Goal: Task Accomplishment & Management: Use online tool/utility

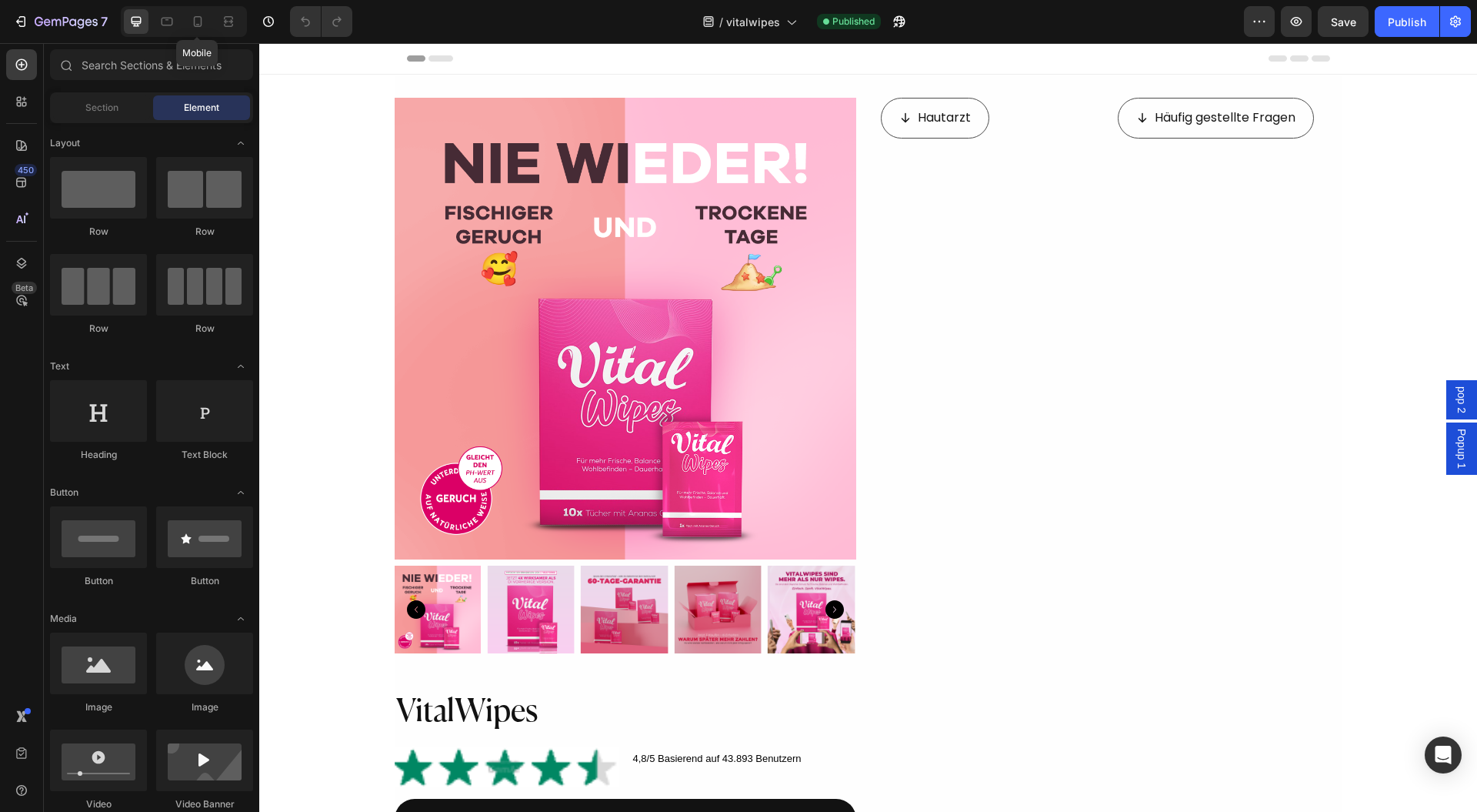
click at [194, 23] on icon at bounding box center [198, 21] width 8 height 11
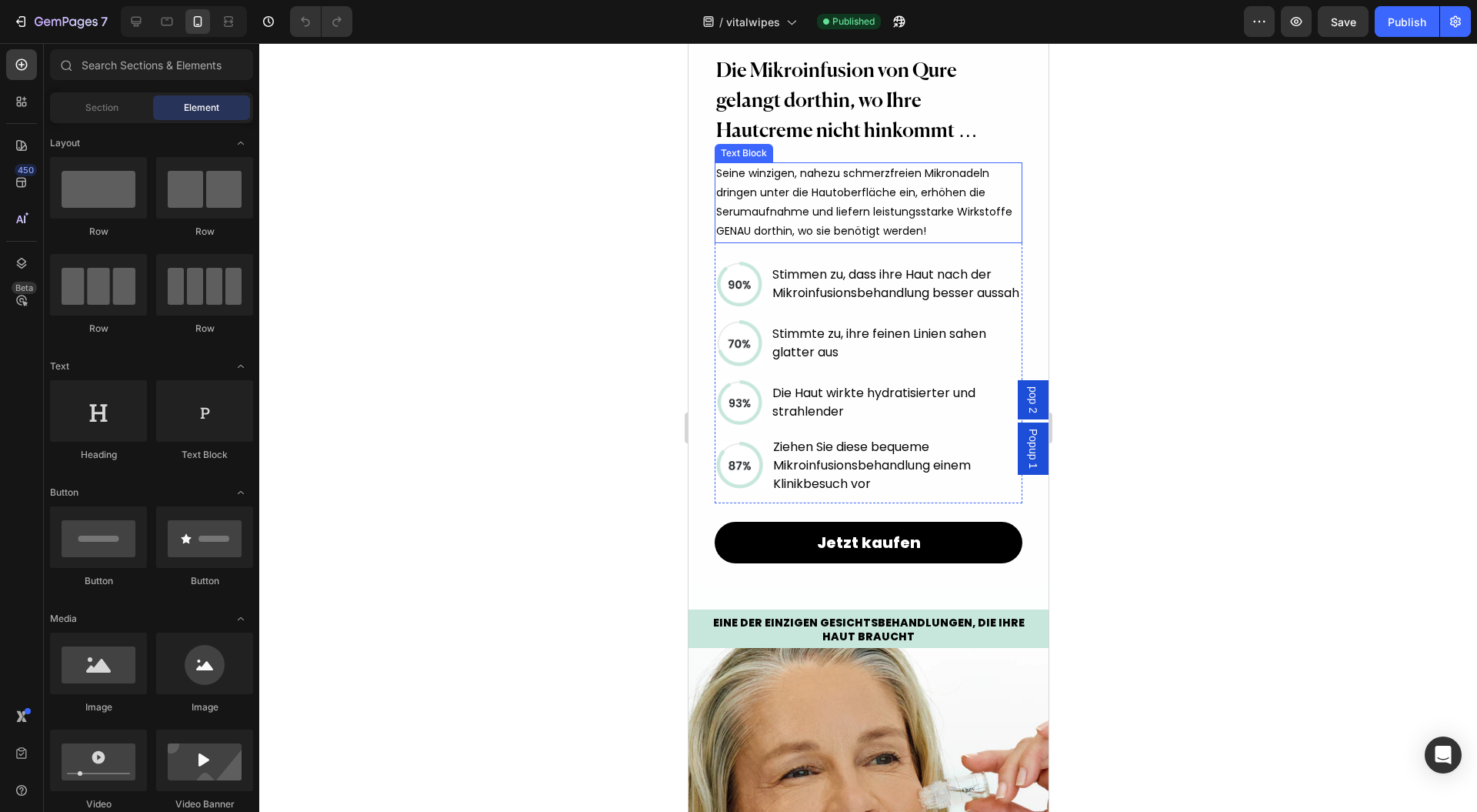
scroll to position [1745, 0]
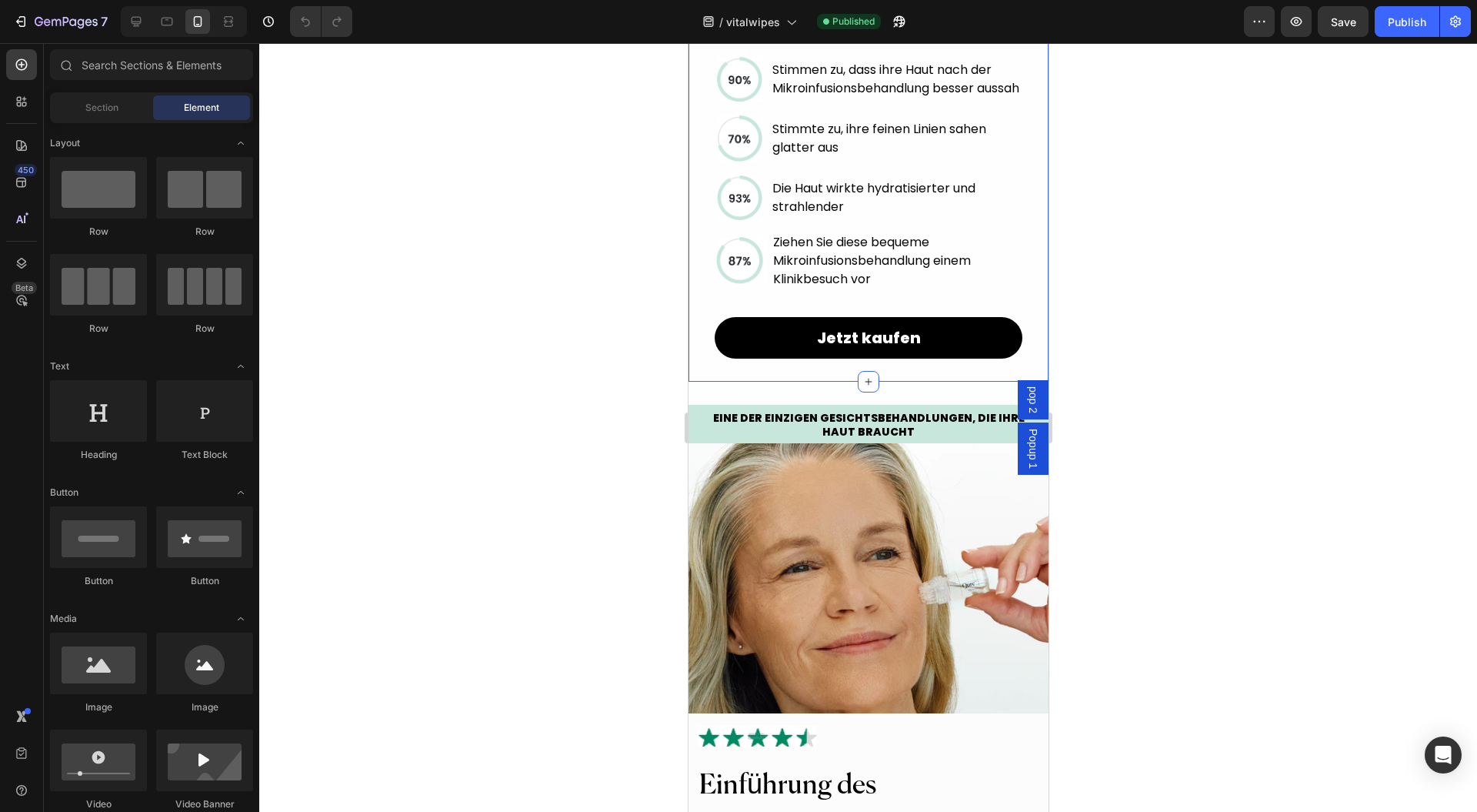
click at [862, 388] on icon at bounding box center [868, 382] width 12 height 12
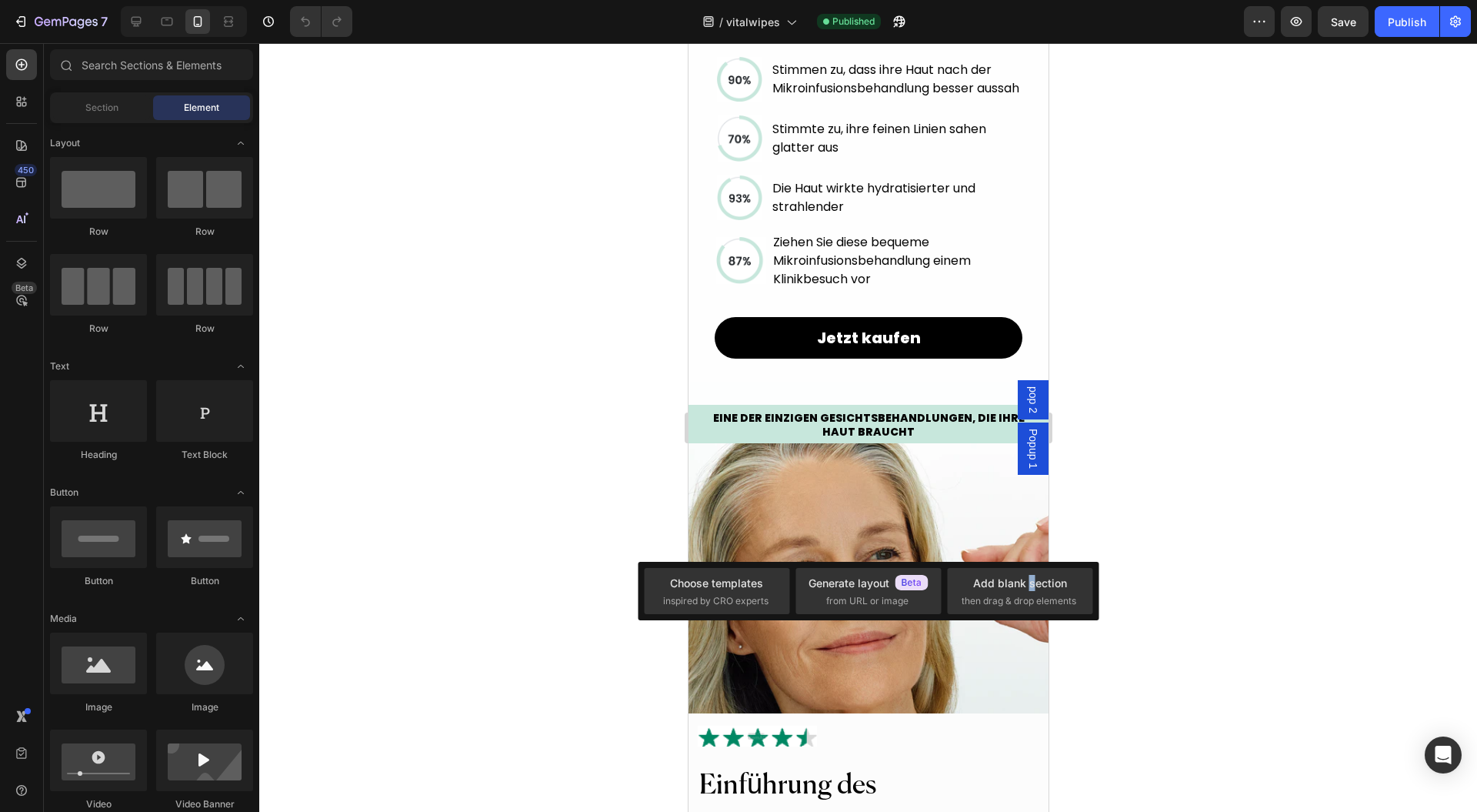
click at [1027, 590] on div "Add blank section" at bounding box center [1020, 583] width 94 height 16
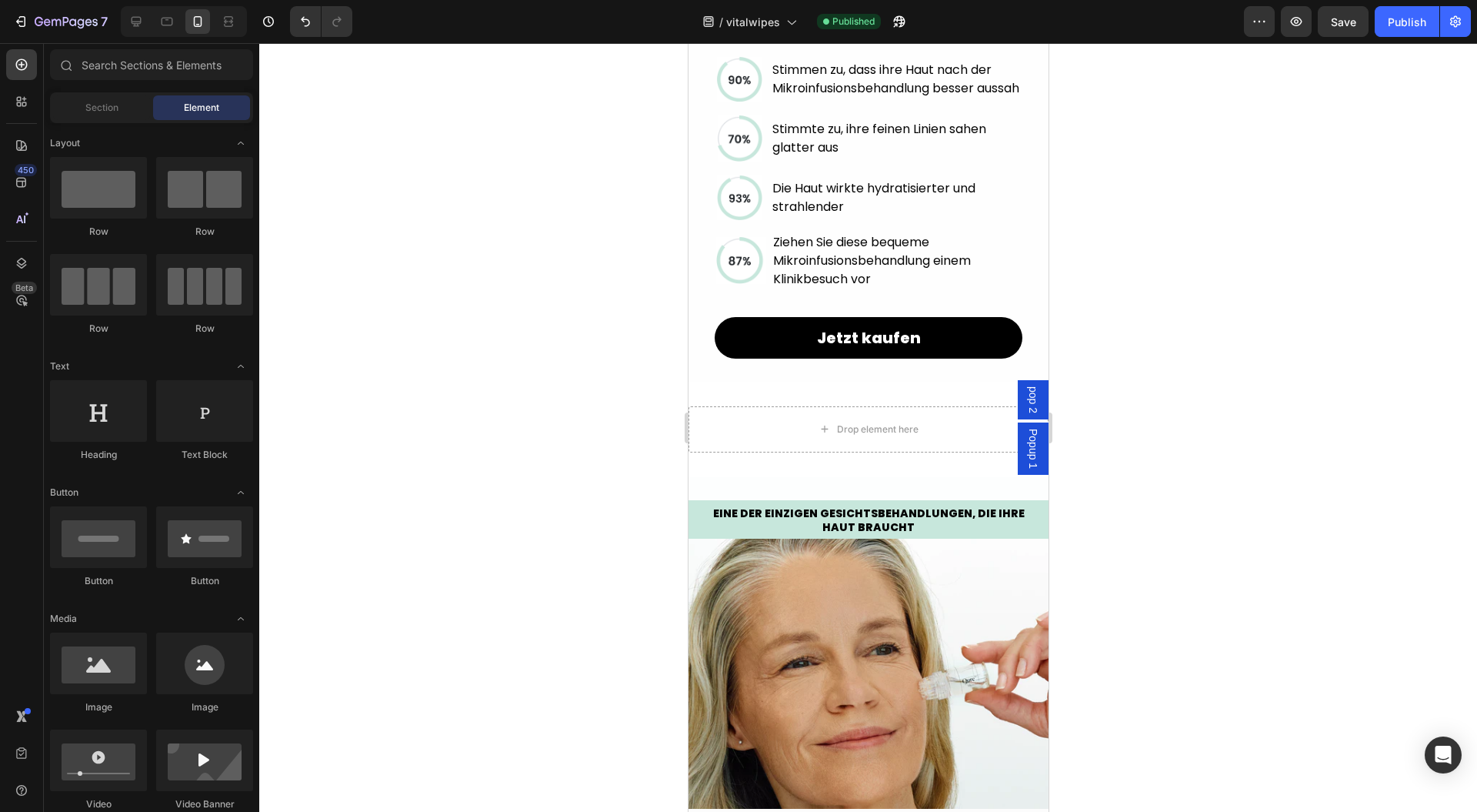
click at [1149, 483] on div at bounding box center [868, 427] width 1218 height 769
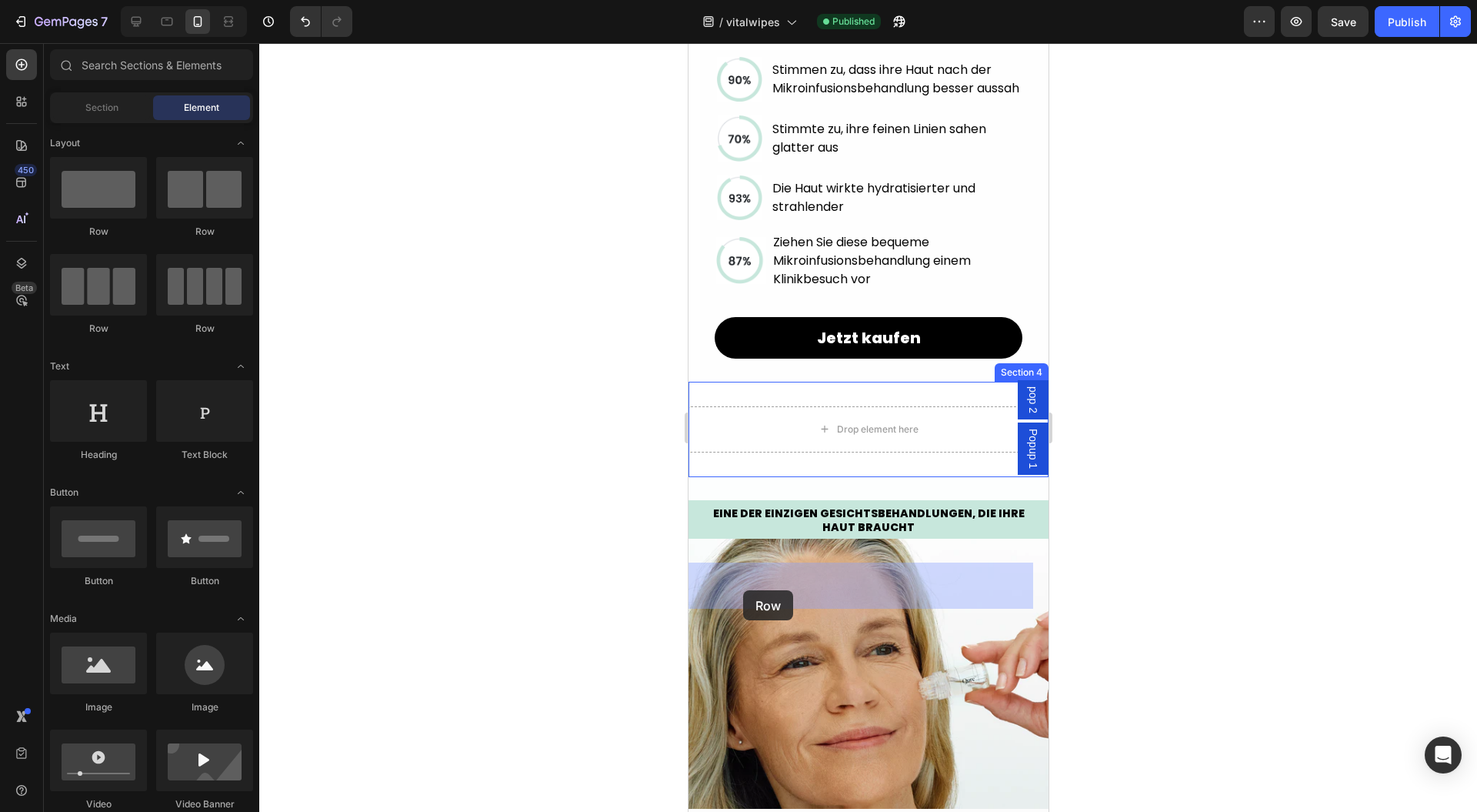
drag, startPoint x: 792, startPoint y: 243, endPoint x: 741, endPoint y: 596, distance: 356.1
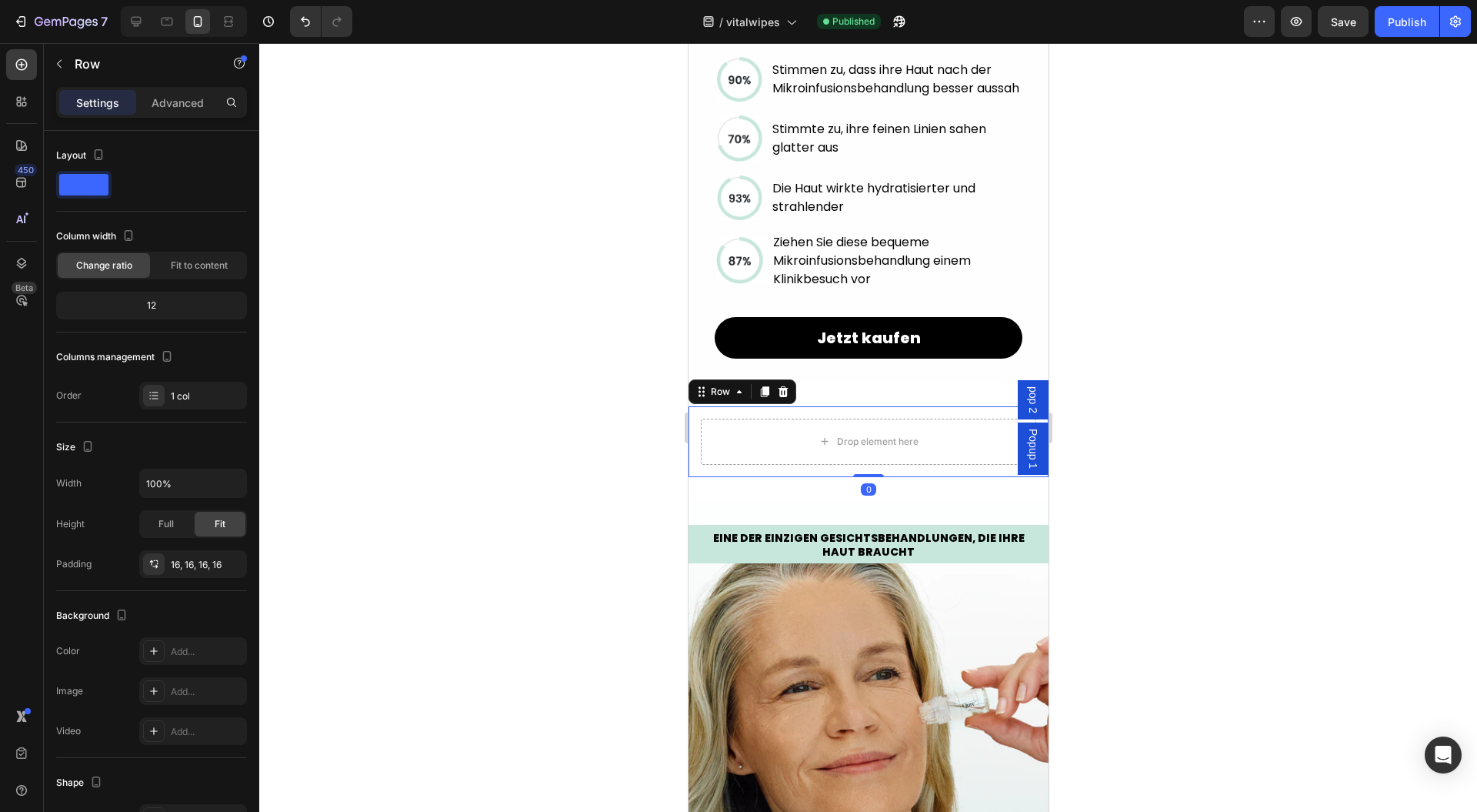
click at [1194, 479] on div at bounding box center [868, 427] width 1218 height 769
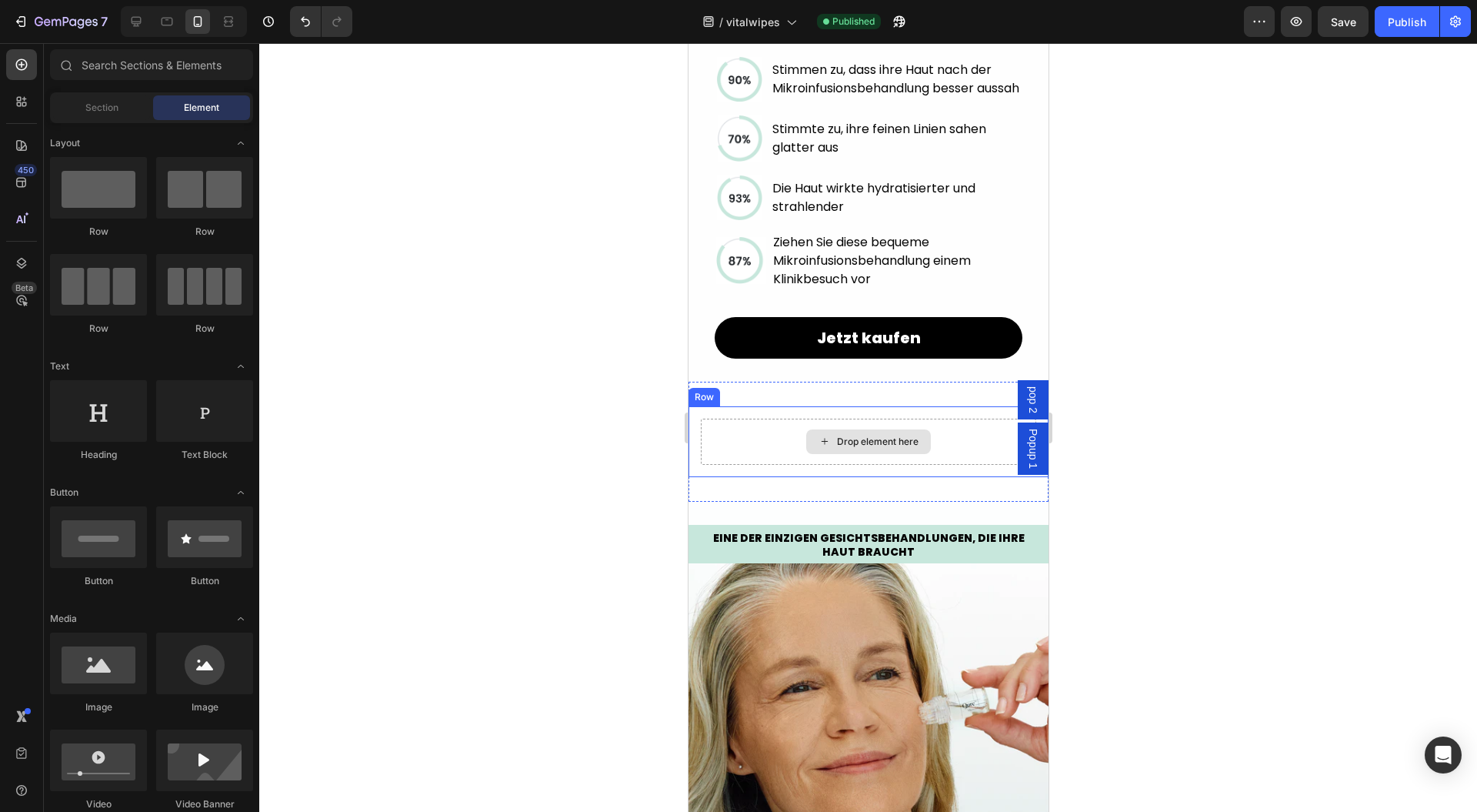
click at [702, 465] on div "Drop element here" at bounding box center [868, 442] width 336 height 46
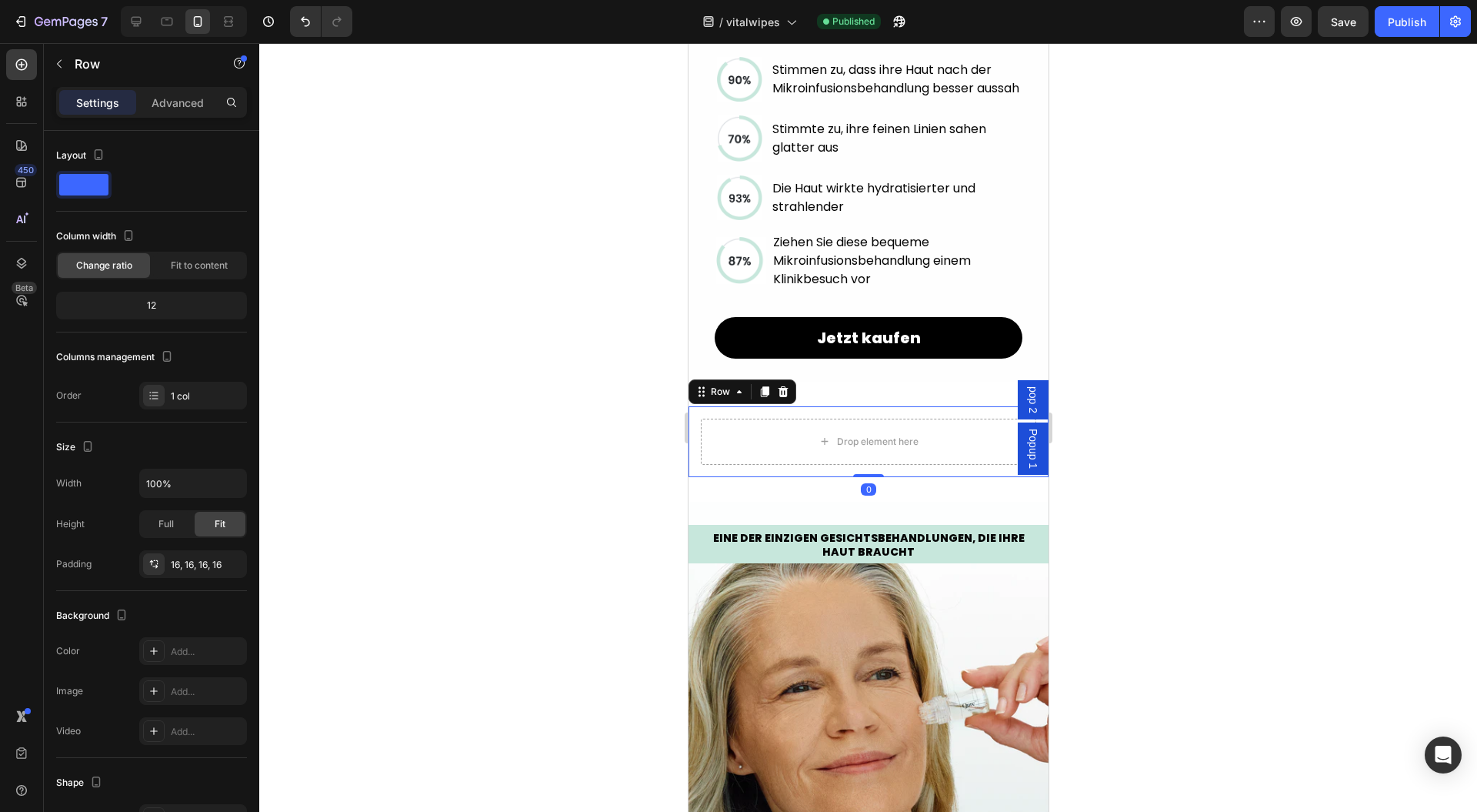
click at [182, 95] on p "Advanced" at bounding box center [178, 103] width 52 height 16
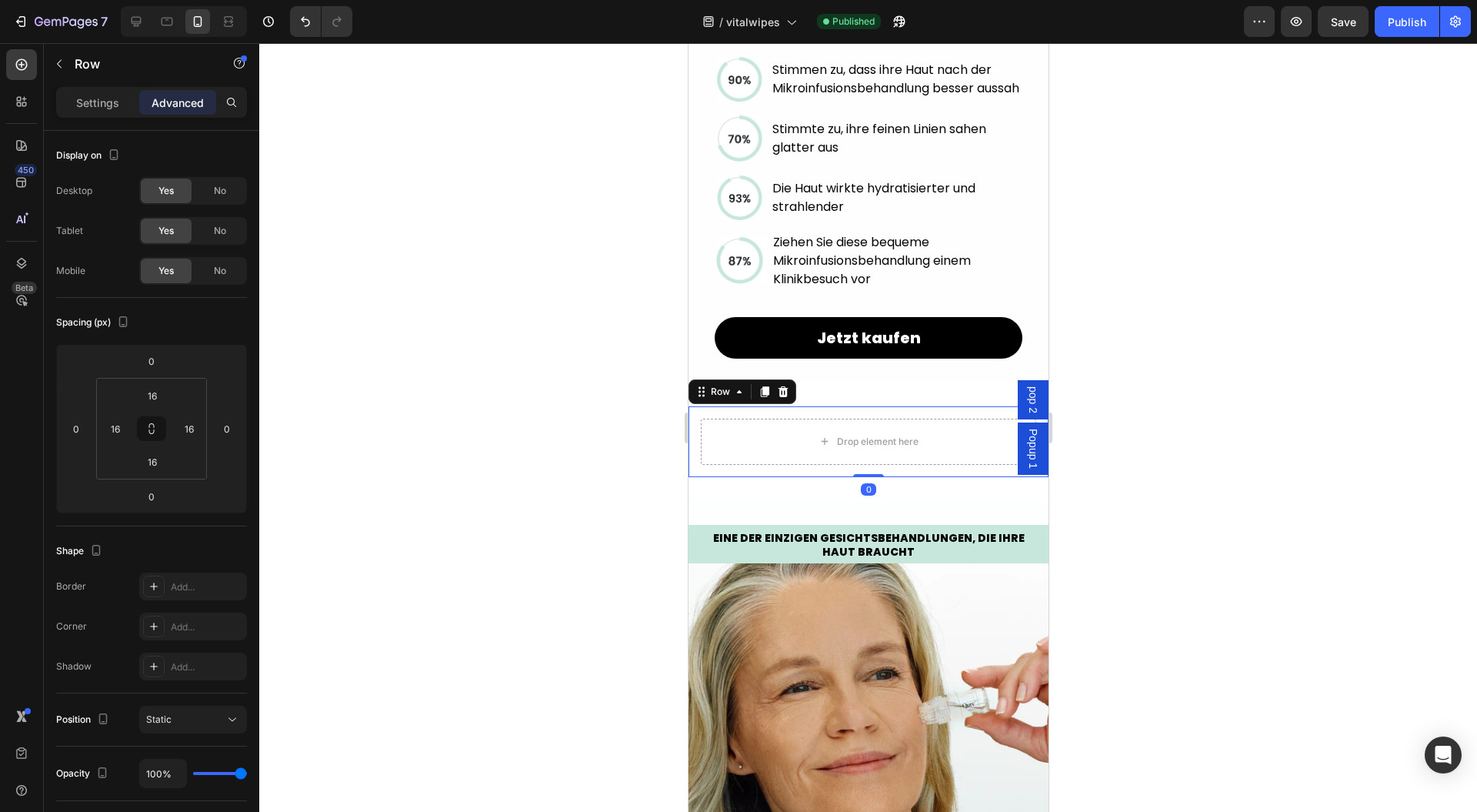
click at [155, 429] on icon at bounding box center [151, 428] width 12 height 12
drag, startPoint x: 174, startPoint y: 386, endPoint x: 177, endPoint y: 466, distance: 80.1
click at [177, 0] on html "7 Version history / vitalwipes Published Preview Save Publish 450 Beta Sections…" at bounding box center [738, 0] width 1477 height 0
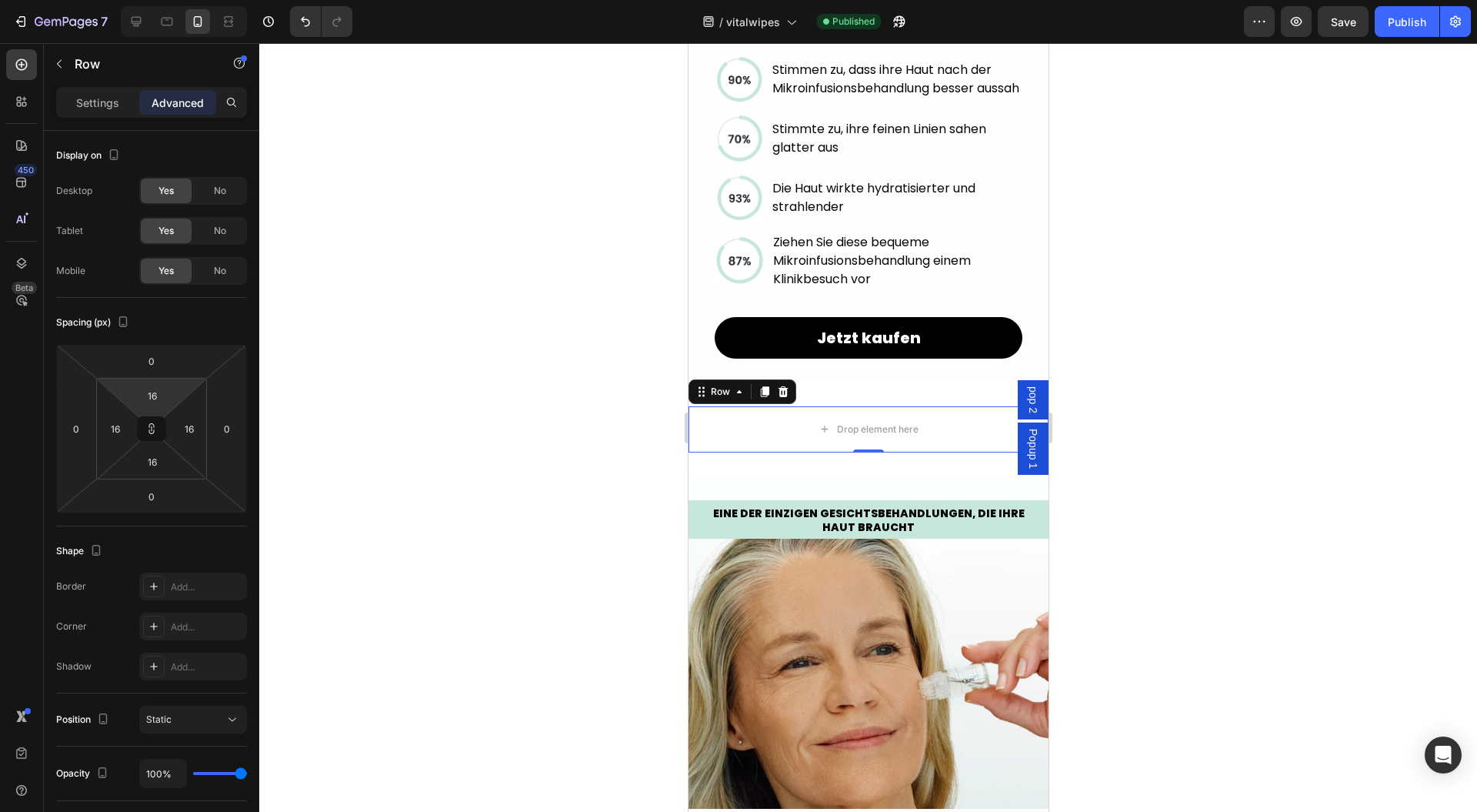
type input "0"
click at [115, 102] on p "Settings" at bounding box center [97, 103] width 43 height 16
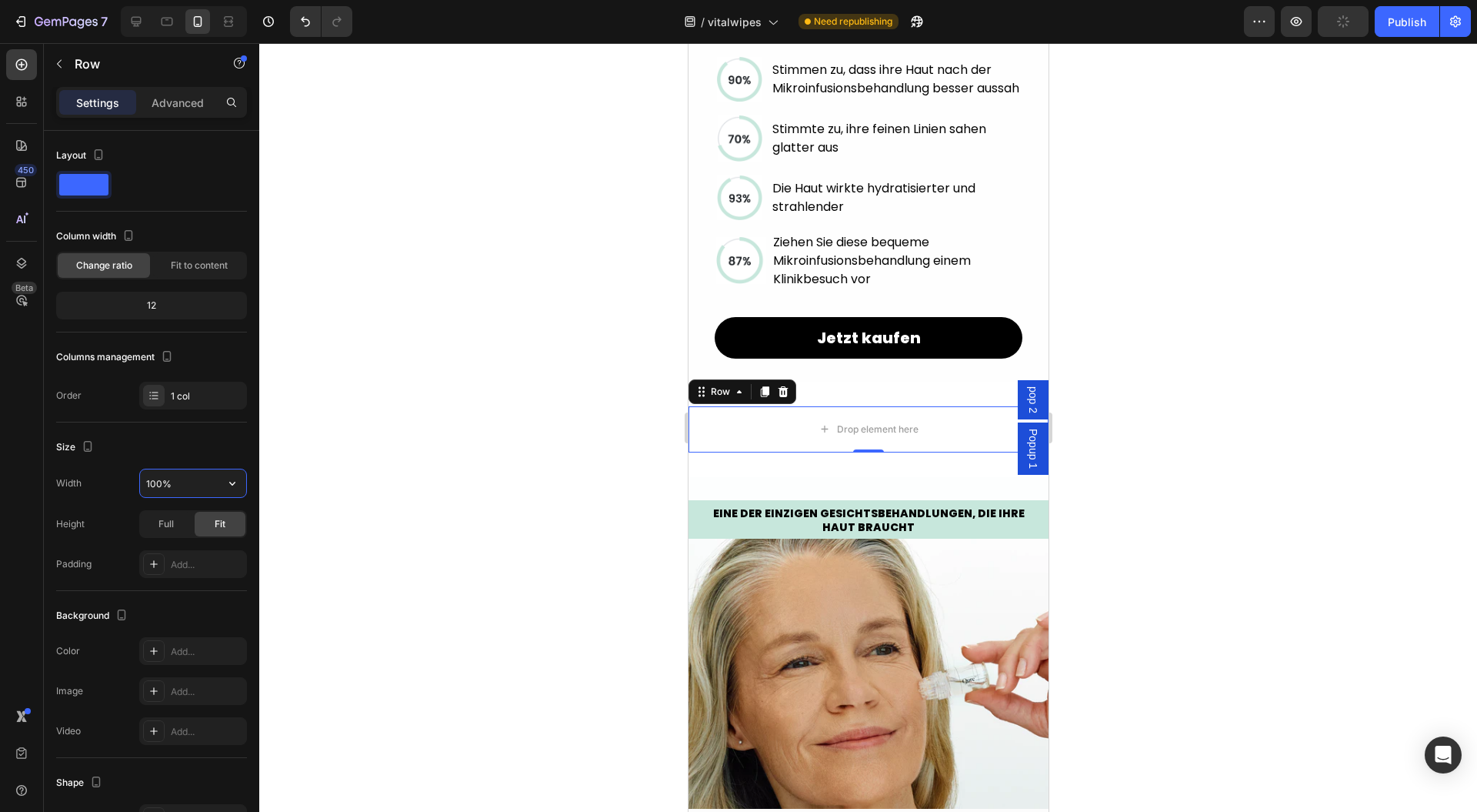
click at [196, 489] on input "100%" at bounding box center [193, 483] width 106 height 28
click at [223, 486] on button "button" at bounding box center [233, 483] width 28 height 28
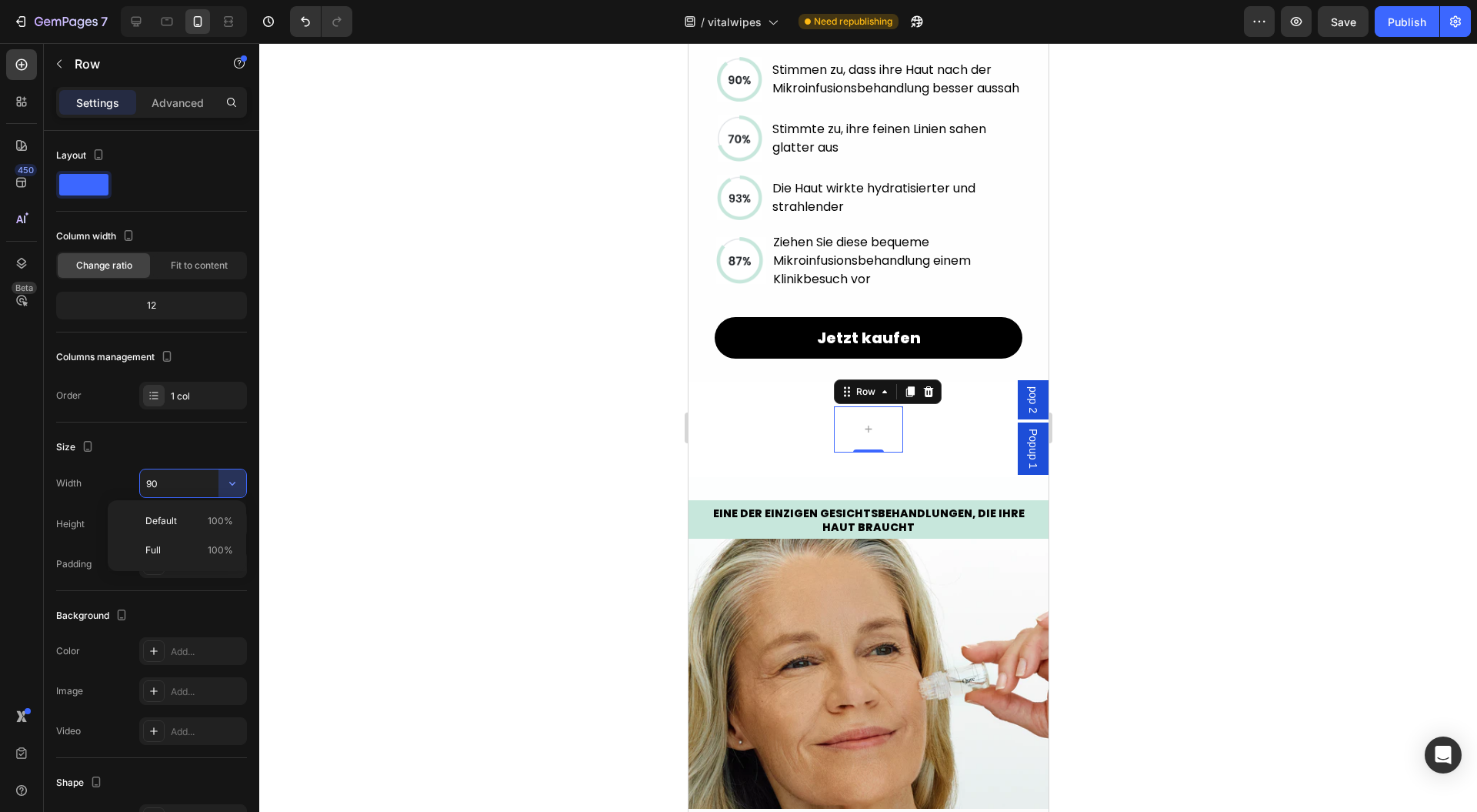
click at [185, 479] on input "90" at bounding box center [193, 483] width 106 height 28
type input "%"
click at [182, 479] on input "%" at bounding box center [193, 483] width 106 height 28
type input "90%"
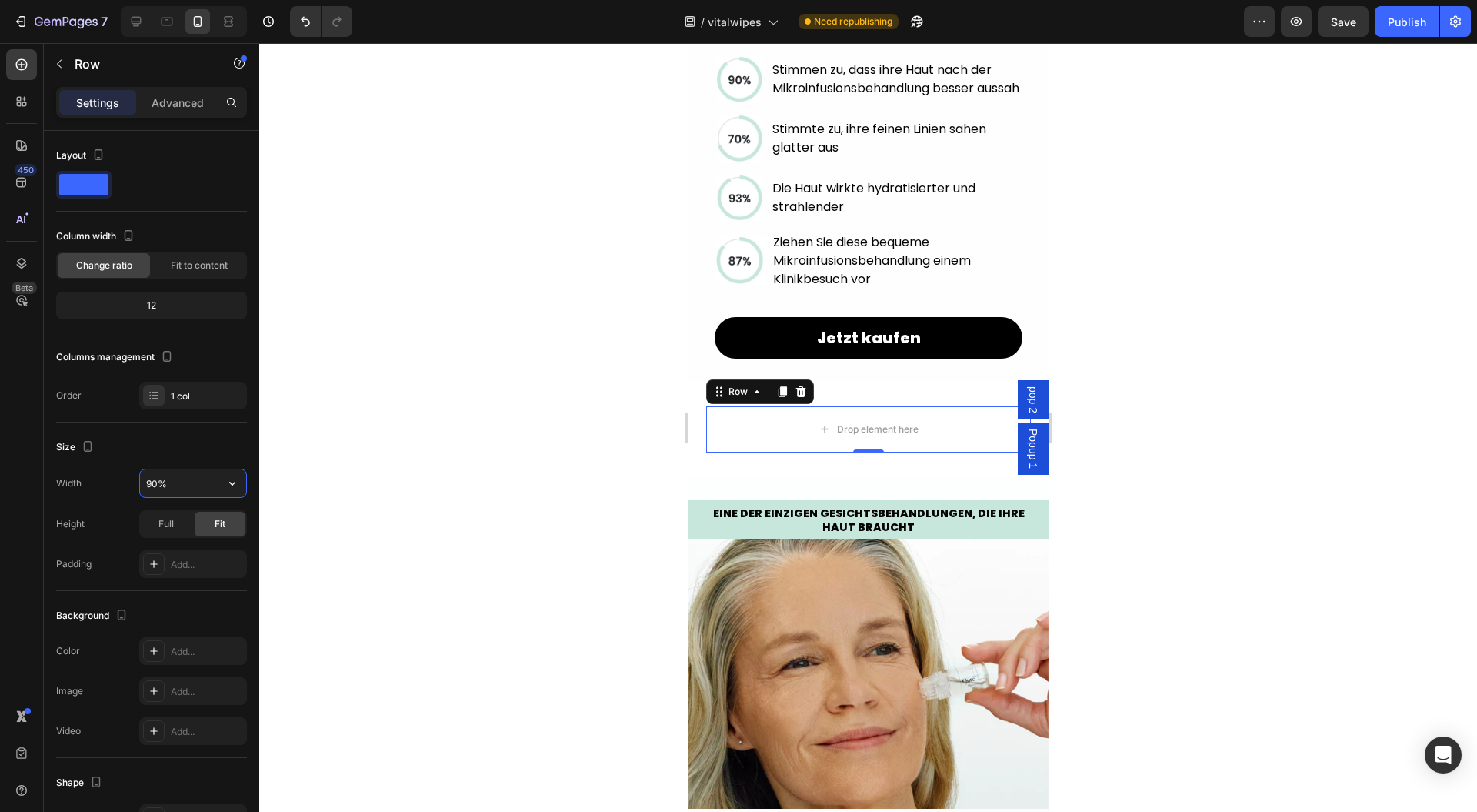
click at [152, 489] on input "90%" at bounding box center [193, 483] width 106 height 28
click at [548, 485] on div at bounding box center [868, 427] width 1218 height 769
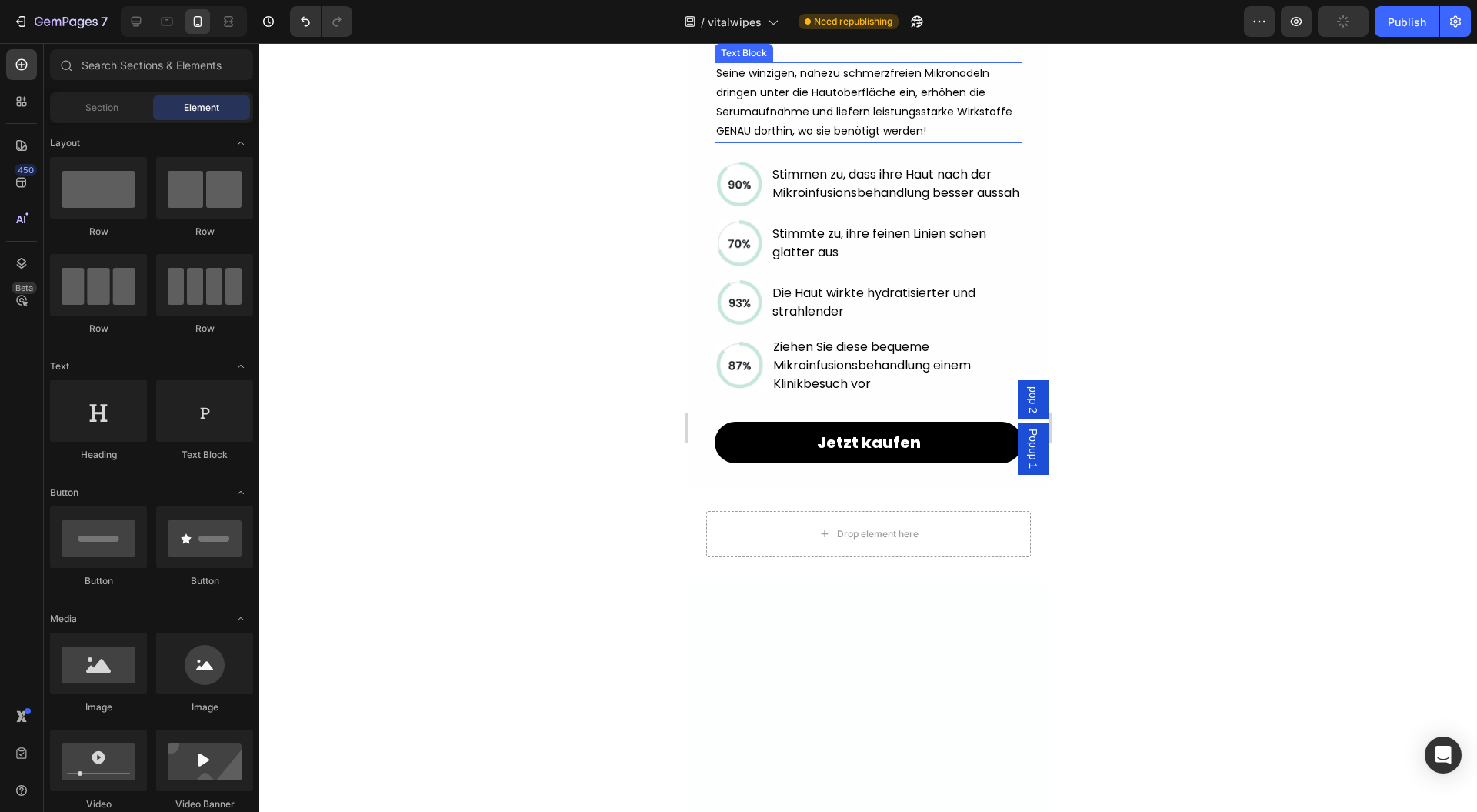
scroll to position [1541, 0]
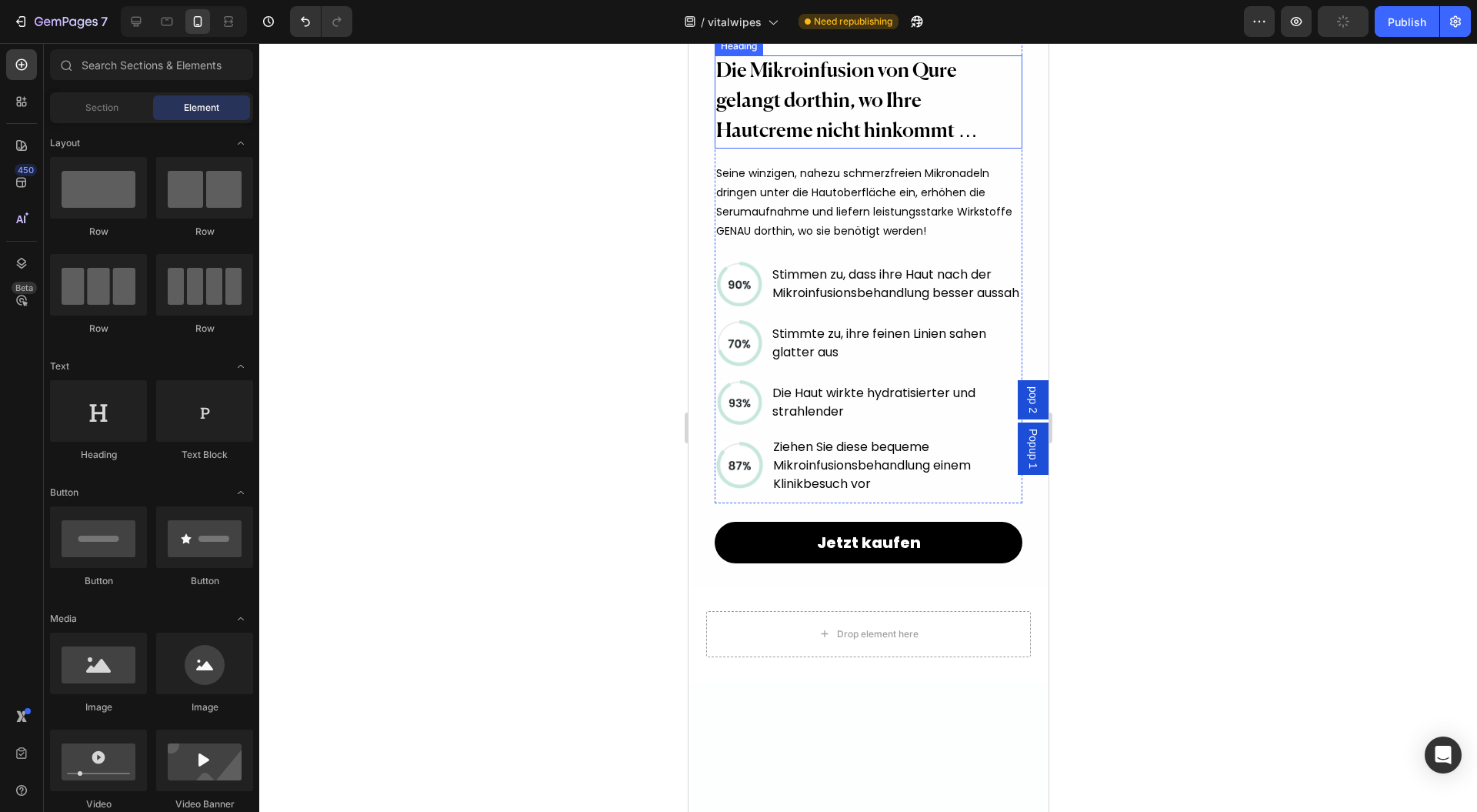
click at [849, 149] on h2 "Die Mikroinfusion von Qure gelangt dorthin, wo Ihre Hautcreme nicht hinkommt …" at bounding box center [868, 101] width 308 height 93
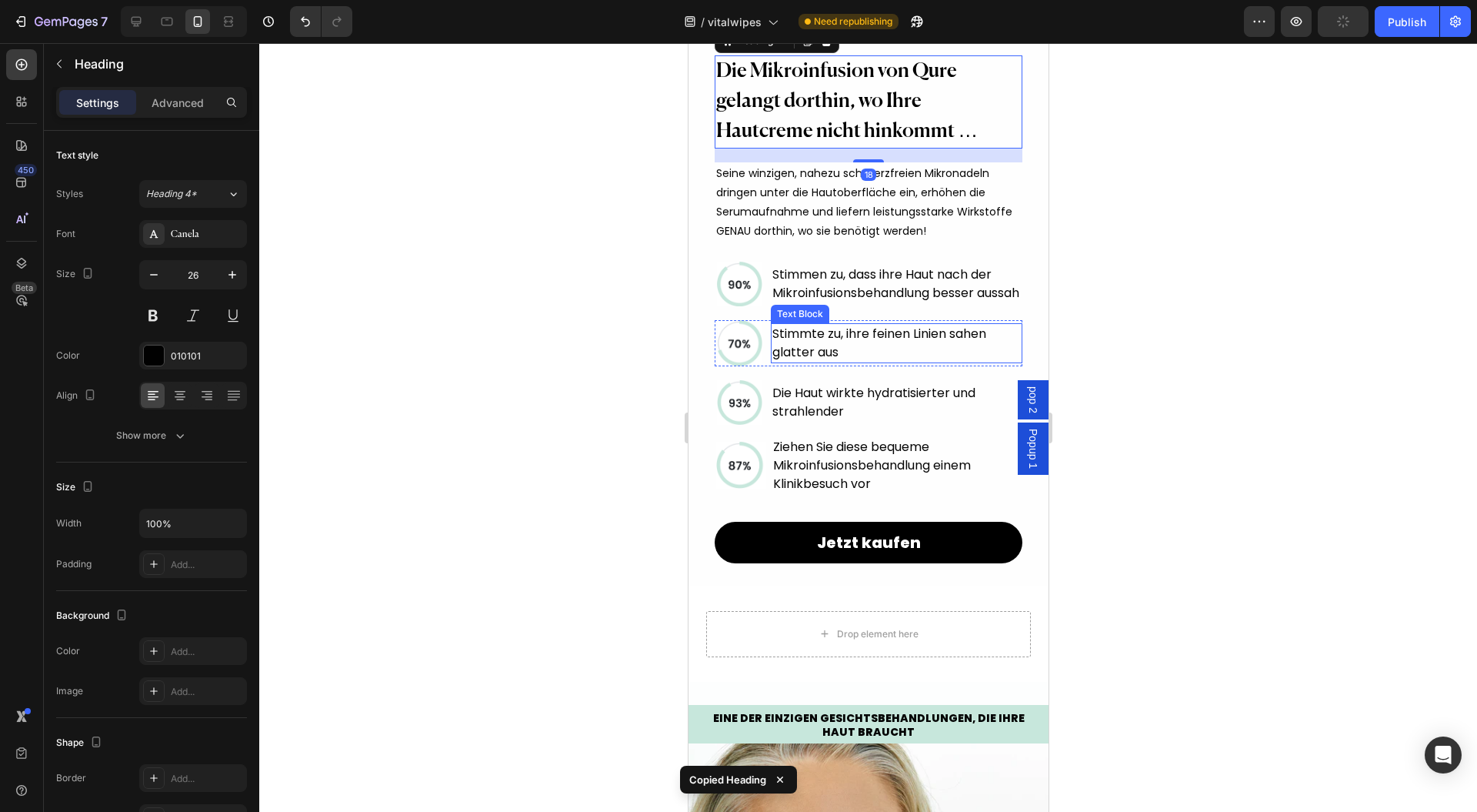
scroll to position [1745, 0]
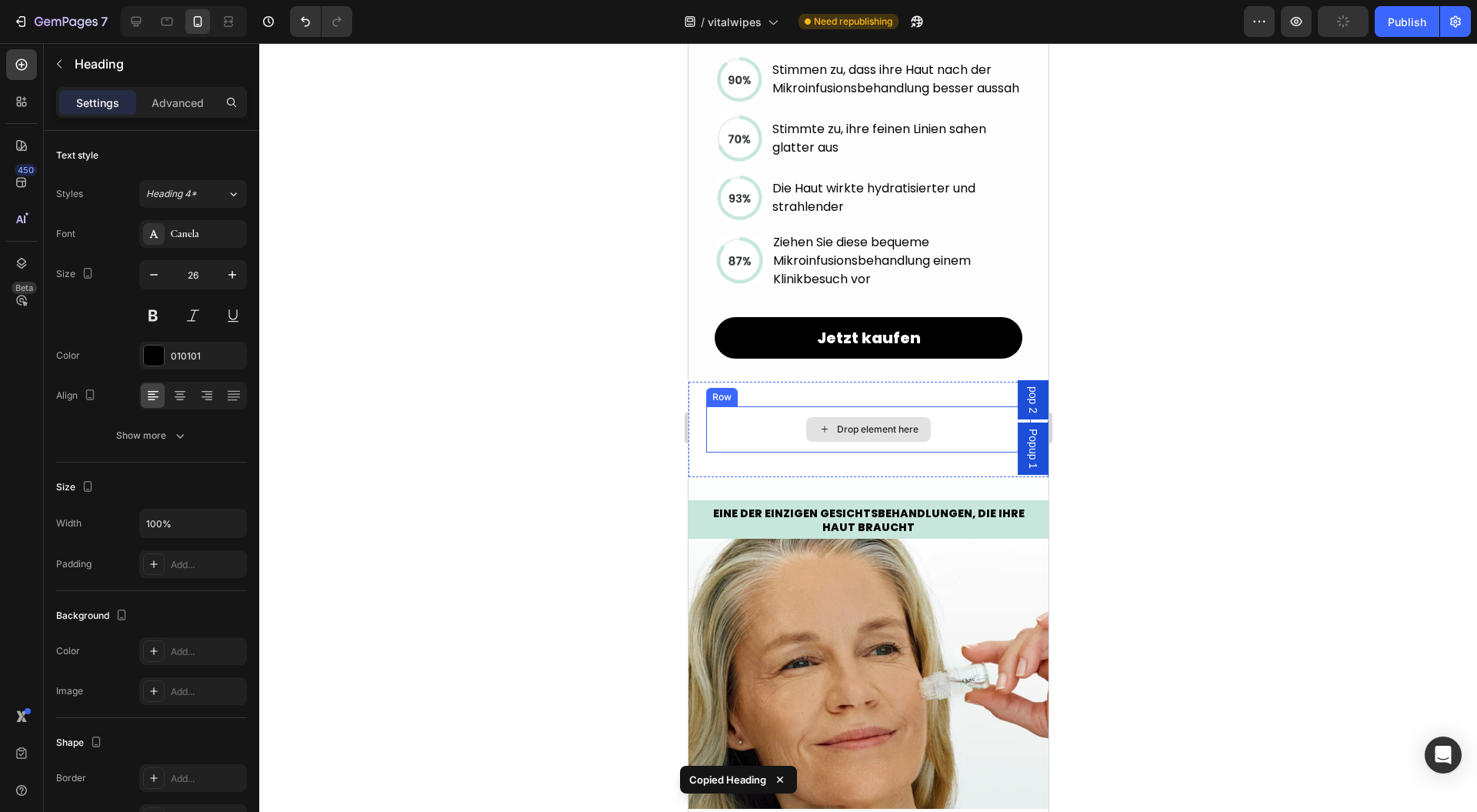
click at [748, 452] on div "Drop element here" at bounding box center [868, 429] width 324 height 46
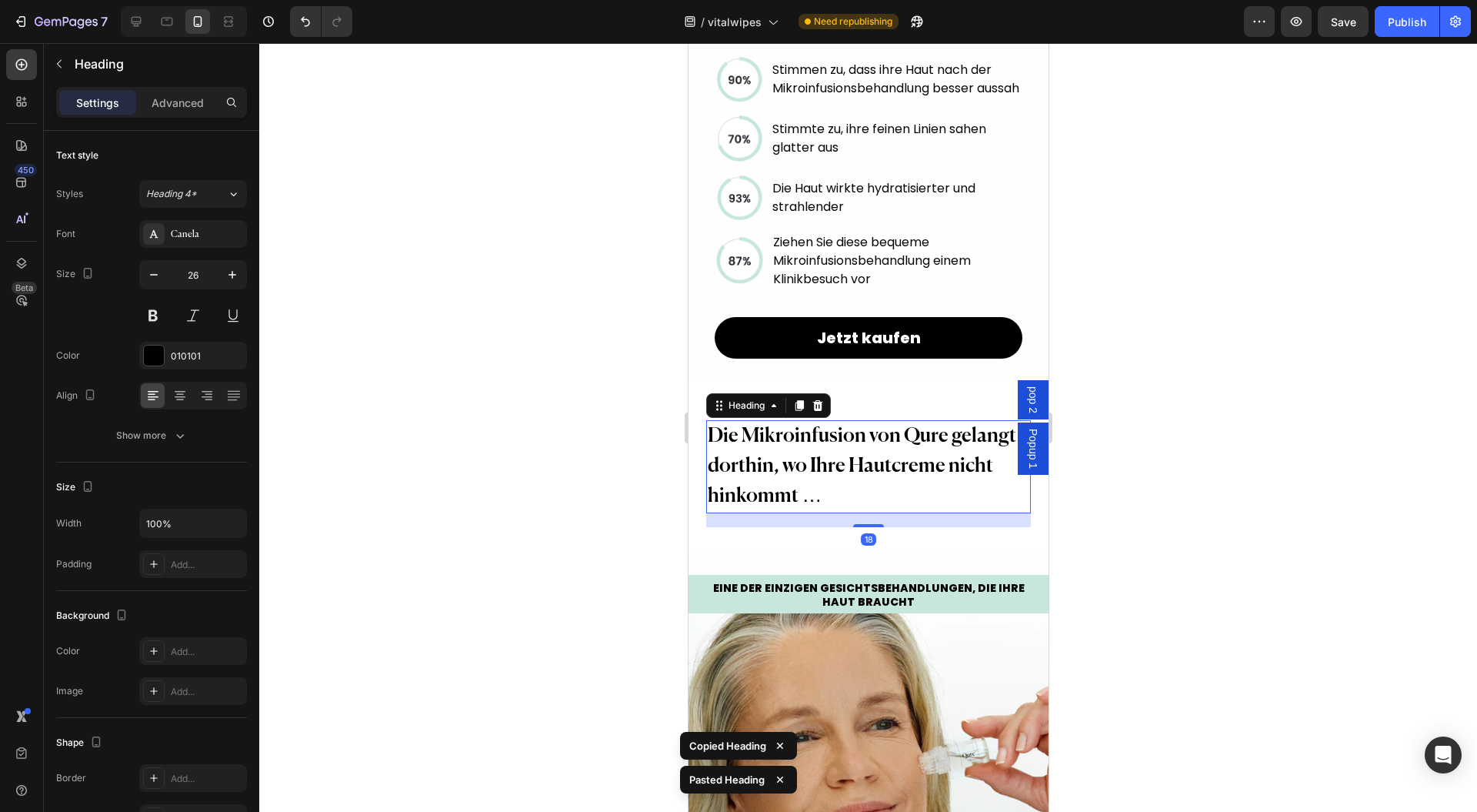
click at [626, 485] on div at bounding box center [868, 427] width 1218 height 769
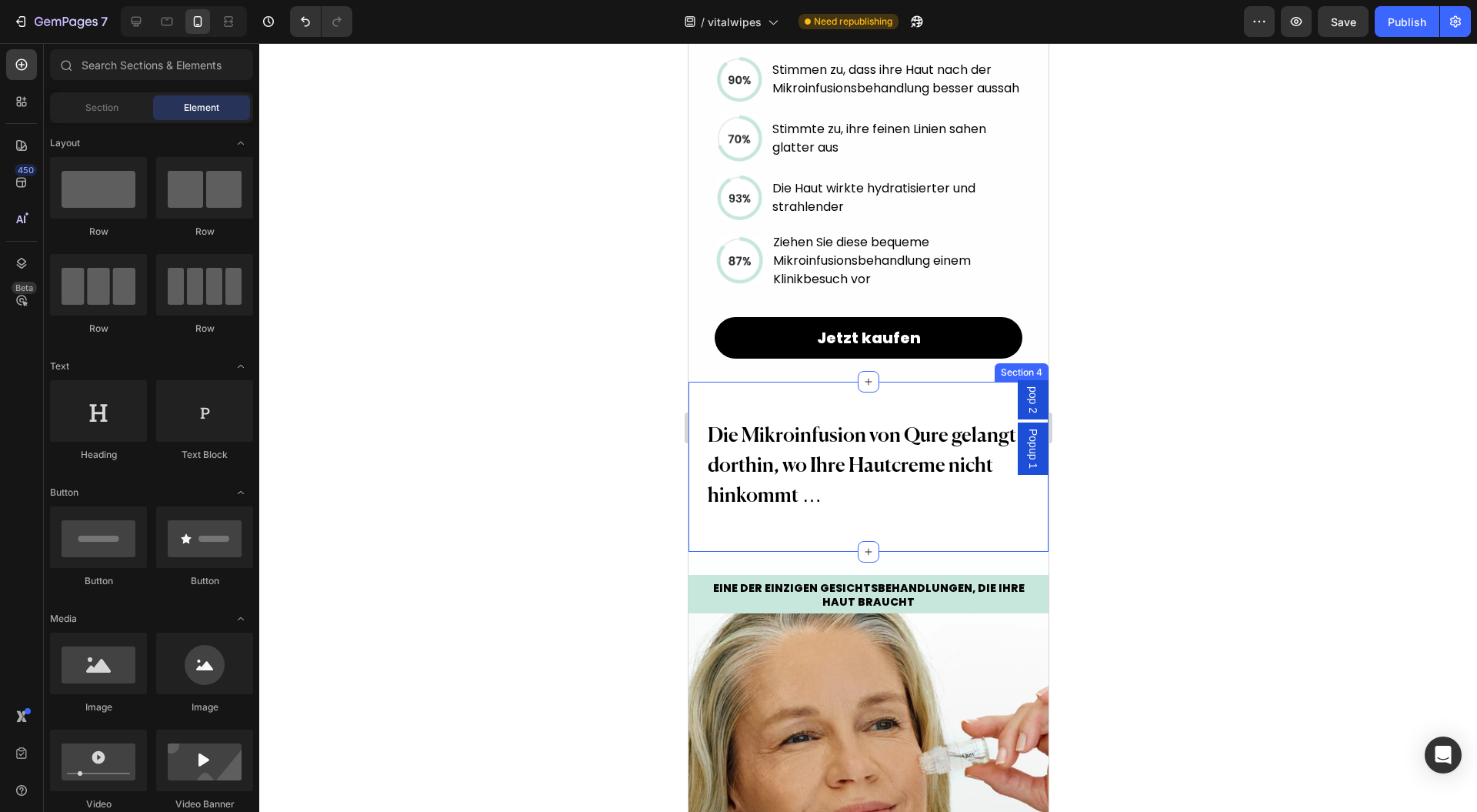
click at [824, 513] on h2 "Die Mikroinfusion von Qure gelangt dorthin, wo Ihre Hautcreme nicht hinkommt …" at bounding box center [868, 466] width 324 height 93
click at [825, 513] on h2 "Die Mikroinfusion von Qure gelangt dorthin, wo Ihre Hautcreme nicht hinkommt …" at bounding box center [868, 466] width 324 height 93
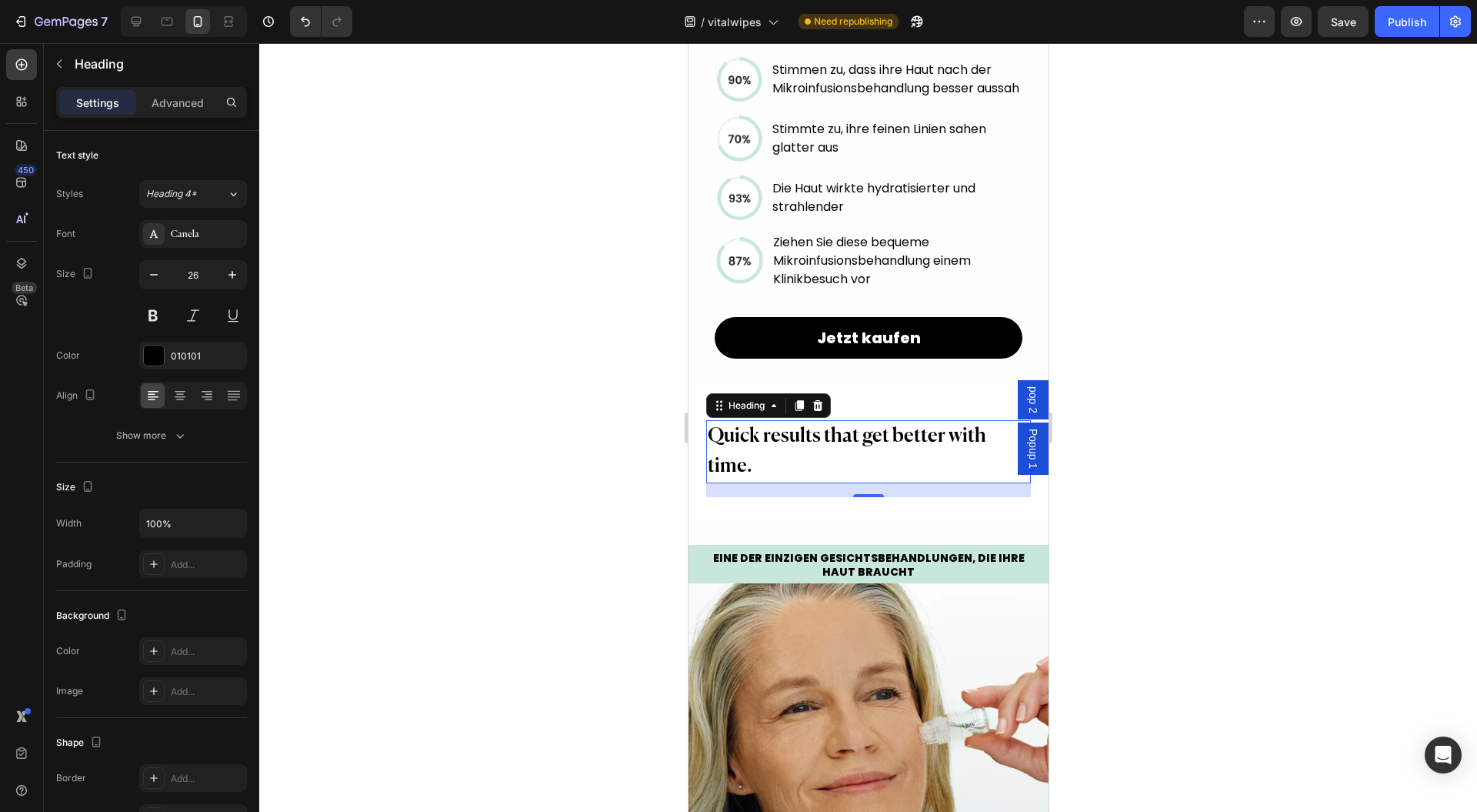
click at [639, 576] on div at bounding box center [868, 427] width 1218 height 769
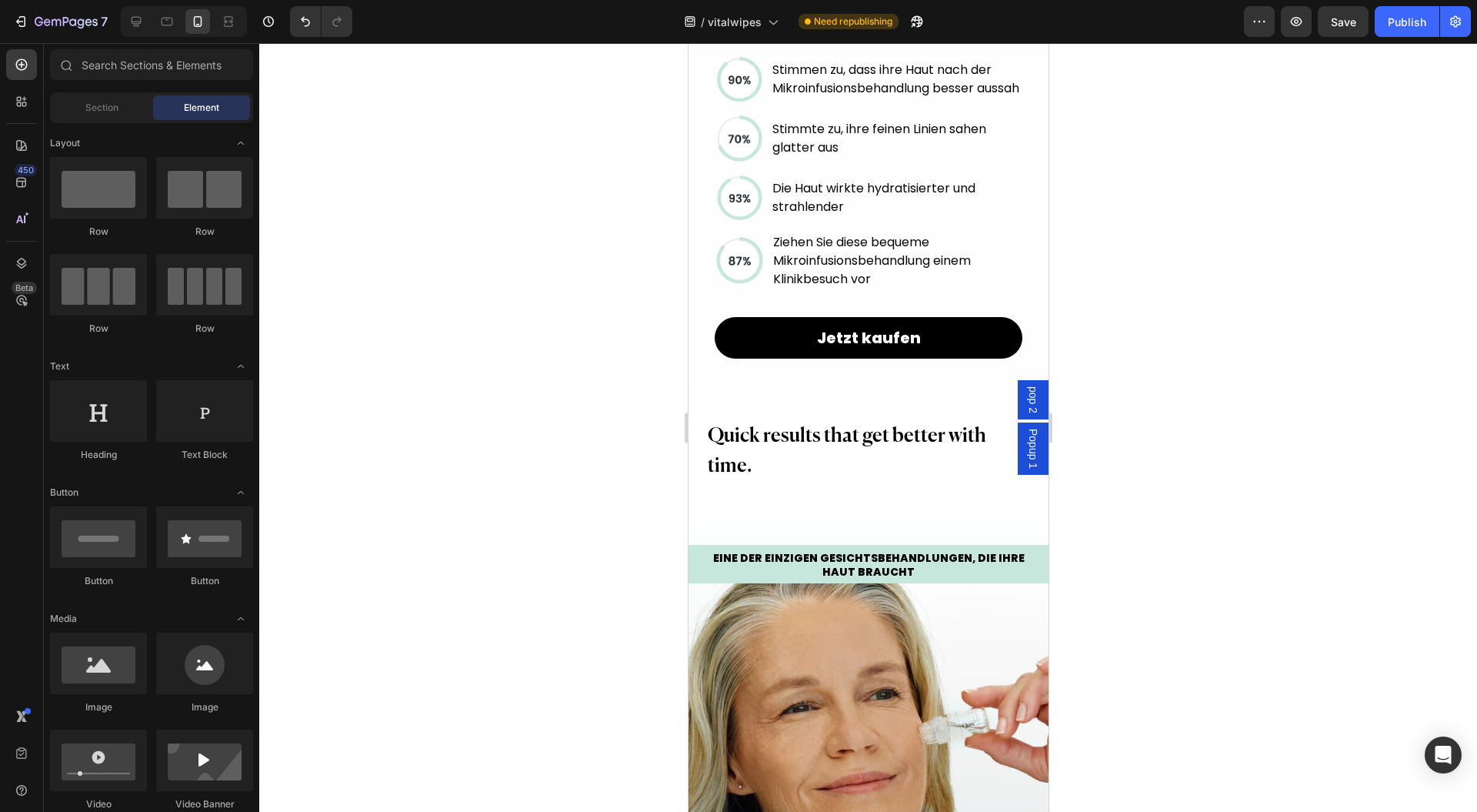
click at [770, 482] on p "Quick results that get better with time." at bounding box center [867, 452] width 321 height 60
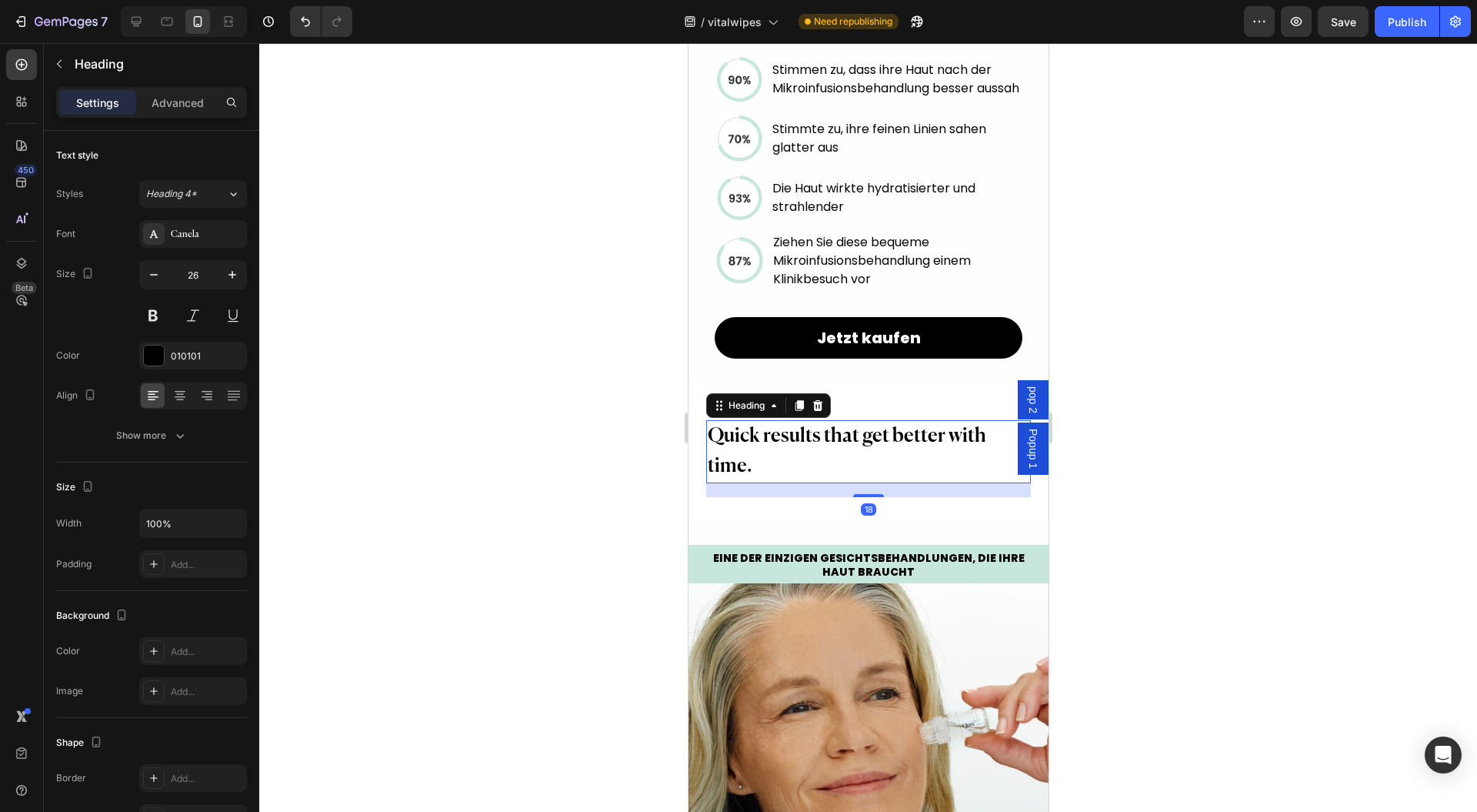
click at [224, 272] on button "button" at bounding box center [233, 275] width 28 height 28
click at [226, 272] on button "button" at bounding box center [233, 275] width 28 height 28
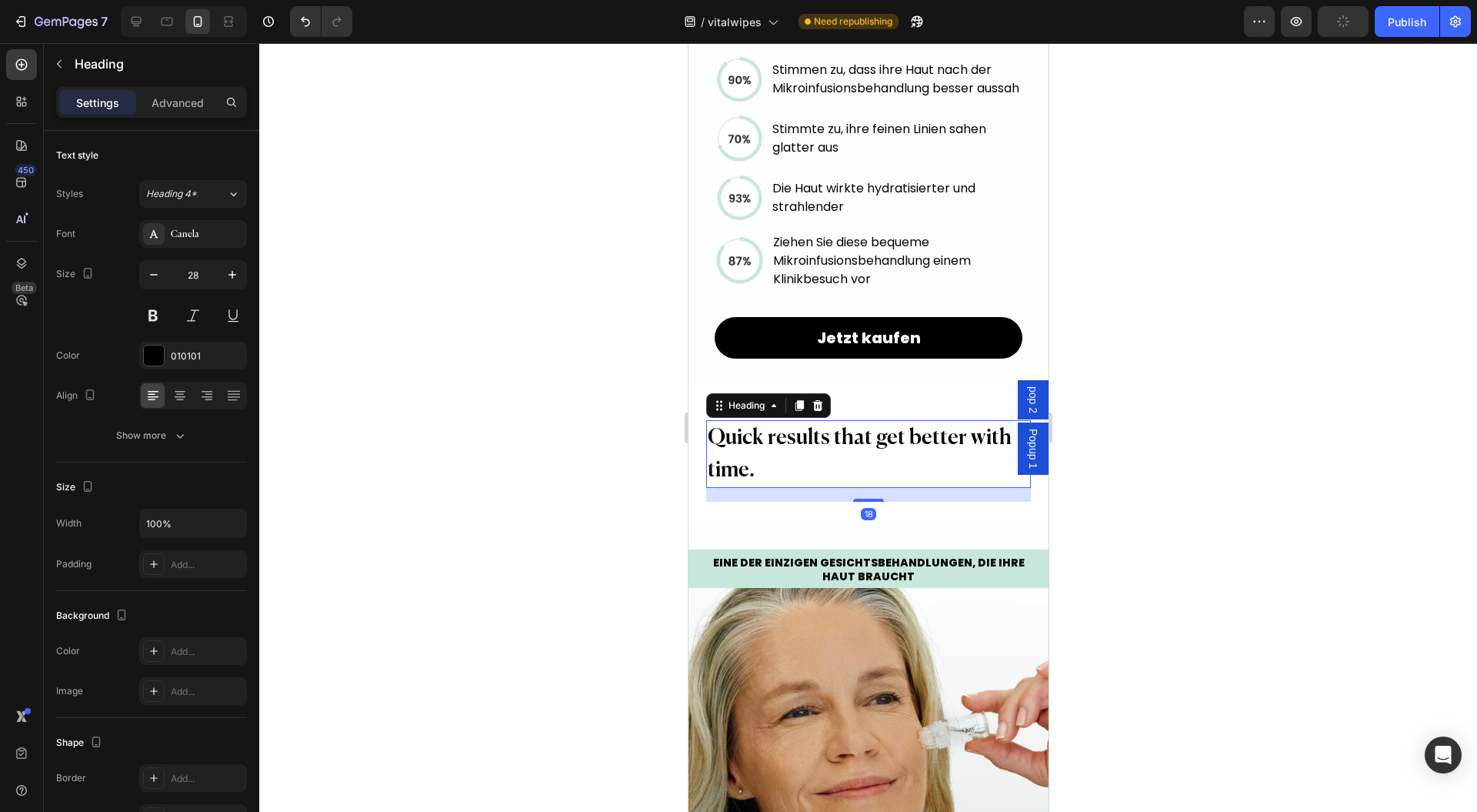
click at [225, 272] on icon "button" at bounding box center [232, 274] width 15 height 15
click at [225, 274] on icon "button" at bounding box center [232, 274] width 15 height 15
type input "30"
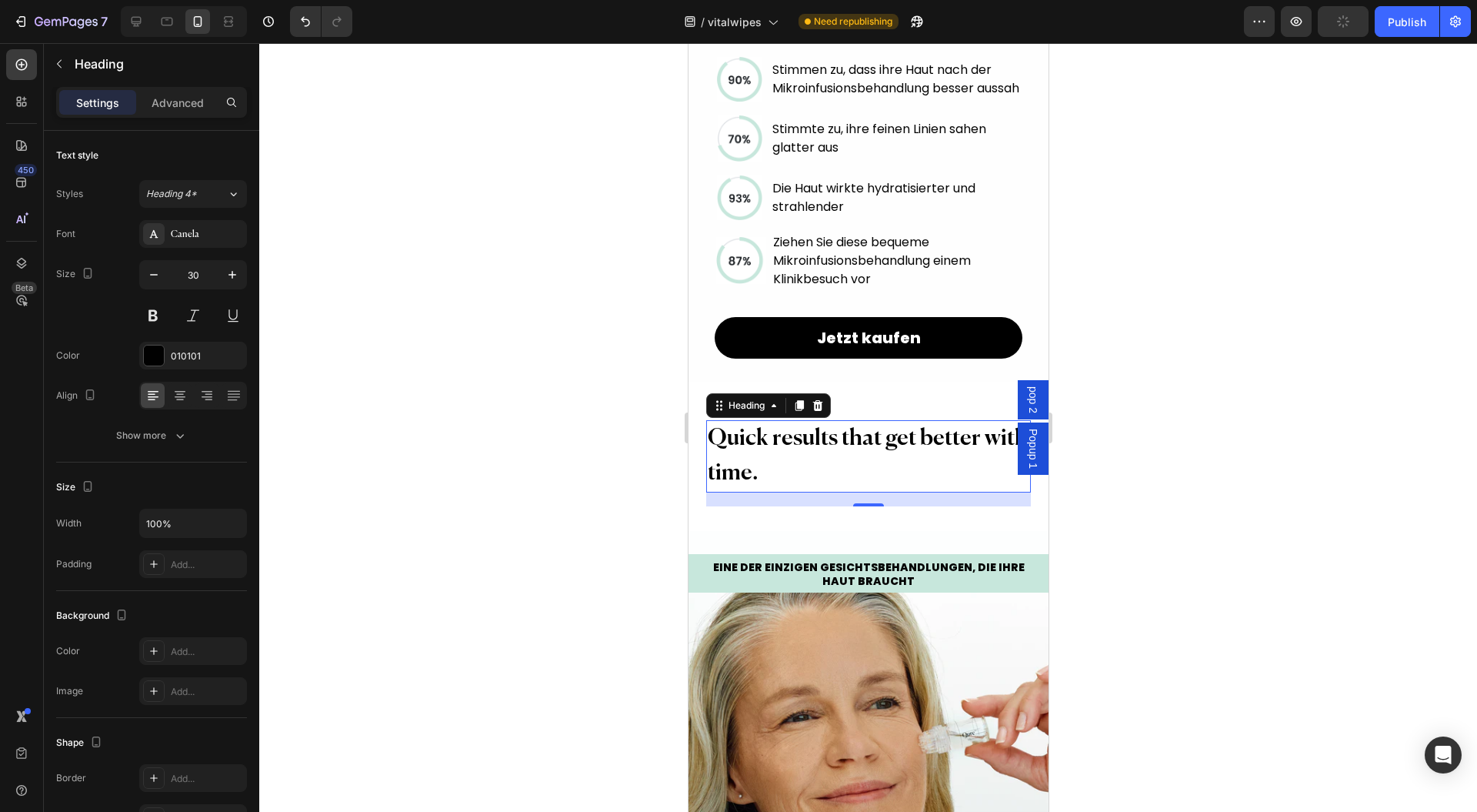
click at [499, 357] on div at bounding box center [868, 427] width 1218 height 769
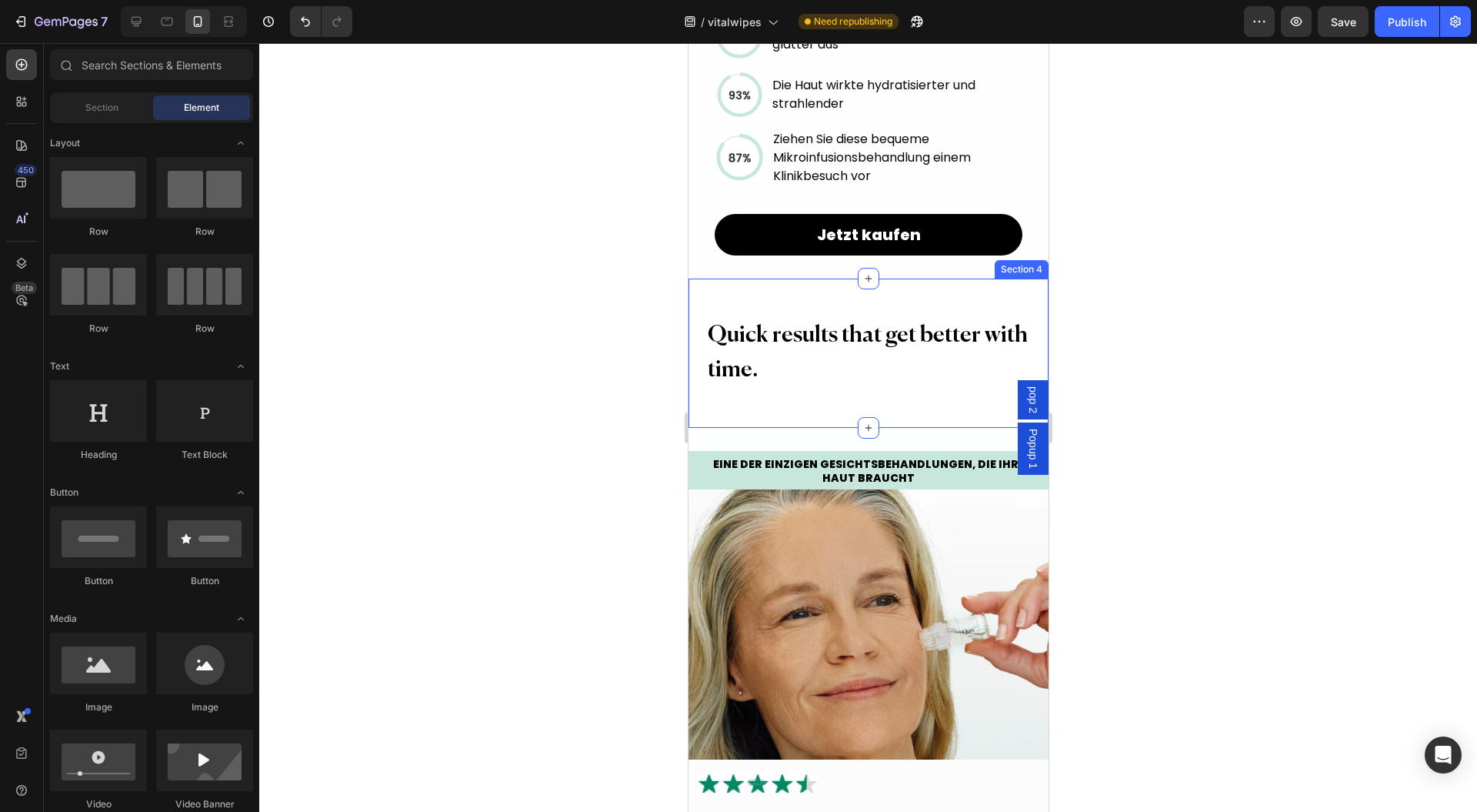
scroll to position [2053, 0]
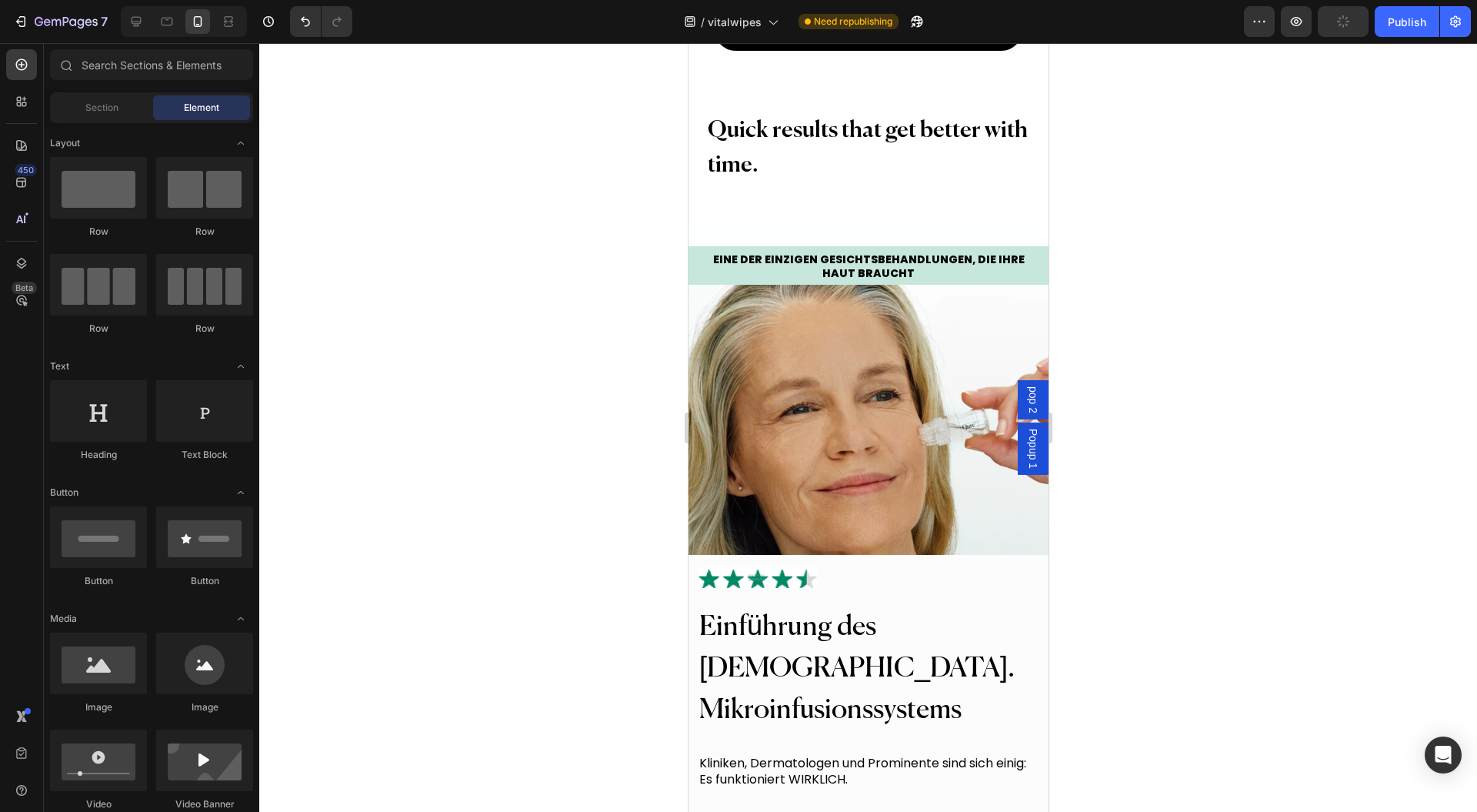
click at [1214, 282] on div at bounding box center [868, 427] width 1218 height 769
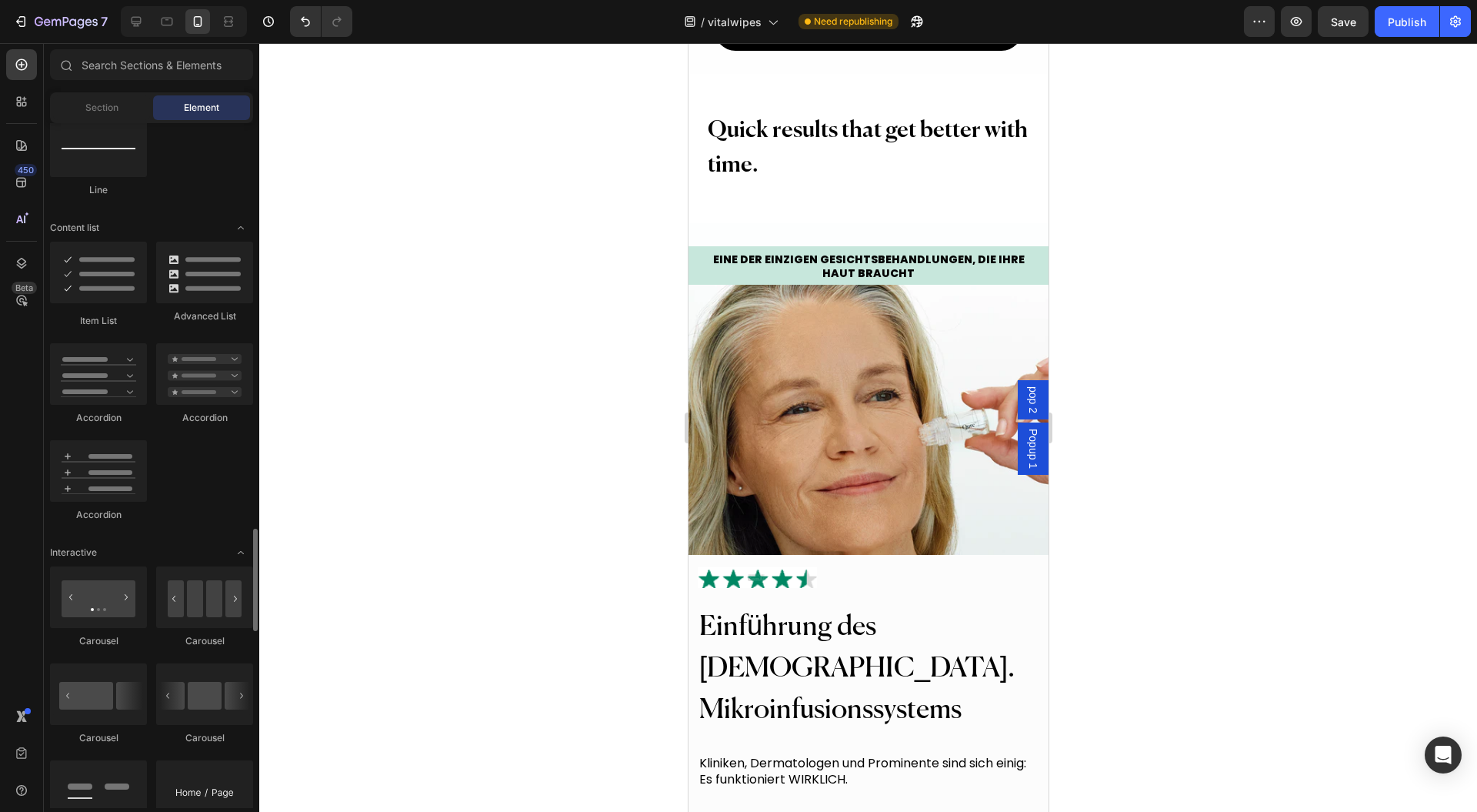
scroll to position [1334, 0]
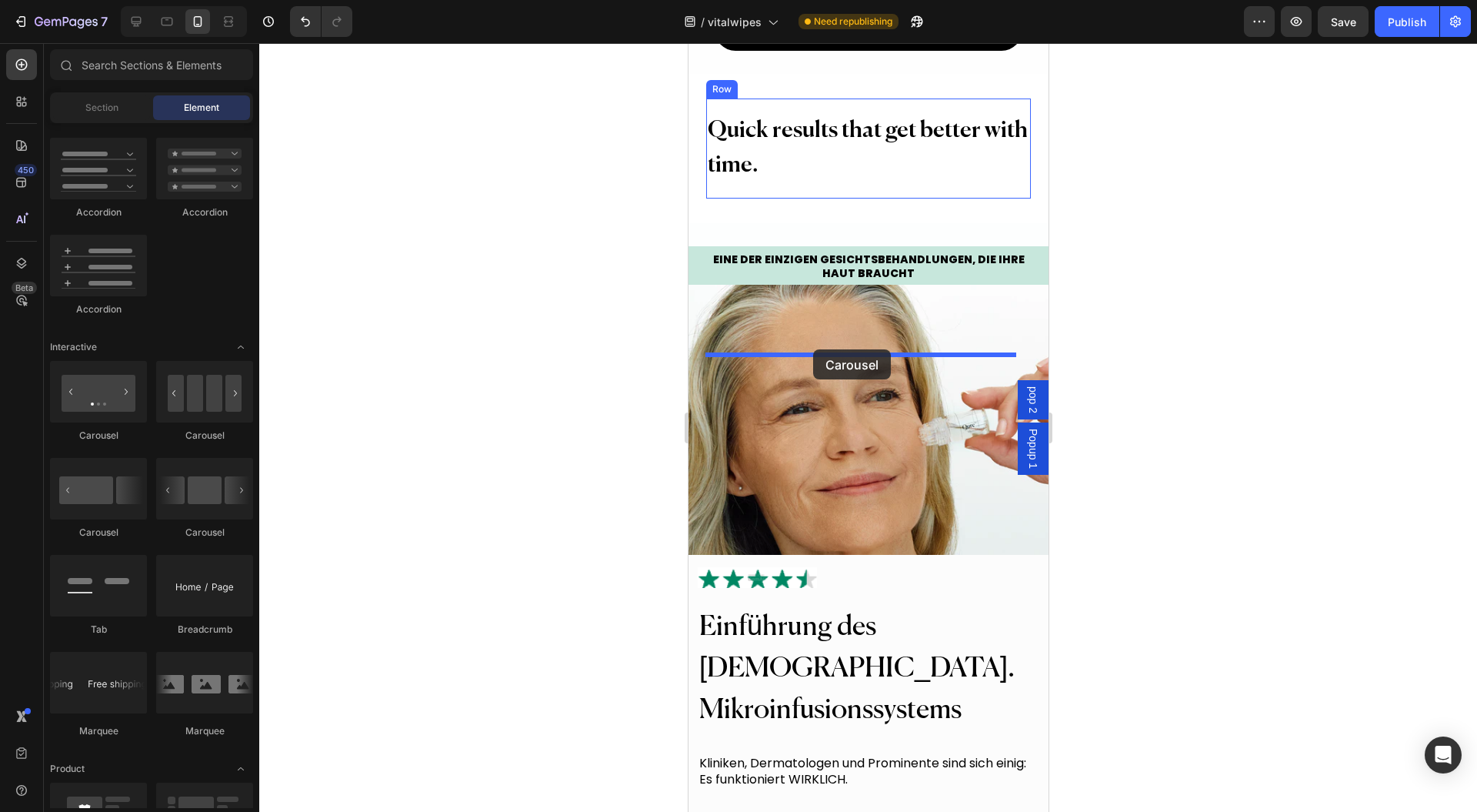
drag, startPoint x: 990, startPoint y: 516, endPoint x: 813, endPoint y: 349, distance: 243.4
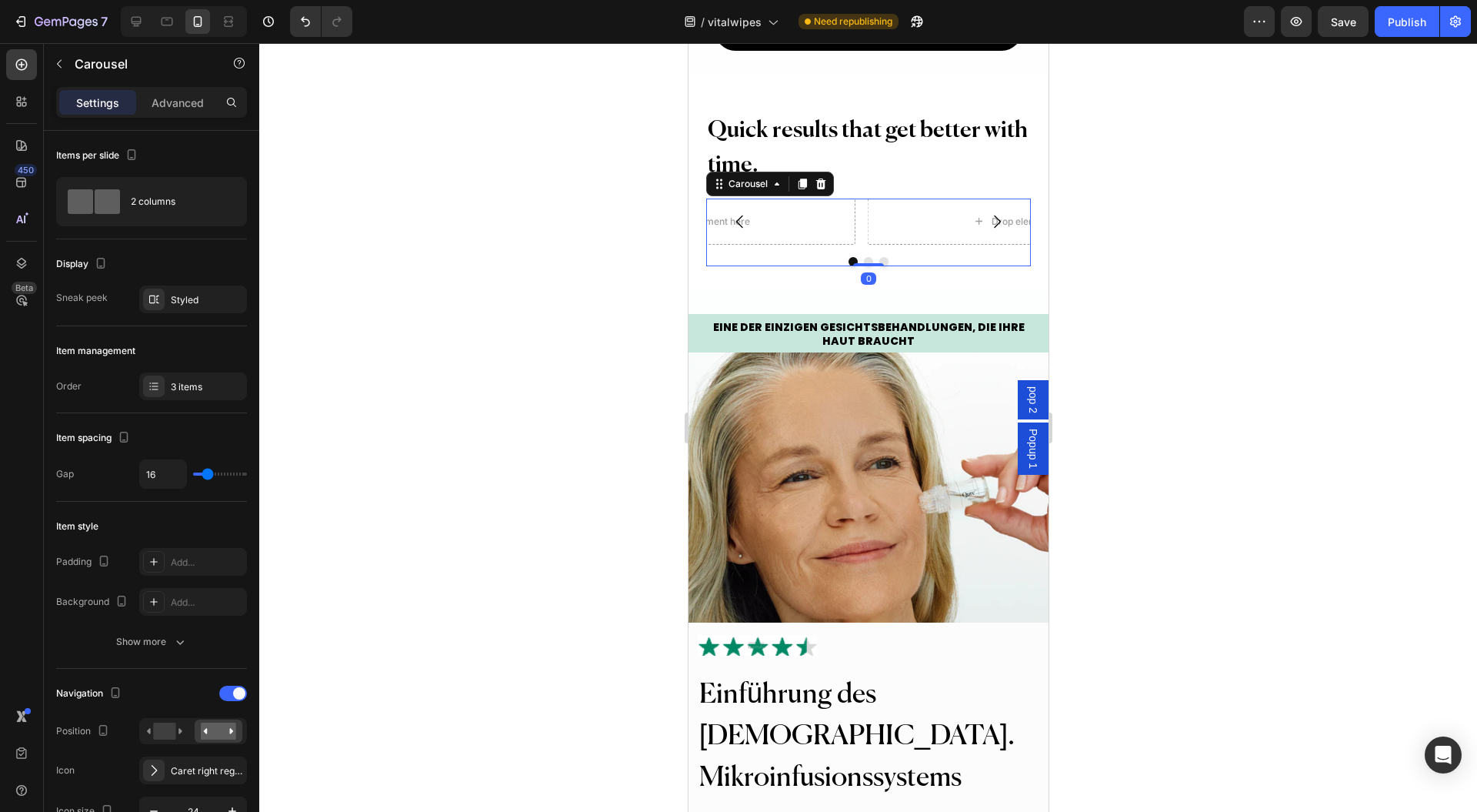
click at [158, 207] on div "2 columns" at bounding box center [178, 201] width 94 height 35
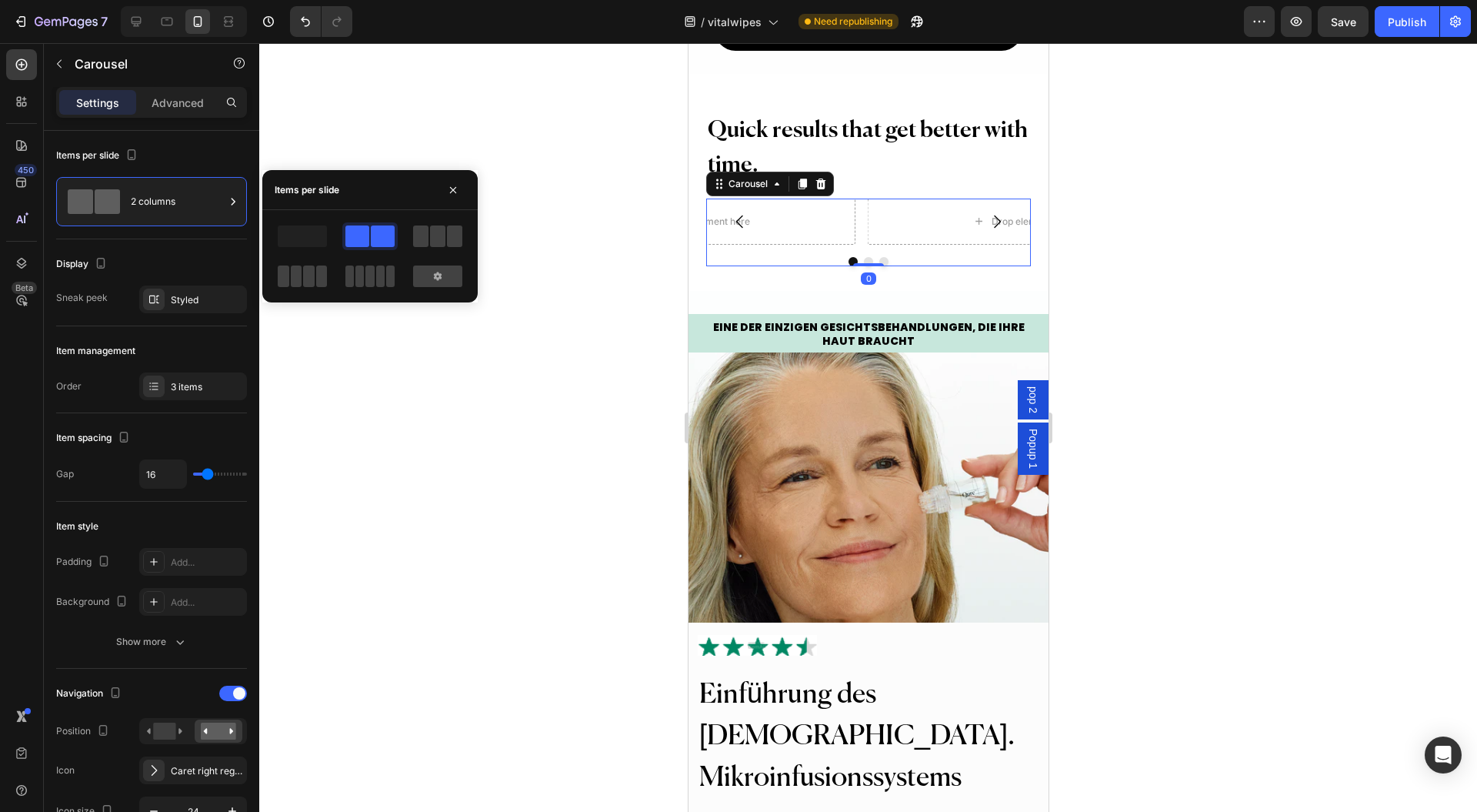
click at [129, 199] on div "2 columns" at bounding box center [151, 201] width 191 height 49
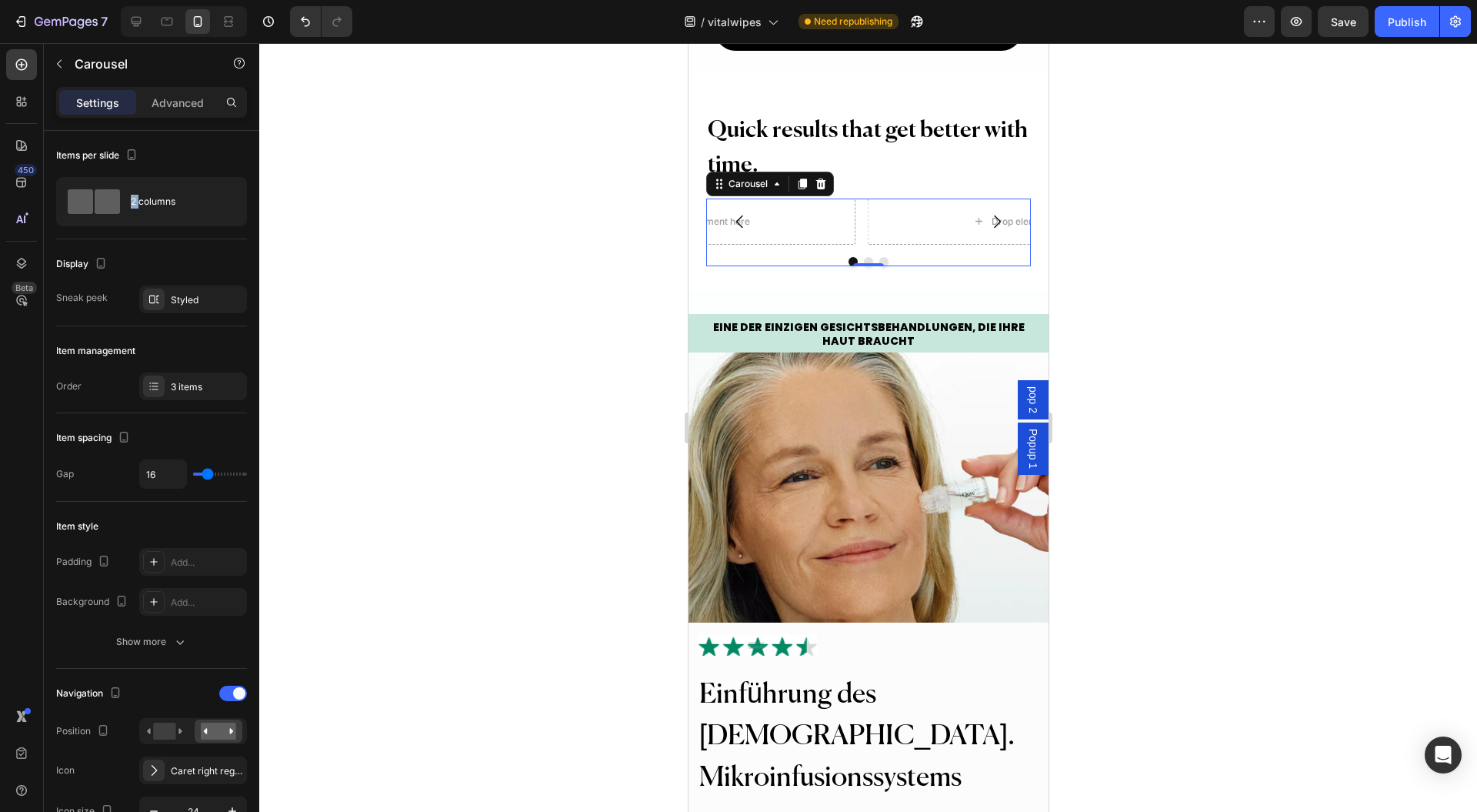
click at [129, 199] on div "2 columns" at bounding box center [151, 201] width 191 height 49
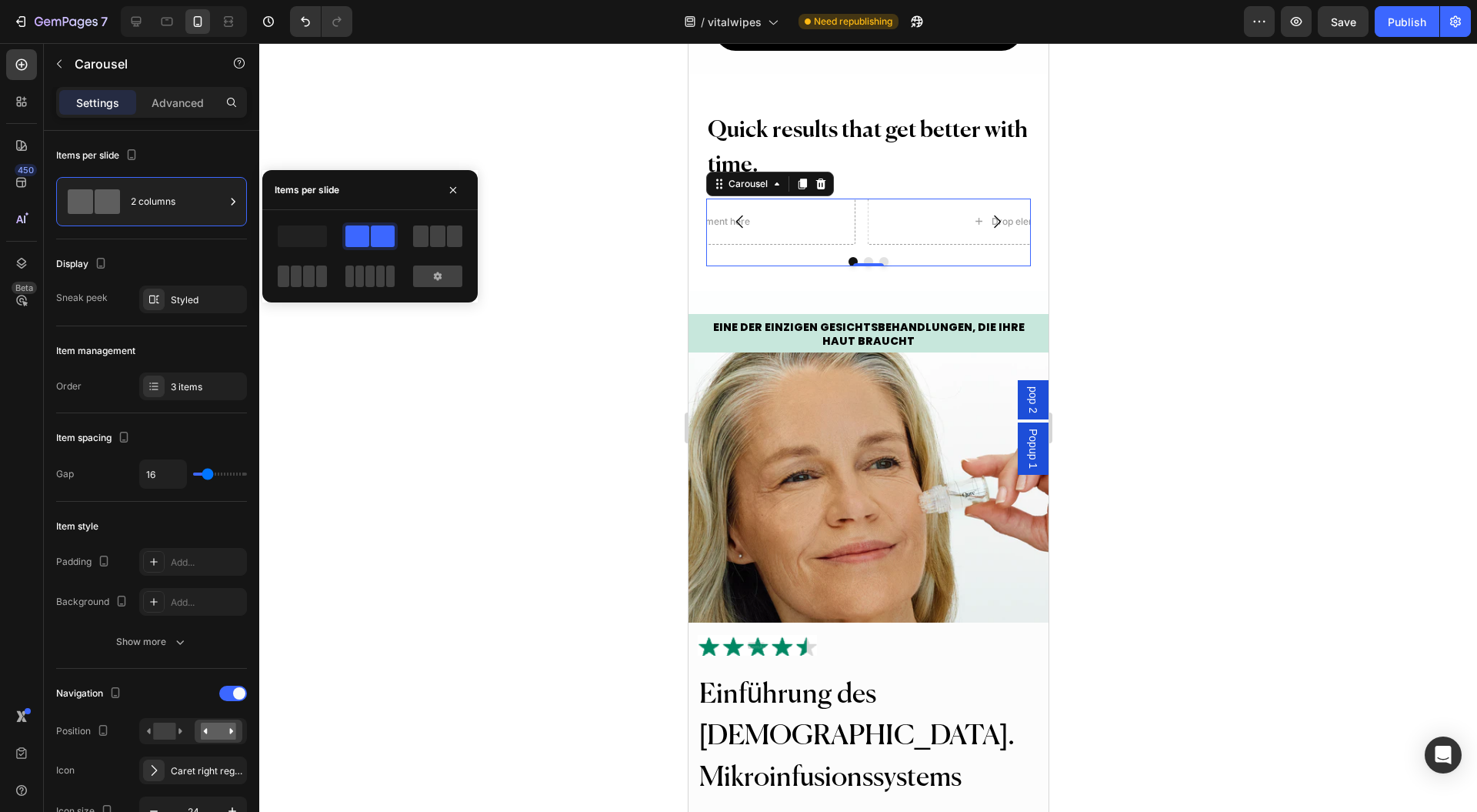
click at [444, 240] on span at bounding box center [437, 236] width 15 height 22
click at [194, 304] on div "Styled" at bounding box center [207, 300] width 72 height 14
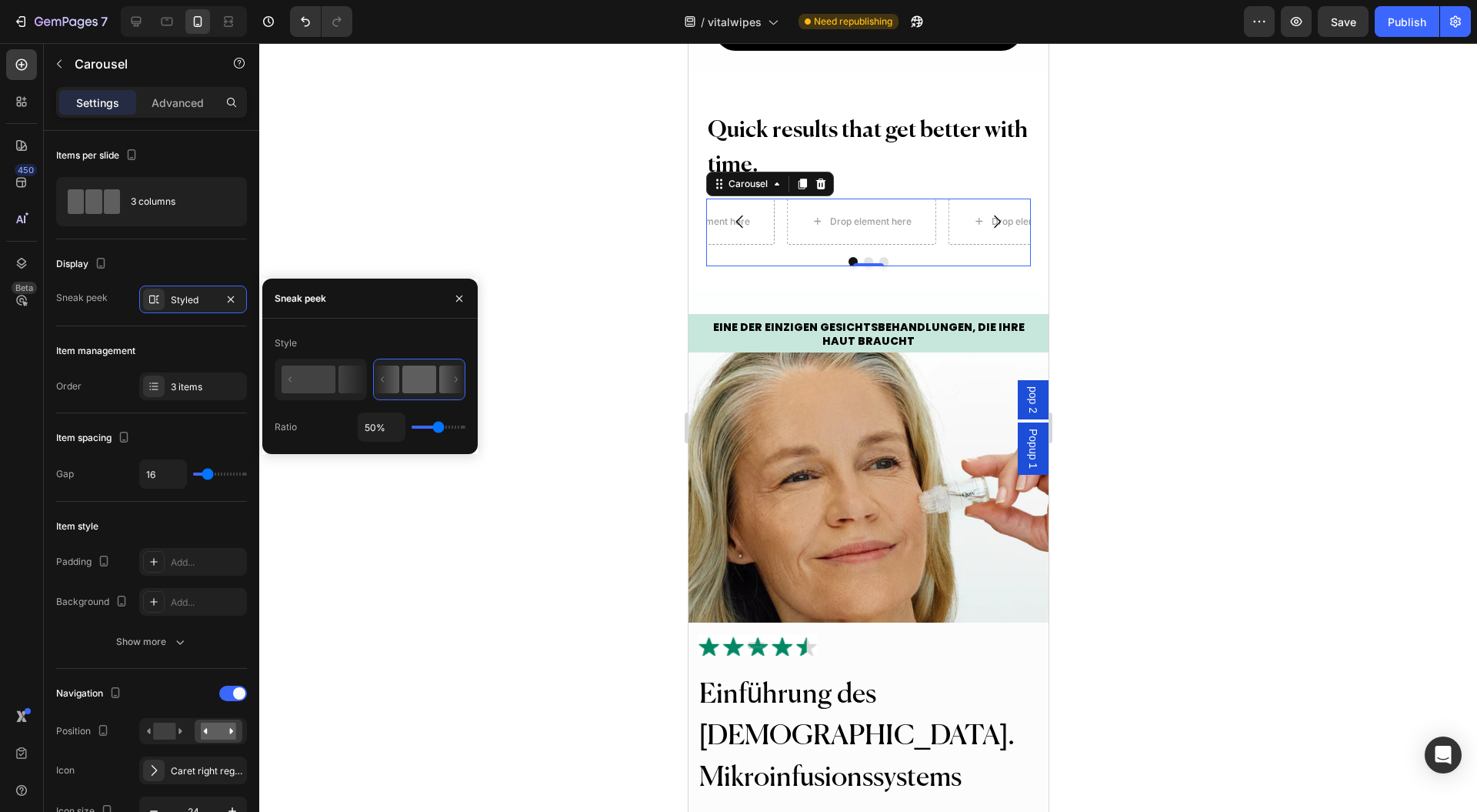
click at [316, 376] on rect at bounding box center [309, 380] width 54 height 28
click at [460, 295] on icon "button" at bounding box center [459, 298] width 12 height 12
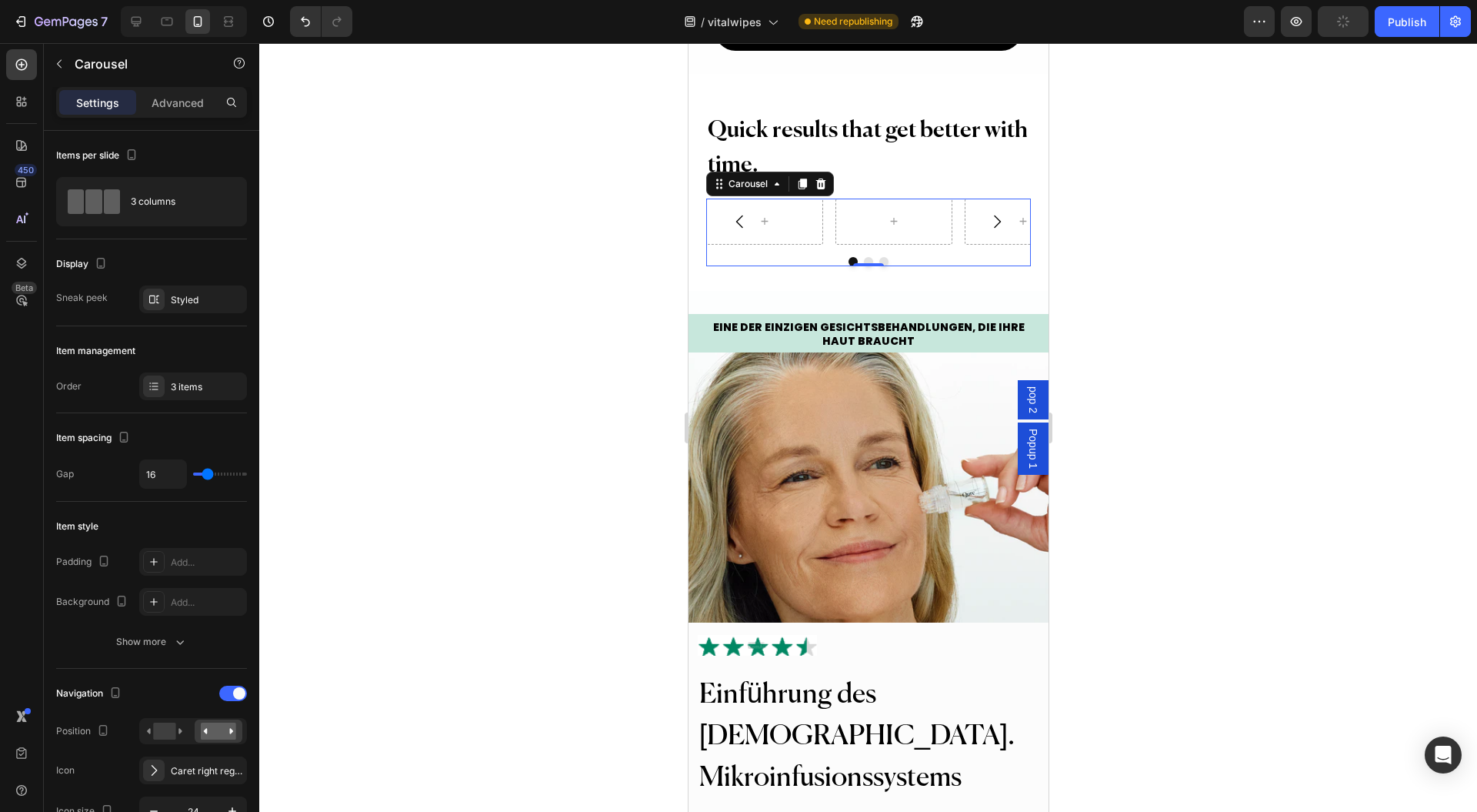
type input "18"
type input "0"
drag, startPoint x: 209, startPoint y: 476, endPoint x: 42, endPoint y: 466, distance: 168.0
type input "0"
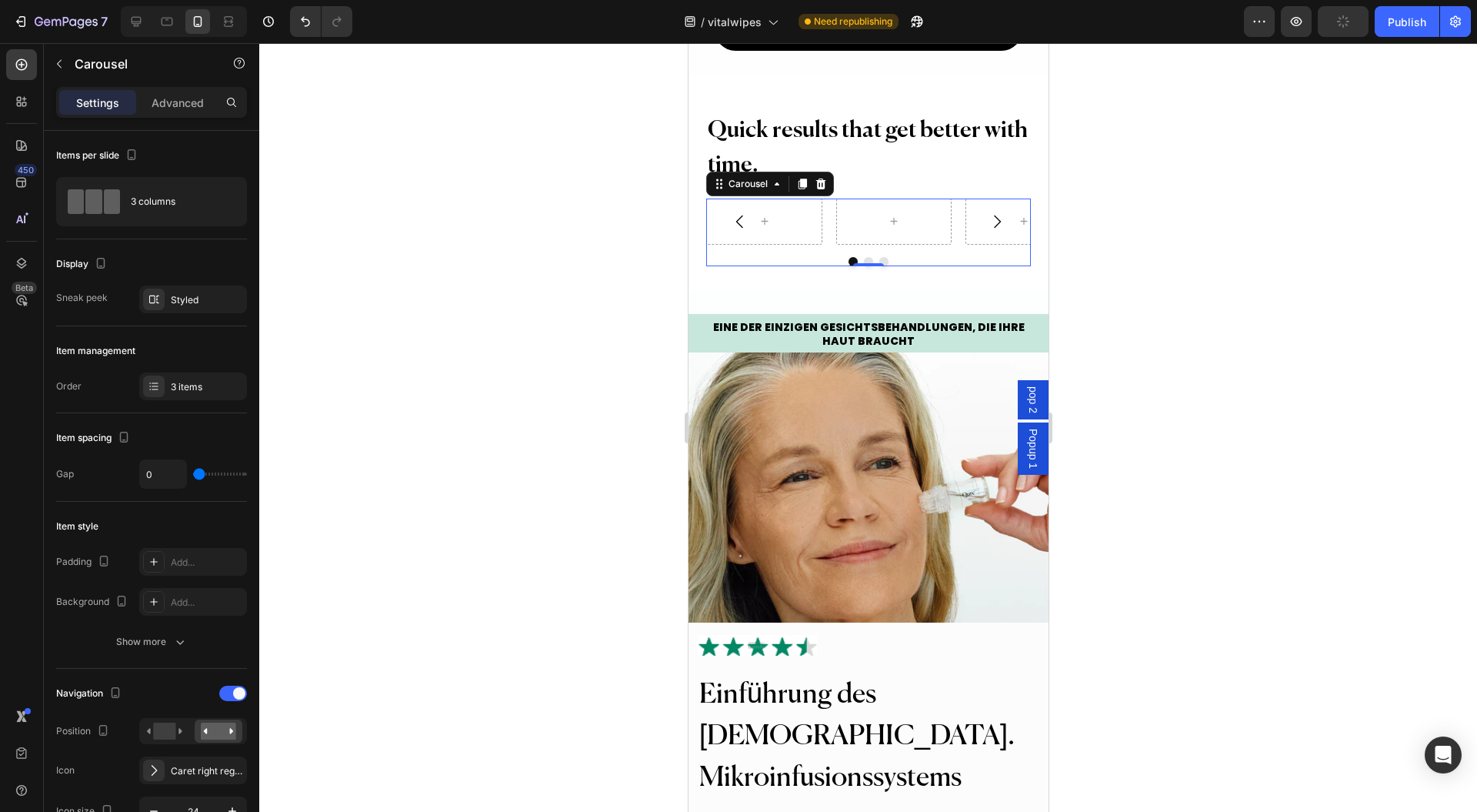
click at [193, 476] on input "range" at bounding box center [220, 473] width 54 height 3
click at [662, 416] on div at bounding box center [868, 427] width 1218 height 769
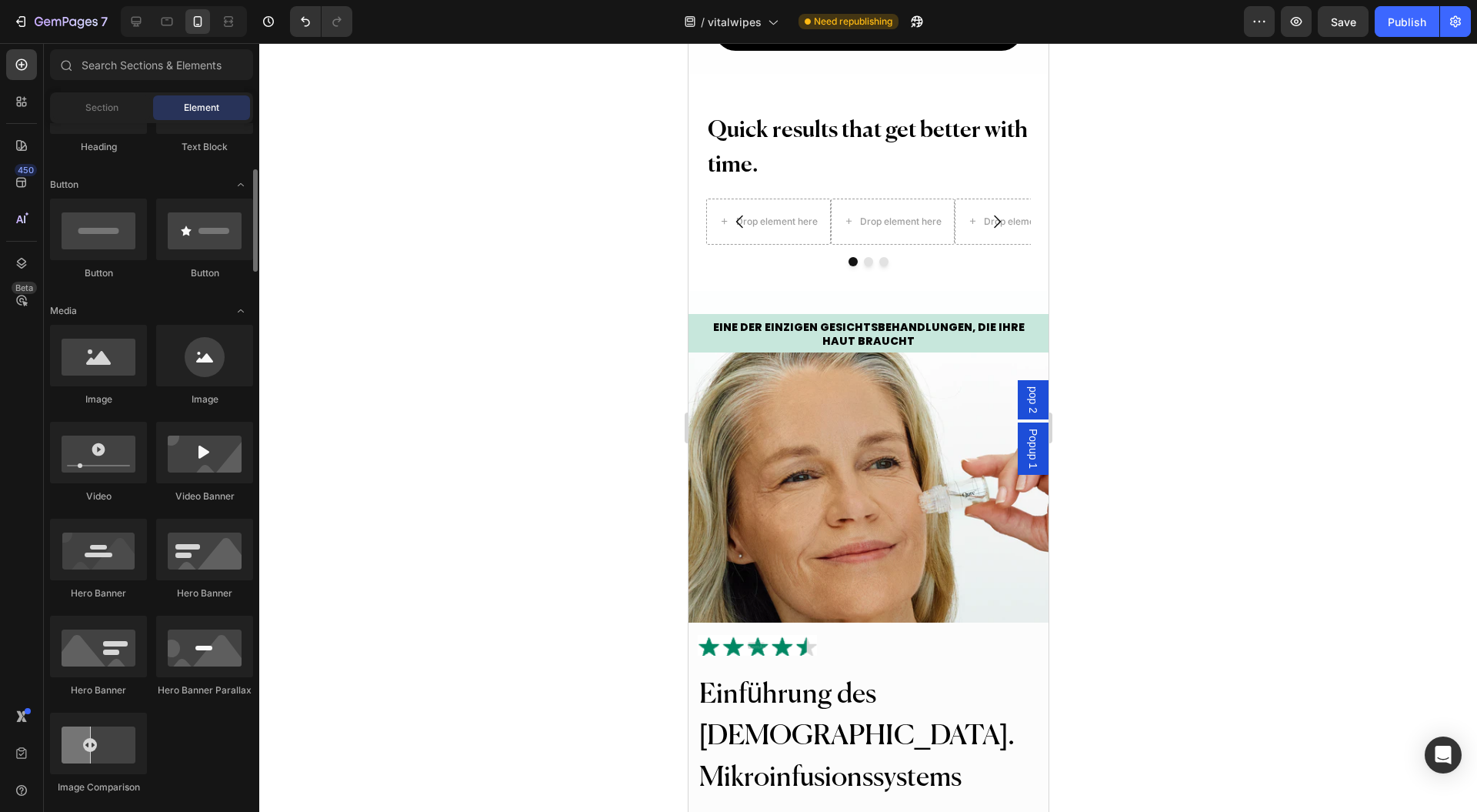
scroll to position [0, 0]
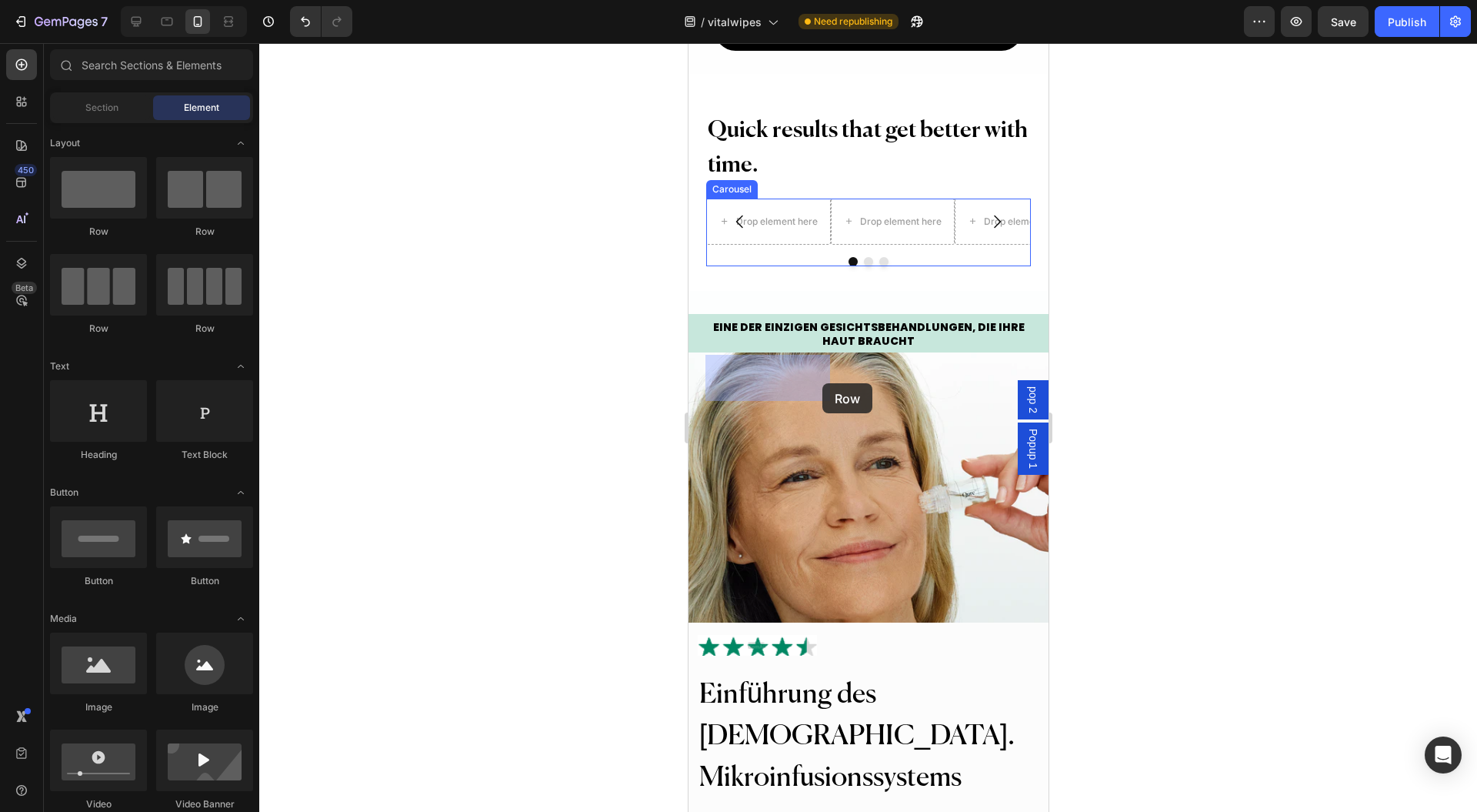
drag, startPoint x: 806, startPoint y: 242, endPoint x: 806, endPoint y: 380, distance: 137.7
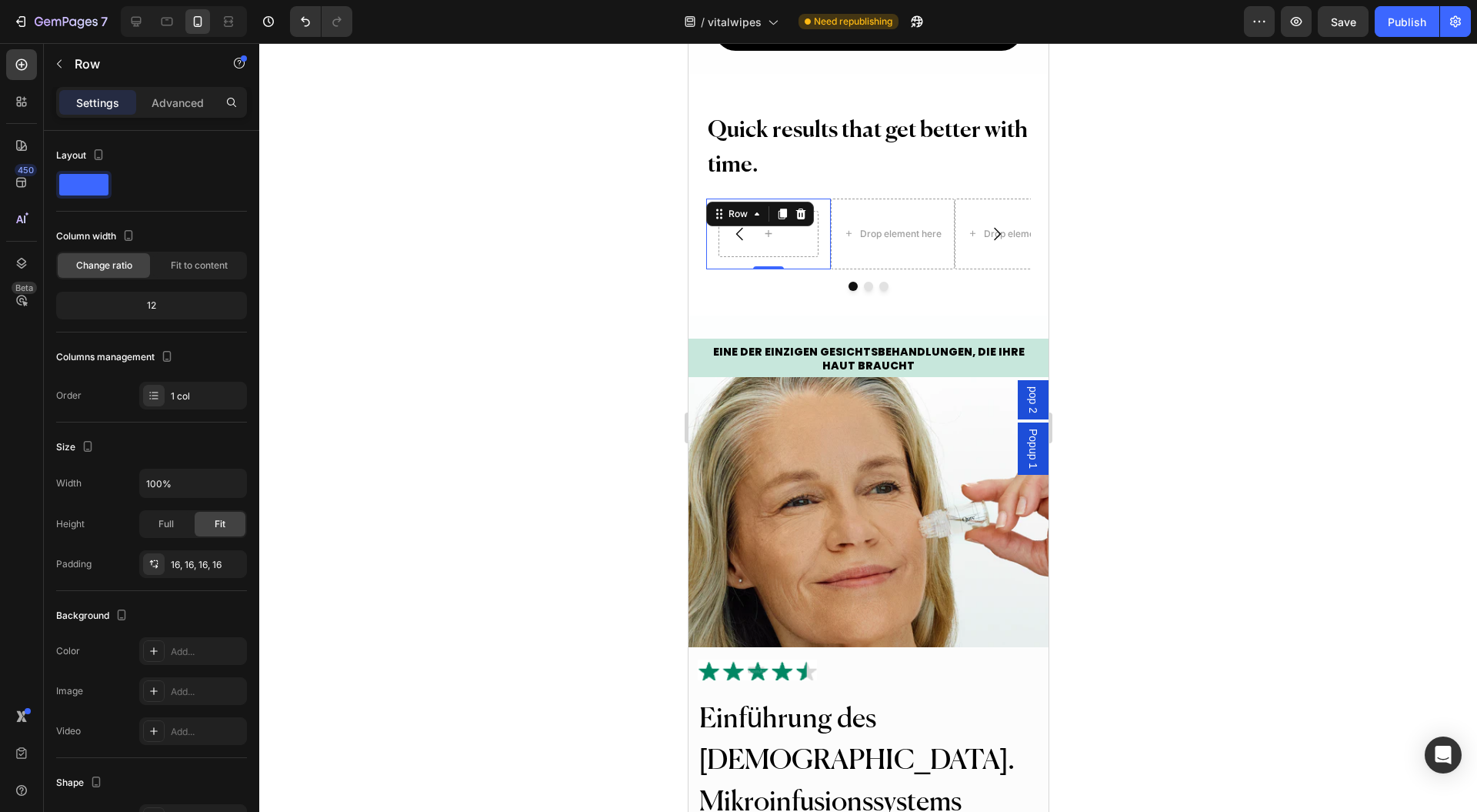
drag, startPoint x: 173, startPoint y: 91, endPoint x: 146, endPoint y: 116, distance: 37.0
click at [173, 92] on div "Advanced" at bounding box center [177, 102] width 77 height 25
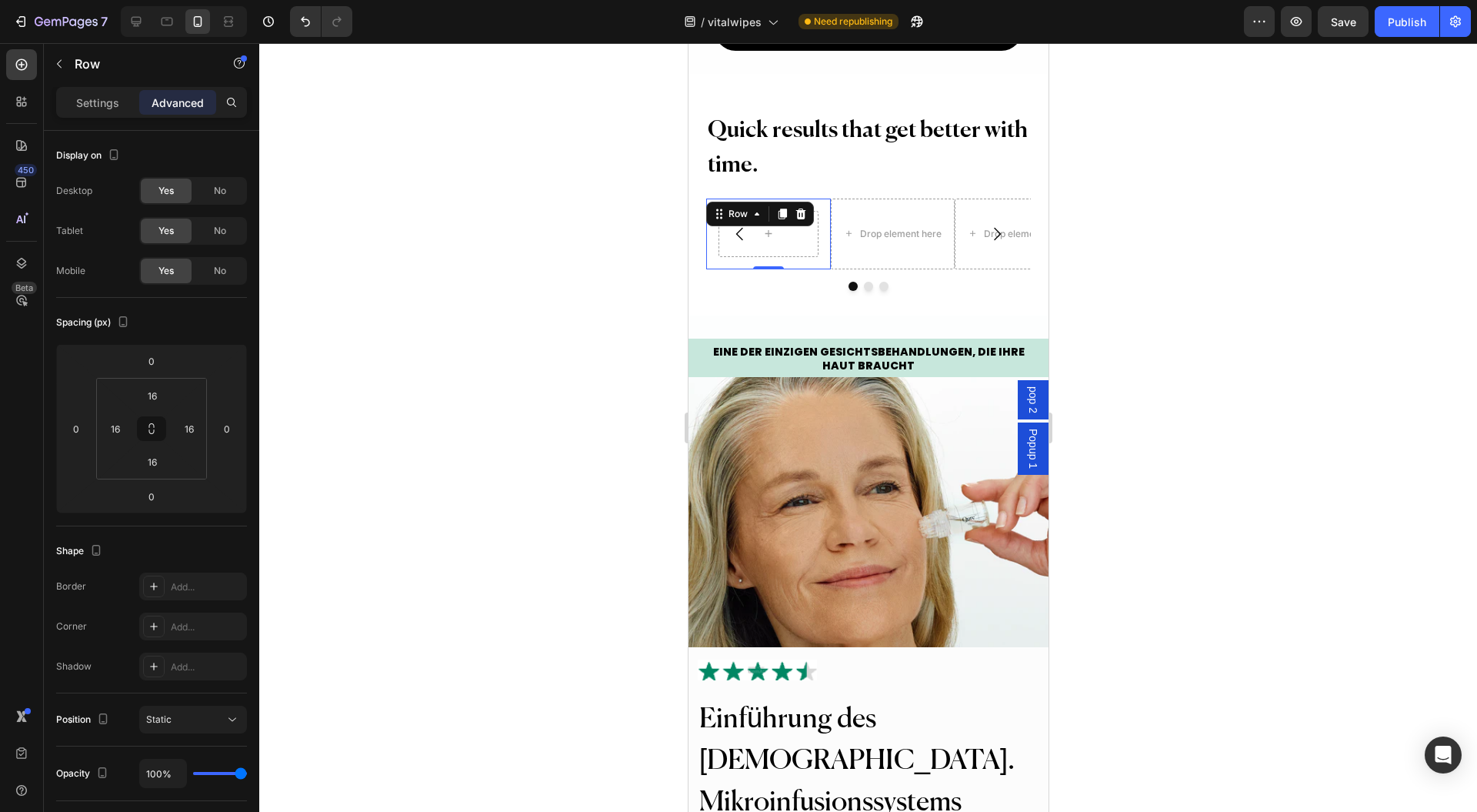
click at [162, 422] on button at bounding box center [151, 428] width 29 height 25
click at [201, 0] on html "7 Version history / vitalwipes Need republishing Preview Save Publish 450 Beta …" at bounding box center [738, 0] width 1477 height 0
type input "0"
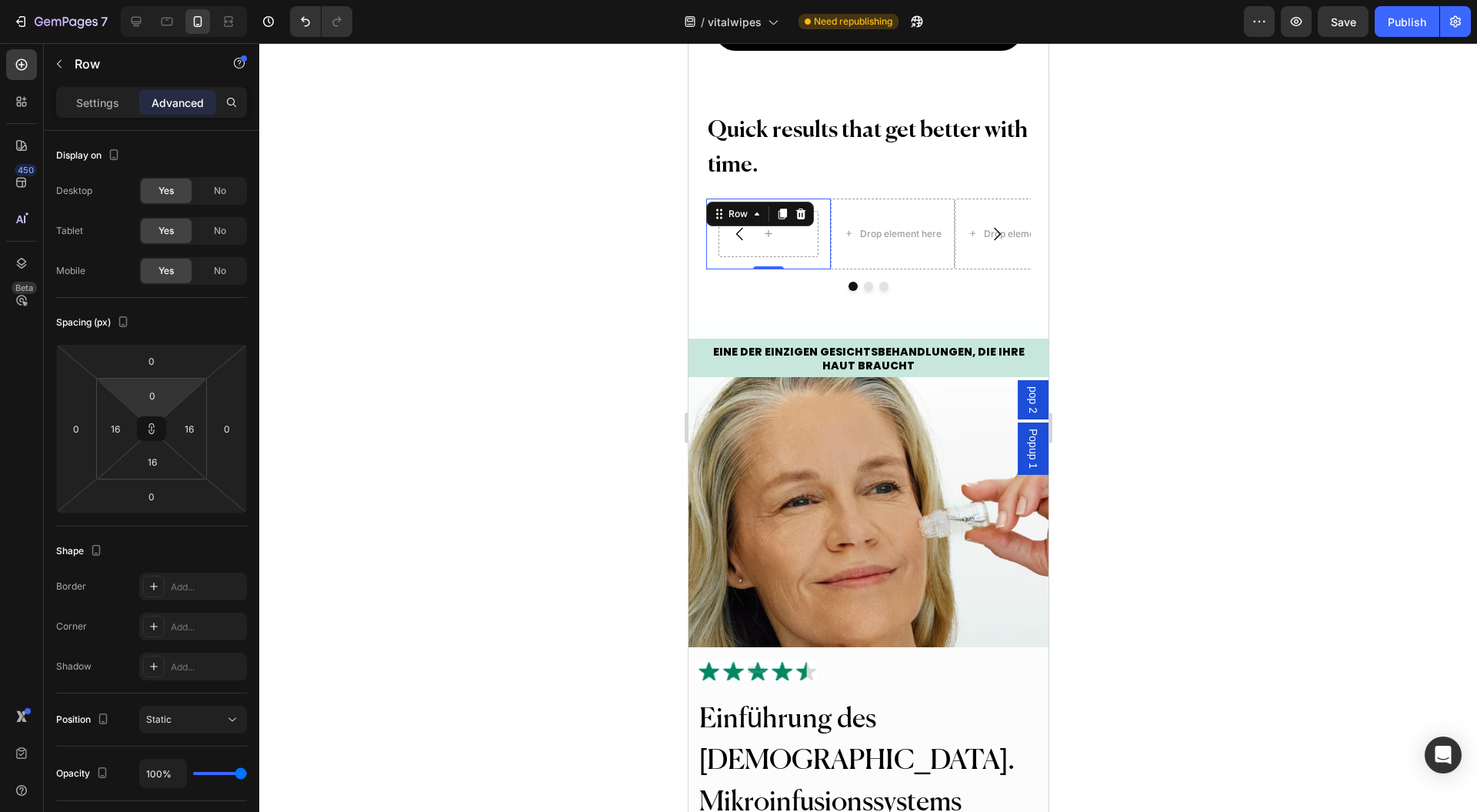
type input "0"
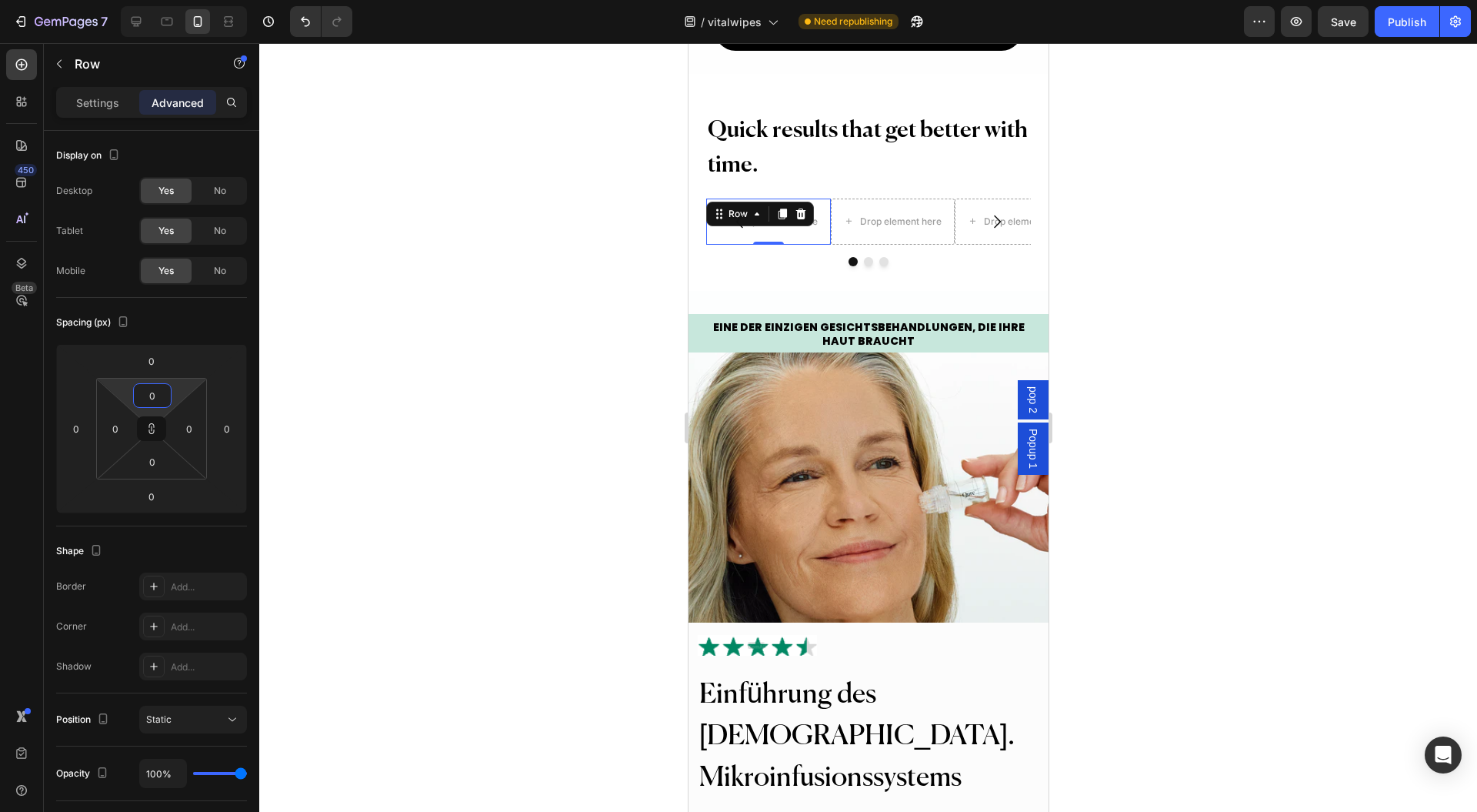
click at [154, 423] on icon at bounding box center [151, 428] width 12 height 12
drag, startPoint x: 783, startPoint y: 369, endPoint x: 1222, endPoint y: 426, distance: 443.1
click at [783, 219] on icon at bounding box center [782, 214] width 8 height 11
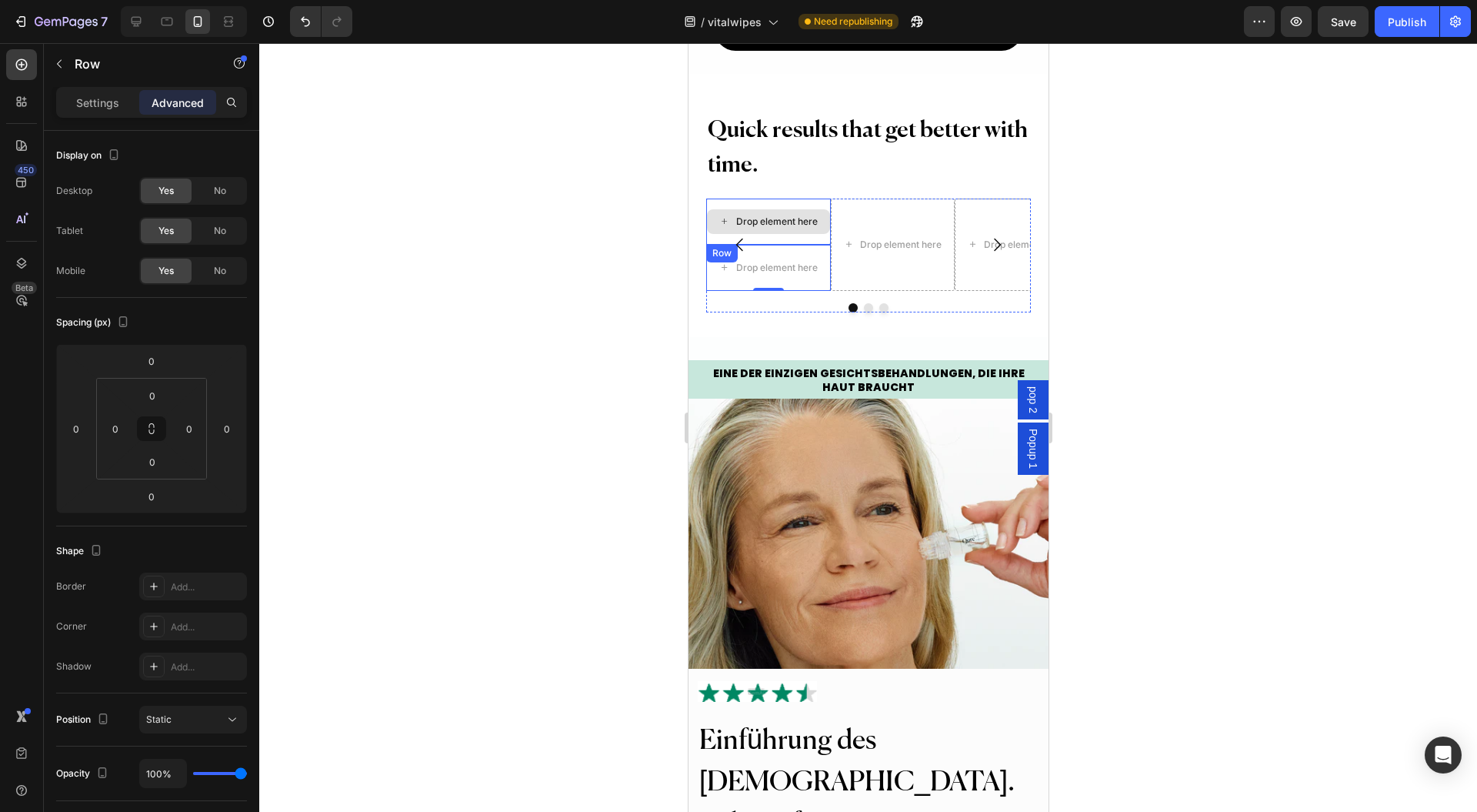
click at [804, 234] on div "Drop element here" at bounding box center [767, 221] width 122 height 25
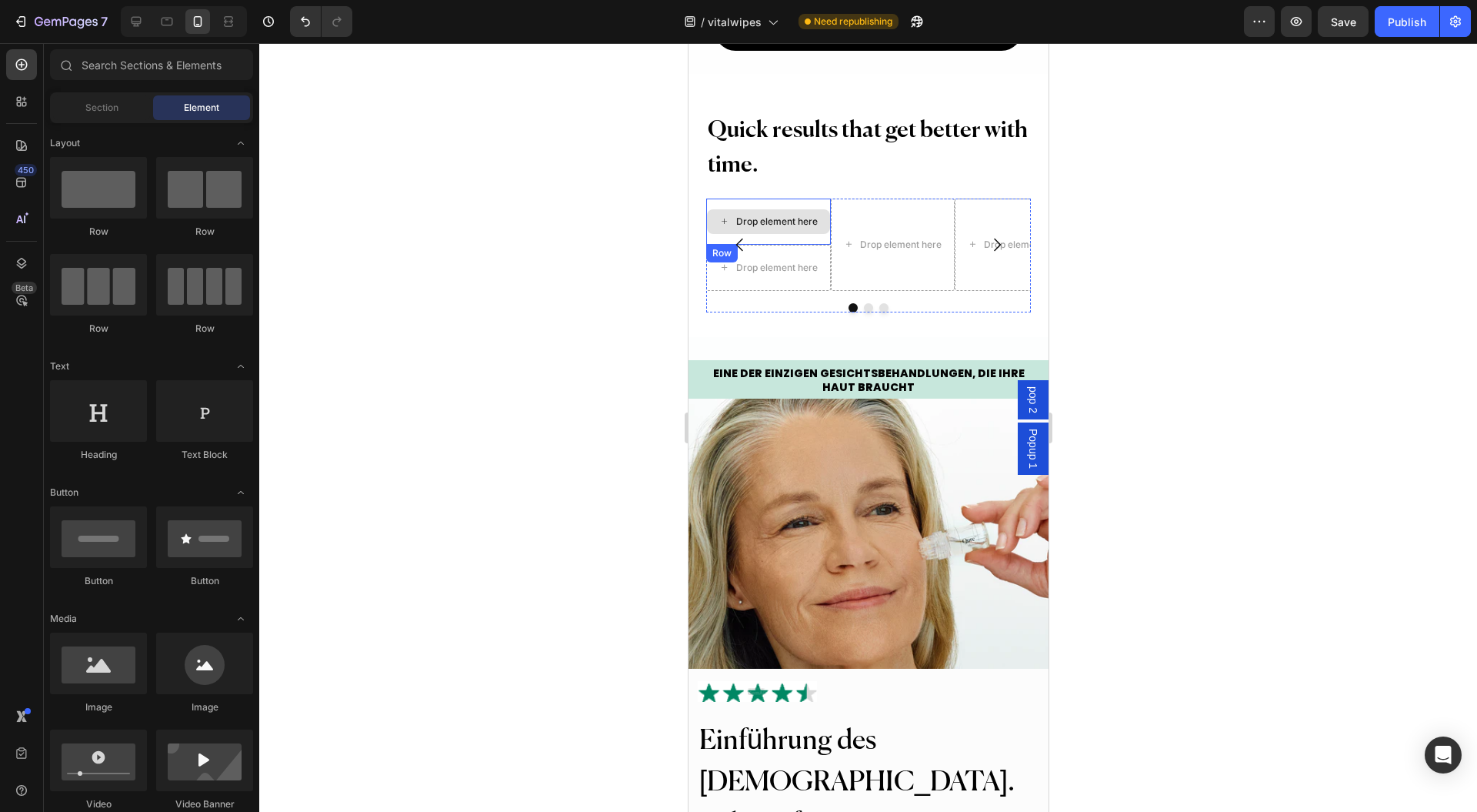
click at [782, 234] on div "Drop element here" at bounding box center [767, 221] width 122 height 25
click at [813, 245] on div "Drop element here" at bounding box center [768, 222] width 124 height 46
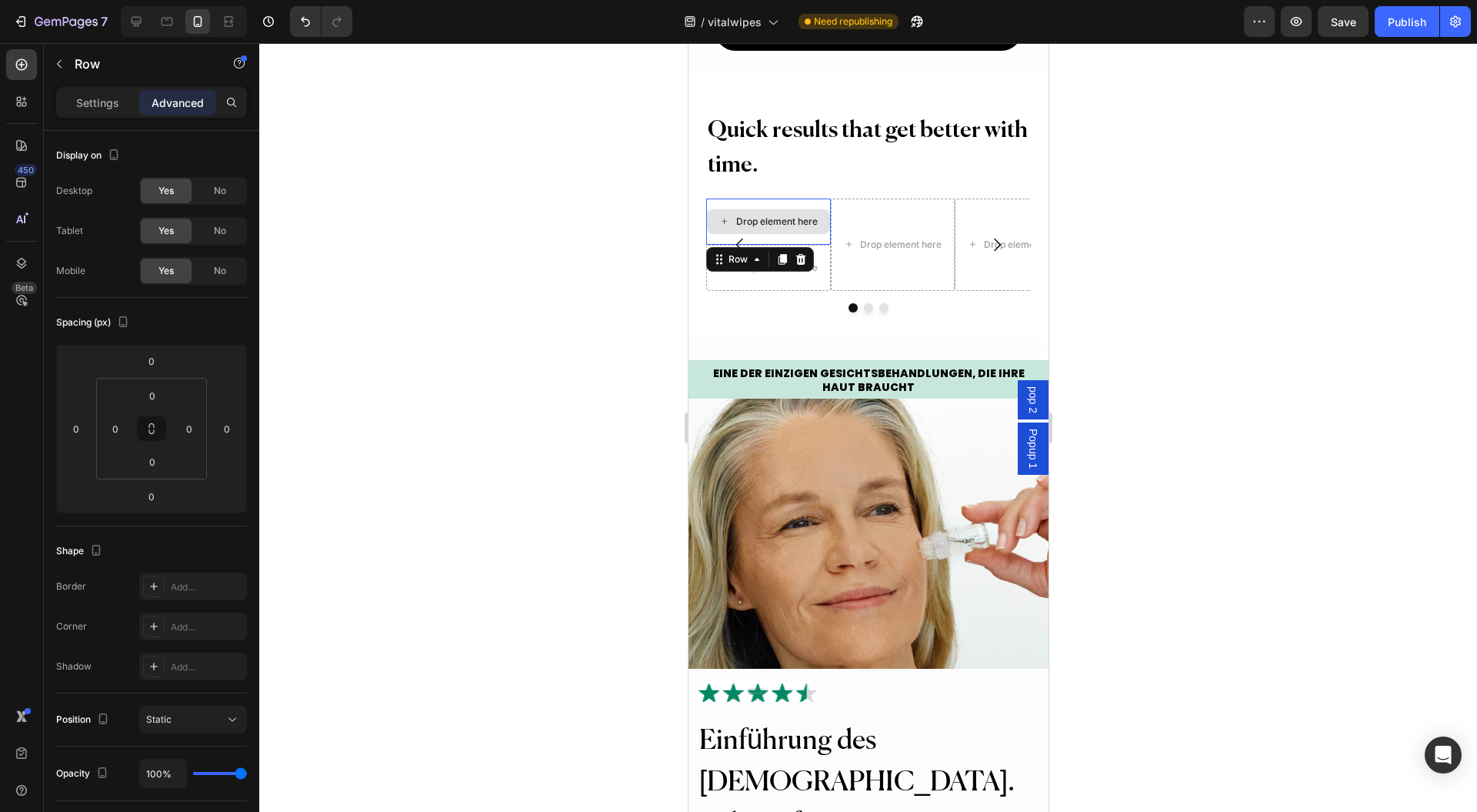
click at [820, 245] on div "Drop element here" at bounding box center [768, 222] width 124 height 46
click at [88, 99] on p "Settings" at bounding box center [97, 103] width 43 height 16
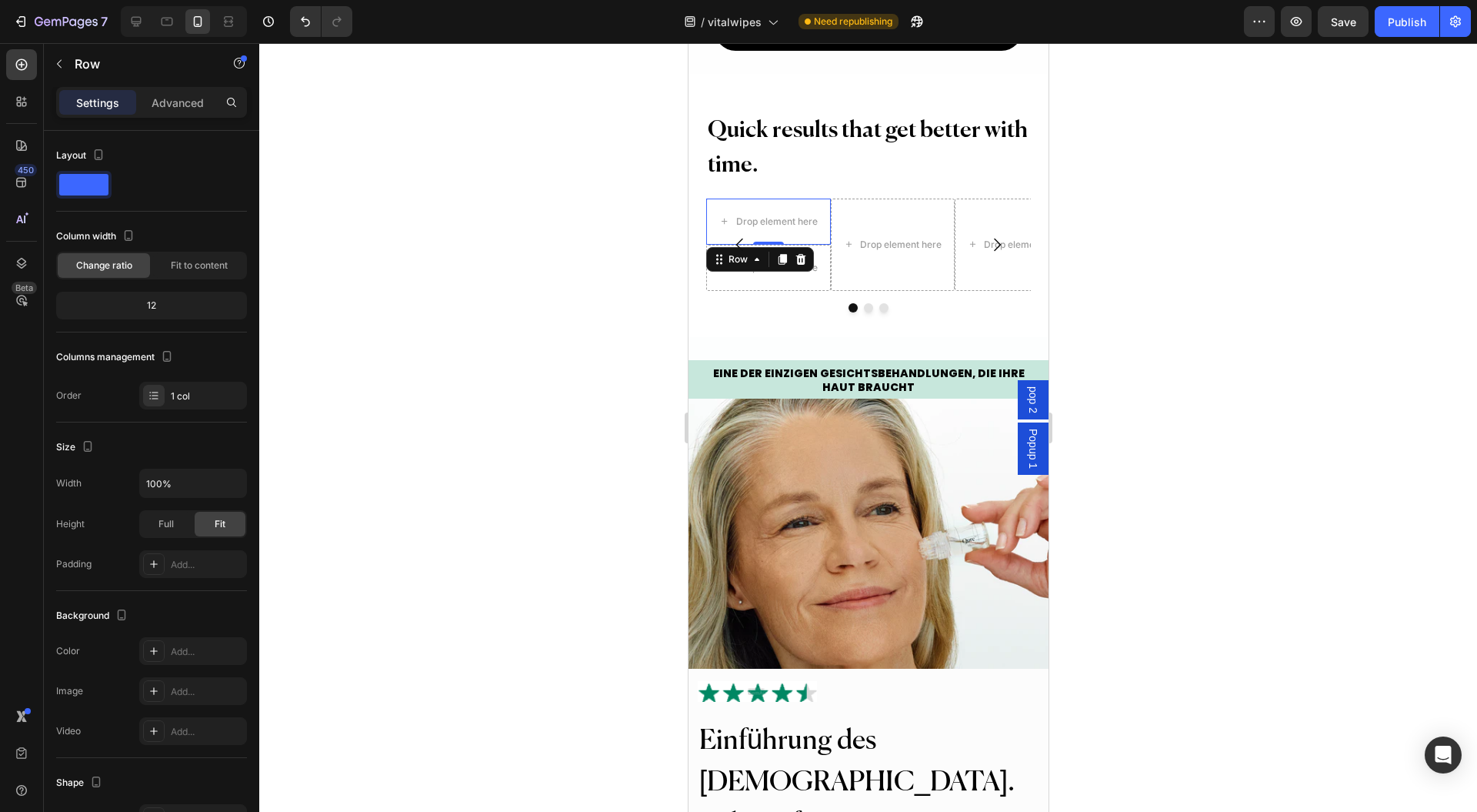
click at [90, 198] on div "Layout" at bounding box center [151, 177] width 191 height 68
click at [89, 188] on span at bounding box center [83, 185] width 49 height 22
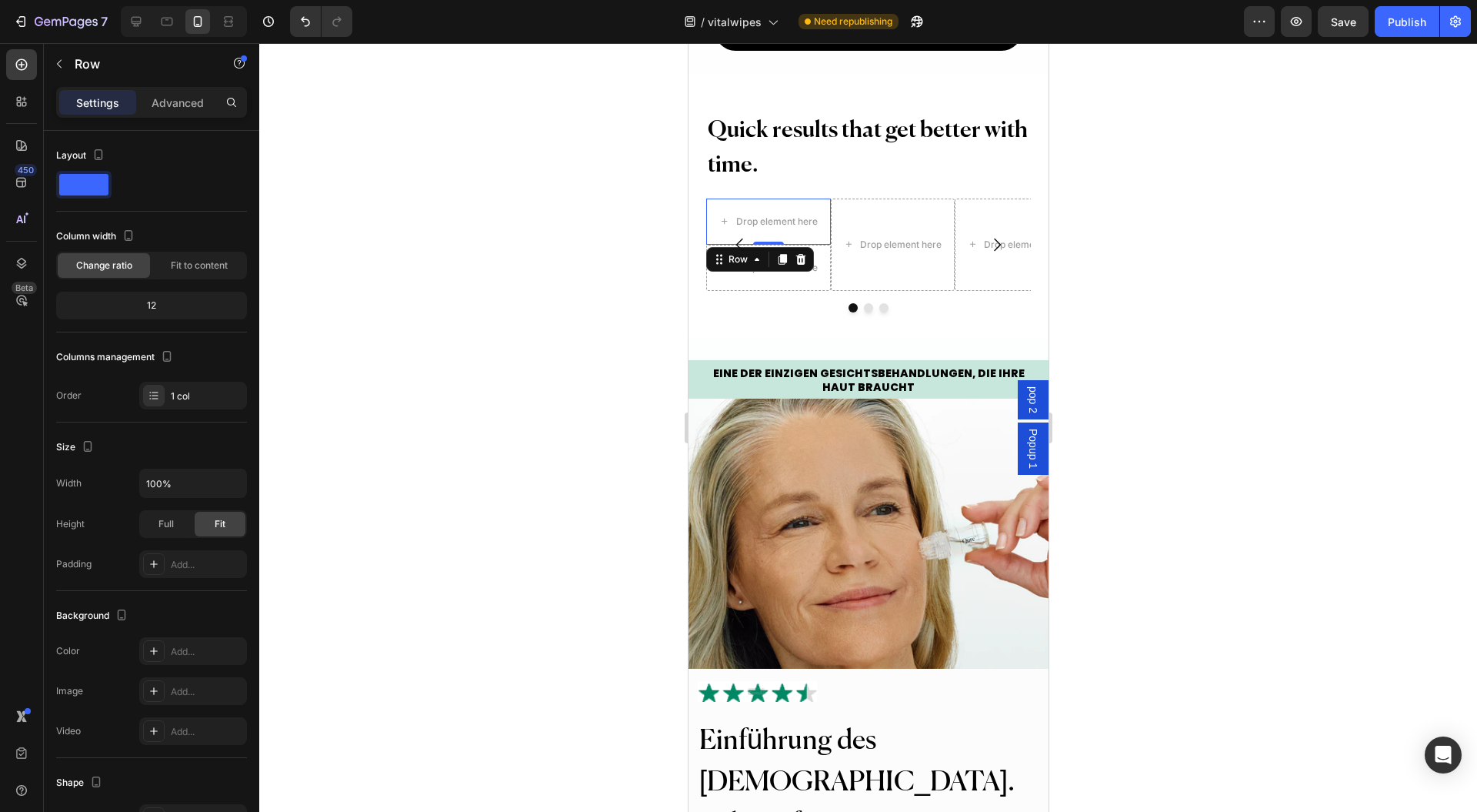
click at [204, 399] on div "1 col" at bounding box center [207, 396] width 72 height 14
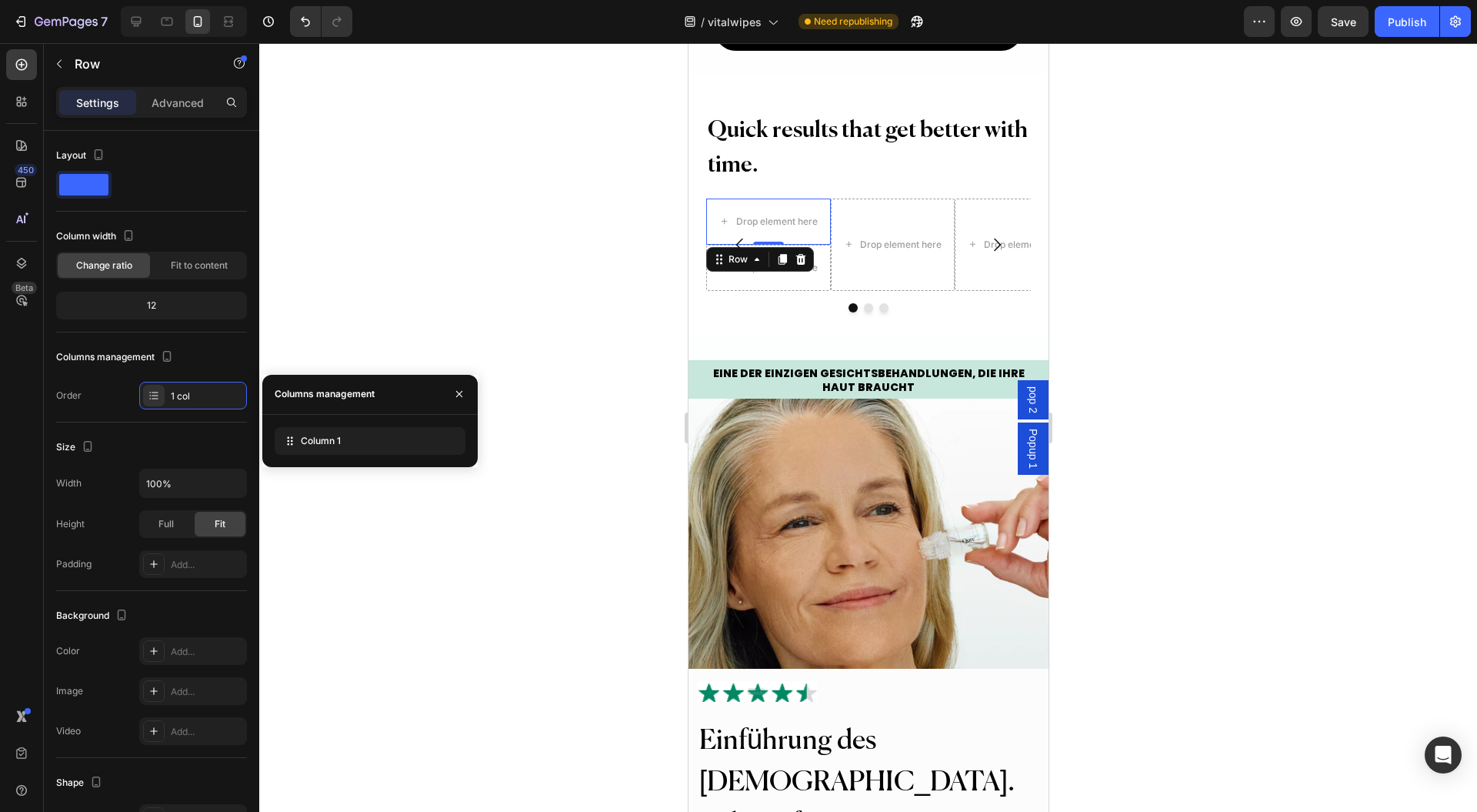
click at [317, 432] on div "Column 1" at bounding box center [370, 441] width 191 height 28
click at [194, 255] on div "Fit to content" at bounding box center [199, 265] width 92 height 25
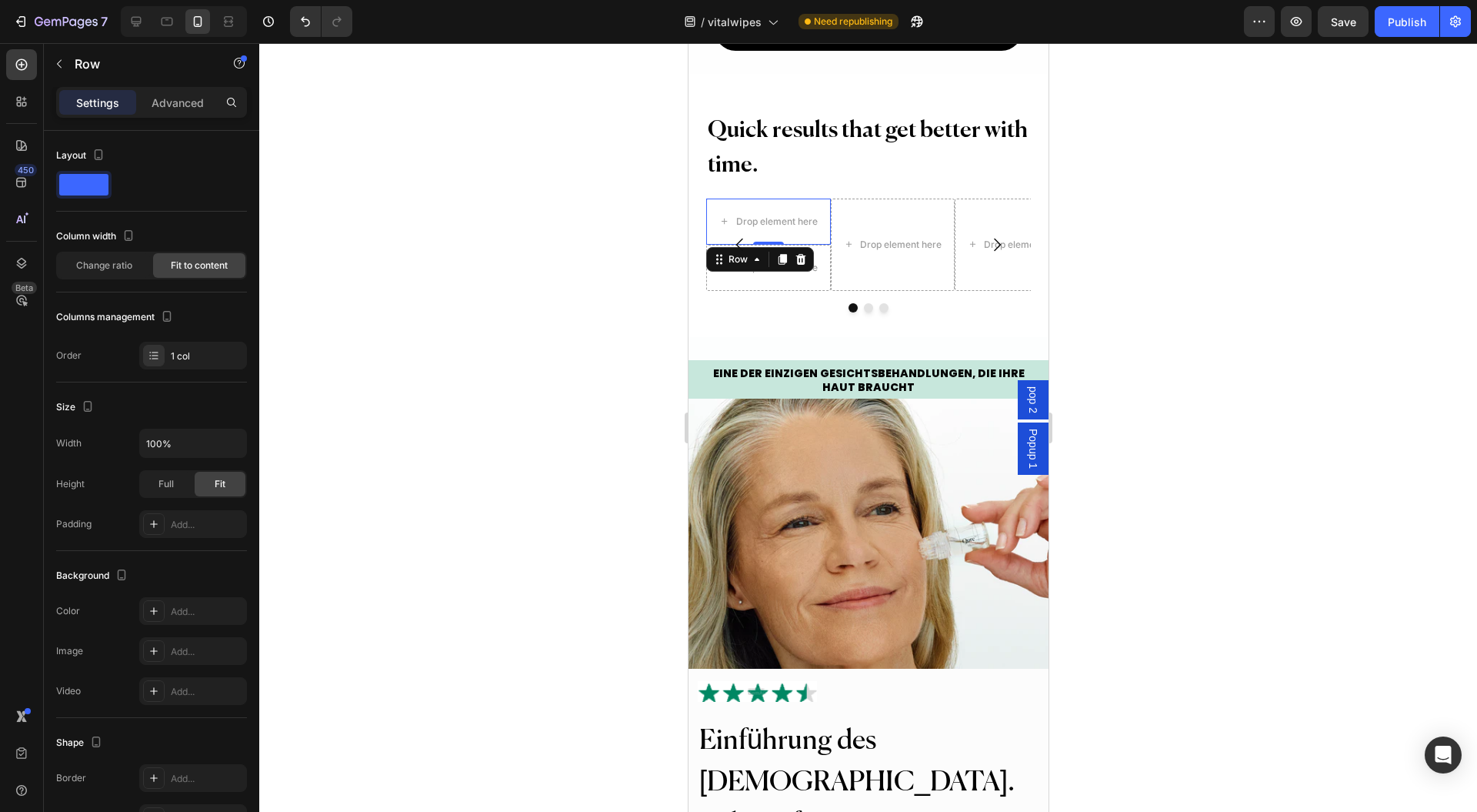
click at [119, 270] on span "Change ratio" at bounding box center [104, 266] width 56 height 14
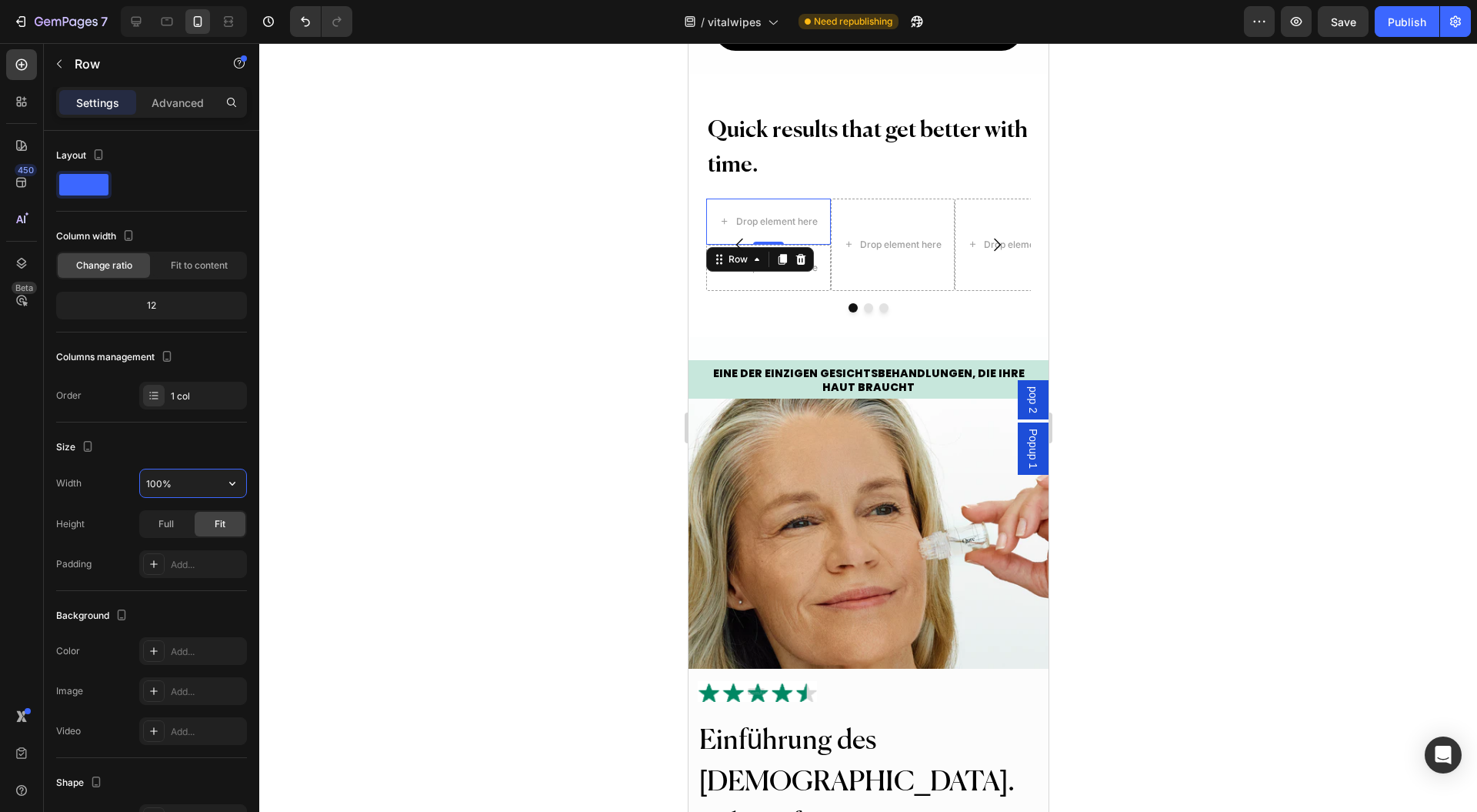
click at [199, 486] on input "100%" at bounding box center [193, 483] width 106 height 28
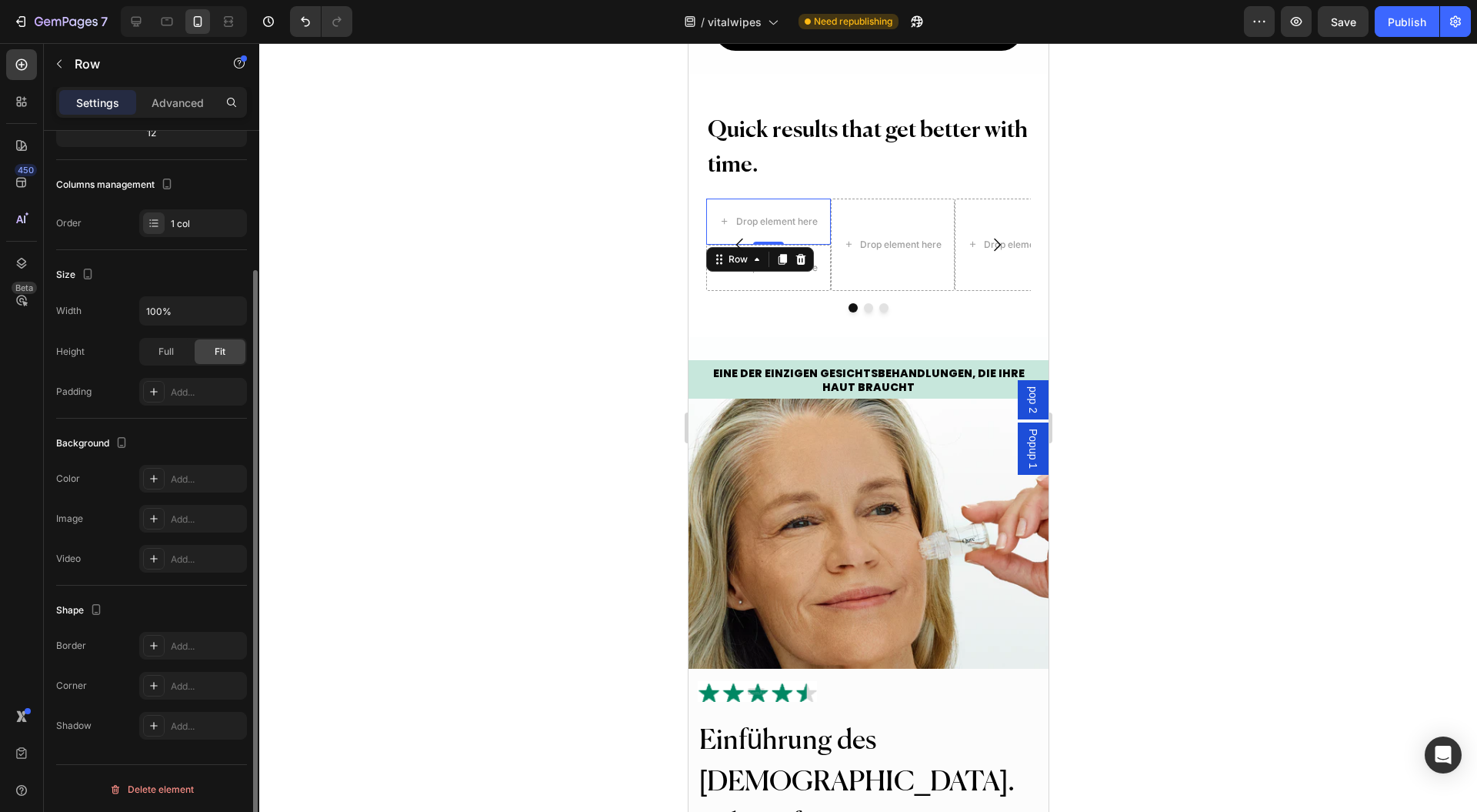
click at [251, 484] on div at bounding box center [254, 493] width 12 height 725
click at [11, 596] on div "450 Beta" at bounding box center [21, 375] width 31 height 652
drag, startPoint x: 0, startPoint y: 623, endPoint x: 492, endPoint y: 476, distance: 514.2
click at [484, 473] on div at bounding box center [868, 427] width 1218 height 769
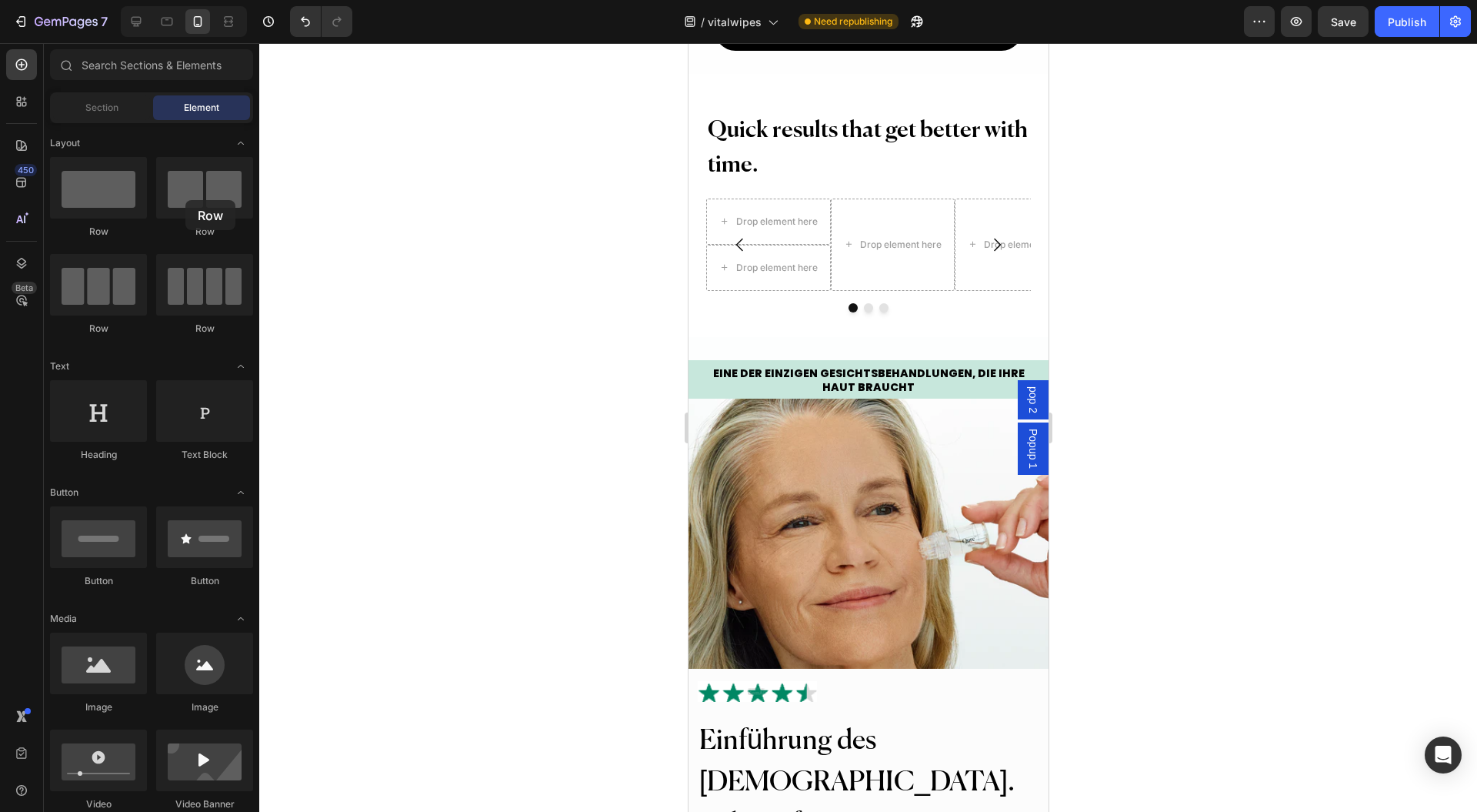
drag, startPoint x: 330, startPoint y: 255, endPoint x: 185, endPoint y: 200, distance: 154.6
click at [185, 200] on div at bounding box center [204, 188] width 97 height 62
click at [619, 359] on div at bounding box center [868, 427] width 1218 height 769
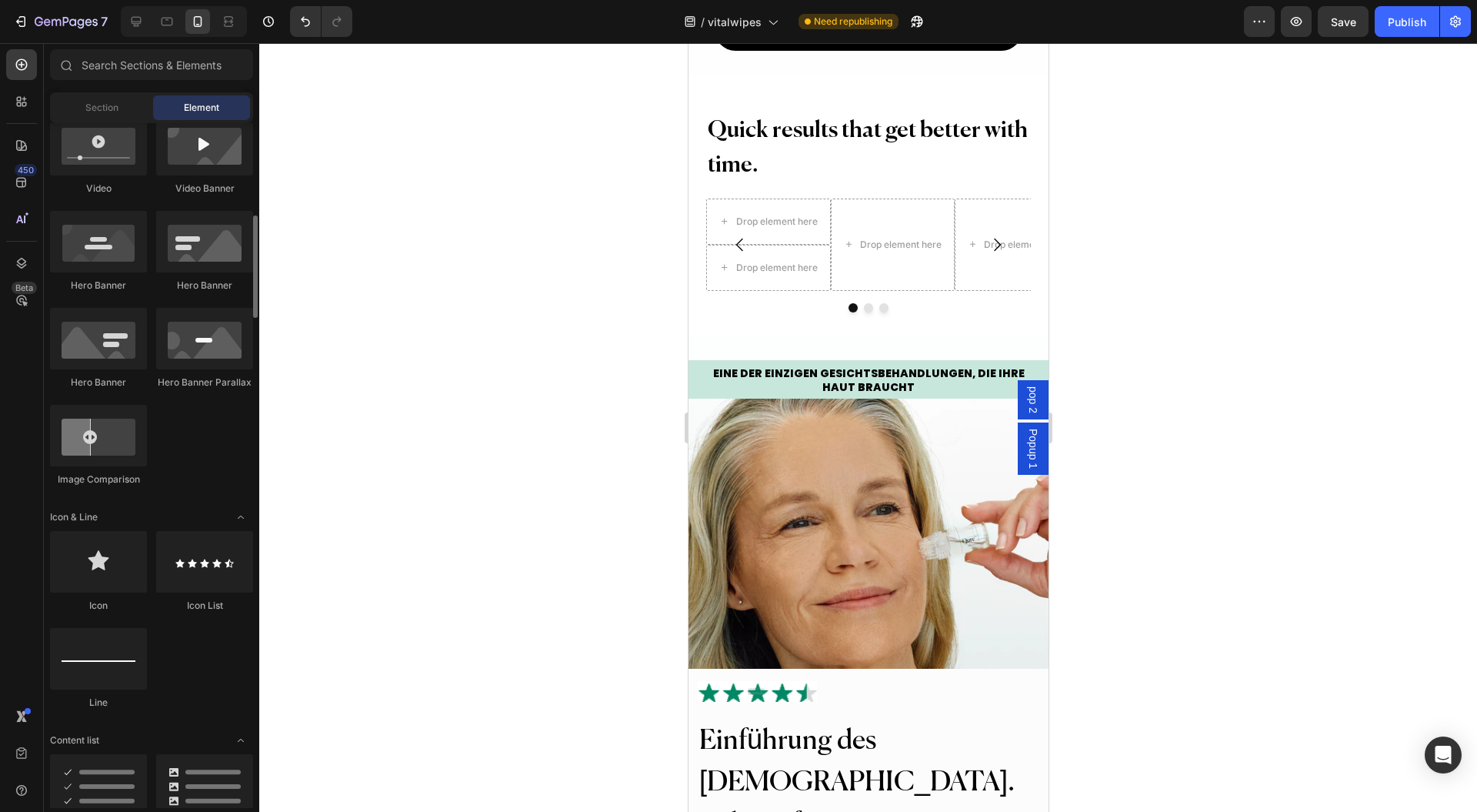
scroll to position [820, 0]
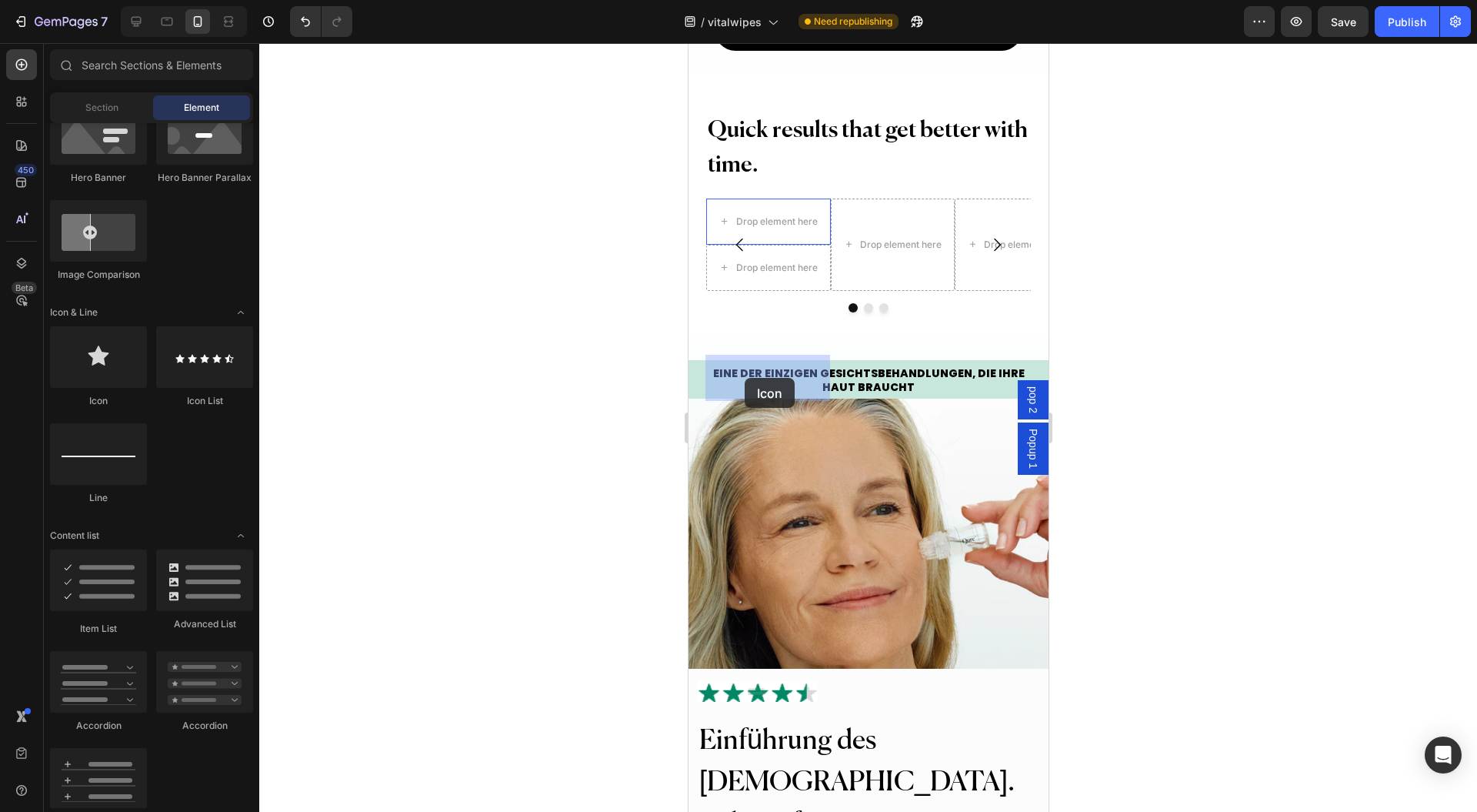
drag, startPoint x: 785, startPoint y: 407, endPoint x: 1368, endPoint y: 432, distance: 583.8
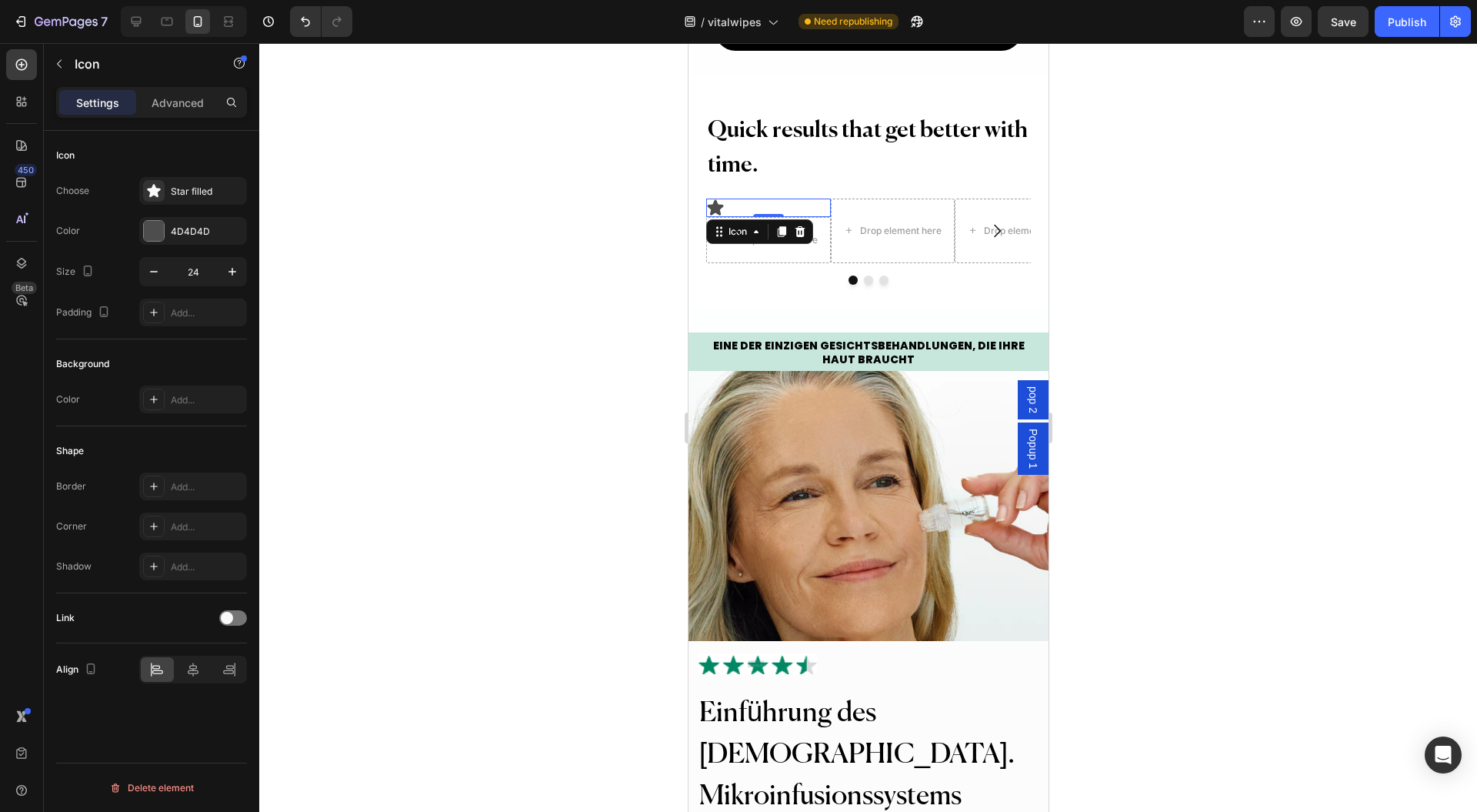
click at [159, 184] on icon at bounding box center [153, 190] width 15 height 15
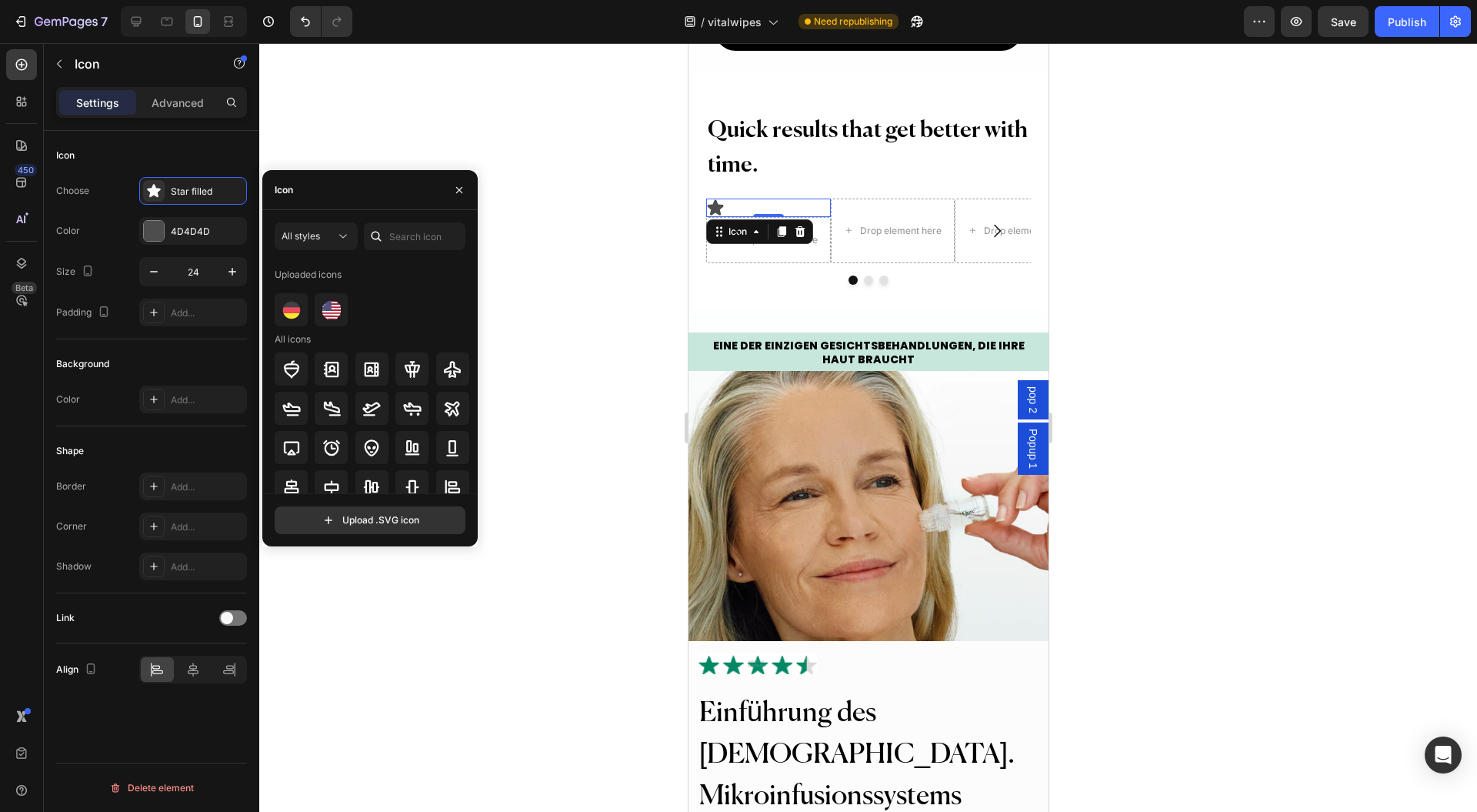
drag, startPoint x: 386, startPoint y: 246, endPoint x: 395, endPoint y: 245, distance: 9.4
click at [386, 246] on div at bounding box center [376, 236] width 25 height 28
click at [400, 243] on input "text" at bounding box center [415, 236] width 102 height 28
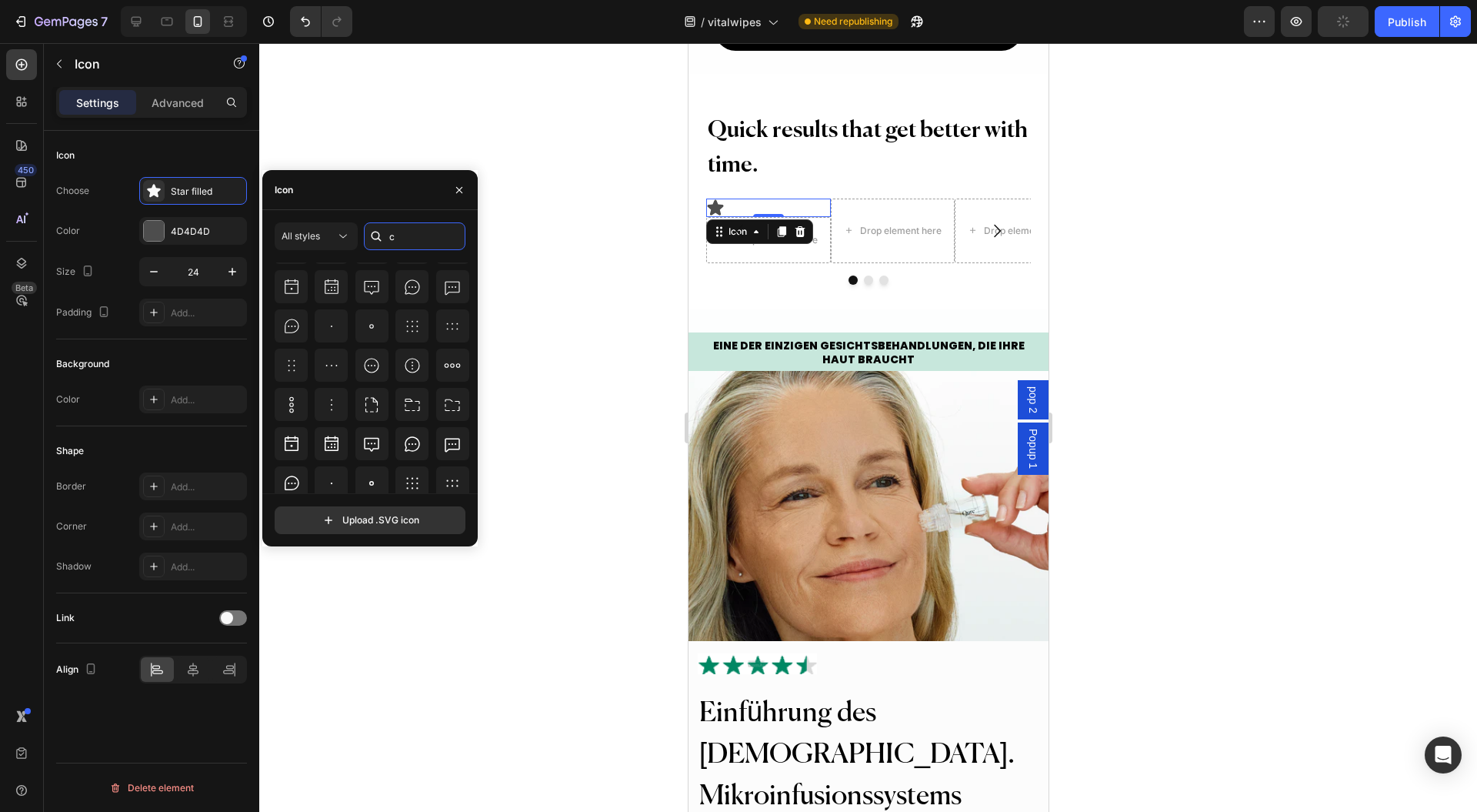
scroll to position [0, 0]
type input "circle"
click at [371, 339] on icon at bounding box center [371, 338] width 5 height 5
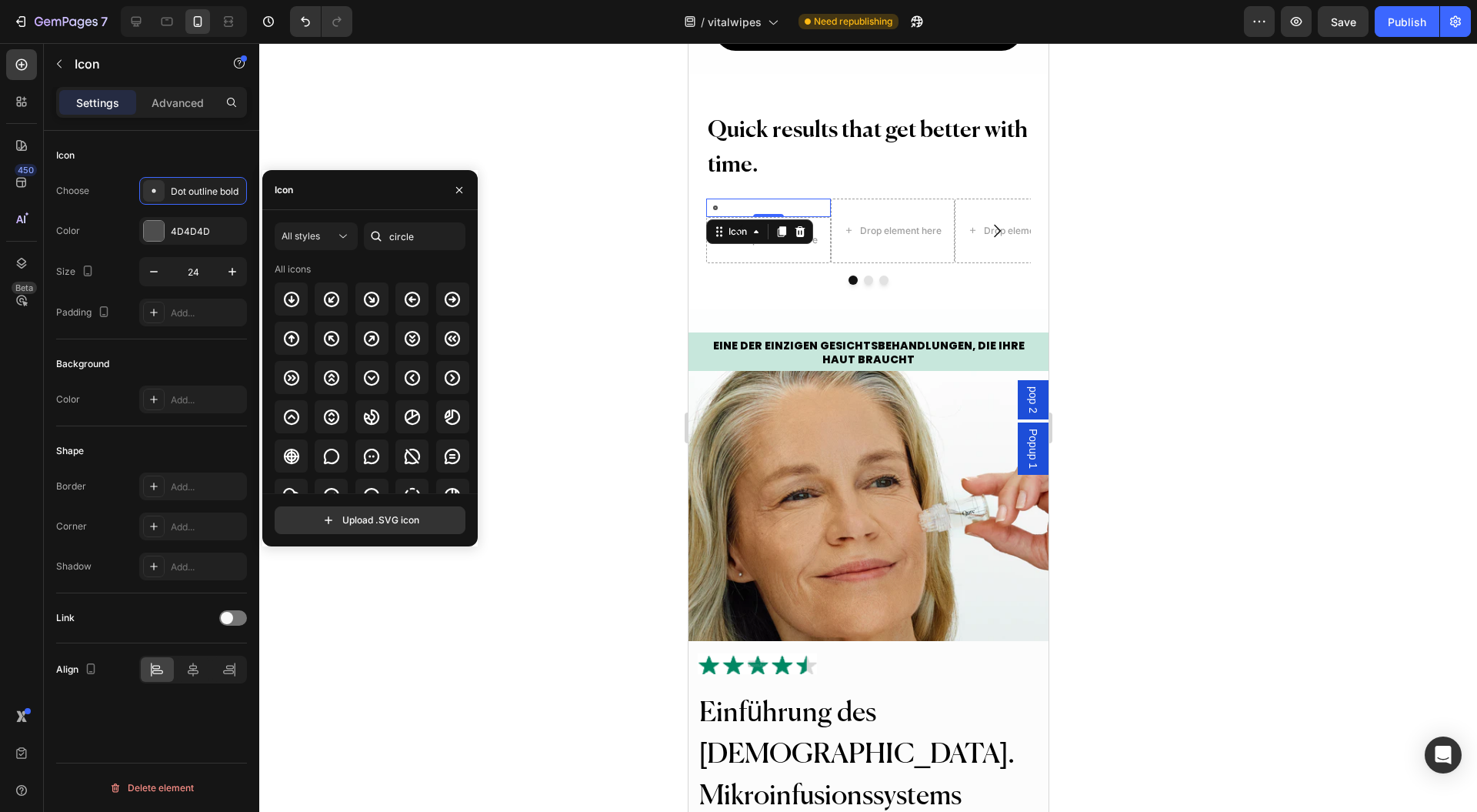
click at [416, 518] on input "file" at bounding box center [369, 520] width 189 height 26
type input "C:\fakepath\circle-svgrepo-com.svg"
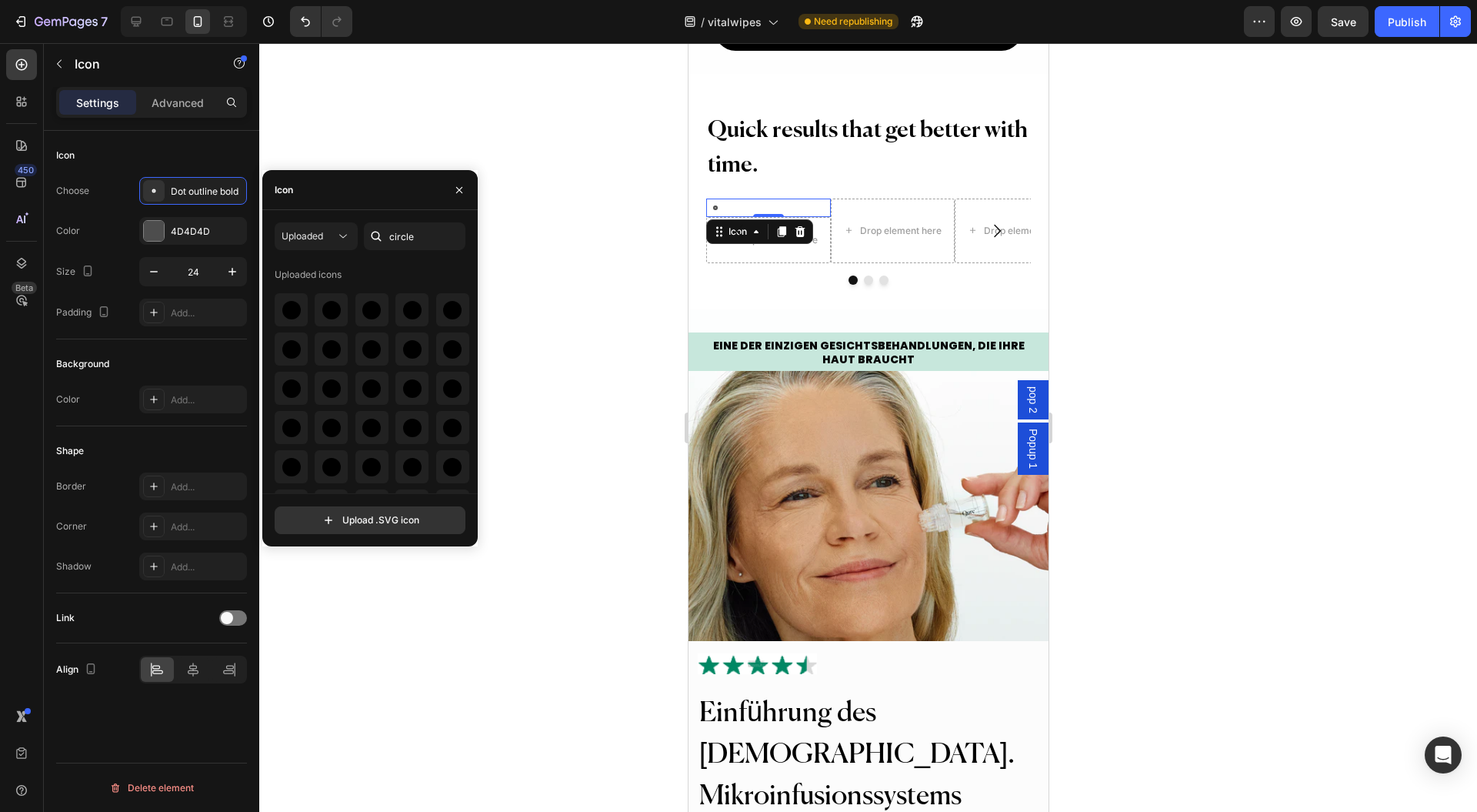
click at [1204, 484] on div at bounding box center [868, 427] width 1218 height 769
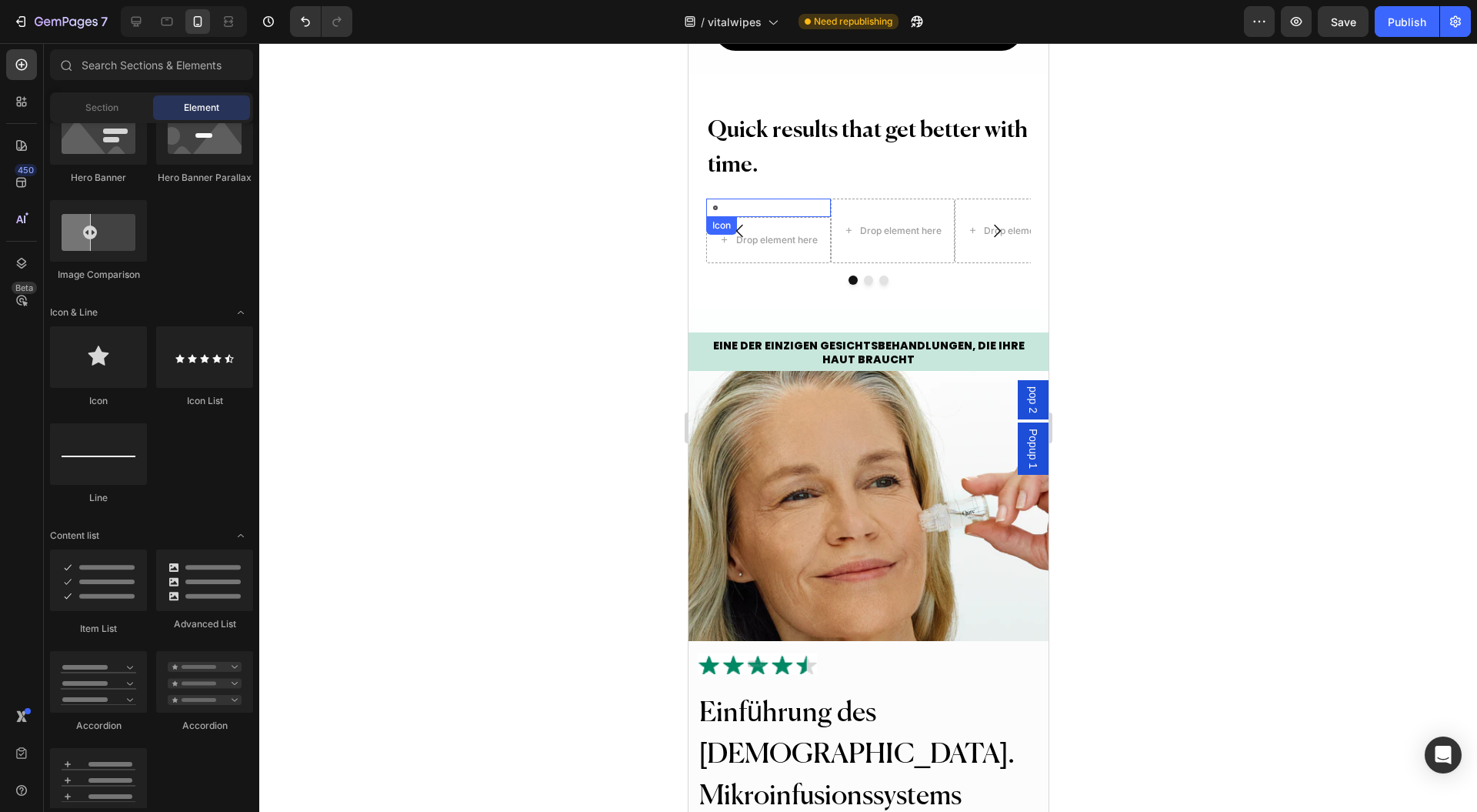
click at [771, 217] on div "Icon" at bounding box center [768, 208] width 124 height 18
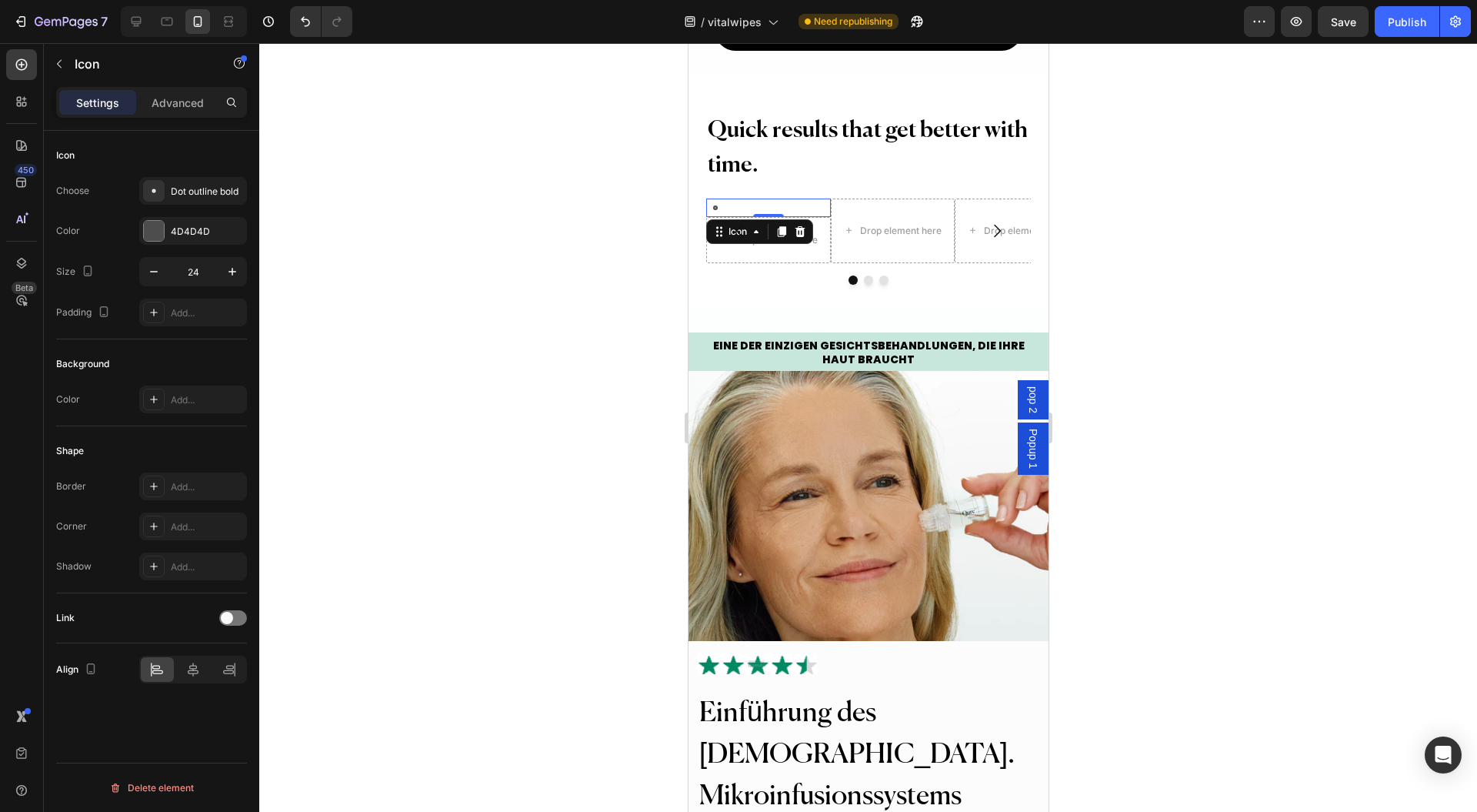
click at [713, 210] on icon at bounding box center [715, 207] width 5 height 5
click at [173, 190] on div "Dot outline bold" at bounding box center [207, 192] width 72 height 14
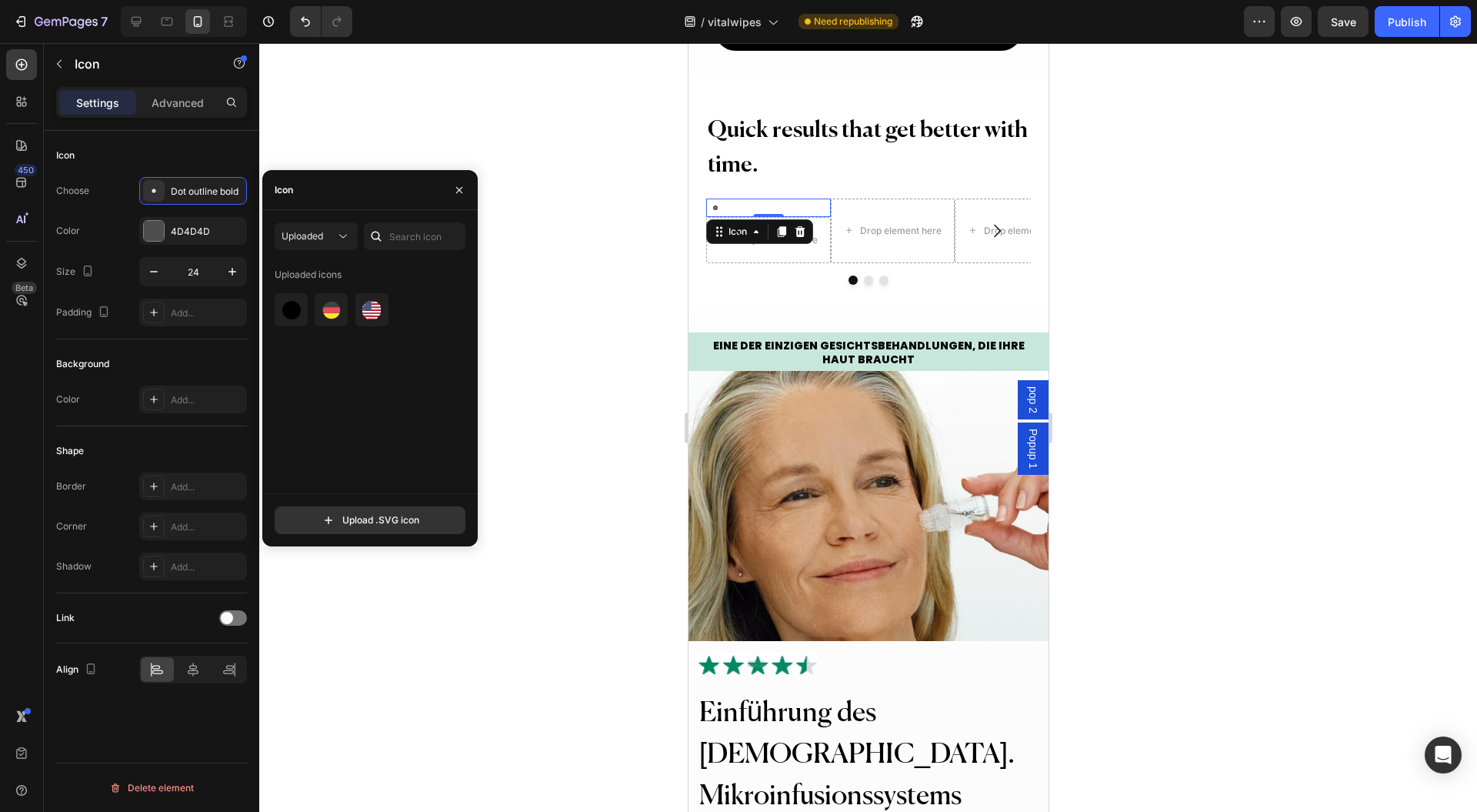
click at [295, 312] on img at bounding box center [291, 310] width 18 height 18
click at [465, 197] on button "button" at bounding box center [459, 190] width 25 height 25
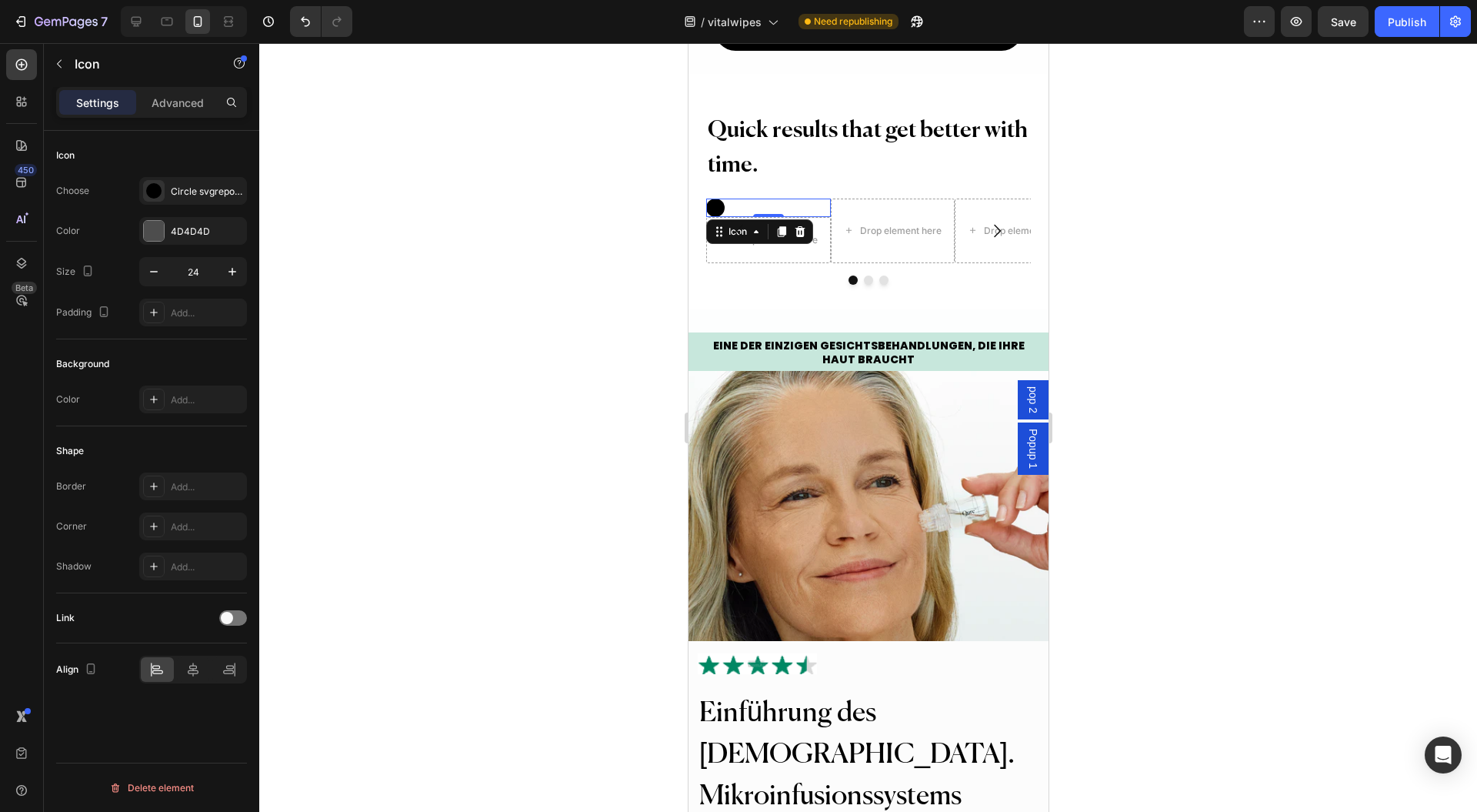
click at [542, 257] on div at bounding box center [868, 427] width 1218 height 769
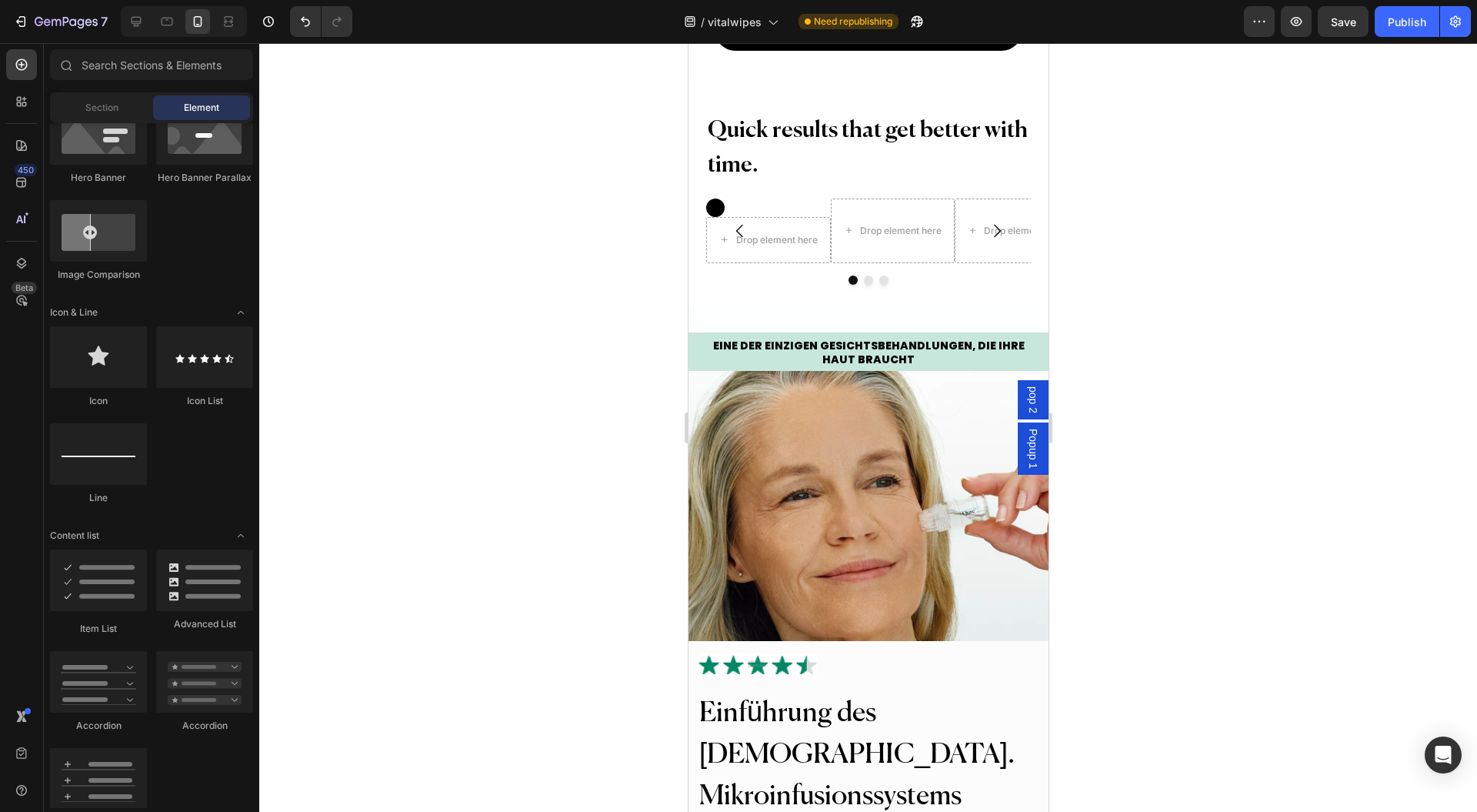
click at [587, 334] on div at bounding box center [868, 427] width 1218 height 769
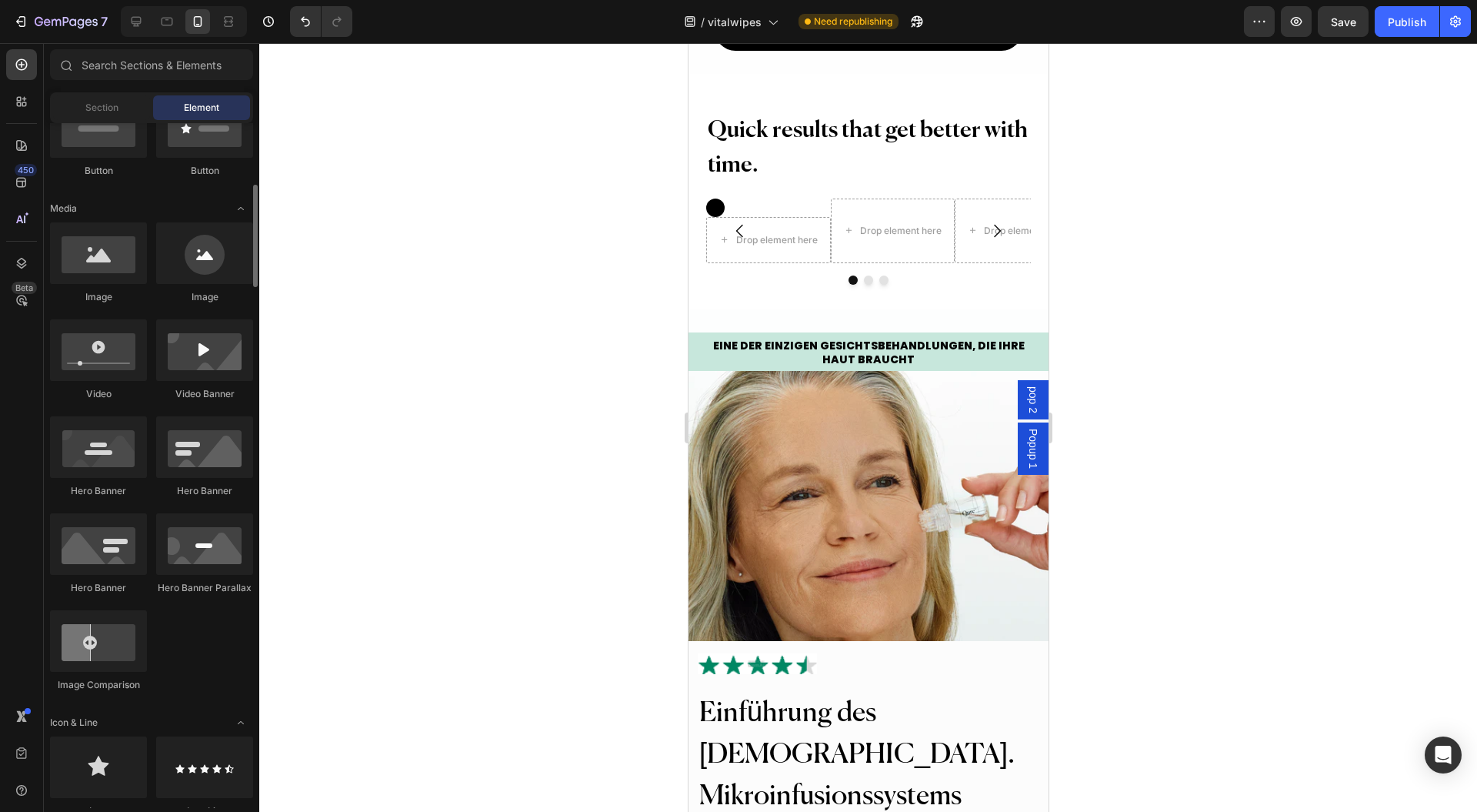
scroll to position [718, 0]
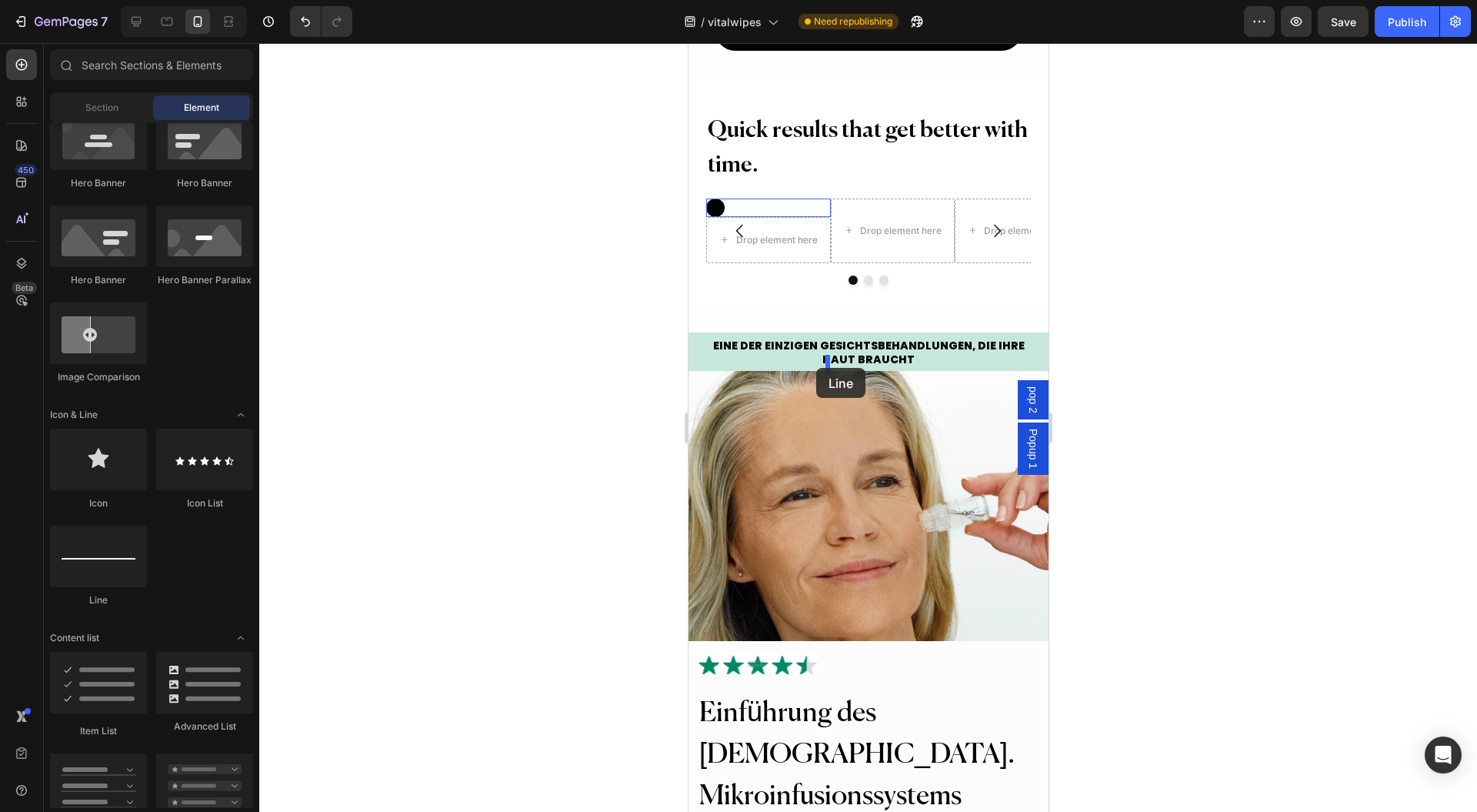
drag, startPoint x: 791, startPoint y: 594, endPoint x: 816, endPoint y: 368, distance: 227.6
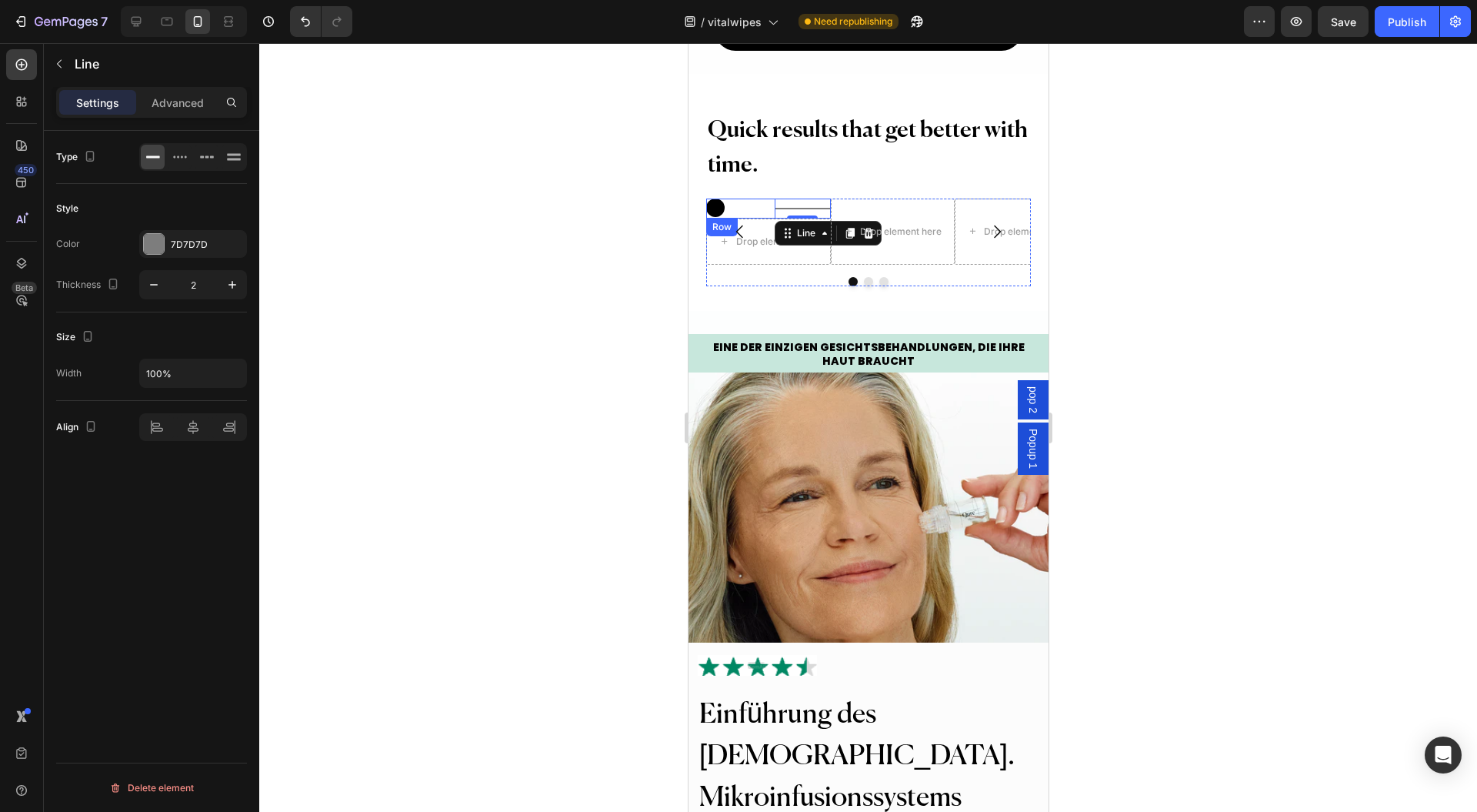
click at [768, 219] on div "Icon Title Line 0 Row" at bounding box center [768, 209] width 124 height 20
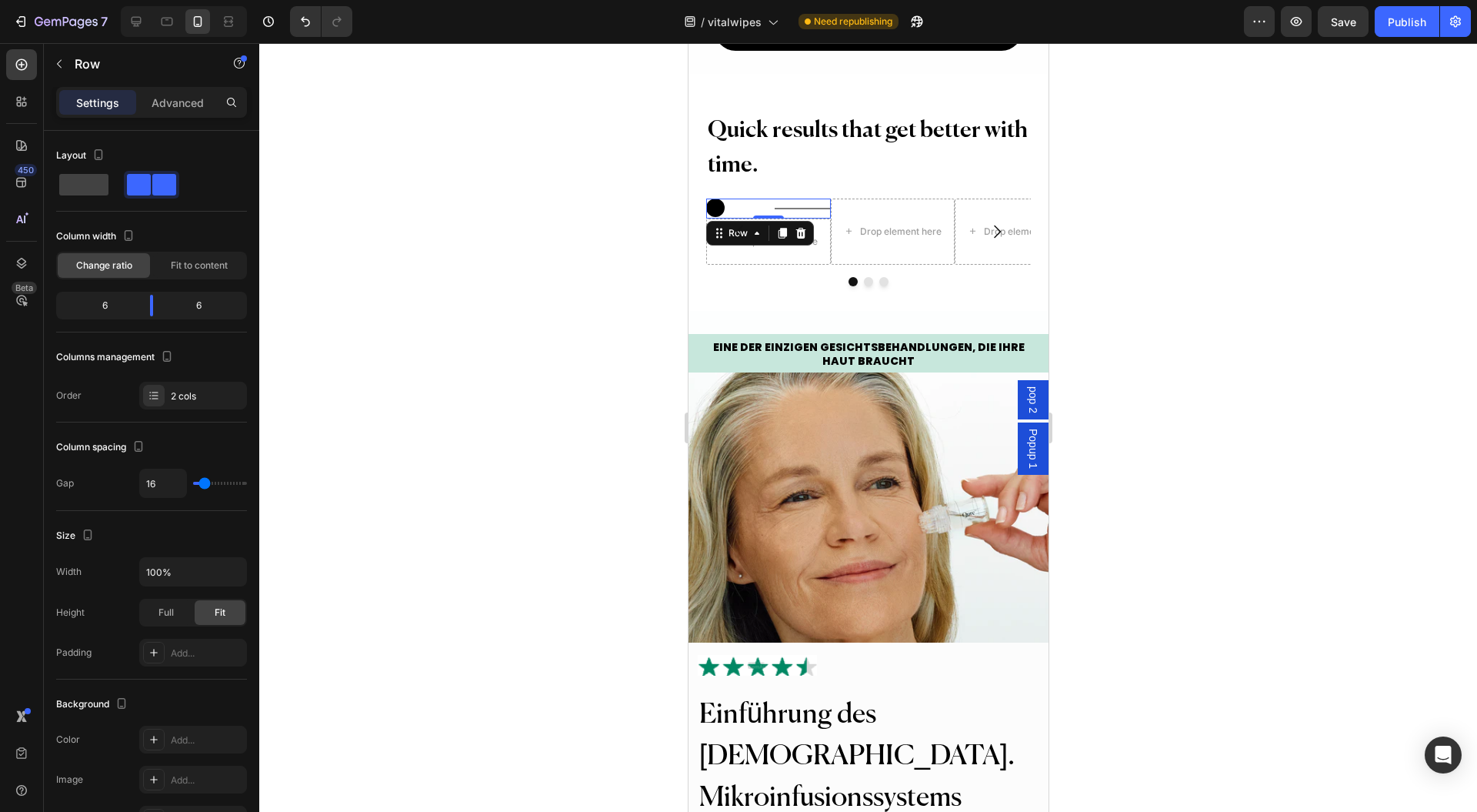
type input "13"
type input "11"
type input "0"
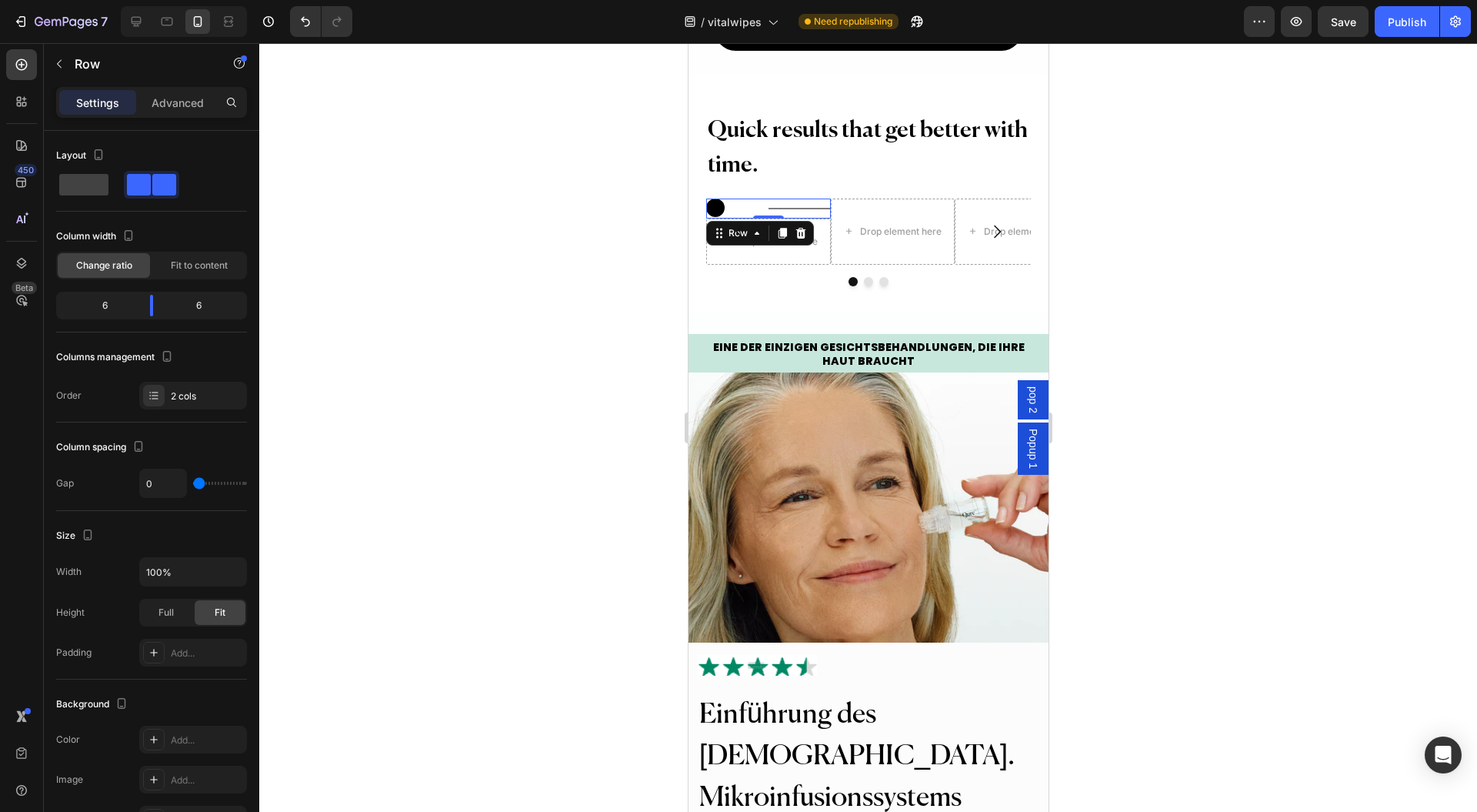
drag, startPoint x: 203, startPoint y: 482, endPoint x: 176, endPoint y: 288, distance: 195.8
type input "0"
click at [193, 482] on input "range" at bounding box center [220, 483] width 54 height 3
click at [195, 255] on div "Fit to content" at bounding box center [199, 265] width 92 height 25
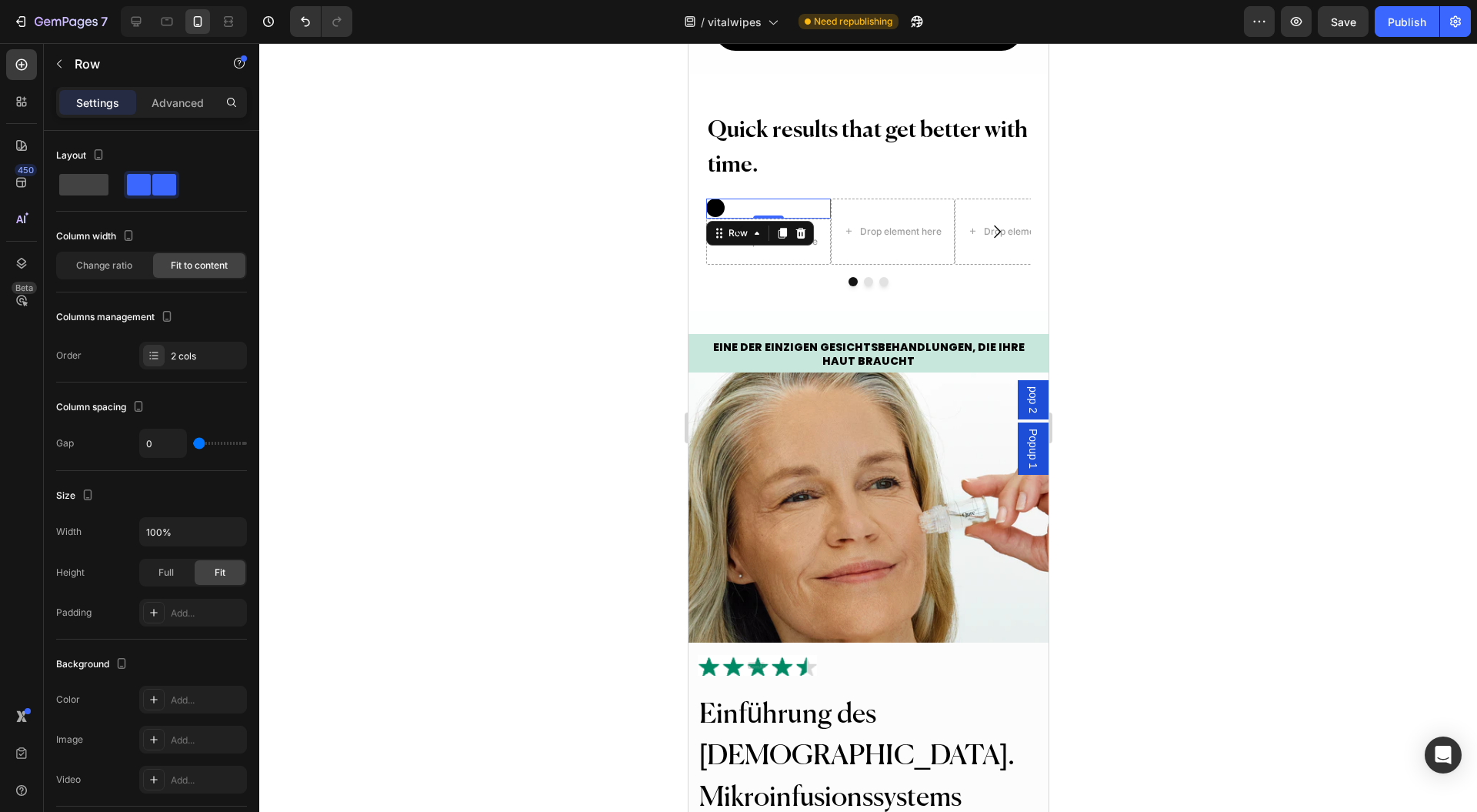
click at [132, 272] on div "Change ratio" at bounding box center [104, 265] width 92 height 25
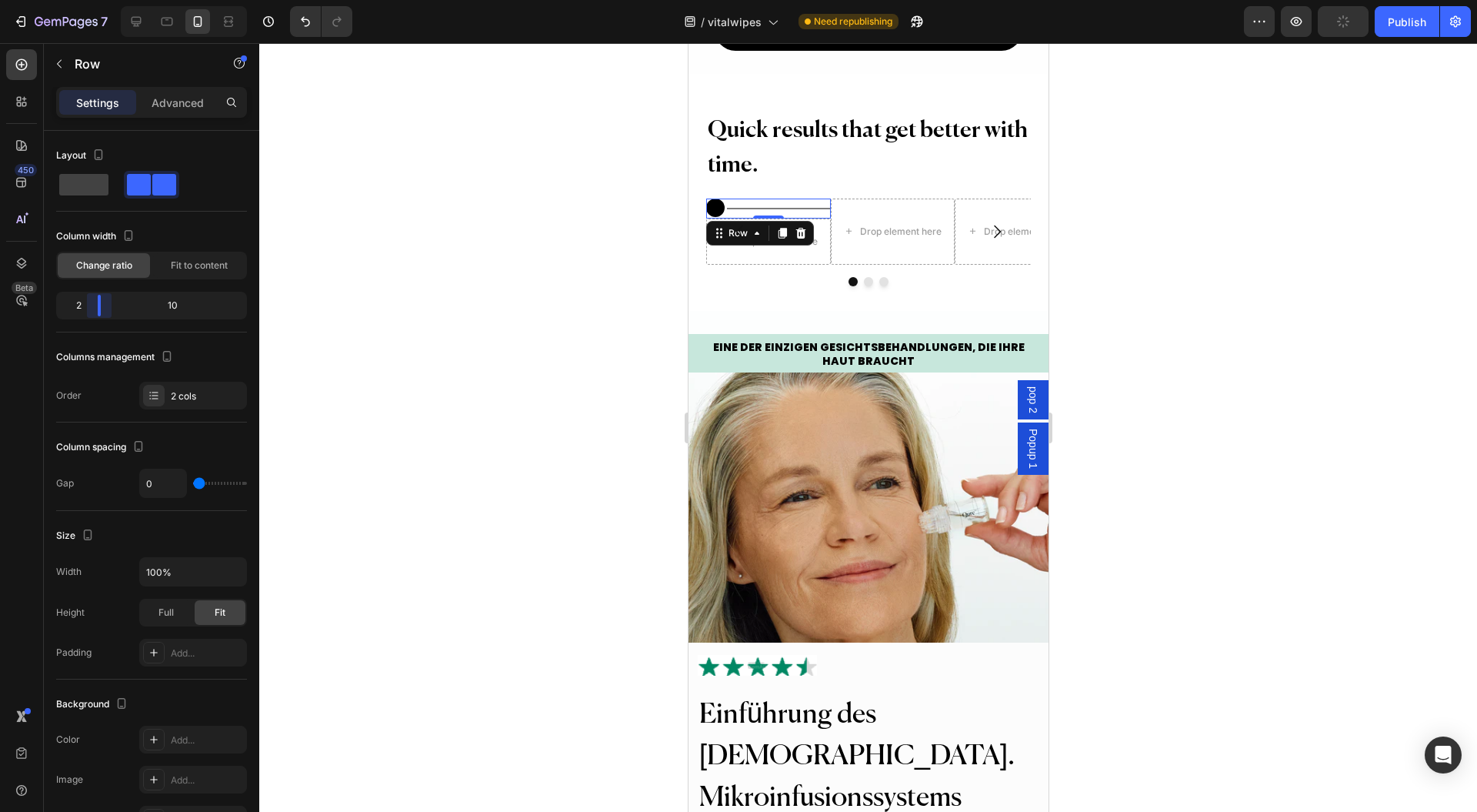
drag, startPoint x: 154, startPoint y: 313, endPoint x: 72, endPoint y: 319, distance: 81.7
click at [90, 333] on div "Layout Column width Change ratio Fit to content 2 10 Columns management Order 2…" at bounding box center [151, 276] width 191 height 266
click at [719, 253] on button "Carousel Back Arrow" at bounding box center [739, 231] width 43 height 43
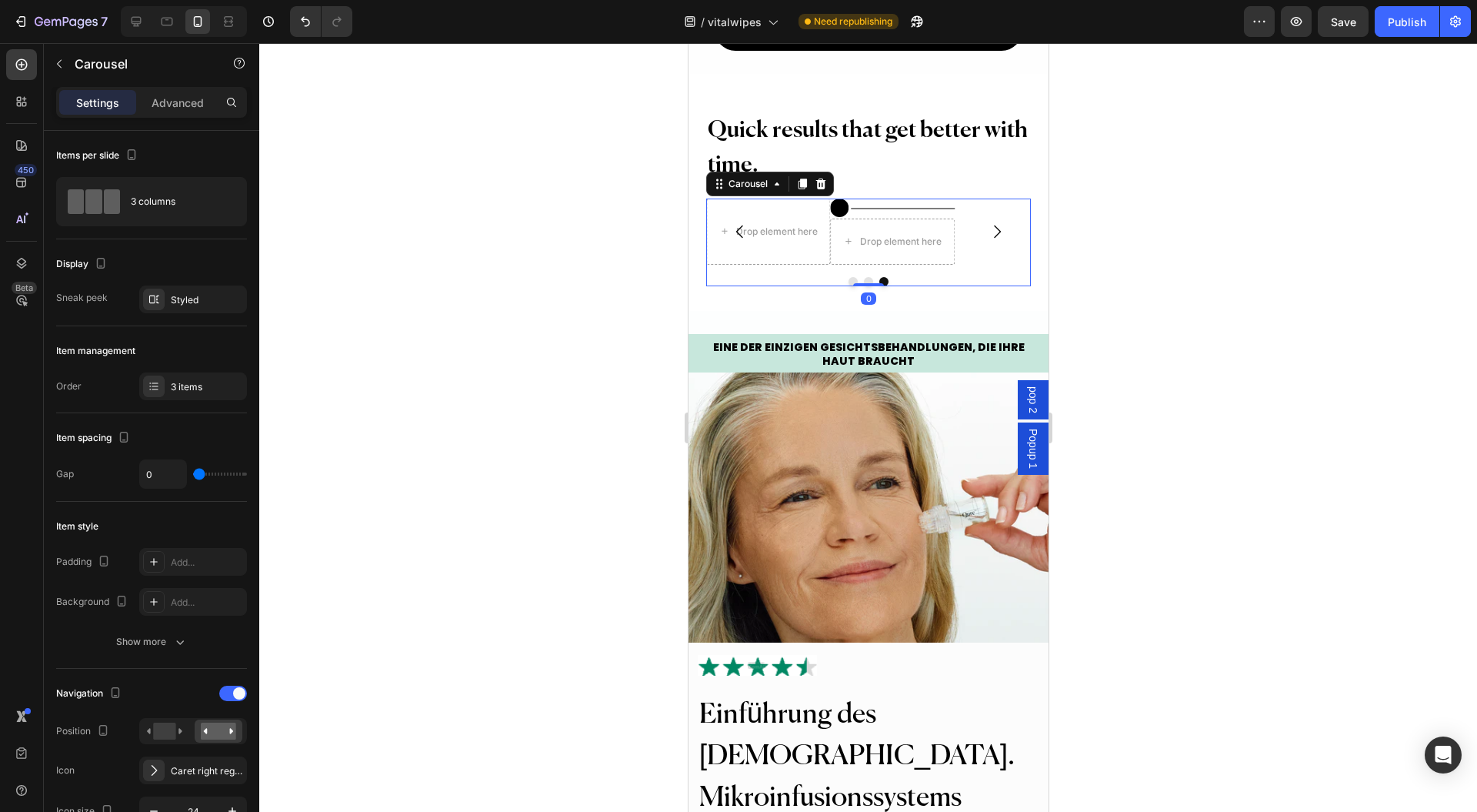
click at [987, 241] on icon "Carousel Next Arrow" at bounding box center [996, 231] width 18 height 18
click at [763, 209] on div at bounding box center [777, 209] width 103 height 2
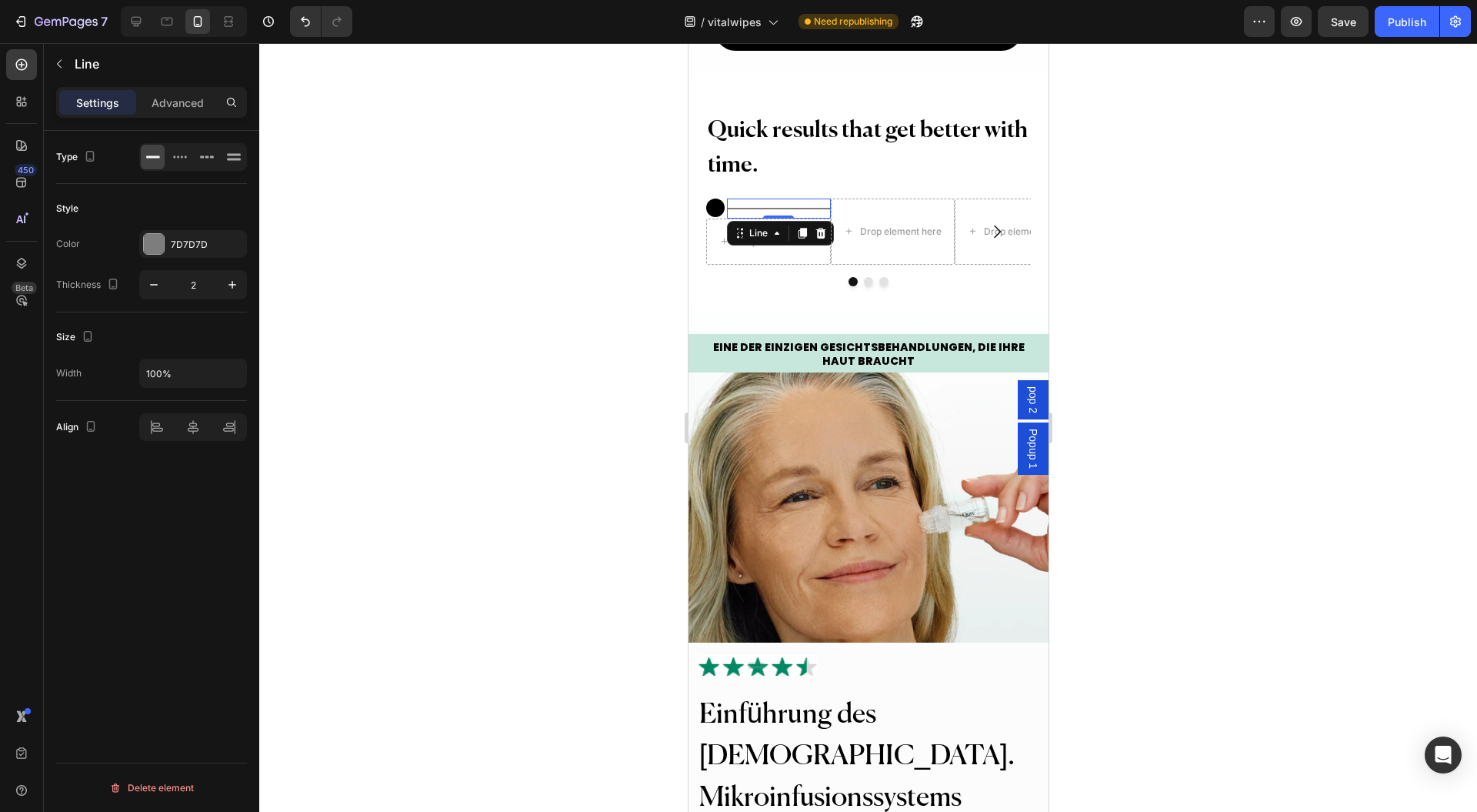
click at [180, 108] on p "Advanced" at bounding box center [178, 103] width 52 height 16
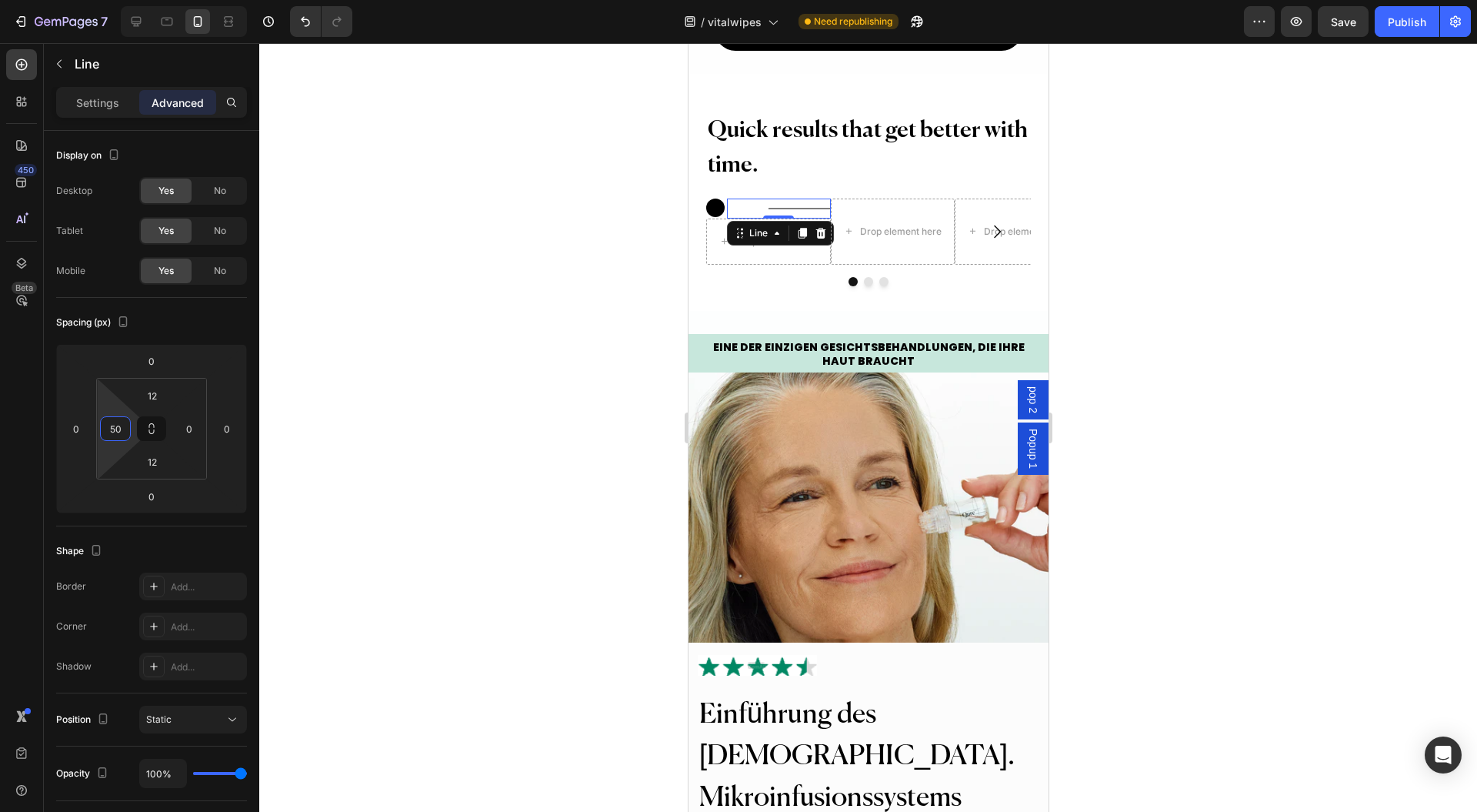
type input "0"
drag, startPoint x: 118, startPoint y: 412, endPoint x: 115, endPoint y: 439, distance: 27.0
click at [112, 0] on html "7 Version history / vitalwipes Need republishing Preview Save Publish 450 Beta …" at bounding box center [738, 0] width 1477 height 0
type input "-6"
drag, startPoint x: 84, startPoint y: 379, endPoint x: 99, endPoint y: 396, distance: 22.9
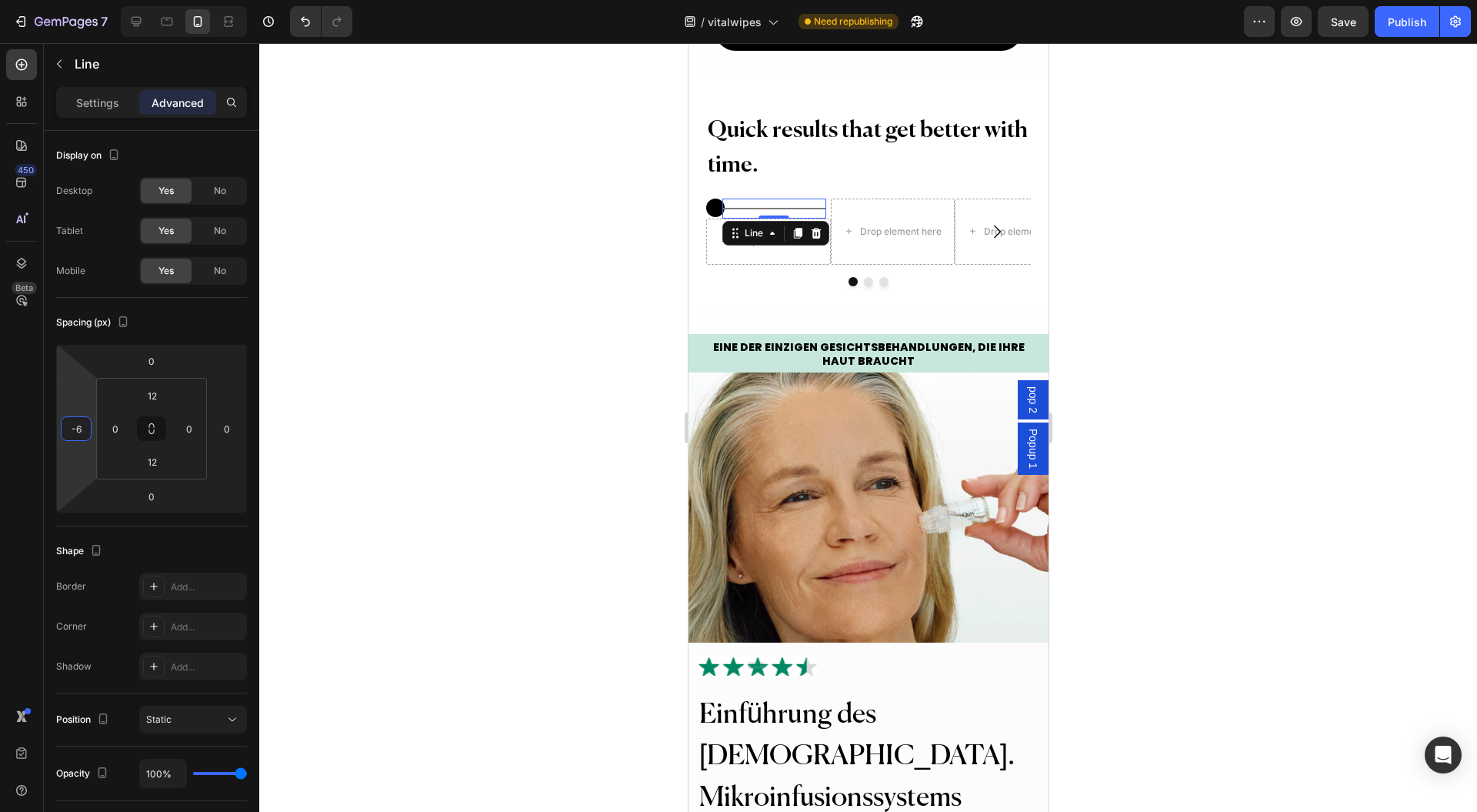
click at [99, 0] on html "7 Version history / vitalwipes Need republishing Preview Save Publish 450 Beta …" at bounding box center [738, 0] width 1477 height 0
click at [709, 217] on circle at bounding box center [715, 208] width 18 height 18
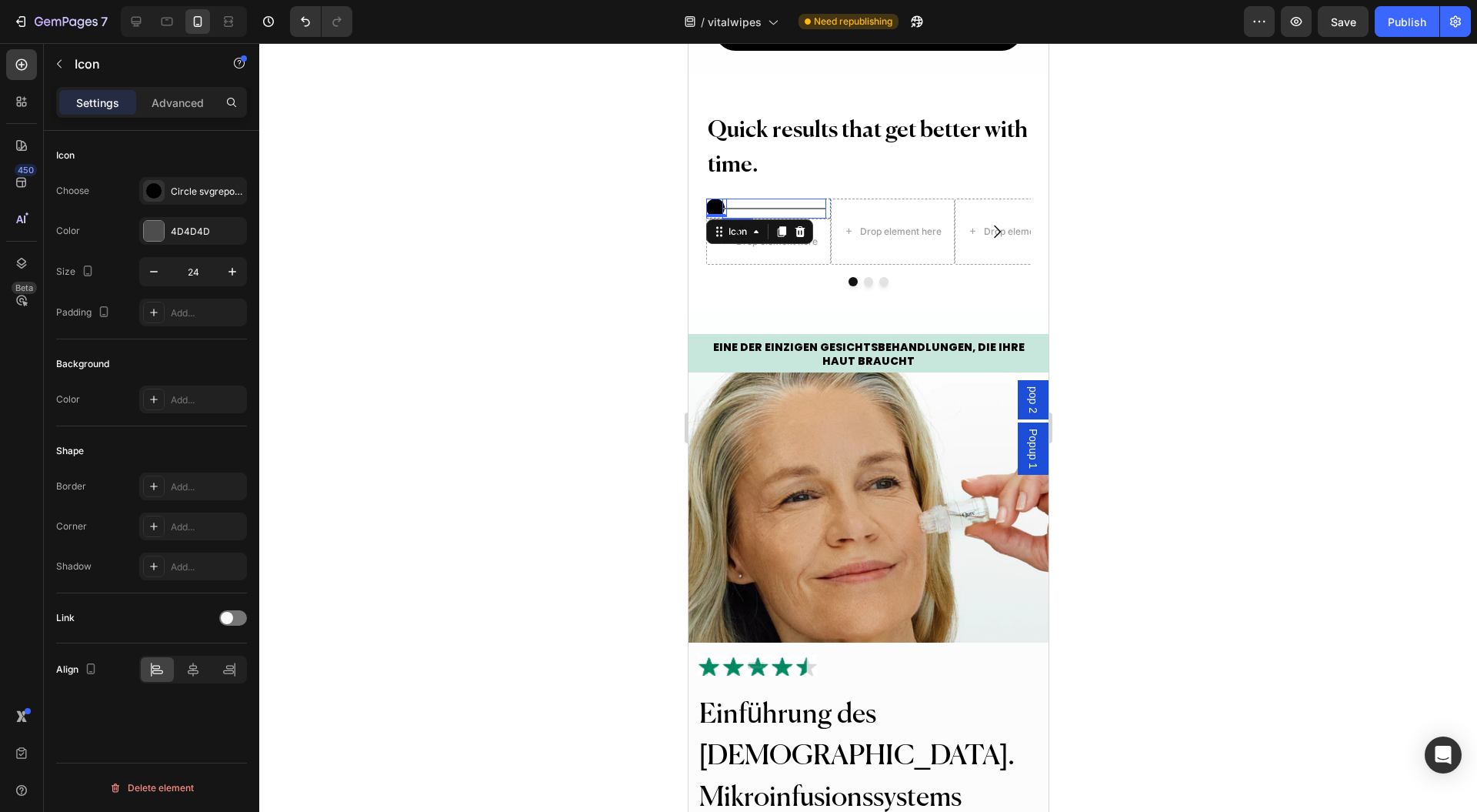
click at [771, 209] on div at bounding box center [773, 209] width 103 height 2
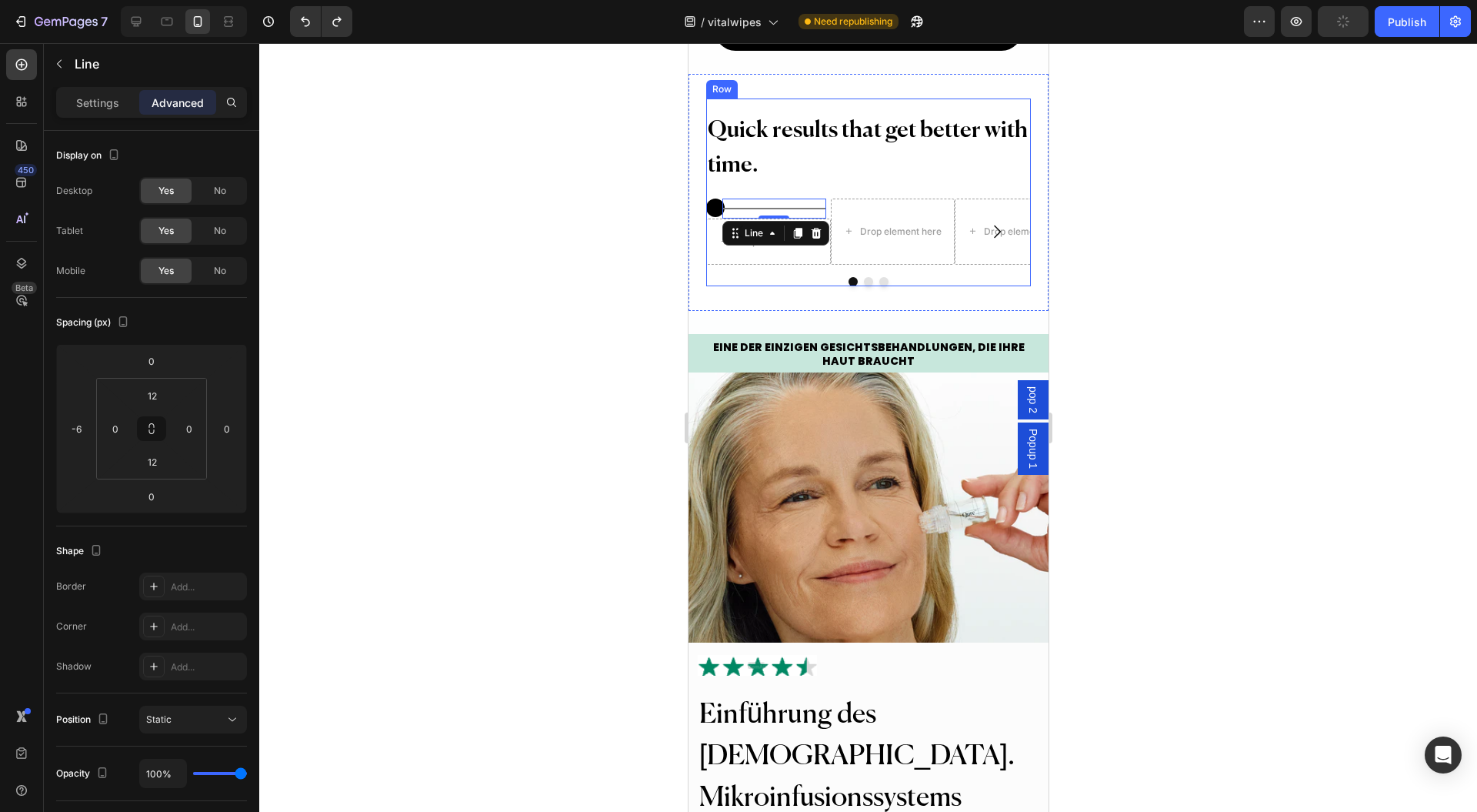
click at [706, 185] on h2 "Quick results that get better with time." at bounding box center [868, 148] width 324 height 72
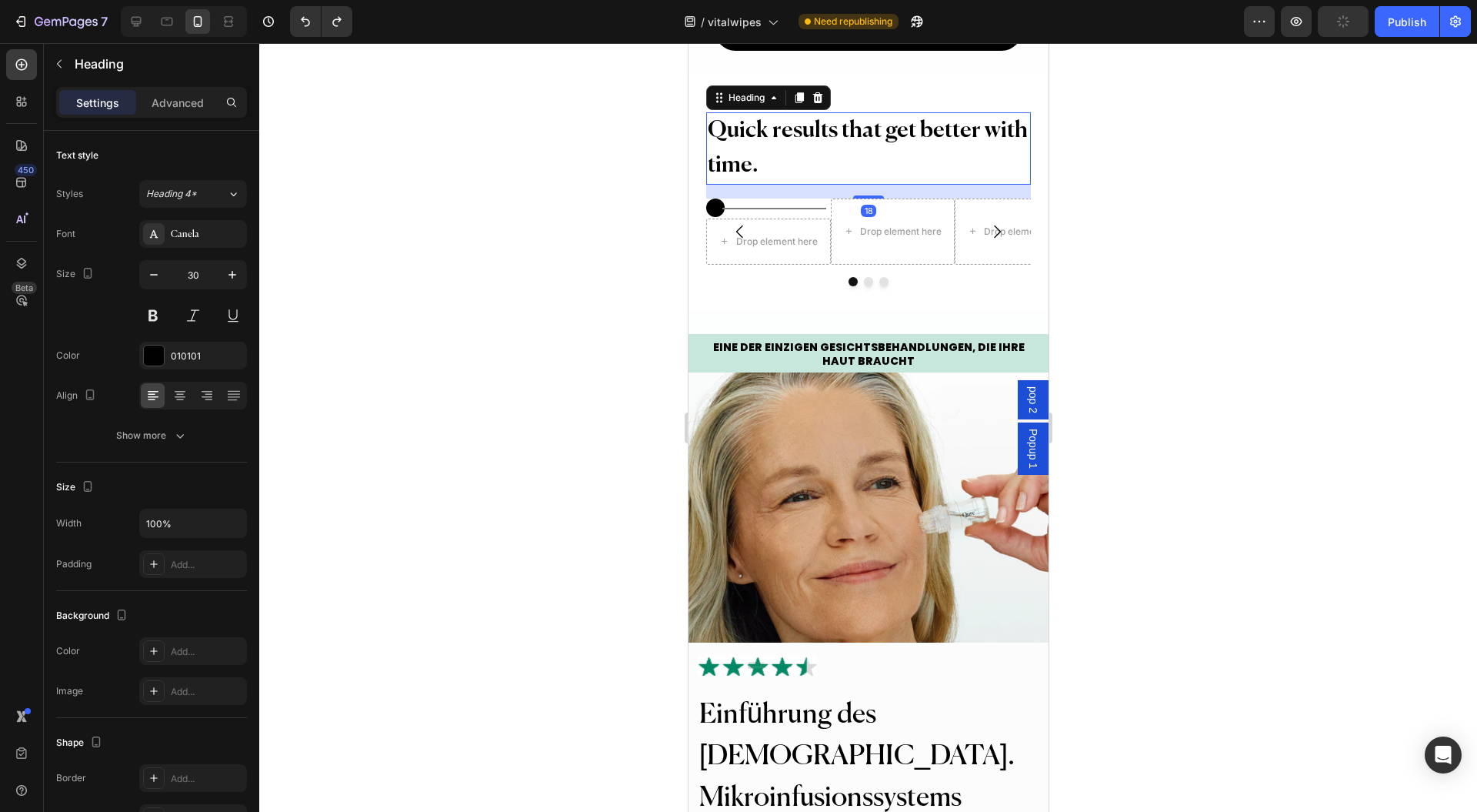
click at [556, 343] on div at bounding box center [868, 427] width 1218 height 769
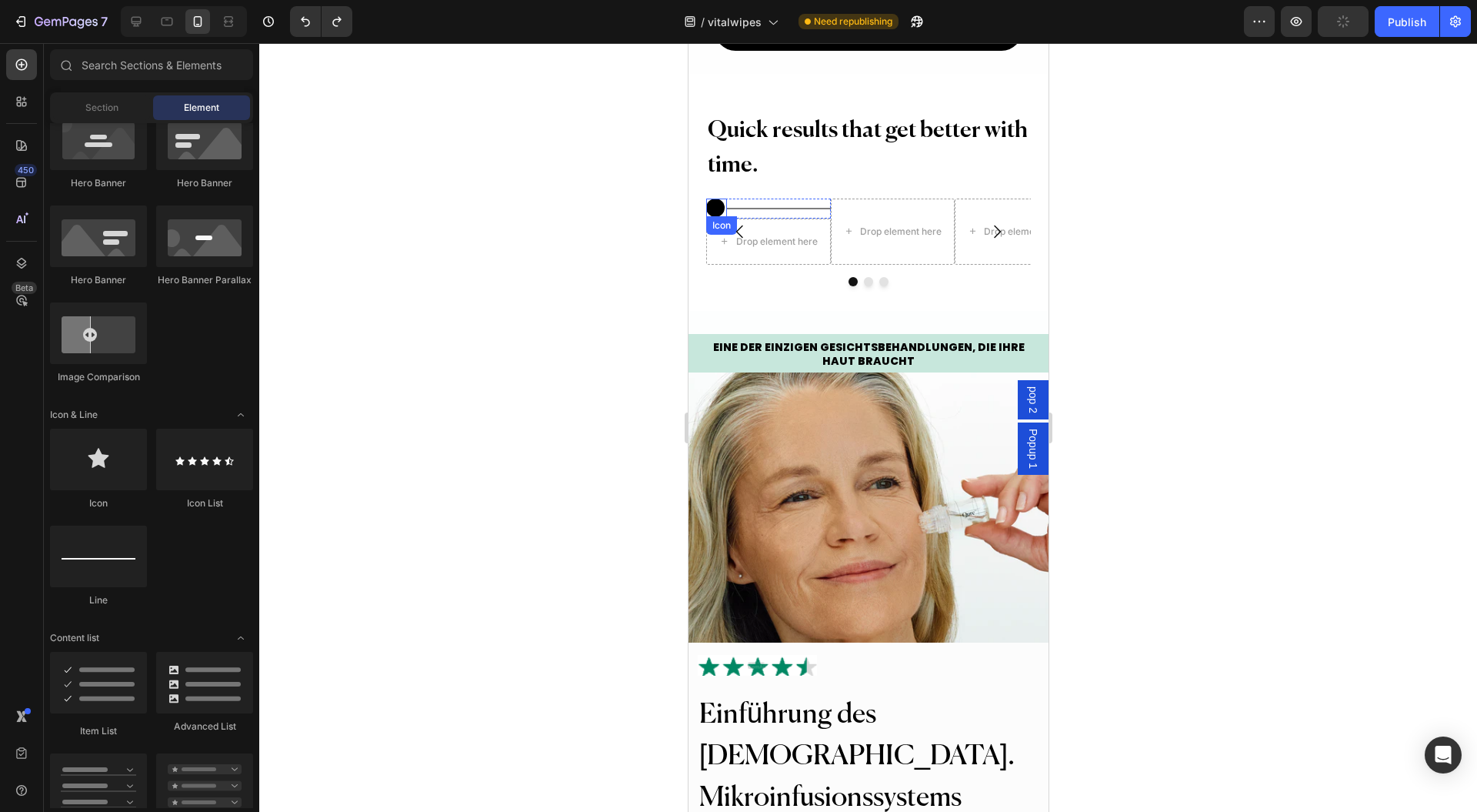
click at [713, 217] on circle at bounding box center [715, 208] width 18 height 18
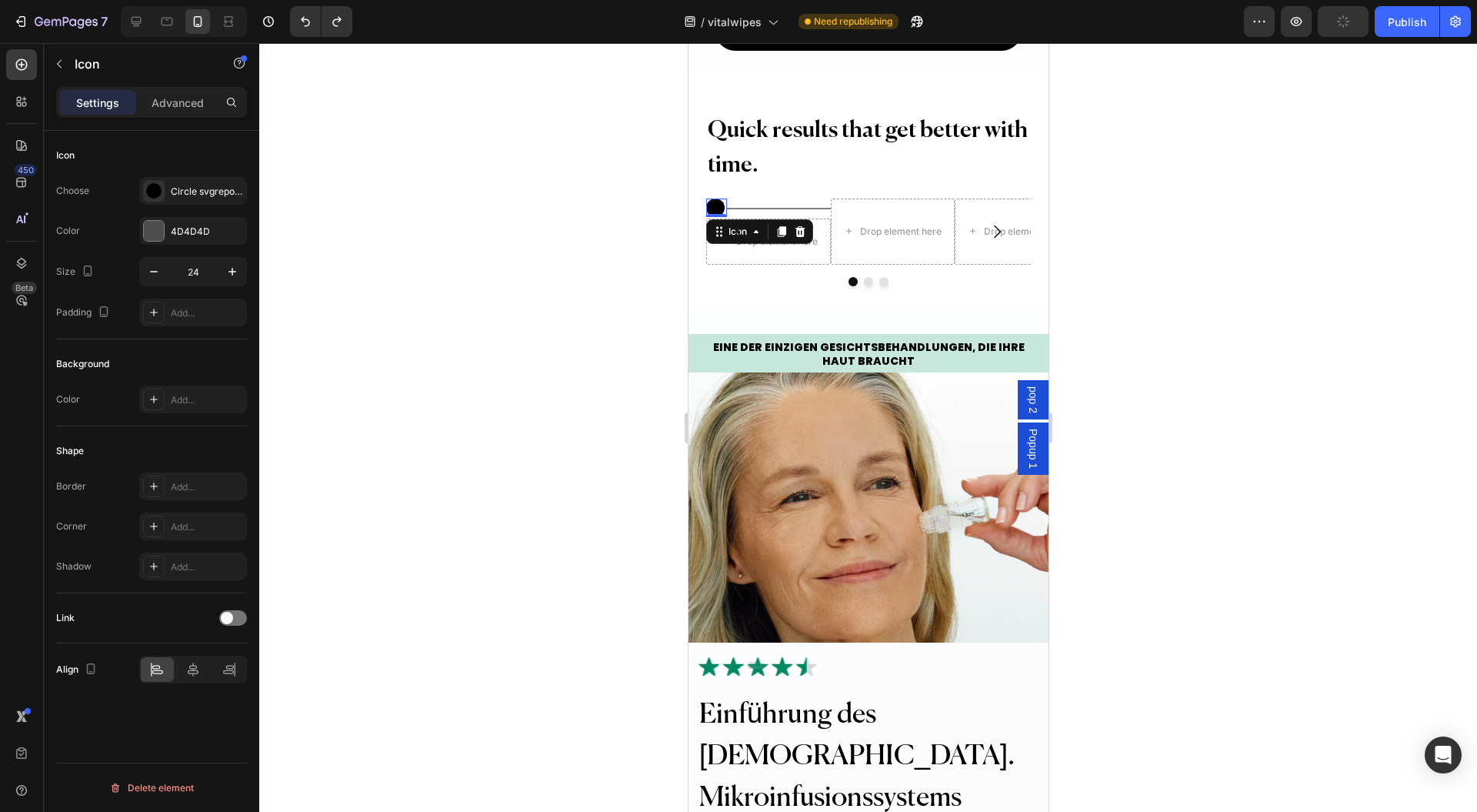
click at [190, 88] on div "Settings Advanced" at bounding box center [151, 102] width 191 height 31
click at [175, 96] on p "Advanced" at bounding box center [178, 103] width 52 height 16
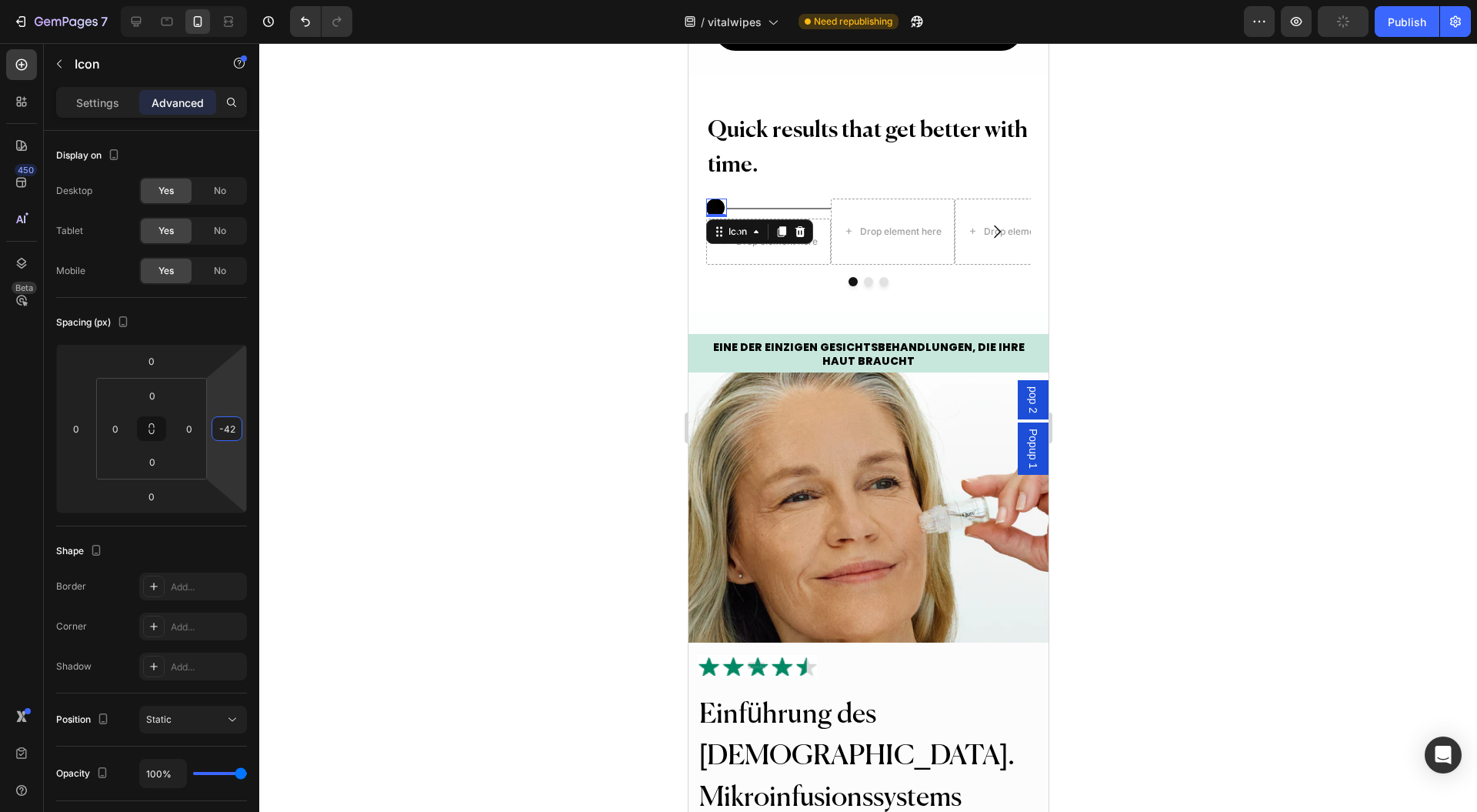
type input "-48"
drag, startPoint x: 224, startPoint y: 394, endPoint x: 226, endPoint y: 420, distance: 26.3
click at [226, 0] on html "7 Version history / vitalwipes Need republishing Preview Publish 450 Beta Secti…" at bounding box center [738, 0] width 1477 height 0
type input "48"
type input "0"
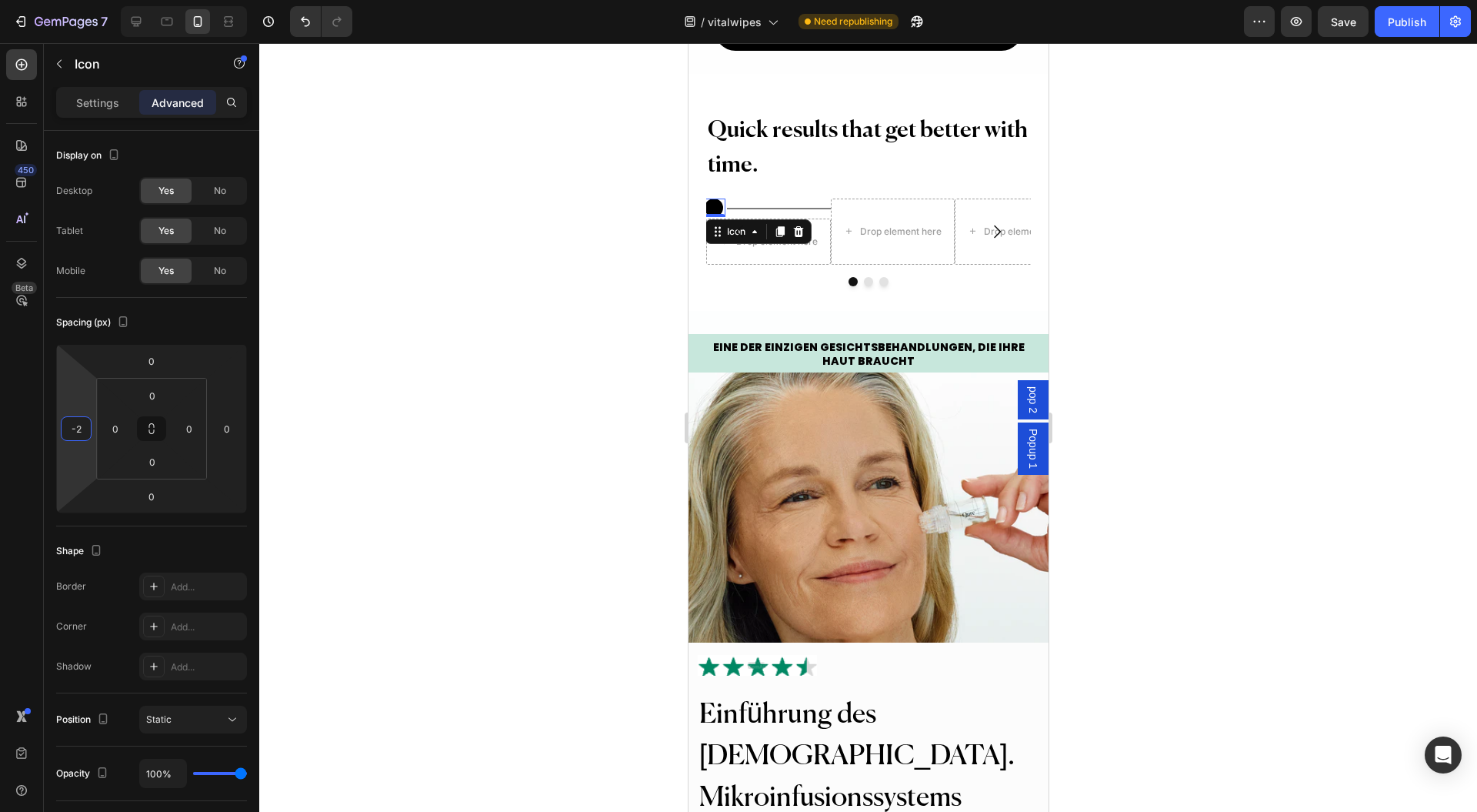
drag, startPoint x: 72, startPoint y: 383, endPoint x: 74, endPoint y: 408, distance: 24.7
click at [74, 0] on html "7 Version history / vitalwipes Need republishing Preview Save Publish 450 Beta …" at bounding box center [738, 0] width 1477 height 0
type input "0"
click at [733, 241] on icon "Carousel Back Arrow" at bounding box center [739, 231] width 18 height 18
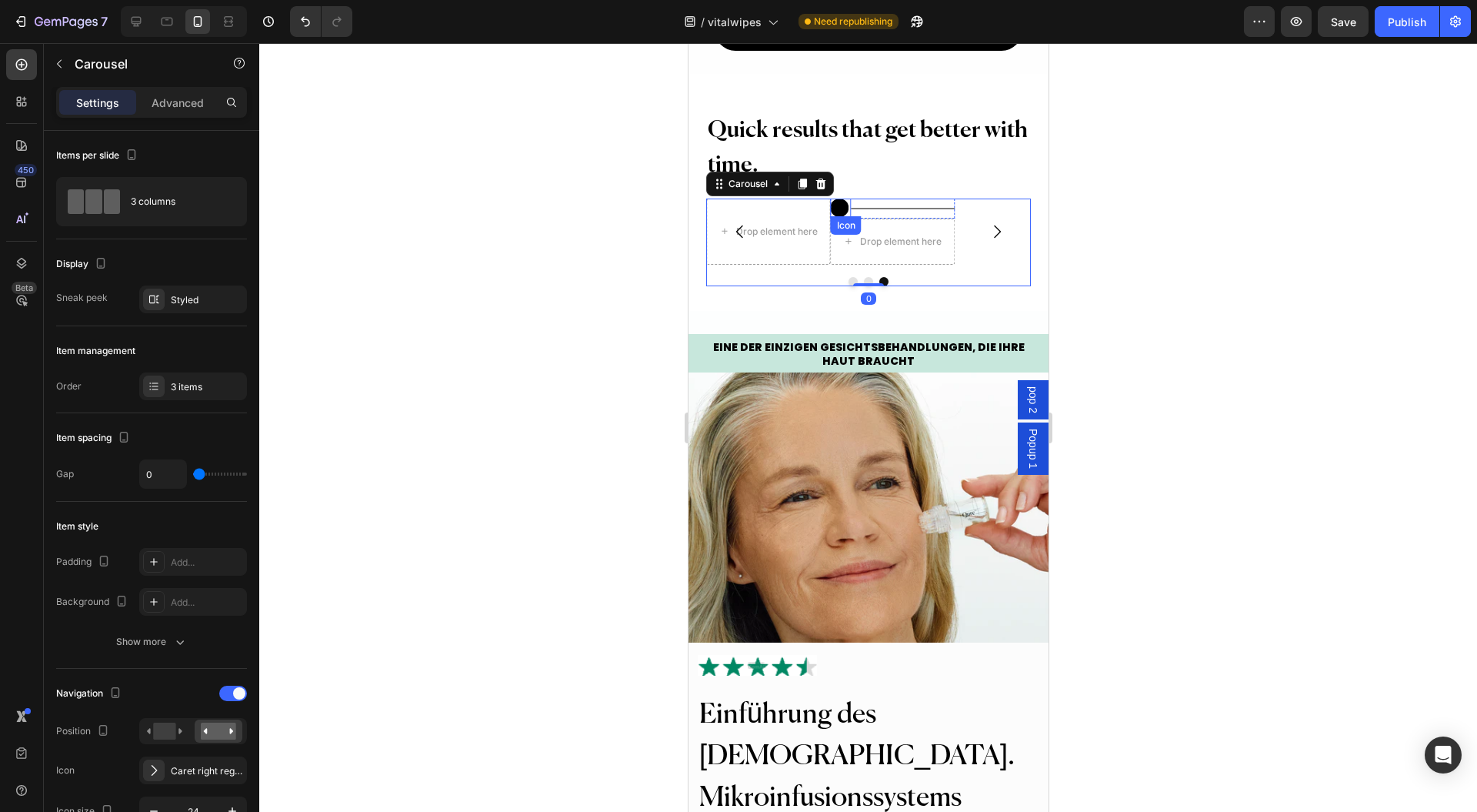
click at [843, 217] on circle at bounding box center [839, 208] width 18 height 18
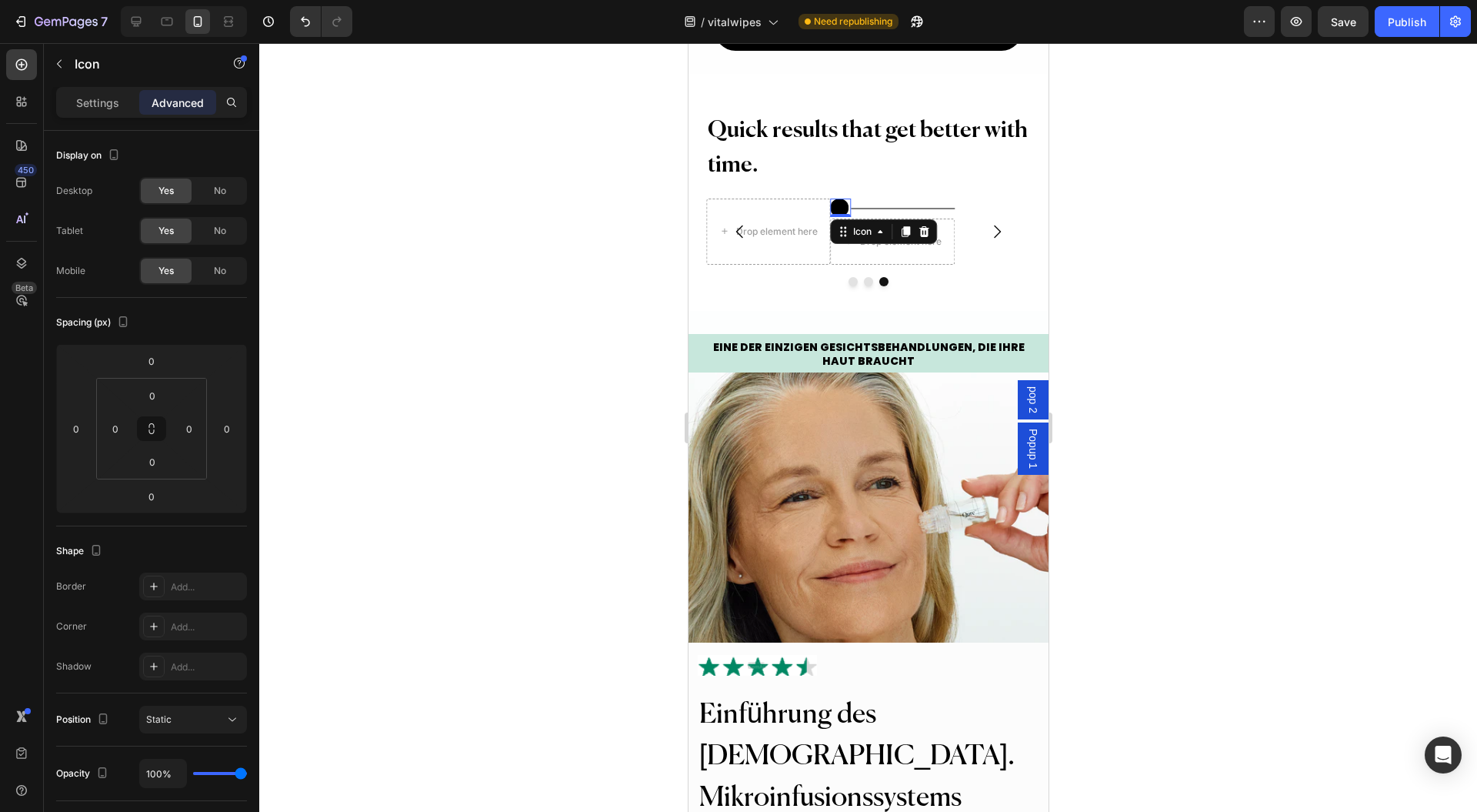
click at [859, 232] on div "Icon" at bounding box center [862, 232] width 25 height 0
click at [868, 265] on div "Row 2 cols" at bounding box center [863, 259] width 53 height 9
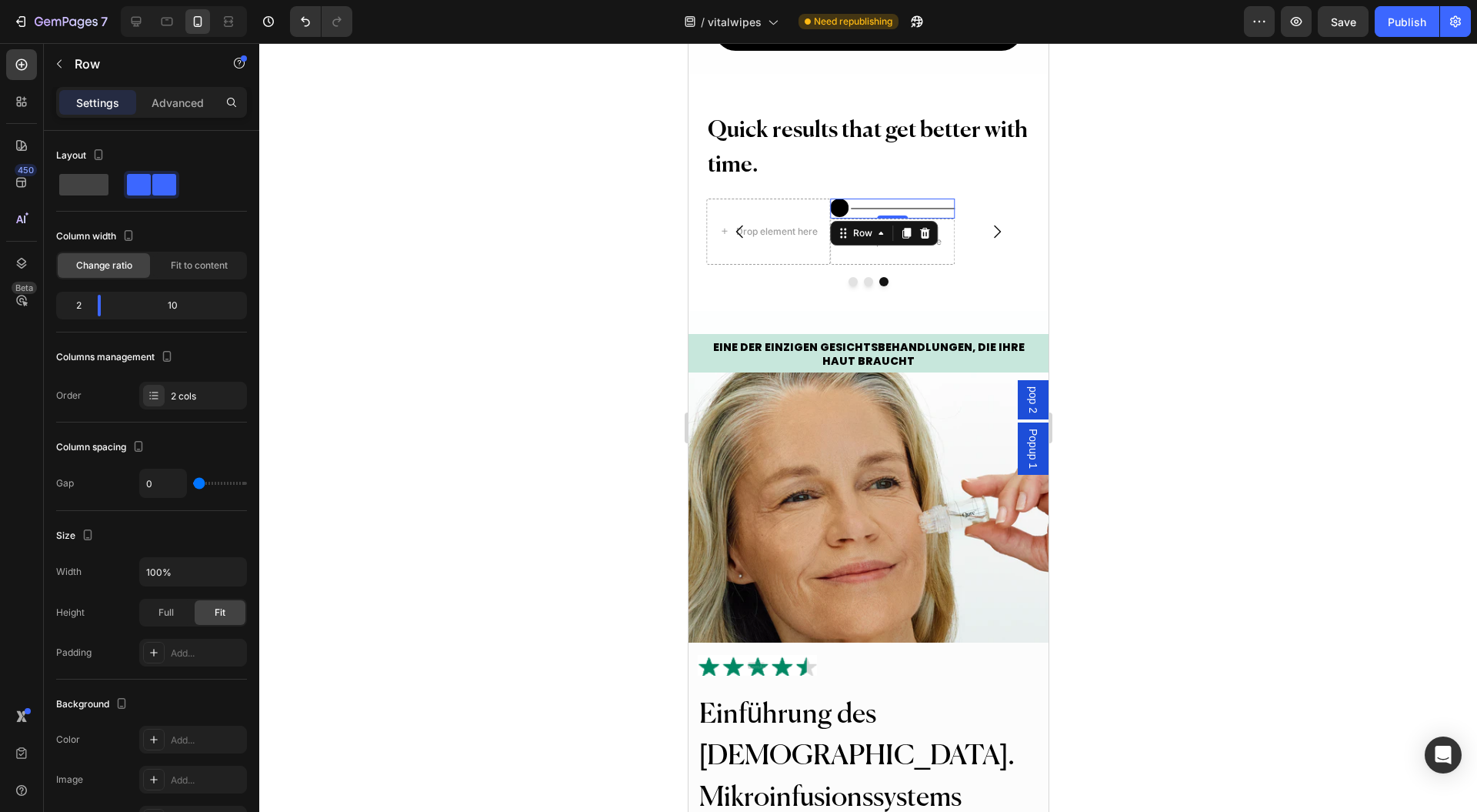
type input "5"
type input "88"
type input "90"
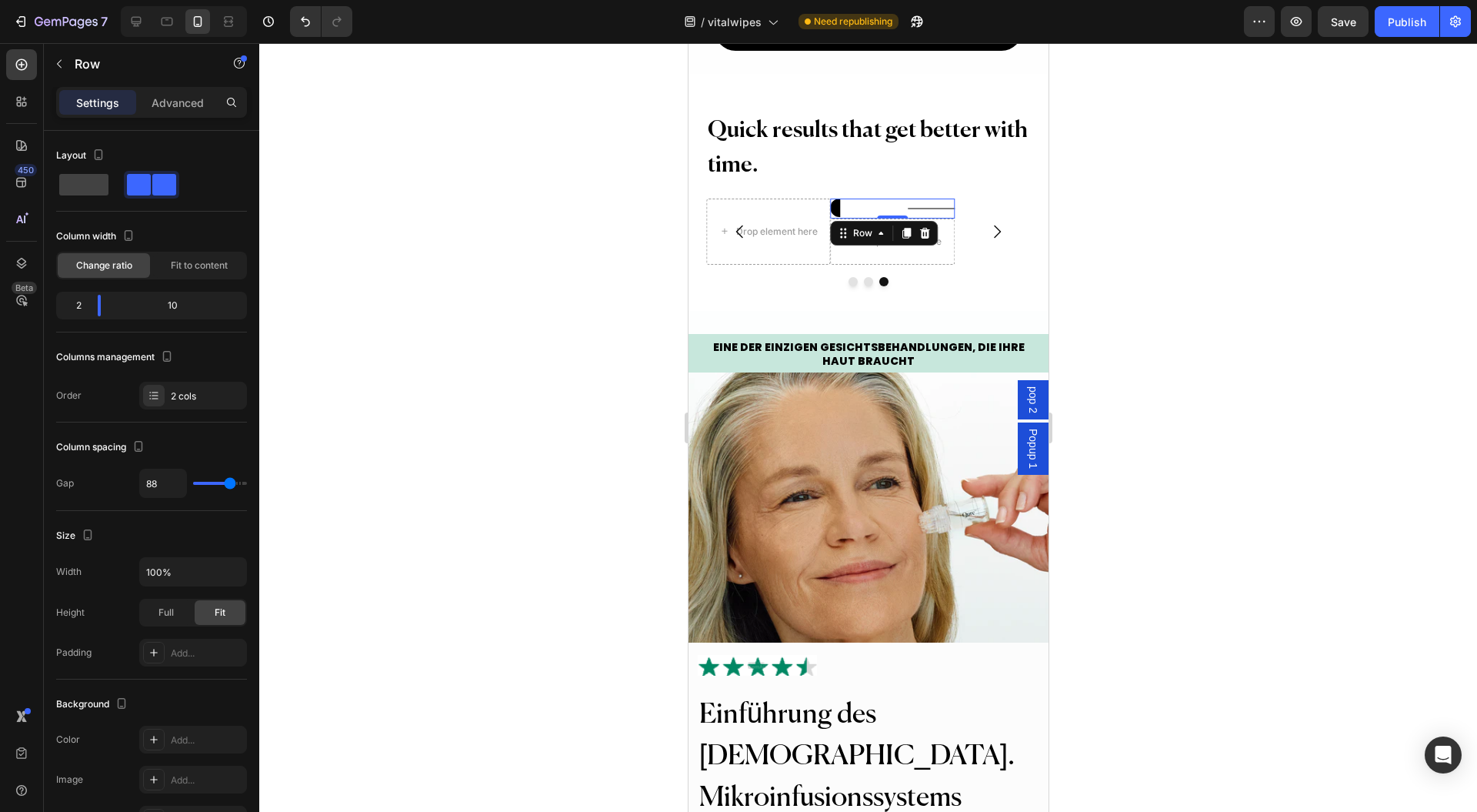
type input "90"
type input "87"
type input "57"
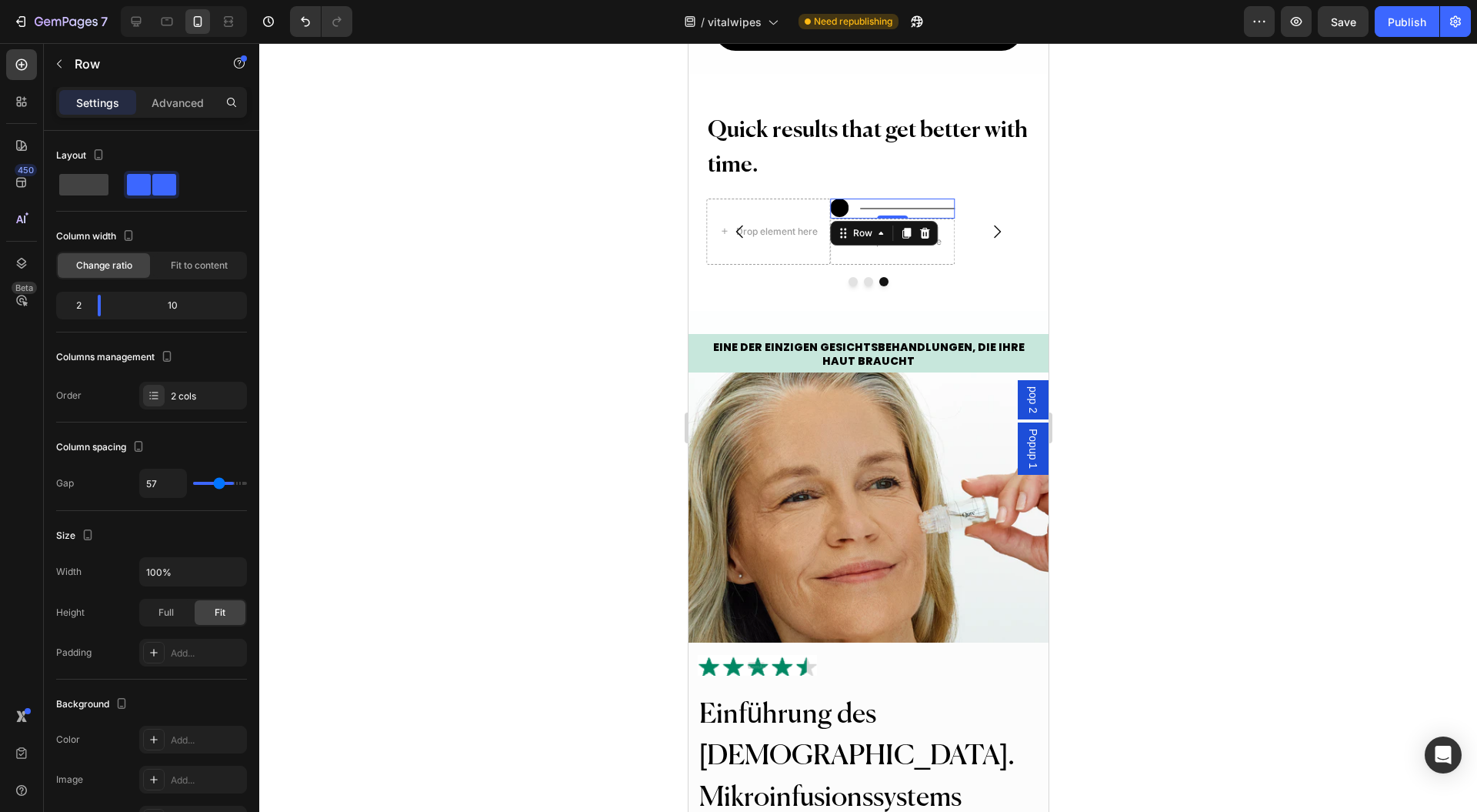
type input "14"
type input "0"
drag, startPoint x: 229, startPoint y: 479, endPoint x: 140, endPoint y: 471, distance: 89.6
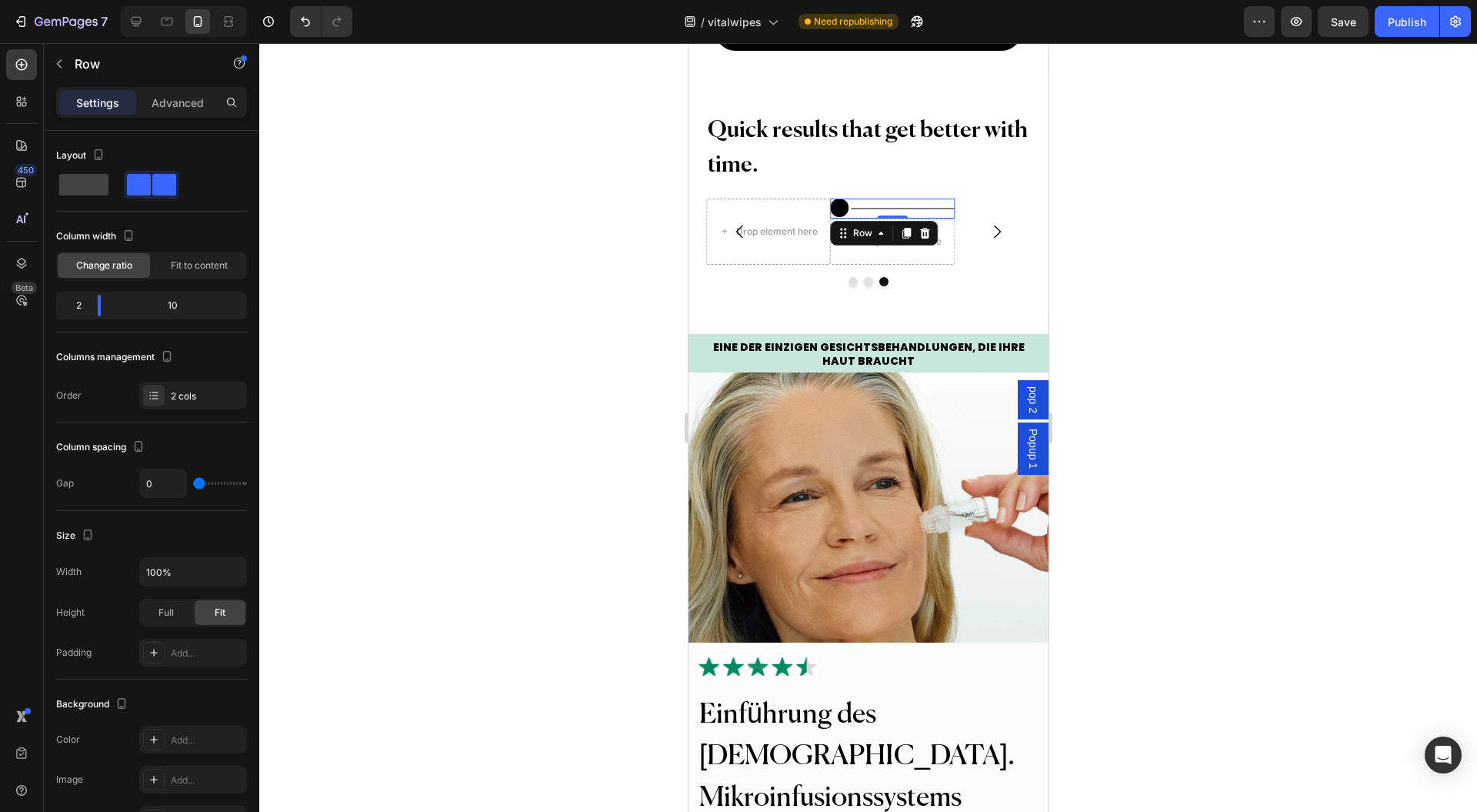
click at [193, 482] on input "range" at bounding box center [220, 483] width 54 height 3
click at [839, 217] on circle at bounding box center [839, 208] width 18 height 18
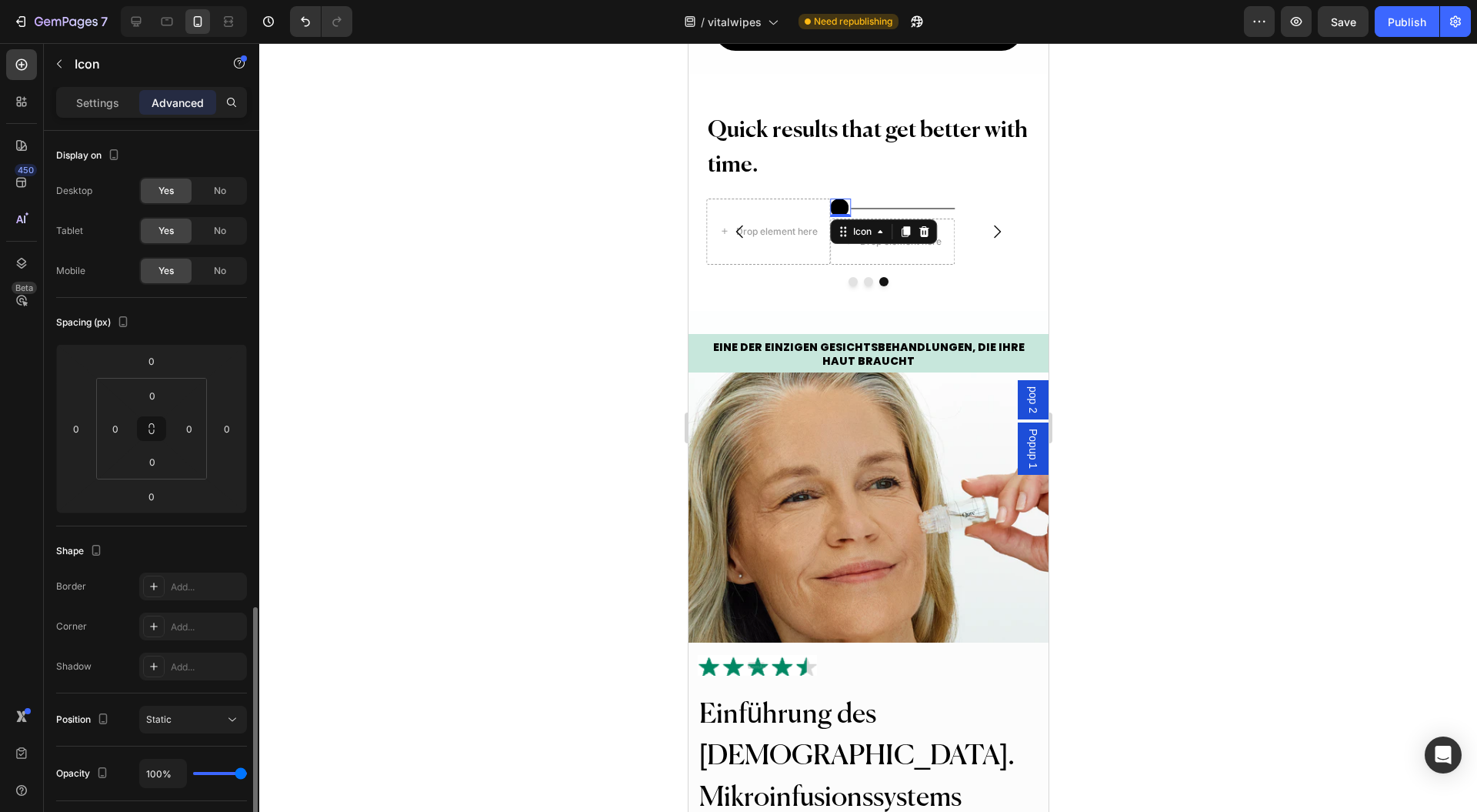
scroll to position [276, 0]
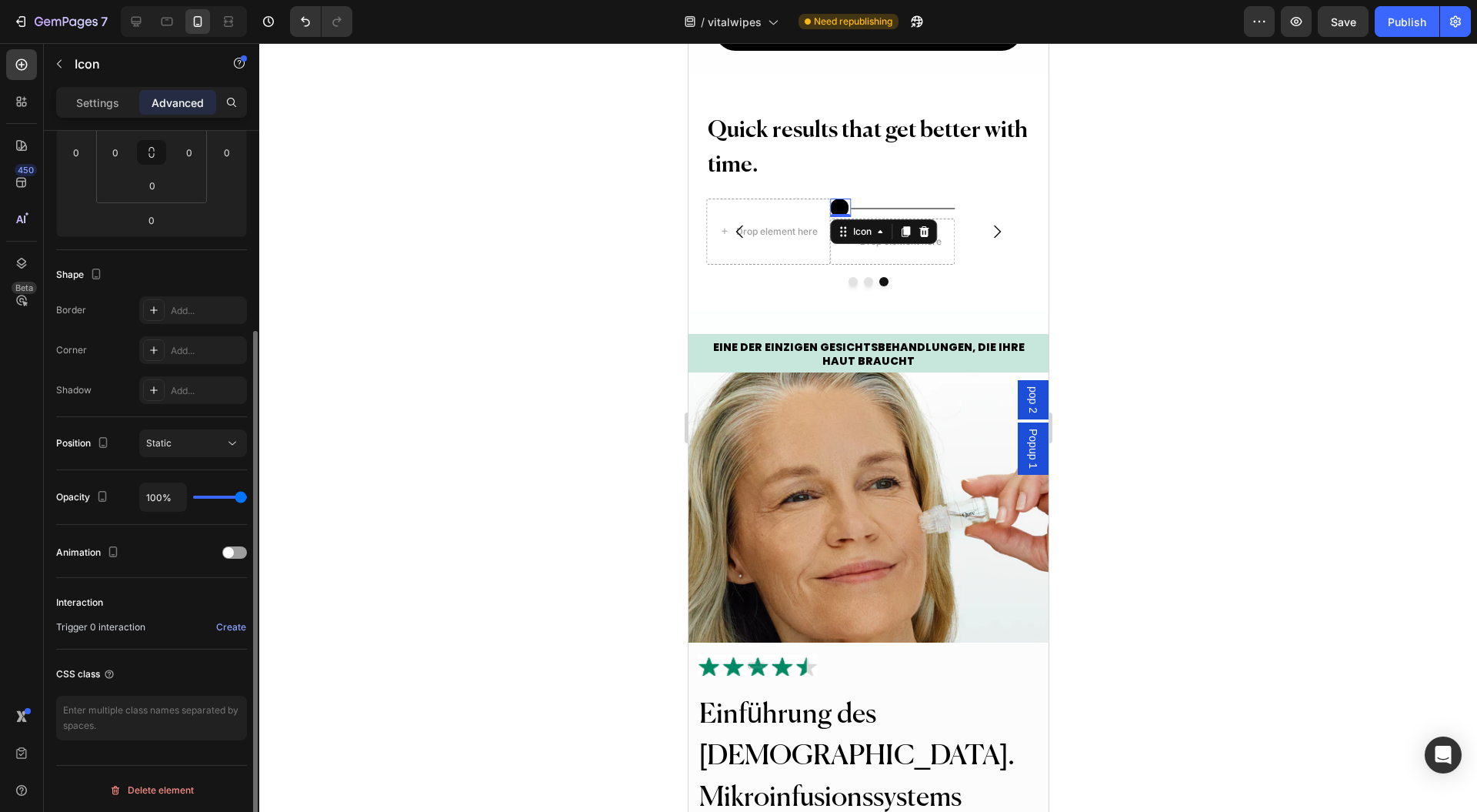
click at [85, 96] on p "Settings" at bounding box center [97, 103] width 43 height 16
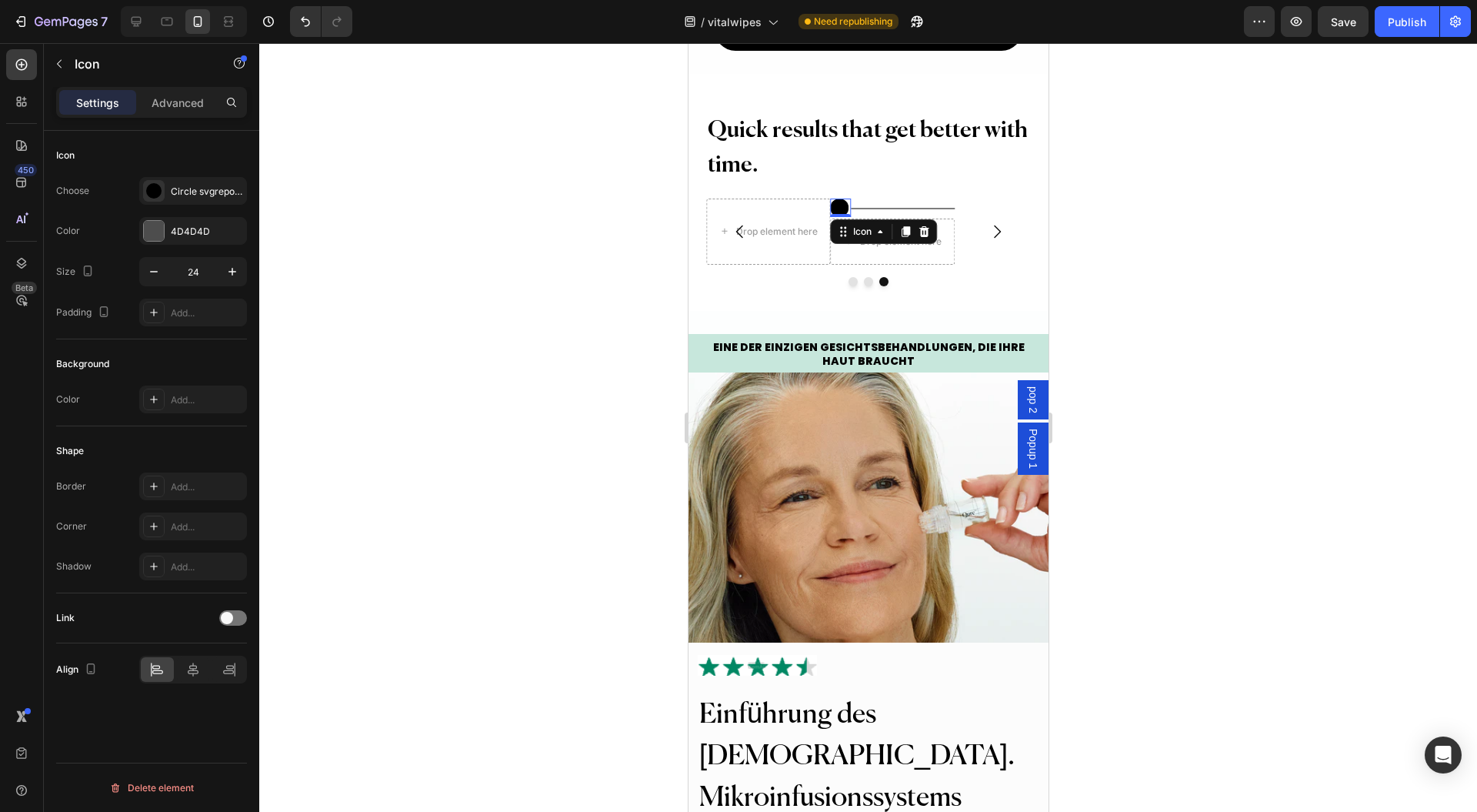
scroll to position [0, 0]
click at [235, 666] on icon at bounding box center [229, 669] width 15 height 15
click at [520, 539] on div at bounding box center [868, 427] width 1218 height 769
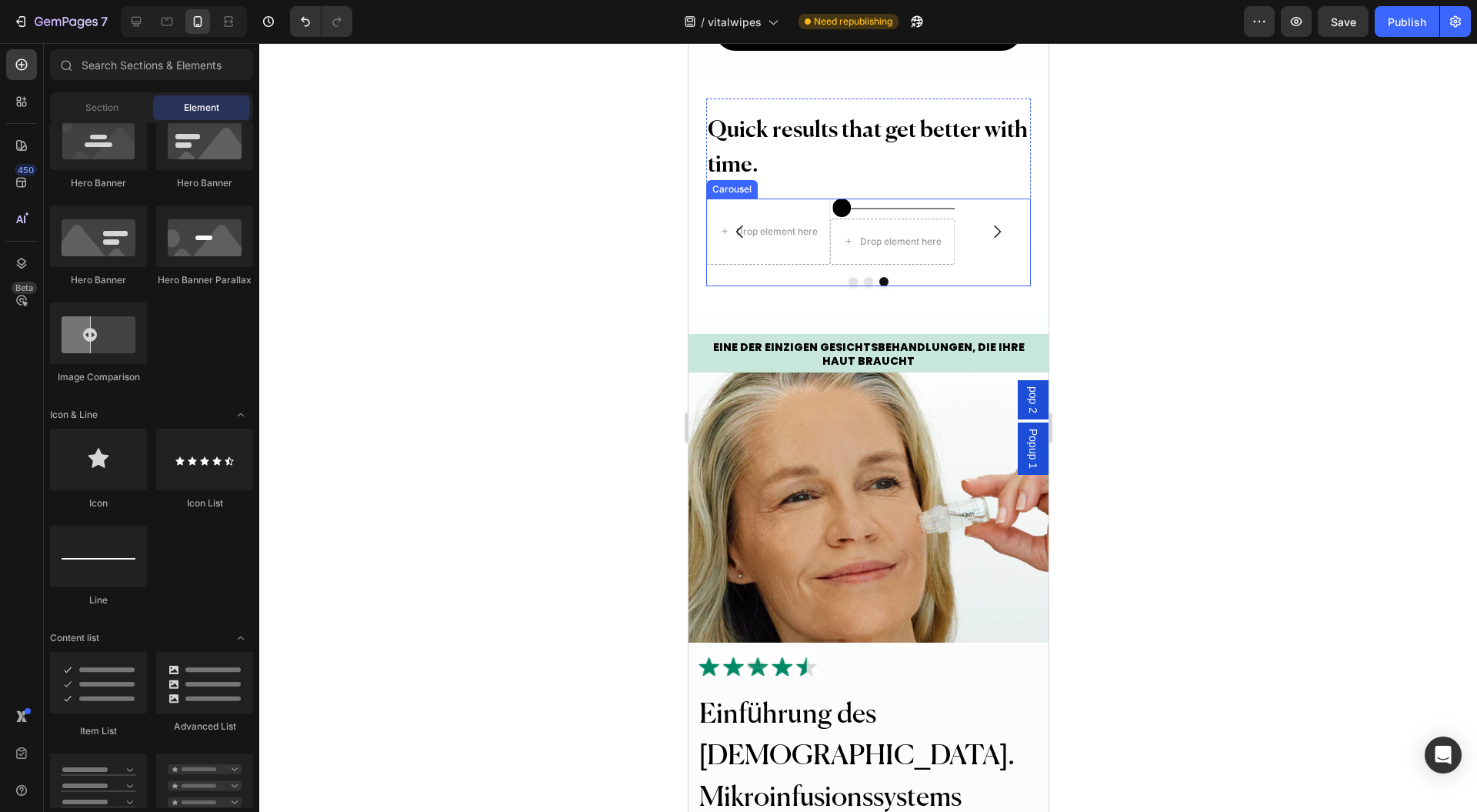
click at [851, 286] on div at bounding box center [868, 281] width 324 height 9
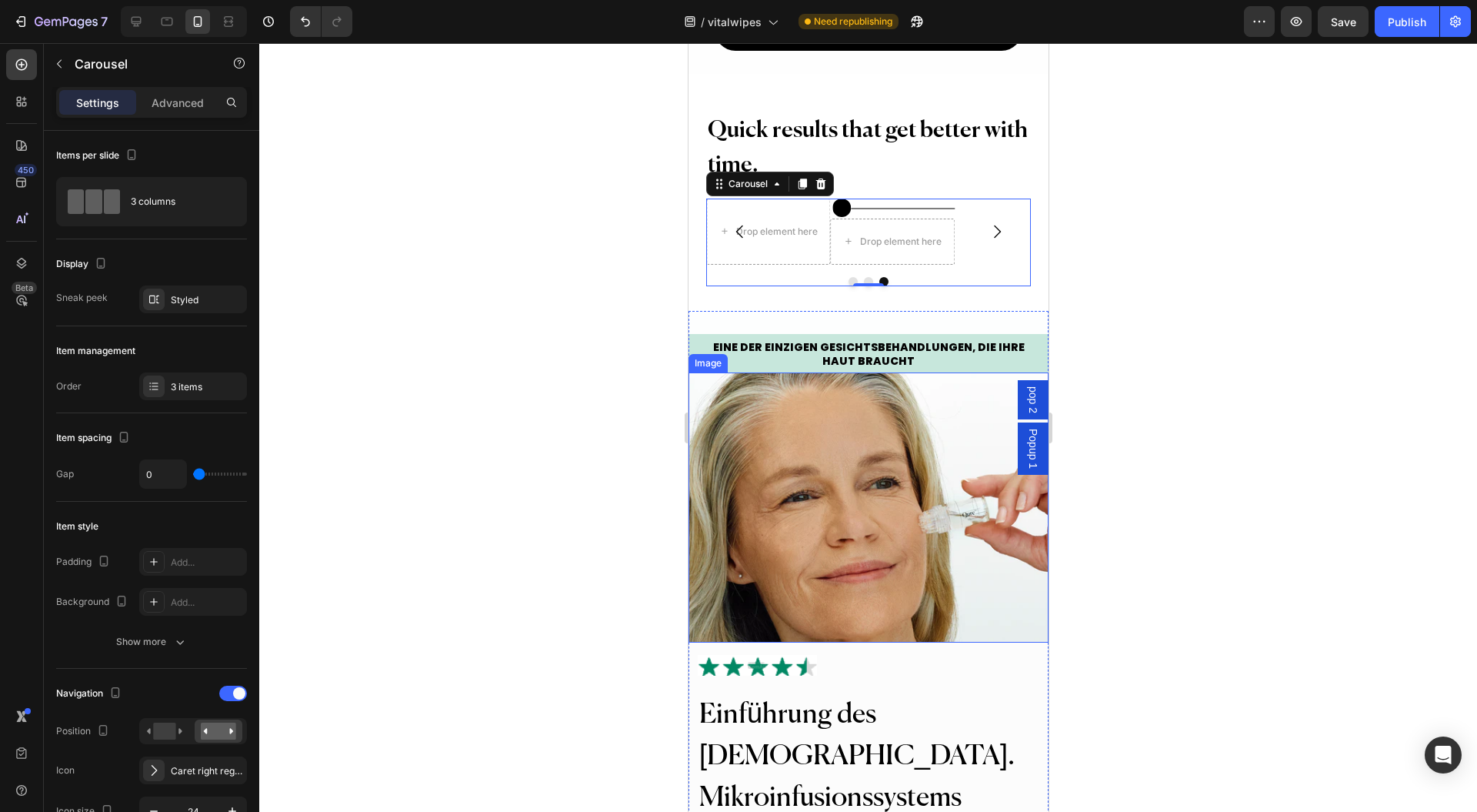
scroll to position [2156, 0]
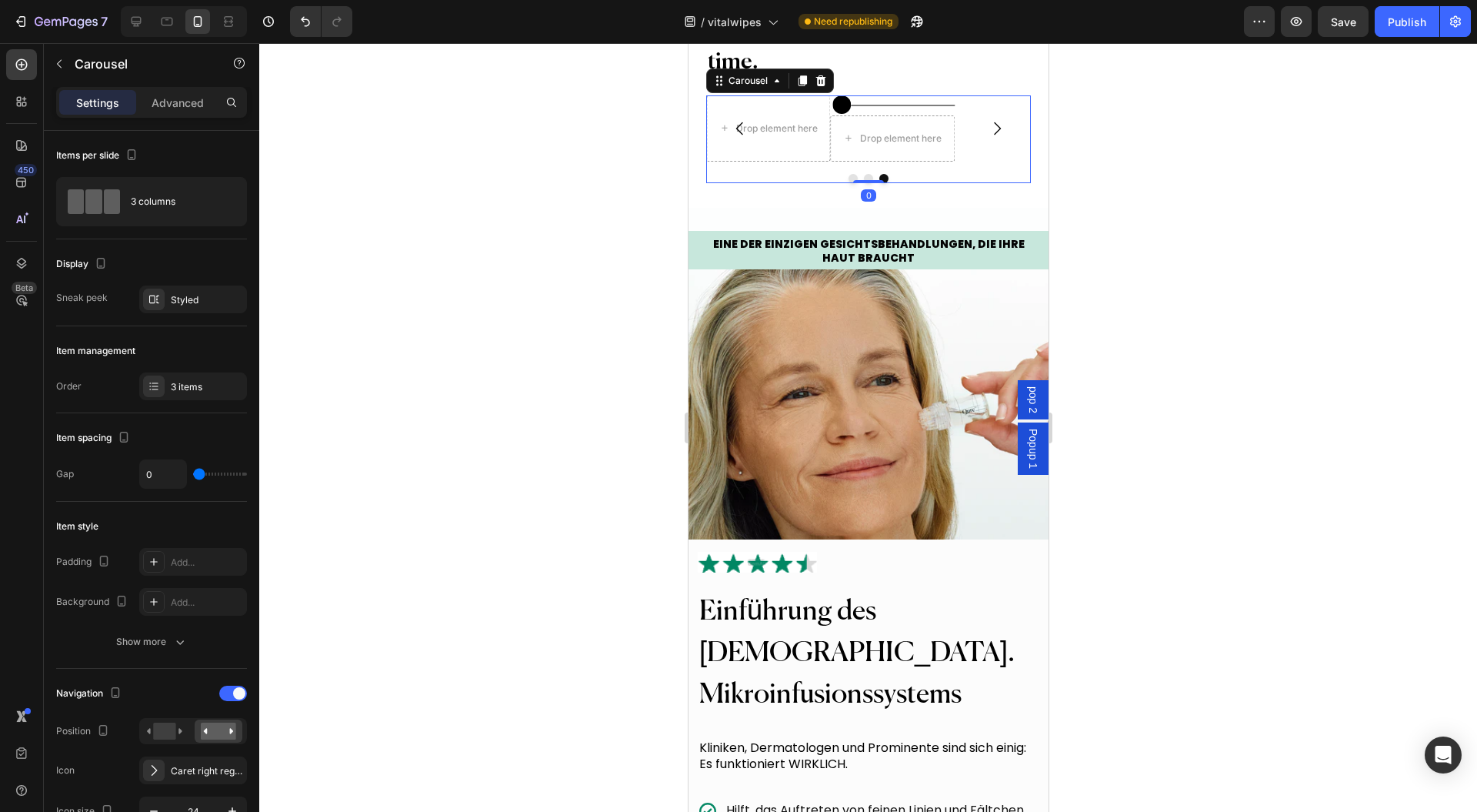
click at [848, 183] on button "Dot" at bounding box center [852, 178] width 9 height 9
click at [173, 299] on div "Styled" at bounding box center [207, 300] width 72 height 14
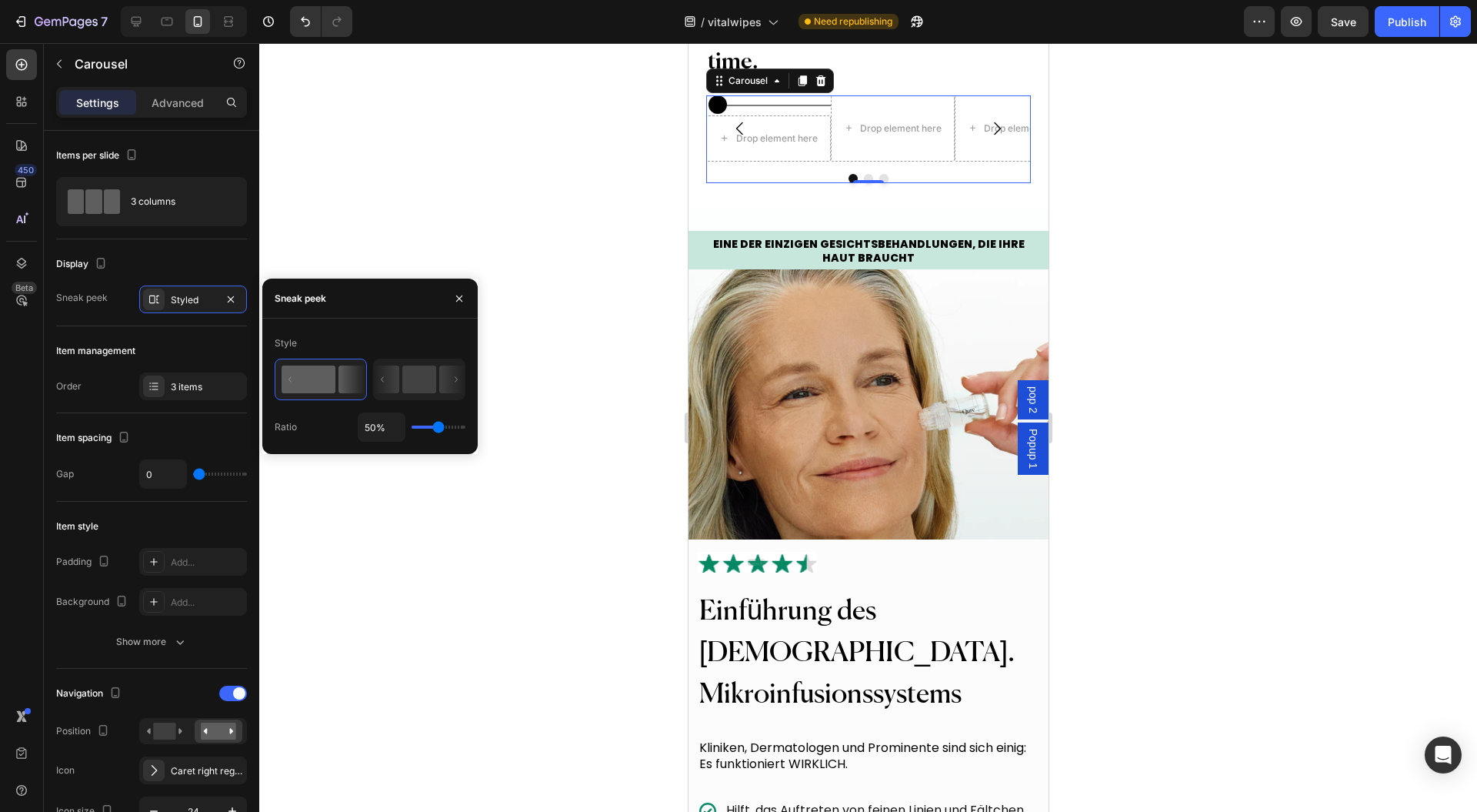
type input "8%"
drag, startPoint x: 440, startPoint y: 426, endPoint x: 420, endPoint y: 426, distance: 20.0
type input "8"
click at [420, 426] on input "range" at bounding box center [439, 427] width 54 height 3
type input "66%"
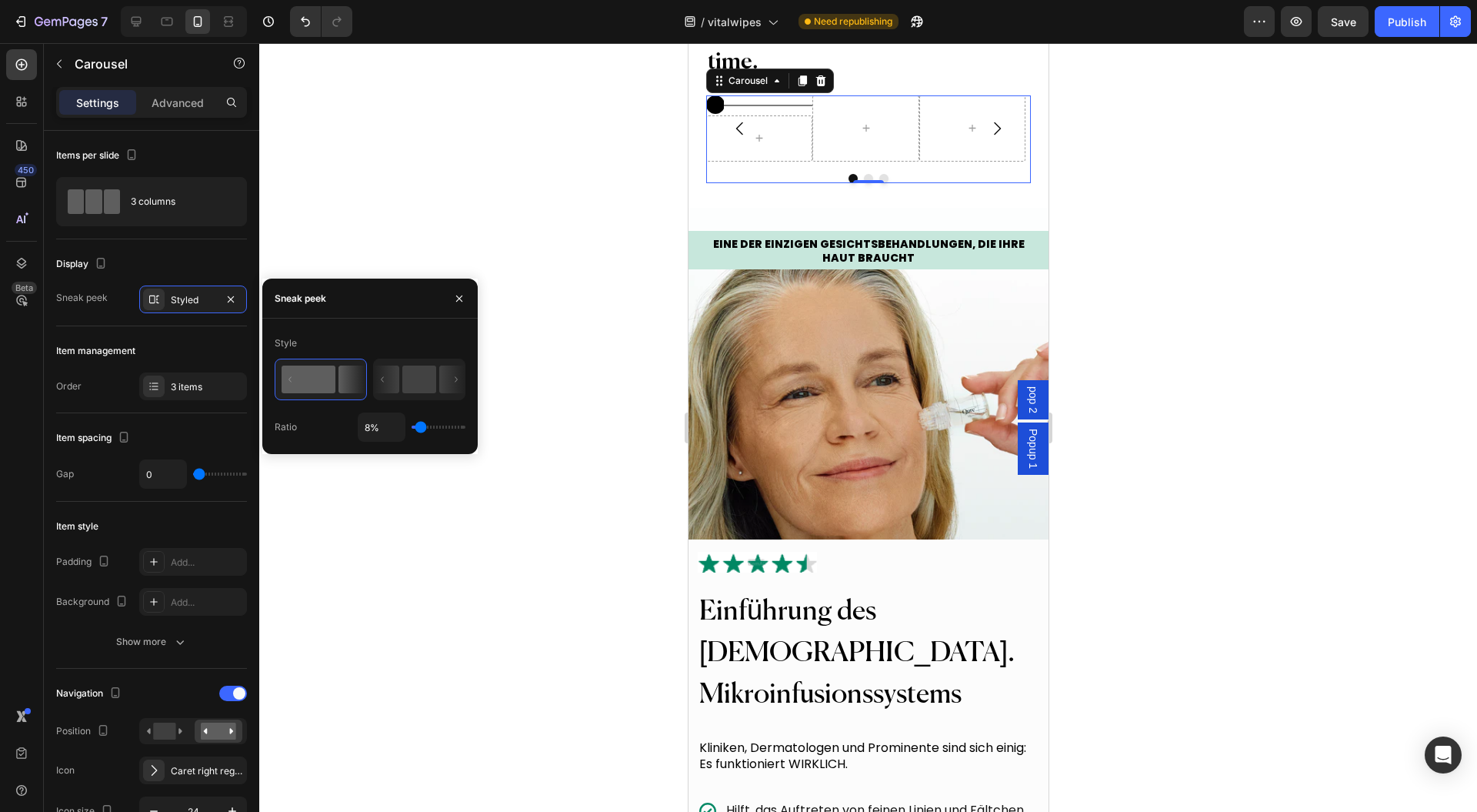
type input "66"
type input "100%"
drag, startPoint x: 422, startPoint y: 426, endPoint x: 499, endPoint y: 434, distance: 77.4
type input "100"
click at [466, 429] on input "range" at bounding box center [439, 427] width 54 height 3
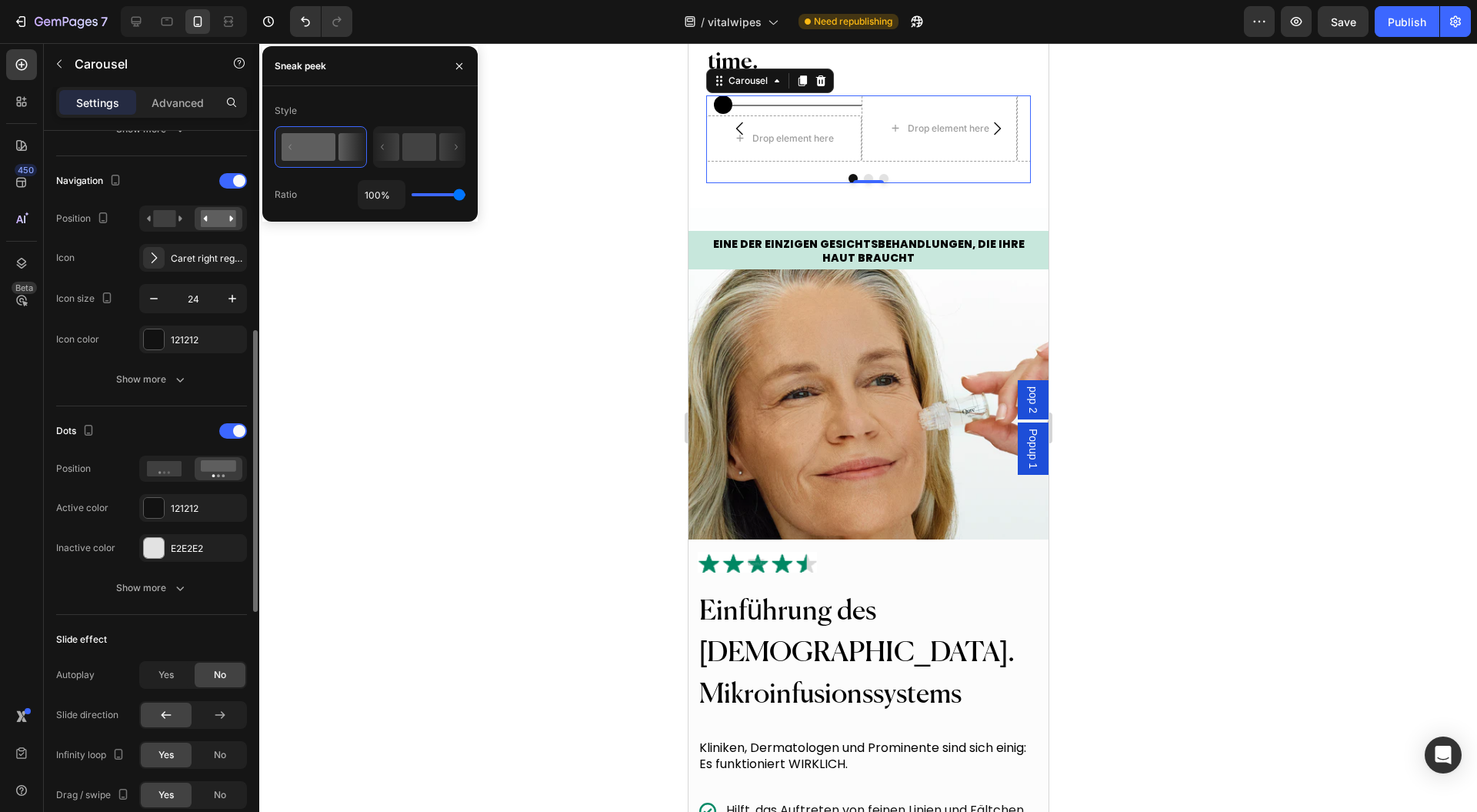
scroll to position [820, 0]
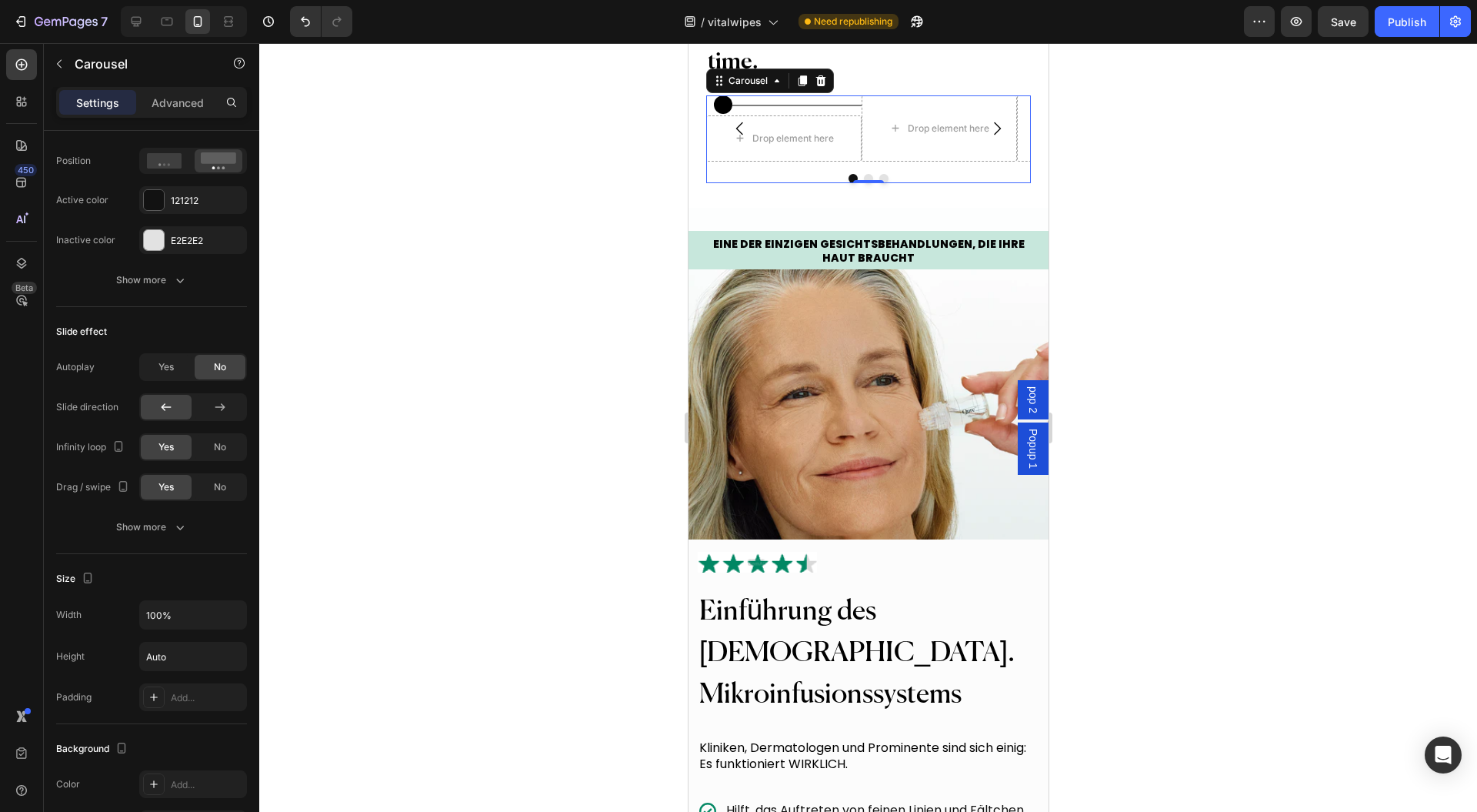
click at [209, 445] on div "No" at bounding box center [220, 447] width 51 height 25
click at [212, 402] on icon at bounding box center [219, 406] width 15 height 15
click at [169, 404] on icon at bounding box center [166, 406] width 15 height 15
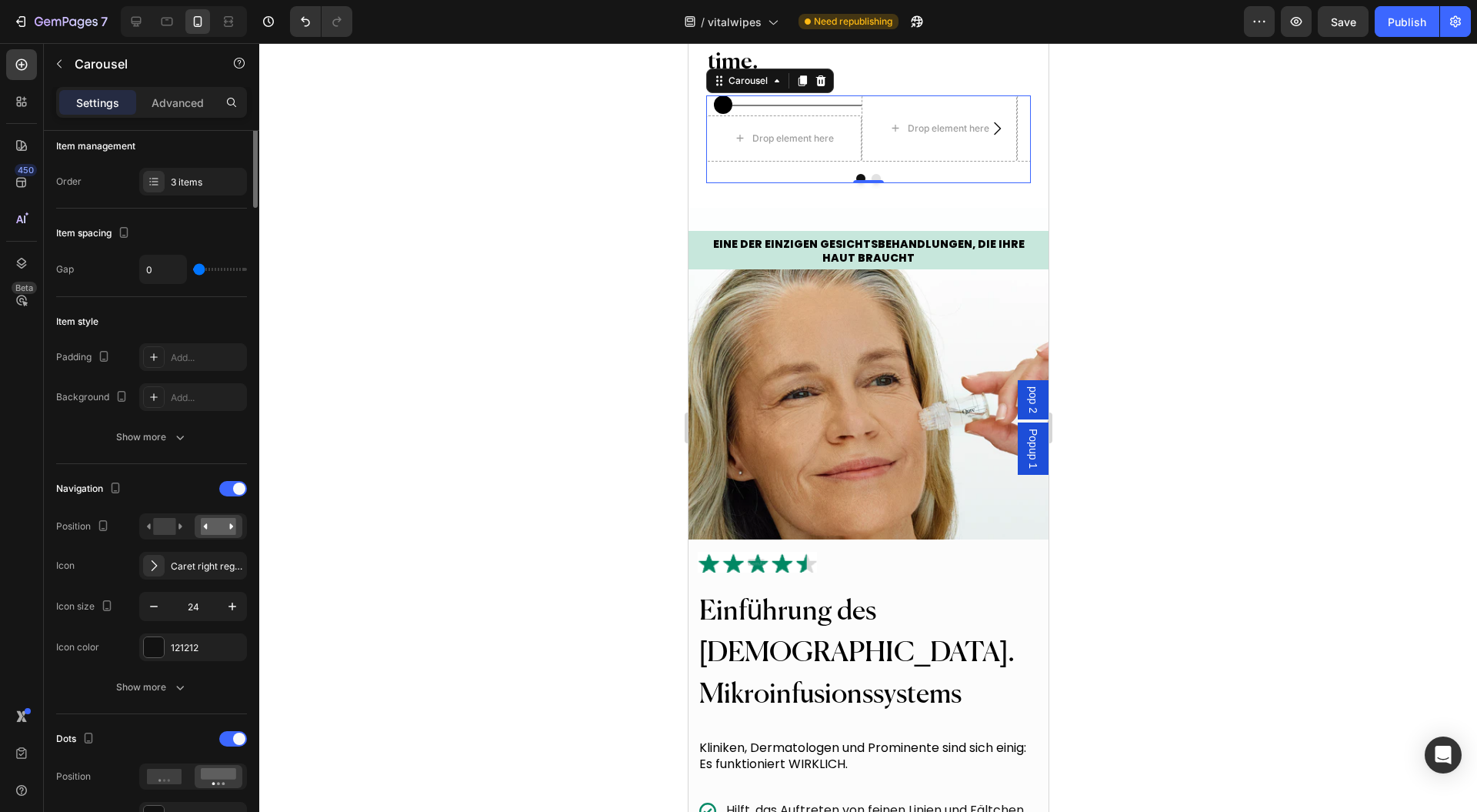
scroll to position [0, 0]
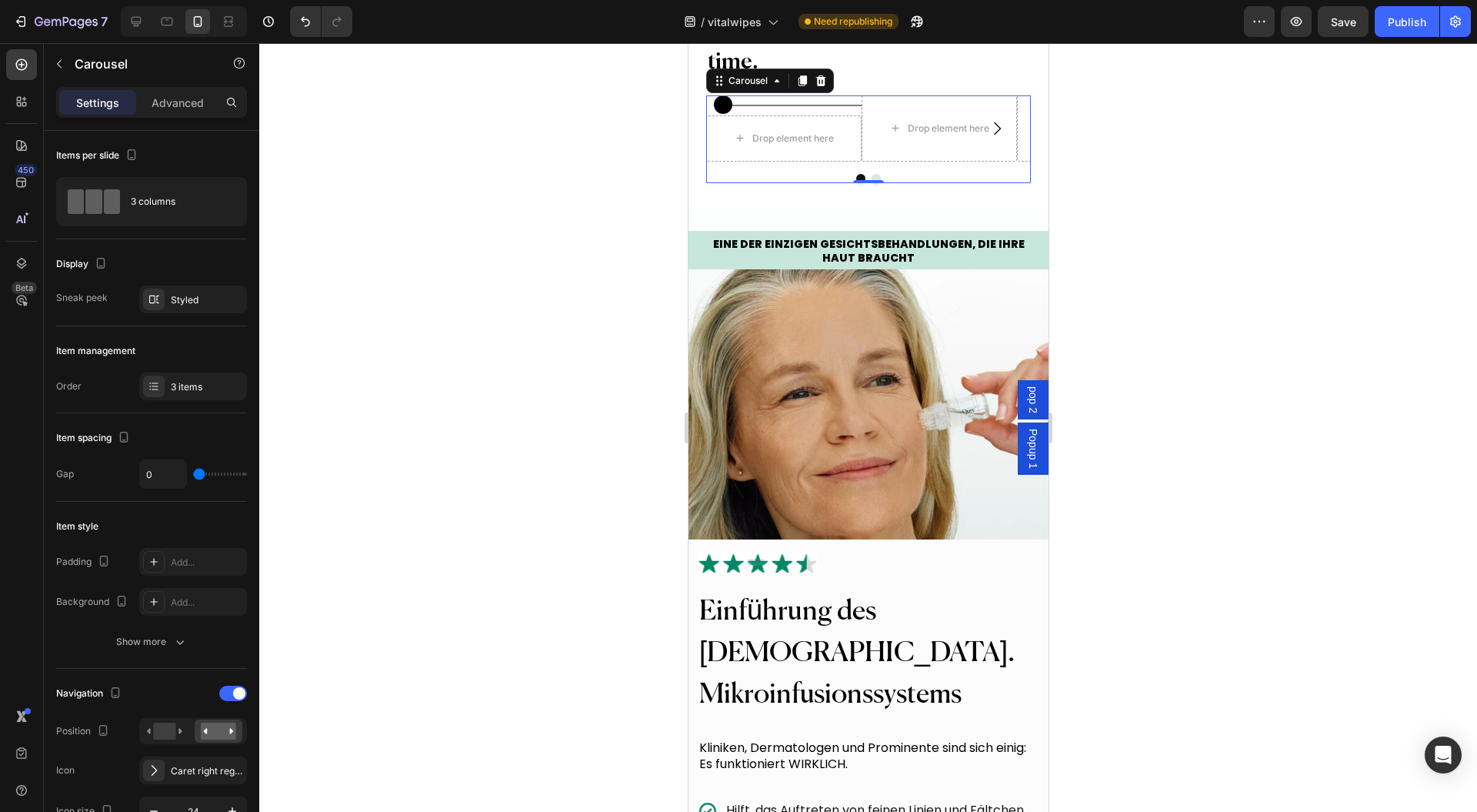
click at [195, 386] on div "3 items" at bounding box center [207, 387] width 72 height 14
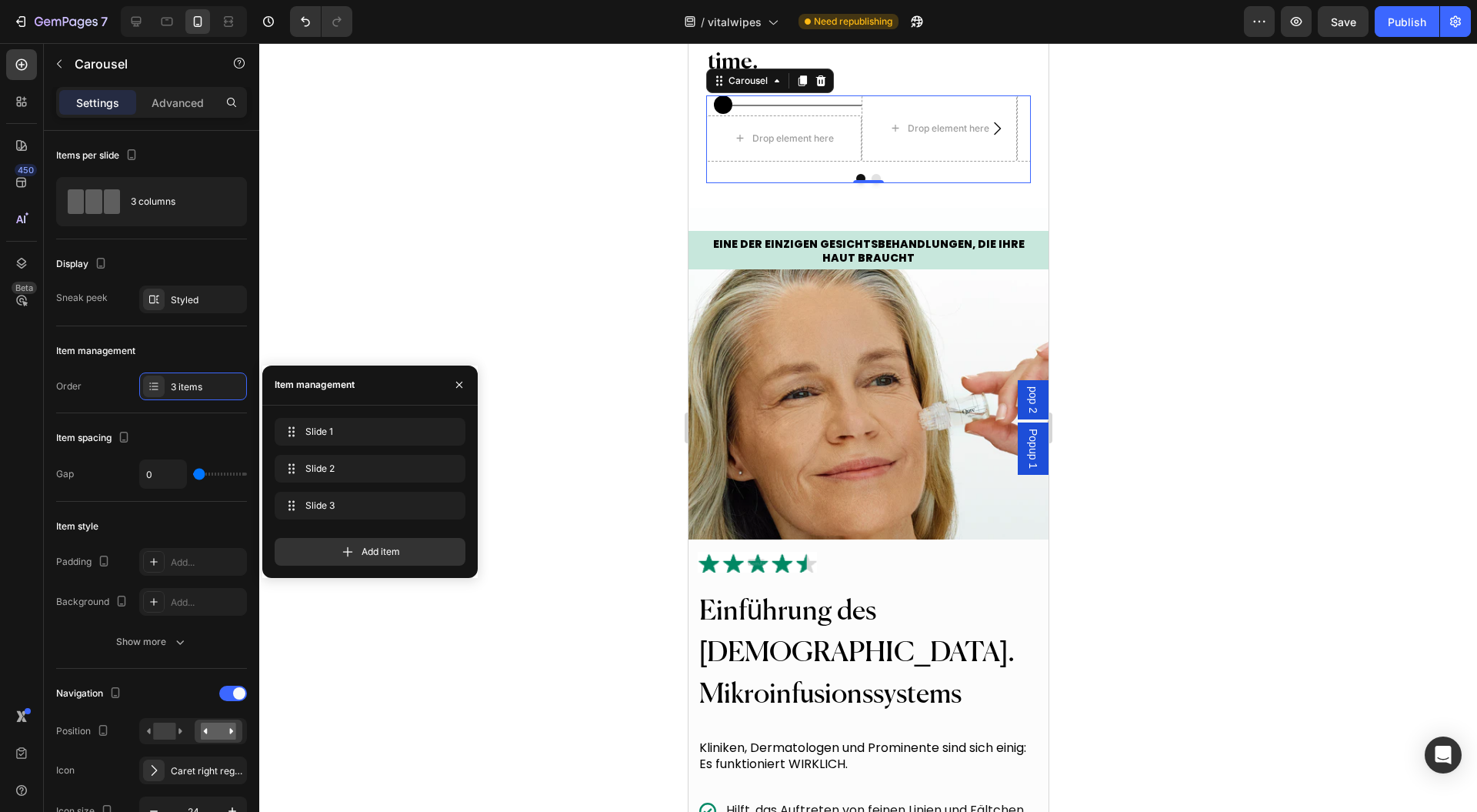
click at [871, 183] on button "Dot" at bounding box center [875, 178] width 9 height 9
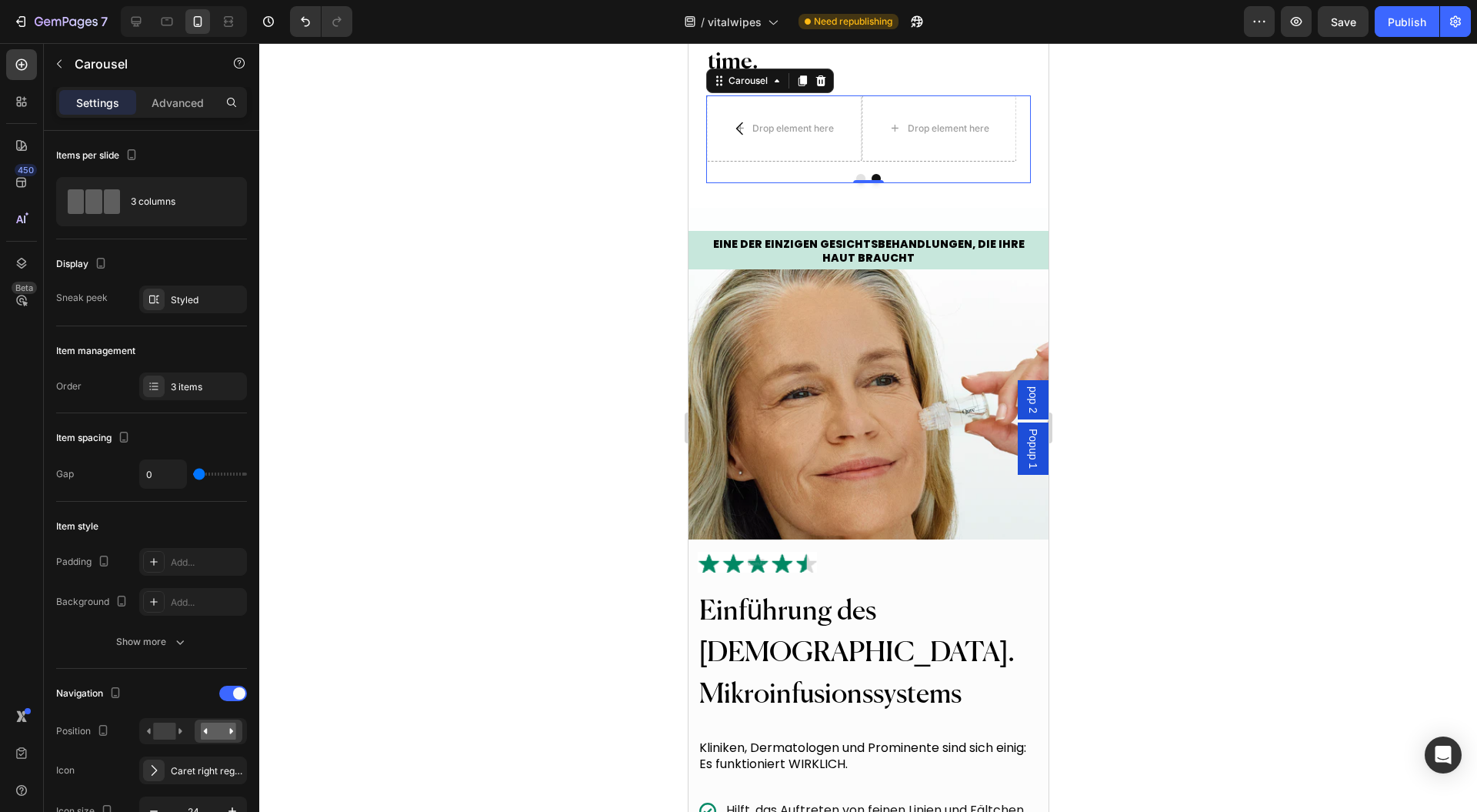
click at [856, 183] on button "Dot" at bounding box center [860, 178] width 9 height 9
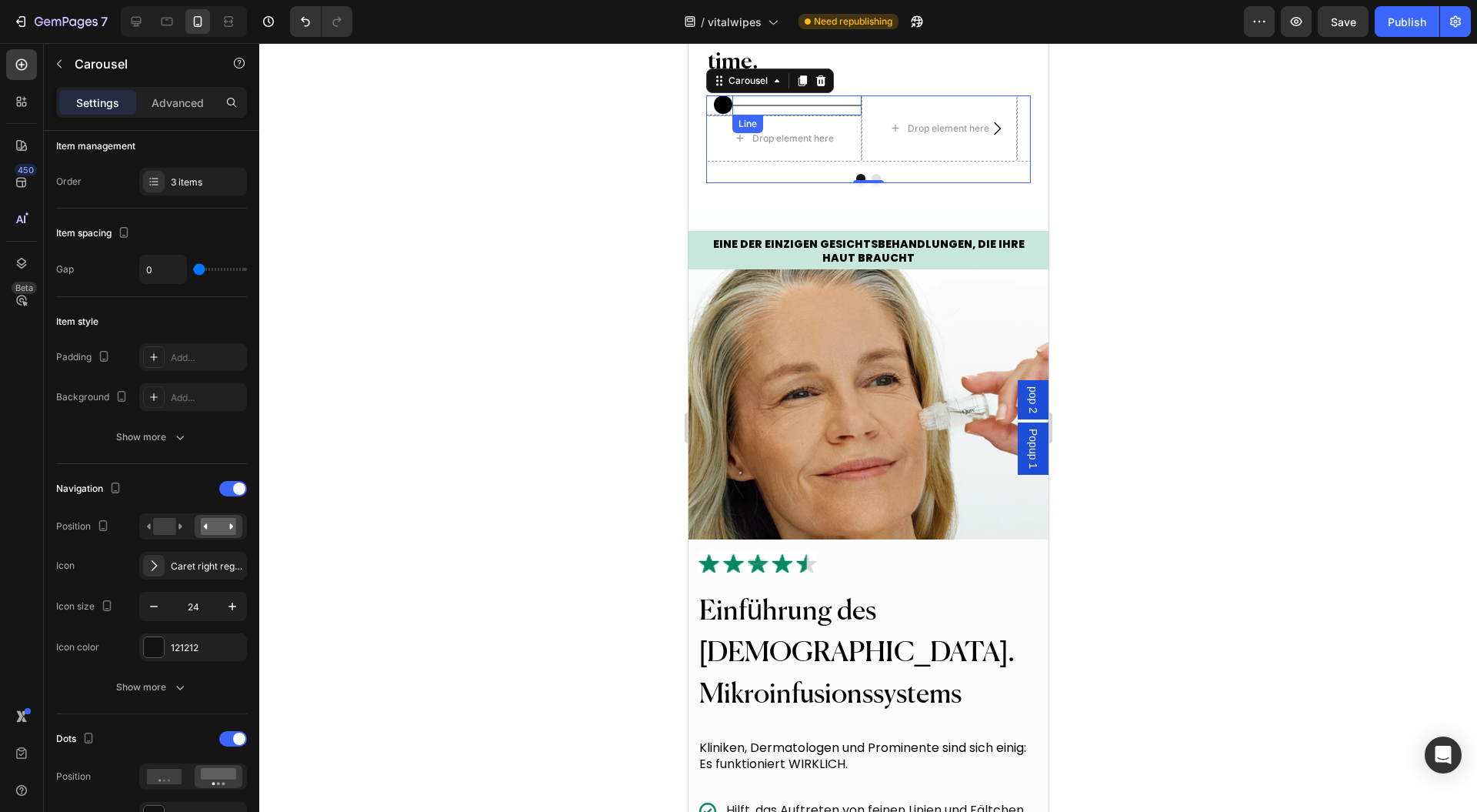
click at [820, 106] on div at bounding box center [796, 106] width 129 height 2
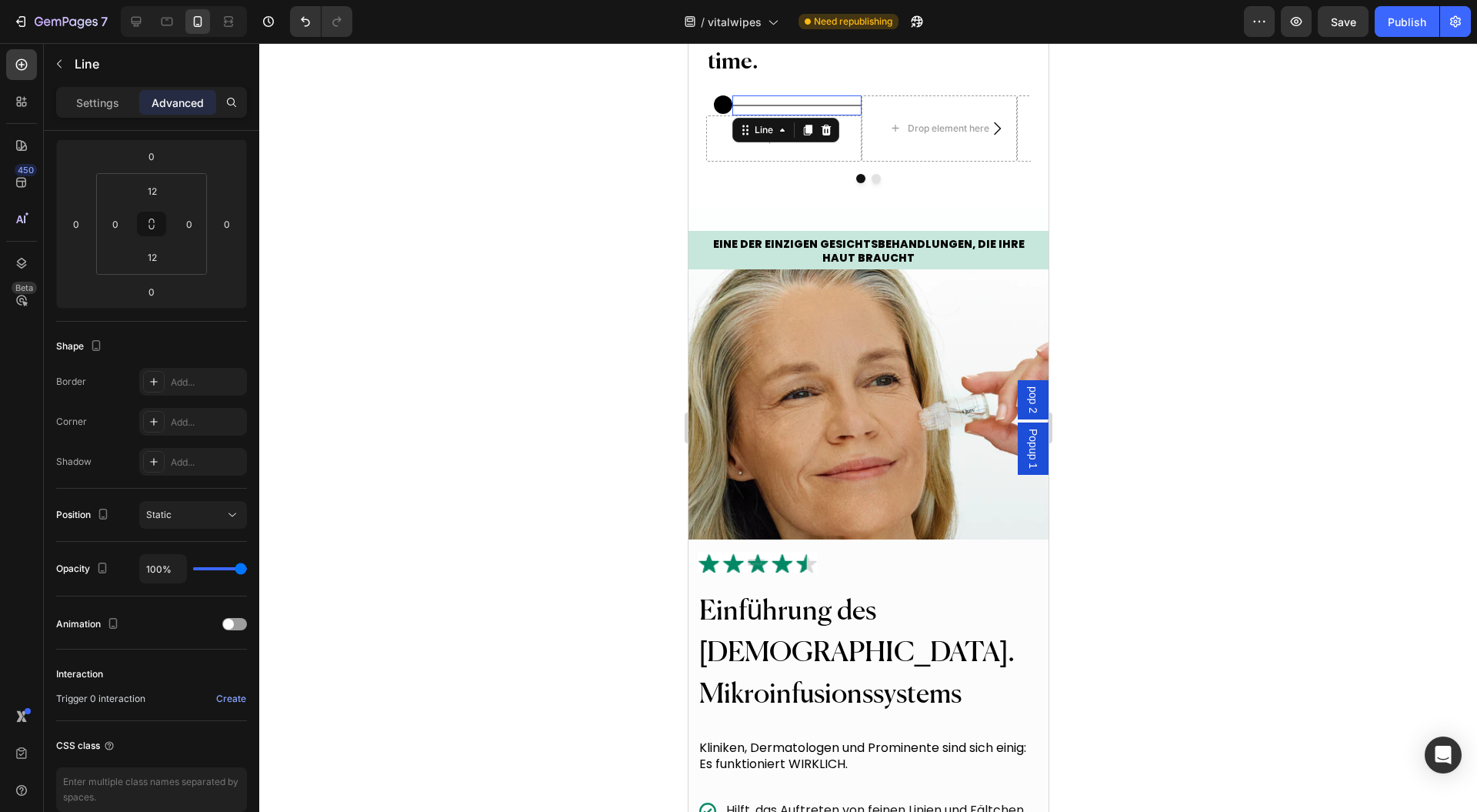
scroll to position [0, 0]
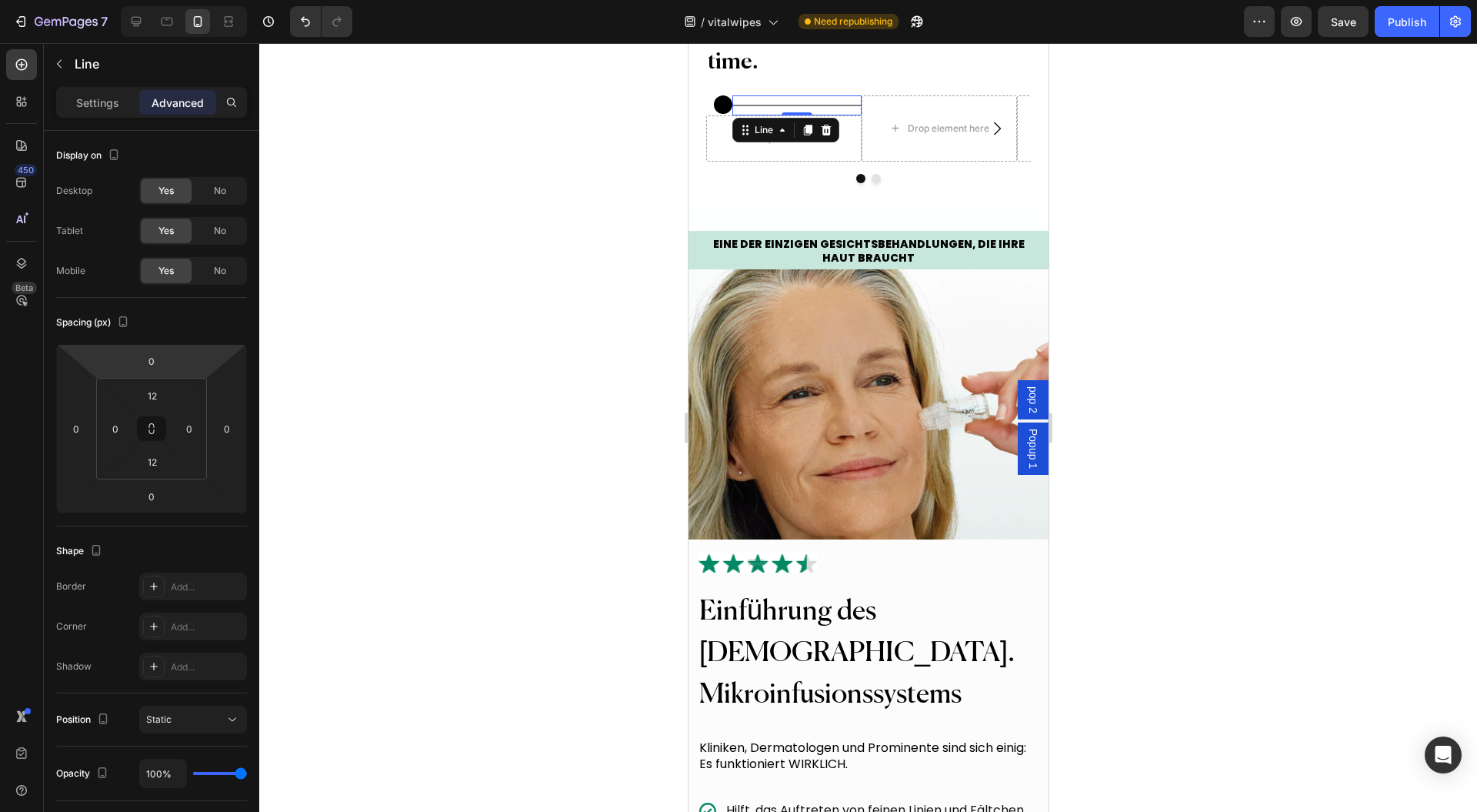
click at [93, 106] on p "Settings" at bounding box center [97, 103] width 43 height 16
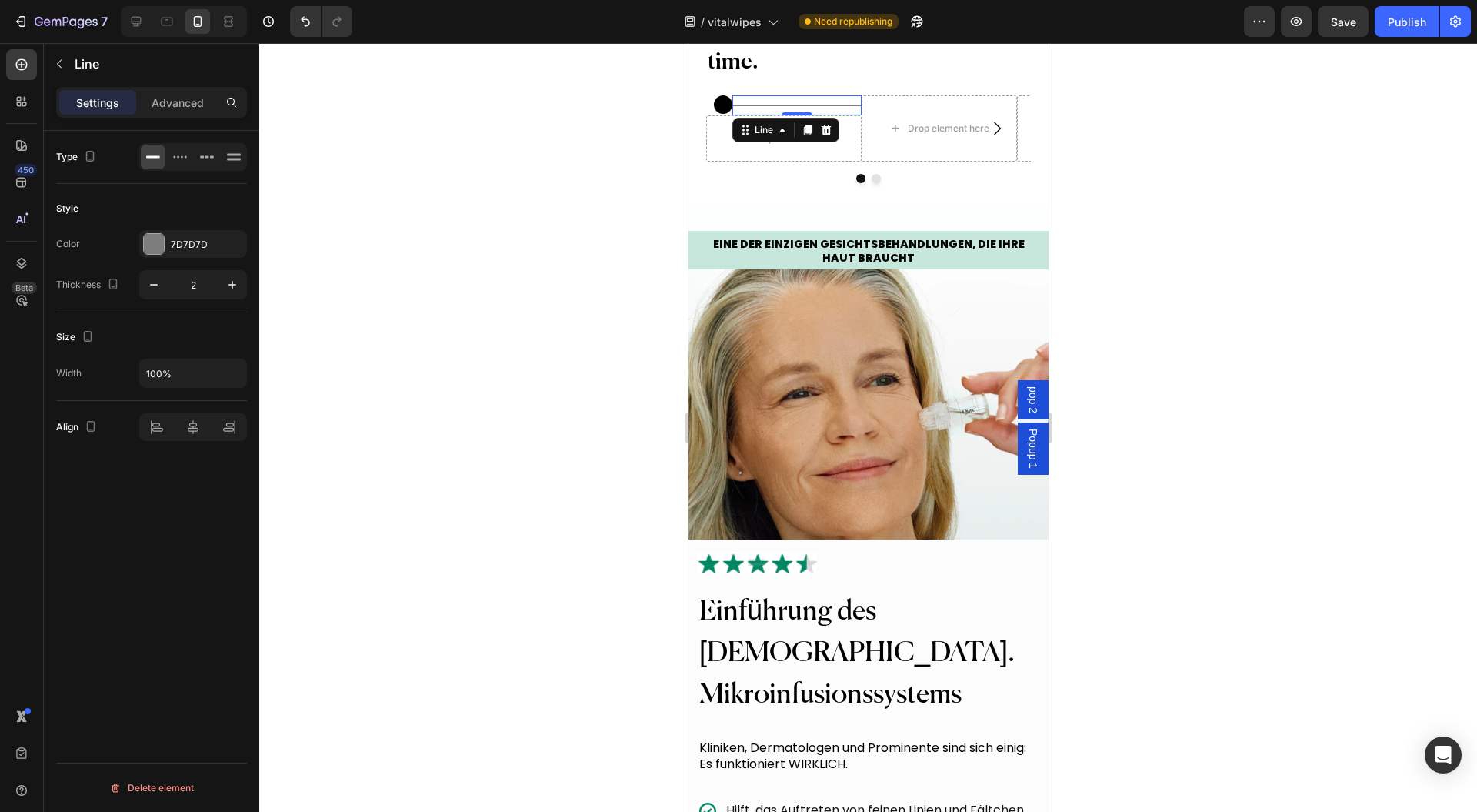
click at [158, 246] on div at bounding box center [154, 244] width 20 height 20
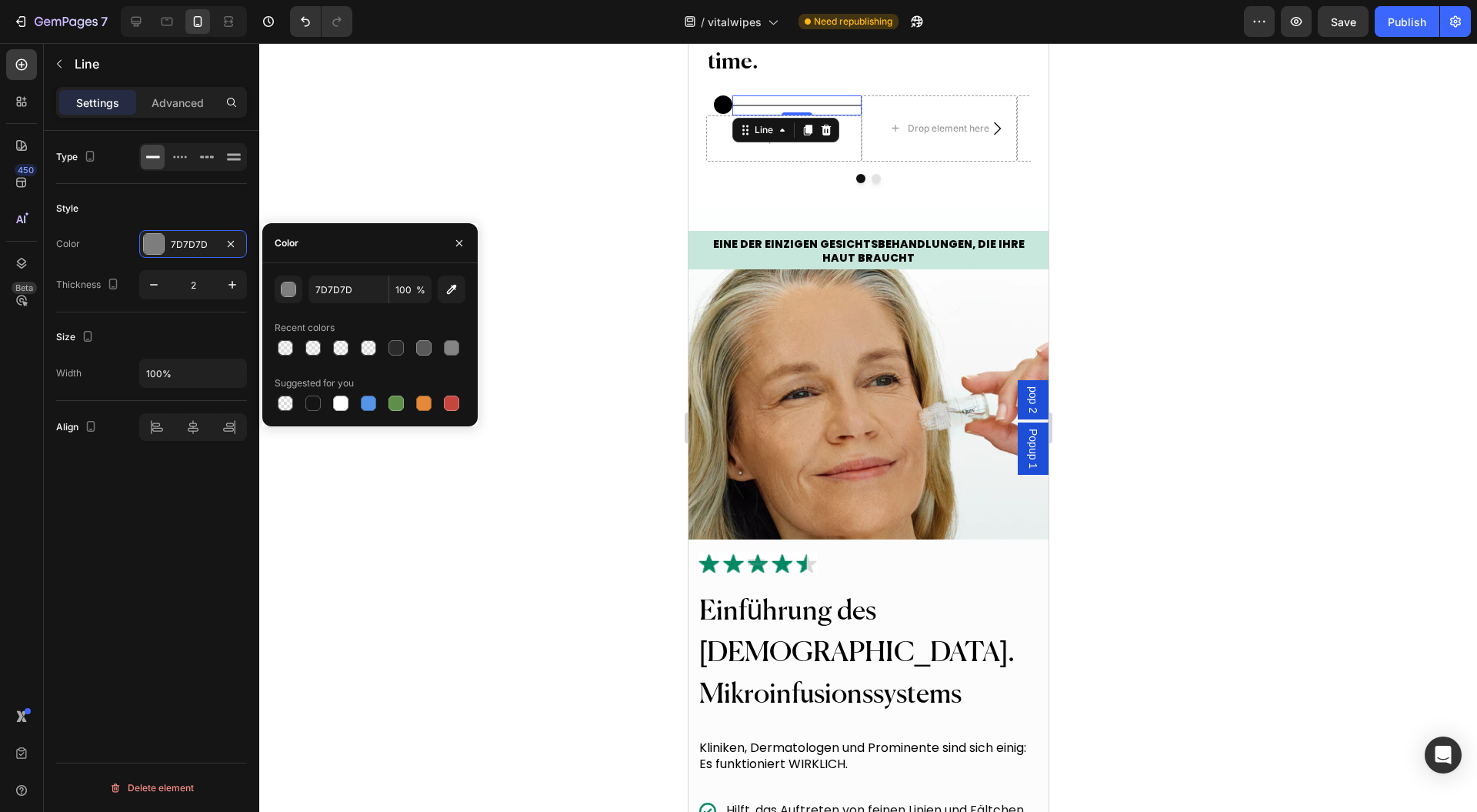
click at [288, 286] on div "button" at bounding box center [289, 289] width 15 height 15
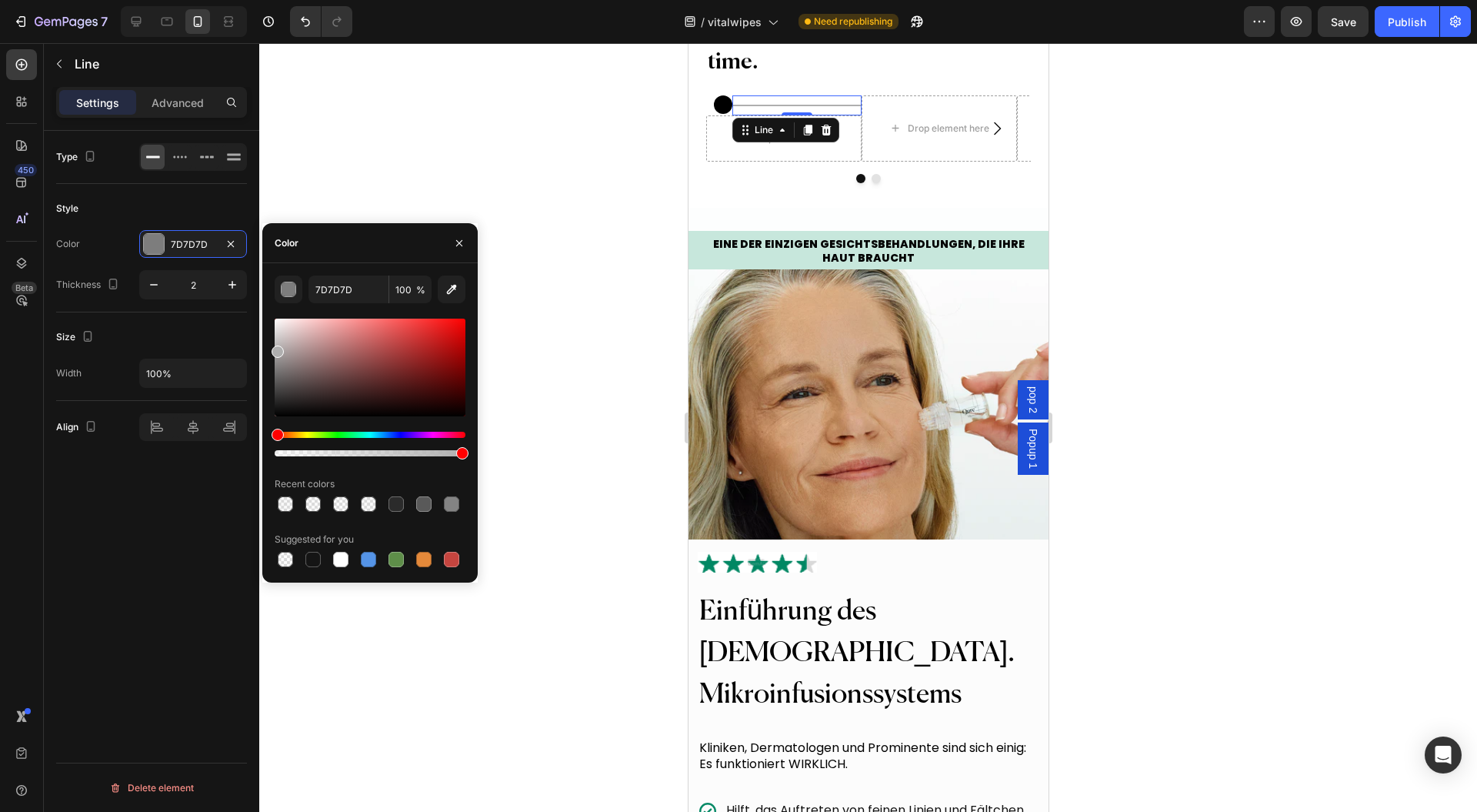
drag, startPoint x: 263, startPoint y: 349, endPoint x: 255, endPoint y: 340, distance: 12.0
click at [255, 341] on div "450 Beta Sections(18) Elements(83) Section Element Hero Section Product Detail …" at bounding box center [129, 427] width 259 height 769
drag, startPoint x: 272, startPoint y: 342, endPoint x: 262, endPoint y: 333, distance: 13.1
click at [262, 0] on div "7 Version history / vitalwipes Need republishing Preview Save Publish 450 Beta …" at bounding box center [738, 0] width 1477 height 0
type input "D8D8D8"
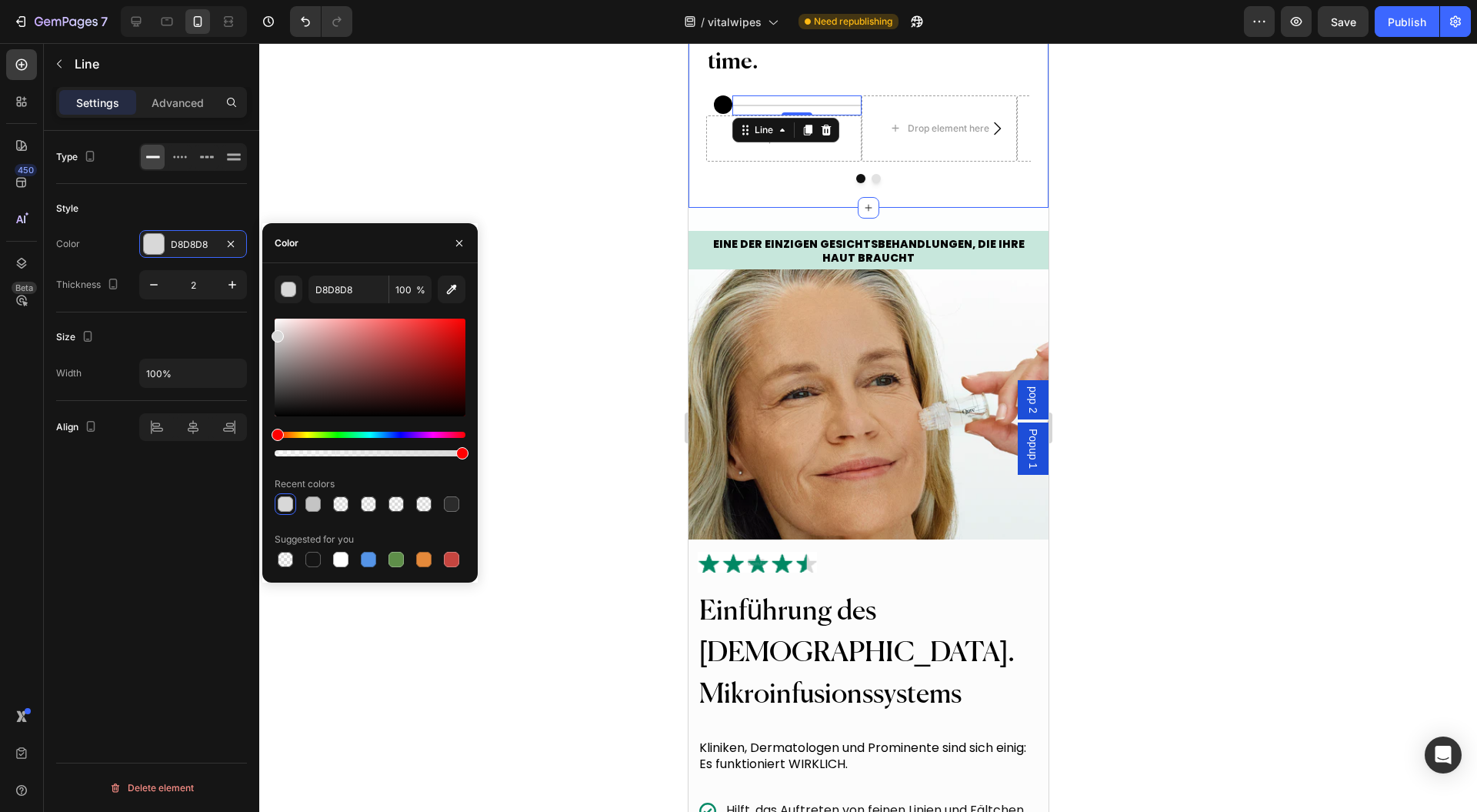
click at [724, 114] on circle at bounding box center [722, 104] width 18 height 18
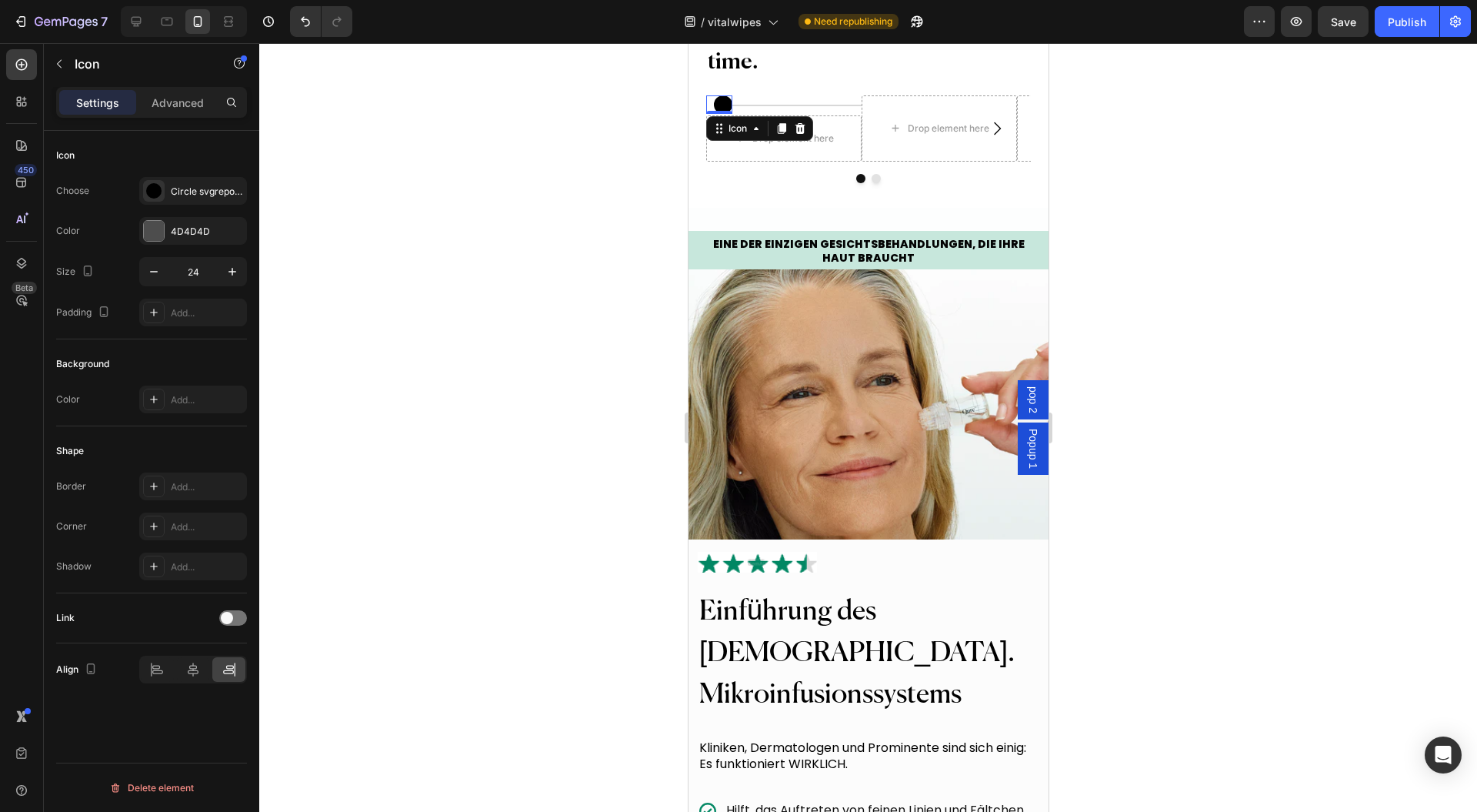
click at [159, 271] on icon "button" at bounding box center [153, 271] width 15 height 15
click at [232, 279] on button "button" at bounding box center [233, 272] width 28 height 28
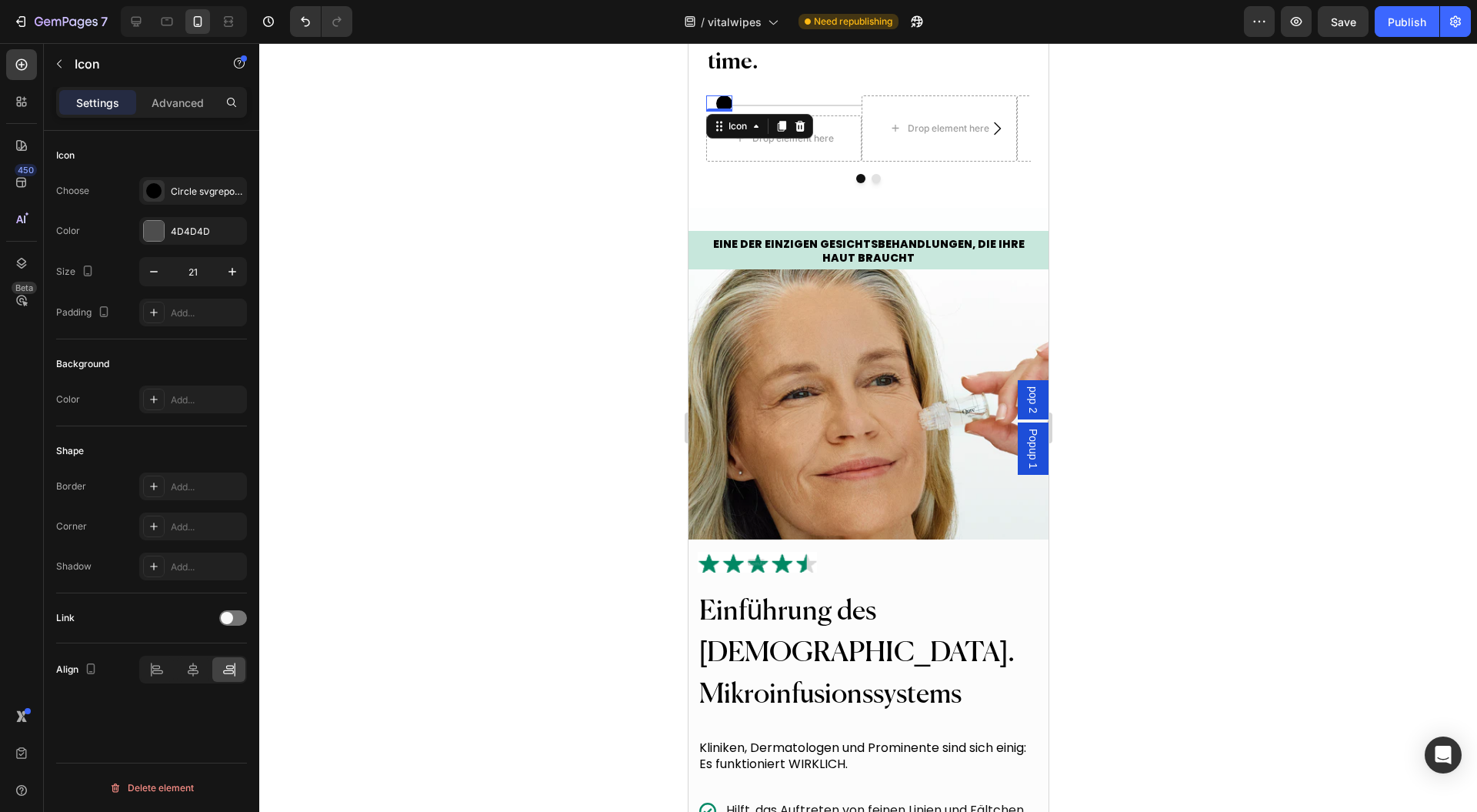
click at [143, 272] on button "button" at bounding box center [154, 272] width 28 height 28
type input "20"
click at [539, 285] on div at bounding box center [868, 427] width 1218 height 769
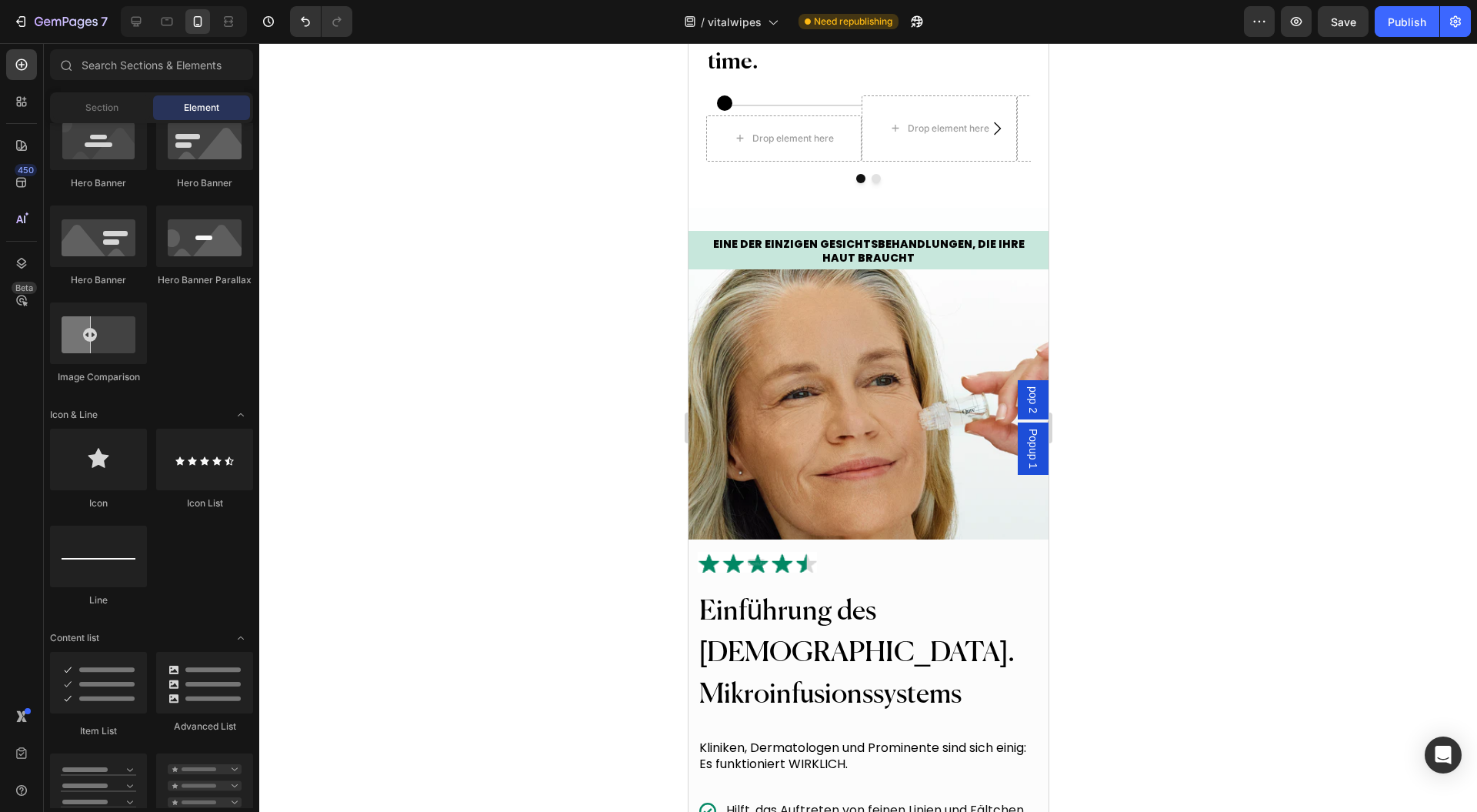
drag, startPoint x: 581, startPoint y: 278, endPoint x: 573, endPoint y: 272, distance: 9.4
click at [580, 278] on div at bounding box center [868, 427] width 1218 height 769
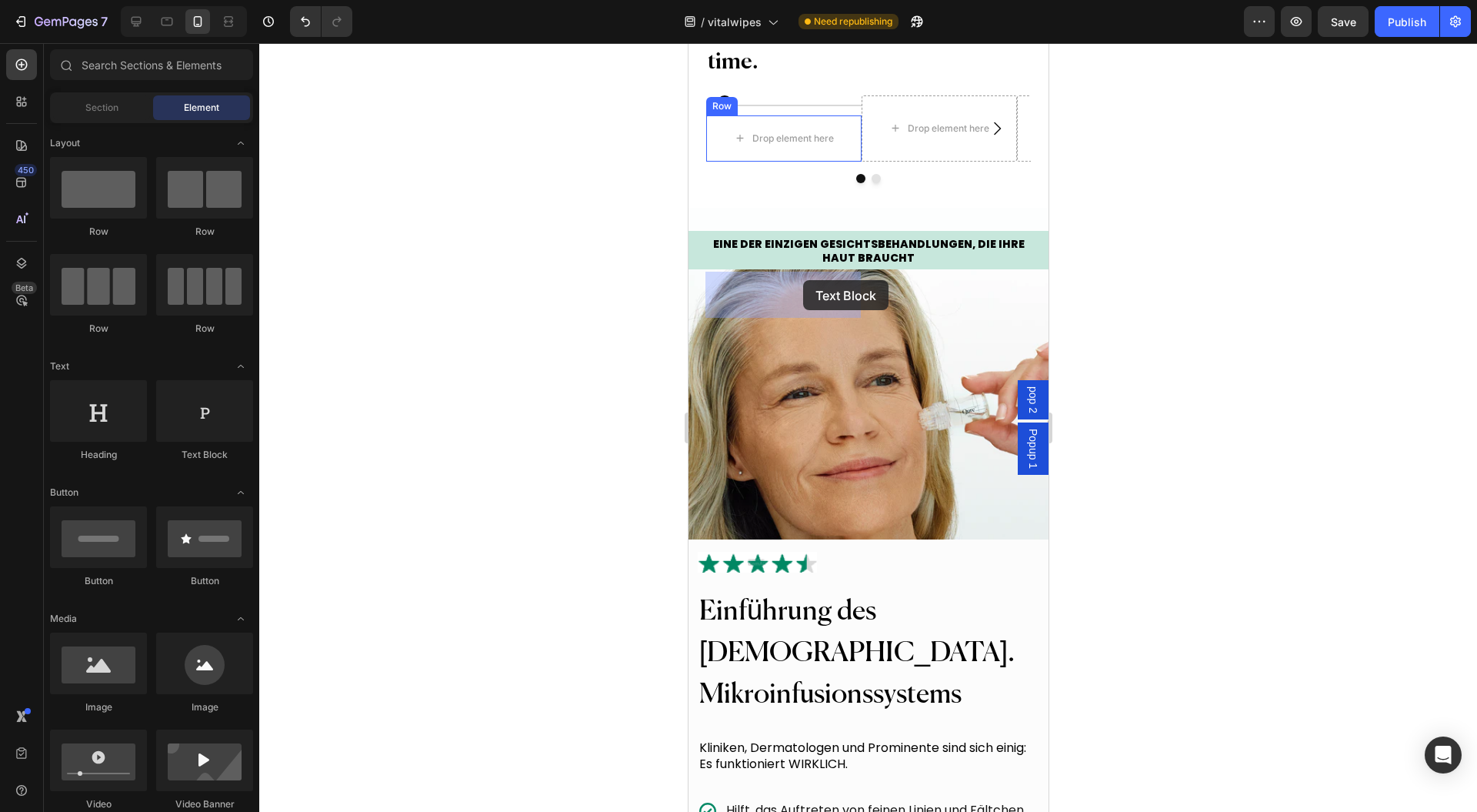
drag, startPoint x: 1263, startPoint y: 343, endPoint x: 803, endPoint y: 280, distance: 464.5
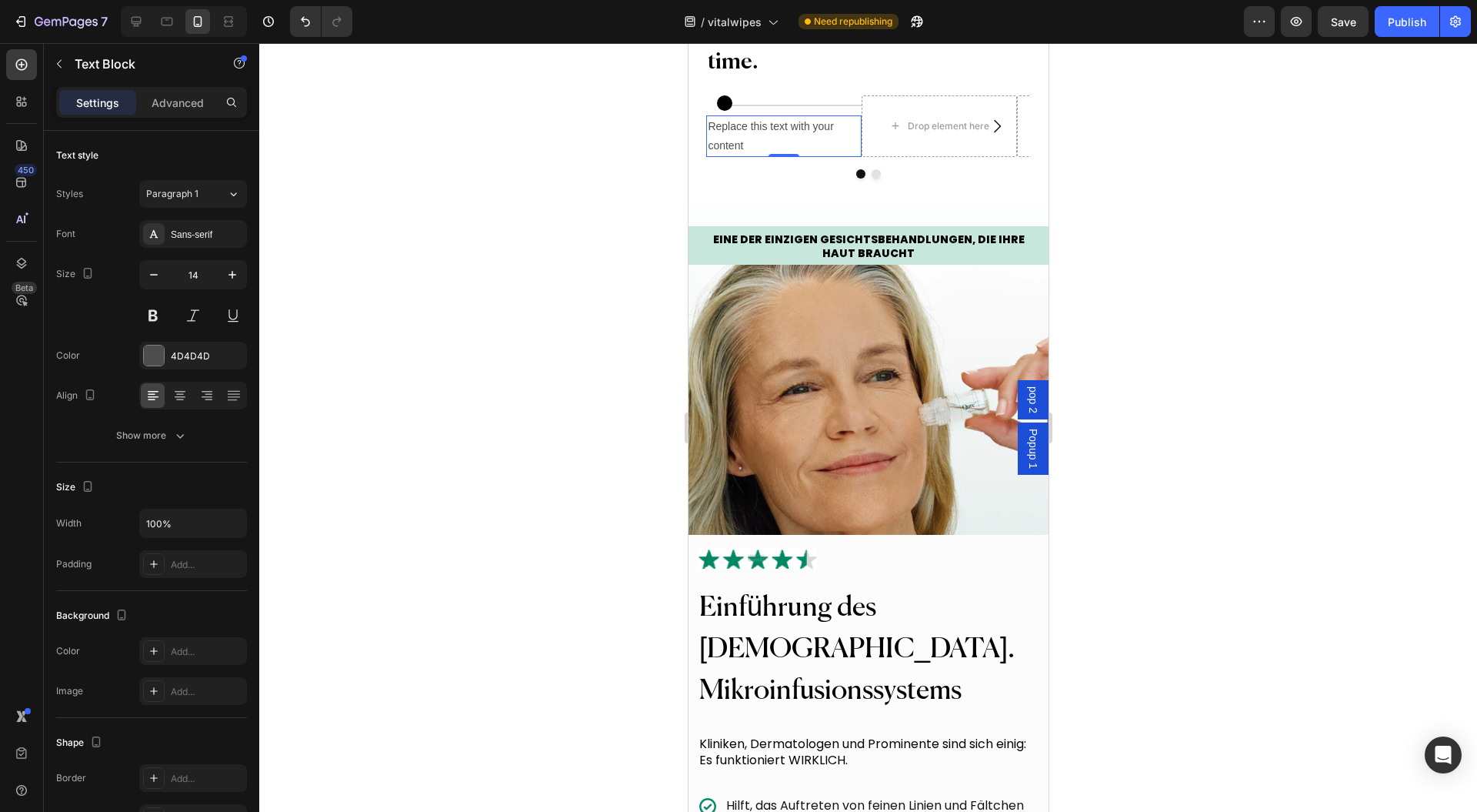
click at [755, 157] on div "Replace this text with your content" at bounding box center [783, 136] width 155 height 42
click at [755, 155] on p "Replace this text with your content" at bounding box center [783, 136] width 152 height 38
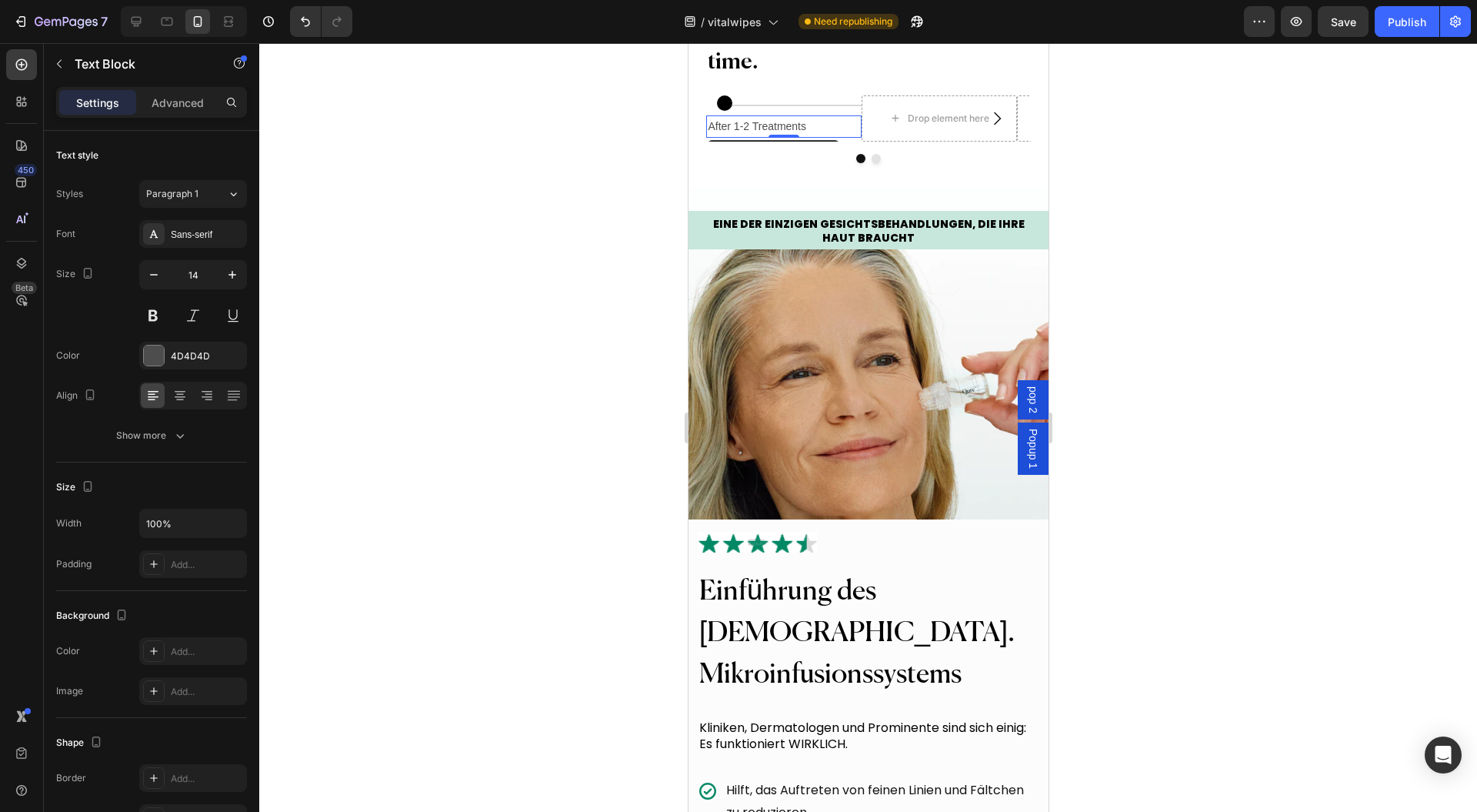
click at [188, 232] on div "Sans-serif" at bounding box center [207, 235] width 72 height 14
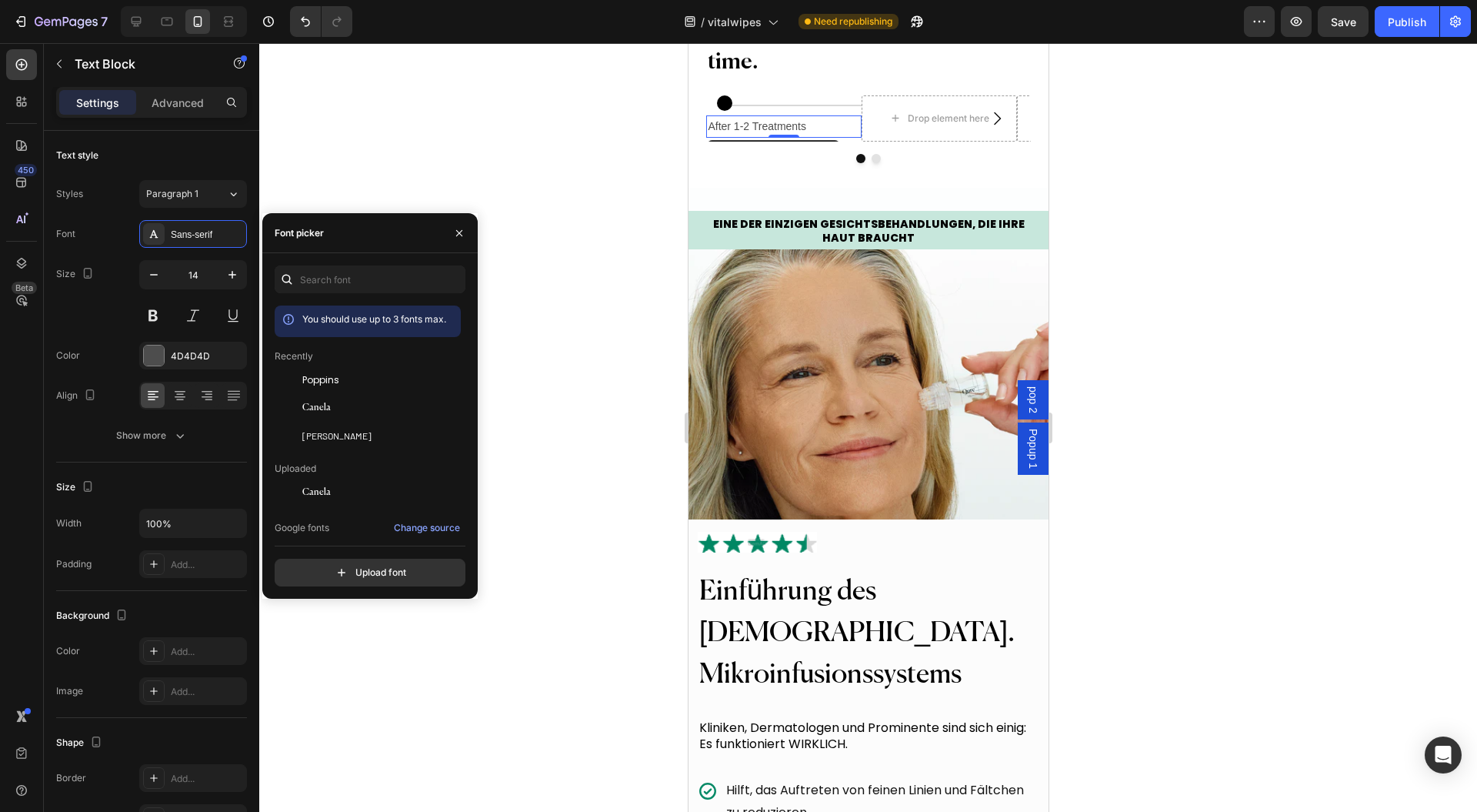
click at [355, 479] on div "Poppins" at bounding box center [368, 493] width 186 height 28
click at [155, 311] on button at bounding box center [153, 316] width 28 height 28
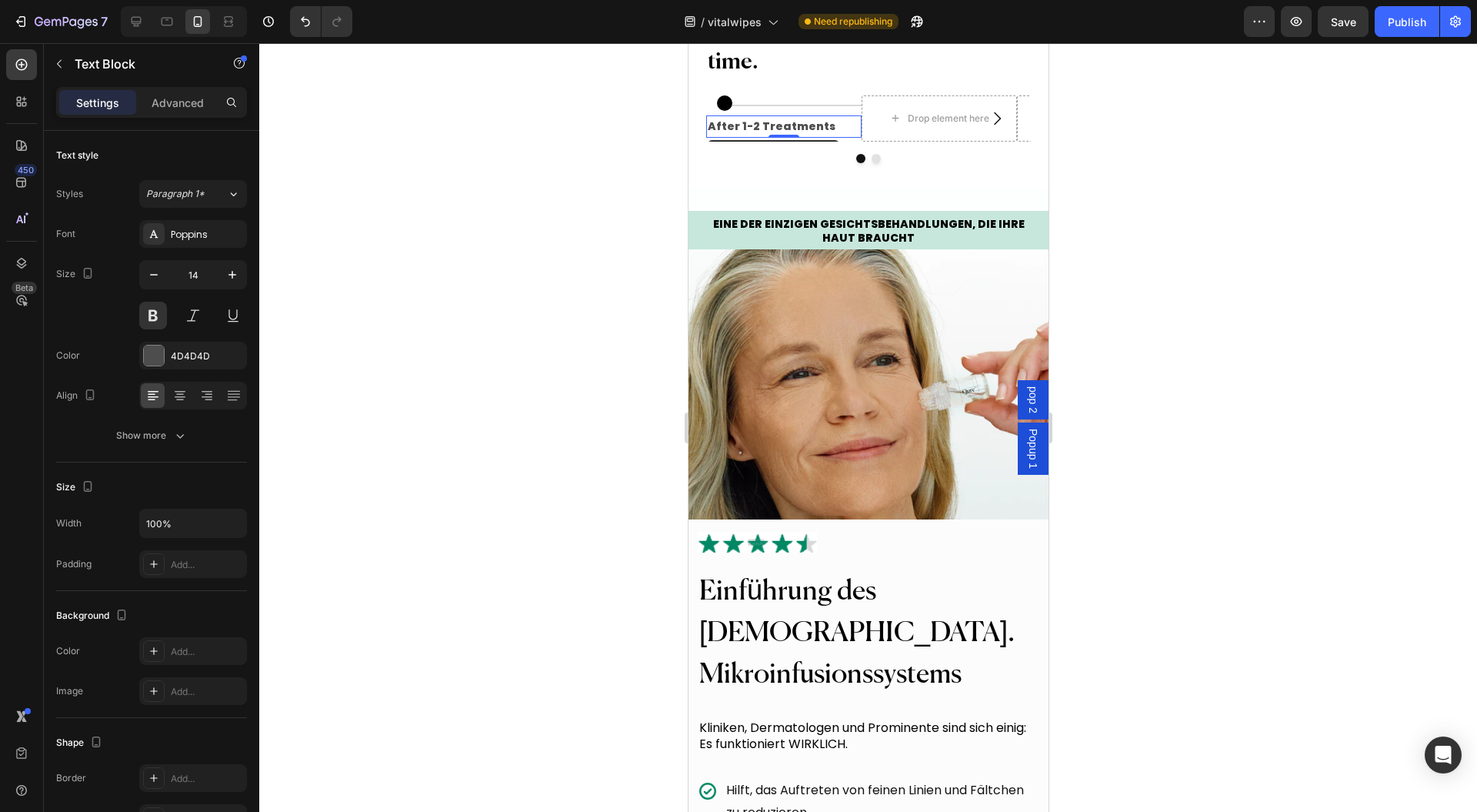
click at [140, 319] on button at bounding box center [153, 316] width 28 height 28
click at [180, 445] on button "Show more" at bounding box center [151, 436] width 191 height 28
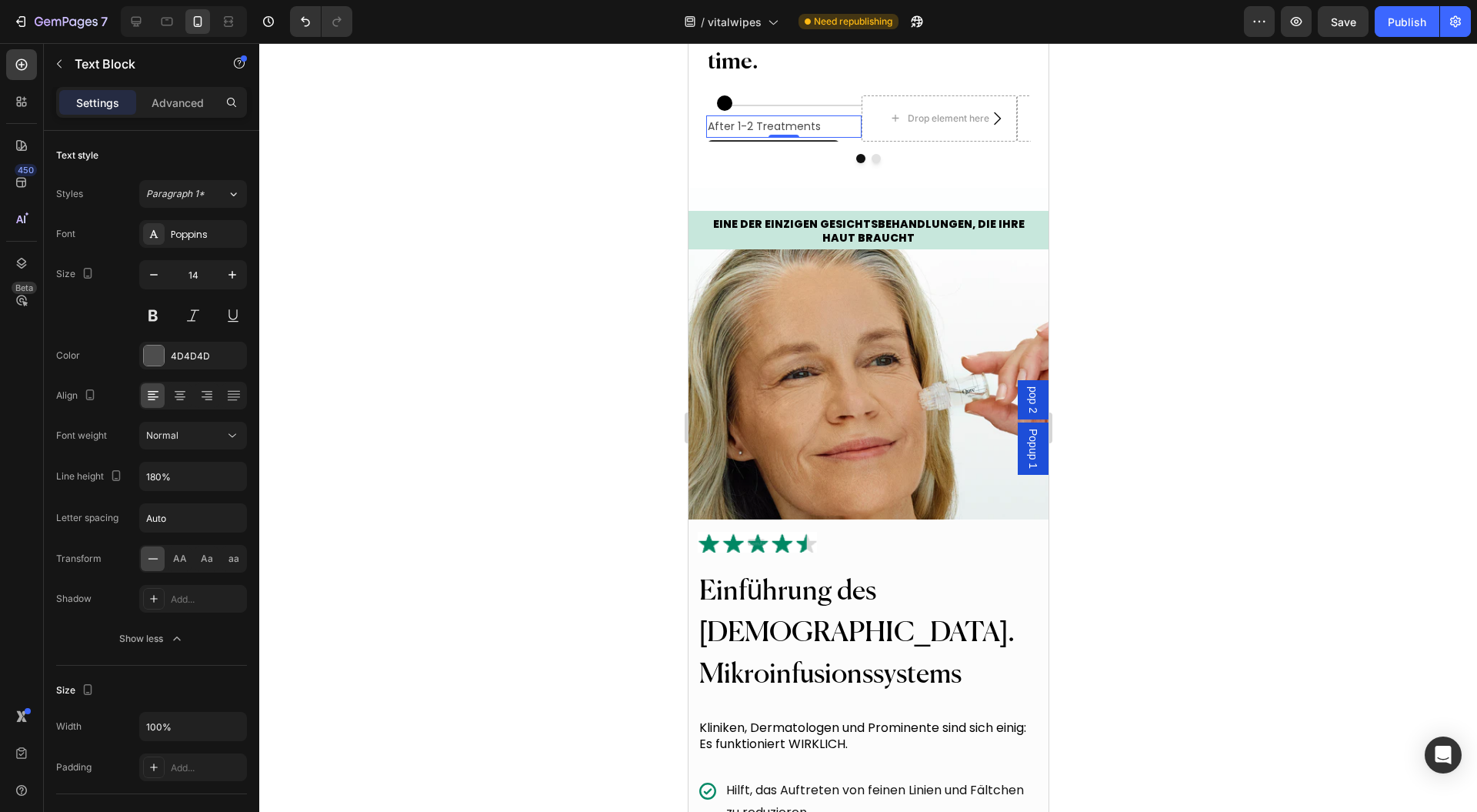
click at [203, 434] on div "Normal" at bounding box center [185, 436] width 78 height 14
click at [188, 583] on p "Medium" at bounding box center [187, 590] width 82 height 14
click at [215, 429] on div "Medium" at bounding box center [185, 436] width 78 height 14
click at [203, 502] on p "Semi Bold" at bounding box center [187, 505] width 82 height 14
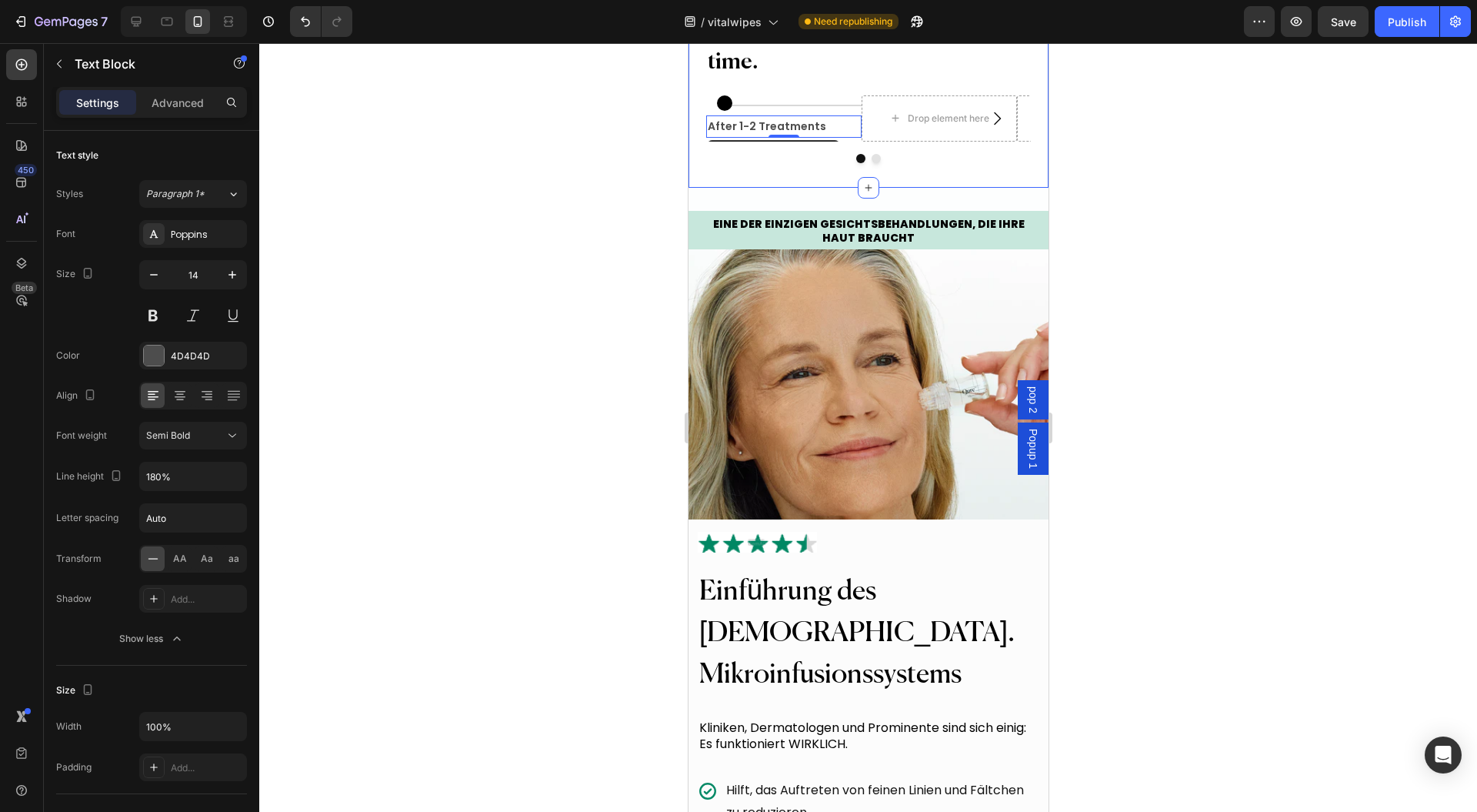
click at [603, 279] on div at bounding box center [868, 427] width 1218 height 769
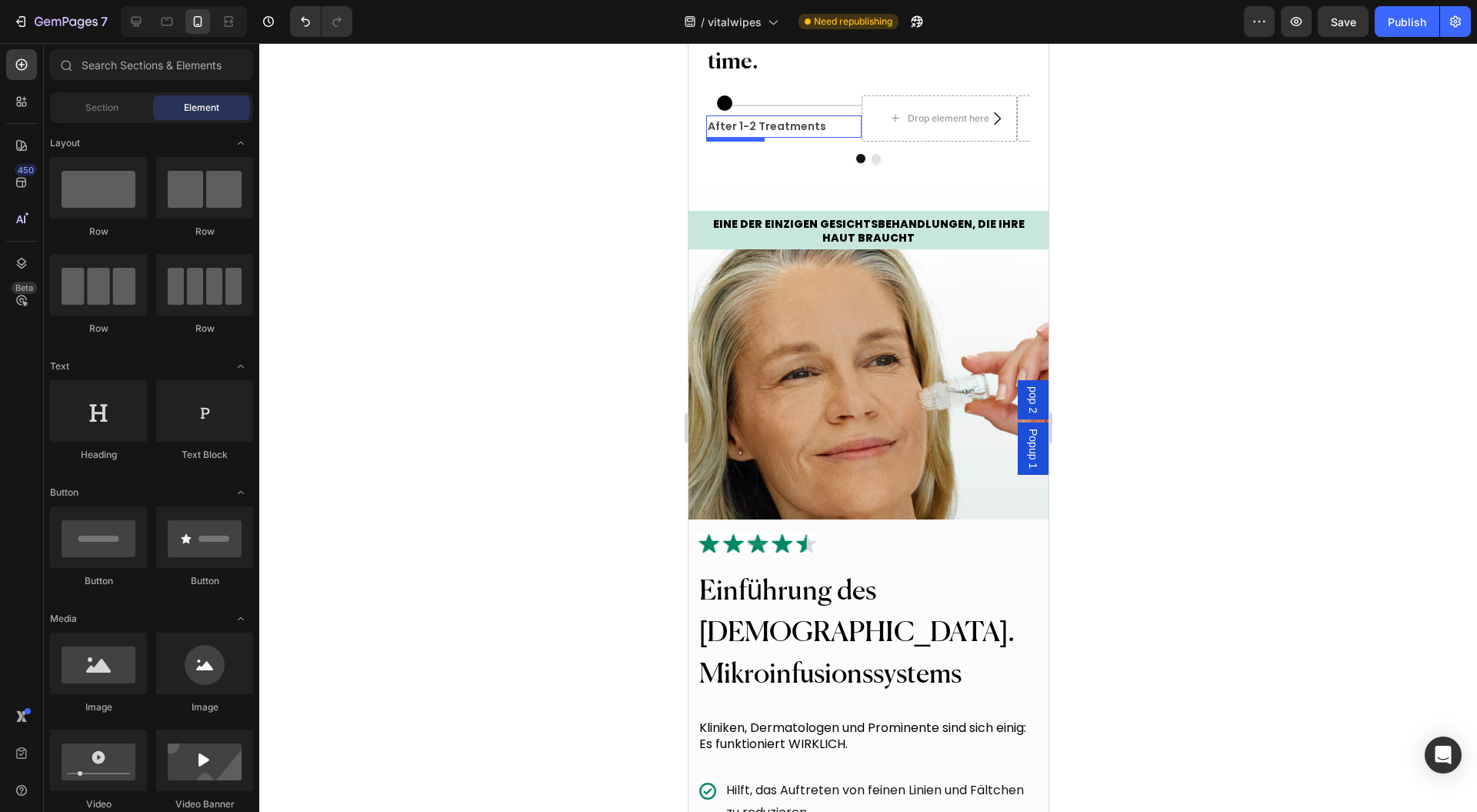
click at [808, 136] on p "After 1-2 Treatments" at bounding box center [783, 126] width 152 height 19
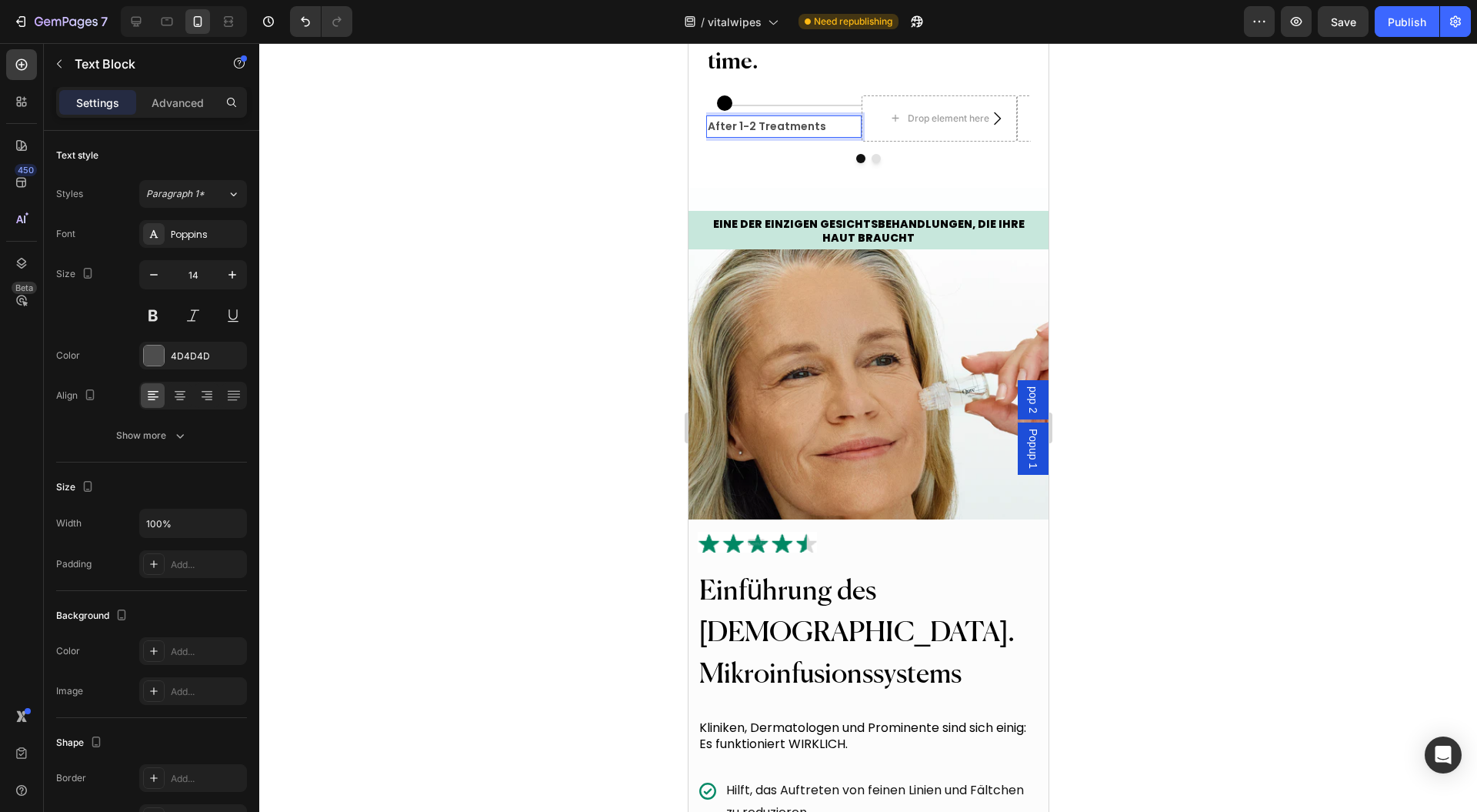
drag, startPoint x: 523, startPoint y: 292, endPoint x: 38, endPoint y: 236, distance: 488.0
click at [523, 292] on div at bounding box center [868, 427] width 1218 height 769
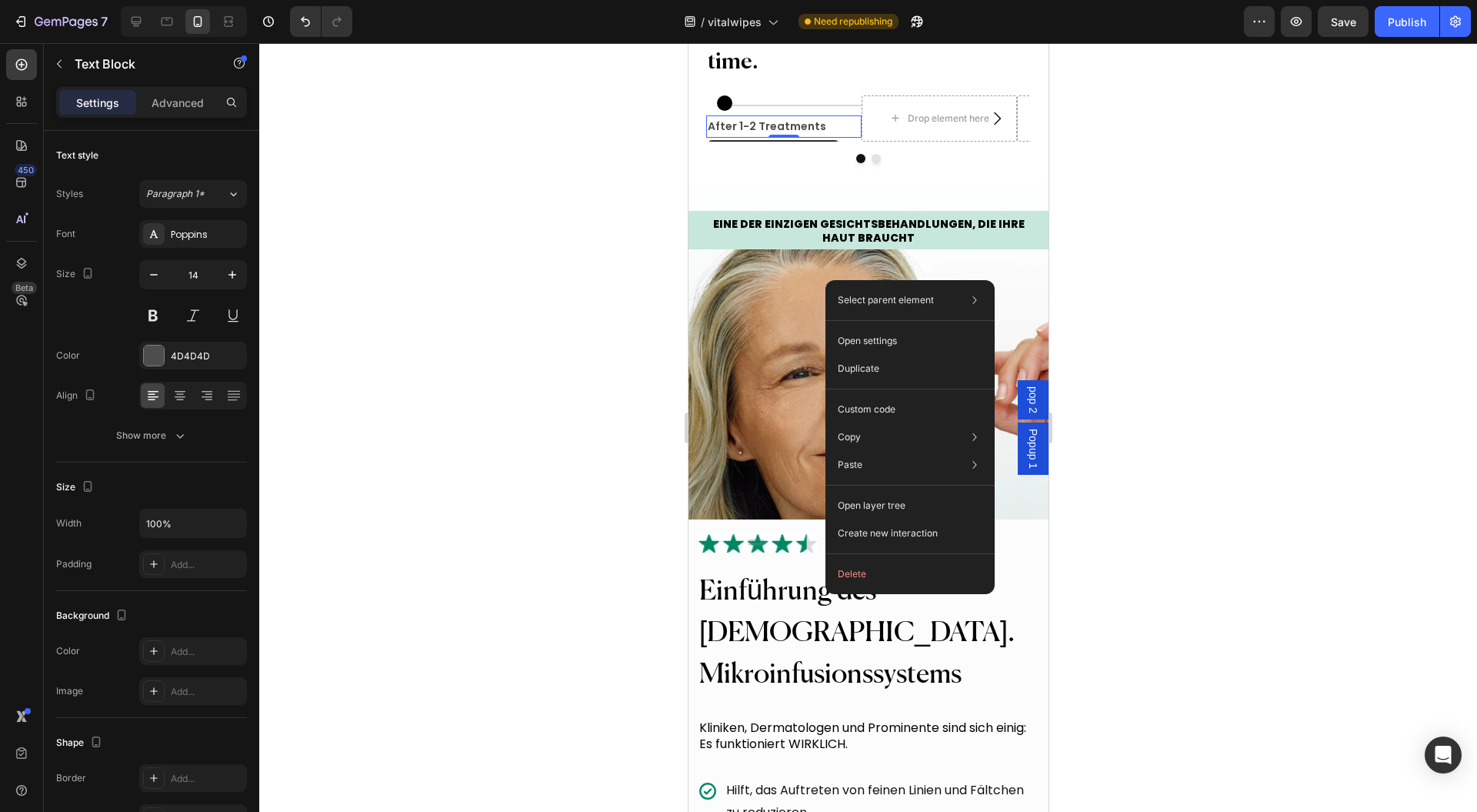
click at [893, 396] on div "Duplicate" at bounding box center [910, 410] width 157 height 28
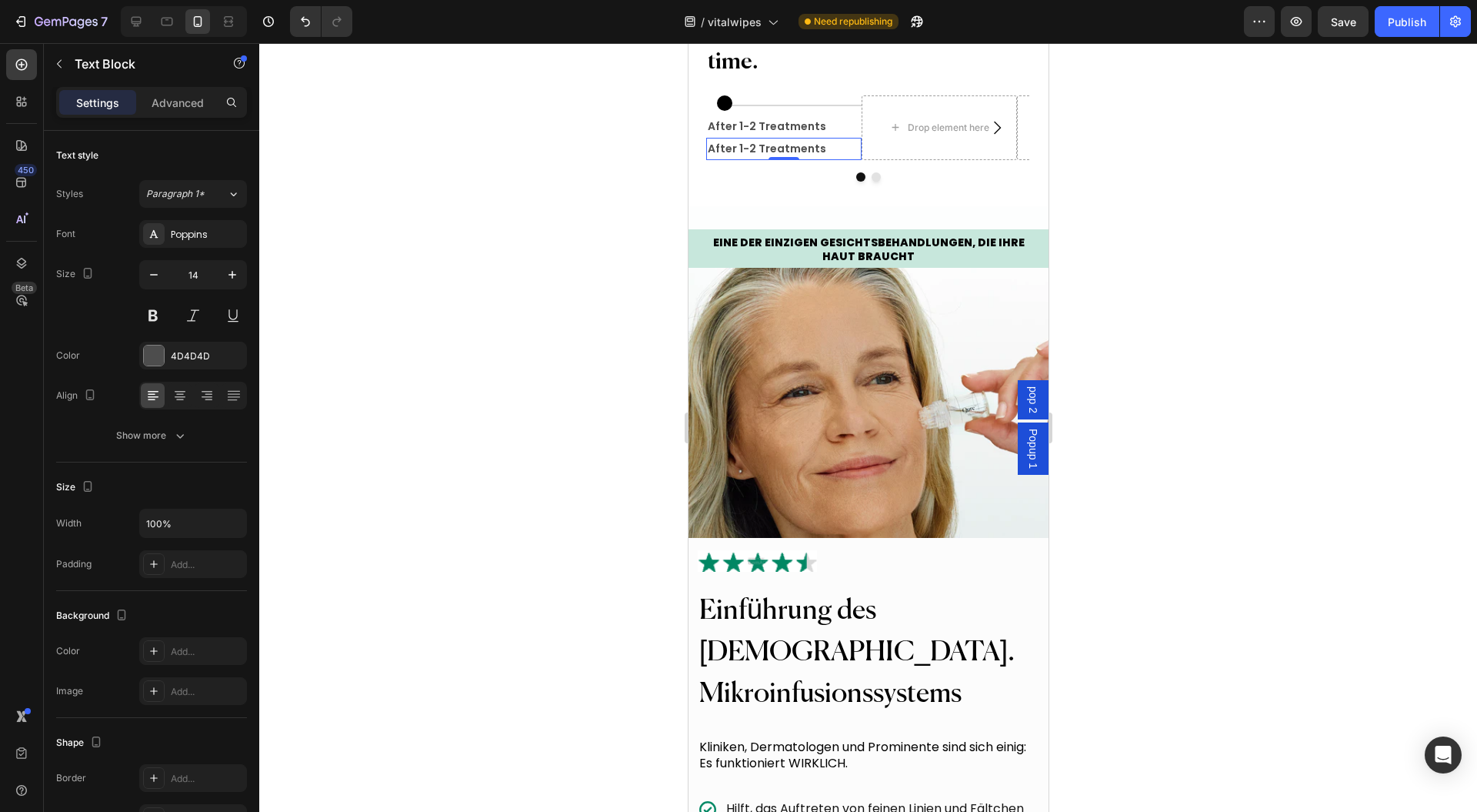
click at [816, 159] on p "After 1-2 Treatments" at bounding box center [783, 148] width 152 height 19
click at [199, 314] on button at bounding box center [193, 316] width 28 height 28
click at [152, 431] on div "Show more" at bounding box center [152, 435] width 72 height 15
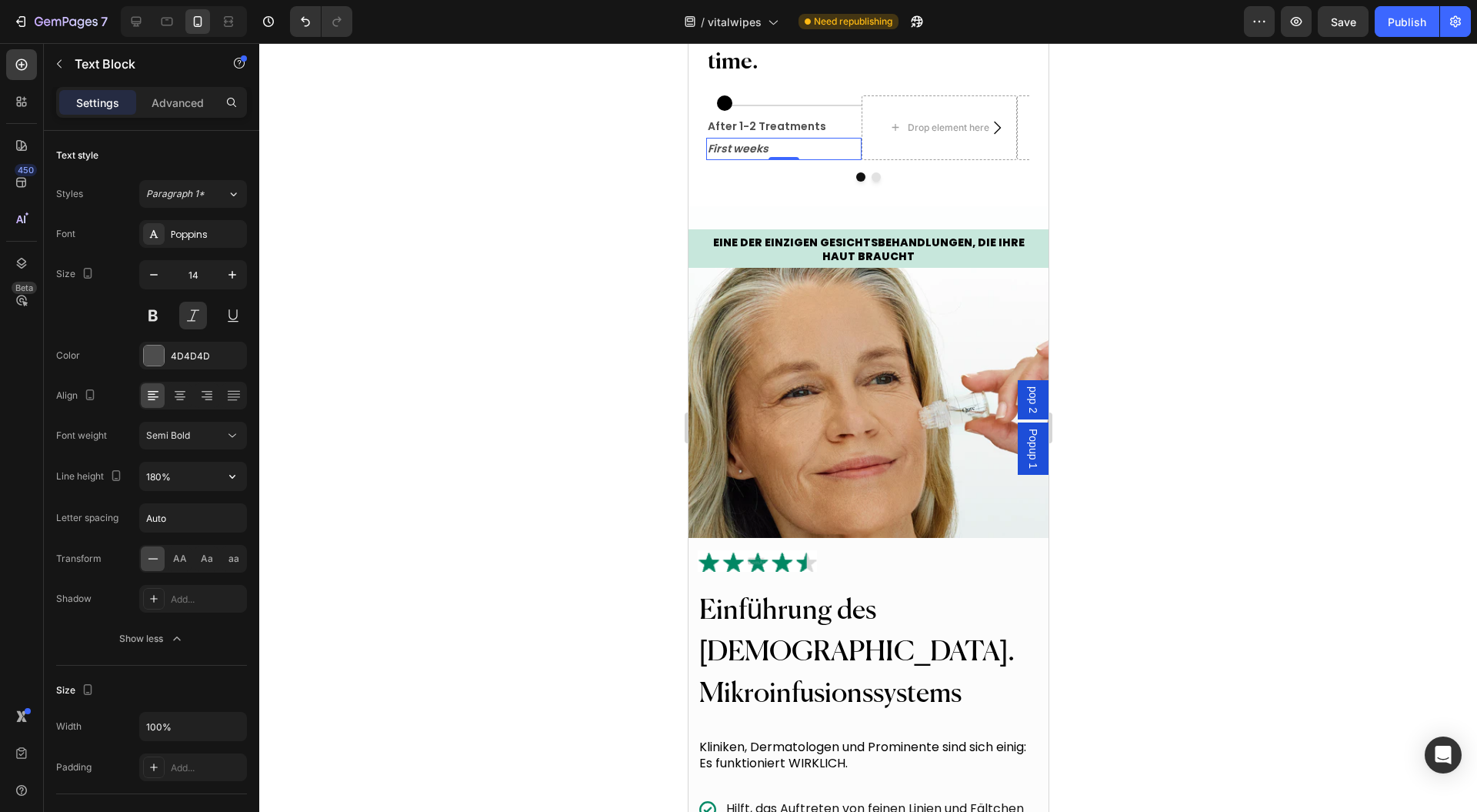
click at [222, 443] on button "Semi Bold" at bounding box center [193, 436] width 108 height 28
click at [160, 532] on span "Medium" at bounding box center [163, 534] width 35 height 14
click at [532, 414] on div at bounding box center [868, 427] width 1218 height 769
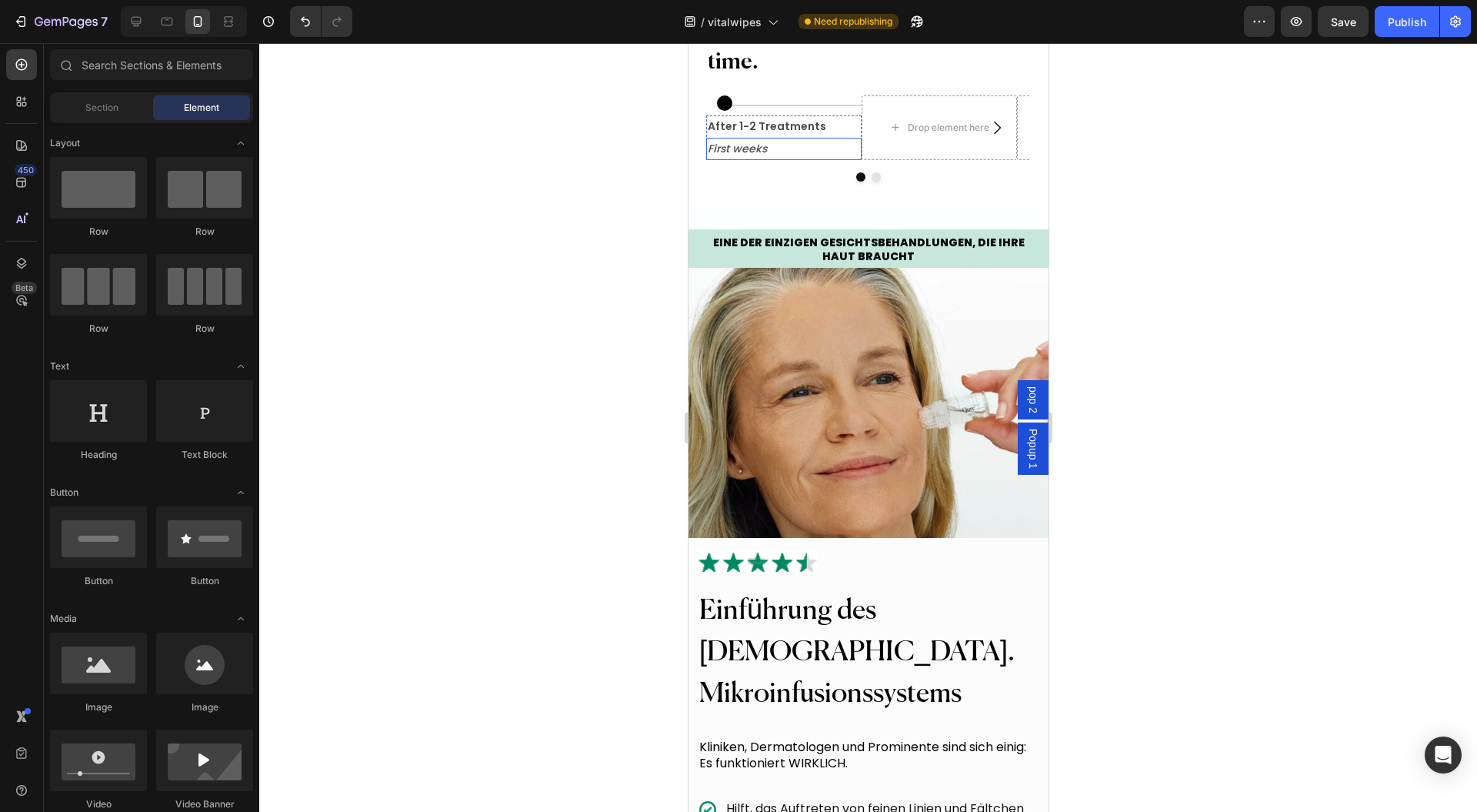
click at [749, 159] on p "First weeks" at bounding box center [783, 148] width 152 height 19
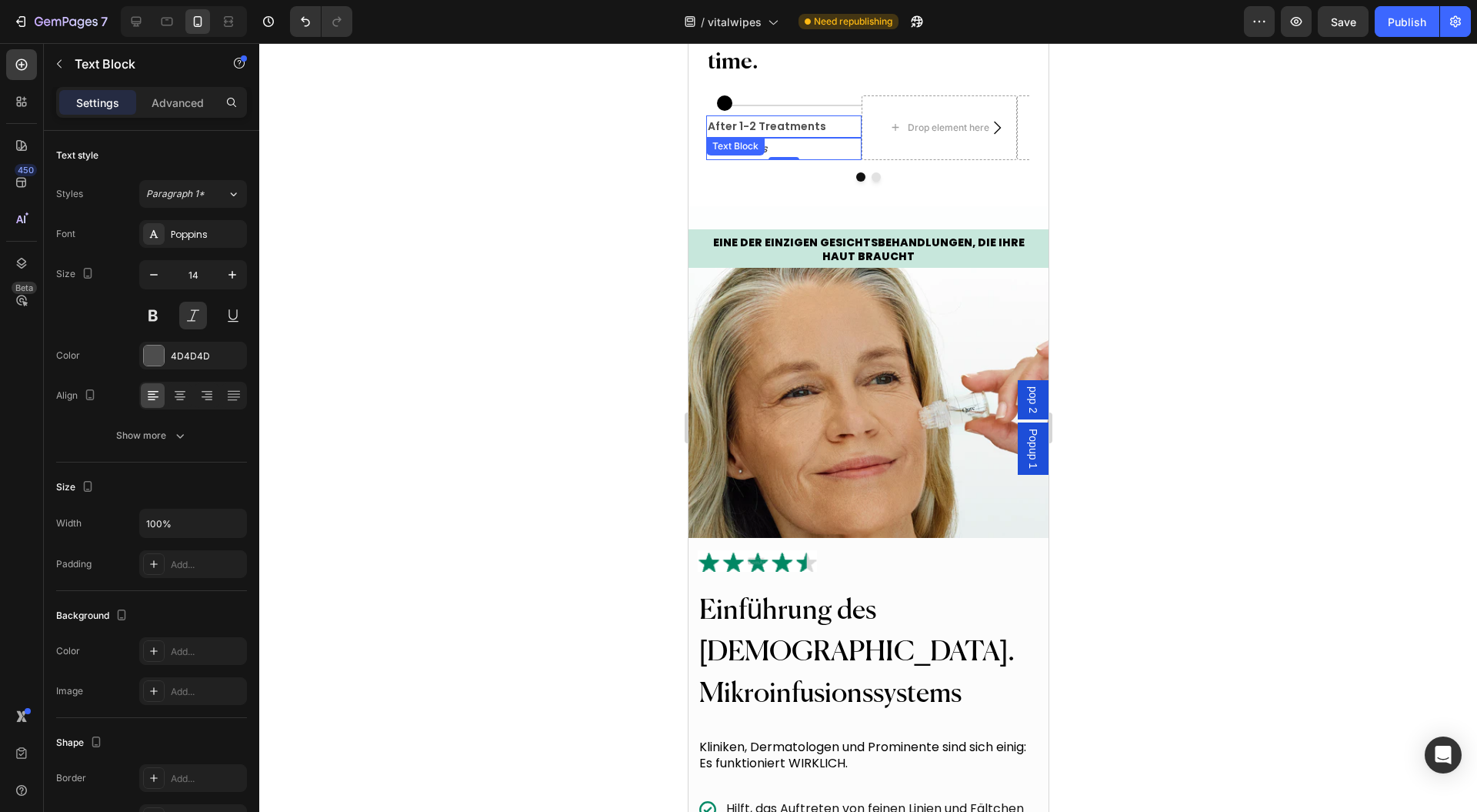
click at [810, 136] on p "After 1-2 Treatments" at bounding box center [783, 126] width 152 height 19
click at [235, 276] on icon "button" at bounding box center [232, 274] width 15 height 15
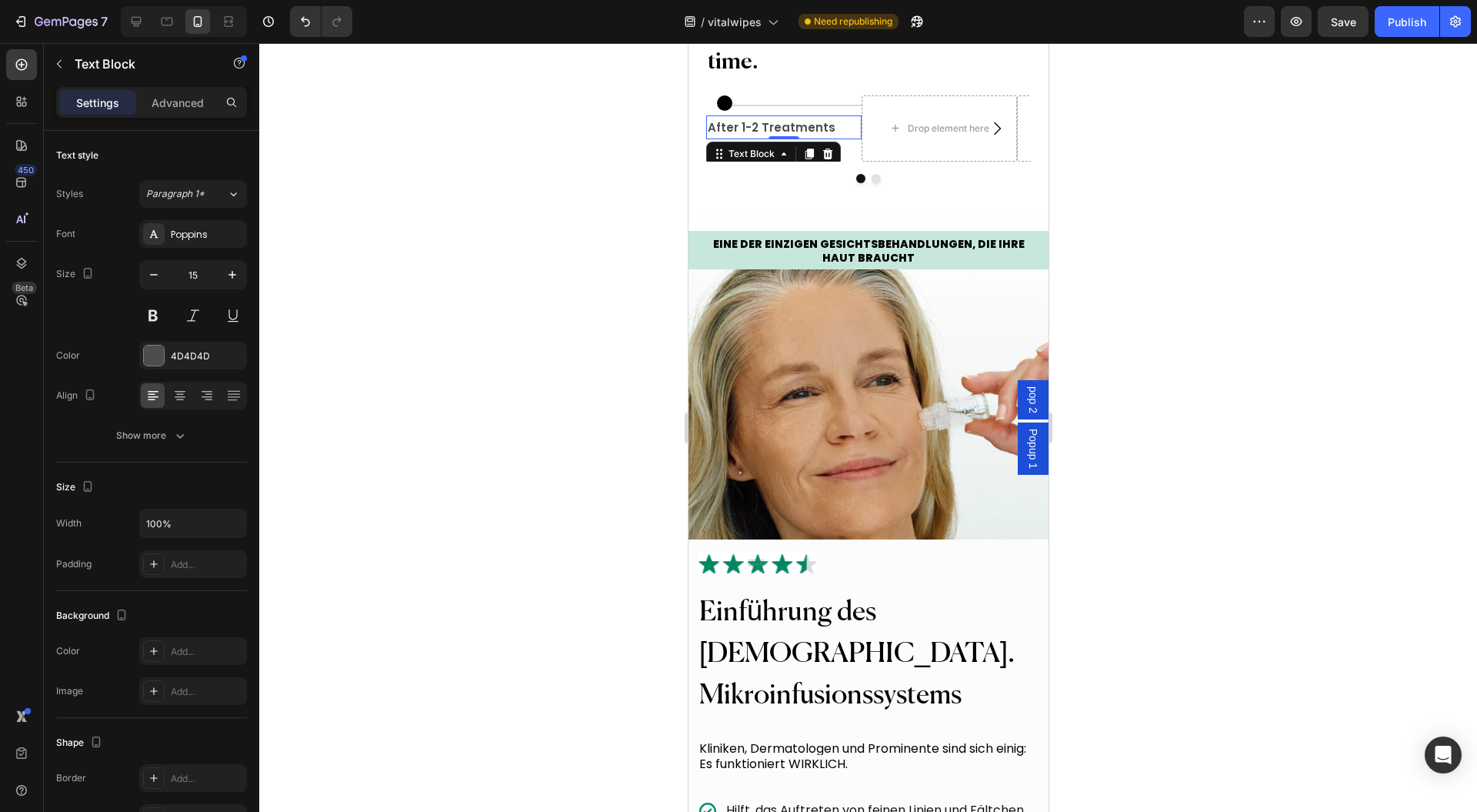
type input "16"
click at [543, 310] on div at bounding box center [868, 427] width 1218 height 769
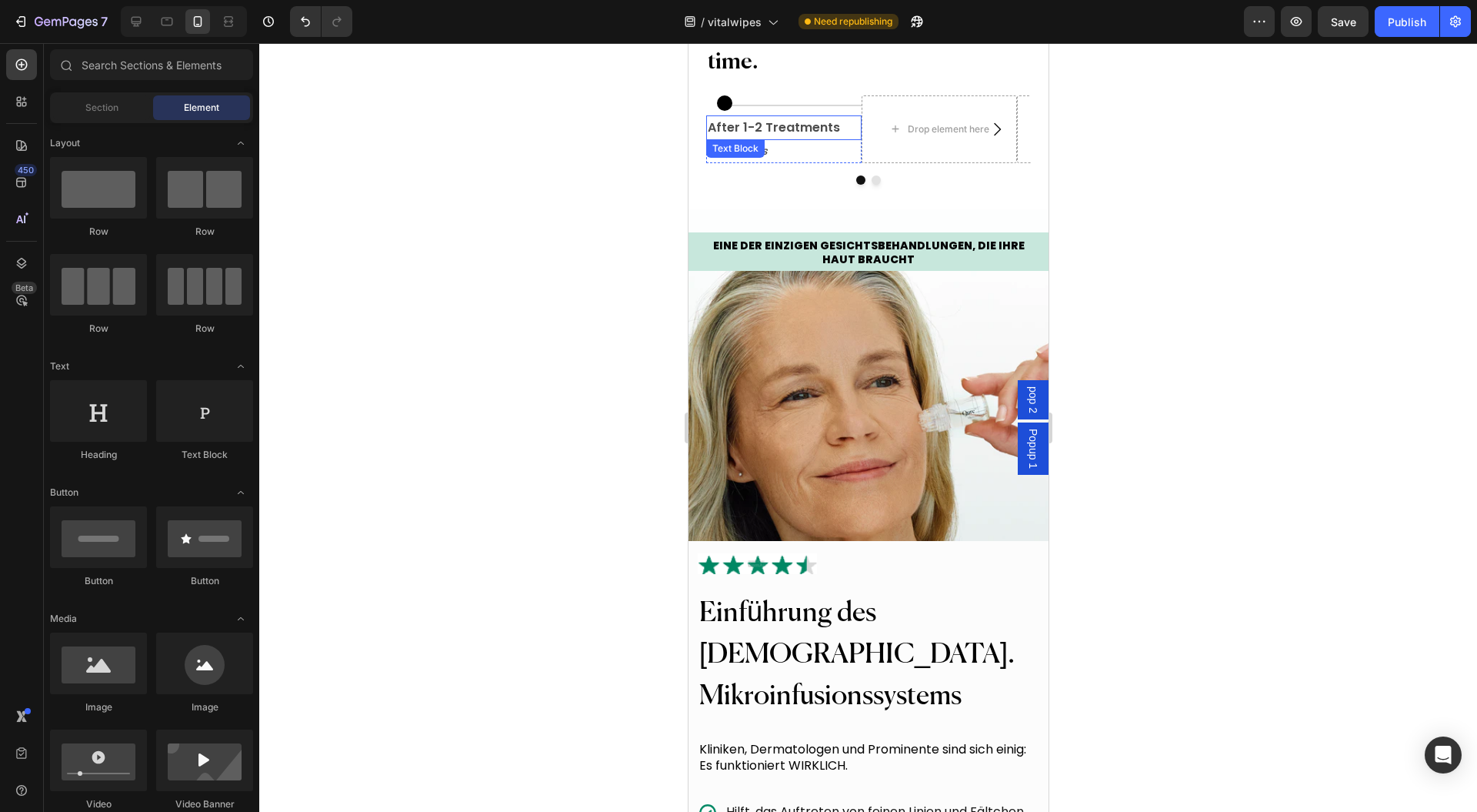
click at [790, 139] on p "After 1-2 Treatments" at bounding box center [783, 128] width 152 height 22
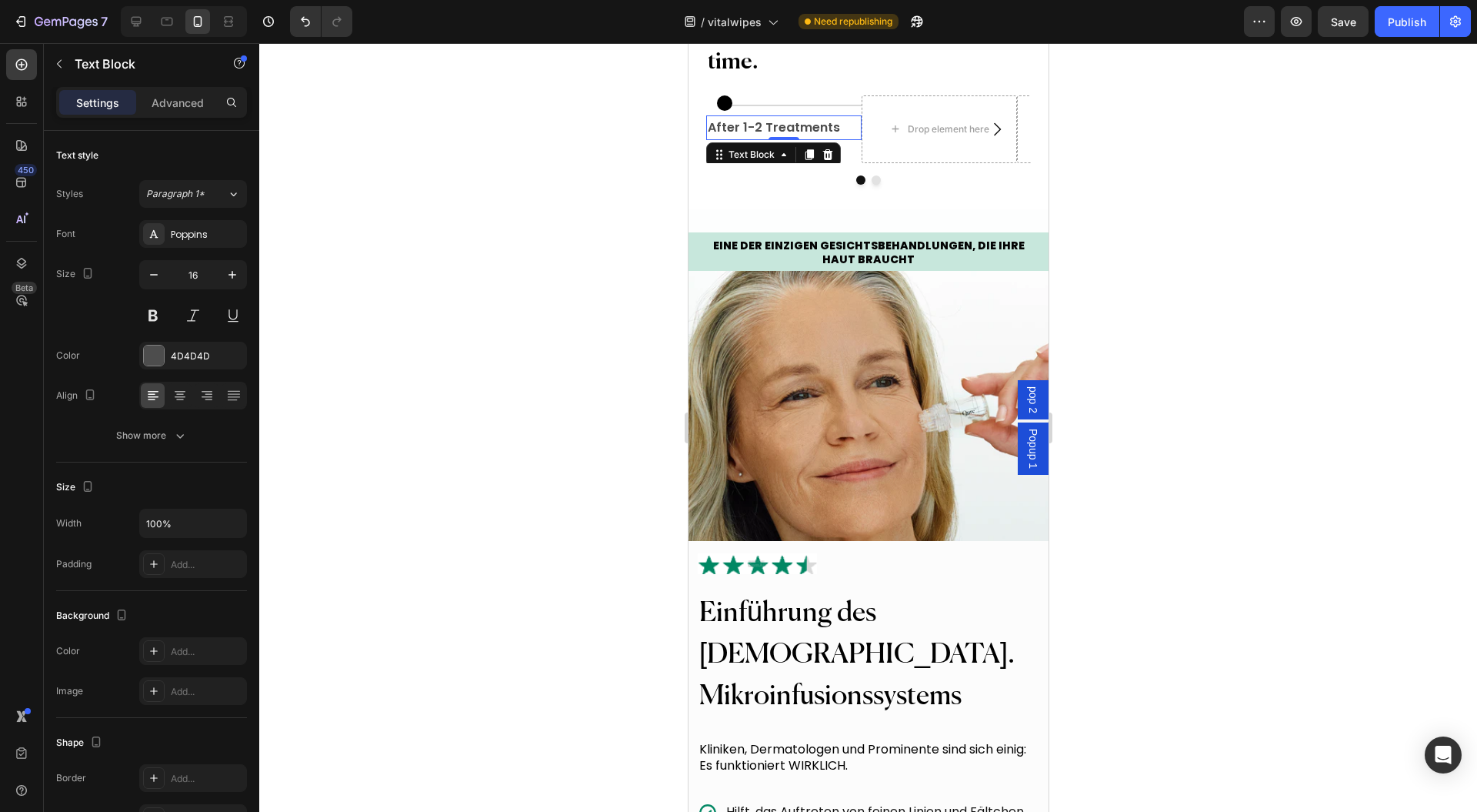
click at [404, 294] on div at bounding box center [868, 427] width 1218 height 769
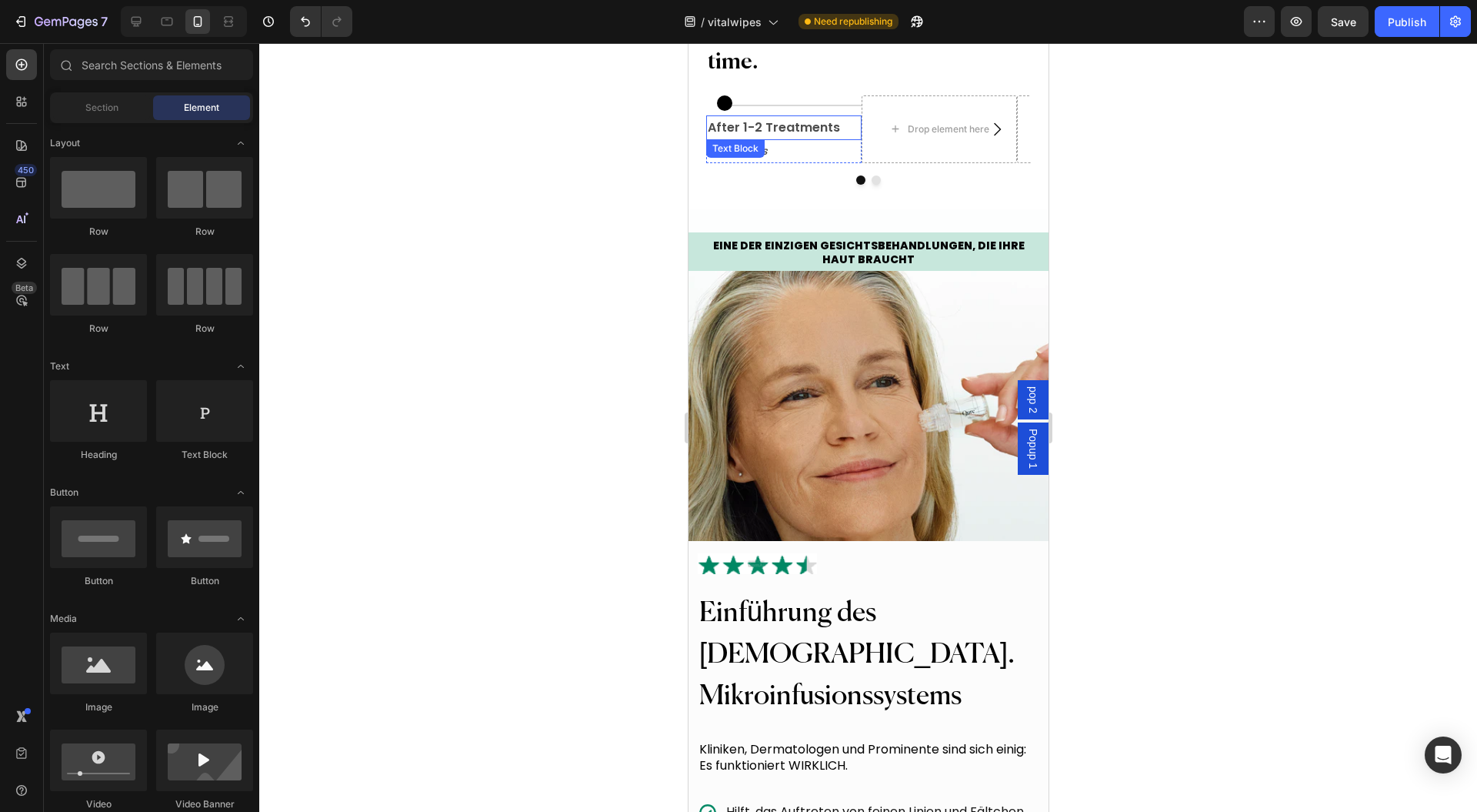
click at [783, 139] on p "After 1-2 Treatments" at bounding box center [783, 128] width 152 height 22
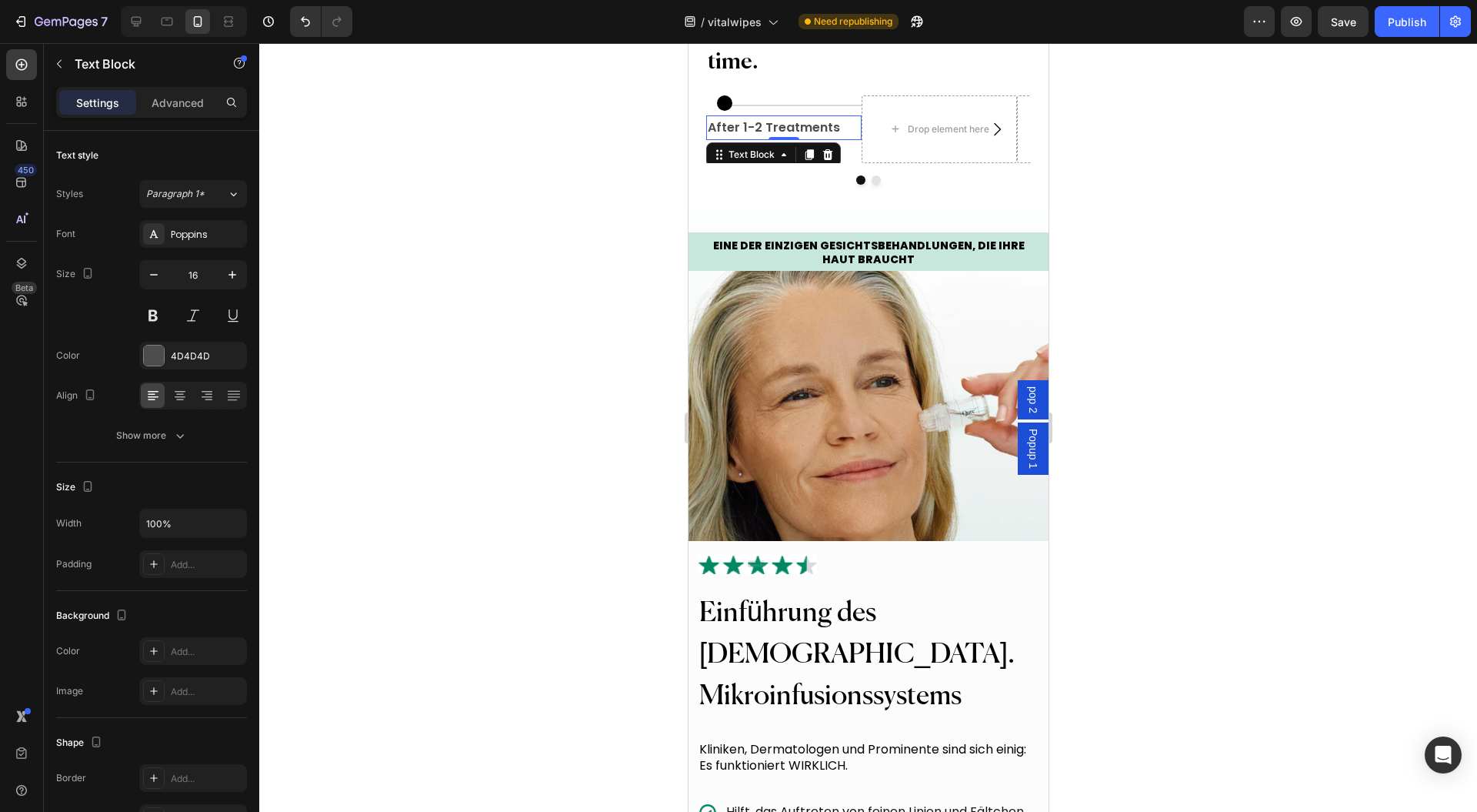
click at [172, 437] on icon "button" at bounding box center [179, 435] width 15 height 15
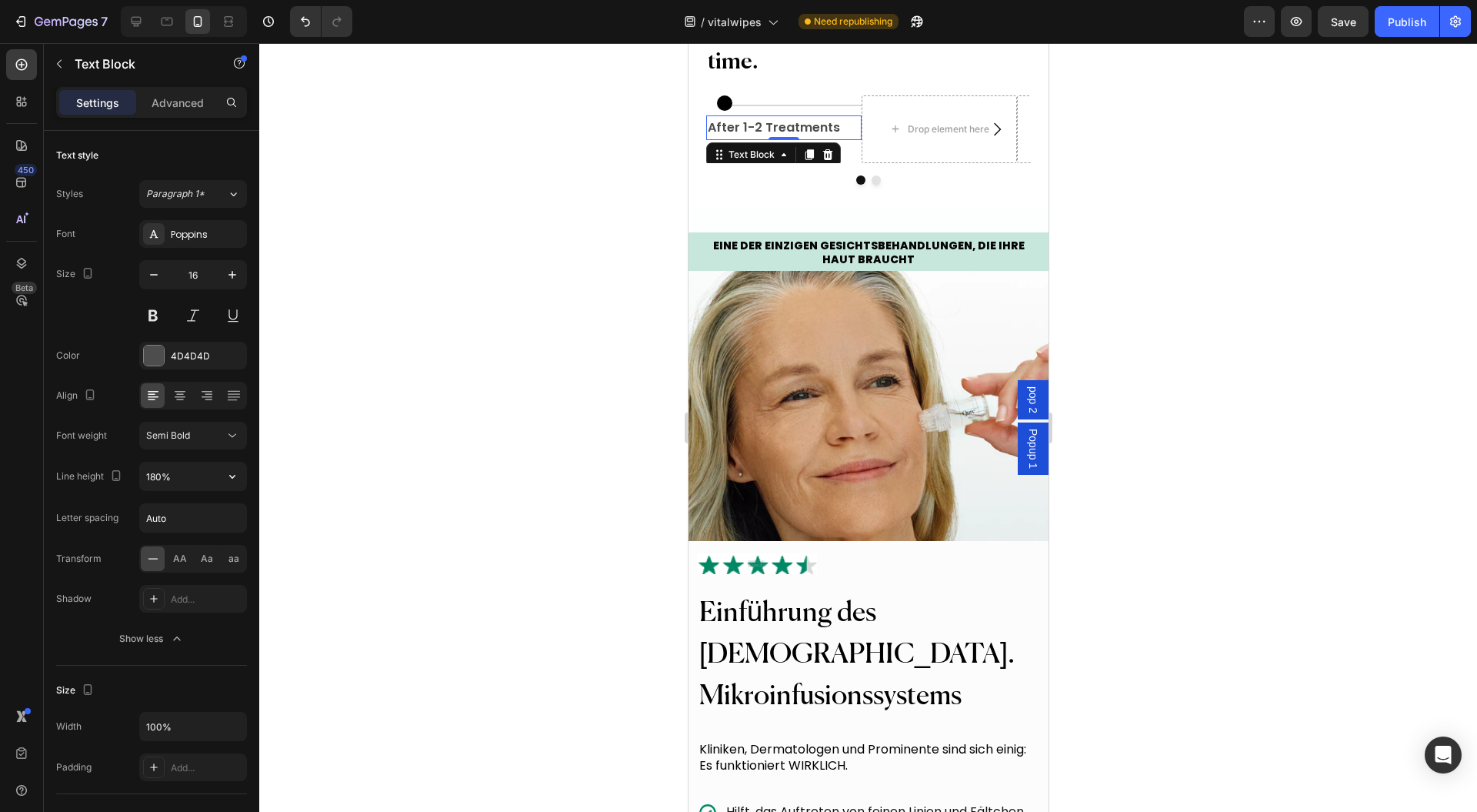
click at [229, 474] on icon "button" at bounding box center [232, 476] width 15 height 15
click at [172, 595] on p "150%" at bounding box center [189, 602] width 88 height 14
type input "150%"
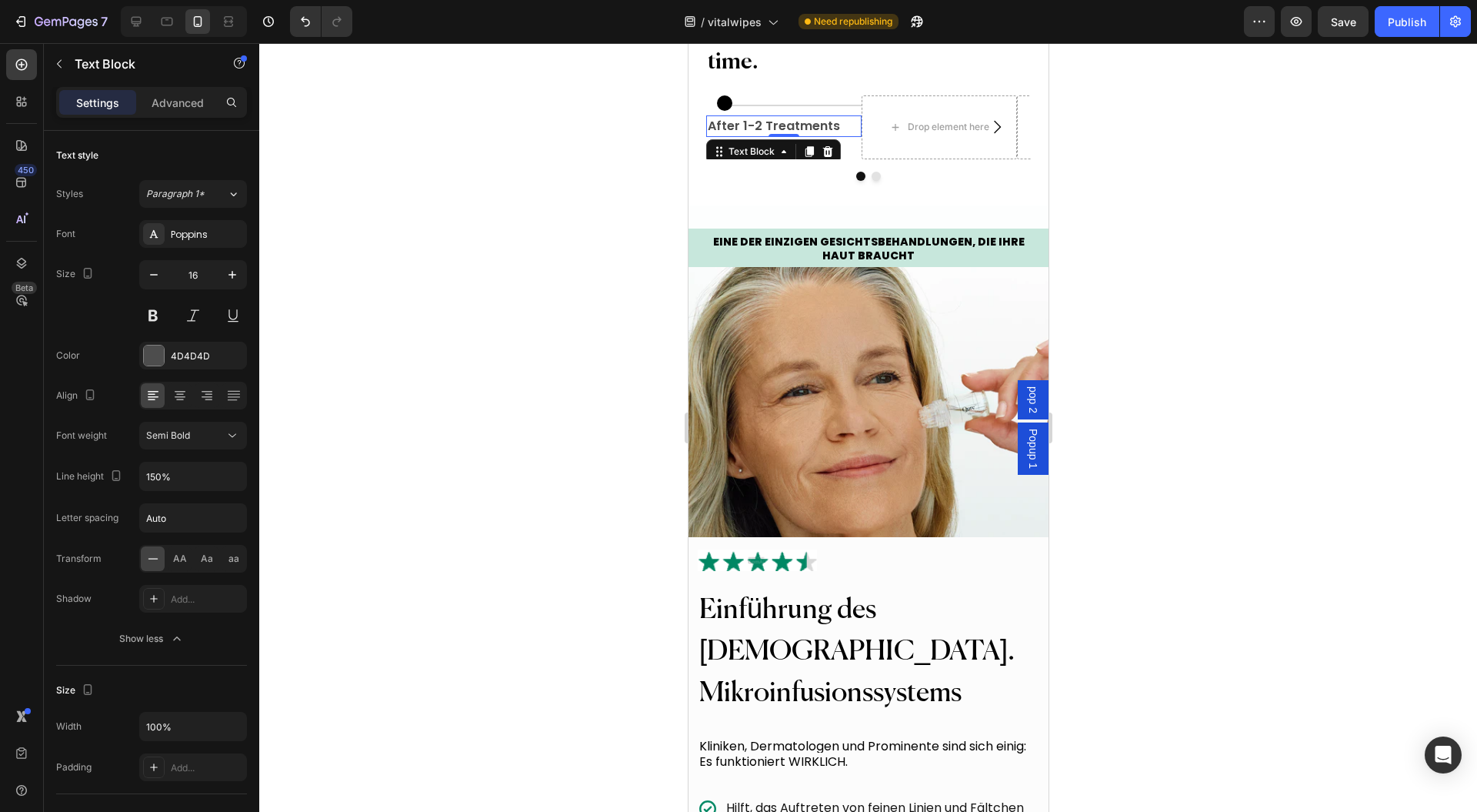
click at [392, 397] on div at bounding box center [868, 427] width 1218 height 769
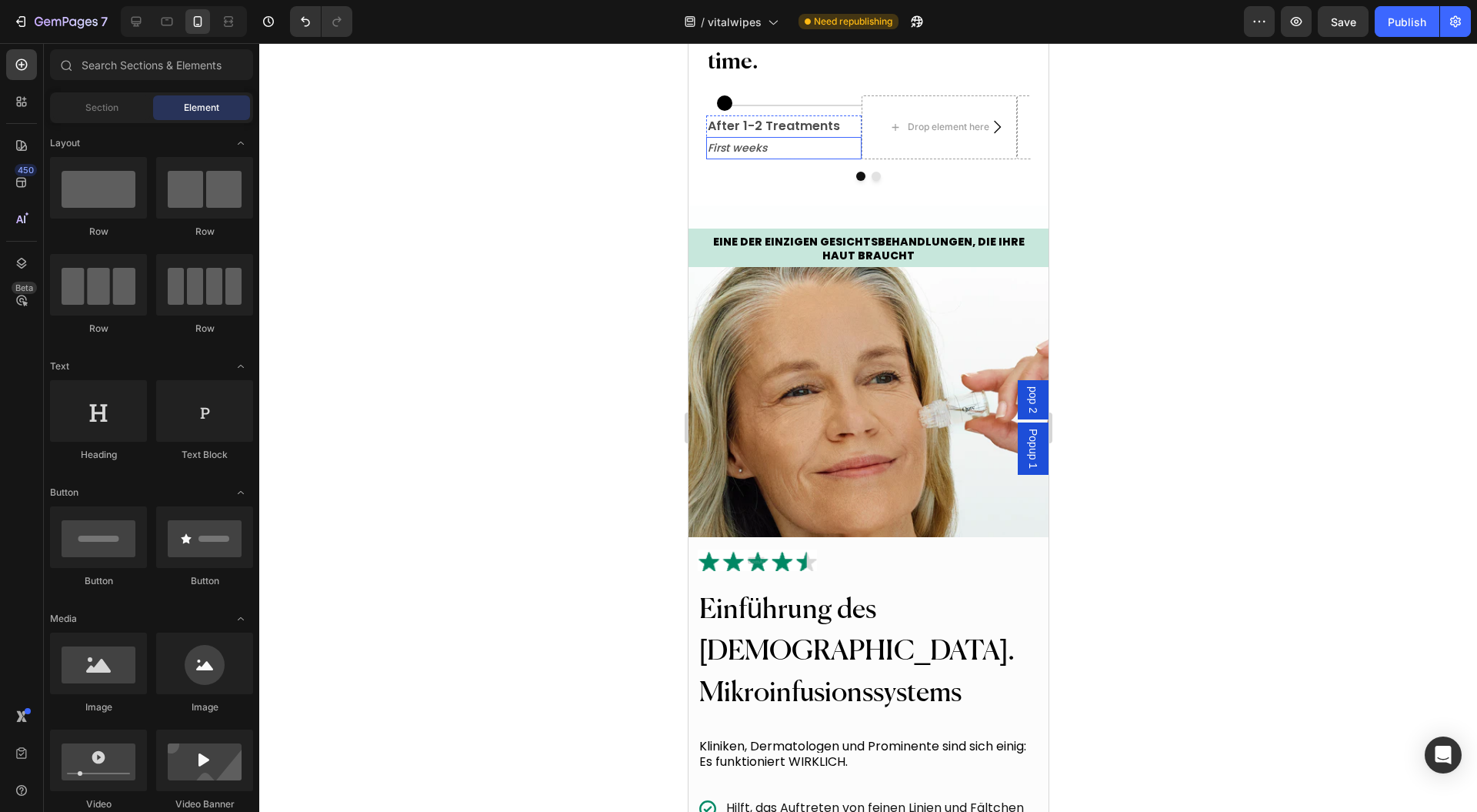
click at [791, 158] on p "First weeks" at bounding box center [783, 148] width 152 height 19
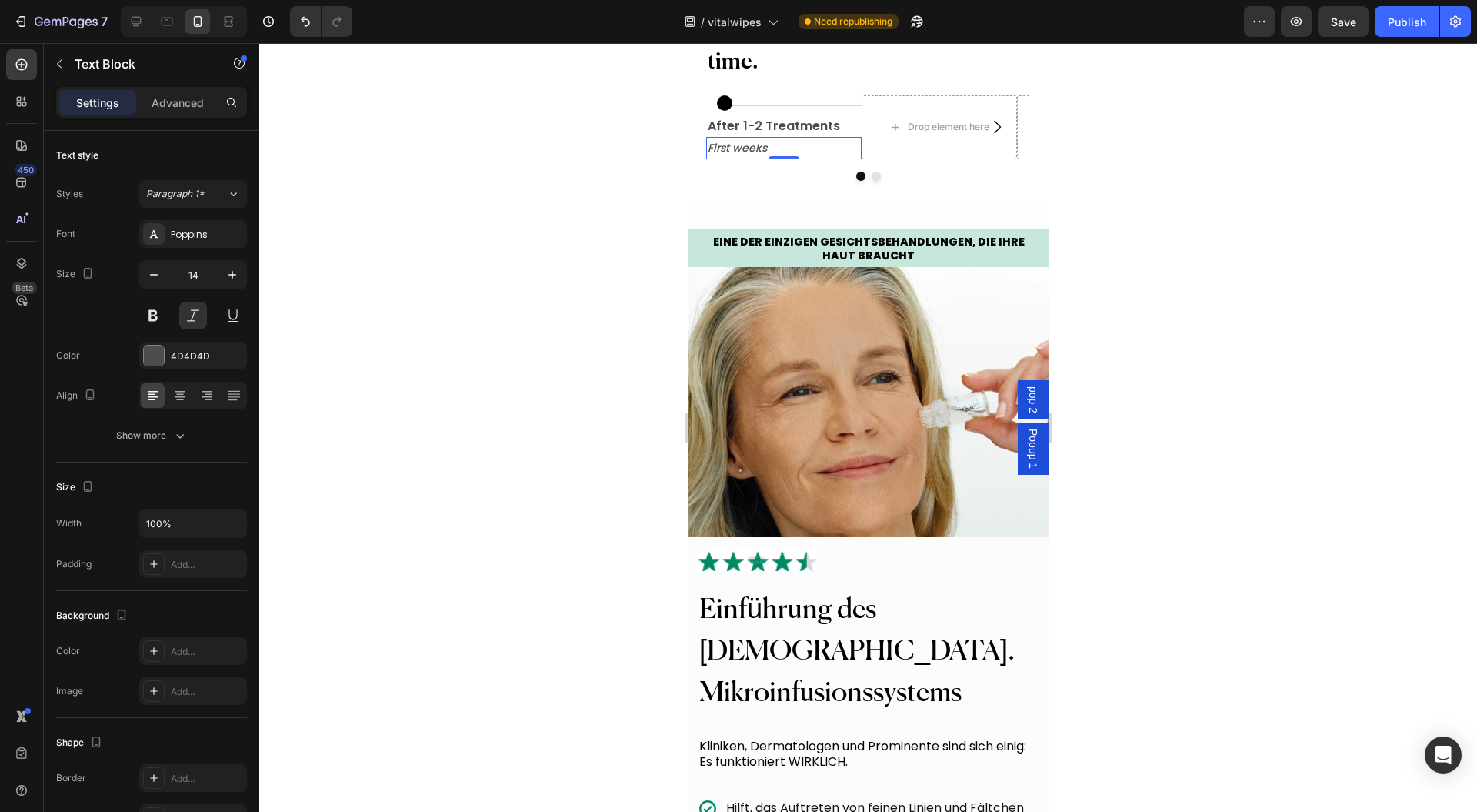
click at [205, 438] on button "Show more" at bounding box center [151, 436] width 191 height 28
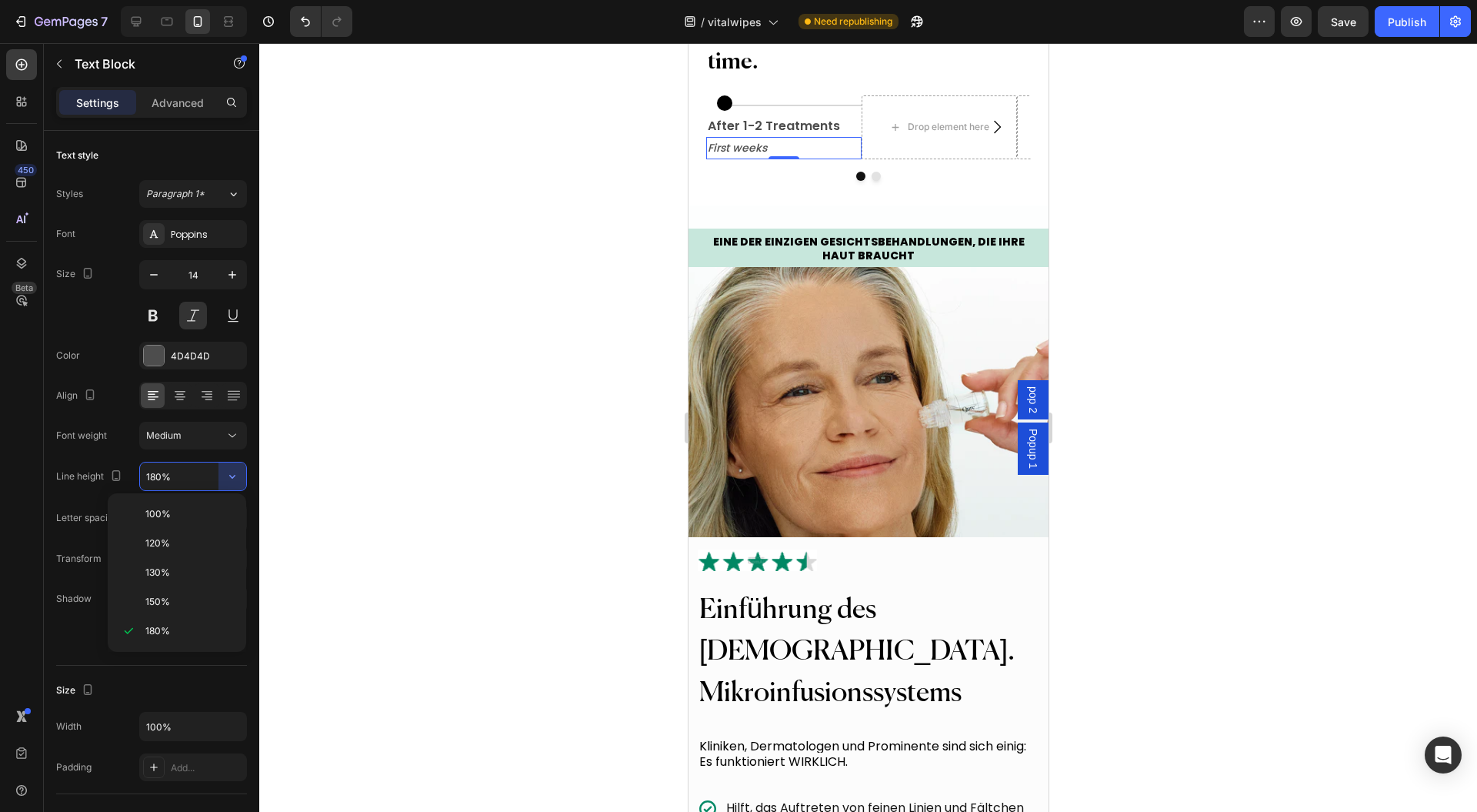
click at [189, 603] on p "150%" at bounding box center [189, 602] width 88 height 14
type input "150%"
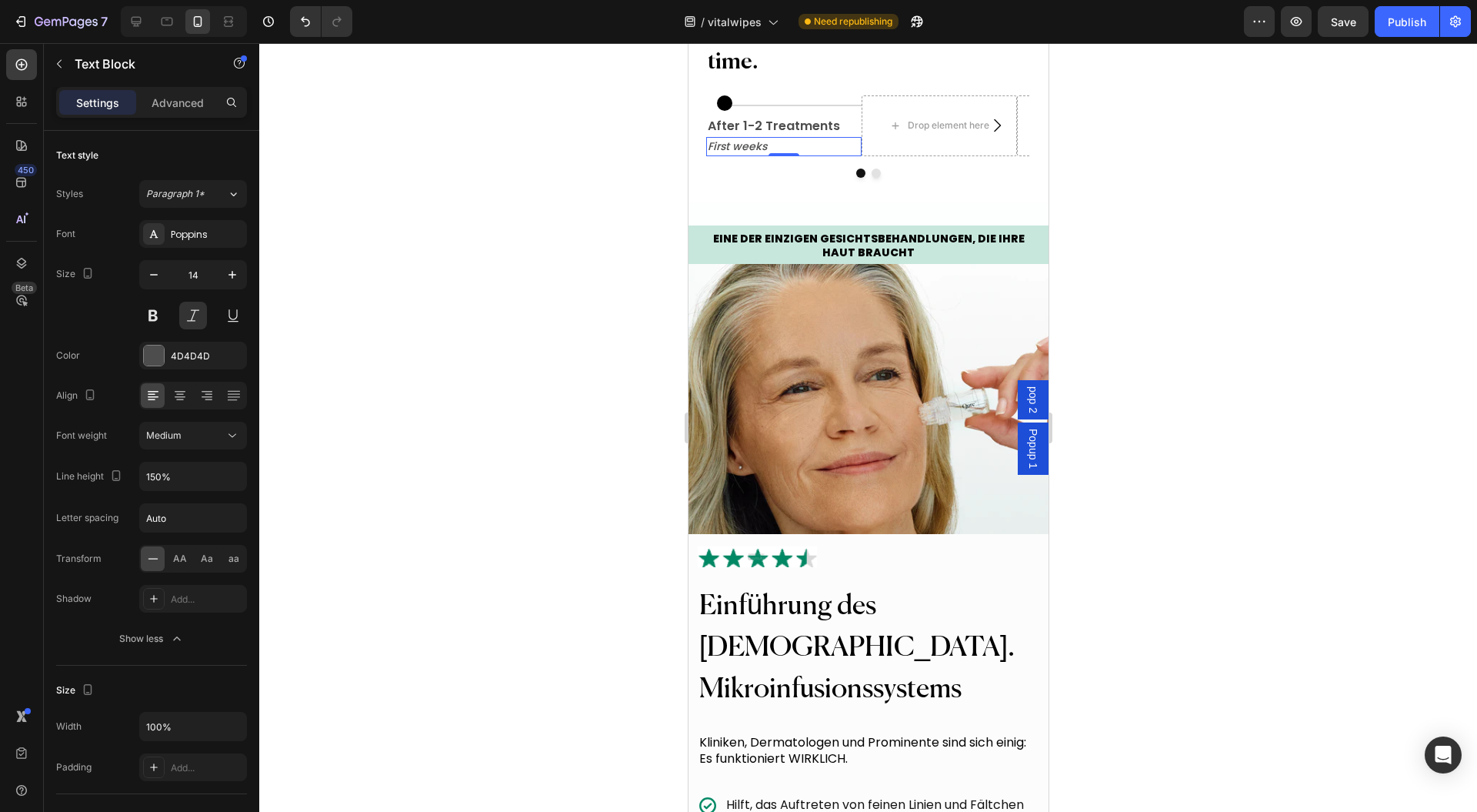
click at [500, 504] on div at bounding box center [868, 427] width 1218 height 769
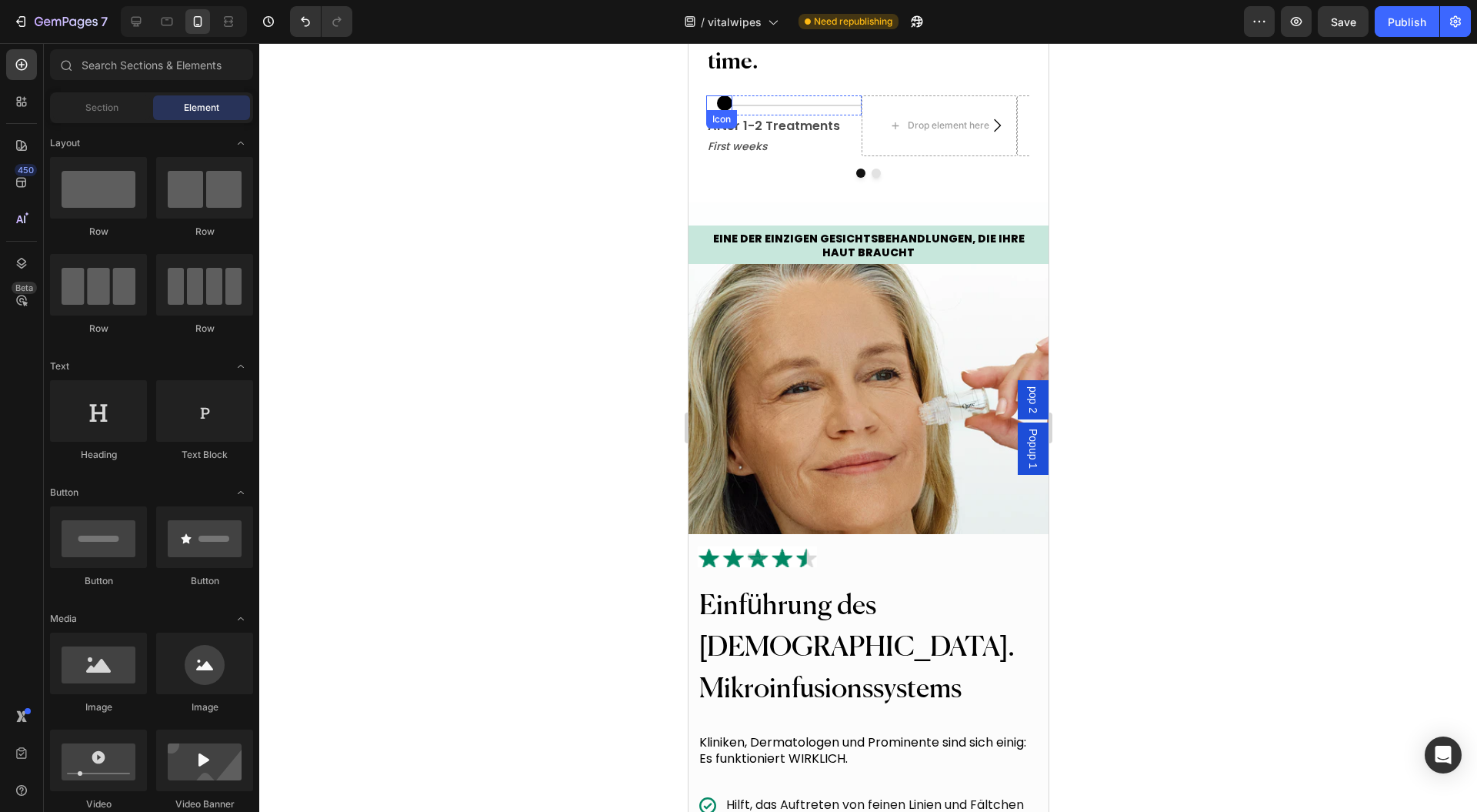
click at [710, 111] on div "Icon" at bounding box center [719, 102] width 26 height 15
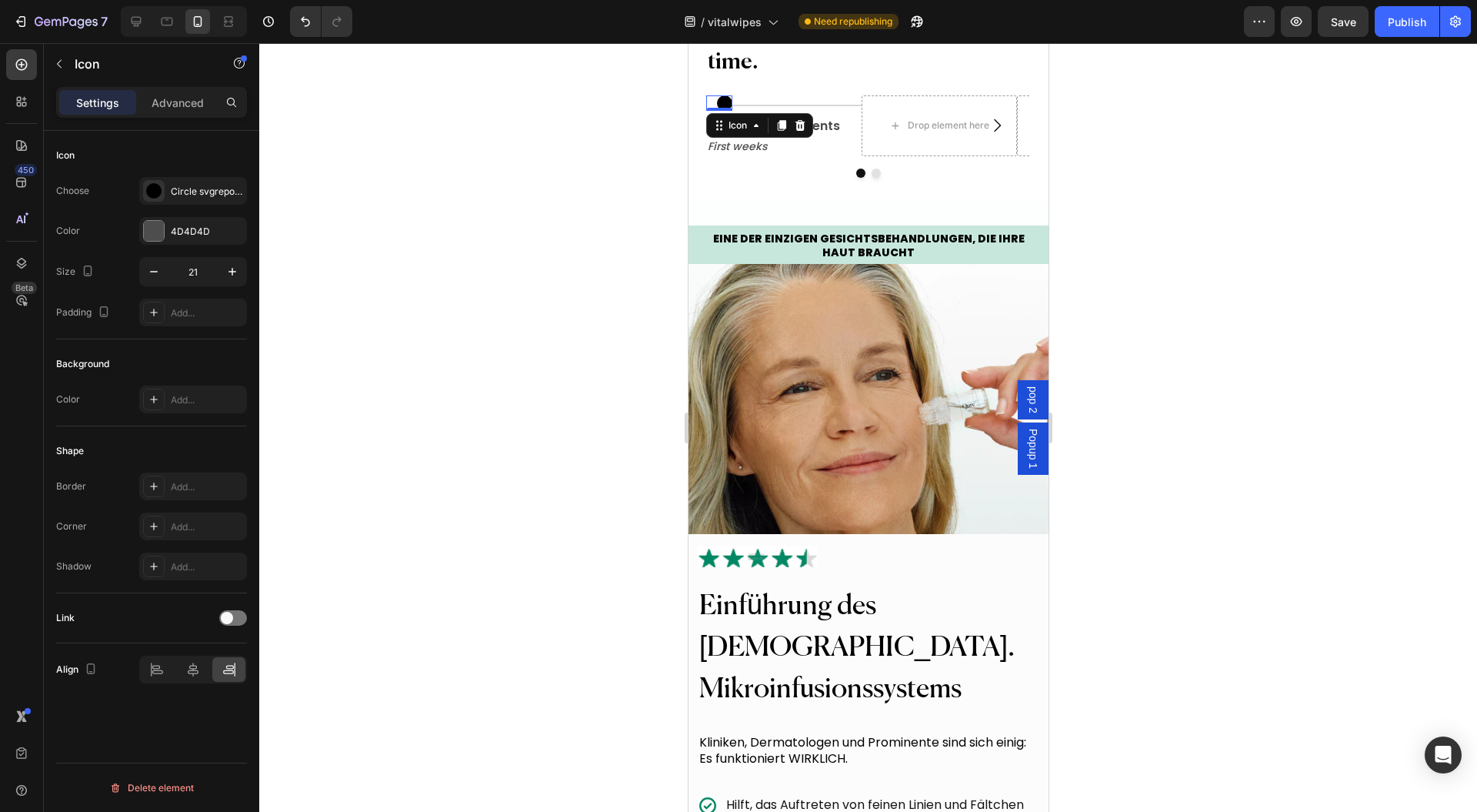
click at [732, 125] on div "Icon" at bounding box center [737, 125] width 25 height 0
click at [740, 159] on div "Row 2 cols" at bounding box center [739, 153] width 53 height 9
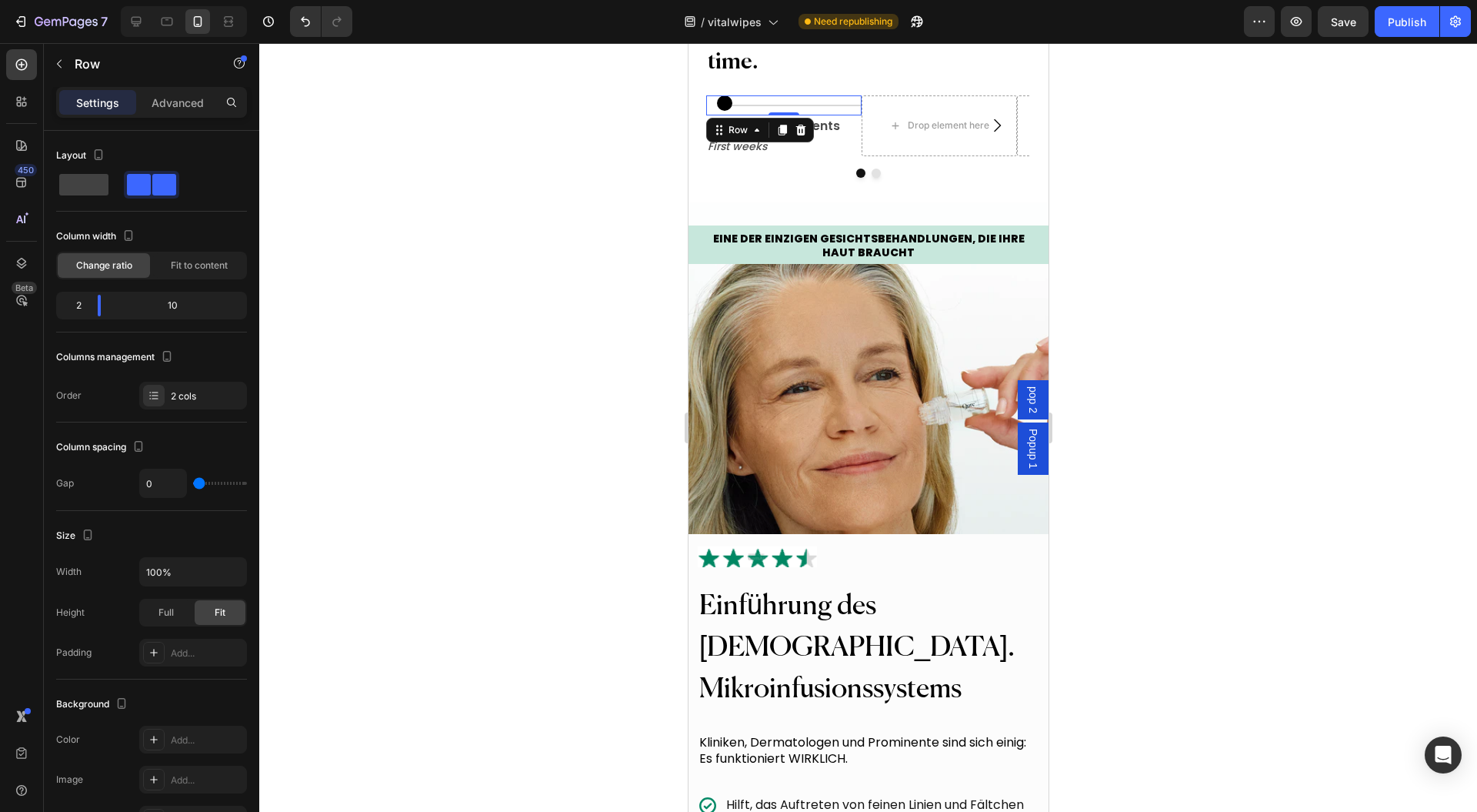
click at [743, 137] on div "Row" at bounding box center [737, 130] width 25 height 14
click at [587, 279] on div at bounding box center [868, 427] width 1218 height 769
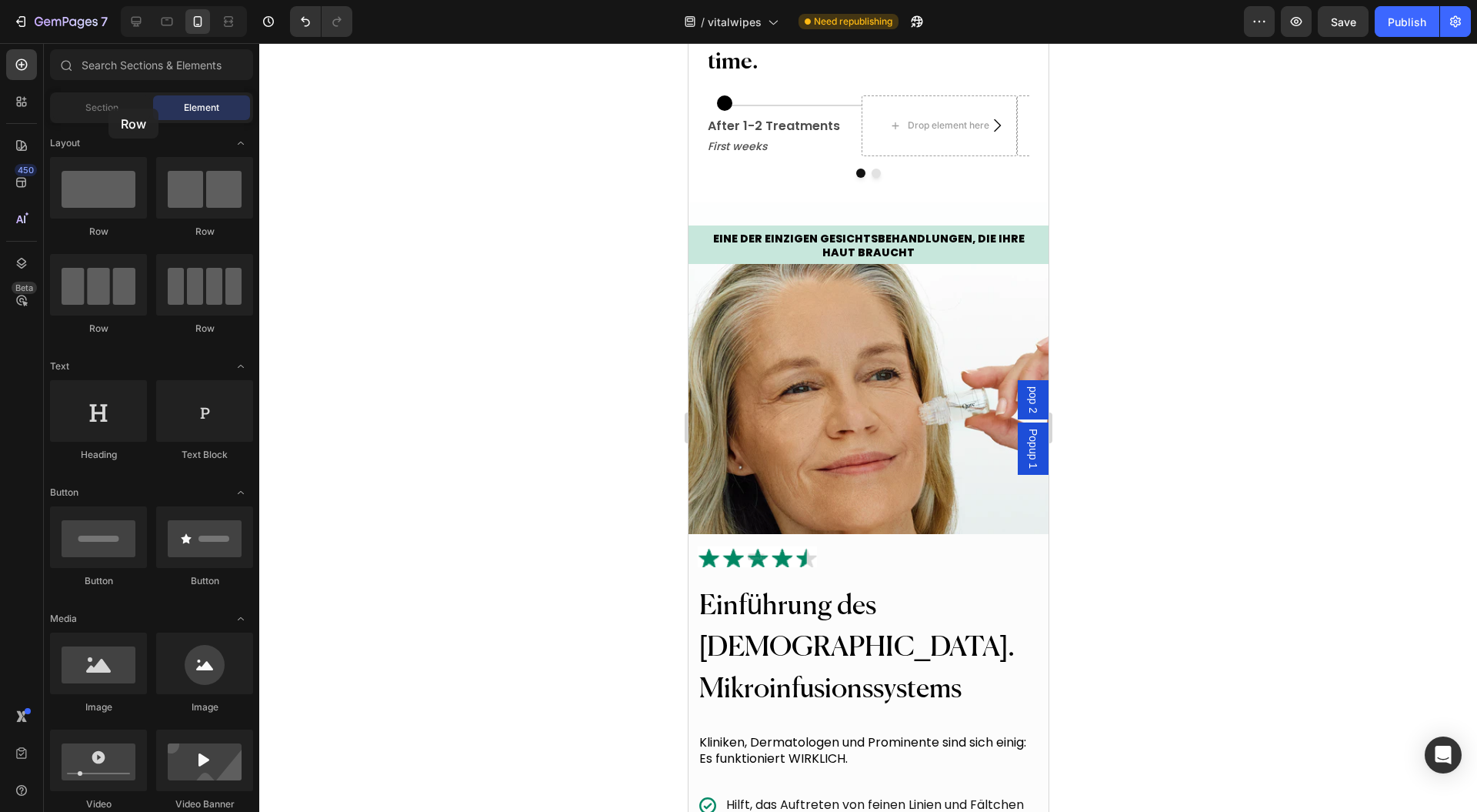
drag, startPoint x: 112, startPoint y: 192, endPoint x: 98, endPoint y: 151, distance: 43.1
click at [107, 109] on div "Sections(18) Elements(83) Section Element Hero Section Product Detail Brands Tr…" at bounding box center [151, 428] width 215 height 759
click at [711, 111] on div "Icon" at bounding box center [719, 102] width 26 height 15
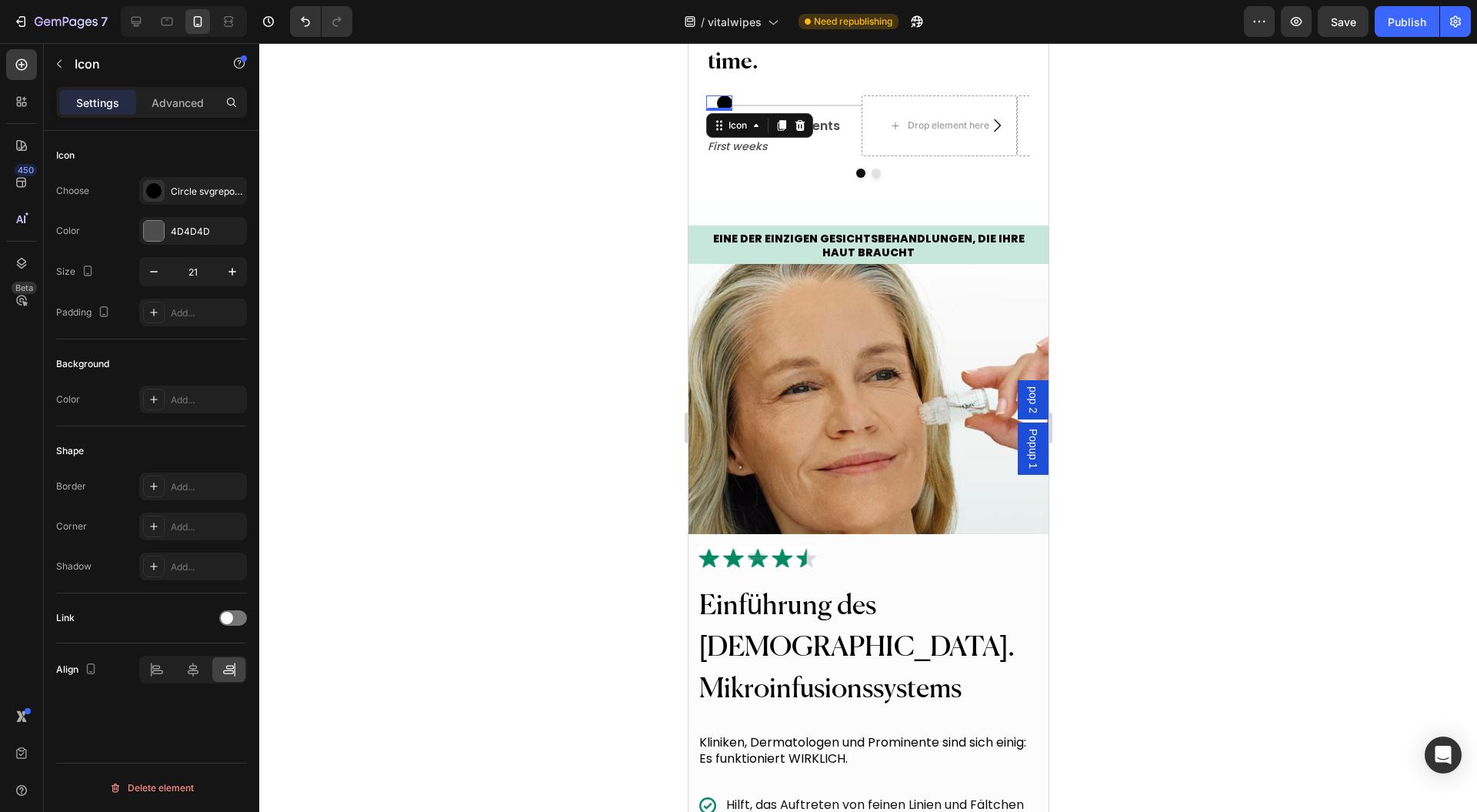
click at [744, 125] on div "Icon" at bounding box center [737, 125] width 25 height 0
click at [746, 166] on div "Row 2 cols" at bounding box center [738, 154] width 65 height 25
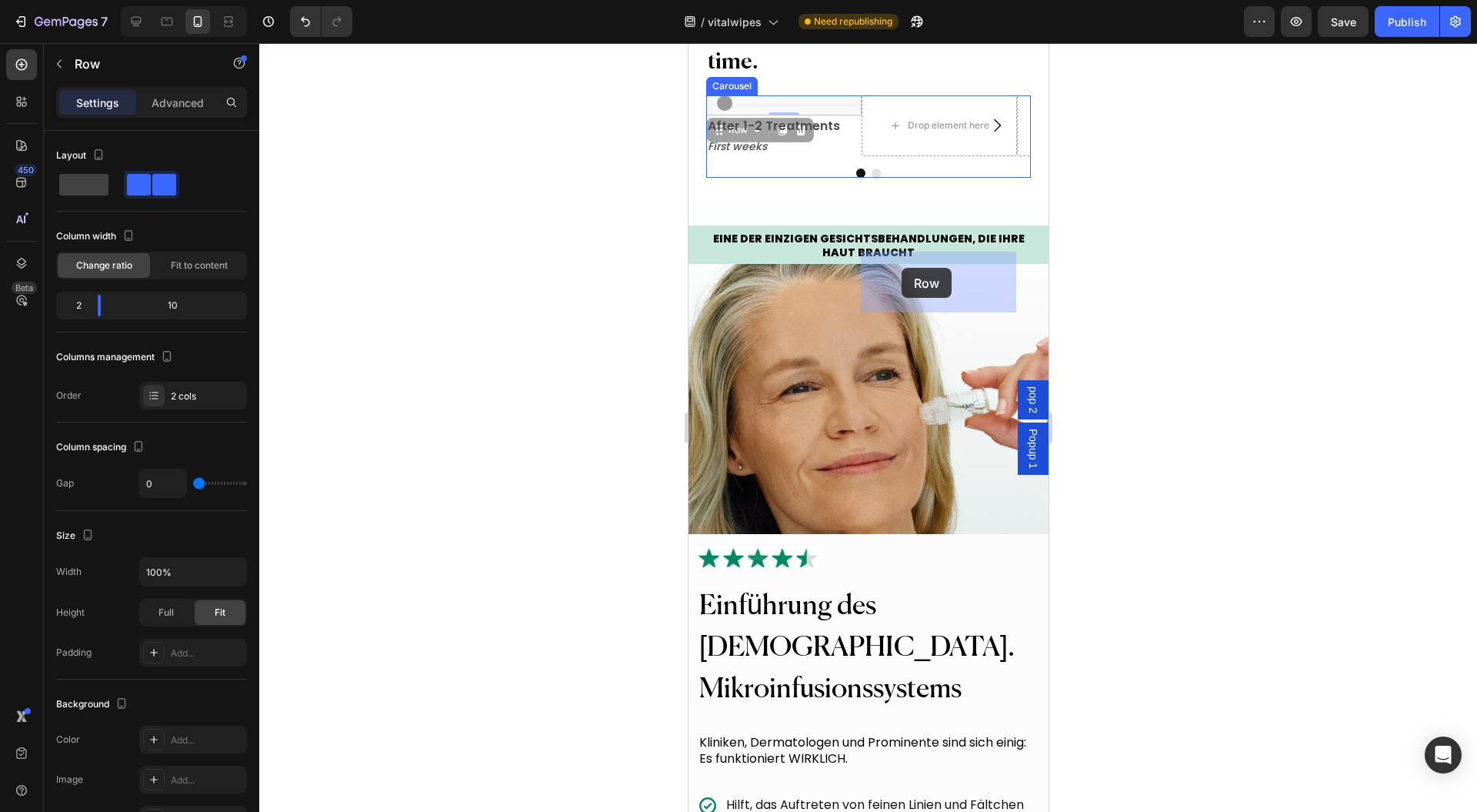
drag, startPoint x: 736, startPoint y: 286, endPoint x: 901, endPoint y: 268, distance: 165.7
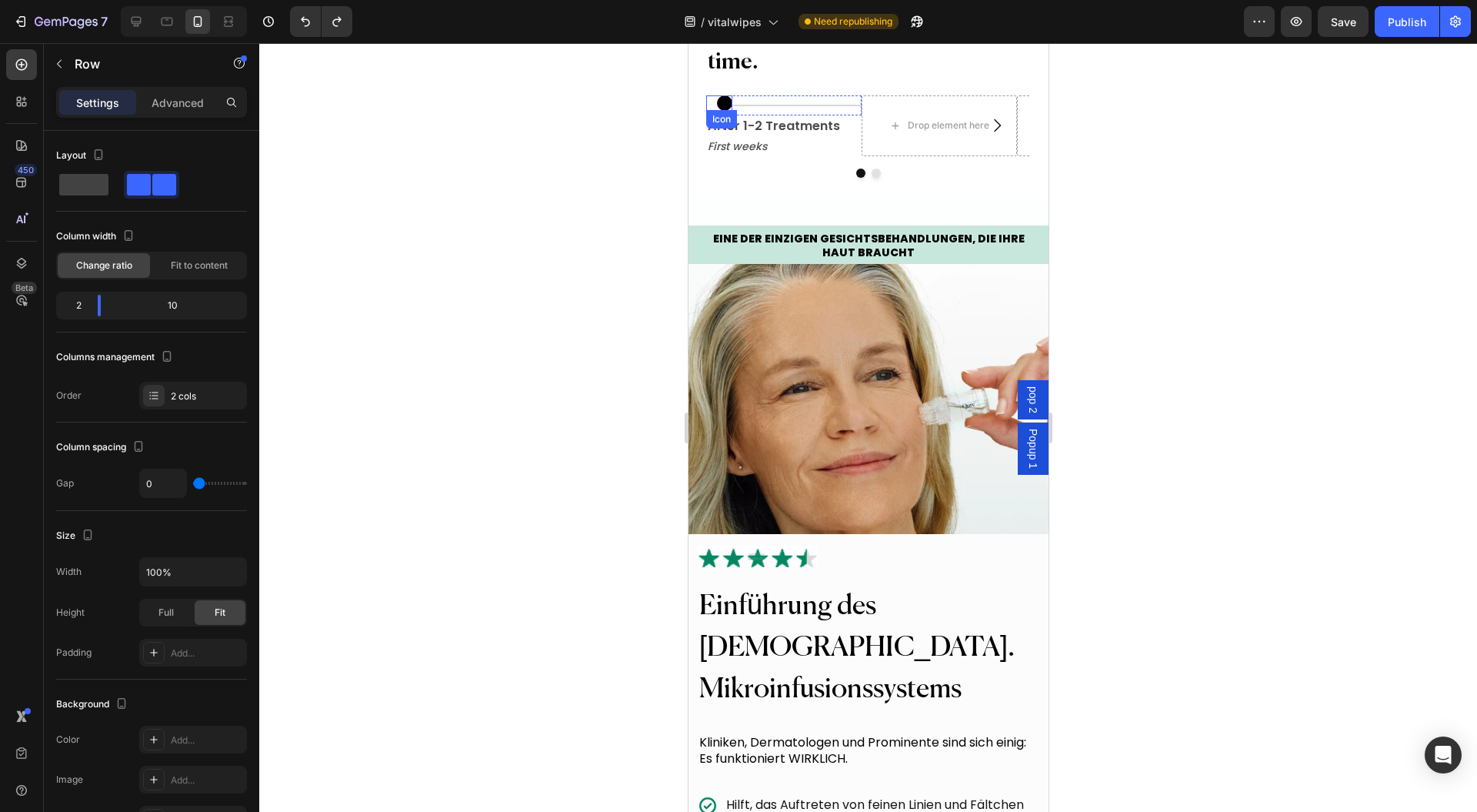
click at [707, 111] on div "Icon" at bounding box center [719, 102] width 26 height 15
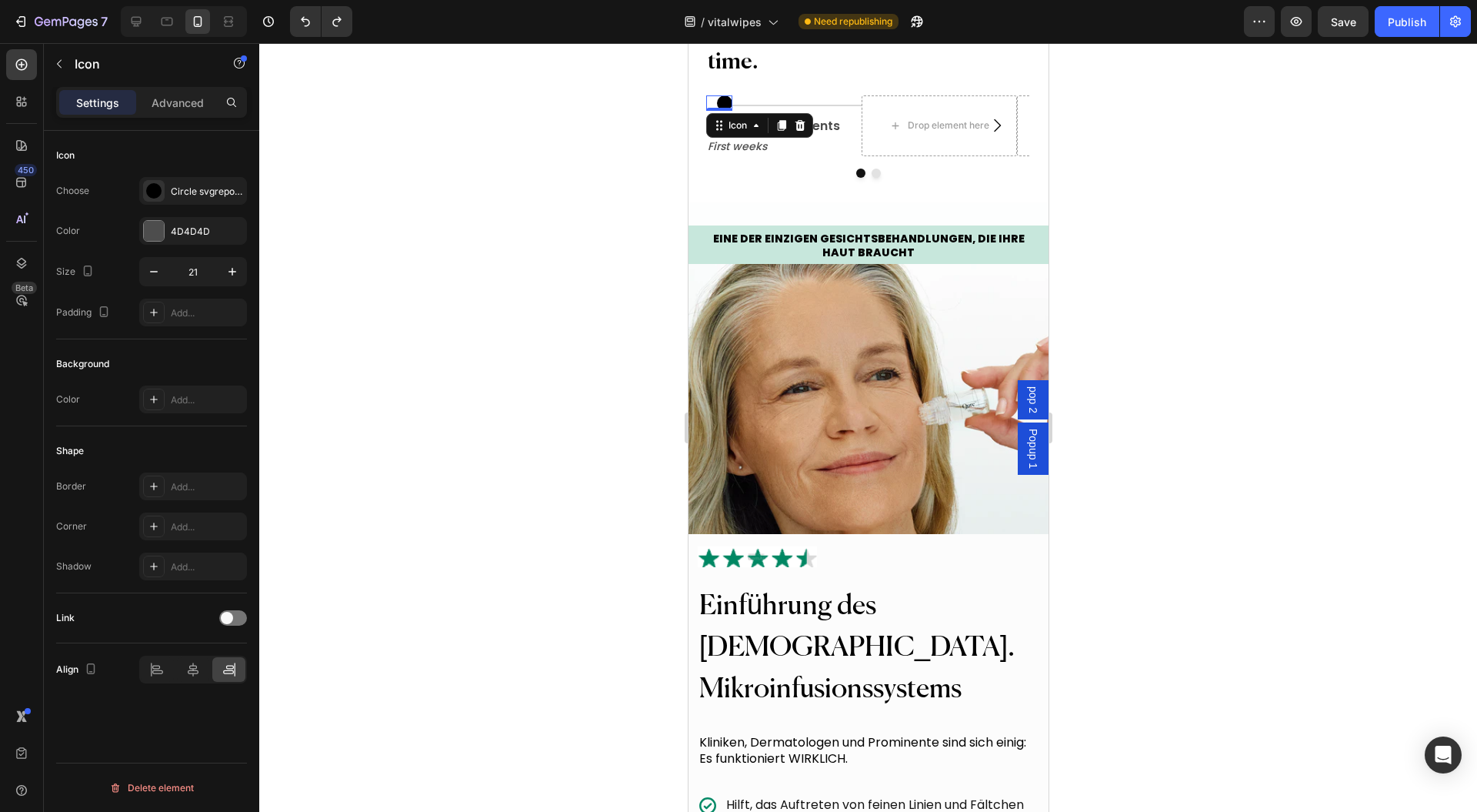
click at [744, 125] on div "Icon" at bounding box center [737, 125] width 25 height 0
click at [738, 159] on div "Row 2 cols" at bounding box center [739, 153] width 53 height 9
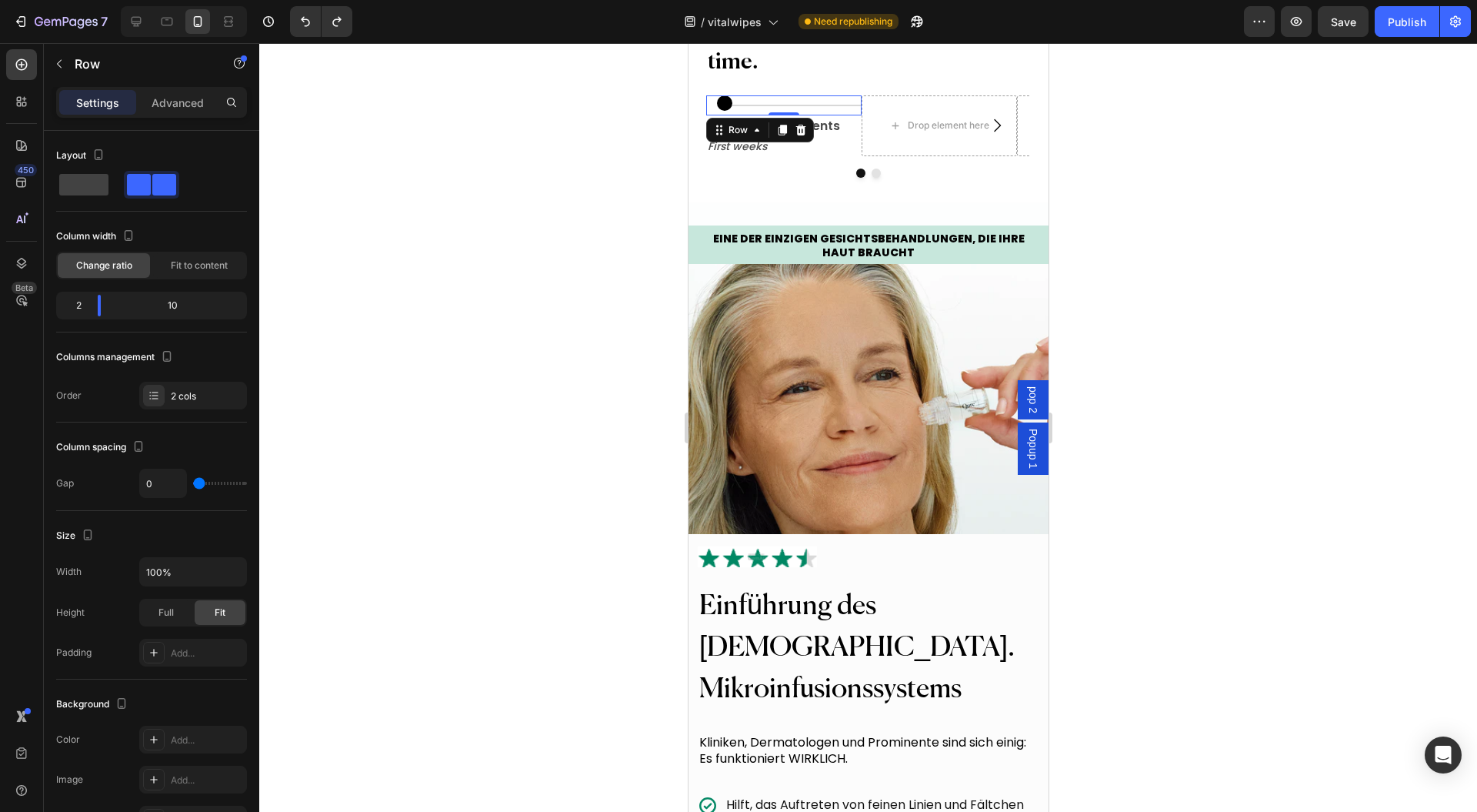
click at [786, 136] on icon at bounding box center [782, 130] width 12 height 12
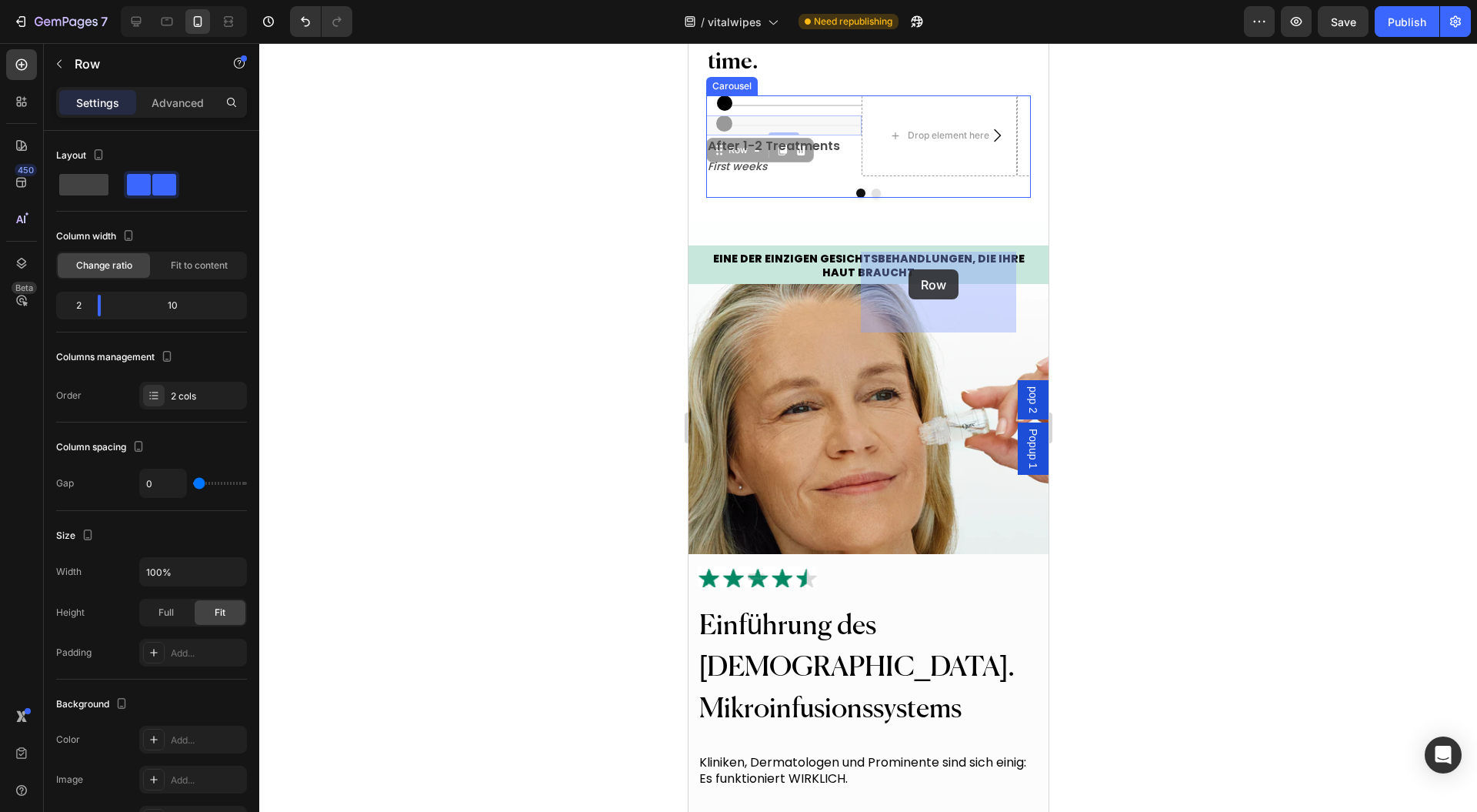
drag, startPoint x: 723, startPoint y: 314, endPoint x: 906, endPoint y: 271, distance: 187.4
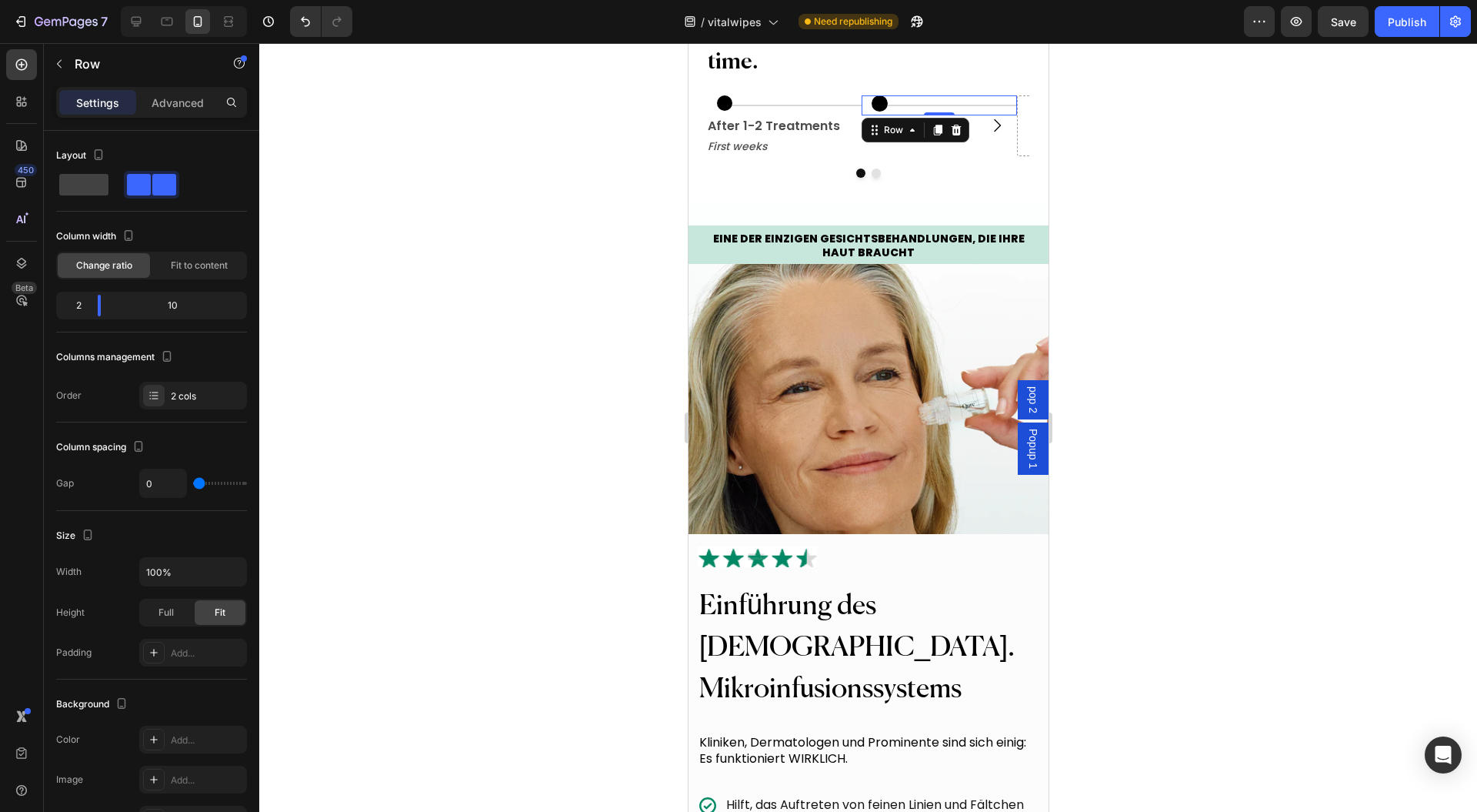
click at [1114, 290] on div at bounding box center [868, 427] width 1218 height 769
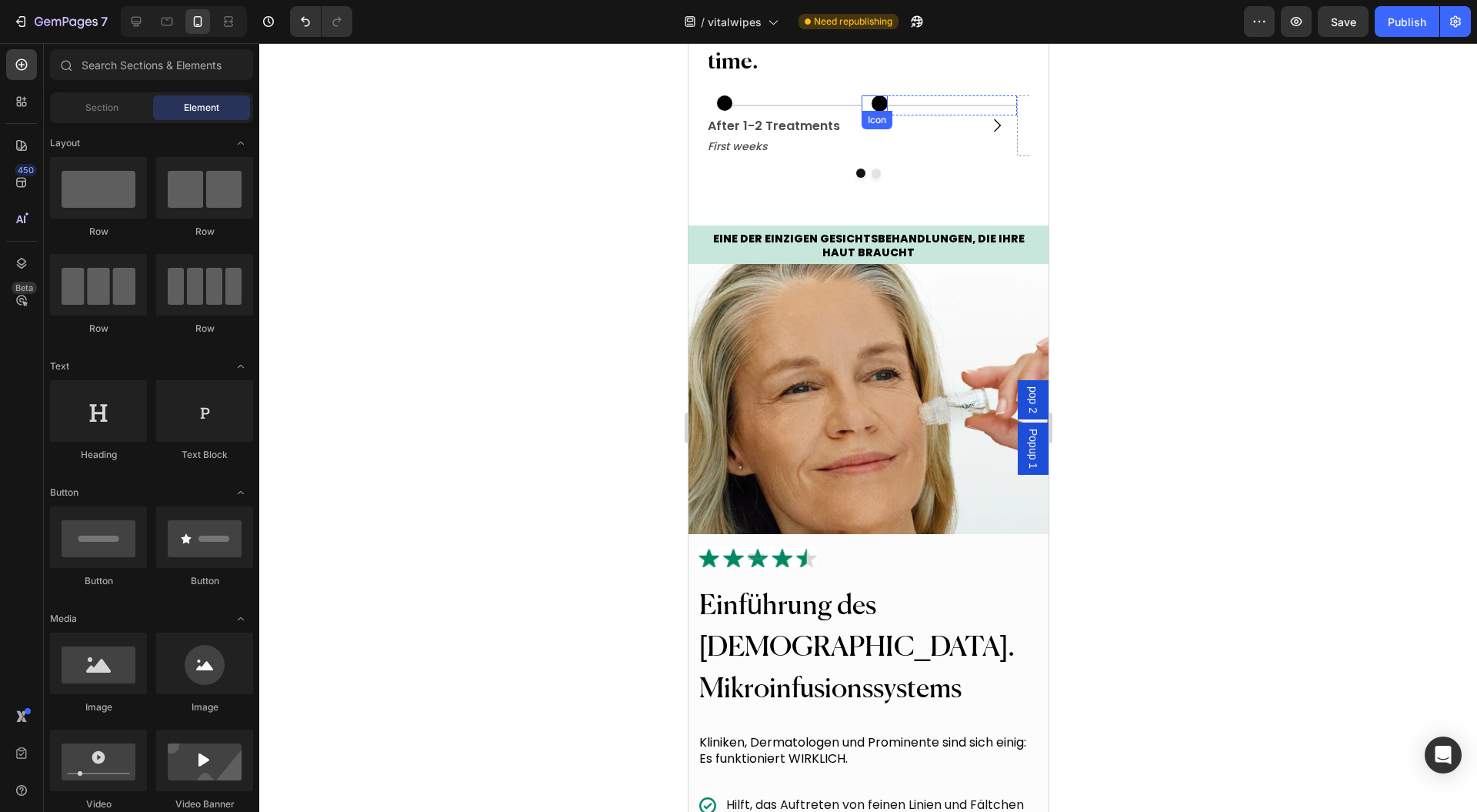
click at [869, 112] on div "Icon" at bounding box center [874, 103] width 26 height 16
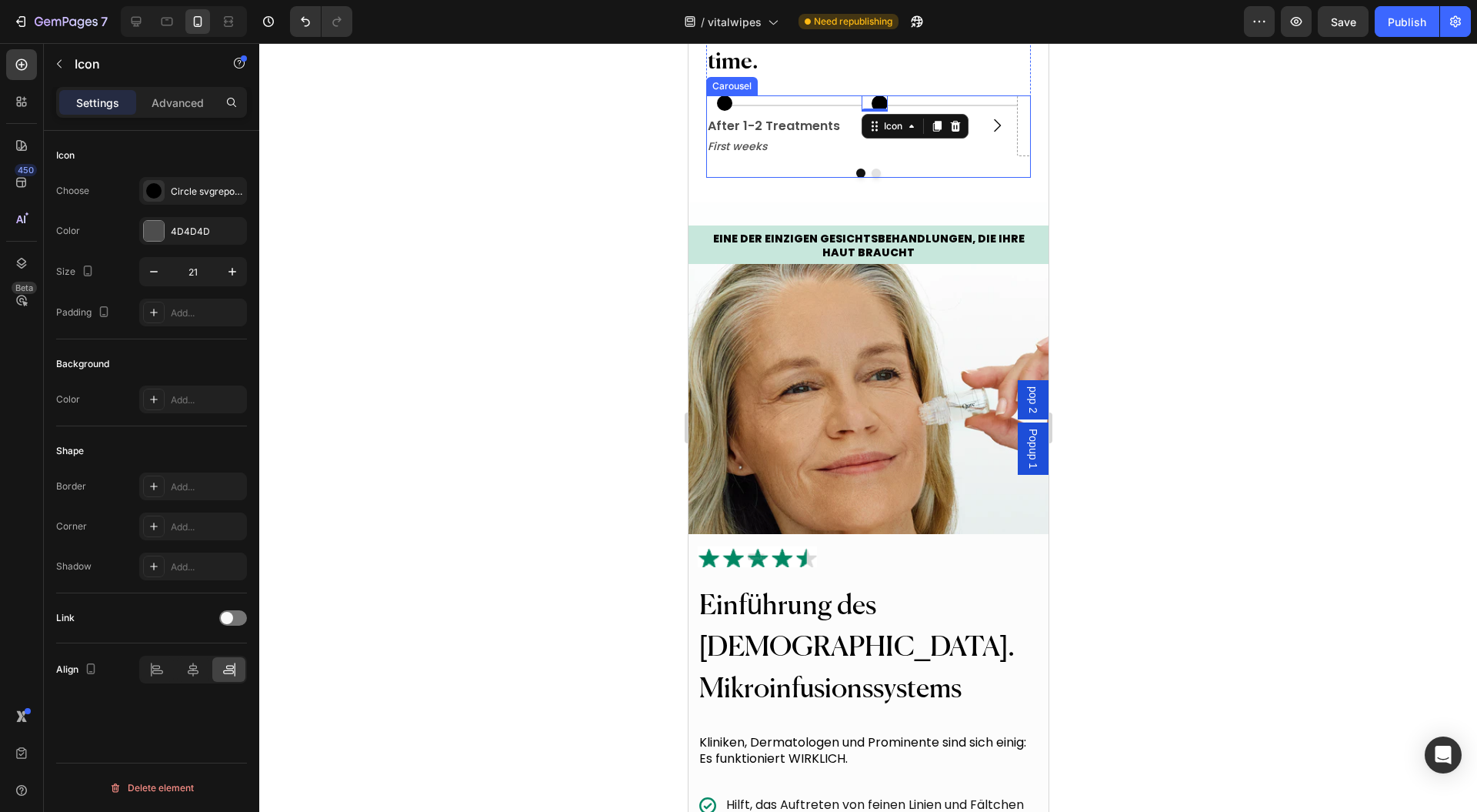
click at [1210, 308] on div at bounding box center [868, 427] width 1218 height 769
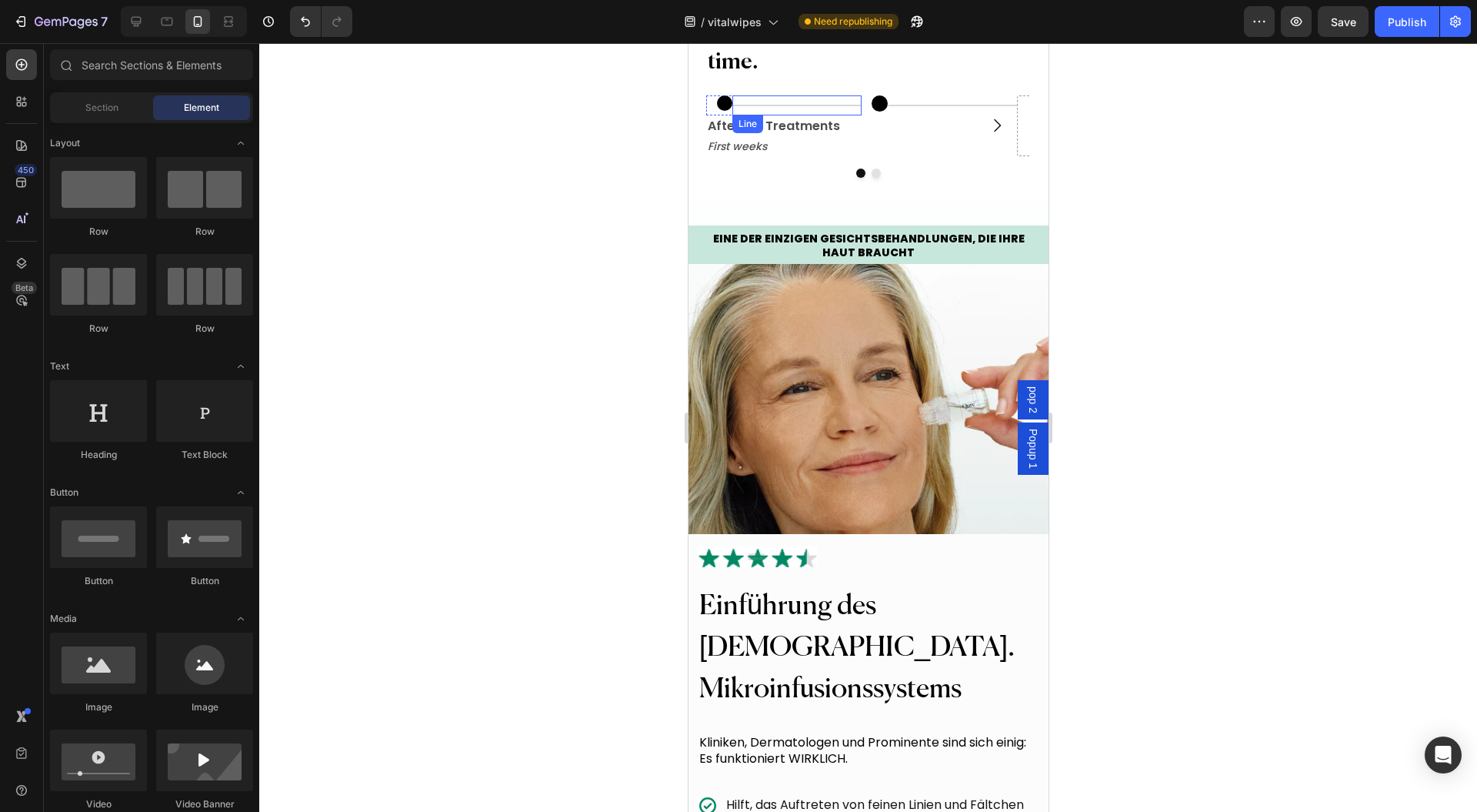
click at [770, 115] on div "Title Line" at bounding box center [796, 105] width 129 height 20
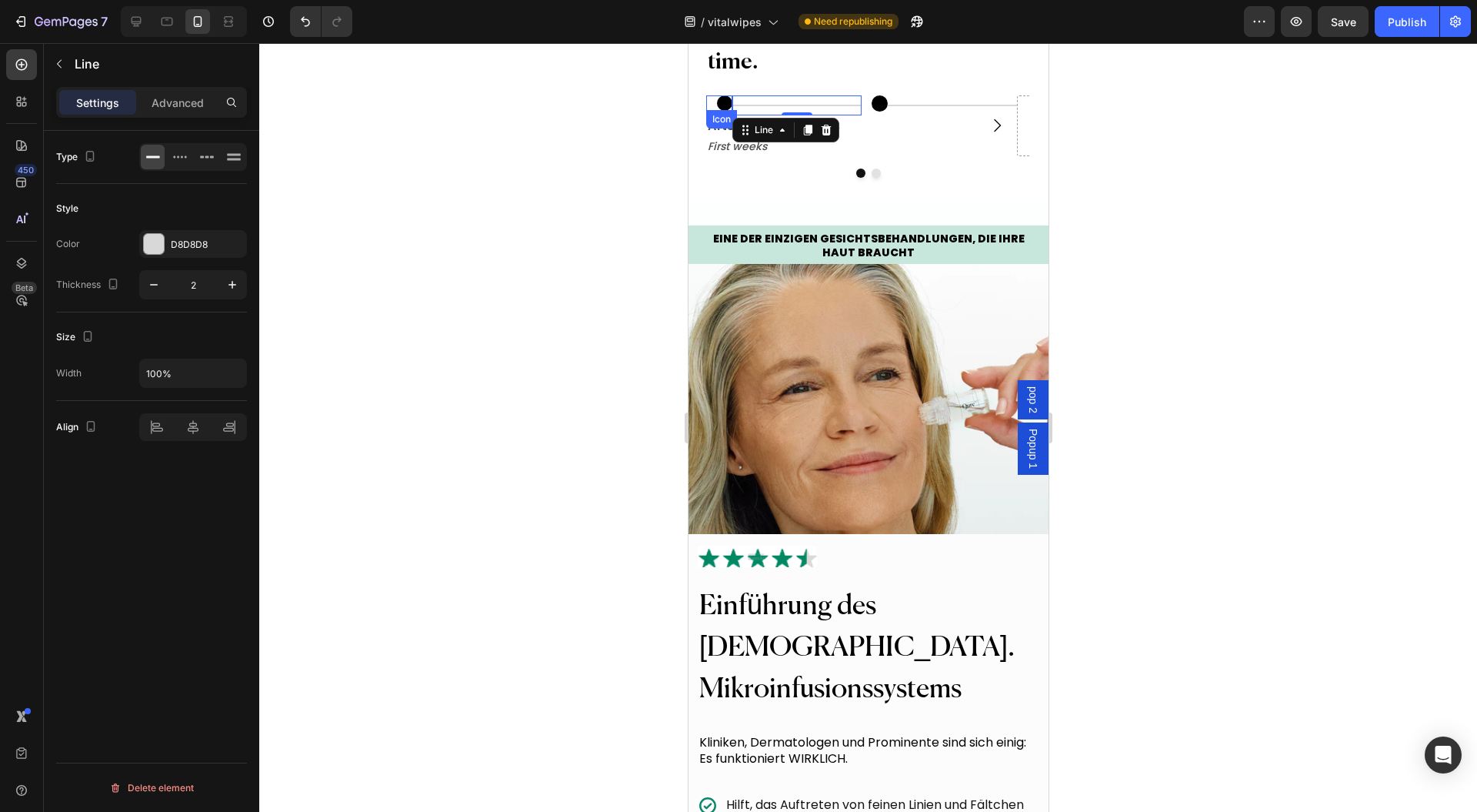
click at [711, 115] on div "Icon" at bounding box center [719, 105] width 26 height 20
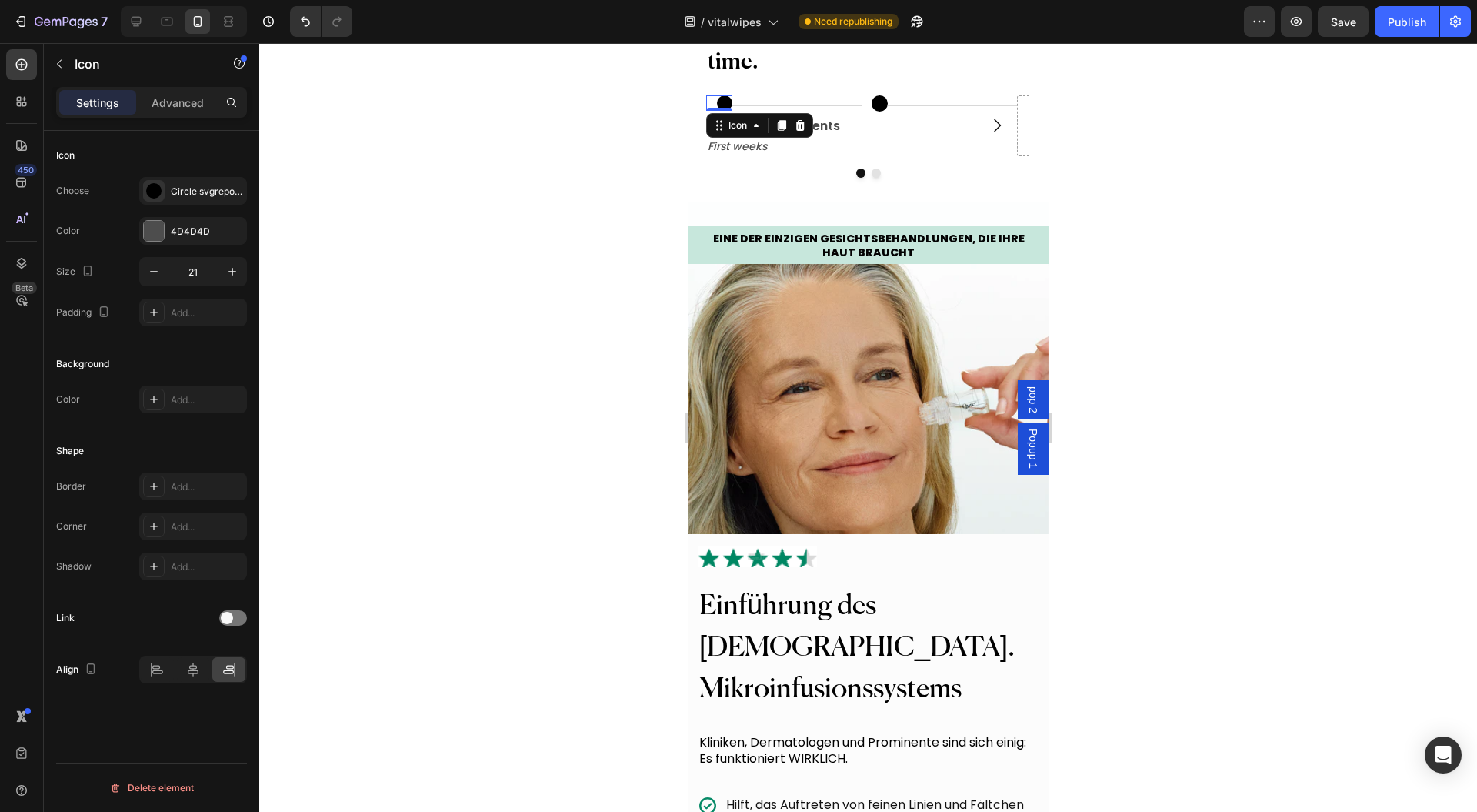
click at [739, 135] on div "Icon" at bounding box center [736, 125] width 55 height 18
drag, startPoint x: 748, startPoint y: 309, endPoint x: 689, endPoint y: 319, distance: 60.1
click at [748, 159] on div "Row 2 cols" at bounding box center [739, 153] width 53 height 9
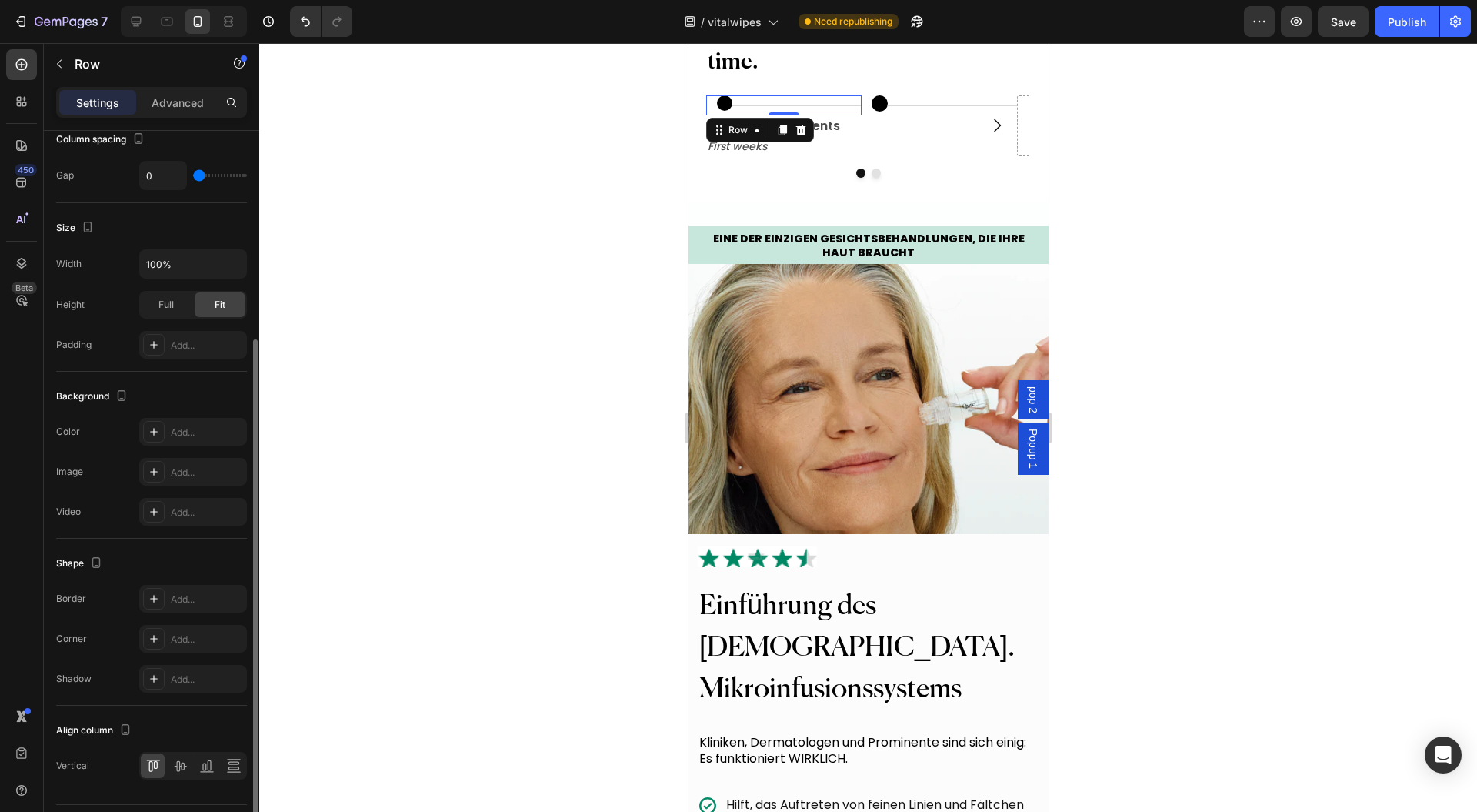
scroll to position [346, 0]
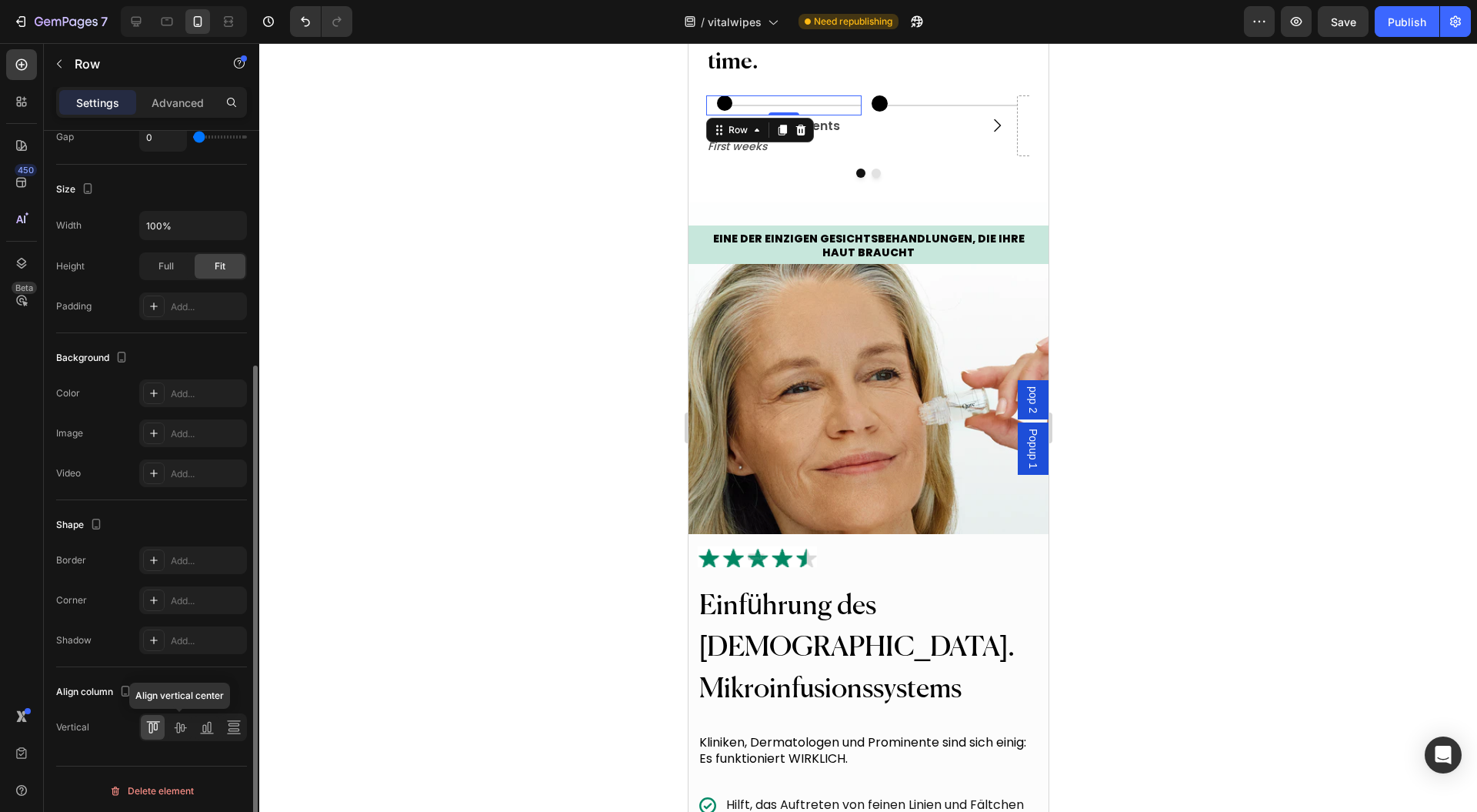
click at [185, 726] on icon at bounding box center [179, 726] width 15 height 15
click at [877, 112] on circle at bounding box center [879, 103] width 16 height 16
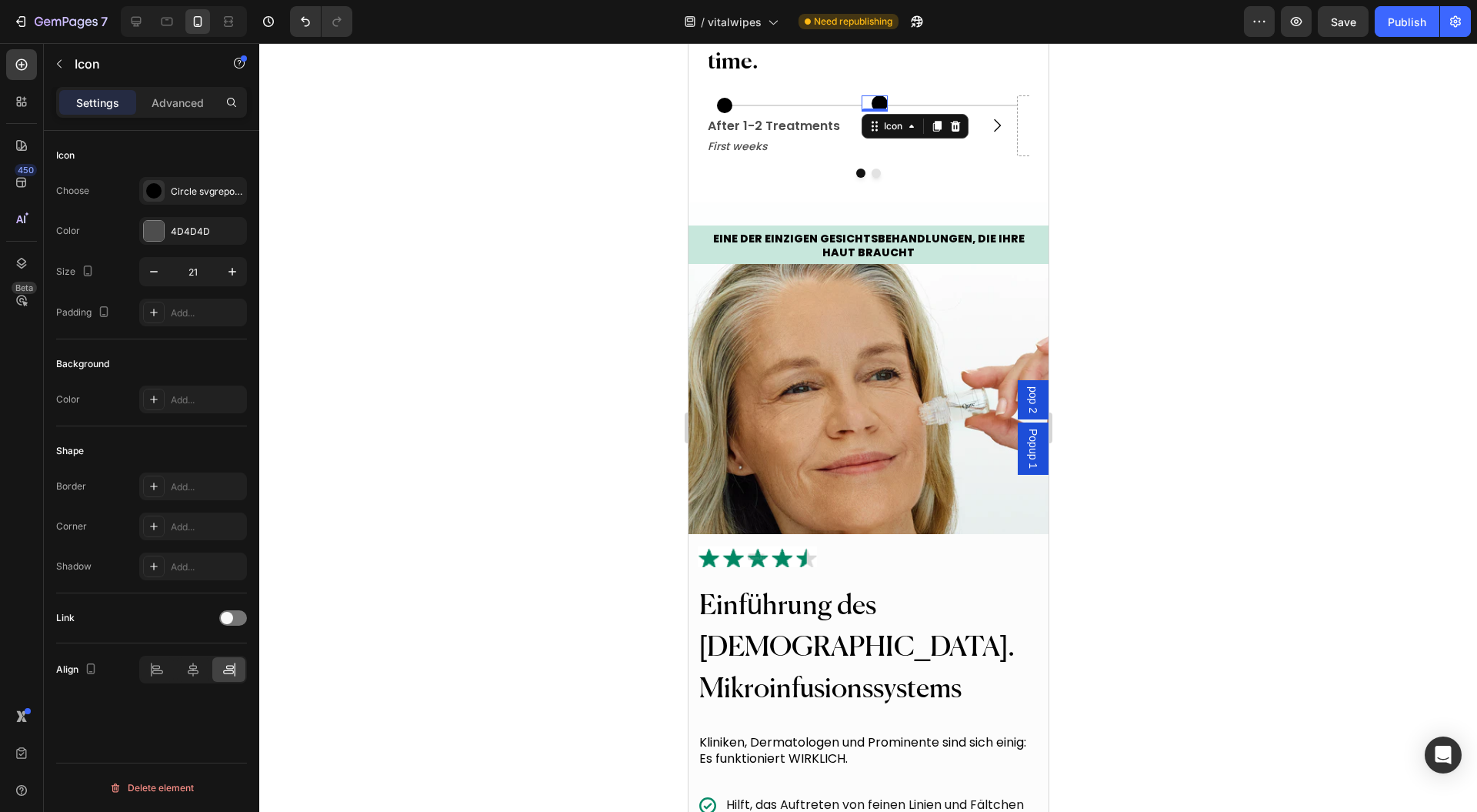
scroll to position [0, 0]
click at [882, 126] on div "Icon" at bounding box center [892, 126] width 25 height 0
click at [885, 159] on div "Row 2 cols" at bounding box center [894, 154] width 53 height 9
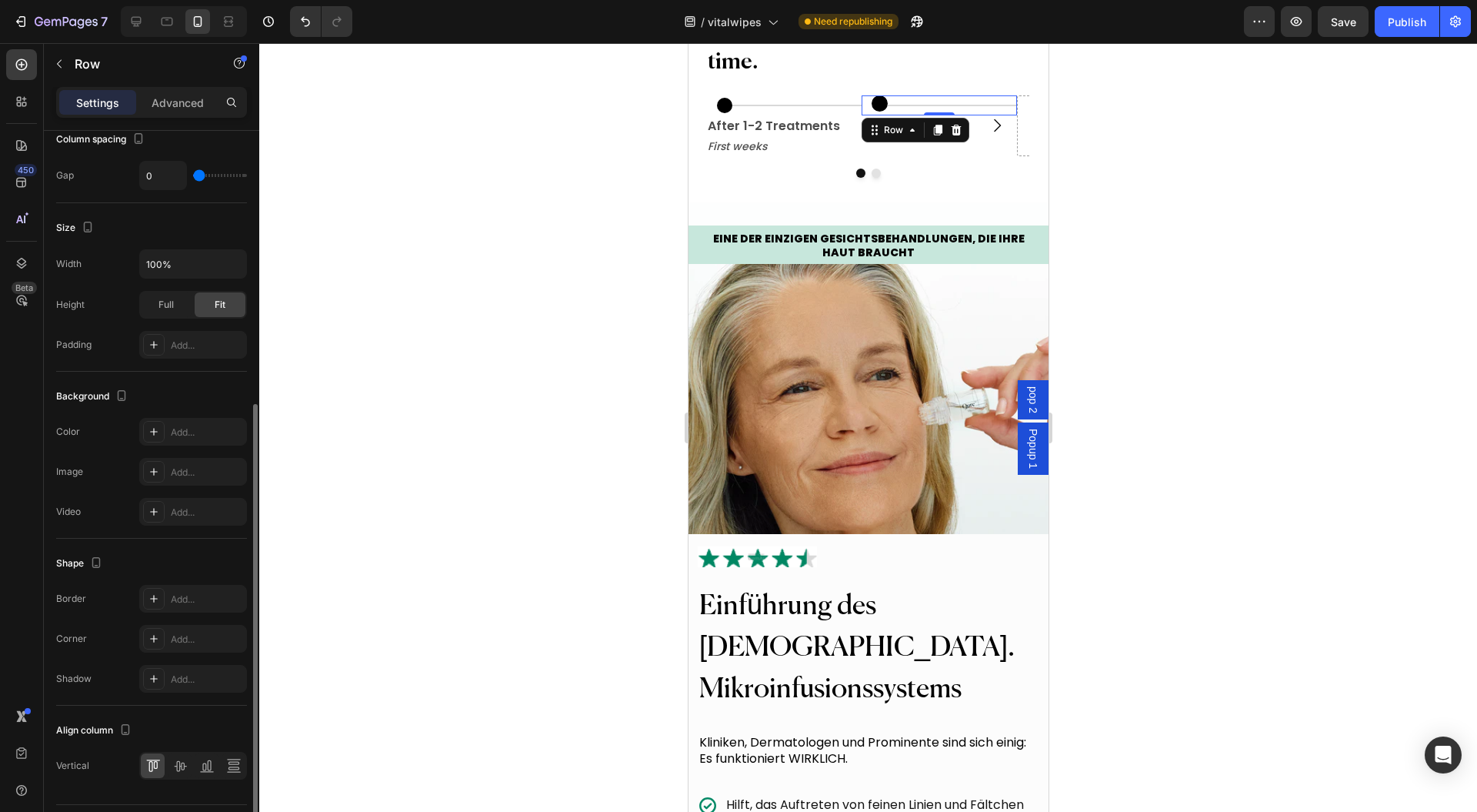
scroll to position [346, 0]
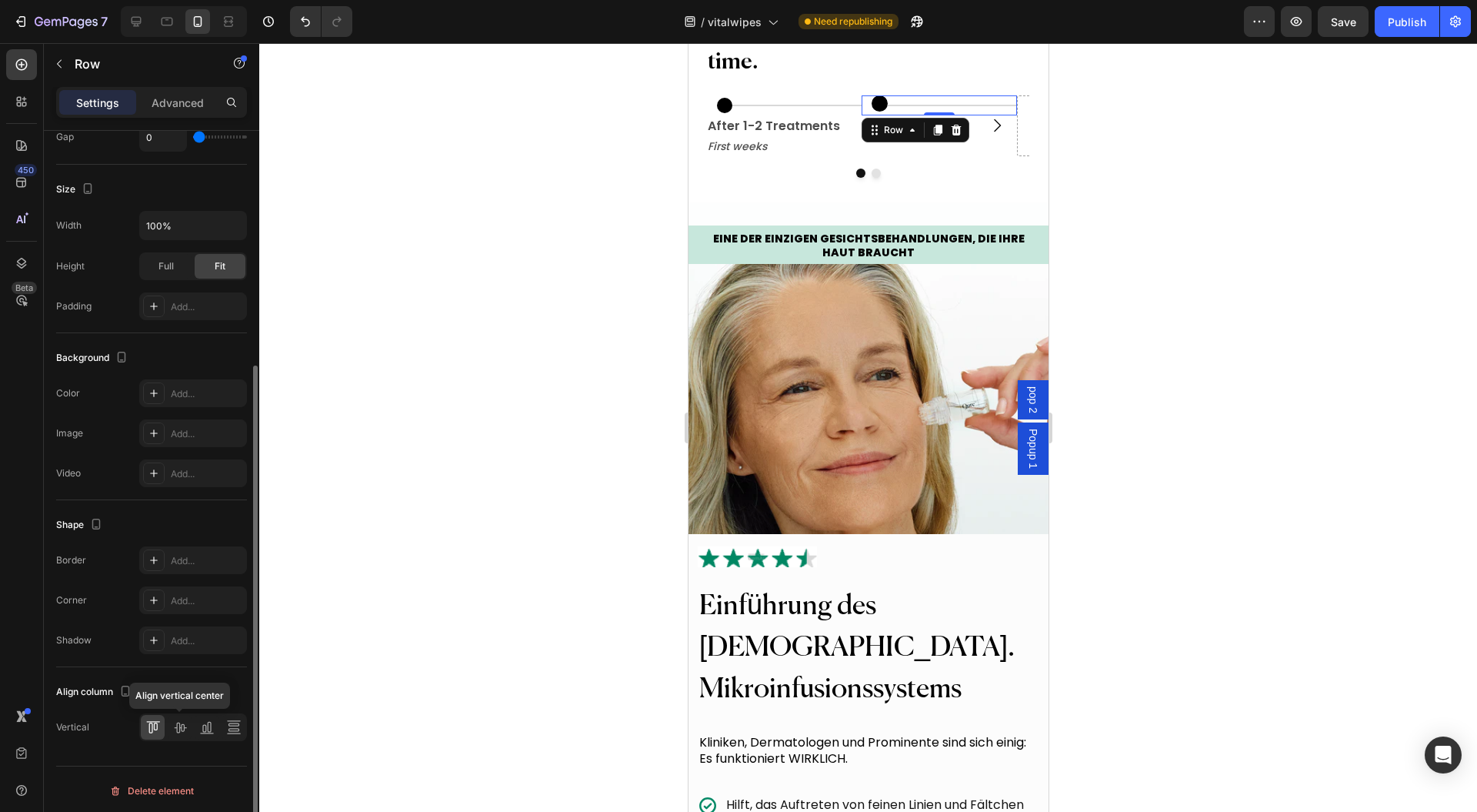
click at [179, 723] on icon at bounding box center [180, 728] width 12 height 11
click at [1323, 317] on div at bounding box center [868, 427] width 1218 height 769
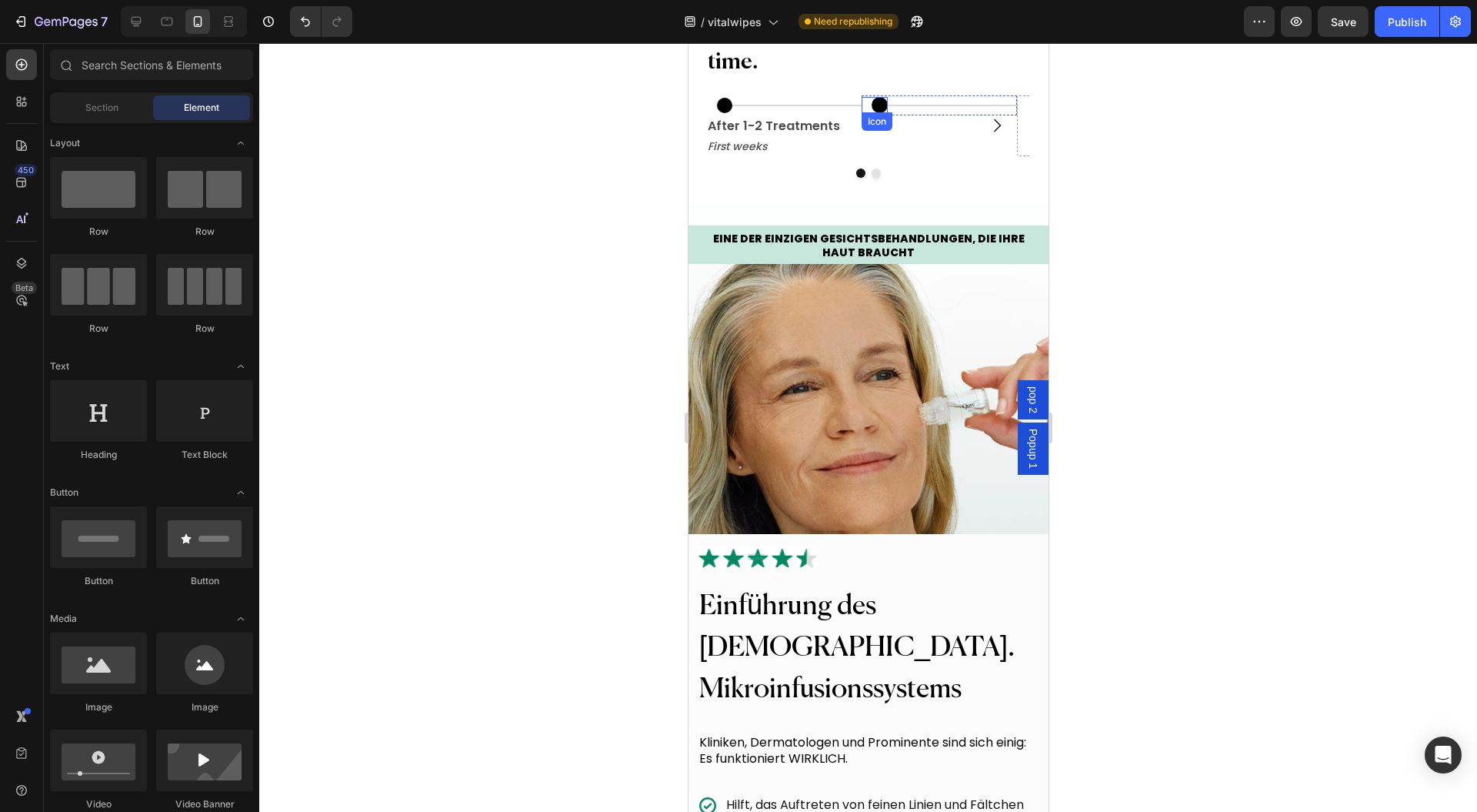
click at [873, 113] on circle at bounding box center [879, 105] width 16 height 16
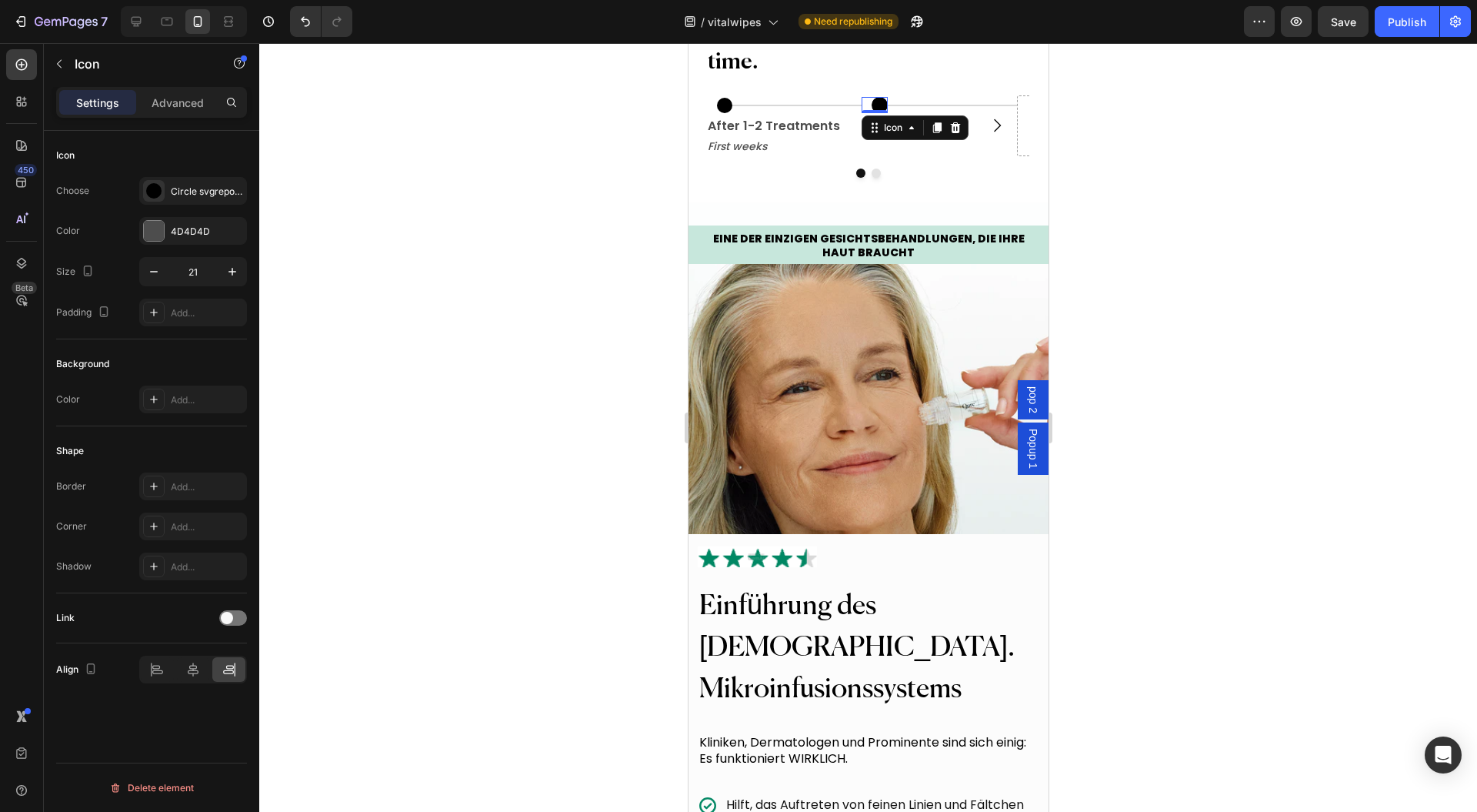
click at [896, 128] on div "Icon" at bounding box center [892, 128] width 25 height 0
click at [891, 169] on div "Row 2 cols" at bounding box center [894, 156] width 65 height 25
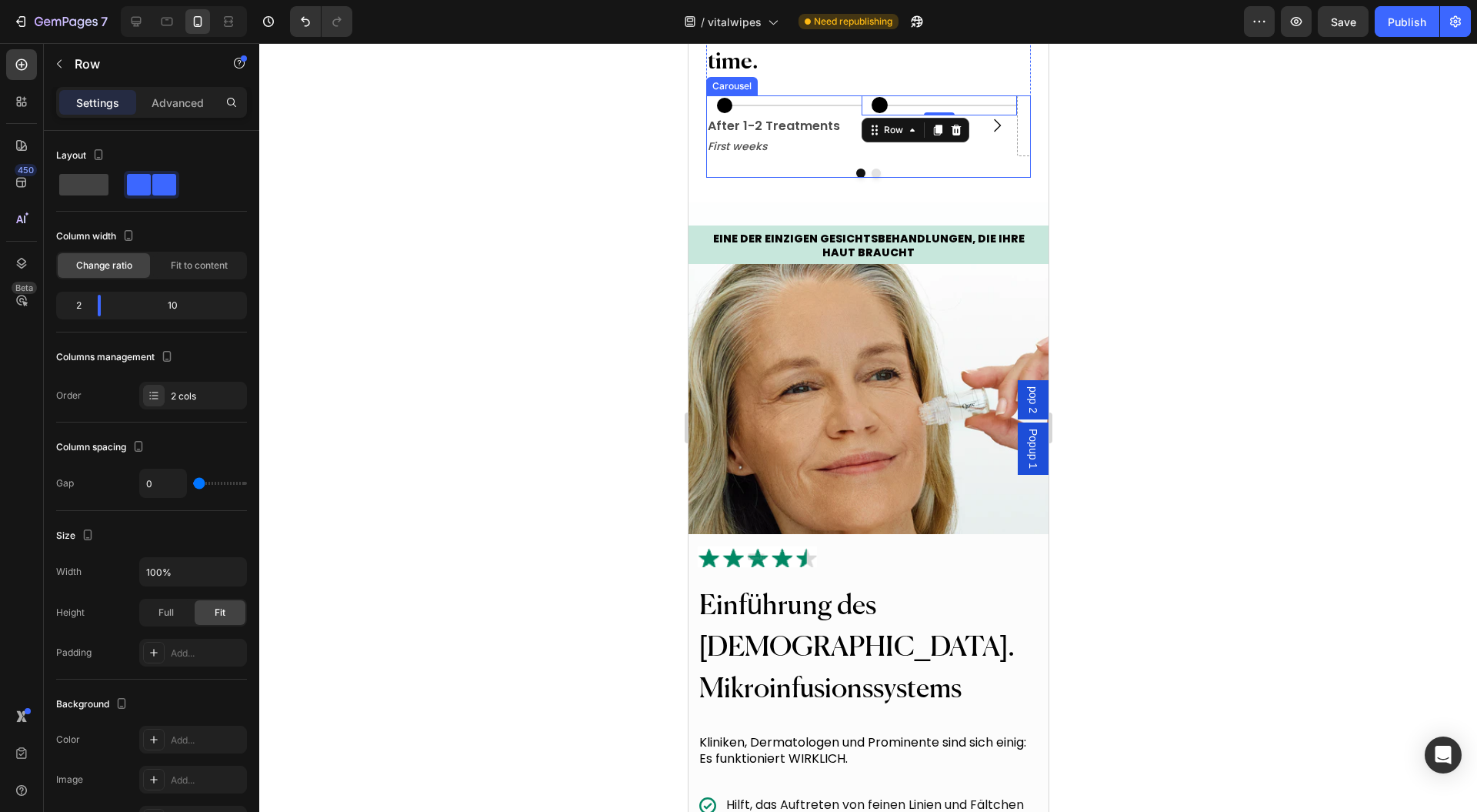
click at [975, 147] on button "Carousel Next Arrow" at bounding box center [996, 125] width 43 height 43
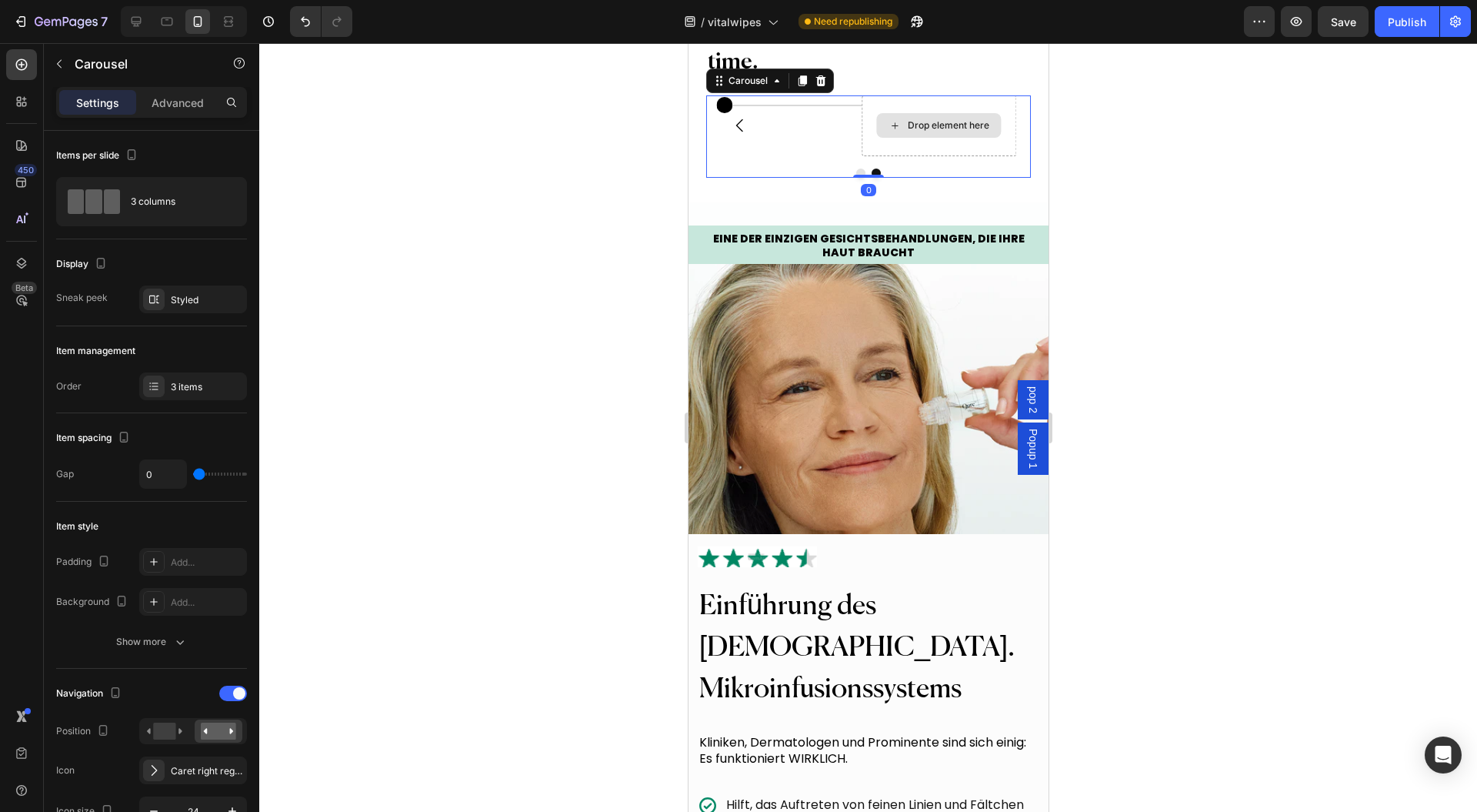
click at [963, 156] on div "Drop element here" at bounding box center [938, 125] width 155 height 61
click at [806, 115] on div "Title Line" at bounding box center [796, 105] width 129 height 20
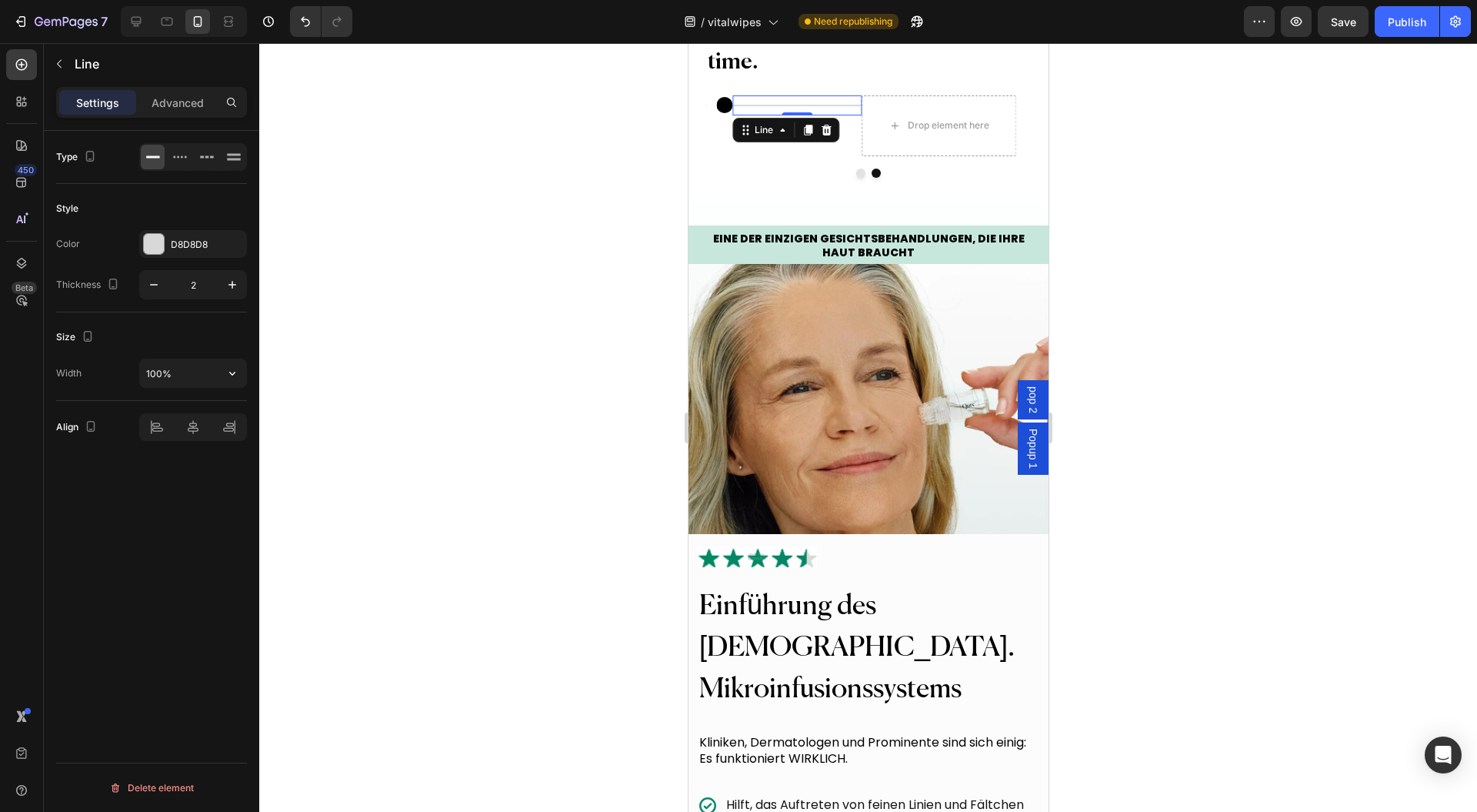
click at [240, 371] on icon "button" at bounding box center [232, 373] width 15 height 15
click at [186, 410] on p "Full 100%" at bounding box center [189, 411] width 88 height 14
click at [723, 147] on button "Carousel Back Arrow" at bounding box center [739, 125] width 43 height 43
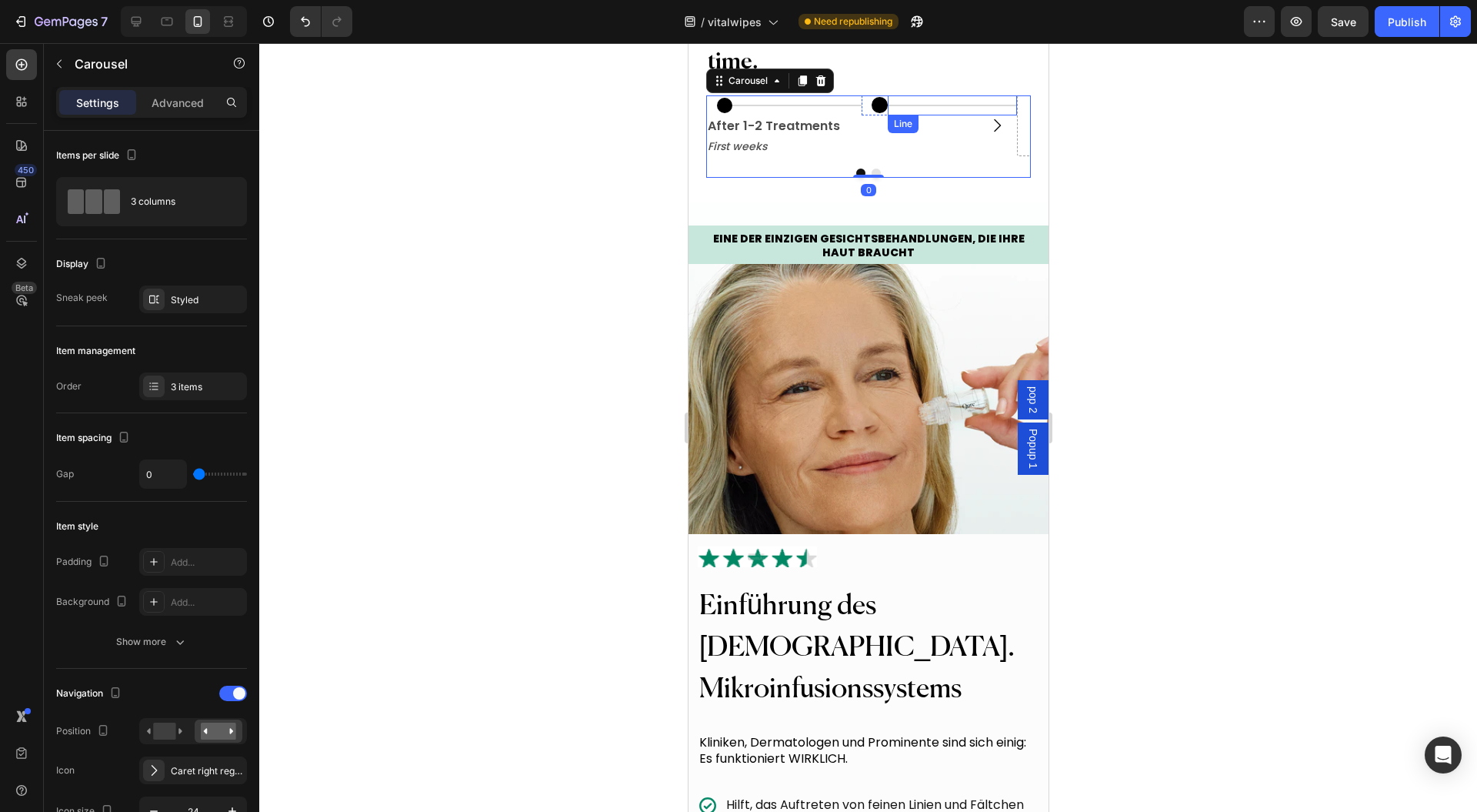
click at [897, 106] on div at bounding box center [951, 106] width 129 height 2
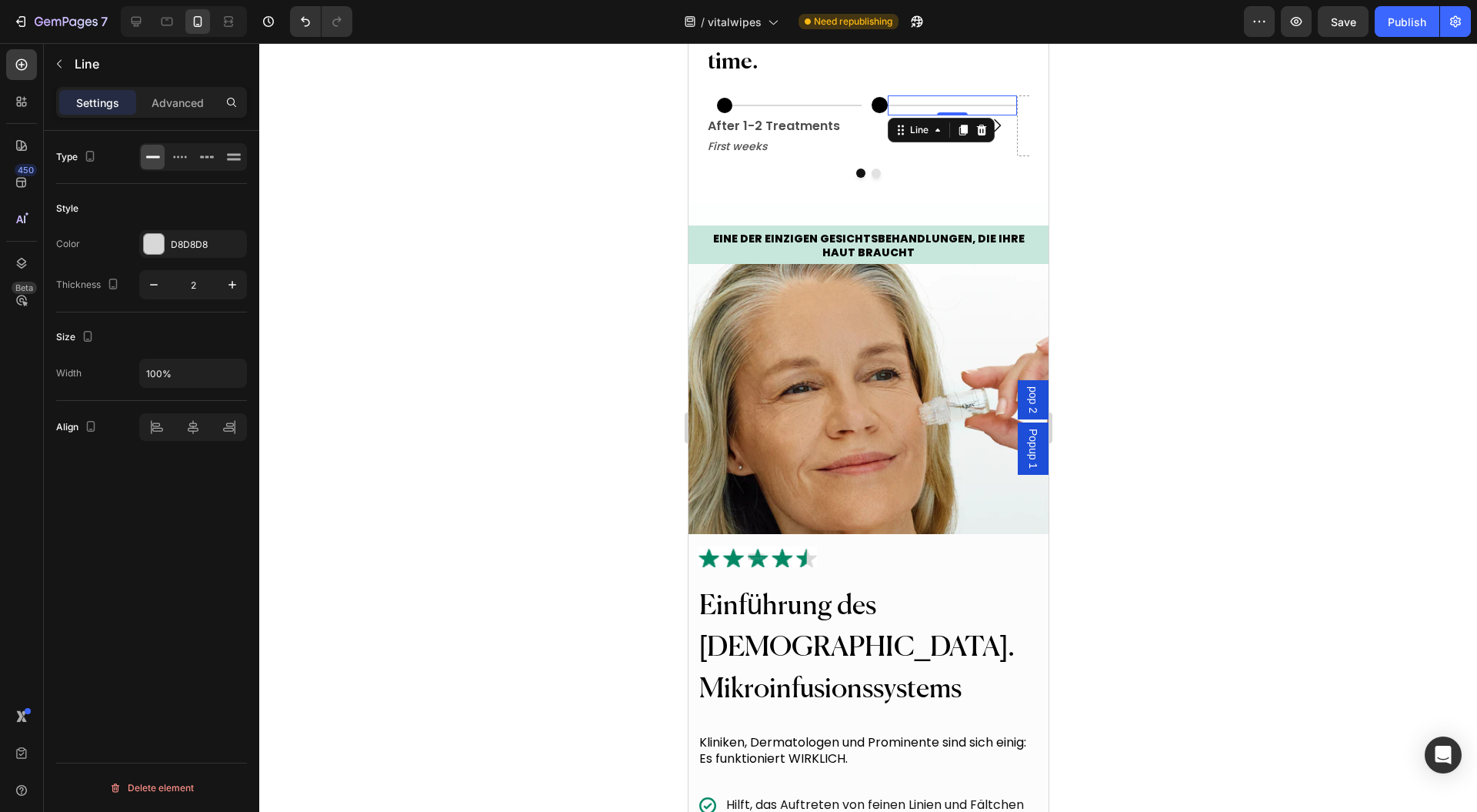
click at [926, 137] on div "Line" at bounding box center [918, 130] width 25 height 14
click at [916, 163] on div "Row 2 cols" at bounding box center [920, 158] width 53 height 9
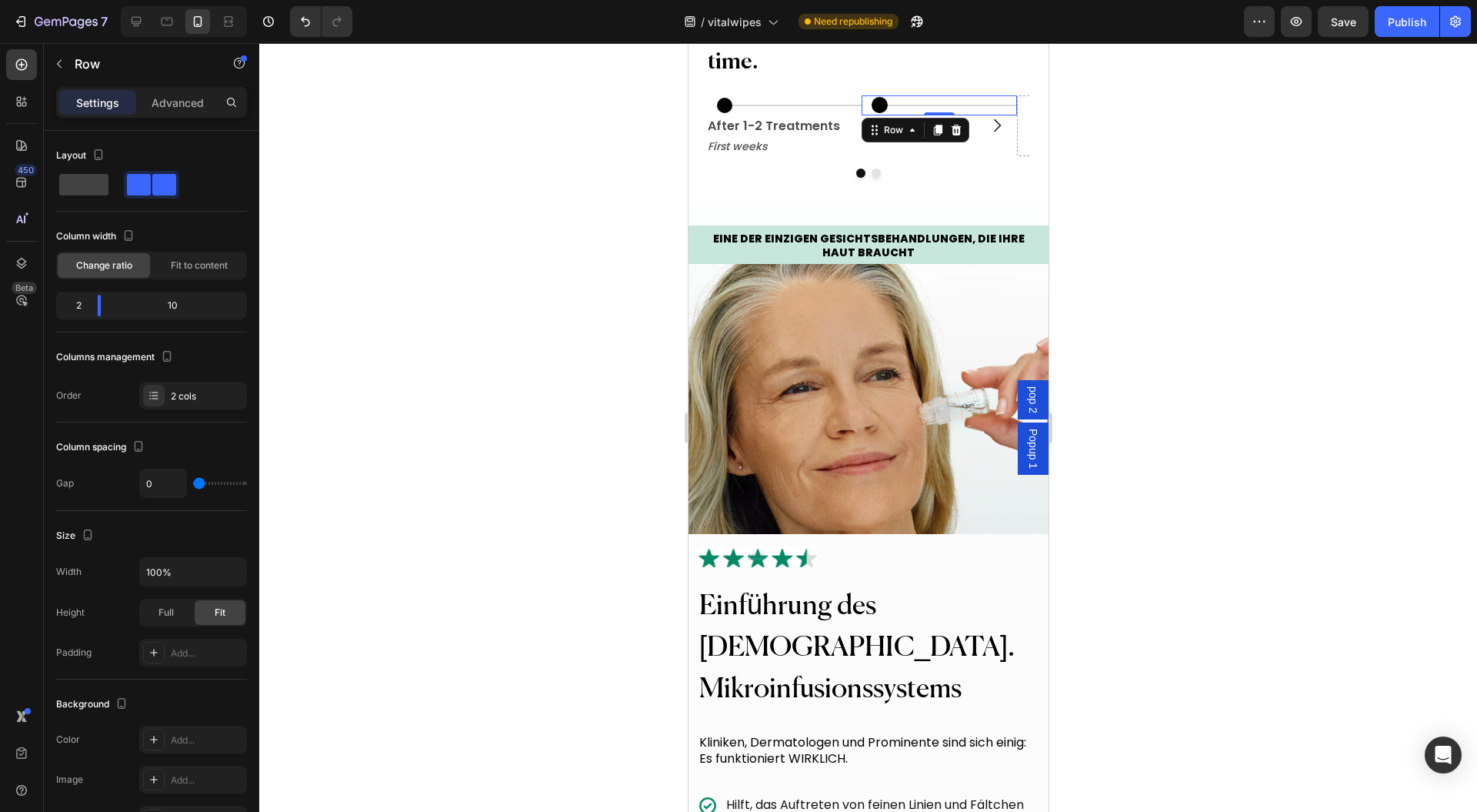
click at [214, 266] on span "Fit to content" at bounding box center [199, 266] width 57 height 14
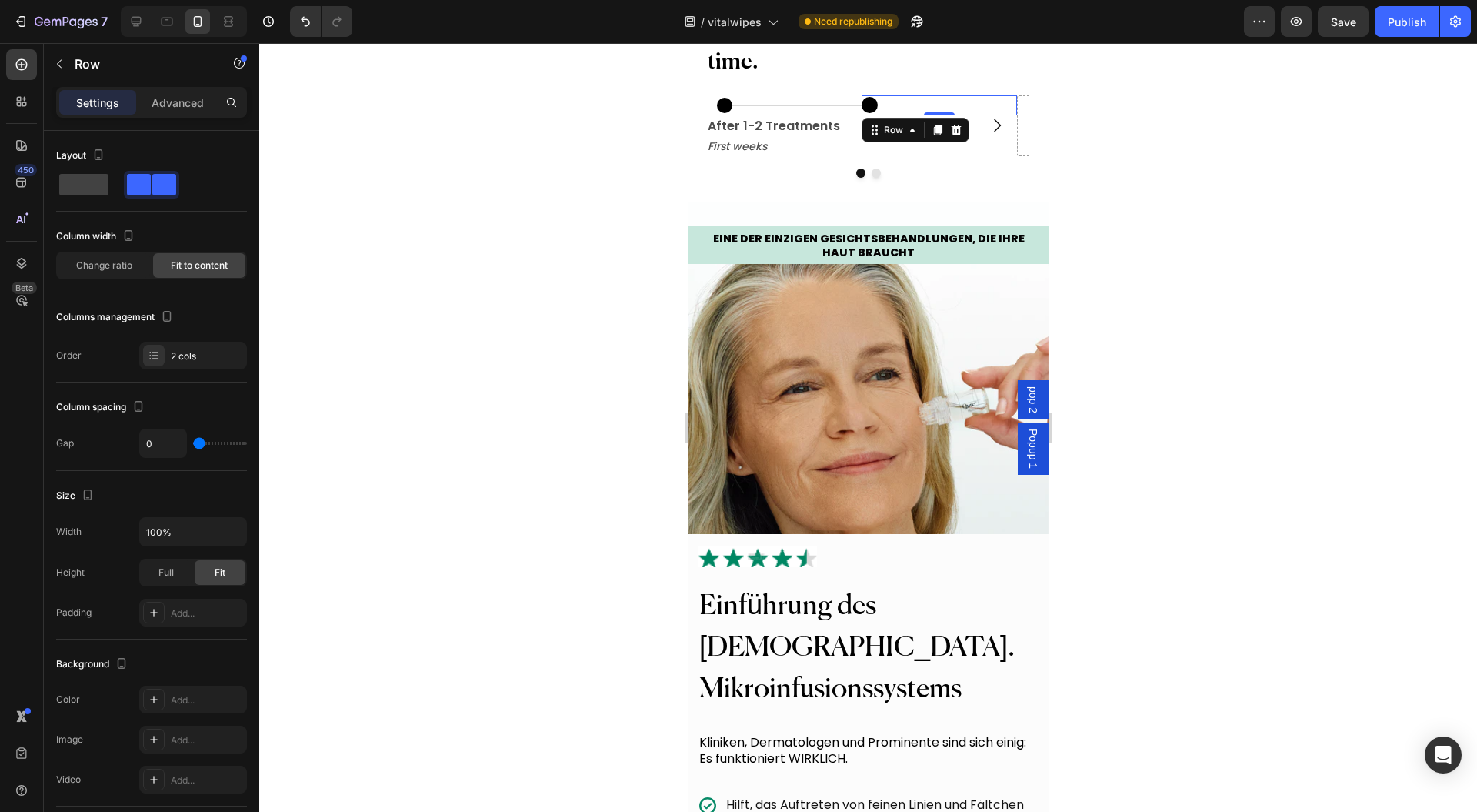
click at [105, 272] on div "Change ratio" at bounding box center [104, 265] width 92 height 25
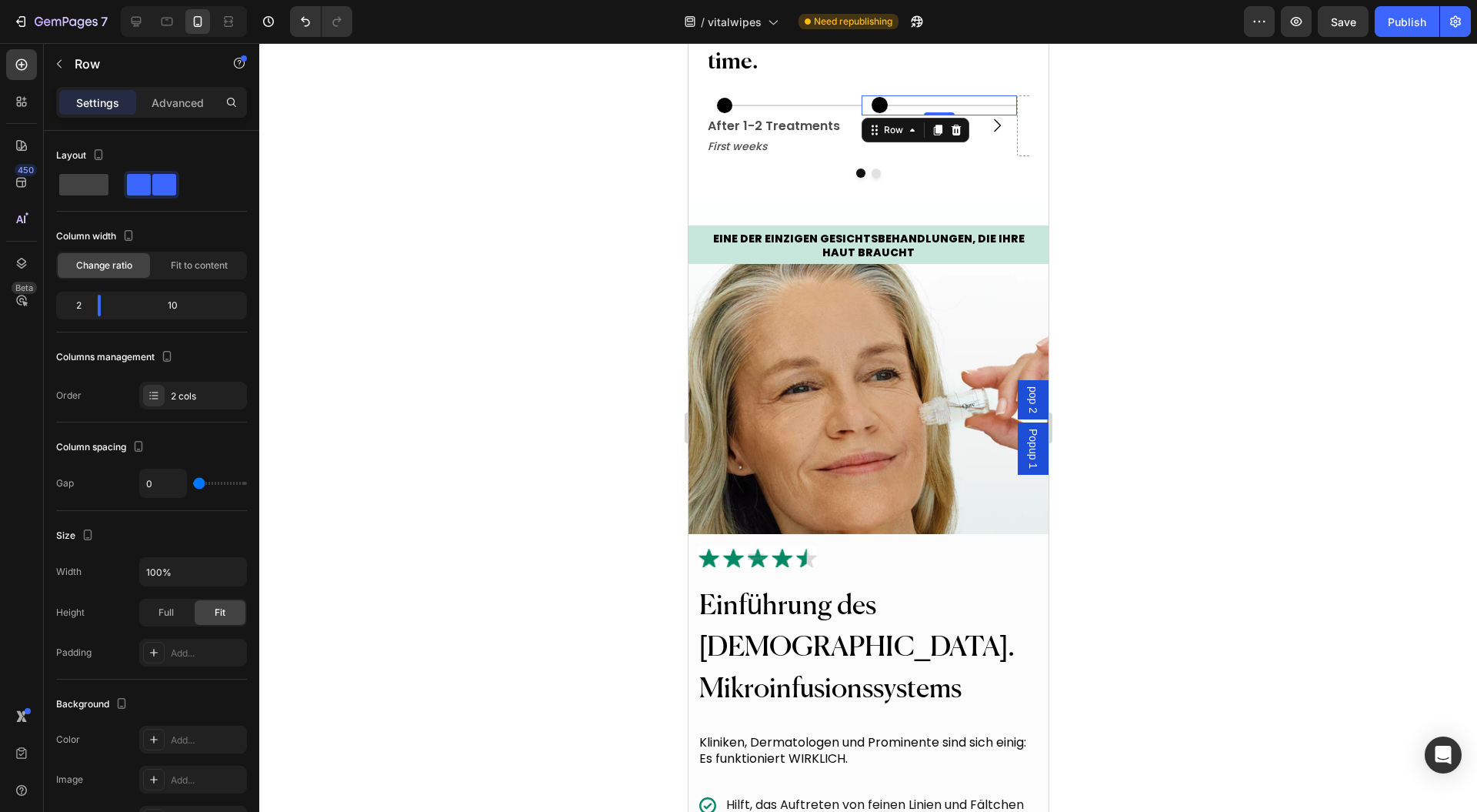
click at [98, 315] on div "2 10" at bounding box center [151, 306] width 191 height 28
drag, startPoint x: 102, startPoint y: 307, endPoint x: 76, endPoint y: 309, distance: 25.5
click at [76, 309] on div at bounding box center [86, 306] width 28 height 22
drag, startPoint x: 83, startPoint y: 305, endPoint x: 92, endPoint y: 305, distance: 8.5
click at [92, 305] on div at bounding box center [99, 306] width 28 height 22
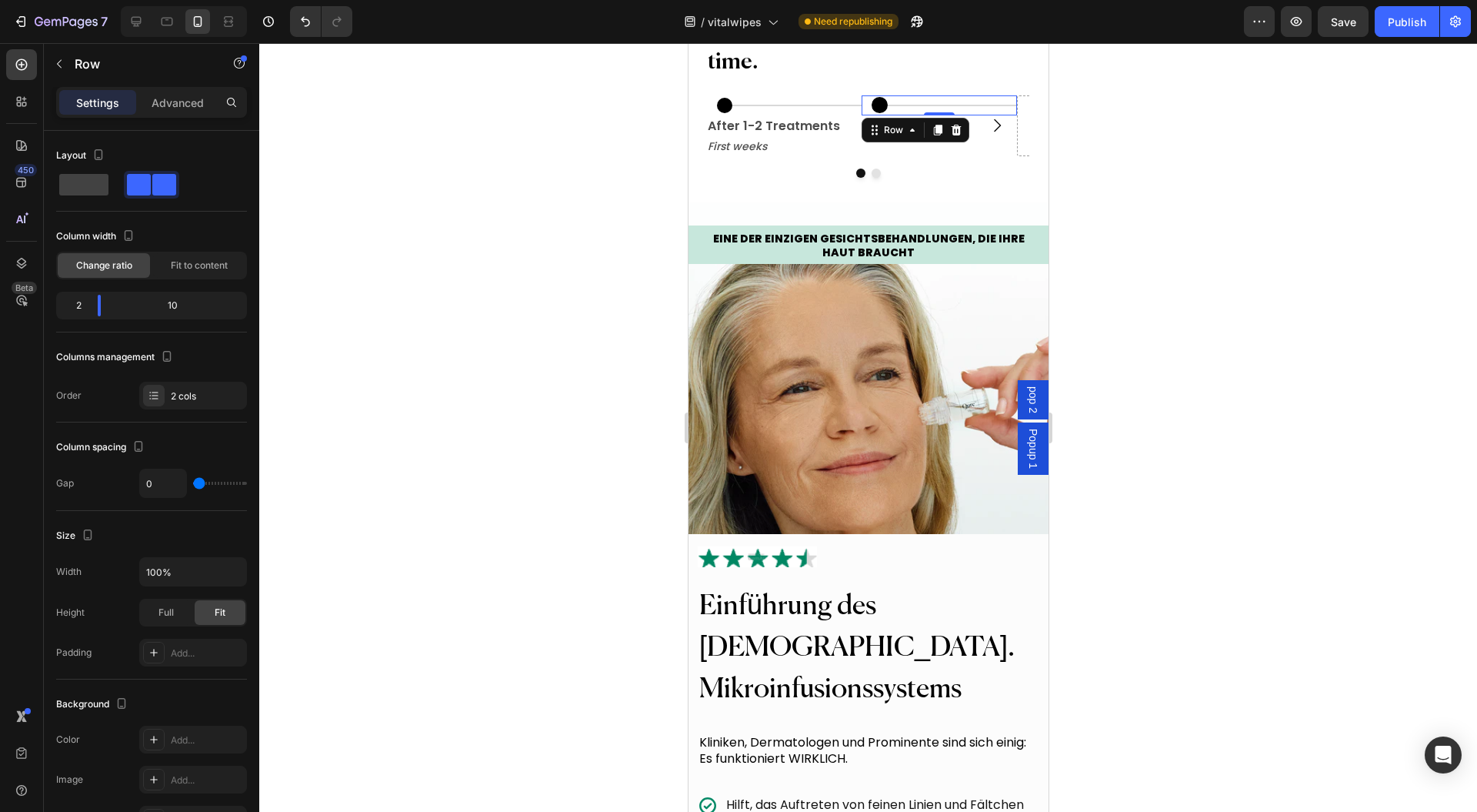
click at [174, 265] on span "Fit to content" at bounding box center [199, 266] width 57 height 14
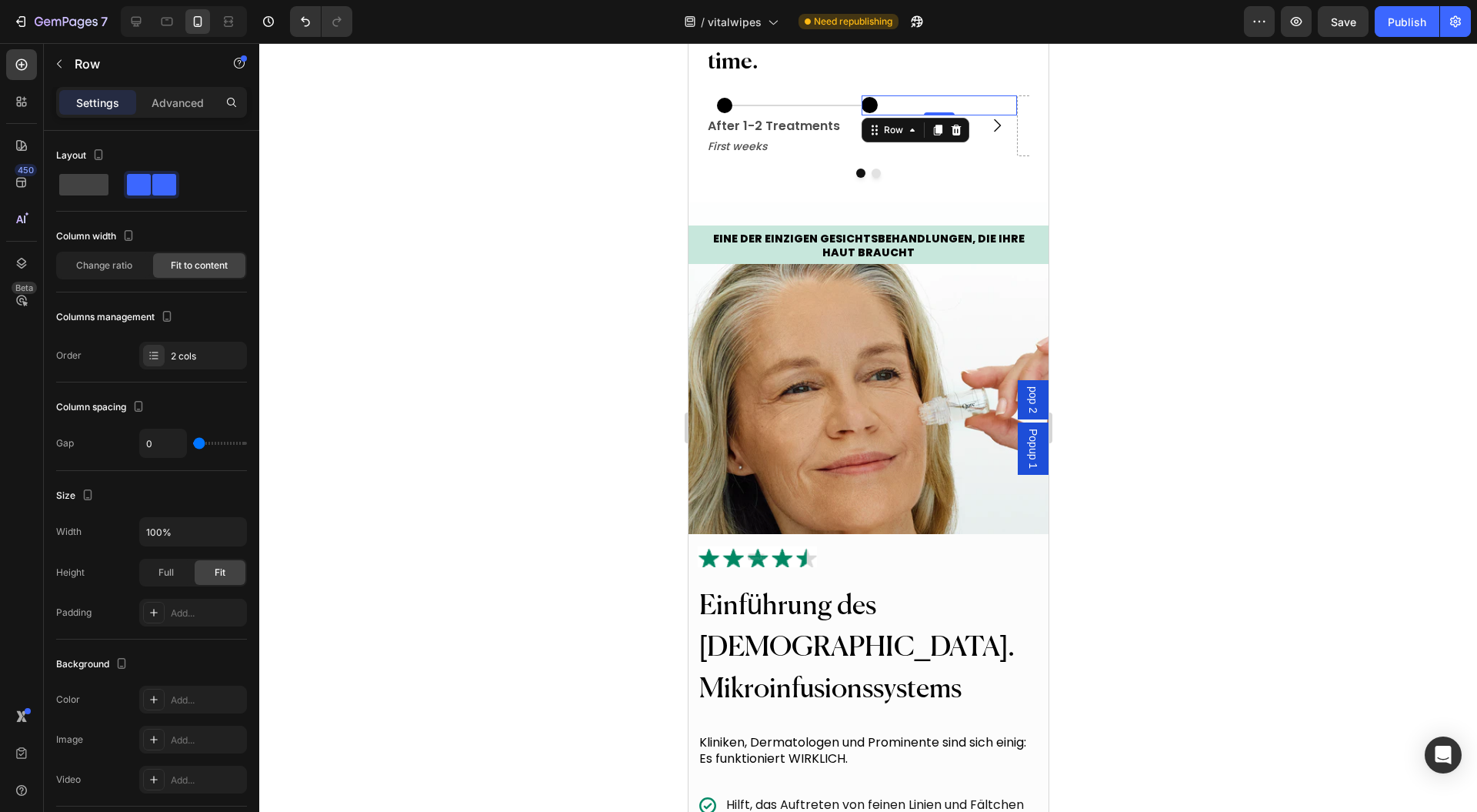
click at [115, 265] on span "Change ratio" at bounding box center [104, 266] width 56 height 14
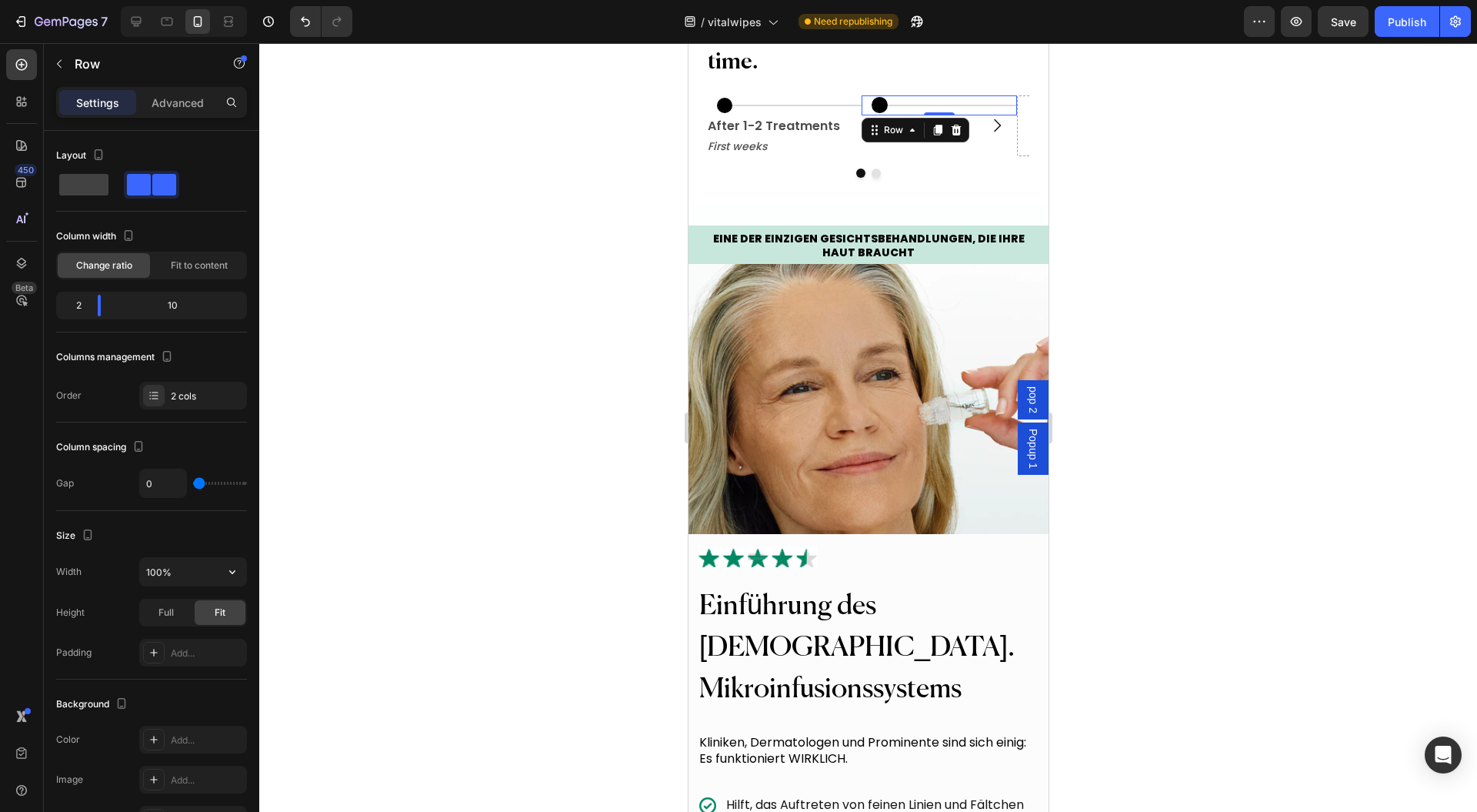
click at [240, 576] on icon "button" at bounding box center [232, 571] width 15 height 15
click at [171, 633] on p "Full 100%" at bounding box center [189, 638] width 88 height 14
click at [183, 107] on p "Advanced" at bounding box center [178, 103] width 52 height 16
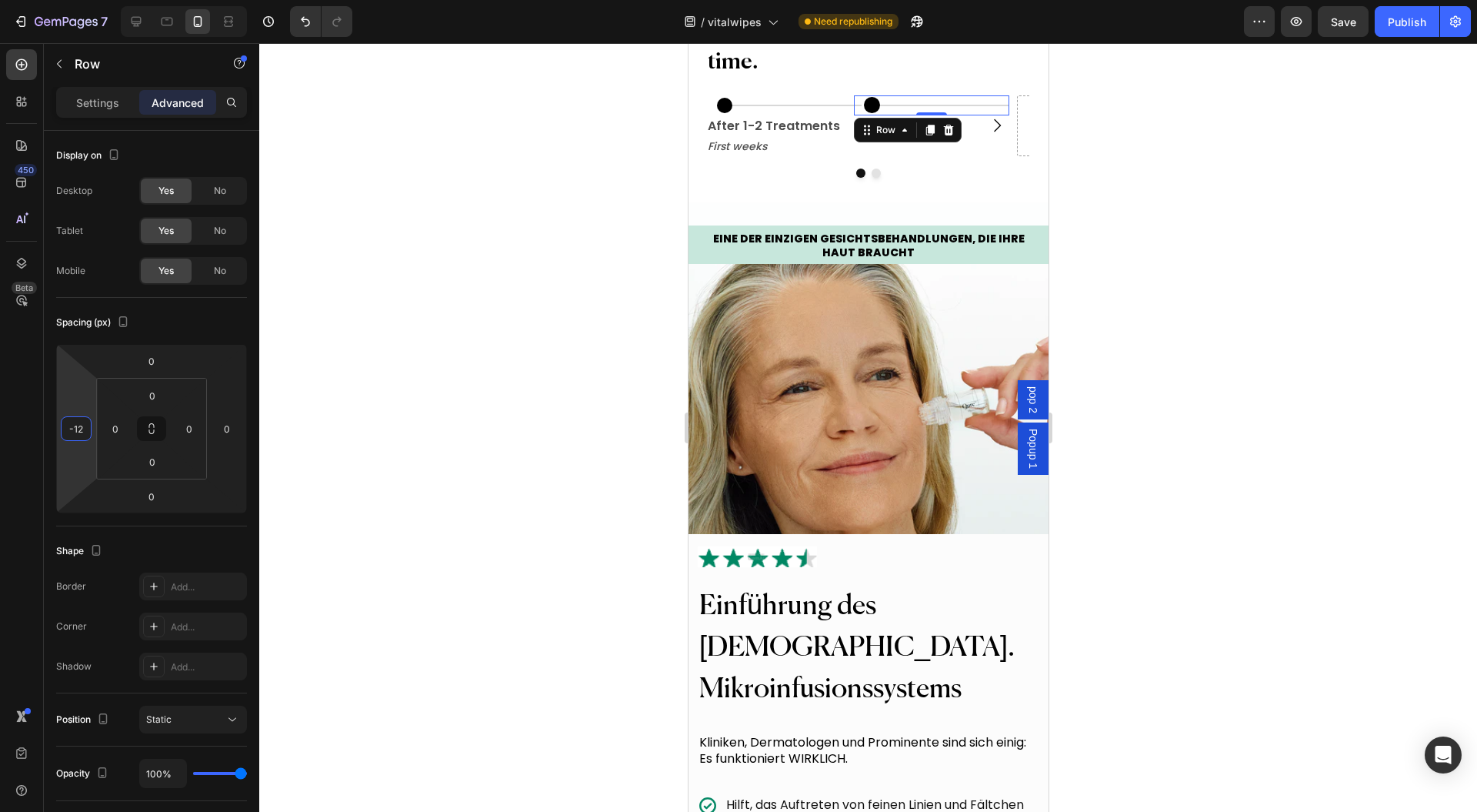
type input "-14"
drag, startPoint x: 79, startPoint y: 388, endPoint x: 87, endPoint y: 402, distance: 15.8
click at [87, 0] on html "7 Version history / vitalwipes Need republishing Preview Save Publish 450 Beta …" at bounding box center [738, 0] width 1477 height 0
click at [282, 397] on div at bounding box center [868, 427] width 1218 height 769
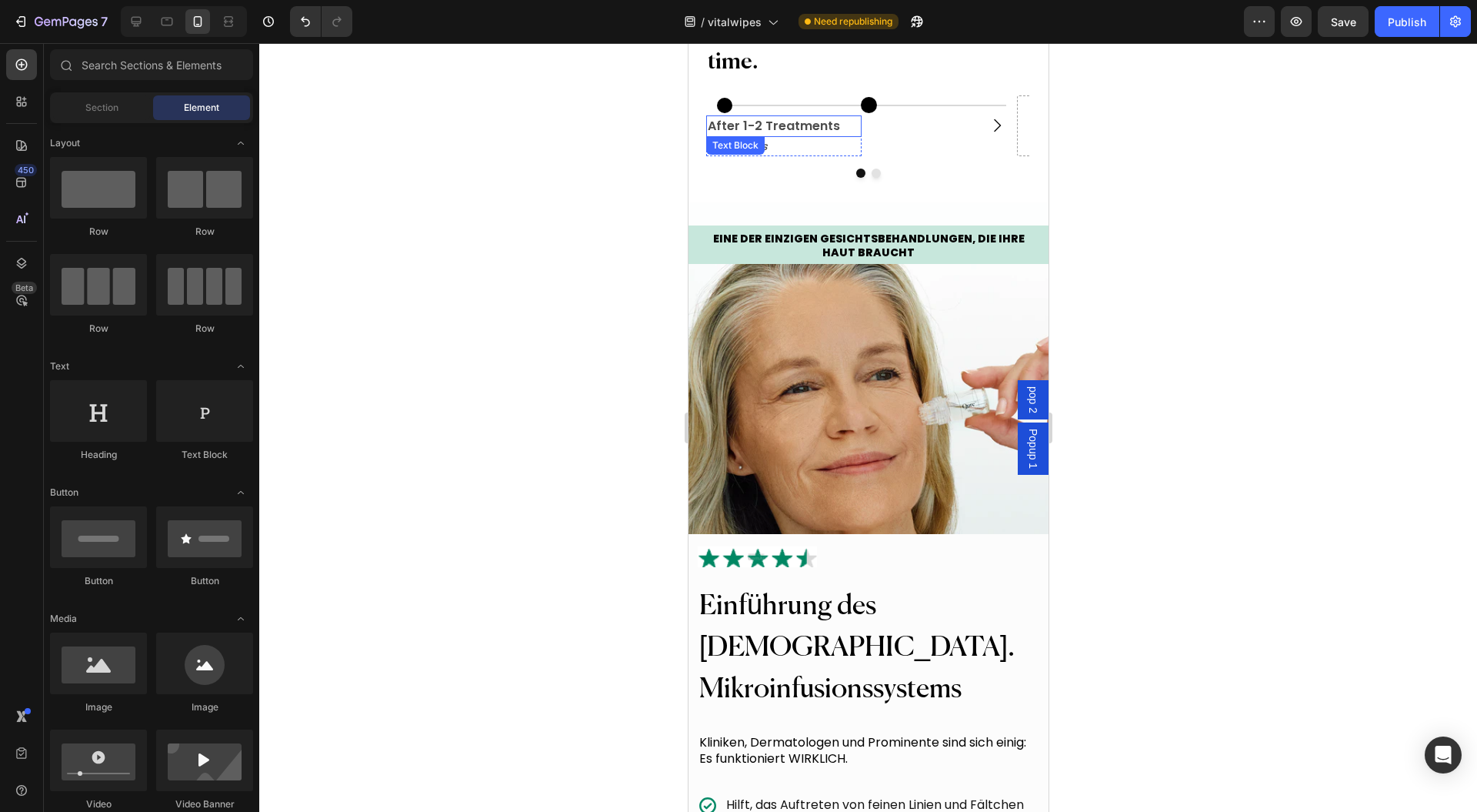
click at [803, 135] on p "After 1-2 Treatments" at bounding box center [783, 126] width 152 height 18
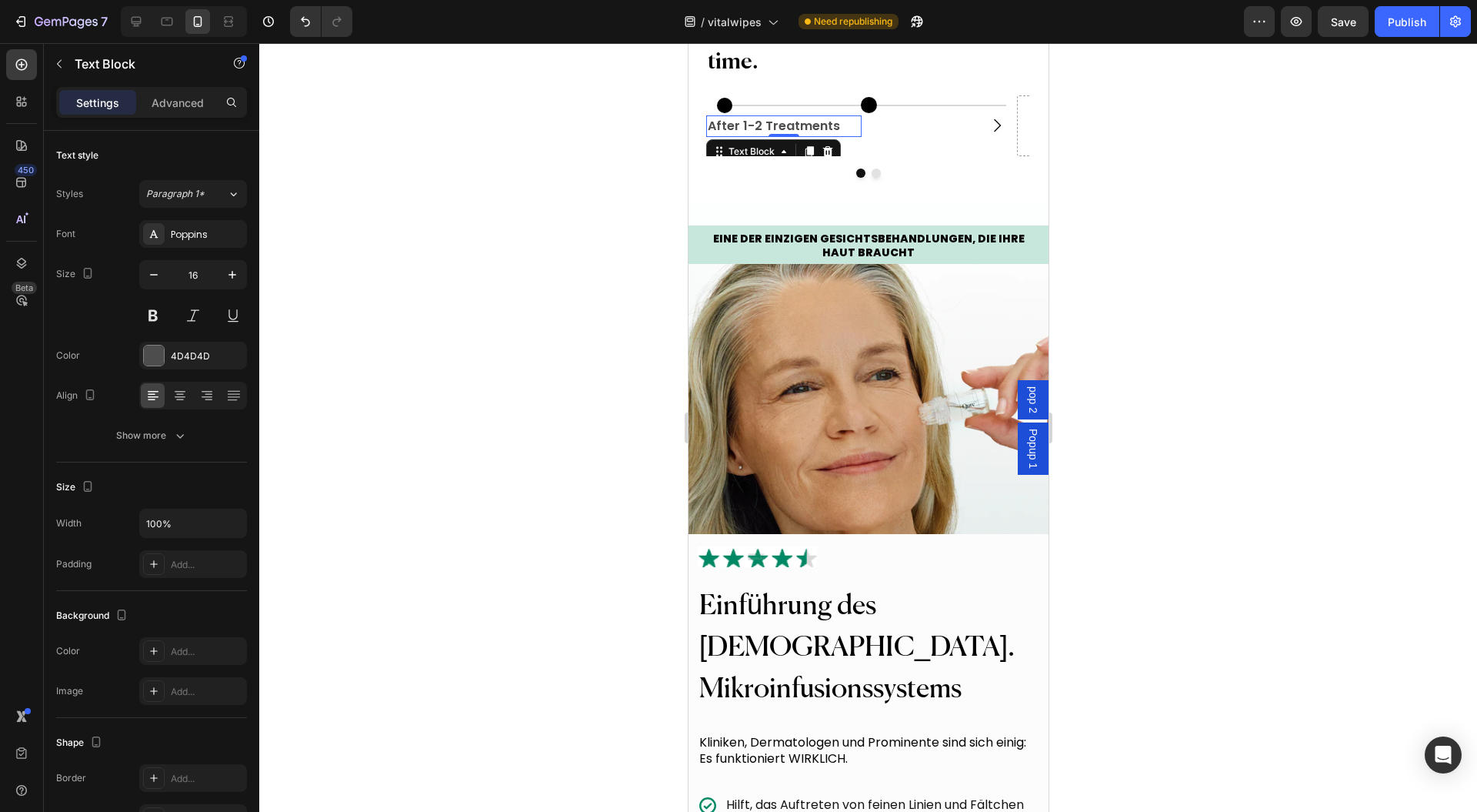
click at [740, 159] on div "Text Block" at bounding box center [751, 152] width 52 height 14
click at [744, 159] on div "Text Block" at bounding box center [751, 152] width 52 height 14
click at [606, 280] on div at bounding box center [868, 427] width 1218 height 769
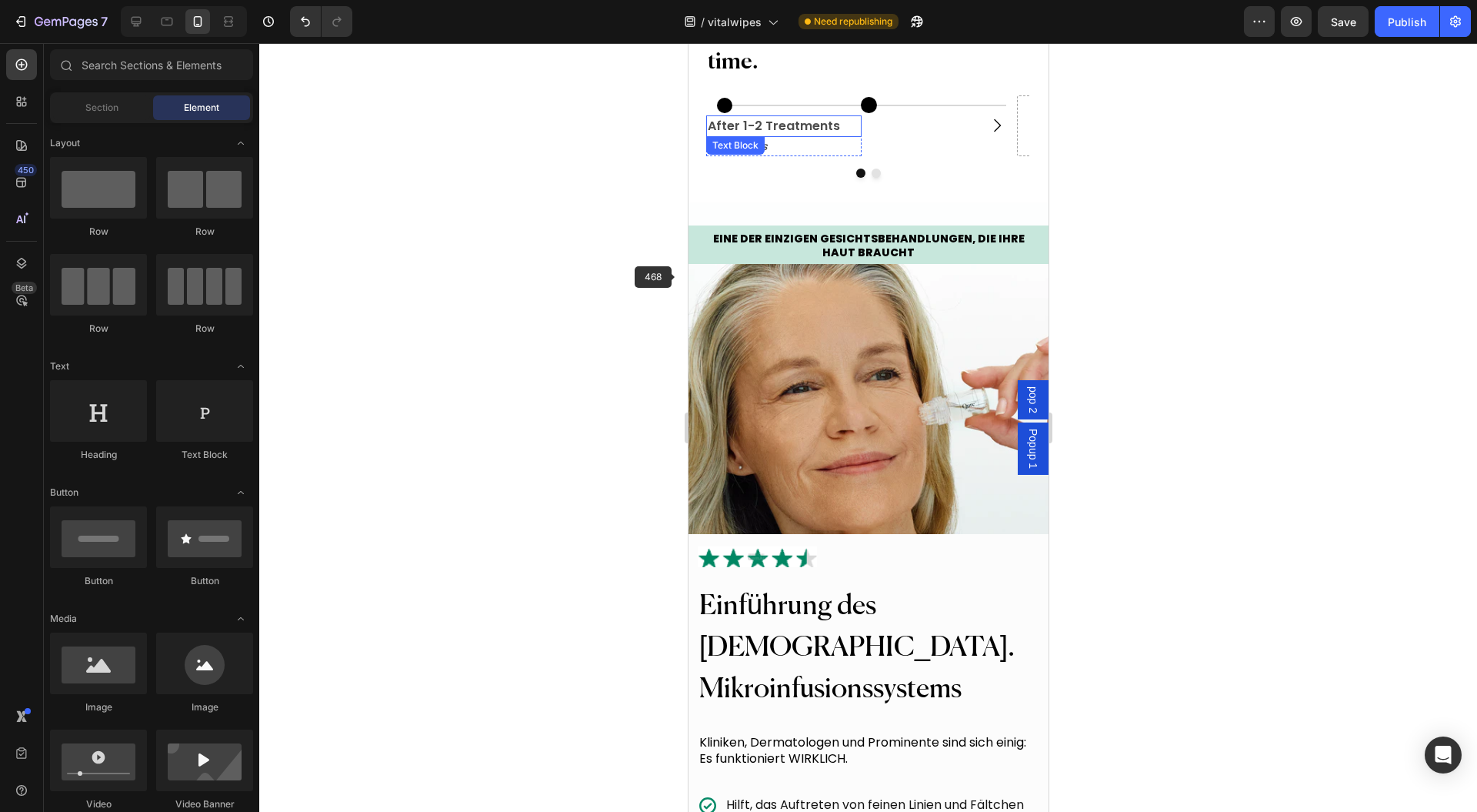
click at [748, 135] on p "After 1-2 Treatments" at bounding box center [783, 126] width 152 height 18
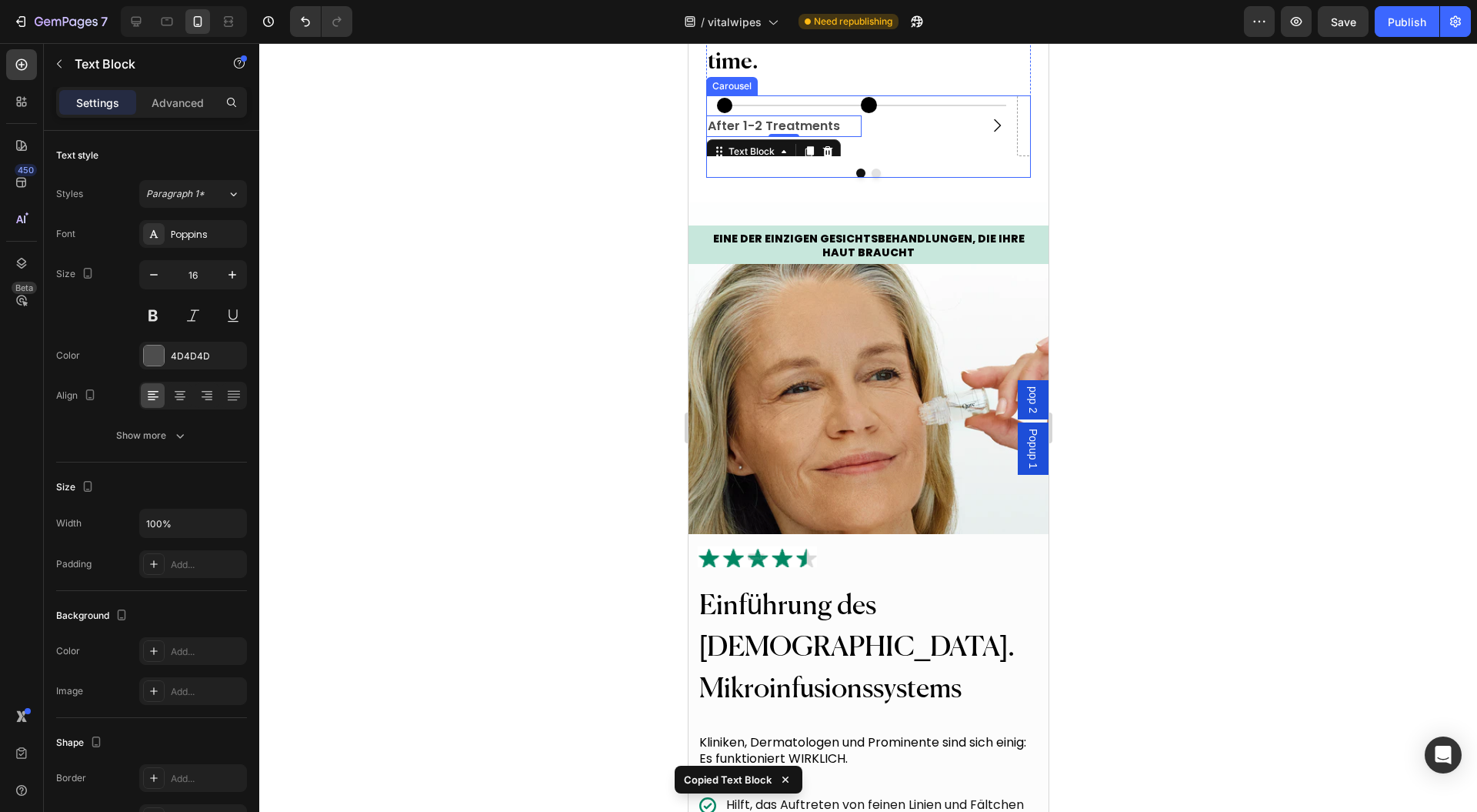
click at [887, 156] on div "Icon Title Line Row" at bounding box center [938, 125] width 155 height 61
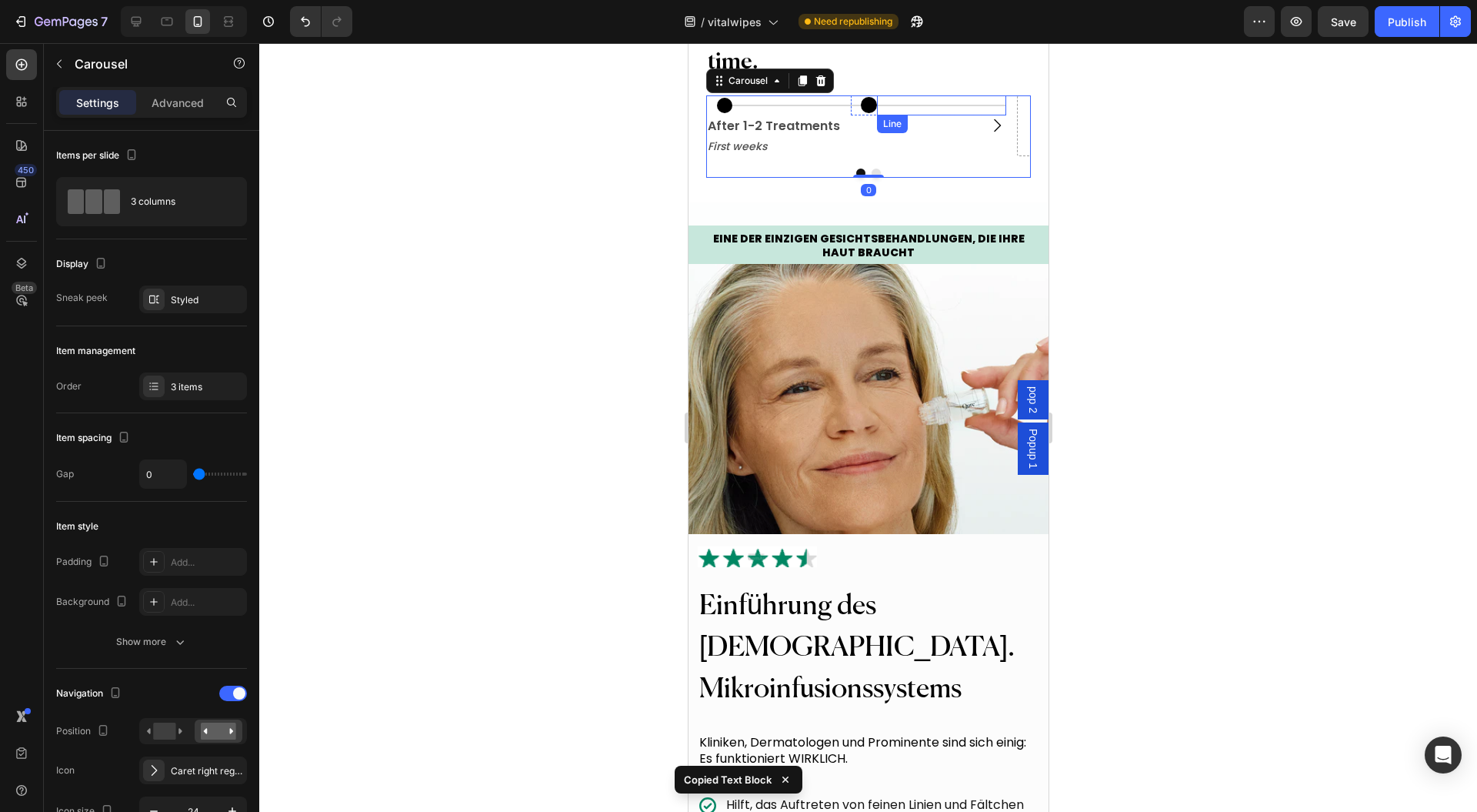
click at [890, 115] on div "Title Line" at bounding box center [940, 105] width 129 height 20
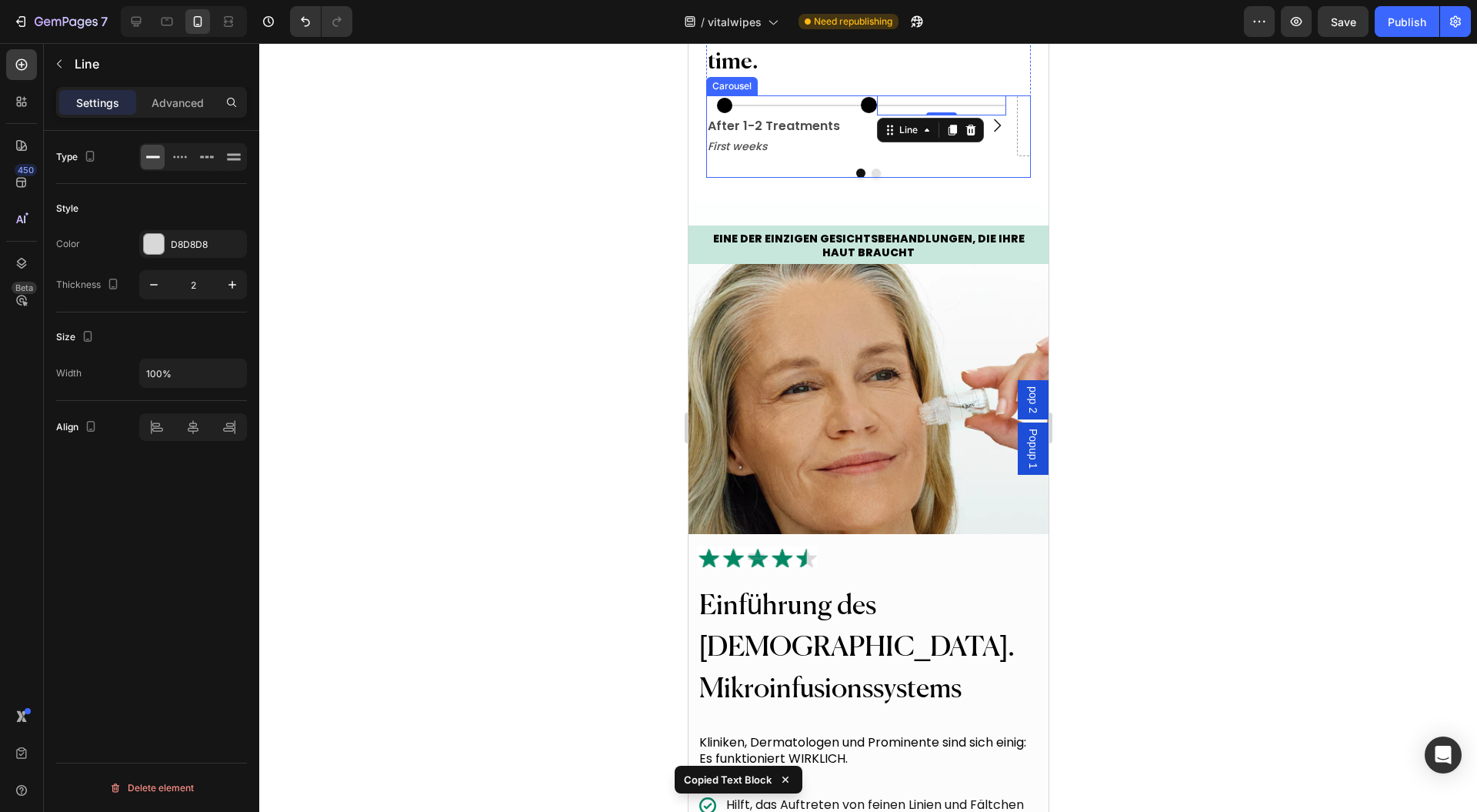
click at [874, 156] on div "Icon Title Line 0 Row" at bounding box center [938, 125] width 155 height 61
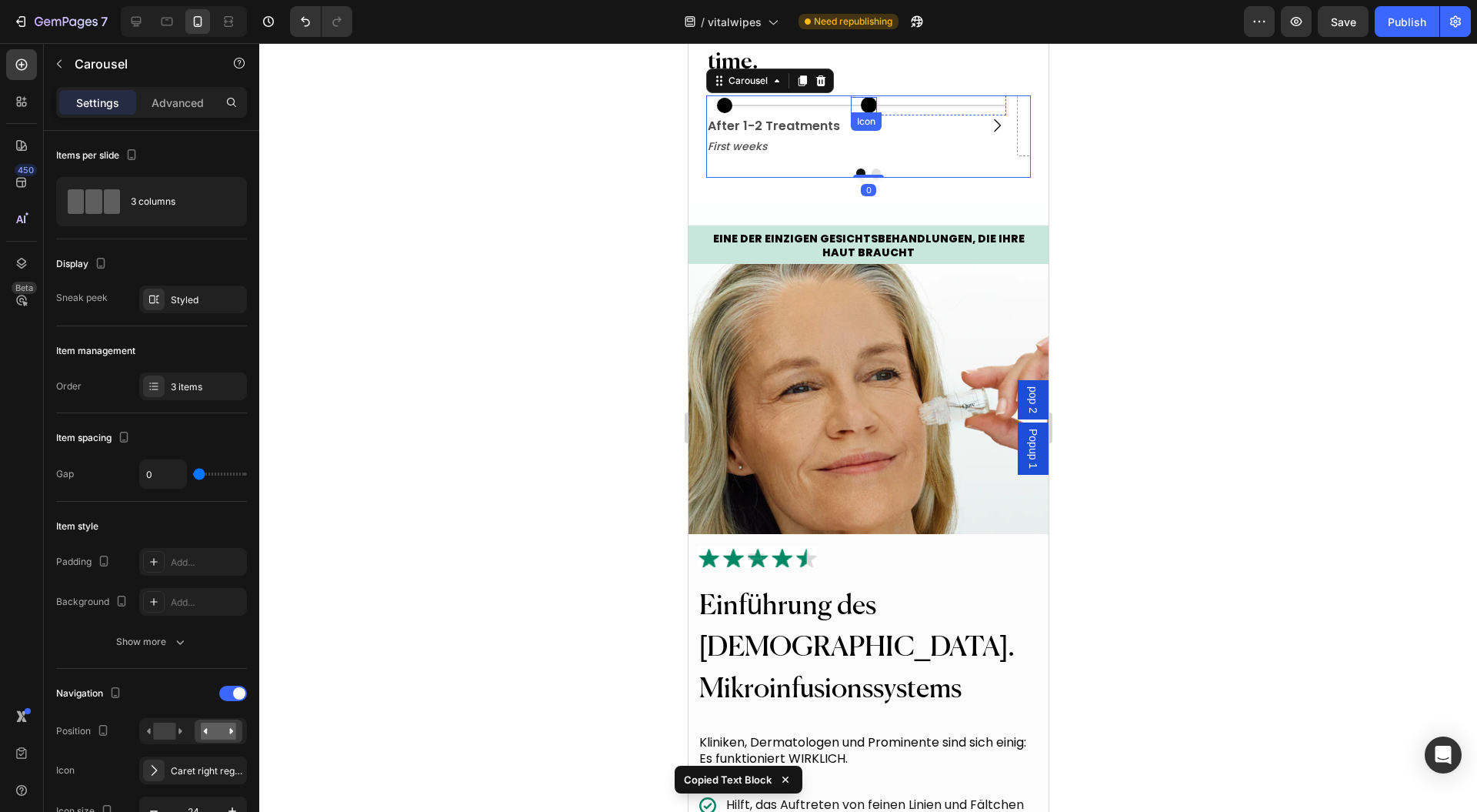
click at [872, 113] on div "Icon" at bounding box center [863, 105] width 26 height 16
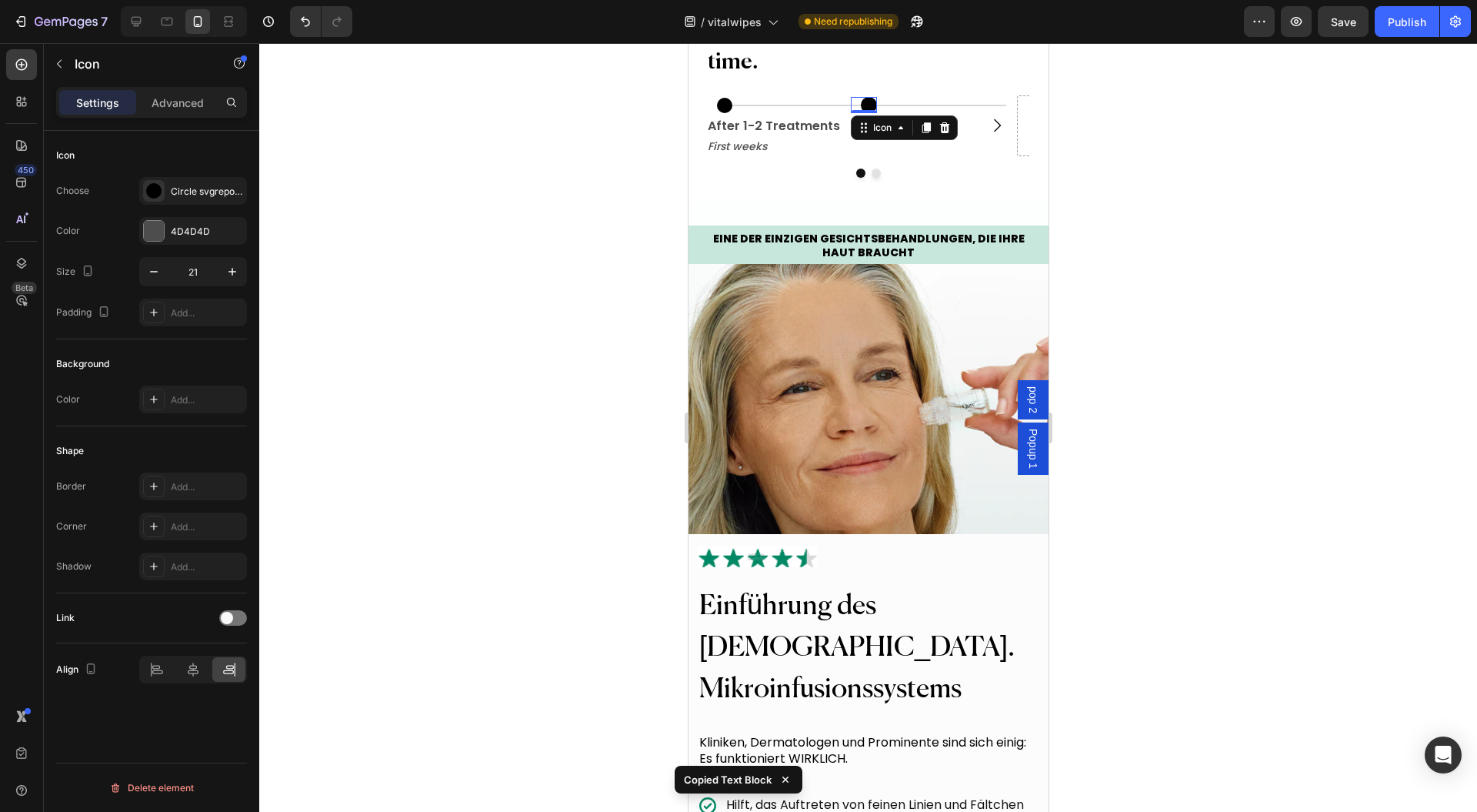
click at [878, 128] on div "Icon" at bounding box center [882, 128] width 25 height 0
click at [879, 169] on div "Row 2 cols" at bounding box center [883, 156] width 65 height 25
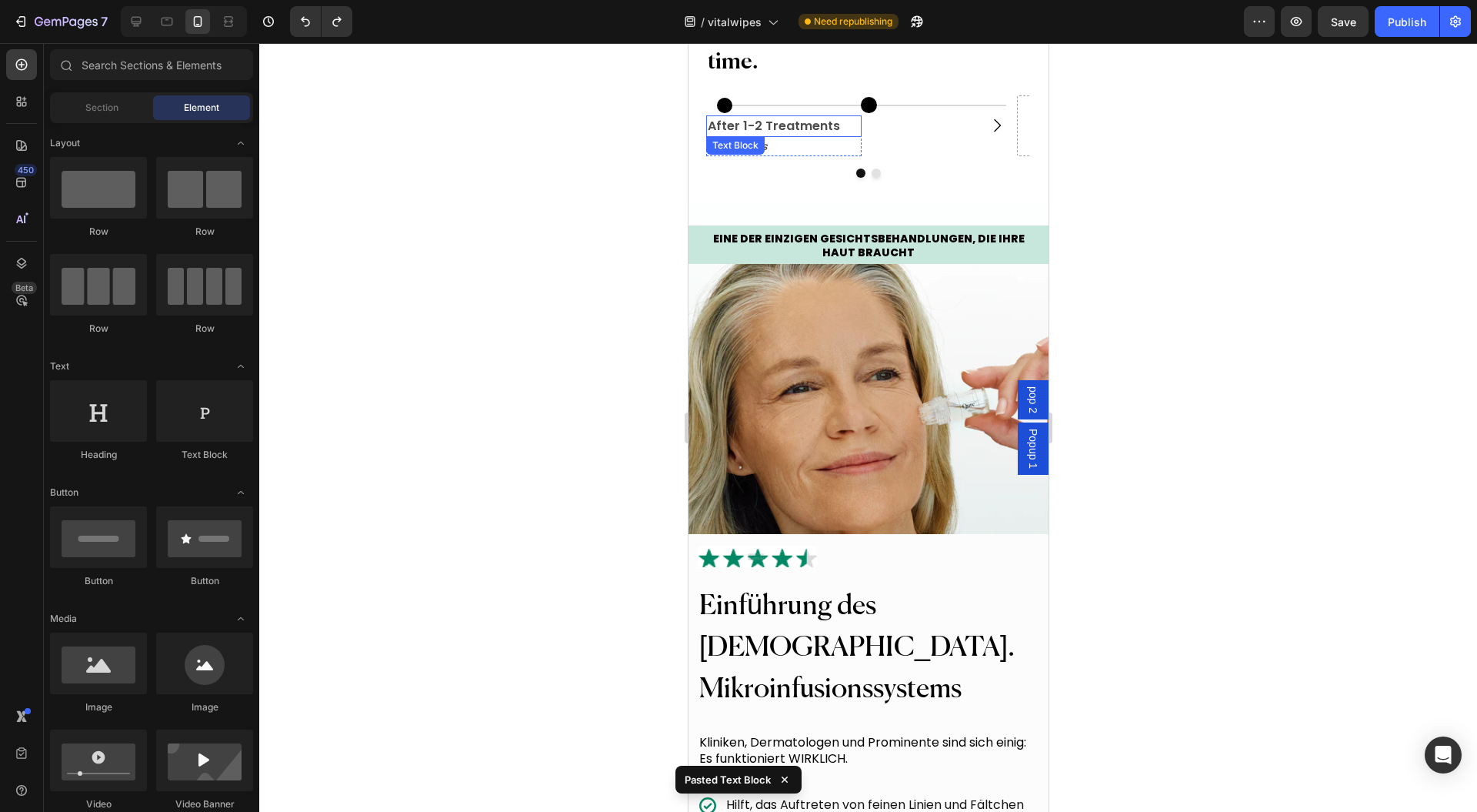
click at [783, 135] on p "After 1-2 Treatments" at bounding box center [783, 126] width 152 height 18
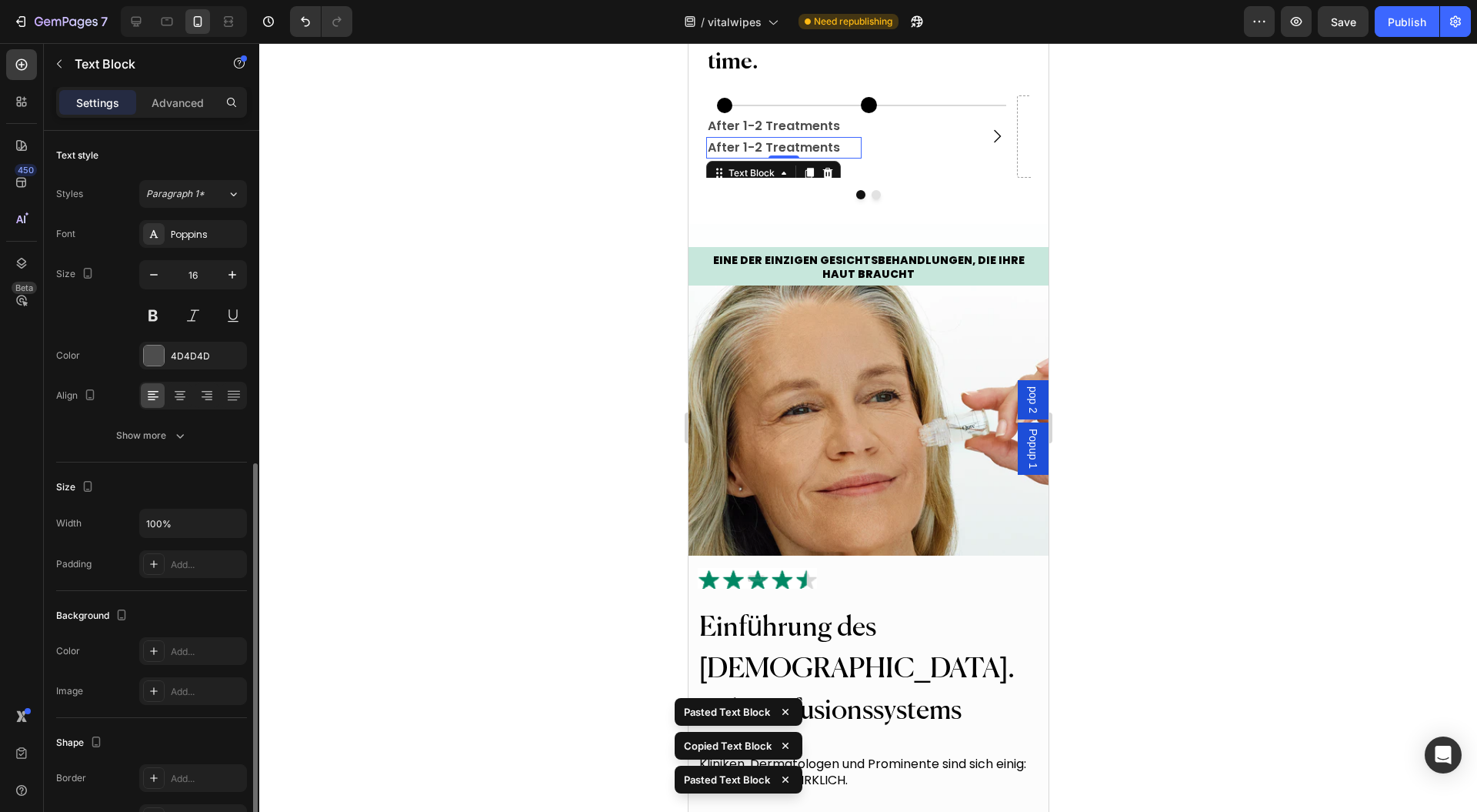
scroll to position [185, 0]
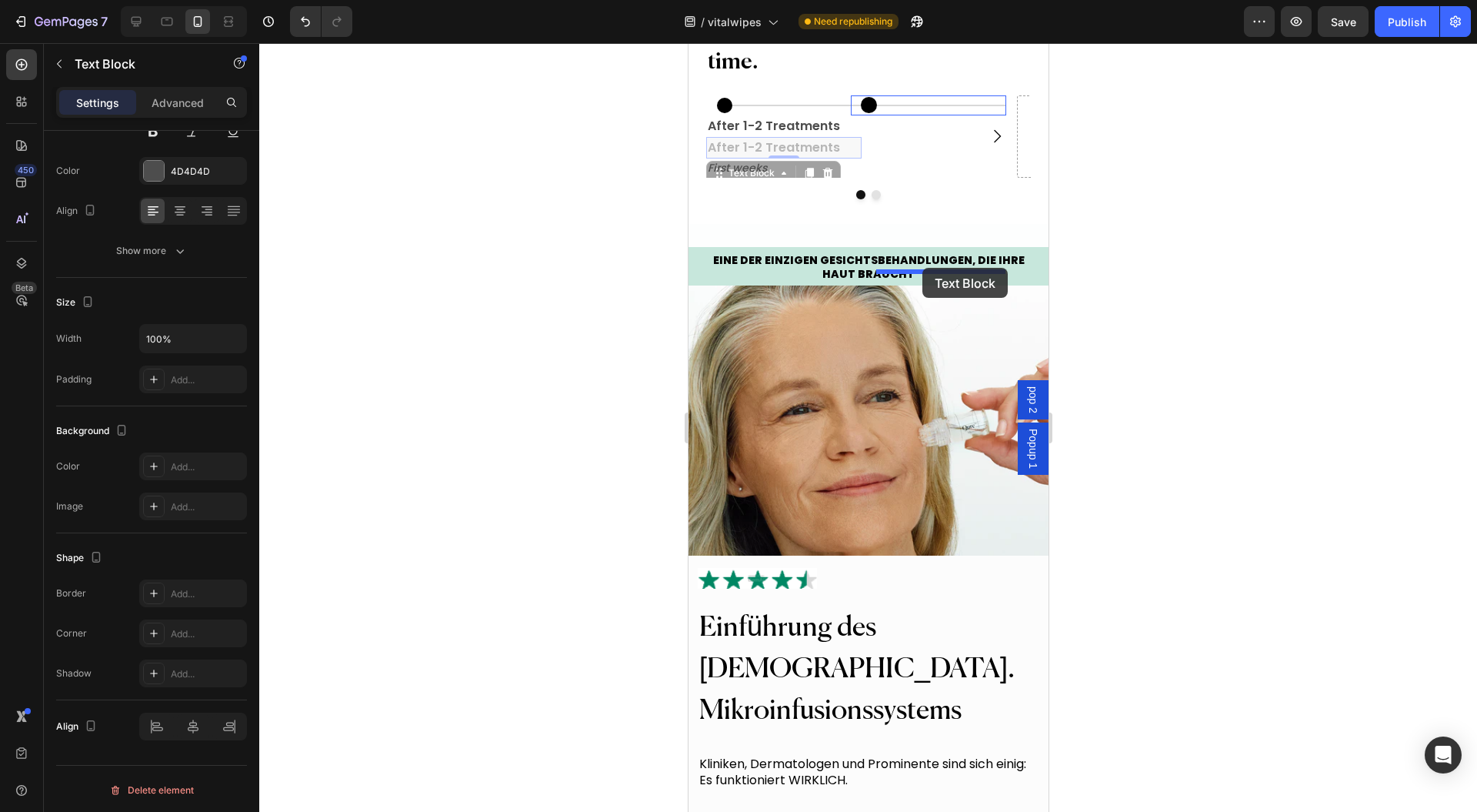
drag, startPoint x: 739, startPoint y: 328, endPoint x: 922, endPoint y: 268, distance: 192.7
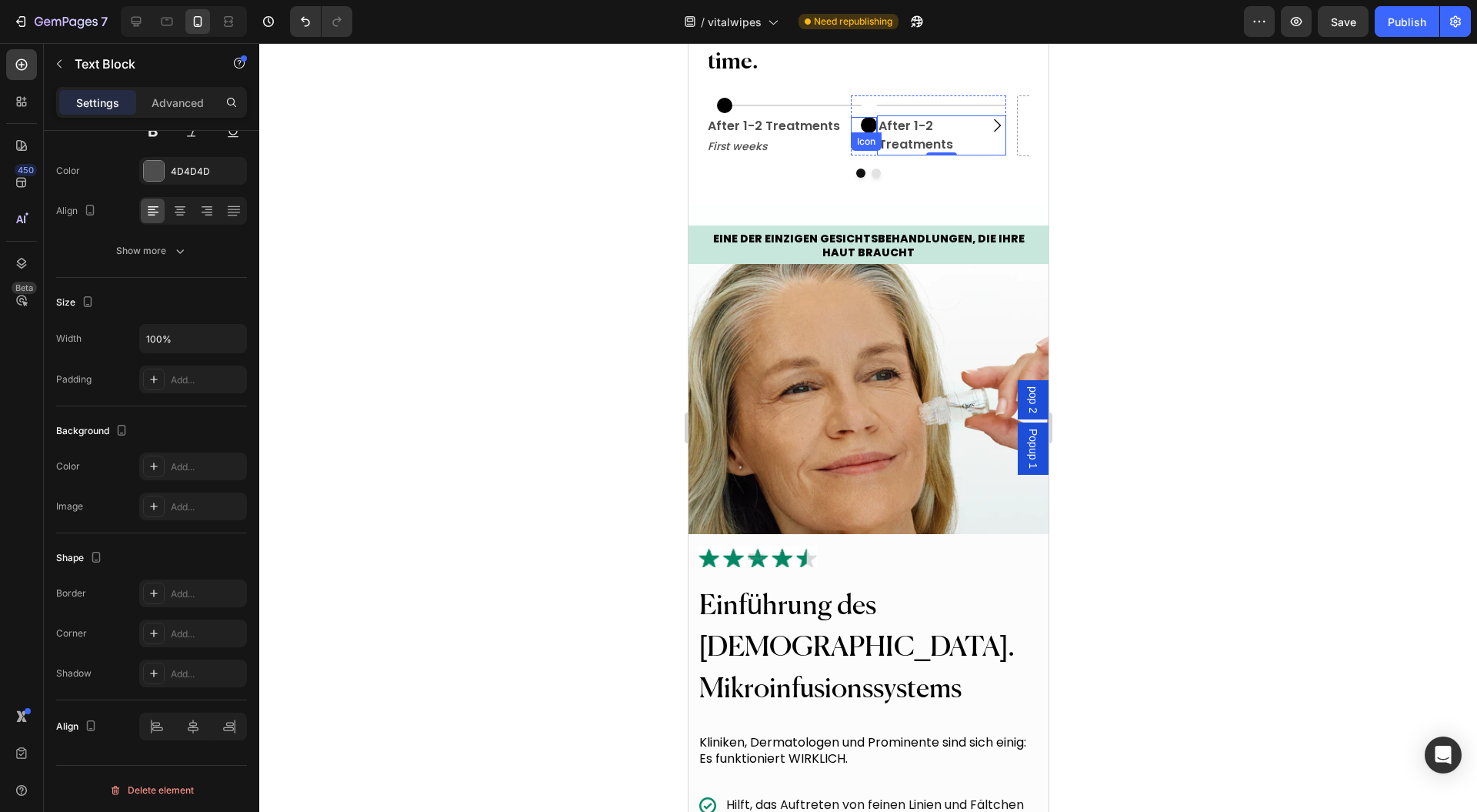
click at [865, 133] on circle at bounding box center [868, 125] width 16 height 16
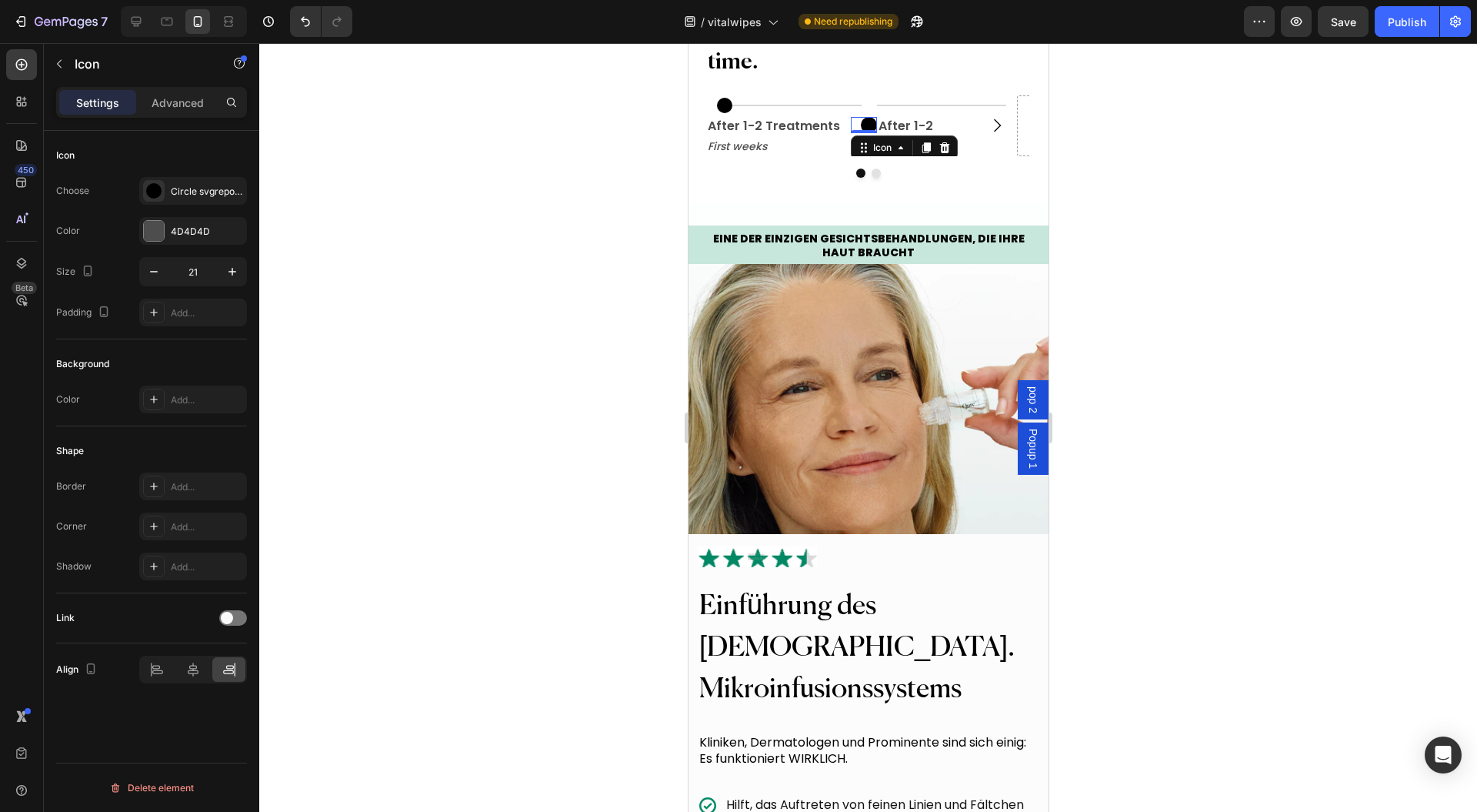
scroll to position [0, 0]
drag, startPoint x: 870, startPoint y: 302, endPoint x: 1791, endPoint y: 345, distance: 922.9
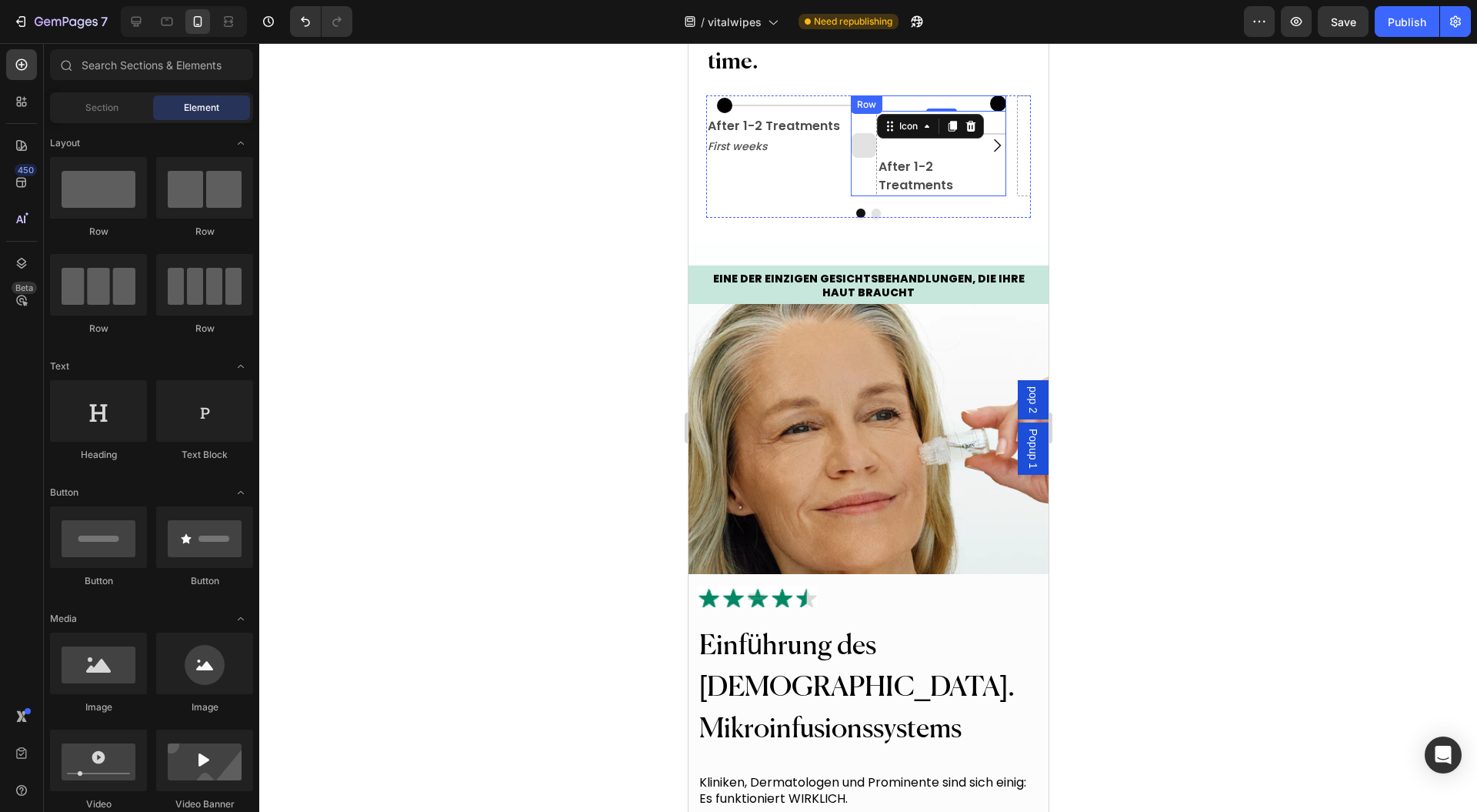
click at [856, 158] on div at bounding box center [863, 145] width 25 height 25
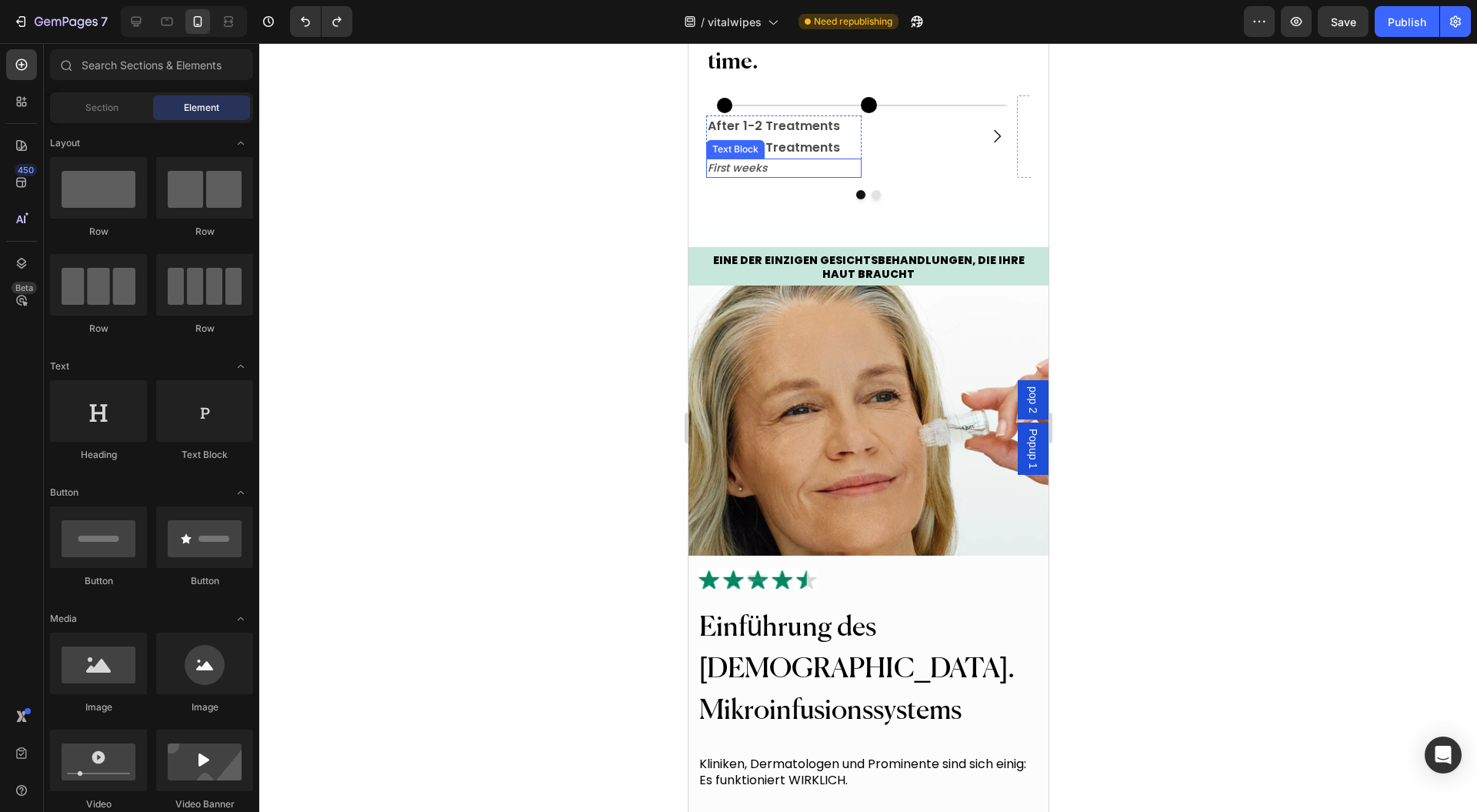
click at [843, 176] on p "First weeks" at bounding box center [783, 168] width 152 height 16
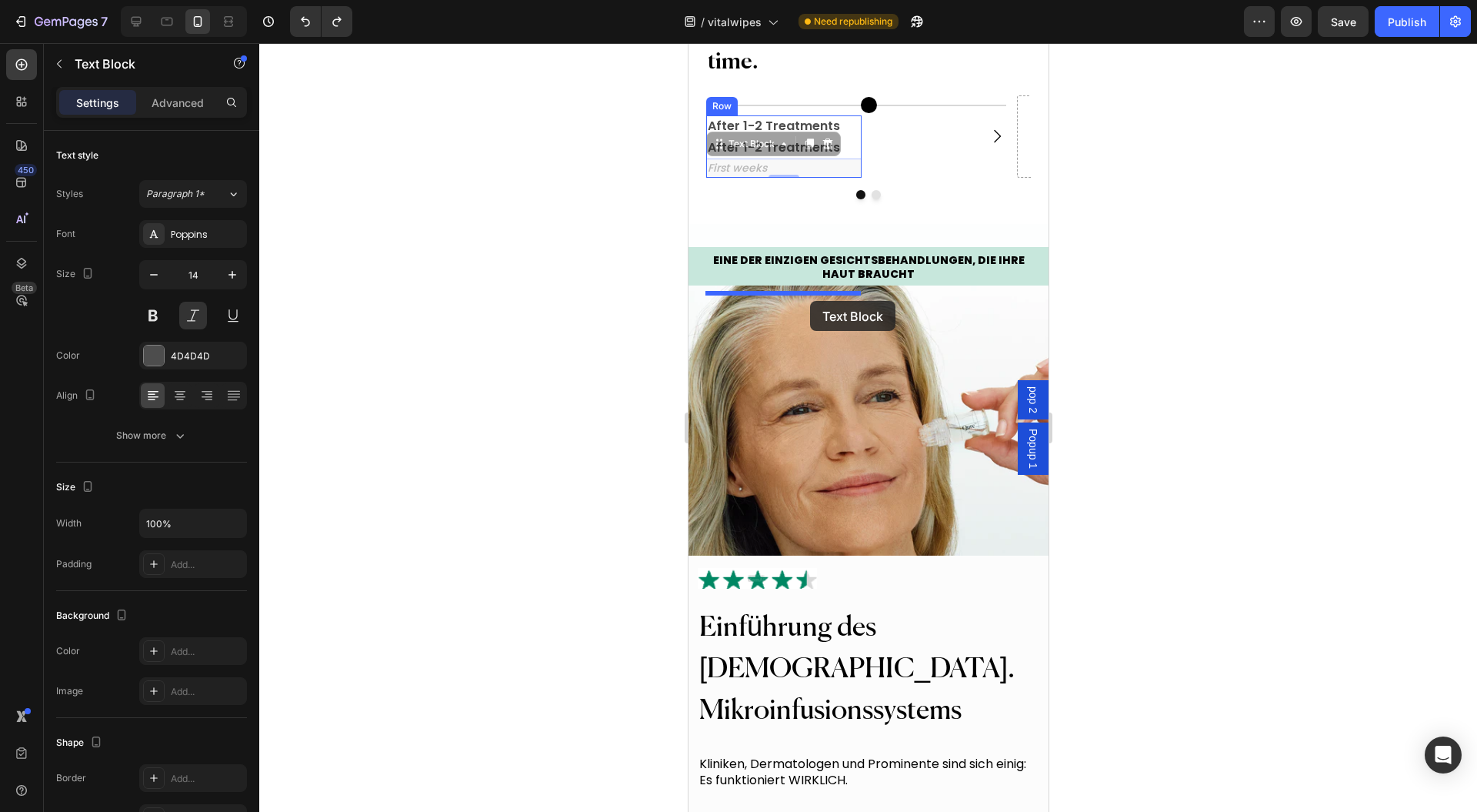
drag, startPoint x: 752, startPoint y: 302, endPoint x: 1770, endPoint y: 346, distance: 1019.0
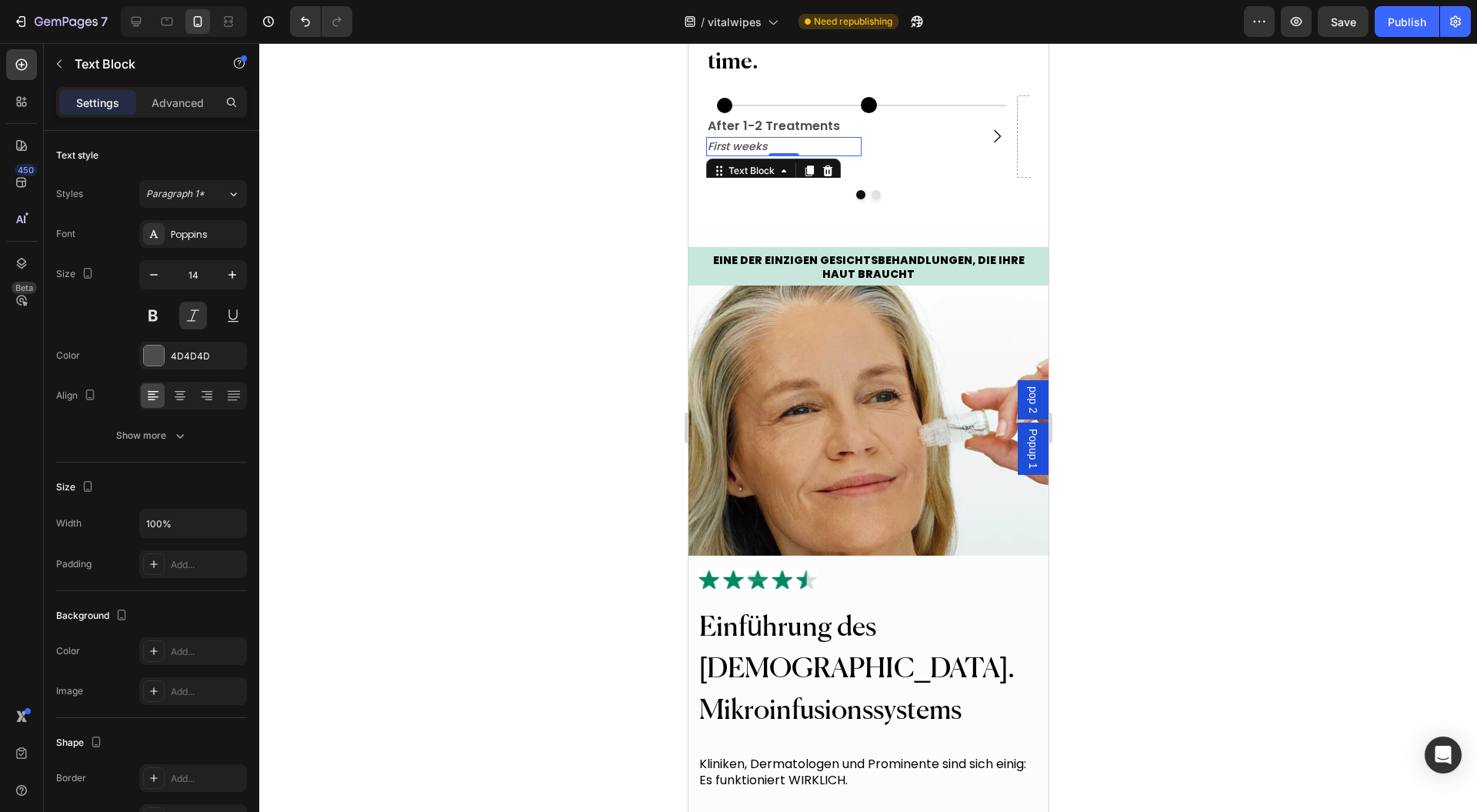
click at [1244, 299] on div at bounding box center [868, 427] width 1218 height 769
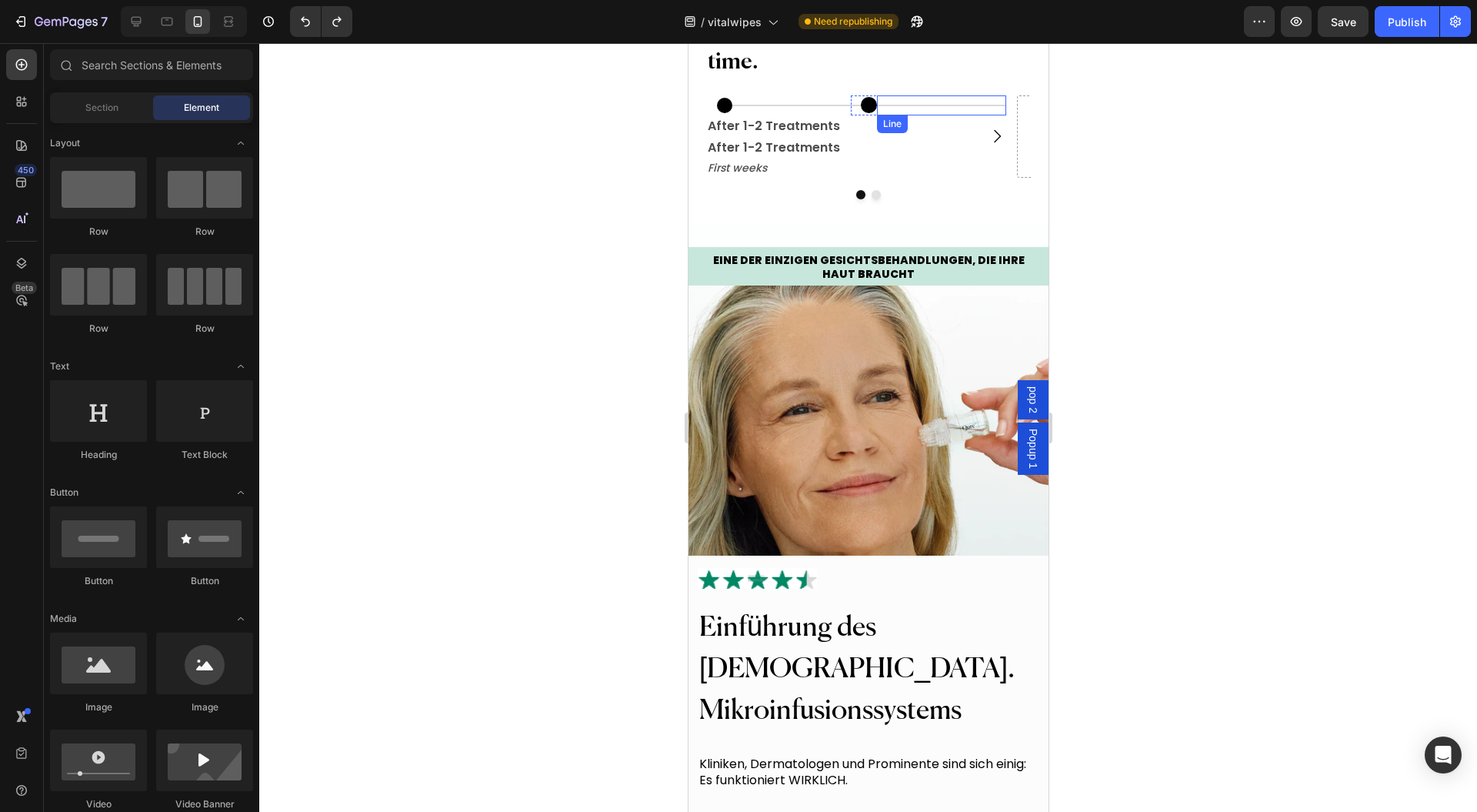
click at [916, 106] on div at bounding box center [940, 106] width 129 height 2
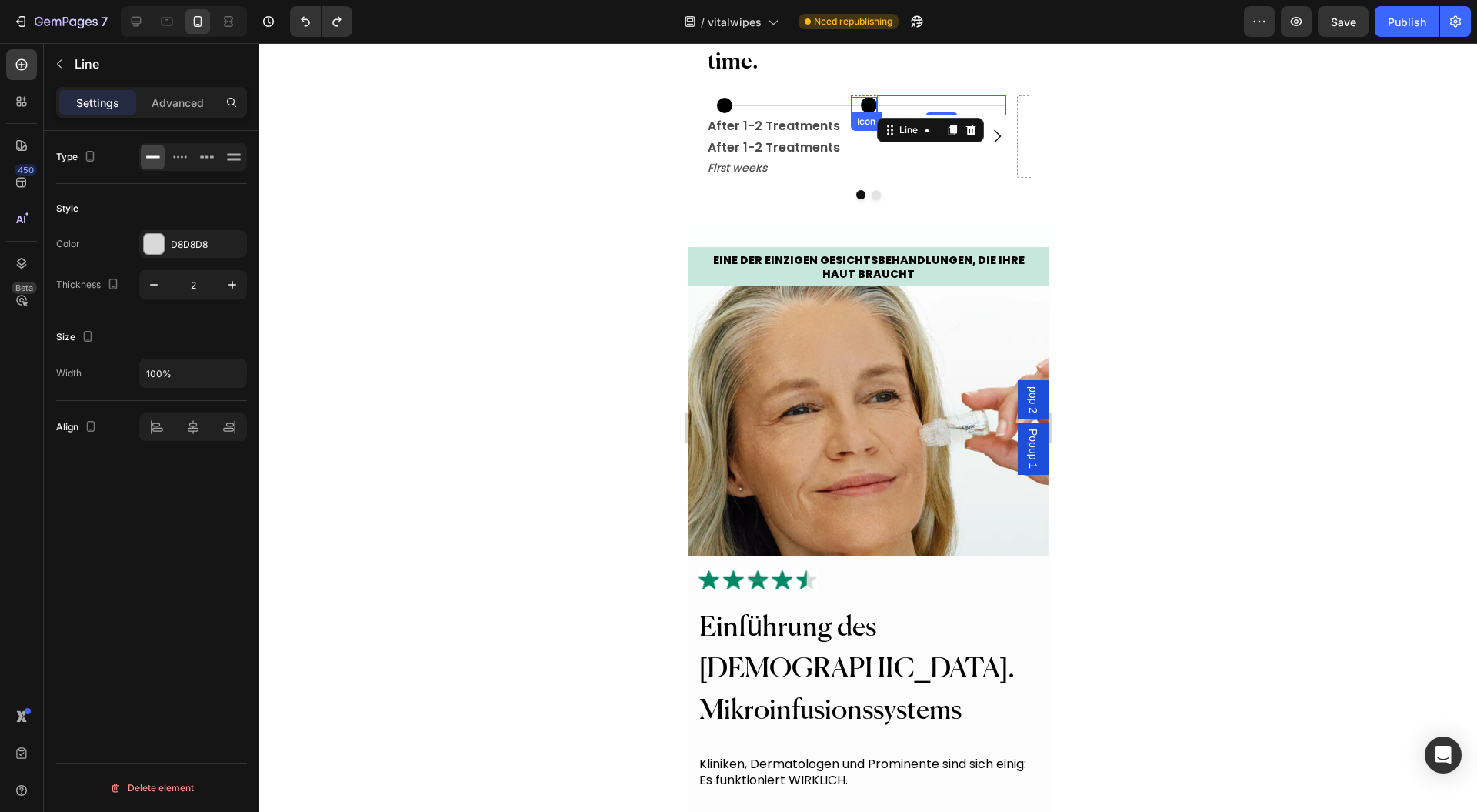
click at [872, 115] on div "Icon Title Line 0 Row" at bounding box center [927, 105] width 155 height 20
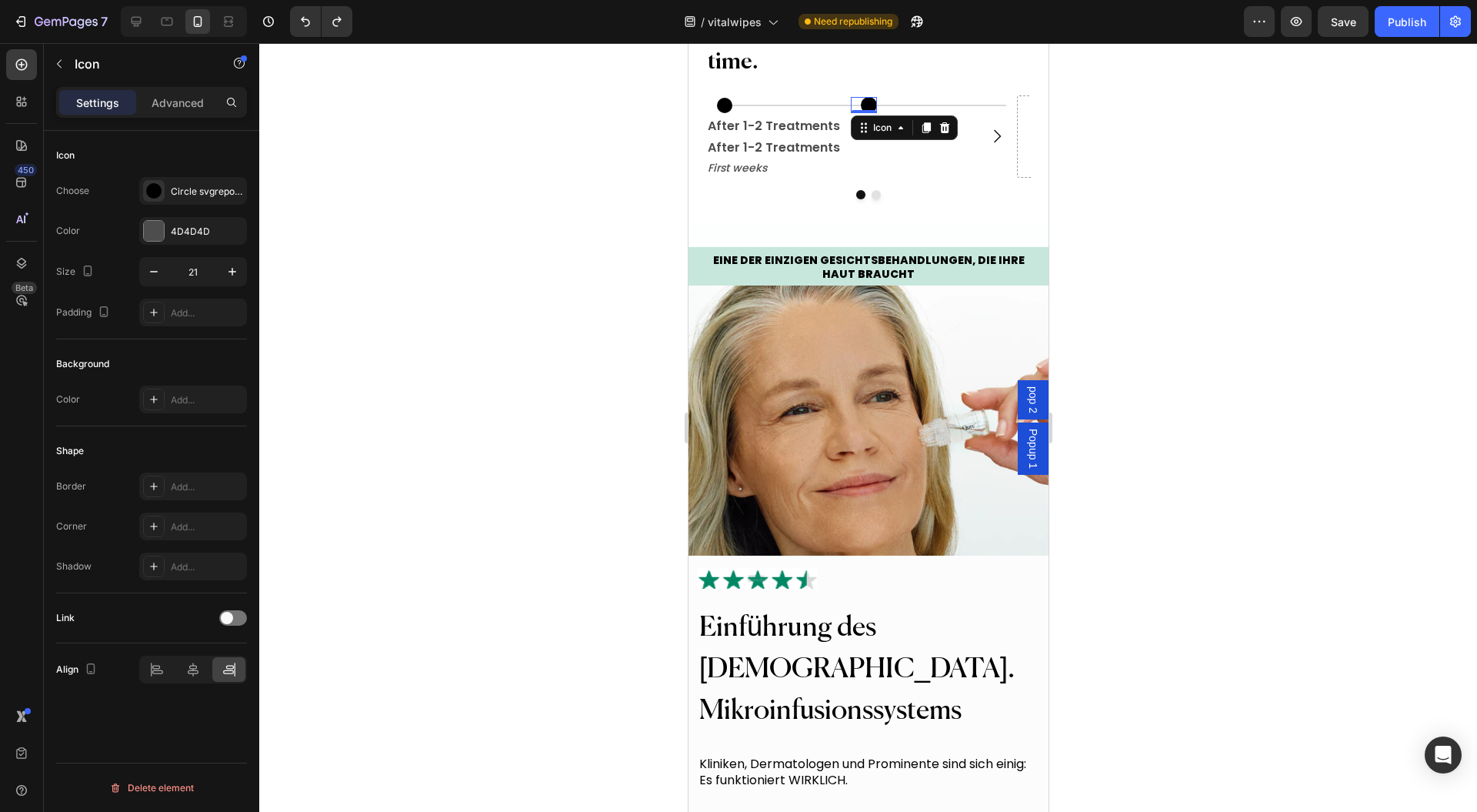
click at [877, 128] on div "Icon" at bounding box center [882, 128] width 25 height 0
click at [883, 161] on div "Row 2 cols" at bounding box center [883, 156] width 53 height 9
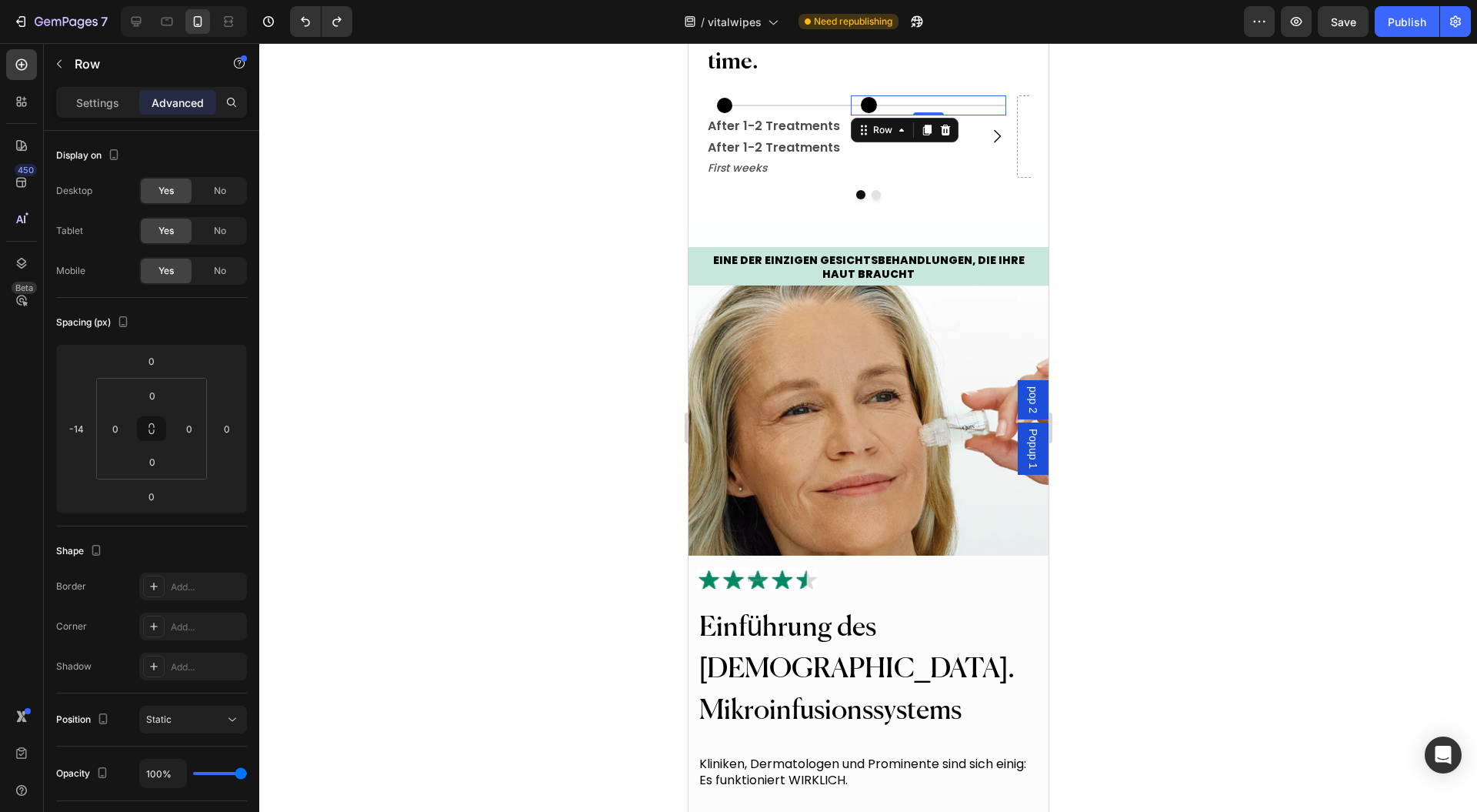
click at [924, 135] on icon at bounding box center [927, 130] width 8 height 11
click at [926, 159] on div at bounding box center [926, 150] width 18 height 18
click at [785, 176] on p "First weeks" at bounding box center [783, 168] width 152 height 16
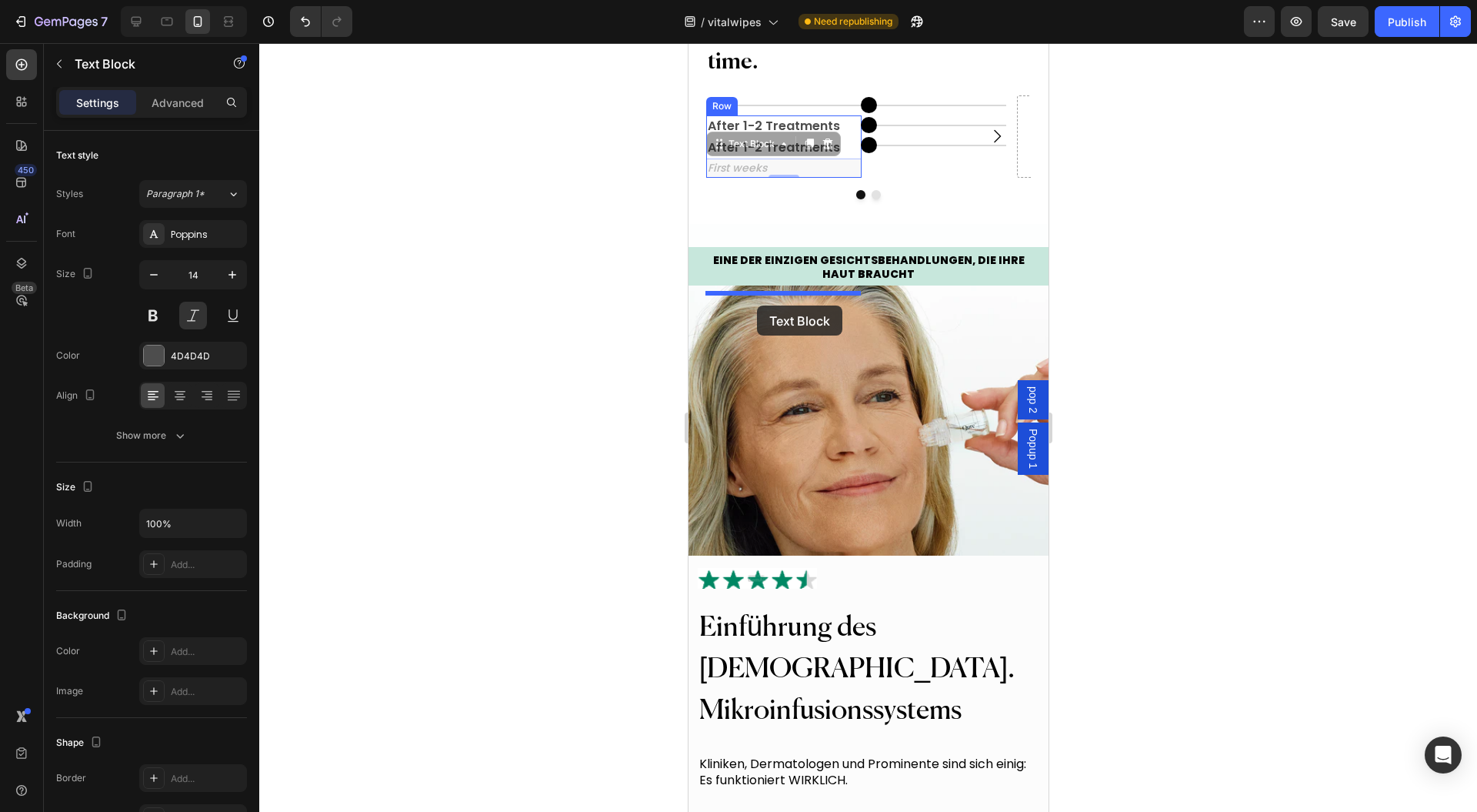
drag, startPoint x: 735, startPoint y: 305, endPoint x: 756, endPoint y: 305, distance: 21.6
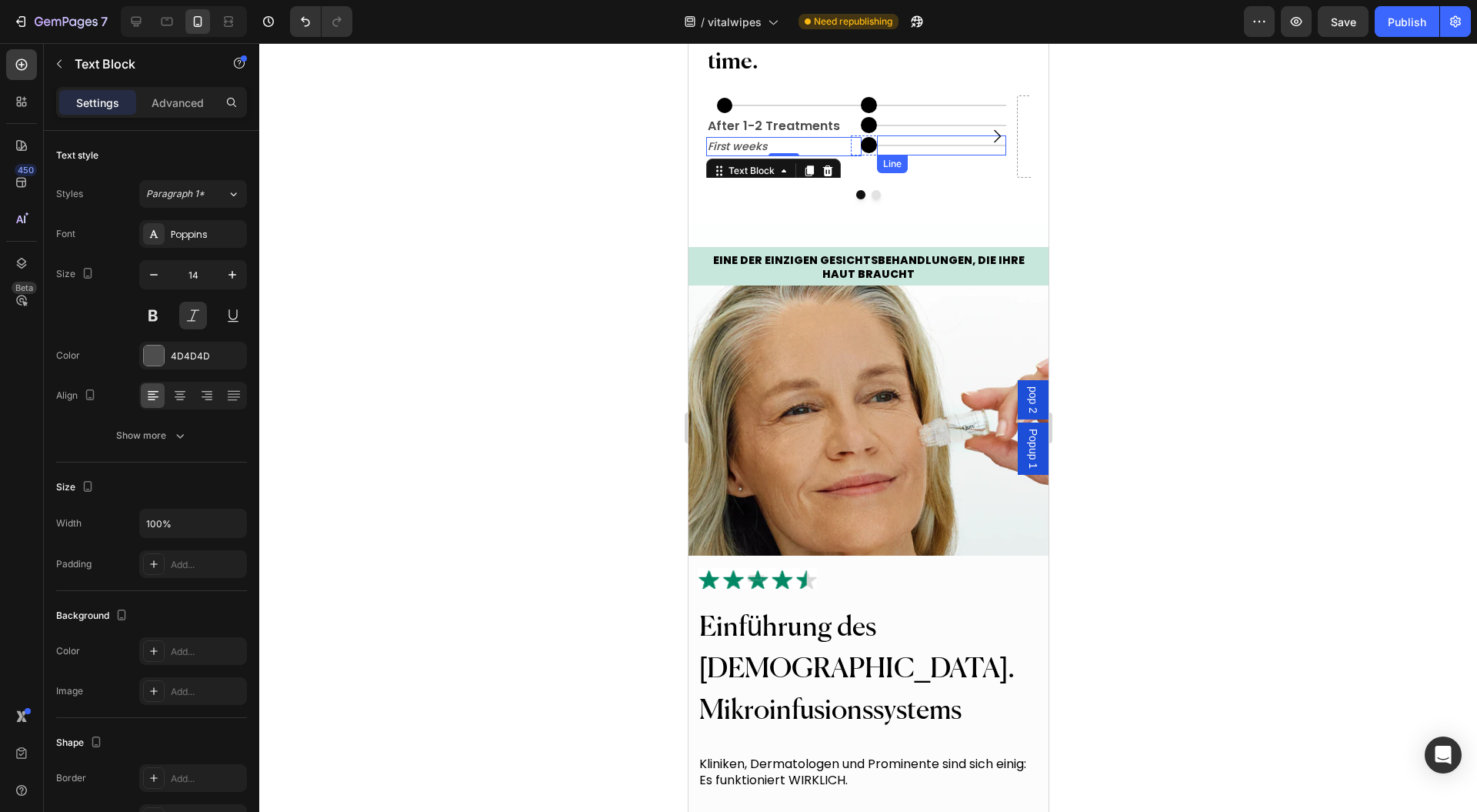
click at [908, 155] on div "Title Line" at bounding box center [940, 145] width 129 height 20
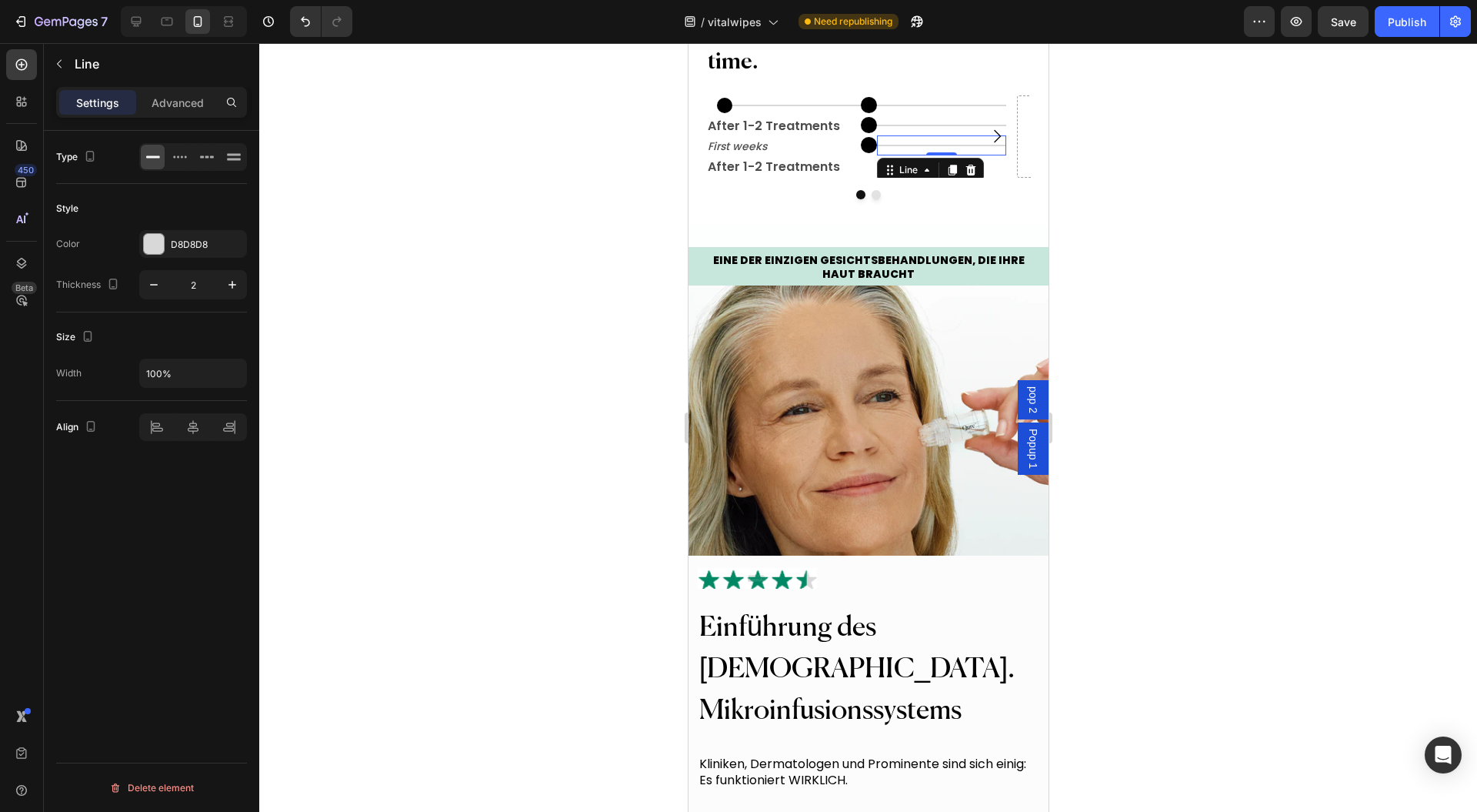
click at [967, 176] on icon at bounding box center [970, 170] width 12 height 12
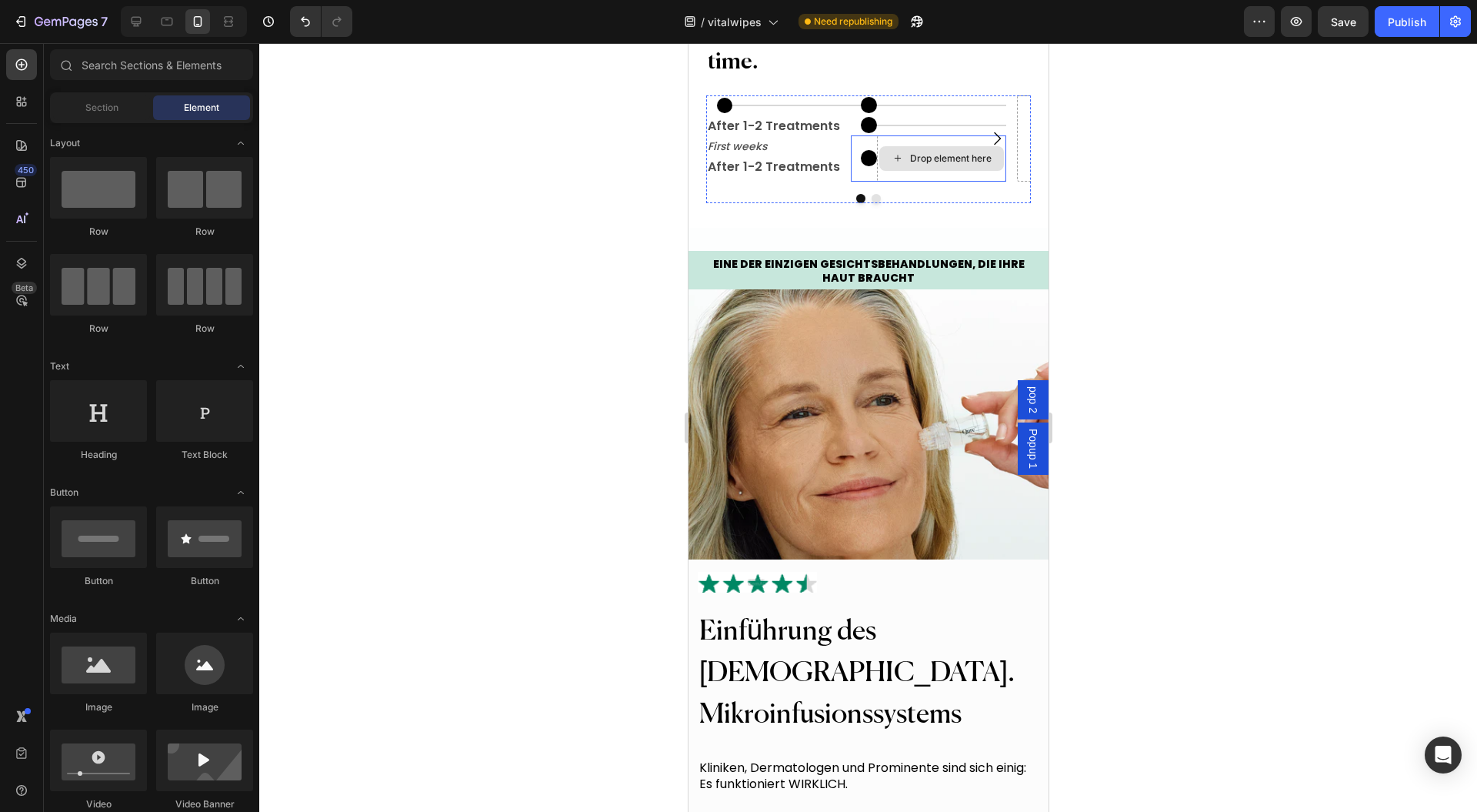
click at [886, 171] on div "Drop element here" at bounding box center [941, 158] width 125 height 25
click at [882, 151] on div "Line" at bounding box center [892, 144] width 25 height 14
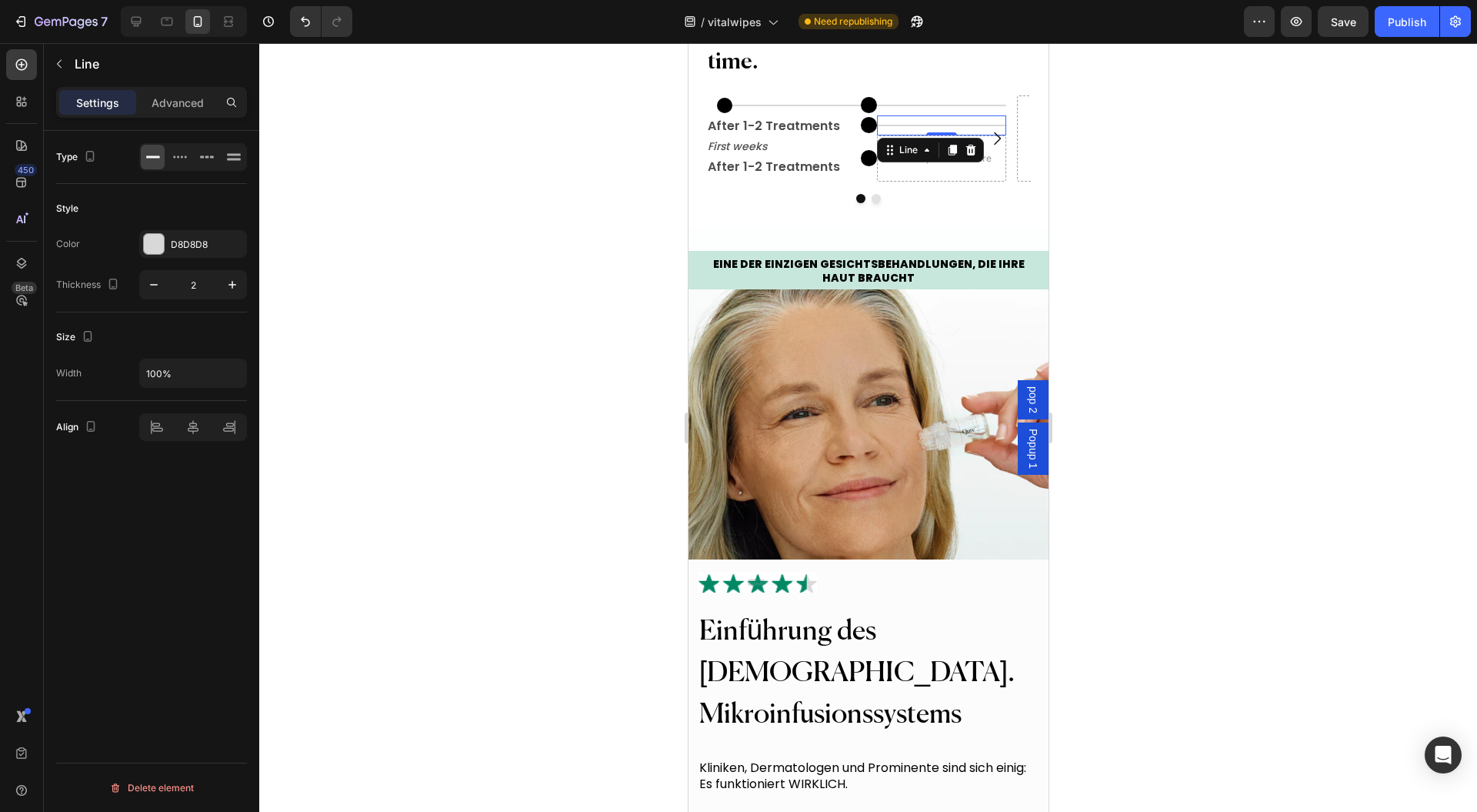
click at [867, 182] on div "Icon" at bounding box center [863, 158] width 26 height 46
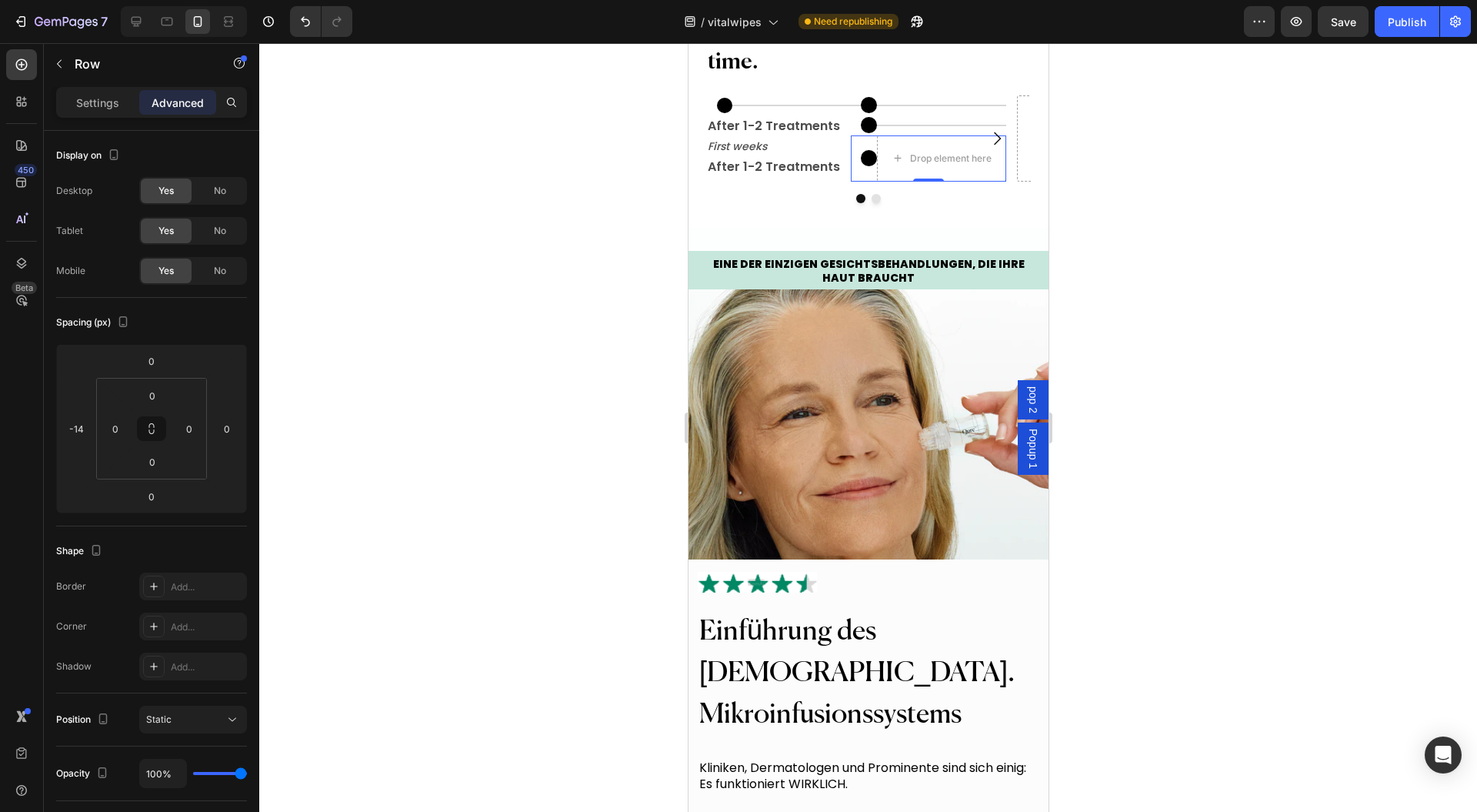
click at [115, 105] on p "Settings" at bounding box center [97, 103] width 43 height 16
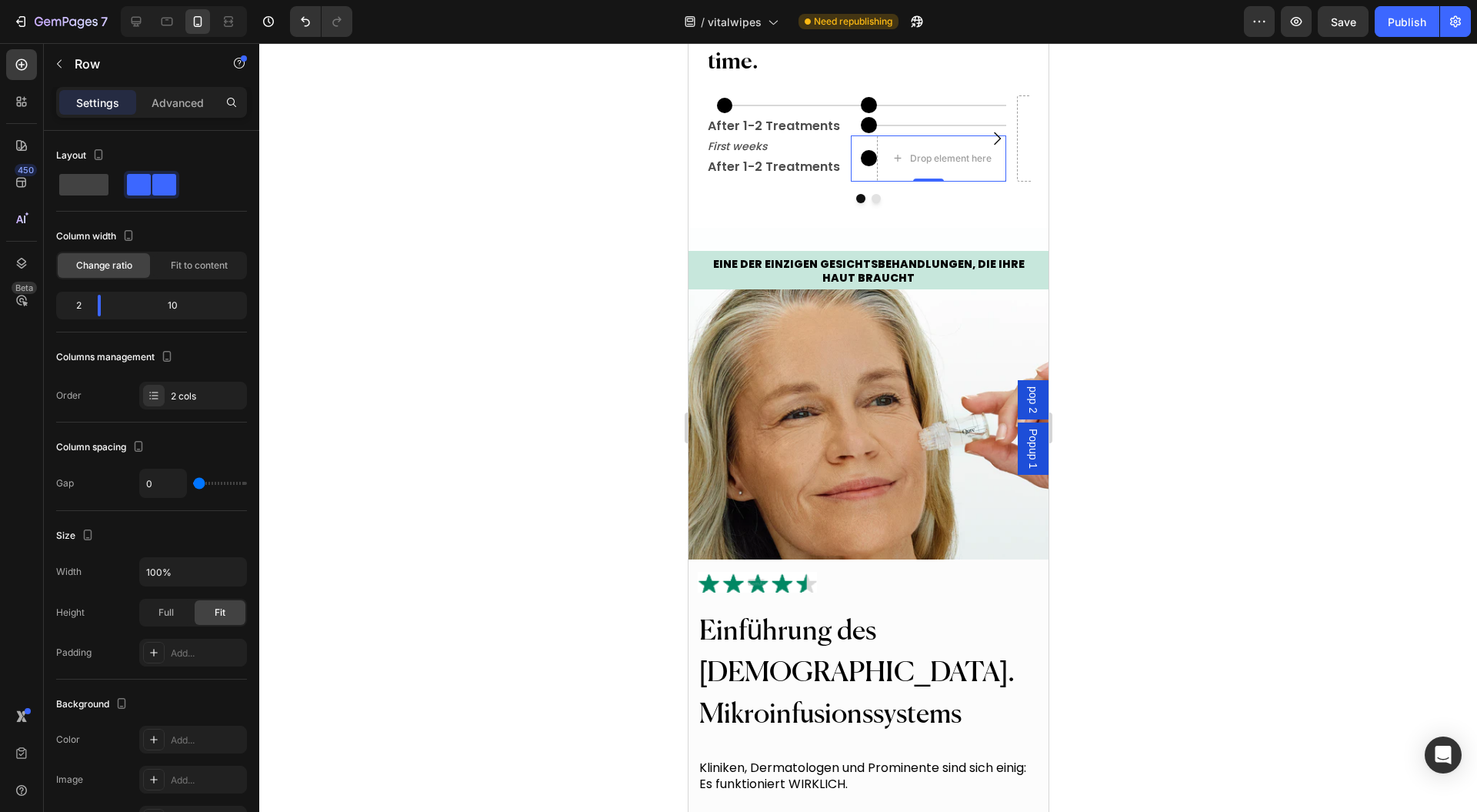
click at [124, 196] on div at bounding box center [151, 185] width 55 height 28
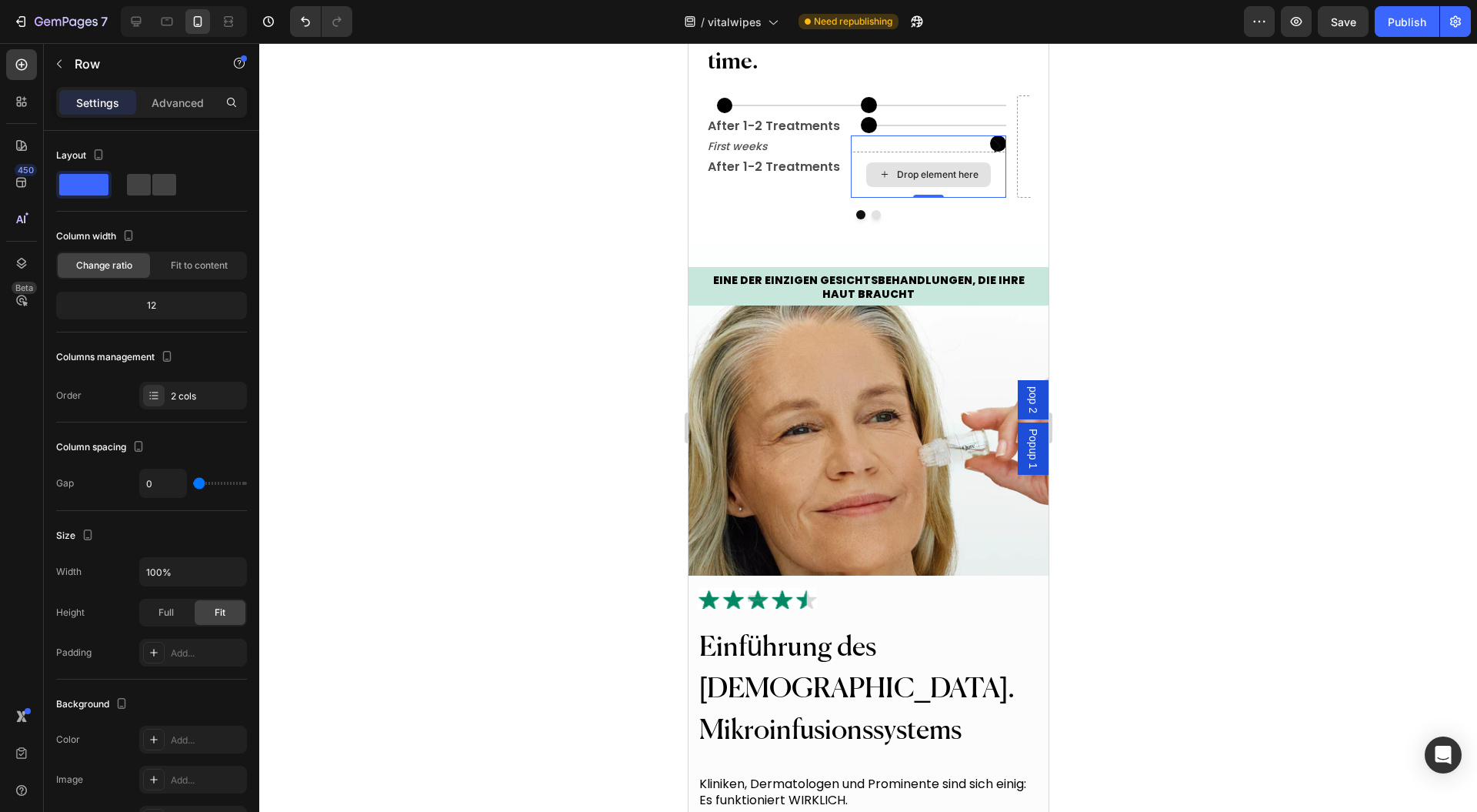
click at [1219, 282] on div at bounding box center [868, 427] width 1218 height 769
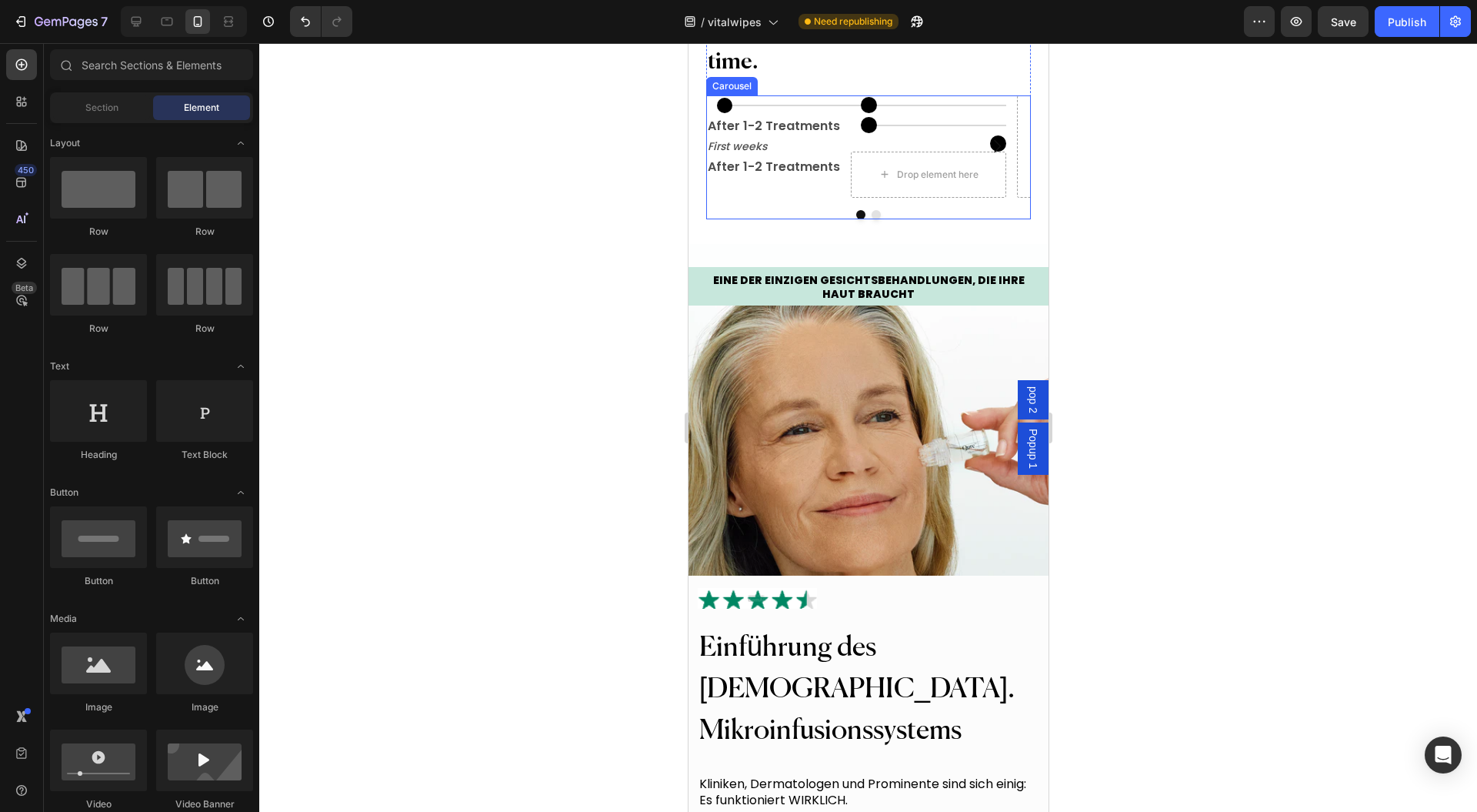
click at [997, 168] on button "Carousel Next Arrow" at bounding box center [996, 146] width 43 height 43
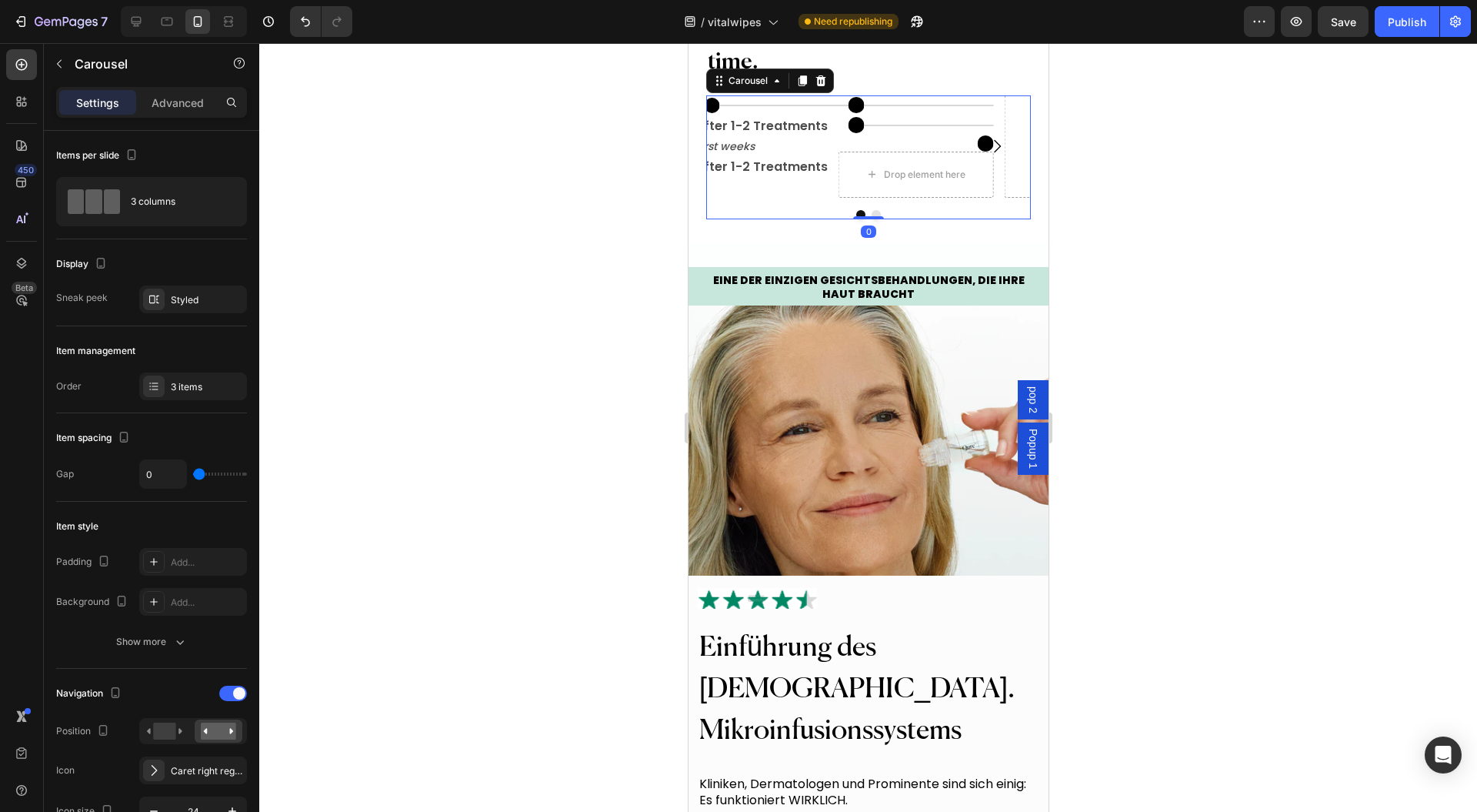
click at [993, 168] on button "Carousel Next Arrow" at bounding box center [996, 146] width 43 height 43
click at [826, 152] on div "Icon" at bounding box center [772, 143] width 155 height 16
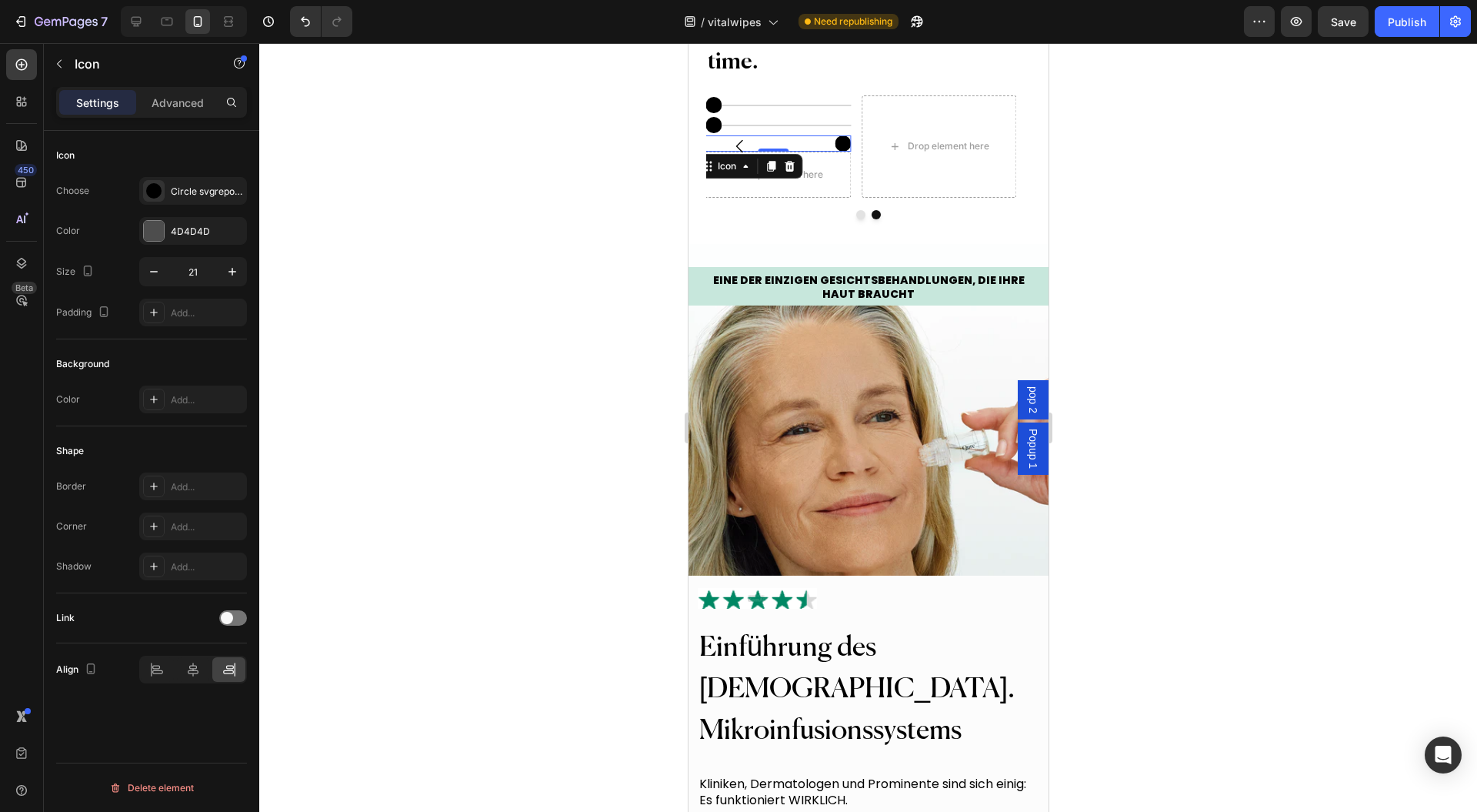
click at [836, 152] on circle at bounding box center [842, 143] width 16 height 16
click at [788, 171] on icon at bounding box center [789, 165] width 10 height 11
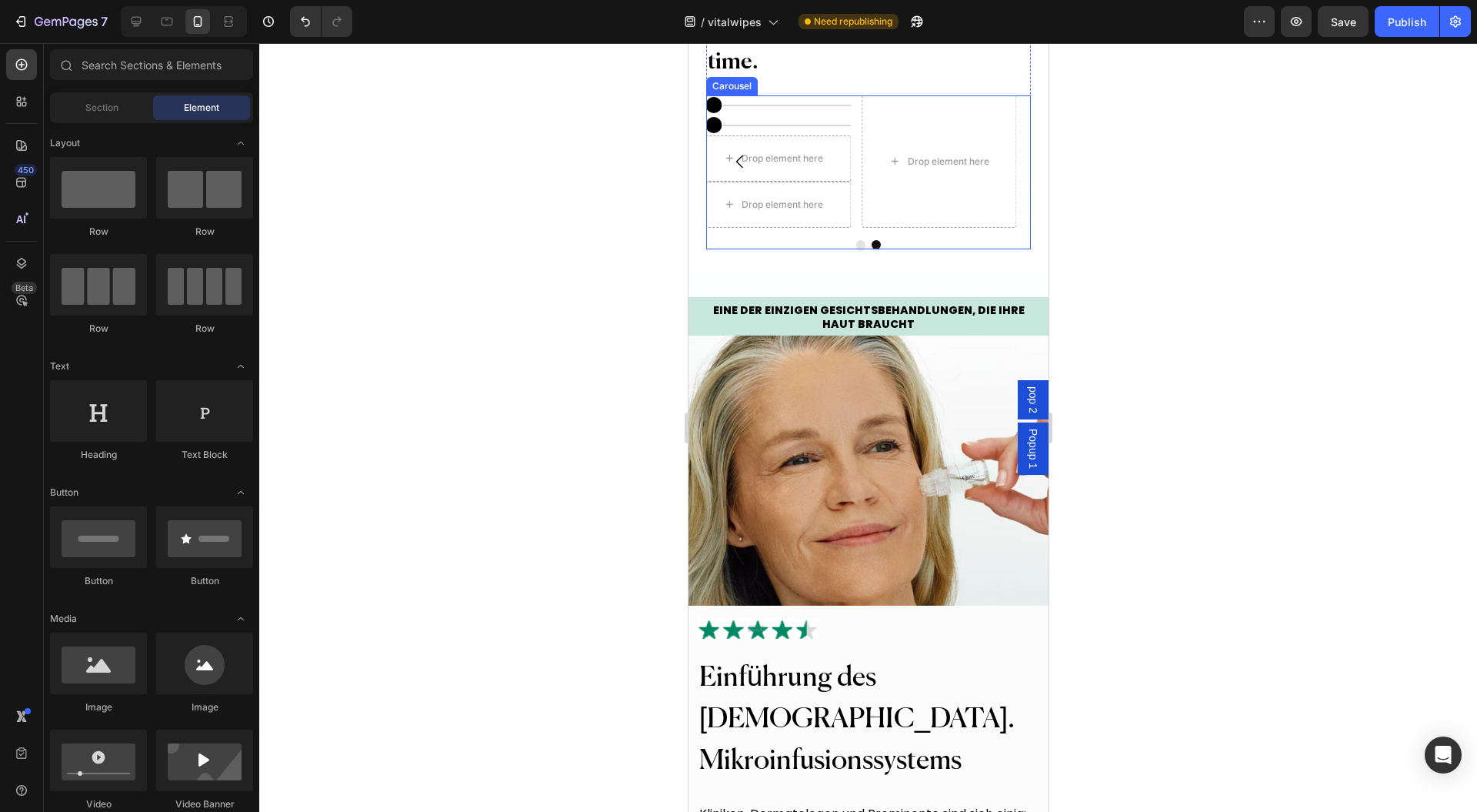
click at [856, 249] on button "Dot" at bounding box center [860, 244] width 9 height 9
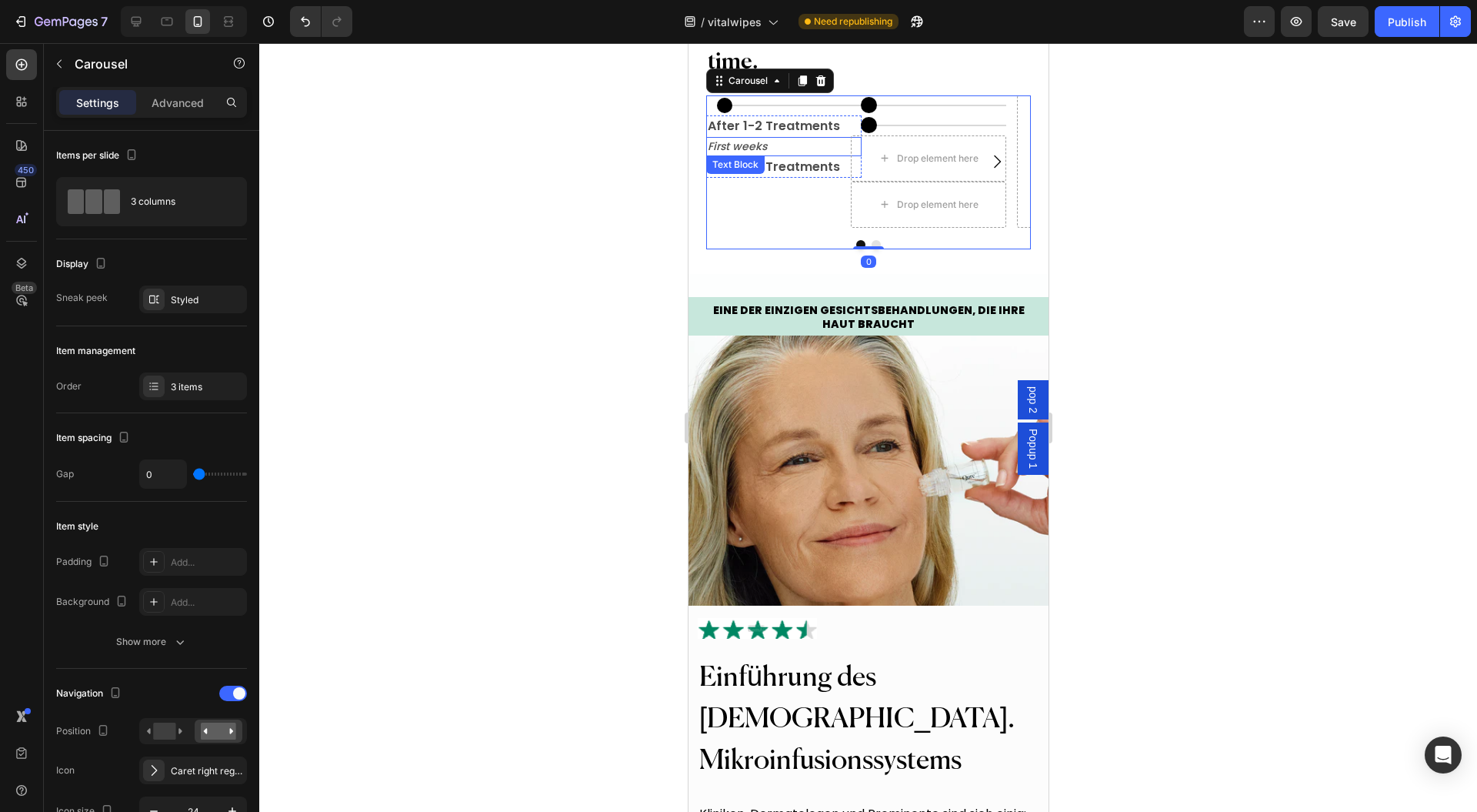
click at [780, 155] on p "First weeks" at bounding box center [783, 147] width 152 height 16
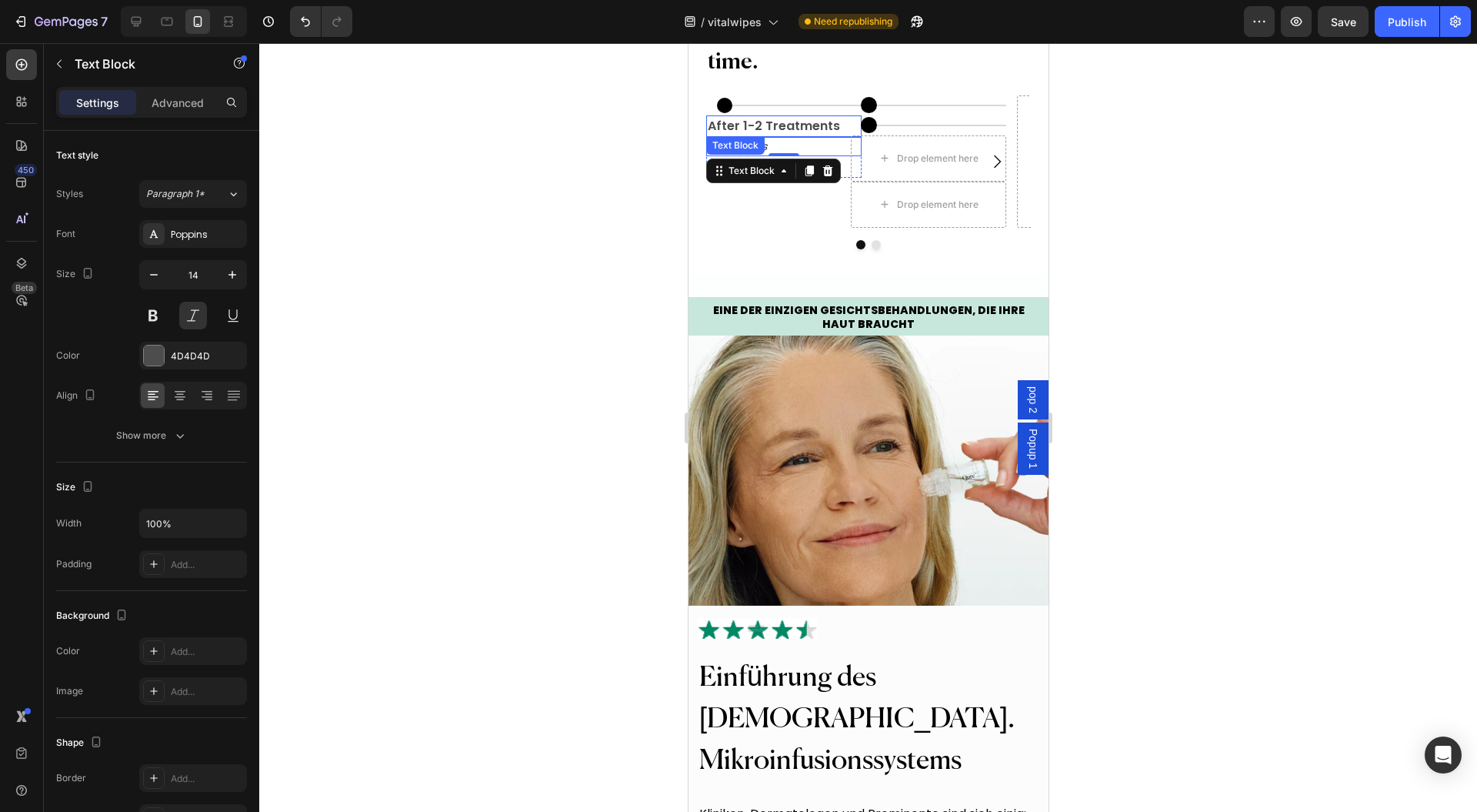
click at [777, 135] on p "After 1-2 Treatments" at bounding box center [783, 126] width 152 height 18
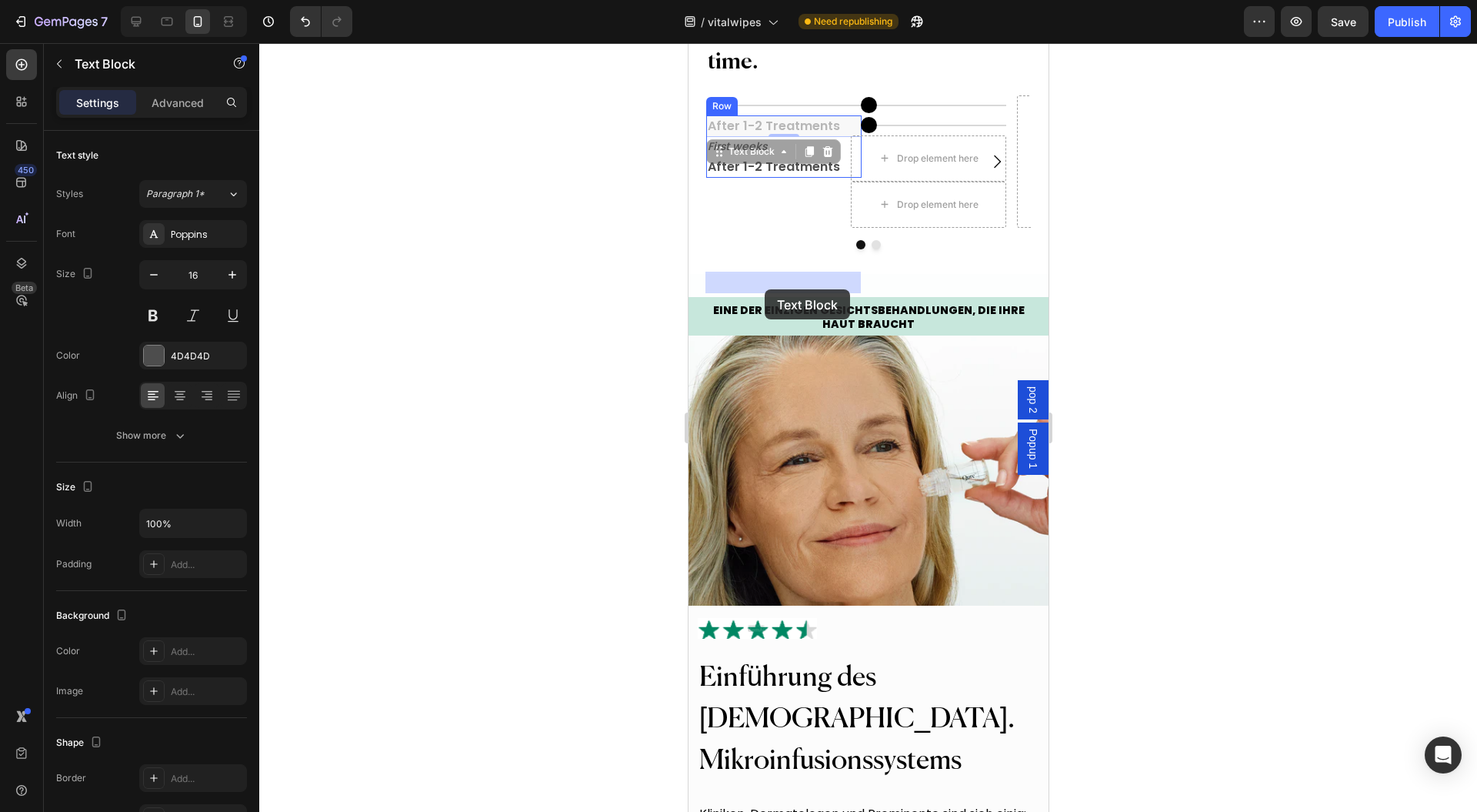
drag, startPoint x: 756, startPoint y: 312, endPoint x: 764, endPoint y: 289, distance: 24.6
drag, startPoint x: 740, startPoint y: 325, endPoint x: 731, endPoint y: 322, distance: 9.7
click at [741, 176] on p "After 1-2 Treatments" at bounding box center [783, 167] width 152 height 18
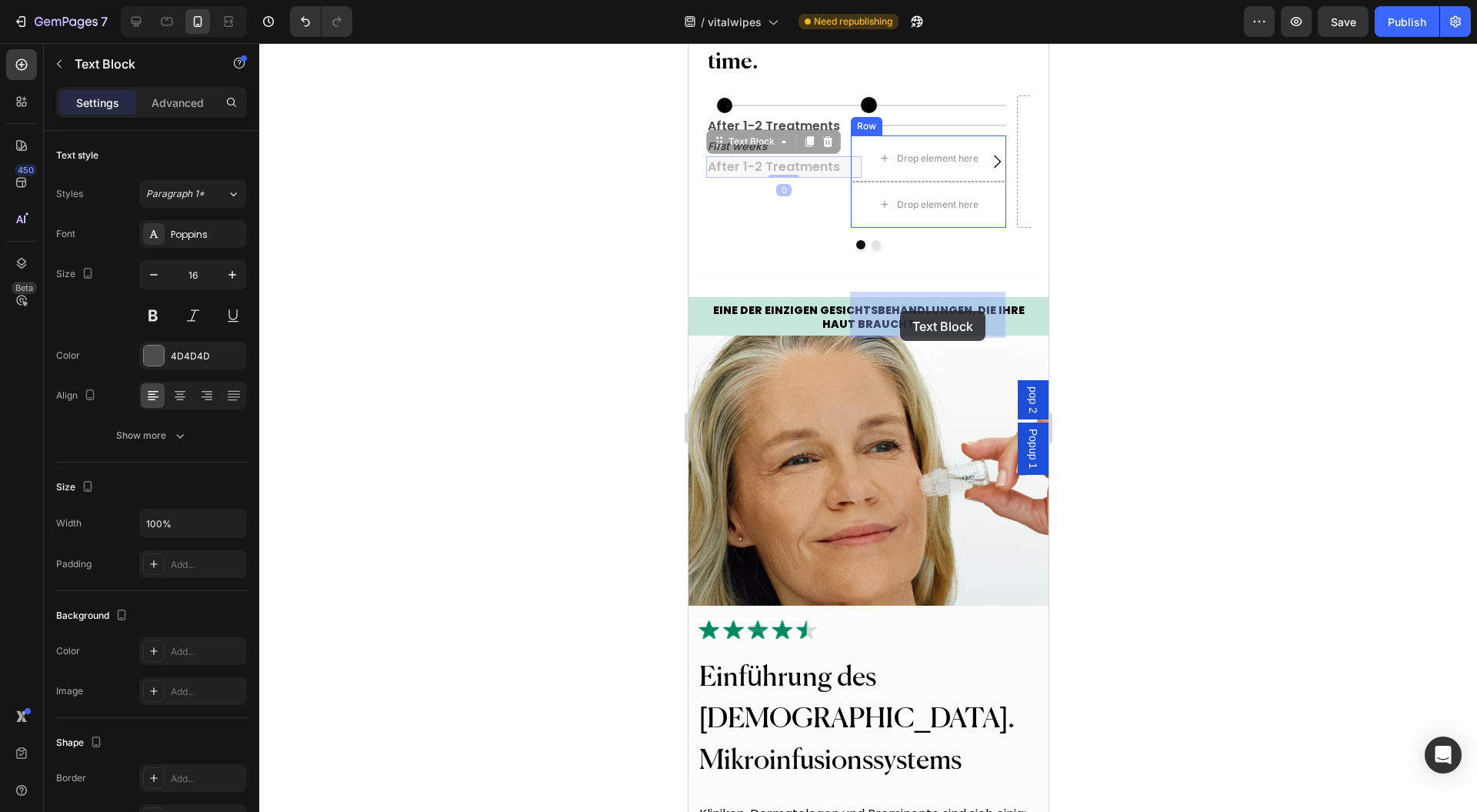
drag, startPoint x: 741, startPoint y: 299, endPoint x: 896, endPoint y: 316, distance: 156.4
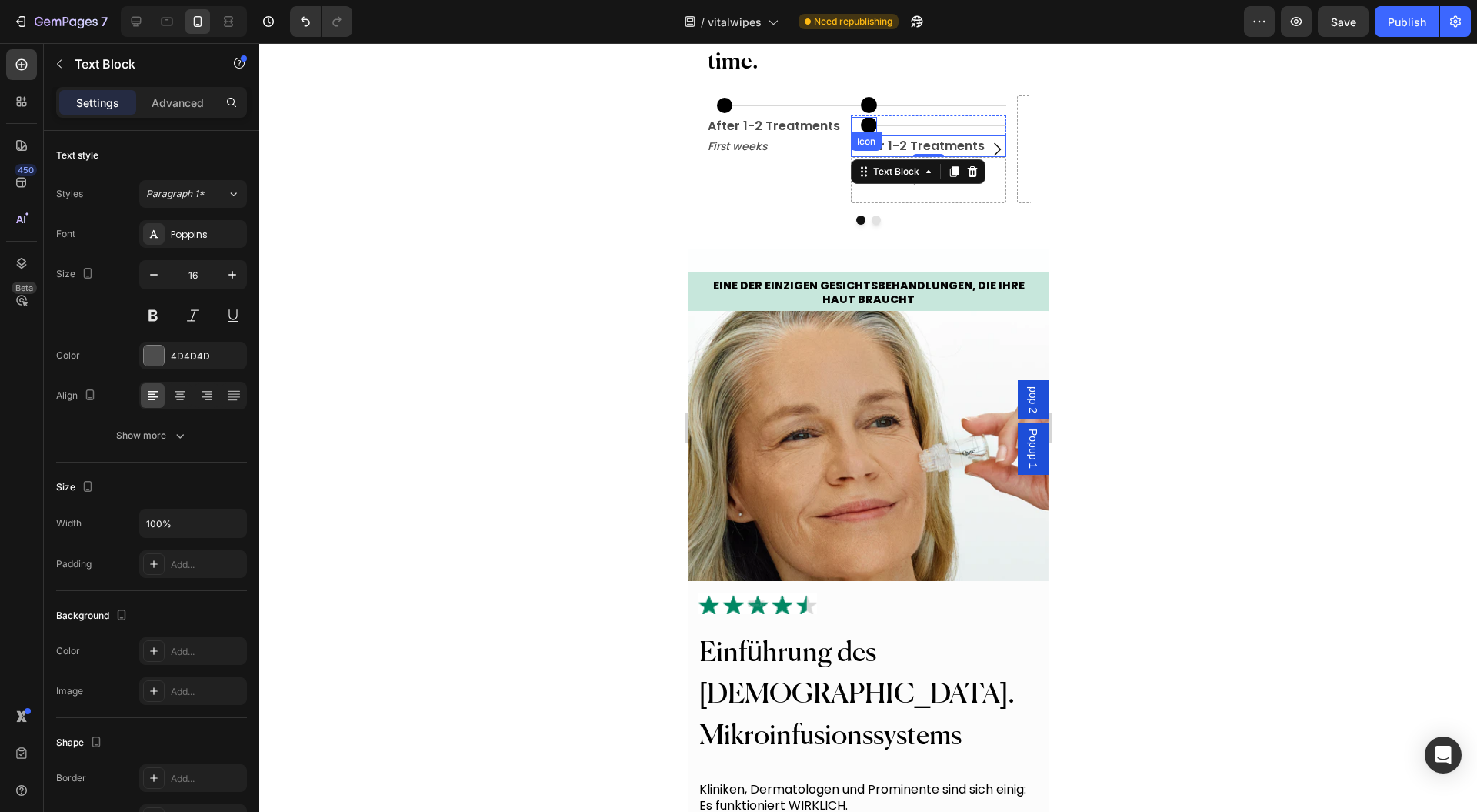
click at [853, 133] on div "Icon" at bounding box center [863, 125] width 26 height 16
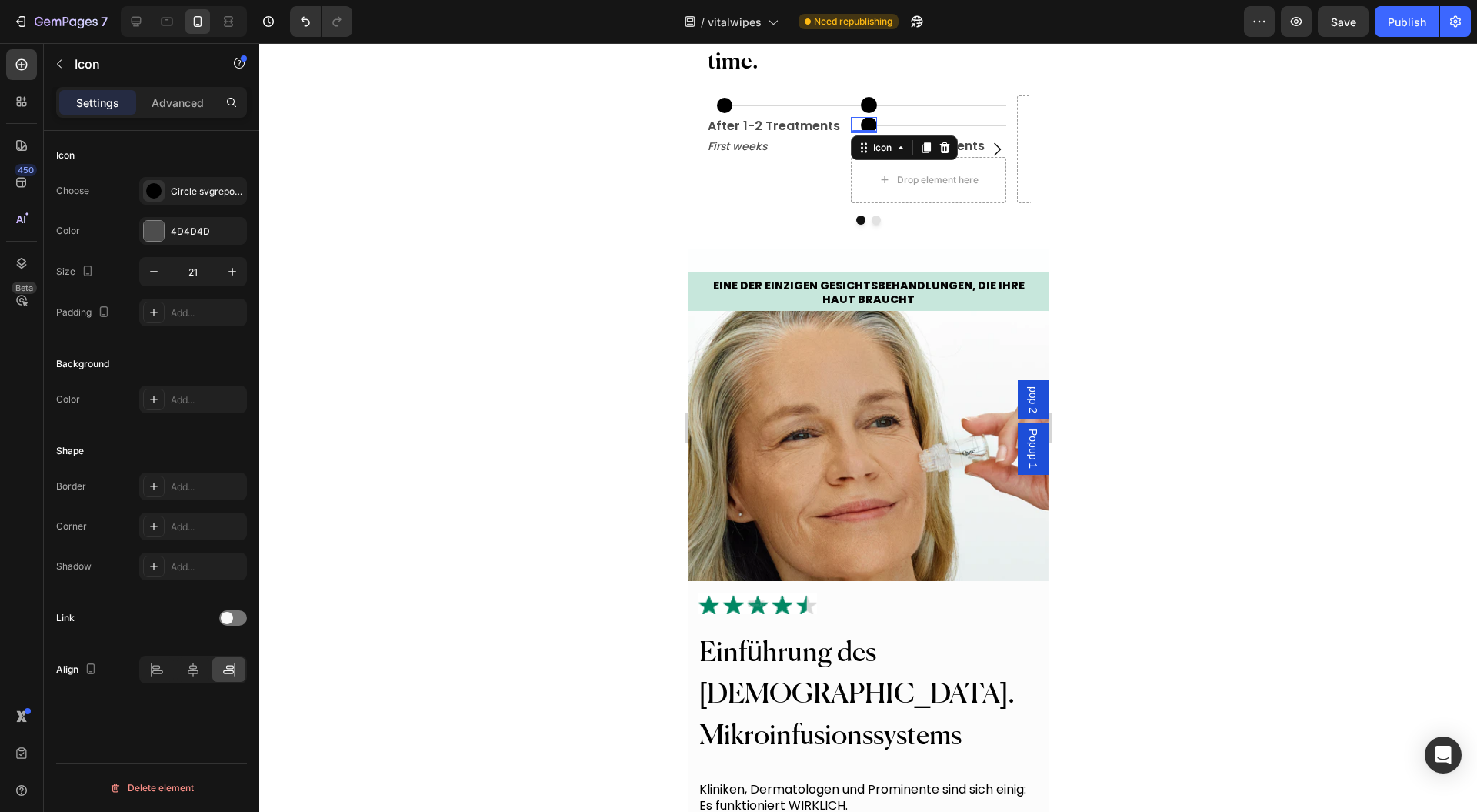
click at [875, 148] on div "Icon" at bounding box center [882, 148] width 25 height 0
click at [882, 189] on div "Row 2 cols" at bounding box center [883, 176] width 65 height 25
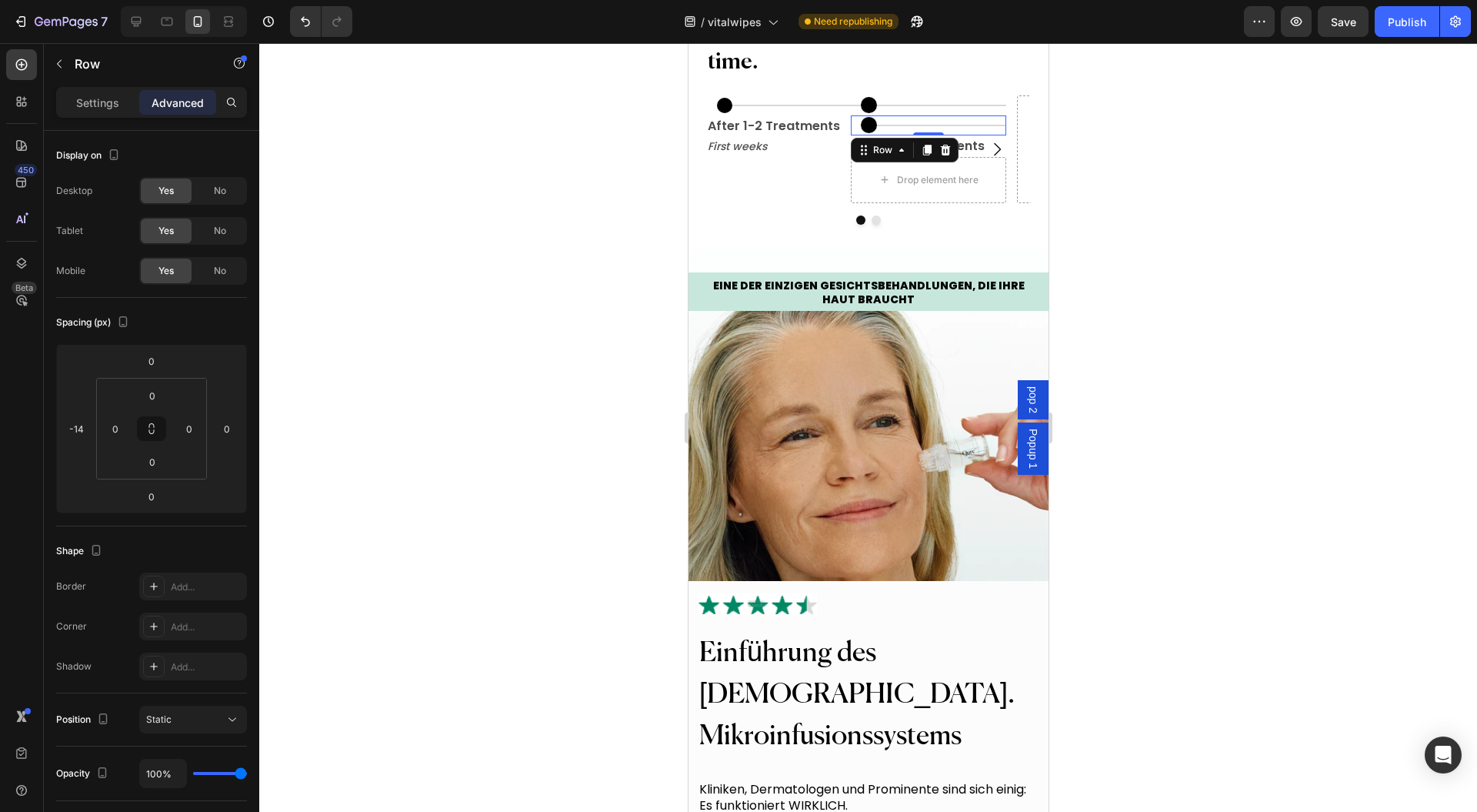
click at [941, 155] on icon at bounding box center [945, 149] width 10 height 11
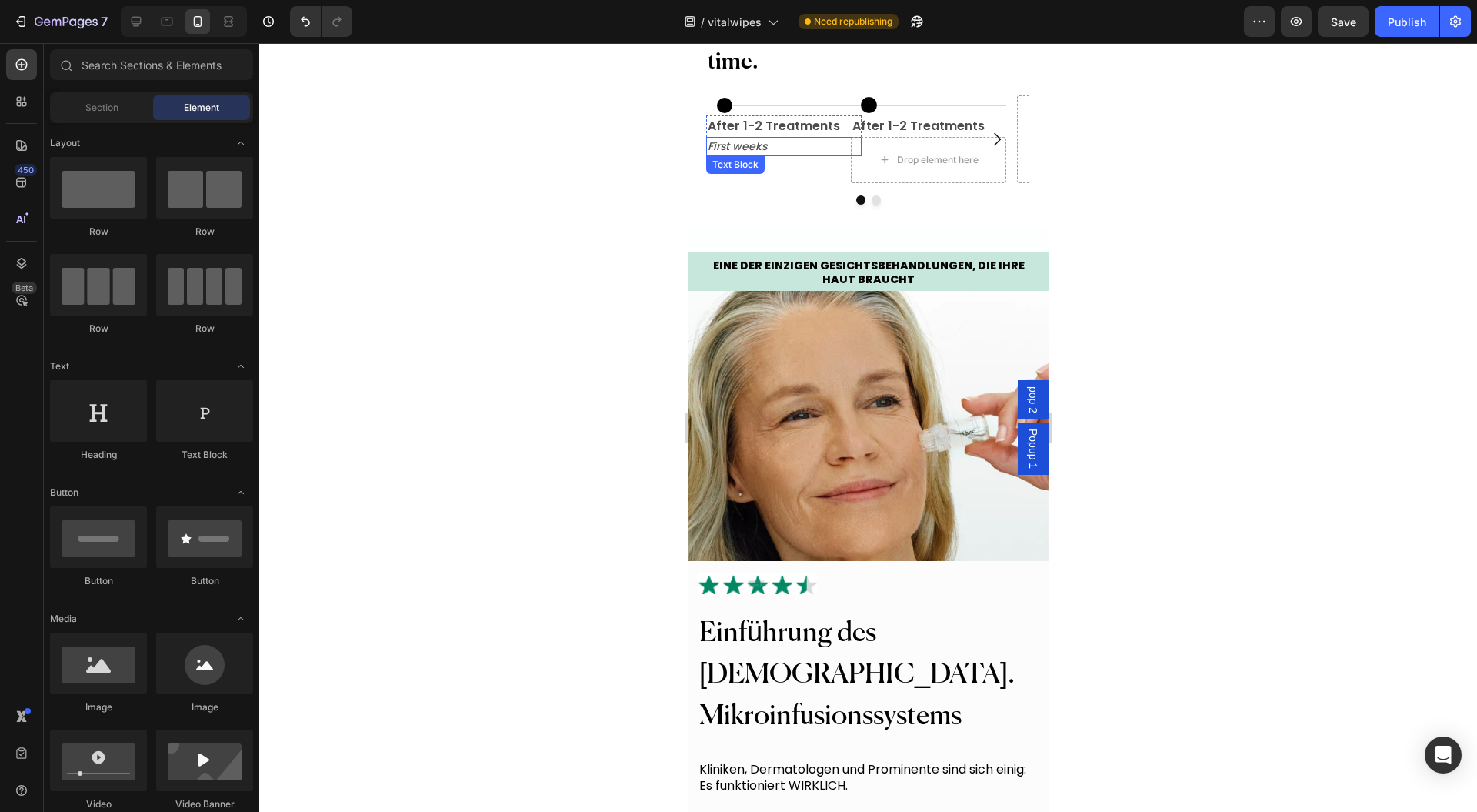
click at [791, 155] on p "First weeks" at bounding box center [783, 147] width 152 height 16
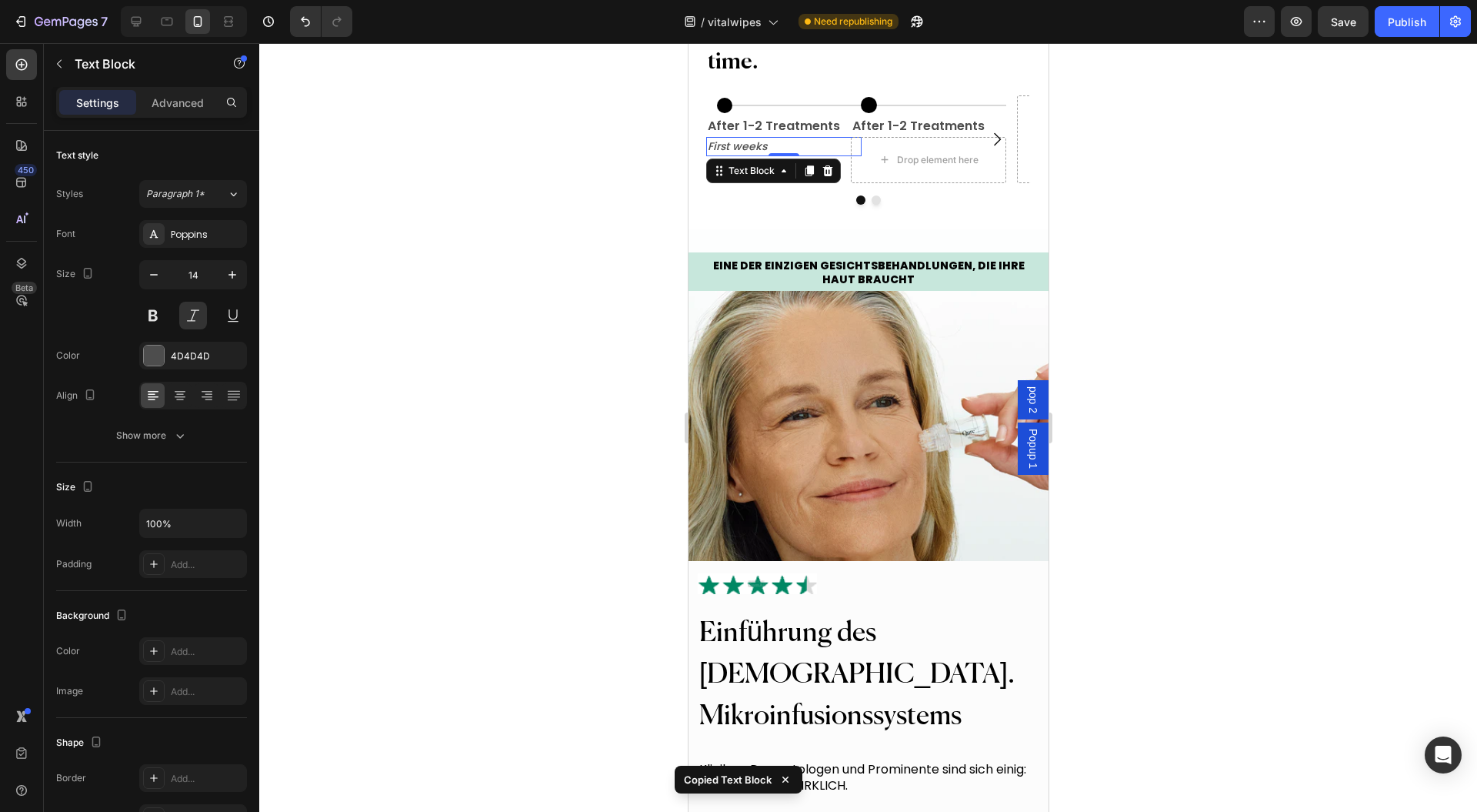
drag, startPoint x: 811, startPoint y: 327, endPoint x: 752, endPoint y: 338, distance: 60.2
click at [811, 176] on icon at bounding box center [809, 170] width 8 height 11
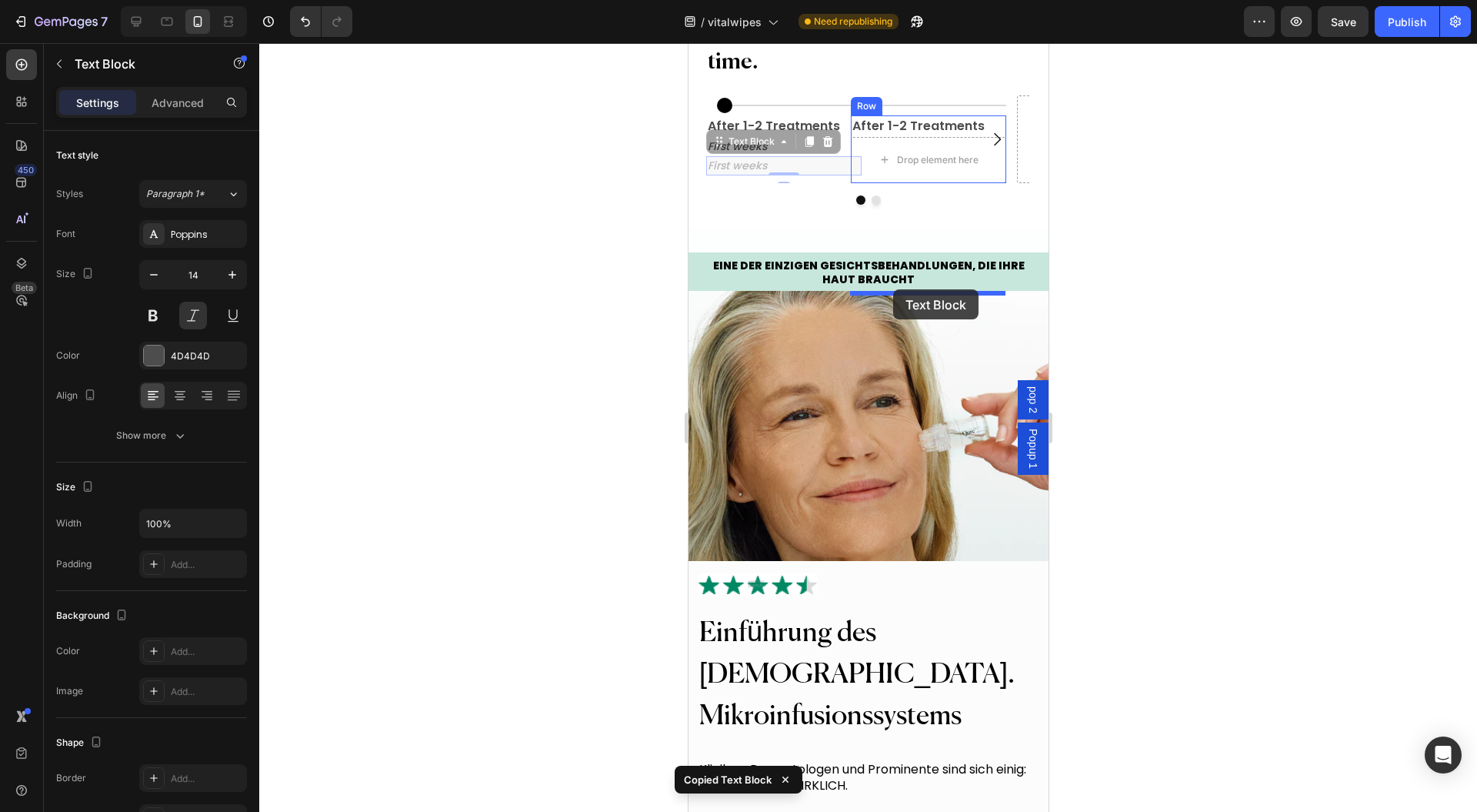
drag, startPoint x: 728, startPoint y: 295, endPoint x: 893, endPoint y: 289, distance: 164.8
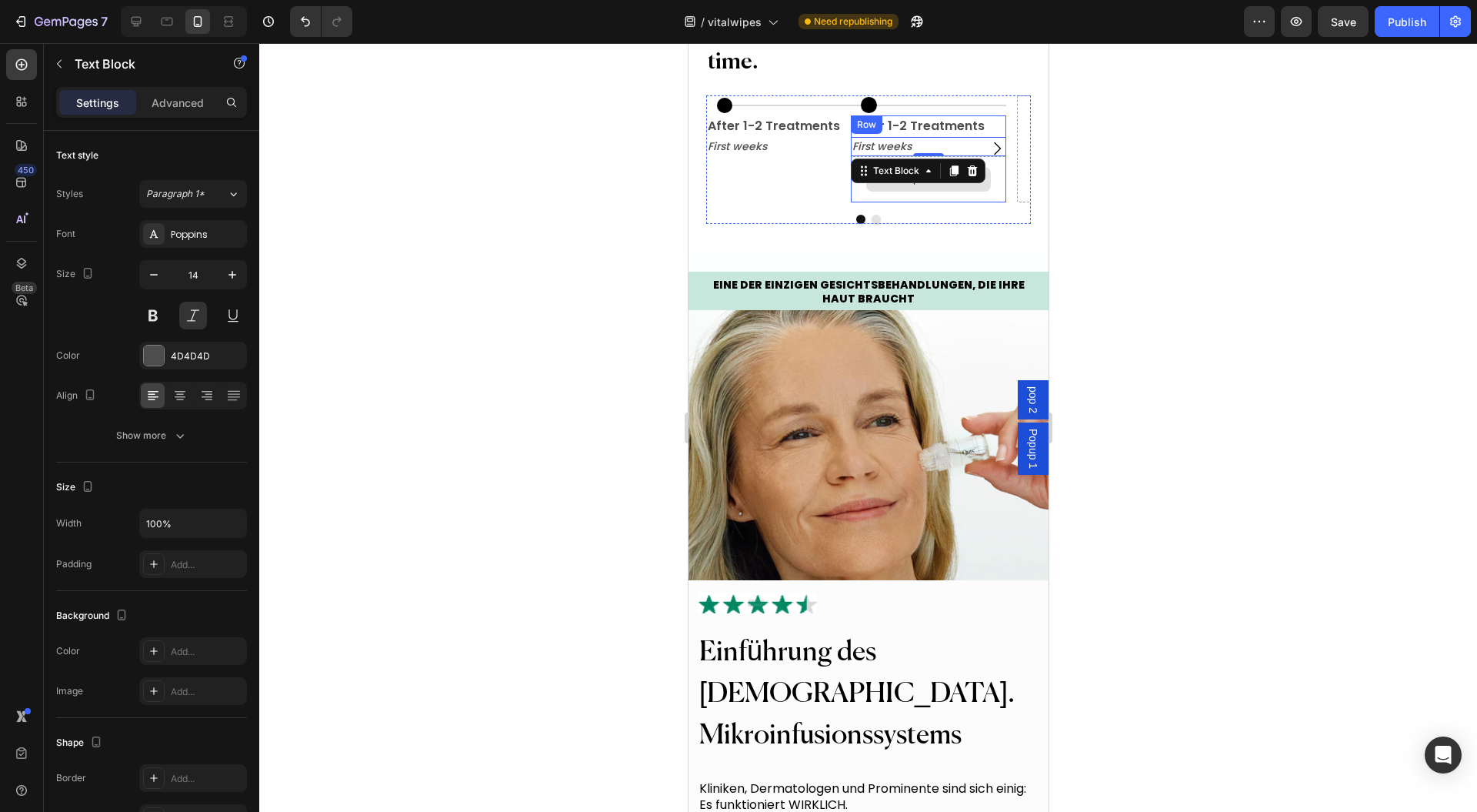
click at [920, 202] on div "Drop element here" at bounding box center [927, 179] width 155 height 46
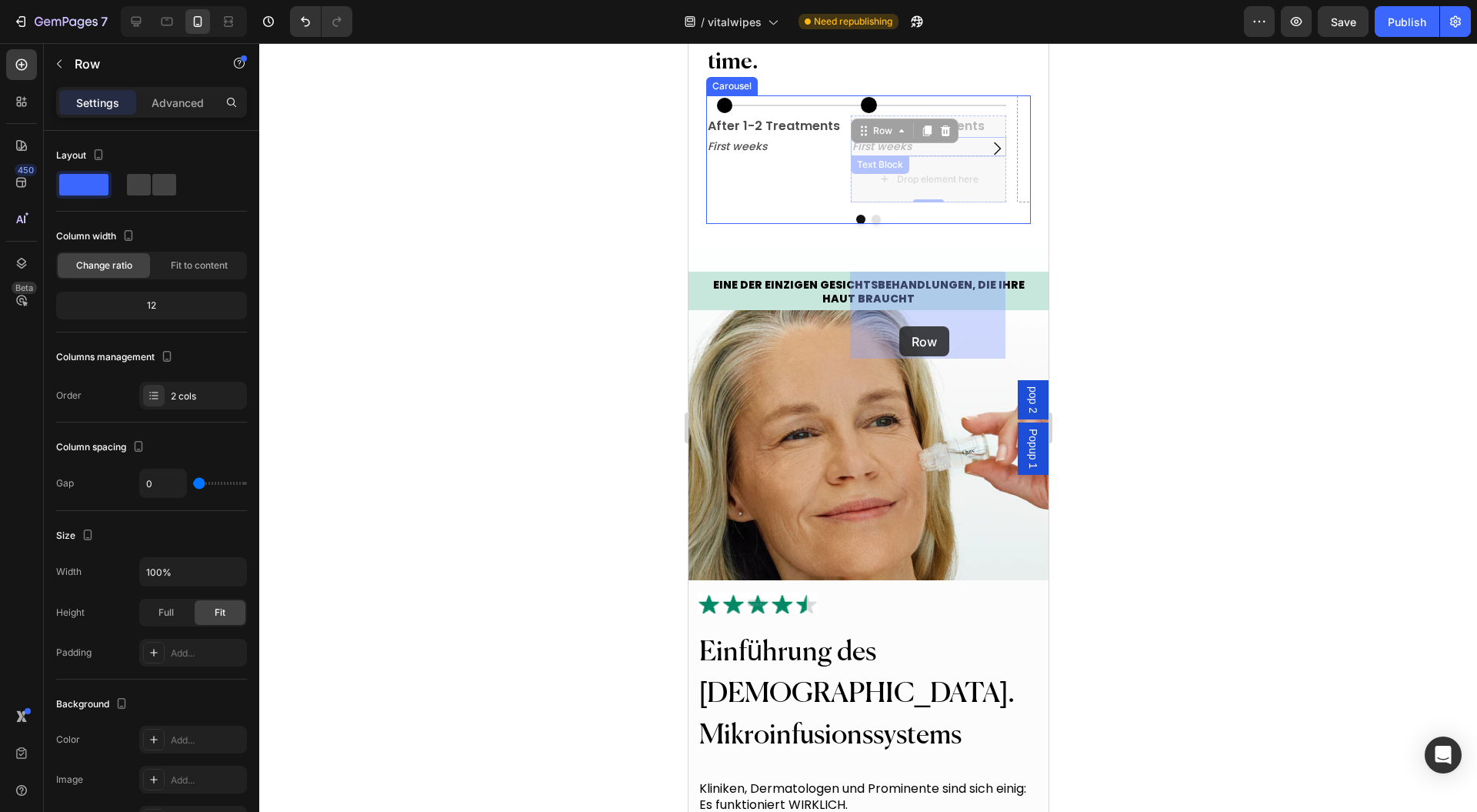
drag, startPoint x: 892, startPoint y: 289, endPoint x: 899, endPoint y: 326, distance: 37.6
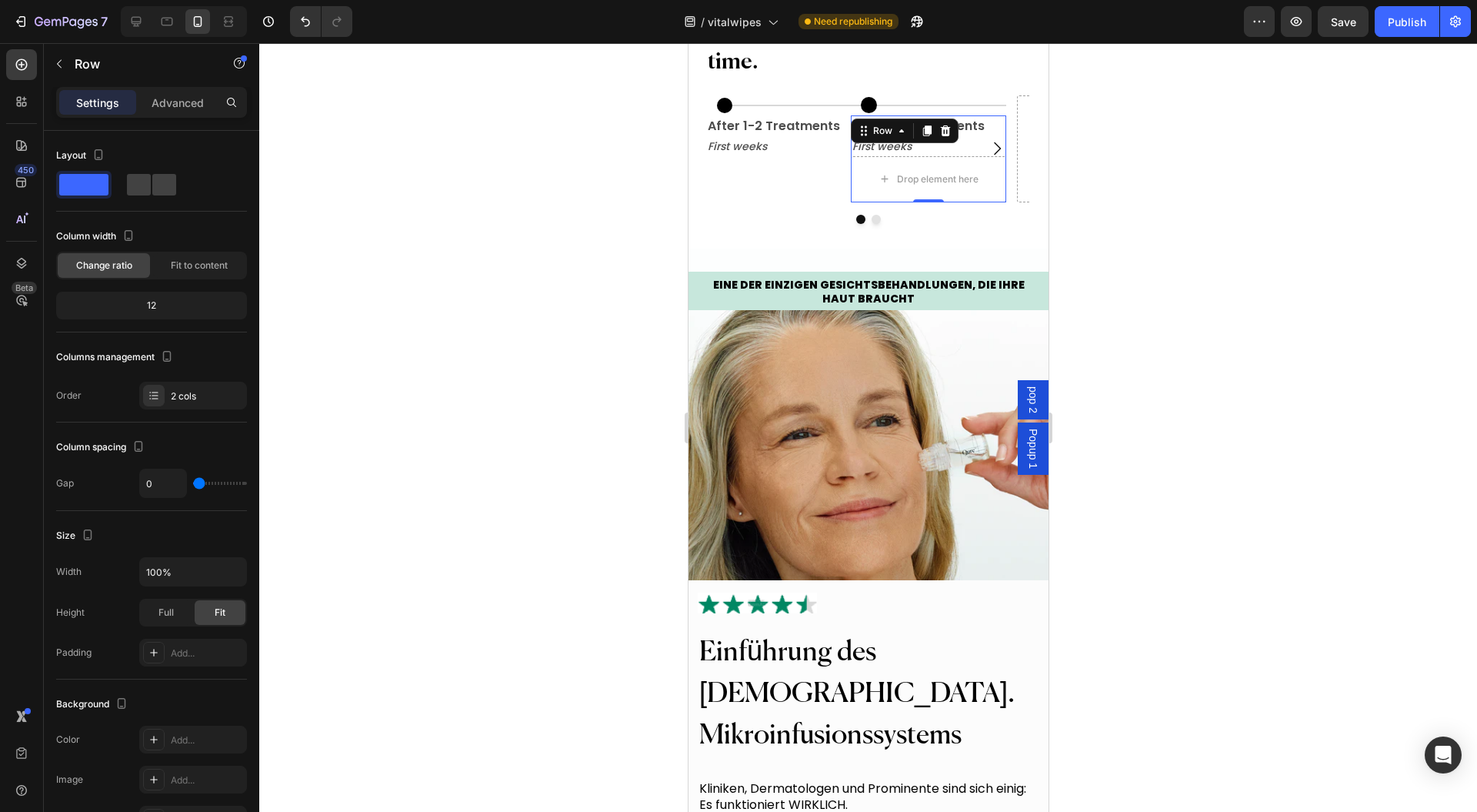
click at [1118, 298] on div at bounding box center [868, 427] width 1218 height 769
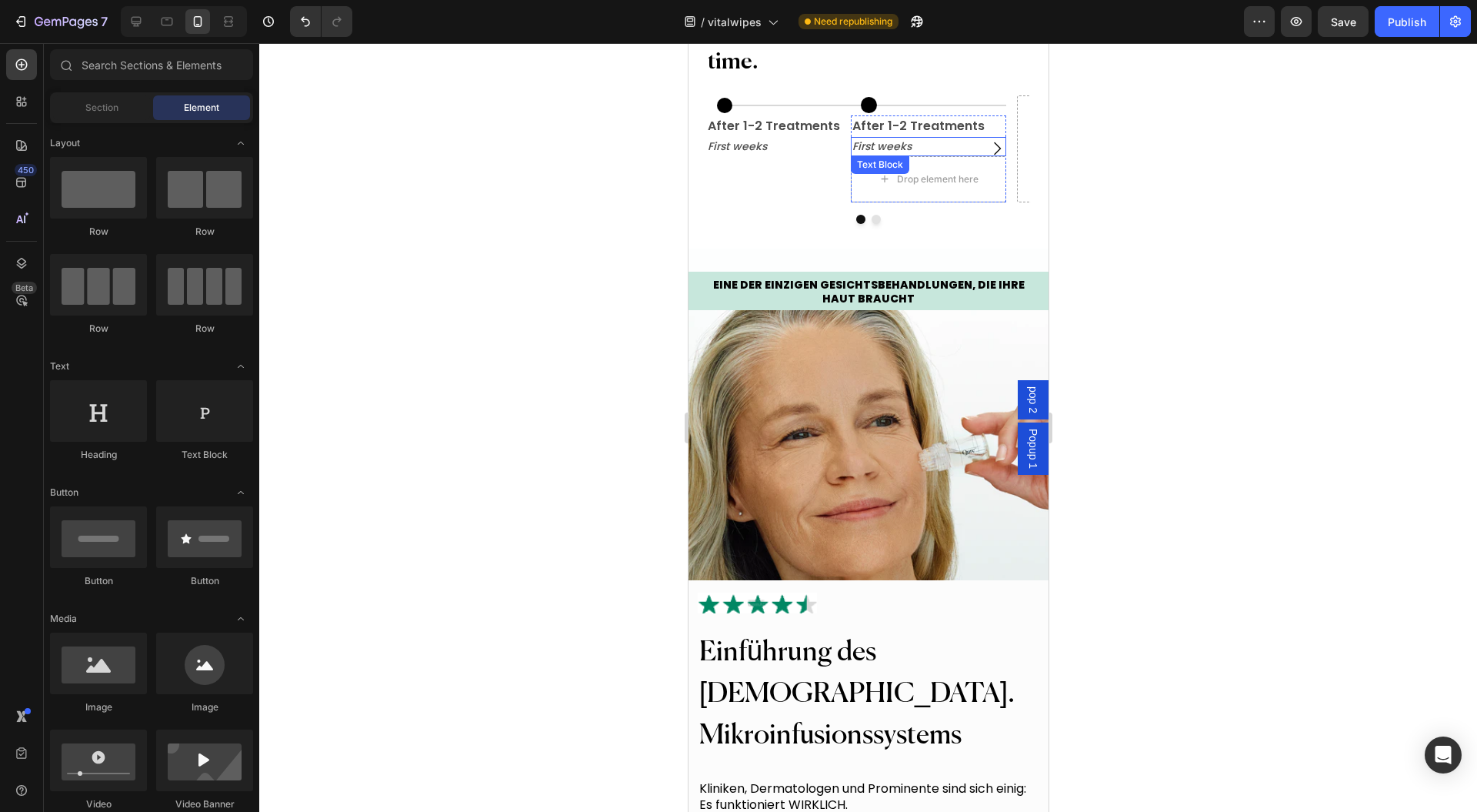
click at [916, 155] on p "First weeks" at bounding box center [928, 147] width 152 height 16
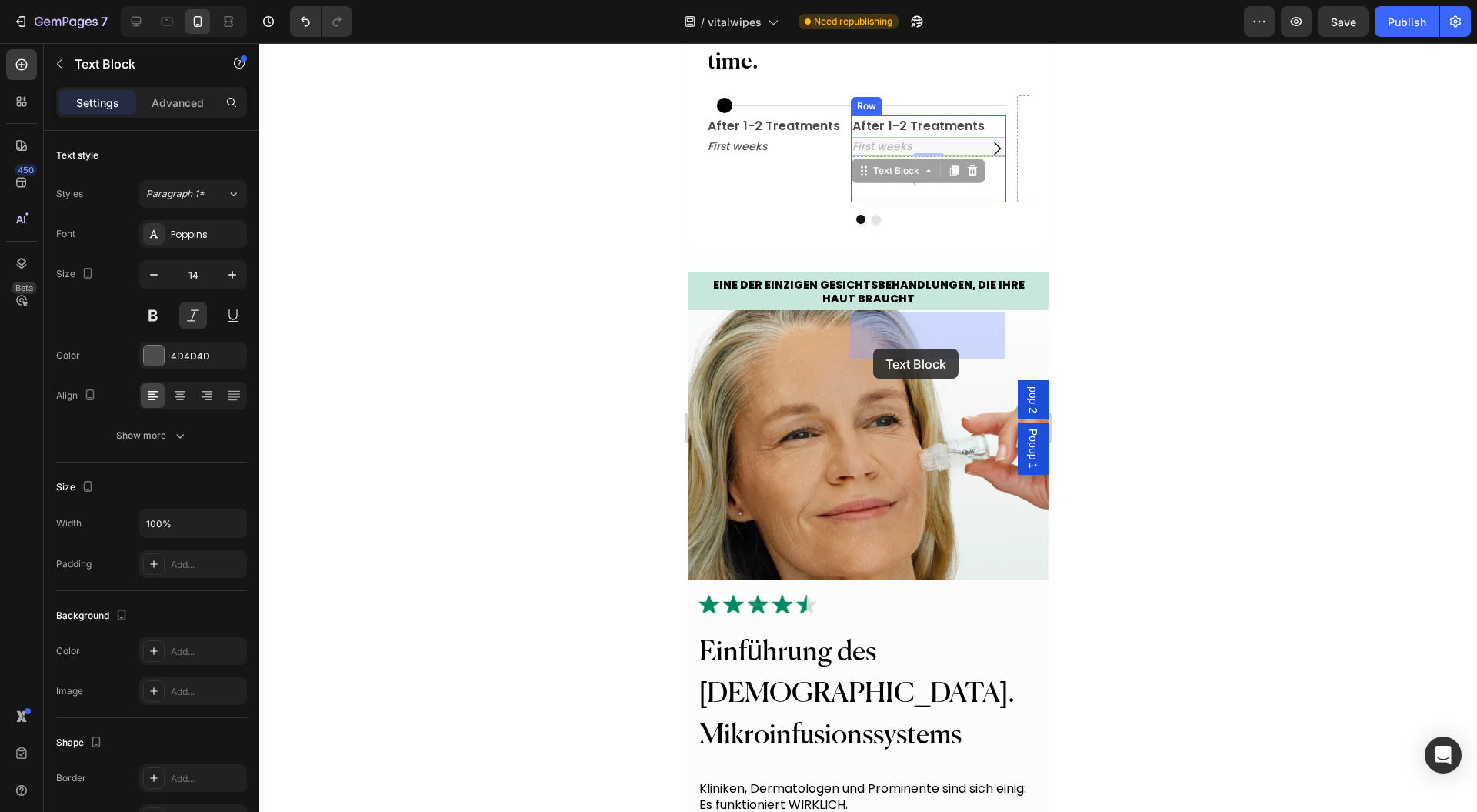
drag, startPoint x: 880, startPoint y: 321, endPoint x: 872, endPoint y: 346, distance: 26.5
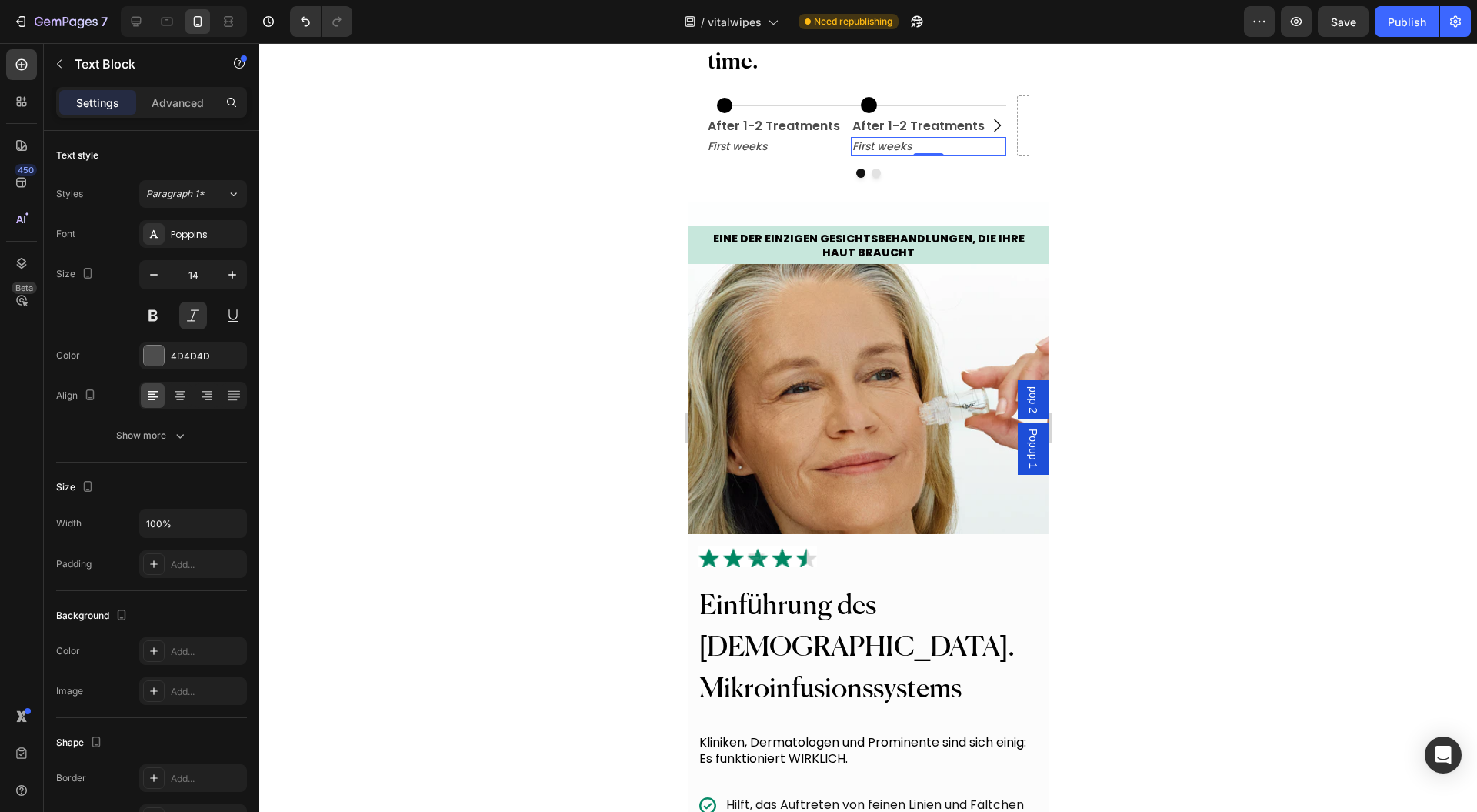
click at [1214, 337] on div at bounding box center [868, 427] width 1218 height 769
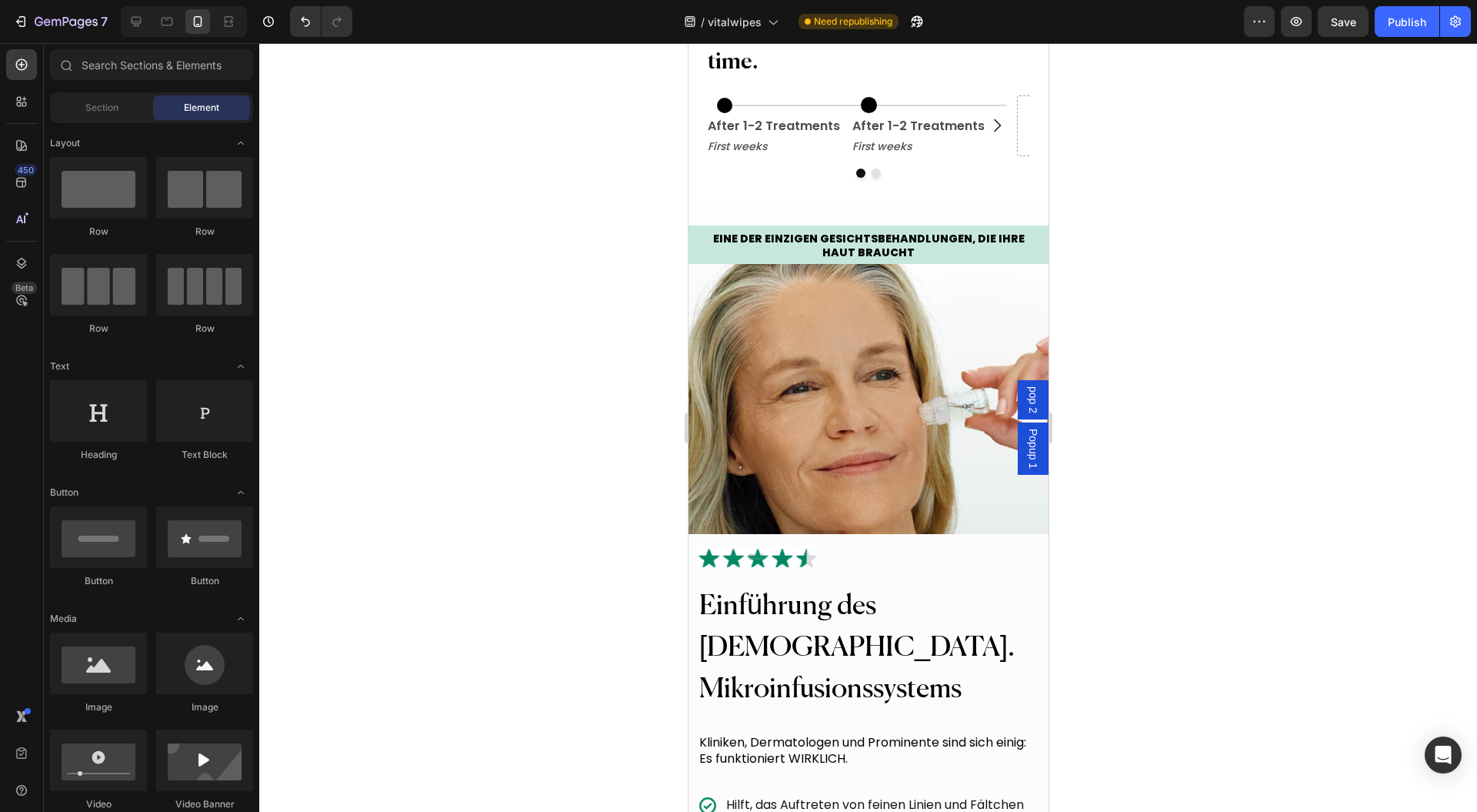
click at [869, 135] on p "After 1-2 Treatments" at bounding box center [928, 126] width 152 height 18
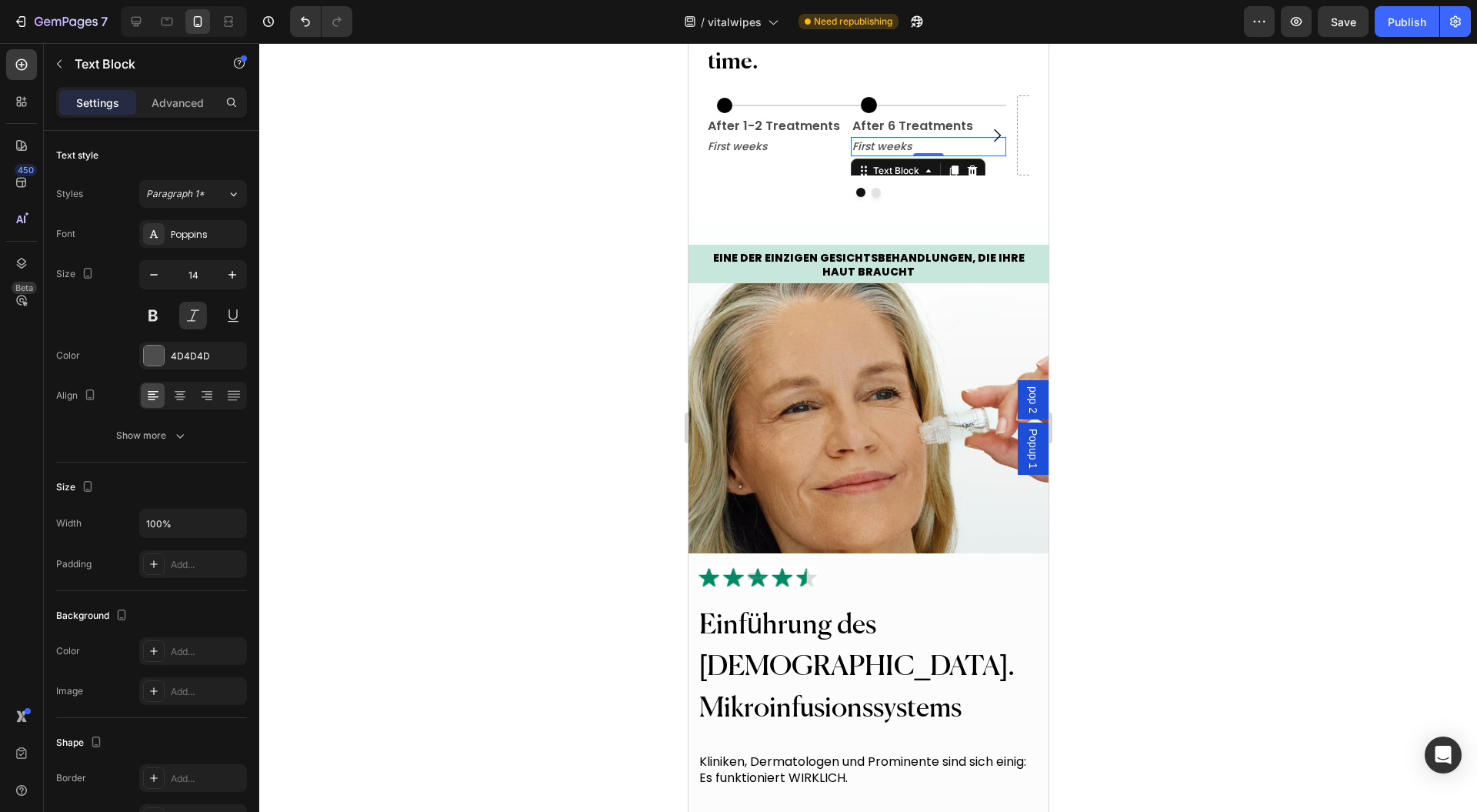
click at [863, 154] on div "Text Block" at bounding box center [880, 147] width 52 height 14
click at [1170, 329] on div at bounding box center [868, 427] width 1218 height 769
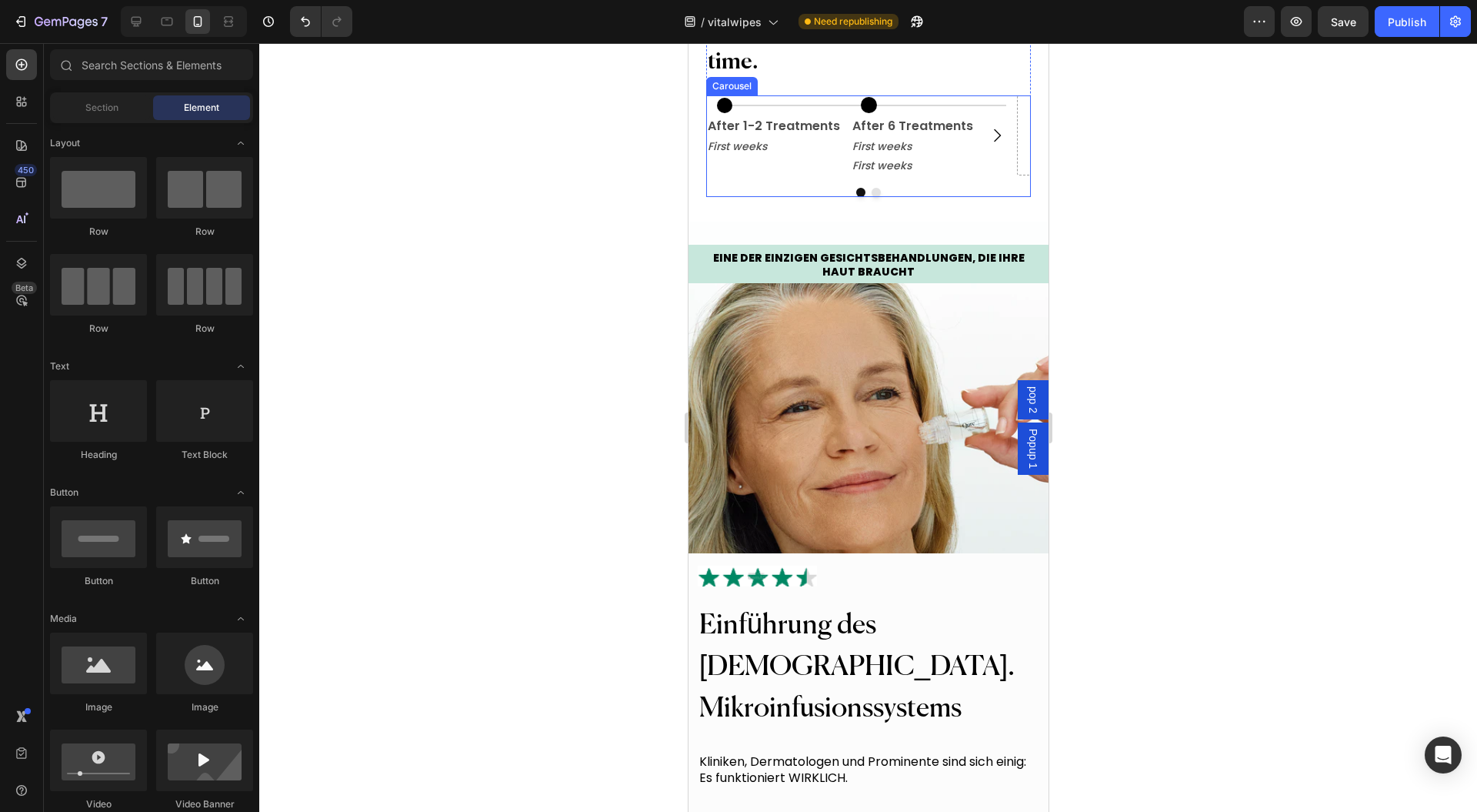
click at [956, 174] on p "First weeks" at bounding box center [928, 166] width 152 height 16
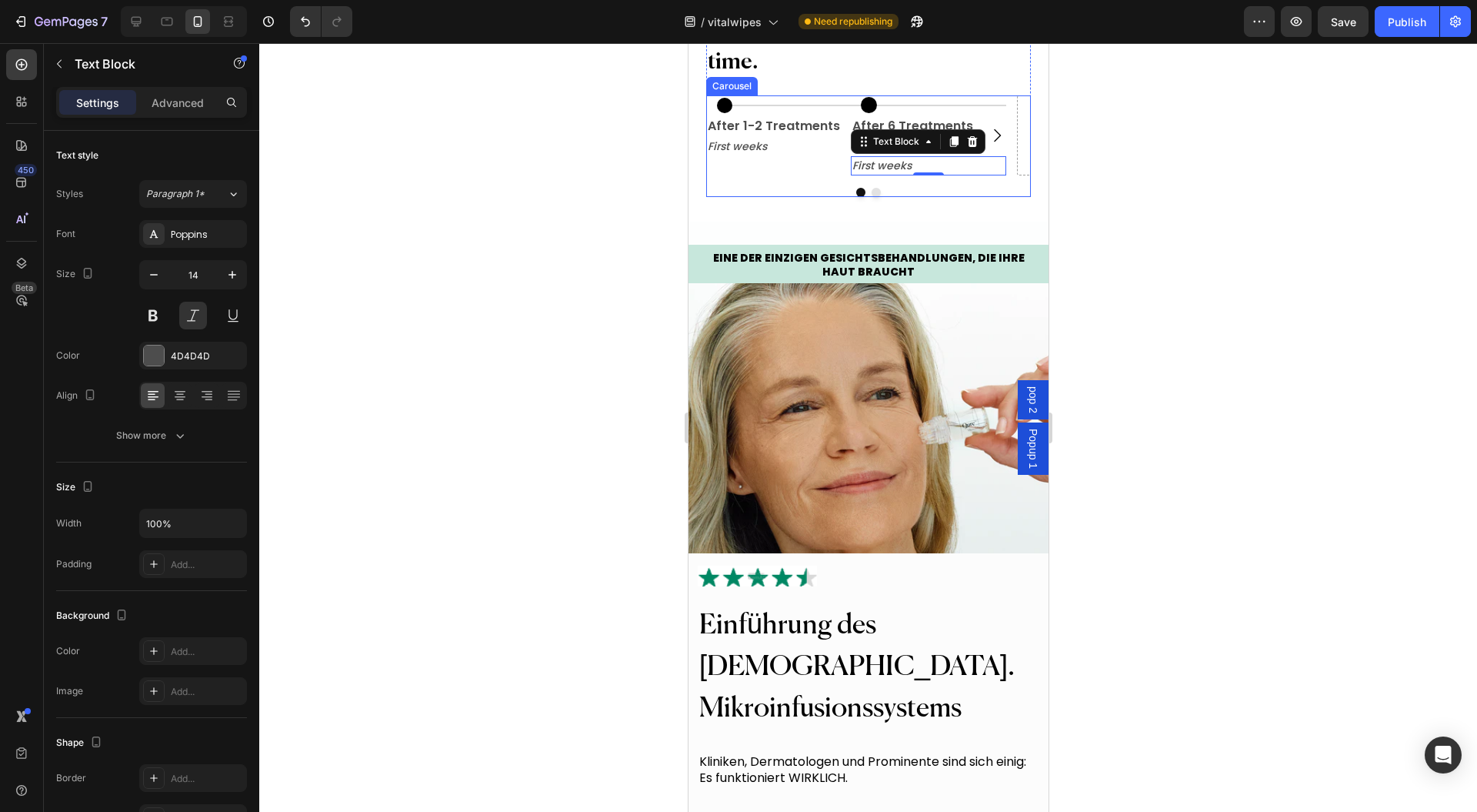
drag, startPoint x: 974, startPoint y: 302, endPoint x: 943, endPoint y: 301, distance: 31.6
click at [975, 157] on button "Carousel Next Arrow" at bounding box center [996, 135] width 43 height 43
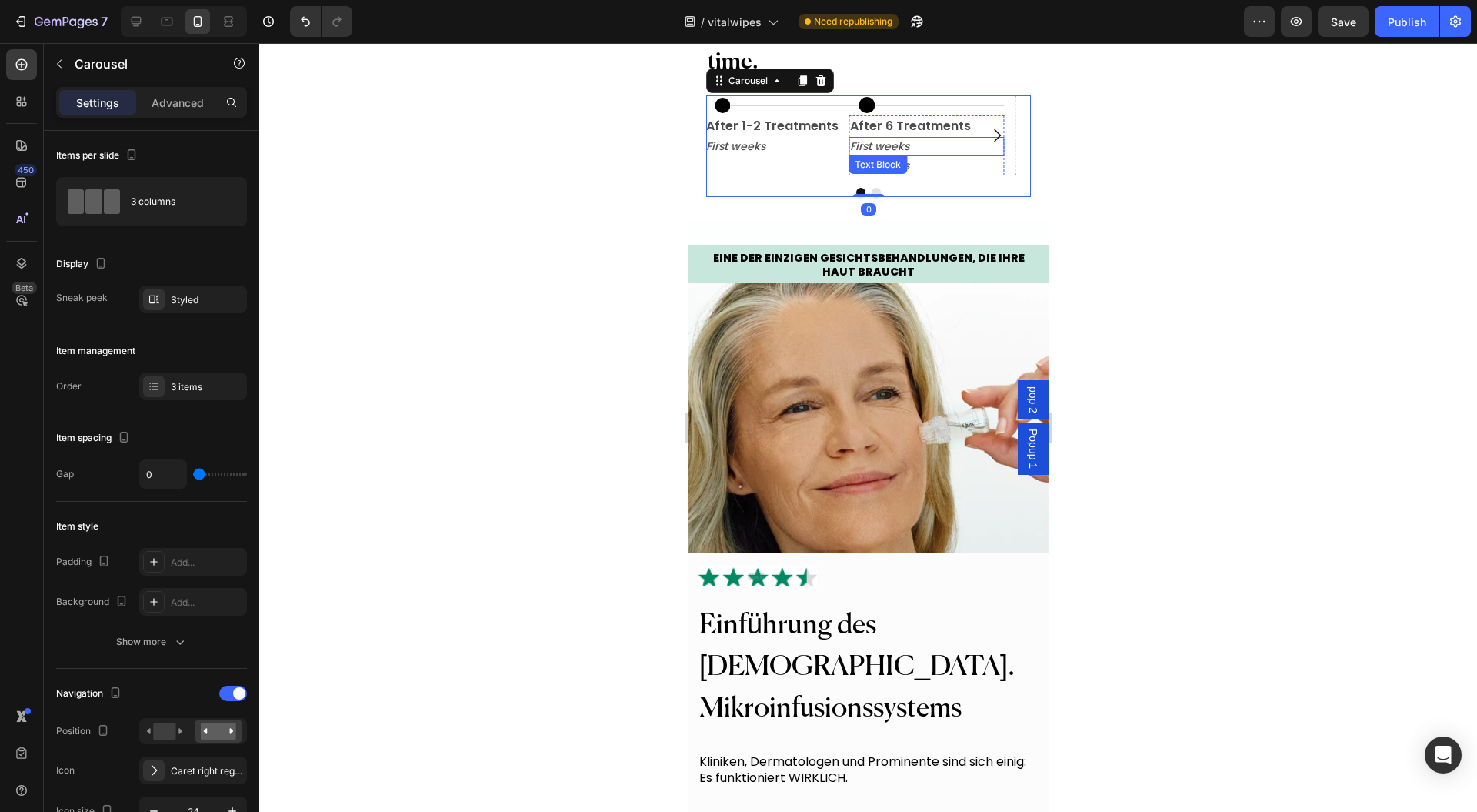
click at [916, 155] on p "First weeks" at bounding box center [926, 147] width 152 height 16
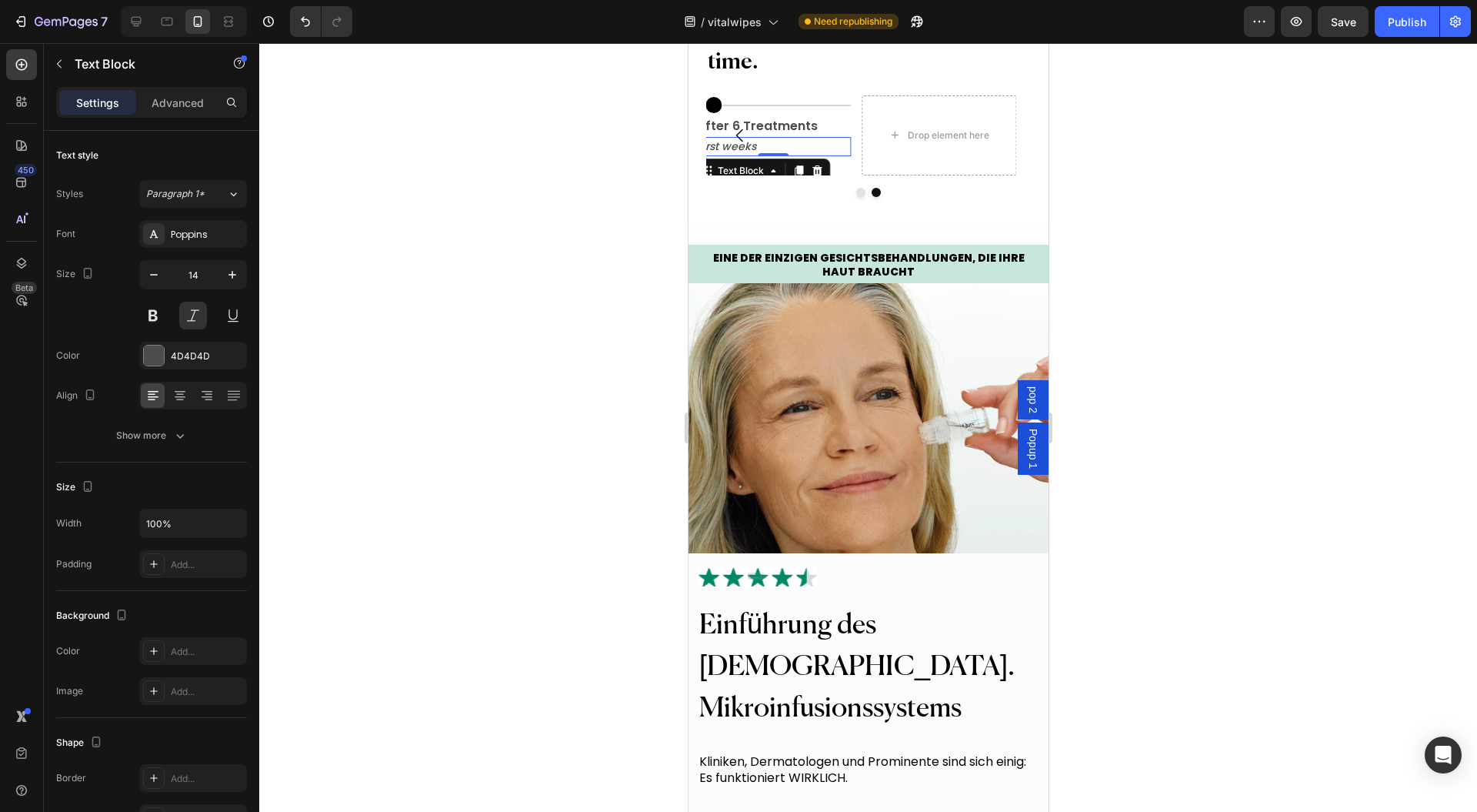
click at [817, 177] on icon at bounding box center [816, 171] width 12 height 12
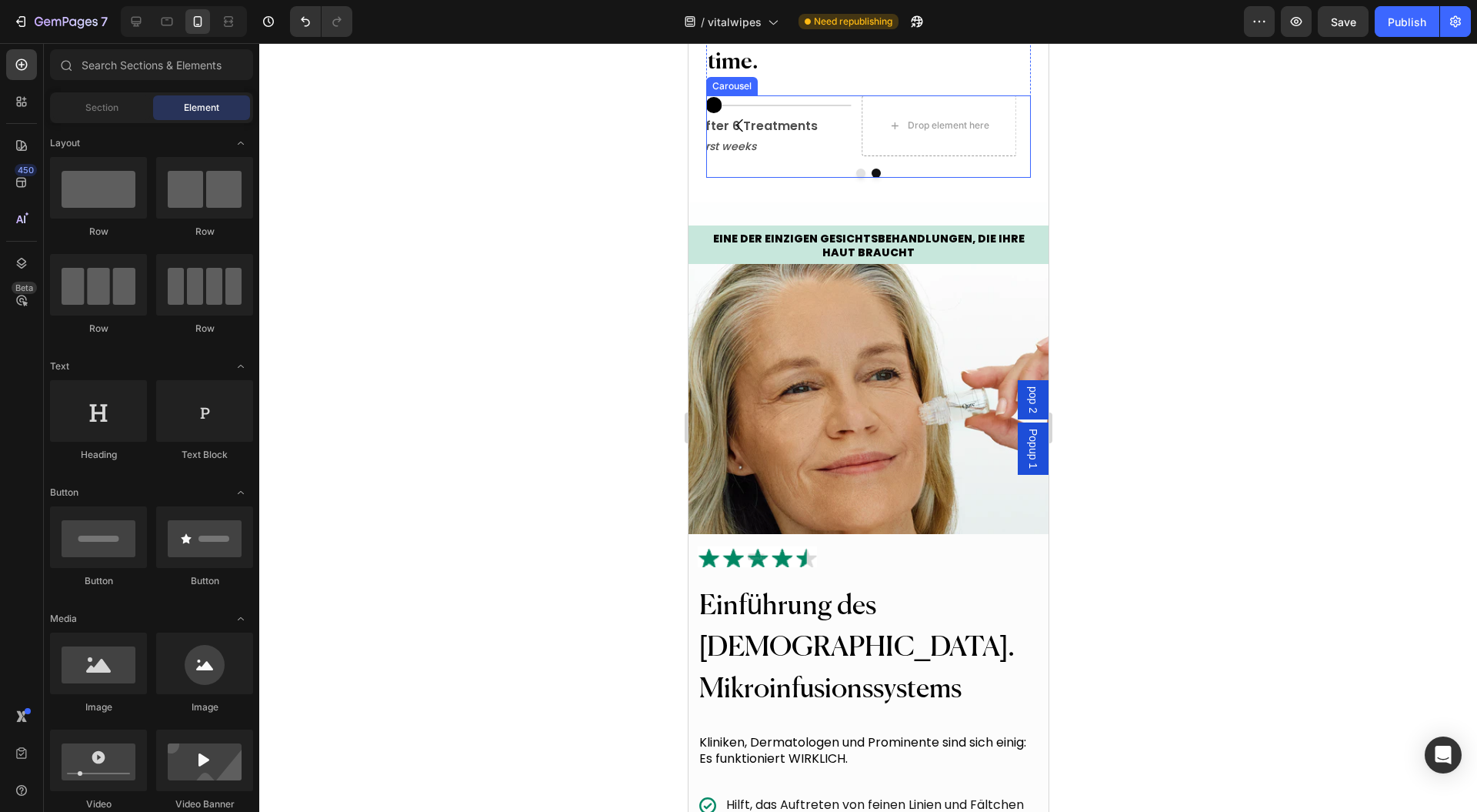
click at [786, 155] on p "First weeks" at bounding box center [772, 147] width 152 height 16
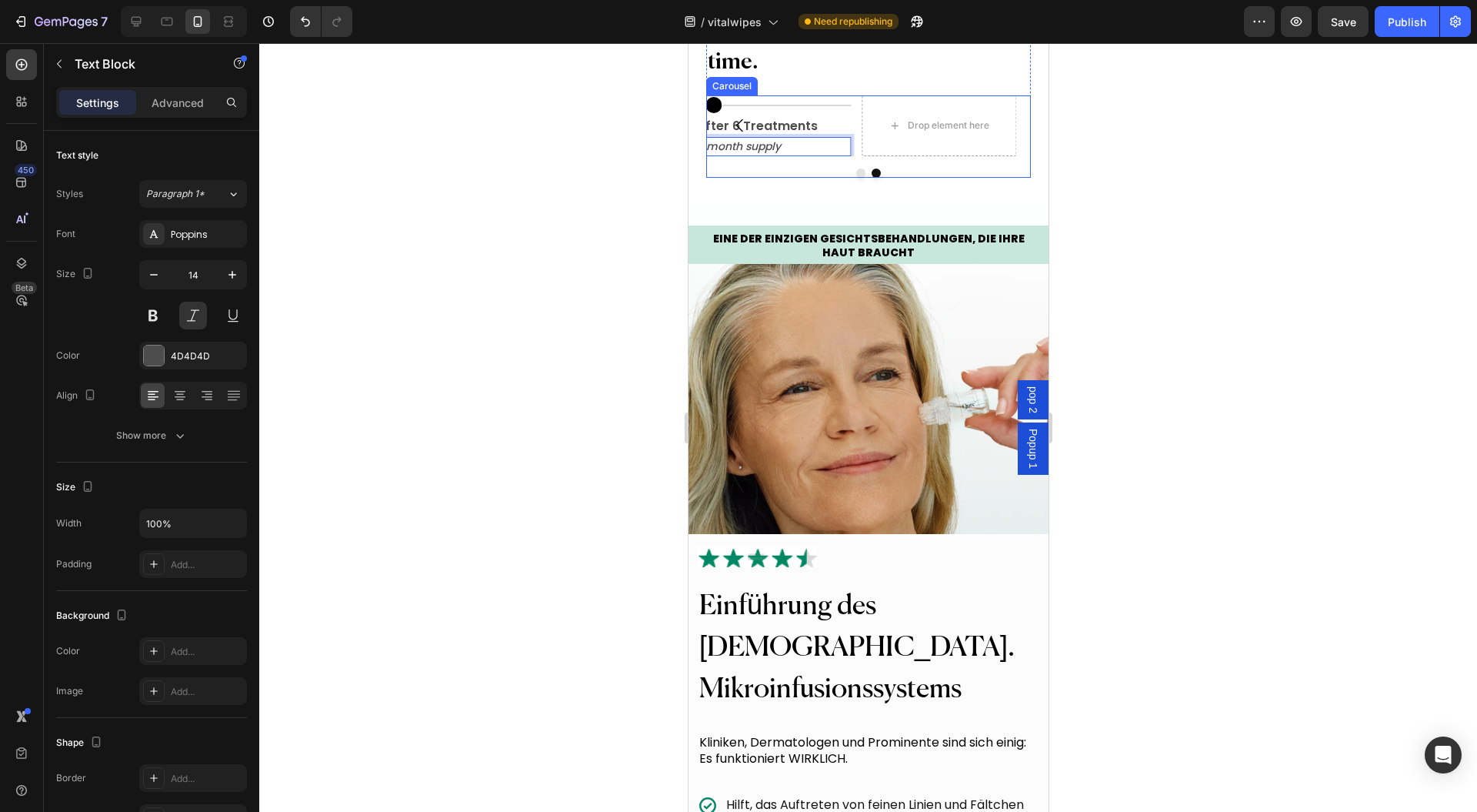
click at [856, 178] on button "Dot" at bounding box center [860, 173] width 9 height 9
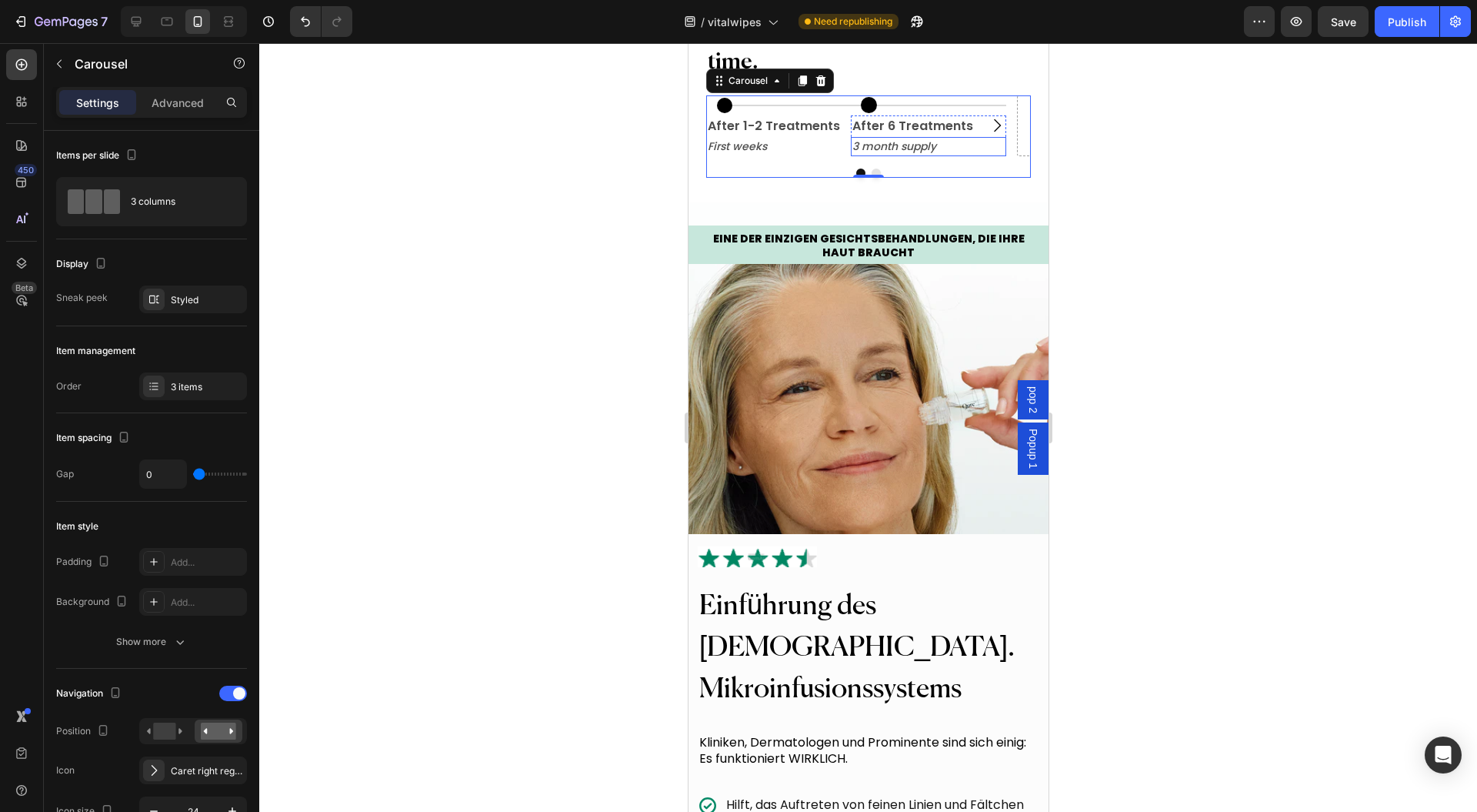
click at [963, 155] on p "3 month supply" at bounding box center [928, 147] width 152 height 16
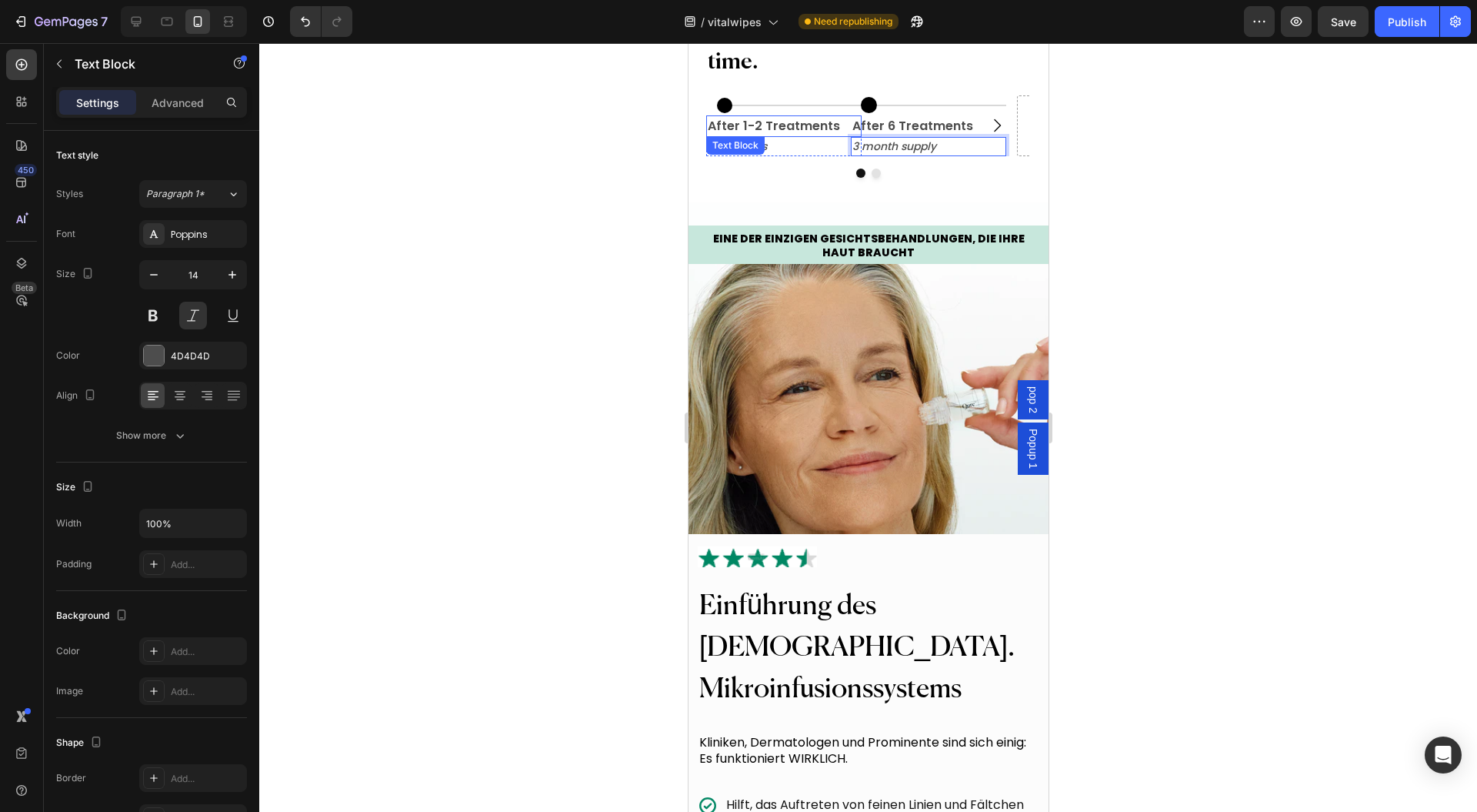
click at [820, 135] on p "After 1-2 Treatments" at bounding box center [783, 126] width 152 height 18
click at [906, 135] on p "After 6 Treatments" at bounding box center [928, 126] width 152 height 18
click at [746, 135] on p "After 1-2 Treatments" at bounding box center [783, 126] width 152 height 18
click at [176, 109] on p "Advanced" at bounding box center [178, 103] width 52 height 16
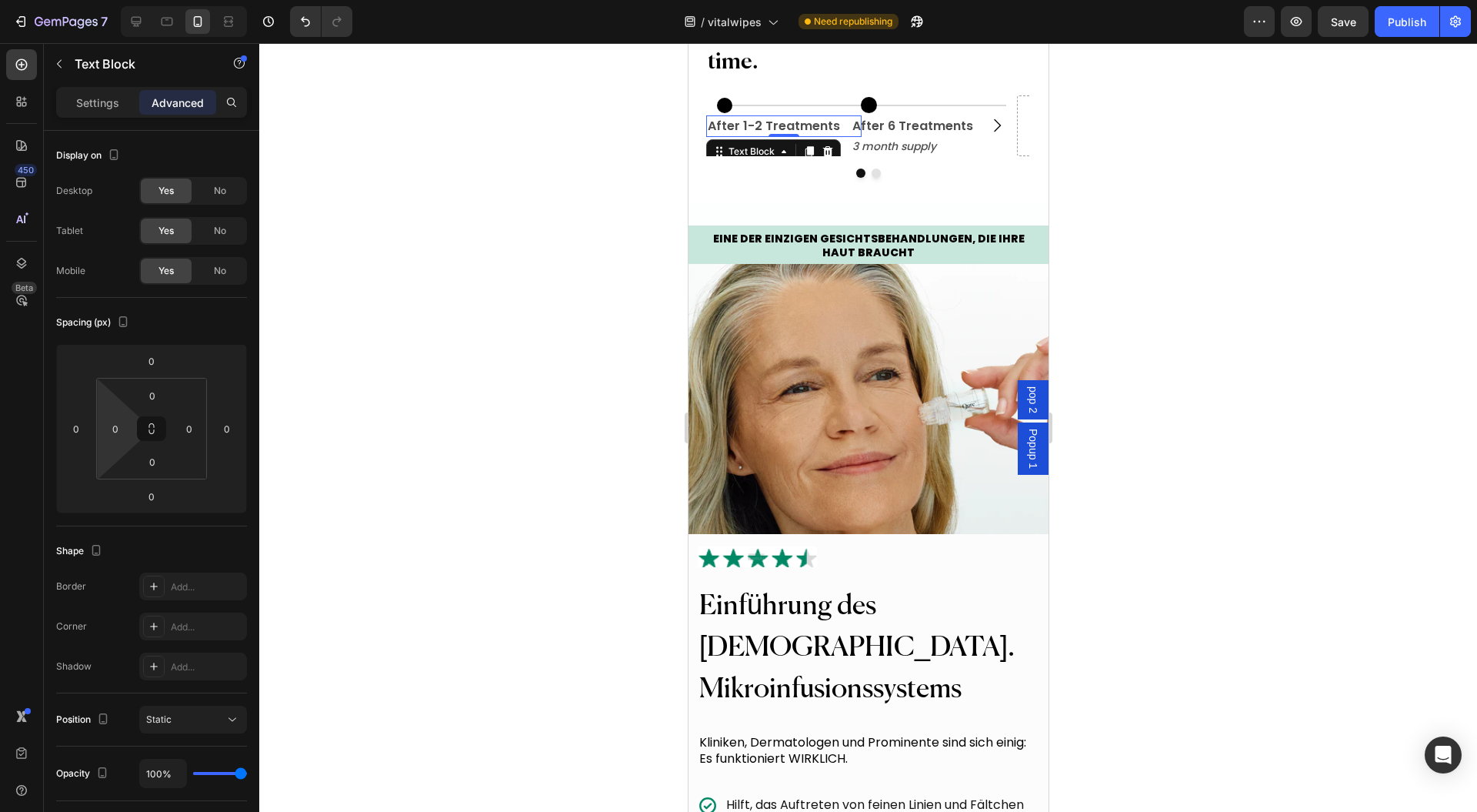
click at [114, 417] on input "0" at bounding box center [115, 428] width 23 height 23
type input "12"
click at [651, 328] on div at bounding box center [868, 427] width 1218 height 769
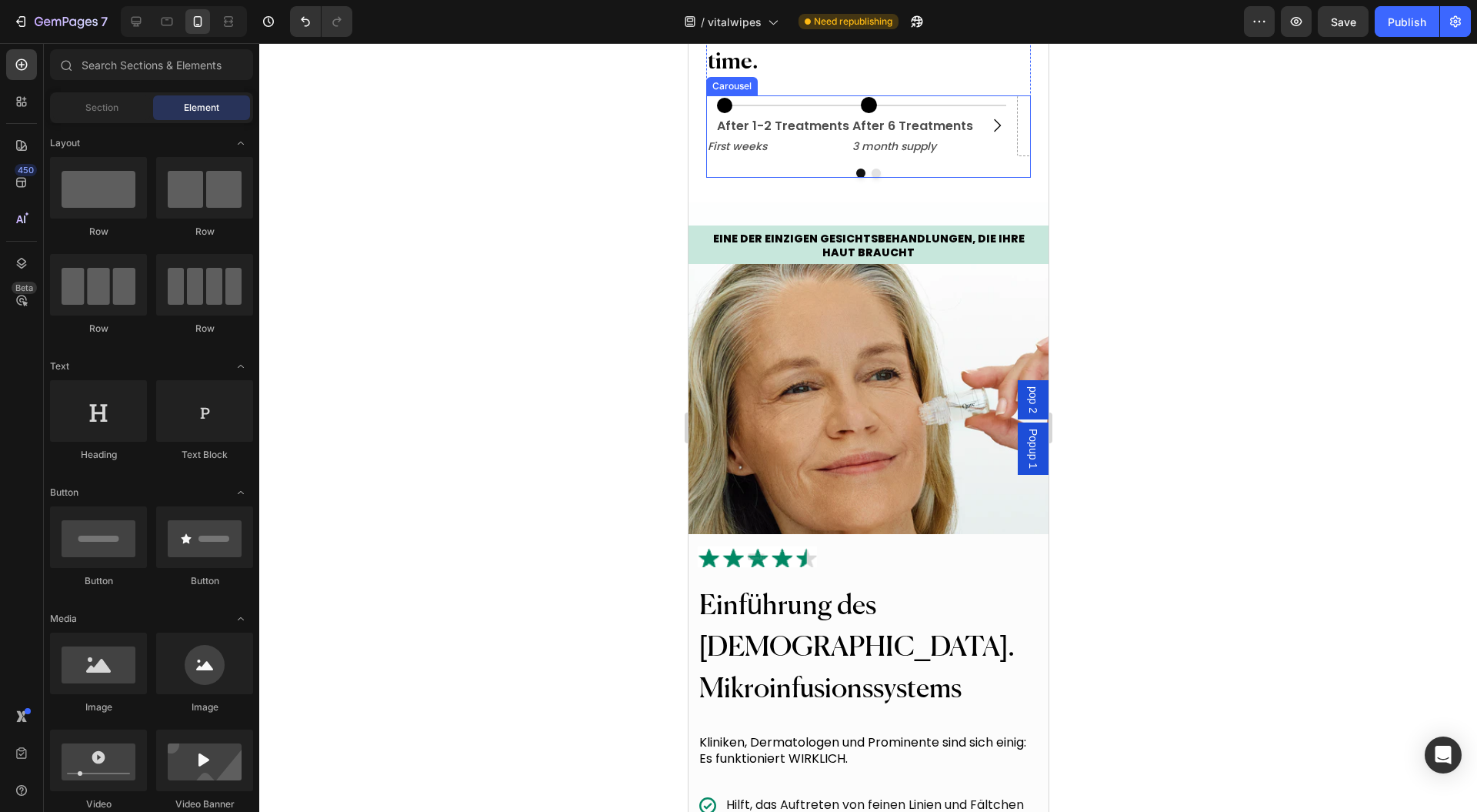
click at [736, 156] on div "First weeks Text Block" at bounding box center [783, 146] width 155 height 19
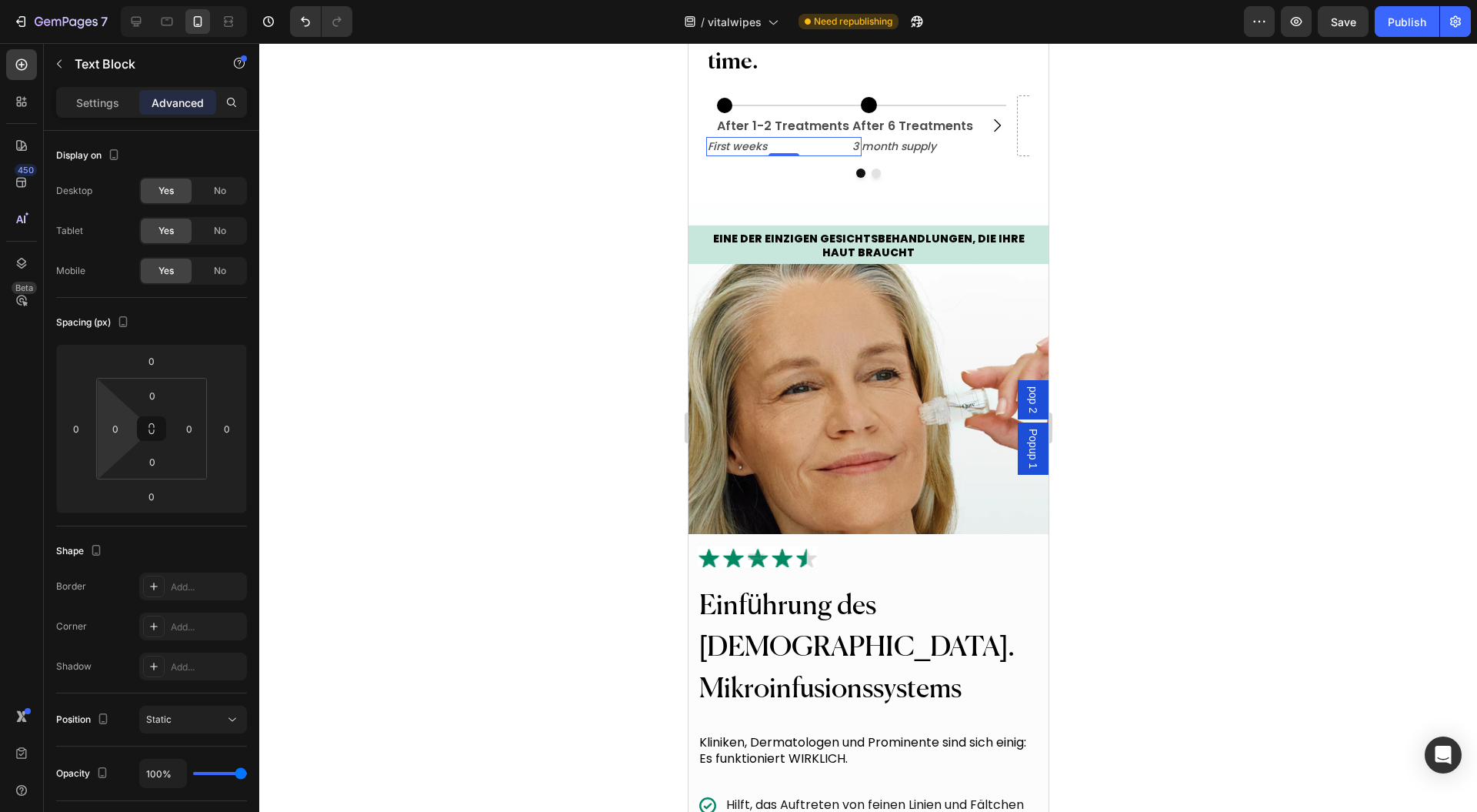
click at [108, 421] on input "0" at bounding box center [115, 428] width 23 height 23
type input "2"
type input "12"
click at [913, 135] on p "After 6 Treatments" at bounding box center [928, 126] width 152 height 18
click at [114, 426] on input "0" at bounding box center [115, 428] width 23 height 23
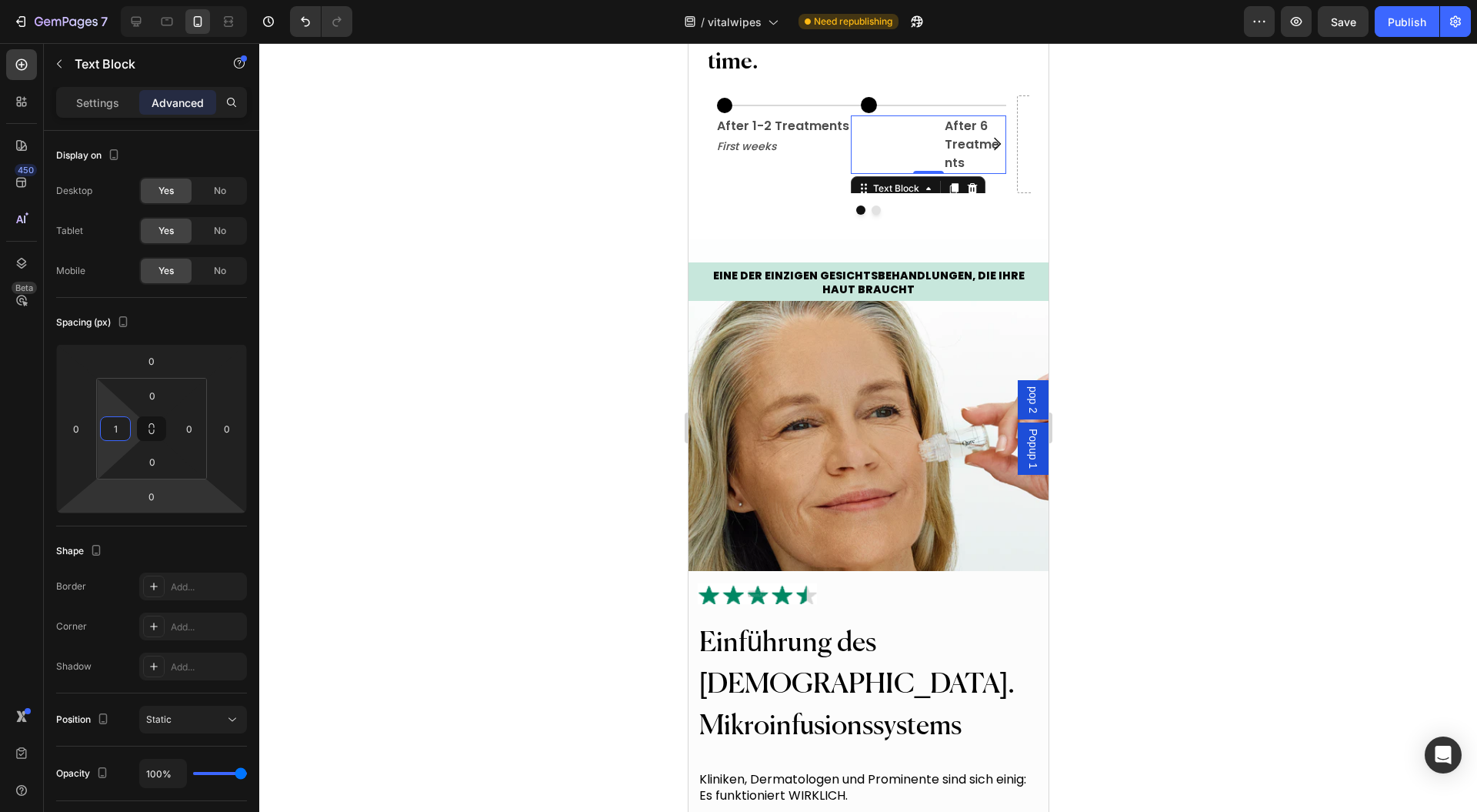
type input "12"
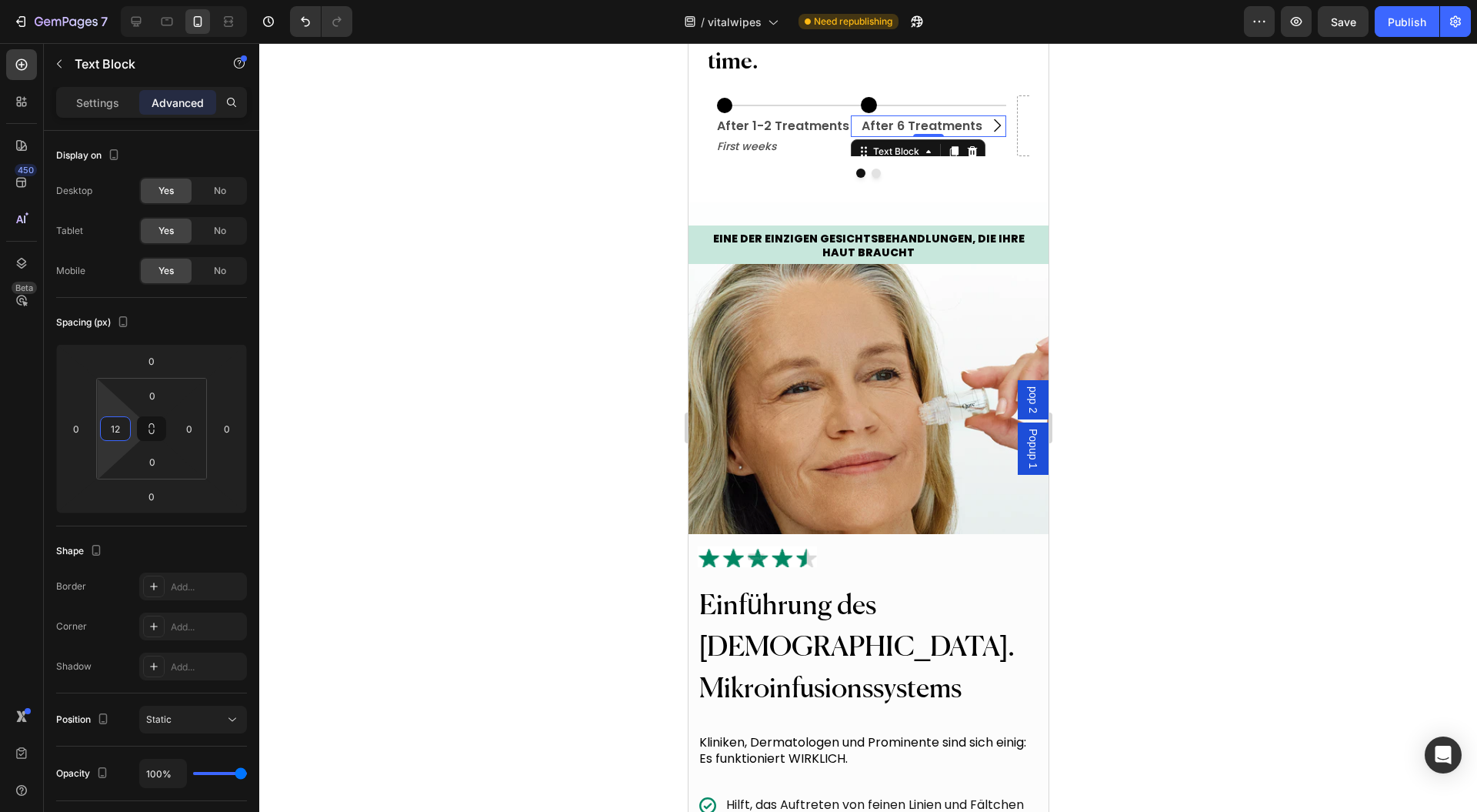
click at [766, 178] on div at bounding box center [868, 173] width 324 height 9
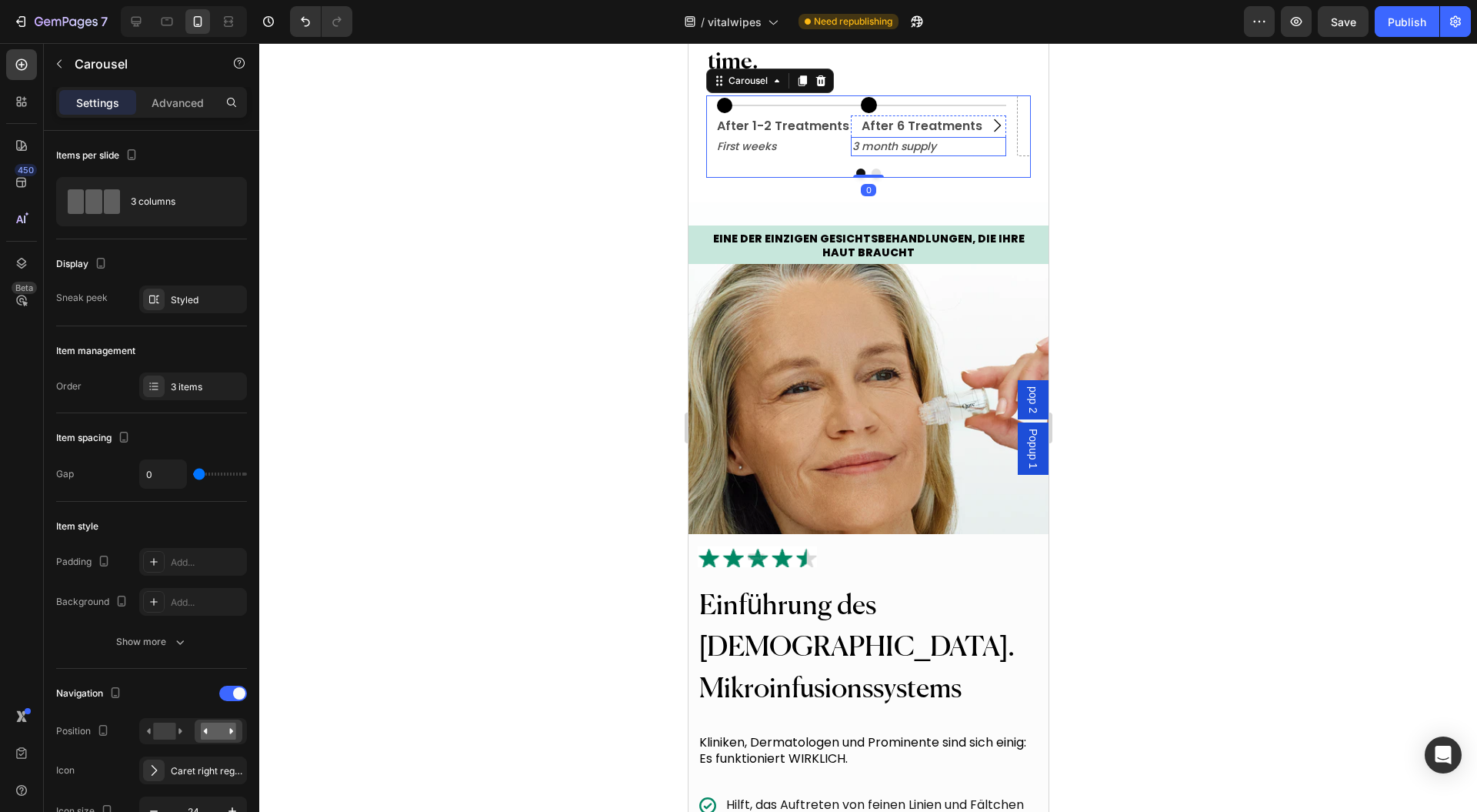
click at [879, 155] on p "3 month supply" at bounding box center [928, 147] width 152 height 16
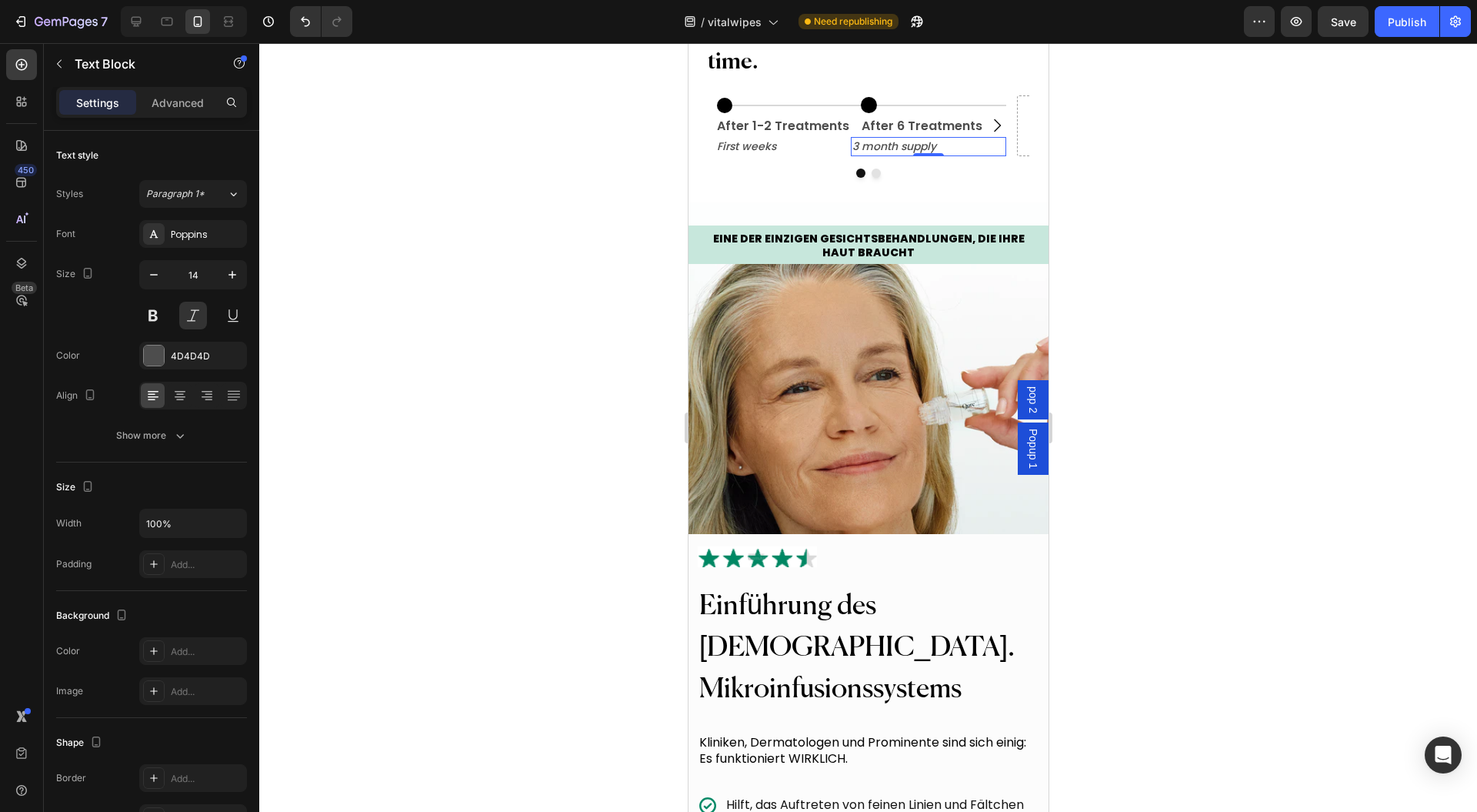
click at [168, 106] on p "Advanced" at bounding box center [178, 103] width 52 height 16
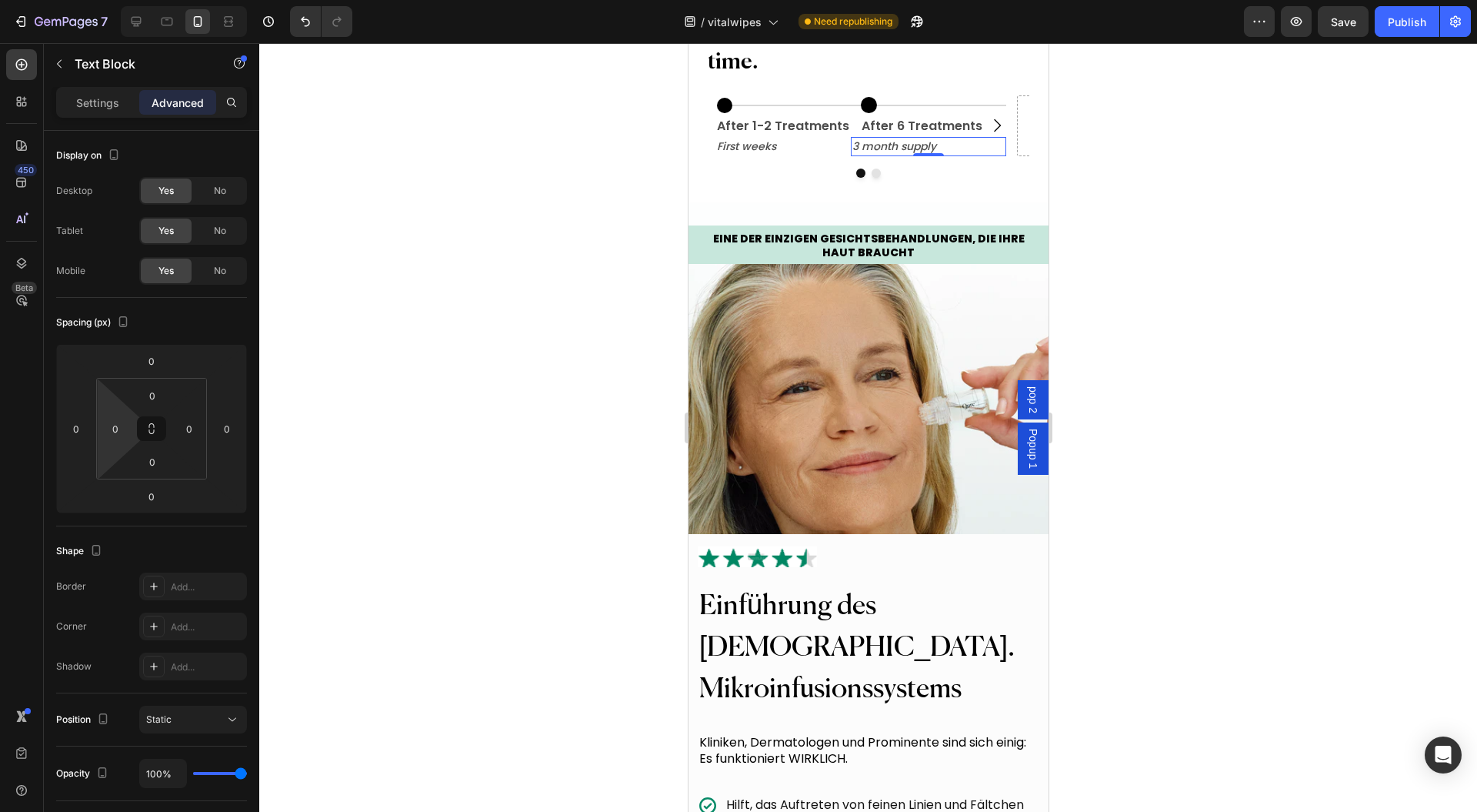
click at [112, 424] on input "0" at bounding box center [115, 428] width 23 height 23
type input "12"
click at [1137, 319] on div at bounding box center [868, 427] width 1218 height 769
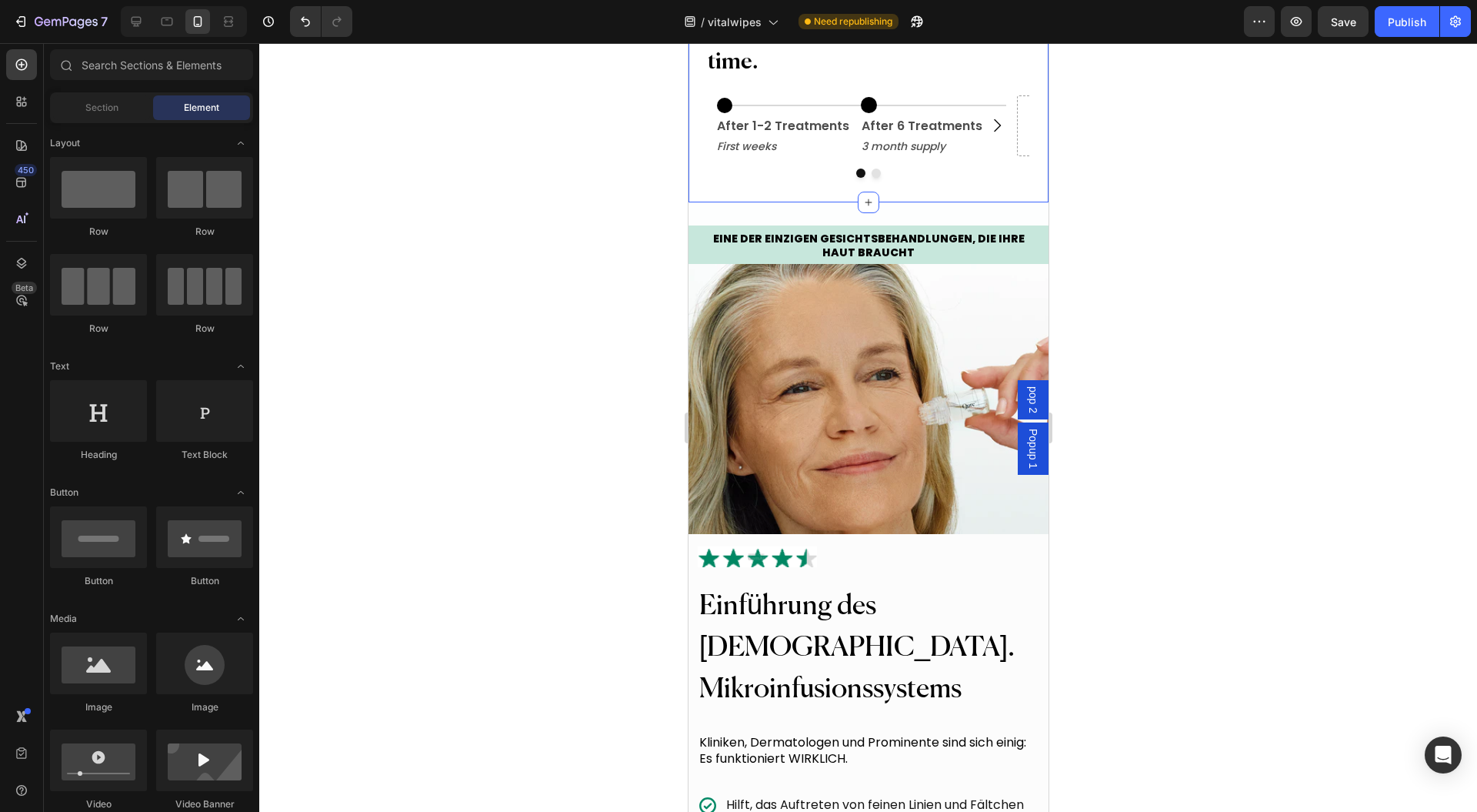
click at [871, 178] on button "Dot" at bounding box center [875, 173] width 9 height 9
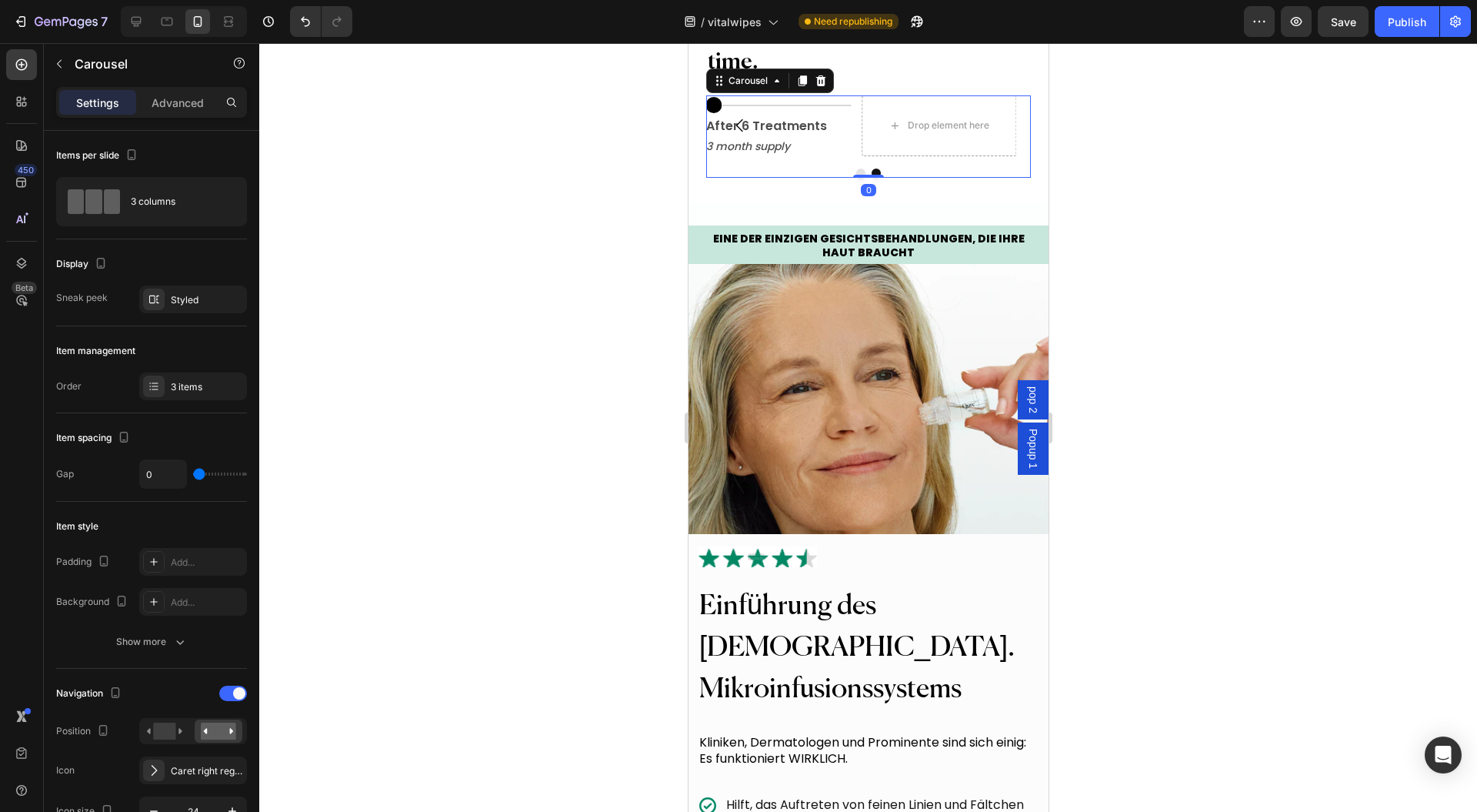
click at [736, 147] on button "Carousel Back Arrow" at bounding box center [739, 125] width 43 height 43
click at [893, 115] on div "Title Line" at bounding box center [940, 105] width 129 height 20
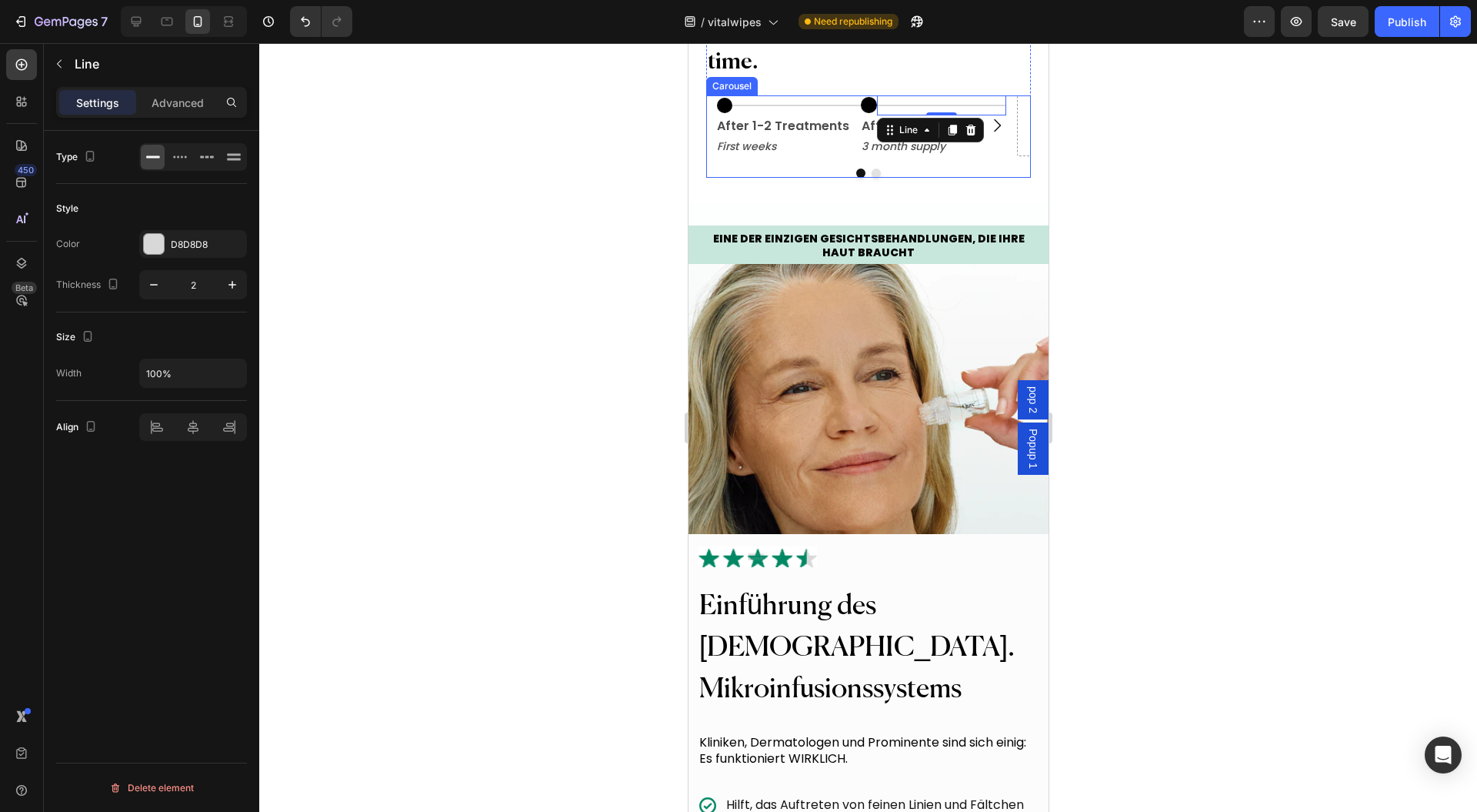
click at [1165, 308] on div at bounding box center [868, 427] width 1218 height 769
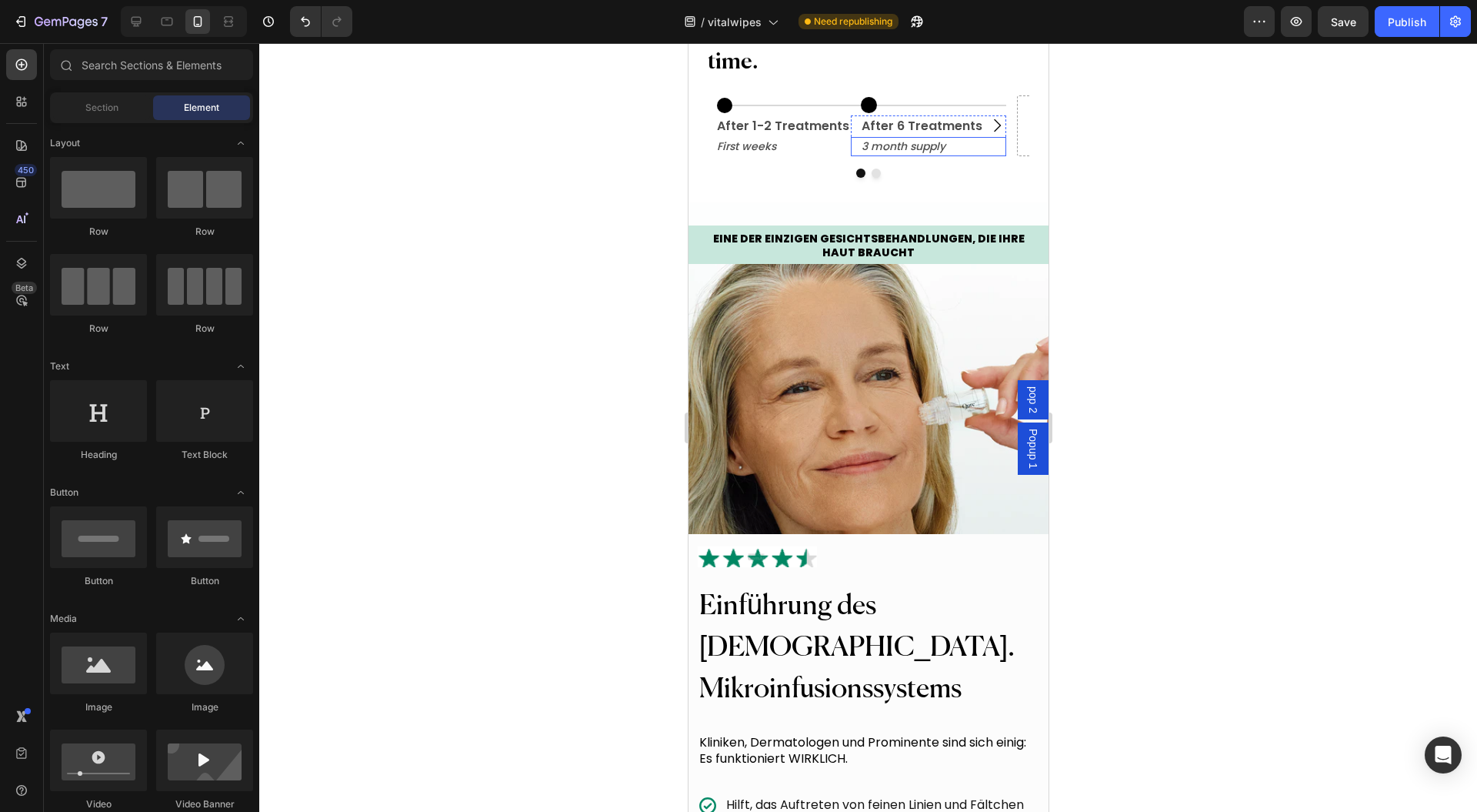
click at [990, 156] on div "3 month supply" at bounding box center [933, 146] width 146 height 19
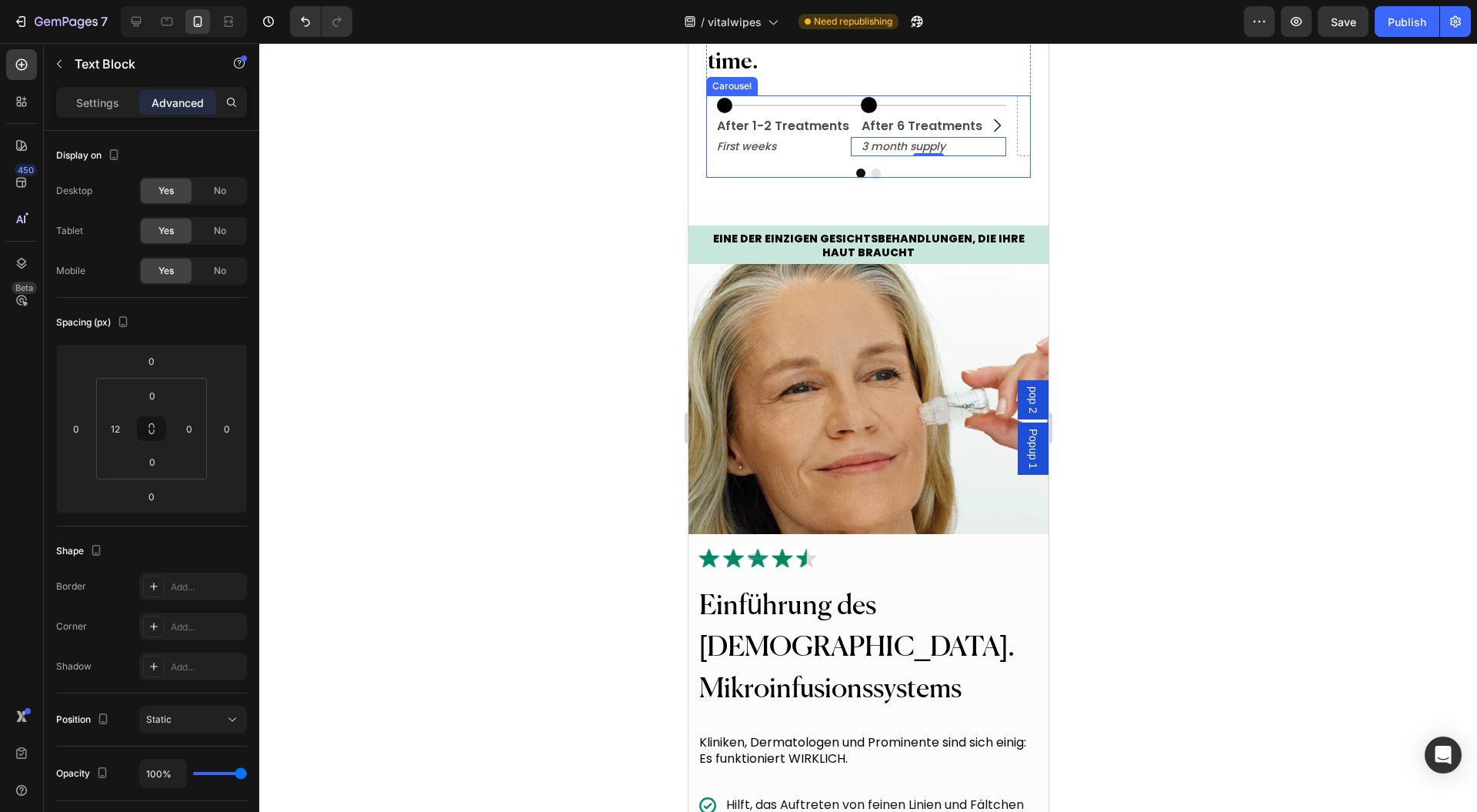
click at [999, 178] on div "Icon Title Line Row After 1-2 Treatments Text Block First weeks Text Block Row …" at bounding box center [868, 136] width 324 height 82
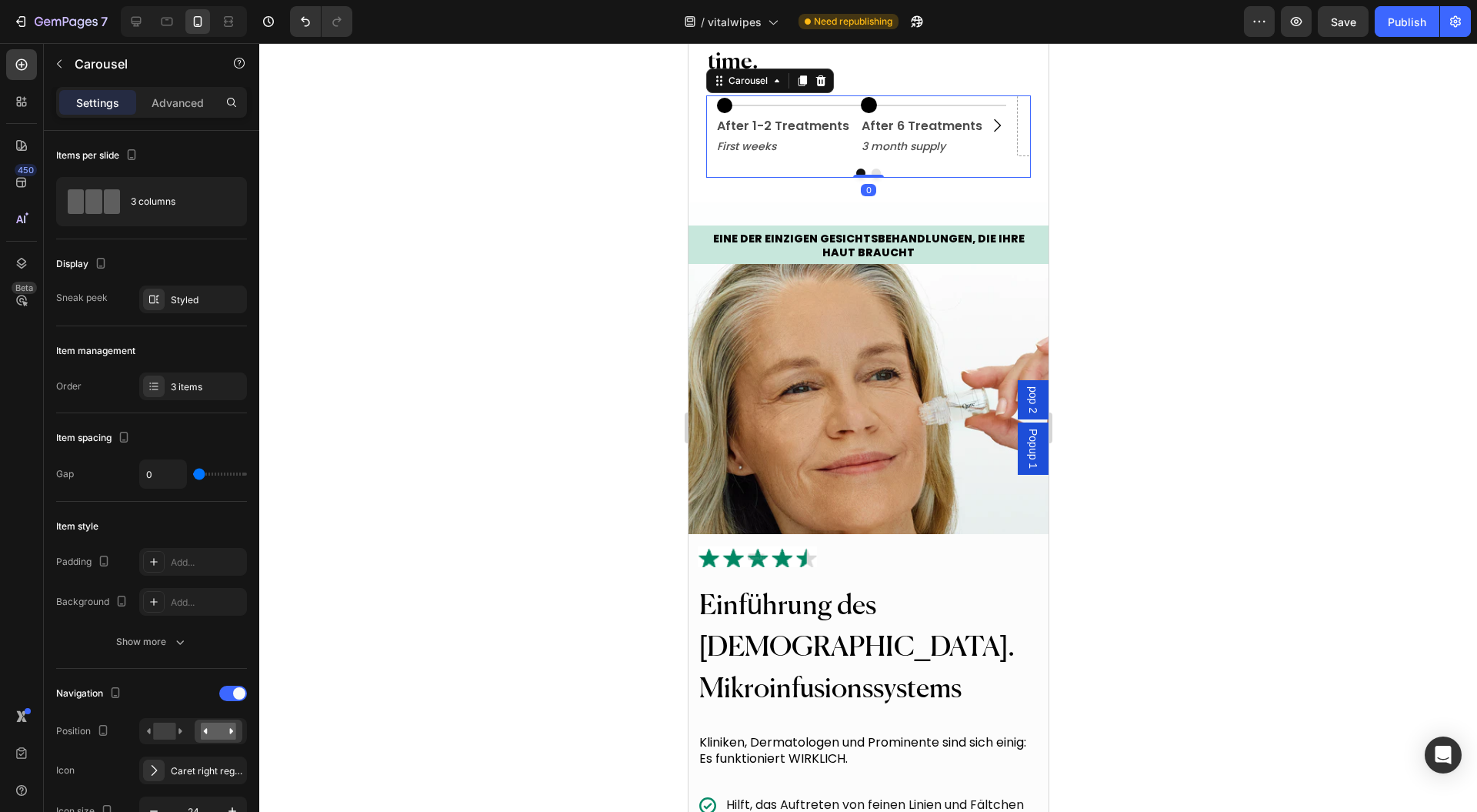
click at [181, 387] on div "3 items" at bounding box center [207, 387] width 72 height 14
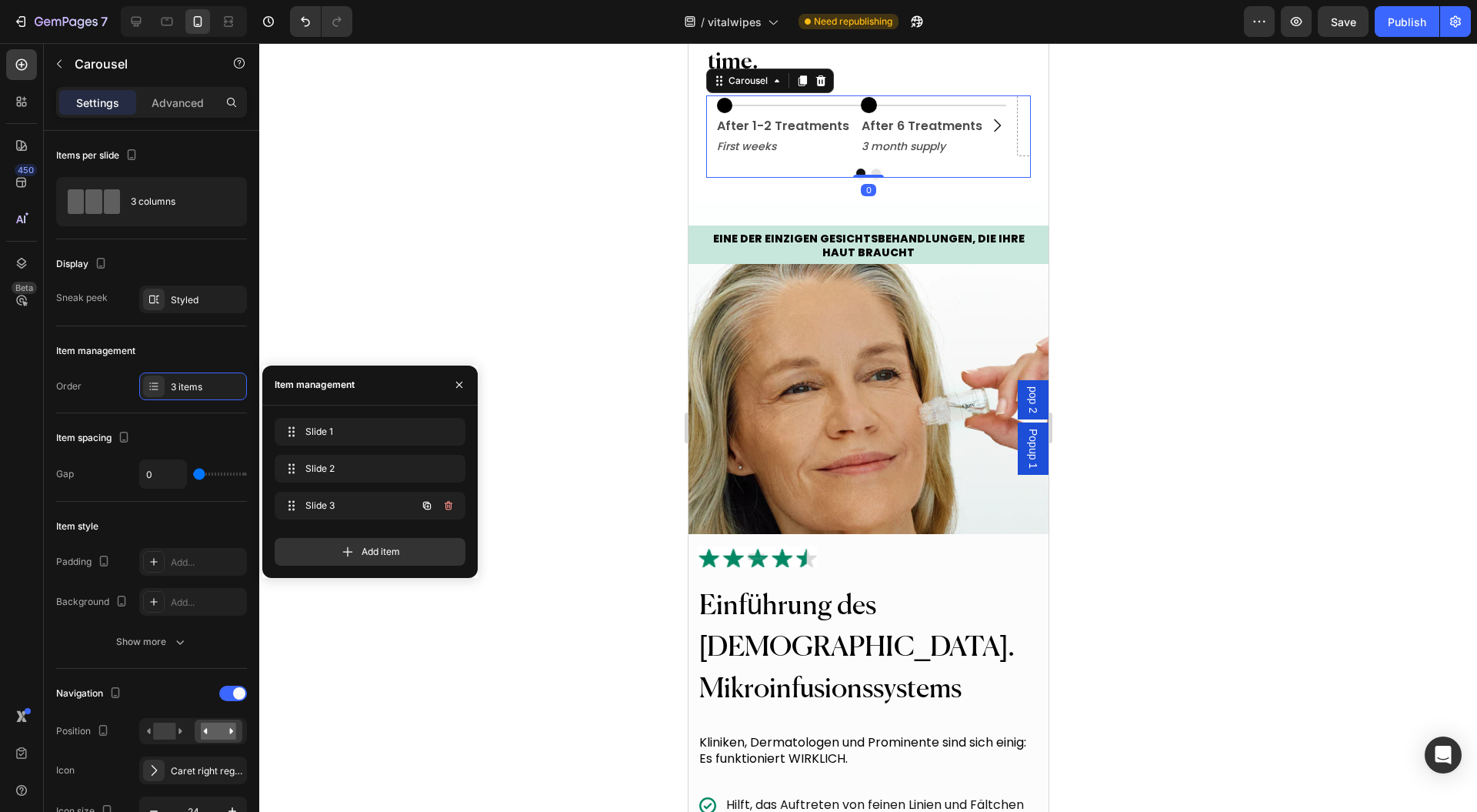
click at [449, 505] on icon "button" at bounding box center [448, 505] width 12 height 12
click at [449, 505] on div "Delete" at bounding box center [438, 506] width 28 height 14
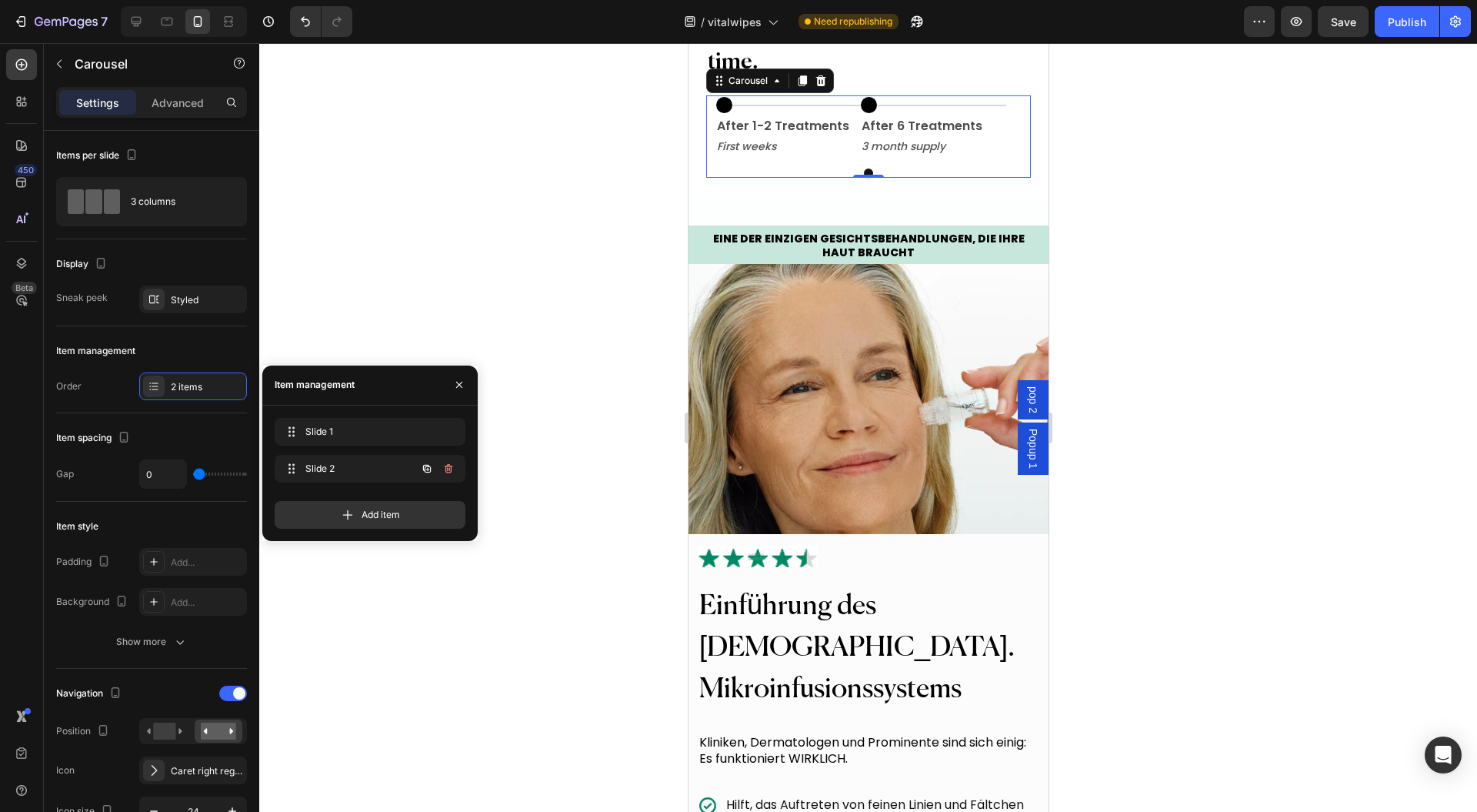
click at [432, 474] on icon "button" at bounding box center [427, 468] width 12 height 12
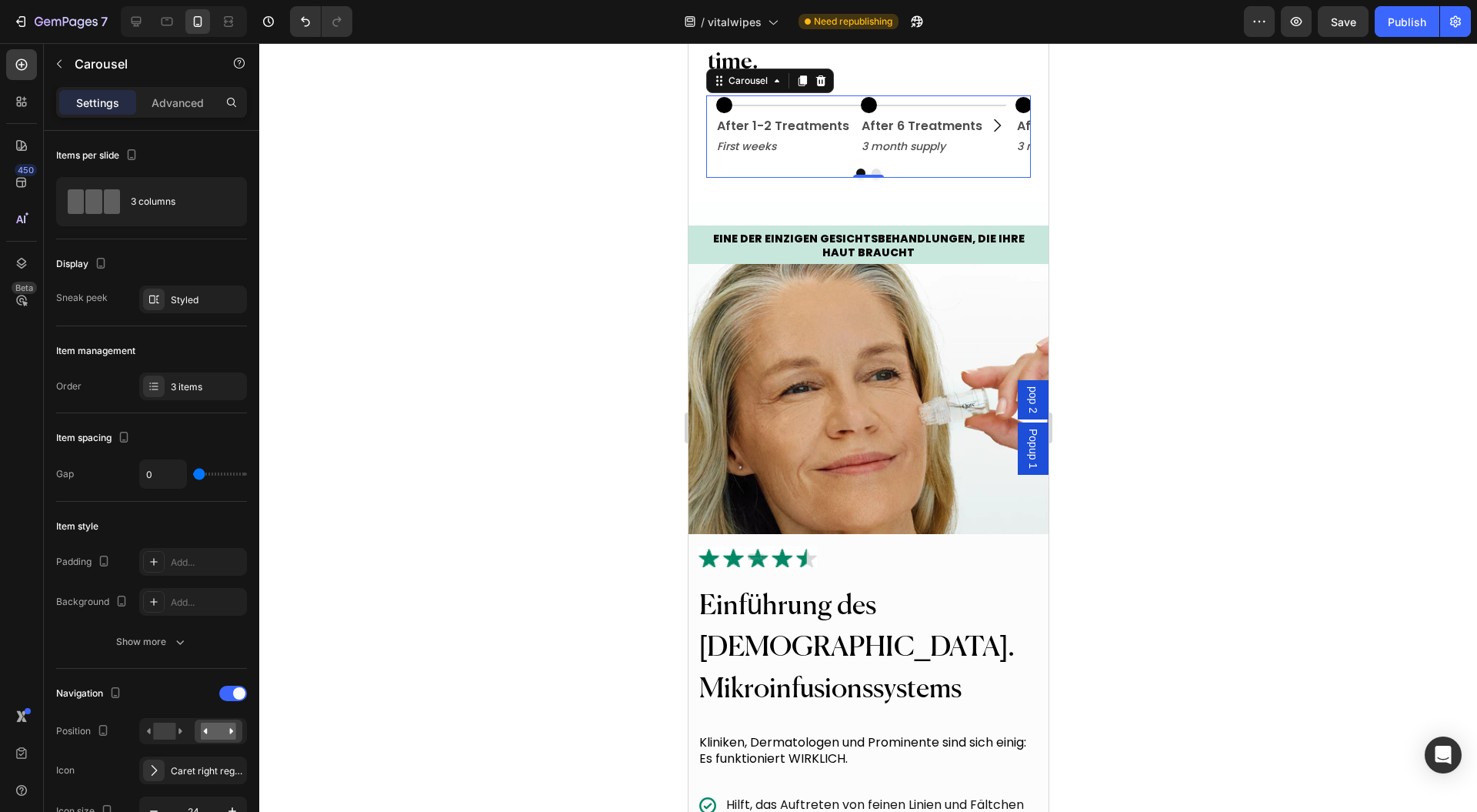
click at [987, 135] on icon "Carousel Next Arrow" at bounding box center [996, 125] width 18 height 18
click at [852, 113] on div "Icon" at bounding box center [863, 105] width 26 height 16
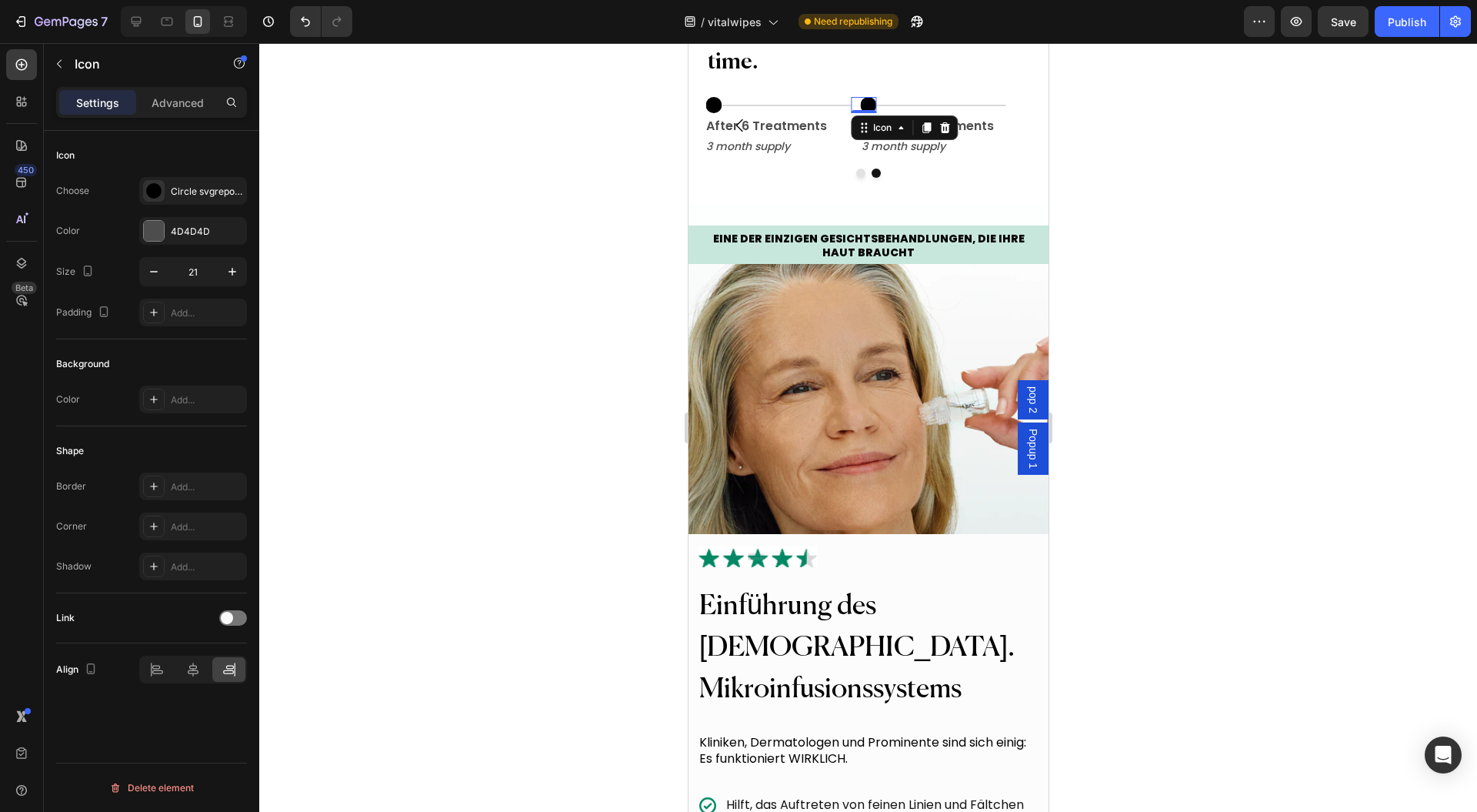
click at [870, 137] on div "Icon" at bounding box center [881, 128] width 55 height 18
click at [880, 169] on div "Row 2 cols" at bounding box center [883, 156] width 65 height 25
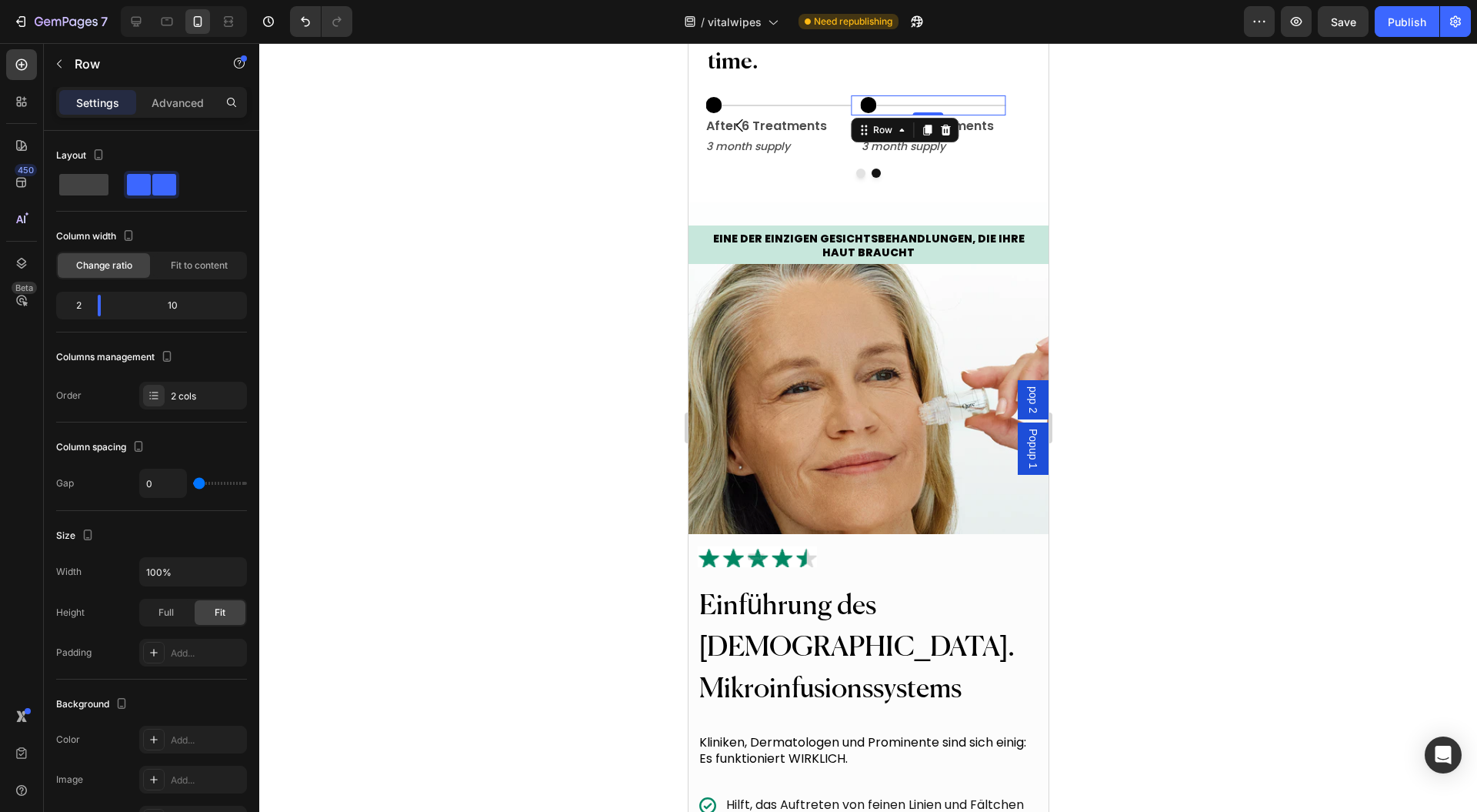
click at [169, 87] on div "Settings Advanced" at bounding box center [151, 102] width 191 height 31
click at [167, 100] on p "Advanced" at bounding box center [178, 103] width 52 height 16
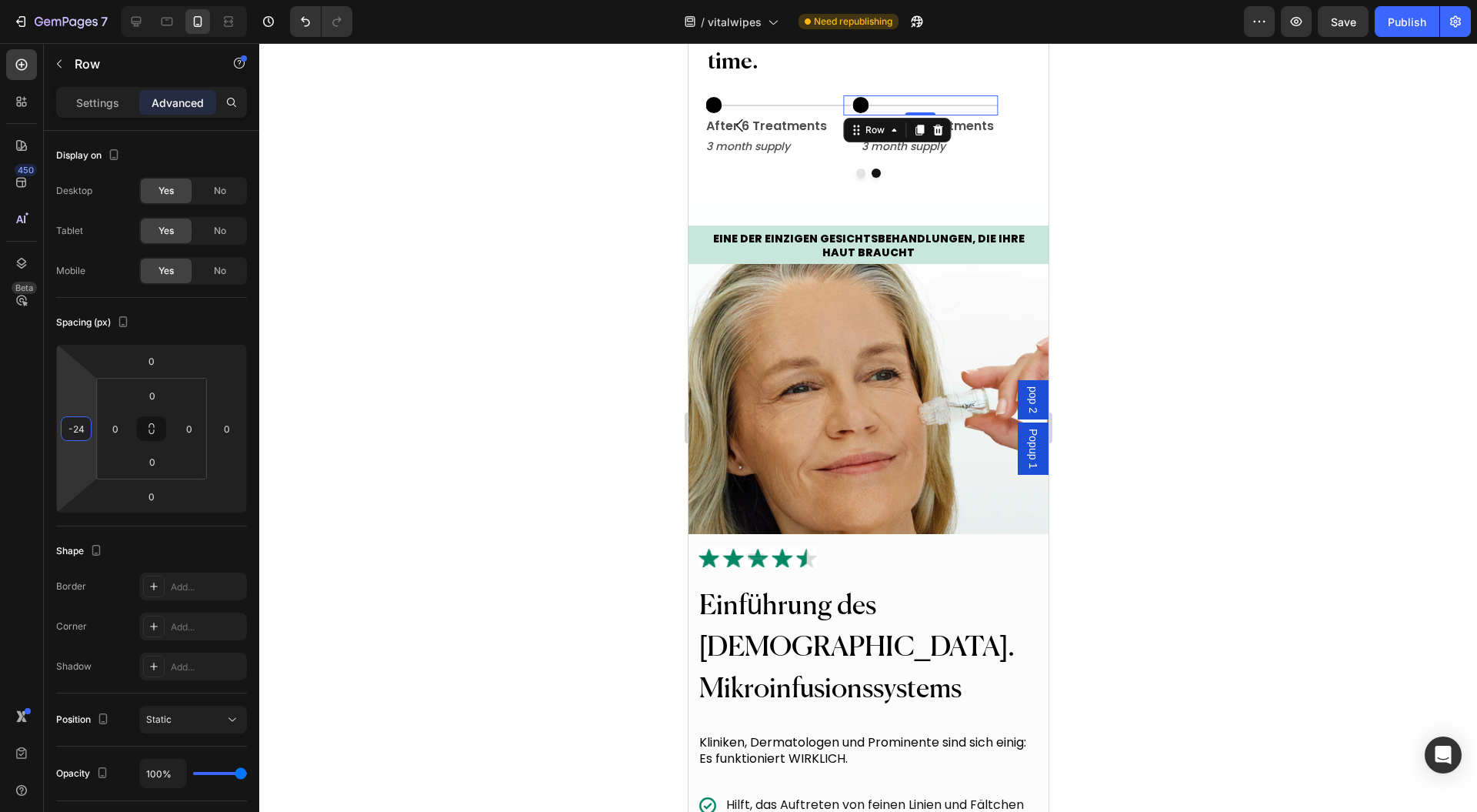
type input "-28"
drag, startPoint x: 85, startPoint y: 396, endPoint x: 85, endPoint y: 403, distance: 7.7
click at [85, 0] on html "7 Version history / vitalwipes Need republishing Preview Save Publish 450 Beta …" at bounding box center [738, 0] width 1477 height 0
click at [1127, 285] on div at bounding box center [868, 427] width 1218 height 769
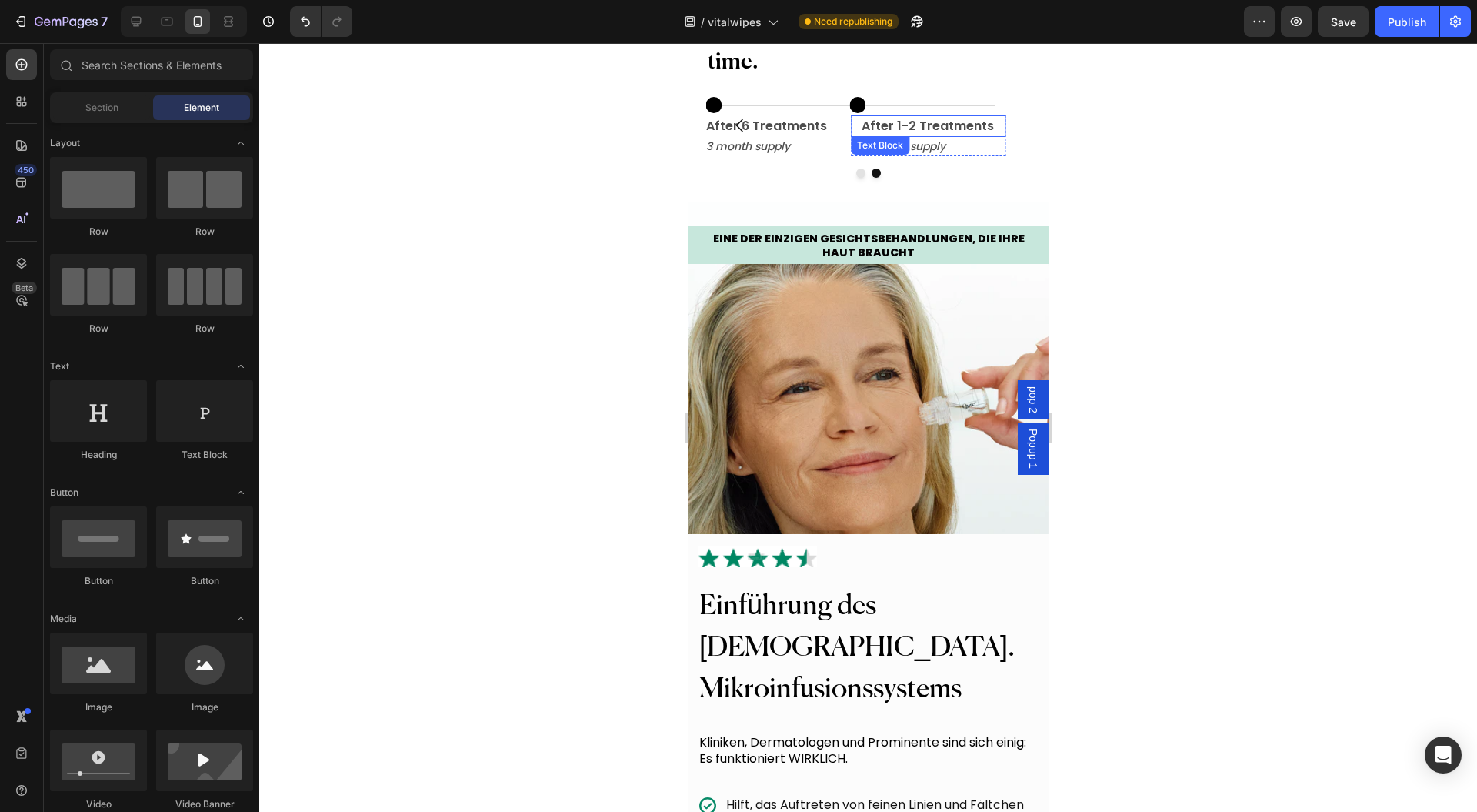
click at [886, 135] on p "After 1-2 Treatments" at bounding box center [932, 126] width 143 height 18
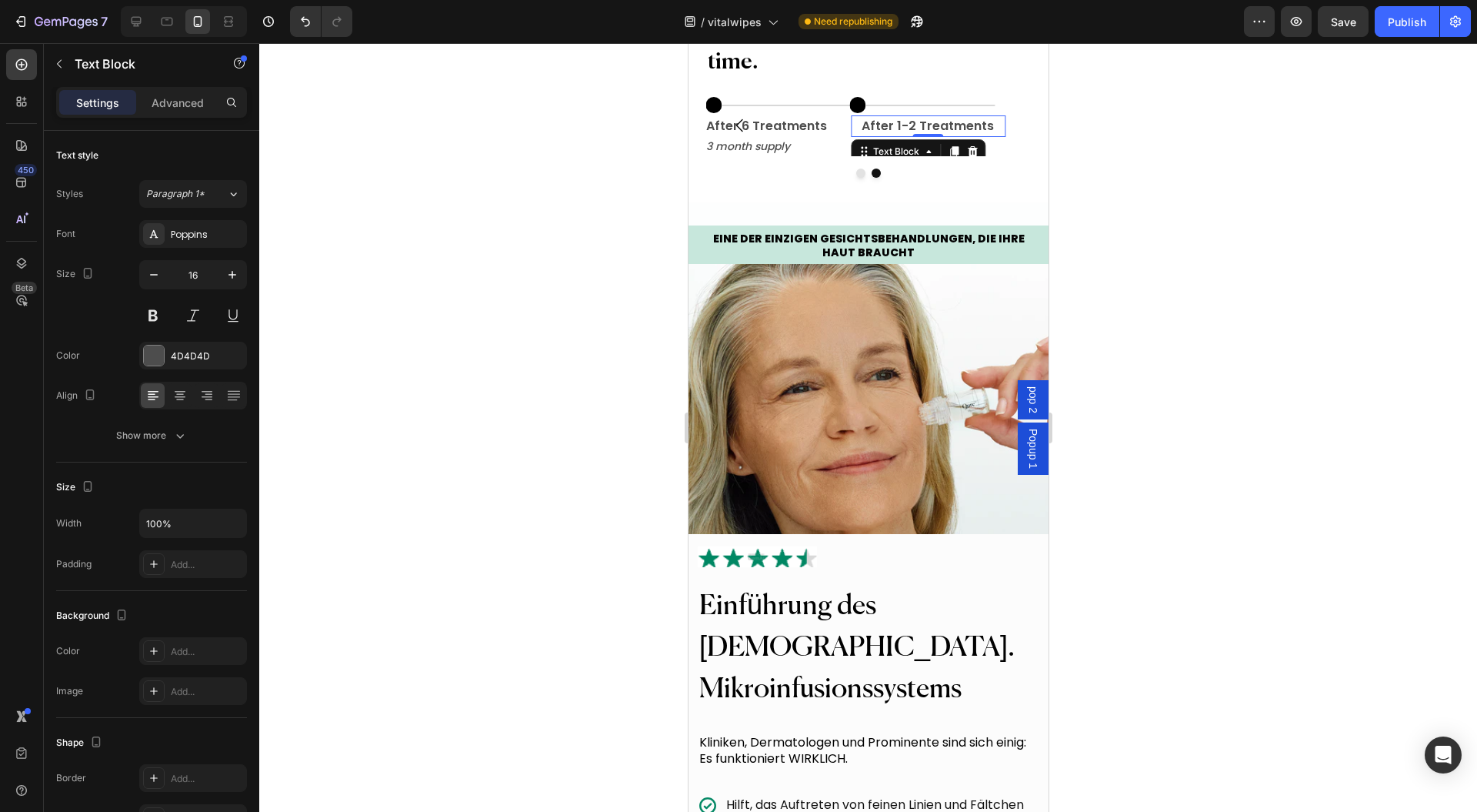
click at [168, 101] on p "Advanced" at bounding box center [178, 103] width 52 height 16
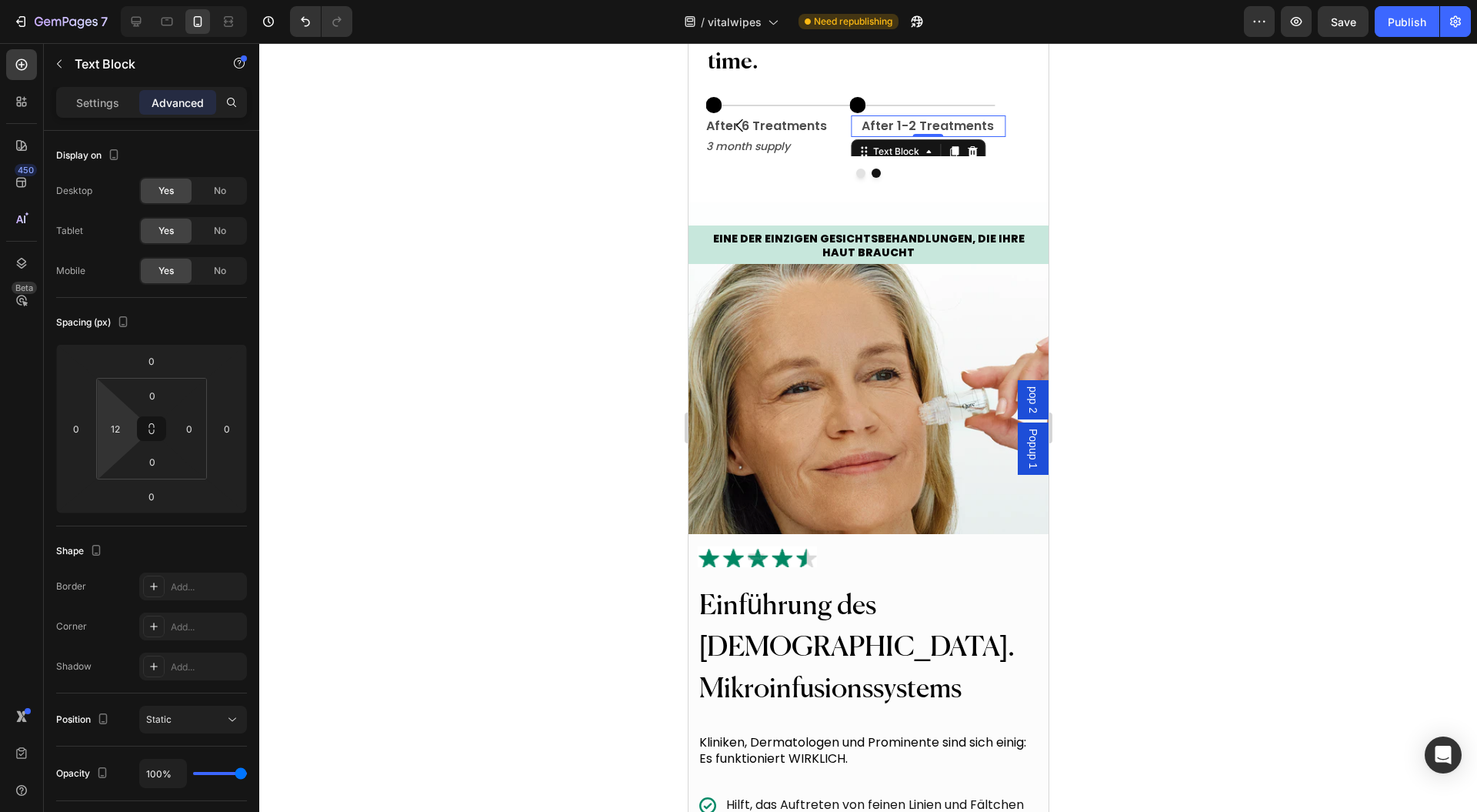
click at [119, 0] on html "7 Version history / vitalwipes Need republishing Preview Save Publish 450 Beta …" at bounding box center [738, 0] width 1477 height 0
type input "0"
click at [1213, 280] on div at bounding box center [868, 427] width 1218 height 769
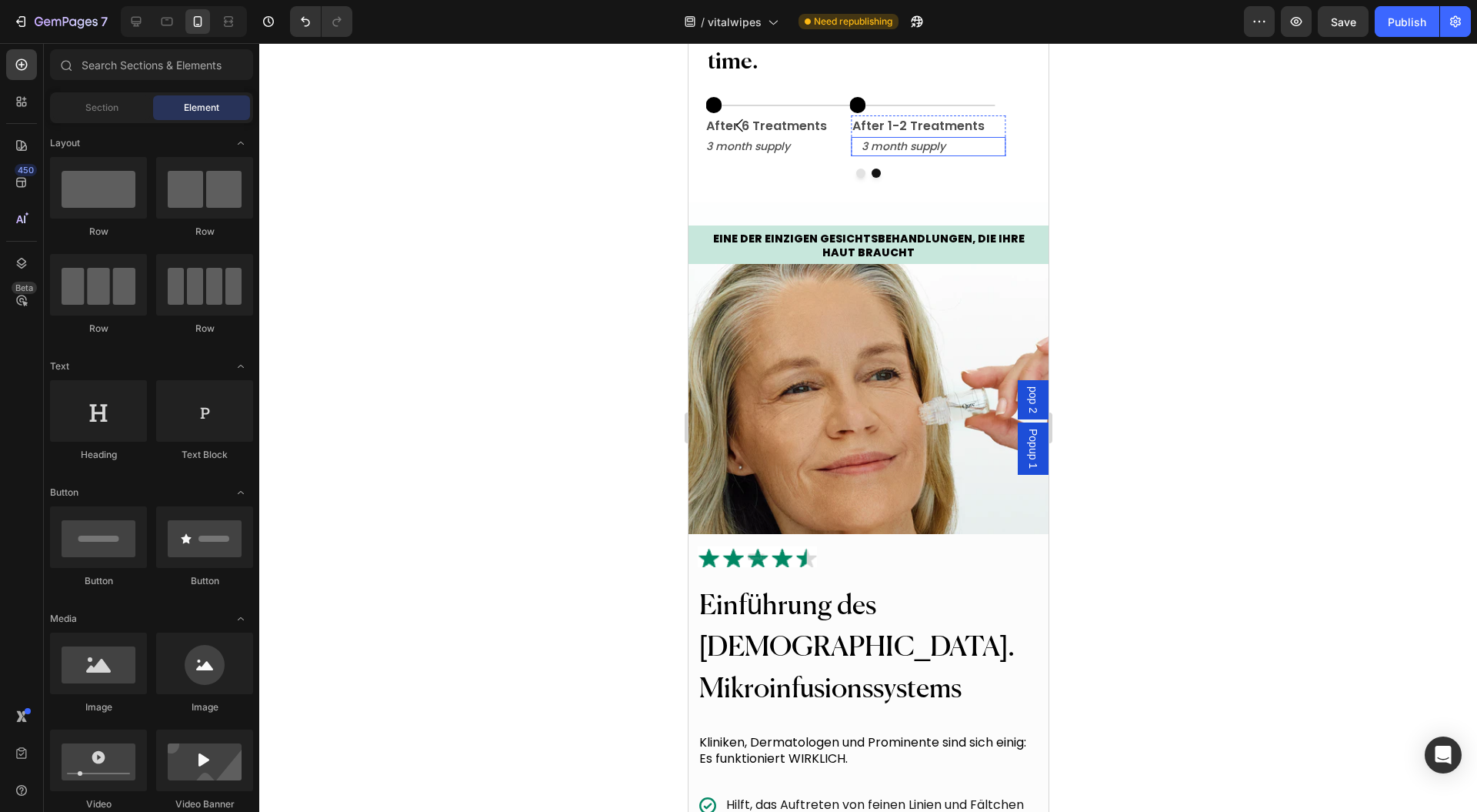
click at [905, 155] on p "3 month supply" at bounding box center [932, 147] width 143 height 16
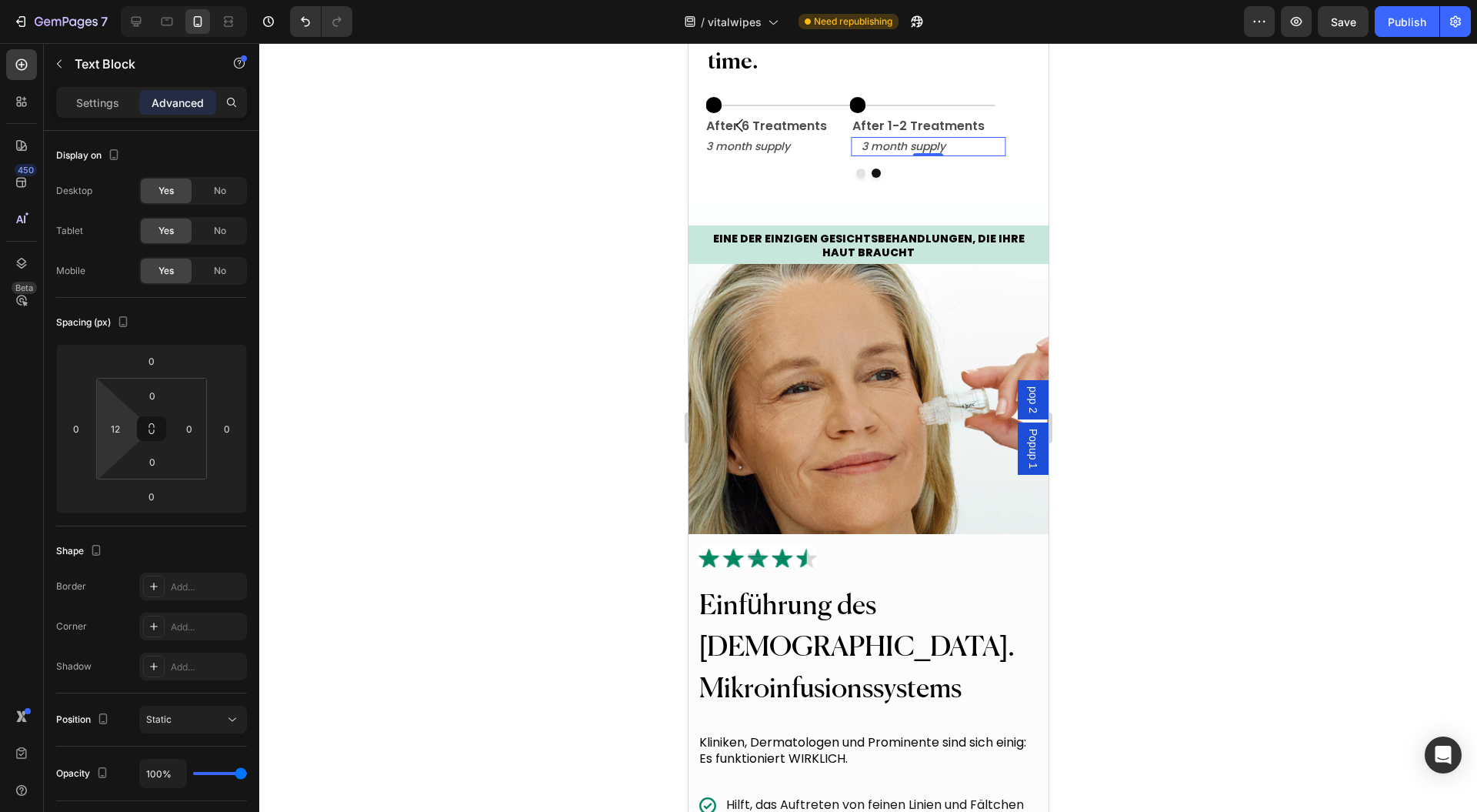
click at [105, 0] on html "7 Version history / vitalwipes Need republishing Preview Save Publish 450 Beta …" at bounding box center [738, 0] width 1477 height 0
type input "0"
click at [862, 135] on p "After 1-2 Treatments" at bounding box center [928, 126] width 152 height 18
click at [793, 178] on div "Icon Title Line Row After 1-2 Treatments Text Block First weeks Text Block Row …" at bounding box center [868, 136] width 324 height 82
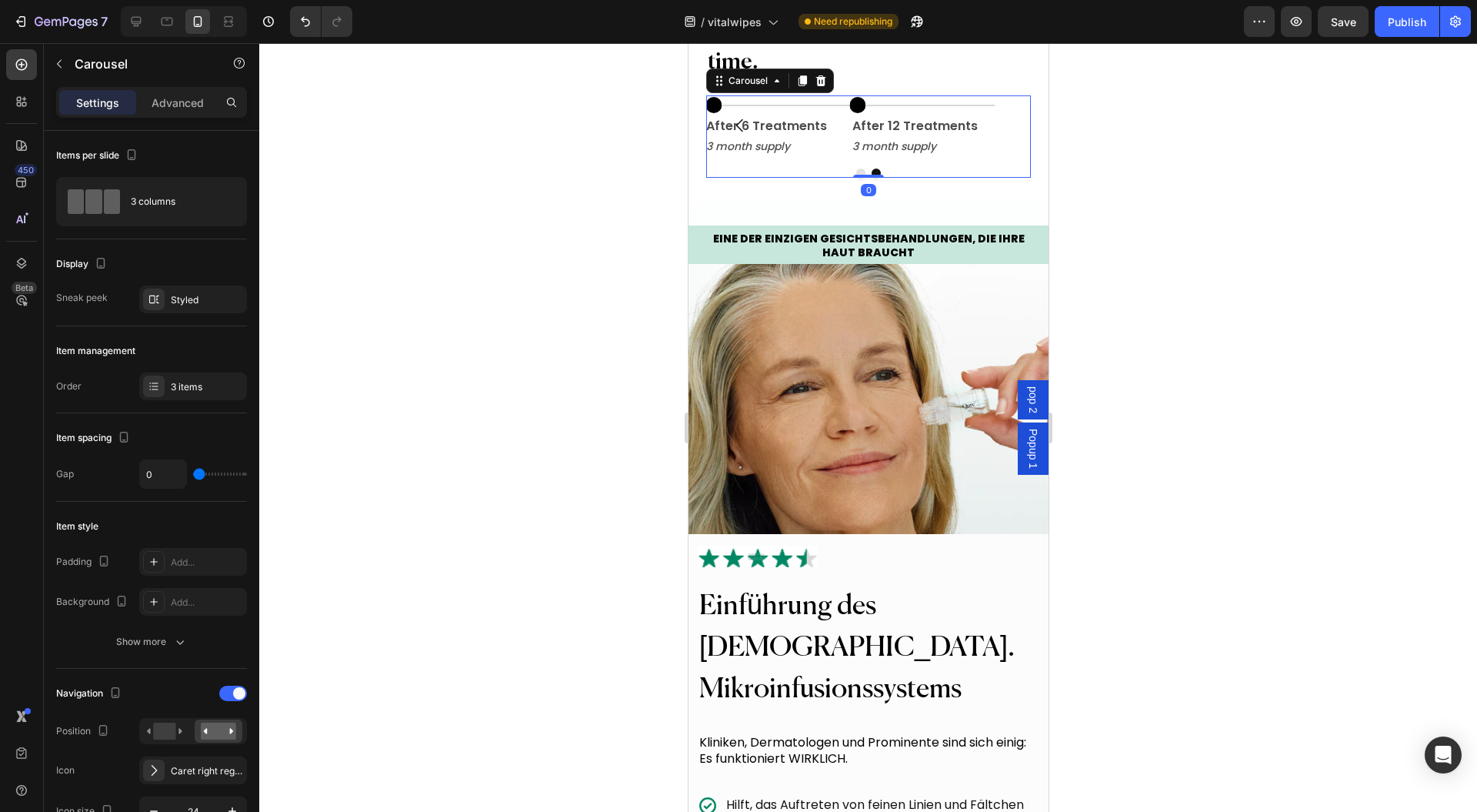
click at [934, 178] on div "Icon Title Line Row After 1-2 Treatments Text Block First weeks Text Block Row …" at bounding box center [868, 136] width 324 height 82
click at [936, 155] on p "3 month supply" at bounding box center [928, 147] width 152 height 16
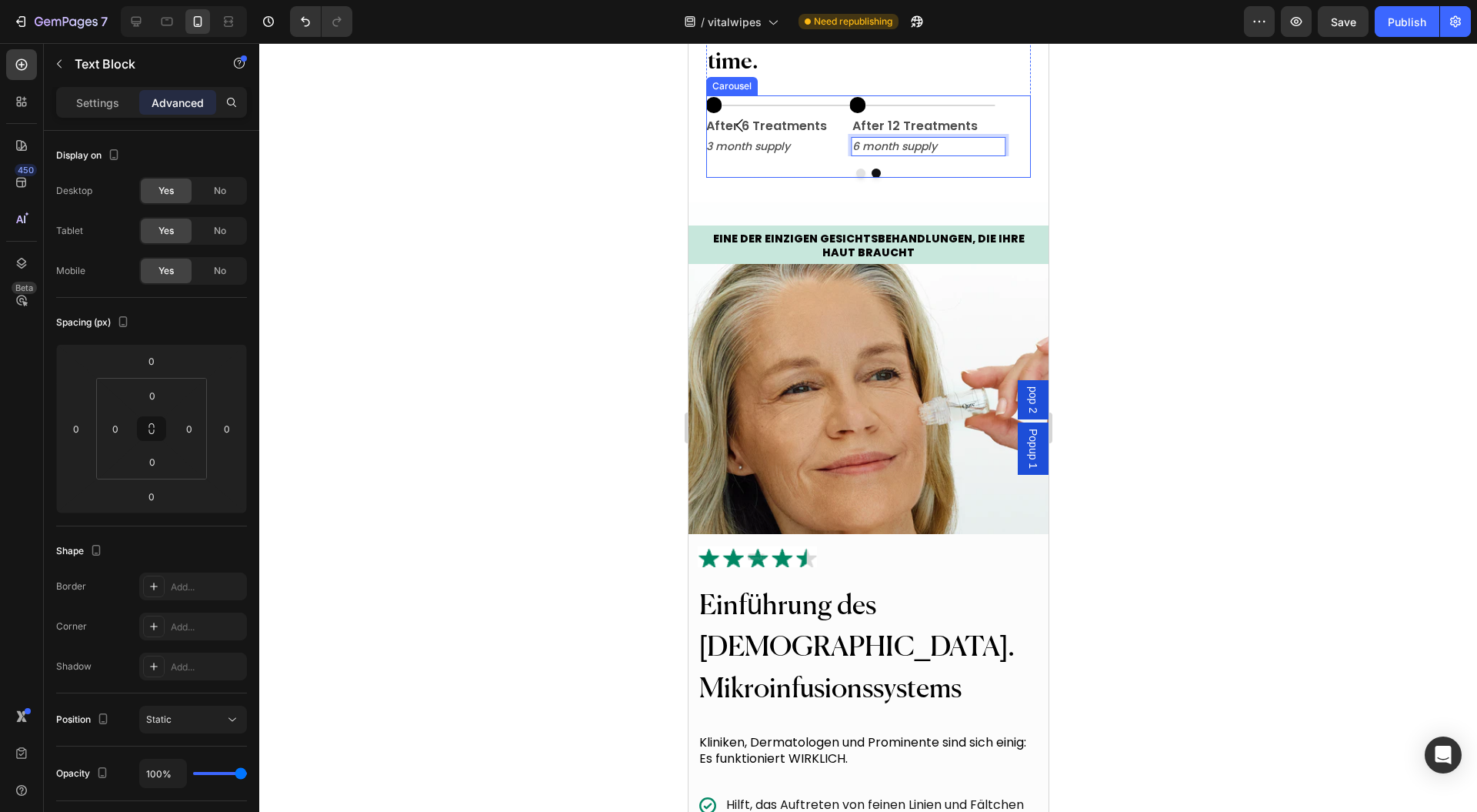
click at [856, 178] on button "Dot" at bounding box center [860, 173] width 9 height 9
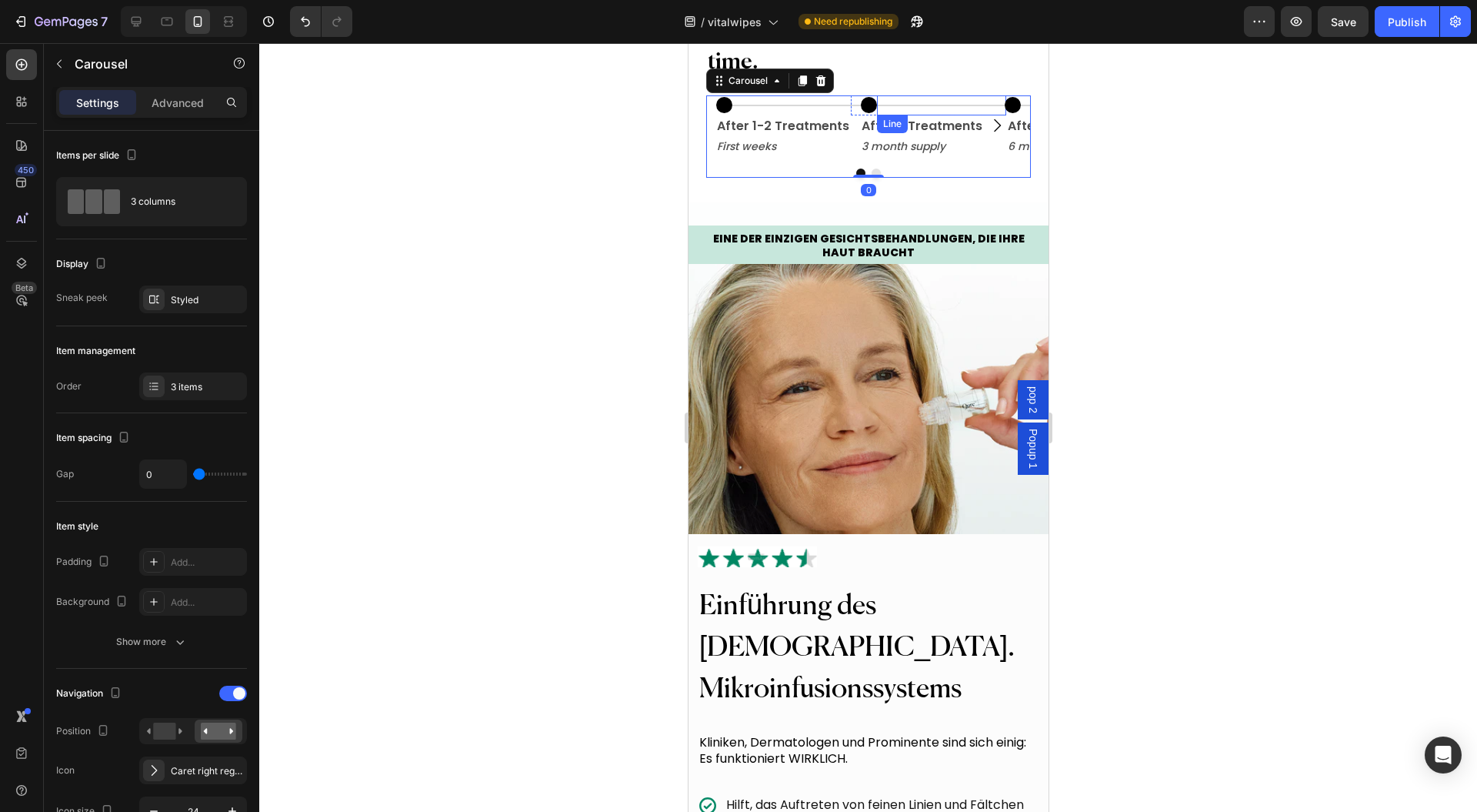
click at [866, 113] on circle at bounding box center [868, 105] width 16 height 16
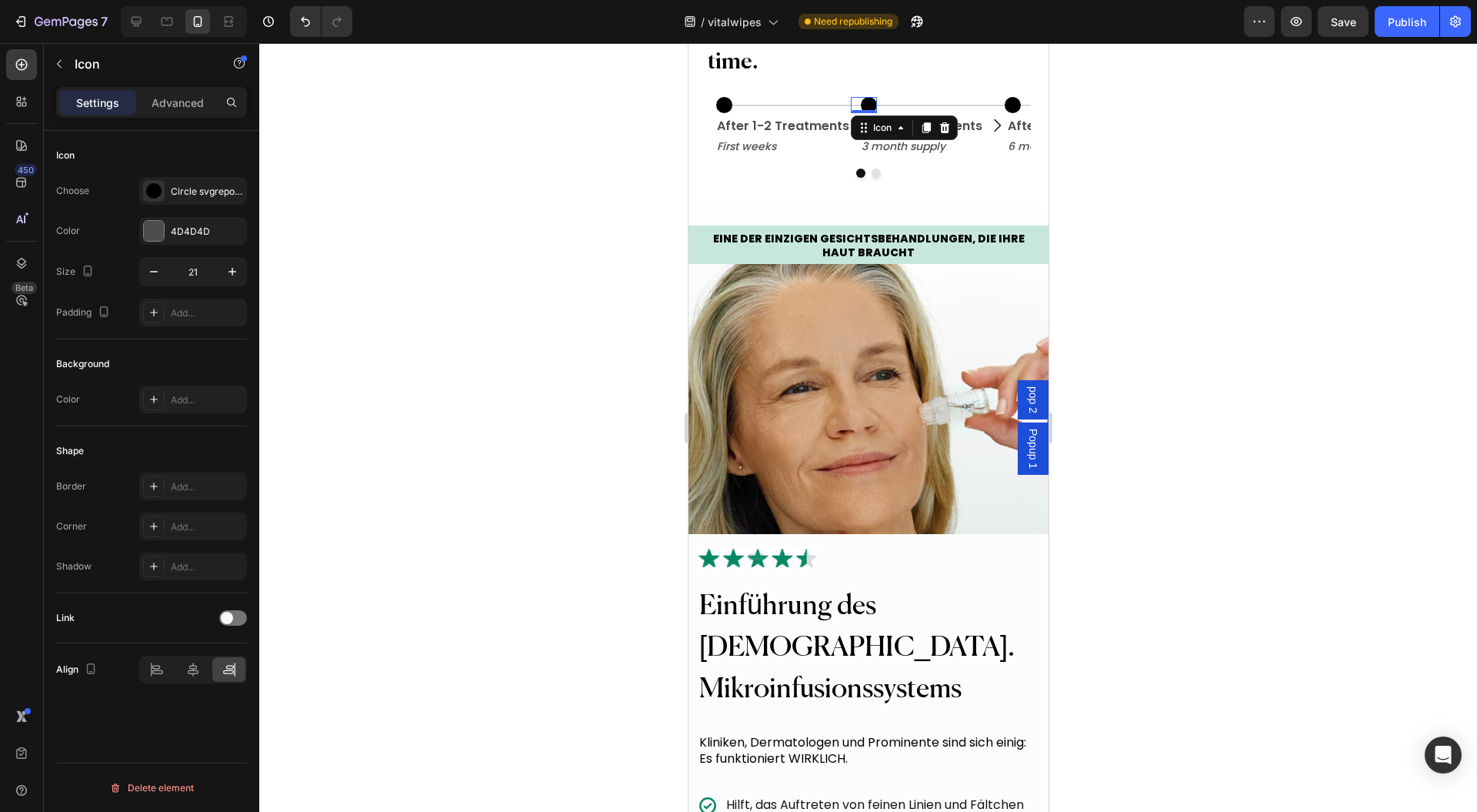
click at [180, 191] on div "Circle svgrepo com" at bounding box center [207, 192] width 72 height 14
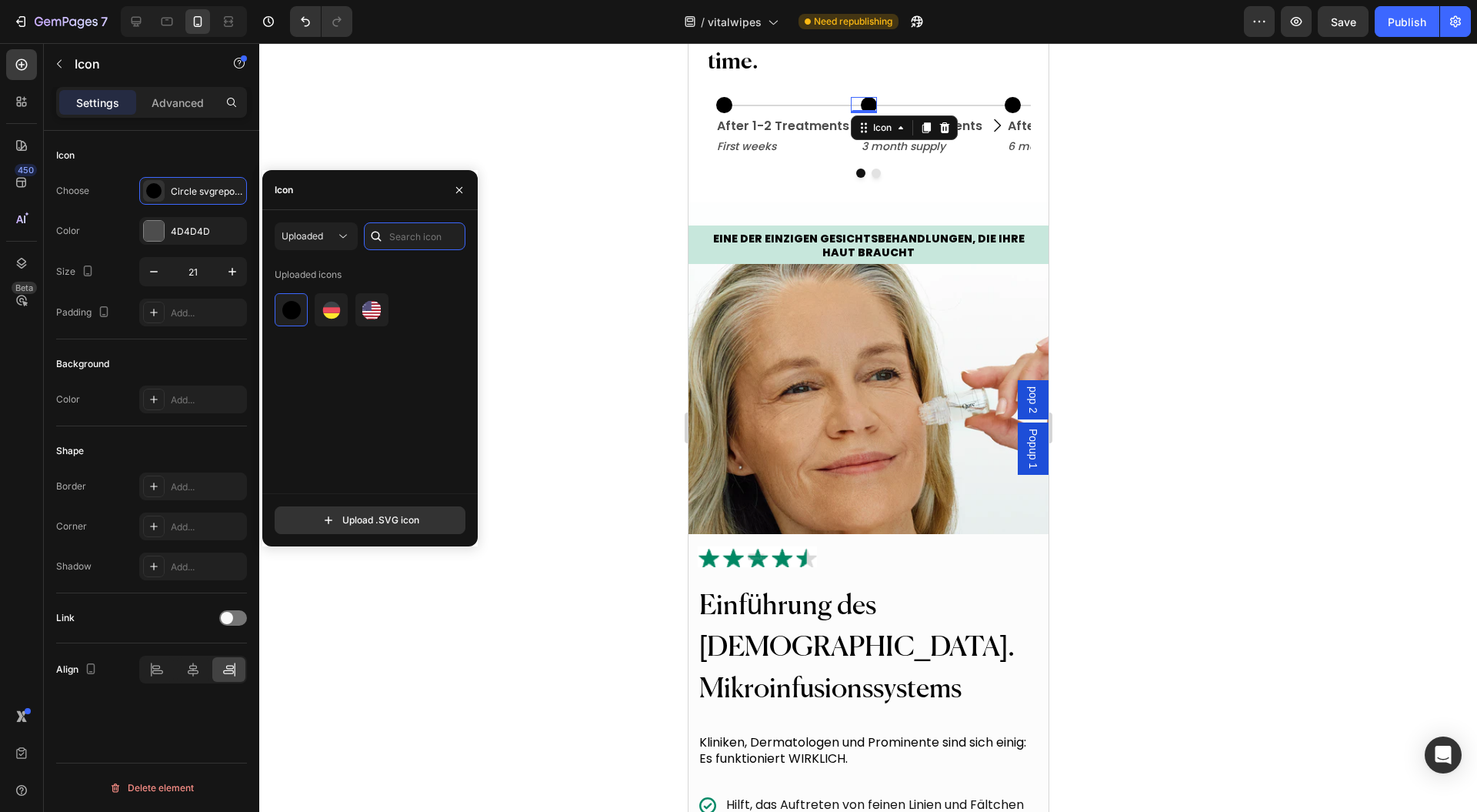
click at [420, 239] on input "text" at bounding box center [415, 236] width 102 height 28
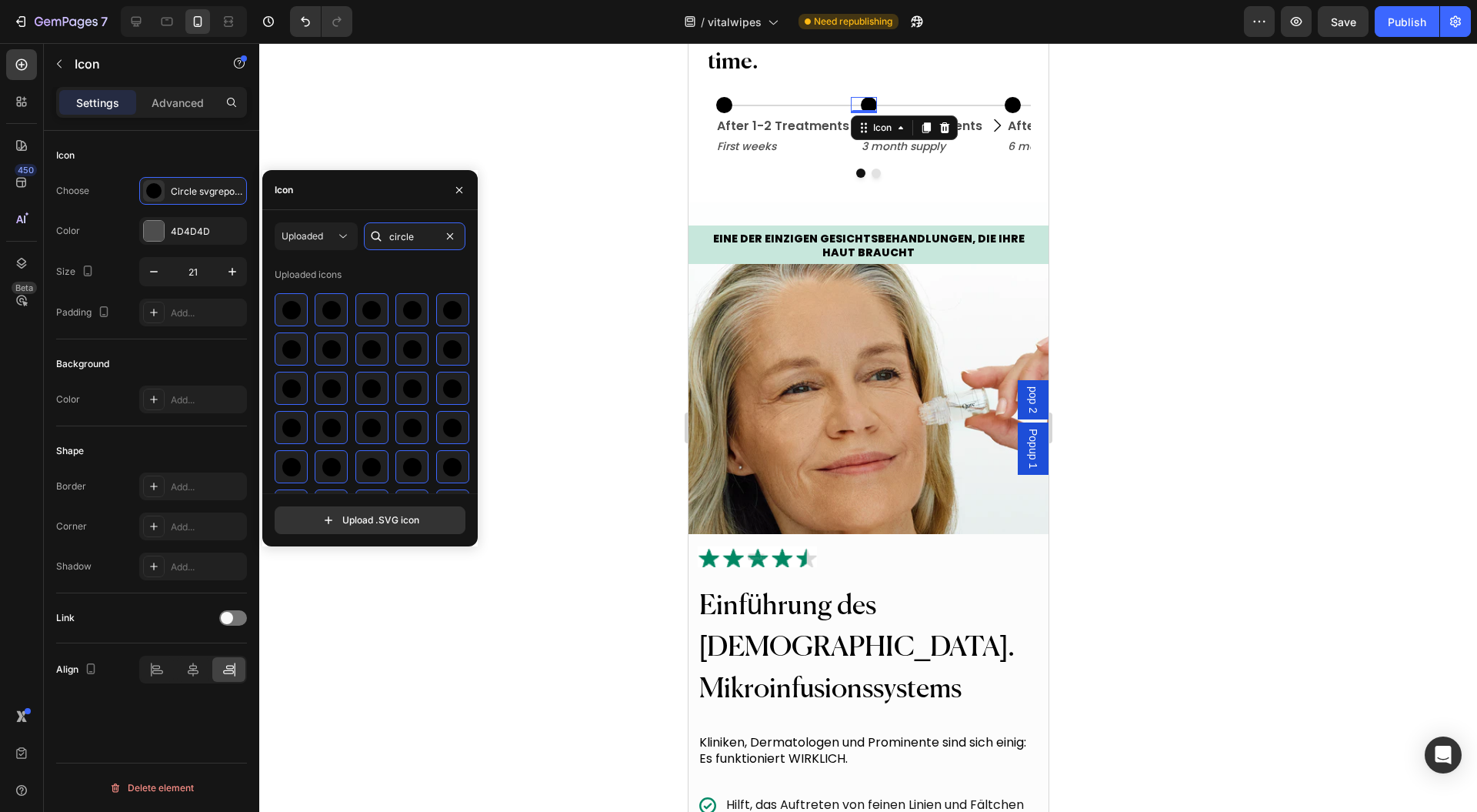
type input "circle"
click at [316, 243] on div "Uploaded" at bounding box center [316, 236] width 69 height 15
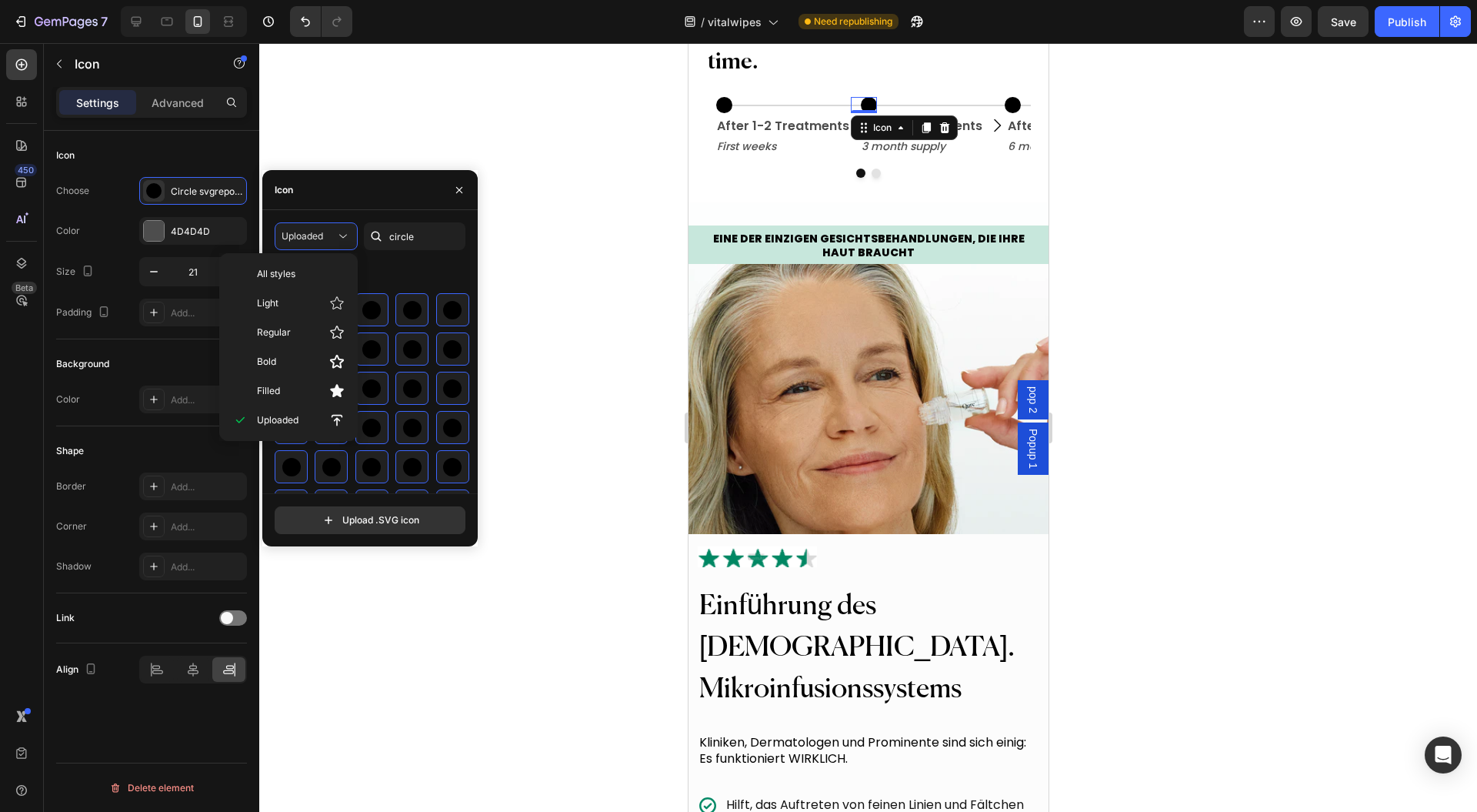
click at [316, 269] on p "All styles" at bounding box center [301, 274] width 88 height 14
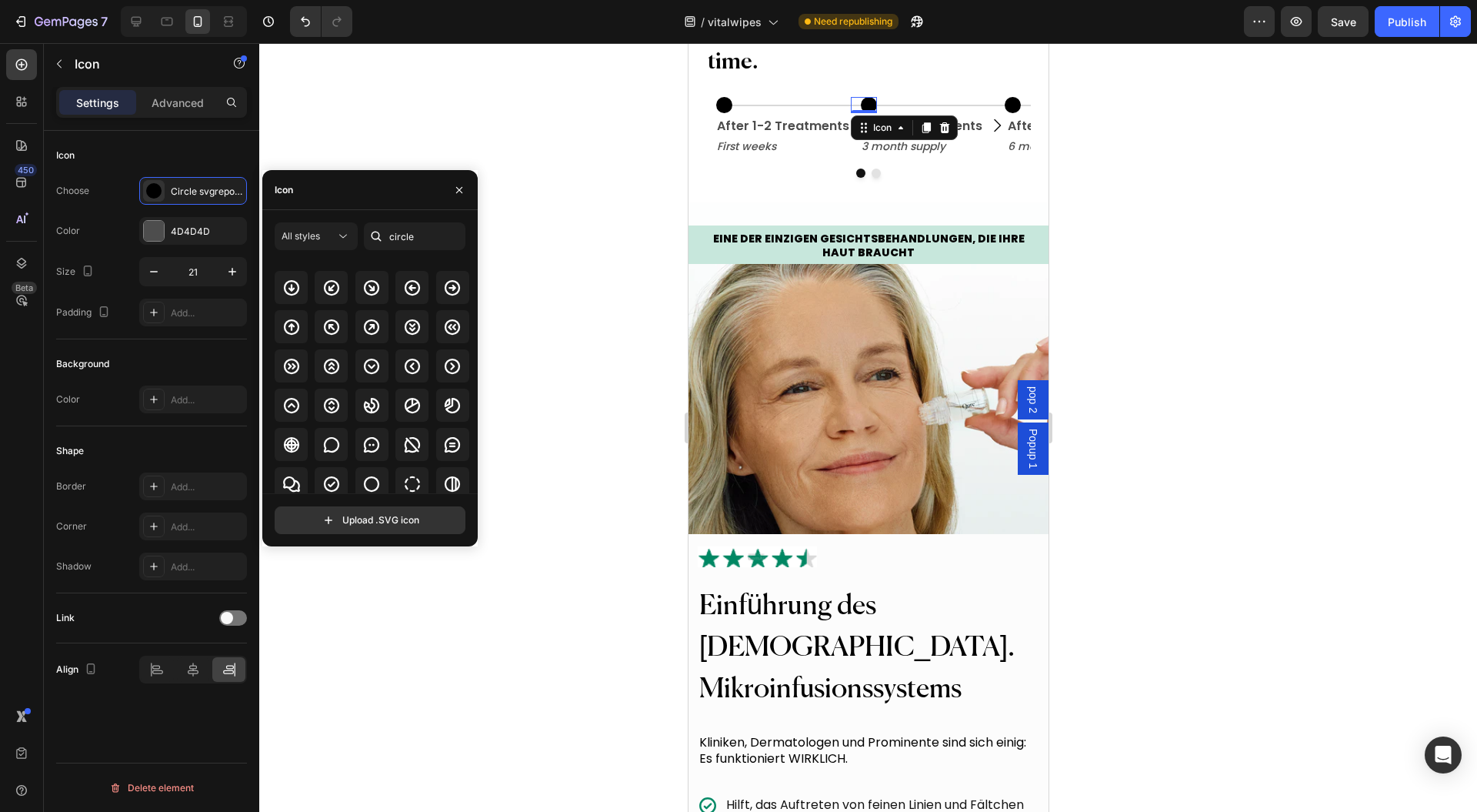
scroll to position [102, 0]
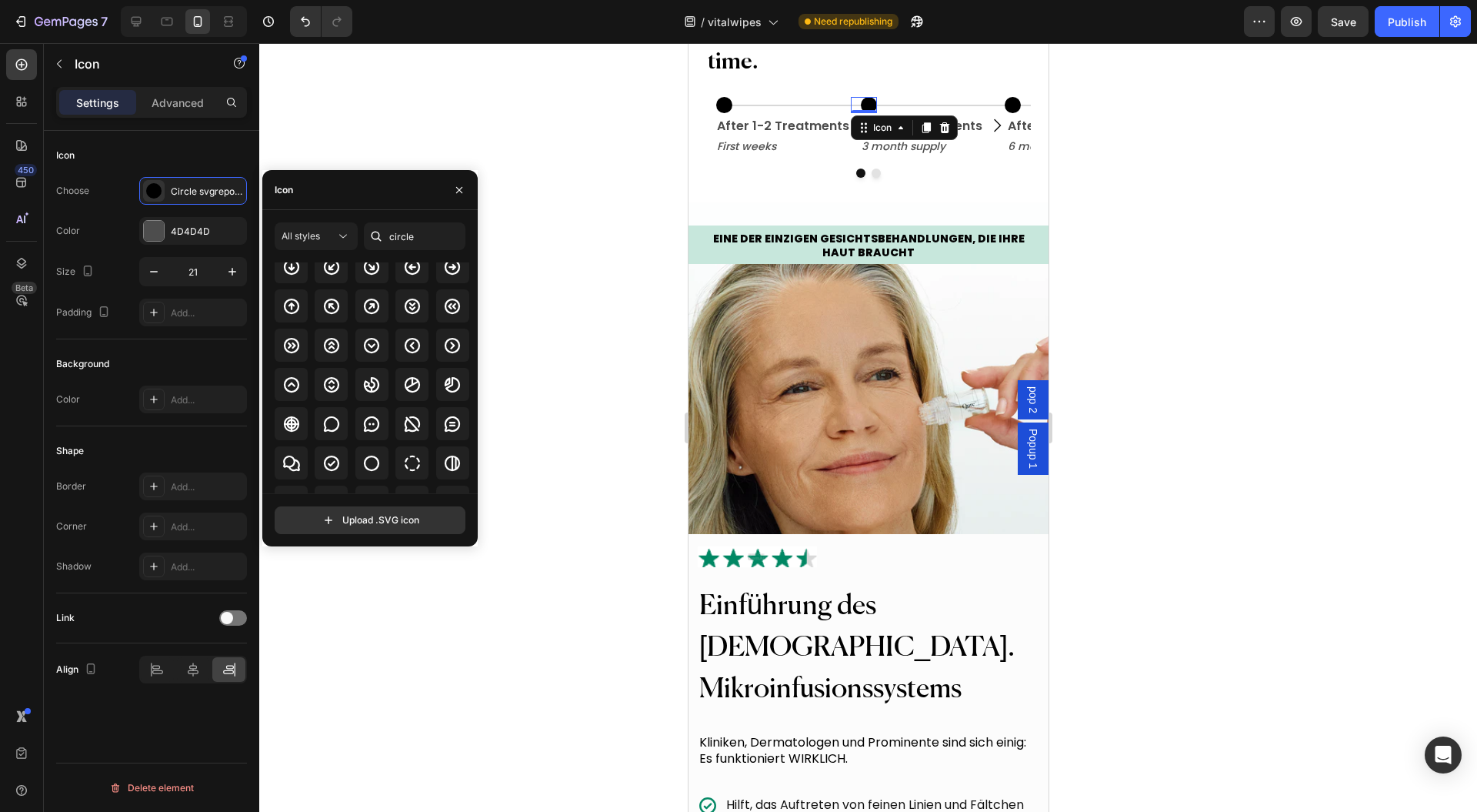
click at [364, 460] on icon at bounding box center [371, 463] width 15 height 15
click at [638, 342] on div at bounding box center [868, 427] width 1218 height 769
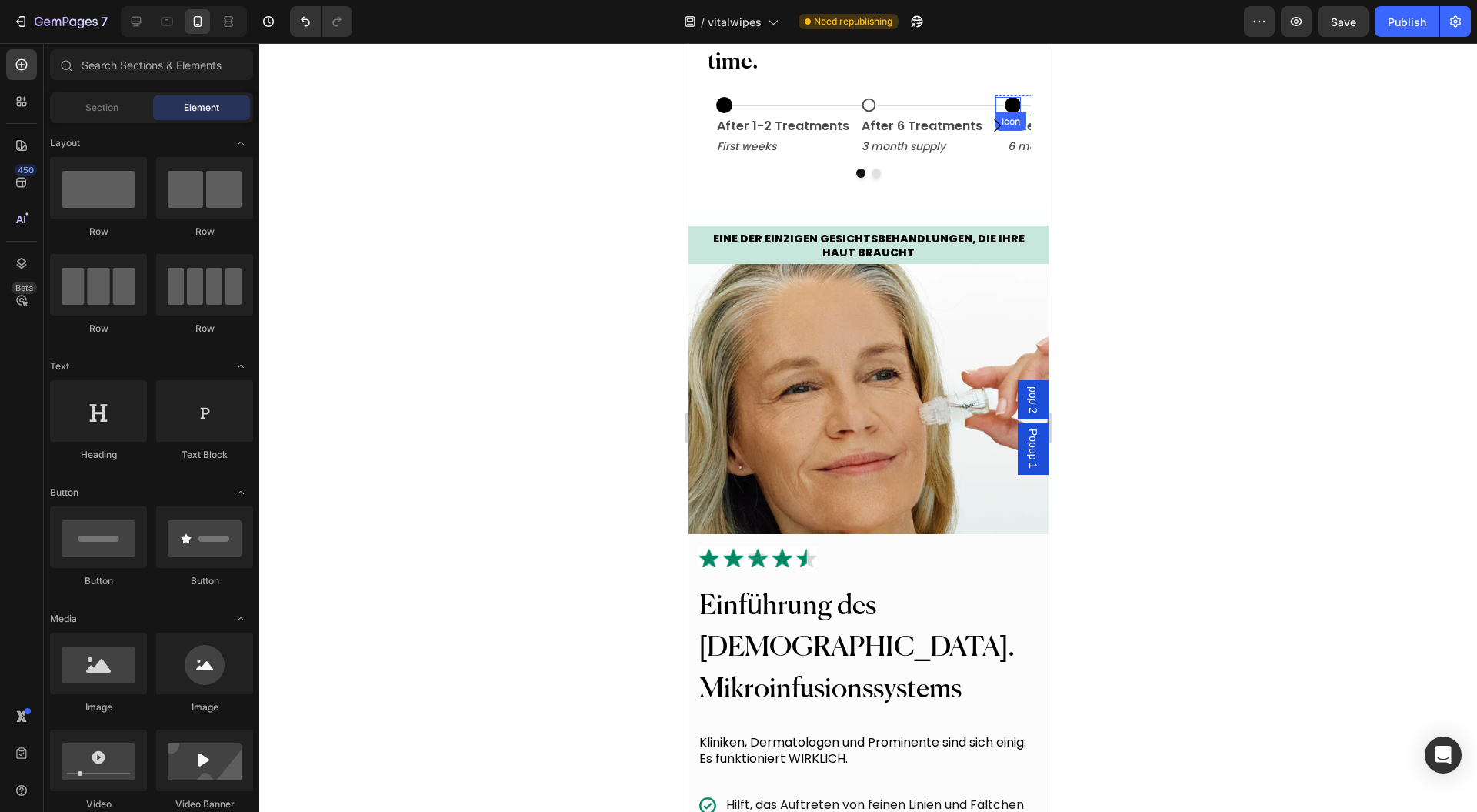
click at [1008, 113] on circle at bounding box center [1012, 105] width 16 height 16
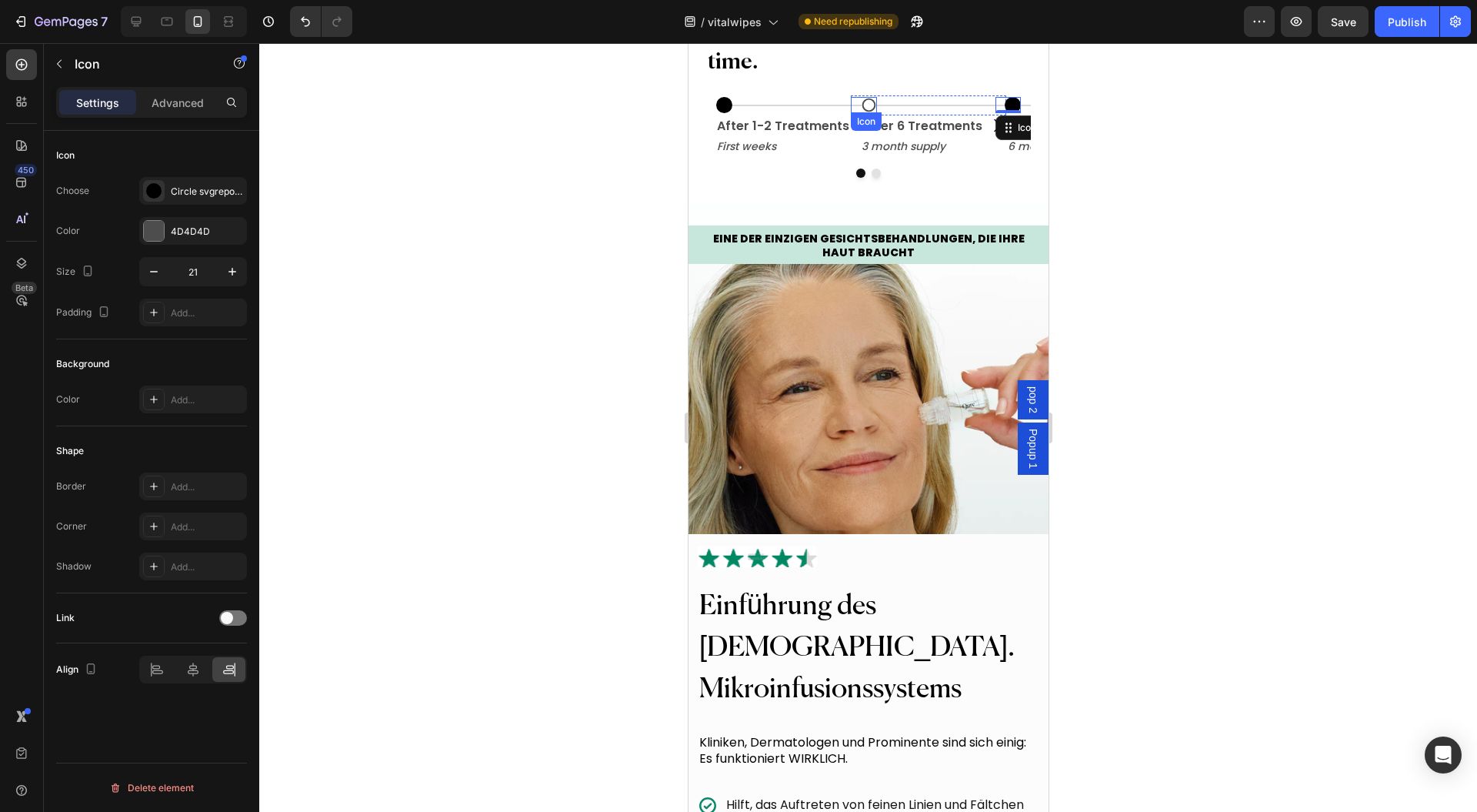
click at [868, 113] on icon at bounding box center [868, 105] width 16 height 16
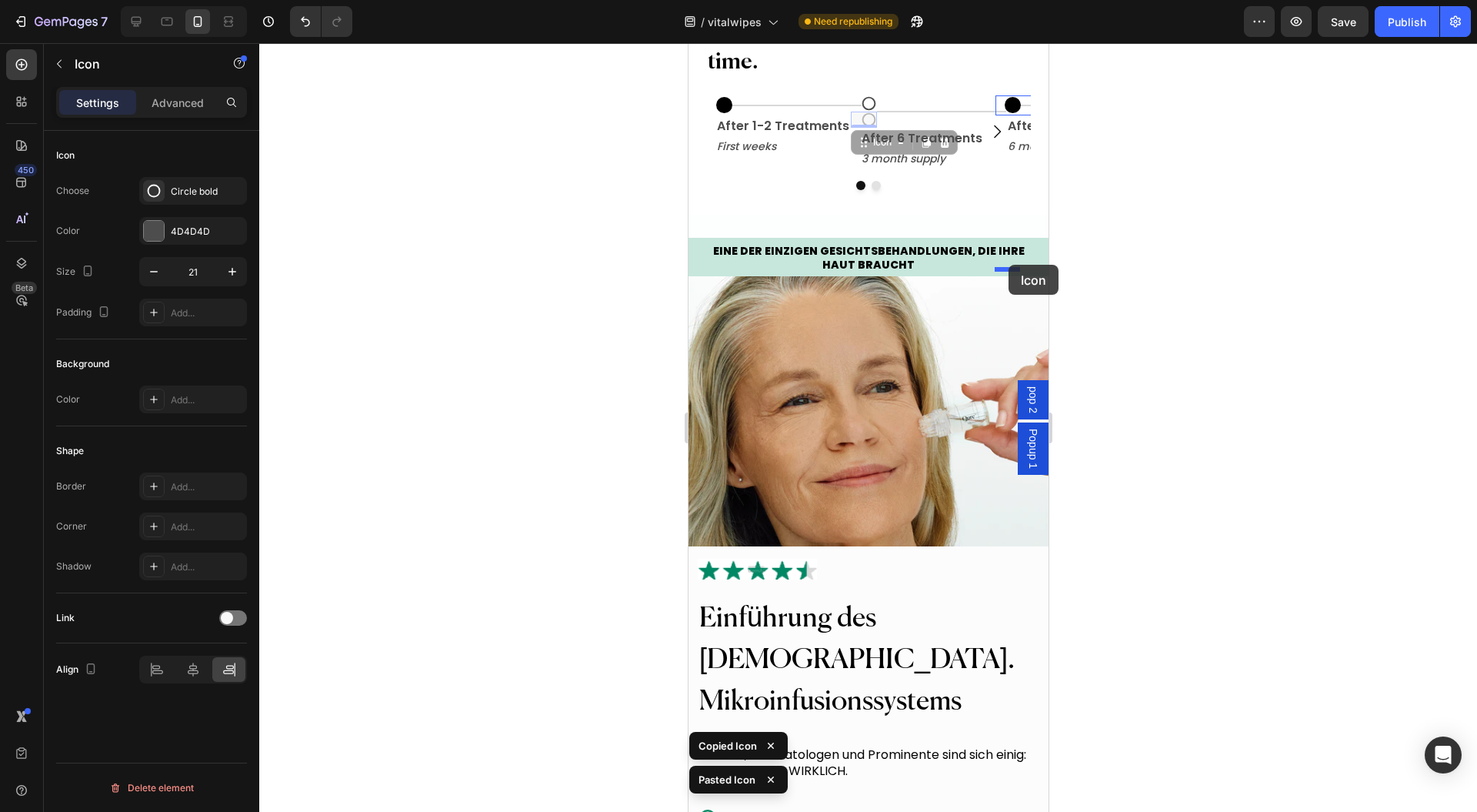
drag, startPoint x: 870, startPoint y: 302, endPoint x: 1008, endPoint y: 265, distance: 142.6
click at [1005, 112] on circle at bounding box center [1012, 103] width 16 height 16
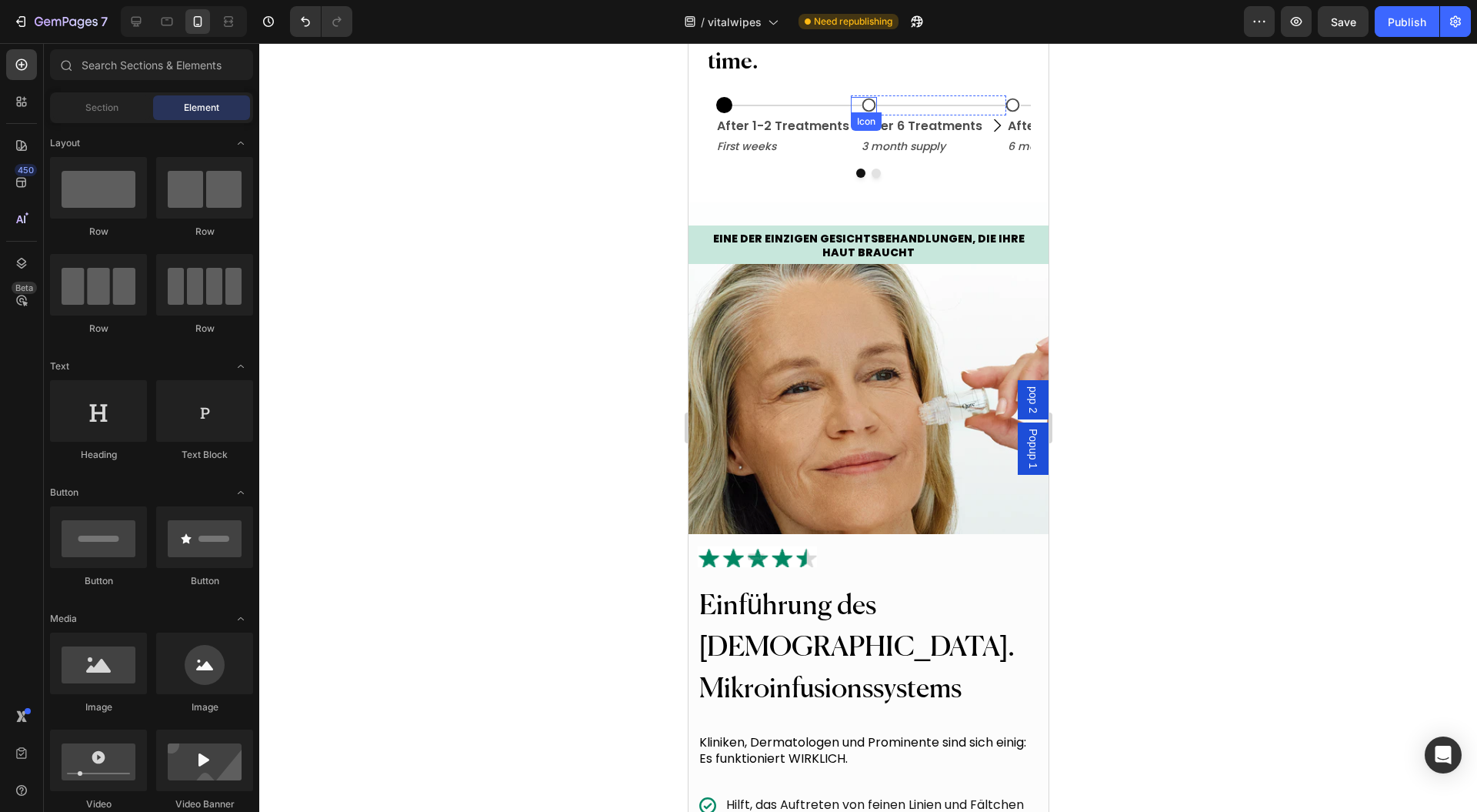
click at [873, 112] on icon at bounding box center [868, 105] width 14 height 14
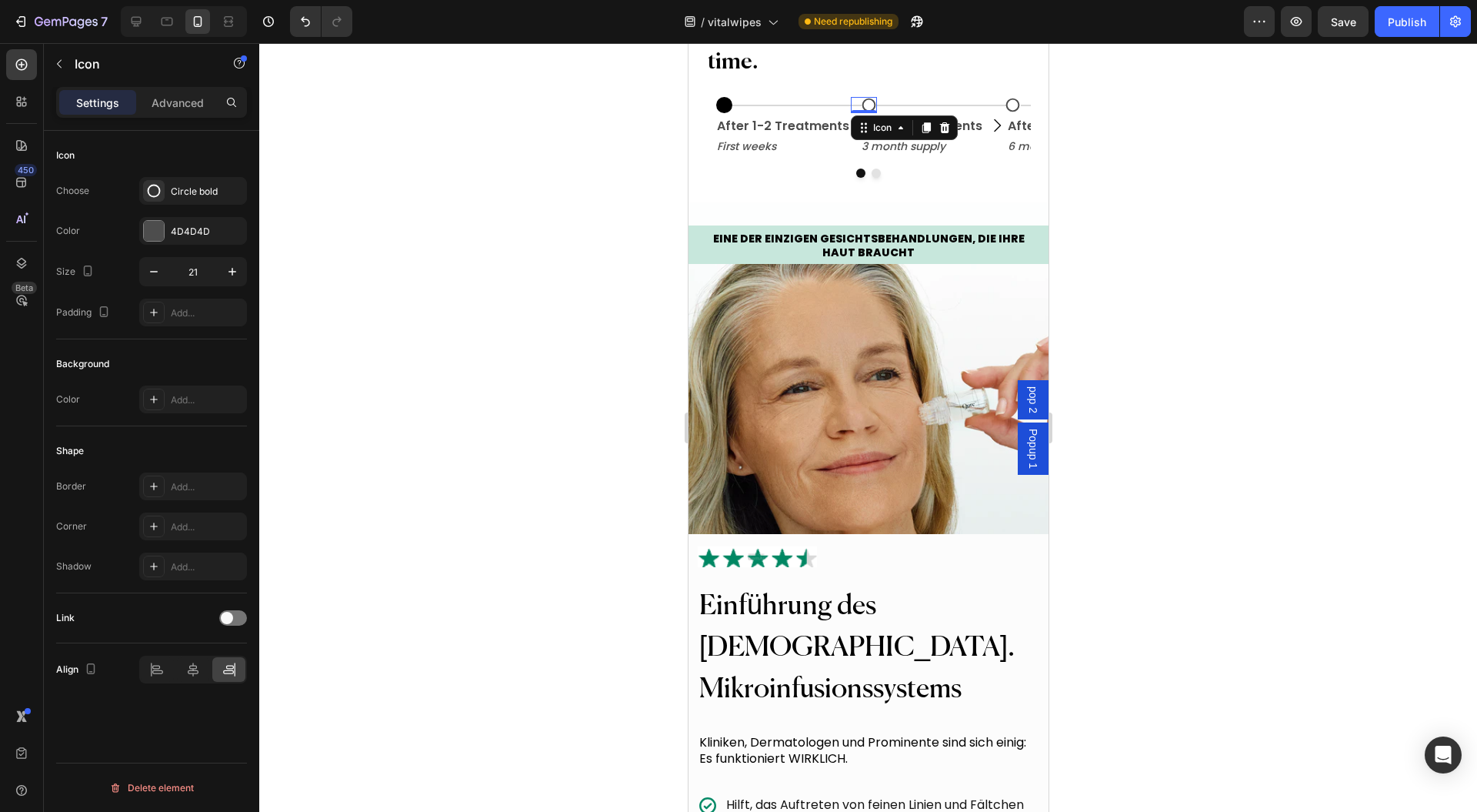
click at [185, 232] on div "4D4D4D" at bounding box center [207, 232] width 72 height 14
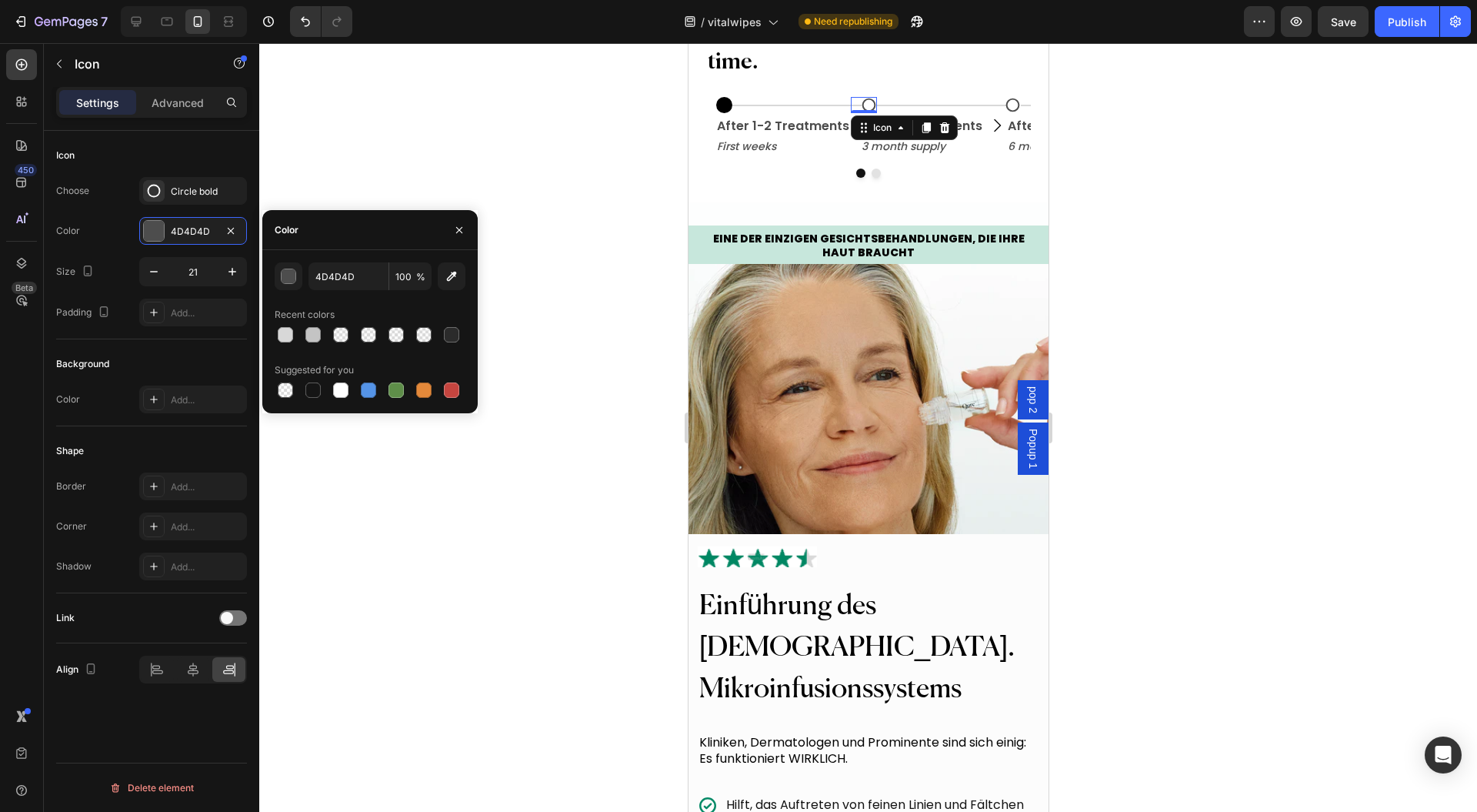
click at [448, 276] on icon "button" at bounding box center [451, 276] width 15 height 15
type input "D8D8D8"
click at [563, 262] on div at bounding box center [868, 427] width 1218 height 769
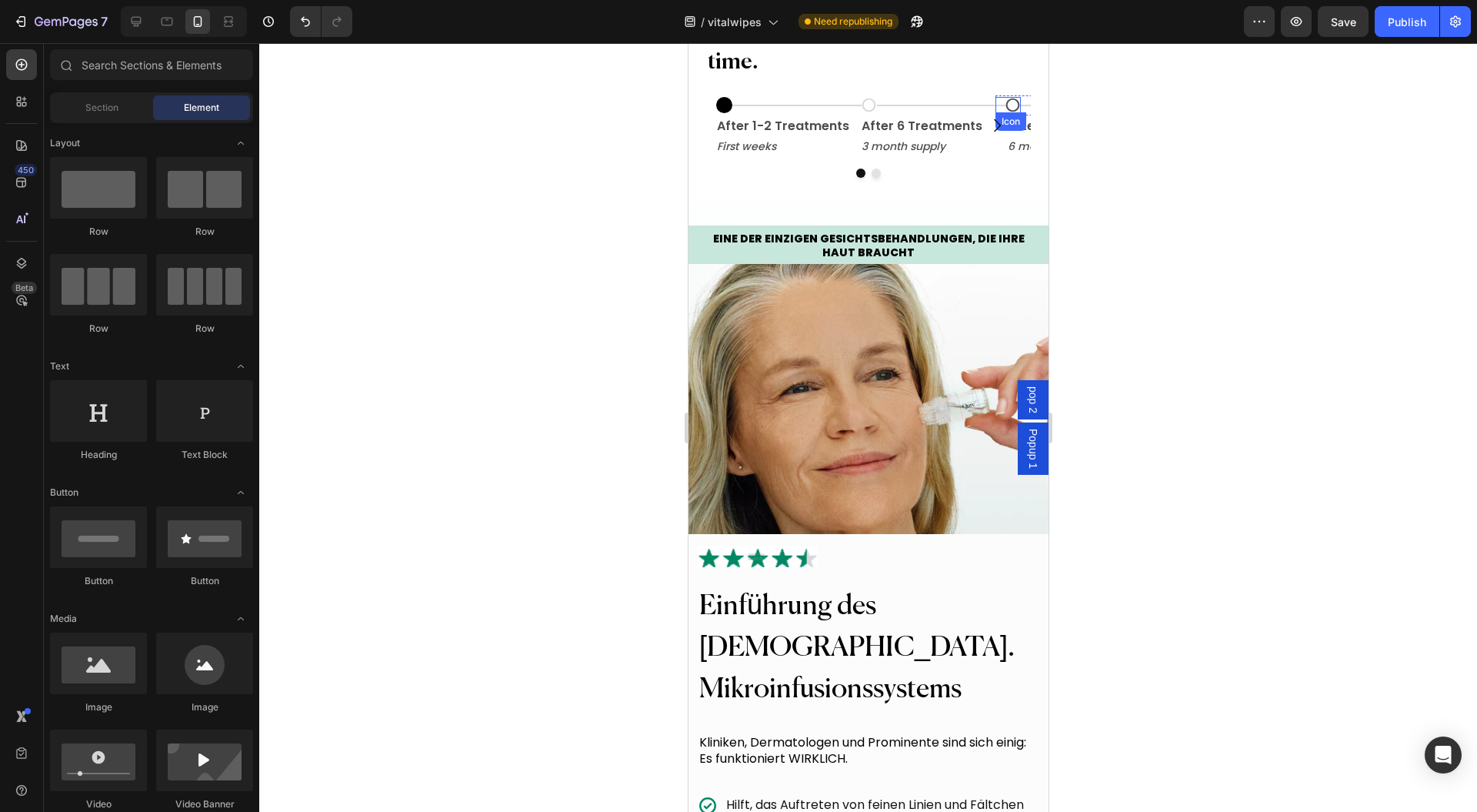
click at [1007, 113] on icon at bounding box center [1012, 105] width 16 height 16
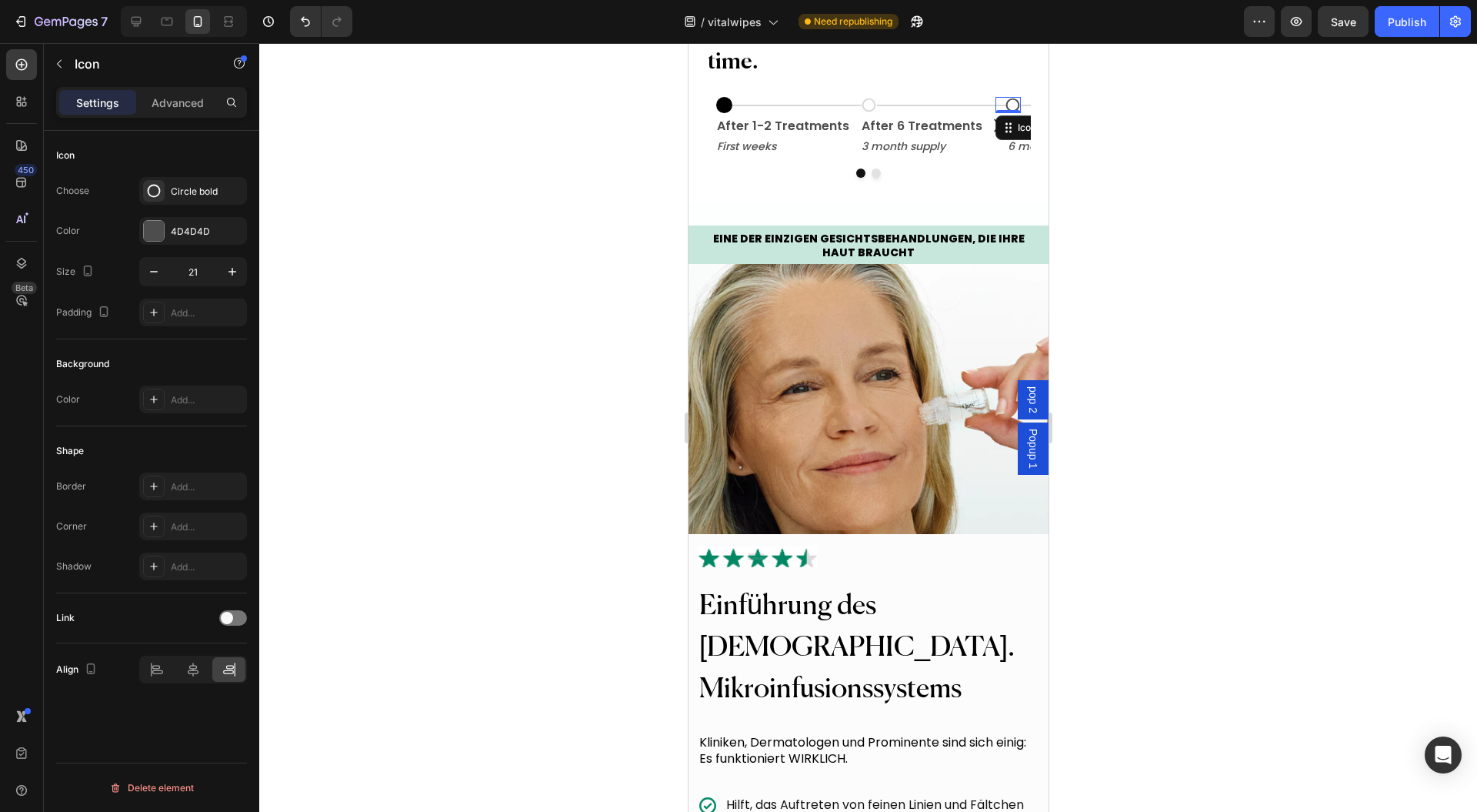
click at [181, 237] on div "4D4D4D" at bounding box center [207, 232] width 72 height 14
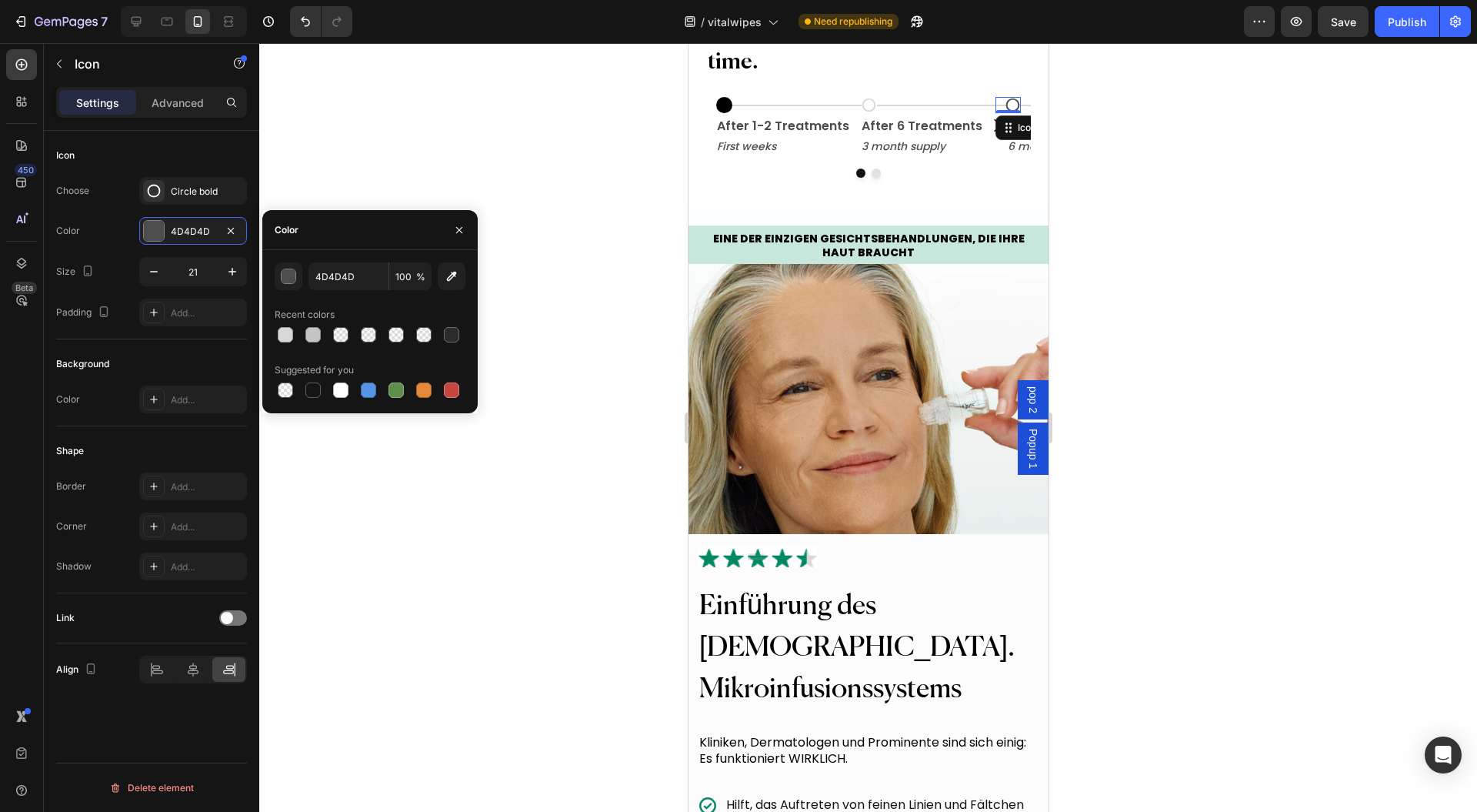
click at [289, 338] on div at bounding box center [285, 334] width 15 height 15
type input "D8D8D8"
click at [539, 249] on div at bounding box center [868, 427] width 1218 height 769
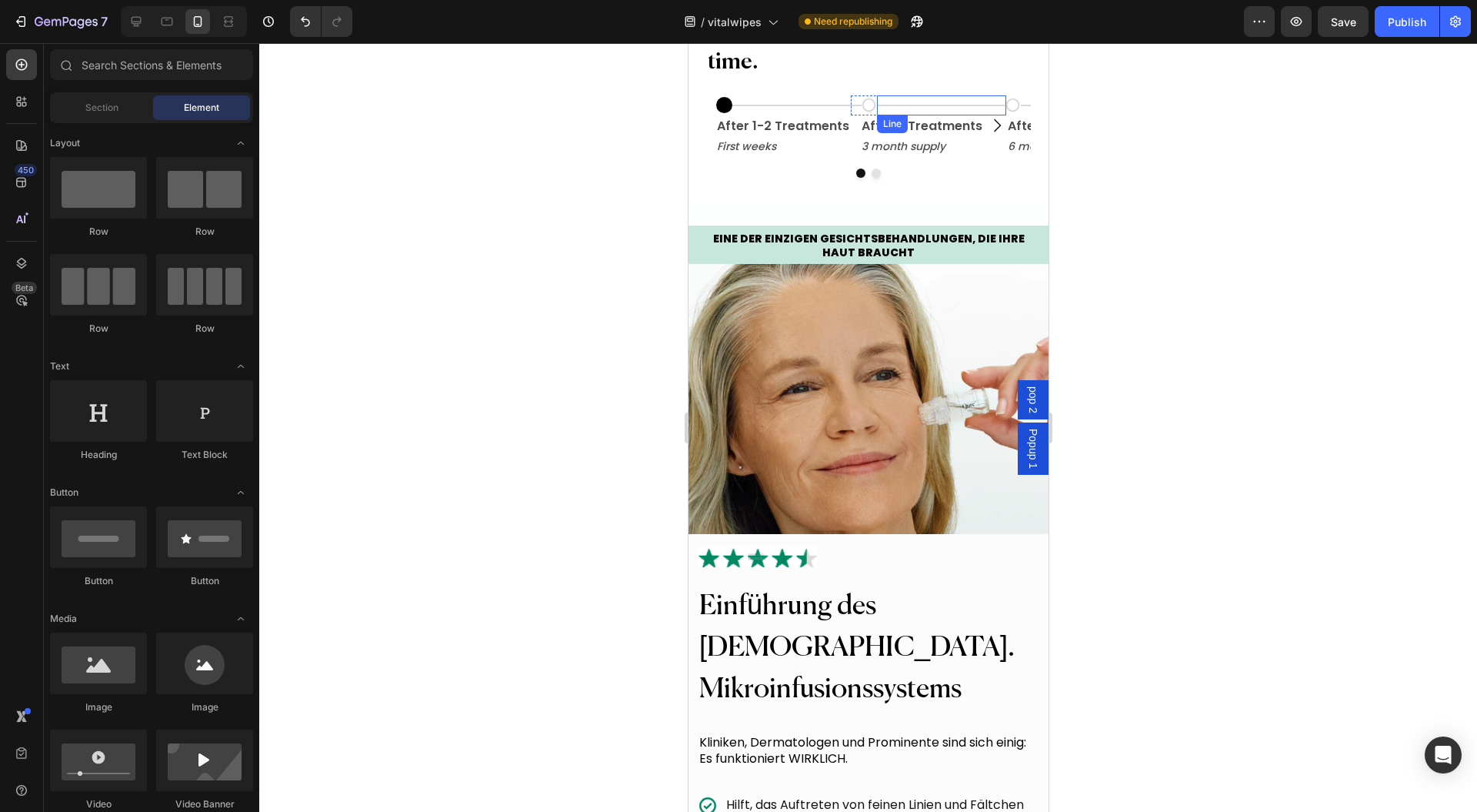
click at [906, 135] on p "After 6 Treatments" at bounding box center [932, 126] width 143 height 18
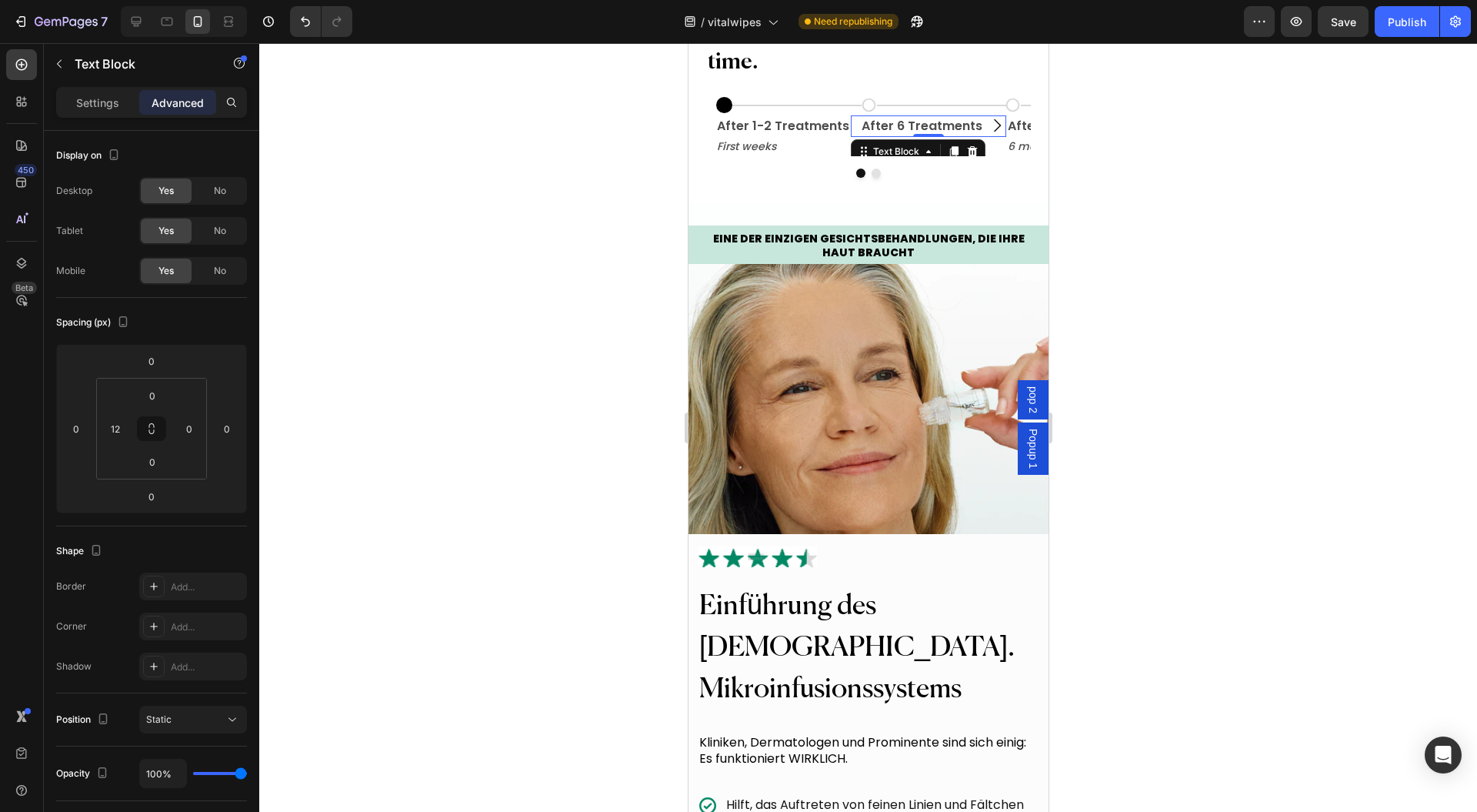
click at [99, 100] on p "Settings" at bounding box center [97, 103] width 43 height 16
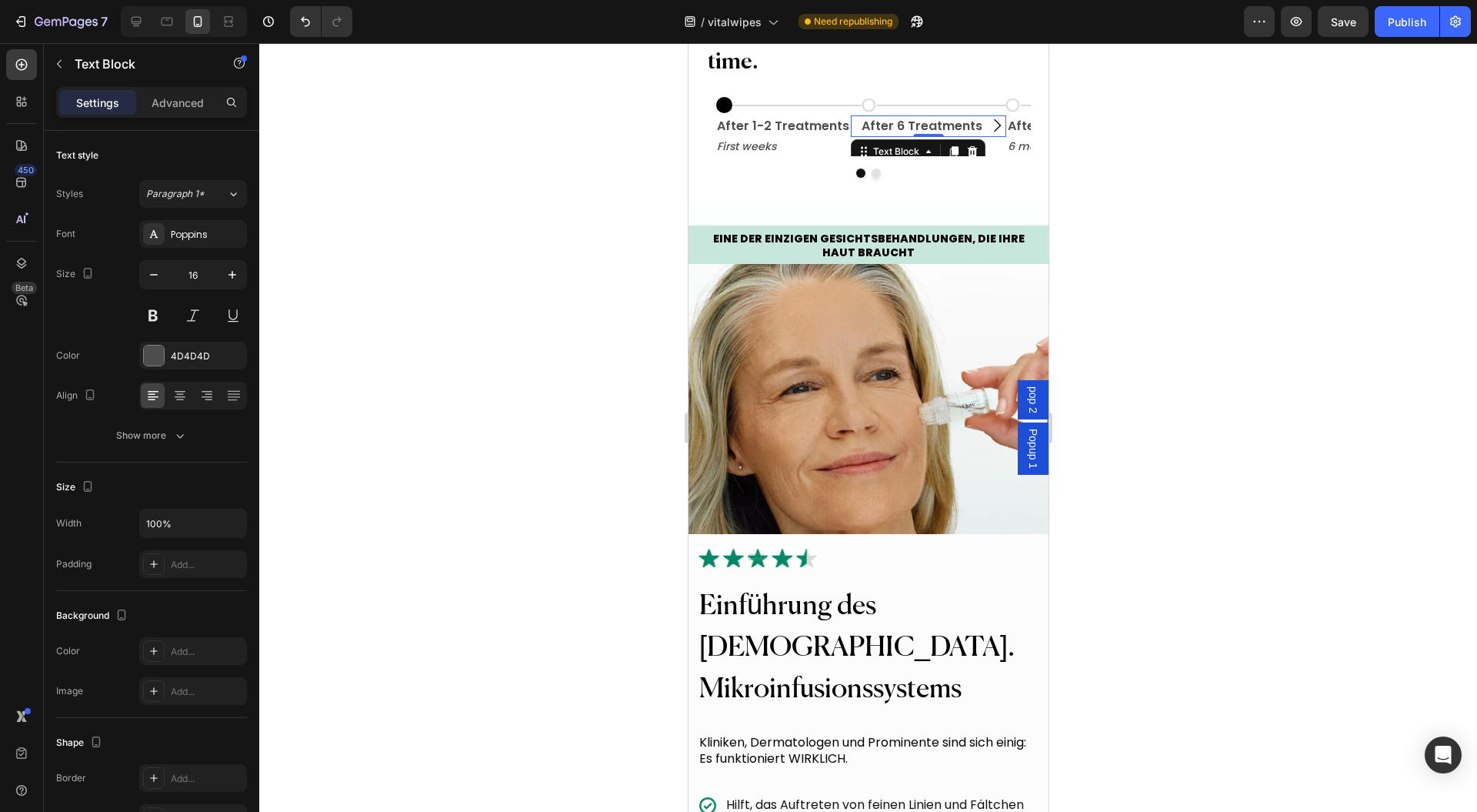
click at [172, 361] on div "4D4D4D" at bounding box center [207, 356] width 72 height 14
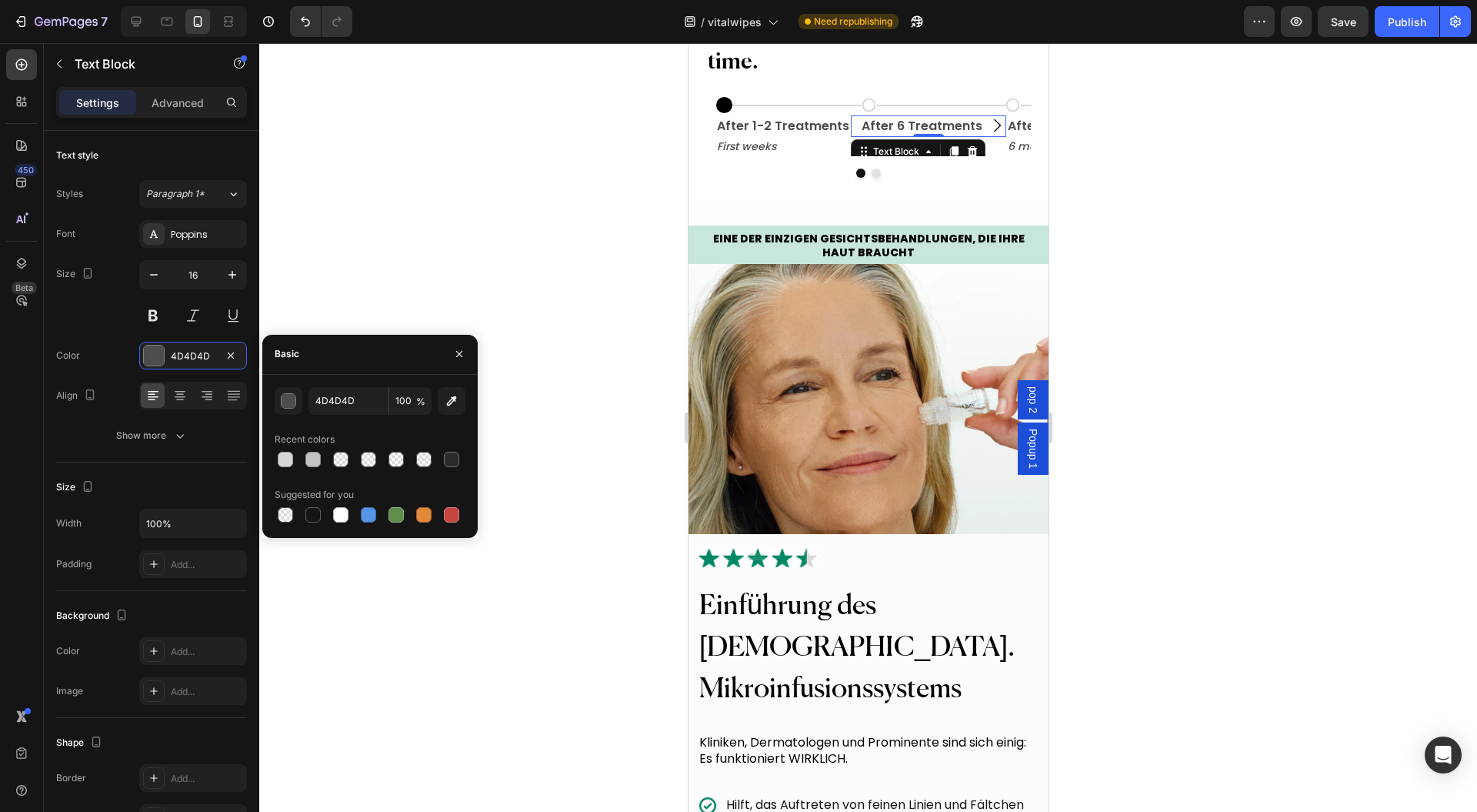
click at [311, 462] on div at bounding box center [312, 459] width 15 height 15
type input "C4C4C4"
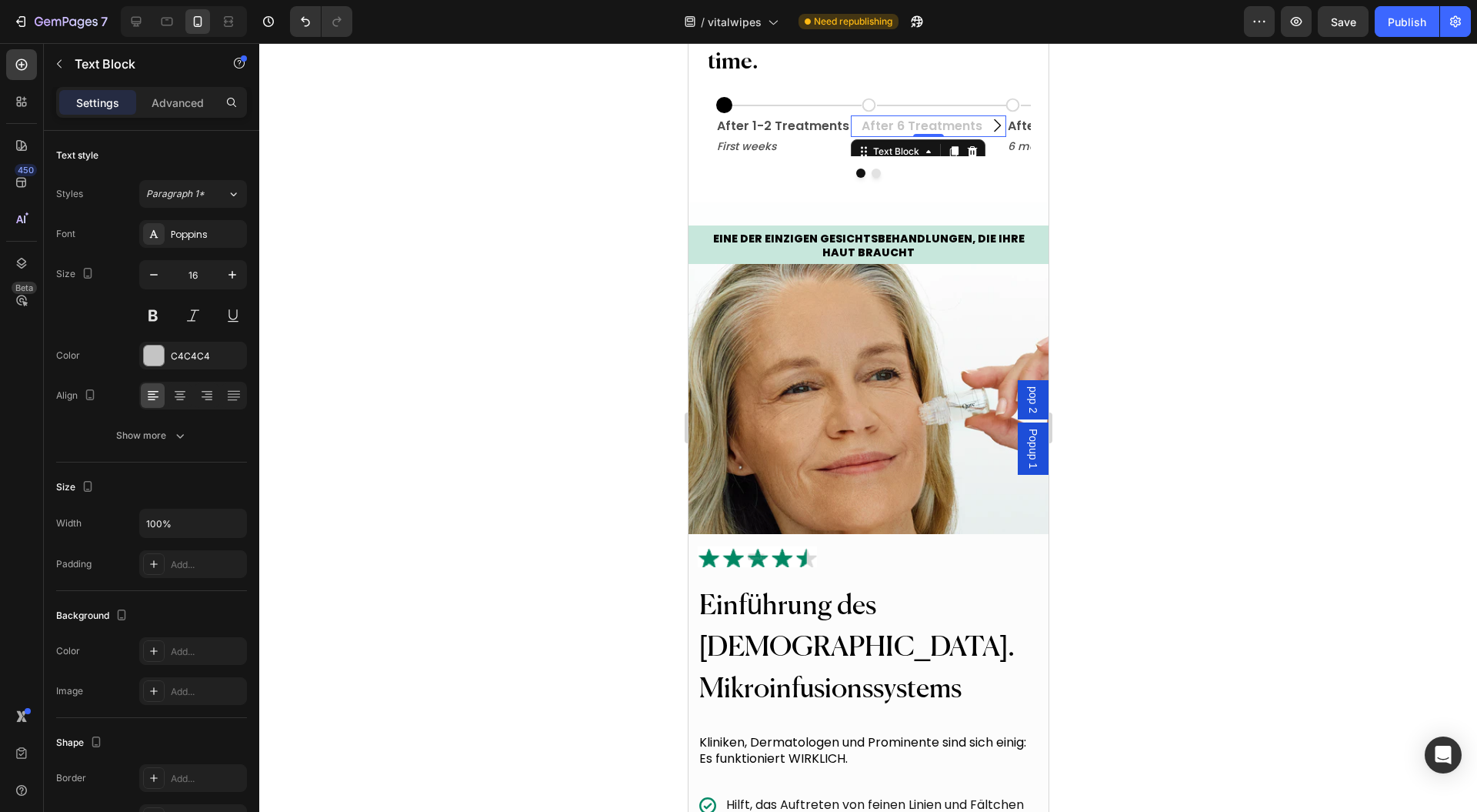
click at [570, 309] on div at bounding box center [868, 427] width 1218 height 769
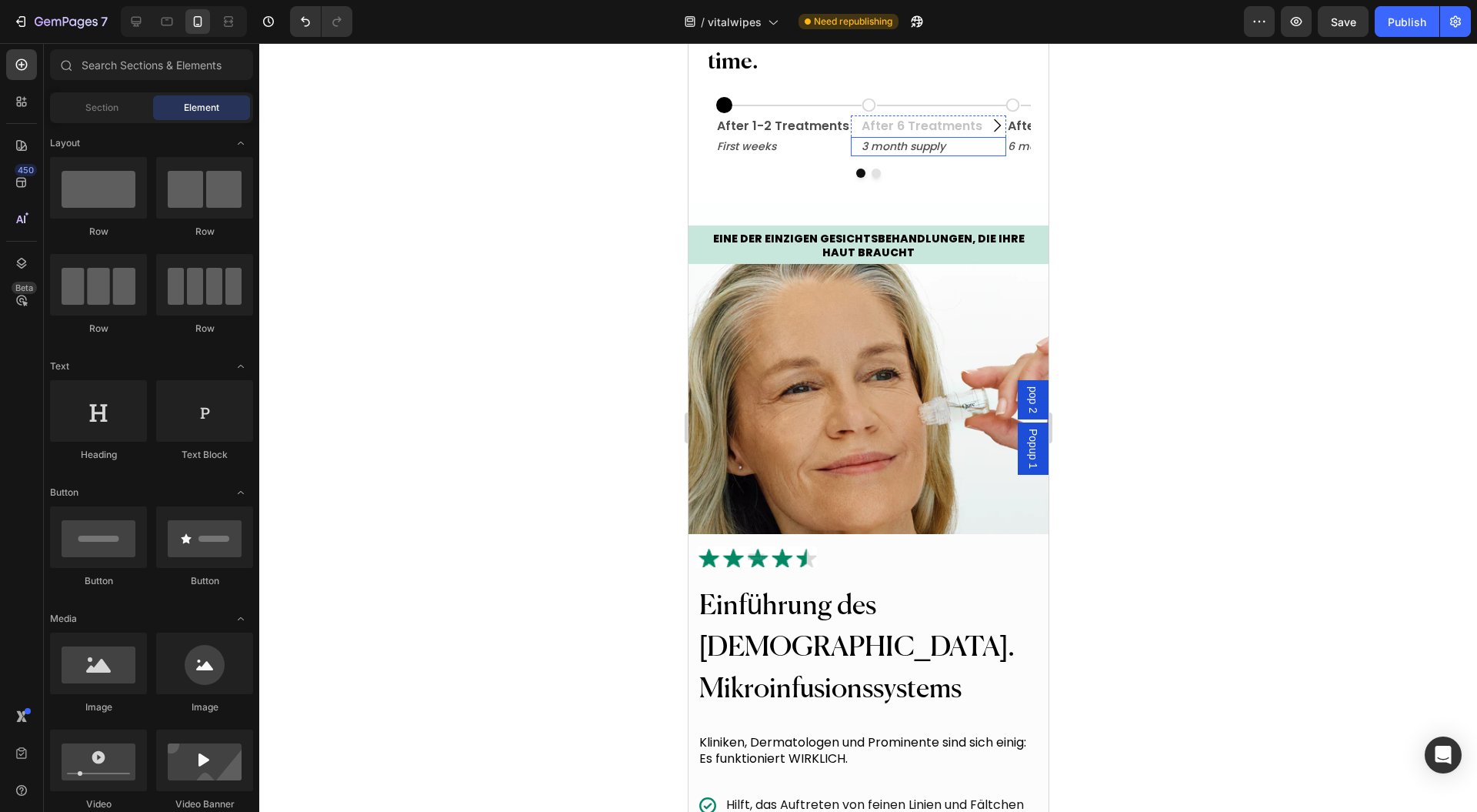
click at [880, 155] on p "3 month supply" at bounding box center [932, 147] width 143 height 16
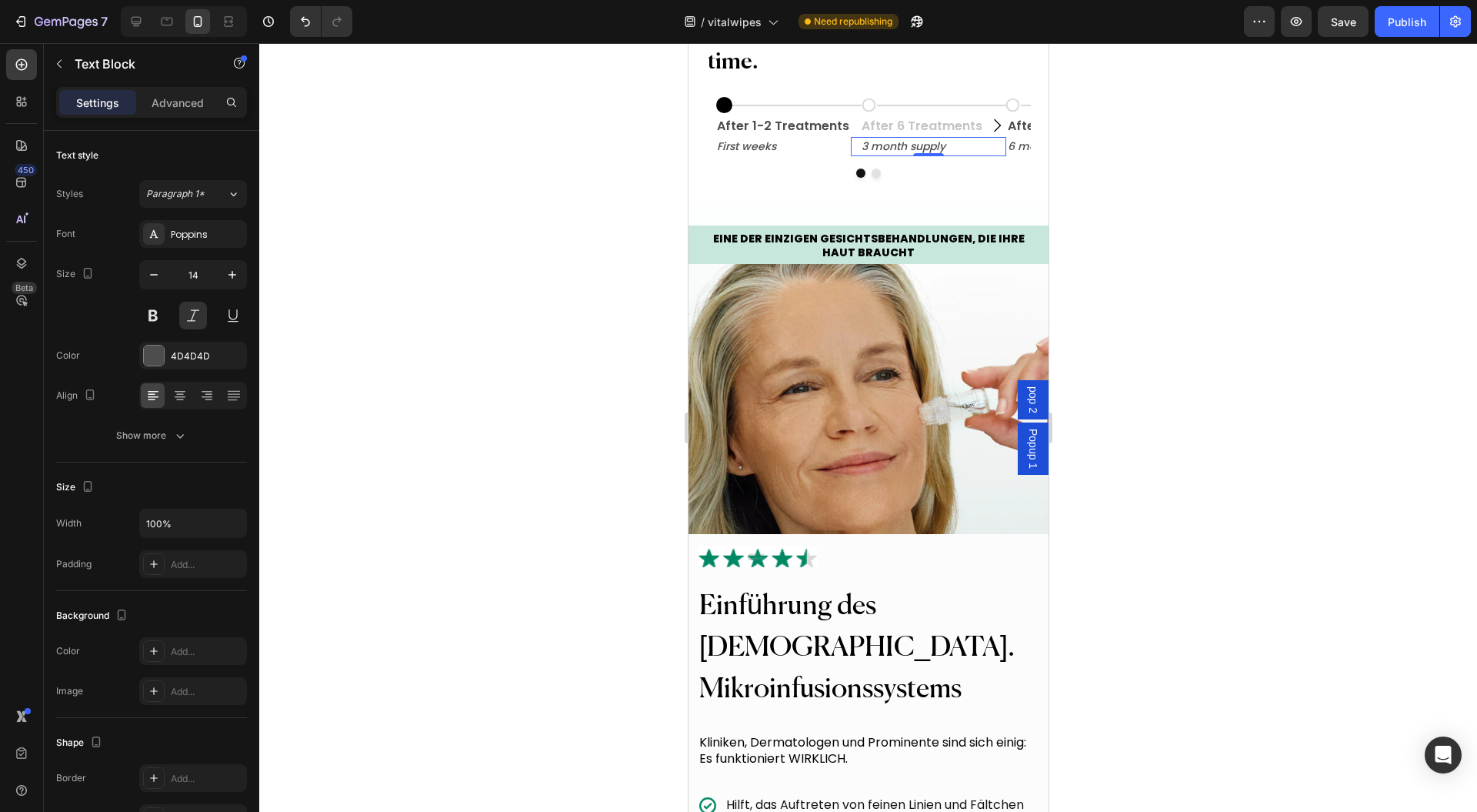
click at [159, 360] on div at bounding box center [154, 356] width 20 height 20
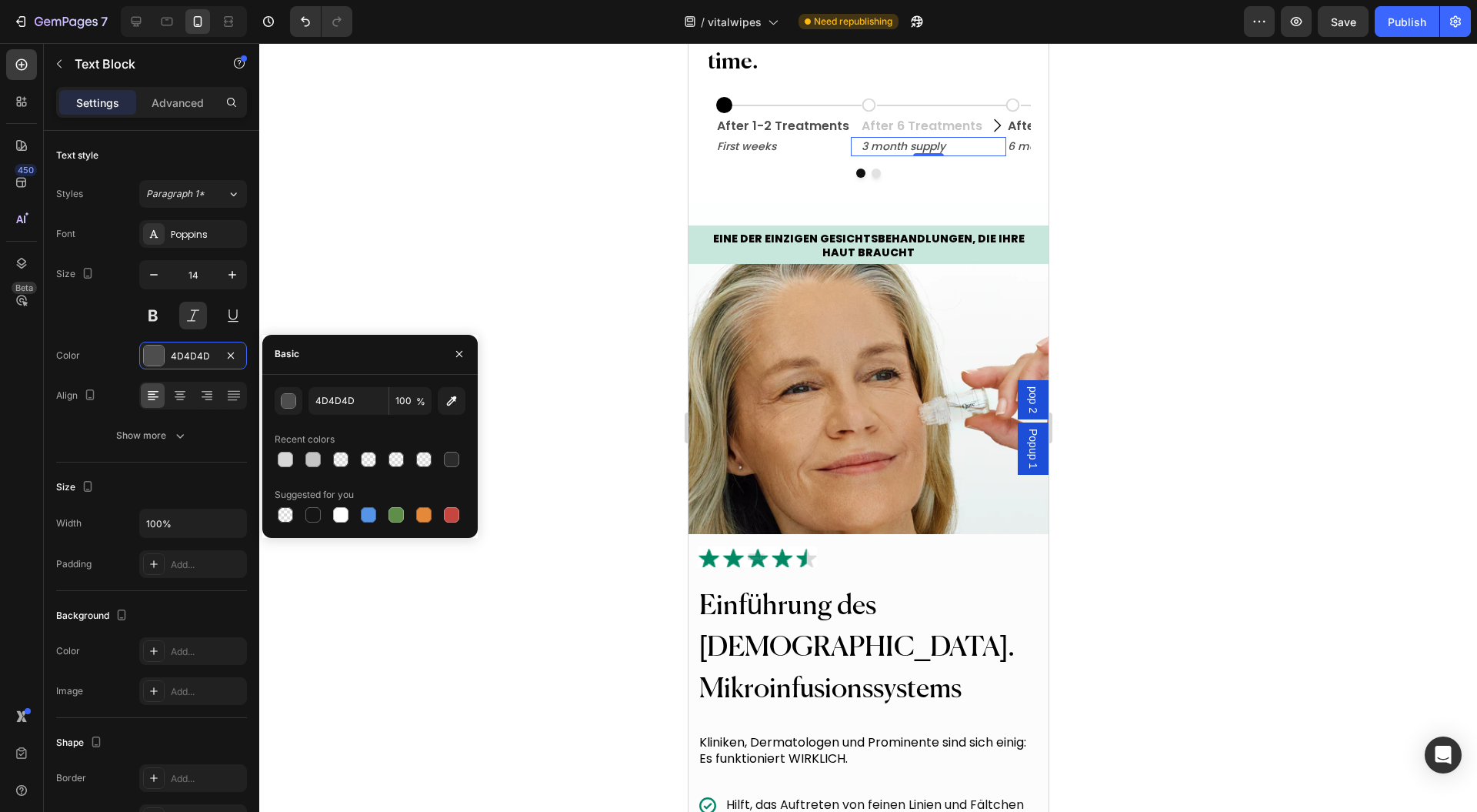
click at [309, 456] on div at bounding box center [312, 459] width 15 height 15
type input "C4C4C4"
click at [1007, 135] on p "After 12 Treatments" at bounding box center [1083, 126] width 152 height 18
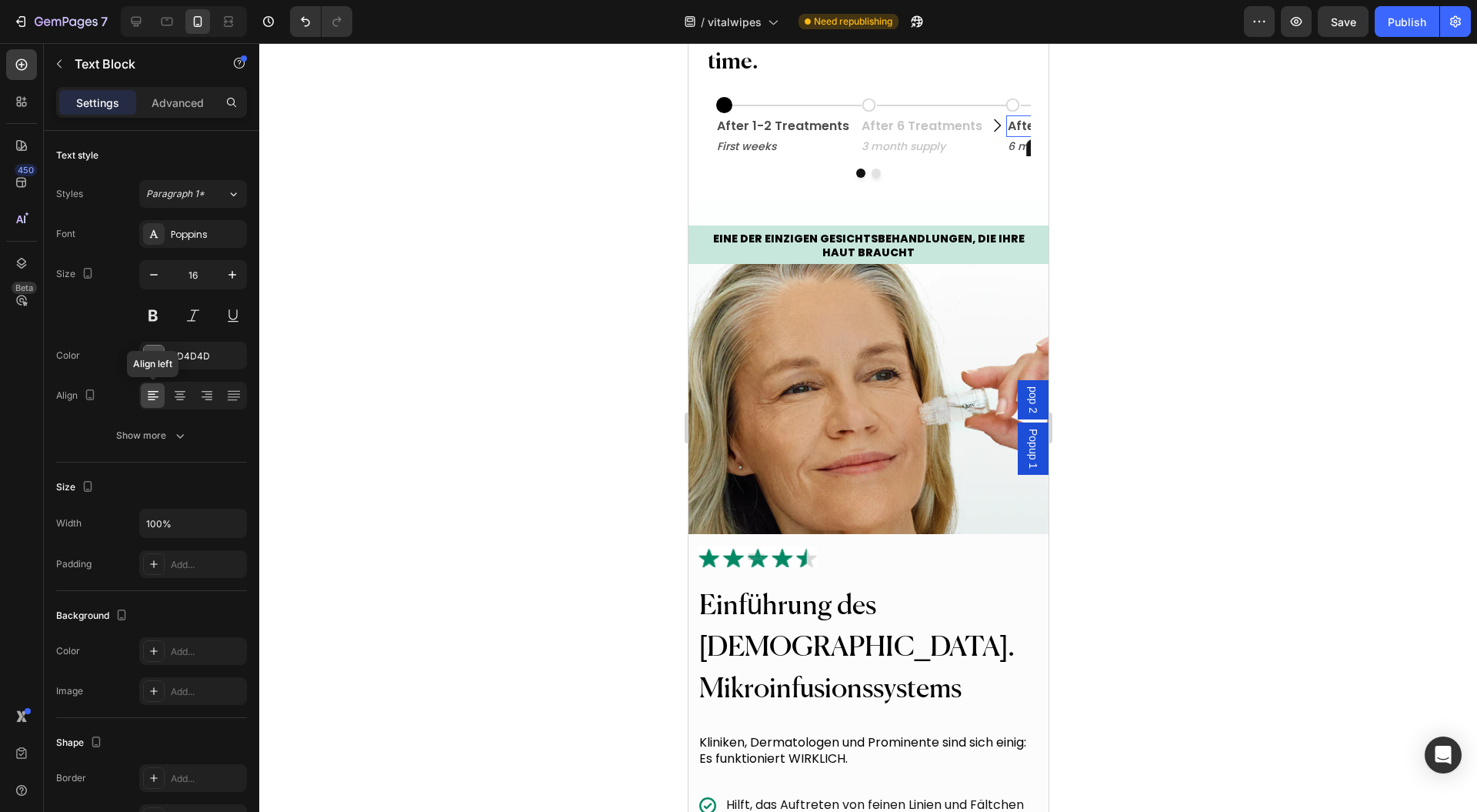
click at [156, 359] on div at bounding box center [154, 356] width 20 height 20
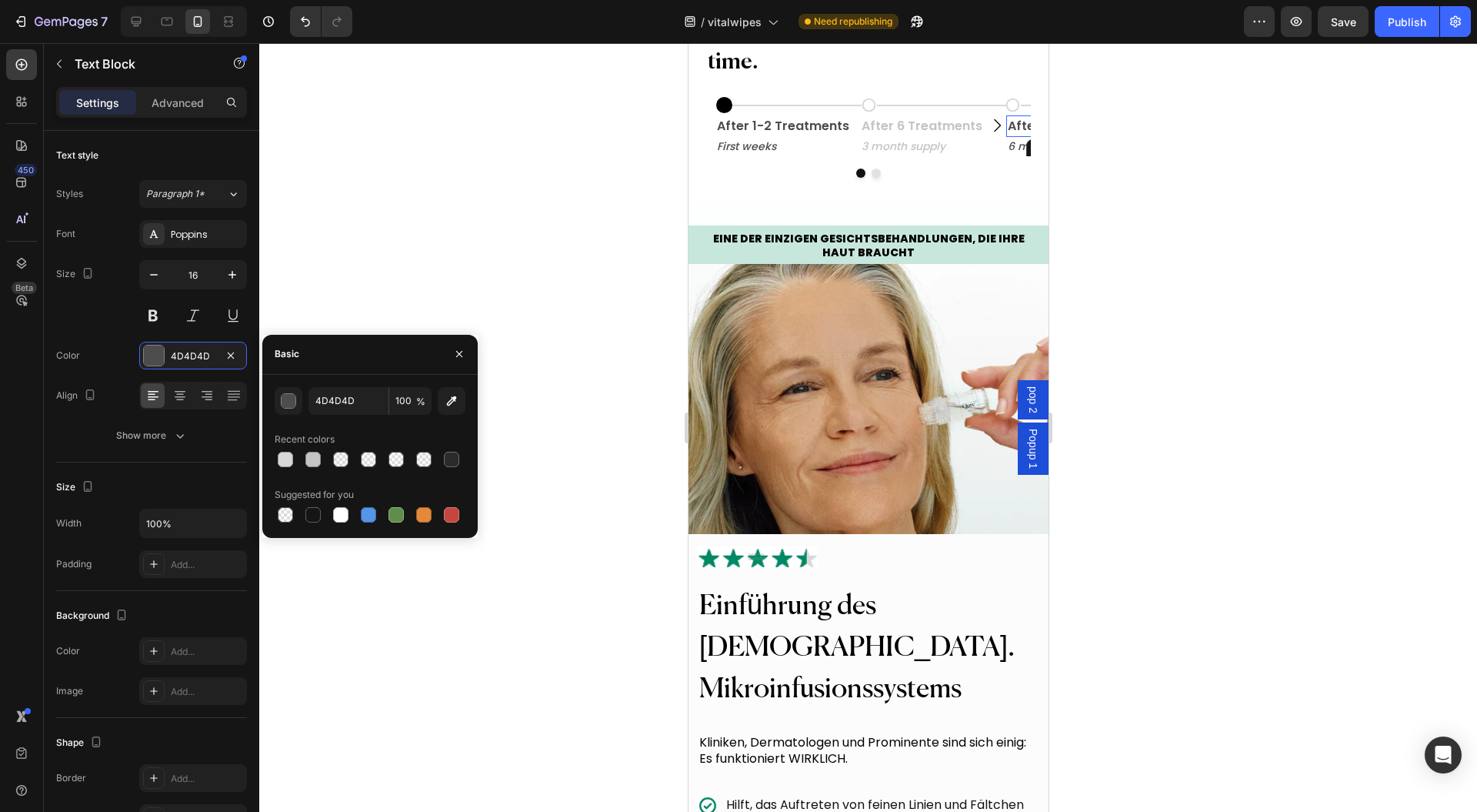
click at [312, 456] on div at bounding box center [312, 459] width 15 height 15
type input "C4C4C4"
click at [1010, 155] on p "6 month supply" at bounding box center [1083, 147] width 152 height 16
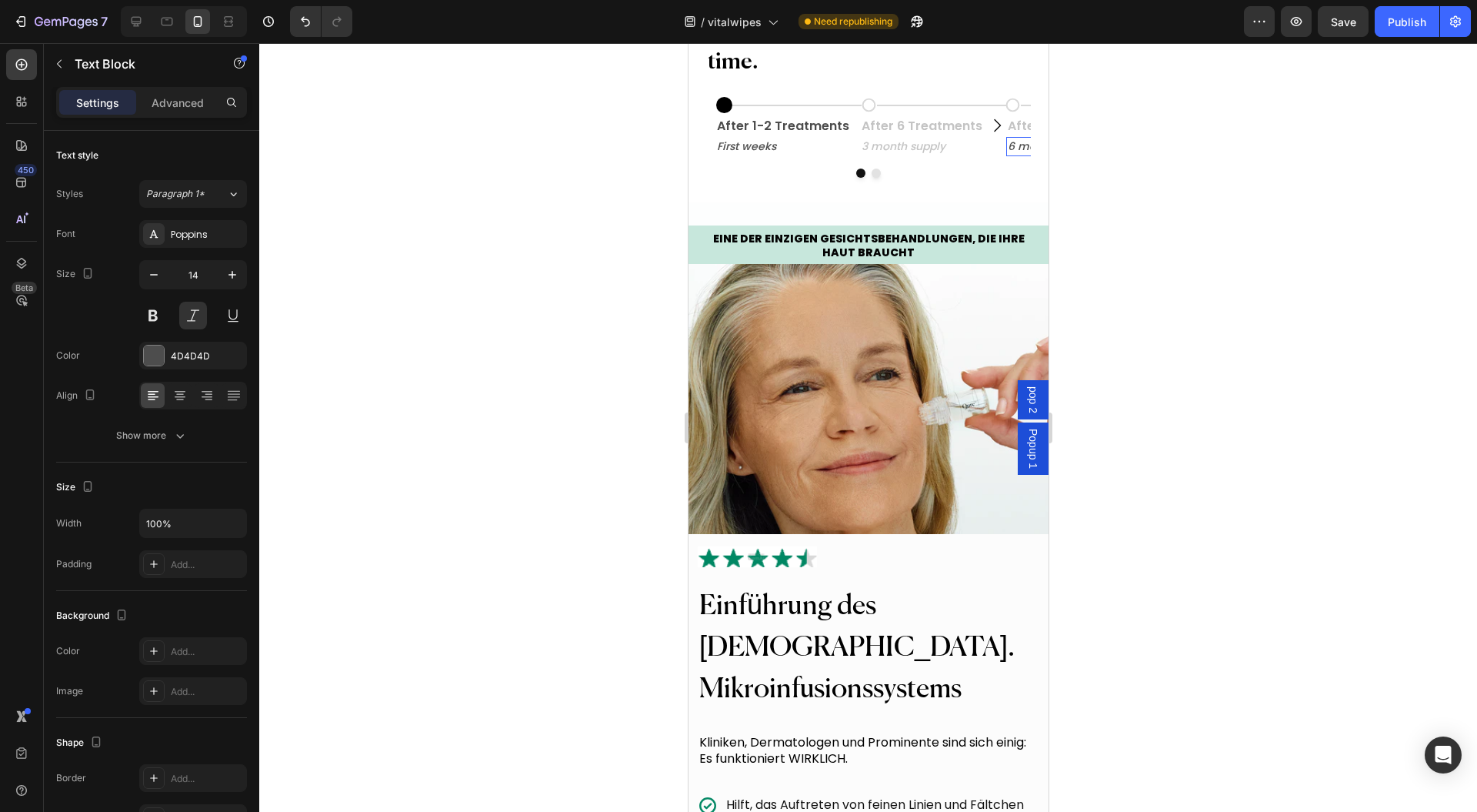
click at [191, 352] on div "4D4D4D" at bounding box center [207, 356] width 72 height 14
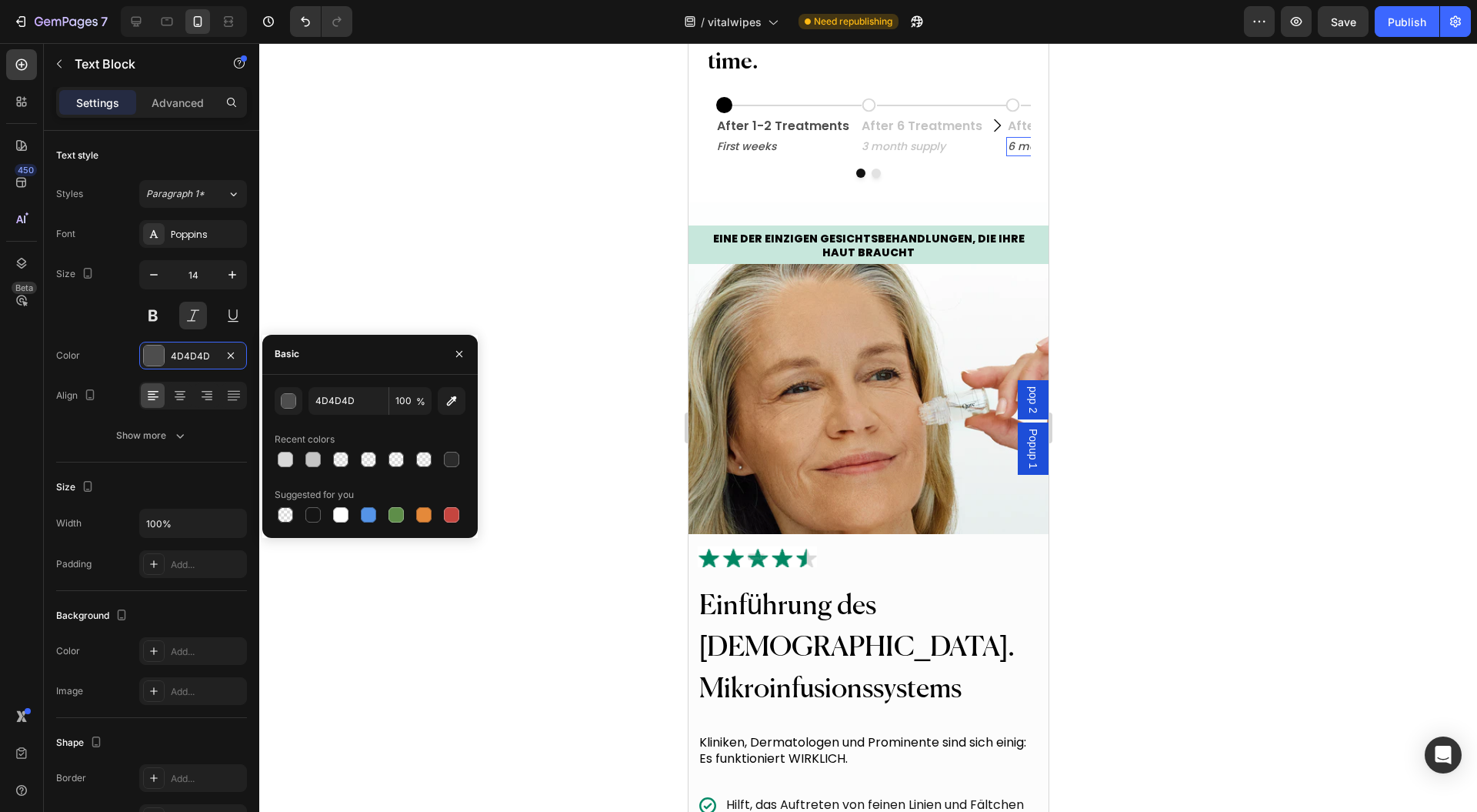
click at [314, 466] on div at bounding box center [312, 459] width 15 height 15
type input "C4C4C4"
click at [445, 251] on div at bounding box center [868, 427] width 1218 height 769
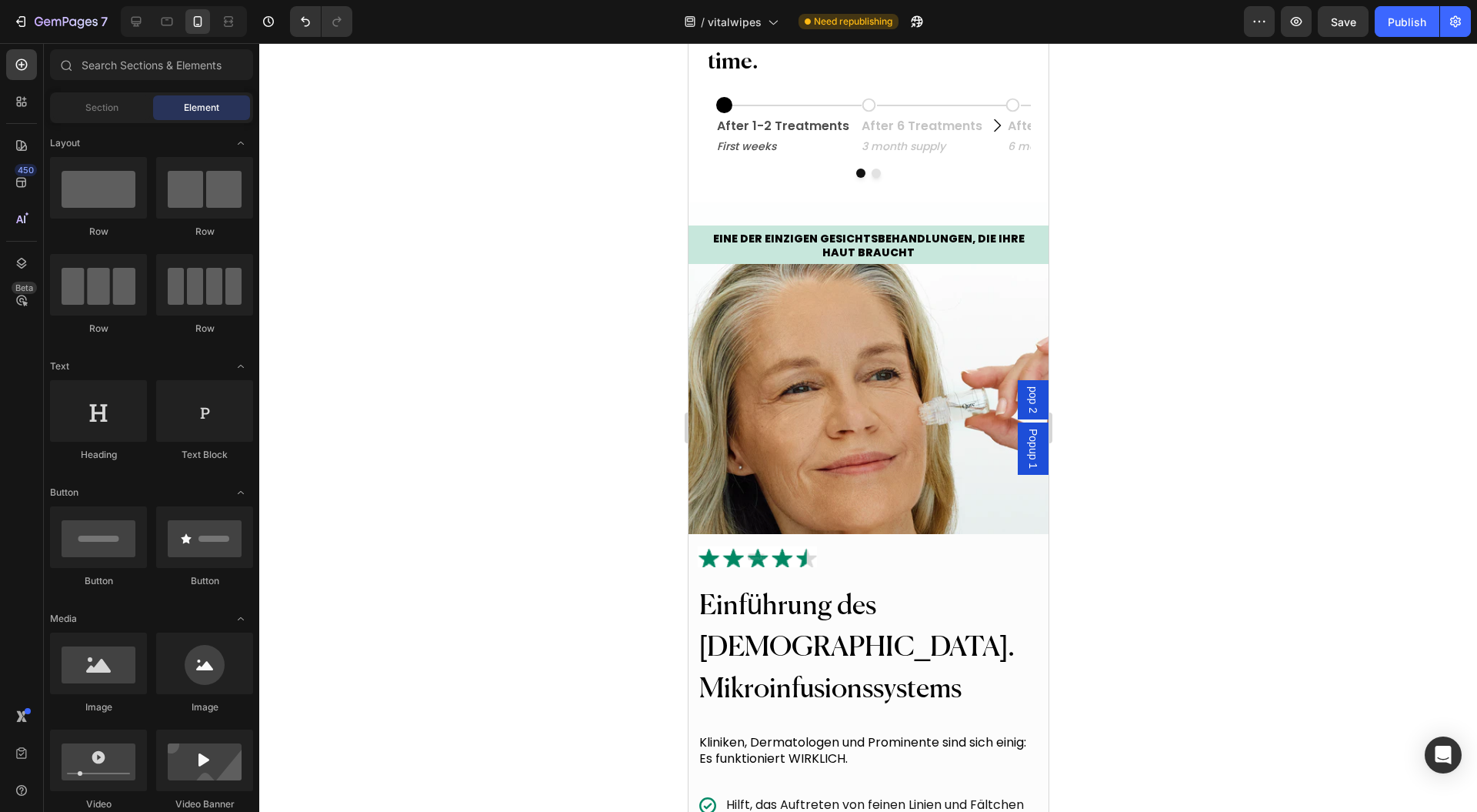
click at [1222, 285] on div at bounding box center [868, 427] width 1218 height 769
click at [979, 178] on div "Icon Title Line Row After 1-2 Treatments Text Block First weeks Text Block Row …" at bounding box center [868, 136] width 324 height 82
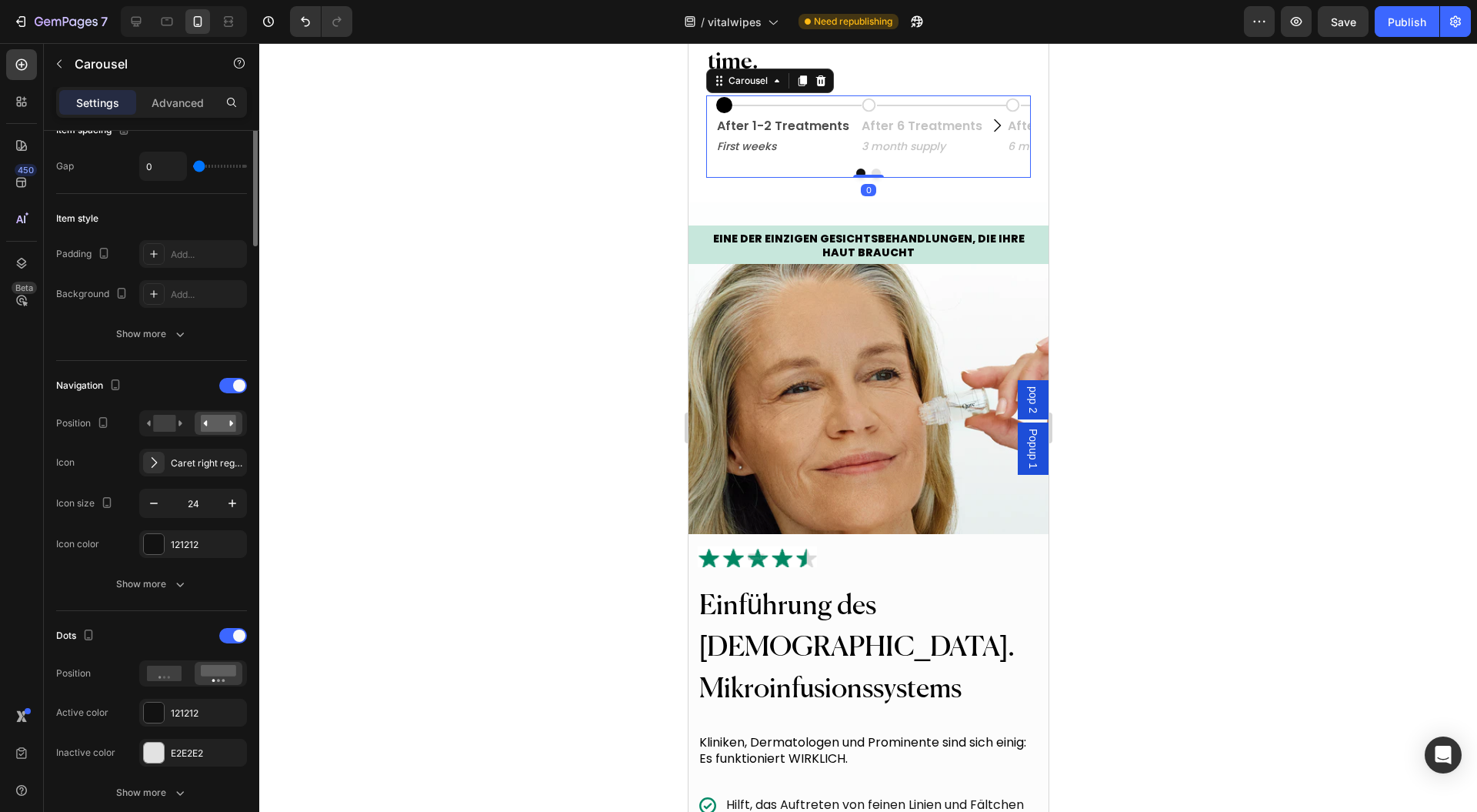
scroll to position [410, 0]
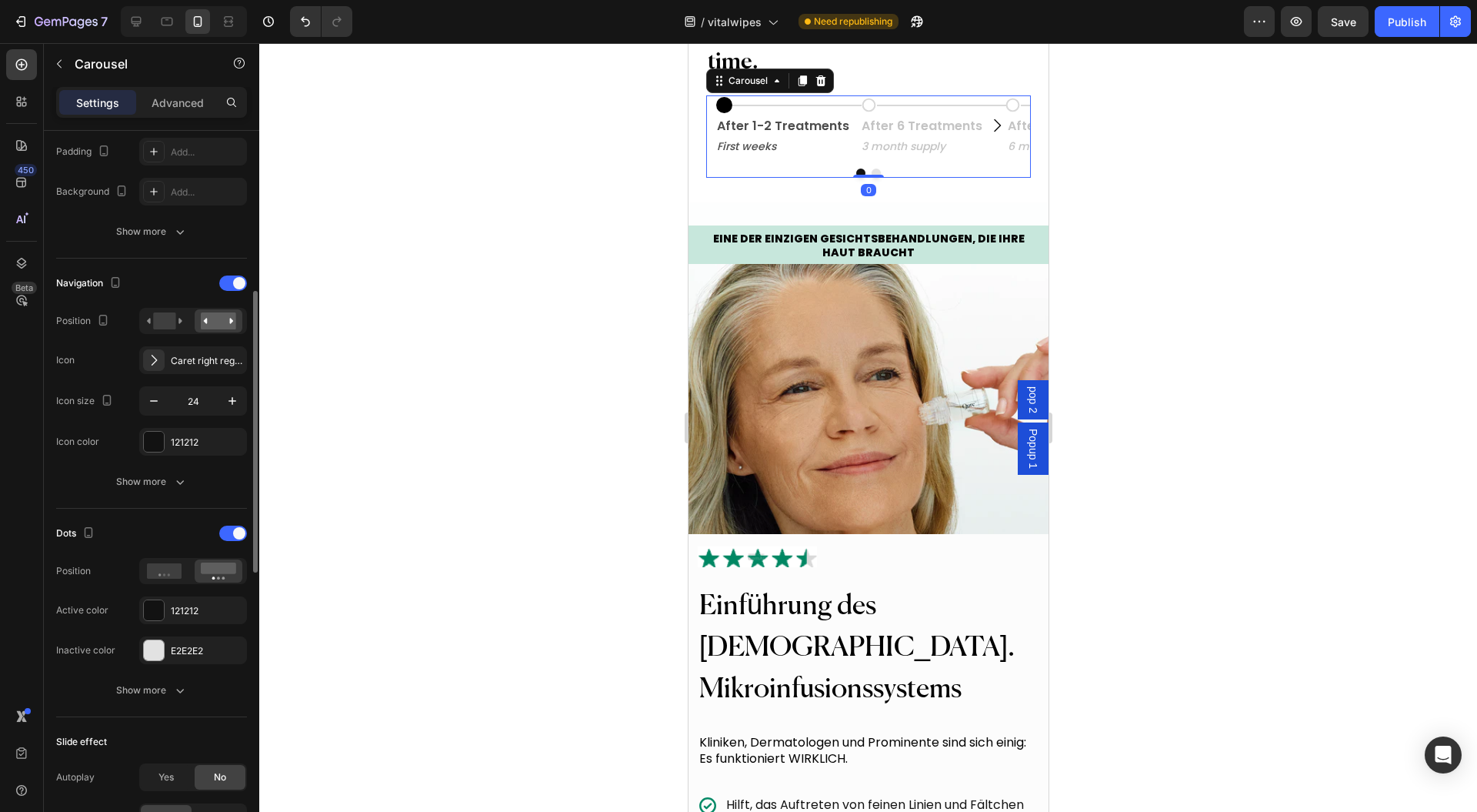
click at [225, 286] on div at bounding box center [233, 282] width 28 height 15
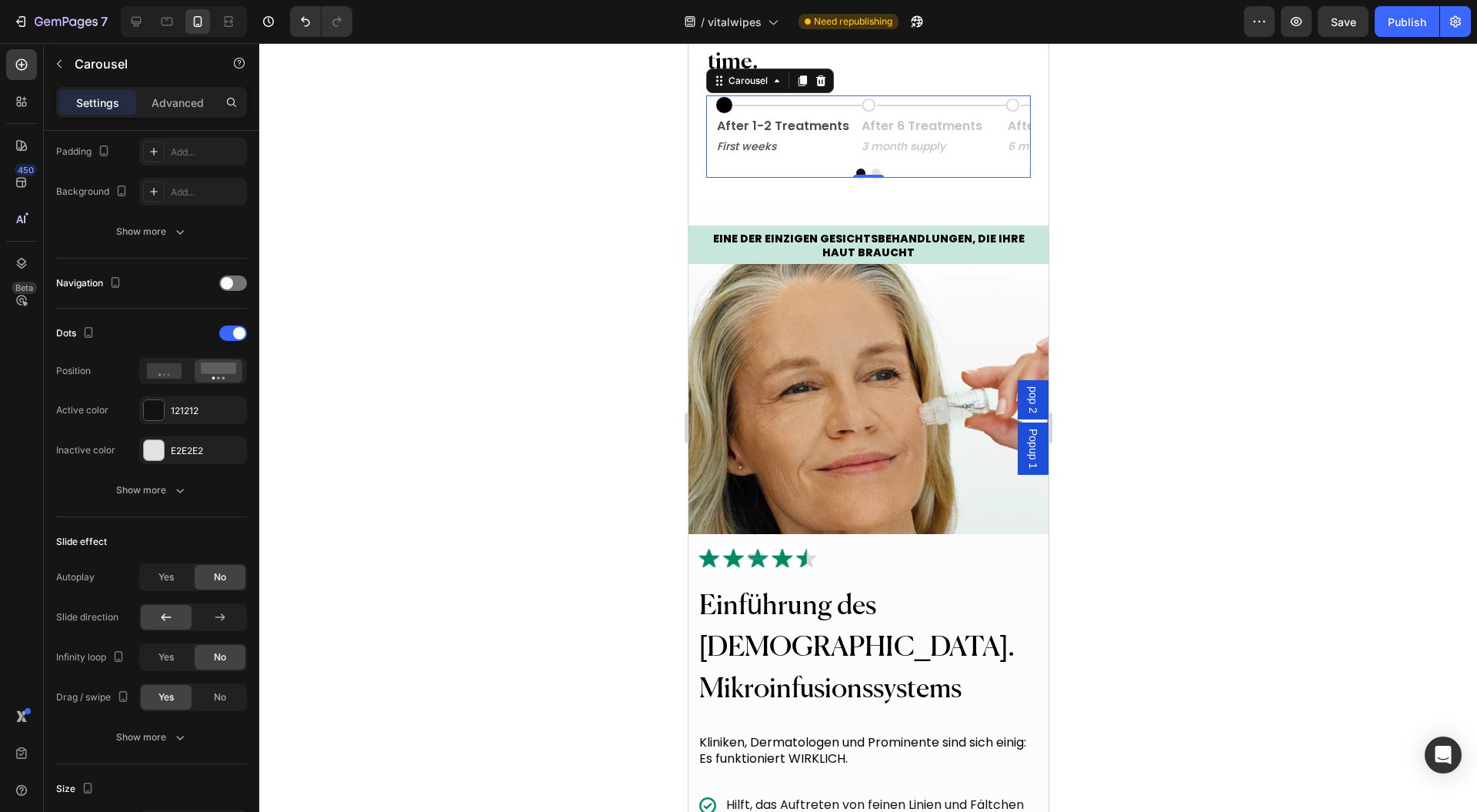
click at [229, 322] on div "Dots" at bounding box center [151, 333] width 191 height 25
click at [232, 330] on div at bounding box center [233, 333] width 28 height 15
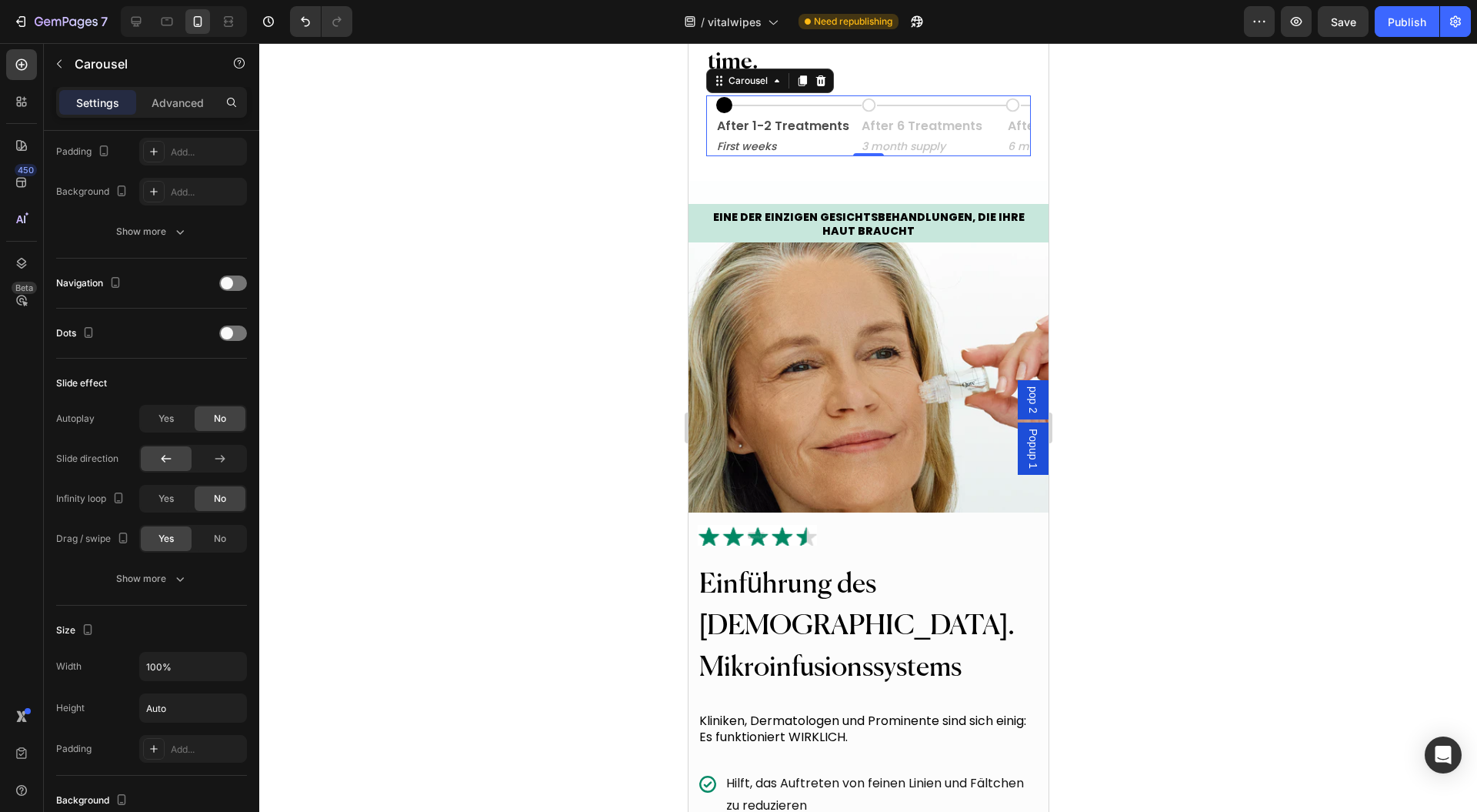
click at [396, 327] on div at bounding box center [868, 427] width 1218 height 769
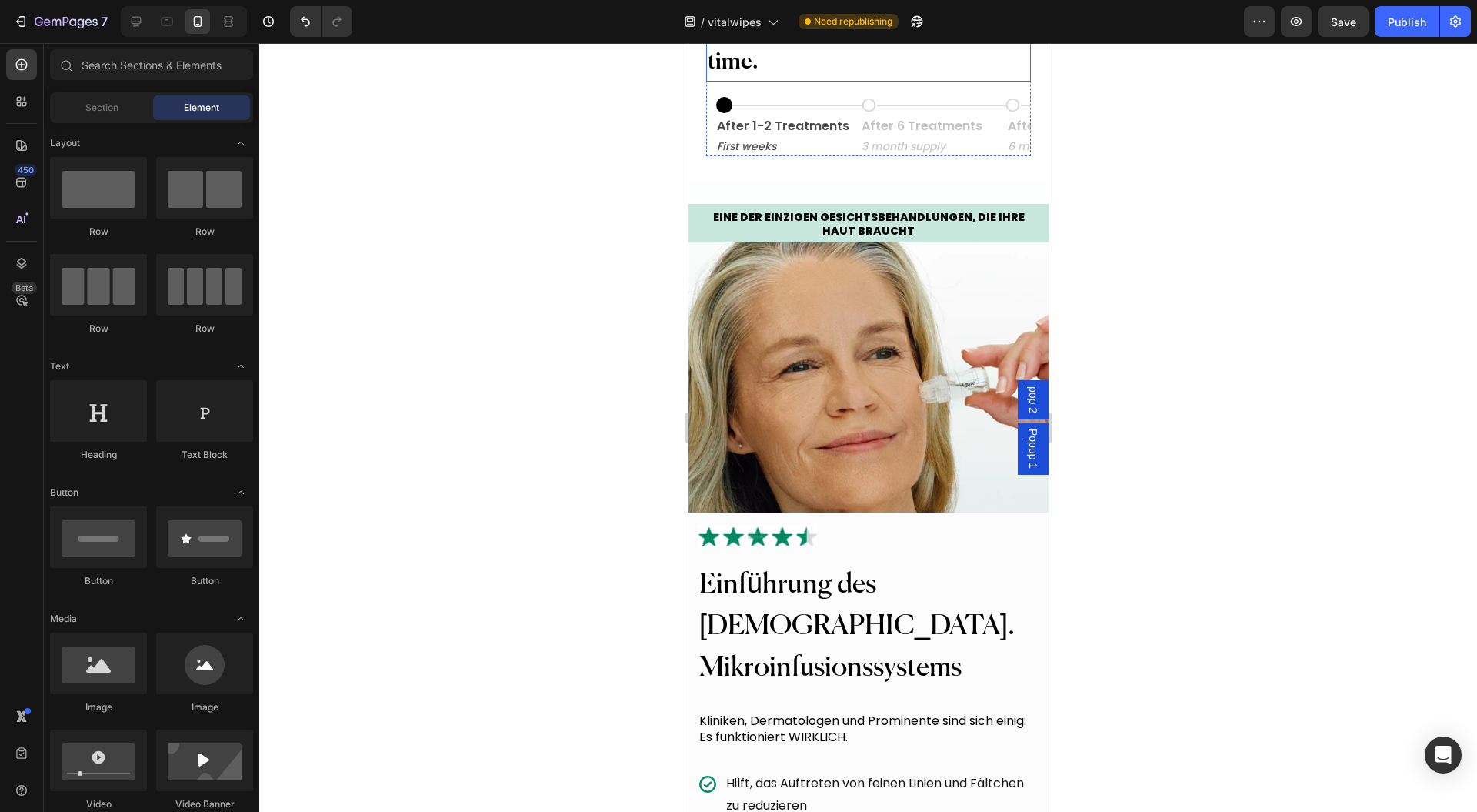
click at [881, 80] on p "Quick results that get better with time." at bounding box center [867, 45] width 321 height 69
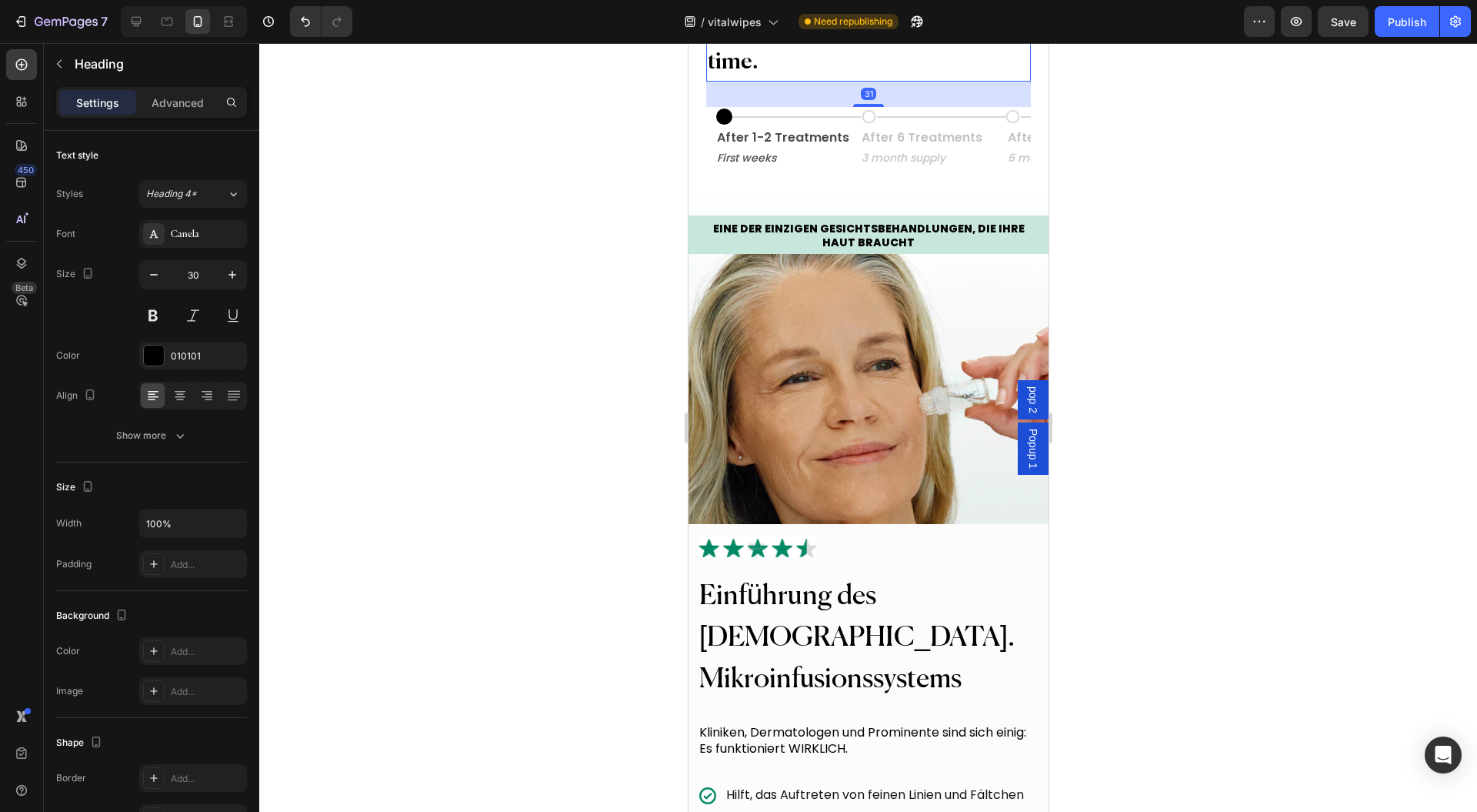
drag, startPoint x: 850, startPoint y: 251, endPoint x: 850, endPoint y: 266, distance: 15.4
click at [853, 107] on div at bounding box center [868, 105] width 31 height 3
click at [1179, 290] on div at bounding box center [868, 427] width 1218 height 769
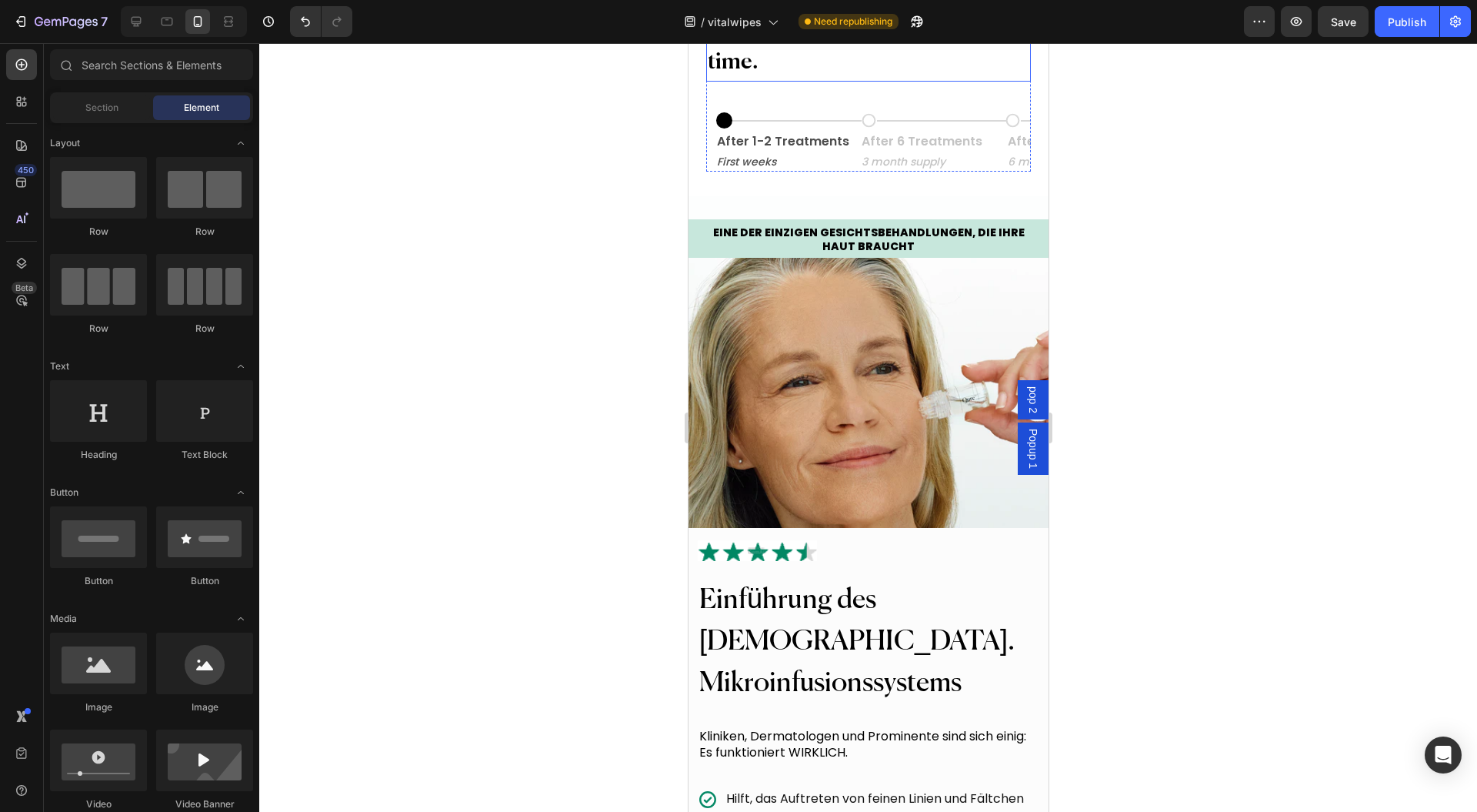
click at [874, 80] on p "Quick results that get better with time." at bounding box center [867, 45] width 321 height 69
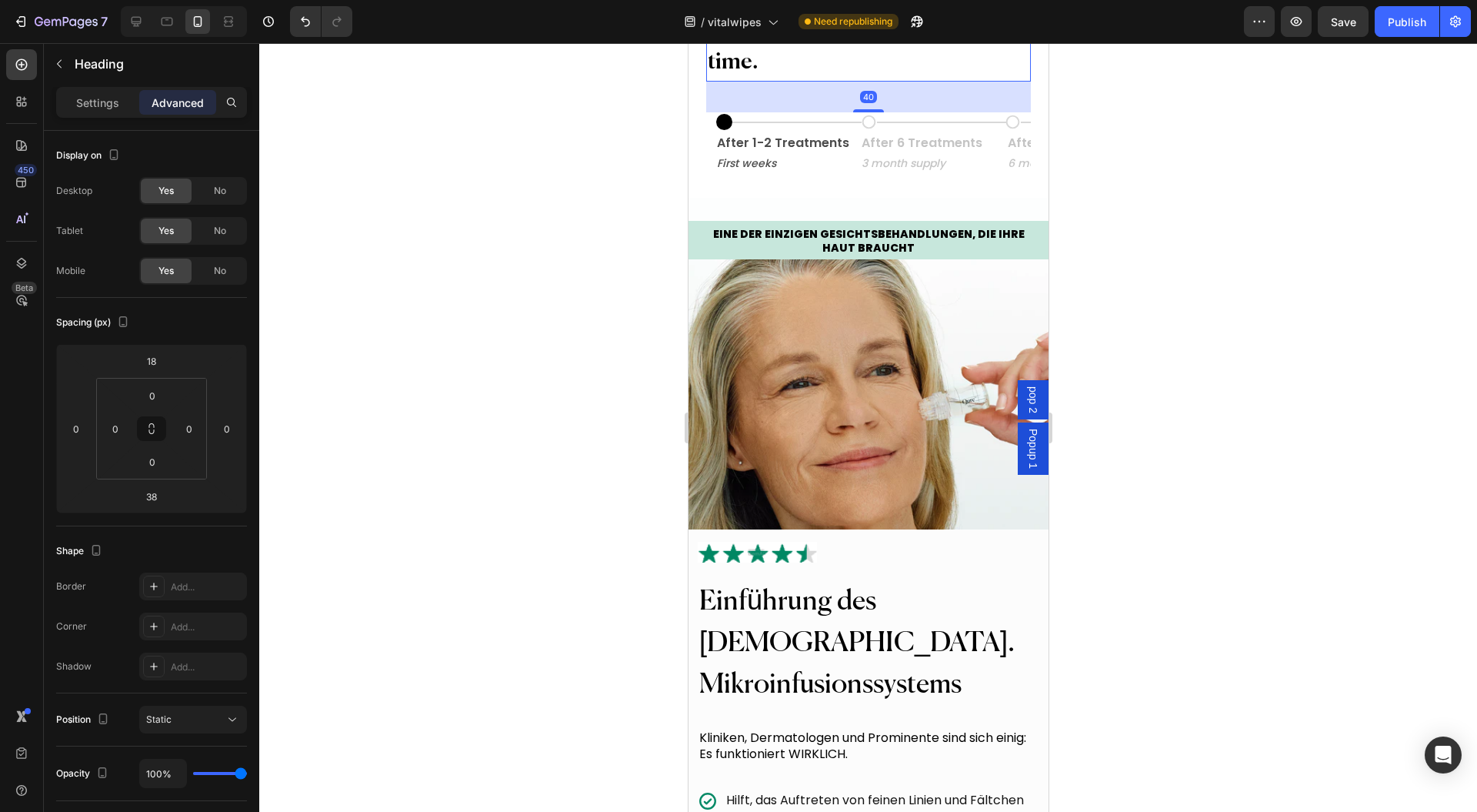
drag, startPoint x: 850, startPoint y: 265, endPoint x: 1791, endPoint y: 300, distance: 941.8
click at [853, 112] on div at bounding box center [868, 110] width 31 height 3
type input "42"
click at [1176, 262] on div at bounding box center [868, 427] width 1218 height 769
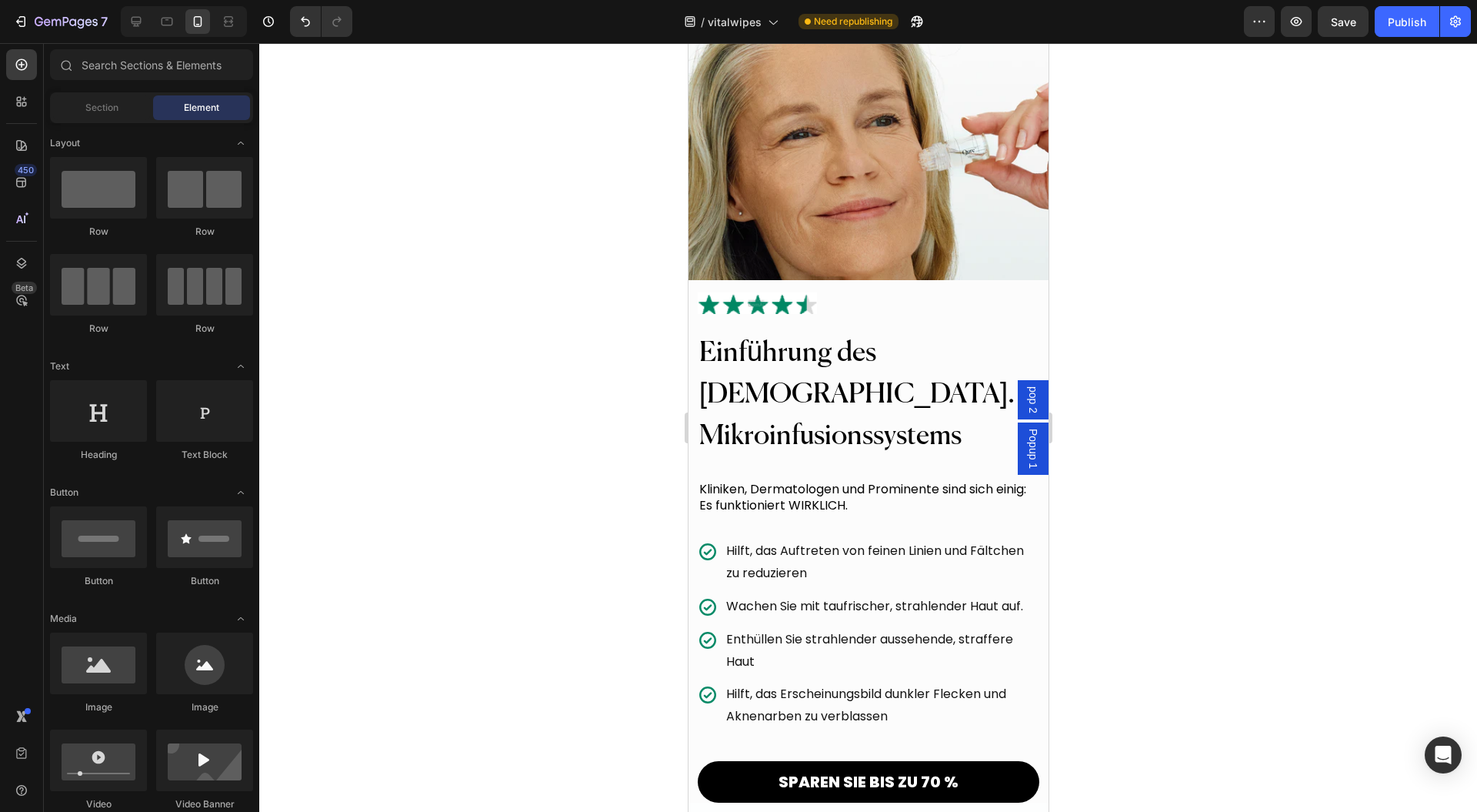
scroll to position [2053, 0]
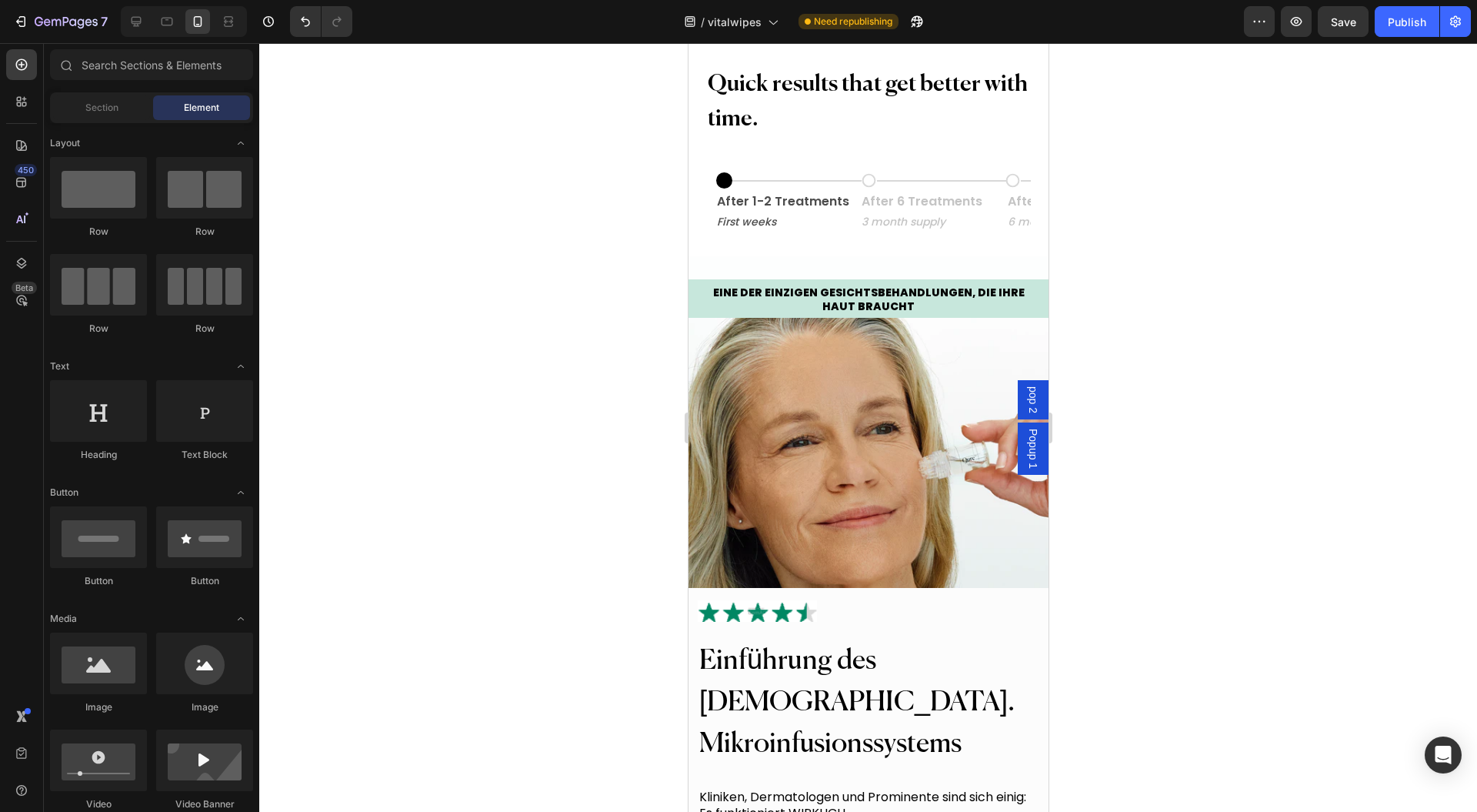
click at [595, 363] on div at bounding box center [868, 427] width 1218 height 769
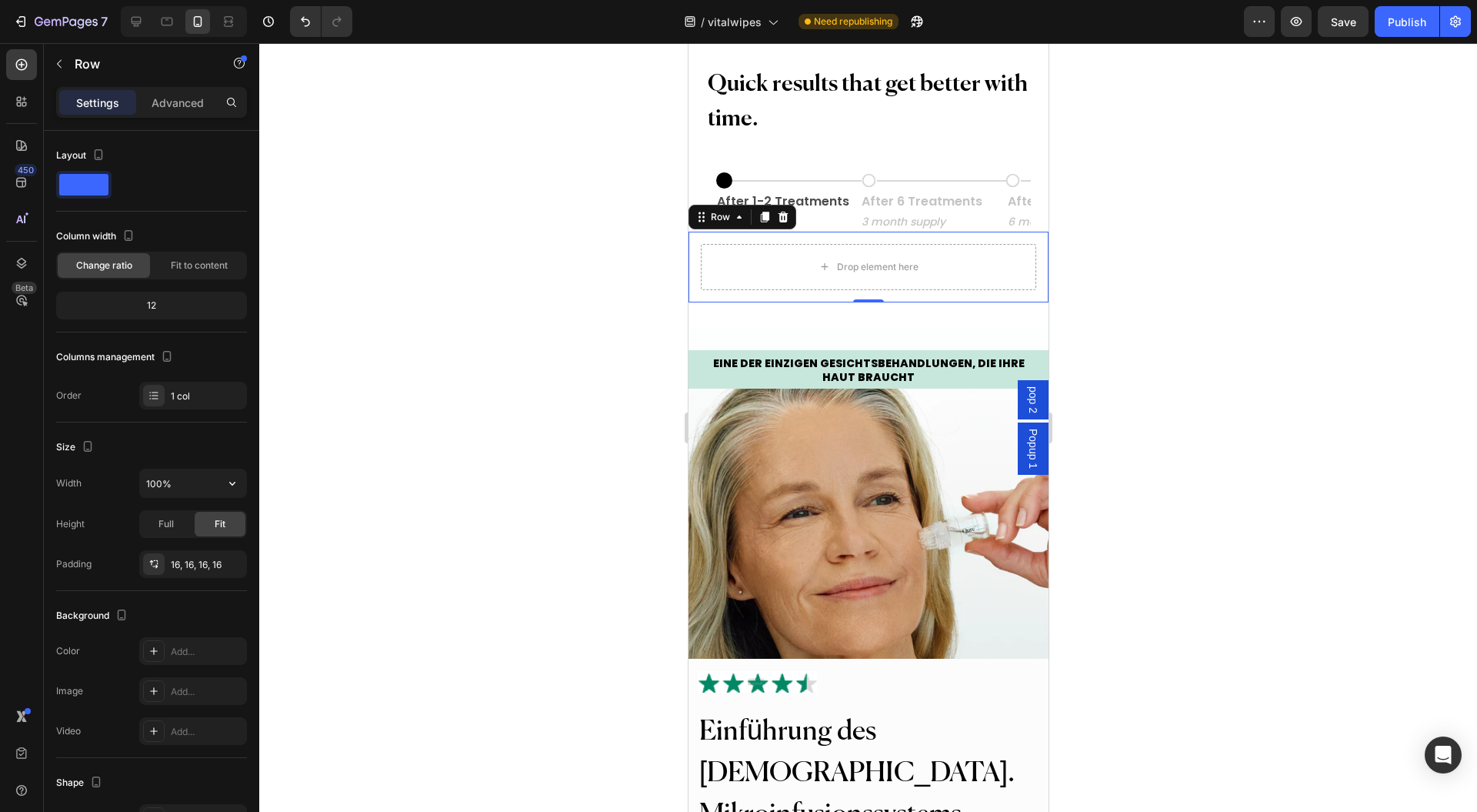
click at [175, 483] on input "100%" at bounding box center [193, 483] width 106 height 28
type input "90%"
click at [186, 124] on div "Settings Advanced" at bounding box center [151, 109] width 215 height 44
click at [191, 109] on div "Advanced" at bounding box center [177, 102] width 77 height 25
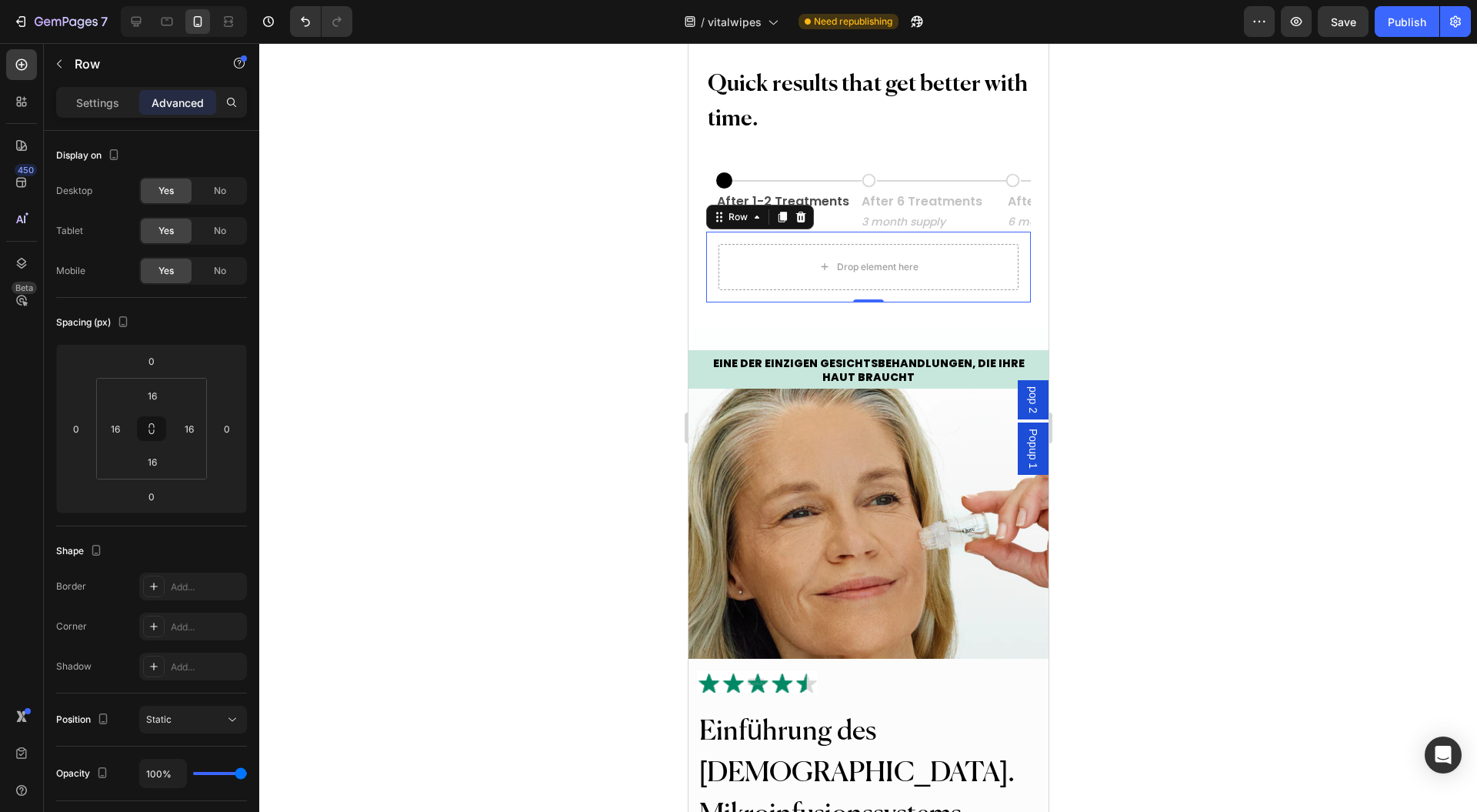
click at [157, 428] on icon at bounding box center [151, 428] width 12 height 12
drag, startPoint x: 172, startPoint y: 392, endPoint x: 155, endPoint y: 433, distance: 44.5
click at [174, 0] on html "7 Version history / vitalwipes Need republishing Preview Save Publish 450 Beta …" at bounding box center [738, 0] width 1477 height 0
type input "0"
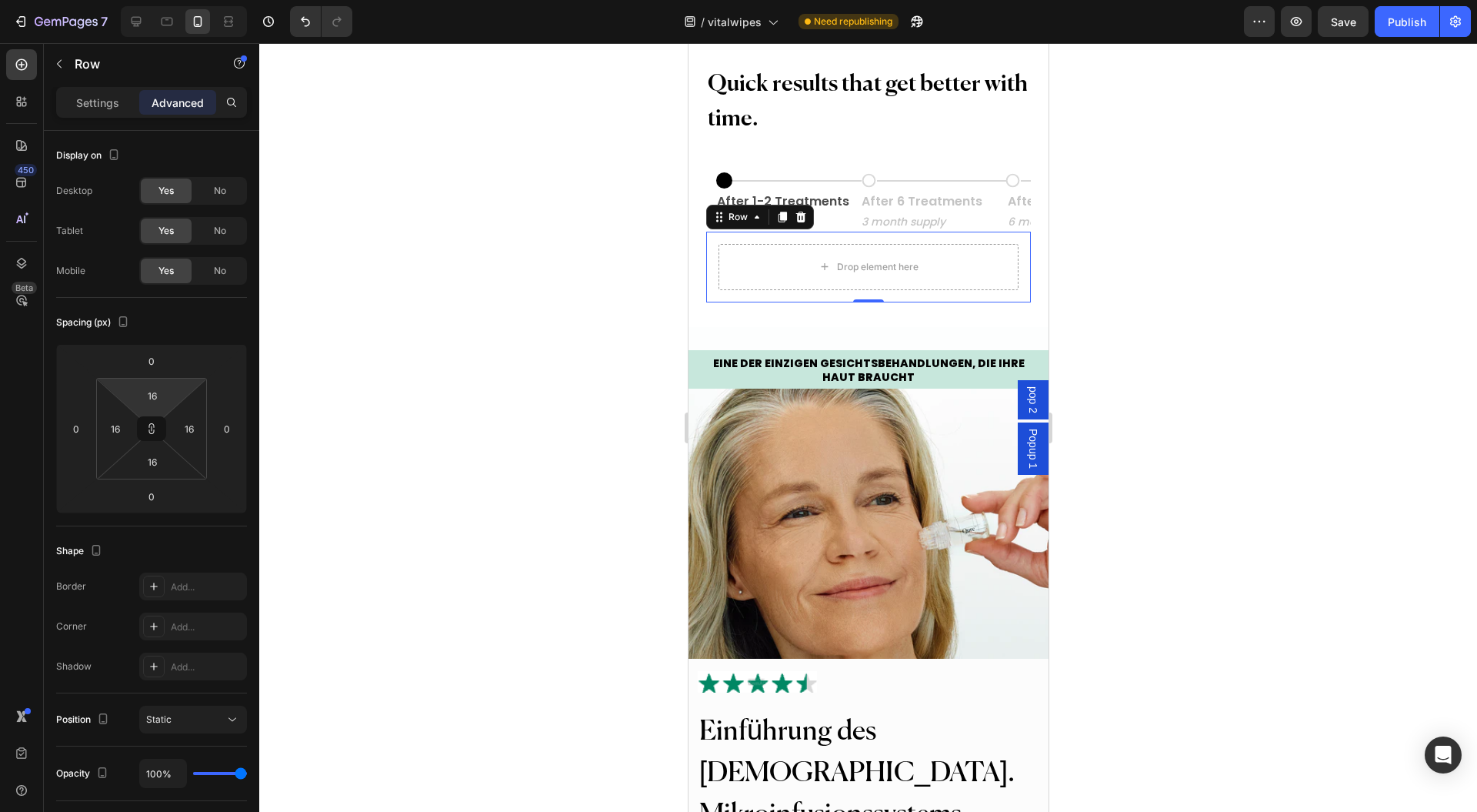
type input "0"
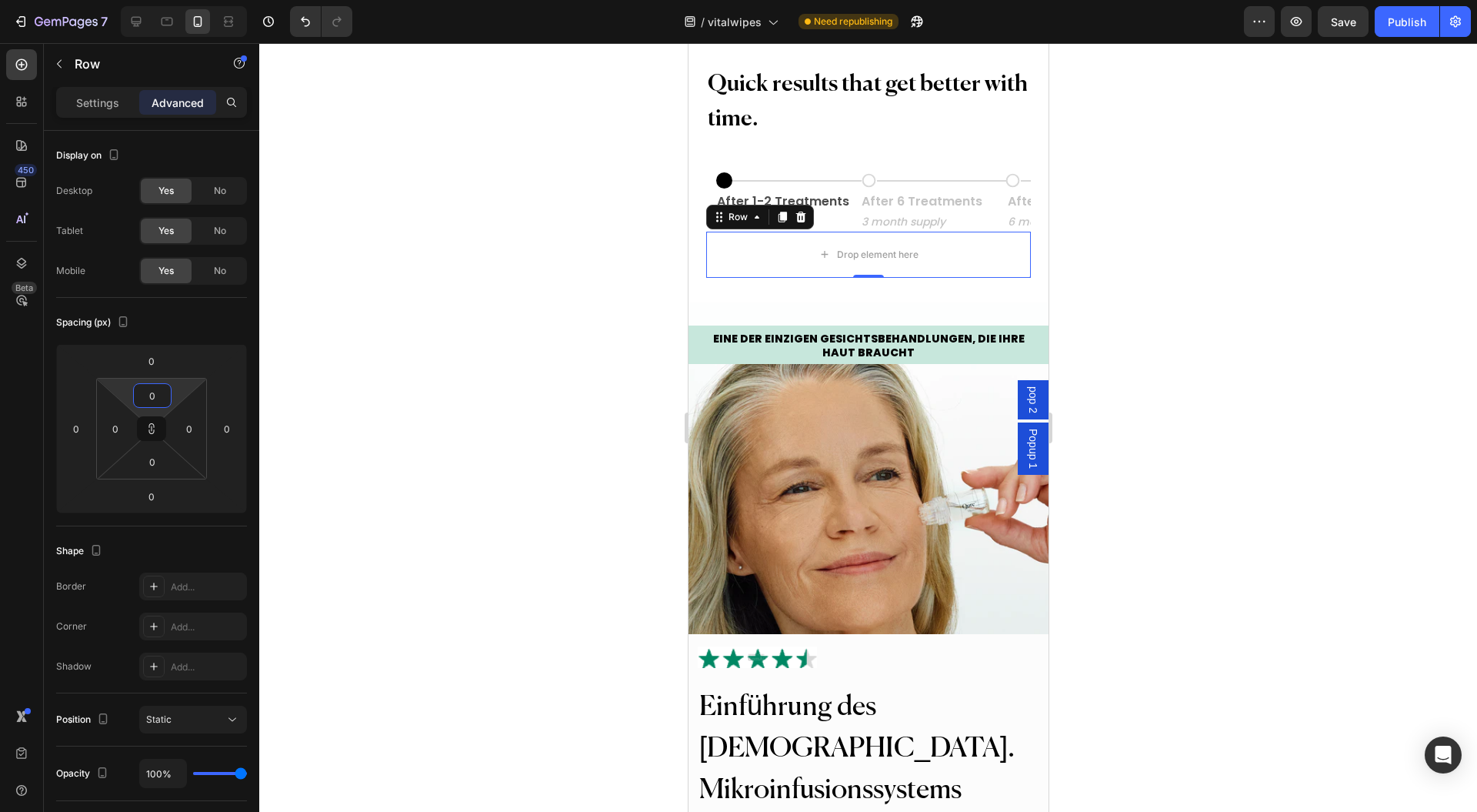
click at [152, 431] on icon at bounding box center [151, 428] width 12 height 12
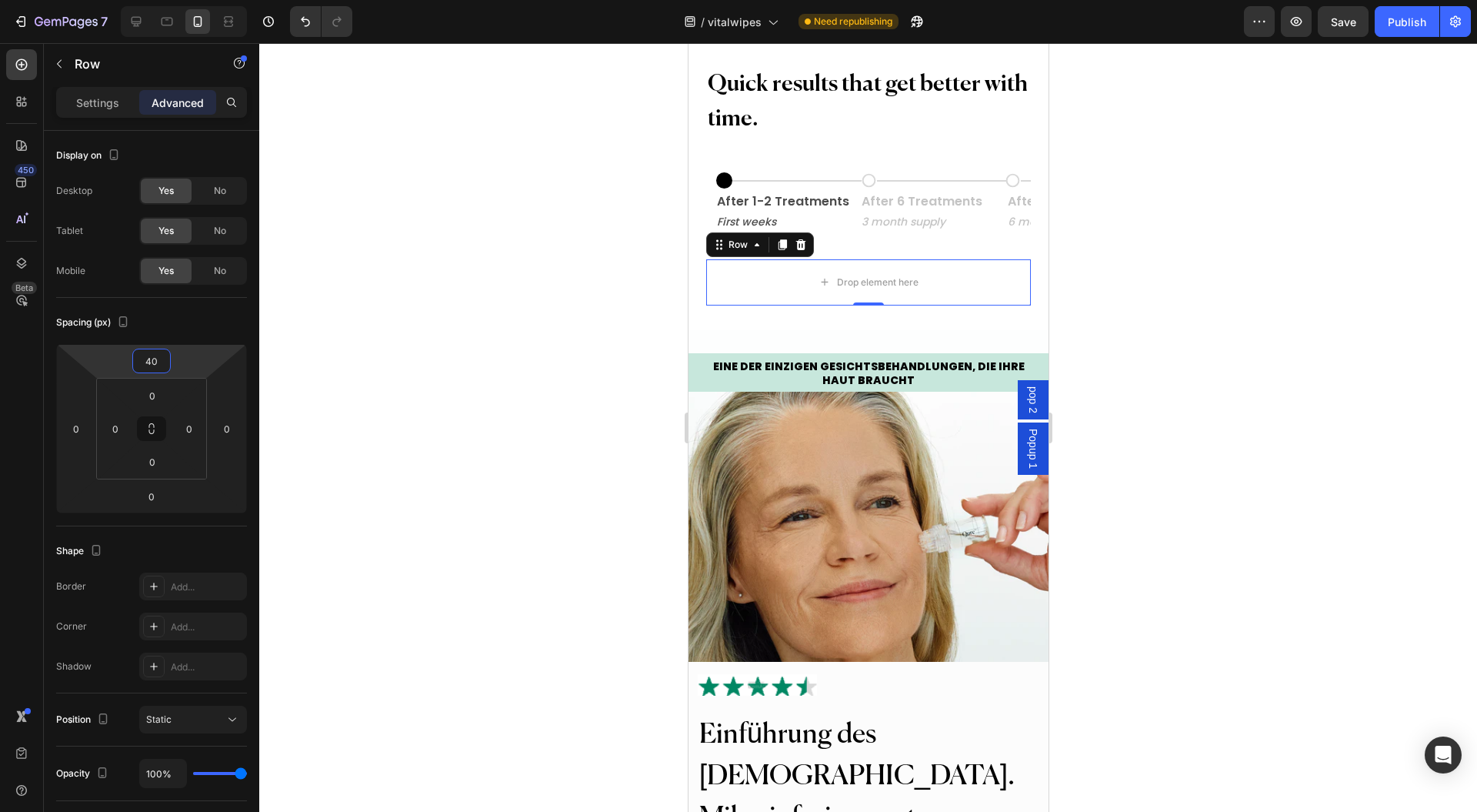
type input "54"
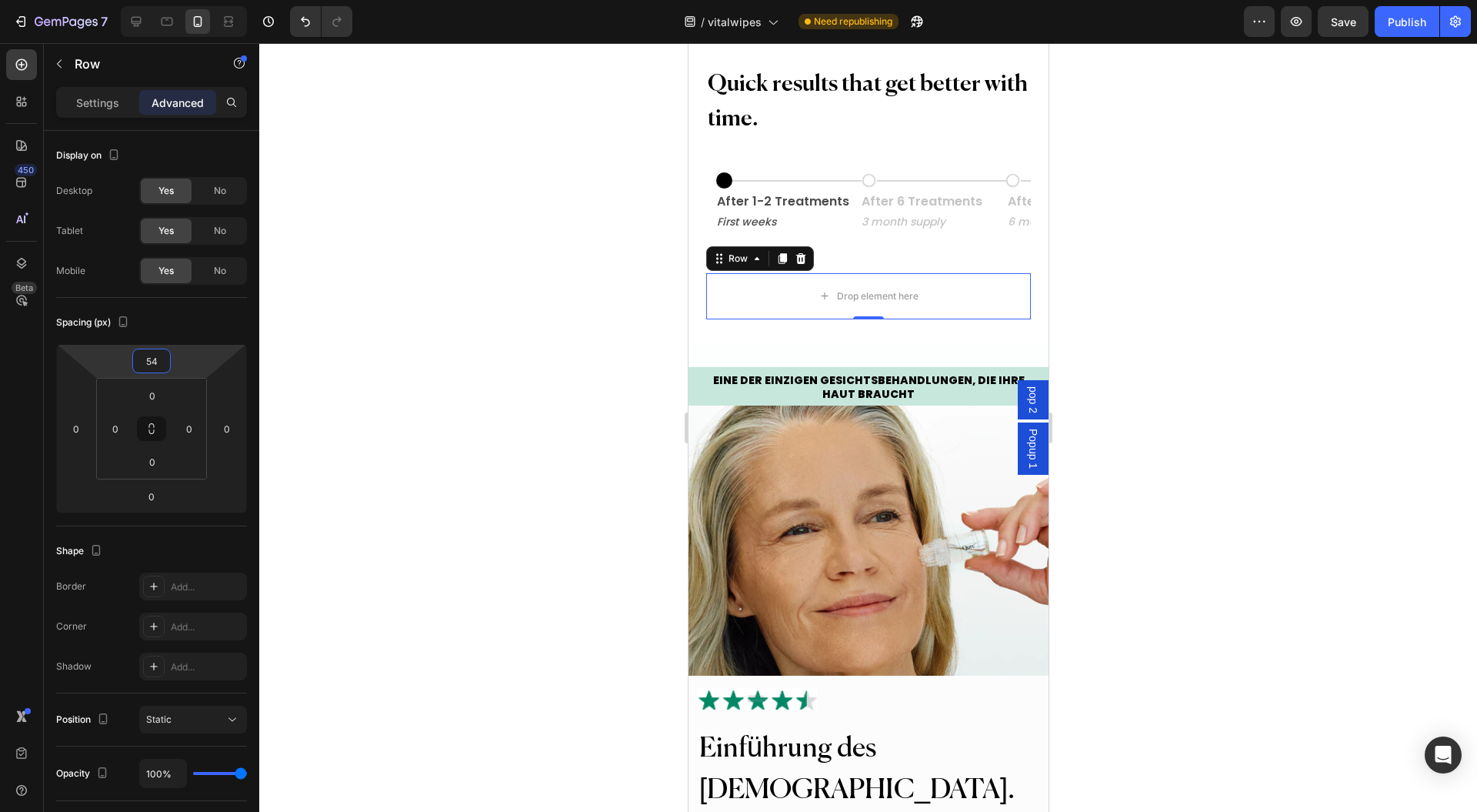
drag, startPoint x: 194, startPoint y: 347, endPoint x: 201, endPoint y: 337, distance: 12.2
click at [201, 0] on html "7 Version history / vitalwipes Need republishing Preview Save Publish 450 Beta …" at bounding box center [738, 0] width 1477 height 0
click at [440, 339] on div at bounding box center [868, 427] width 1218 height 769
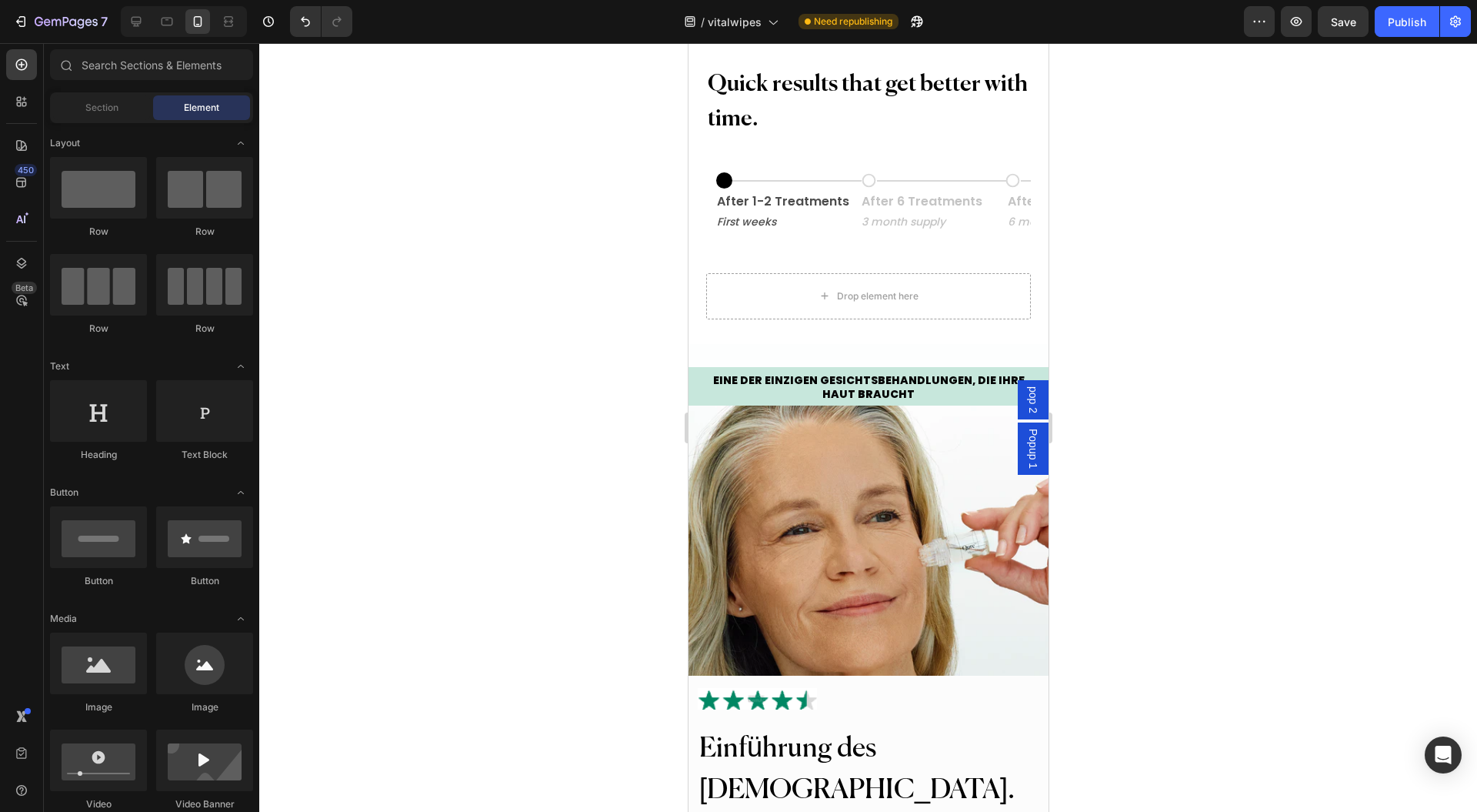
drag, startPoint x: 600, startPoint y: 313, endPoint x: 576, endPoint y: 305, distance: 25.8
click at [600, 313] on div at bounding box center [868, 427] width 1218 height 769
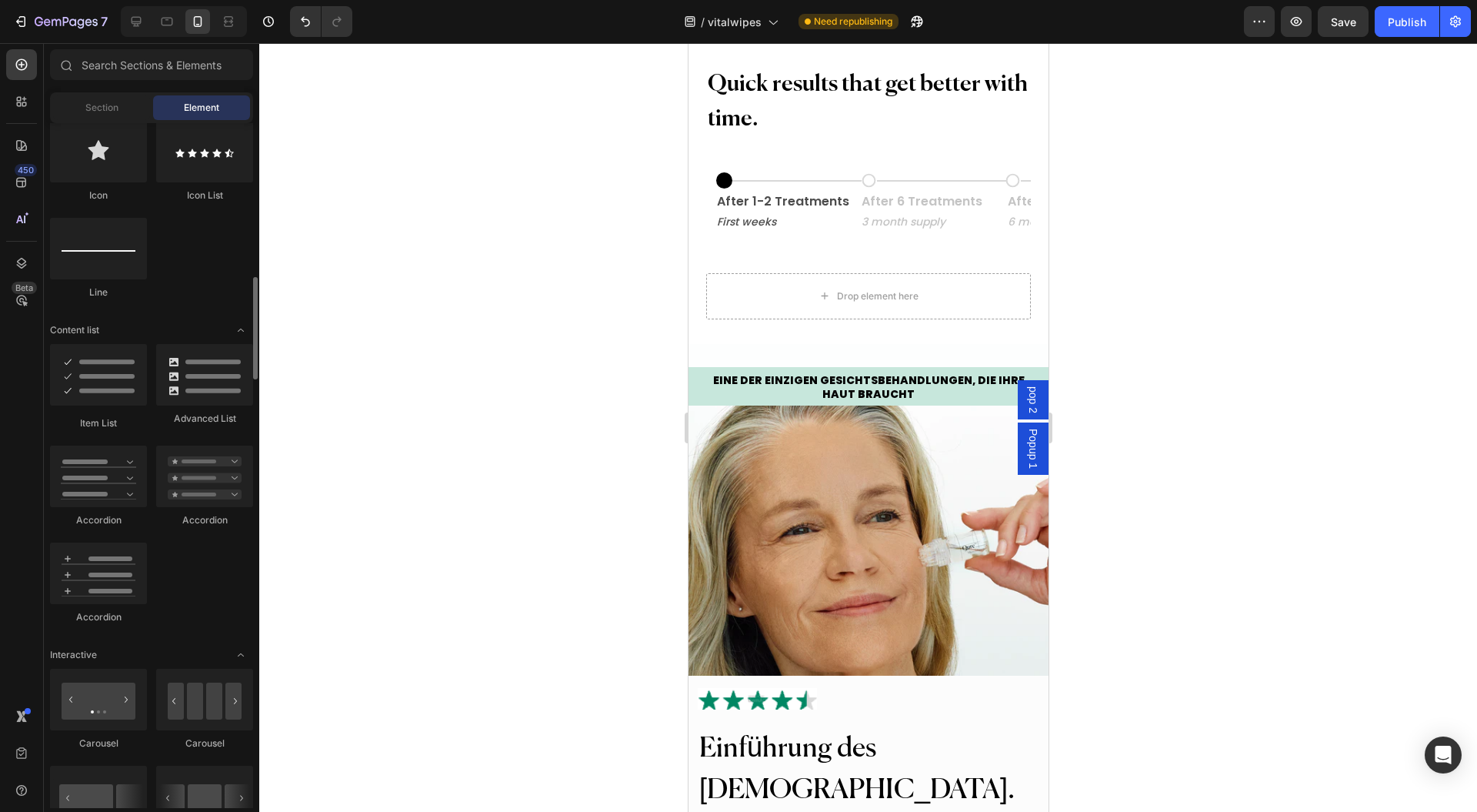
scroll to position [1128, 0]
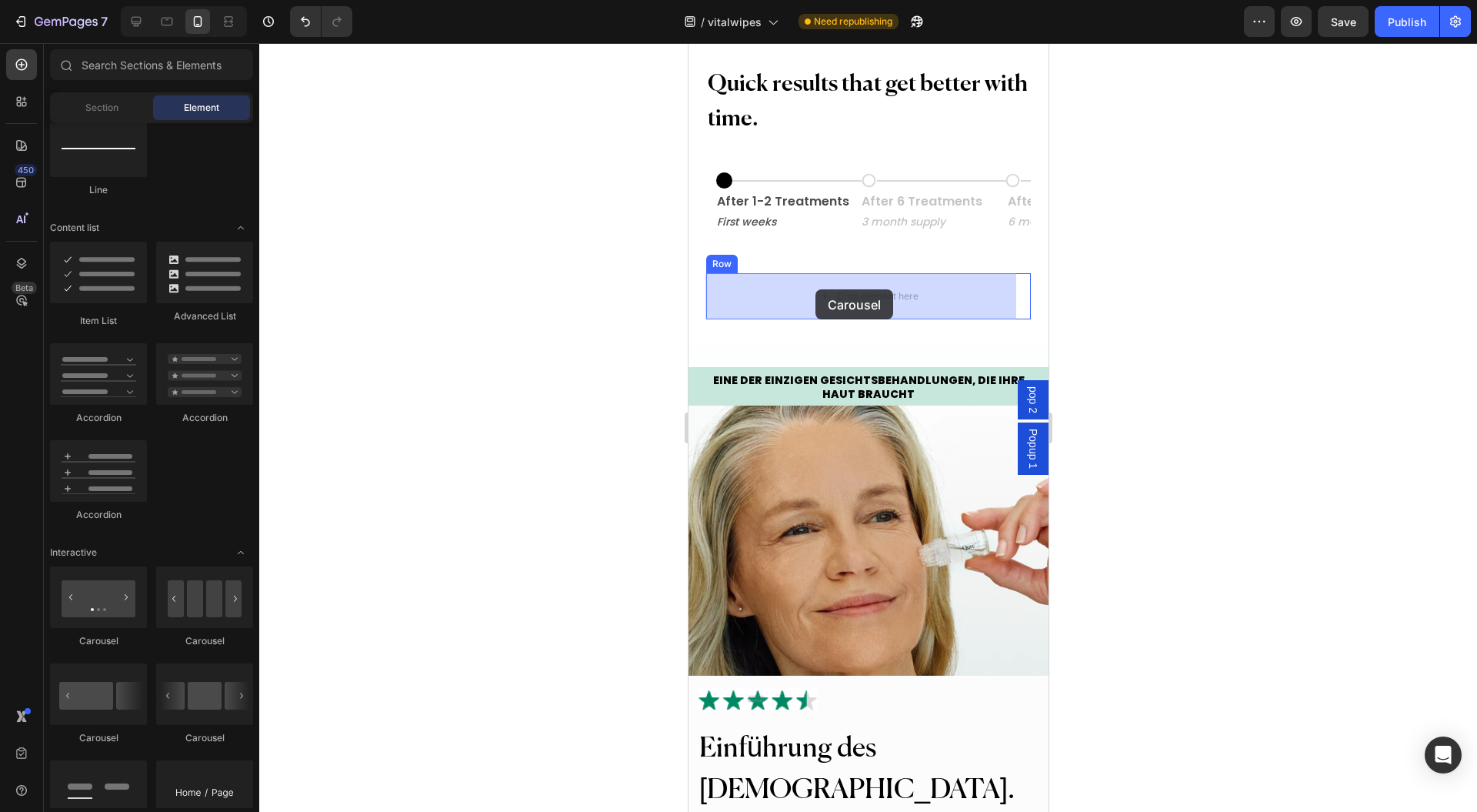
drag, startPoint x: 906, startPoint y: 600, endPoint x: 815, endPoint y: 289, distance: 324.1
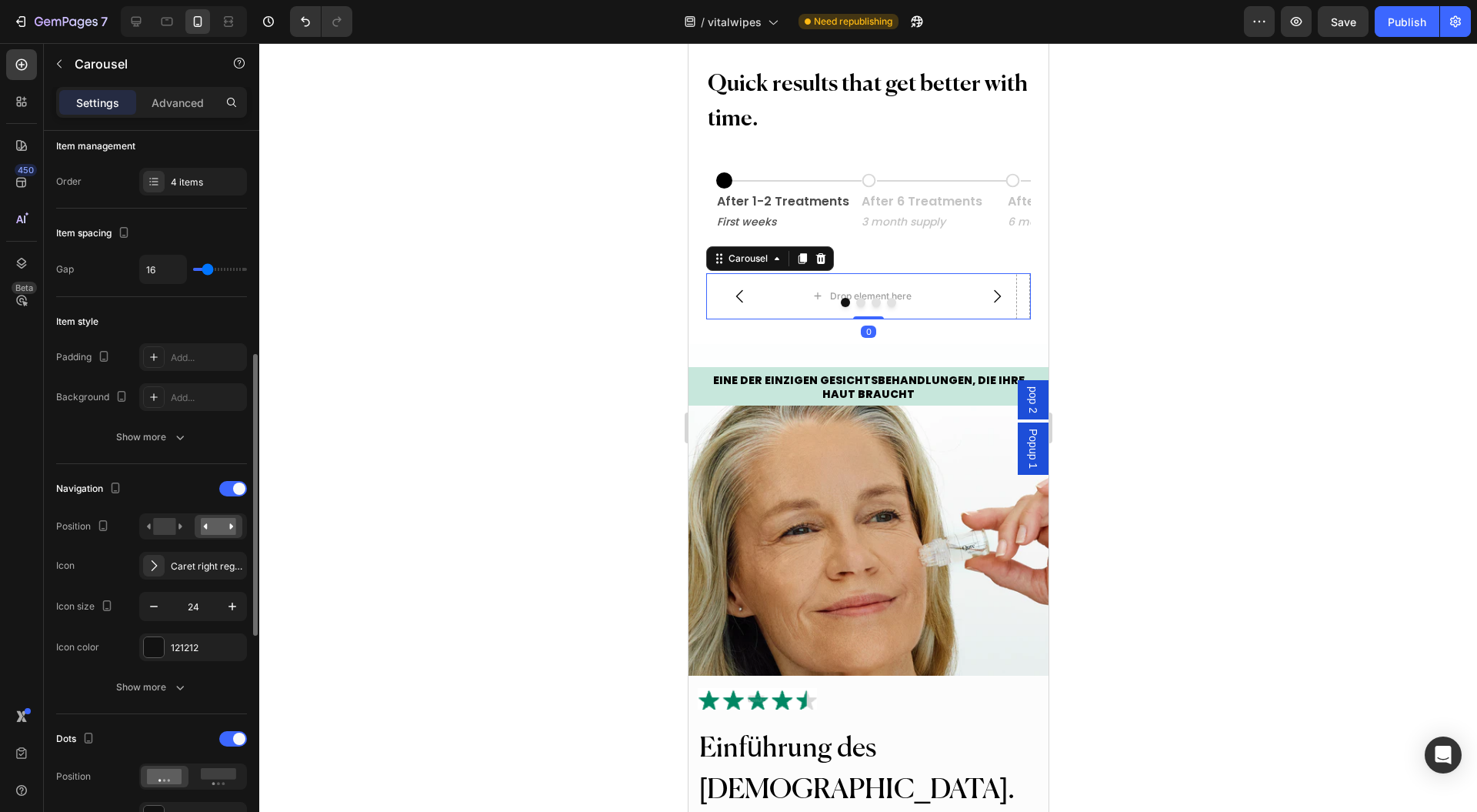
scroll to position [410, 0]
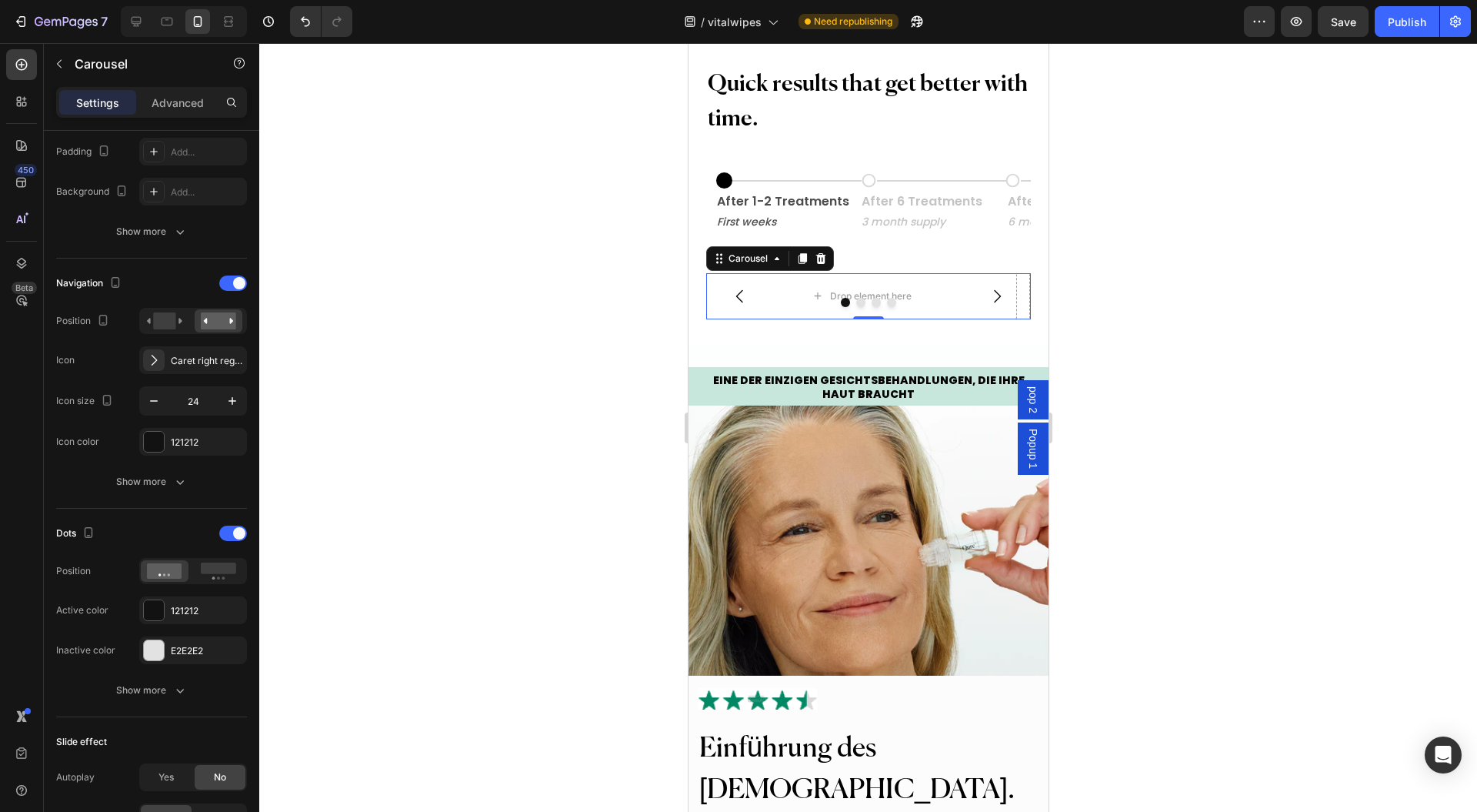
click at [230, 277] on div at bounding box center [233, 282] width 28 height 15
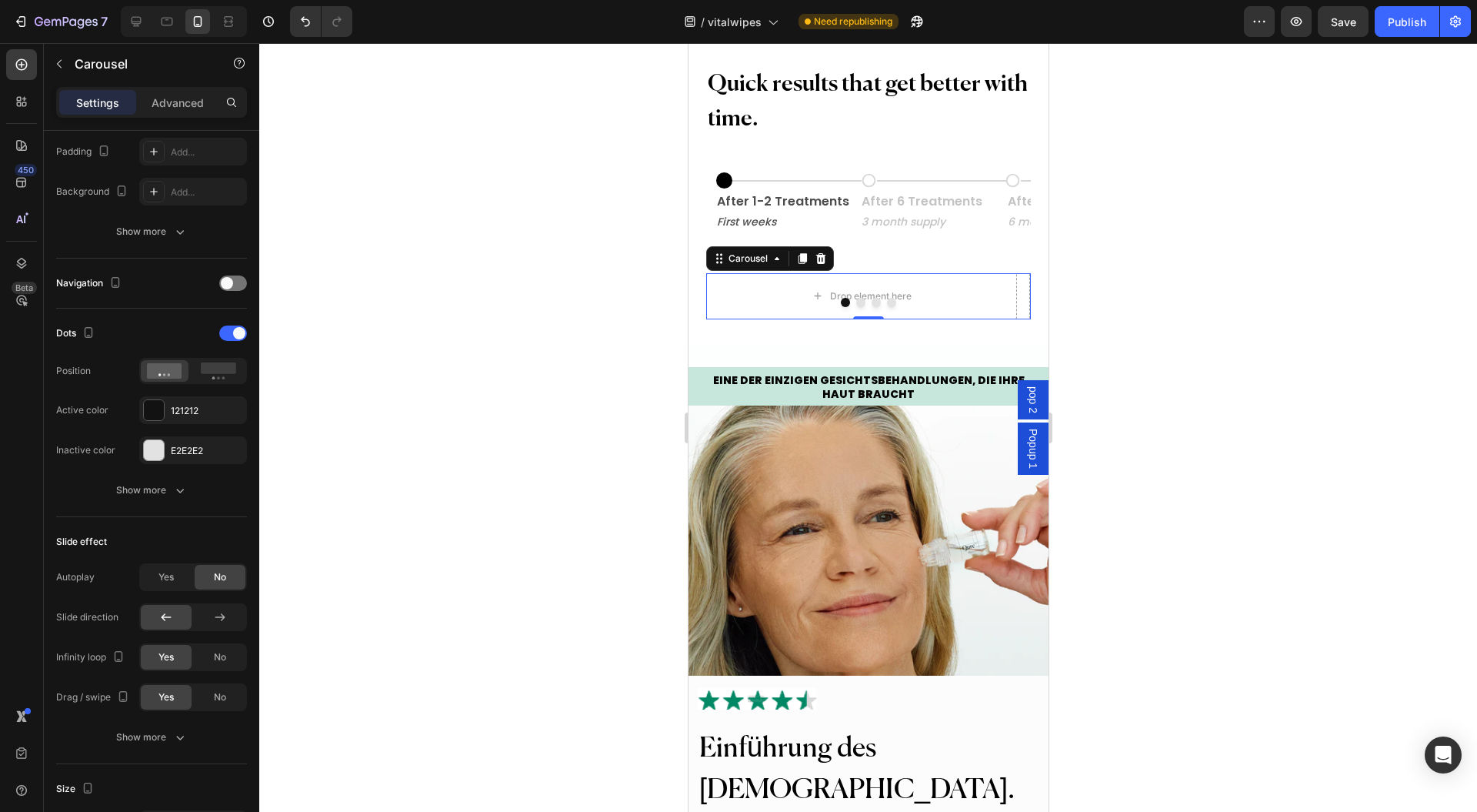
click at [211, 369] on rect at bounding box center [218, 368] width 35 height 12
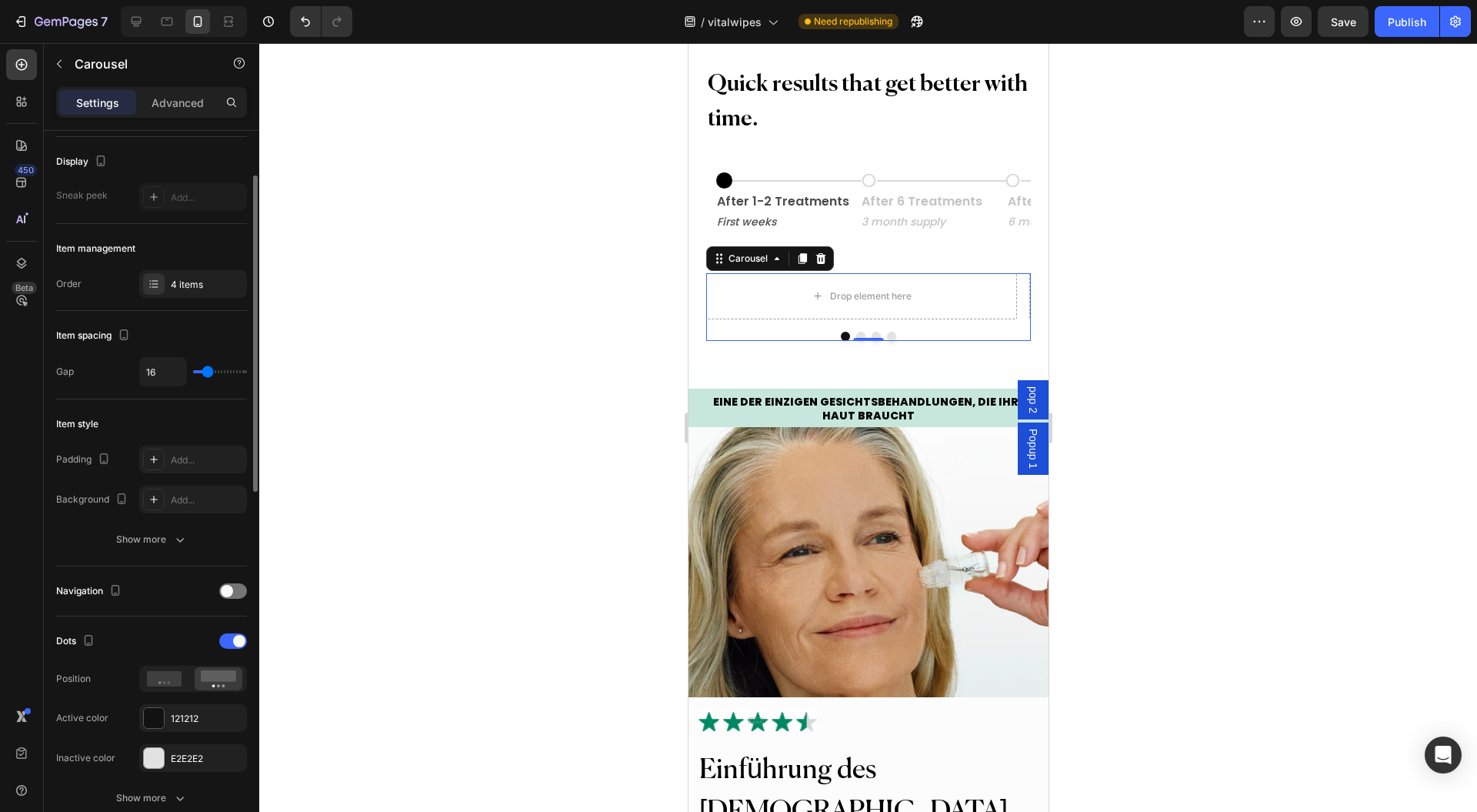
scroll to position [0, 0]
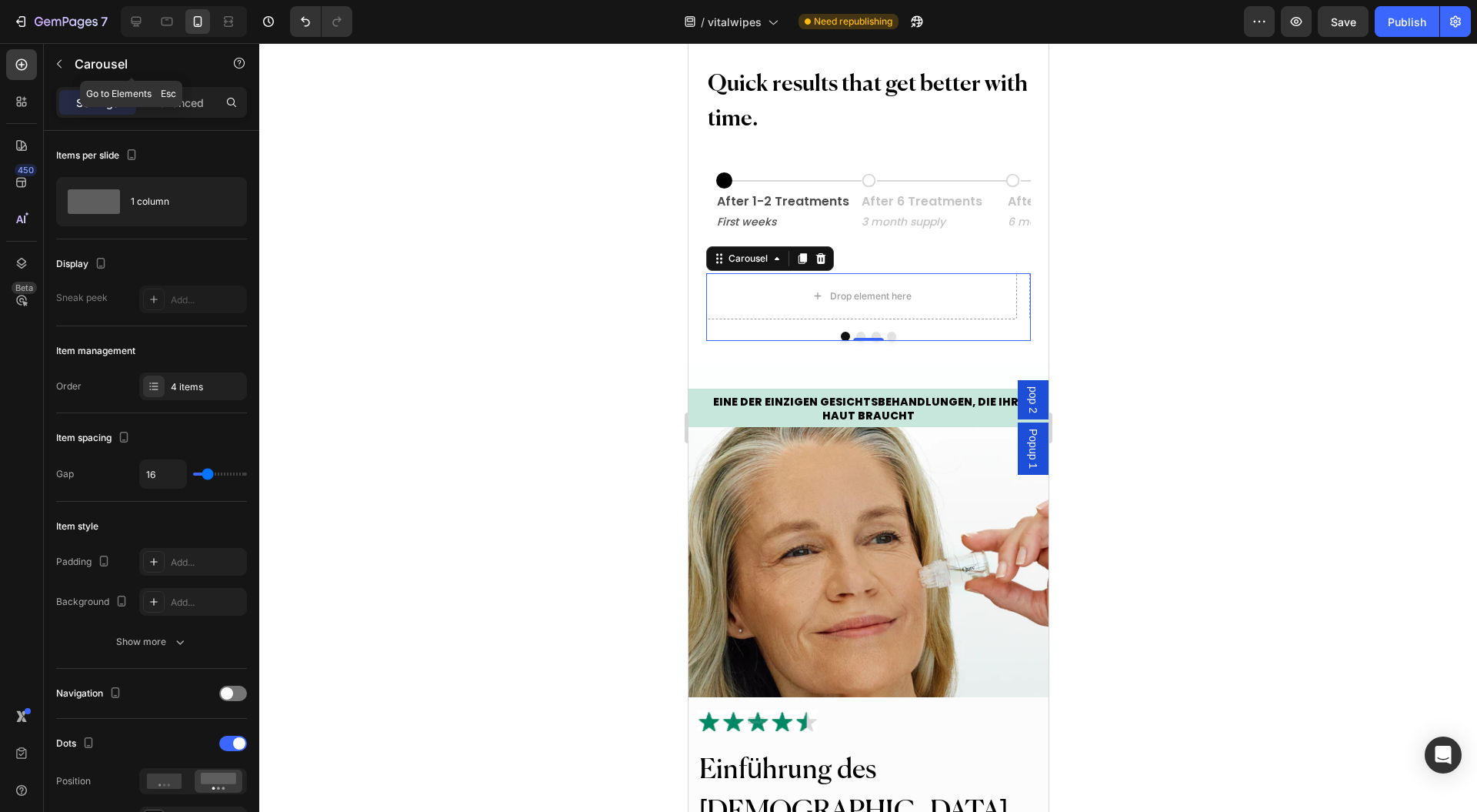
click at [86, 63] on p "Carousel" at bounding box center [140, 64] width 131 height 18
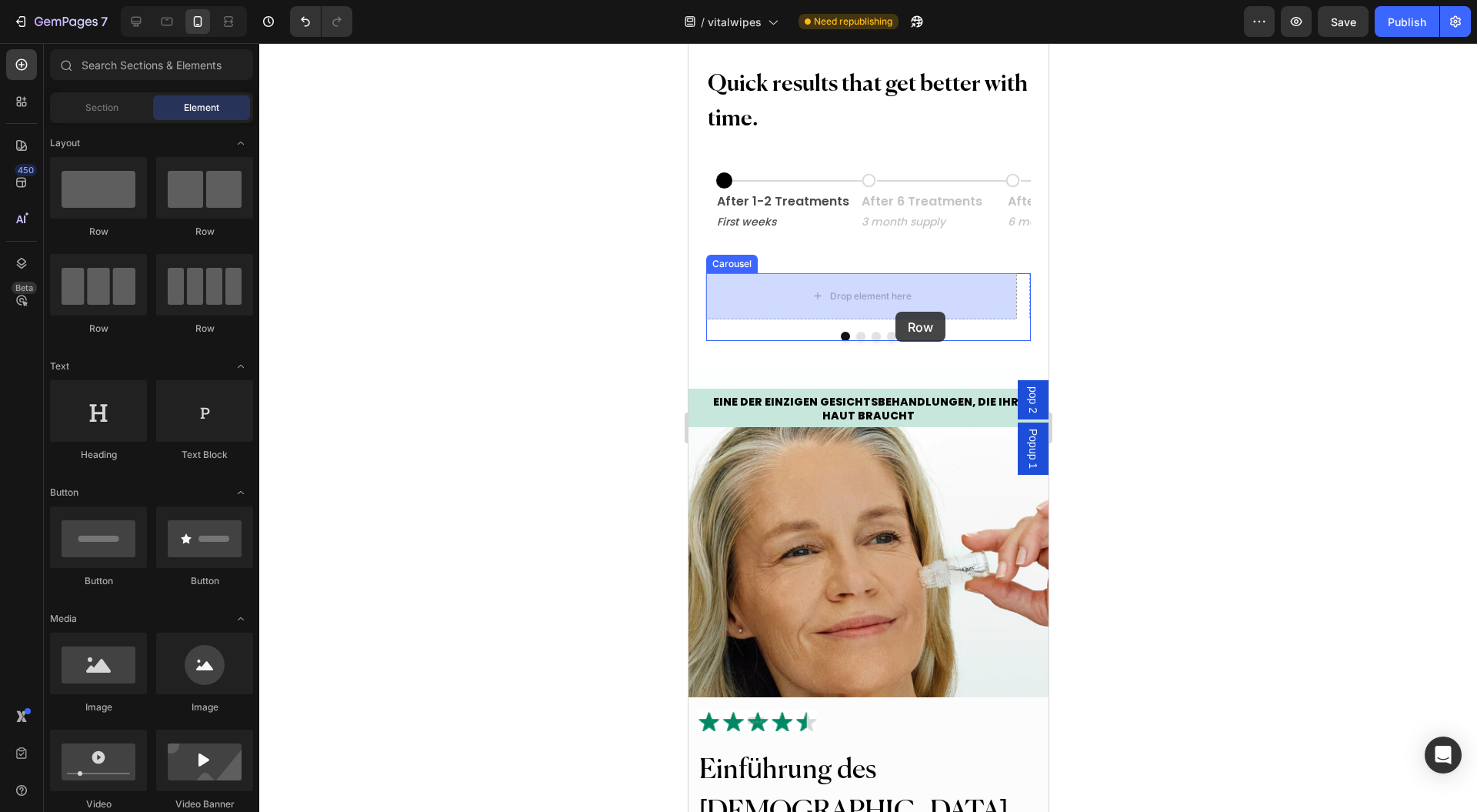
drag, startPoint x: 853, startPoint y: 251, endPoint x: 895, endPoint y: 312, distance: 73.6
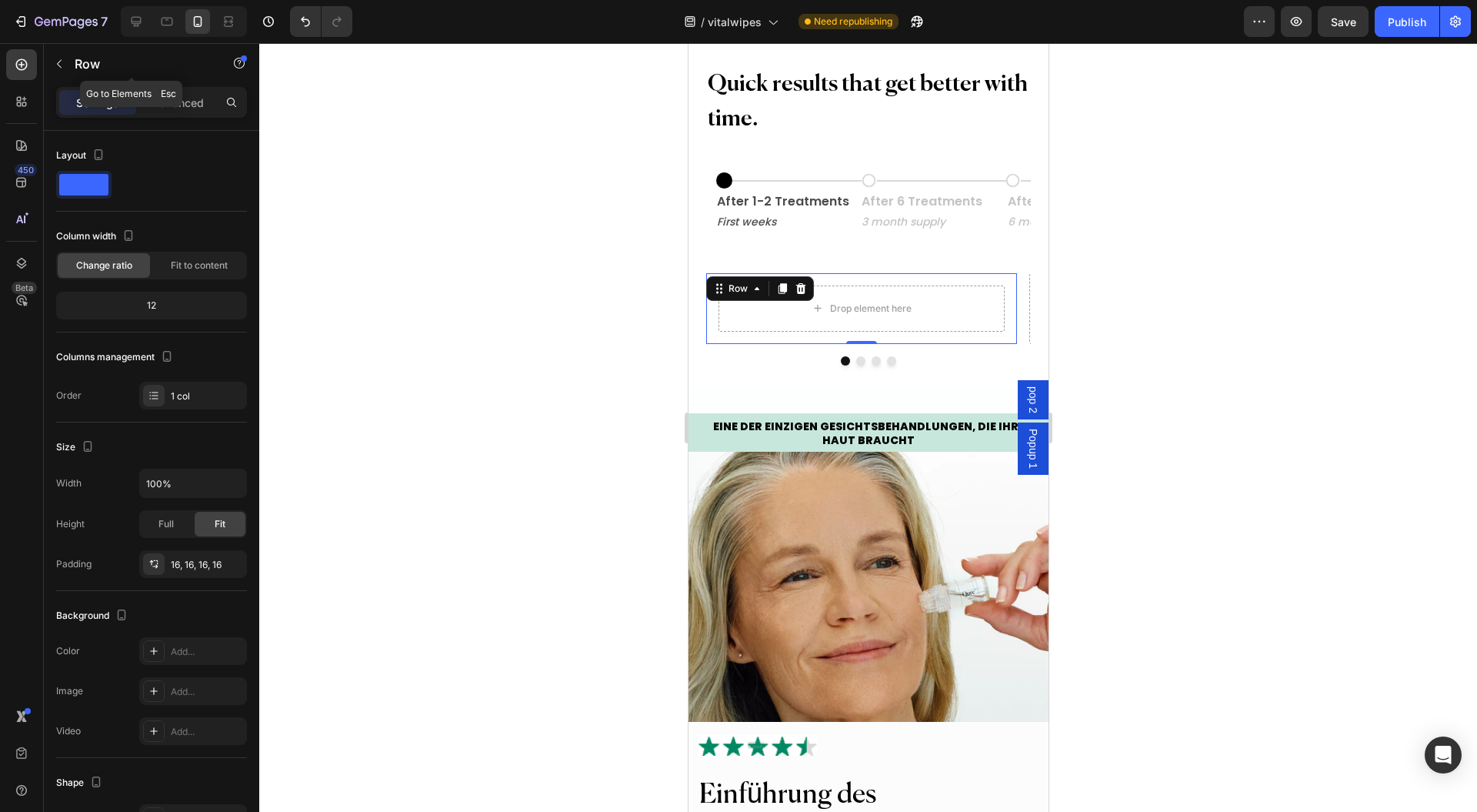
click at [177, 103] on p "Advanced" at bounding box center [178, 103] width 52 height 16
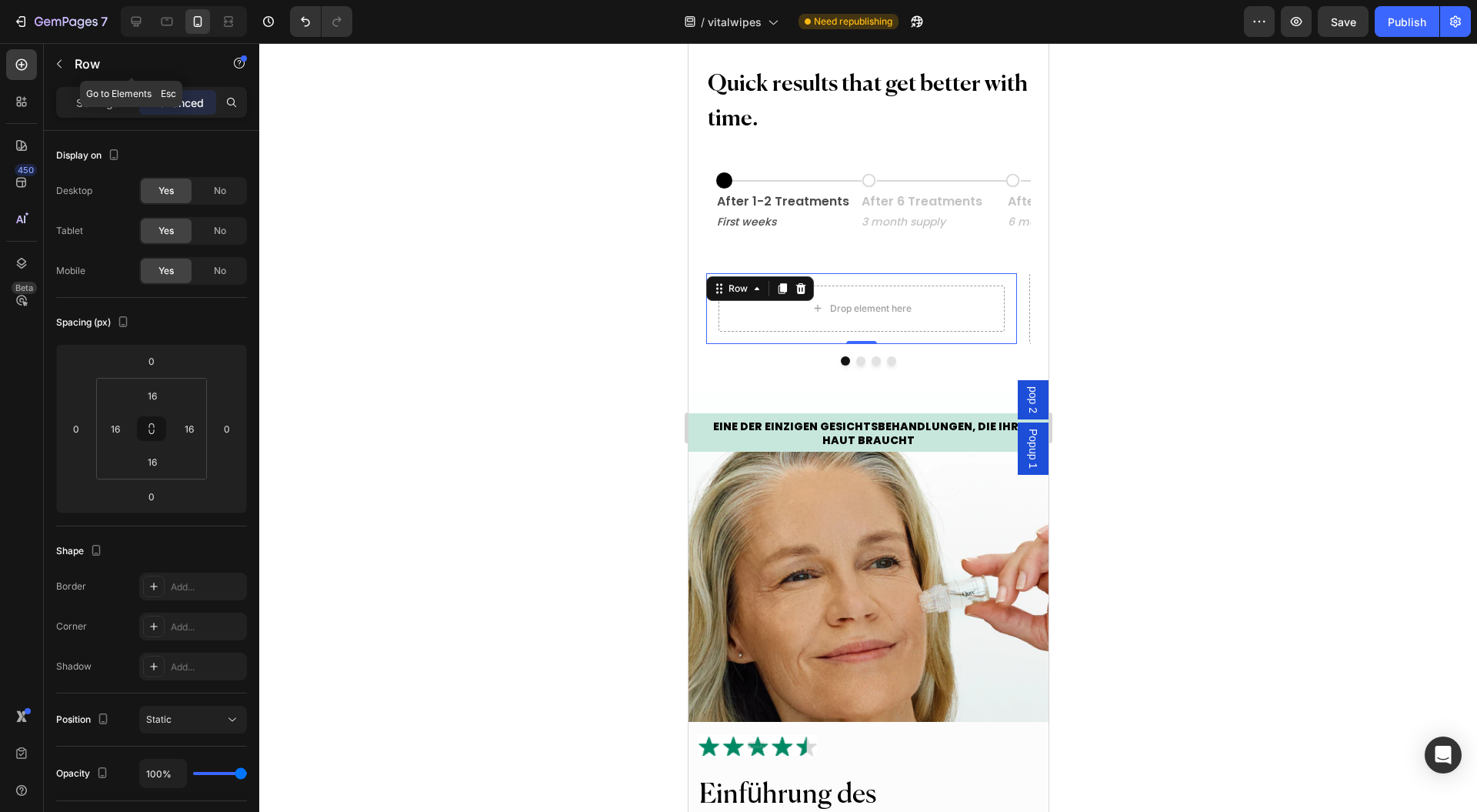
click at [132, 52] on div "Row" at bounding box center [131, 64] width 175 height 40
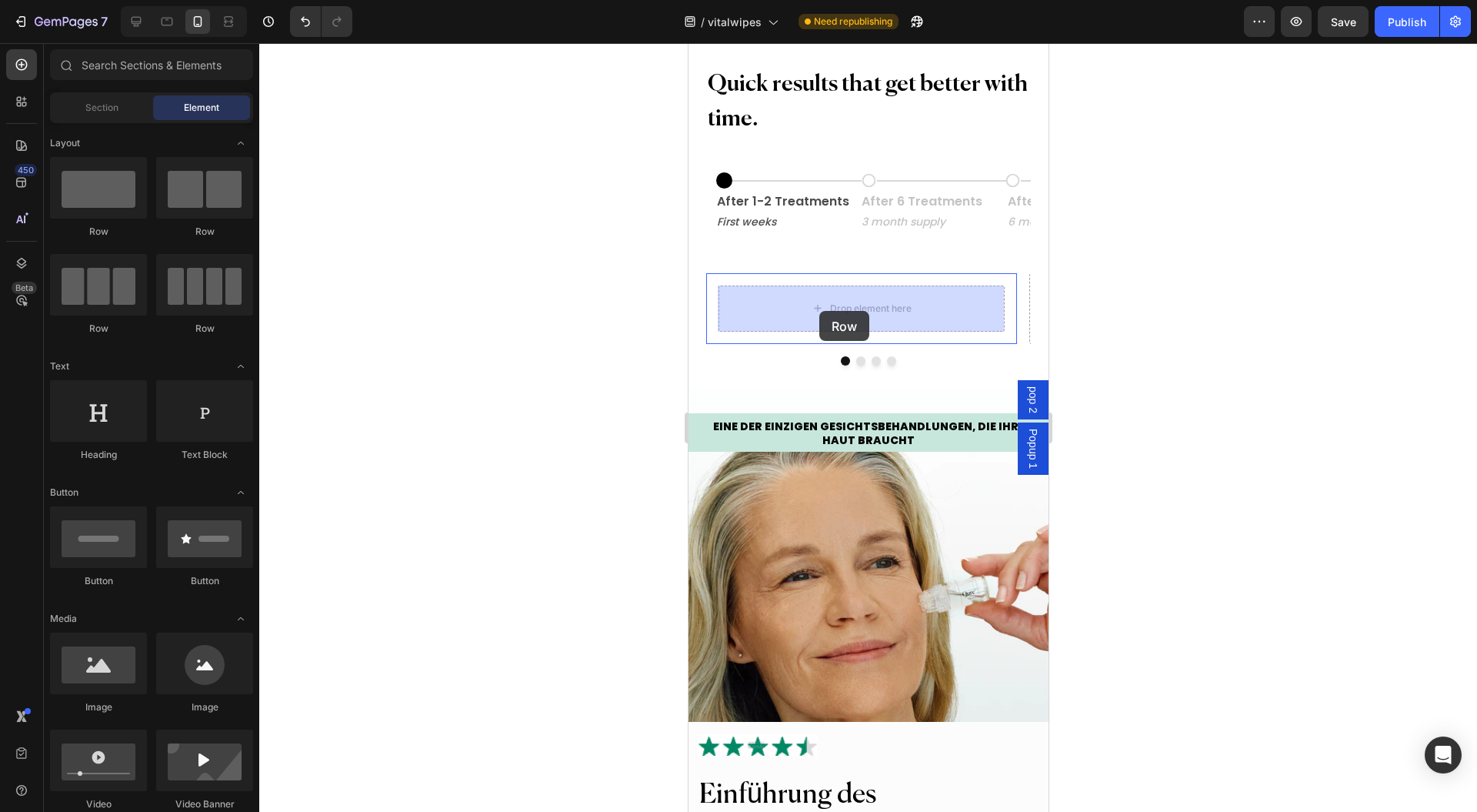
drag, startPoint x: 974, startPoint y: 264, endPoint x: 1294, endPoint y: 303, distance: 322.5
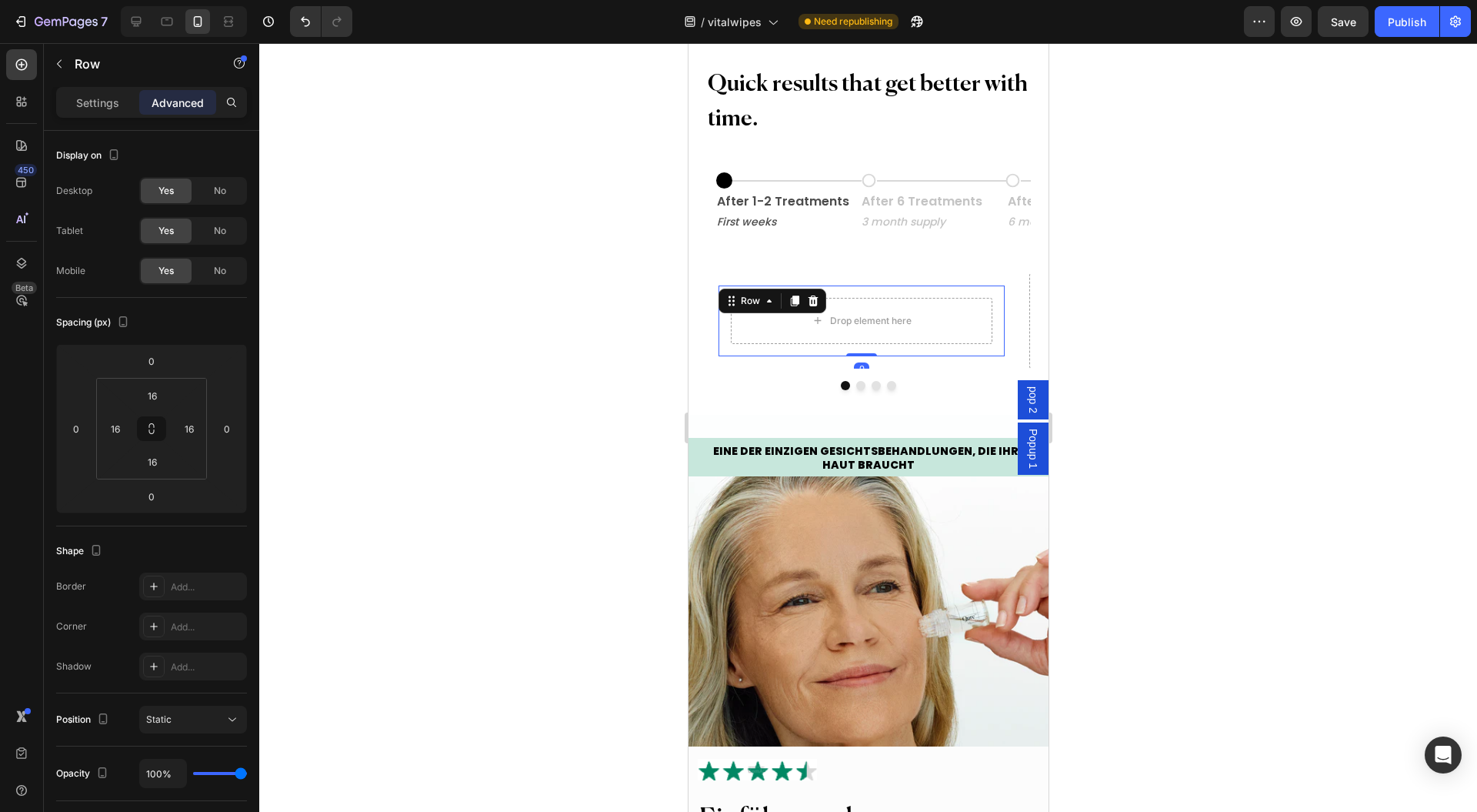
click at [149, 428] on icon at bounding box center [151, 428] width 12 height 12
click at [182, 0] on html "7 Version history / vitalwipes Need republishing Preview Save Publish 450 Beta …" at bounding box center [738, 0] width 1477 height 0
type input "0"
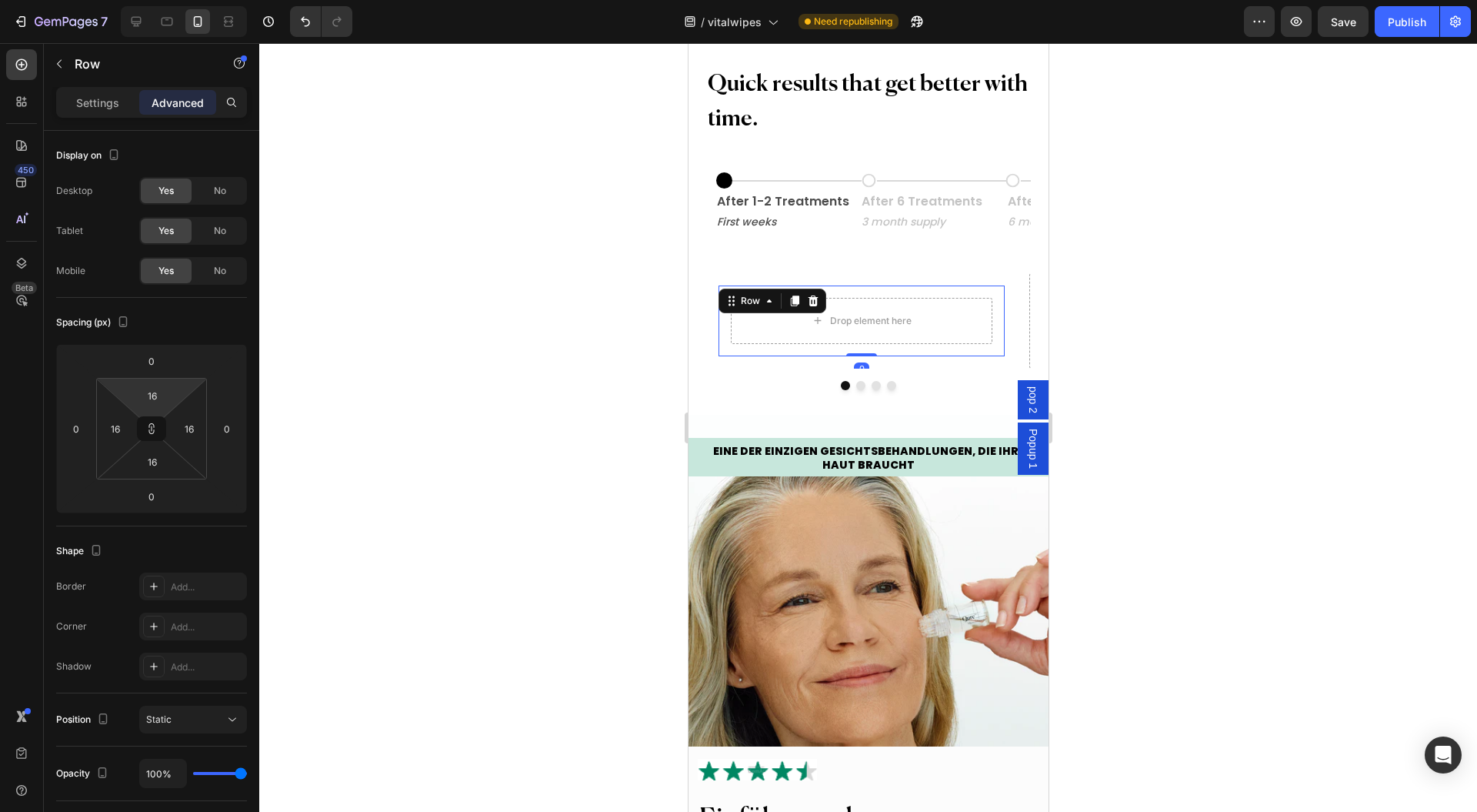
type input "0"
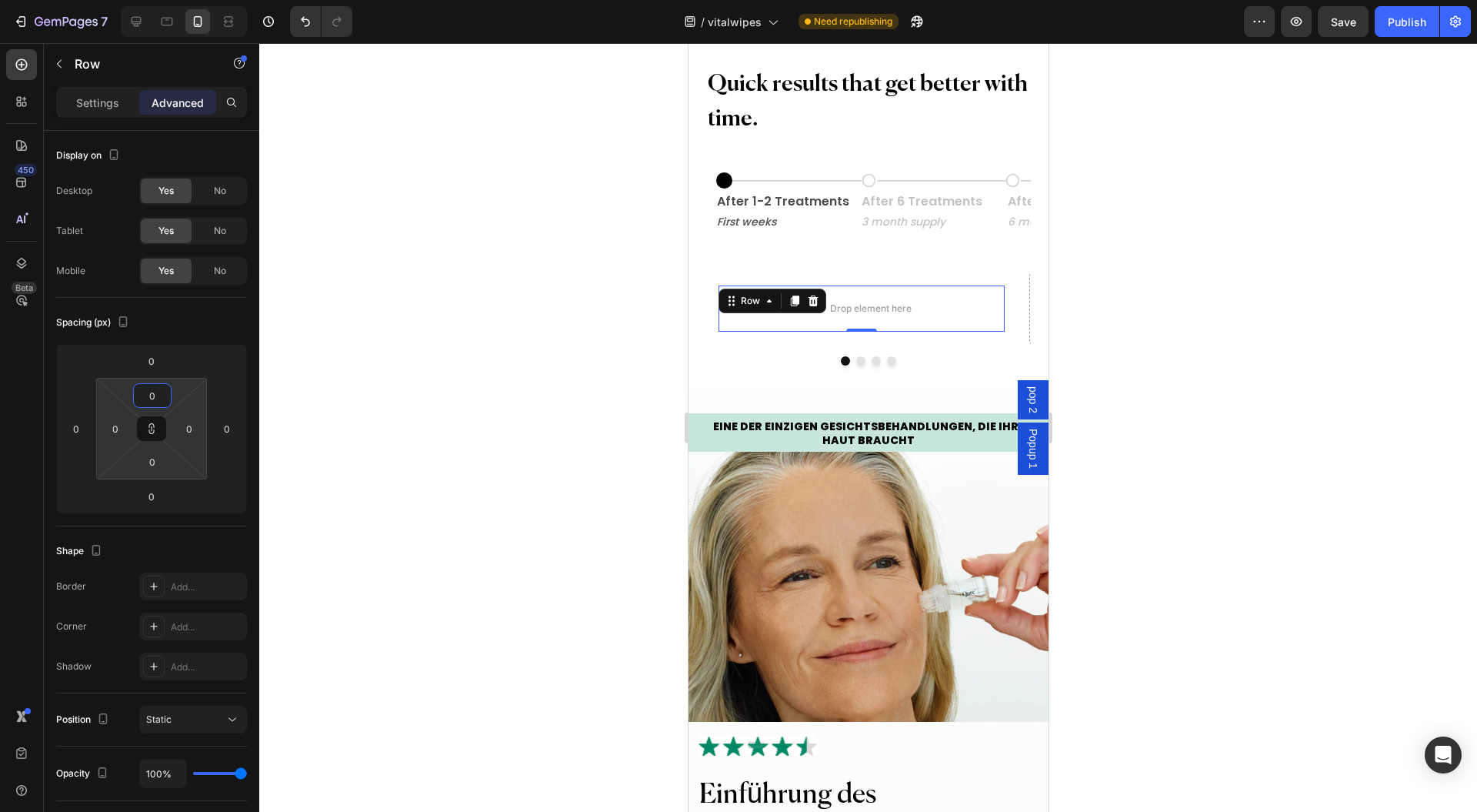
click at [155, 426] on icon at bounding box center [151, 428] width 12 height 12
click at [793, 299] on icon at bounding box center [794, 300] width 8 height 11
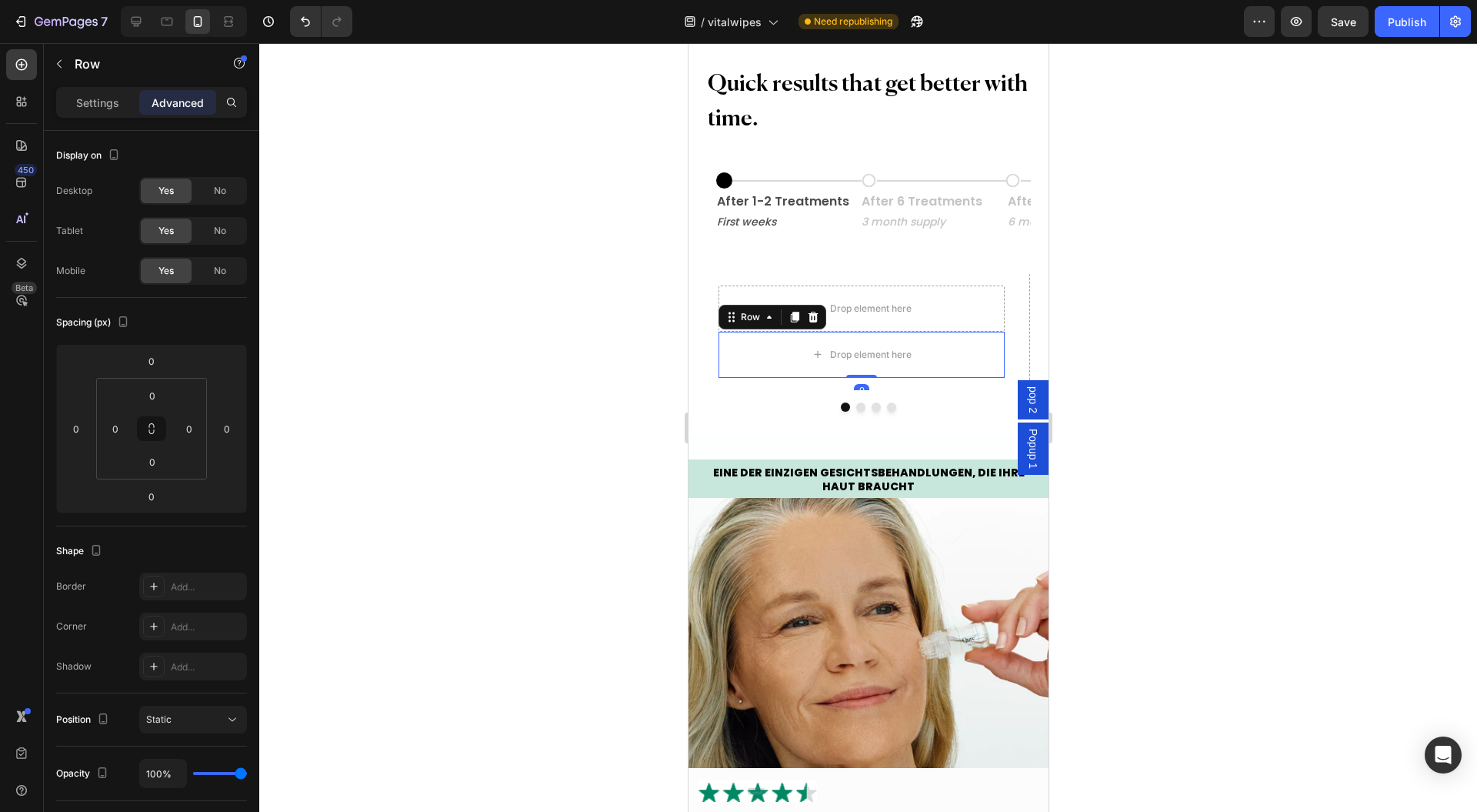
click at [794, 320] on icon at bounding box center [794, 317] width 12 height 12
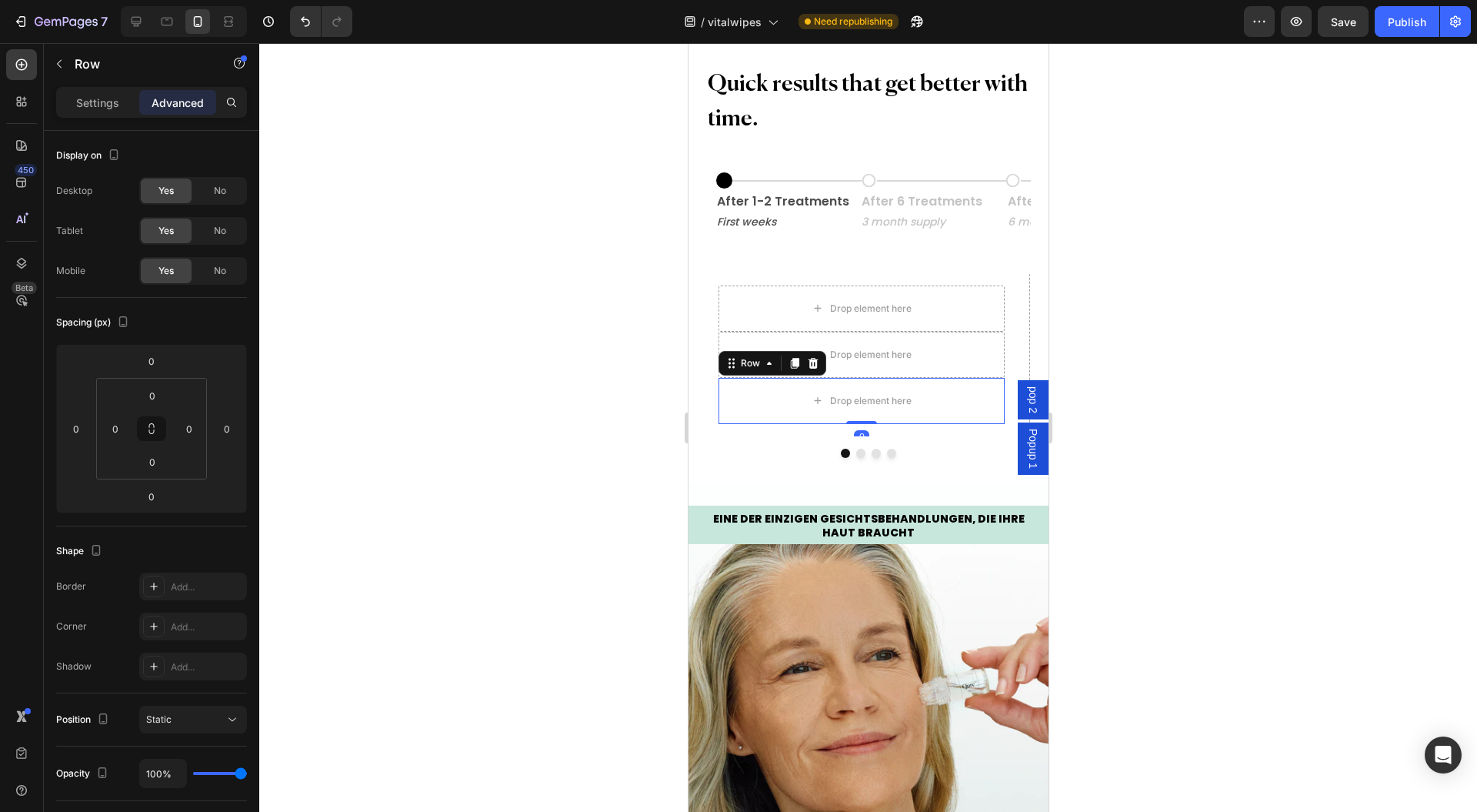
click at [498, 340] on div at bounding box center [868, 427] width 1218 height 769
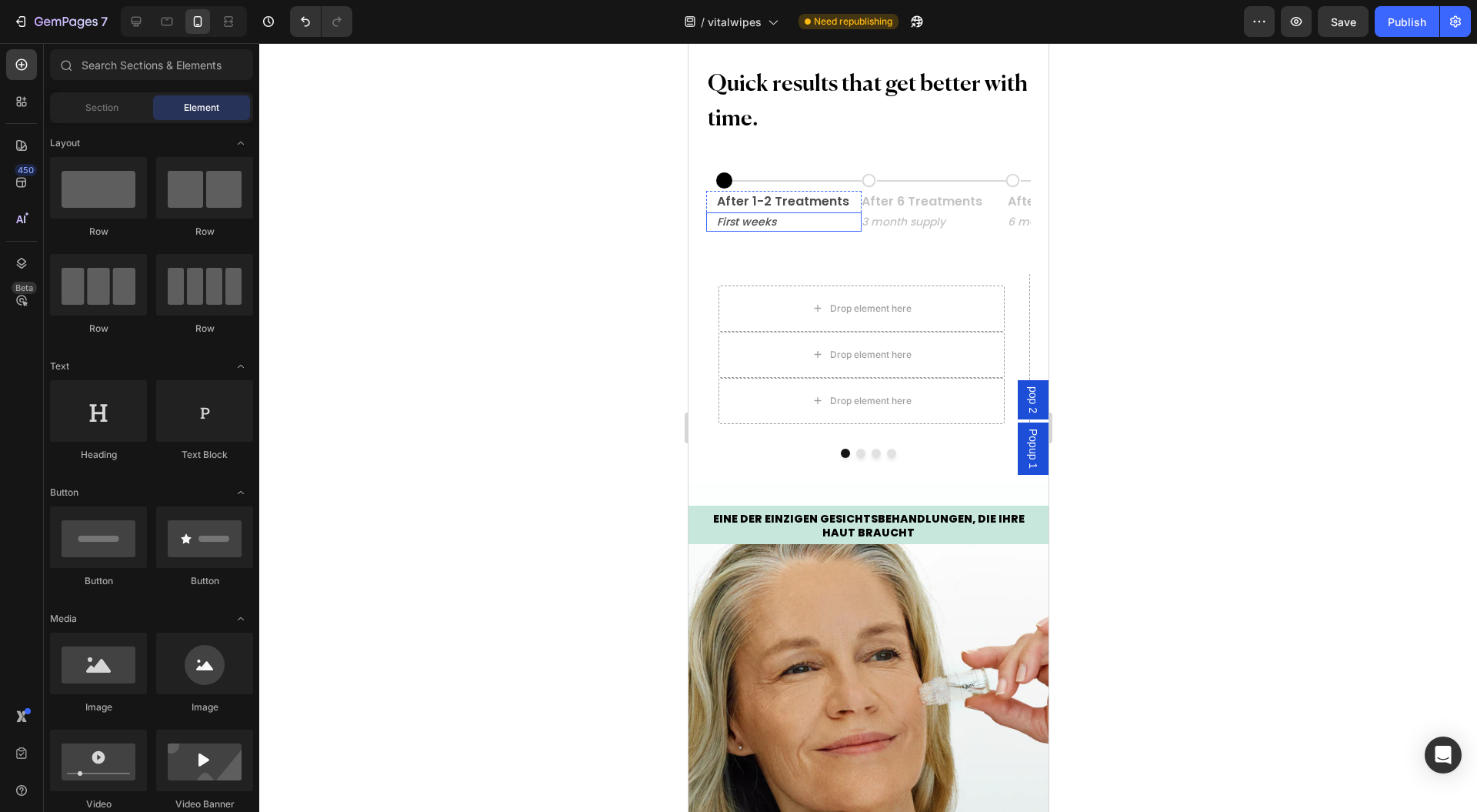
click at [819, 106] on p "Quick results that get better with time." at bounding box center [867, 102] width 321 height 69
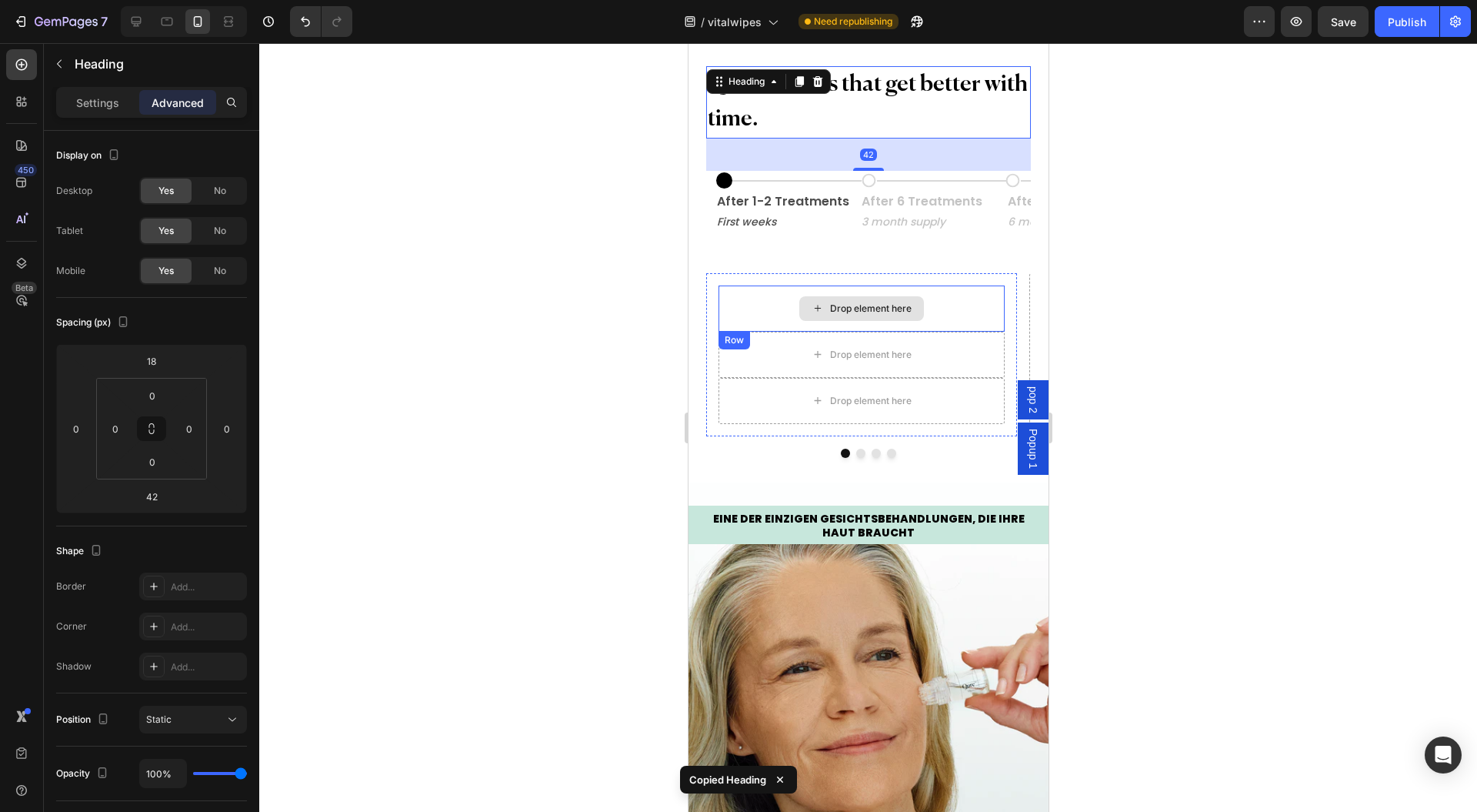
click at [780, 303] on div "Drop element here" at bounding box center [860, 308] width 285 height 46
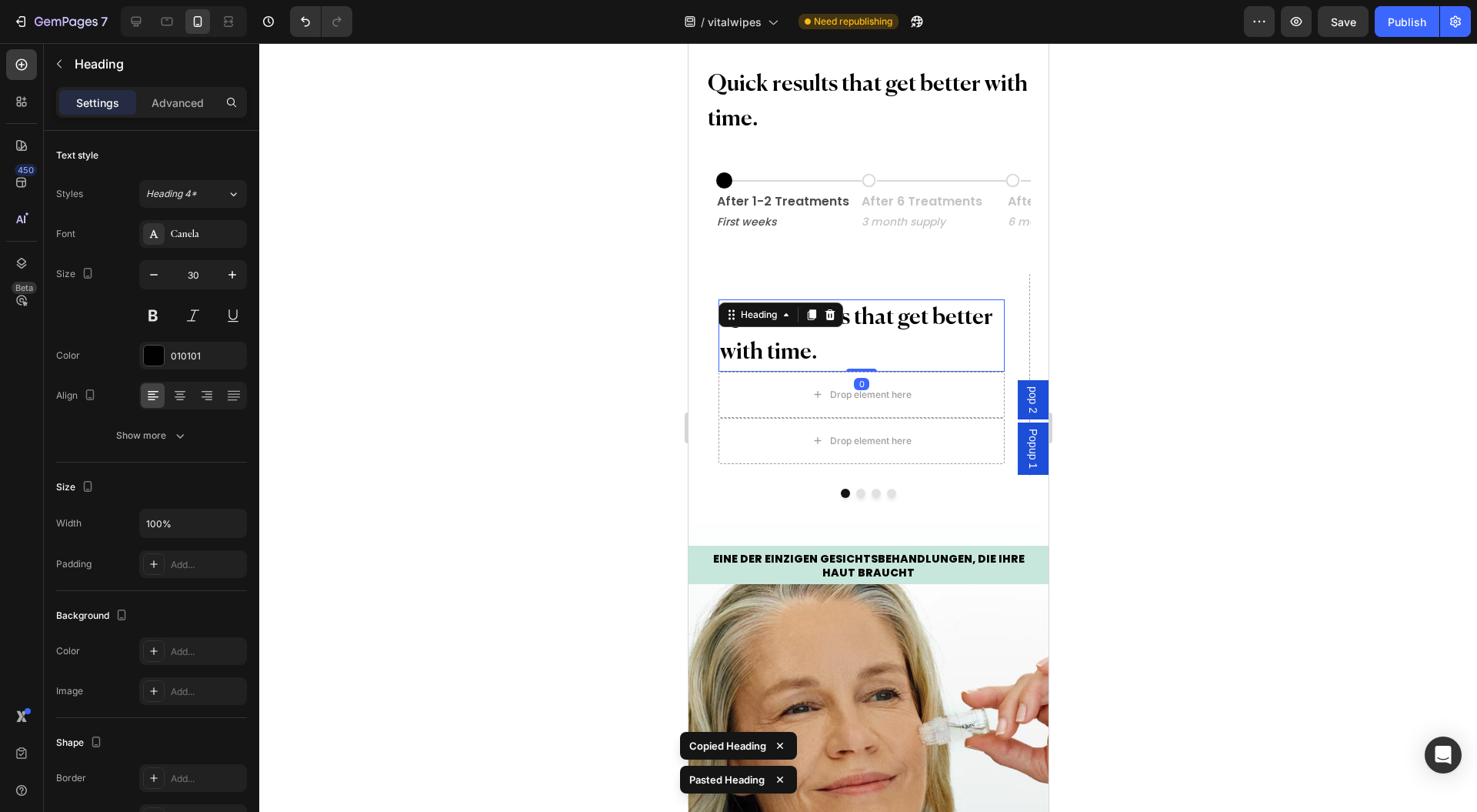
drag, startPoint x: 866, startPoint y: 399, endPoint x: 960, endPoint y: 202, distance: 218.9
click at [876, 346] on div "Quick results that get better with time. Heading 0" at bounding box center [860, 335] width 285 height 72
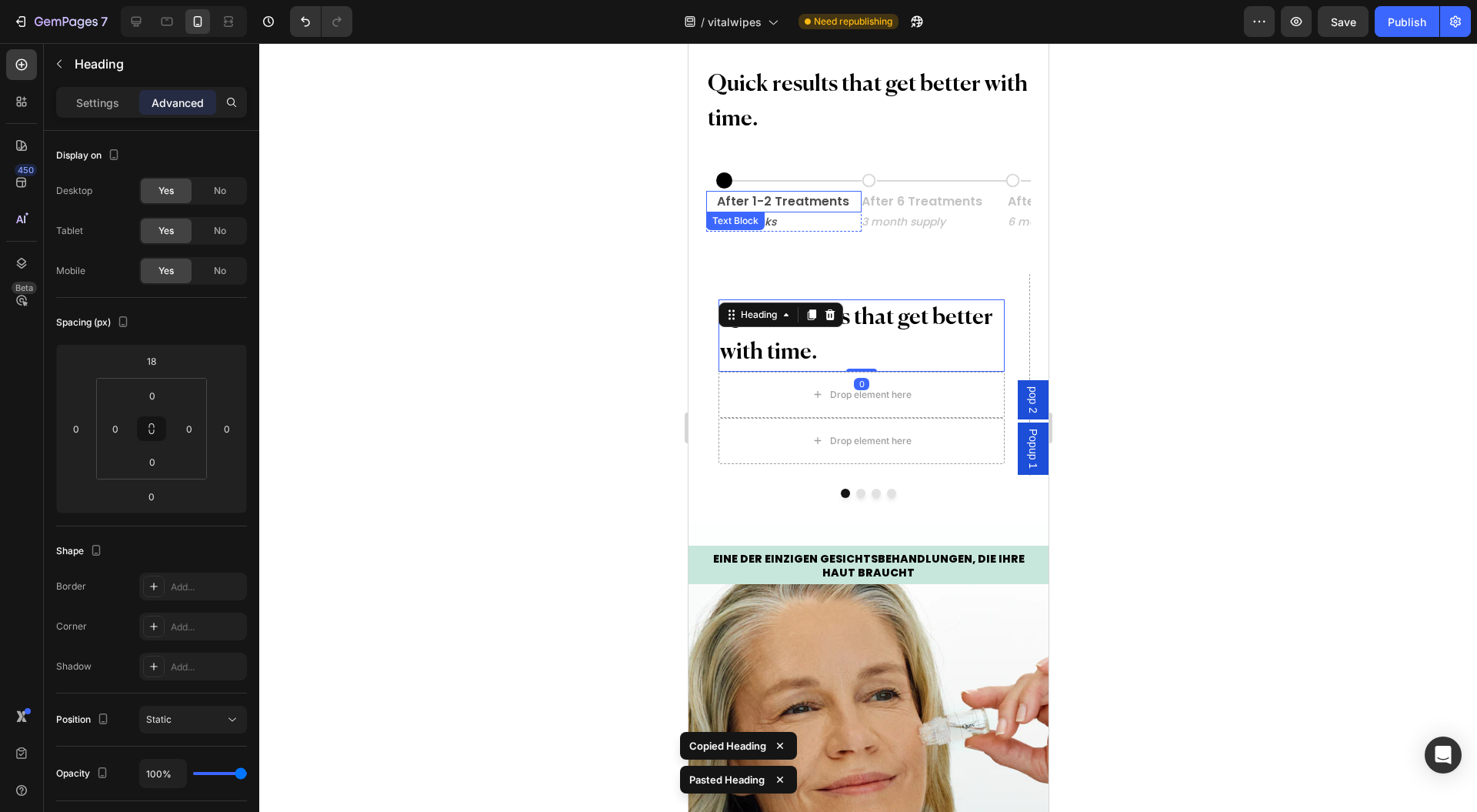
click at [814, 199] on p "After 1-2 Treatments" at bounding box center [787, 201] width 143 height 18
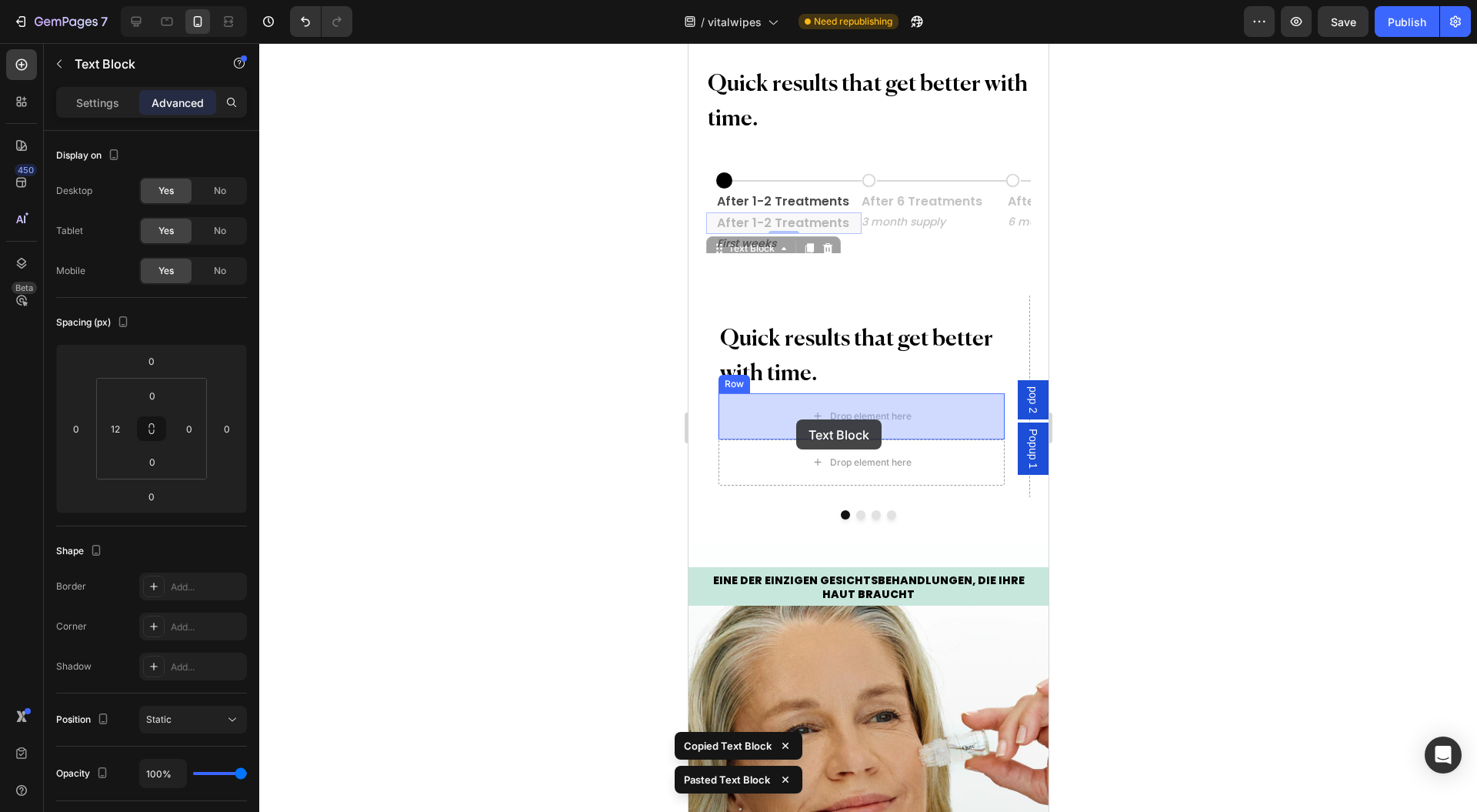
drag, startPoint x: 734, startPoint y: 246, endPoint x: 768, endPoint y: 404, distance: 161.3
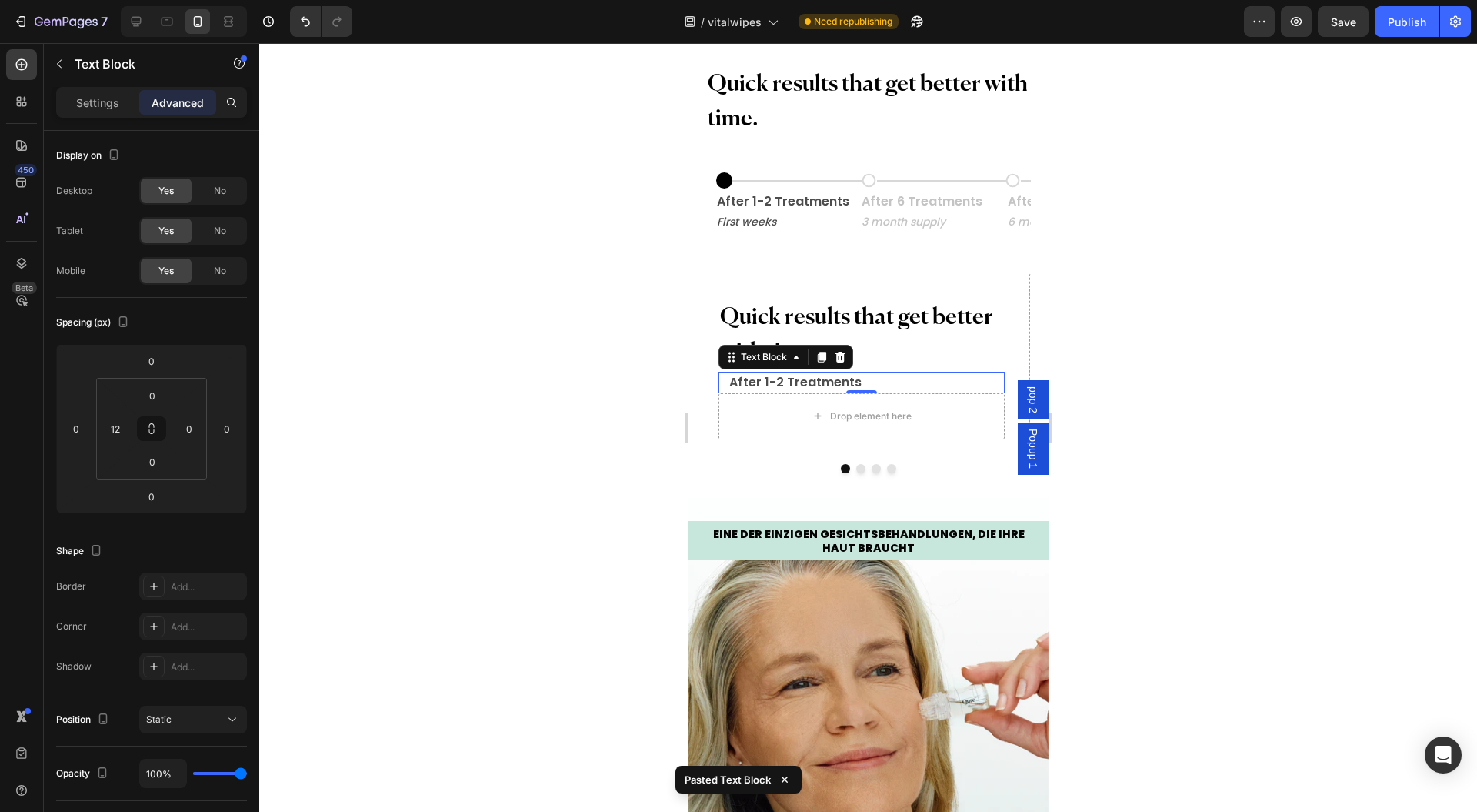
drag, startPoint x: 566, startPoint y: 396, endPoint x: 597, endPoint y: 396, distance: 30.8
click at [567, 396] on div at bounding box center [868, 427] width 1218 height 769
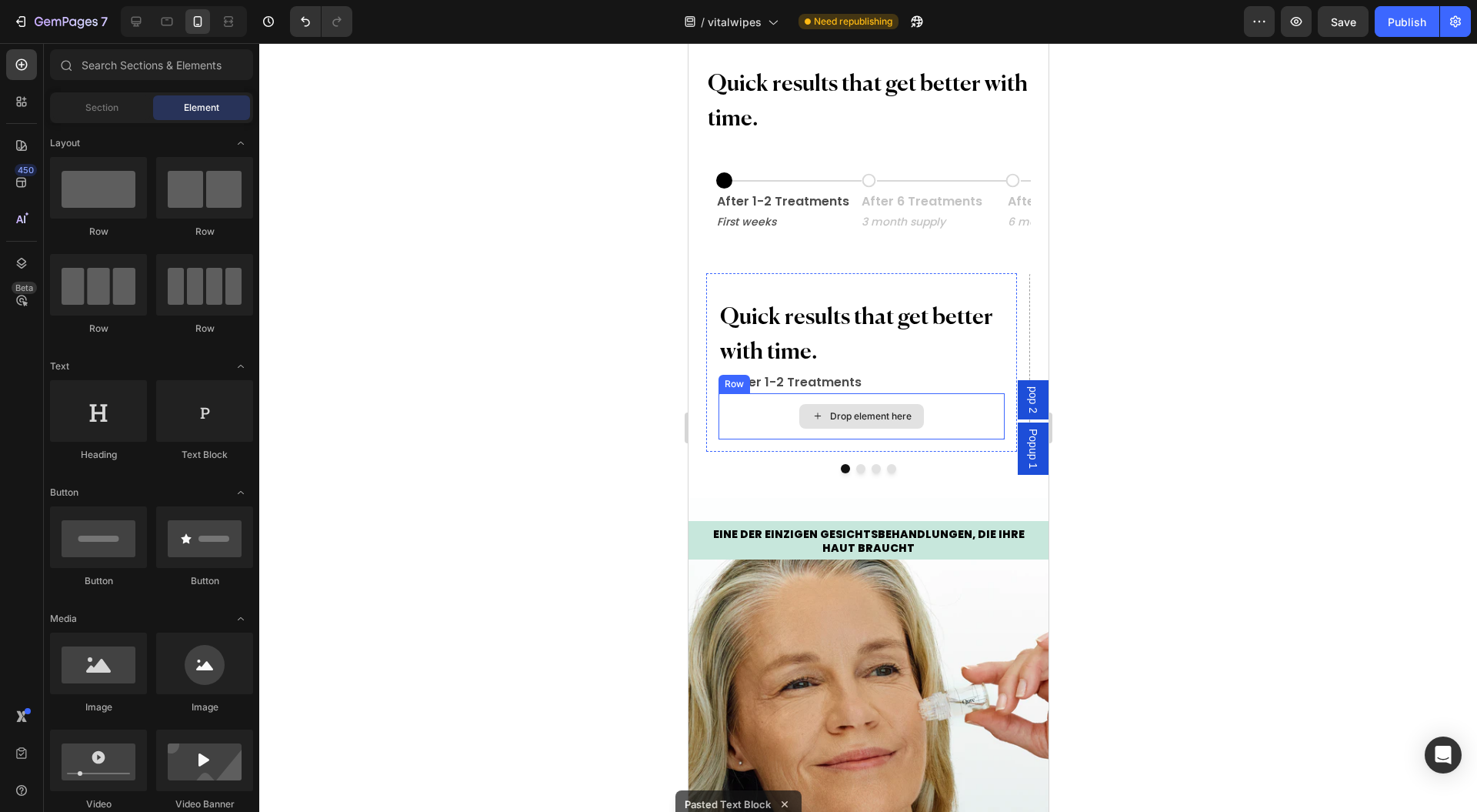
click at [813, 393] on div "Drop element here" at bounding box center [860, 416] width 285 height 46
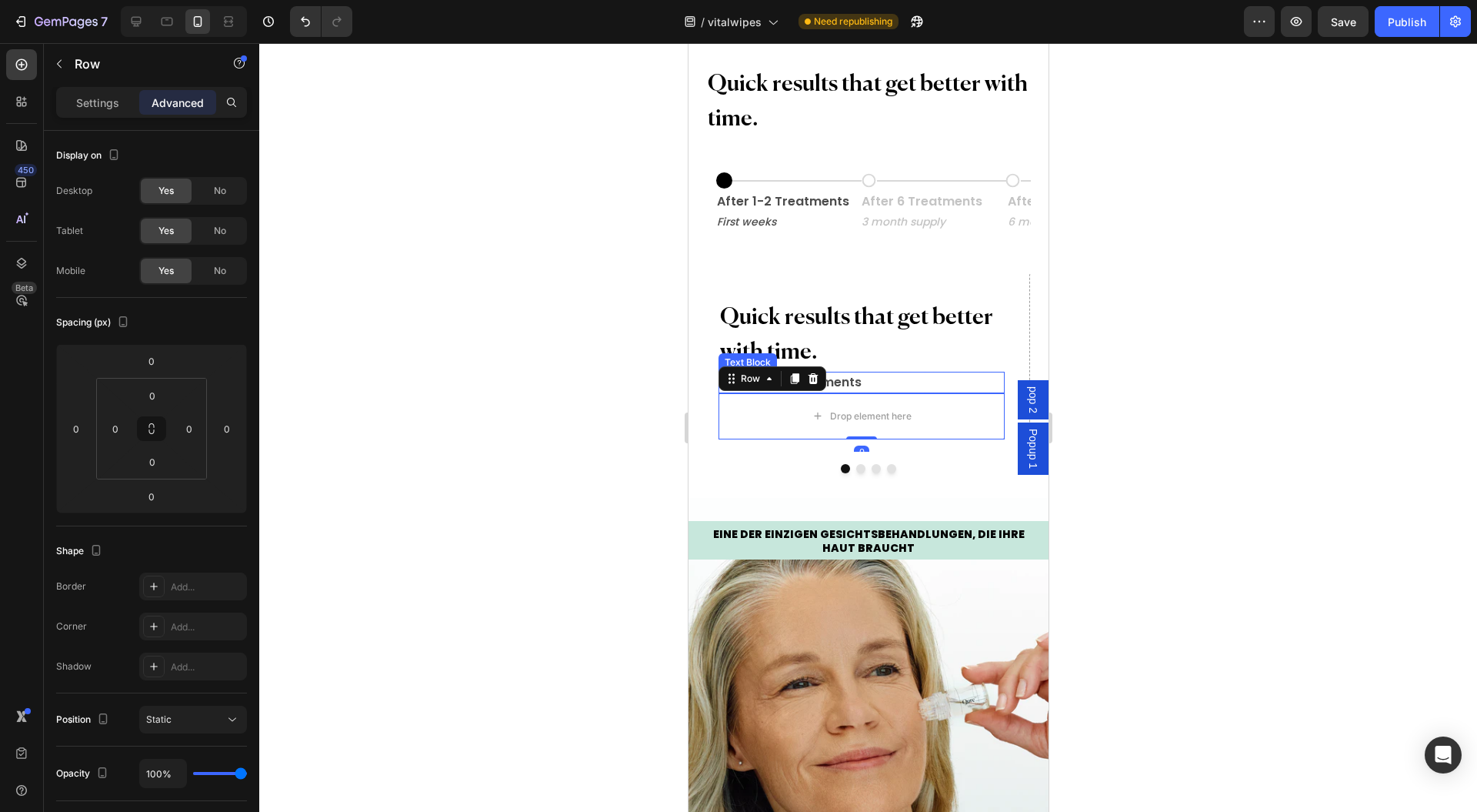
click at [876, 383] on p "After 1-2 Treatments" at bounding box center [865, 382] width 273 height 18
click at [92, 88] on div "Settings Advanced" at bounding box center [151, 102] width 191 height 31
click at [89, 106] on p "Settings" at bounding box center [97, 103] width 43 height 16
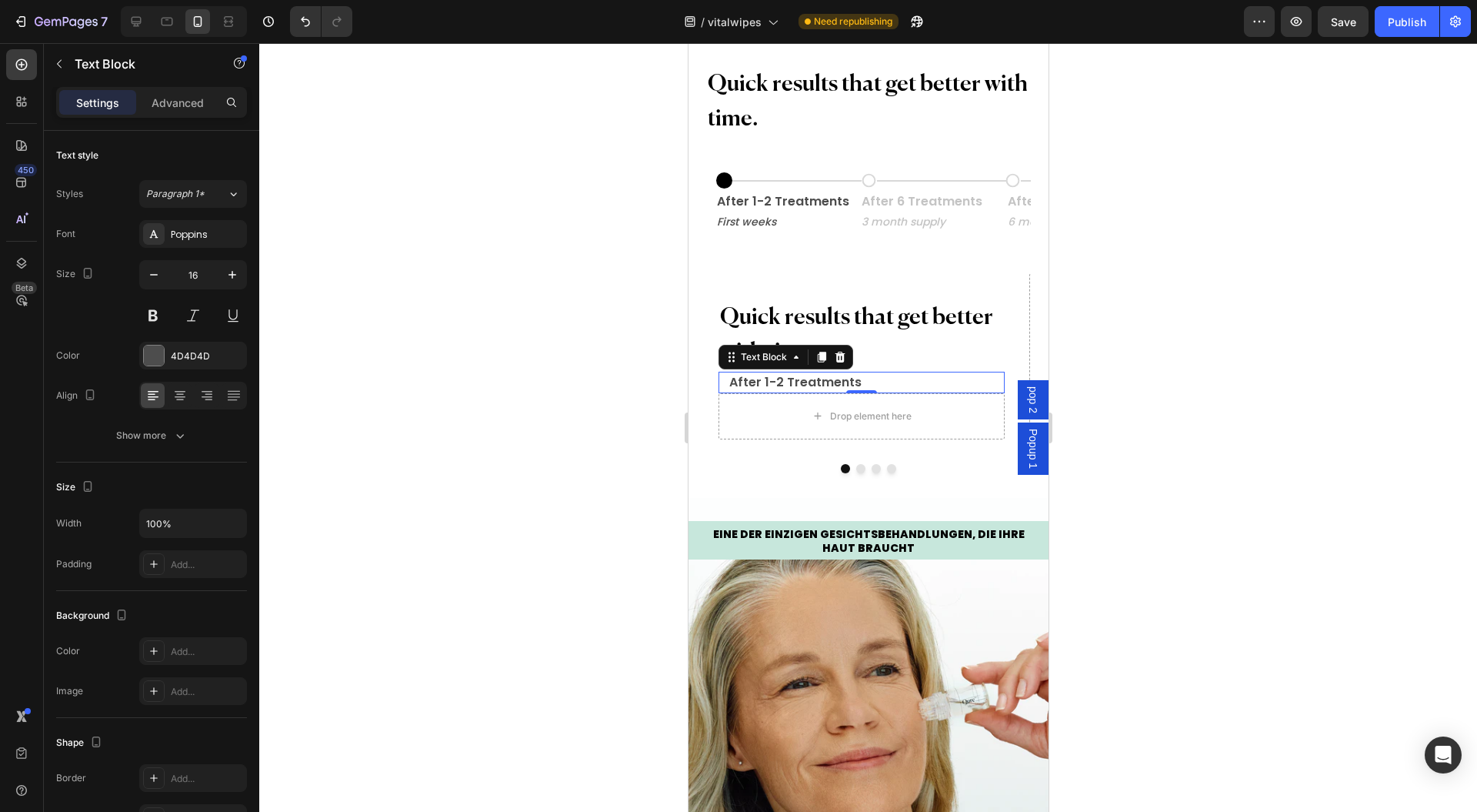
click at [145, 443] on button "Show more" at bounding box center [151, 436] width 191 height 28
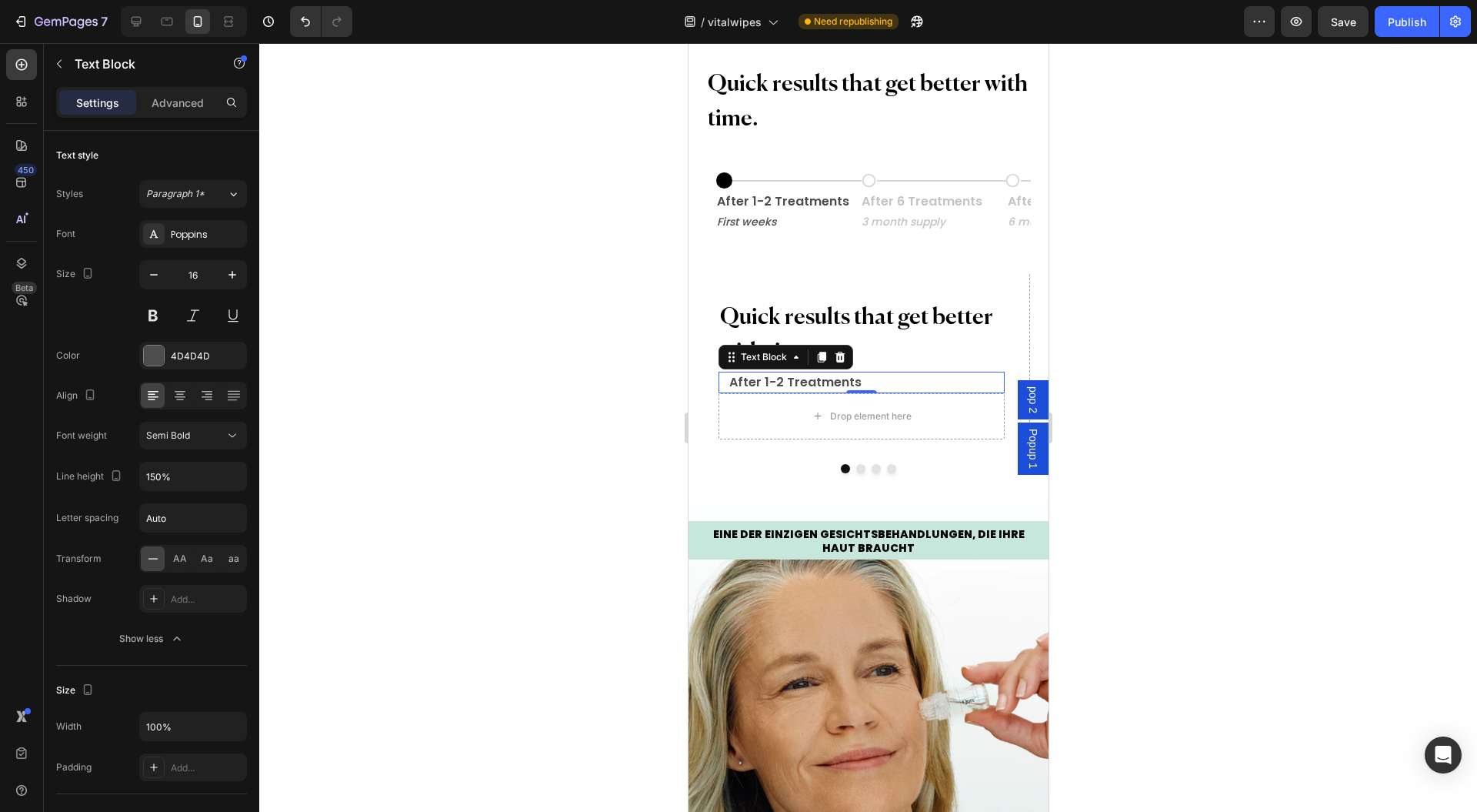
click at [199, 442] on button "Semi Bold" at bounding box center [193, 436] width 108 height 28
click at [197, 519] on div "Normal" at bounding box center [175, 533] width 120 height 29
click at [463, 391] on div at bounding box center [868, 427] width 1218 height 769
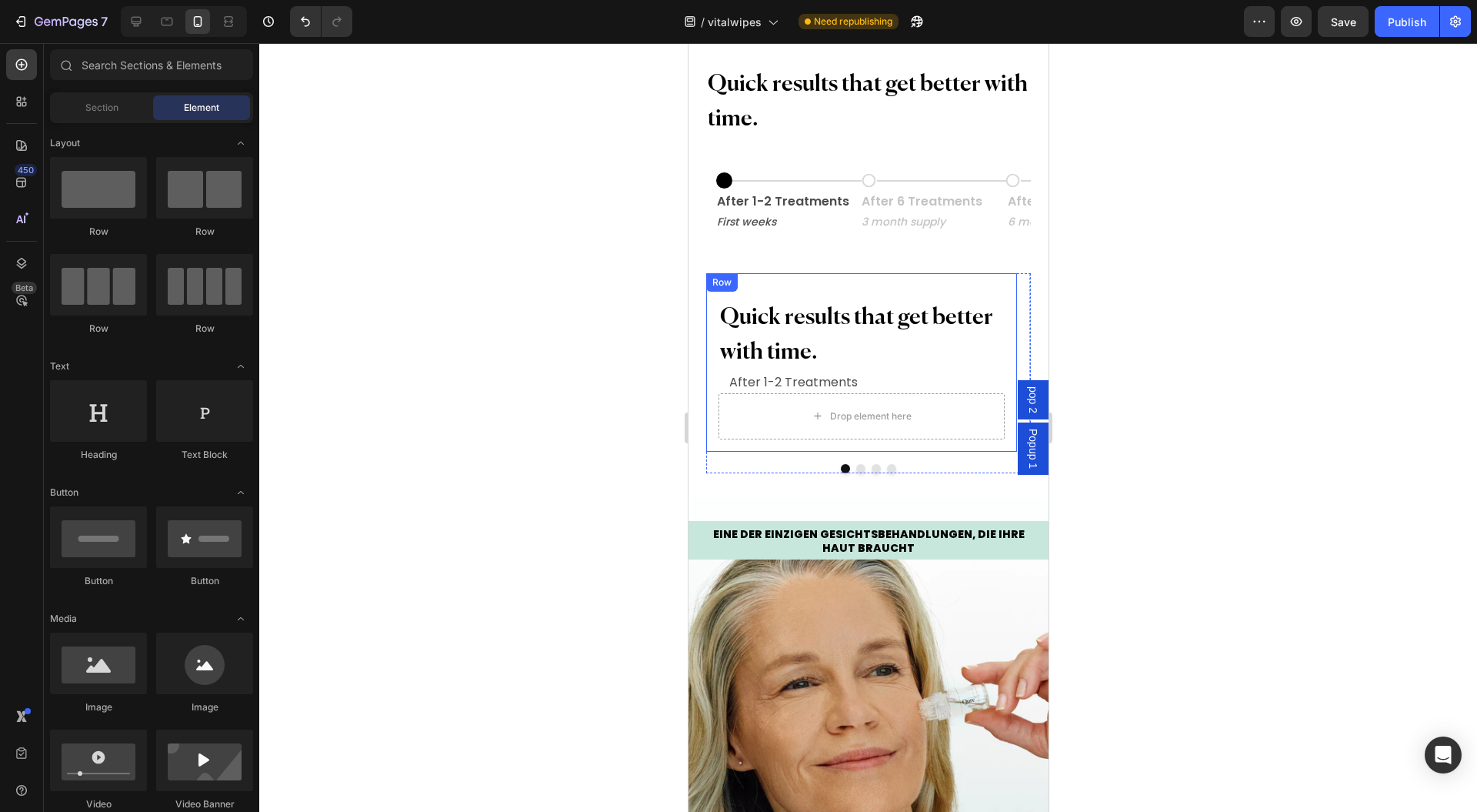
click at [747, 382] on p "After 1-2 Treatments" at bounding box center [865, 382] width 273 height 18
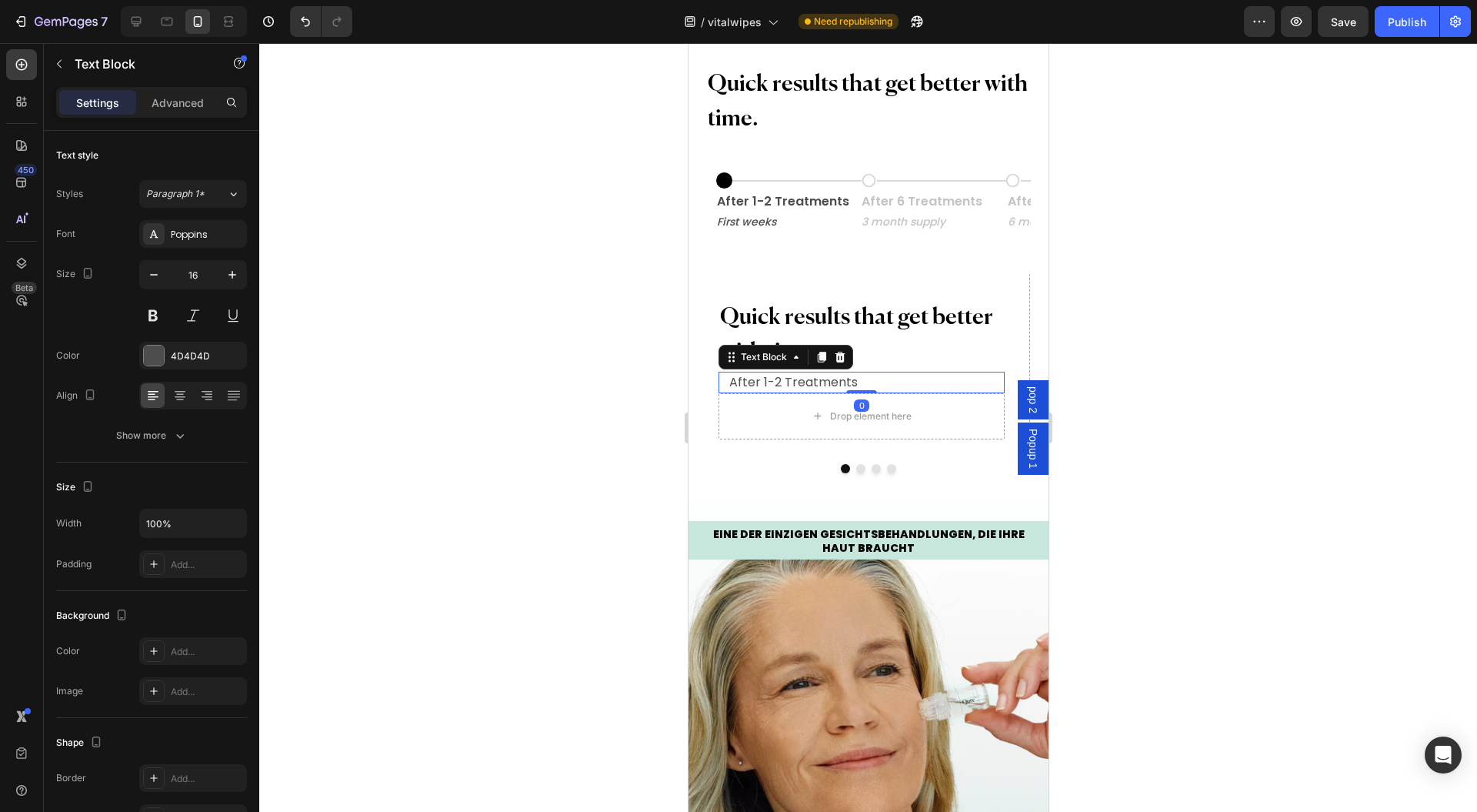
click at [169, 97] on p "Advanced" at bounding box center [178, 103] width 52 height 16
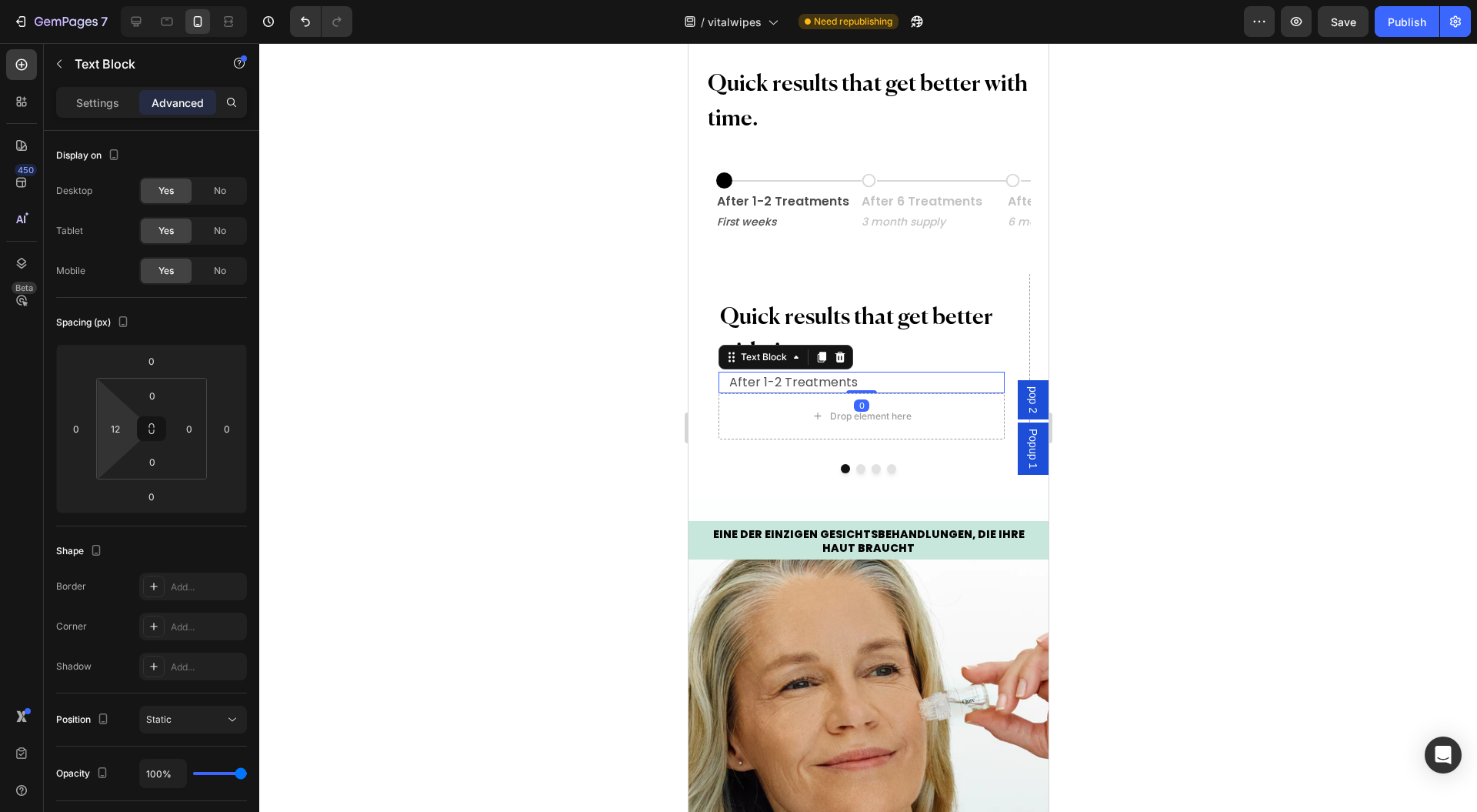
click at [115, 0] on html "7 Version history / vitalwipes Need republishing Preview Save Publish 450 Beta …" at bounding box center [738, 0] width 1477 height 0
type input "0"
click at [448, 358] on div at bounding box center [868, 427] width 1218 height 769
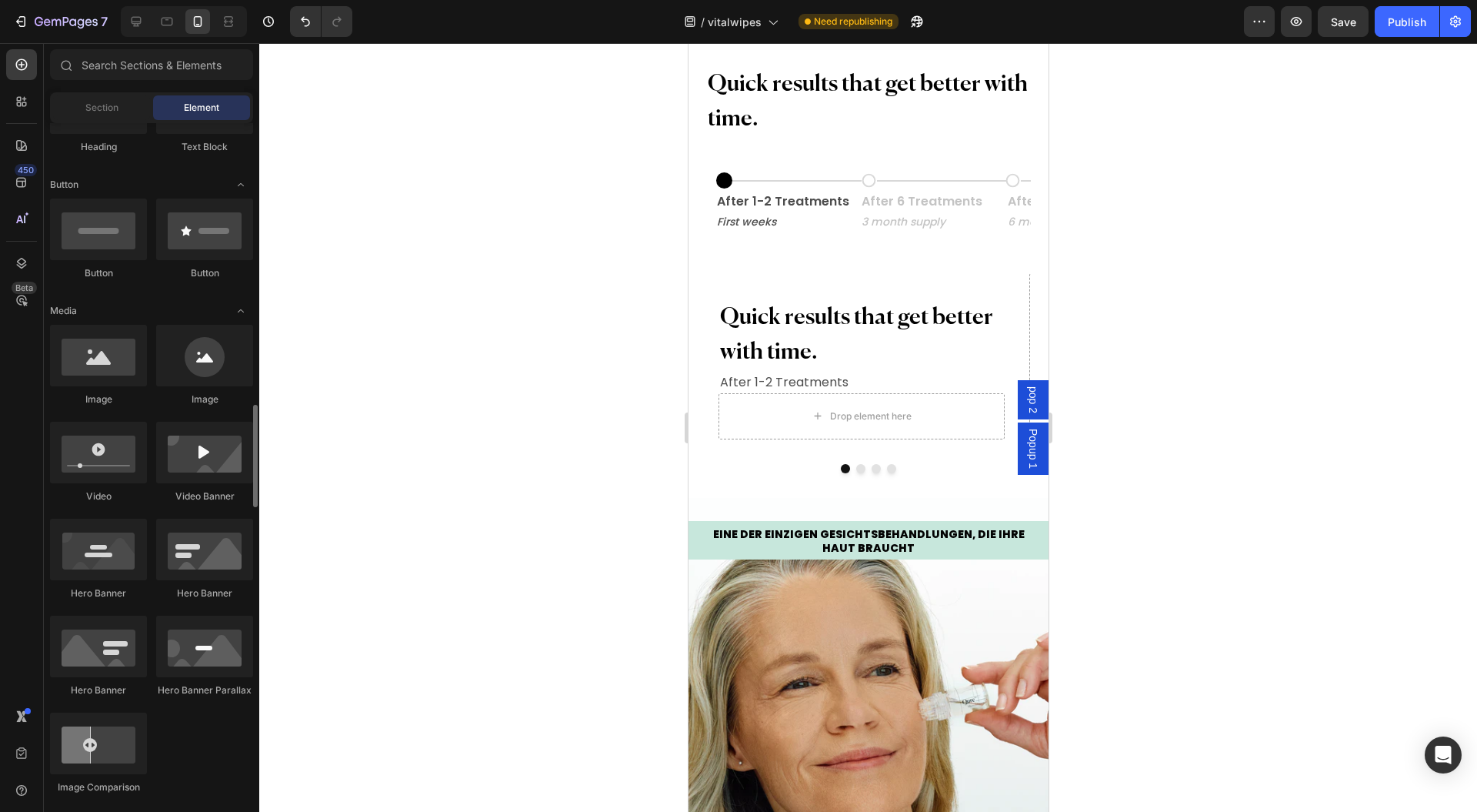
scroll to position [512, 0]
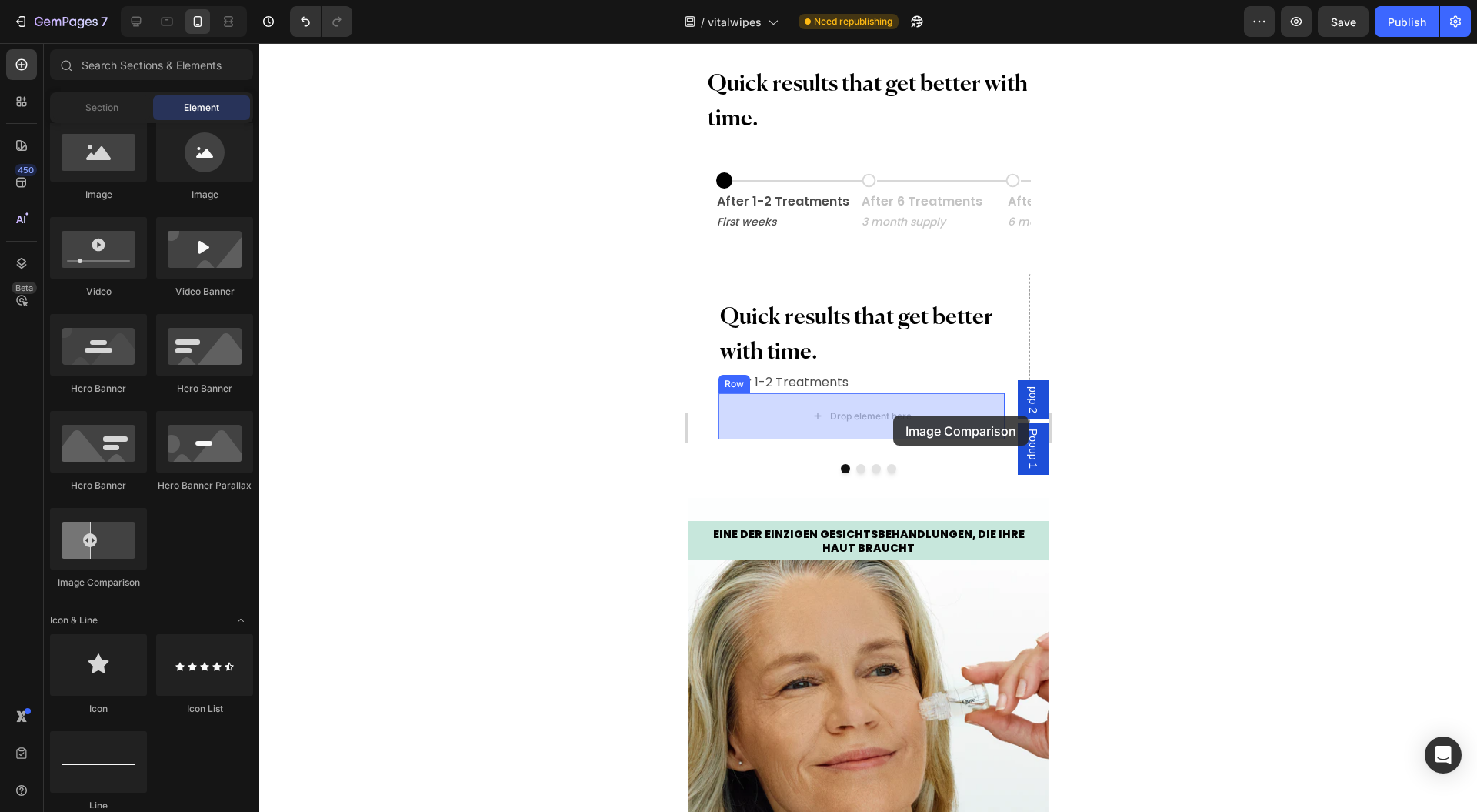
drag, startPoint x: 1265, startPoint y: 469, endPoint x: 893, endPoint y: 416, distance: 376.2
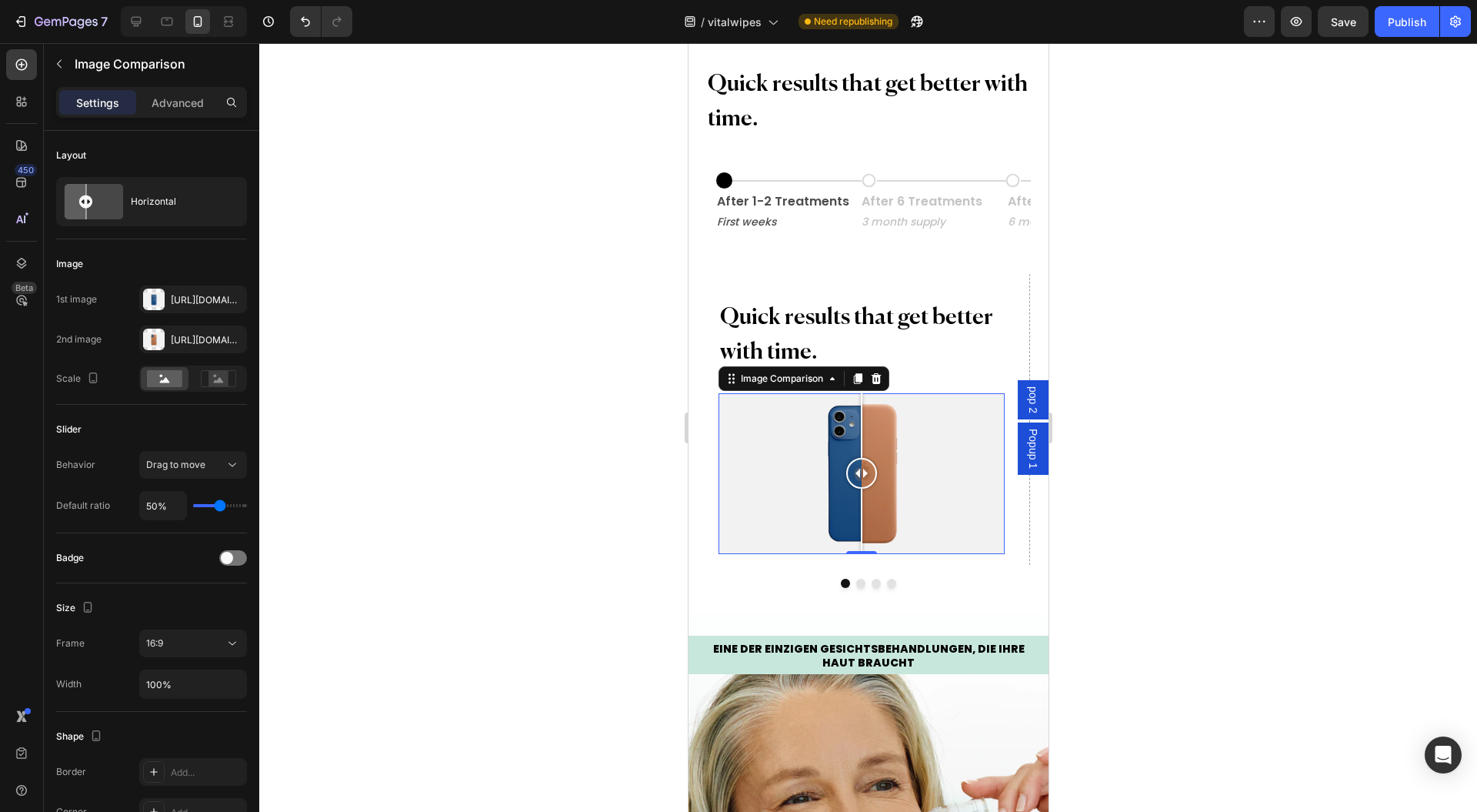
click at [748, 426] on div at bounding box center [860, 473] width 285 height 161
drag, startPoint x: 812, startPoint y: 465, endPoint x: 833, endPoint y: 459, distance: 21.5
click at [860, 465] on div at bounding box center [860, 473] width 285 height 161
click at [191, 305] on div "Https://cdn.Shopify.Com/s/files/1/2005/9307/files/image_compare_before.Png" at bounding box center [207, 300] width 72 height 14
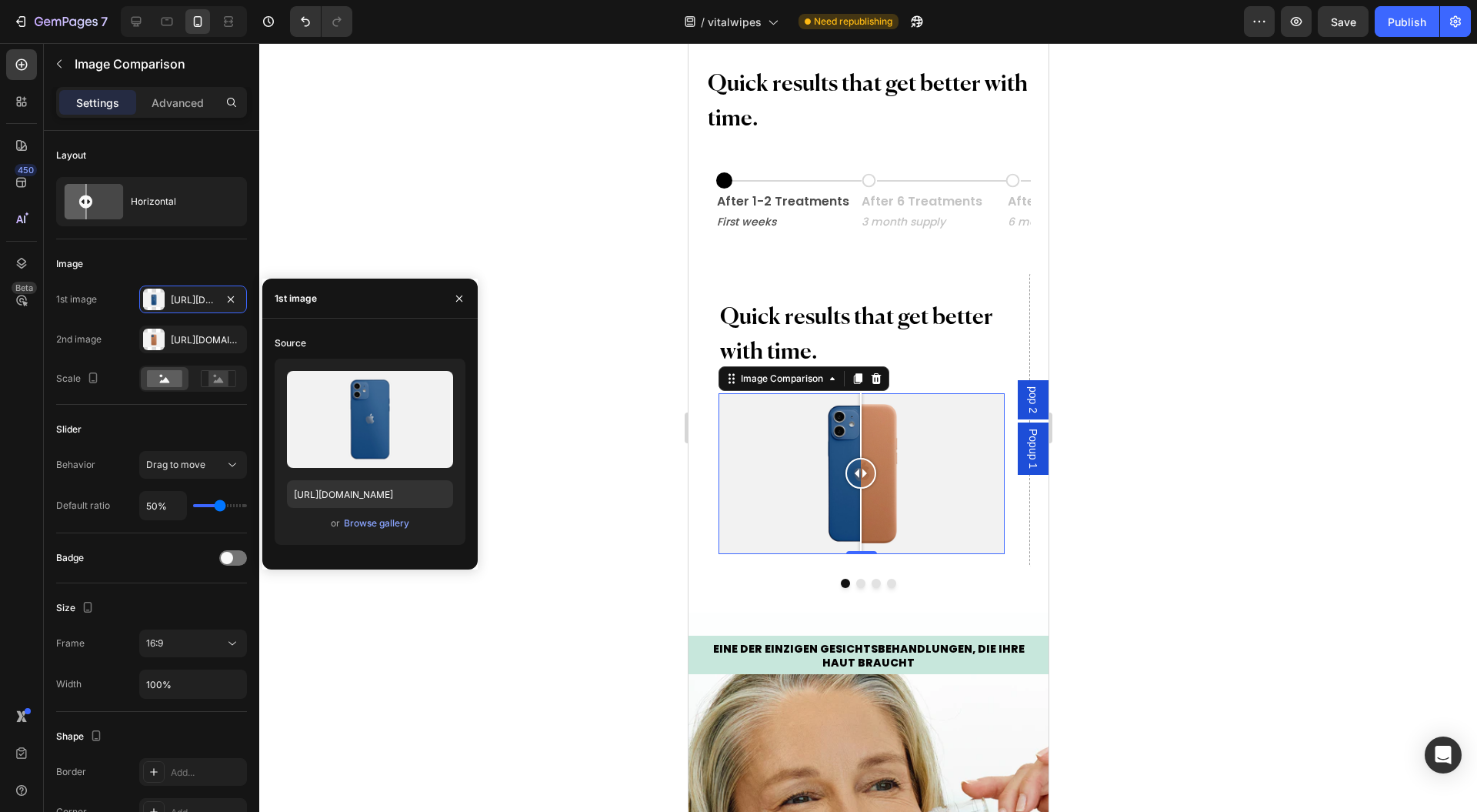
click at [349, 414] on label at bounding box center [370, 419] width 166 height 97
click at [349, 432] on input "file" at bounding box center [370, 445] width 106 height 26
type input "C:\fakepath\1_Before_cc0f9311-dd2a-4bf0-abfc-c9de6639eb0b.avif"
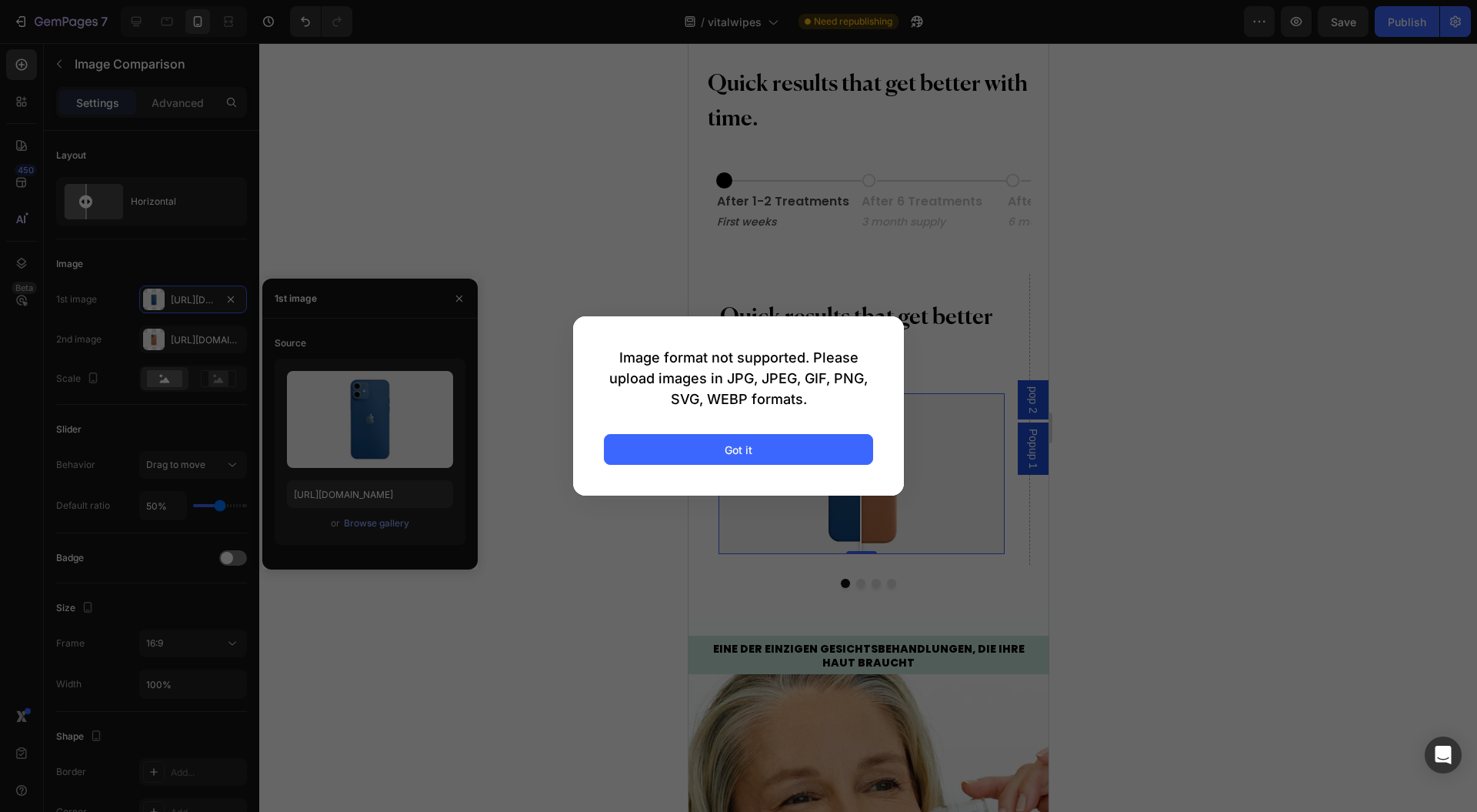
click at [744, 457] on div "Got it" at bounding box center [739, 450] width 28 height 16
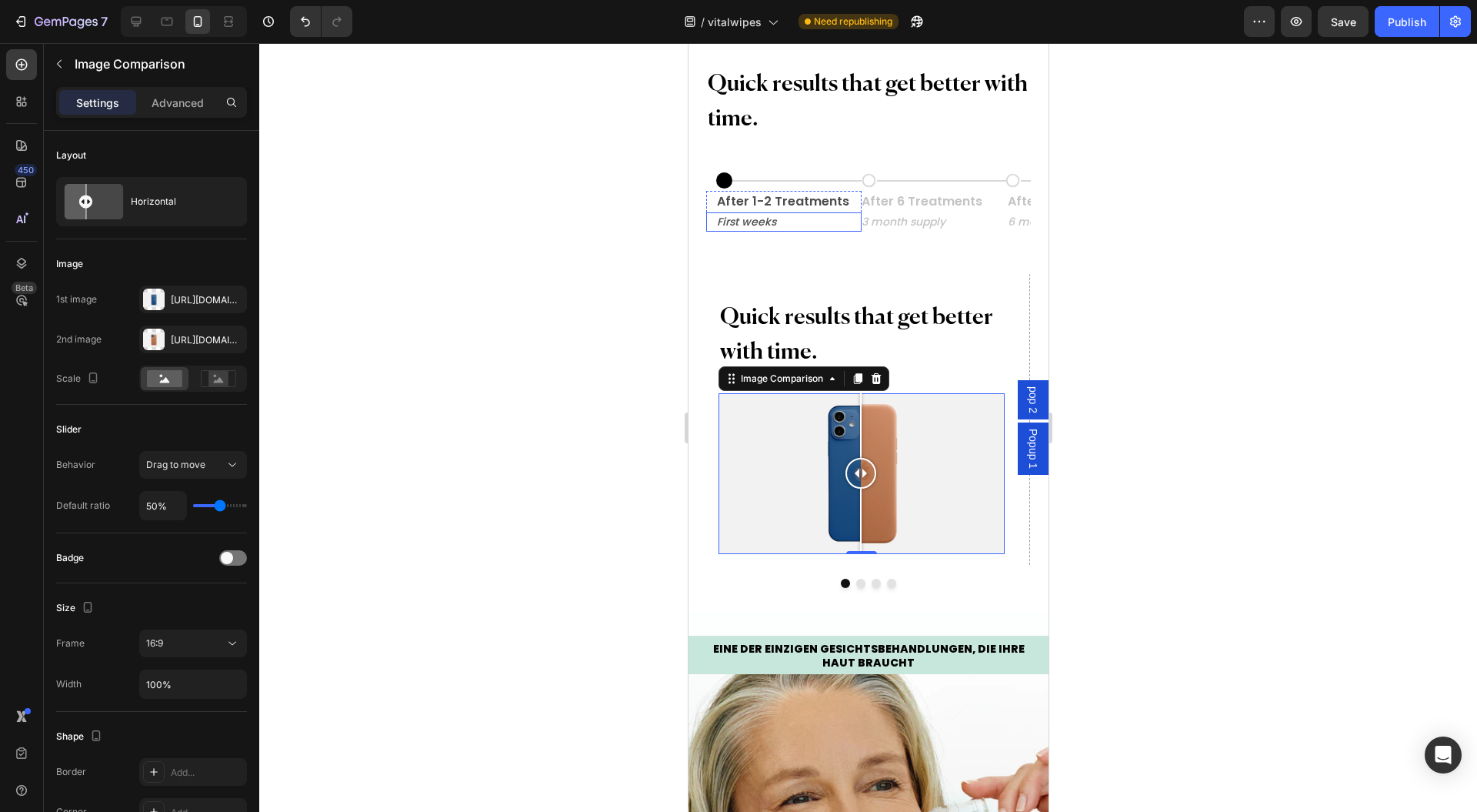
click at [171, 296] on div "Https://cdn.Shopify.Com/s/files/1/2005/9307/files/image_compare_before.Png" at bounding box center [207, 300] width 72 height 14
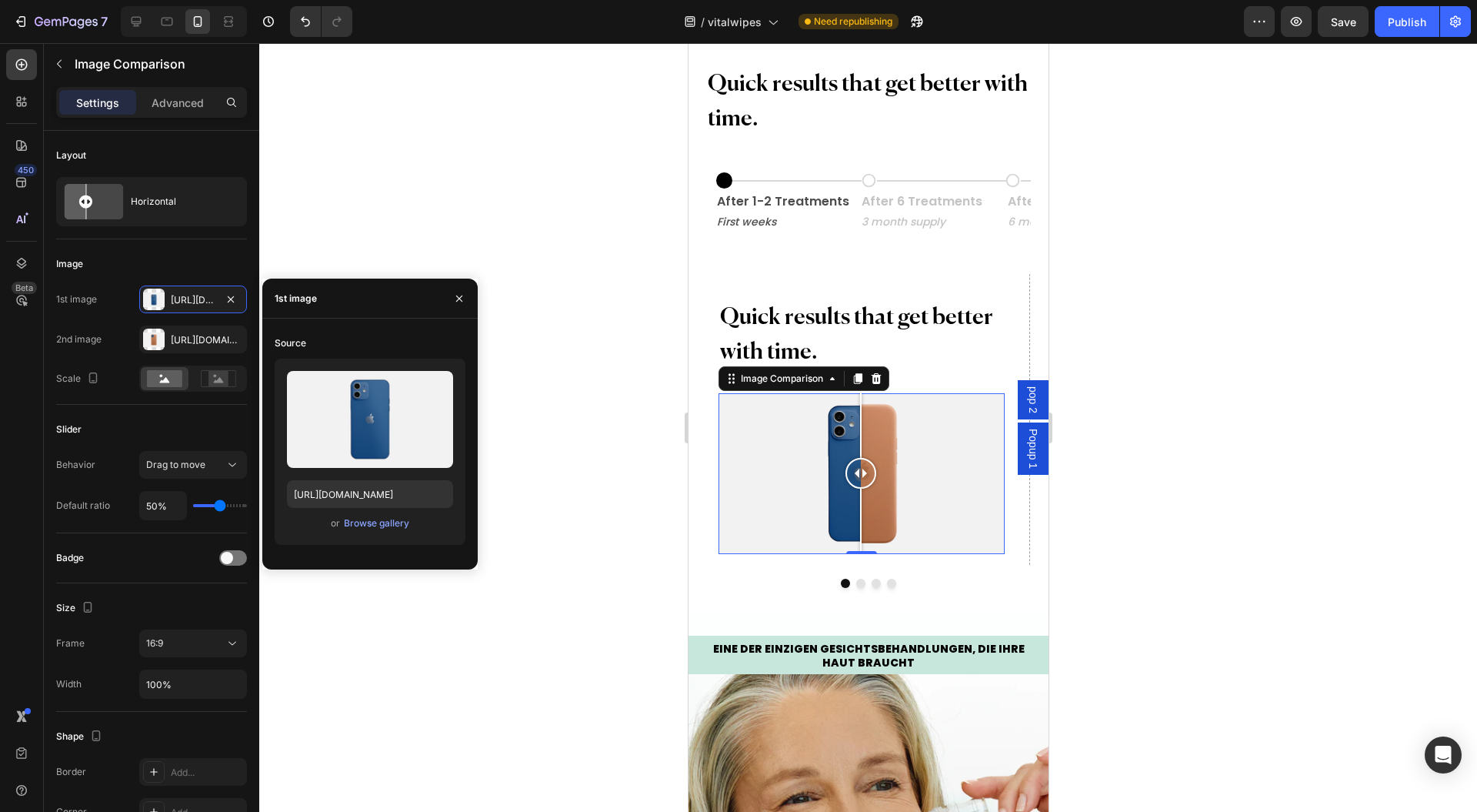
click at [789, 449] on div at bounding box center [860, 473] width 285 height 161
drag, startPoint x: 793, startPoint y: 477, endPoint x: 866, endPoint y: 477, distance: 72.3
click at [866, 477] on div at bounding box center [866, 473] width 31 height 31
drag, startPoint x: 869, startPoint y: 472, endPoint x: 862, endPoint y: 449, distance: 24.1
click at [862, 449] on div at bounding box center [862, 473] width 31 height 161
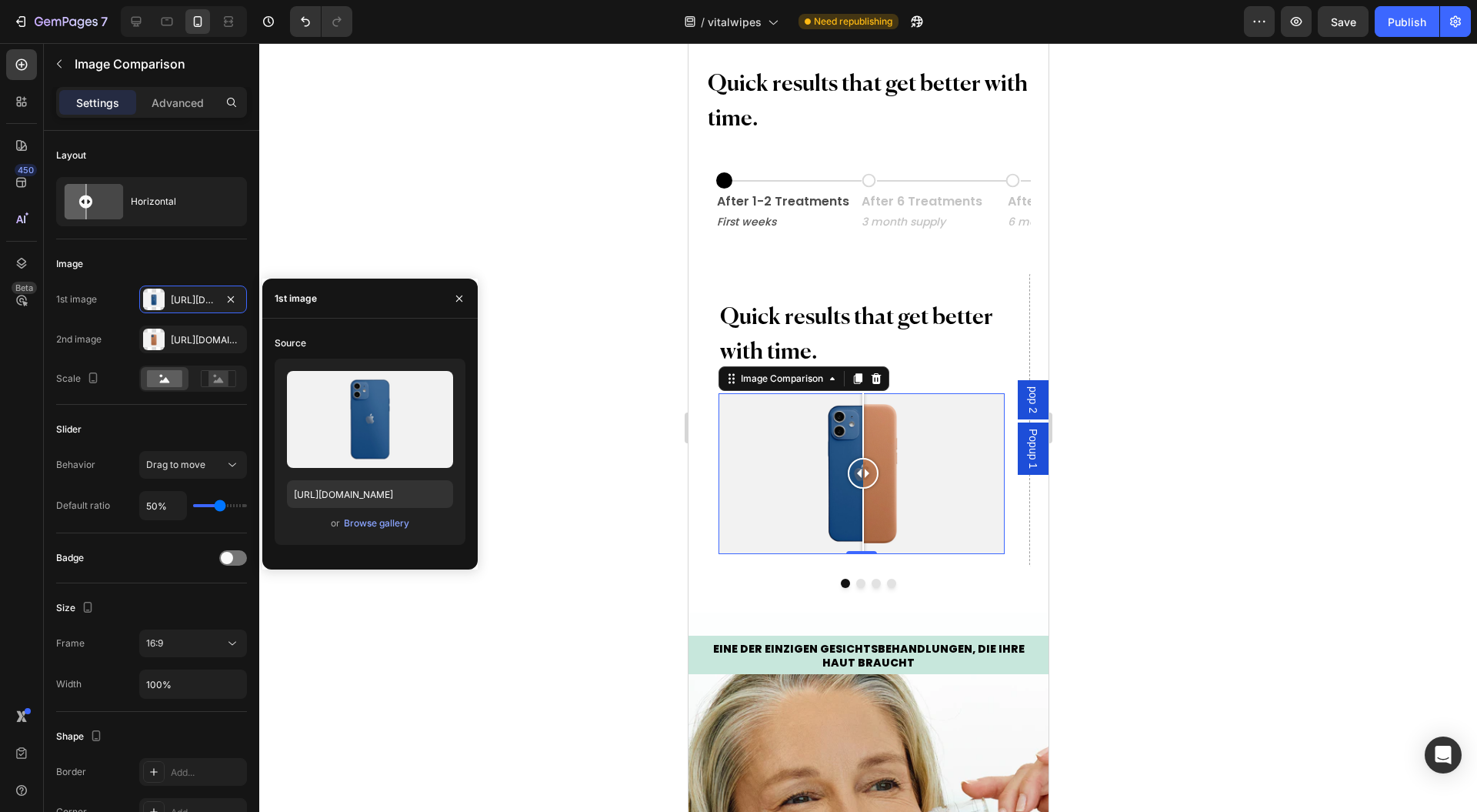
click at [356, 416] on label at bounding box center [370, 419] width 166 height 97
click at [356, 432] on input "file" at bounding box center [370, 445] width 106 height 26
click at [394, 448] on input "file" at bounding box center [370, 445] width 106 height 26
click at [454, 295] on icon "button" at bounding box center [459, 298] width 12 height 12
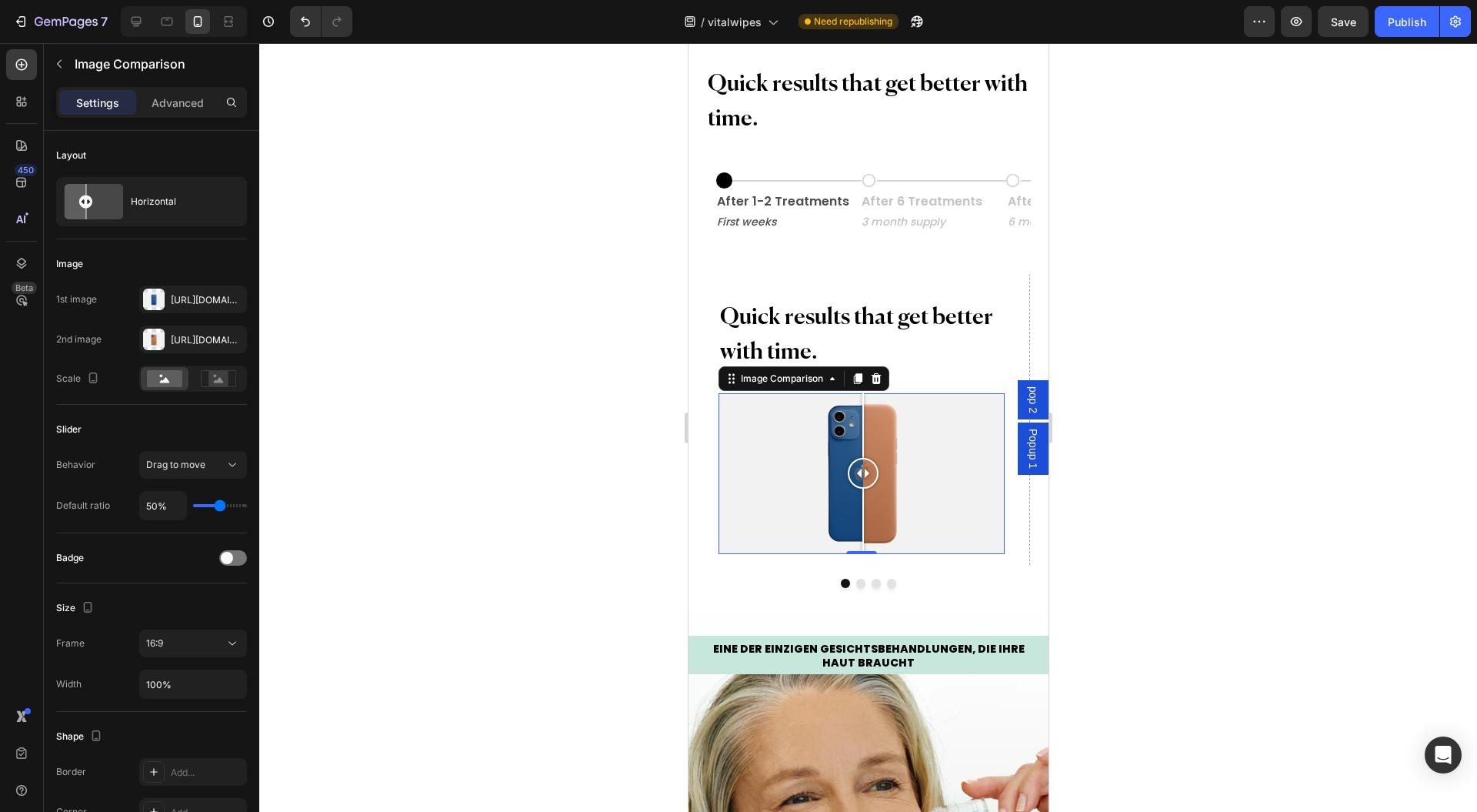
click at [1419, 29] on div "Publish" at bounding box center [1407, 22] width 38 height 16
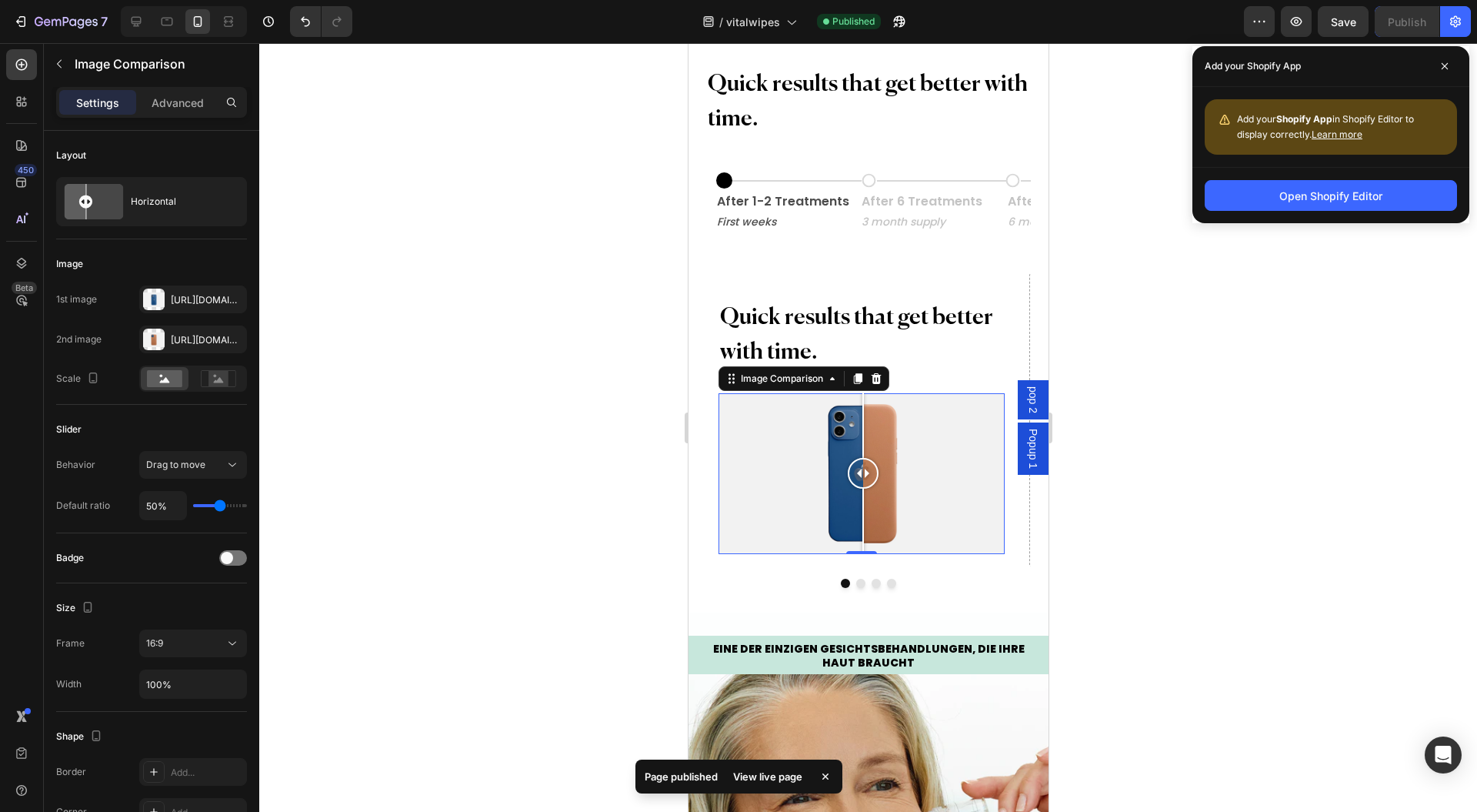
drag, startPoint x: 1147, startPoint y: 249, endPoint x: 1136, endPoint y: 246, distance: 11.0
click at [1147, 249] on div at bounding box center [868, 427] width 1218 height 769
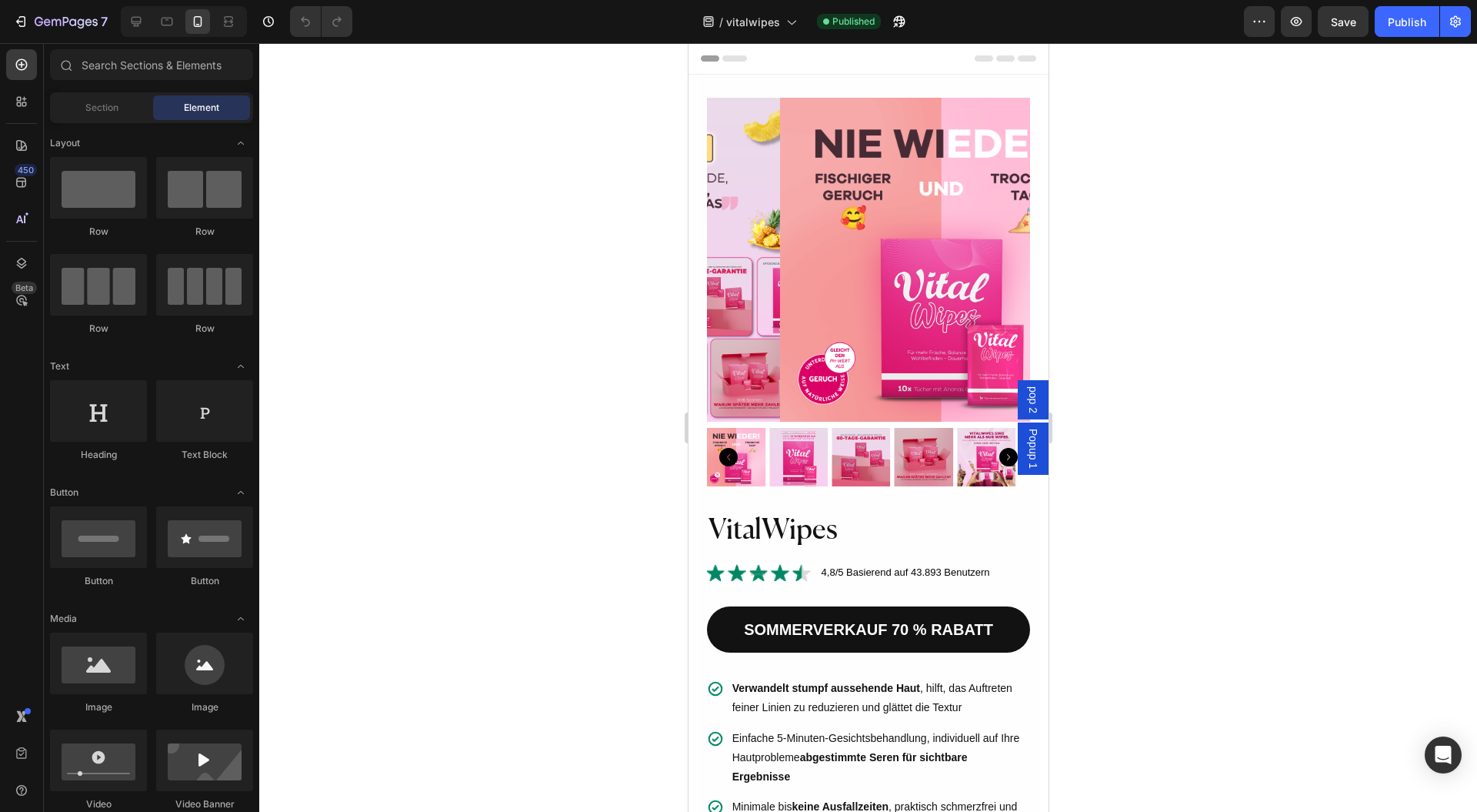
drag, startPoint x: 571, startPoint y: 291, endPoint x: 583, endPoint y: 290, distance: 11.6
click at [572, 290] on div at bounding box center [868, 427] width 1218 height 769
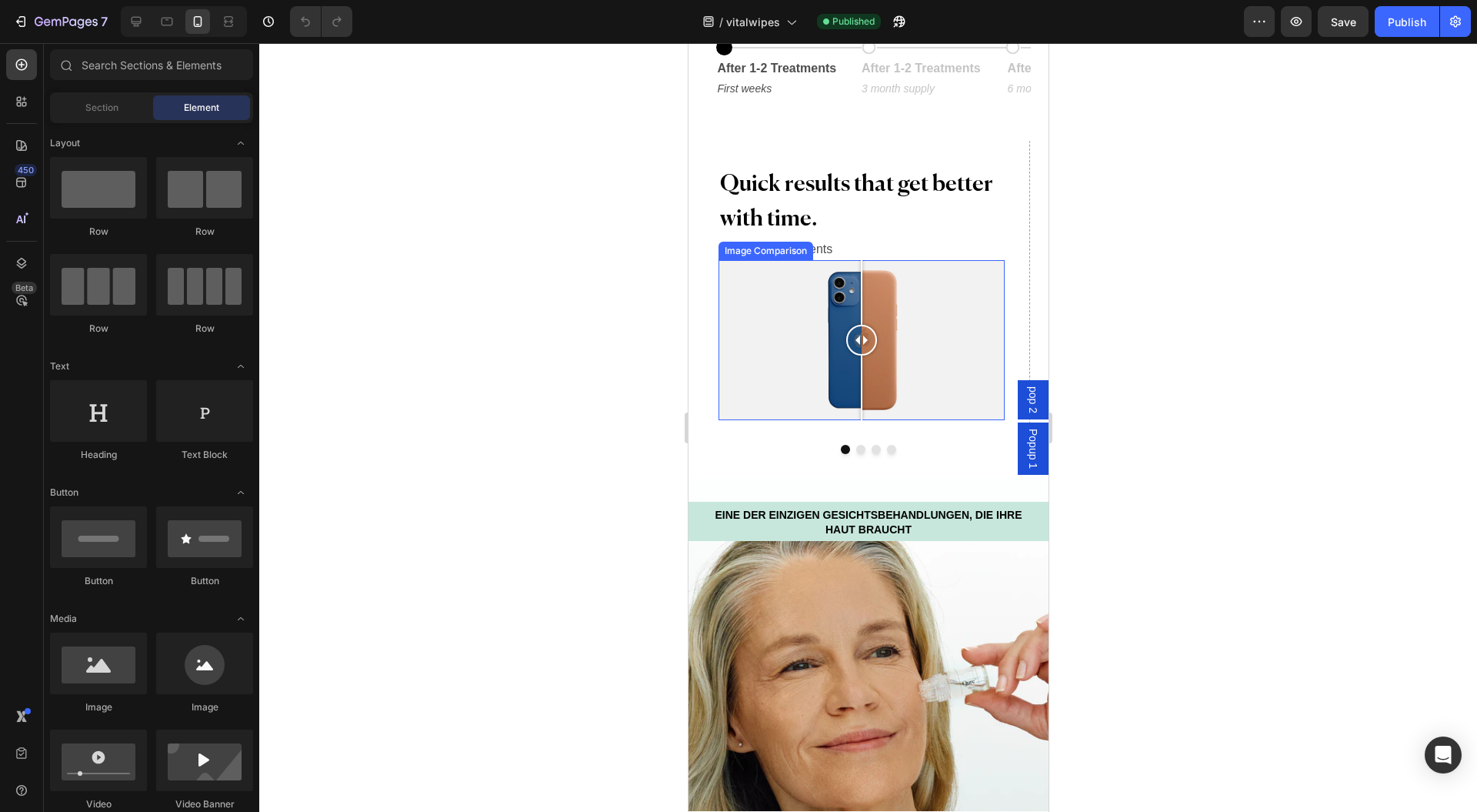
scroll to position [2257, 0]
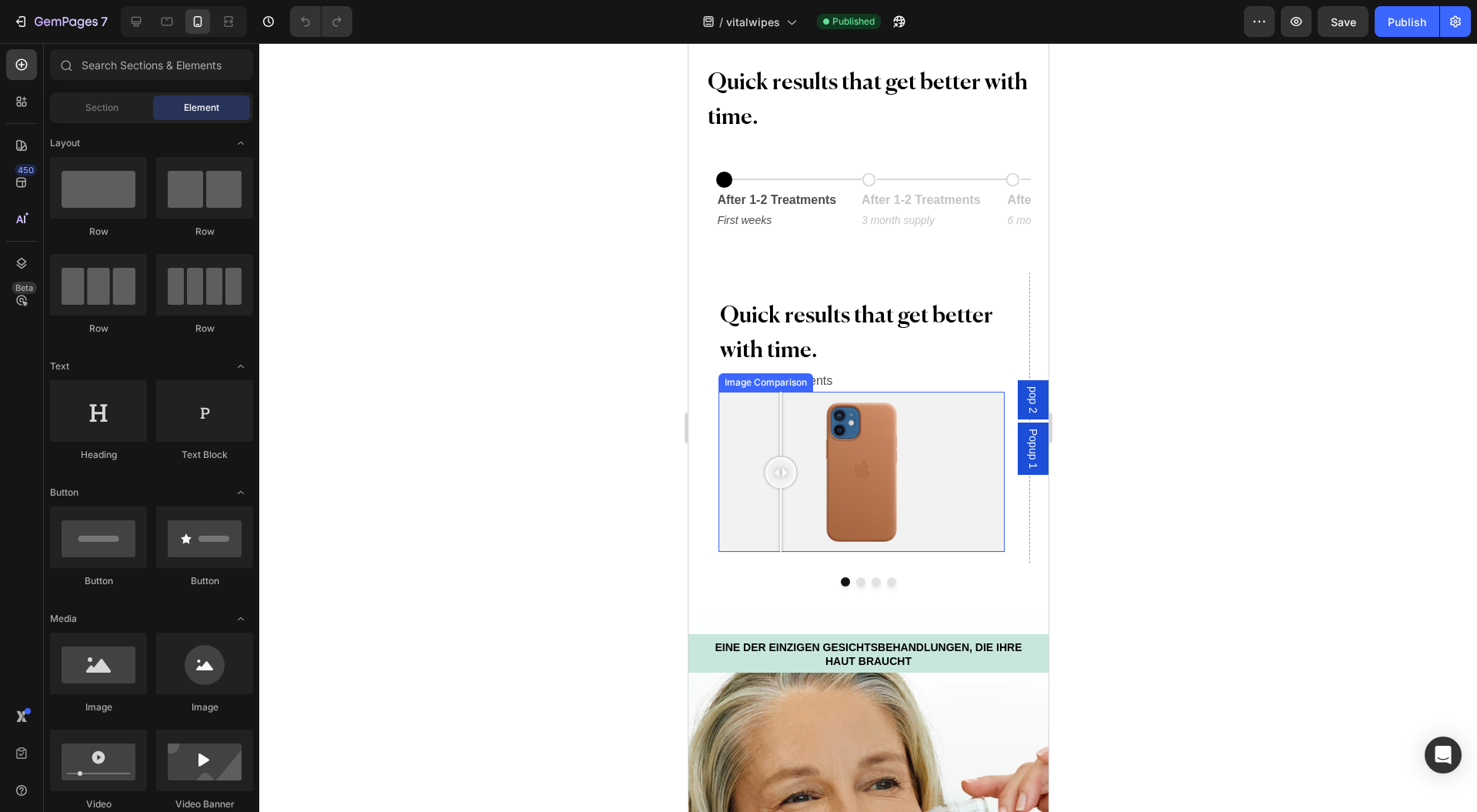
click at [780, 437] on div at bounding box center [860, 472] width 285 height 161
click at [862, 451] on div at bounding box center [860, 472] width 285 height 161
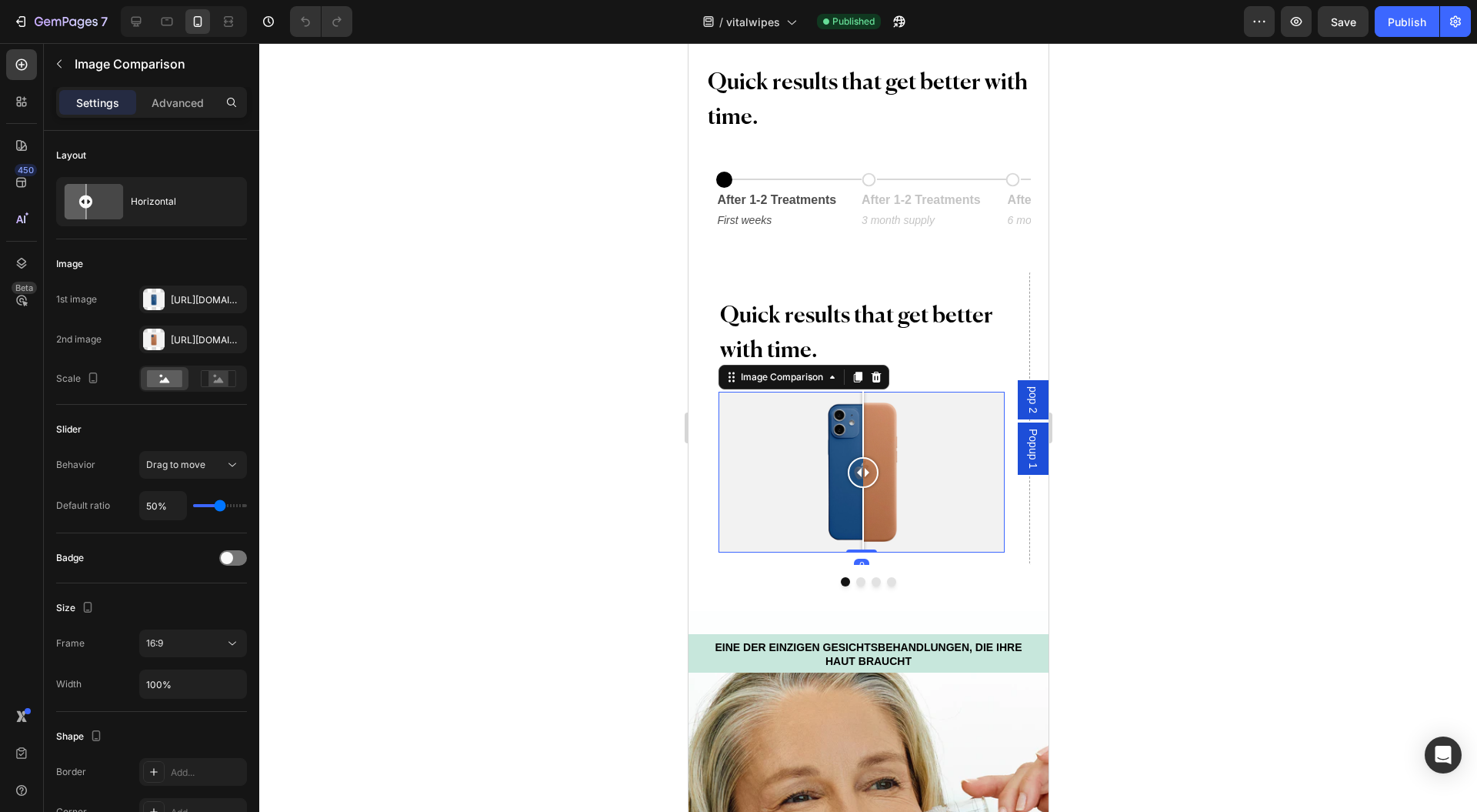
click at [799, 436] on div at bounding box center [860, 472] width 285 height 161
click at [840, 446] on div at bounding box center [860, 472] width 285 height 161
click at [192, 295] on div "Https://cdn.Shopify.Com/s/files/1/2005/9307/files/image_compare_before.Png" at bounding box center [207, 300] width 72 height 14
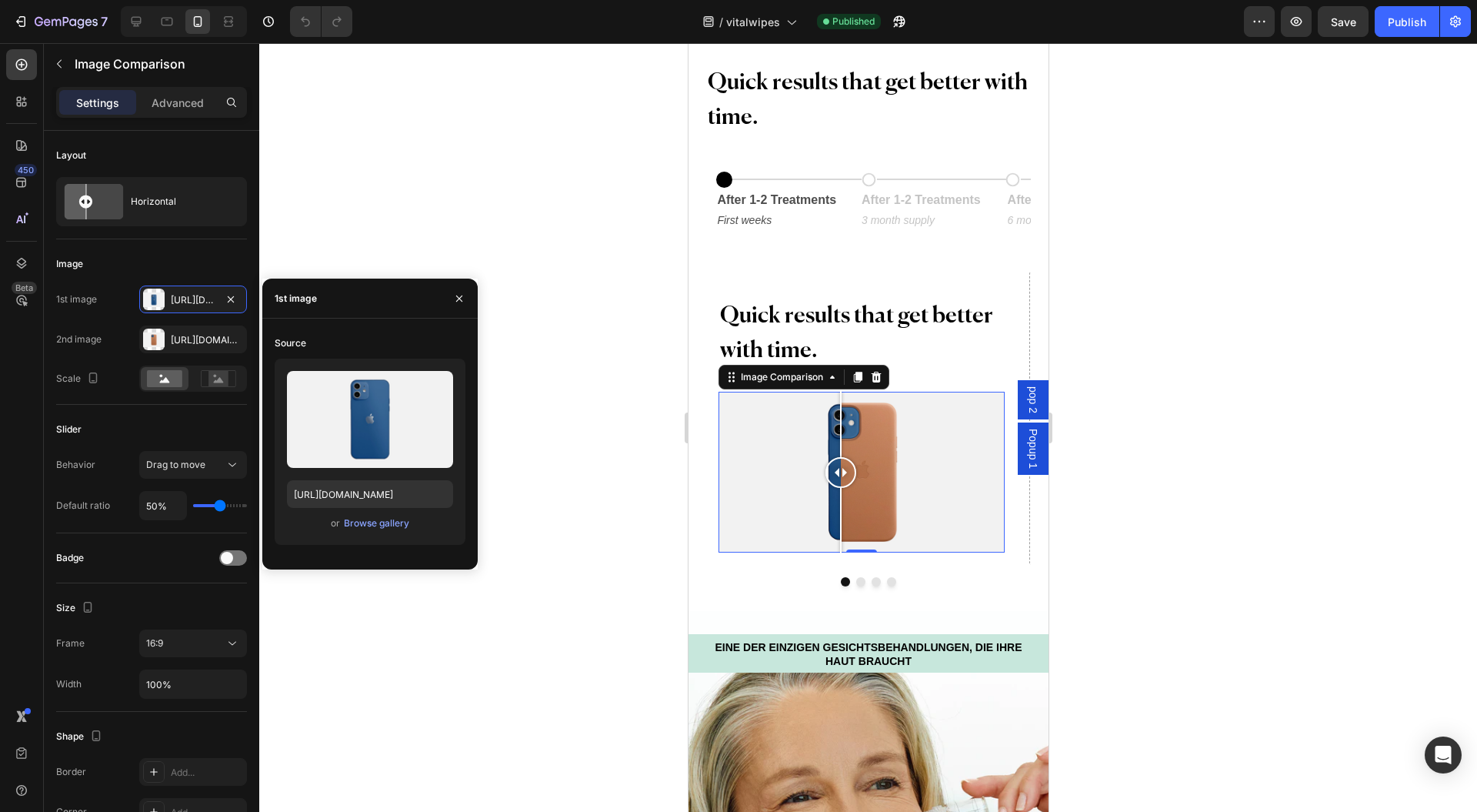
click at [329, 432] on input "file" at bounding box center [370, 445] width 106 height 26
type input "C:\fakepath\1_Before_cc0f9311-dd2a-4bf0-abfc-c9de6639eb0b.avif"
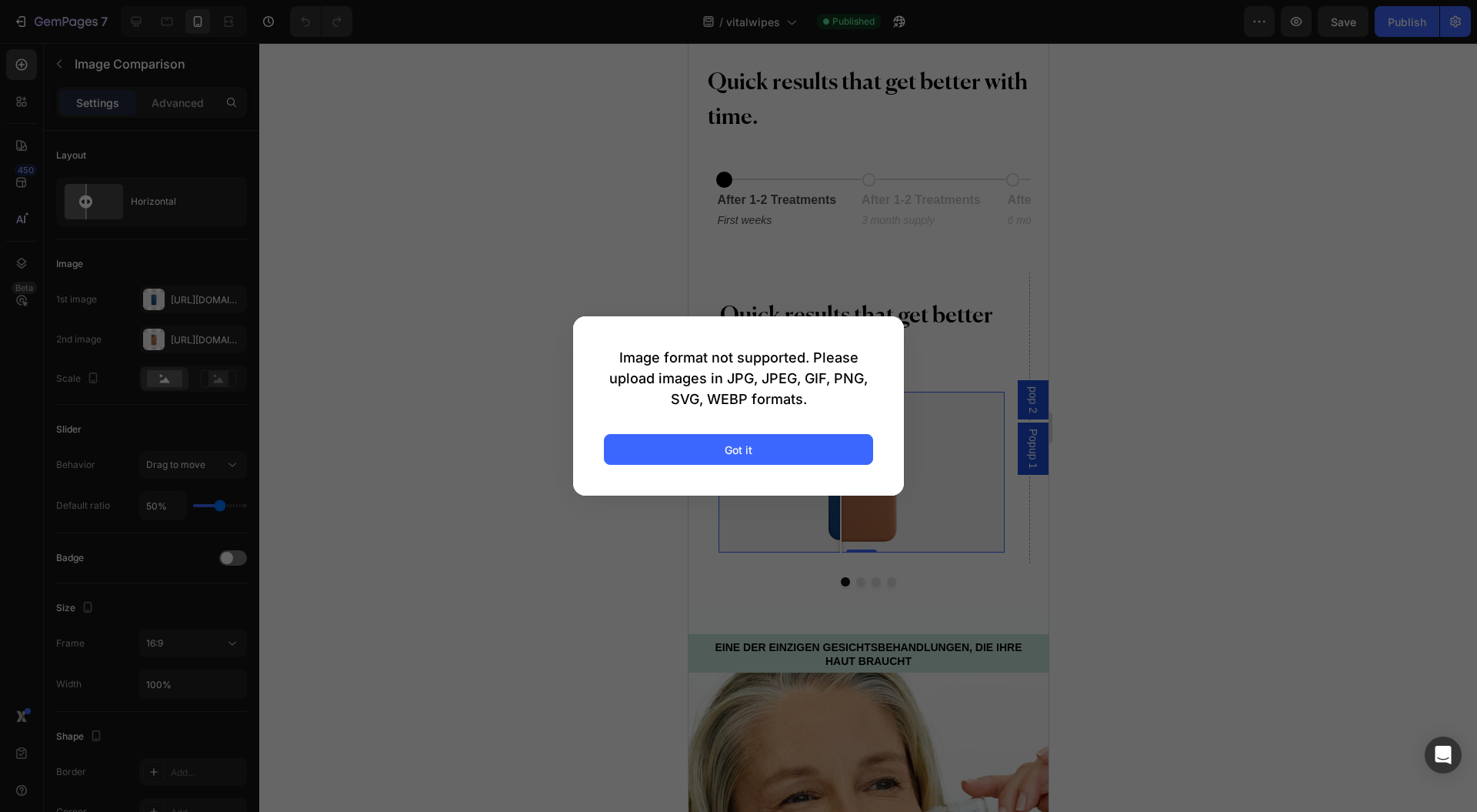
click at [744, 448] on div "Got it" at bounding box center [739, 450] width 28 height 16
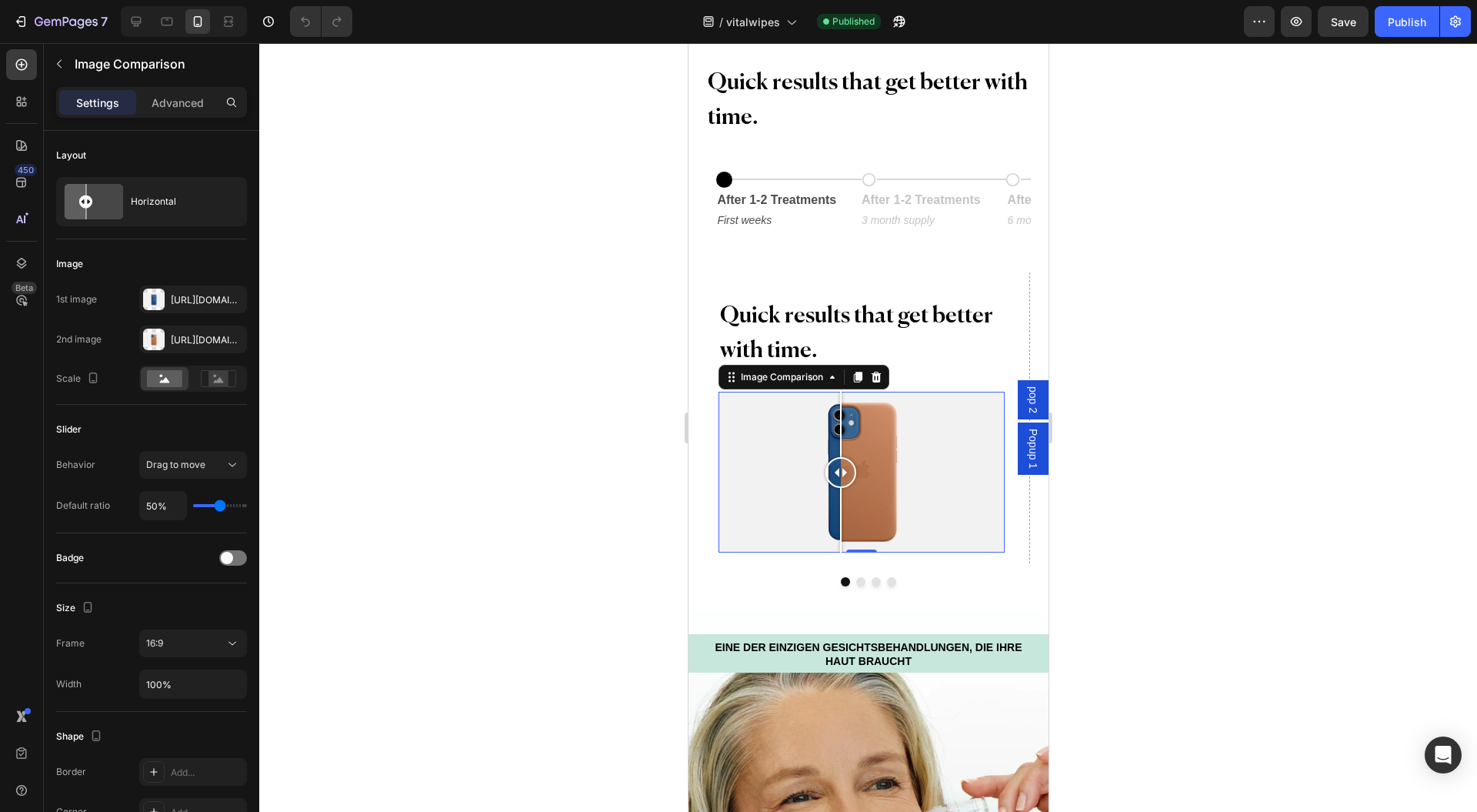
click at [189, 308] on div "Https://cdn.Shopify.Com/s/files/1/2005/9307/files/image_compare_before.Png" at bounding box center [193, 299] width 108 height 28
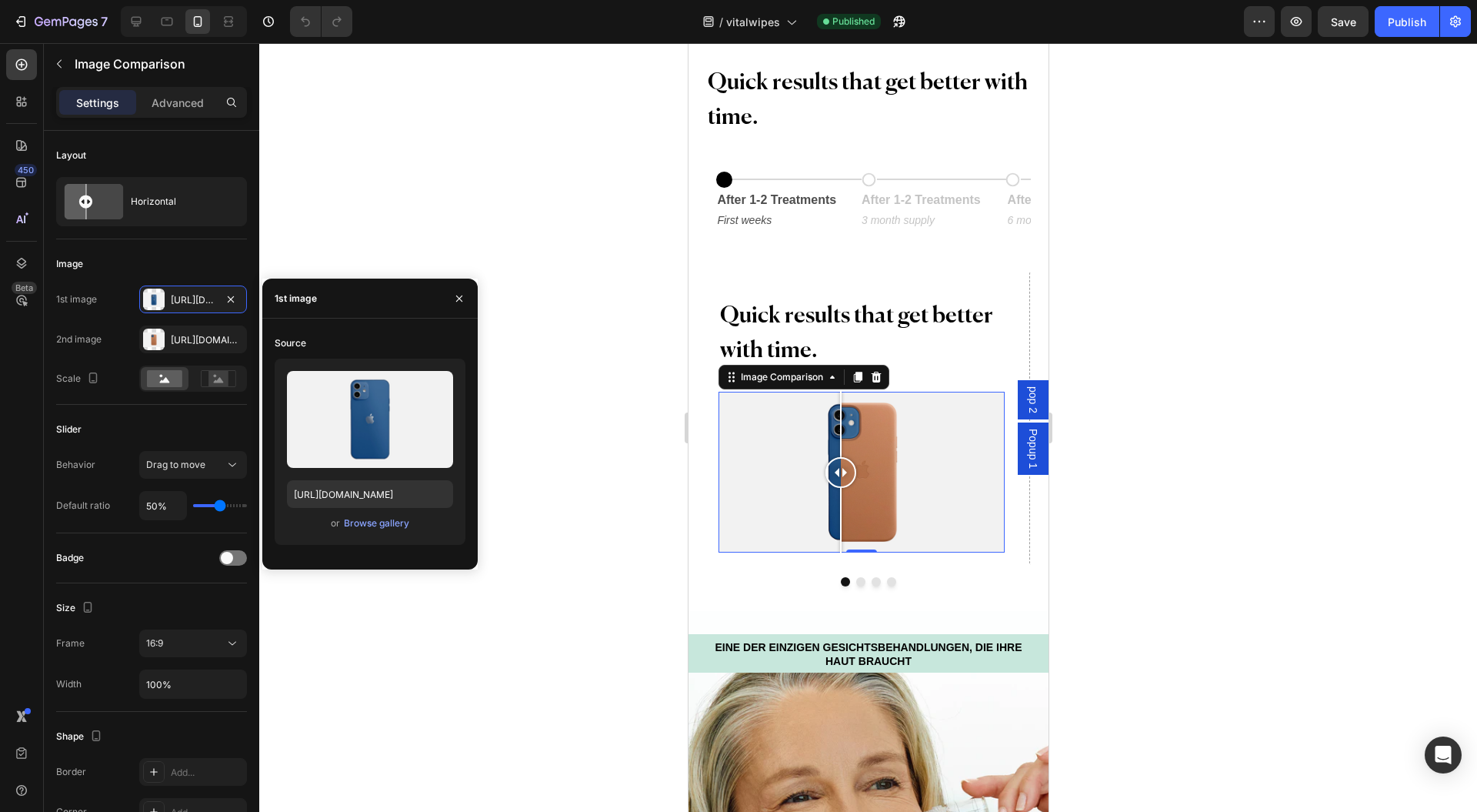
click at [391, 429] on label at bounding box center [370, 419] width 166 height 97
click at [391, 432] on input "file" at bounding box center [370, 445] width 106 height 26
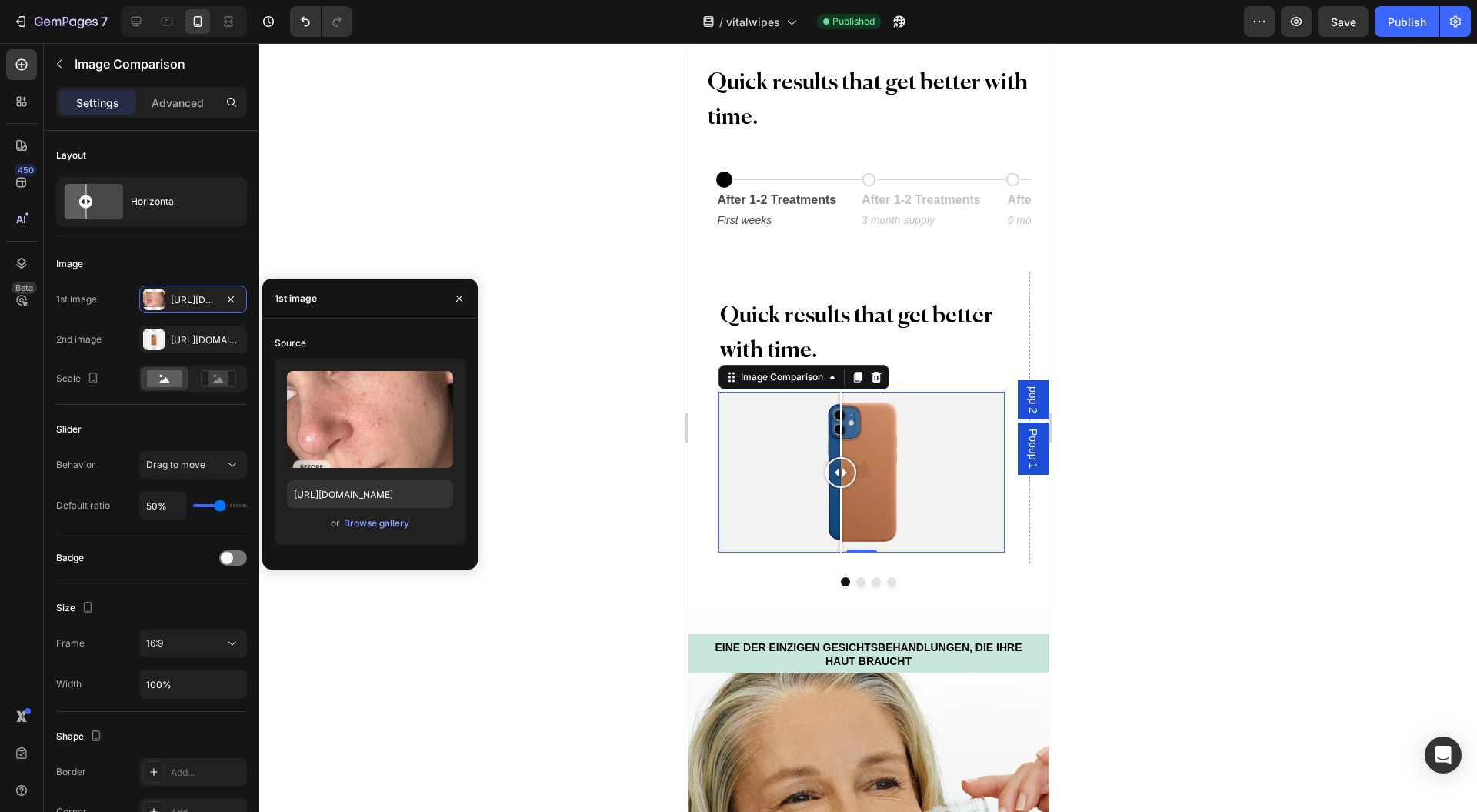
type input "https://cdn.shopify.com/s/files/1/0954/1340/3978/files/gempages_580200179035014…"
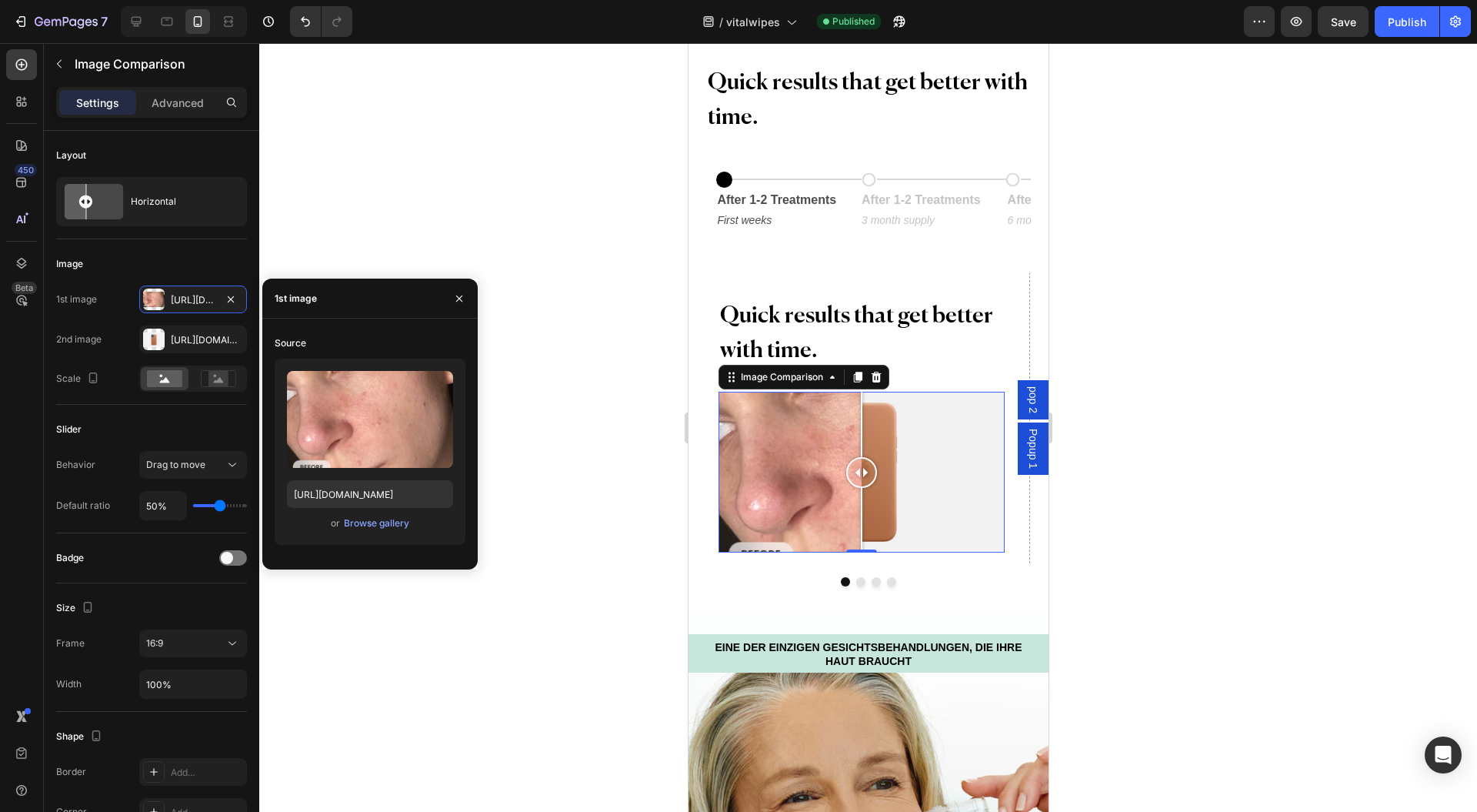
click at [182, 341] on div "Https://cdn.Shopify.Com/s/files/1/2005/9307/files/image_compare_after.Png" at bounding box center [207, 340] width 72 height 14
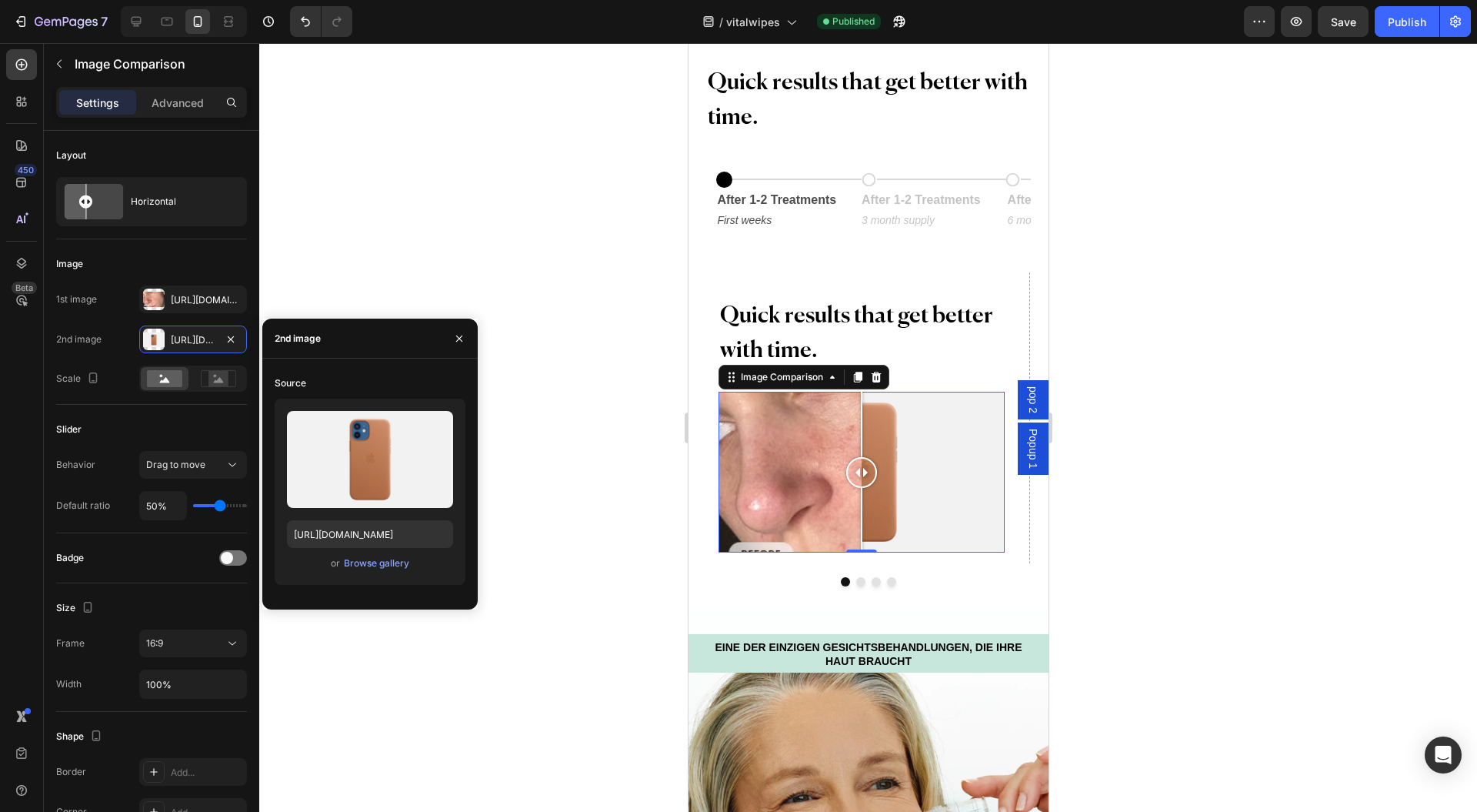
click at [369, 464] on label at bounding box center [370, 459] width 166 height 97
click at [0, 0] on input "file" at bounding box center [0, 0] width 0 height 0
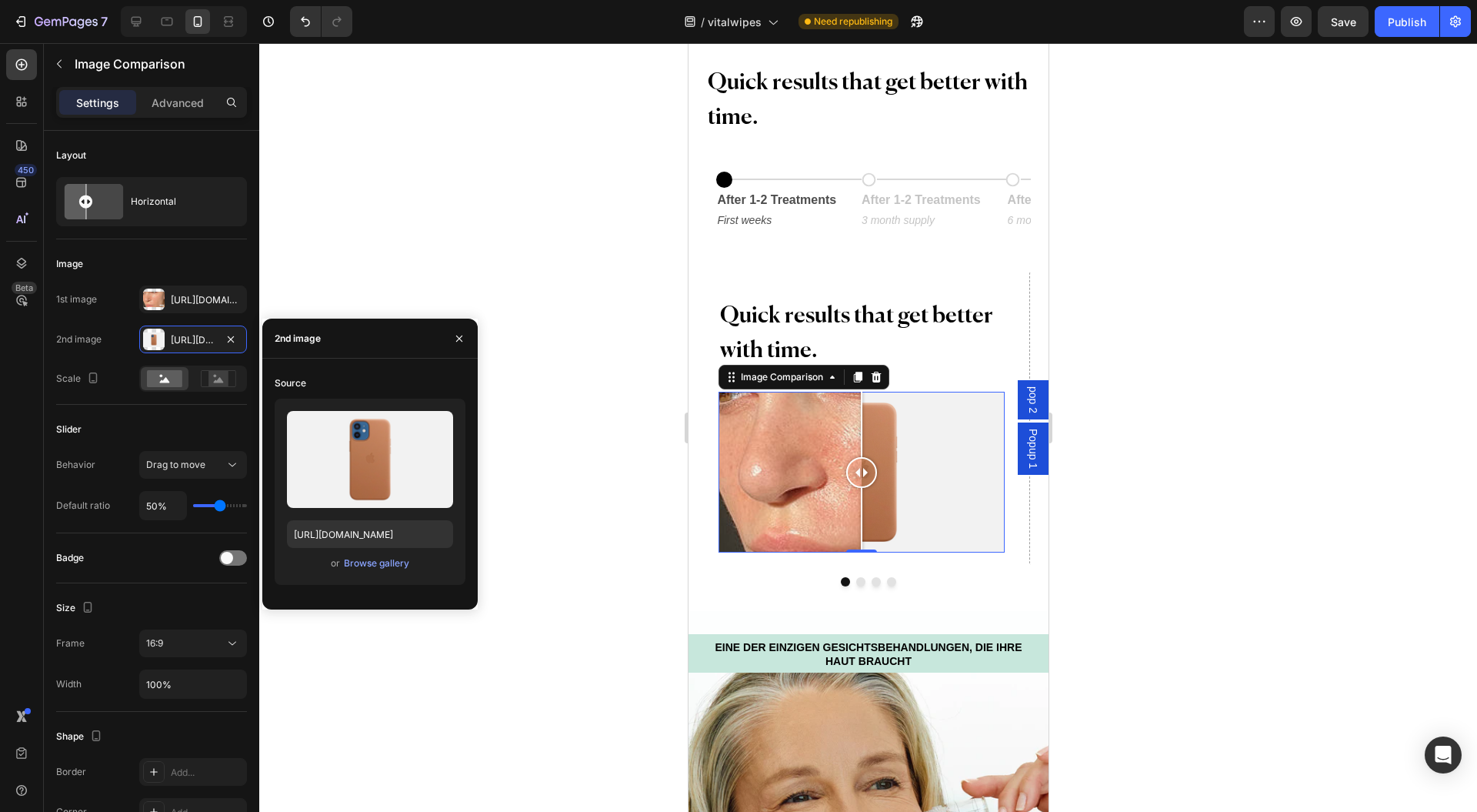
click at [1244, 275] on div at bounding box center [868, 427] width 1218 height 769
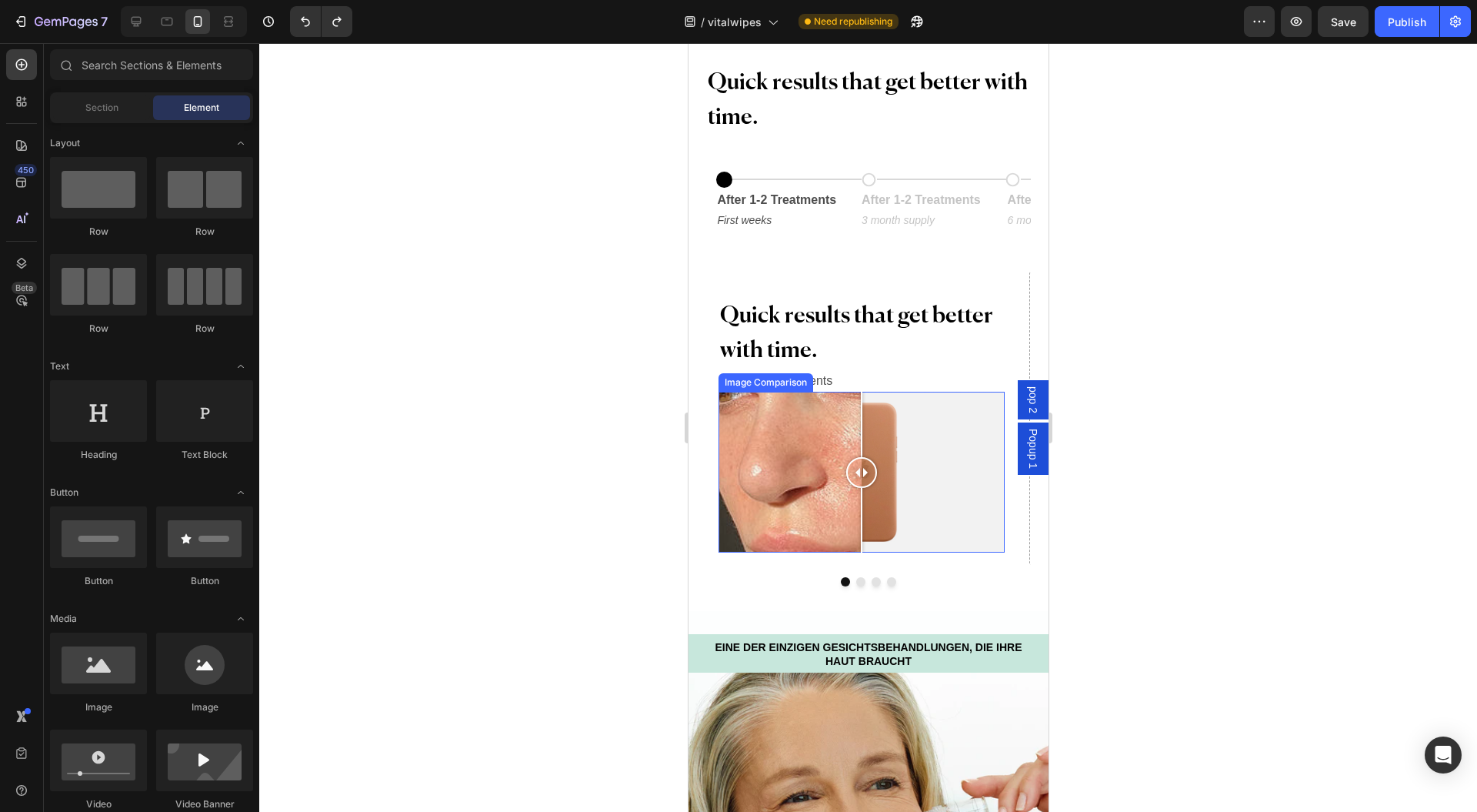
click at [915, 460] on div at bounding box center [860, 472] width 285 height 161
drag, startPoint x: 872, startPoint y: 454, endPoint x: 845, endPoint y: 445, distance: 28.5
click at [817, 459] on div at bounding box center [860, 472] width 285 height 161
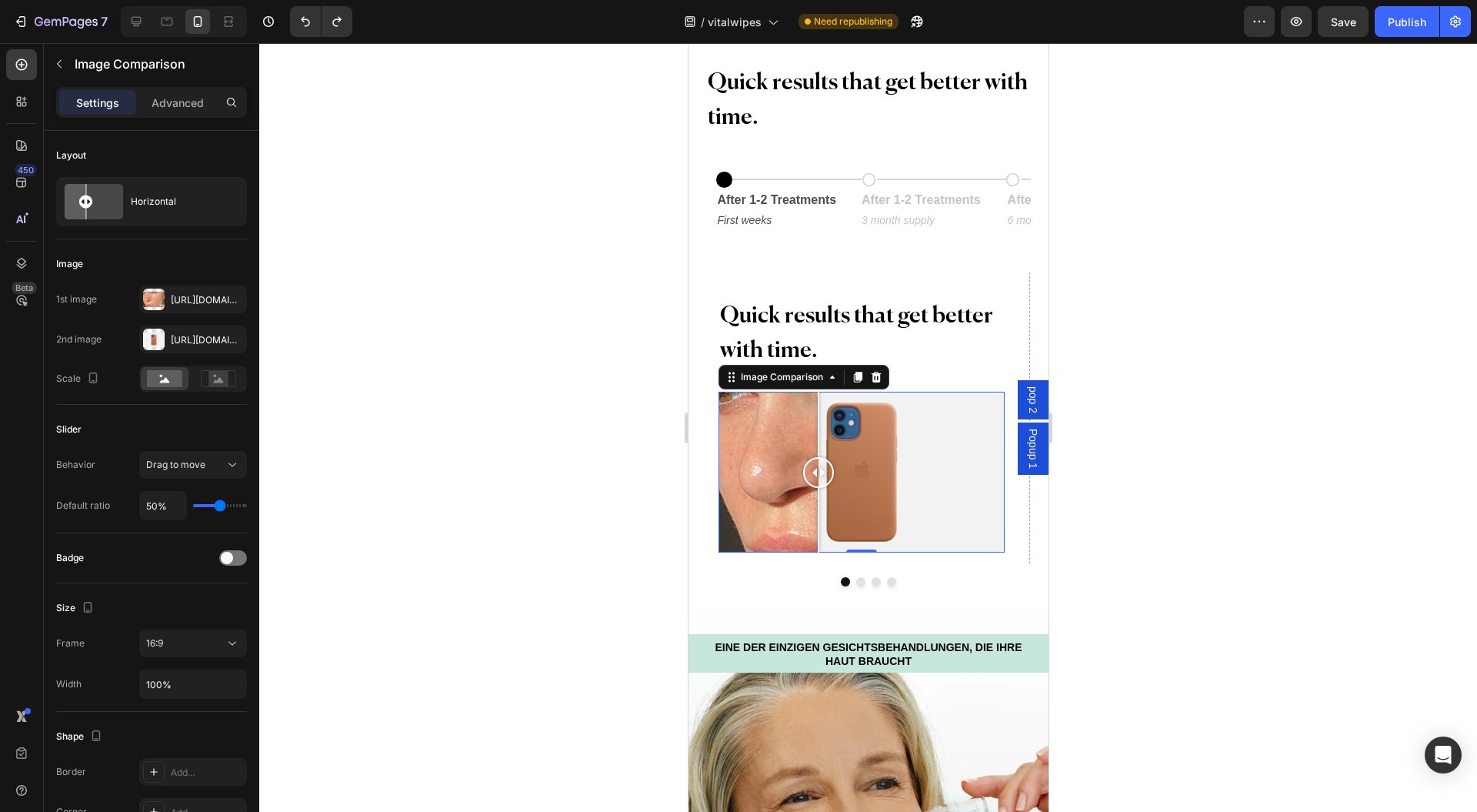
click at [900, 432] on div at bounding box center [860, 472] width 285 height 161
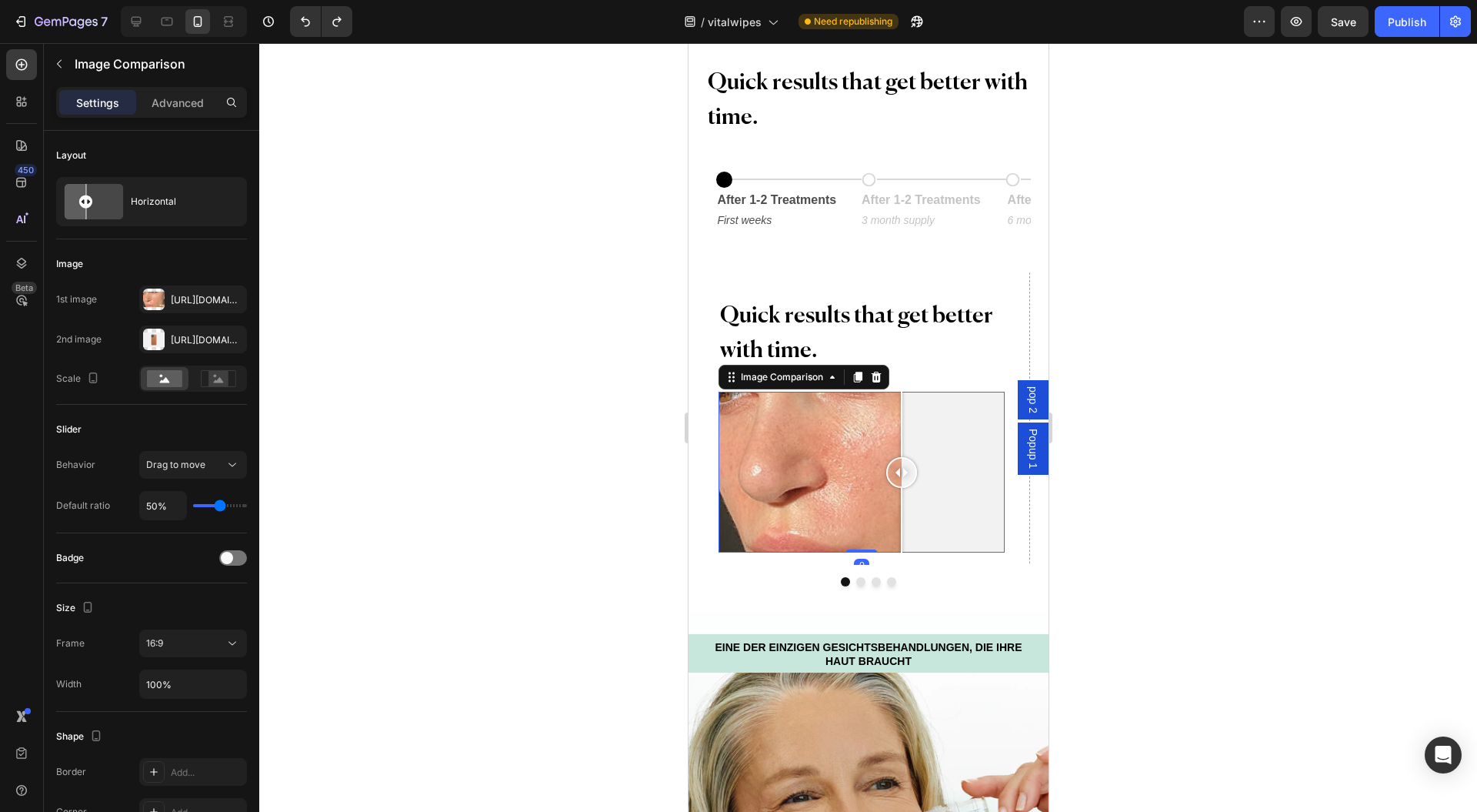
click at [186, 303] on div "Https://cdn.Shopify.Com/s/files/1/0954/1340/3978/files/gempages_580200179035014…" at bounding box center [207, 300] width 72 height 14
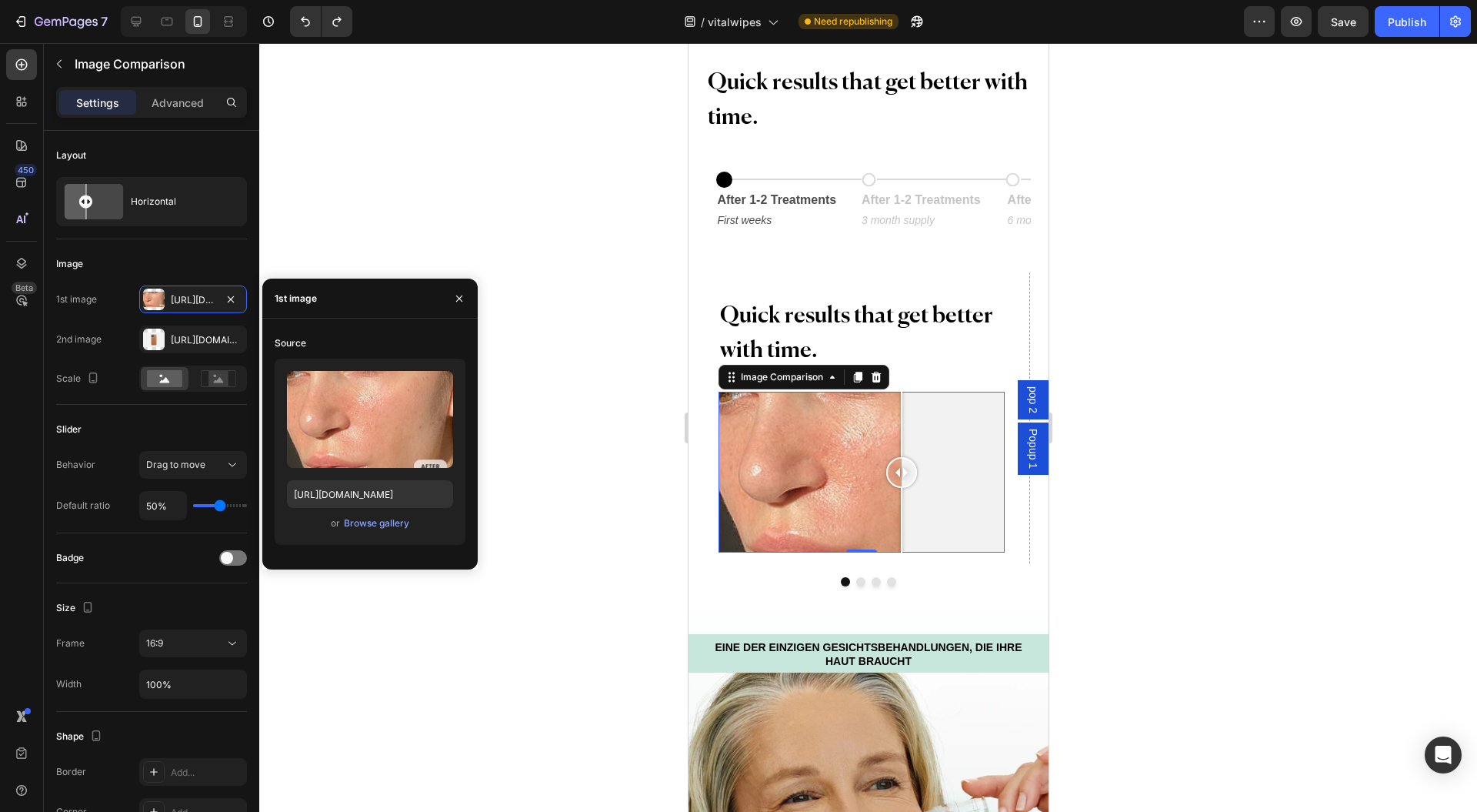
click at [376, 439] on input "file" at bounding box center [370, 445] width 106 height 26
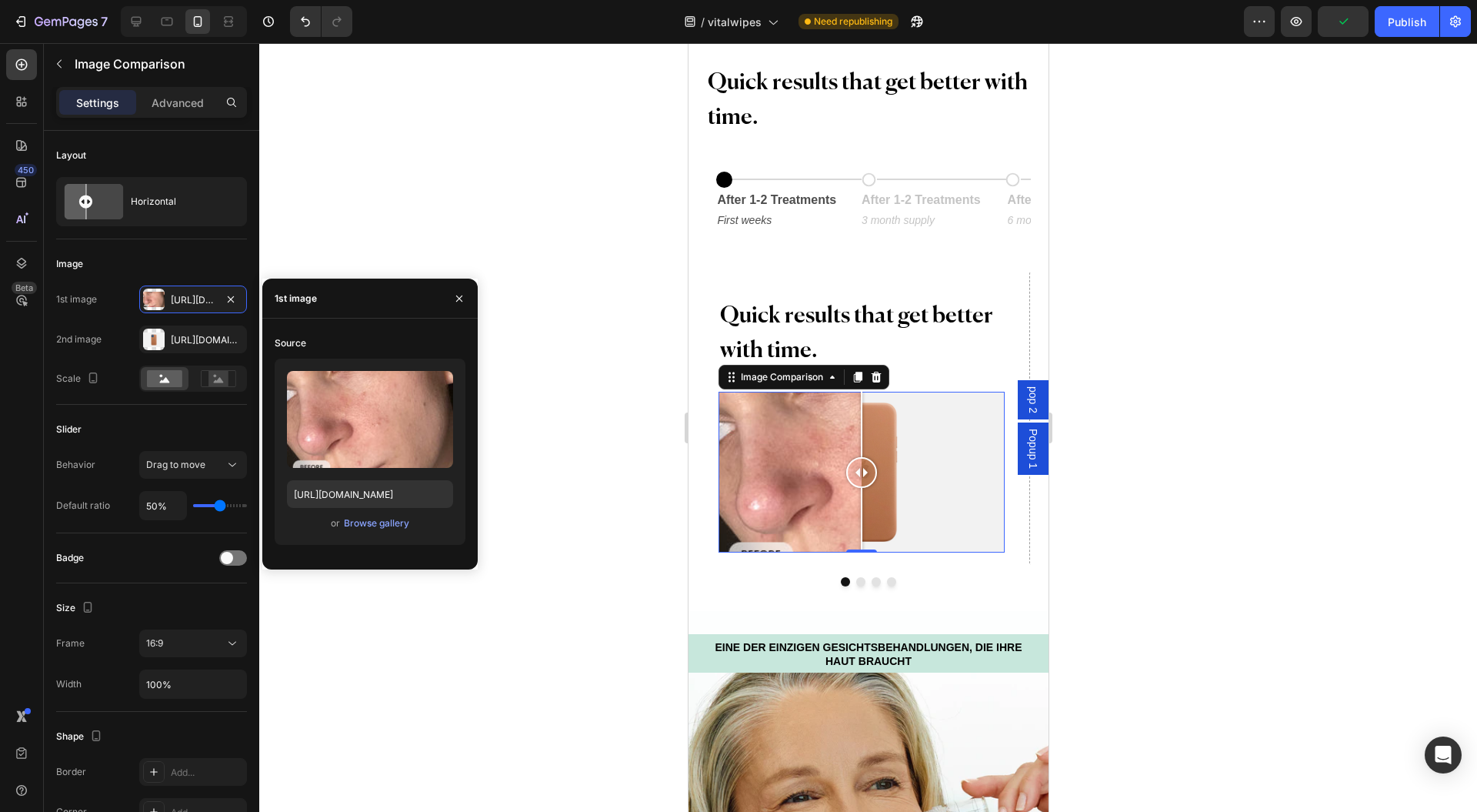
click at [181, 334] on div "Https://cdn.Shopify.Com/s/files/1/2005/9307/files/image_compare_after.Png" at bounding box center [207, 340] width 72 height 14
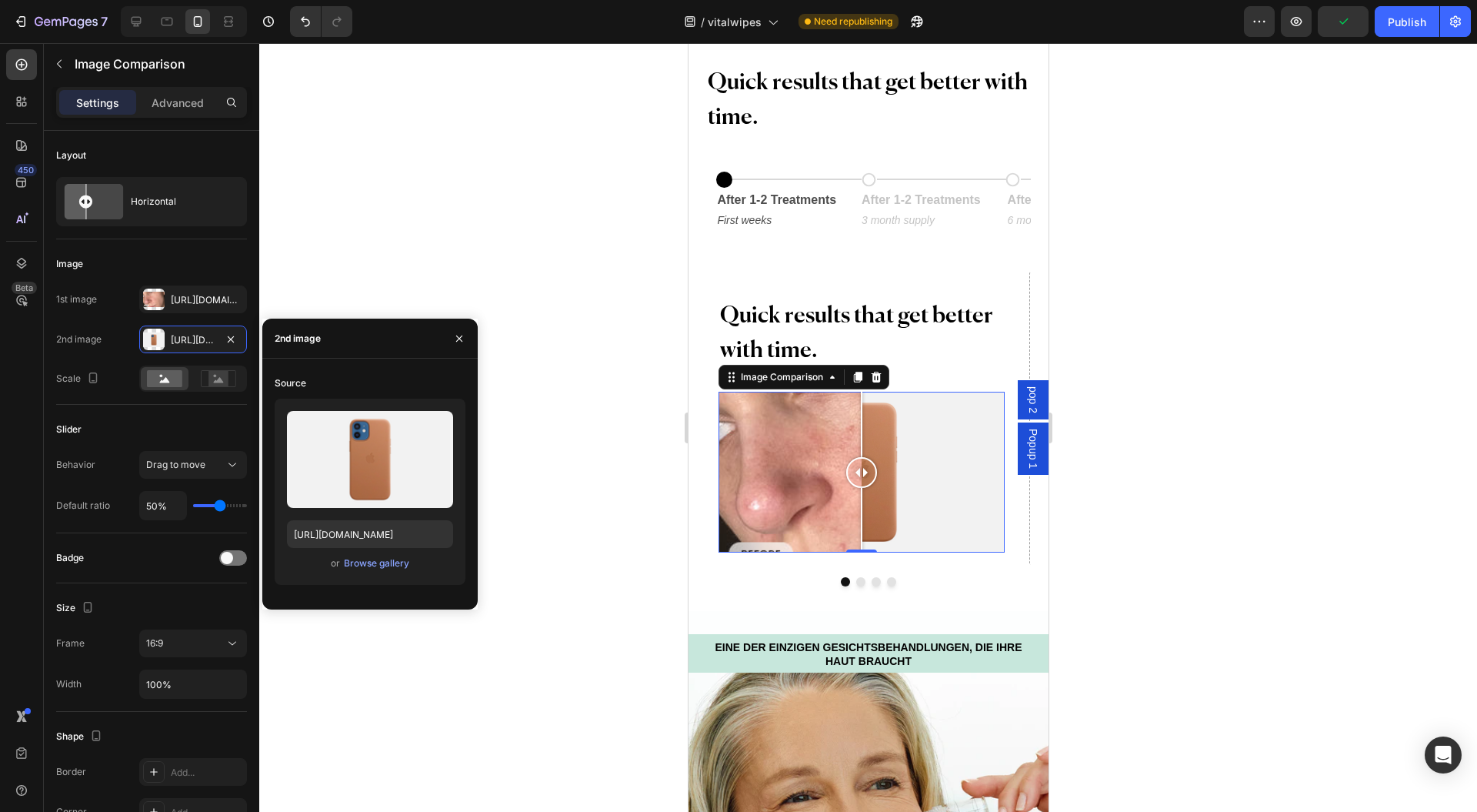
click at [393, 457] on label at bounding box center [370, 459] width 166 height 97
click at [0, 0] on input "file" at bounding box center [0, 0] width 0 height 0
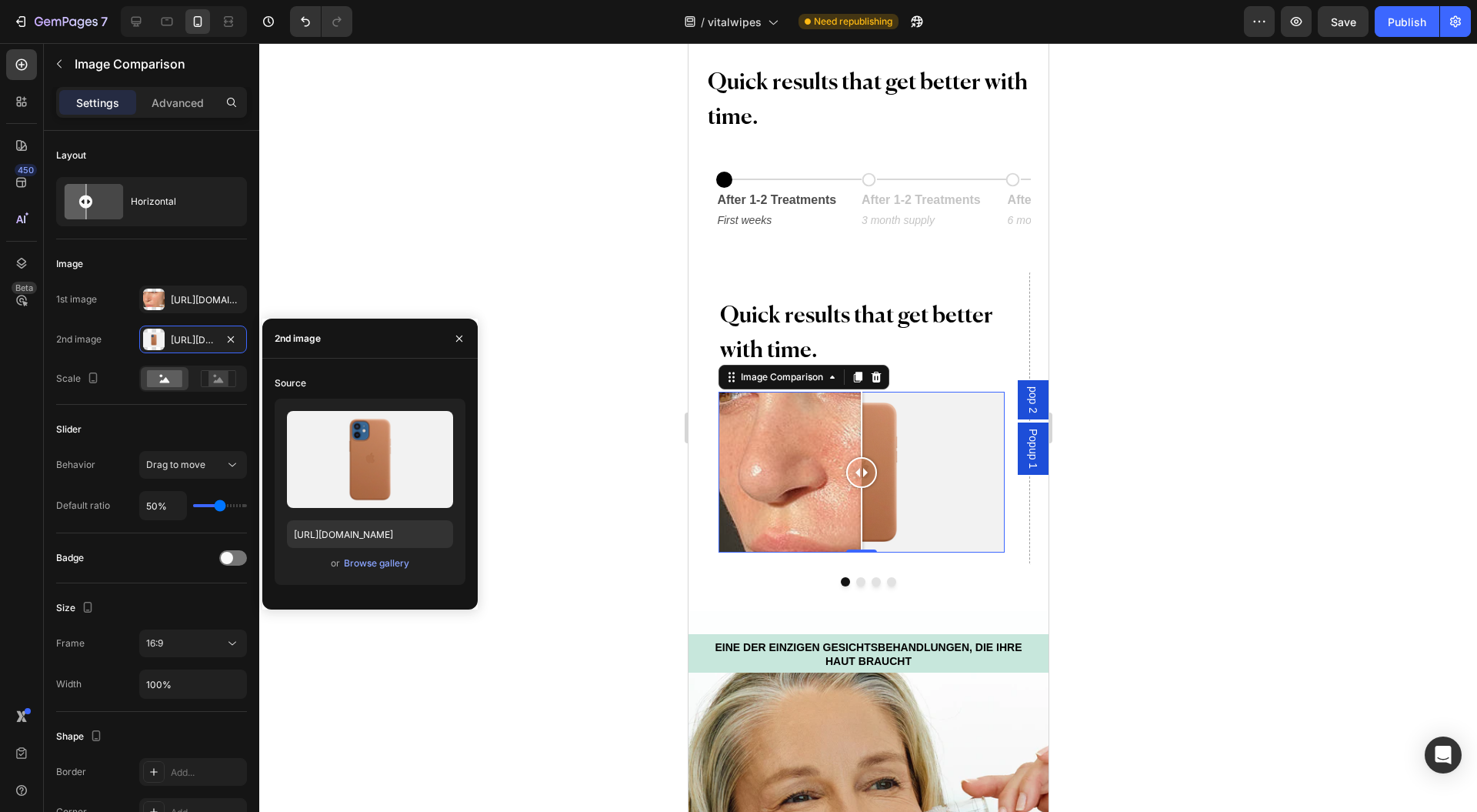
click at [184, 302] on div "Https://cdn.Shopify.Com/s/files/1/0954/1340/3978/files/gempages_580200179035014…" at bounding box center [207, 300] width 72 height 14
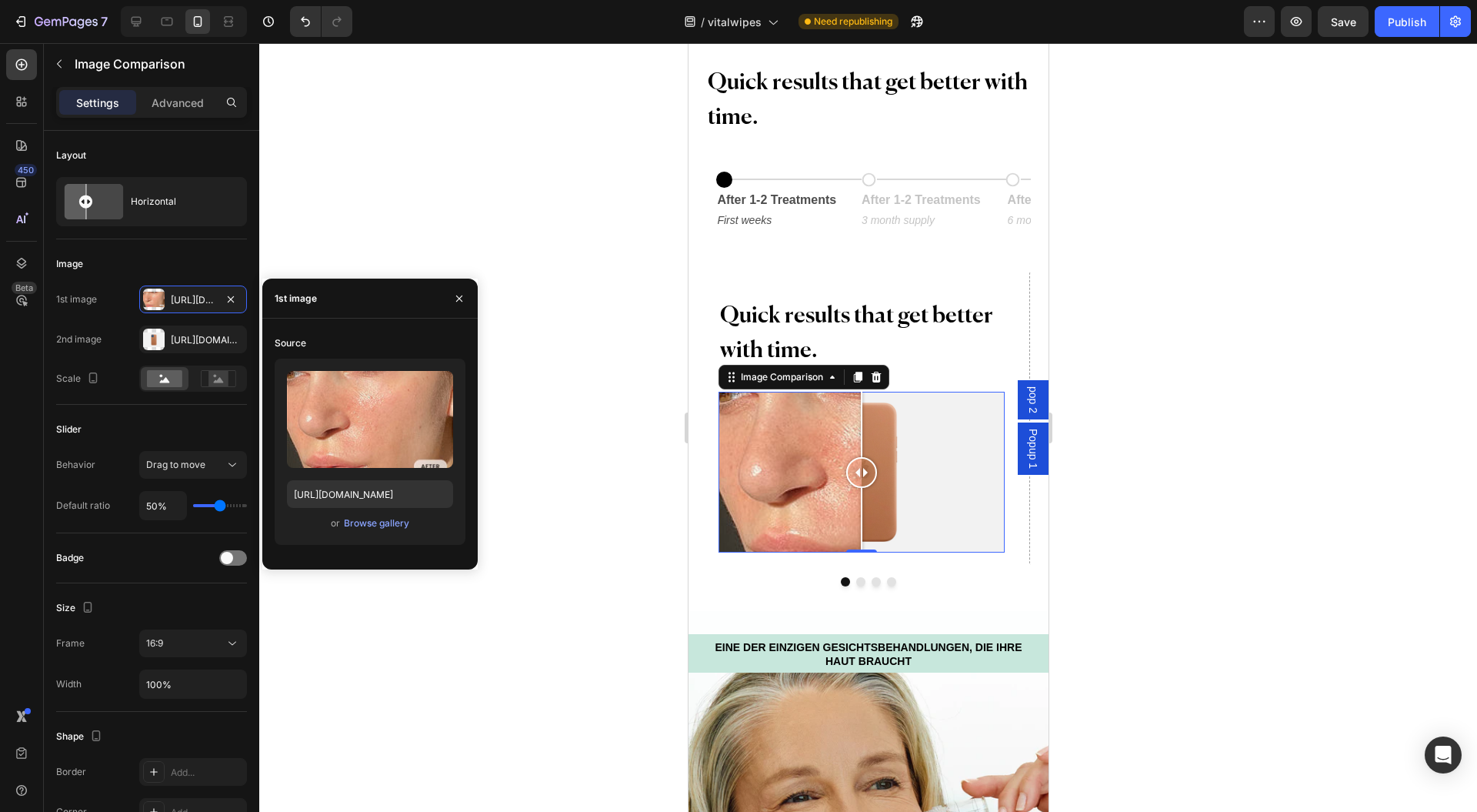
click at [401, 442] on input "file" at bounding box center [370, 445] width 106 height 26
type input "https://cdn.shopify.com/s/files/1/0954/1340/3978/files/gempages_580200179035014…"
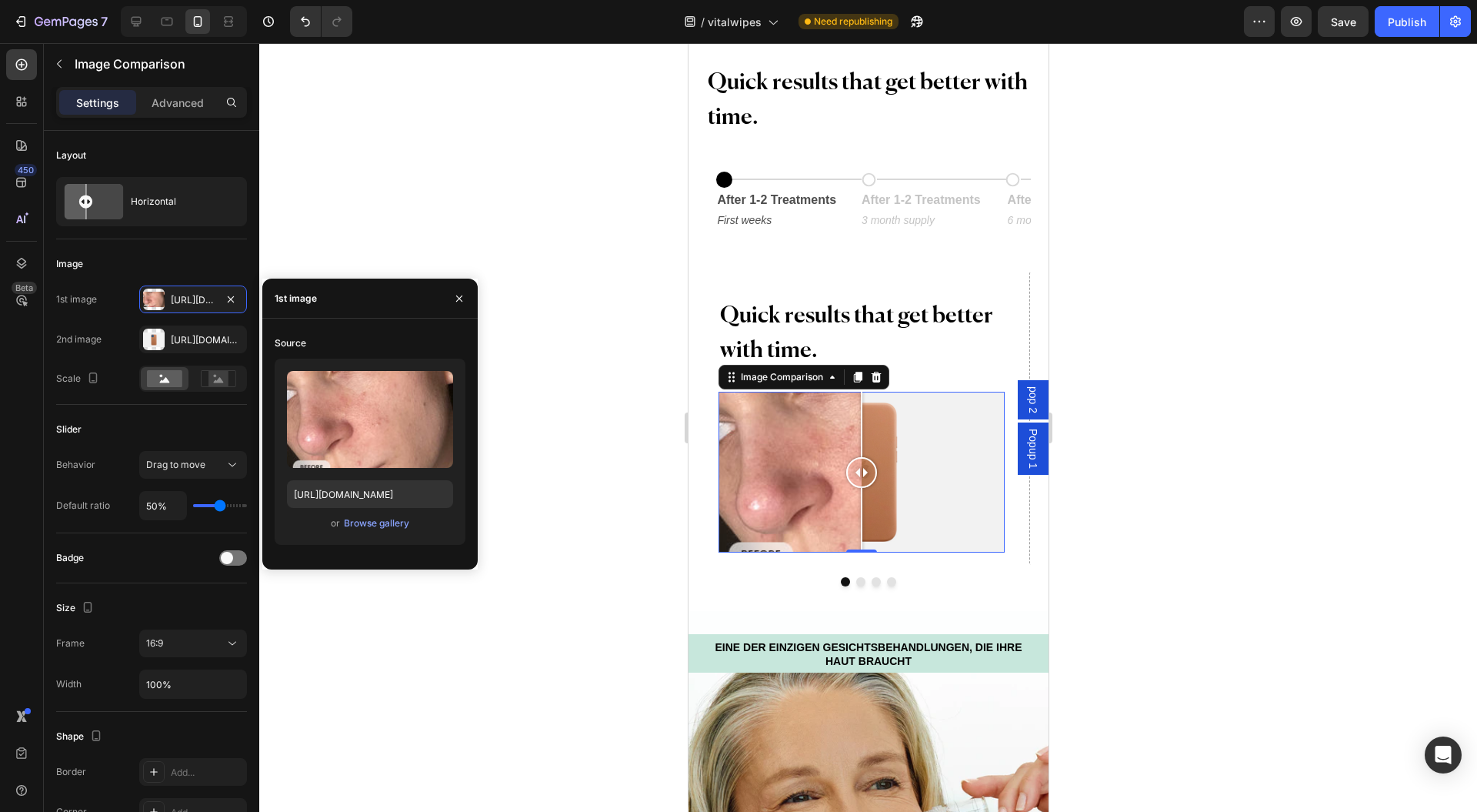
click at [0, 0] on icon "button" at bounding box center [0, 0] width 0 height 0
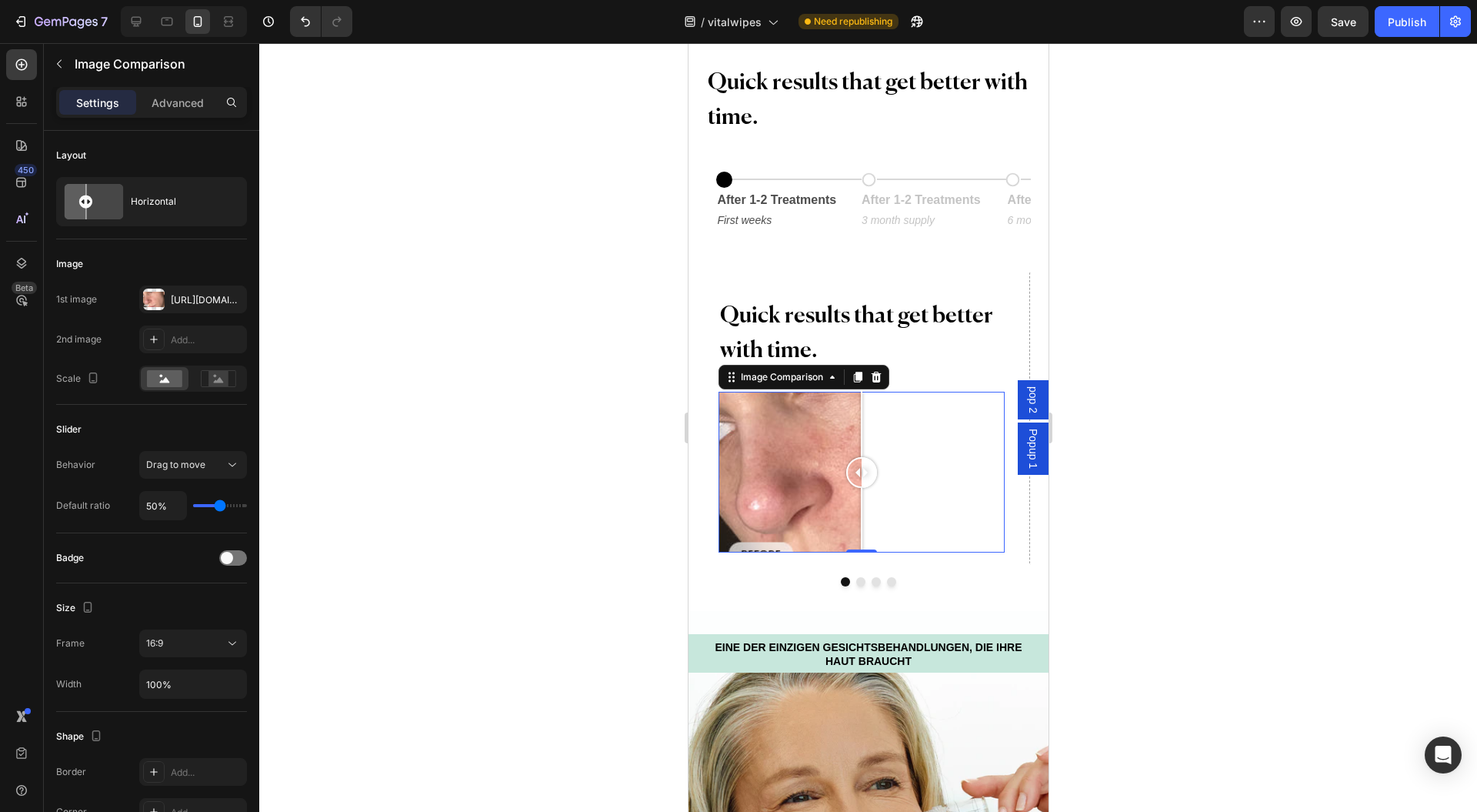
drag, startPoint x: 499, startPoint y: 337, endPoint x: 491, endPoint y: 335, distance: 8.0
click at [499, 337] on div at bounding box center [868, 427] width 1218 height 769
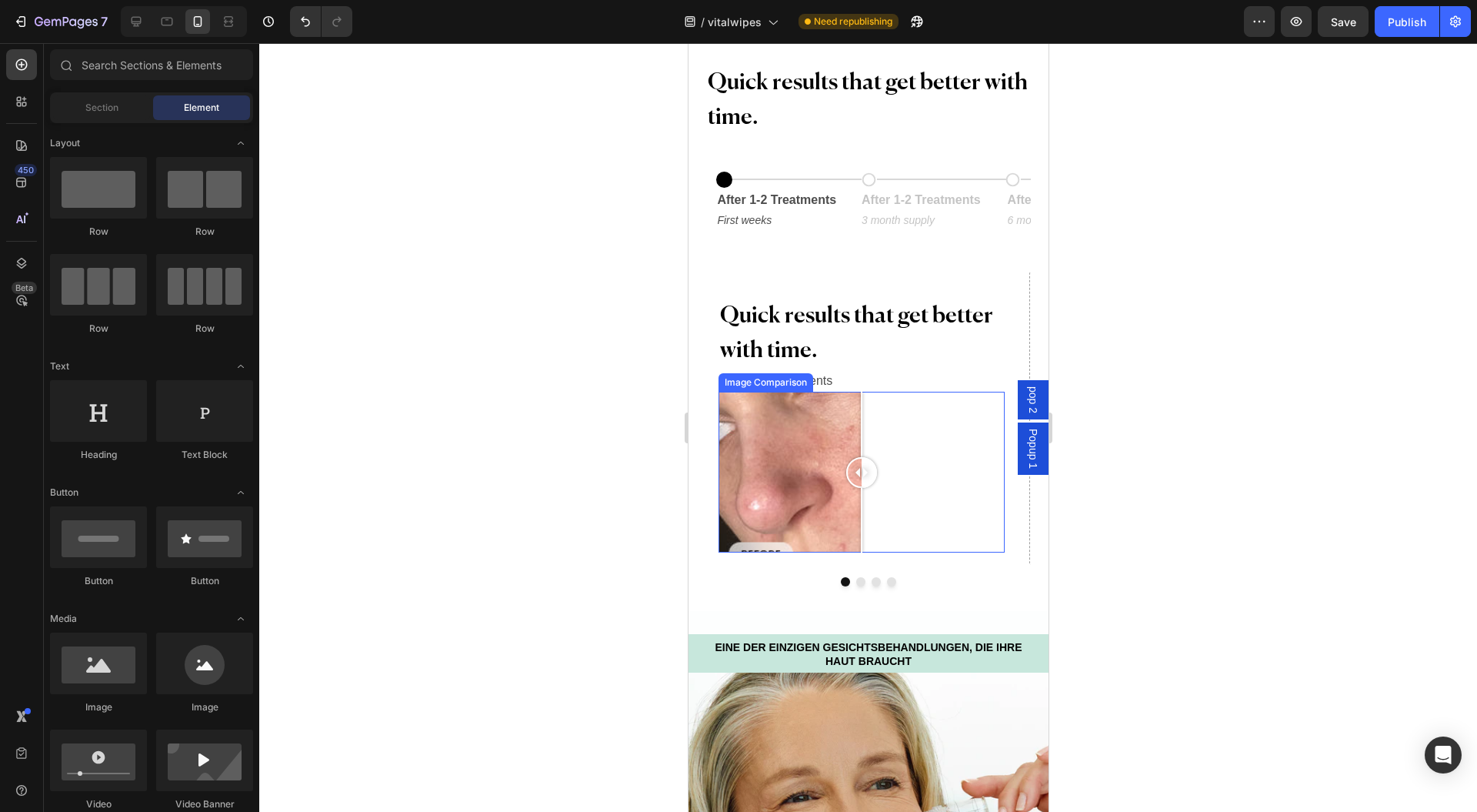
click at [900, 485] on div at bounding box center [860, 472] width 285 height 161
click at [827, 482] on div at bounding box center [860, 472] width 285 height 161
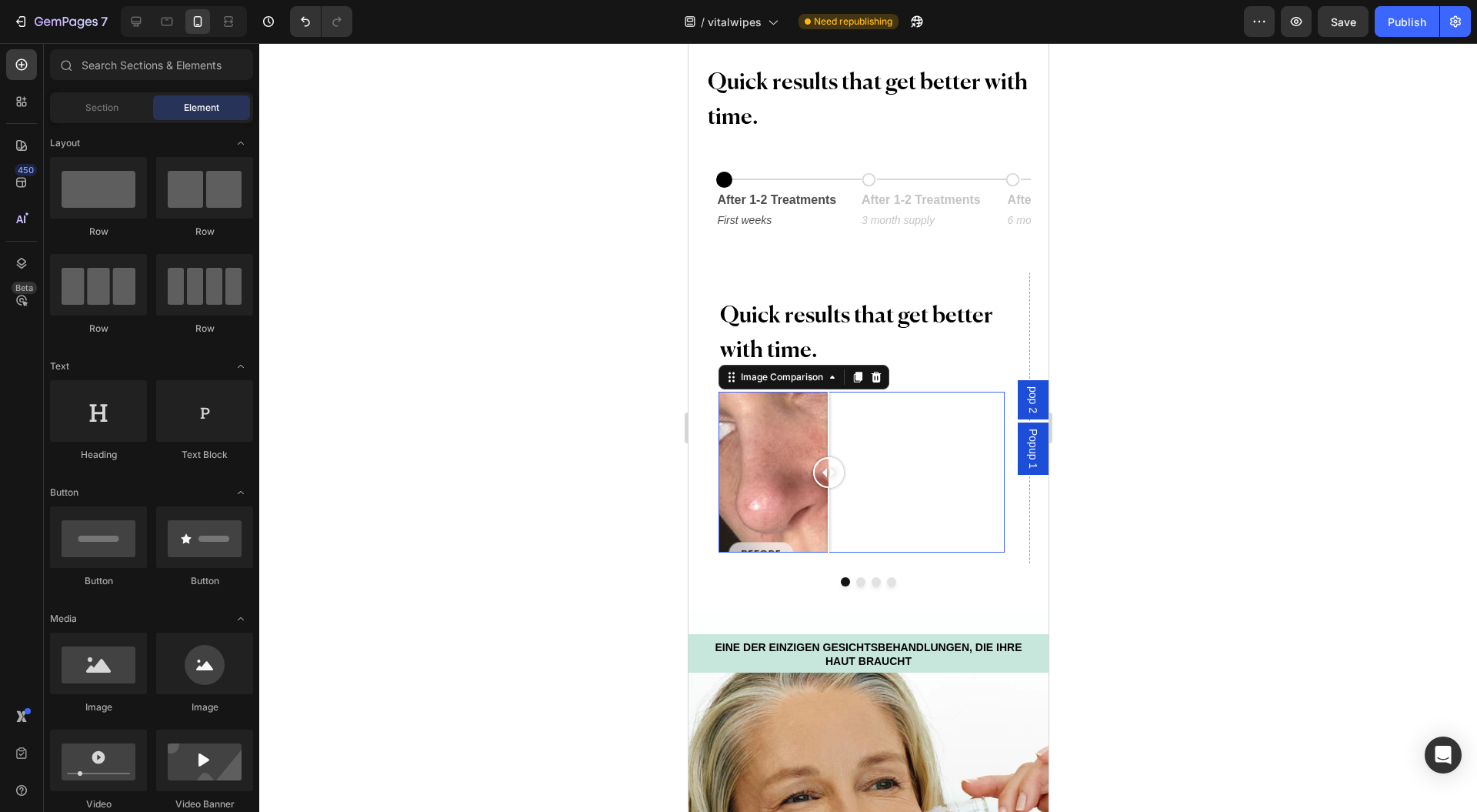
click at [827, 482] on div at bounding box center [828, 472] width 31 height 31
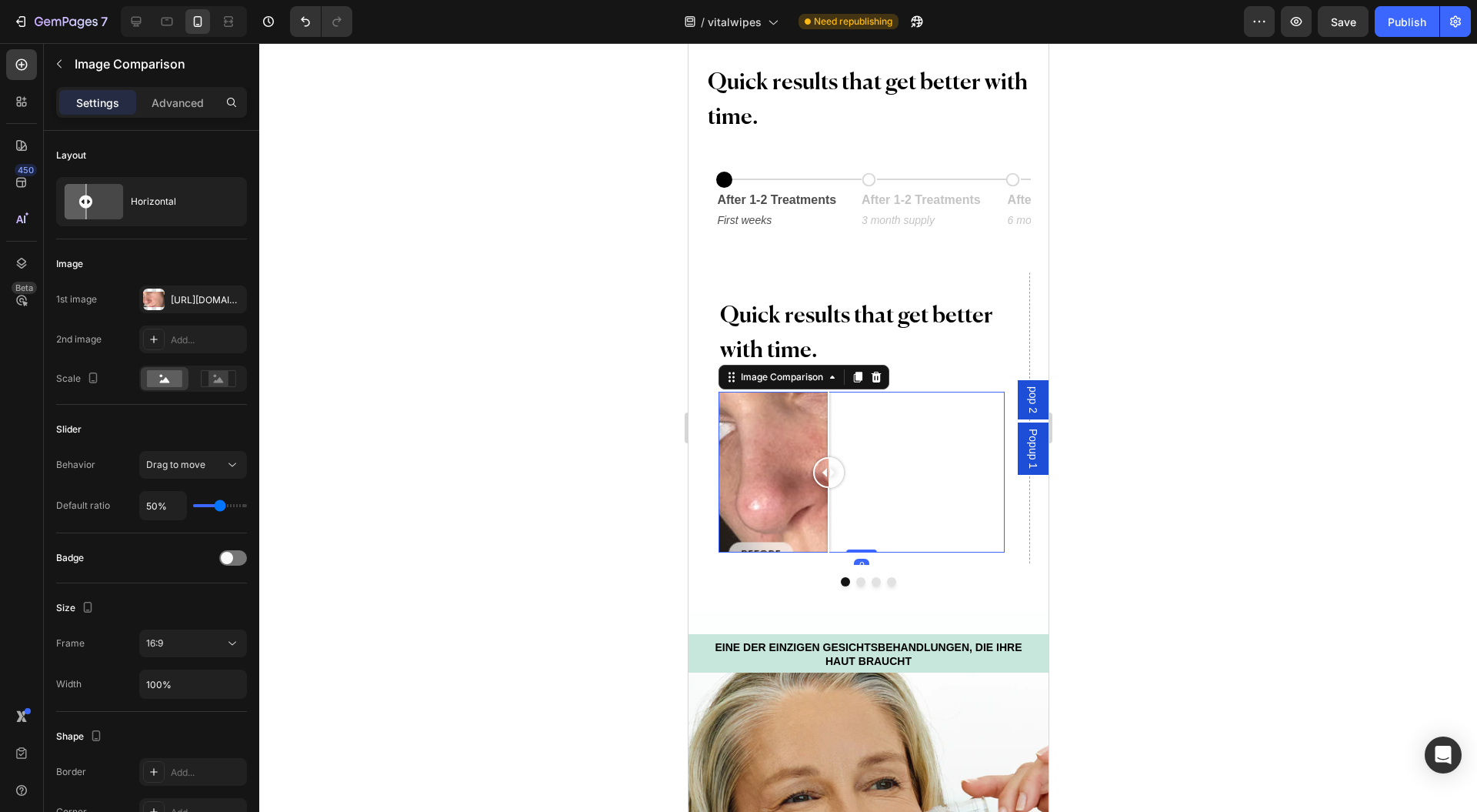
click at [827, 482] on div at bounding box center [828, 472] width 31 height 31
click at [167, 343] on div "Add..." at bounding box center [193, 340] width 108 height 28
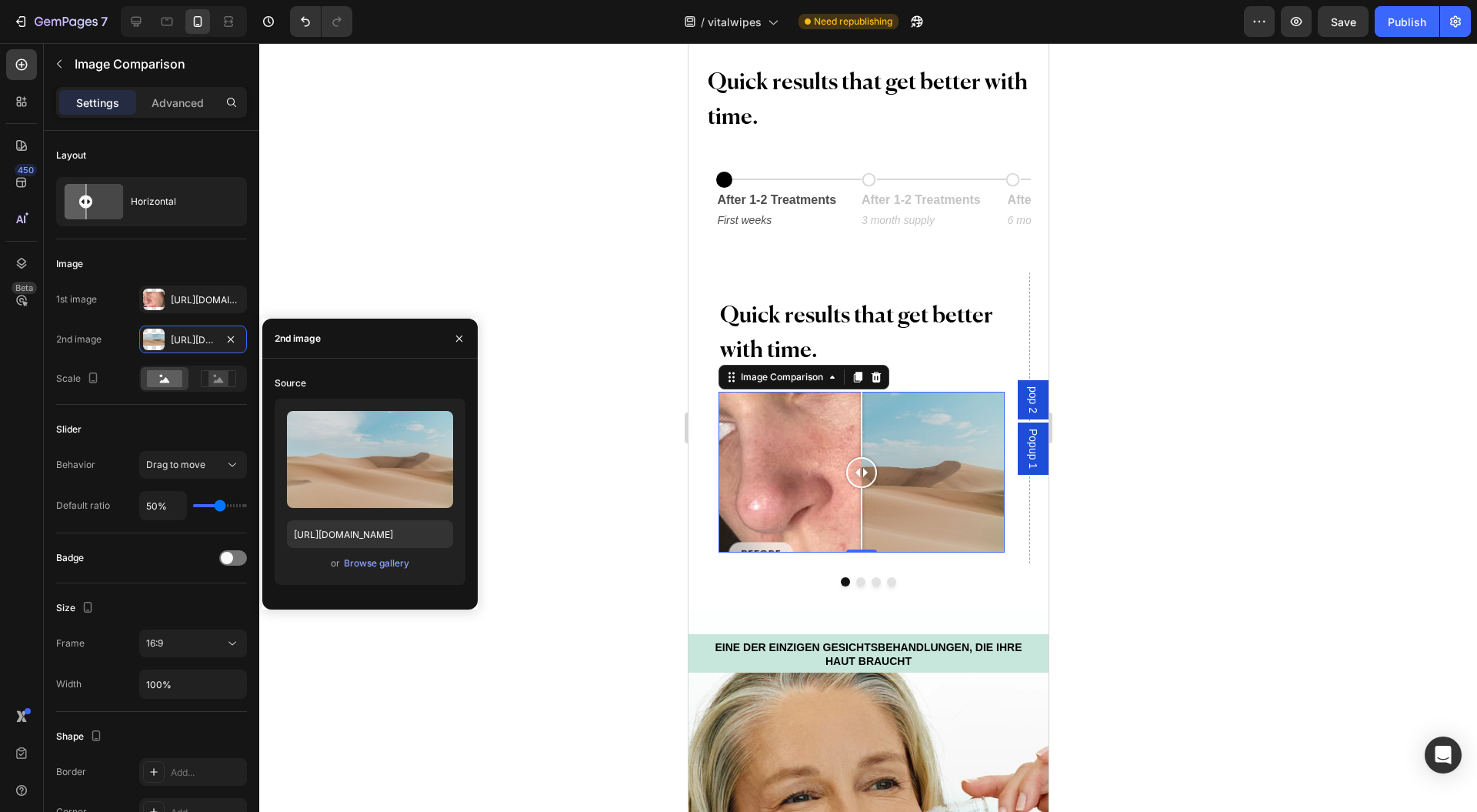
click at [306, 436] on label at bounding box center [370, 459] width 166 height 97
click at [317, 472] on input "file" at bounding box center [370, 485] width 106 height 26
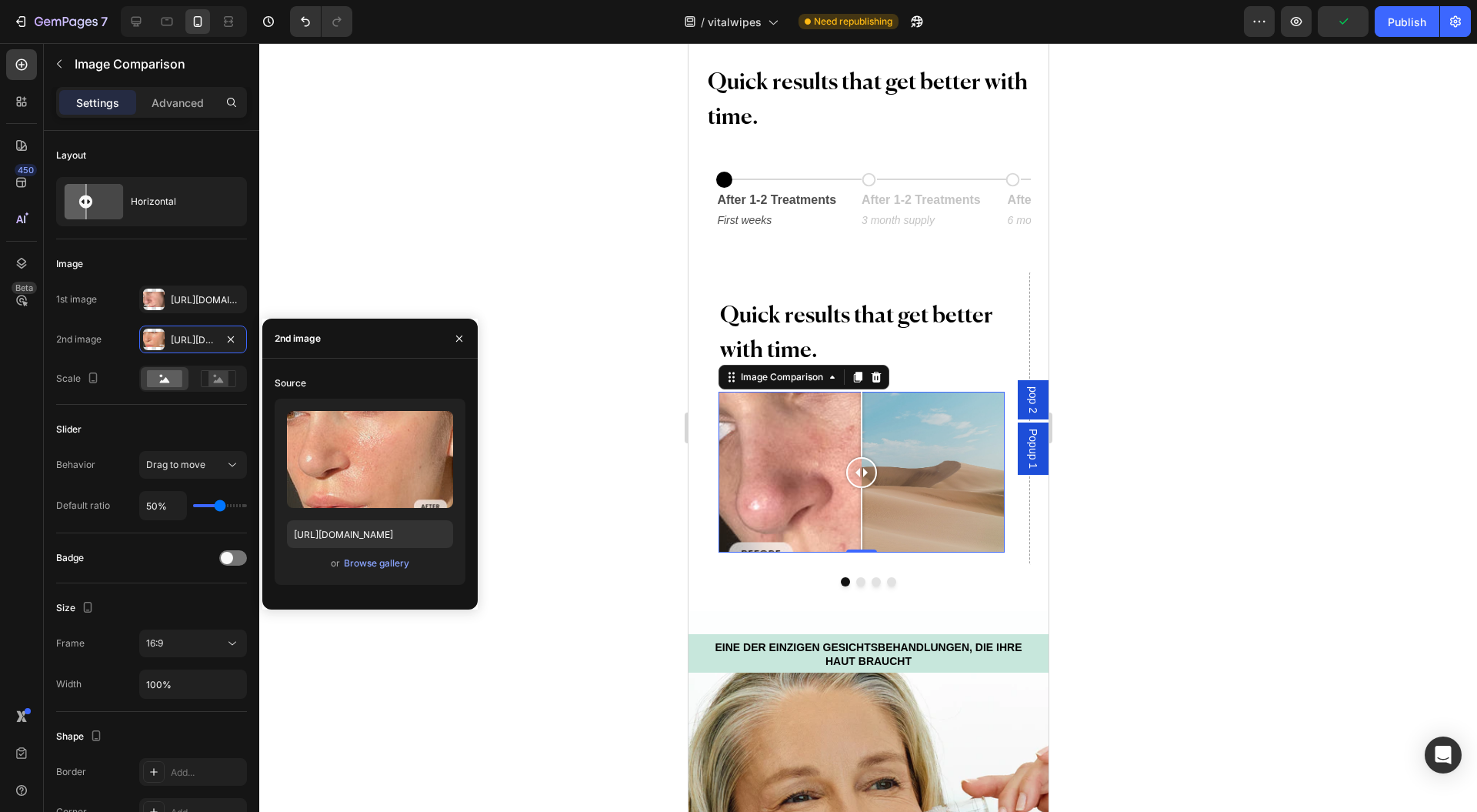
type input "https://cdn.shopify.com/s/files/1/0954/1340/3978/files/gempages_580200179035014…"
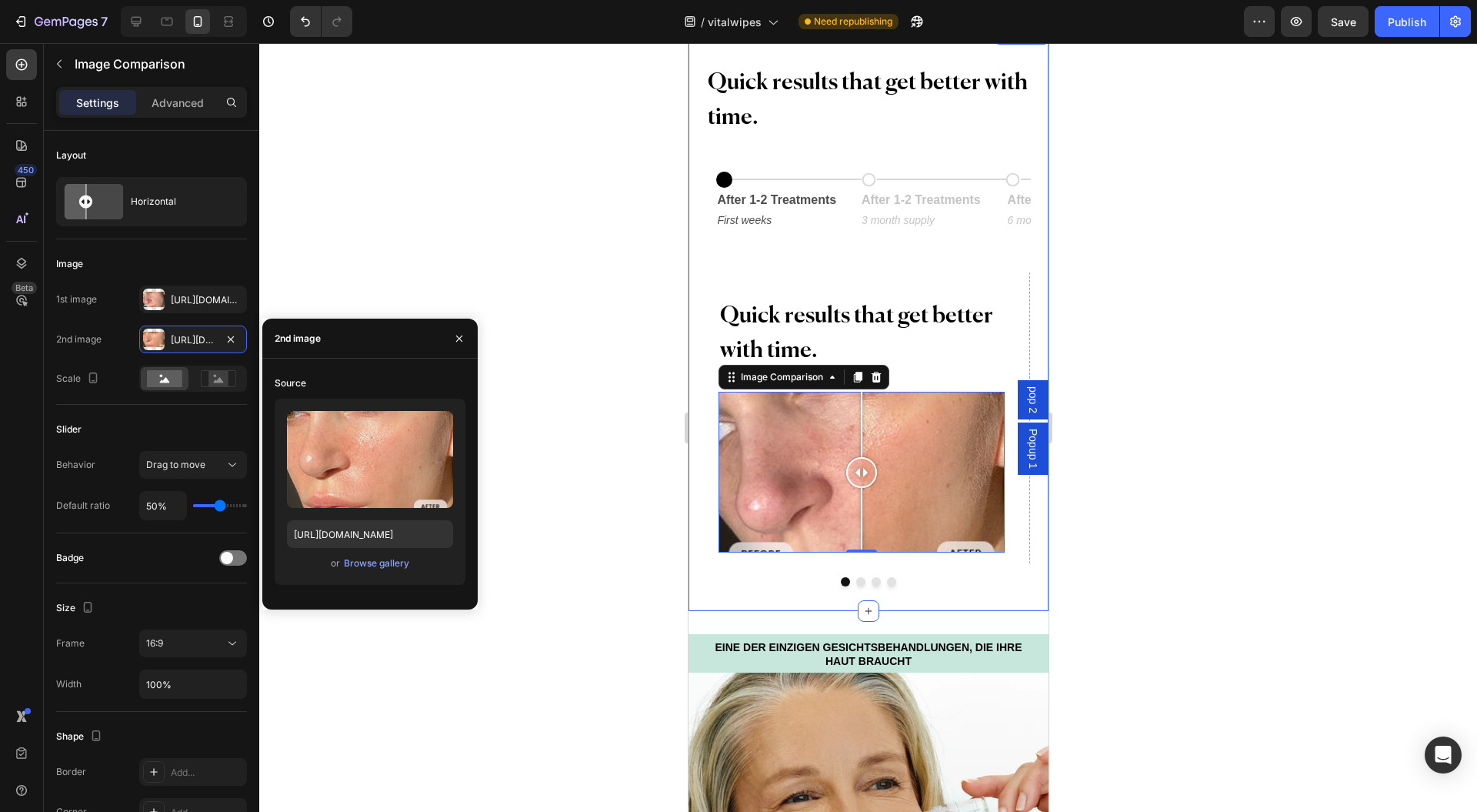
click at [458, 340] on icon "button" at bounding box center [459, 338] width 12 height 12
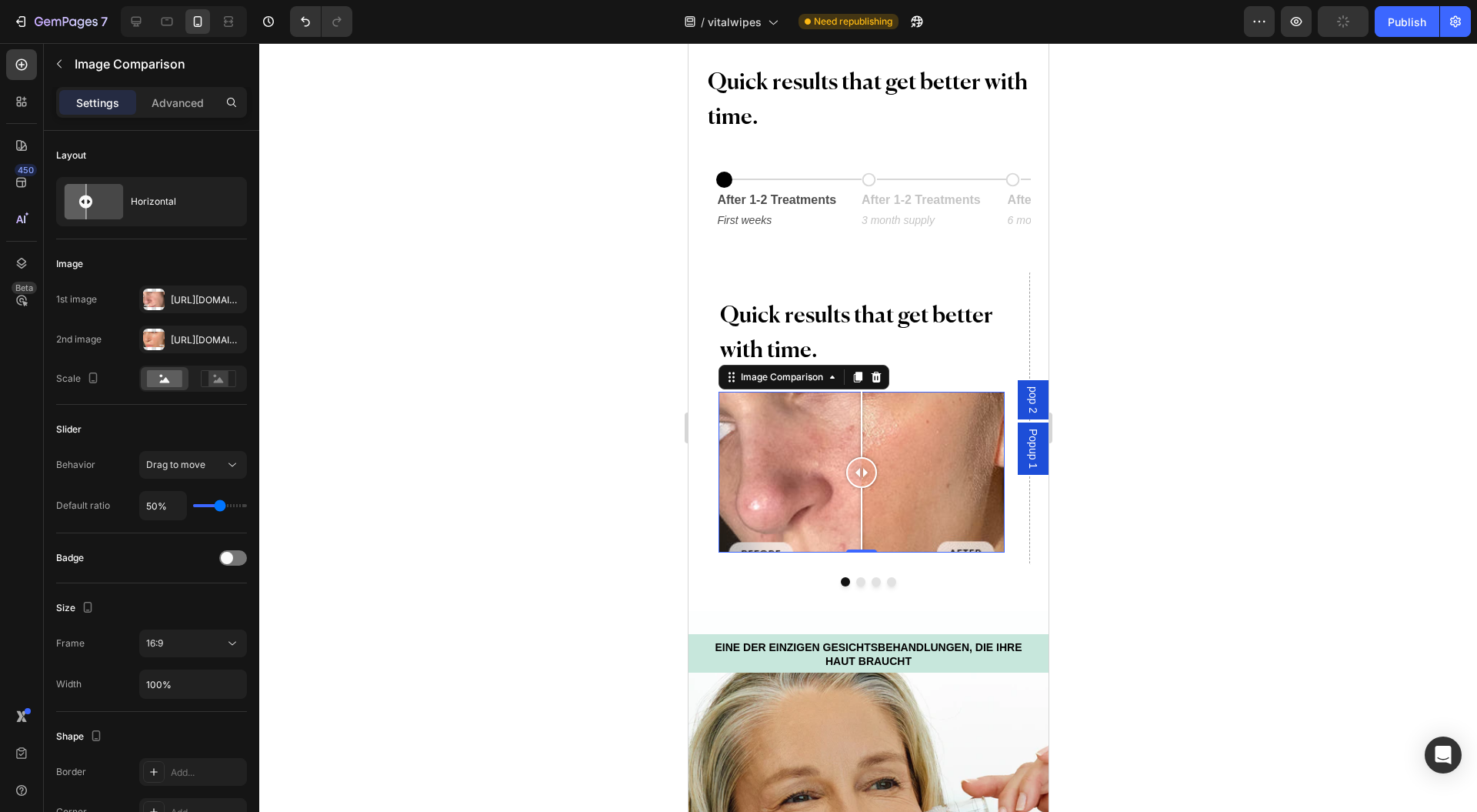
type input "72%"
type input "72"
type input "81%"
type input "81"
type input "87%"
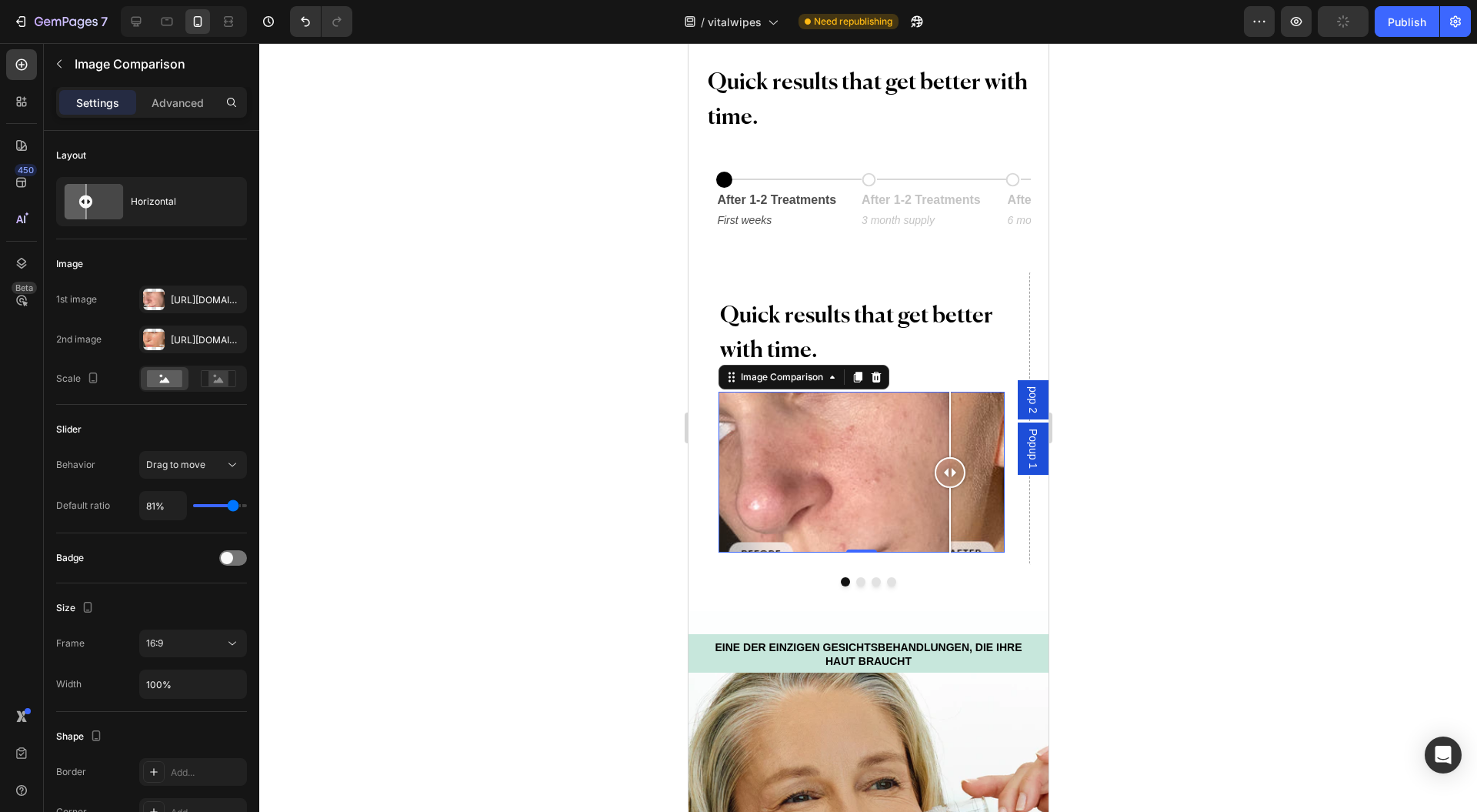
type input "87"
type input "92%"
type input "92"
type input "96%"
type input "96"
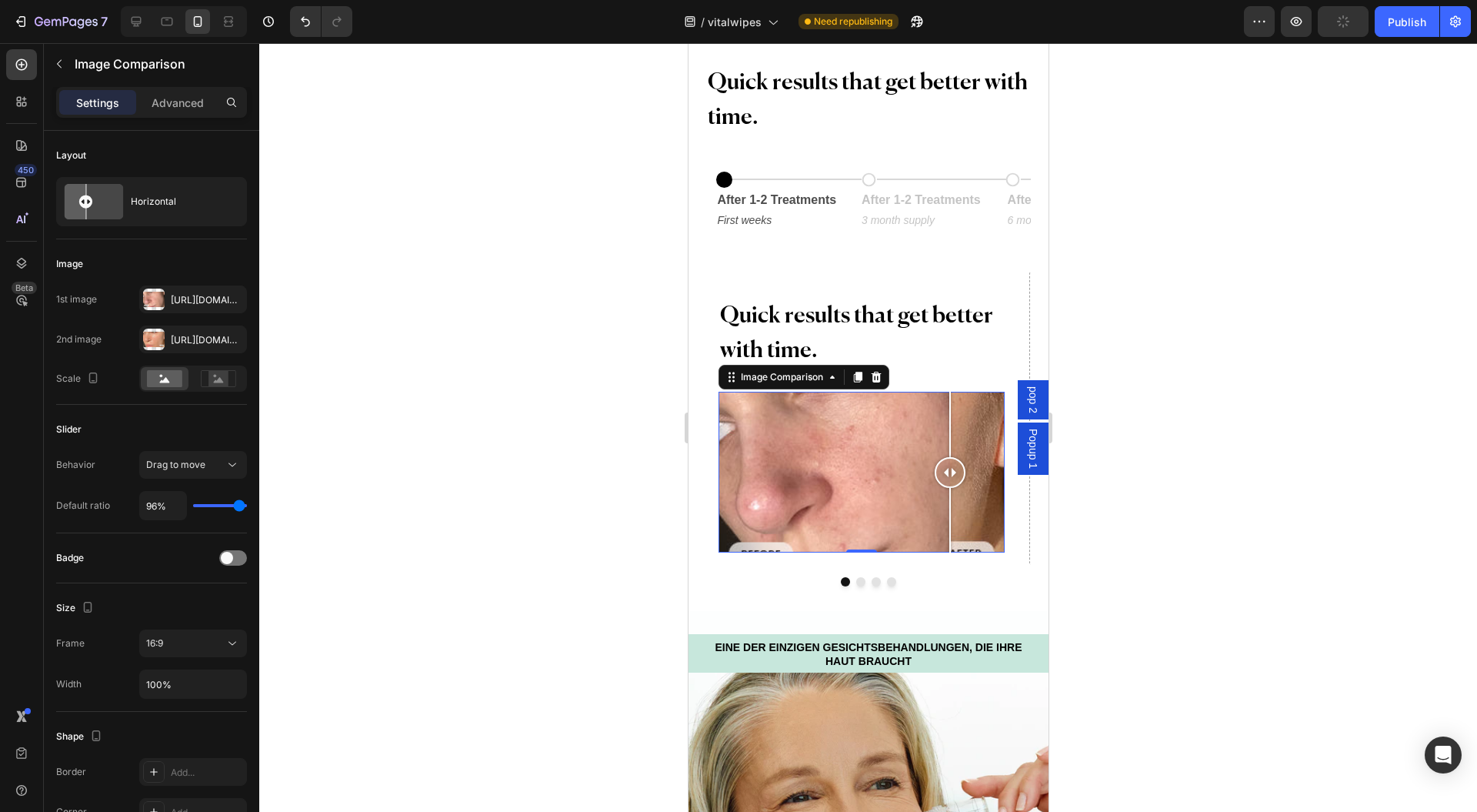
type input "100%"
type input "100"
type input "98%"
type input "98"
type input "91%"
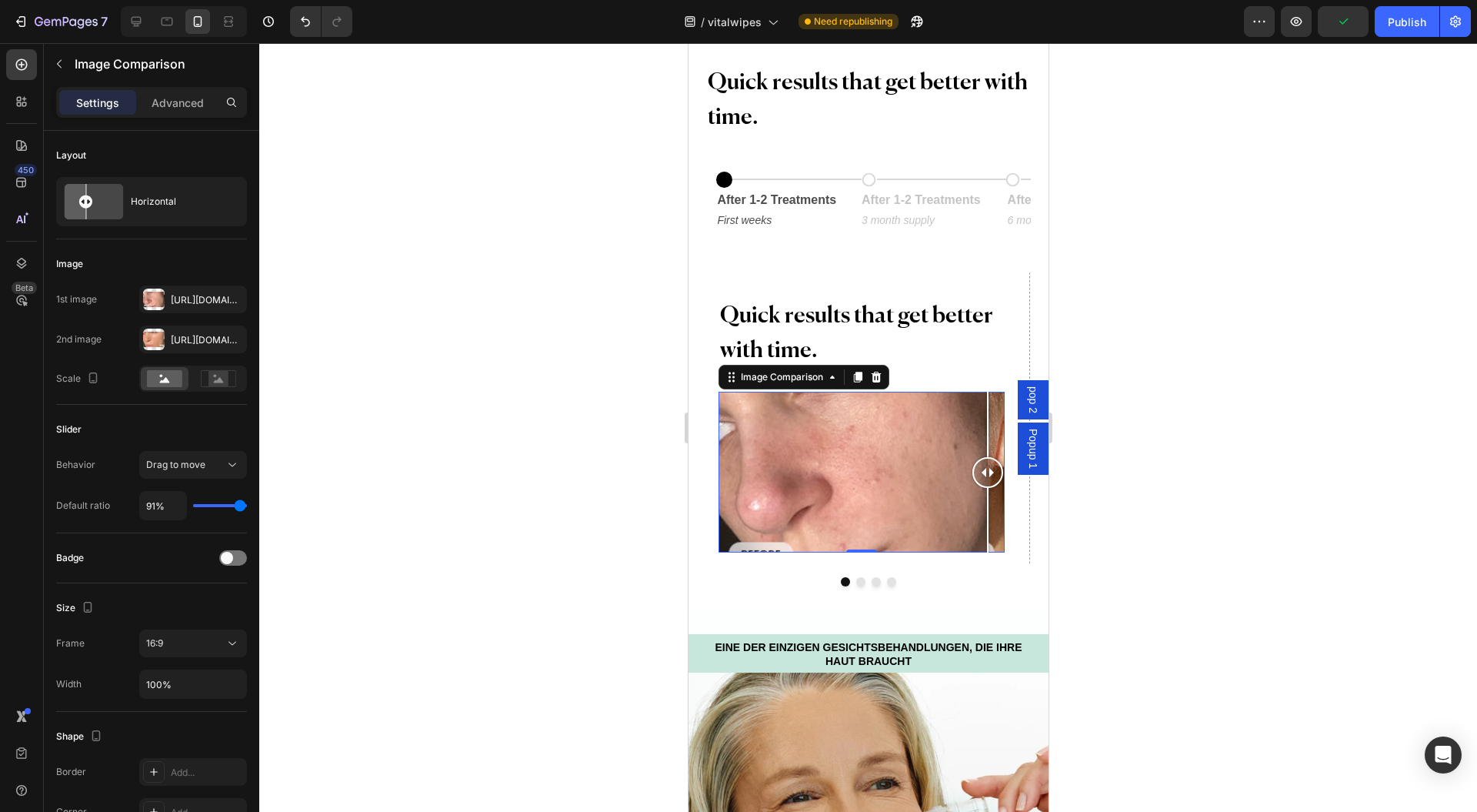
type input "91"
type input "85%"
type input "85"
type input "81%"
type input "81"
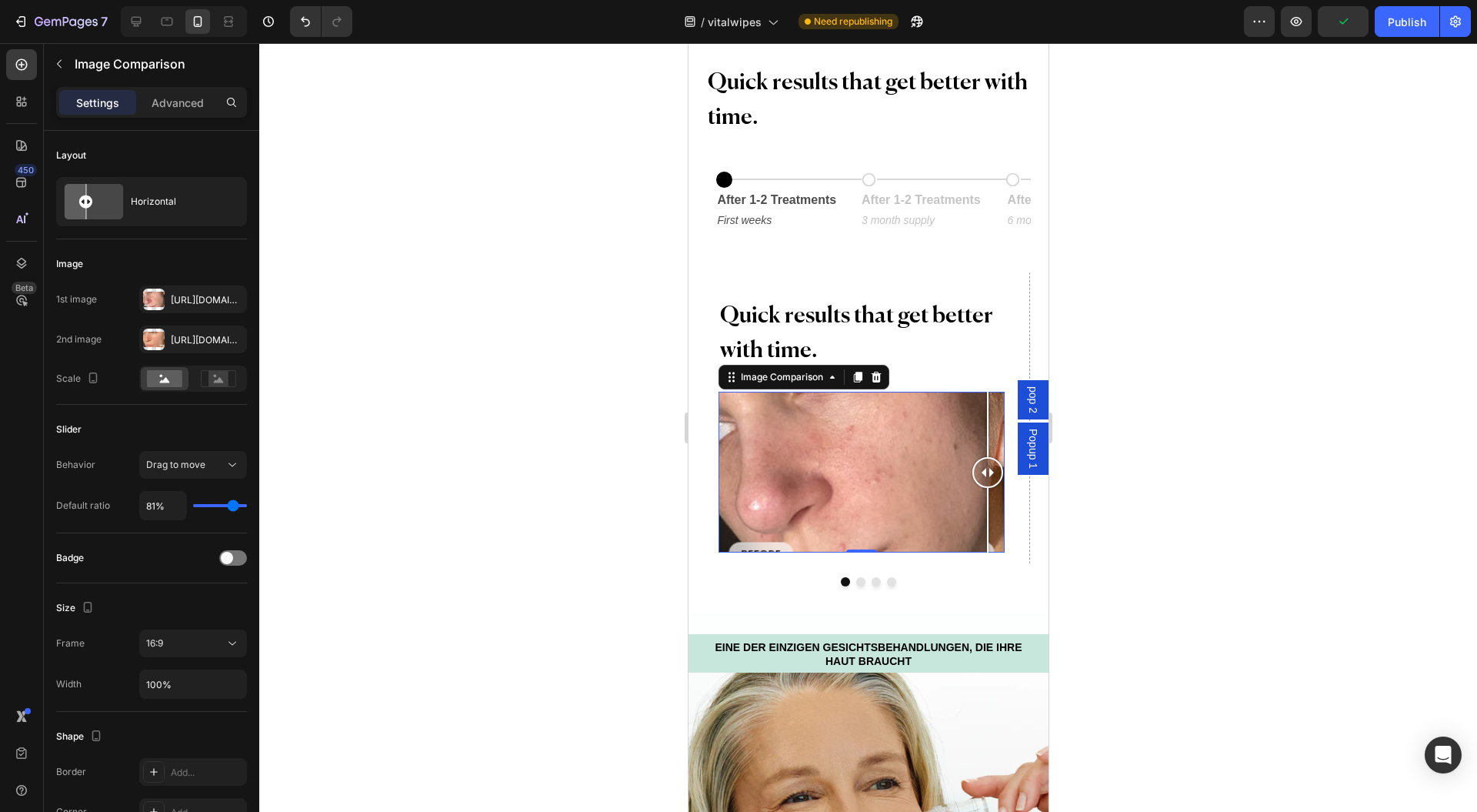
type input "76%"
type input "76"
type input "72%"
type input "72"
type input "69%"
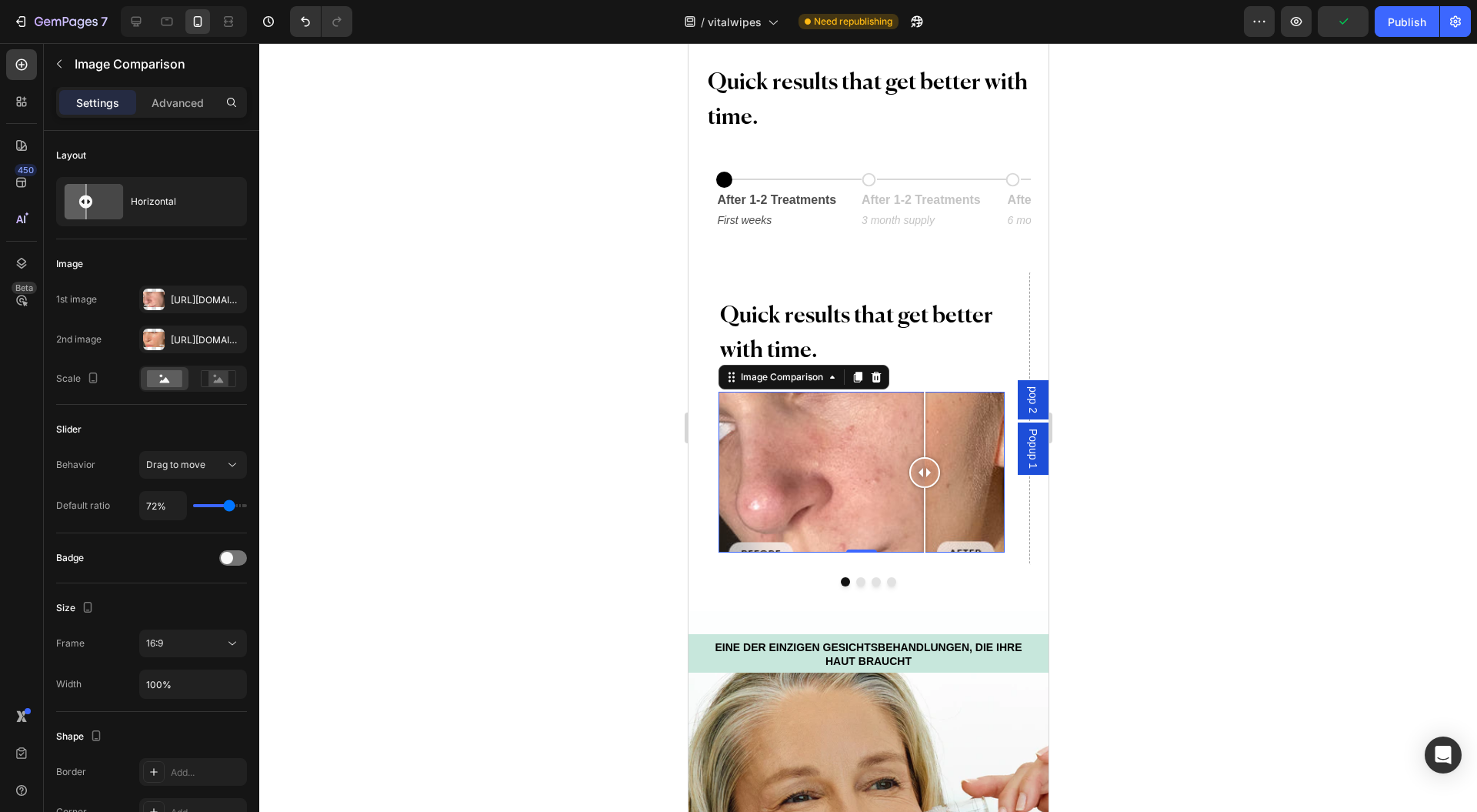
type input "69"
type input "65%"
type input "65"
type input "63%"
type input "63"
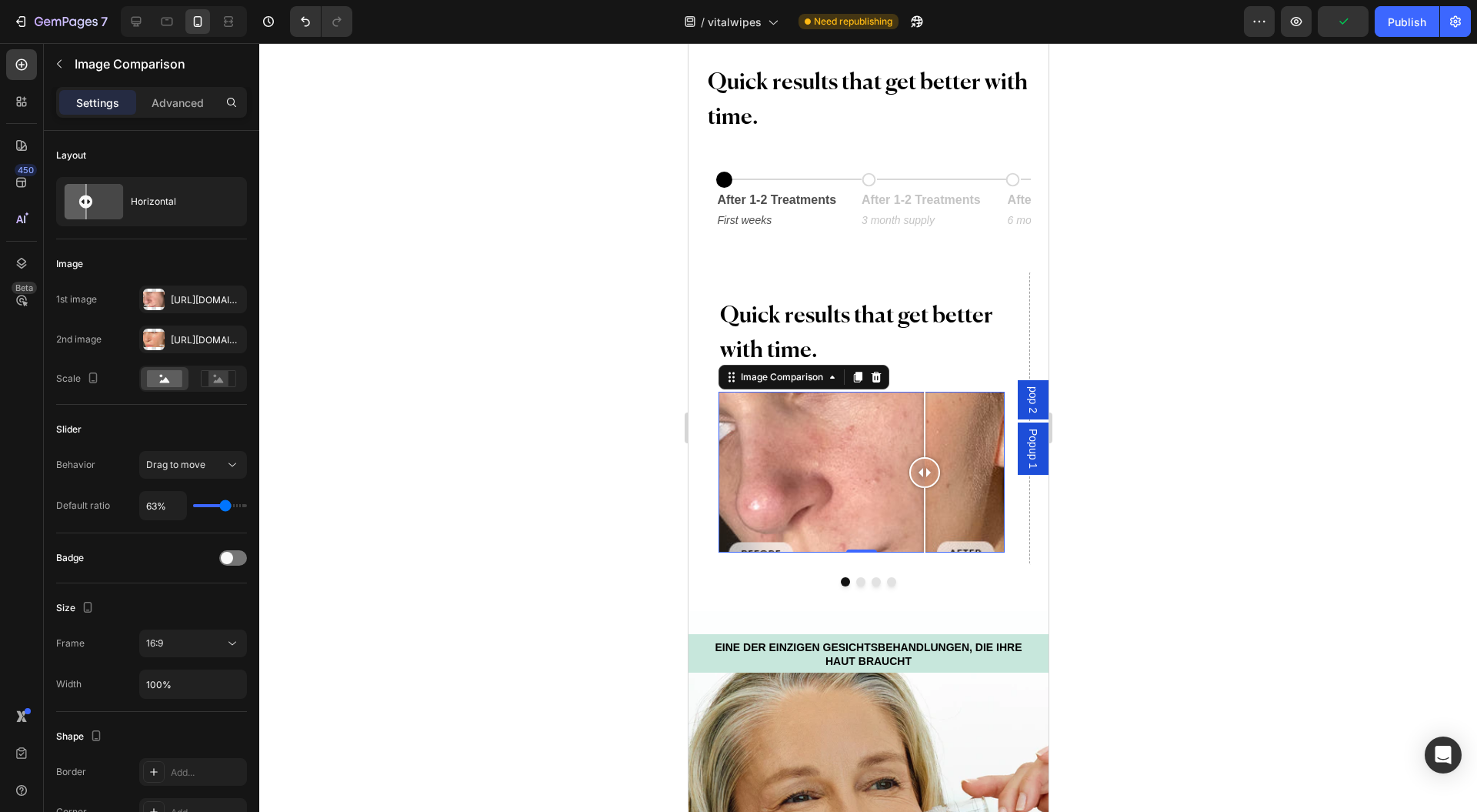
type input "62%"
type input "62"
type input "58%"
type input "58"
type input "38%"
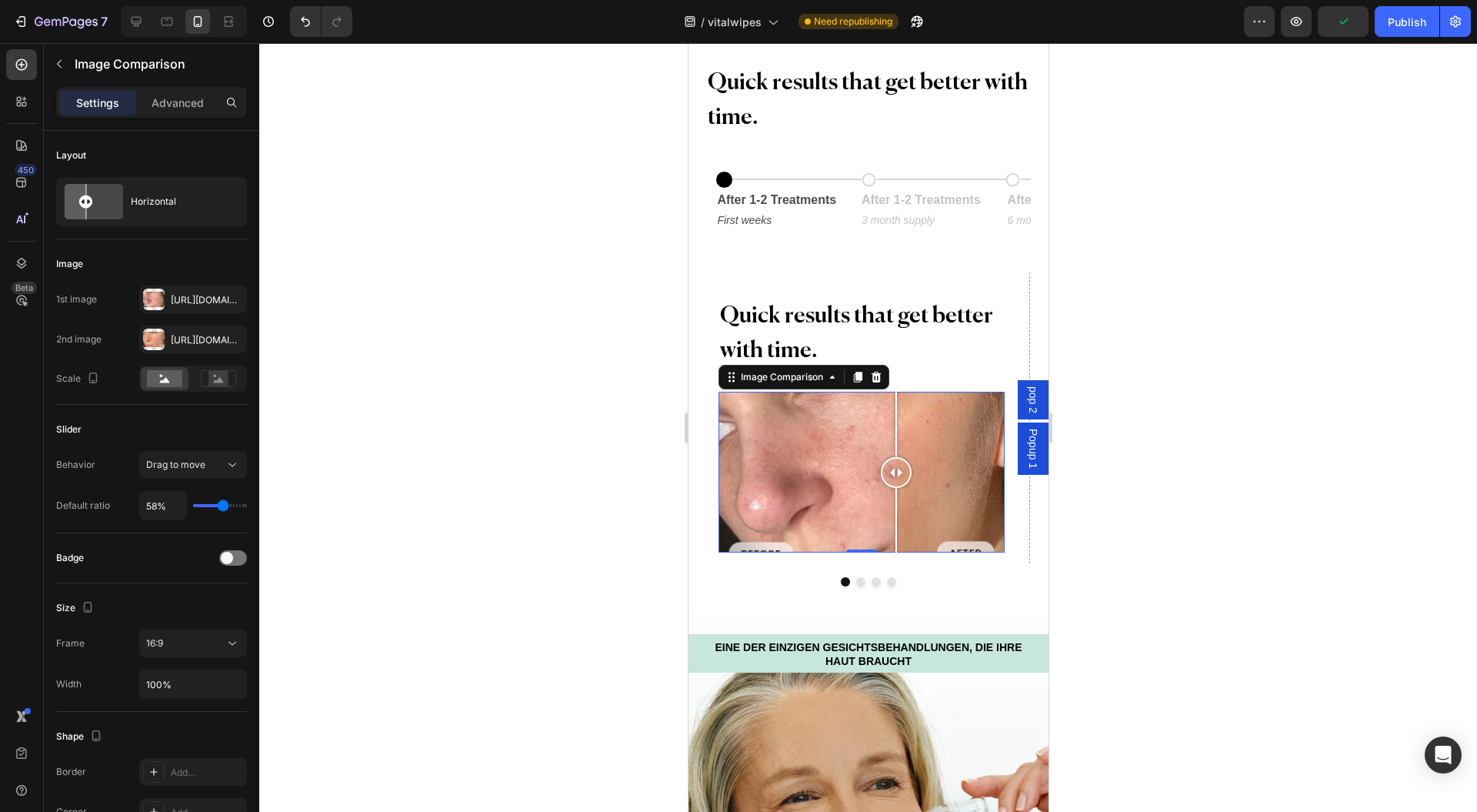
type input "38"
type input "36%"
drag, startPoint x: 222, startPoint y: 502, endPoint x: 172, endPoint y: 508, distance: 50.3
type input "36"
click at [214, 507] on input "range" at bounding box center [220, 505] width 54 height 3
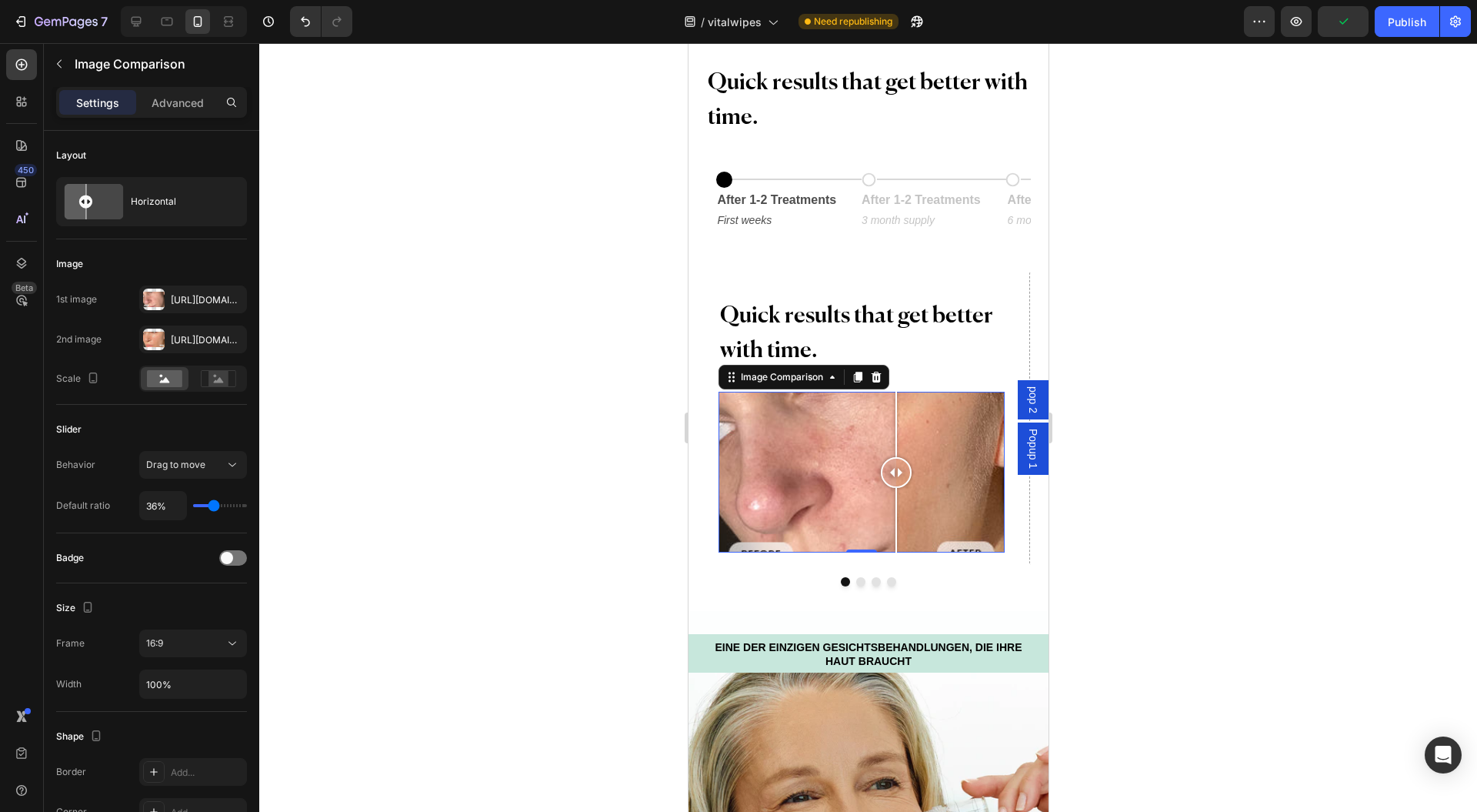
click at [172, 508] on input "36%" at bounding box center [163, 506] width 46 height 28
type input "5%"
type input "5"
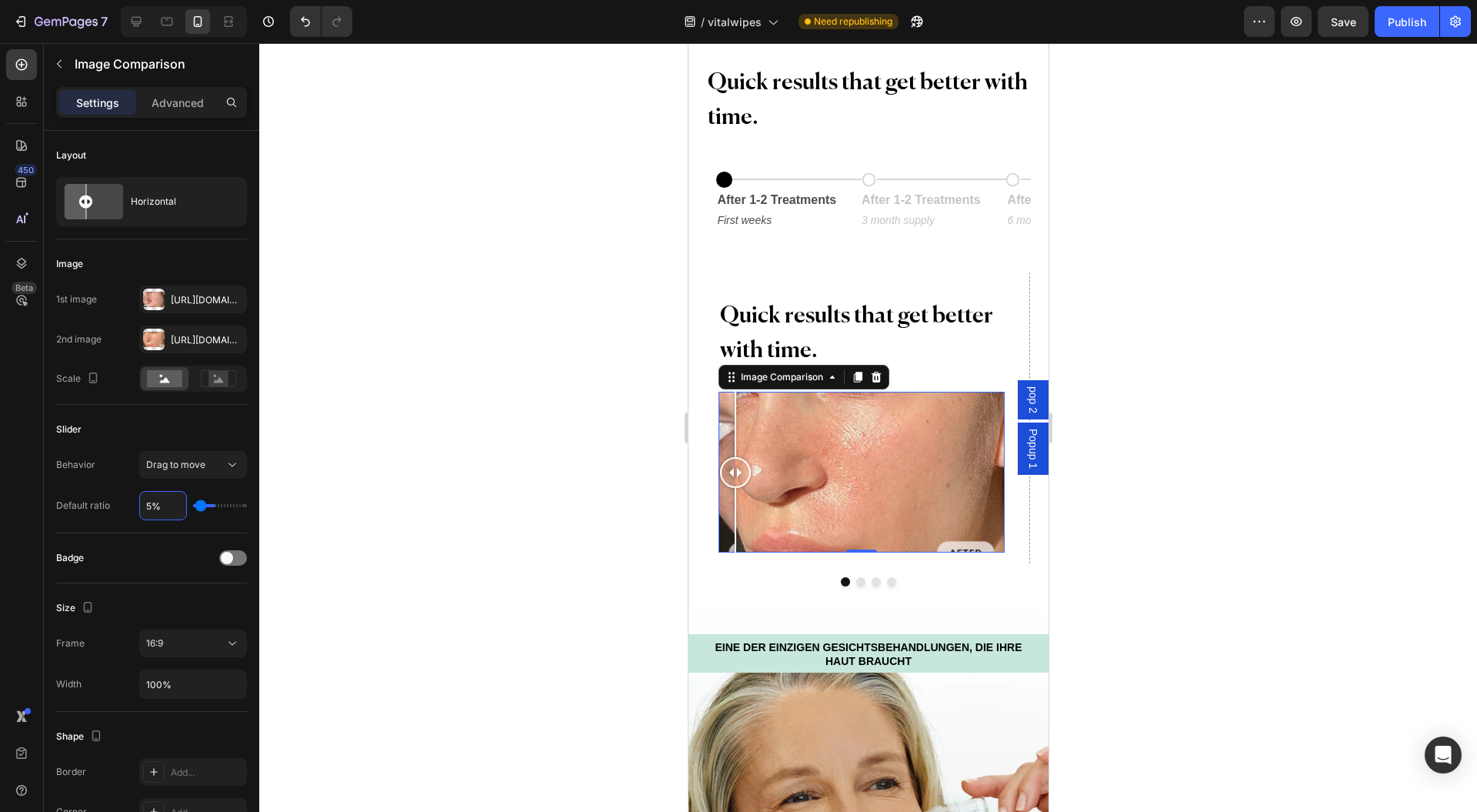
type input "50%"
type input "50"
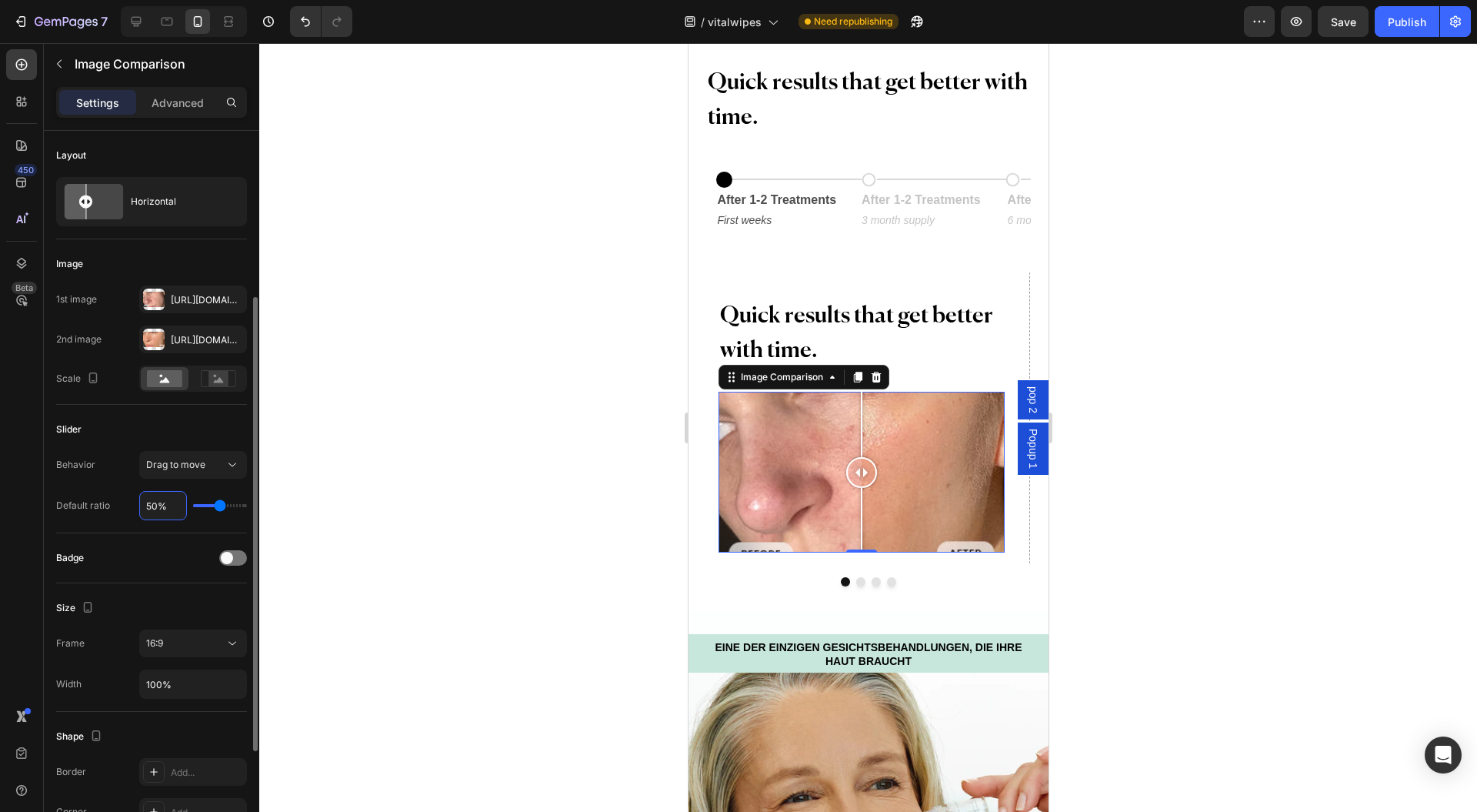
scroll to position [102, 0]
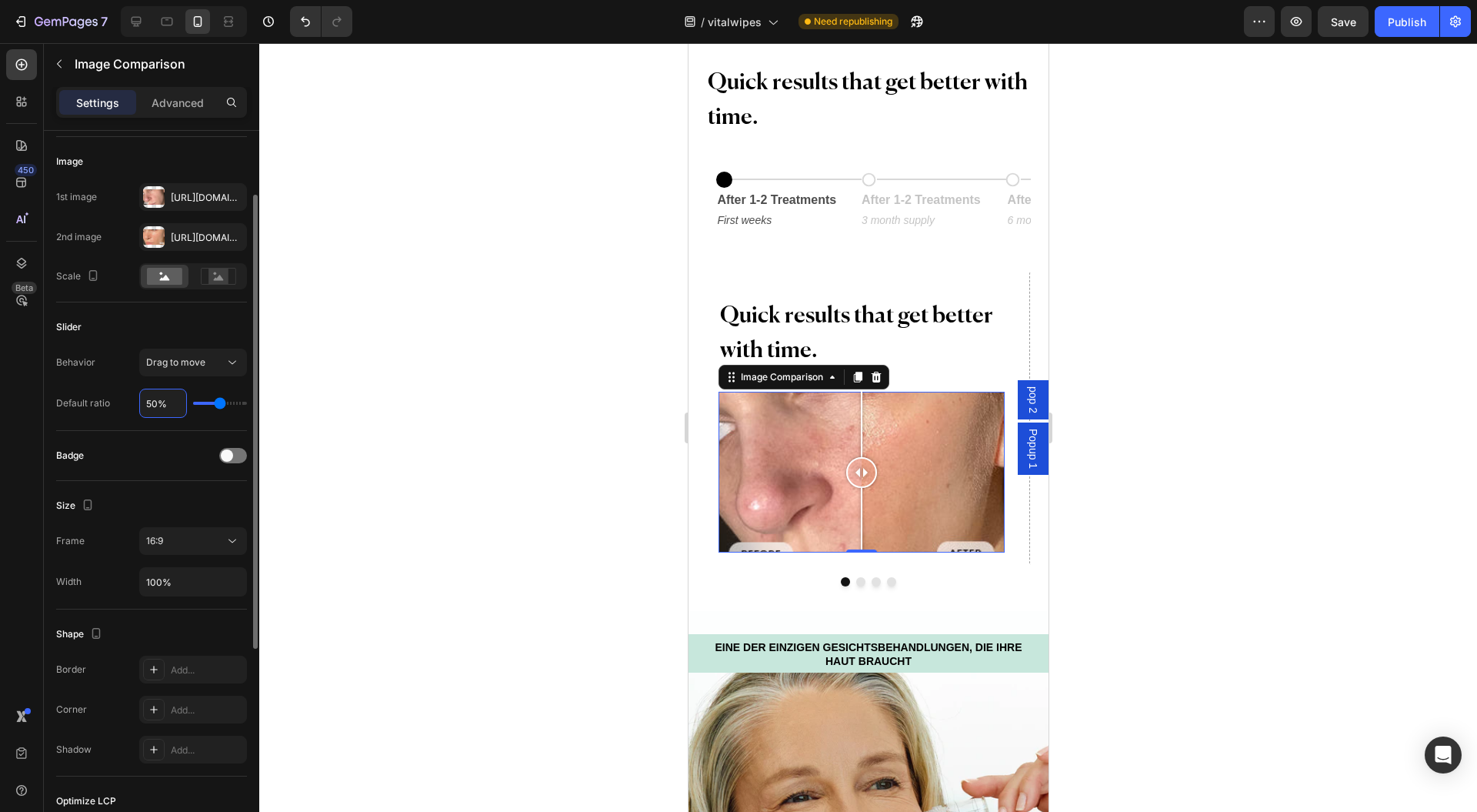
type input "50%"
click at [228, 452] on span at bounding box center [227, 455] width 12 height 12
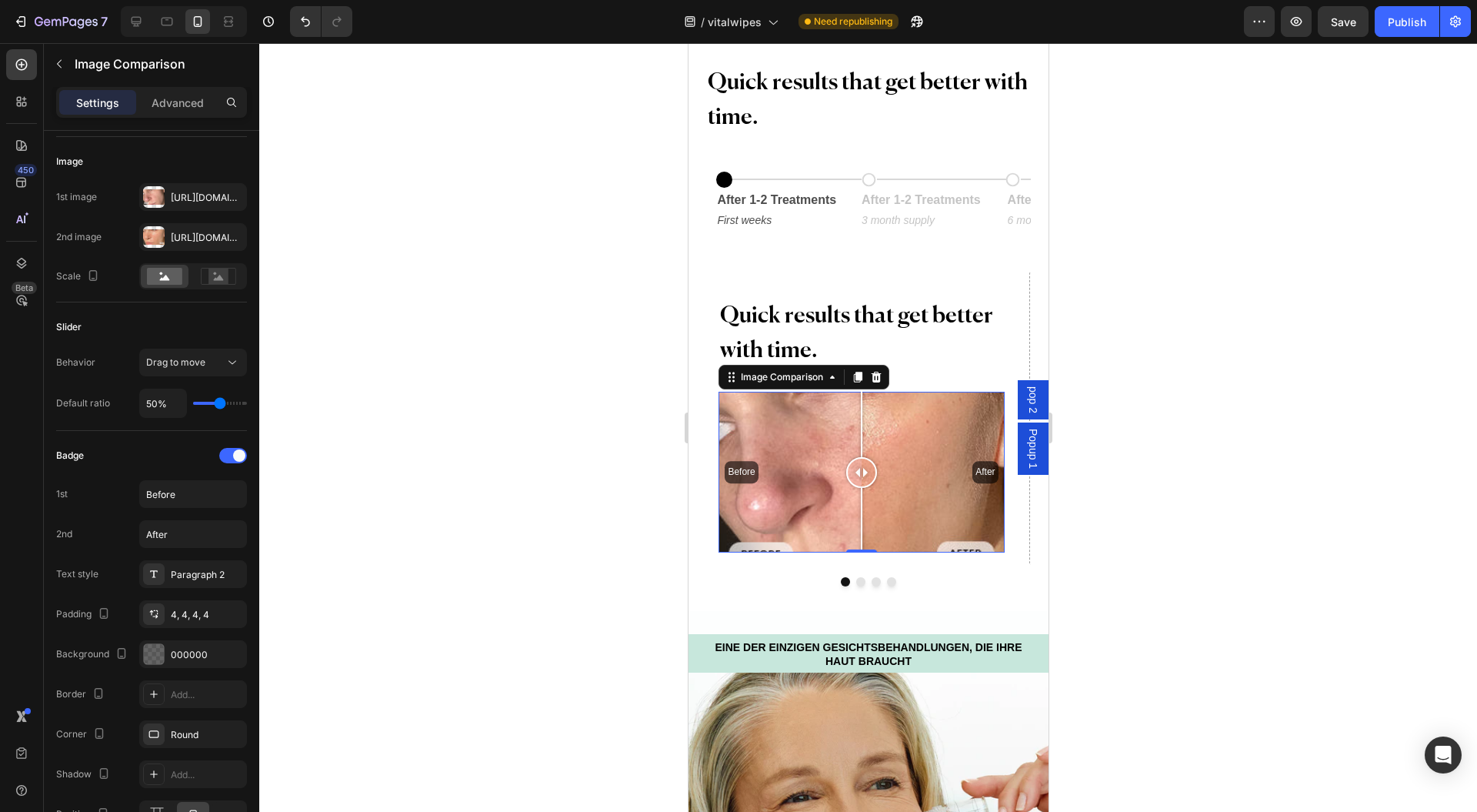
click at [229, 448] on div at bounding box center [233, 455] width 28 height 15
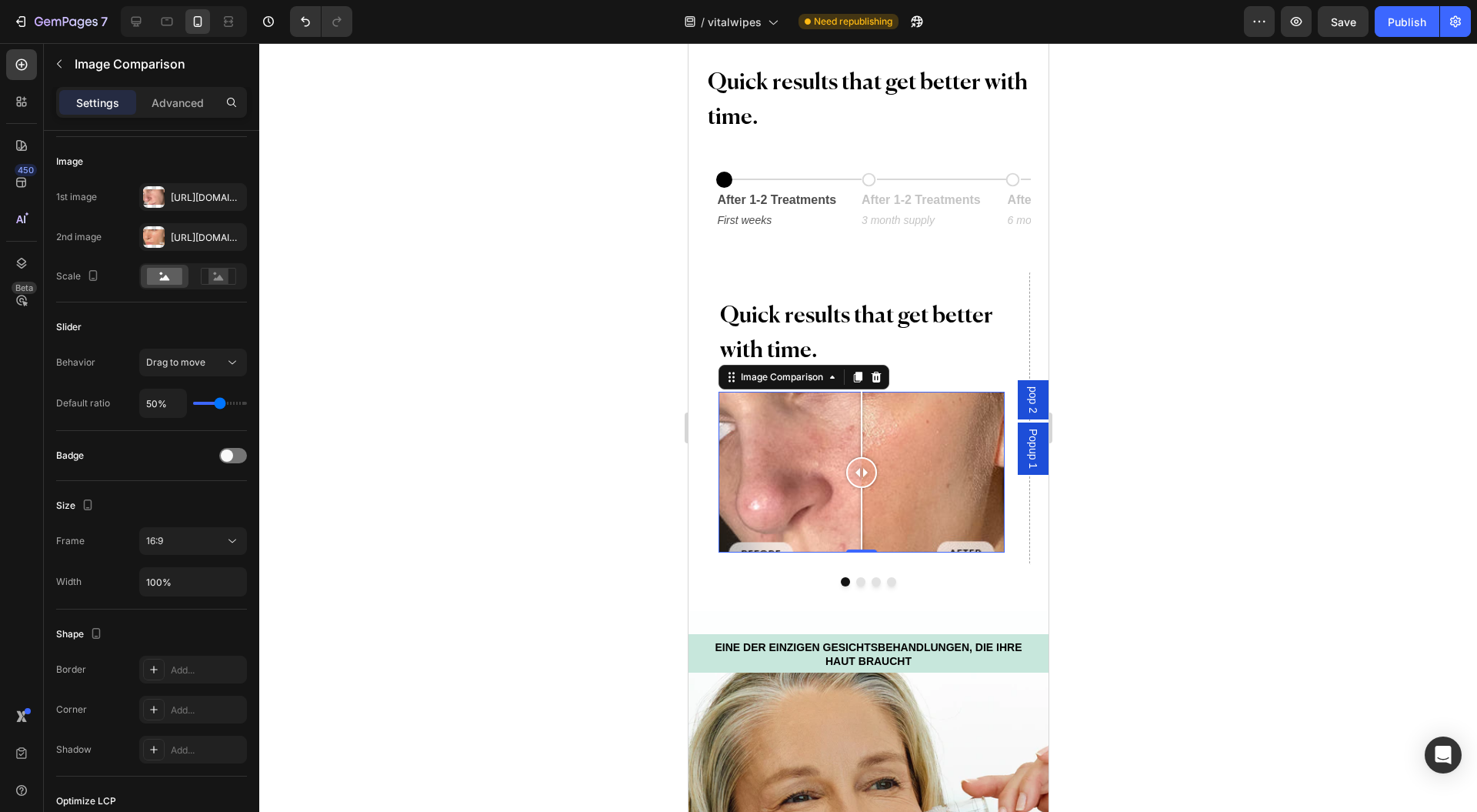
scroll to position [205, 0]
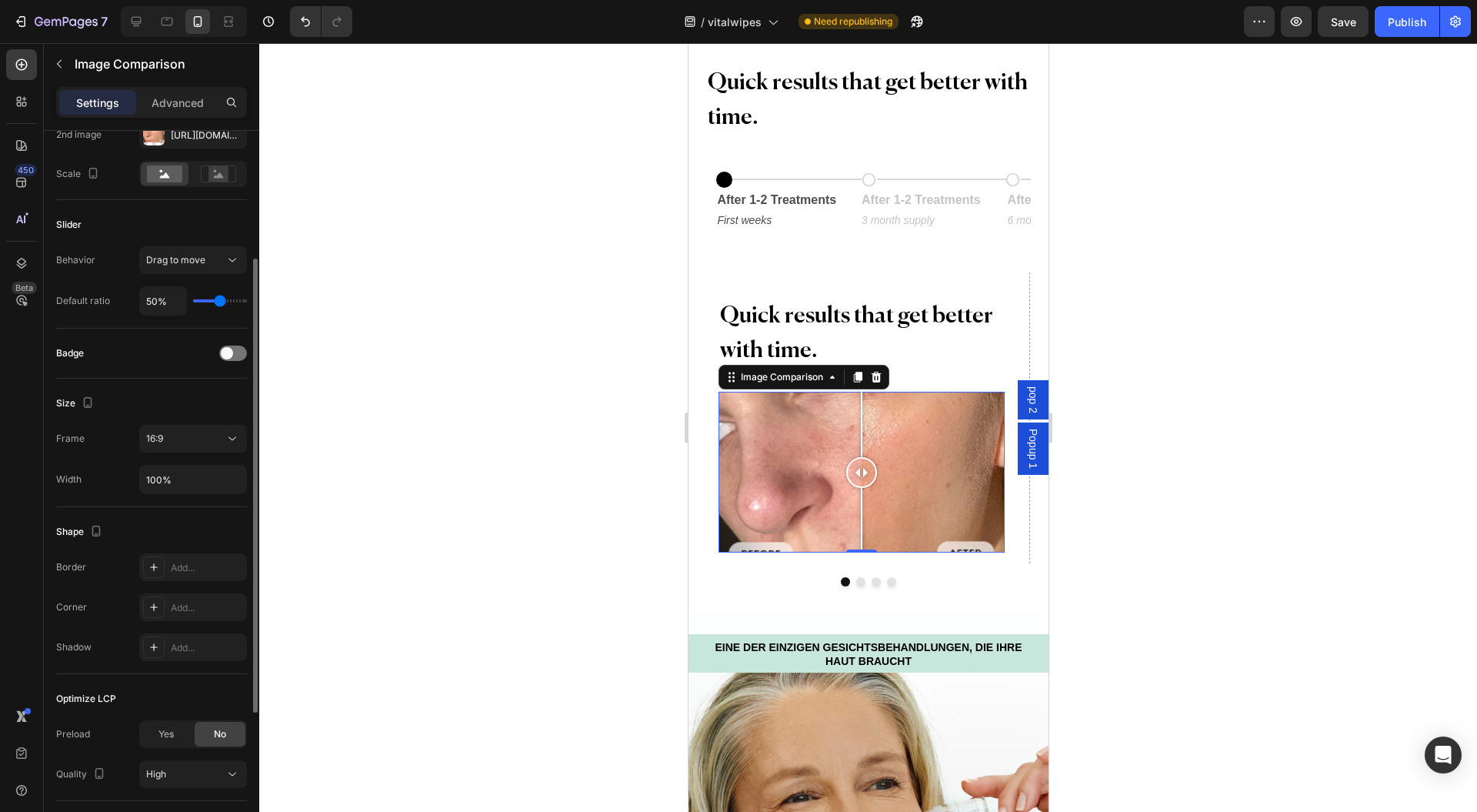
click at [214, 443] on button "16:9" at bounding box center [193, 439] width 108 height 28
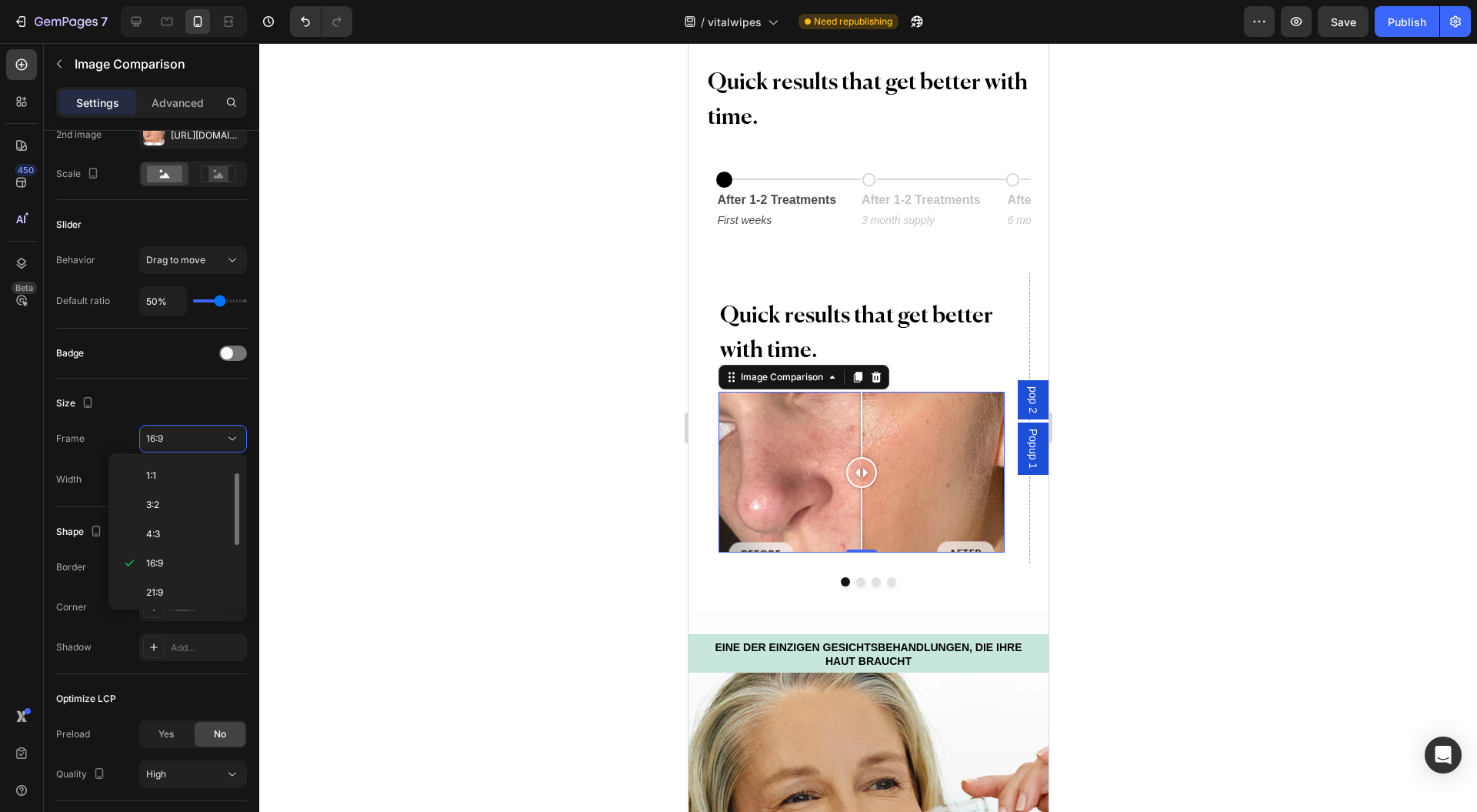
click at [214, 443] on div "16:9" at bounding box center [193, 438] width 94 height 15
click at [206, 579] on div "9:16" at bounding box center [175, 593] width 120 height 29
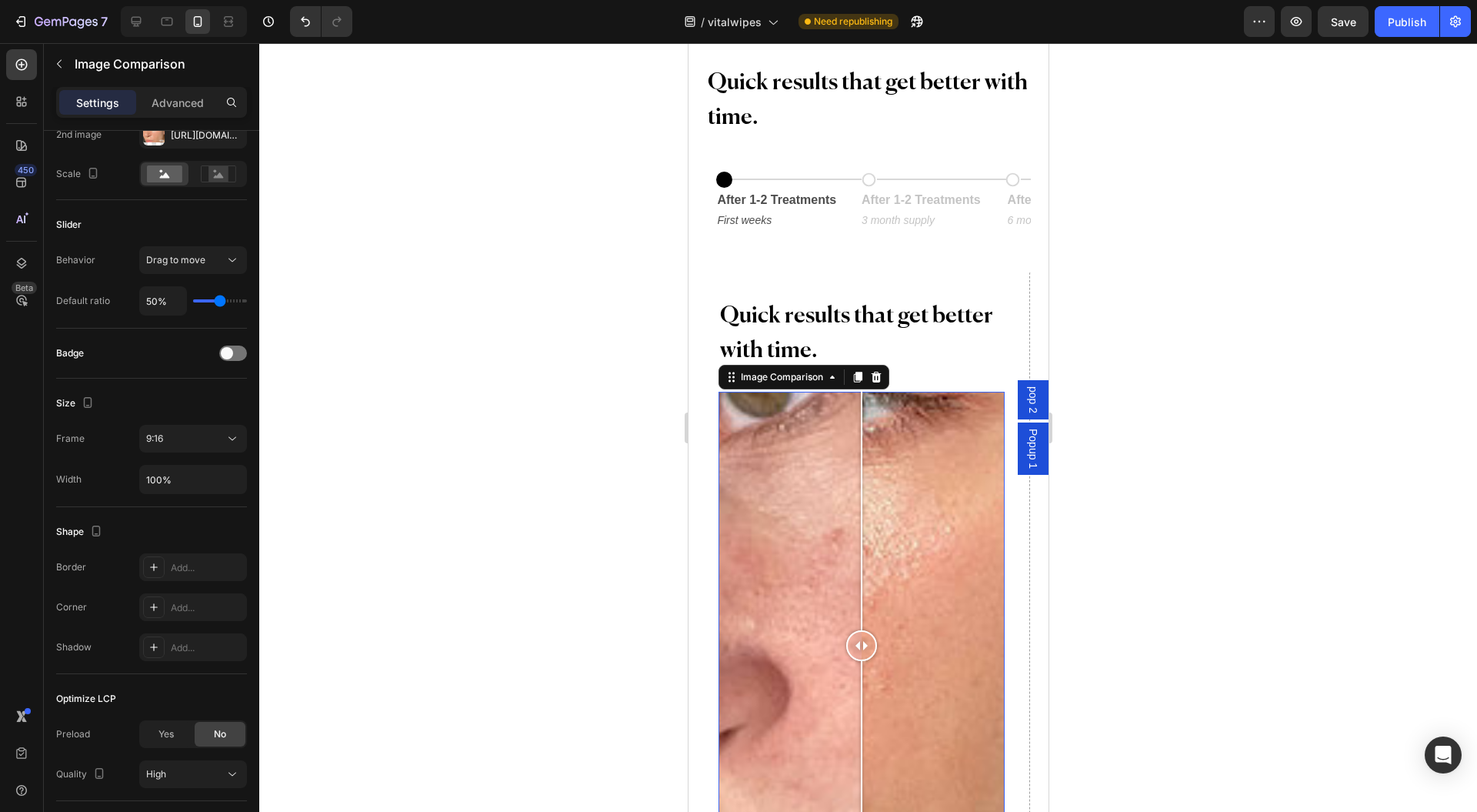
click at [229, 441] on icon at bounding box center [232, 438] width 15 height 15
click at [200, 532] on p "3:4" at bounding box center [187, 536] width 82 height 14
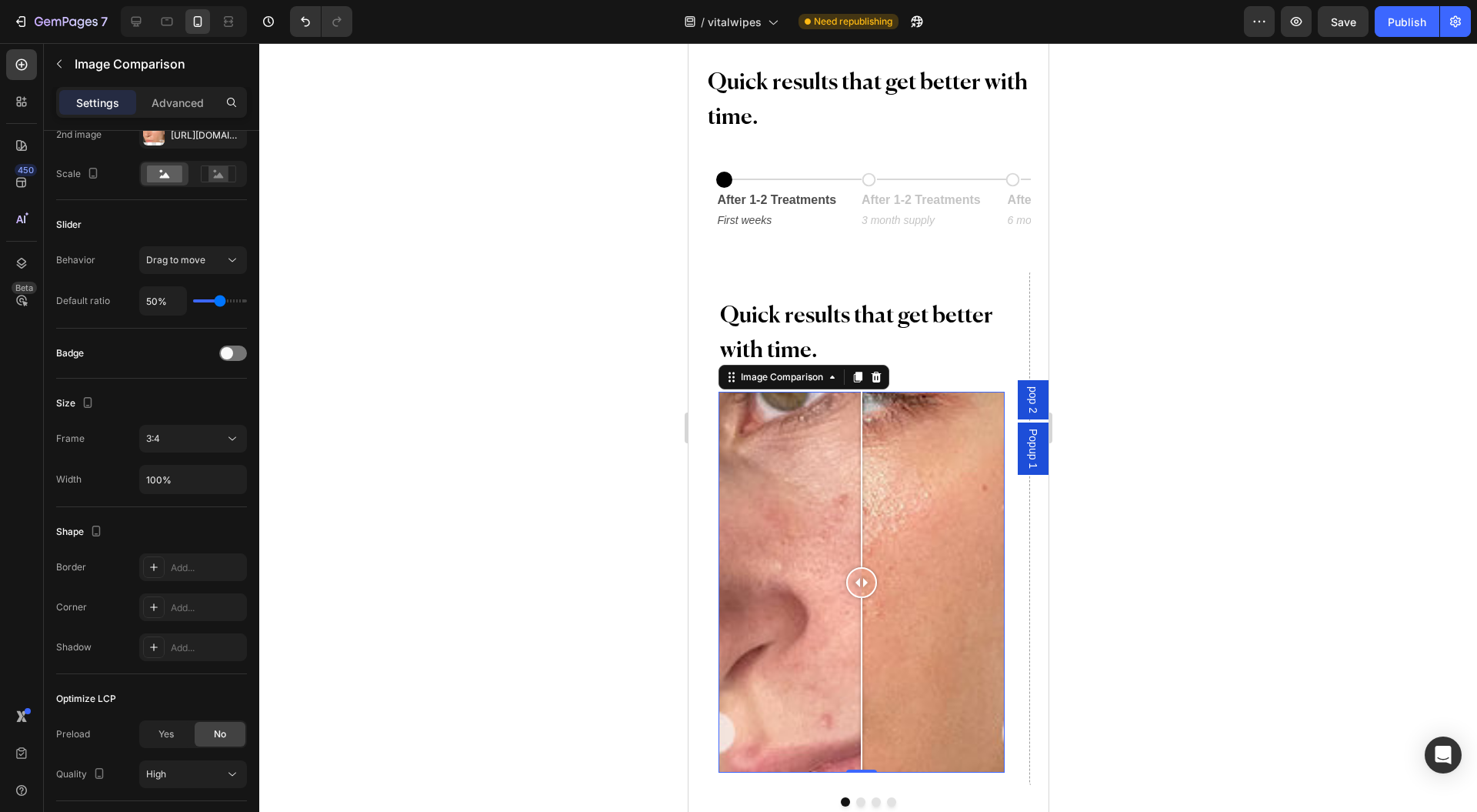
click at [228, 425] on button "3:4" at bounding box center [193, 439] width 108 height 28
click at [195, 502] on p "2:3" at bounding box center [187, 506] width 82 height 14
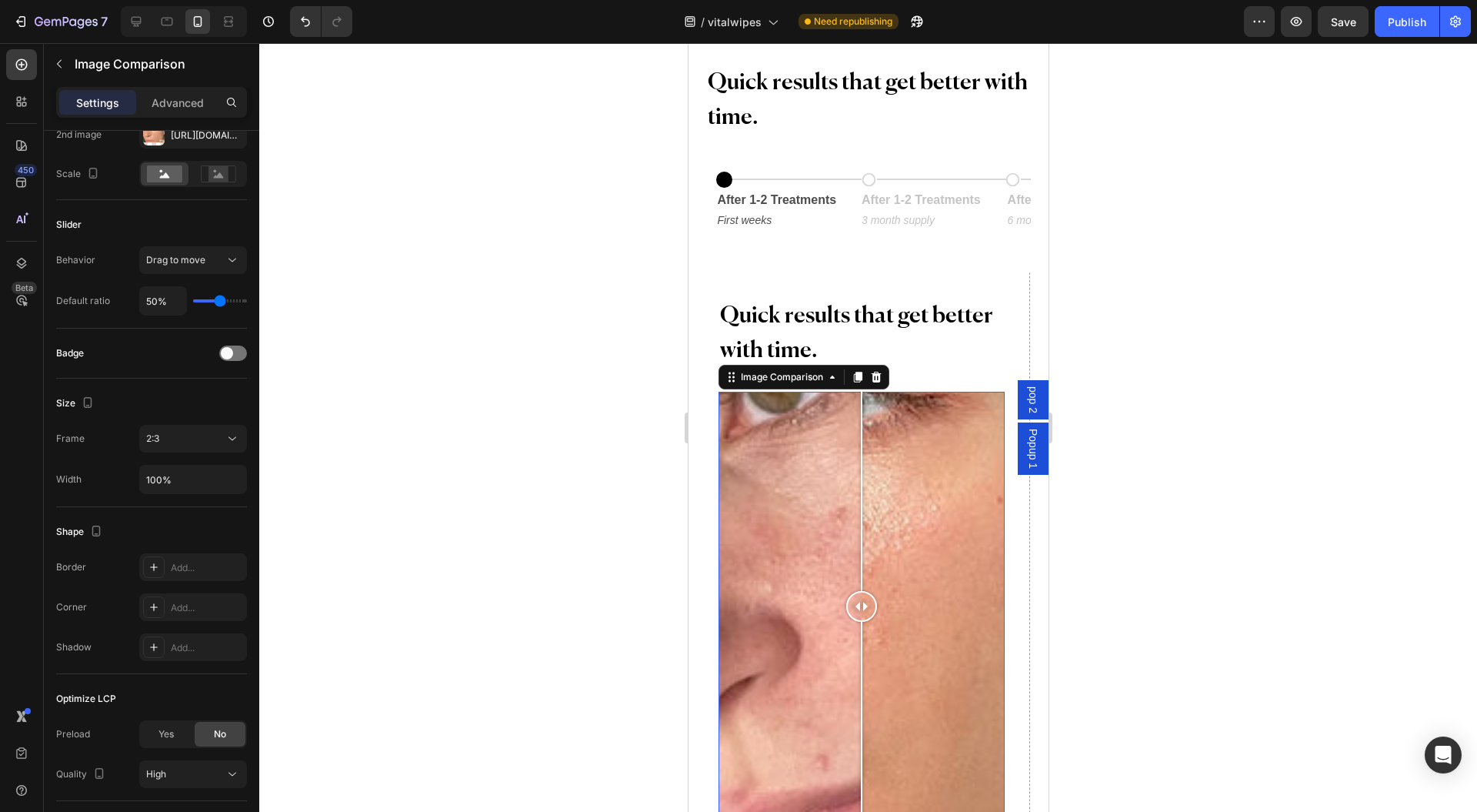
click at [212, 434] on div "2:3" at bounding box center [185, 439] width 78 height 14
click at [205, 479] on p "21:9" at bounding box center [187, 477] width 82 height 14
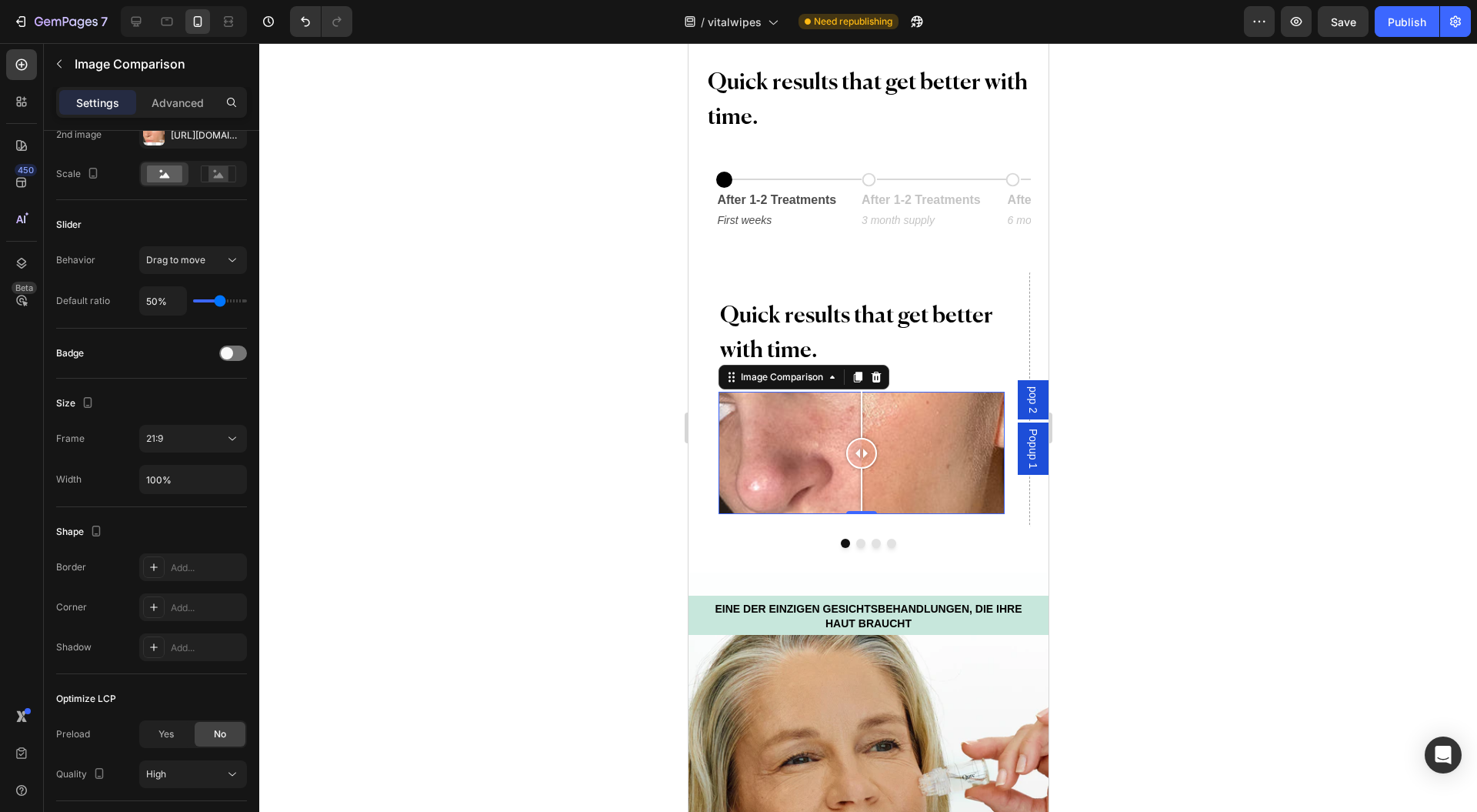
click at [165, 432] on div "21:9" at bounding box center [185, 439] width 78 height 14
click at [209, 467] on p "Original" at bounding box center [187, 474] width 82 height 14
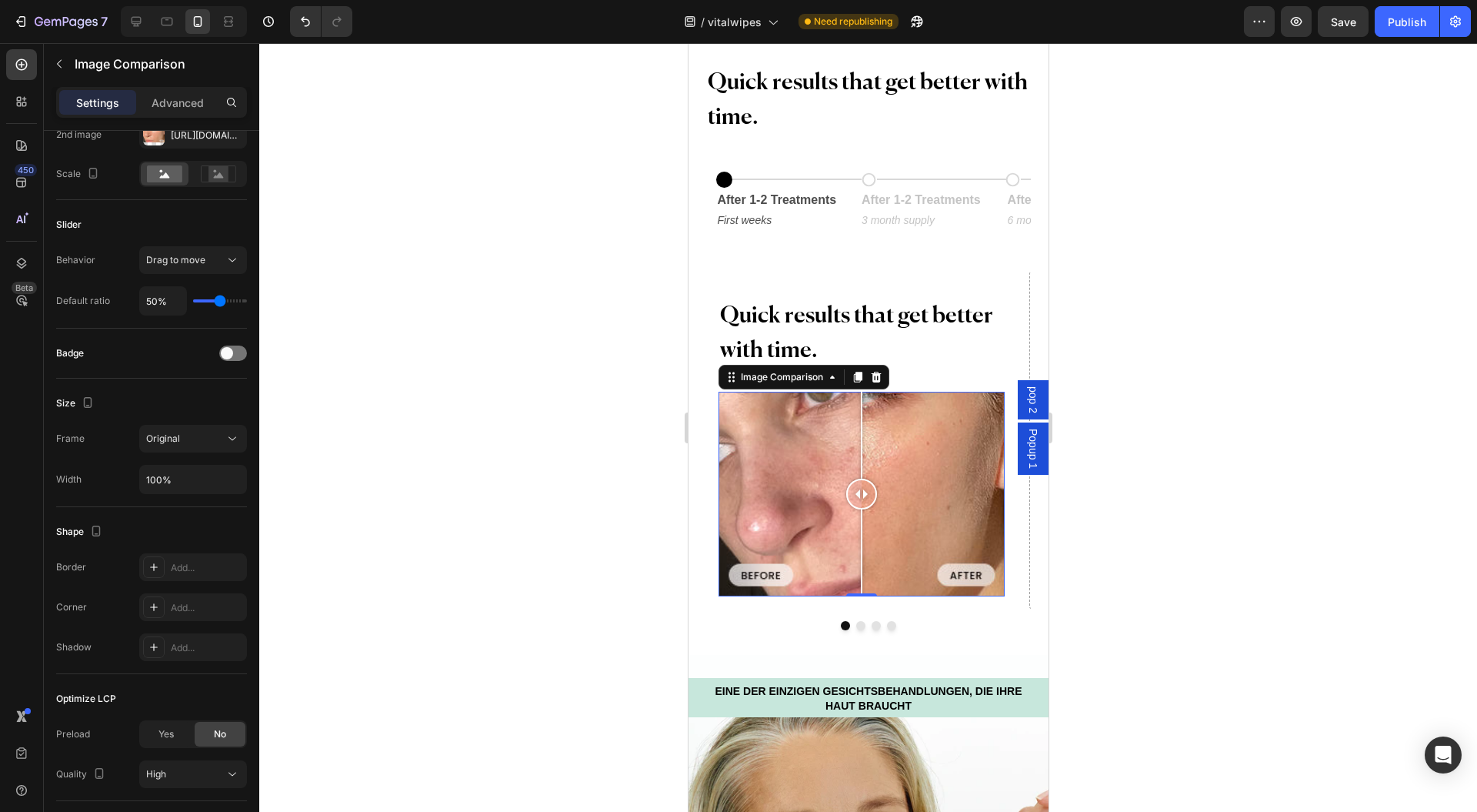
click at [421, 439] on div at bounding box center [868, 427] width 1218 height 769
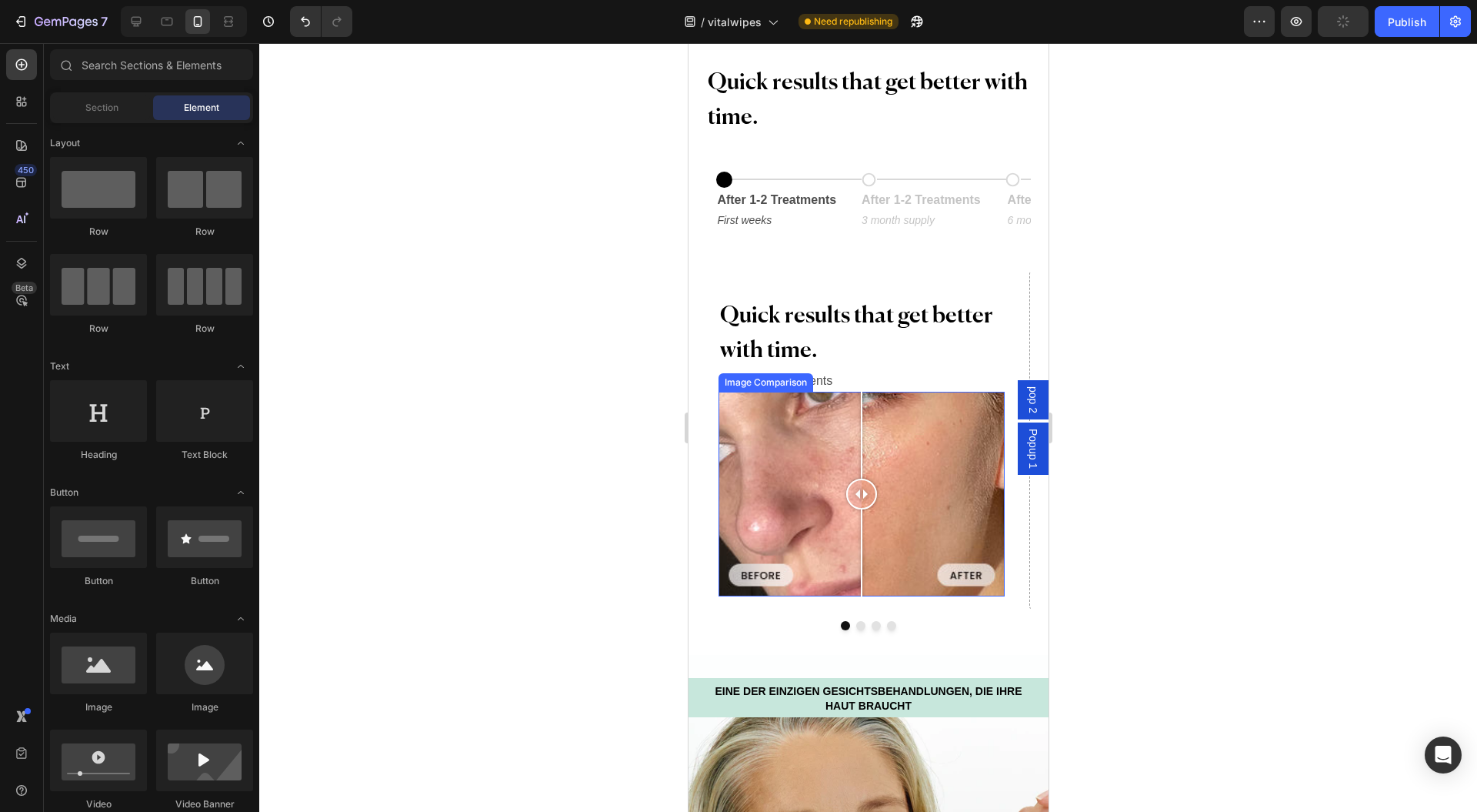
click at [742, 415] on div at bounding box center [860, 494] width 285 height 205
drag, startPoint x: 866, startPoint y: 433, endPoint x: 840, endPoint y: 440, distance: 27.1
click at [891, 436] on div at bounding box center [860, 494] width 285 height 205
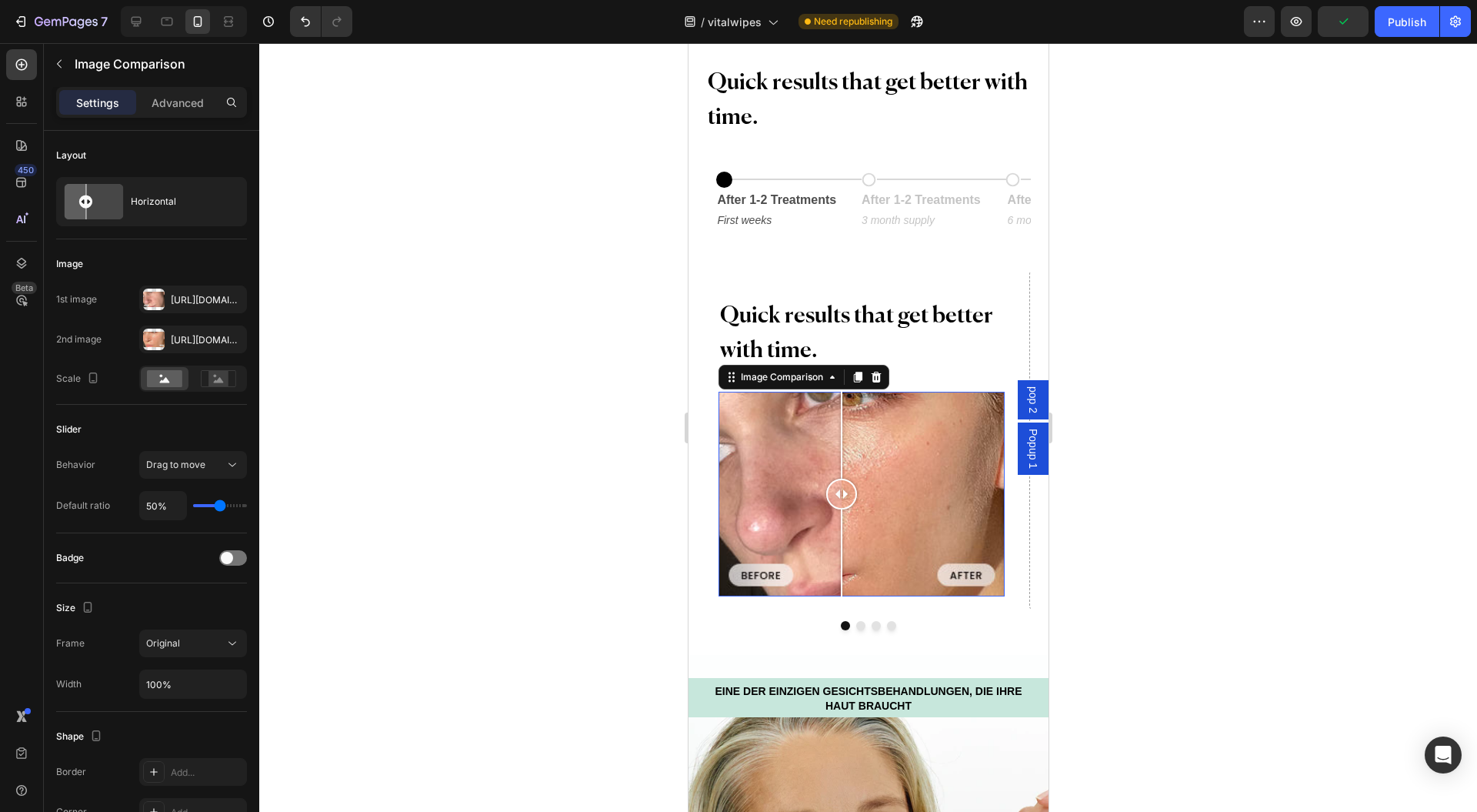
click at [840, 440] on div at bounding box center [860, 494] width 285 height 205
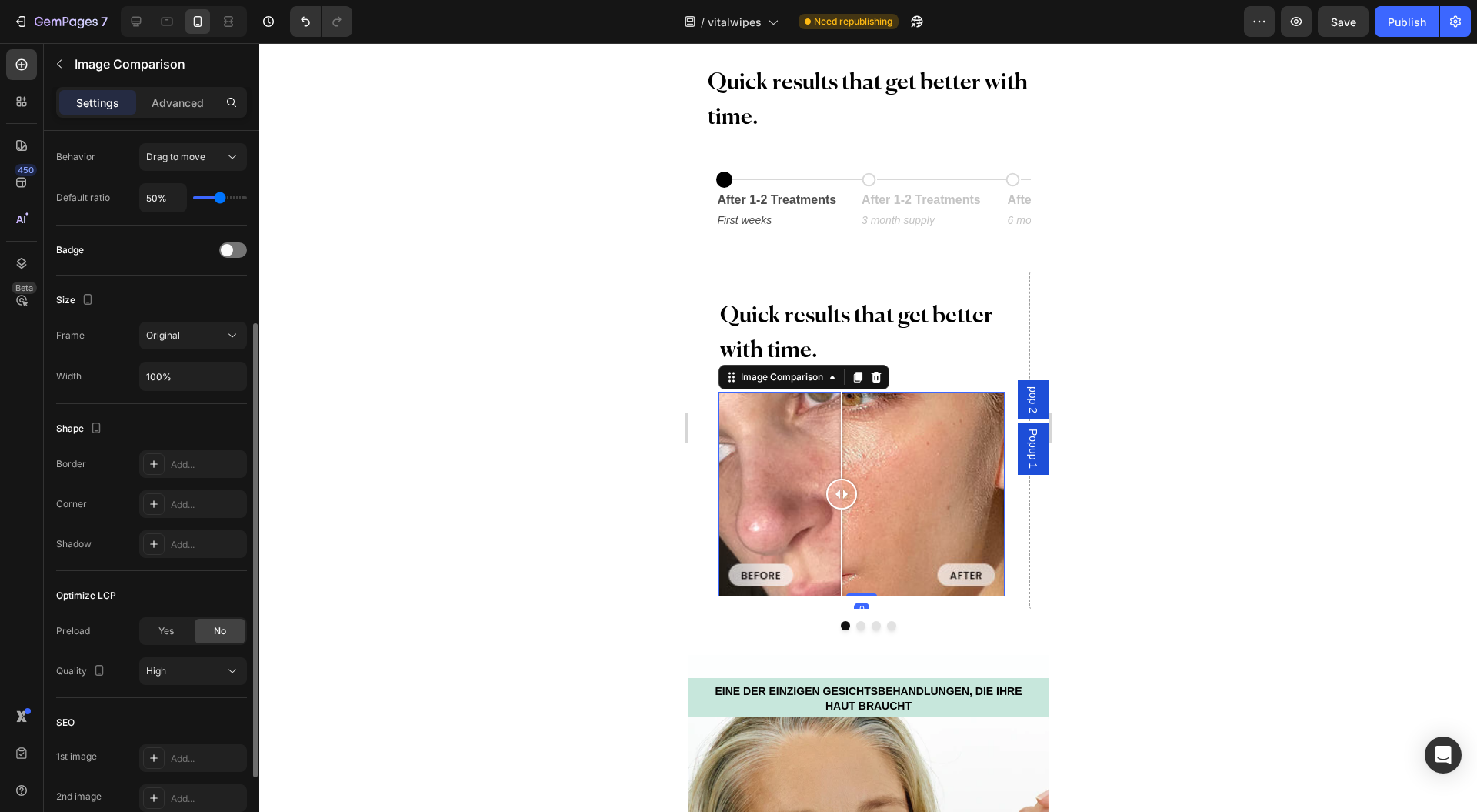
scroll to position [410, 0]
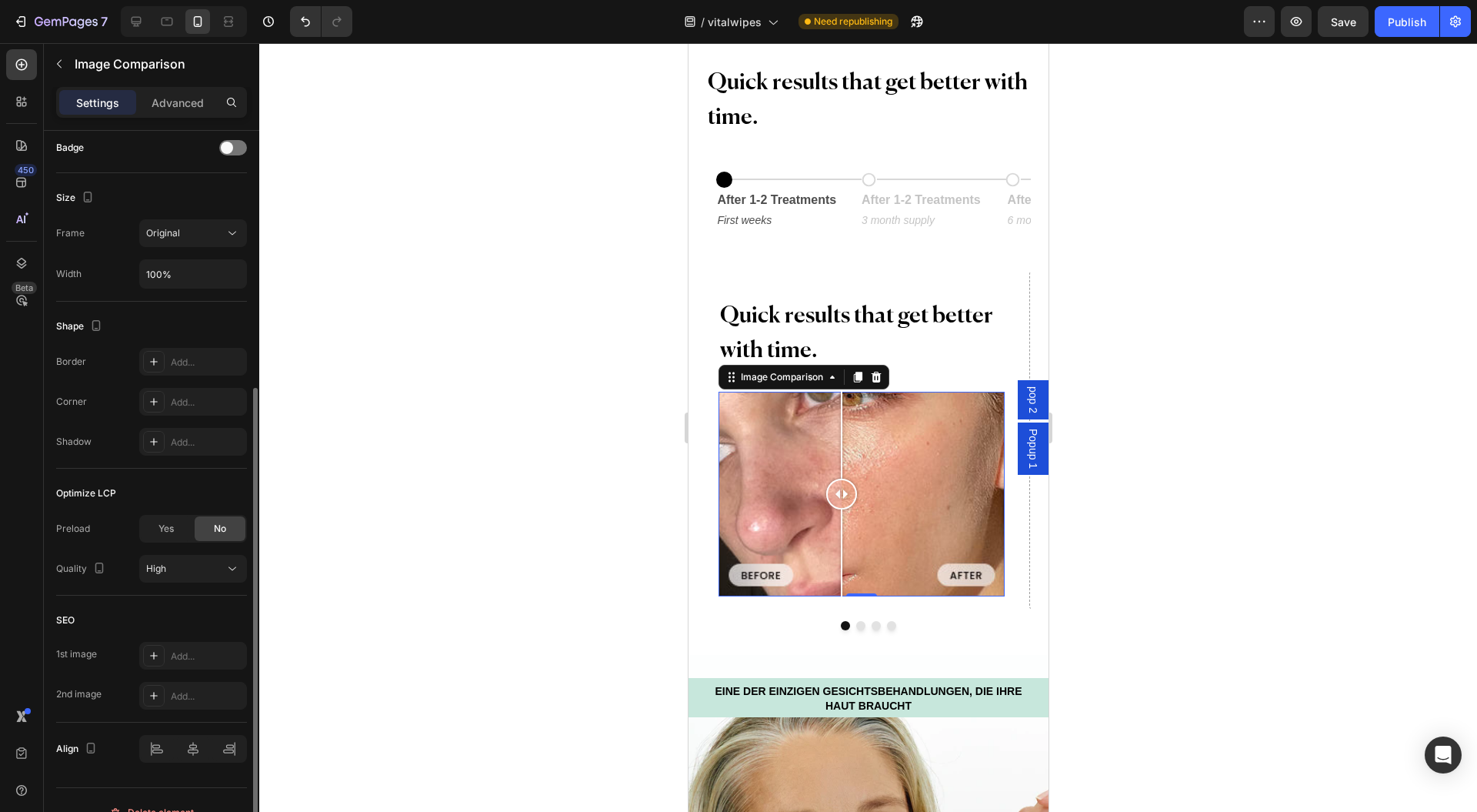
click at [189, 399] on div "Add..." at bounding box center [207, 403] width 72 height 14
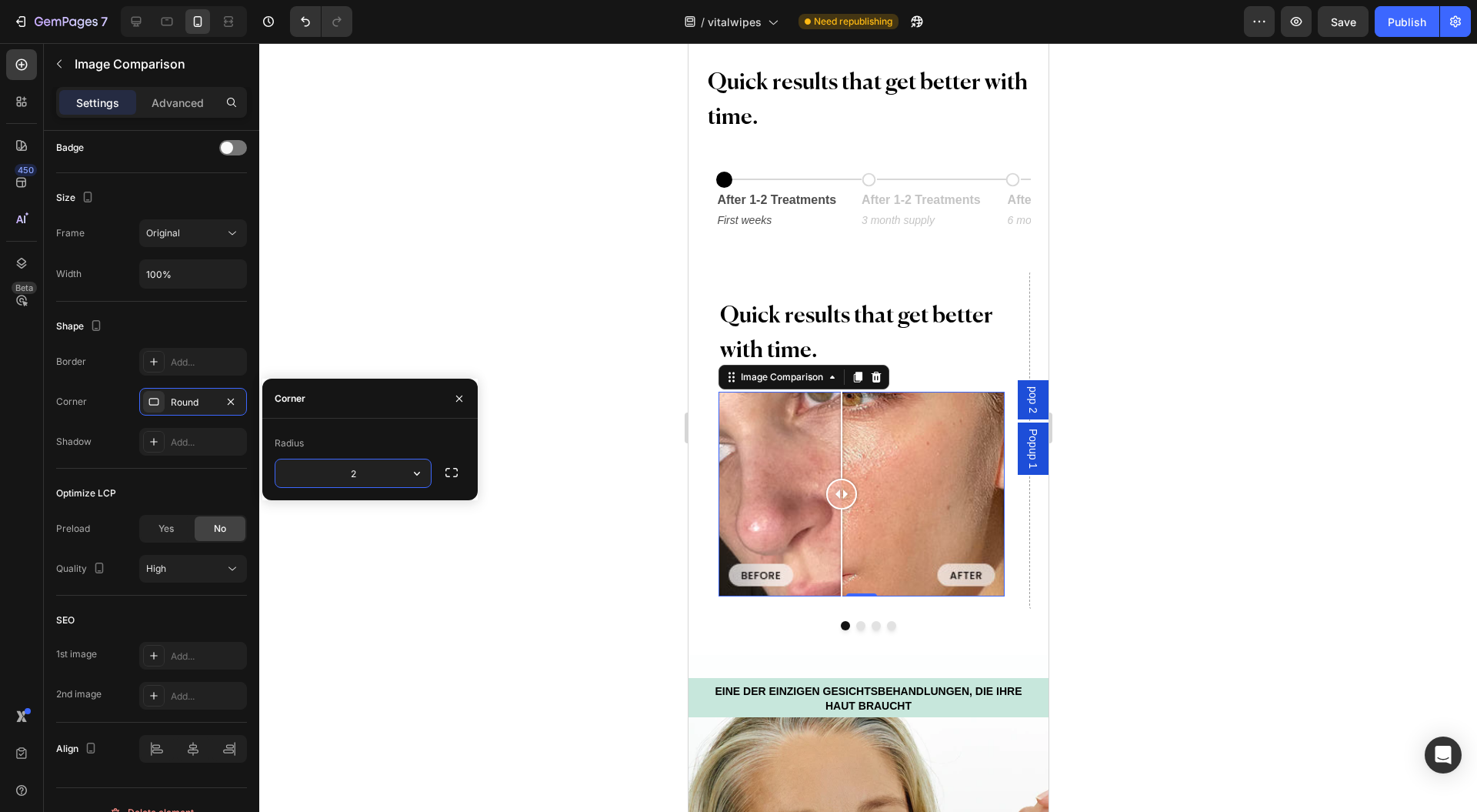
type input "21"
click at [194, 274] on input "100%" at bounding box center [193, 274] width 106 height 28
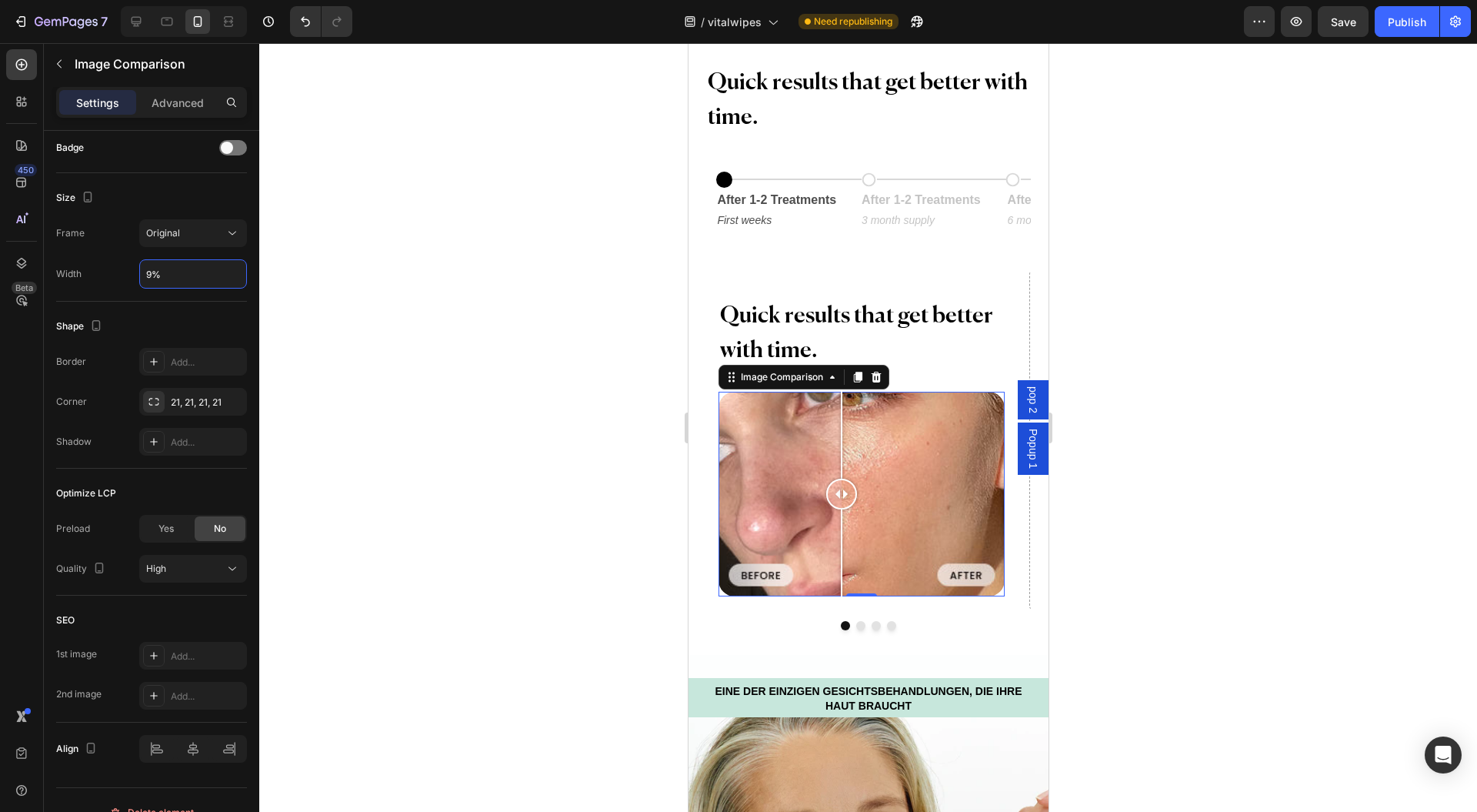
type input "90%"
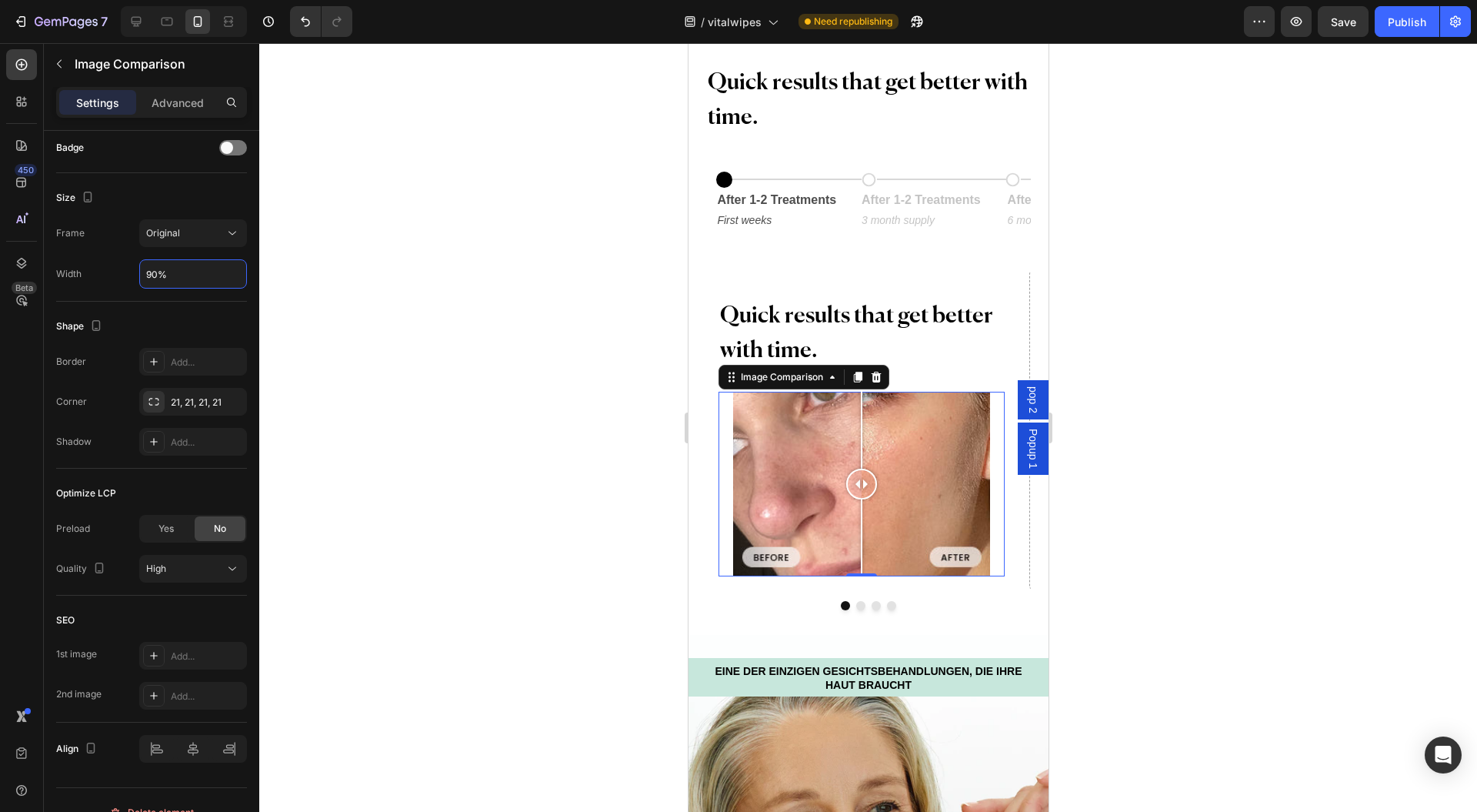
click at [534, 426] on div at bounding box center [868, 427] width 1218 height 769
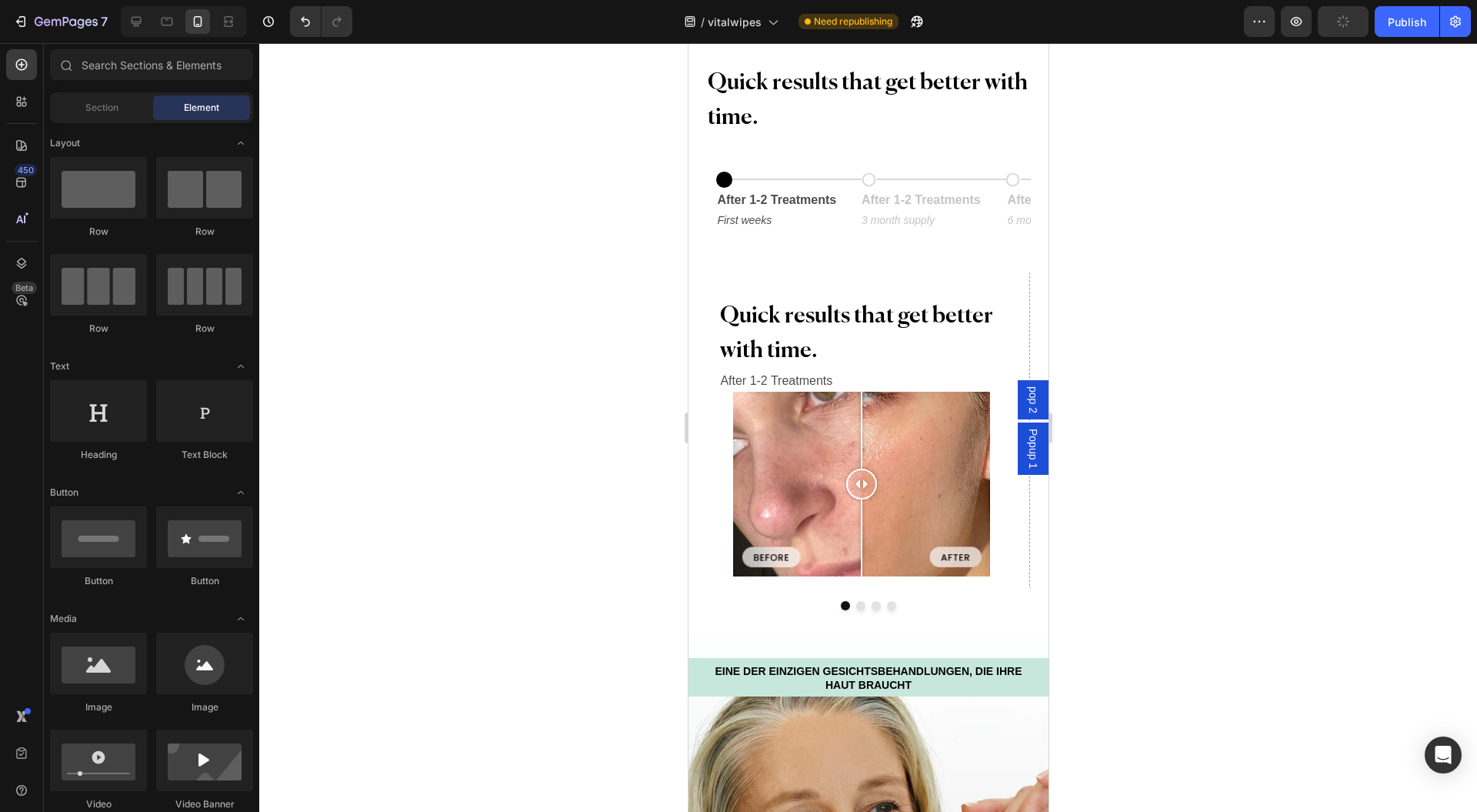
click at [790, 446] on div at bounding box center [861, 484] width 257 height 184
click at [896, 457] on div at bounding box center [896, 430] width 2 height 77
click at [788, 443] on div at bounding box center [861, 484] width 257 height 184
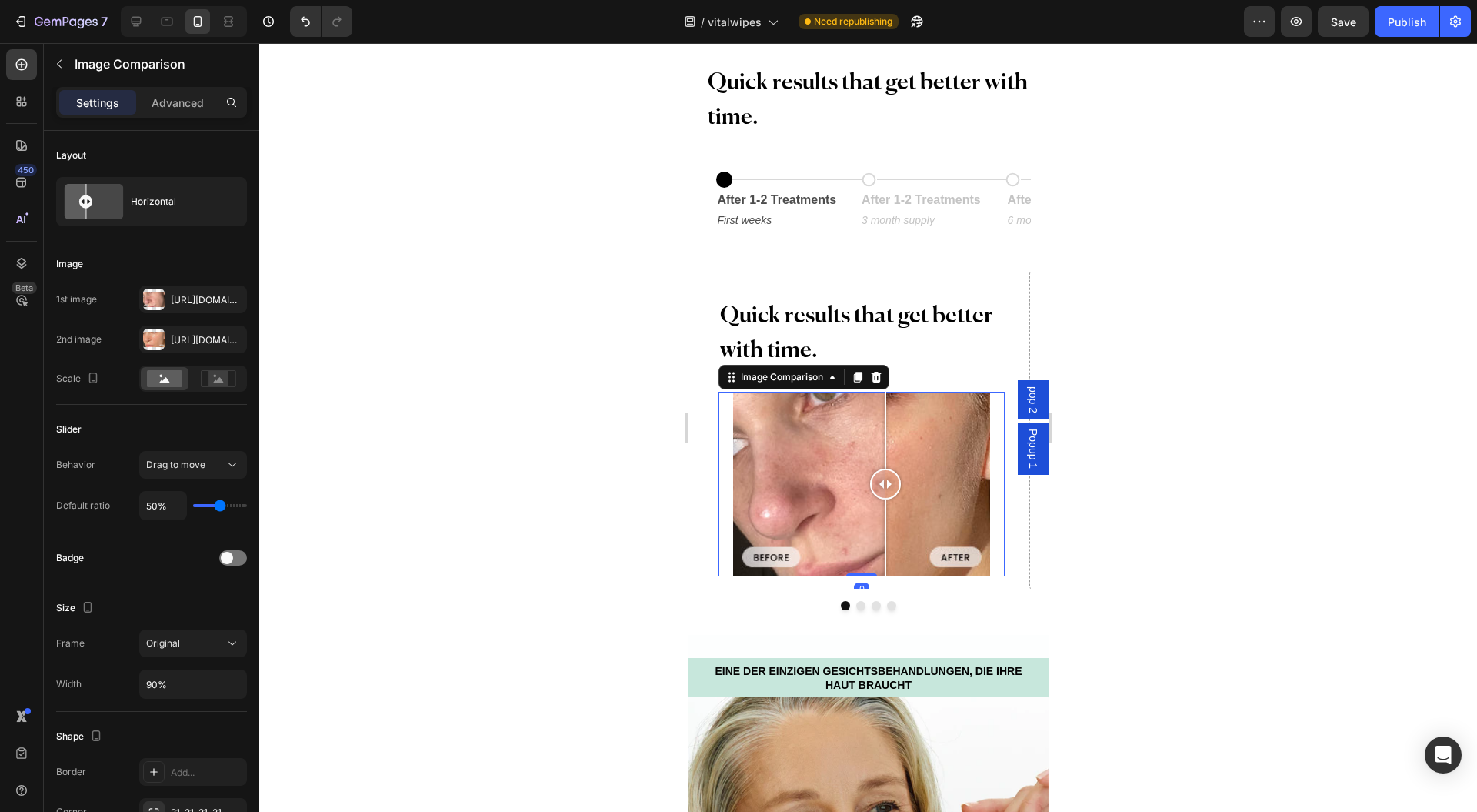
drag, startPoint x: 873, startPoint y: 446, endPoint x: 930, endPoint y: 451, distance: 56.4
click at [930, 451] on div at bounding box center [861, 484] width 257 height 184
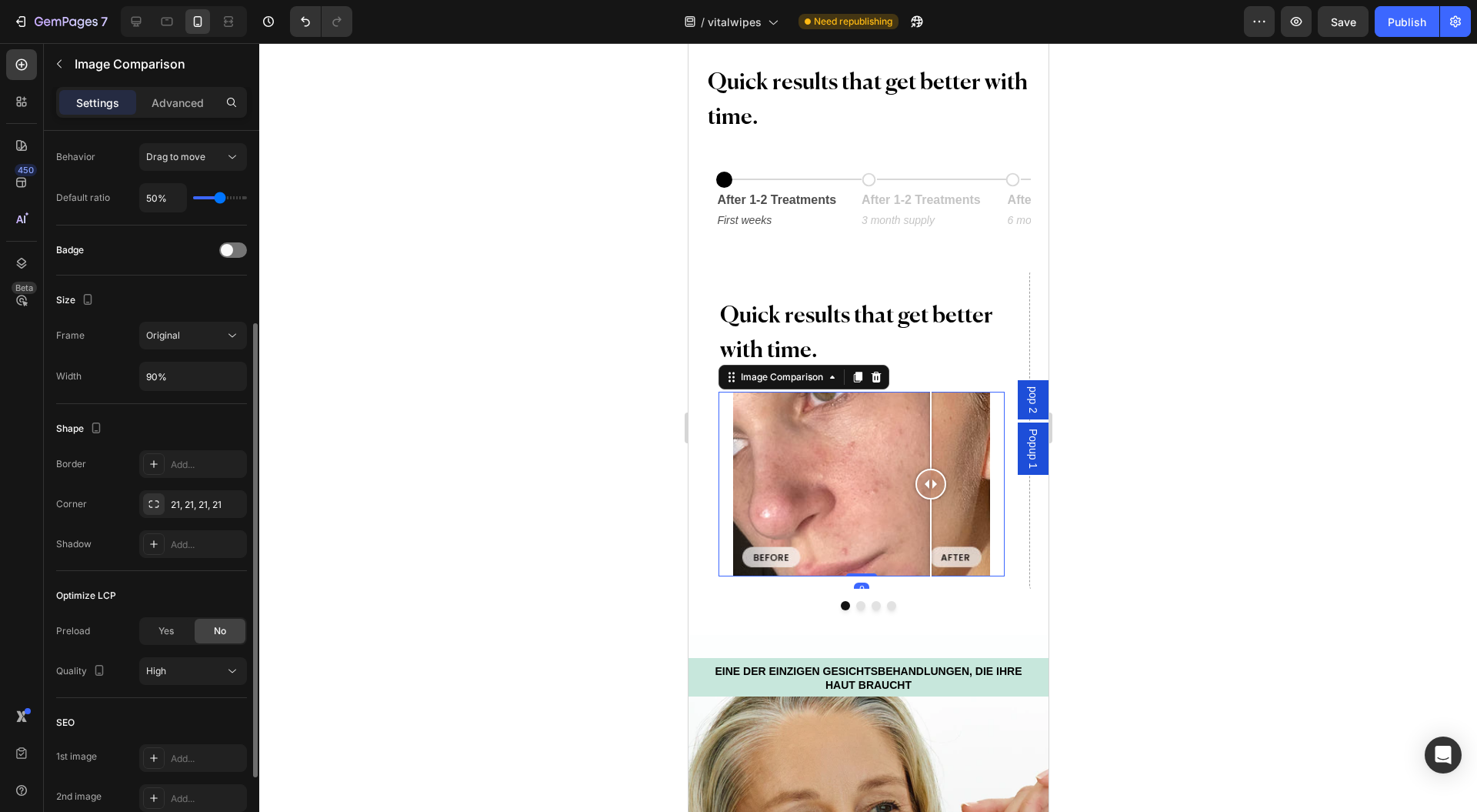
scroll to position [432, 0]
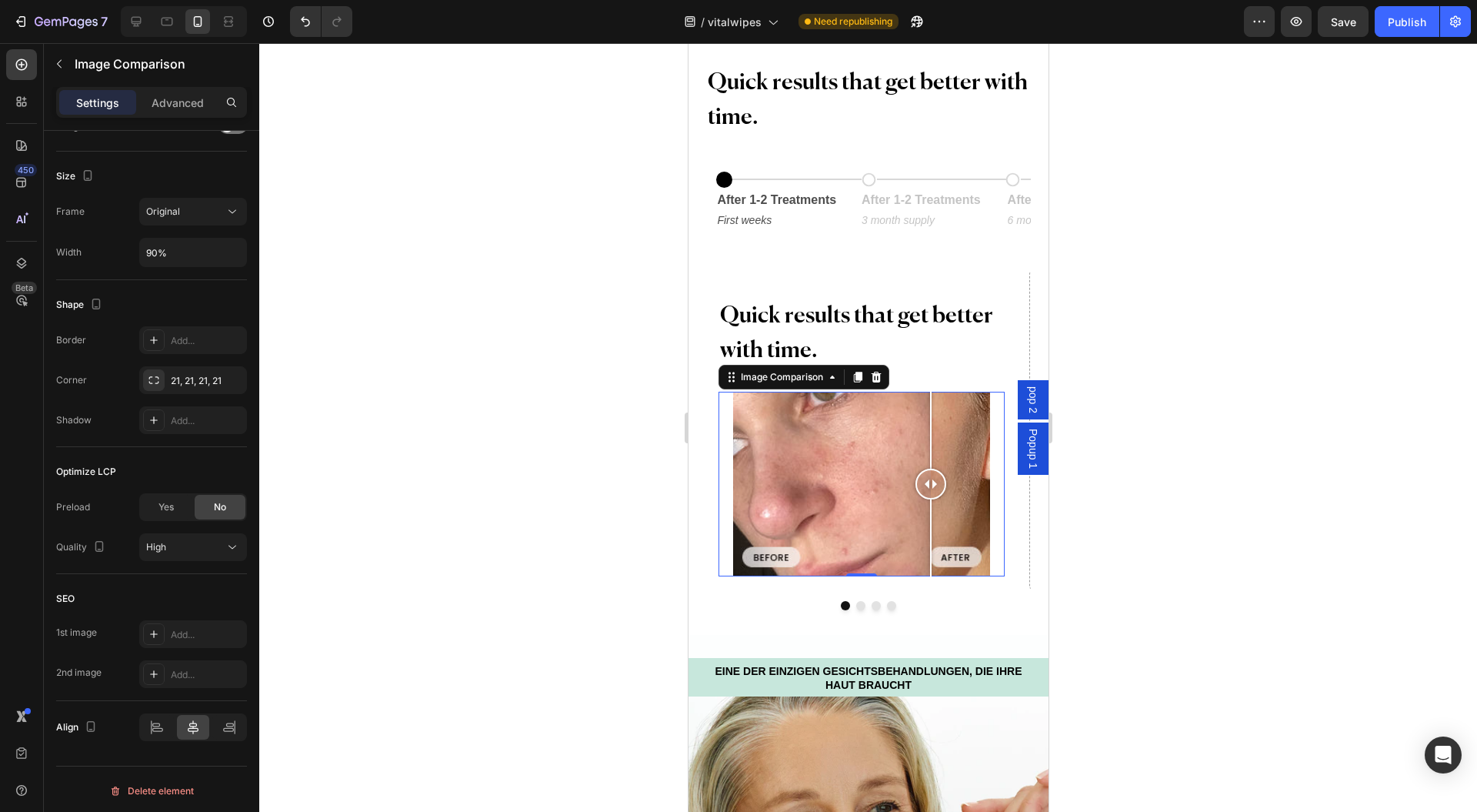
click at [0, 0] on button "button" at bounding box center [0, 0] width 0 height 0
click at [186, 376] on div "Add..." at bounding box center [207, 381] width 72 height 14
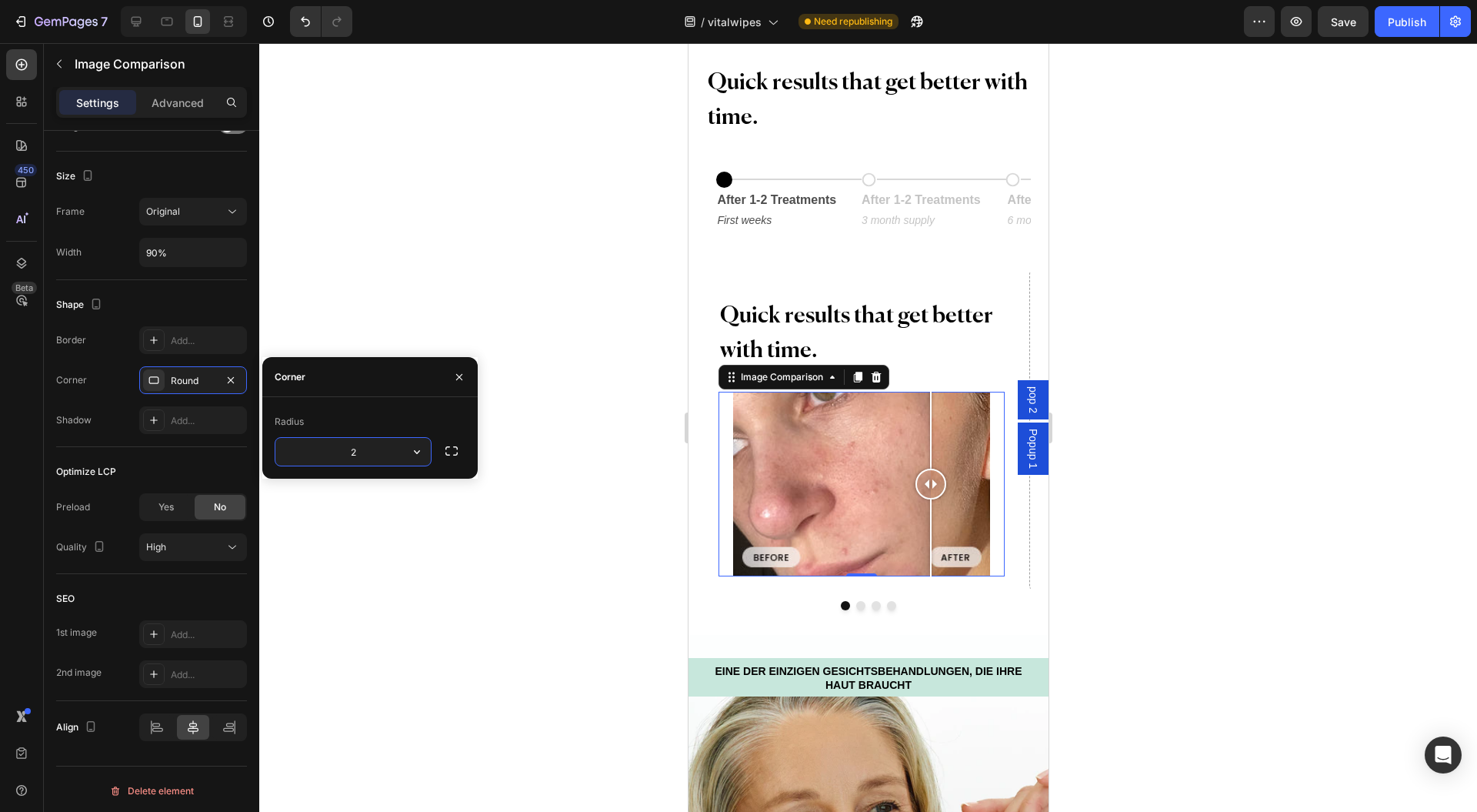
type input "21"
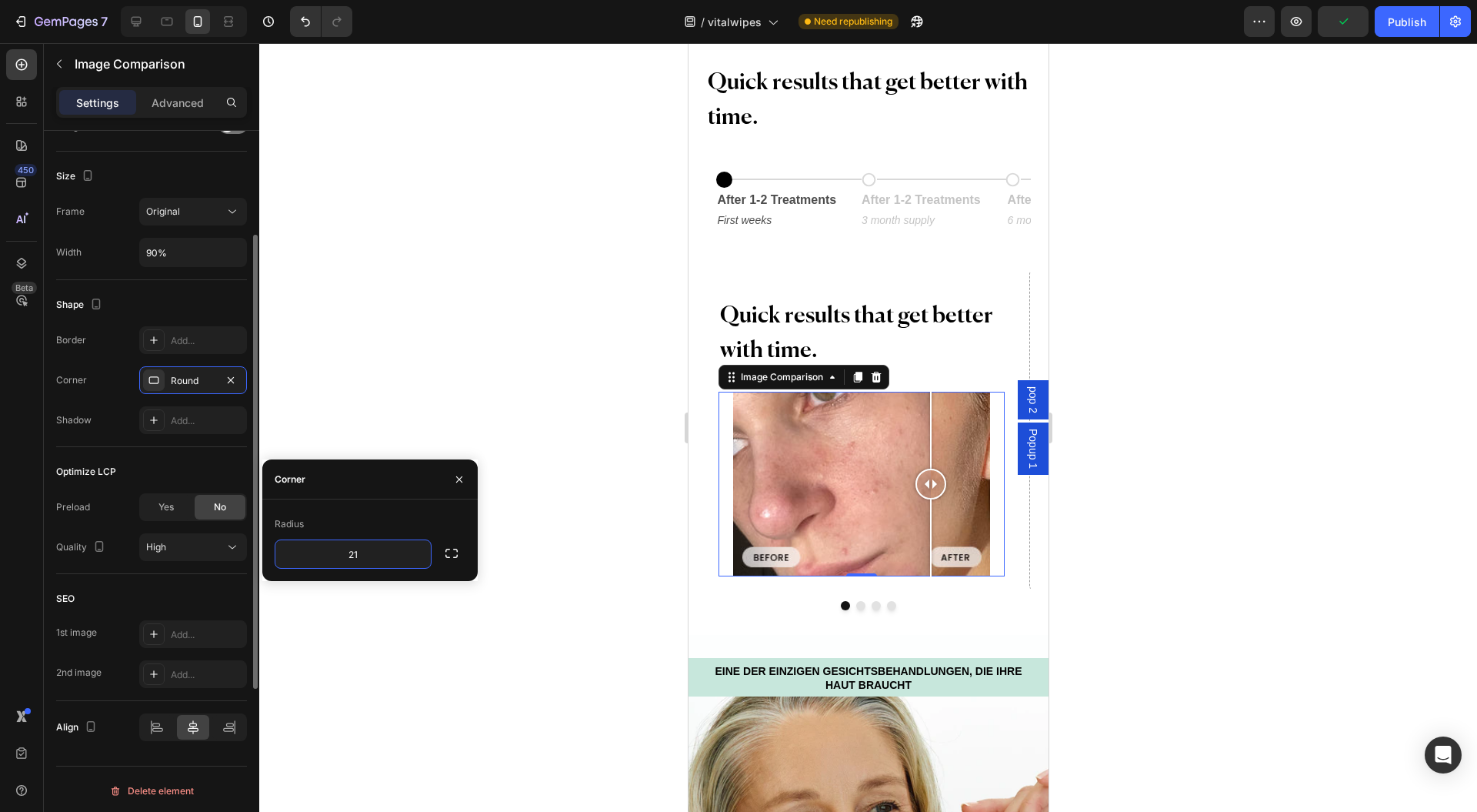
scroll to position [226, 0]
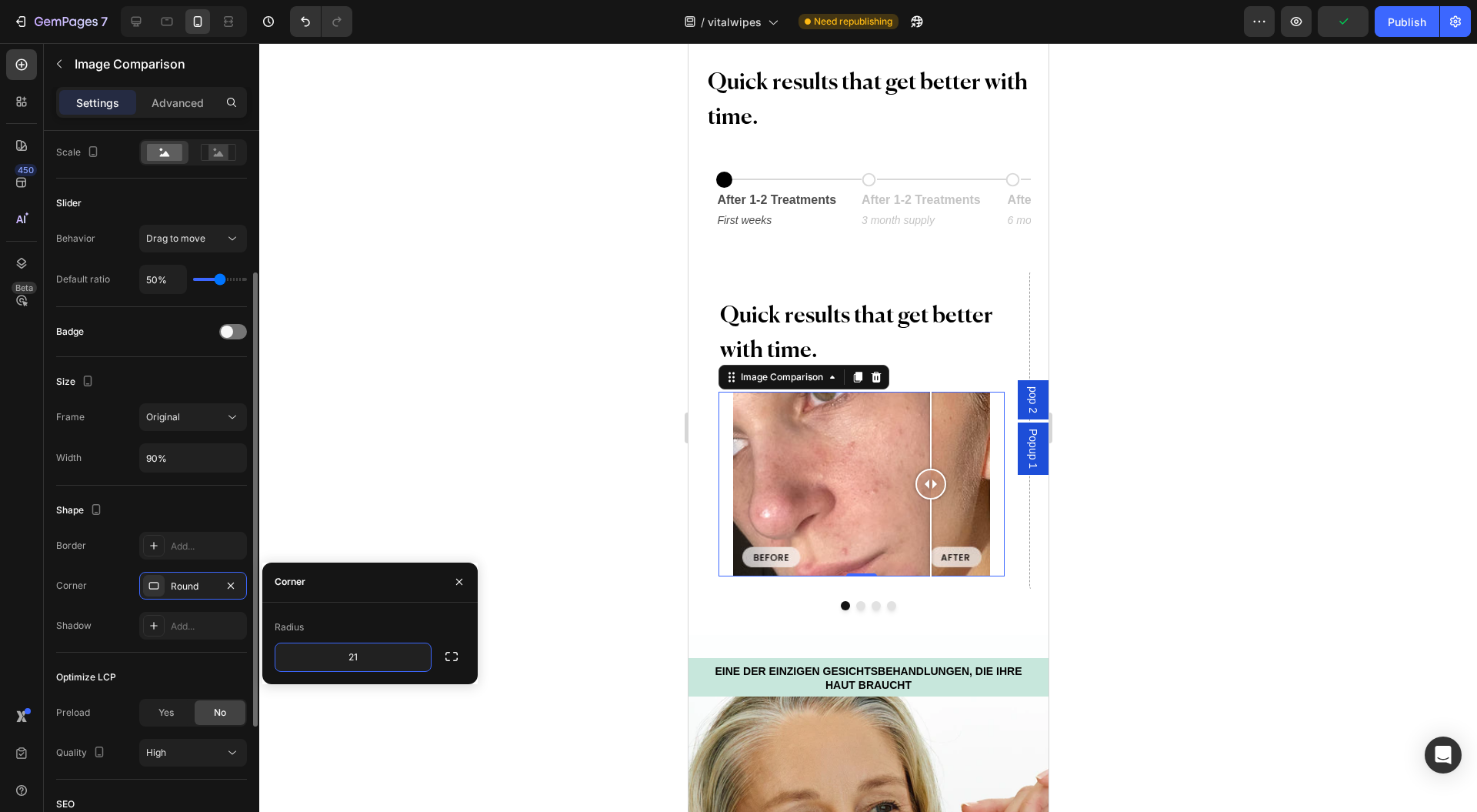
click at [213, 458] on input "90%" at bounding box center [193, 458] width 106 height 28
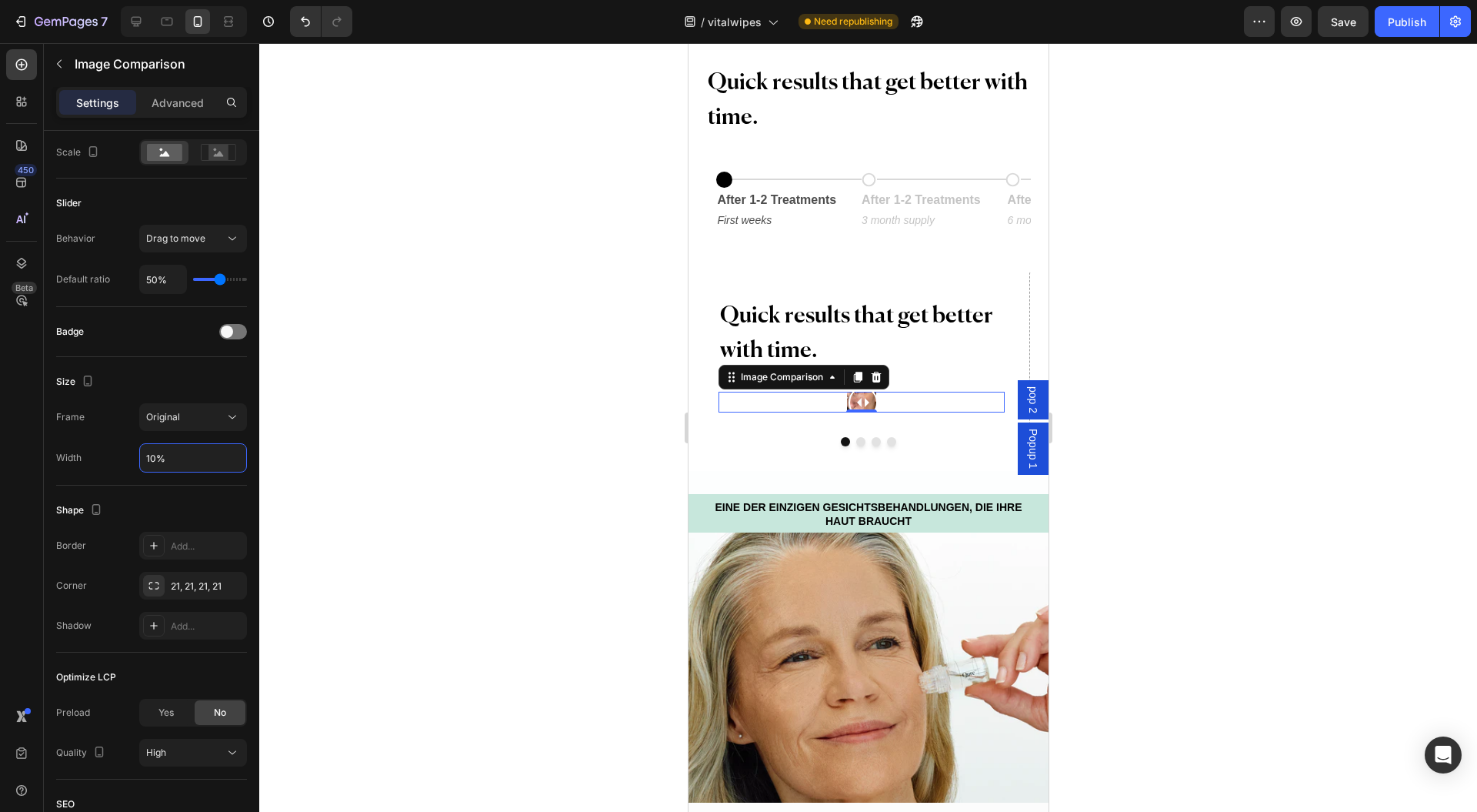
type input "100%"
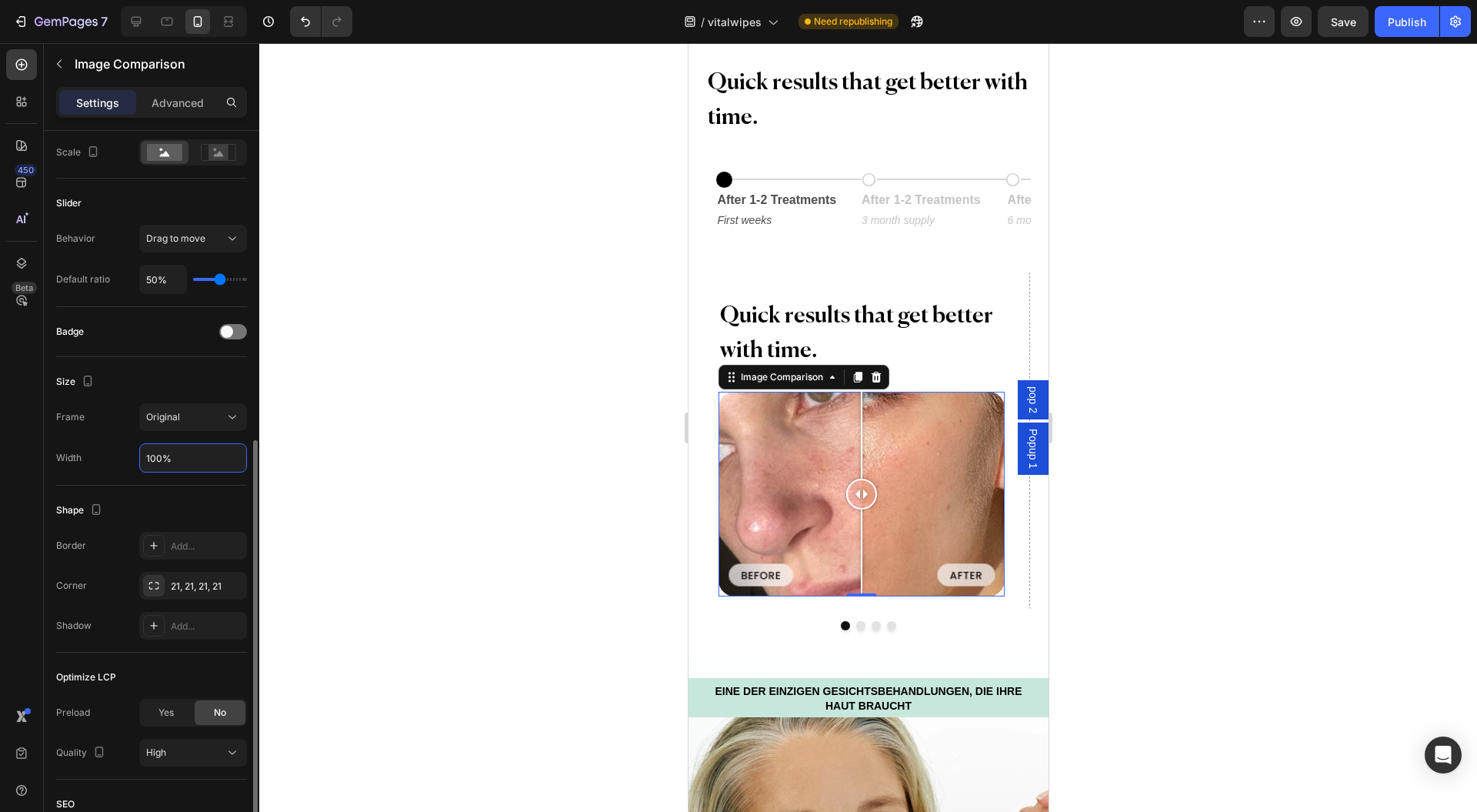
scroll to position [432, 0]
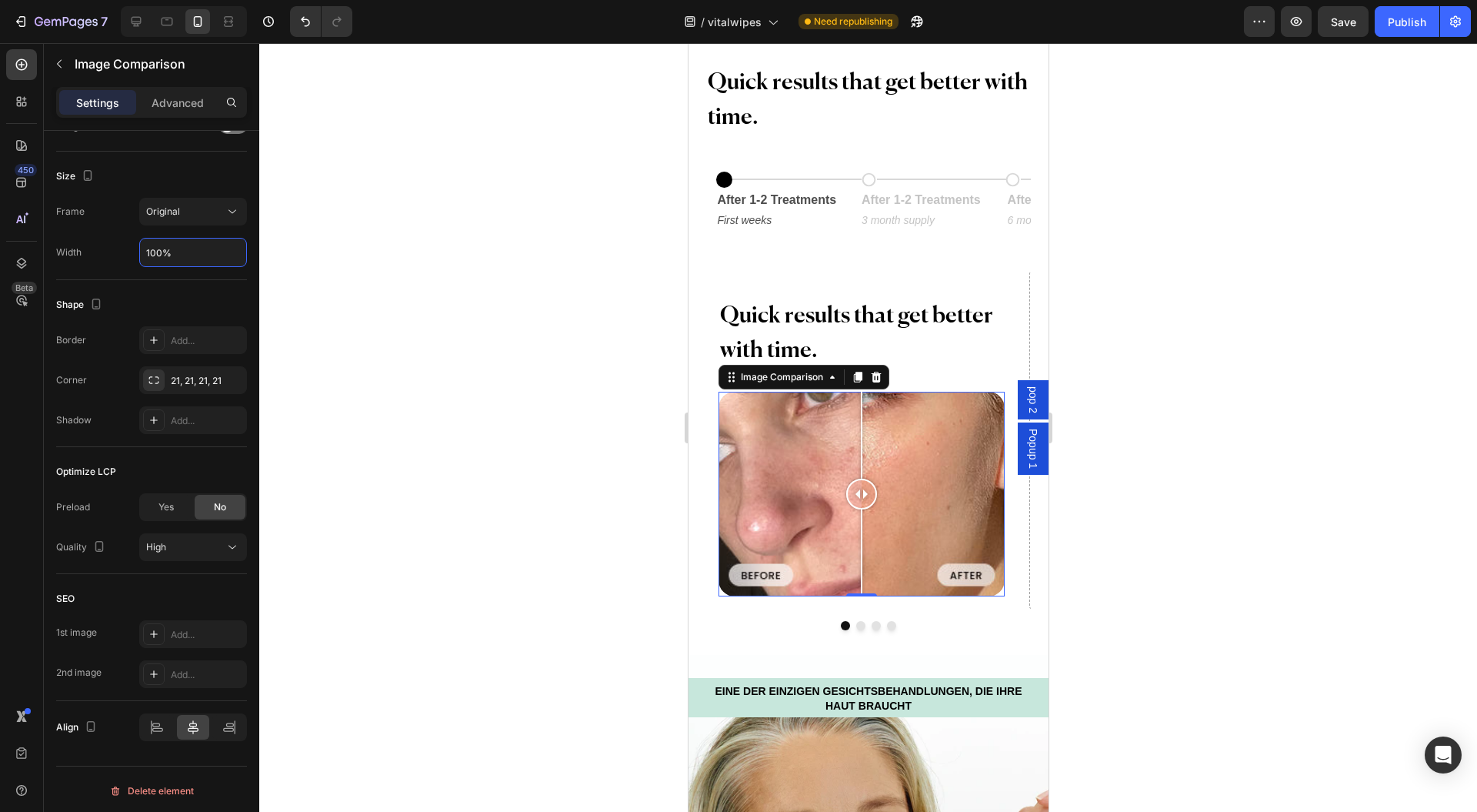
click at [172, 112] on div "Advanced" at bounding box center [177, 102] width 77 height 25
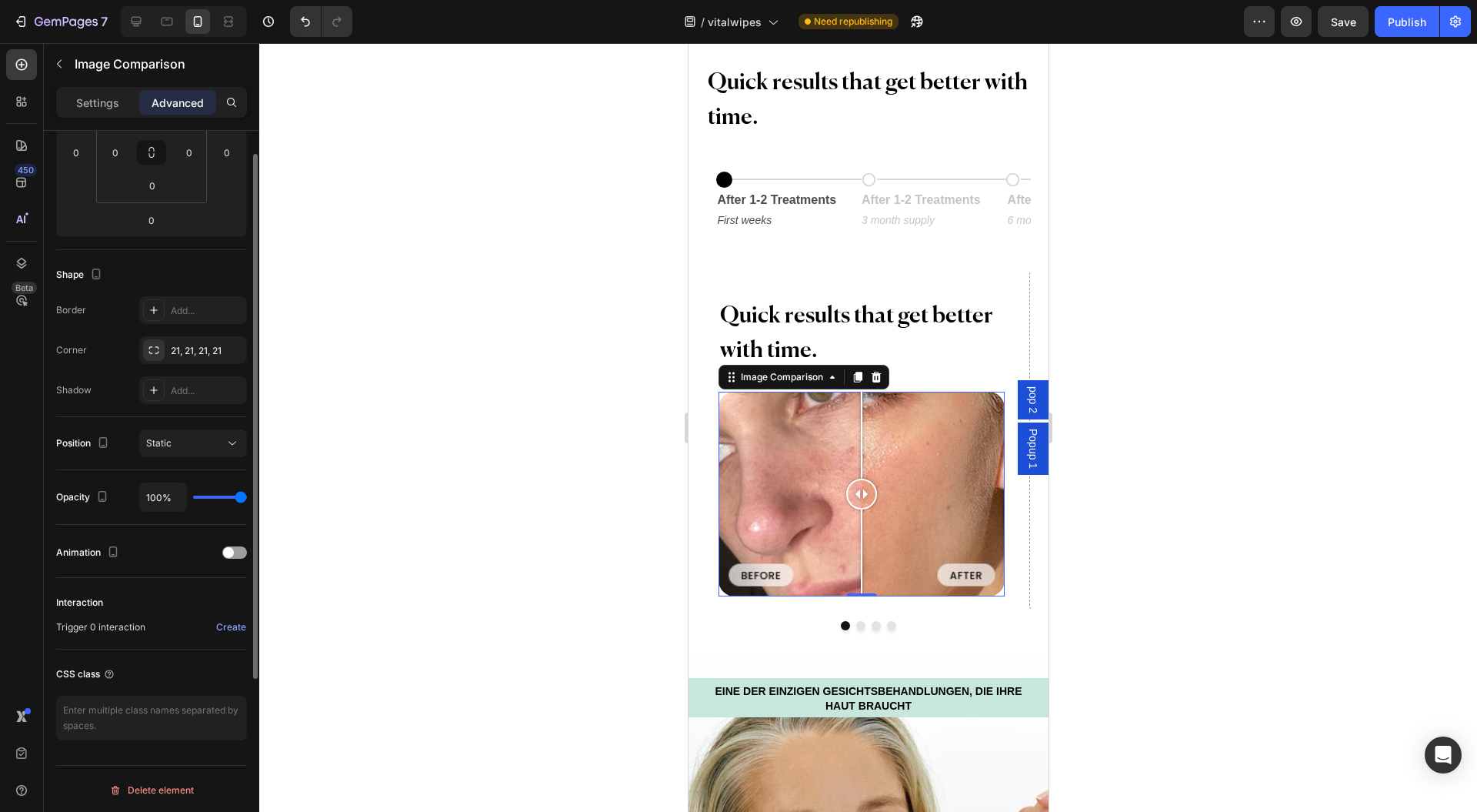
scroll to position [71, 0]
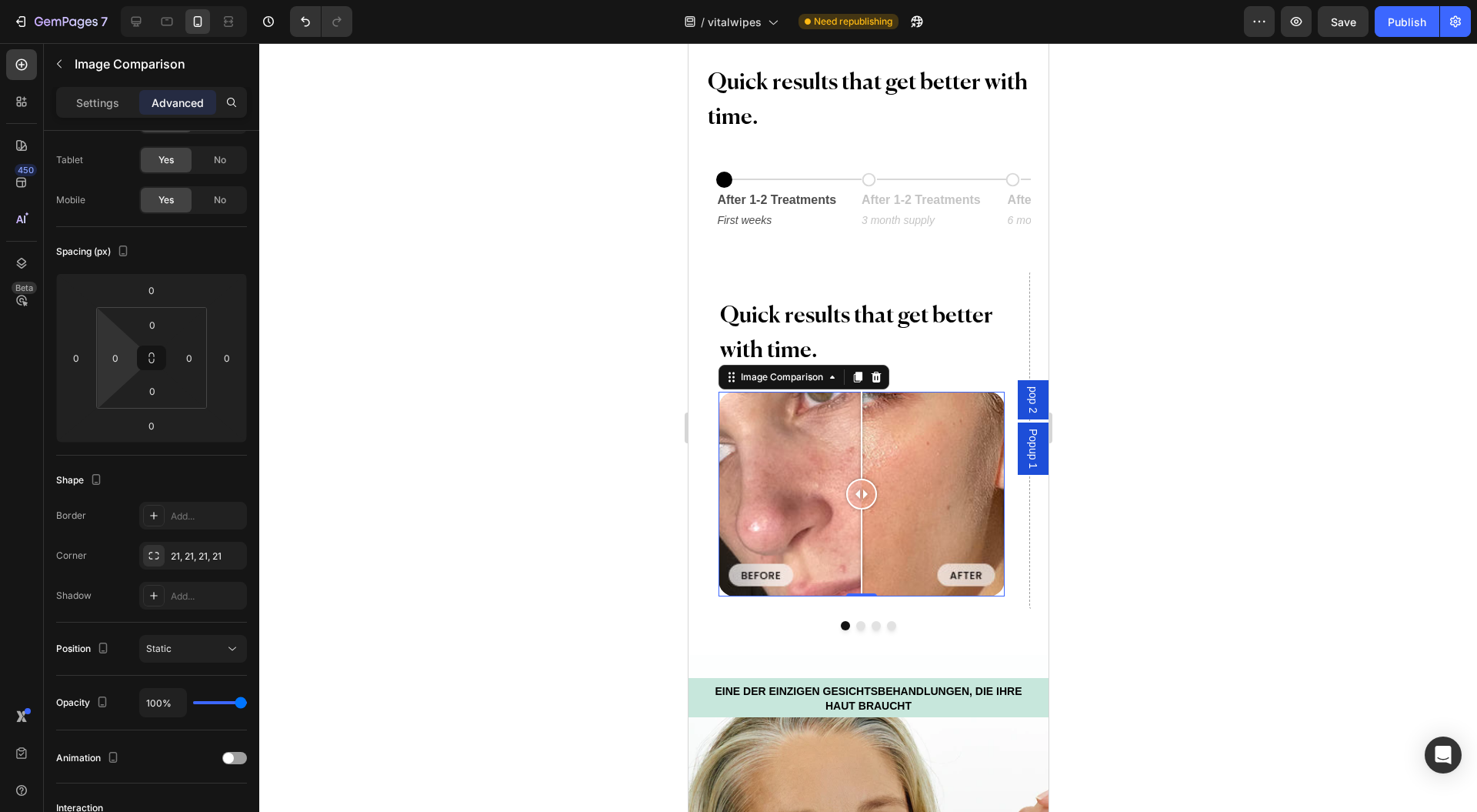
click at [115, 348] on input "0" at bounding box center [115, 357] width 23 height 23
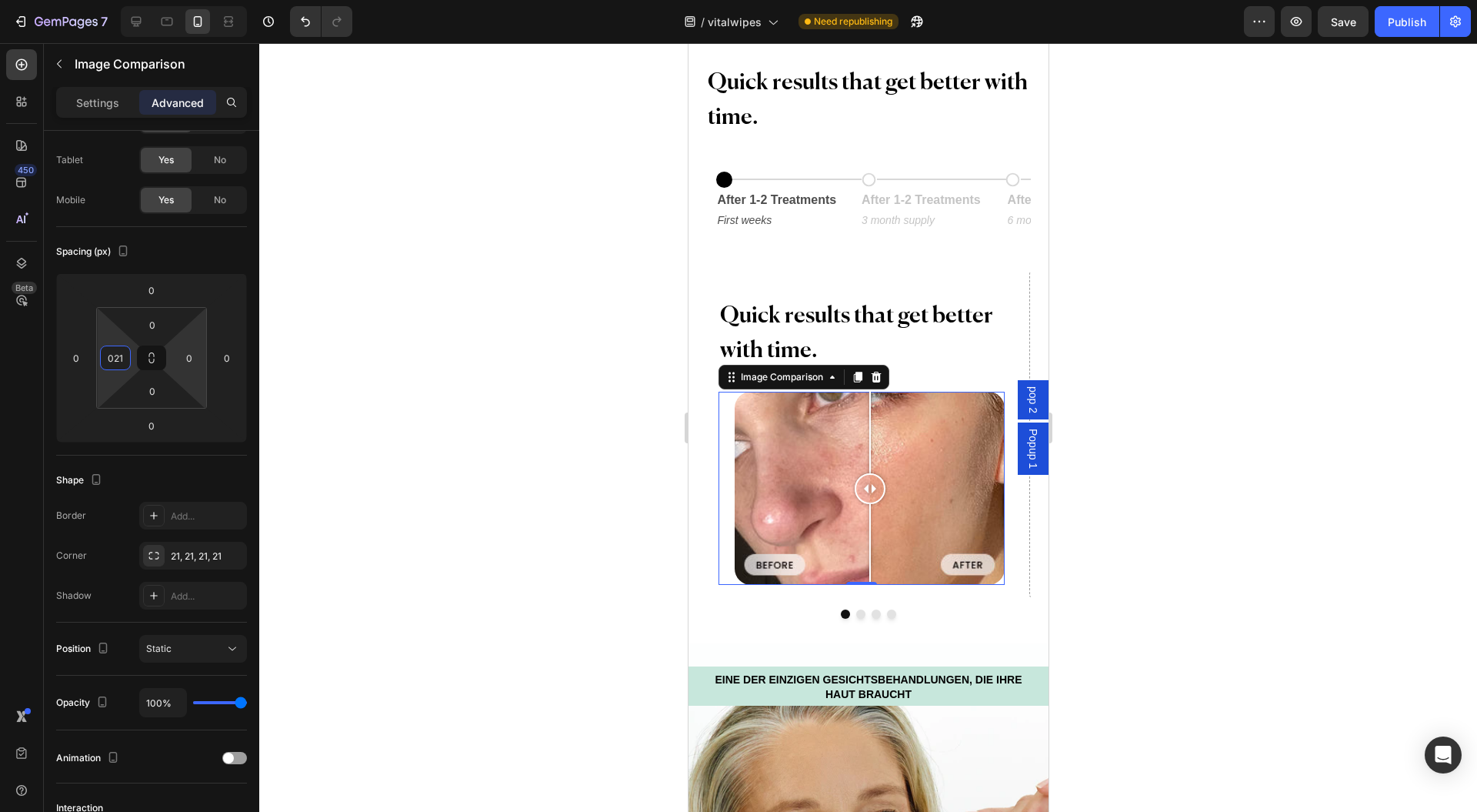
type input "21"
click at [192, 354] on input "0" at bounding box center [189, 357] width 23 height 23
type input "021"
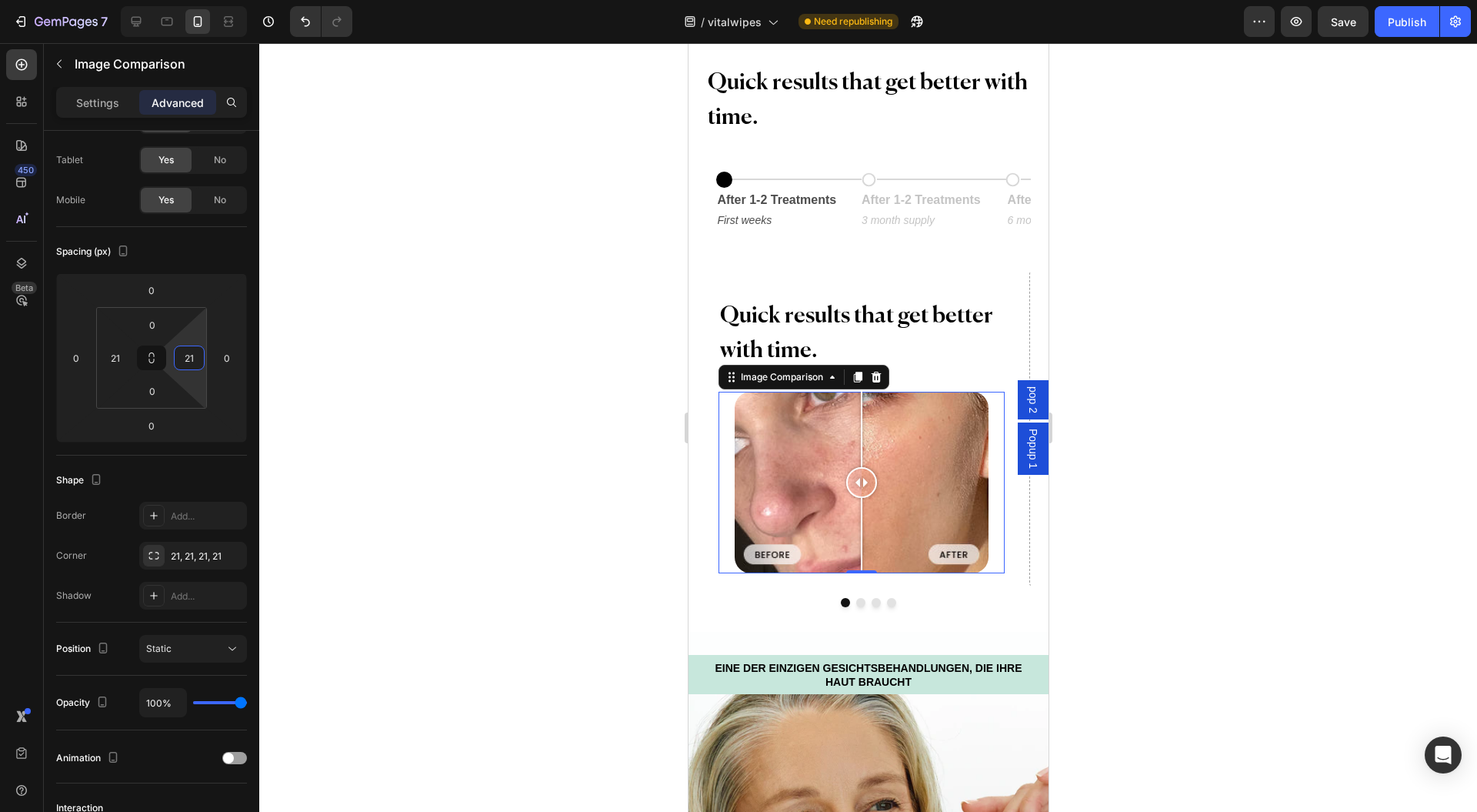
click at [437, 448] on div at bounding box center [868, 427] width 1218 height 769
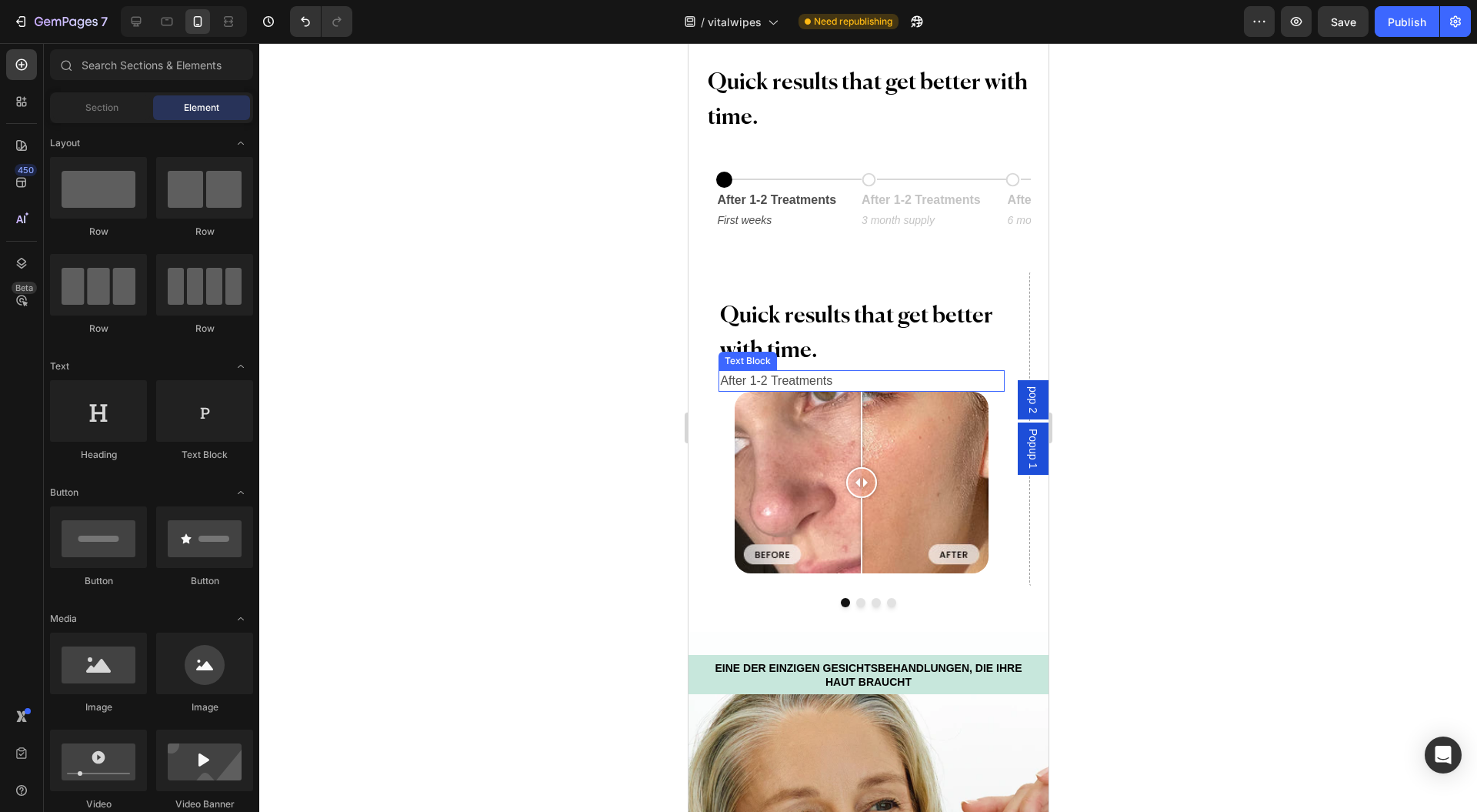
click at [819, 383] on p "After 1-2 Treatments" at bounding box center [860, 381] width 282 height 18
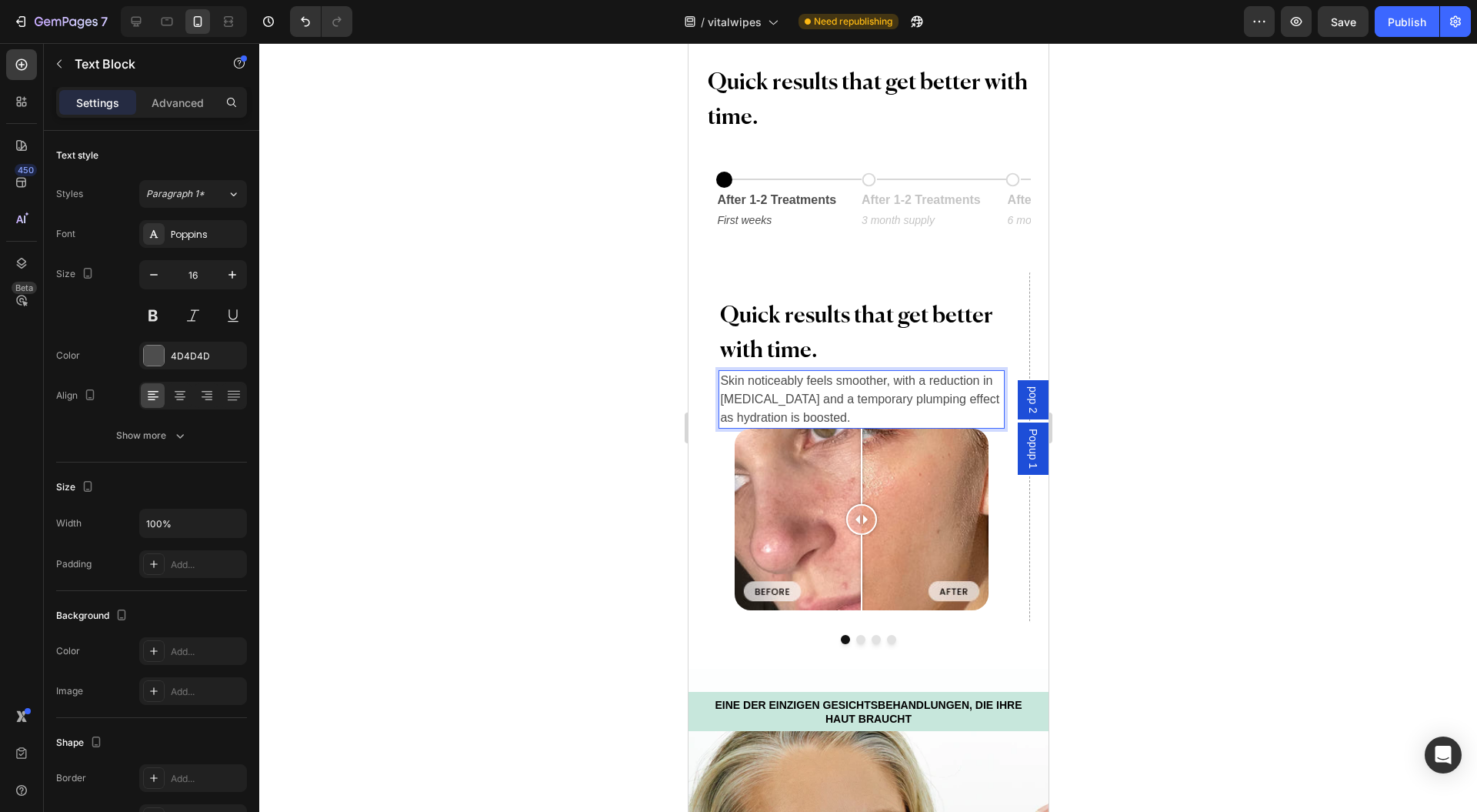
click at [1154, 376] on div at bounding box center [868, 427] width 1218 height 769
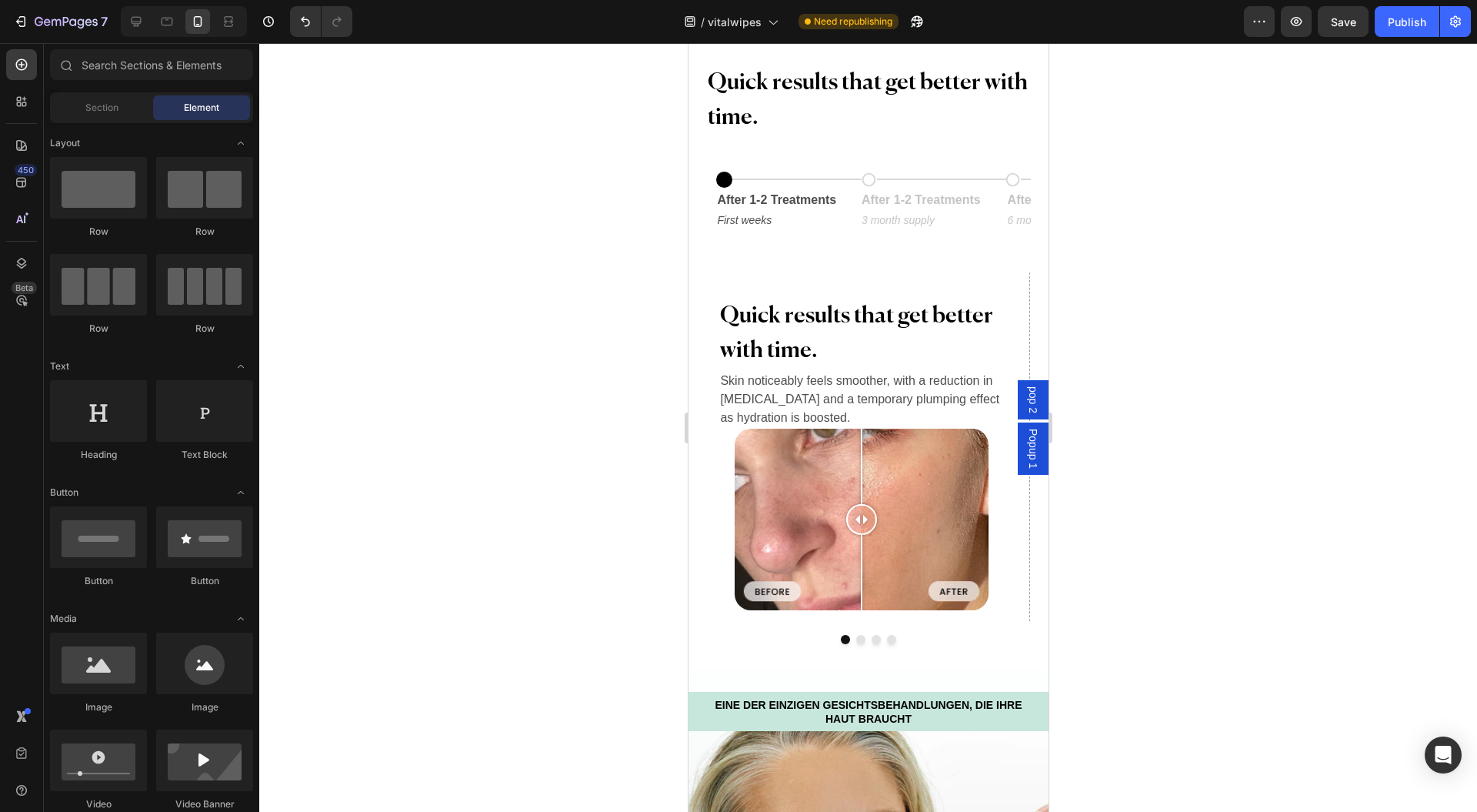
click at [892, 399] on p "Skin noticeably feels smoother, with a reduction in [MEDICAL_DATA] and a tempor…" at bounding box center [860, 399] width 282 height 55
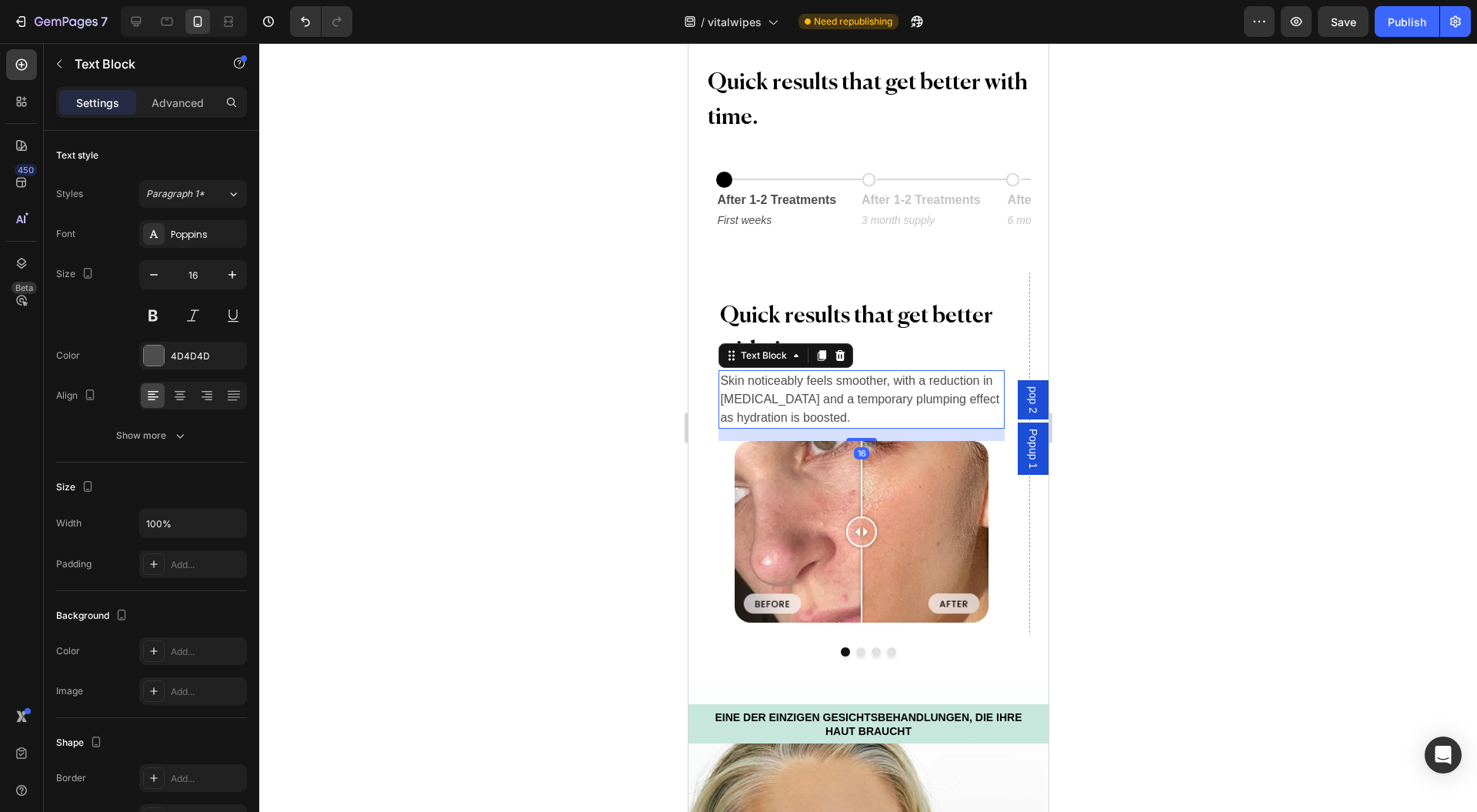
click at [853, 439] on div at bounding box center [861, 439] width 31 height 3
click at [1120, 392] on div at bounding box center [868, 427] width 1218 height 769
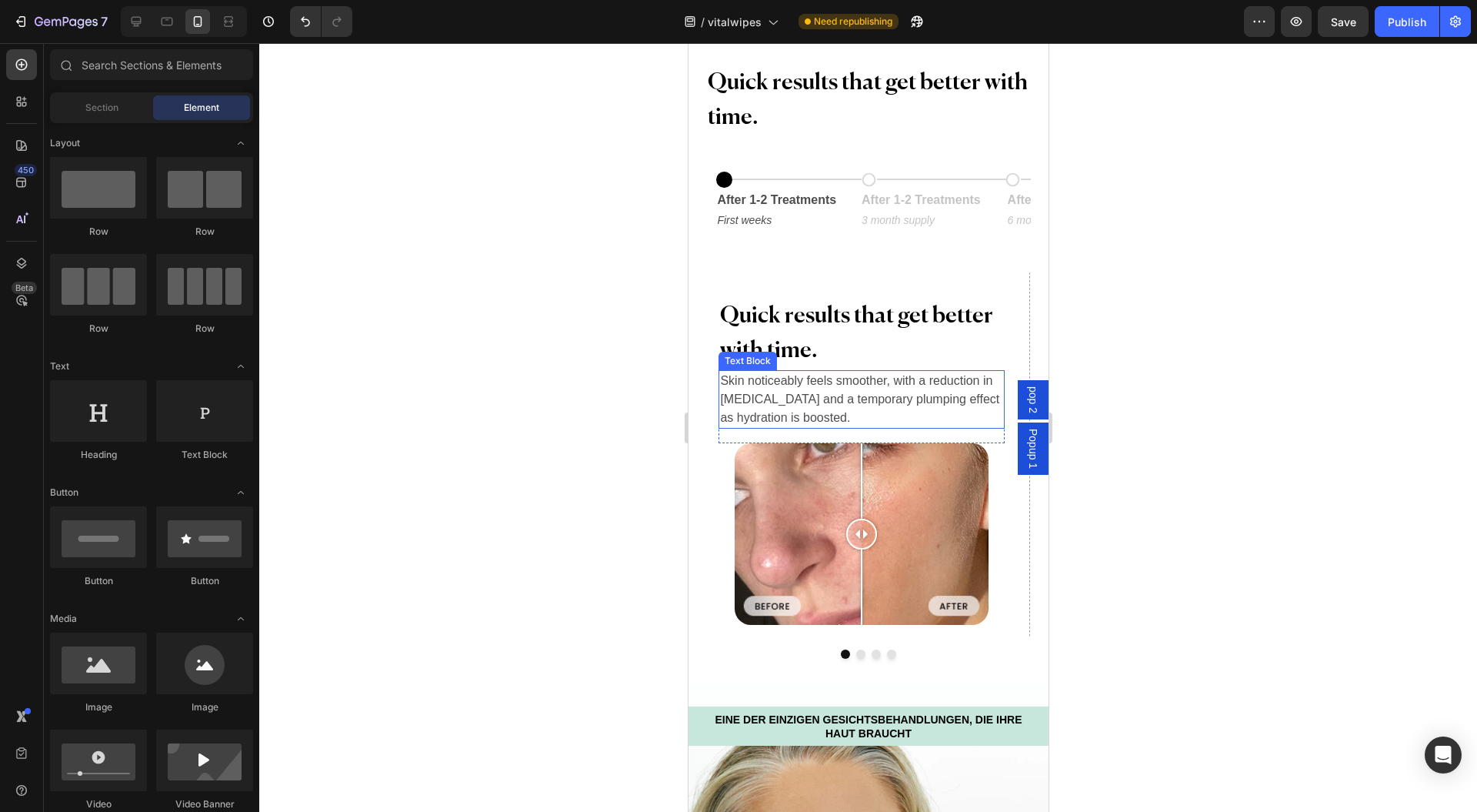
click at [870, 415] on p "Skin noticeably feels smoother, with a reduction in [MEDICAL_DATA] and a tempor…" at bounding box center [860, 399] width 282 height 55
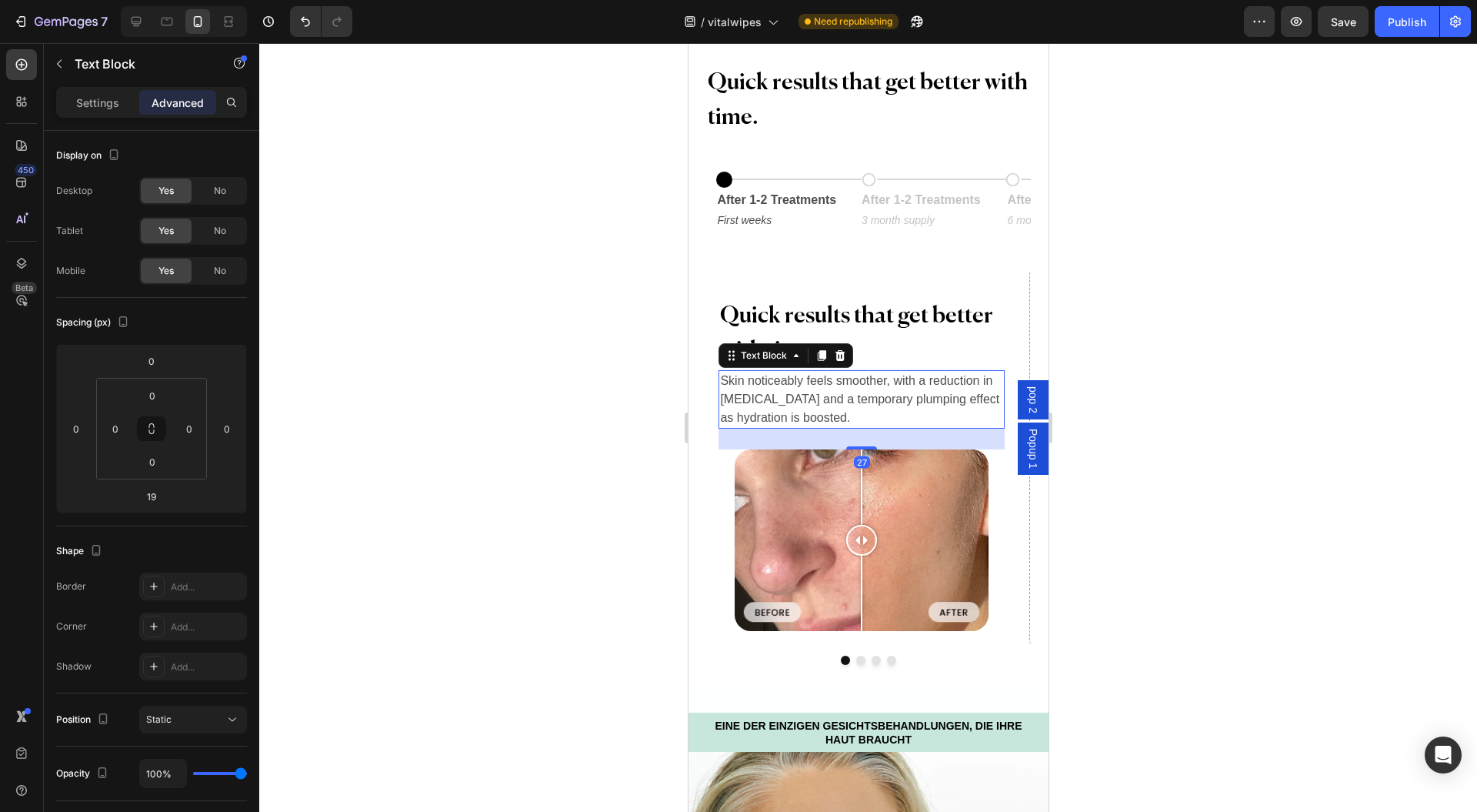
drag, startPoint x: 862, startPoint y: 440, endPoint x: 863, endPoint y: 448, distance: 7.8
click at [863, 448] on div at bounding box center [861, 447] width 31 height 3
type input "29"
click at [1186, 394] on div at bounding box center [868, 427] width 1218 height 769
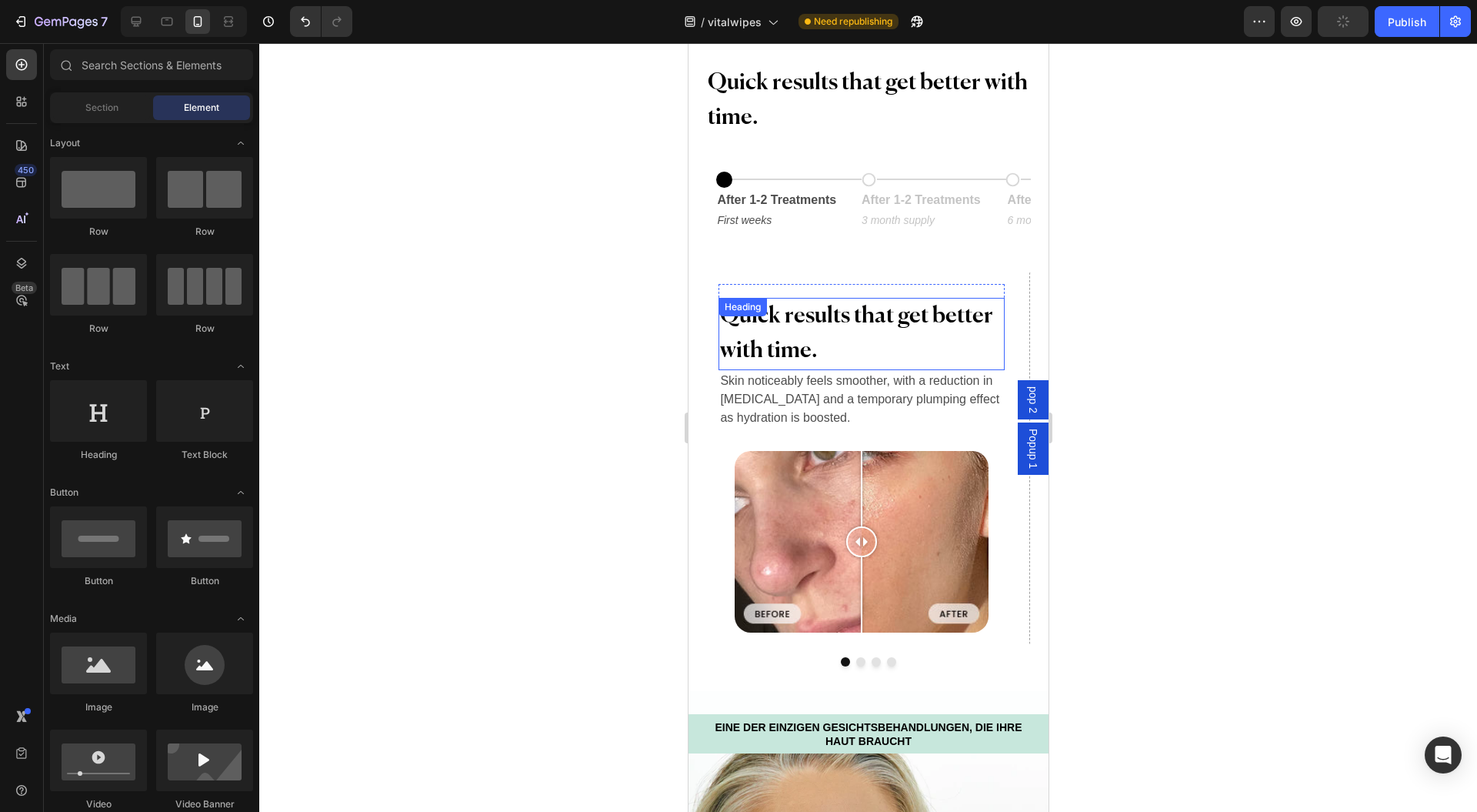
drag, startPoint x: 923, startPoint y: 313, endPoint x: 863, endPoint y: 365, distance: 79.7
click at [923, 312] on h2 "Quick results that get better with time." at bounding box center [860, 334] width 285 height 72
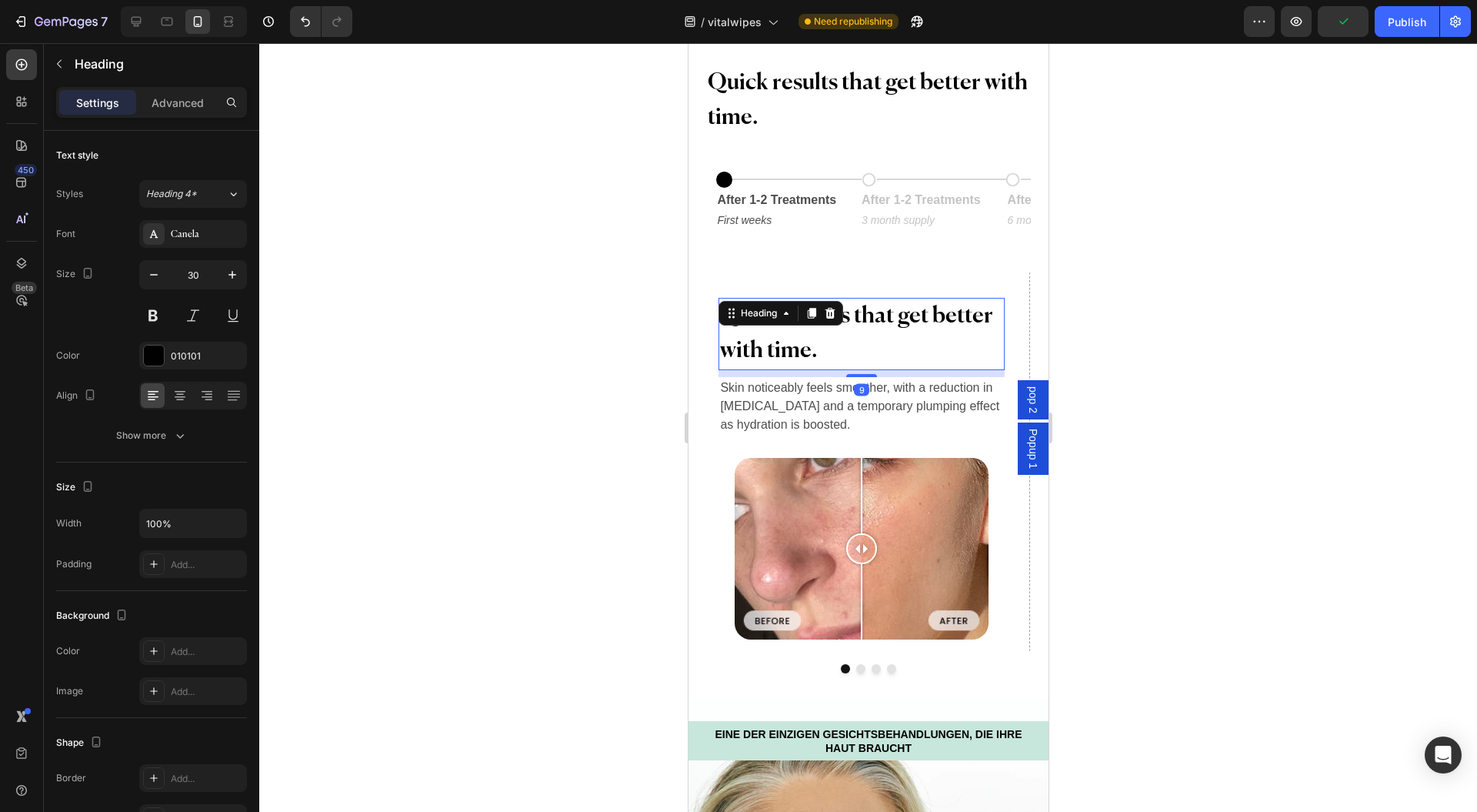
drag, startPoint x: 858, startPoint y: 368, endPoint x: 876, endPoint y: 379, distance: 20.7
click at [859, 377] on div at bounding box center [861, 375] width 31 height 3
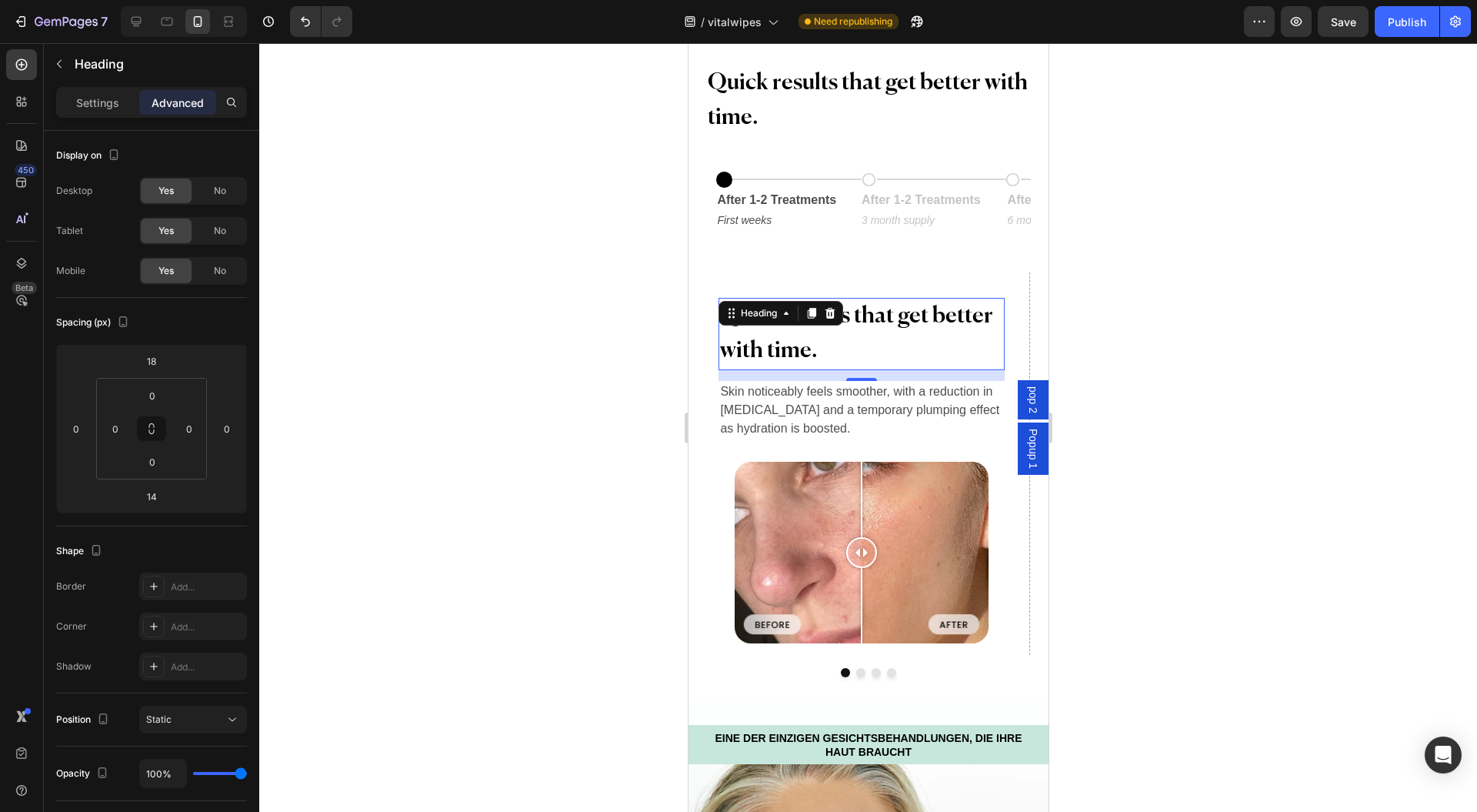
click at [825, 349] on h2 "Quick results that get better with time." at bounding box center [860, 334] width 285 height 72
click at [826, 349] on p "Quick results that get better with time." at bounding box center [860, 333] width 282 height 69
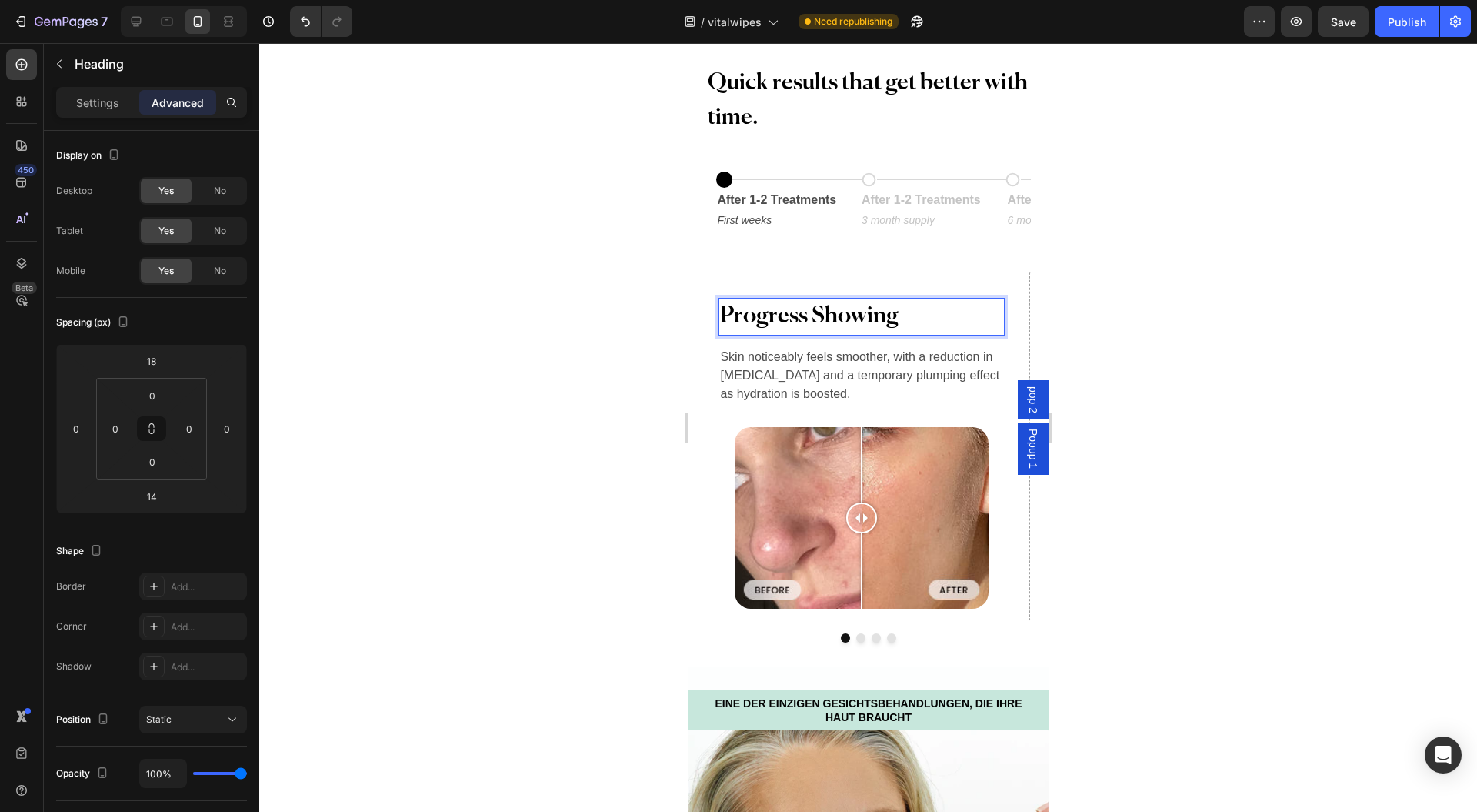
click at [103, 99] on p "Settings" at bounding box center [97, 103] width 43 height 16
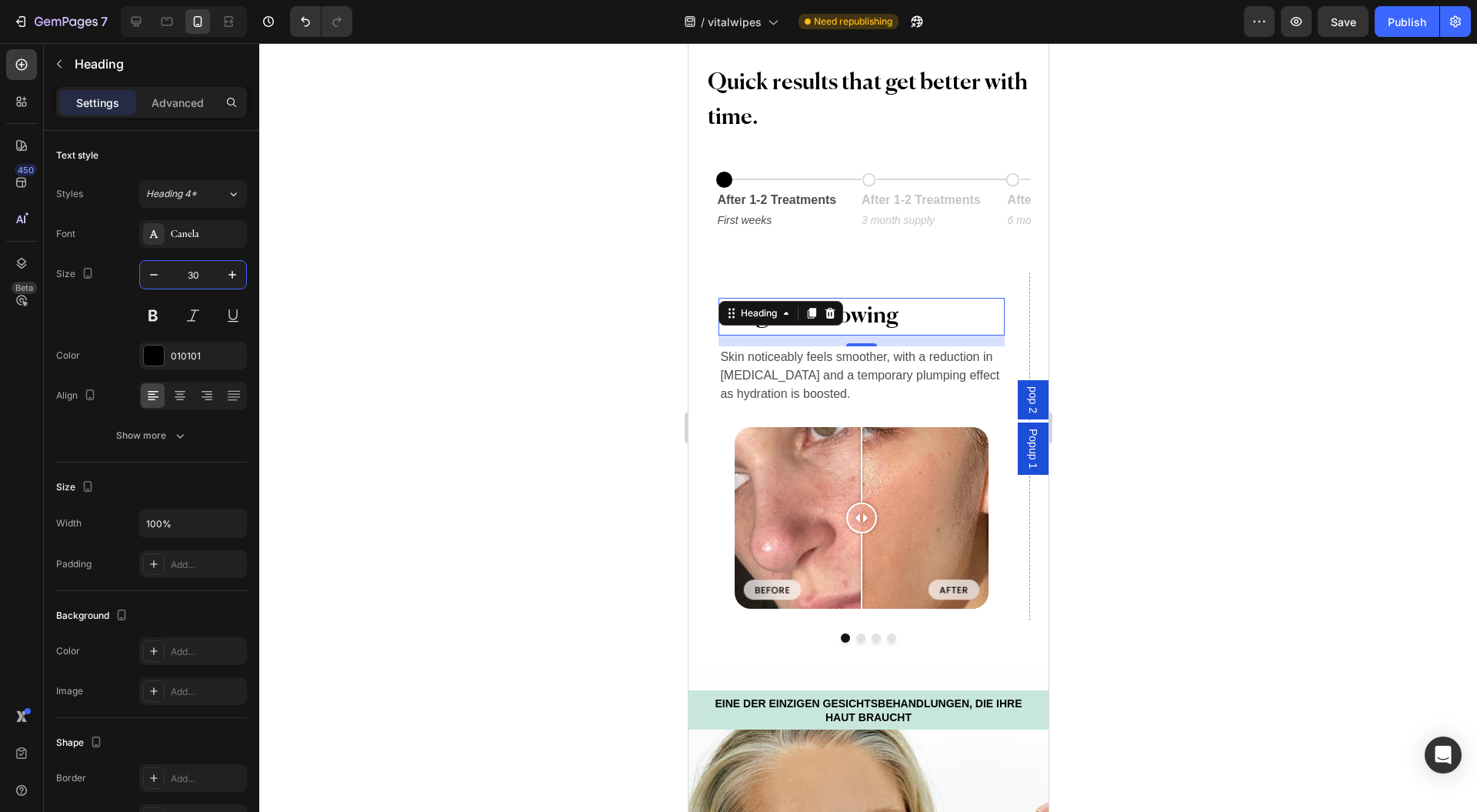
click at [199, 282] on input "30" at bounding box center [193, 275] width 51 height 28
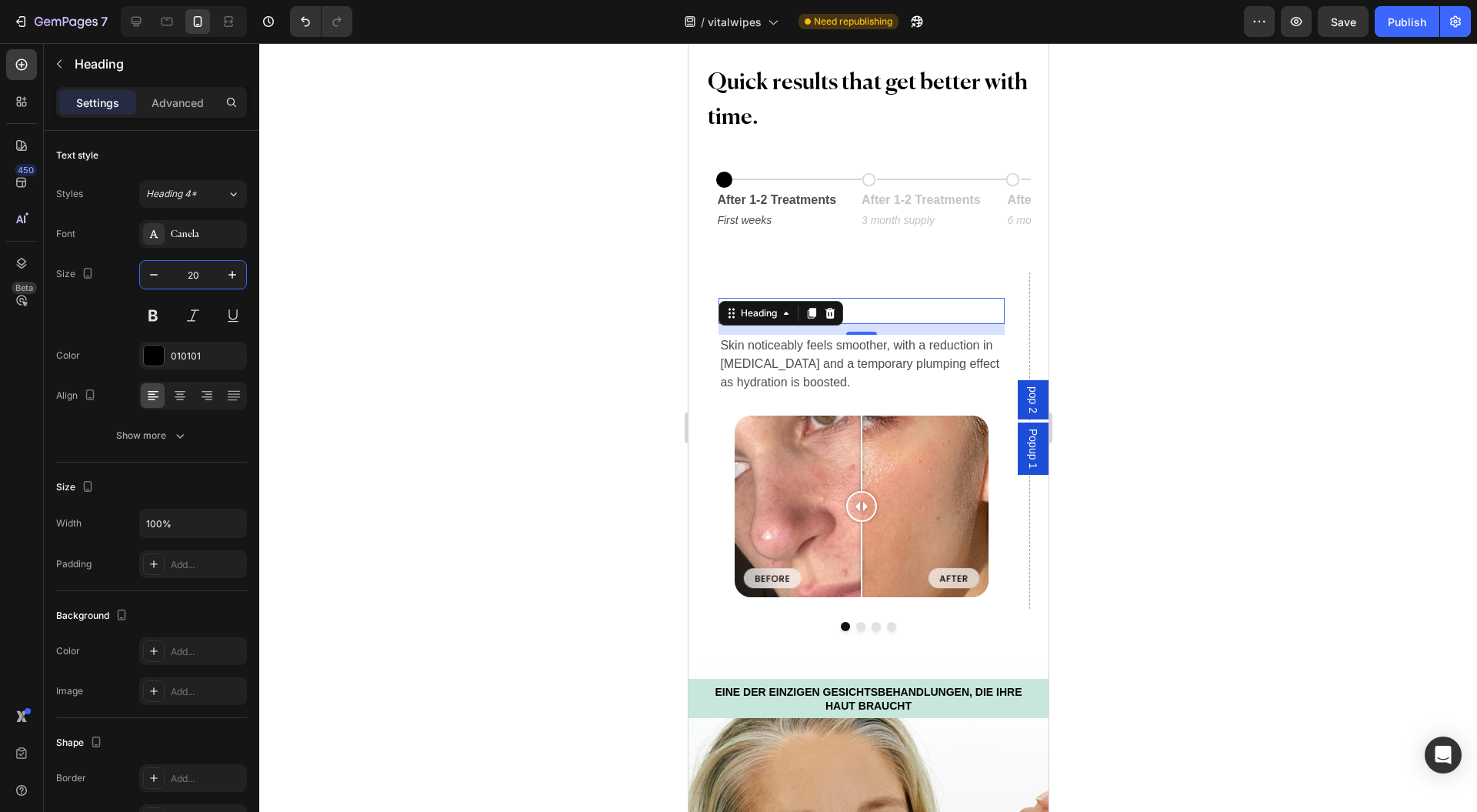
click at [475, 347] on div at bounding box center [868, 427] width 1218 height 769
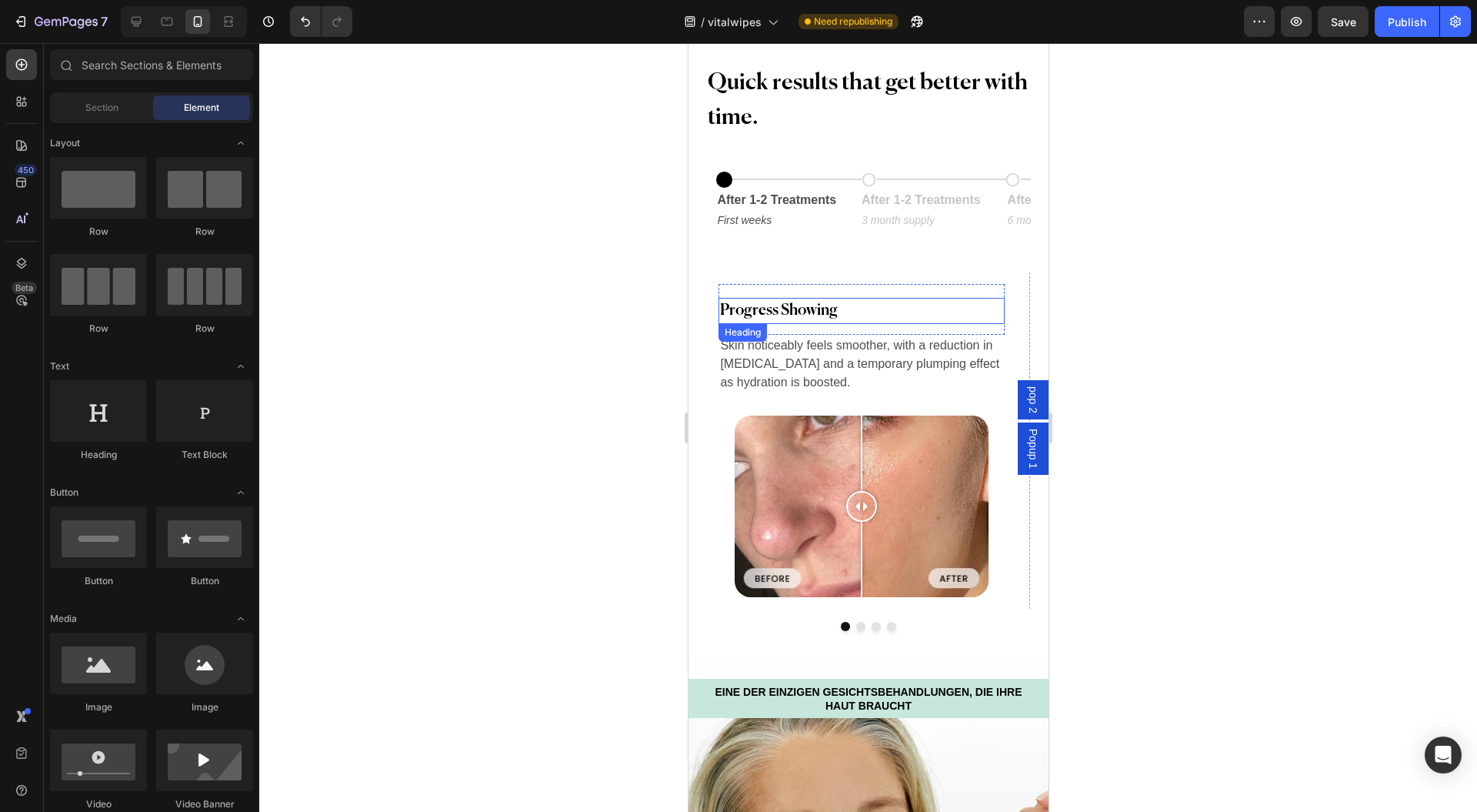
click at [851, 299] on p "Progress Showing" at bounding box center [860, 310] width 282 height 23
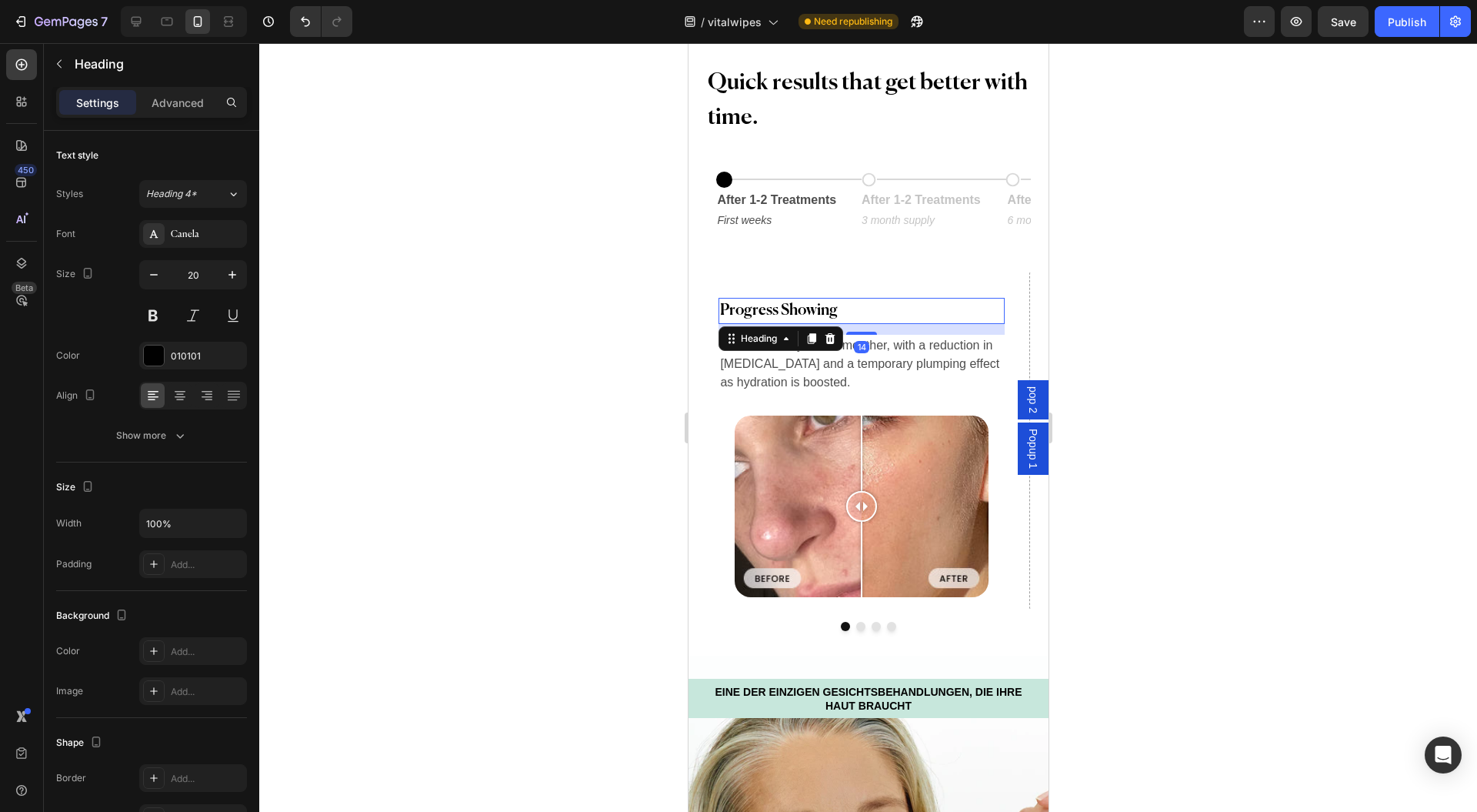
click at [219, 275] on button "button" at bounding box center [233, 275] width 28 height 28
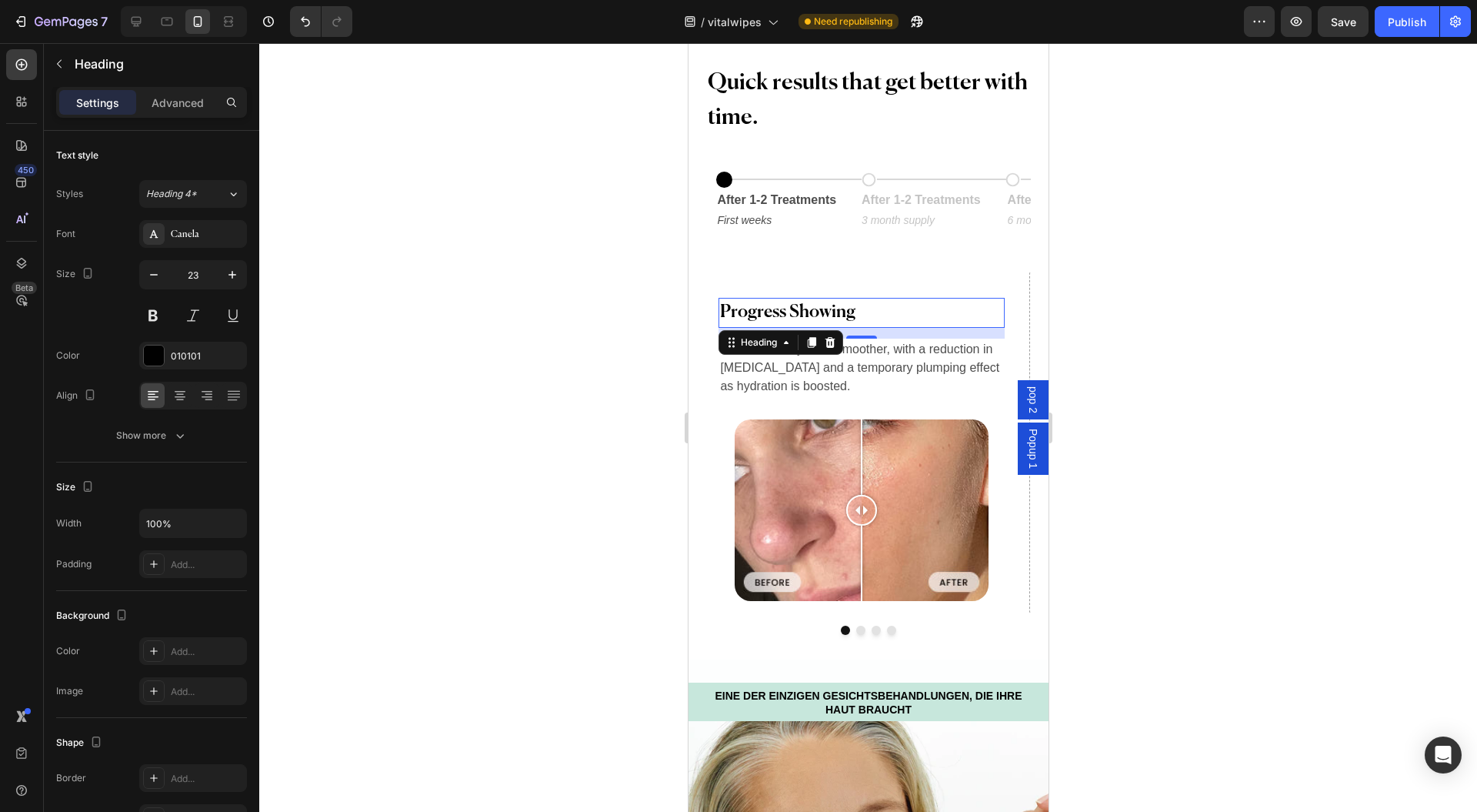
click at [235, 272] on icon "button" at bounding box center [232, 274] width 15 height 15
type input "24"
click at [487, 338] on div at bounding box center [868, 427] width 1218 height 769
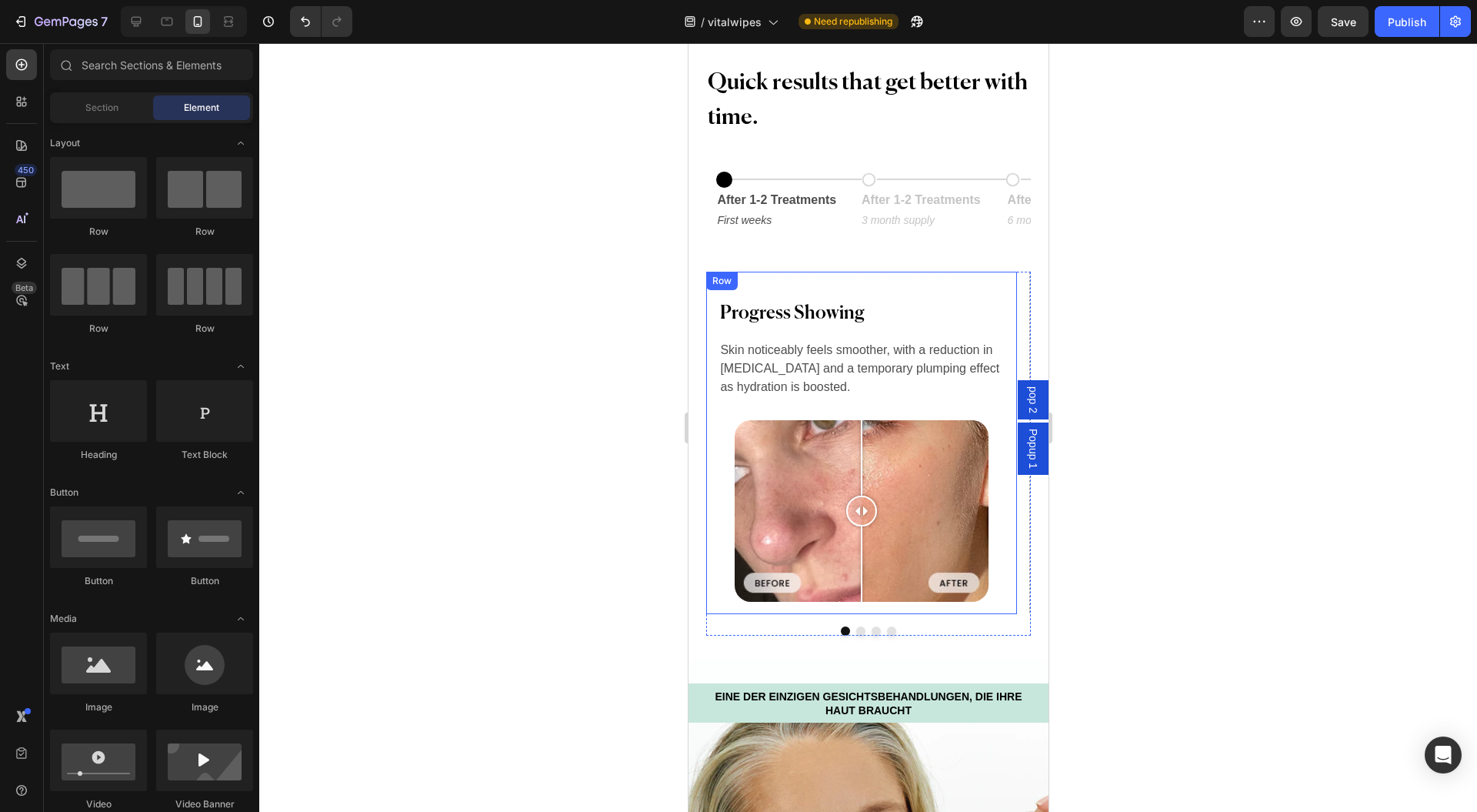
click at [706, 436] on div "Progress Showing Heading Row Skin noticeably feels smoother, with a reduction i…" at bounding box center [861, 443] width 310 height 342
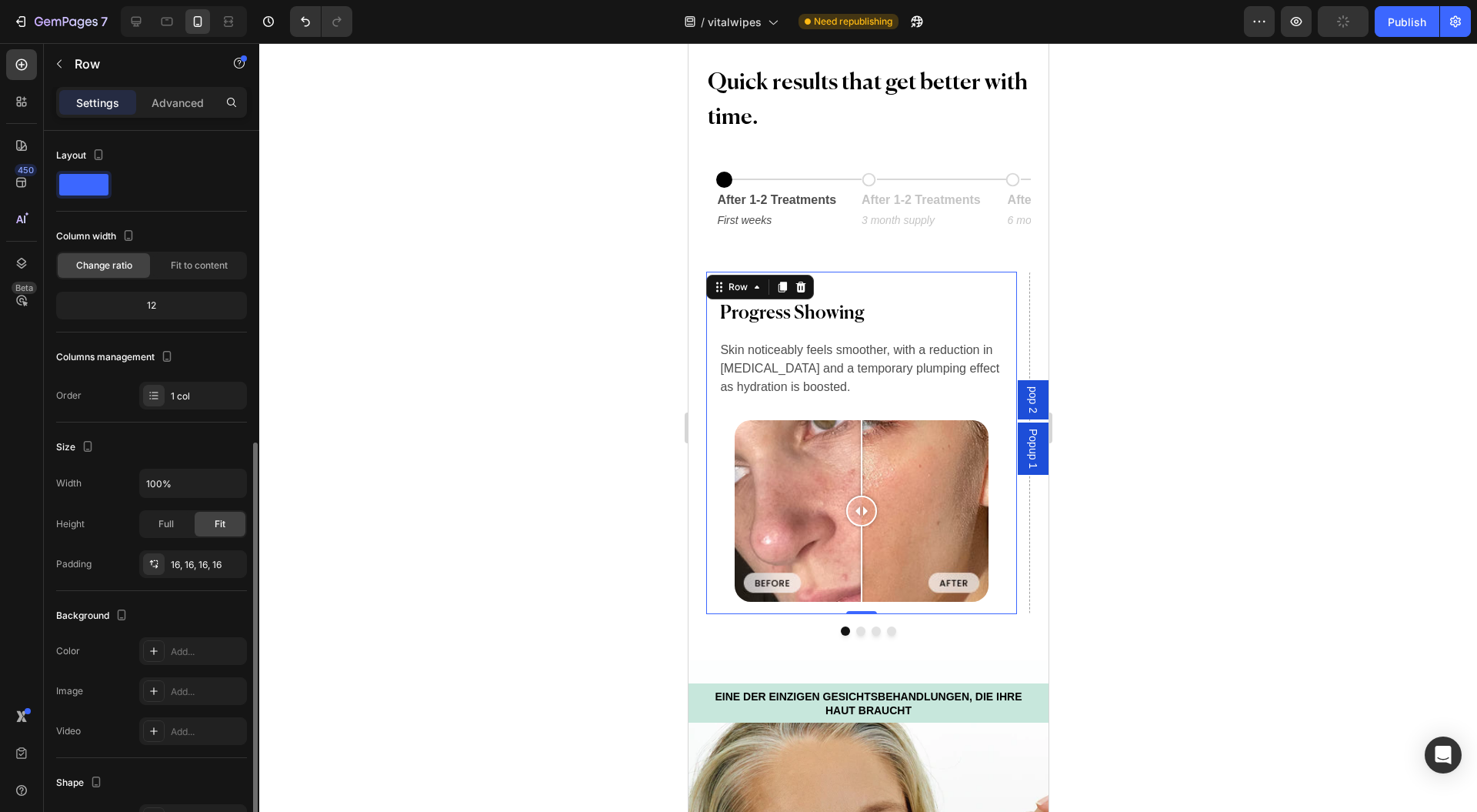
scroll to position [172, 0]
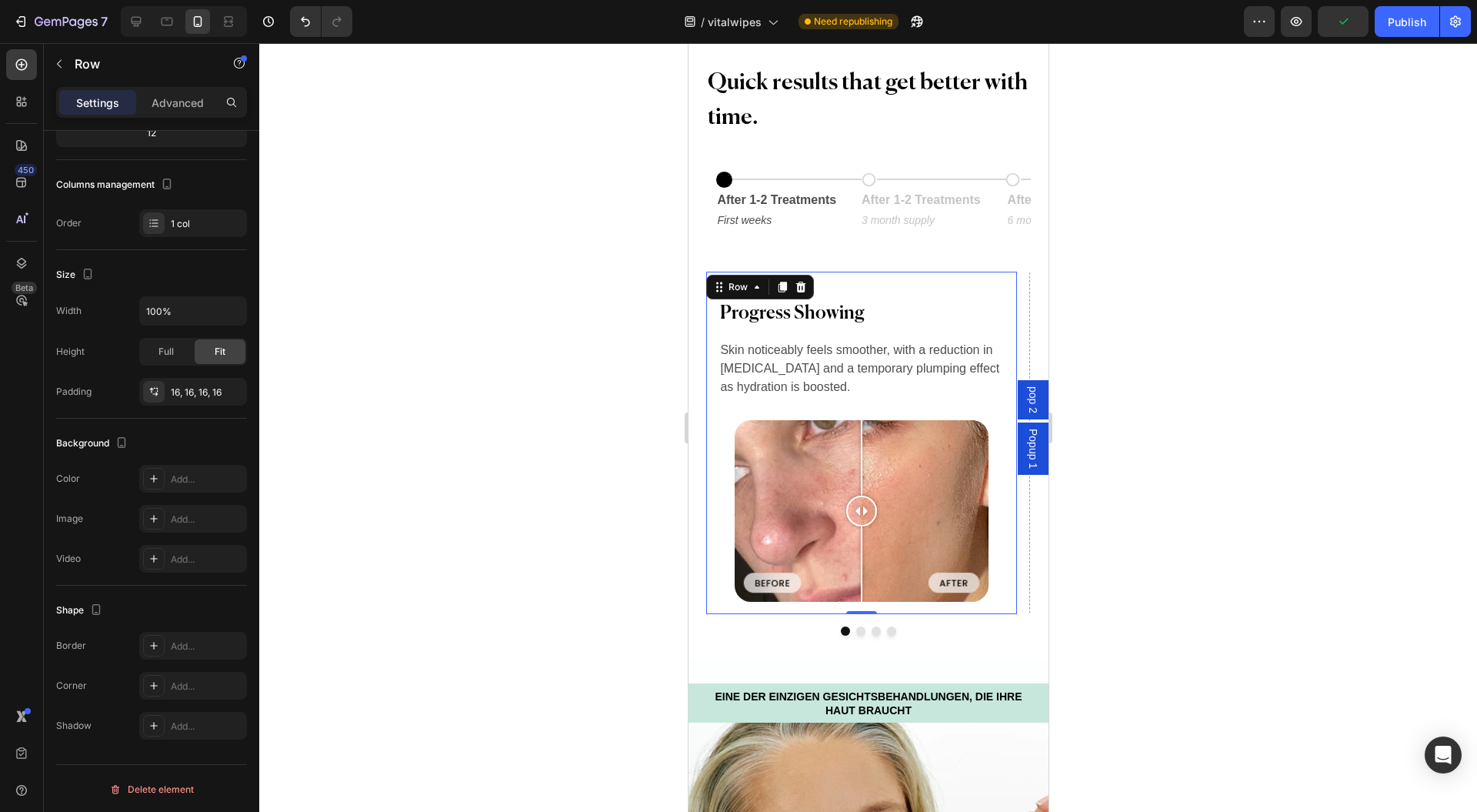
click at [188, 633] on div "Add..." at bounding box center [193, 646] width 108 height 28
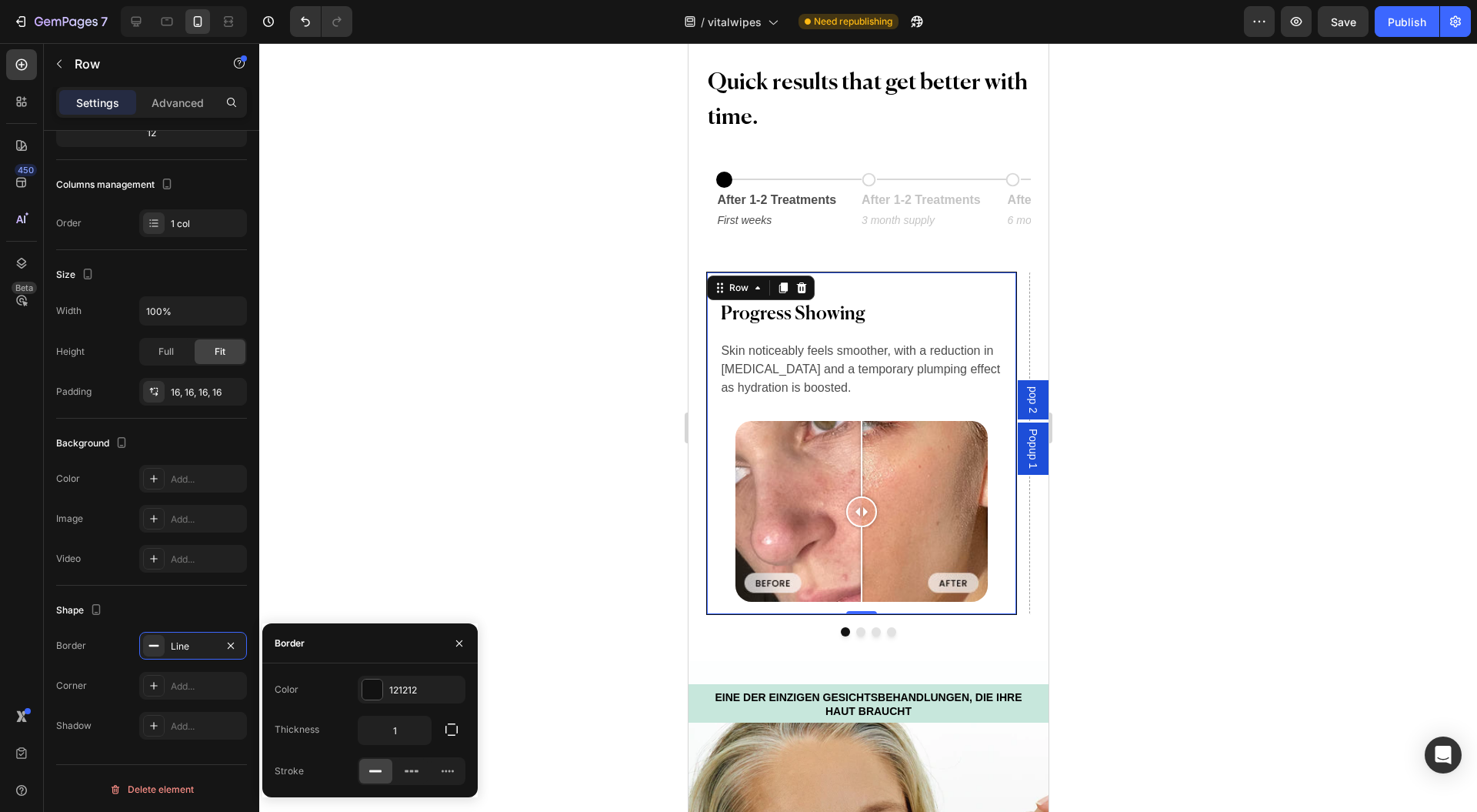
click at [376, 685] on div at bounding box center [372, 689] width 20 height 20
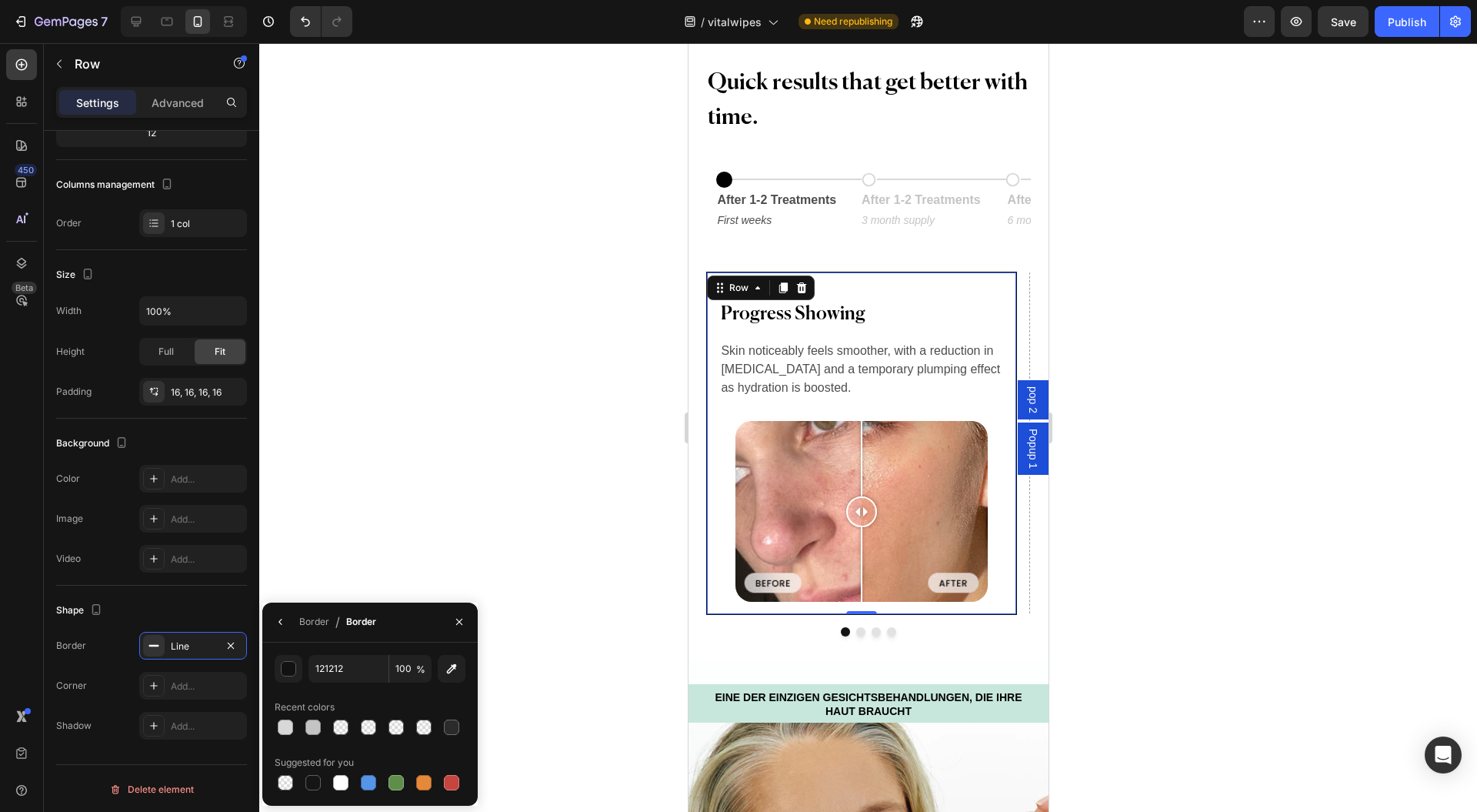
click at [295, 676] on button "button" at bounding box center [289, 669] width 28 height 28
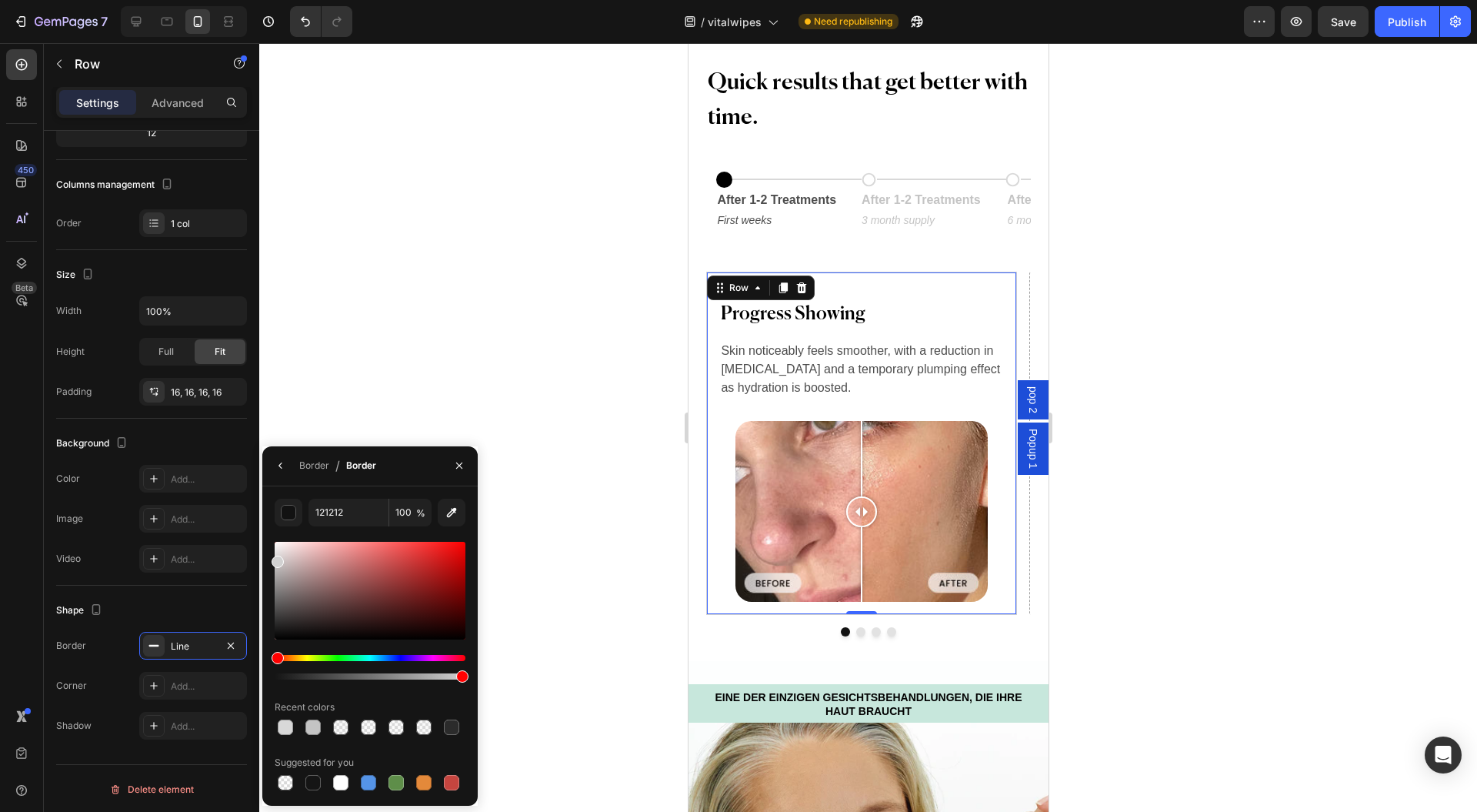
drag, startPoint x: 270, startPoint y: 551, endPoint x: 255, endPoint y: 559, distance: 16.5
click at [255, 559] on div "450 Beta Sections(18) Elements(83) Section Element Hero Section Product Detail …" at bounding box center [129, 427] width 259 height 769
type input "D1D1D1"
click at [190, 689] on div "Add..." at bounding box center [207, 686] width 72 height 14
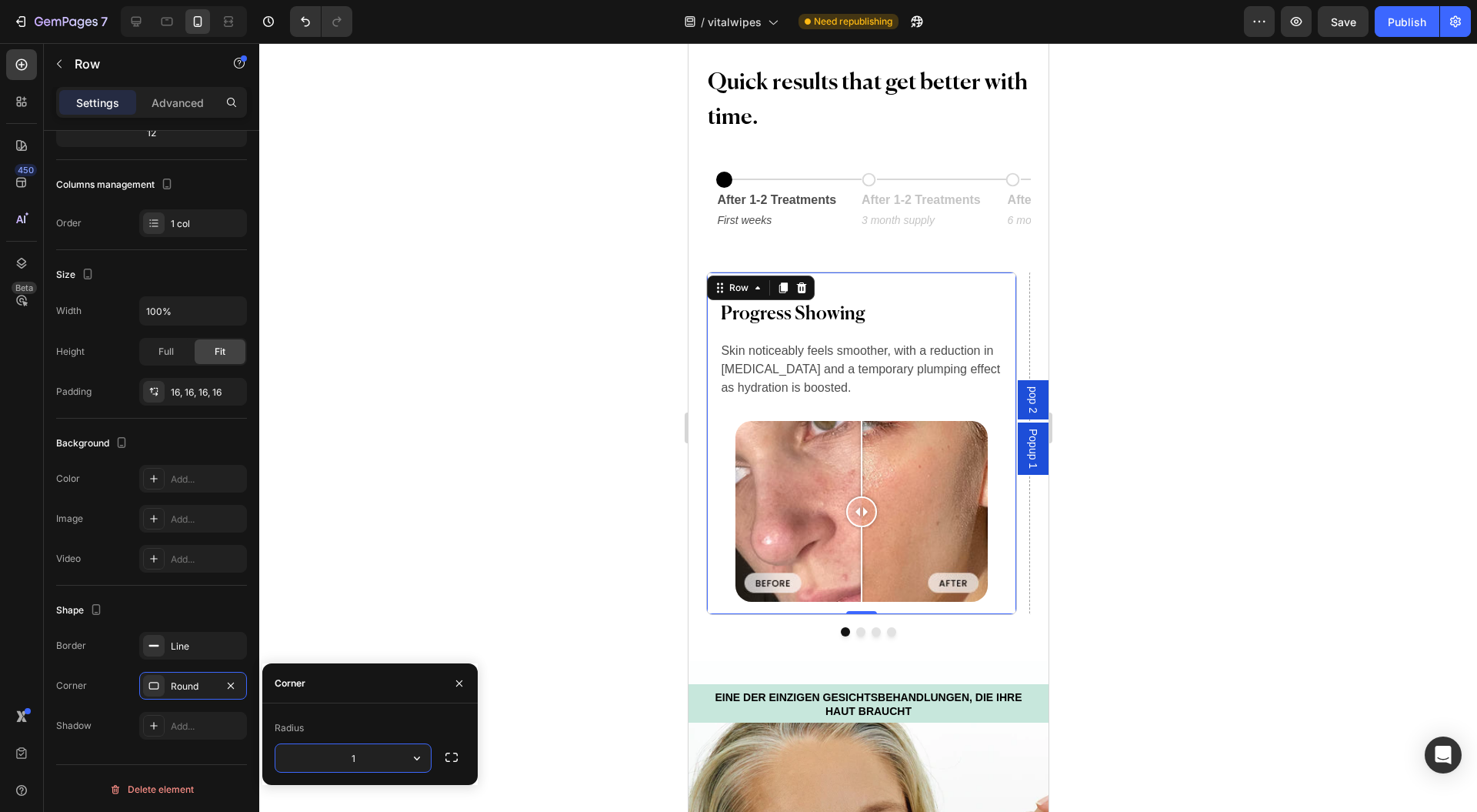
type input "12"
click at [452, 683] on button "button" at bounding box center [459, 683] width 25 height 25
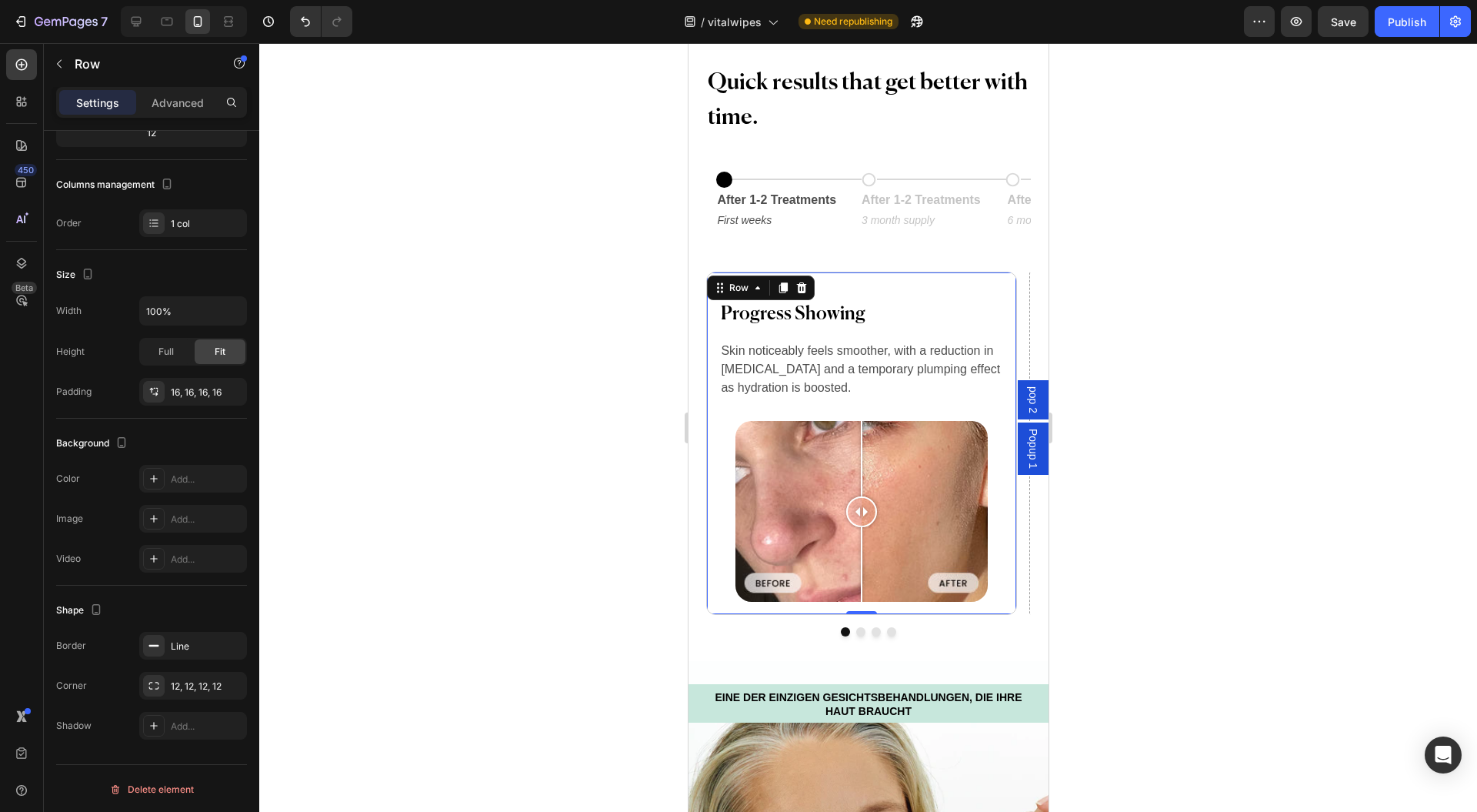
click at [476, 597] on div at bounding box center [868, 427] width 1218 height 769
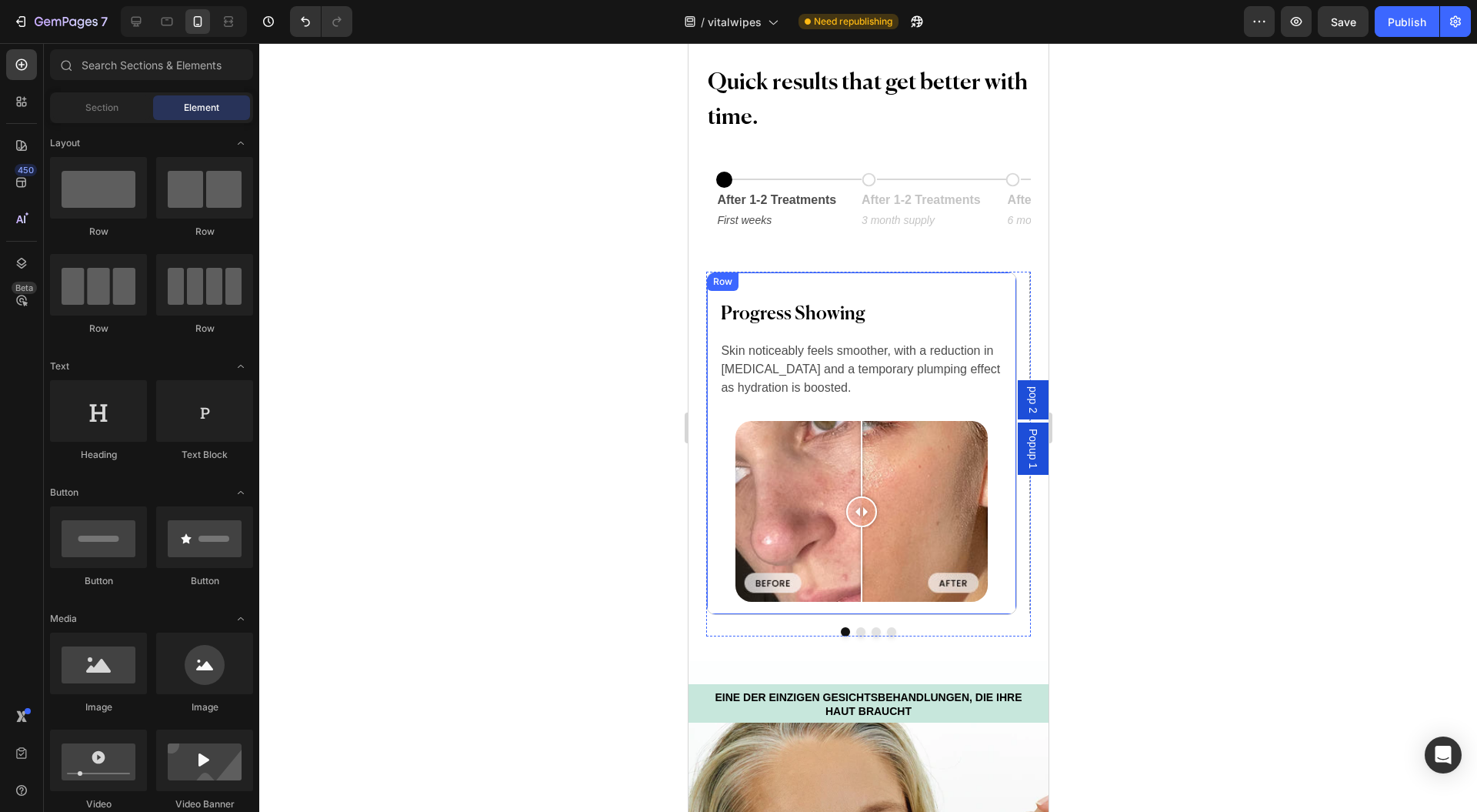
click at [709, 557] on div "Progress Showing Heading Row Skin noticeably feels smoother, with a reduction i…" at bounding box center [861, 443] width 310 height 343
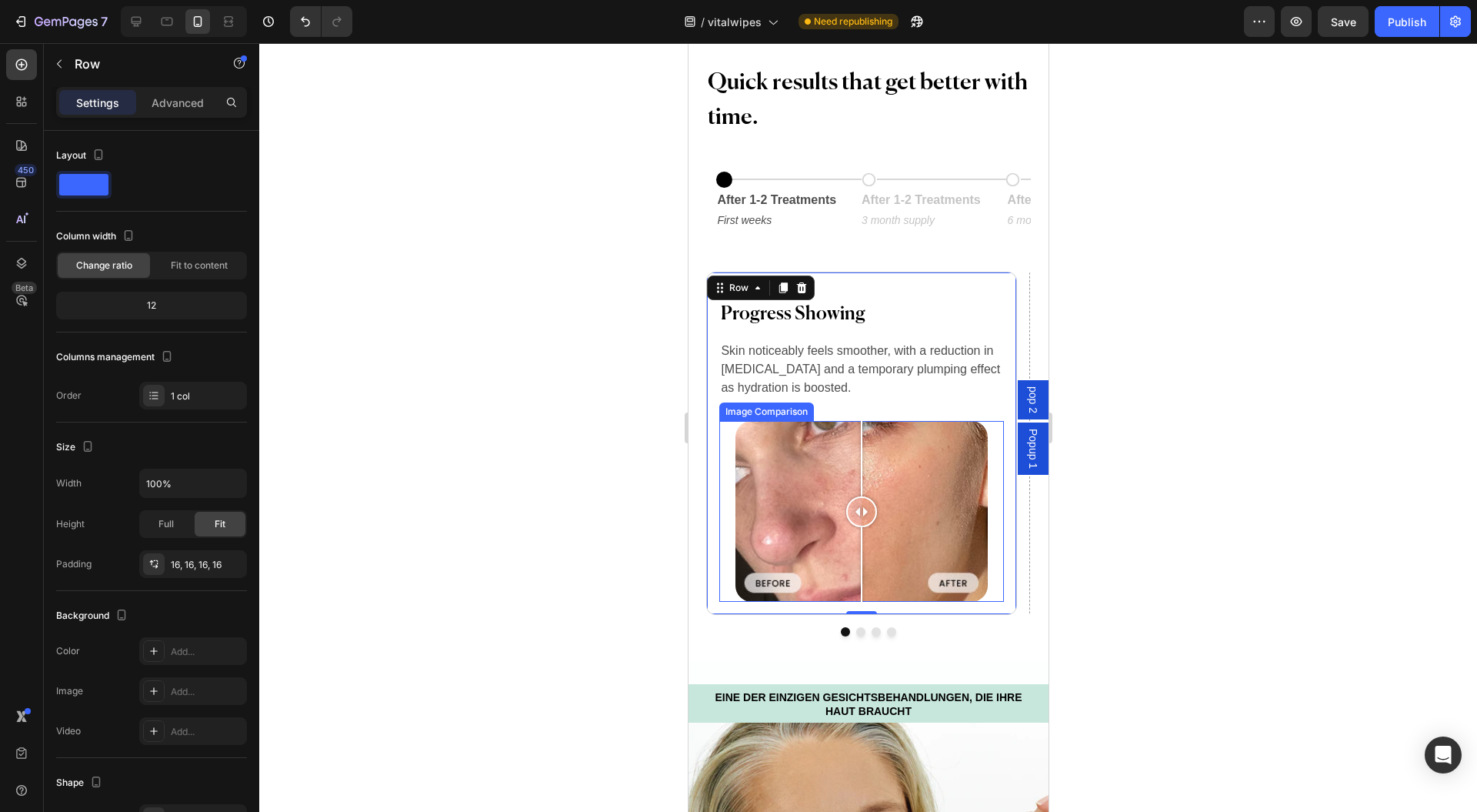
click at [730, 579] on div "Image Comparison" at bounding box center [861, 511] width 284 height 181
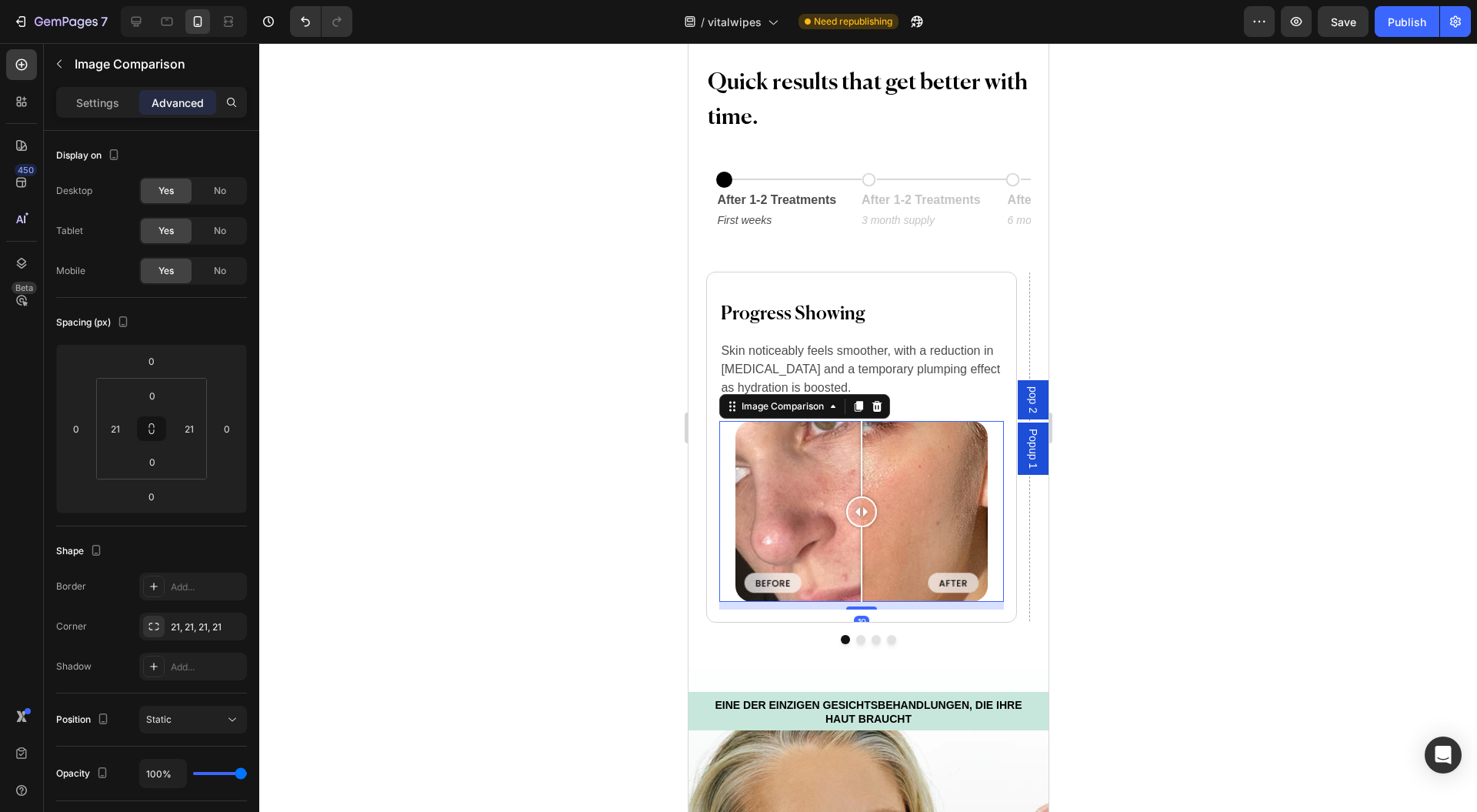
drag, startPoint x: 866, startPoint y: 599, endPoint x: 863, endPoint y: 607, distance: 9.0
click at [863, 607] on div at bounding box center [861, 607] width 31 height 3
click at [1139, 596] on div at bounding box center [868, 427] width 1218 height 769
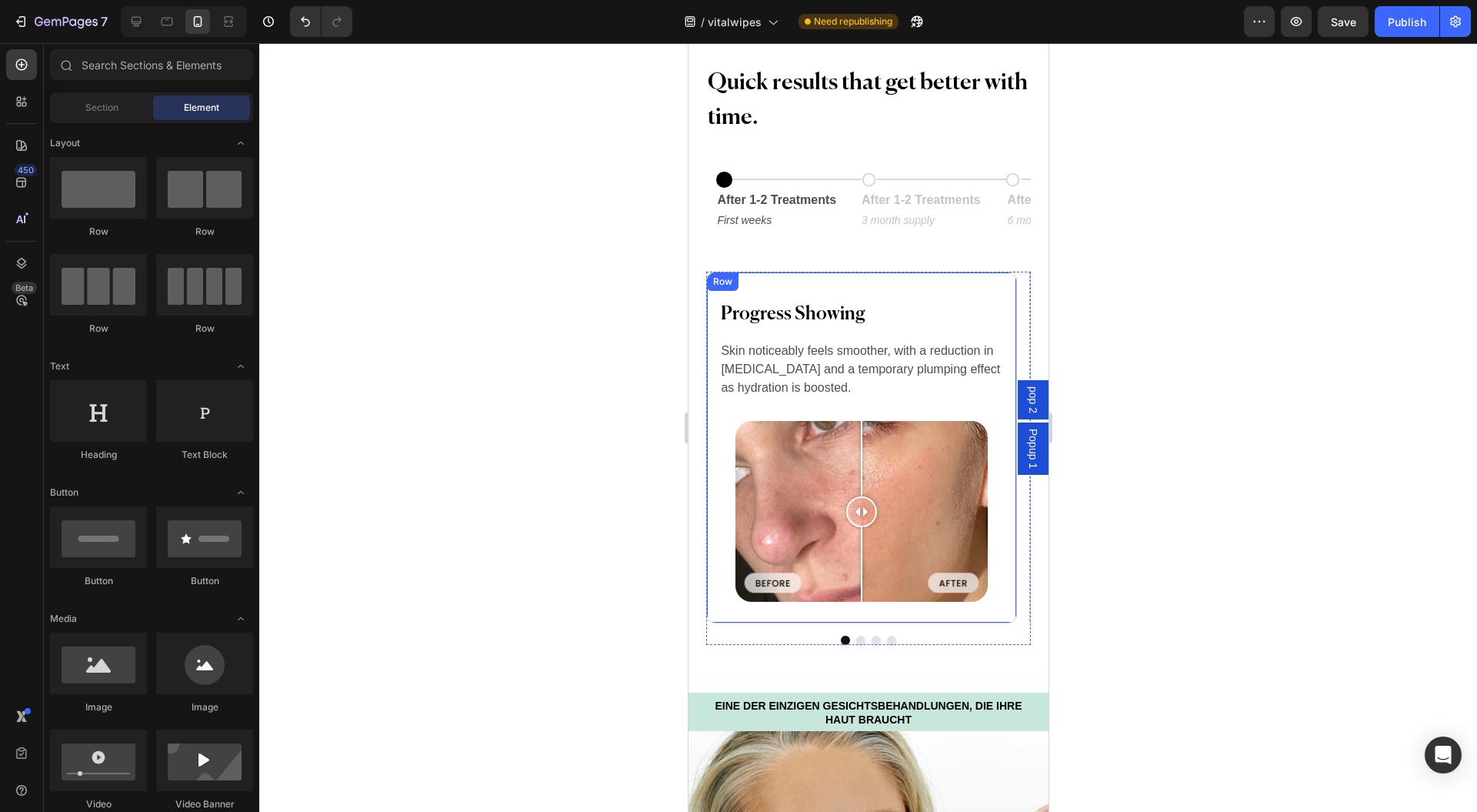
click at [714, 360] on div "Progress Showing Heading Row Skin noticeably feels smoother, with a reduction i…" at bounding box center [861, 448] width 310 height 352
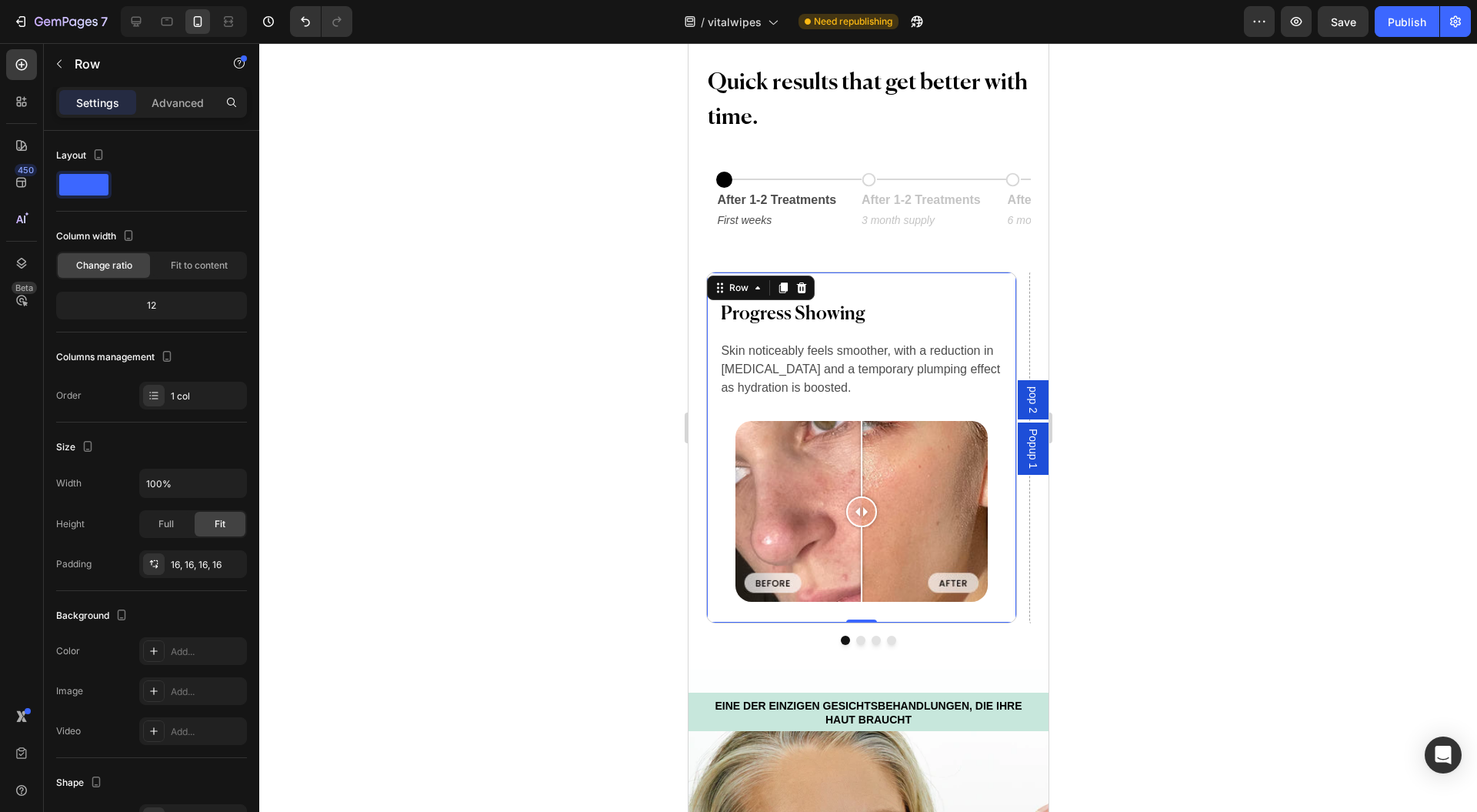
click at [176, 97] on p "Advanced" at bounding box center [178, 103] width 52 height 16
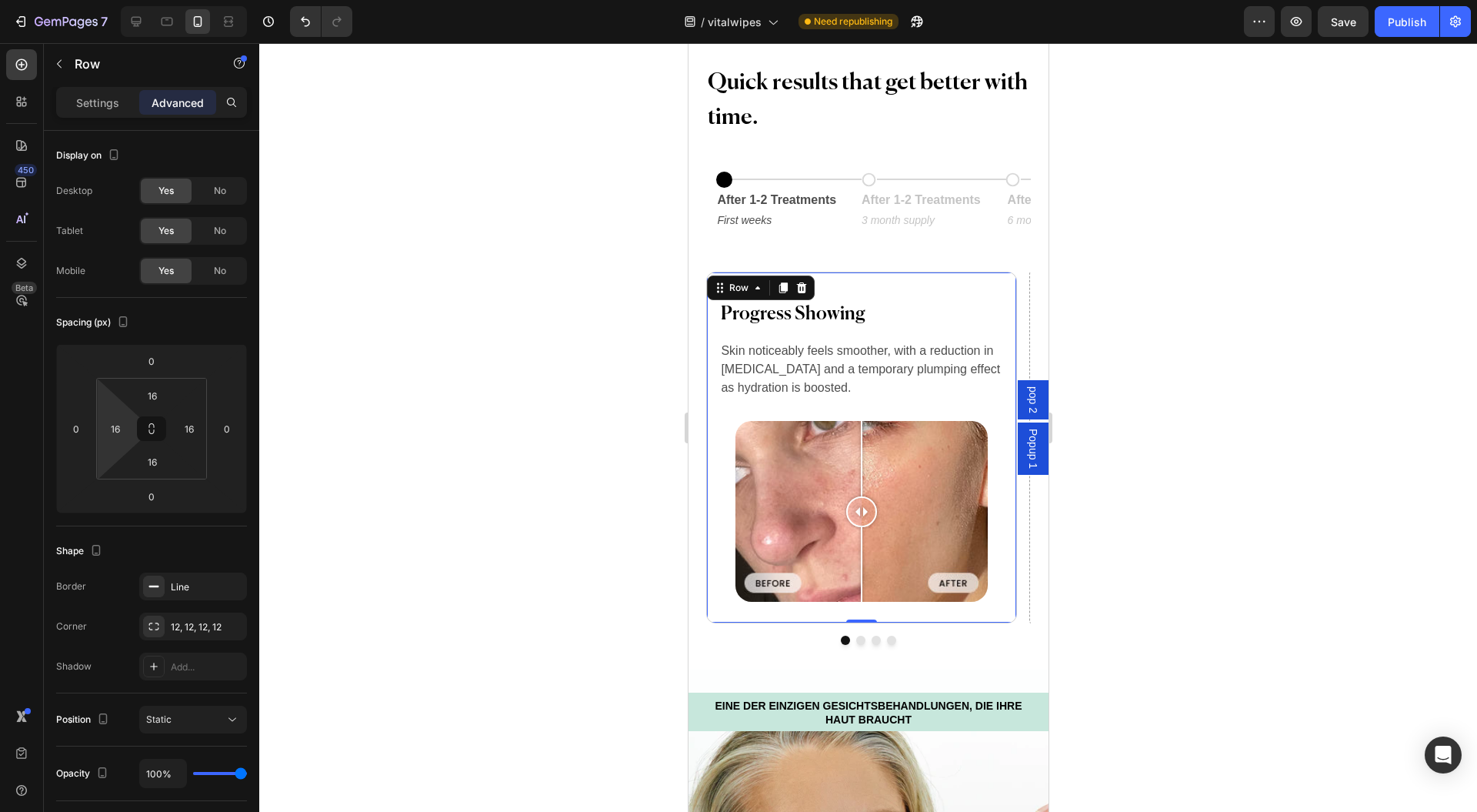
click at [111, 429] on input "16" at bounding box center [115, 428] width 23 height 23
type input "18"
click at [192, 431] on input "16" at bounding box center [189, 428] width 23 height 23
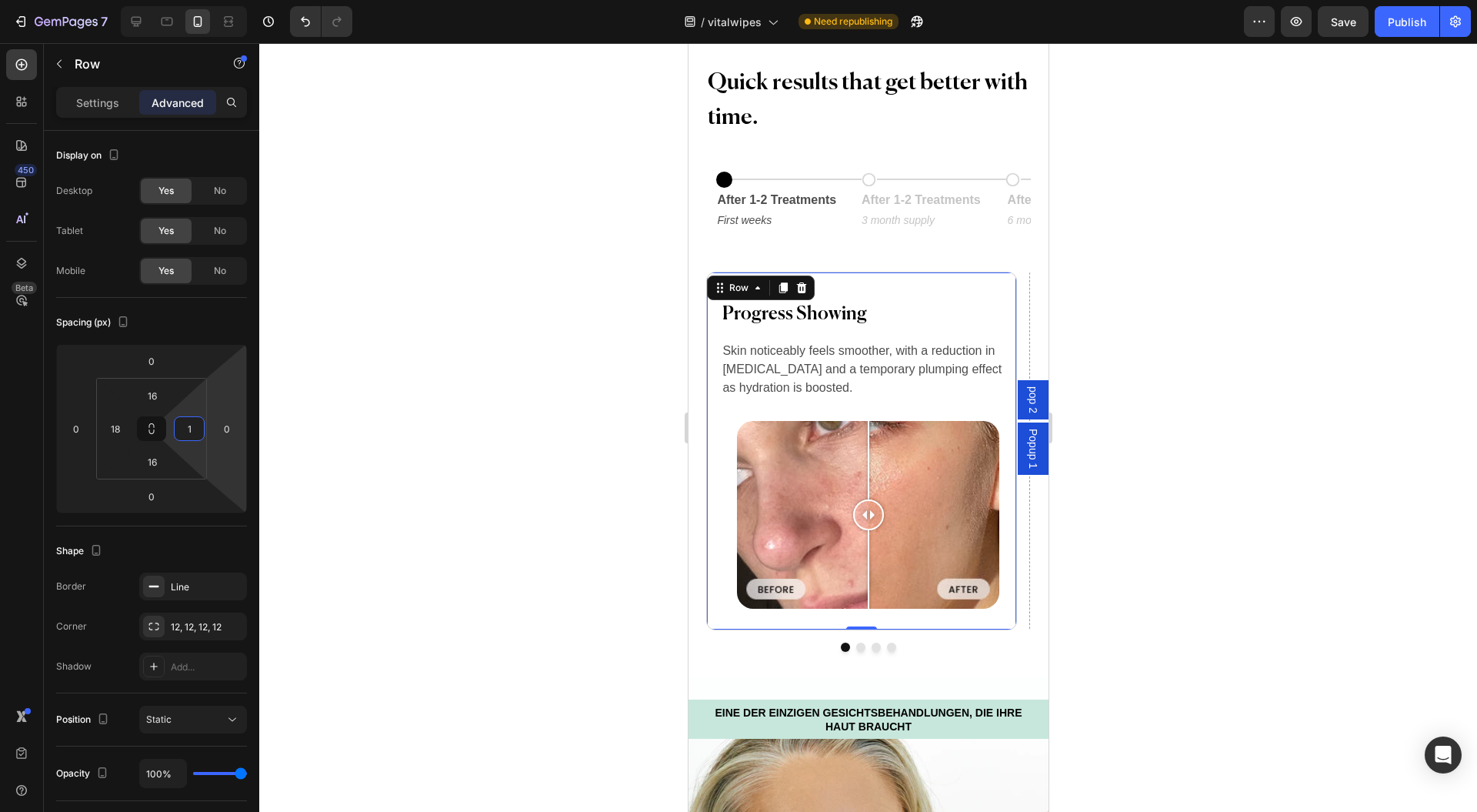
type input "18"
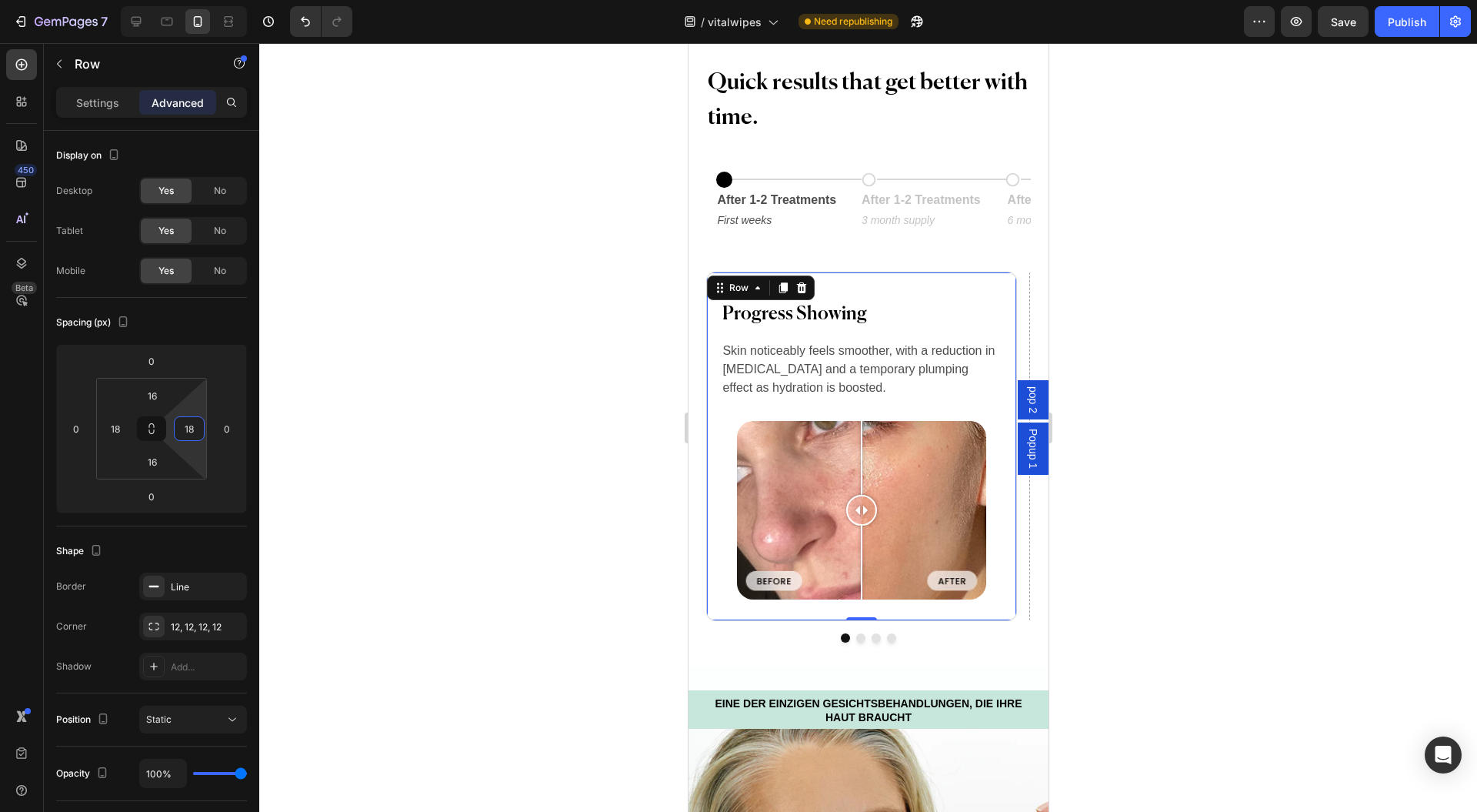
click at [374, 357] on div at bounding box center [868, 427] width 1218 height 769
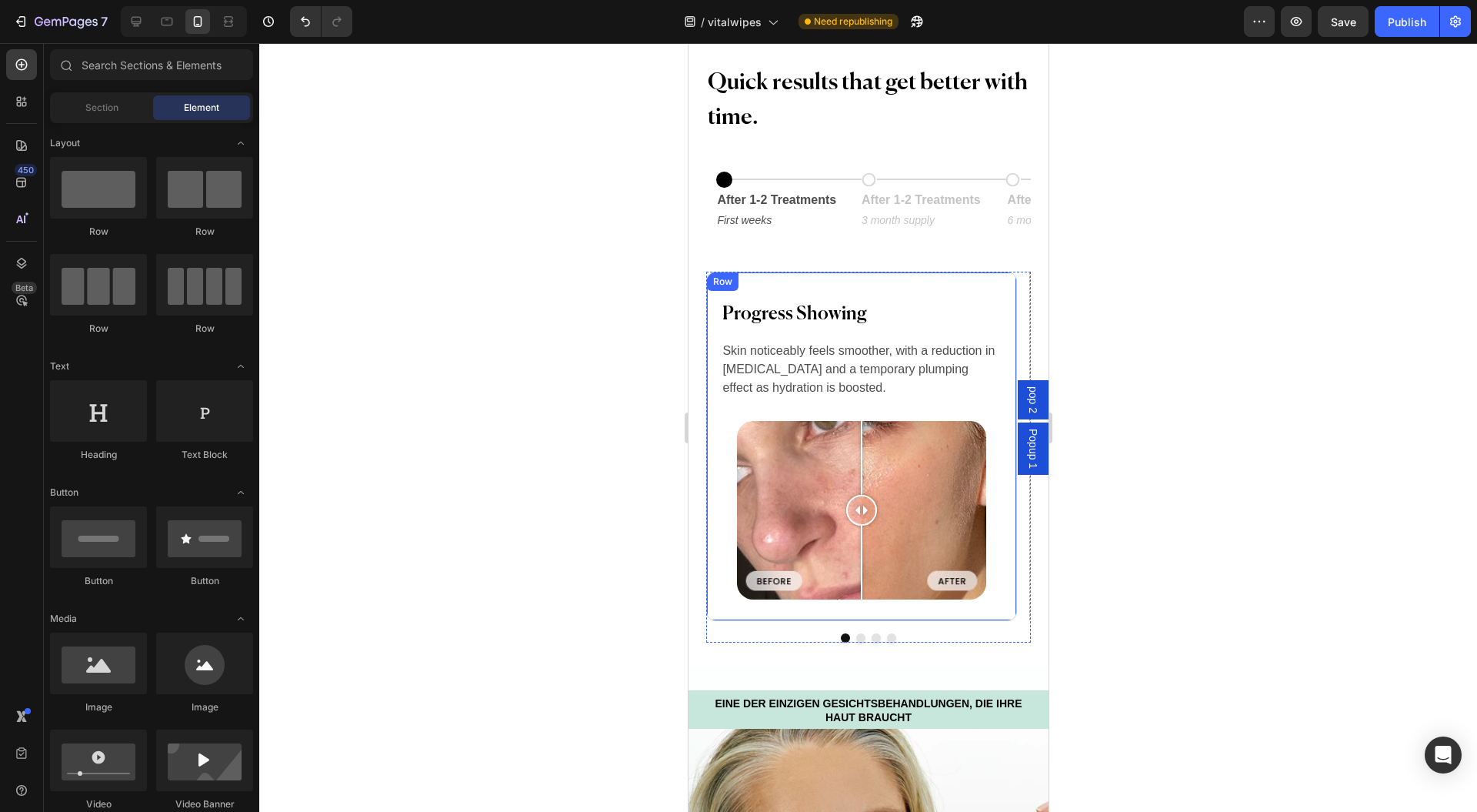
click at [712, 517] on div "Progress Showing Heading Row Skin noticeably feels smoother, with a reduction i…" at bounding box center [861, 446] width 310 height 349
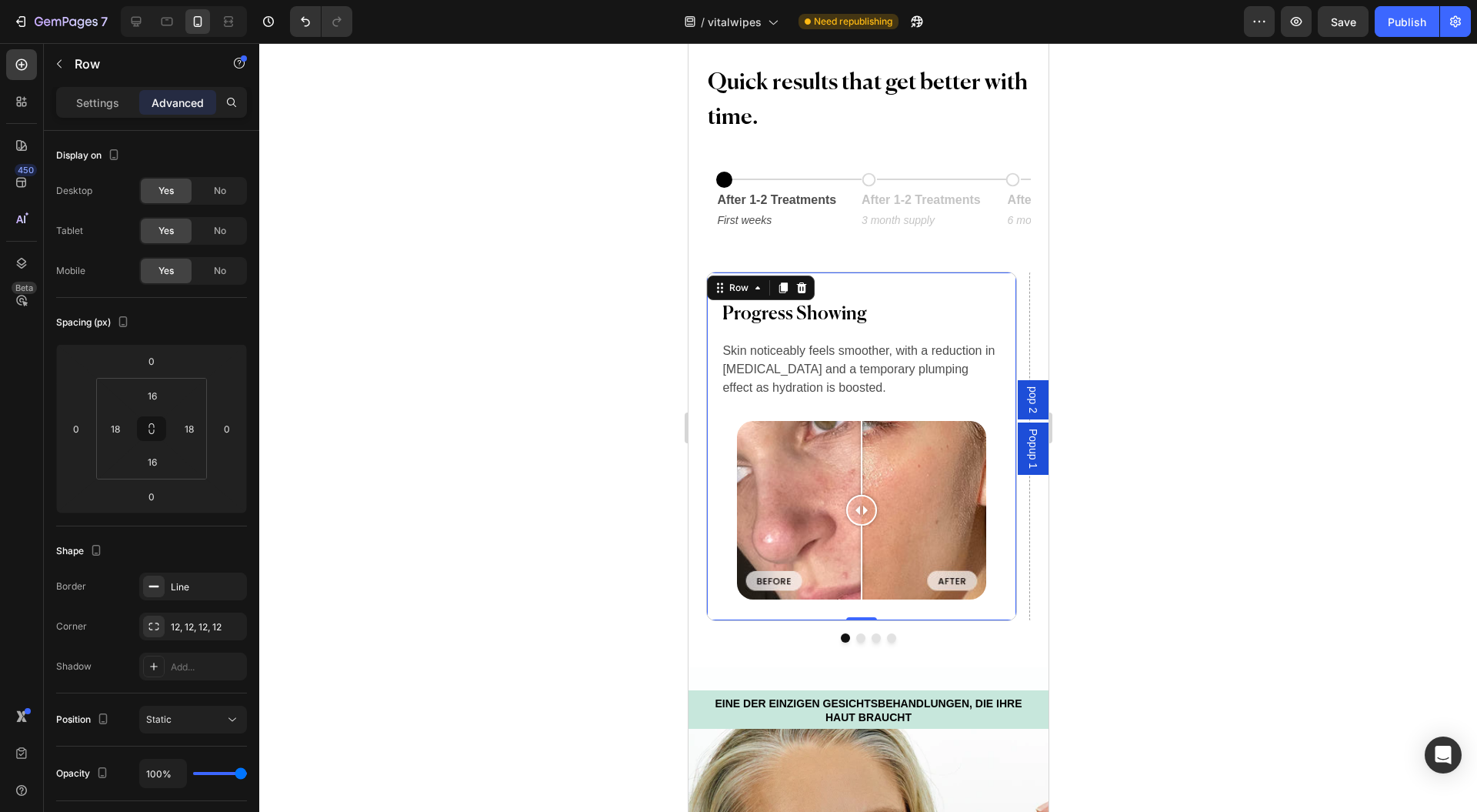
click at [756, 287] on icon at bounding box center [757, 287] width 5 height 3
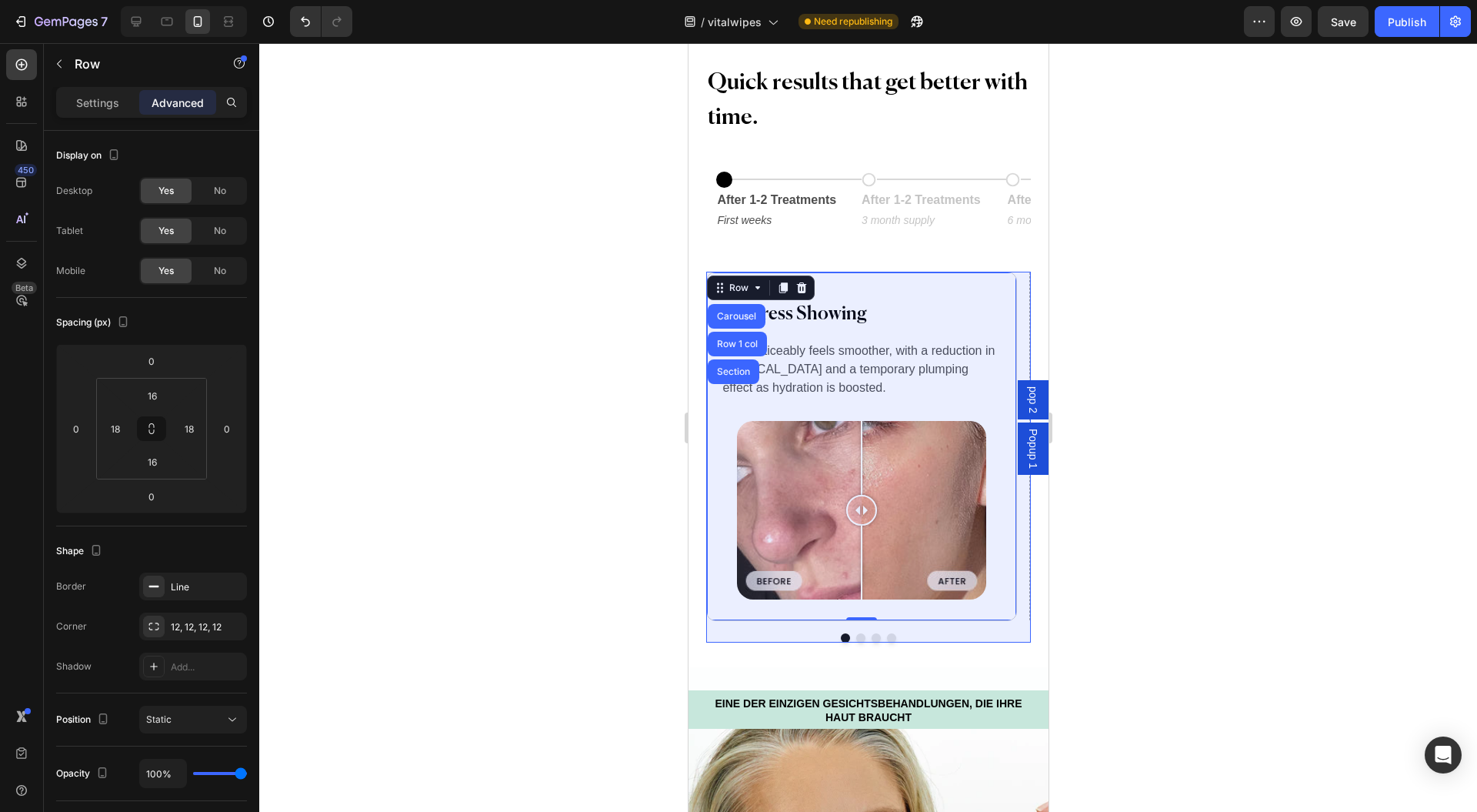
click at [746, 315] on div "Carousel" at bounding box center [735, 316] width 45 height 9
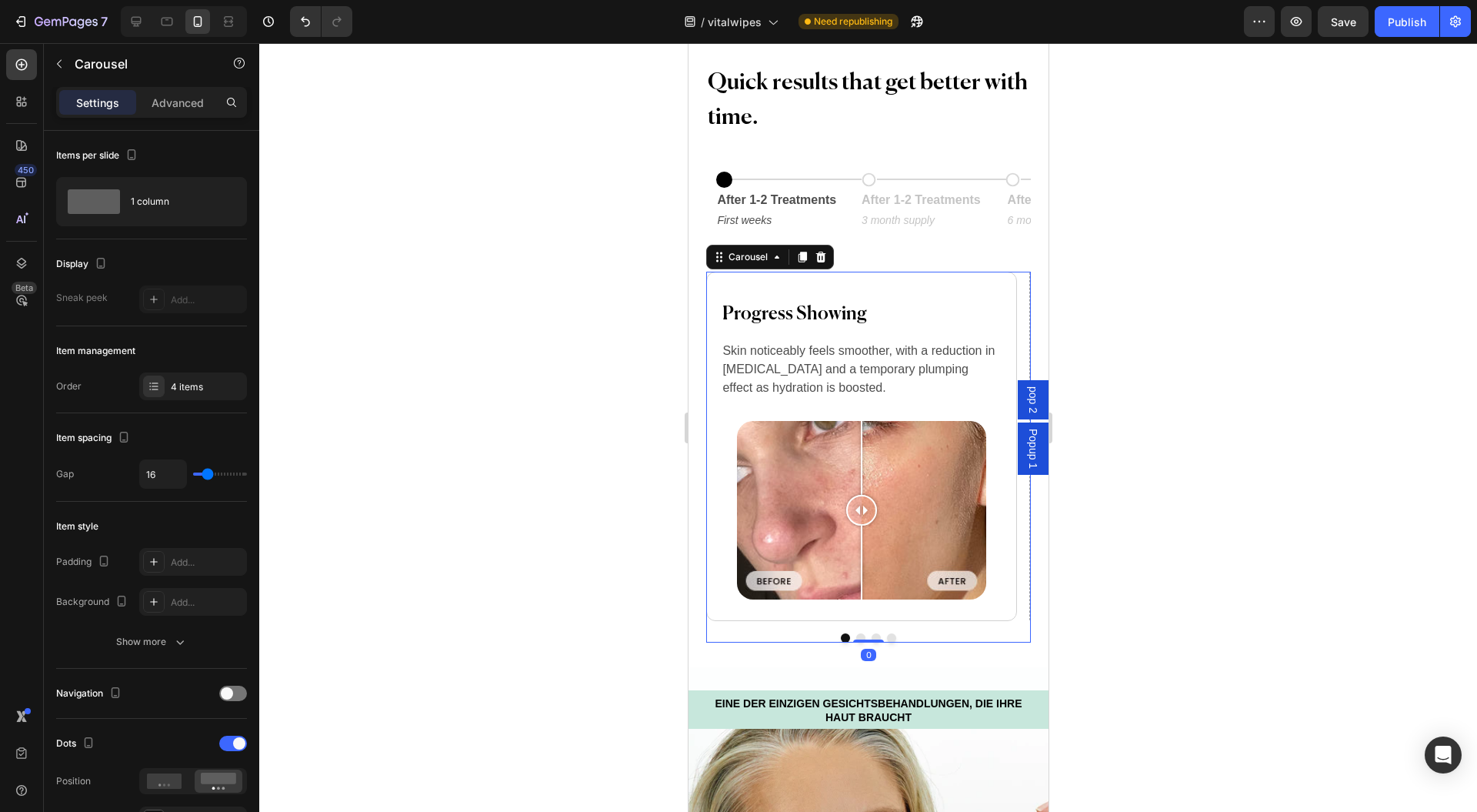
click at [182, 392] on div "4 items" at bounding box center [207, 387] width 72 height 14
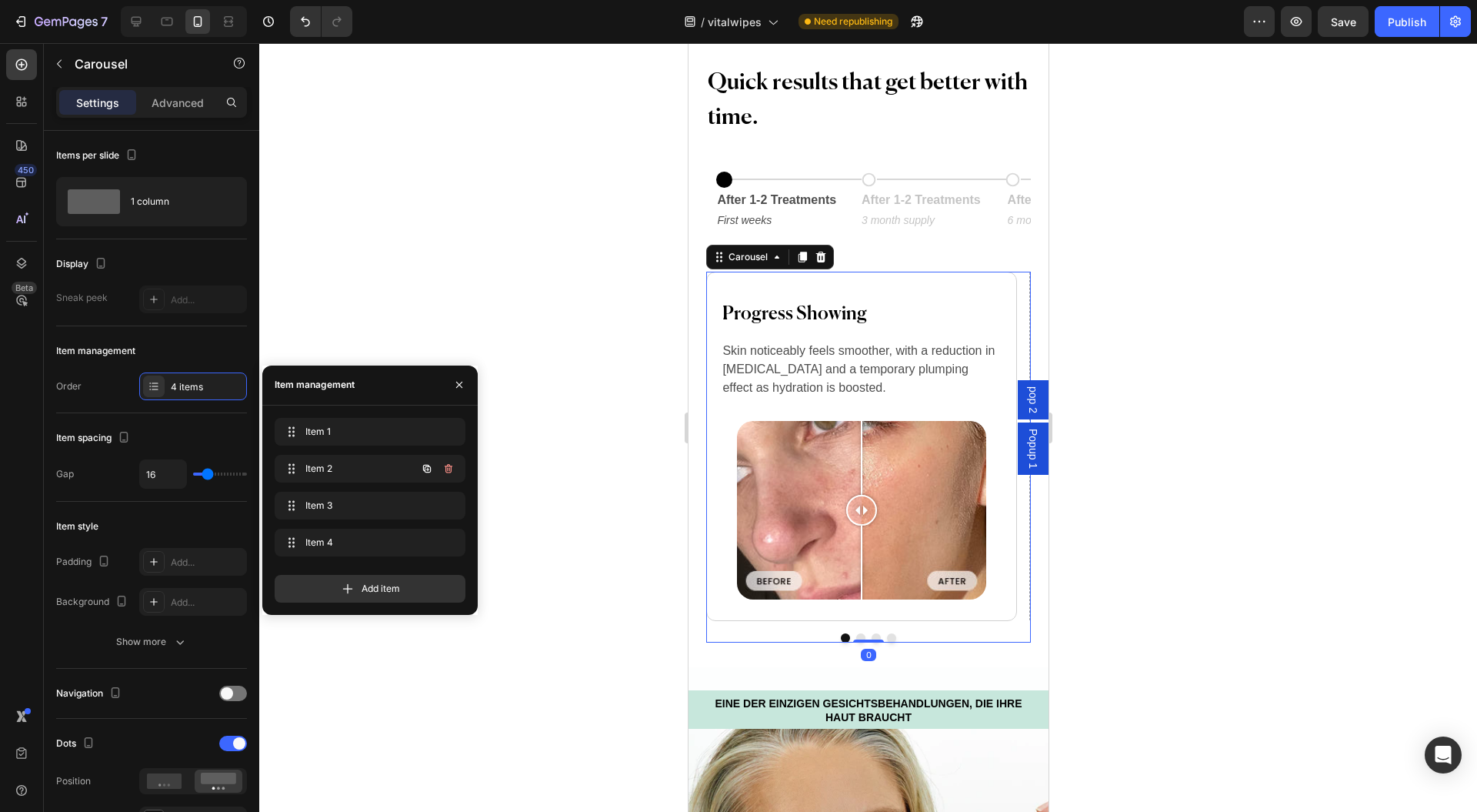
click at [452, 471] on icon "button" at bounding box center [448, 468] width 12 height 12
click at [452, 575] on div "Add item" at bounding box center [370, 589] width 191 height 28
click at [449, 575] on div "Add item" at bounding box center [370, 589] width 191 height 28
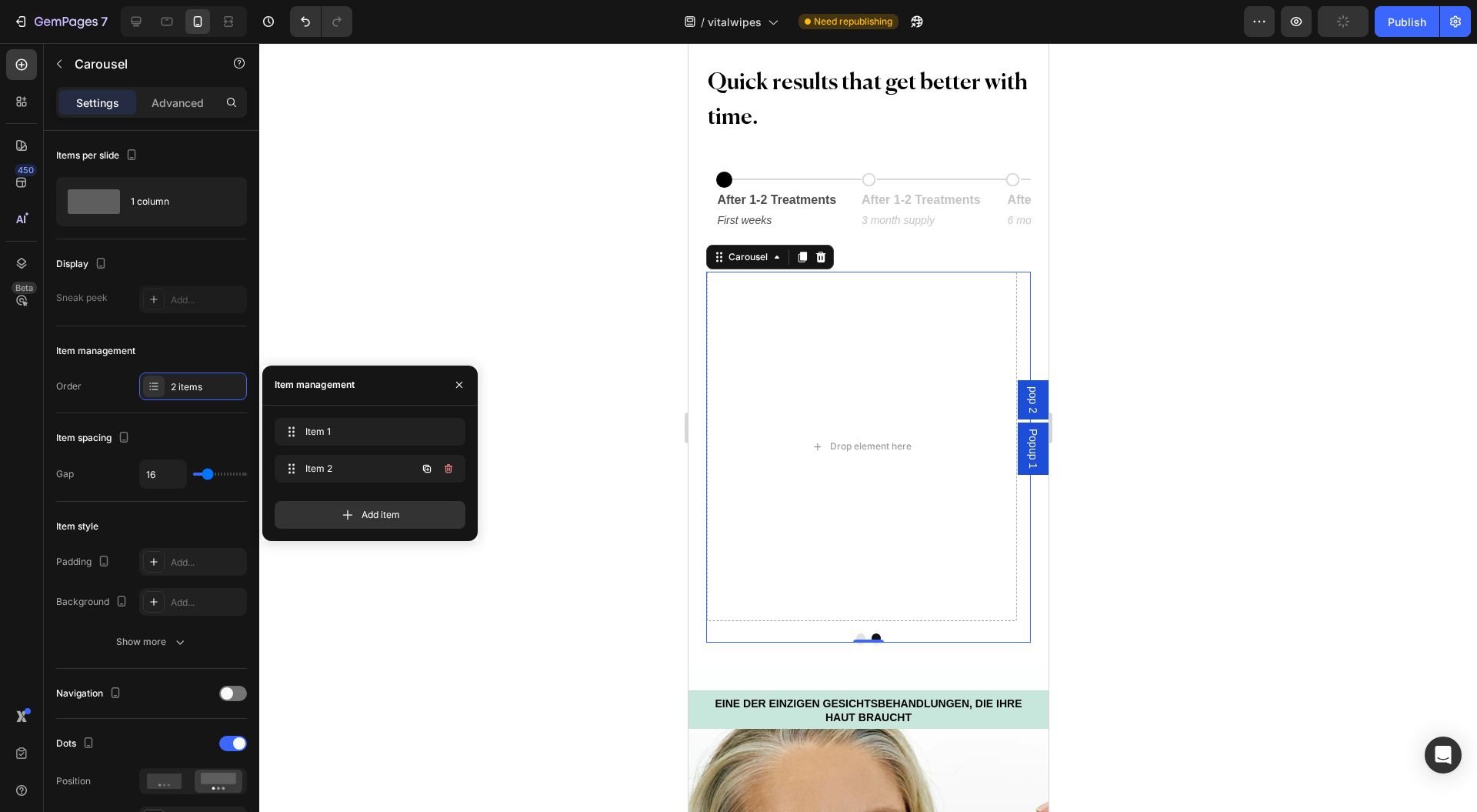
click at [449, 469] on icon "button" at bounding box center [448, 468] width 12 height 12
click at [449, 469] on div "Delete" at bounding box center [438, 469] width 28 height 14
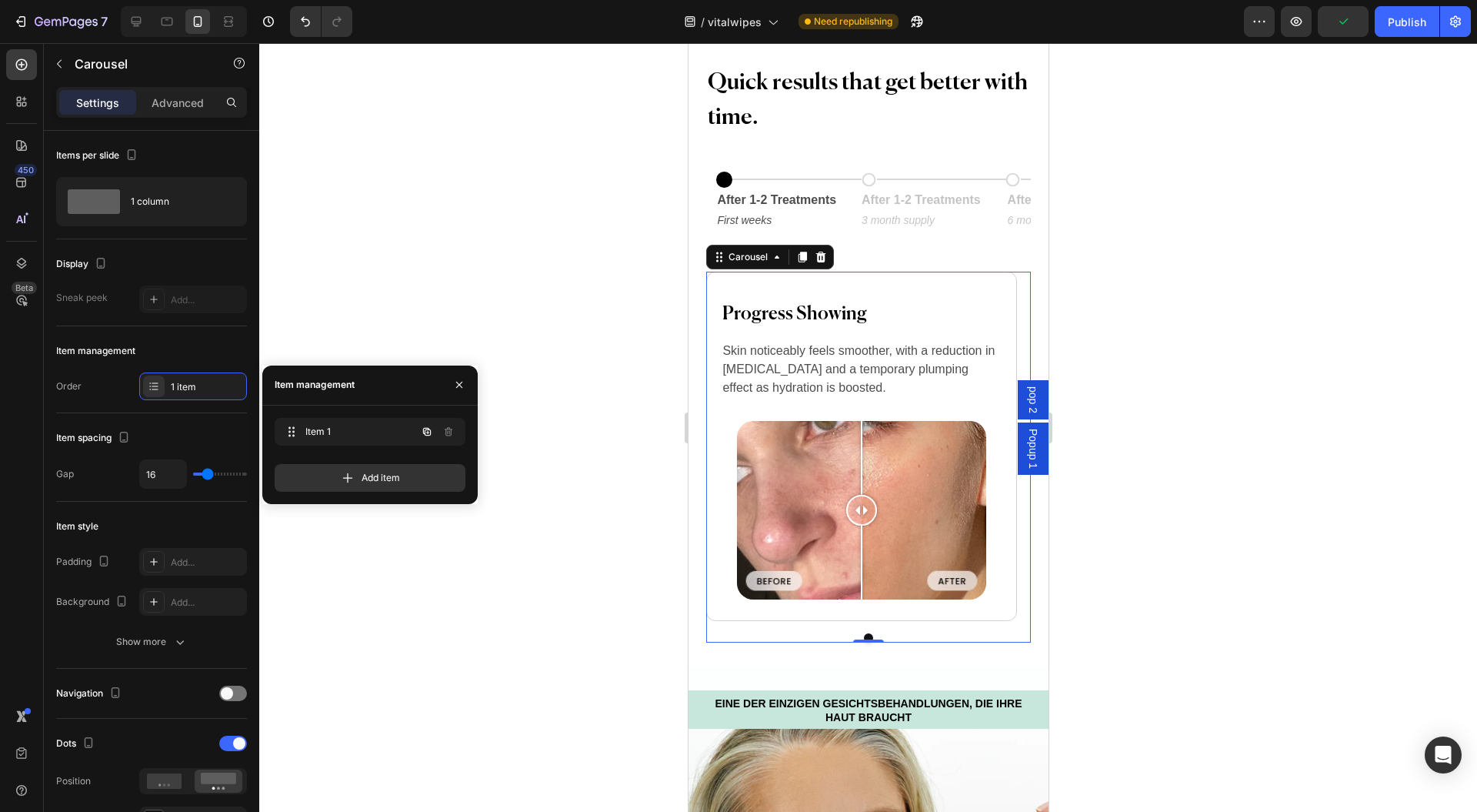
click at [431, 429] on icon "button" at bounding box center [427, 432] width 12 height 12
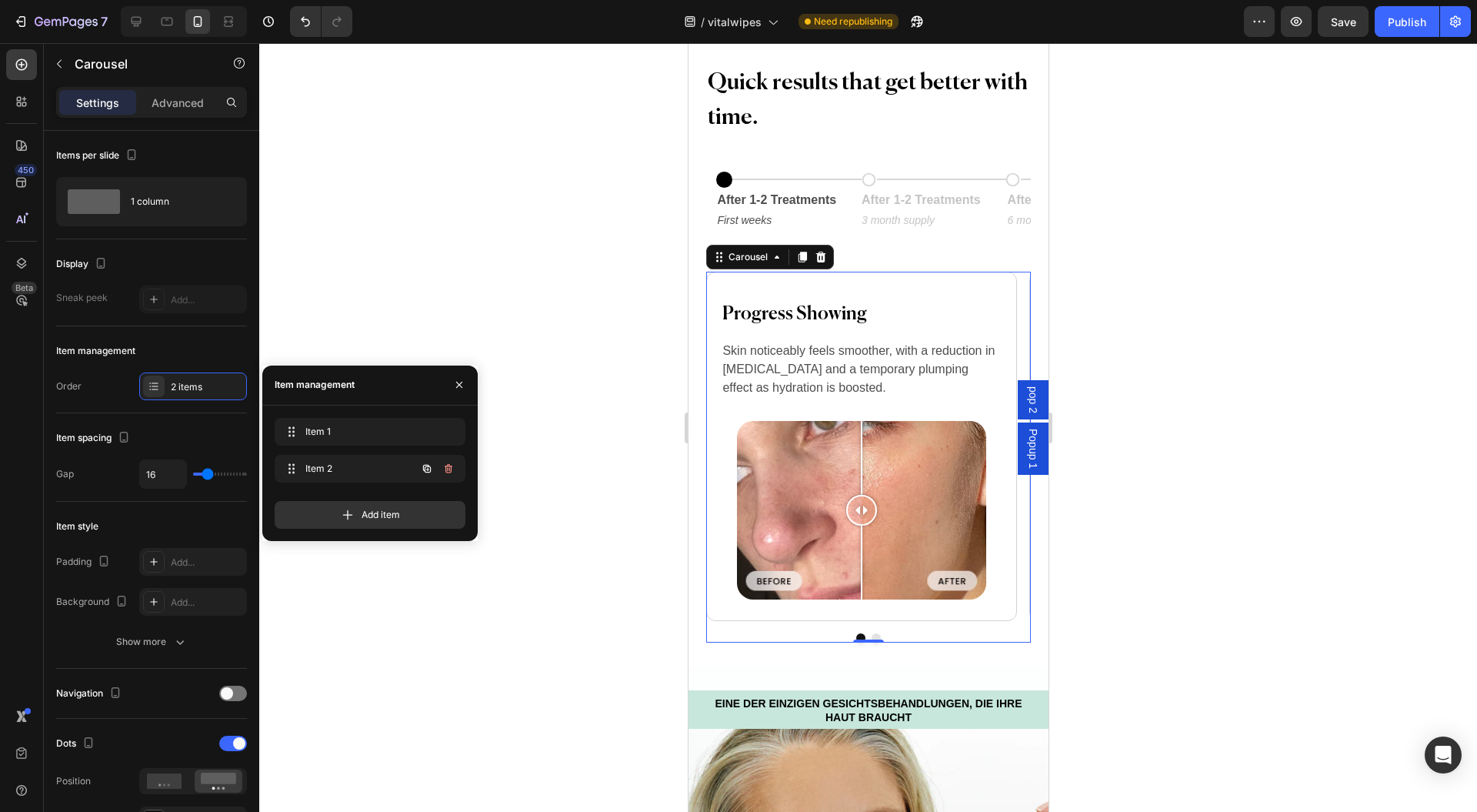
click at [429, 469] on icon "button" at bounding box center [427, 468] width 12 height 12
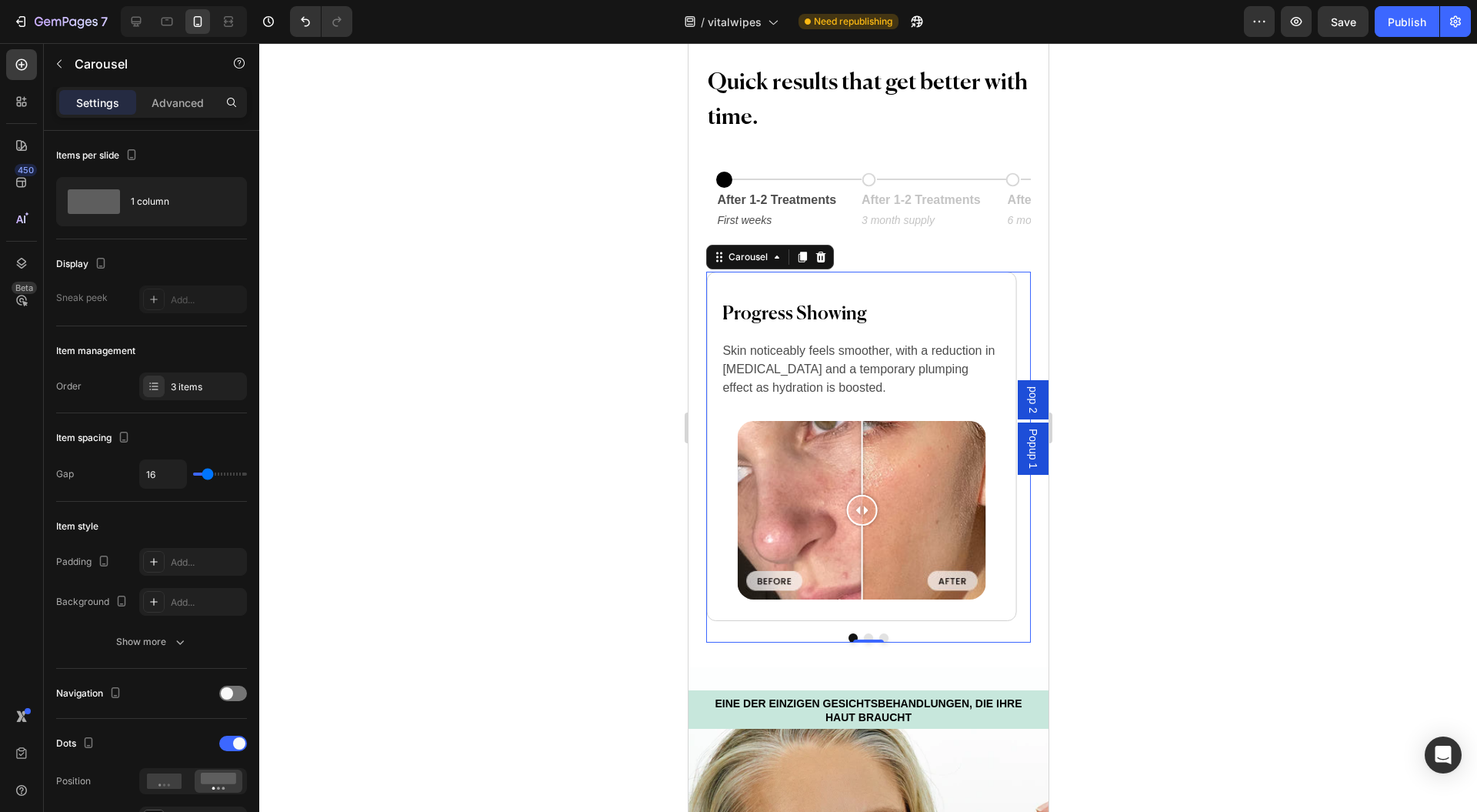
click at [863, 633] on button "Dot" at bounding box center [867, 637] width 9 height 9
click at [830, 366] on p "Skin noticeably feels smoother, with a reduction in dryness and a temporary plu…" at bounding box center [861, 369] width 278 height 55
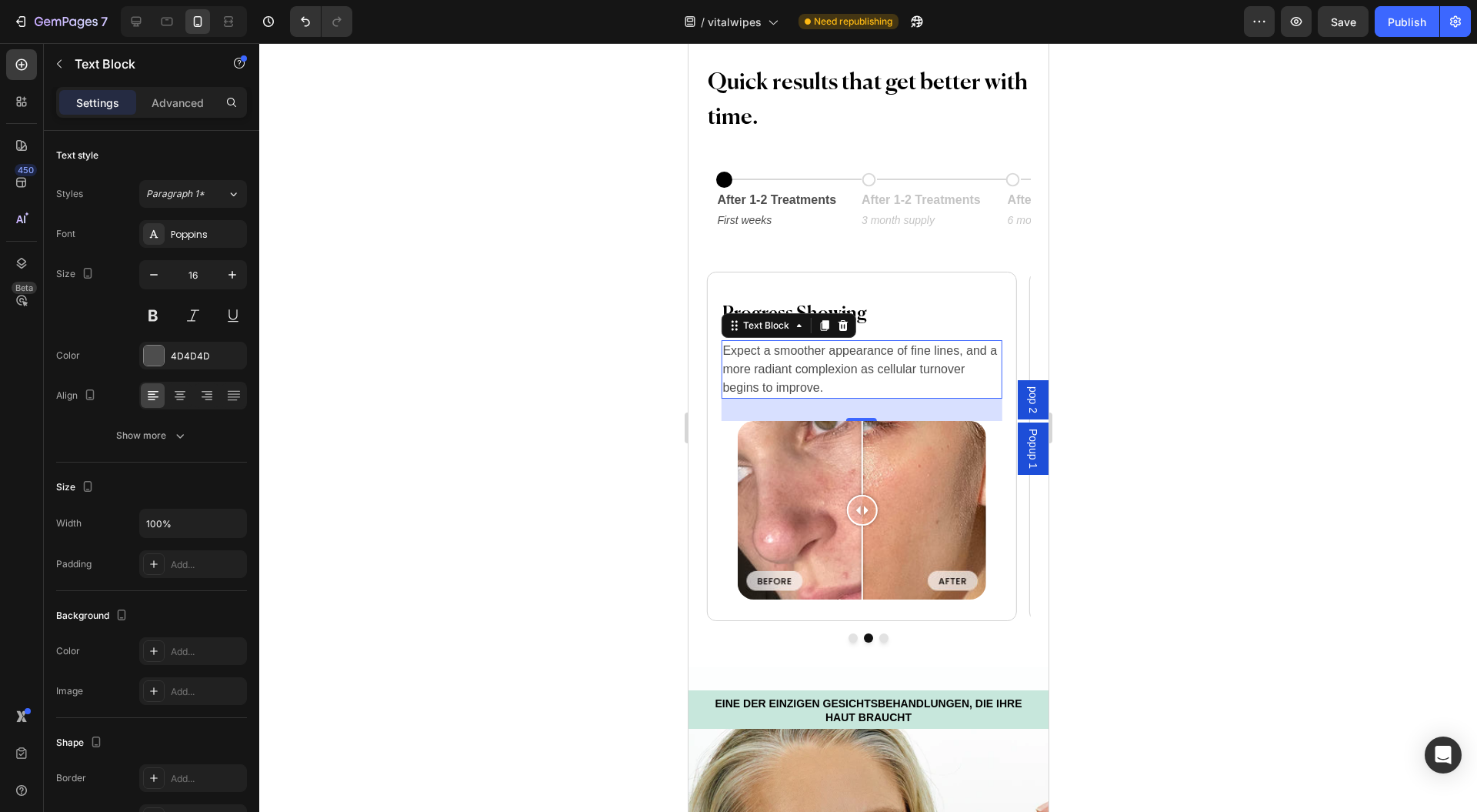
click at [850, 315] on div "Text Block" at bounding box center [787, 325] width 135 height 25
click at [866, 312] on h2 "Progress Showing" at bounding box center [860, 314] width 281 height 31
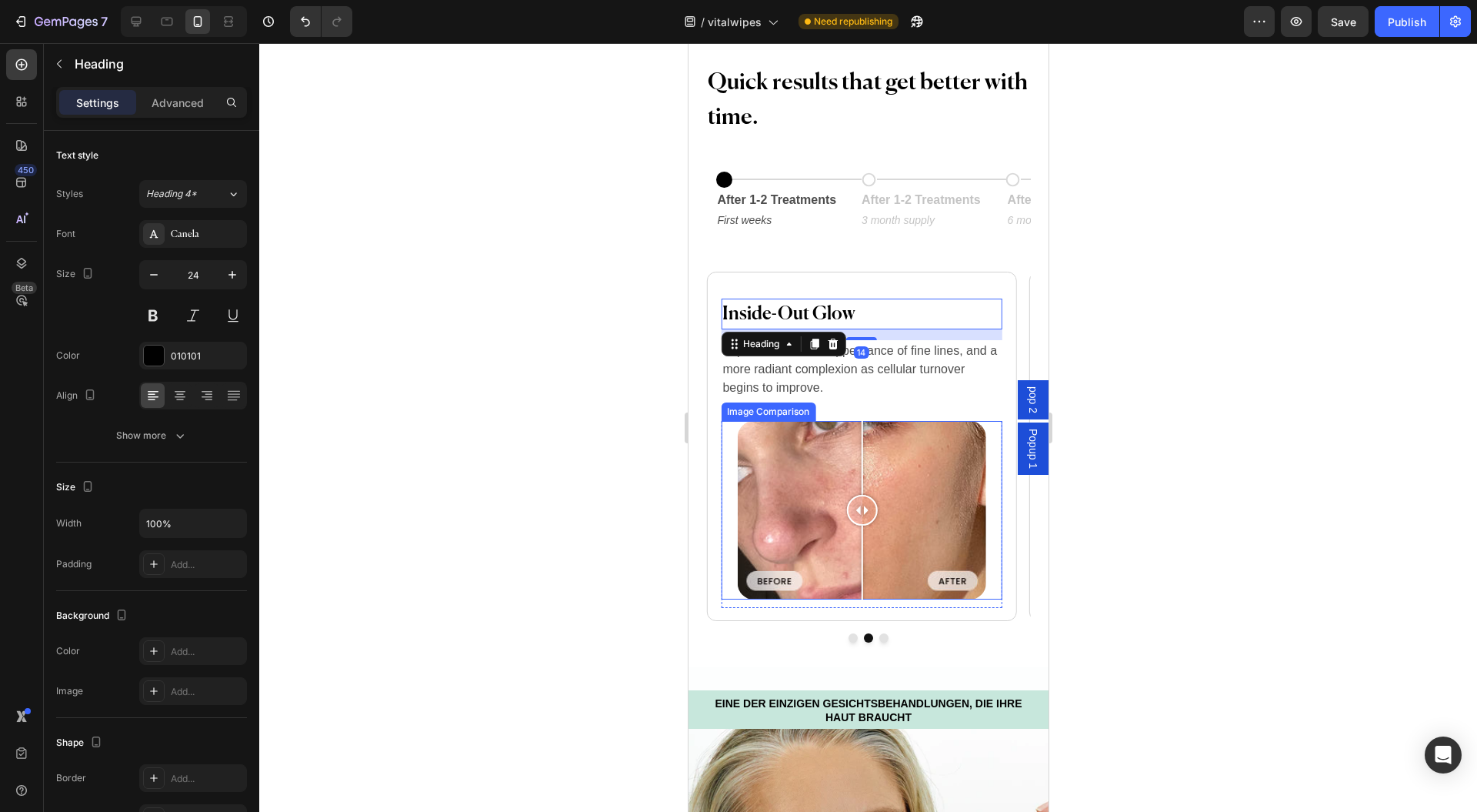
drag, startPoint x: 781, startPoint y: 479, endPoint x: 756, endPoint y: 471, distance: 26.5
click at [782, 479] on div at bounding box center [860, 510] width 249 height 179
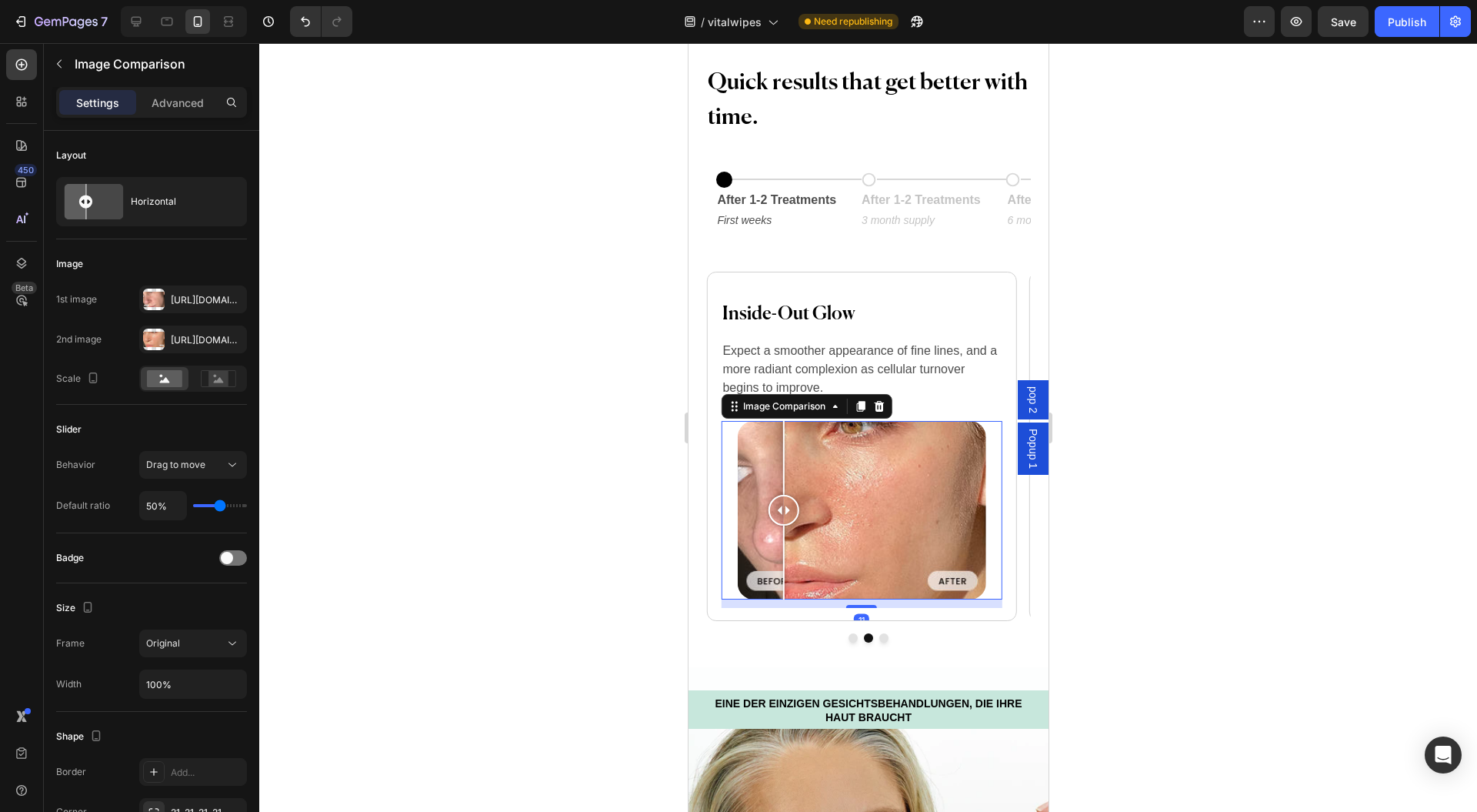
click at [844, 480] on div at bounding box center [860, 510] width 249 height 179
click at [165, 292] on div "Https://cdn.Shopify.Com/s/files/1/0954/1340/3978/files/gempages_580200179035014…" at bounding box center [193, 299] width 108 height 28
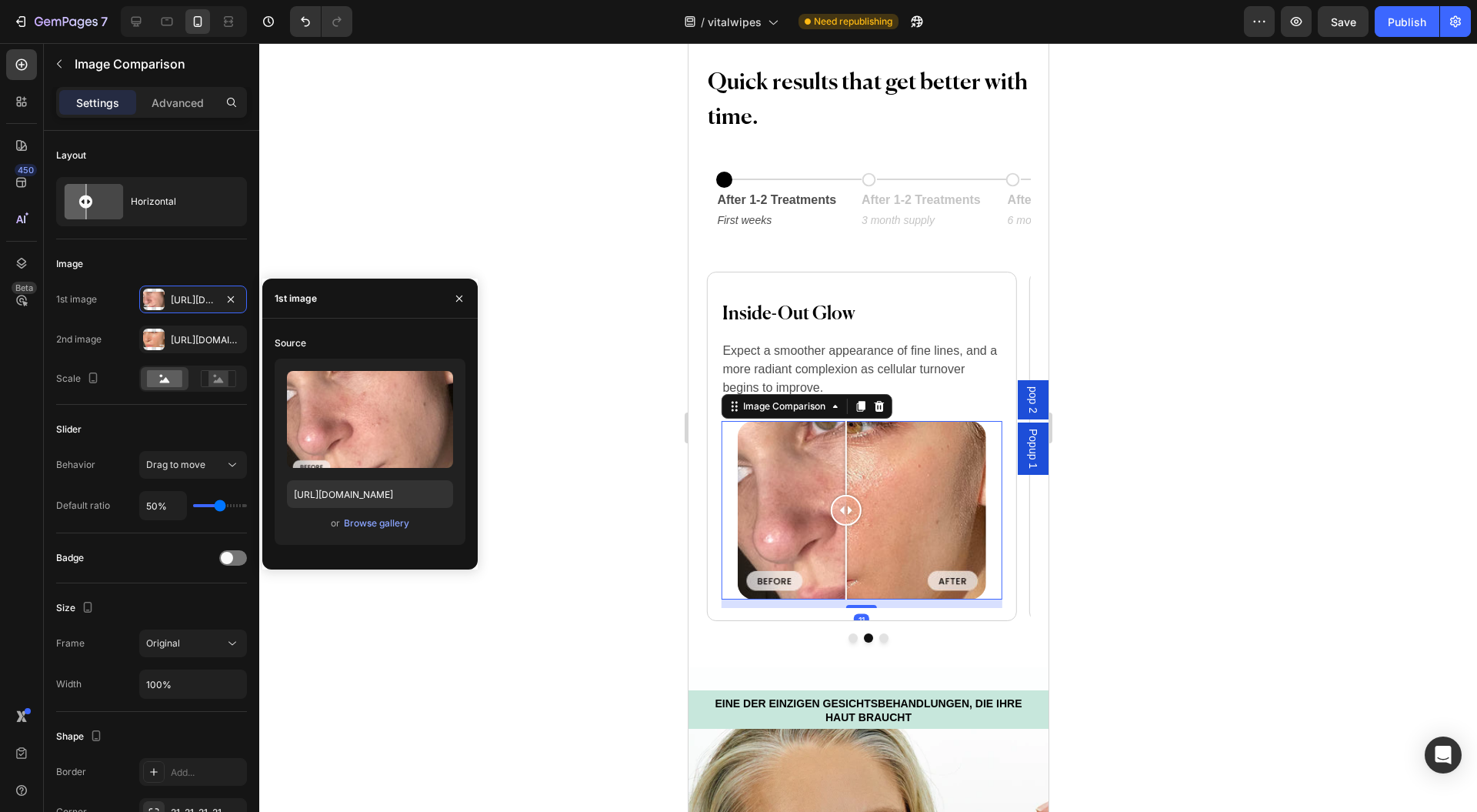
click at [380, 442] on input "file" at bounding box center [370, 445] width 106 height 26
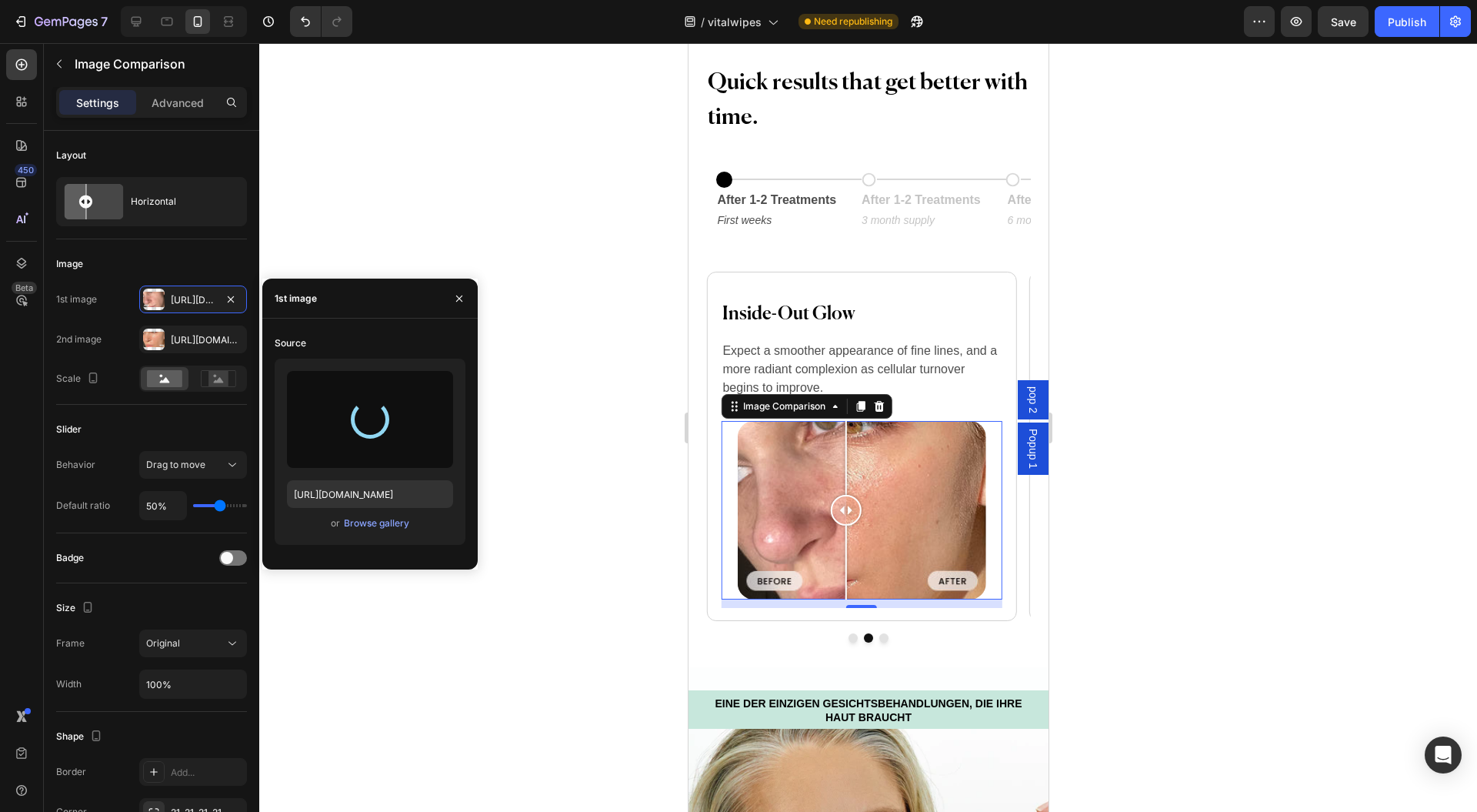
type input "https://cdn.shopify.com/s/files/1/0954/1340/3978/files/gempages_580200179035014…"
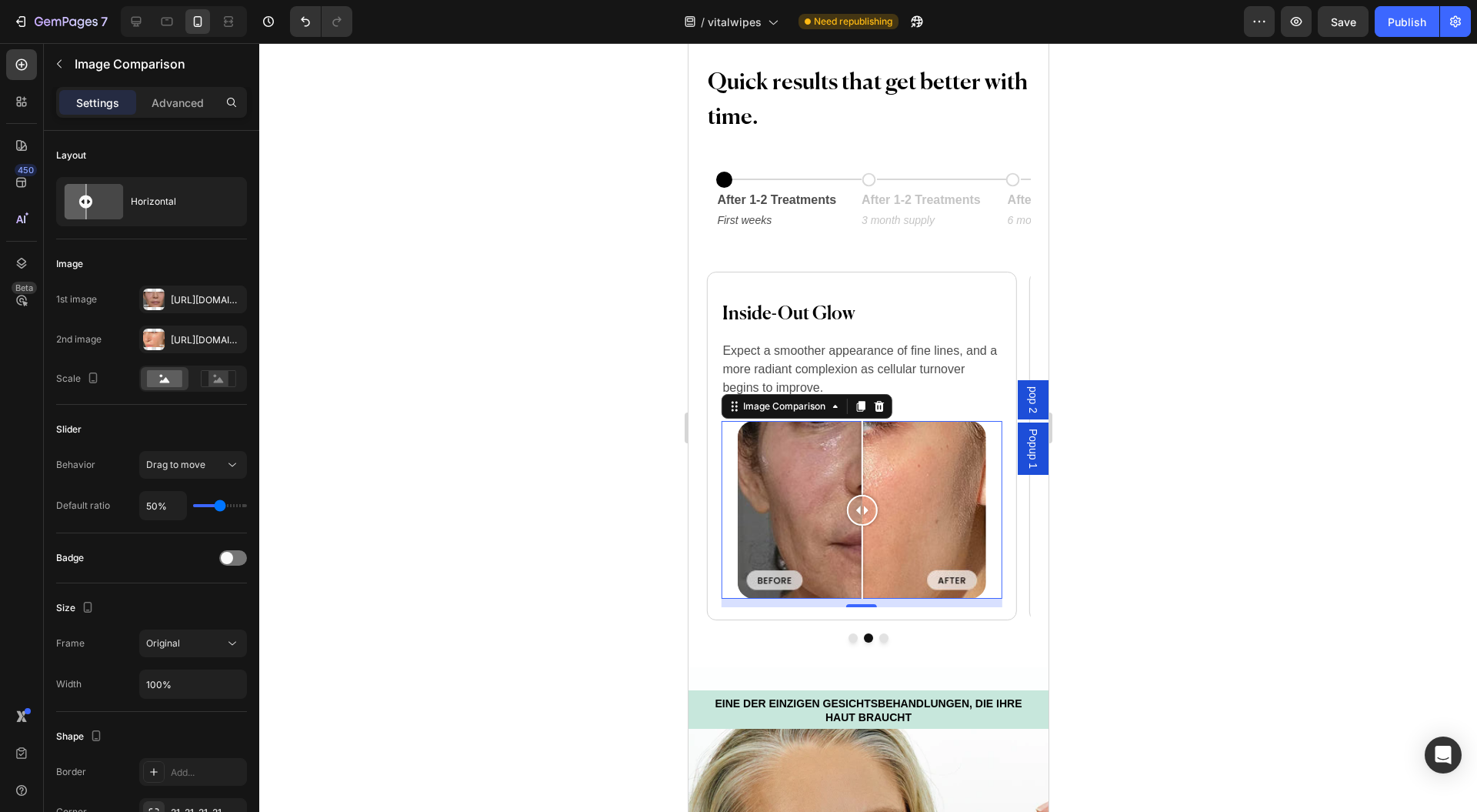
click at [186, 334] on div "Https://cdn.Shopify.Com/s/files/1/0954/1340/3978/files/gempages_580200179035014…" at bounding box center [207, 340] width 72 height 14
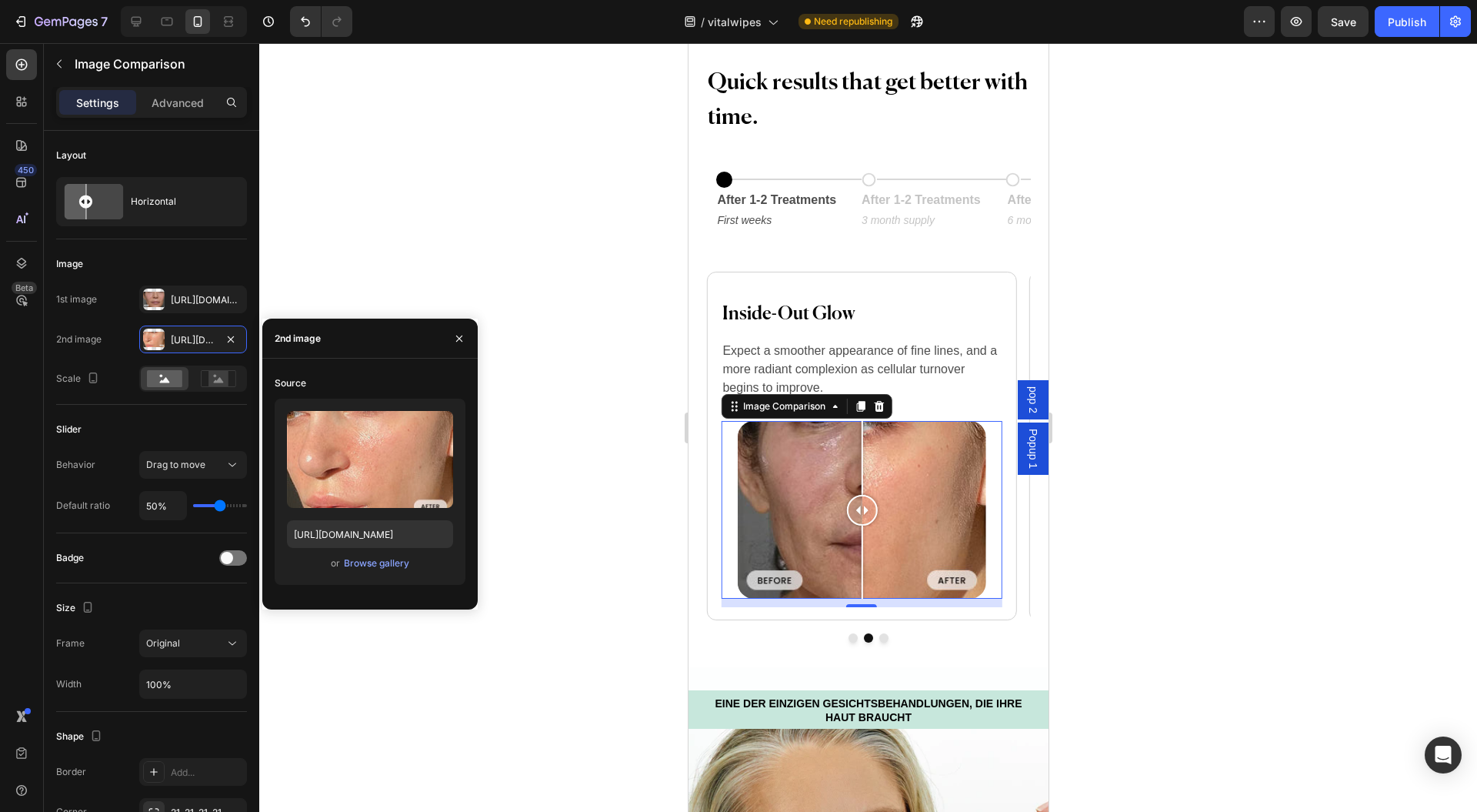
click at [392, 486] on input "file" at bounding box center [370, 485] width 106 height 26
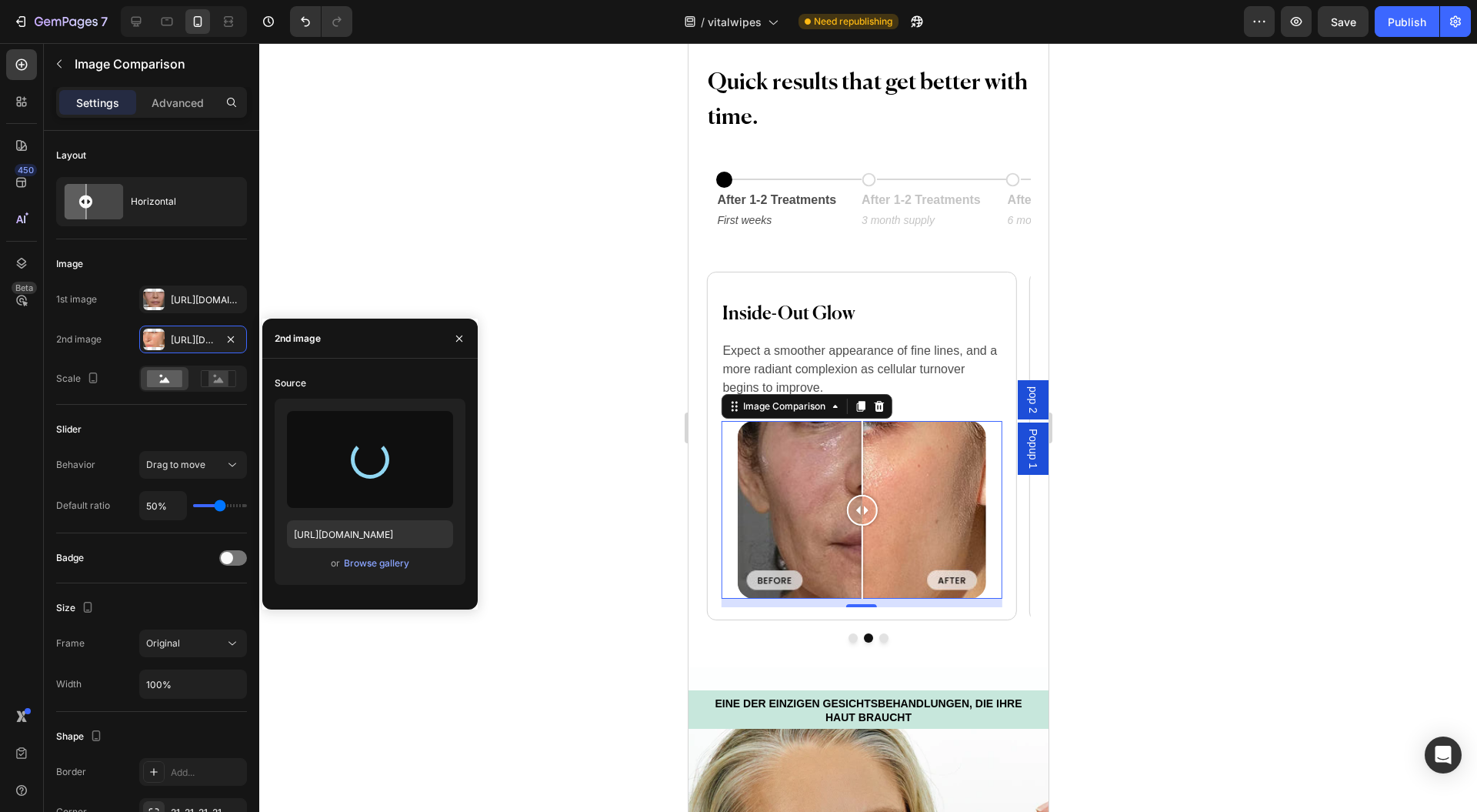
type input "https://cdn.shopify.com/s/files/1/0954/1340/3978/files/gempages_580200179035014…"
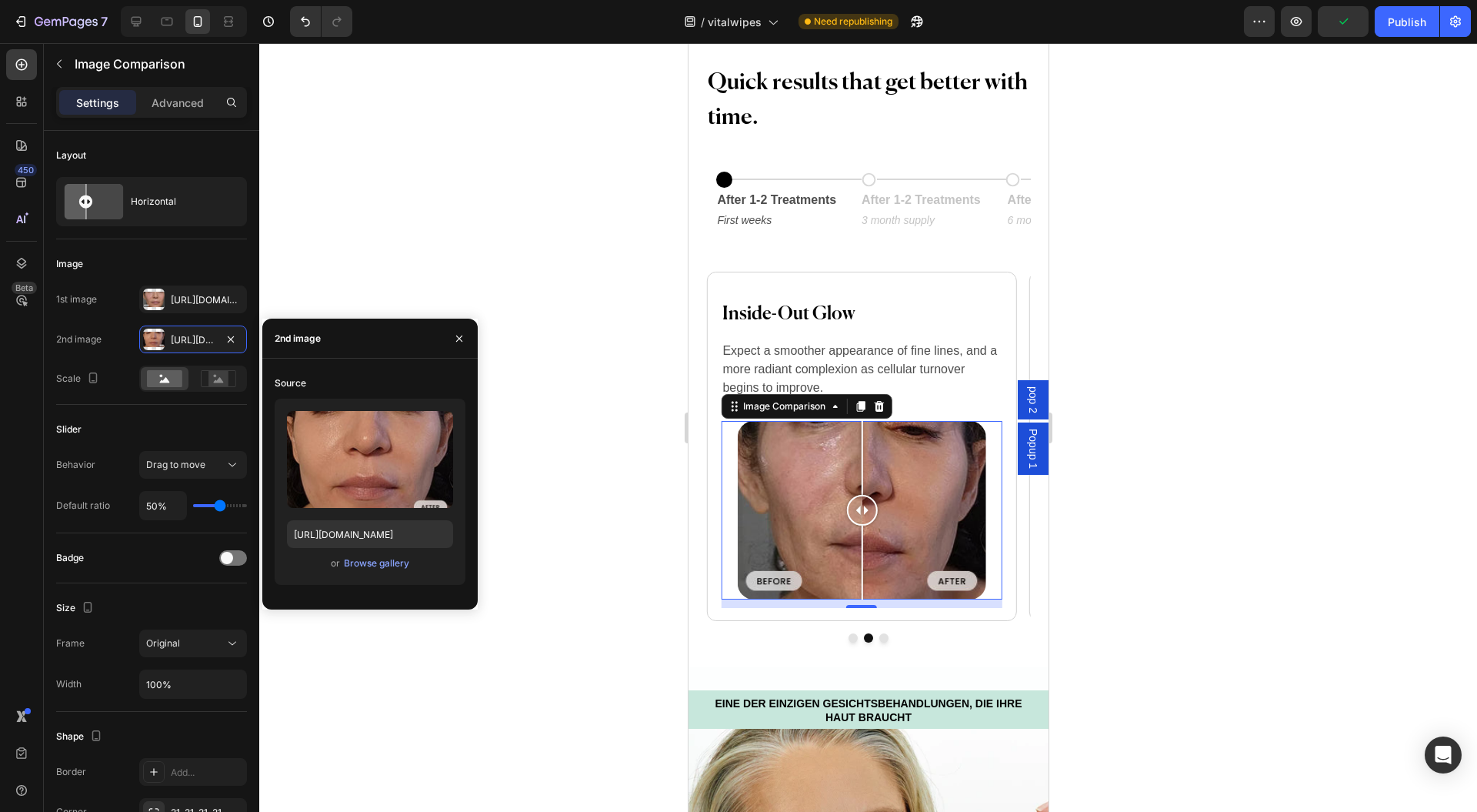
click at [456, 340] on icon "button" at bounding box center [459, 338] width 12 height 12
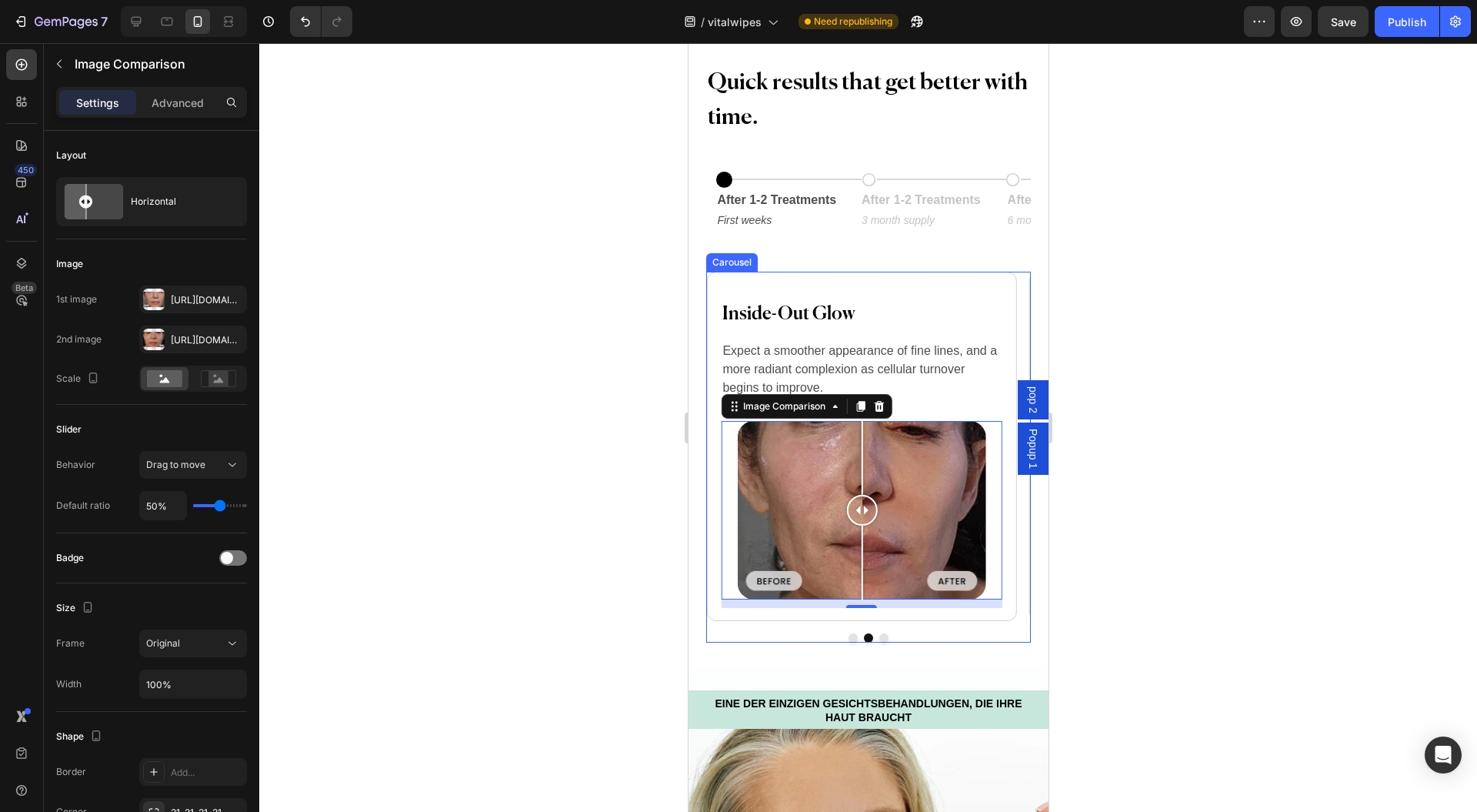
click at [879, 635] on button "Dot" at bounding box center [883, 637] width 9 height 9
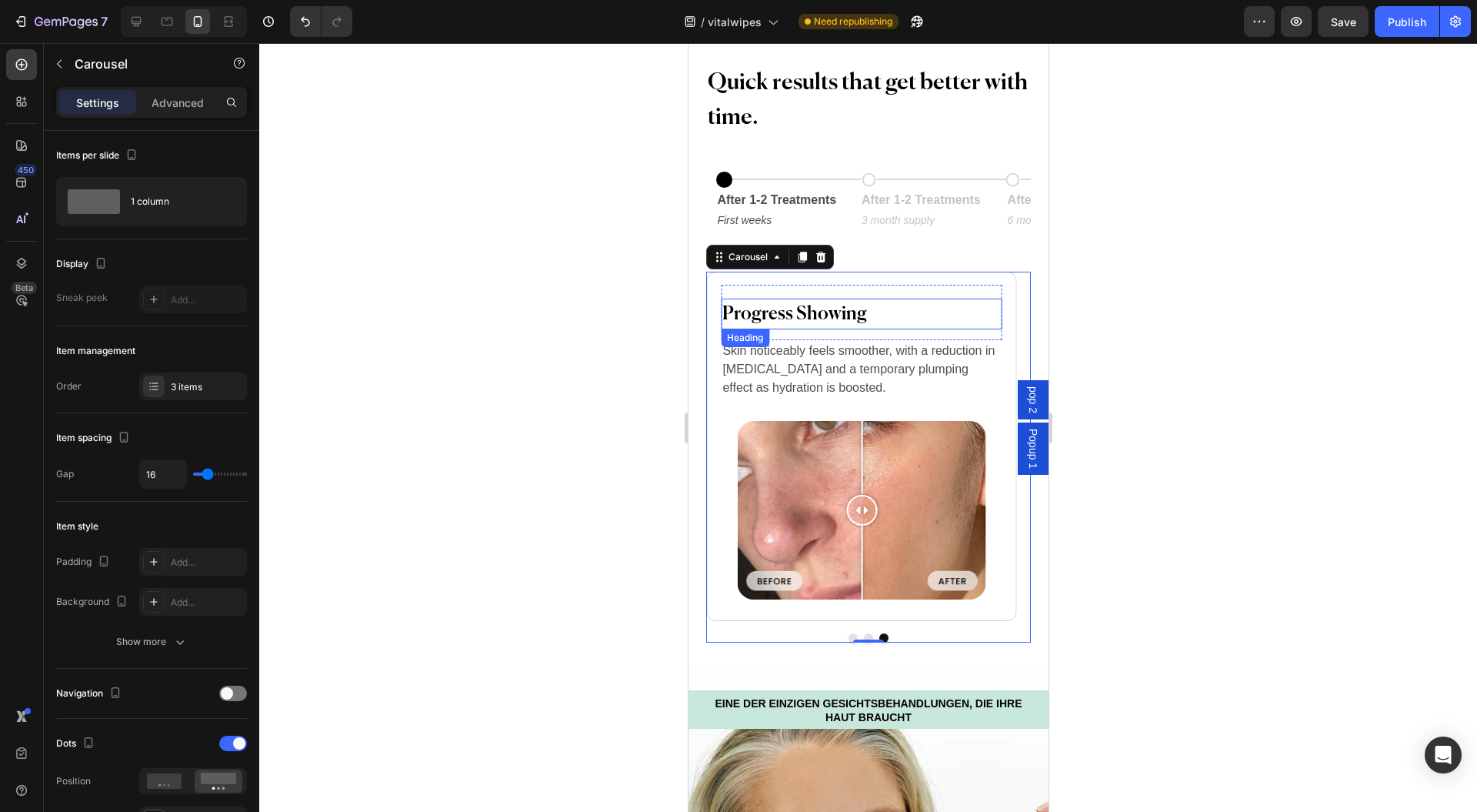
click at [840, 317] on h2 "Progress Showing" at bounding box center [860, 314] width 281 height 31
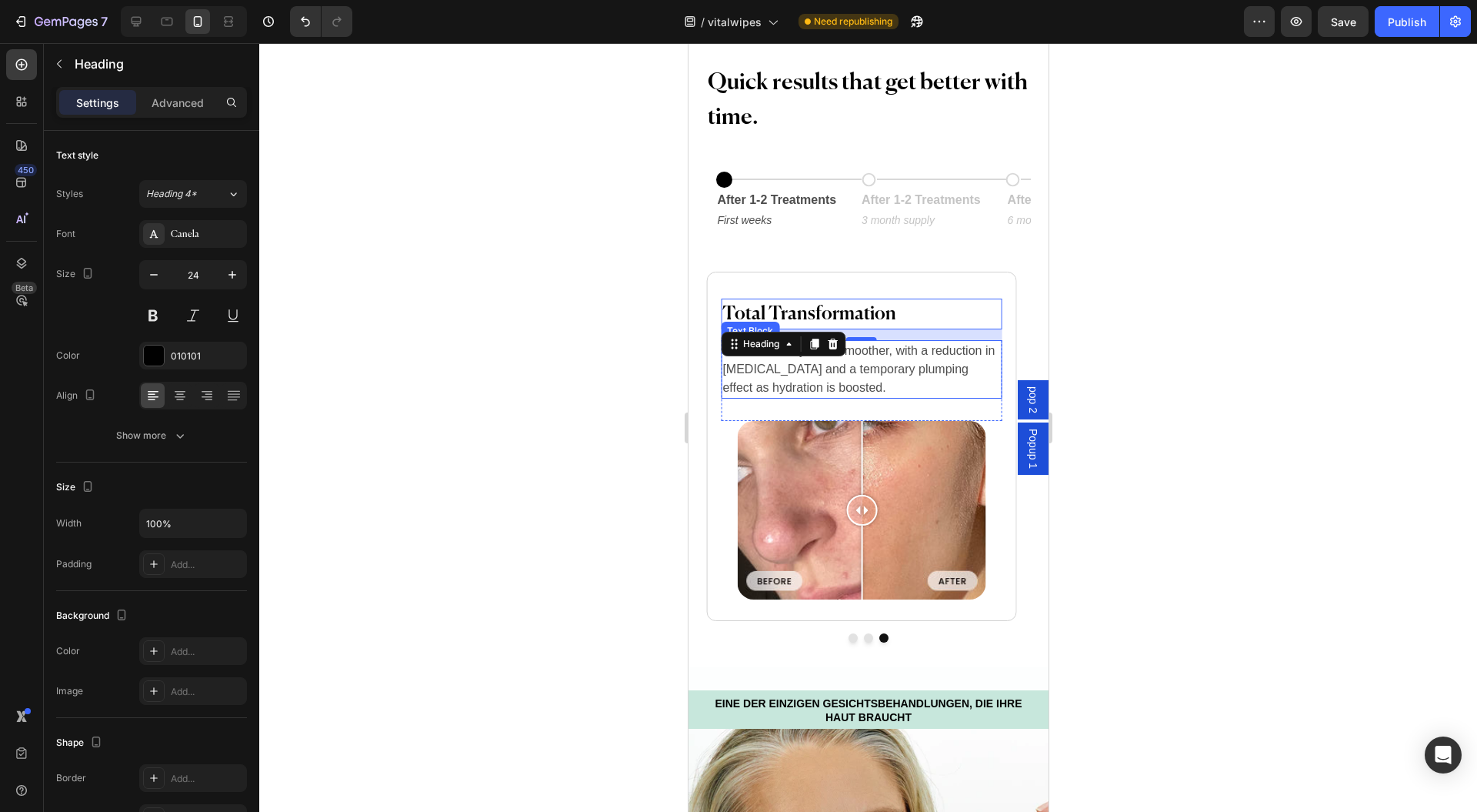
click at [797, 379] on p "Skin noticeably feels smoother, with a reduction in dryness and a temporary plu…" at bounding box center [861, 369] width 278 height 55
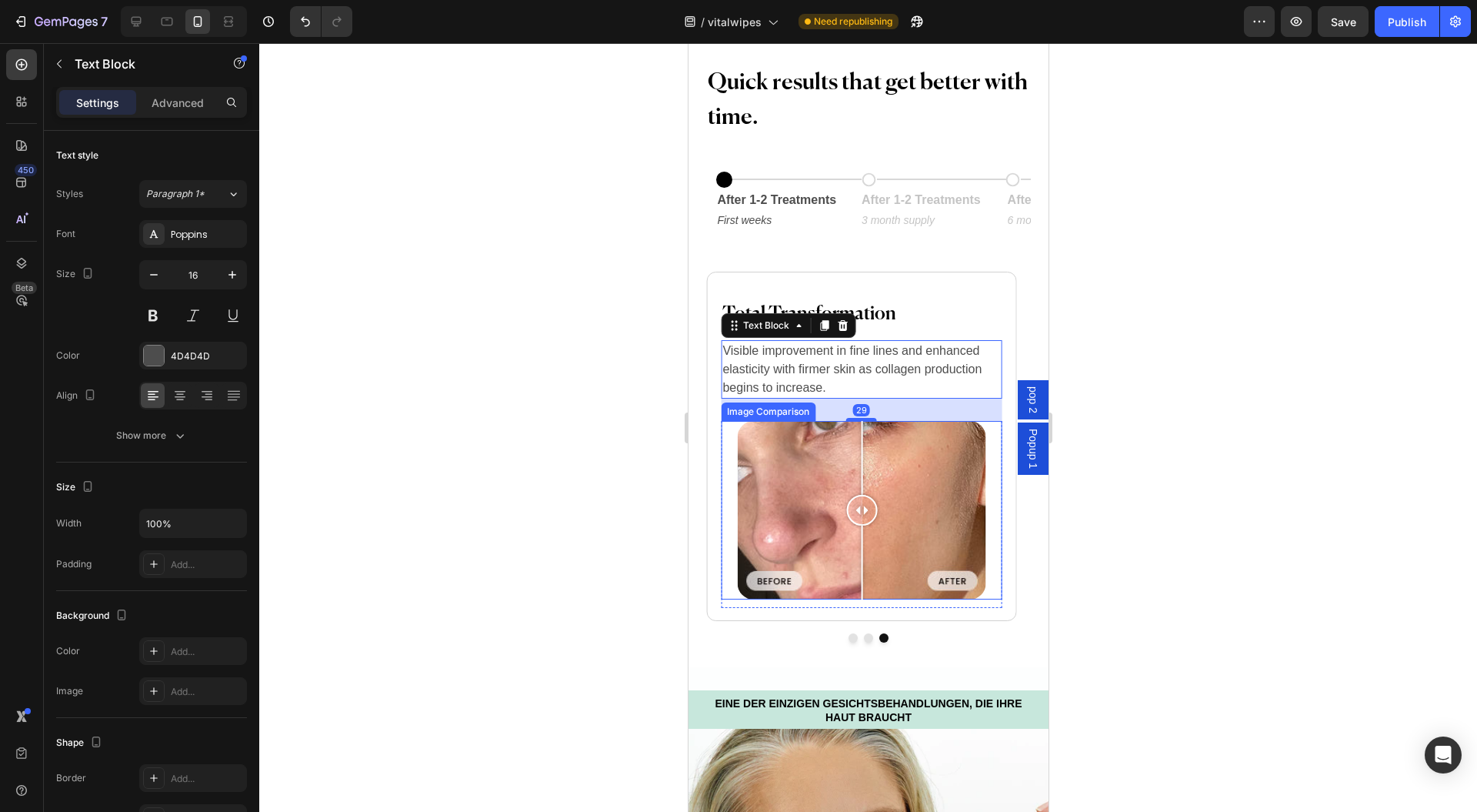
click at [816, 496] on div at bounding box center [860, 510] width 249 height 179
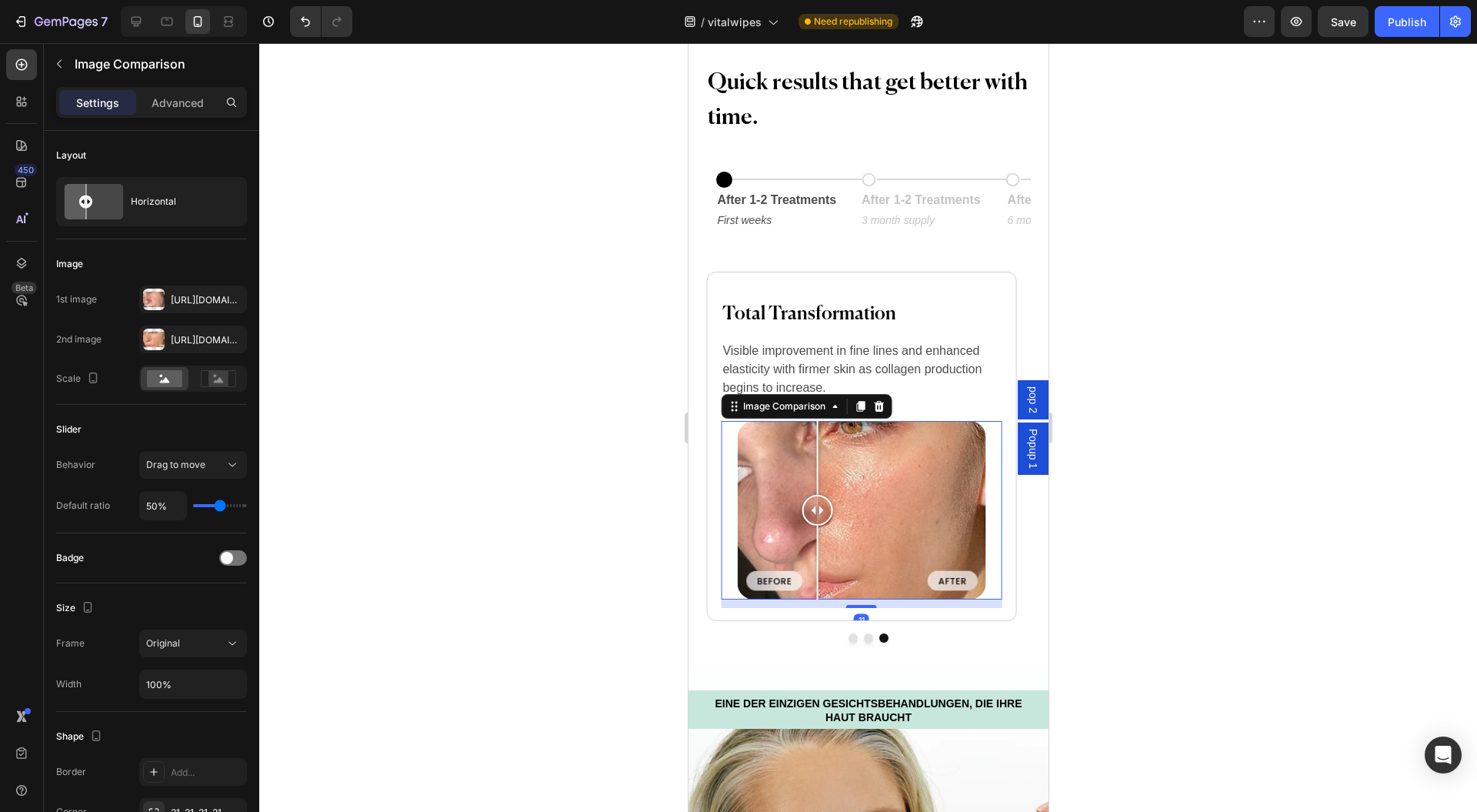
click at [173, 298] on div "Https://cdn.Shopify.Com/s/files/1/0954/1340/3978/files/gempages_580200179035014…" at bounding box center [207, 300] width 72 height 14
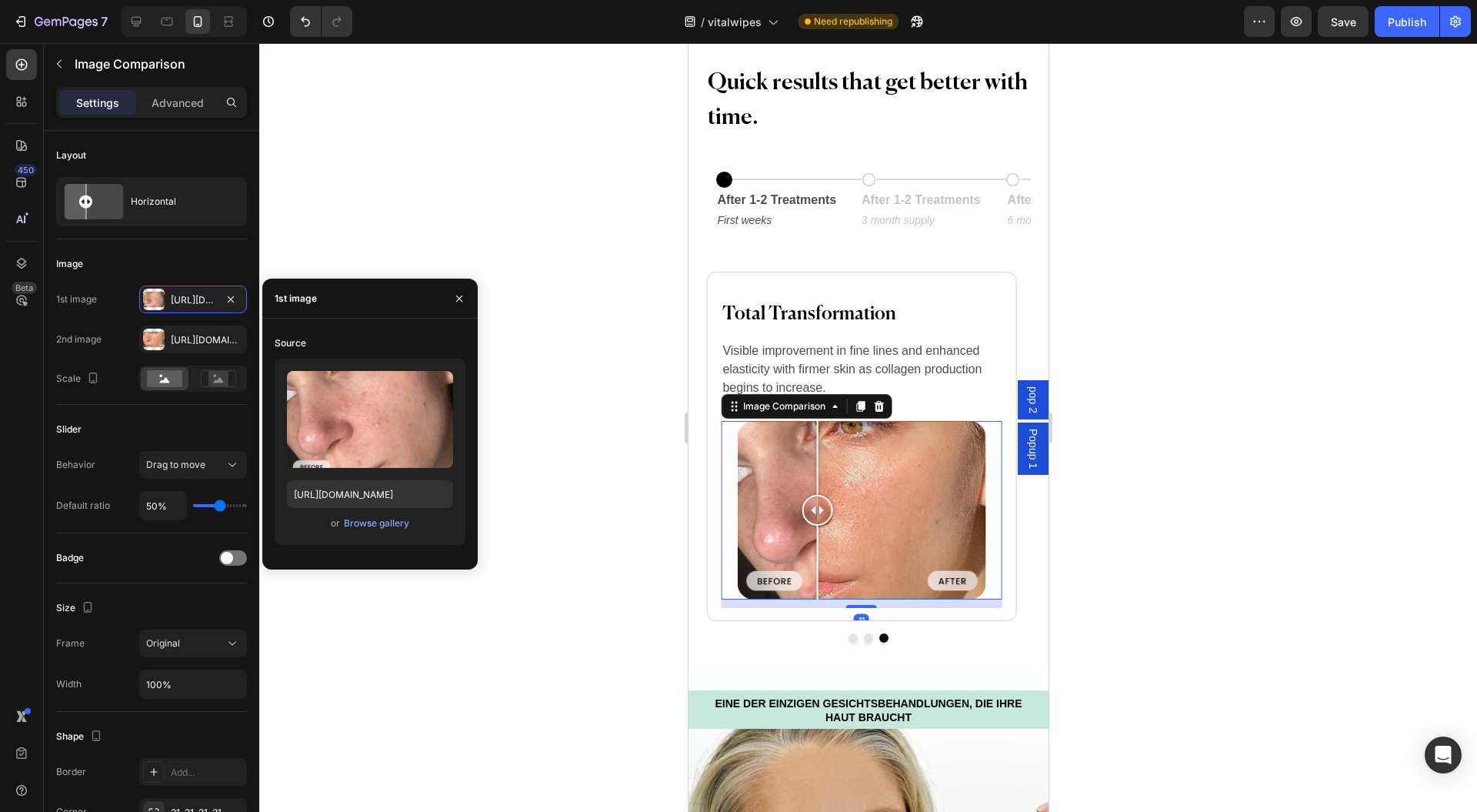
click at [390, 423] on label at bounding box center [370, 419] width 166 height 97
click at [390, 432] on input "file" at bounding box center [370, 445] width 106 height 26
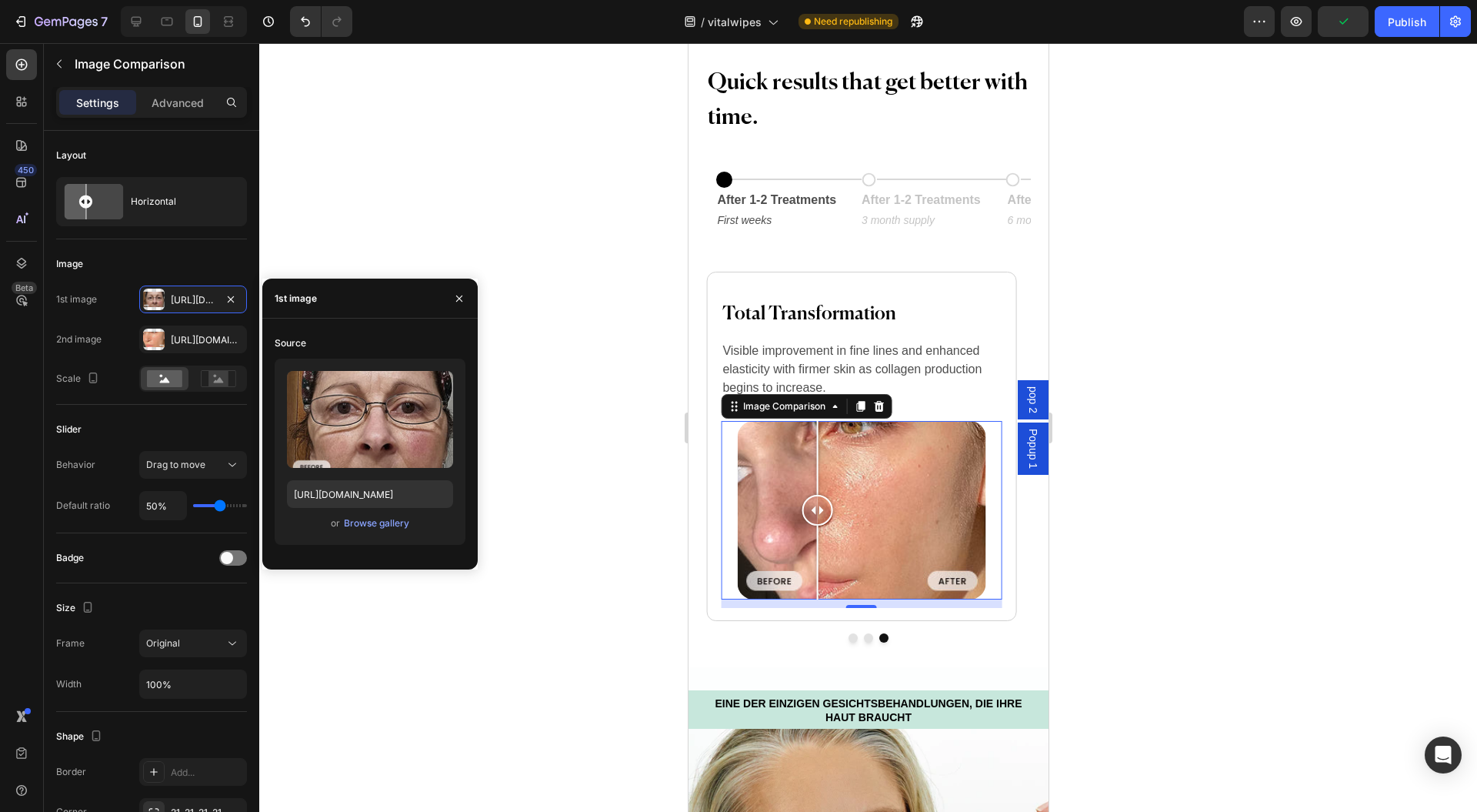
type input "https://cdn.shopify.com/s/files/1/0954/1340/3978/files/gempages_580200179035014…"
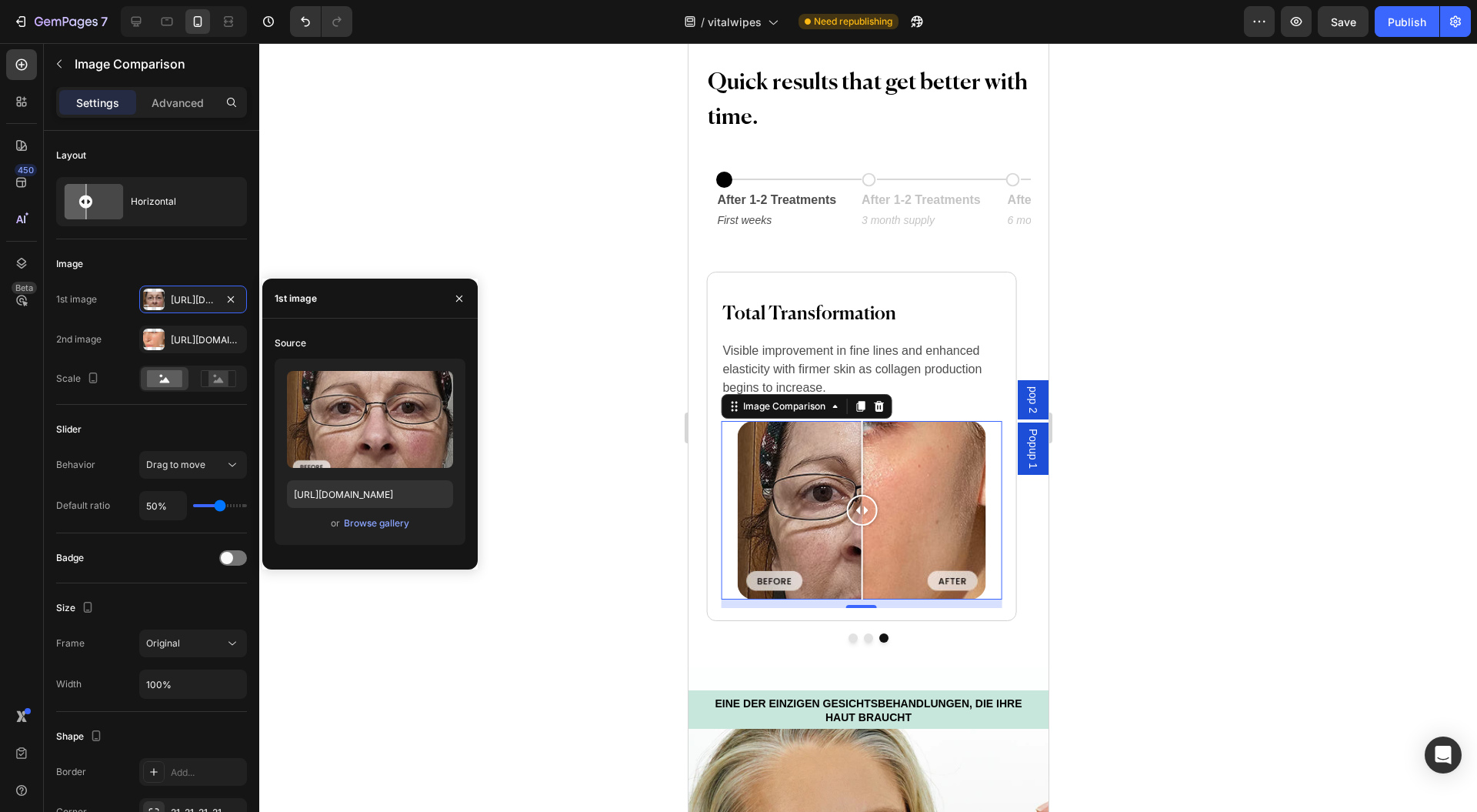
click at [184, 339] on div "Https://cdn.Shopify.Com/s/files/1/0954/1340/3978/files/gempages_580200179035014…" at bounding box center [207, 340] width 72 height 14
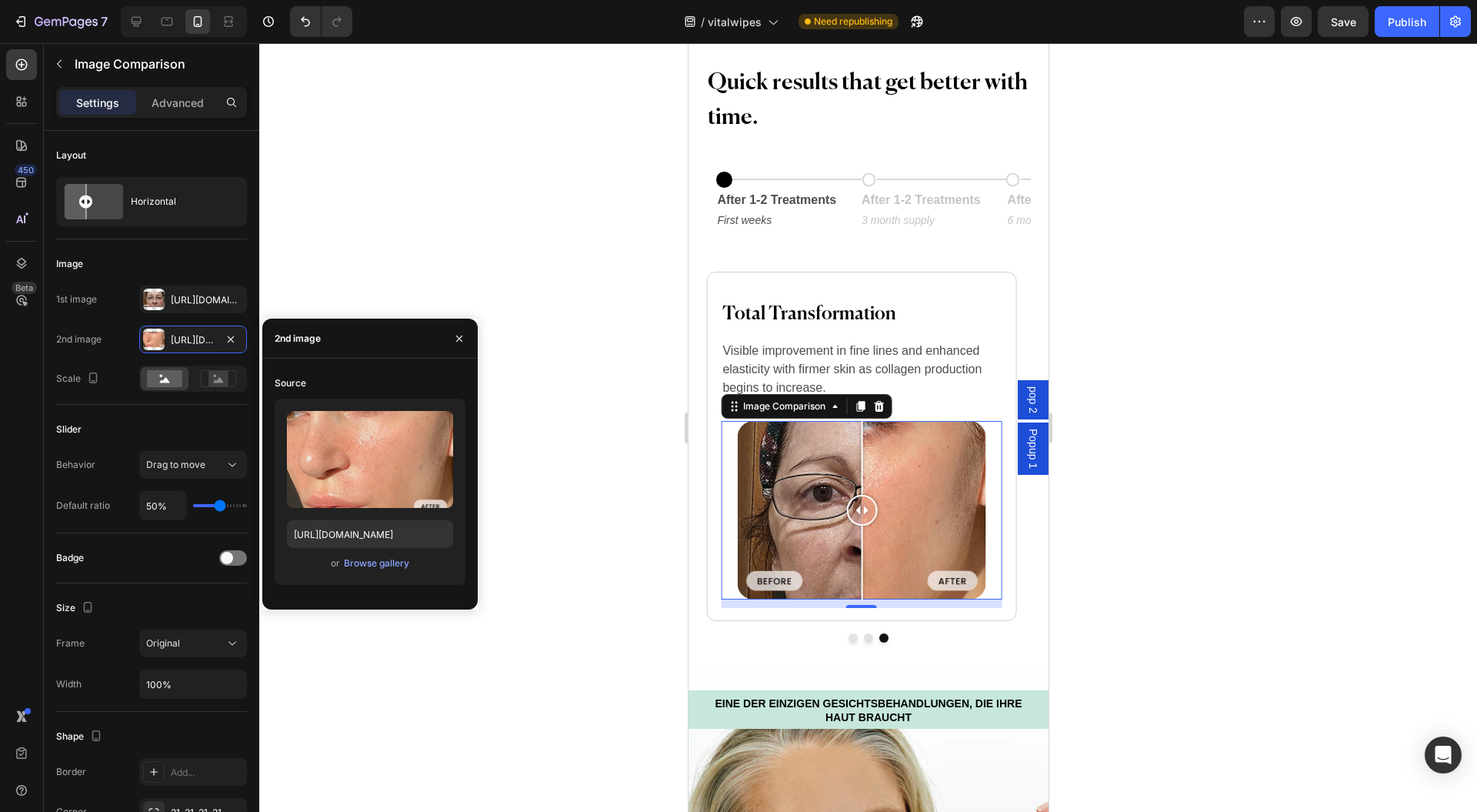
click at [369, 467] on label at bounding box center [370, 459] width 166 height 97
click at [0, 0] on input "file" at bounding box center [0, 0] width 0 height 0
click at [380, 482] on input "file" at bounding box center [370, 485] width 106 height 26
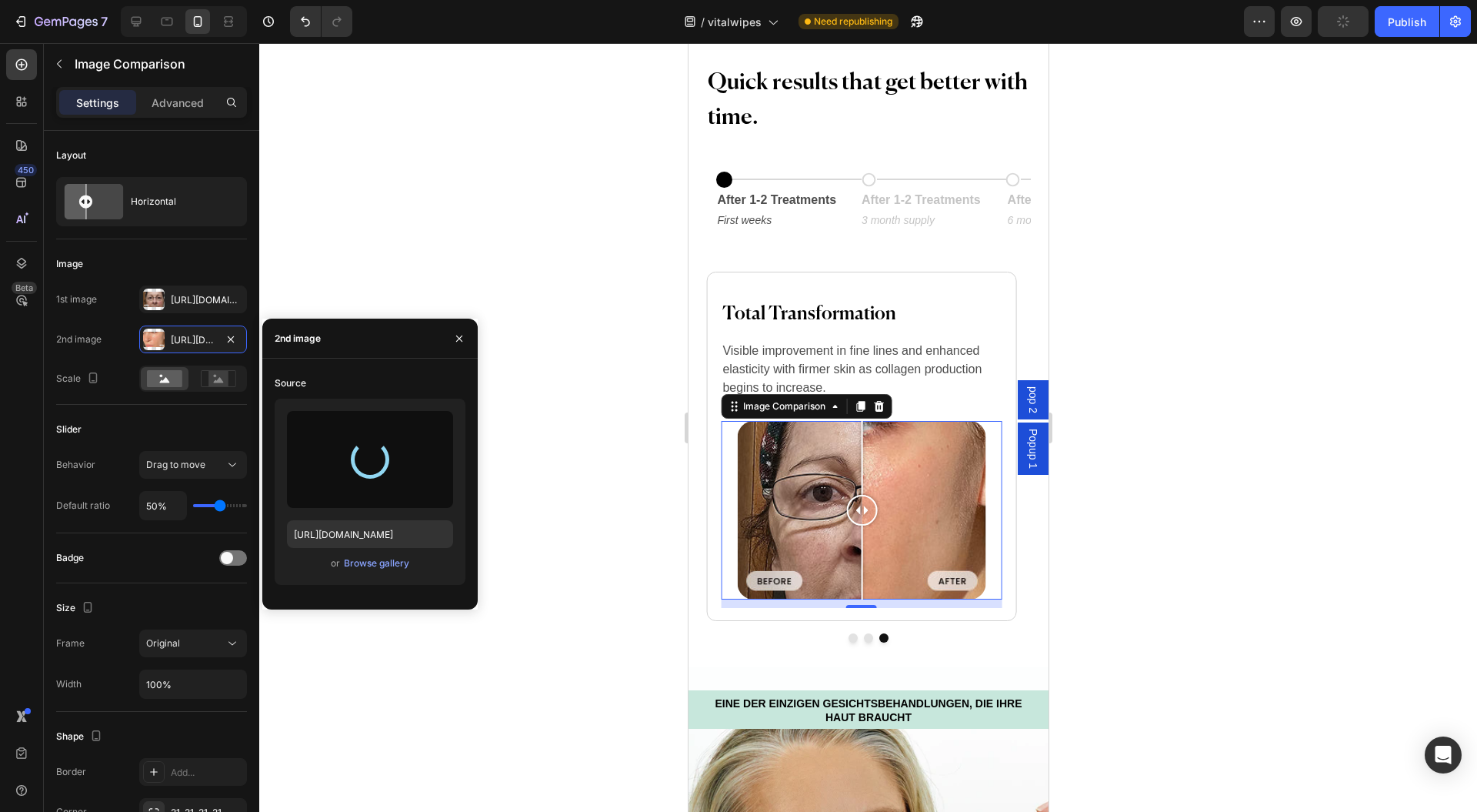
click at [375, 443] on div at bounding box center [370, 460] width 42 height 42
click at [452, 340] on button "button" at bounding box center [459, 338] width 25 height 25
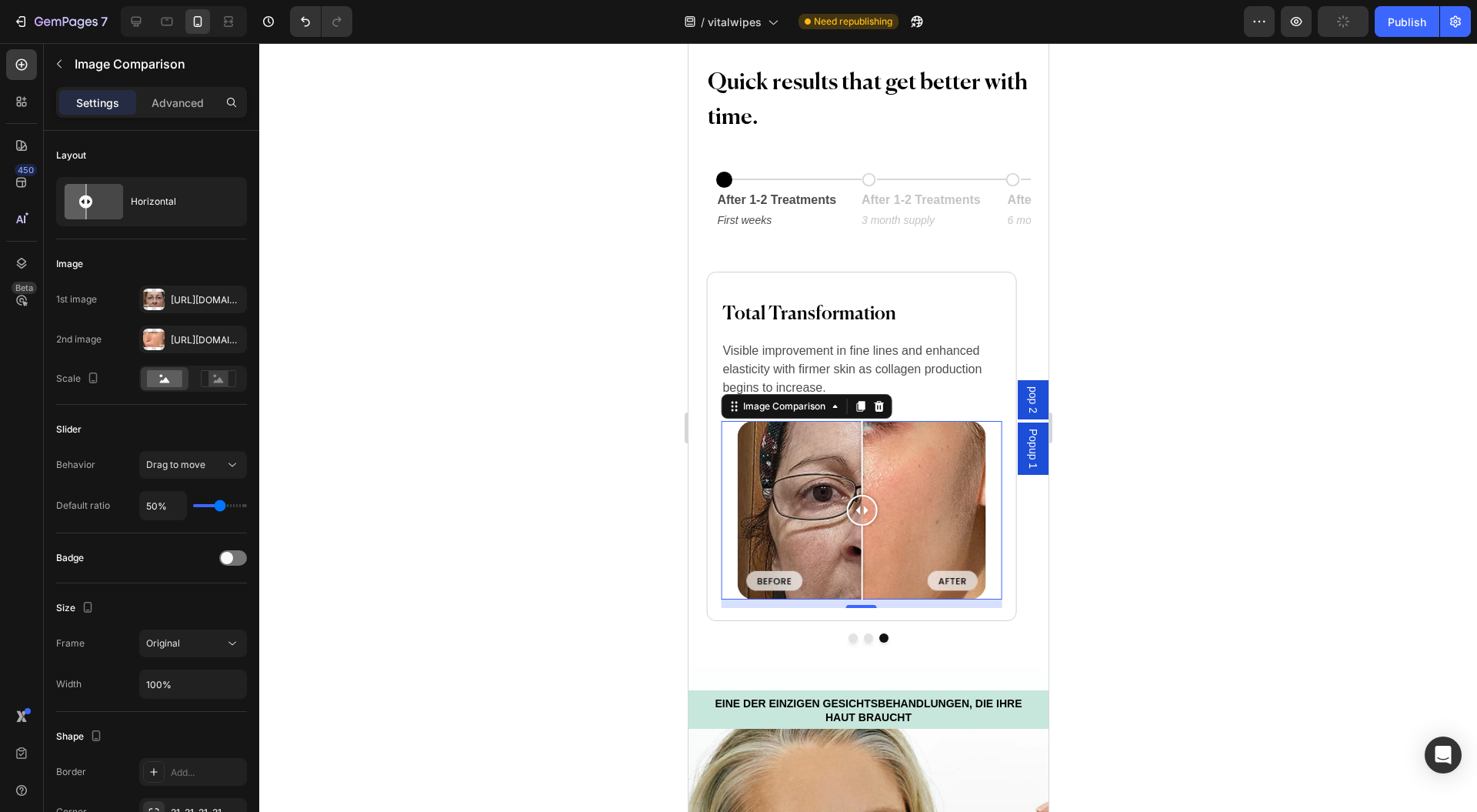
click at [168, 328] on div "Https://cdn.Shopify.Com/s/files/1/0954/1340/3978/files/gempages_580200179035014…" at bounding box center [193, 340] width 108 height 28
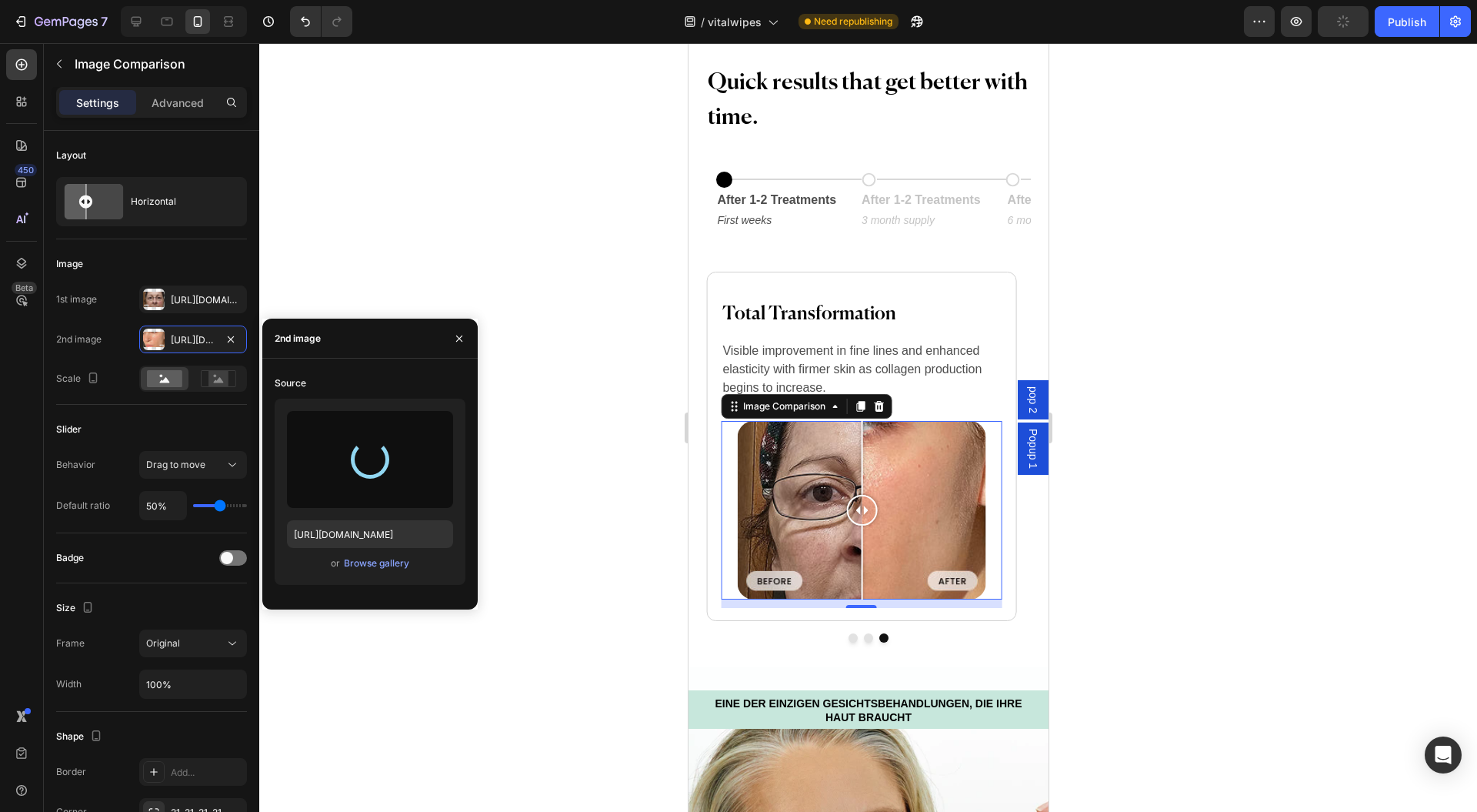
click at [378, 468] on div at bounding box center [370, 459] width 45 height 45
click at [453, 336] on icon "button" at bounding box center [459, 338] width 12 height 12
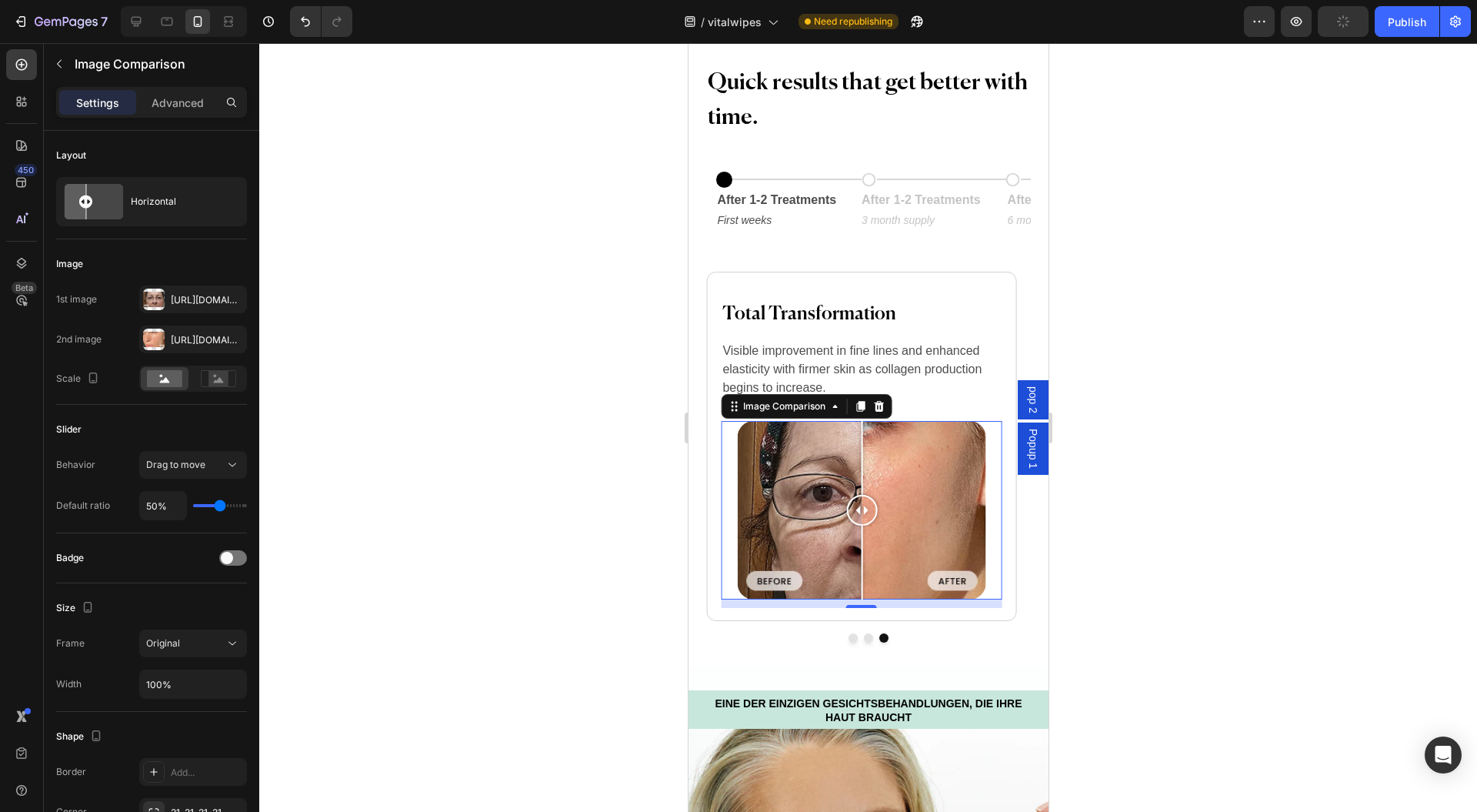
click at [0, 0] on icon "button" at bounding box center [0, 0] width 0 height 0
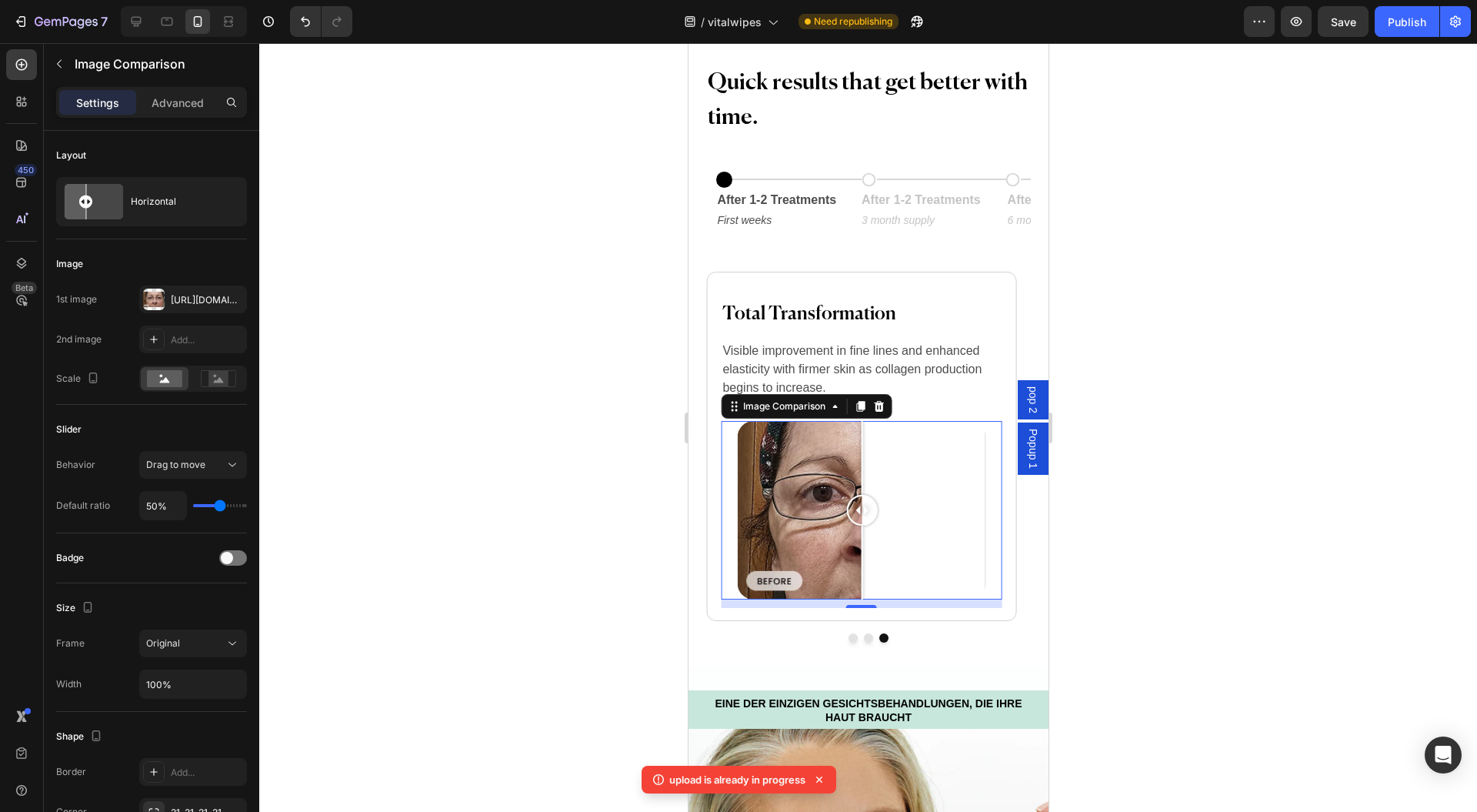
click at [171, 335] on div "Add..." at bounding box center [207, 340] width 72 height 14
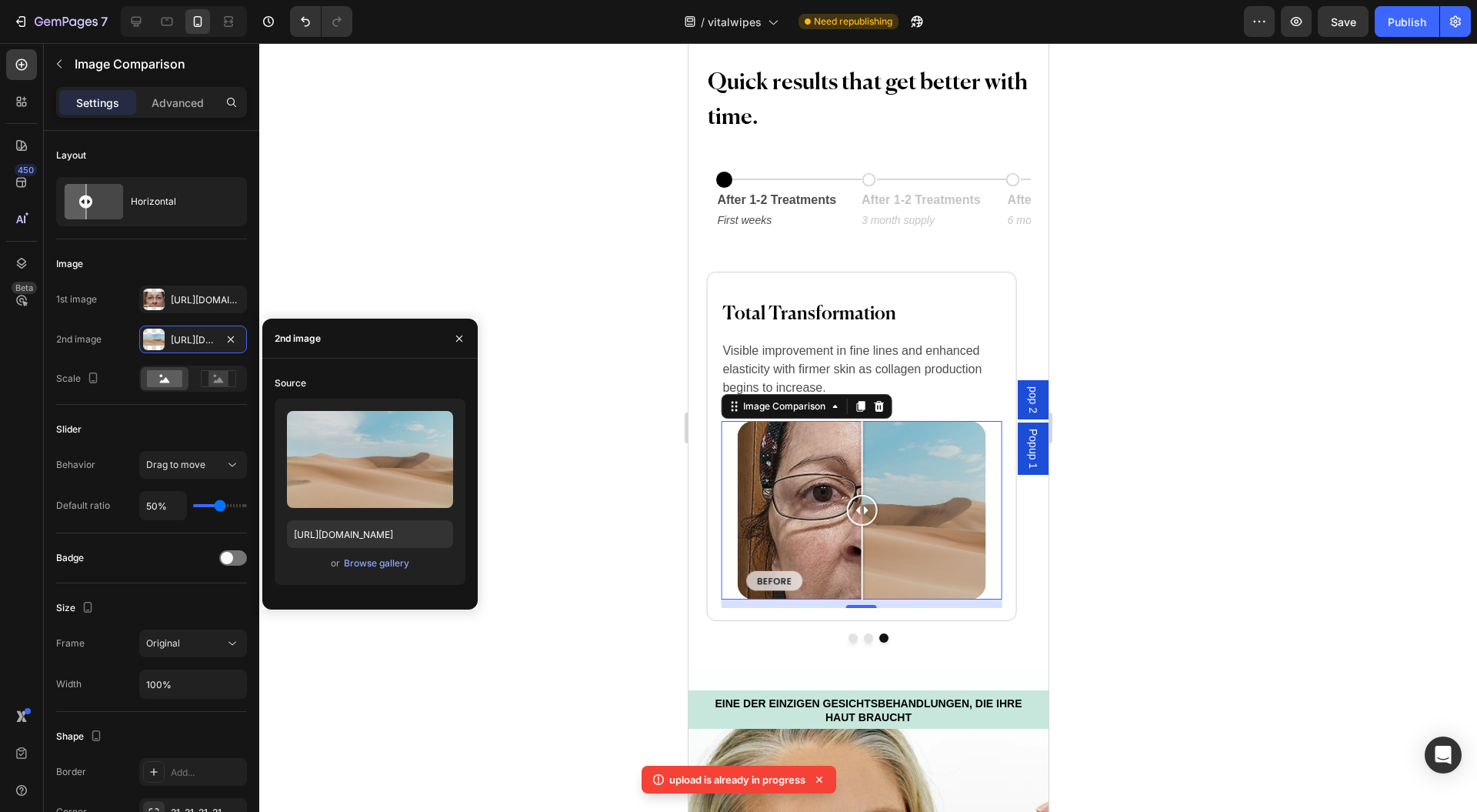
click at [385, 481] on input "file" at bounding box center [370, 485] width 106 height 26
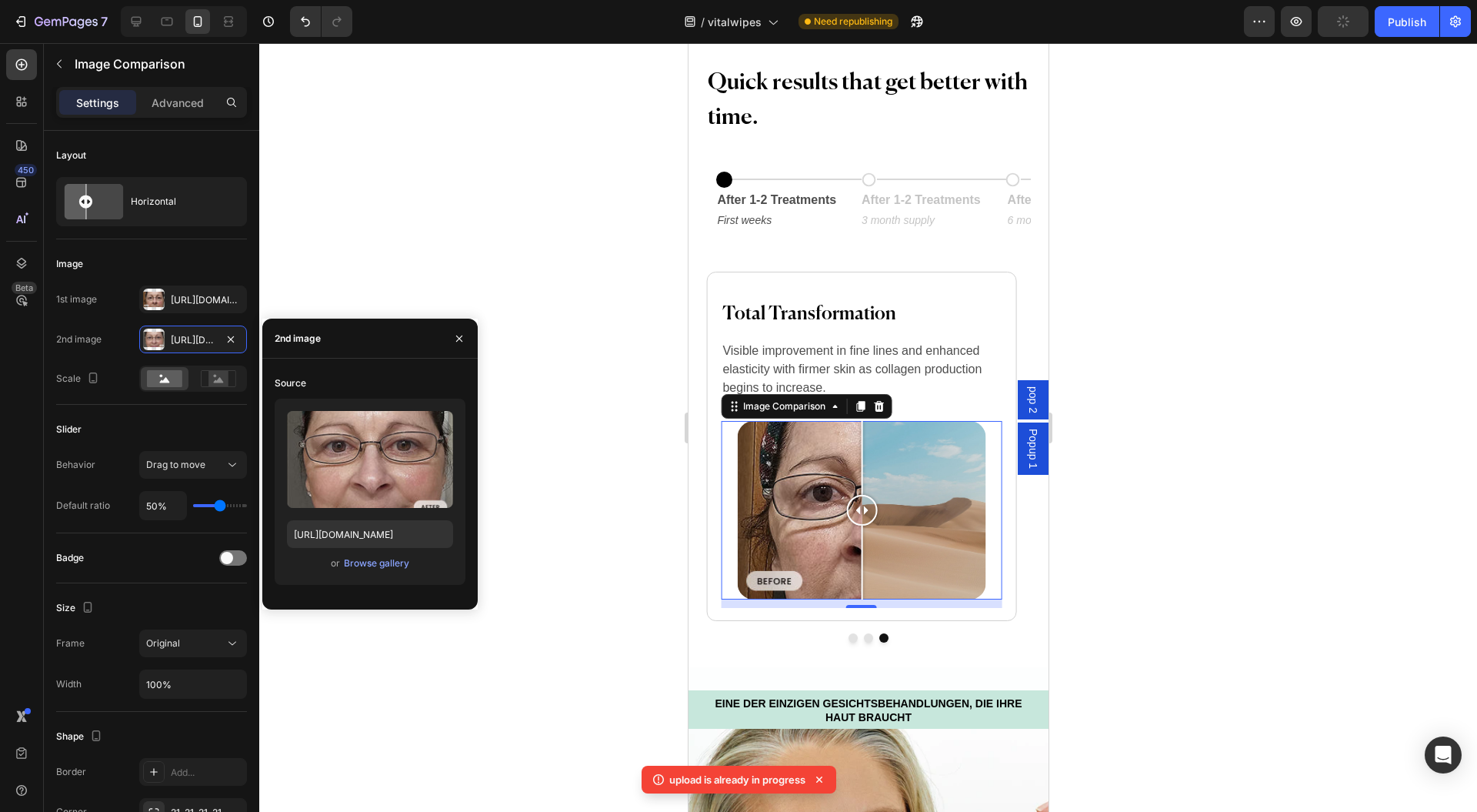
type input "https://cdn.shopify.com/s/files/1/0954/1340/3978/files/gempages_580200179035014…"
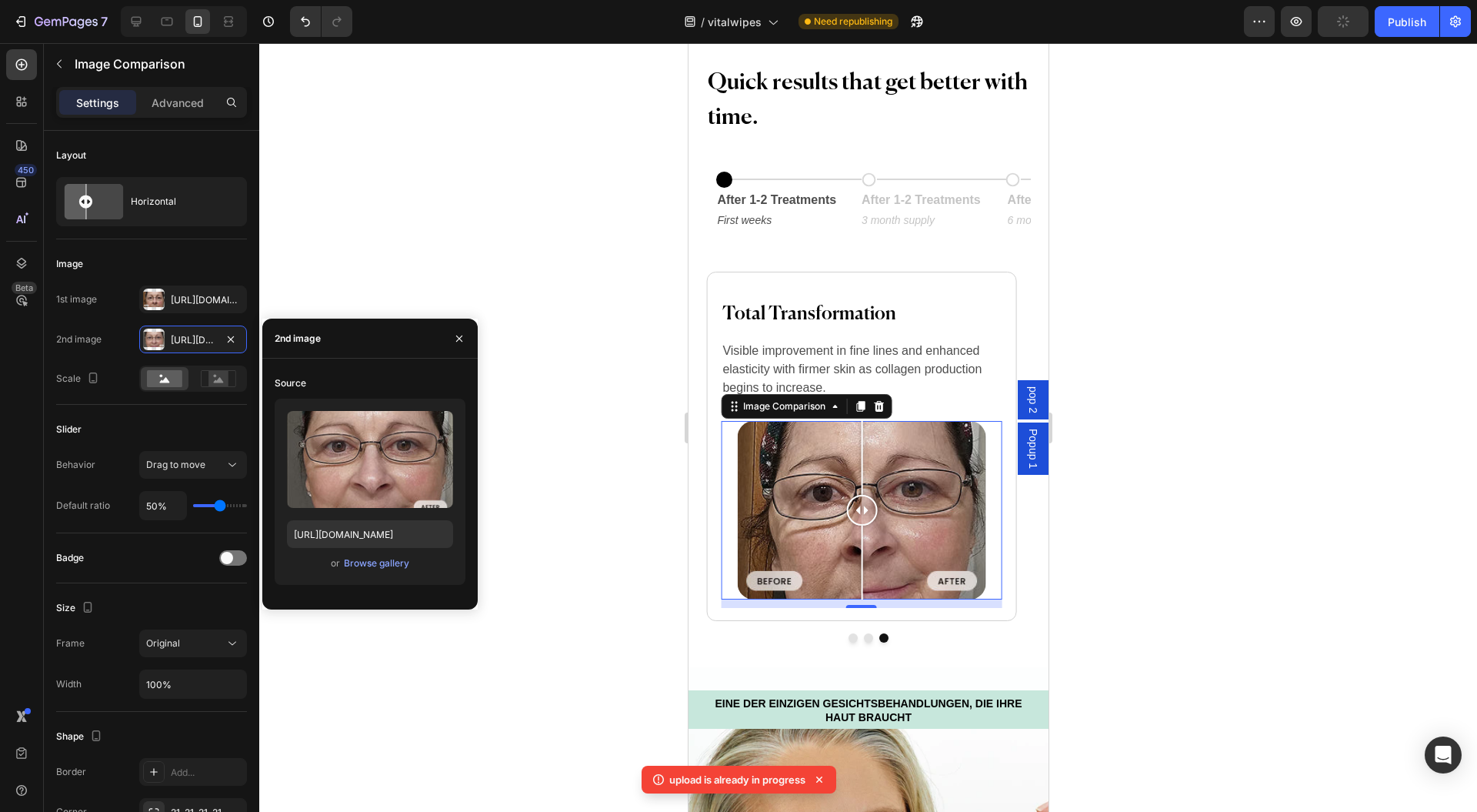
scroll to position [2359, 0]
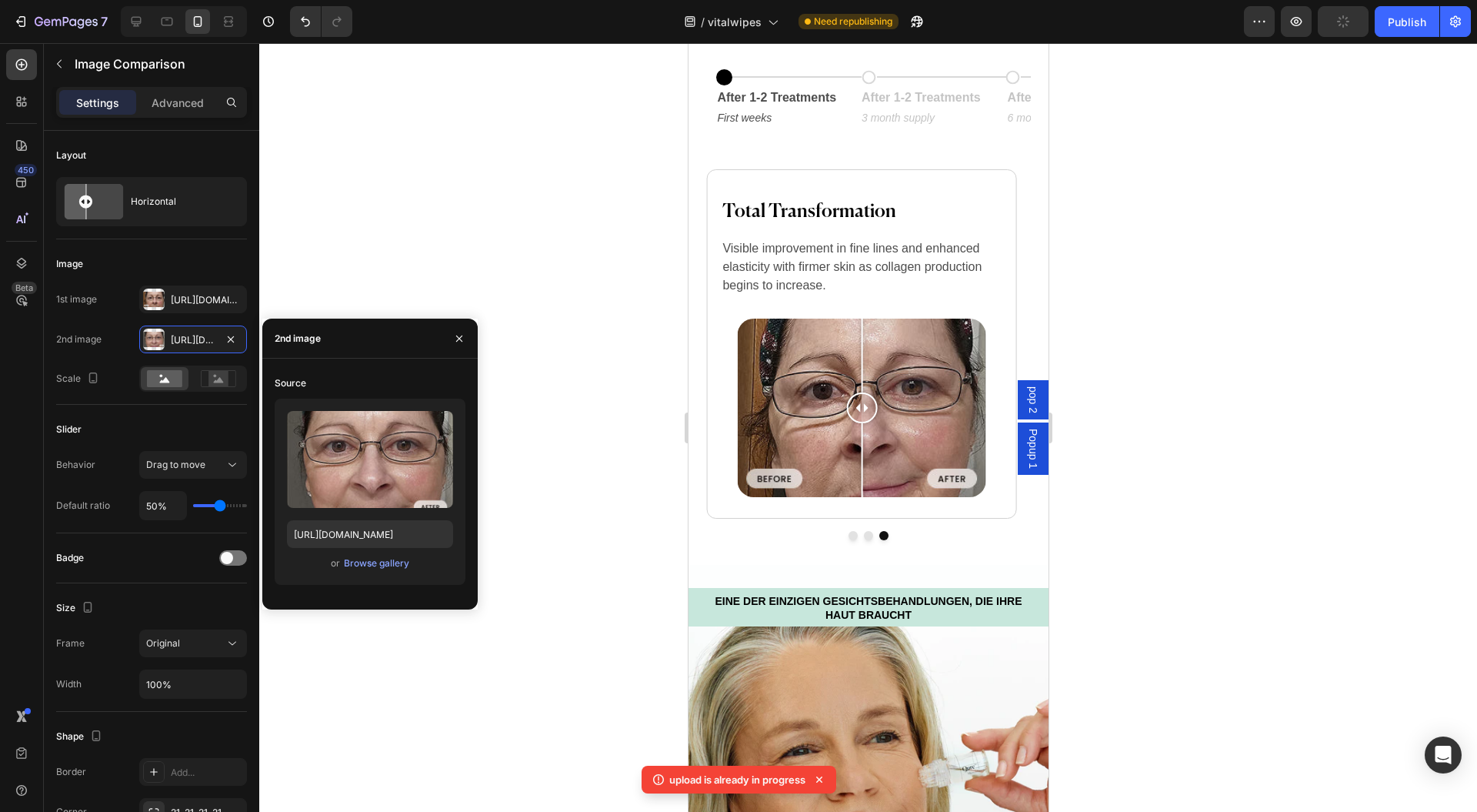
drag, startPoint x: 1039, startPoint y: 197, endPoint x: 1108, endPoint y: 563, distance: 372.8
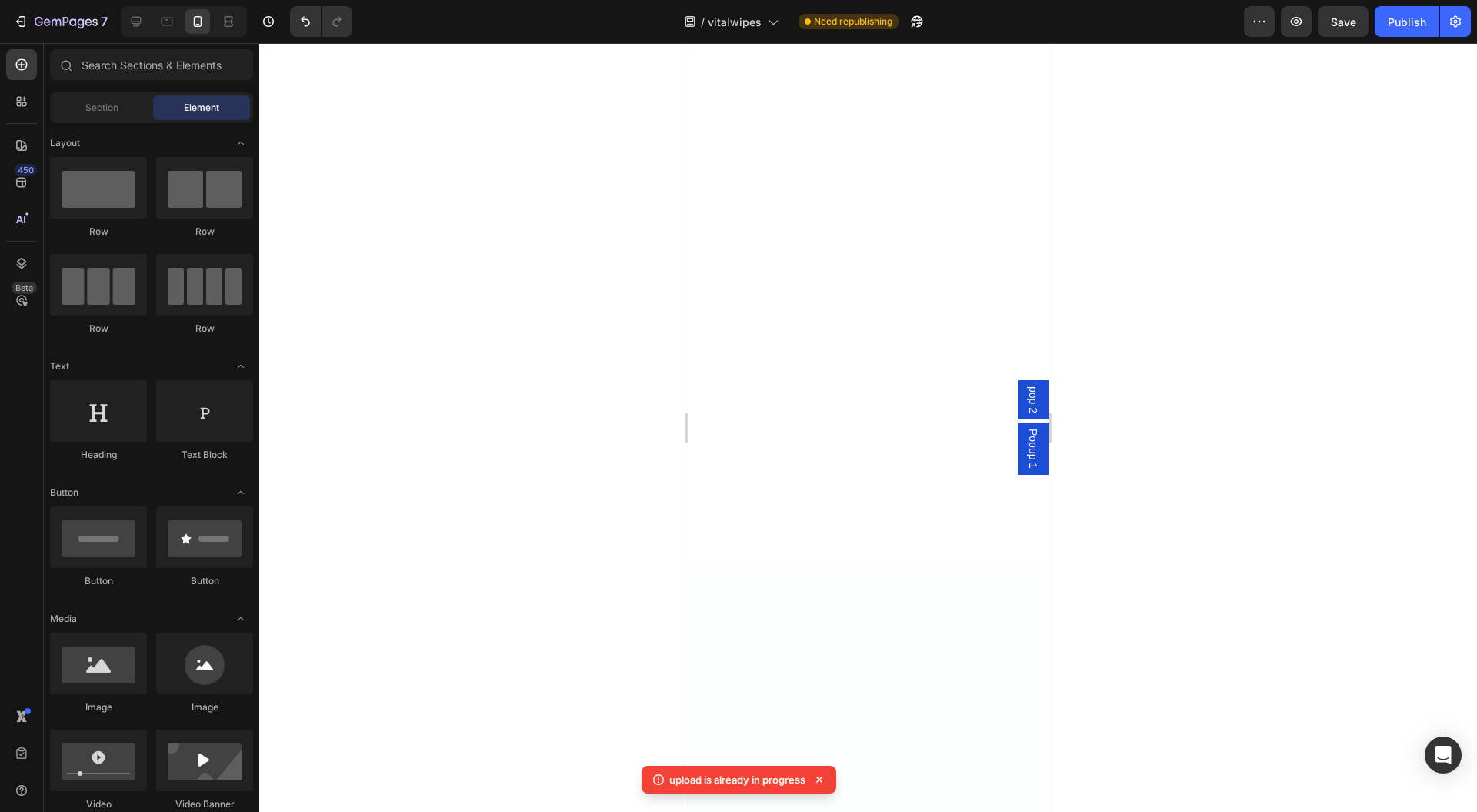
scroll to position [14176, 0]
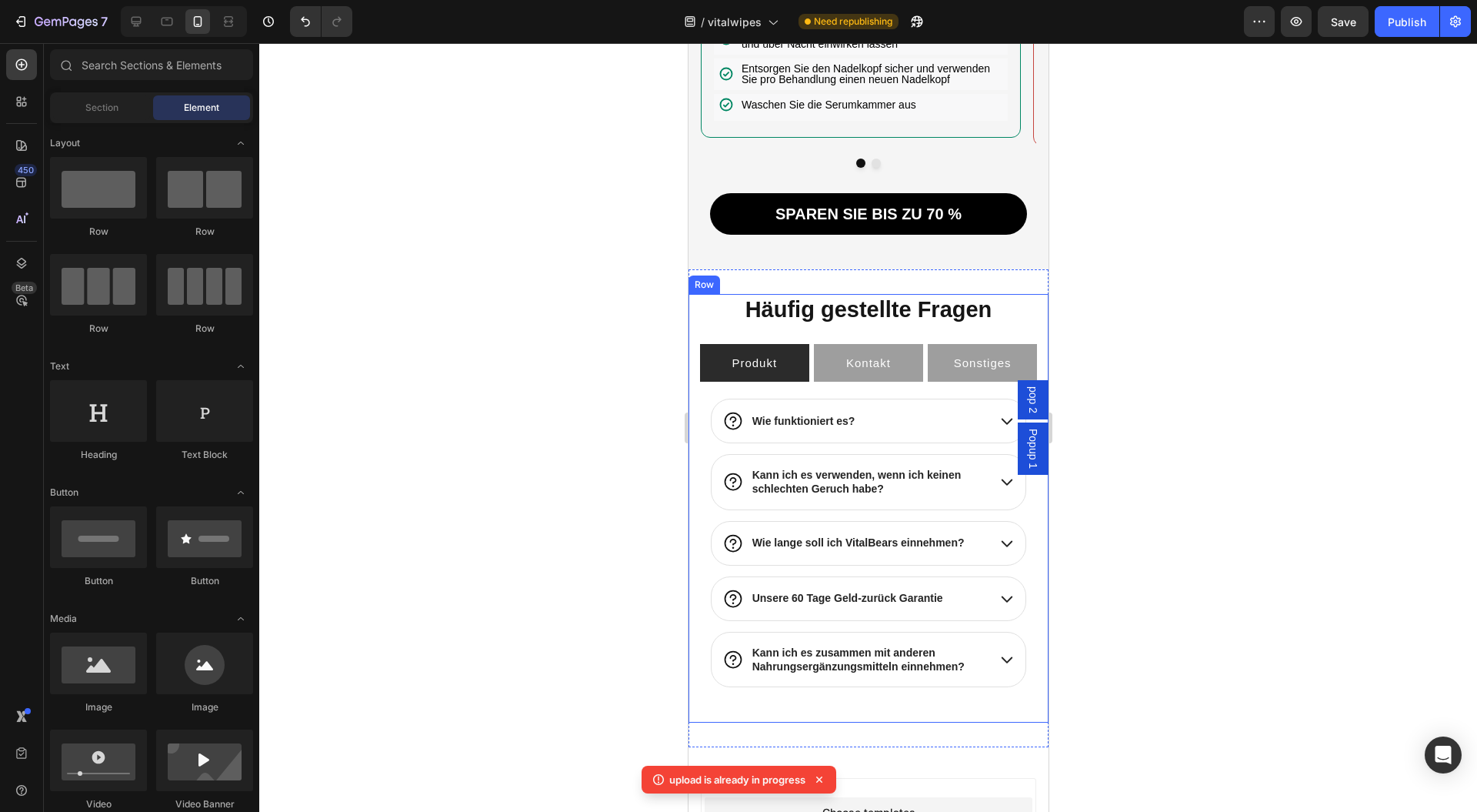
drag, startPoint x: 549, startPoint y: 299, endPoint x: 1233, endPoint y: 342, distance: 684.6
click at [1233, 342] on div at bounding box center [868, 427] width 1218 height 769
drag, startPoint x: 1254, startPoint y: 659, endPoint x: 1240, endPoint y: 656, distance: 14.4
click at [1256, 663] on div at bounding box center [868, 427] width 1218 height 769
click at [837, 326] on h2 "Häufig gestellte Fragen" at bounding box center [868, 310] width 342 height 32
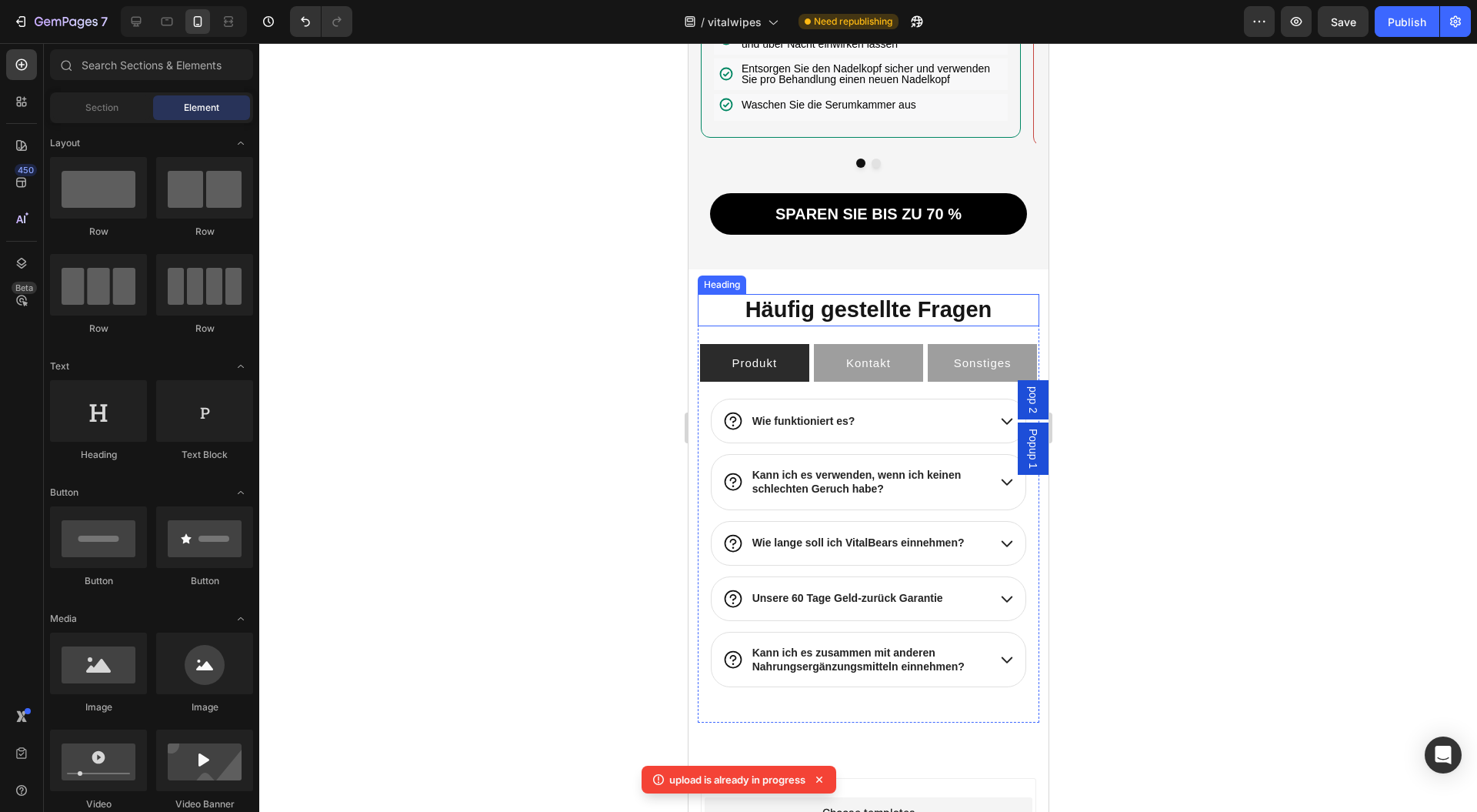
click at [837, 326] on h2 "Häufig gestellte Fragen" at bounding box center [868, 310] width 342 height 32
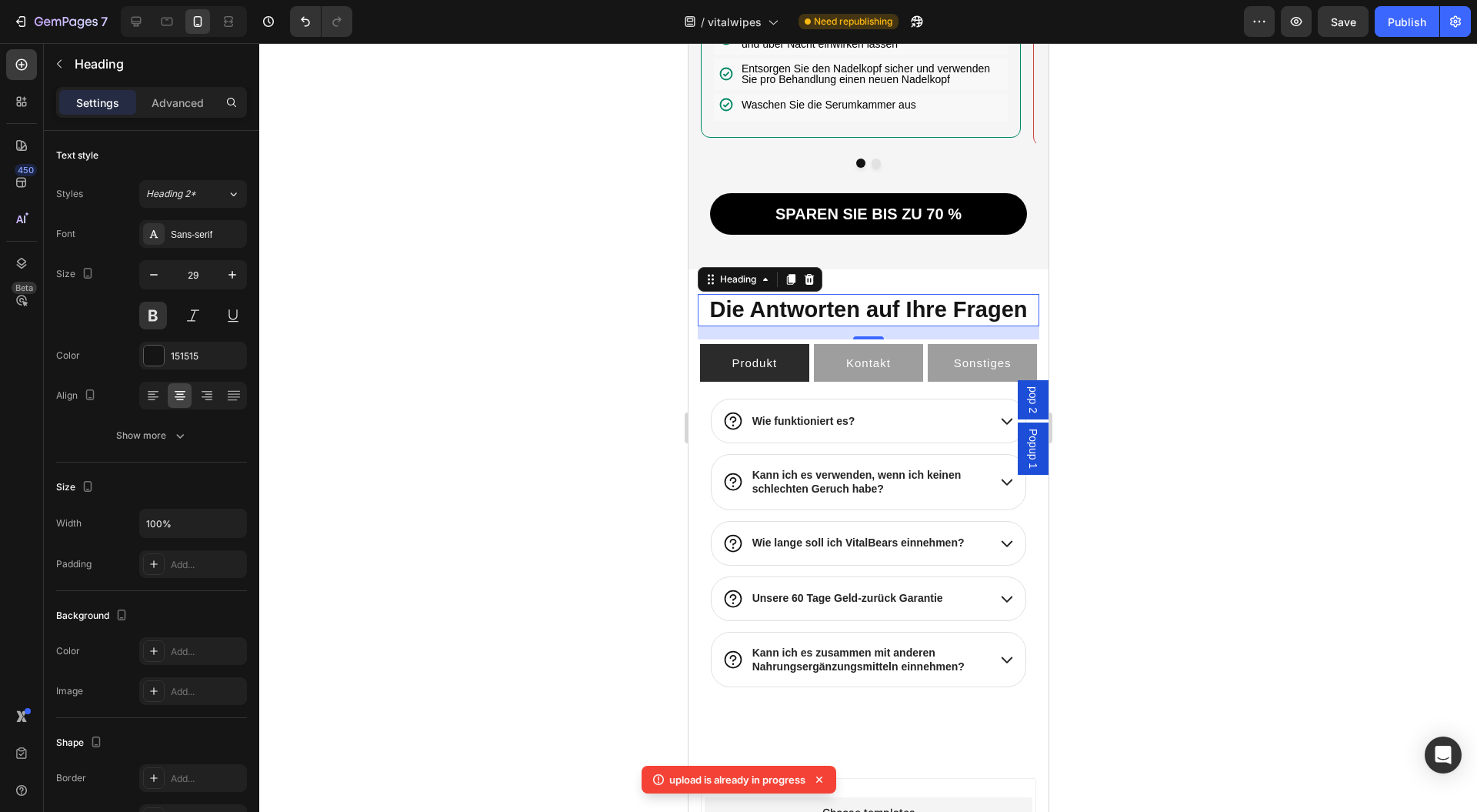
drag, startPoint x: 599, startPoint y: 376, endPoint x: 679, endPoint y: 346, distance: 85.7
click at [599, 376] on div at bounding box center [868, 427] width 1218 height 769
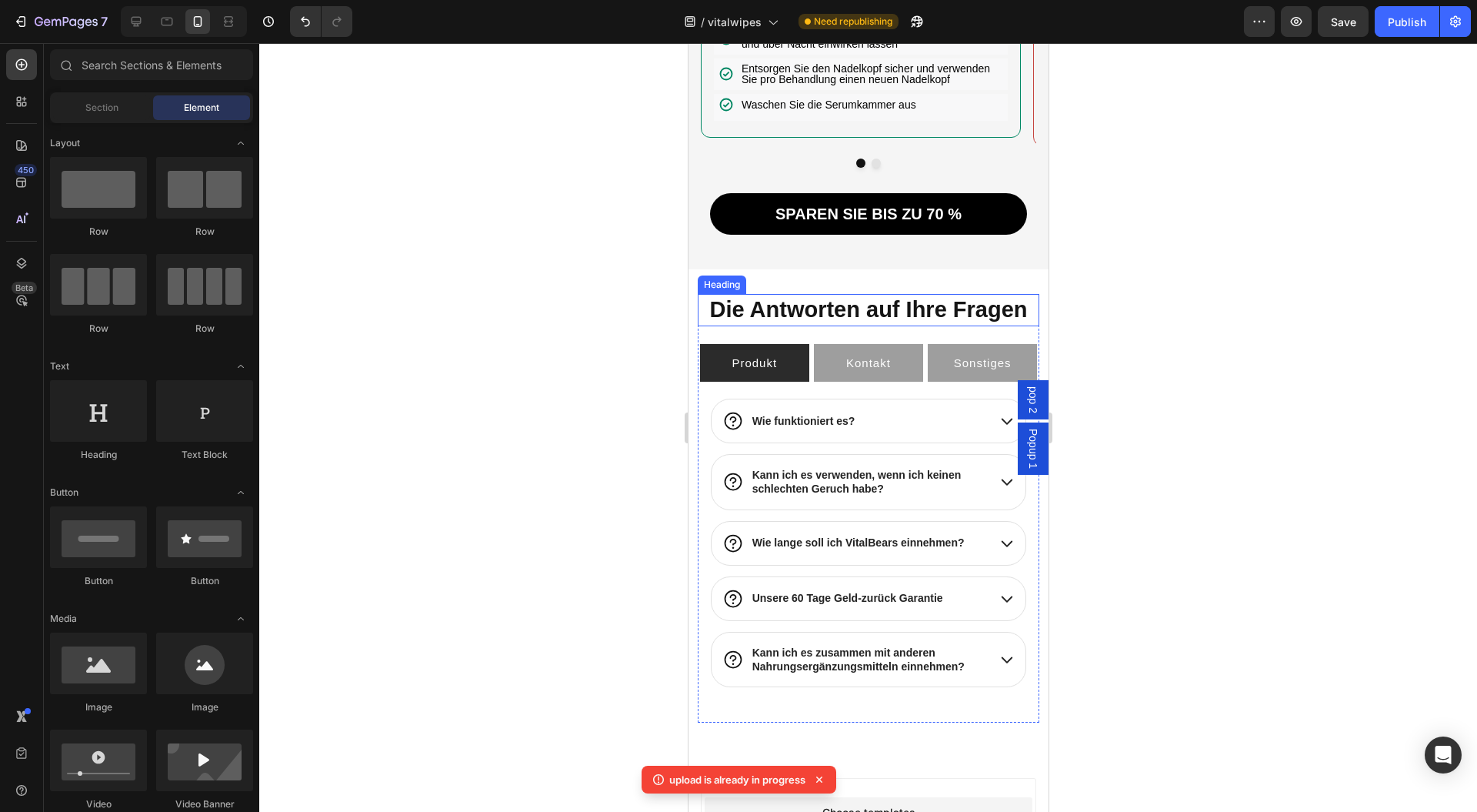
click at [770, 325] on p "Die Antworten auf Ihre Fragen" at bounding box center [868, 309] width 339 height 29
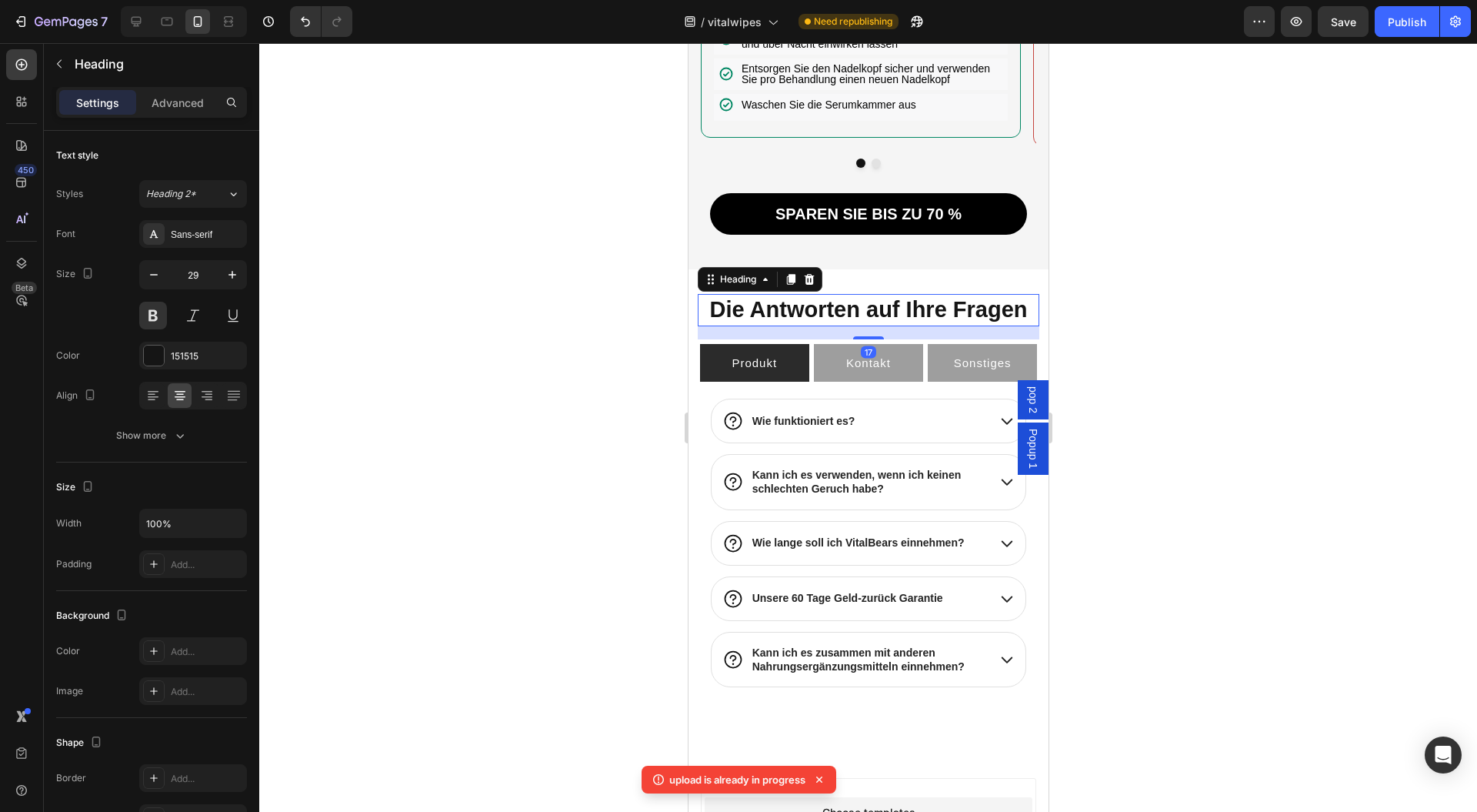
click at [194, 232] on div "Sans-serif" at bounding box center [207, 235] width 72 height 14
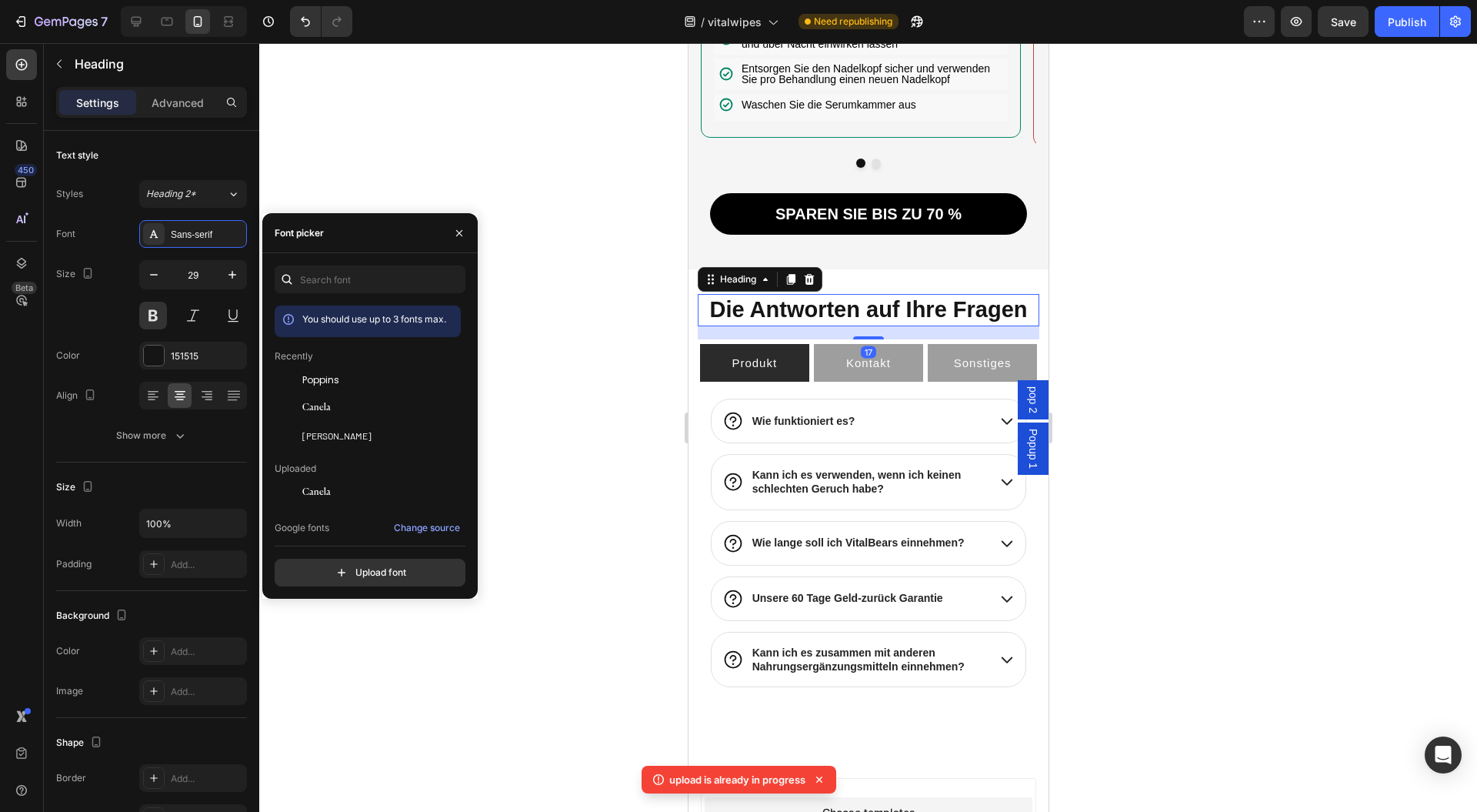
click at [359, 382] on div "Poppins" at bounding box center [379, 380] width 155 height 14
click at [345, 406] on div "Canela" at bounding box center [379, 408] width 155 height 18
click at [551, 354] on div at bounding box center [868, 427] width 1218 height 769
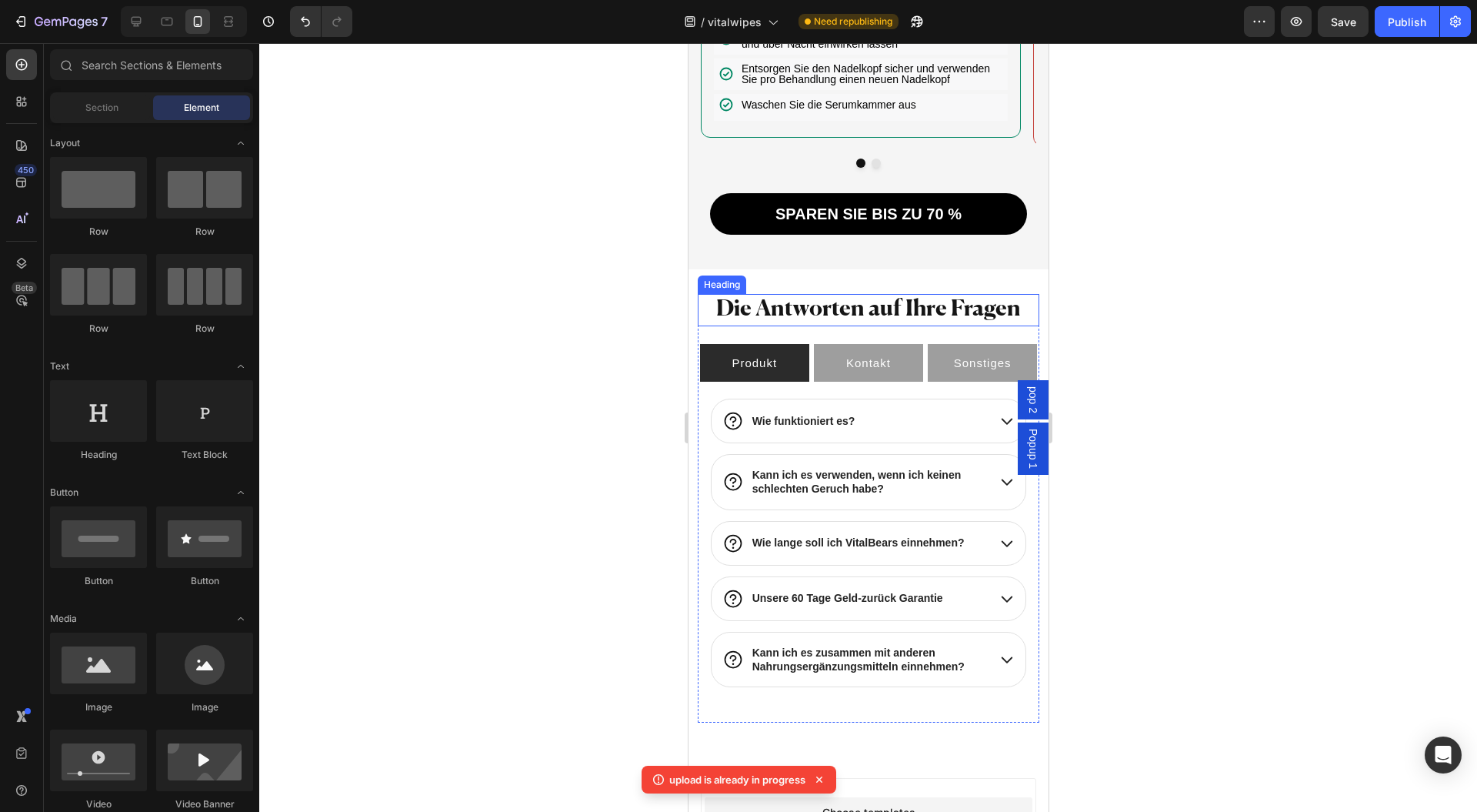
click at [753, 325] on p "Die Antworten auf Ihre Fragen" at bounding box center [868, 309] width 339 height 29
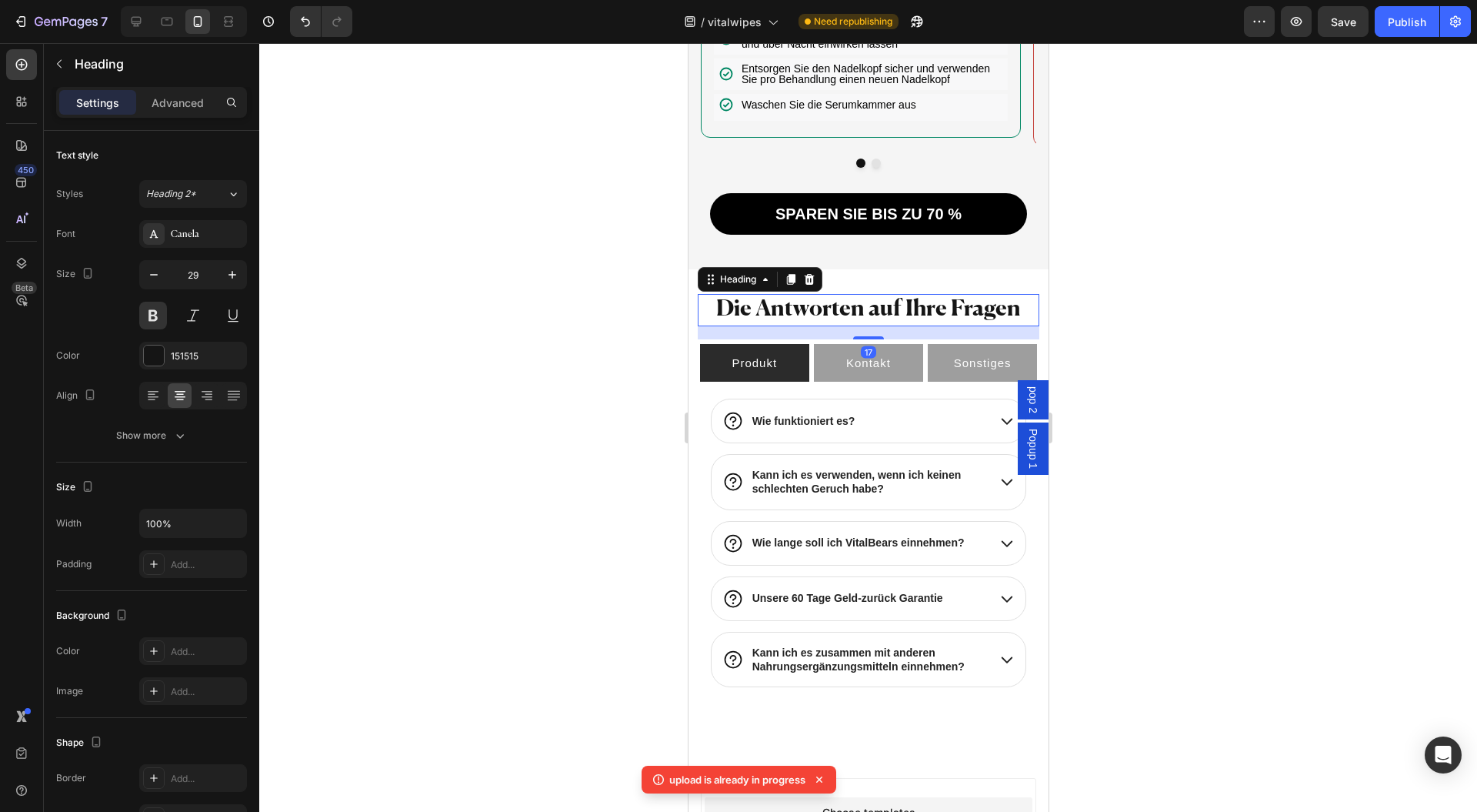
click at [225, 267] on icon "button" at bounding box center [232, 274] width 15 height 15
click at [231, 274] on icon "button" at bounding box center [233, 275] width 8 height 8
type input "32"
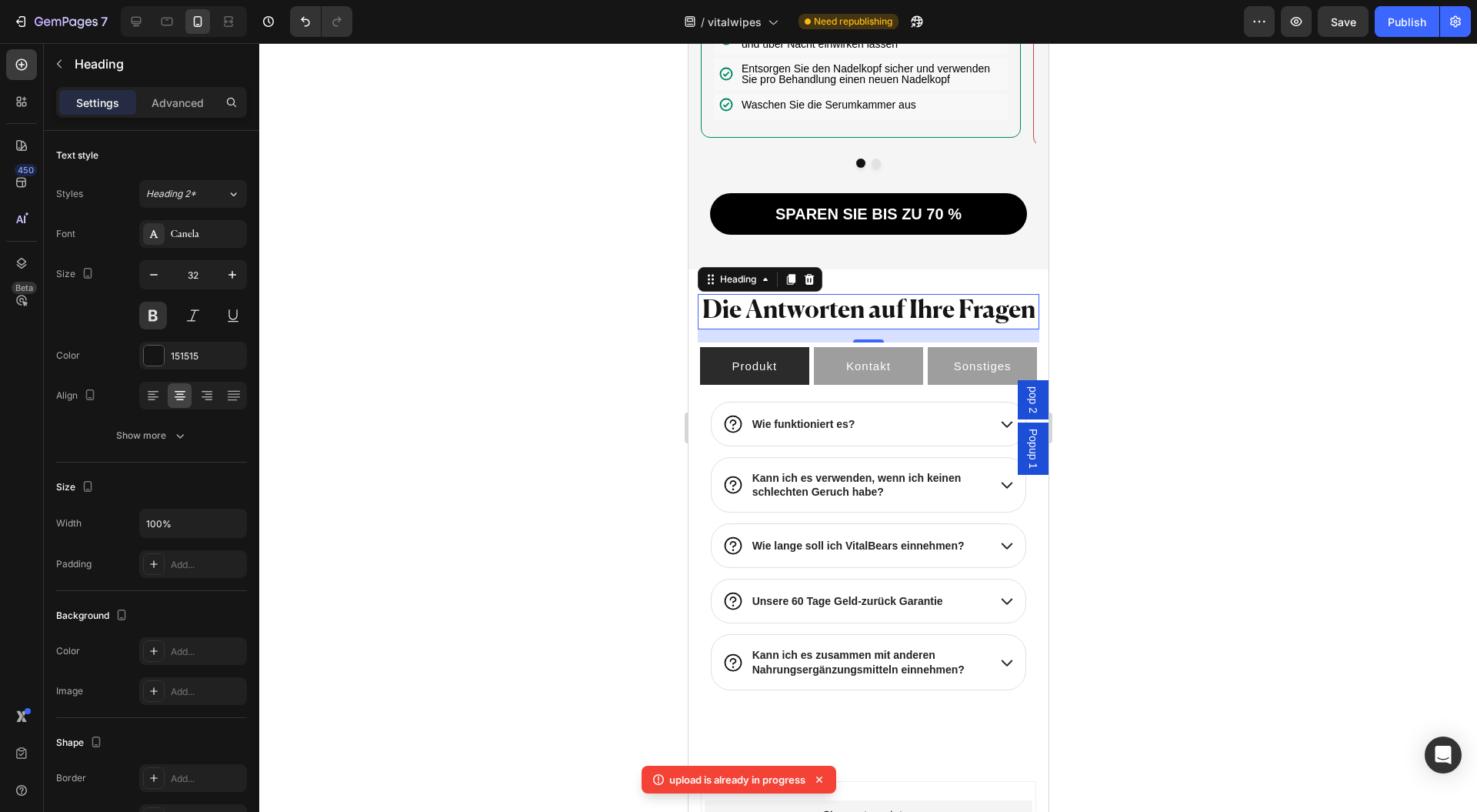
click at [168, 437] on div "Show more" at bounding box center [152, 435] width 72 height 15
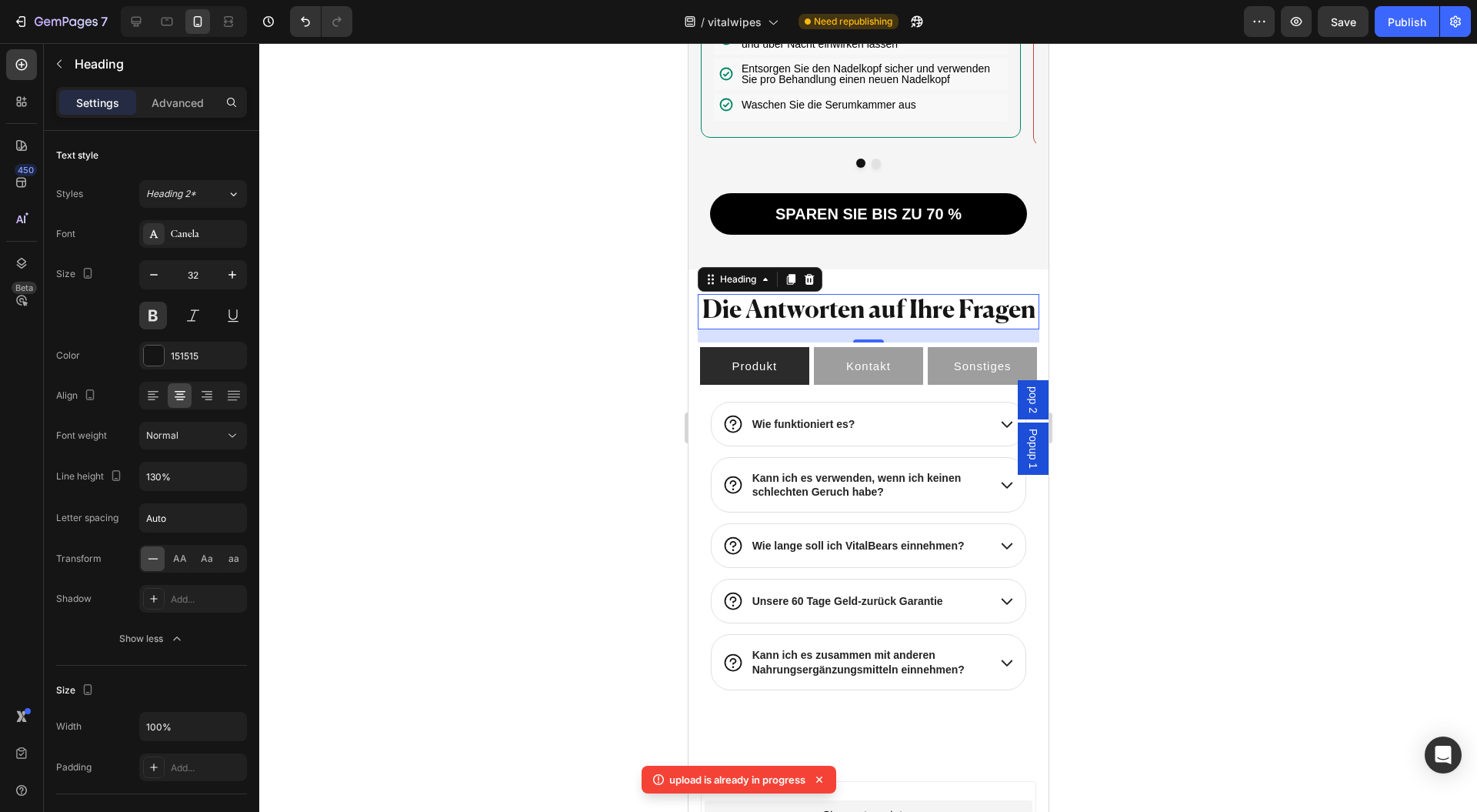
click at [159, 315] on button at bounding box center [153, 316] width 28 height 28
click at [201, 443] on button "Normal" at bounding box center [193, 436] width 108 height 28
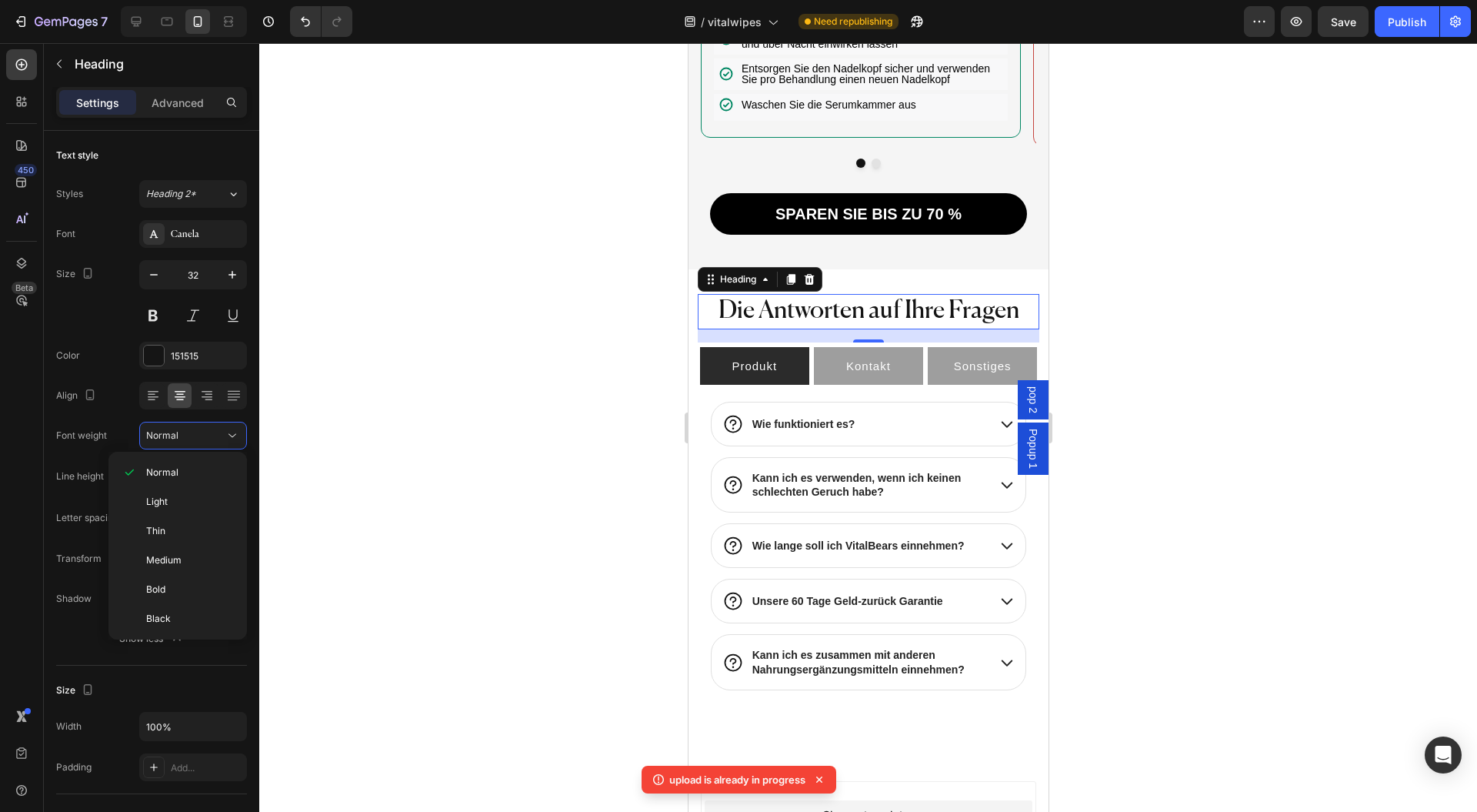
click at [187, 556] on p "Medium" at bounding box center [190, 560] width 88 height 14
drag, startPoint x: 1179, startPoint y: 360, endPoint x: 1129, endPoint y: 349, distance: 51.2
click at [1179, 360] on div at bounding box center [868, 427] width 1218 height 769
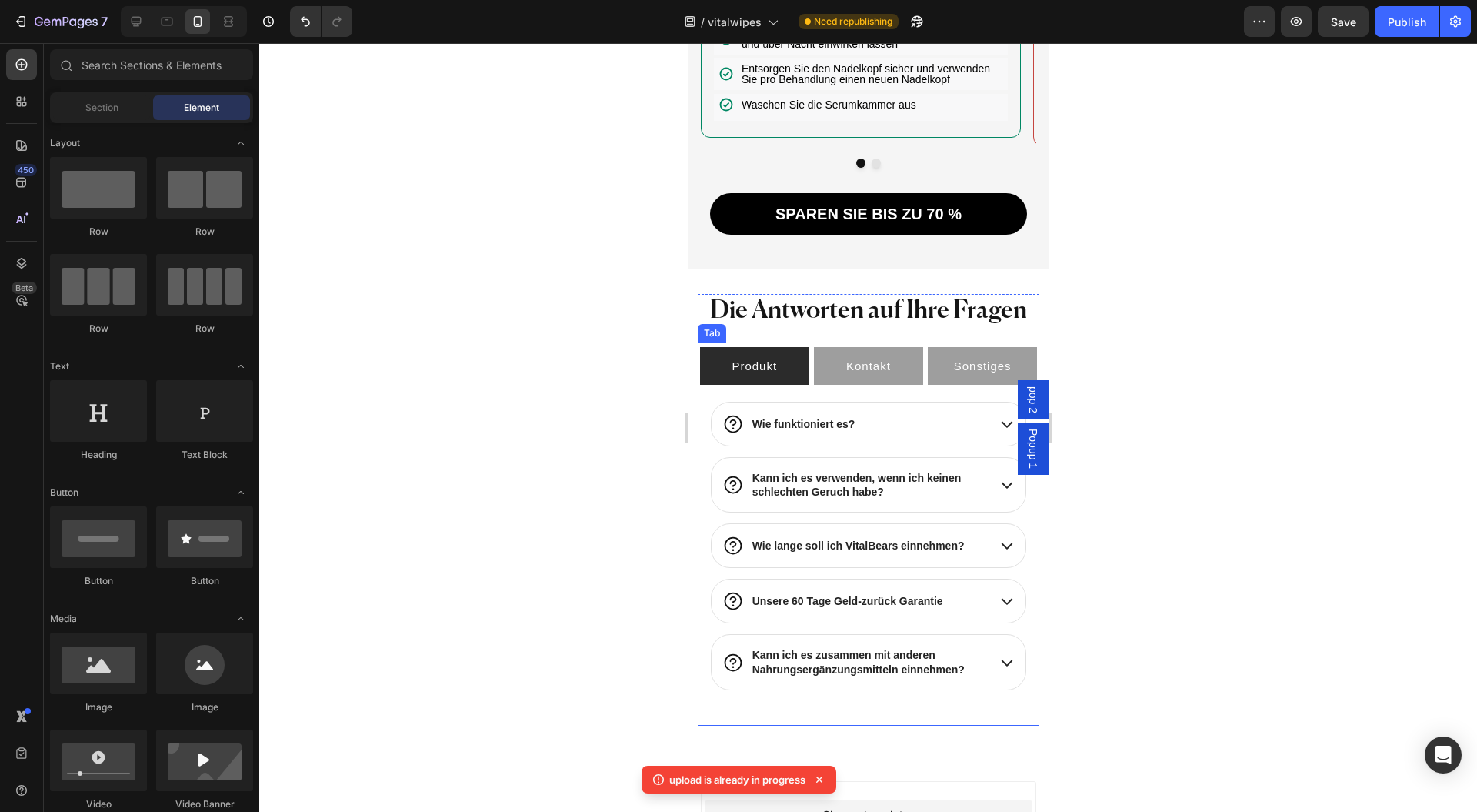
click at [808, 412] on div "Wie funktioniert es? Kann ich es verwenden, wenn ich keinen schlechten Geruch h…" at bounding box center [868, 551] width 342 height 324
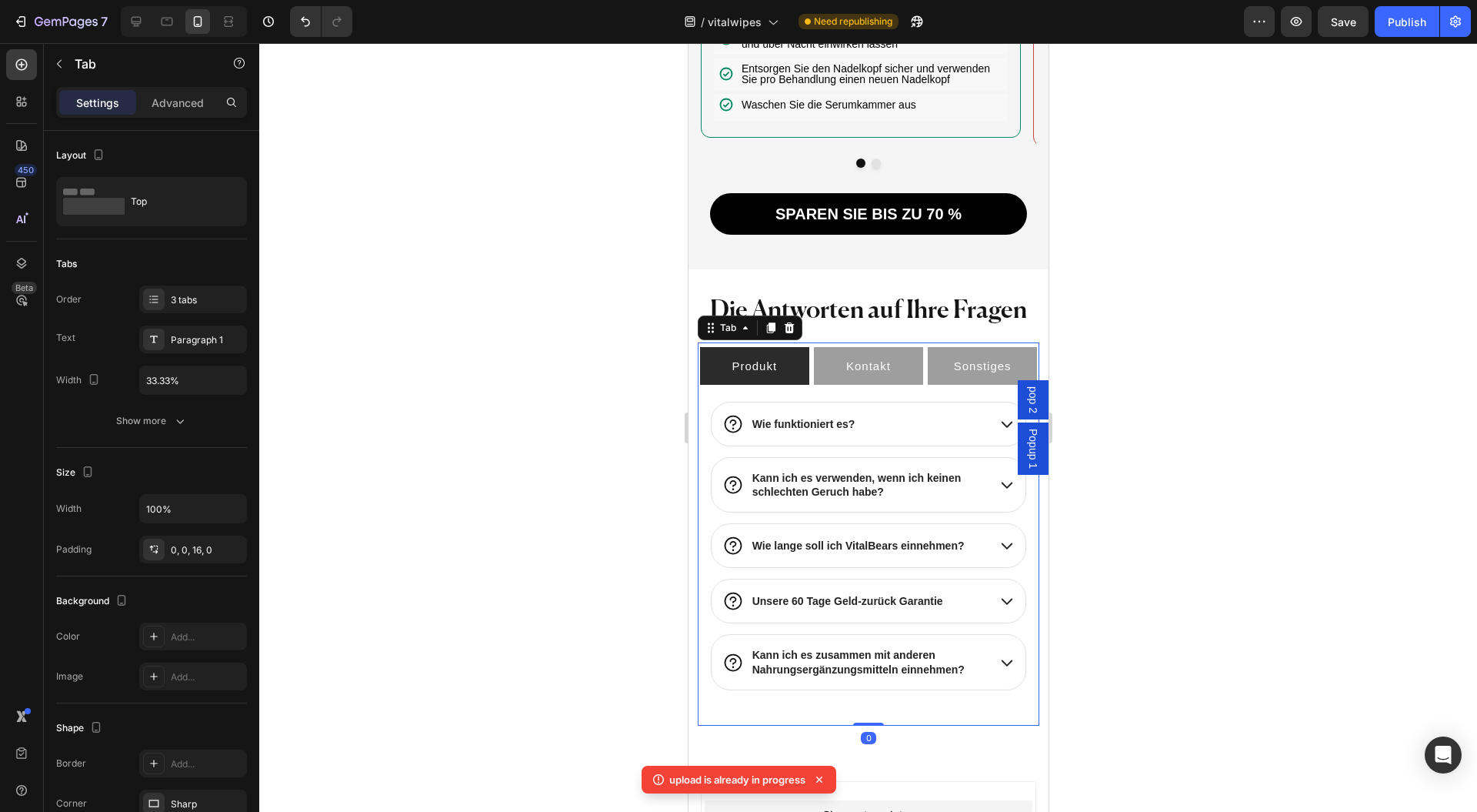
click at [790, 333] on icon at bounding box center [788, 327] width 10 height 11
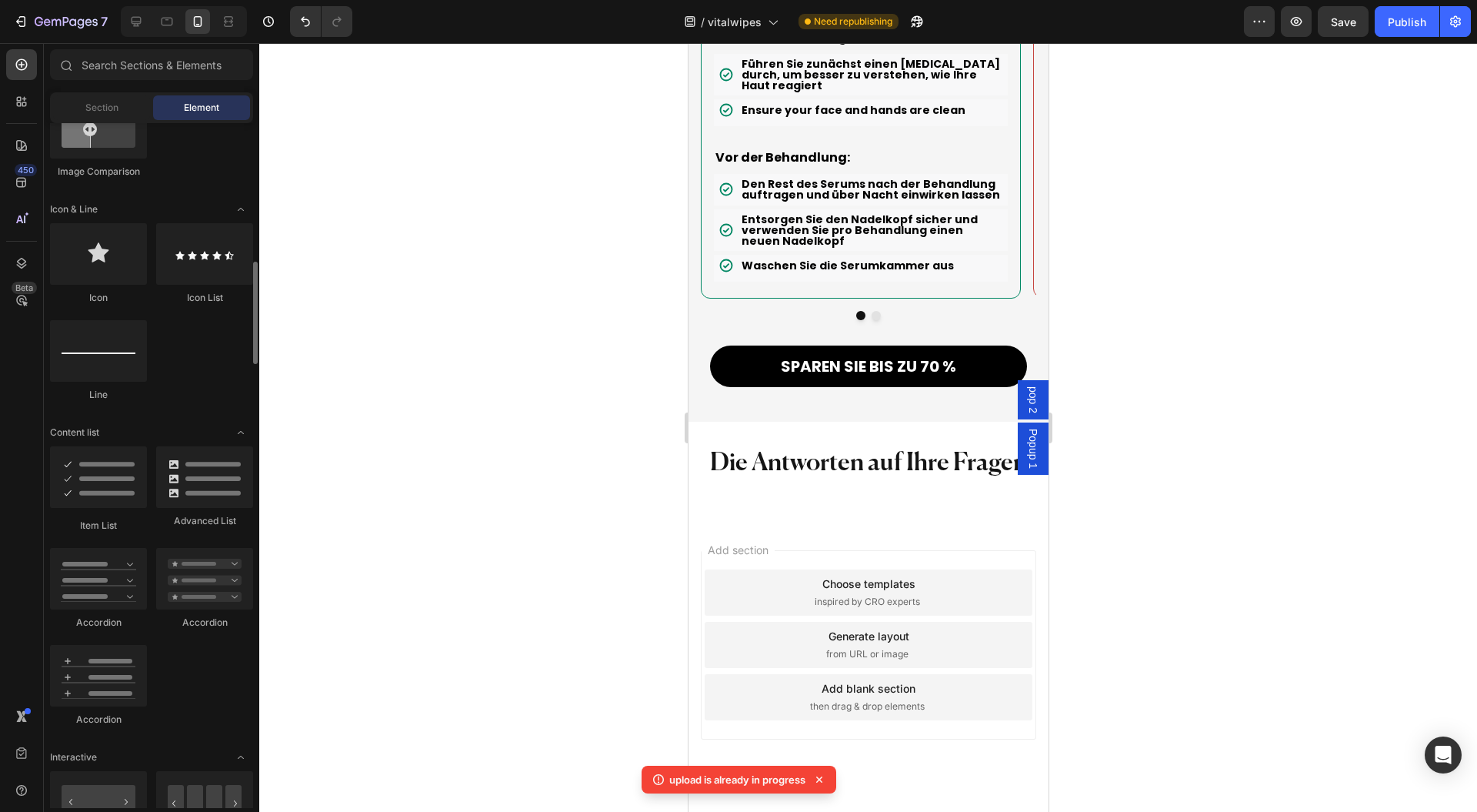
scroll to position [1128, 0]
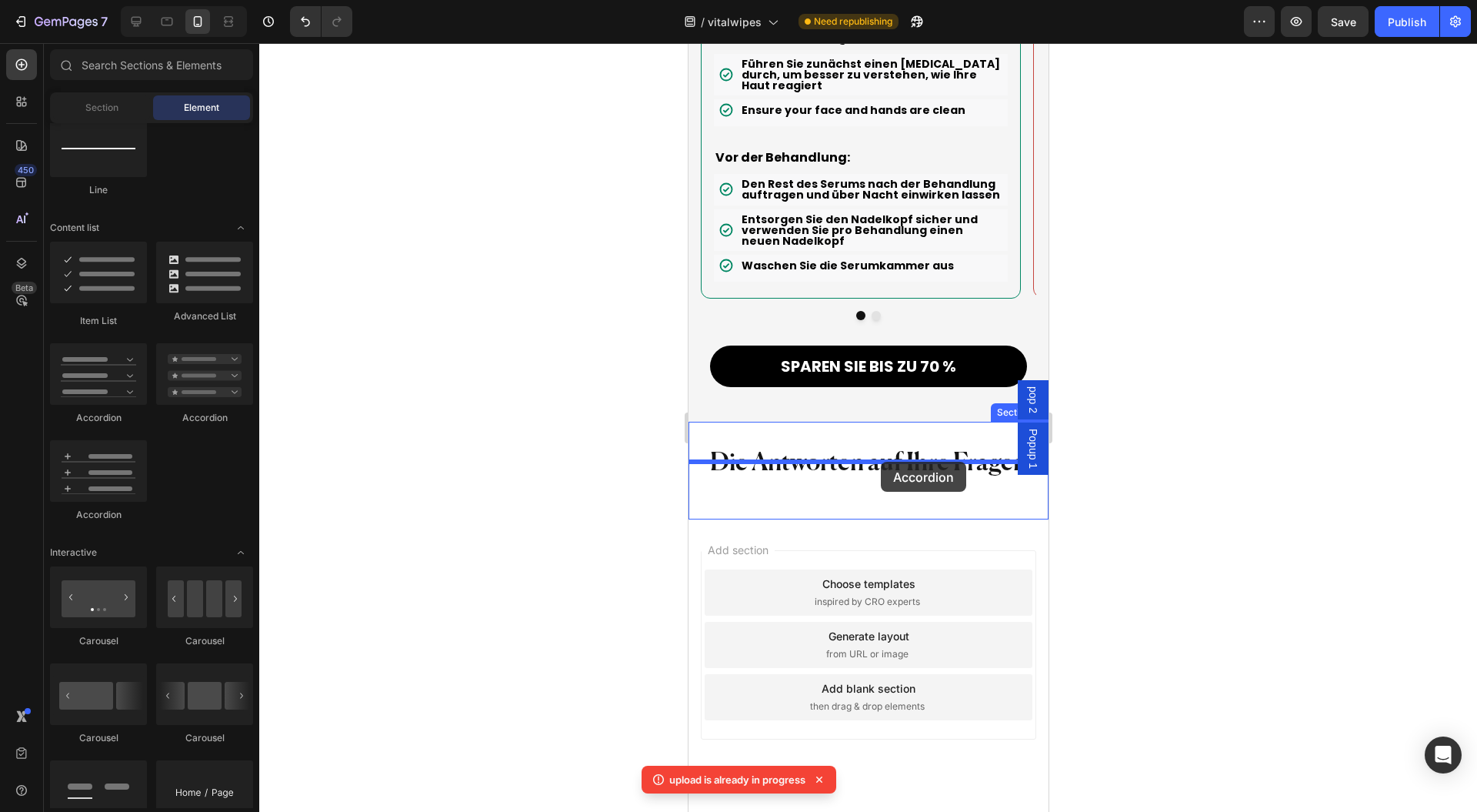
drag, startPoint x: 961, startPoint y: 431, endPoint x: 880, endPoint y: 462, distance: 86.5
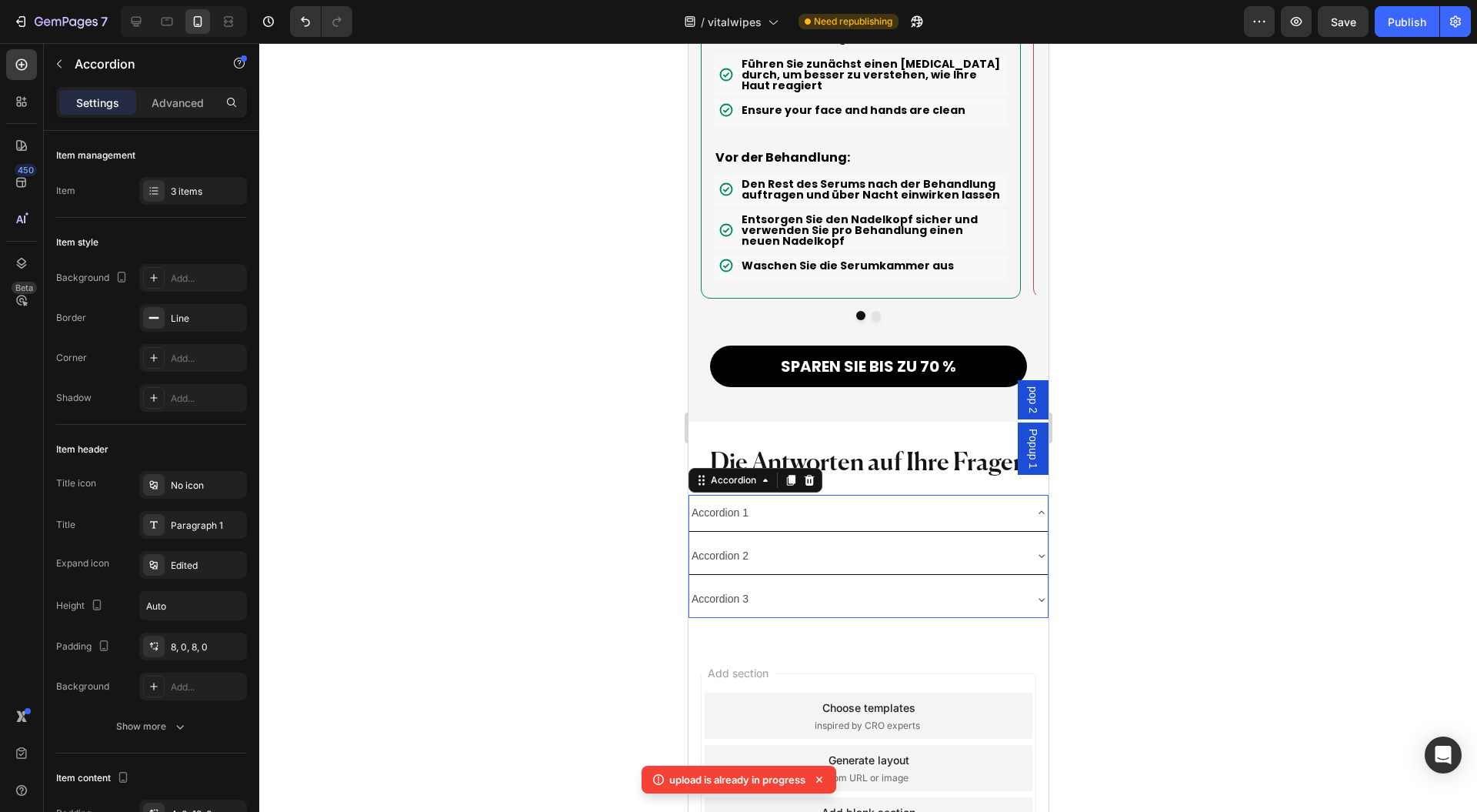
scroll to position [14176, 0]
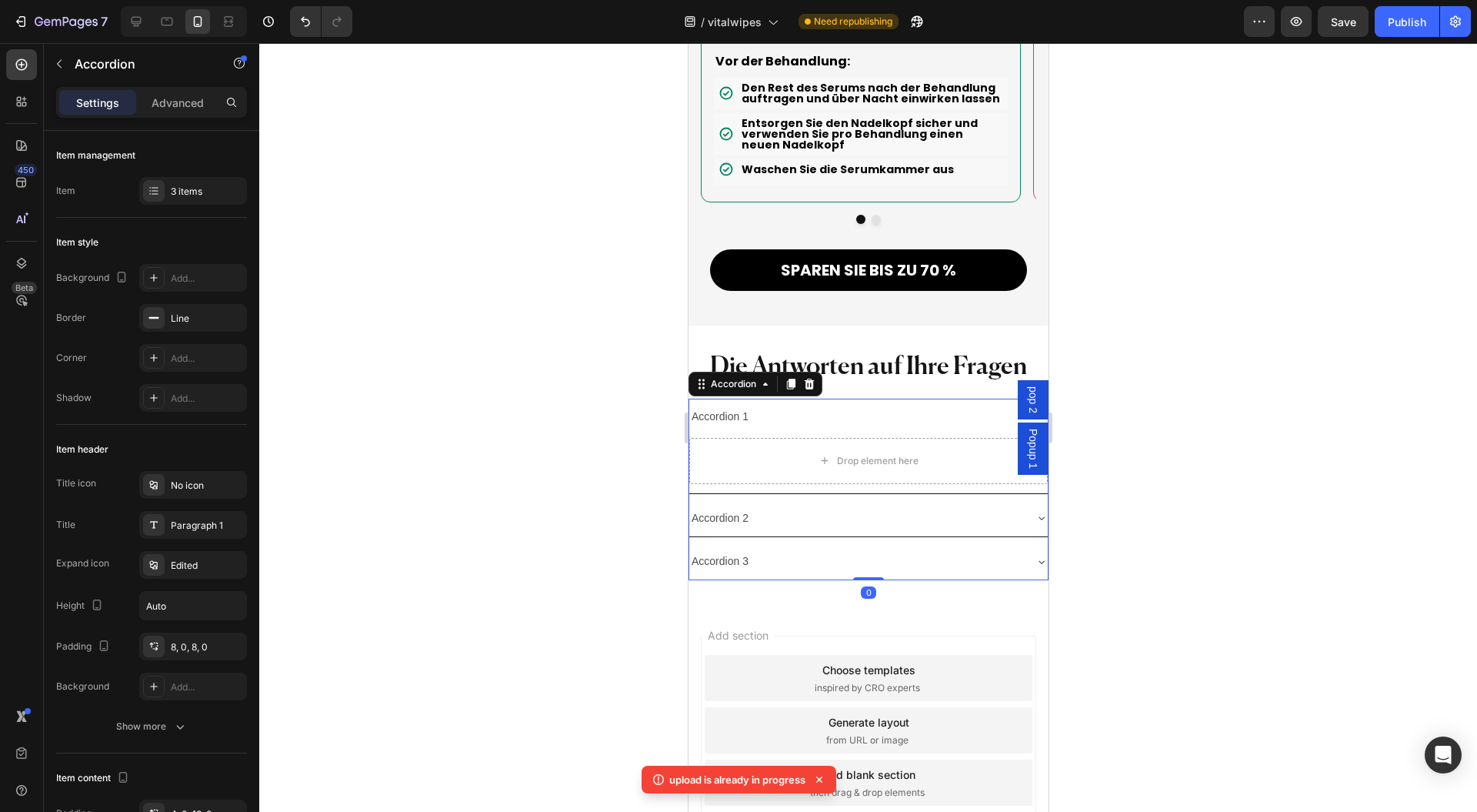
click at [711, 377] on div "Accordion" at bounding box center [733, 384] width 52 height 14
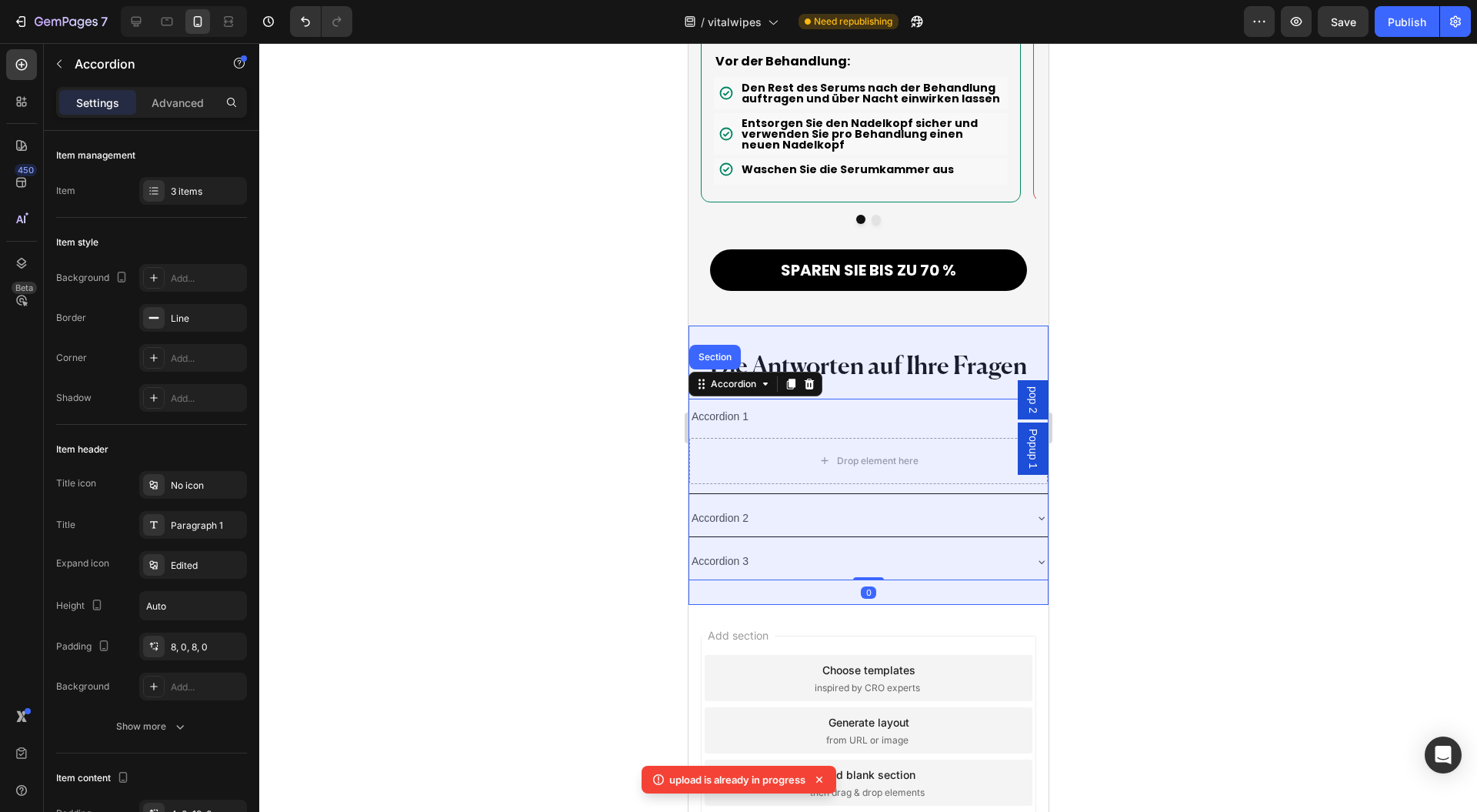
click at [719, 352] on div "Section" at bounding box center [714, 356] width 39 height 9
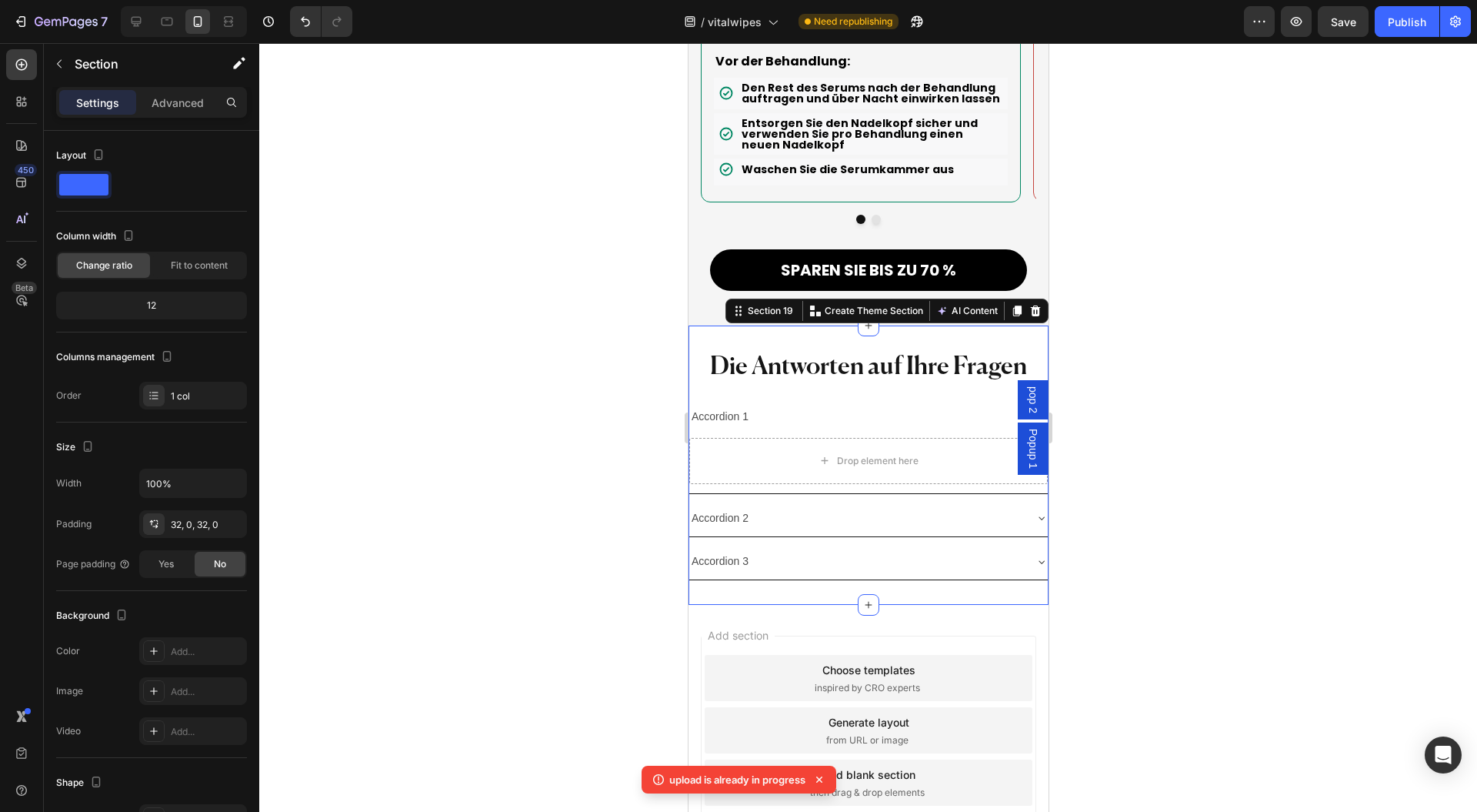
click at [1204, 346] on div at bounding box center [868, 427] width 1218 height 769
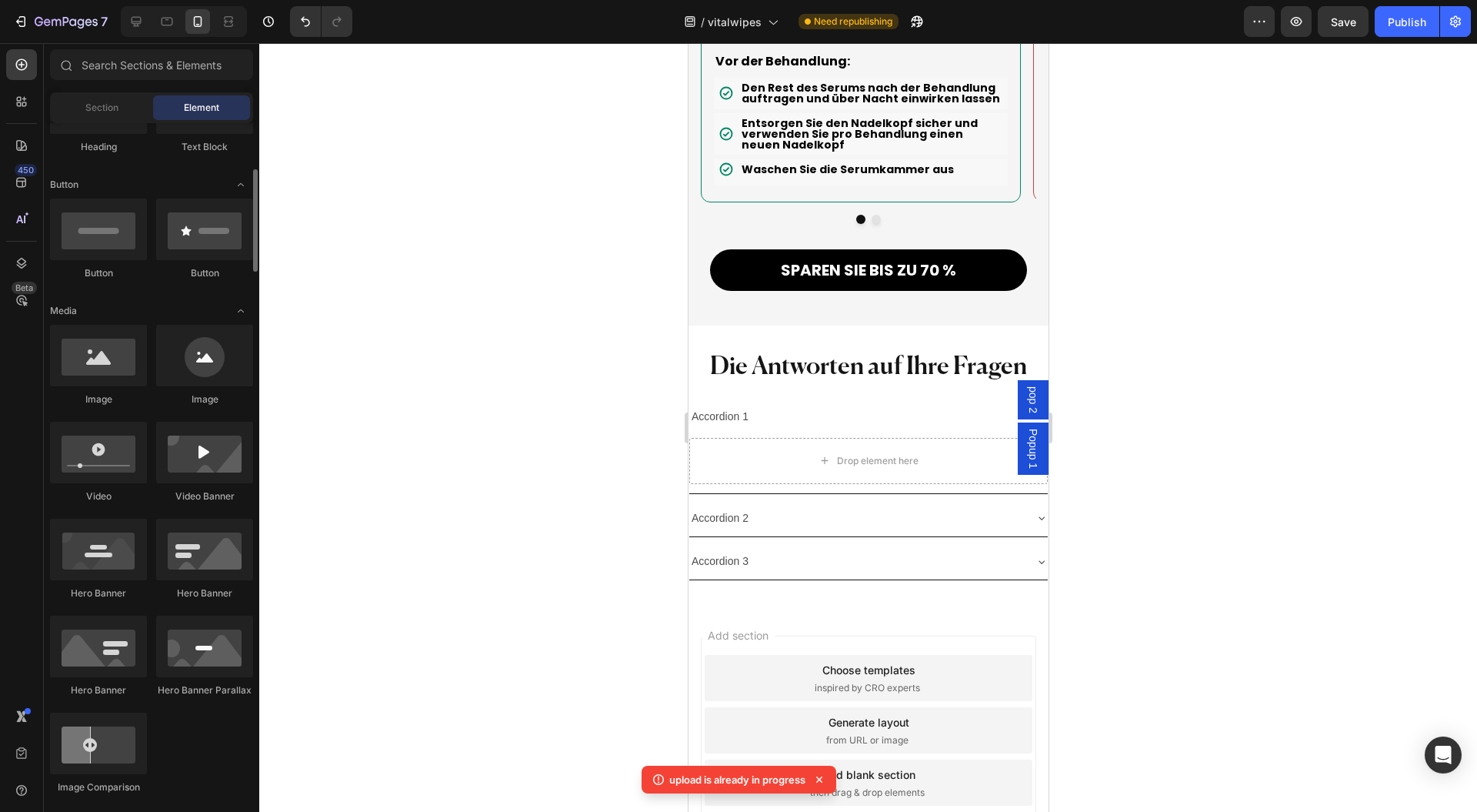
scroll to position [0, 0]
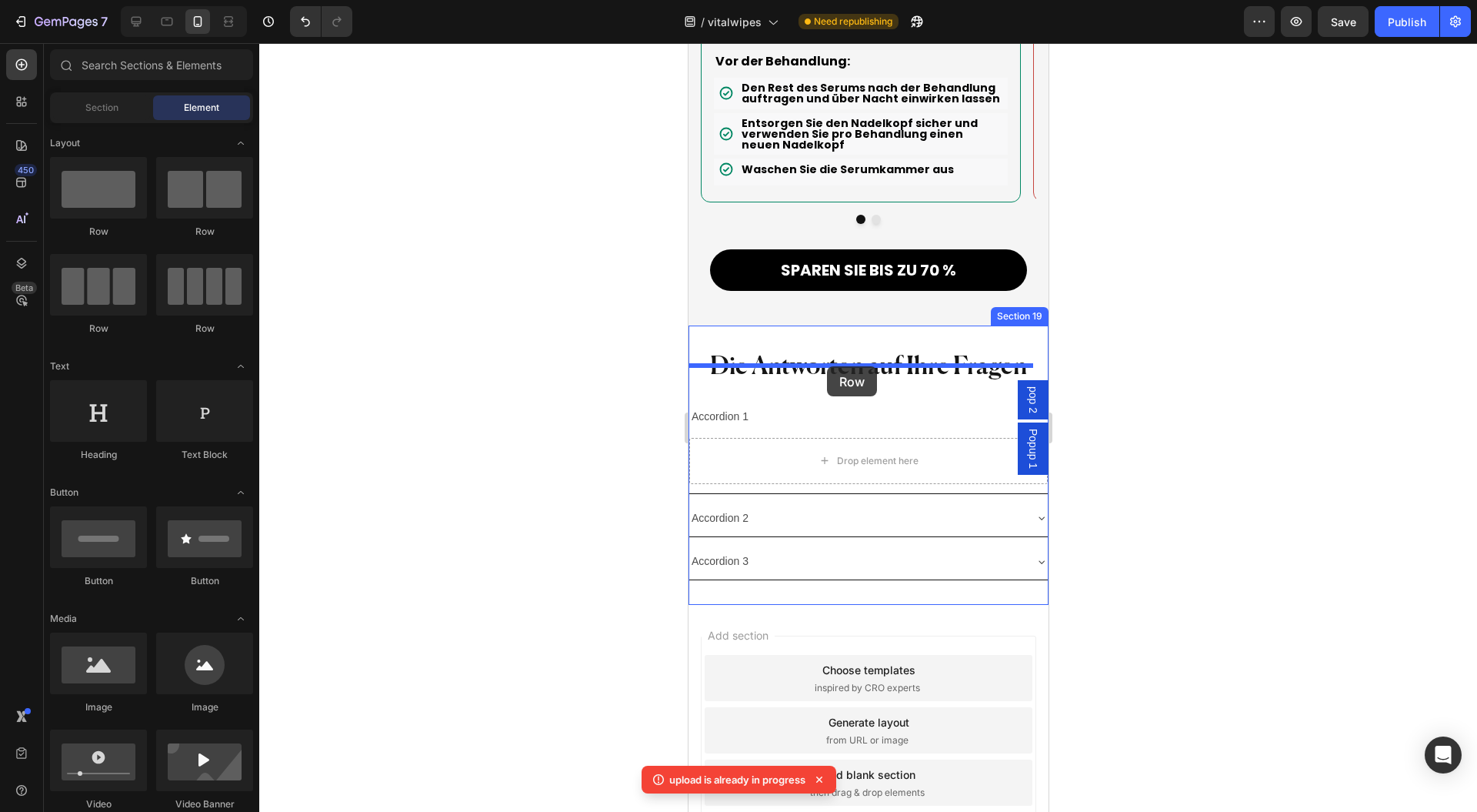
drag, startPoint x: 1146, startPoint y: 319, endPoint x: 826, endPoint y: 366, distance: 322.8
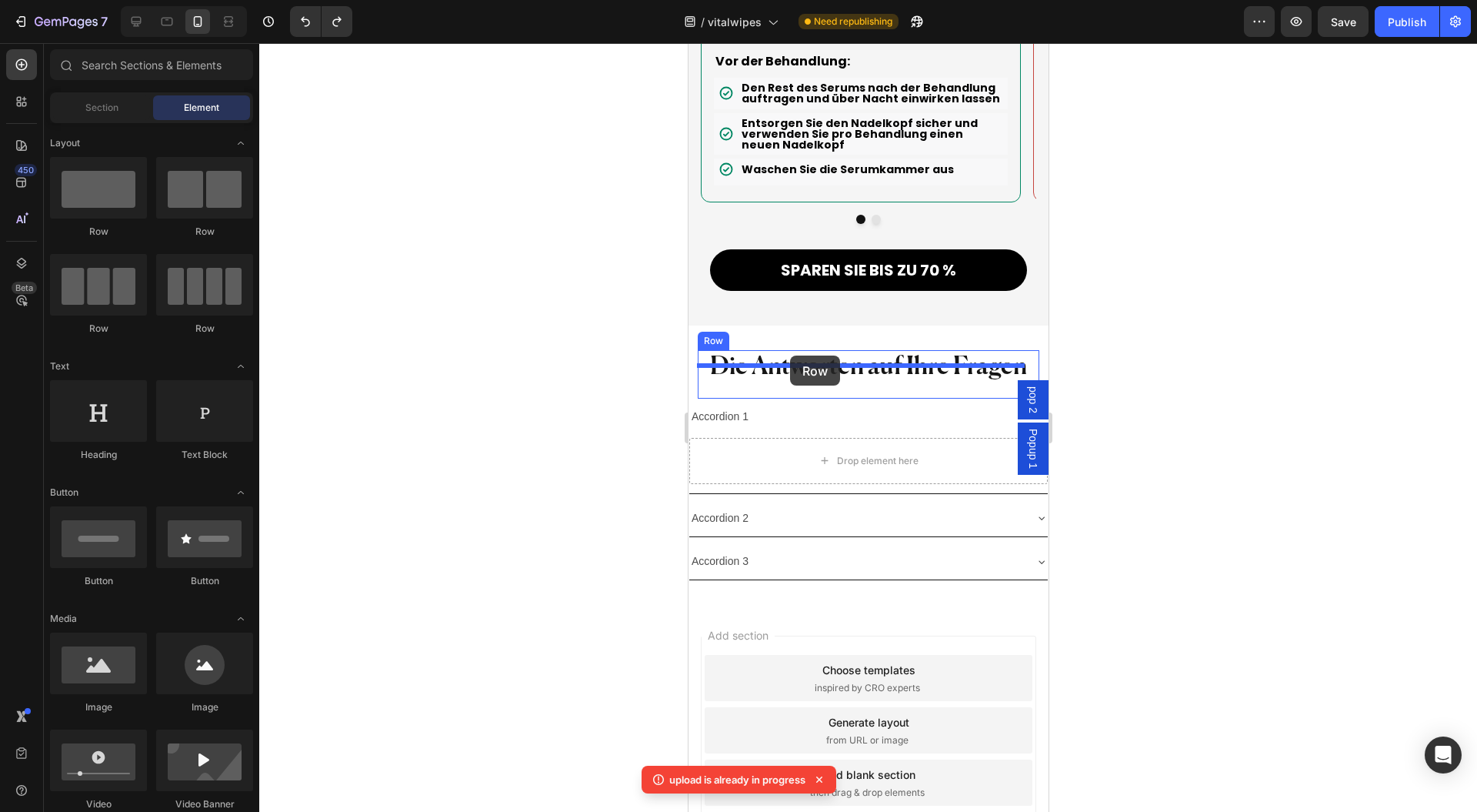
drag, startPoint x: 1289, startPoint y: 367, endPoint x: 790, endPoint y: 356, distance: 499.5
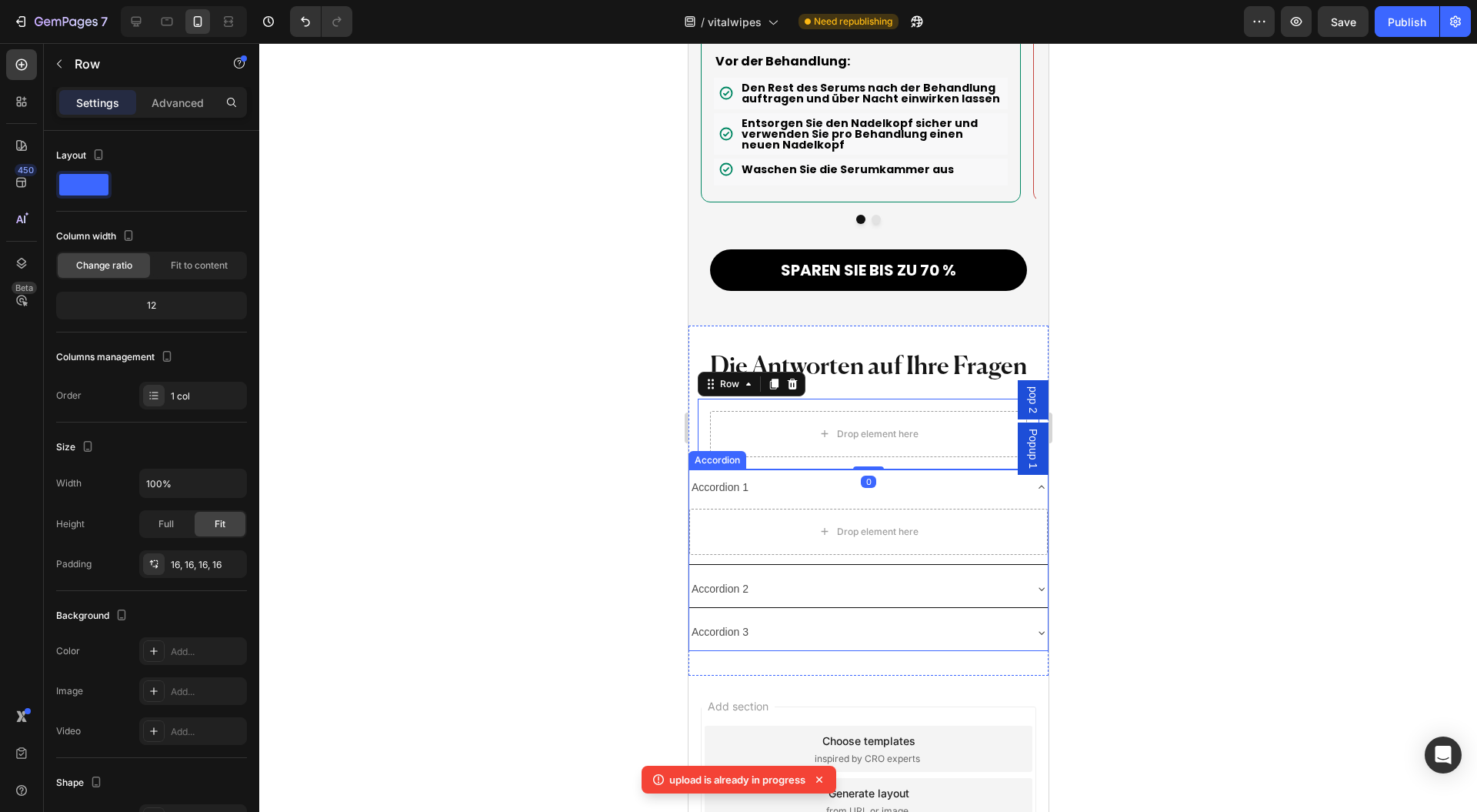
click at [780, 476] on div "Accordion 1" at bounding box center [856, 488] width 334 height 24
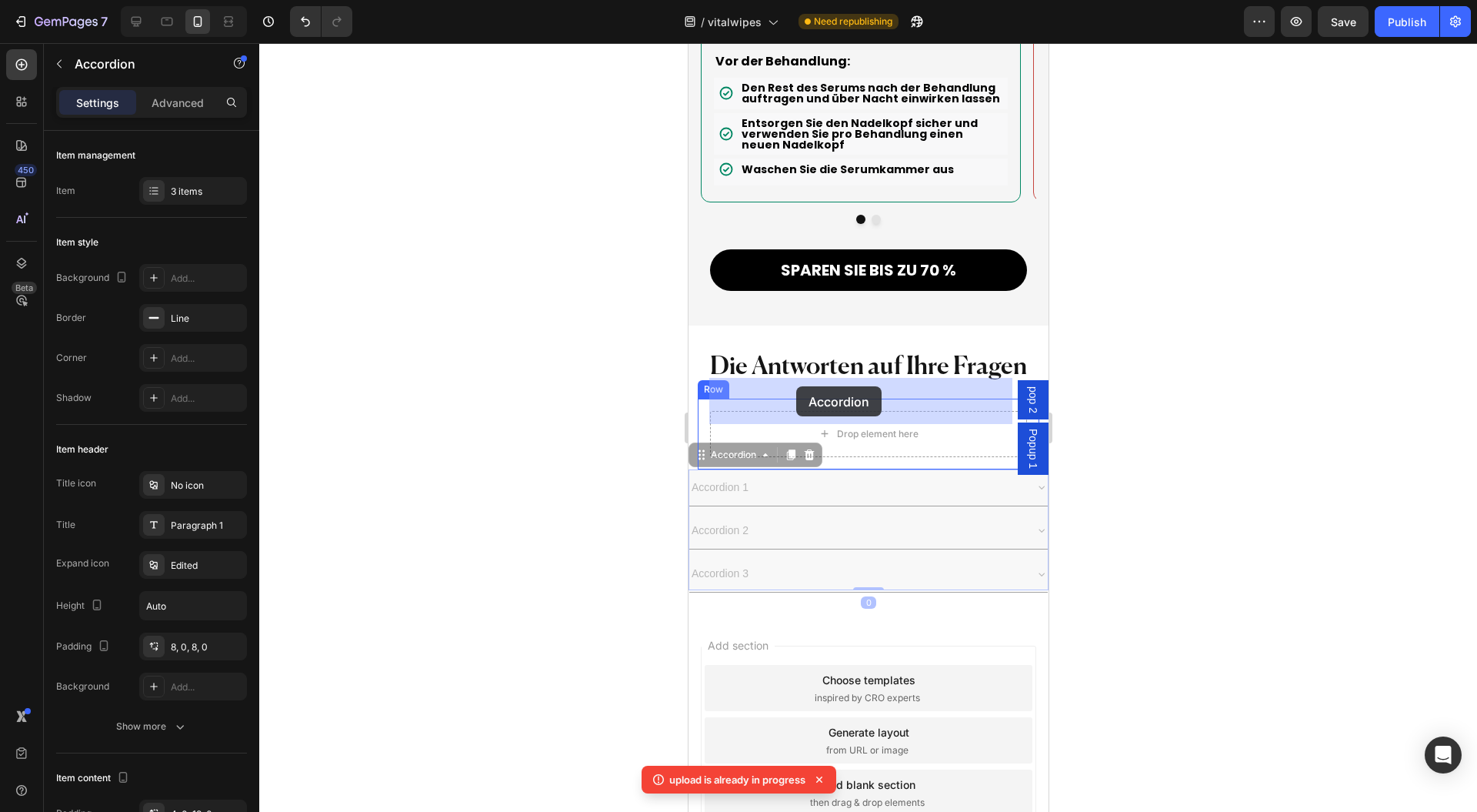
drag, startPoint x: 720, startPoint y: 423, endPoint x: 788, endPoint y: 388, distance: 76.4
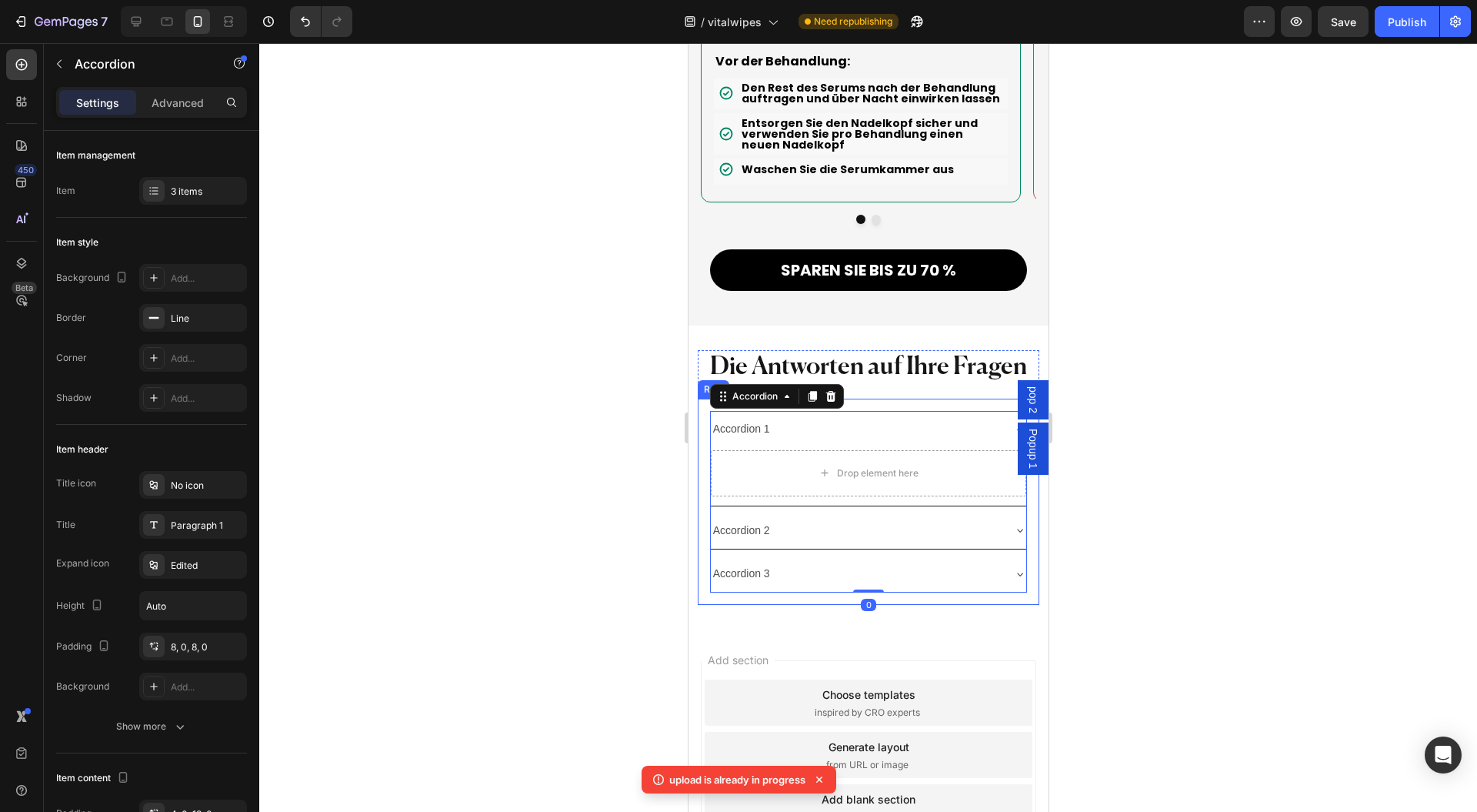
click at [700, 399] on div "Accordion 1 Drop element here Accordion 2 Accordion 3 Accordion 0 Row" at bounding box center [868, 502] width 342 height 207
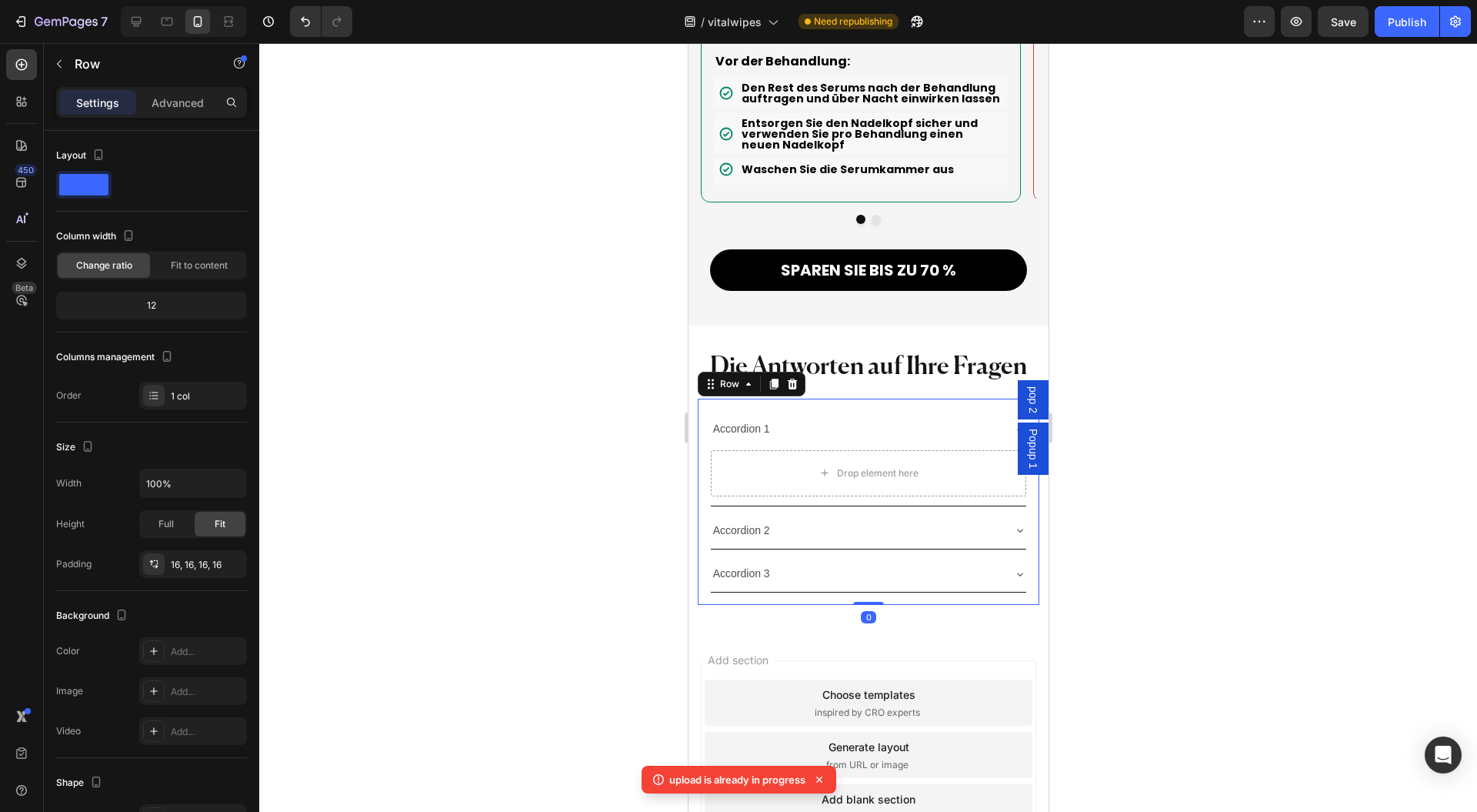
click at [166, 105] on p "Advanced" at bounding box center [178, 103] width 52 height 16
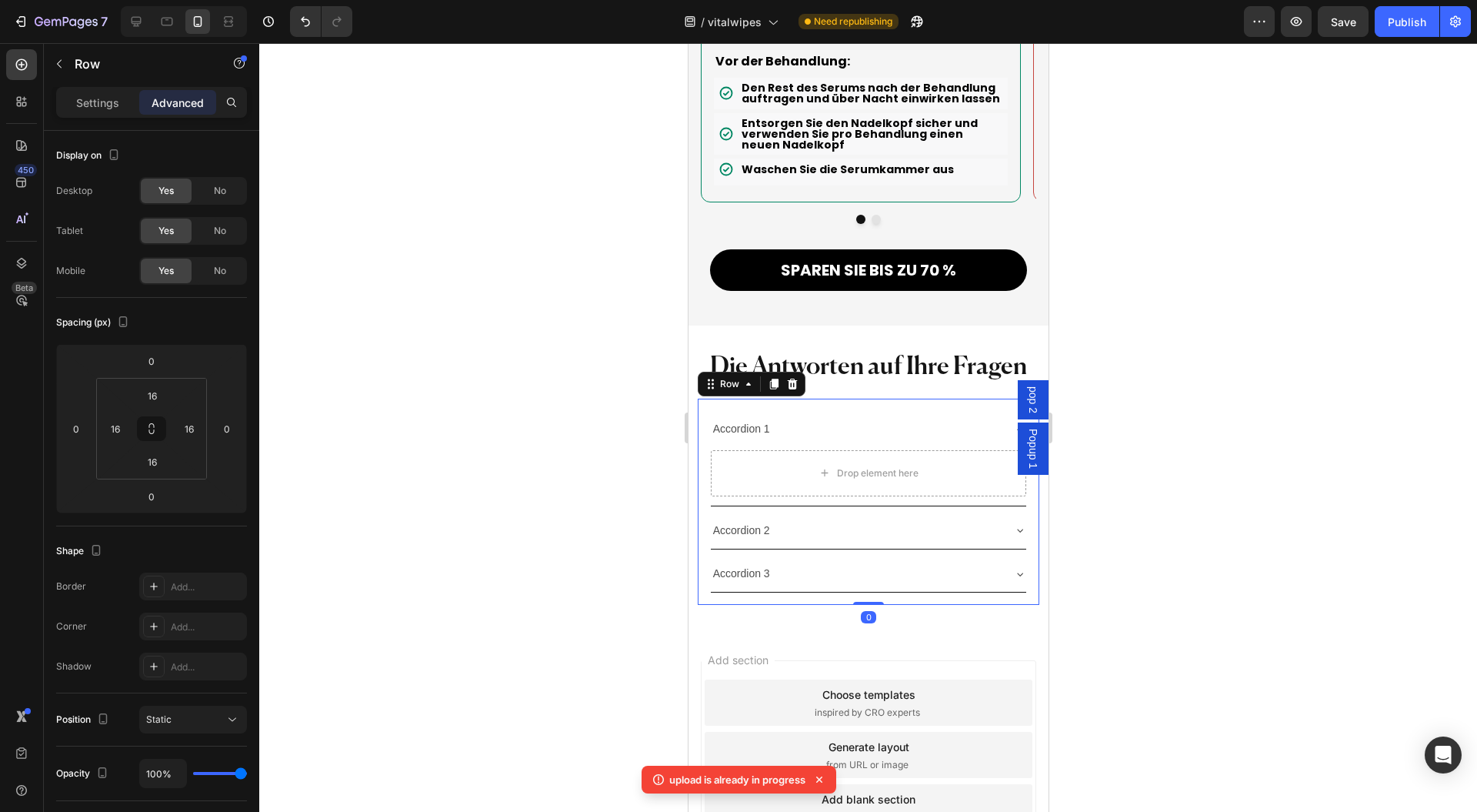
click at [149, 435] on button at bounding box center [151, 428] width 29 height 25
drag, startPoint x: 172, startPoint y: 385, endPoint x: 193, endPoint y: 466, distance: 83.4
click at [191, 0] on html "7 Version history / vitalwipes Need republishing Preview Save Publish 450 Beta …" at bounding box center [738, 0] width 1477 height 0
type input "0"
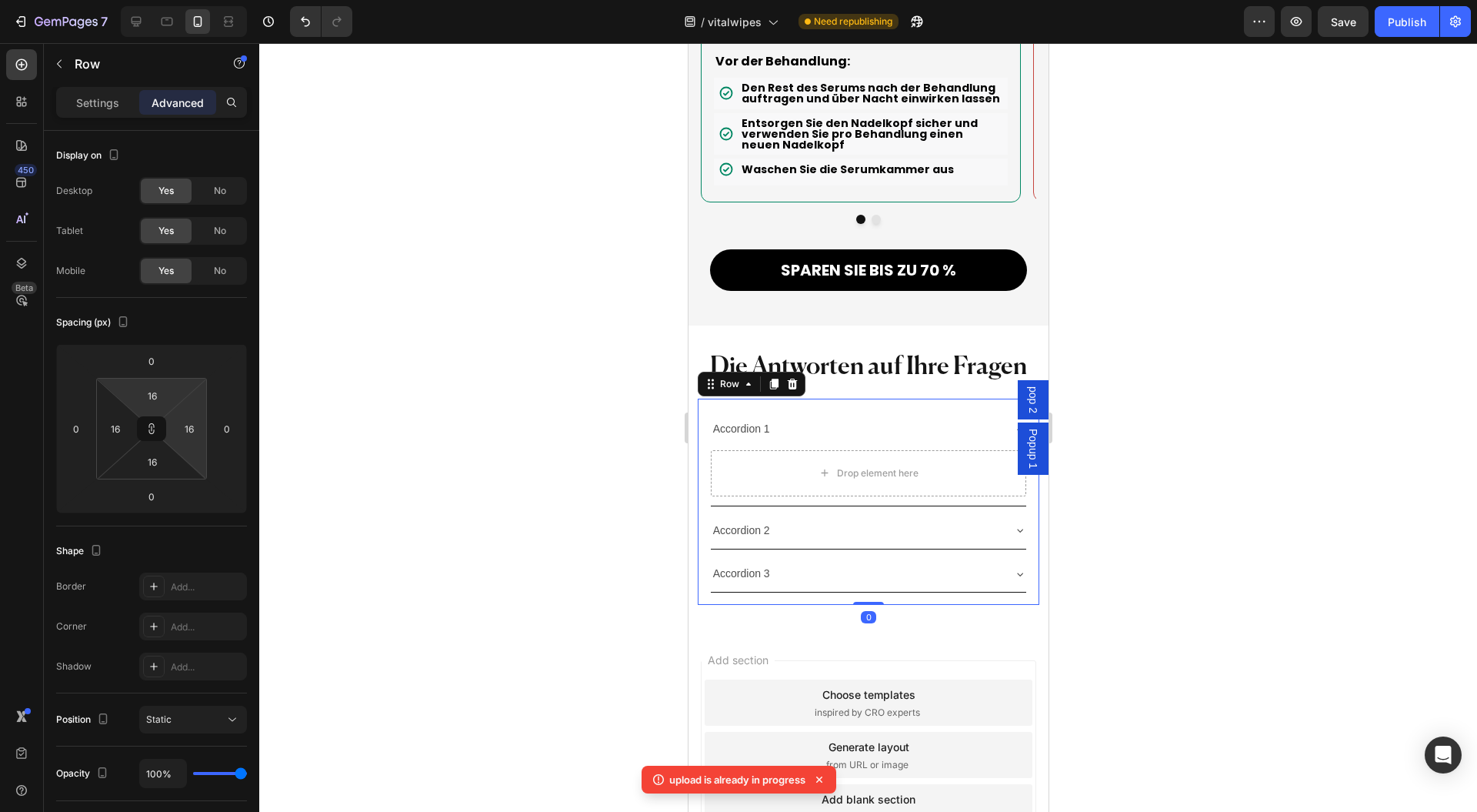
type input "0"
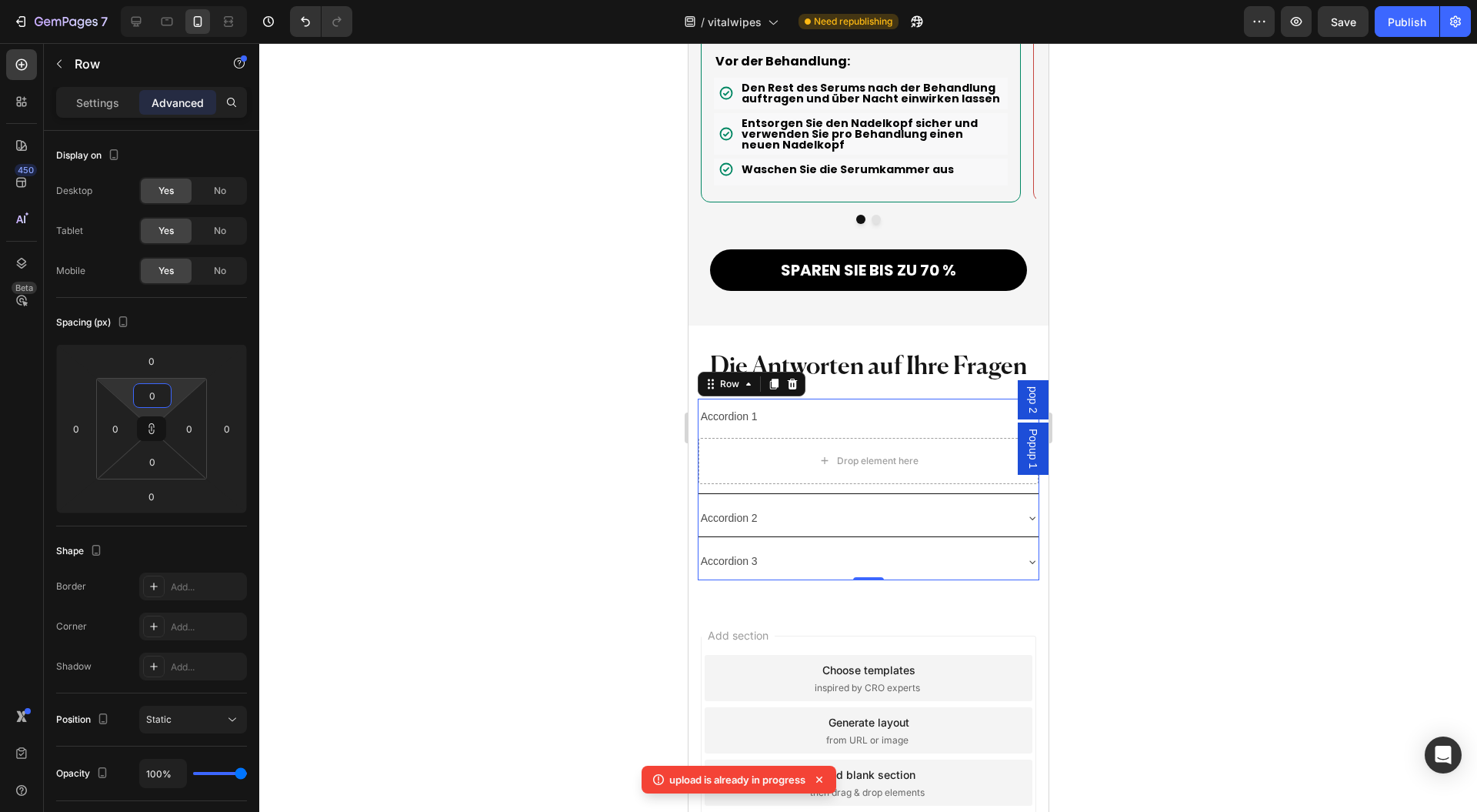
click at [156, 429] on icon at bounding box center [151, 428] width 12 height 12
click at [1222, 669] on div at bounding box center [868, 427] width 1218 height 769
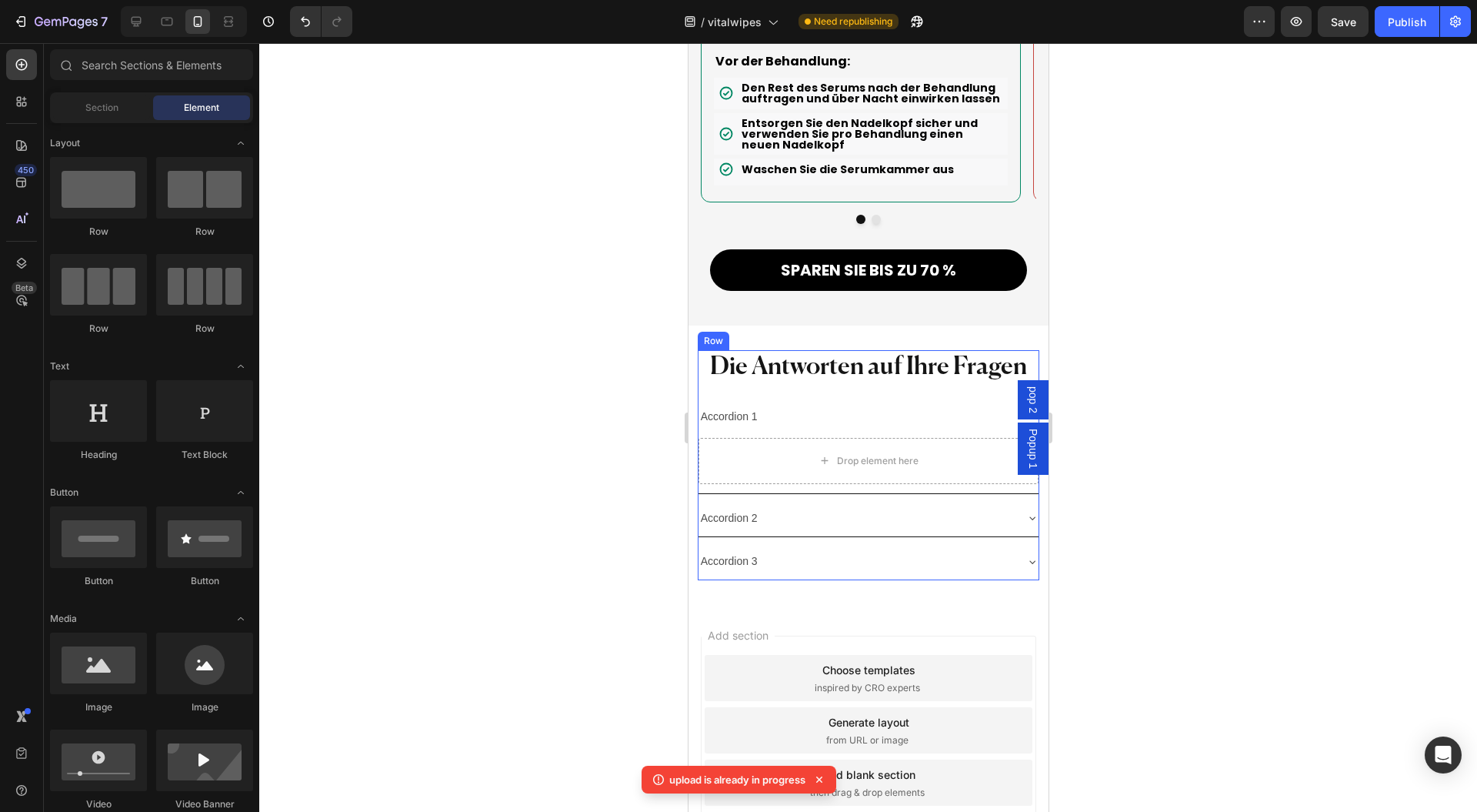
click at [763, 352] on p "Die Antworten auf Ihre Fragen" at bounding box center [868, 368] width 339 height 32
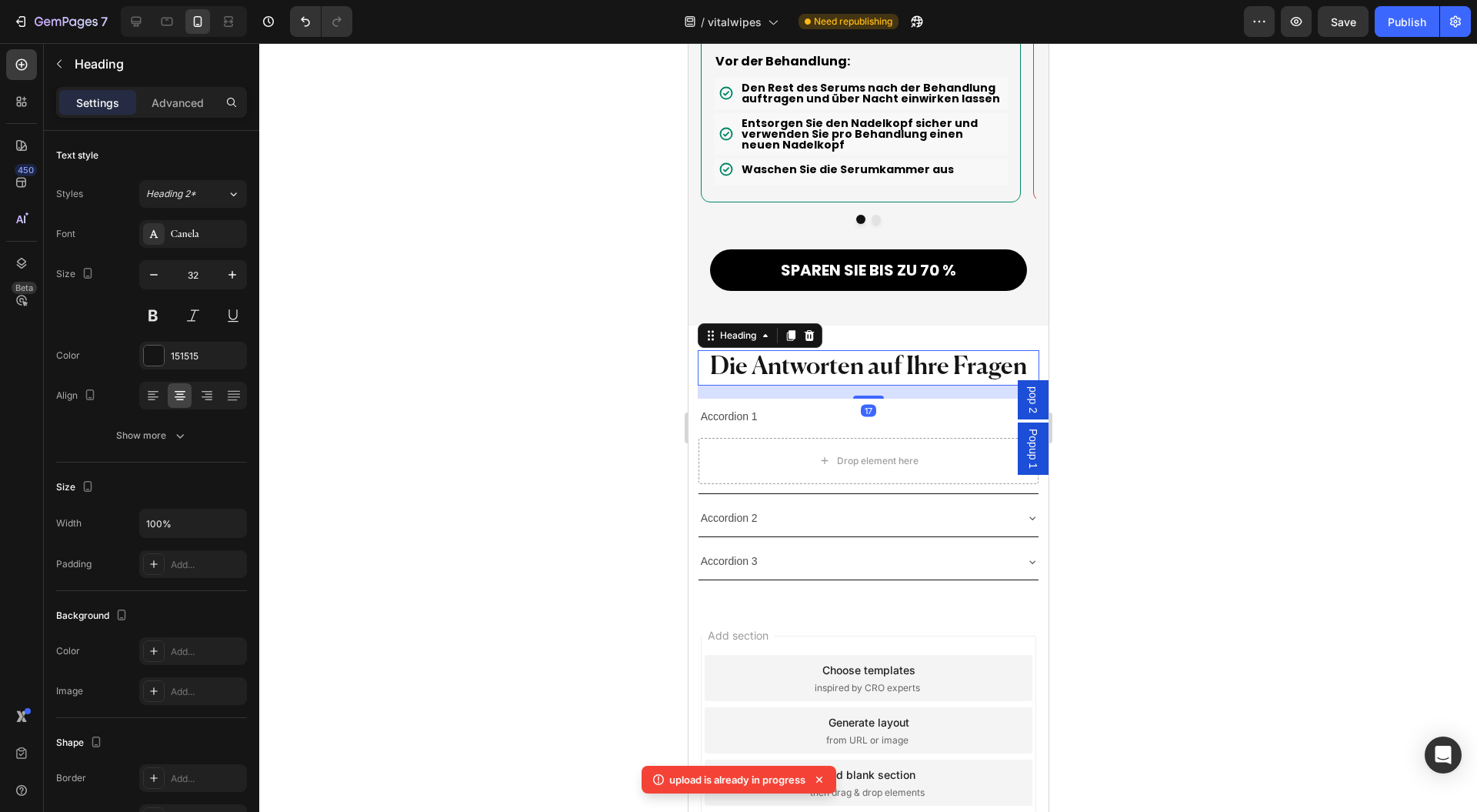
click at [235, 269] on icon "button" at bounding box center [232, 274] width 15 height 15
click at [237, 269] on icon "button" at bounding box center [232, 274] width 15 height 15
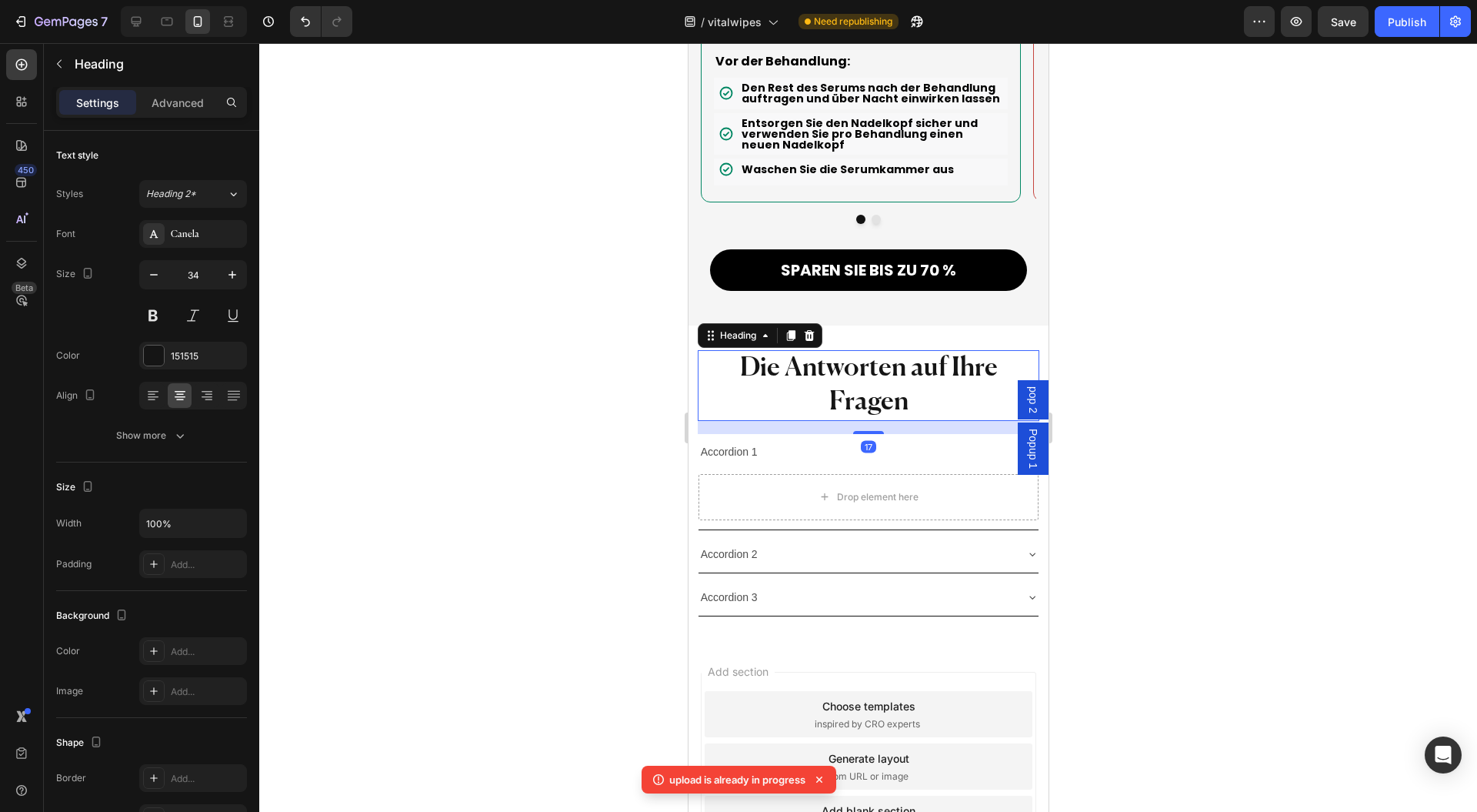
click at [230, 264] on button "button" at bounding box center [233, 275] width 28 height 28
type input "35"
click at [416, 305] on div at bounding box center [868, 427] width 1218 height 769
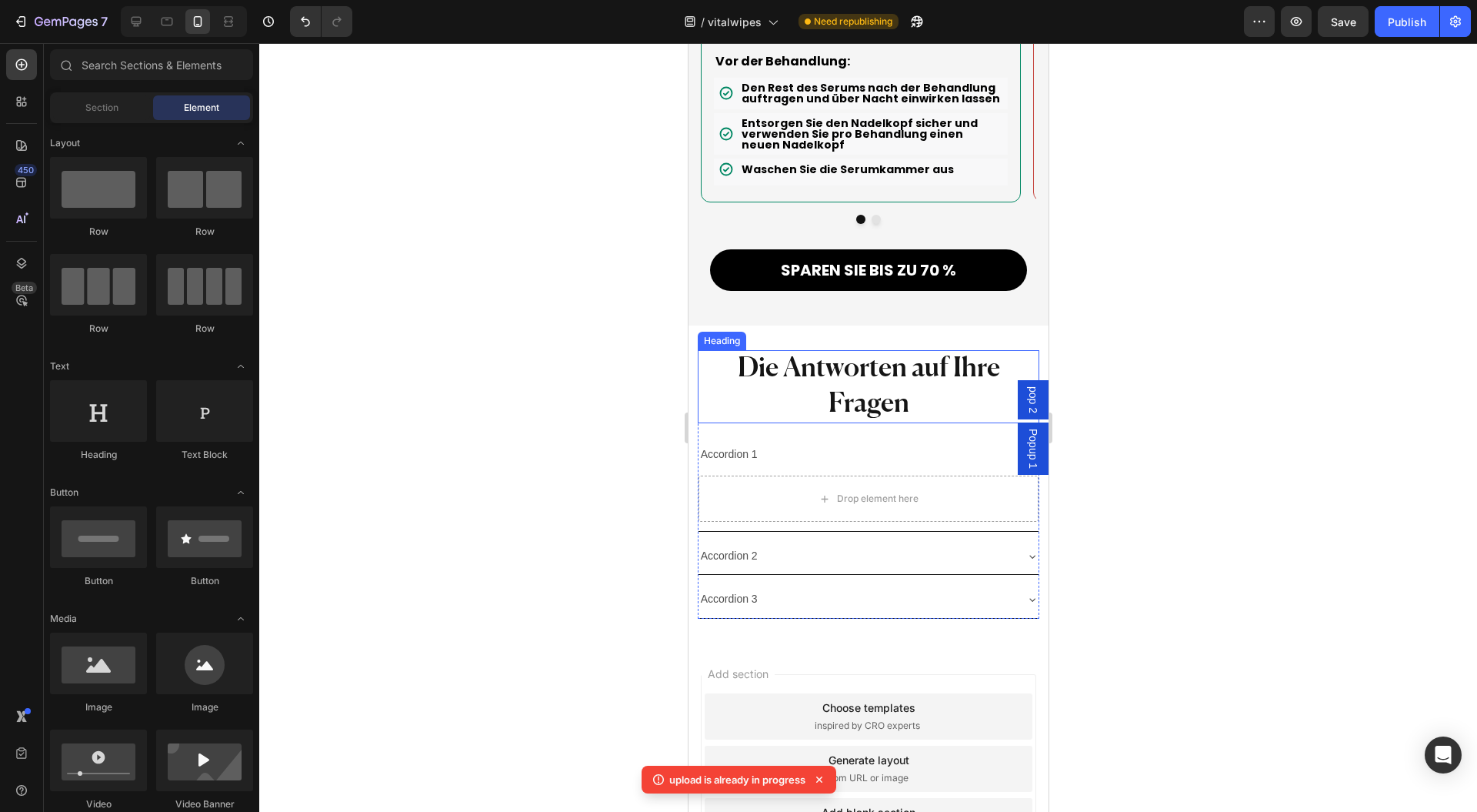
click at [862, 352] on p "Die Antworten auf Ihre Fragen" at bounding box center [868, 387] width 339 height 70
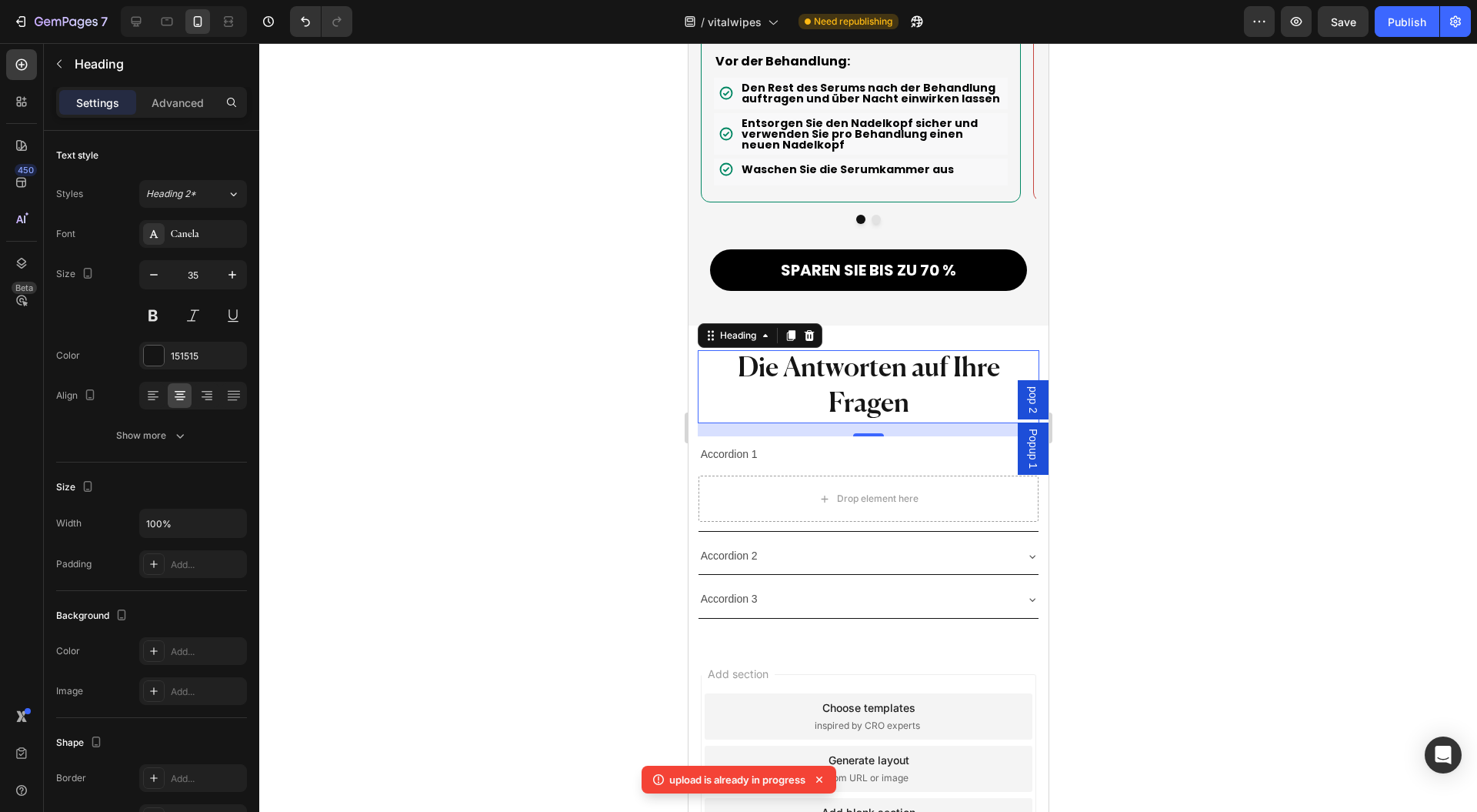
click at [586, 355] on div at bounding box center [868, 427] width 1218 height 769
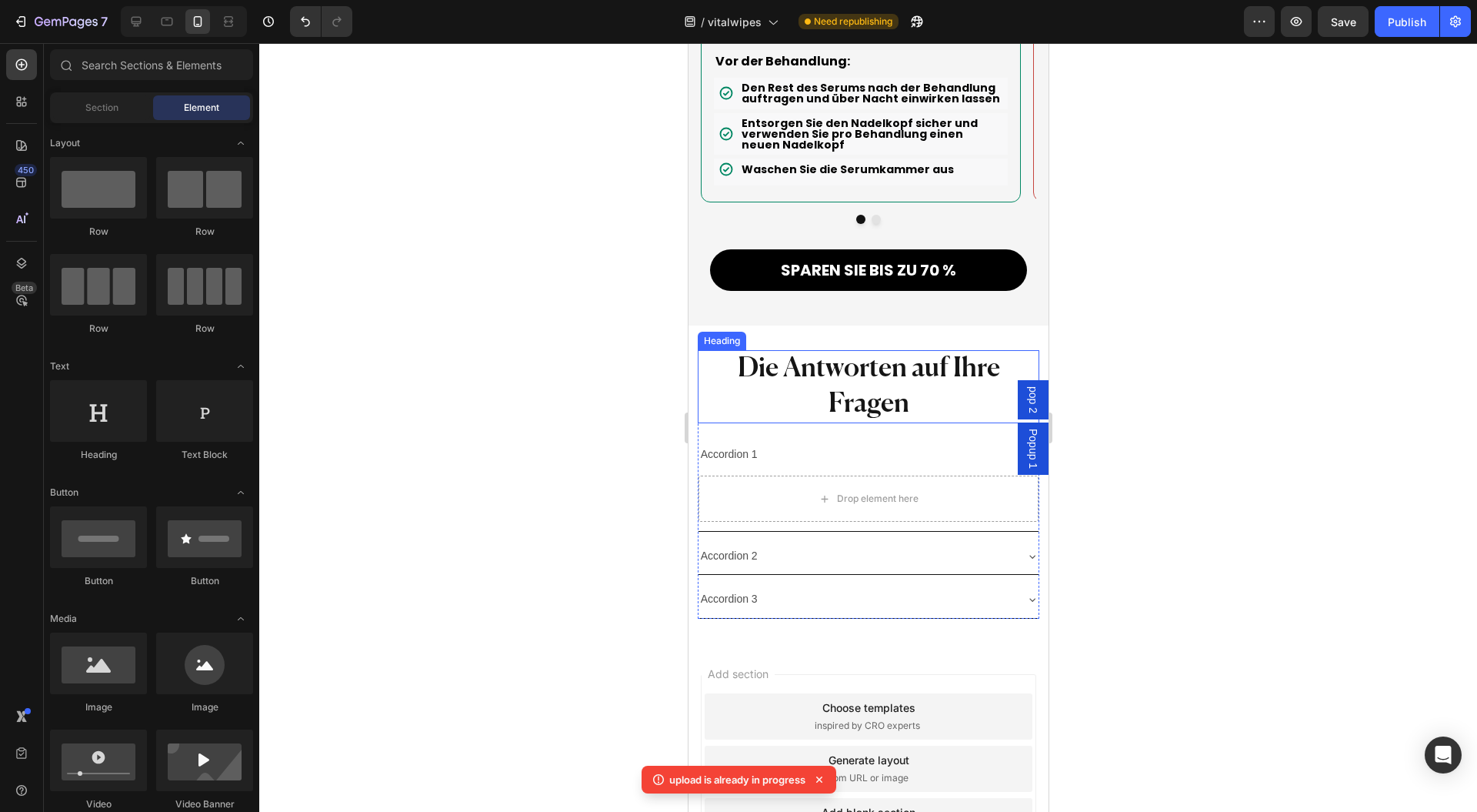
click at [782, 352] on p "Die Antworten auf Ihre Fragen" at bounding box center [868, 387] width 339 height 70
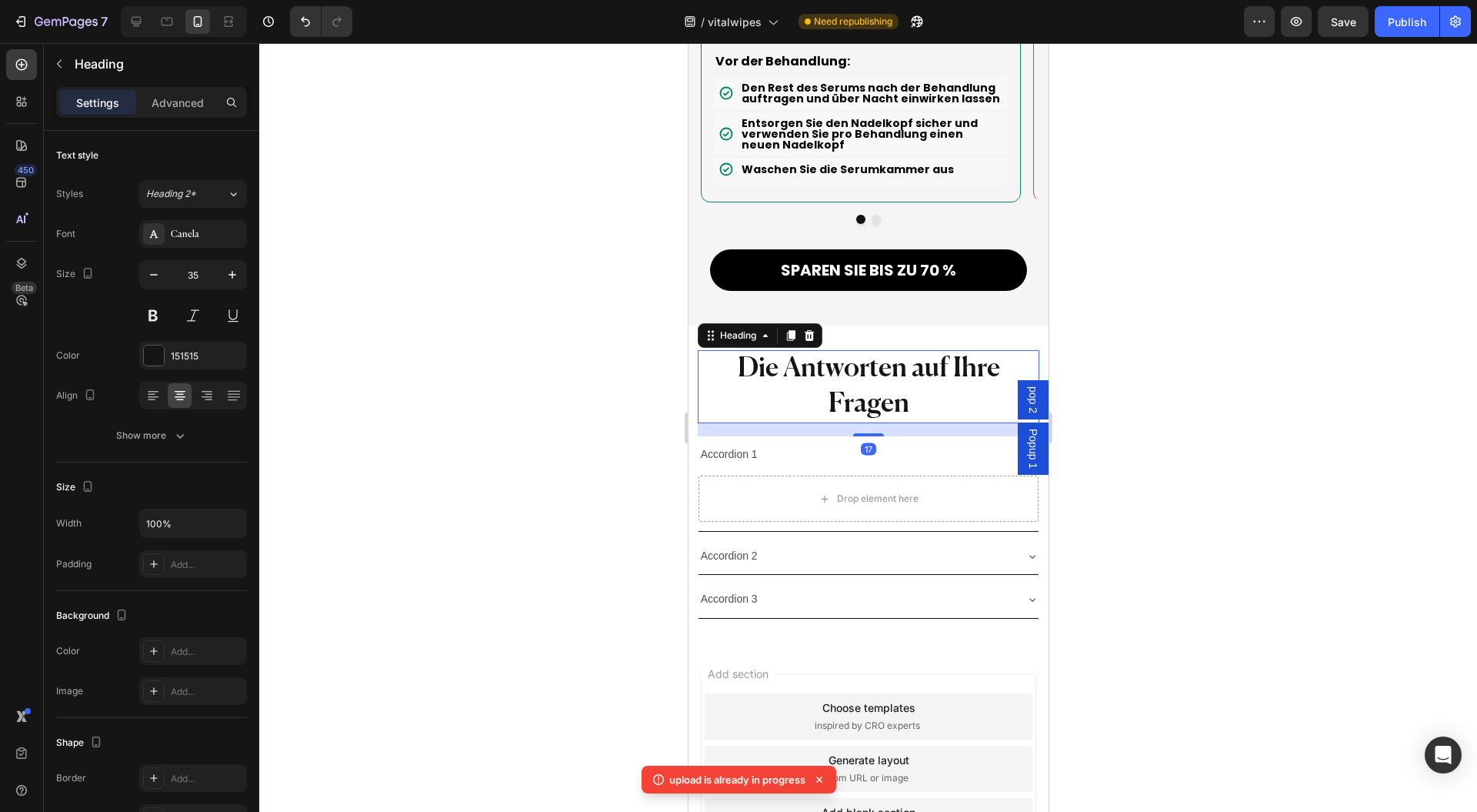
click at [157, 272] on icon "button" at bounding box center [153, 274] width 15 height 15
click at [159, 272] on icon "button" at bounding box center [153, 274] width 15 height 15
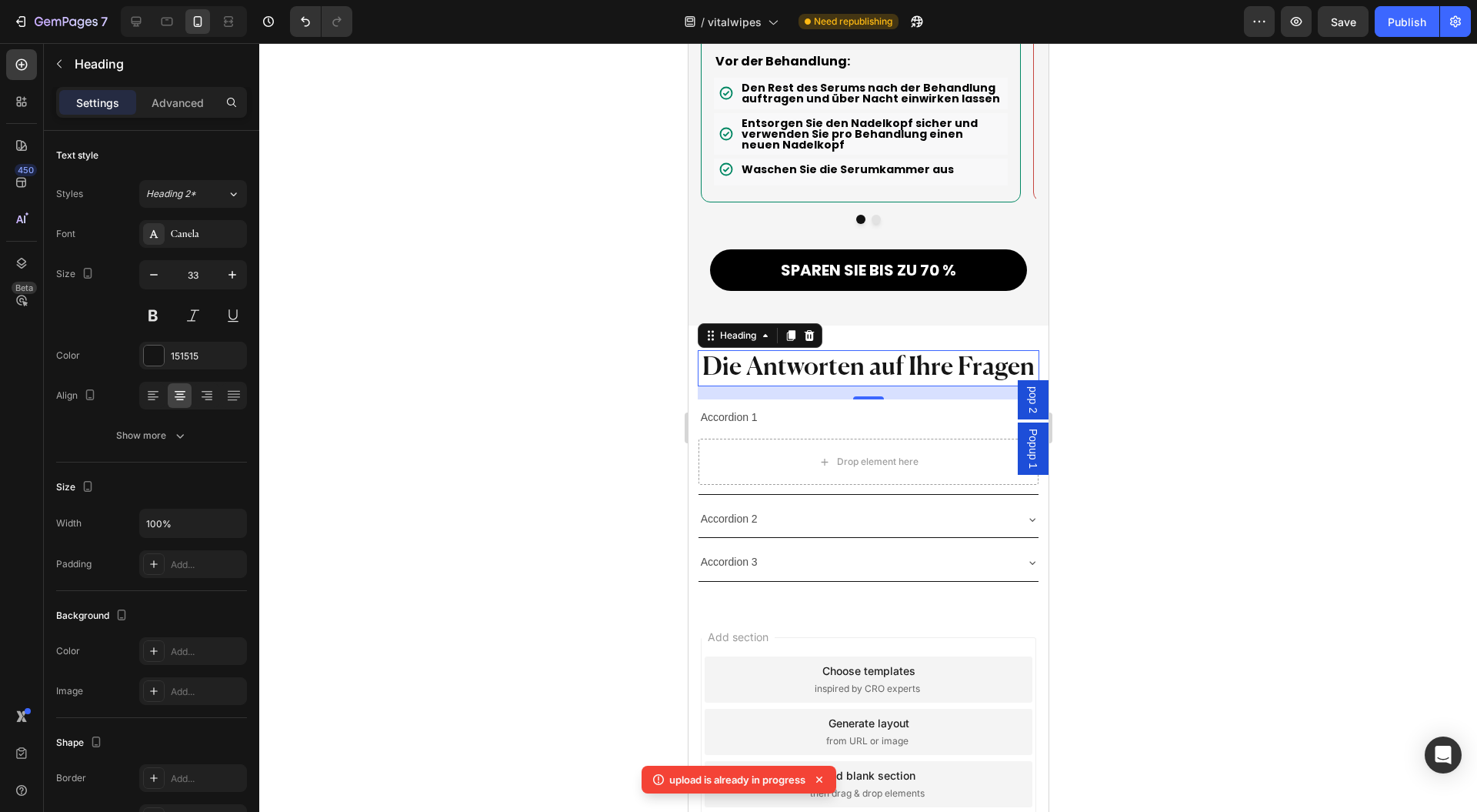
click at [151, 275] on icon "button" at bounding box center [153, 274] width 15 height 15
type input "32"
click at [405, 299] on div at bounding box center [868, 427] width 1218 height 769
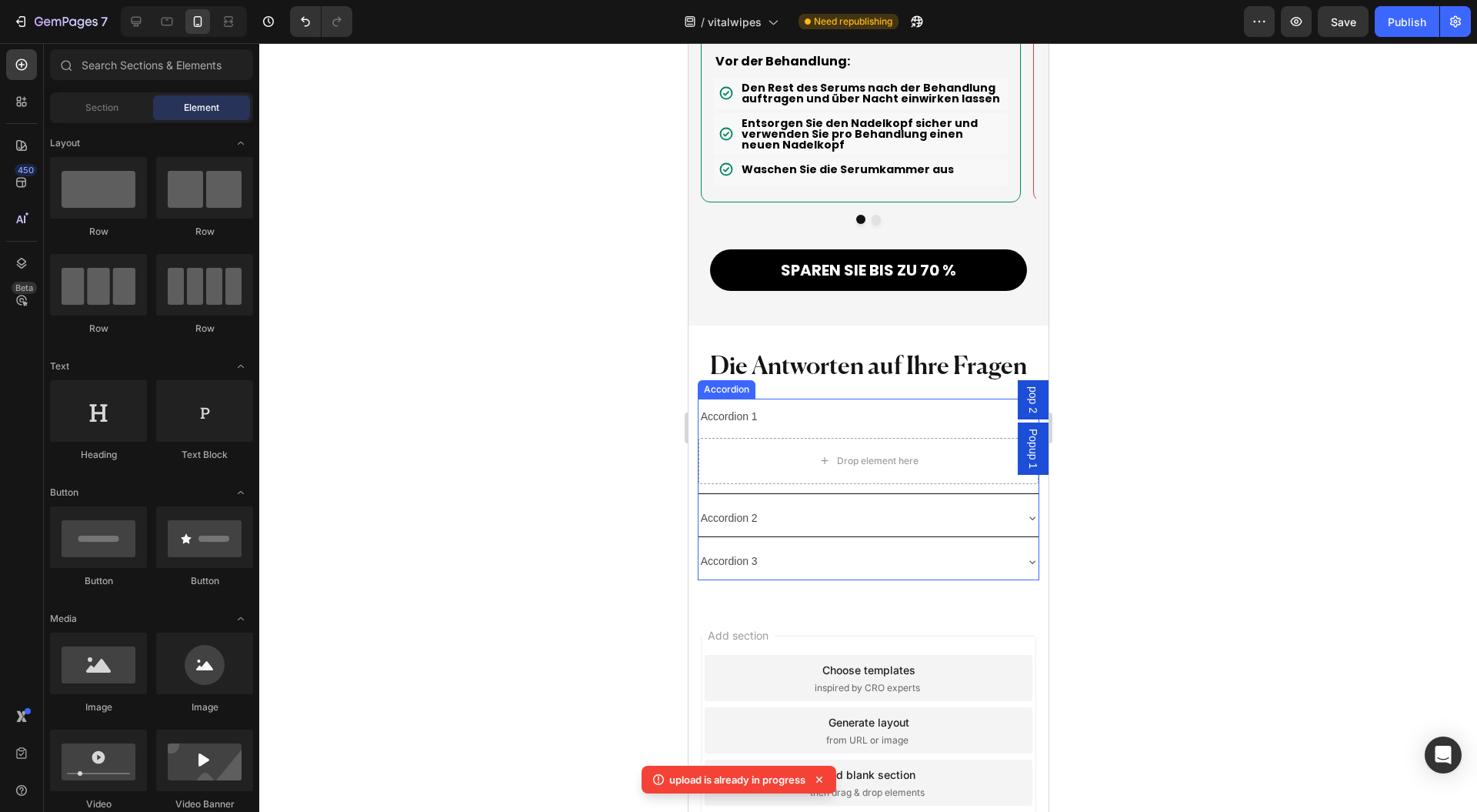
click at [739, 405] on div "Accordion 1" at bounding box center [729, 417] width 62 height 24
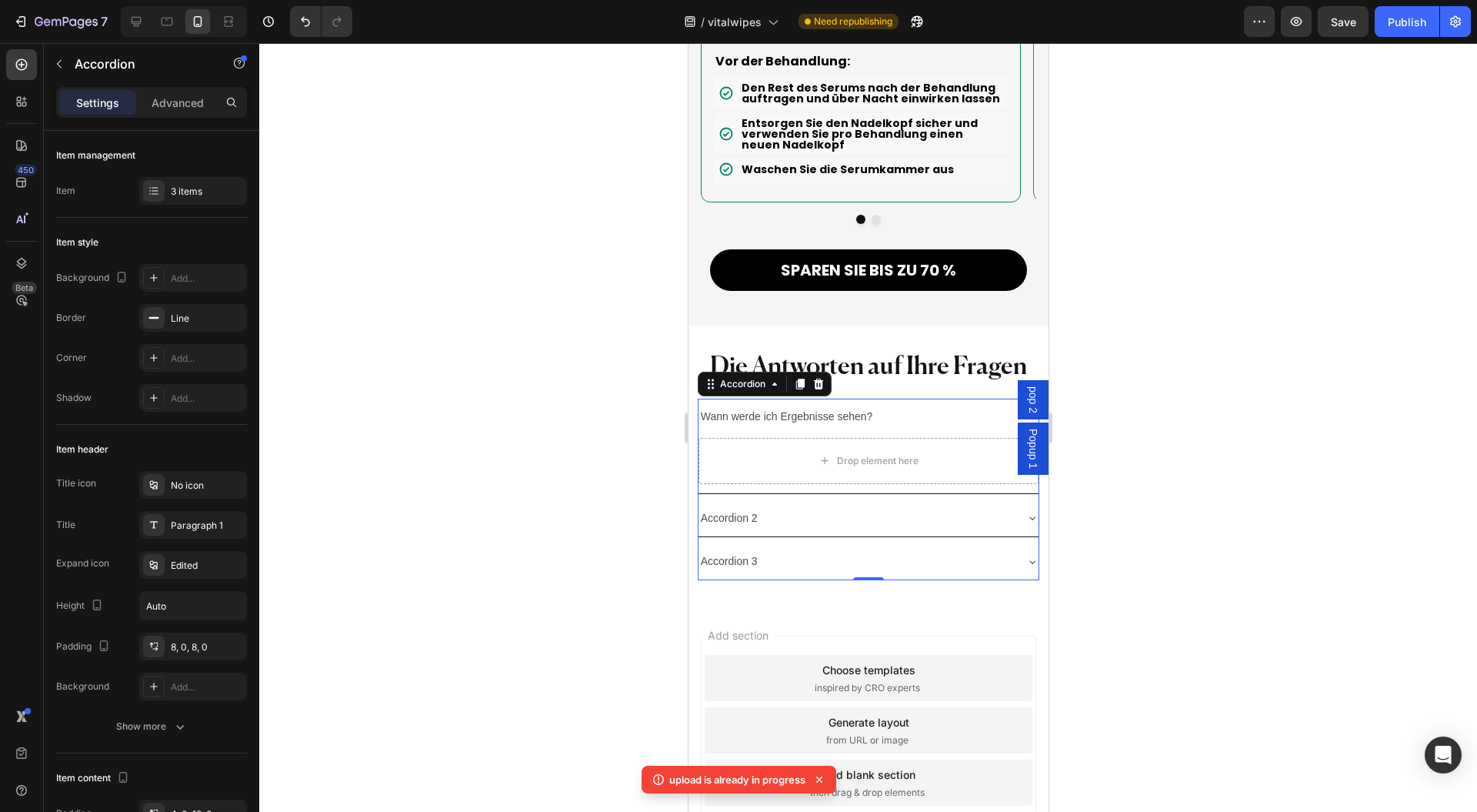
click at [738, 509] on p "Accordion 2" at bounding box center [728, 518] width 57 height 19
click at [717, 552] on p "Accordion 3" at bounding box center [728, 561] width 57 height 19
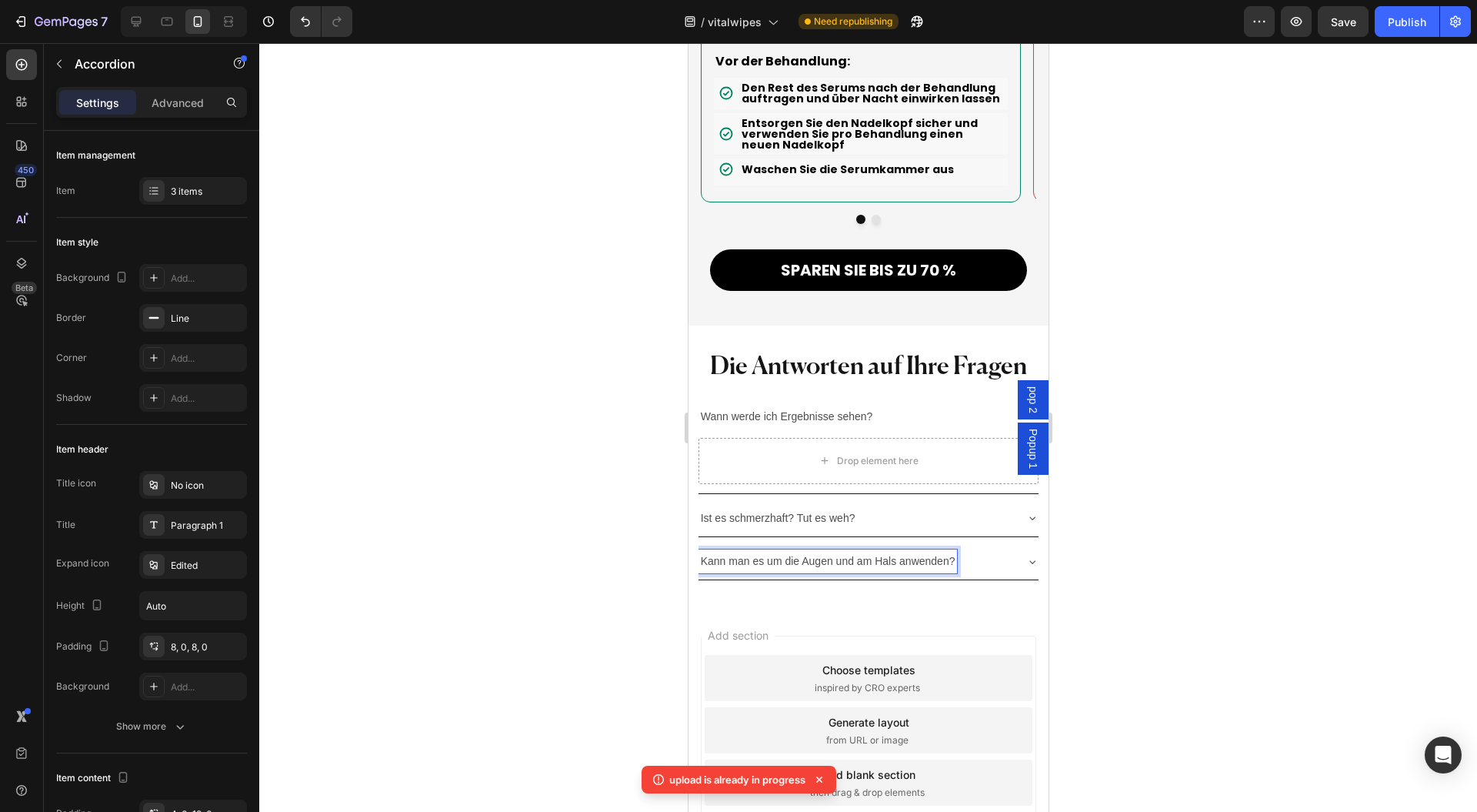
click at [980, 543] on div "Kann man es um die Augen und am Hals anwenden?" at bounding box center [868, 561] width 341 height 36
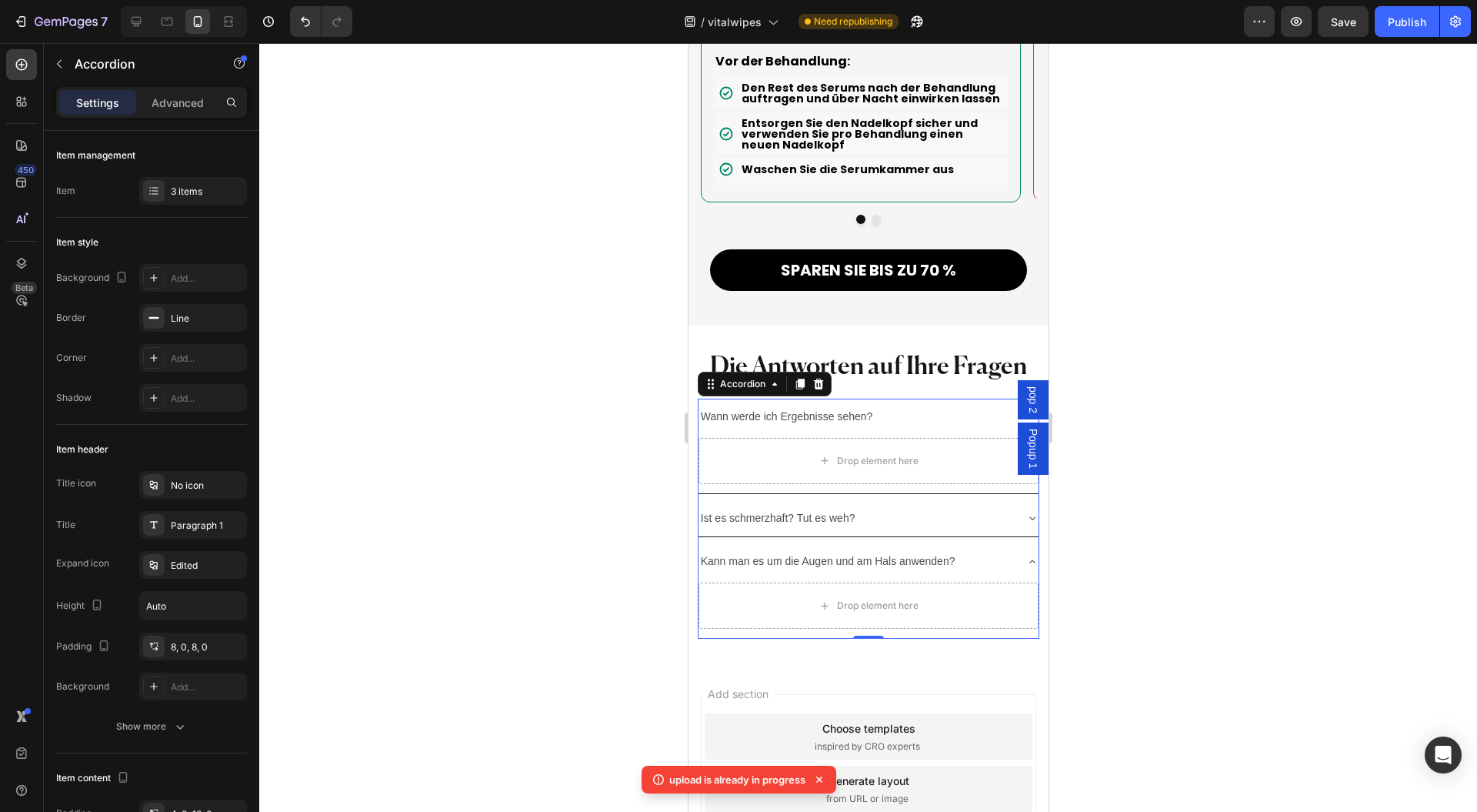
click at [977, 543] on div "Kann man es um die Augen und am Hals anwenden?" at bounding box center [868, 561] width 341 height 36
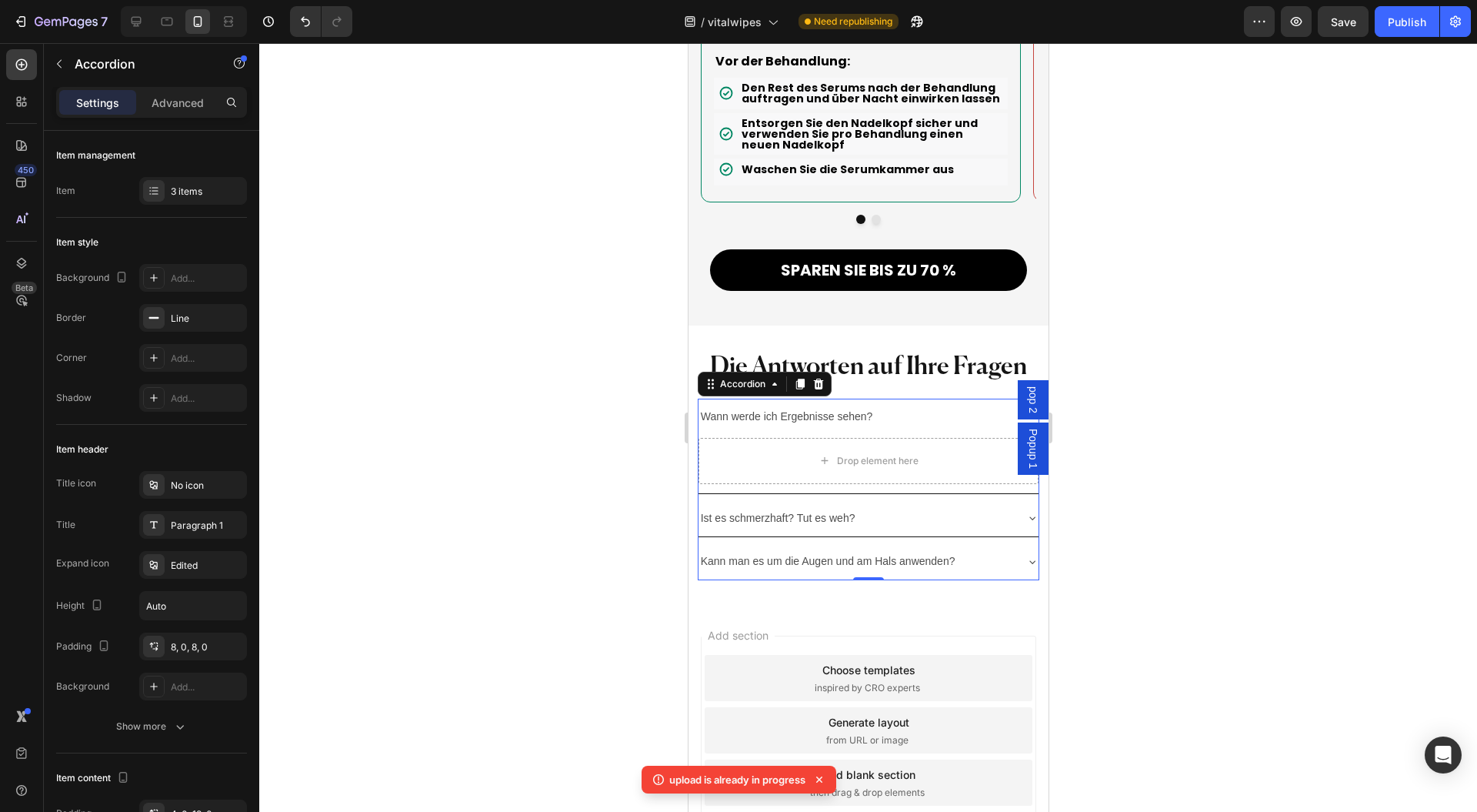
click at [211, 195] on div "3 items" at bounding box center [207, 192] width 72 height 14
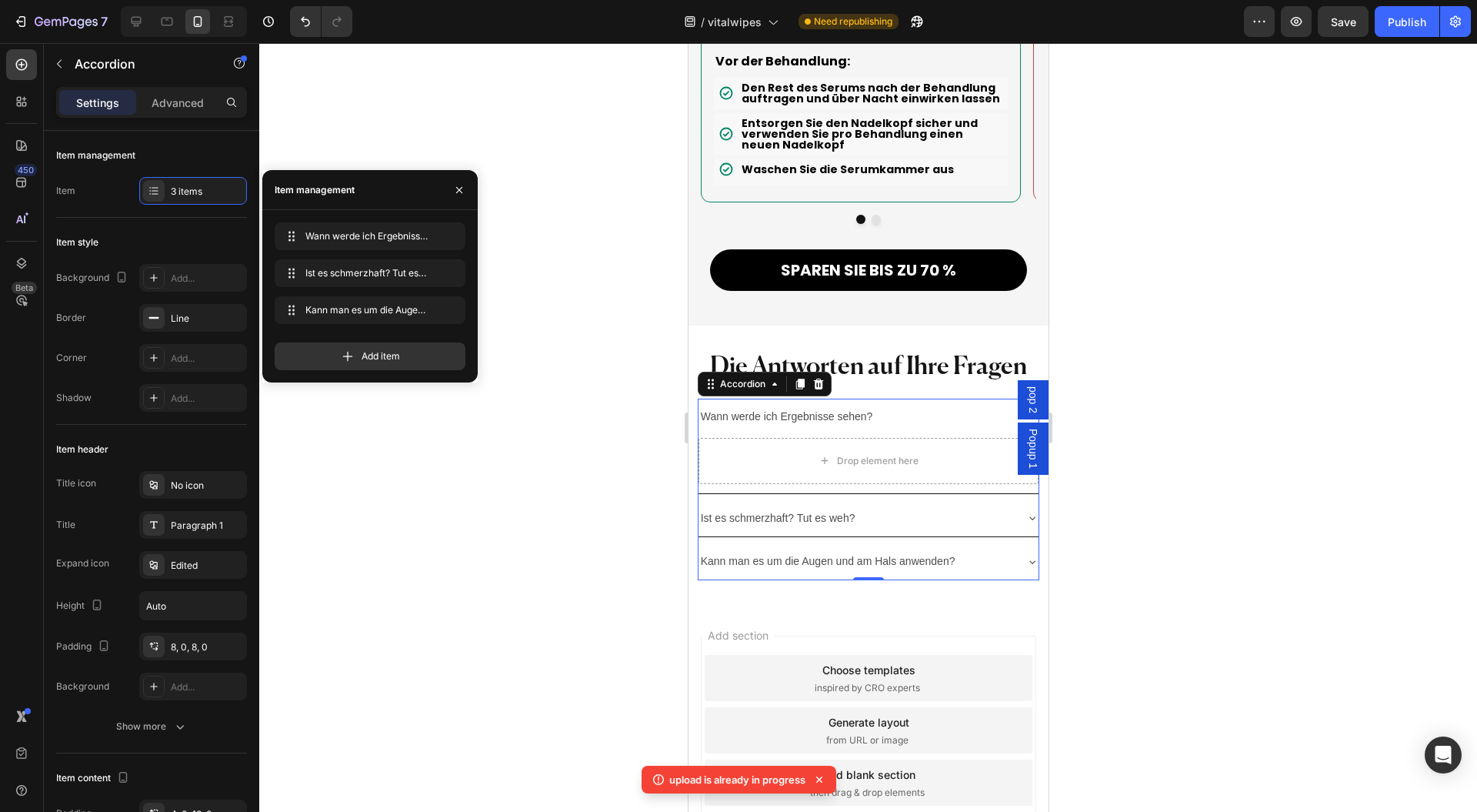
click at [407, 360] on div "Add item" at bounding box center [370, 356] width 191 height 28
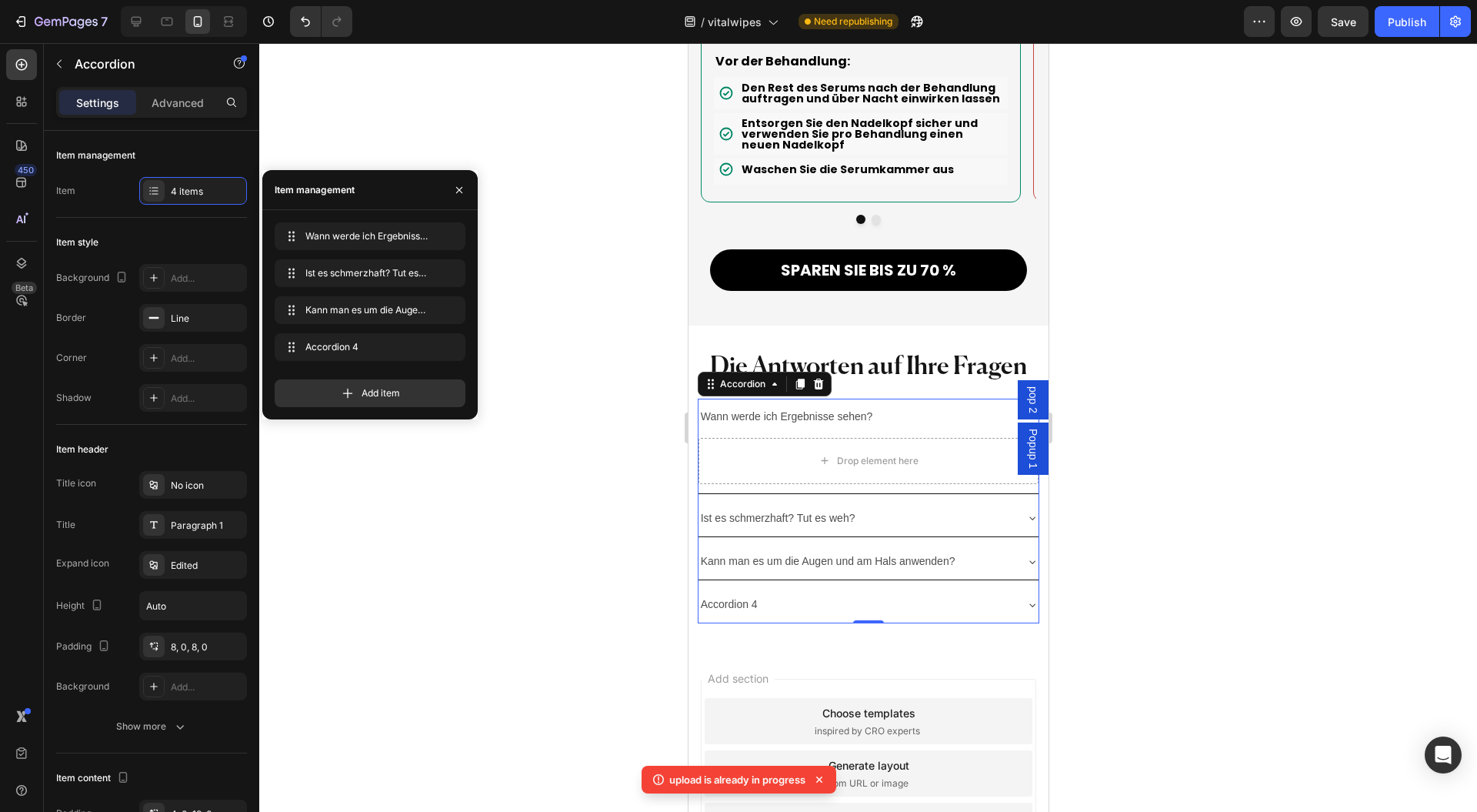
click at [399, 398] on span "Add item" at bounding box center [381, 393] width 38 height 14
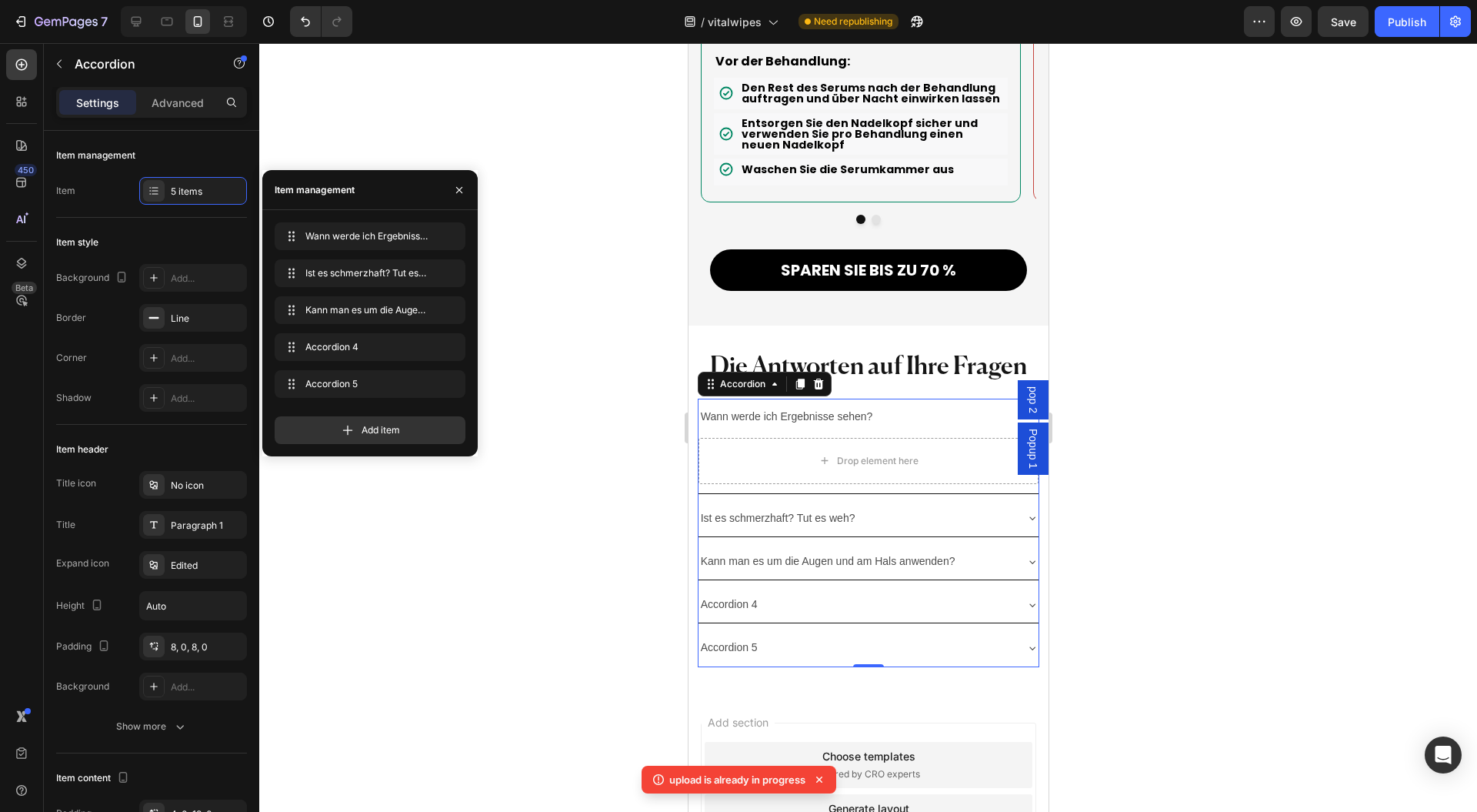
click at [389, 442] on div "Add item" at bounding box center [370, 430] width 191 height 28
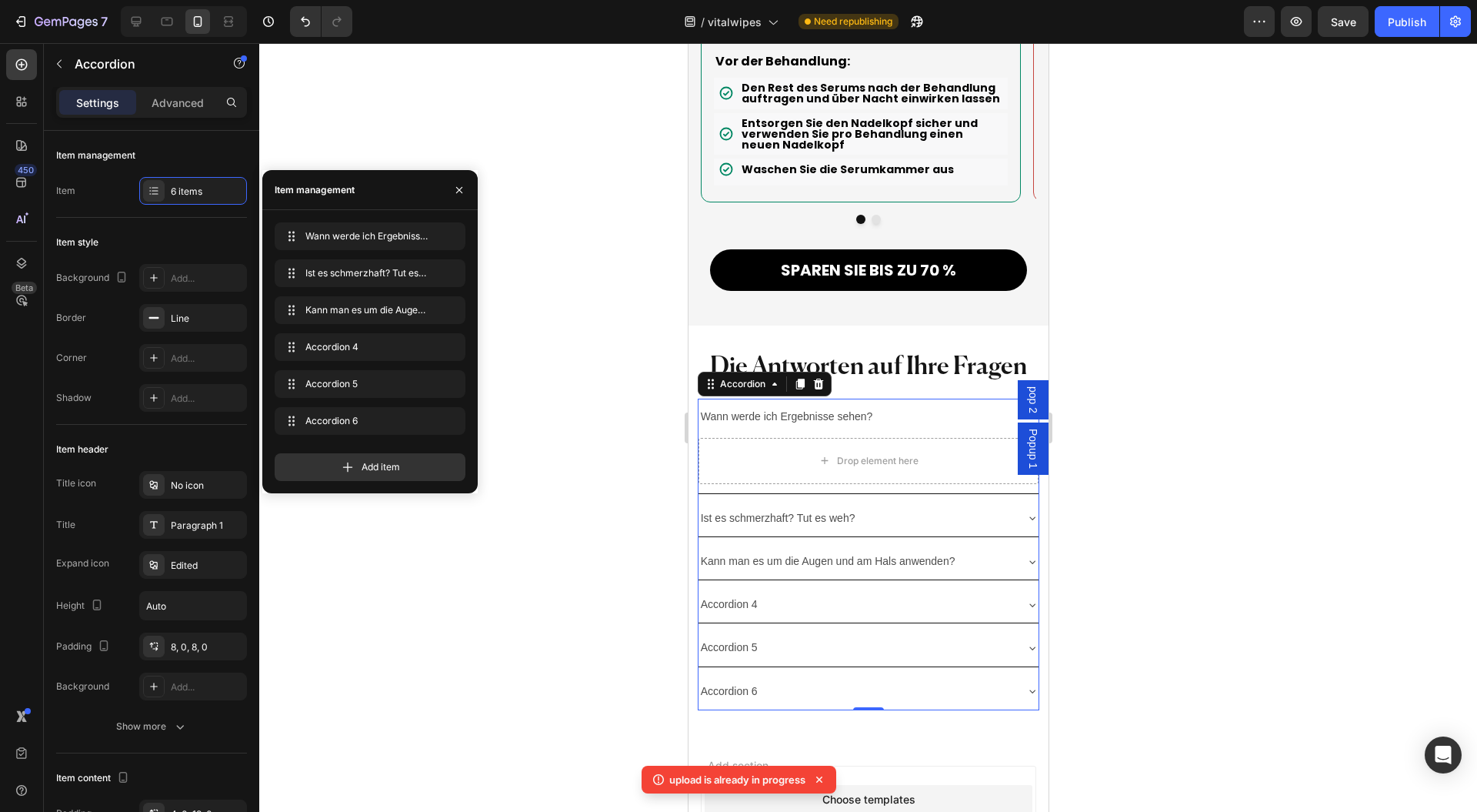
click at [380, 483] on div "Wann werde ich Ergebnisse sehen? Wann werde ich Ergebnisse sehen? Ist es schmer…" at bounding box center [369, 351] width 215 height 283
click at [388, 471] on span "Add item" at bounding box center [381, 467] width 38 height 14
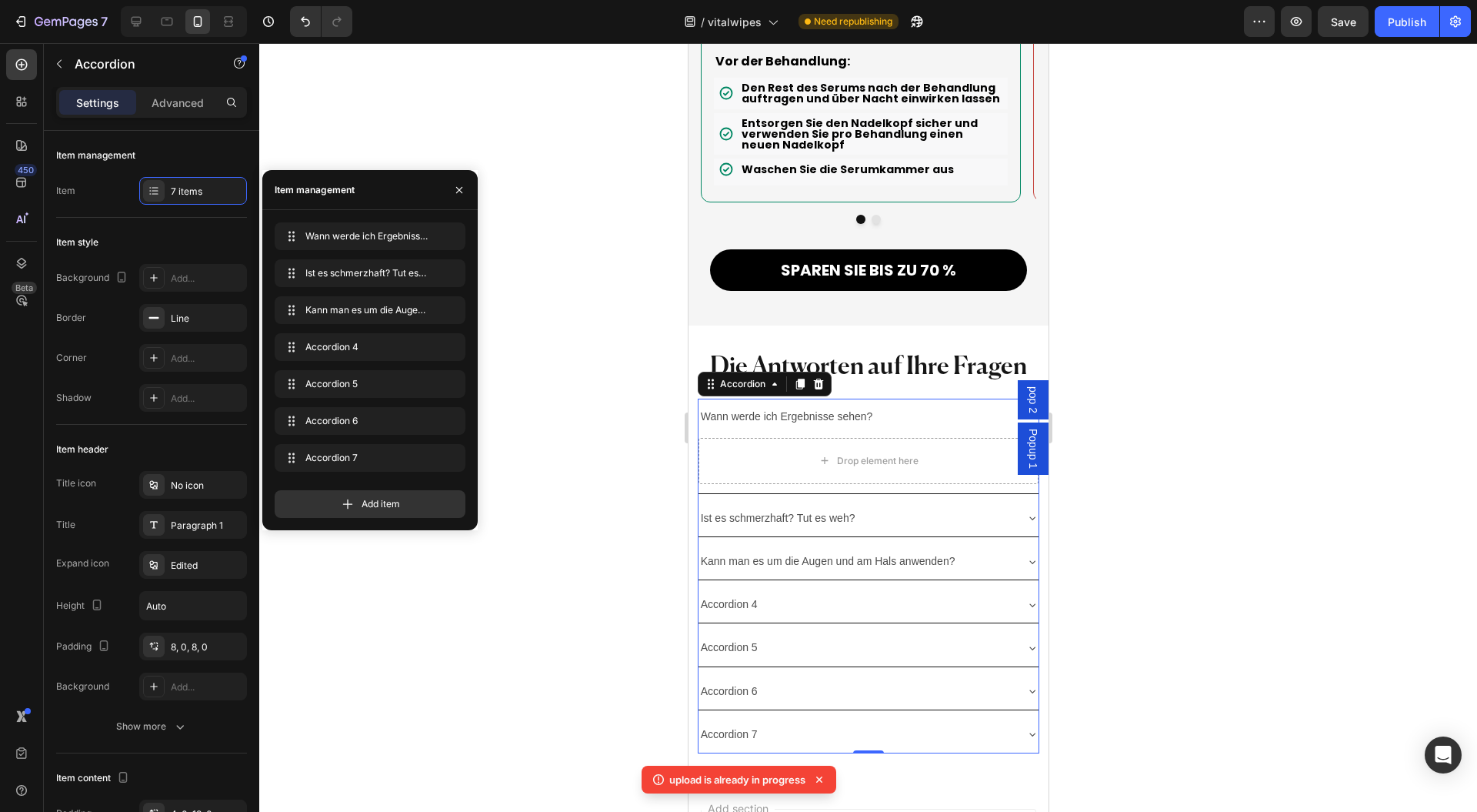
drag, startPoint x: 383, startPoint y: 505, endPoint x: 2, endPoint y: 445, distance: 385.6
click at [383, 505] on span "Add item" at bounding box center [381, 504] width 38 height 14
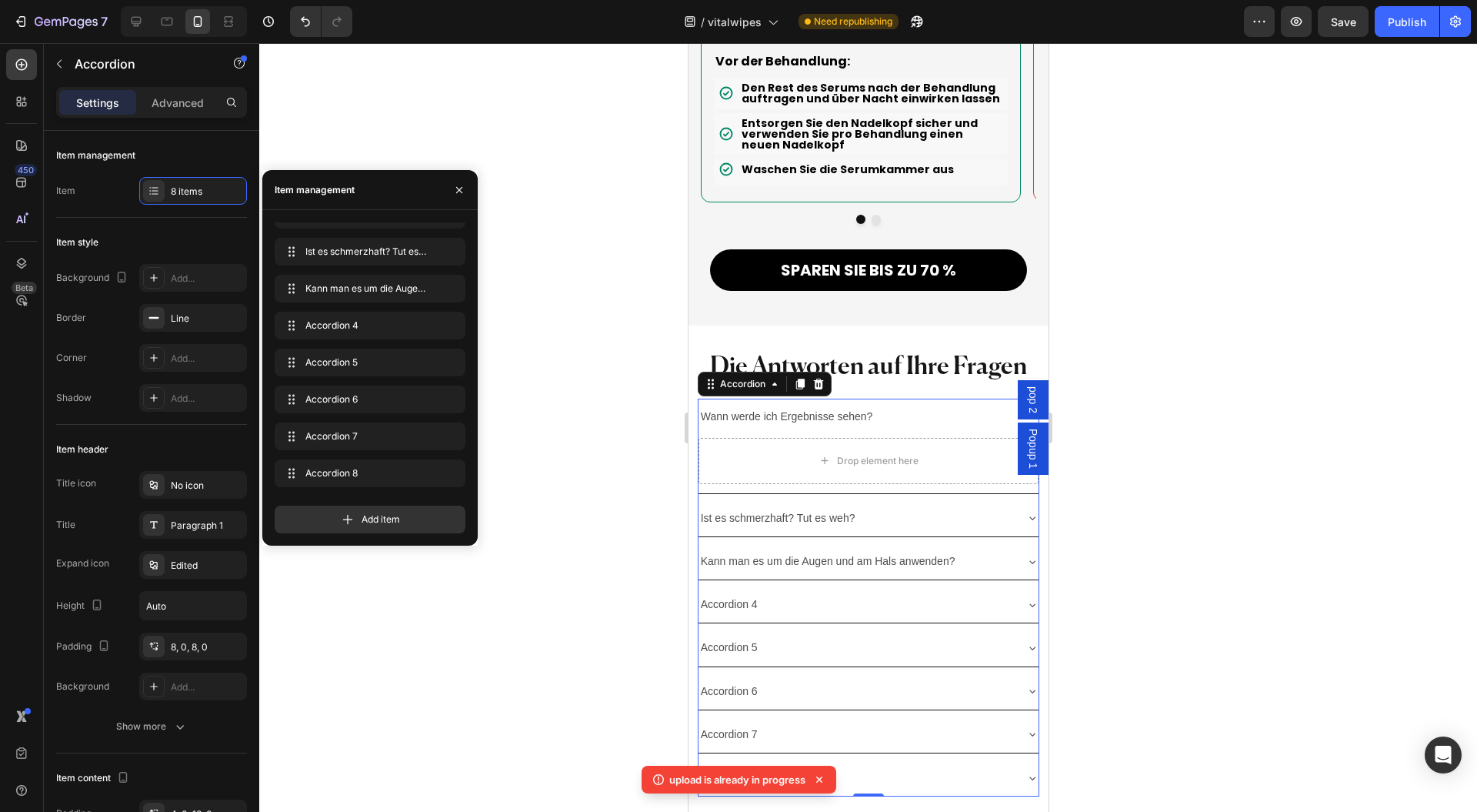
click at [740, 593] on div "Accordion 4" at bounding box center [729, 605] width 62 height 24
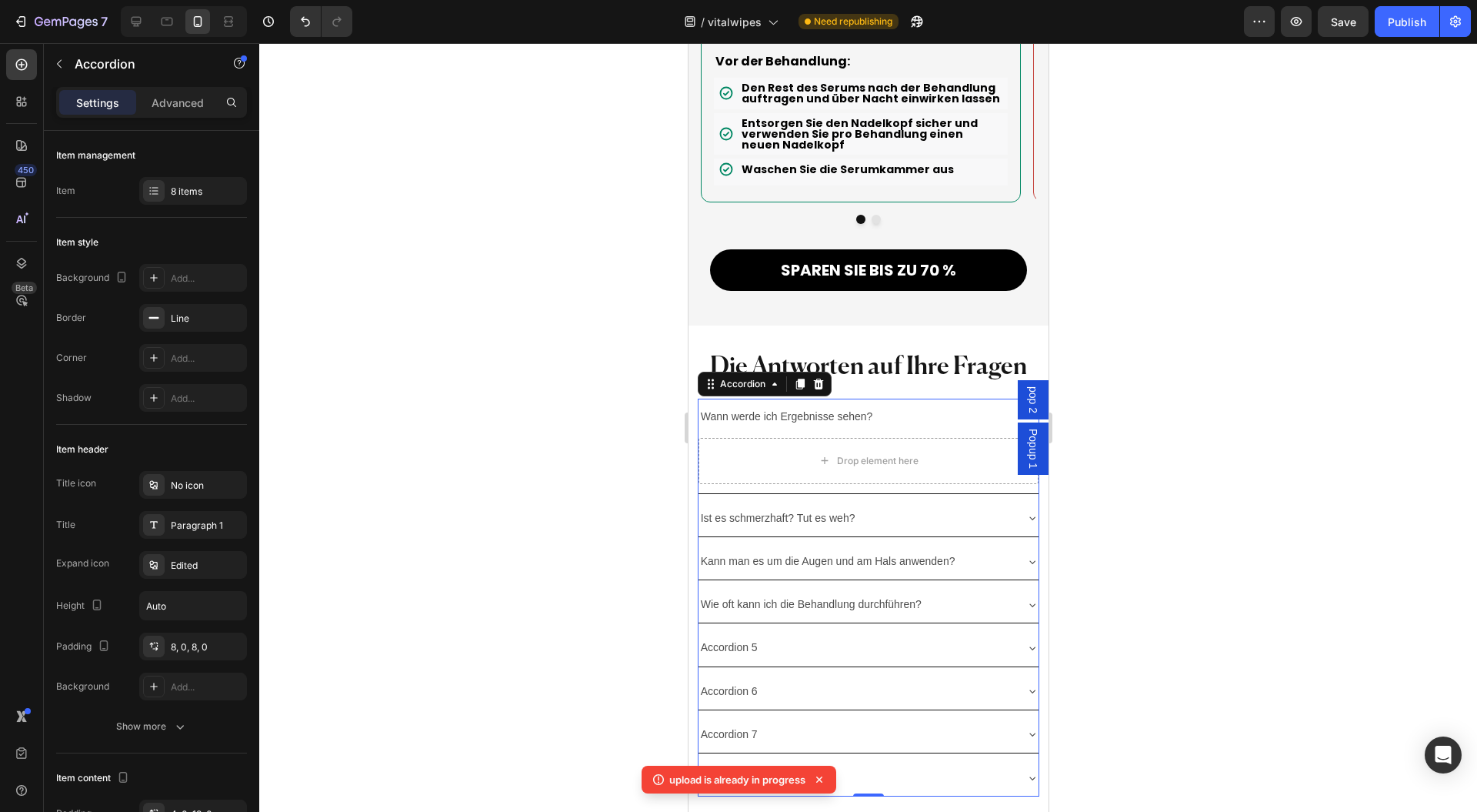
click at [733, 638] on p "Accordion 5" at bounding box center [728, 647] width 57 height 19
click at [737, 682] on p "Accordion 6" at bounding box center [728, 691] width 57 height 19
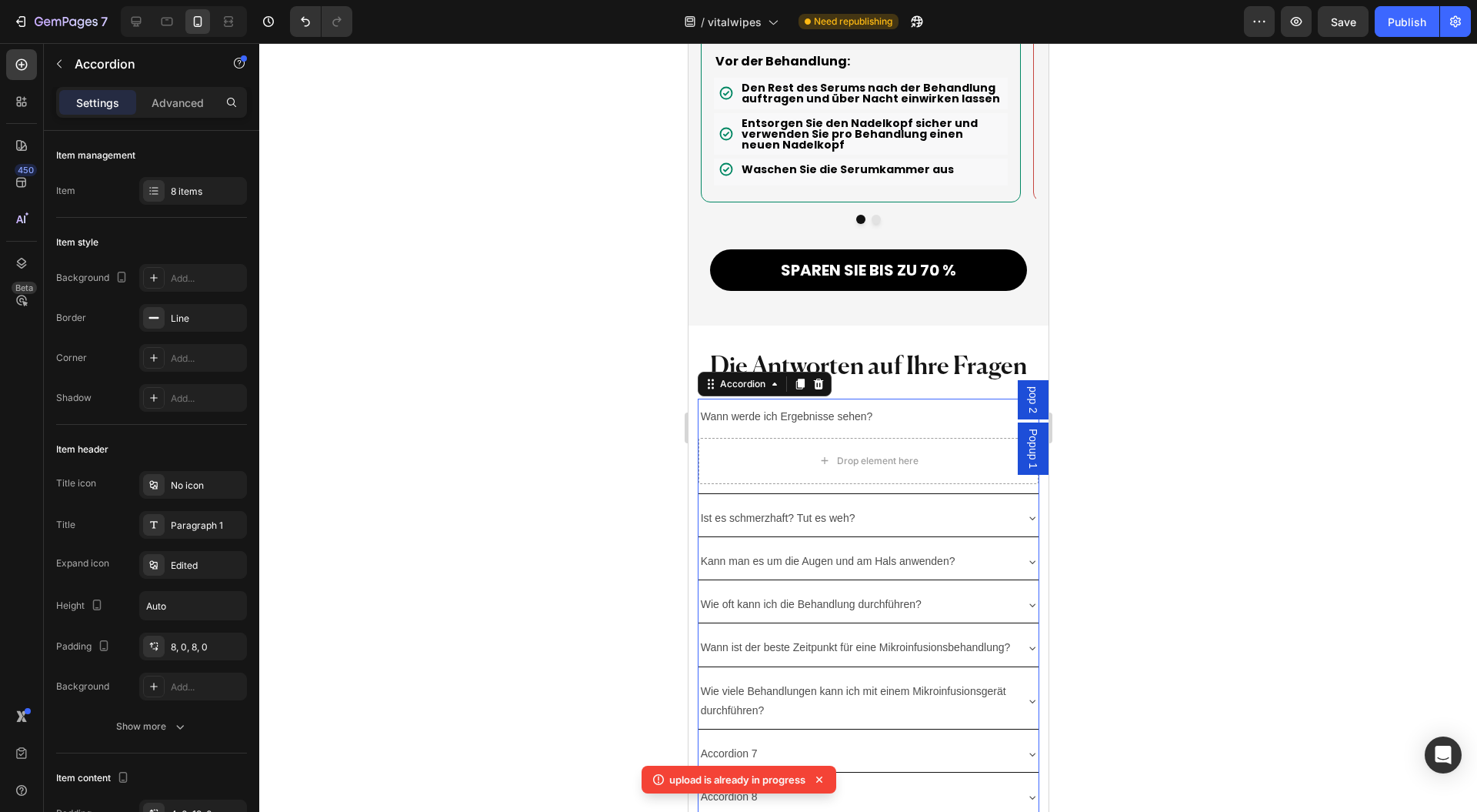
click at [732, 744] on p "Accordion 7" at bounding box center [728, 753] width 57 height 19
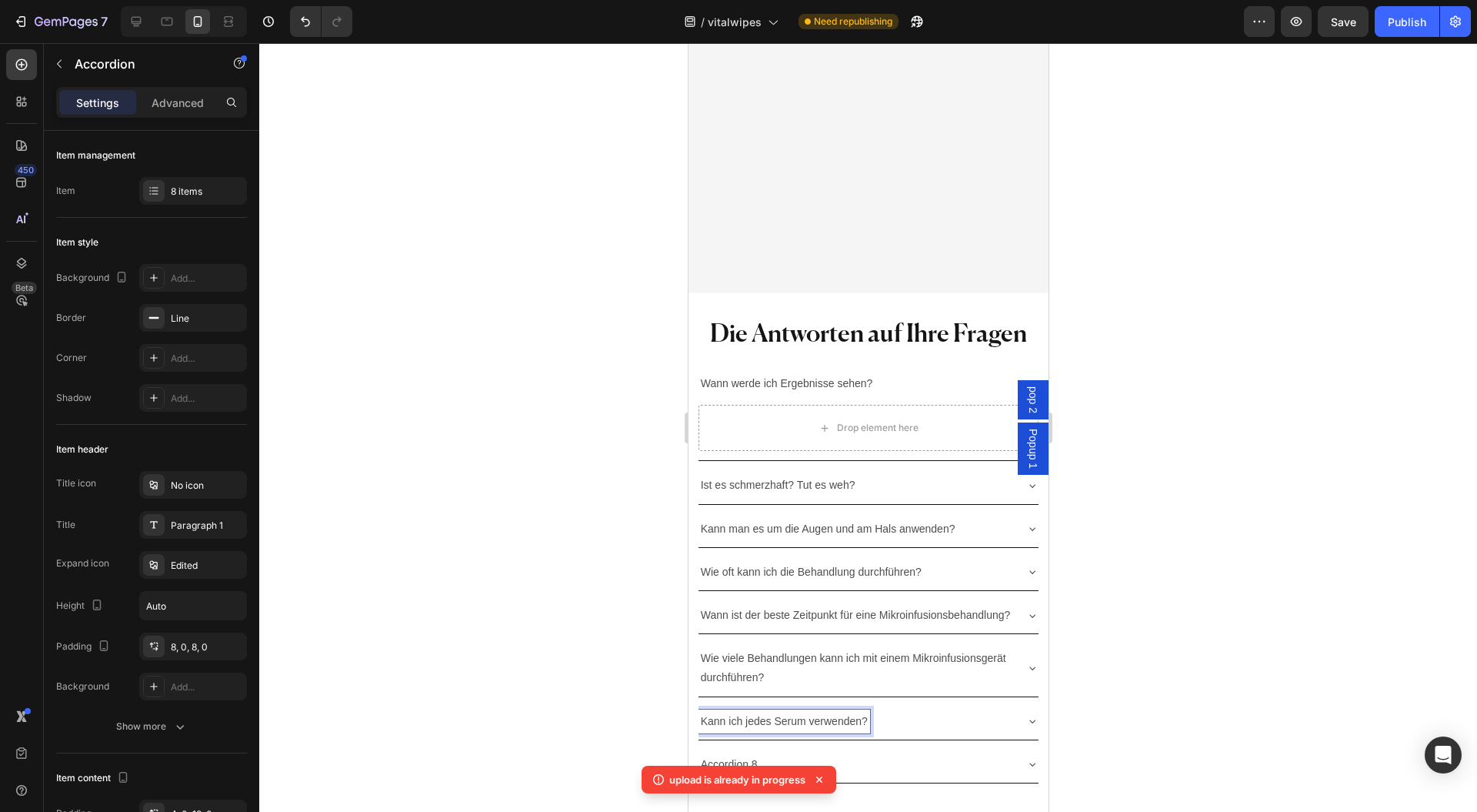
scroll to position [14484, 0]
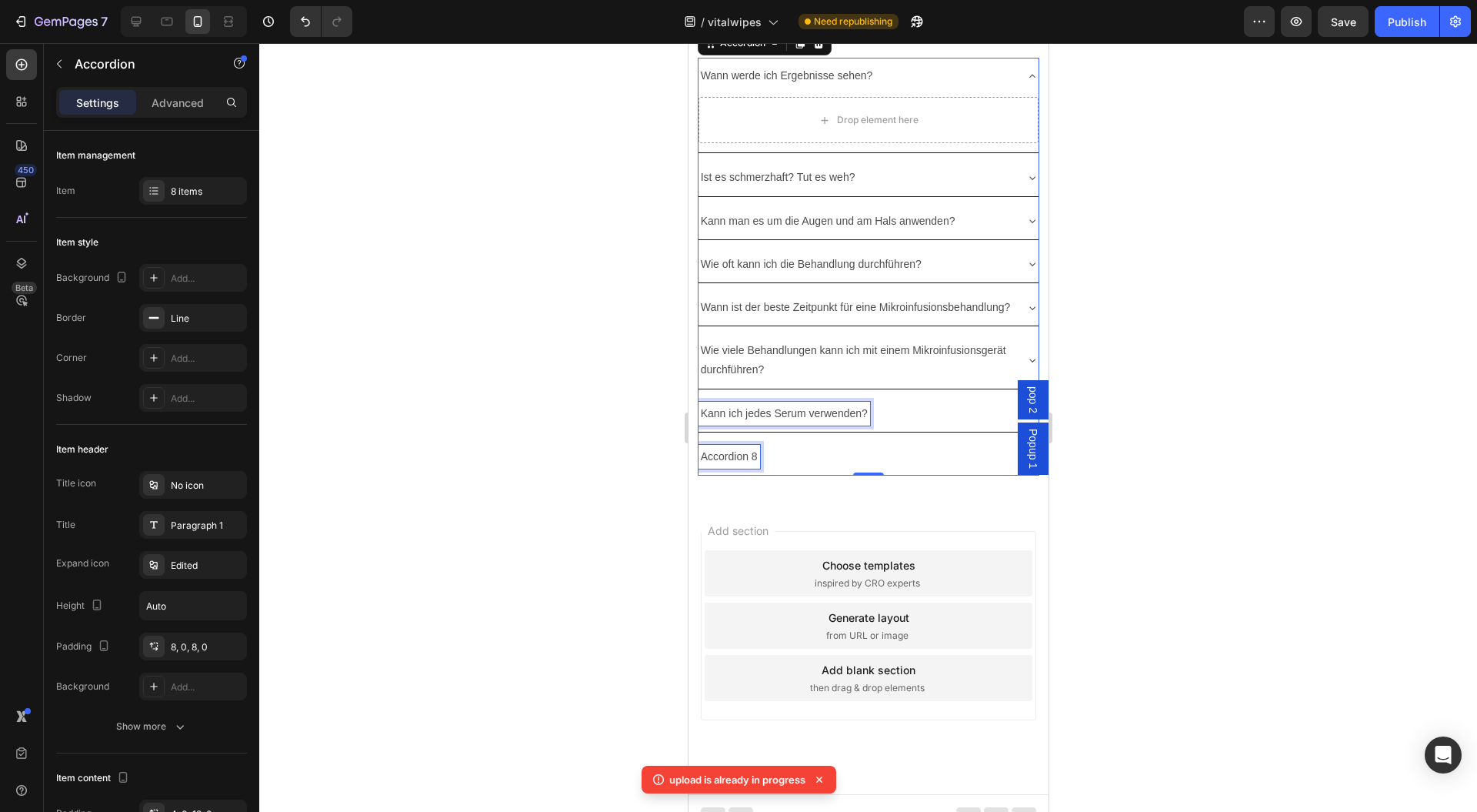
click at [728, 466] on p "Accordion 8" at bounding box center [728, 456] width 57 height 19
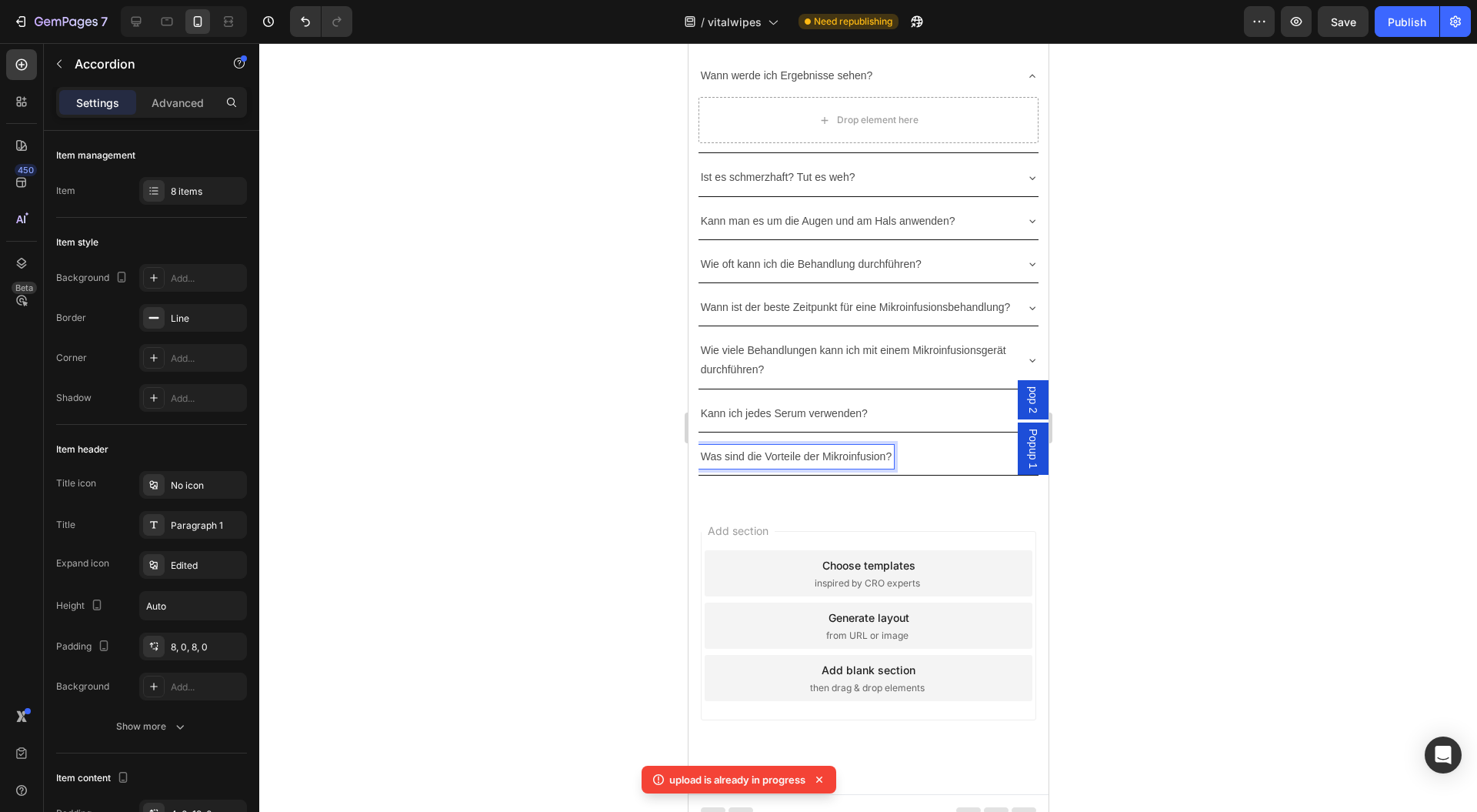
click at [617, 302] on div at bounding box center [868, 427] width 1218 height 769
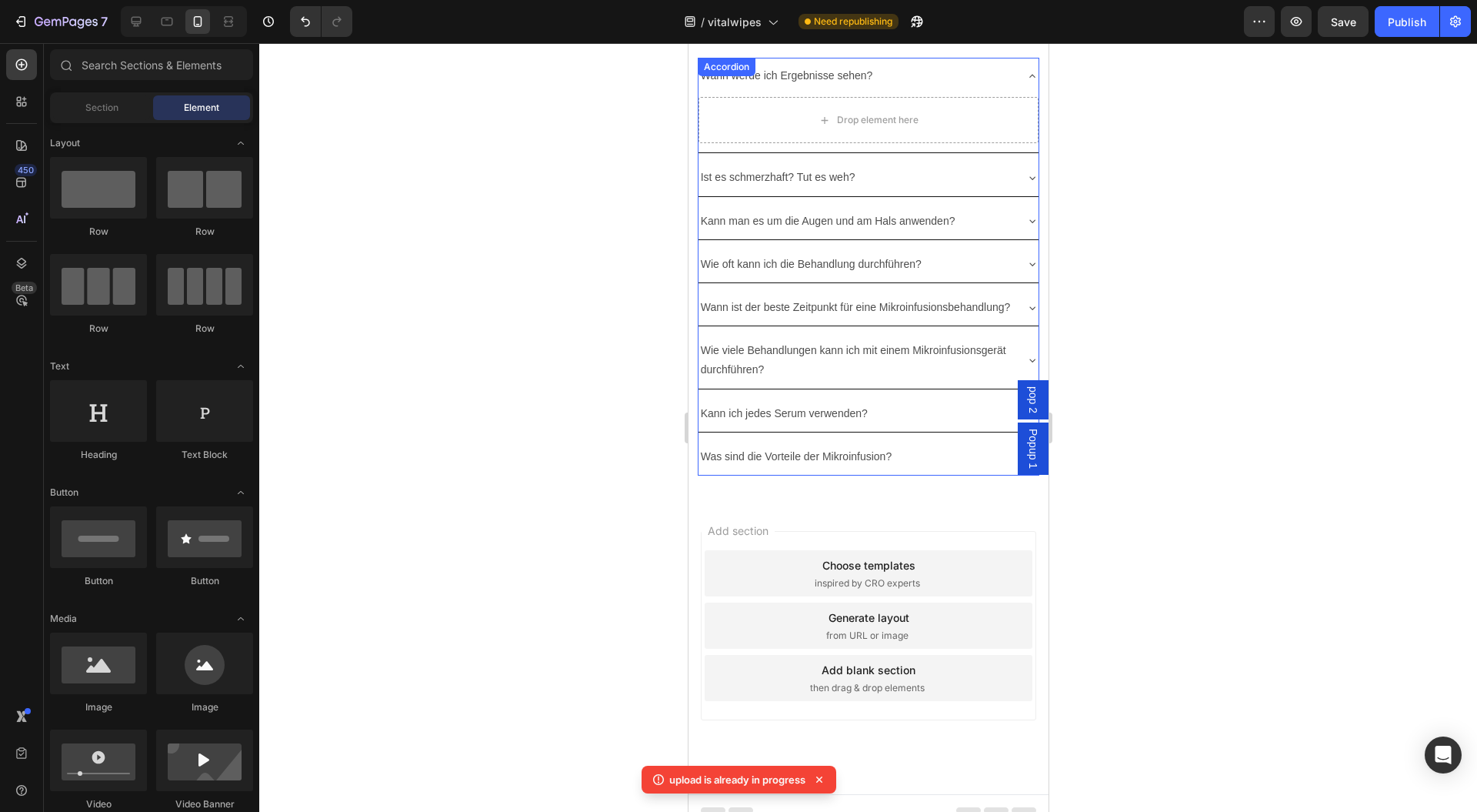
click at [980, 175] on div "Ist es schmerzhaft? Tut es weh?" at bounding box center [856, 177] width 316 height 24
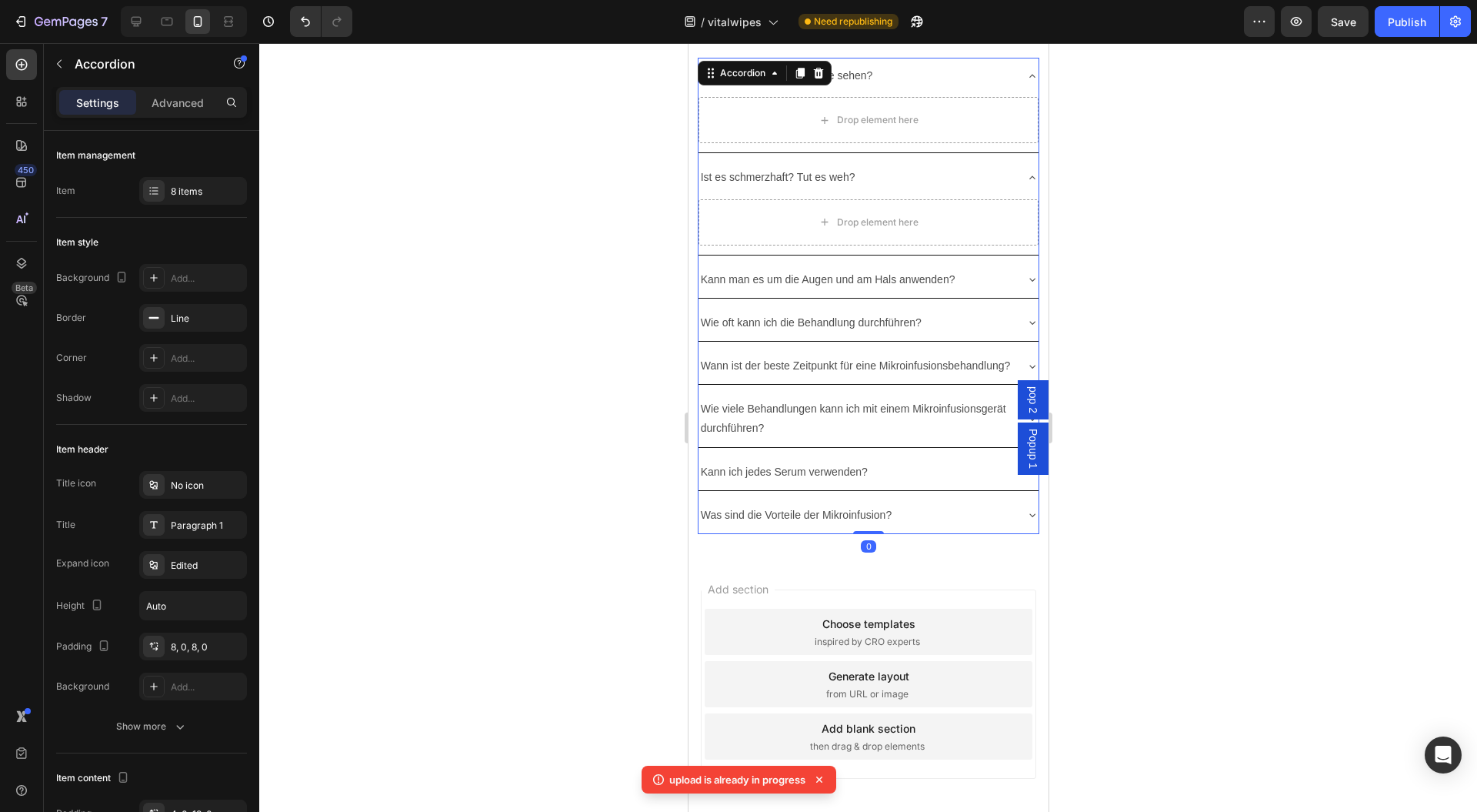
click at [980, 175] on div "Ist es schmerzhaft? Tut es weh?" at bounding box center [856, 177] width 316 height 24
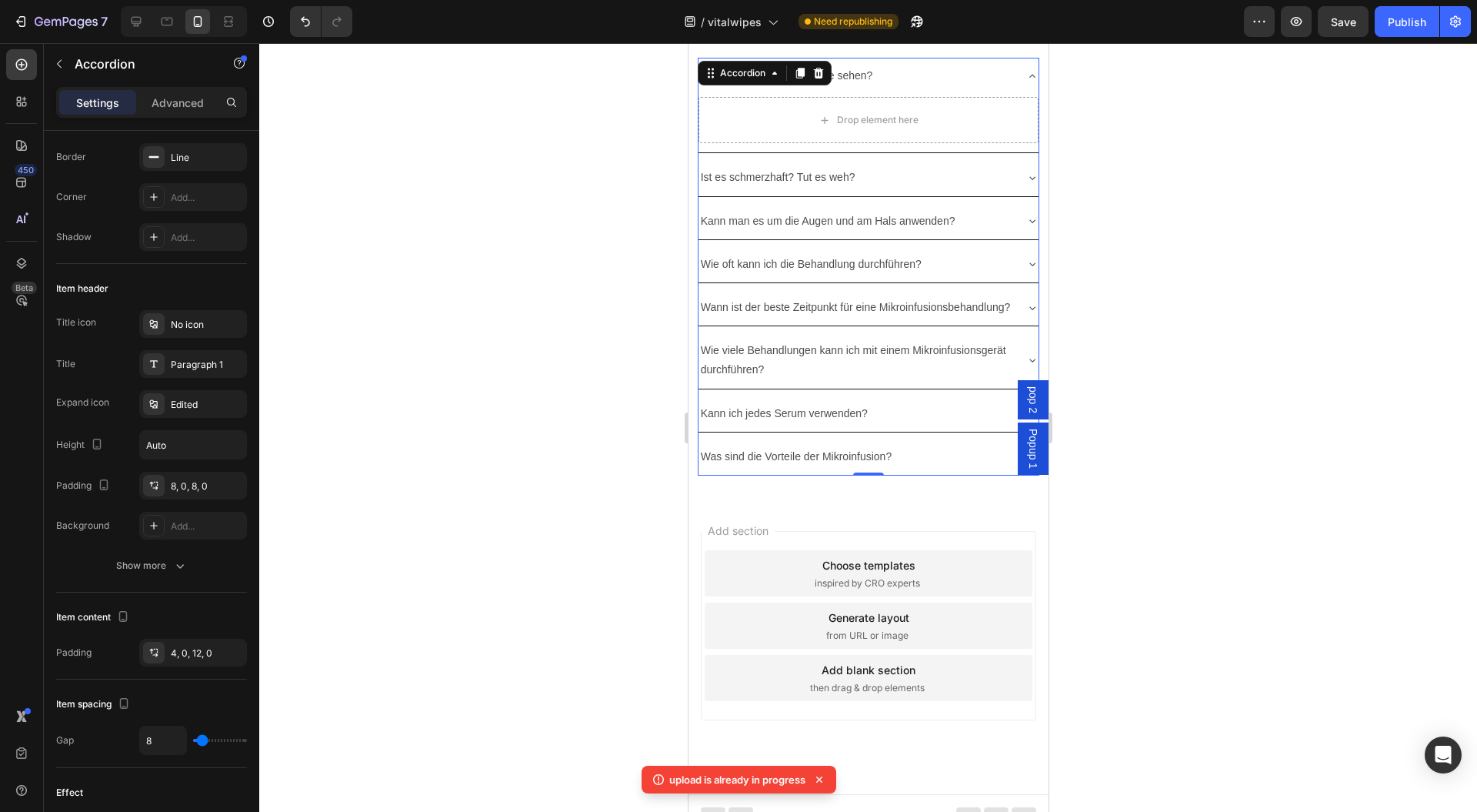
scroll to position [0, 0]
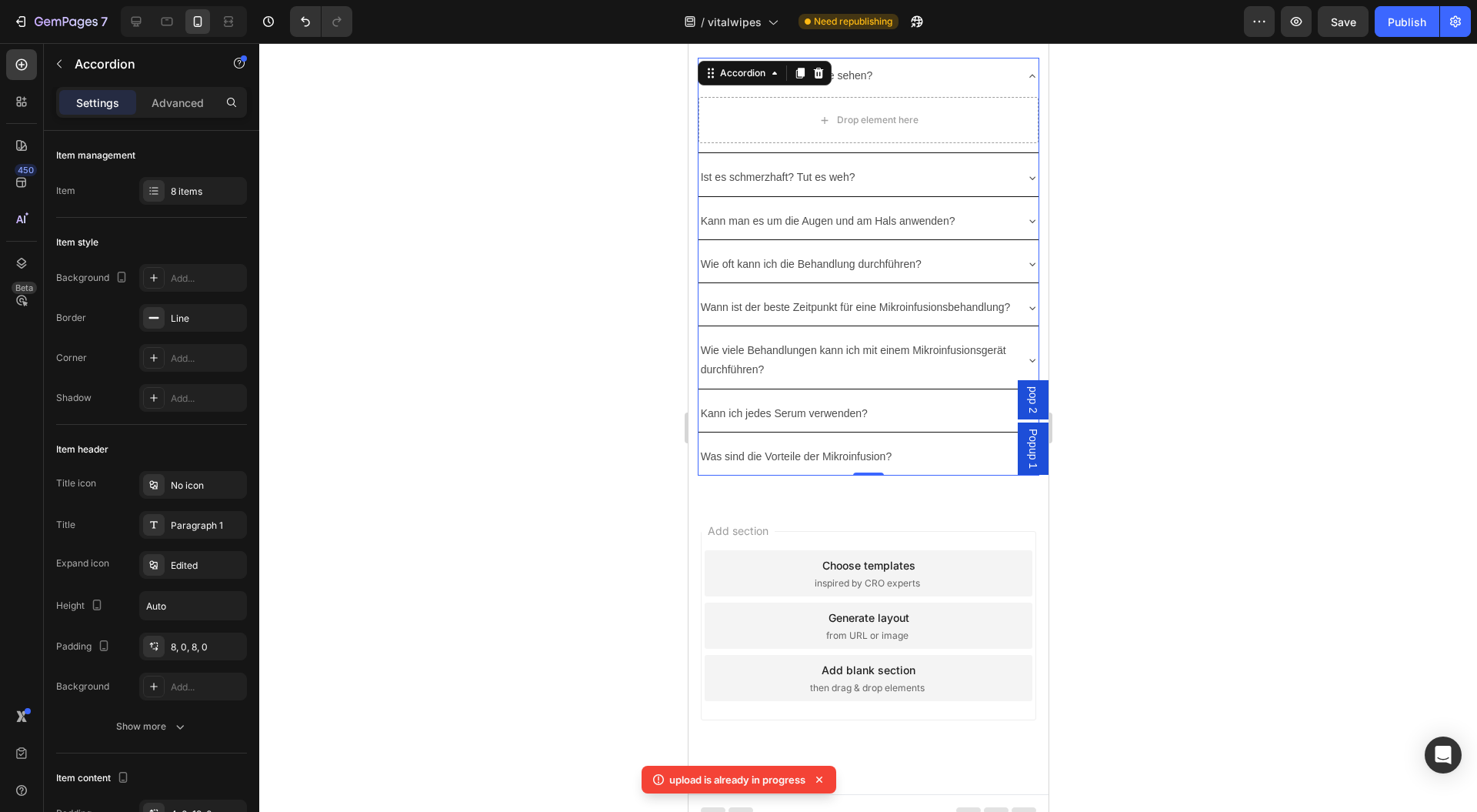
click at [0, 0] on icon "button" at bounding box center [0, 0] width 0 height 0
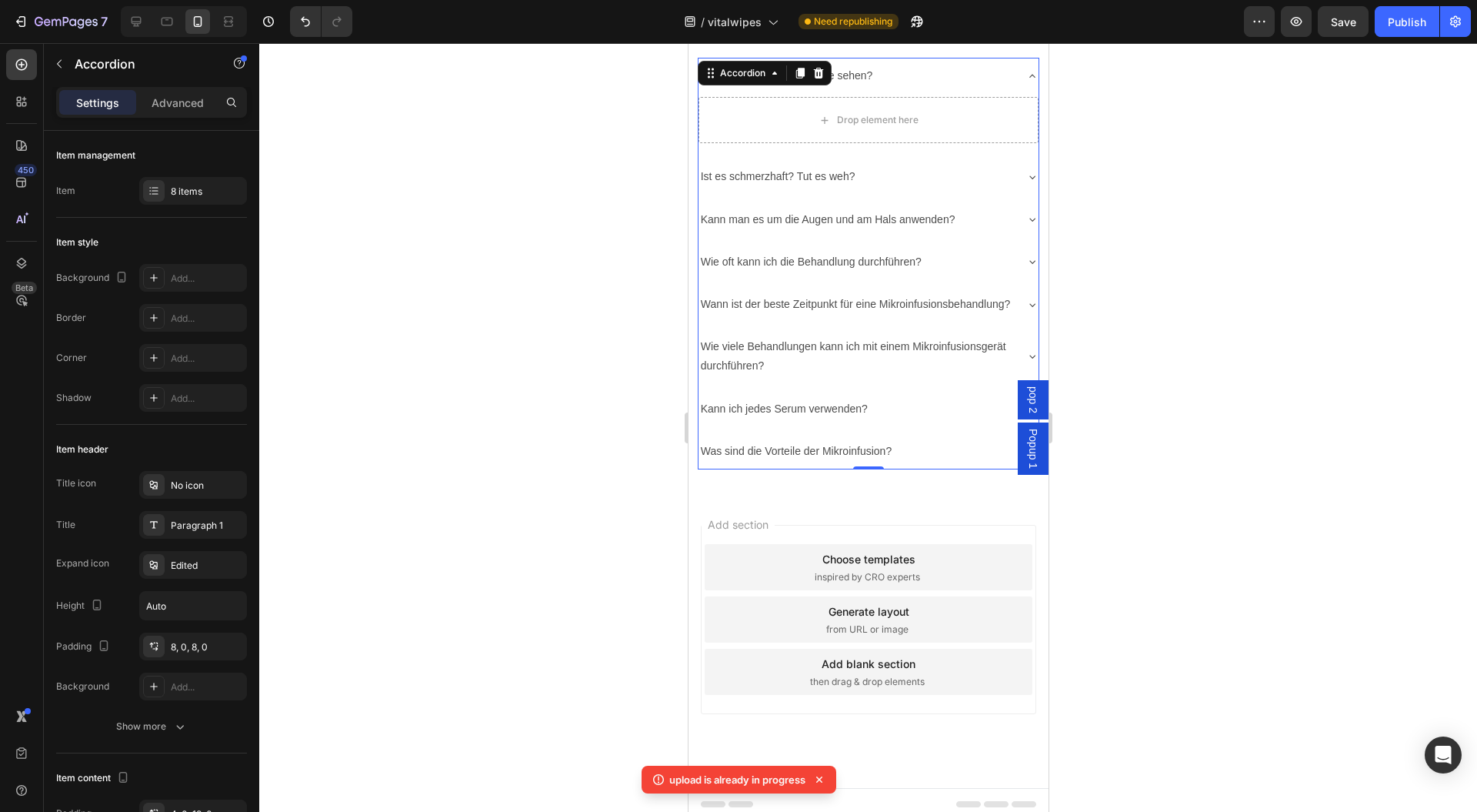
click at [195, 323] on div "Add..." at bounding box center [207, 319] width 72 height 14
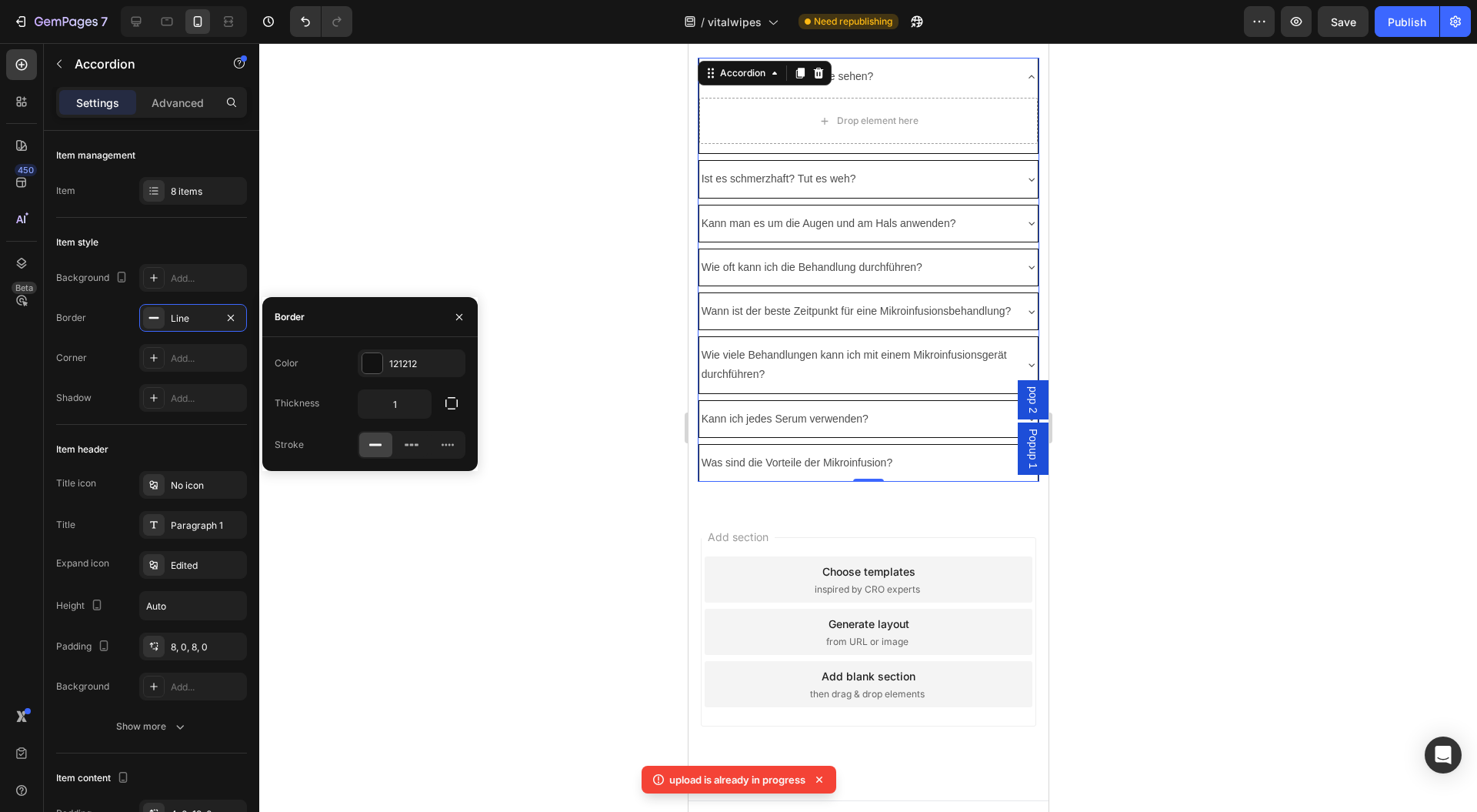
click at [448, 395] on button "button" at bounding box center [452, 403] width 28 height 28
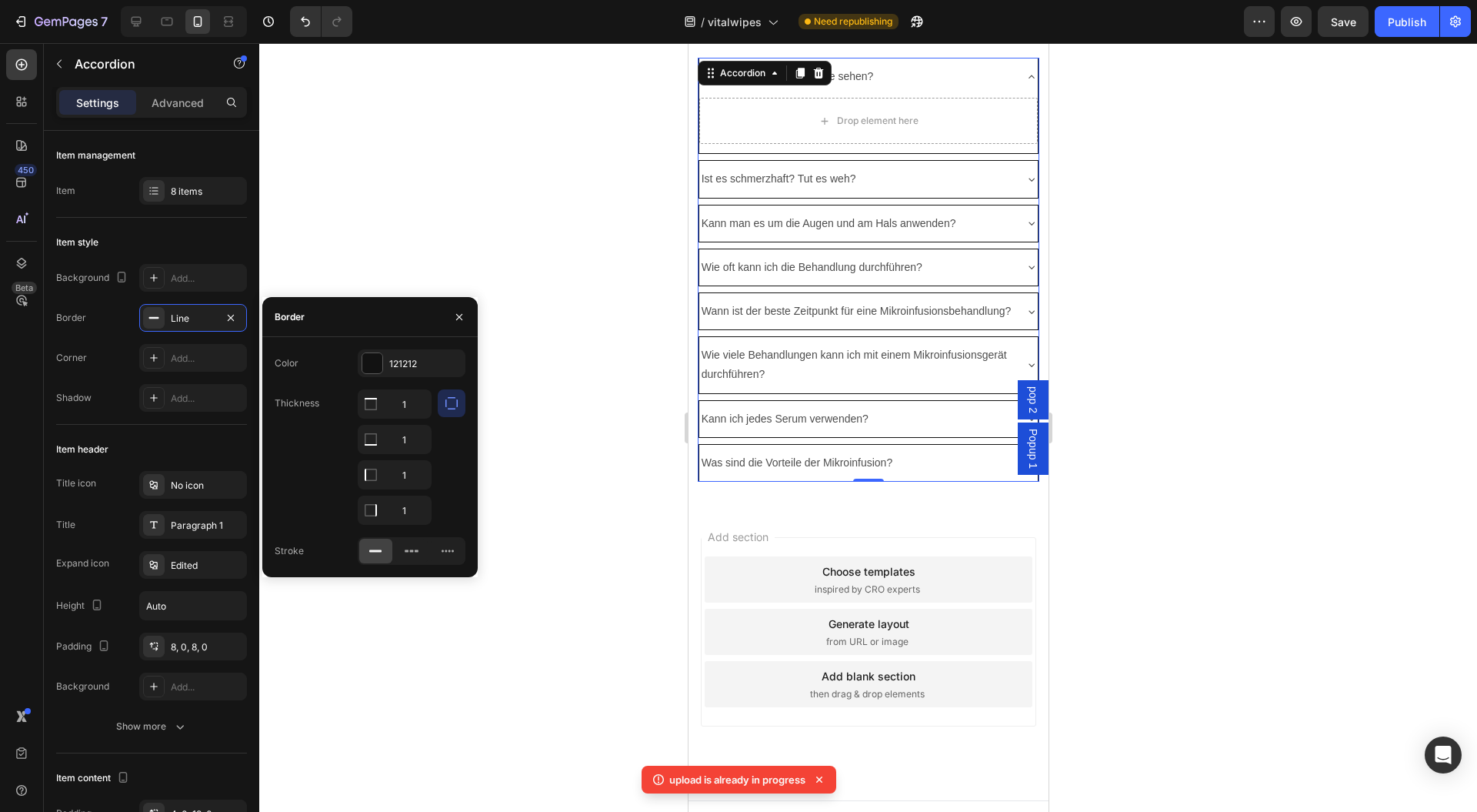
click at [416, 403] on input "1" at bounding box center [395, 404] width 72 height 28
type input "0"
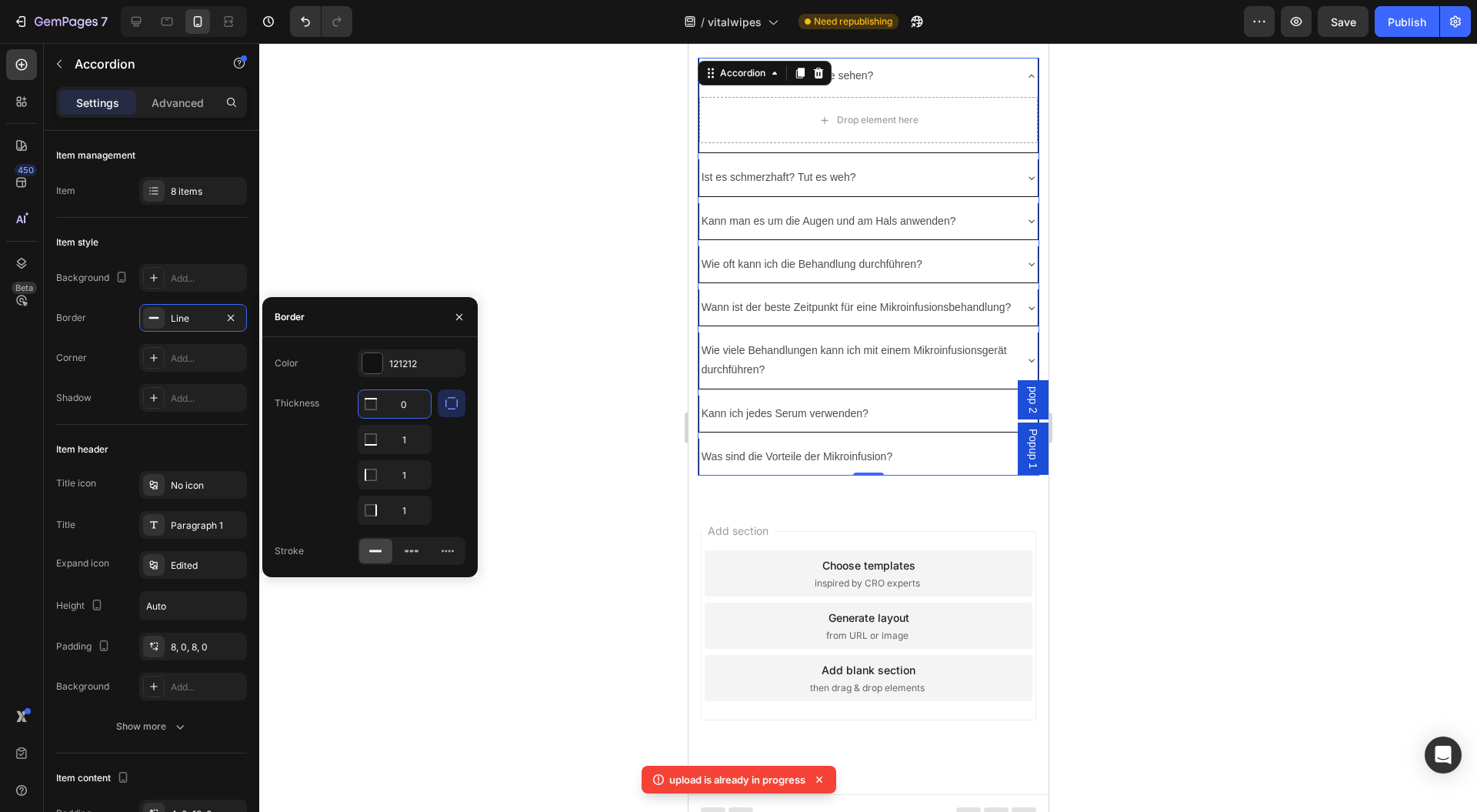
click at [459, 316] on icon "button" at bounding box center [459, 316] width 6 height 6
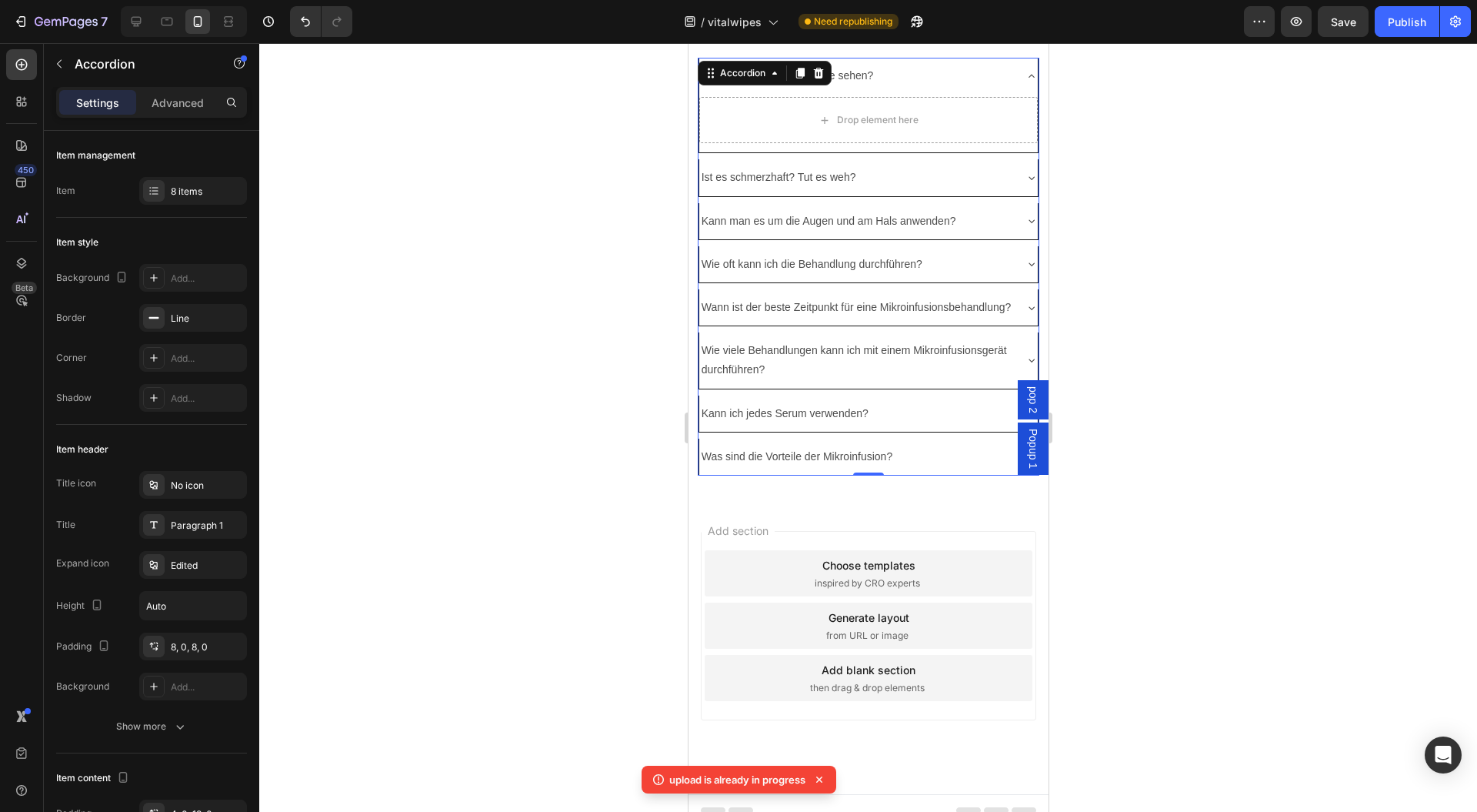
click at [534, 345] on div at bounding box center [868, 427] width 1218 height 769
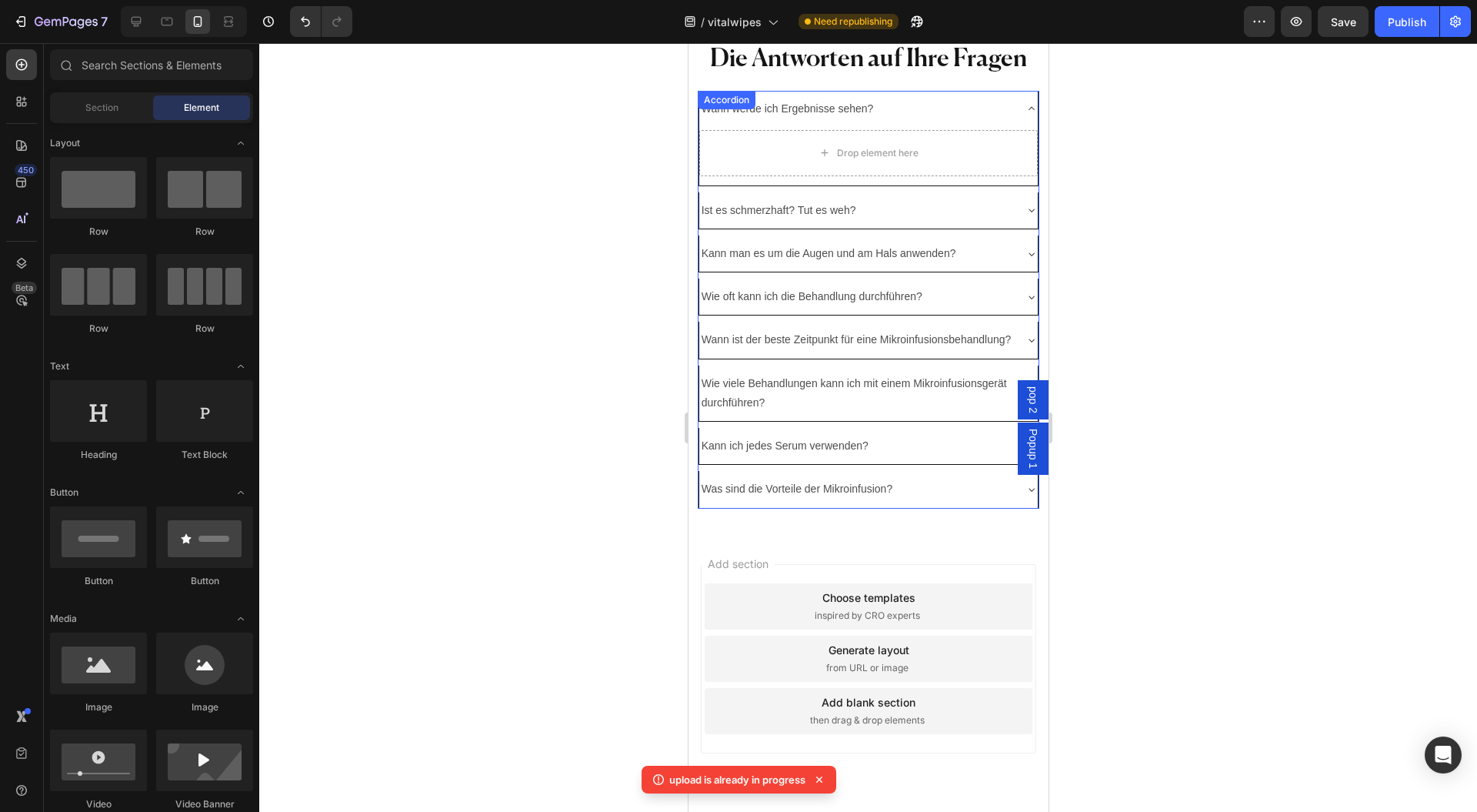
scroll to position [14300, 0]
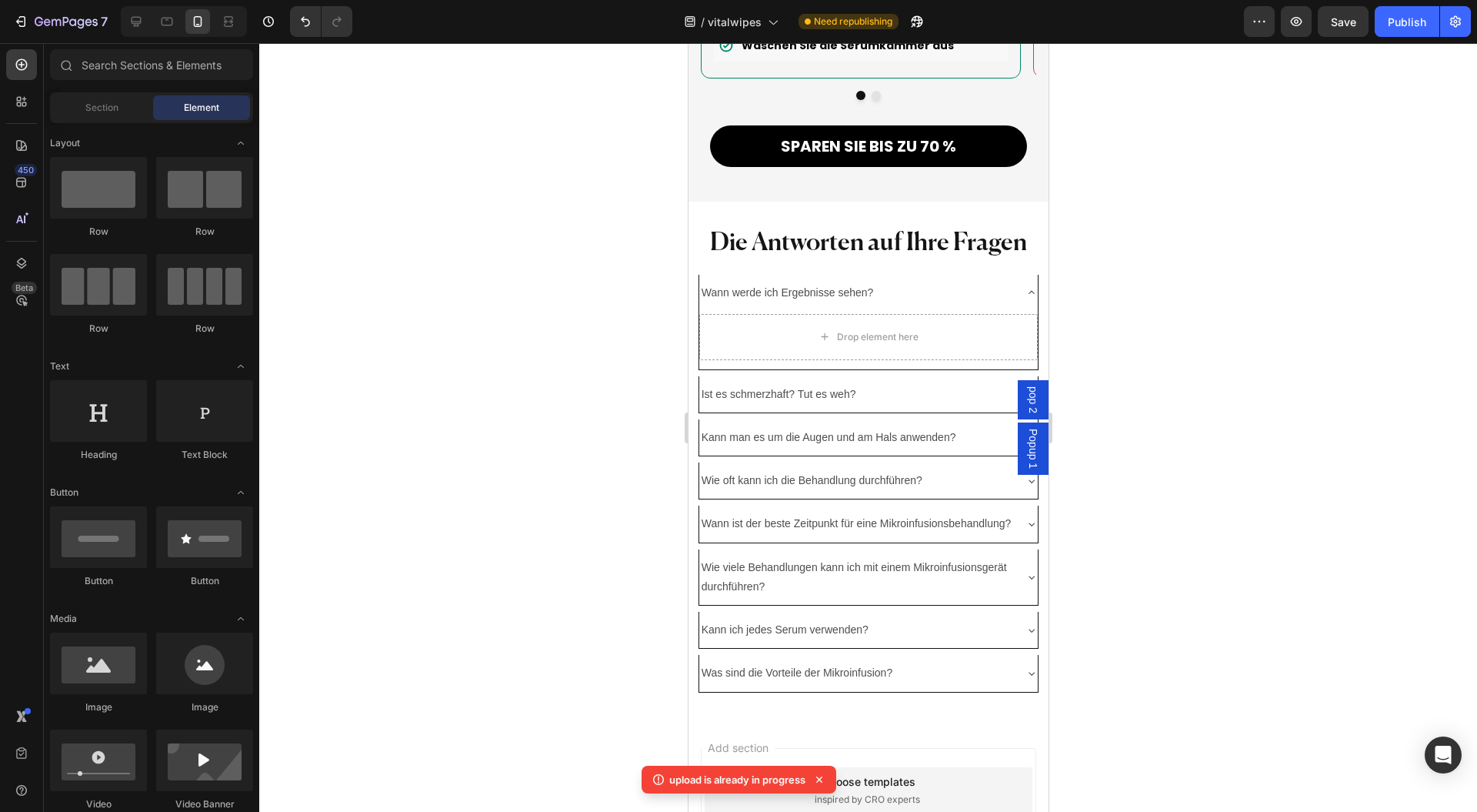
click at [549, 229] on div at bounding box center [868, 427] width 1218 height 769
click at [926, 281] on div "Wann werde ich Ergebnisse sehen?" at bounding box center [856, 293] width 315 height 24
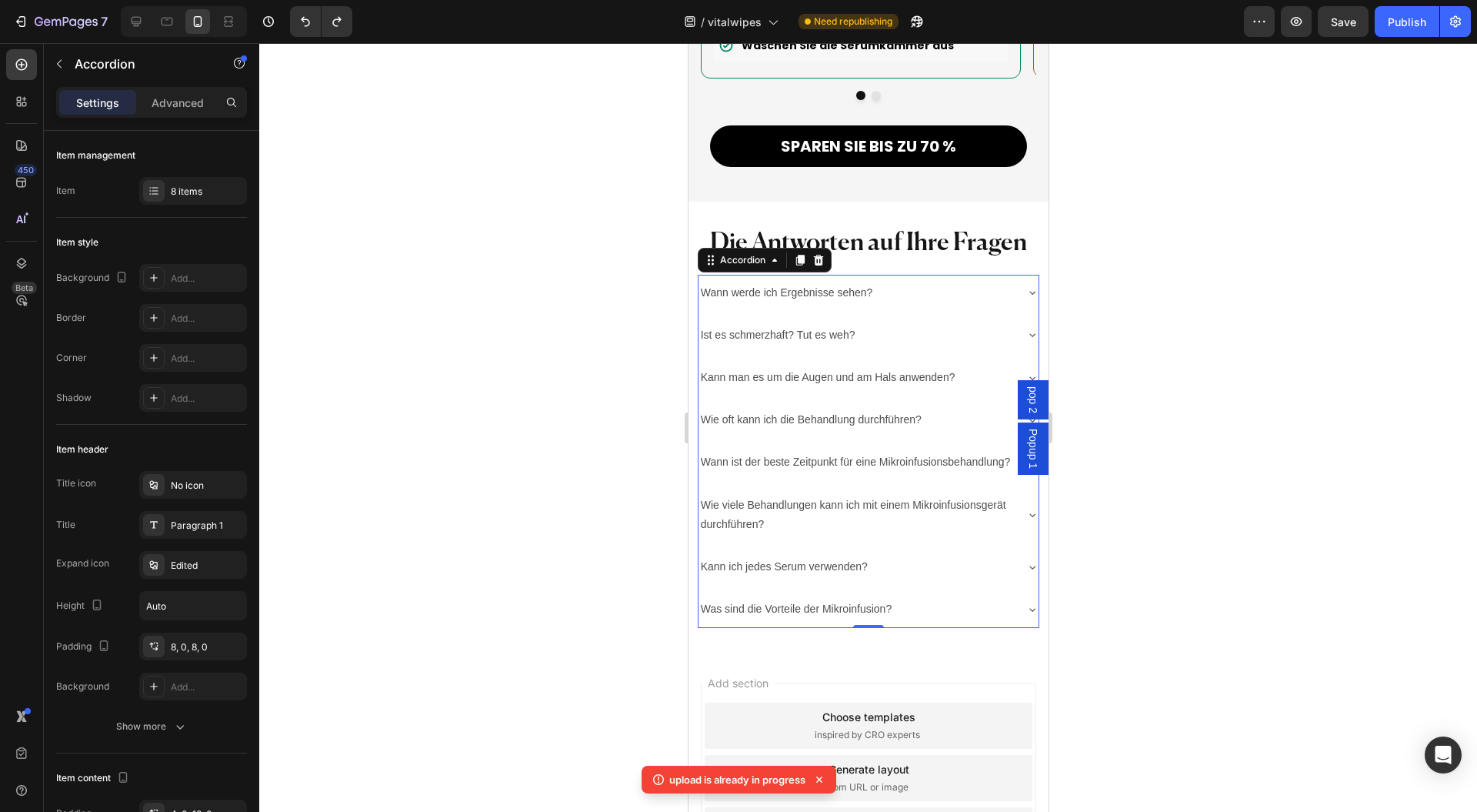
click at [512, 325] on div at bounding box center [868, 427] width 1218 height 769
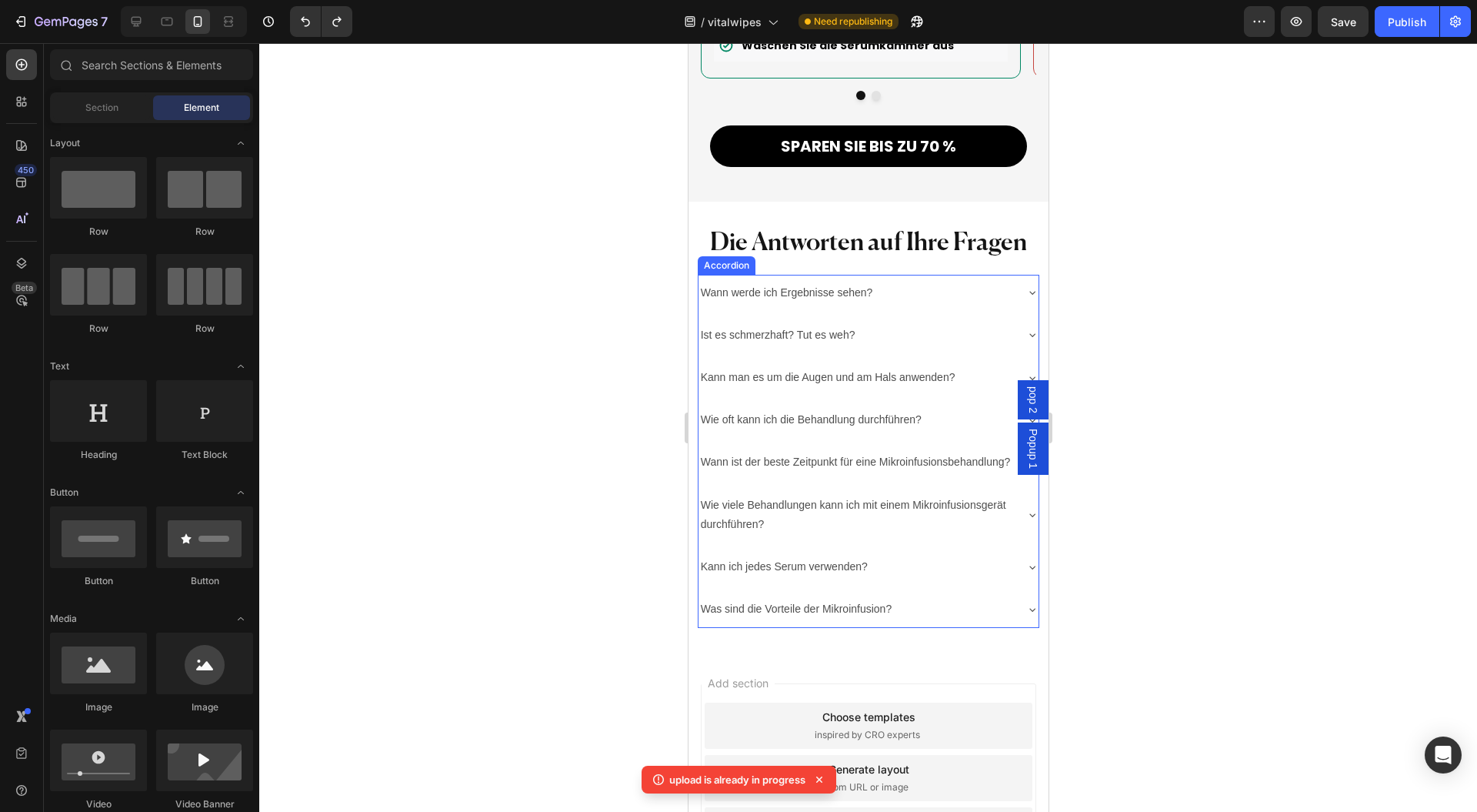
click at [920, 281] on div "Wann werde ich Ergebnisse sehen?" at bounding box center [856, 293] width 316 height 24
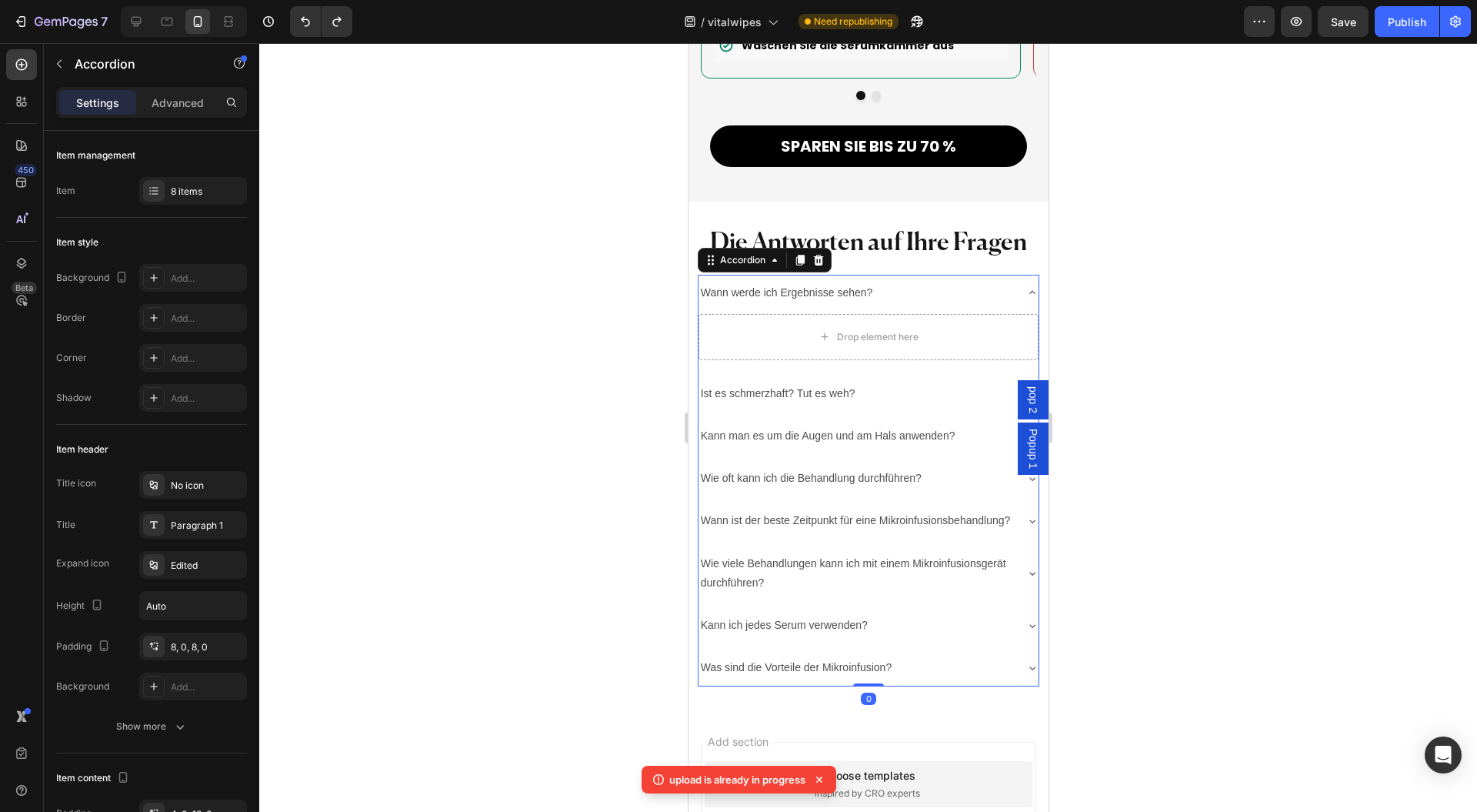
click at [918, 281] on div "Wann werde ich Ergebnisse sehen?" at bounding box center [856, 293] width 316 height 24
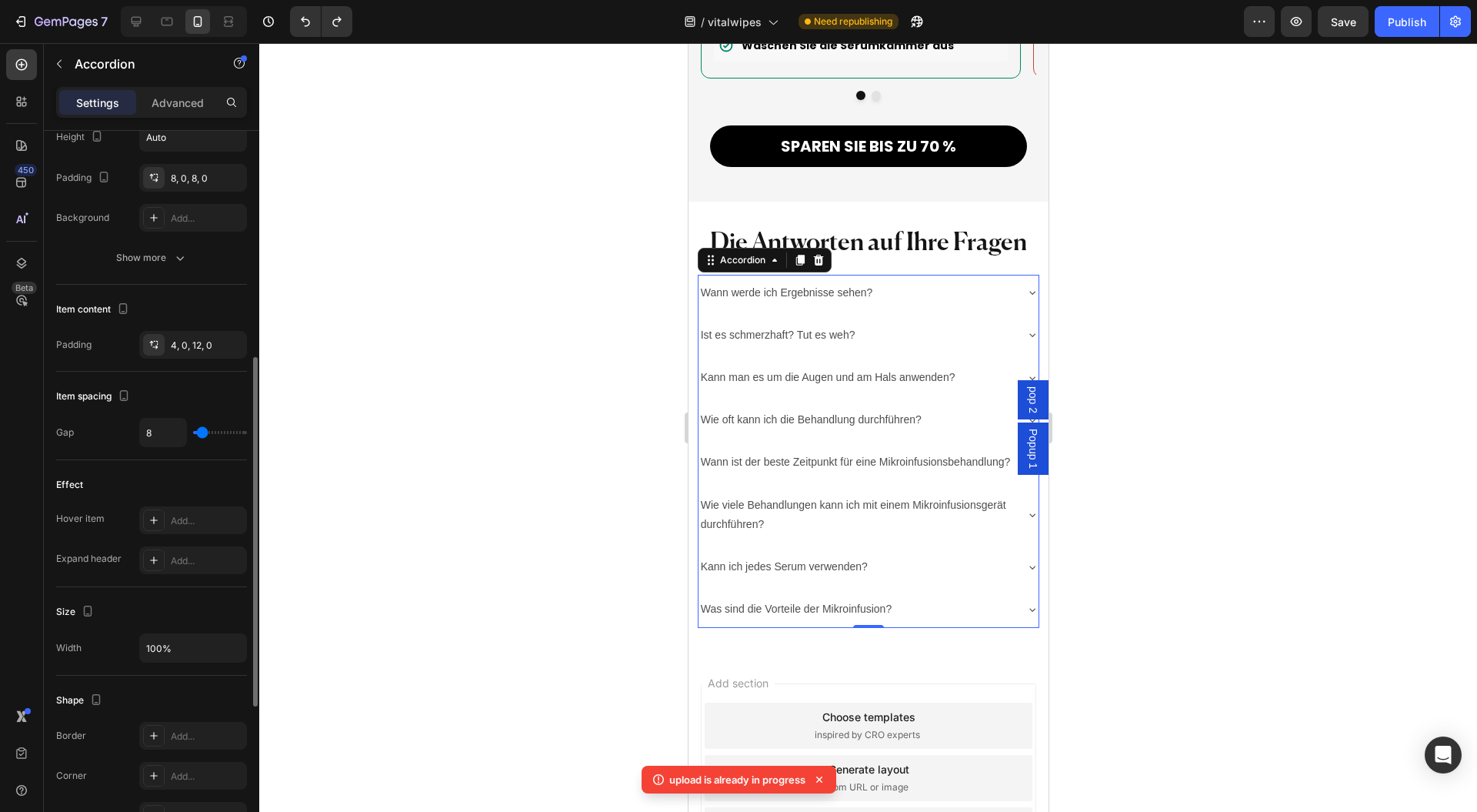
scroll to position [263, 0]
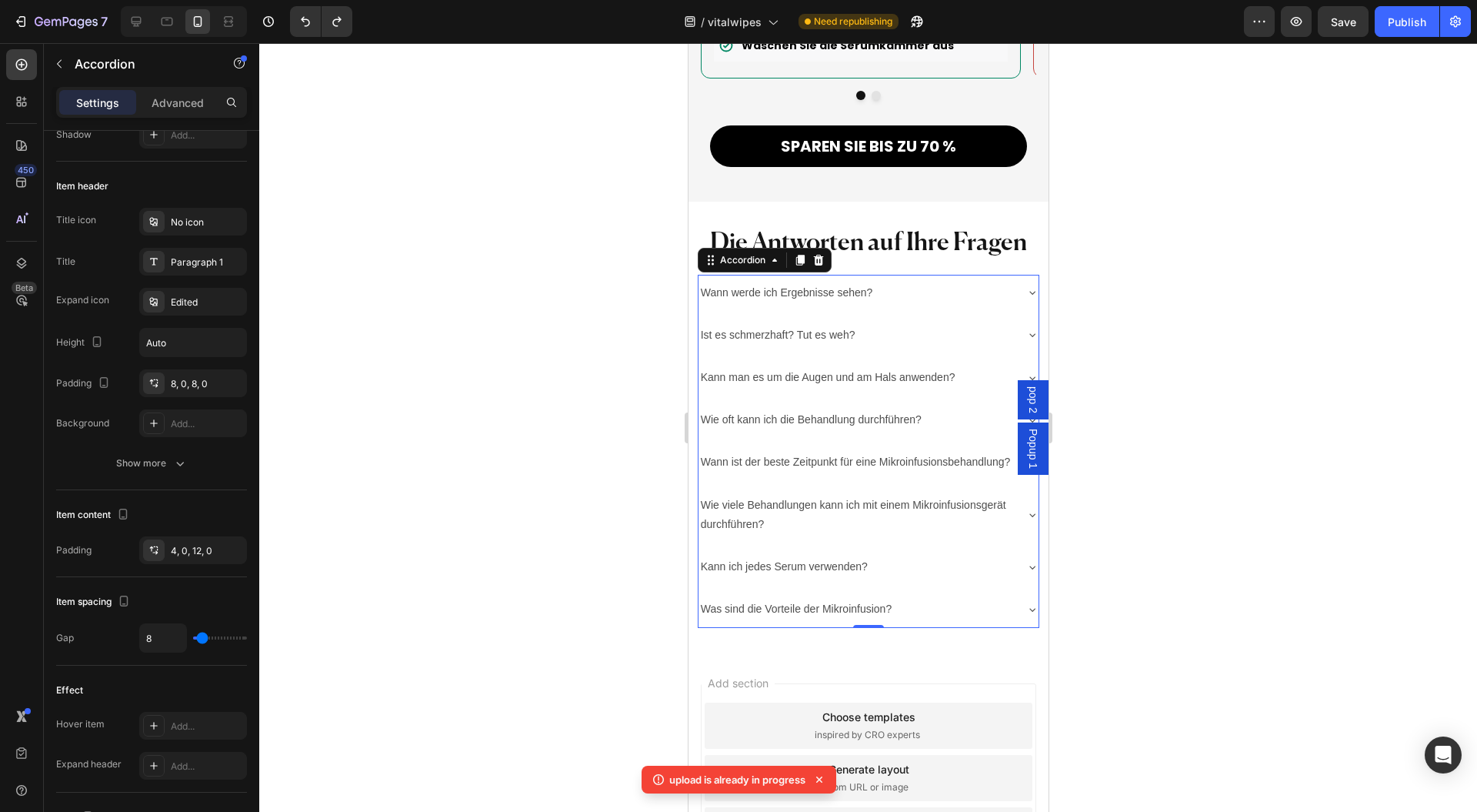
click at [163, 457] on div "Show more" at bounding box center [152, 463] width 72 height 15
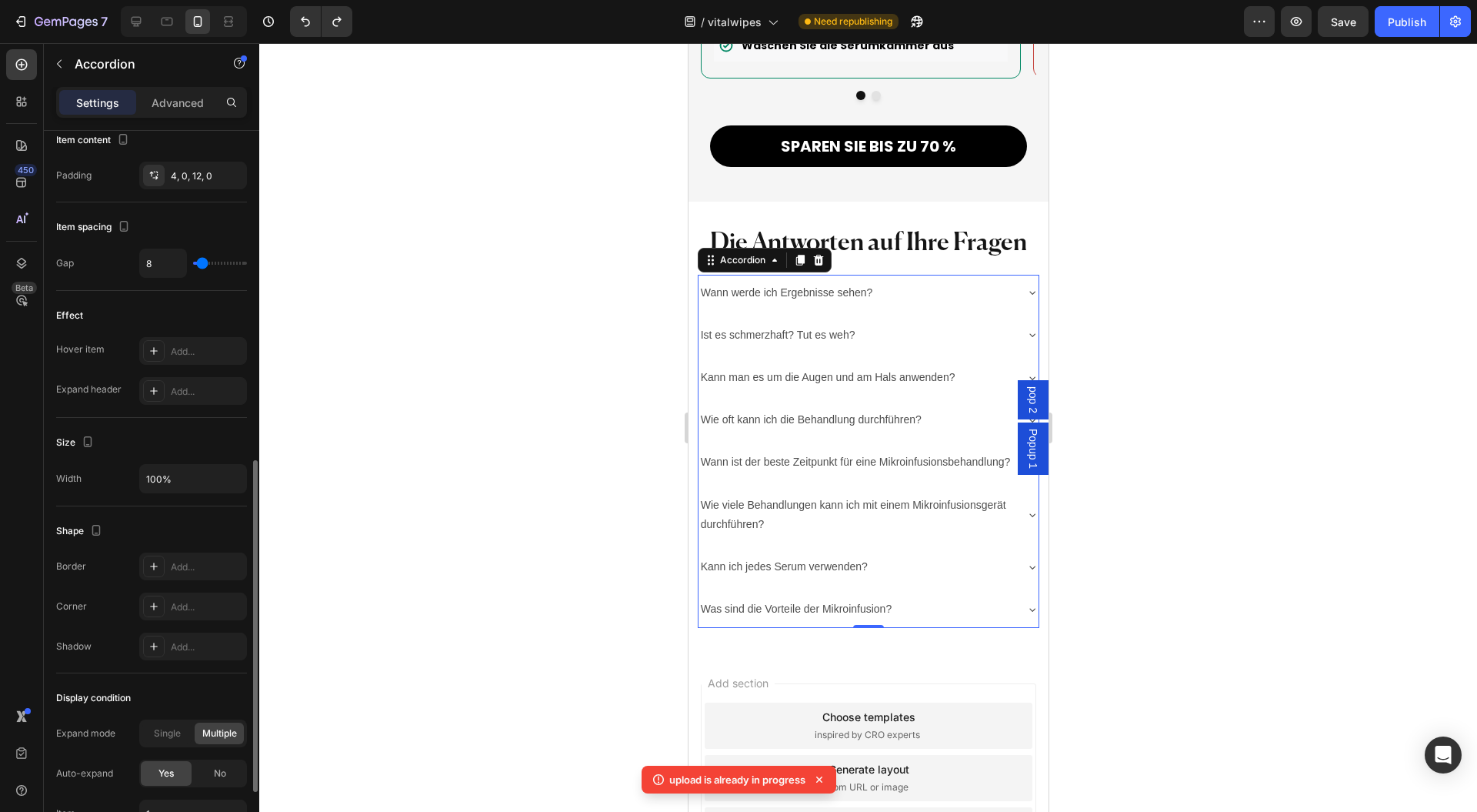
scroll to position [856, 0]
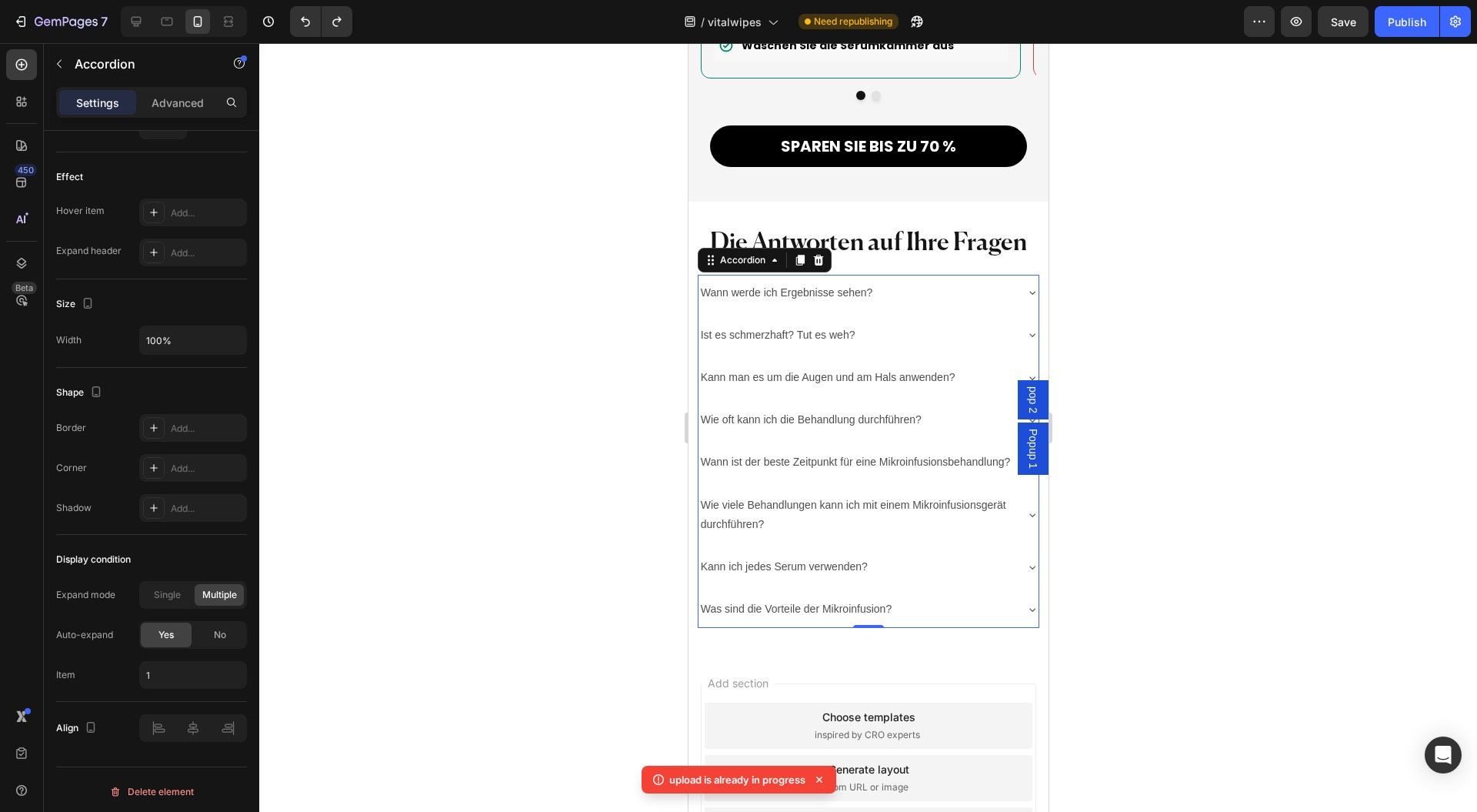
click at [217, 628] on span "No" at bounding box center [220, 635] width 12 height 14
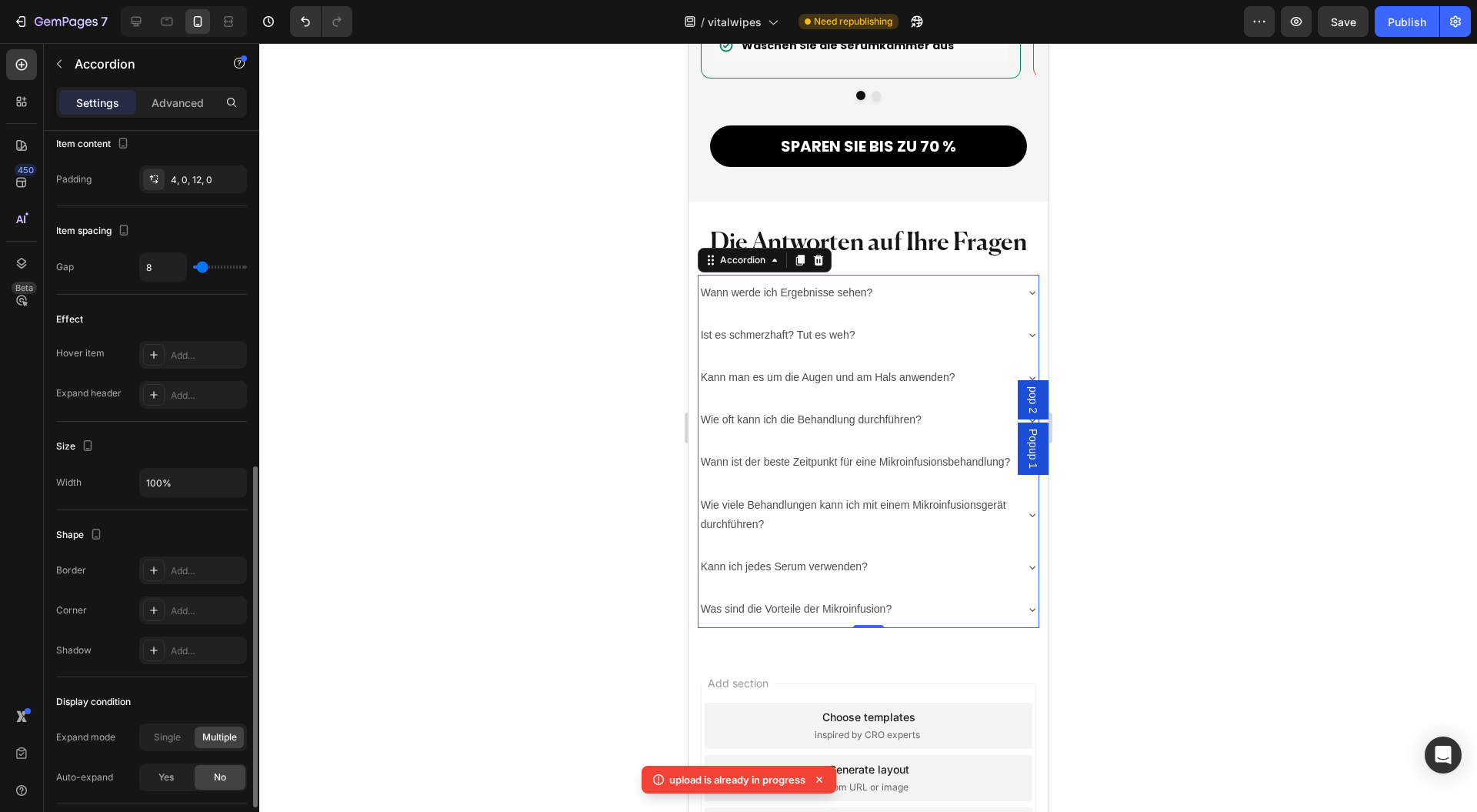
scroll to position [611, 0]
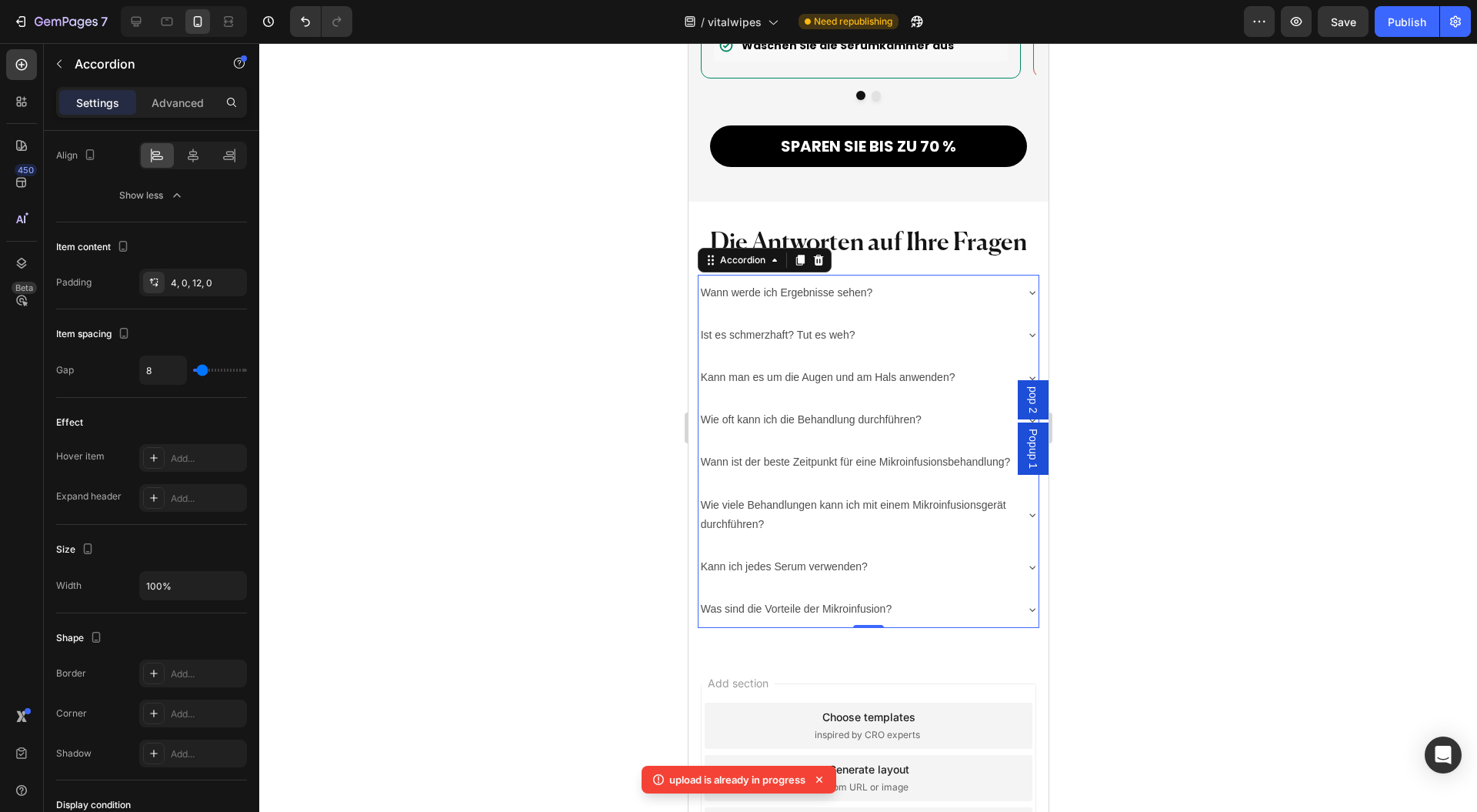
click at [182, 505] on div "Add..." at bounding box center [193, 498] width 108 height 28
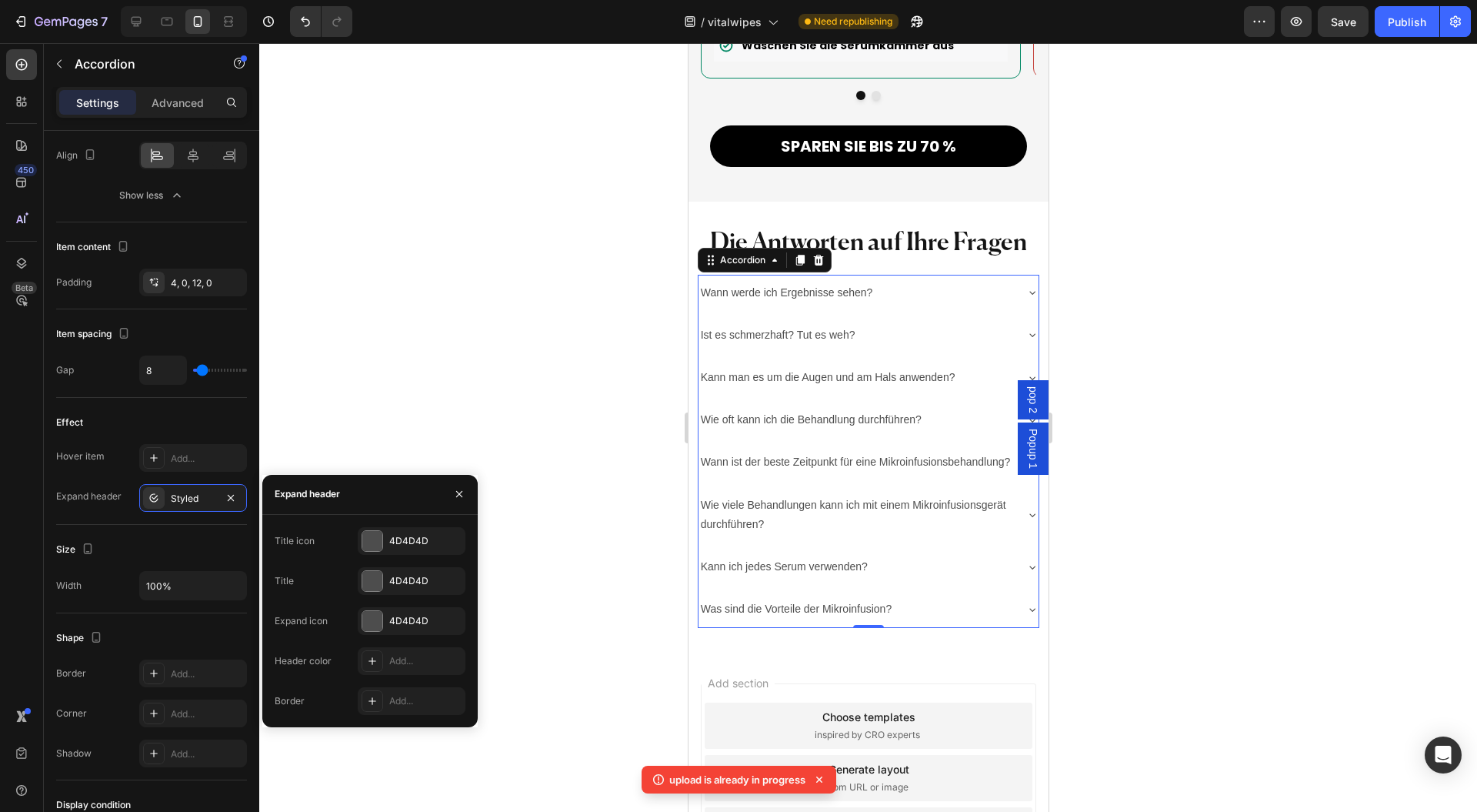
click at [229, 492] on icon "button" at bounding box center [231, 498] width 12 height 12
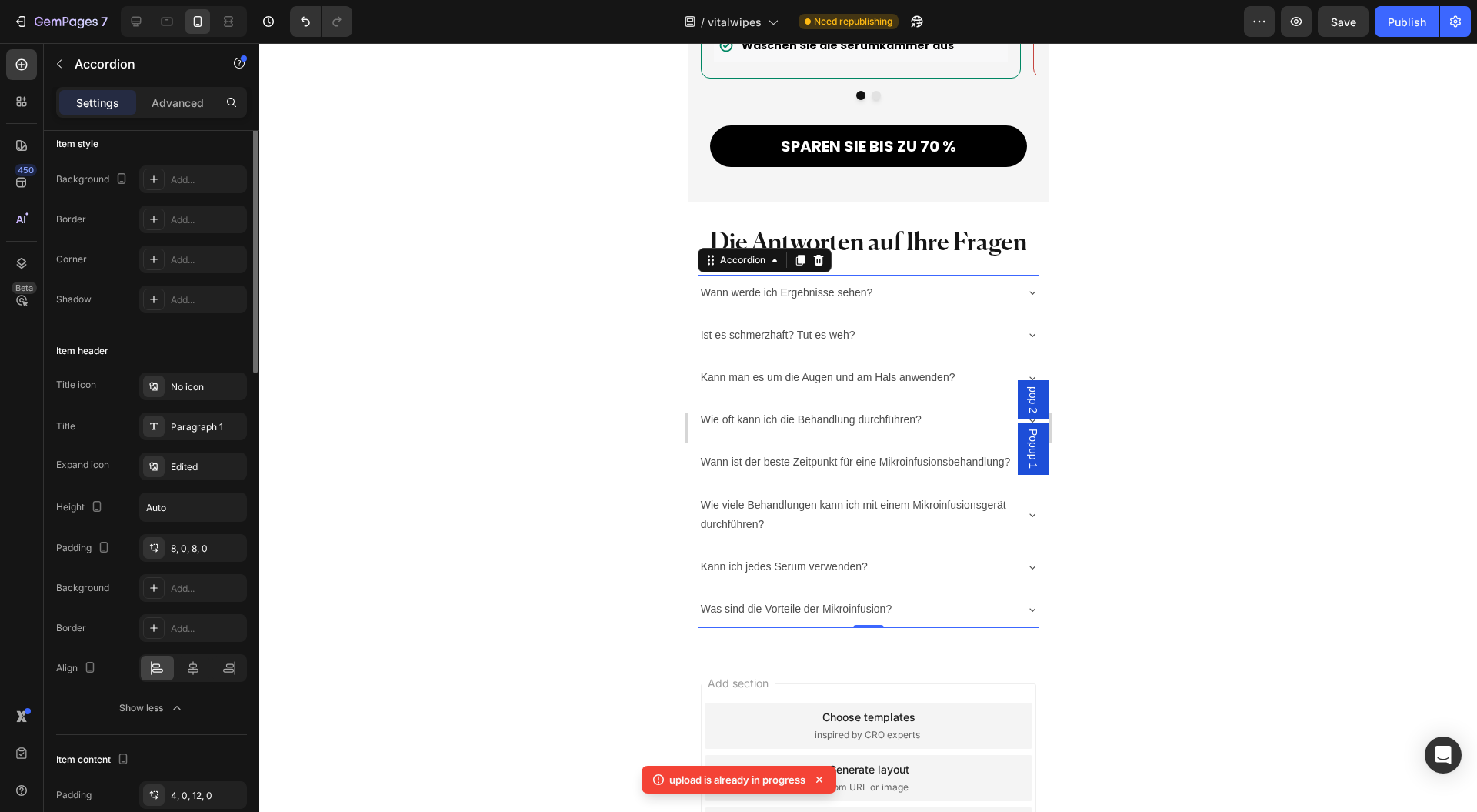
scroll to position [0, 0]
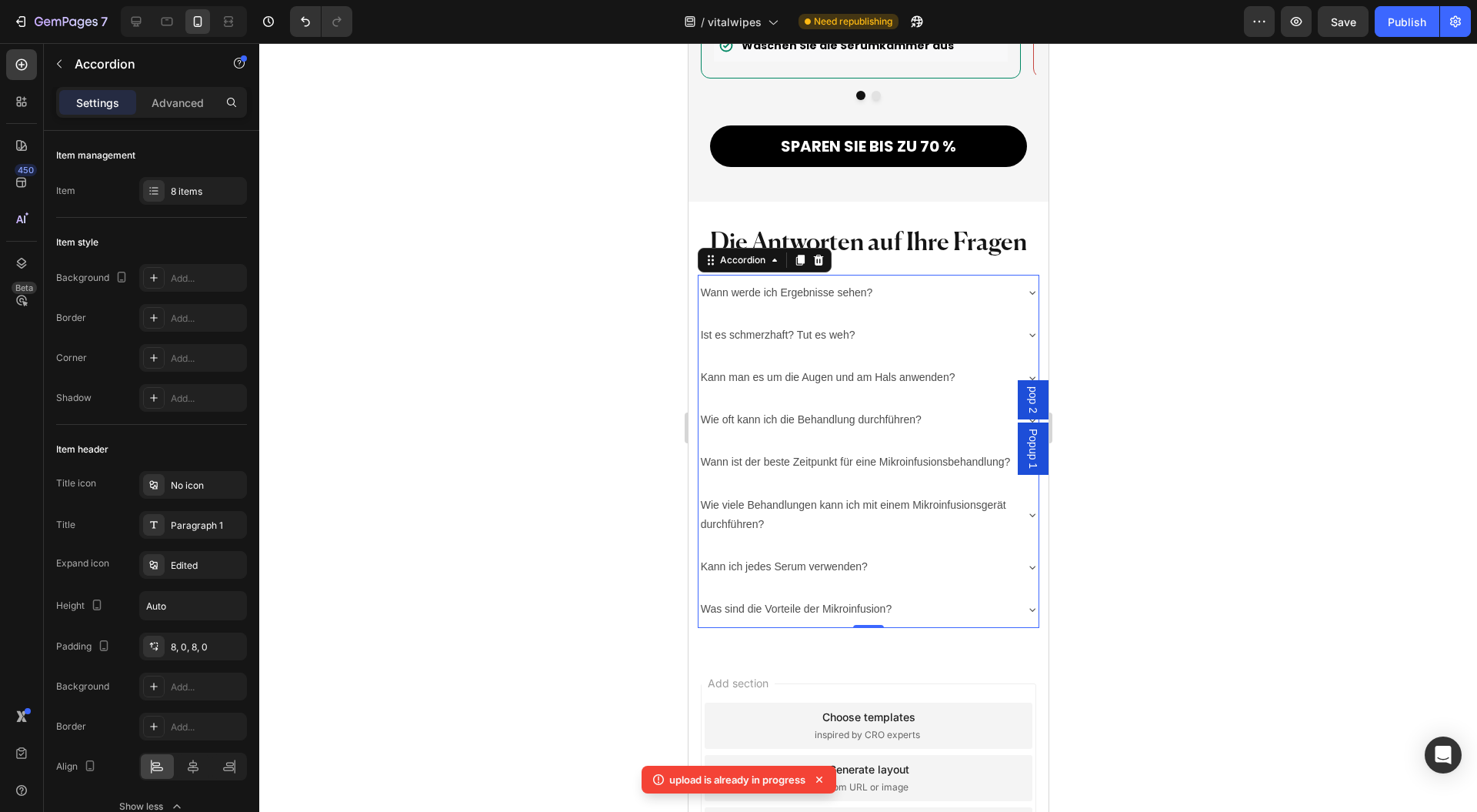
click at [197, 325] on div "Add..." at bounding box center [193, 318] width 108 height 28
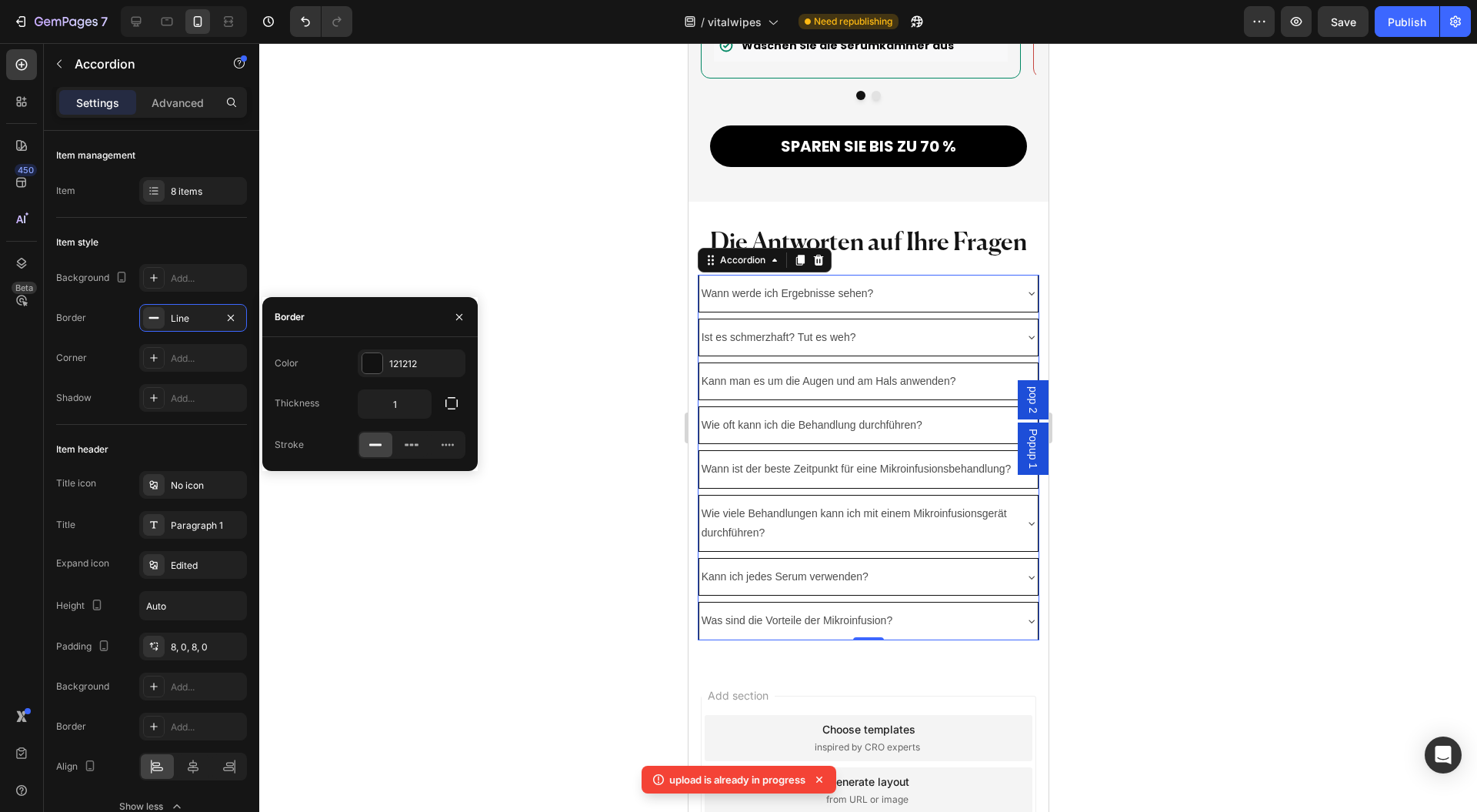
click at [447, 410] on icon "button" at bounding box center [451, 403] width 15 height 15
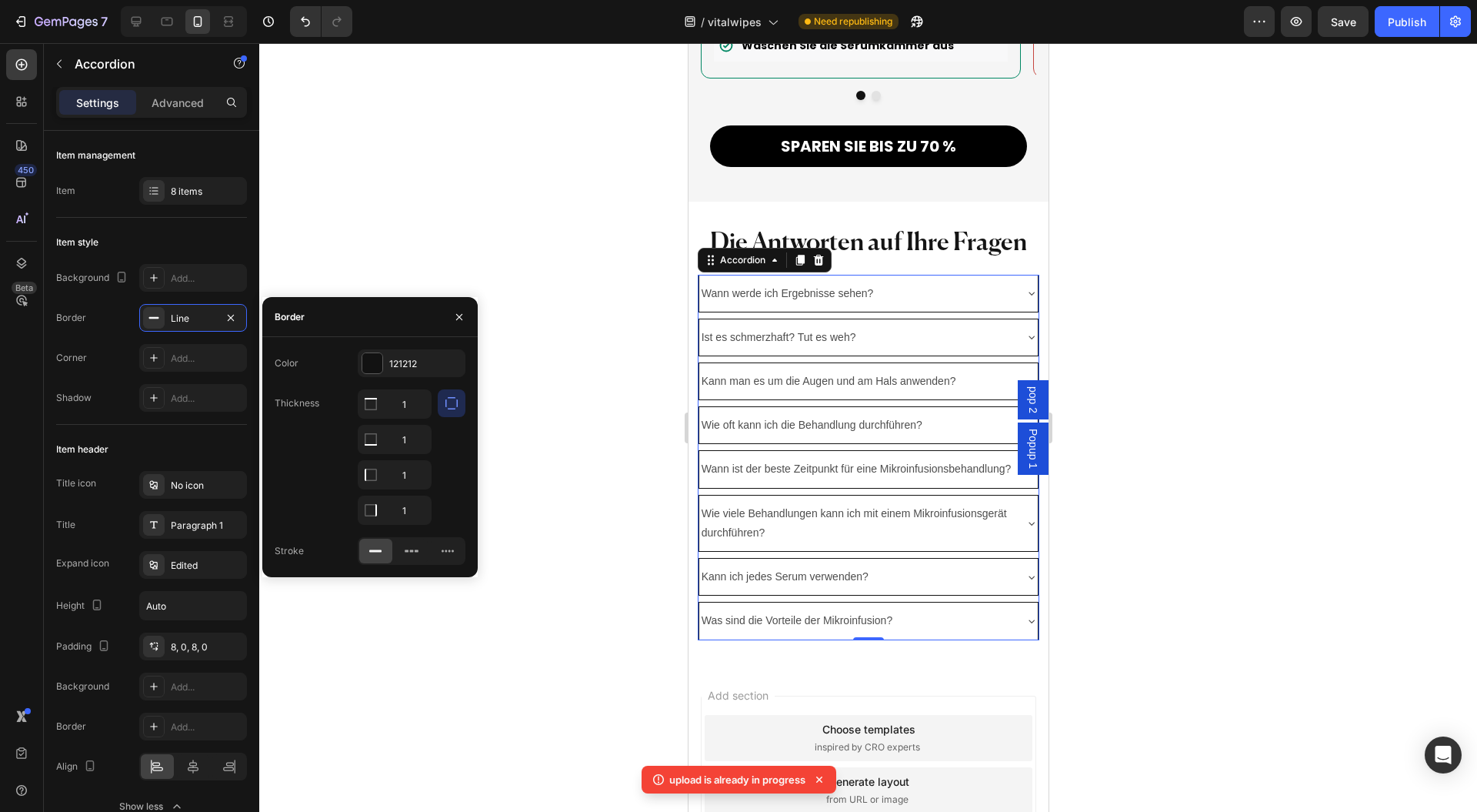
click at [406, 400] on input "1" at bounding box center [395, 404] width 72 height 28
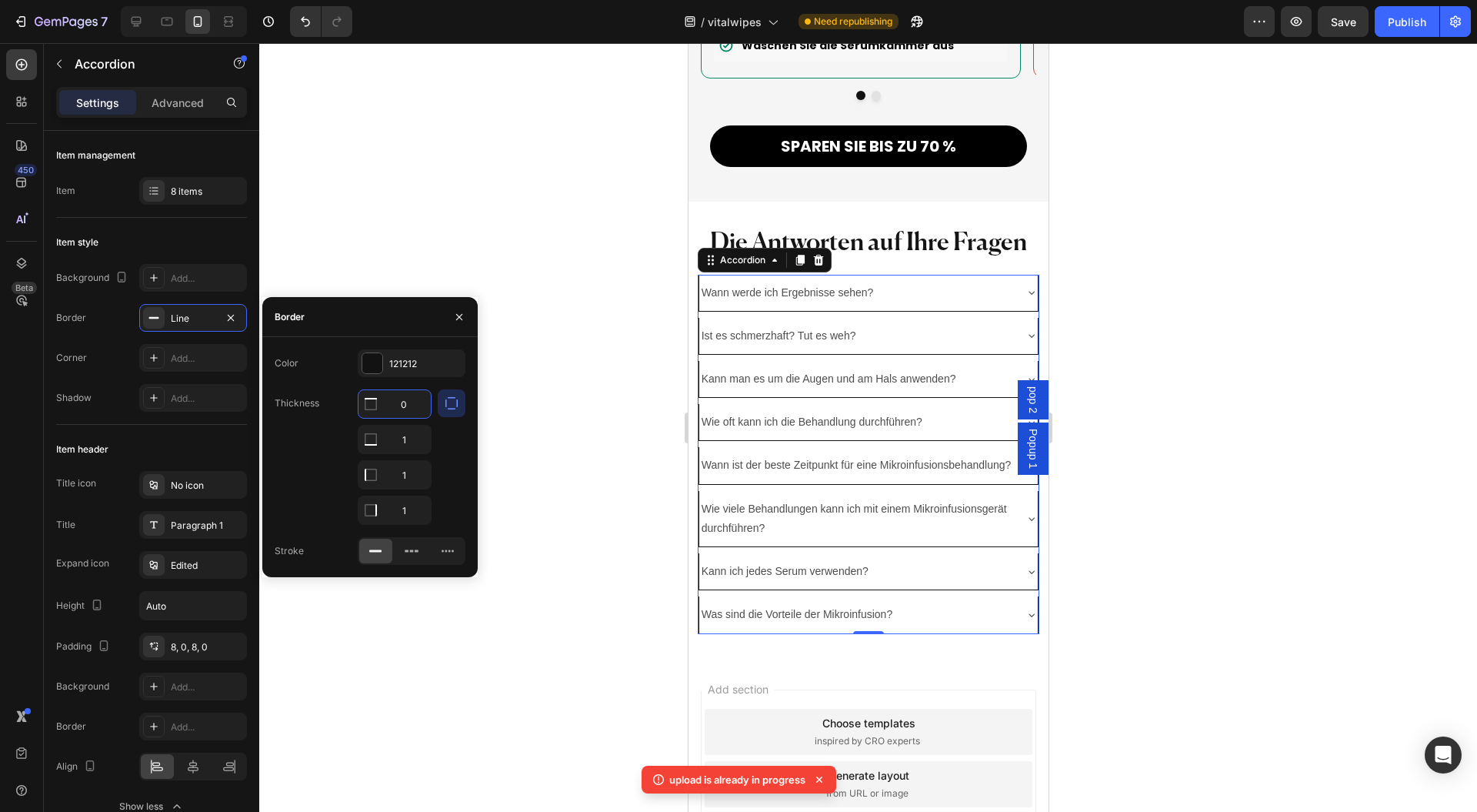
type input "0"
click at [406, 439] on input "1" at bounding box center [395, 440] width 72 height 28
click at [409, 418] on input "1" at bounding box center [395, 404] width 72 height 28
type input "0"
click at [406, 418] on input "1" at bounding box center [395, 404] width 72 height 28
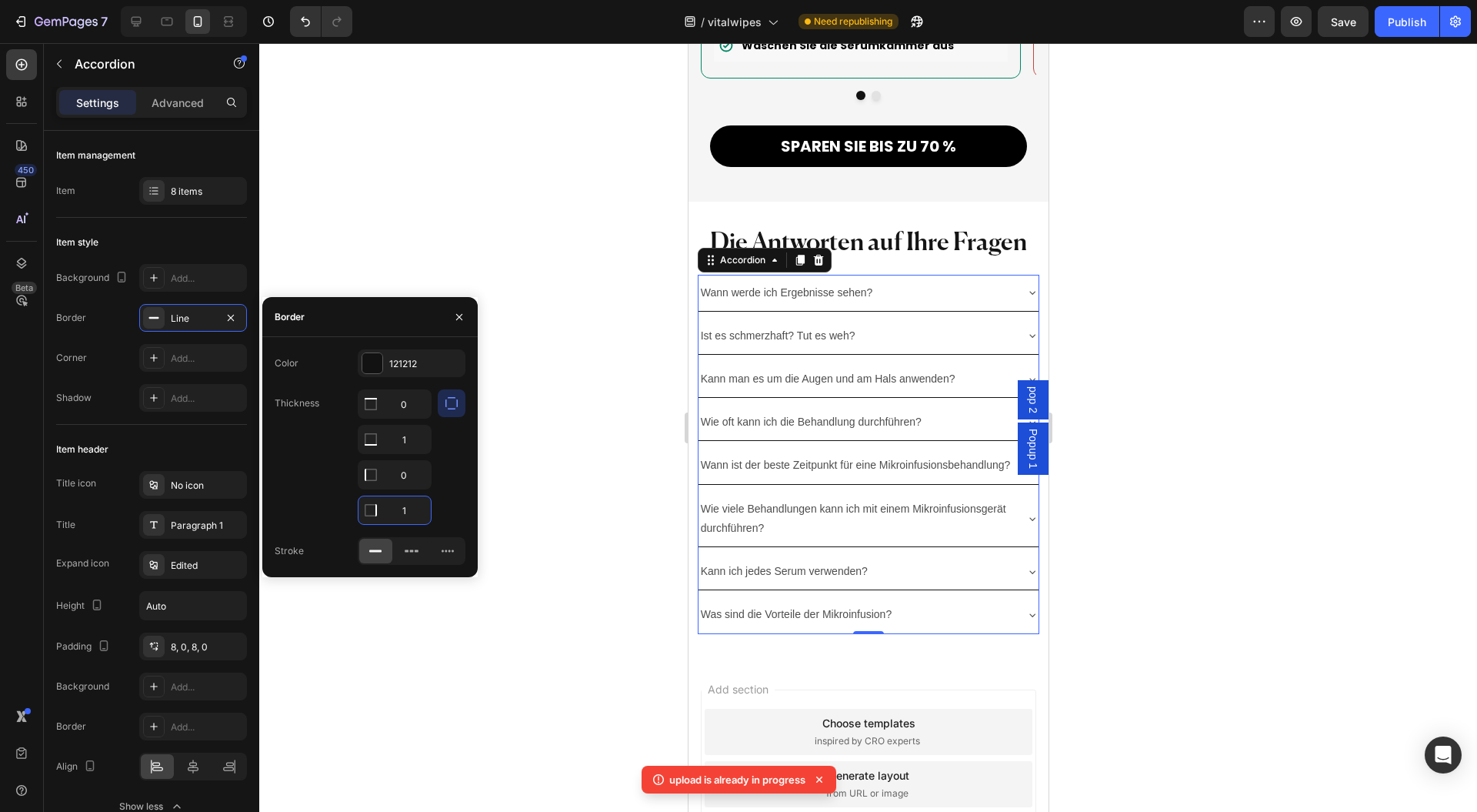
type input "0"
click at [369, 356] on div at bounding box center [372, 363] width 20 height 20
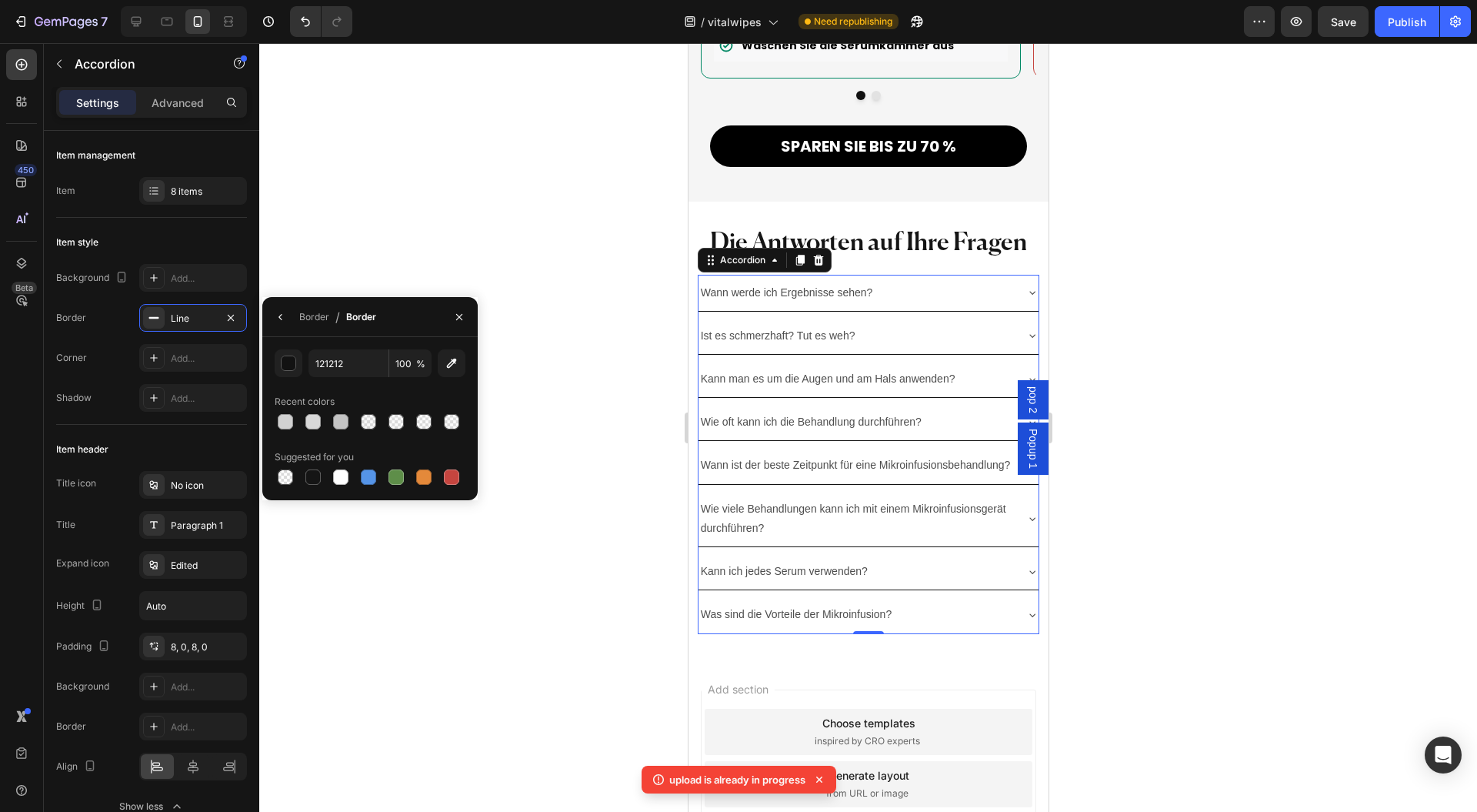
click at [288, 366] on div "button" at bounding box center [289, 363] width 15 height 15
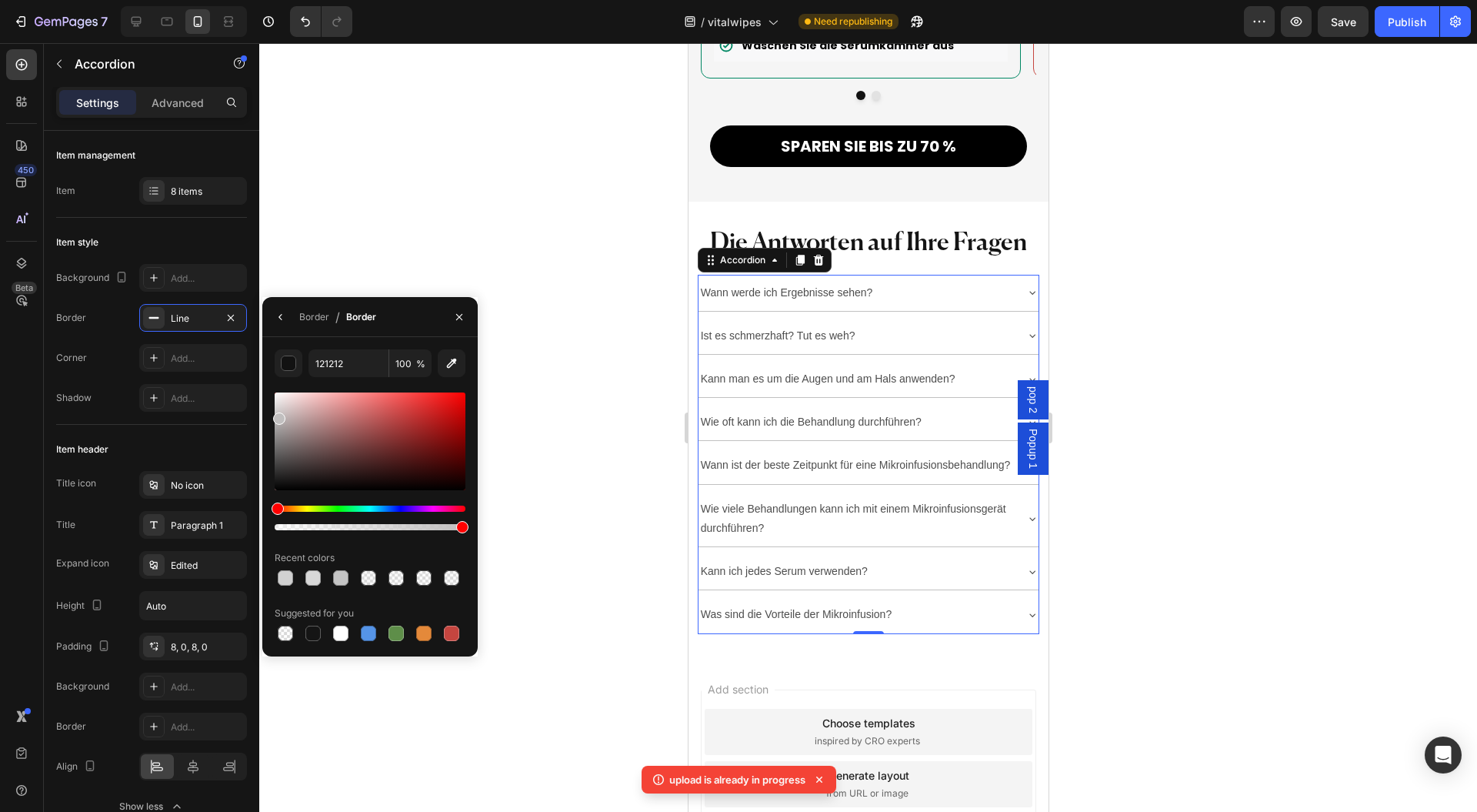
drag, startPoint x: 291, startPoint y: 427, endPoint x: 272, endPoint y: 409, distance: 25.6
click at [275, 409] on div at bounding box center [370, 441] width 191 height 98
type input "D1D1D1"
click at [459, 309] on button "button" at bounding box center [459, 317] width 25 height 25
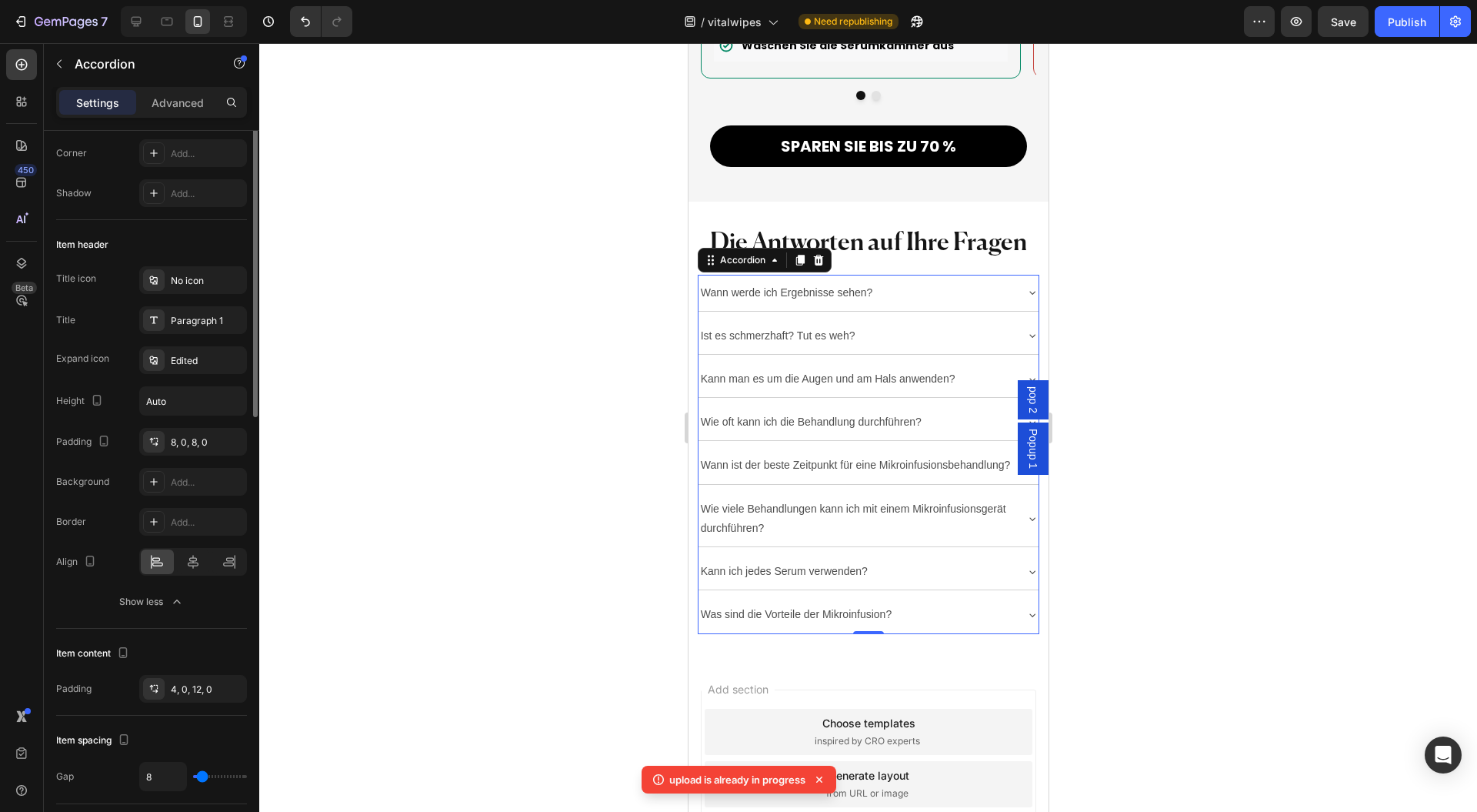
scroll to position [102, 0]
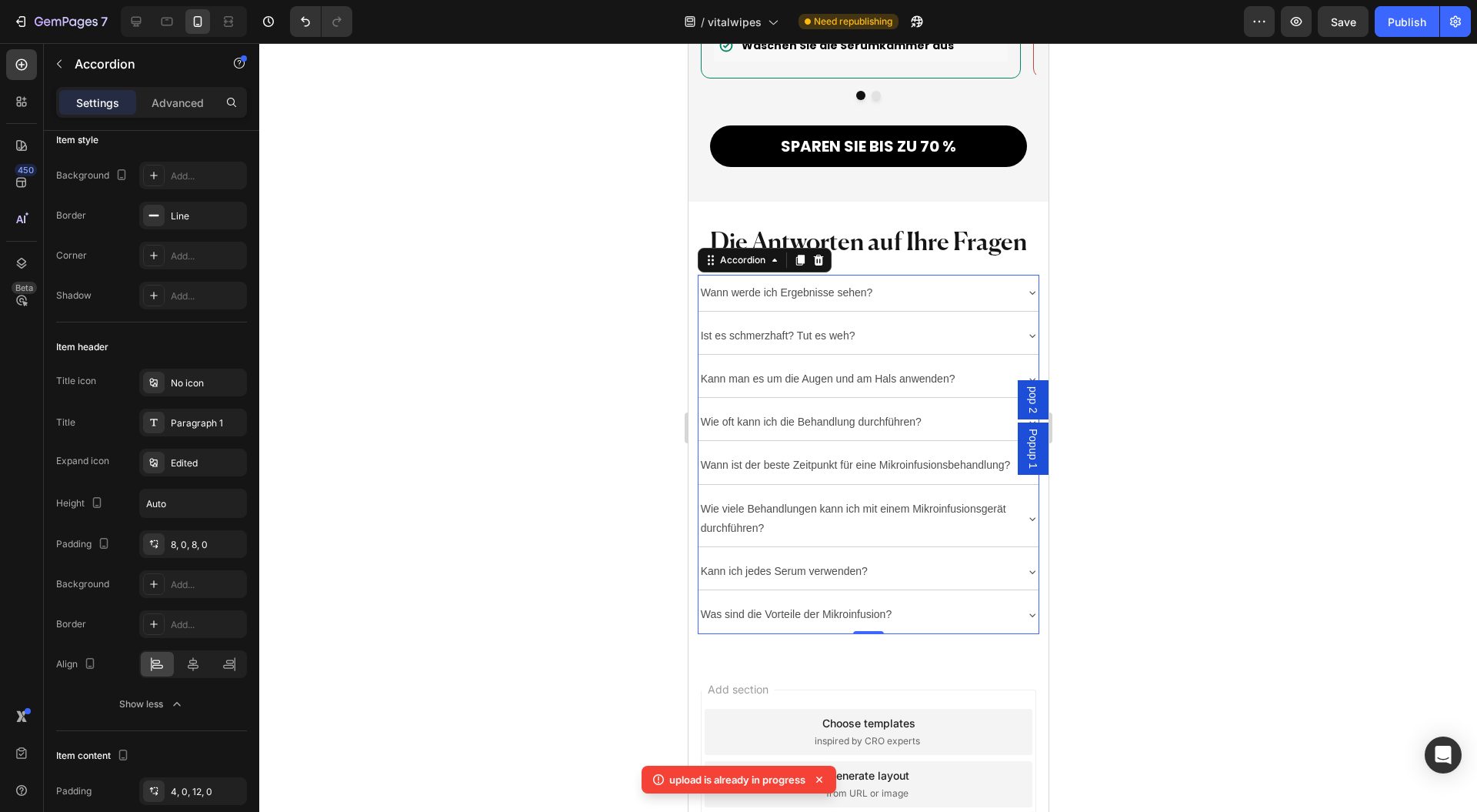
click at [186, 379] on div "No icon" at bounding box center [207, 383] width 72 height 14
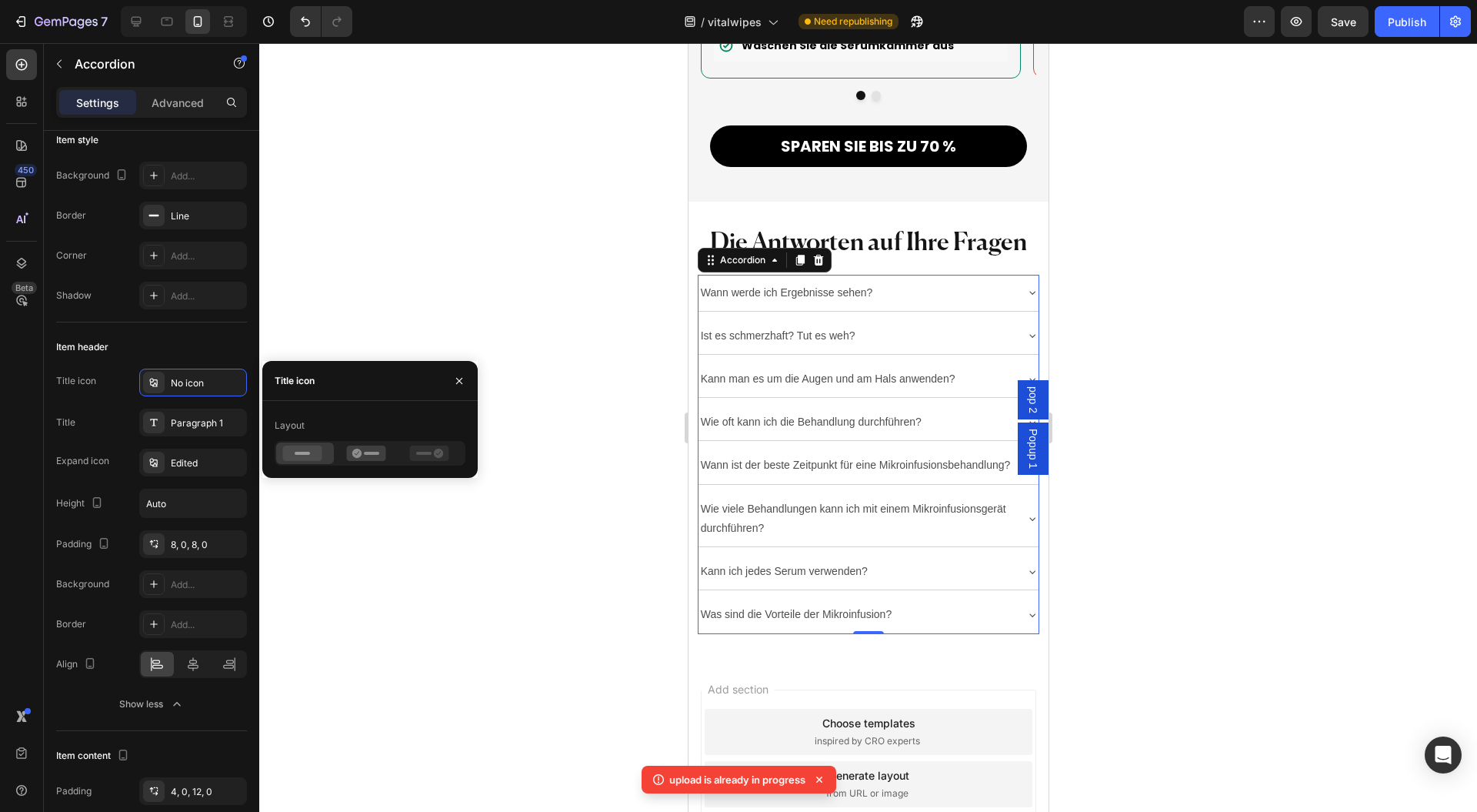
click at [462, 379] on icon "button" at bounding box center [459, 381] width 6 height 6
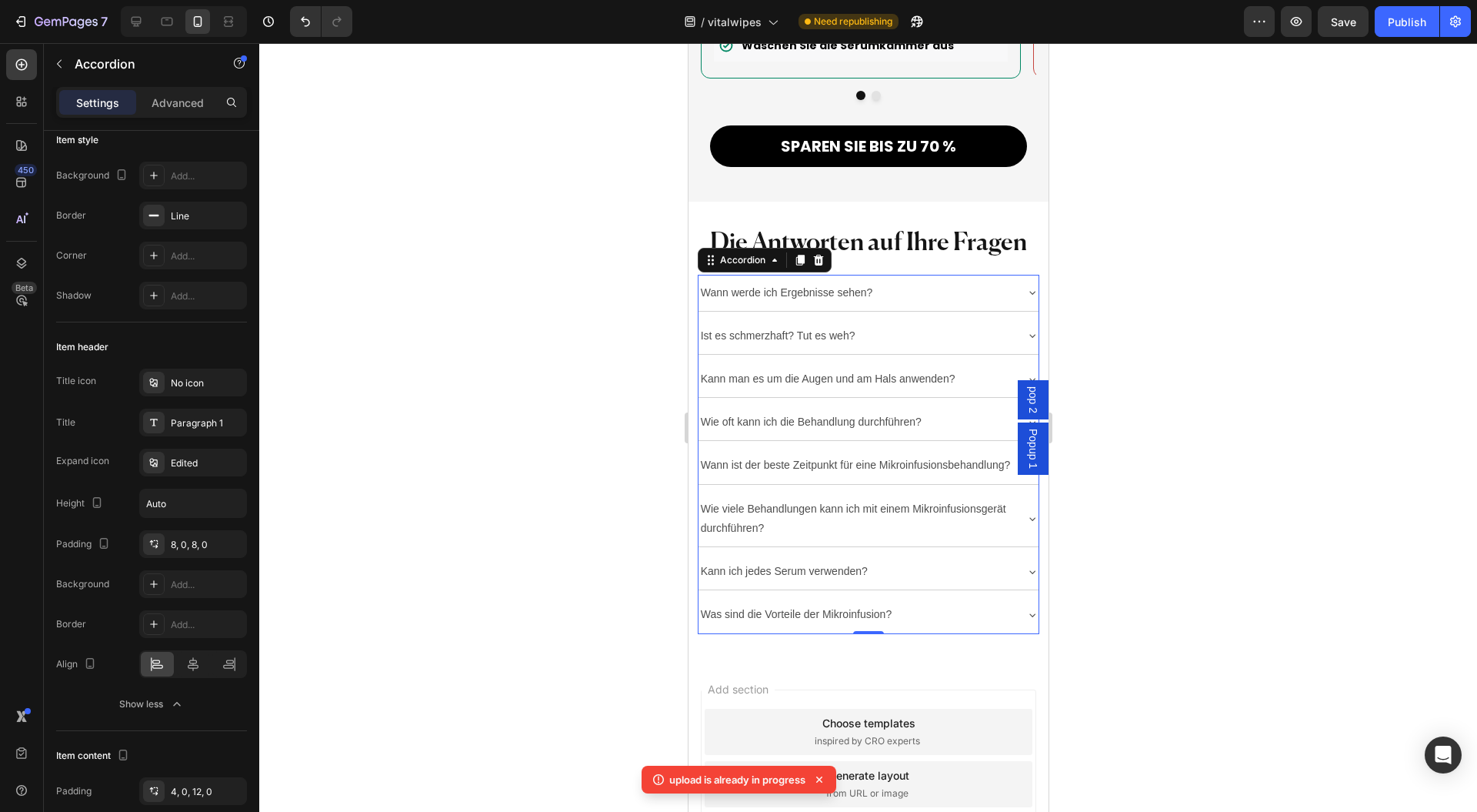
scroll to position [0, 0]
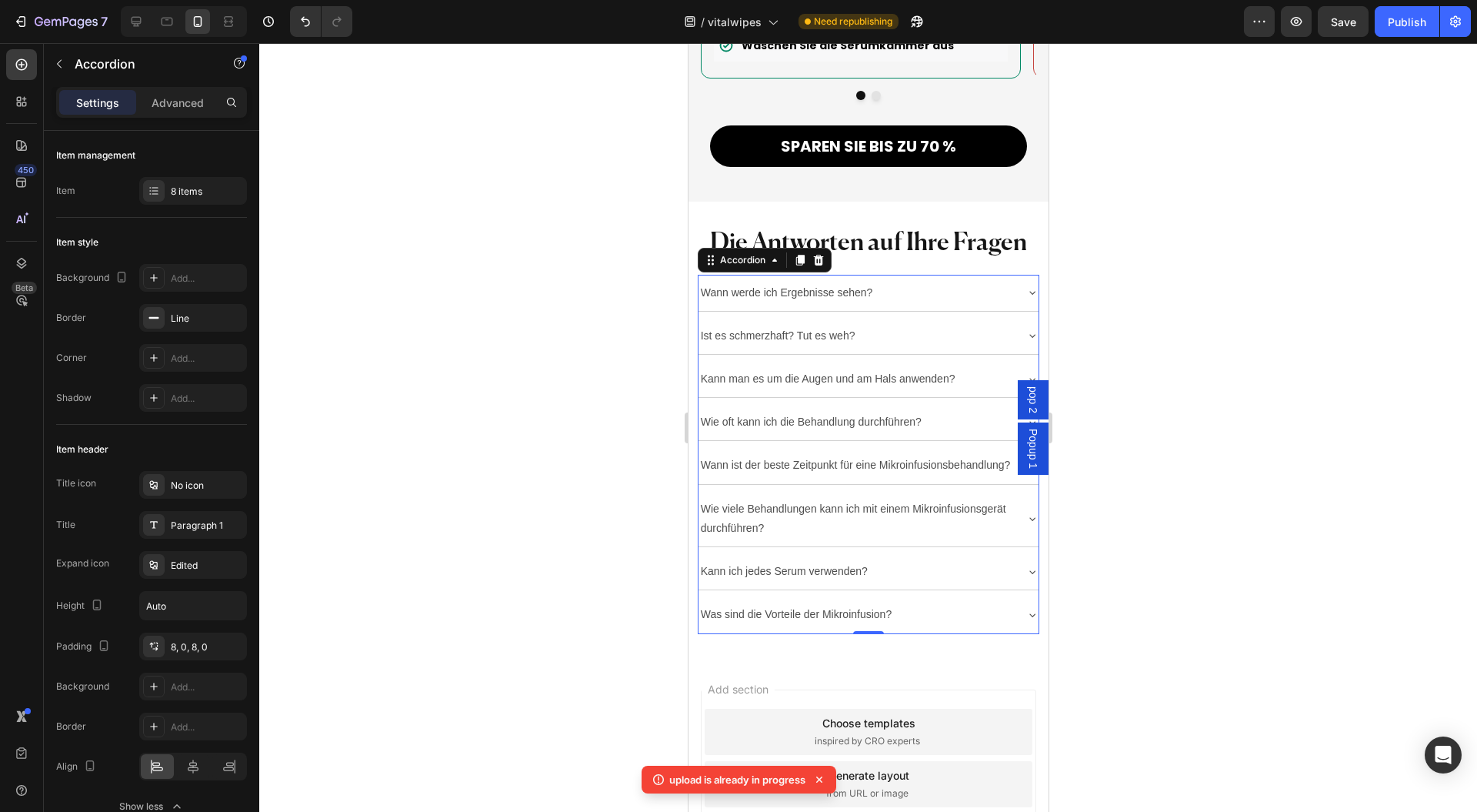
click at [194, 563] on div "Edited" at bounding box center [207, 566] width 72 height 14
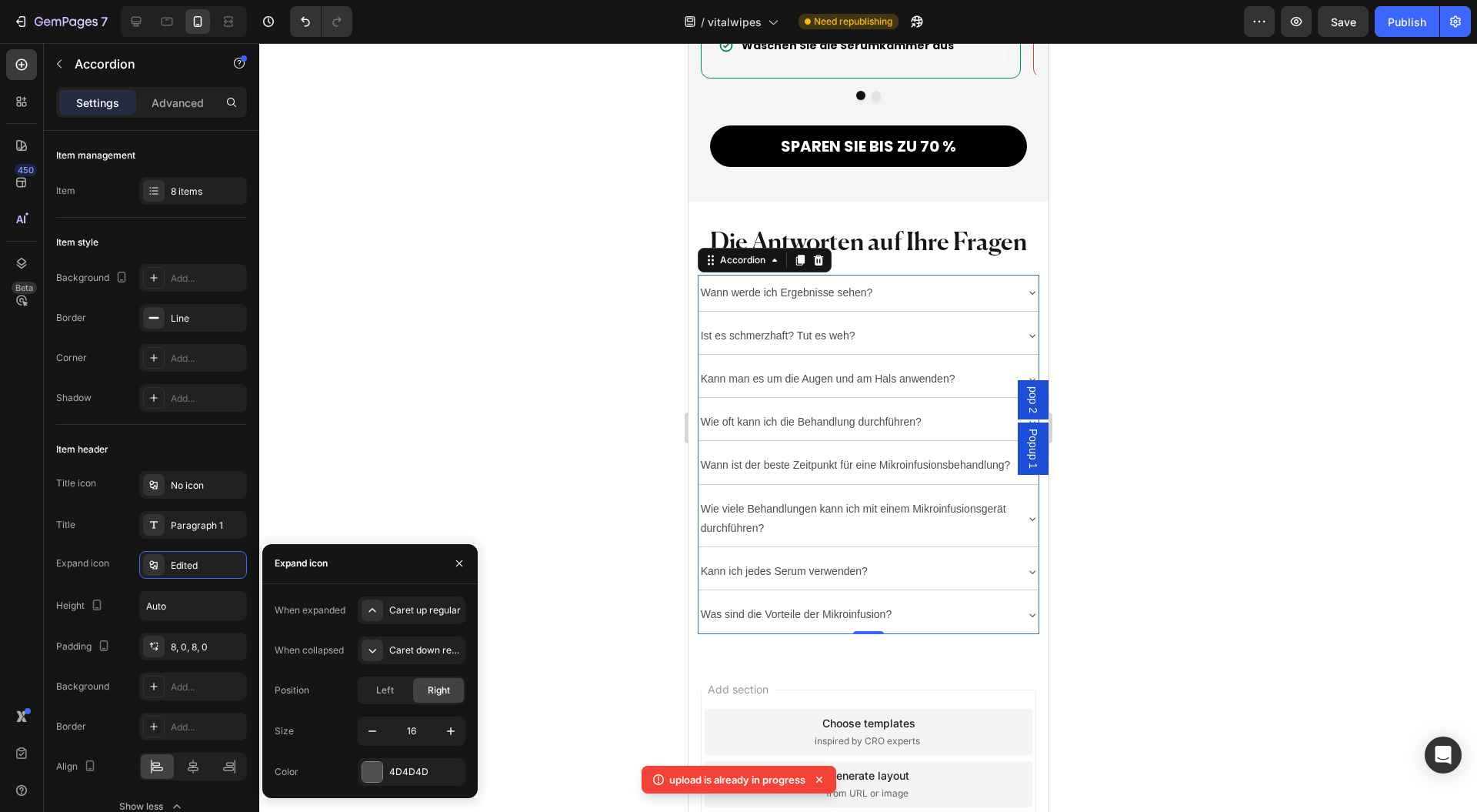
click at [406, 603] on div "Caret up regular" at bounding box center [425, 610] width 72 height 14
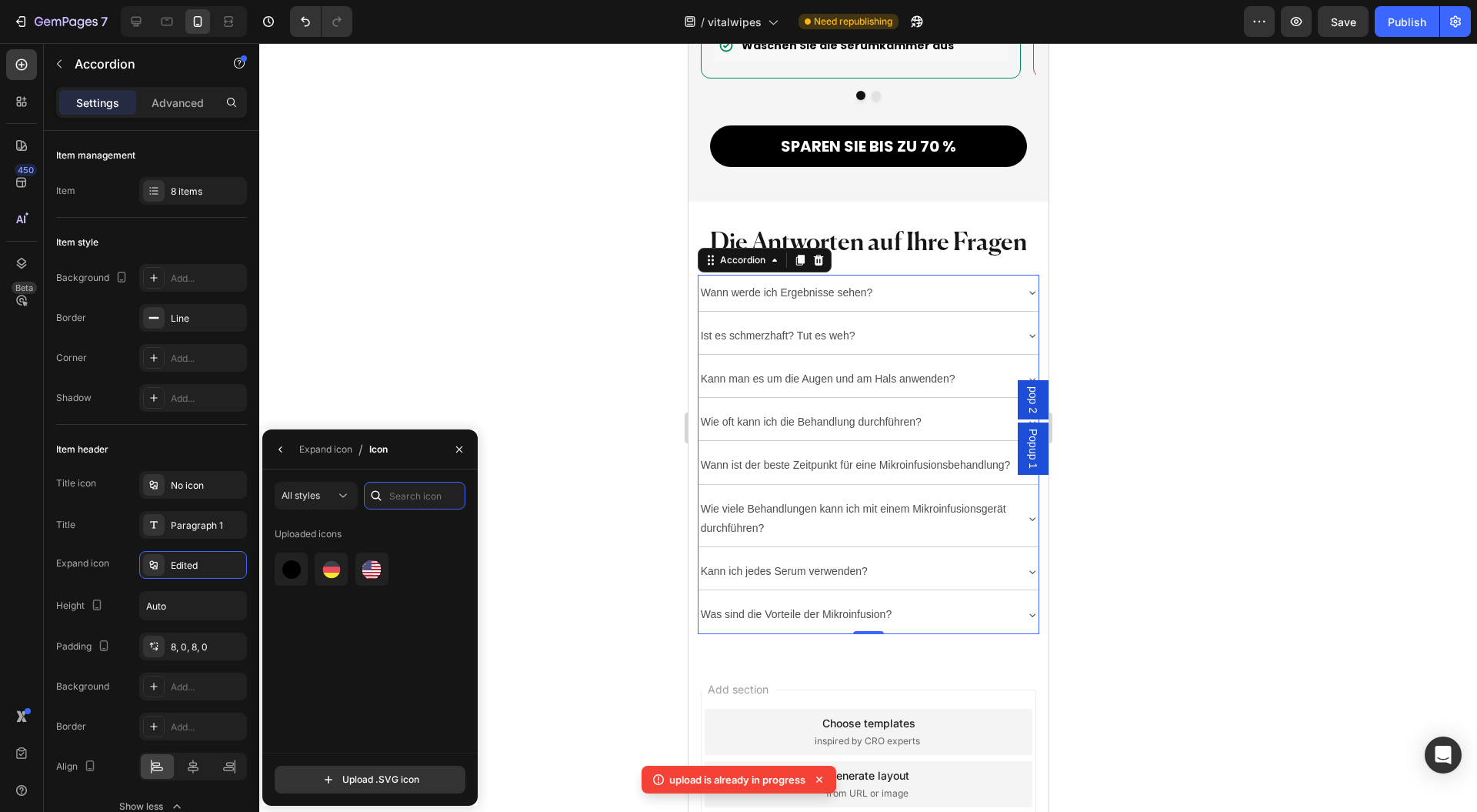
click at [401, 485] on input "text" at bounding box center [415, 496] width 102 height 28
type input "plus"
click at [323, 498] on div "All styles" at bounding box center [309, 496] width 54 height 14
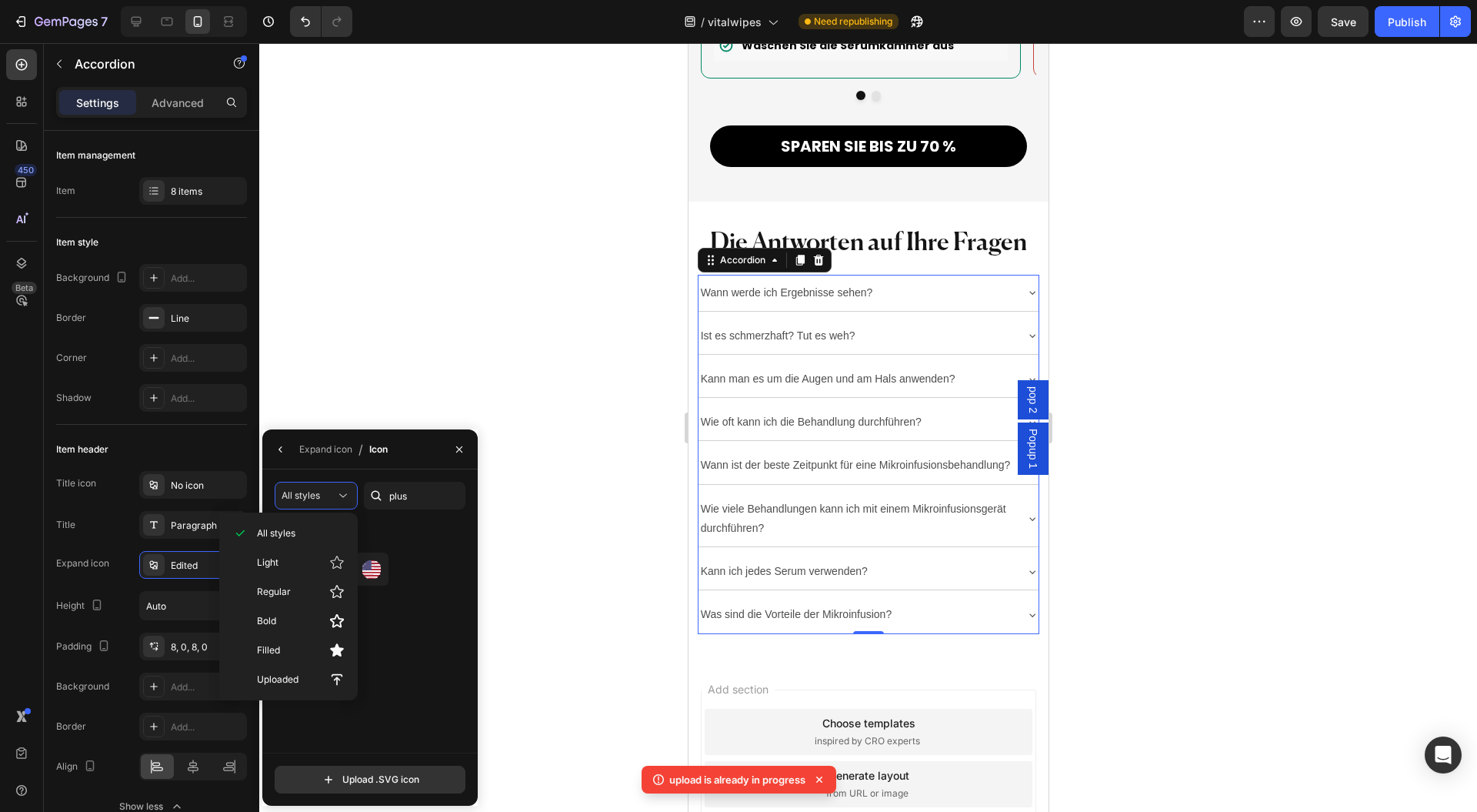
click at [305, 526] on p "All styles" at bounding box center [301, 533] width 88 height 14
click at [324, 506] on button "All styles" at bounding box center [316, 496] width 83 height 28
click at [287, 560] on p "Light" at bounding box center [301, 562] width 88 height 15
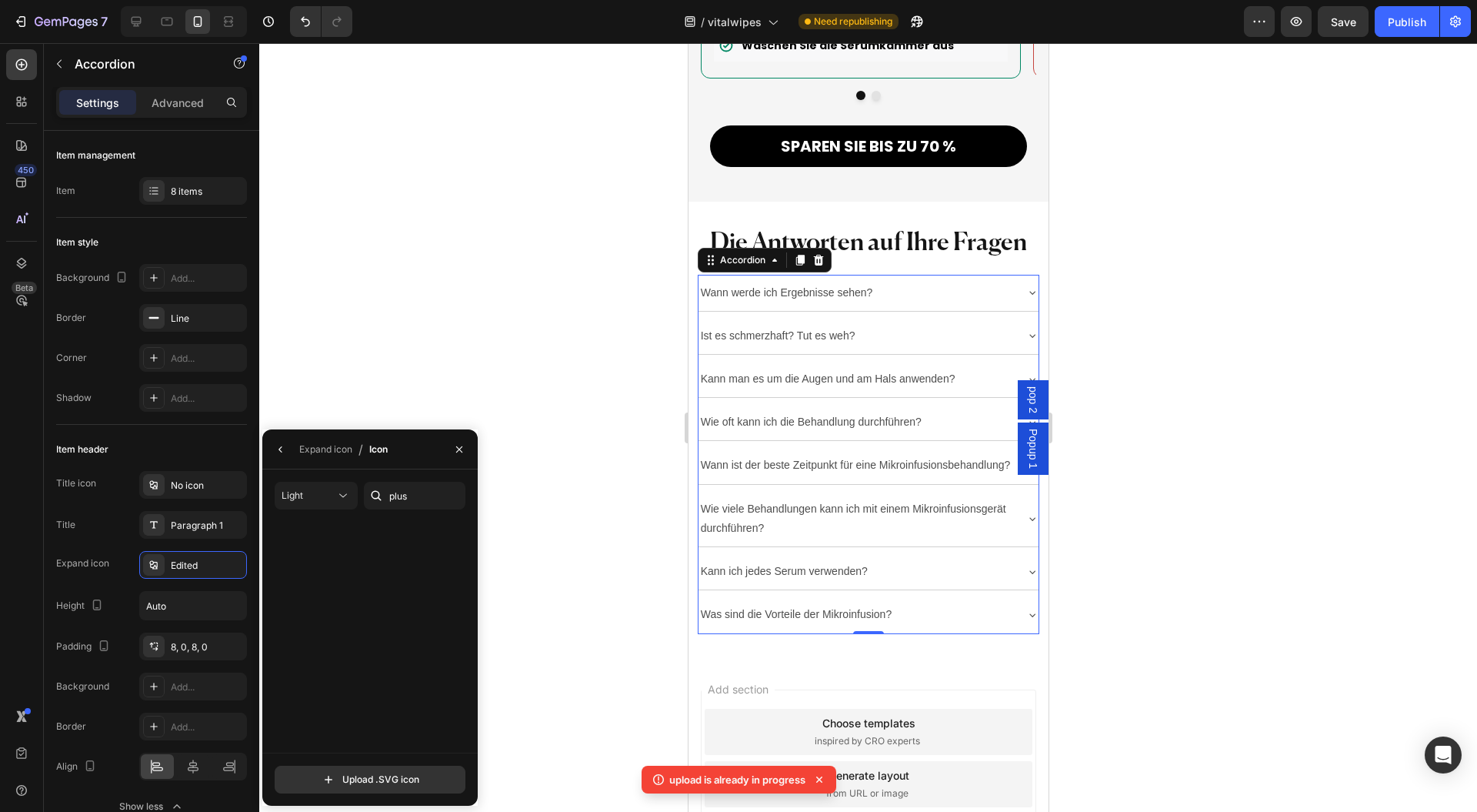
click at [334, 492] on div "Light" at bounding box center [309, 496] width 54 height 14
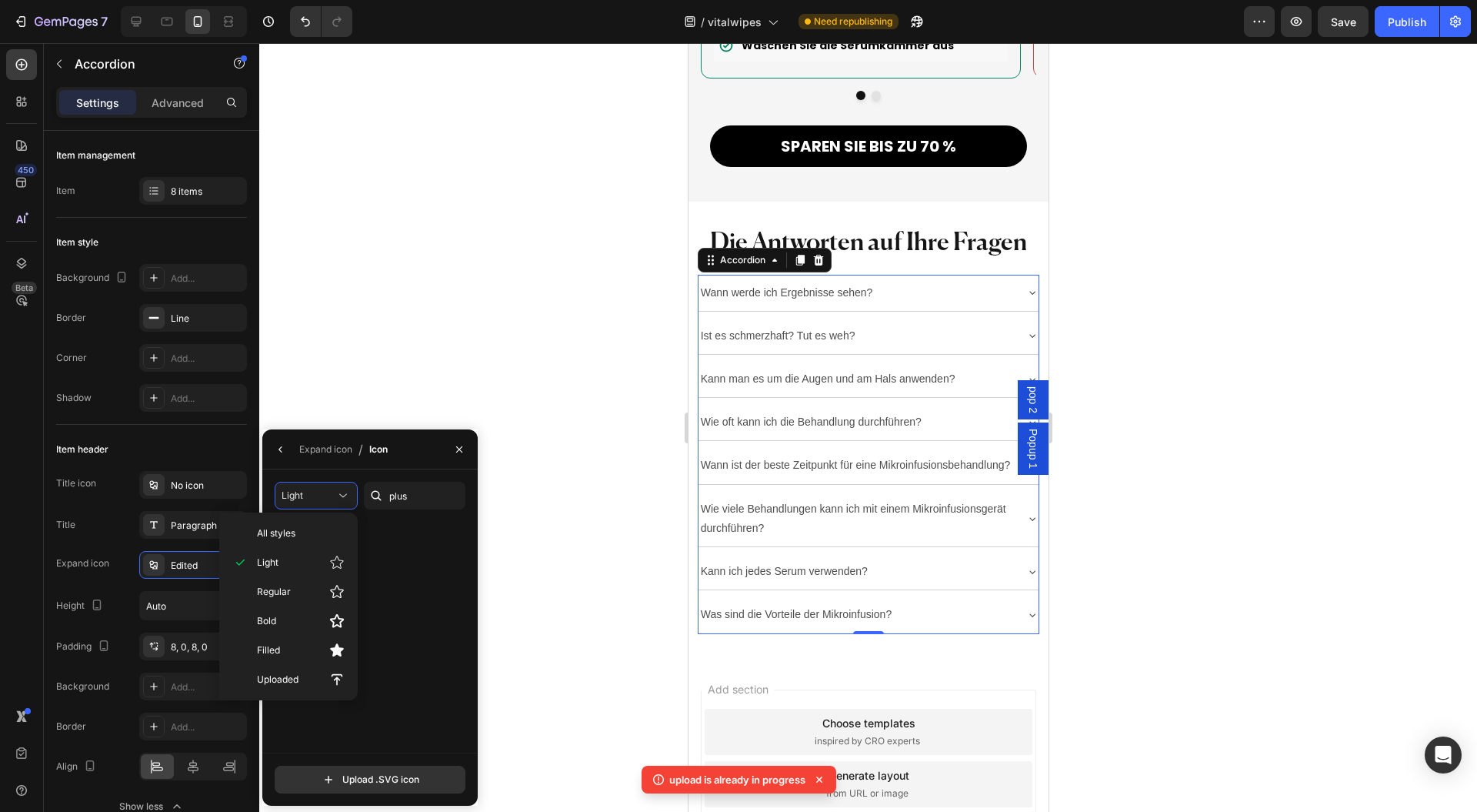
click at [302, 529] on p "All styles" at bounding box center [301, 533] width 88 height 14
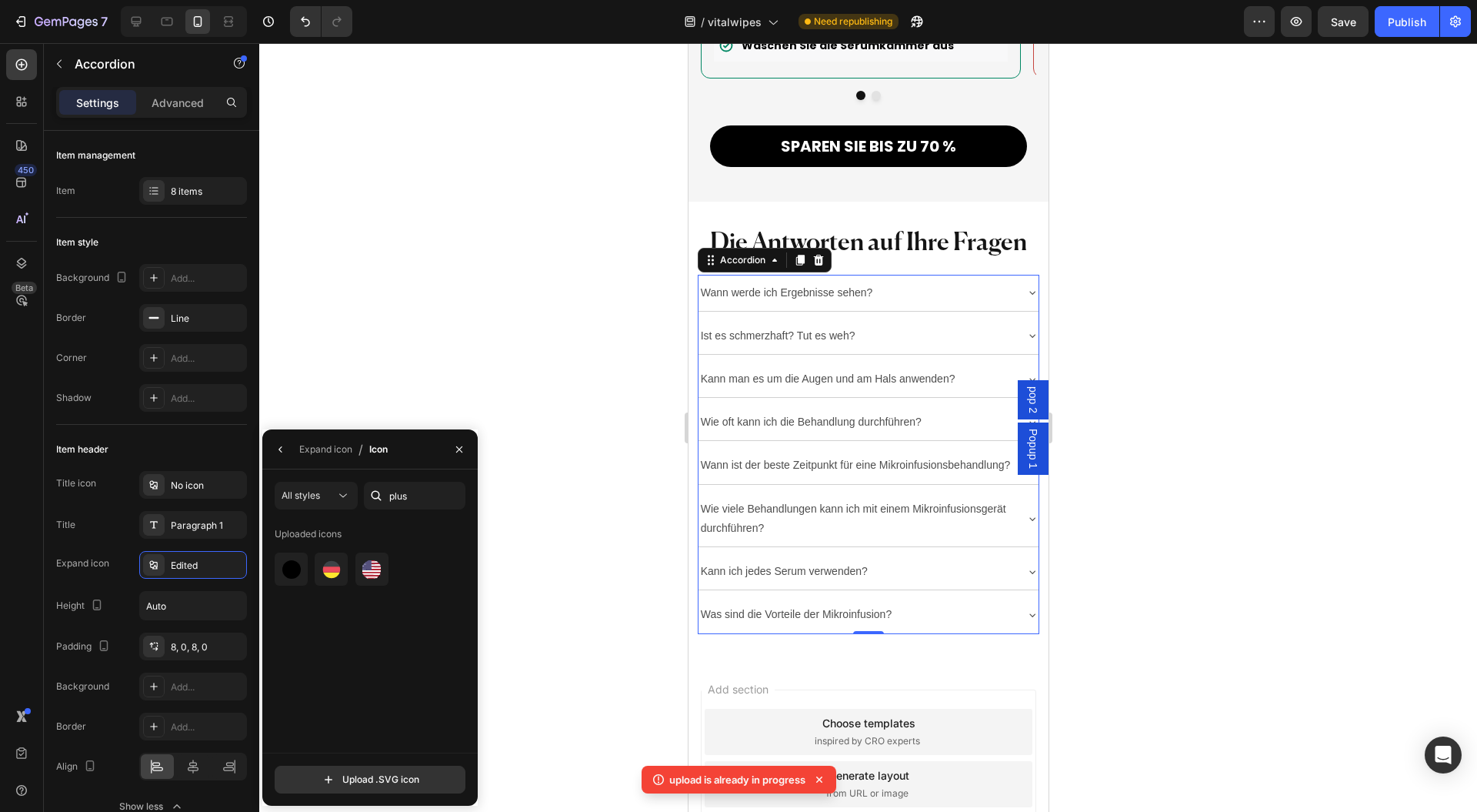
click at [339, 445] on div "Expand icon" at bounding box center [325, 449] width 53 height 14
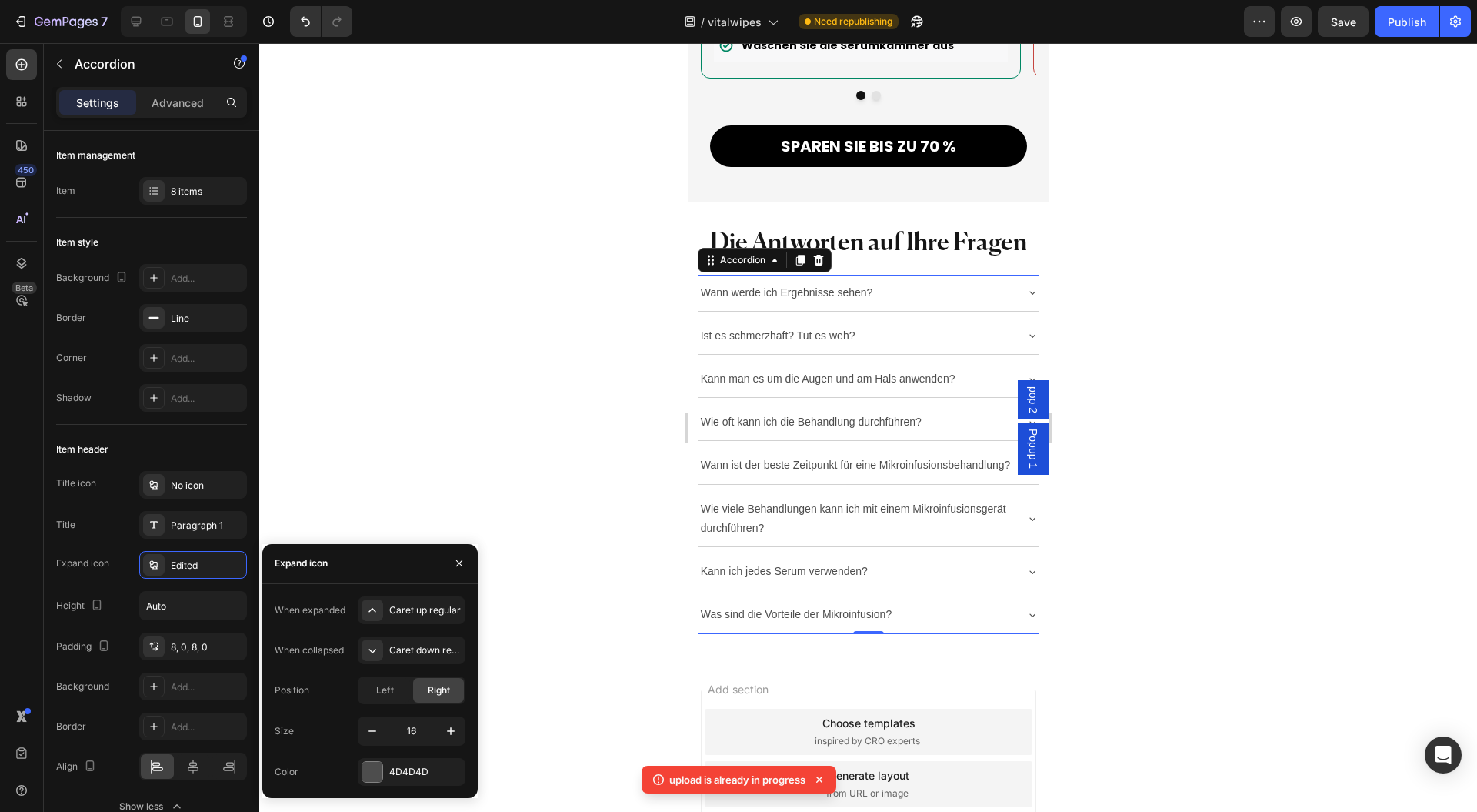
click at [428, 607] on div "Caret up regular" at bounding box center [425, 610] width 72 height 14
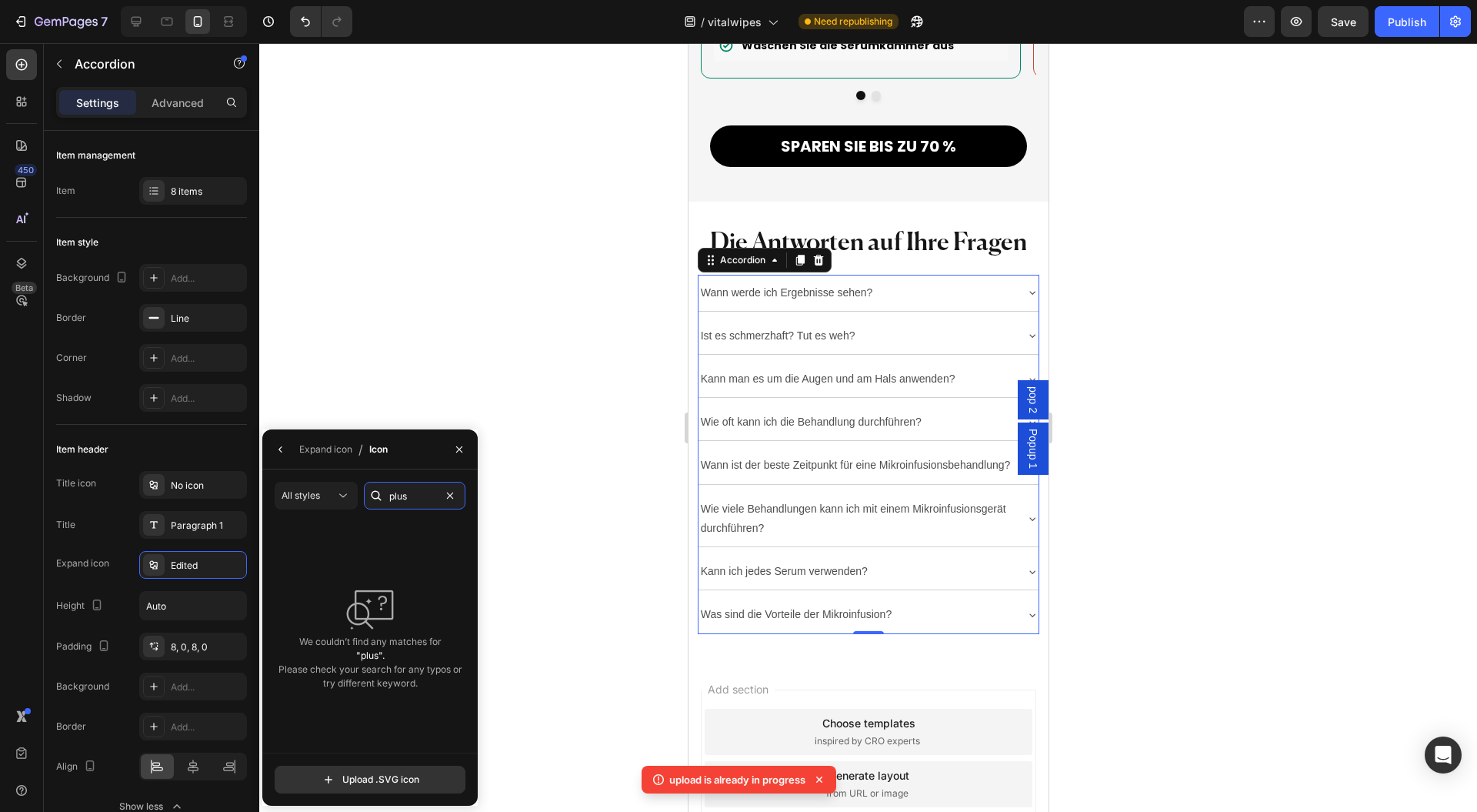
click at [420, 497] on input "plus" at bounding box center [415, 496] width 102 height 28
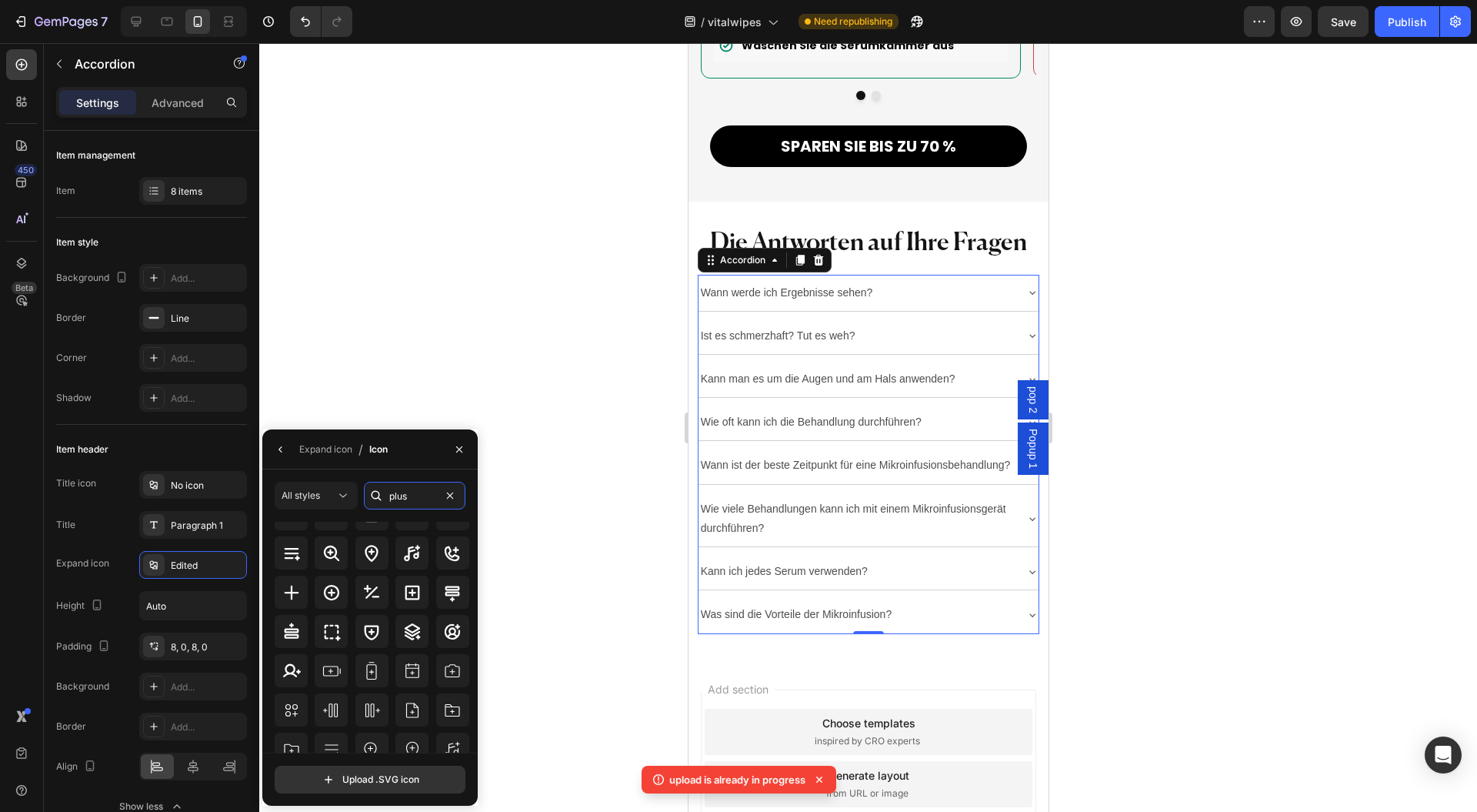
scroll to position [102, 0]
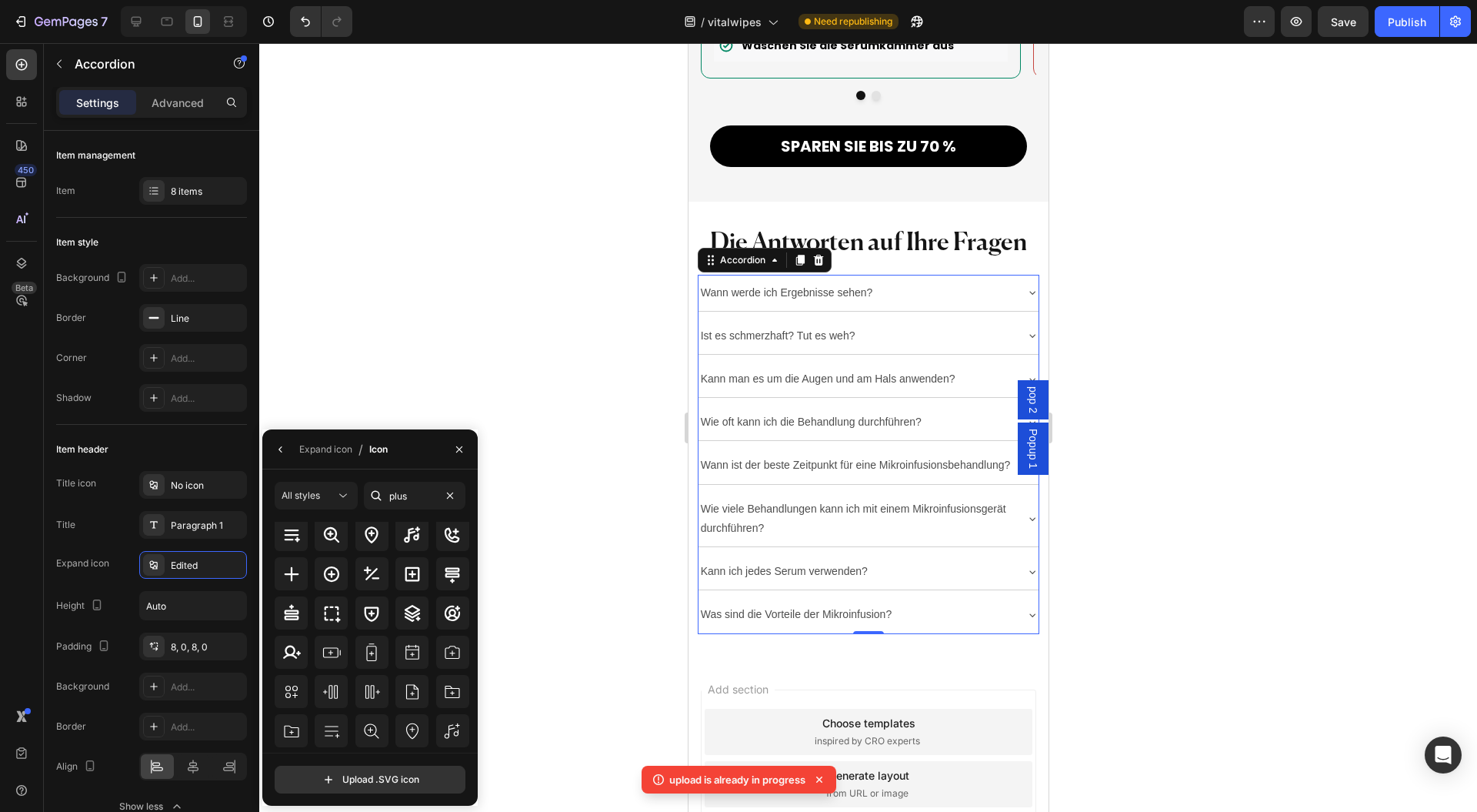
click at [295, 568] on icon at bounding box center [291, 574] width 18 height 18
click at [294, 579] on icon at bounding box center [291, 574] width 18 height 18
click at [286, 449] on icon "button" at bounding box center [281, 449] width 12 height 12
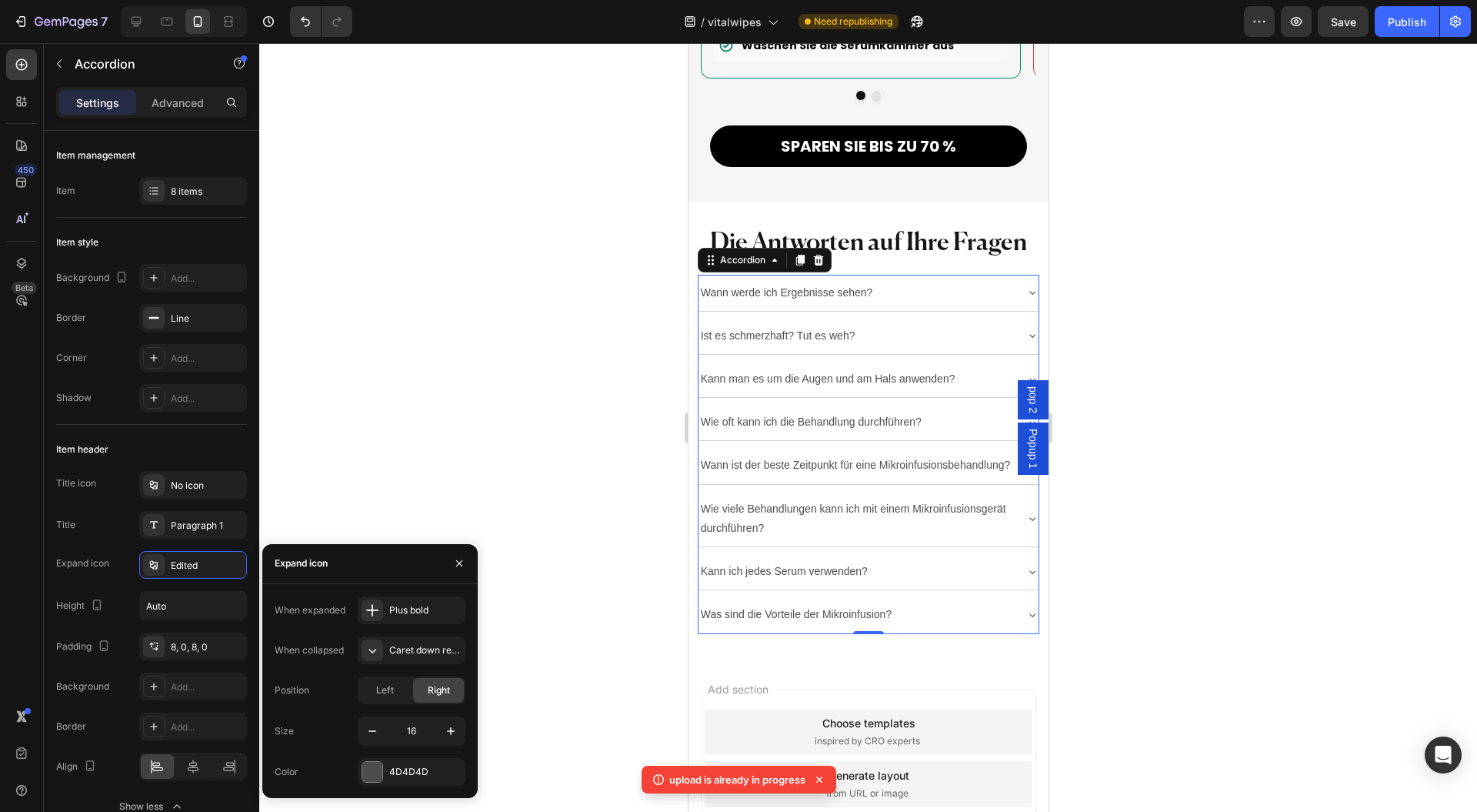
click at [394, 640] on div "Caret down regular" at bounding box center [412, 650] width 108 height 28
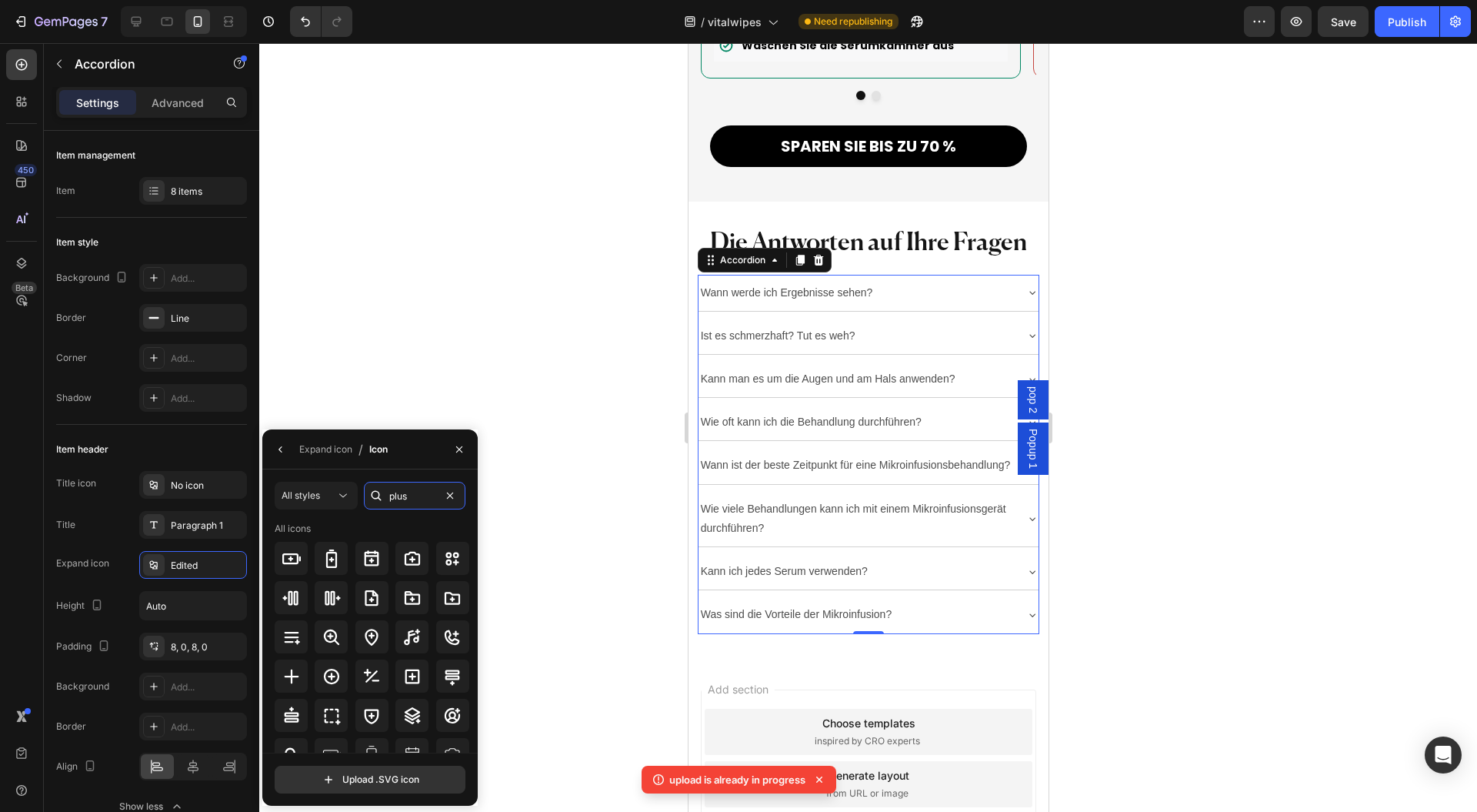
click at [413, 491] on input "plus" at bounding box center [415, 496] width 102 height 28
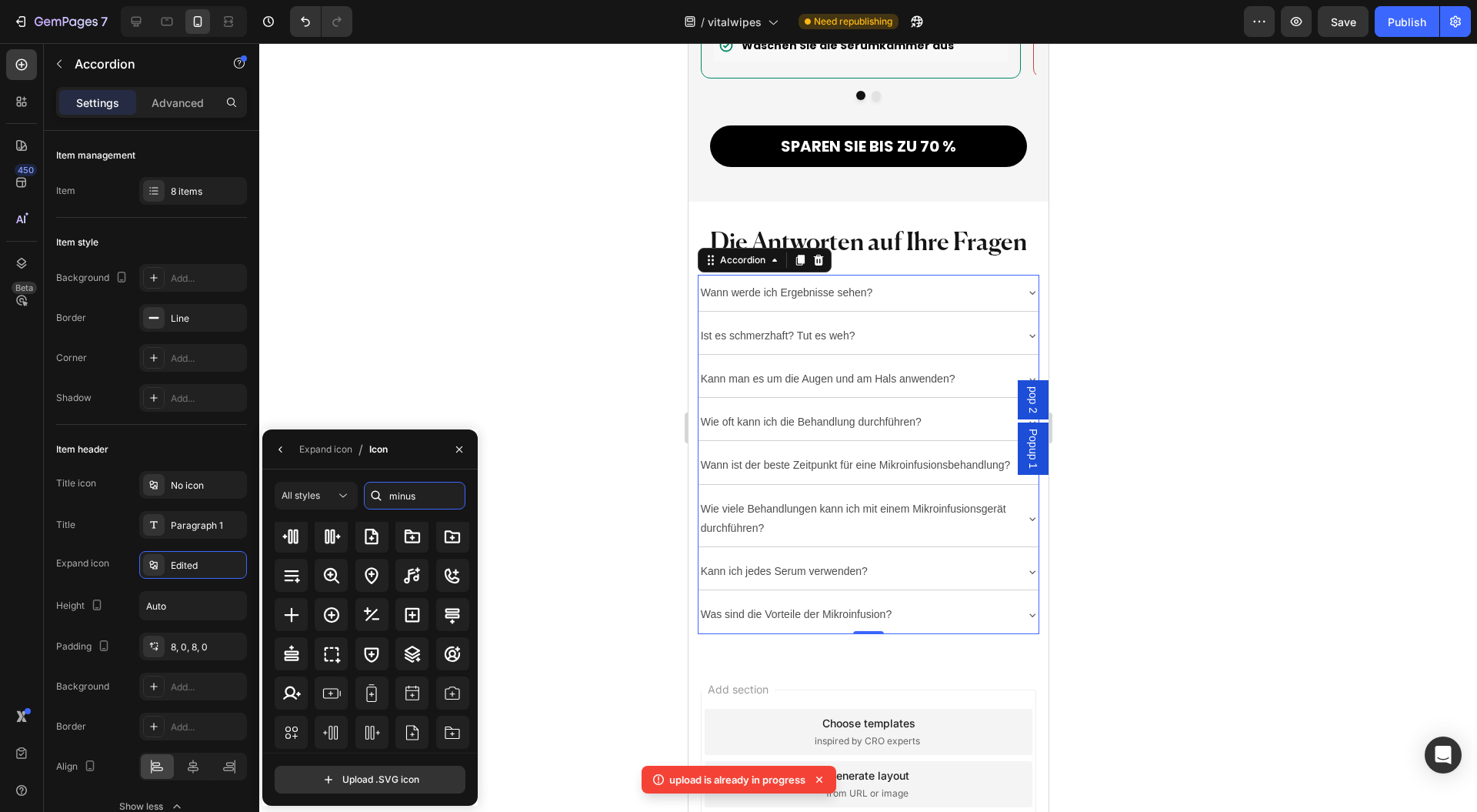
scroll to position [0, 0]
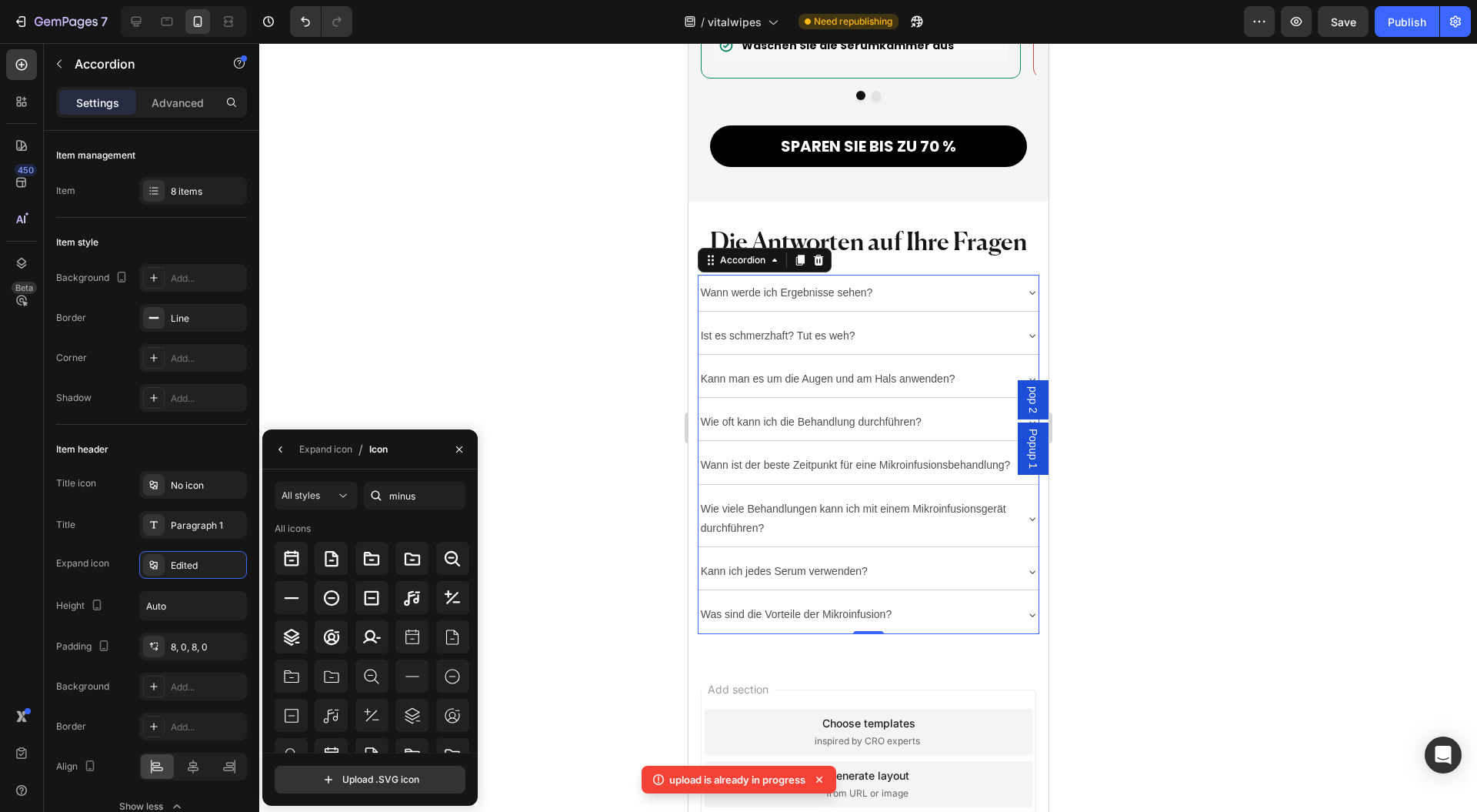
click at [823, 776] on icon at bounding box center [819, 779] width 15 height 15
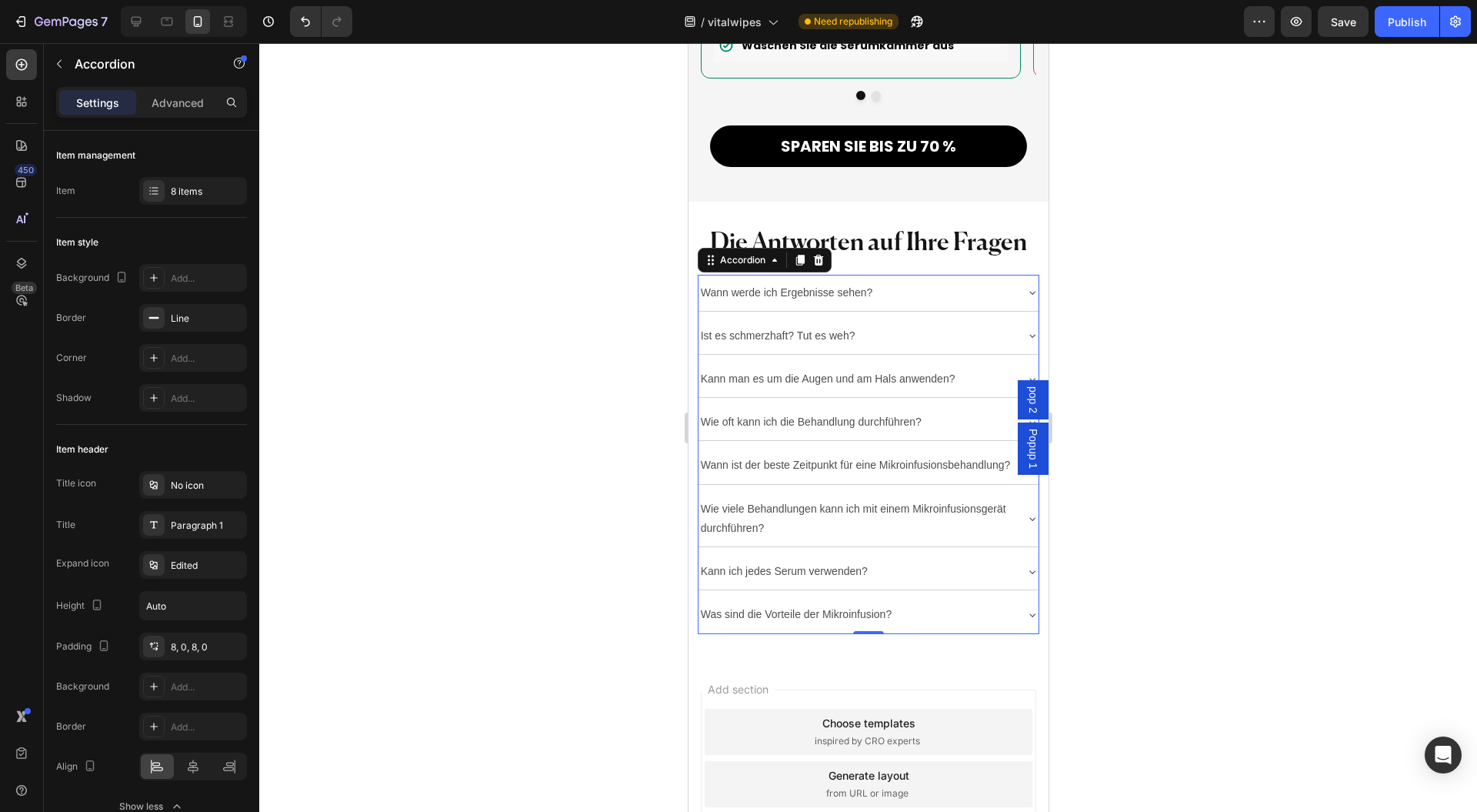
click at [191, 562] on div "Edited" at bounding box center [207, 566] width 72 height 14
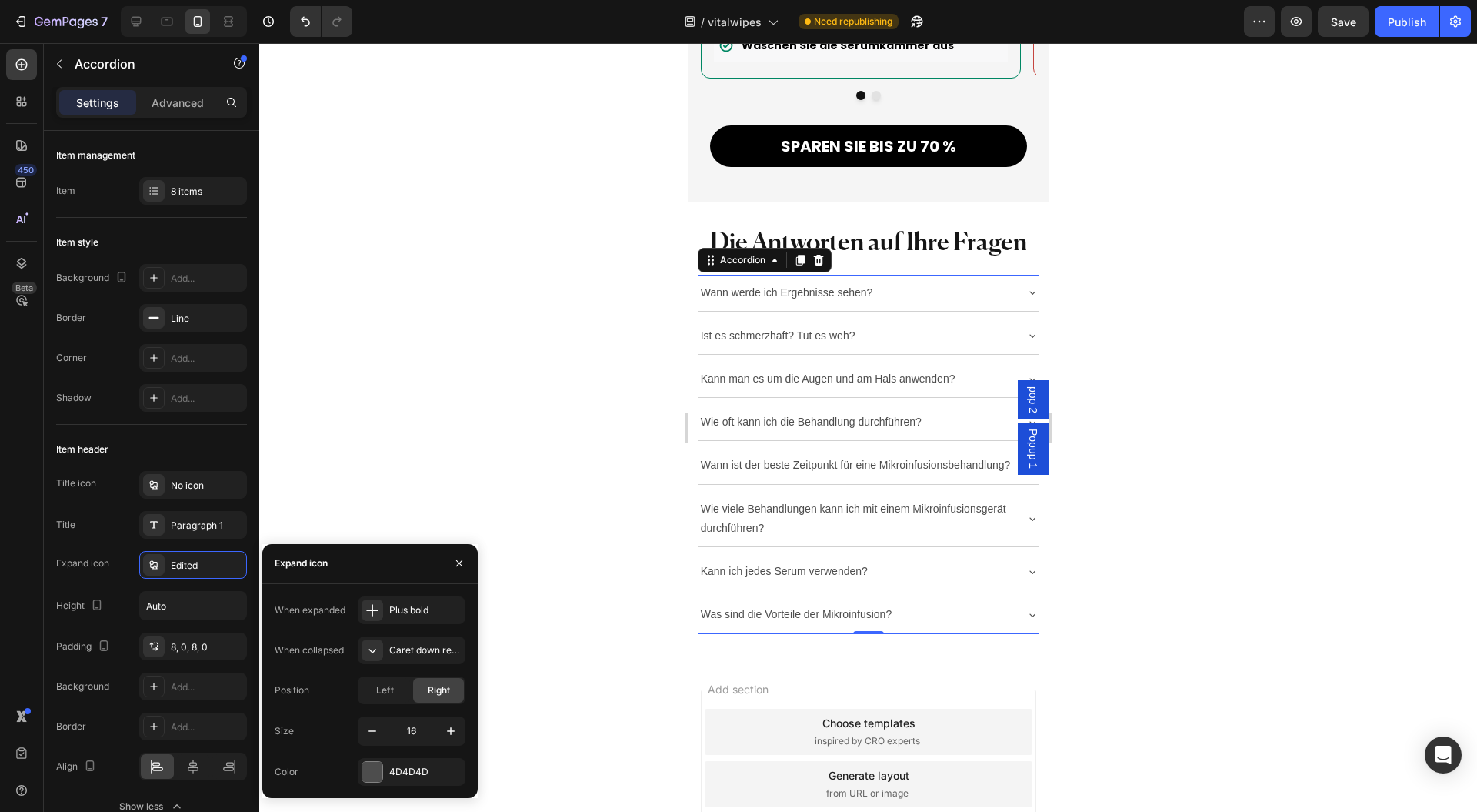
click at [426, 648] on div "Caret down regular" at bounding box center [425, 650] width 72 height 14
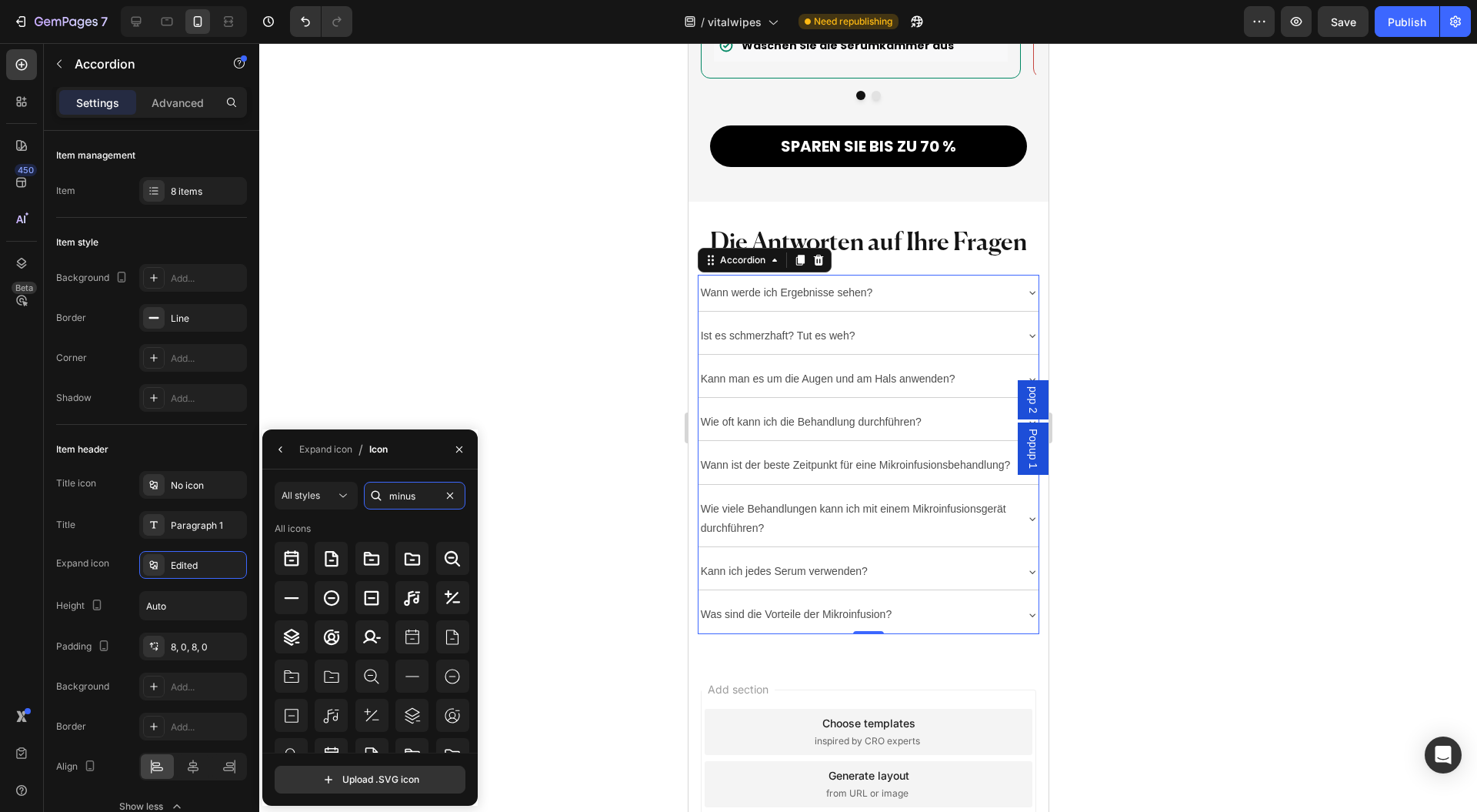
click at [416, 494] on input "minus" at bounding box center [415, 496] width 102 height 28
click at [289, 589] on icon at bounding box center [291, 598] width 18 height 18
click at [286, 439] on button "button" at bounding box center [281, 449] width 25 height 25
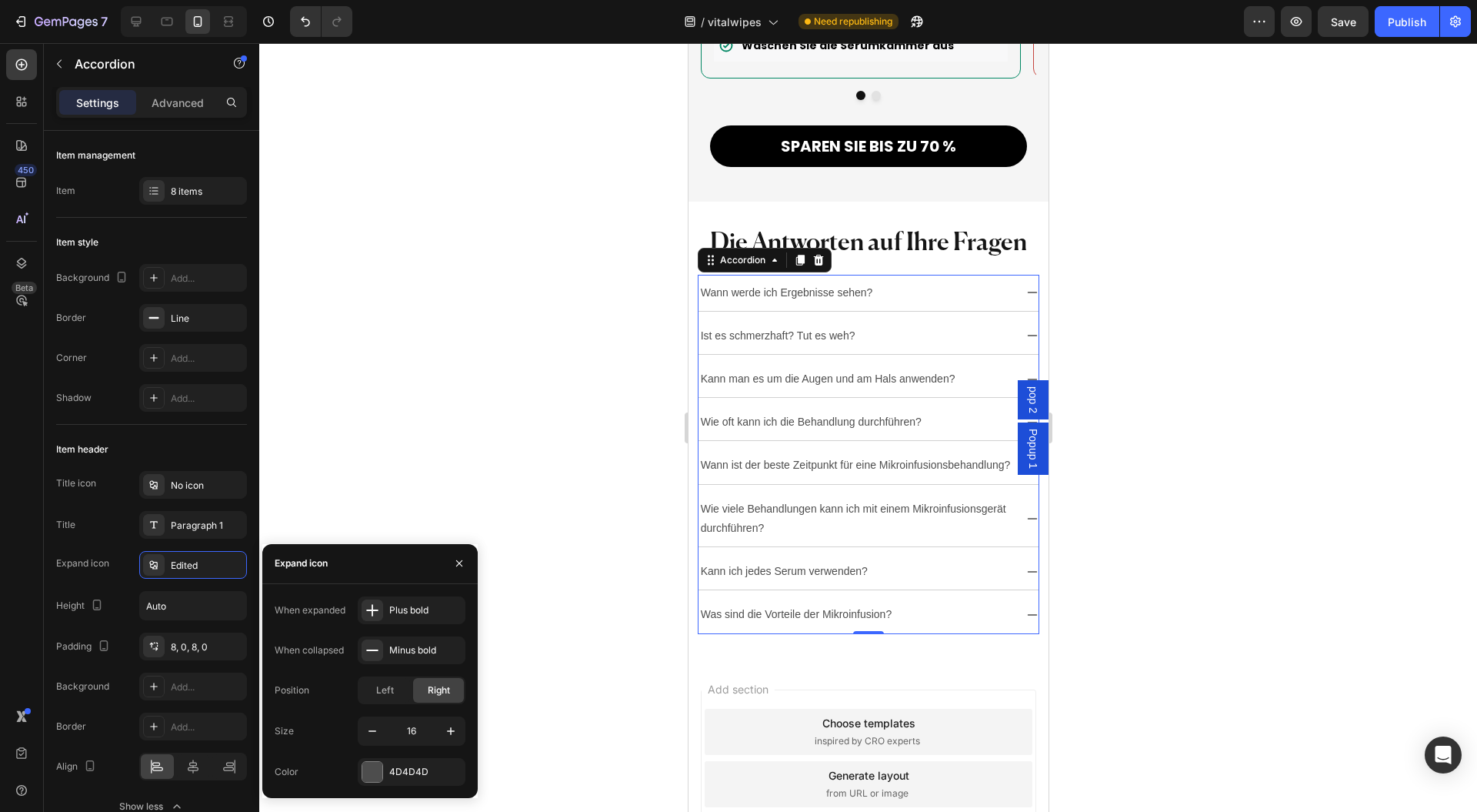
click at [425, 610] on div "Plus bold" at bounding box center [425, 610] width 72 height 14
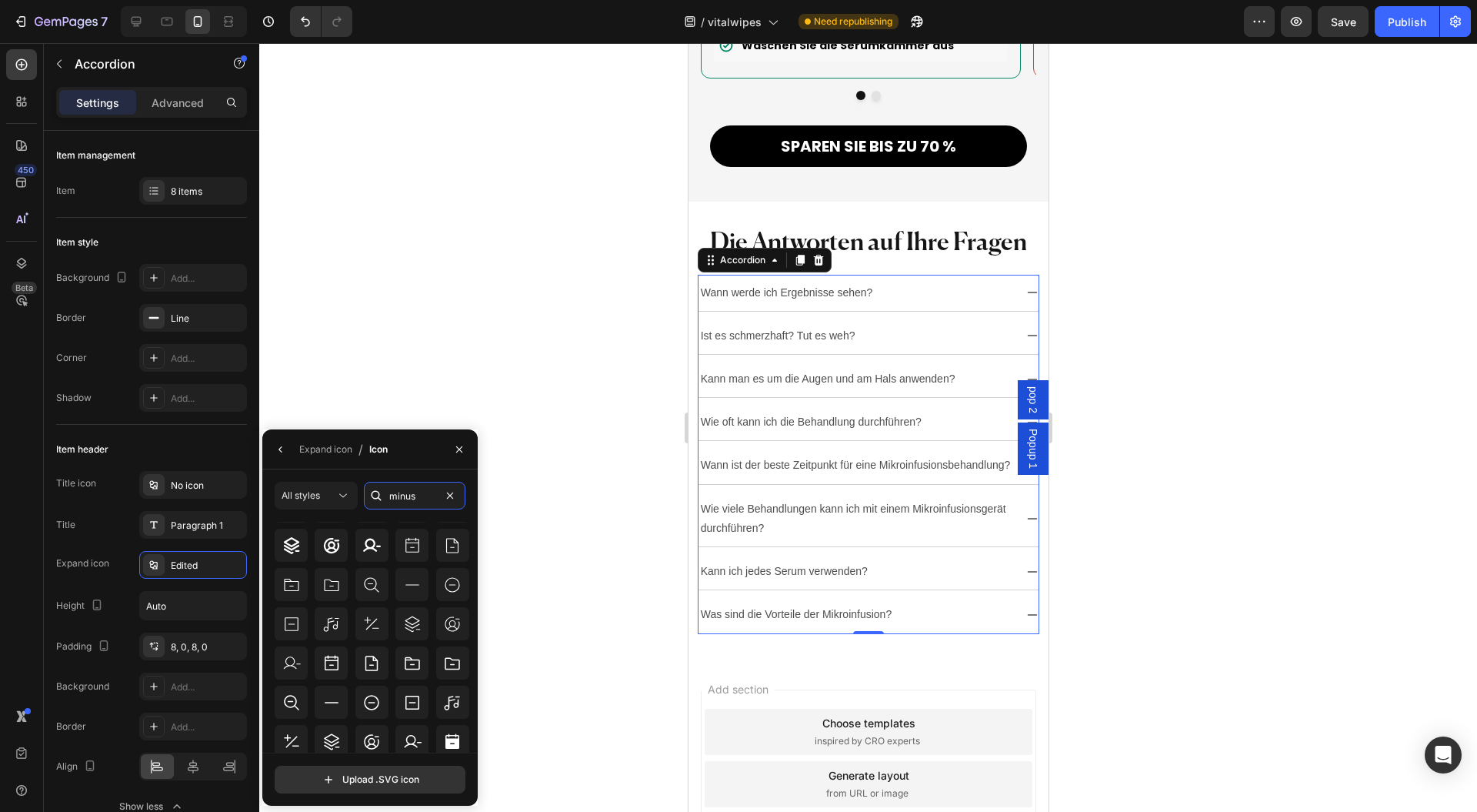
click at [415, 493] on input "minus" at bounding box center [415, 496] width 102 height 28
click at [329, 697] on icon at bounding box center [331, 702] width 18 height 18
click at [285, 449] on icon "button" at bounding box center [281, 449] width 12 height 12
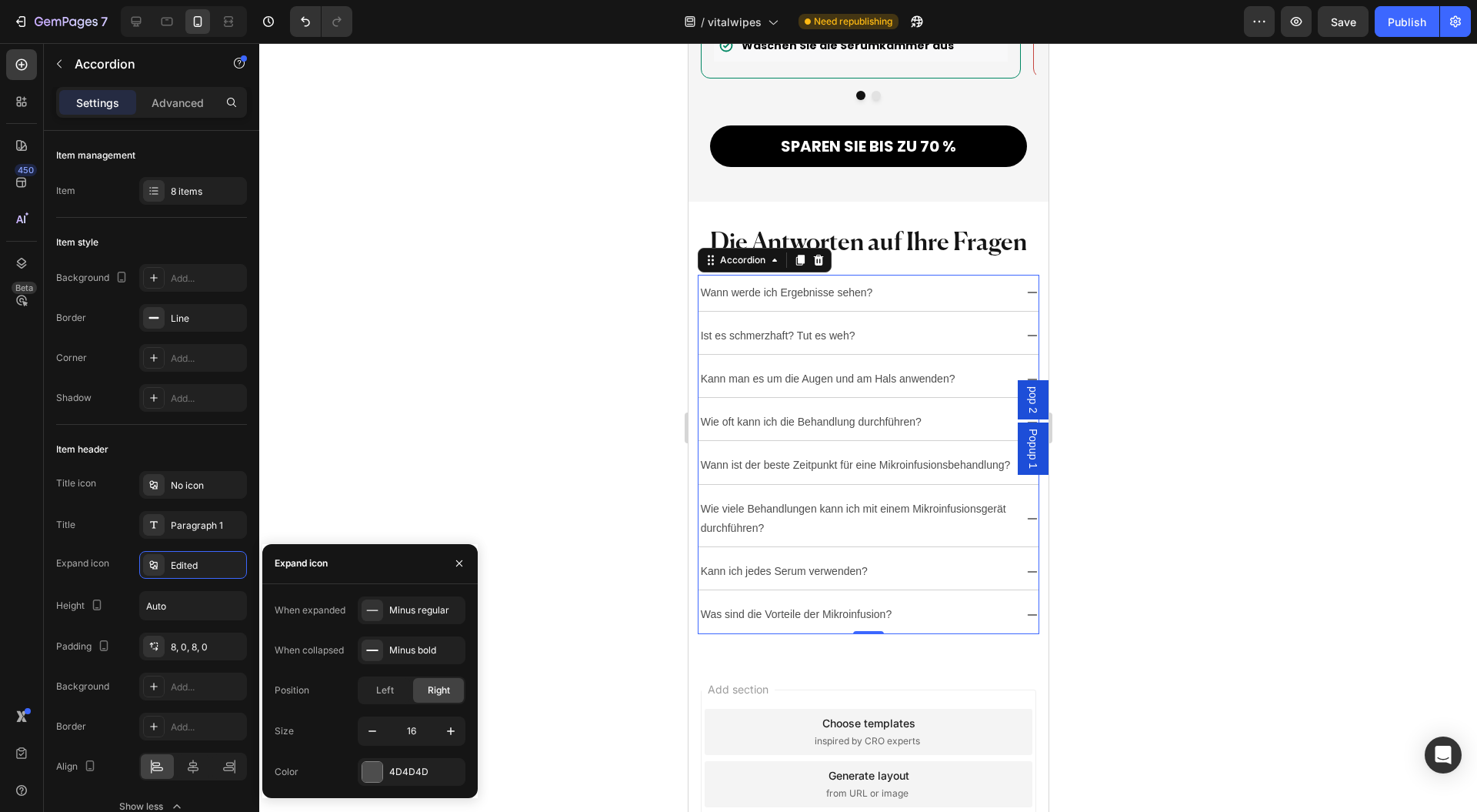
click at [416, 649] on div "Minus bold" at bounding box center [425, 650] width 72 height 14
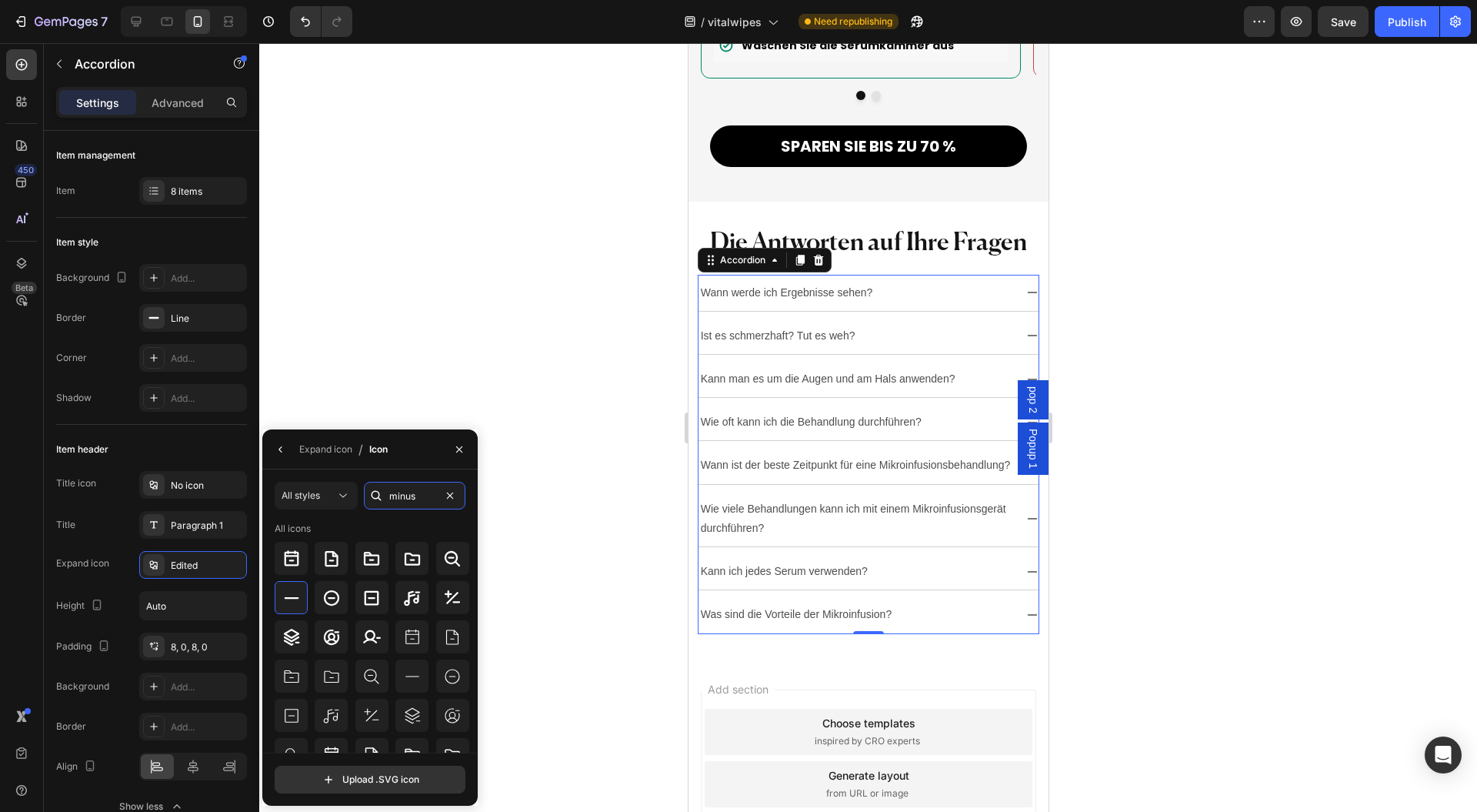
click at [420, 499] on input "minus" at bounding box center [415, 496] width 102 height 28
type input "plus"
click at [299, 674] on icon at bounding box center [291, 676] width 18 height 18
click at [285, 446] on icon "button" at bounding box center [281, 449] width 12 height 12
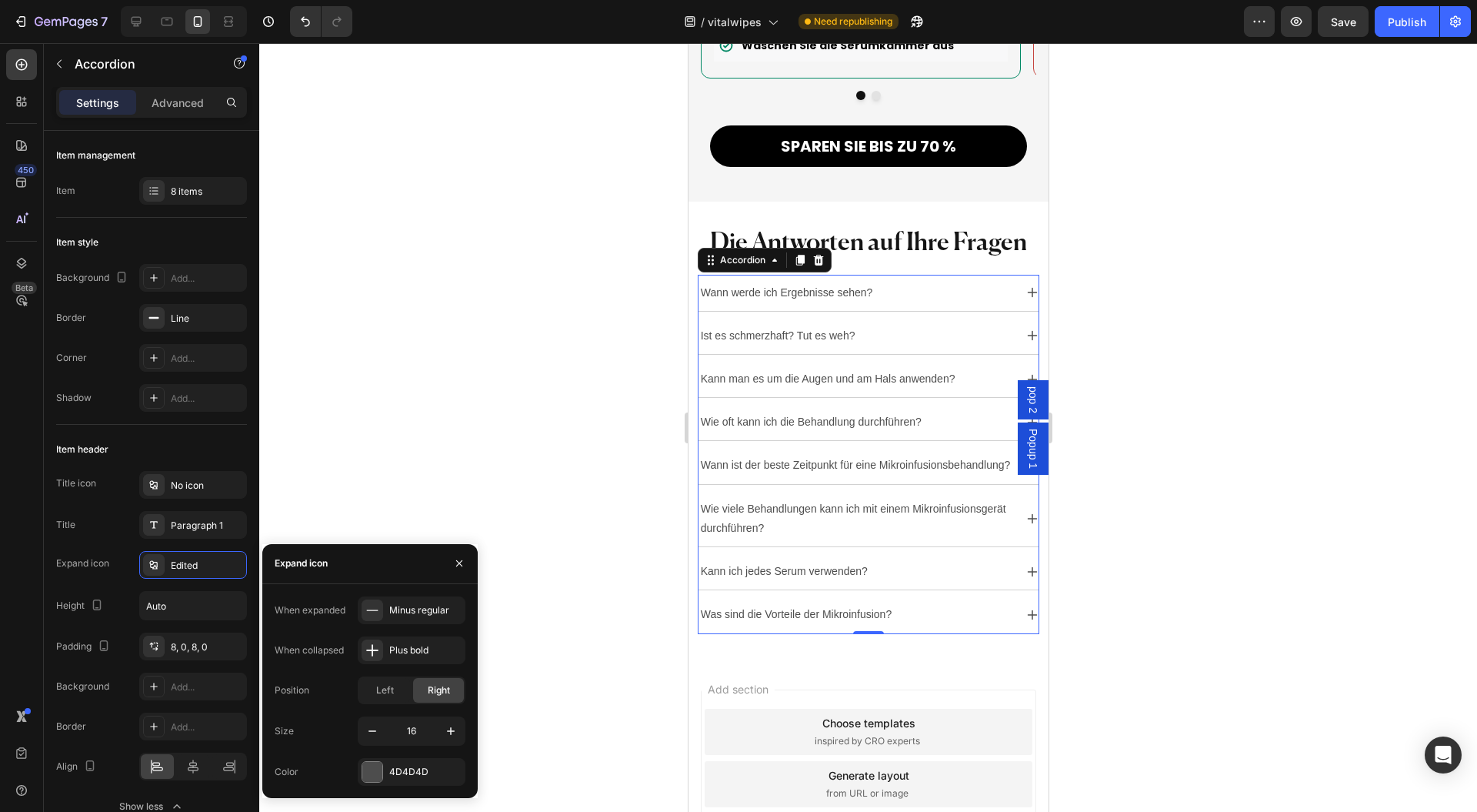
click at [374, 726] on icon "button" at bounding box center [372, 730] width 15 height 15
type input "15"
click at [377, 763] on div at bounding box center [372, 772] width 20 height 20
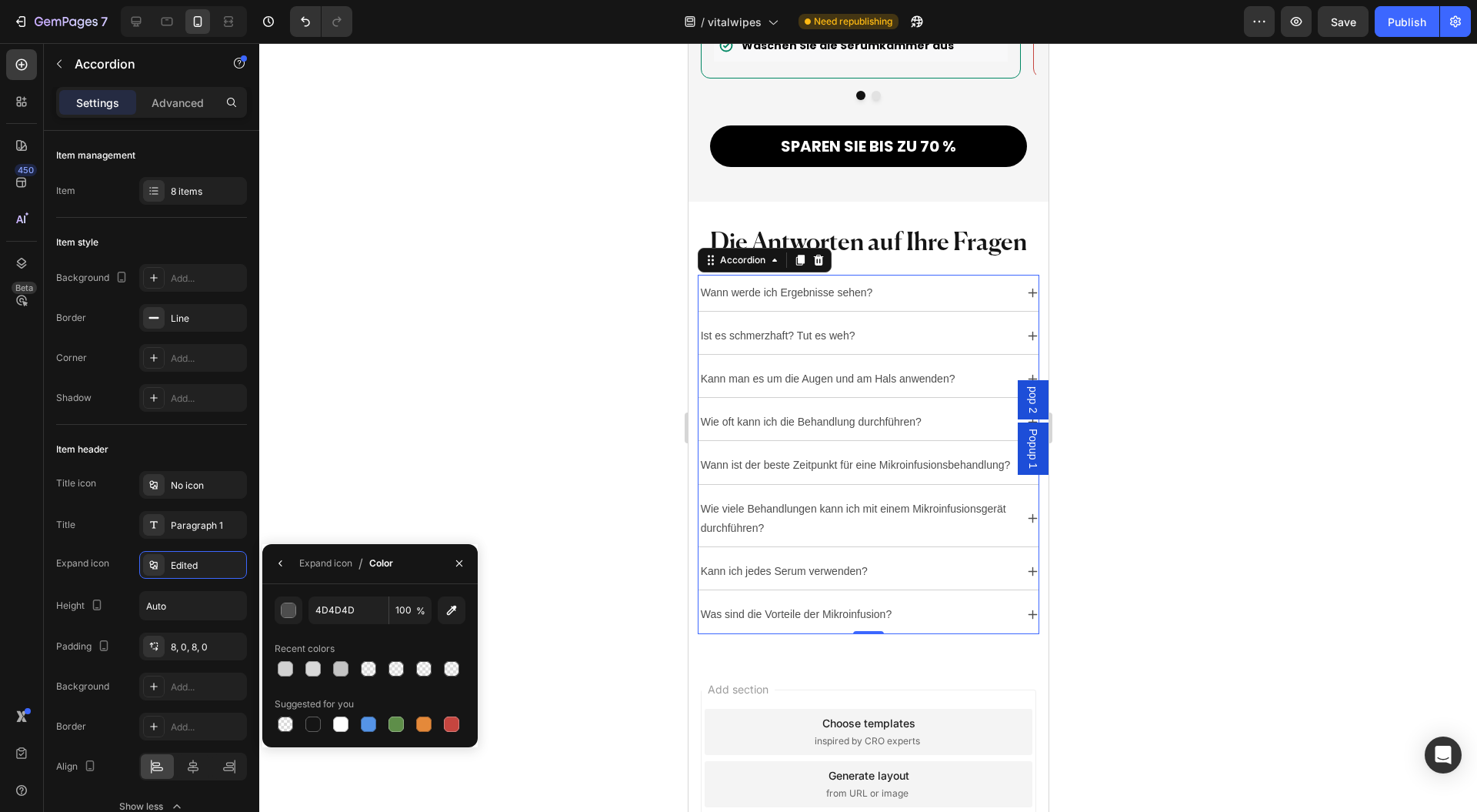
click at [317, 729] on div at bounding box center [312, 723] width 15 height 15
type input "151515"
click at [454, 565] on icon "button" at bounding box center [459, 563] width 12 height 12
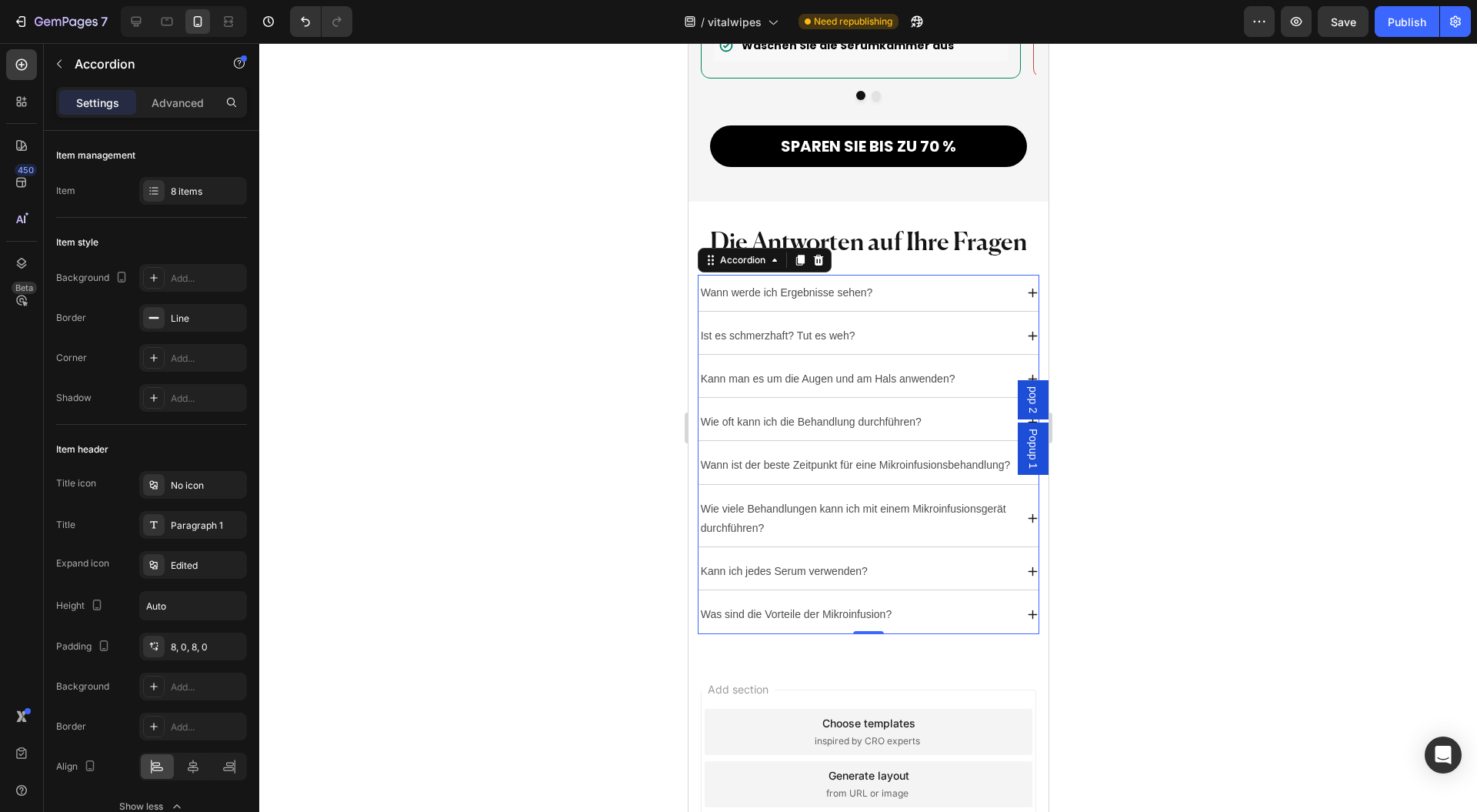
click at [196, 559] on div "Edited" at bounding box center [207, 566] width 72 height 14
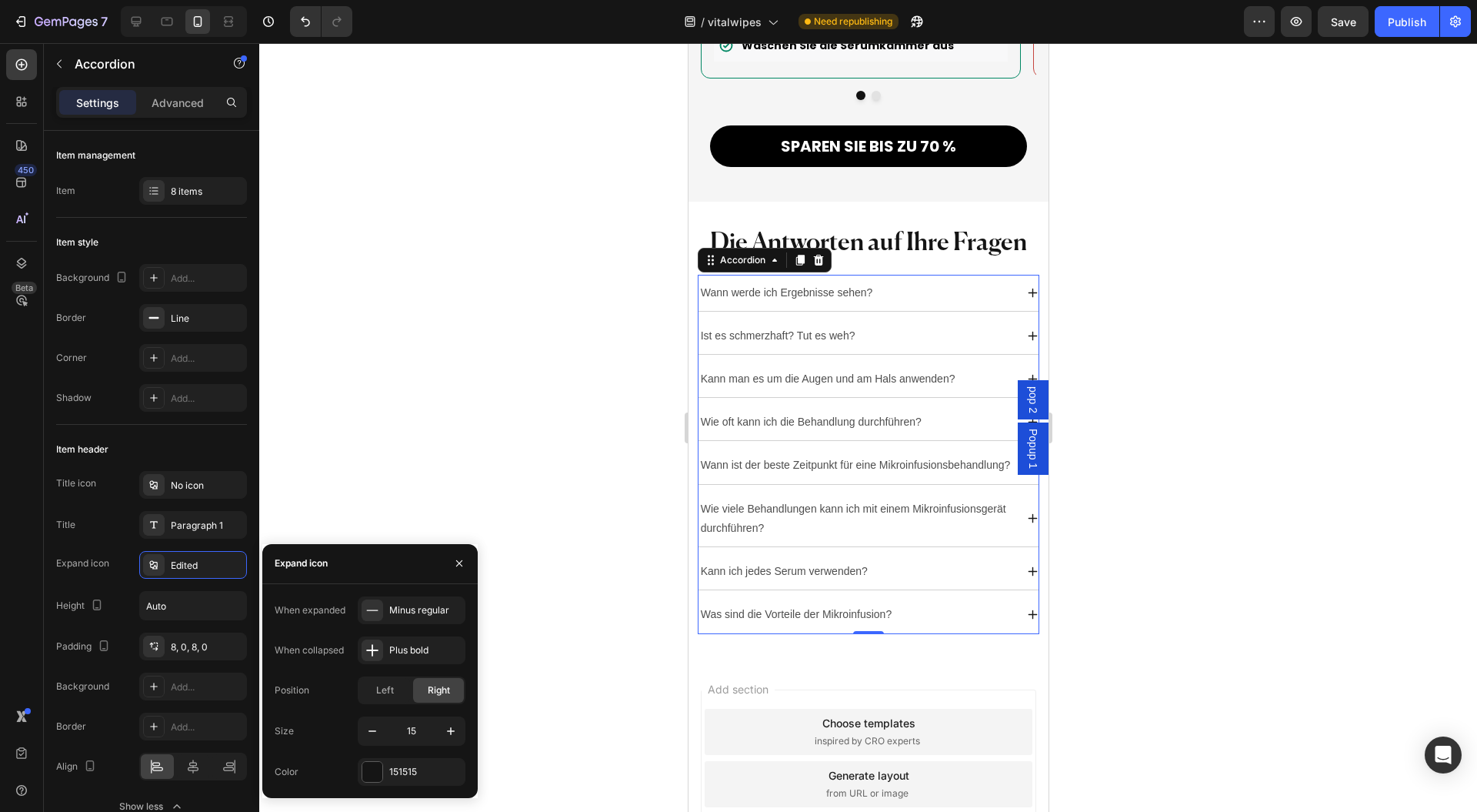
click at [445, 730] on icon "button" at bounding box center [450, 730] width 15 height 15
click at [446, 730] on icon "button" at bounding box center [450, 730] width 15 height 15
click at [446, 729] on icon "button" at bounding box center [450, 730] width 15 height 15
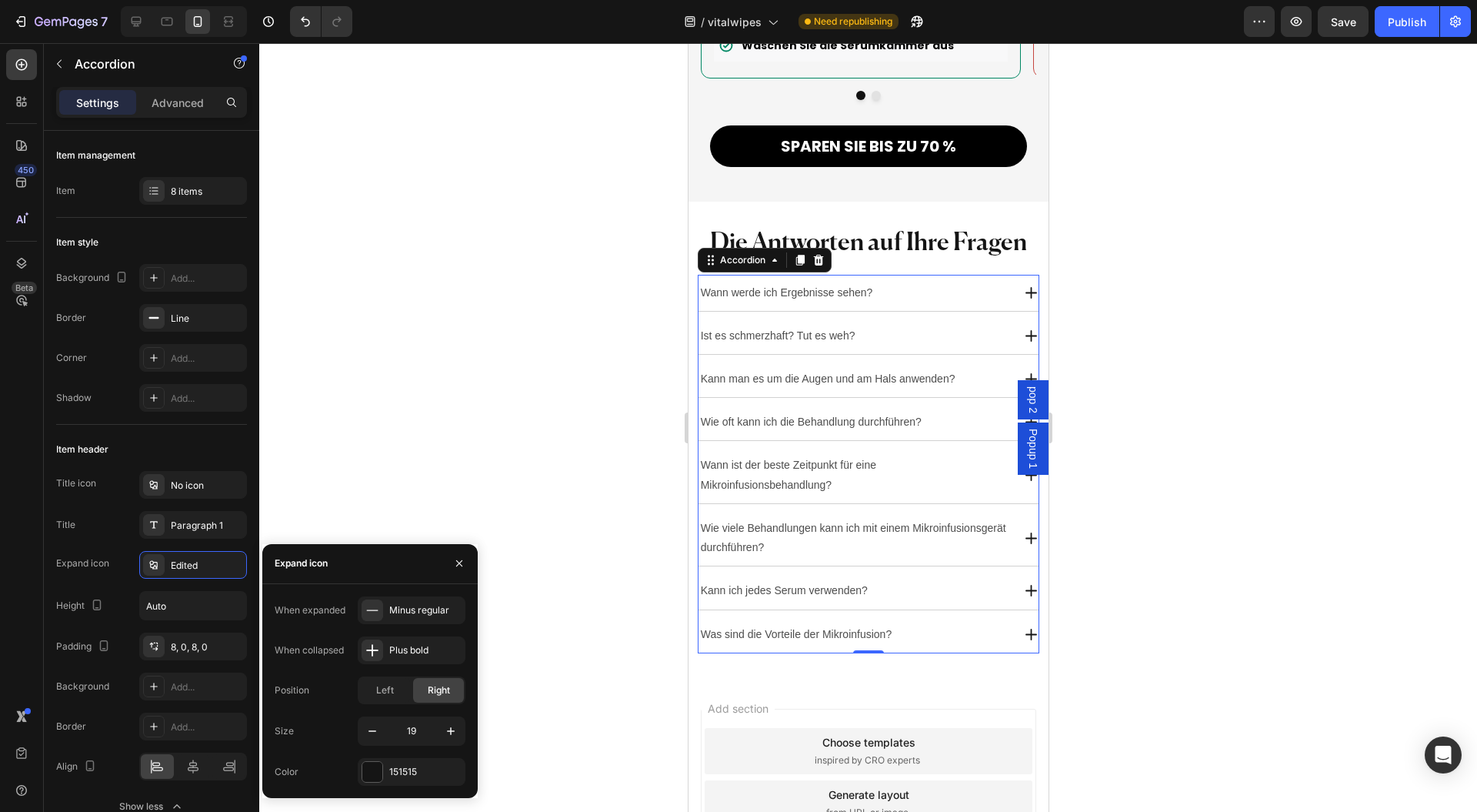
click at [448, 729] on icon "button" at bounding box center [450, 730] width 15 height 15
type input "20"
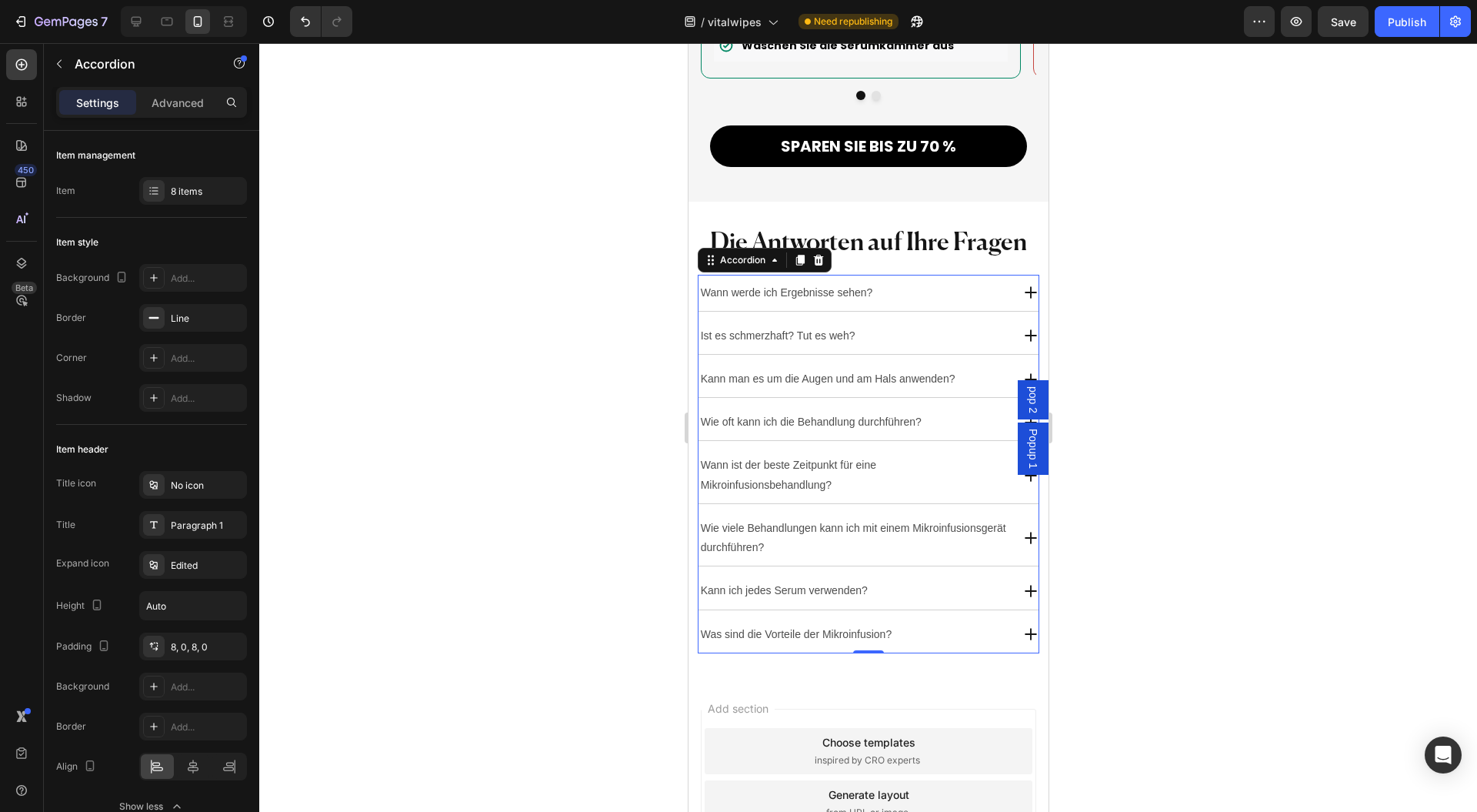
click at [964, 281] on div "Wann werde ich Ergebnisse sehen?" at bounding box center [854, 293] width 313 height 24
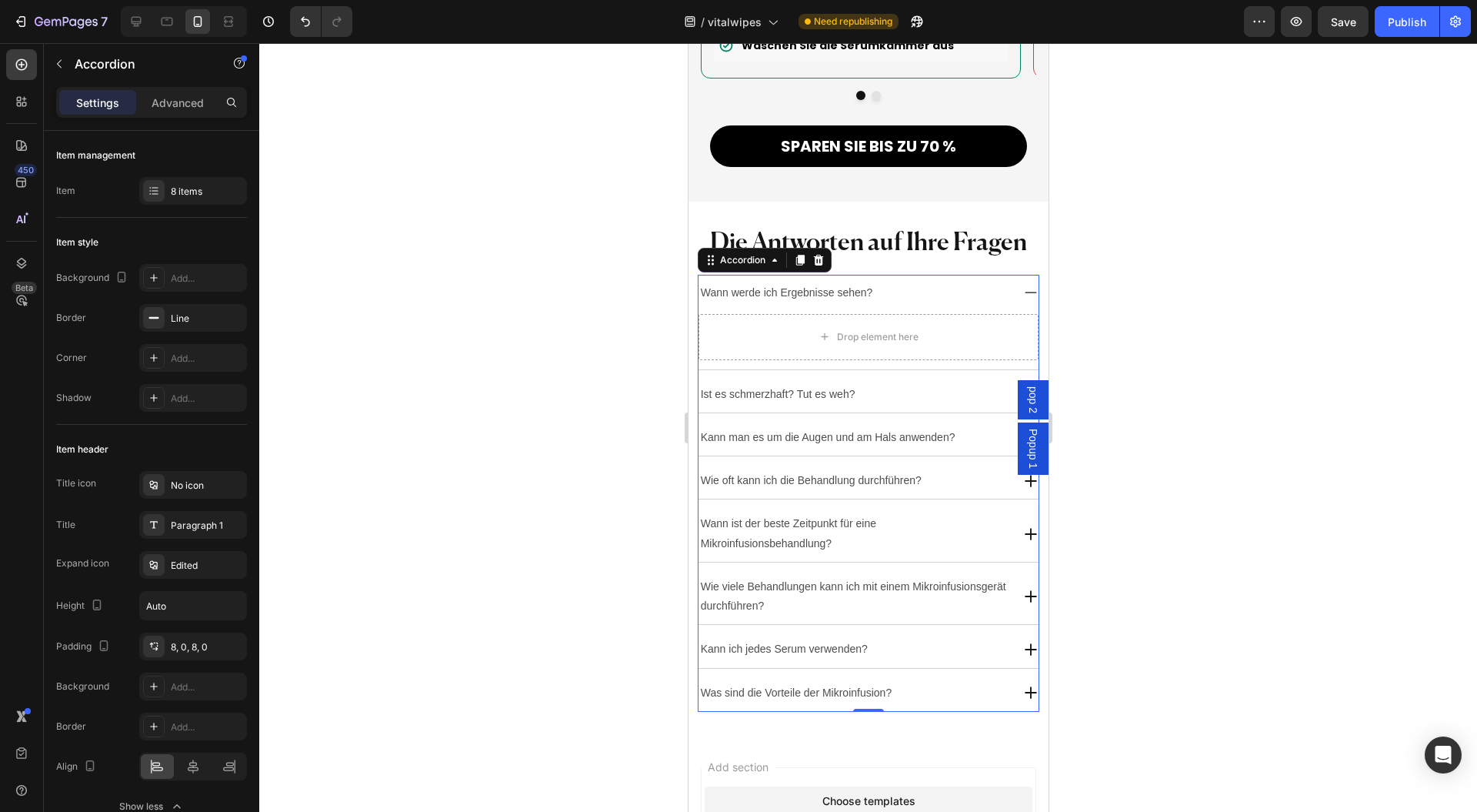
click at [960, 281] on div "Wann werde ich Ergebnisse sehen?" at bounding box center [854, 293] width 313 height 24
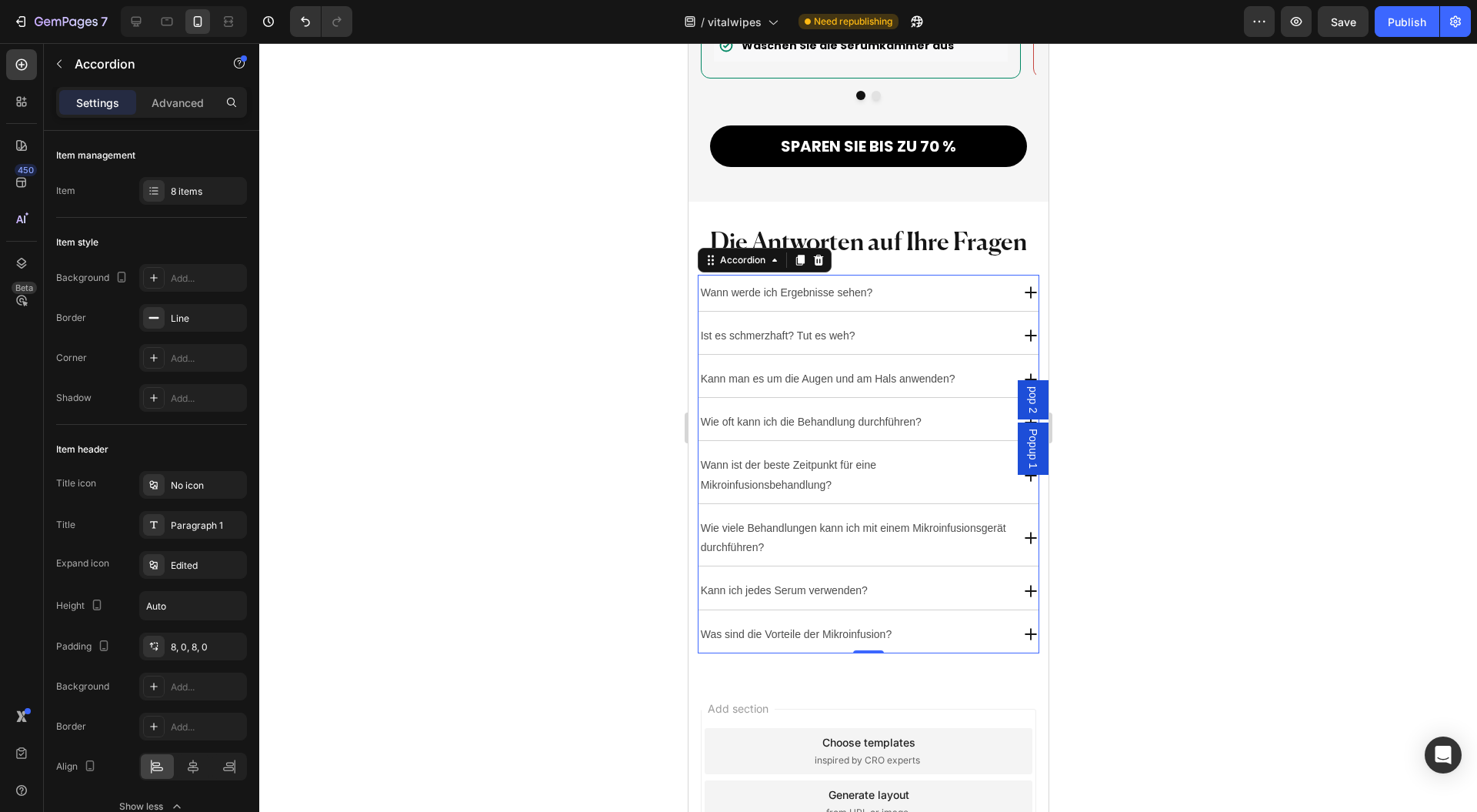
click at [958, 281] on div "Wann werde ich Ergebnisse sehen?" at bounding box center [854, 293] width 313 height 24
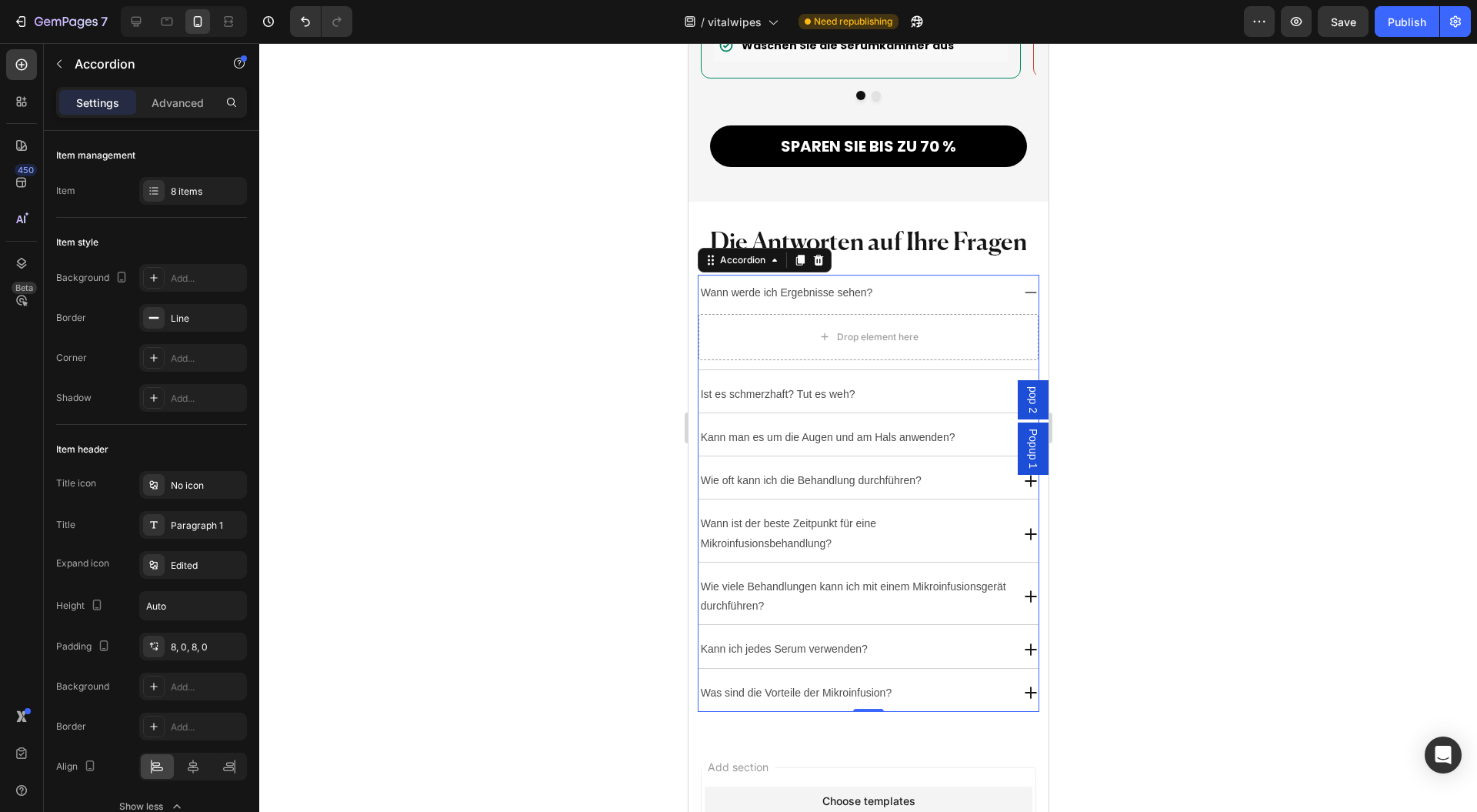
click at [958, 281] on div "Wann werde ich Ergebnisse sehen?" at bounding box center [854, 293] width 313 height 24
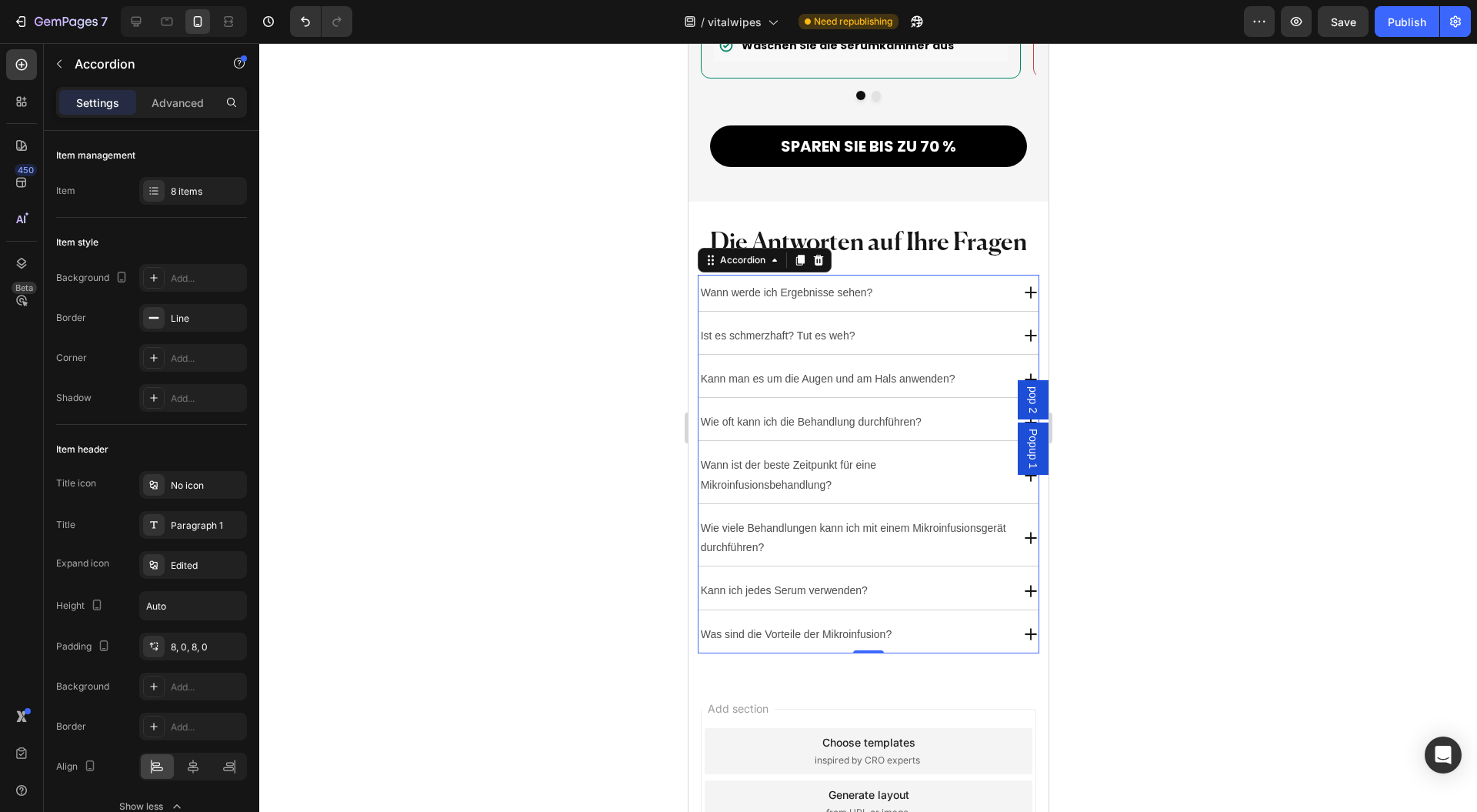
click at [197, 526] on div "Paragraph 1" at bounding box center [207, 526] width 72 height 14
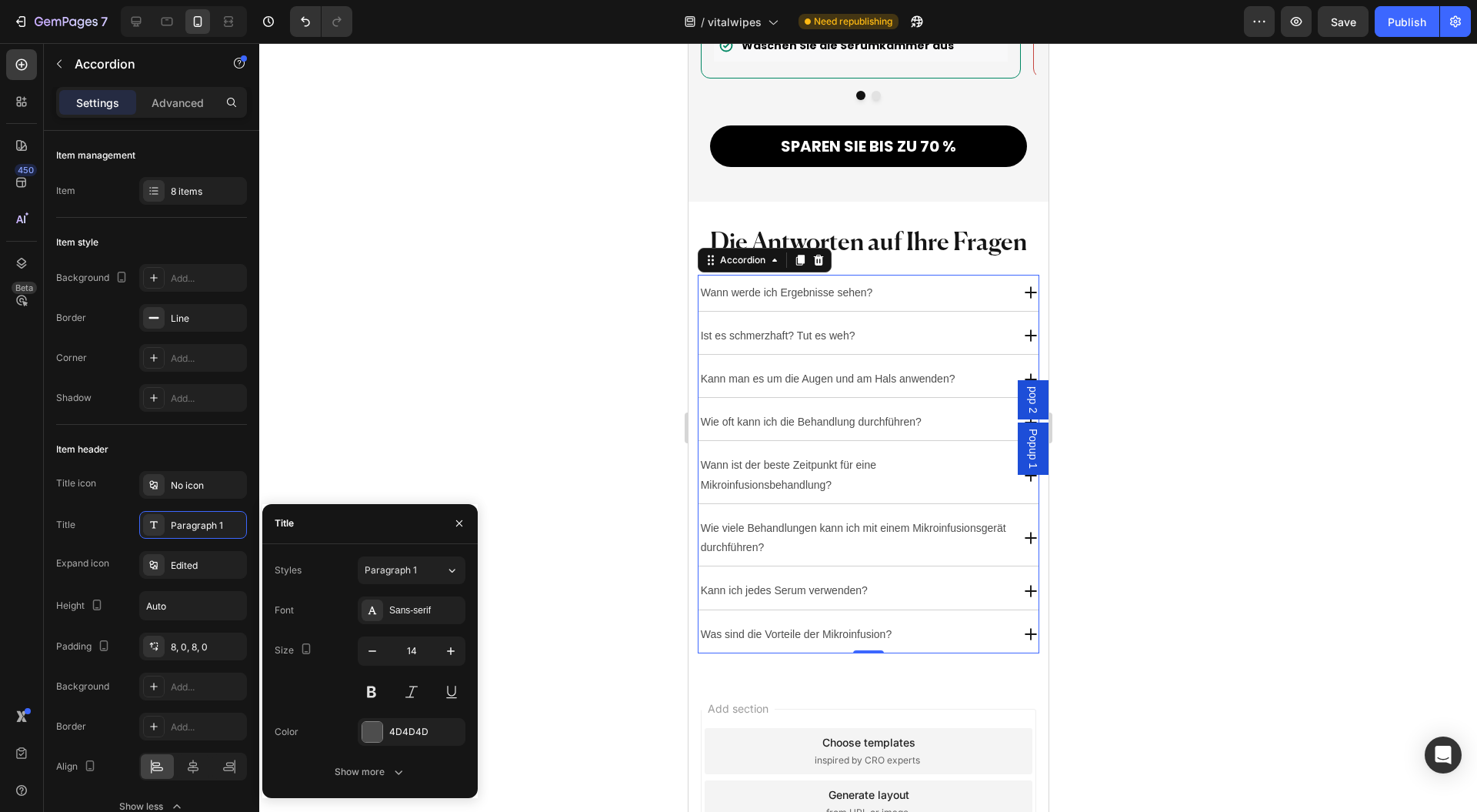
click at [425, 616] on div "Sans-serif" at bounding box center [425, 610] width 72 height 14
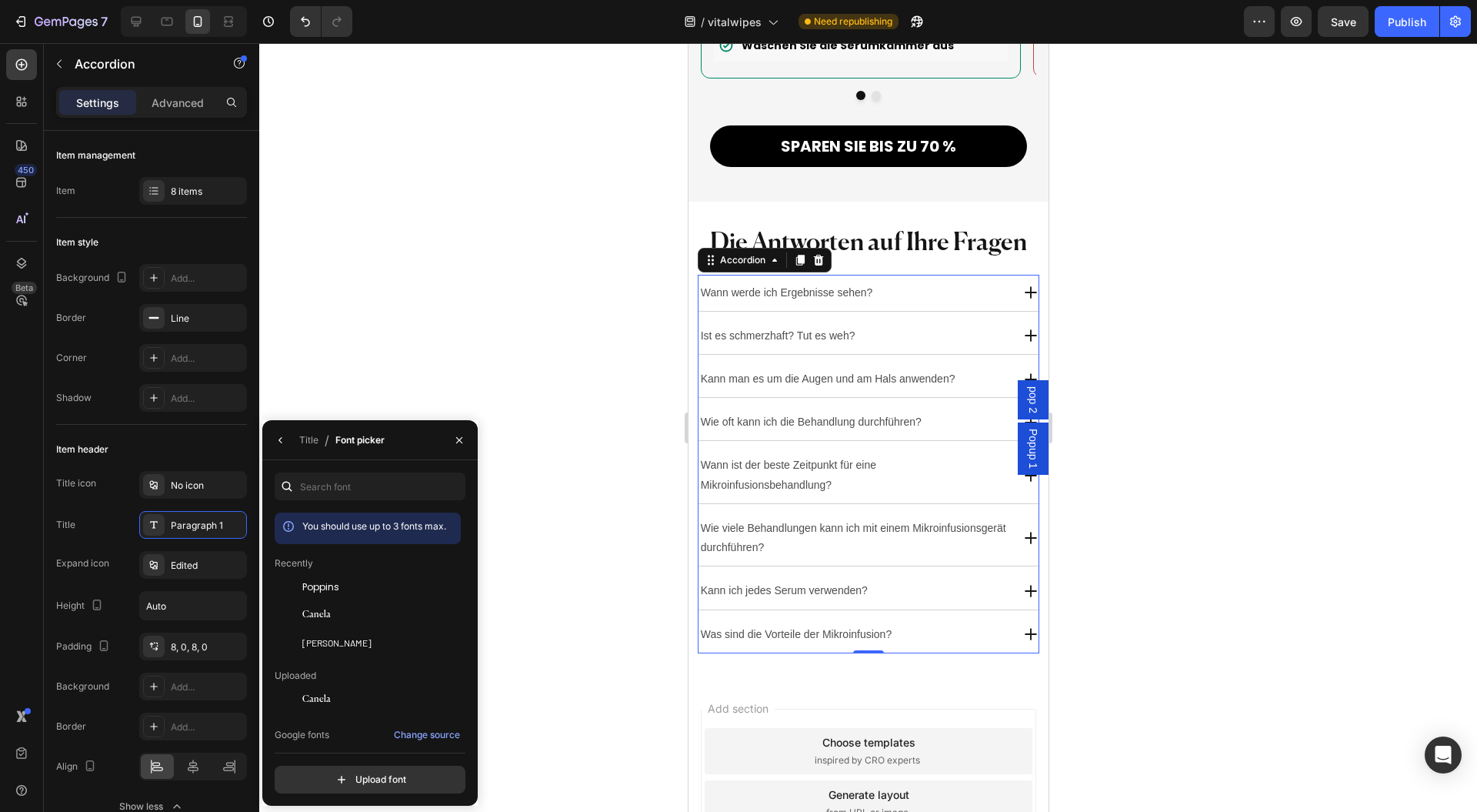
click at [356, 580] on div "Poppins" at bounding box center [379, 587] width 155 height 14
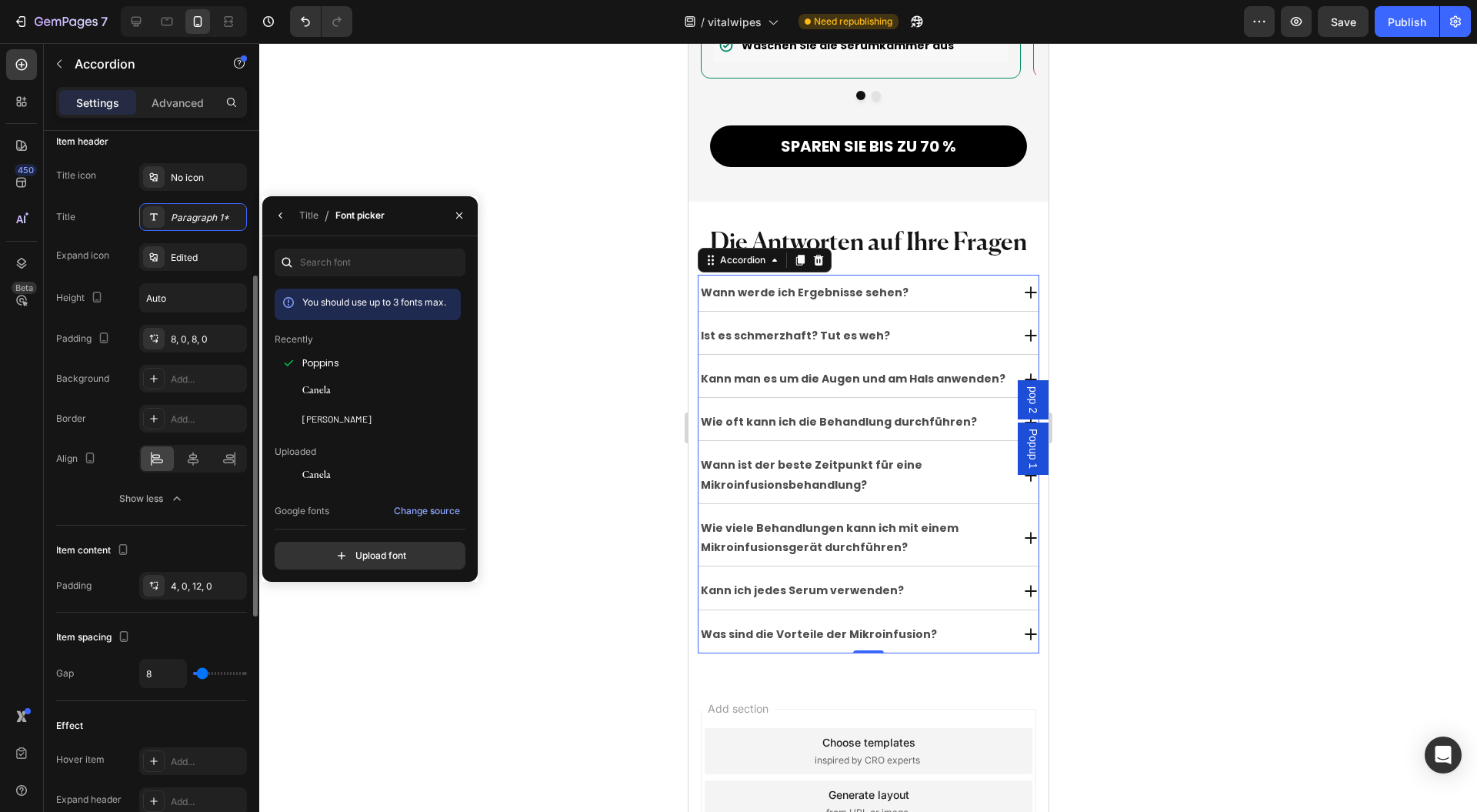
scroll to position [205, 0]
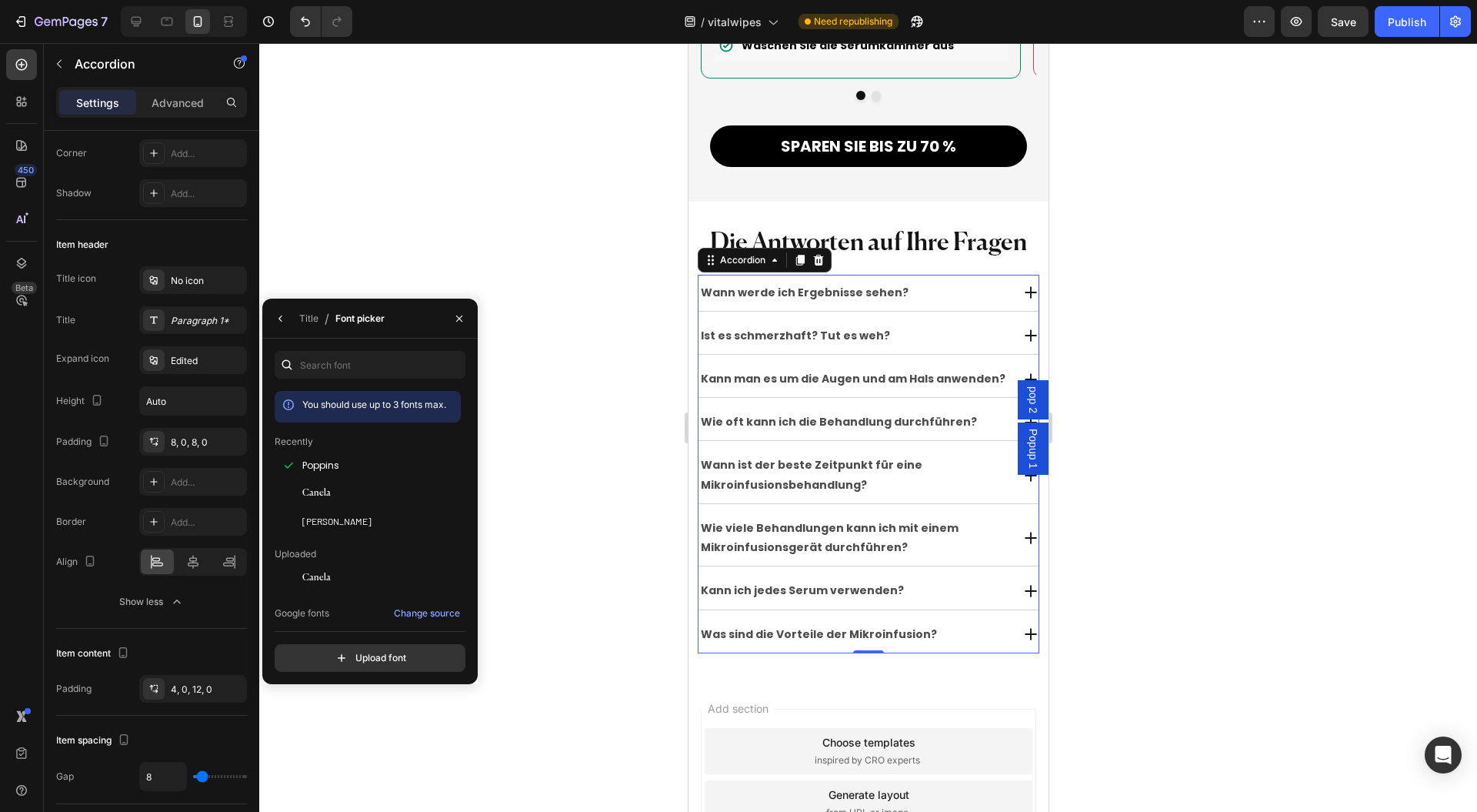
click at [186, 482] on div "Add..." at bounding box center [207, 483] width 72 height 14
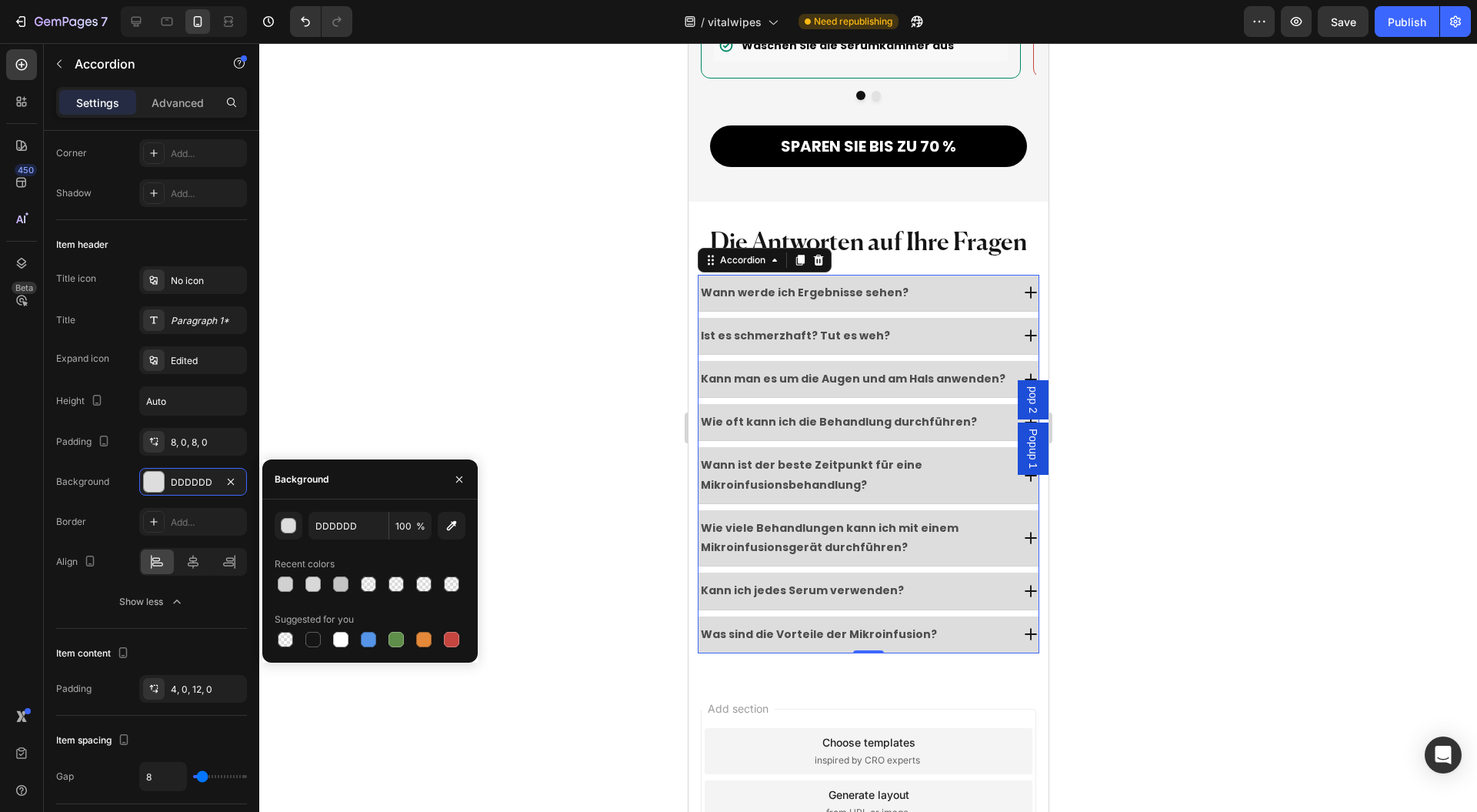
click at [462, 475] on icon "button" at bounding box center [459, 479] width 12 height 12
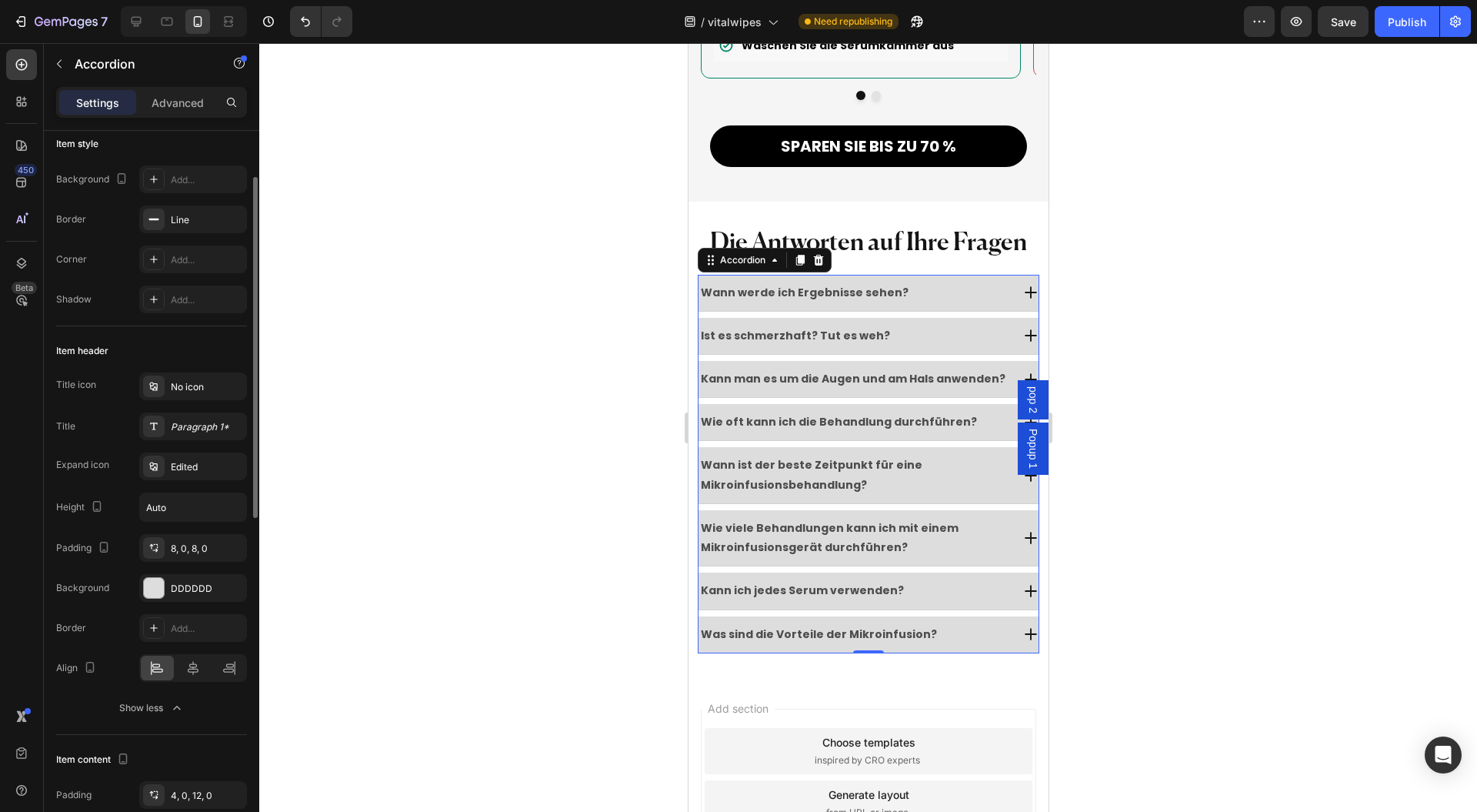
scroll to position [0, 0]
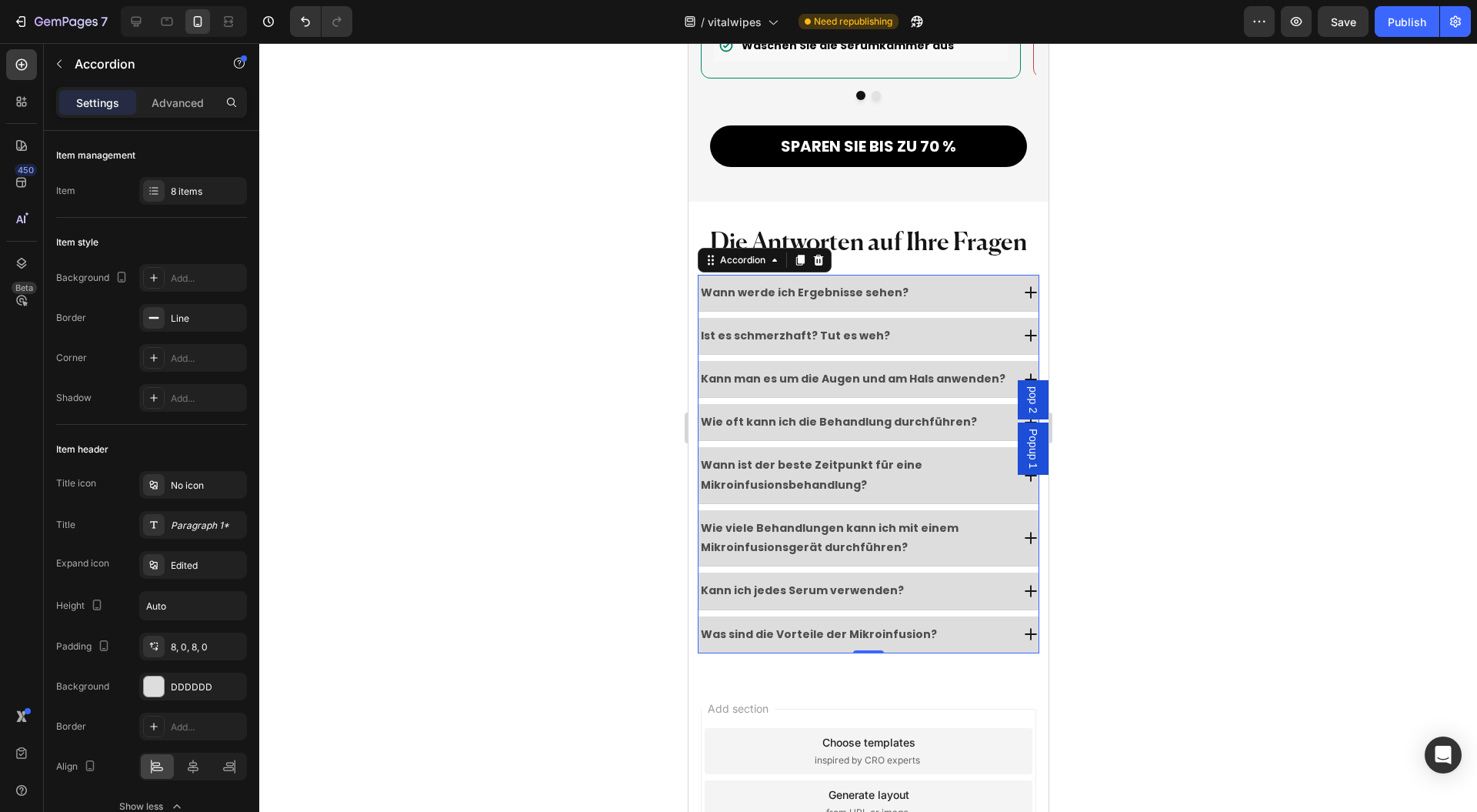
click at [189, 520] on div "Paragraph 1*" at bounding box center [207, 526] width 72 height 14
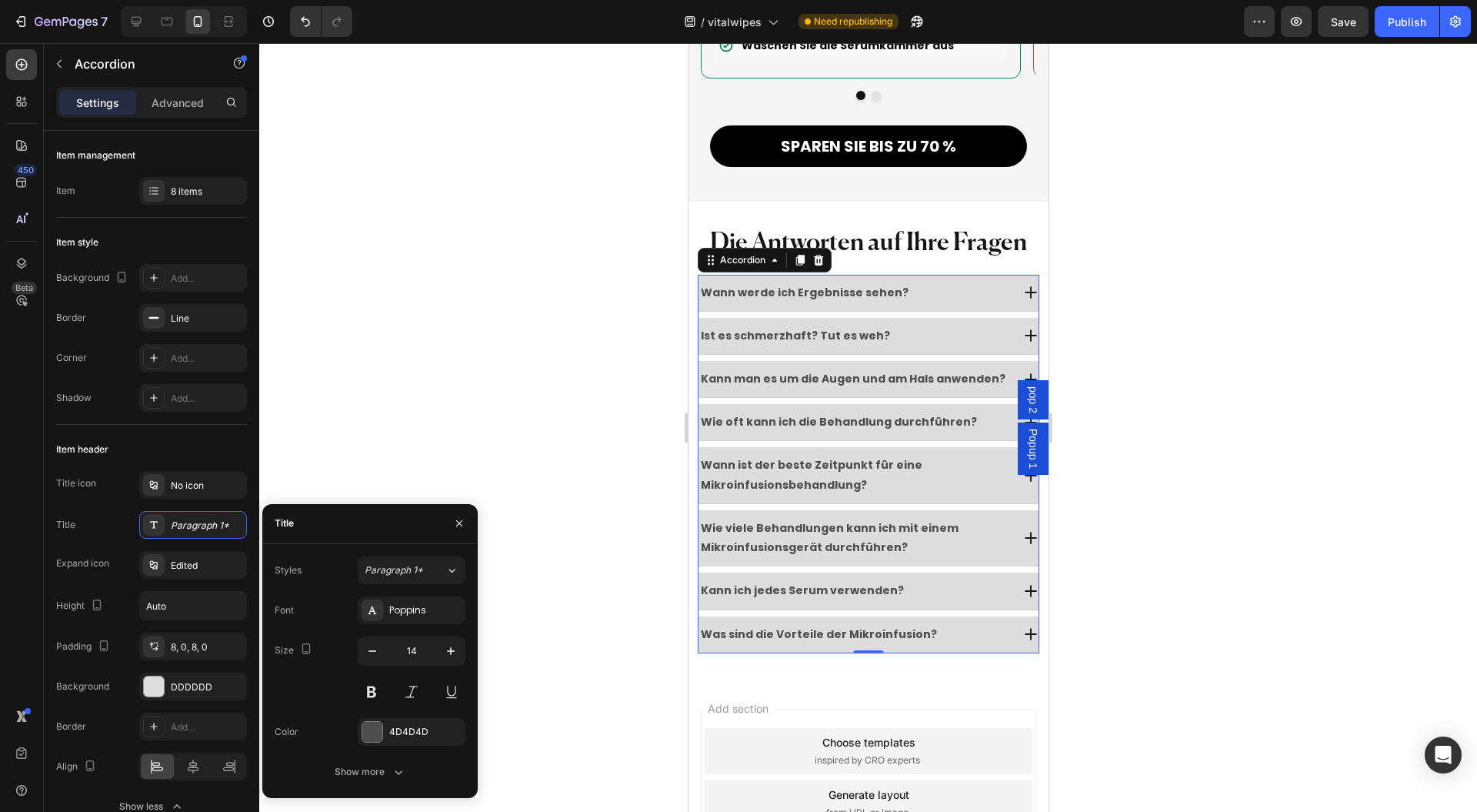
click at [363, 689] on button at bounding box center [372, 692] width 28 height 28
drag, startPoint x: 231, startPoint y: 685, endPoint x: 231, endPoint y: 674, distance: 10.8
click at [0, 0] on icon "button" at bounding box center [0, 0] width 0 height 0
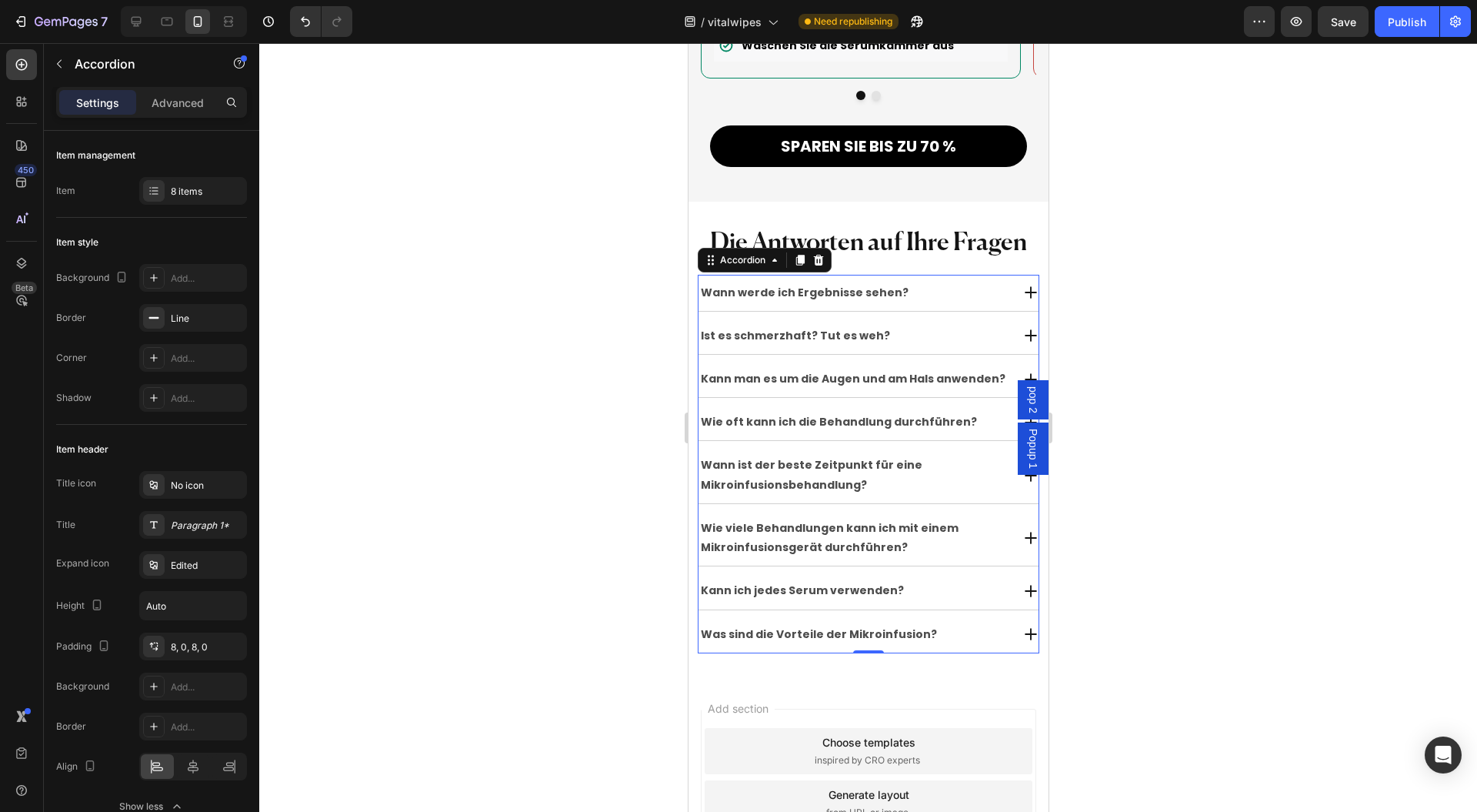
click at [184, 556] on div "Edited" at bounding box center [193, 565] width 108 height 28
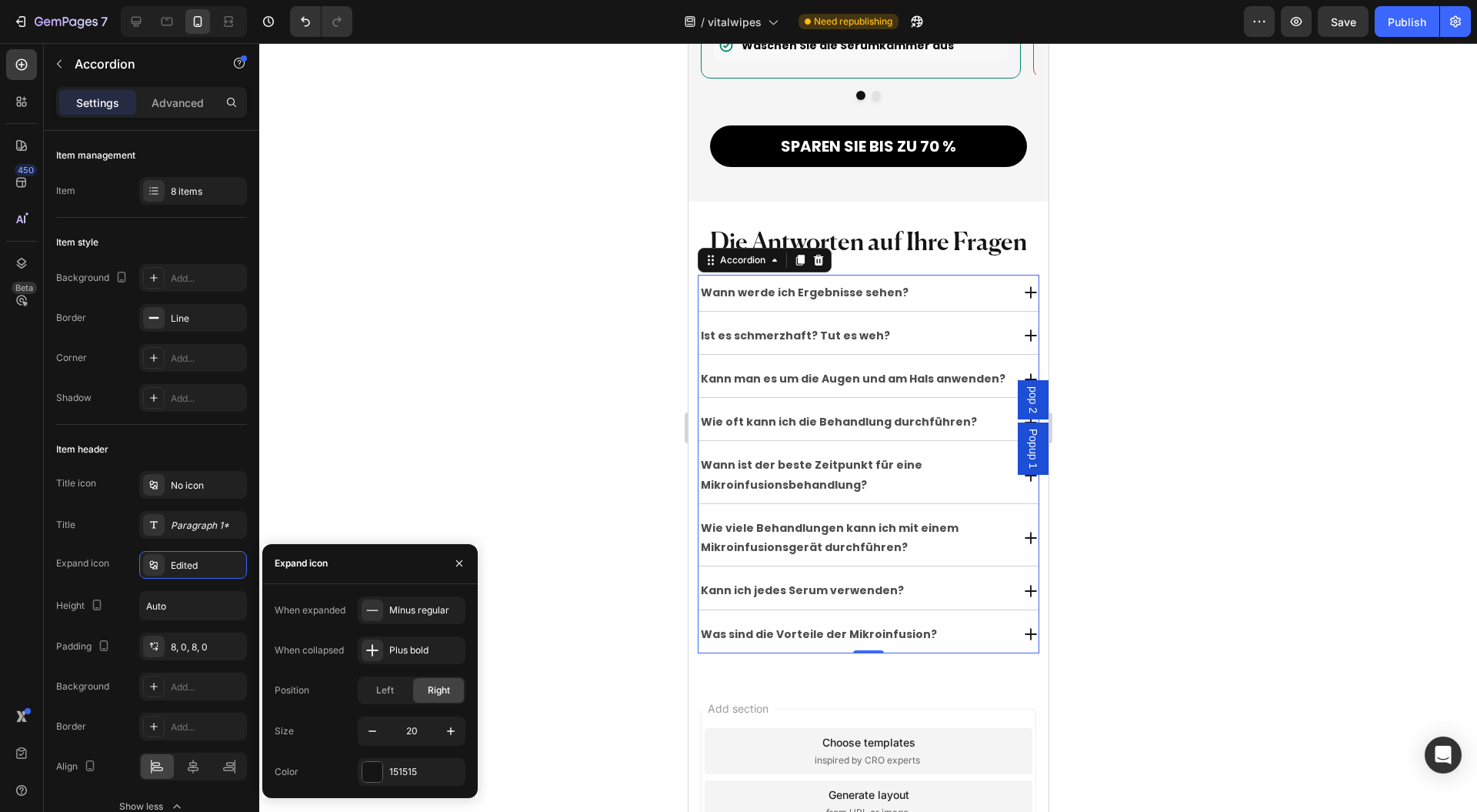
click at [187, 528] on div "Paragraph 1*" at bounding box center [193, 525] width 108 height 28
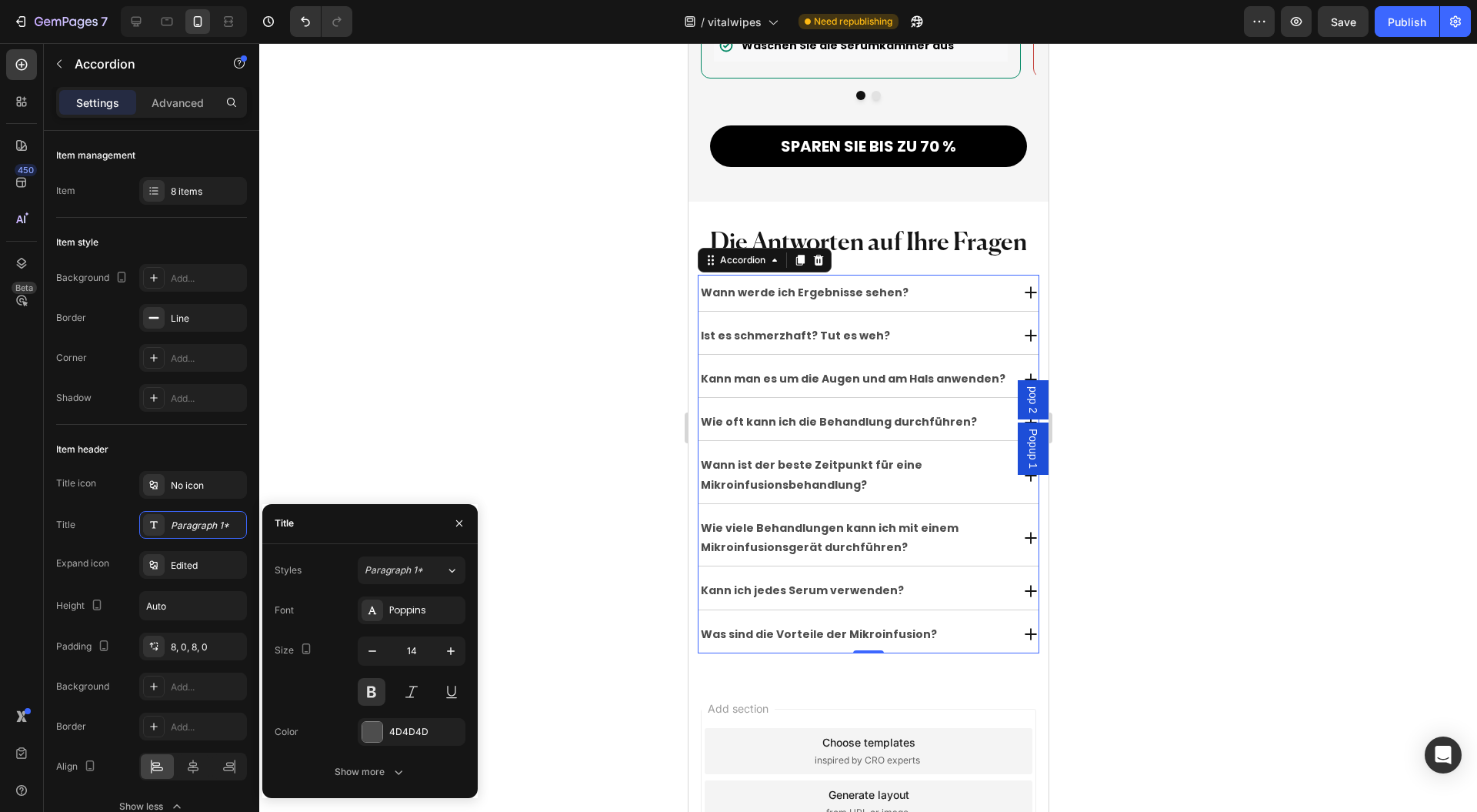
click at [372, 722] on div at bounding box center [372, 732] width 20 height 20
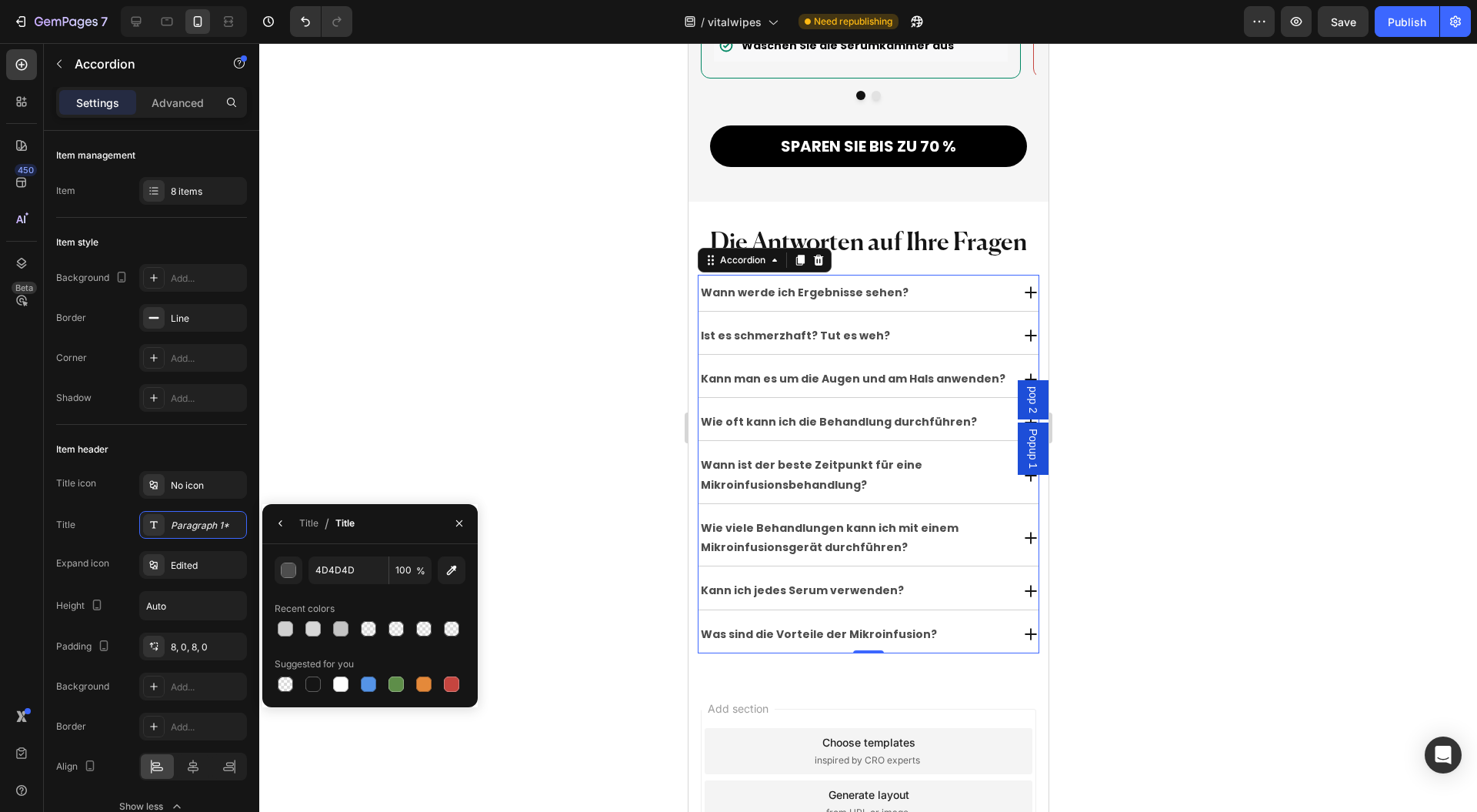
click at [286, 524] on icon "button" at bounding box center [281, 523] width 12 height 12
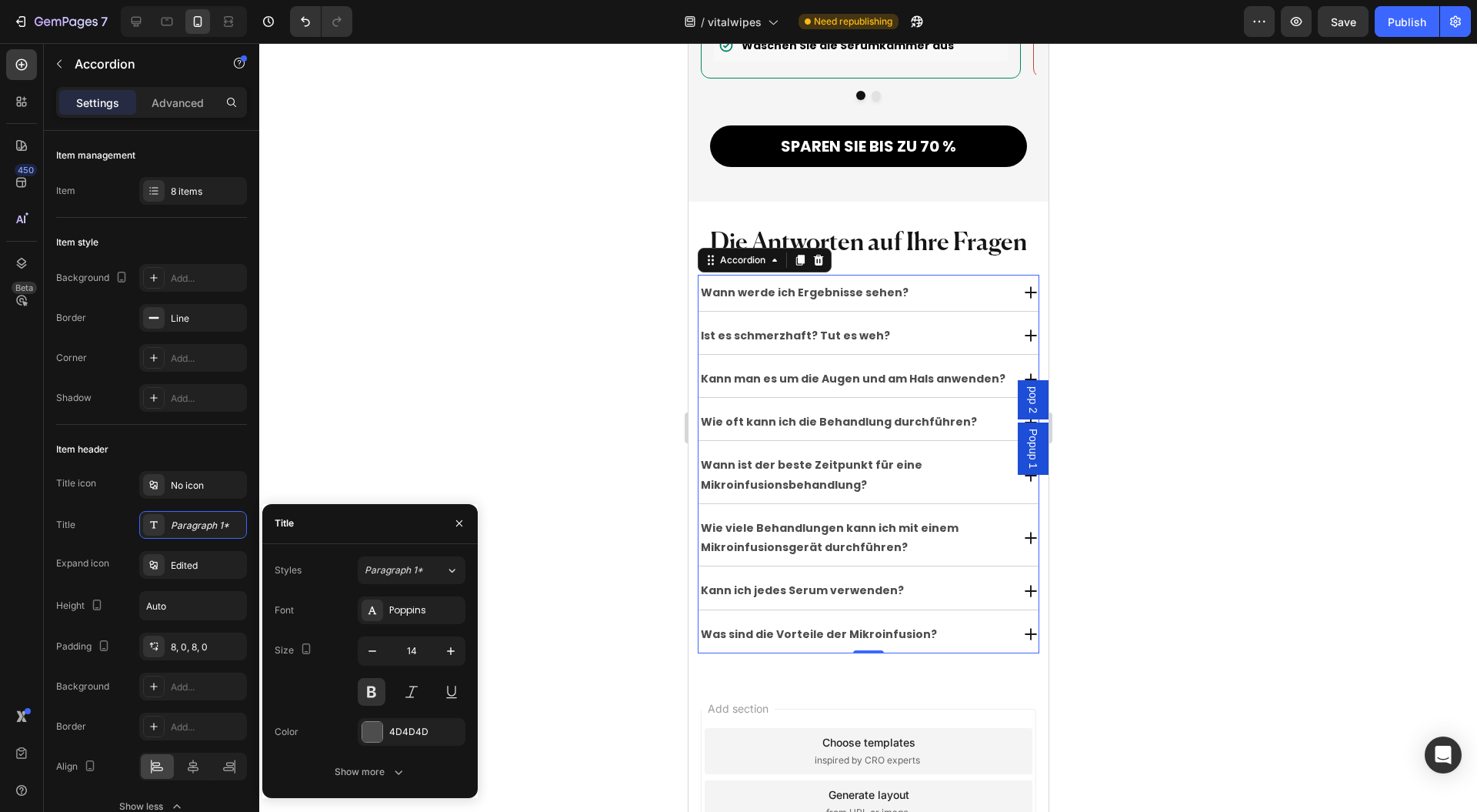
click at [454, 643] on button "button" at bounding box center [451, 651] width 28 height 28
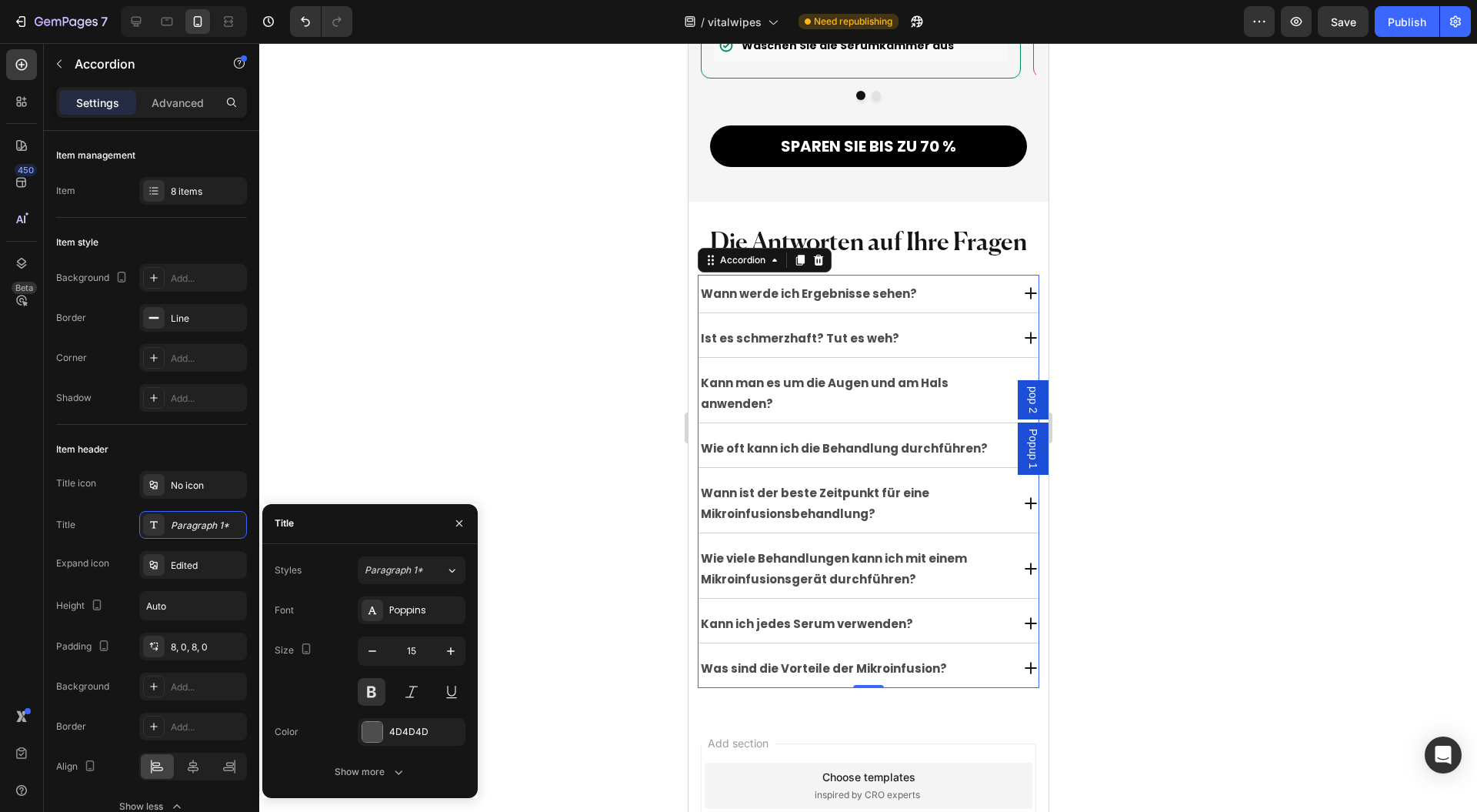
click at [446, 645] on icon "button" at bounding box center [450, 650] width 15 height 15
type input "16"
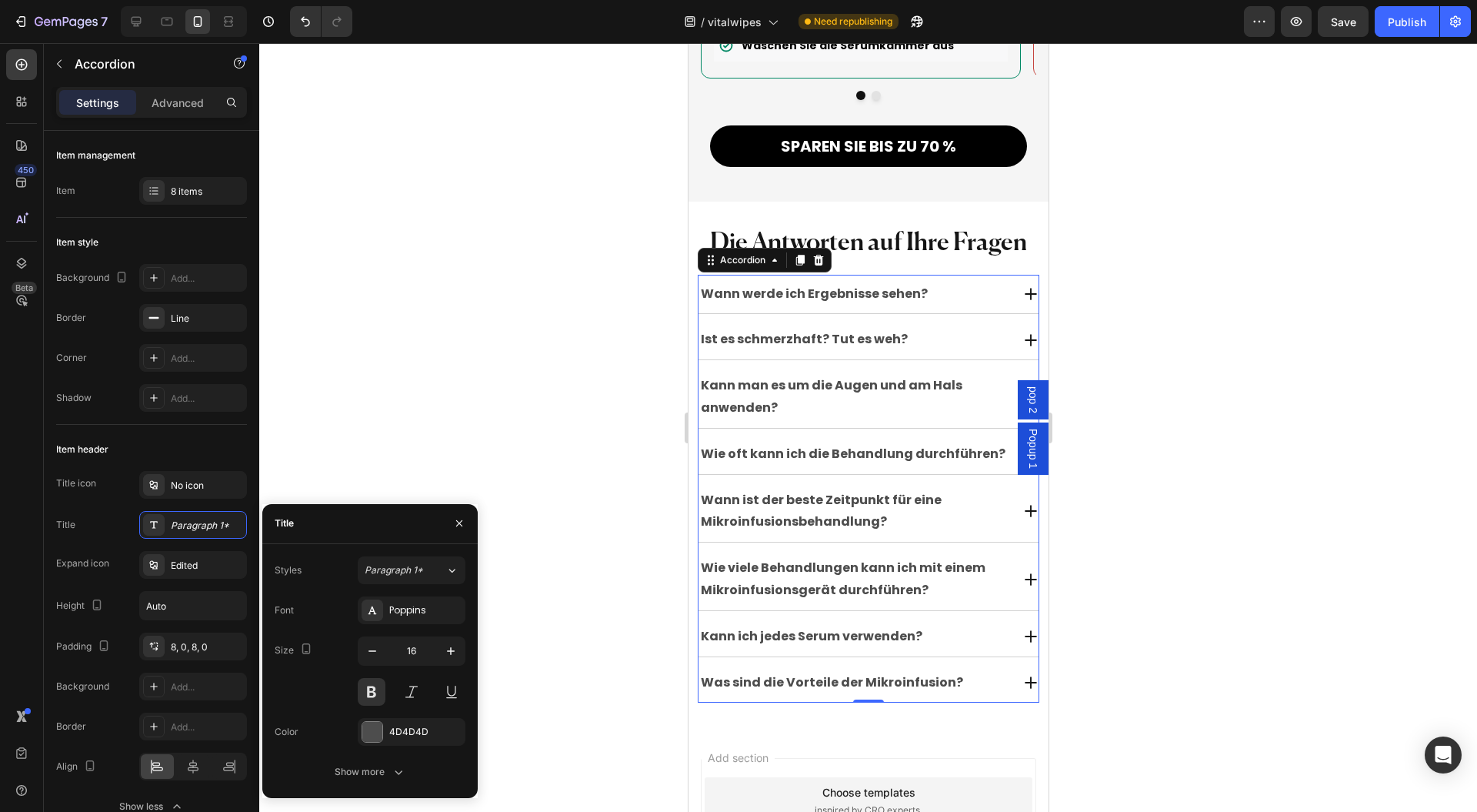
drag, startPoint x: 379, startPoint y: 693, endPoint x: 366, endPoint y: 728, distance: 37.0
click at [376, 699] on button at bounding box center [372, 692] width 28 height 28
click at [368, 726] on div at bounding box center [372, 732] width 20 height 20
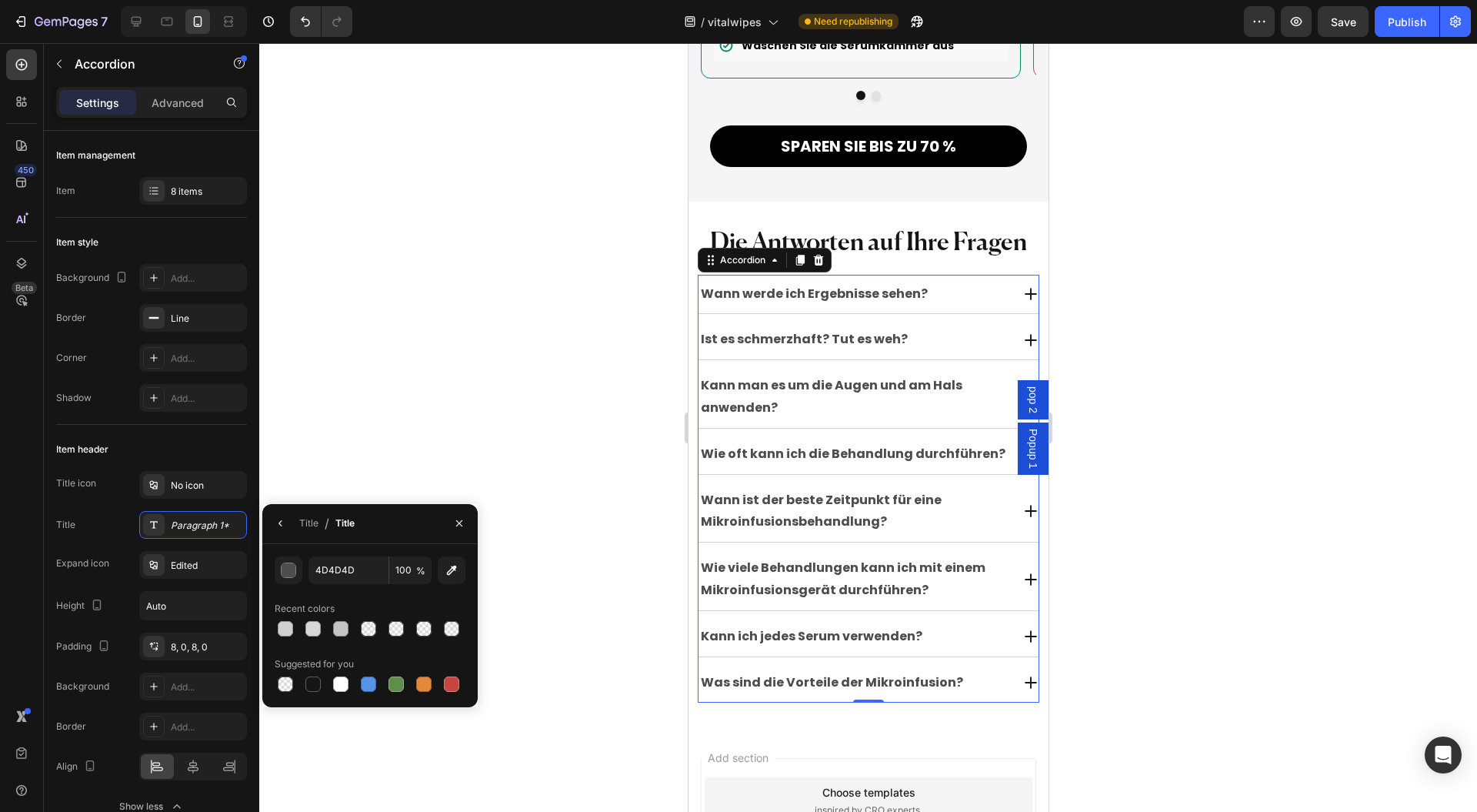
click at [312, 685] on div at bounding box center [312, 683] width 15 height 15
type input "151515"
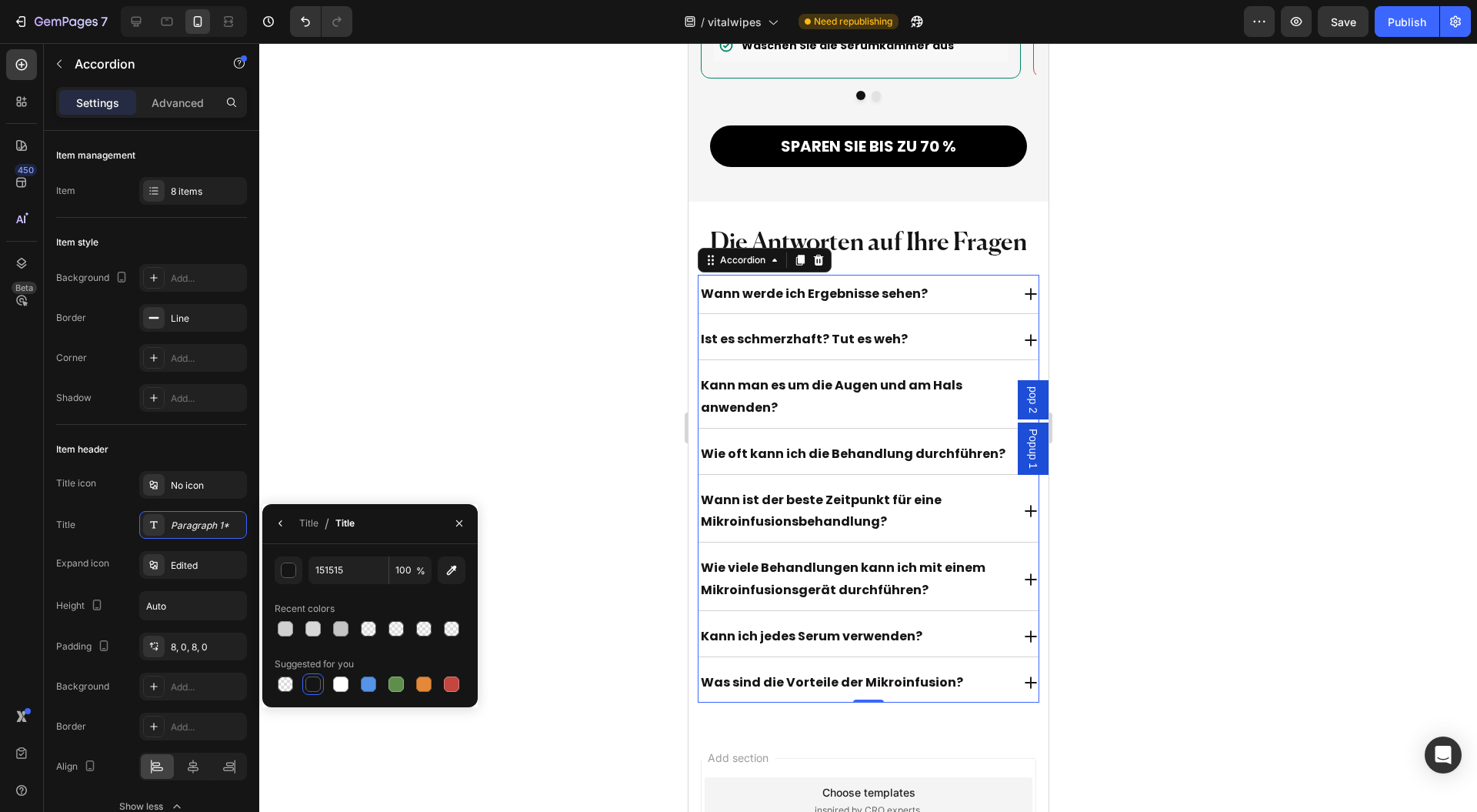
click at [287, 524] on button "button" at bounding box center [281, 523] width 25 height 25
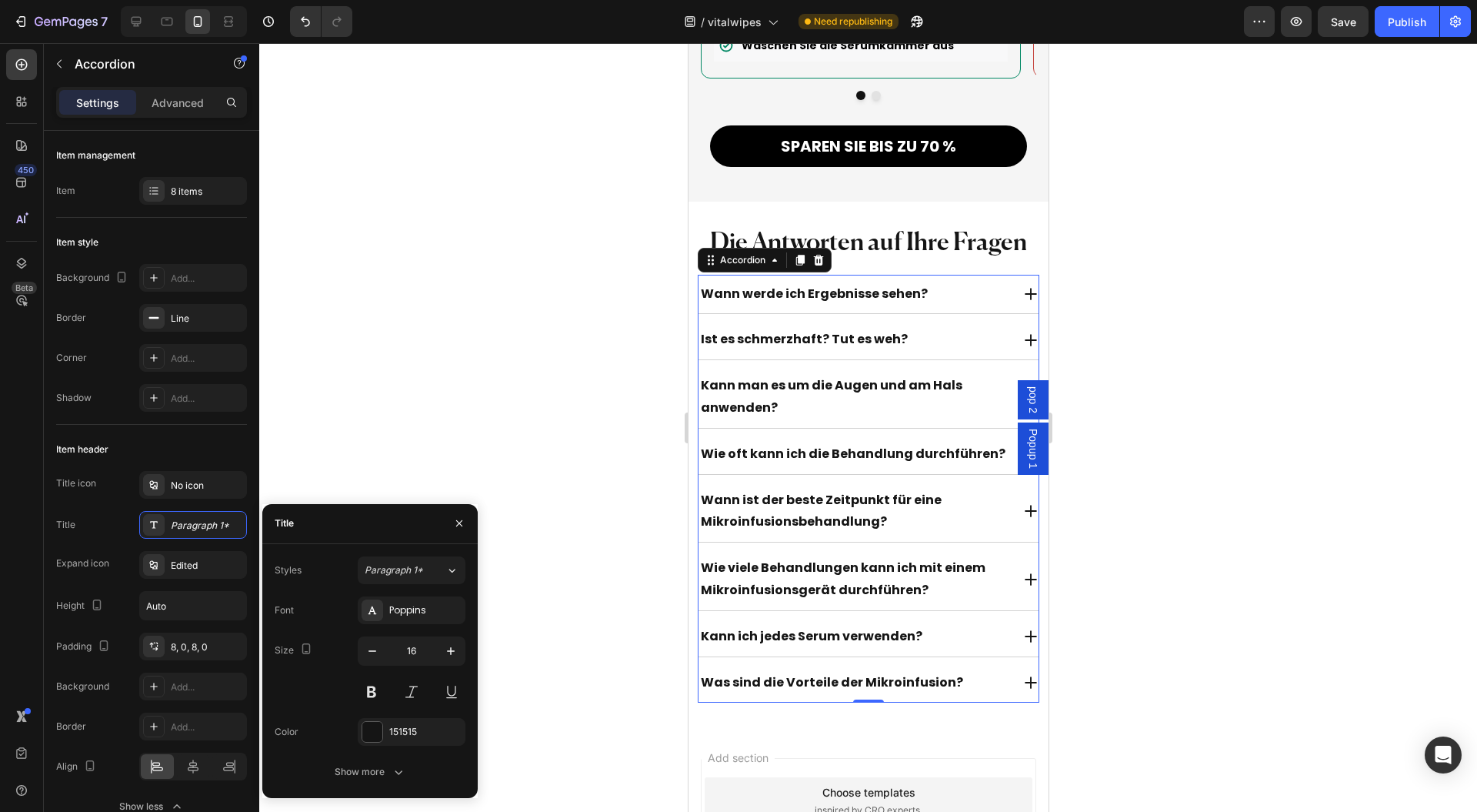
click at [367, 692] on button at bounding box center [372, 692] width 28 height 28
click at [454, 527] on icon "button" at bounding box center [459, 523] width 12 height 12
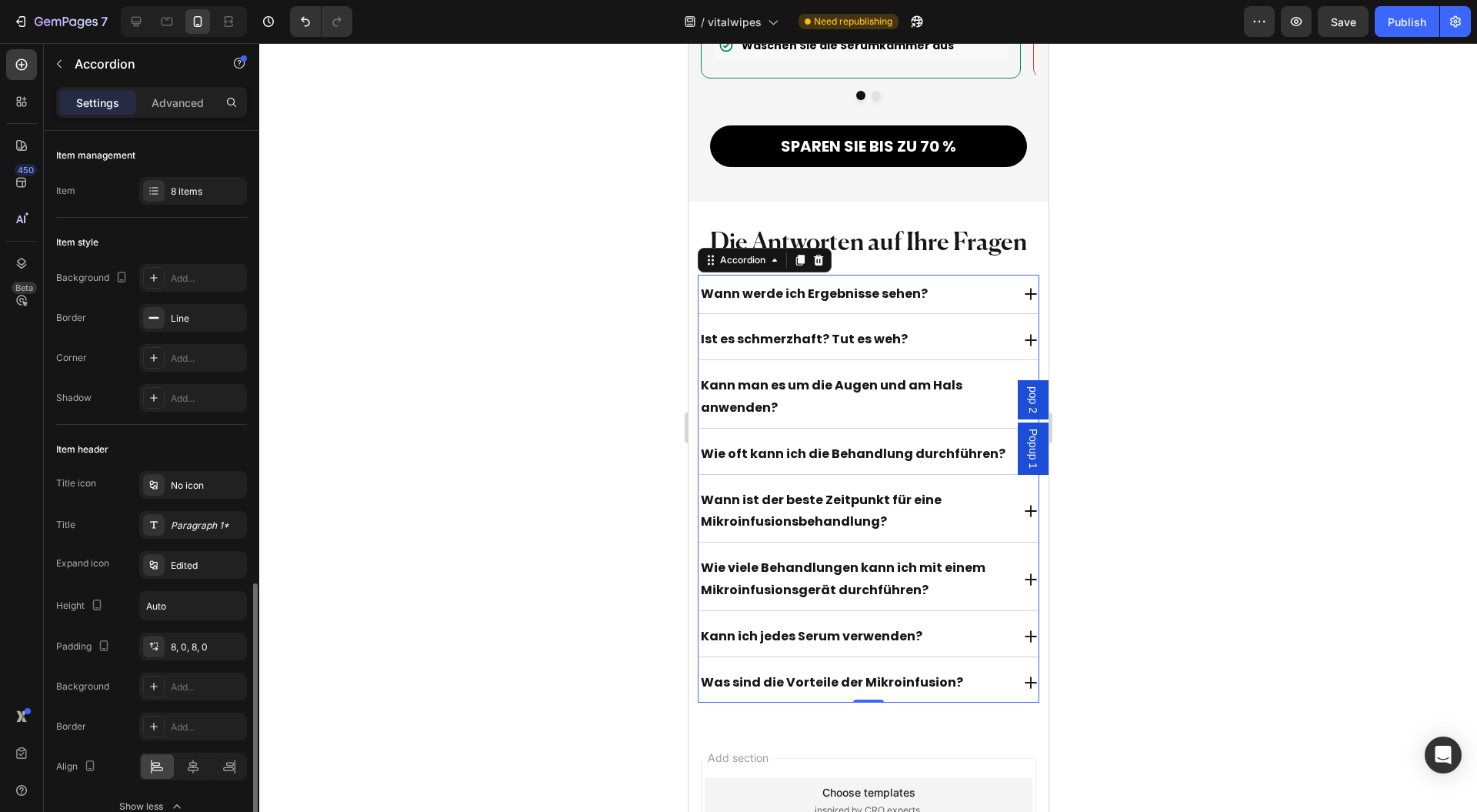
scroll to position [308, 0]
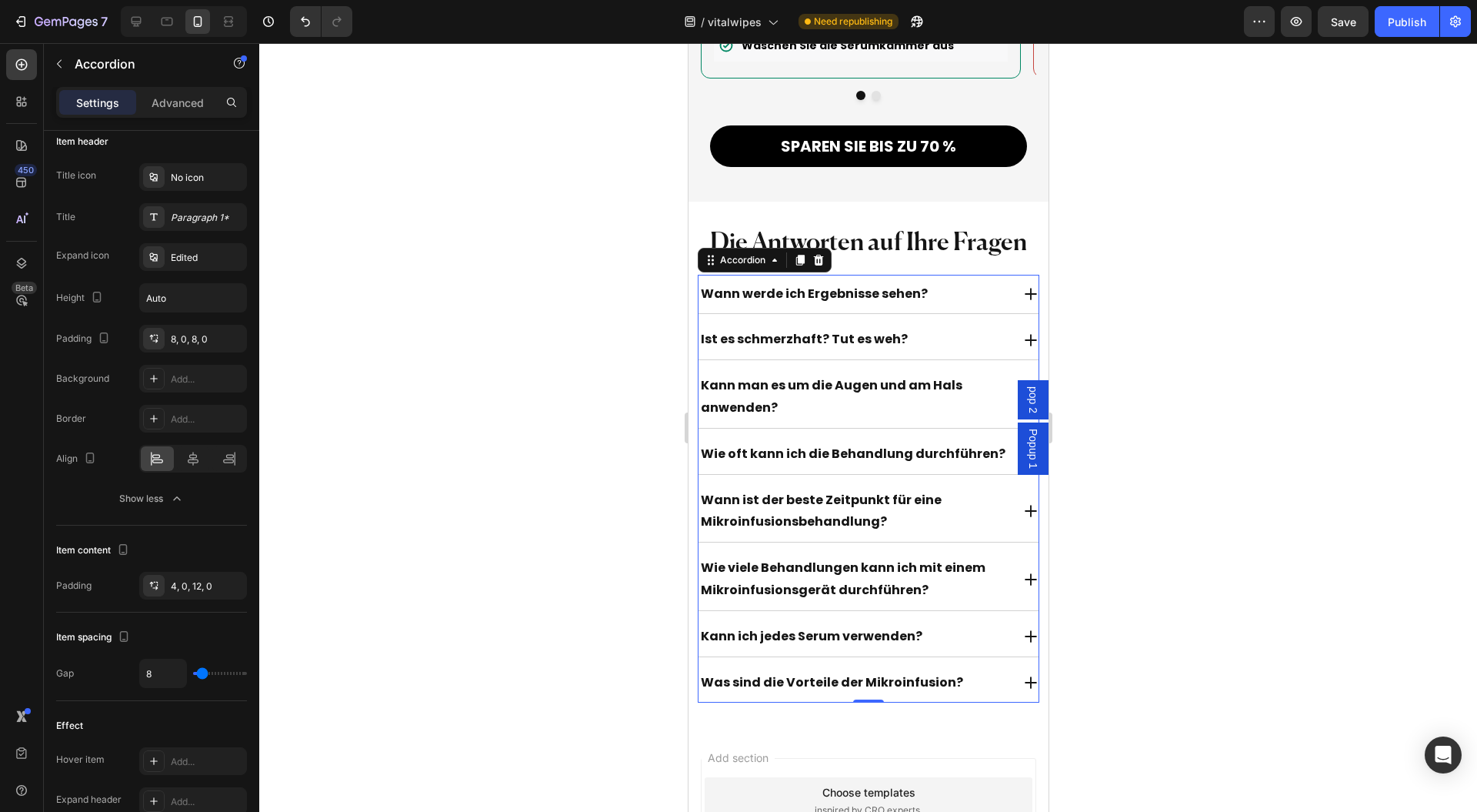
click at [183, 335] on div "8, 0, 8, 0" at bounding box center [207, 339] width 72 height 14
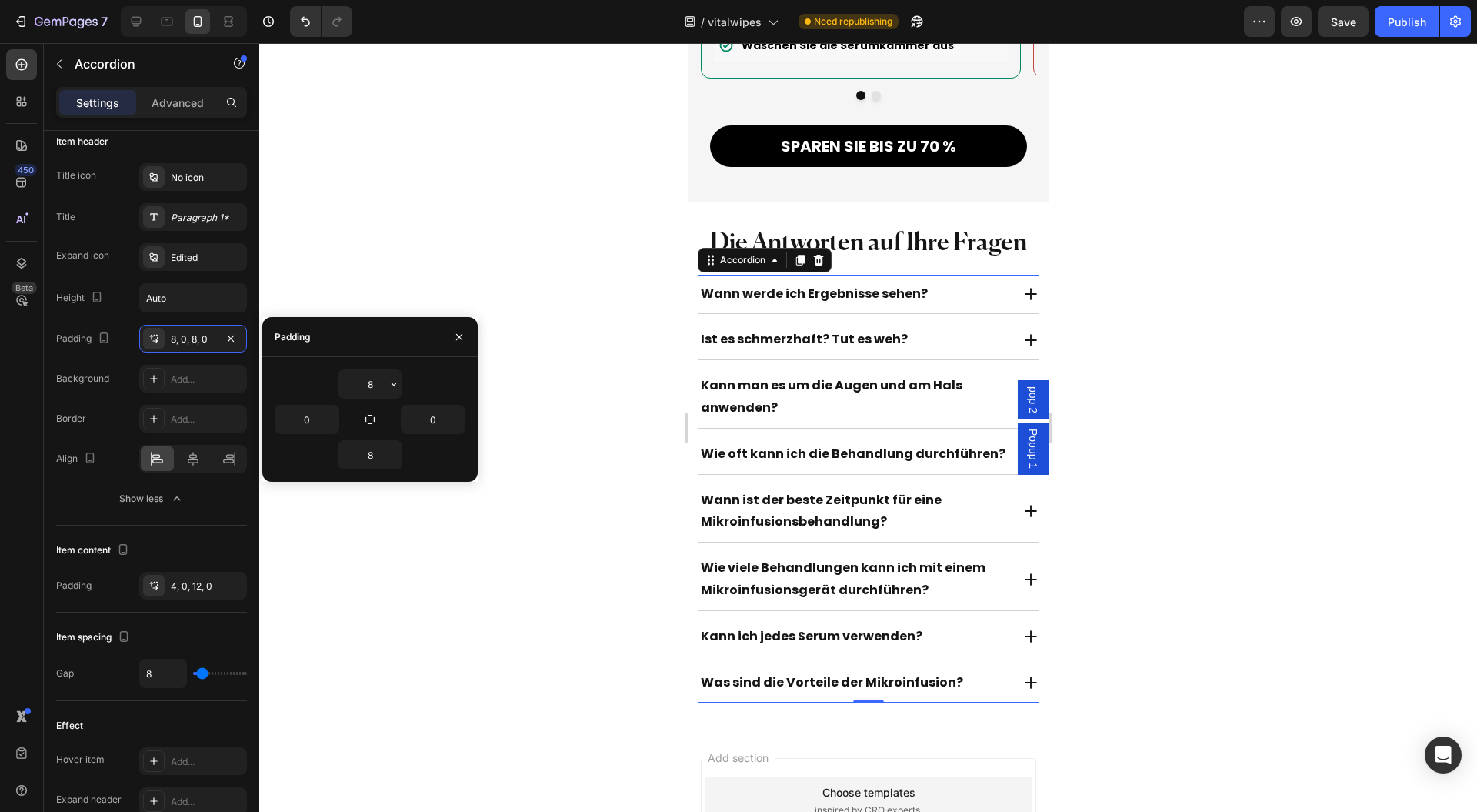
click at [378, 384] on input "8" at bounding box center [370, 384] width 63 height 28
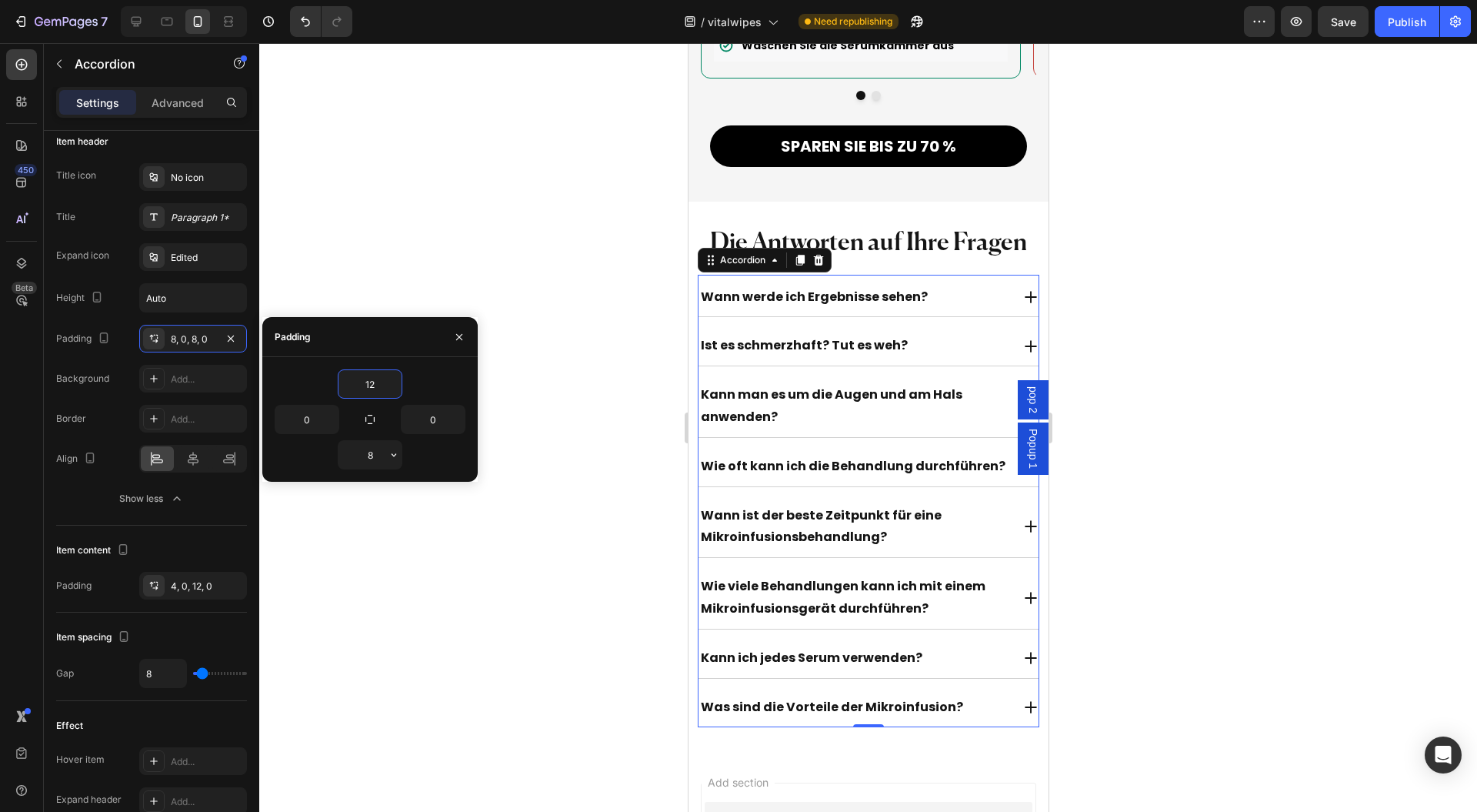
type input "12"
click at [375, 449] on input "8" at bounding box center [370, 455] width 63 height 28
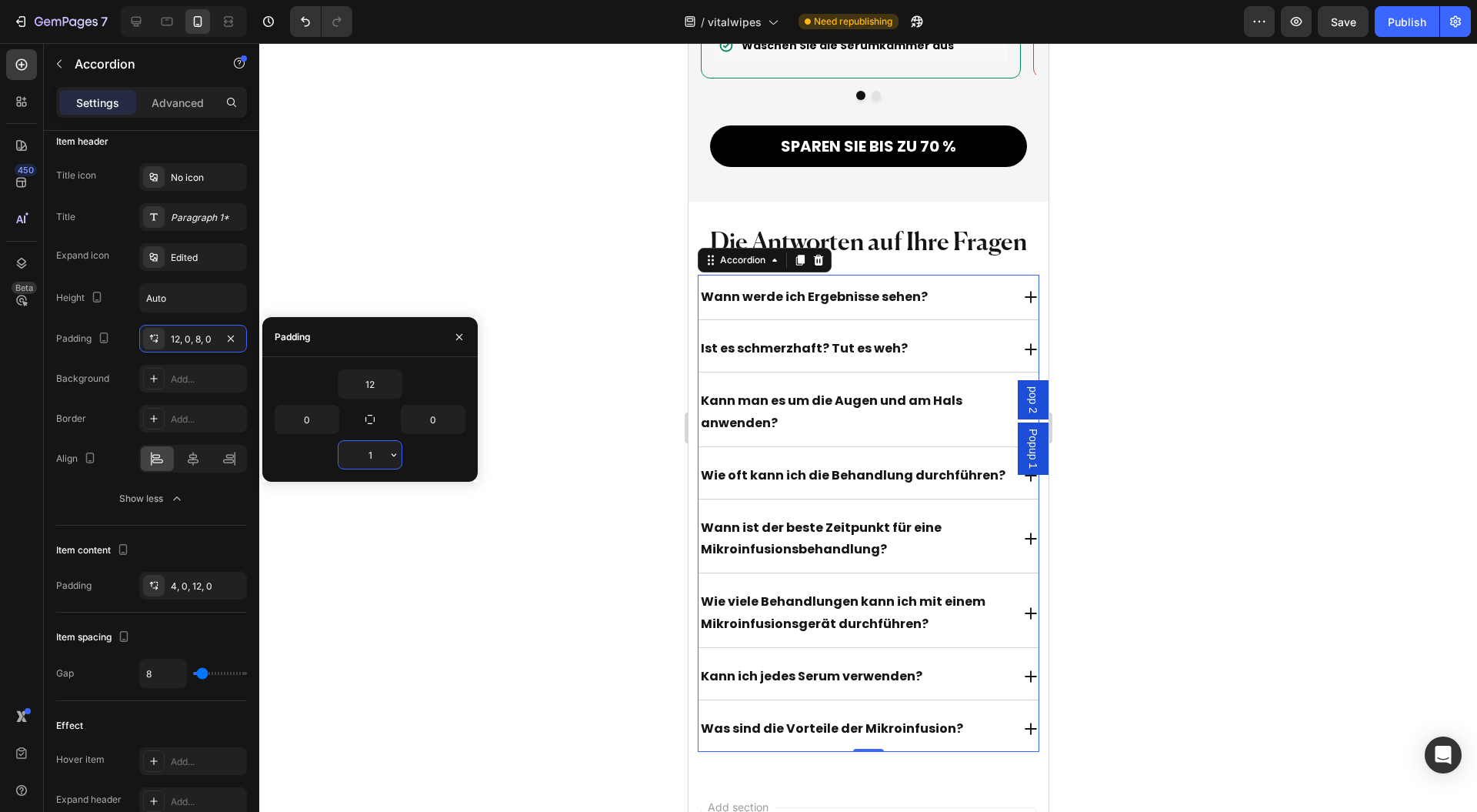
type input "12"
click at [458, 334] on icon "button" at bounding box center [459, 337] width 12 height 12
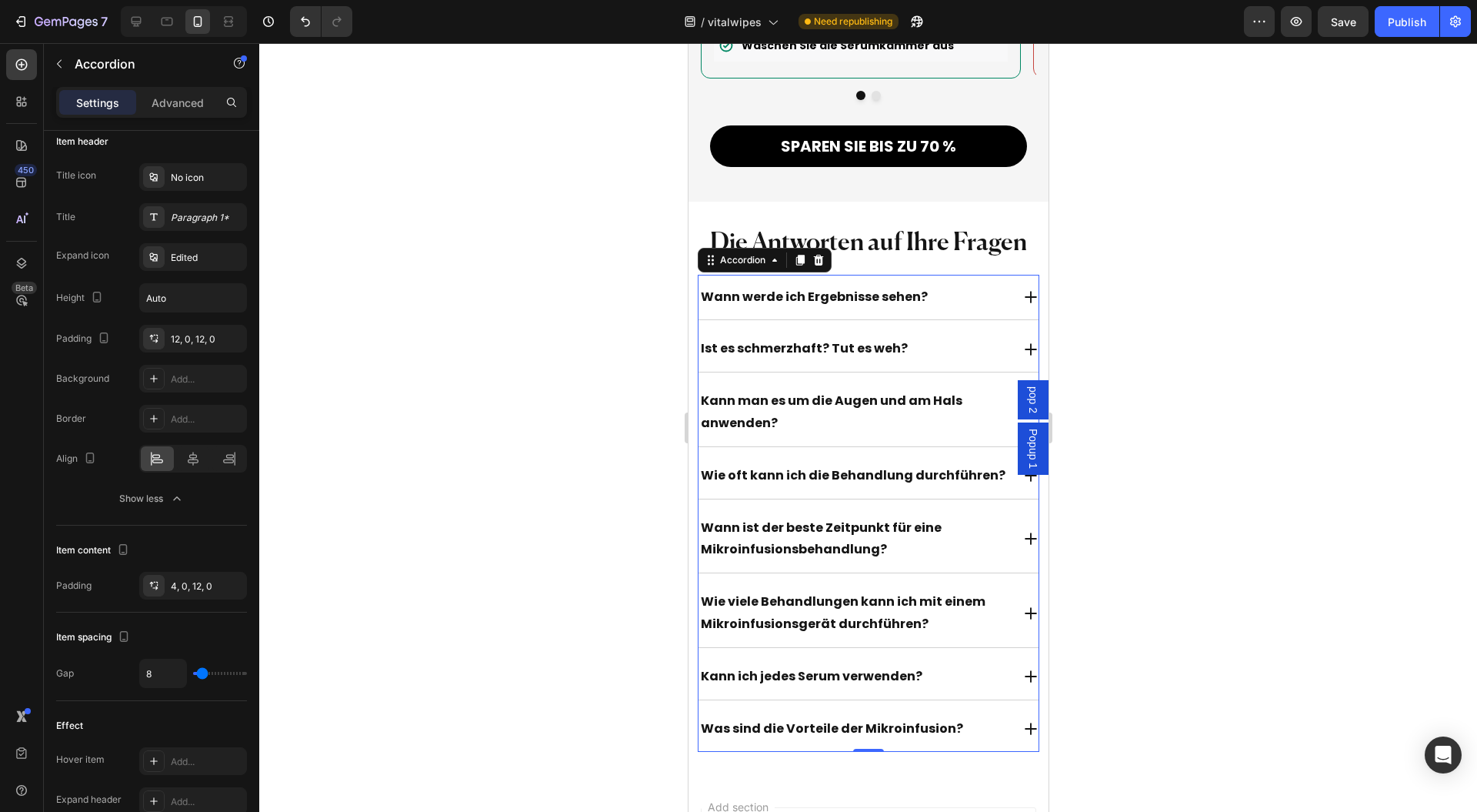
click at [970, 284] on div "Wann werde ich Ergebnisse sehen?" at bounding box center [854, 297] width 313 height 27
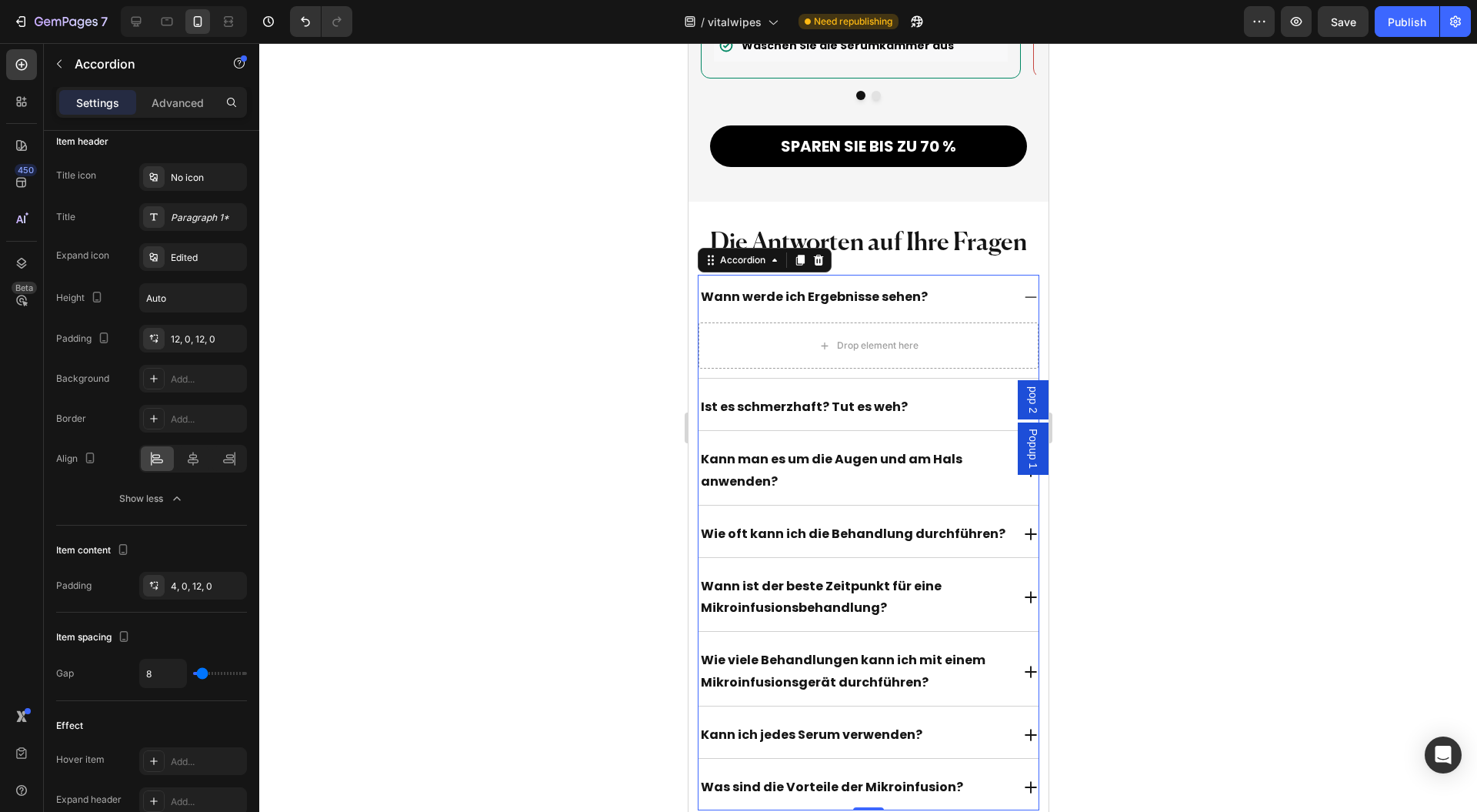
drag, startPoint x: 211, startPoint y: 428, endPoint x: 1187, endPoint y: 288, distance: 986.5
click at [1187, 288] on div at bounding box center [868, 427] width 1218 height 769
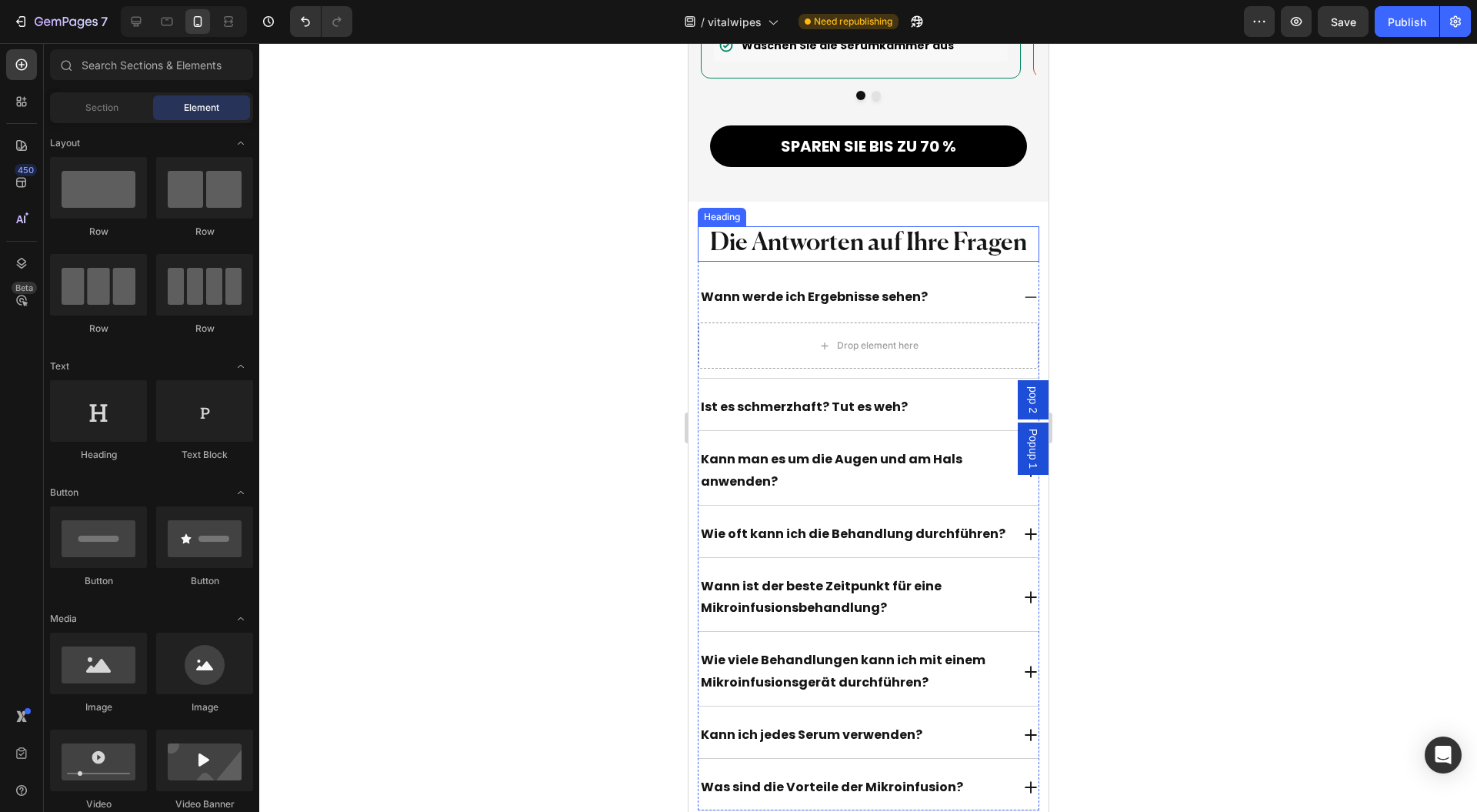
scroll to position [13992, 0]
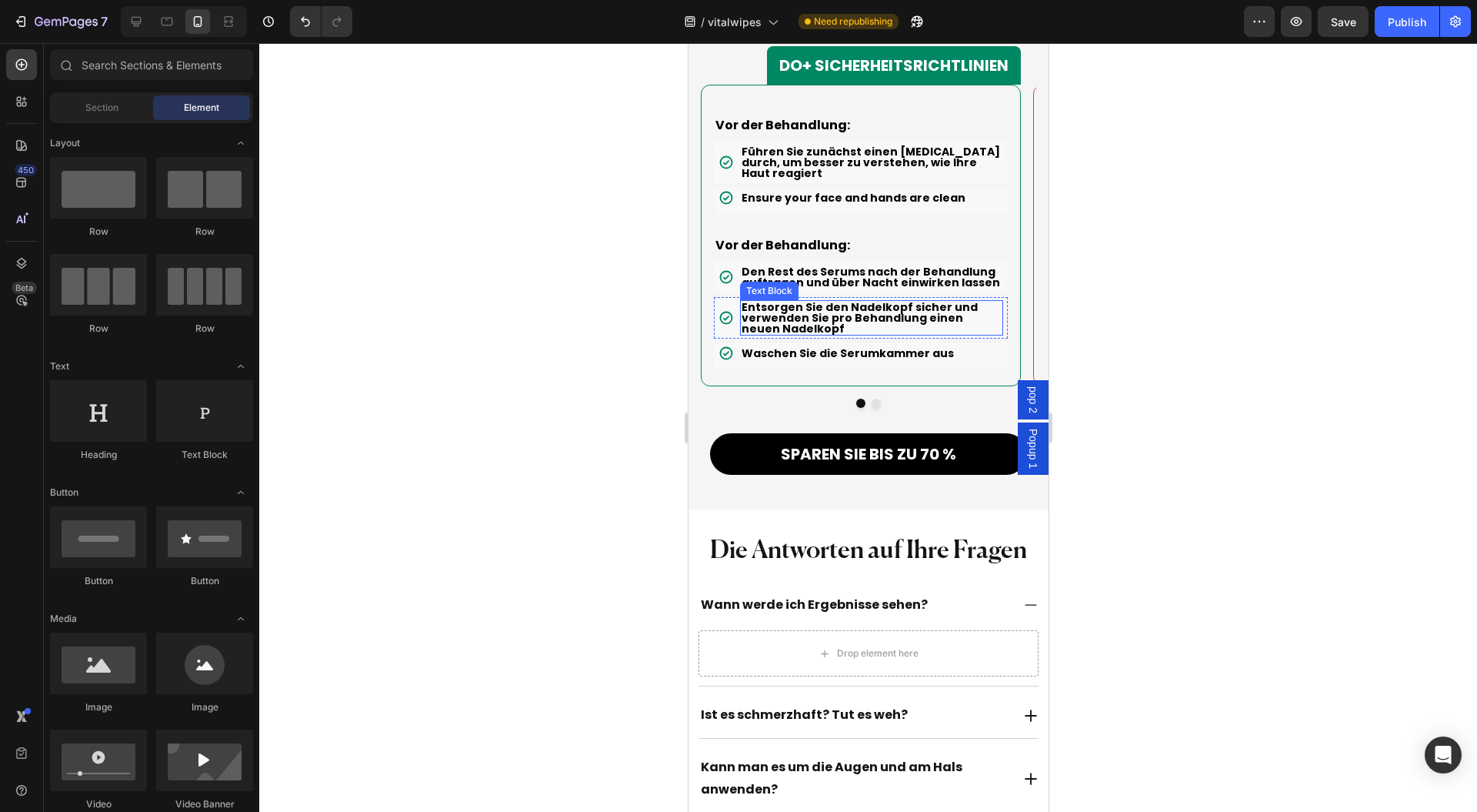
click at [844, 266] on p "Den Rest des Serums nach der Behandlung auftragen und über Nacht einwirken lass…" at bounding box center [871, 277] width 260 height 22
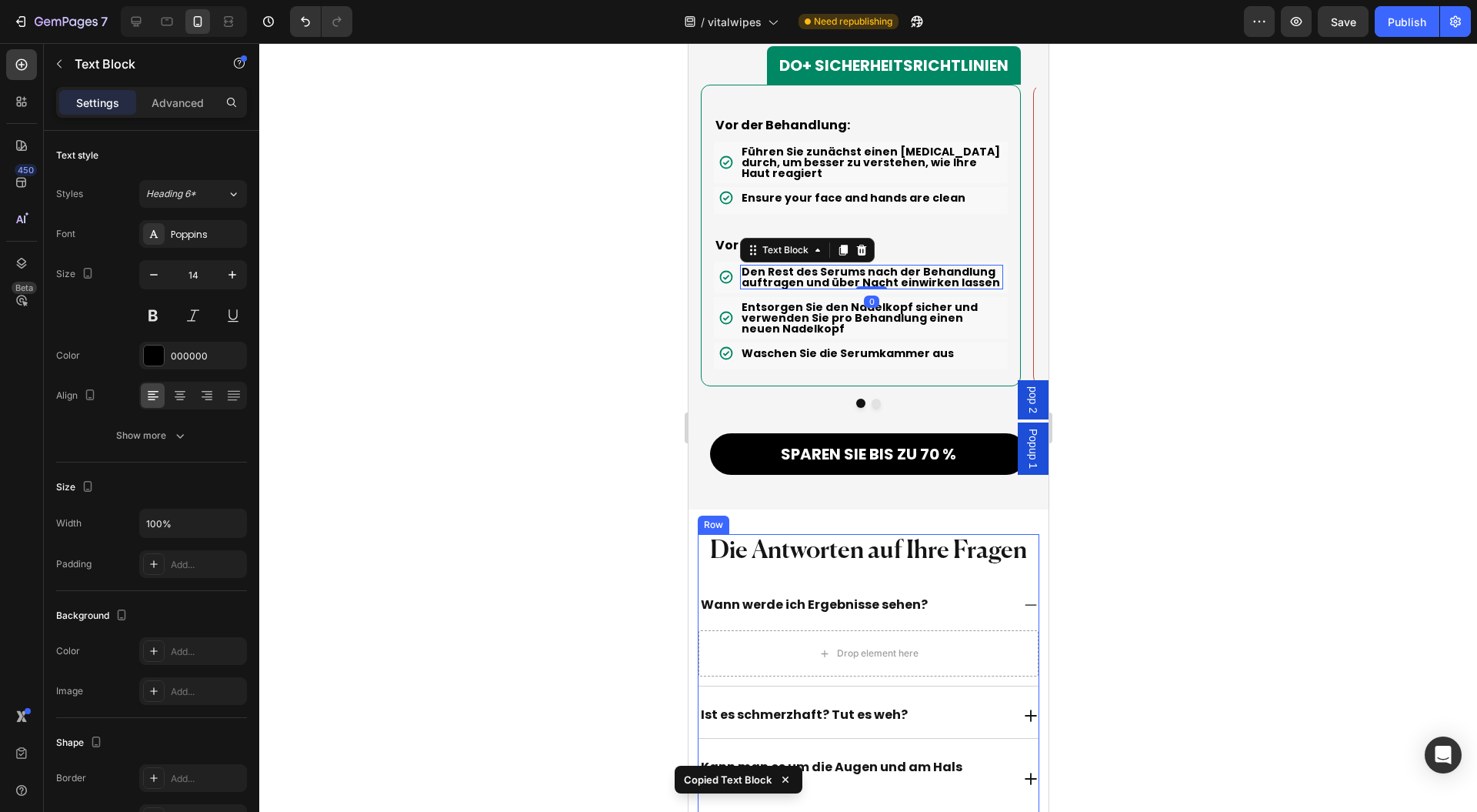
scroll to position [14300, 0]
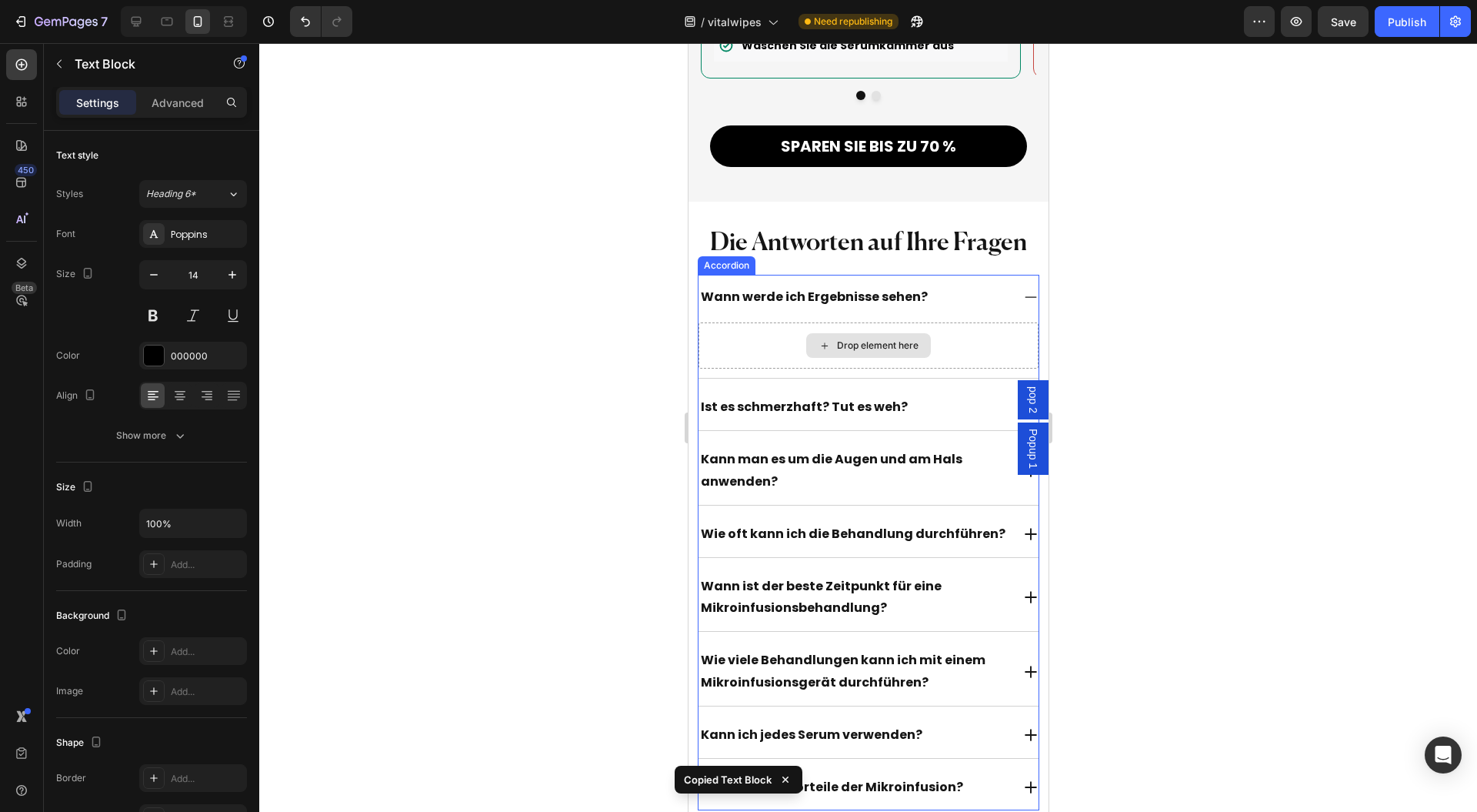
click at [967, 322] on div "Drop element here" at bounding box center [868, 345] width 341 height 46
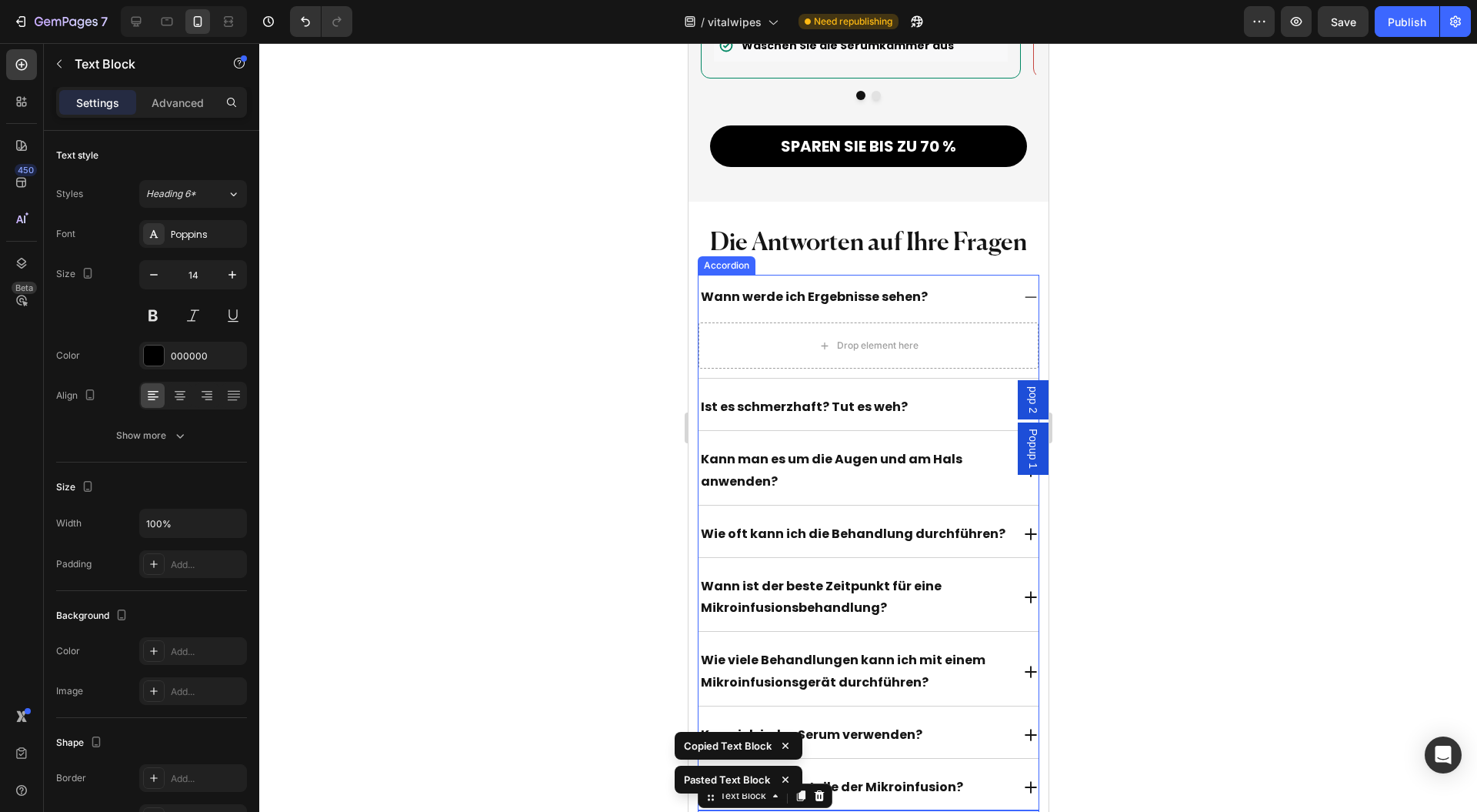
scroll to position [14402, 0]
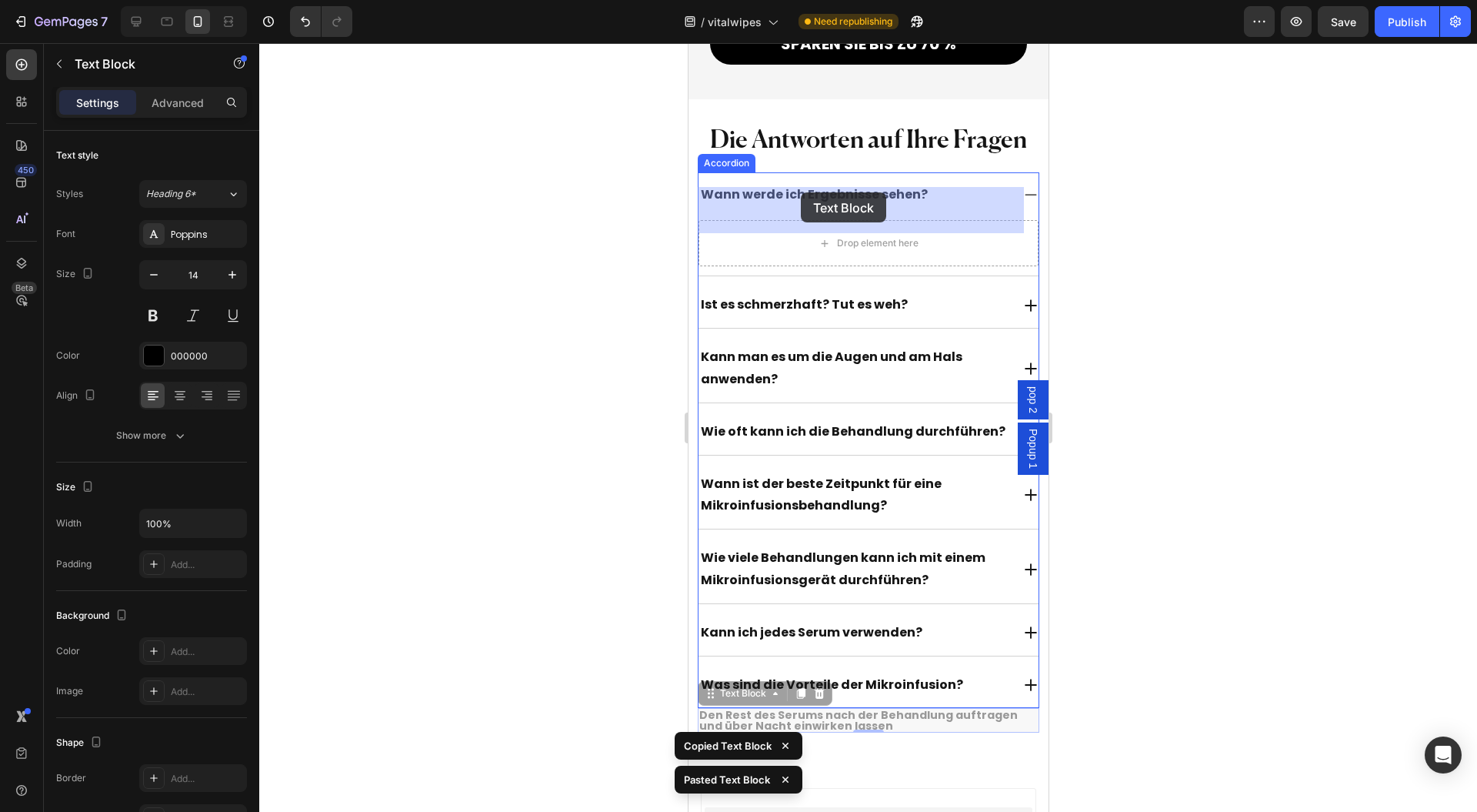
drag, startPoint x: 725, startPoint y: 648, endPoint x: 793, endPoint y: 202, distance: 450.7
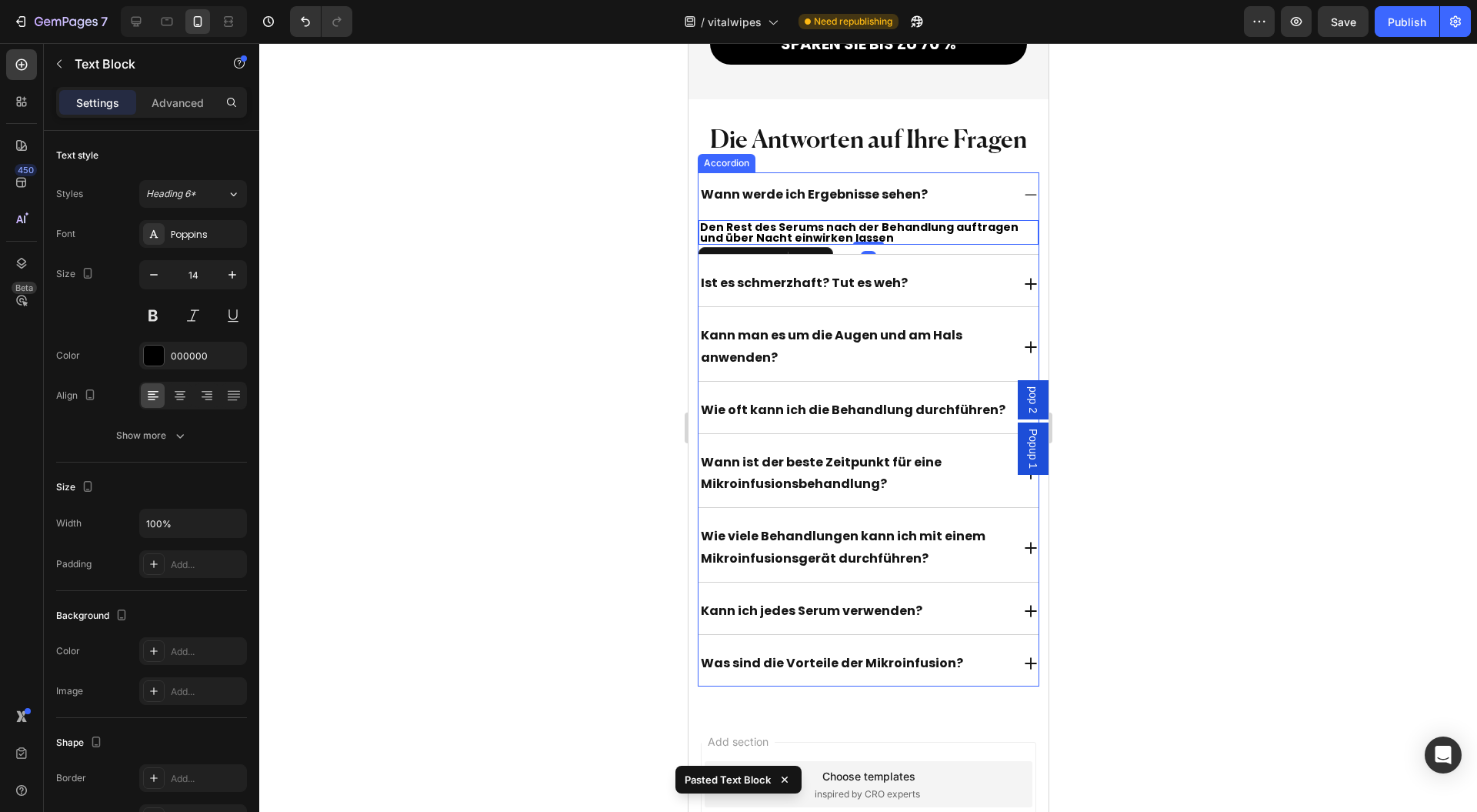
scroll to position [14300, 0]
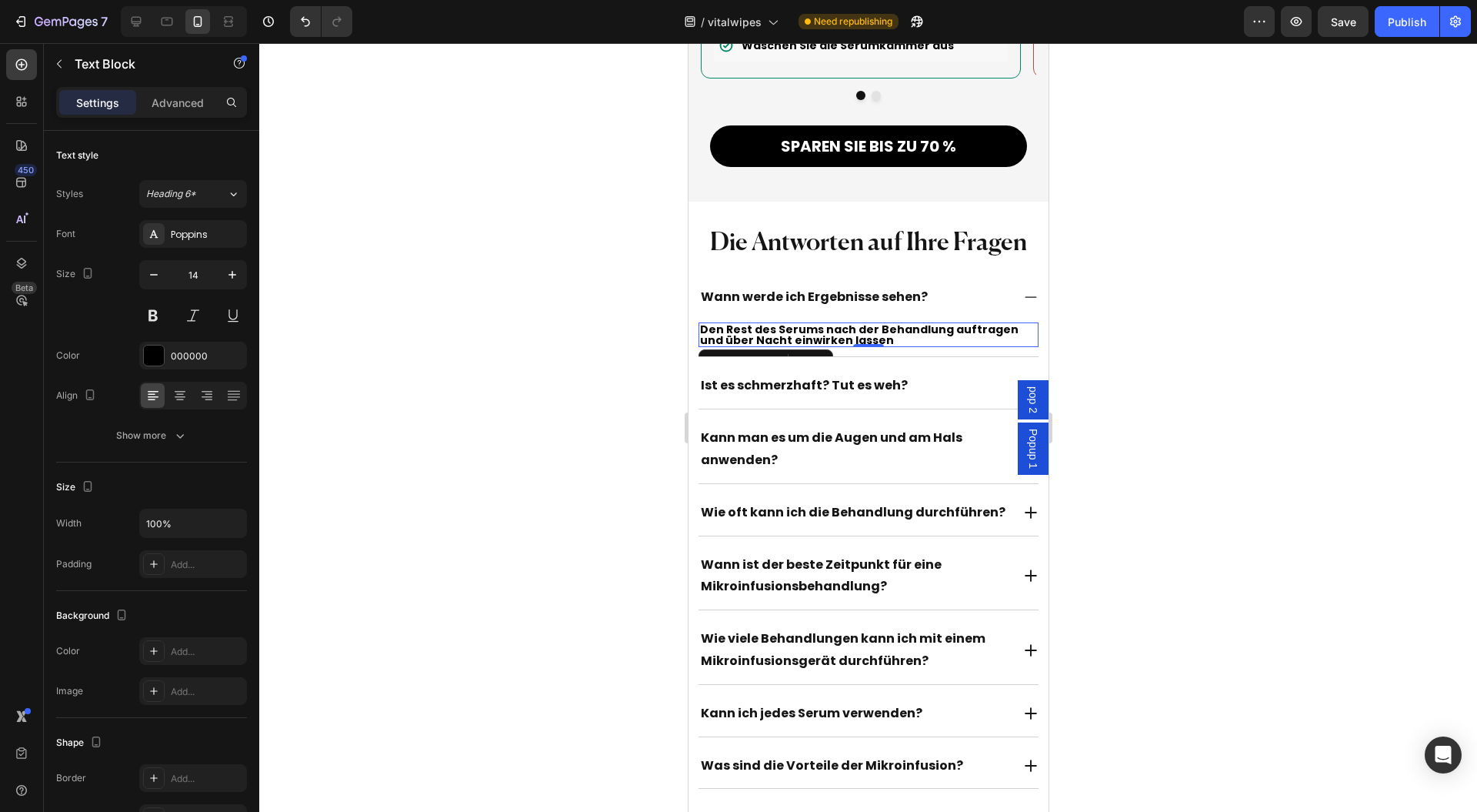
click at [229, 275] on icon "button" at bounding box center [232, 274] width 15 height 15
type input "16"
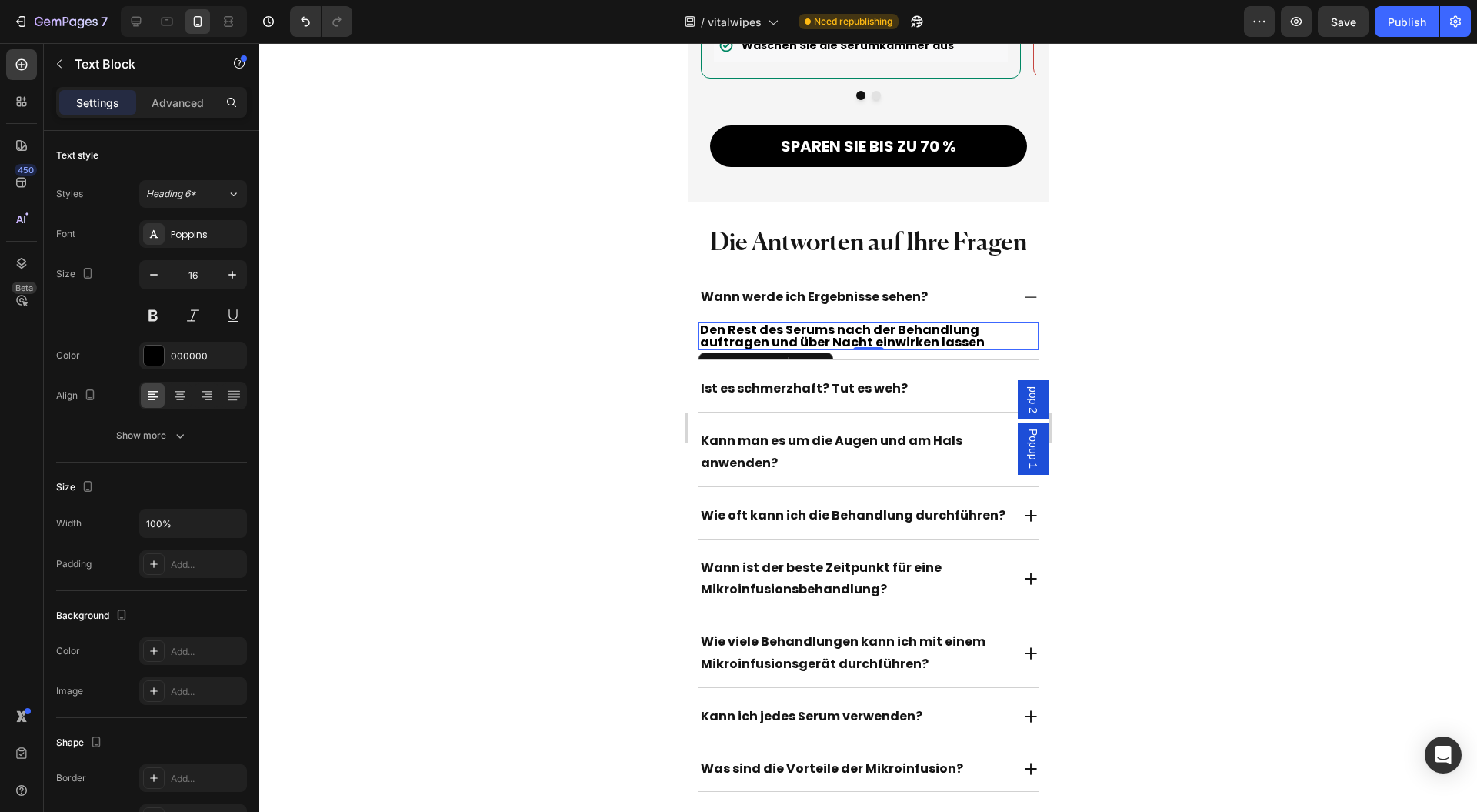
click at [182, 428] on icon "button" at bounding box center [179, 435] width 15 height 15
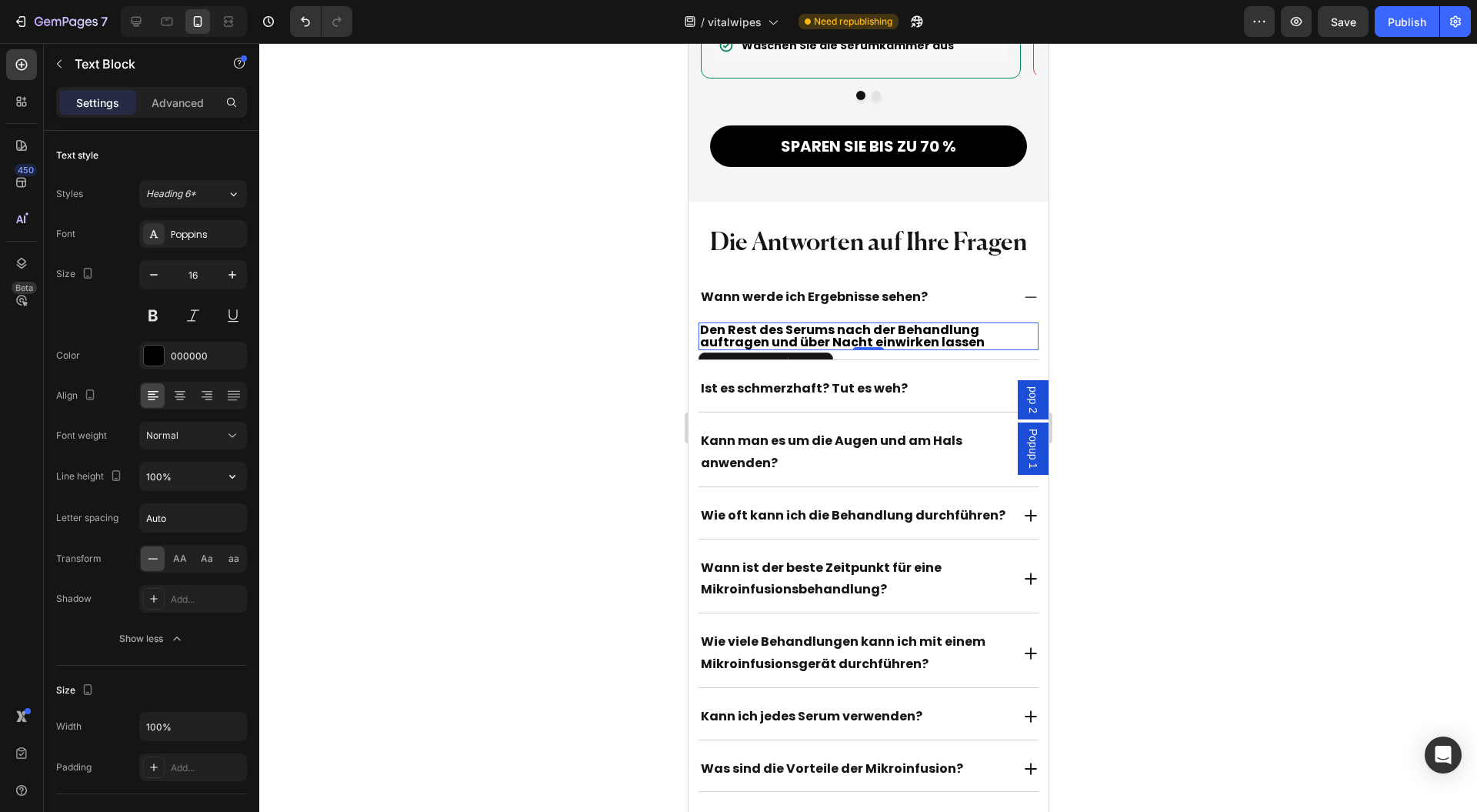
drag, startPoint x: 246, startPoint y: 481, endPoint x: 242, endPoint y: 471, distance: 11.0
click at [242, 471] on button "button" at bounding box center [233, 476] width 28 height 28
click at [185, 616] on div "180%" at bounding box center [177, 630] width 126 height 29
type input "180%"
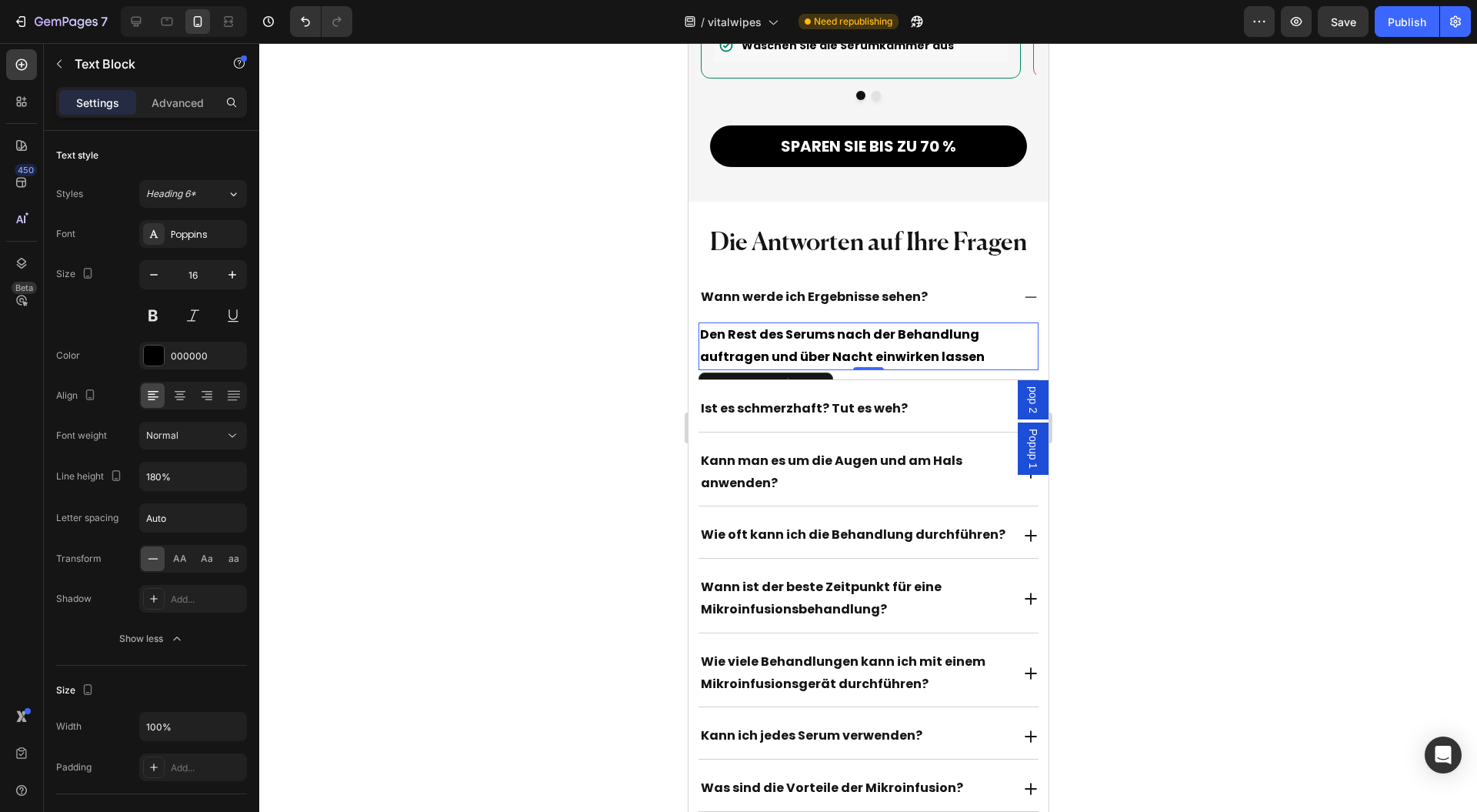
click at [0, 0] on button "button" at bounding box center [0, 0] width 0 height 0
click at [191, 350] on div "Add..." at bounding box center [207, 356] width 72 height 14
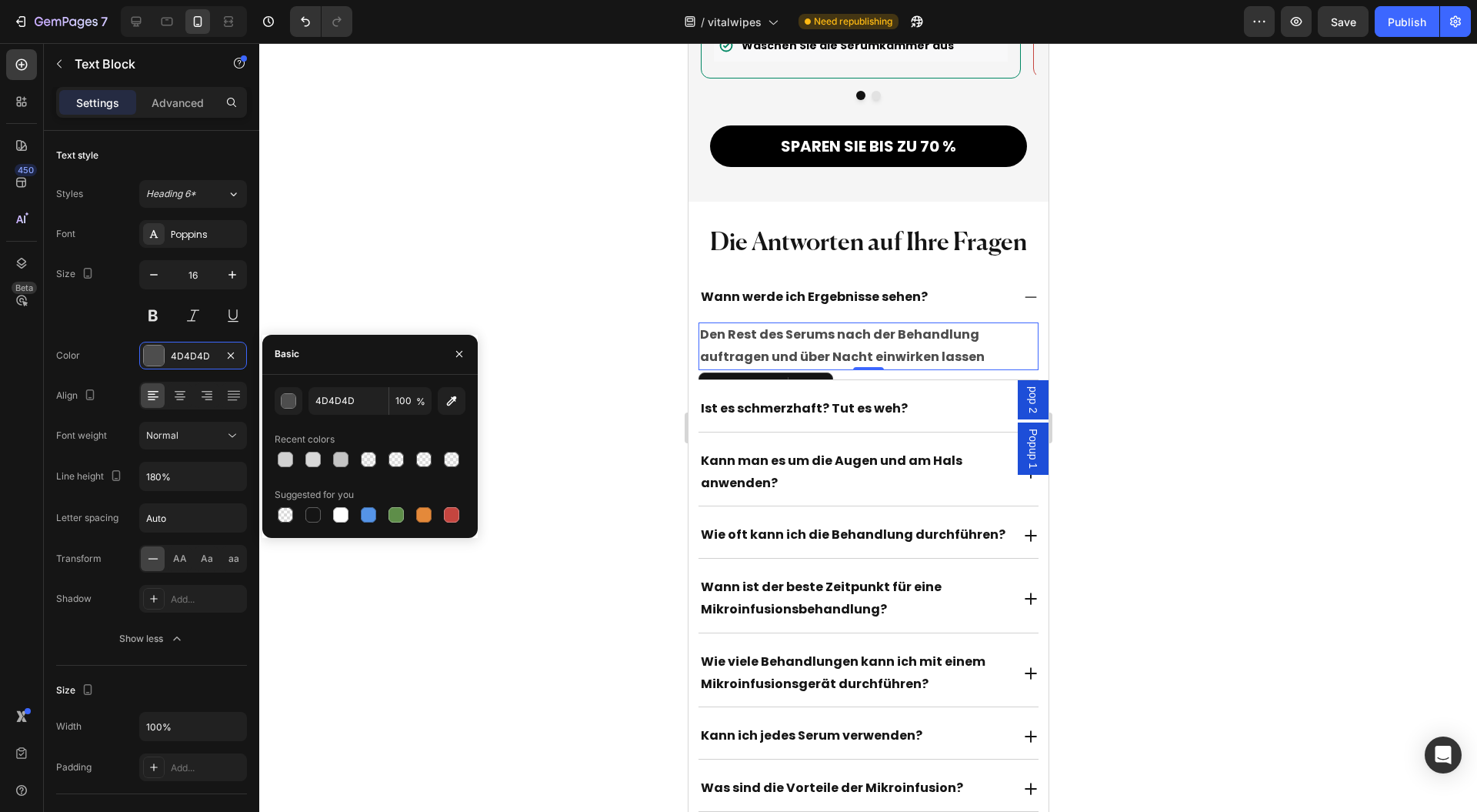
click at [314, 511] on div at bounding box center [312, 514] width 15 height 15
type input "151515"
click at [189, 476] on input "180%" at bounding box center [193, 476] width 106 height 28
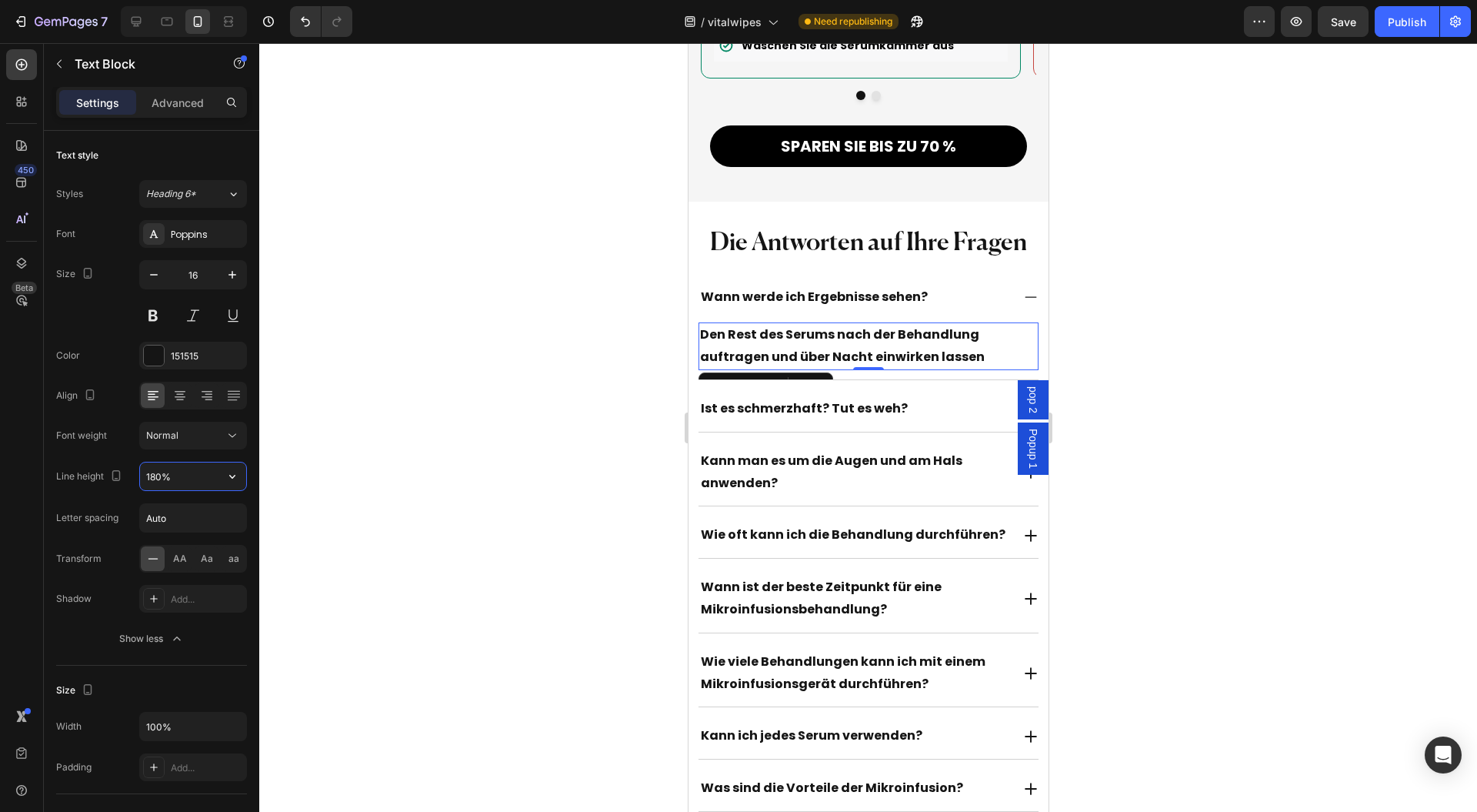
click at [229, 476] on icon "button" at bounding box center [232, 476] width 15 height 15
click at [168, 603] on span "150%" at bounding box center [157, 602] width 25 height 14
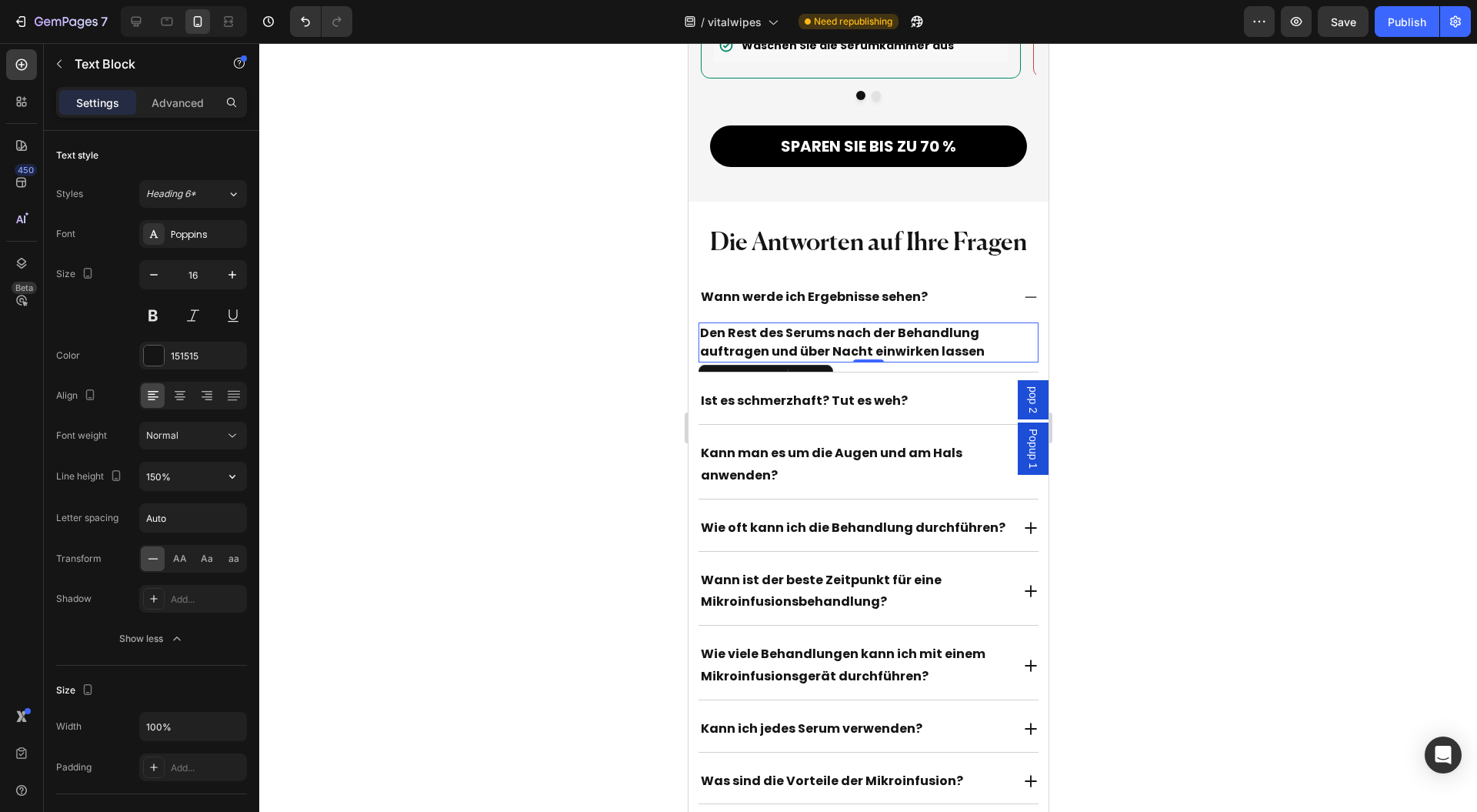
click at [235, 476] on icon "button" at bounding box center [232, 476] width 15 height 15
click at [166, 624] on span "180%" at bounding box center [157, 631] width 25 height 14
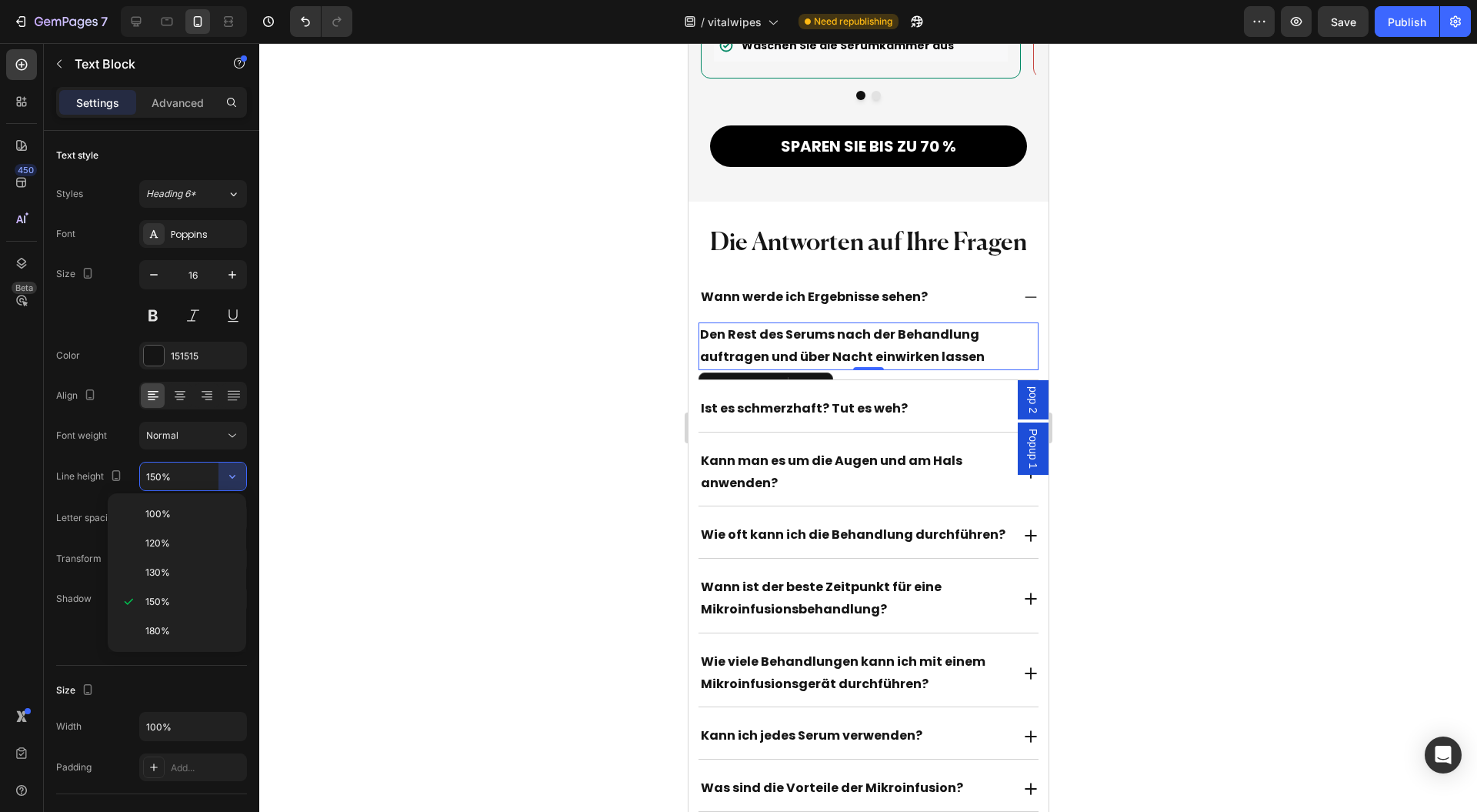
type input "180%"
click at [463, 436] on div at bounding box center [868, 427] width 1218 height 769
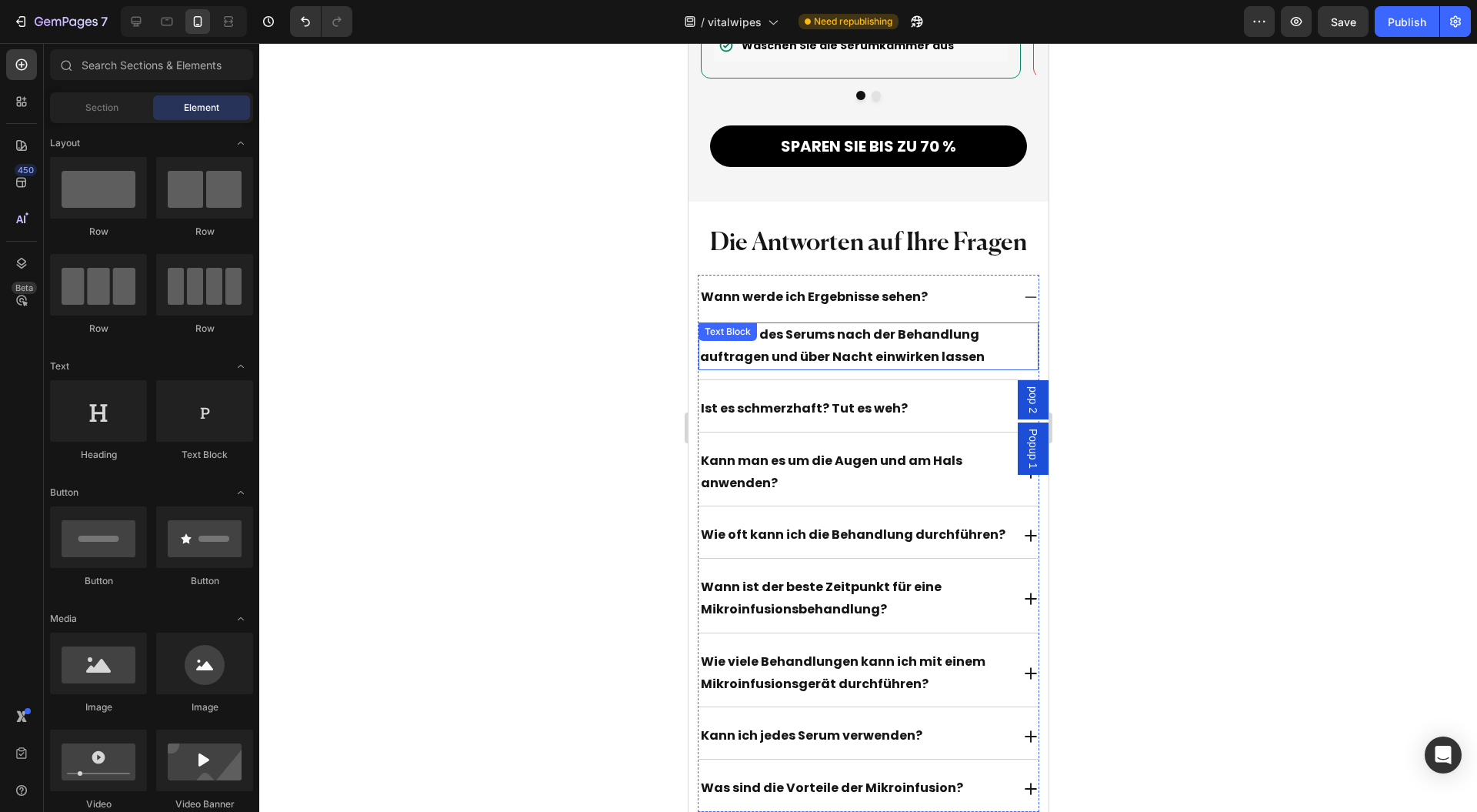
click at [802, 324] on p "Den Rest des Serums nach der Behandlung auftragen und über Nacht einwirken lass…" at bounding box center [868, 346] width 338 height 45
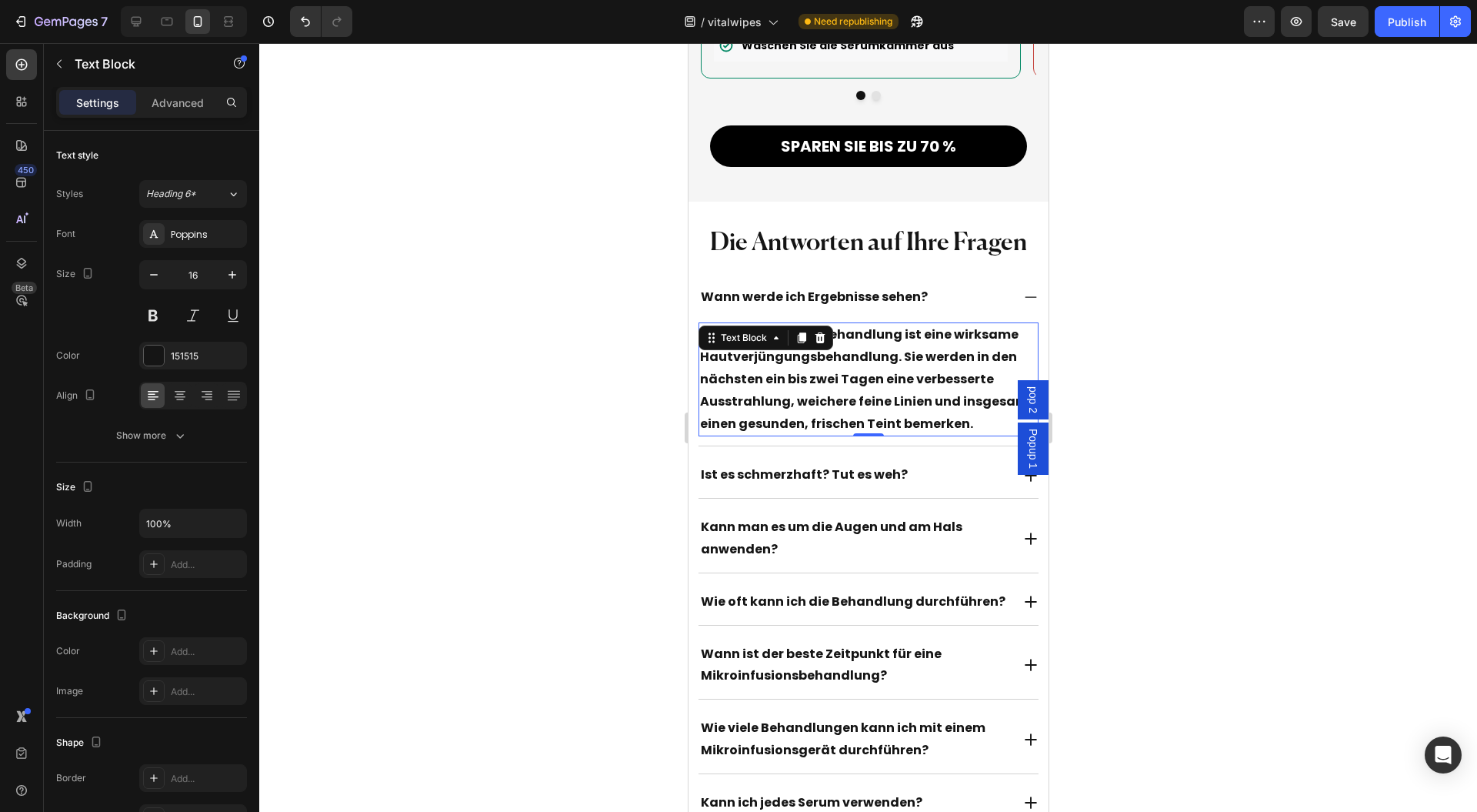
click at [871, 379] on p "Die Mikroinfusionsbehandlung ist eine wirksame Hautverjüngungsbehandlung. Sie w…" at bounding box center [868, 379] width 338 height 111
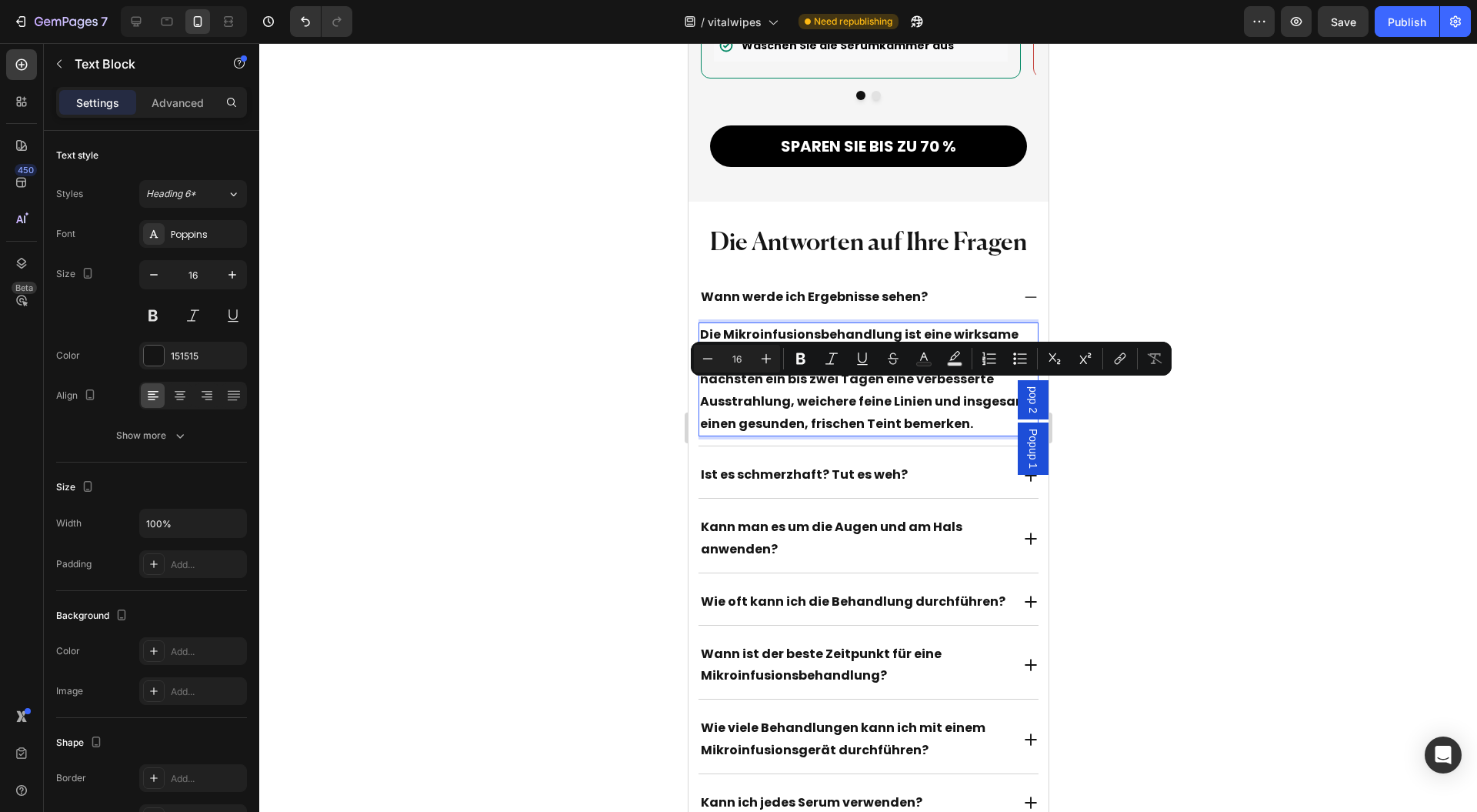
click at [976, 391] on p "Die Mikroinfusionsbehandlung ist eine wirksame Hautverjüngungsbehandlung. Sie w…" at bounding box center [868, 379] width 338 height 111
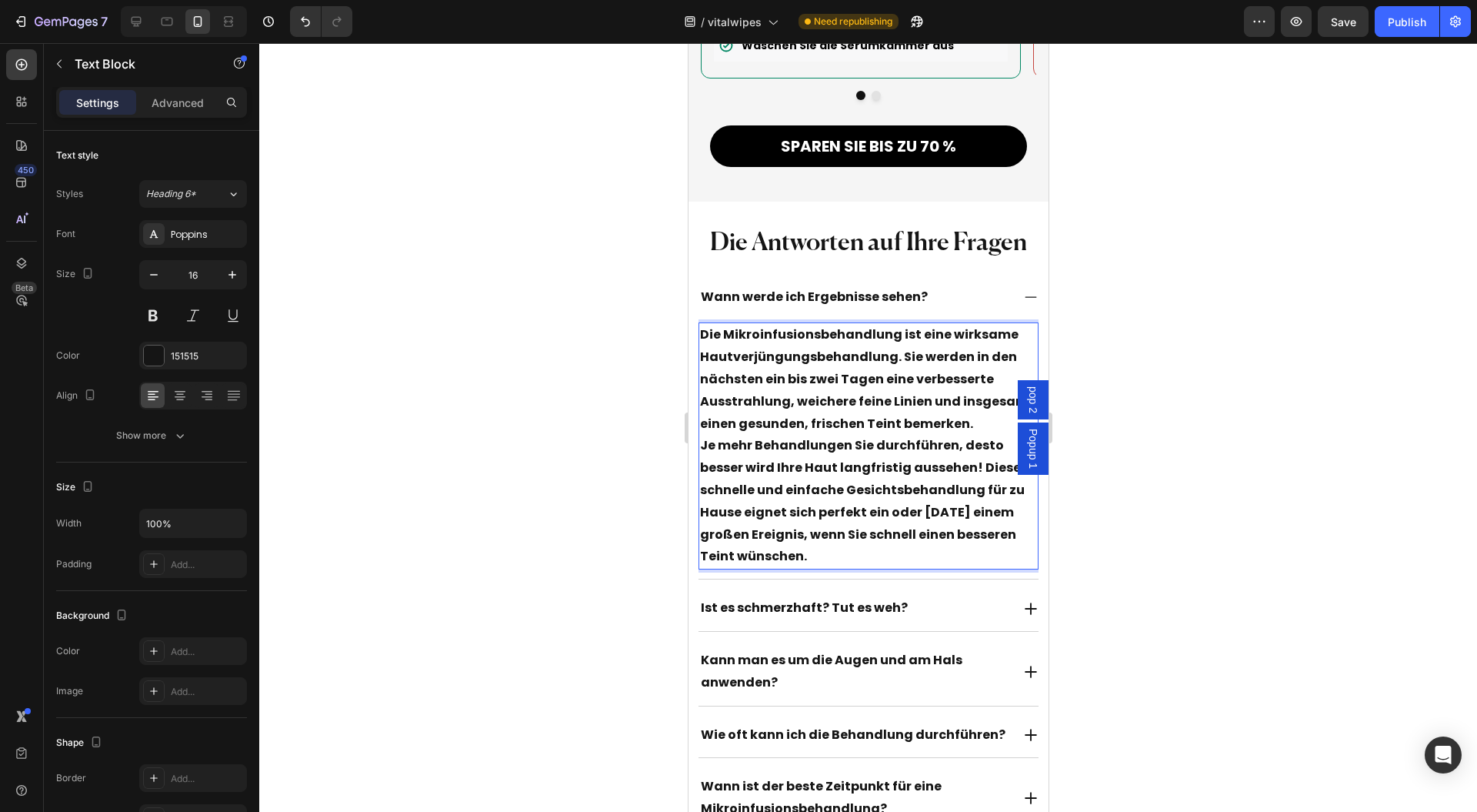
click at [965, 394] on p "Die Mikroinfusionsbehandlung ist eine wirksame Hautverjüngungsbehandlung. Sie w…" at bounding box center [868, 379] width 338 height 111
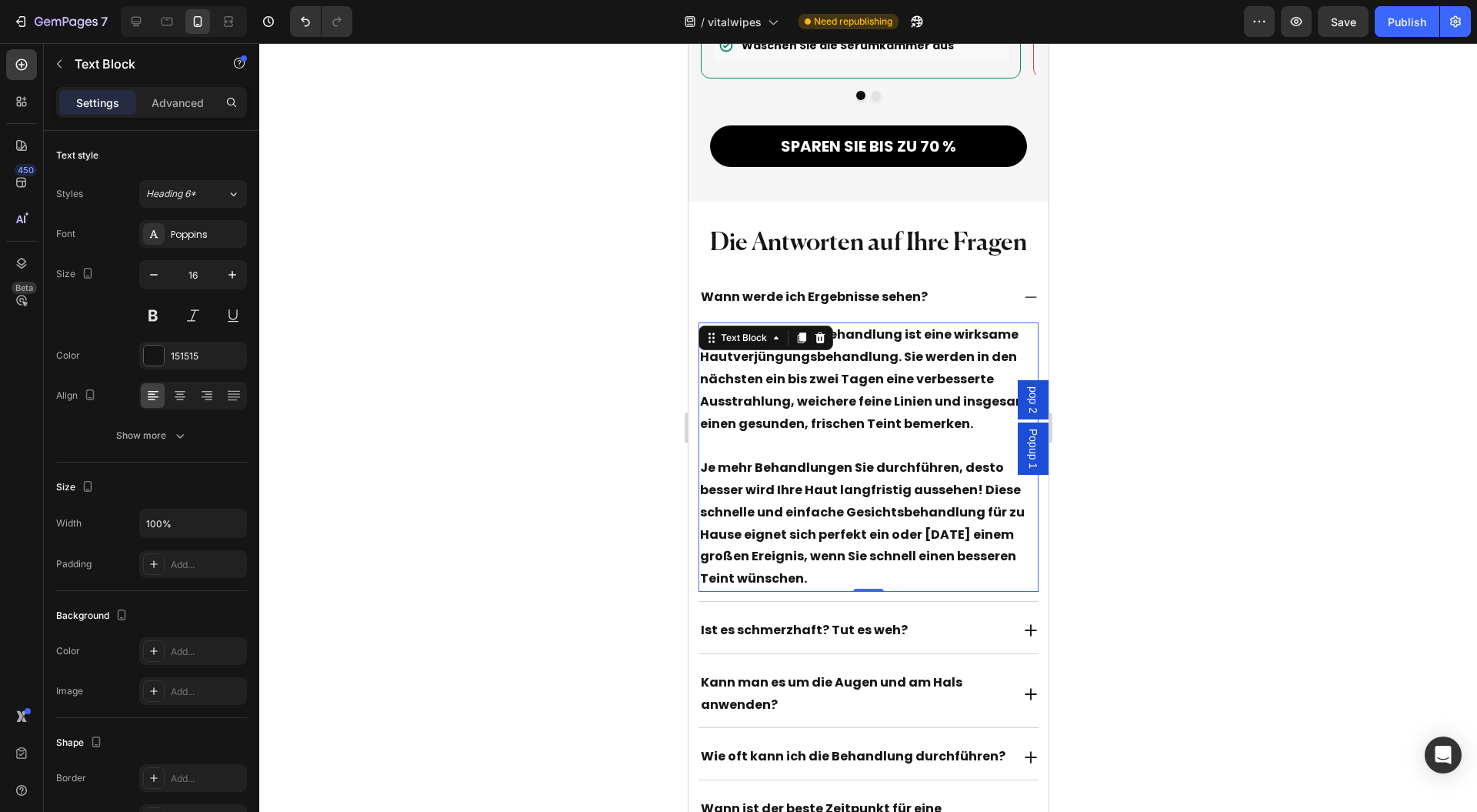
click at [825, 492] on p "Je mehr Behandlungen Sie durchführen, desto besser wird Ihre Haut langfristig a…" at bounding box center [868, 523] width 338 height 133
click at [962, 547] on p "Je mehr Behandlungen Sie durchführen, desto besser wird Ihre Haut langfristig a…" at bounding box center [868, 523] width 338 height 133
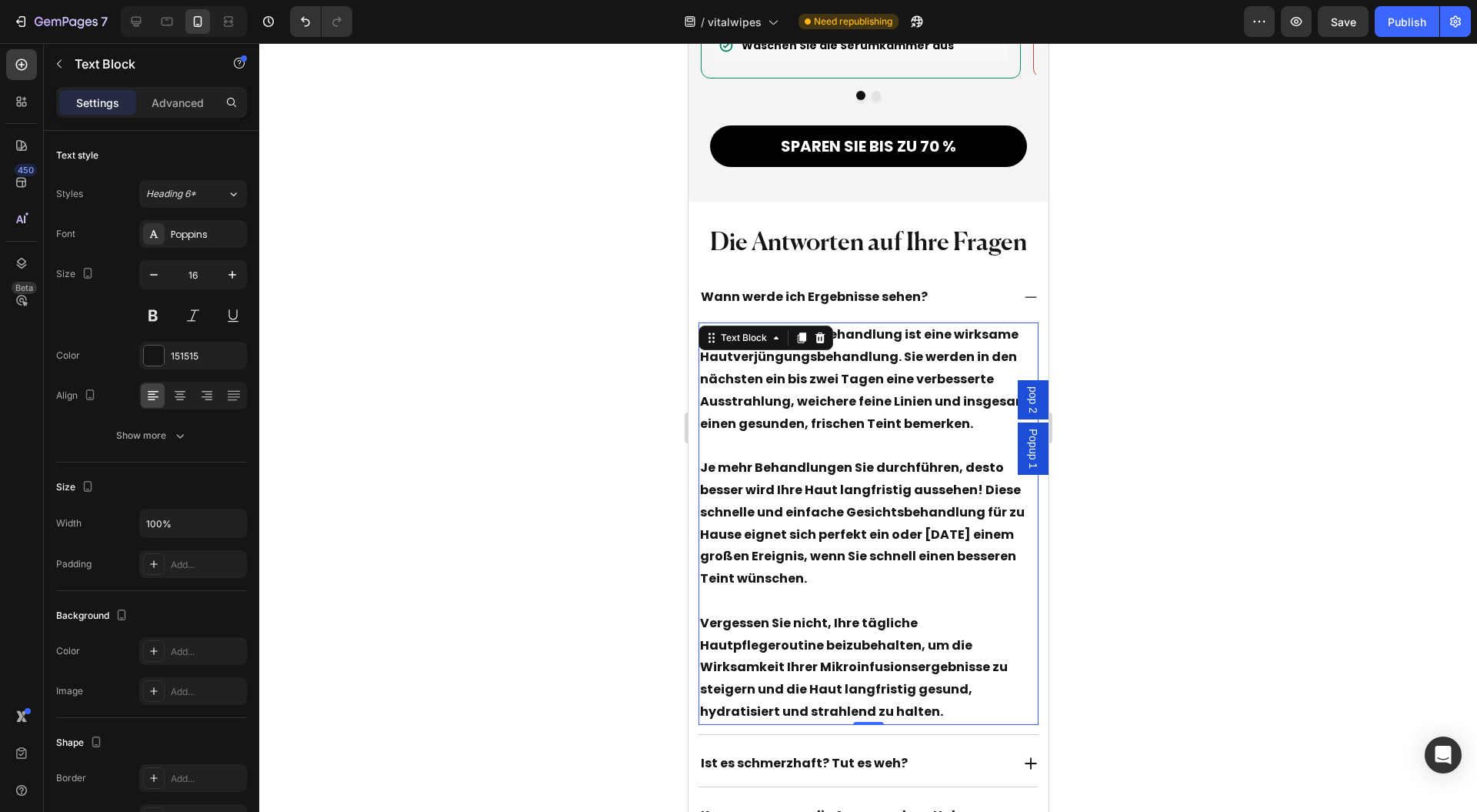
scroll to position [14402, 0]
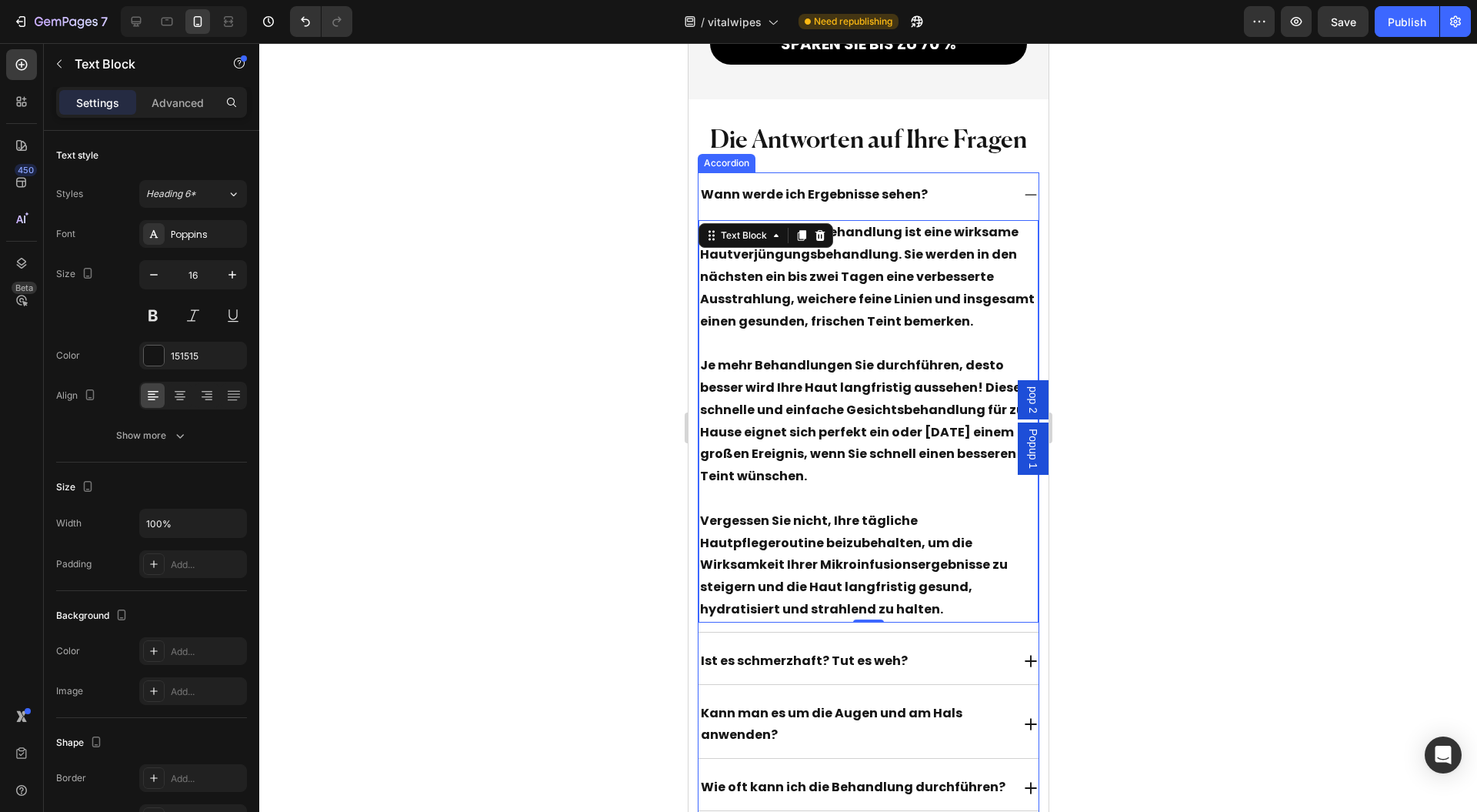
drag, startPoint x: 970, startPoint y: 633, endPoint x: 973, endPoint y: 588, distance: 45.6
click at [970, 648] on div "Ist es schmerzhaft? Tut es weh?" at bounding box center [854, 661] width 313 height 27
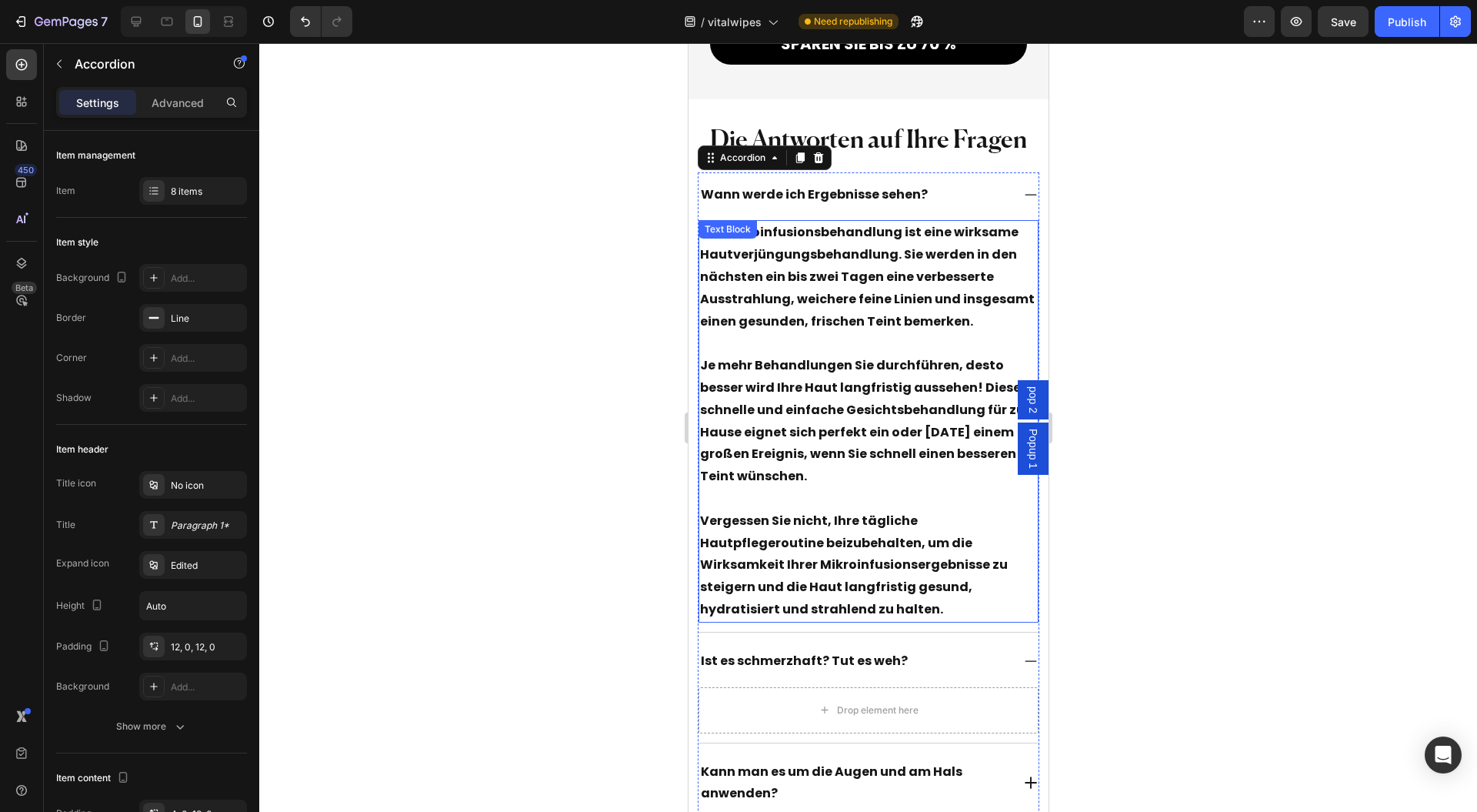
click at [915, 510] on p "Vergessen Sie nicht, Ihre tägliche Hautpflegeroutine beizubehalten, um die Wirk…" at bounding box center [868, 565] width 338 height 111
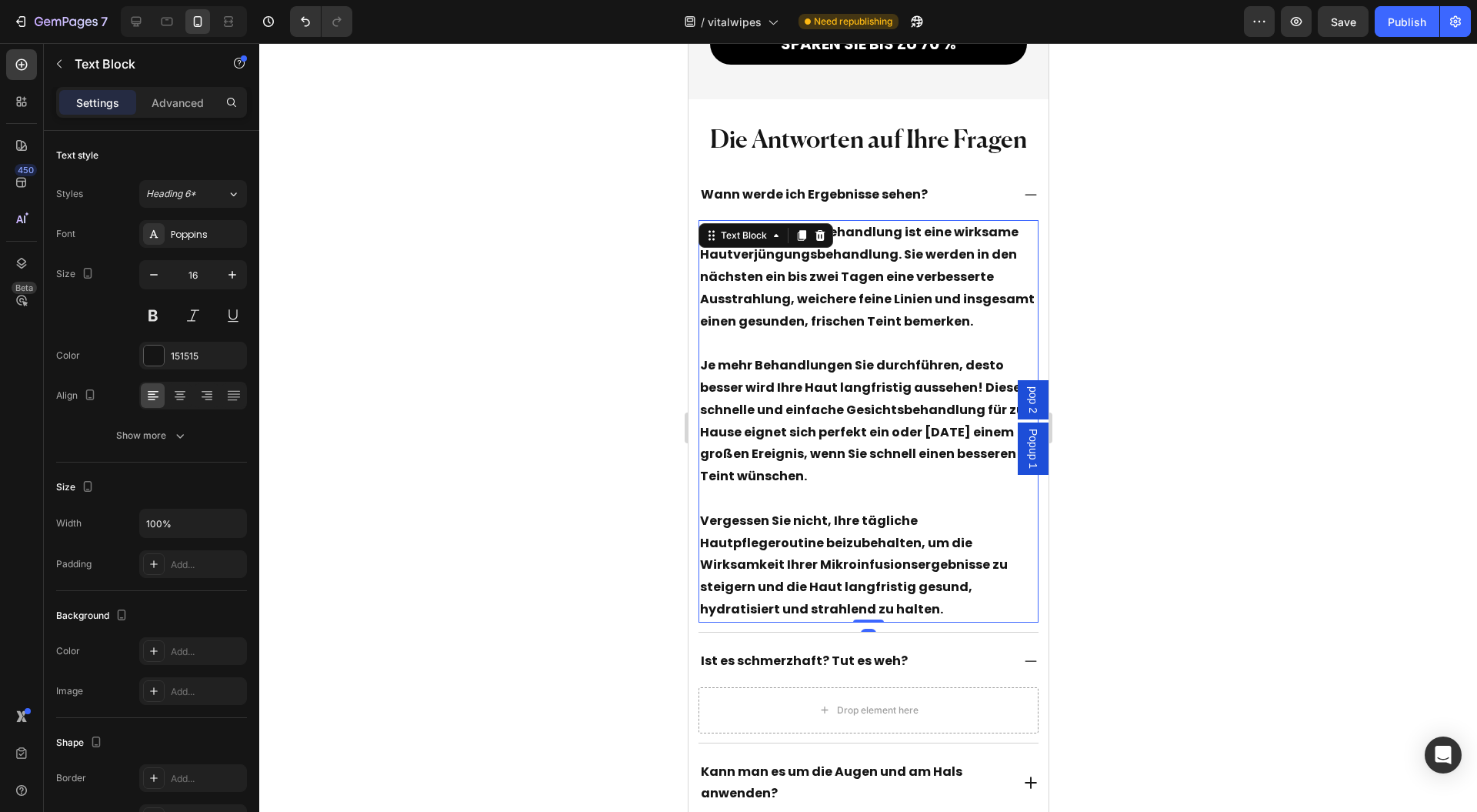
click at [797, 229] on icon at bounding box center [801, 235] width 12 height 12
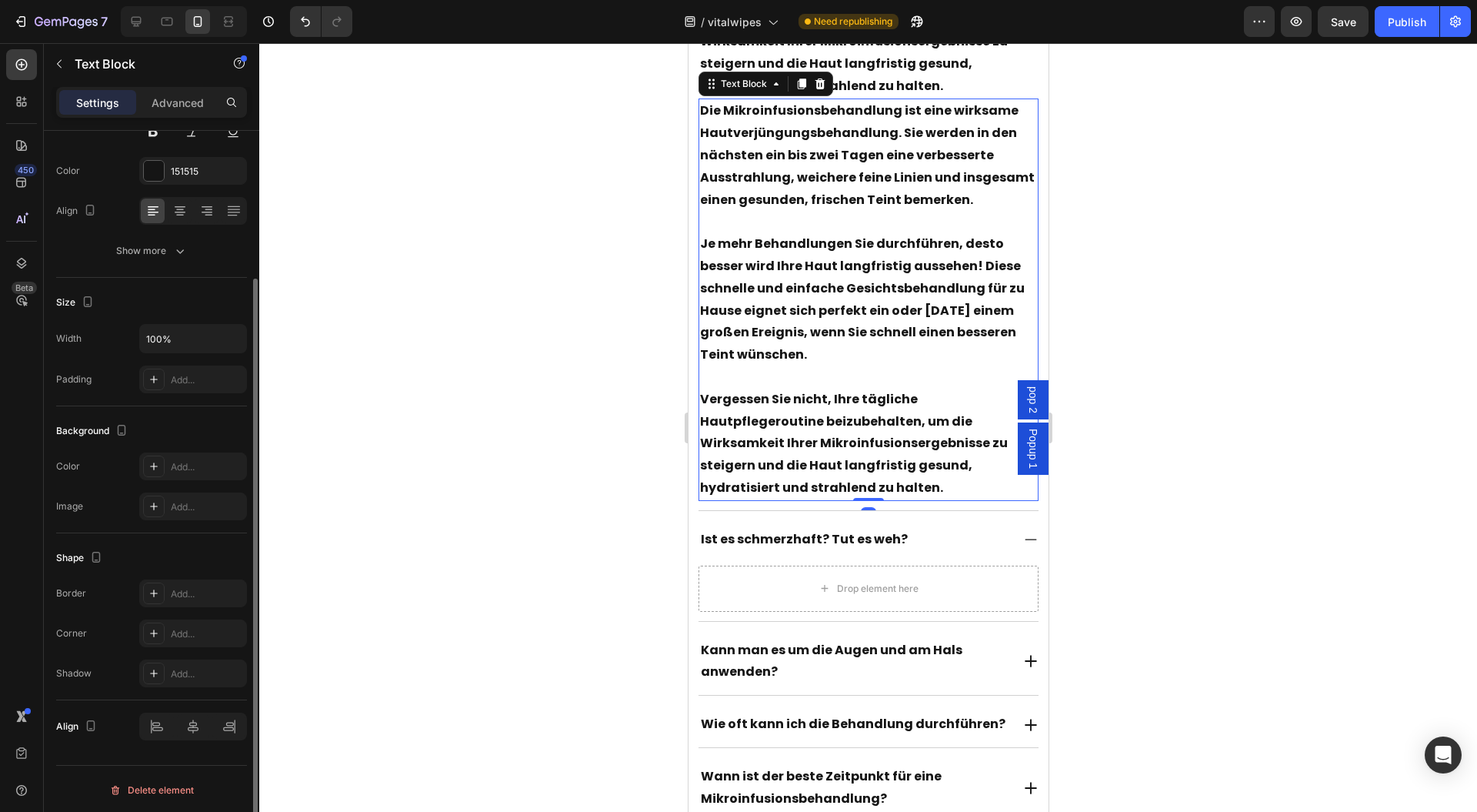
scroll to position [14894, 0]
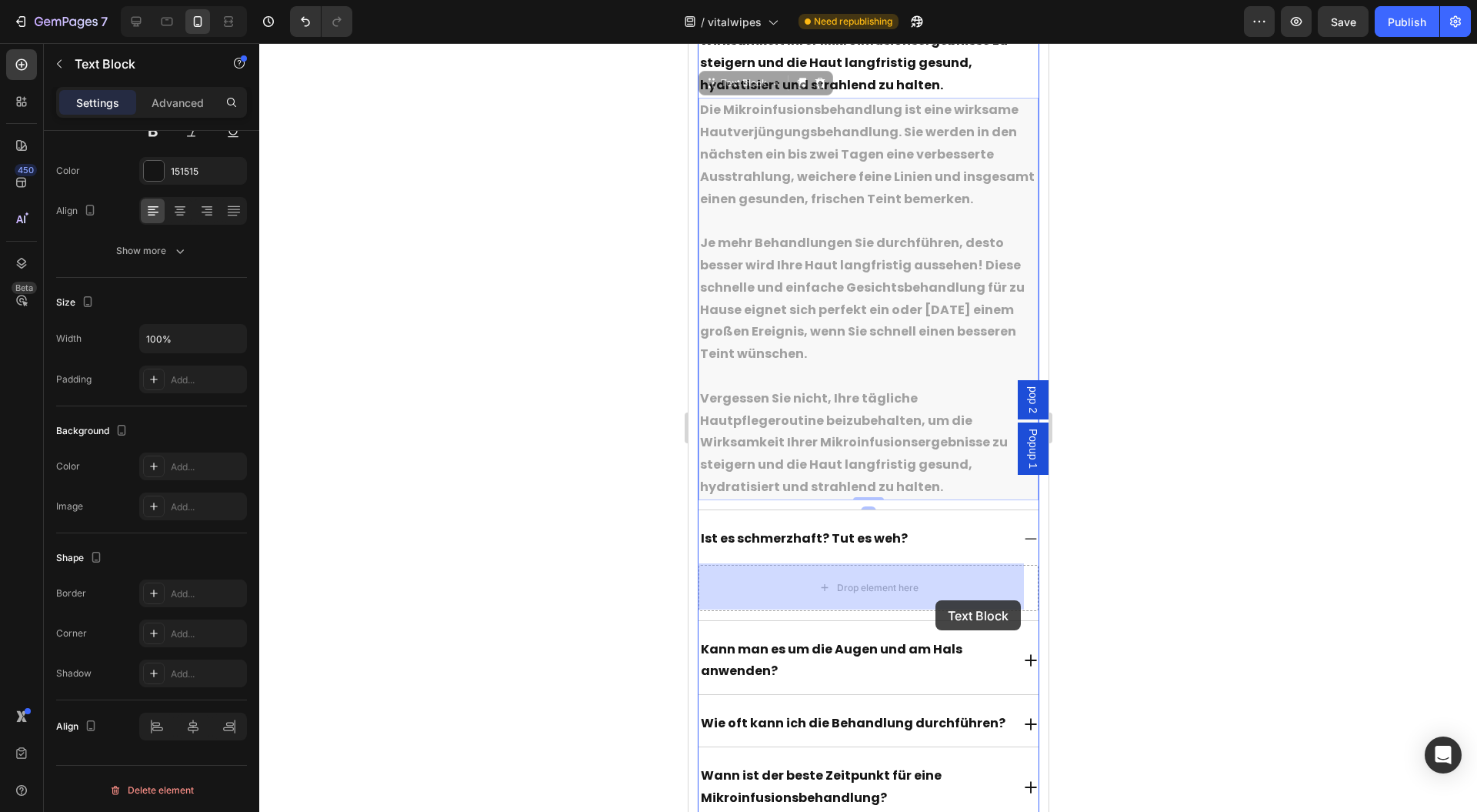
drag, startPoint x: 742, startPoint y: 85, endPoint x: 946, endPoint y: 589, distance: 544.7
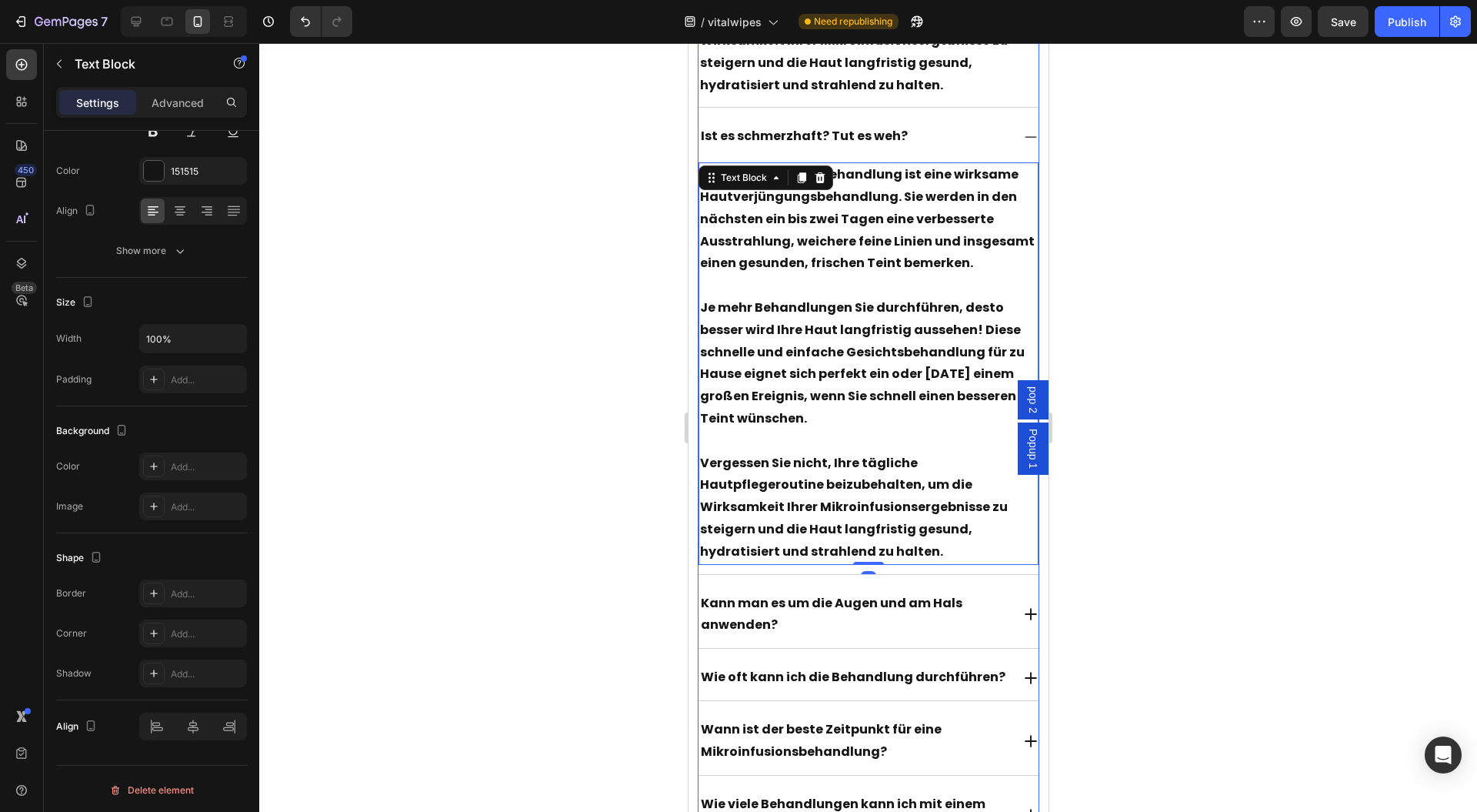
click at [887, 512] on p "Vergessen Sie nicht, Ihre tägliche Hautpflegeroutine beizubehalten, um die Wirk…" at bounding box center [868, 507] width 338 height 111
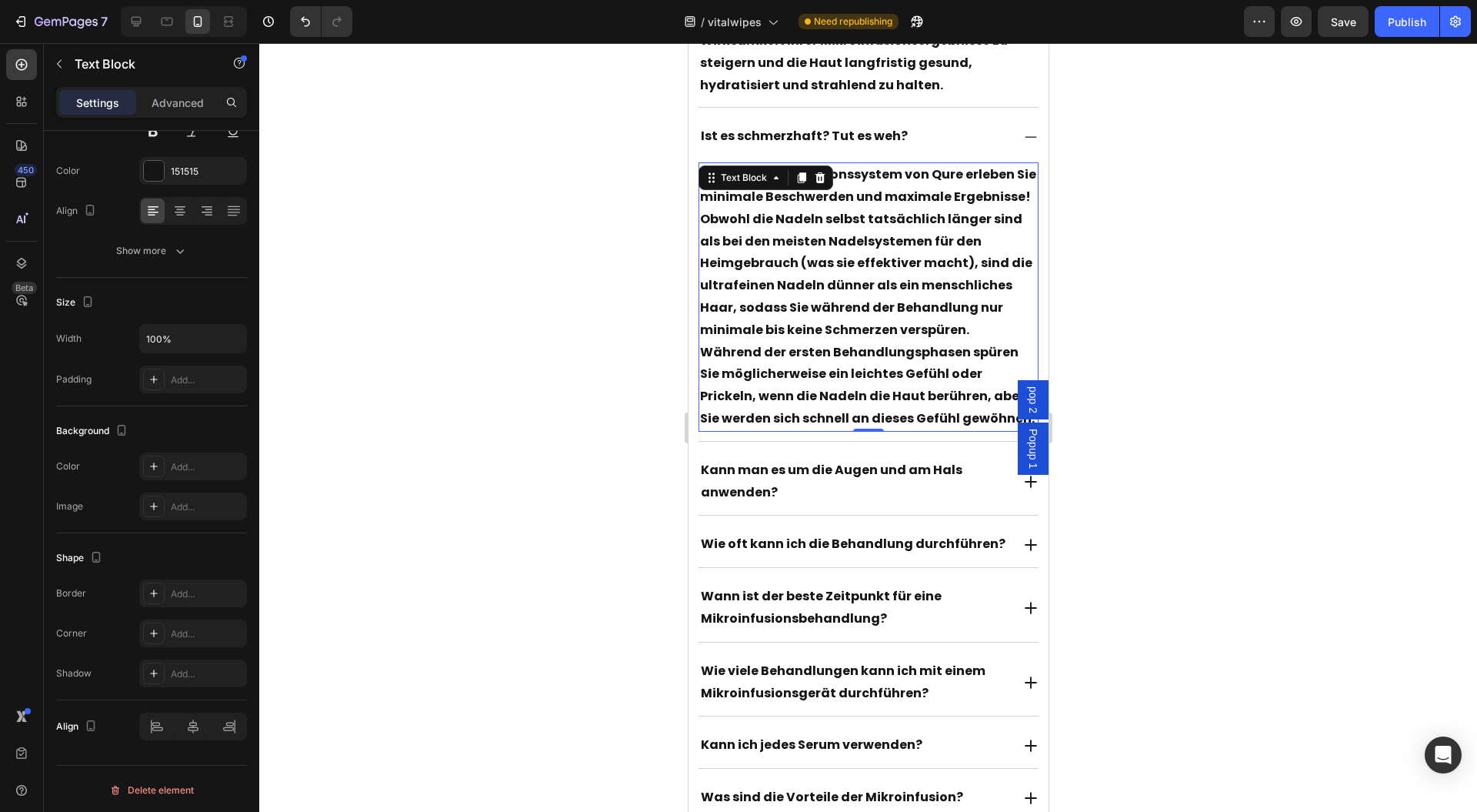
click at [962, 245] on p "Obwohl die Nadeln selbst tatsächlich länger sind als bei den meisten Nadelsyste…" at bounding box center [868, 275] width 338 height 133
click at [1017, 199] on p "Mit dem Mikroinfusionssystem von Qure erleben Sie minimale Beschwerden und maxi…" at bounding box center [868, 186] width 338 height 45
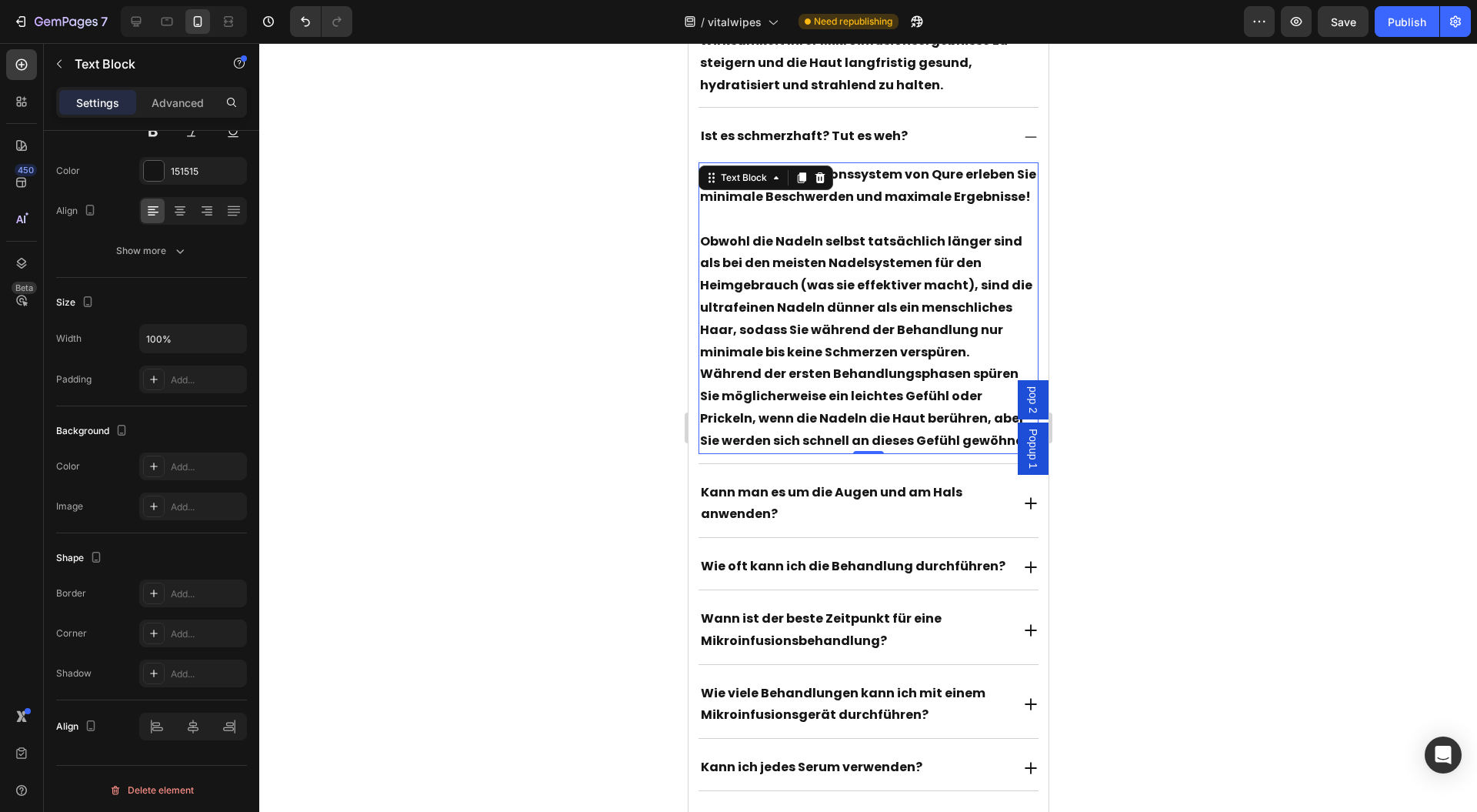
click at [969, 357] on p "Obwohl die Nadeln selbst tatsächlich länger sind als bei den meisten Nadelsyste…" at bounding box center [868, 297] width 338 height 133
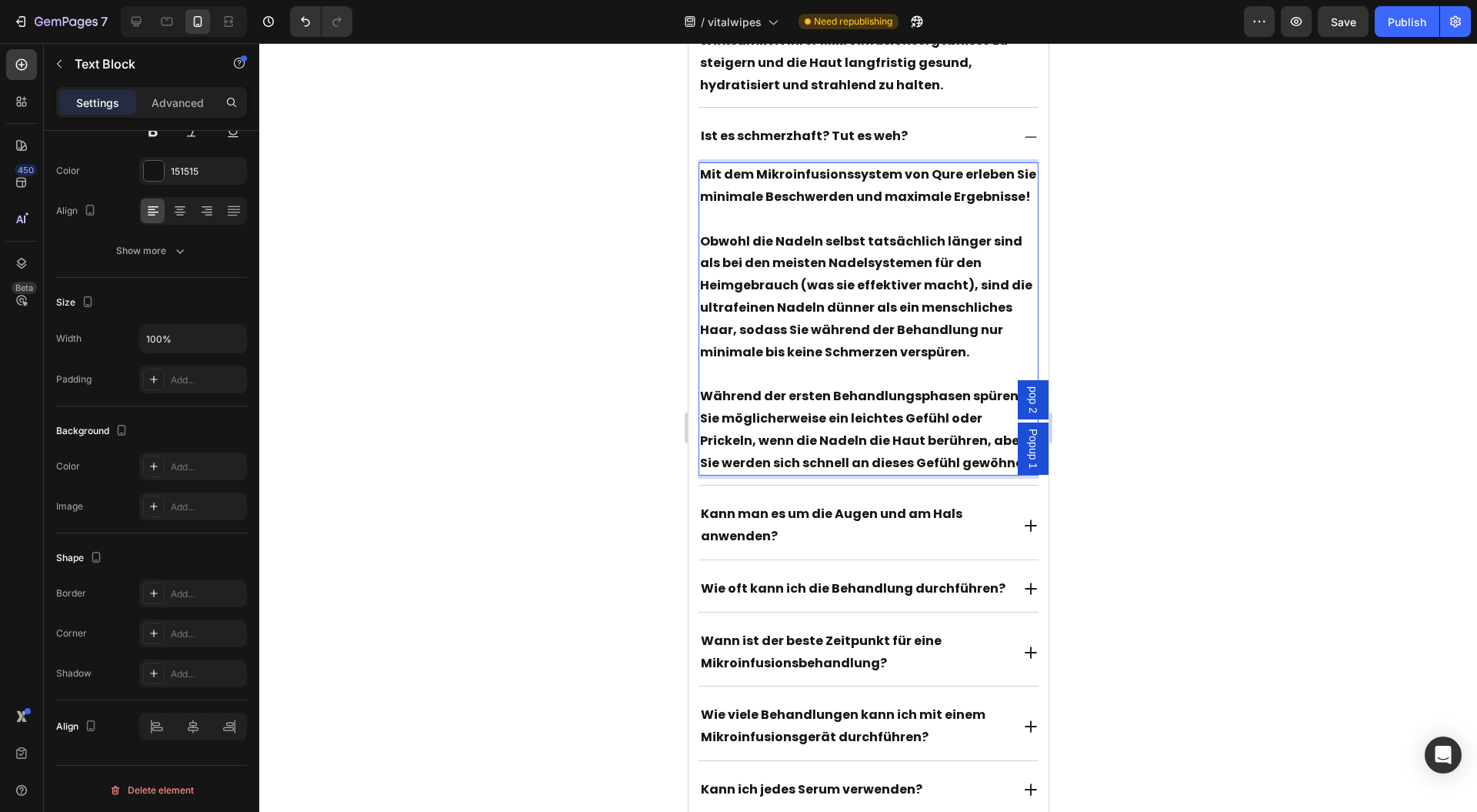
click at [870, 329] on p "Obwohl die Nadeln selbst tatsächlich länger sind als bei den meisten Nadelsyste…" at bounding box center [868, 297] width 338 height 133
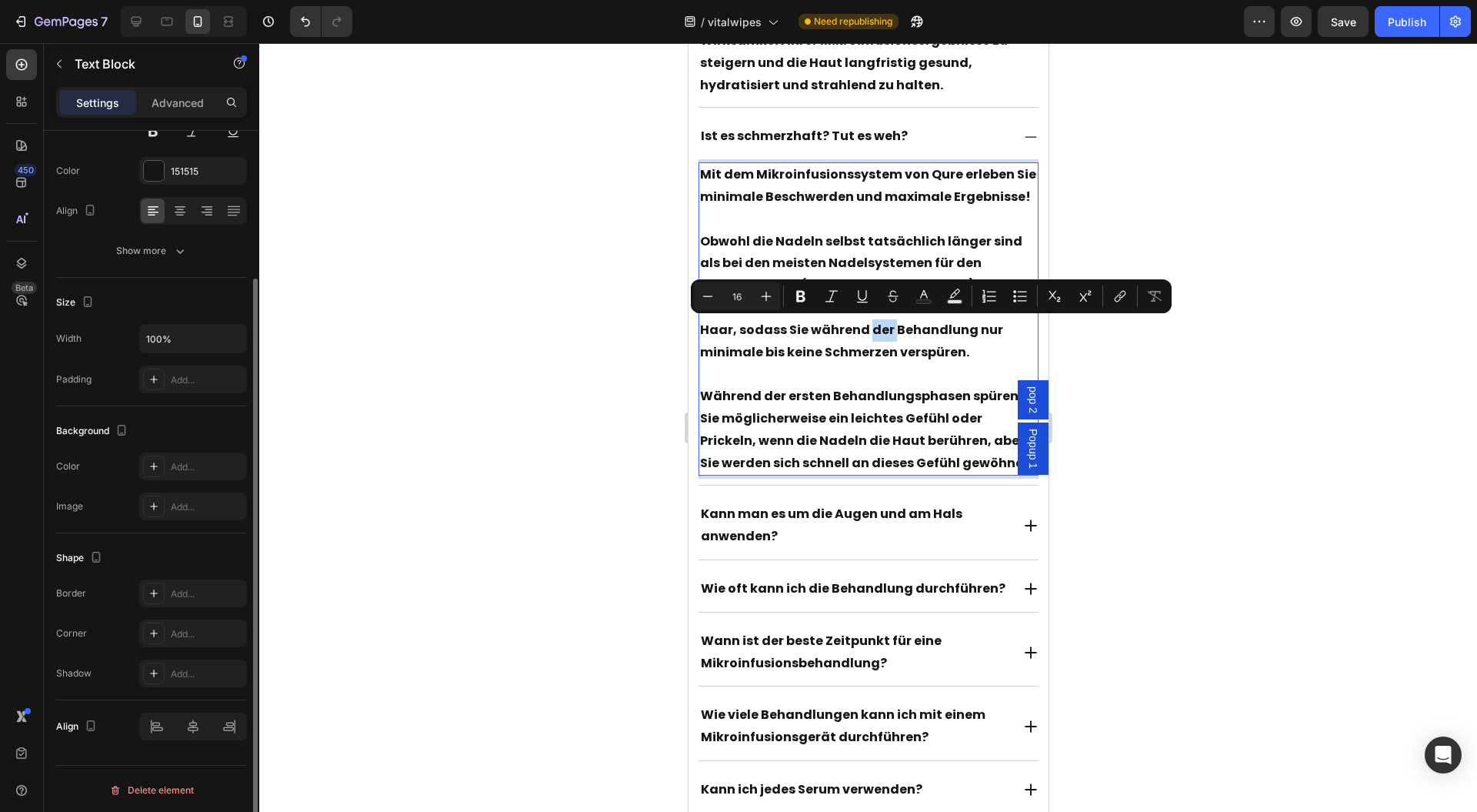
scroll to position [0, 0]
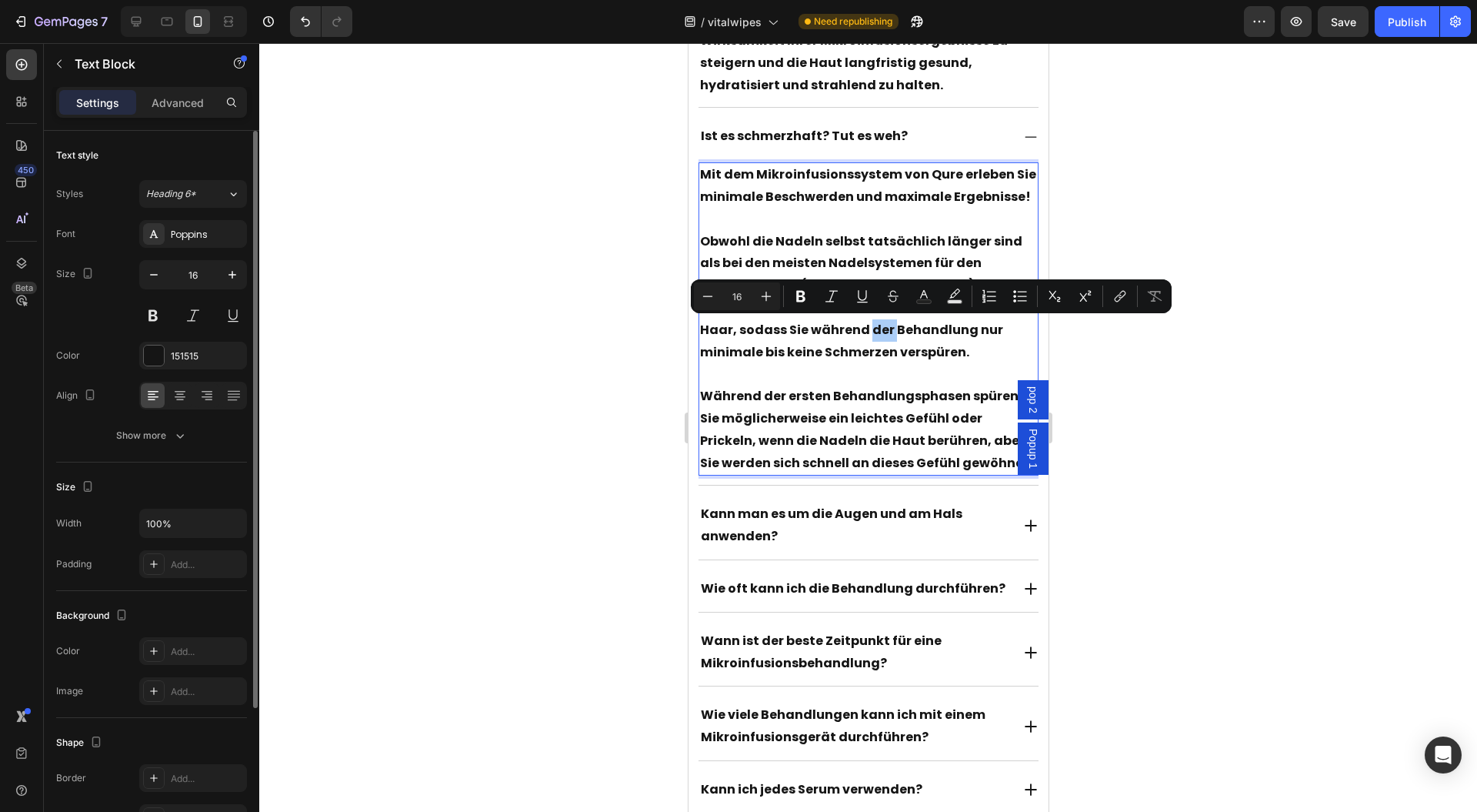
click at [1233, 299] on div at bounding box center [868, 427] width 1218 height 769
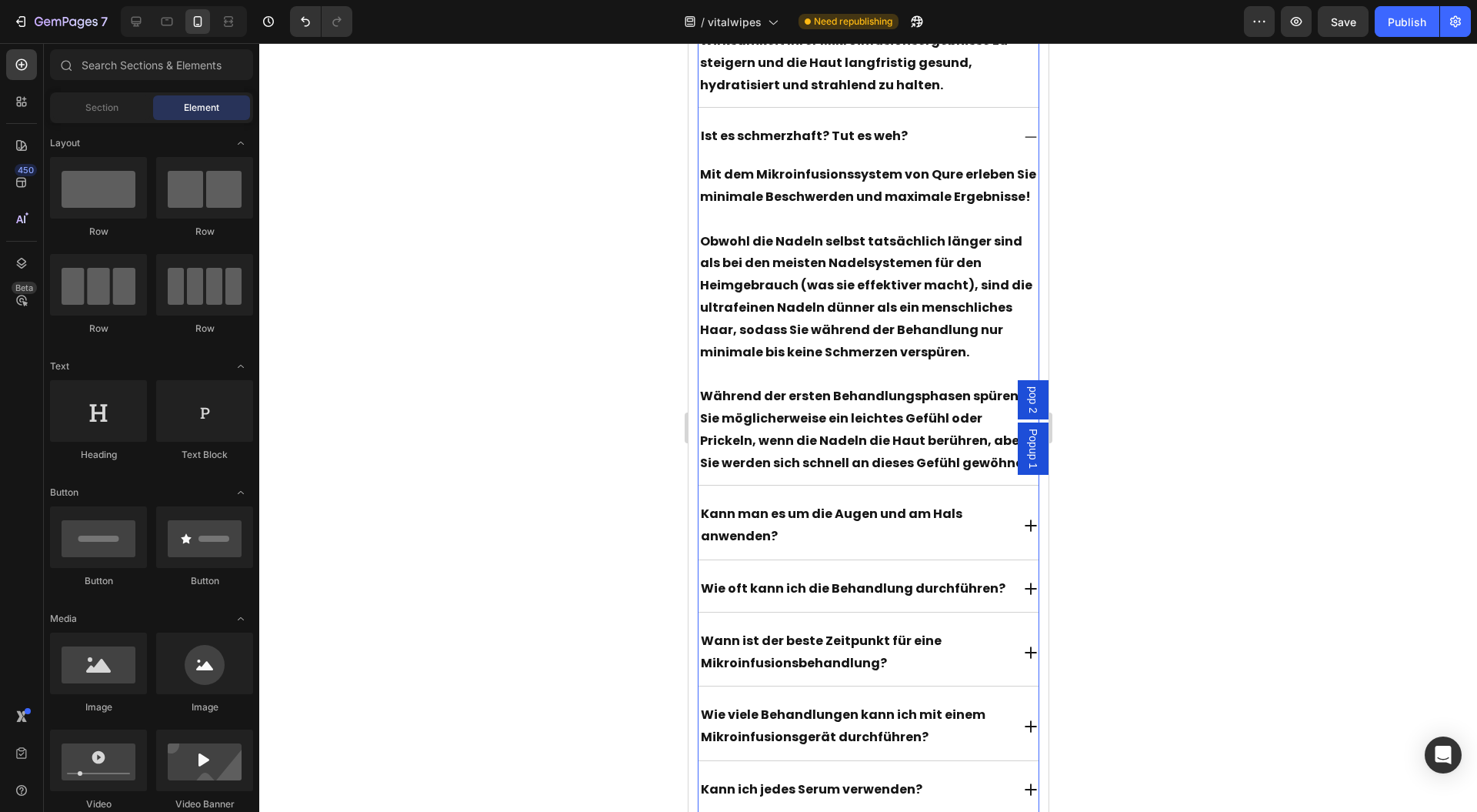
click at [987, 522] on p "Kann man es um die Augen und am Hals anwenden?" at bounding box center [854, 525] width 309 height 45
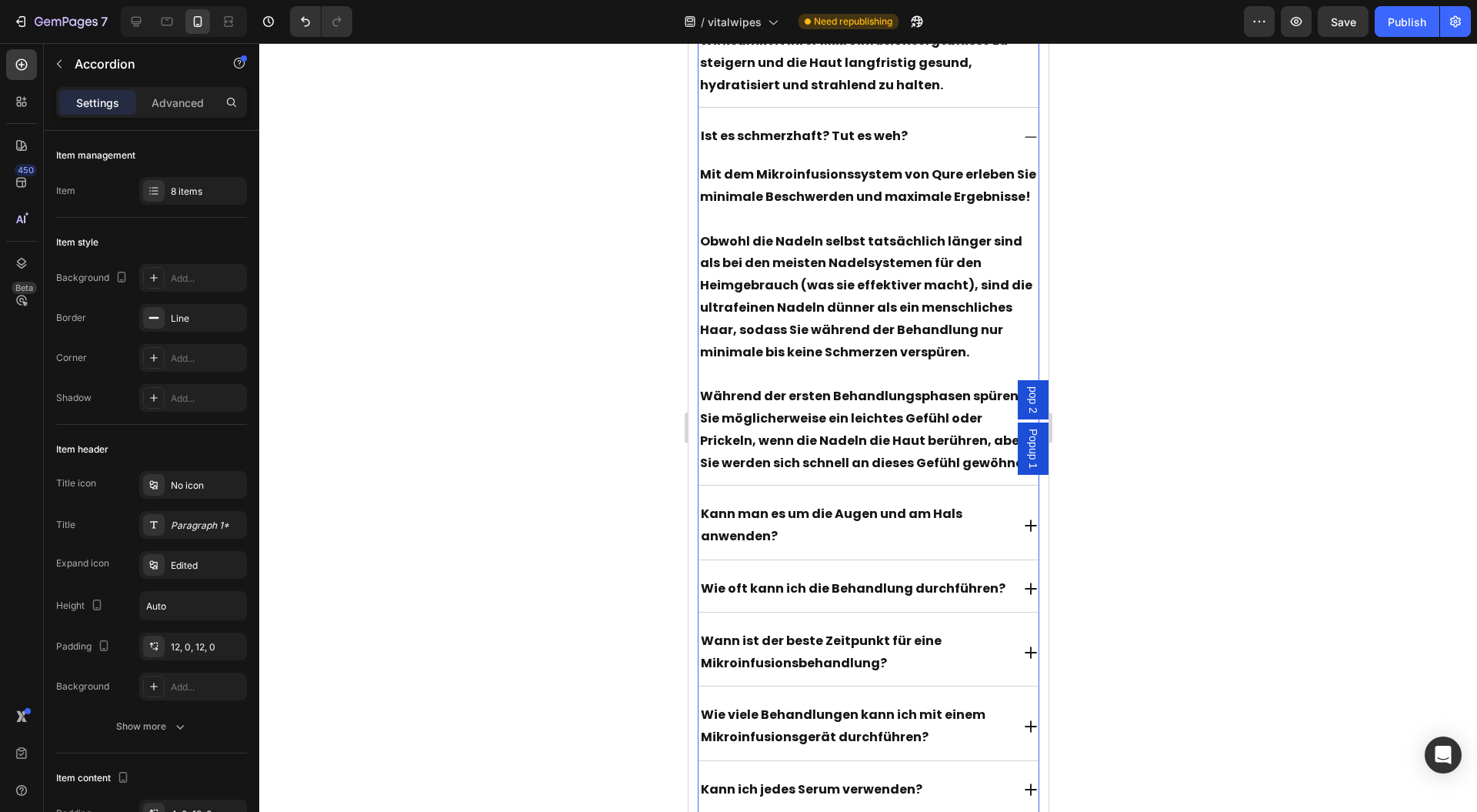
click at [994, 523] on div "Kann man es um die Augen und am Hals anwenden?" at bounding box center [854, 525] width 313 height 49
click at [1005, 525] on div "Kann man es um die Augen und am Hals anwenden?" at bounding box center [868, 526] width 341 height 68
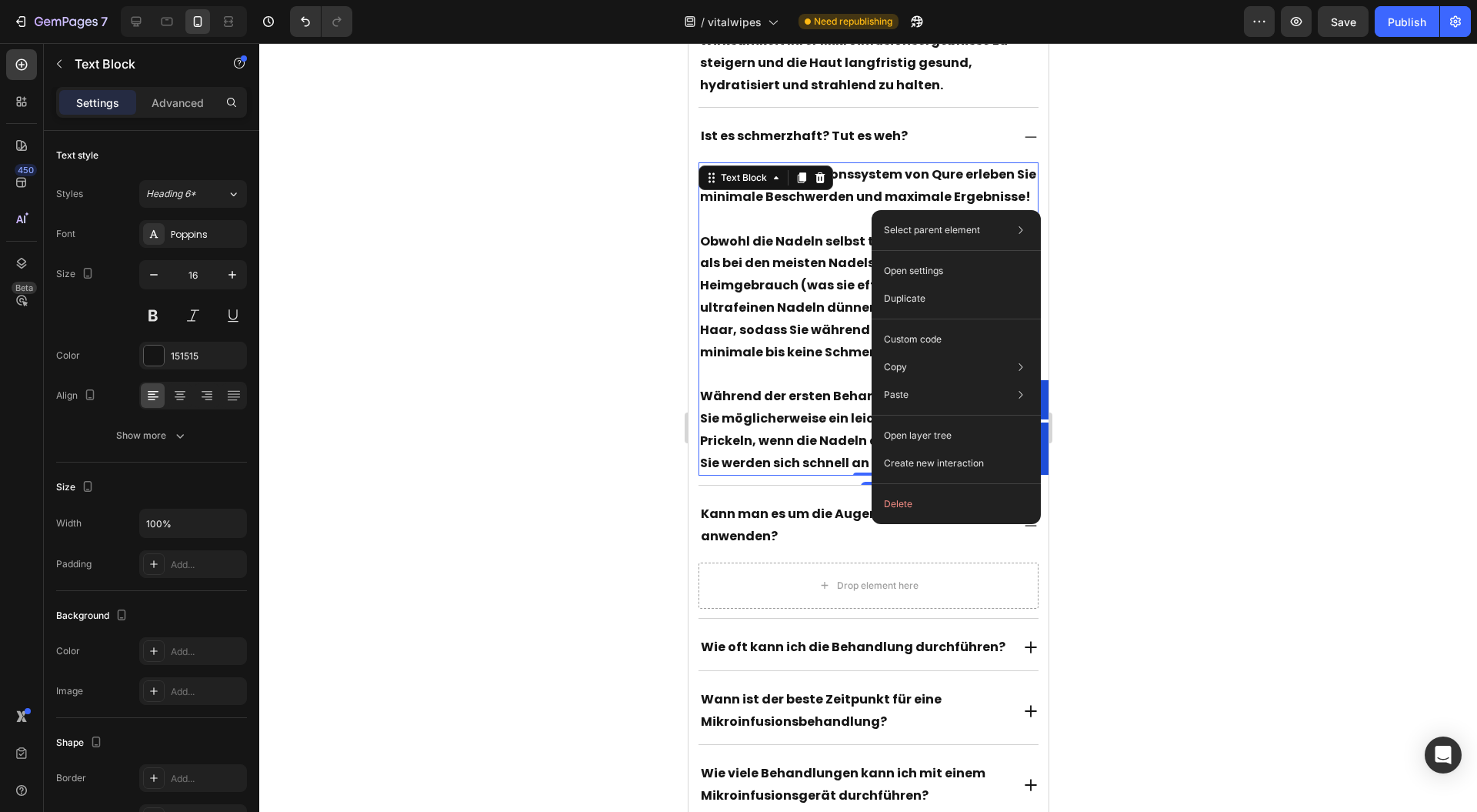
click at [797, 180] on icon at bounding box center [801, 178] width 12 height 12
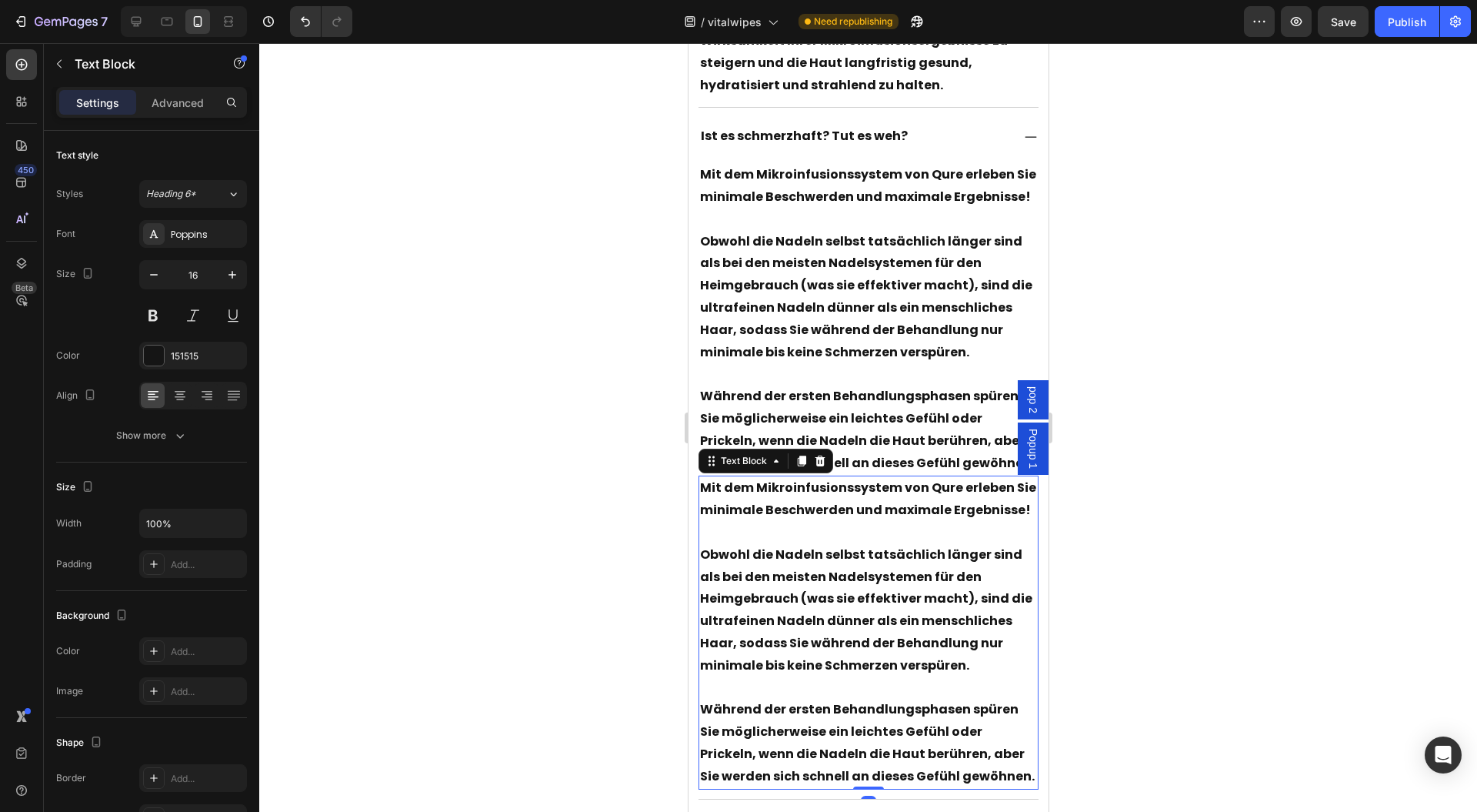
scroll to position [15099, 0]
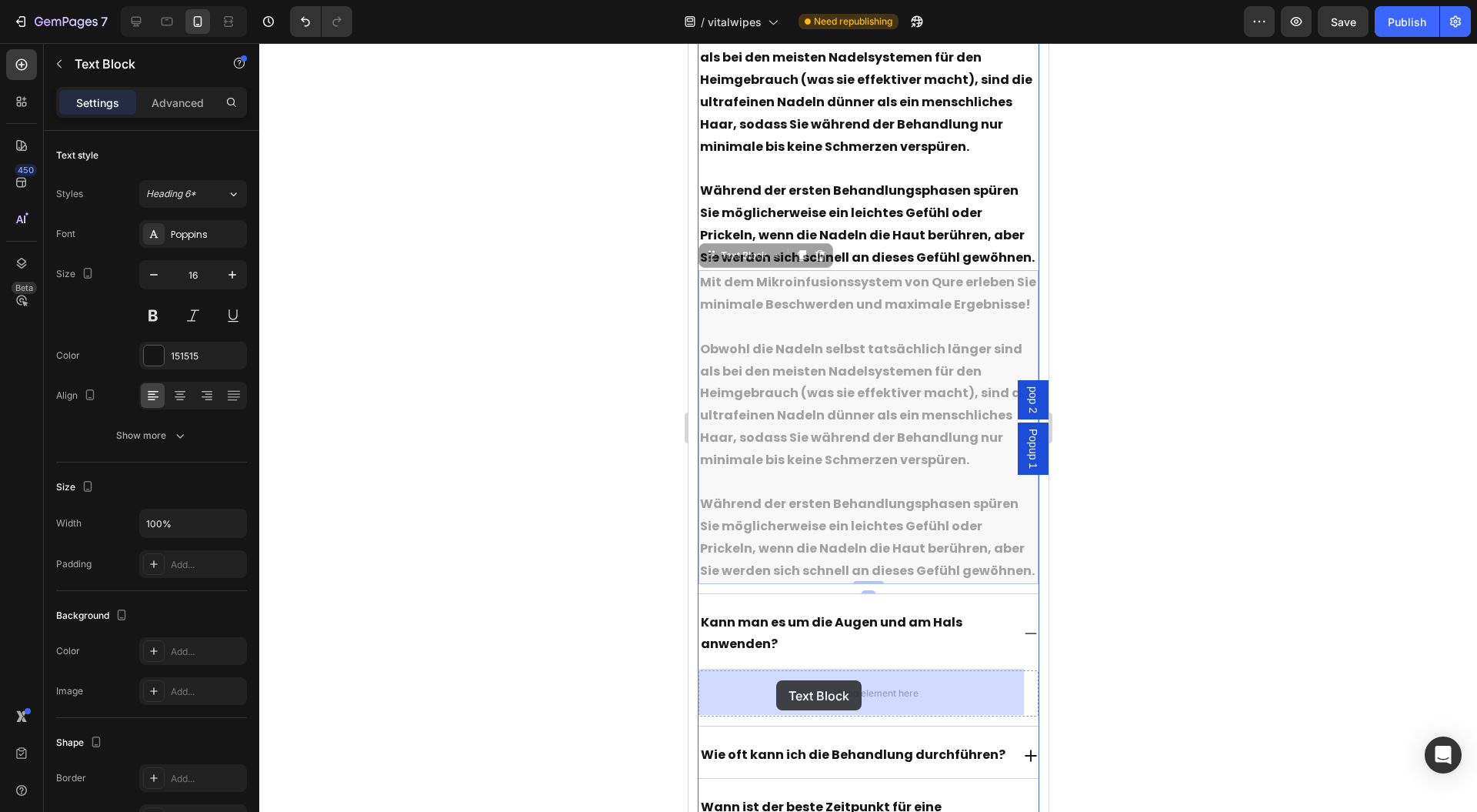
drag, startPoint x: 728, startPoint y: 252, endPoint x: 983, endPoint y: 520, distance: 370.7
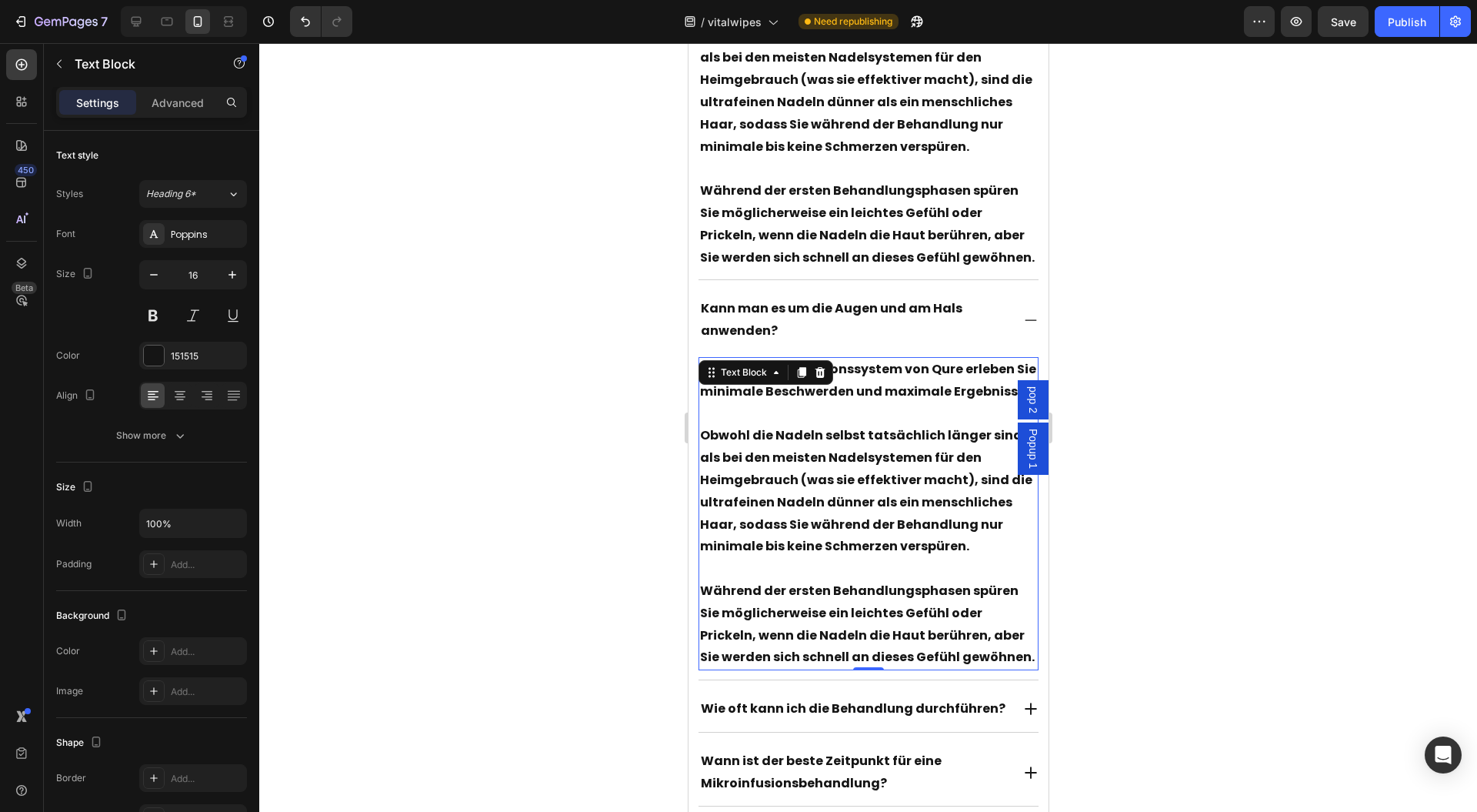
click at [711, 477] on p "Obwohl die Nadeln selbst tatsächlich länger sind als bei den meisten Nadelsyste…" at bounding box center [868, 491] width 338 height 133
click at [760, 482] on p "Obwohl die Nadeln selbst tatsächlich länger sind als bei den meisten Nadelsyste…" at bounding box center [868, 491] width 338 height 133
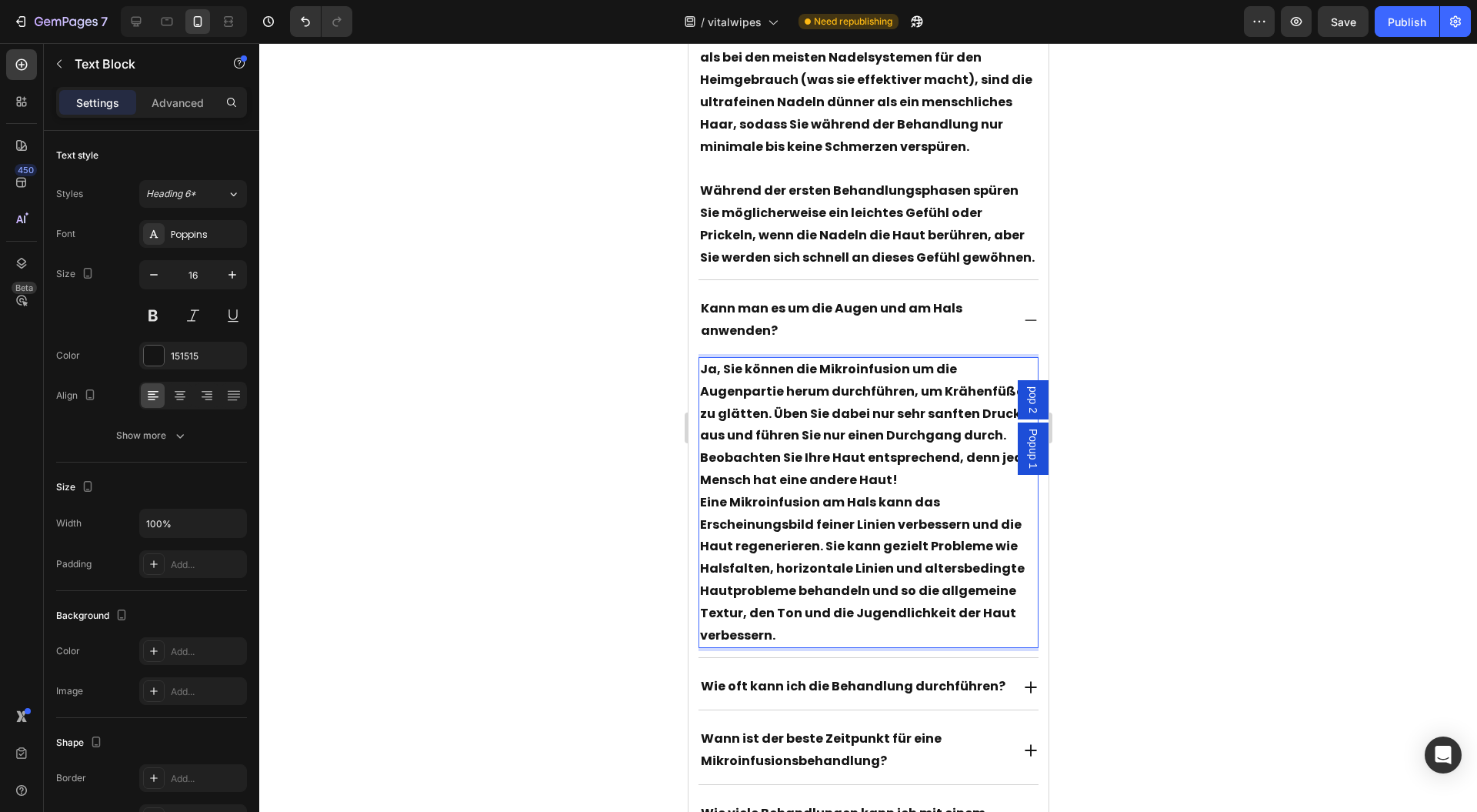
click at [860, 479] on p "Ja, Sie können die Mikroinfusion um die Augenpartie herum durchführen, um Krähe…" at bounding box center [868, 425] width 338 height 133
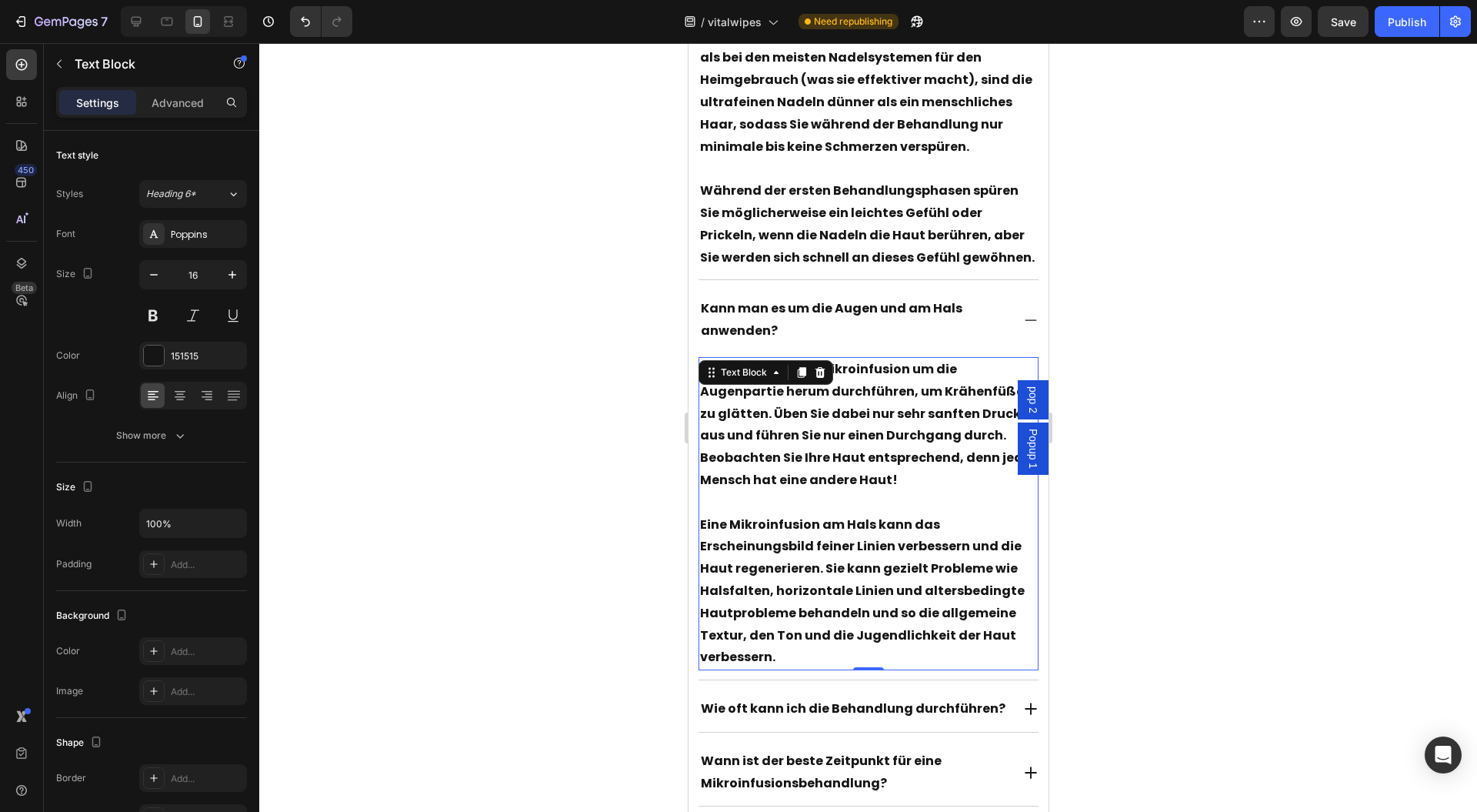
click at [797, 375] on icon at bounding box center [800, 372] width 8 height 11
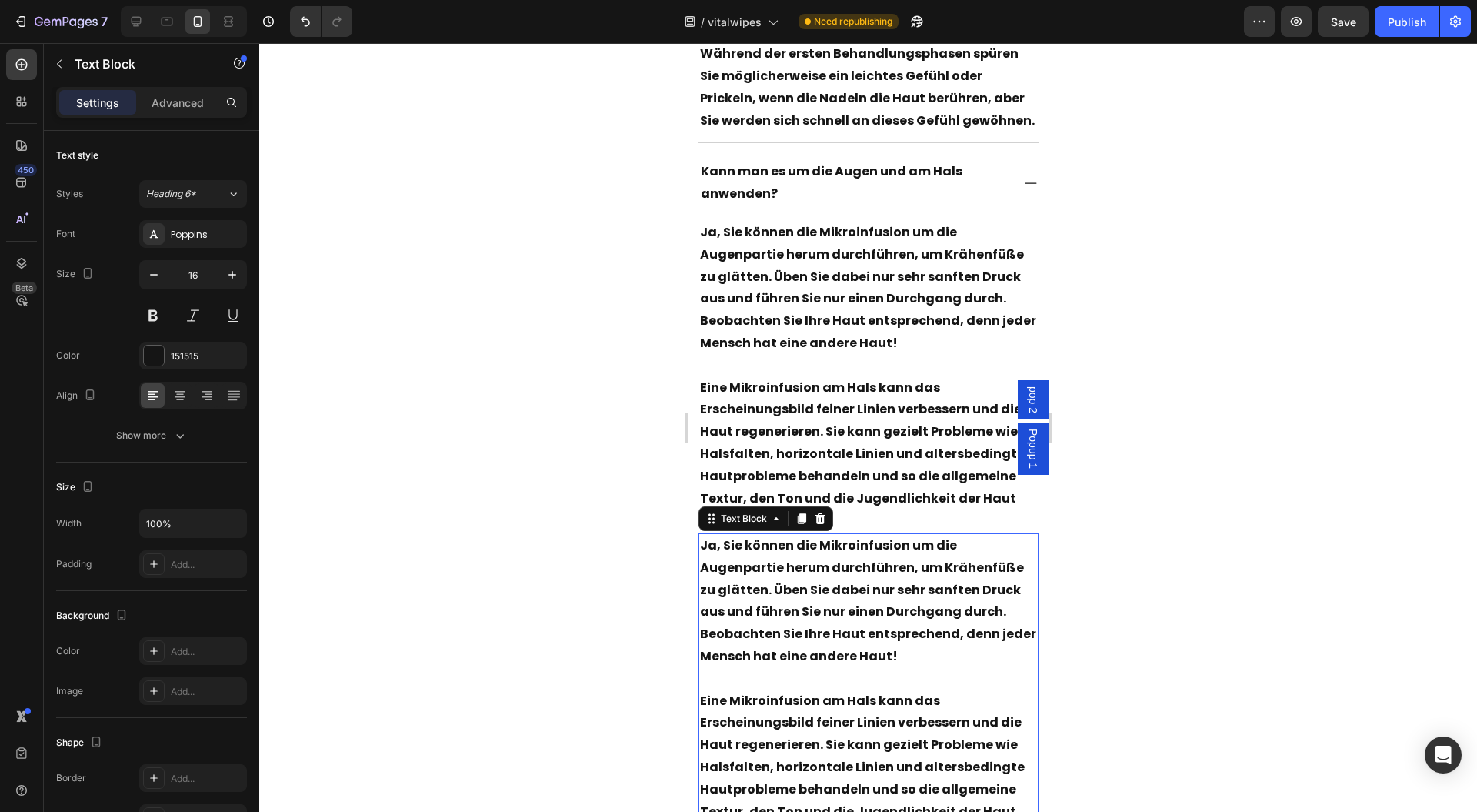
scroll to position [15665, 0]
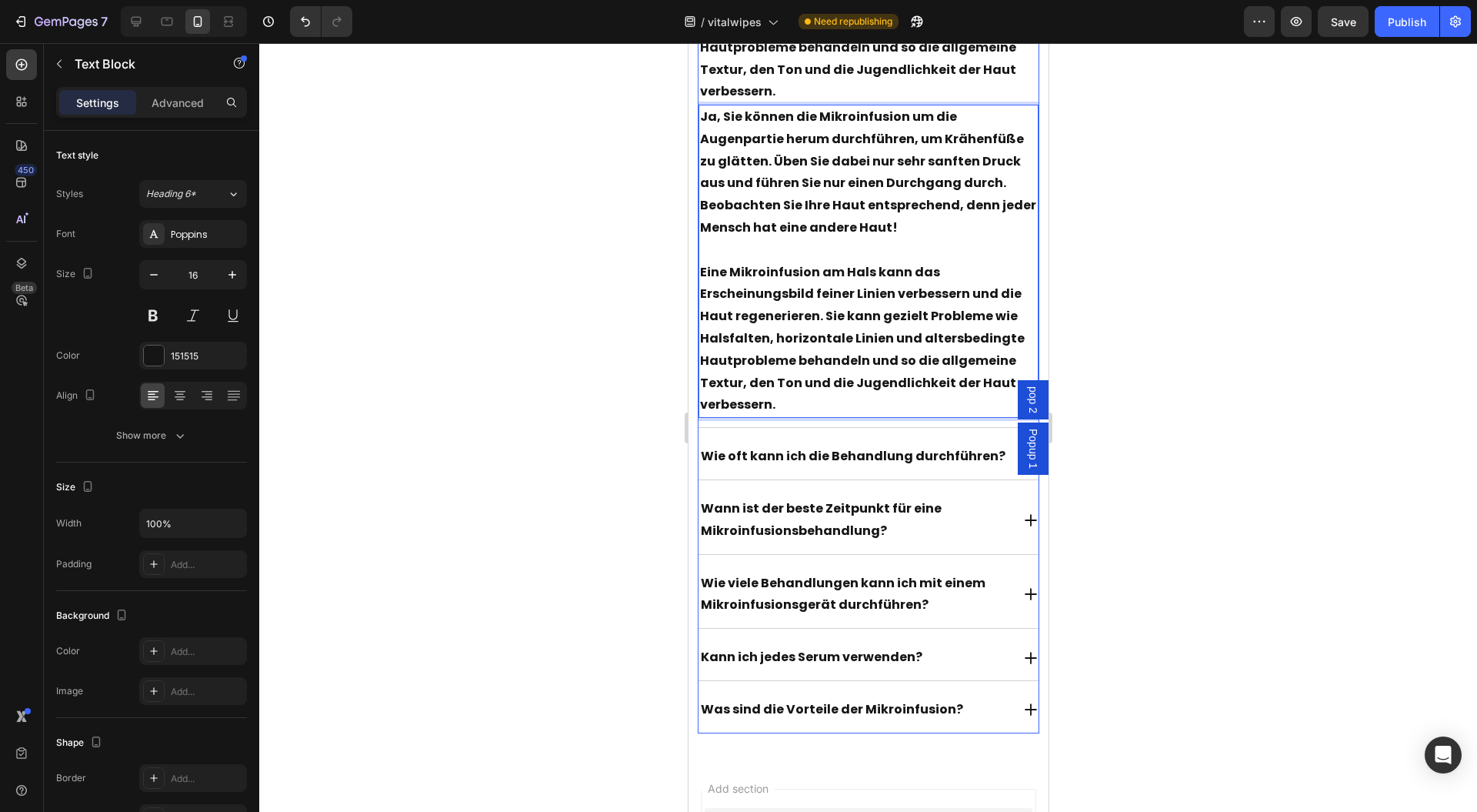
click at [984, 471] on div "Wie oft kann ich die Behandlung durchführen?" at bounding box center [868, 456] width 341 height 45
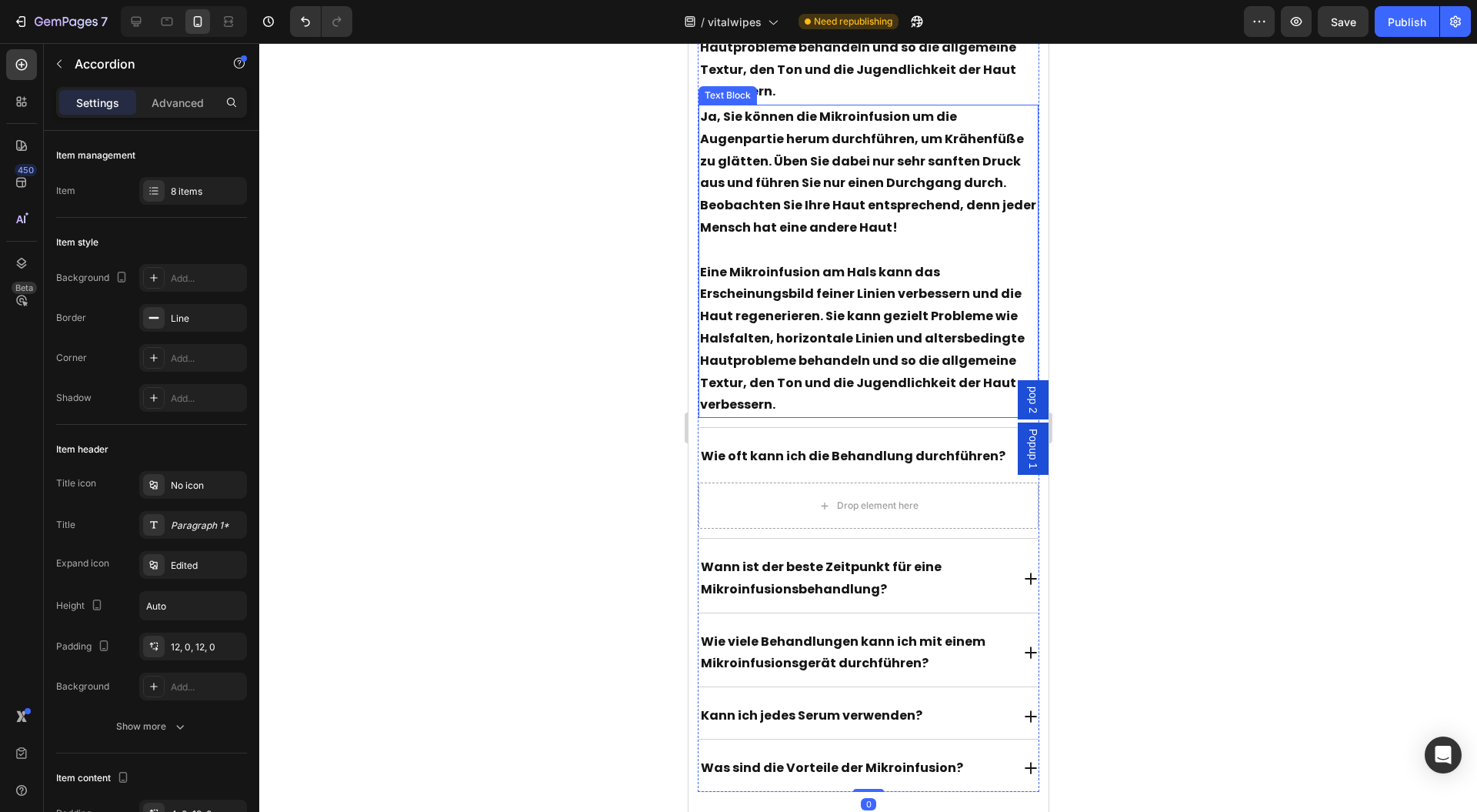
click at [840, 245] on p "Rich Text Editor. Editing area: main" at bounding box center [868, 250] width 338 height 22
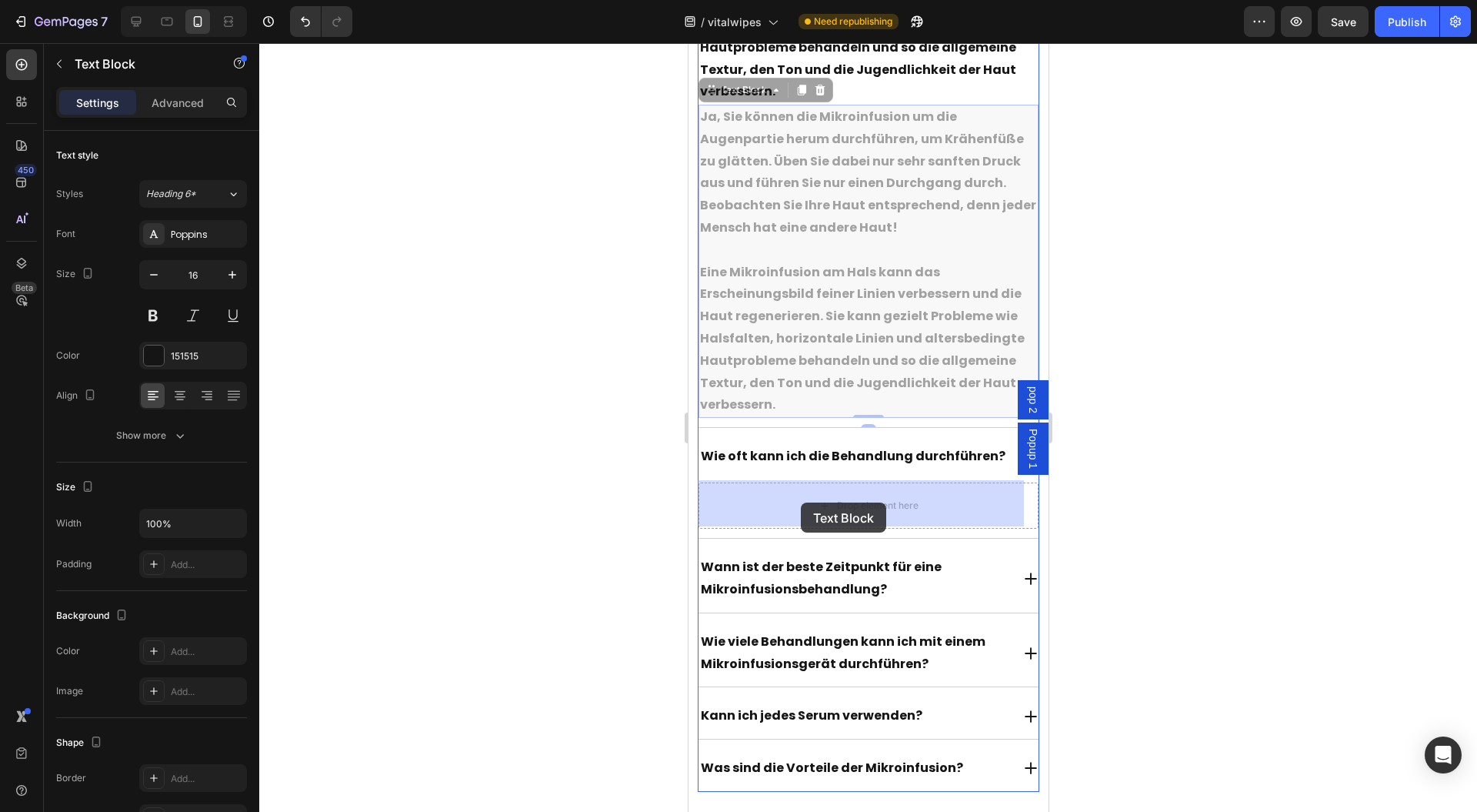
drag, startPoint x: 748, startPoint y: 88, endPoint x: 786, endPoint y: 501, distance: 414.2
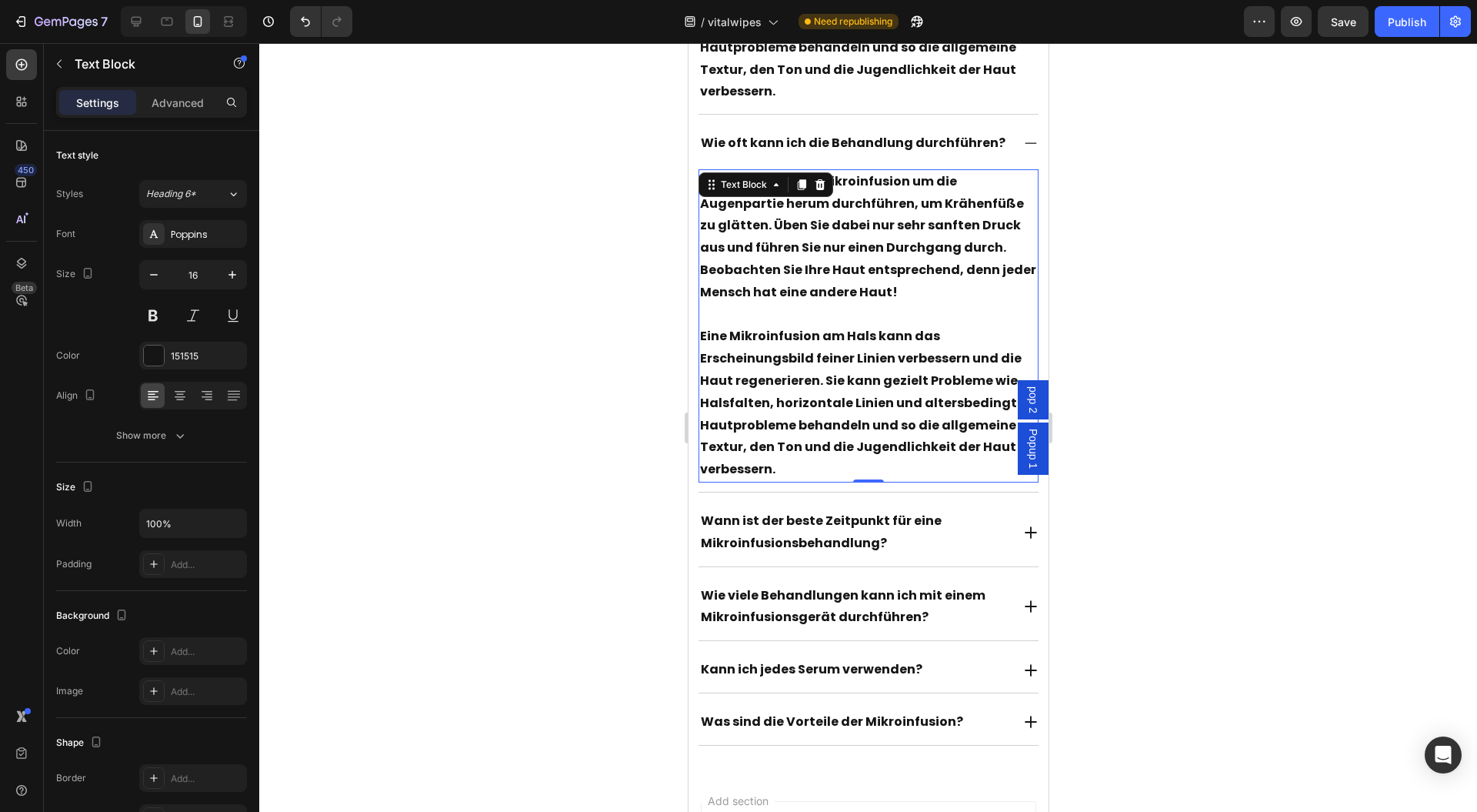
click at [830, 265] on p "Ja, Sie können die Mikroinfusion um die Augenpartie herum durchführen, um Krähe…" at bounding box center [868, 237] width 338 height 133
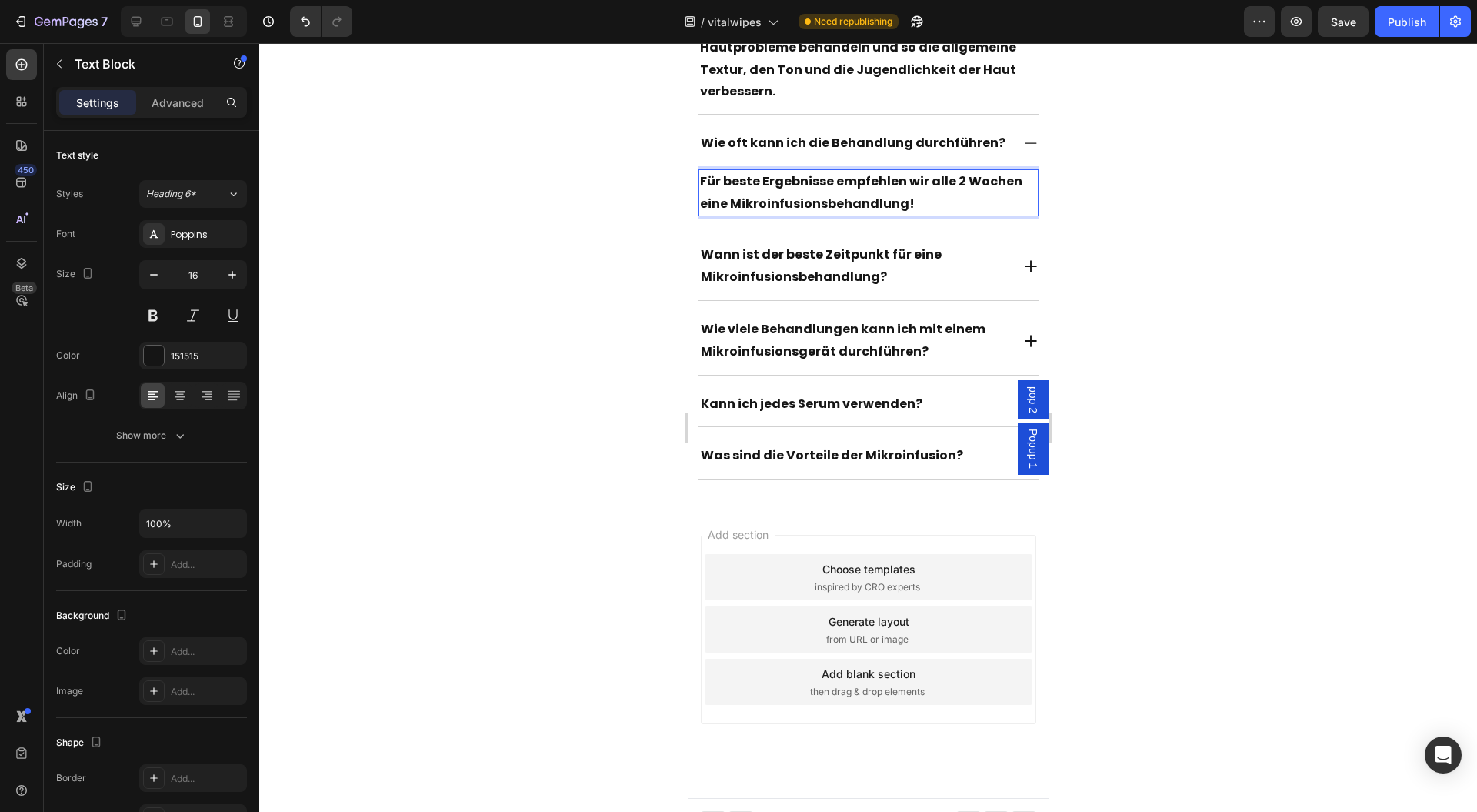
click at [1127, 236] on div at bounding box center [868, 427] width 1218 height 769
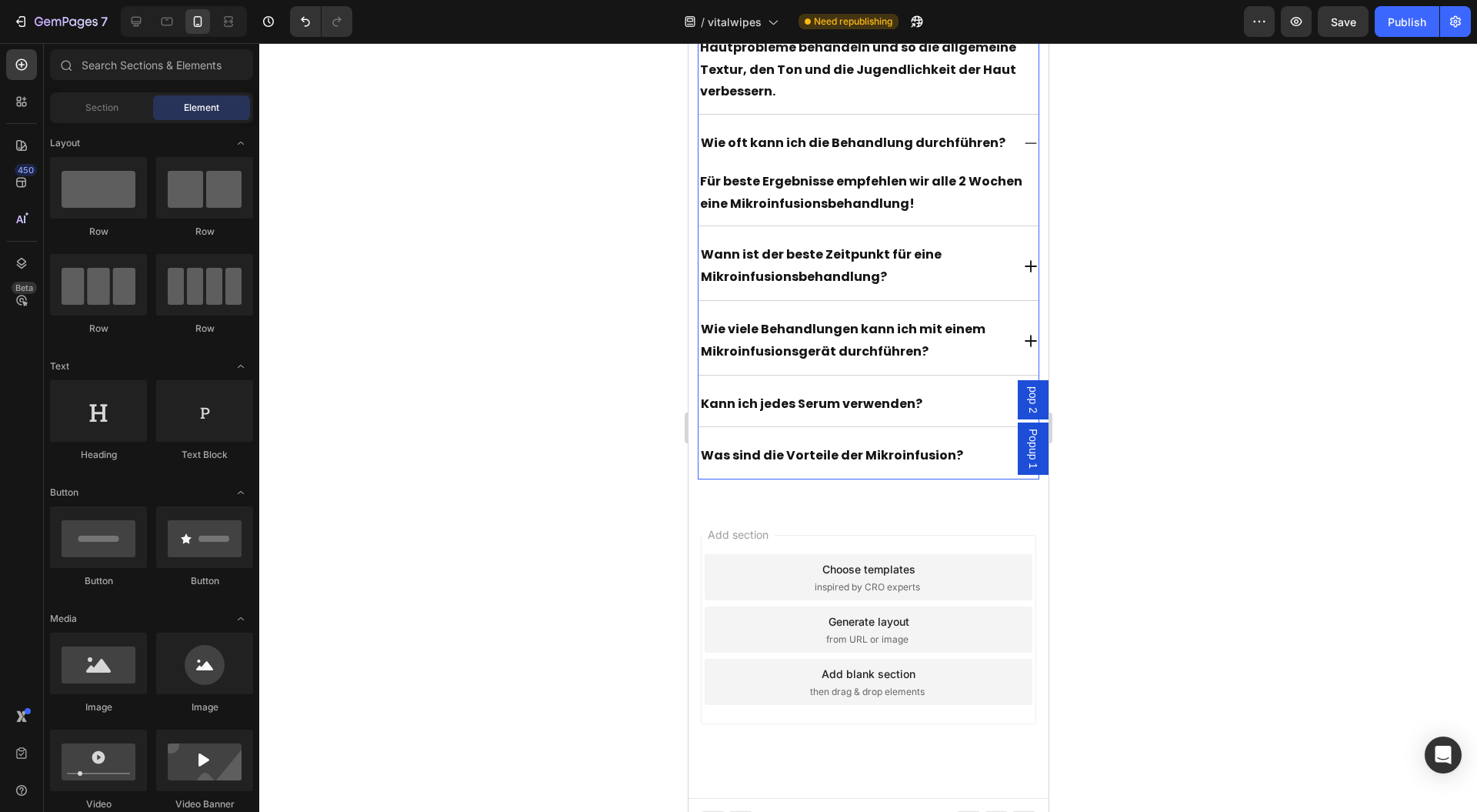
click at [971, 268] on p "Wann ist der beste Zeitpunkt für eine Mikroinfusionsbehandlung?" at bounding box center [854, 266] width 309 height 45
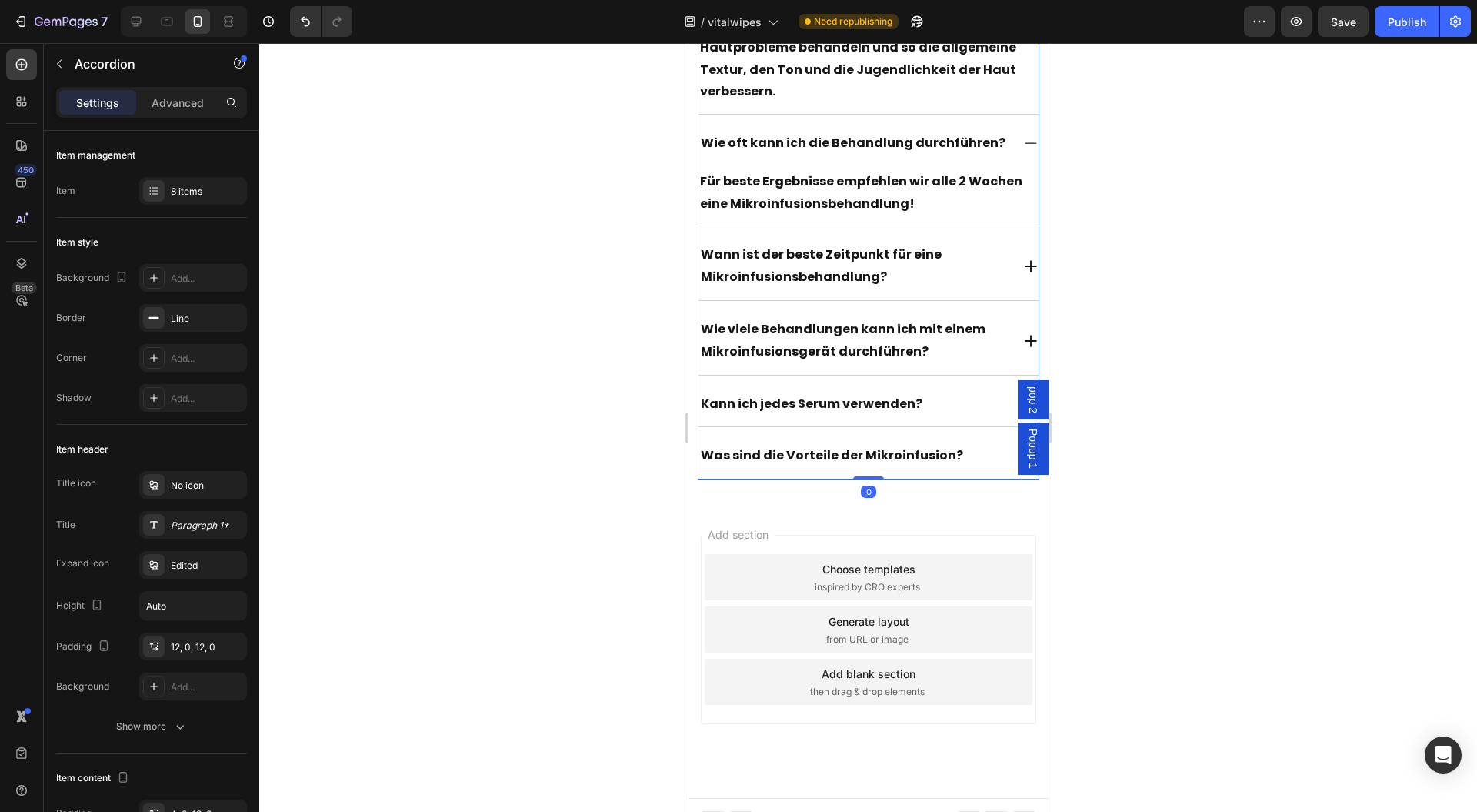
click at [1024, 263] on icon at bounding box center [1030, 266] width 12 height 12
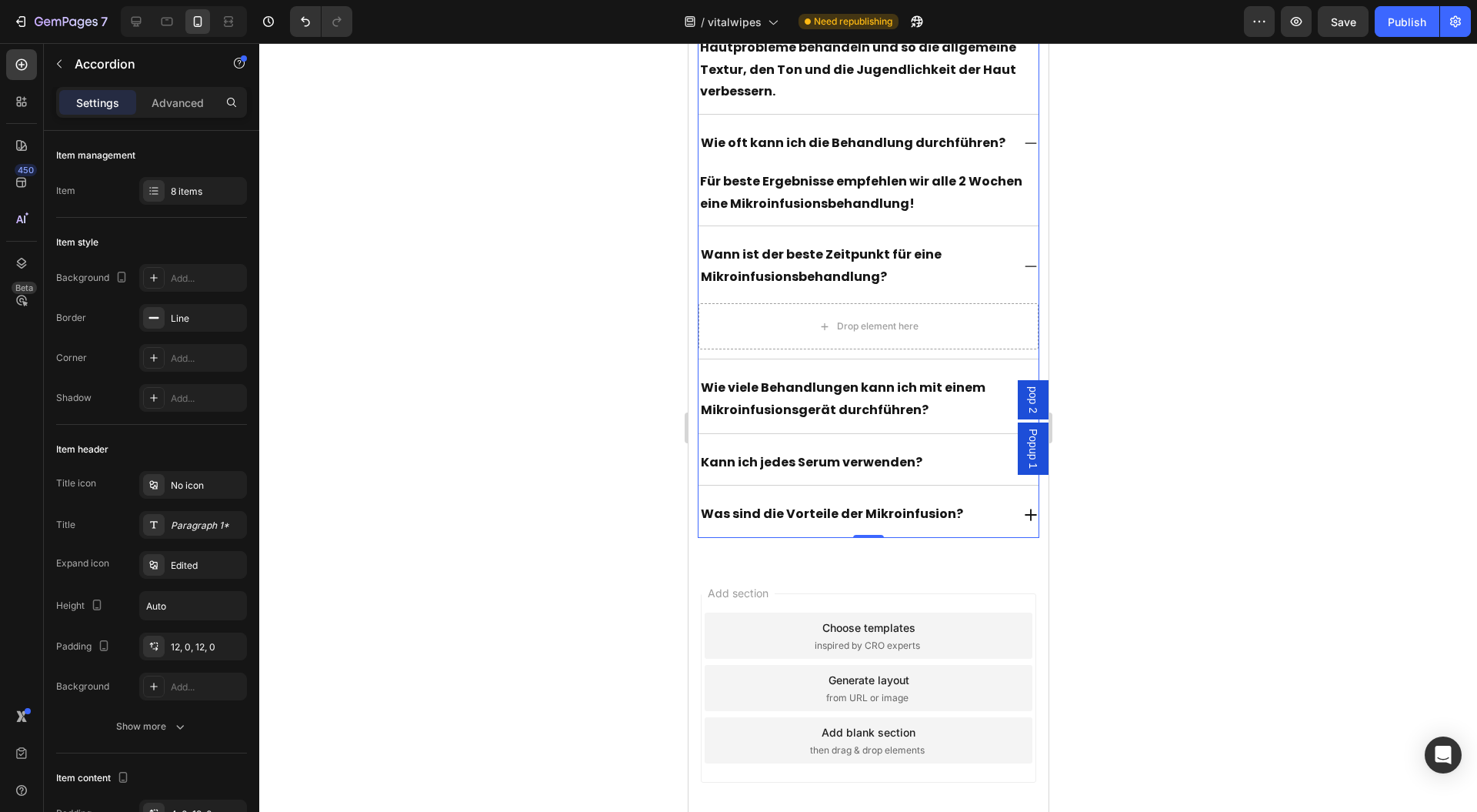
click at [928, 197] on p "Für beste Ergebnisse empfehlen wir alle 2 Wochen eine Mikroinfusionsbehandlung!" at bounding box center [868, 193] width 338 height 45
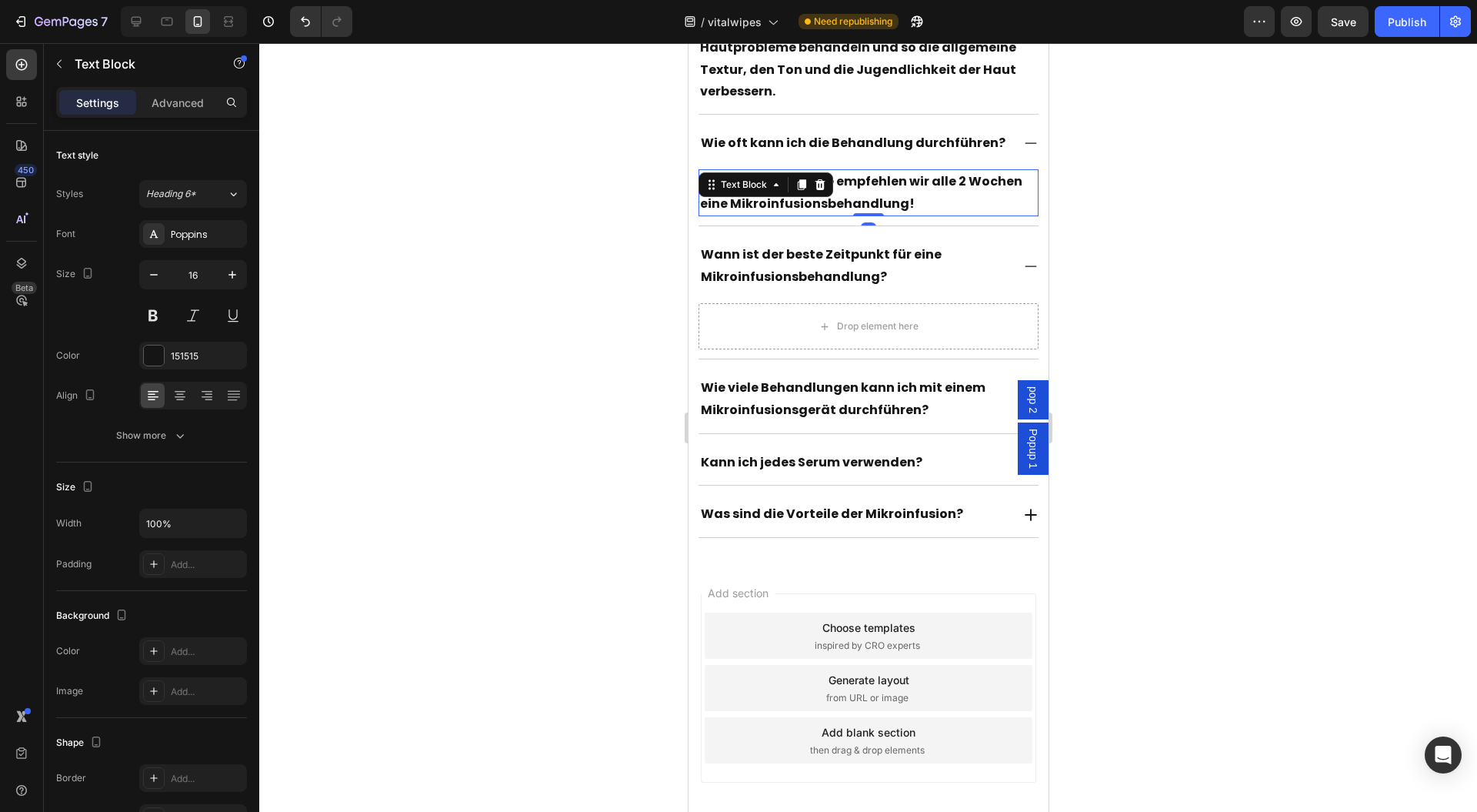
click at [799, 185] on icon at bounding box center [801, 185] width 12 height 12
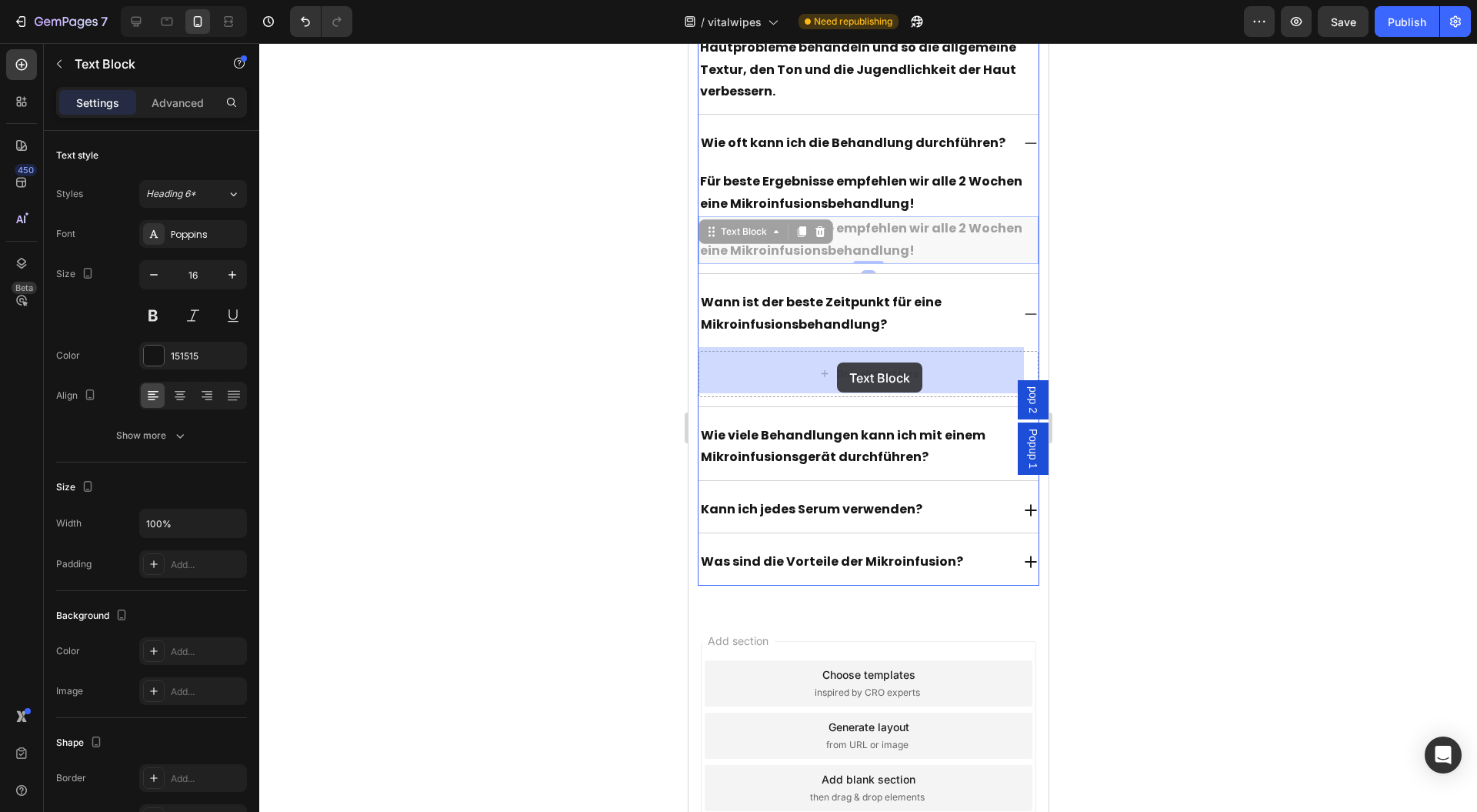
drag, startPoint x: 742, startPoint y: 226, endPoint x: 836, endPoint y: 362, distance: 165.9
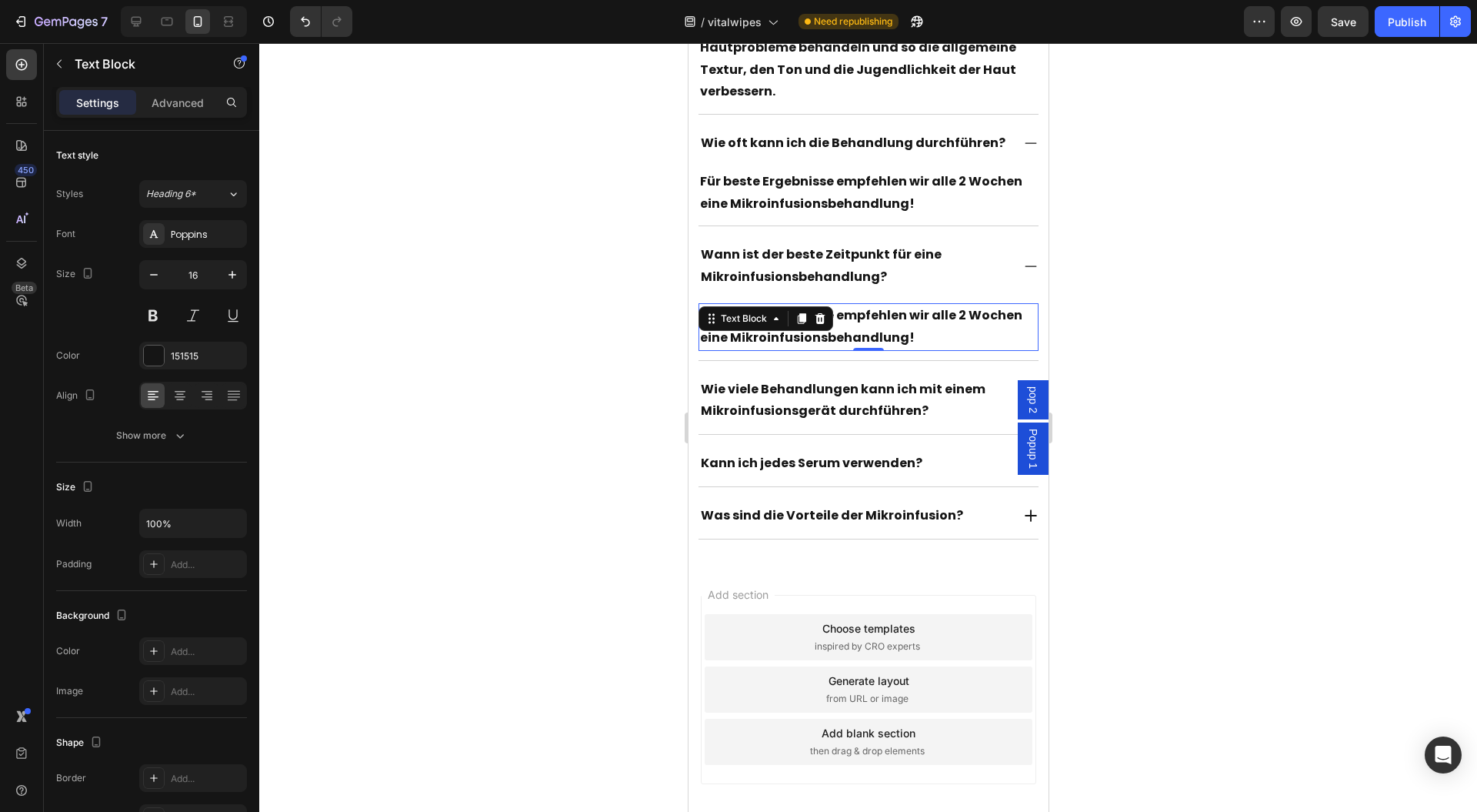
click at [916, 327] on p "Für beste Ergebnisse empfehlen wir alle 2 Wochen eine Mikroinfusionsbehandlung!" at bounding box center [868, 327] width 338 height 45
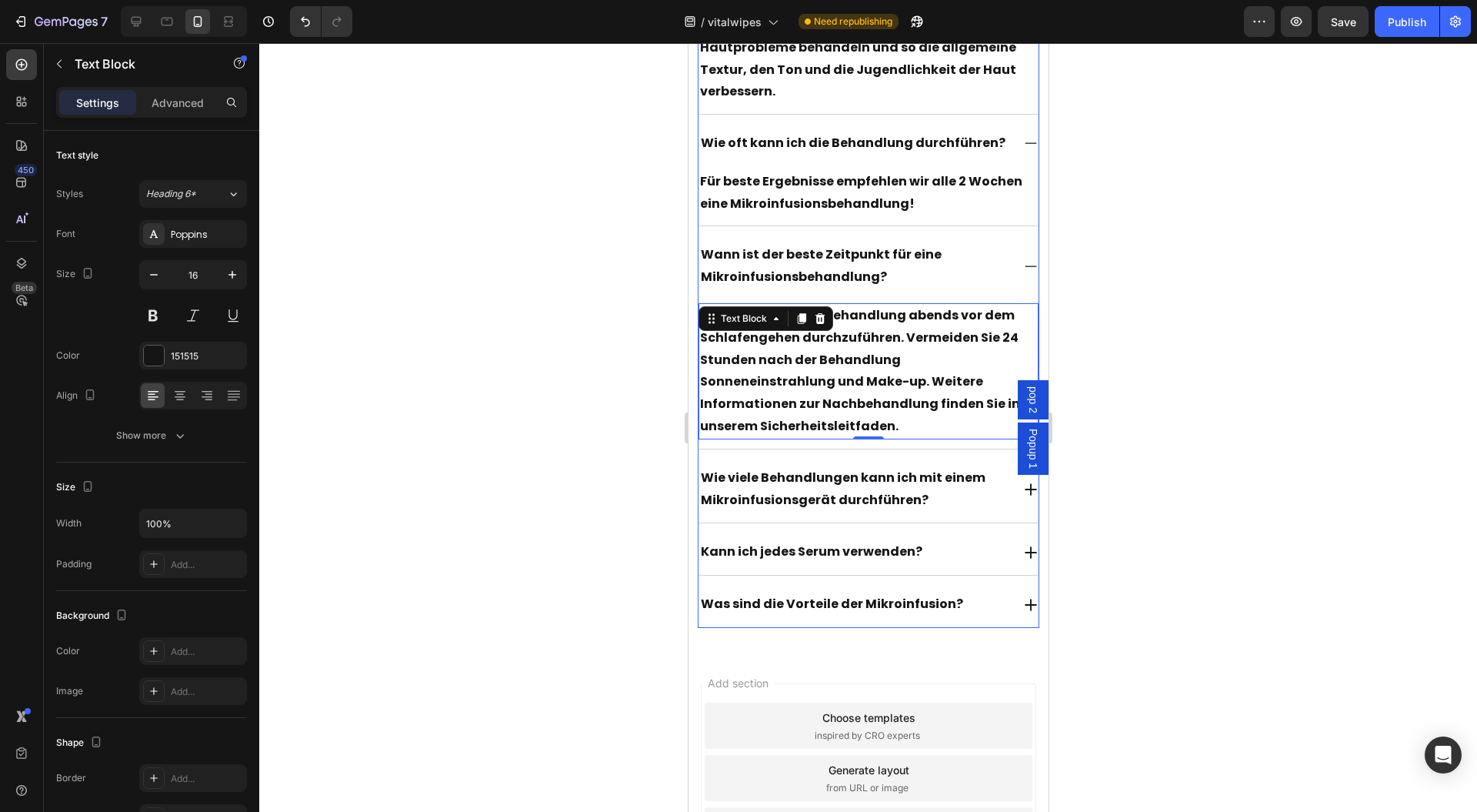
click at [980, 492] on p "Wie viele Behandlungen kann ich mit einem Mikroinfusionsgerät durchführen?" at bounding box center [854, 489] width 309 height 45
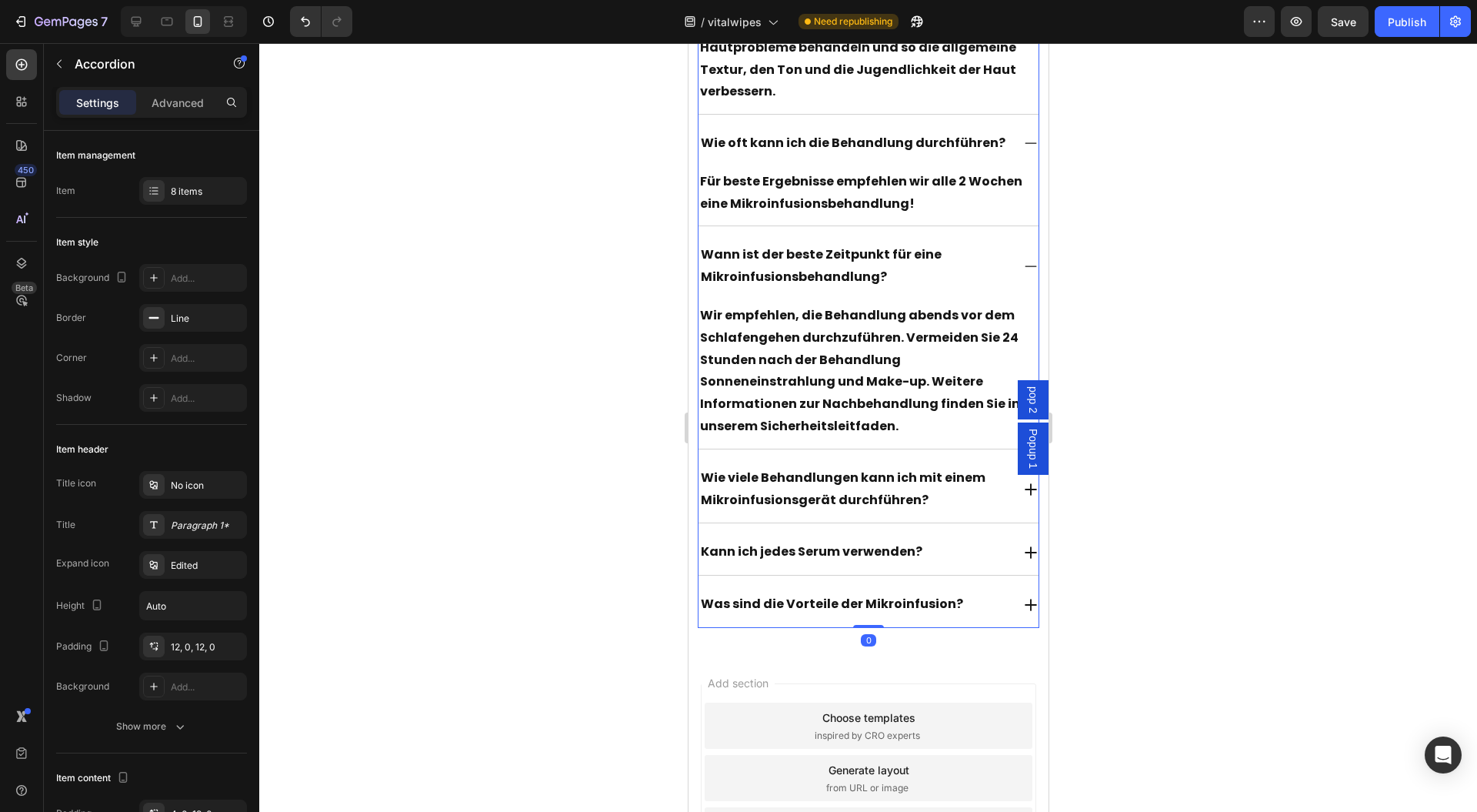
click at [994, 482] on div "Wie viele Behandlungen kann ich mit einem Mikroinfusionsgerät durchführen?" at bounding box center [854, 489] width 313 height 49
click at [1023, 482] on icon at bounding box center [1030, 489] width 15 height 15
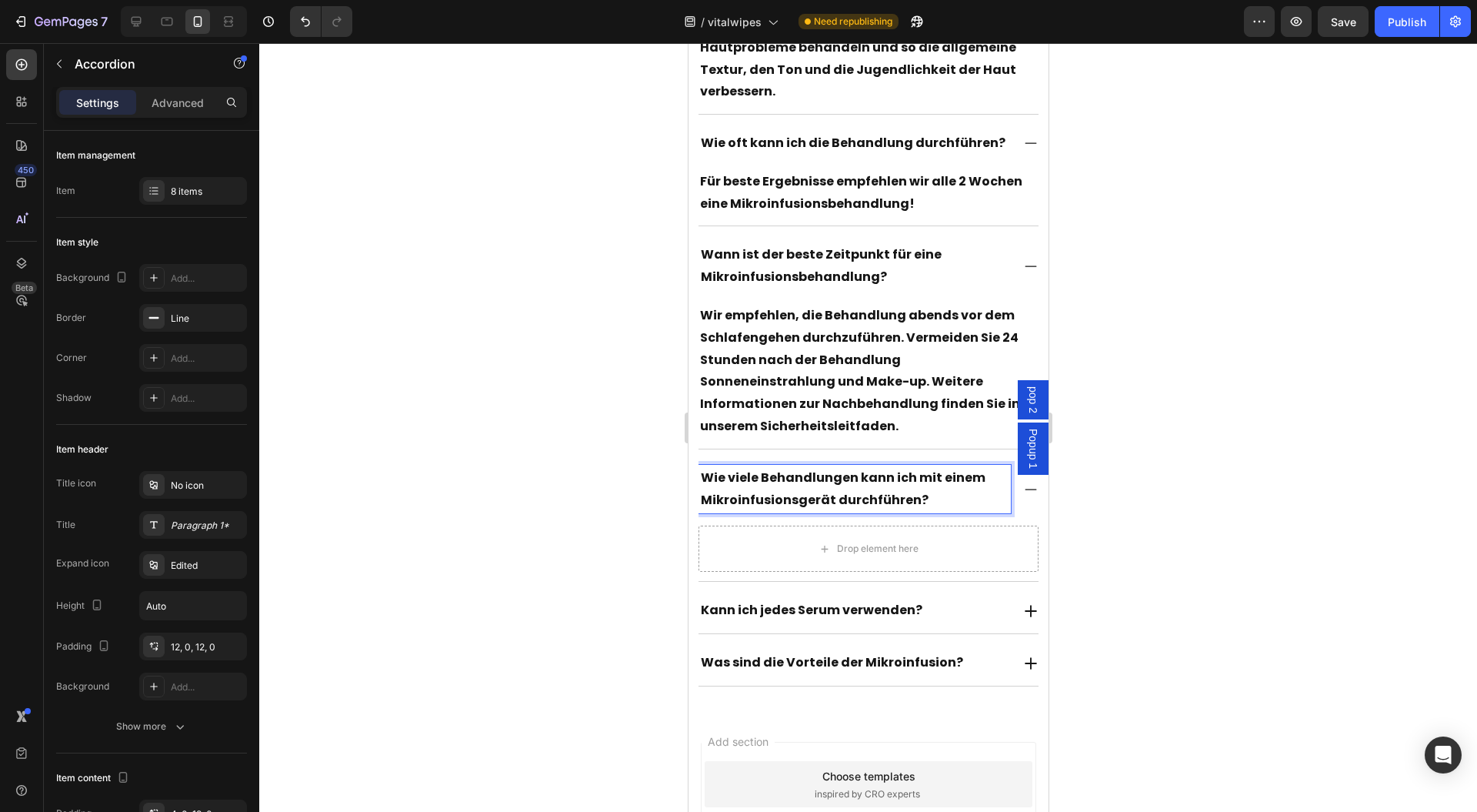
click at [1023, 606] on icon at bounding box center [1030, 610] width 15 height 15
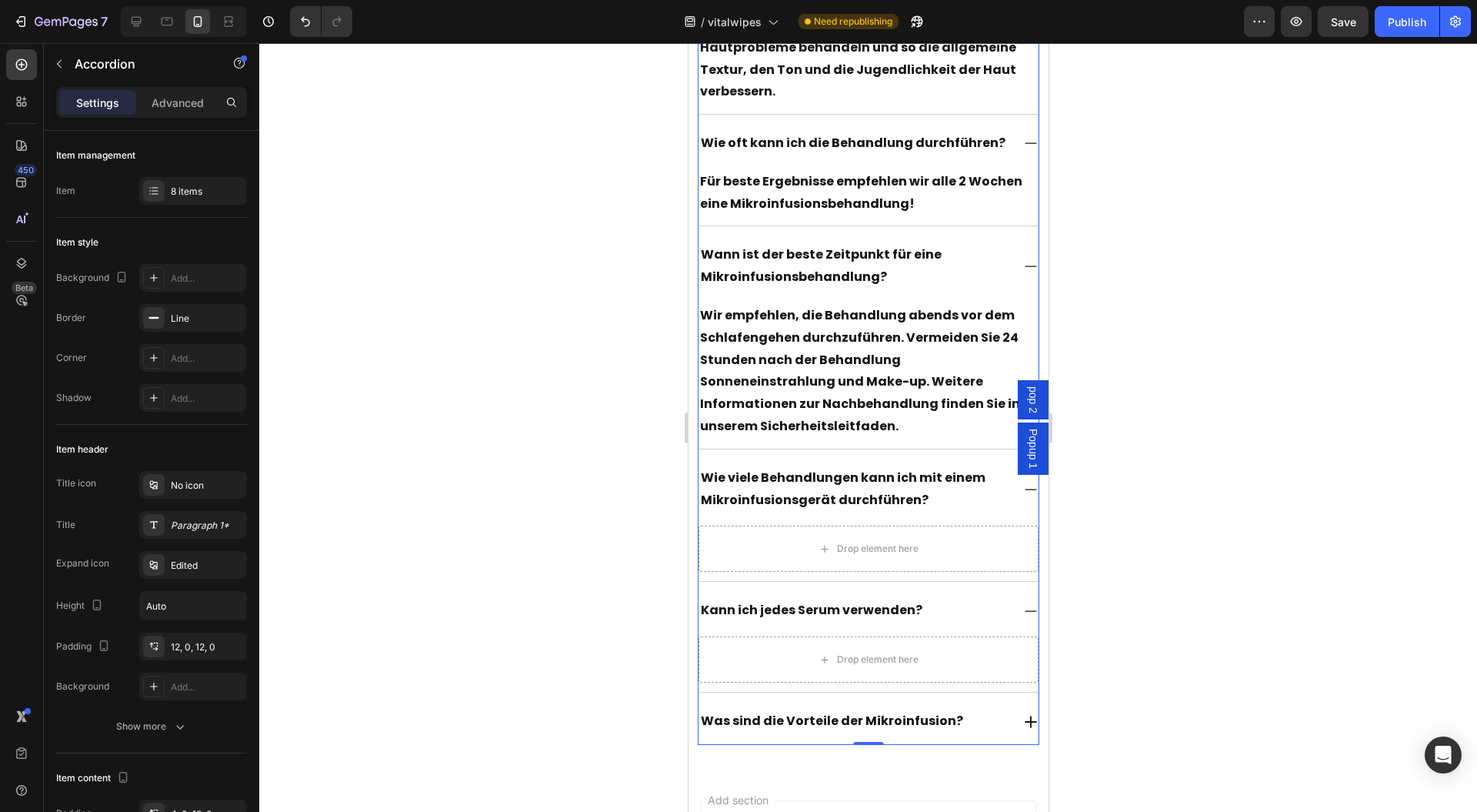
click at [1023, 714] on icon at bounding box center [1030, 721] width 15 height 15
click at [890, 373] on p "Wir empfehlen, die Behandlung abends vor dem Schlafengehen durchzuführen. Verme…" at bounding box center [868, 371] width 338 height 133
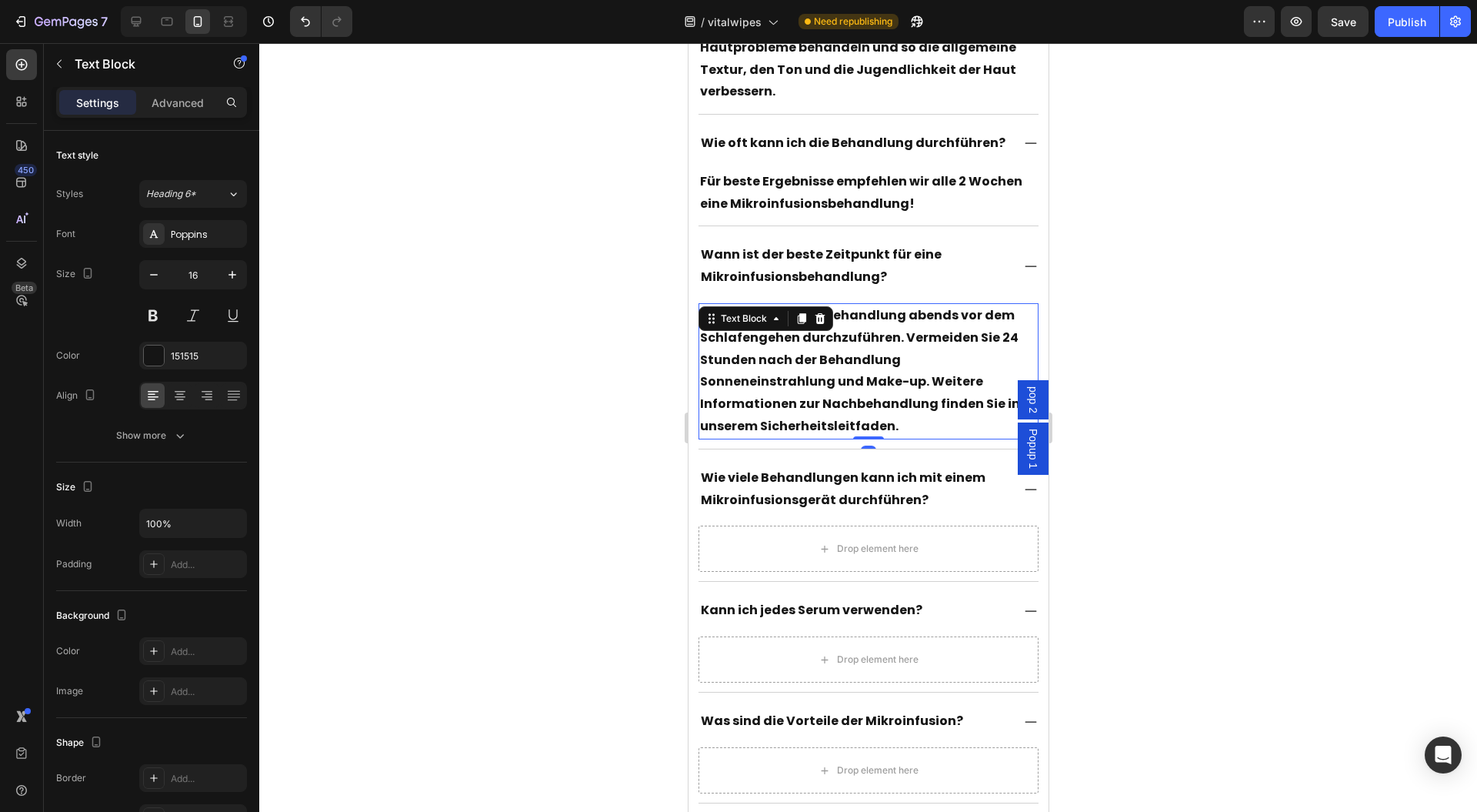
click at [800, 315] on icon at bounding box center [800, 318] width 8 height 11
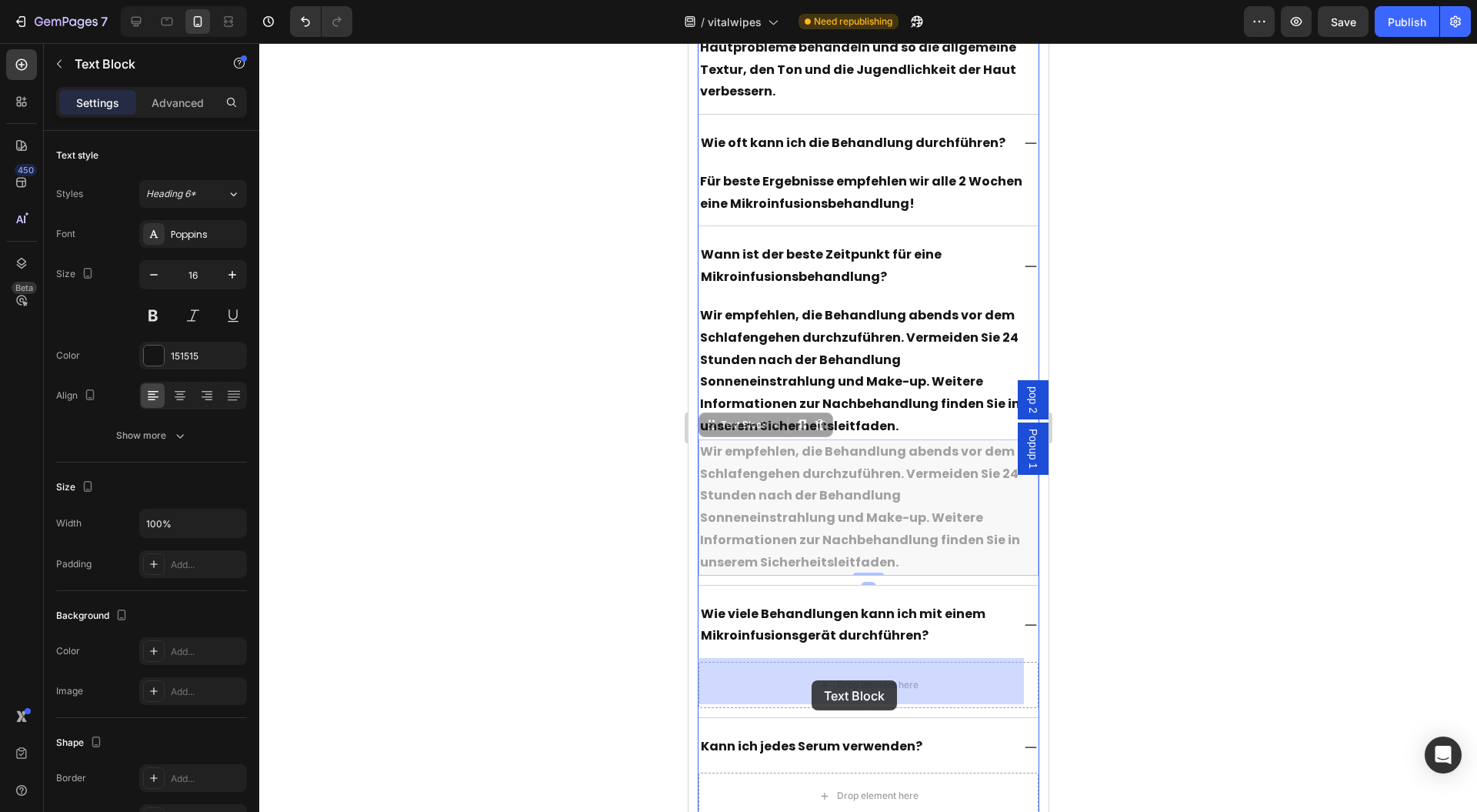
drag, startPoint x: 730, startPoint y: 423, endPoint x: 816, endPoint y: 675, distance: 266.0
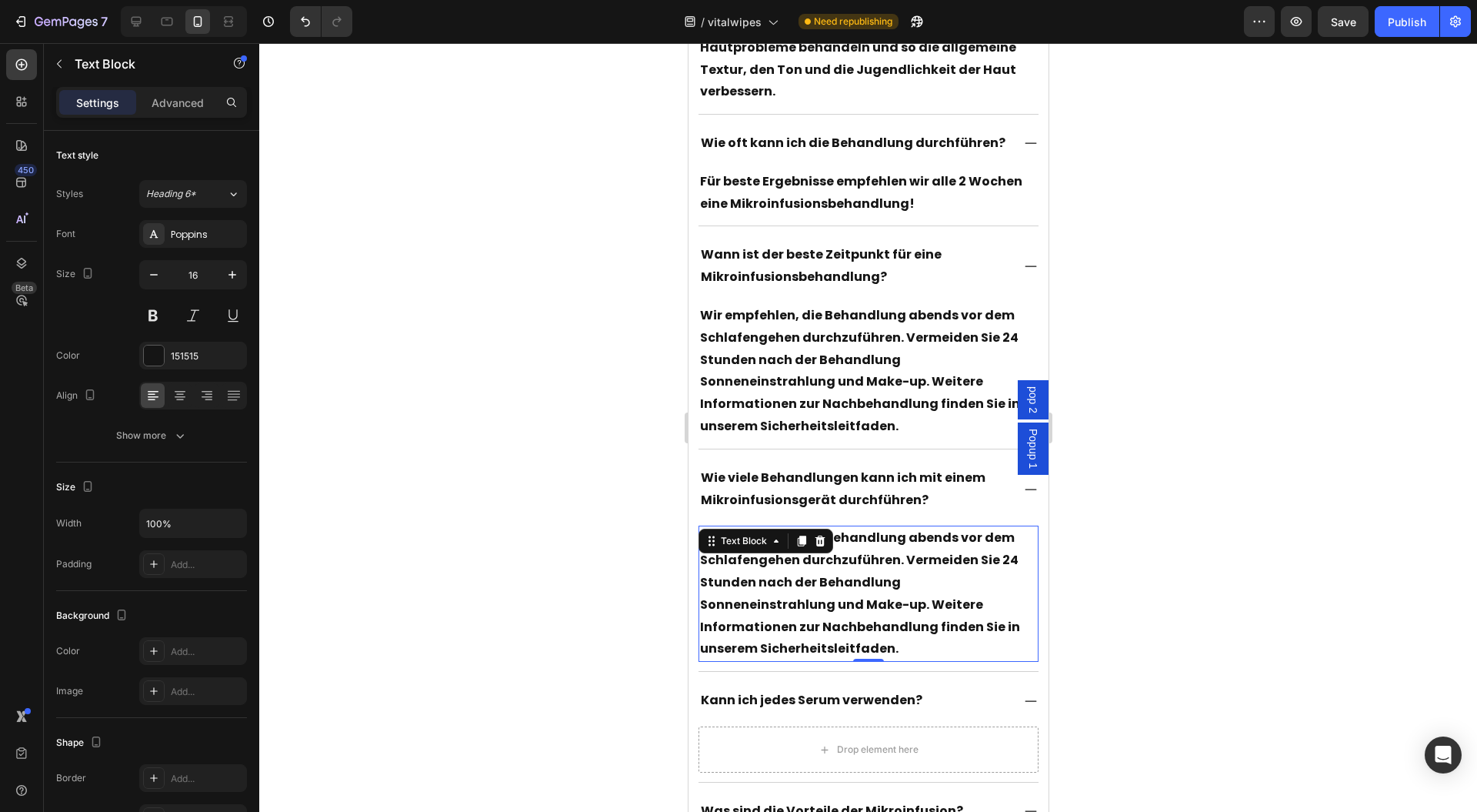
click at [865, 612] on p "Wir empfehlen, die Behandlung abends vor dem Schlafengehen durchzuführen. Verme…" at bounding box center [868, 593] width 338 height 133
click at [803, 537] on icon at bounding box center [800, 541] width 8 height 11
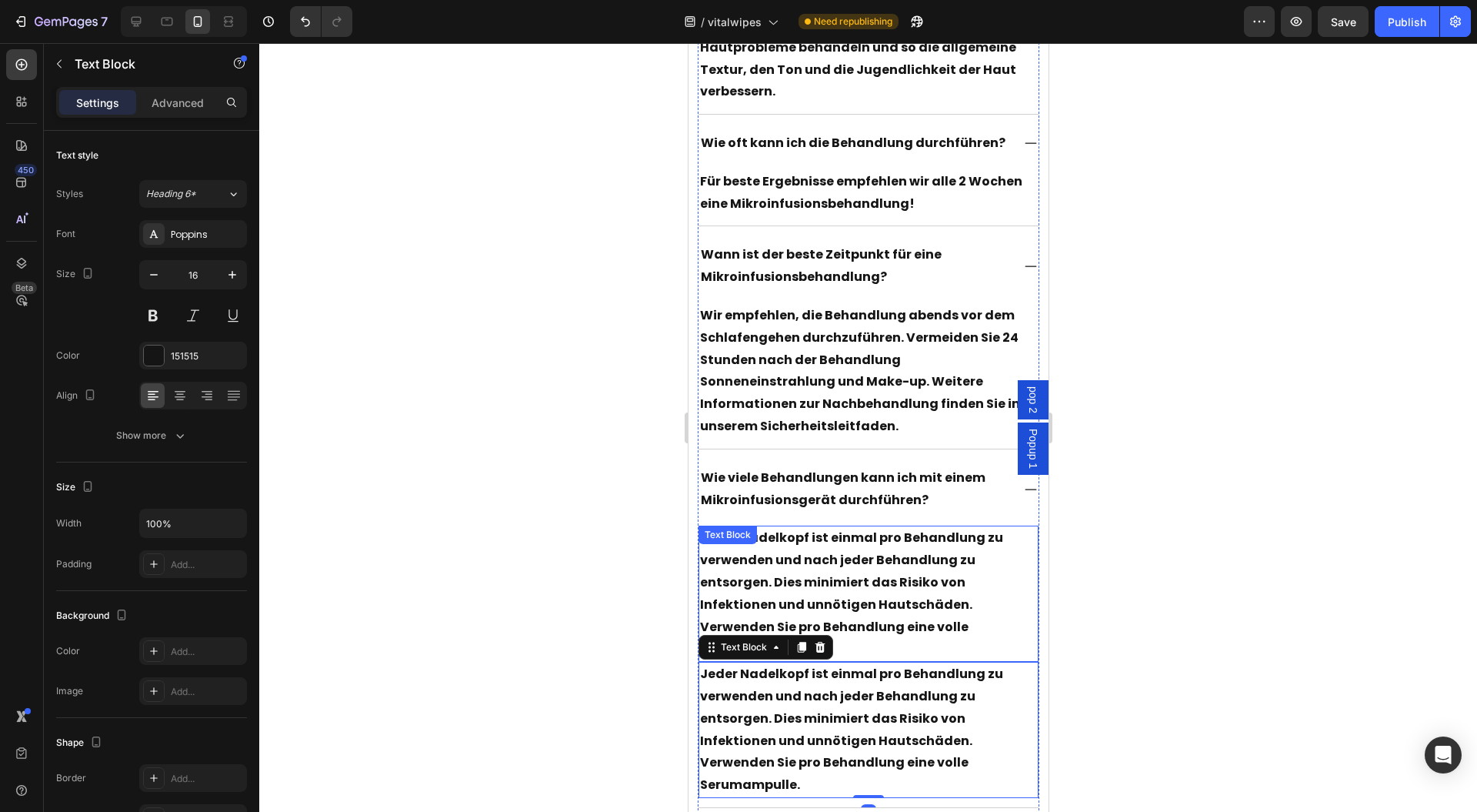
scroll to position [15870, 0]
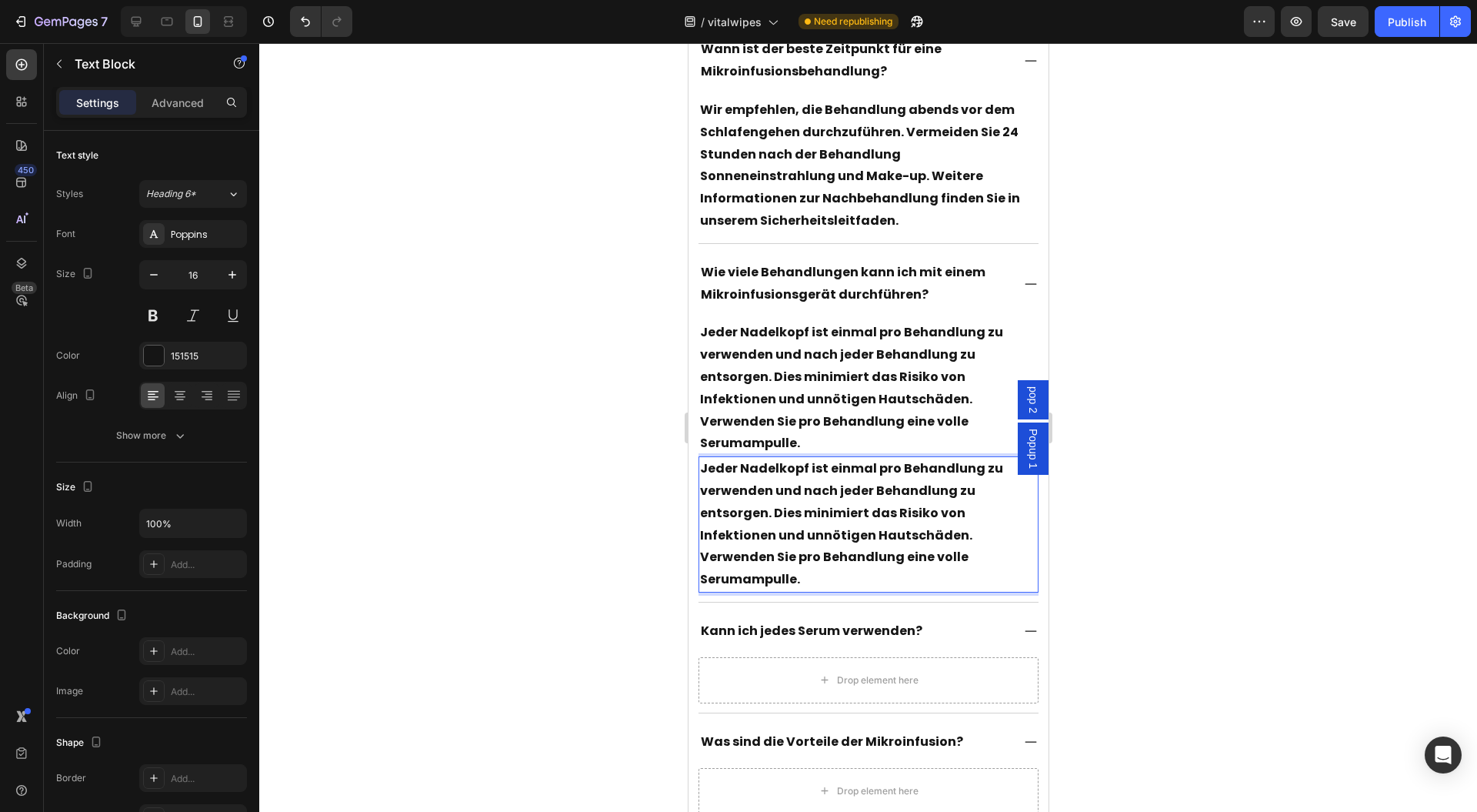
click at [625, 480] on div at bounding box center [868, 427] width 1218 height 769
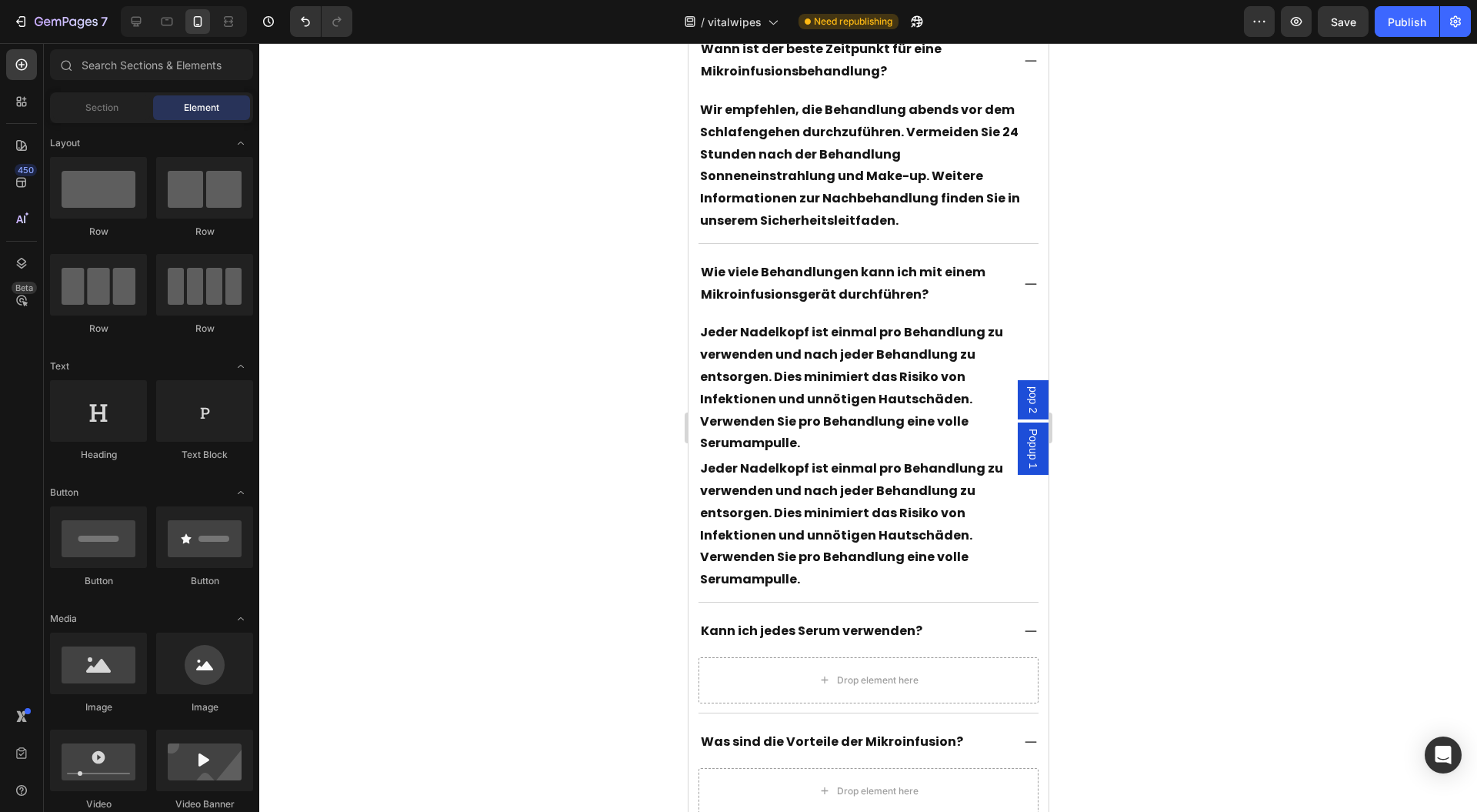
click at [780, 462] on p "Jeder Nadelkopf ist einmal pro Behandlung zu verwenden und nach jeder Behandlun…" at bounding box center [868, 524] width 338 height 133
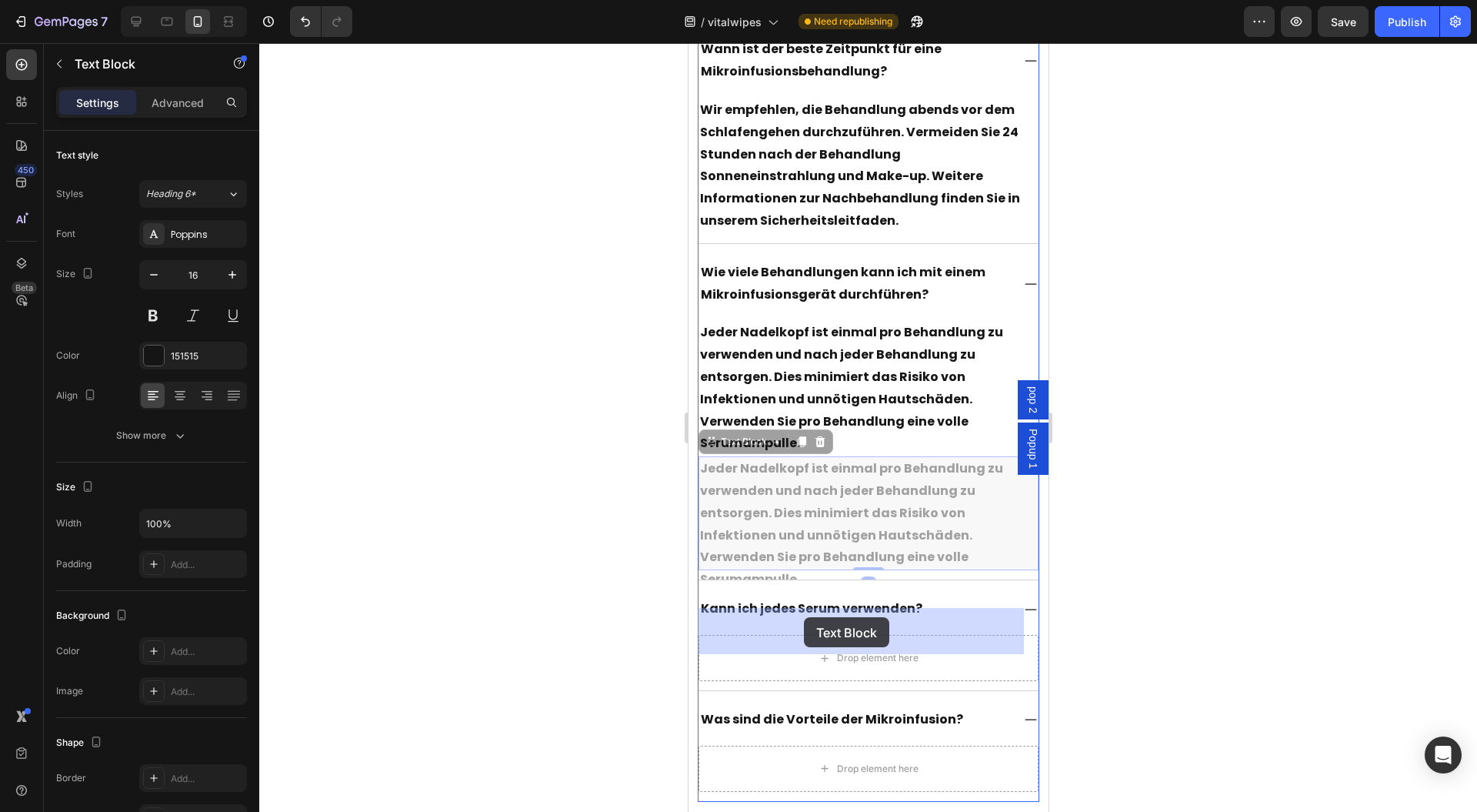
drag, startPoint x: 746, startPoint y: 422, endPoint x: 803, endPoint y: 616, distance: 202.1
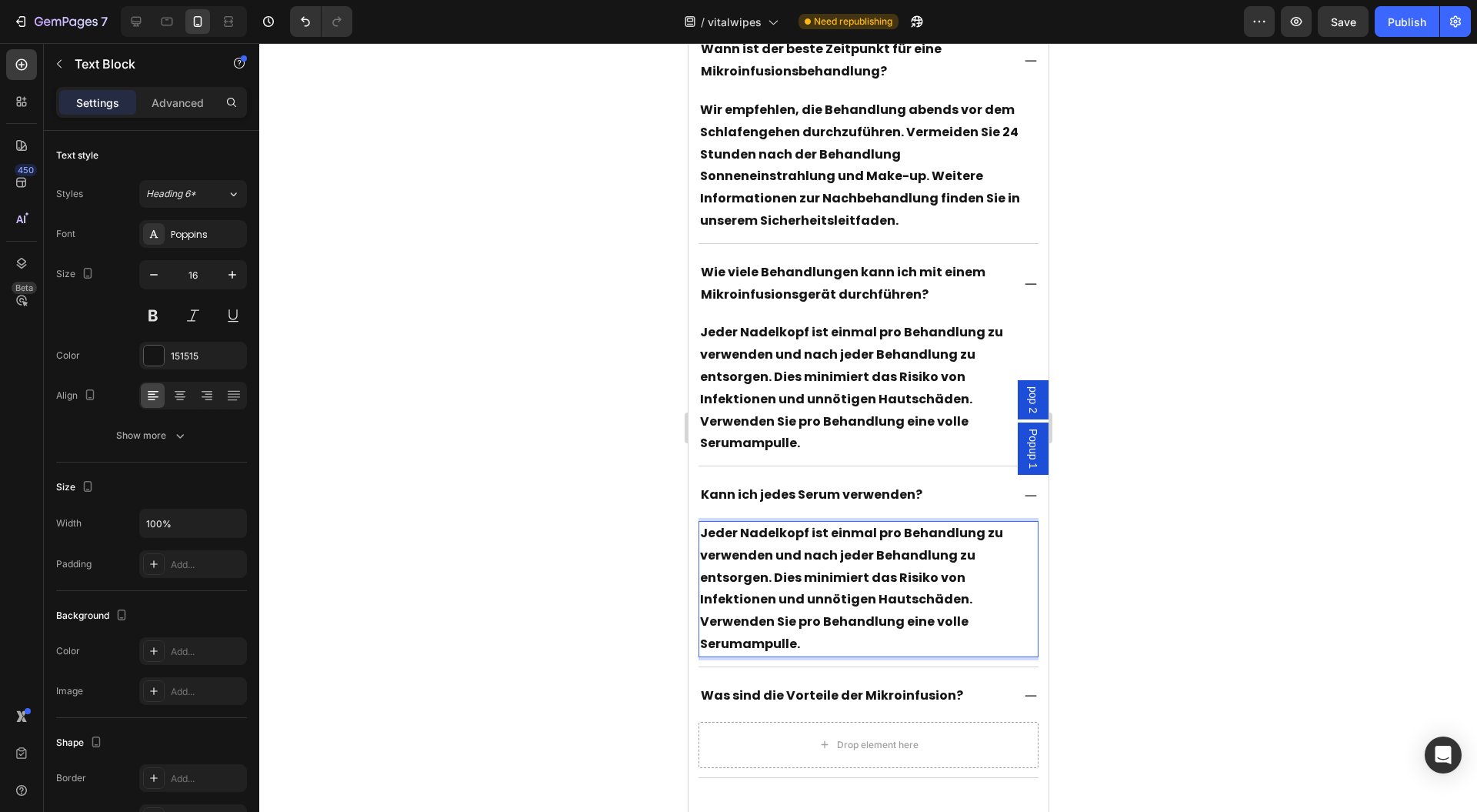
click at [847, 572] on p "Jeder Nadelkopf ist einmal pro Behandlung zu verwenden und nach jeder Behandlun…" at bounding box center [868, 588] width 338 height 133
click at [848, 572] on p "Jeder Nadelkopf ist einmal pro Behandlung zu verwenden und nach jeder Behandlun…" at bounding box center [868, 588] width 338 height 133
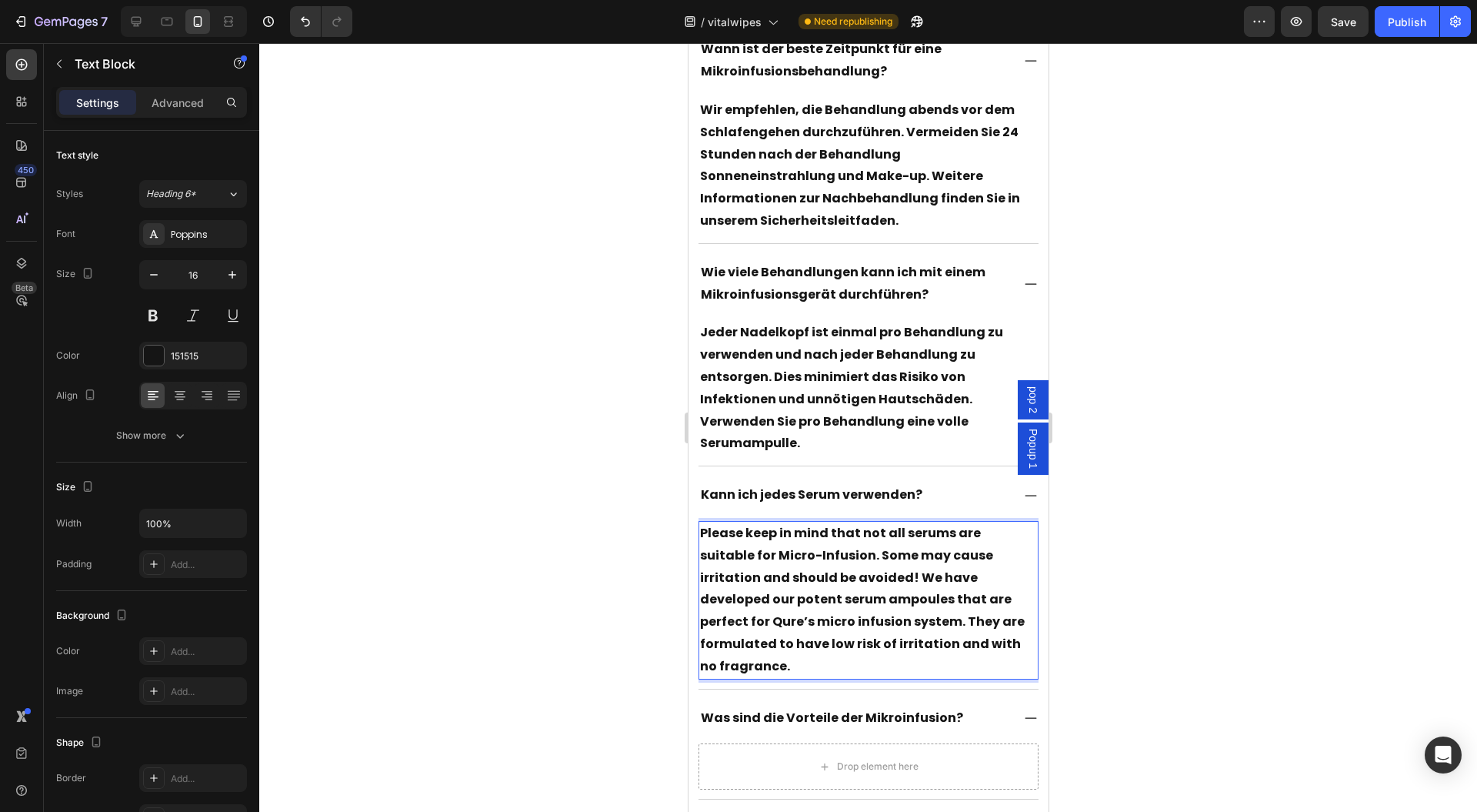
click at [1130, 556] on div at bounding box center [868, 427] width 1218 height 769
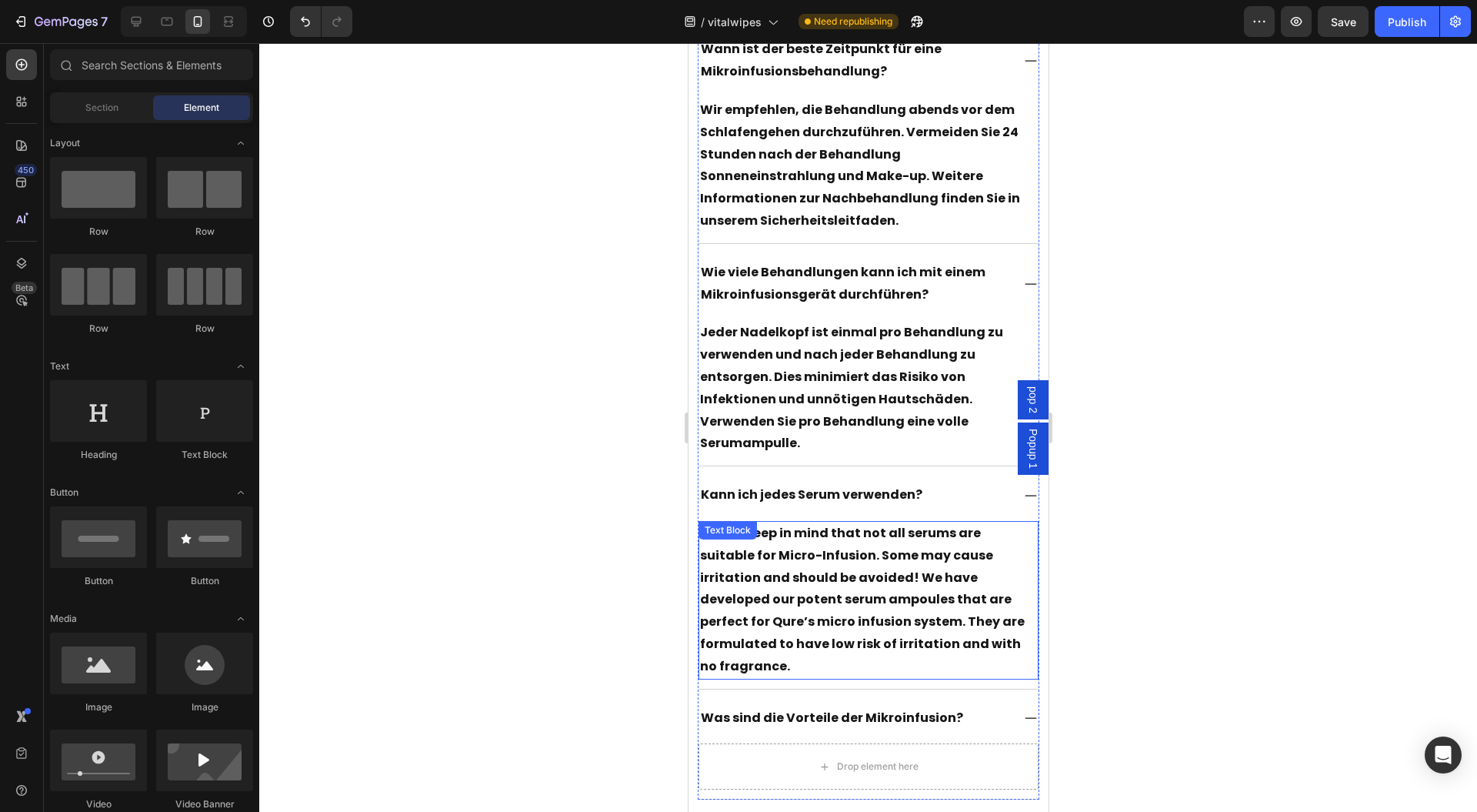
click at [888, 550] on p "Please keep in mind that not all serums are suitable for Micro-Infusion. Some m…" at bounding box center [868, 599] width 338 height 155
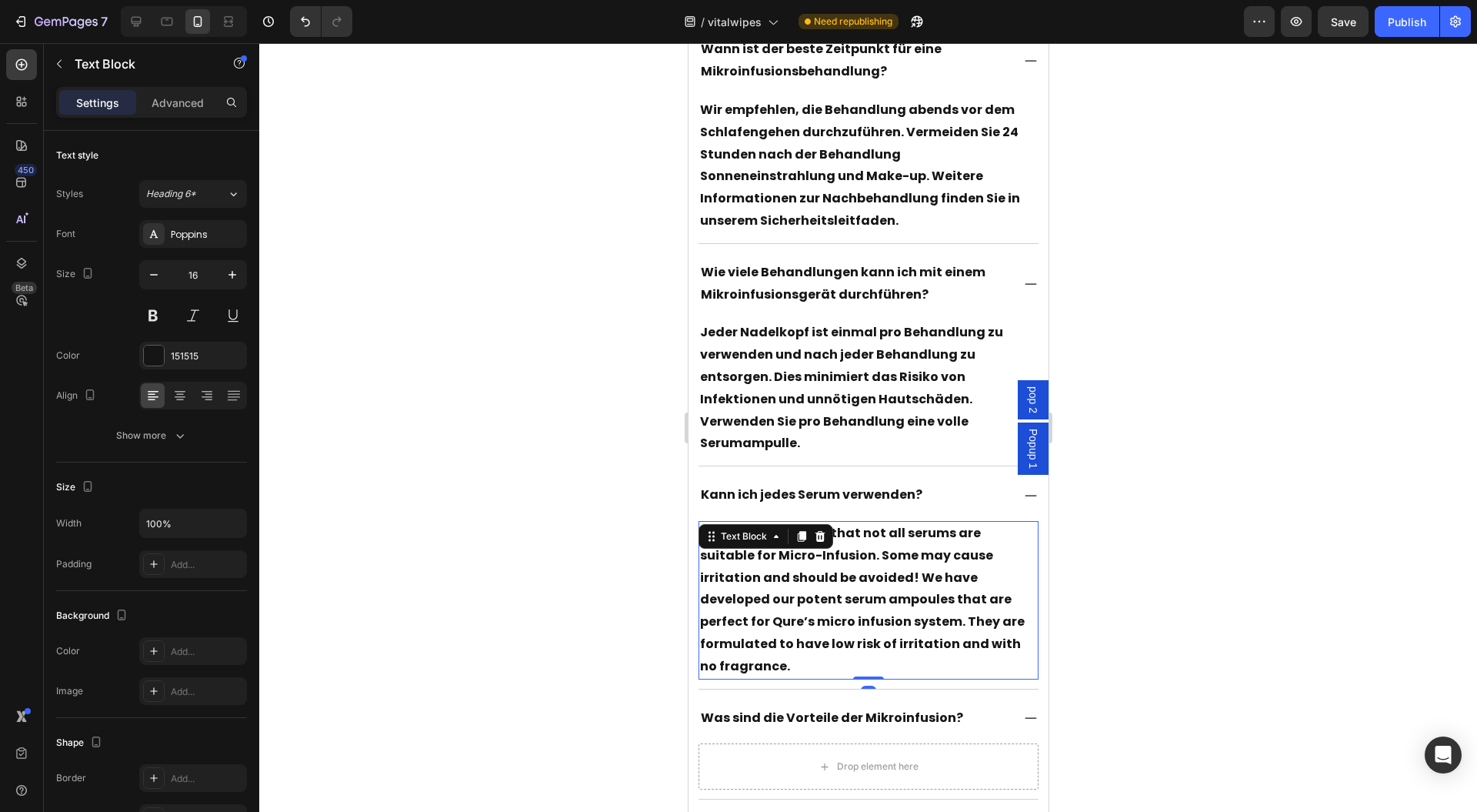
drag, startPoint x: 797, startPoint y: 503, endPoint x: 780, endPoint y: 553, distance: 52.1
click at [797, 530] on icon at bounding box center [801, 536] width 12 height 12
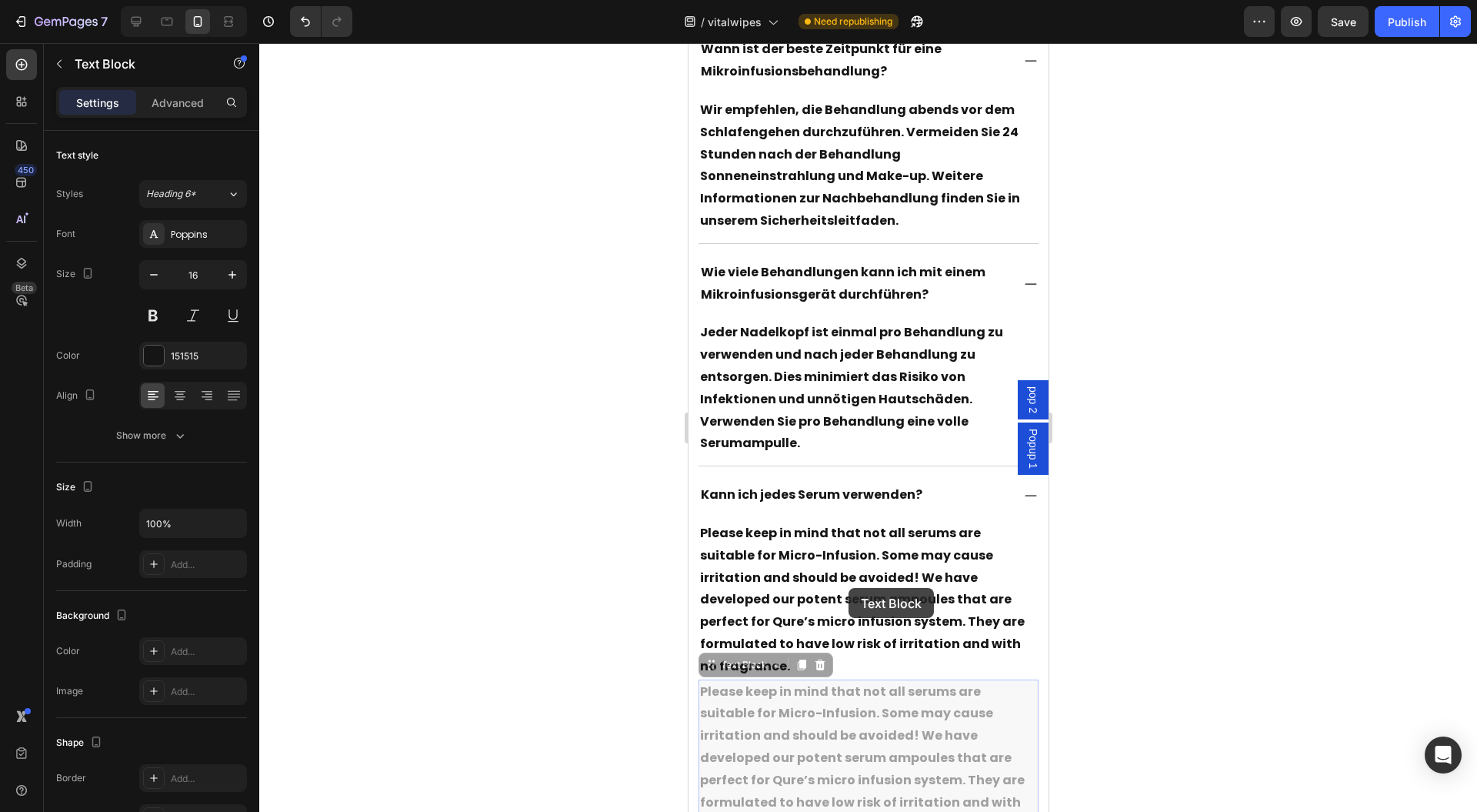
scroll to position [16075, 0]
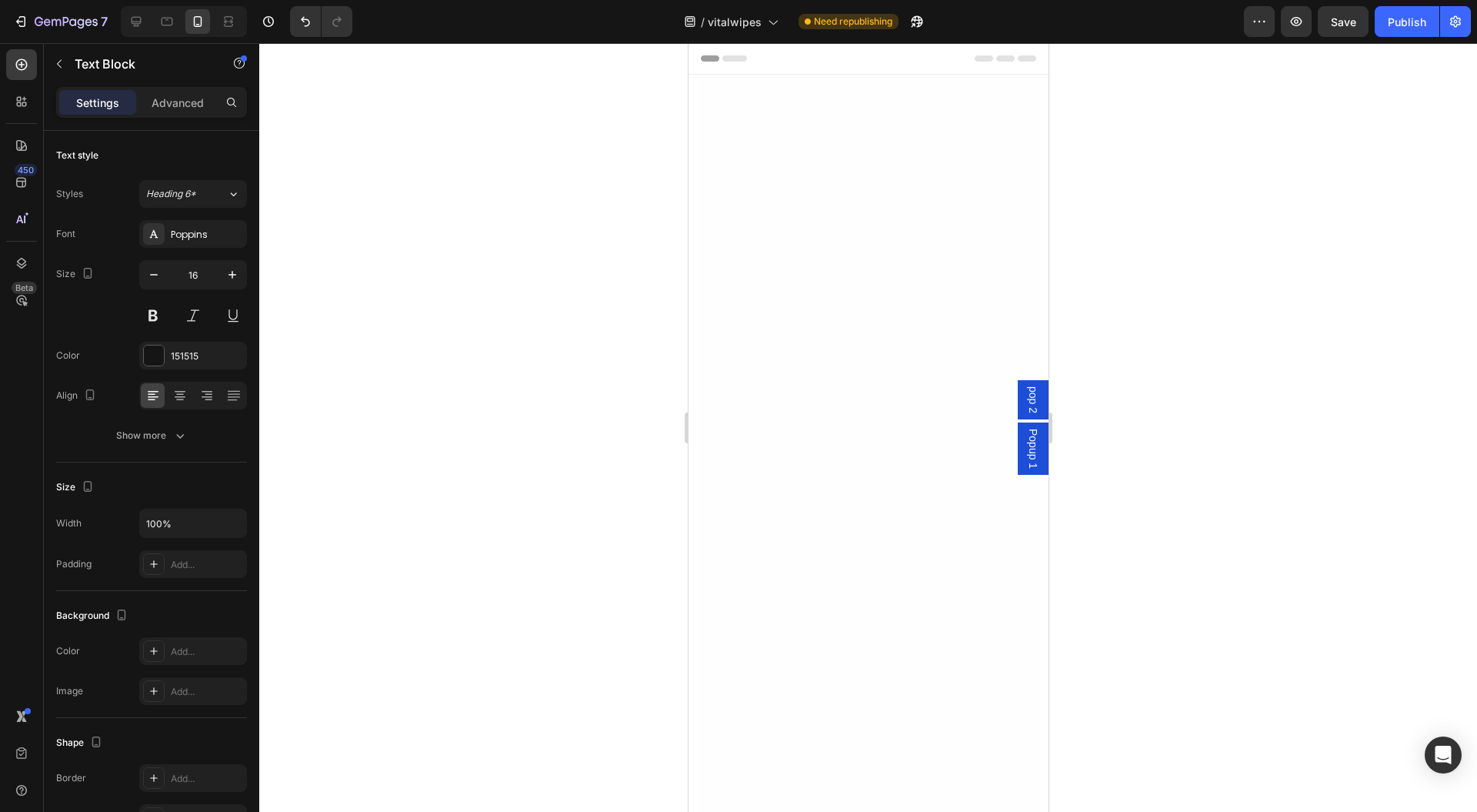
scroll to position [16075, 0]
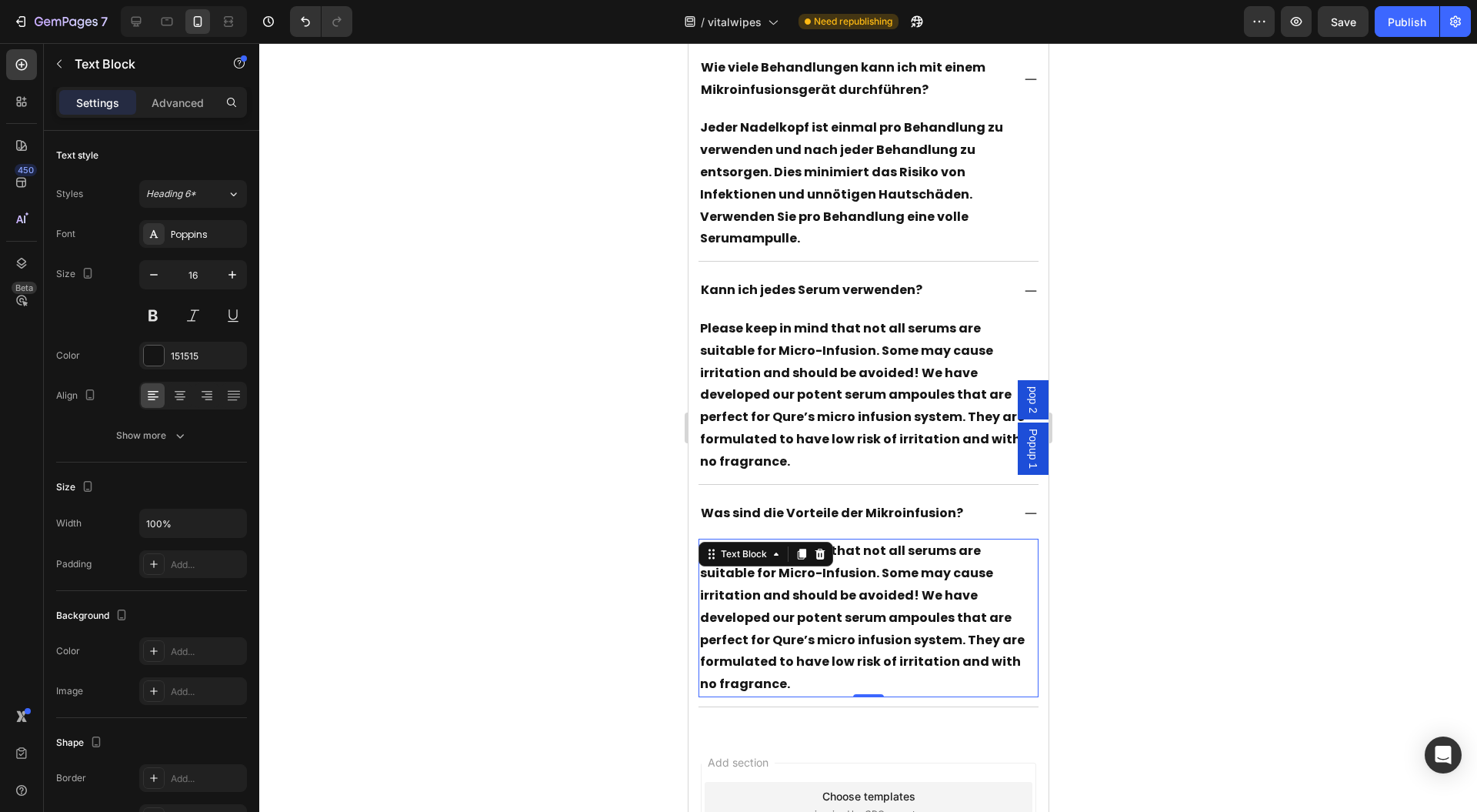
click at [899, 553] on p "Please keep in mind that not all serums are suitable for Micro-Infusion. Some m…" at bounding box center [868, 617] width 338 height 155
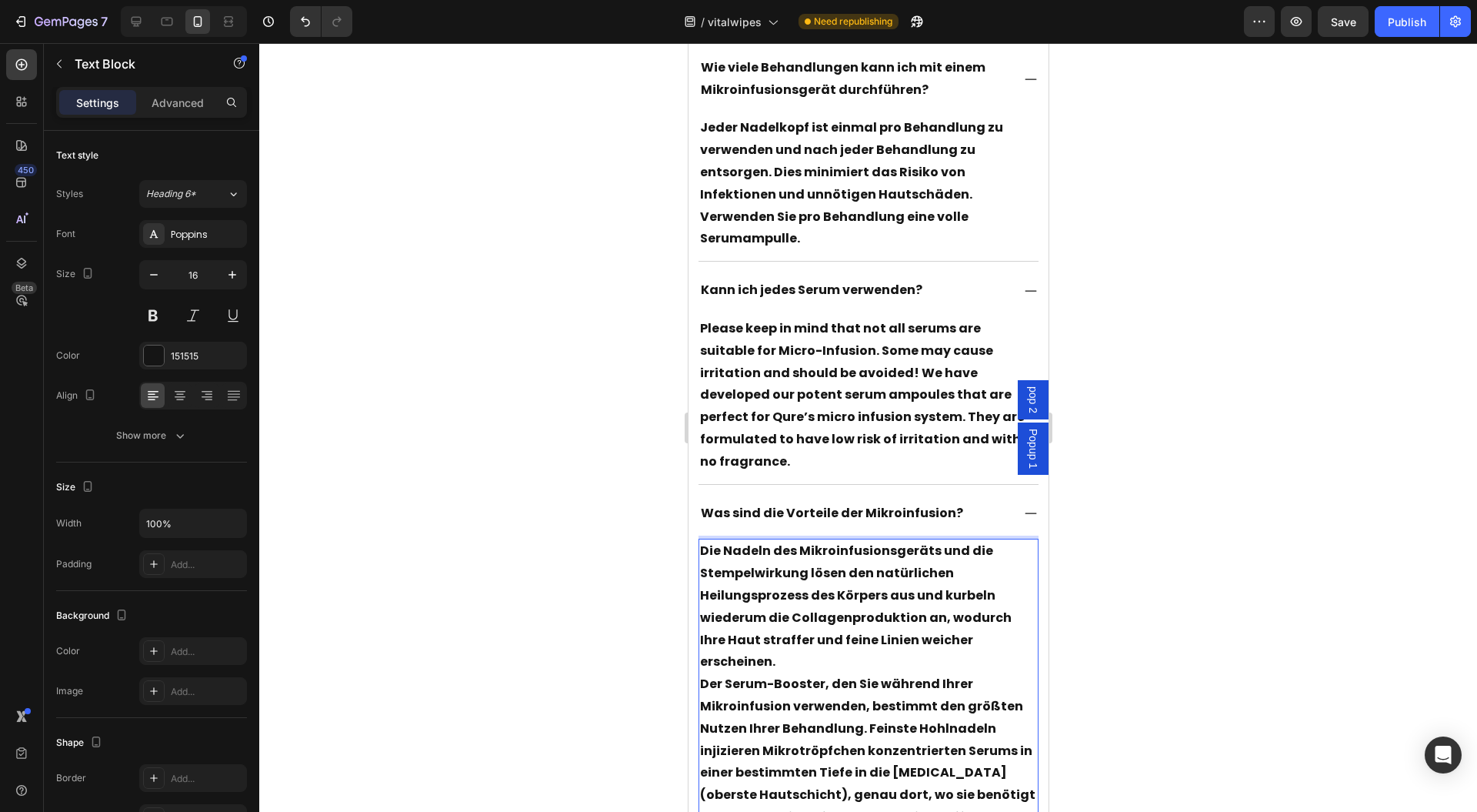
scroll to position [16244, 0]
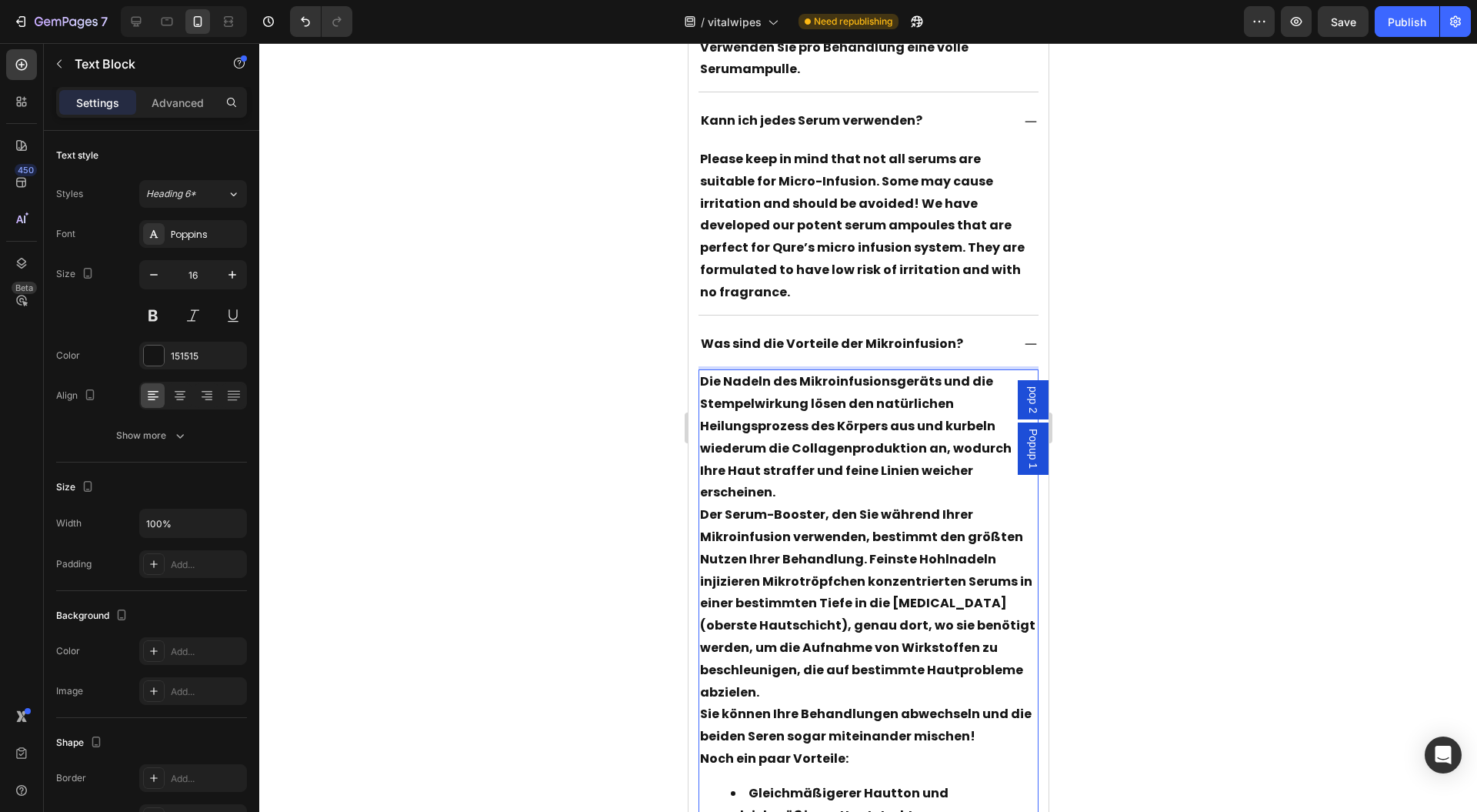
click at [1177, 552] on div at bounding box center [868, 427] width 1218 height 769
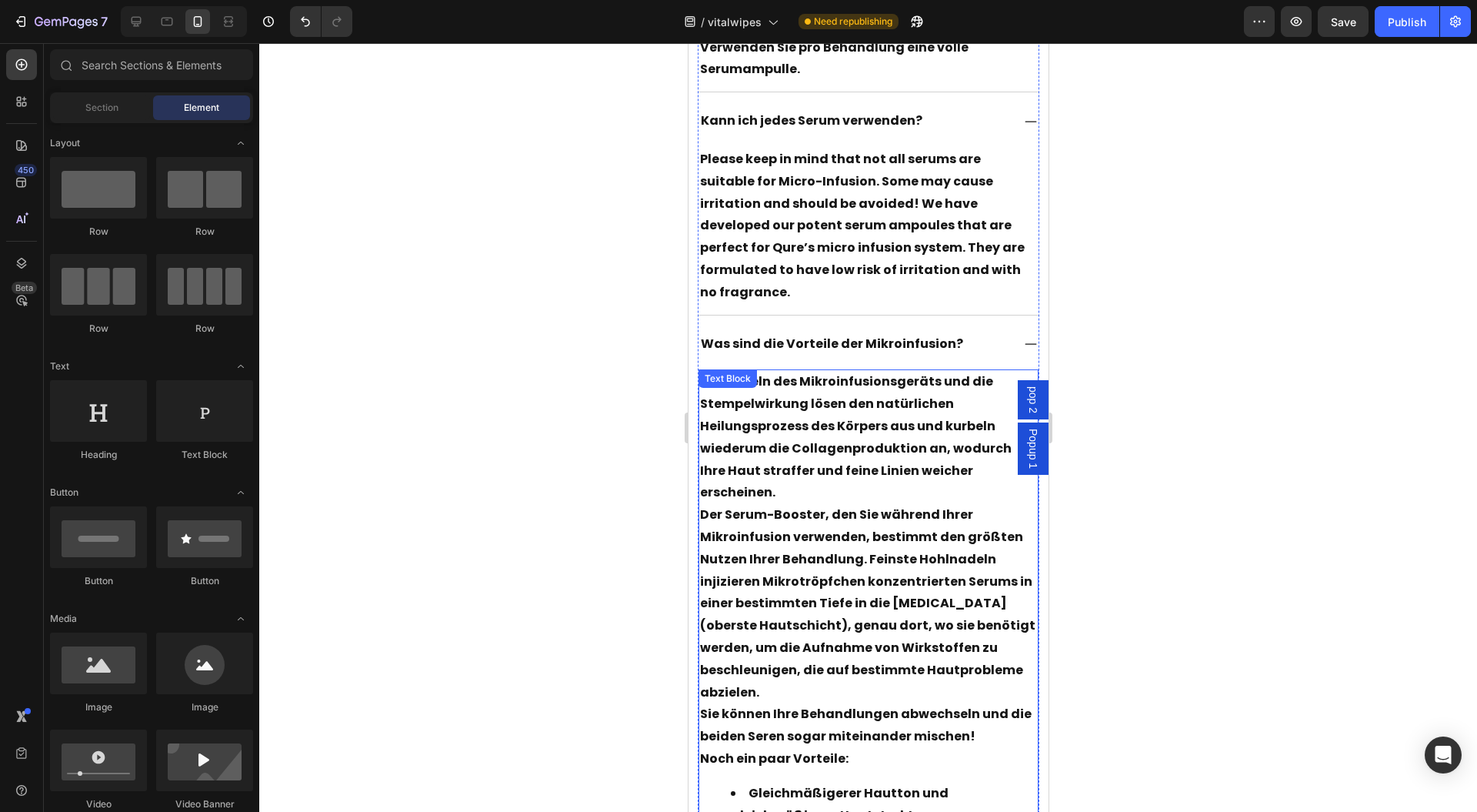
click at [997, 424] on p "Die Nadeln des Mikroinfusionsgeräts und die Stempelwirkung lösen den natürliche…" at bounding box center [868, 437] width 338 height 133
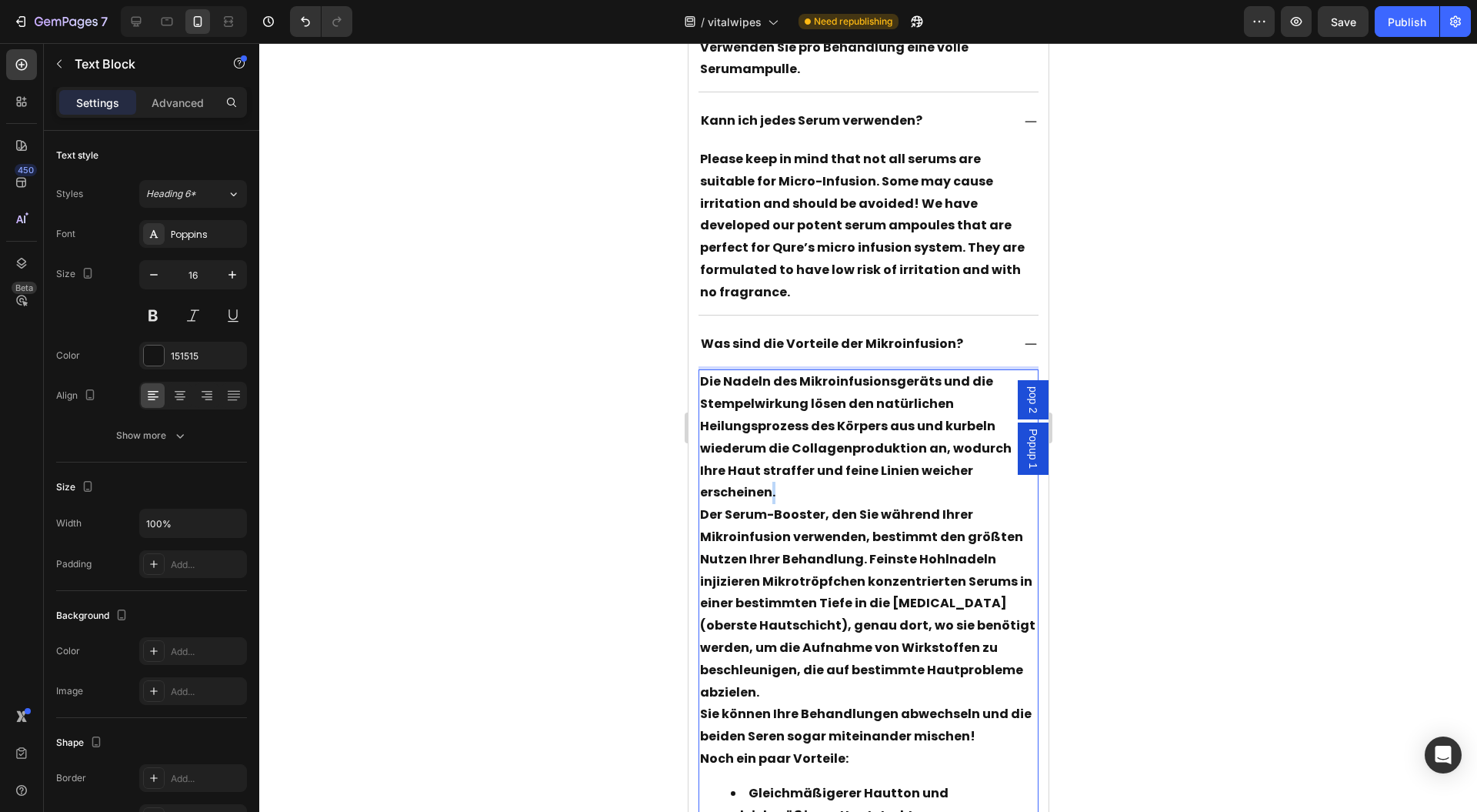
click at [997, 424] on p "Die Nadeln des Mikroinfusionsgeräts und die Stempelwirkung lösen den natürliche…" at bounding box center [868, 437] width 338 height 133
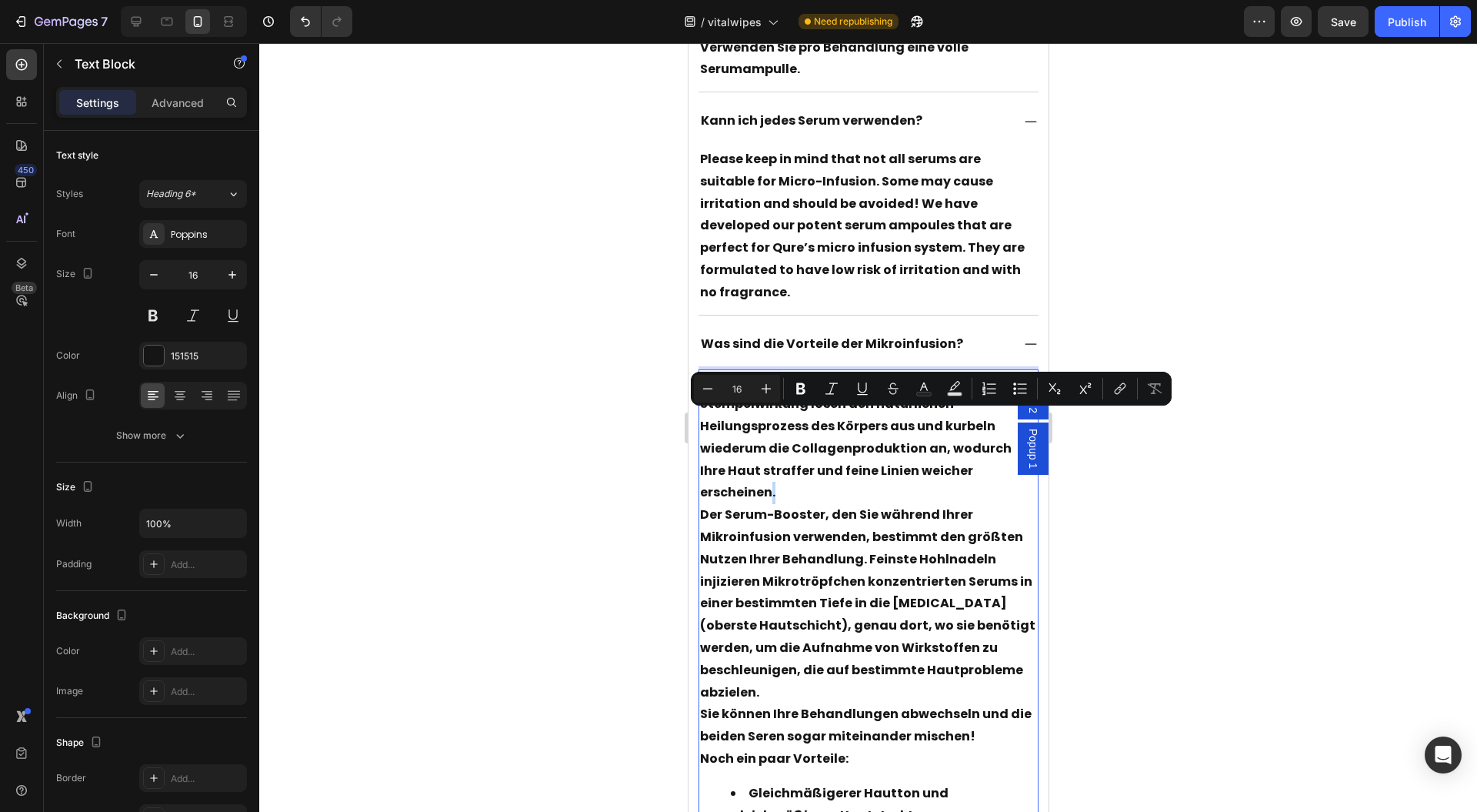
click at [984, 428] on p "Die Nadeln des Mikroinfusionsgeräts und die Stempelwirkung lösen den natürliche…" at bounding box center [868, 437] width 338 height 133
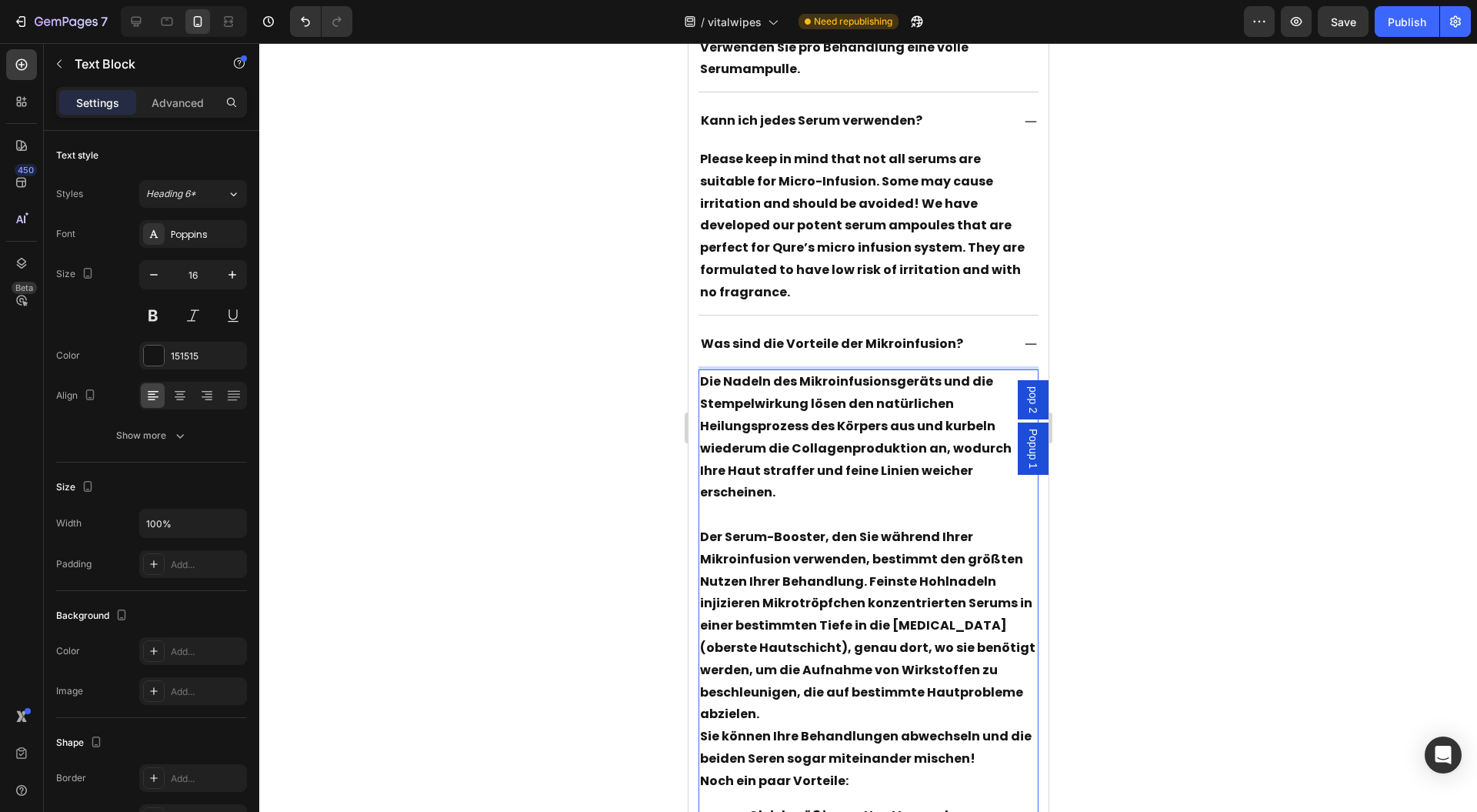
scroll to position [16449, 0]
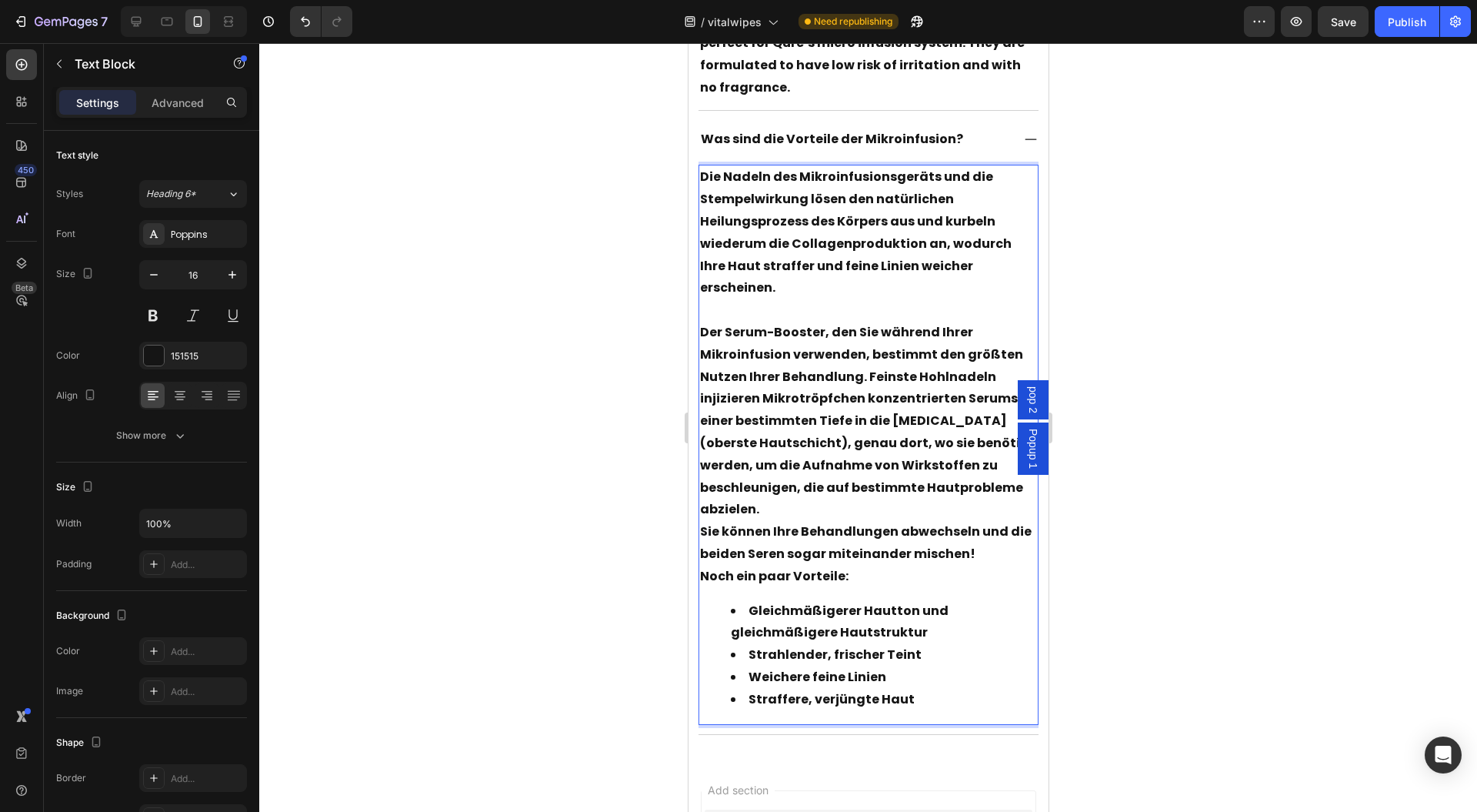
click at [725, 600] on ul "Gleichmäßigerer Hautton und gleichmäßigere Hautstruktur Strahlender, frischer T…" at bounding box center [868, 655] width 338 height 111
click at [724, 600] on ul "Gleichmäßigerer Hautton und gleichmäßigere Hautstruktur Strahlender, frischer T…" at bounding box center [868, 655] width 338 height 111
click at [748, 622] on li "gleichmäßigere Hautstruktur" at bounding box center [883, 633] width 307 height 22
click at [1419, 514] on div at bounding box center [868, 427] width 1218 height 769
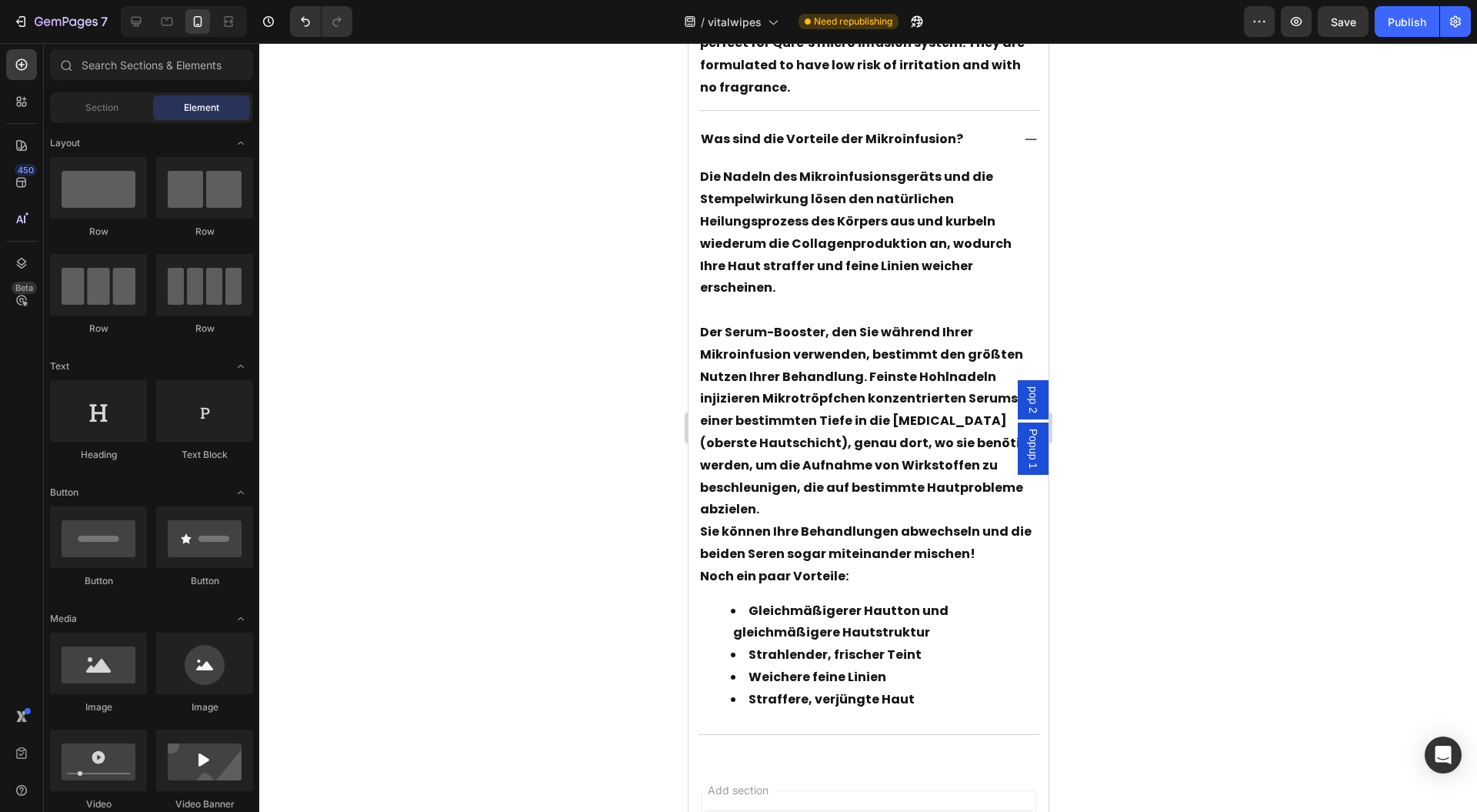
drag, startPoint x: 1416, startPoint y: 25, endPoint x: 1339, endPoint y: 78, distance: 93.9
click at [1416, 25] on div "Publish" at bounding box center [1407, 22] width 38 height 16
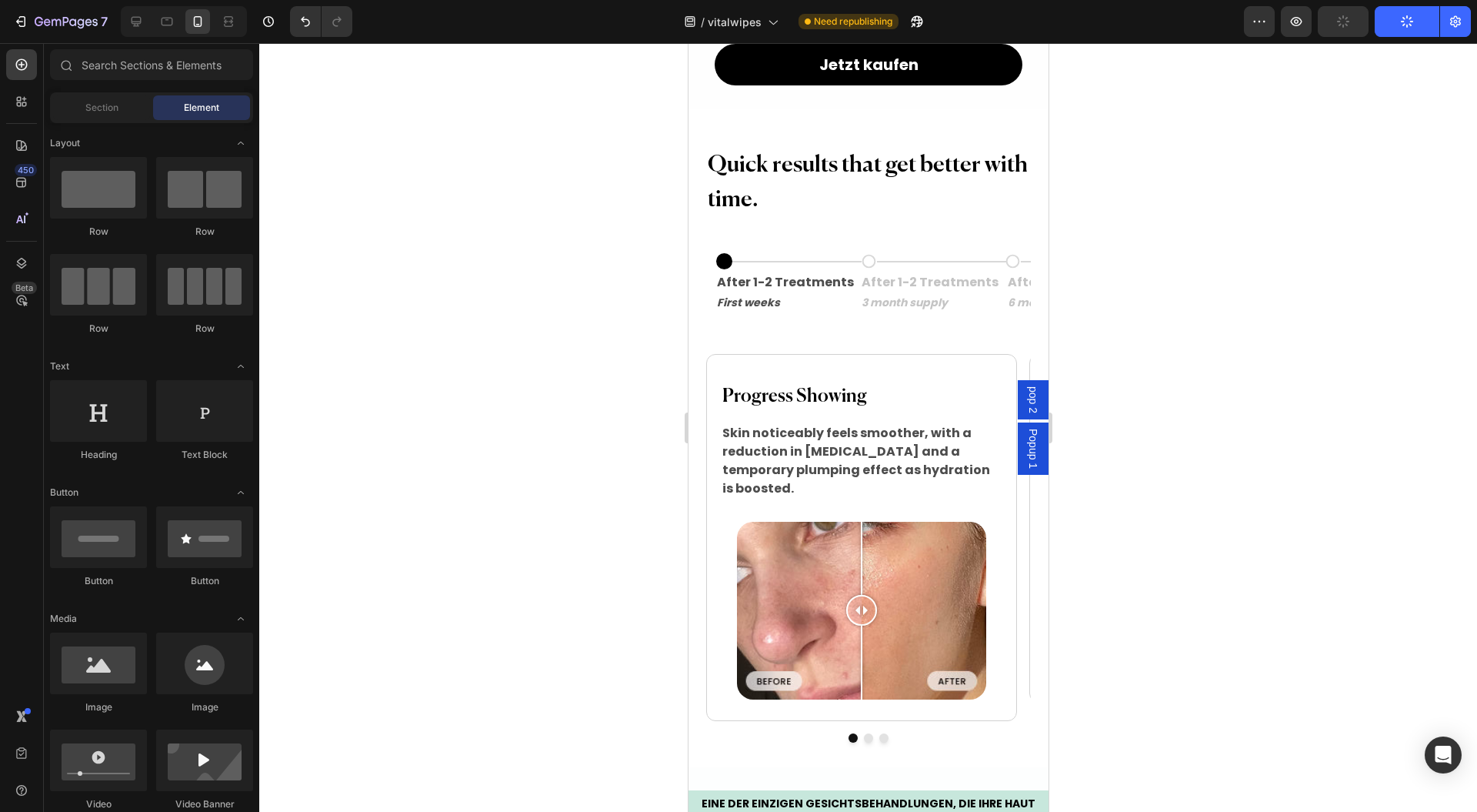
scroll to position [2154, 0]
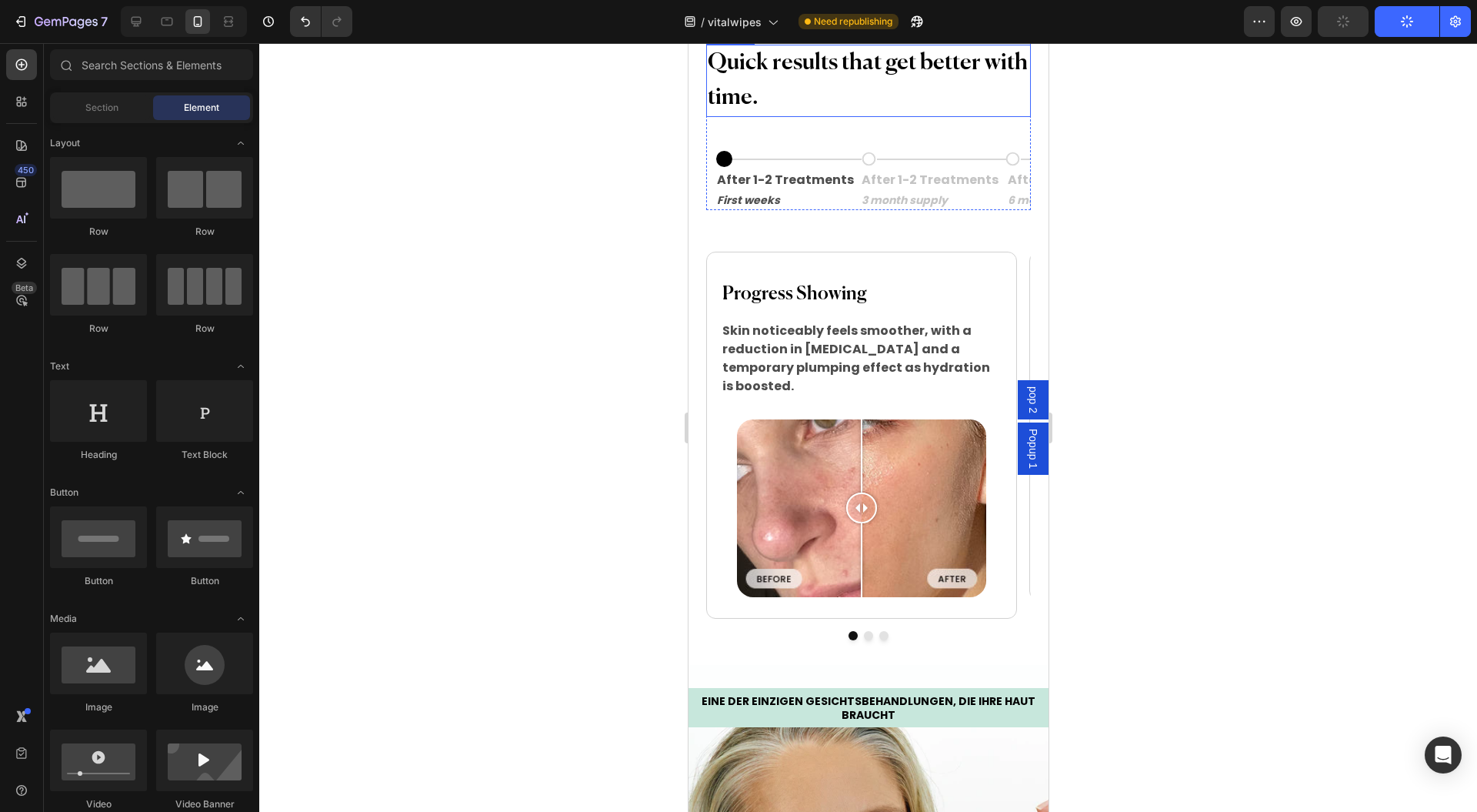
click at [786, 117] on h2 "Quick results that get better with time." at bounding box center [868, 81] width 324 height 72
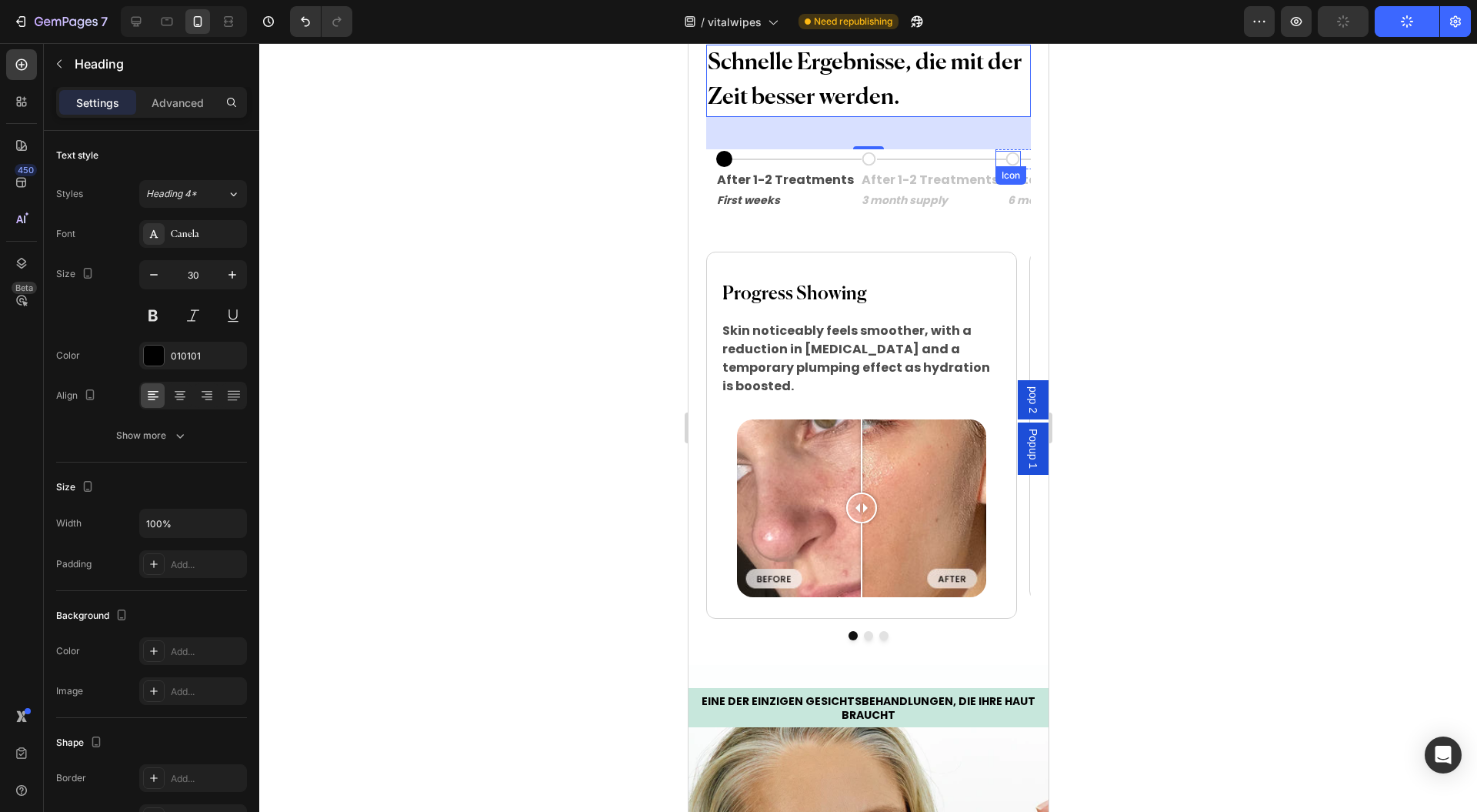
click at [1005, 185] on div "Icon" at bounding box center [1010, 175] width 31 height 18
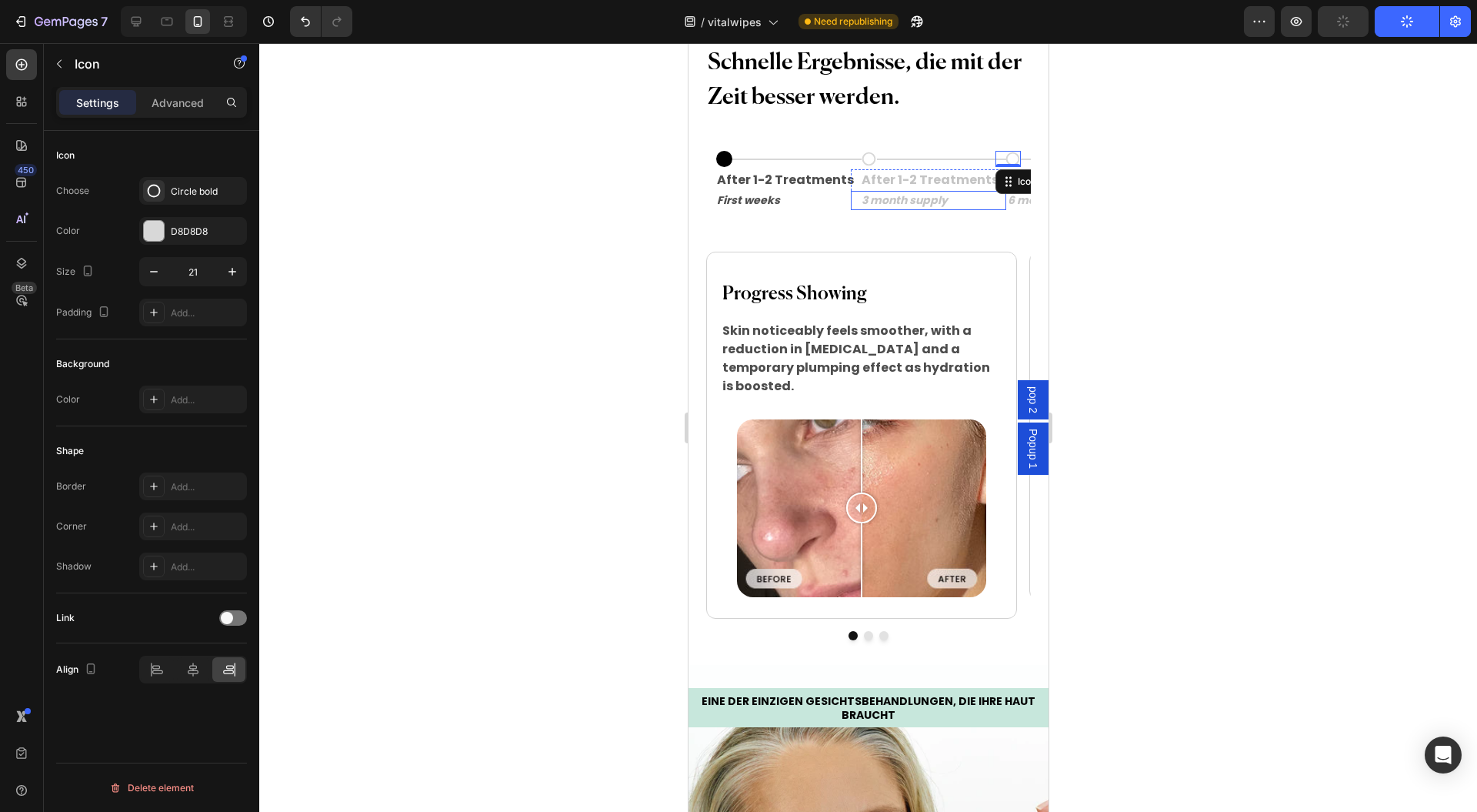
click at [943, 209] on p "3 month supply" at bounding box center [932, 200] width 143 height 16
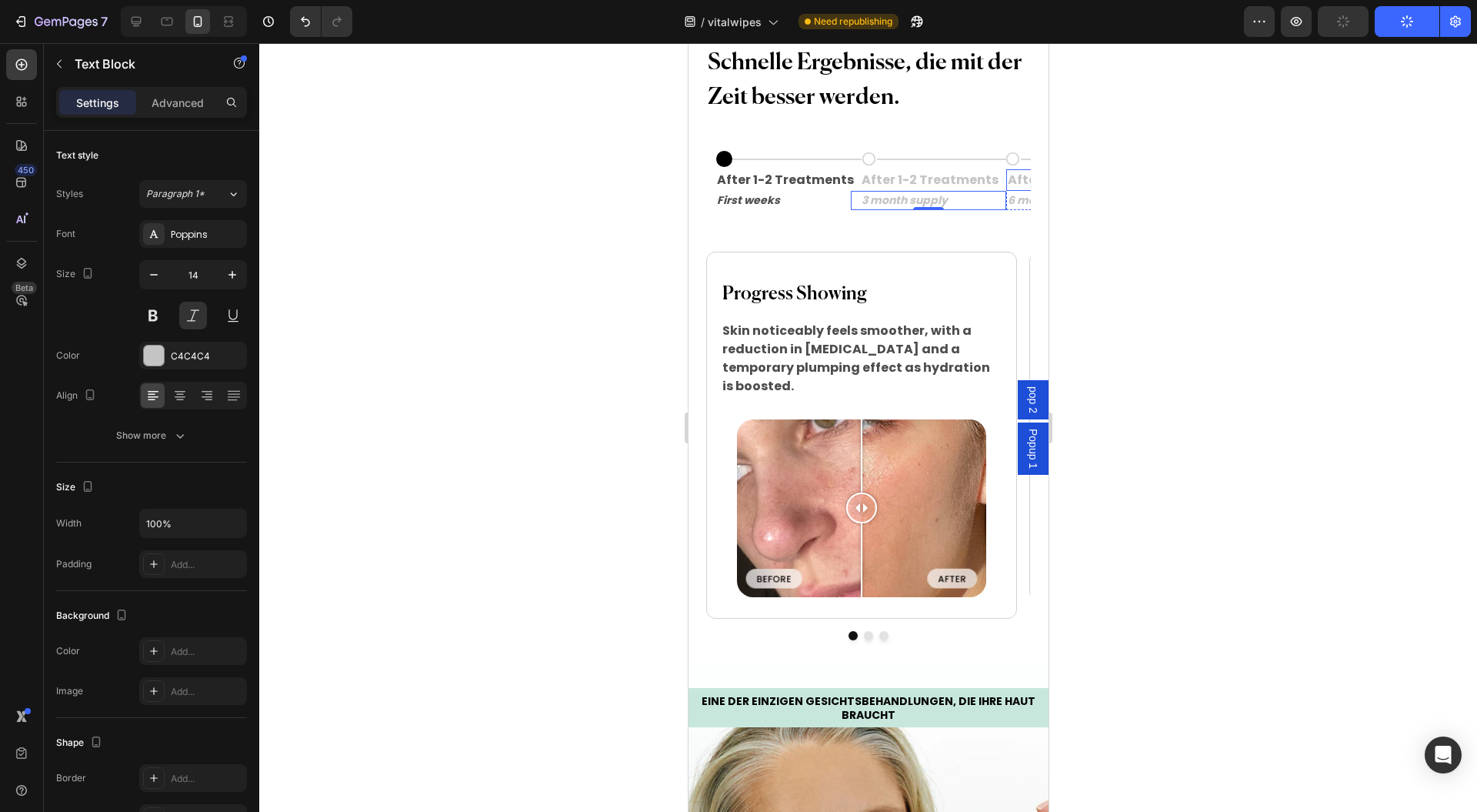
click at [1007, 189] on p "After 12 Treatments" at bounding box center [1083, 180] width 152 height 18
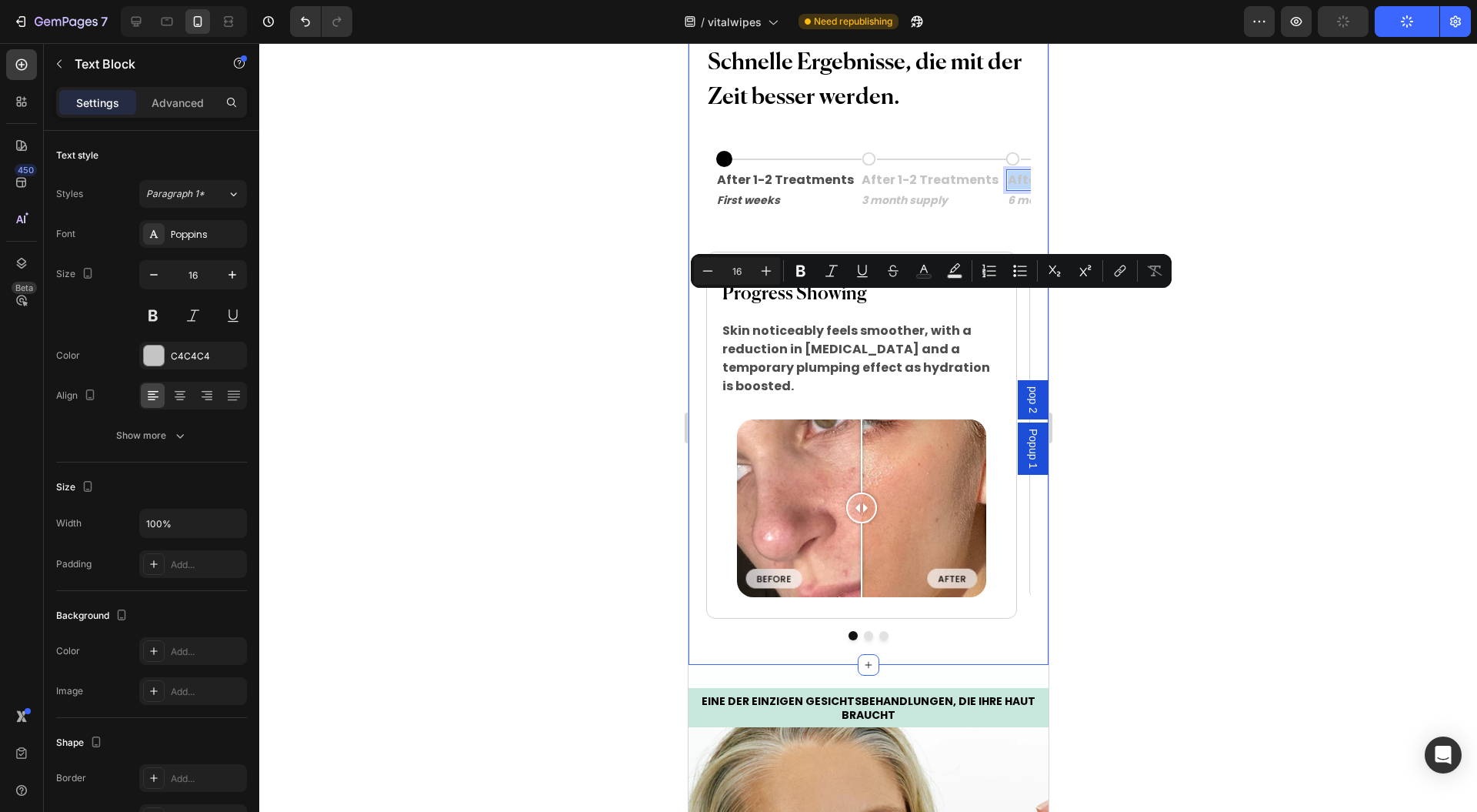
scroll to position [0, 149]
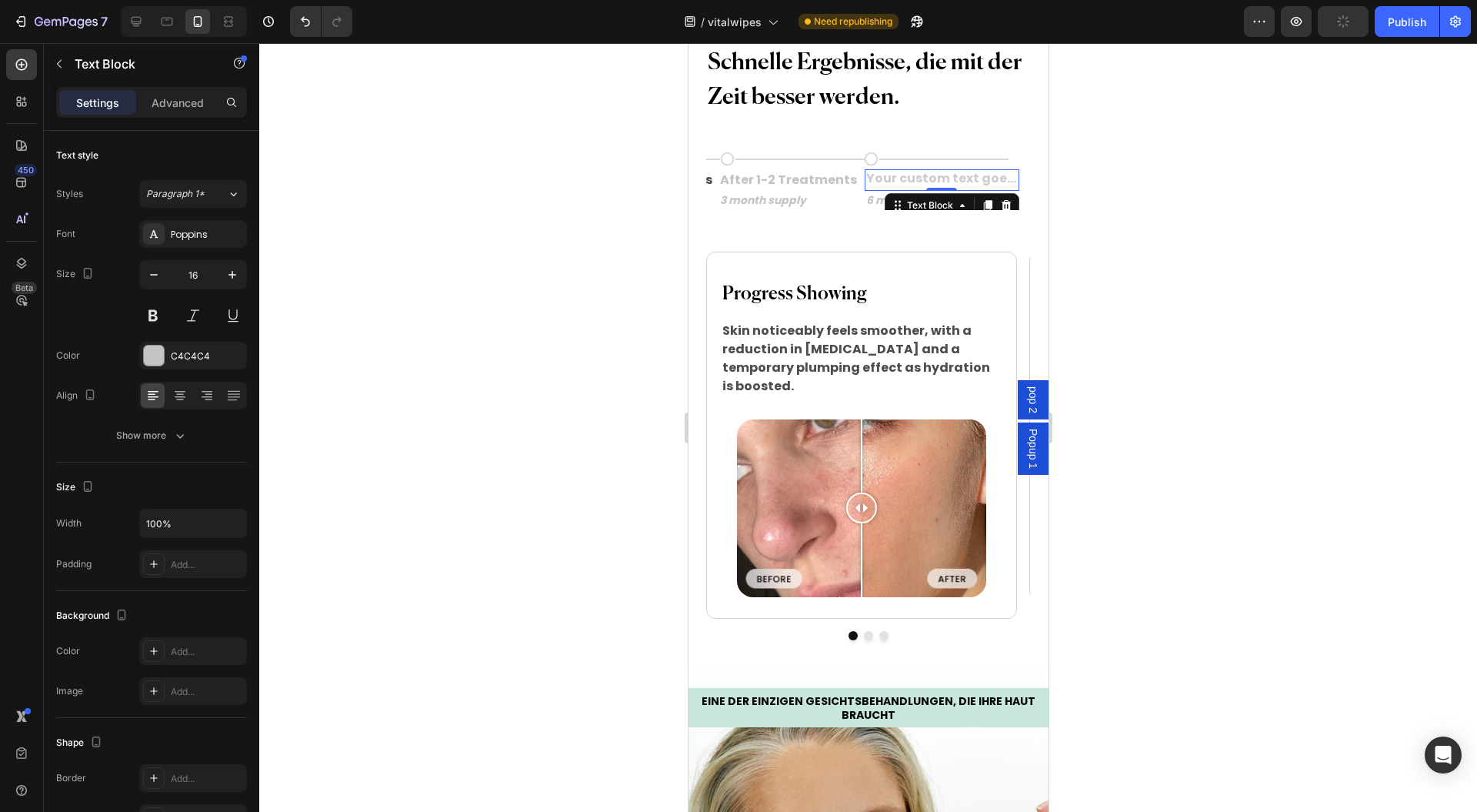
click at [955, 189] on p "Rich Text Editor. Editing area: main" at bounding box center [942, 180] width 152 height 18
click at [866, 209] on p "6 month supply" at bounding box center [942, 200] width 152 height 16
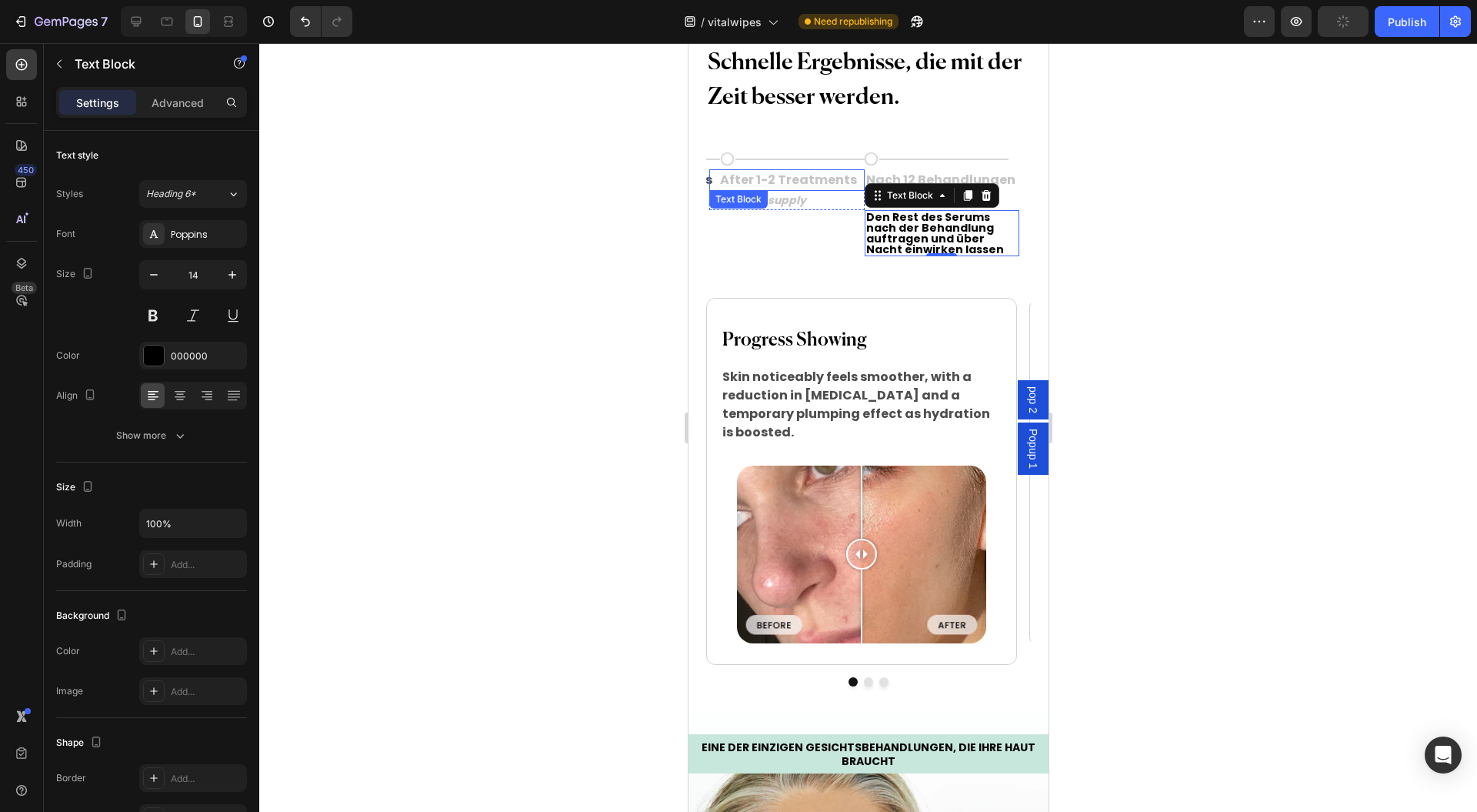
click at [788, 189] on p "After 1-2 Treatments" at bounding box center [790, 180] width 143 height 18
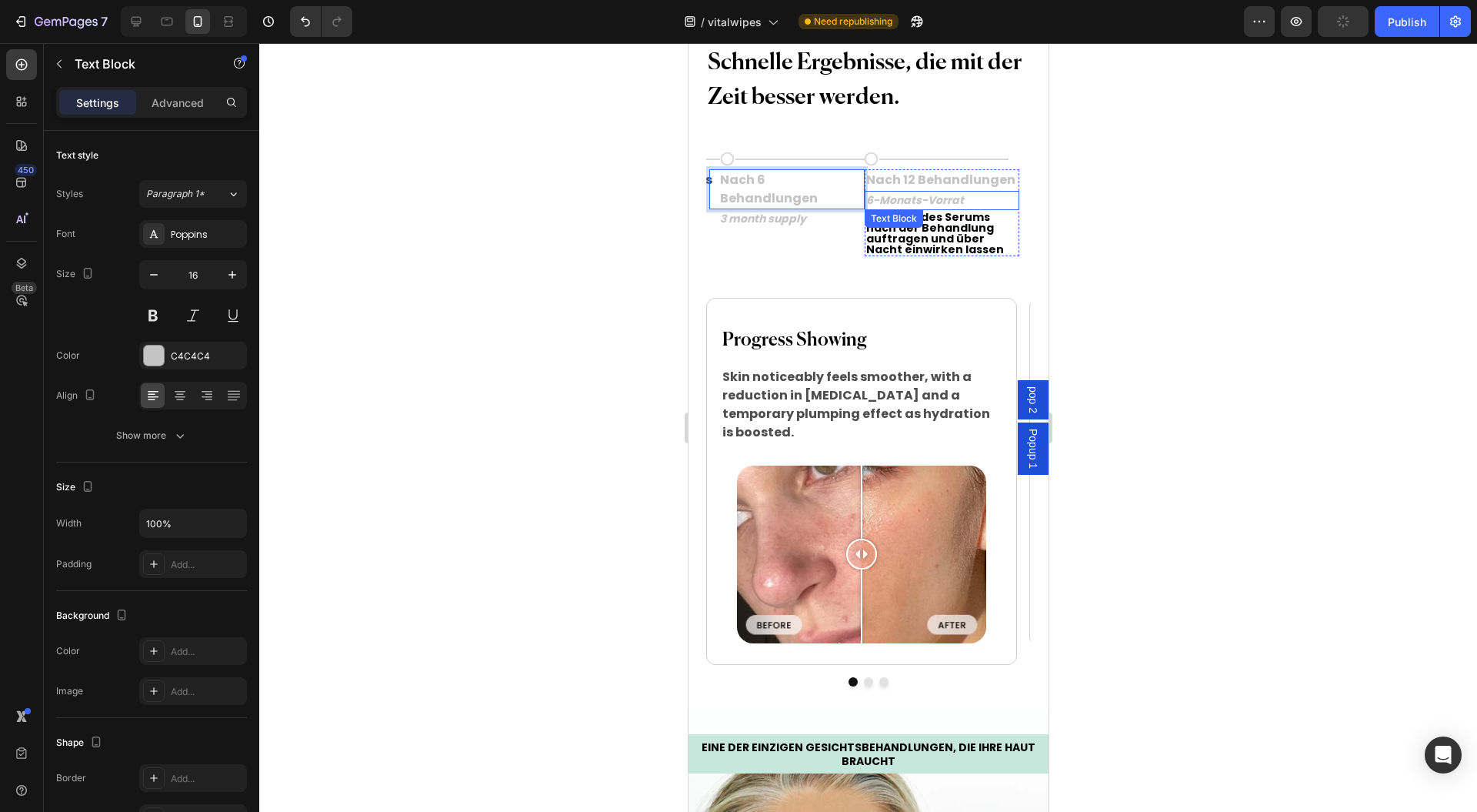
click at [948, 255] on p "Den Rest des Serums nach der Behandlung auftragen und über Nacht einwirken lass…" at bounding box center [942, 233] width 152 height 43
click at [980, 202] on icon at bounding box center [986, 195] width 12 height 12
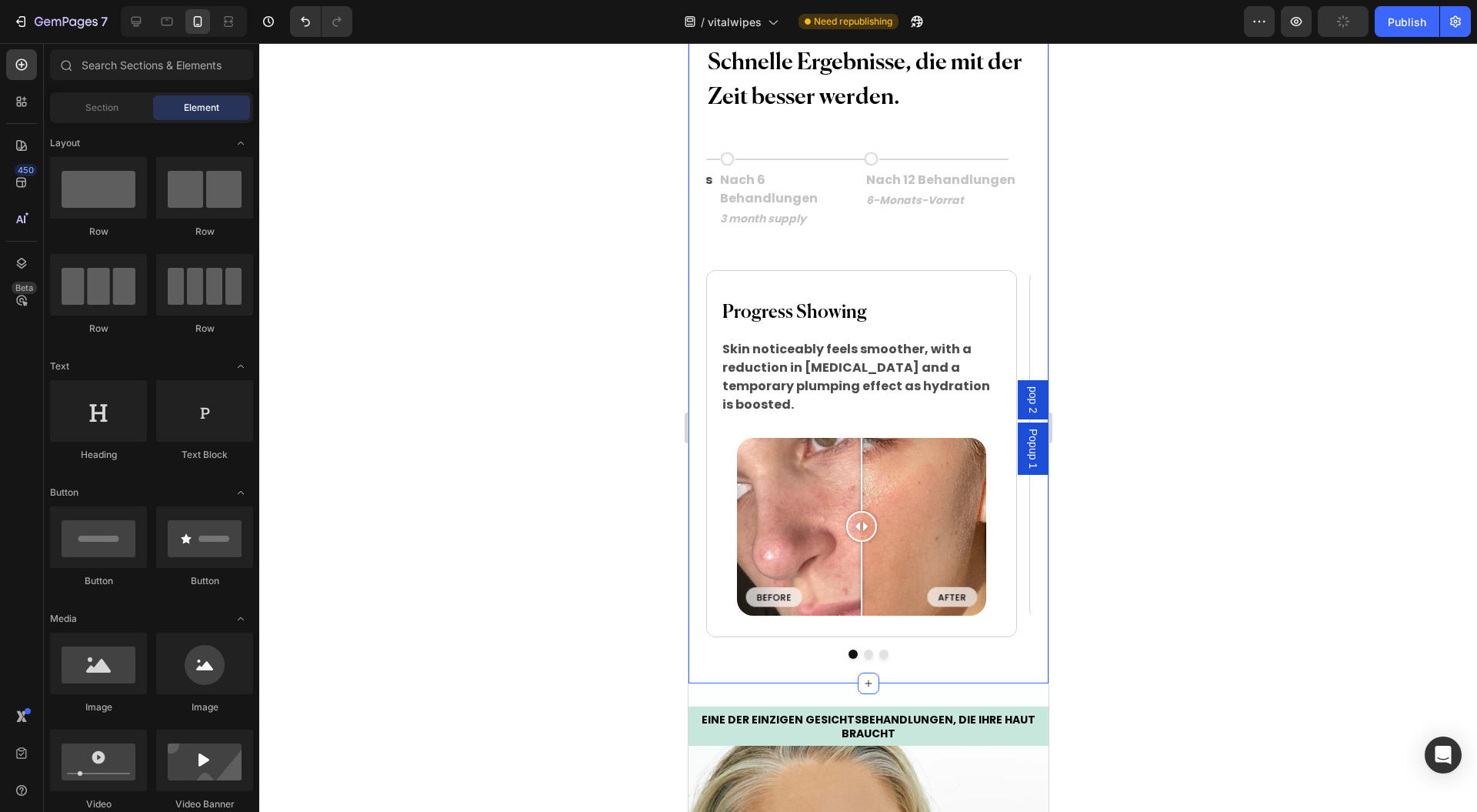
click at [749, 227] on p "3 month supply" at bounding box center [790, 219] width 143 height 16
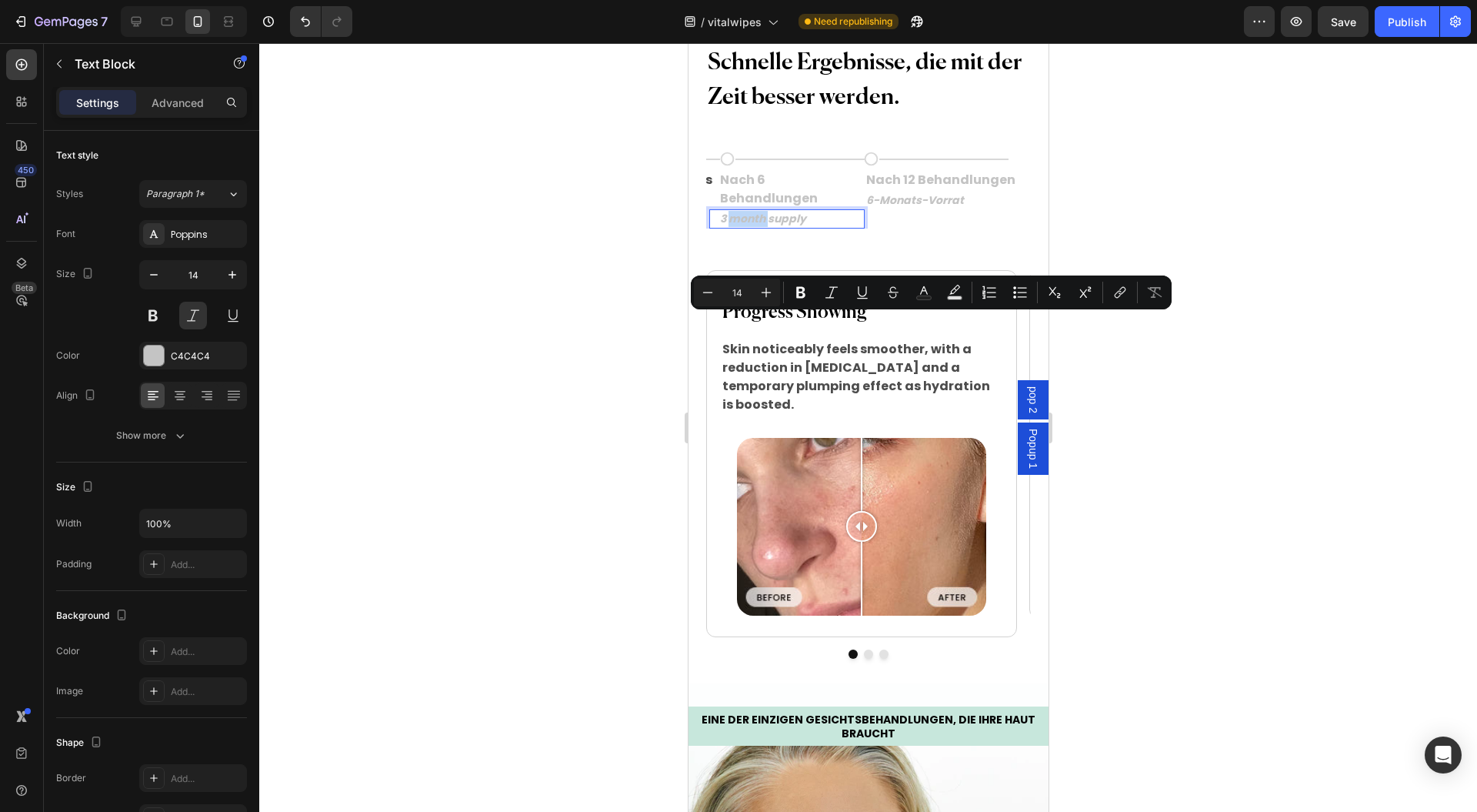
click at [770, 227] on p "3 month supply" at bounding box center [790, 219] width 143 height 16
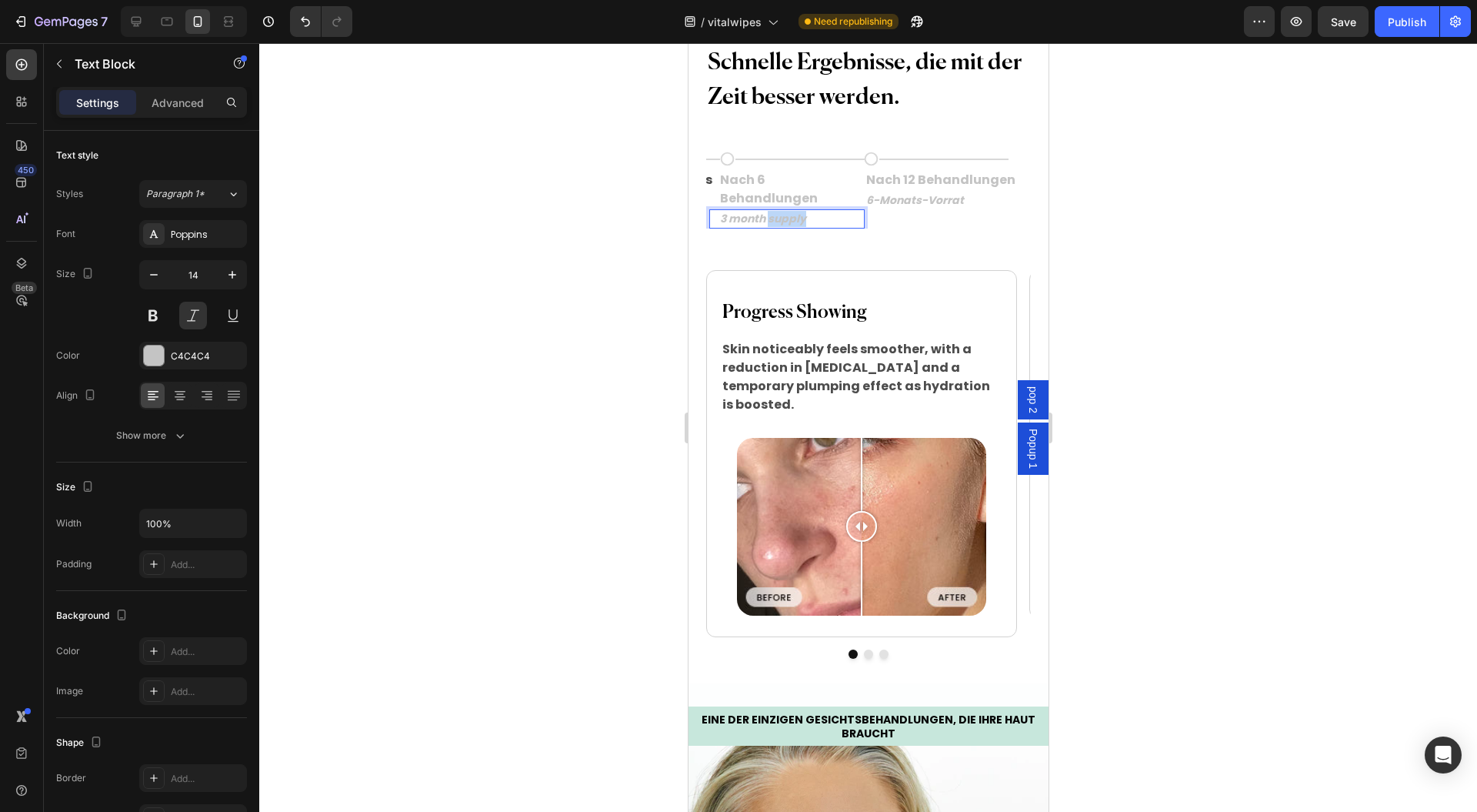
click at [770, 227] on p "3 month supply" at bounding box center [790, 219] width 143 height 16
click at [816, 347] on div "Schnelle Ergebnisse, die mit der Zeit besser werden. Heading Icon Title Line Ro…" at bounding box center [868, 345] width 360 height 629
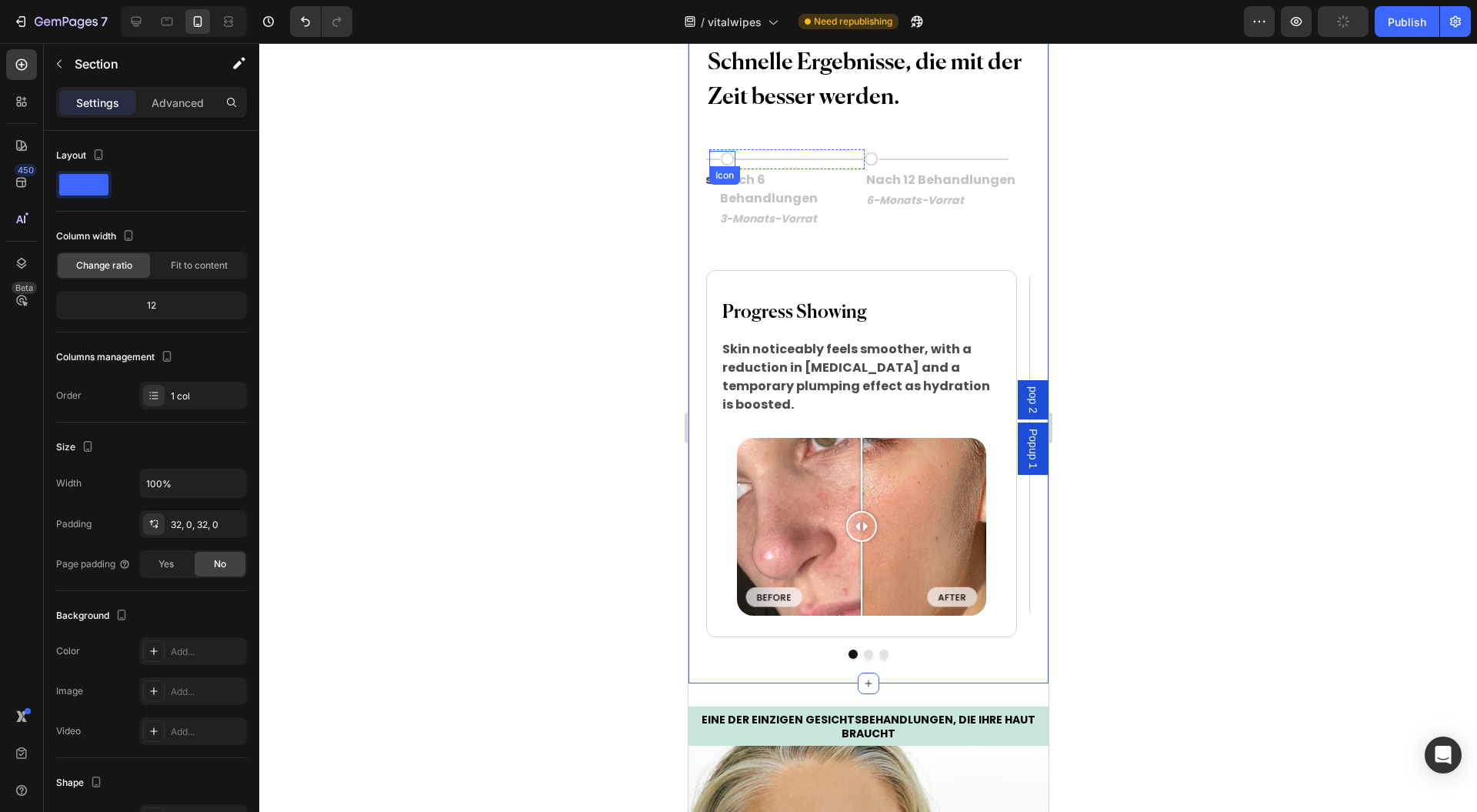
click at [709, 167] on div "Icon" at bounding box center [722, 159] width 26 height 16
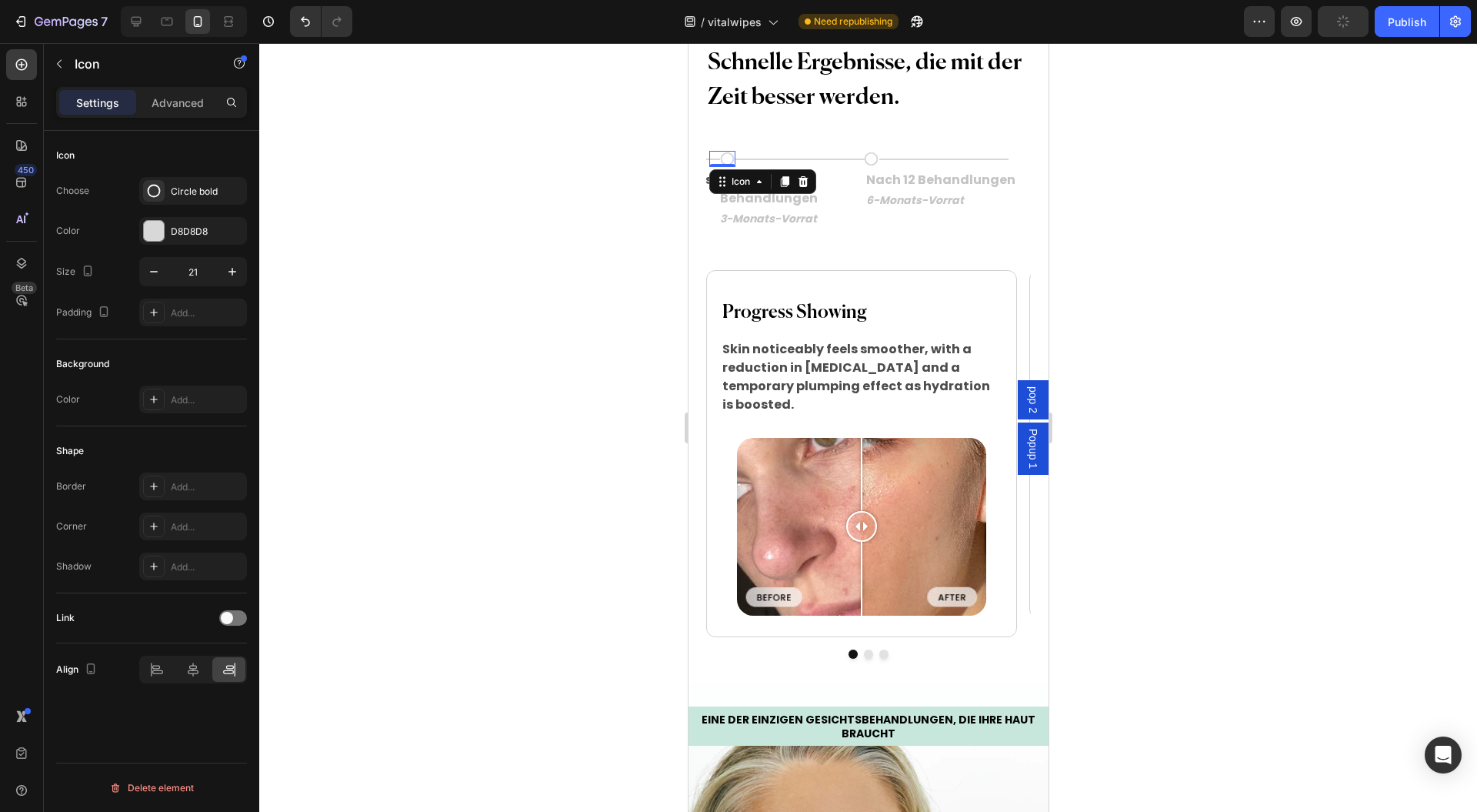
click at [866, 209] on p "6-Monats-Vorrat" at bounding box center [942, 200] width 152 height 16
click at [846, 227] on p "3-Monats-Vorrat" at bounding box center [790, 219] width 143 height 16
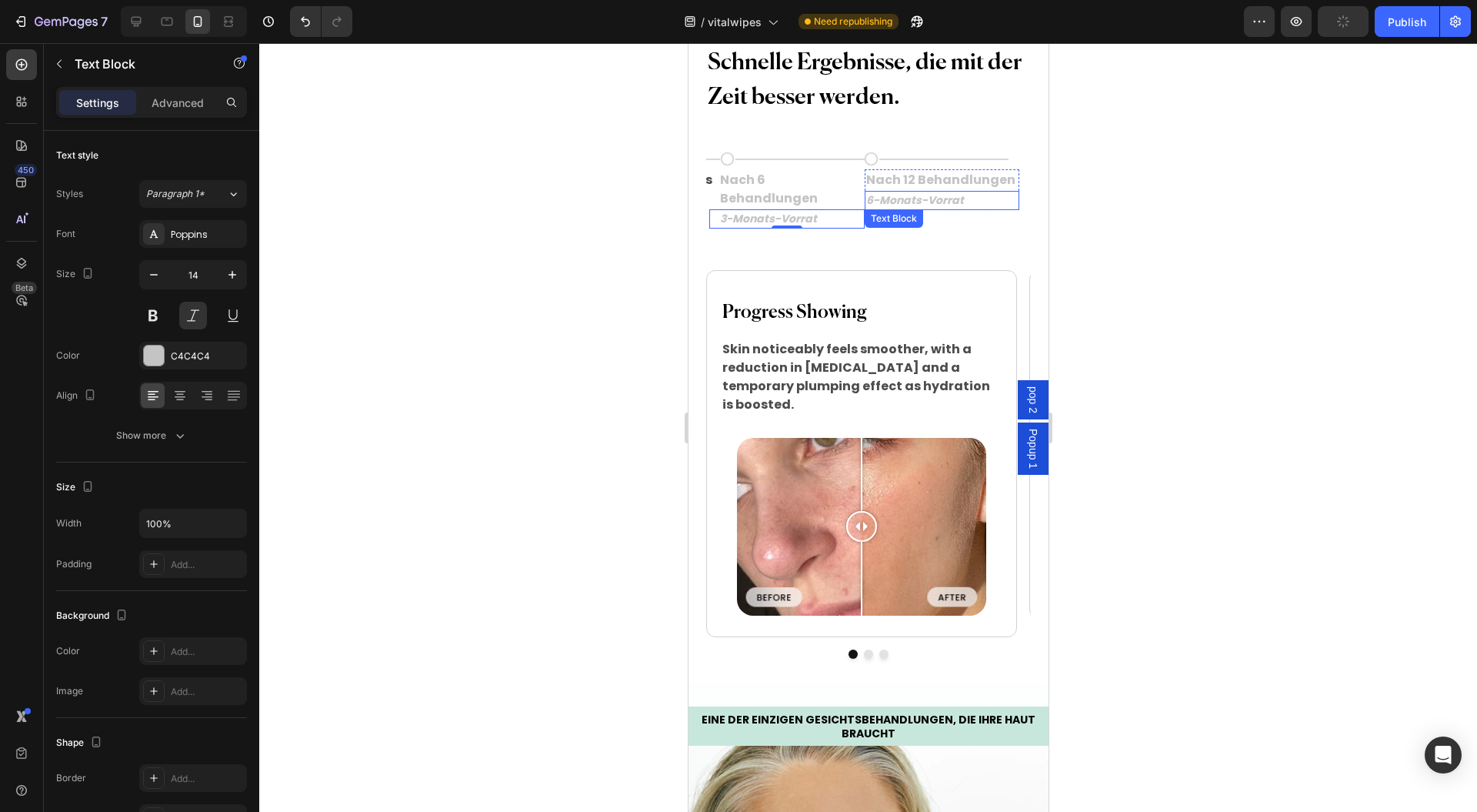
click at [864, 210] on div "6-Monats-Vorrat" at bounding box center [941, 200] width 155 height 19
click at [840, 208] on p "Nach 6 Behandlungen" at bounding box center [790, 189] width 143 height 37
click at [748, 231] on div "Text Block" at bounding box center [754, 224] width 52 height 14
click at [745, 231] on div "Text Block" at bounding box center [754, 224] width 52 height 14
click at [864, 166] on icon at bounding box center [871, 159] width 14 height 14
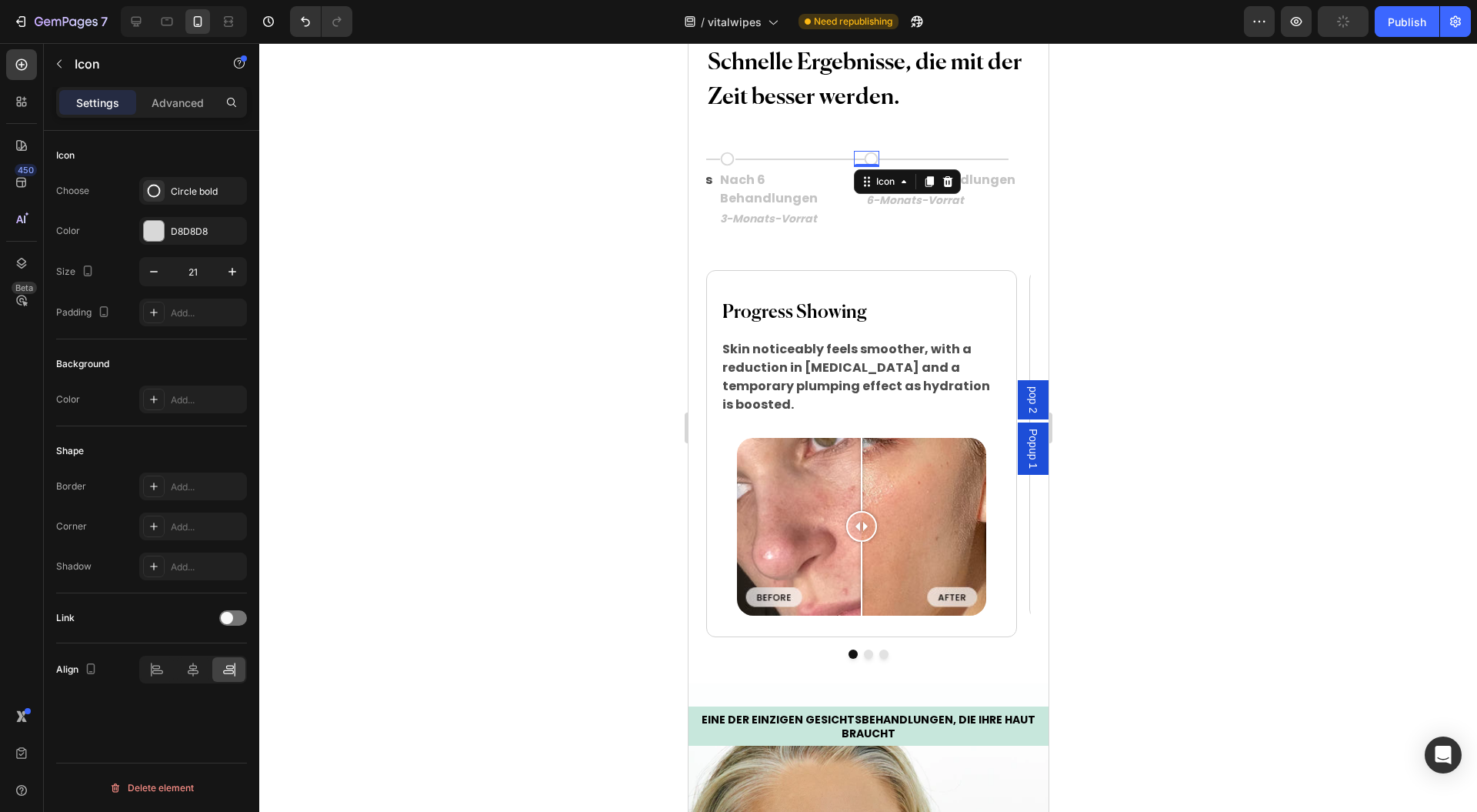
click at [874, 182] on div "Icon" at bounding box center [885, 182] width 25 height 0
click at [873, 222] on div "Row 2 cols" at bounding box center [886, 210] width 65 height 25
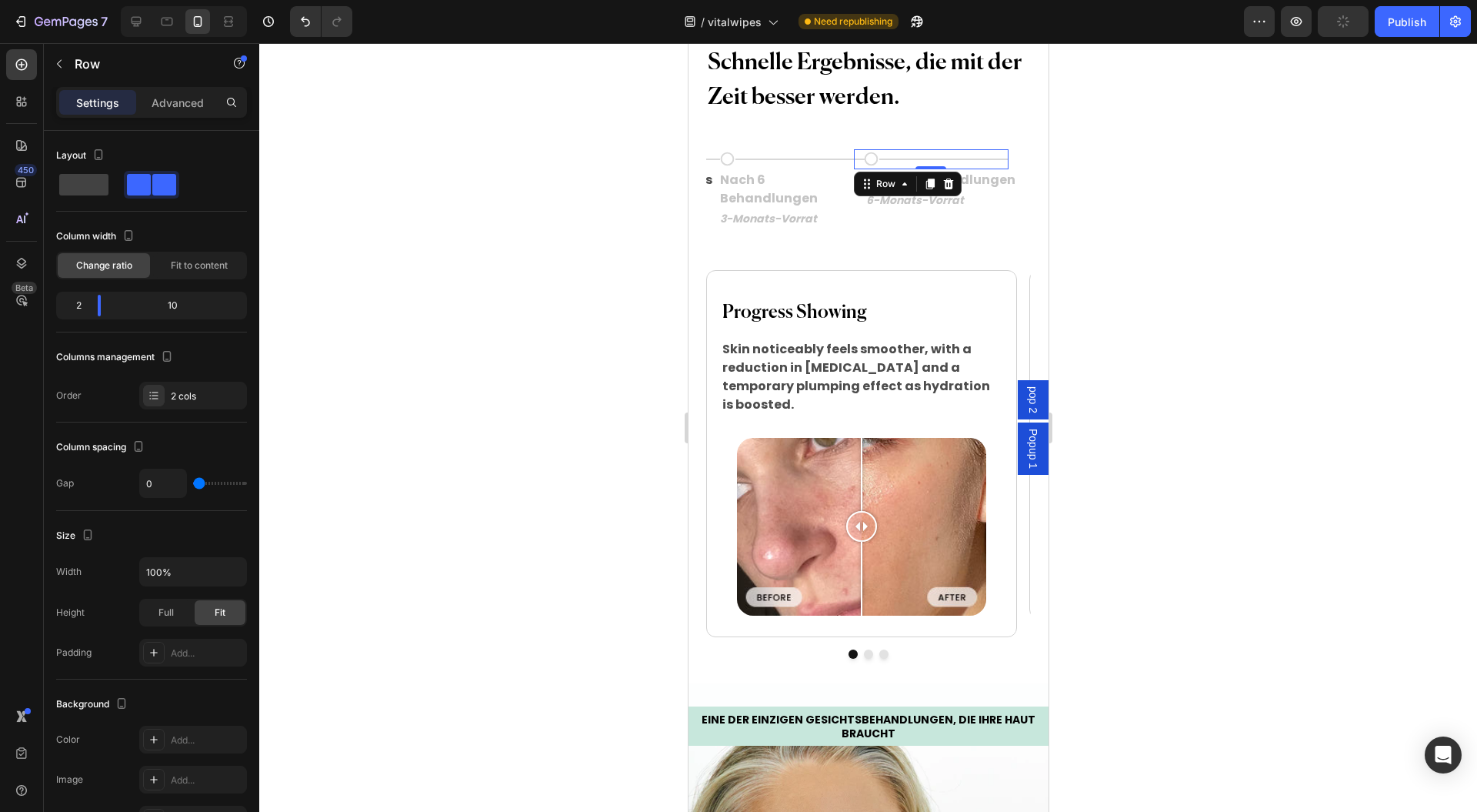
click at [873, 191] on div "Row" at bounding box center [885, 184] width 25 height 14
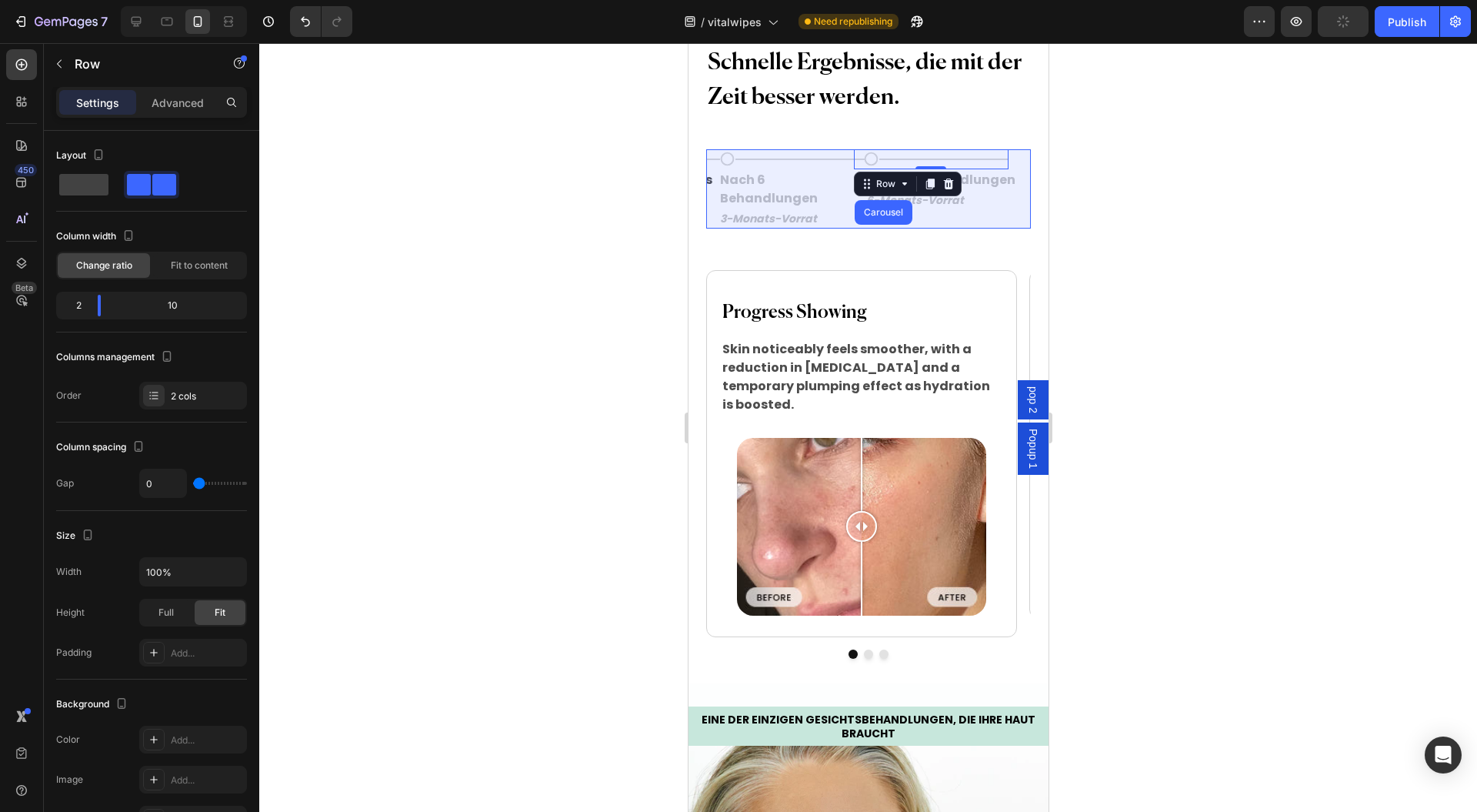
click at [866, 225] on div "Carousel" at bounding box center [883, 212] width 58 height 25
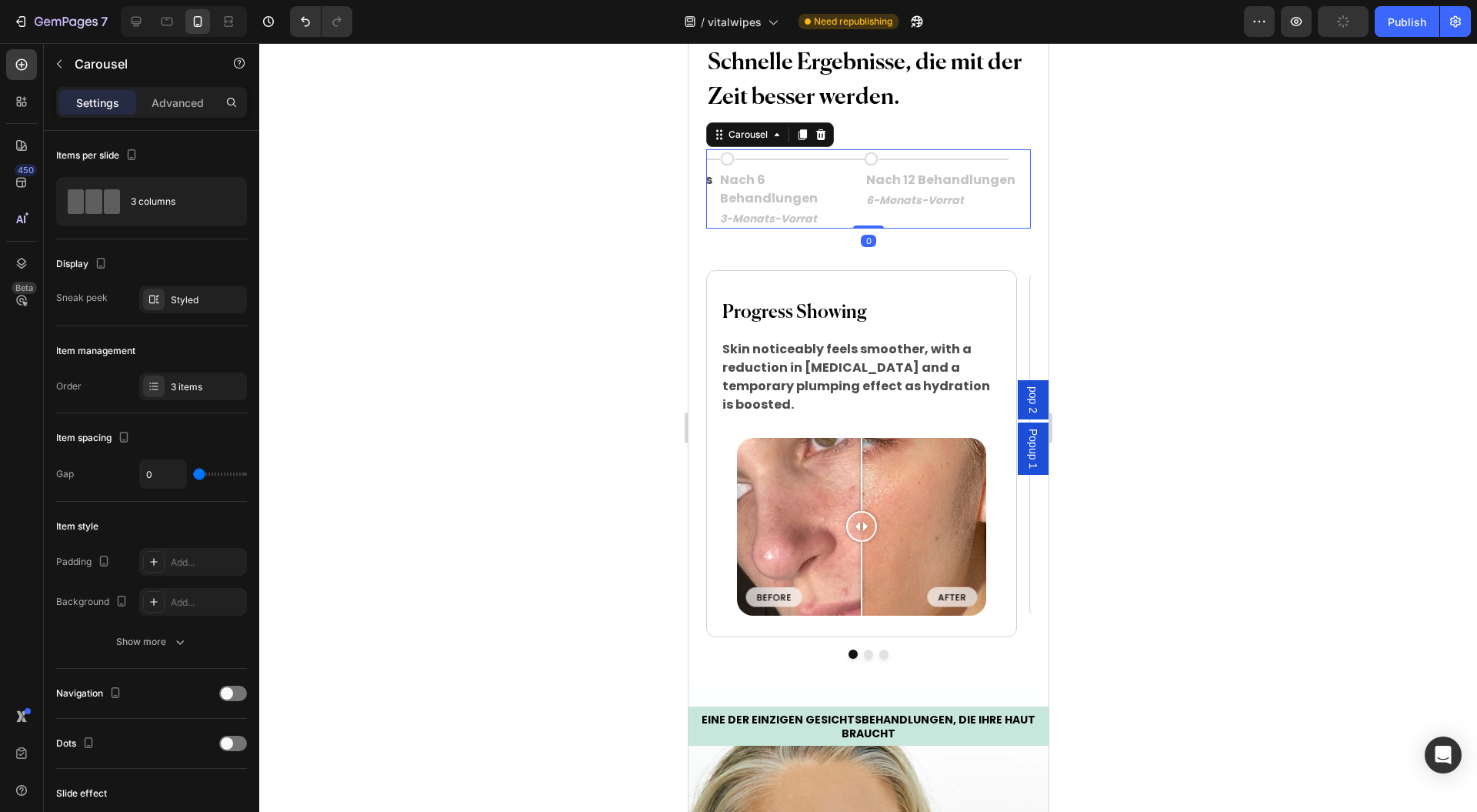
click at [182, 385] on div "3 items" at bounding box center [207, 387] width 72 height 14
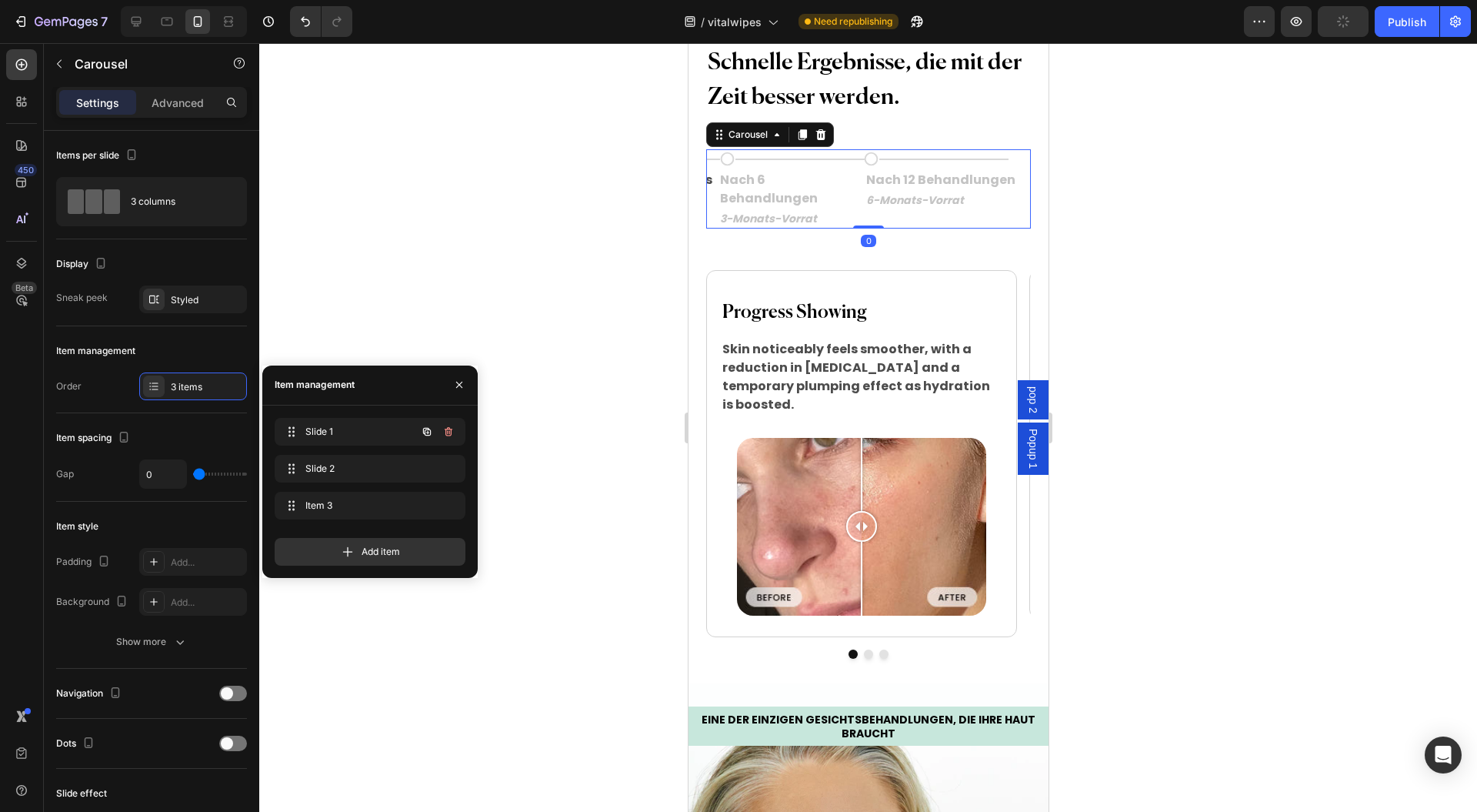
click at [383, 432] on span "Slide 1" at bounding box center [348, 432] width 87 height 14
click at [369, 429] on span "Slide 1" at bounding box center [348, 432] width 87 height 14
click at [369, 429] on span "Slide 1" at bounding box center [359, 432] width 114 height 14
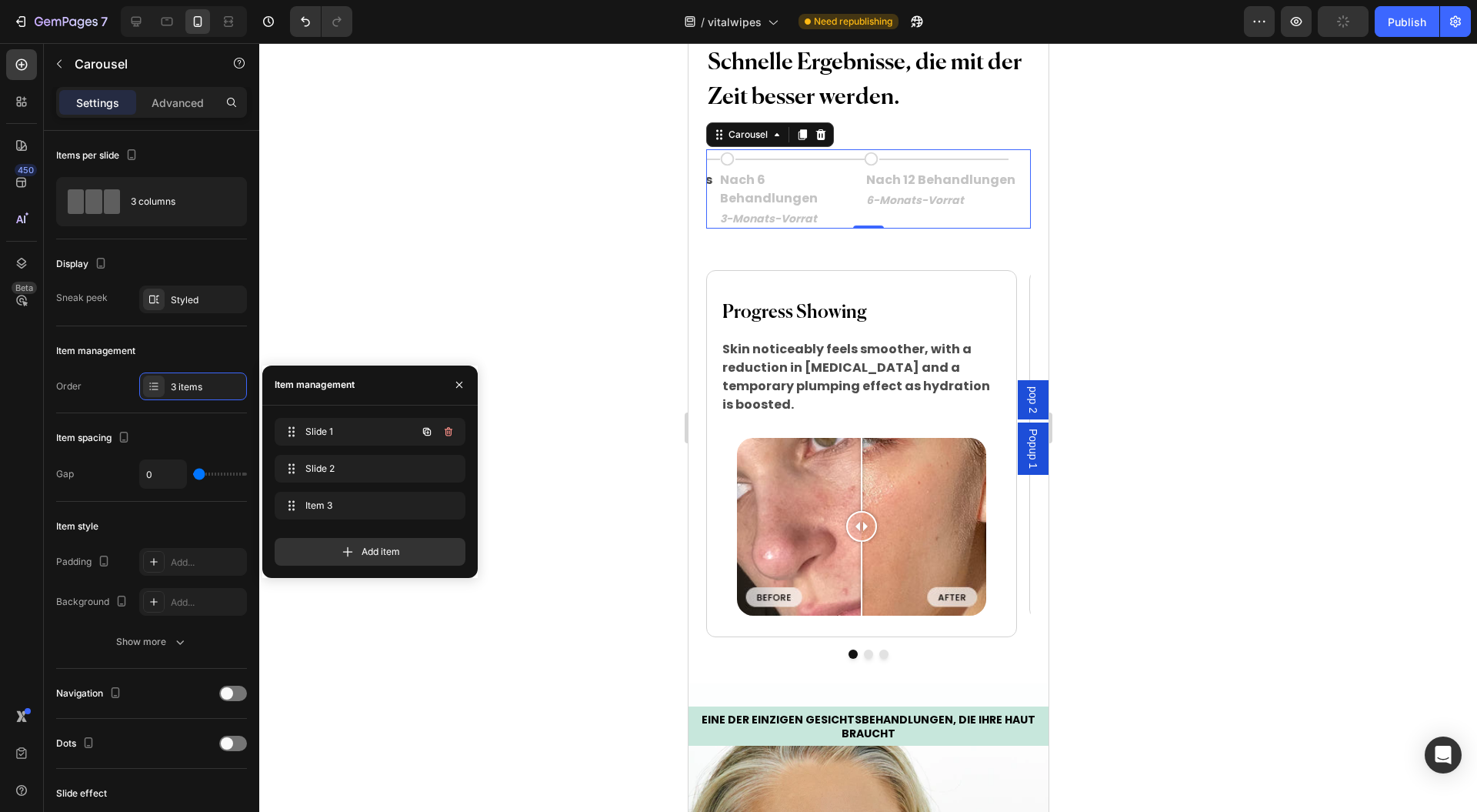
click at [372, 467] on span "Slide 2" at bounding box center [366, 469] width 123 height 14
click at [379, 432] on span "Slide 1" at bounding box center [366, 432] width 123 height 14
click at [379, 432] on span "Slide 1" at bounding box center [348, 432] width 87 height 14
click at [379, 432] on span "Slide 1" at bounding box center [359, 432] width 114 height 14
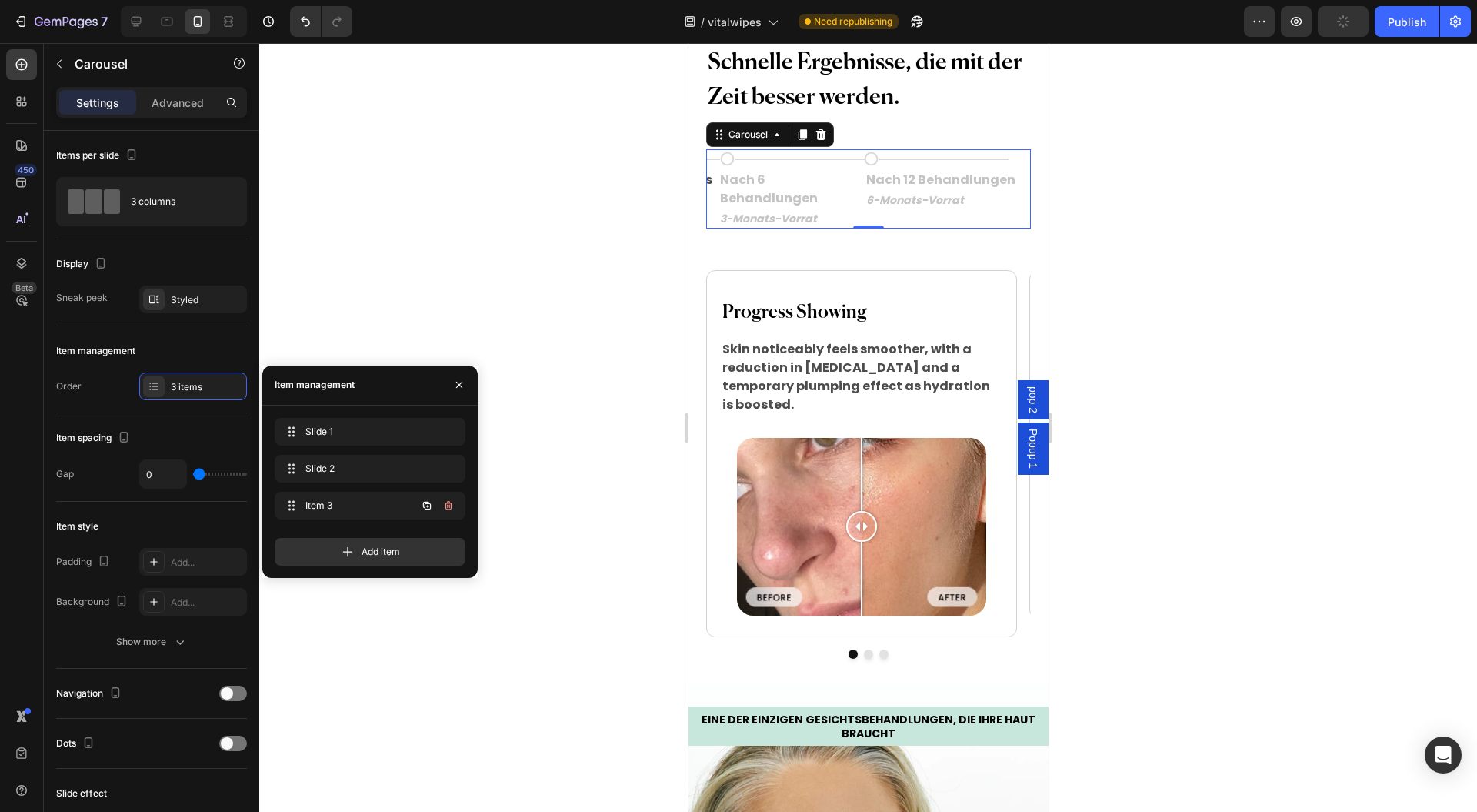
click at [369, 509] on span "Item 3" at bounding box center [348, 506] width 87 height 14
click at [366, 455] on div "Slide 2 Slide 2" at bounding box center [370, 469] width 191 height 28
click at [374, 429] on span "Slide 1" at bounding box center [359, 432] width 114 height 14
click at [374, 429] on span "Slide 1" at bounding box center [348, 432] width 87 height 14
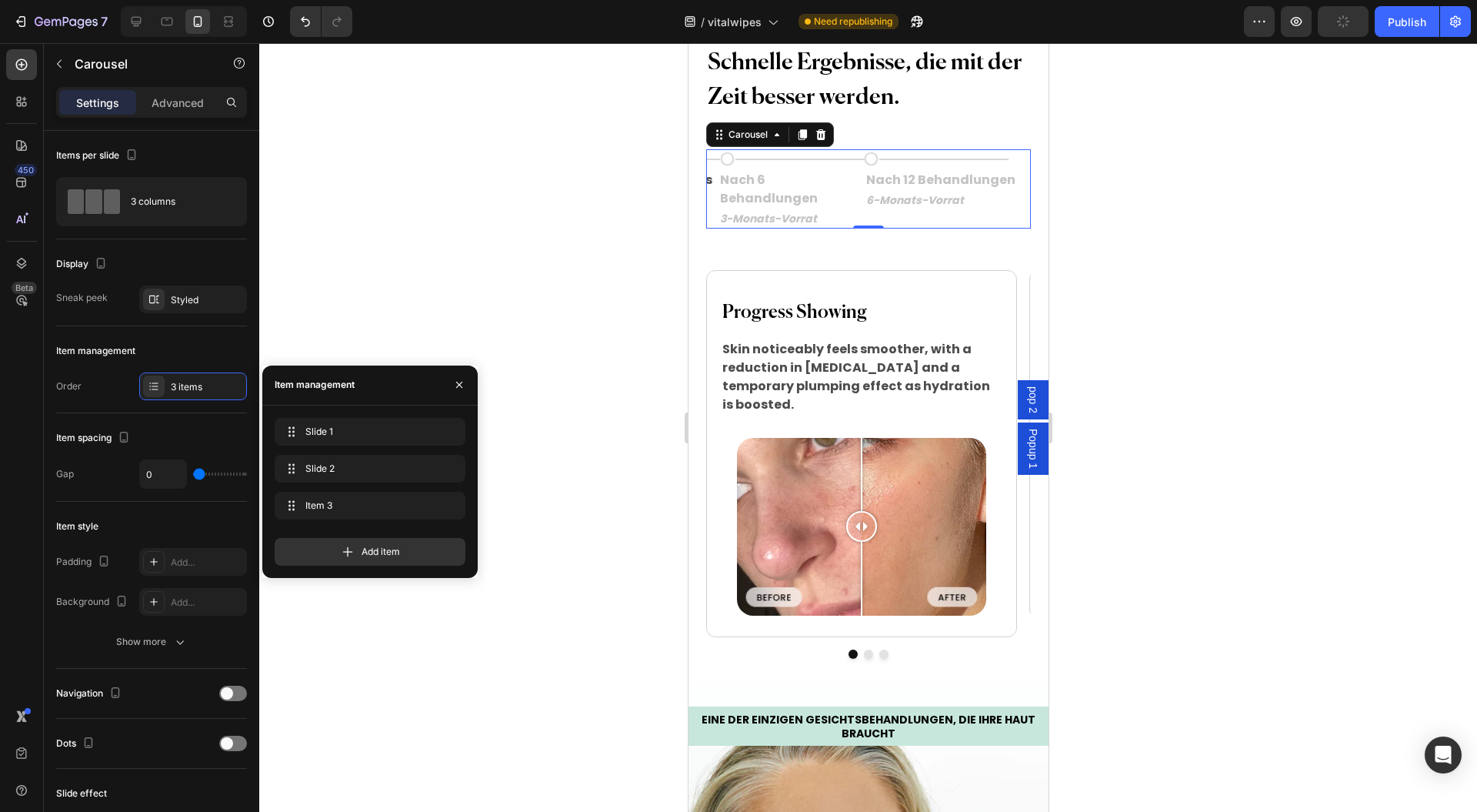
click at [571, 285] on div at bounding box center [868, 427] width 1218 height 769
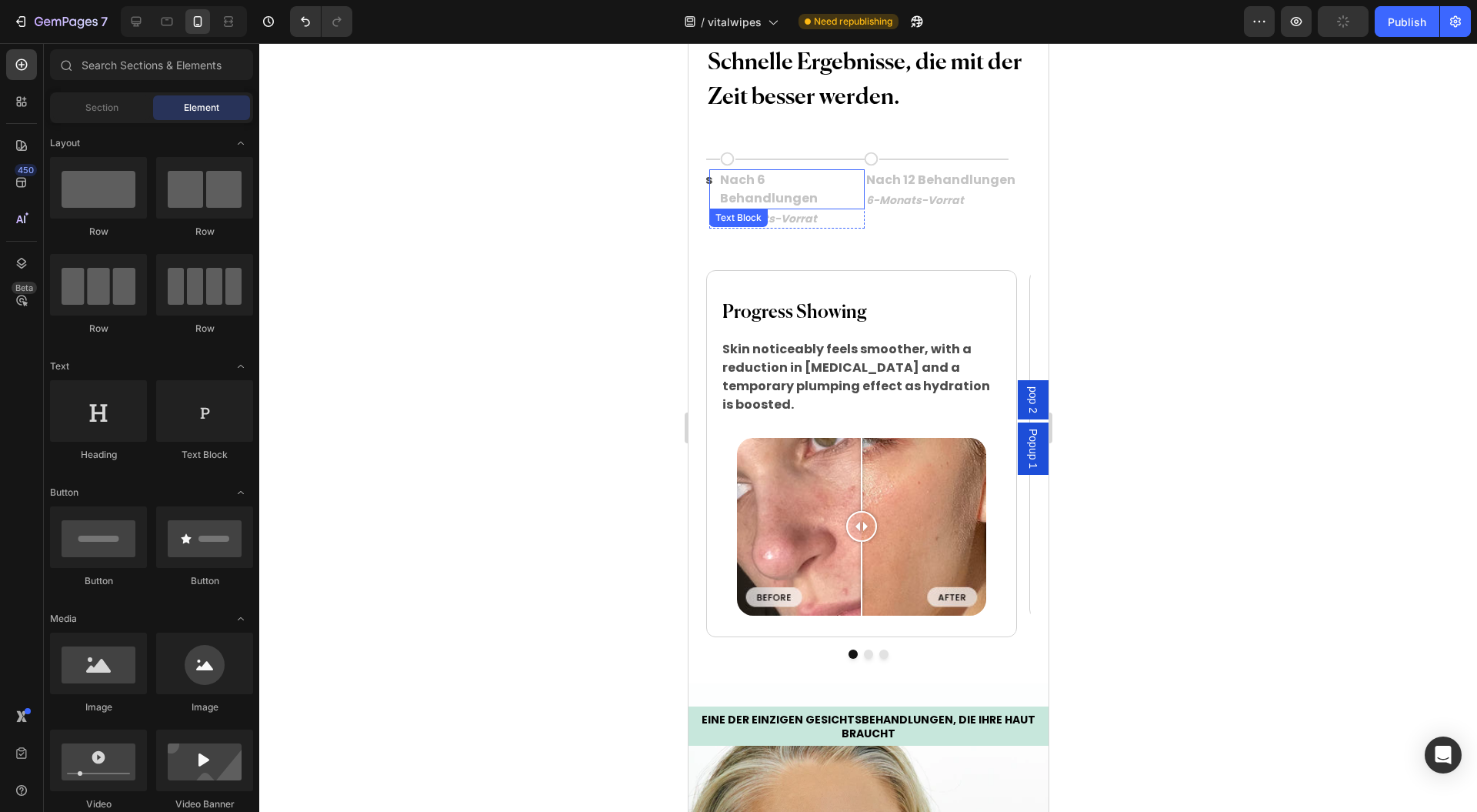
click at [709, 209] on div "Nach 6 Behandlungen Text Block" at bounding box center [786, 189] width 155 height 40
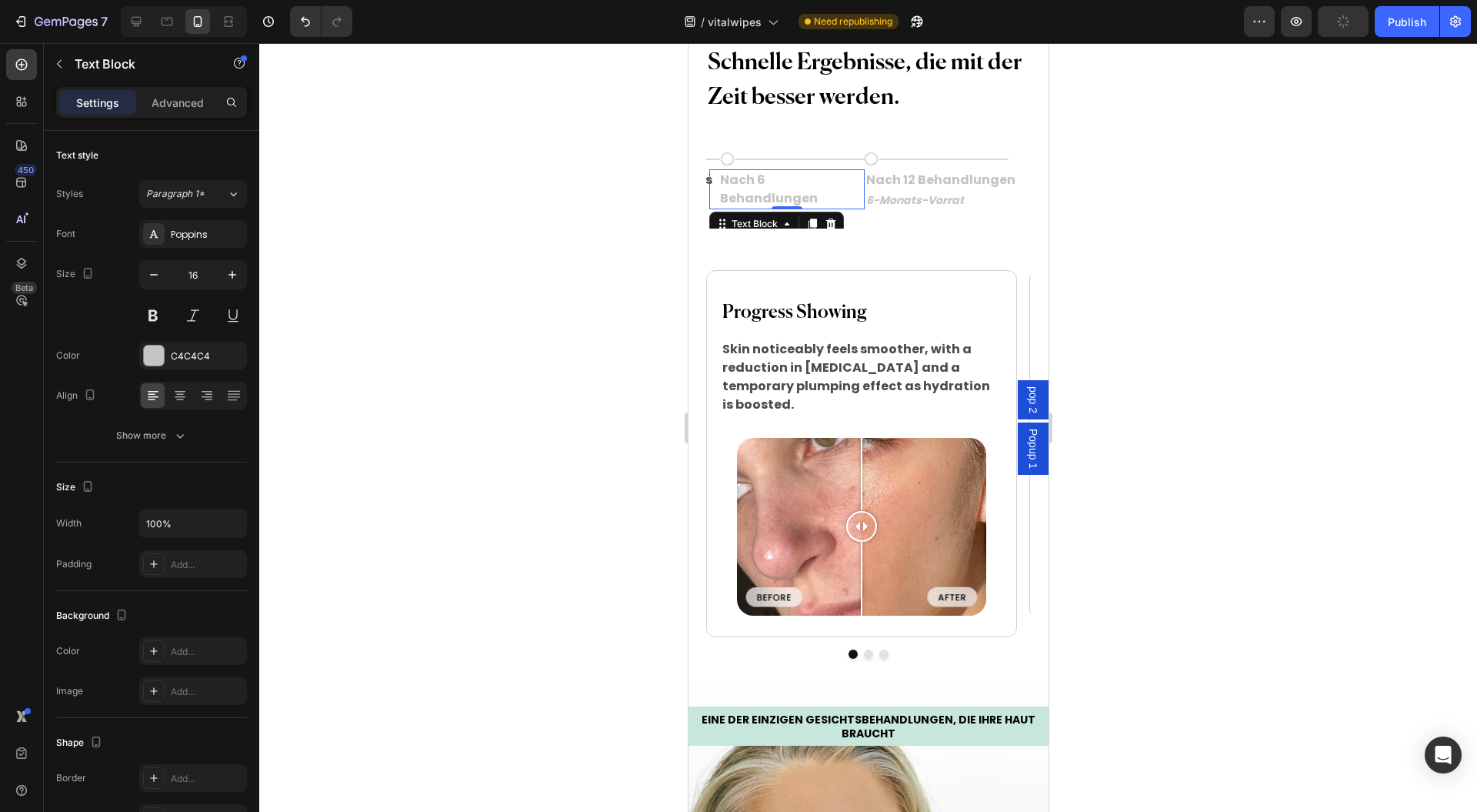
click at [1402, 25] on div "Publish" at bounding box center [1407, 22] width 38 height 16
click at [829, 328] on h2 "Progress Showing" at bounding box center [860, 312] width 281 height 31
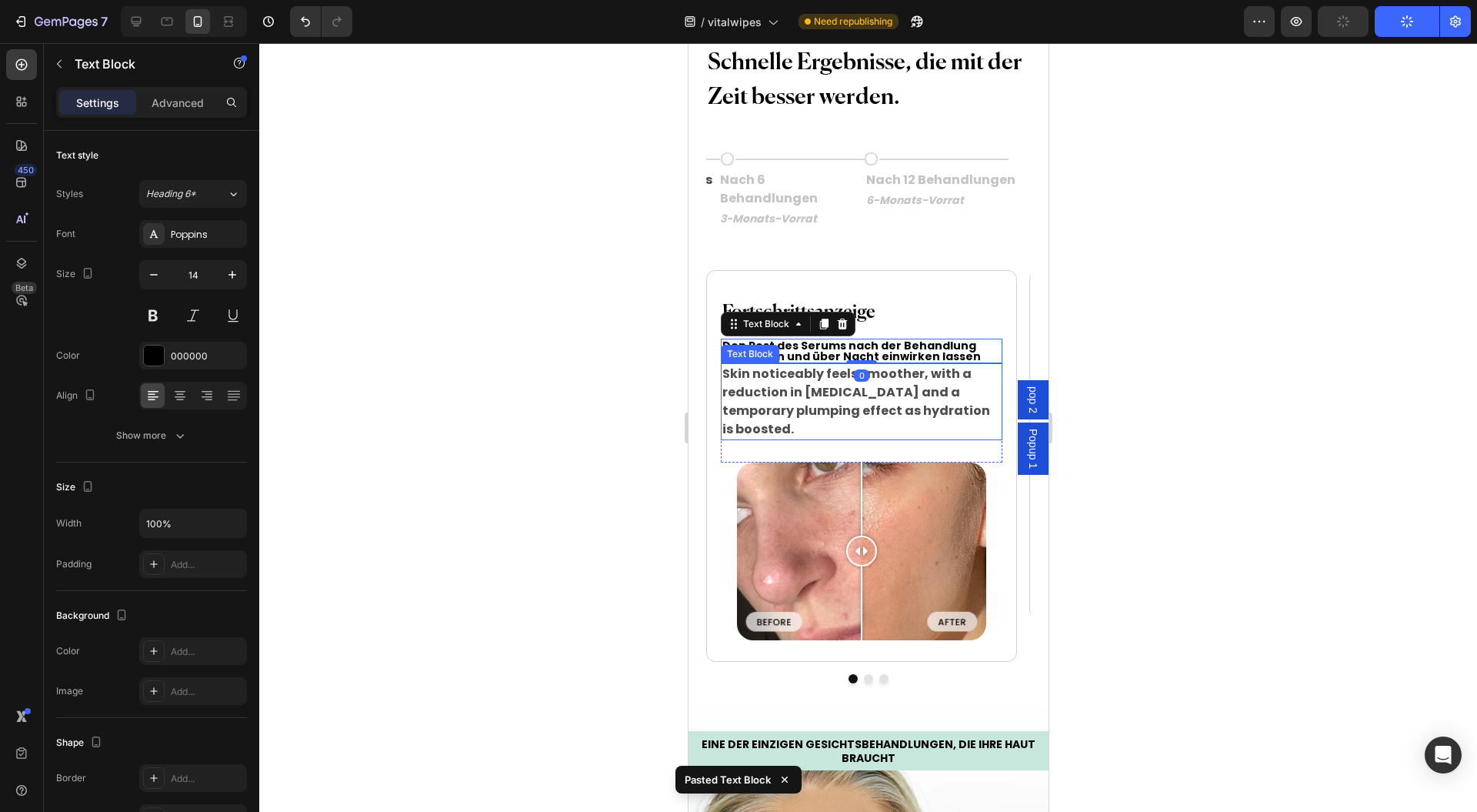
click at [829, 439] on p "Skin noticeably feels smoother, with a reduction in [MEDICAL_DATA] and a tempor…" at bounding box center [861, 402] width 278 height 74
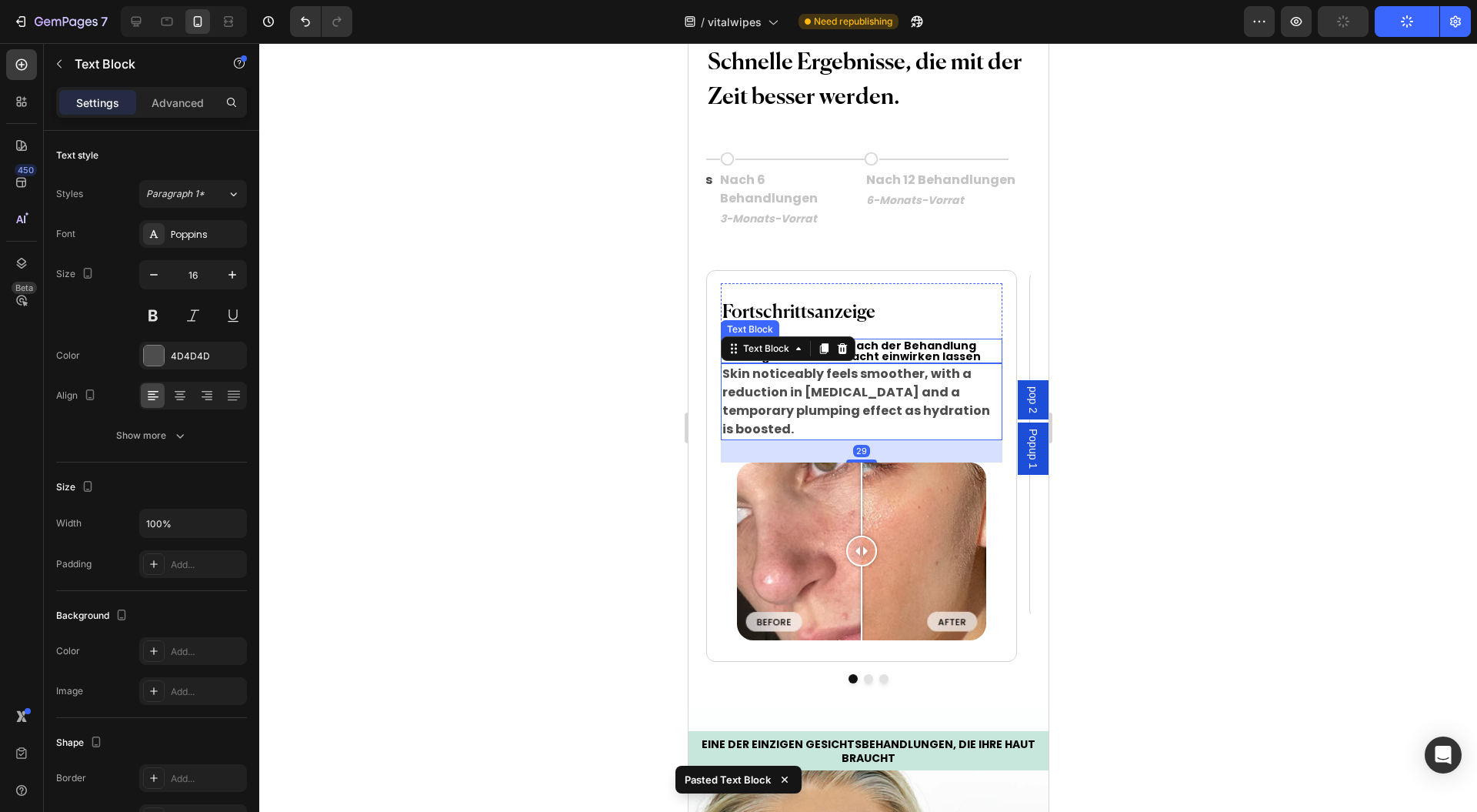
click at [886, 362] on p "Den Rest des Serums nach der Behandlung auftragen und über Nacht einwirken lass…" at bounding box center [861, 351] width 278 height 22
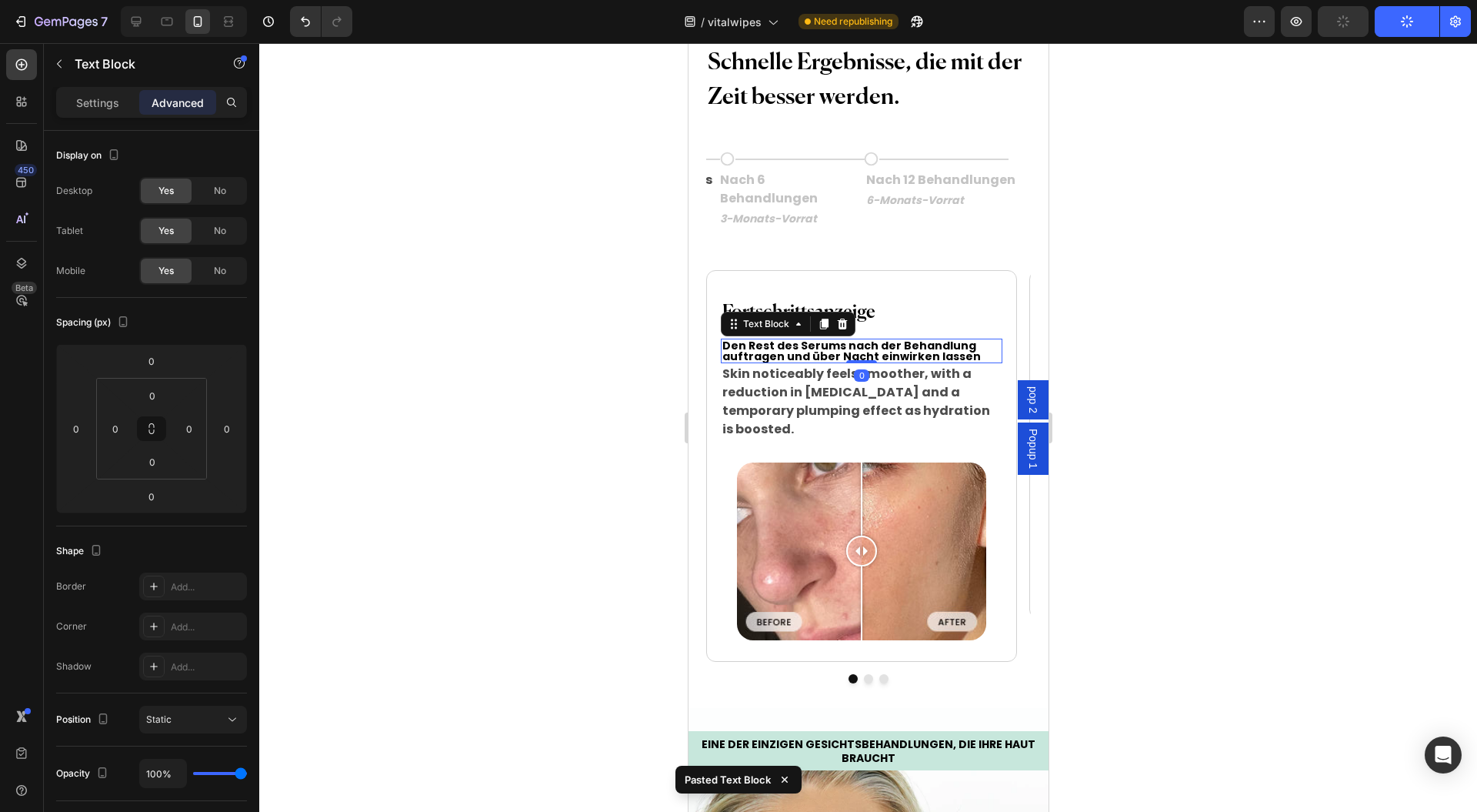
click at [846, 330] on icon at bounding box center [842, 324] width 12 height 12
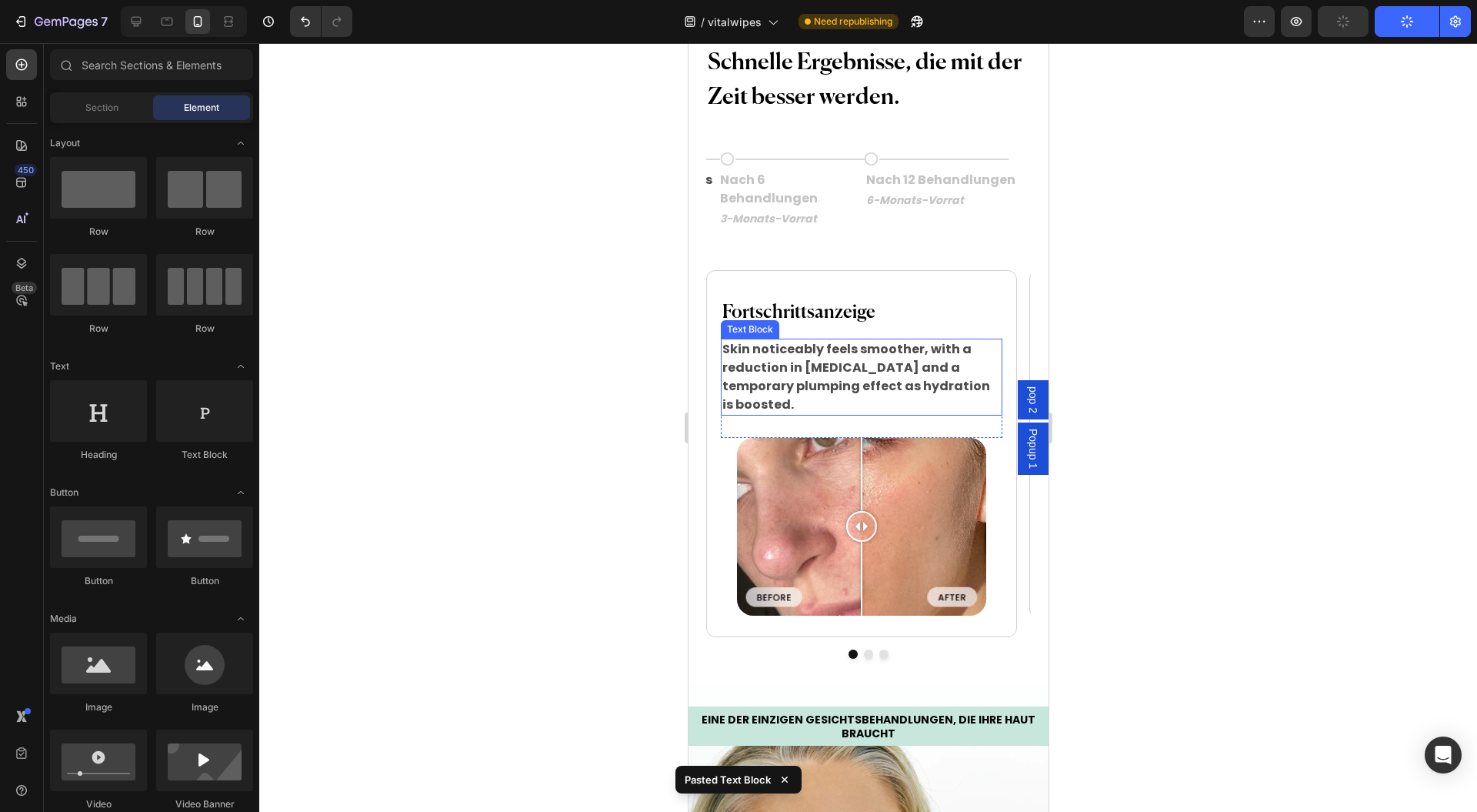
click at [825, 414] on p "Skin noticeably feels smoother, with a reduction in [MEDICAL_DATA] and a tempor…" at bounding box center [861, 377] width 278 height 74
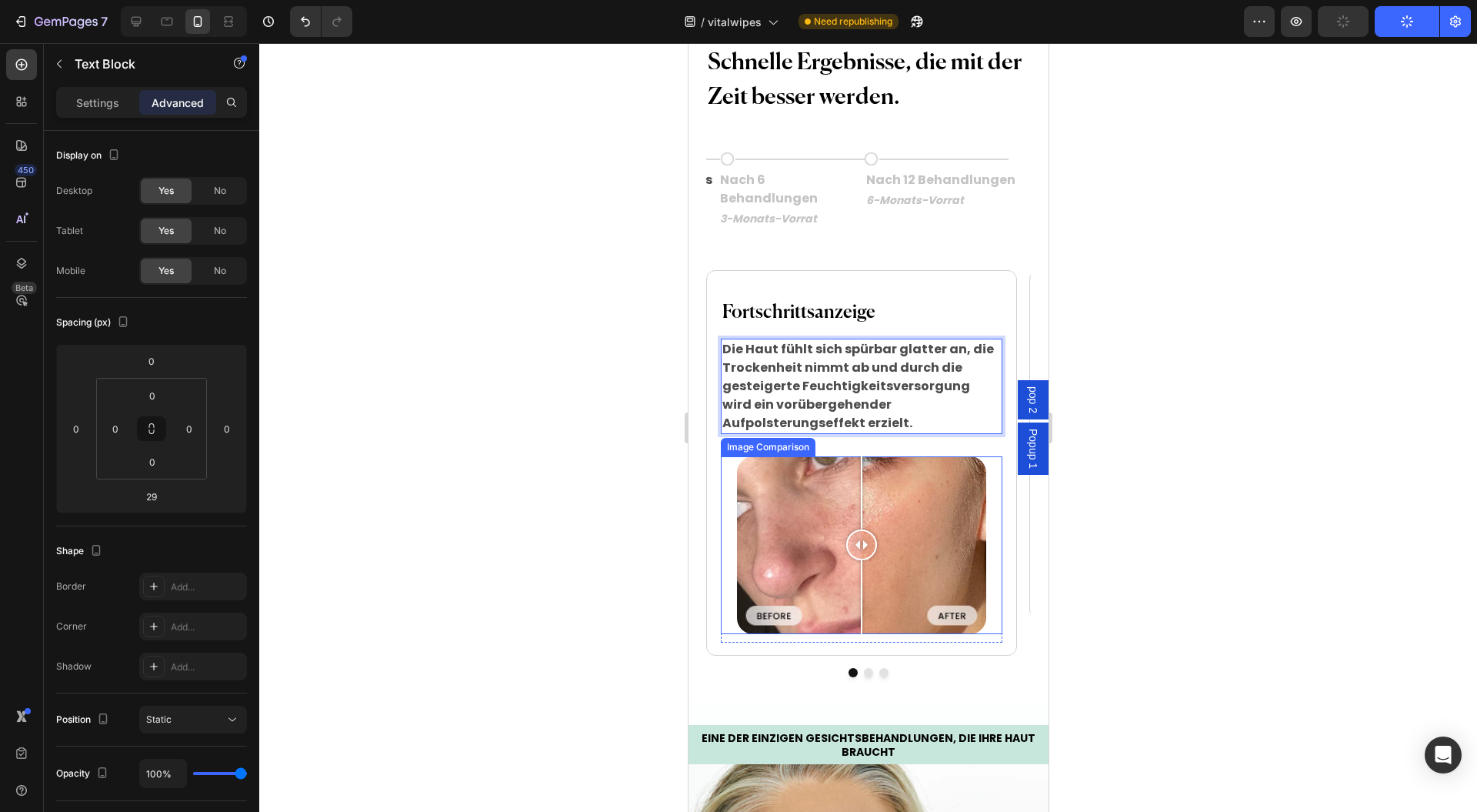
scroll to position [2359, 0]
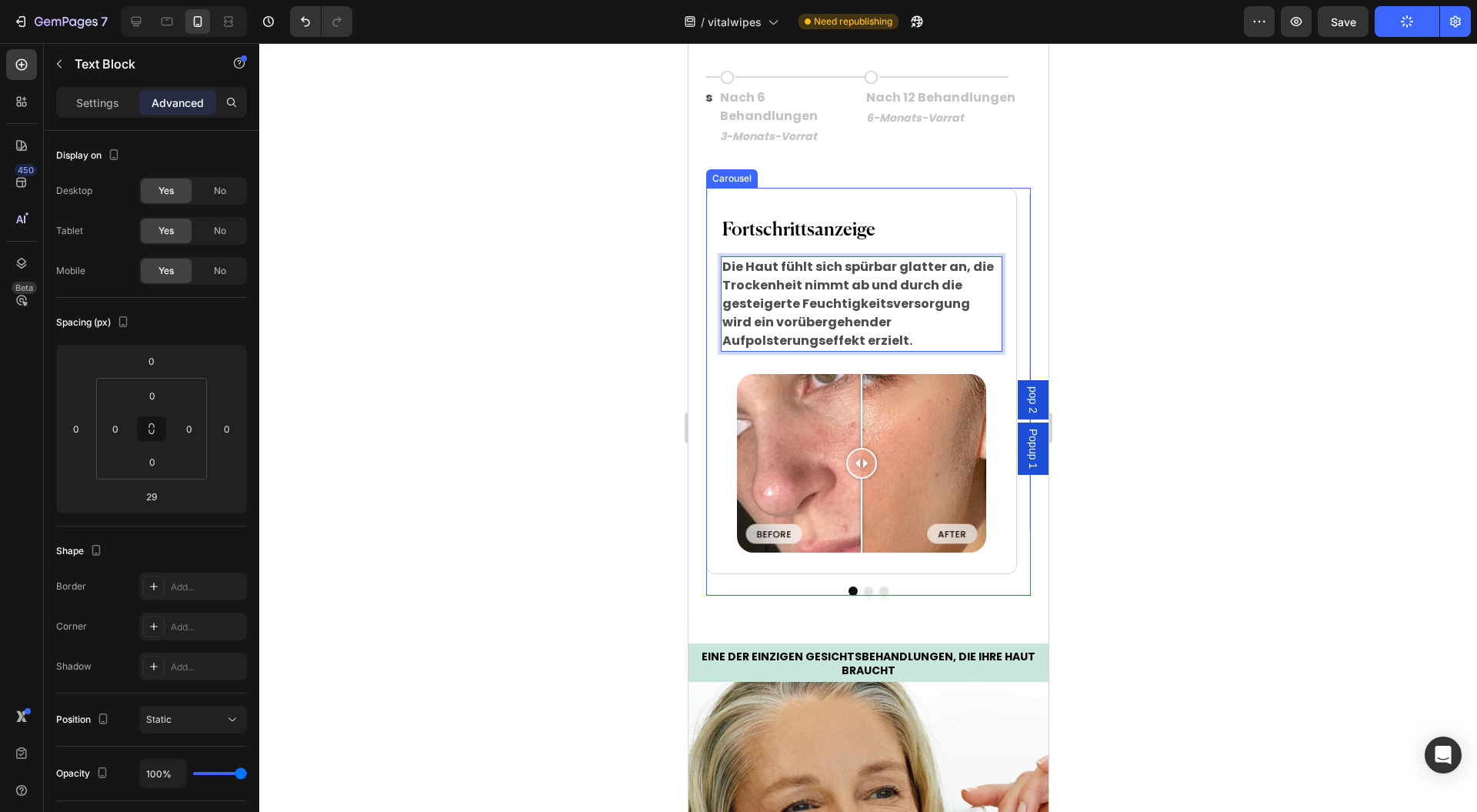
click at [864, 586] on div at bounding box center [868, 590] width 324 height 9
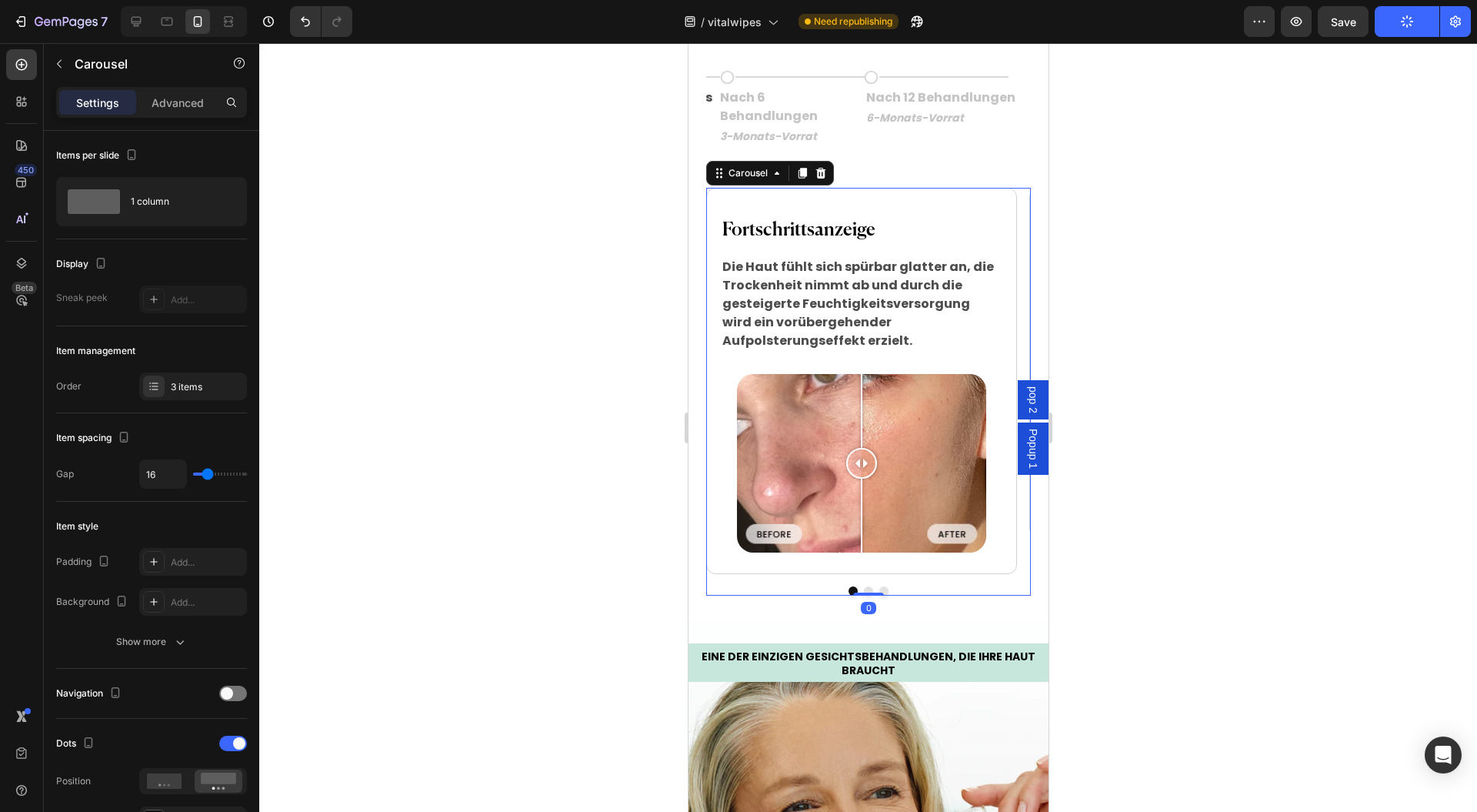
click at [863, 586] on button "Dot" at bounding box center [867, 590] width 9 height 9
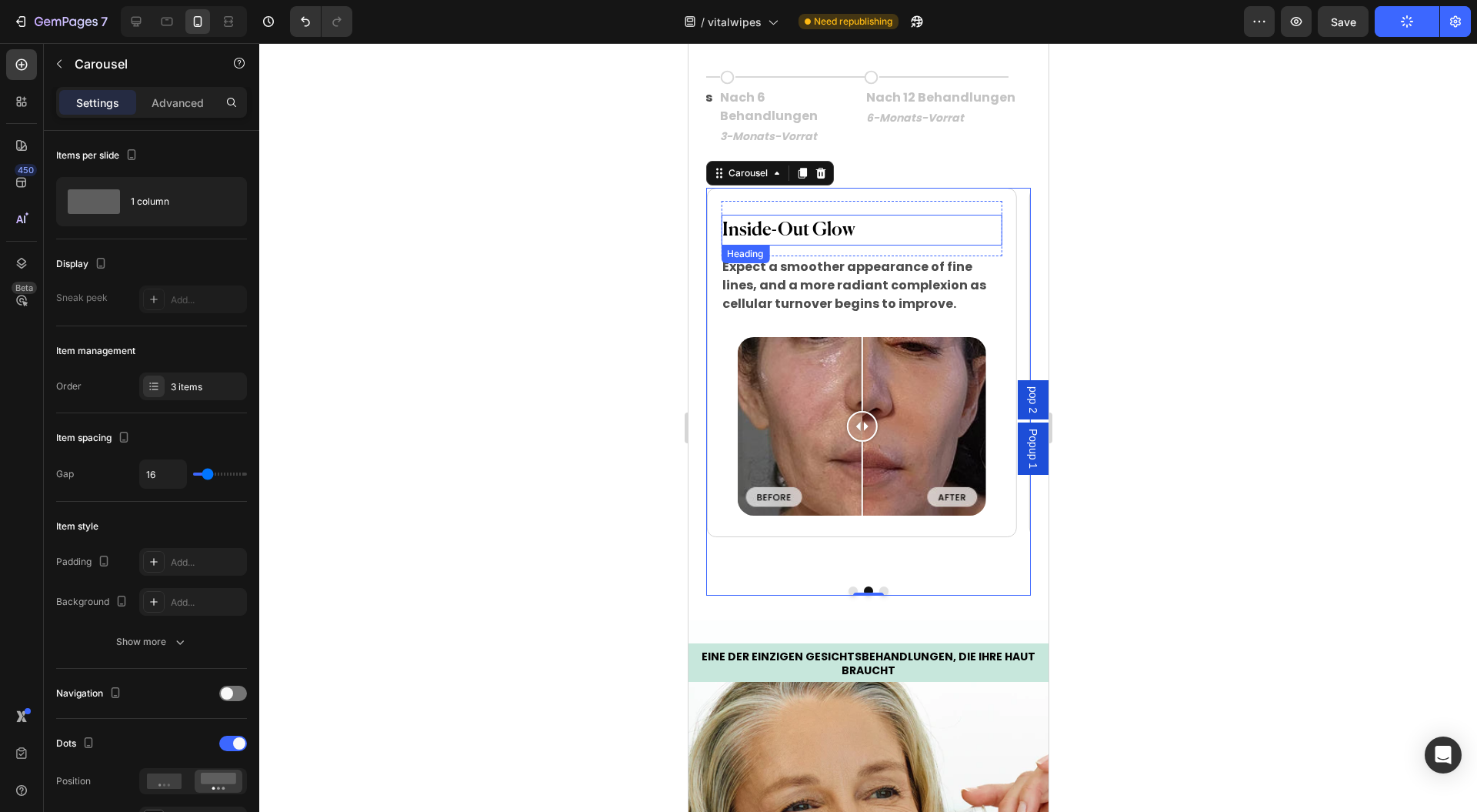
click at [848, 215] on h2 "Inside-Out Glow" at bounding box center [860, 230] width 281 height 31
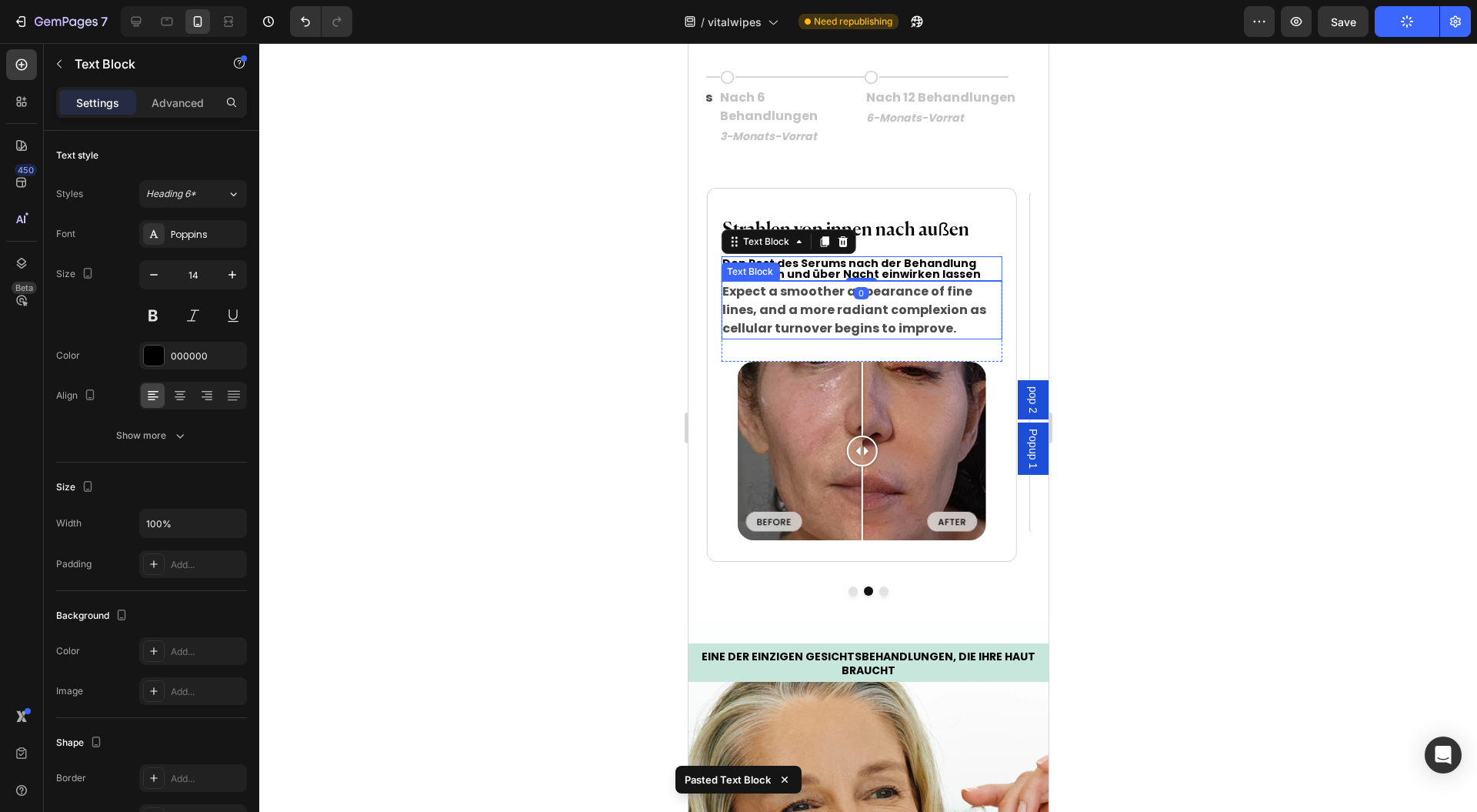
click at [914, 300] on p "Expect a smoother appearance of fine lines, and a more radiant complexion as ce…" at bounding box center [861, 309] width 278 height 55
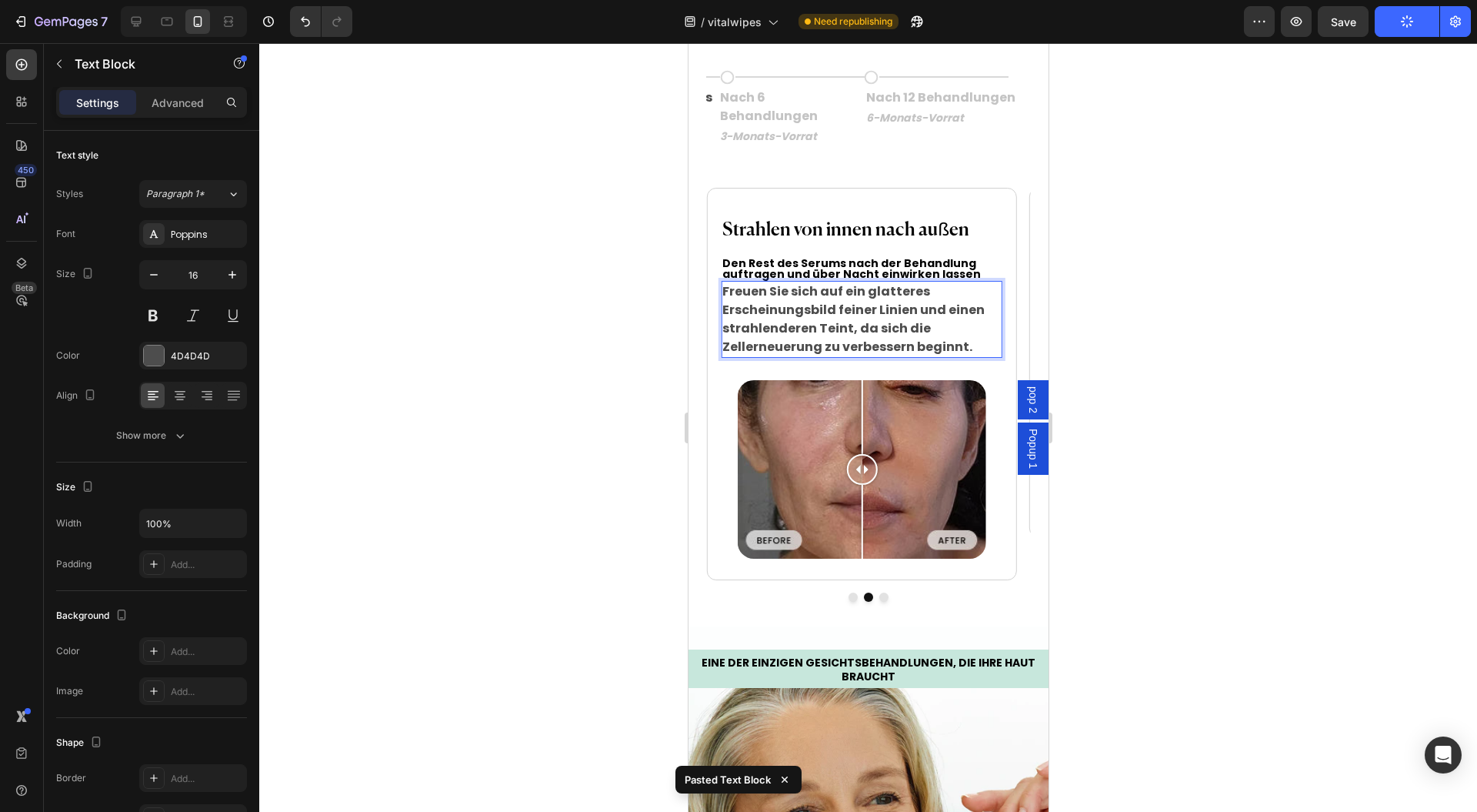
click at [973, 258] on p "Den Rest des Serums nach der Behandlung auftragen und über Nacht einwirken lass…" at bounding box center [861, 269] width 278 height 22
click at [838, 236] on icon at bounding box center [842, 241] width 10 height 11
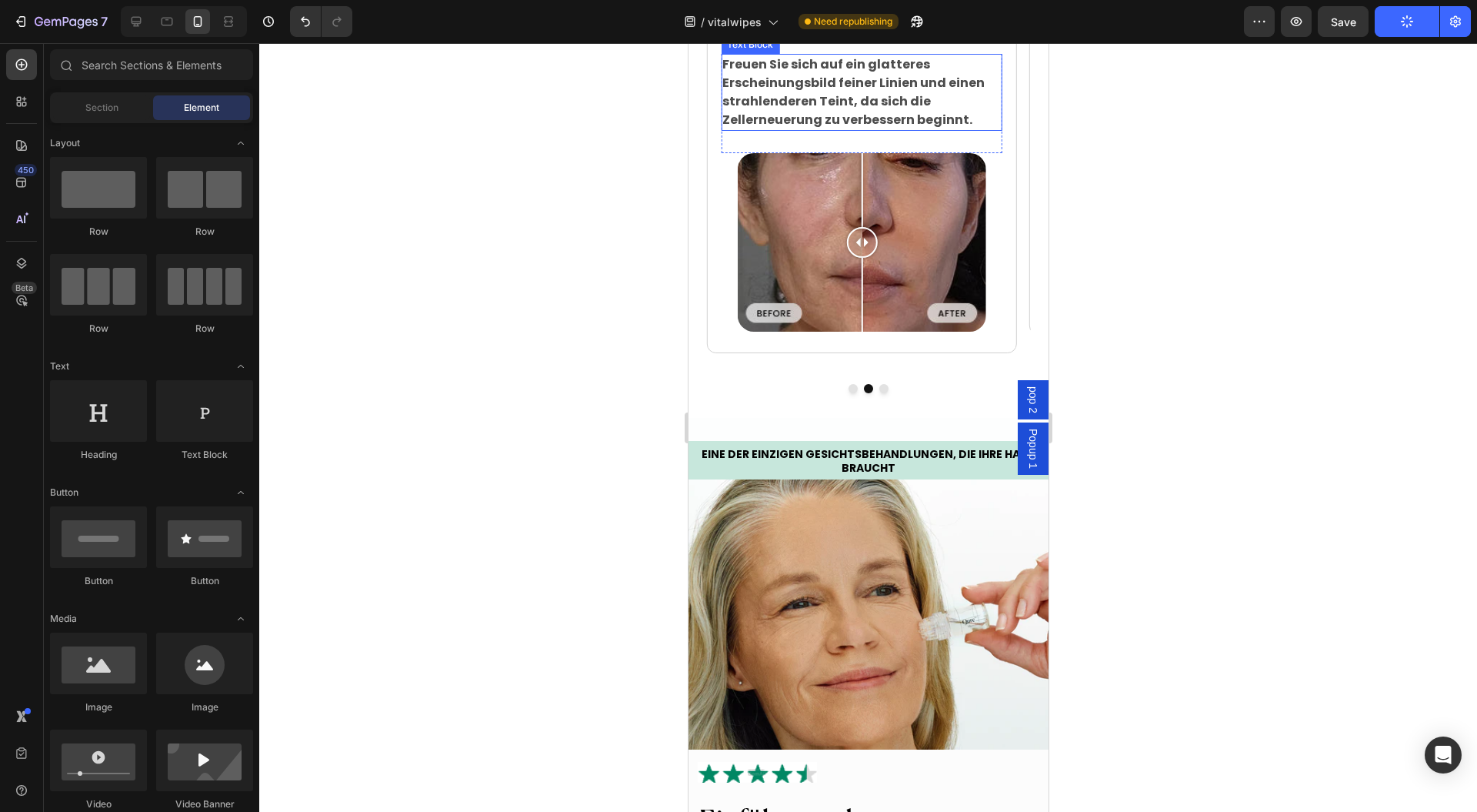
scroll to position [2052, 0]
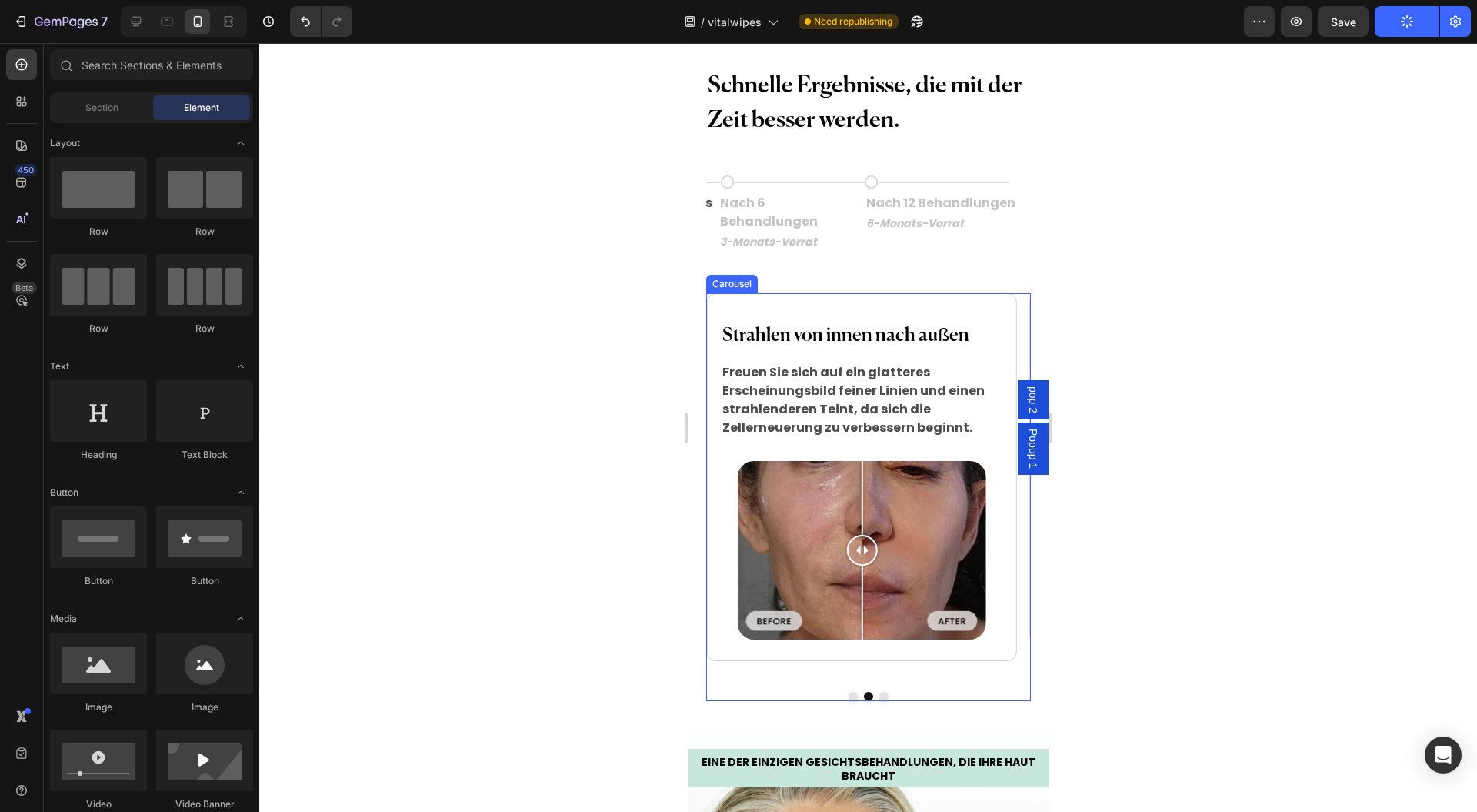
click at [879, 692] on button "Dot" at bounding box center [883, 696] width 9 height 9
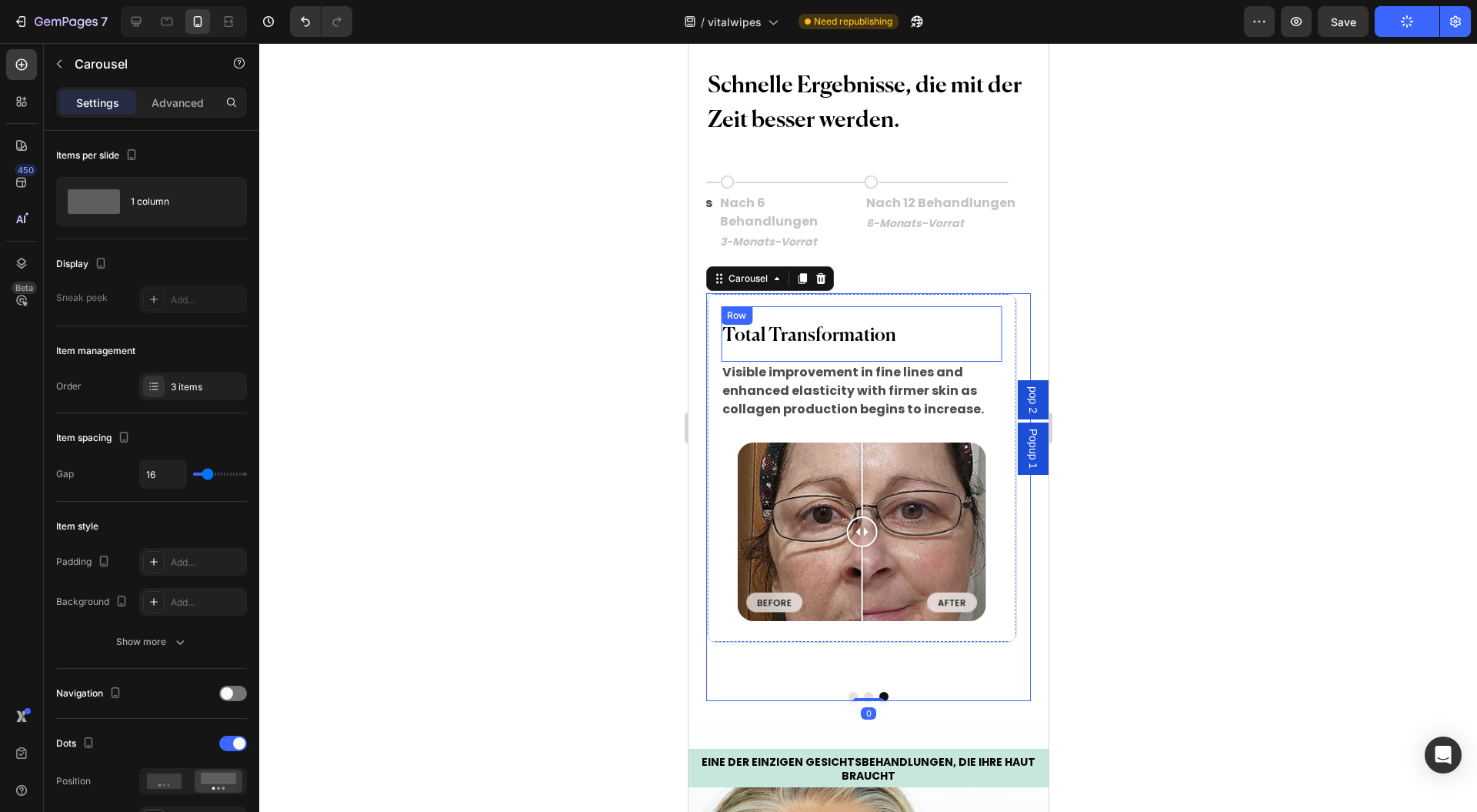
click at [865, 331] on h2 "Total Transformation" at bounding box center [860, 335] width 281 height 31
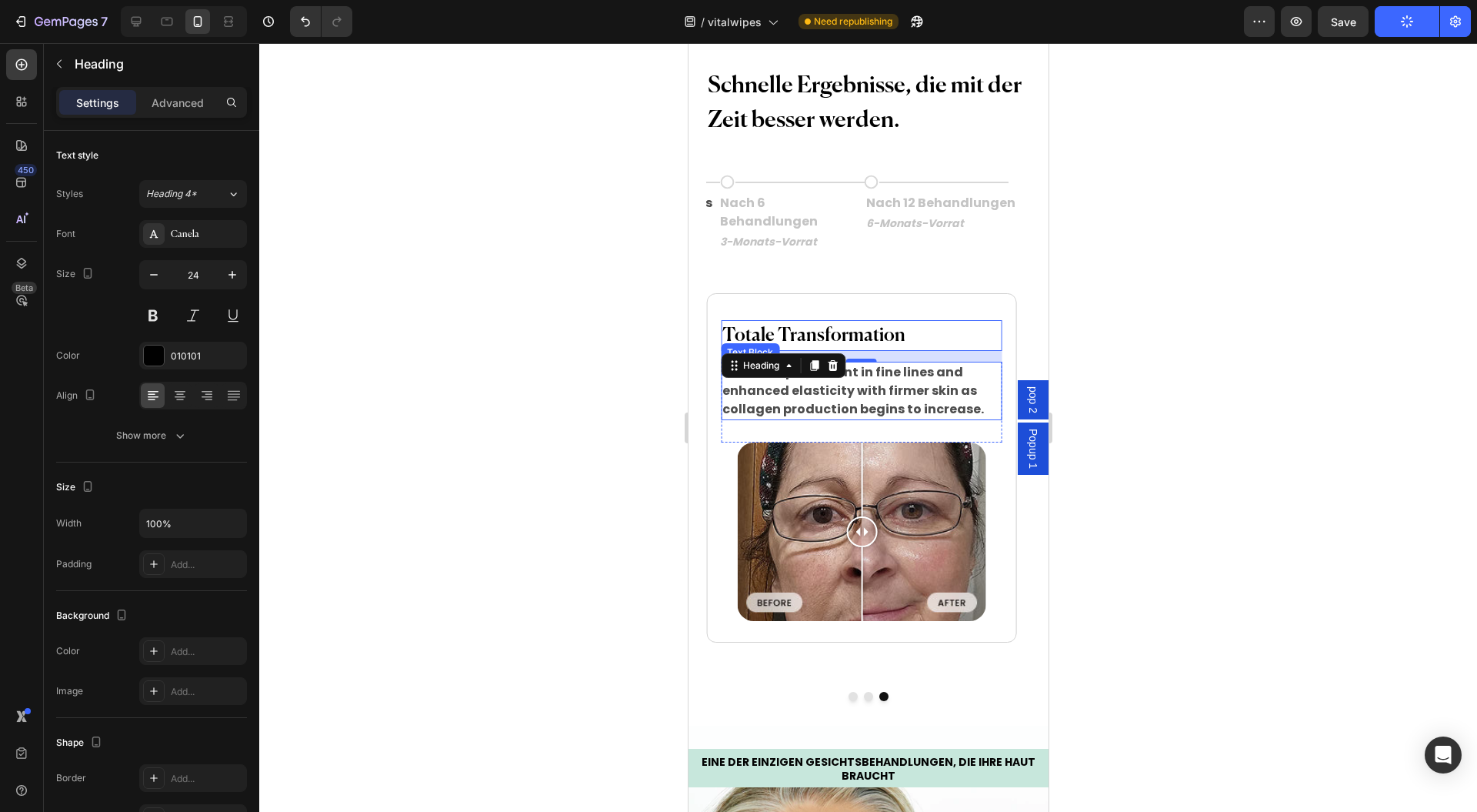
click at [903, 388] on p "Visible improvement in fine lines and enhanced elasticity with firmer skin as c…" at bounding box center [861, 390] width 278 height 55
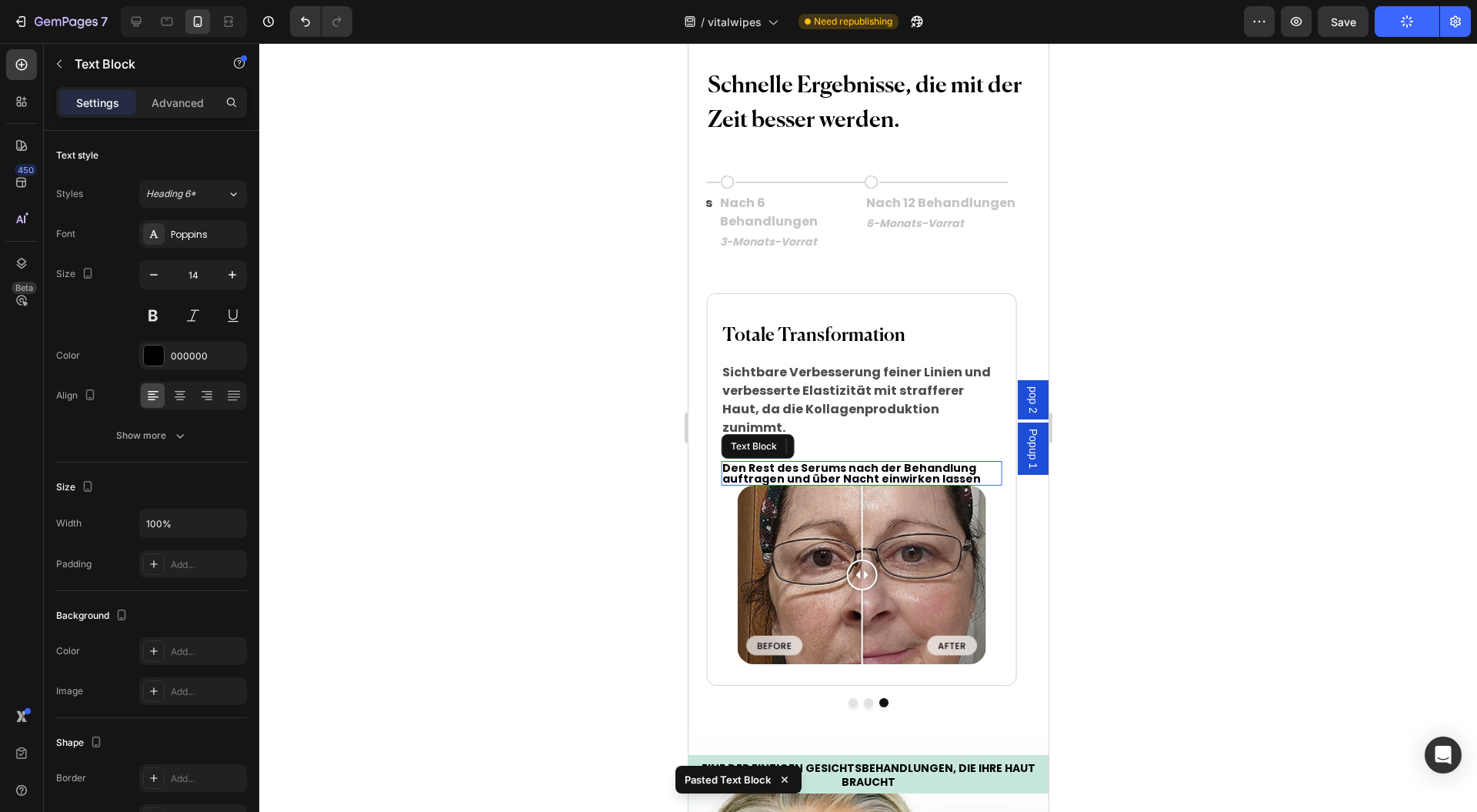
click at [1157, 368] on div at bounding box center [868, 427] width 1218 height 769
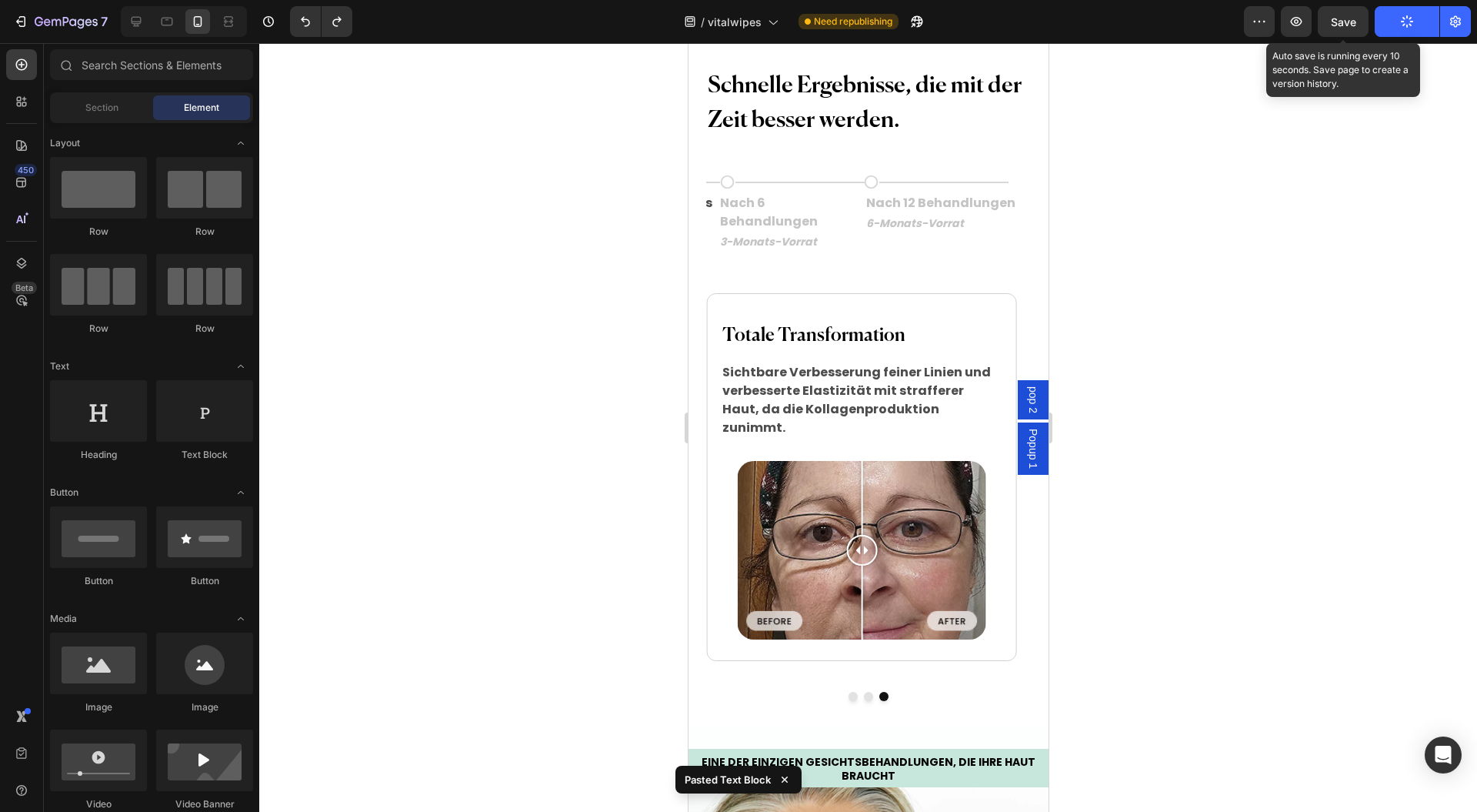
click at [1347, 23] on span "Save" at bounding box center [1343, 21] width 25 height 13
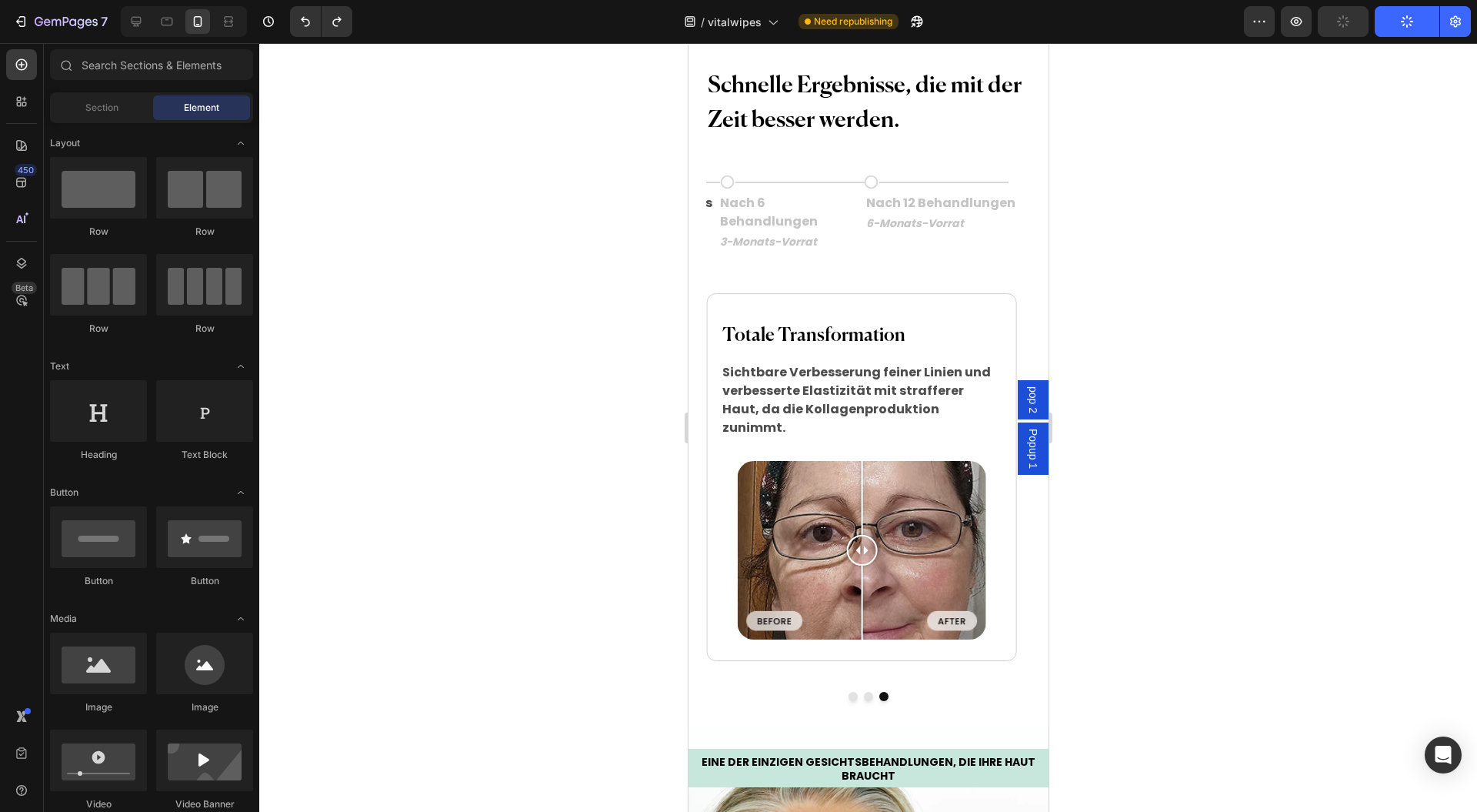
click at [1363, 607] on div at bounding box center [868, 427] width 1218 height 769
click at [1153, 359] on div at bounding box center [868, 427] width 1218 height 769
click at [1337, 22] on span "Save" at bounding box center [1343, 21] width 25 height 13
click at [1251, 150] on div at bounding box center [868, 427] width 1218 height 769
click at [1406, 17] on icon "button" at bounding box center [1407, 21] width 15 height 15
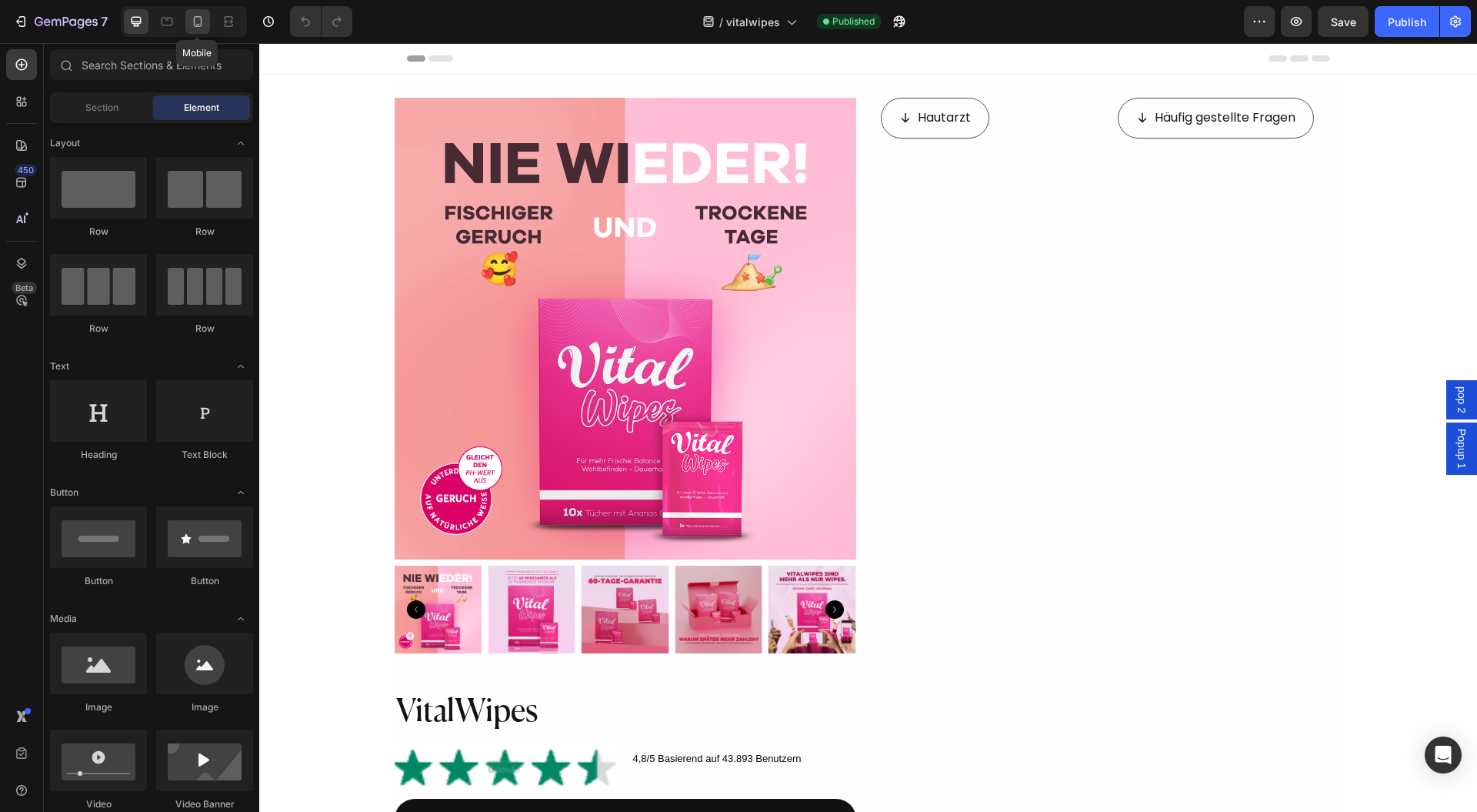
click at [192, 26] on icon at bounding box center [197, 21] width 15 height 15
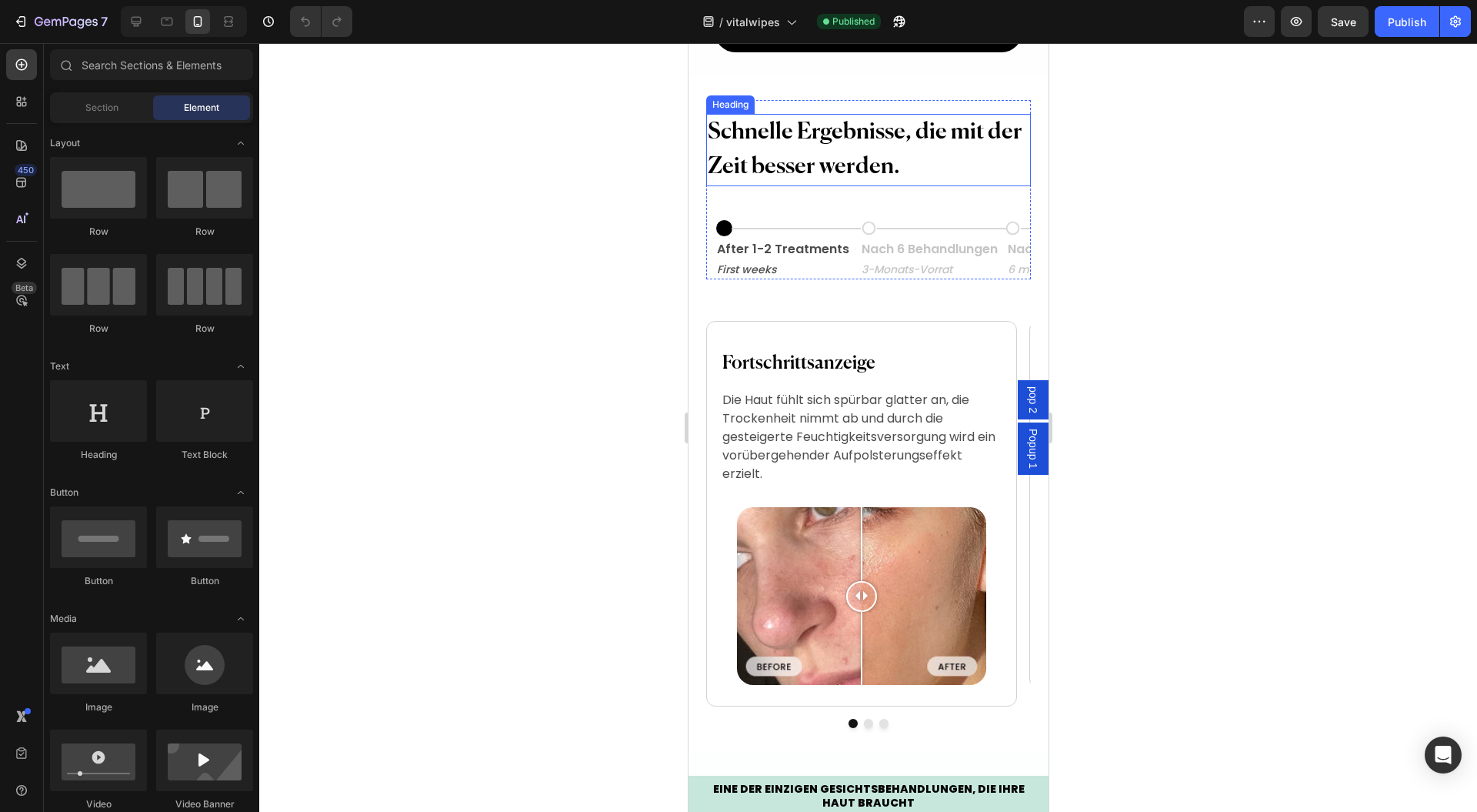
scroll to position [2257, 0]
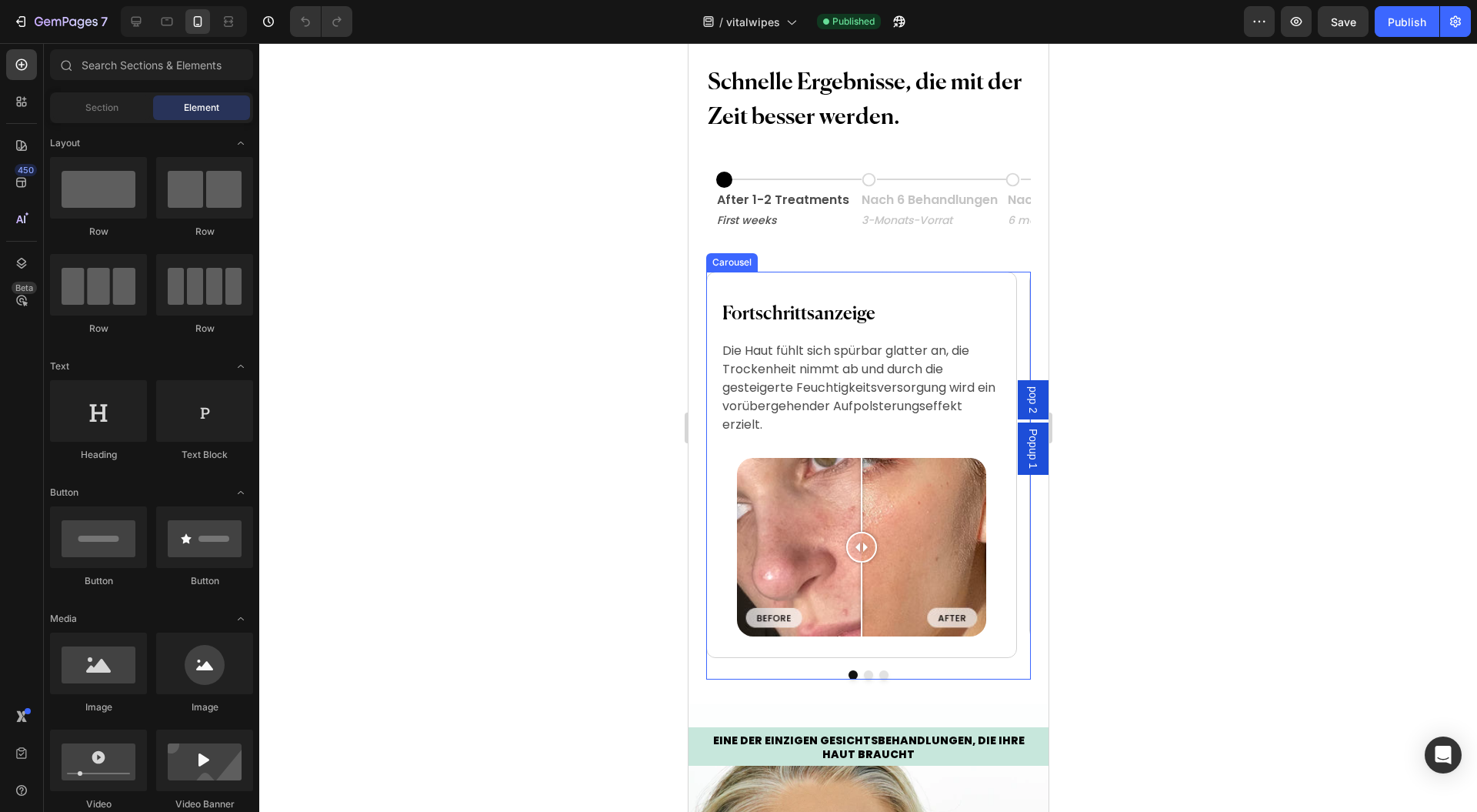
click at [853, 679] on div "Schnelle Ergebnisse, die mit der Zeit besser werden. Heading Icon Title Line Ro…" at bounding box center [868, 365] width 360 height 678
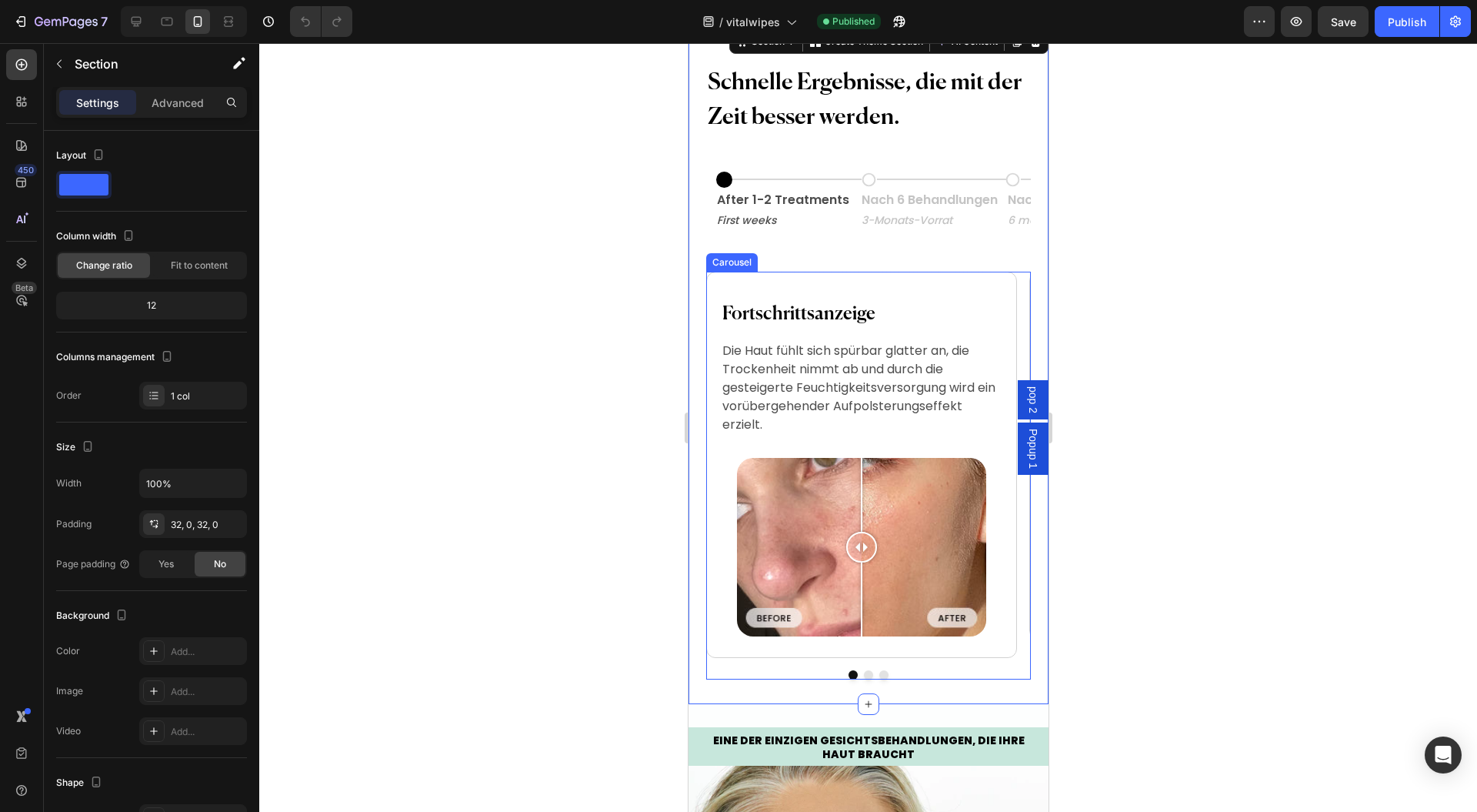
click at [879, 674] on button "Dot" at bounding box center [883, 674] width 9 height 9
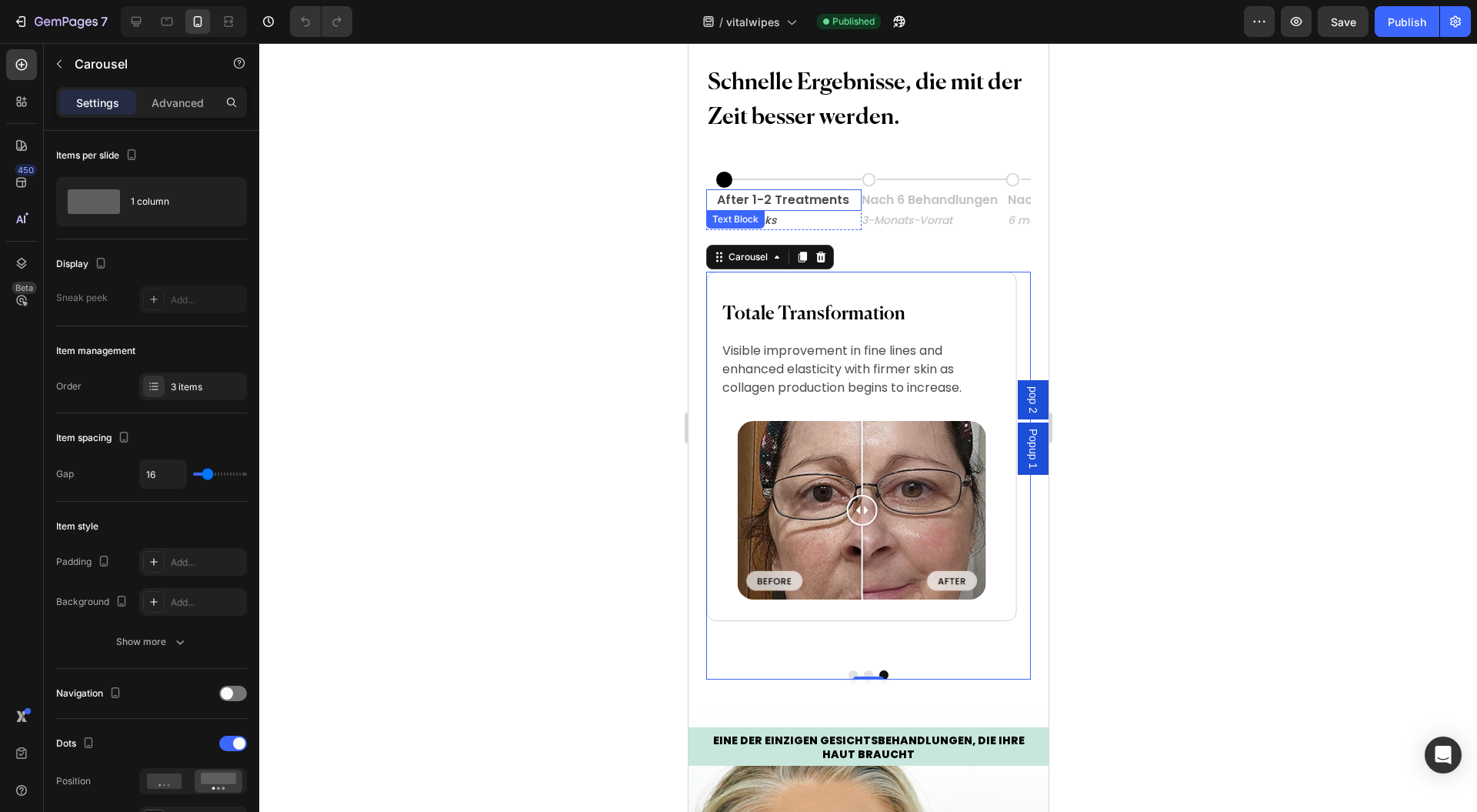
click at [762, 194] on p "After 1-2 Treatments" at bounding box center [787, 200] width 143 height 18
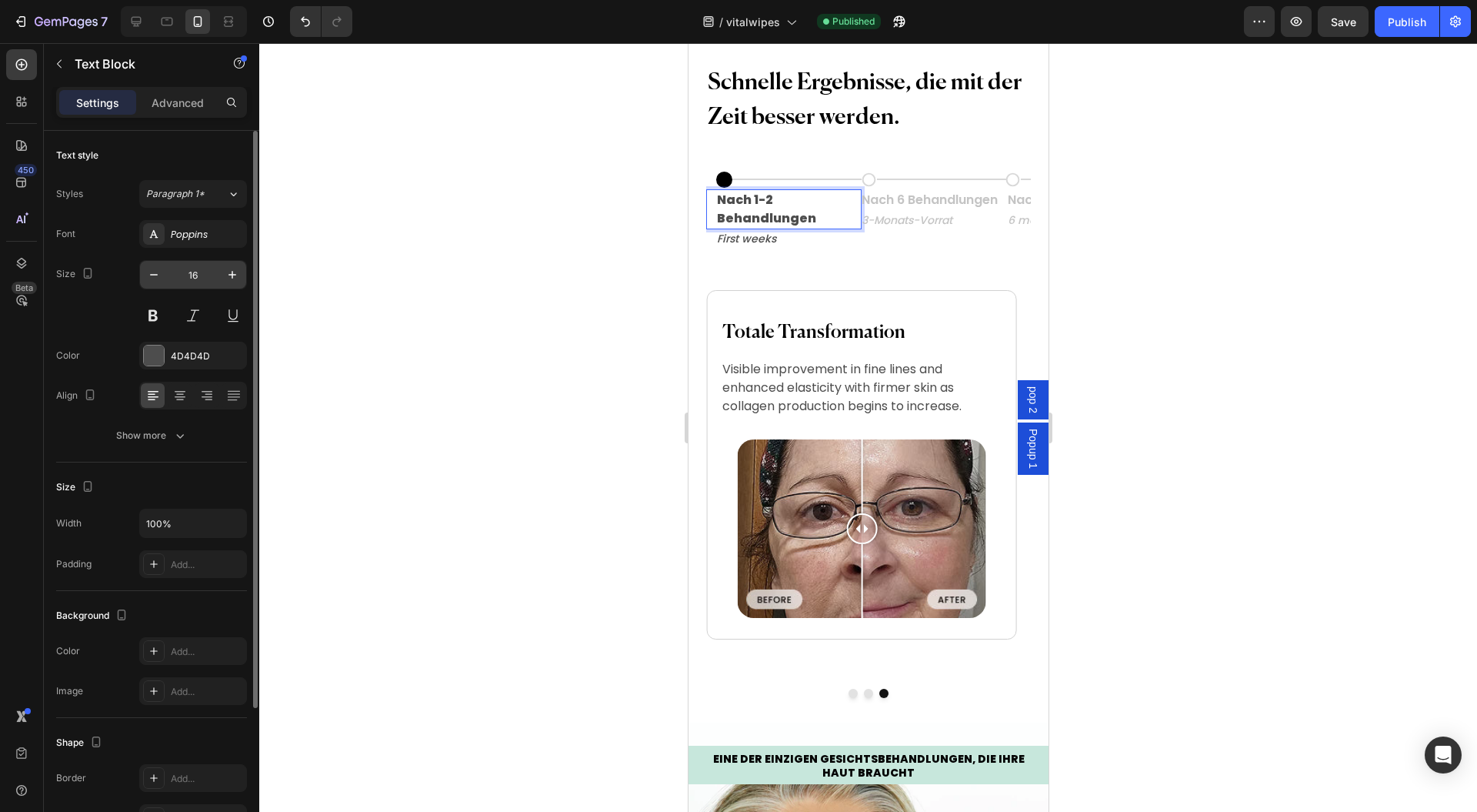
click at [168, 275] on input "16" at bounding box center [193, 275] width 51 height 28
click at [152, 277] on icon "button" at bounding box center [153, 274] width 15 height 15
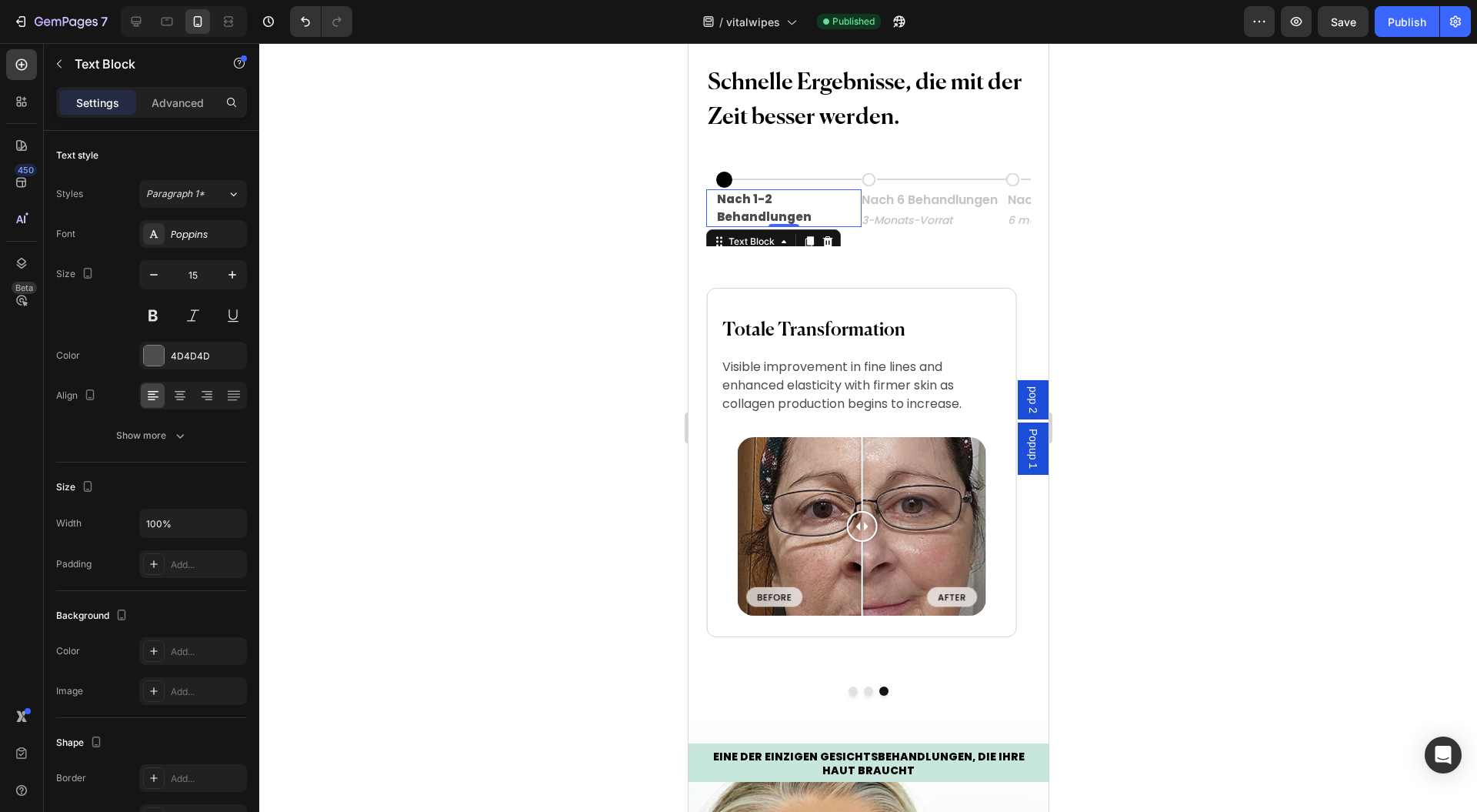
type input "14"
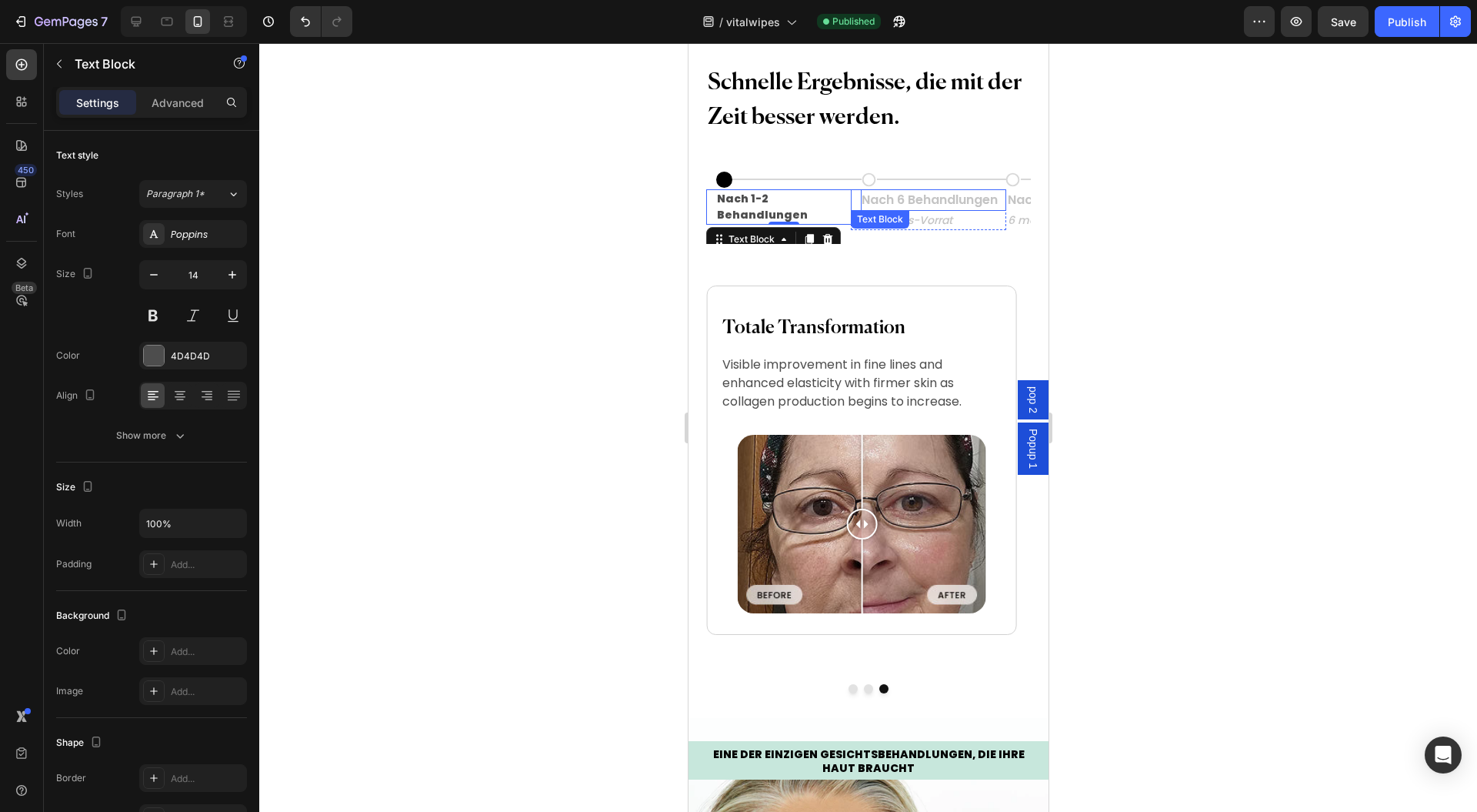
click at [920, 200] on p "Nach 6 Behandlungen" at bounding box center [932, 200] width 143 height 18
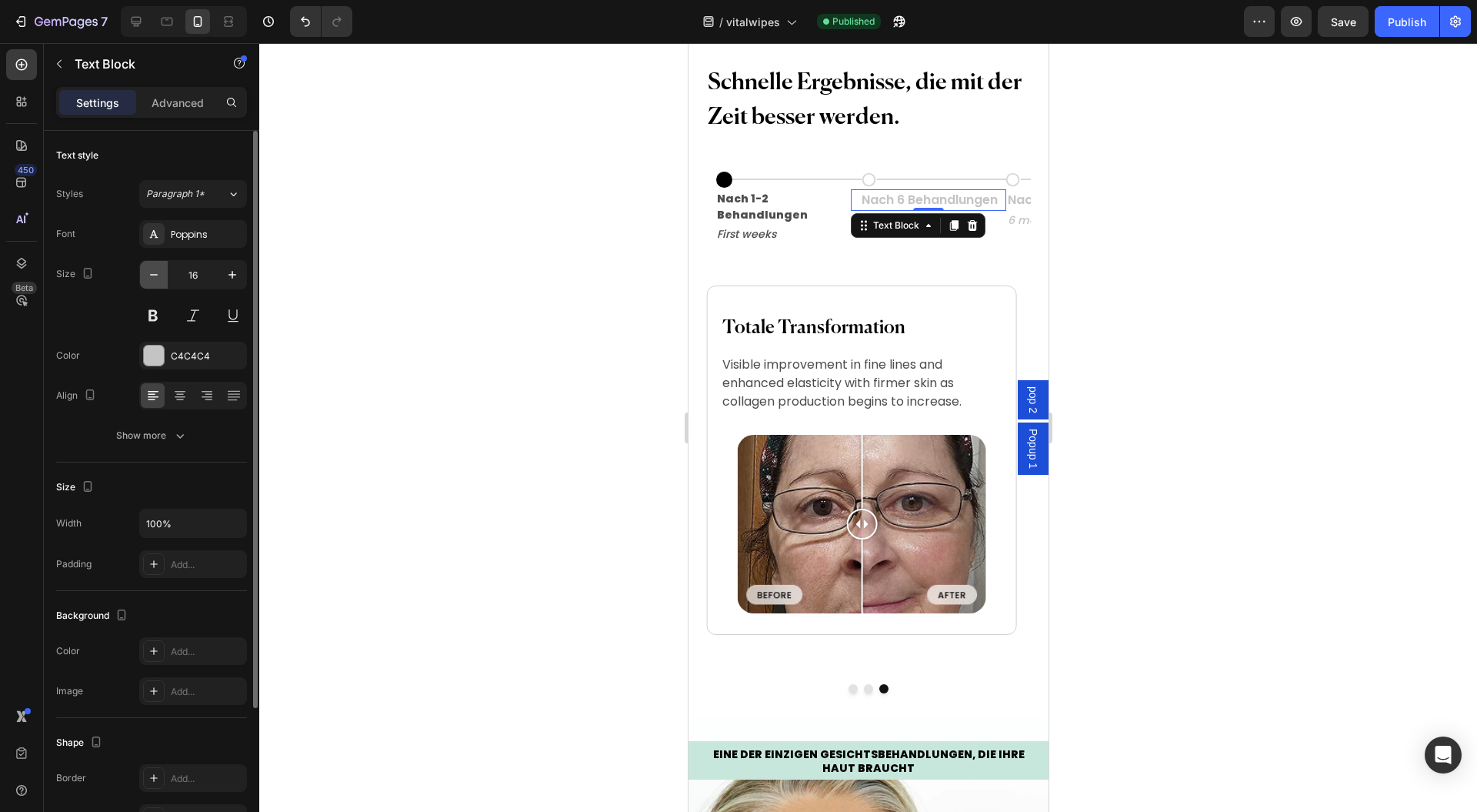
click at [148, 274] on icon "button" at bounding box center [153, 274] width 15 height 15
type input "14"
click at [1007, 199] on p "Nach 12 Behandlungen" at bounding box center [1083, 200] width 152 height 18
click at [141, 269] on button "button" at bounding box center [154, 275] width 28 height 28
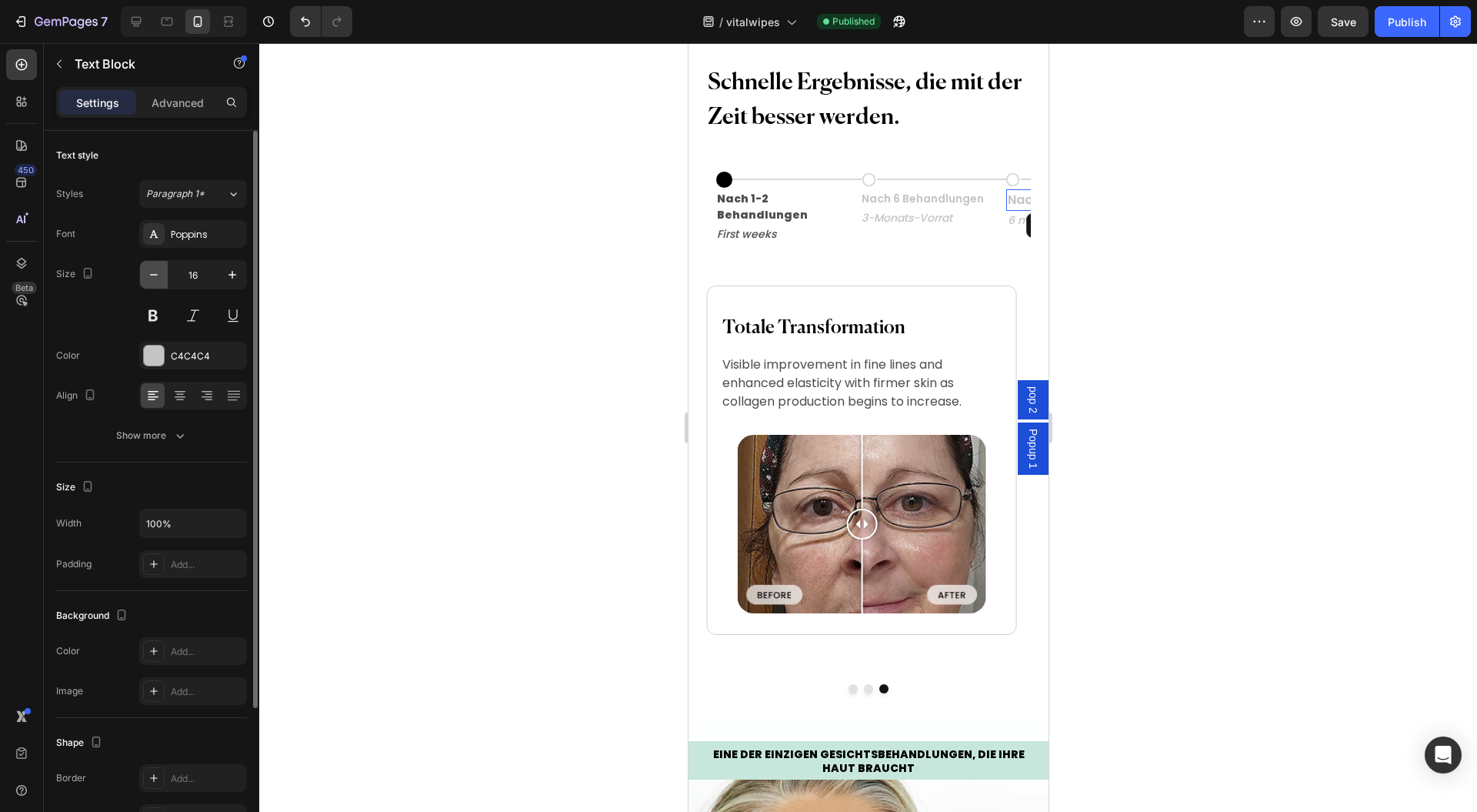
click at [141, 269] on button "button" at bounding box center [154, 275] width 28 height 28
type input "14"
click at [746, 226] on p "First weeks" at bounding box center [787, 234] width 143 height 16
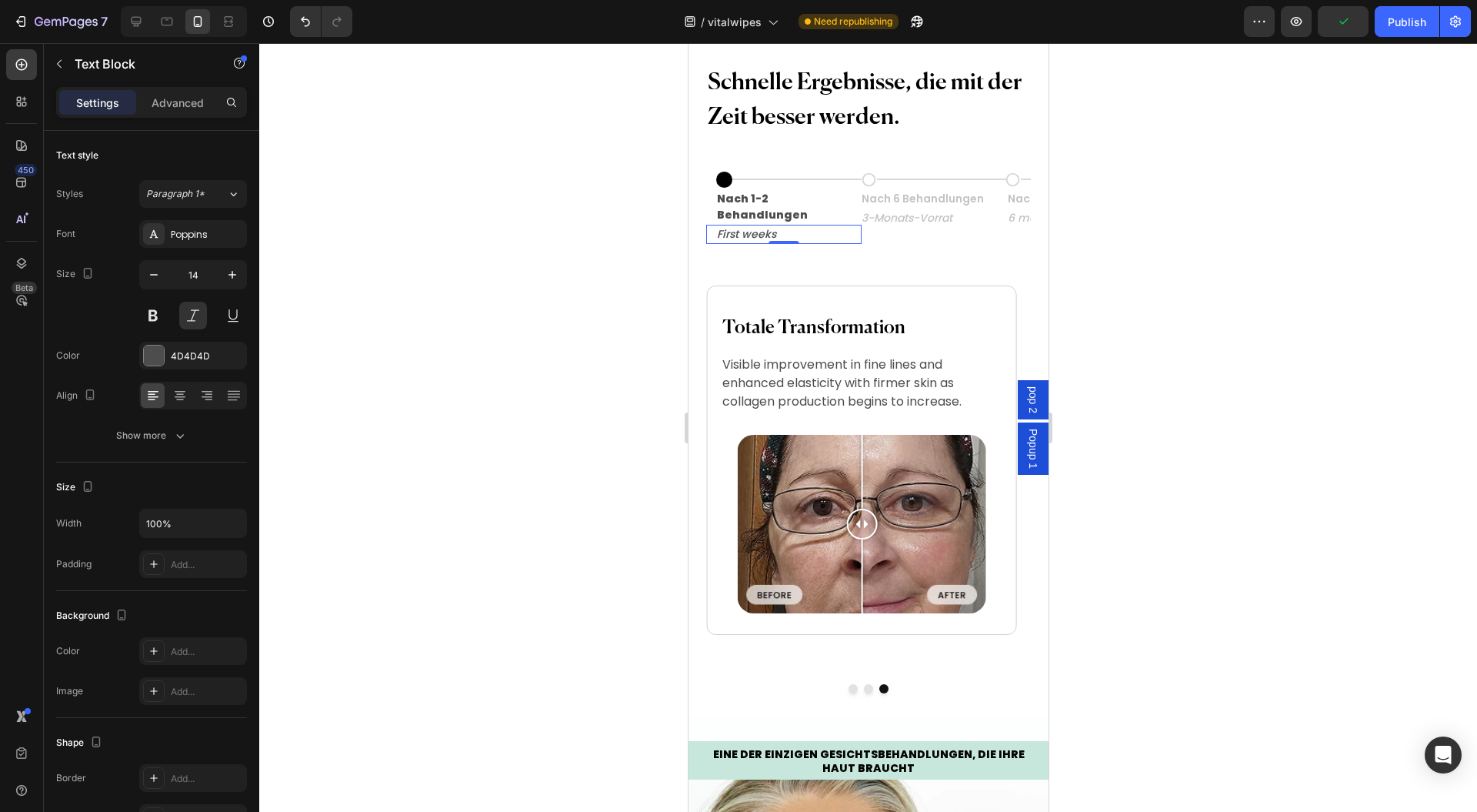
click at [755, 226] on p "First weeks" at bounding box center [787, 234] width 143 height 16
click at [1245, 262] on div at bounding box center [868, 427] width 1218 height 769
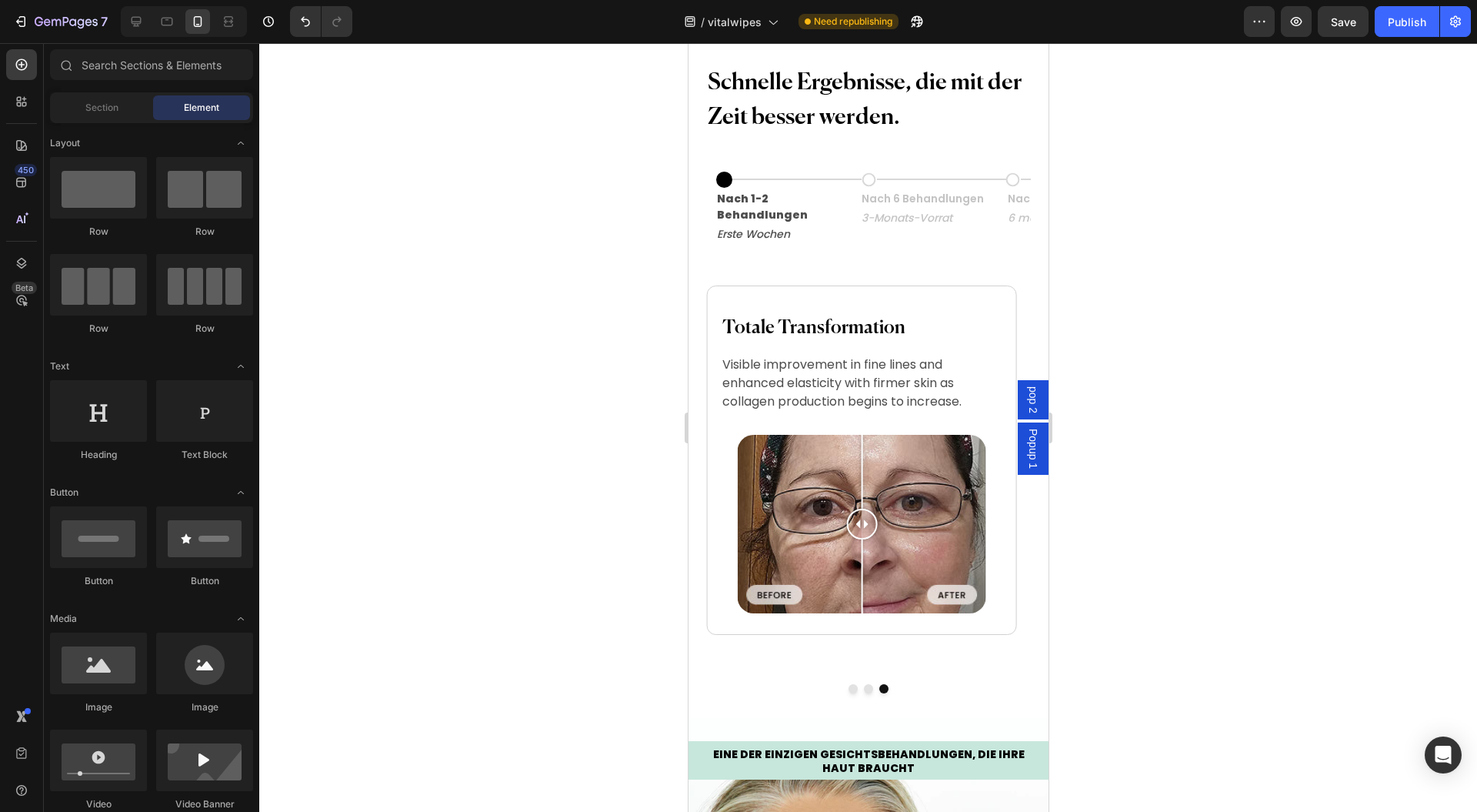
drag, startPoint x: 1404, startPoint y: 14, endPoint x: 1470, endPoint y: 253, distance: 248.3
click at [1404, 15] on div "Publish" at bounding box center [1407, 22] width 38 height 16
click at [1304, 28] on icon "button" at bounding box center [1296, 21] width 15 height 15
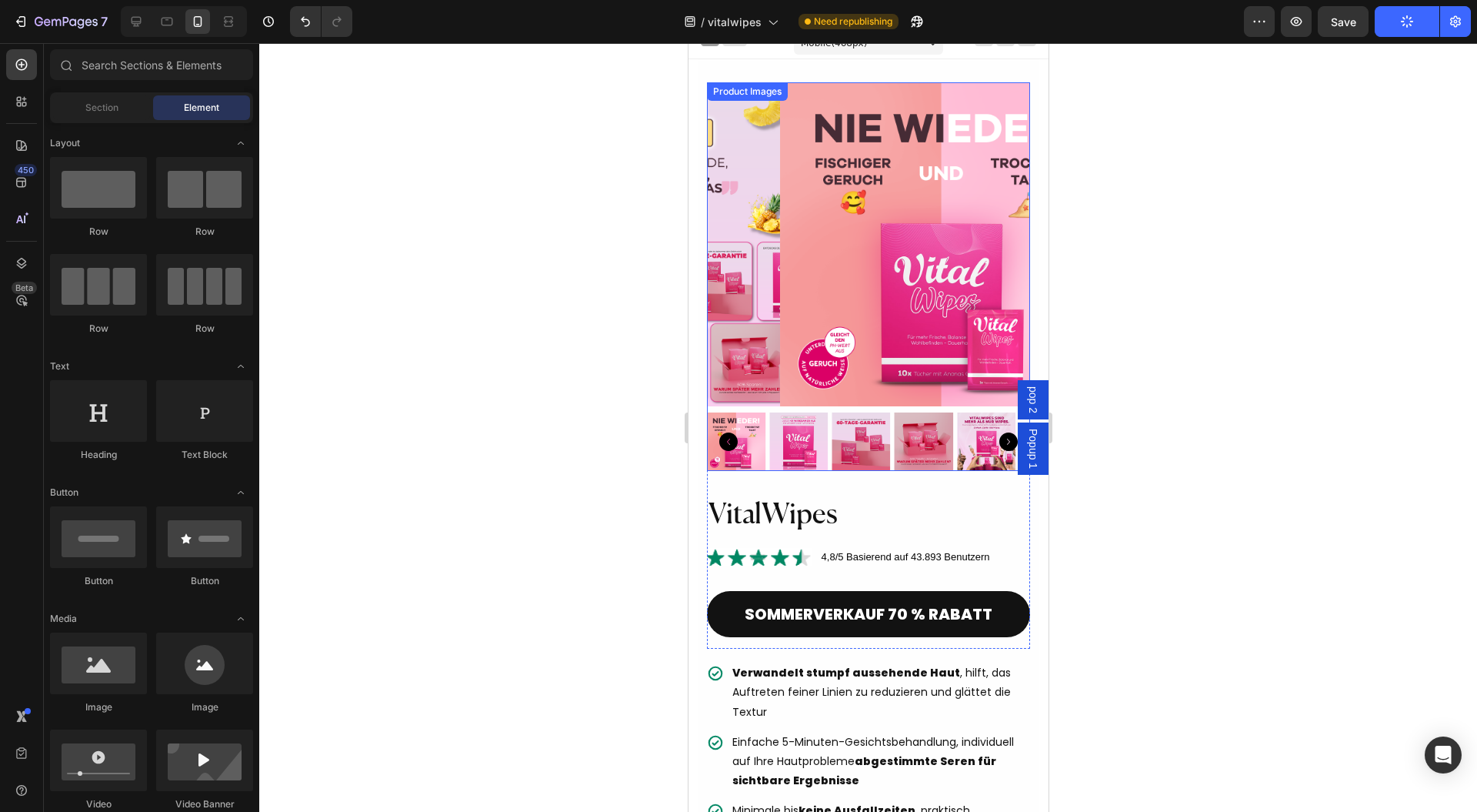
scroll to position [1, 0]
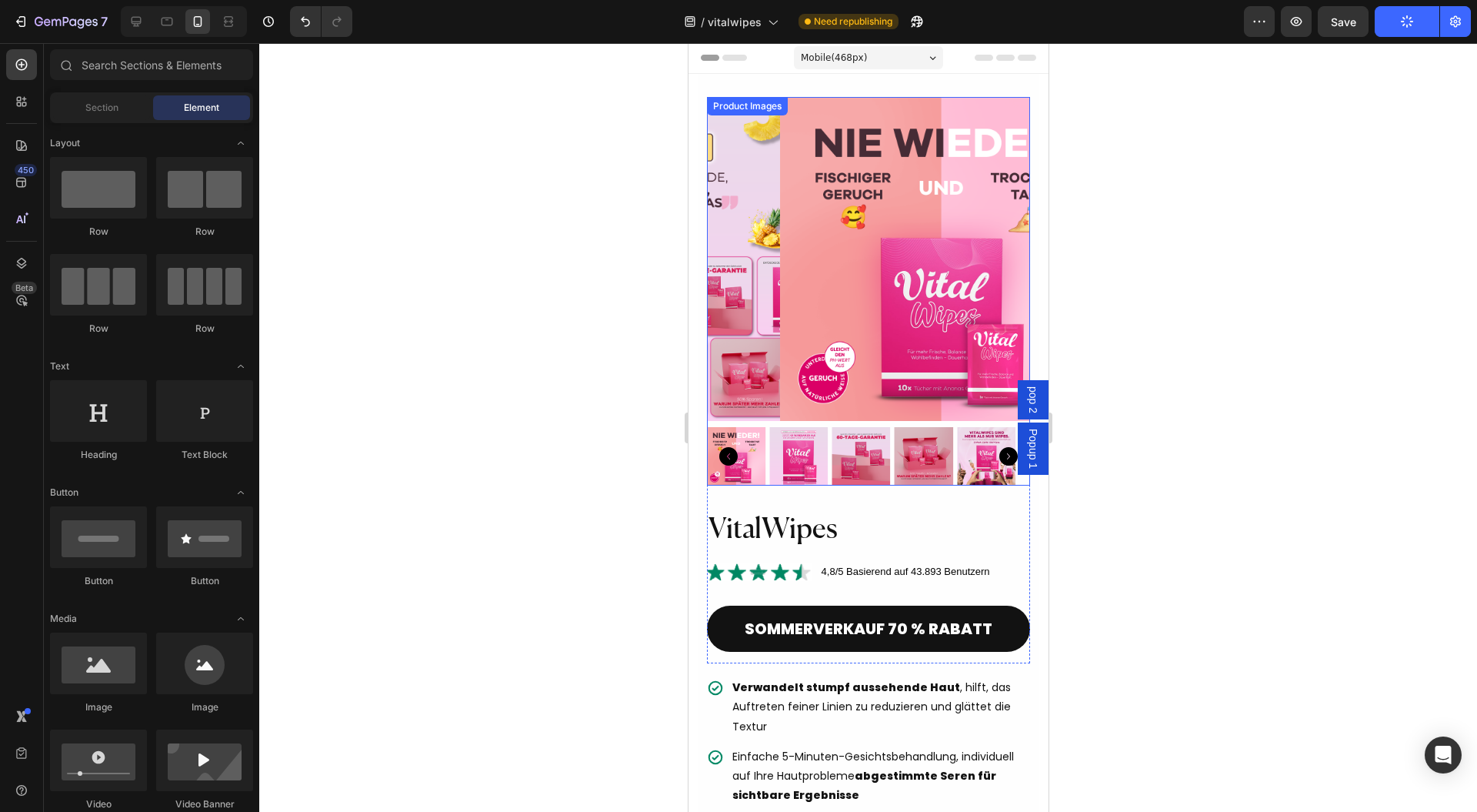
click at [875, 268] on img at bounding box center [942, 259] width 324 height 324
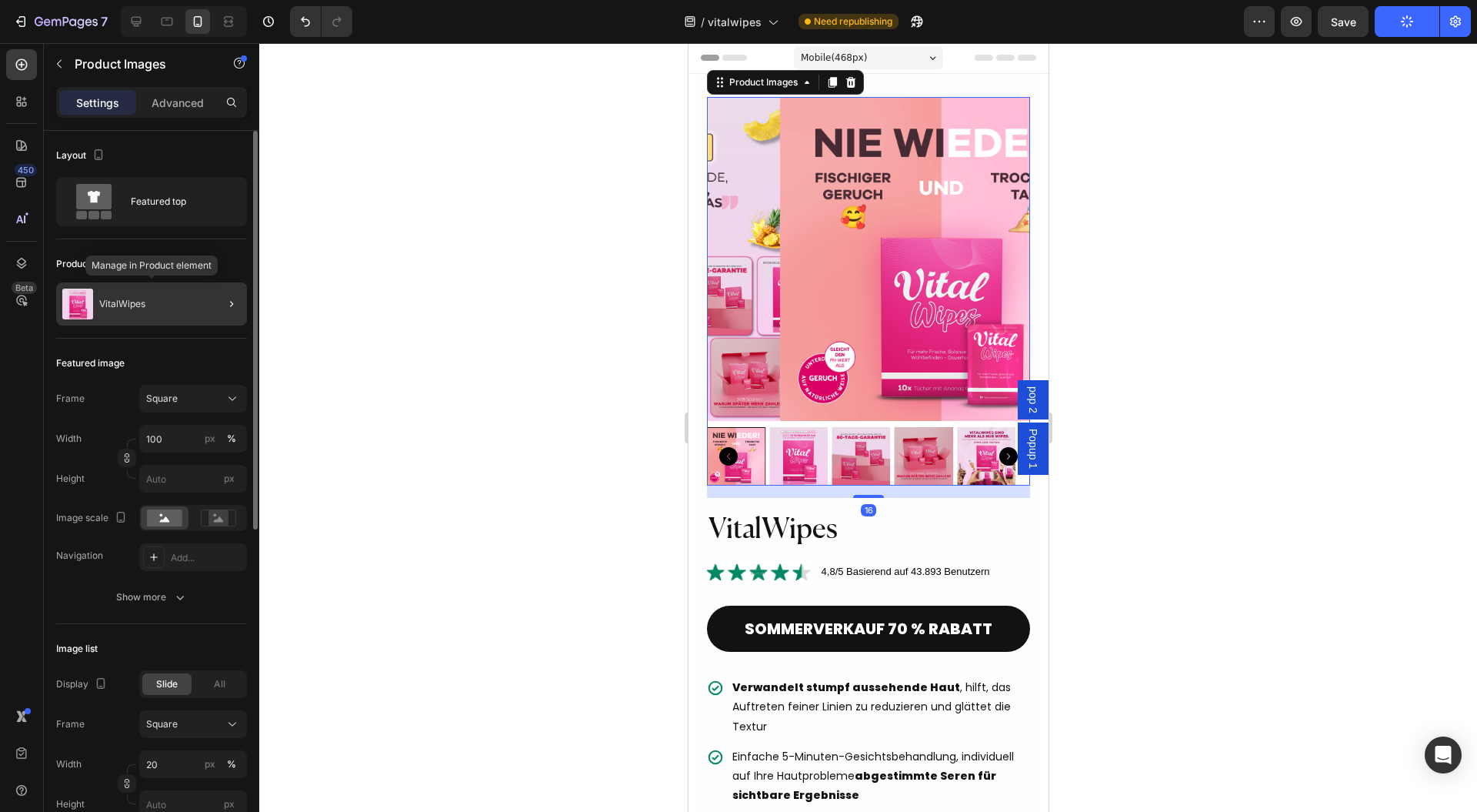
click at [161, 311] on div "VitalWipes" at bounding box center [151, 303] width 191 height 43
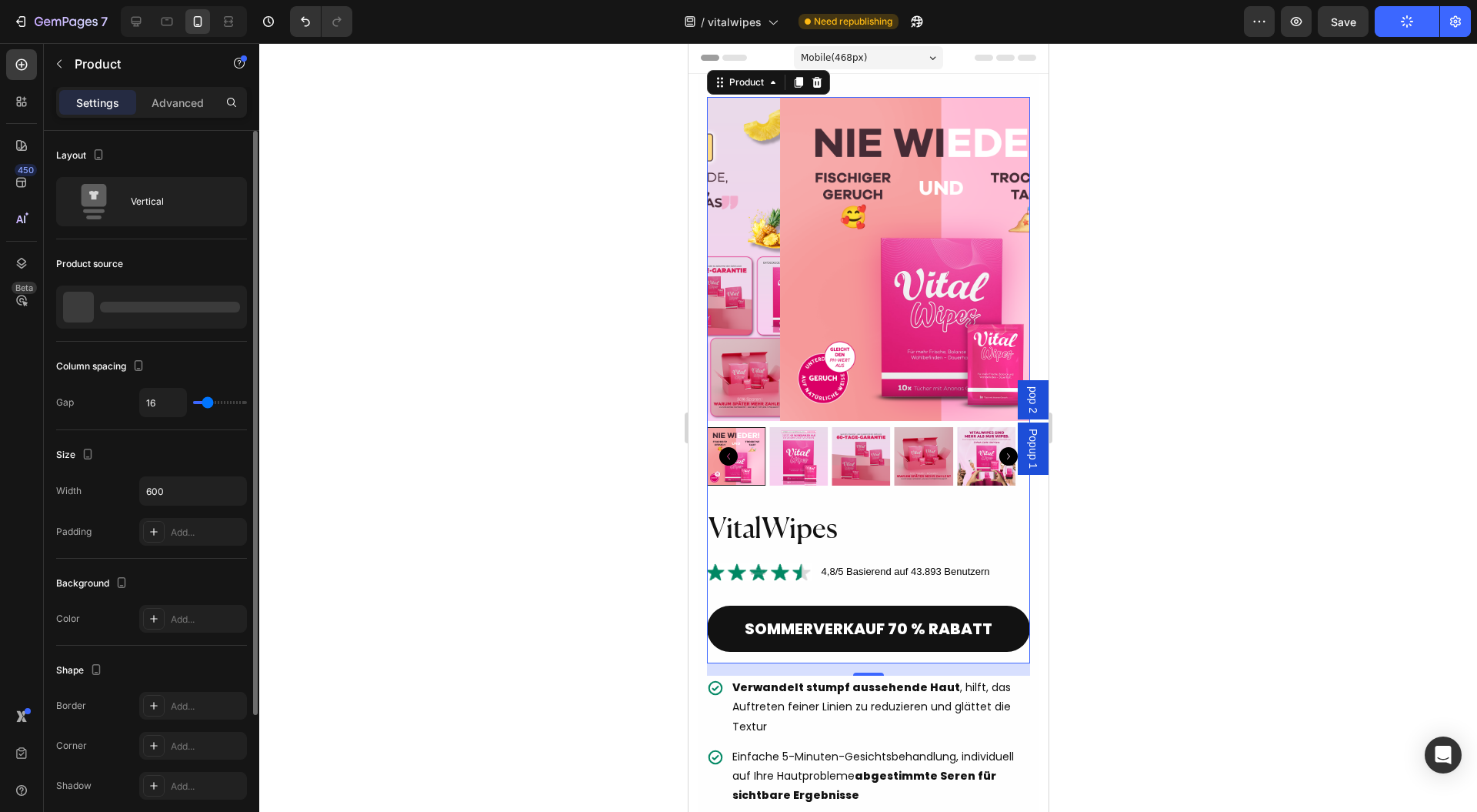
click at [155, 292] on div at bounding box center [151, 306] width 191 height 43
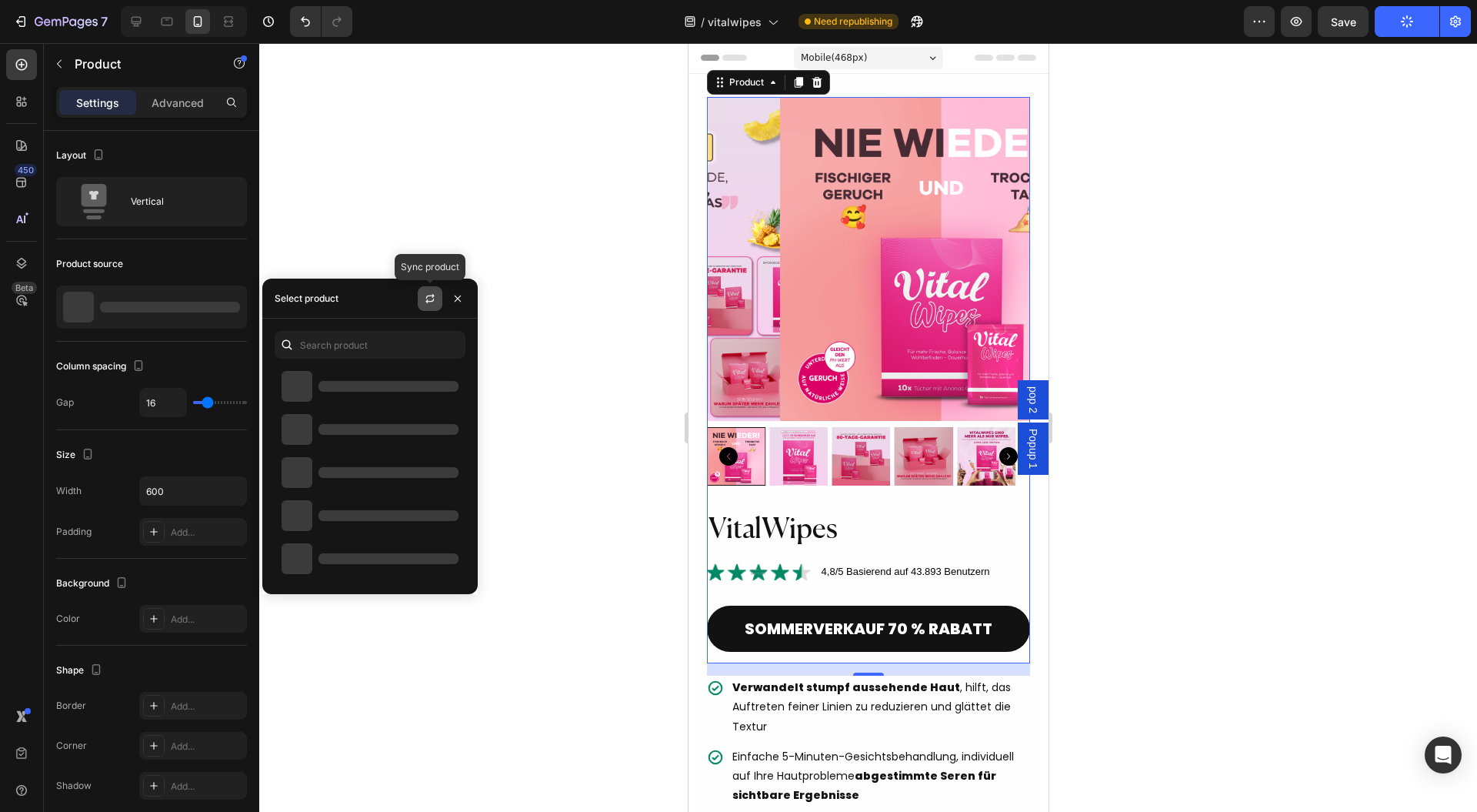
click at [425, 299] on icon "button" at bounding box center [430, 298] width 12 height 12
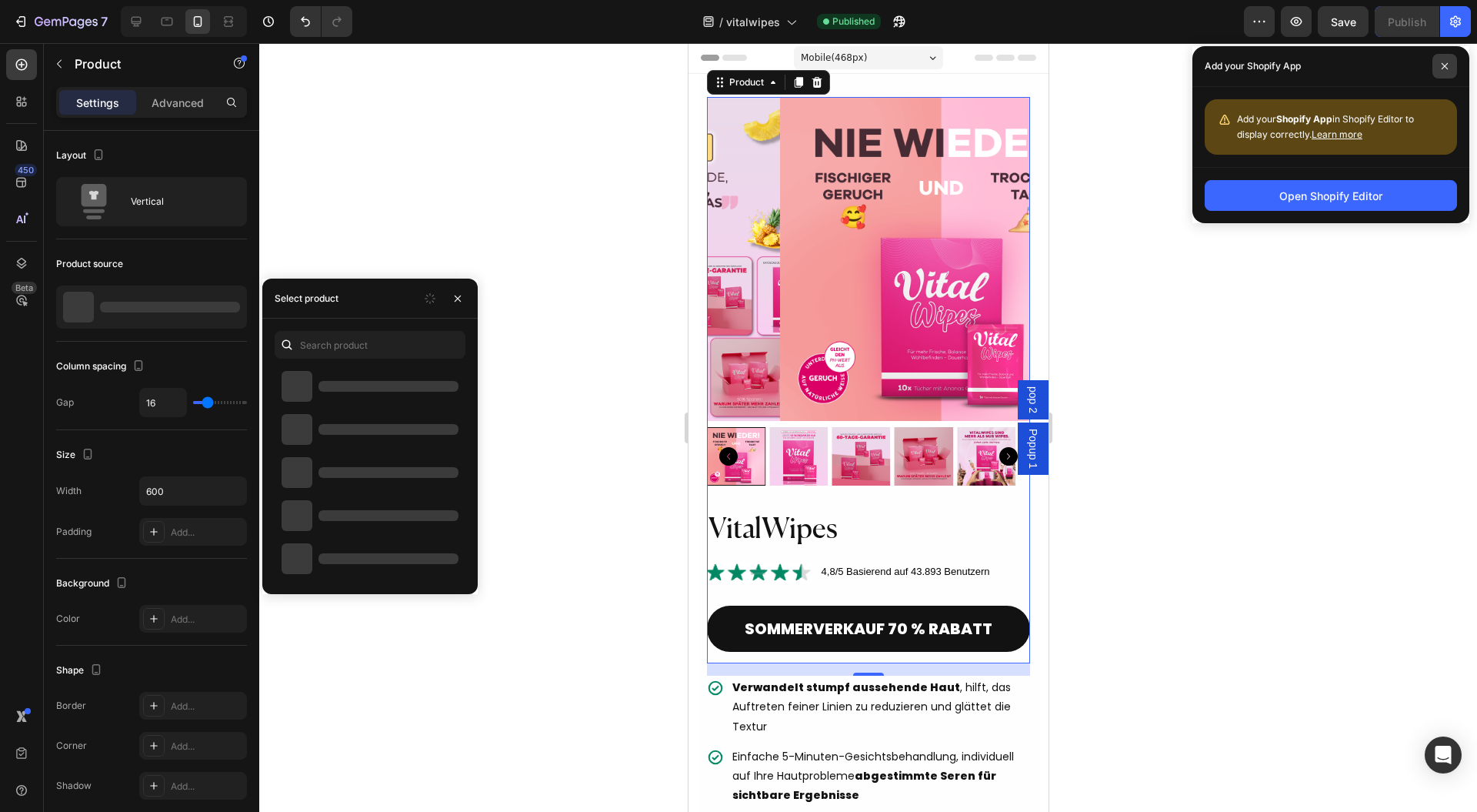
click at [1445, 65] on icon at bounding box center [1445, 66] width 6 height 6
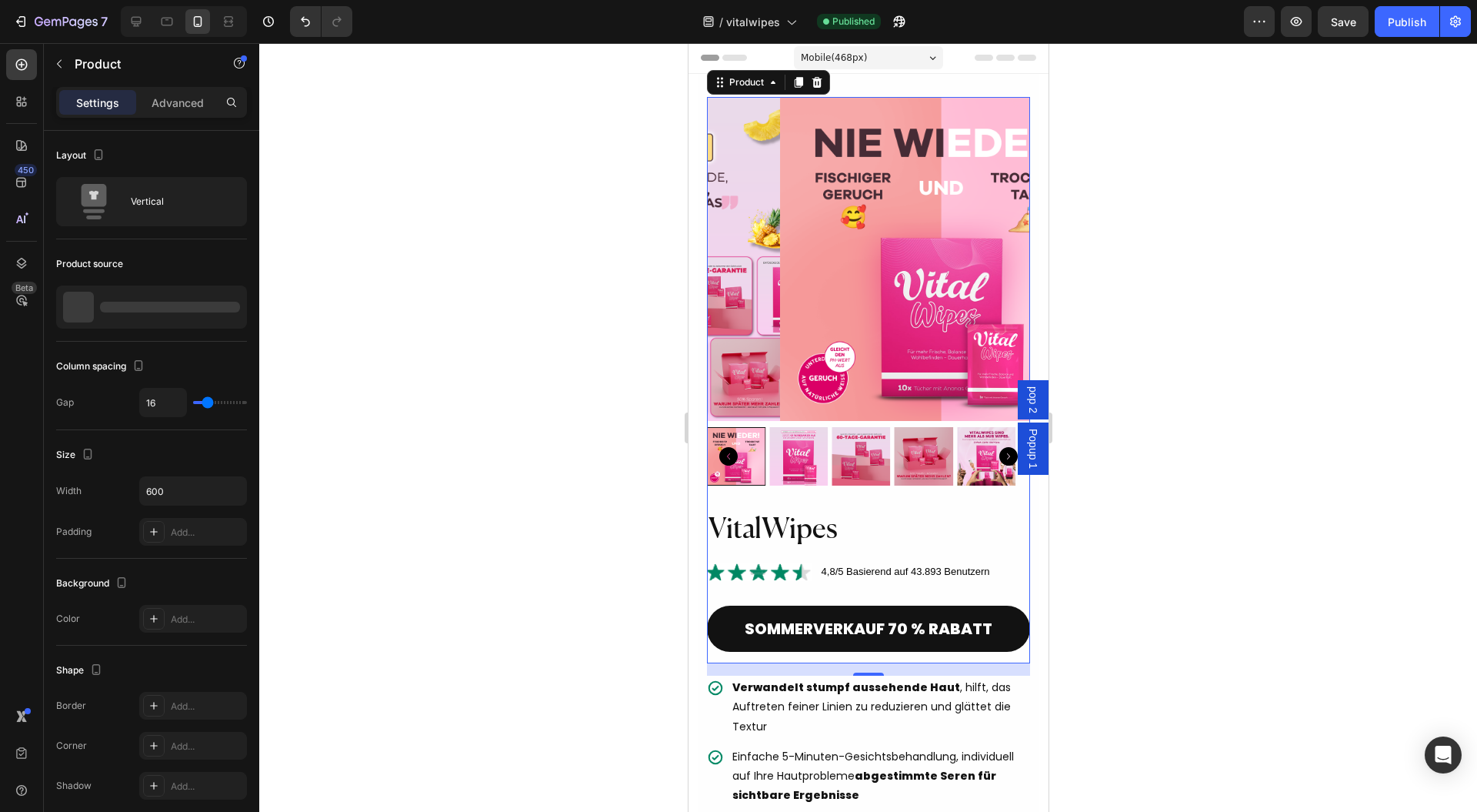
click at [476, 265] on div at bounding box center [868, 427] width 1218 height 769
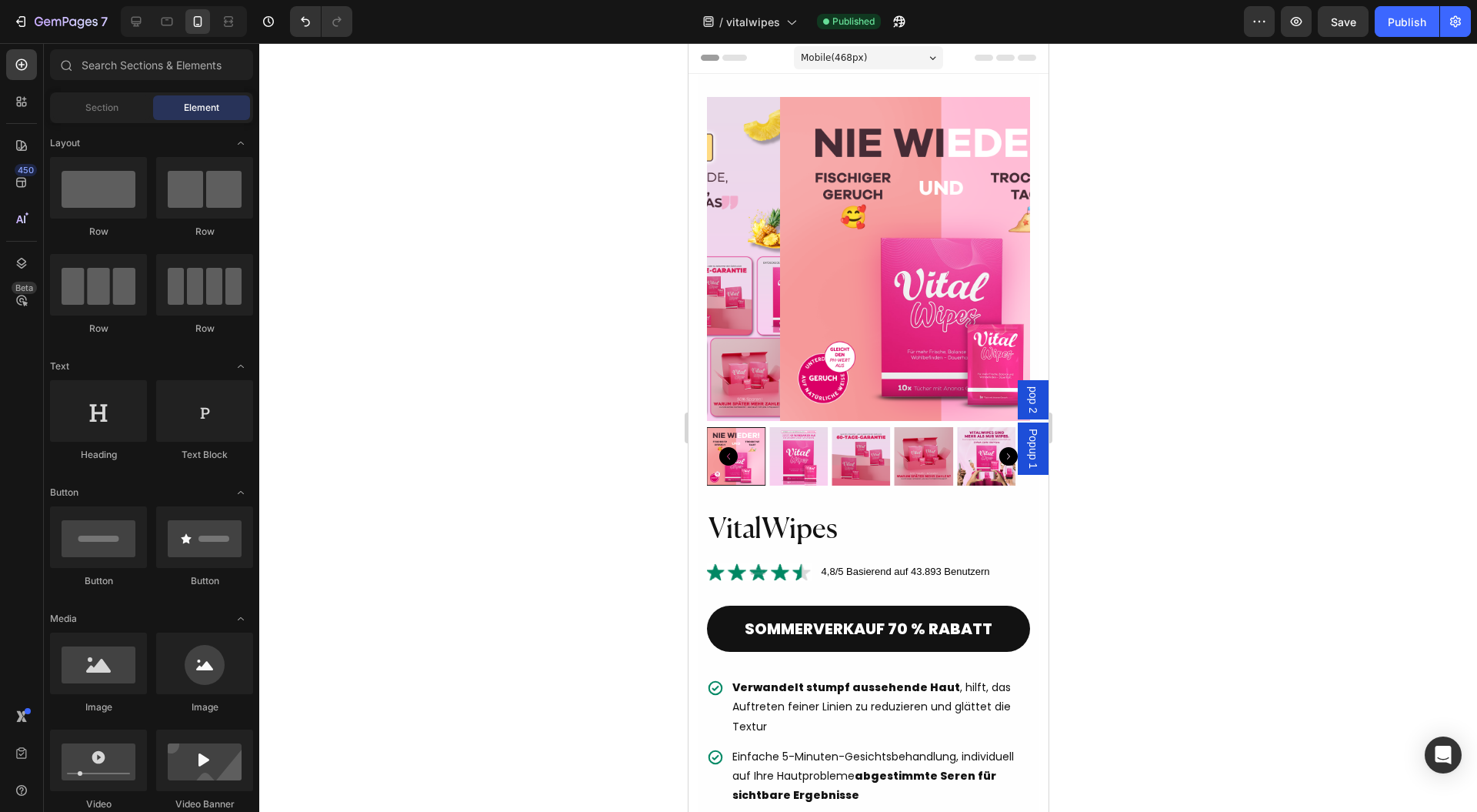
click at [851, 249] on img at bounding box center [942, 259] width 324 height 324
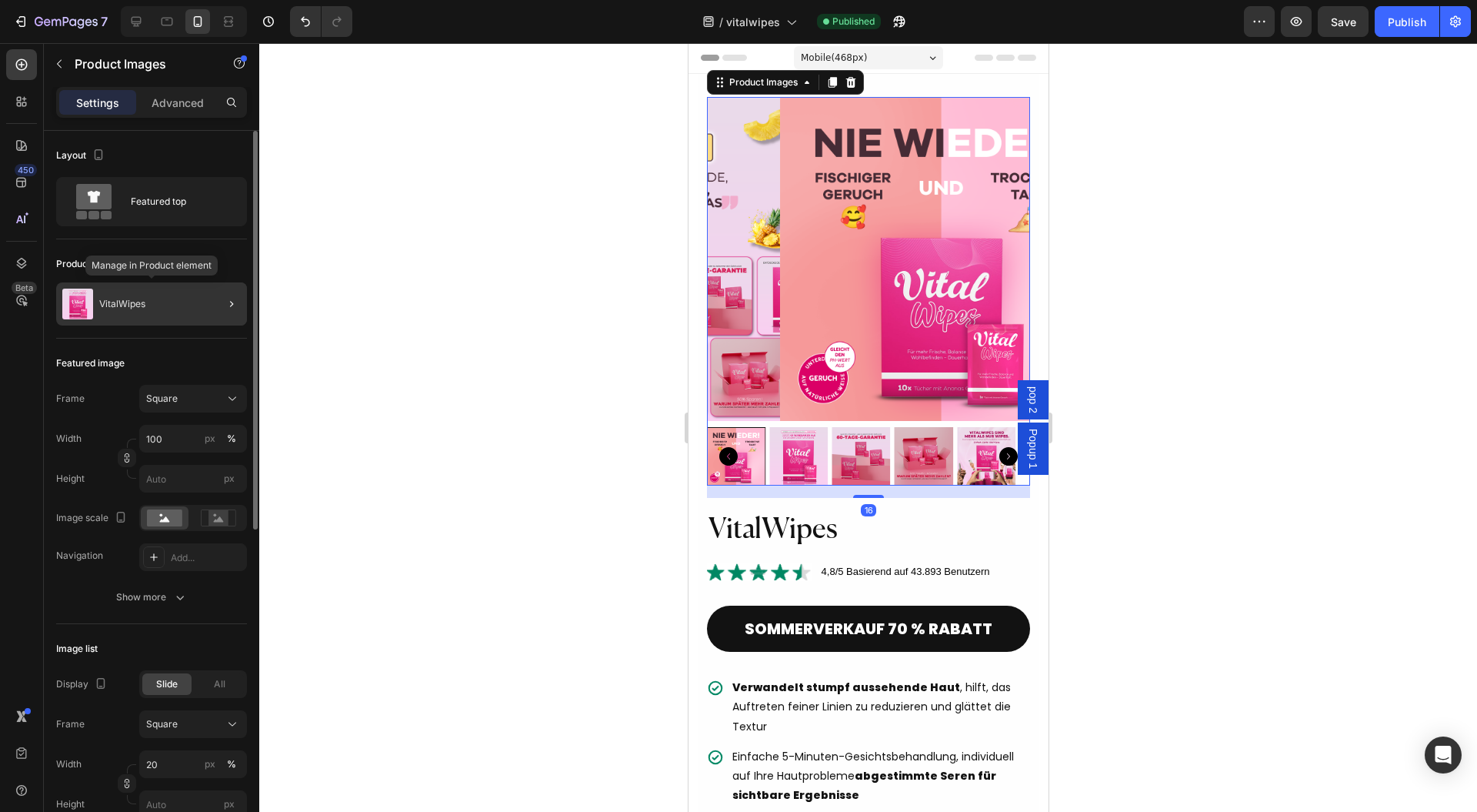
click at [165, 306] on div "VitalWipes" at bounding box center [151, 303] width 191 height 43
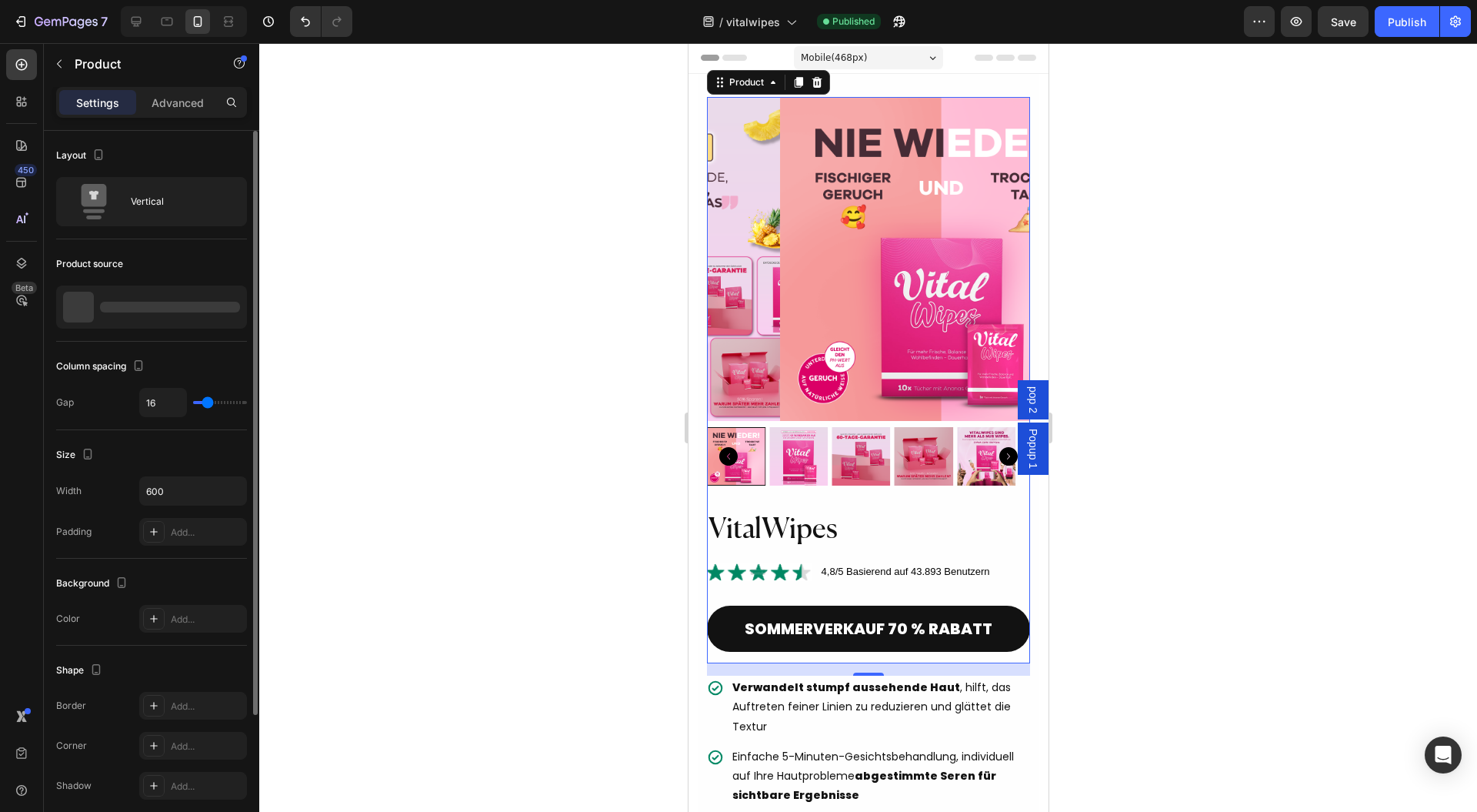
click at [211, 313] on div at bounding box center [151, 306] width 191 height 43
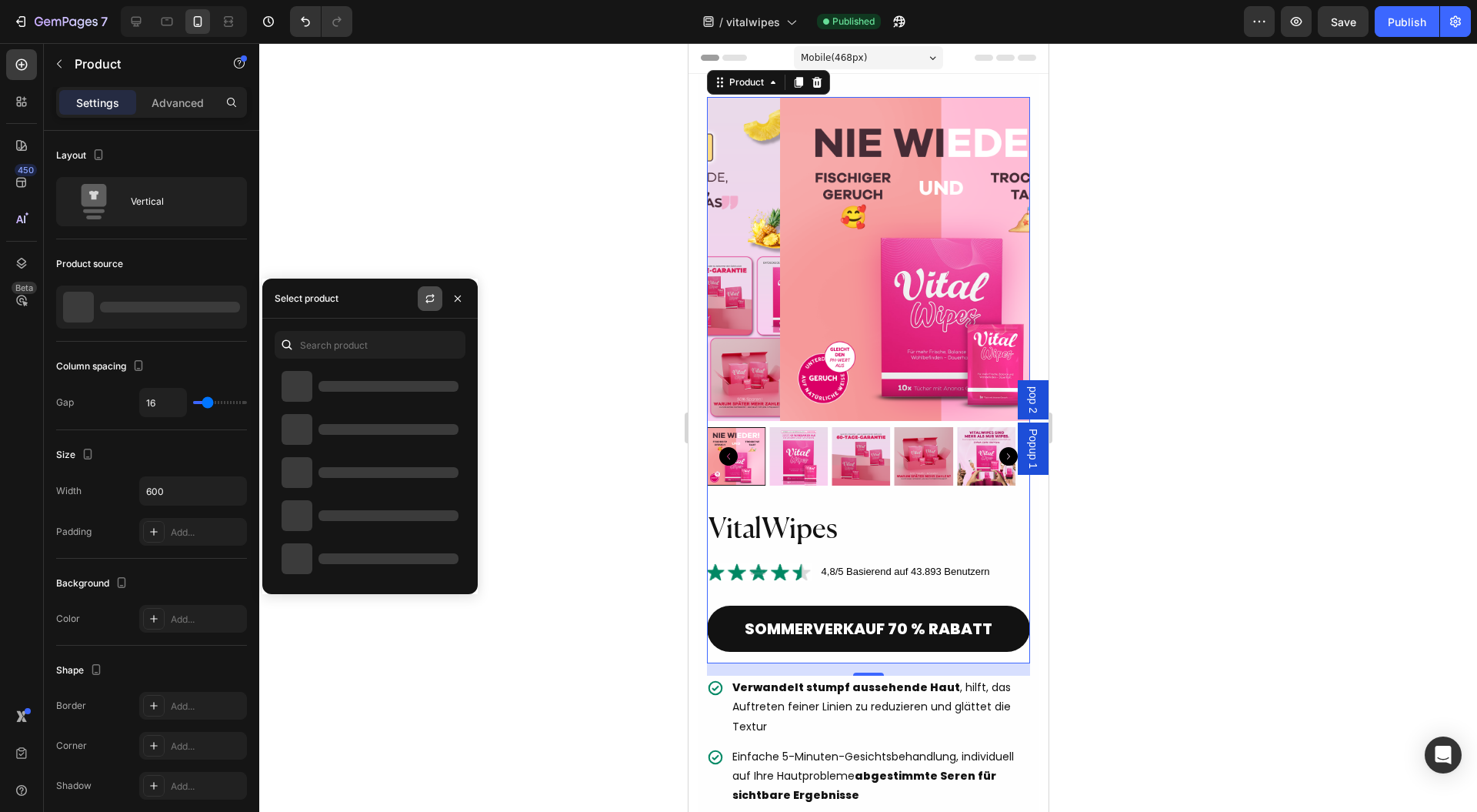
click at [429, 302] on icon "button" at bounding box center [430, 298] width 12 height 12
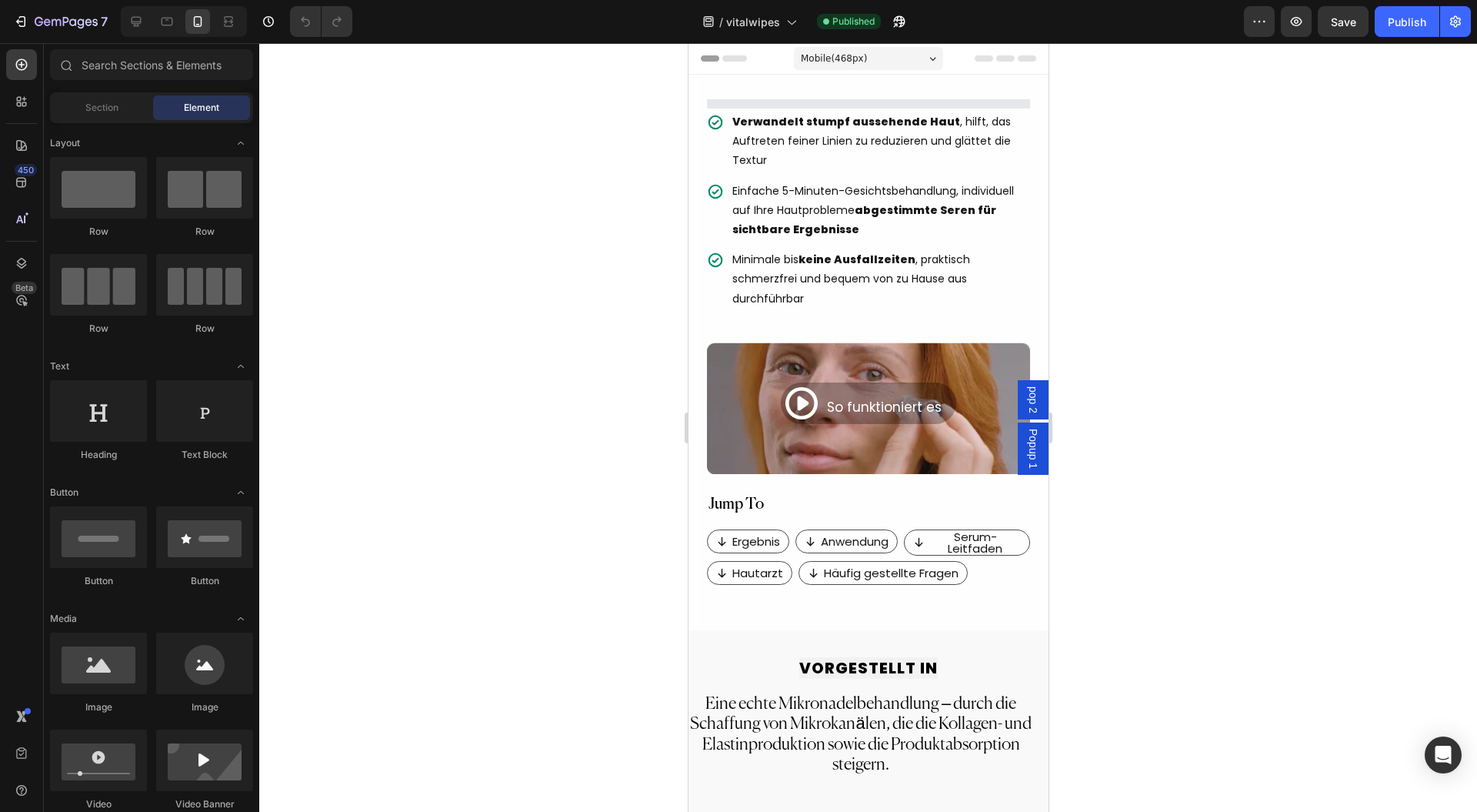
click at [589, 174] on div at bounding box center [868, 427] width 1218 height 769
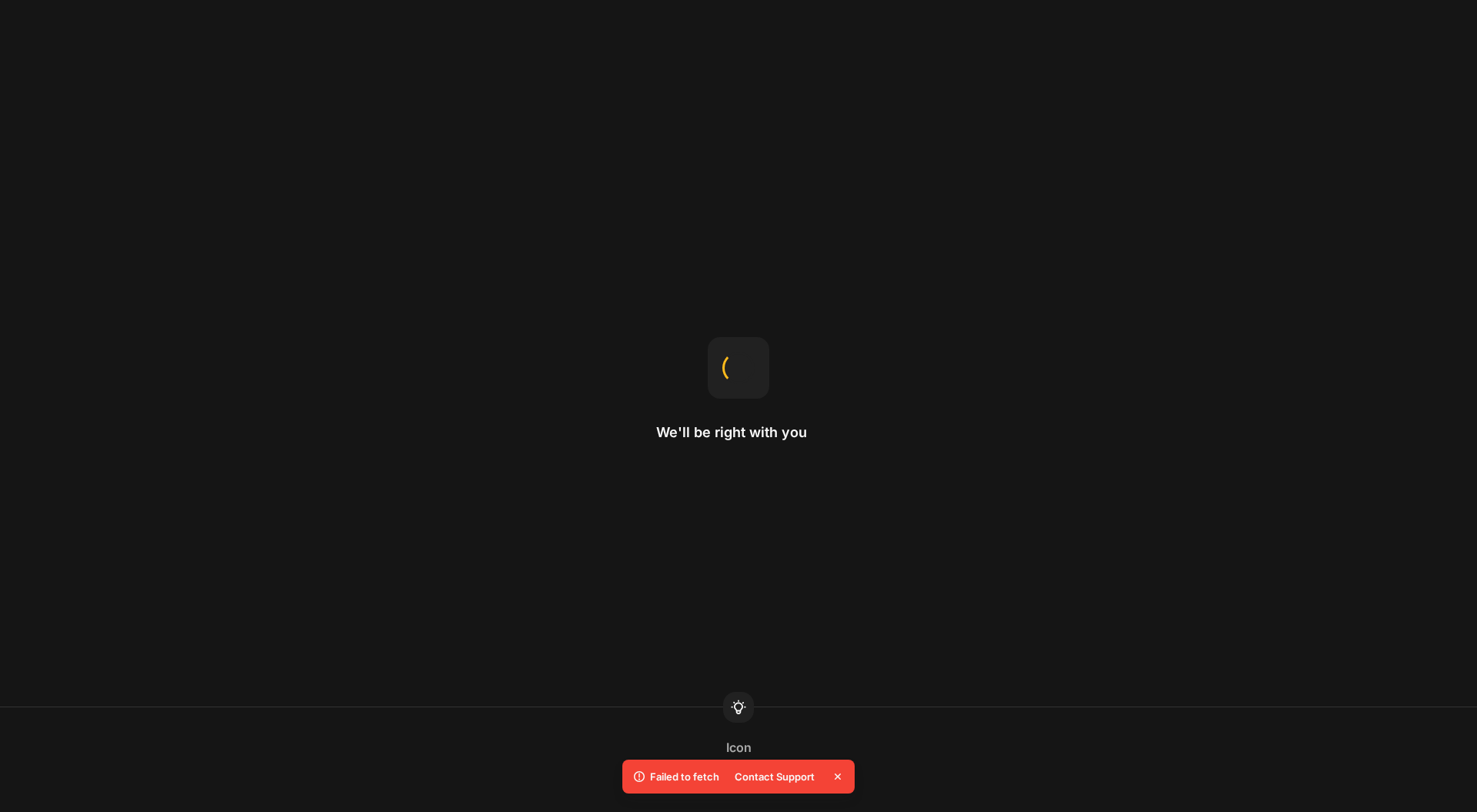
click at [839, 779] on icon at bounding box center [837, 776] width 15 height 15
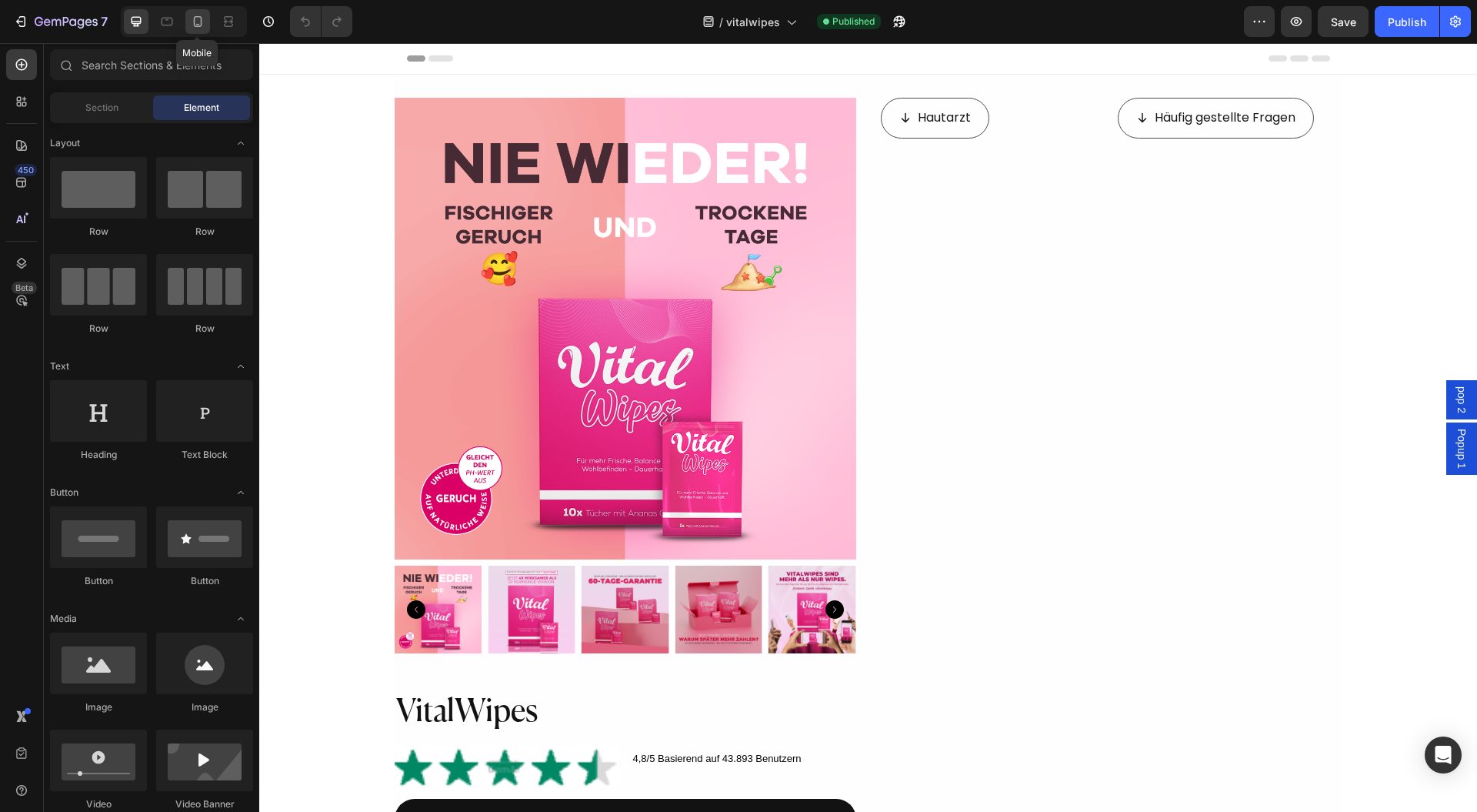
click at [195, 23] on icon at bounding box center [197, 21] width 15 height 15
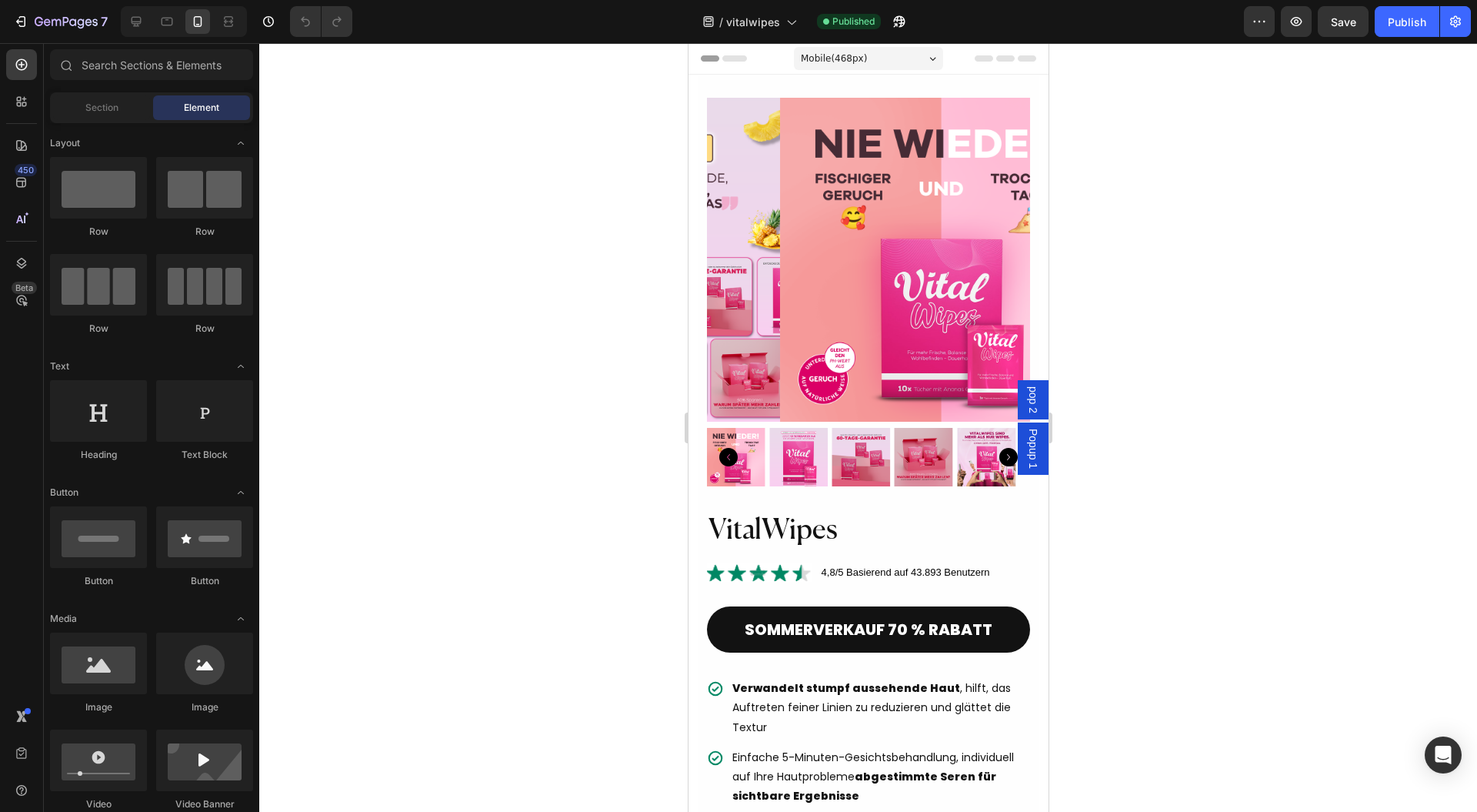
click at [888, 346] on img at bounding box center [942, 260] width 324 height 324
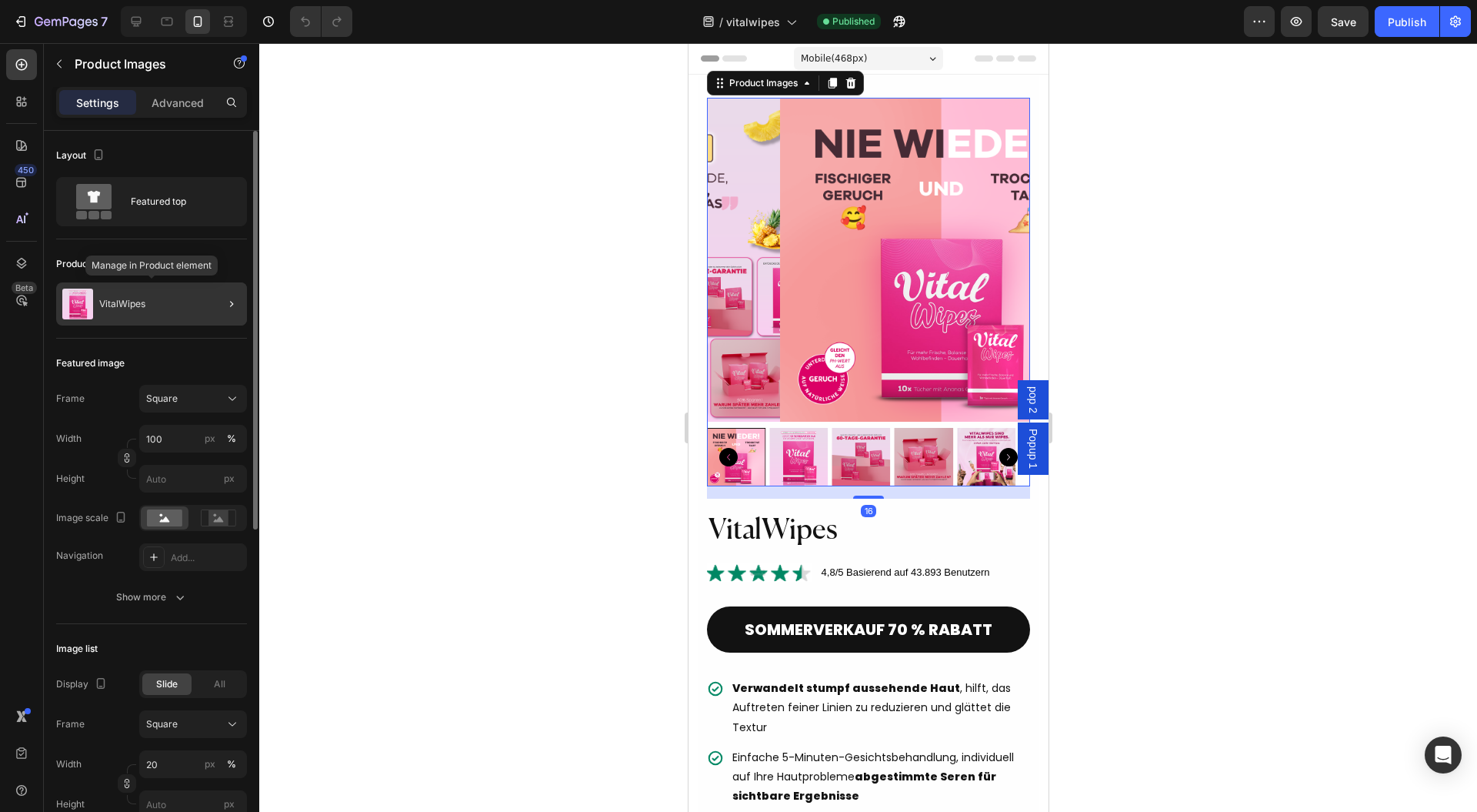
click at [168, 309] on div "VitalWipes" at bounding box center [151, 303] width 191 height 43
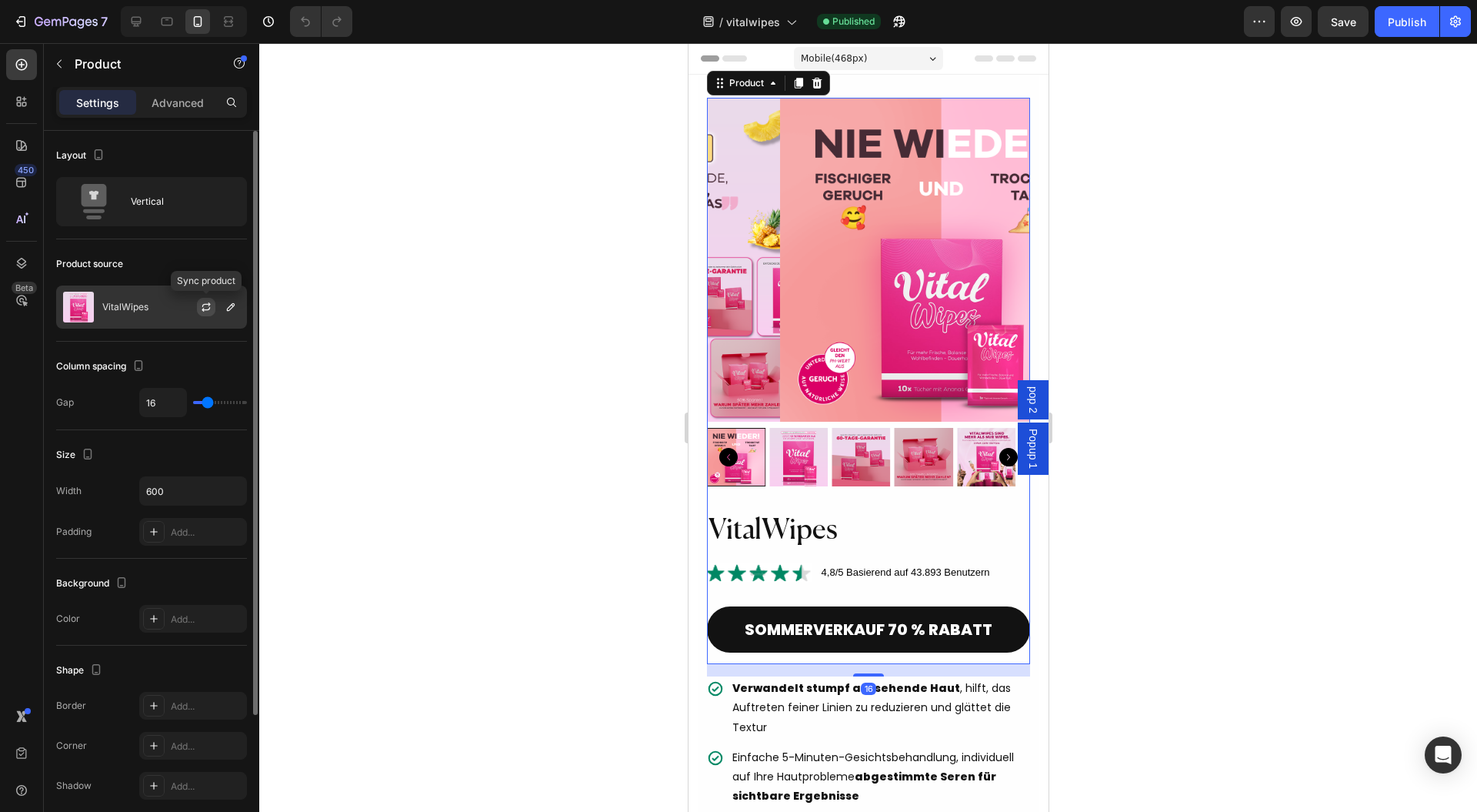
click at [206, 308] on icon "button" at bounding box center [206, 307] width 12 height 12
click at [146, 311] on p "VitalWipes" at bounding box center [125, 307] width 46 height 11
click at [195, 315] on div at bounding box center [213, 307] width 68 height 42
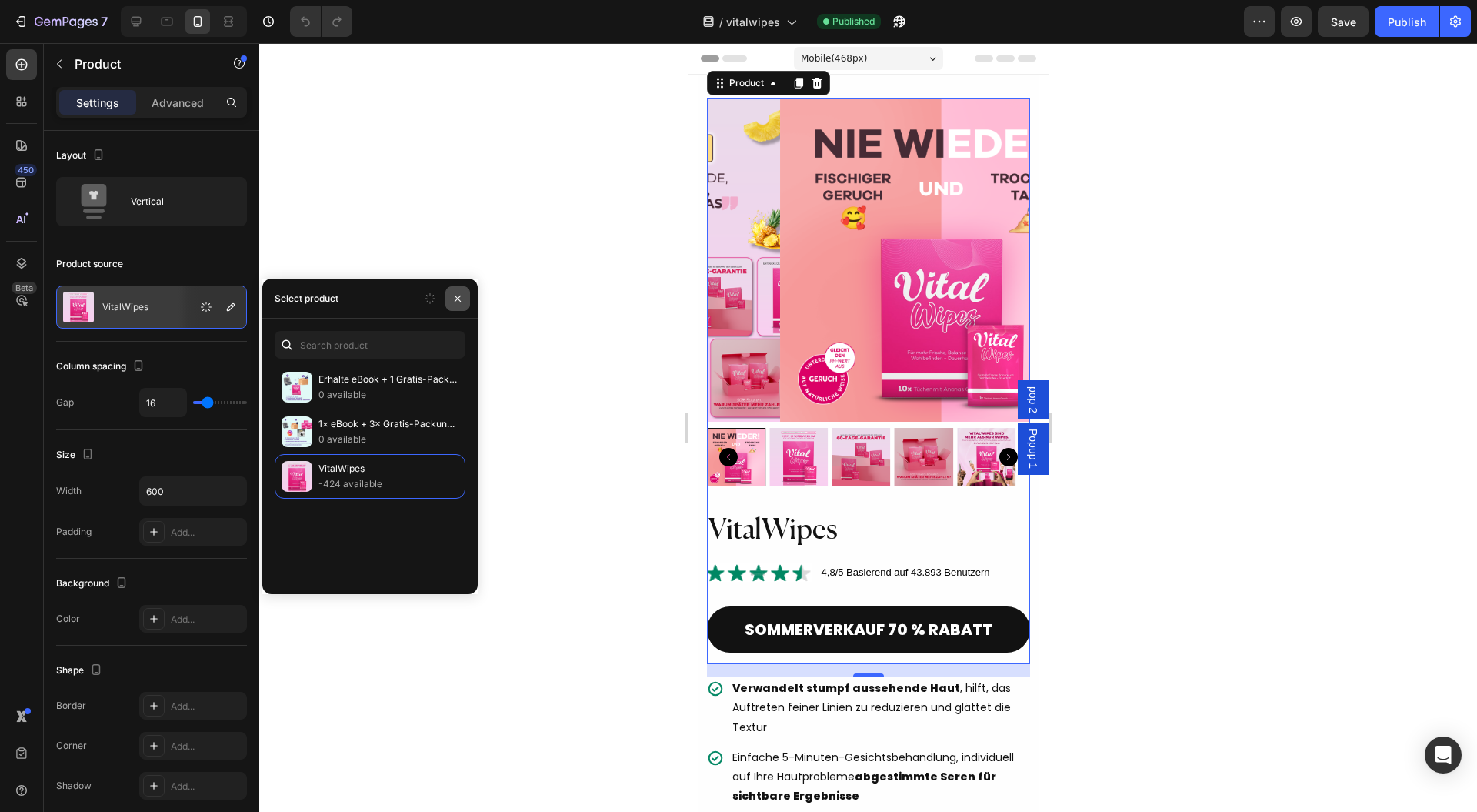
click at [469, 308] on div "Select product" at bounding box center [369, 299] width 215 height 40
click at [460, 301] on icon "button" at bounding box center [458, 298] width 12 height 12
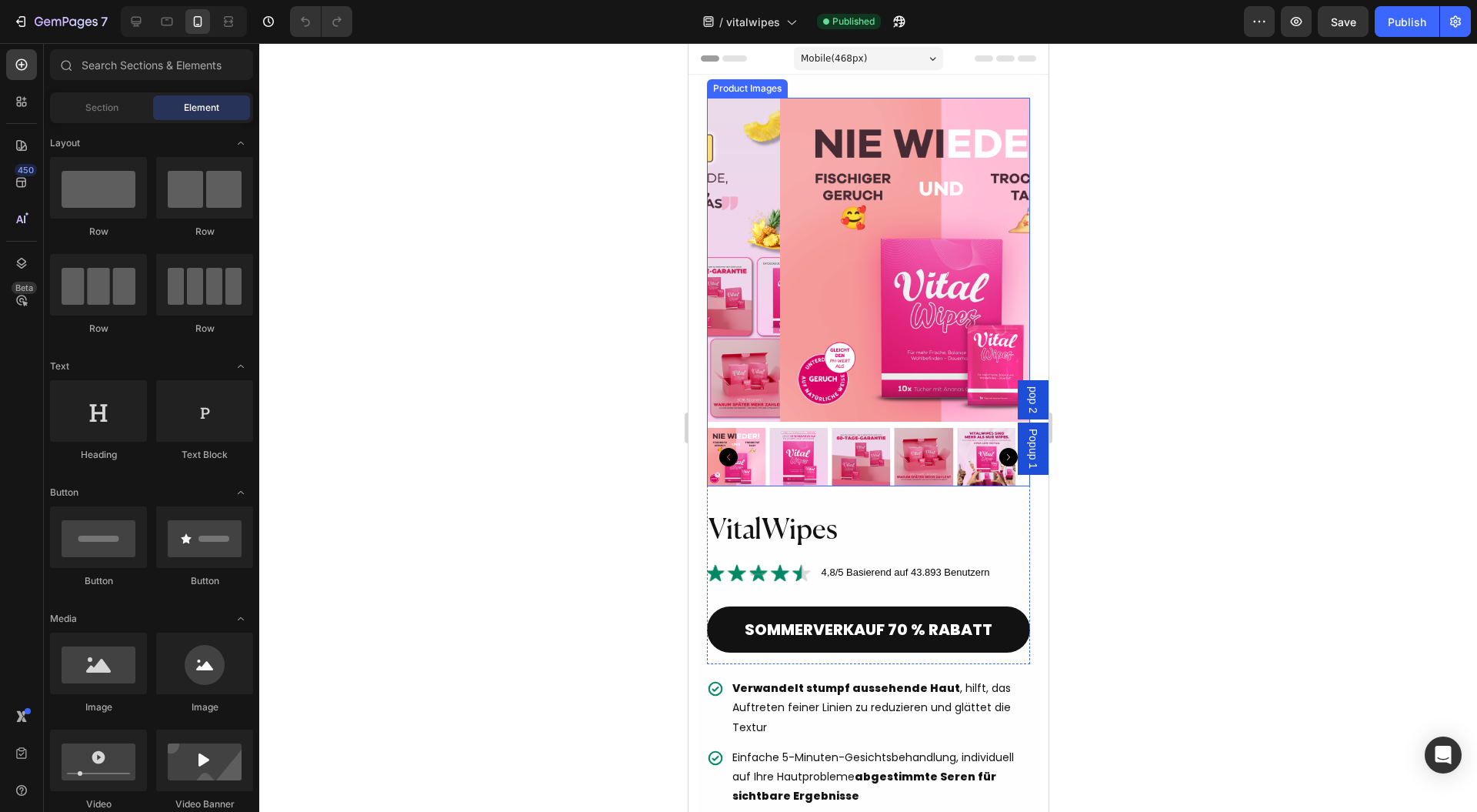
click at [780, 292] on img at bounding box center [942, 260] width 324 height 324
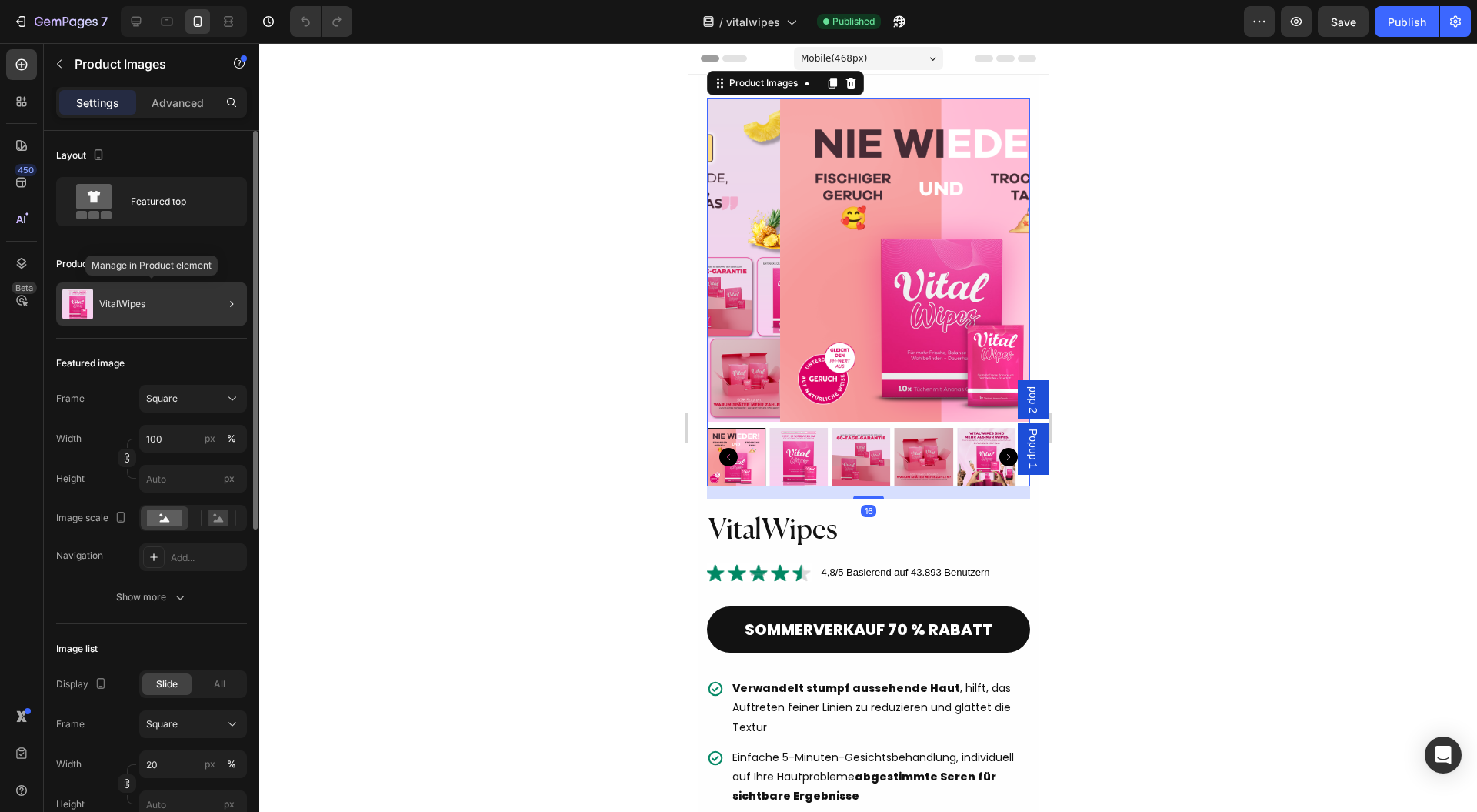
click at [195, 308] on div "VitalWipes" at bounding box center [151, 303] width 191 height 43
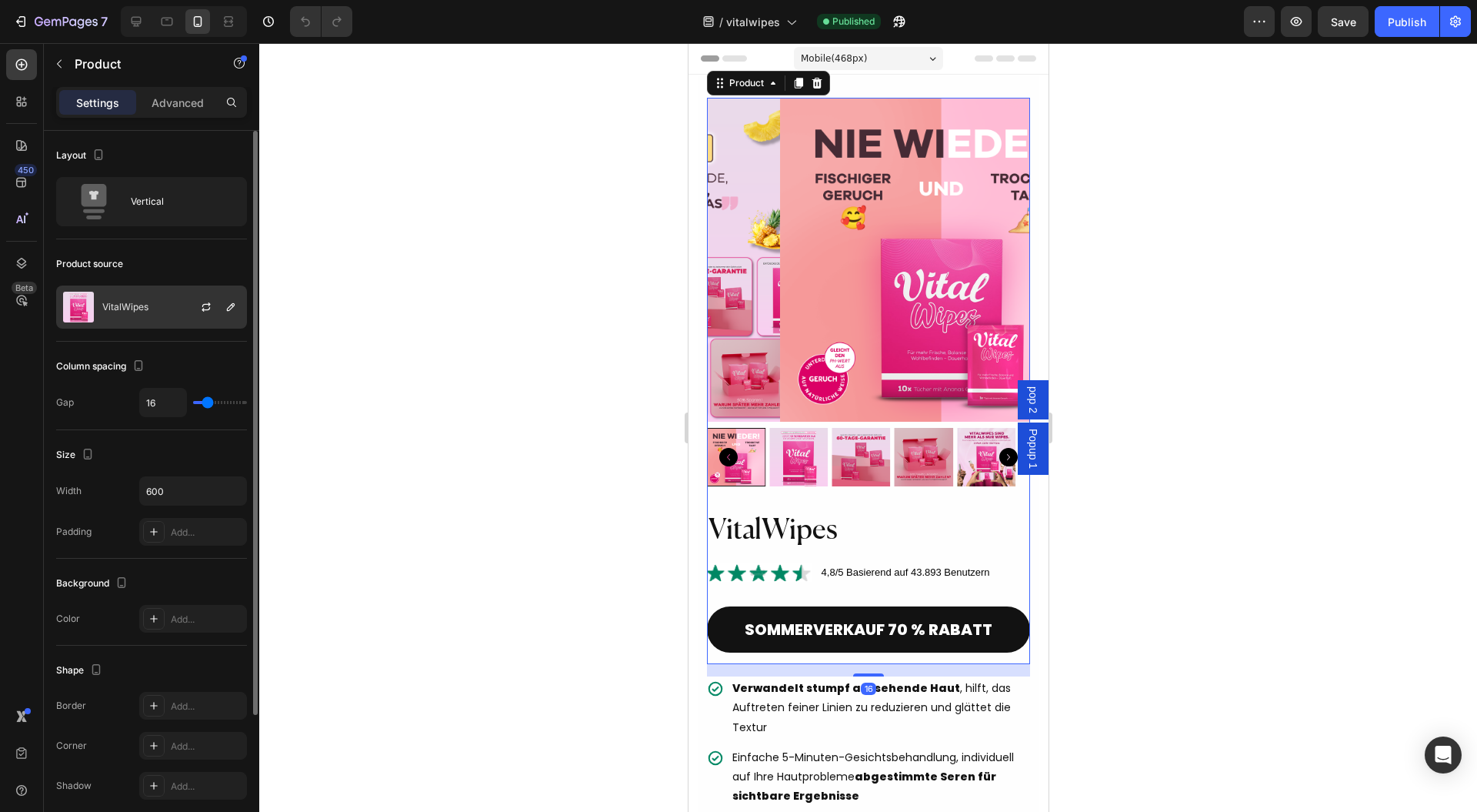
click at [197, 294] on div at bounding box center [213, 307] width 68 height 42
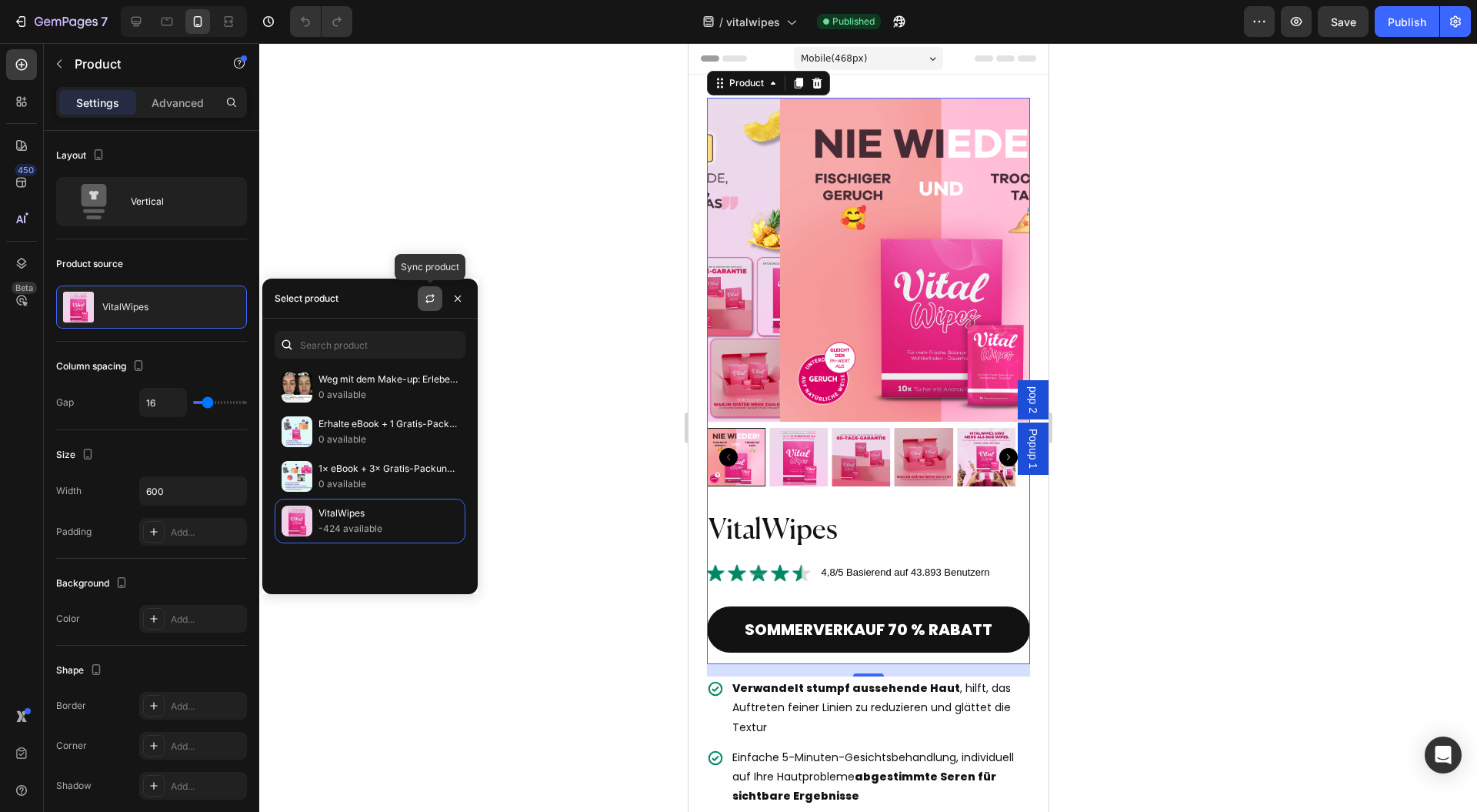
click at [428, 302] on icon "button" at bounding box center [430, 298] width 12 height 12
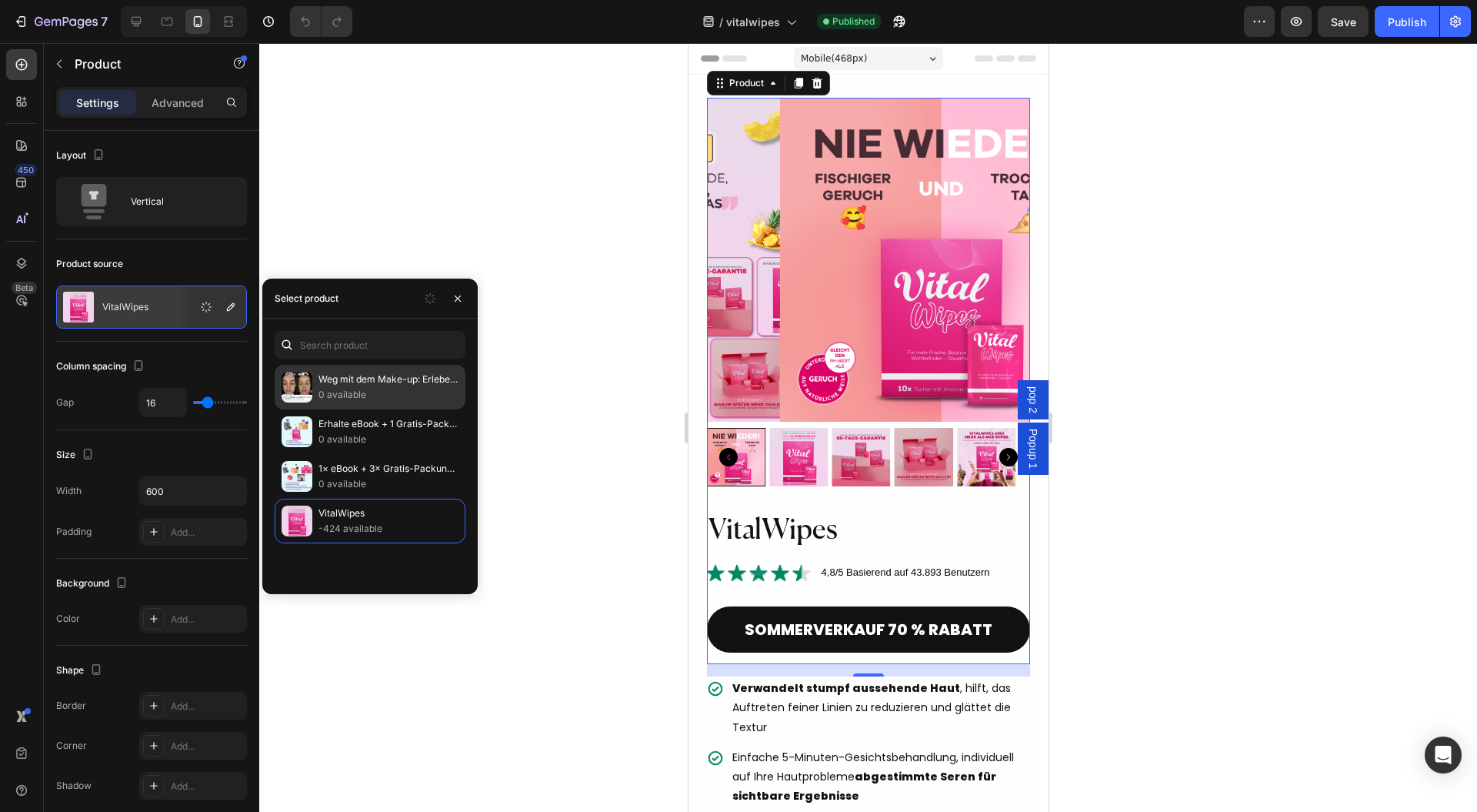
click at [312, 409] on div "Weg mit dem Make-up: Erleben Sie ein neues Maß an Selbstvertrauen mit Micro-Inf…" at bounding box center [370, 431] width 191 height 45
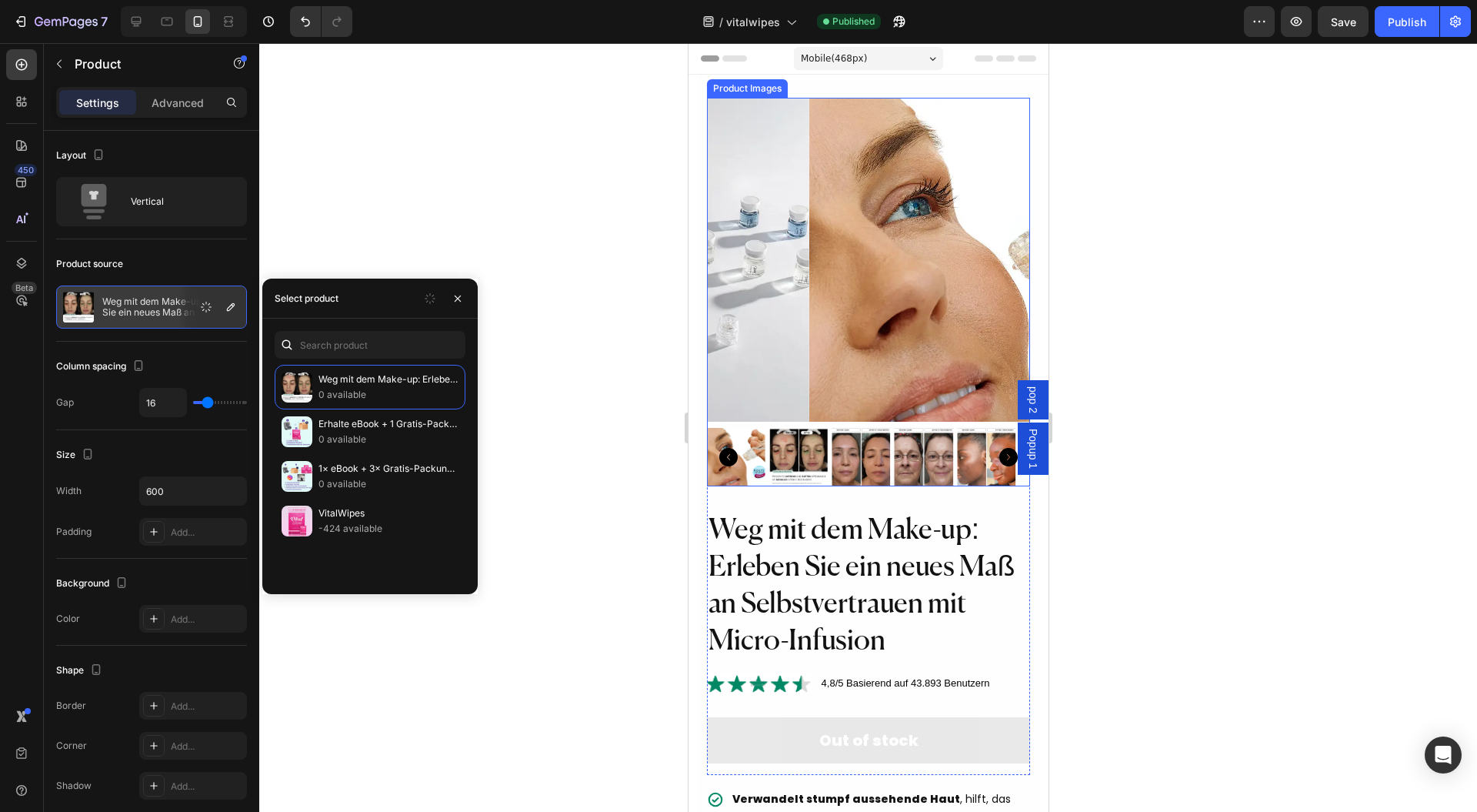
click at [799, 447] on img at bounding box center [798, 457] width 58 height 58
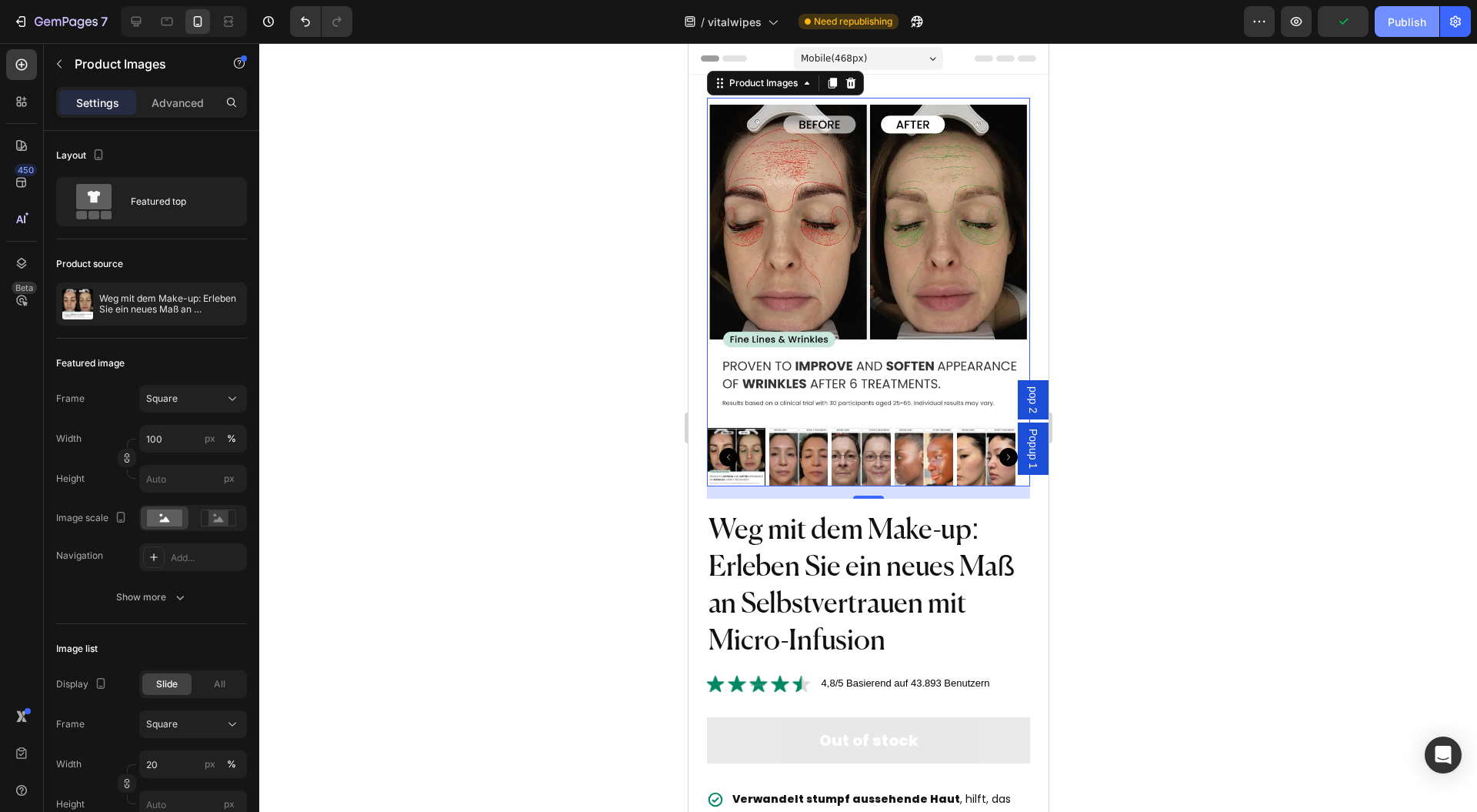
click at [1405, 22] on div "Publish" at bounding box center [1407, 22] width 38 height 16
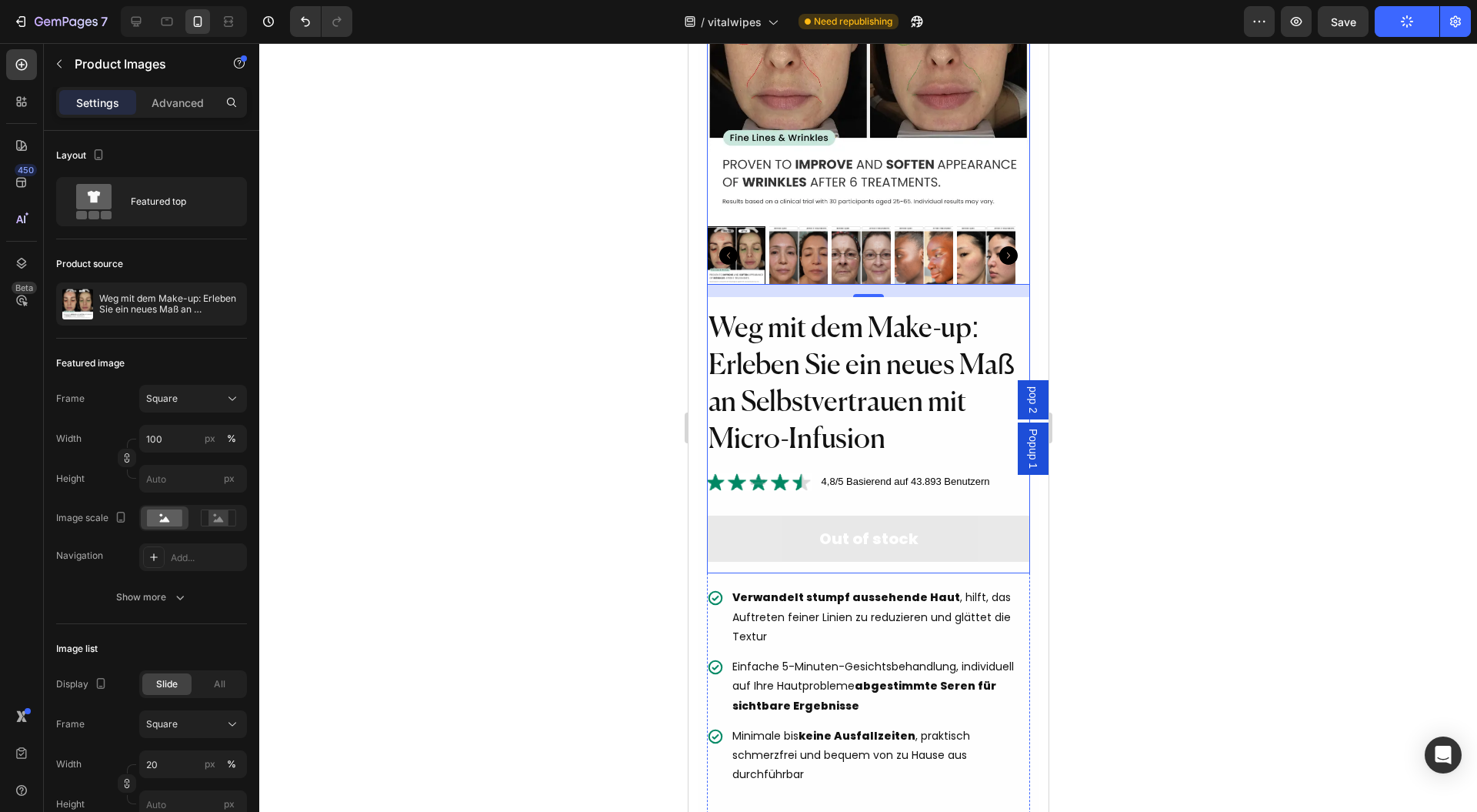
scroll to position [205, 0]
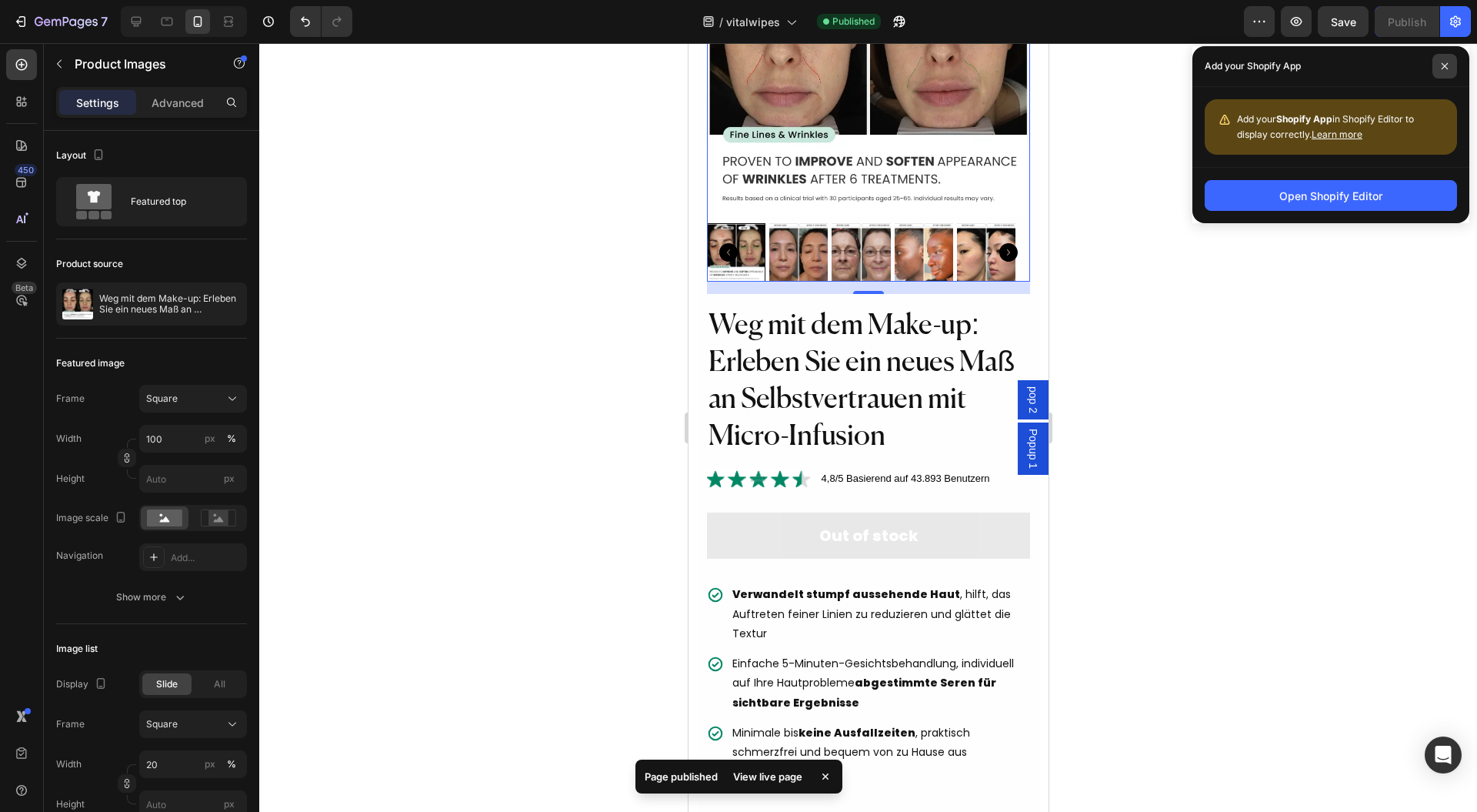
click at [1447, 66] on icon at bounding box center [1445, 66] width 8 height 8
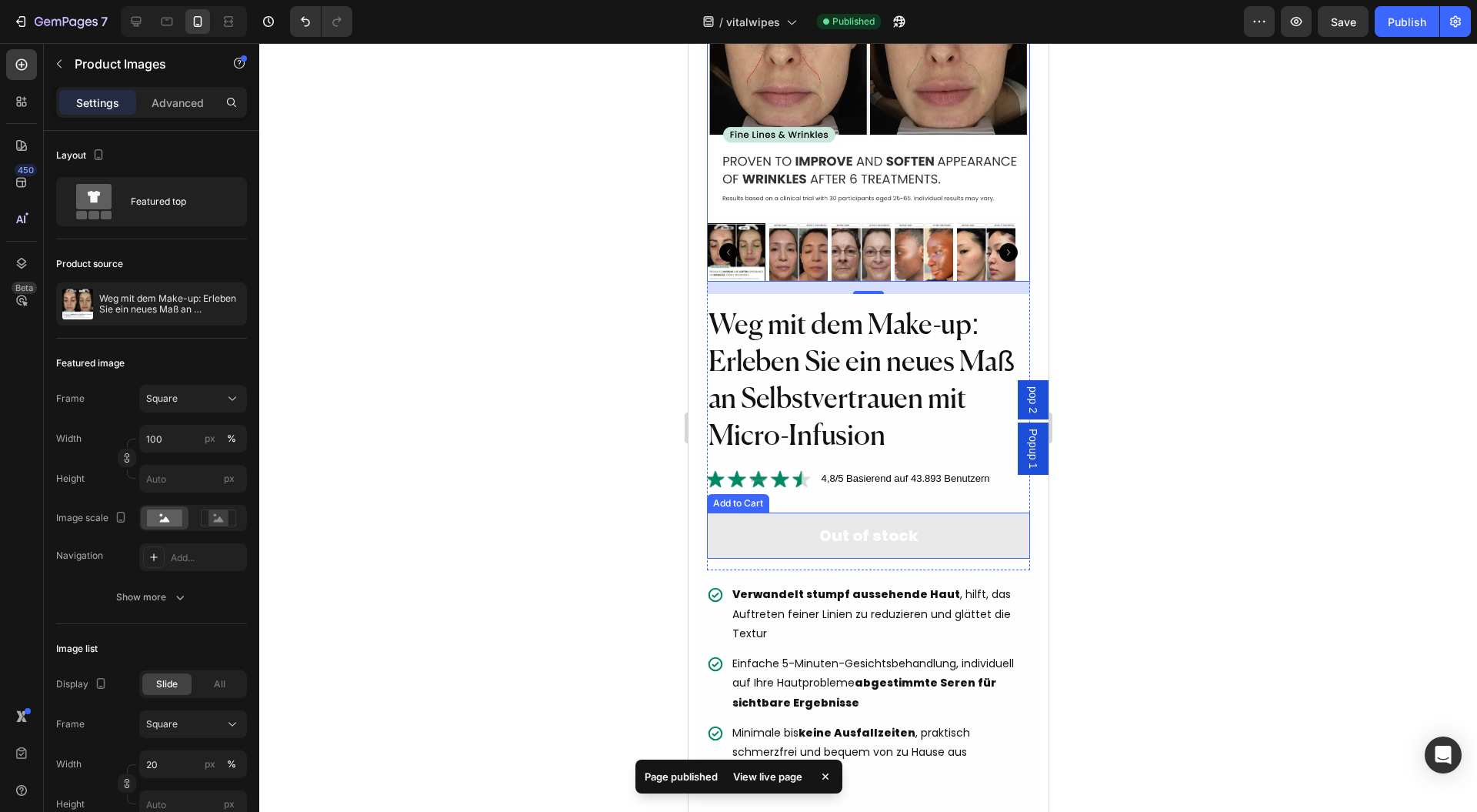
click at [811, 522] on button "Out of stock" at bounding box center [868, 535] width 324 height 46
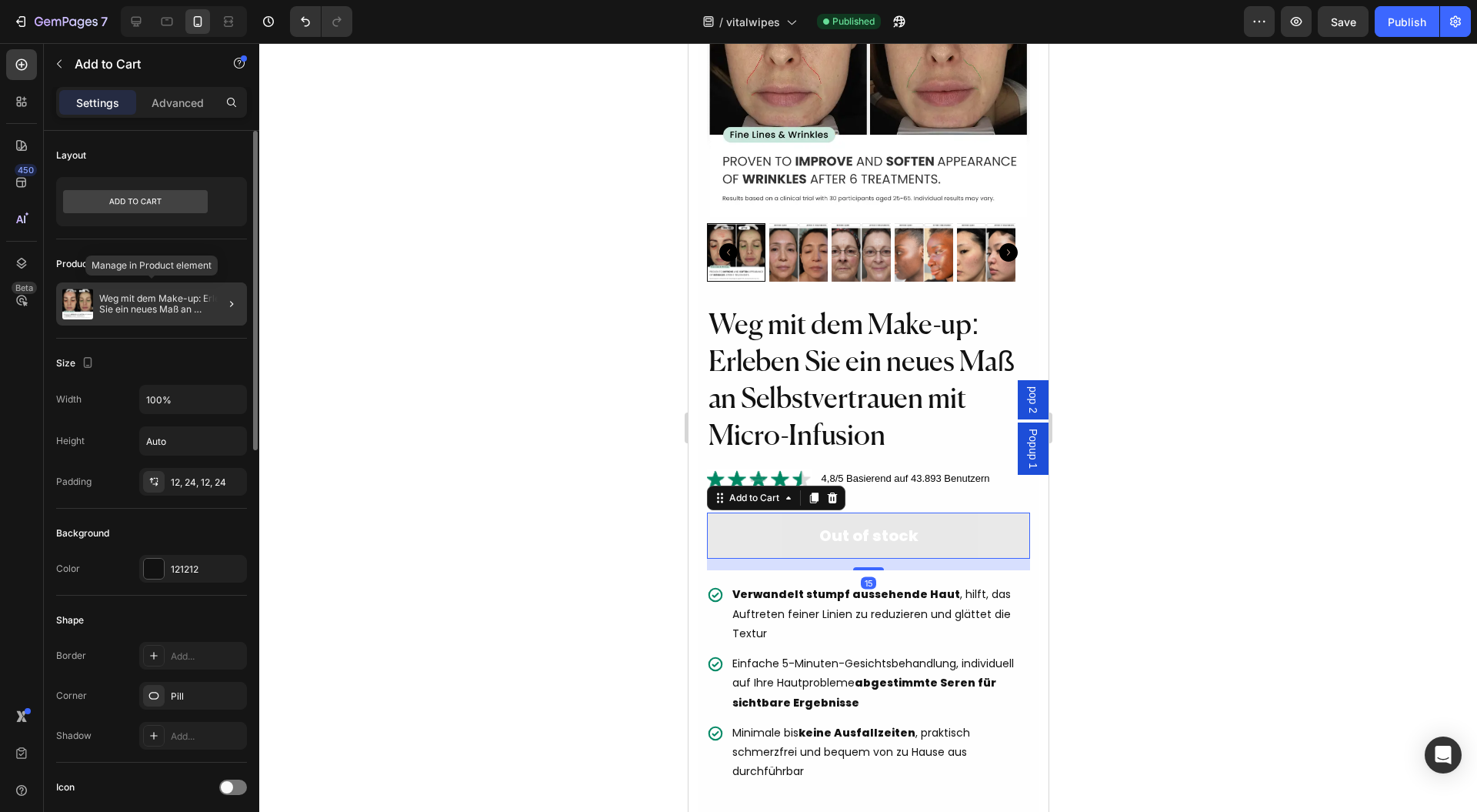
click at [184, 305] on p "Weg mit dem Make-up: Erleben Sie ein neues Maß an Selbstvertrauen mit Micro-Inf…" at bounding box center [170, 304] width 142 height 22
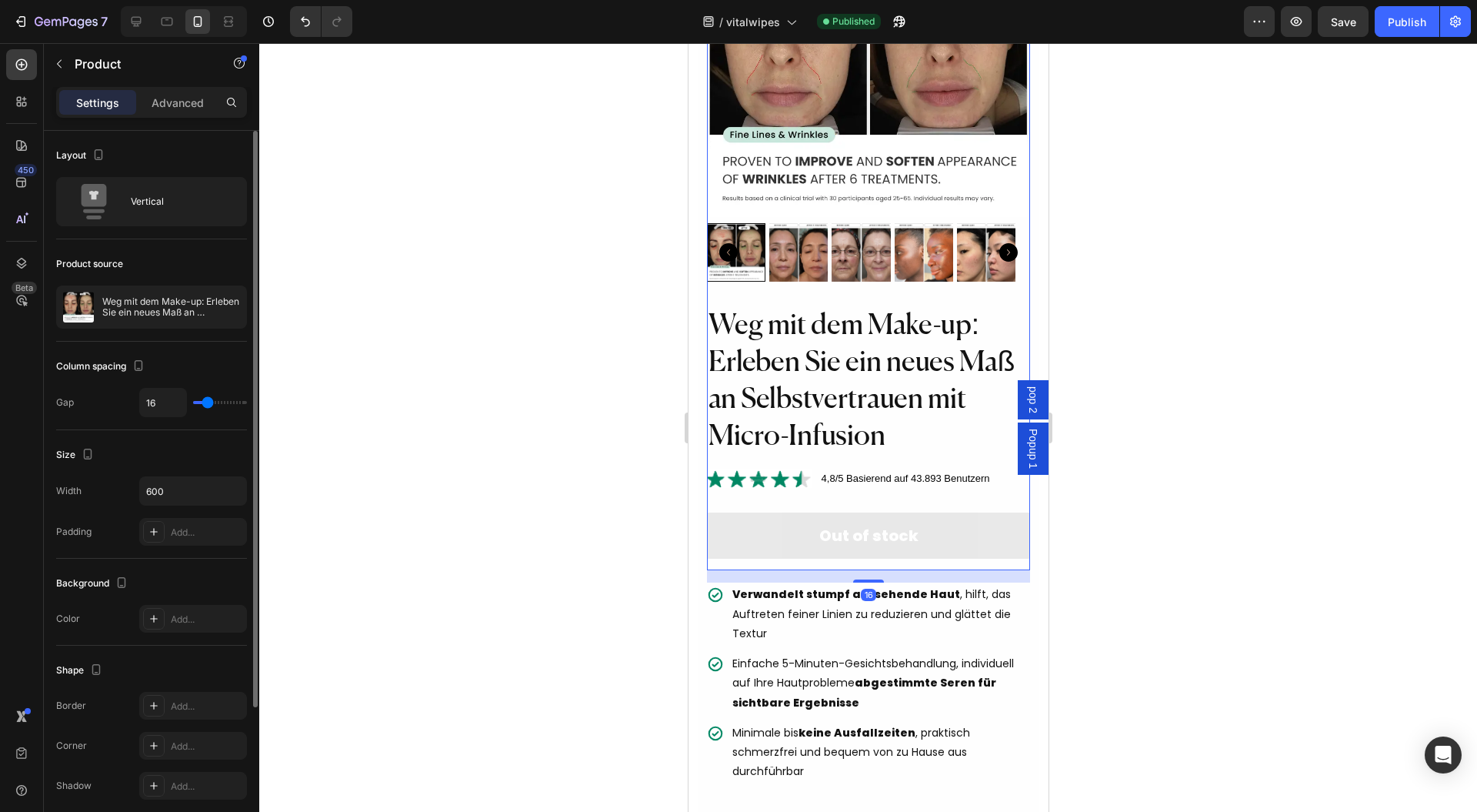
click at [518, 382] on div at bounding box center [868, 427] width 1218 height 769
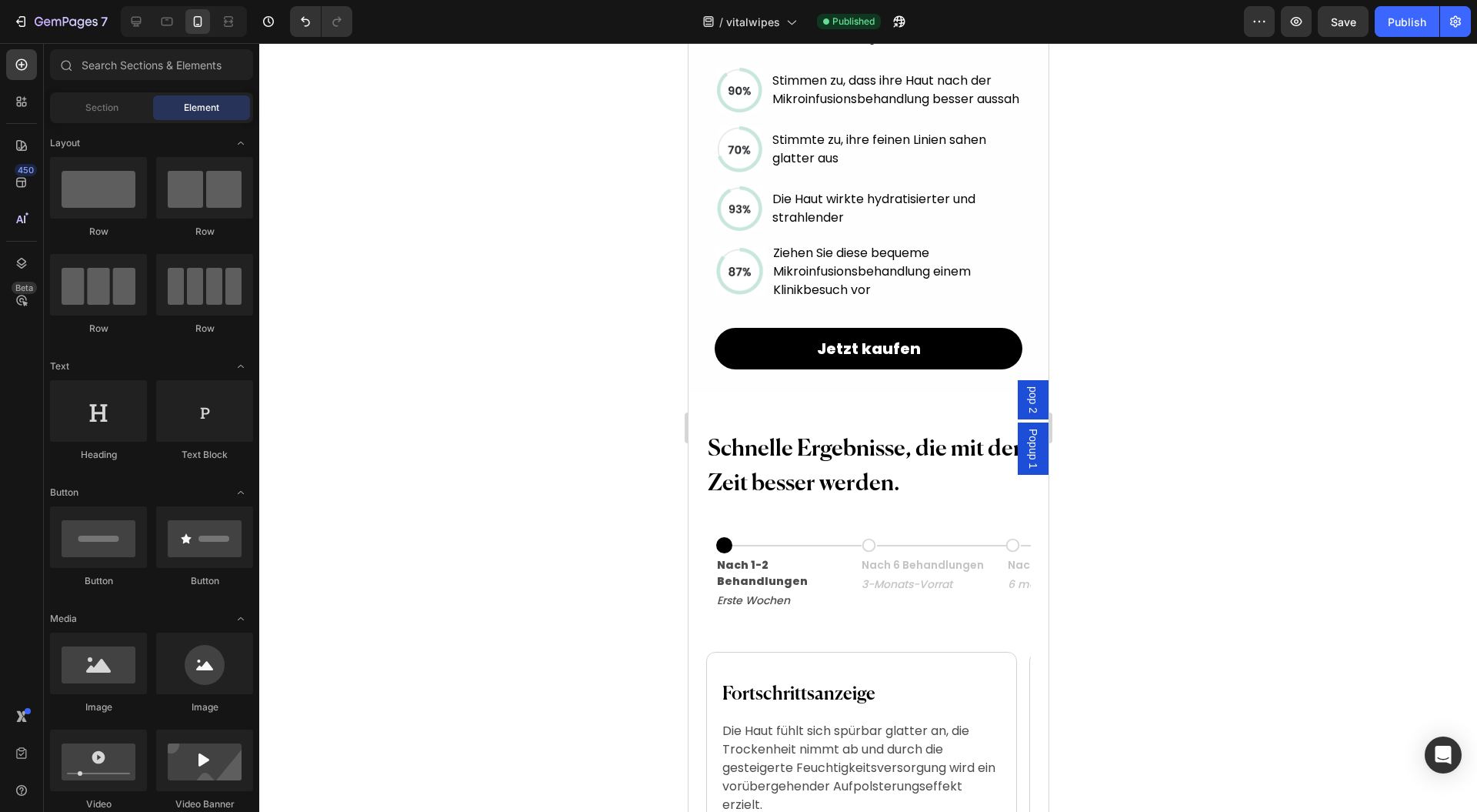
scroll to position [1847, 0]
click at [738, 368] on button "Jetzt kaufen" at bounding box center [868, 347] width 308 height 42
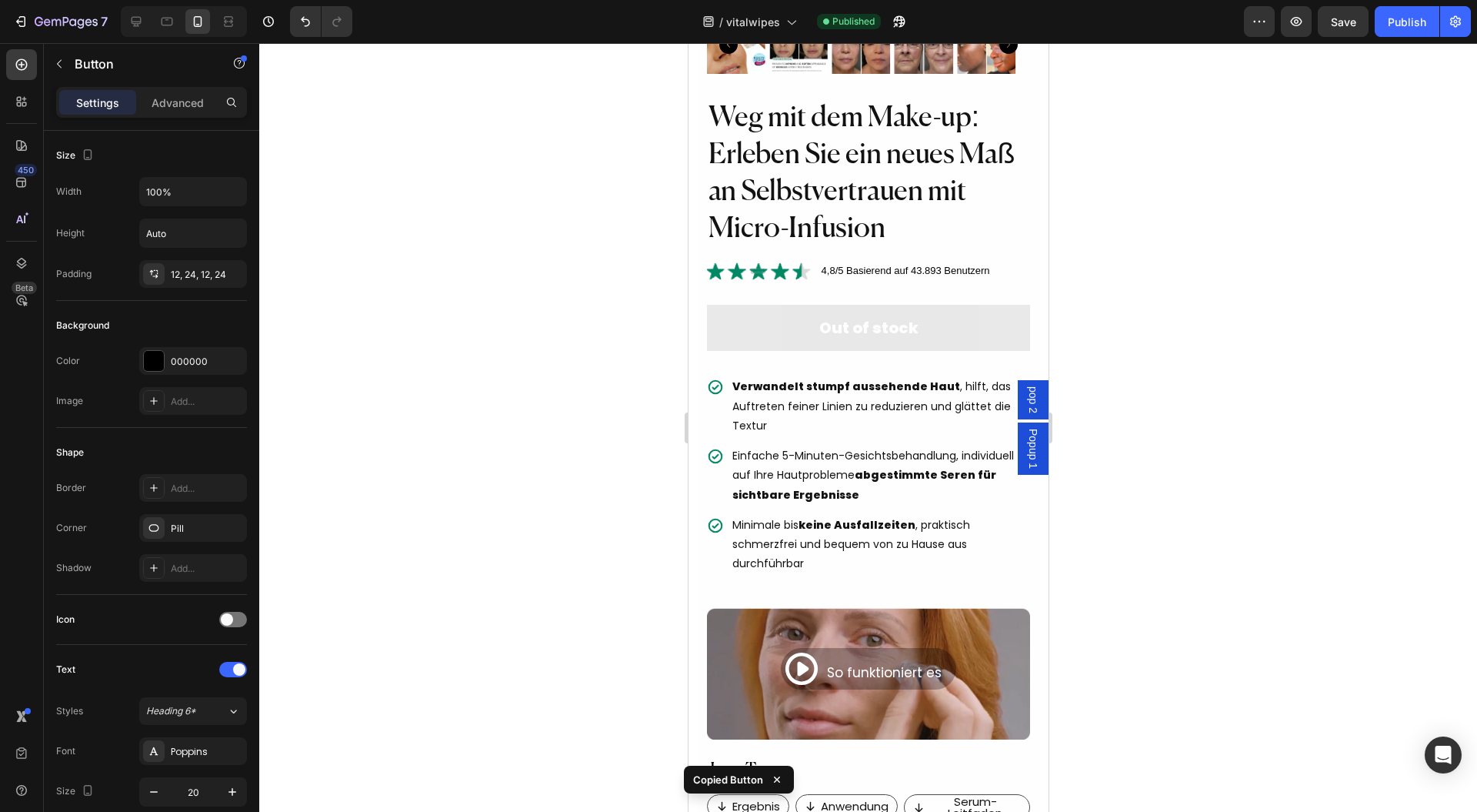
scroll to position [207, 0]
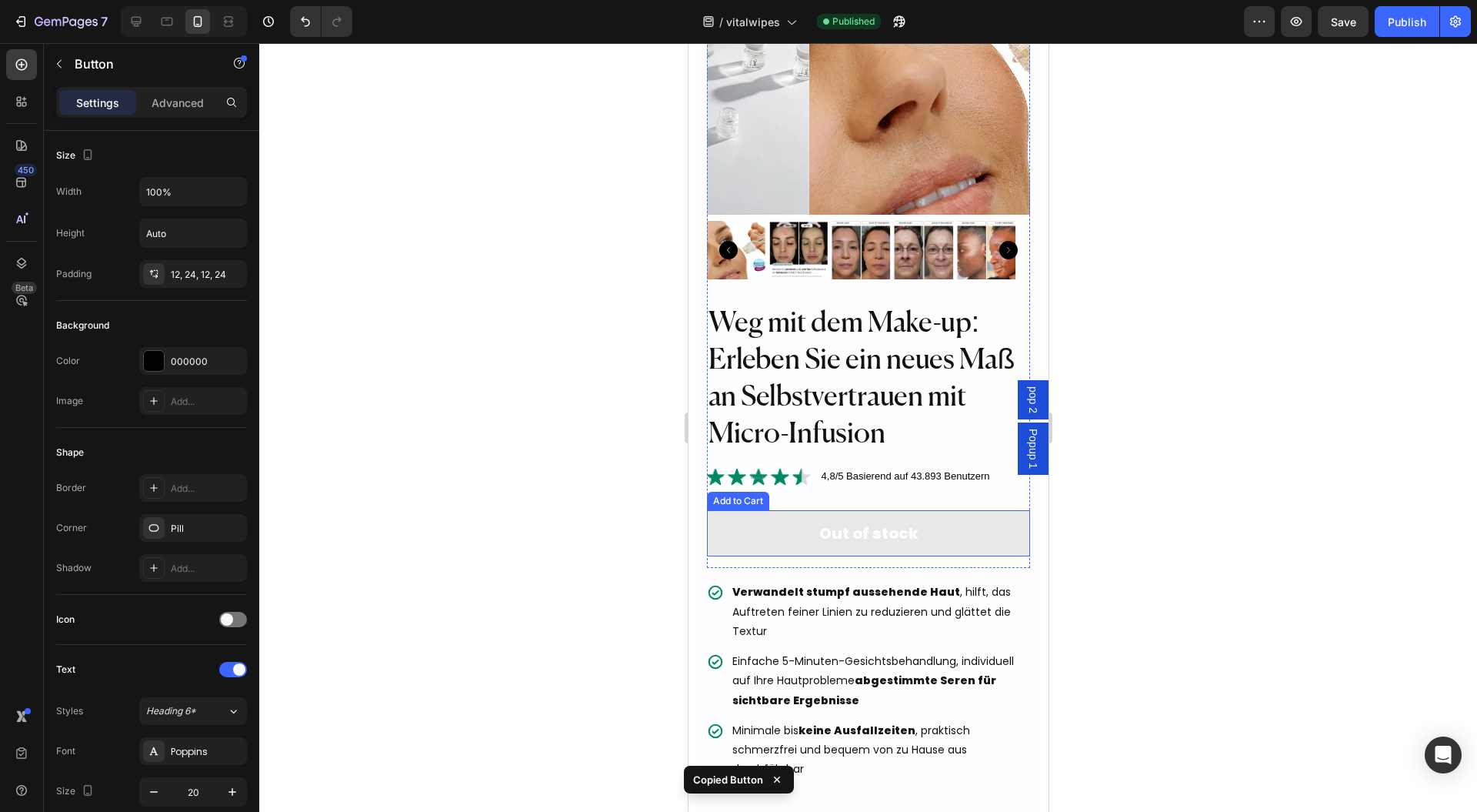
click at [724, 525] on button "Out of stock" at bounding box center [868, 533] width 324 height 46
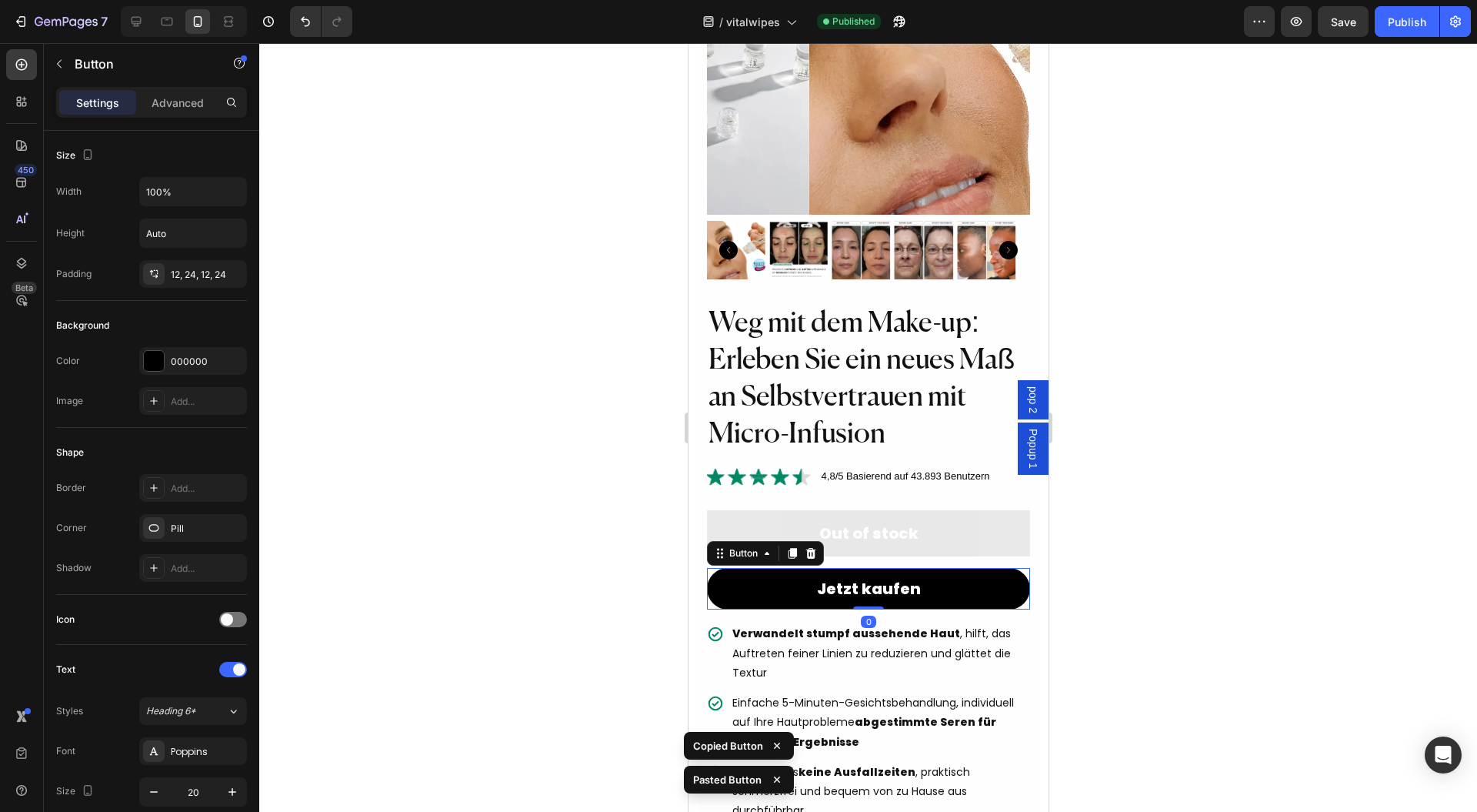
click at [1170, 516] on div at bounding box center [868, 427] width 1218 height 769
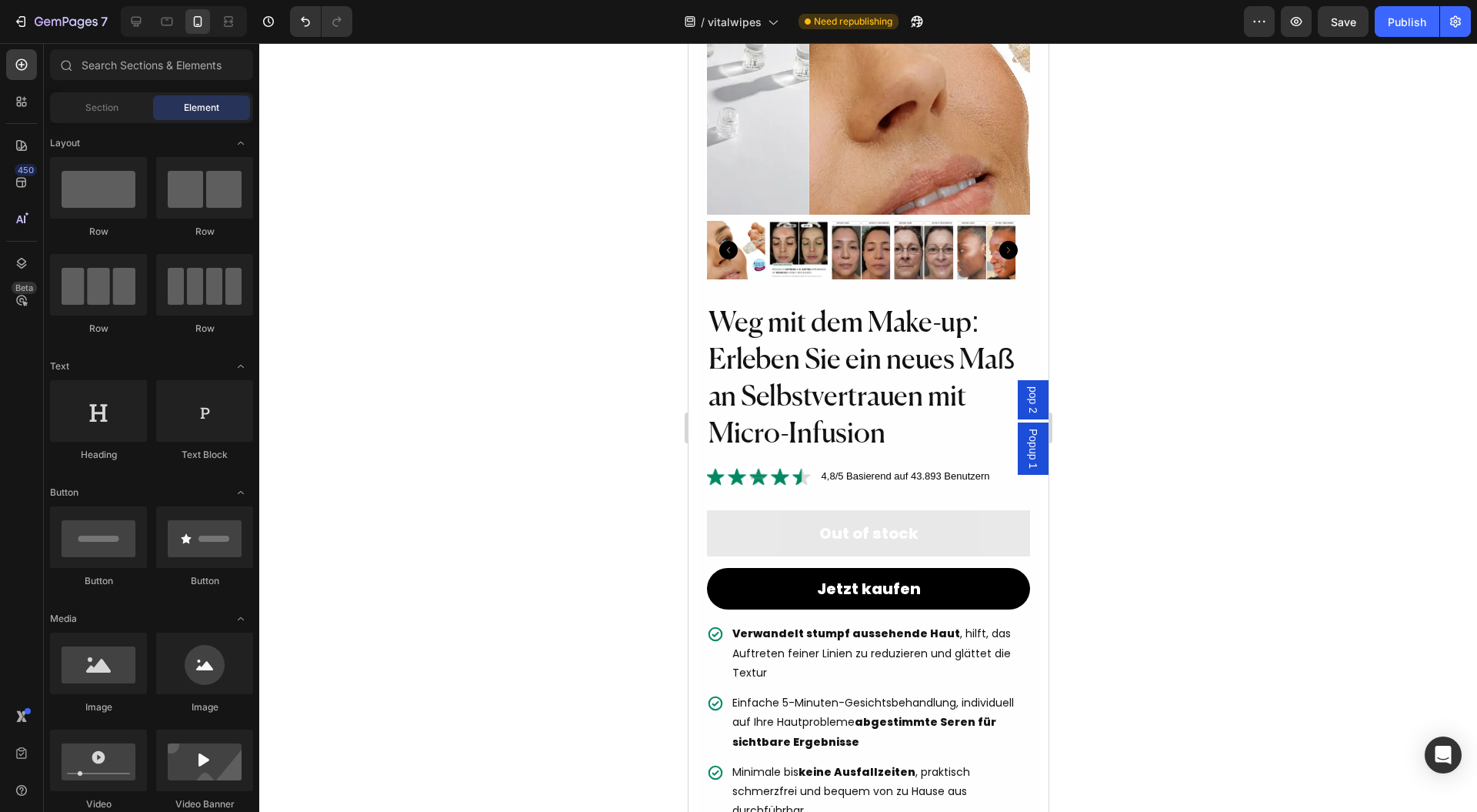
click at [619, 340] on div at bounding box center [868, 427] width 1218 height 769
click at [866, 577] on p "Jetzt kaufen" at bounding box center [868, 588] width 104 height 23
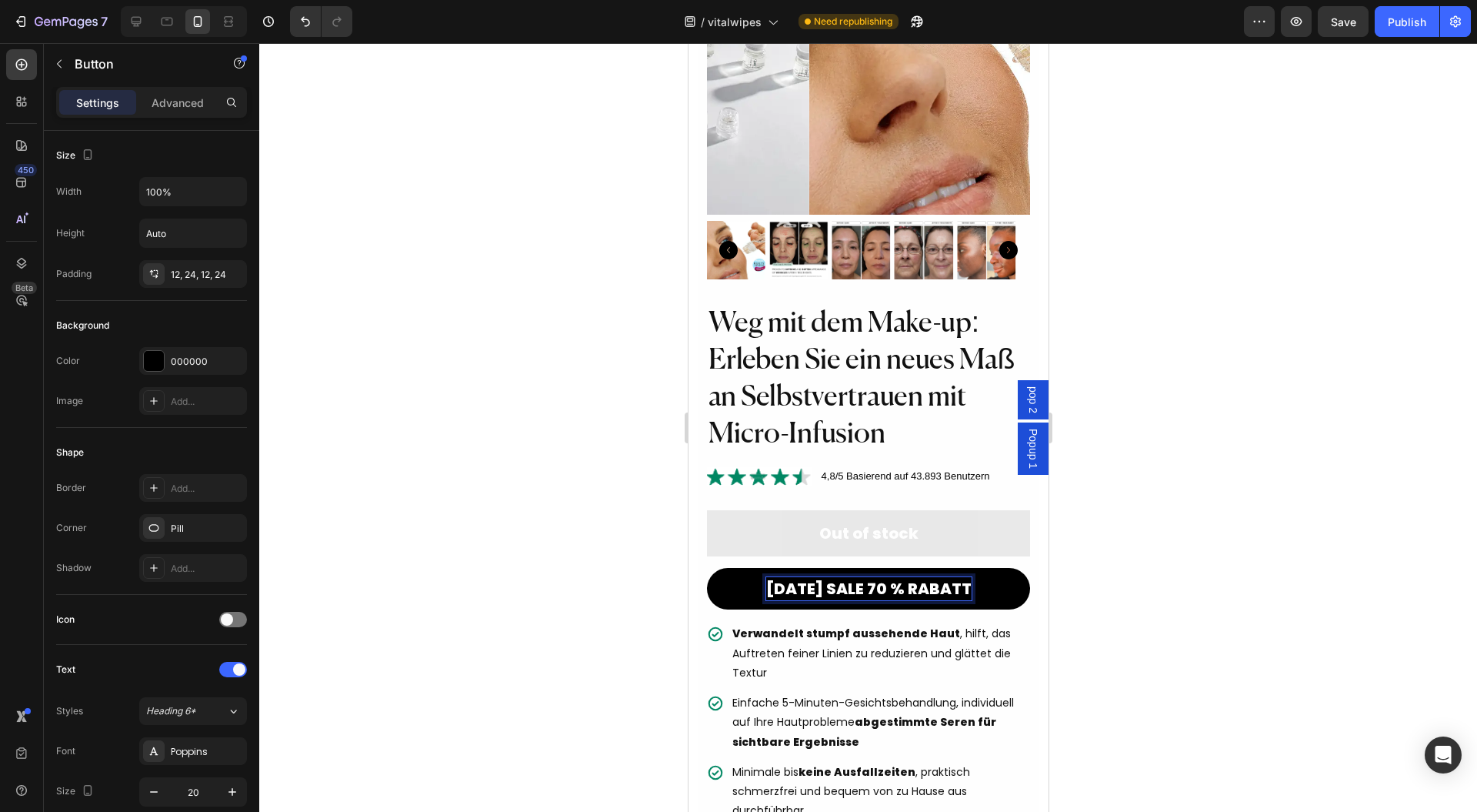
click at [1206, 462] on div at bounding box center [868, 427] width 1218 height 769
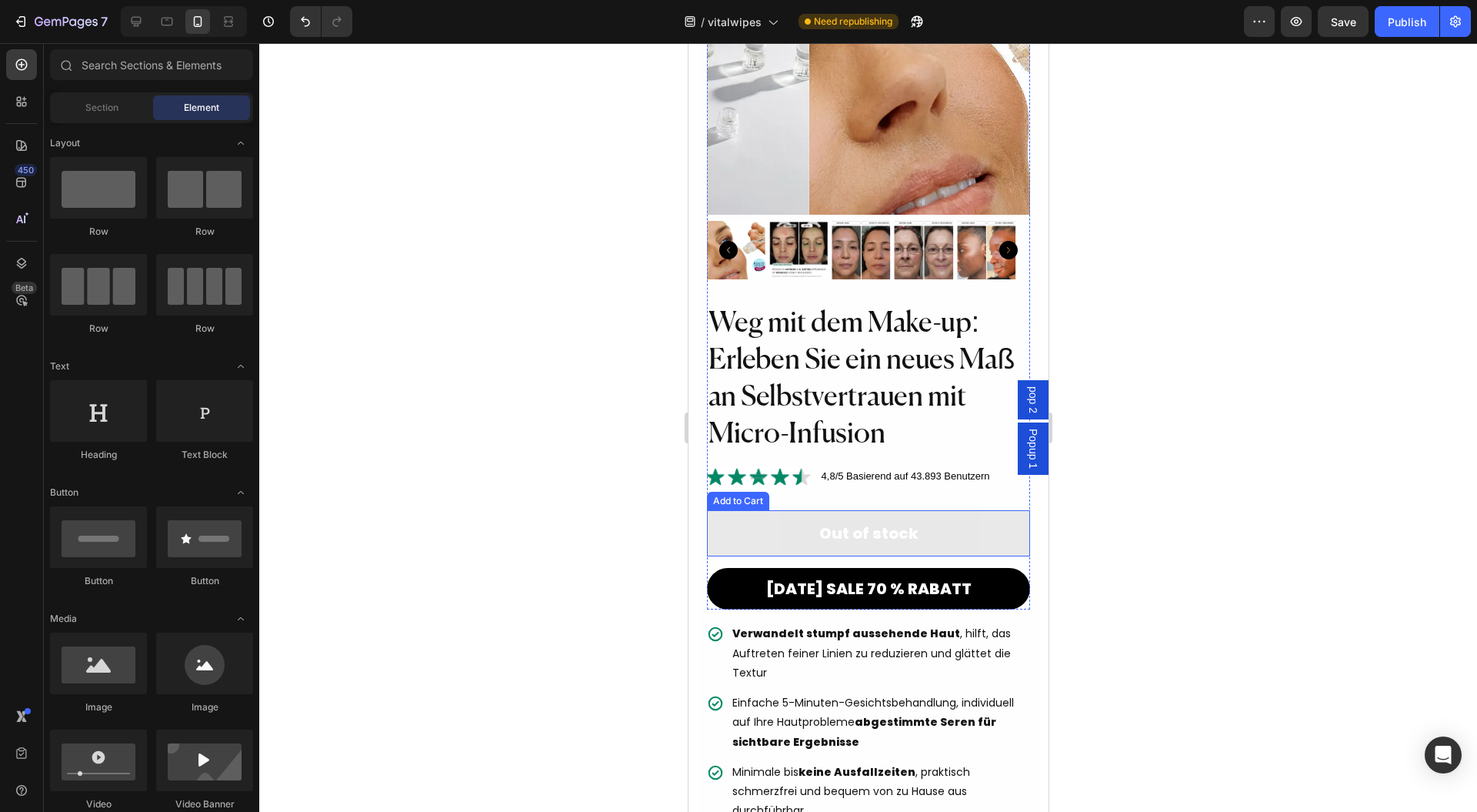
click at [970, 512] on button "Out of stock" at bounding box center [868, 533] width 324 height 46
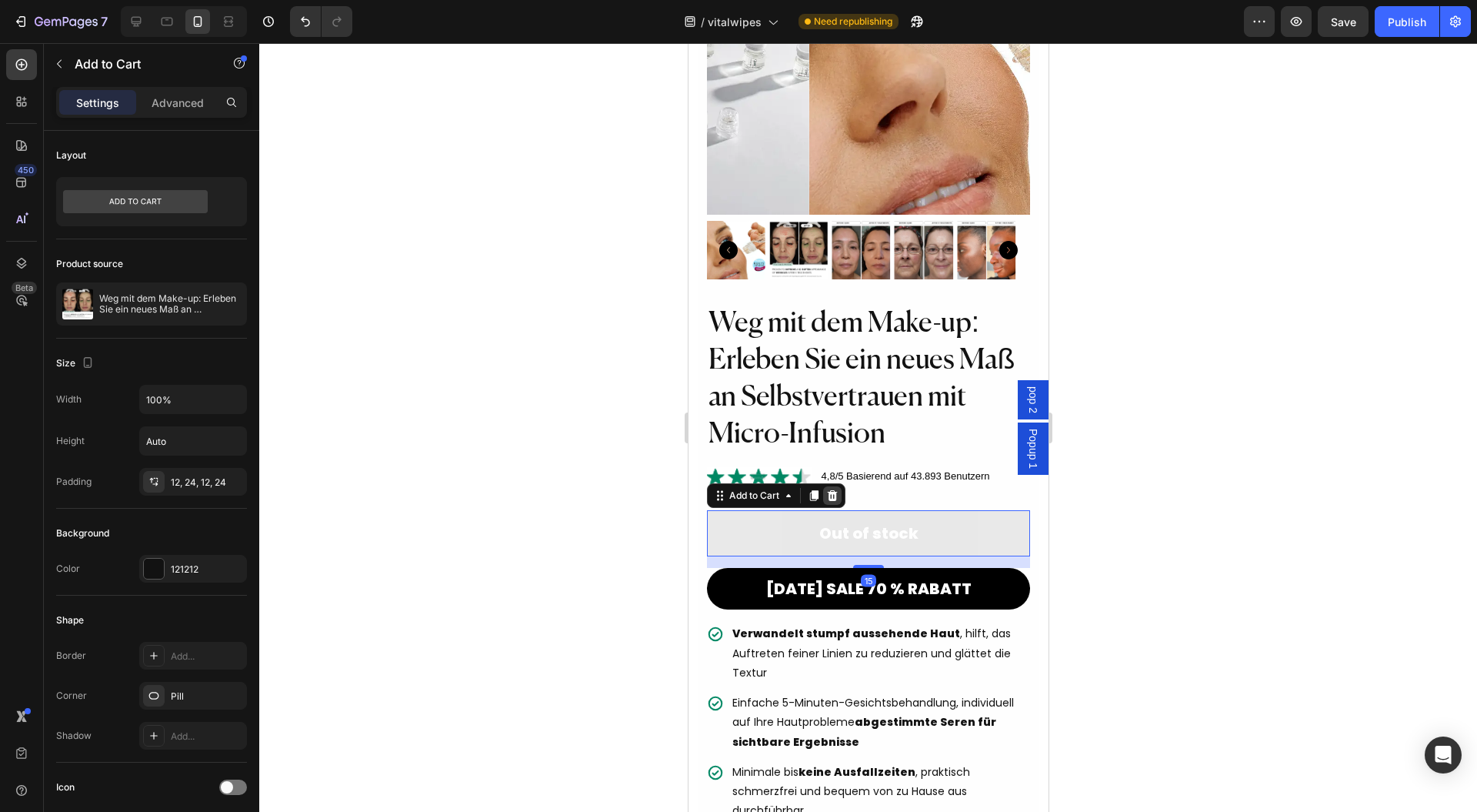
click at [831, 490] on icon at bounding box center [831, 495] width 10 height 11
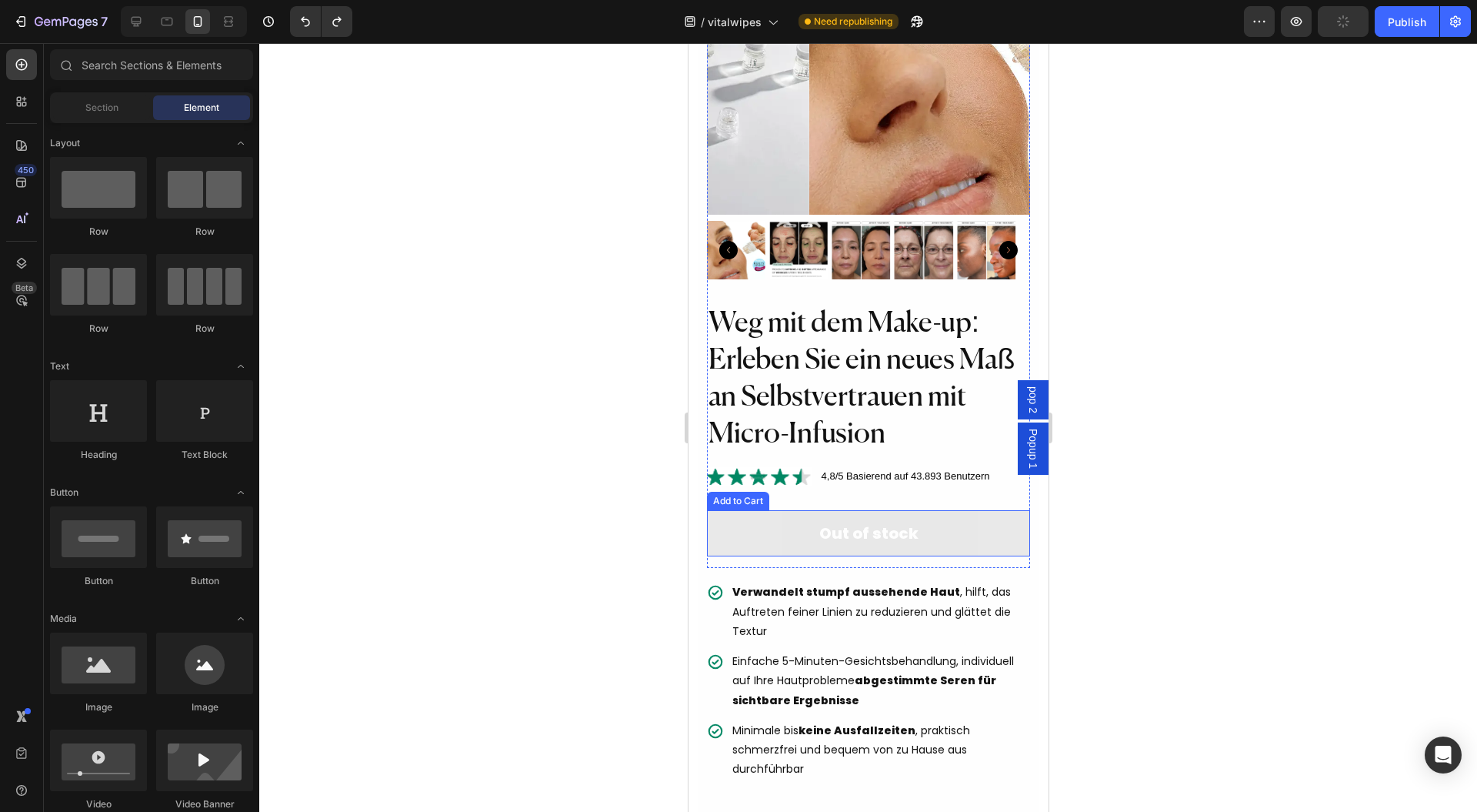
click at [782, 517] on button "Out of stock" at bounding box center [868, 533] width 324 height 46
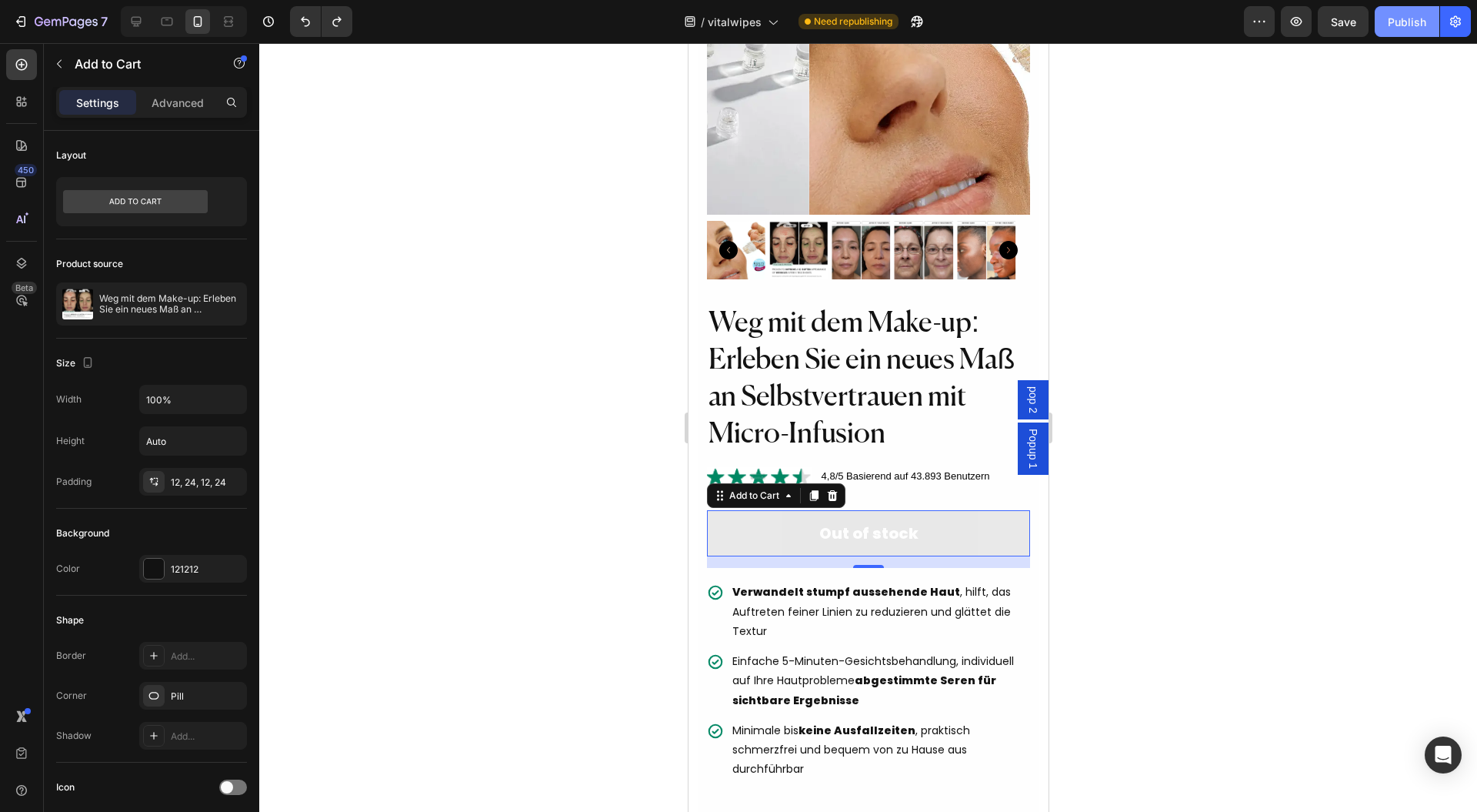
click at [1398, 20] on div "Publish" at bounding box center [1407, 22] width 38 height 16
click at [1240, 602] on div at bounding box center [868, 427] width 1218 height 769
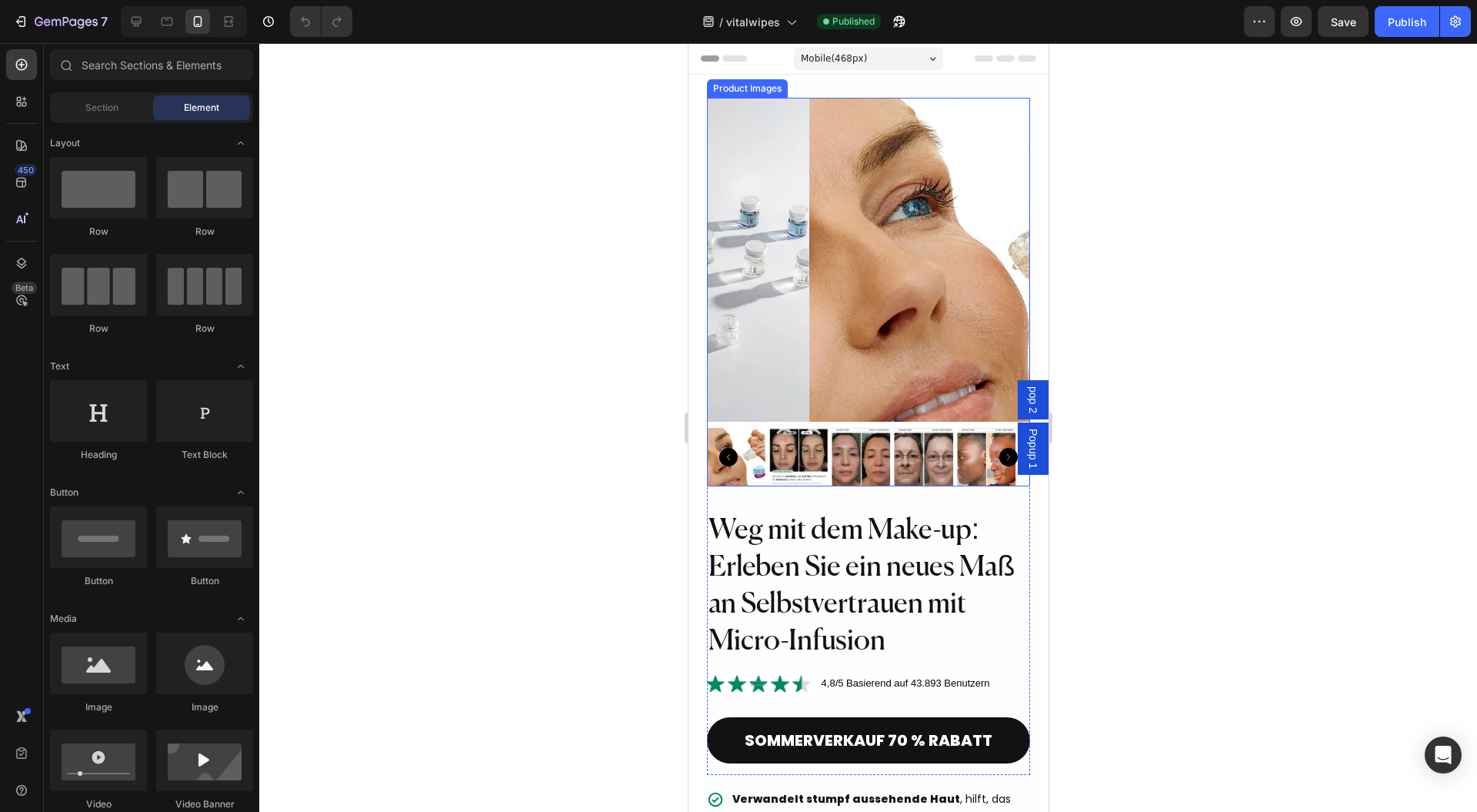
click at [799, 434] on img at bounding box center [798, 457] width 58 height 58
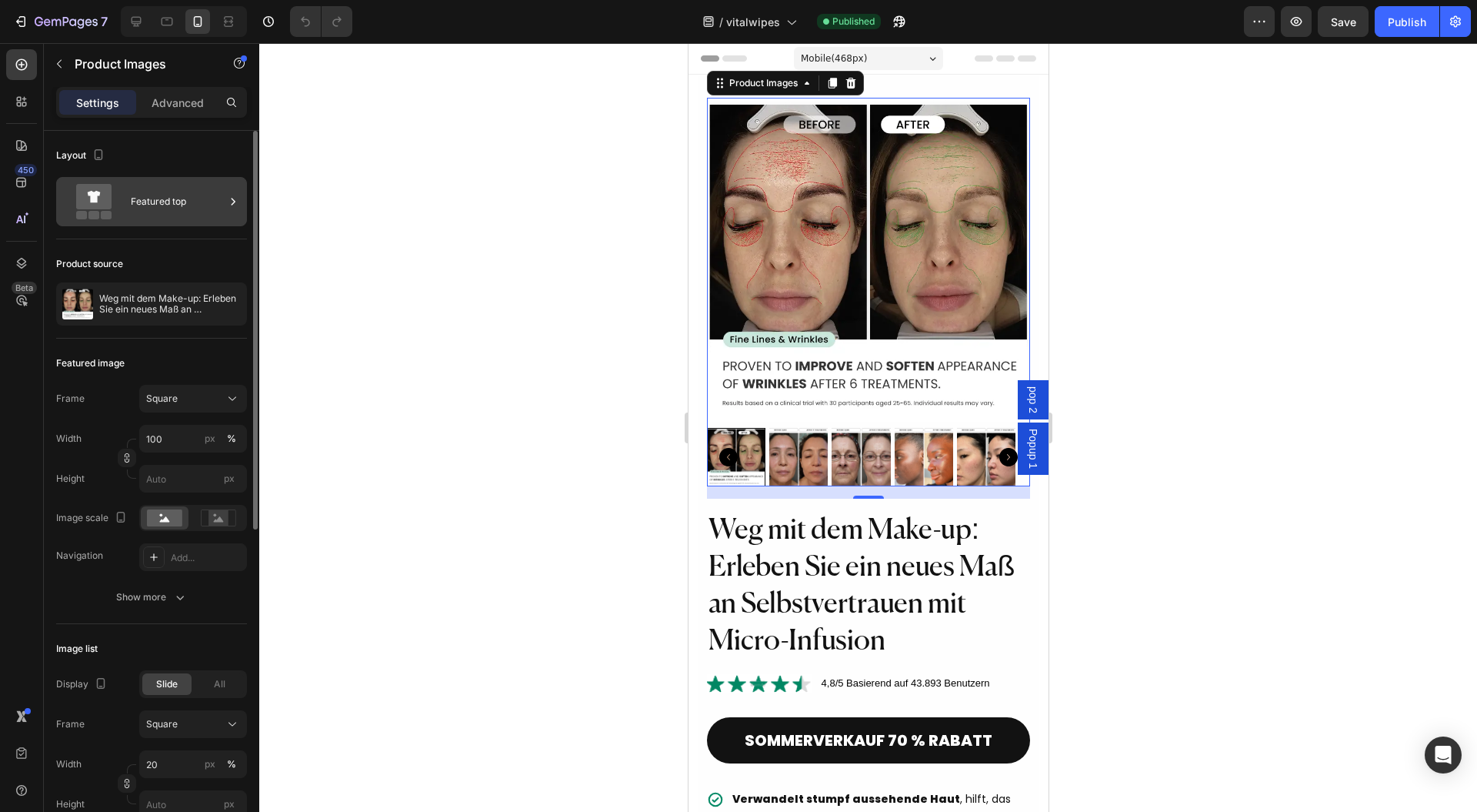
click at [137, 208] on div "Featured top" at bounding box center [178, 201] width 94 height 35
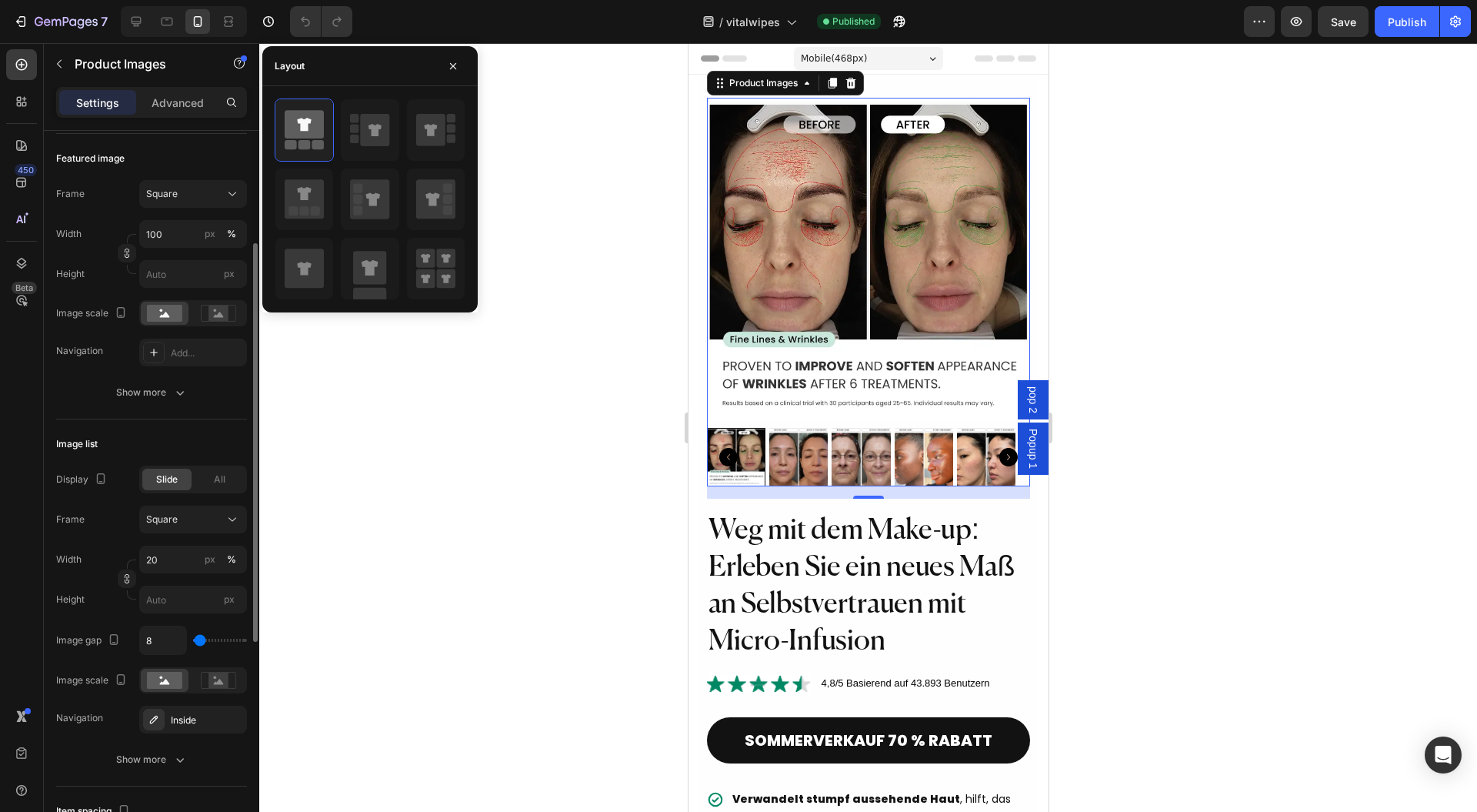
scroll to position [410, 0]
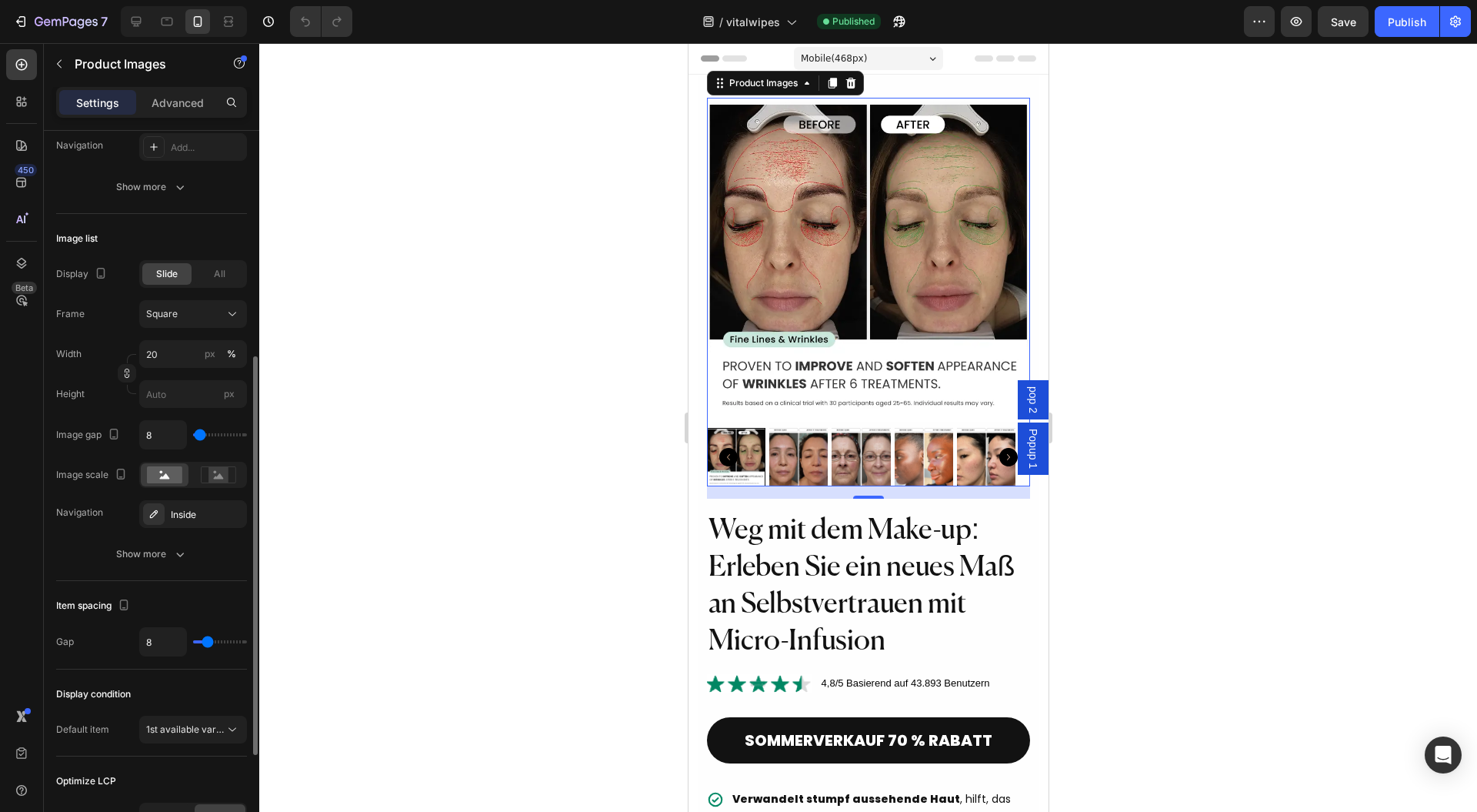
click at [175, 271] on span "Slide" at bounding box center [167, 274] width 22 height 14
click at [162, 553] on div "Show more" at bounding box center [152, 553] width 72 height 15
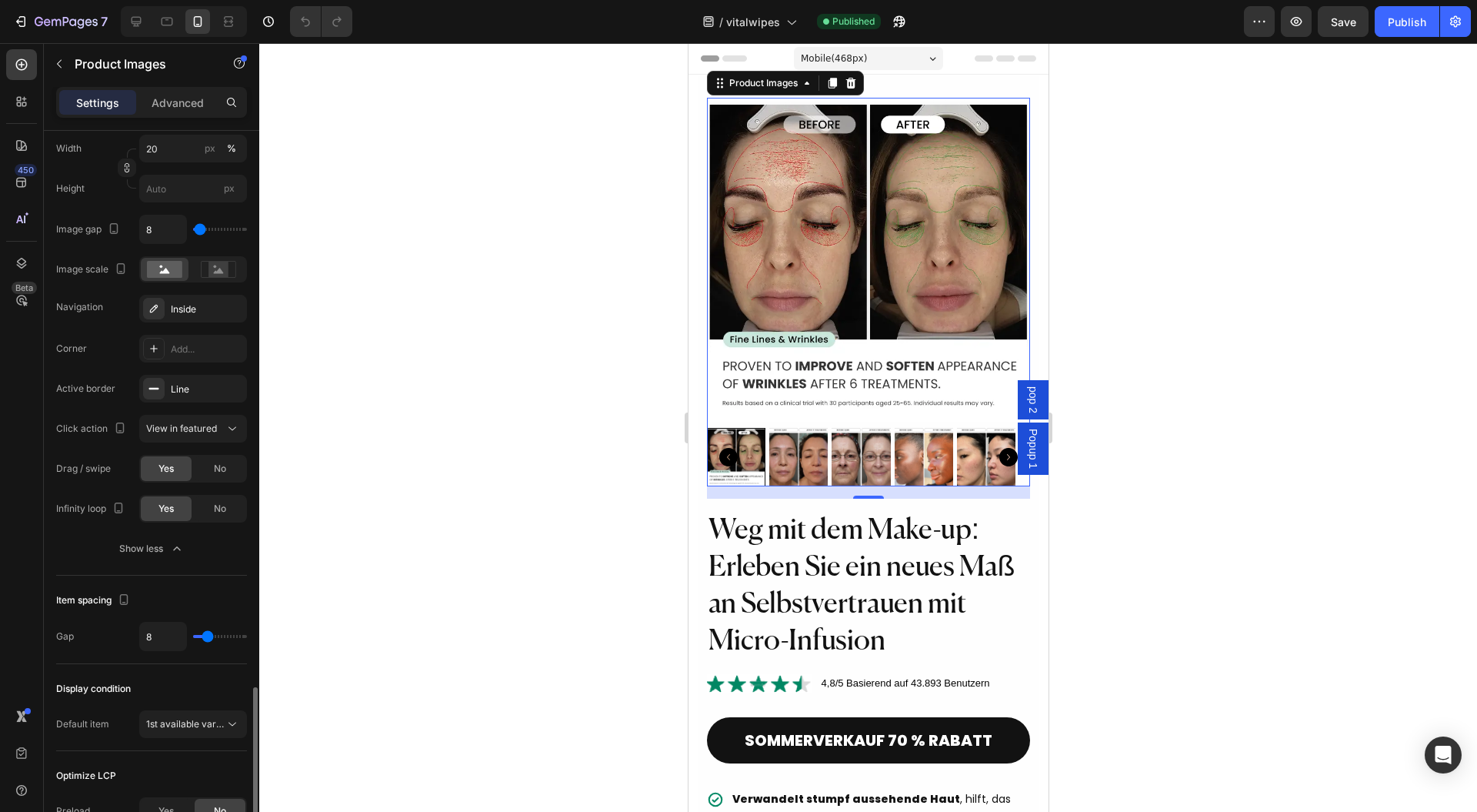
scroll to position [793, 0]
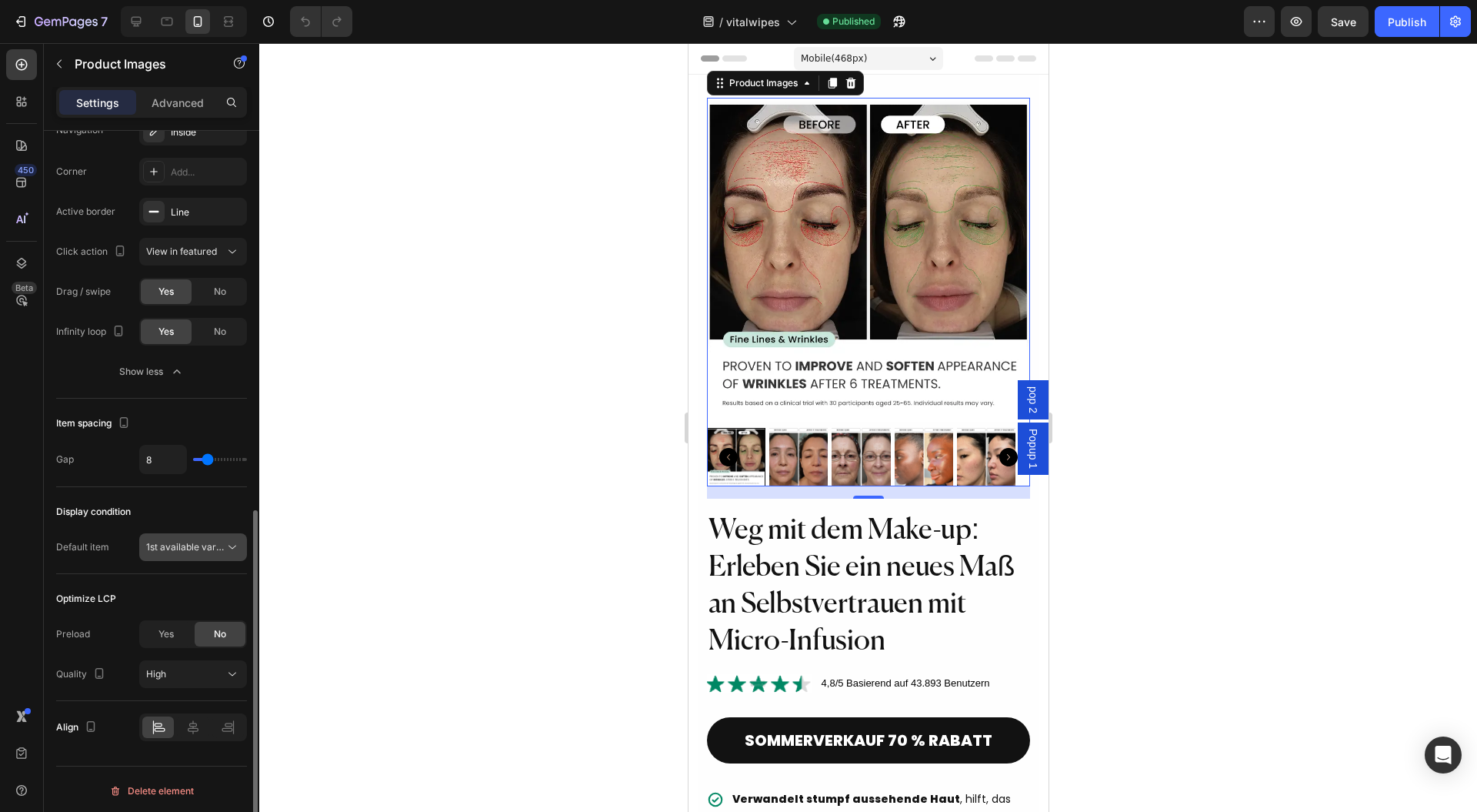
click at [221, 549] on span "1st available variant" at bounding box center [185, 547] width 78 height 14
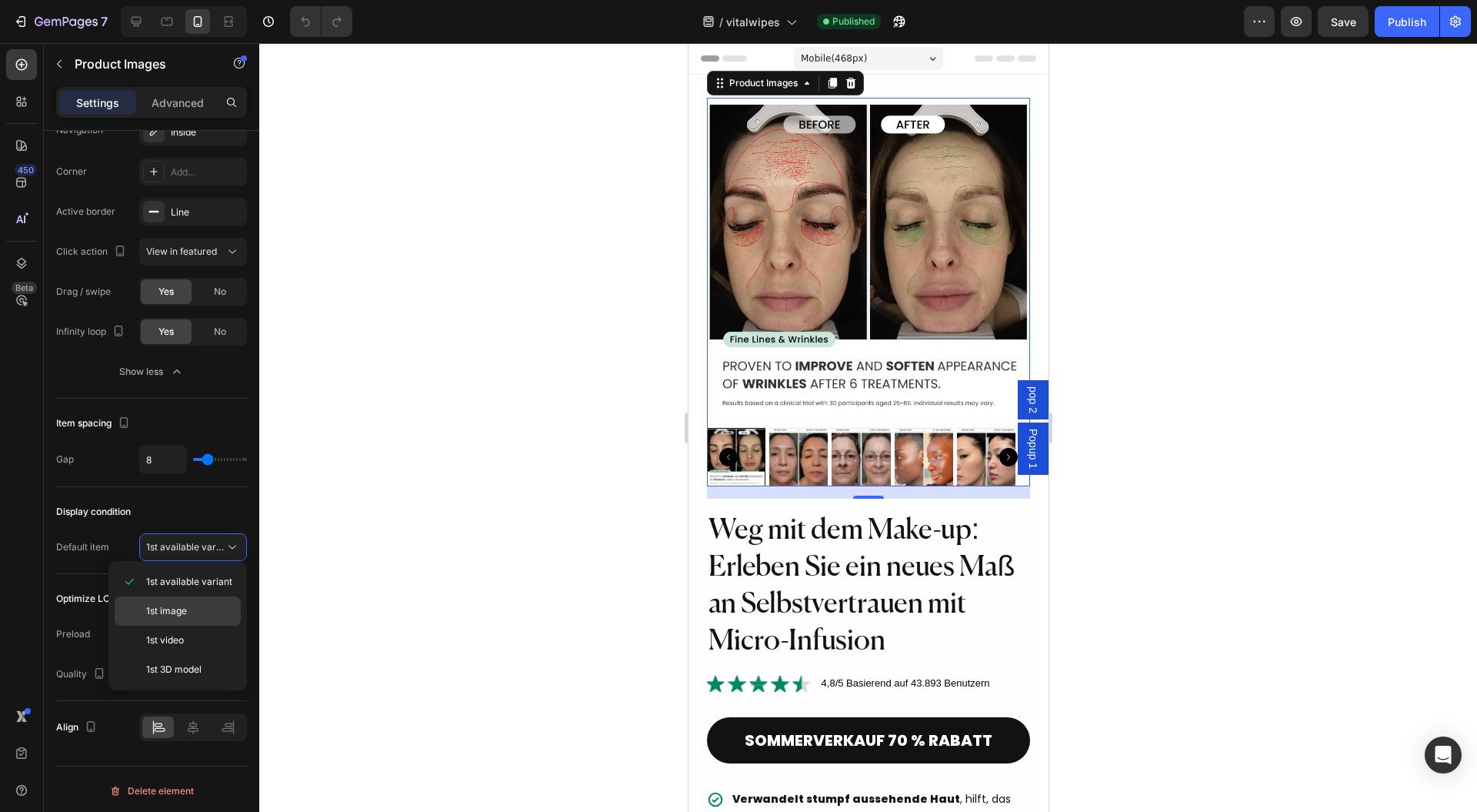
click at [180, 606] on span "1st image" at bounding box center [166, 611] width 41 height 14
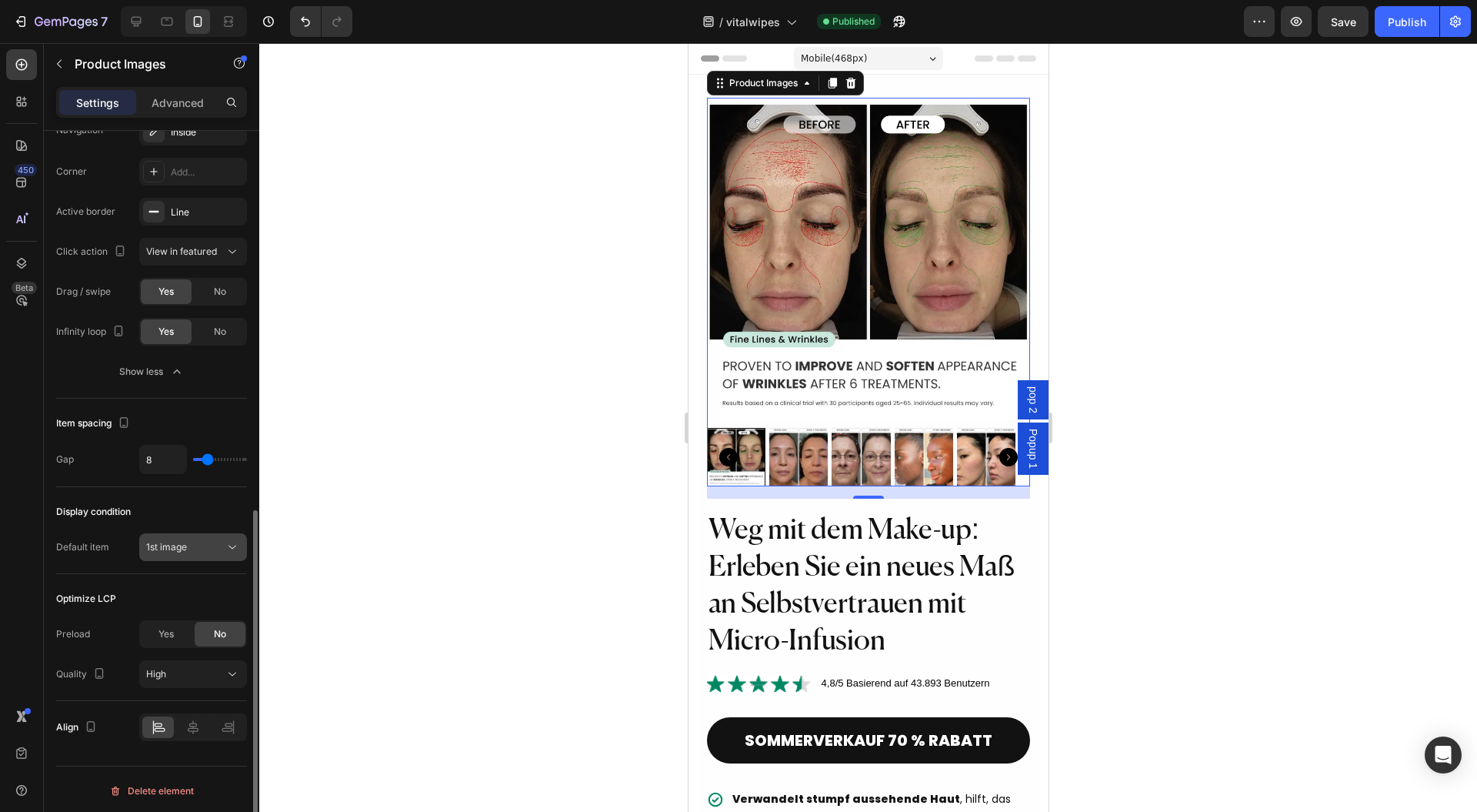
click at [220, 551] on div "1st image" at bounding box center [193, 546] width 94 height 15
click at [220, 546] on div "1st image" at bounding box center [185, 547] width 78 height 14
click at [1395, 22] on div "Publish" at bounding box center [1407, 22] width 38 height 16
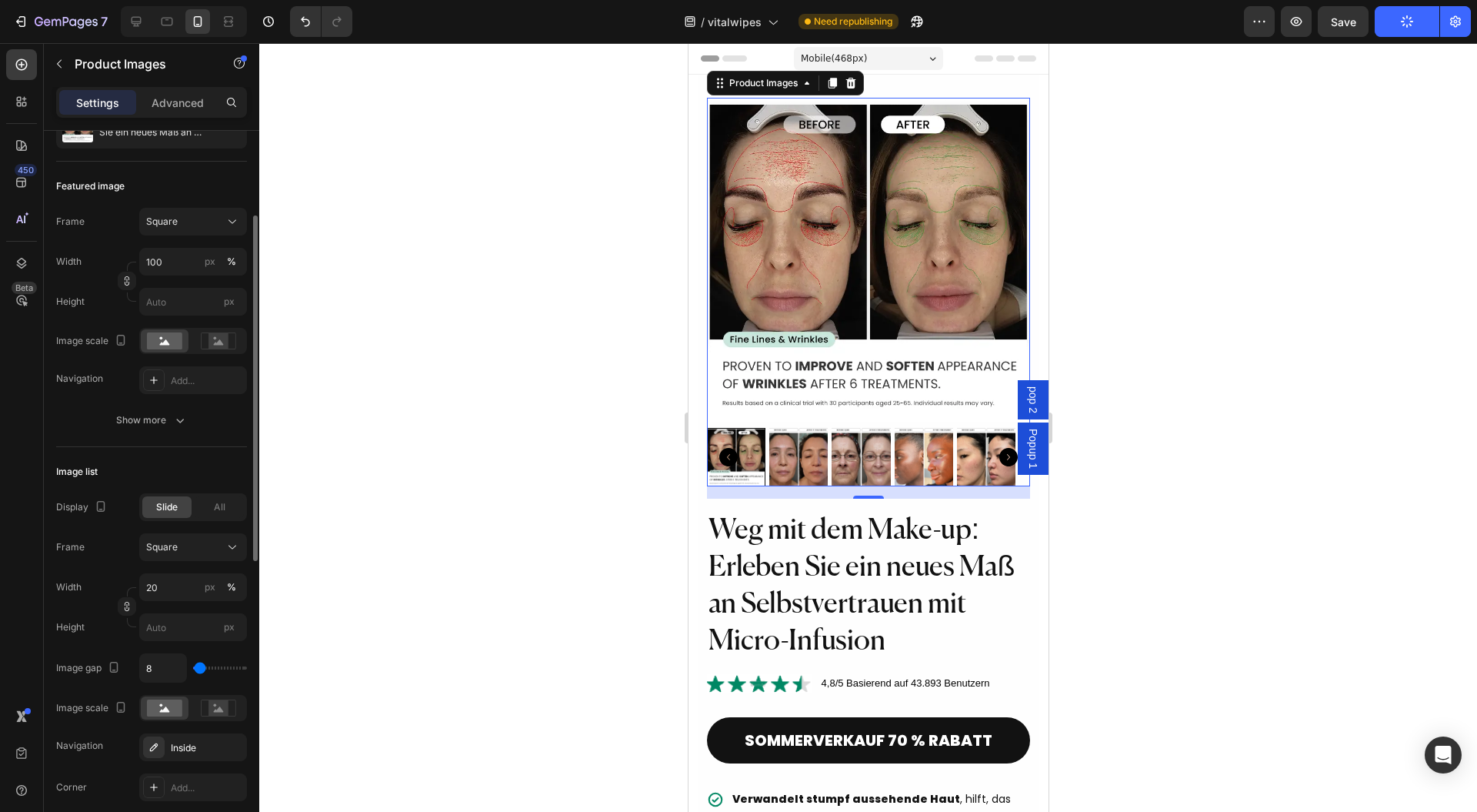
scroll to position [0, 0]
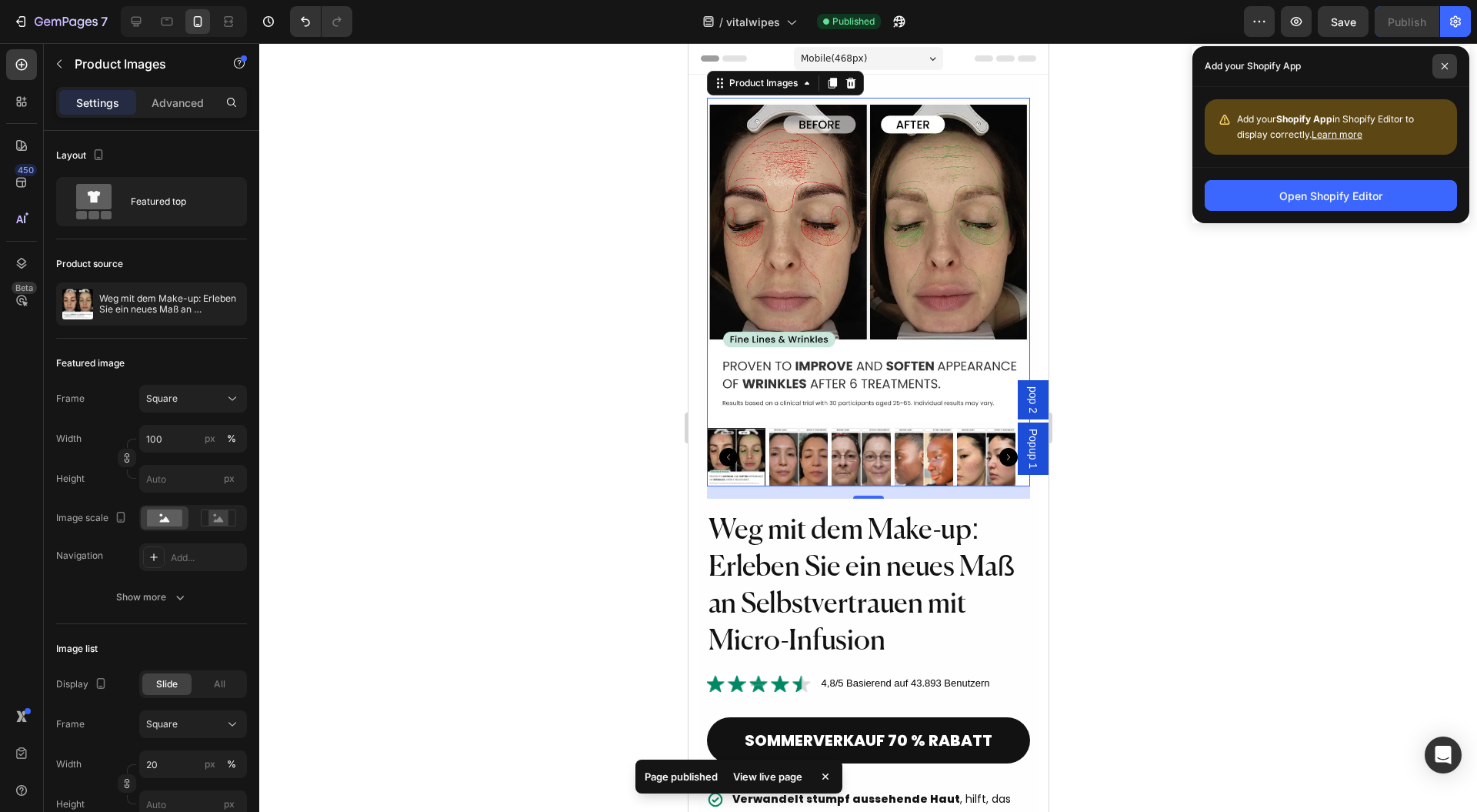
click at [1451, 63] on span at bounding box center [1445, 66] width 25 height 25
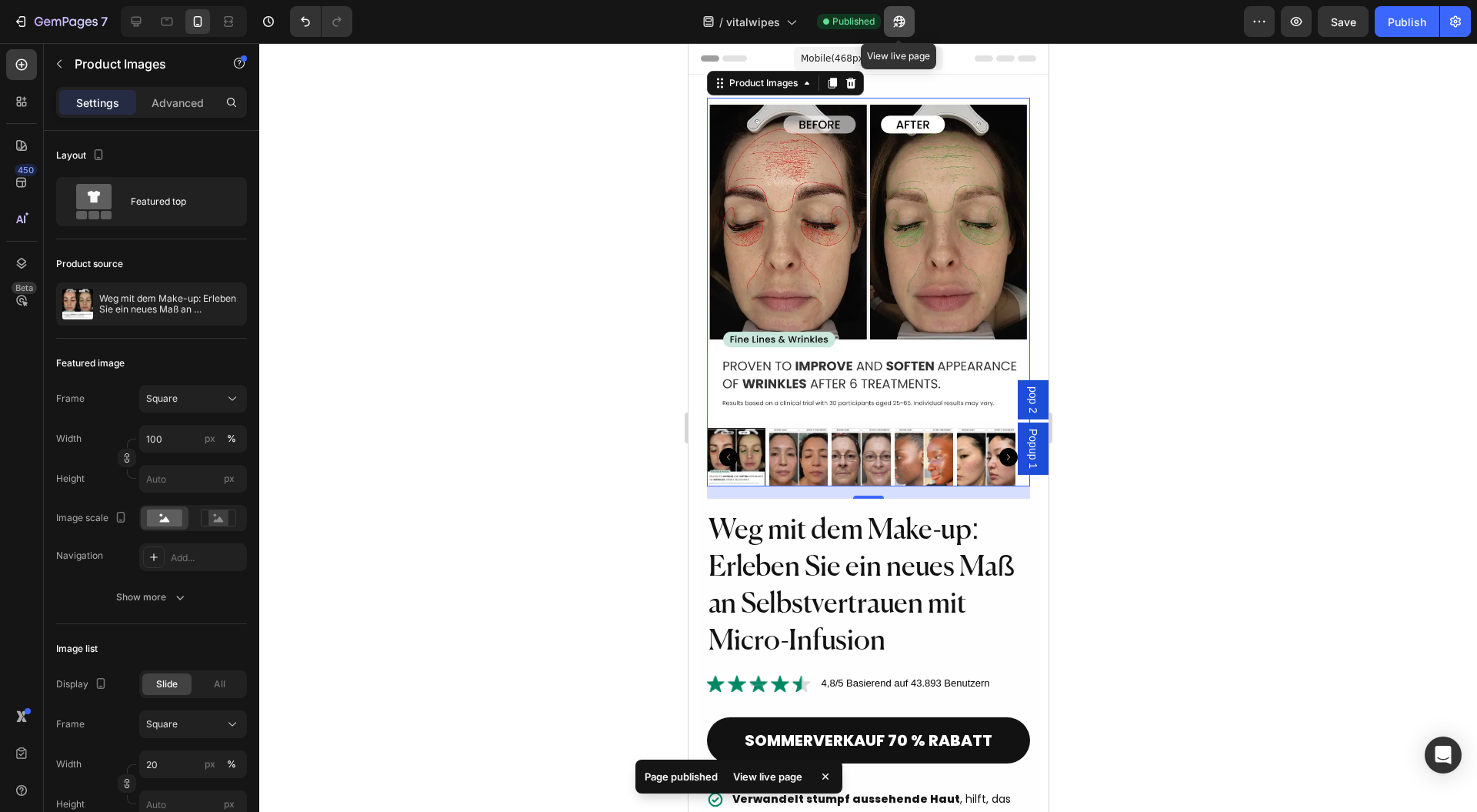
click at [906, 18] on button "button" at bounding box center [899, 21] width 31 height 31
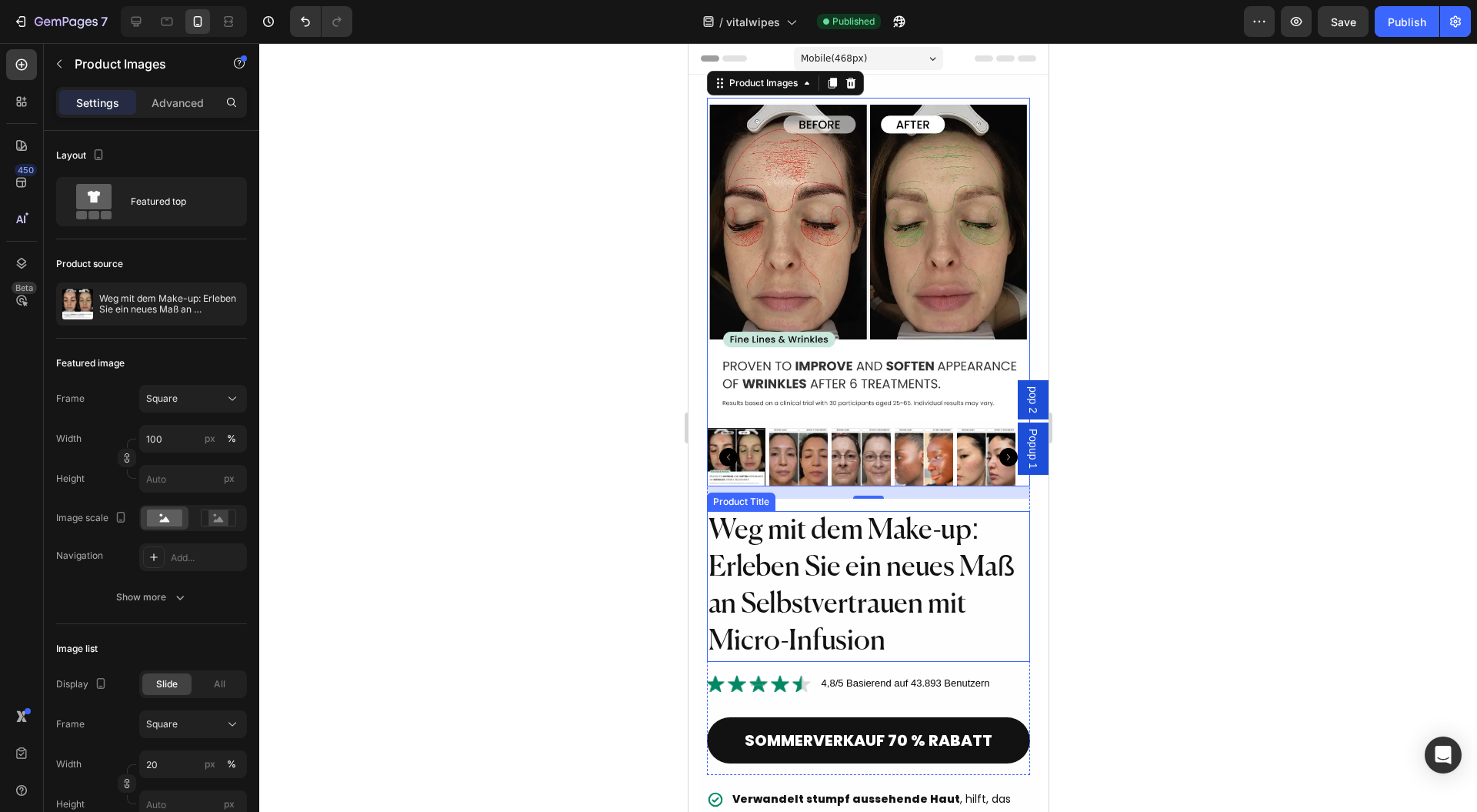
click at [765, 521] on h2 "Weg mit dem Make-up: Erleben Sie ein neues Maß an Selbstvertrauen mit Micro-Inf…" at bounding box center [868, 586] width 324 height 151
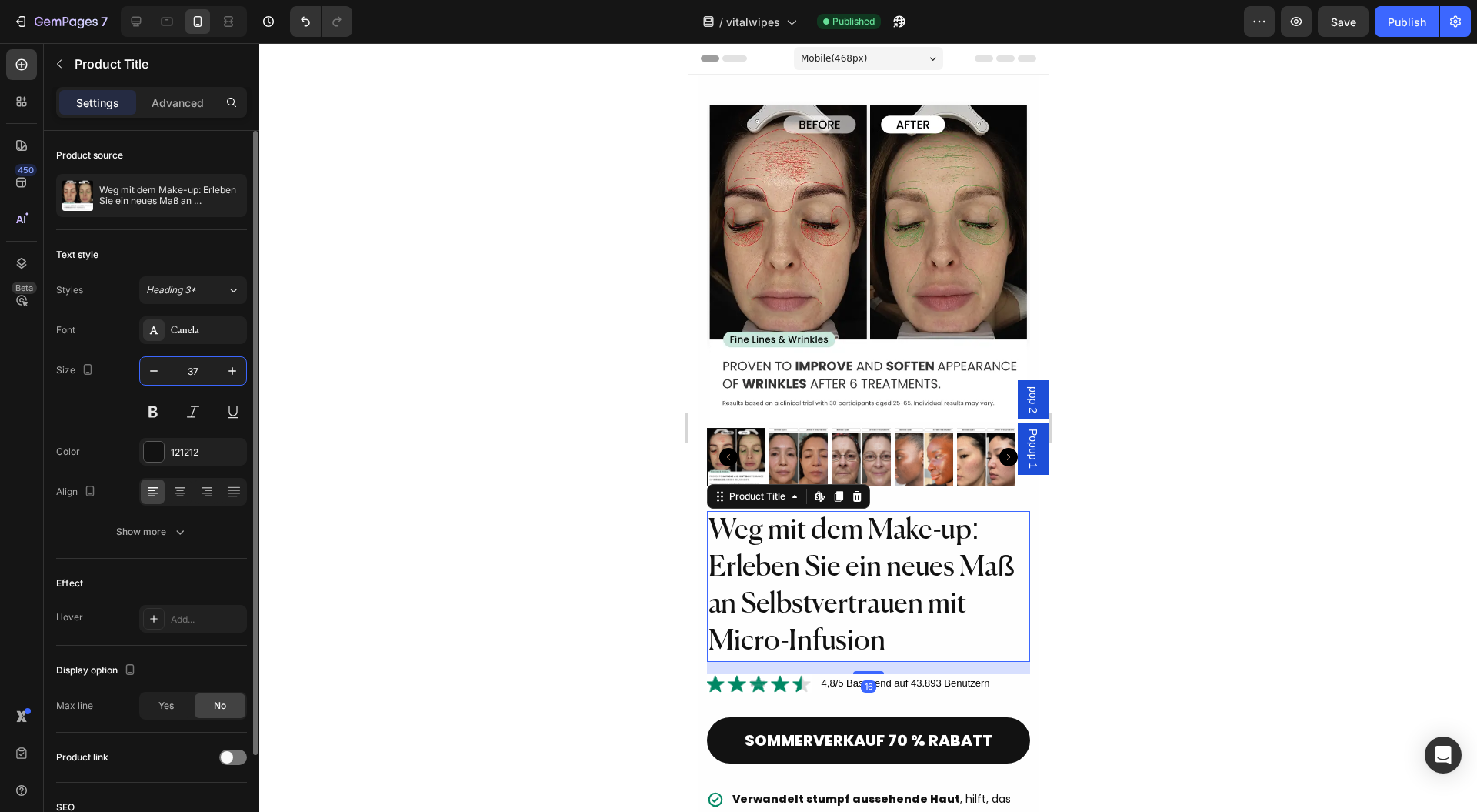
click at [212, 366] on input "37" at bounding box center [193, 371] width 51 height 28
type input "28"
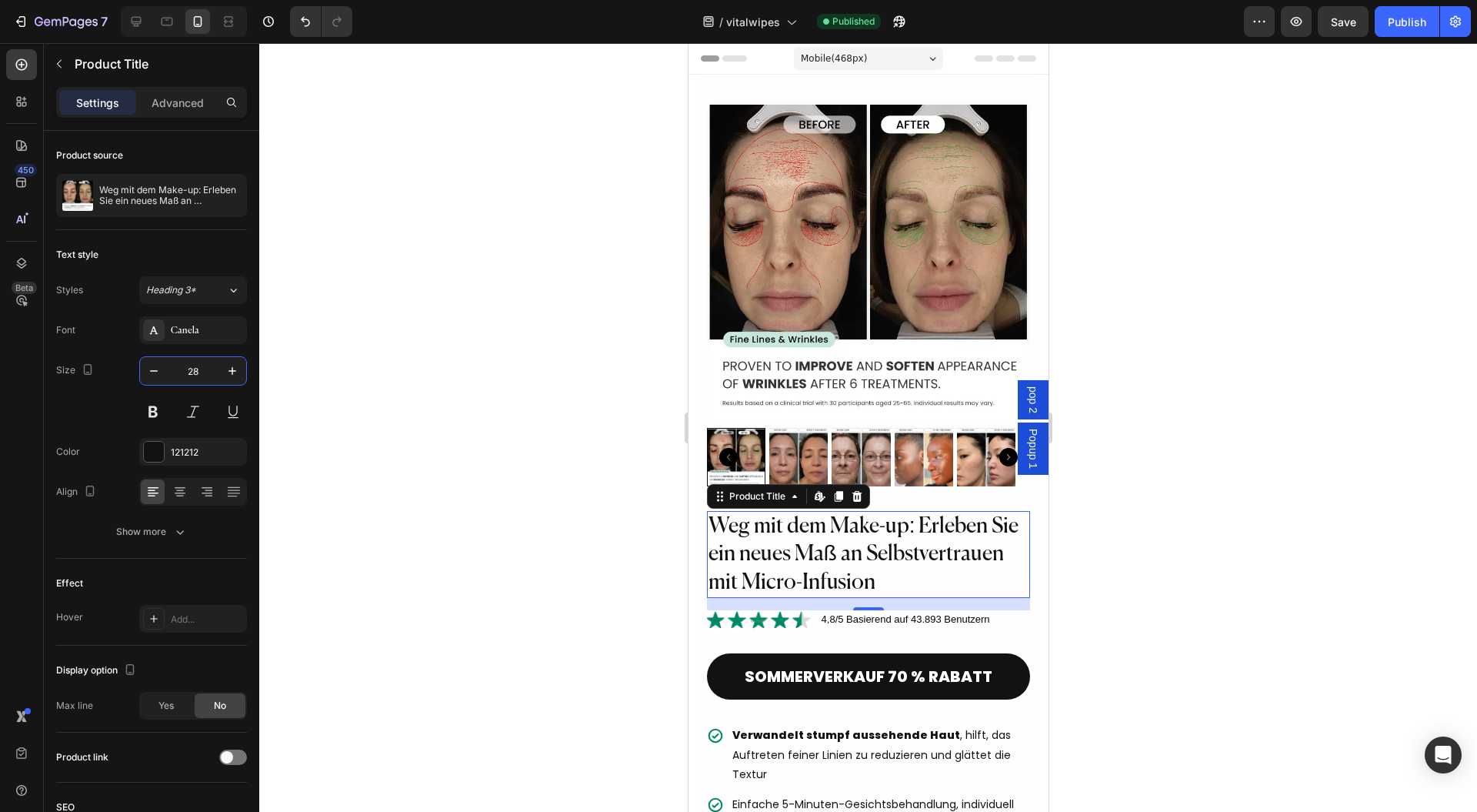
click at [1220, 461] on div at bounding box center [868, 427] width 1218 height 769
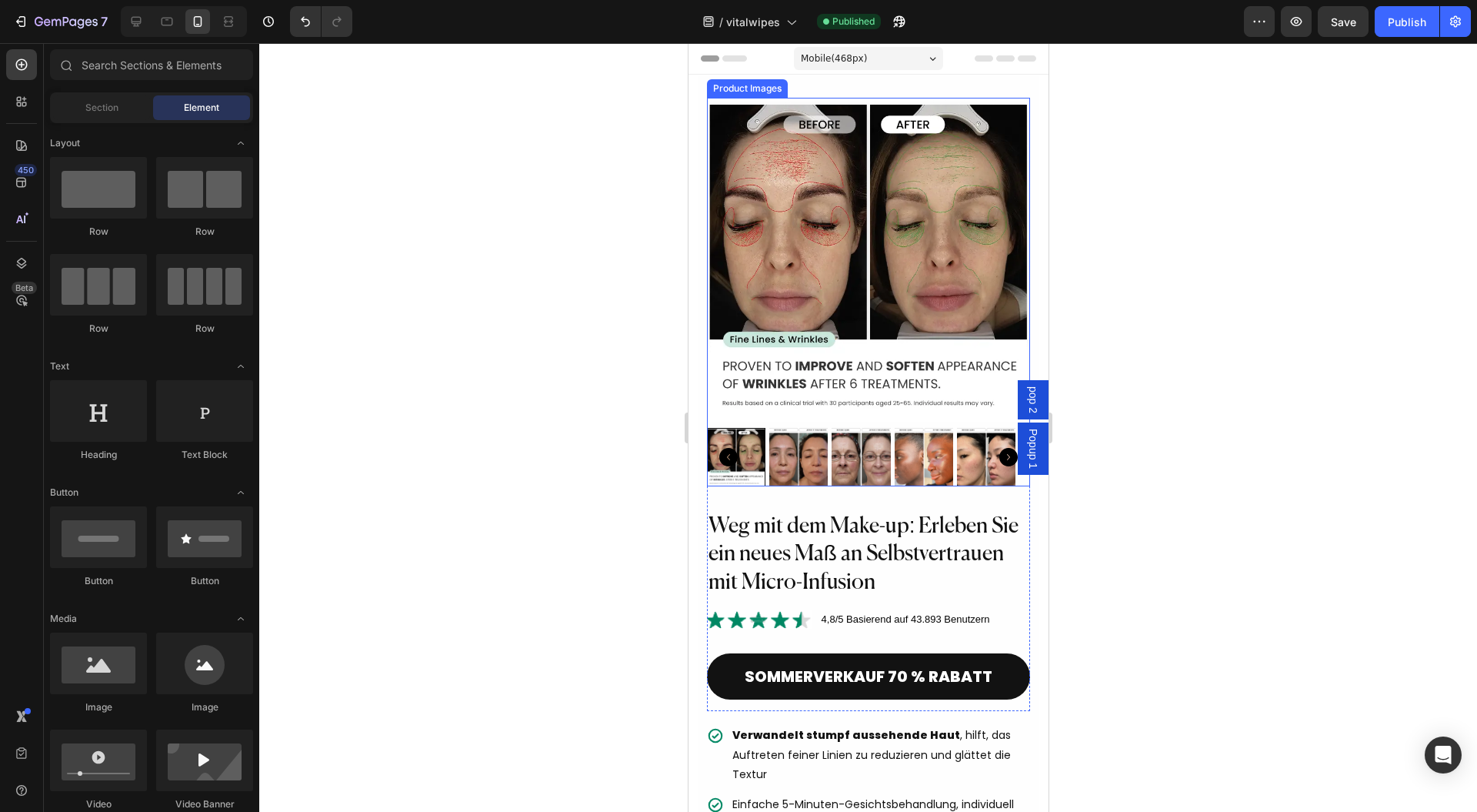
click at [829, 278] on img at bounding box center [868, 260] width 324 height 324
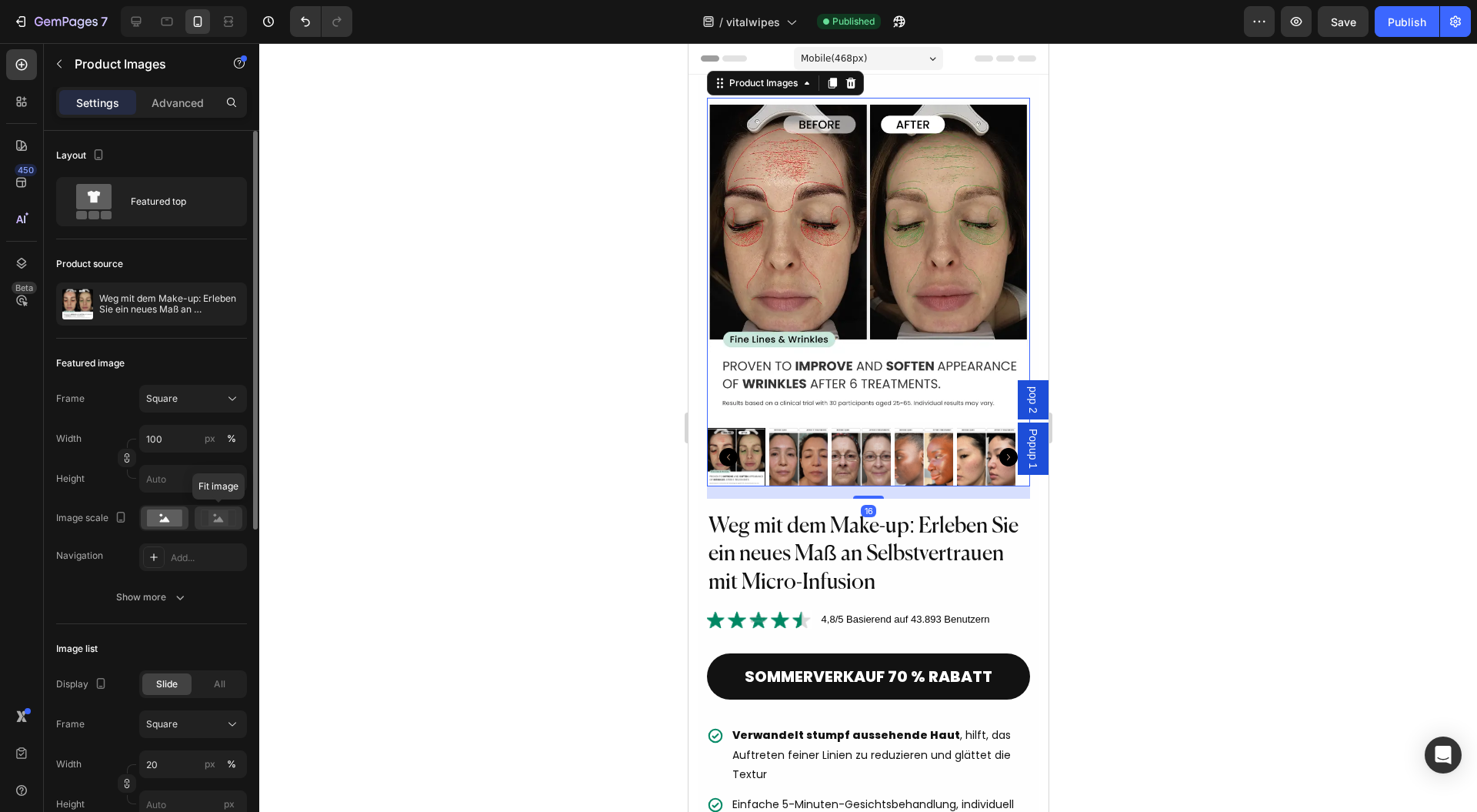
click at [221, 517] on icon at bounding box center [219, 518] width 10 height 5
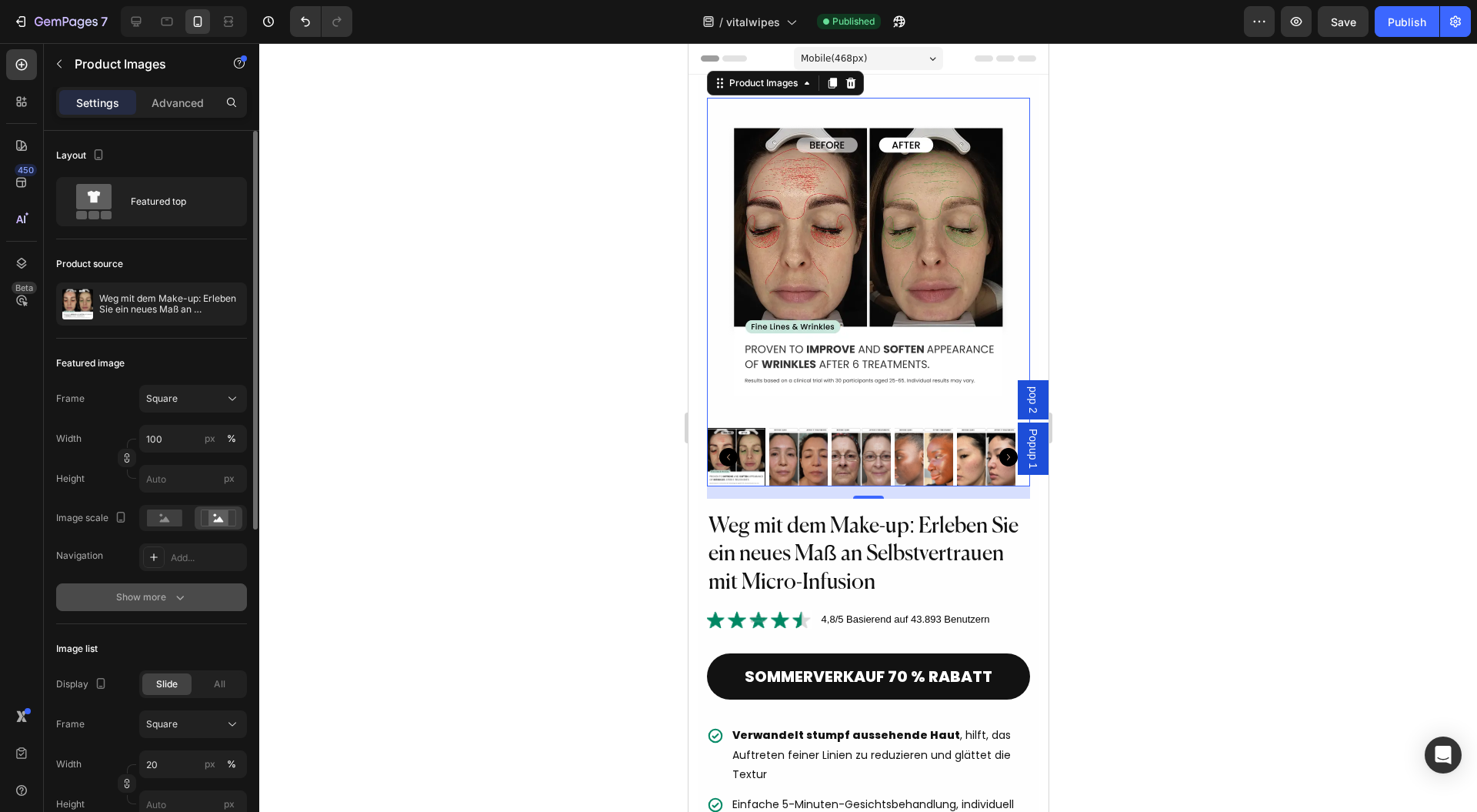
click at [180, 596] on icon "button" at bounding box center [179, 596] width 15 height 15
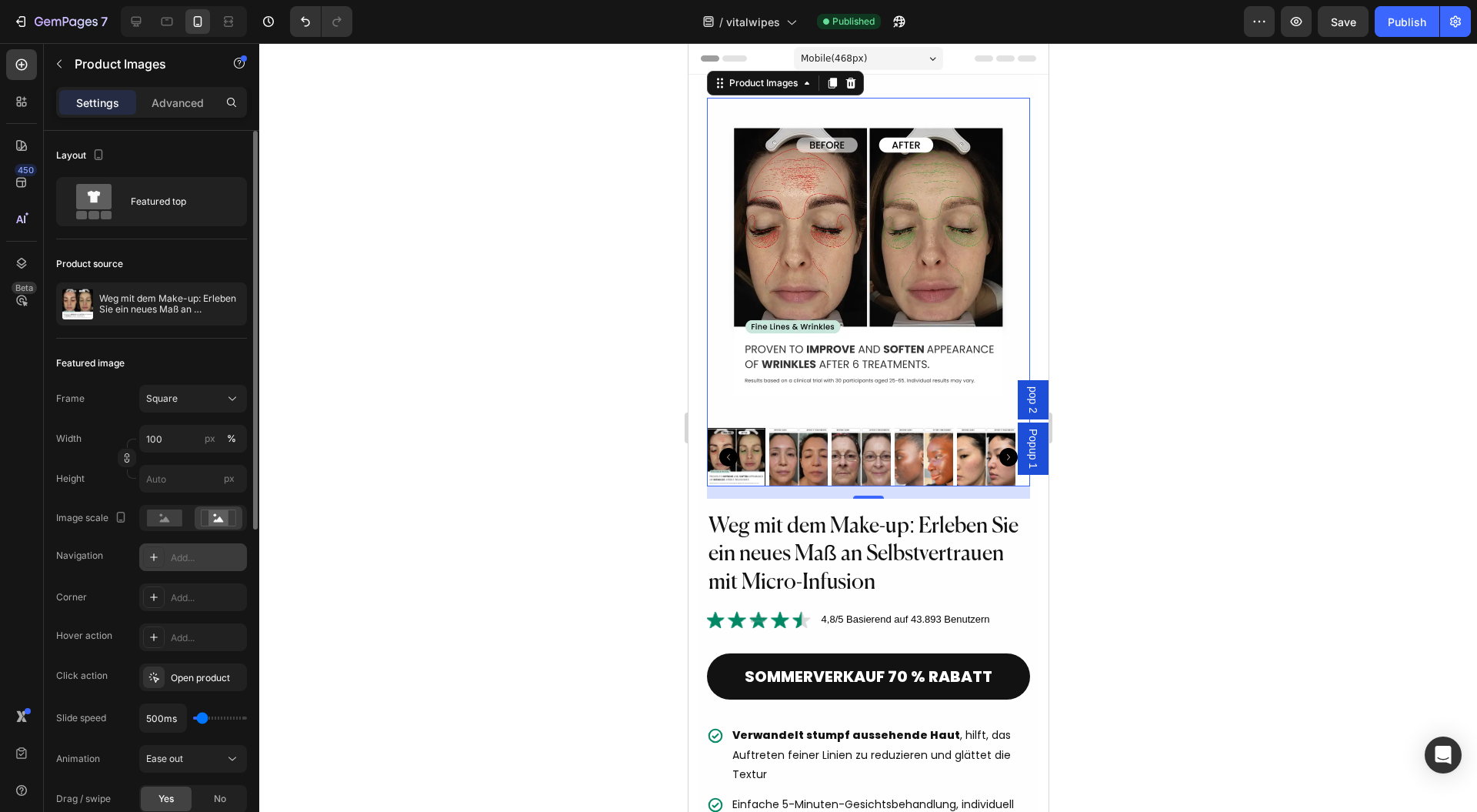
click at [203, 557] on div "Add..." at bounding box center [207, 558] width 72 height 14
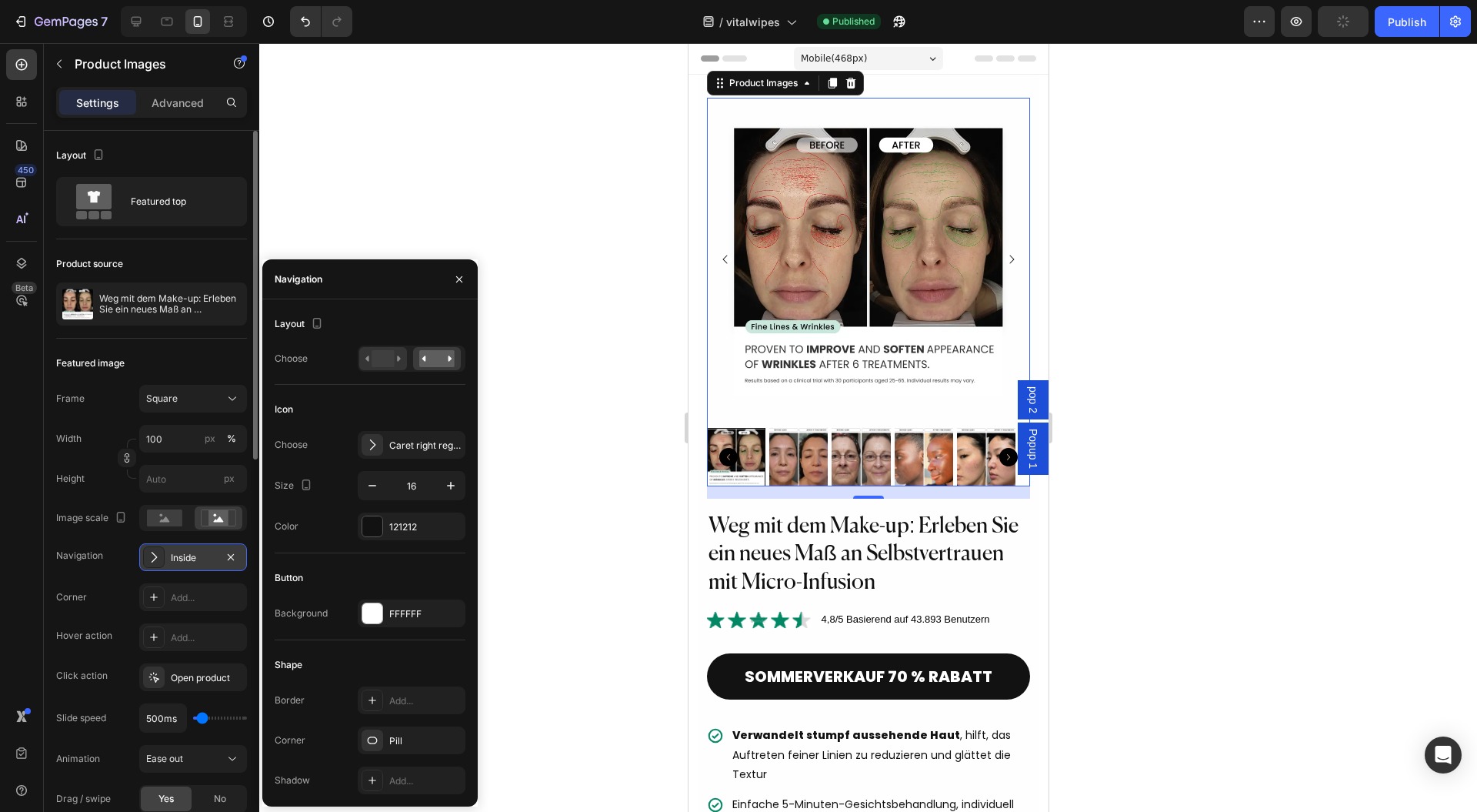
click at [392, 360] on rect at bounding box center [383, 358] width 22 height 17
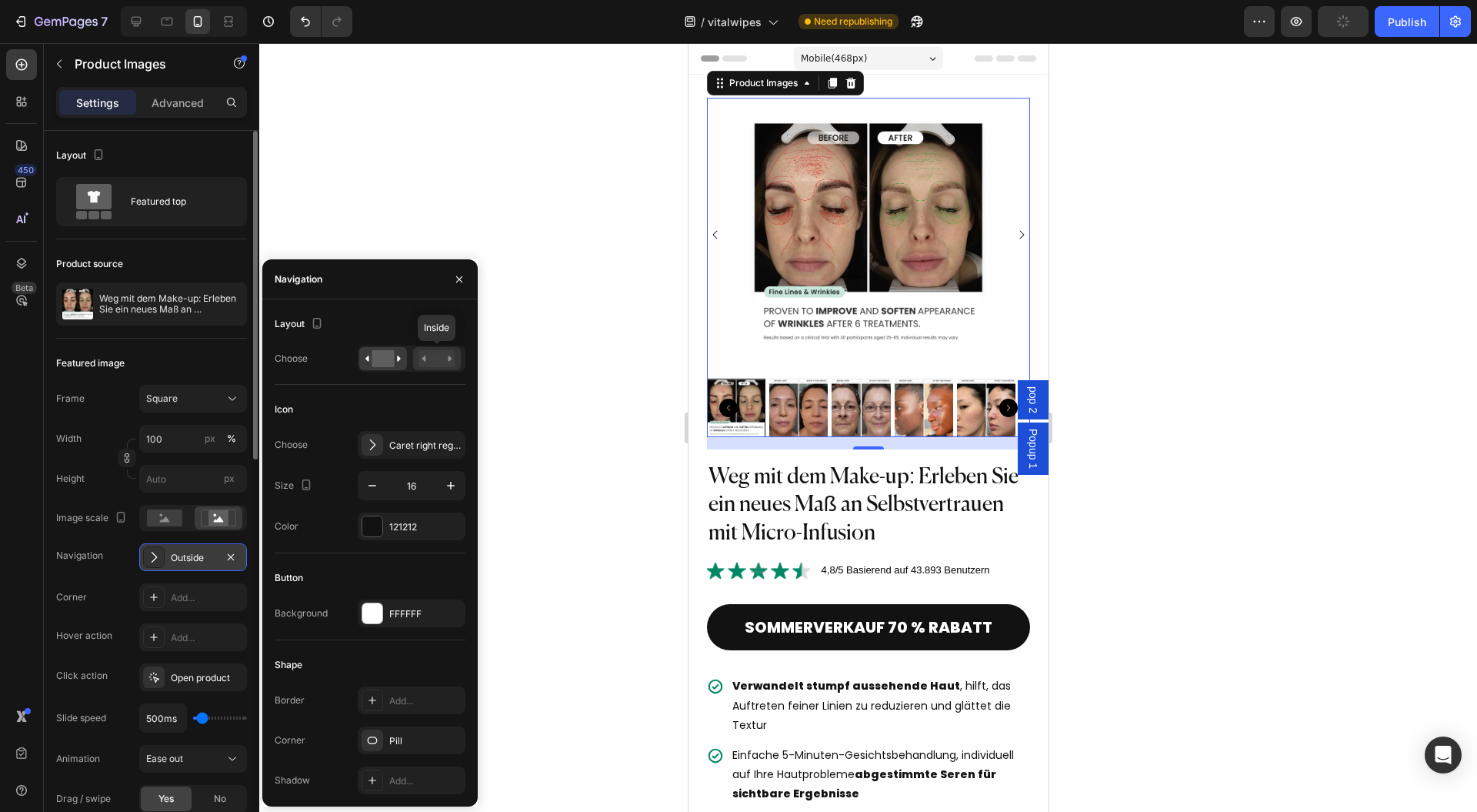
click at [446, 362] on rect at bounding box center [436, 358] width 35 height 17
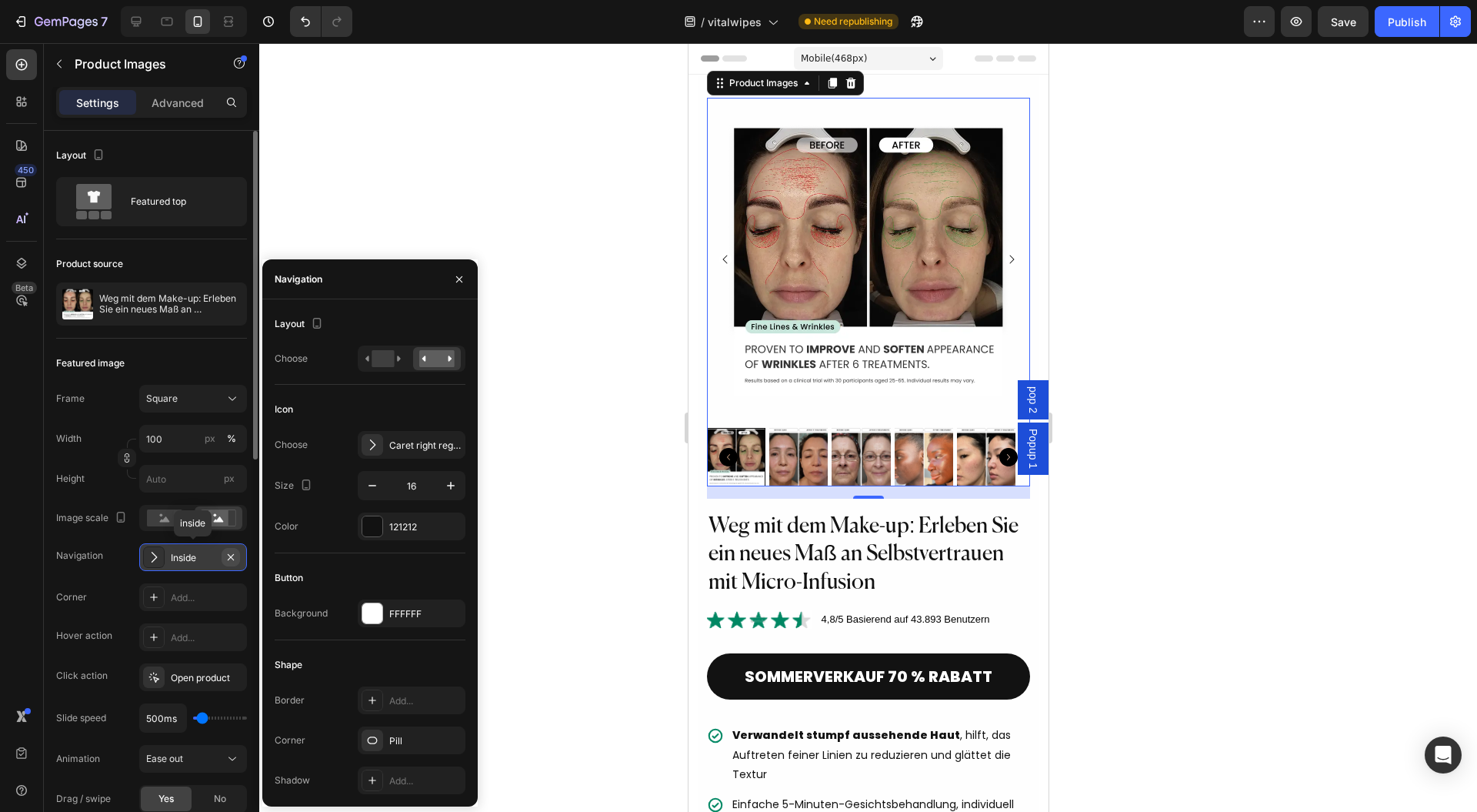
click at [232, 553] on icon "button" at bounding box center [231, 557] width 12 height 12
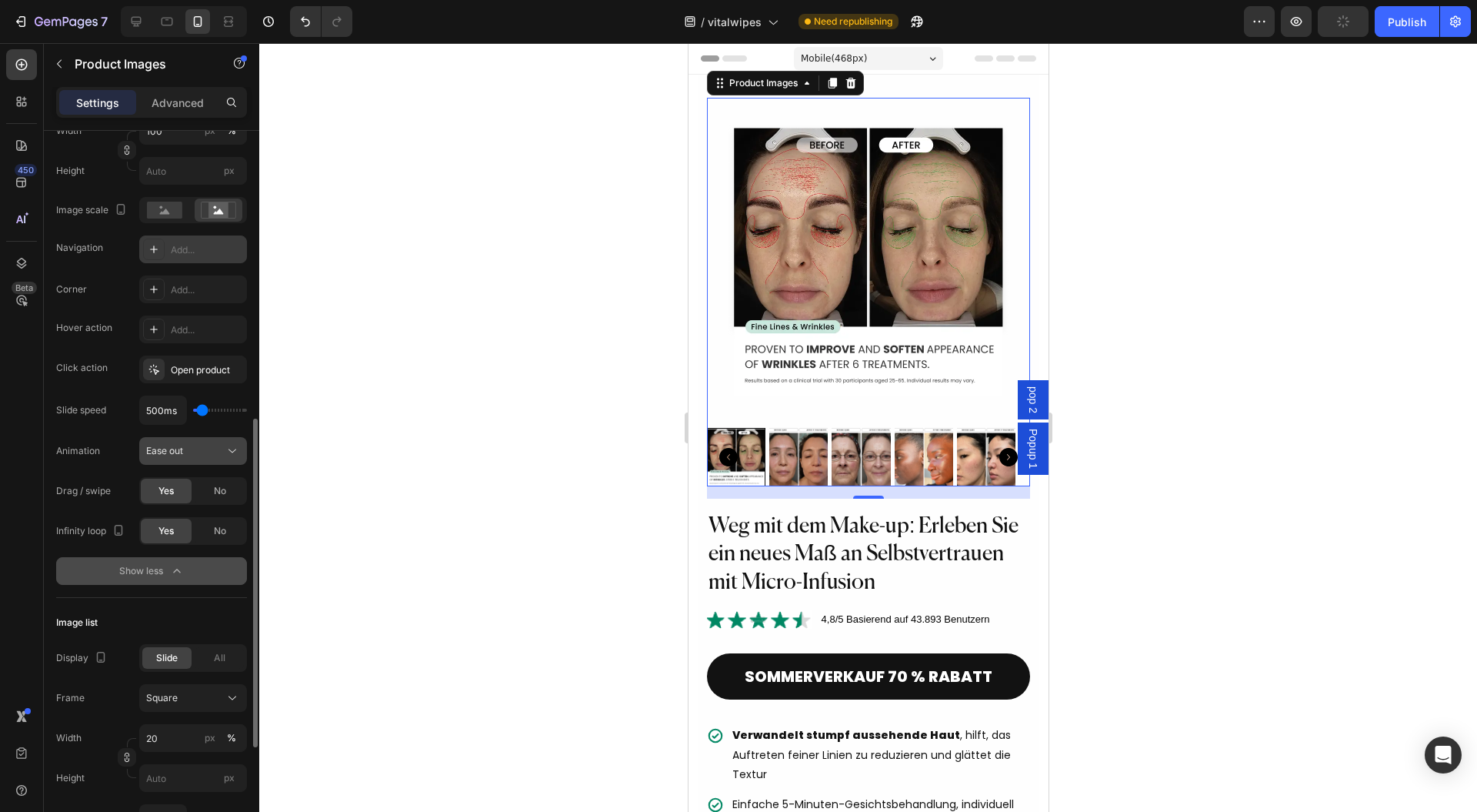
scroll to position [512, 0]
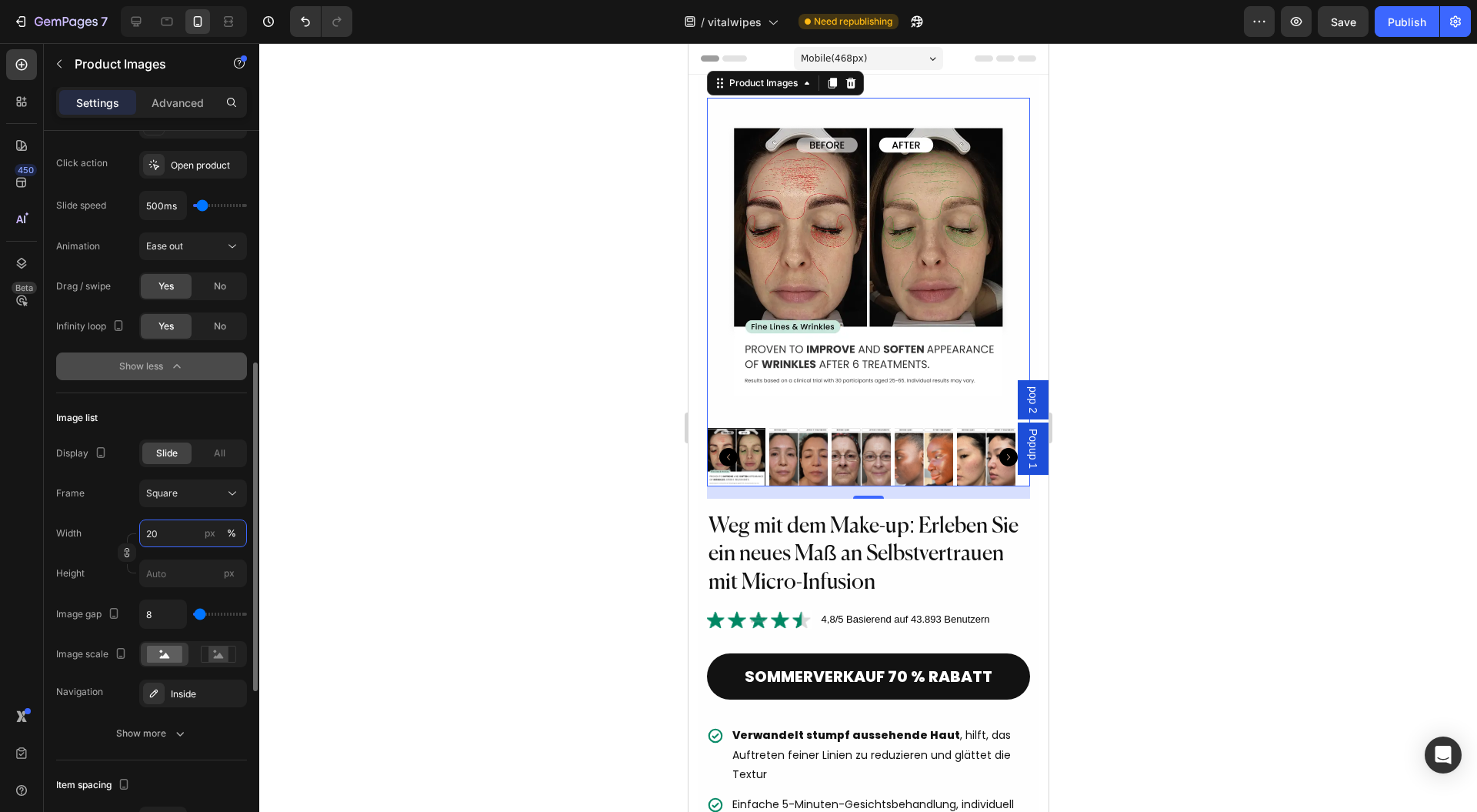
click at [179, 529] on input "20" at bounding box center [193, 533] width 108 height 28
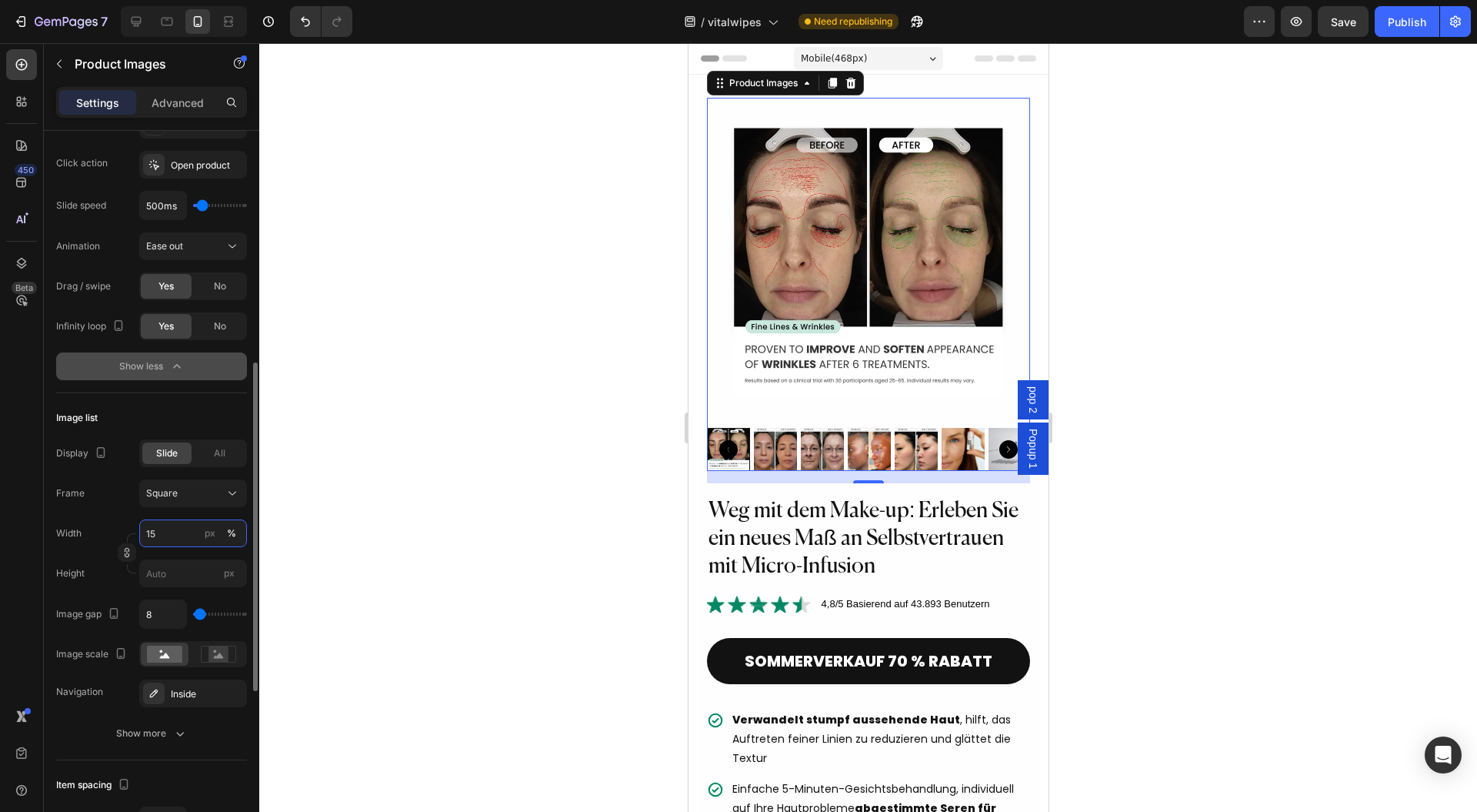
drag, startPoint x: 186, startPoint y: 527, endPoint x: 116, endPoint y: 530, distance: 70.1
click at [116, 530] on div "Width 15 px %" at bounding box center [151, 533] width 191 height 28
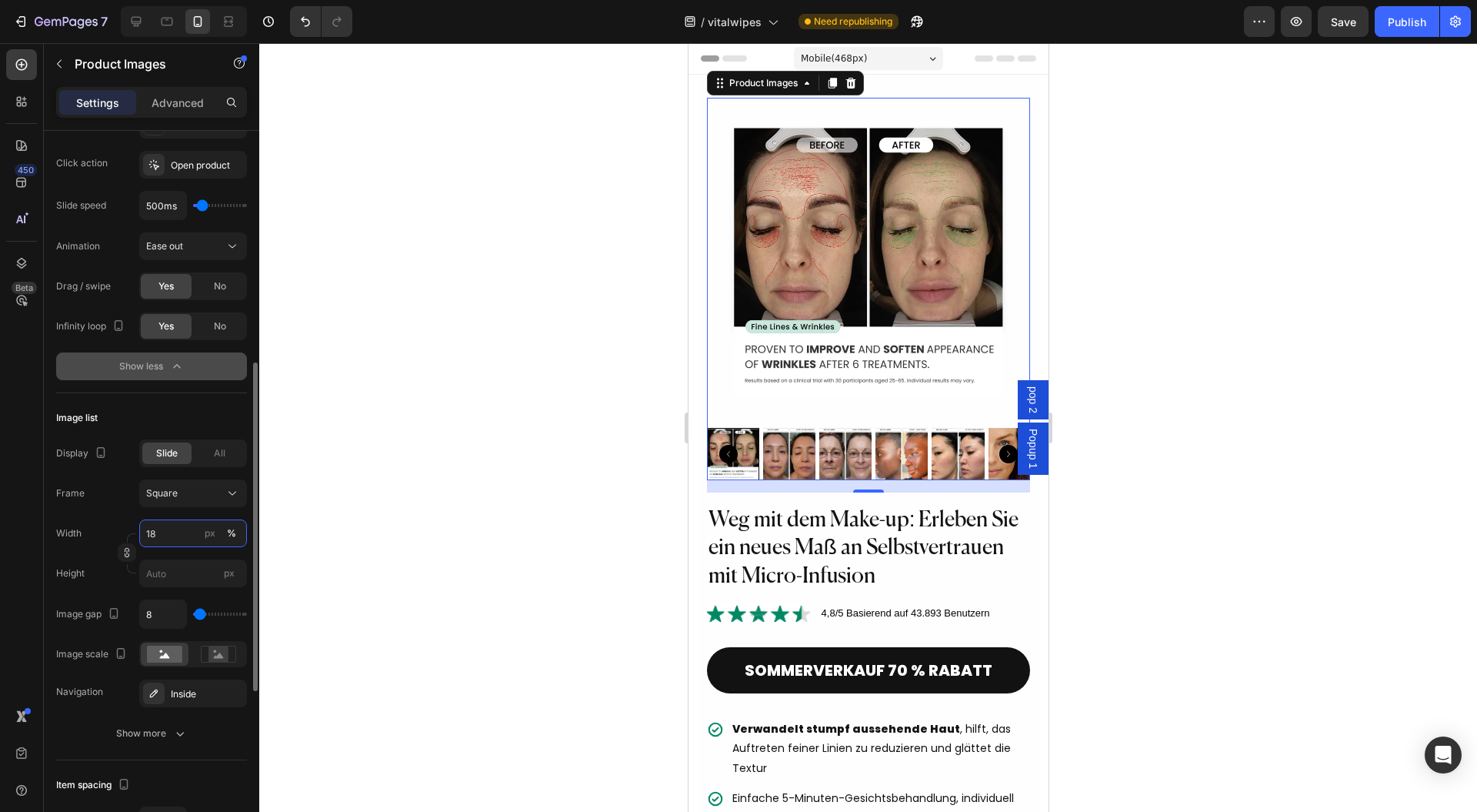
type input "18"
type input "28"
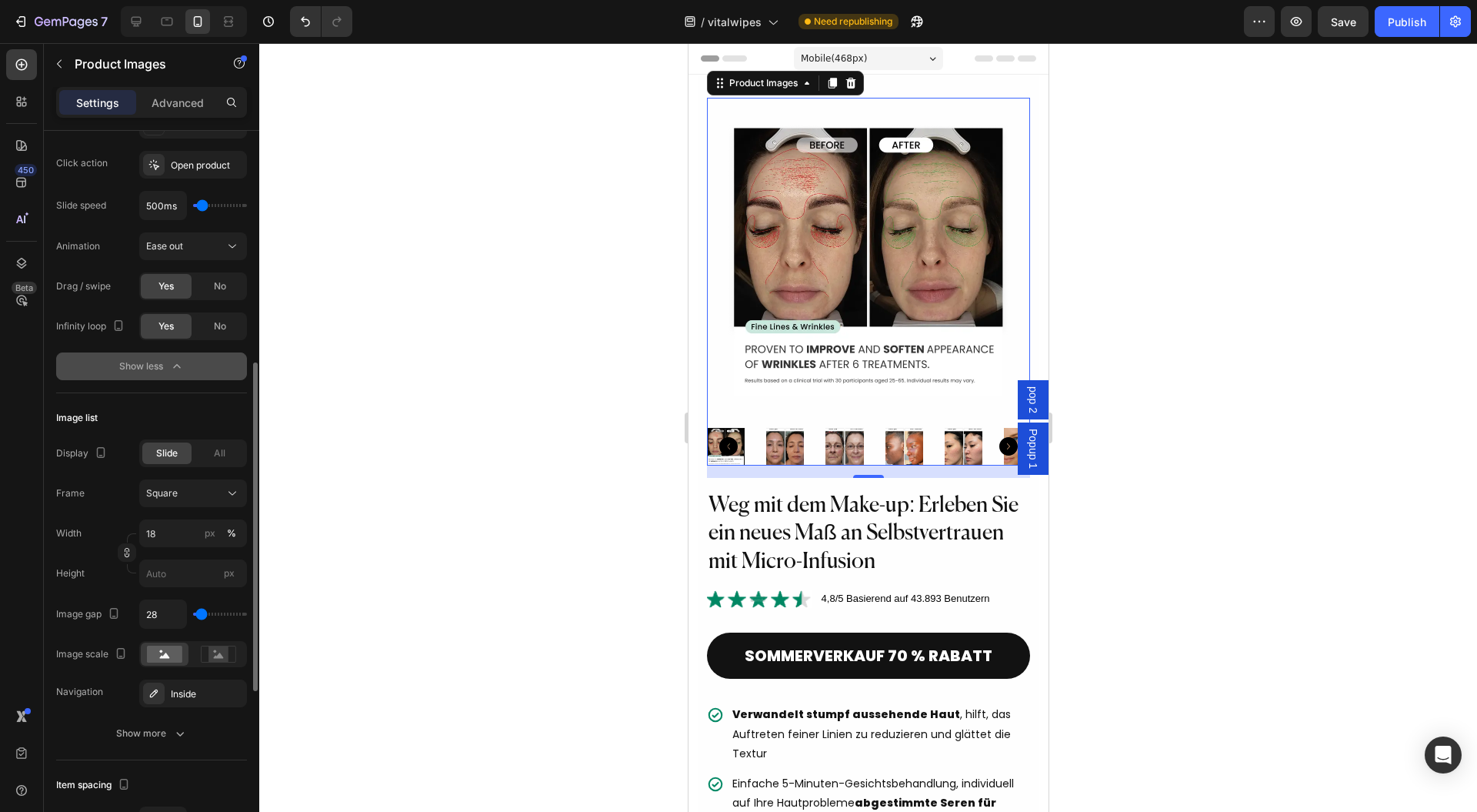
type input "40"
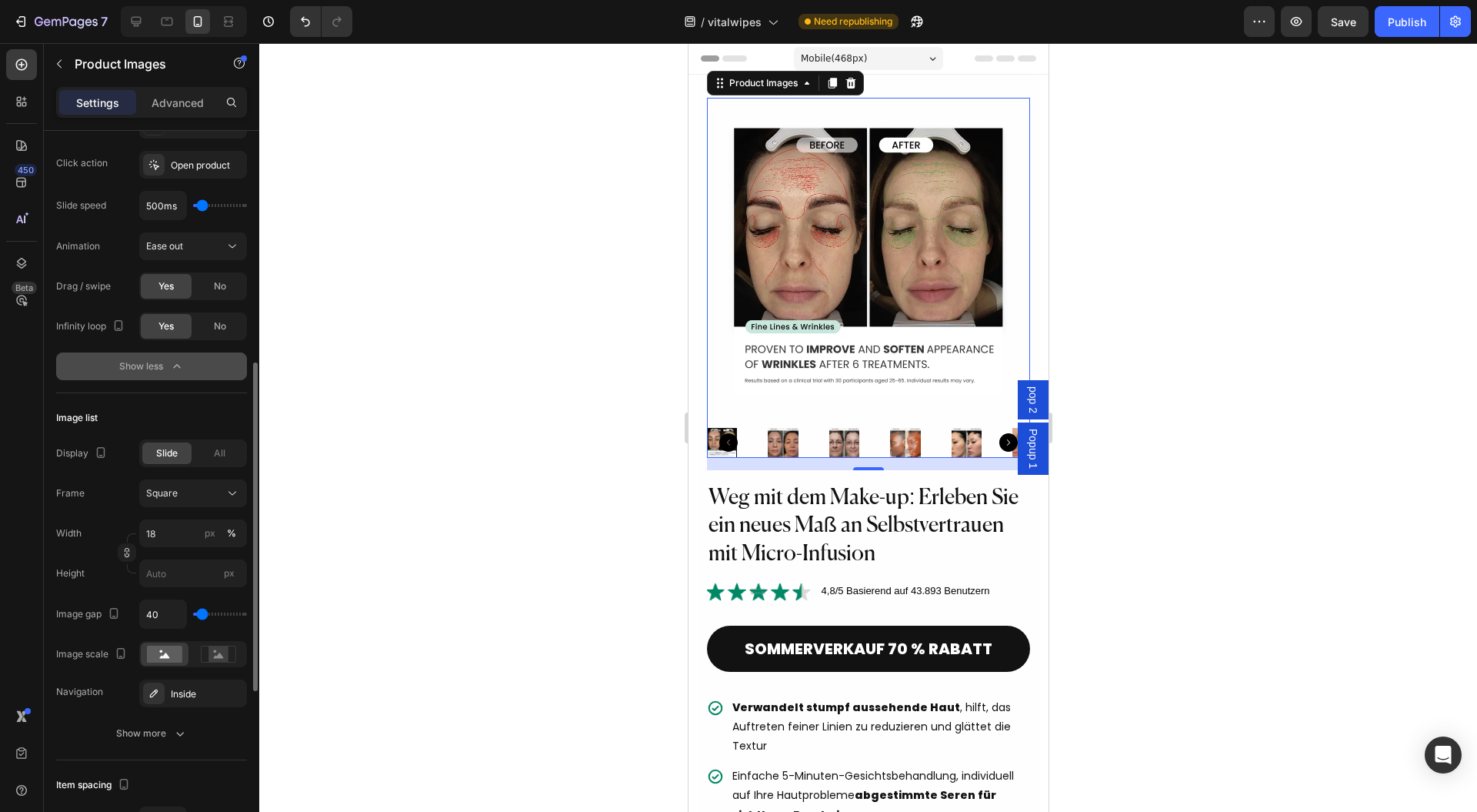
type input "3"
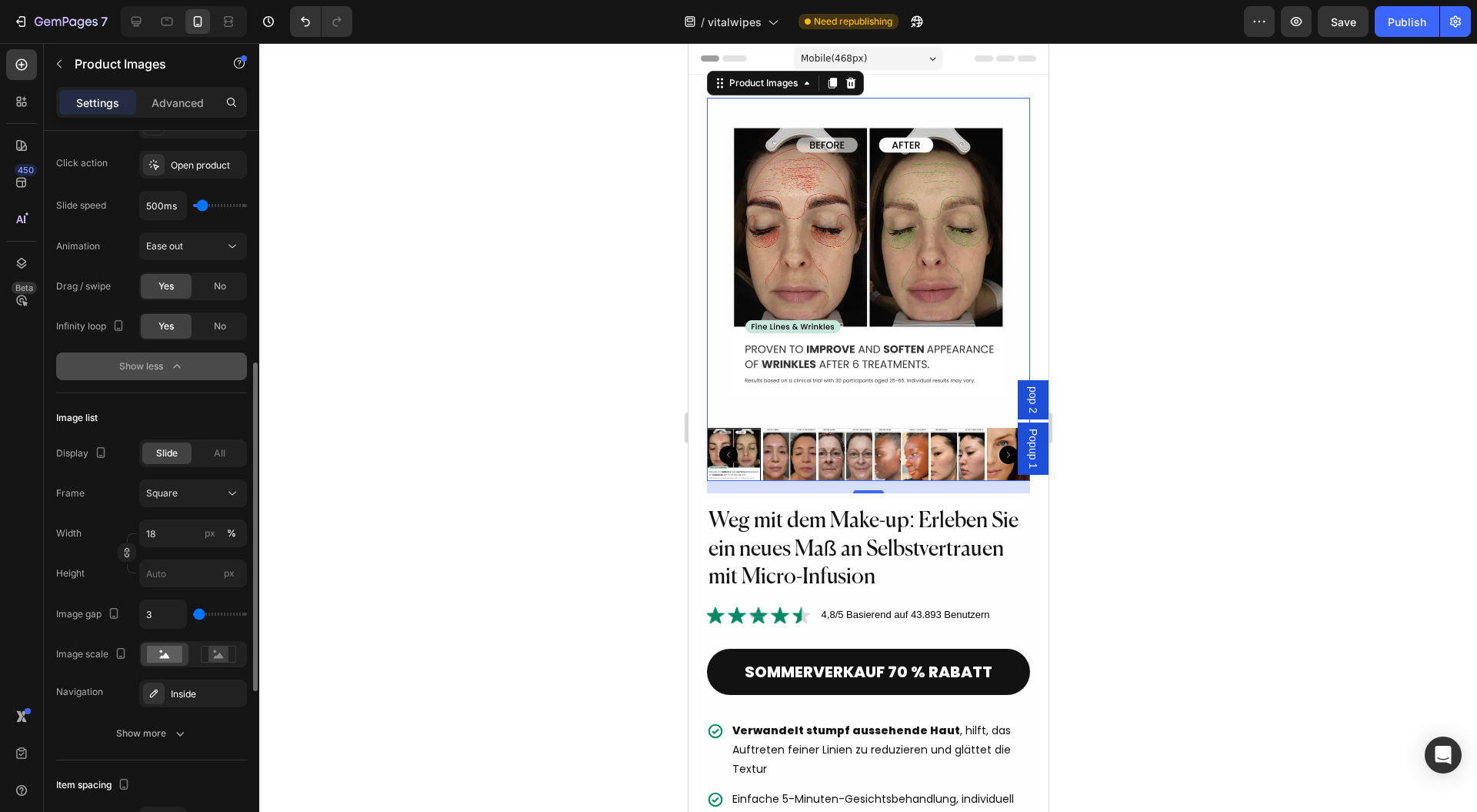
type input "9"
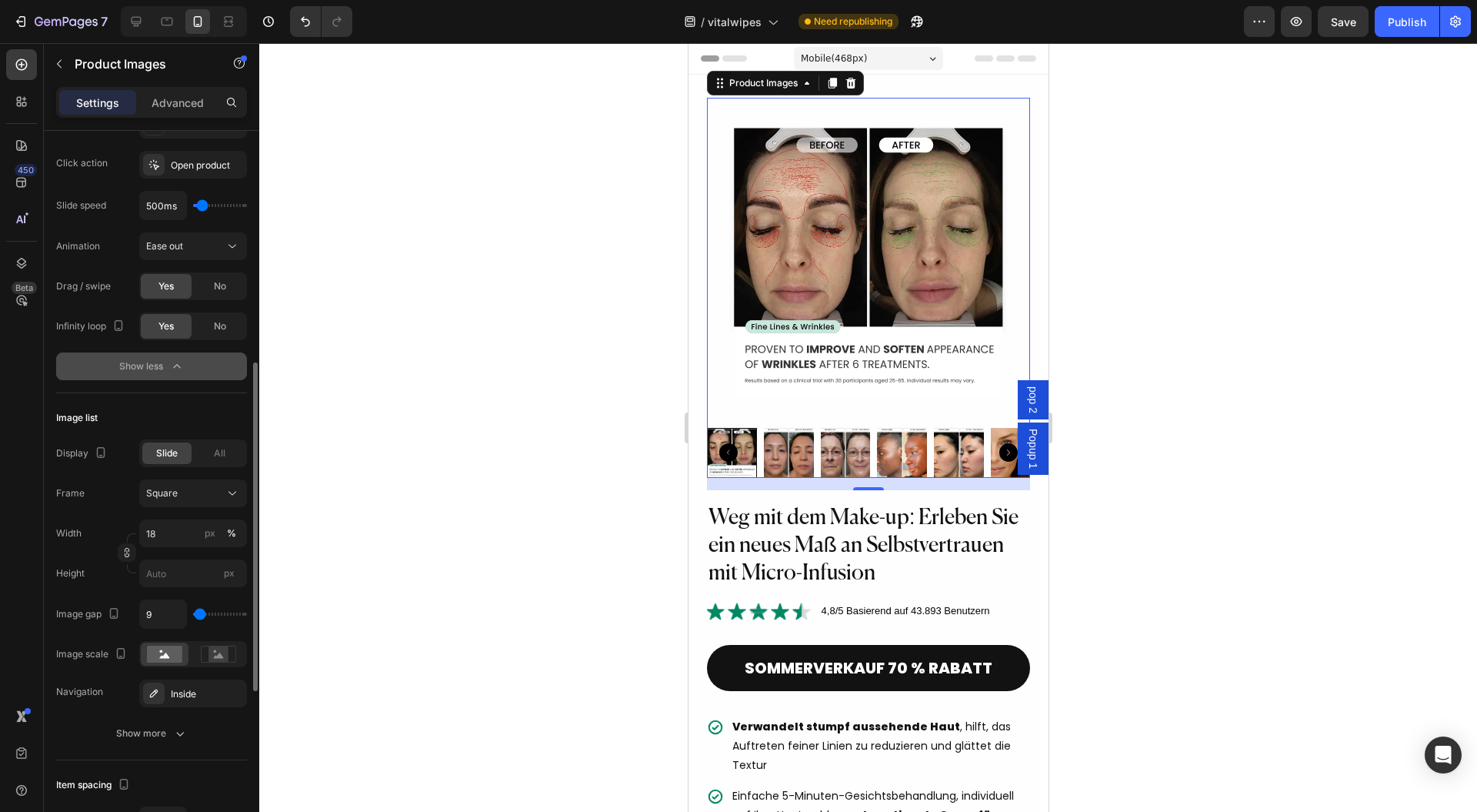
type input "9"
click at [200, 613] on input "range" at bounding box center [220, 614] width 54 height 3
click at [181, 722] on button "Show more" at bounding box center [151, 733] width 191 height 28
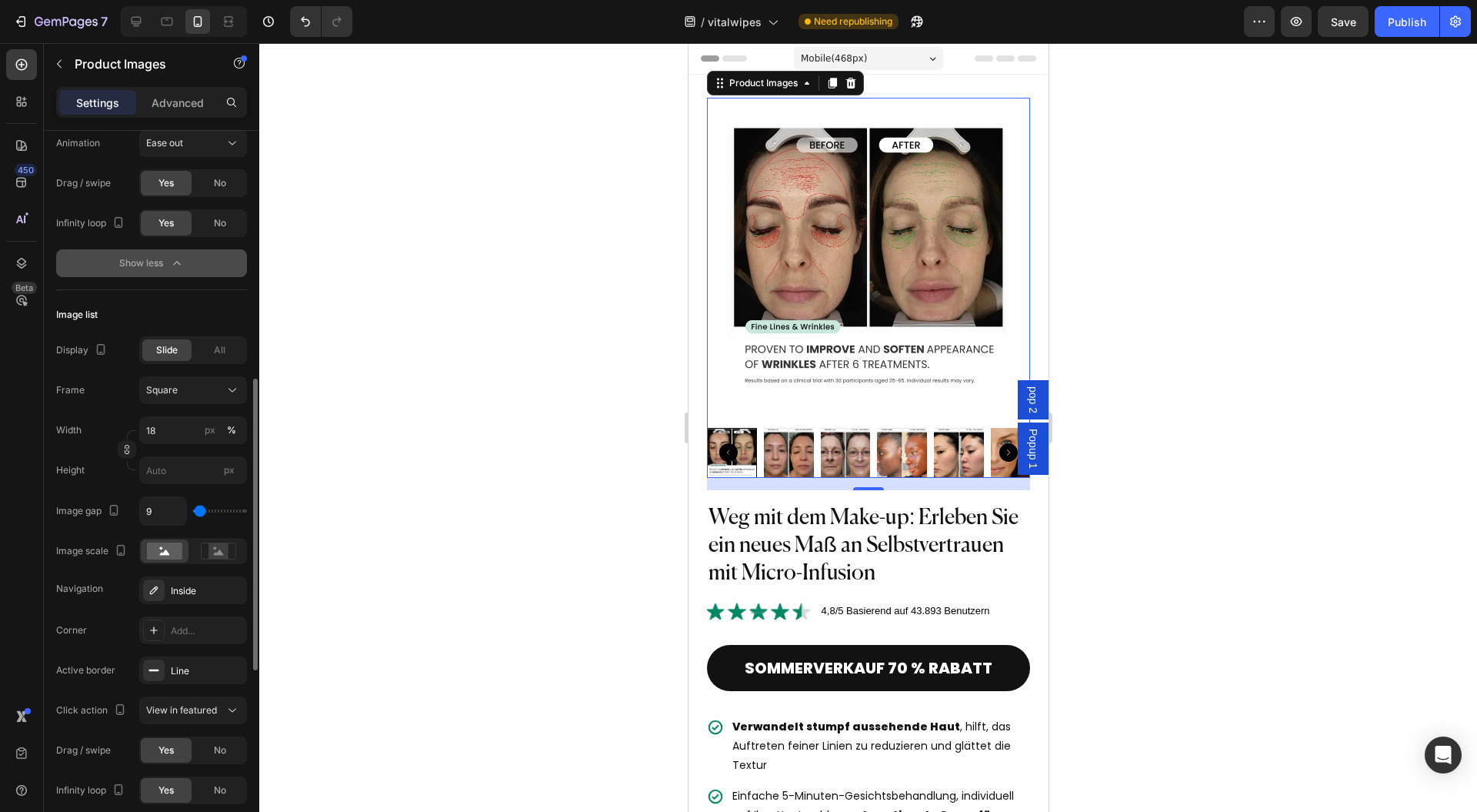
scroll to position [718, 0]
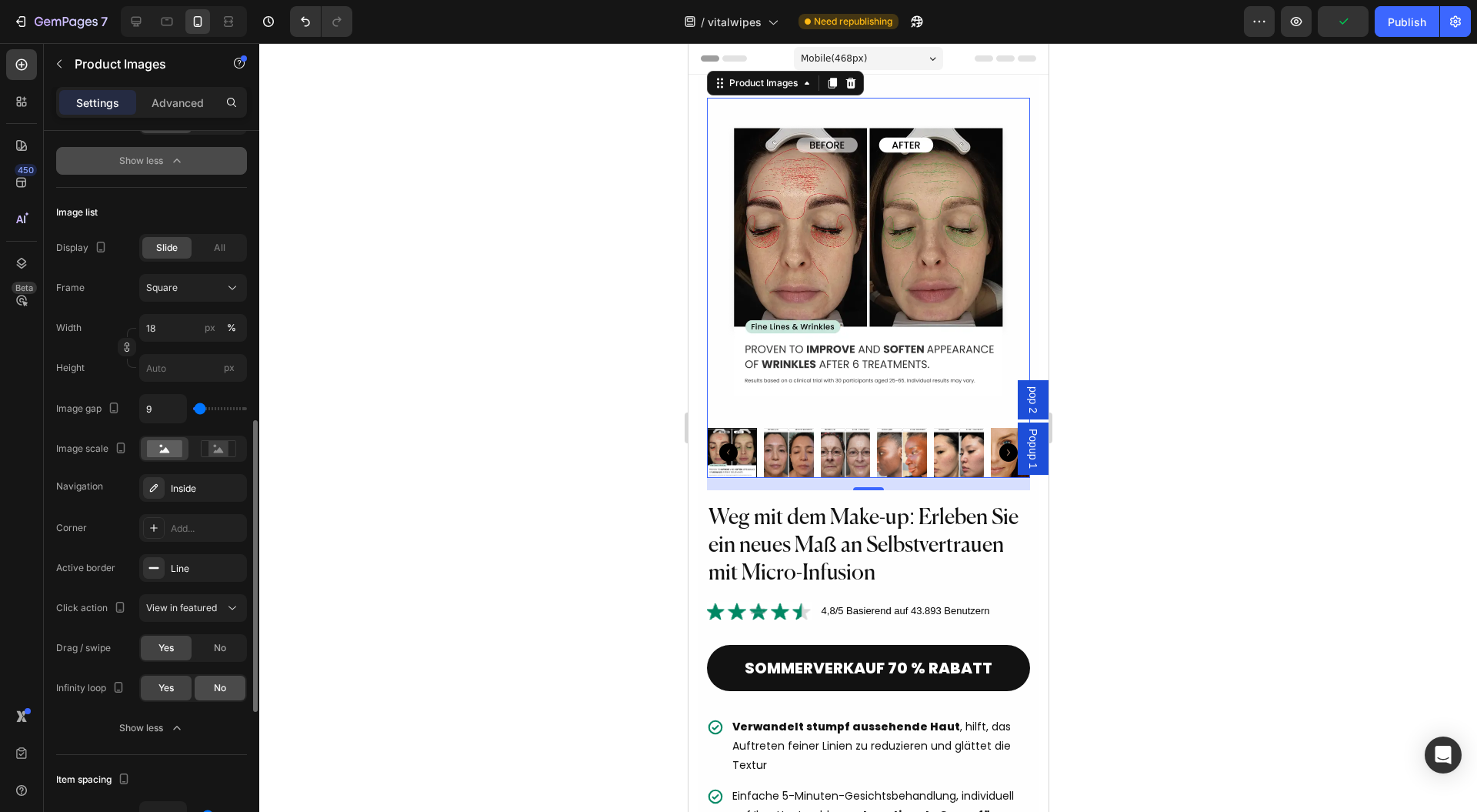
click at [226, 693] on div "No" at bounding box center [220, 688] width 51 height 25
click at [214, 514] on div "Add..." at bounding box center [193, 528] width 108 height 28
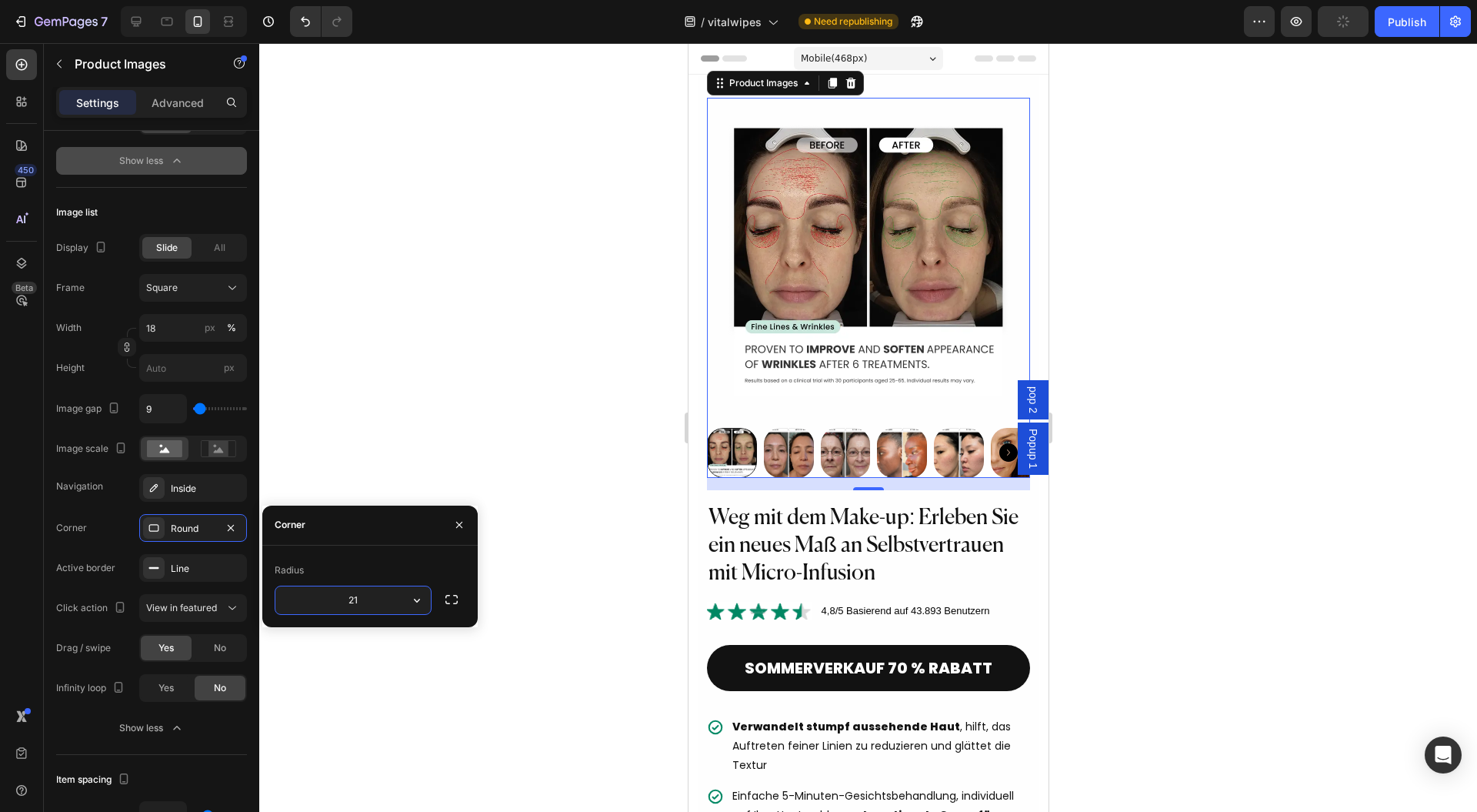
drag, startPoint x: 362, startPoint y: 606, endPoint x: 337, endPoint y: 605, distance: 24.7
click at [337, 605] on input "21" at bounding box center [352, 600] width 155 height 28
type input "12"
click at [452, 525] on button "button" at bounding box center [459, 524] width 25 height 25
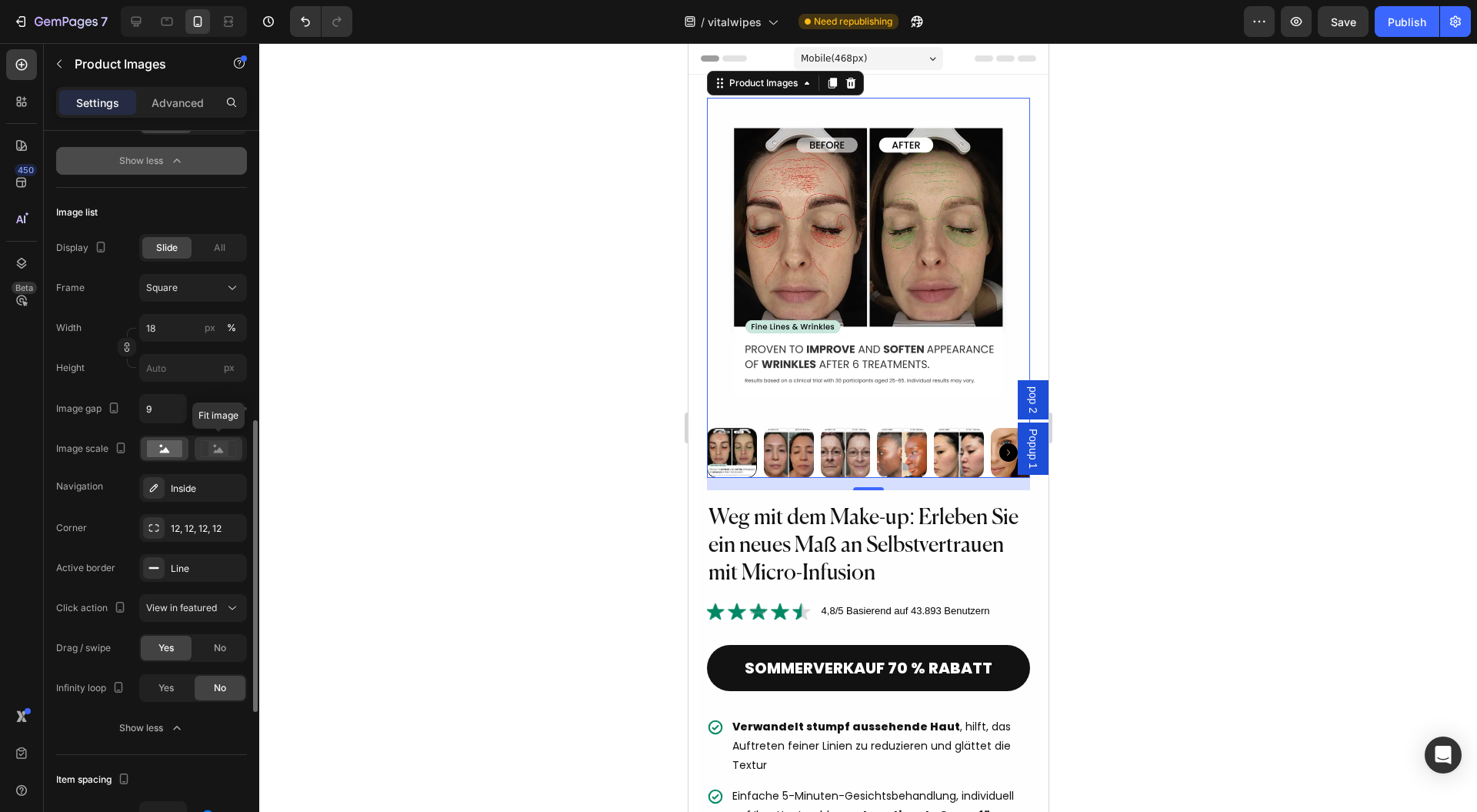
click at [211, 441] on rect at bounding box center [219, 448] width 20 height 15
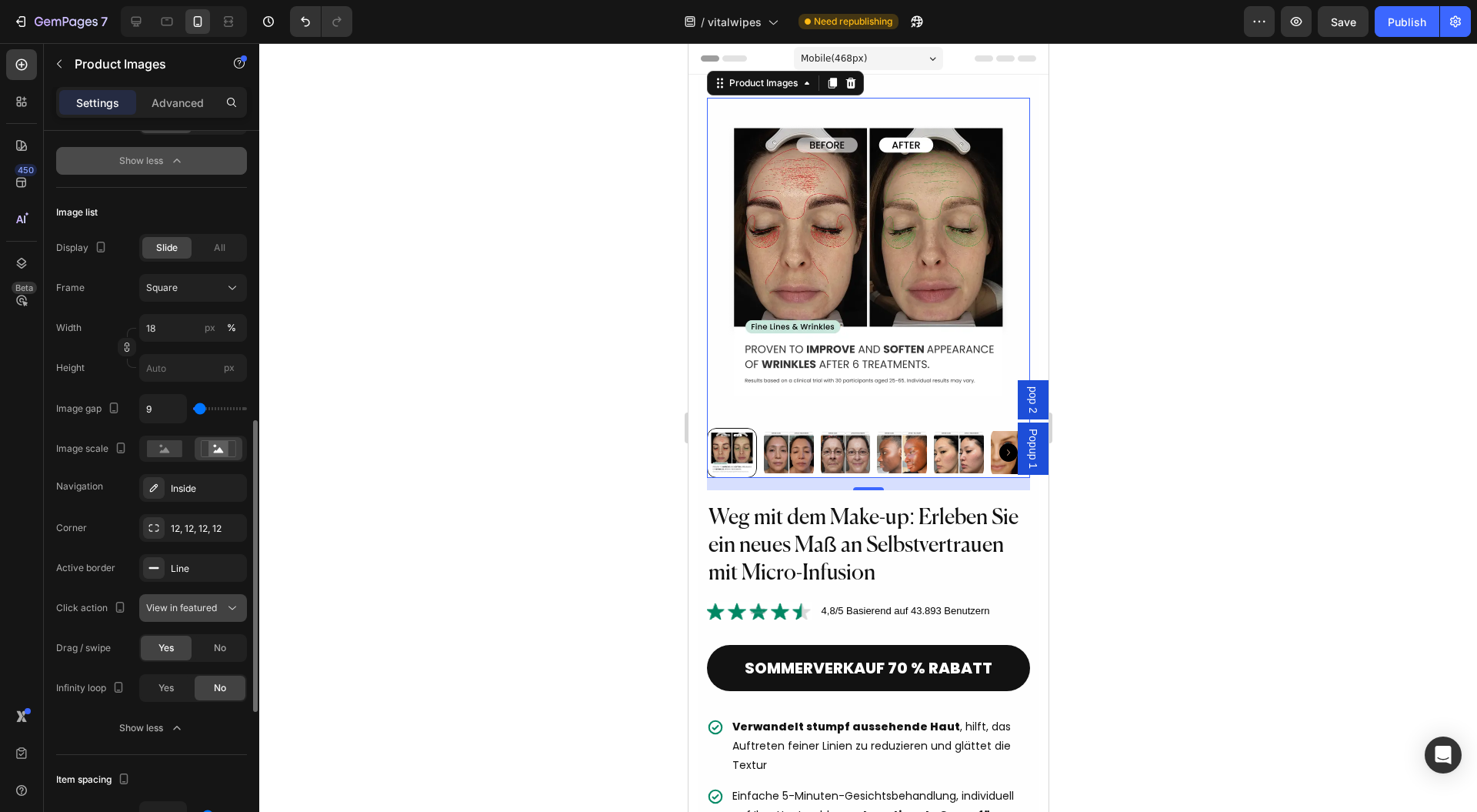
click at [232, 607] on icon at bounding box center [232, 607] width 15 height 15
click at [233, 594] on button "View in featured" at bounding box center [193, 608] width 108 height 28
click at [167, 446] on rect at bounding box center [164, 448] width 35 height 17
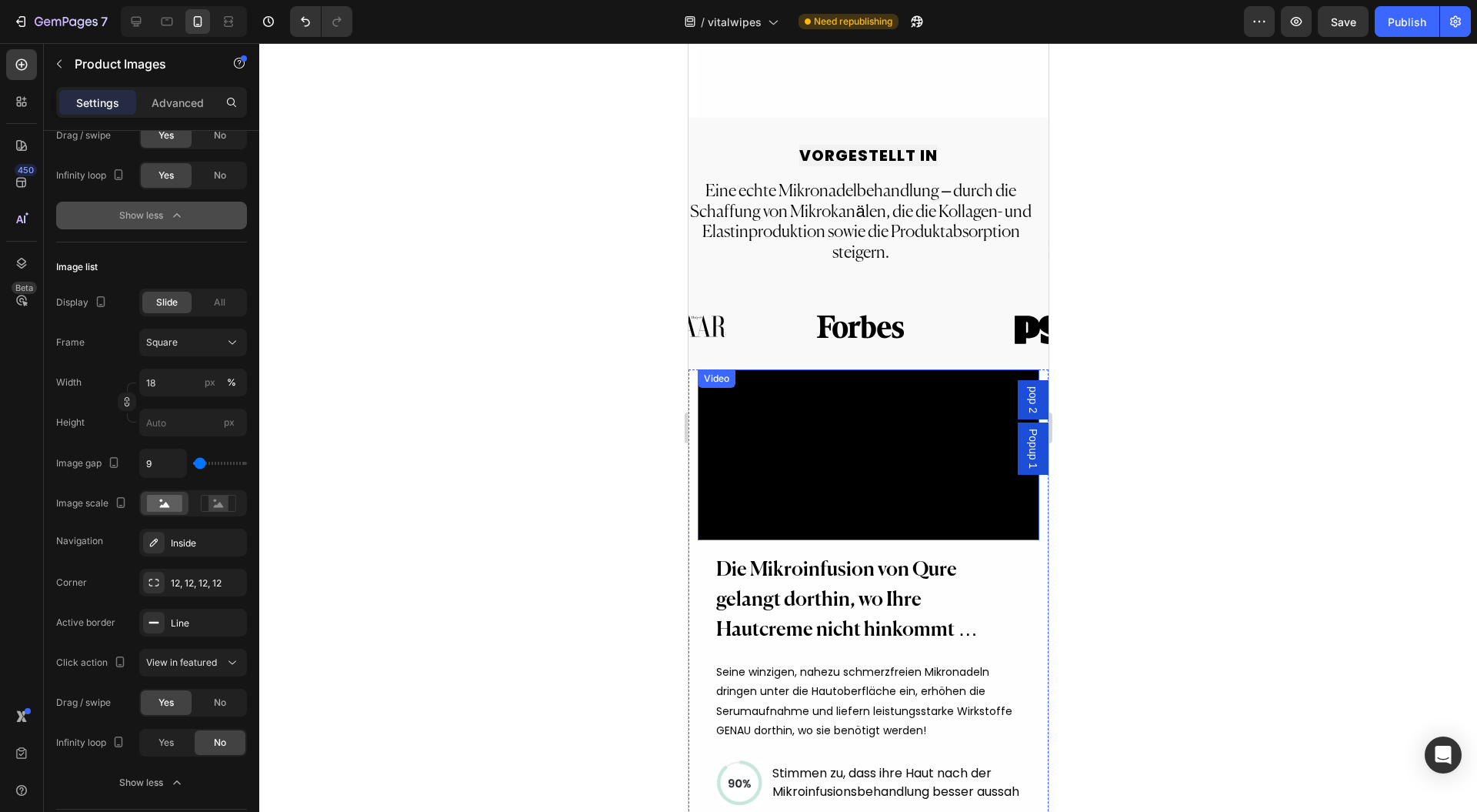
scroll to position [1334, 0]
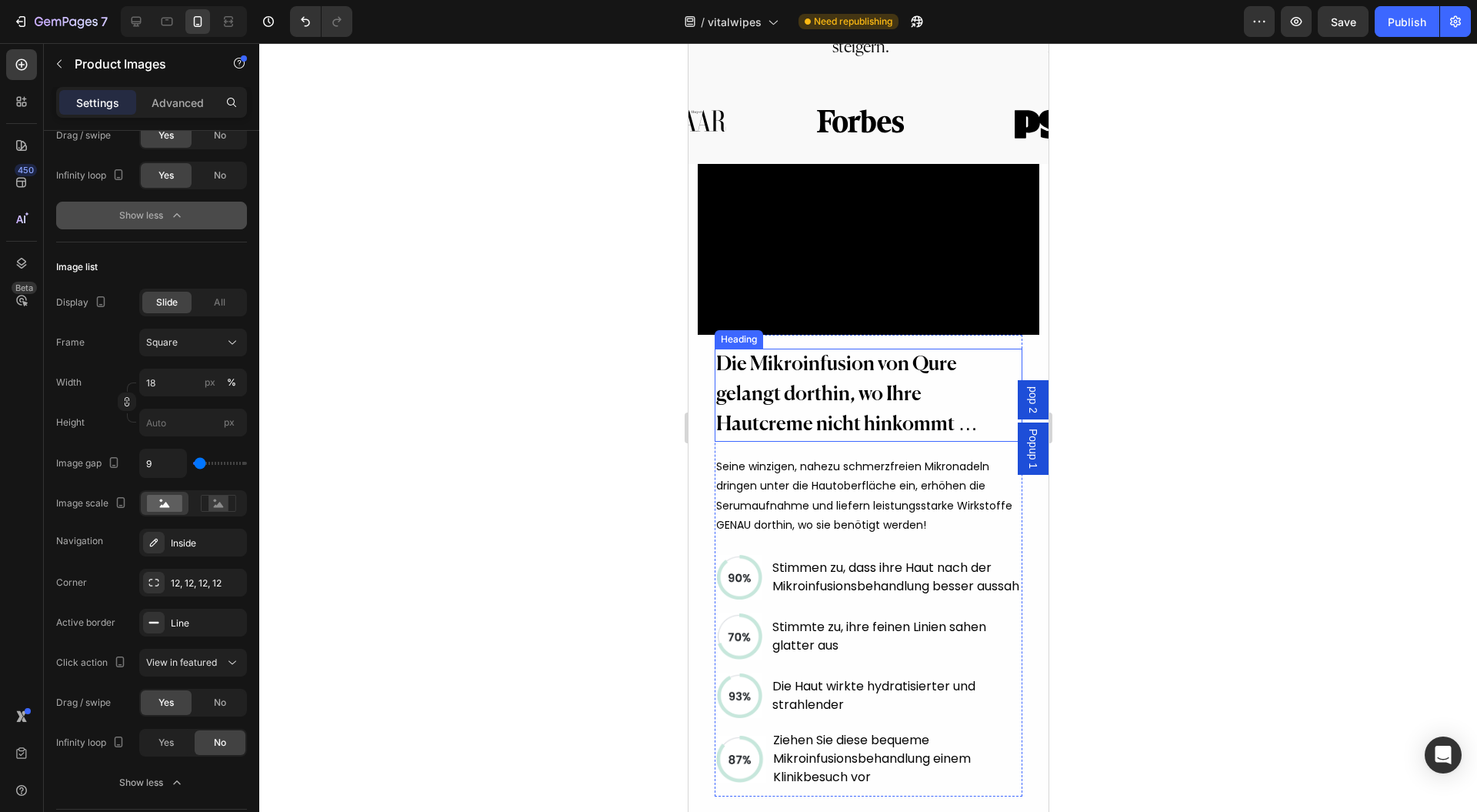
click at [816, 442] on h2 "Die Mikroinfusion von Qure gelangt dorthin, wo Ihre Hautcreme nicht hinkommt …" at bounding box center [868, 395] width 308 height 93
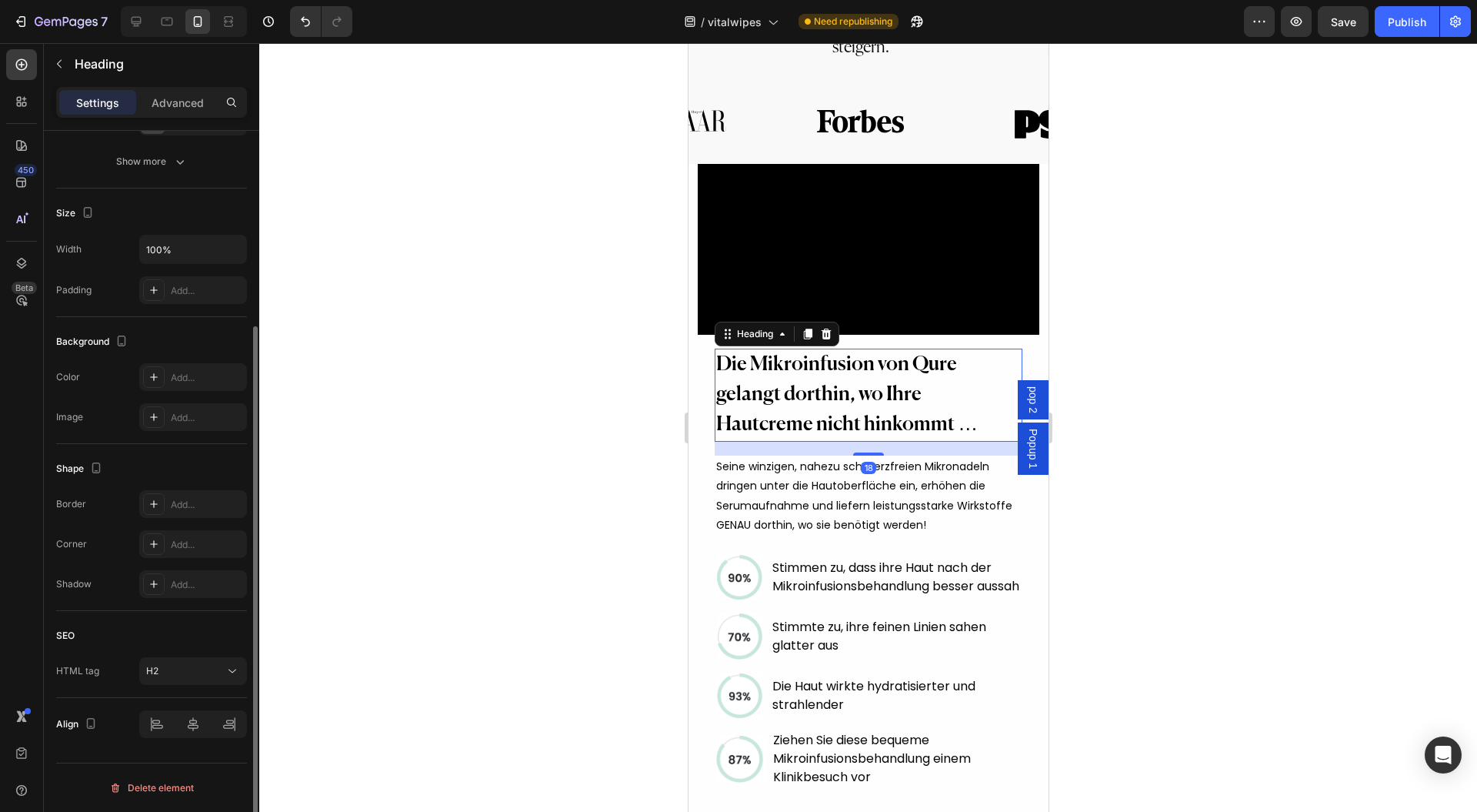
scroll to position [0, 0]
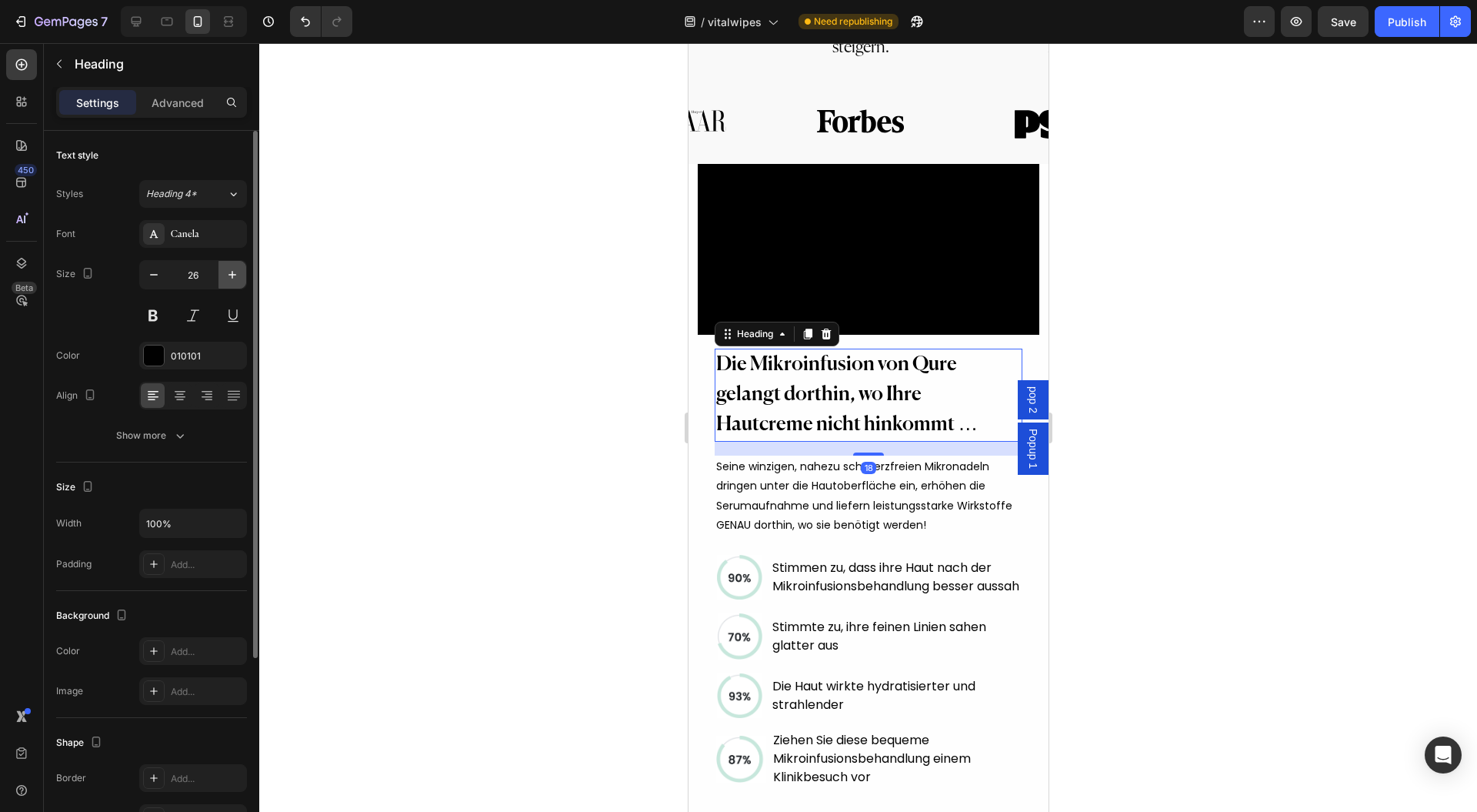
click at [229, 275] on icon "button" at bounding box center [232, 274] width 15 height 15
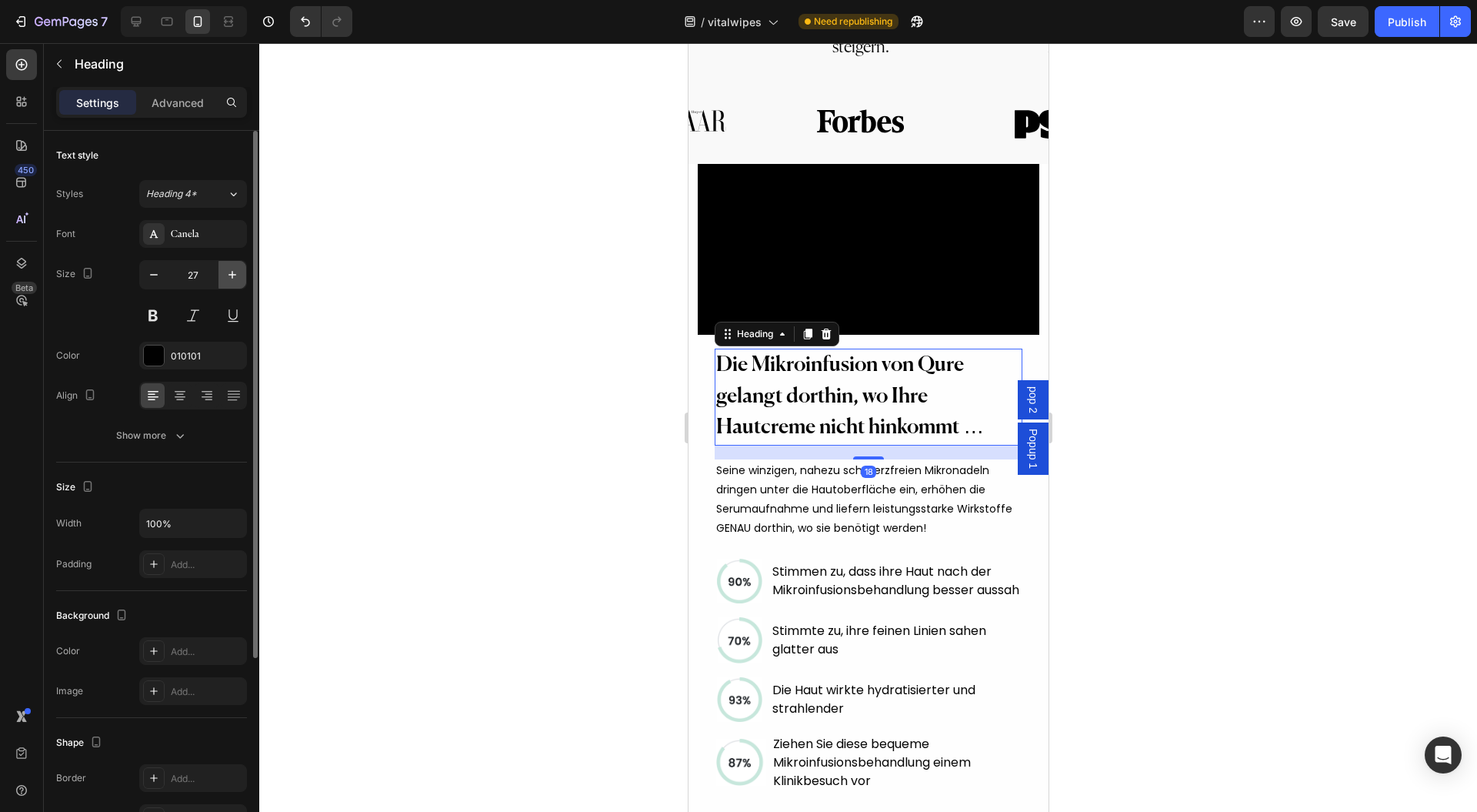
type input "28"
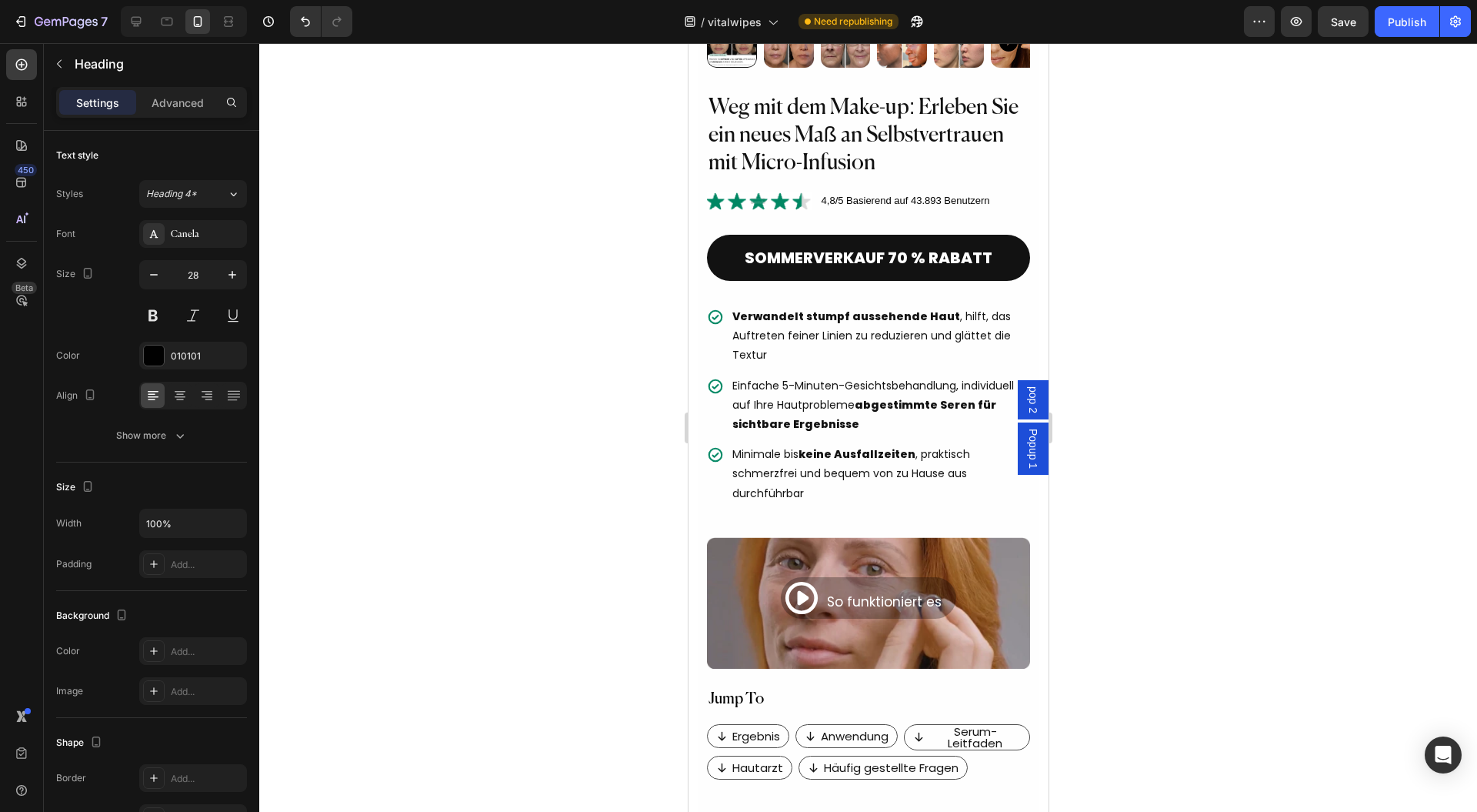
scroll to position [102, 0]
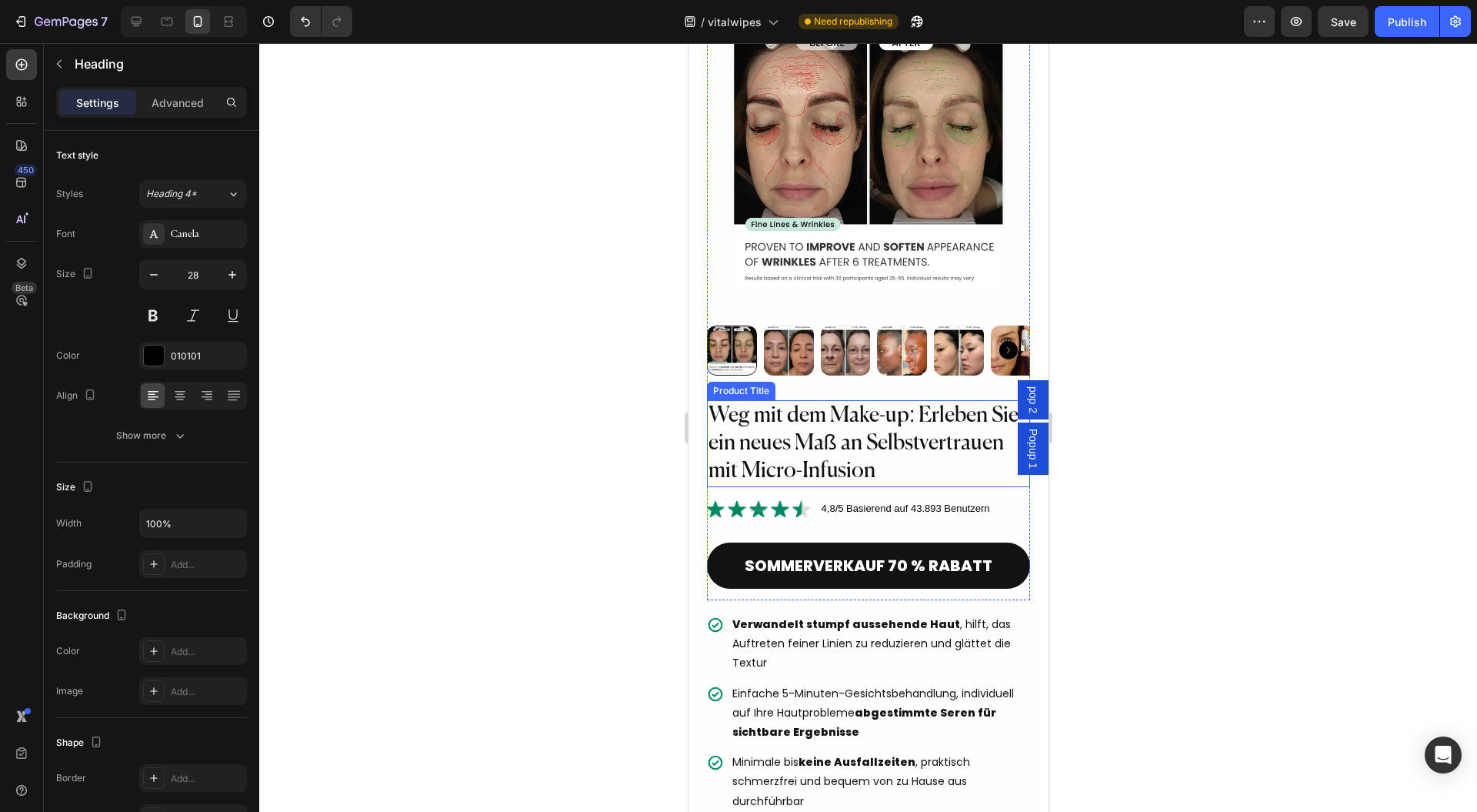
click at [736, 411] on h2 "Weg mit dem Make-up: Erleben Sie ein neues Maß an Selbstvertrauen mit Micro-Inf…" at bounding box center [868, 443] width 324 height 87
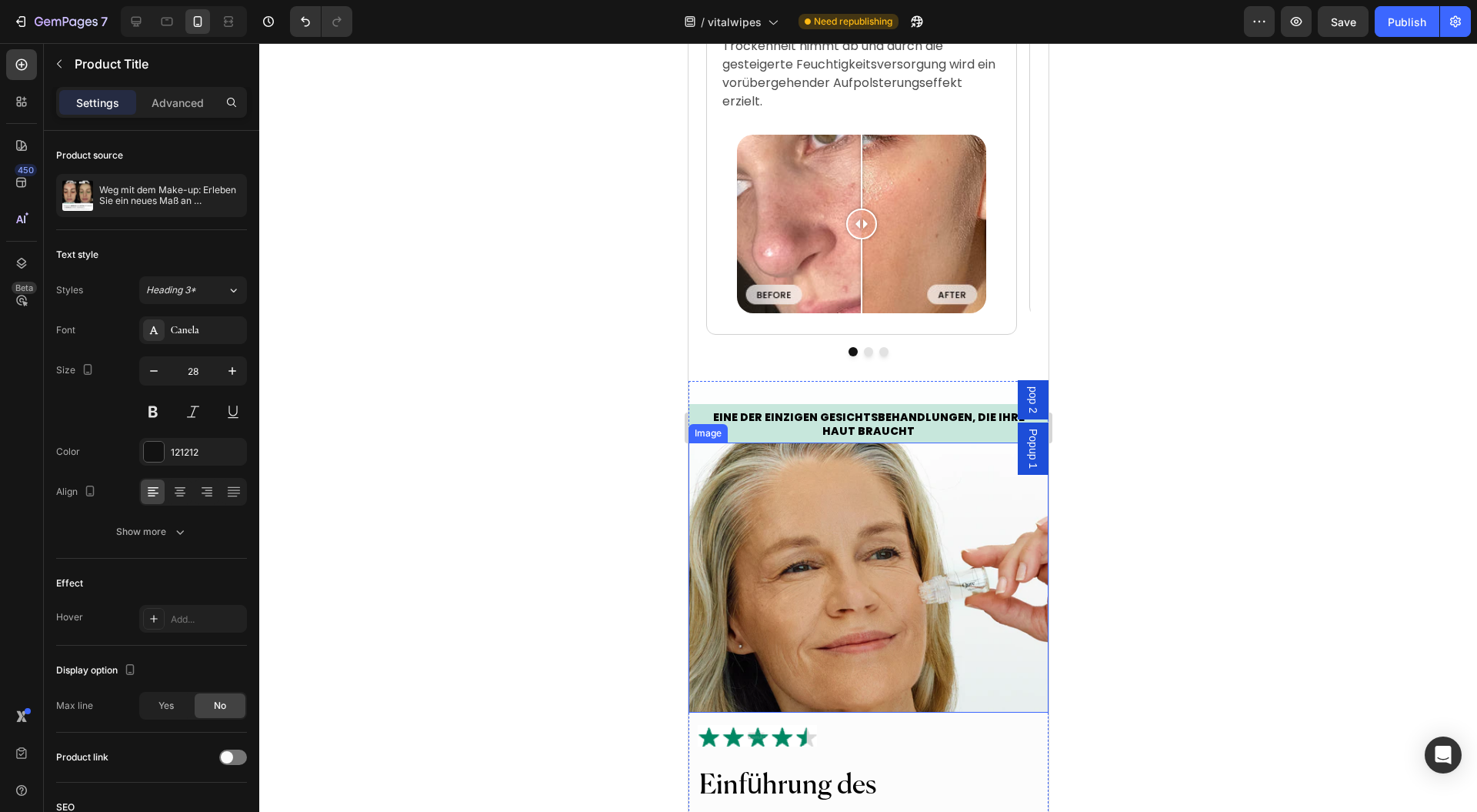
scroll to position [2975, 0]
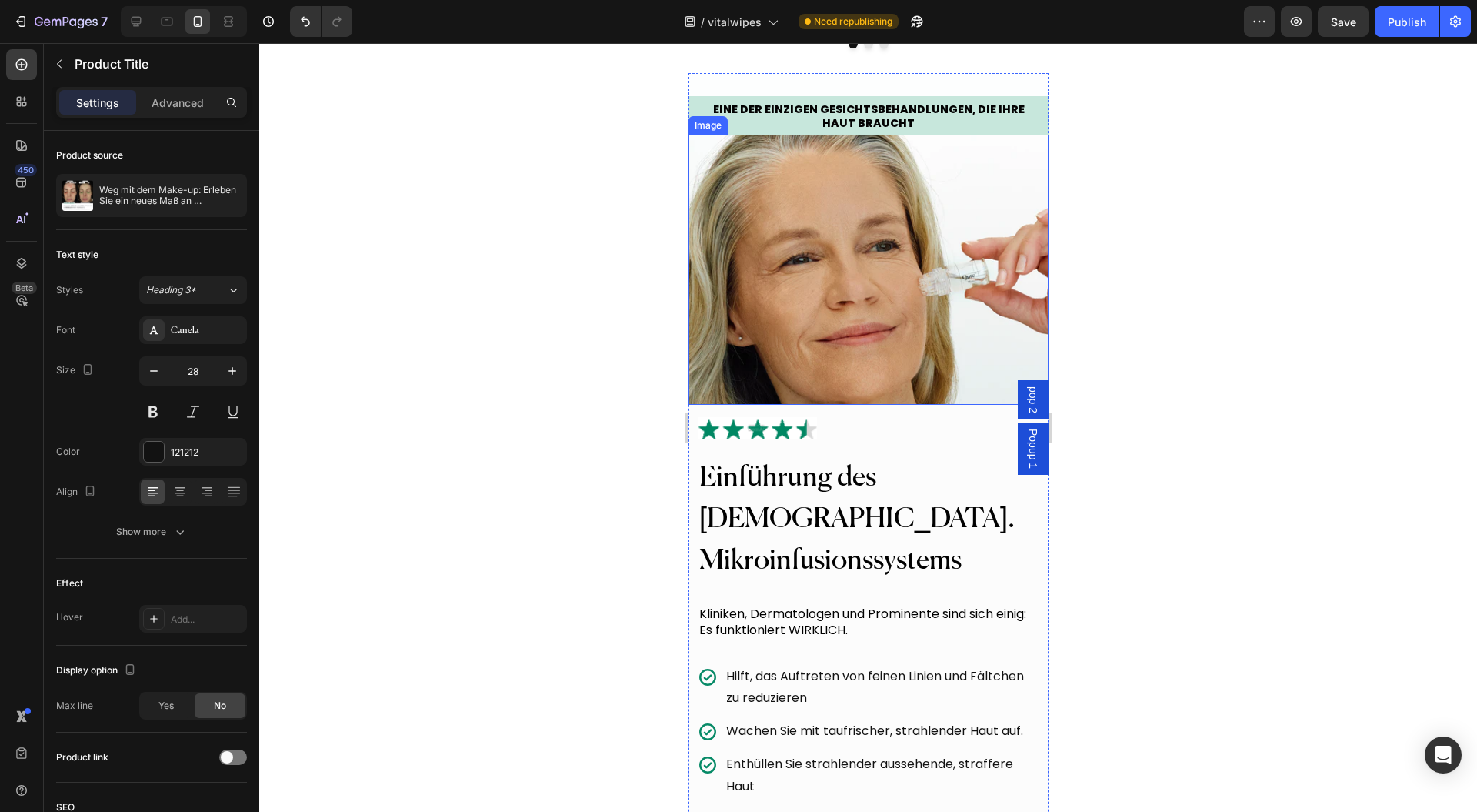
click at [813, 456] on h2 "Einführung des [DEMOGRAPHIC_DATA]. Mikroinfusionssystems" at bounding box center [868, 520] width 342 height 128
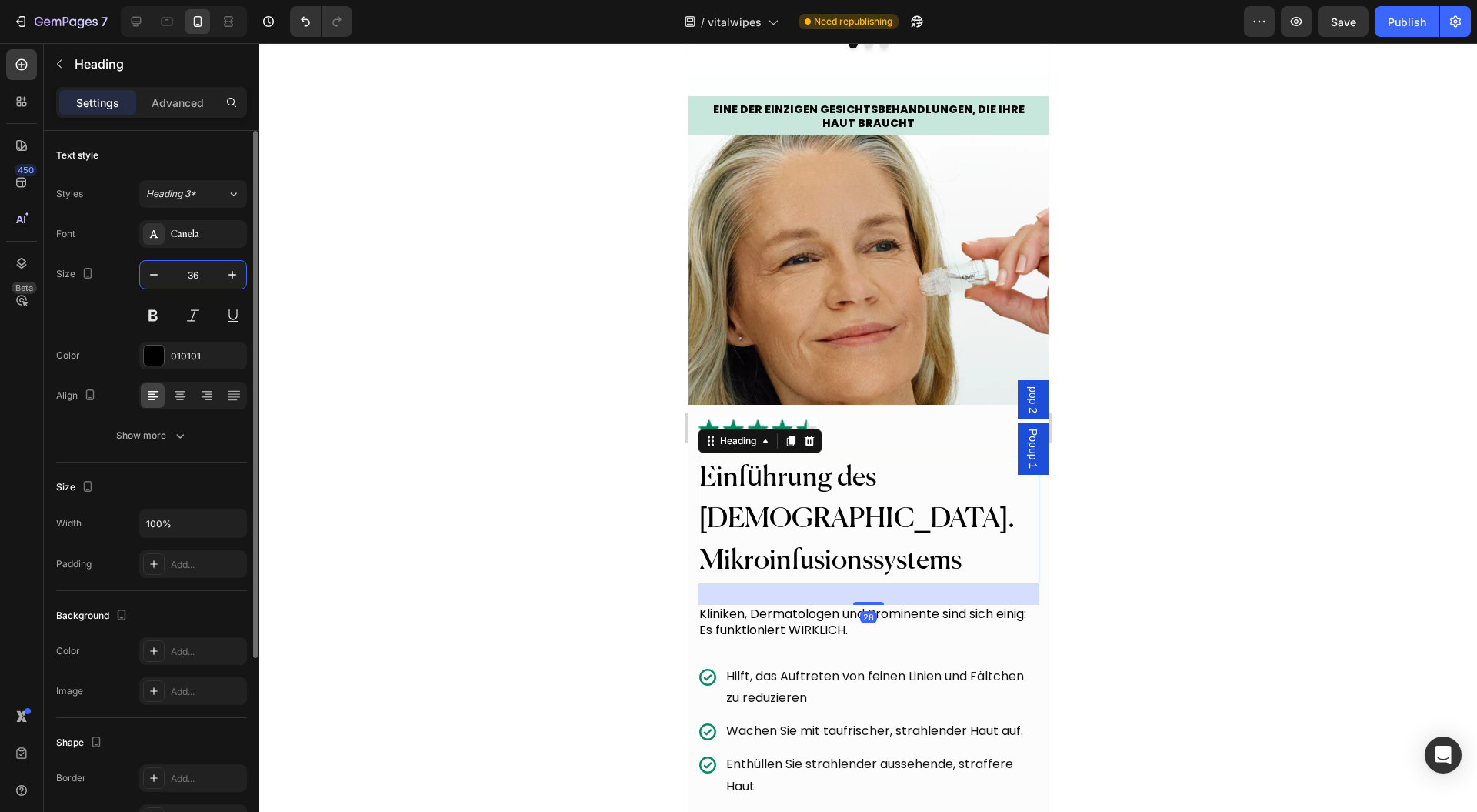
click at [206, 281] on input "36" at bounding box center [193, 275] width 51 height 28
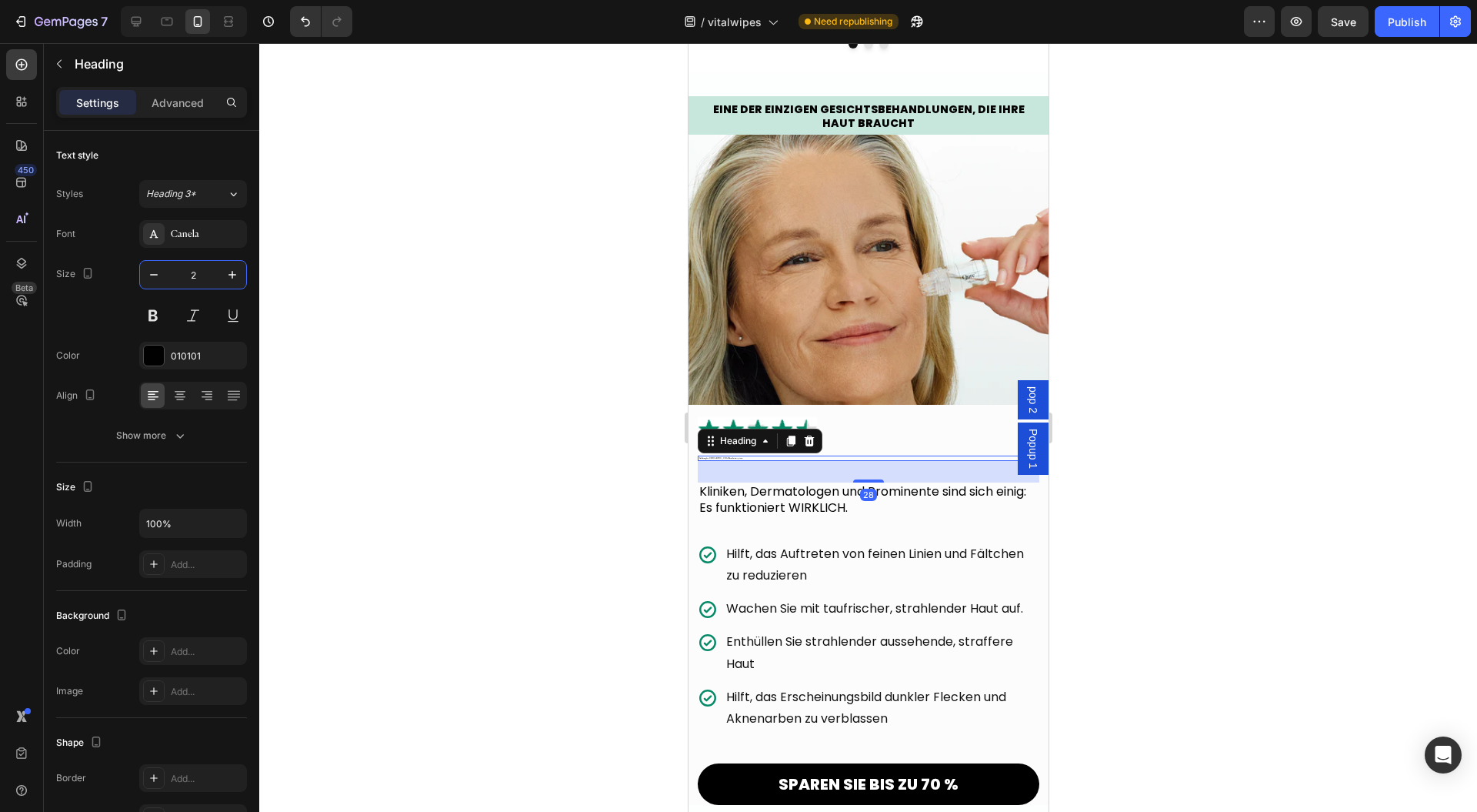
type input "28"
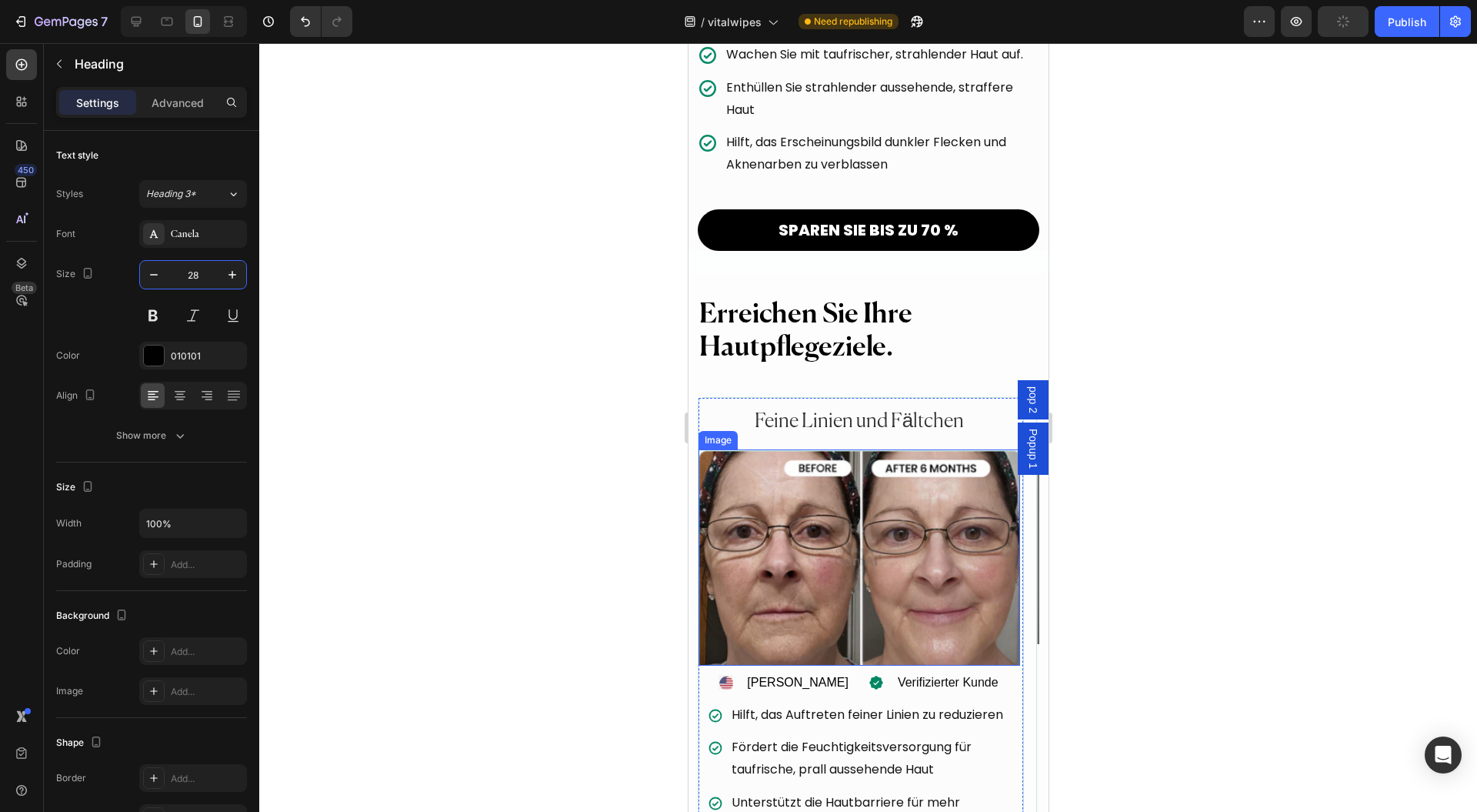
scroll to position [3694, 0]
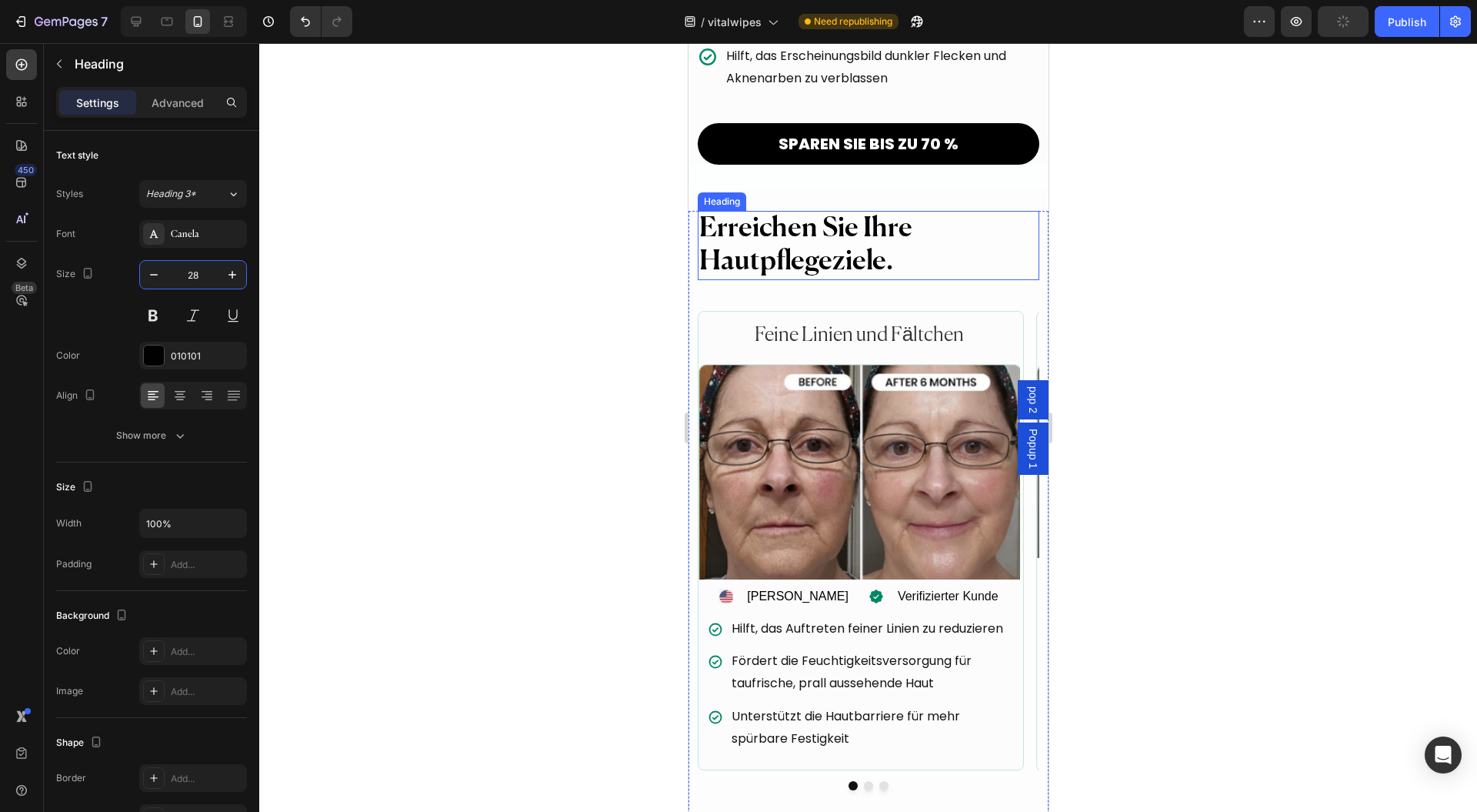
click at [810, 229] on h2 "Erreichen Sie Ihre Hautpflegeziele." at bounding box center [868, 245] width 342 height 69
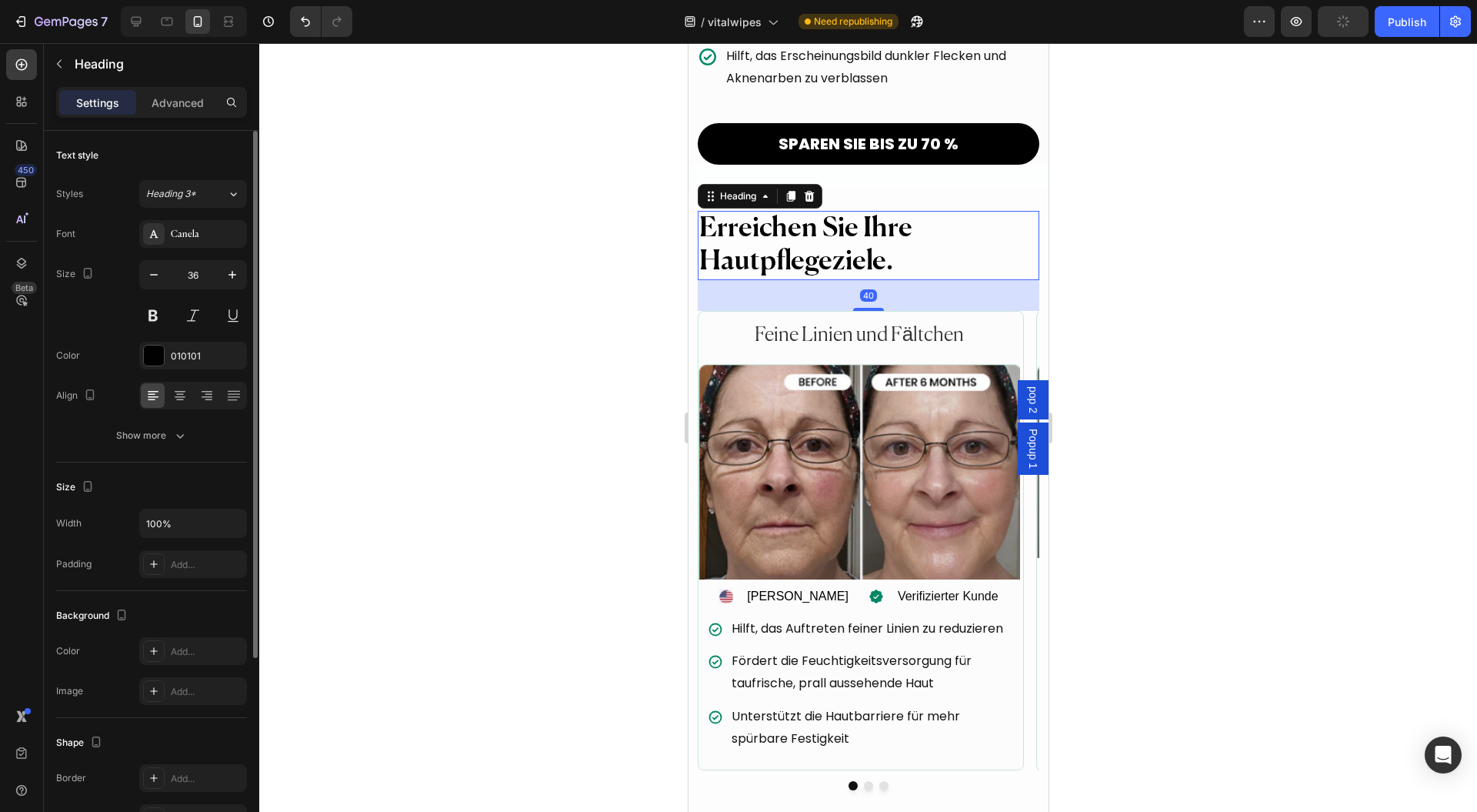
click at [208, 269] on input "36" at bounding box center [193, 275] width 51 height 28
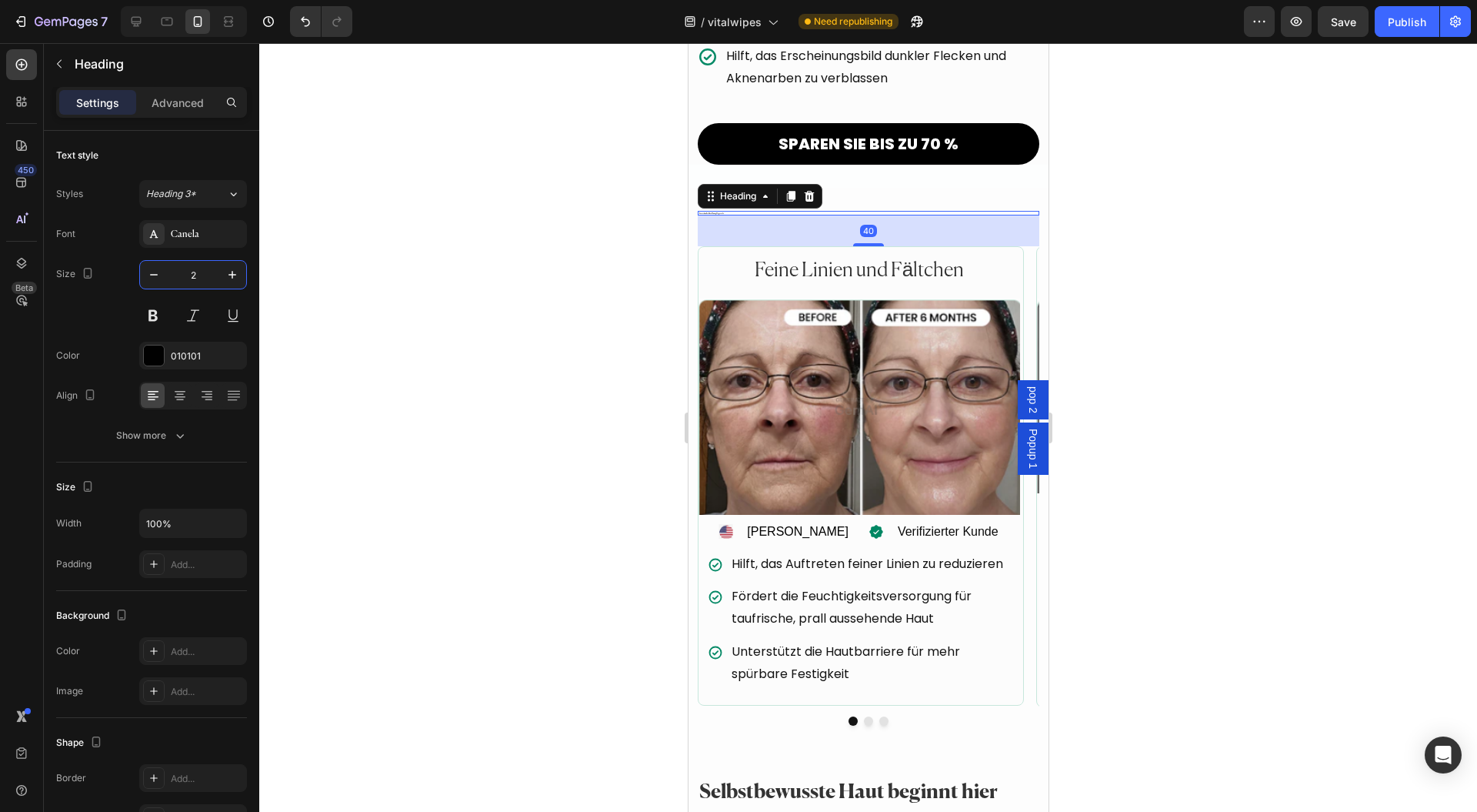
type input "28"
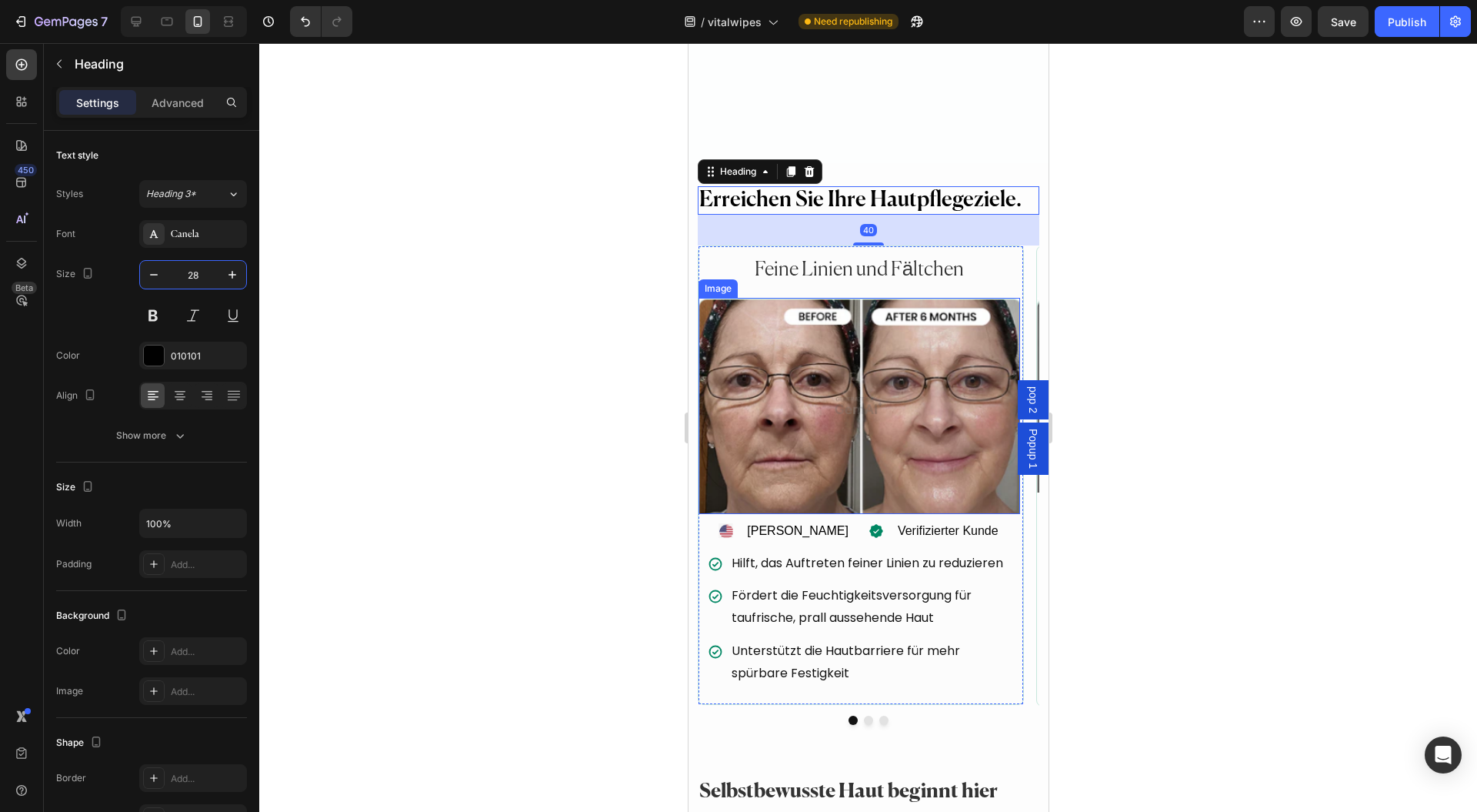
scroll to position [4001, 0]
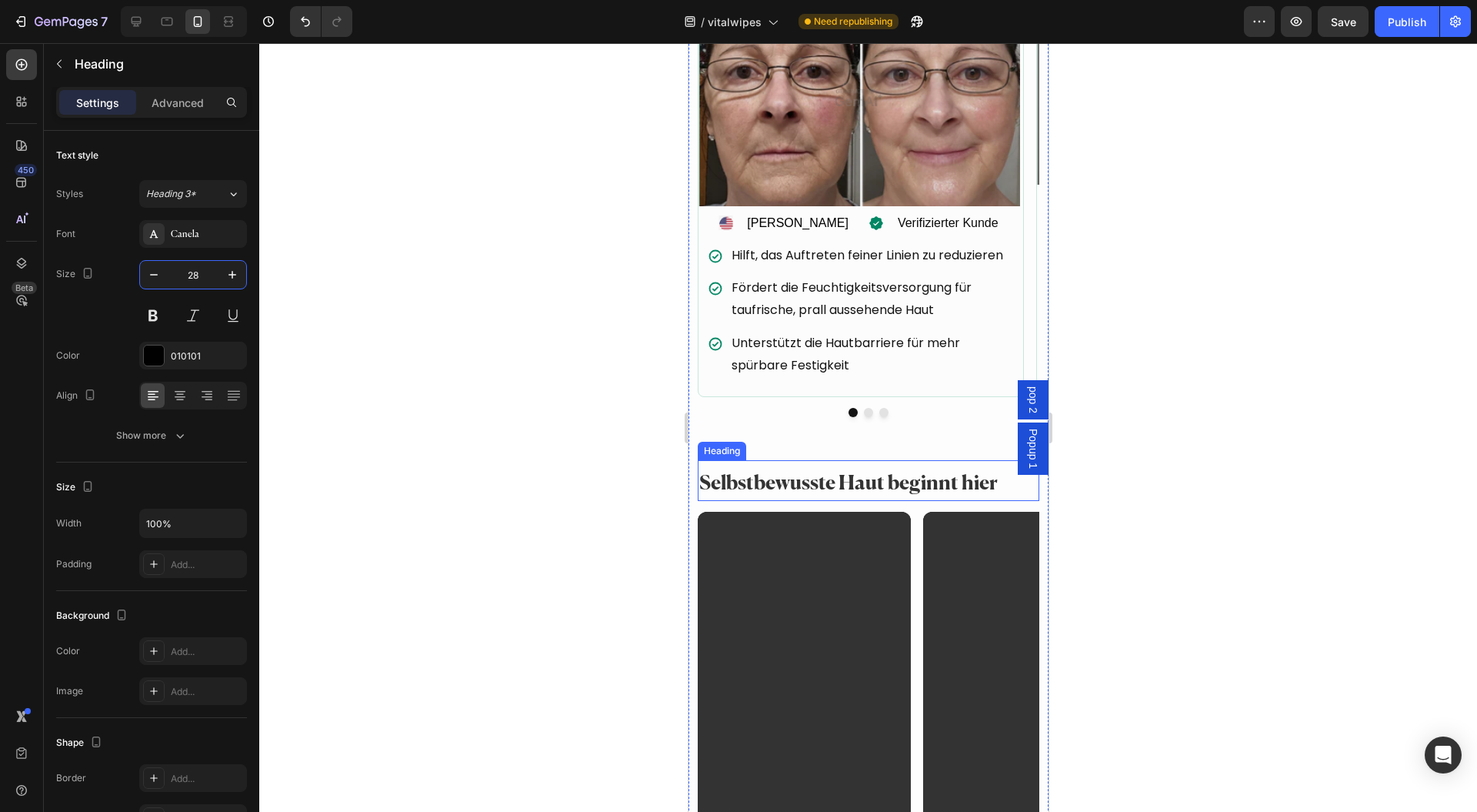
click at [813, 480] on strong "Selbstbewusste Haut beginnt hier" at bounding box center [848, 484] width 299 height 20
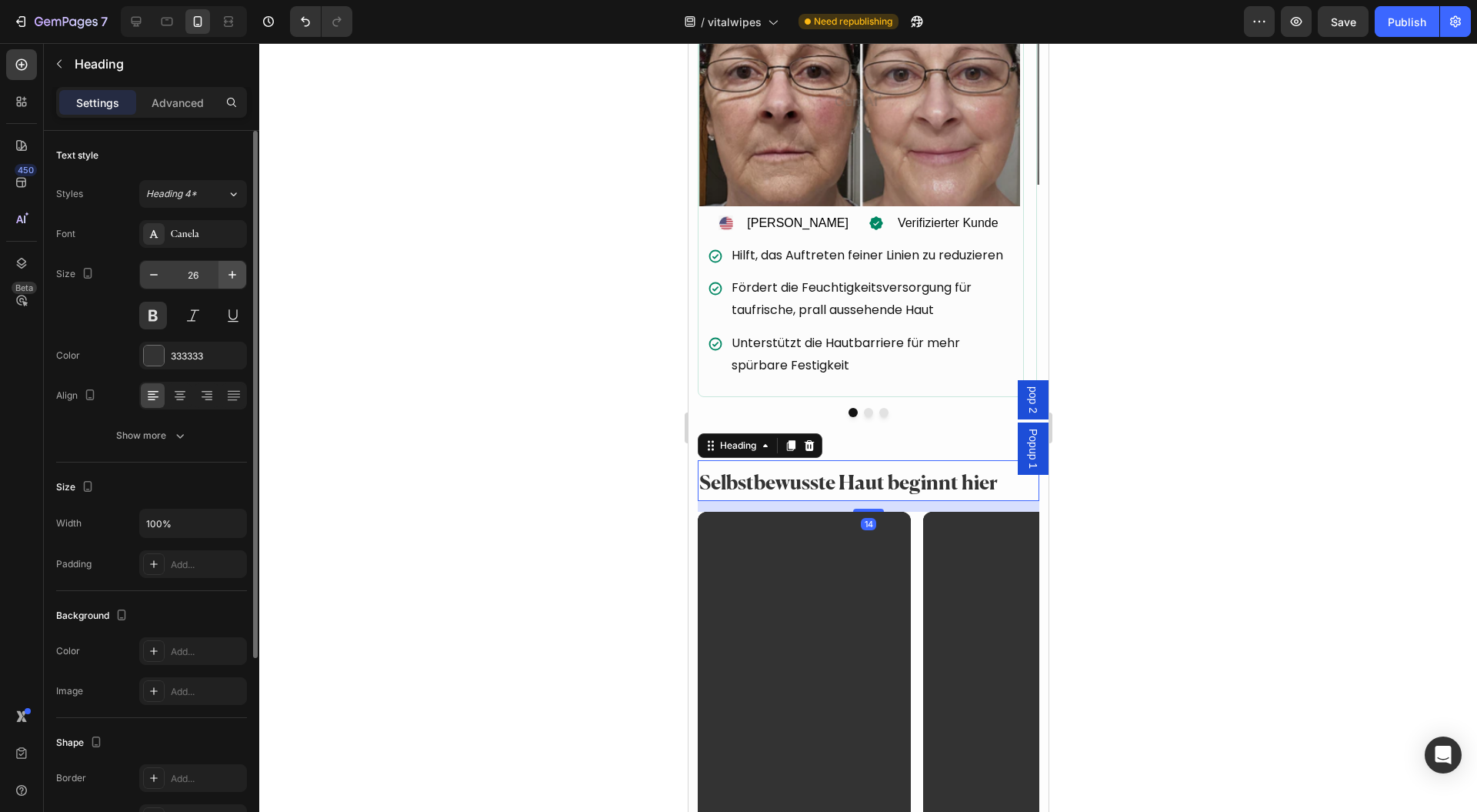
click at [236, 272] on icon "button" at bounding box center [232, 274] width 15 height 15
click at [237, 272] on icon "button" at bounding box center [232, 274] width 15 height 15
type input "28"
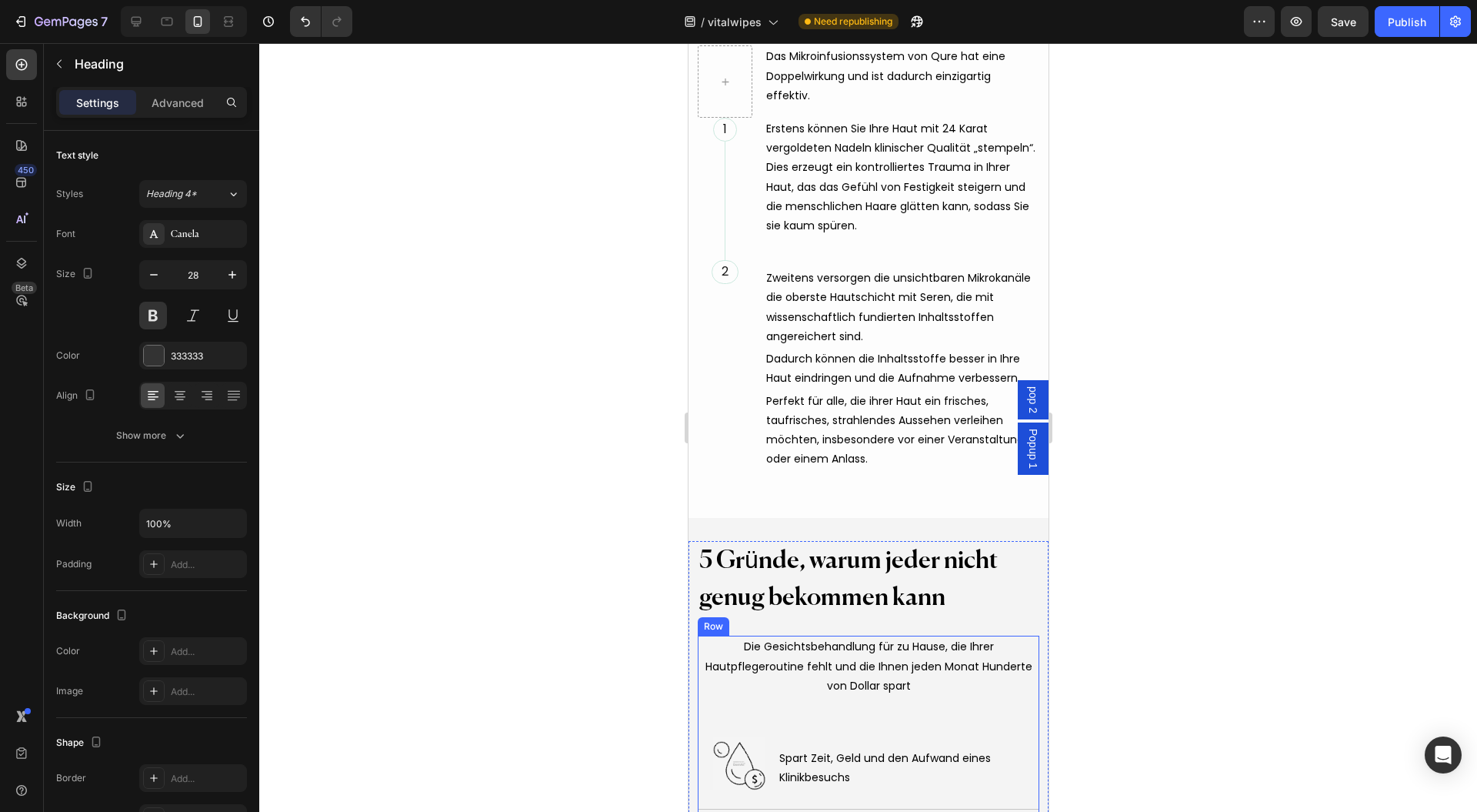
scroll to position [5643, 0]
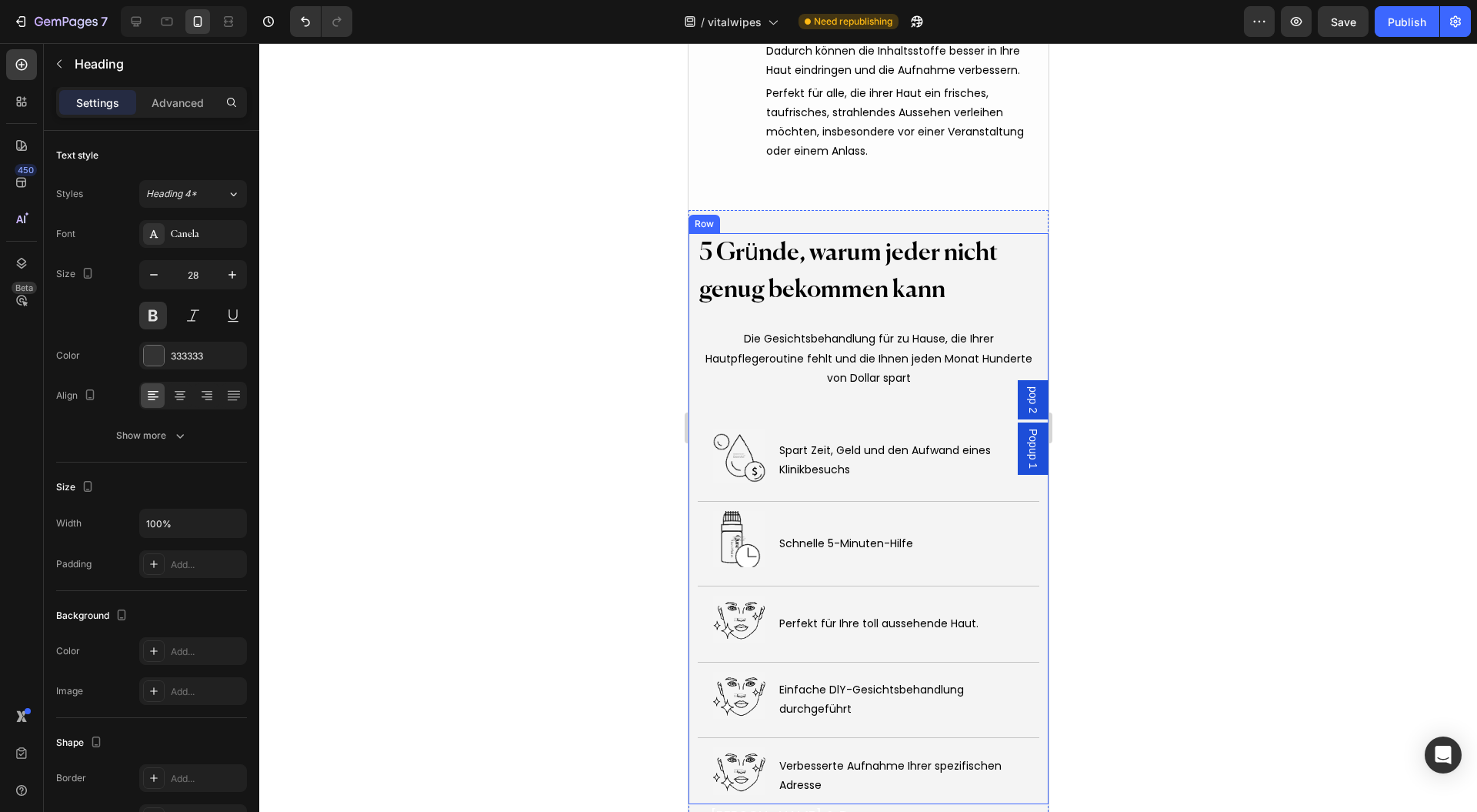
click at [779, 267] on h2 "5 Gründe, warum jeder nicht genug bekommen kann" at bounding box center [868, 271] width 342 height 77
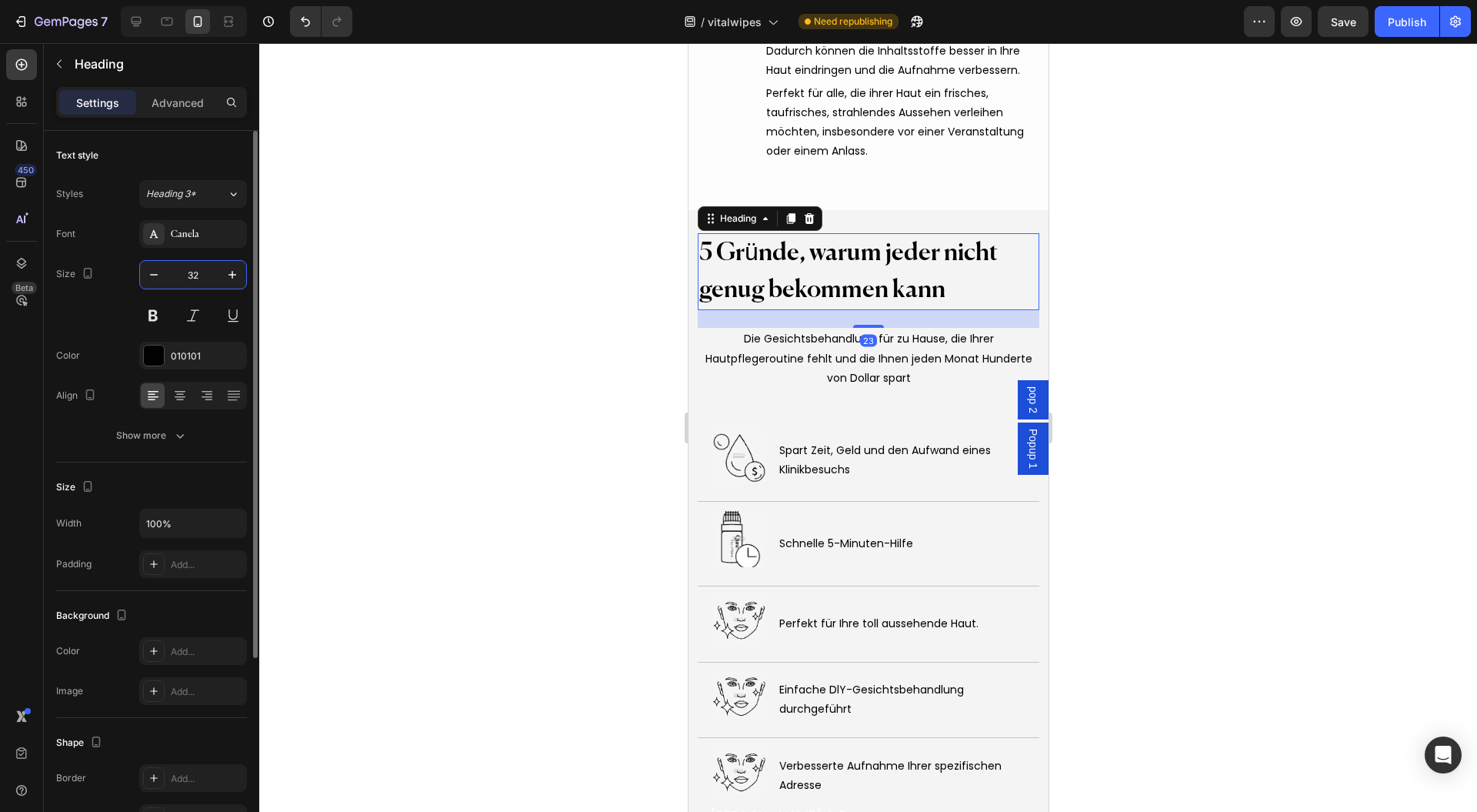
click at [206, 277] on input "32" at bounding box center [193, 275] width 51 height 28
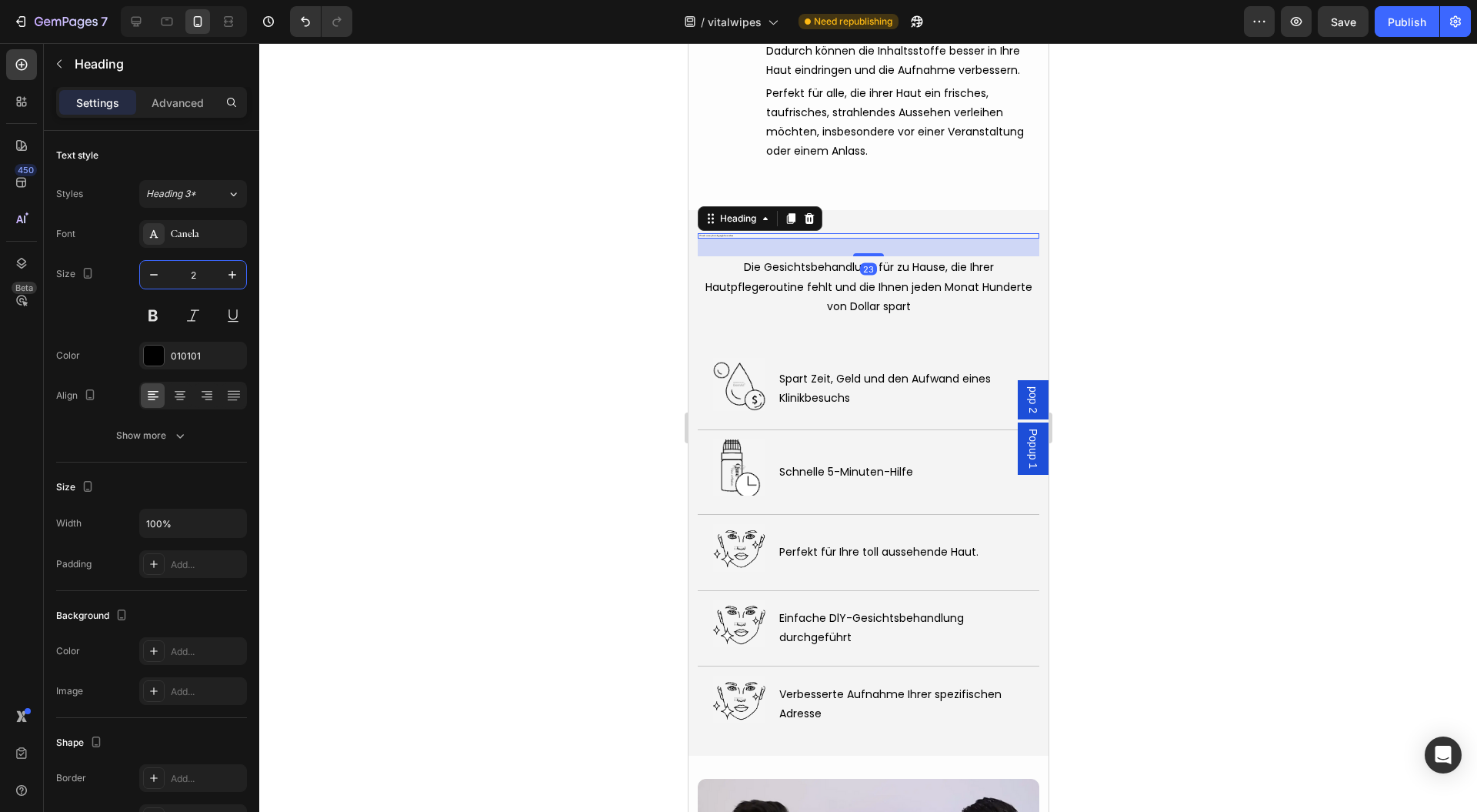
type input "28"
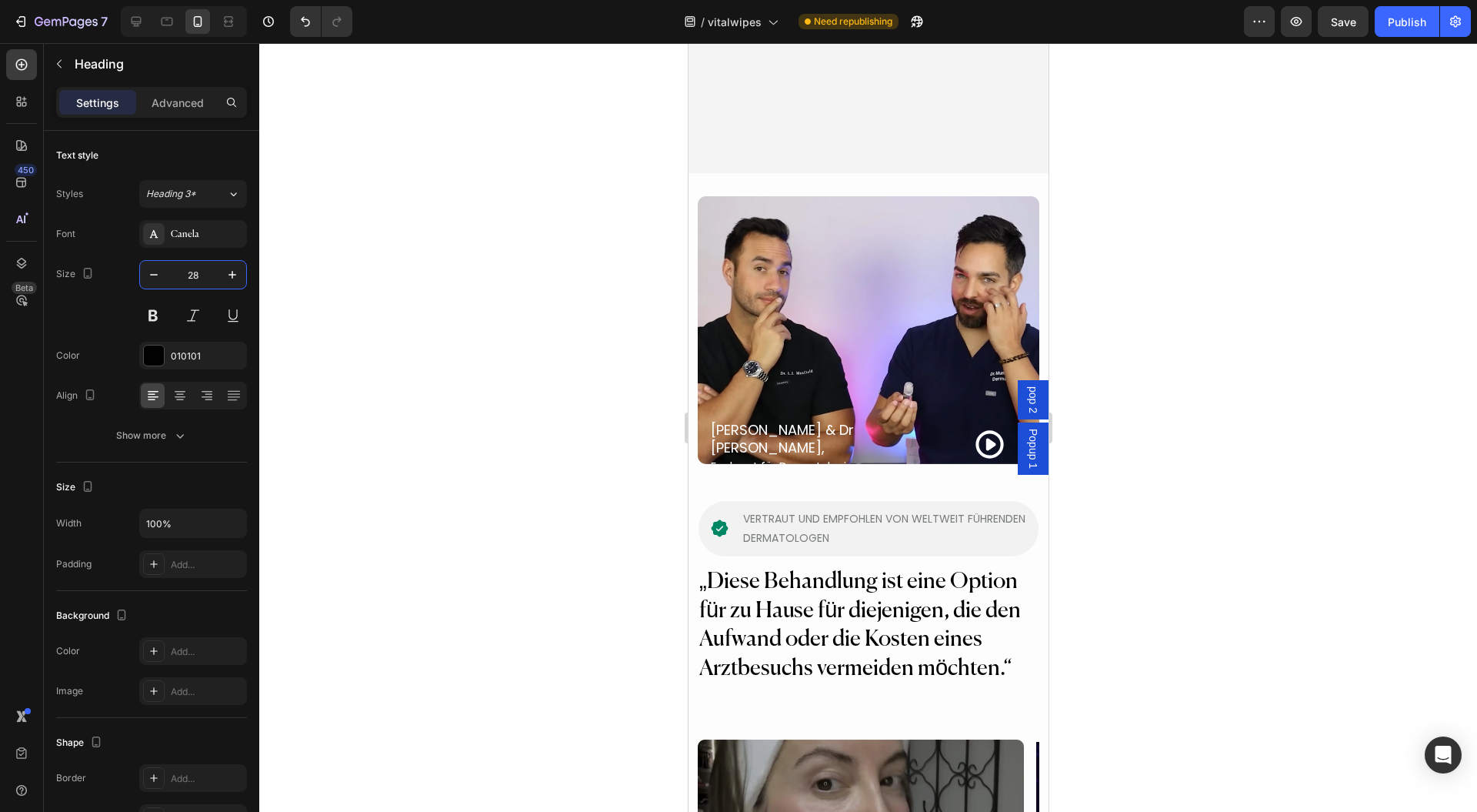
scroll to position [6464, 0]
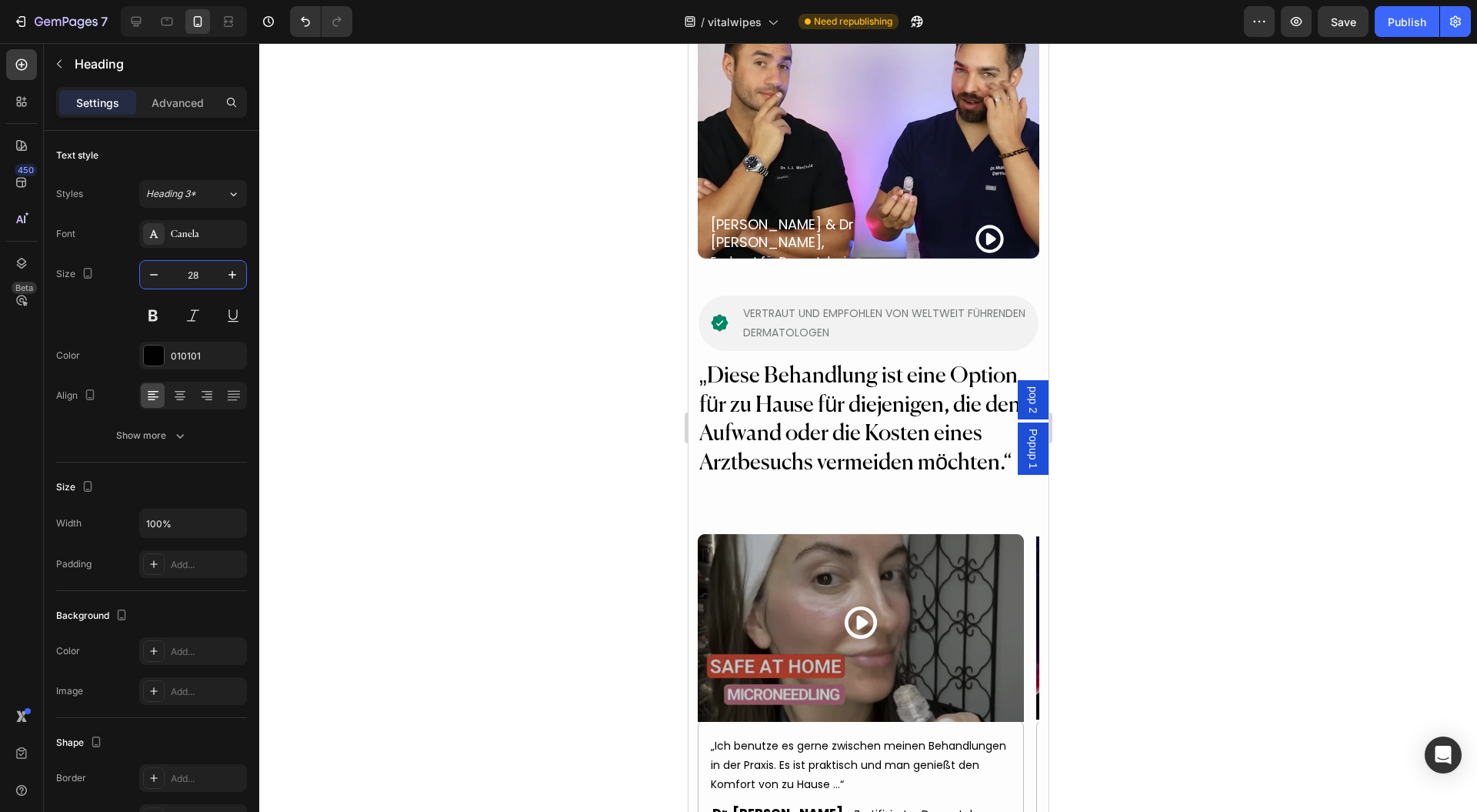
click at [758, 420] on h2 "„Diese Behandlung ist eine Option für zu Hause für diejenigen, die den Aufwand …" at bounding box center [868, 420] width 342 height 119
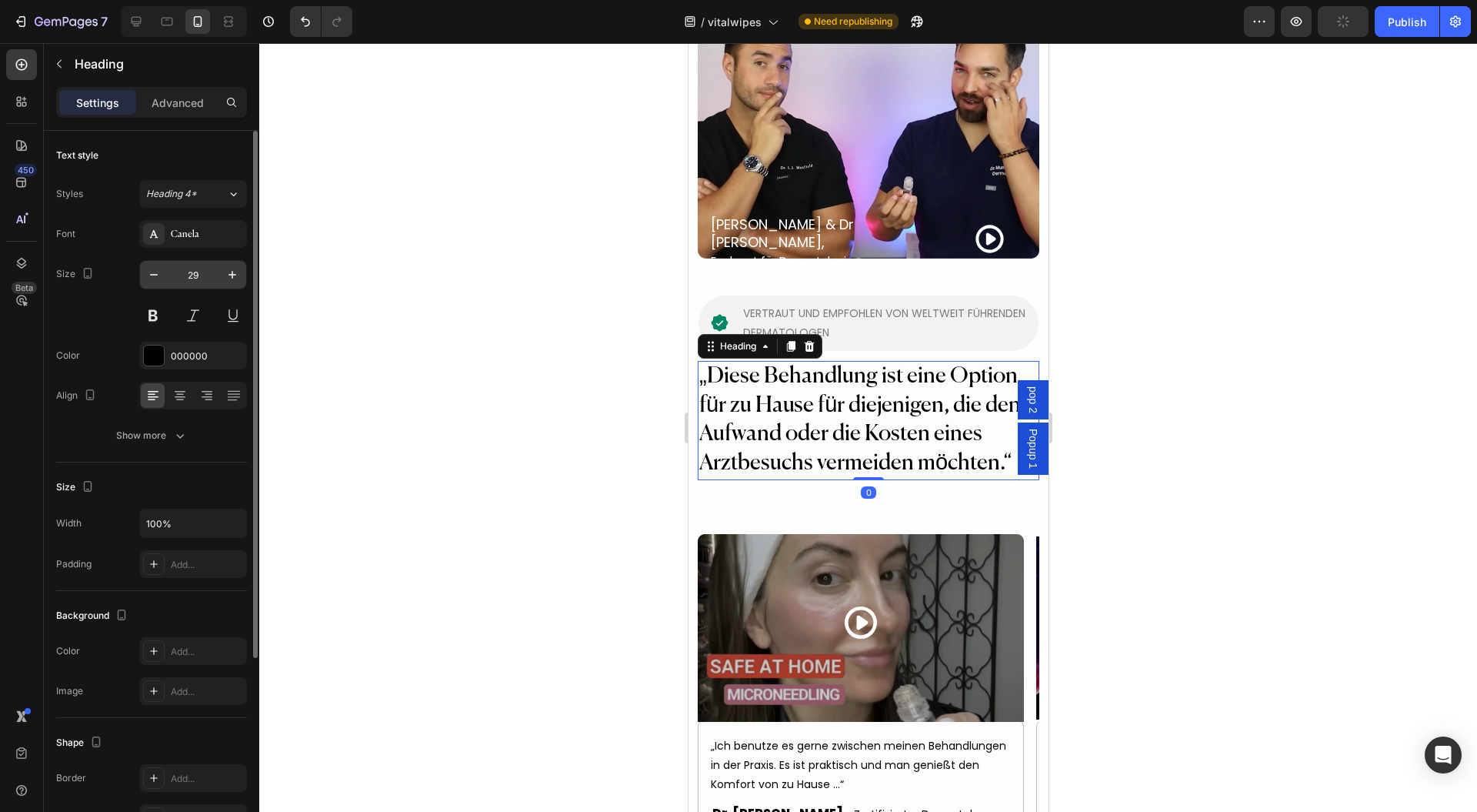
click at [203, 278] on input "29" at bounding box center [193, 275] width 51 height 28
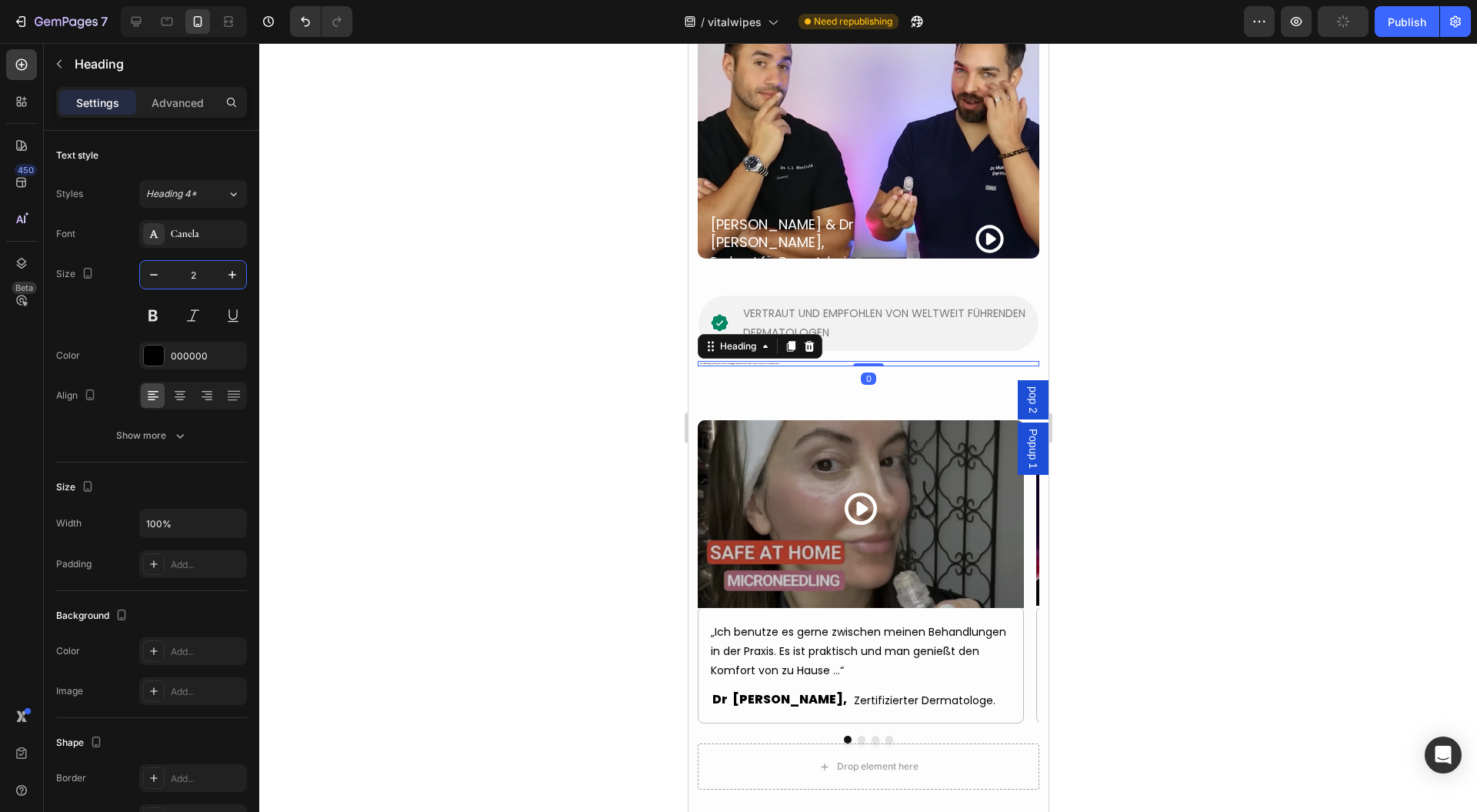
type input "28"
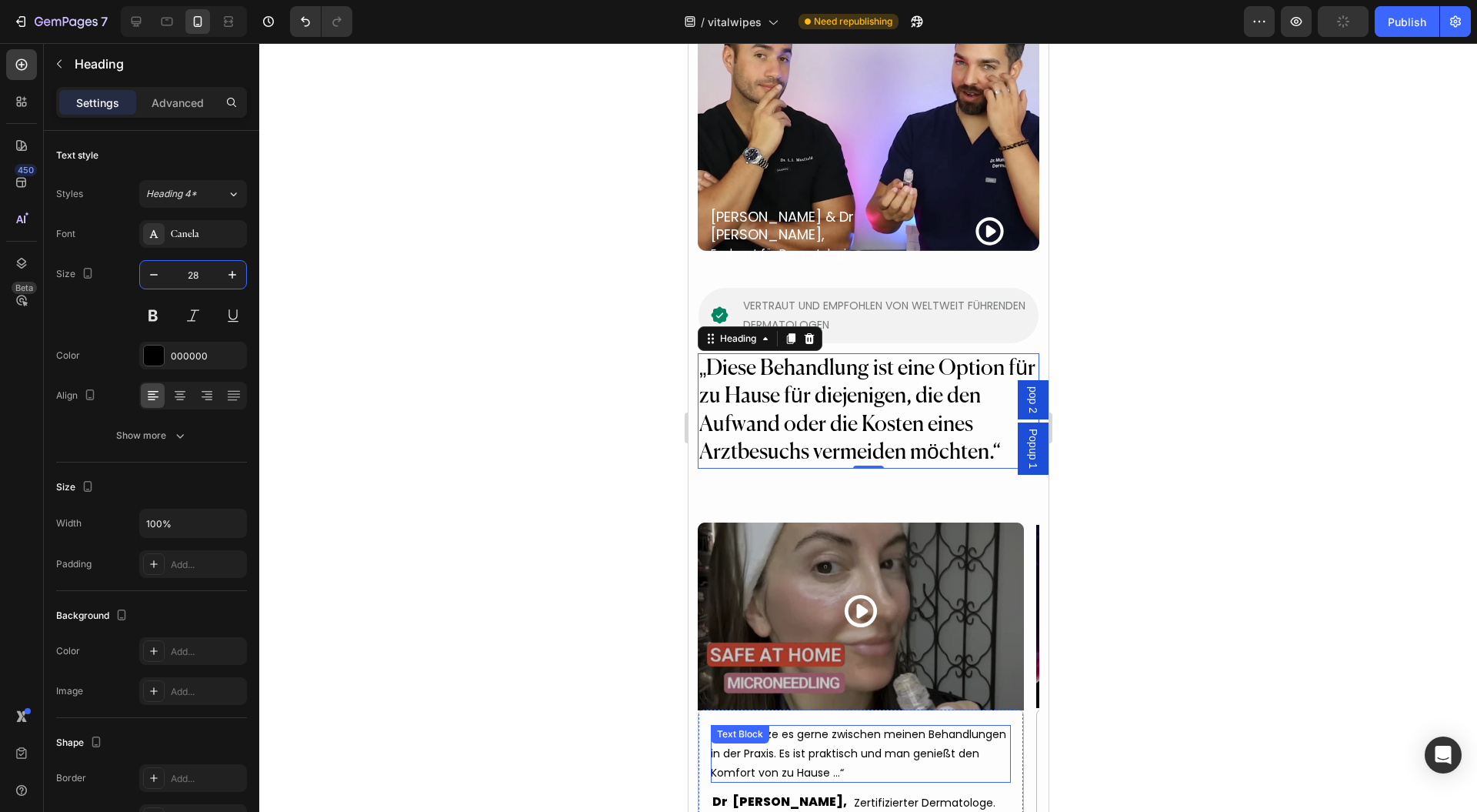
scroll to position [7079, 0]
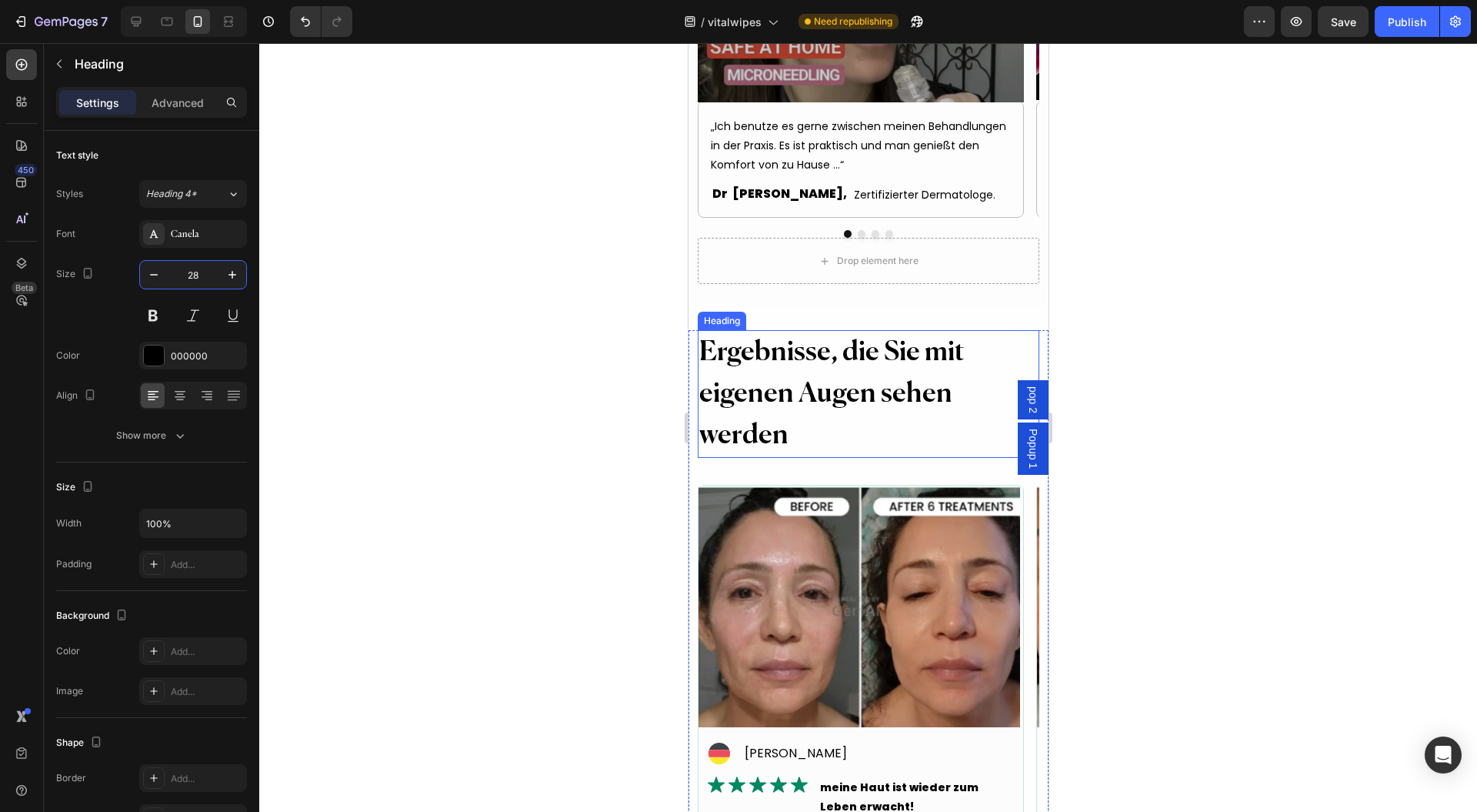
click at [791, 359] on h2 "Ergebnisse, die Sie mit eigenen Augen sehen werden" at bounding box center [868, 394] width 342 height 128
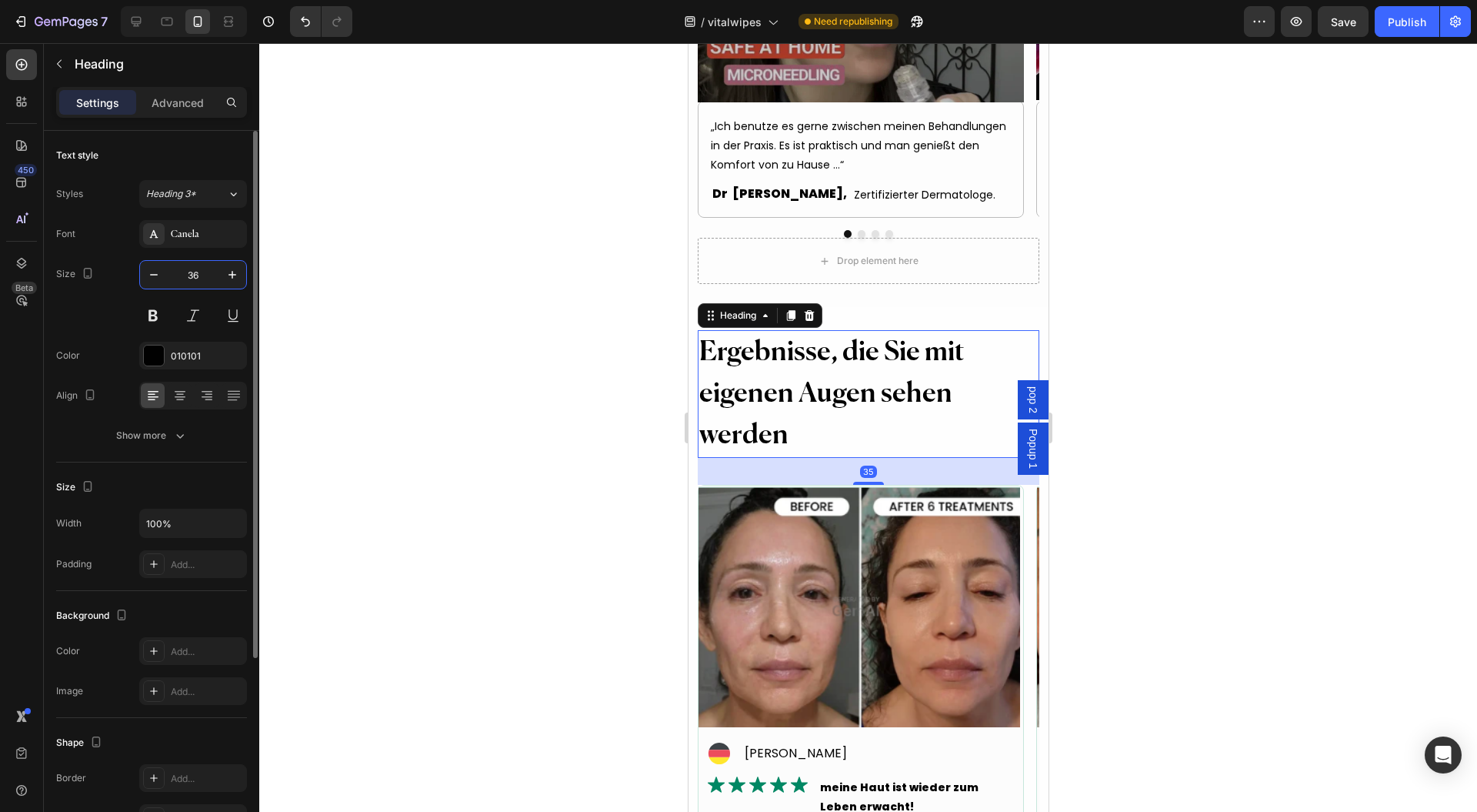
click at [194, 275] on input "36" at bounding box center [193, 275] width 51 height 28
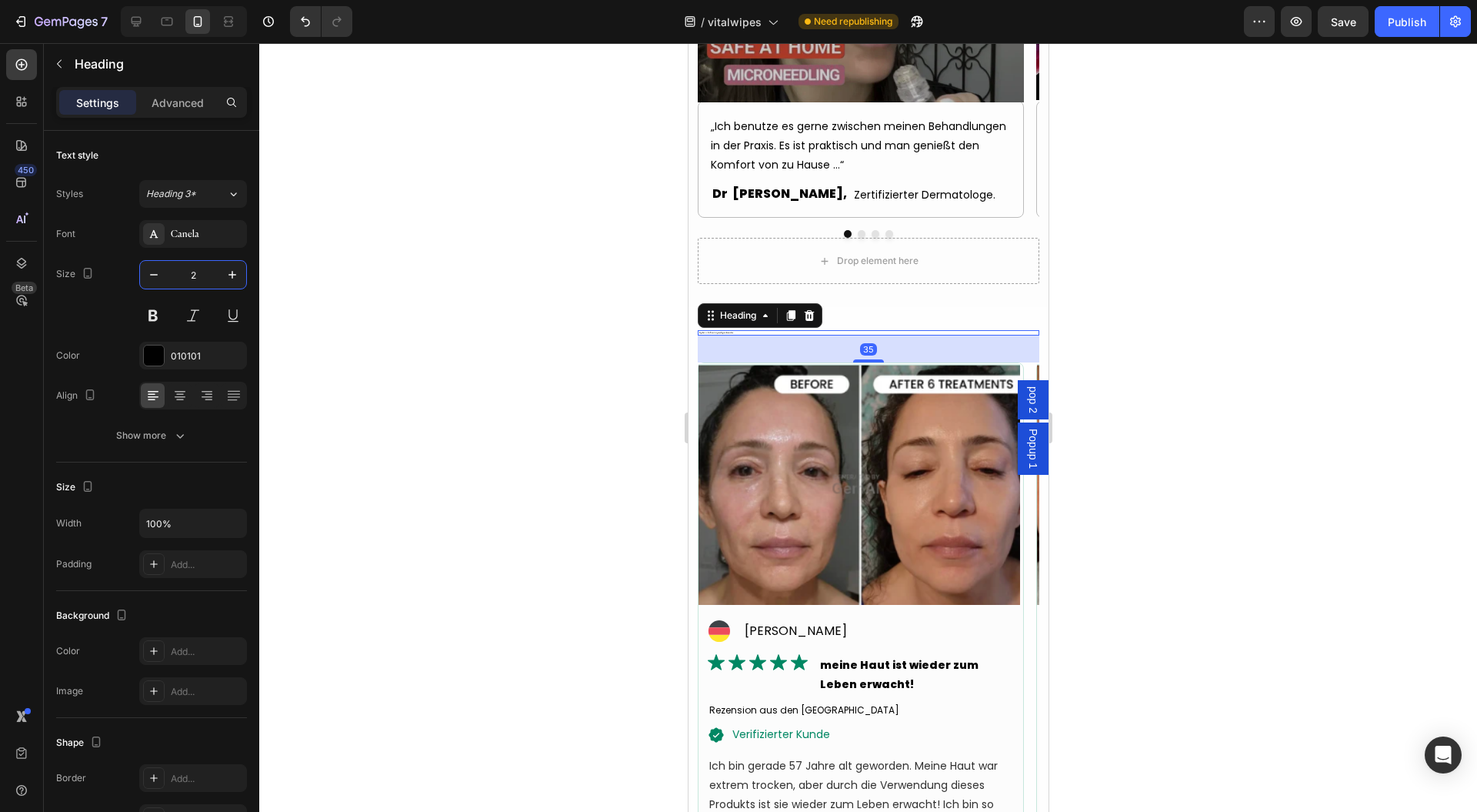
type input "28"
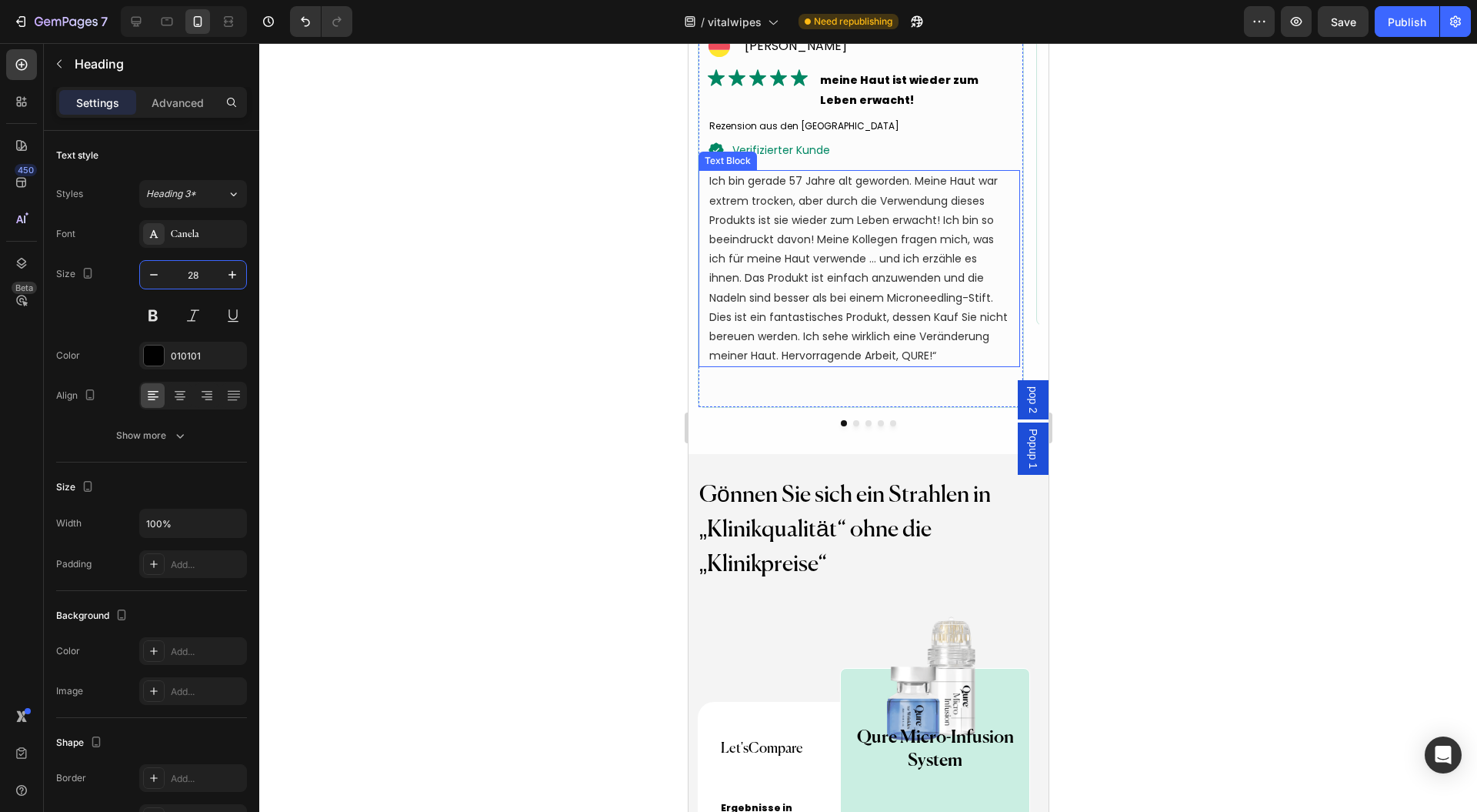
scroll to position [7900, 0]
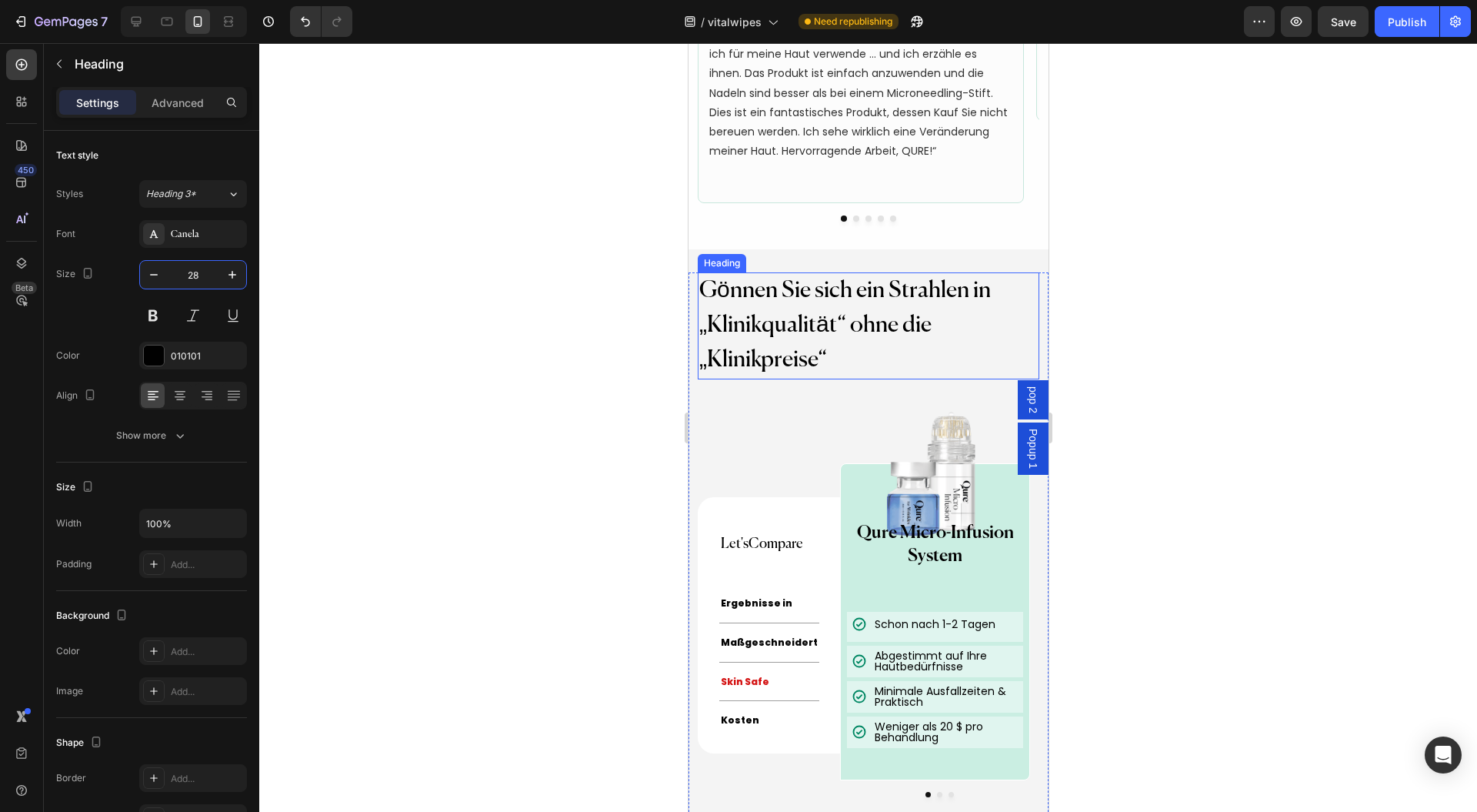
click at [826, 289] on h2 "Gönnen Sie sich ein Strahlen in „Klinikqualität“ ohne die „Klinikpreise“" at bounding box center [868, 325] width 342 height 107
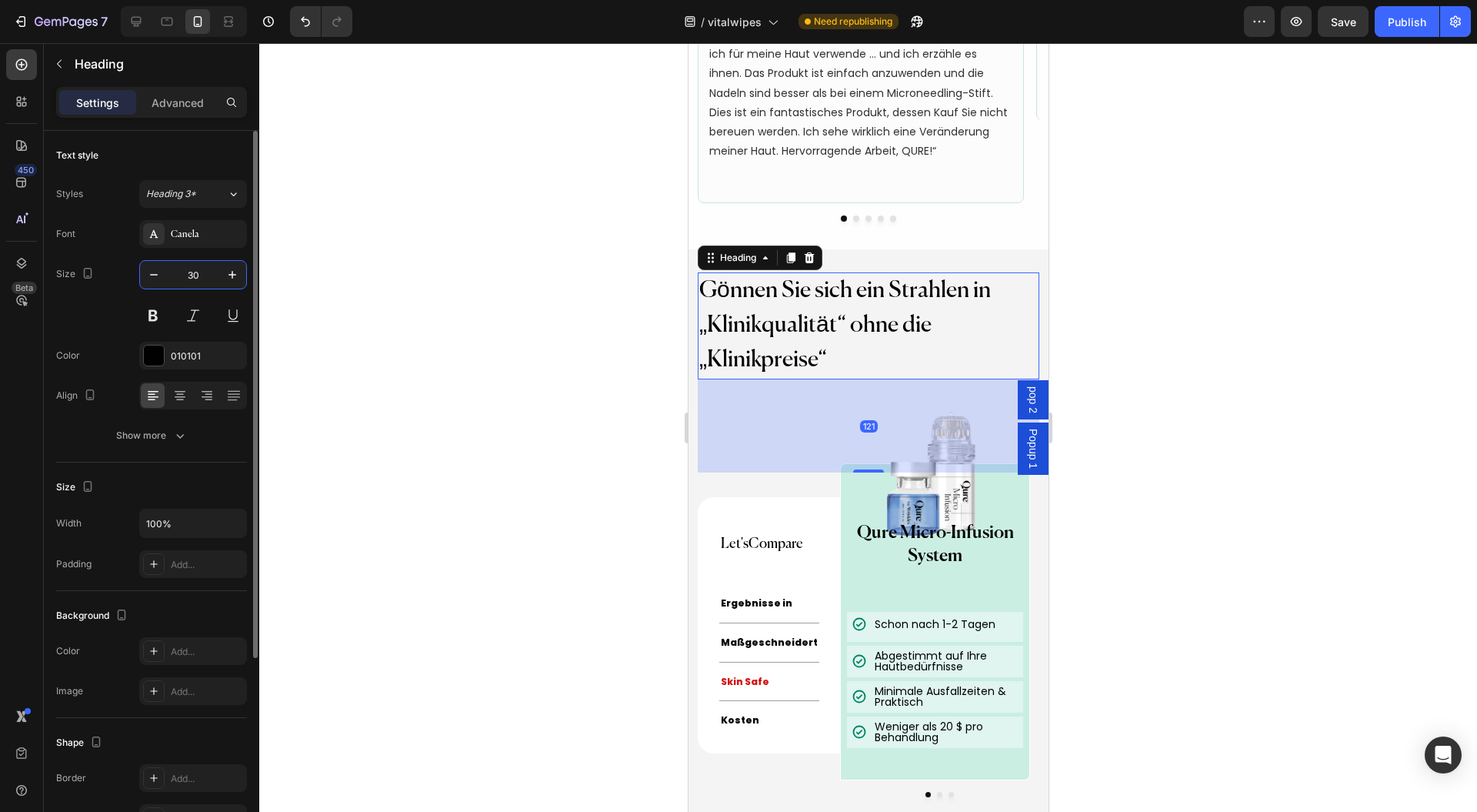
click at [196, 262] on input "30" at bounding box center [193, 275] width 51 height 28
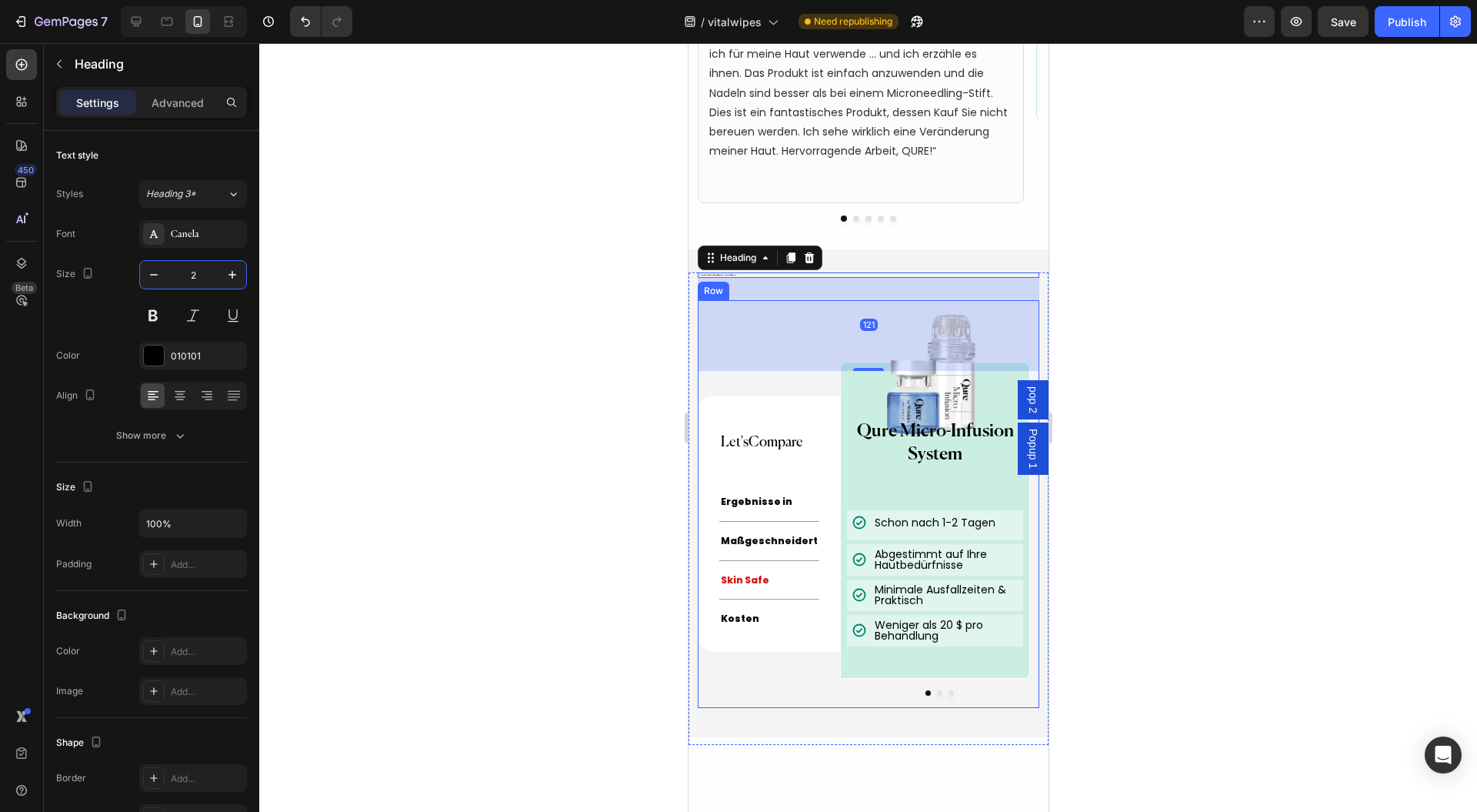
type input "28"
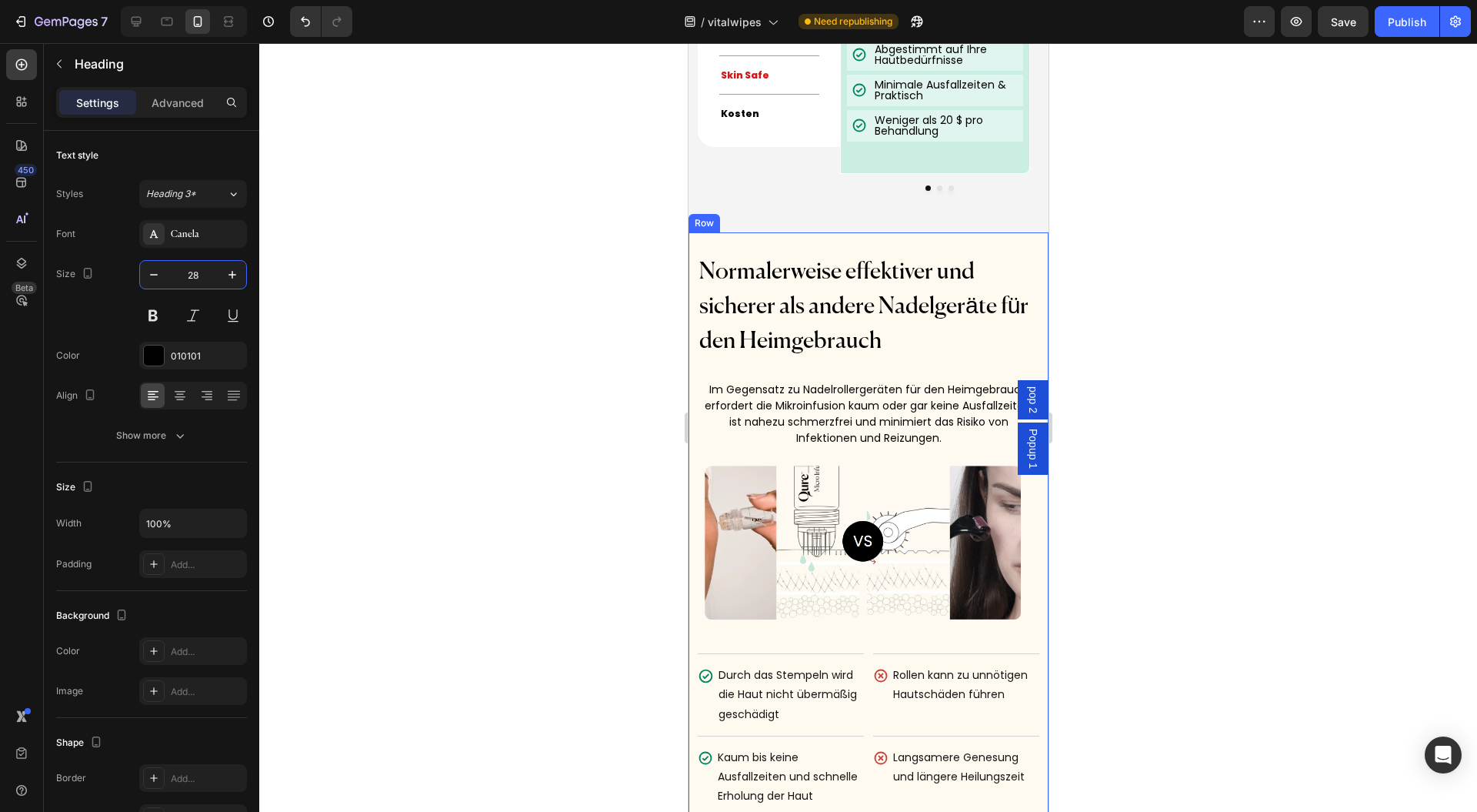
scroll to position [8515, 0]
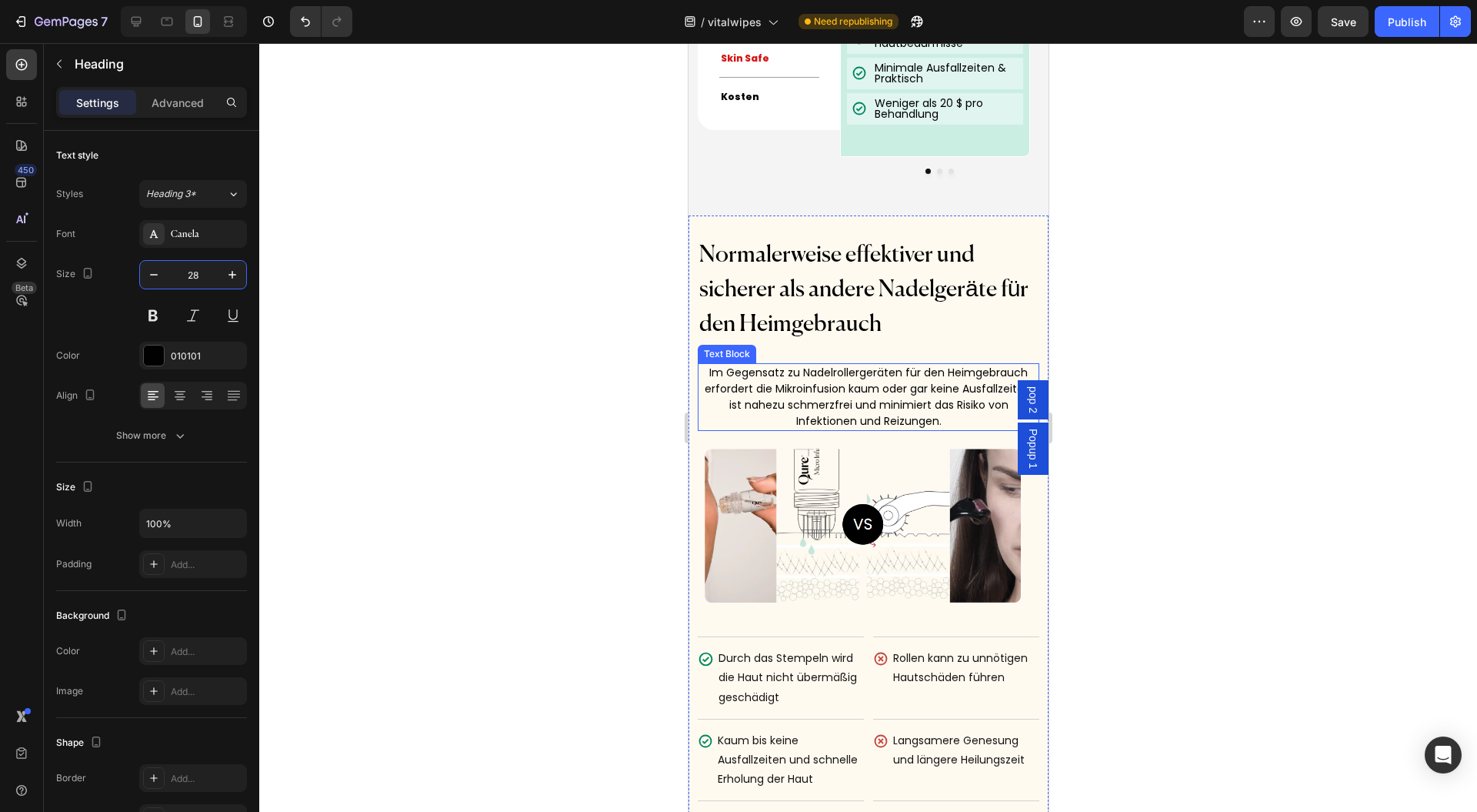
click at [789, 322] on h2 "Normalerweise effektiver und sicherer als andere Nadelgeräte für den Heimgebrau…" at bounding box center [868, 290] width 342 height 107
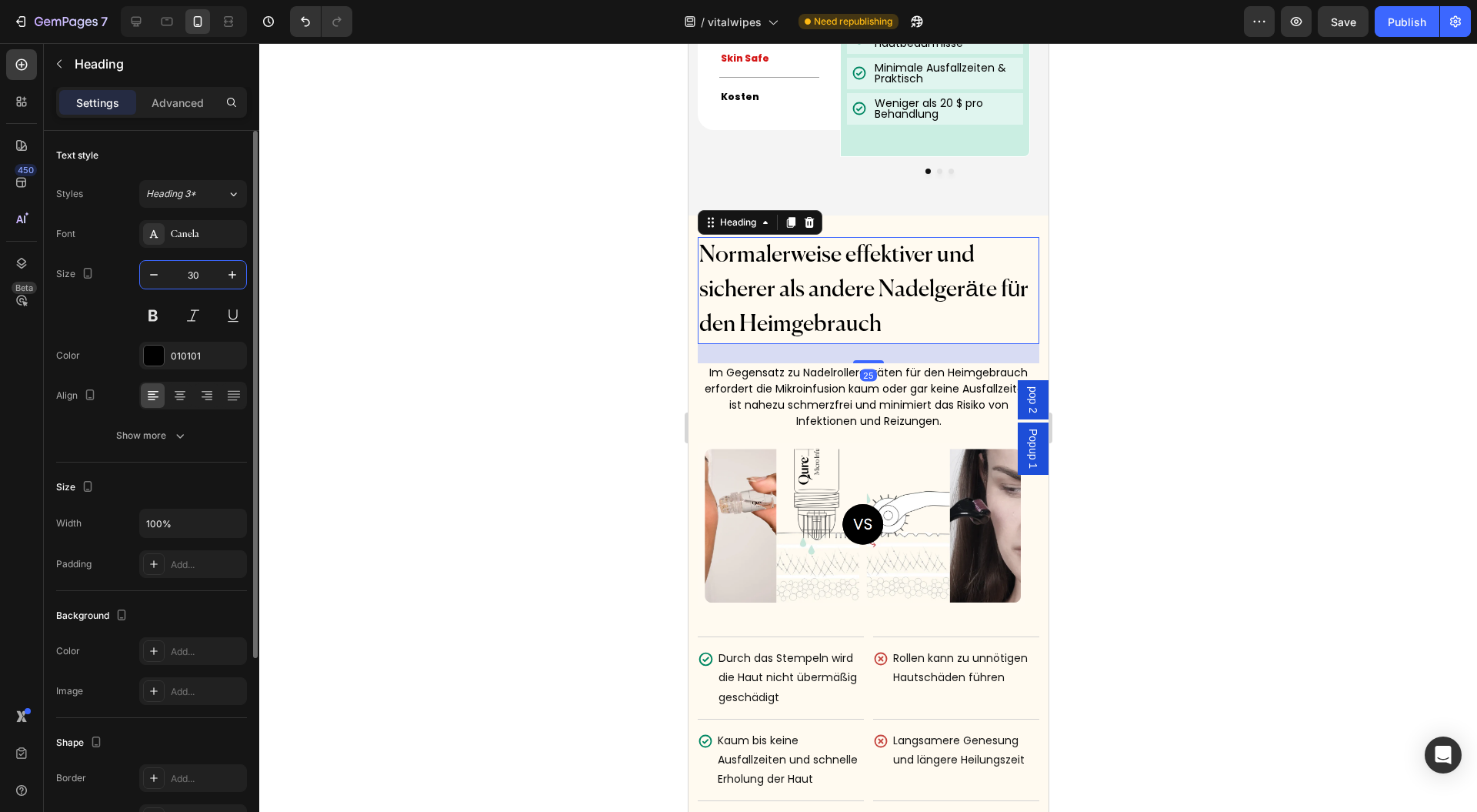
click at [199, 285] on input "30" at bounding box center [193, 275] width 51 height 28
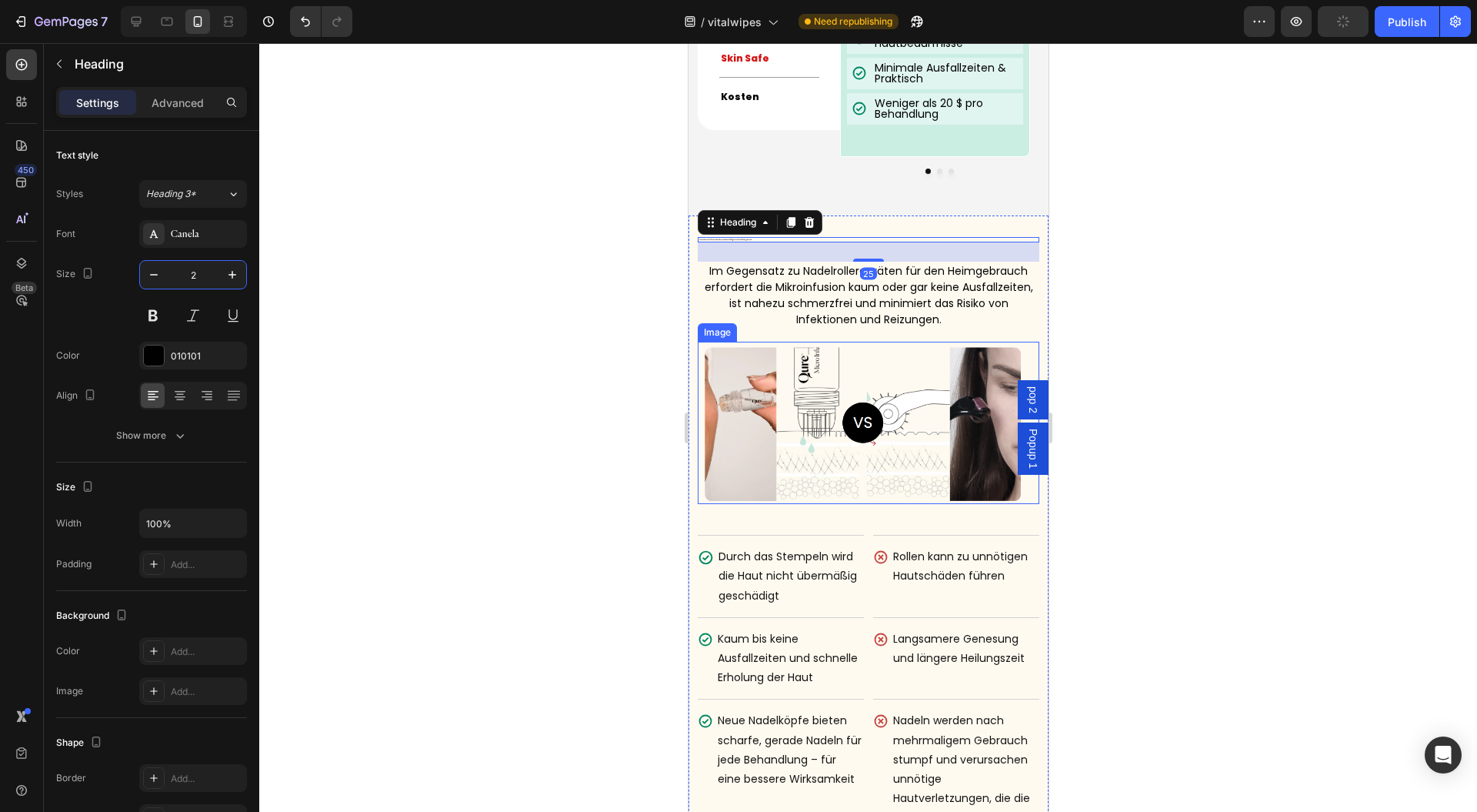
type input "28"
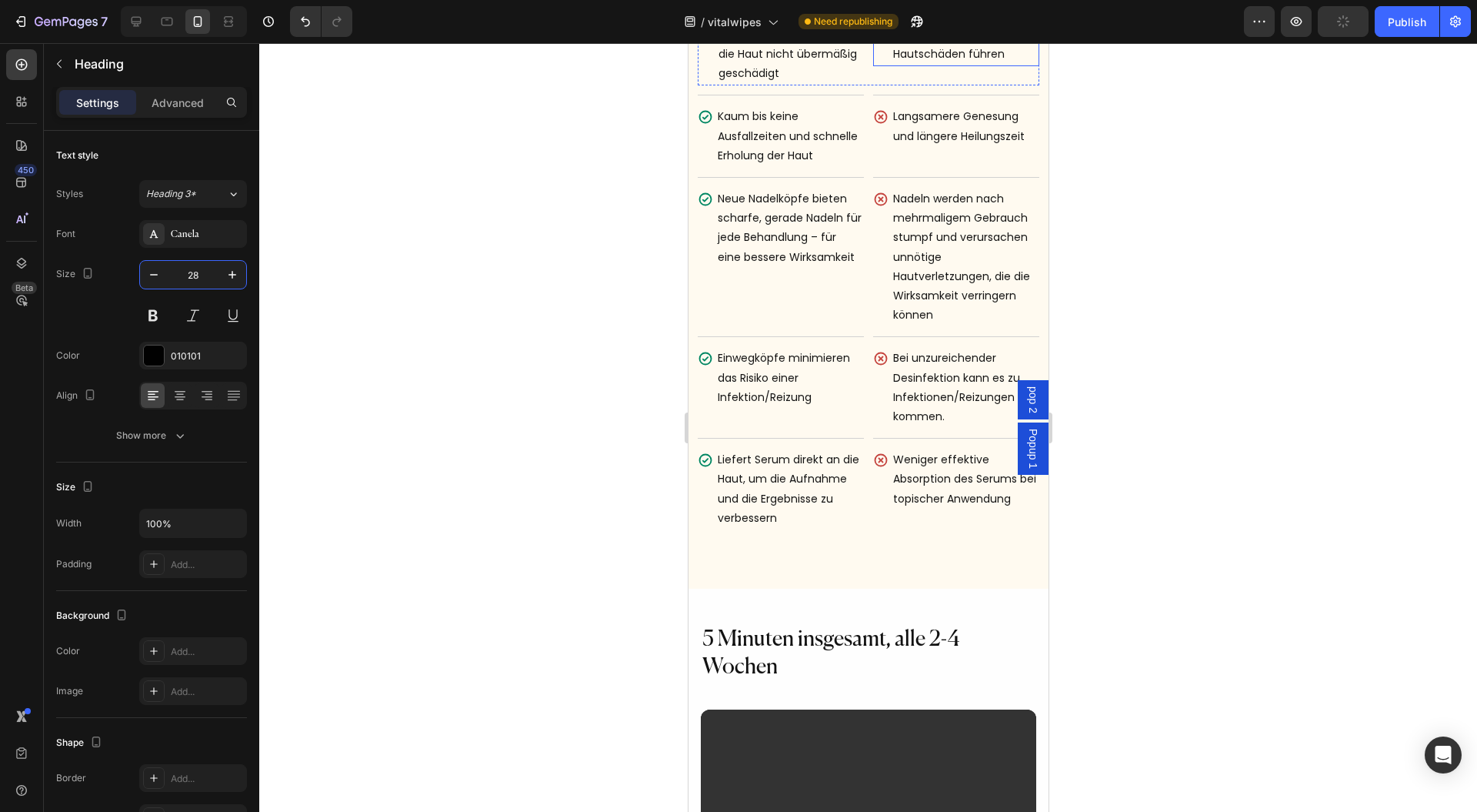
scroll to position [9439, 0]
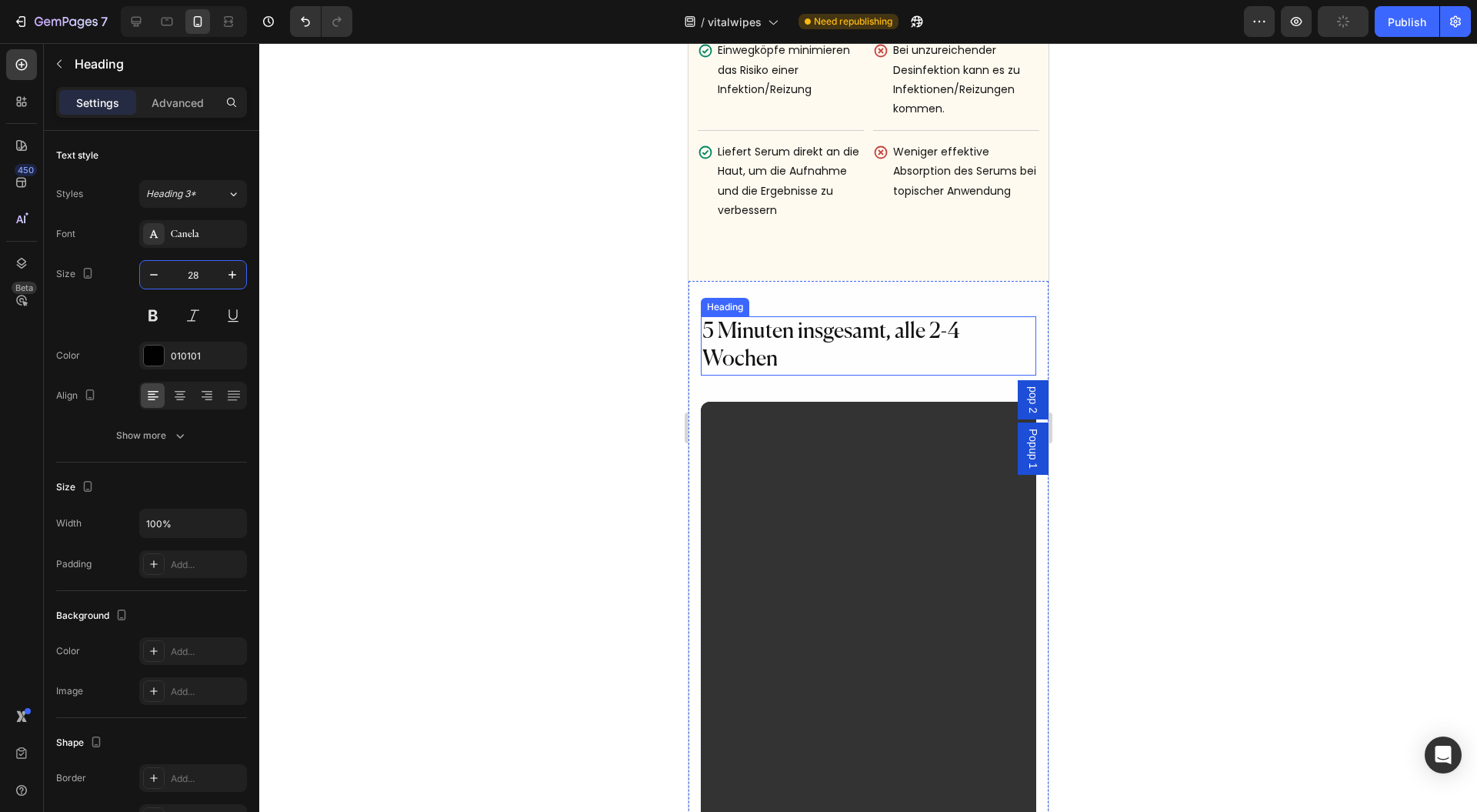
click at [816, 368] on h2 "5 Minuten insgesamt, alle 2-4 Wochen" at bounding box center [868, 345] width 336 height 59
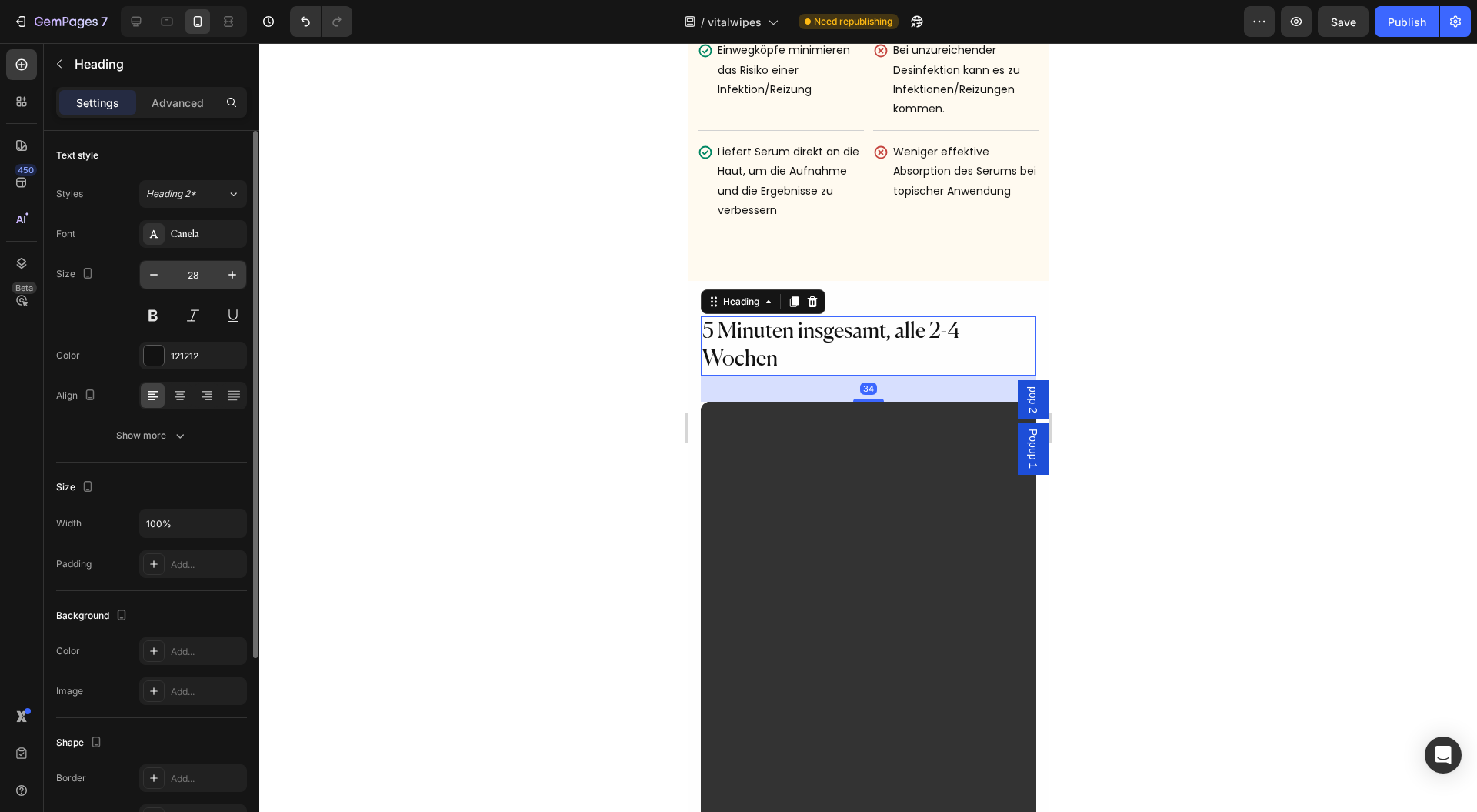
click at [196, 272] on input "28" at bounding box center [193, 275] width 51 height 28
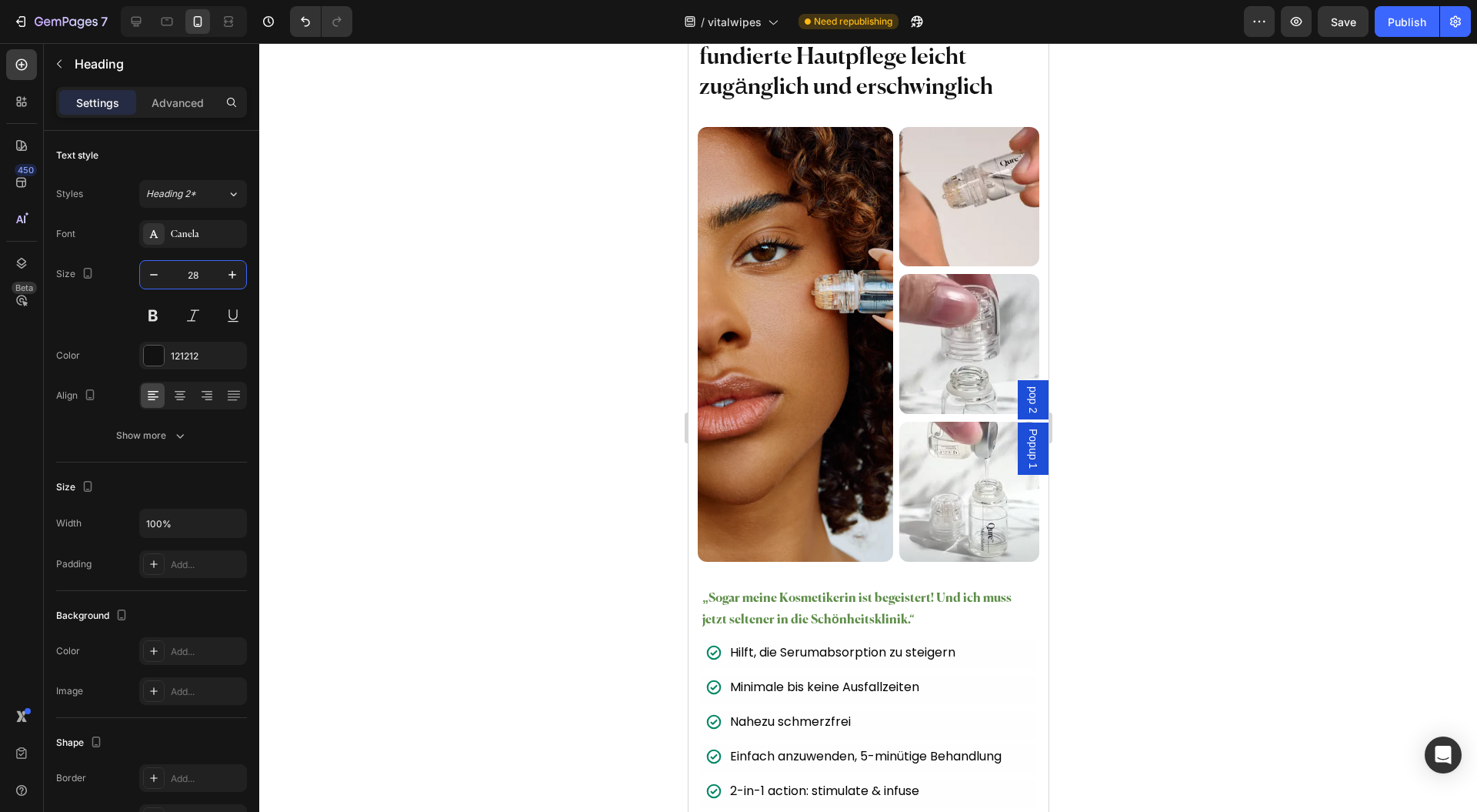
scroll to position [10670, 0]
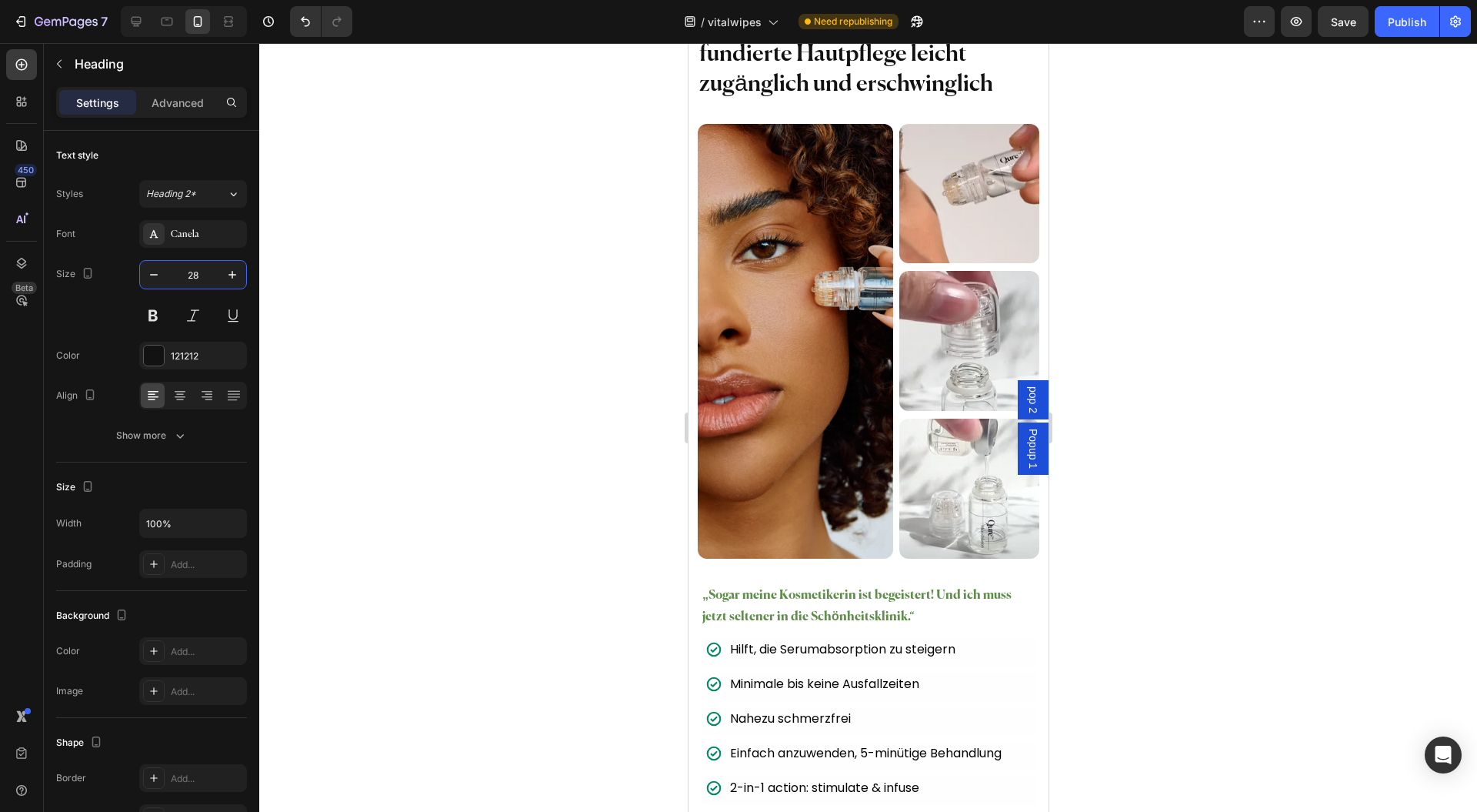
click at [785, 102] on h2 "Wir machen wissenschaftlich fundierte Hautpflege leicht zugänglich und erschwin…" at bounding box center [868, 54] width 342 height 93
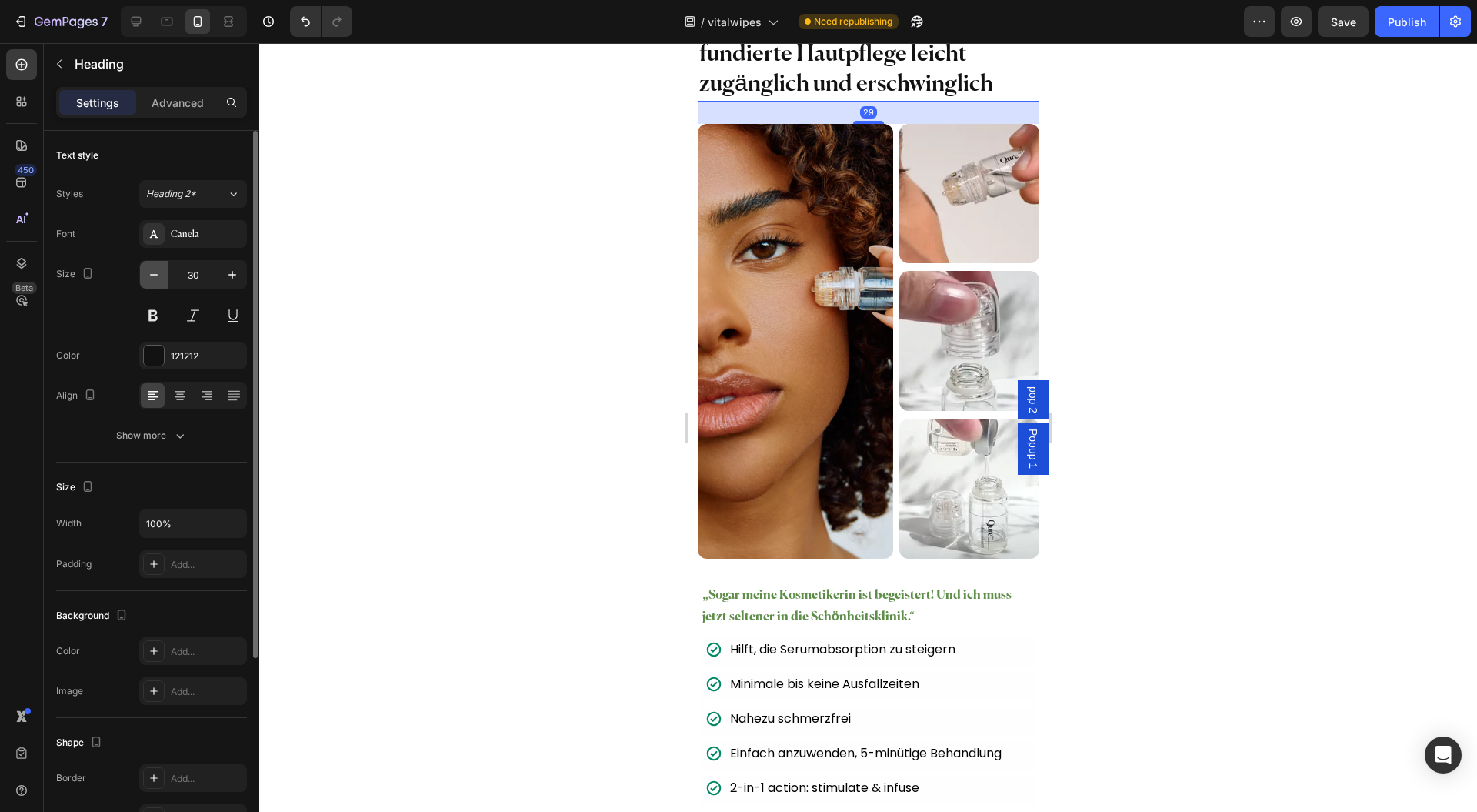
click at [165, 269] on button "button" at bounding box center [154, 275] width 28 height 28
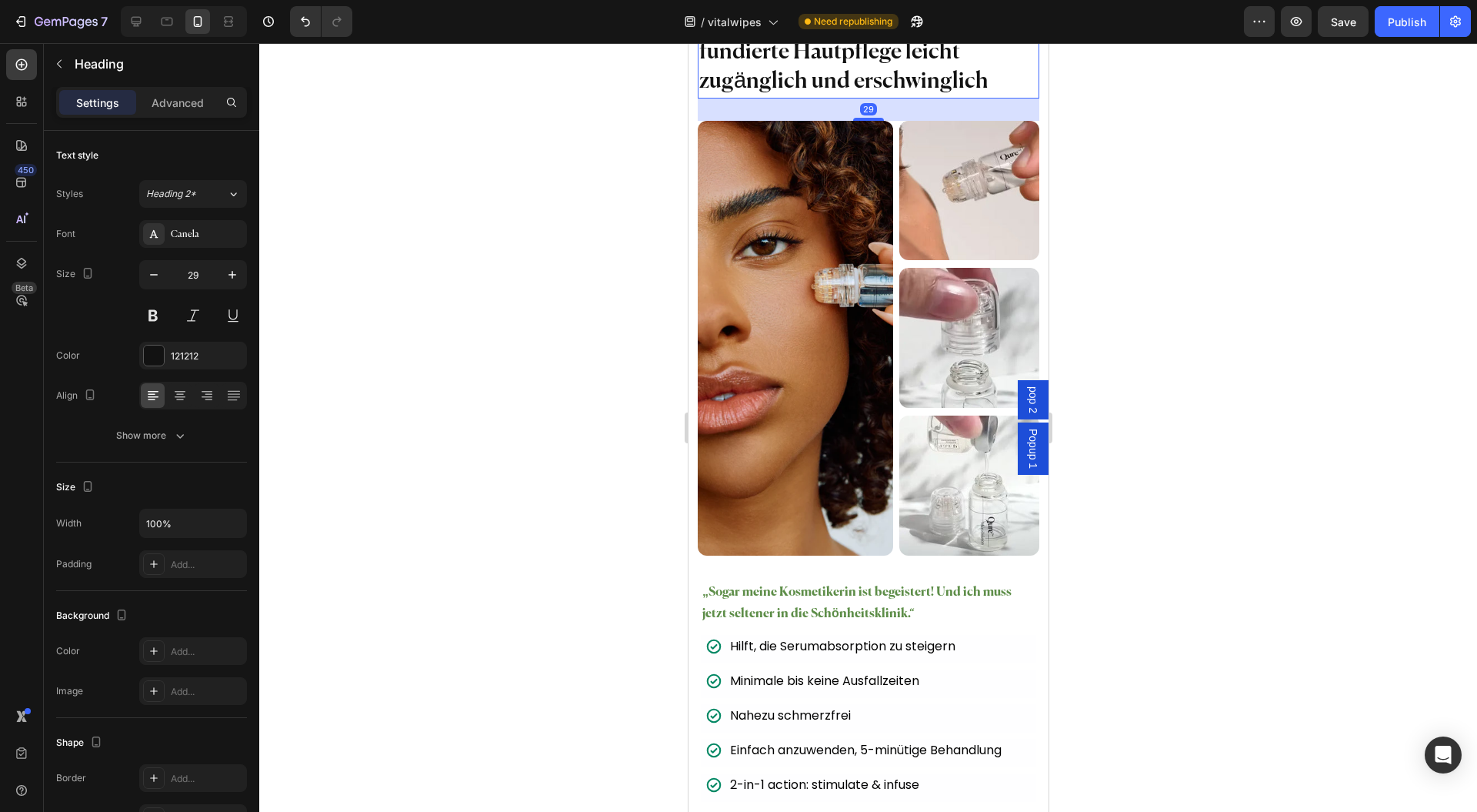
type input "28"
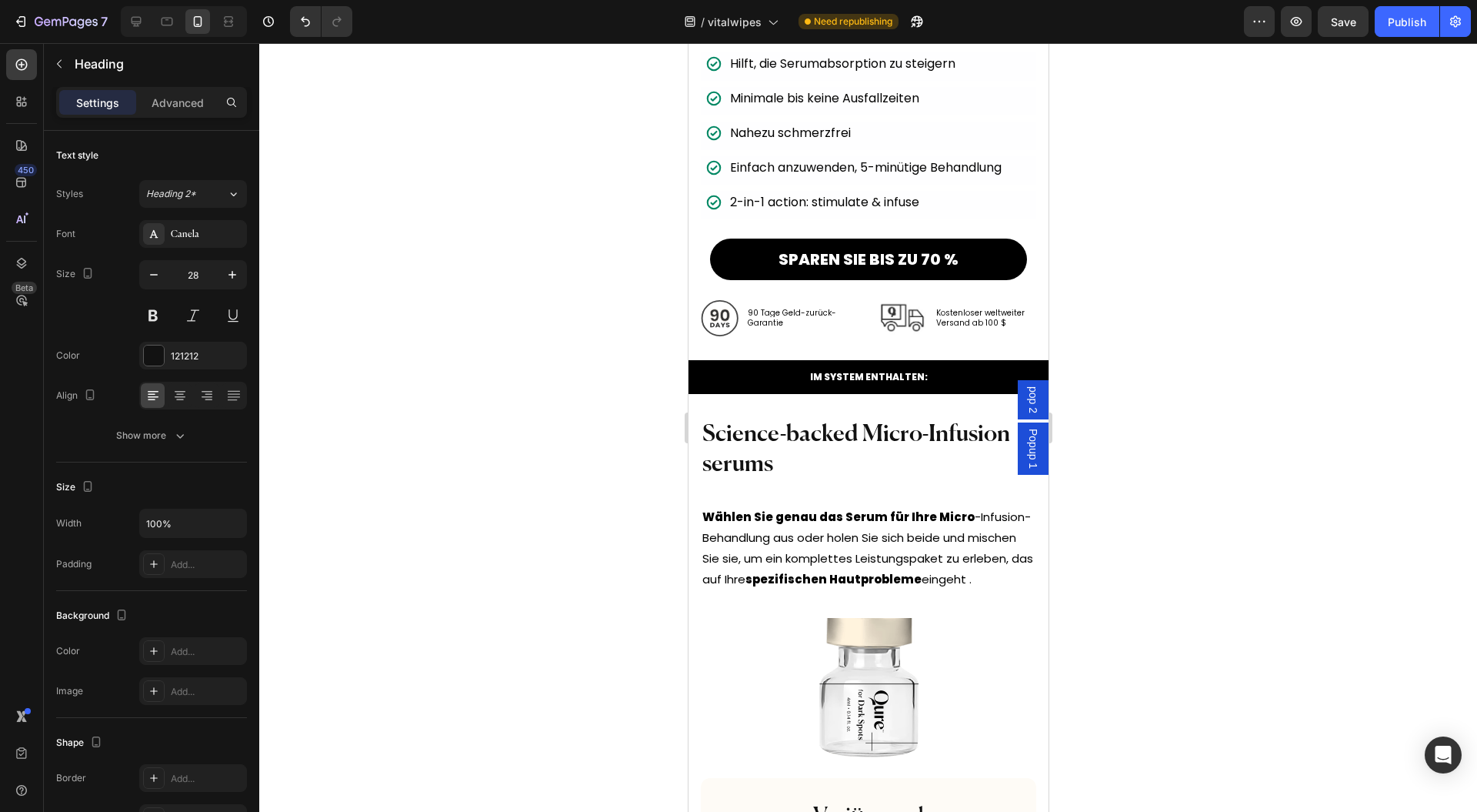
scroll to position [11799, 0]
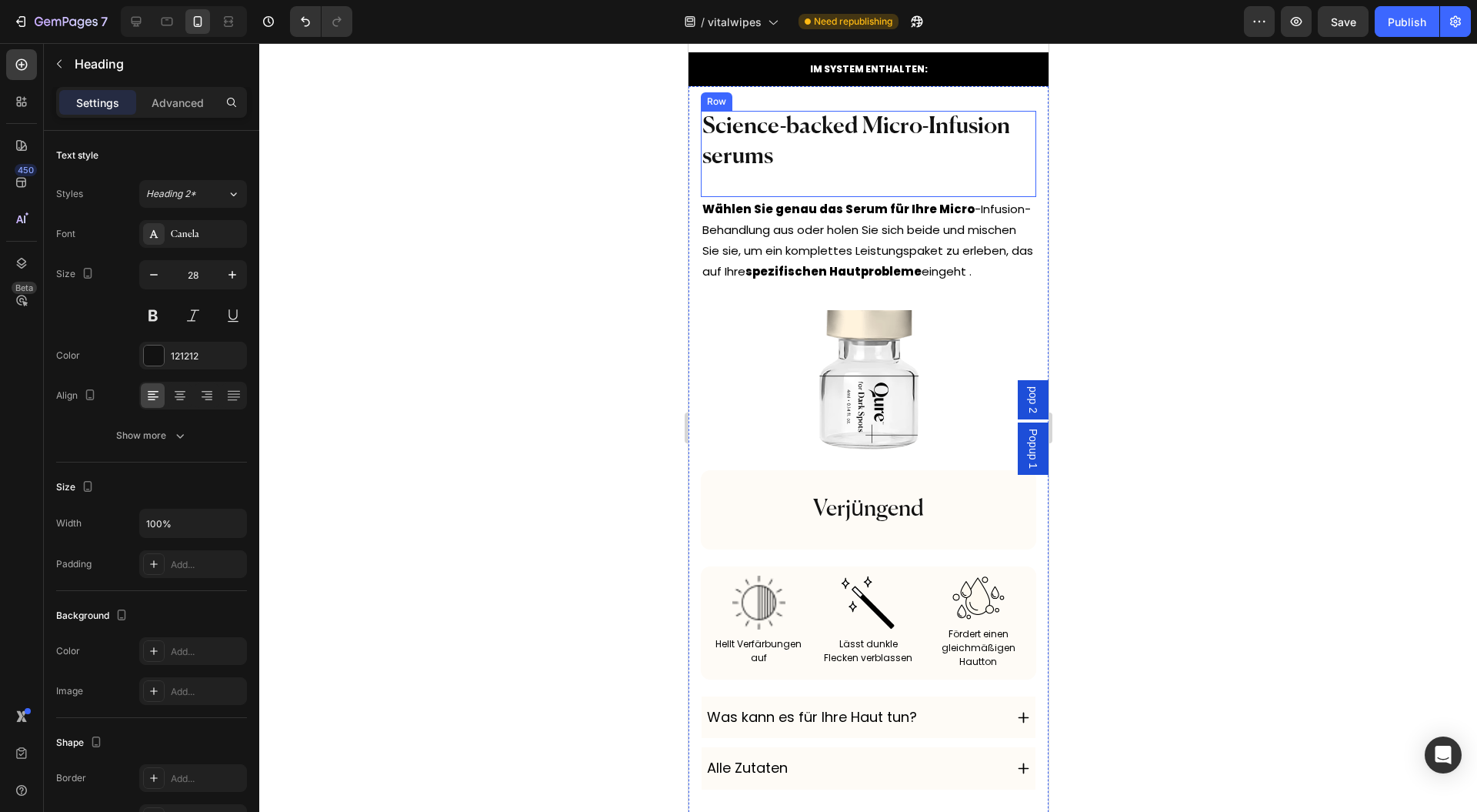
click at [805, 136] on h2 "Science-backed Micro-Infusion serums" at bounding box center [868, 142] width 336 height 63
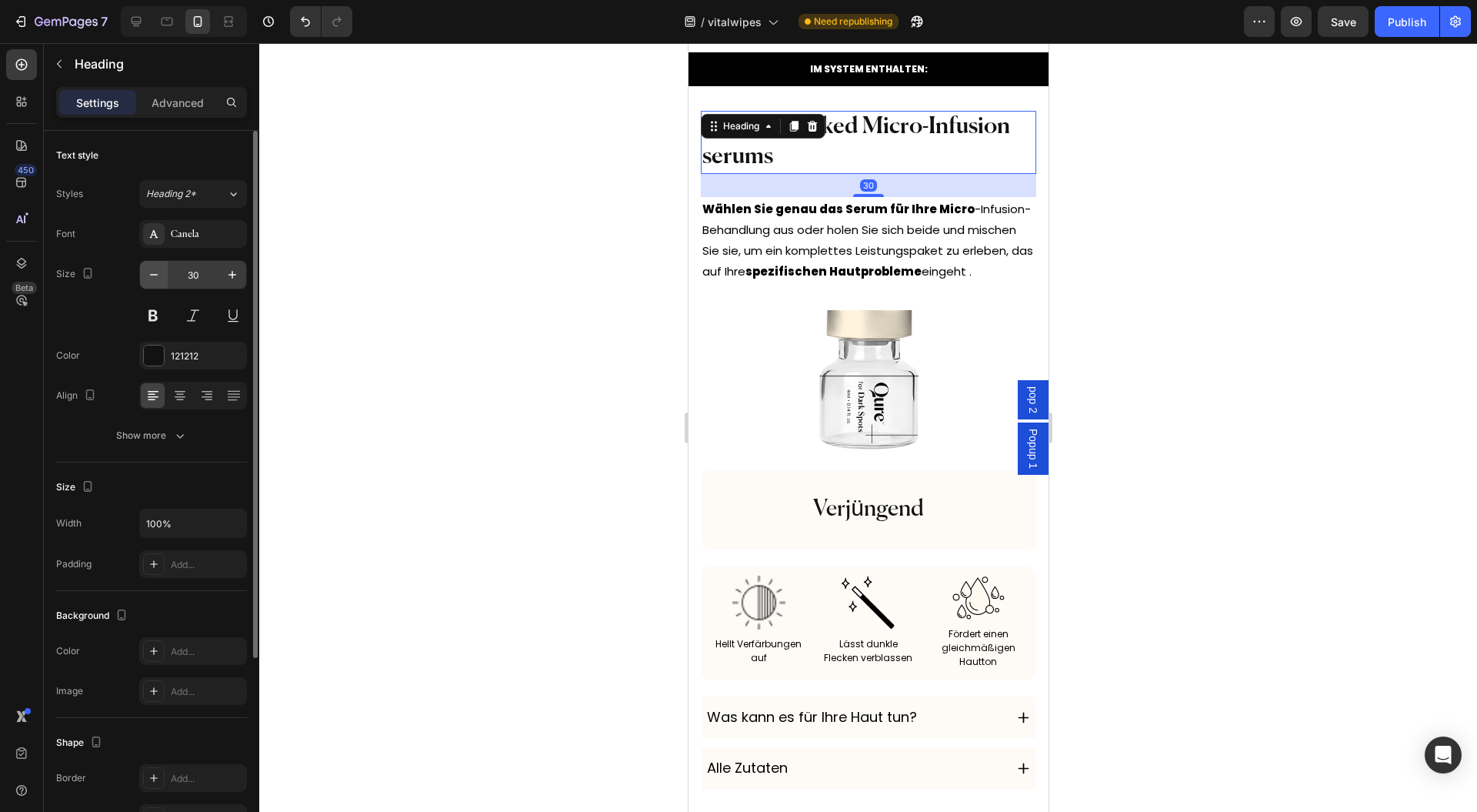
click at [157, 274] on icon "button" at bounding box center [154, 275] width 8 height 2
type input "28"
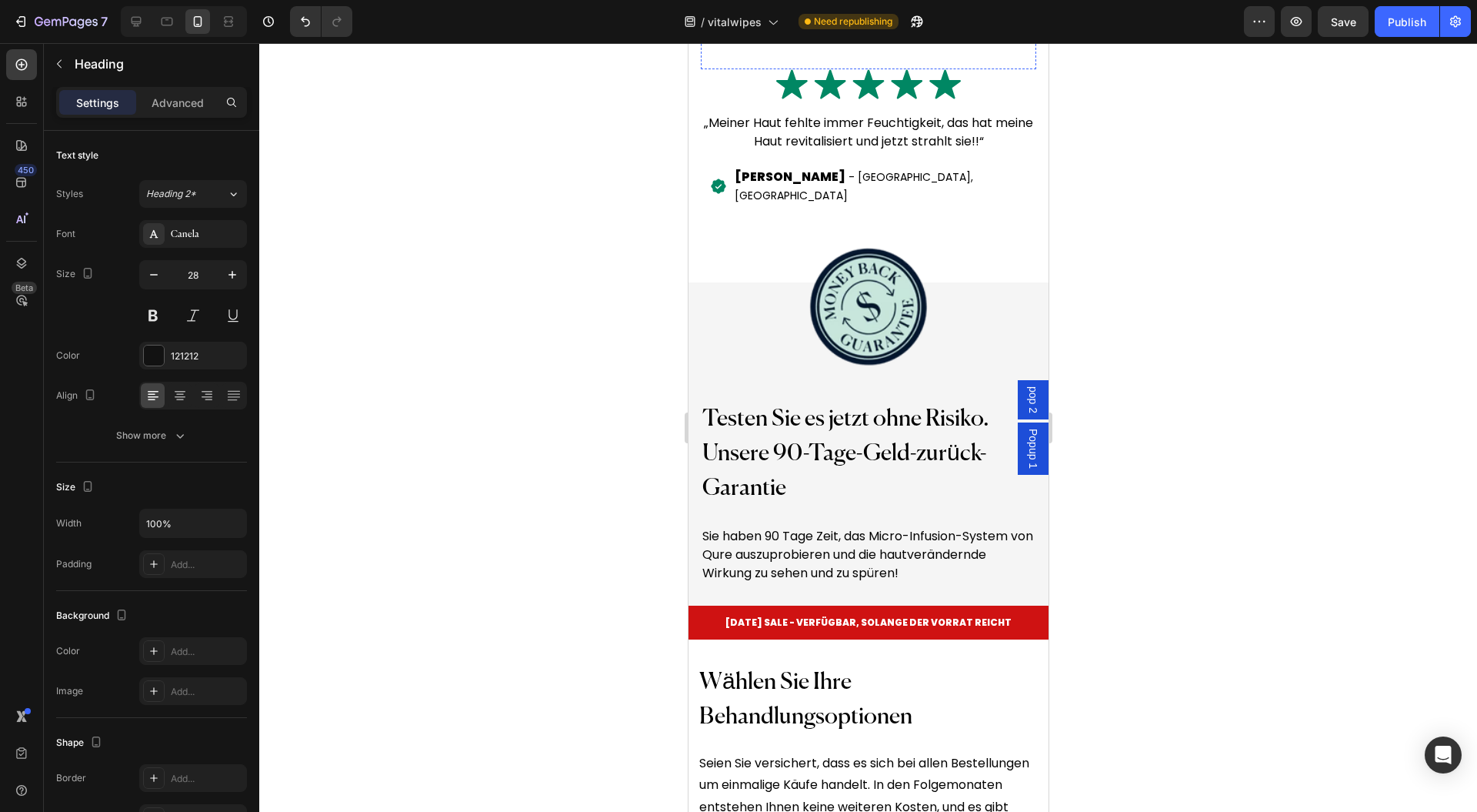
scroll to position [13440, 0]
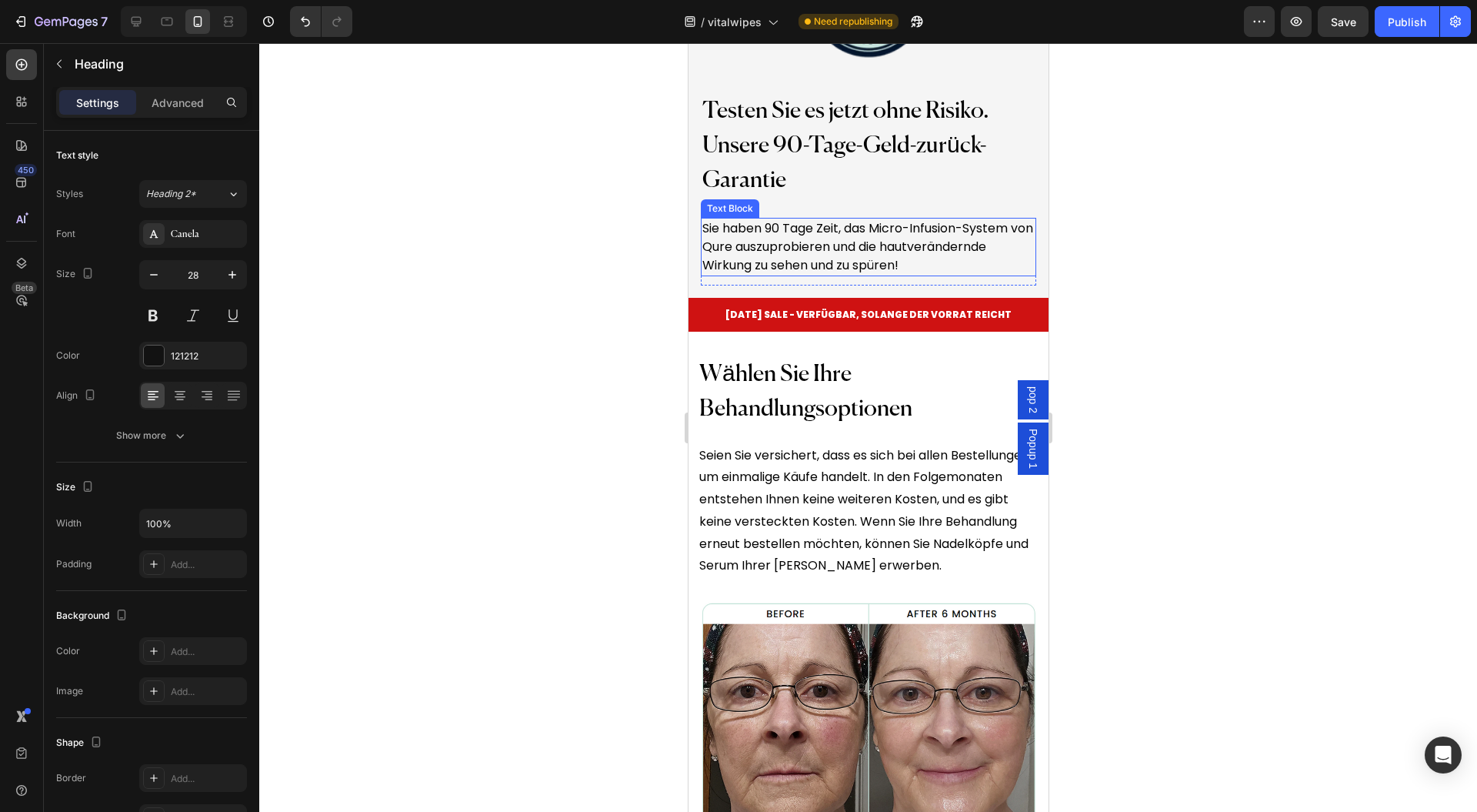
click at [720, 192] on span "Testen Sie es jetzt ohne Risiko. Unsere 90-Tage-Geld-zurück-Garantie" at bounding box center [845, 146] width 287 height 92
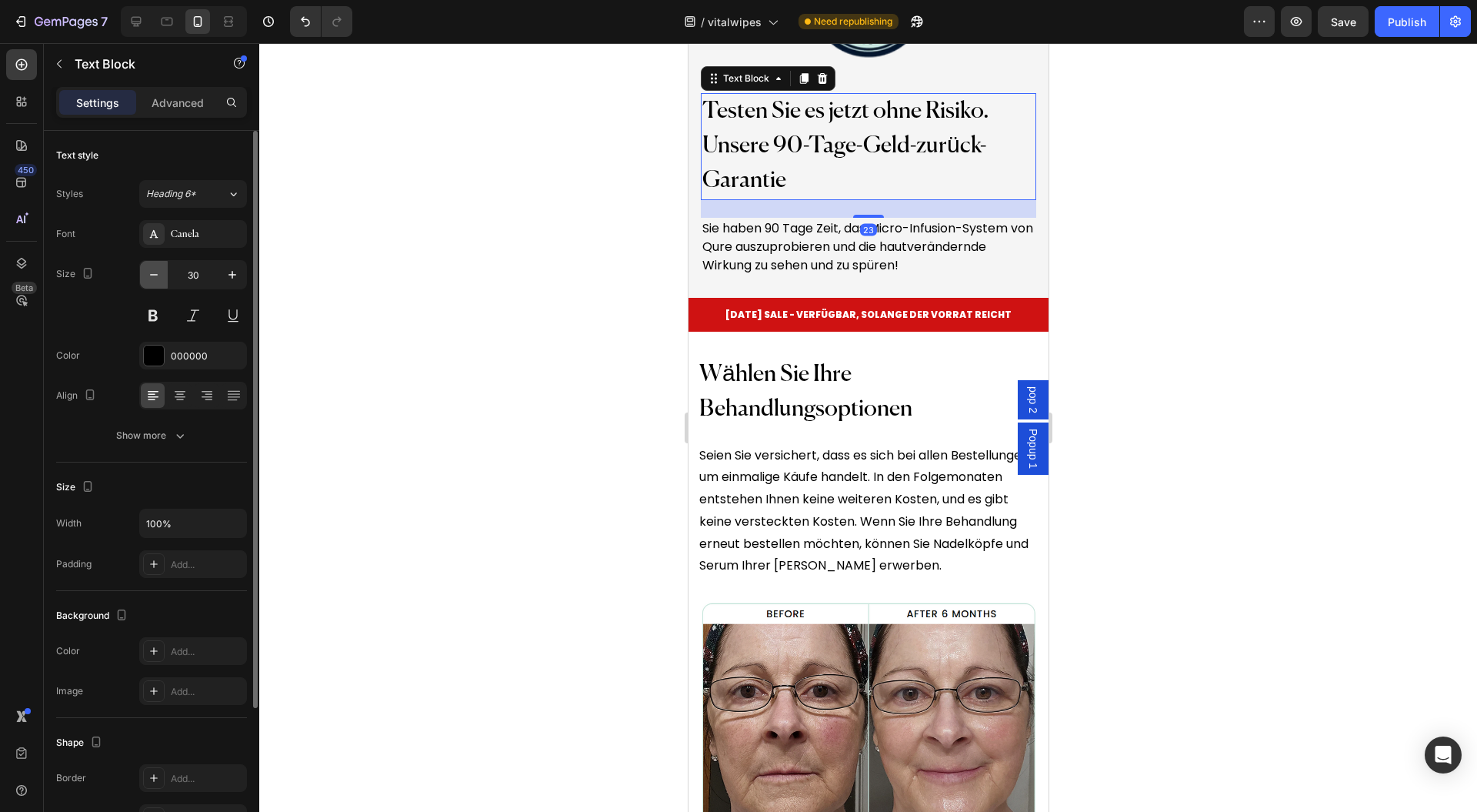
click at [159, 272] on icon "button" at bounding box center [153, 274] width 15 height 15
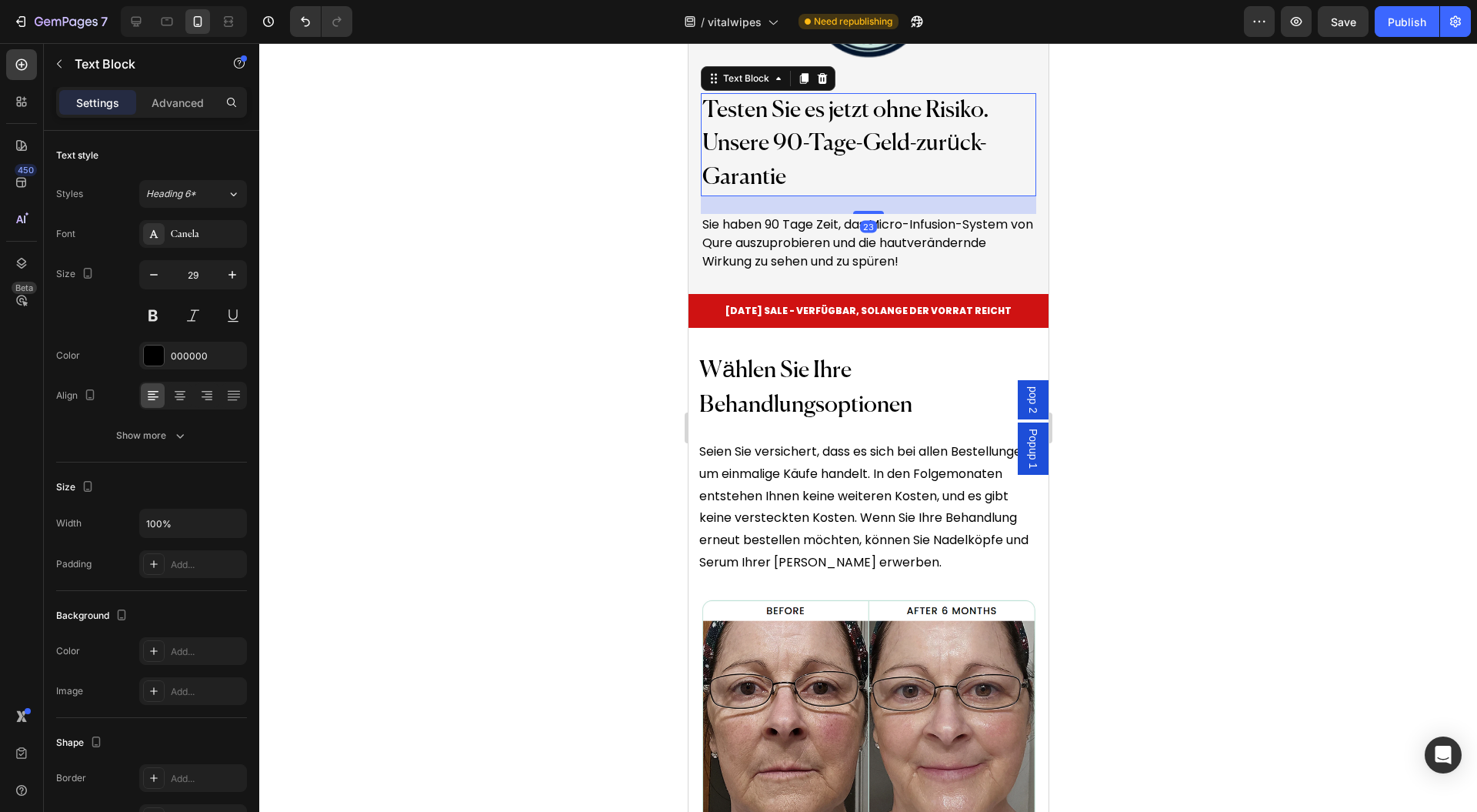
type input "28"
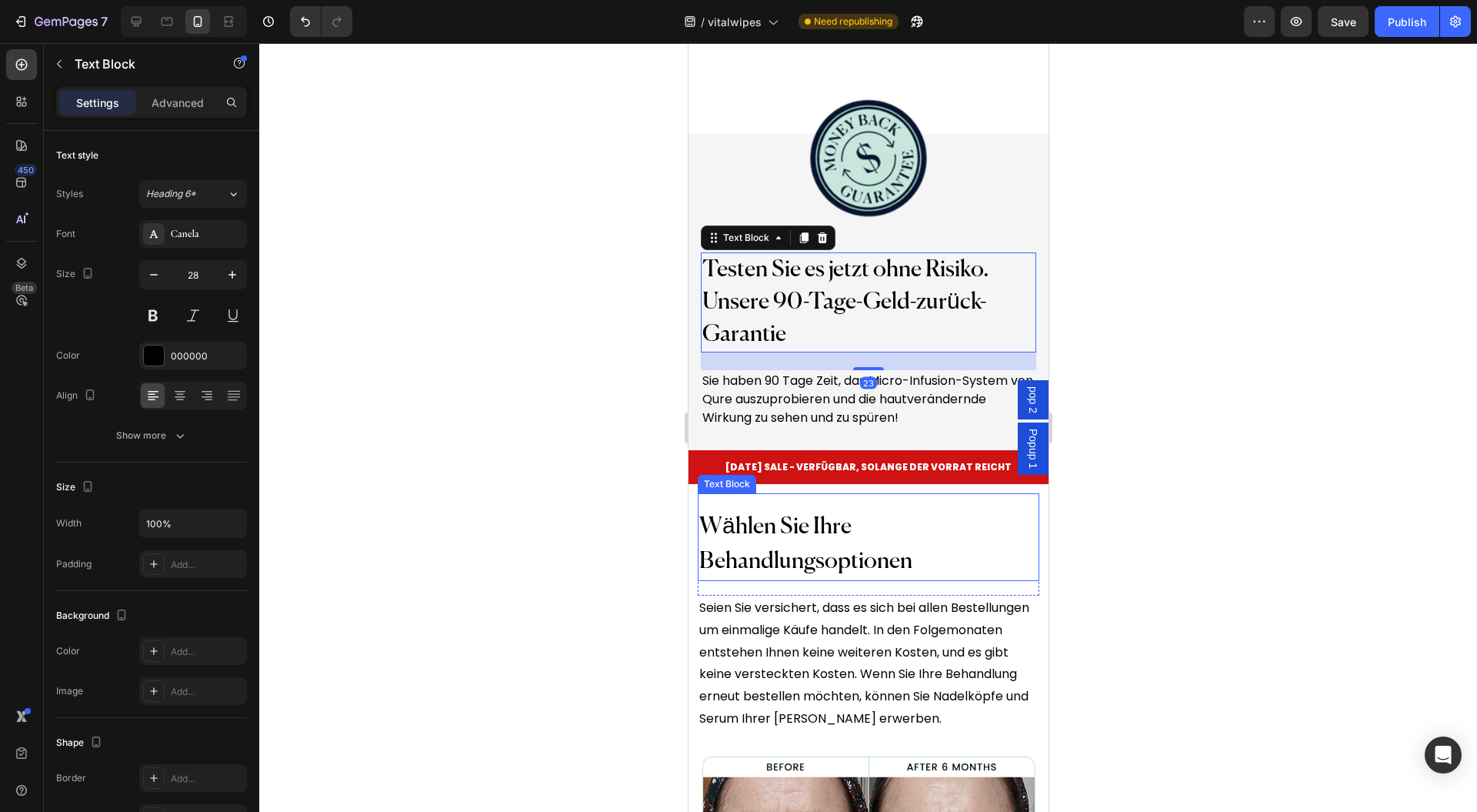
scroll to position [13646, 0]
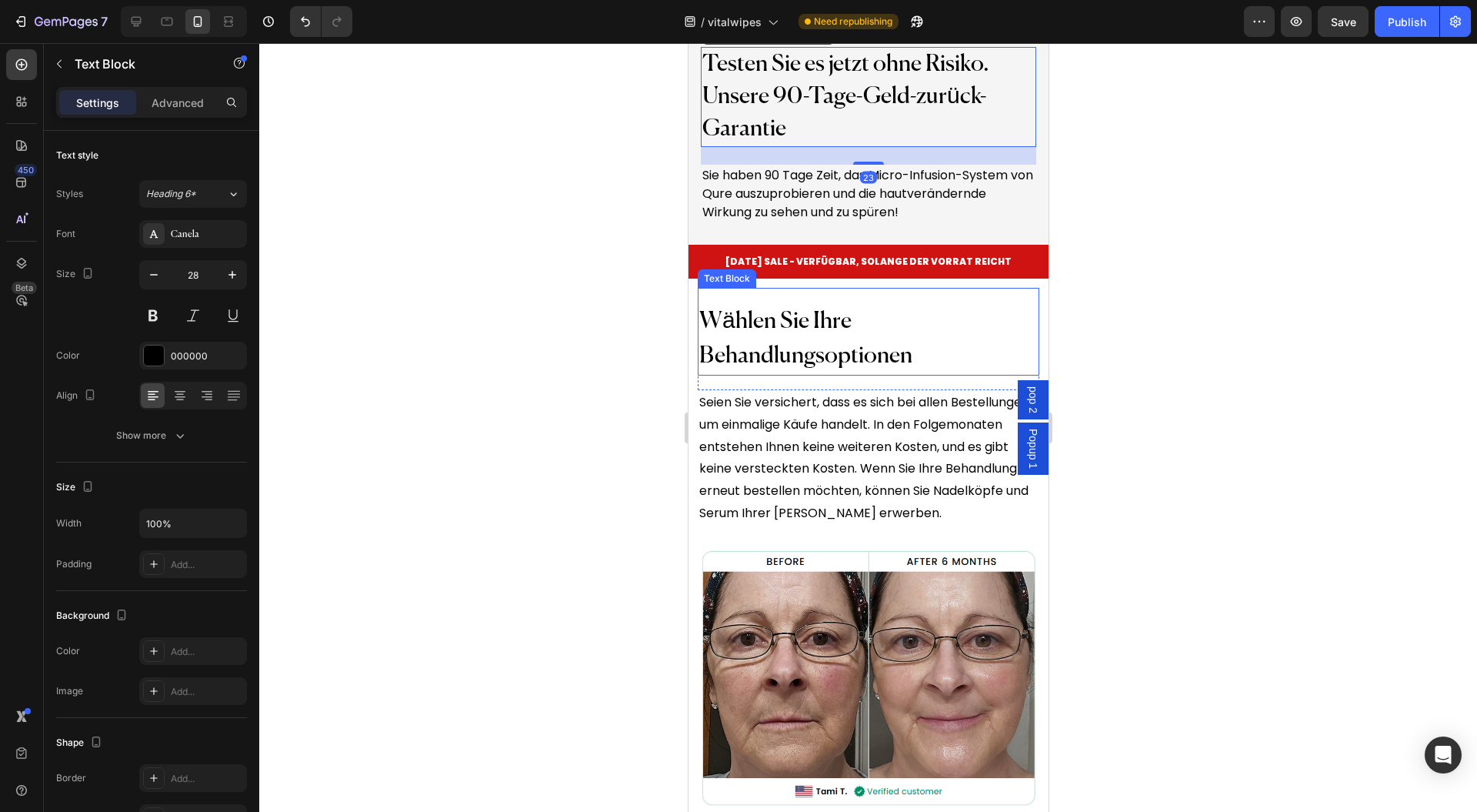
click at [772, 323] on span "Wählen Sie Ihre Behandlungsoptionen" at bounding box center [805, 339] width 213 height 58
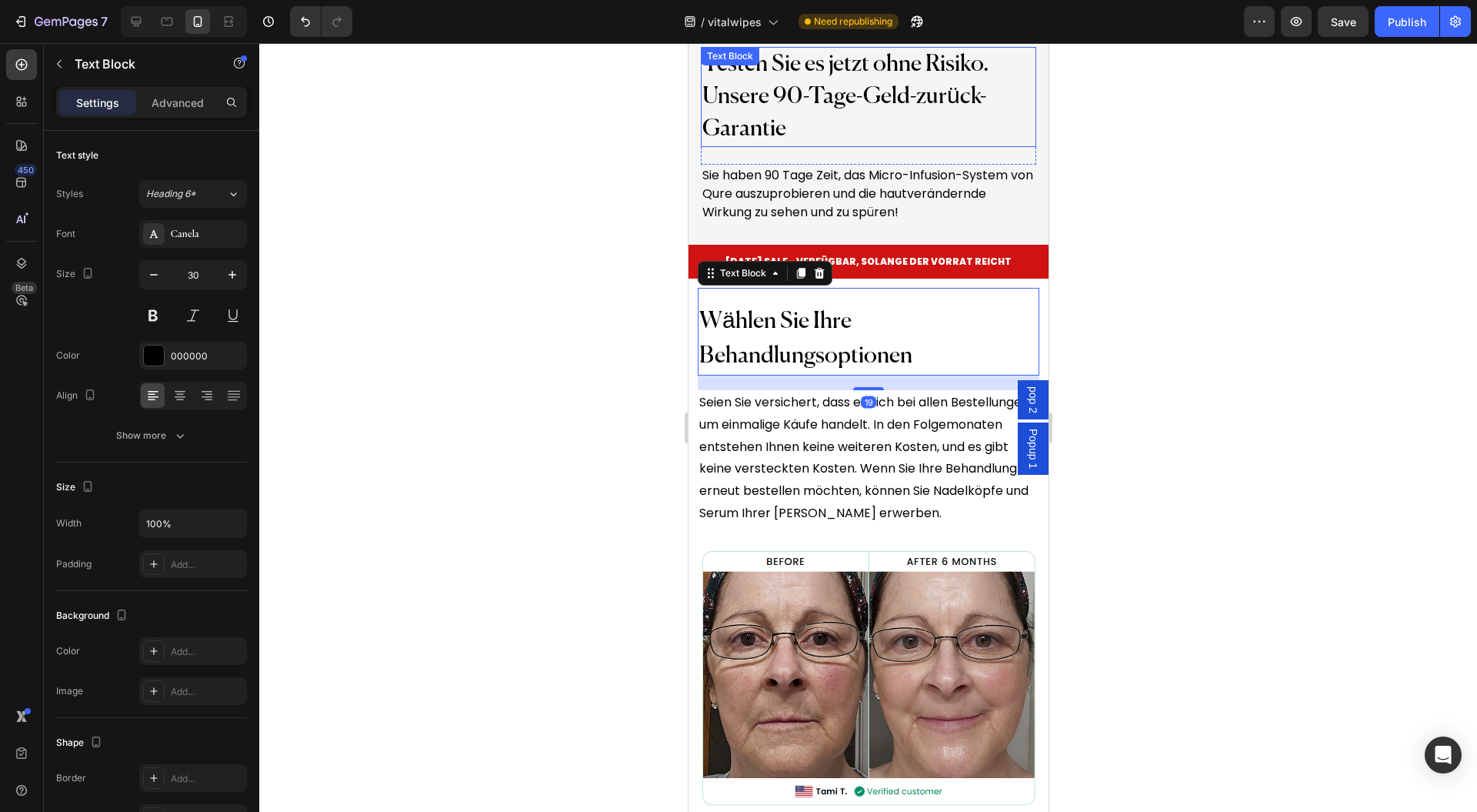
click at [803, 104] on span "Testen Sie es jetzt ohne Risiko. Unsere 90-Tage-Geld-zurück-Garantie" at bounding box center [845, 97] width 287 height 88
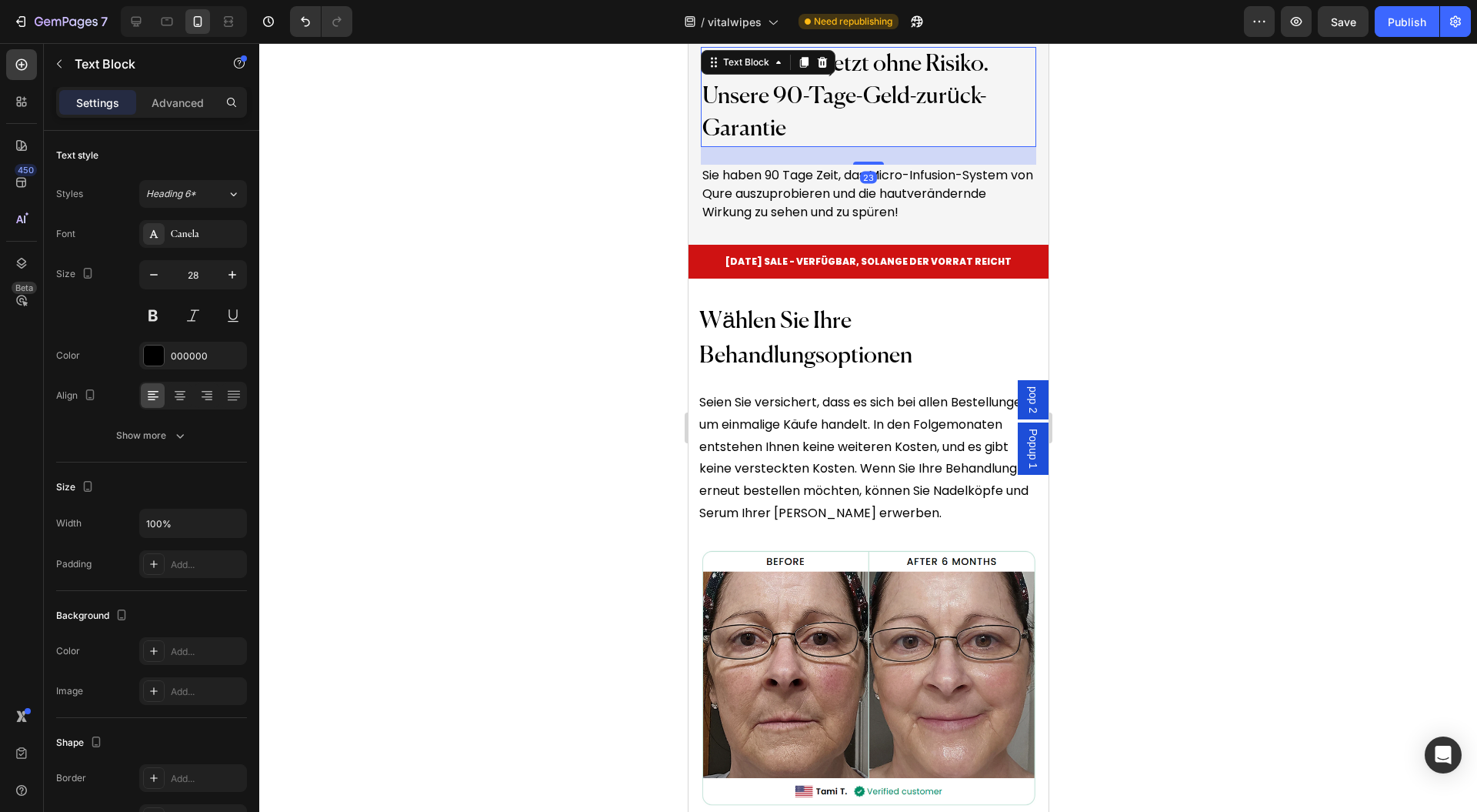
click at [803, 104] on span "Testen Sie es jetzt ohne Risiko. Unsere 90-Tage-Geld-zurück-Garantie" at bounding box center [845, 97] width 287 height 88
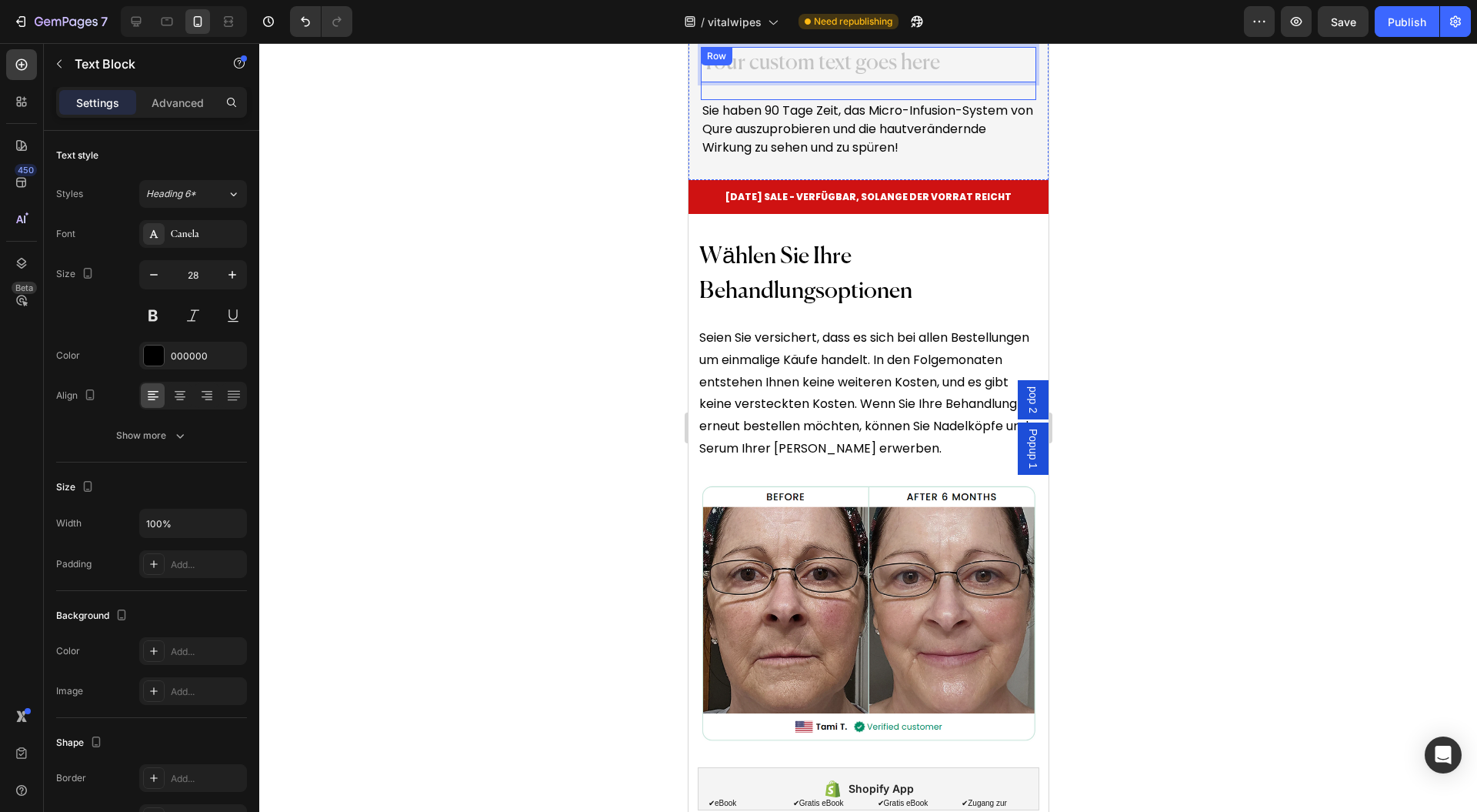
scroll to position [13626, 0]
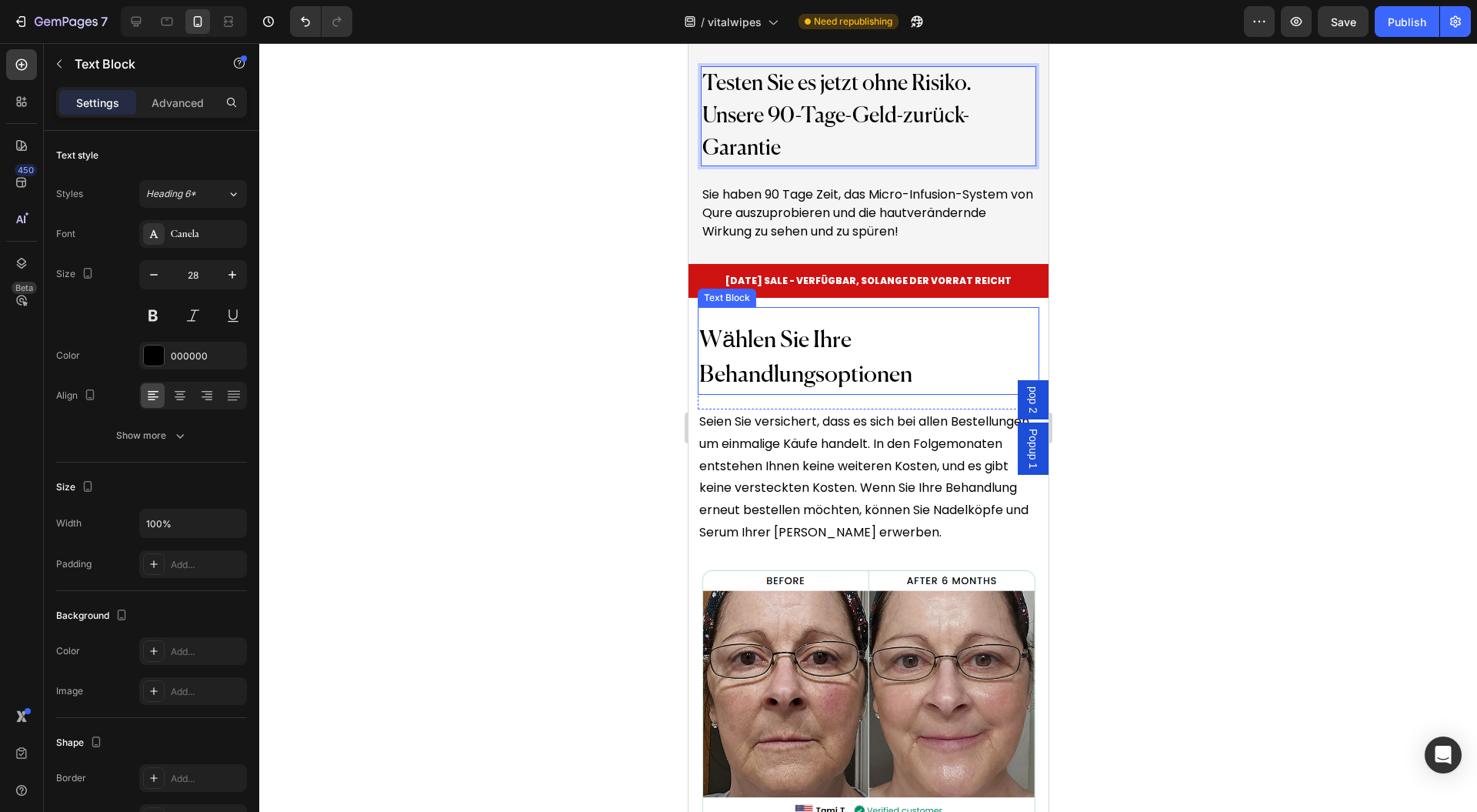
click at [885, 353] on span "Wählen Sie Ihre Behandlungsoptionen" at bounding box center [805, 358] width 213 height 58
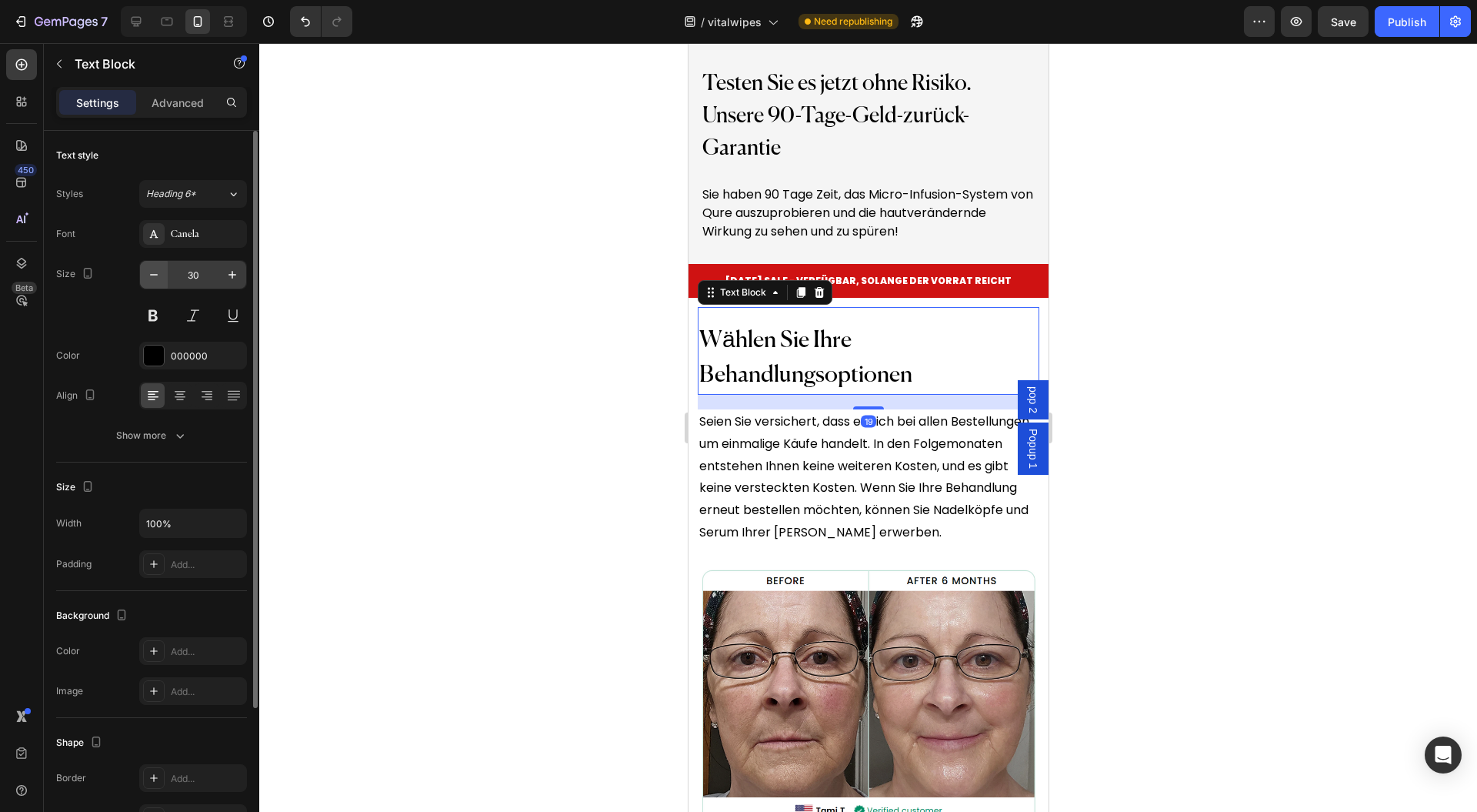
click at [157, 268] on icon "button" at bounding box center [153, 274] width 15 height 15
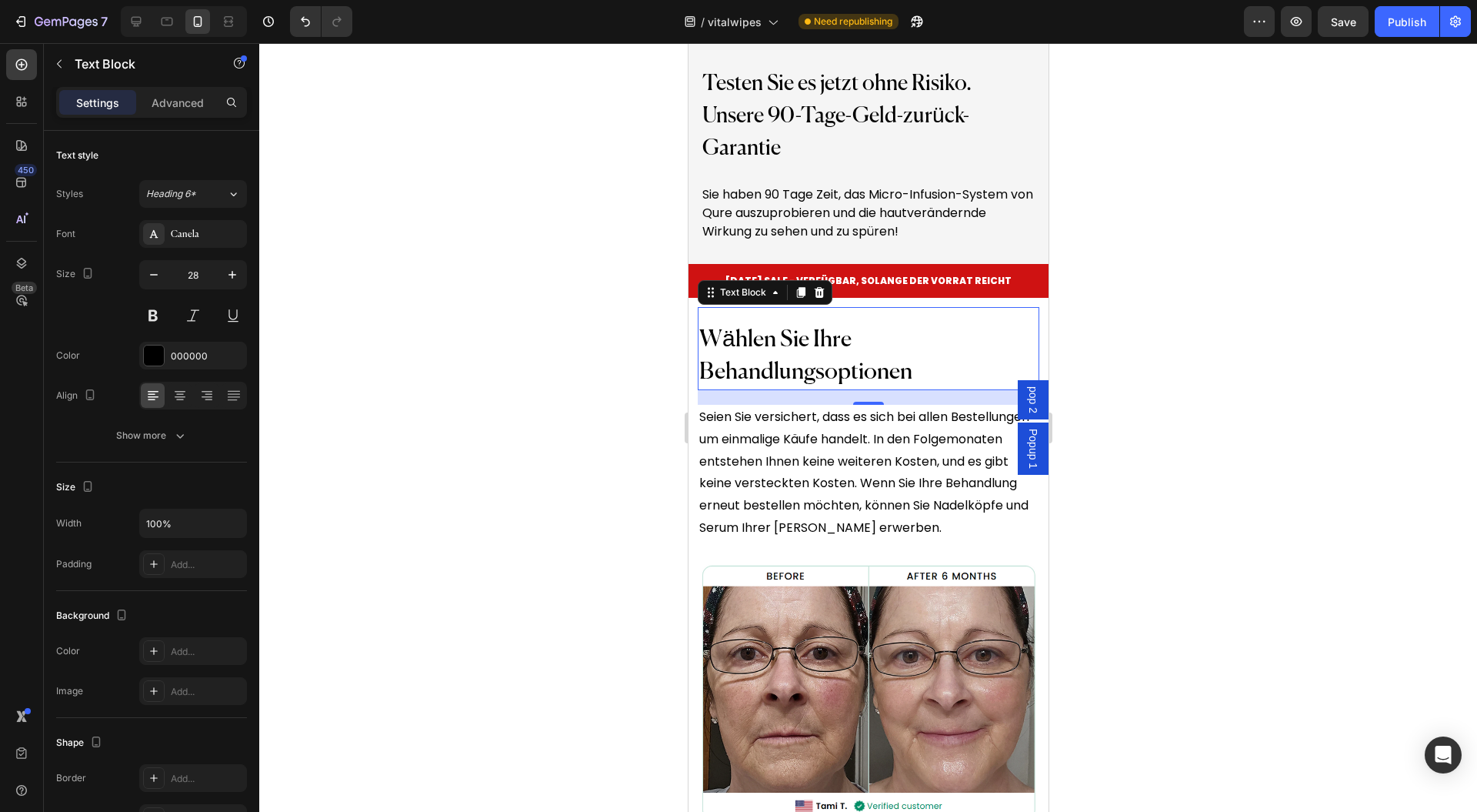
click at [911, 352] on span "Wählen Sie Ihre Behandlungsoptionen" at bounding box center [805, 356] width 213 height 55
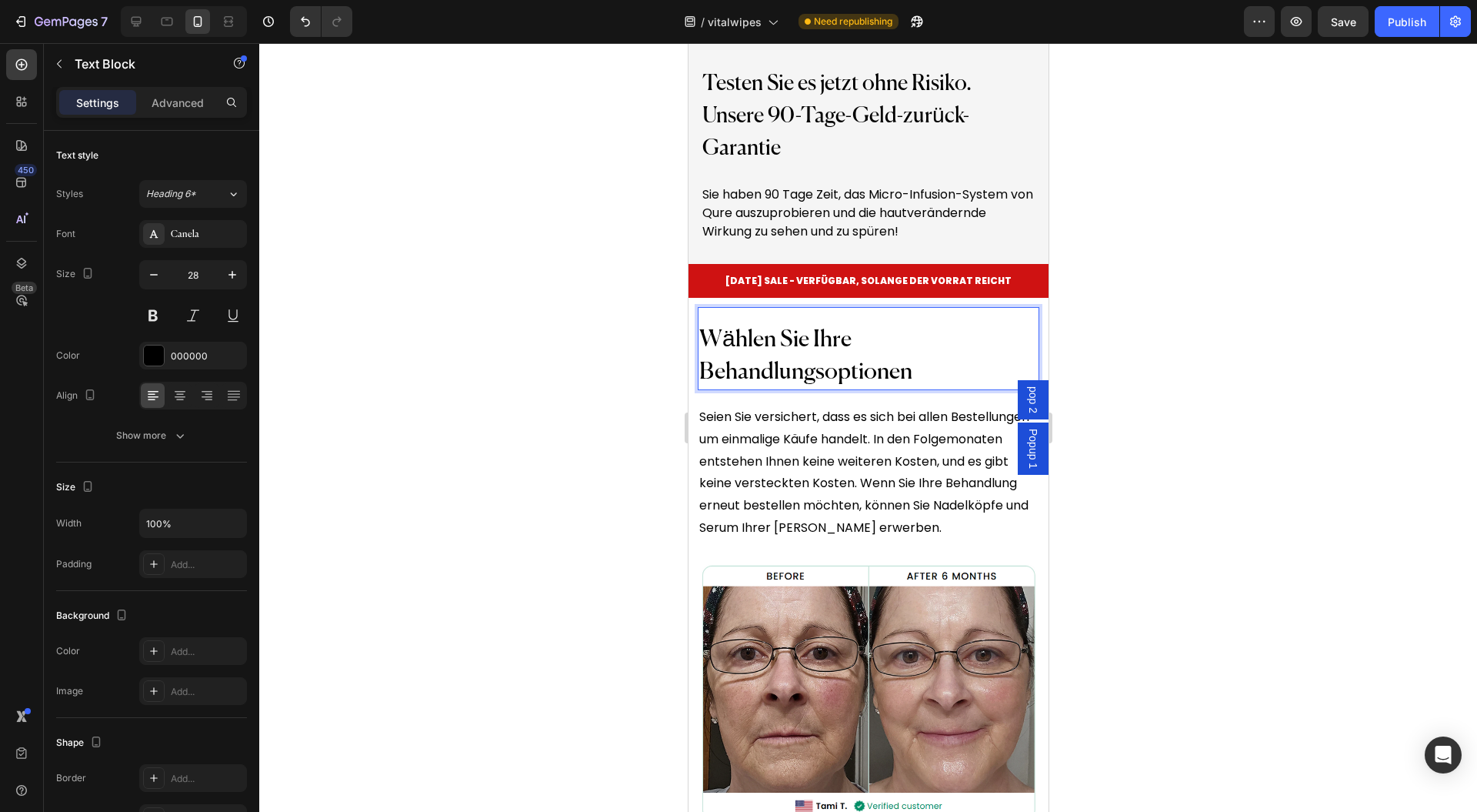
click at [912, 352] on p "Wählen Sie Ihre Behandlungsoptionen" at bounding box center [868, 356] width 339 height 65
click at [233, 272] on icon "button" at bounding box center [232, 274] width 15 height 15
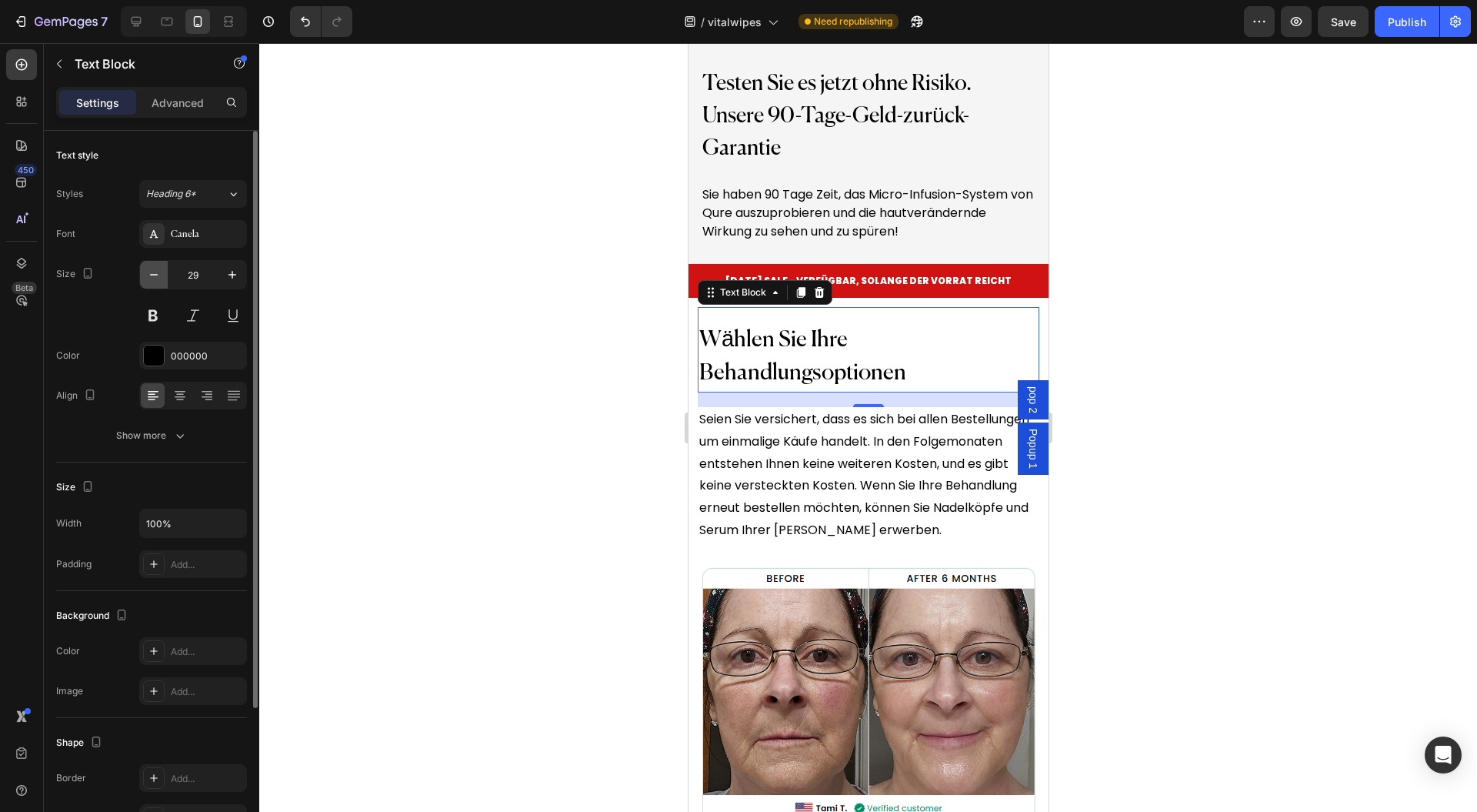
click at [158, 280] on icon "button" at bounding box center [153, 274] width 15 height 15
type input "28"
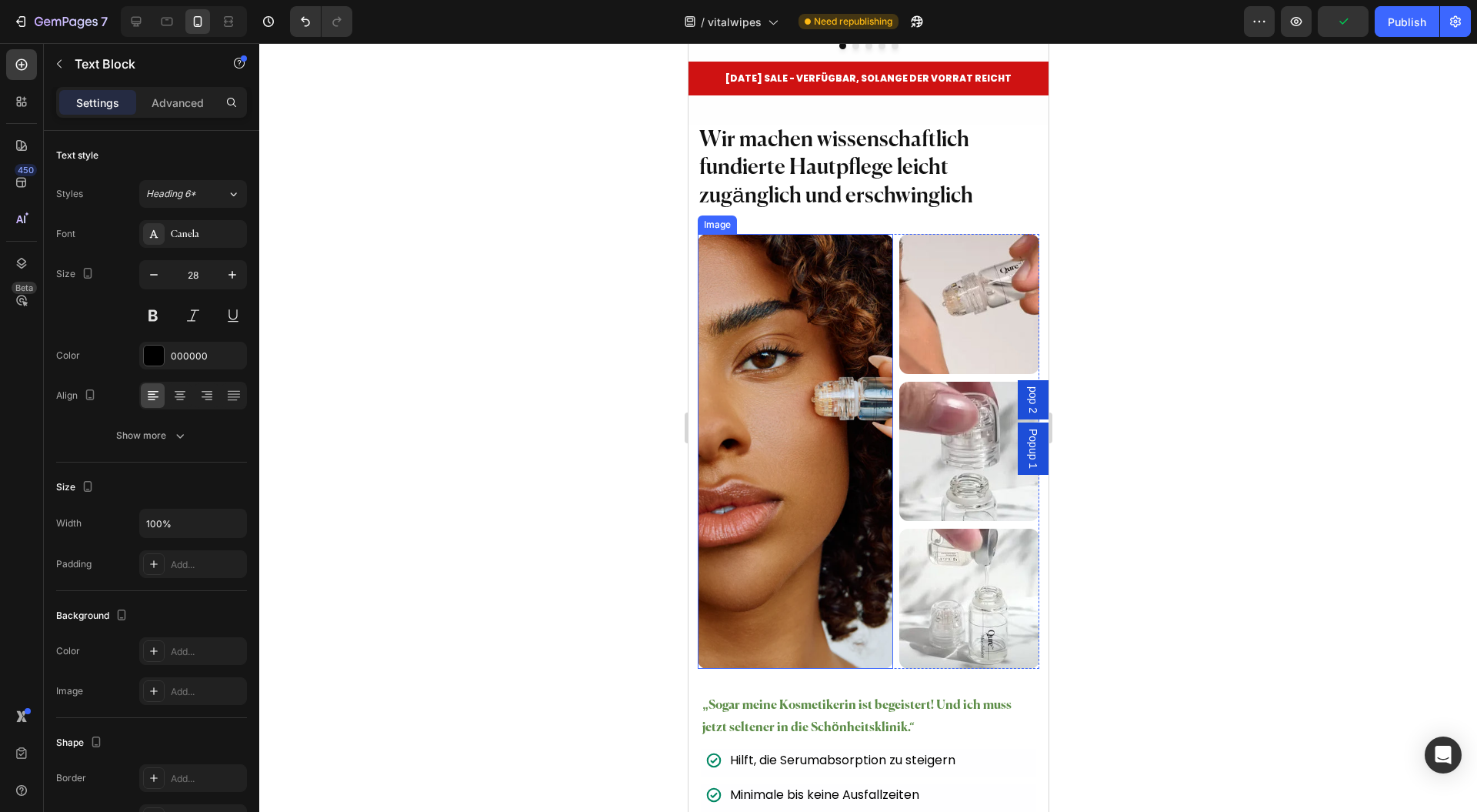
scroll to position [10807, 0]
click at [799, 152] on h2 "Wir machen wissenschaftlich fundierte Hautpflege leicht zugänglich und erschwin…" at bounding box center [868, 168] width 342 height 87
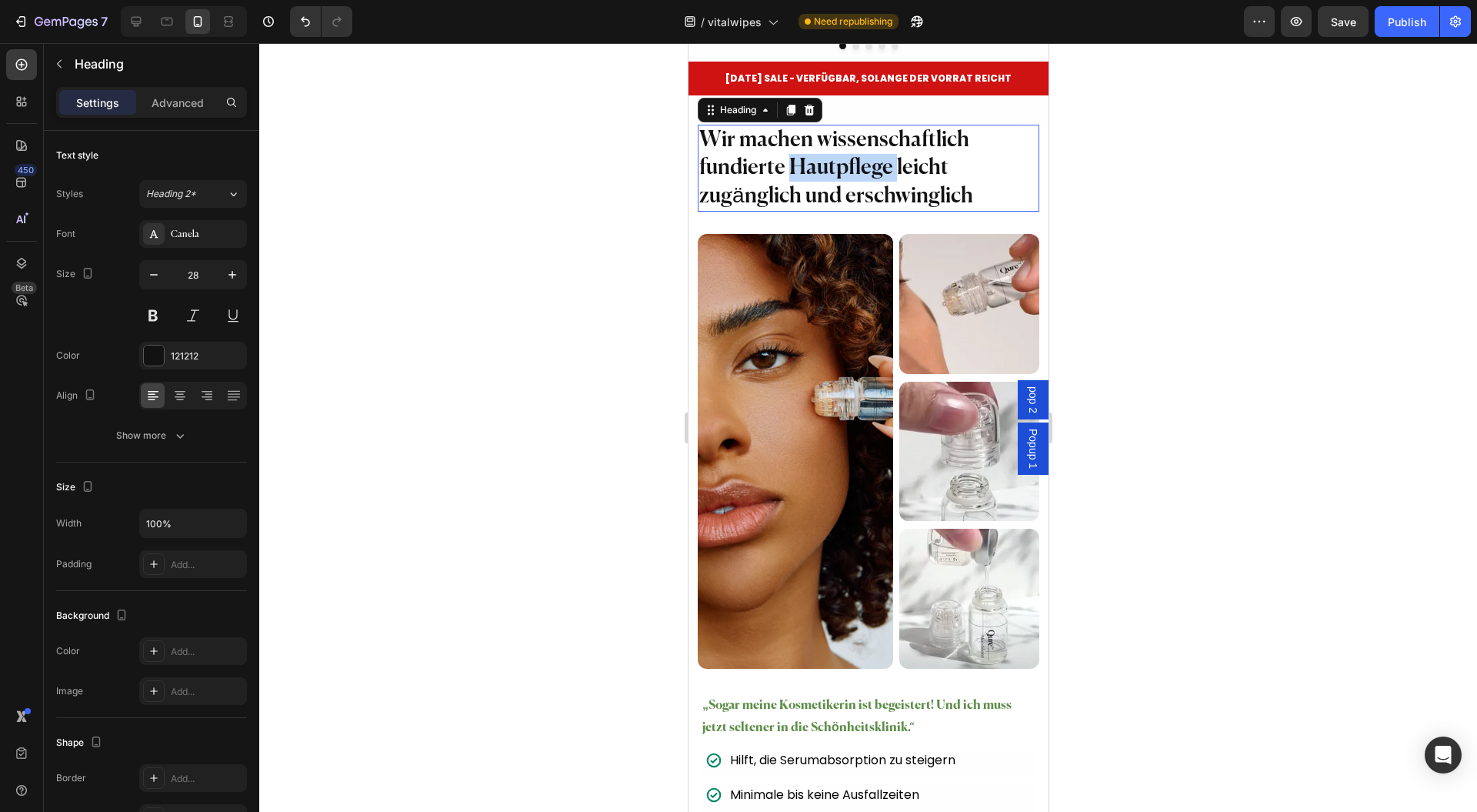
click at [799, 152] on h2 "Wir machen wissenschaftlich fundierte Hautpflege leicht zugänglich und erschwin…" at bounding box center [868, 168] width 342 height 87
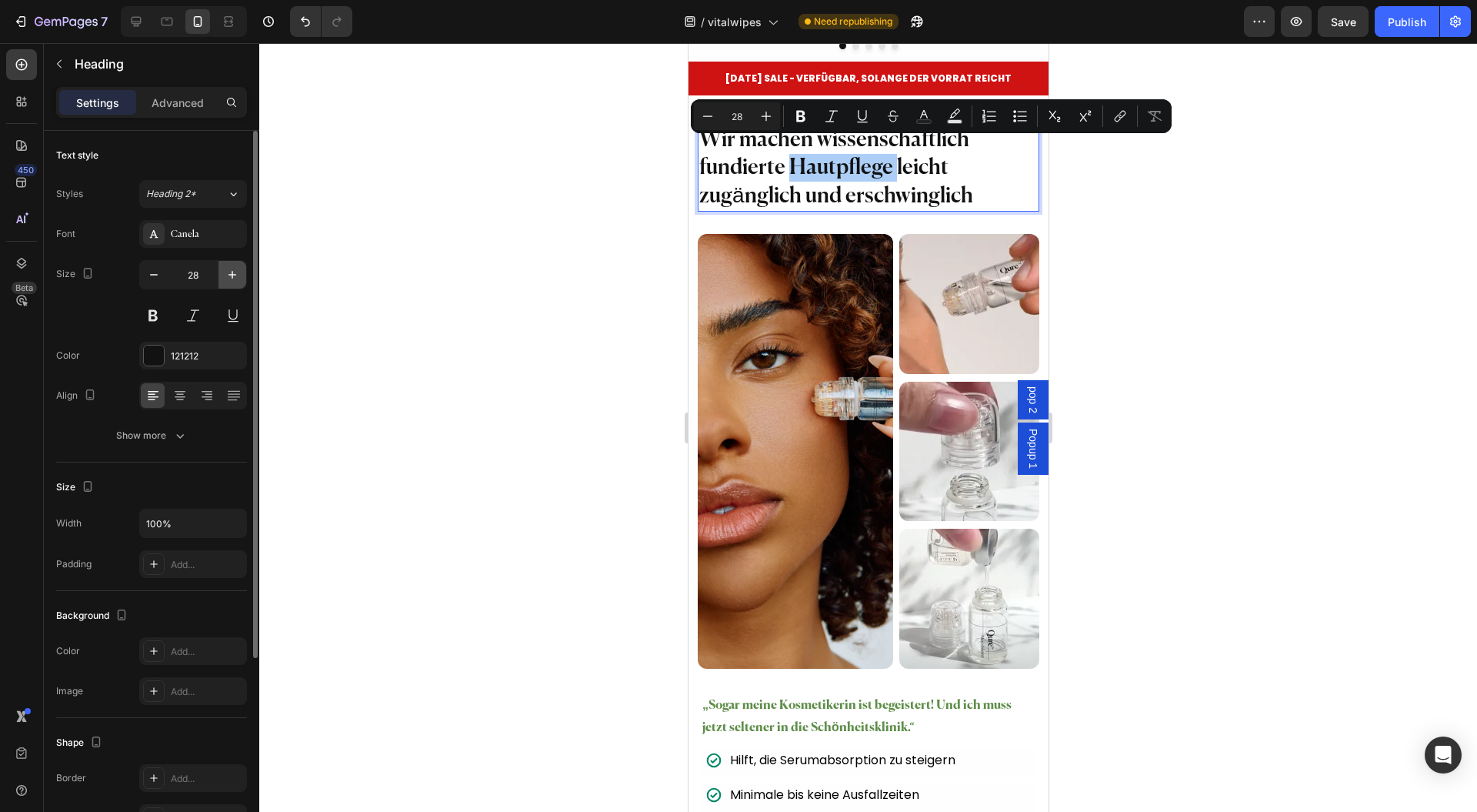
click at [222, 273] on button "button" at bounding box center [233, 275] width 28 height 28
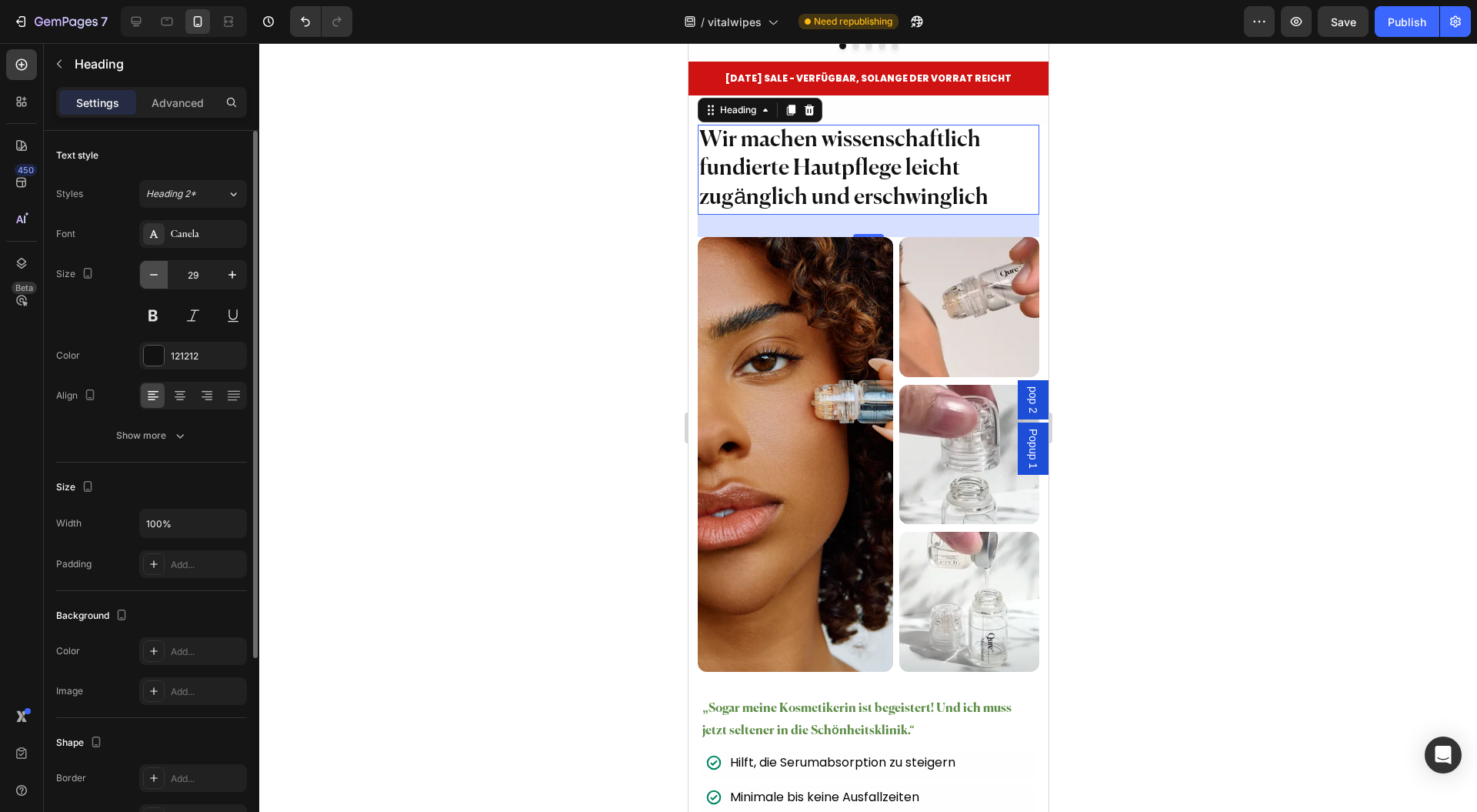
click at [154, 277] on icon "button" at bounding box center [153, 274] width 15 height 15
type input "28"
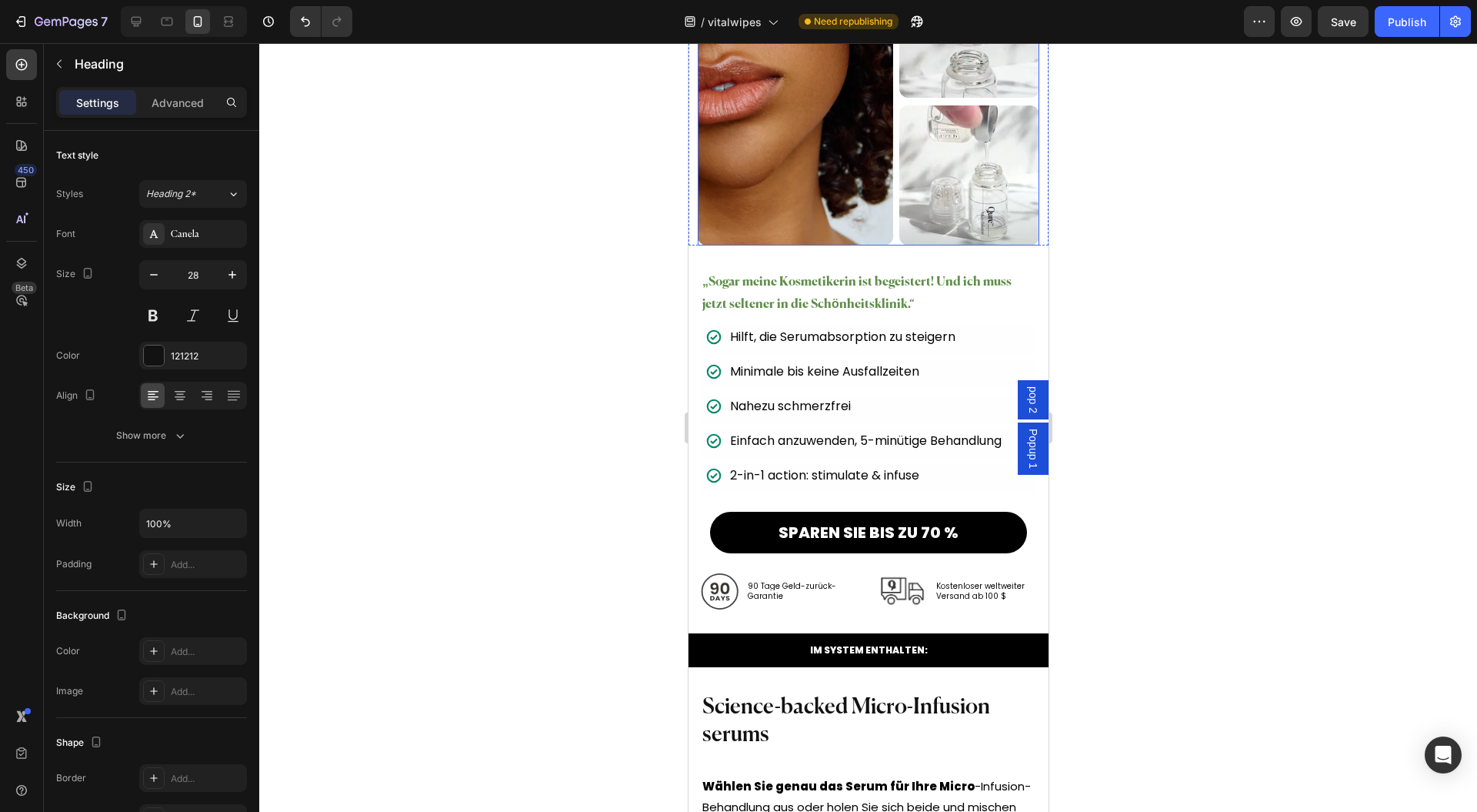
scroll to position [11423, 0]
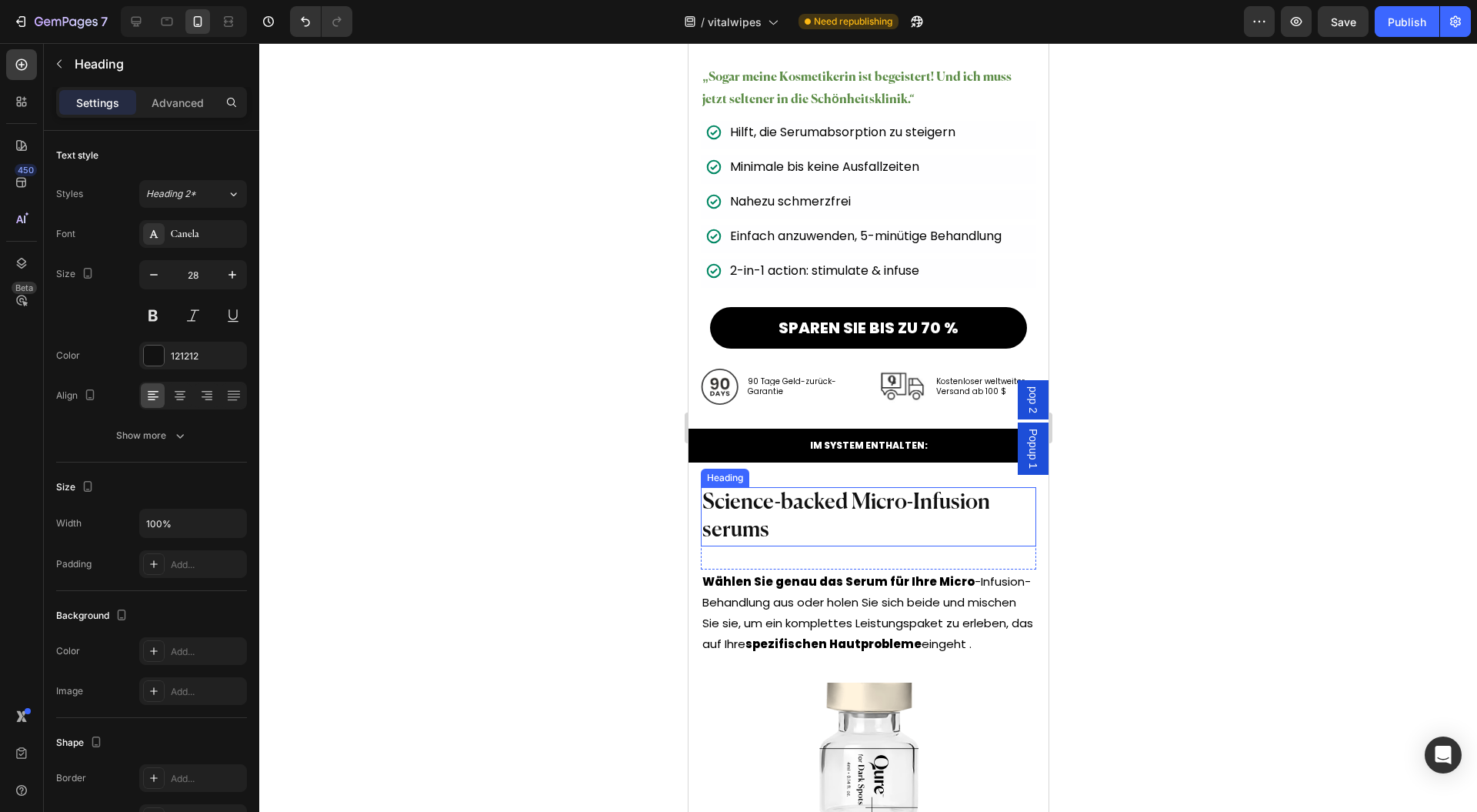
click at [799, 487] on h2 "Science-backed Micro-Infusion serums" at bounding box center [868, 516] width 336 height 59
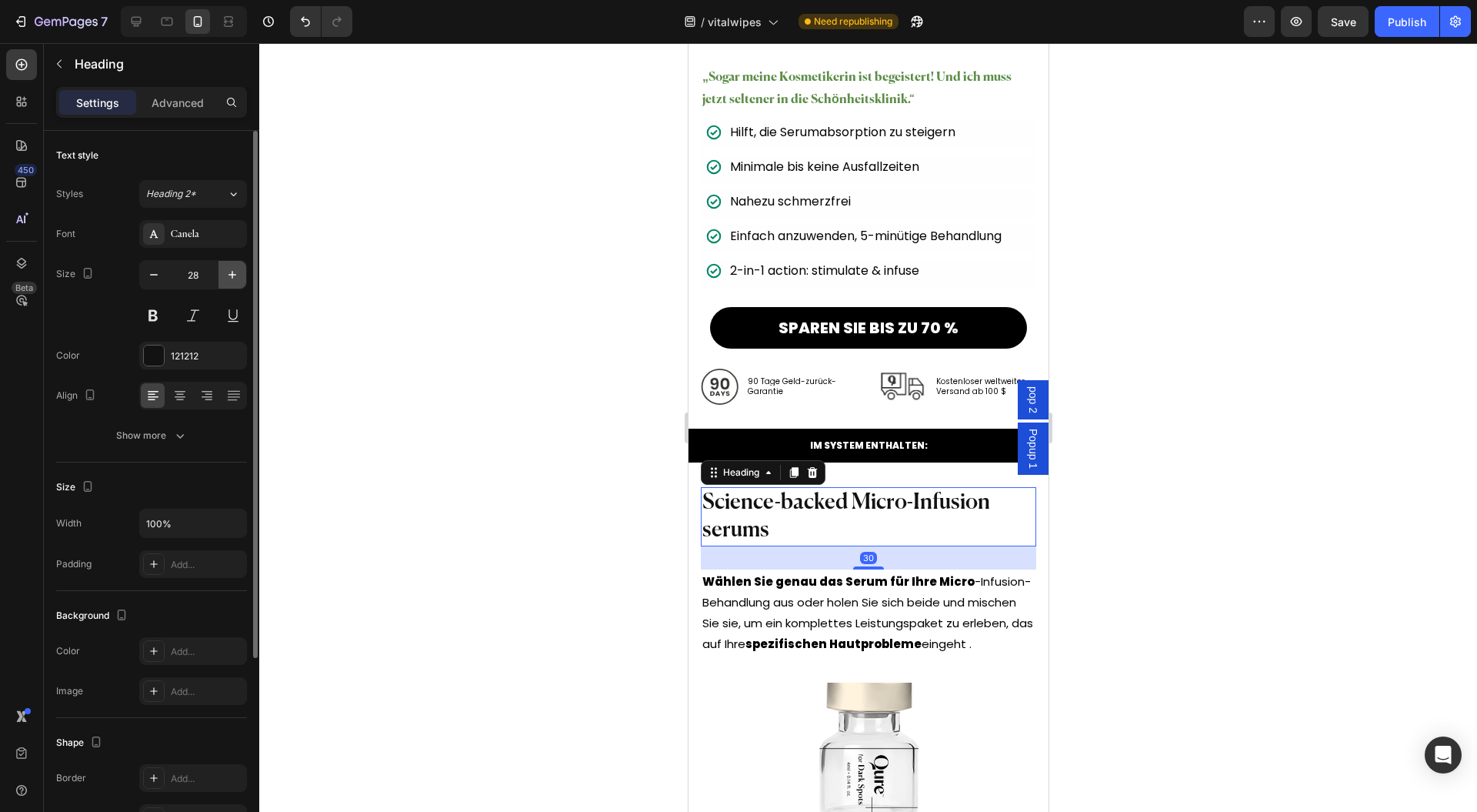
click at [235, 275] on icon "button" at bounding box center [232, 274] width 15 height 15
click at [162, 280] on button "button" at bounding box center [154, 275] width 28 height 28
type input "28"
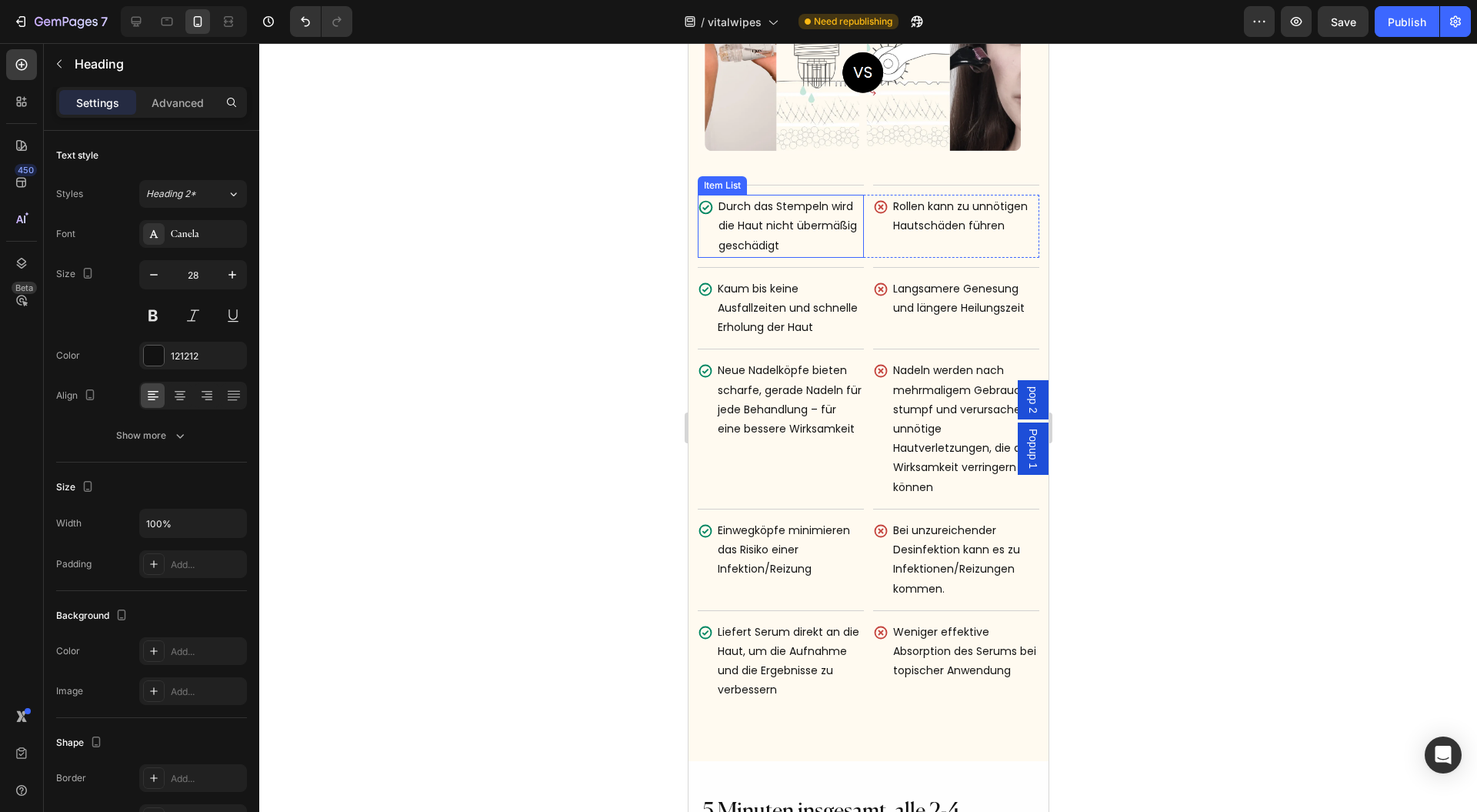
scroll to position [8345, 0]
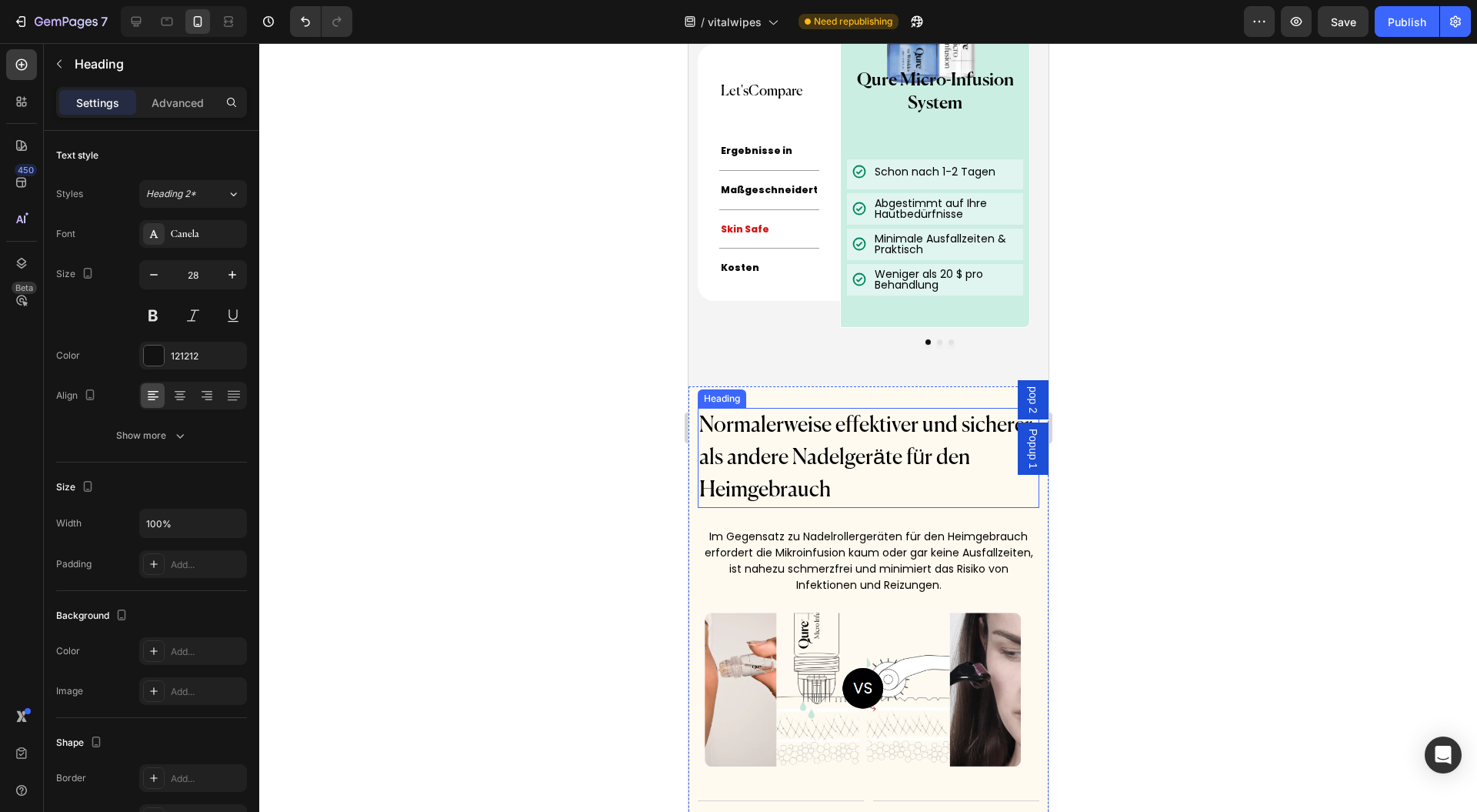
click at [805, 494] on h2 "Normalerweise effektiver und sicherer als andere Nadelgeräte für den Heimgebrau…" at bounding box center [868, 458] width 342 height 100
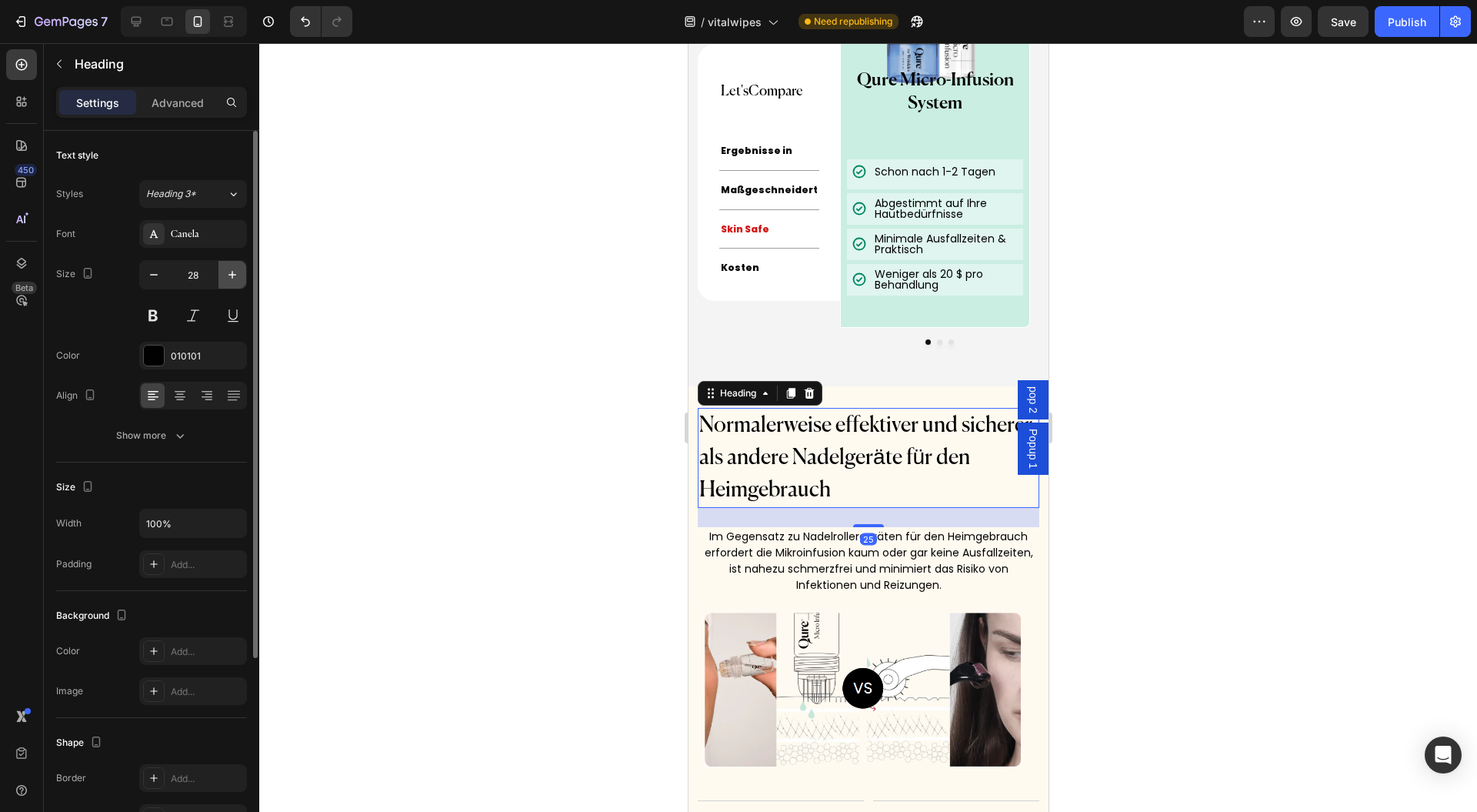
click at [229, 269] on icon "button" at bounding box center [232, 274] width 15 height 15
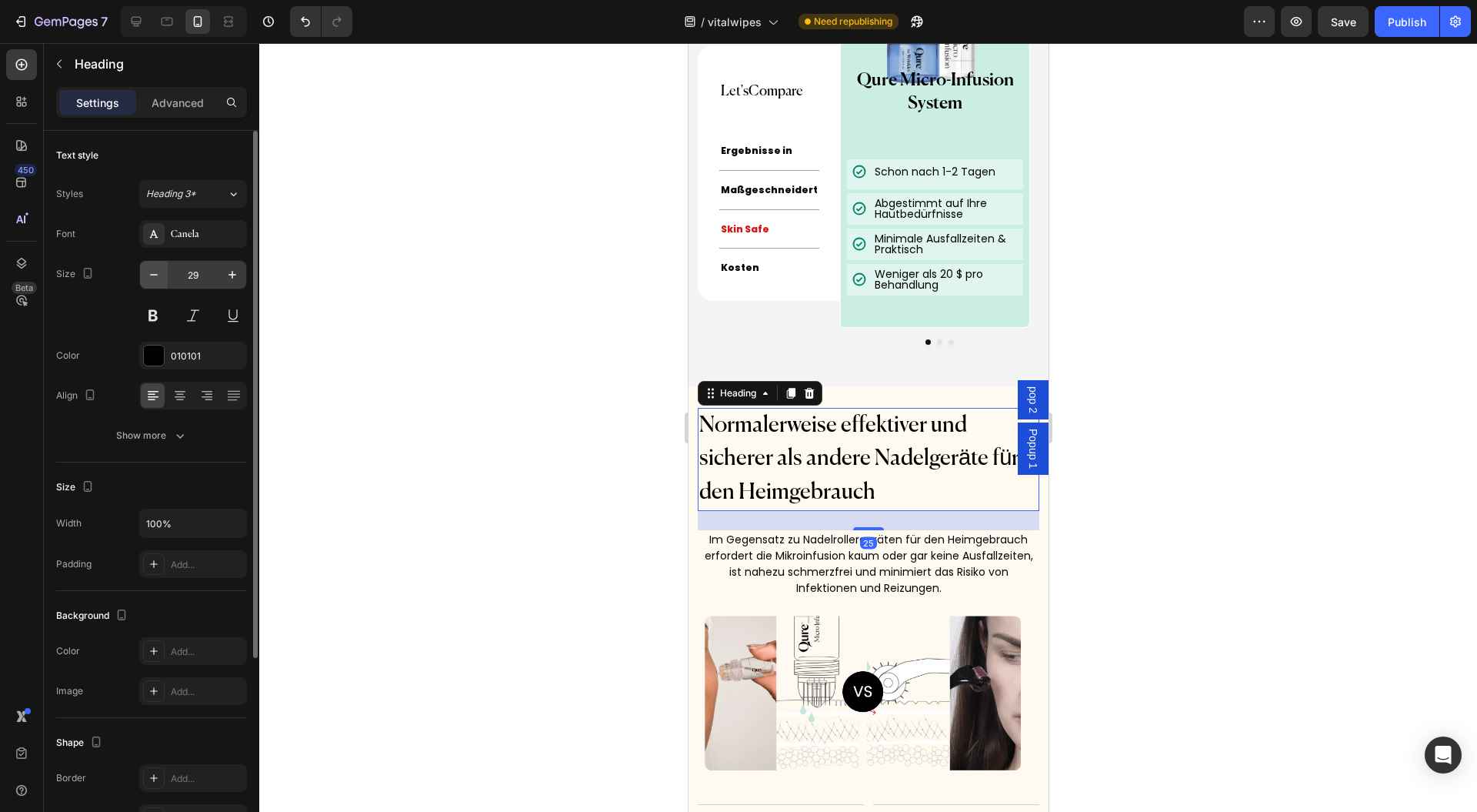
click at [158, 272] on icon "button" at bounding box center [153, 274] width 15 height 15
type input "28"
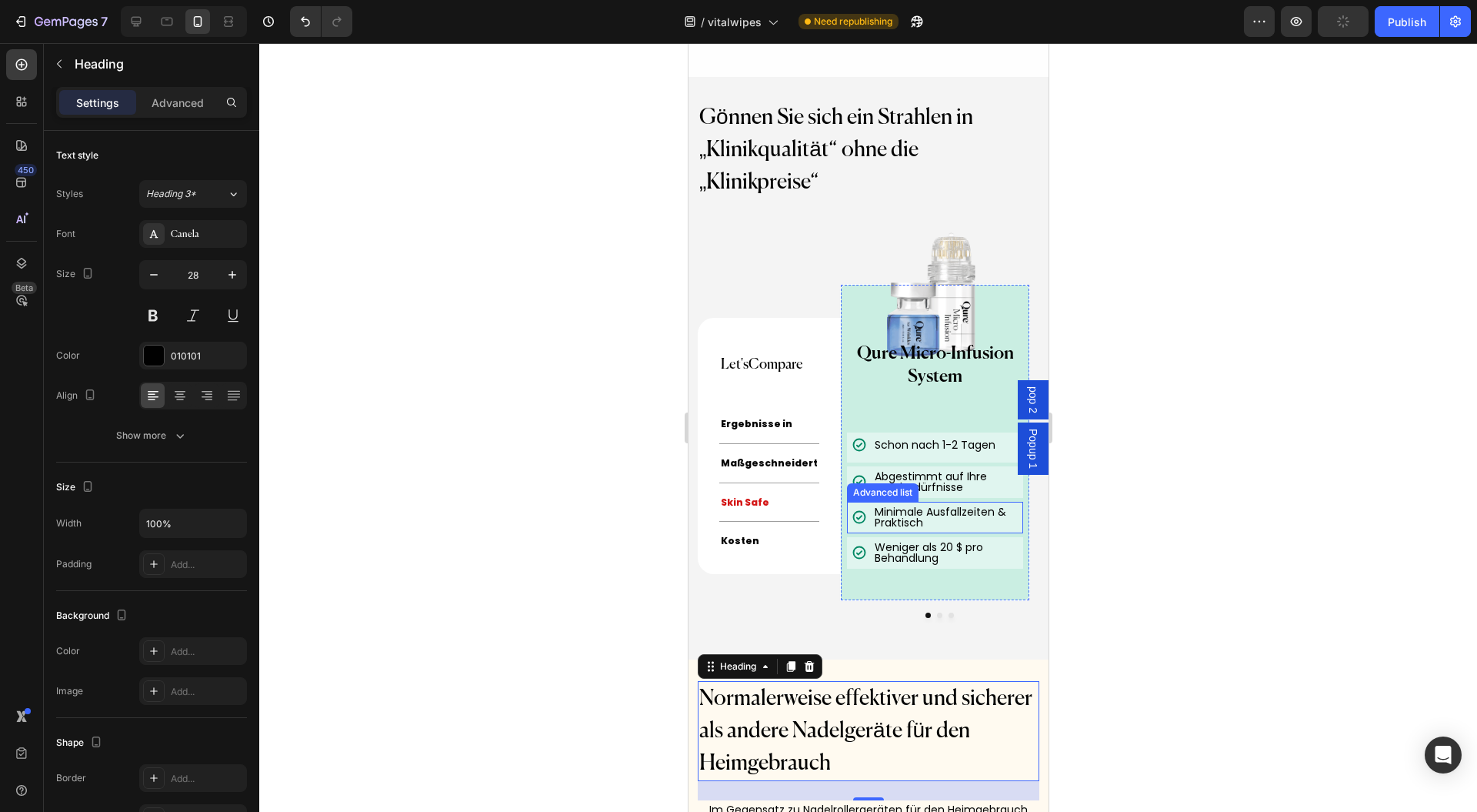
scroll to position [7729, 0]
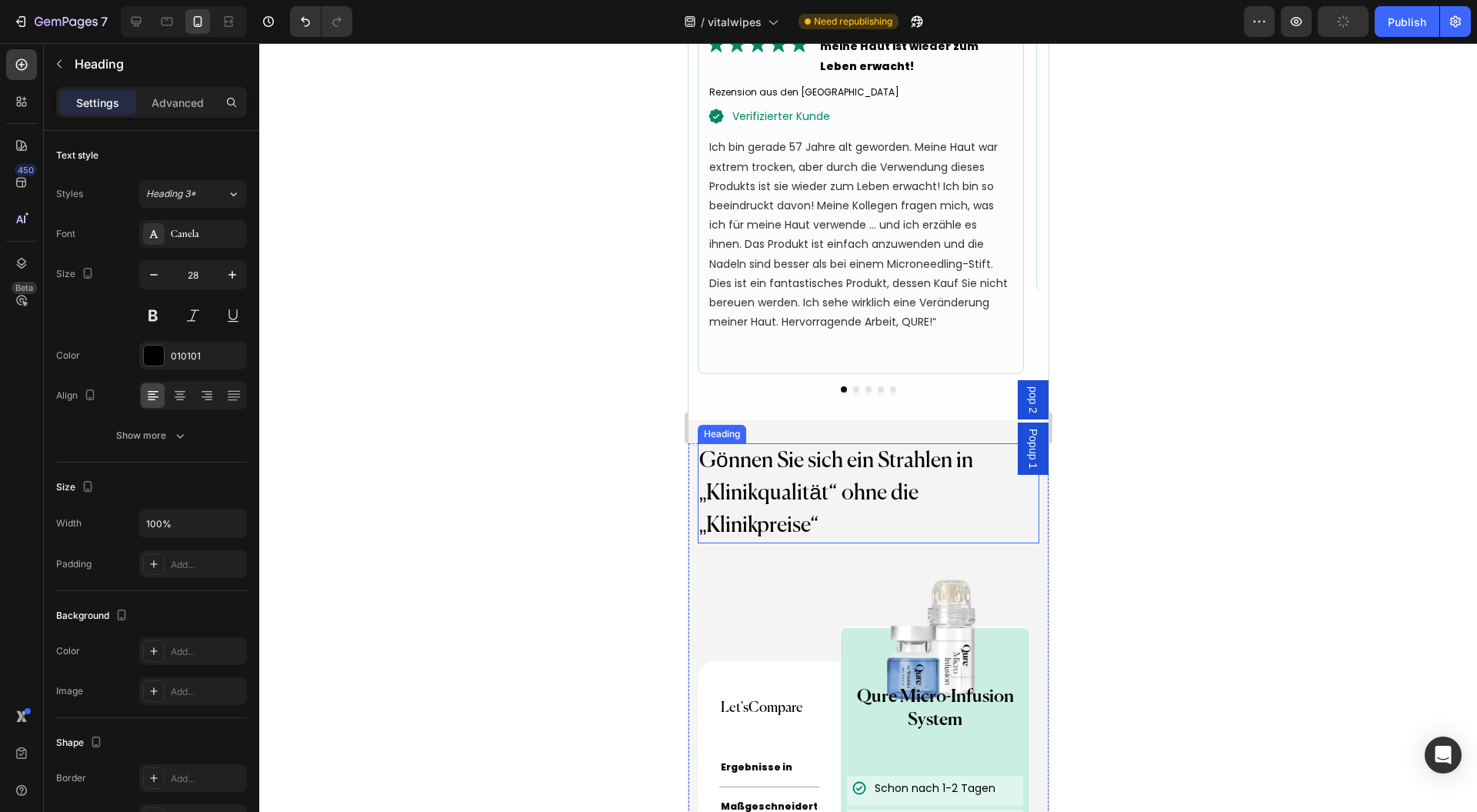
click at [803, 522] on h2 "Gönnen Sie sich ein Strahlen in „Klinikqualität“ ohne die „Klinikpreise“" at bounding box center [868, 493] width 342 height 100
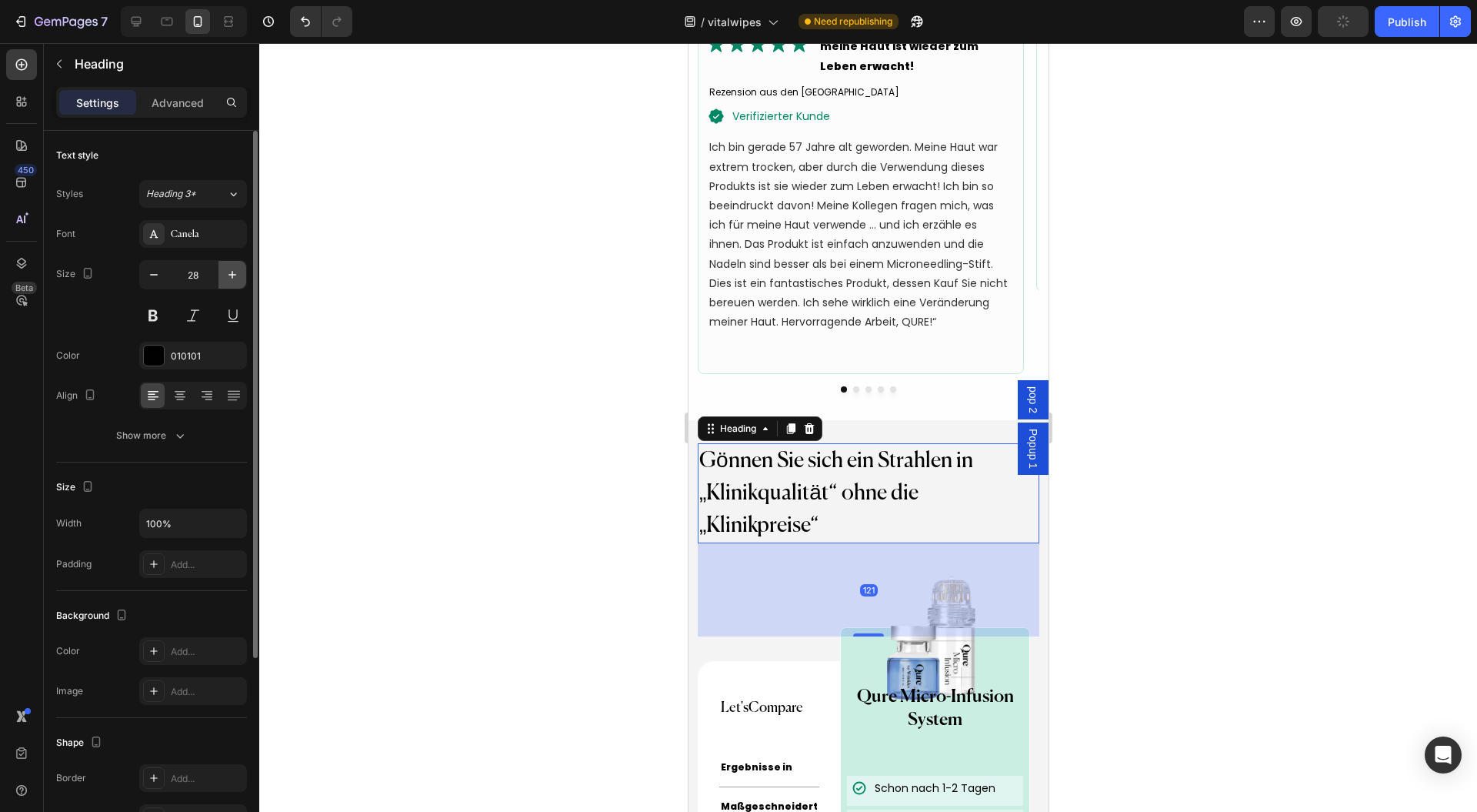
click at [226, 272] on icon "button" at bounding box center [232, 274] width 15 height 15
click at [146, 262] on button "button" at bounding box center [154, 275] width 28 height 28
type input "28"
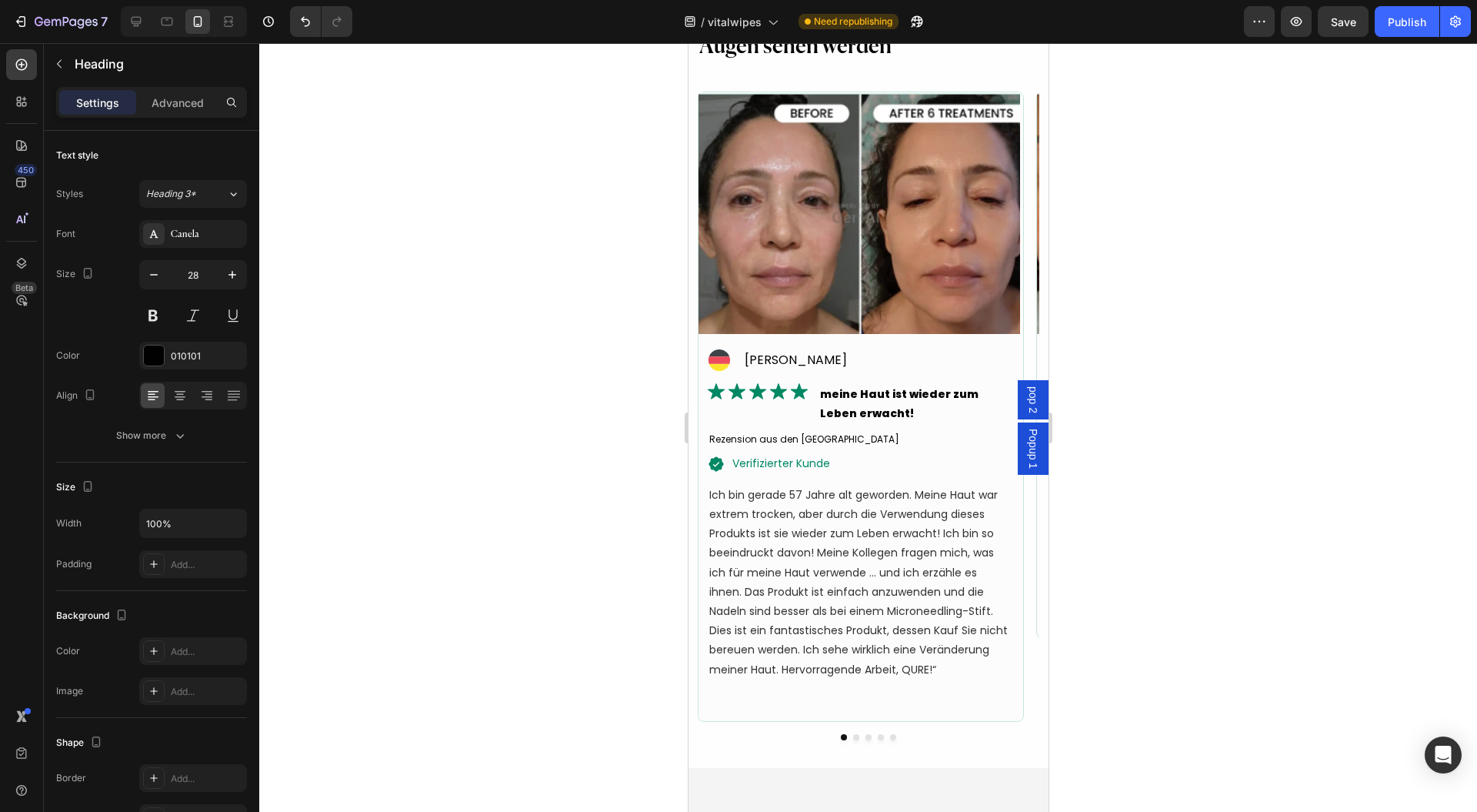
scroll to position [7011, 0]
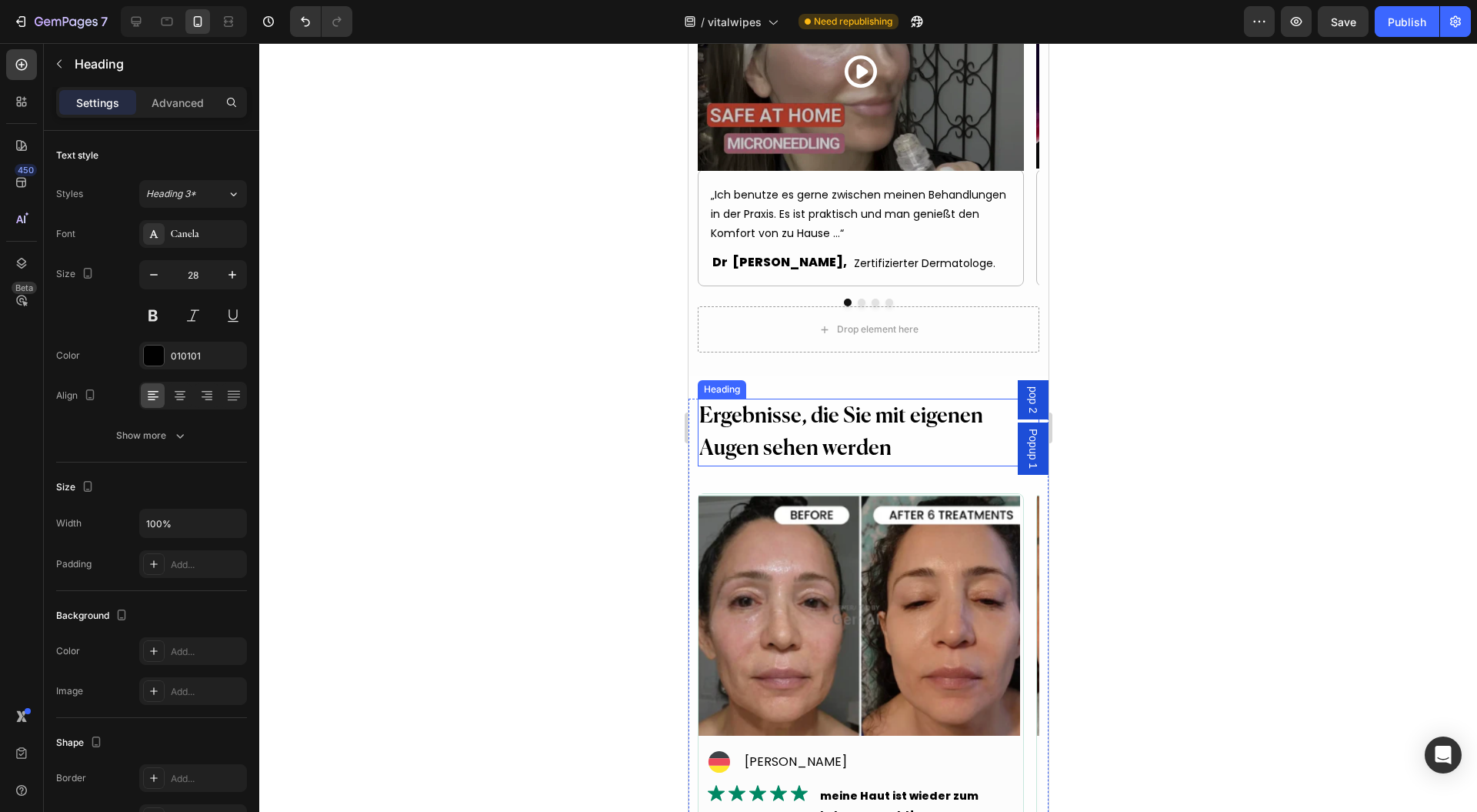
click at [839, 407] on h2 "Ergebnisse, die Sie mit eigenen Augen sehen werden" at bounding box center [868, 433] width 342 height 68
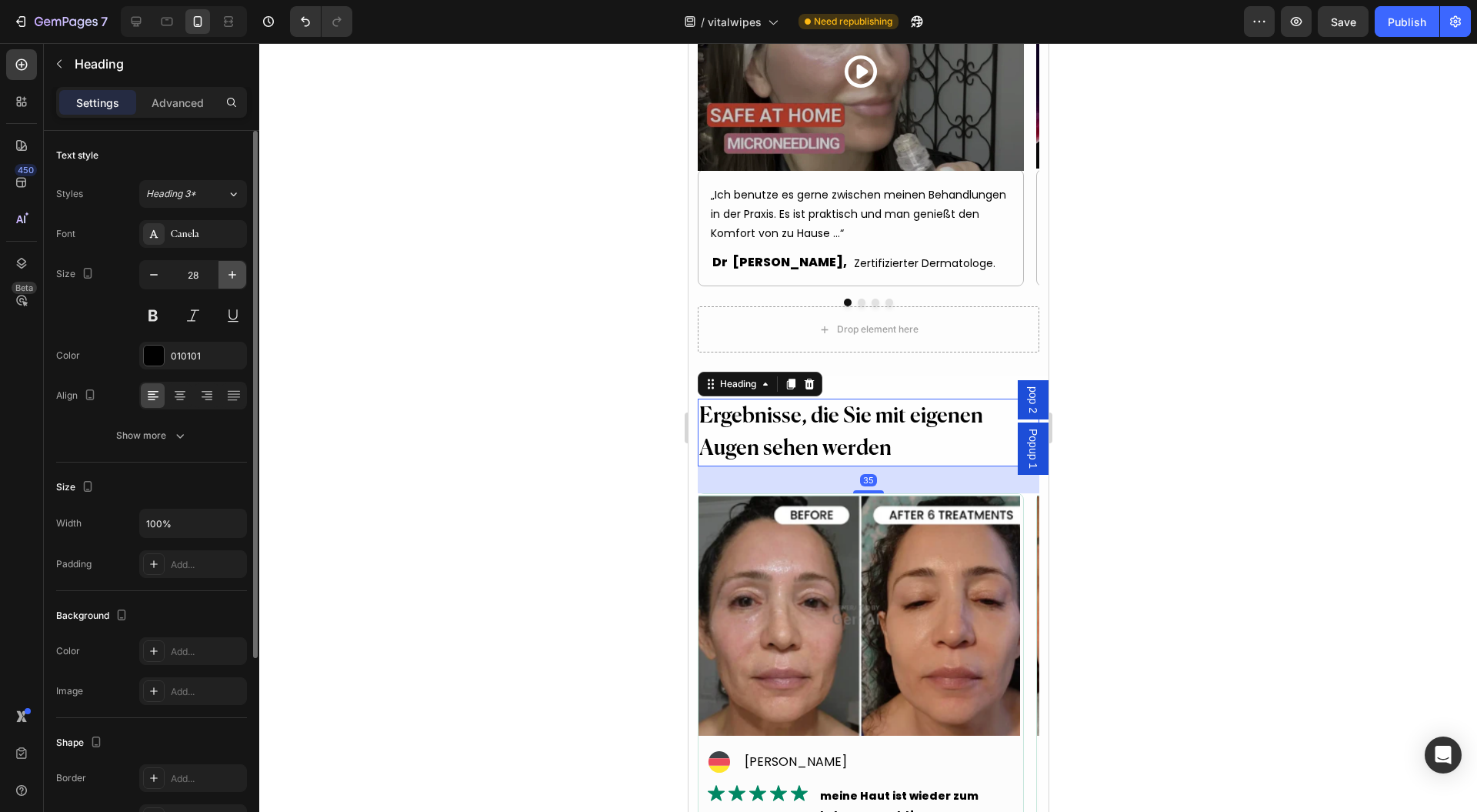
click at [231, 275] on icon "button" at bounding box center [232, 274] width 15 height 15
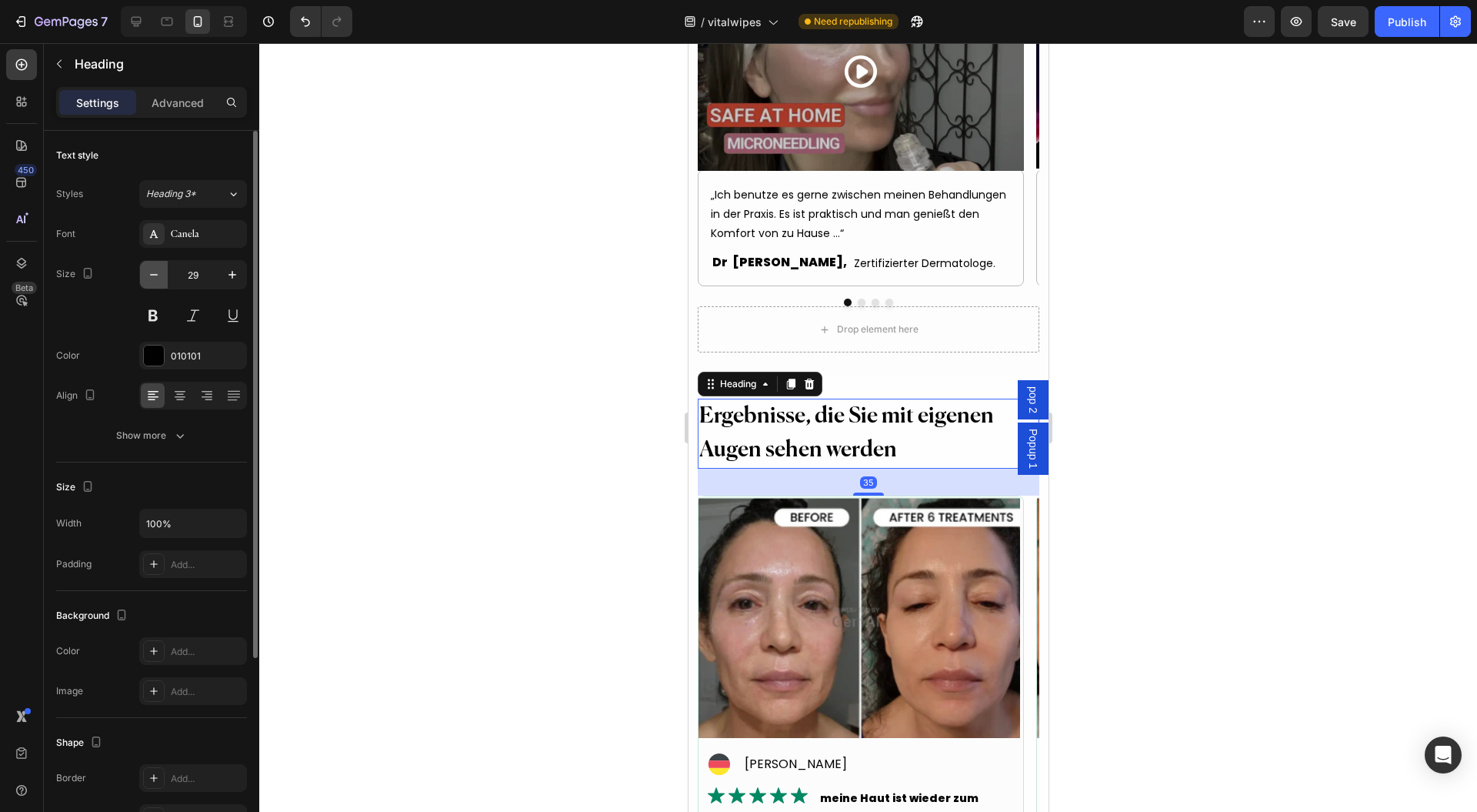
click at [163, 276] on button "button" at bounding box center [154, 275] width 28 height 28
type input "28"
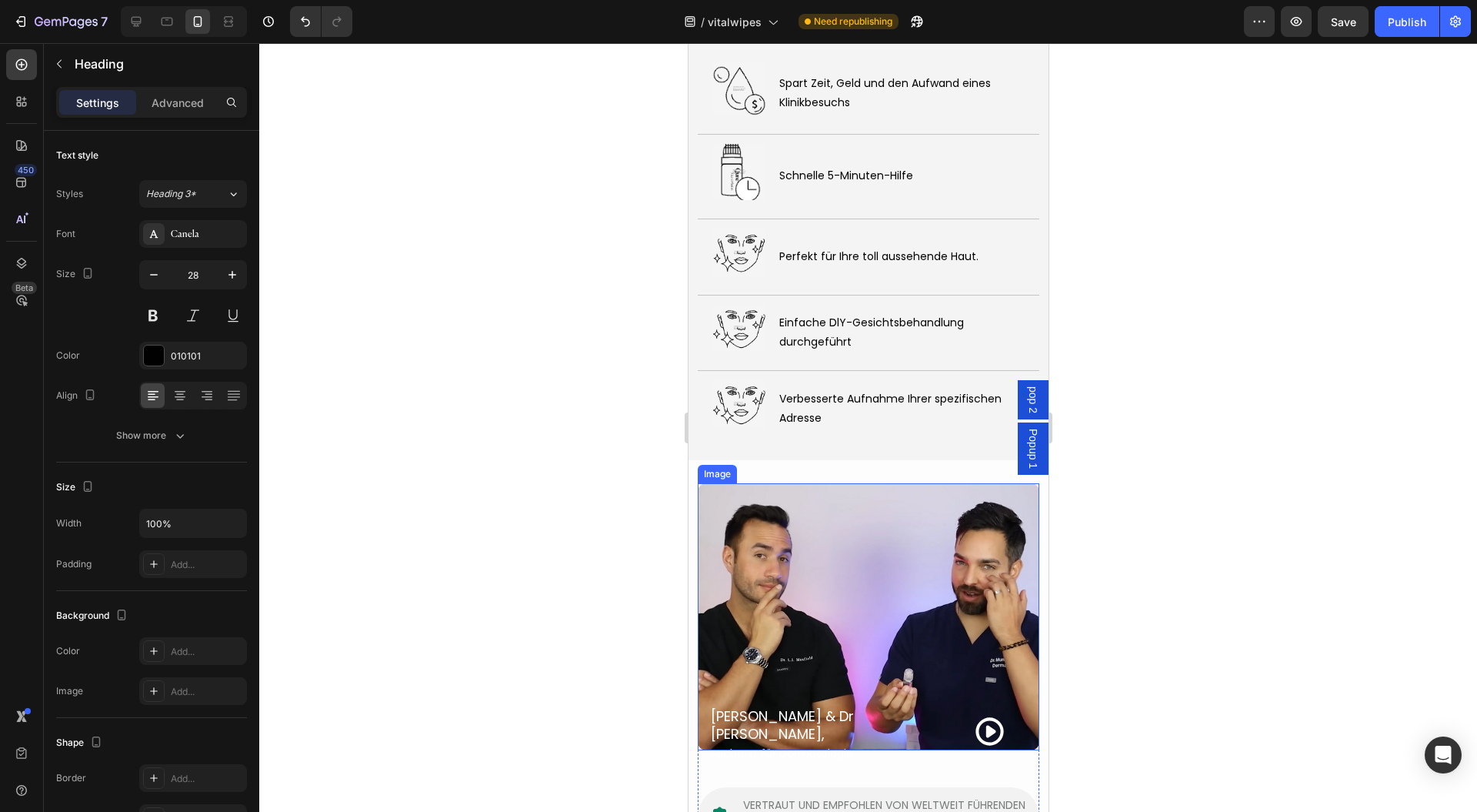
scroll to position [6293, 0]
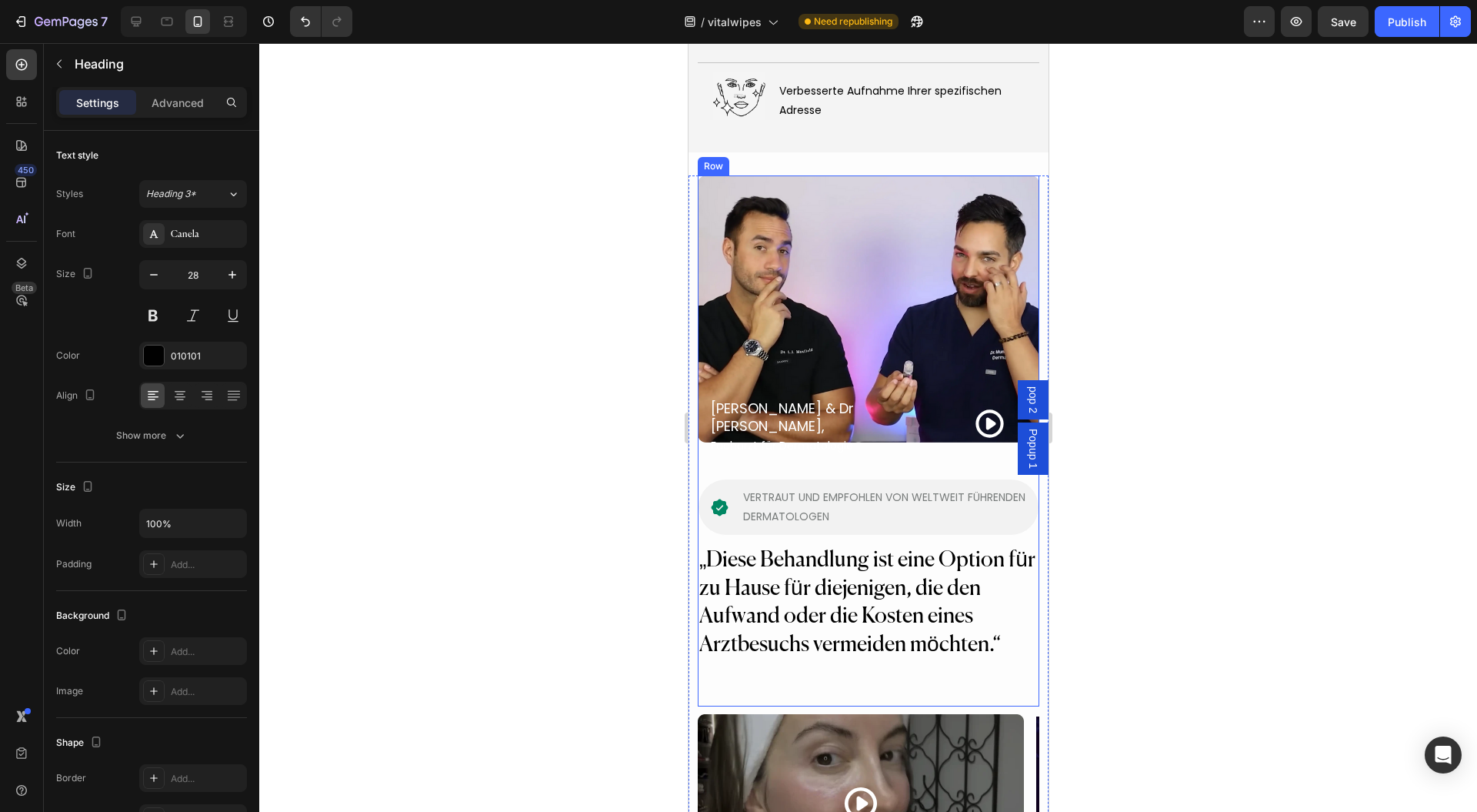
click at [766, 560] on h2 "„Diese Behandlung ist eine Option für zu Hause für diejenigen, die den Aufwand …" at bounding box center [868, 602] width 342 height 115
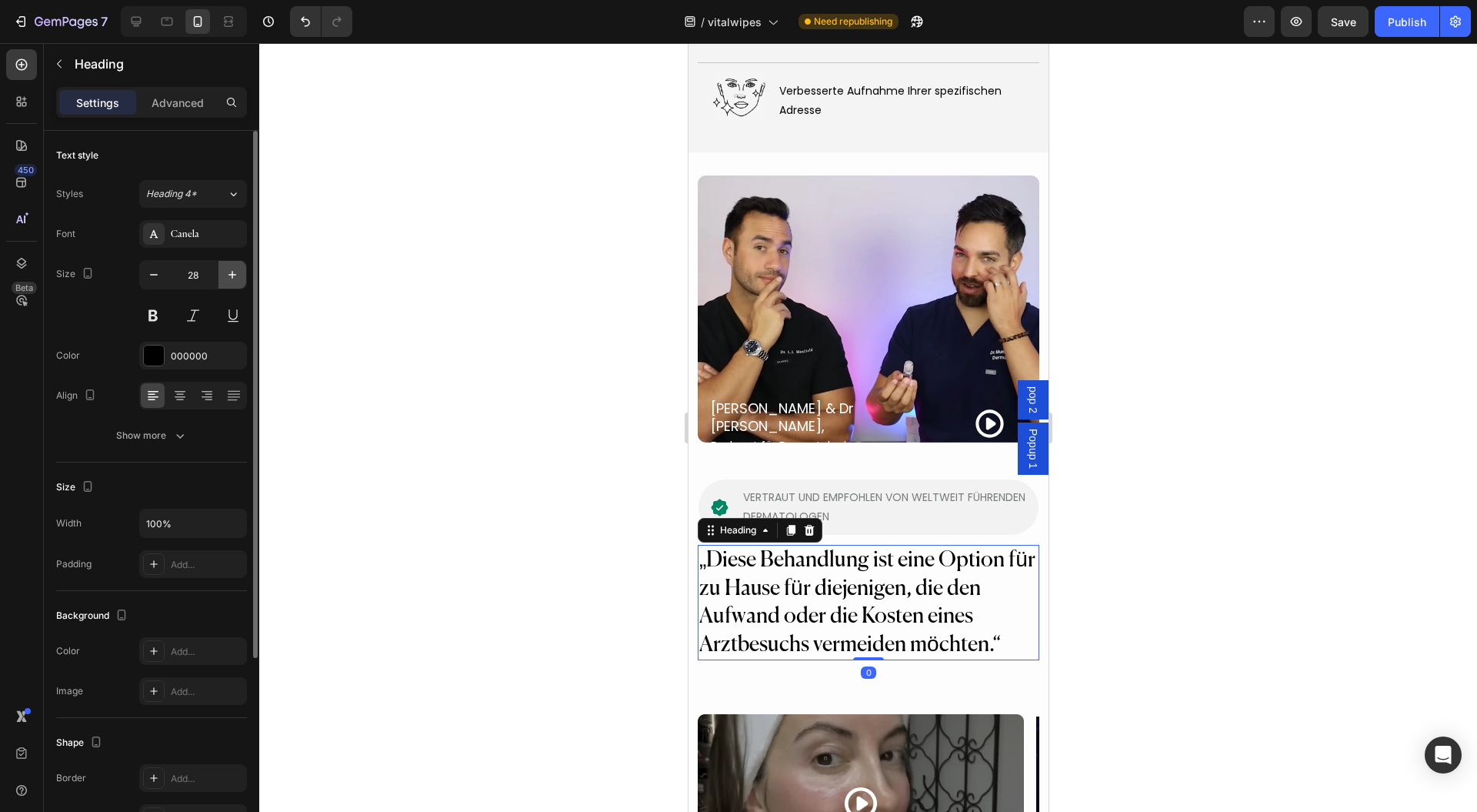
click at [245, 282] on button "button" at bounding box center [233, 275] width 28 height 28
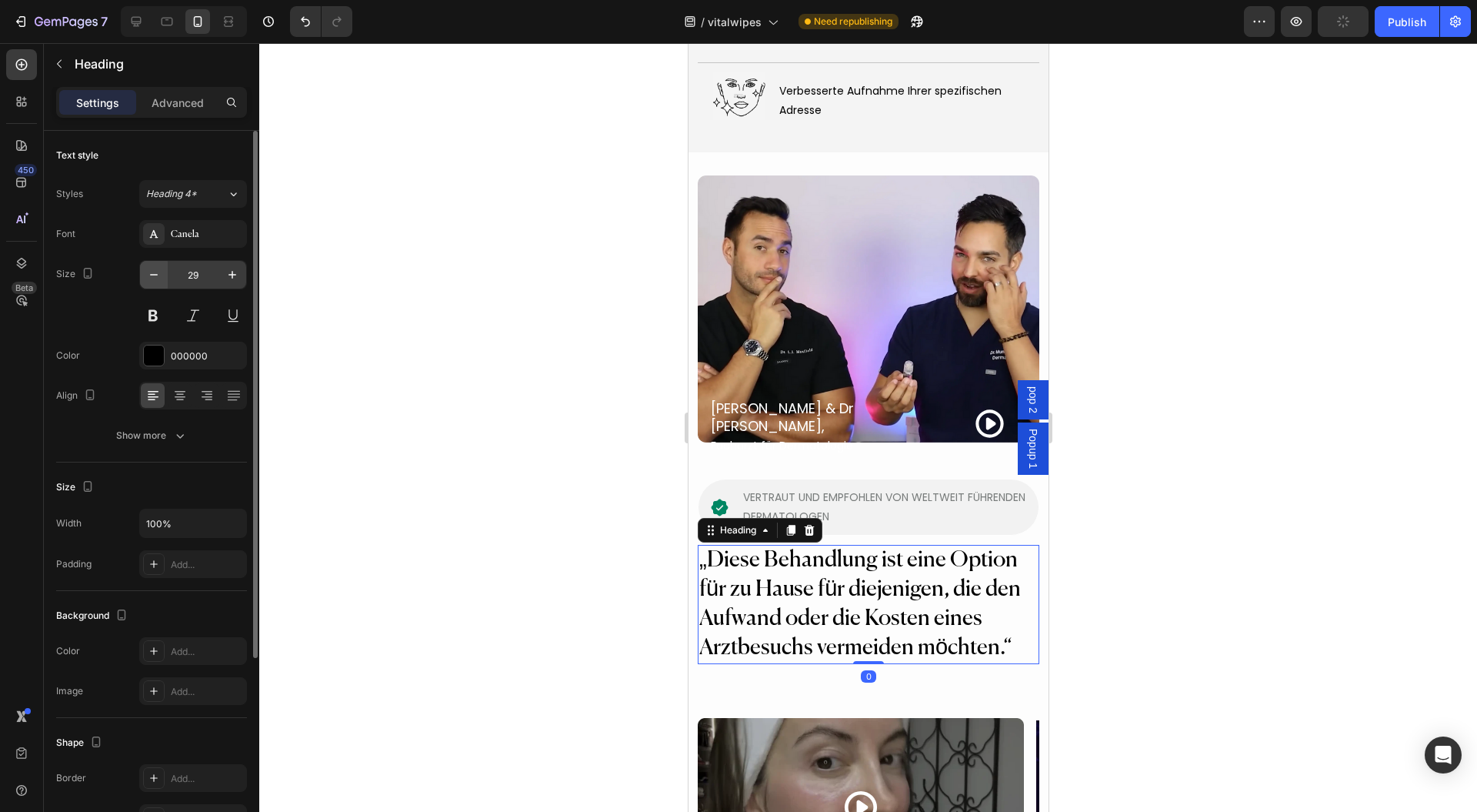
click at [150, 265] on button "button" at bounding box center [154, 275] width 28 height 28
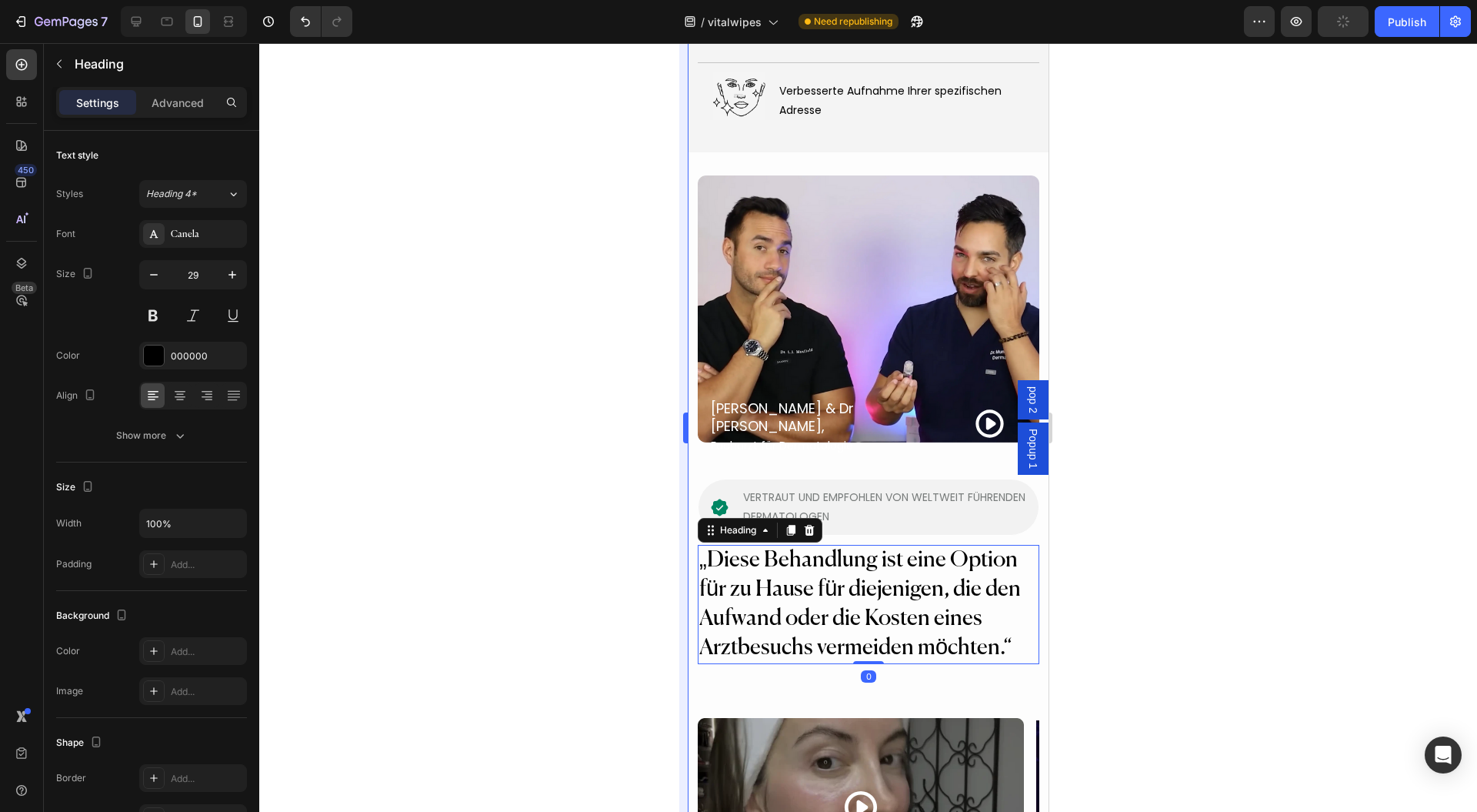
type input "28"
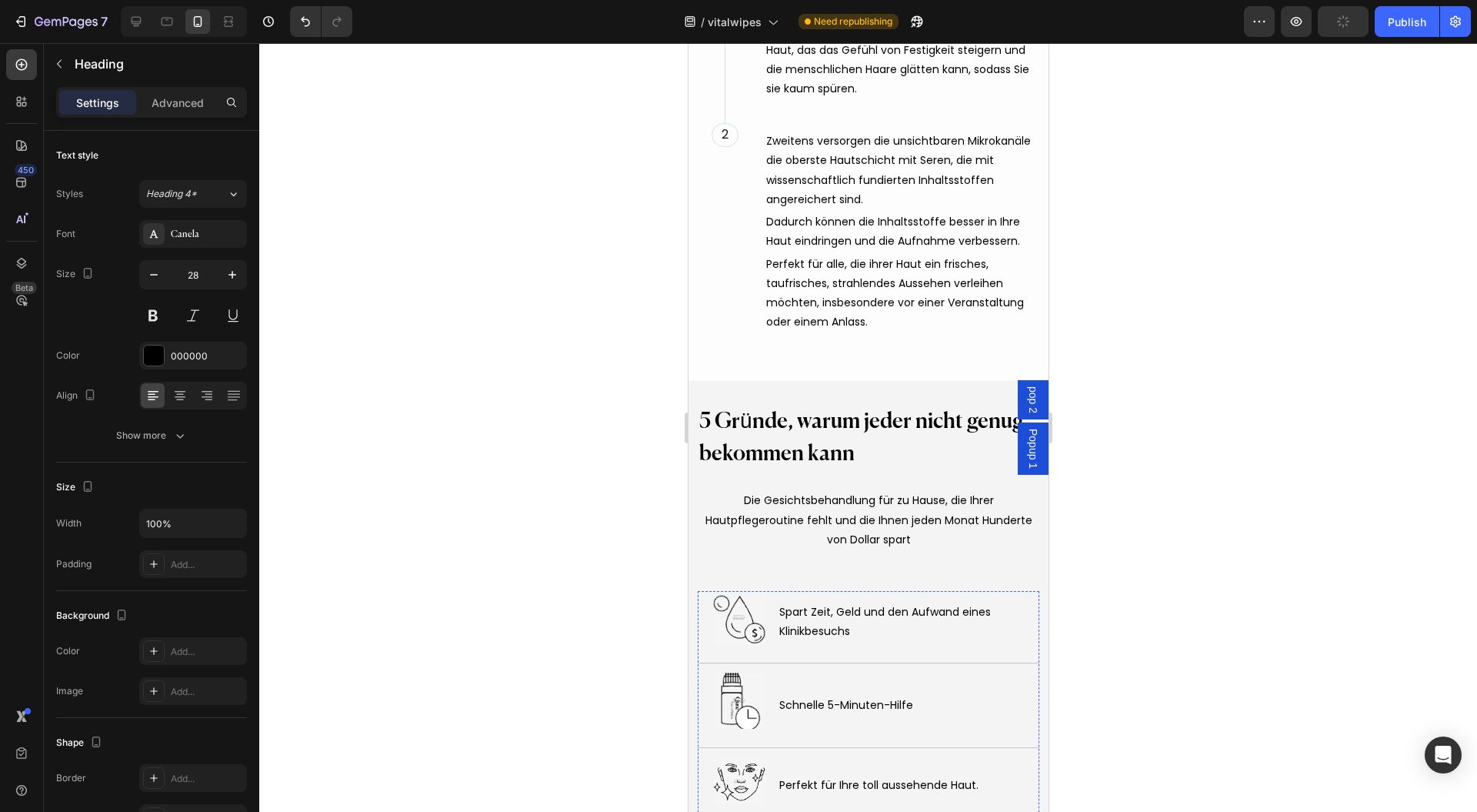
scroll to position [5370, 0]
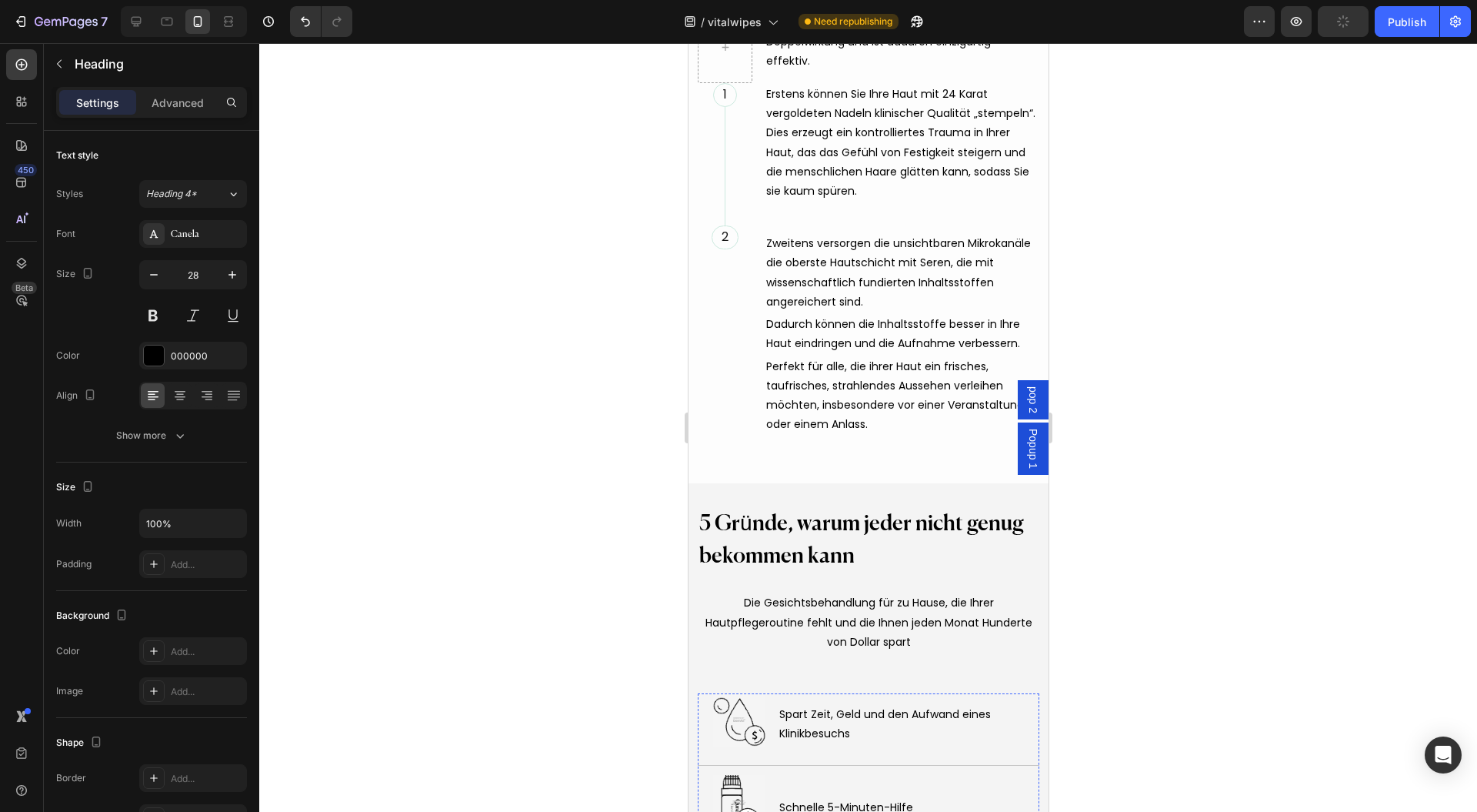
click at [796, 522] on h2 "5 Gründe, warum jeder nicht genug bekommen kann" at bounding box center [868, 540] width 342 height 68
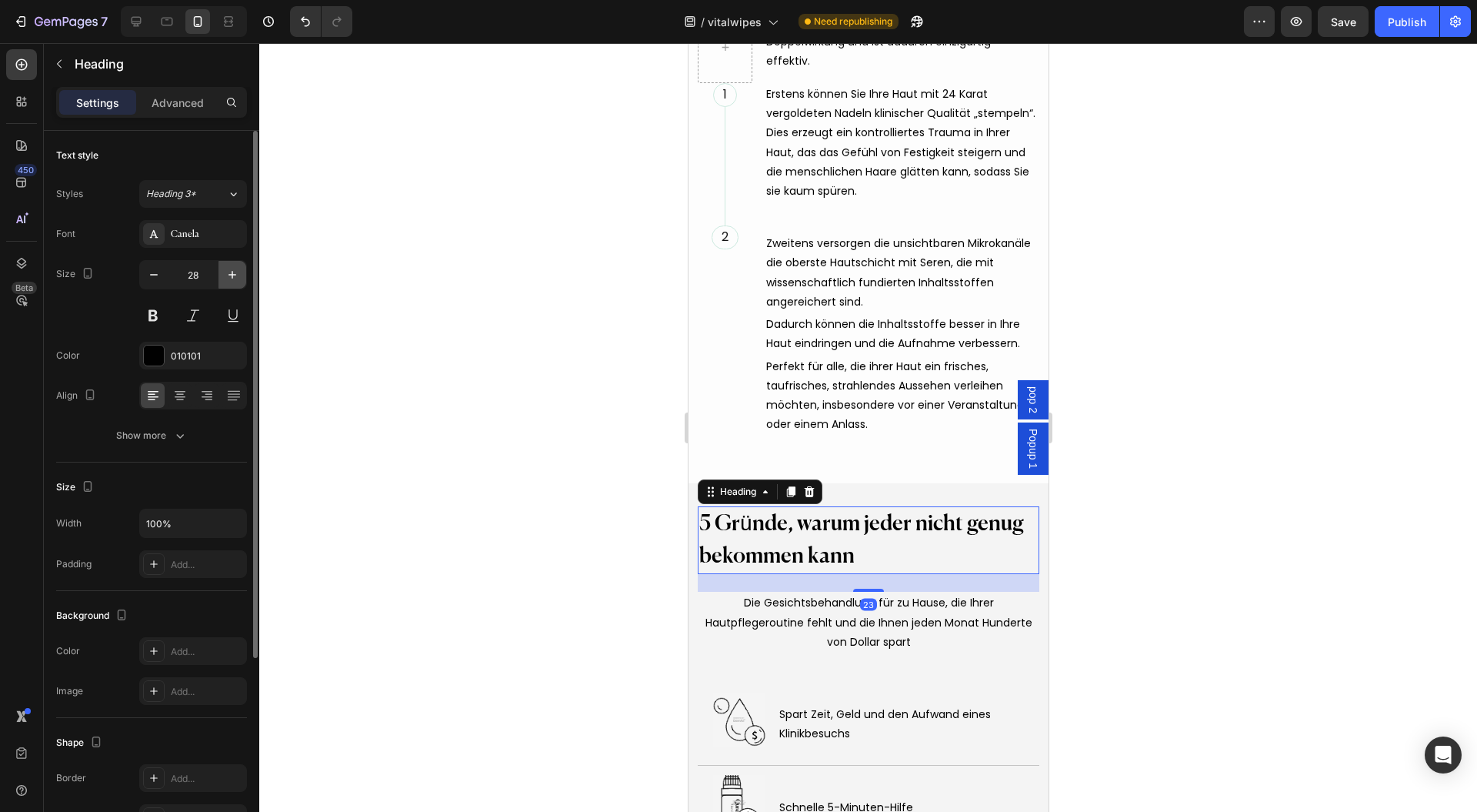
click at [229, 275] on icon "button" at bounding box center [232, 274] width 15 height 15
click at [165, 273] on button "button" at bounding box center [154, 275] width 28 height 28
type input "28"
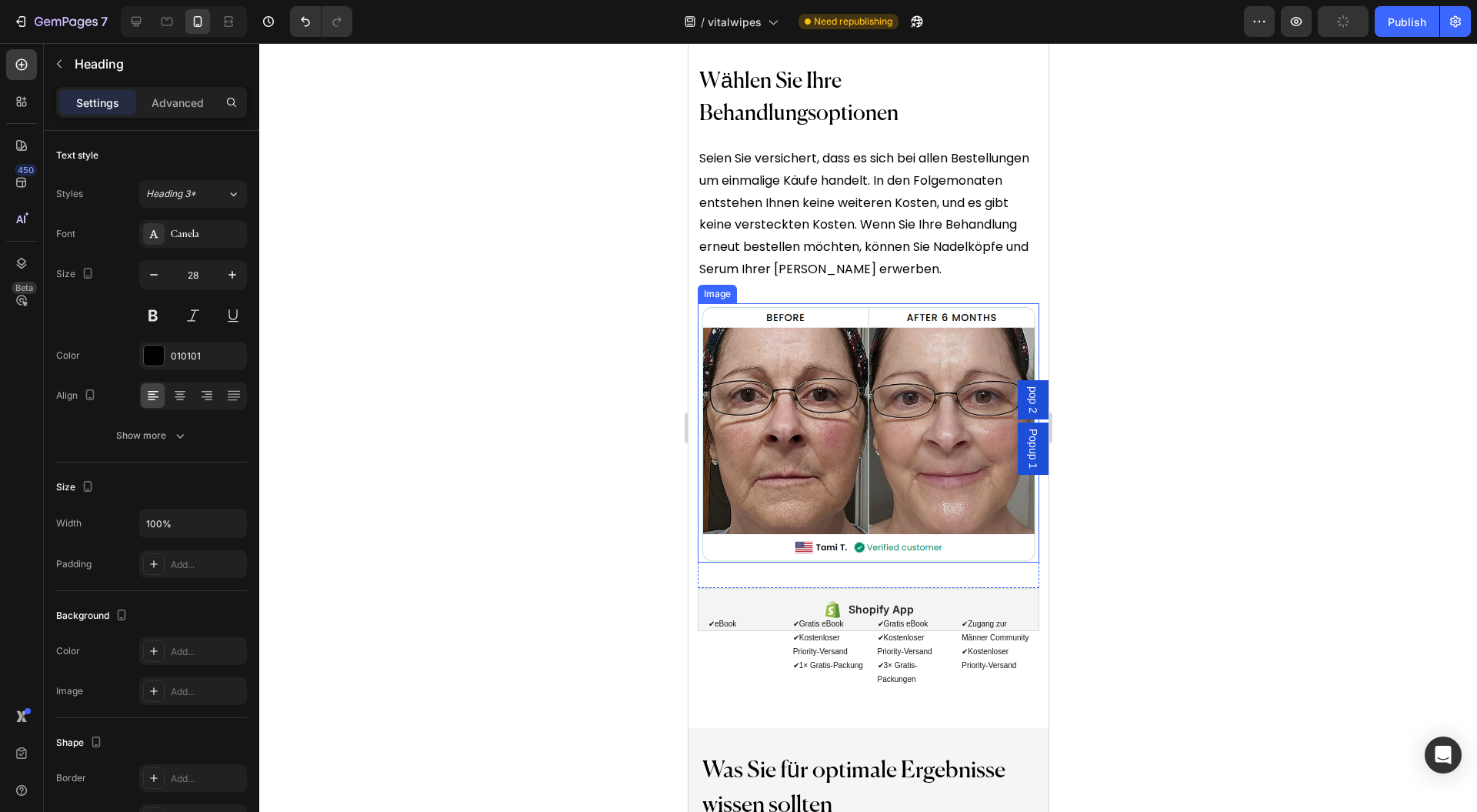
scroll to position [14296, 0]
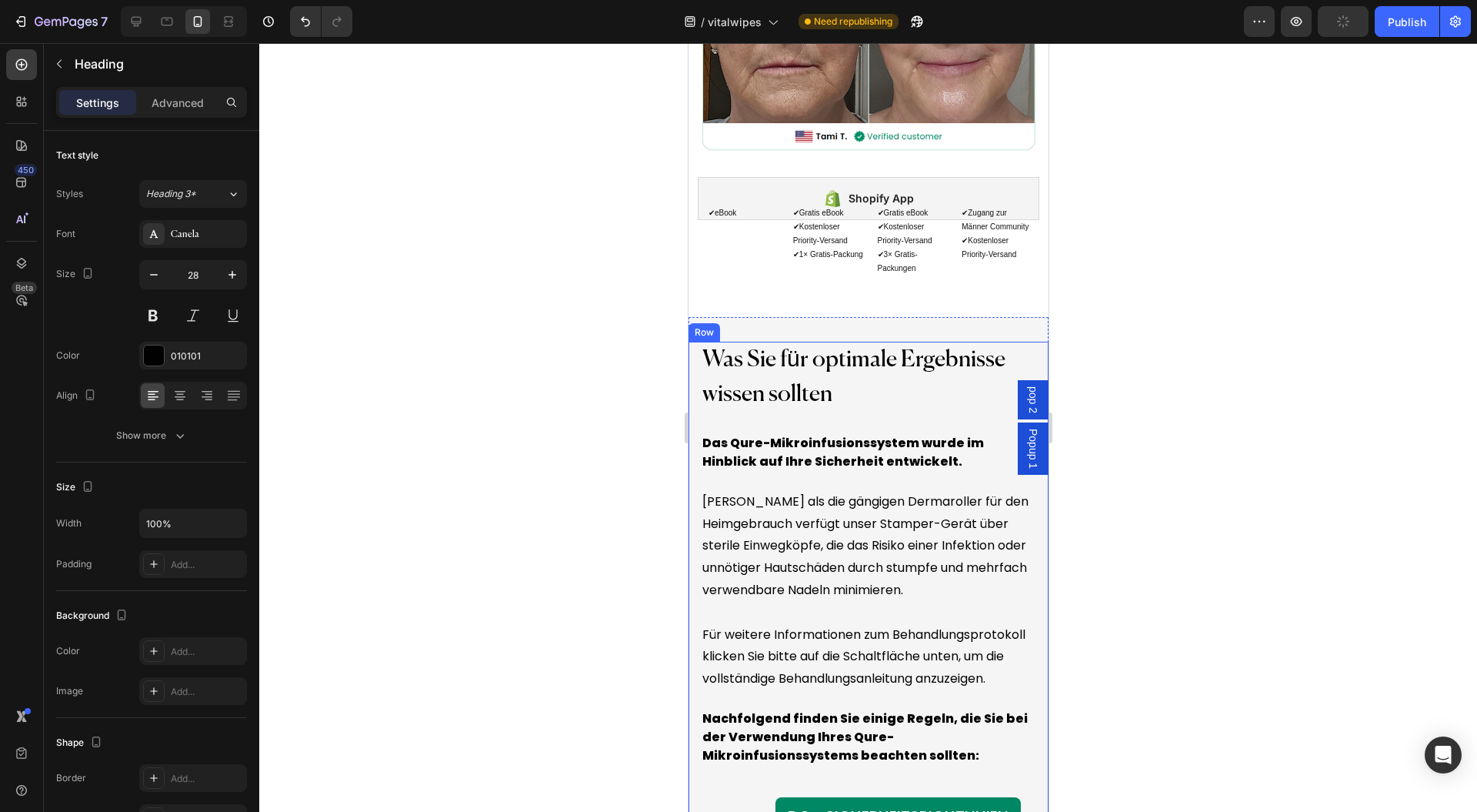
click at [864, 419] on div "Was Sie für optimale Ergebnisse wissen sollten Text Block Das Qure-Mikroinfusio…" at bounding box center [868, 789] width 336 height 894
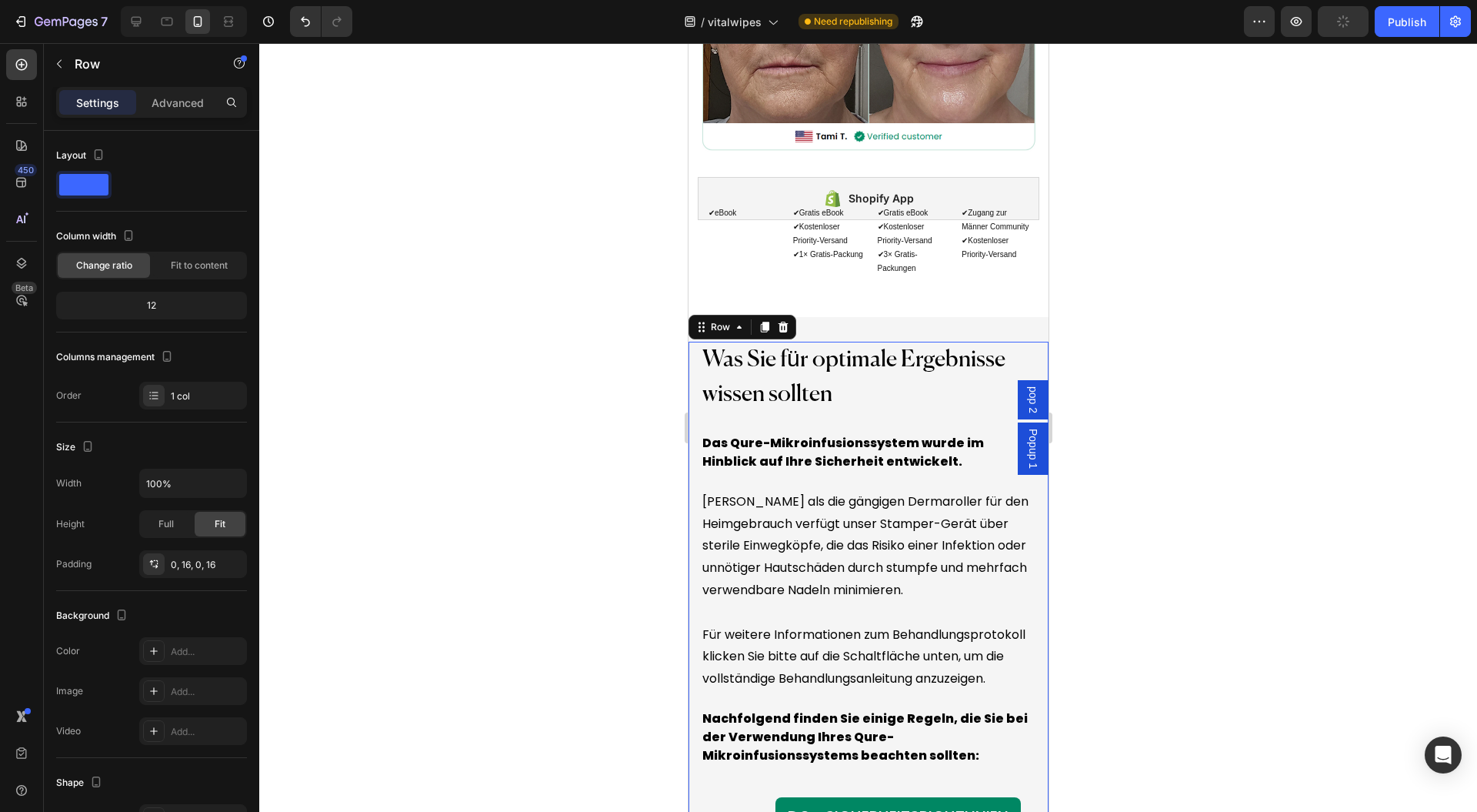
click at [848, 408] on p "Was Sie für optimale Ergebnisse wissen sollten" at bounding box center [868, 377] width 332 height 69
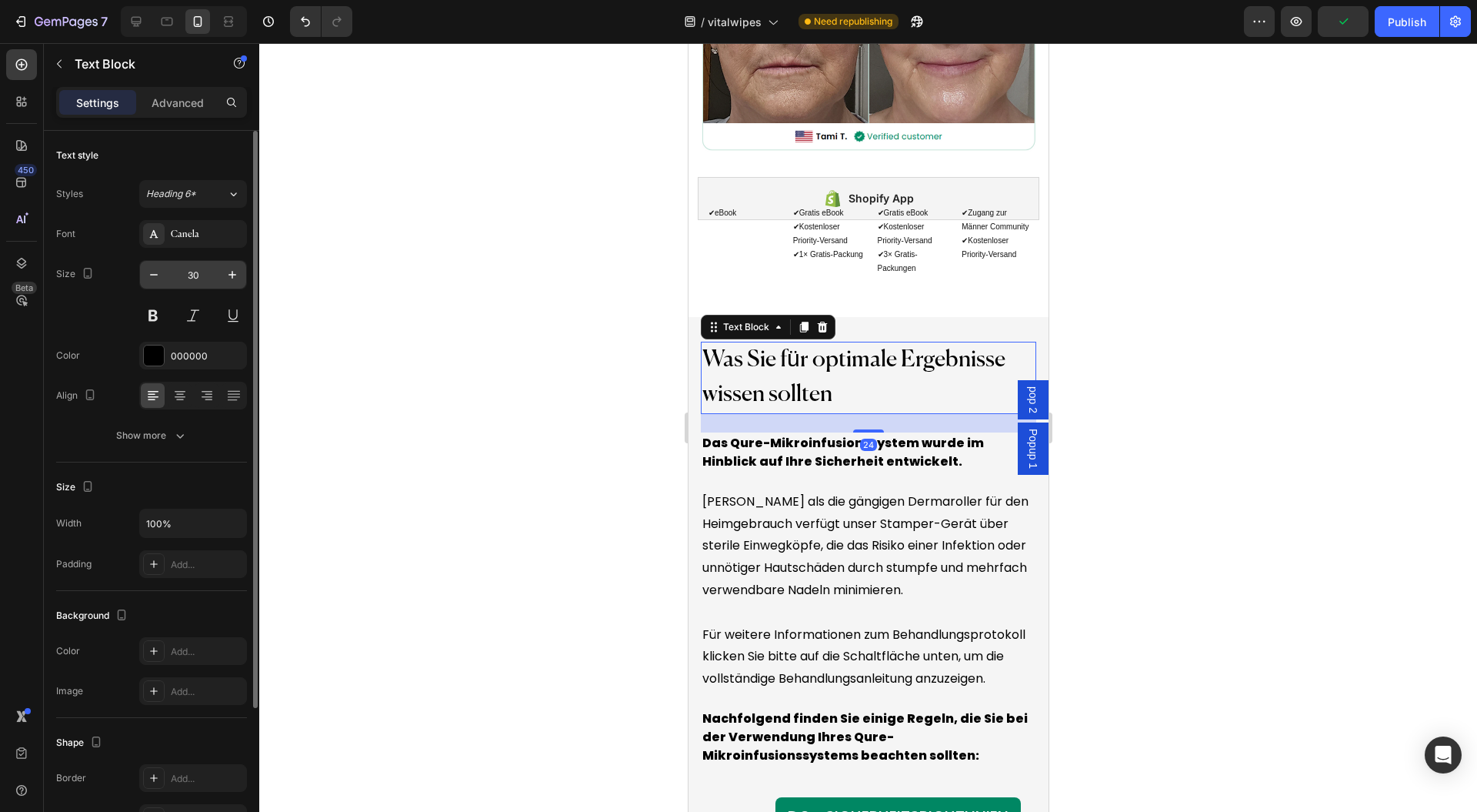
click at [168, 278] on input "30" at bounding box center [193, 275] width 51 height 28
click at [158, 275] on icon "button" at bounding box center [153, 274] width 15 height 15
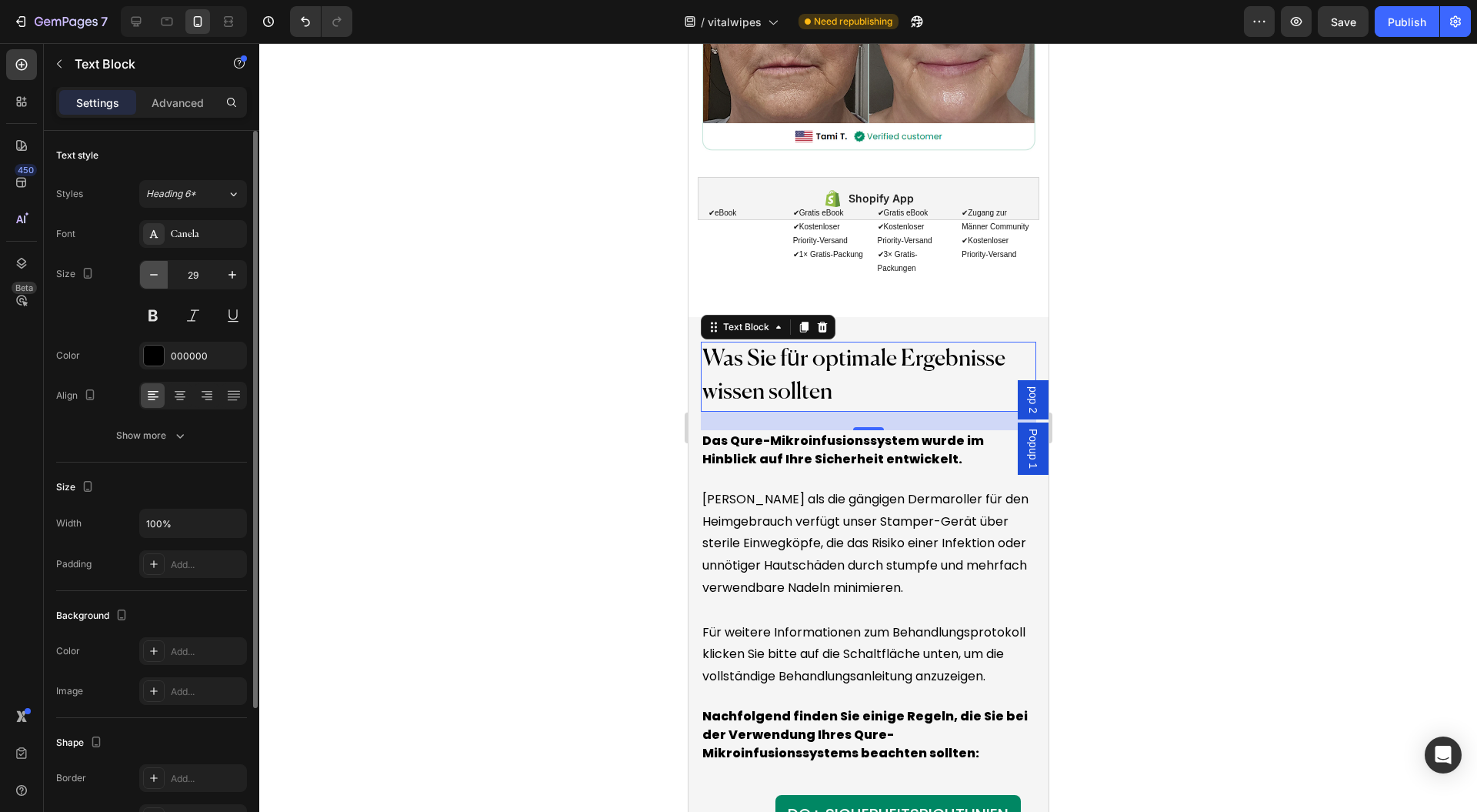
type input "28"
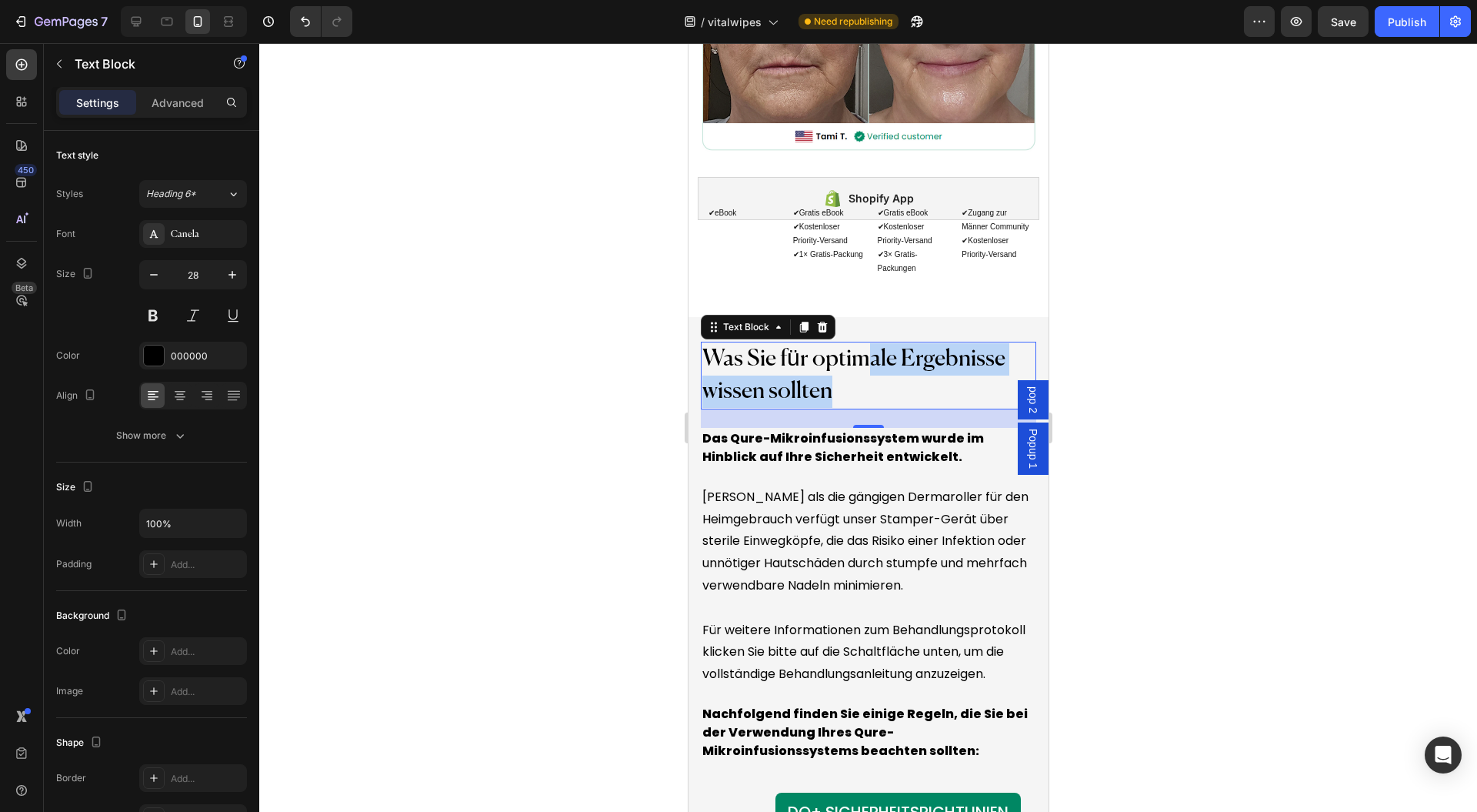
click at [865, 376] on p "Was Sie für optimale Ergebnisse wissen sollten" at bounding box center [868, 375] width 332 height 65
click at [865, 376] on span "Was Sie für optimale Ergebnisse wissen sollten" at bounding box center [853, 375] width 303 height 55
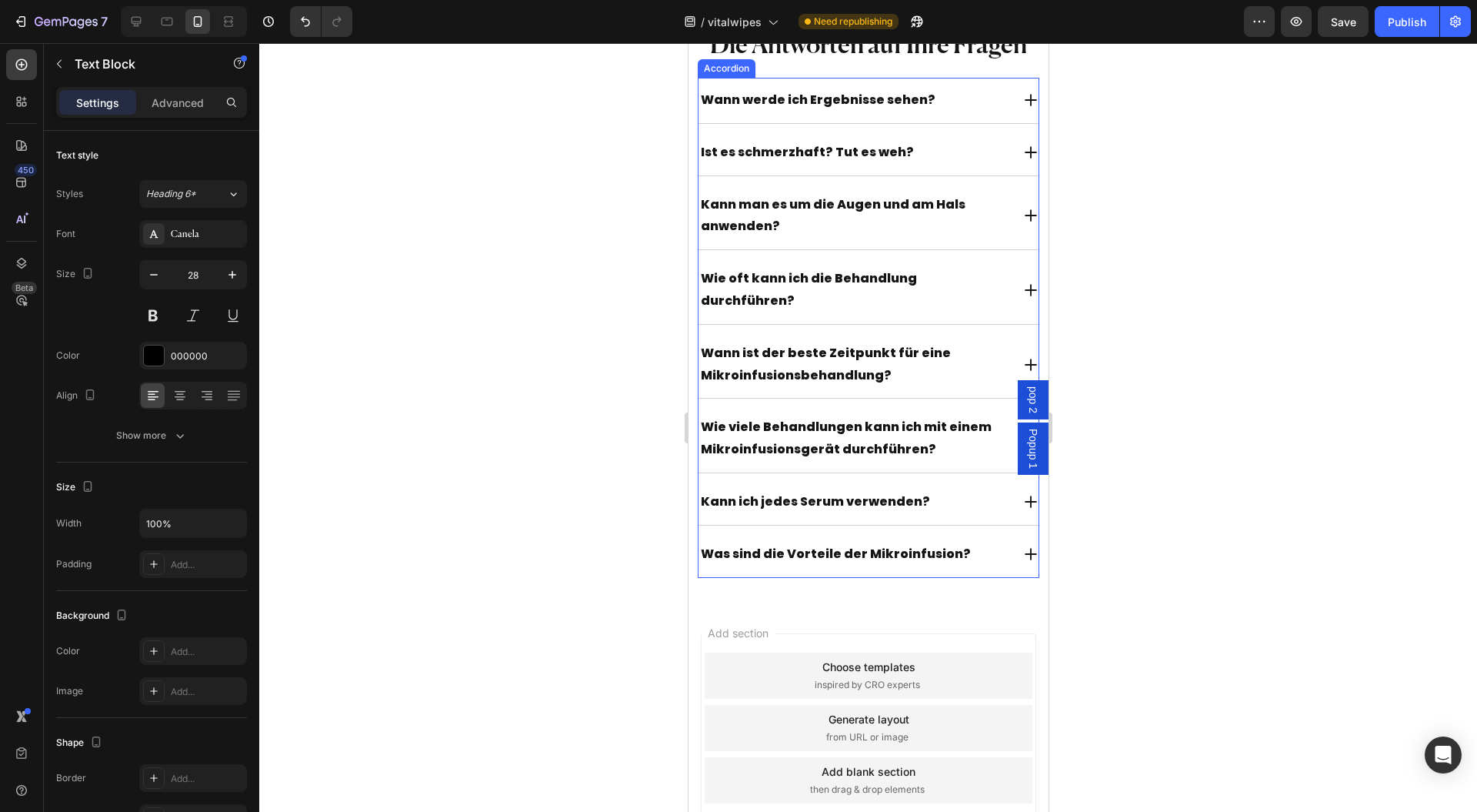
scroll to position [15219, 0]
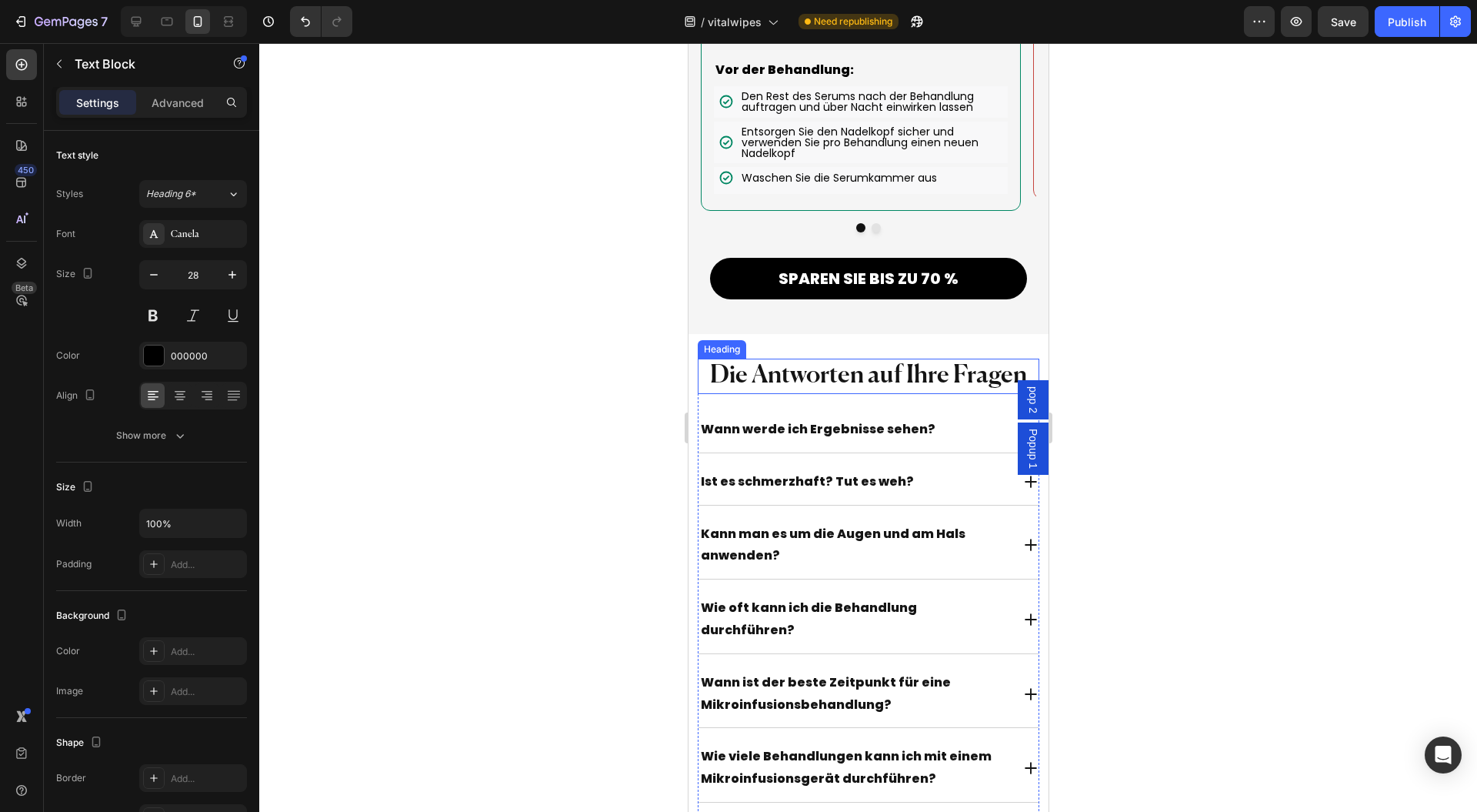
click at [830, 394] on h2 "Die Antworten auf Ihre Fragen" at bounding box center [868, 376] width 342 height 35
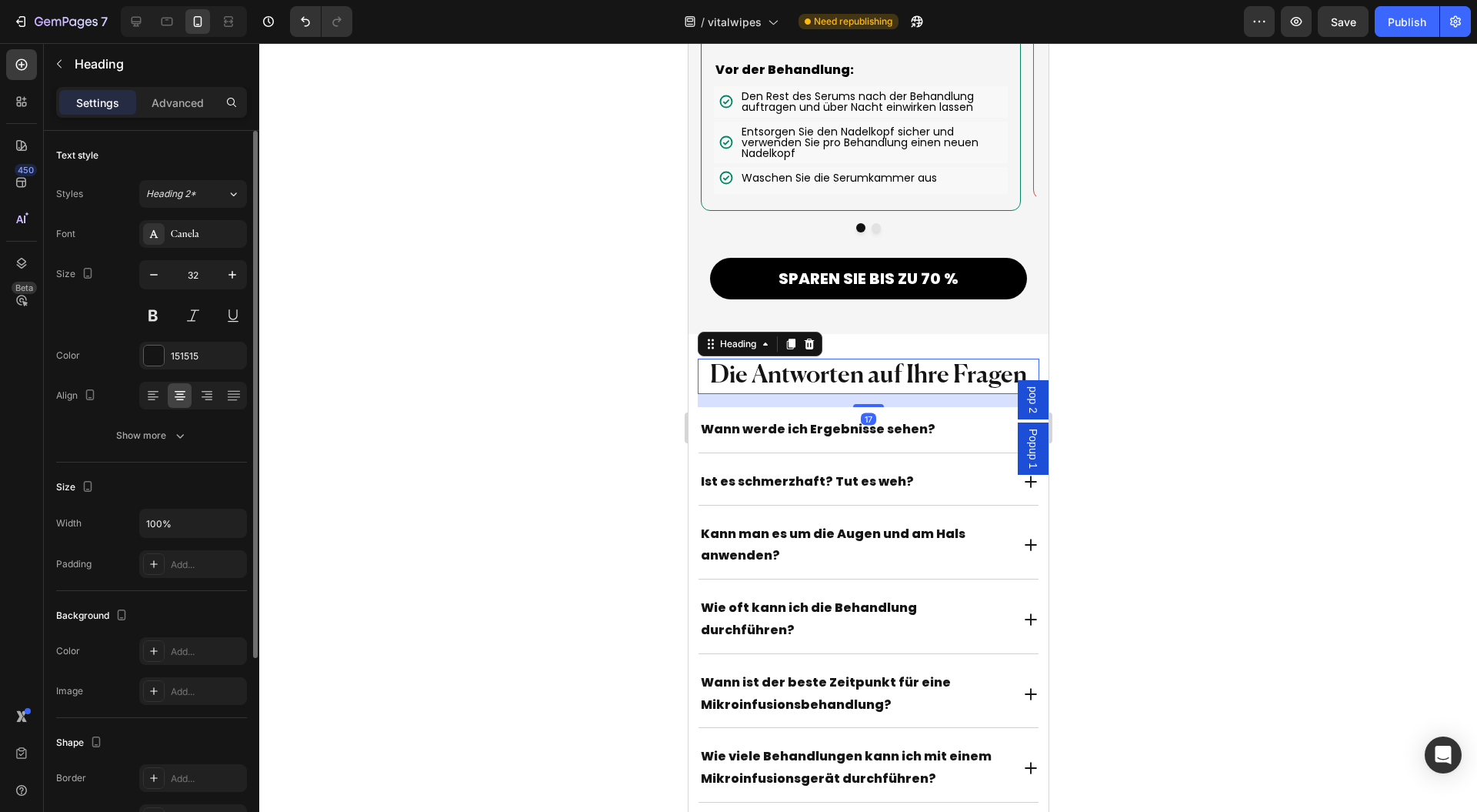
click at [212, 272] on input "32" at bounding box center [193, 275] width 51 height 28
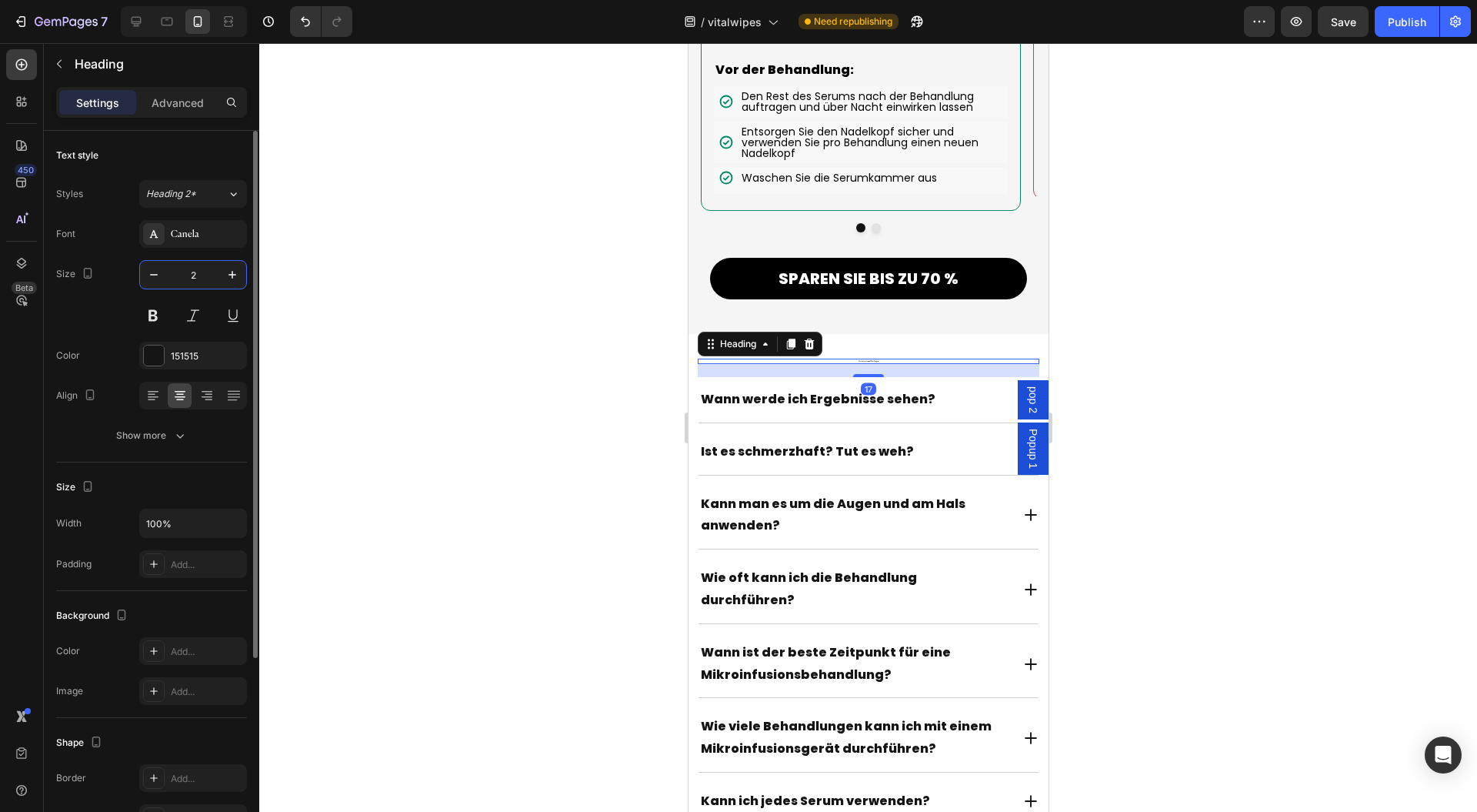
type input "28"
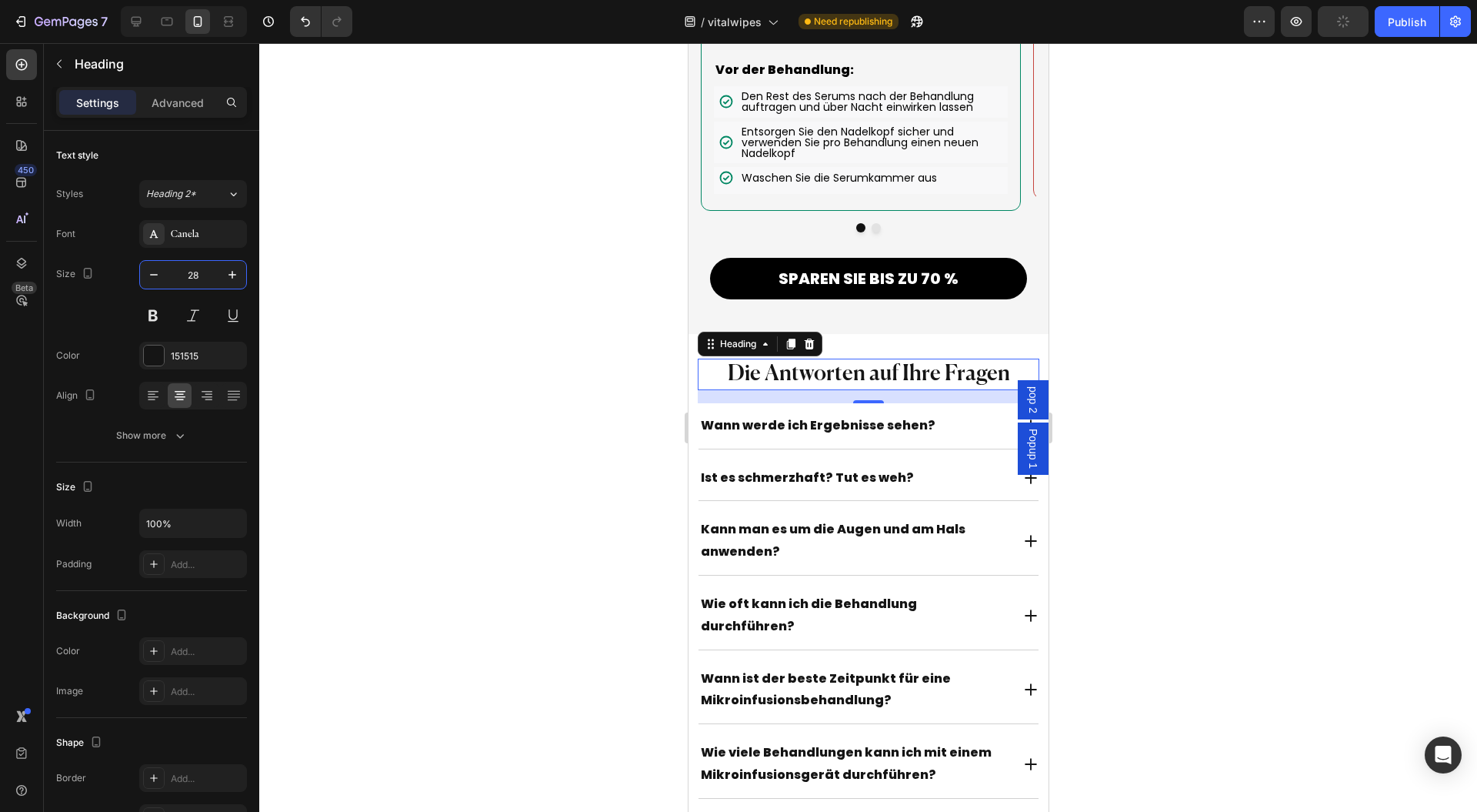
click at [1218, 312] on div at bounding box center [868, 427] width 1218 height 769
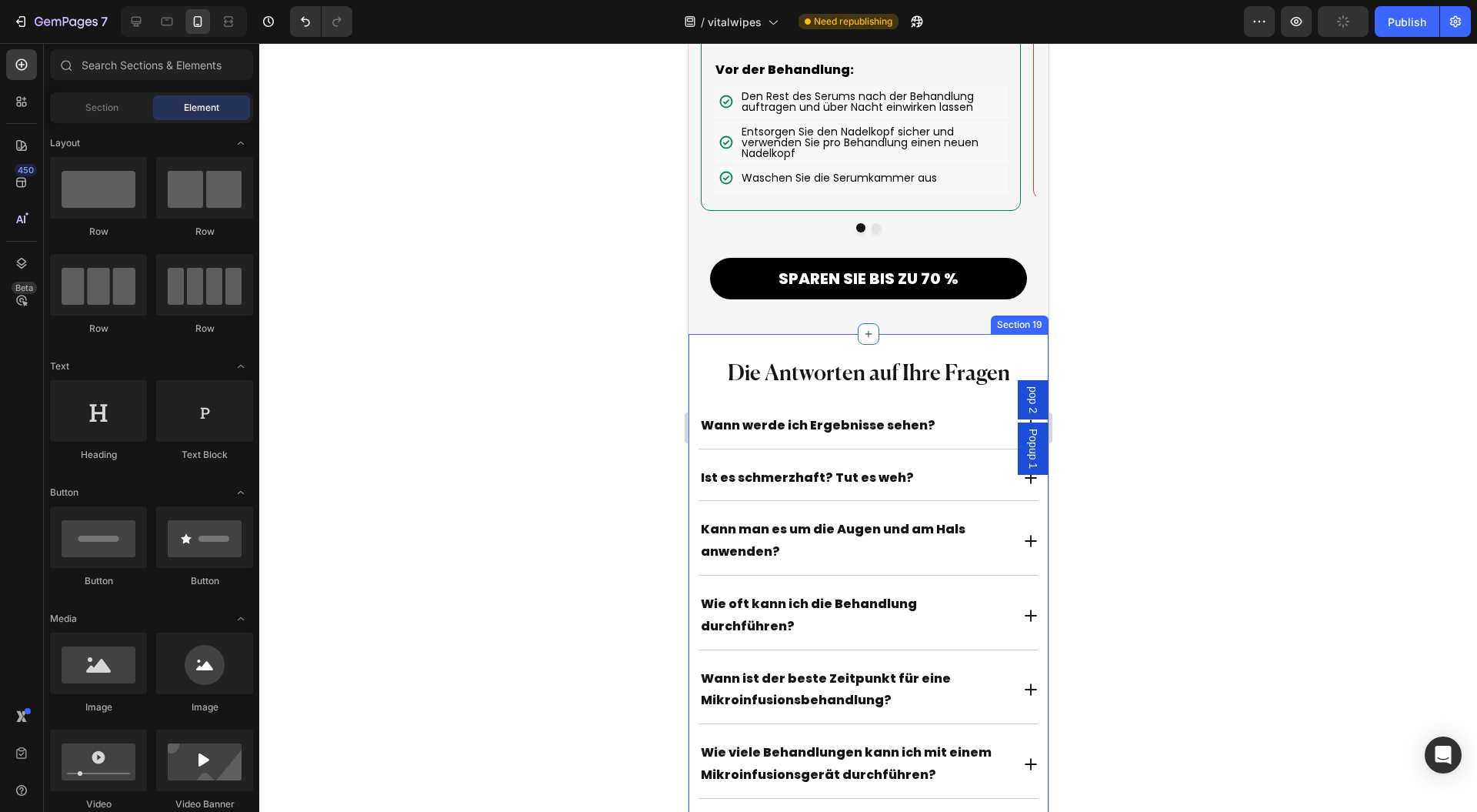
click at [878, 382] on h2 "Die Antworten auf Ihre Fragen" at bounding box center [868, 374] width 342 height 31
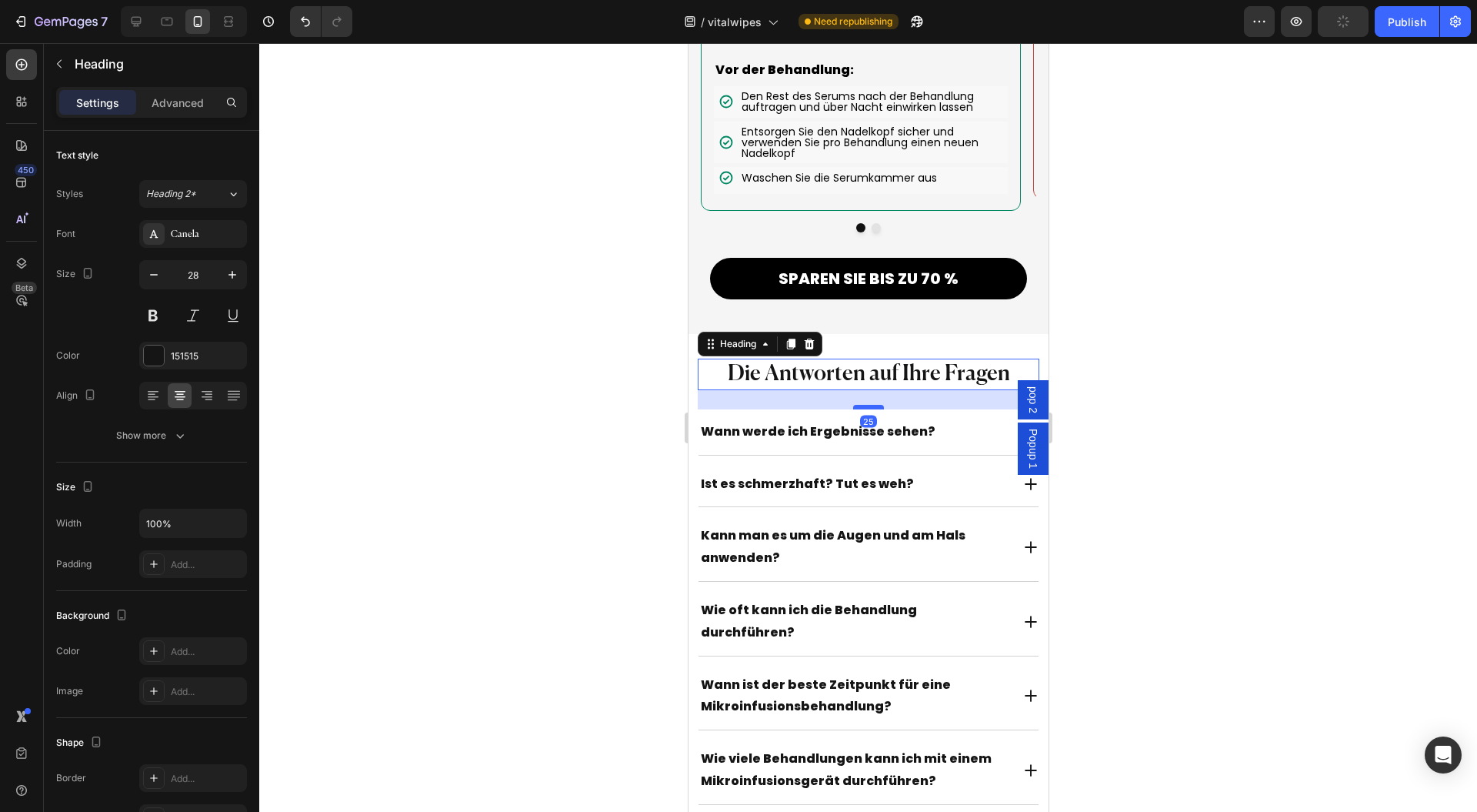
drag, startPoint x: 859, startPoint y: 412, endPoint x: 859, endPoint y: 422, distance: 9.2
click at [859, 409] on div at bounding box center [868, 407] width 31 height 5
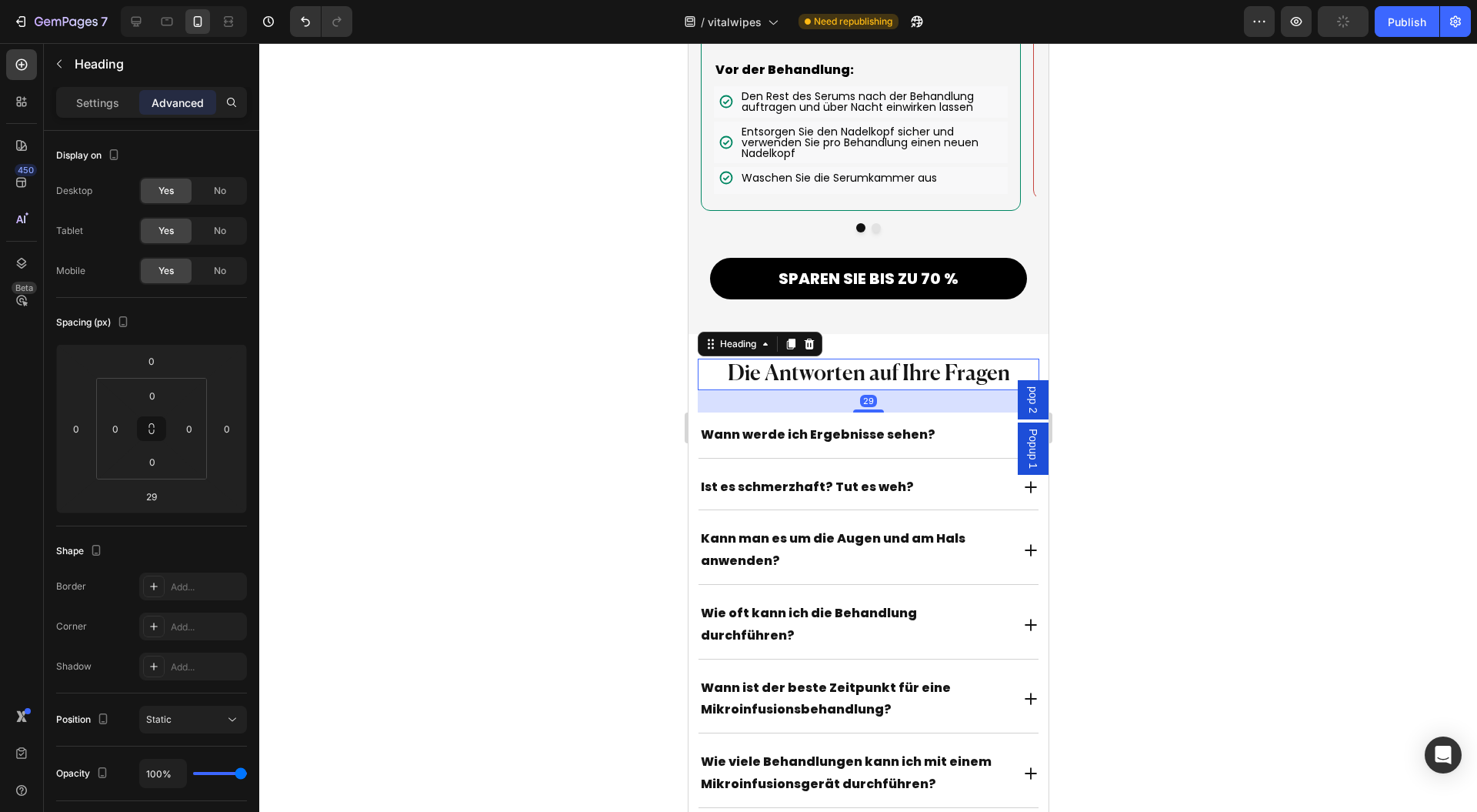
click at [1208, 390] on div at bounding box center [868, 427] width 1218 height 769
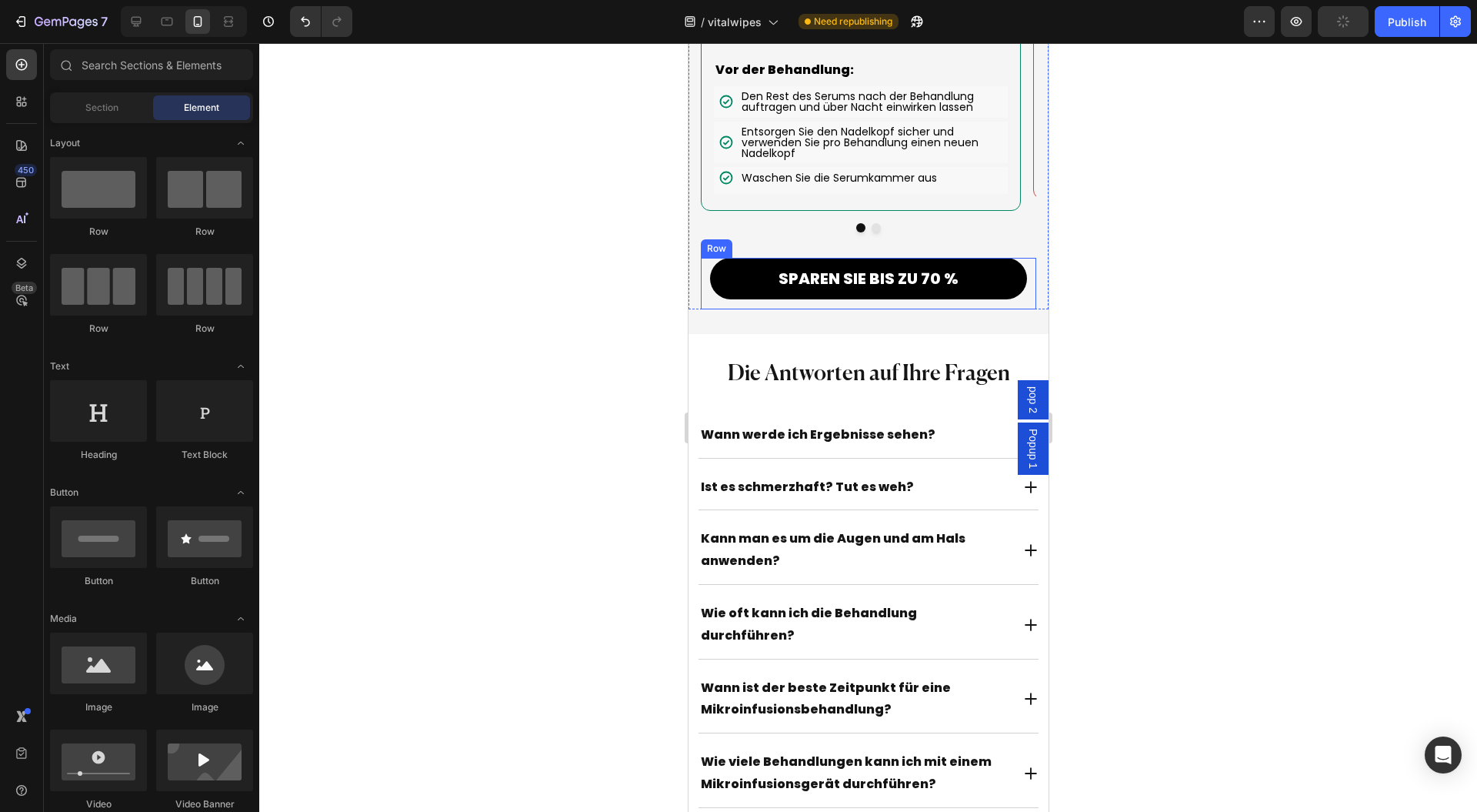
click at [914, 309] on div "SPAREN SIE BIS ZU 70 % Button" at bounding box center [868, 284] width 336 height 52
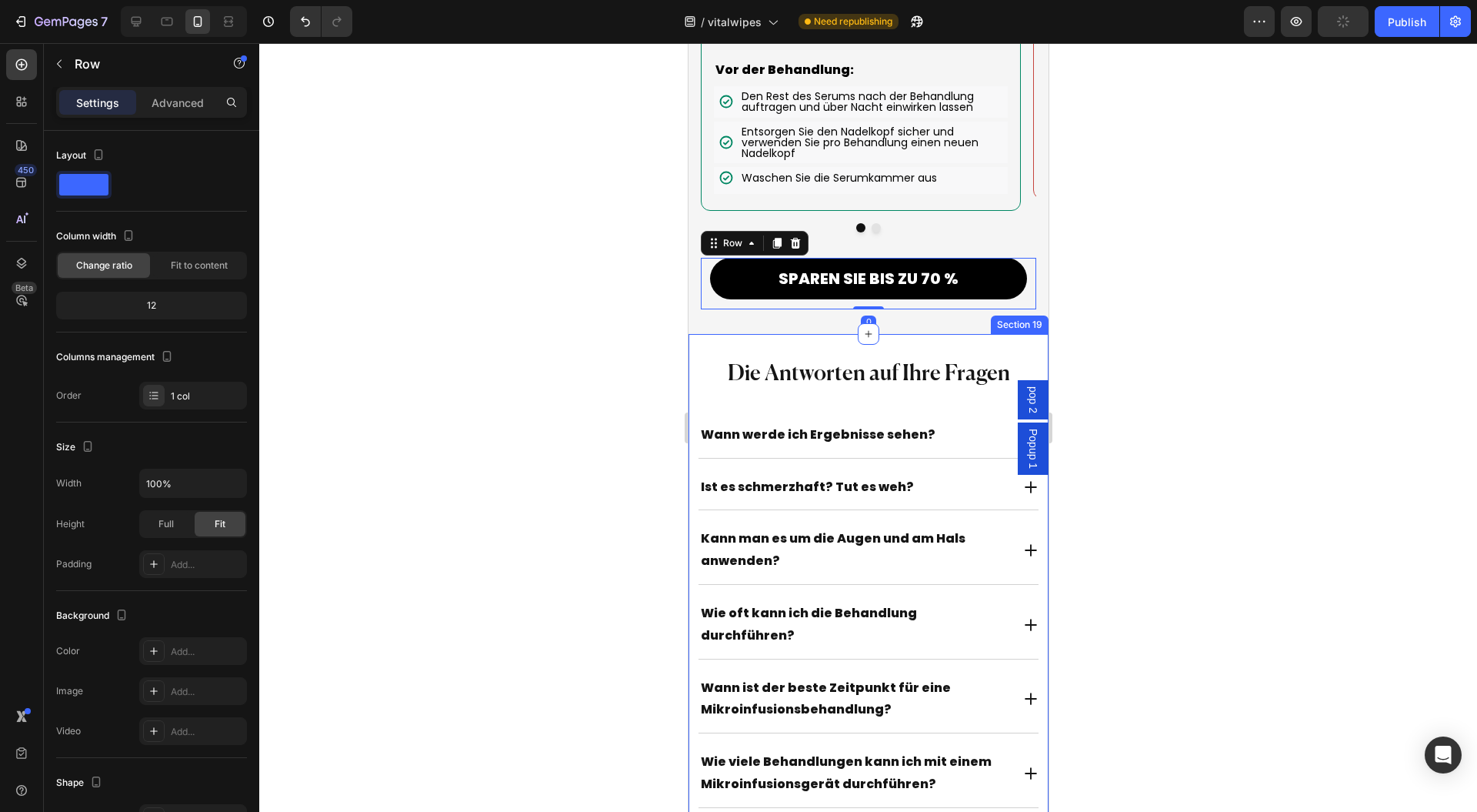
click at [705, 360] on div "Die Antworten auf Ihre Fragen Heading Wann werde ich Ergebnisse sehen? Ist es s…" at bounding box center [868, 635] width 360 height 603
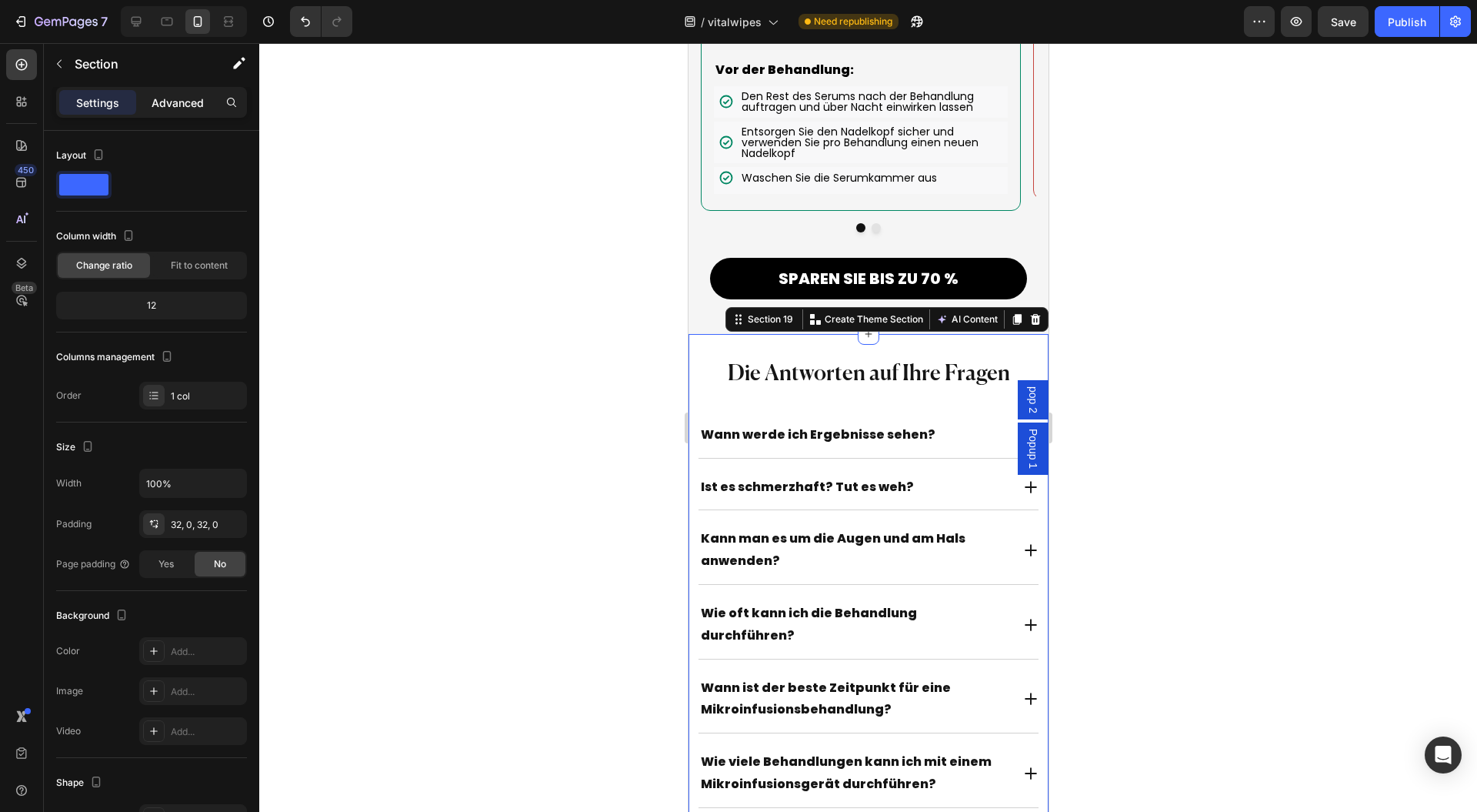
click at [205, 106] on div "Advanced" at bounding box center [177, 102] width 77 height 25
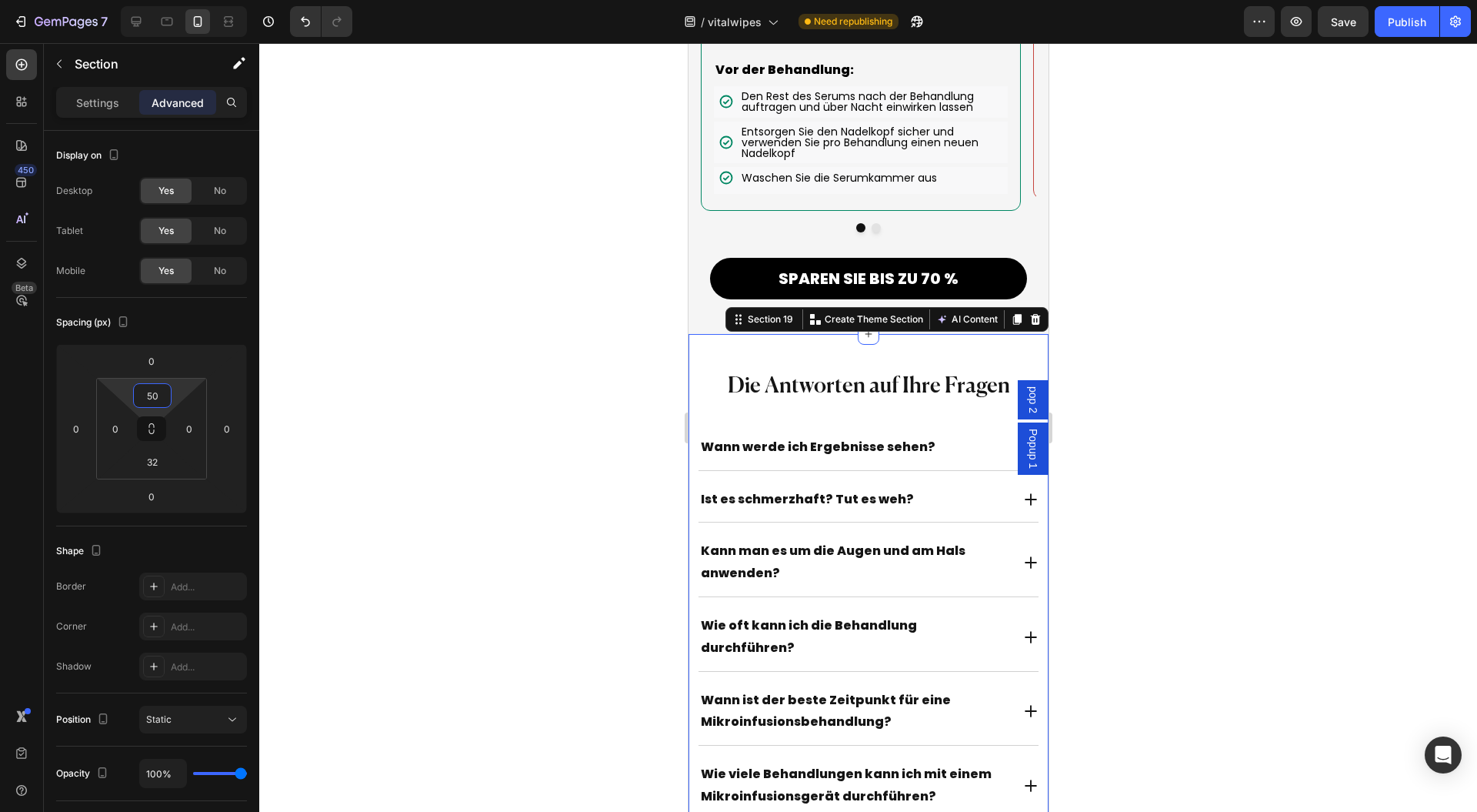
type input "52"
drag, startPoint x: 185, startPoint y: 380, endPoint x: 199, endPoint y: 356, distance: 27.9
click at [199, 0] on html "7 Version history / vitalwipes Need republishing Preview Save Publish 450 Beta …" at bounding box center [738, 0] width 1477 height 0
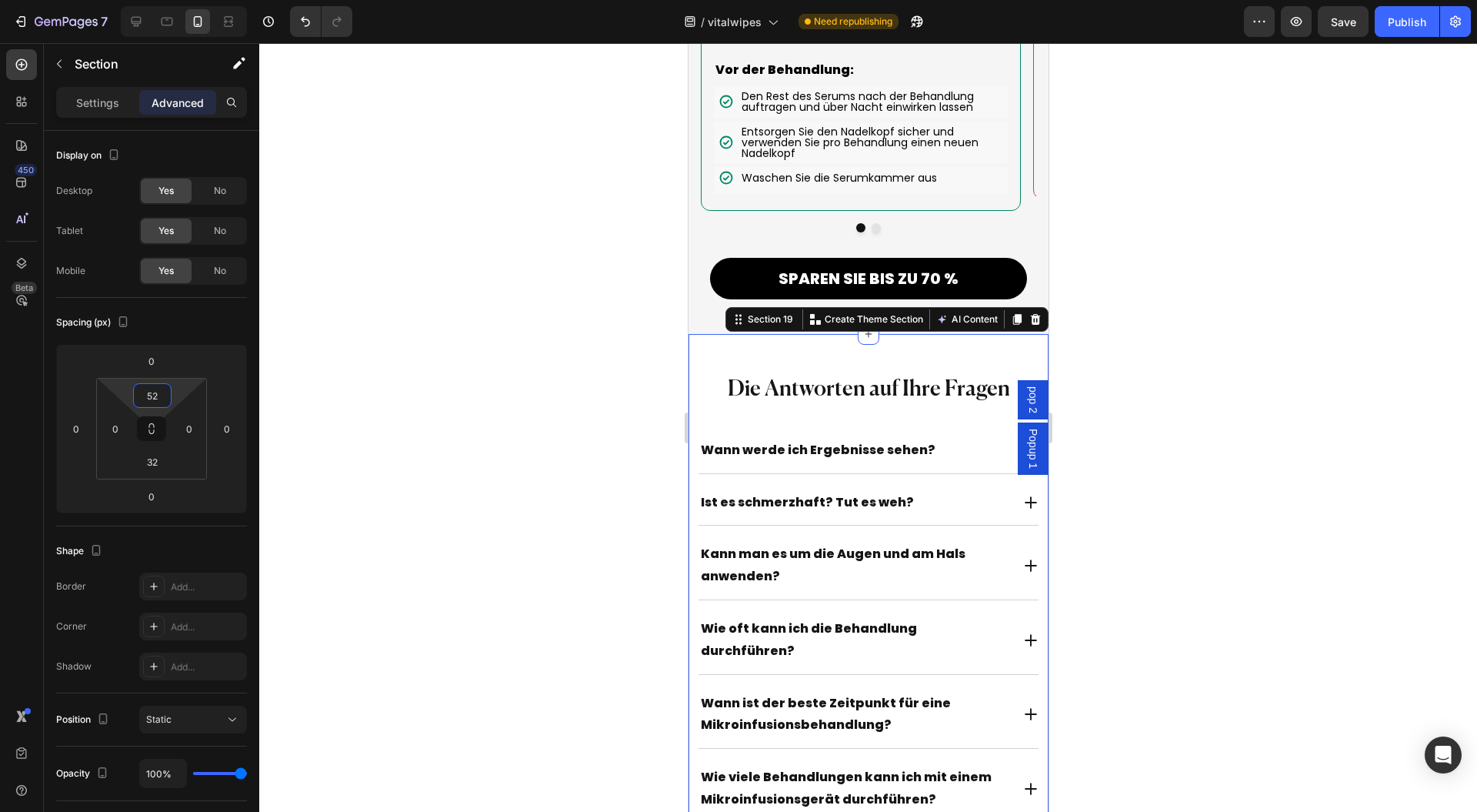
click at [466, 359] on div at bounding box center [868, 427] width 1218 height 769
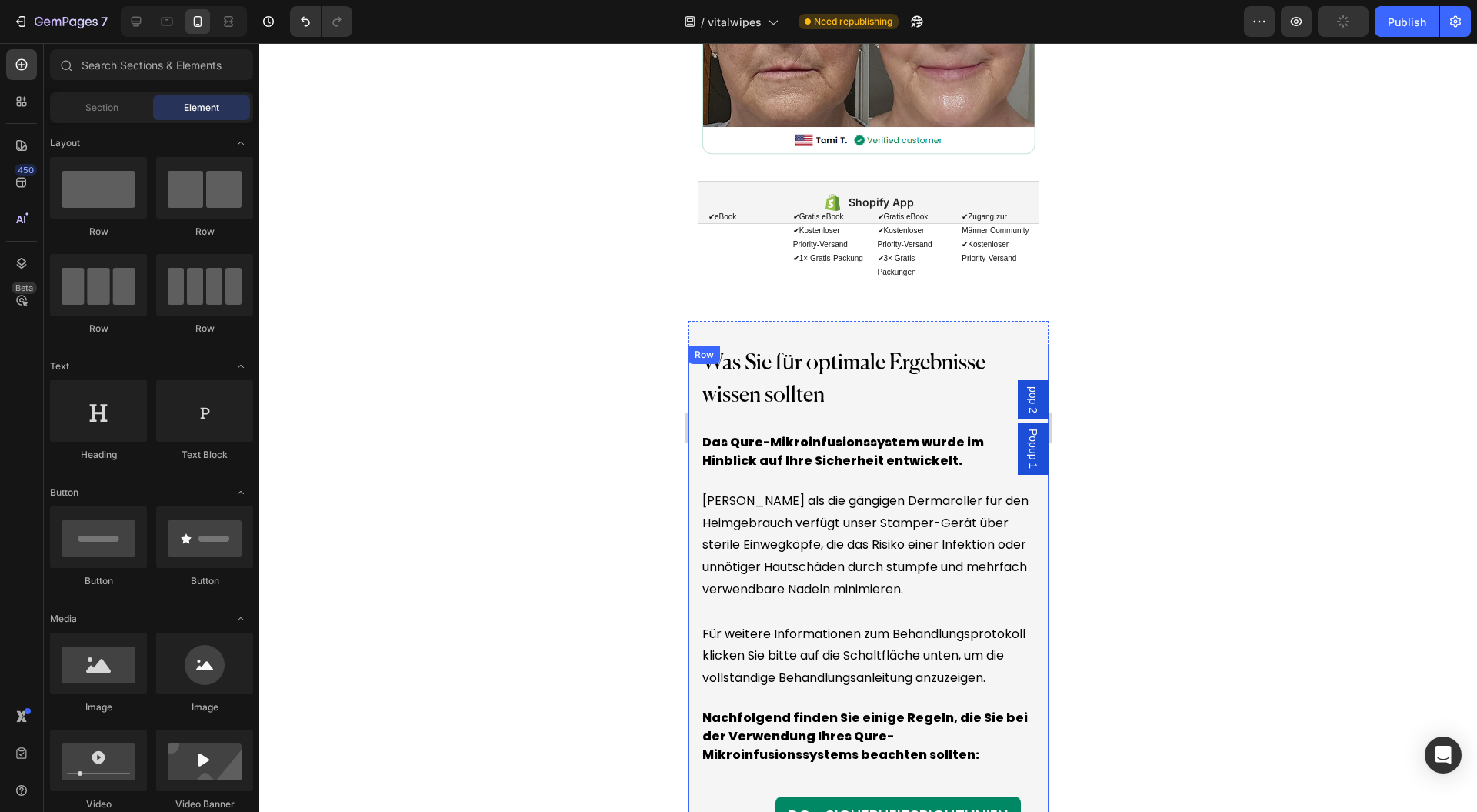
scroll to position [14193, 0]
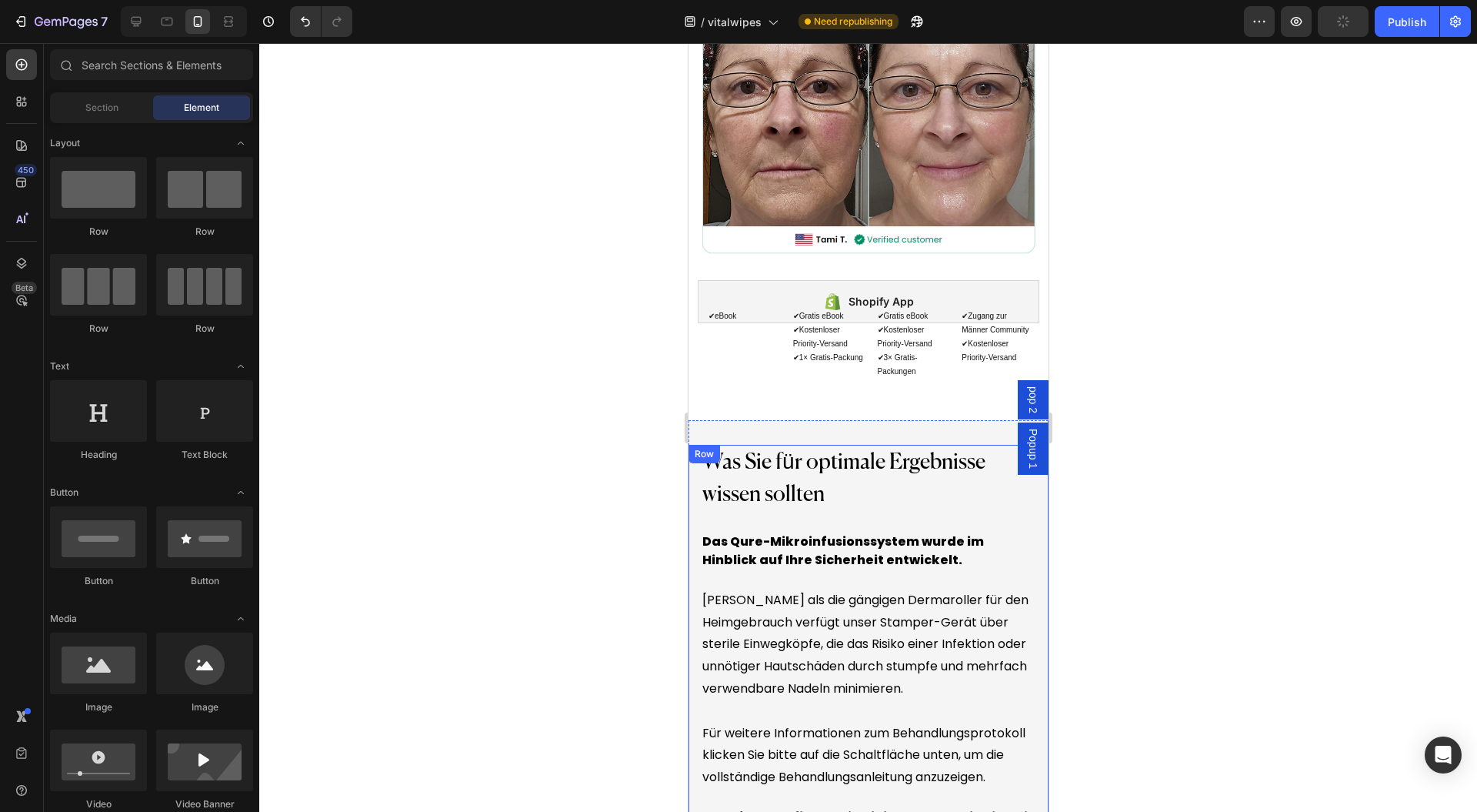
click at [897, 497] on p "Was Sie für optimale Ergebnisse wissen sollten" at bounding box center [868, 478] width 332 height 65
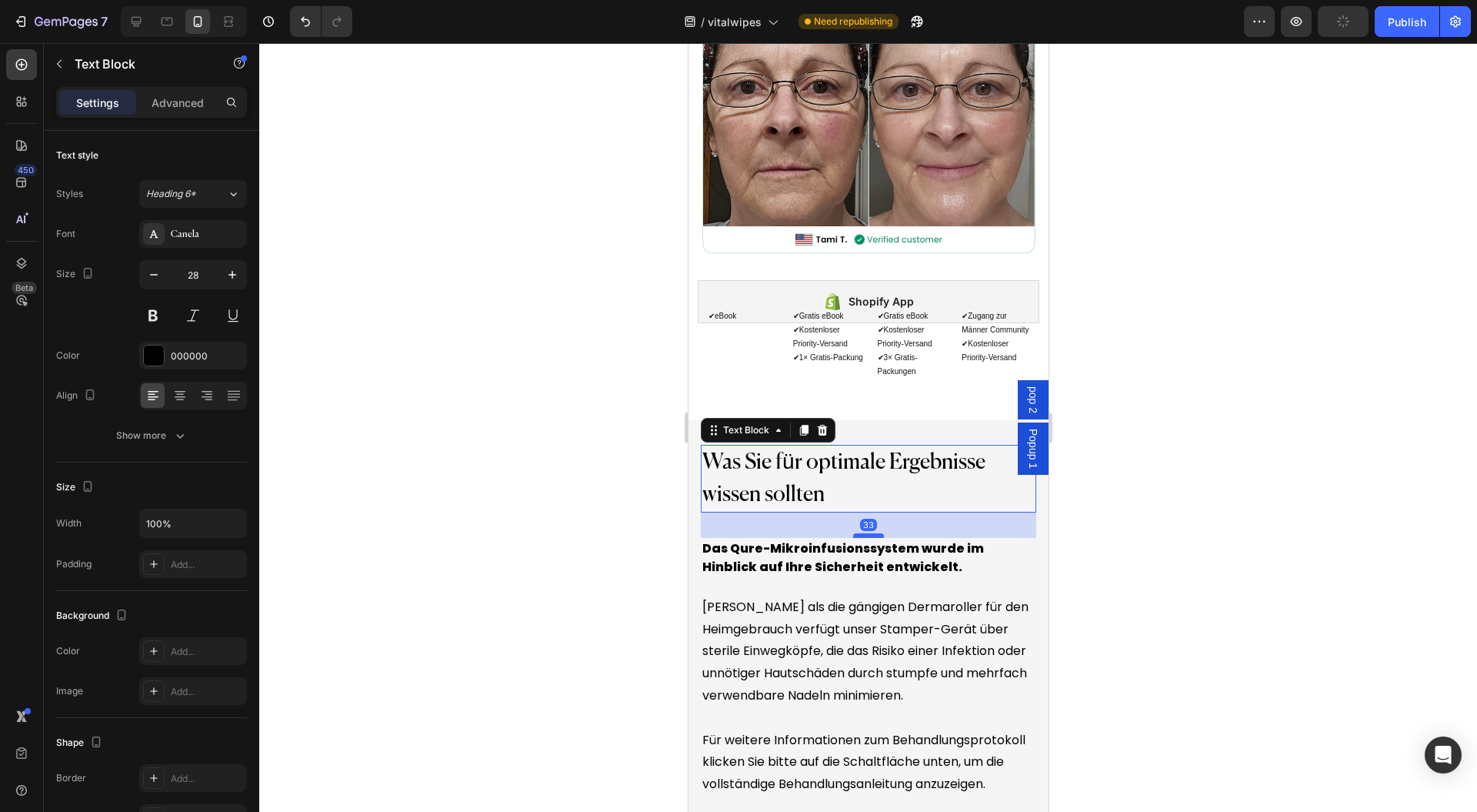
click at [862, 537] on div at bounding box center [868, 535] width 31 height 5
click at [1010, 573] on p "Das Qure-Mikroinfusionssystem wurde im Hinblick auf Ihre Sicherheit entwickelt." at bounding box center [868, 557] width 332 height 37
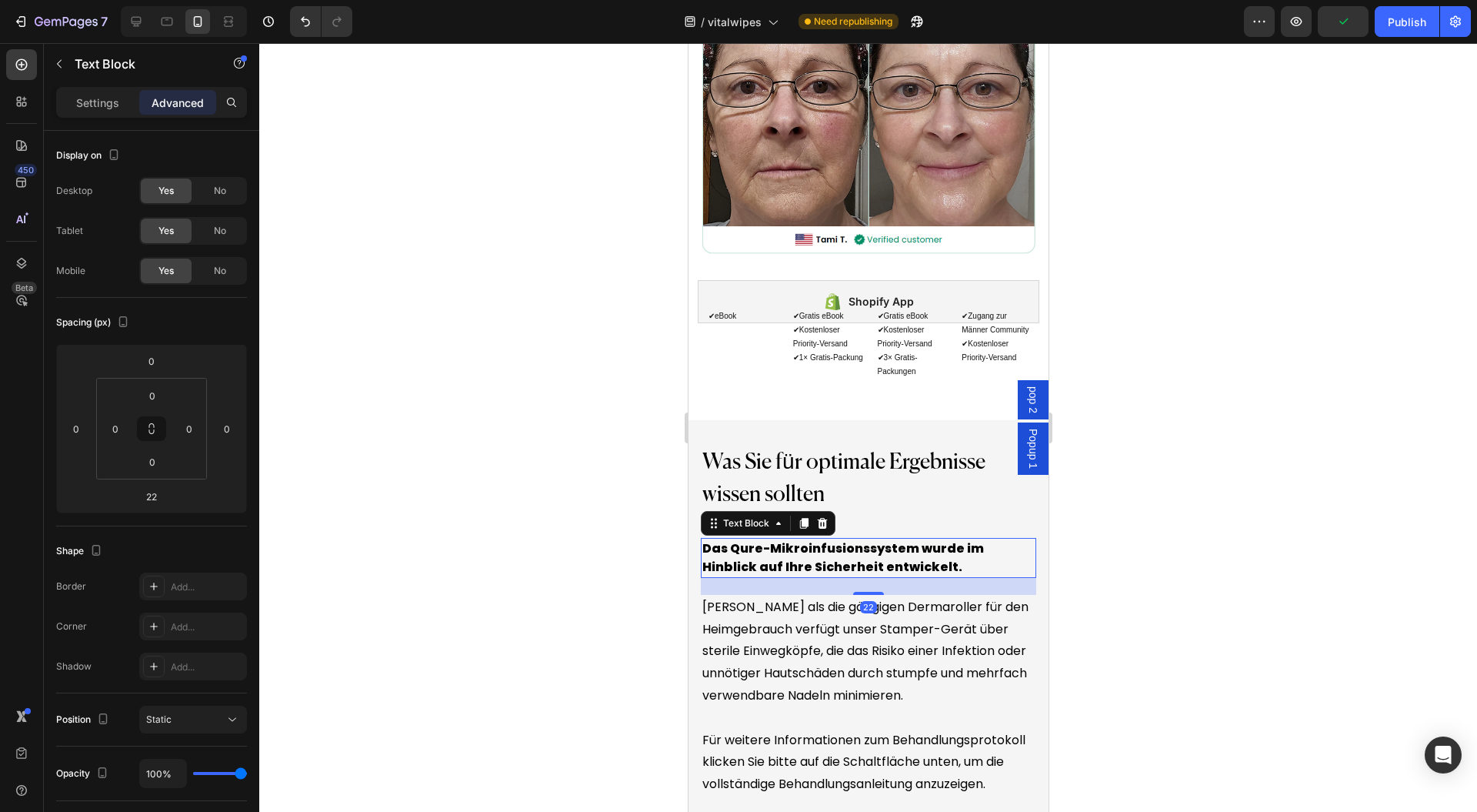
click at [1217, 536] on div at bounding box center [868, 427] width 1218 height 769
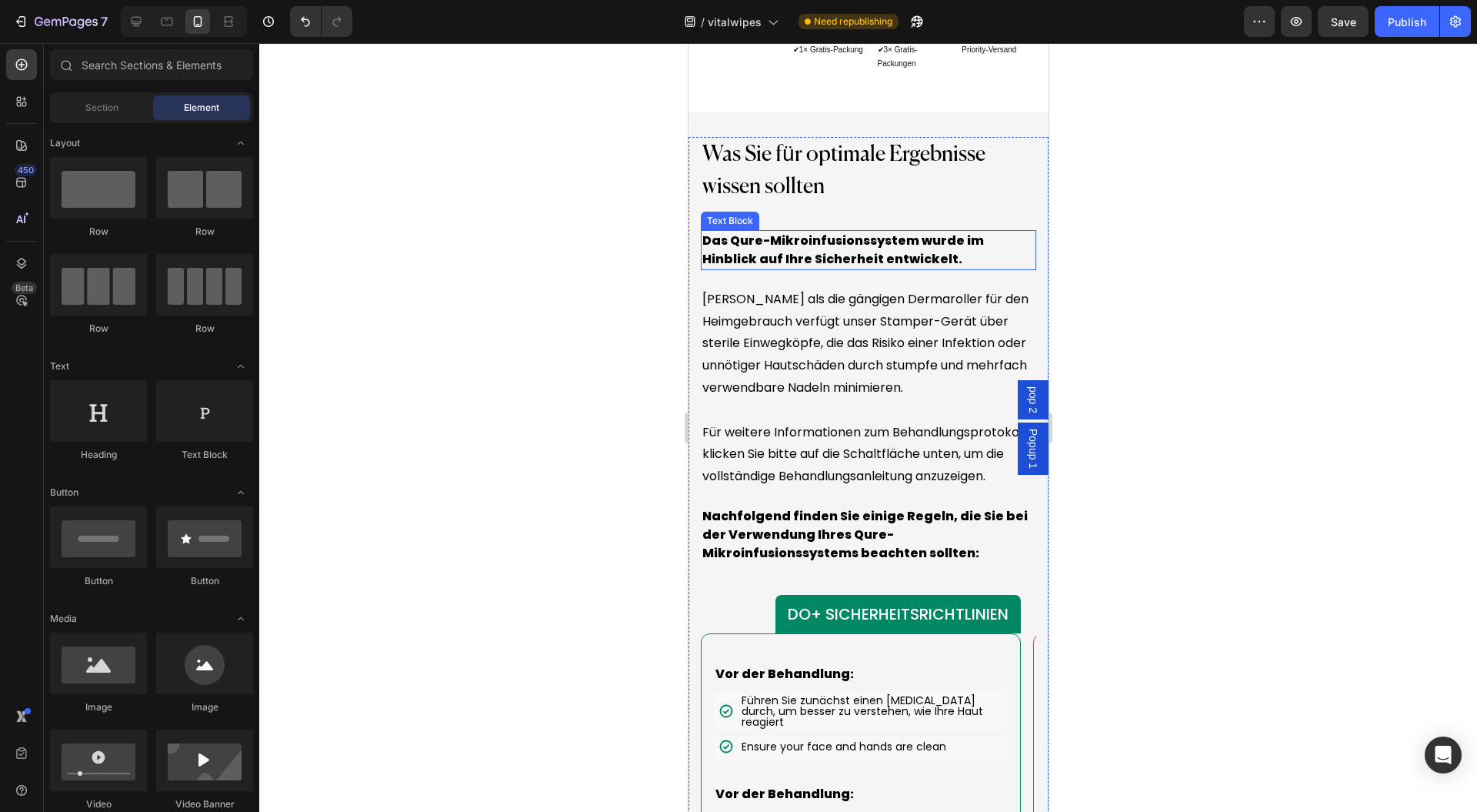
scroll to position [14706, 0]
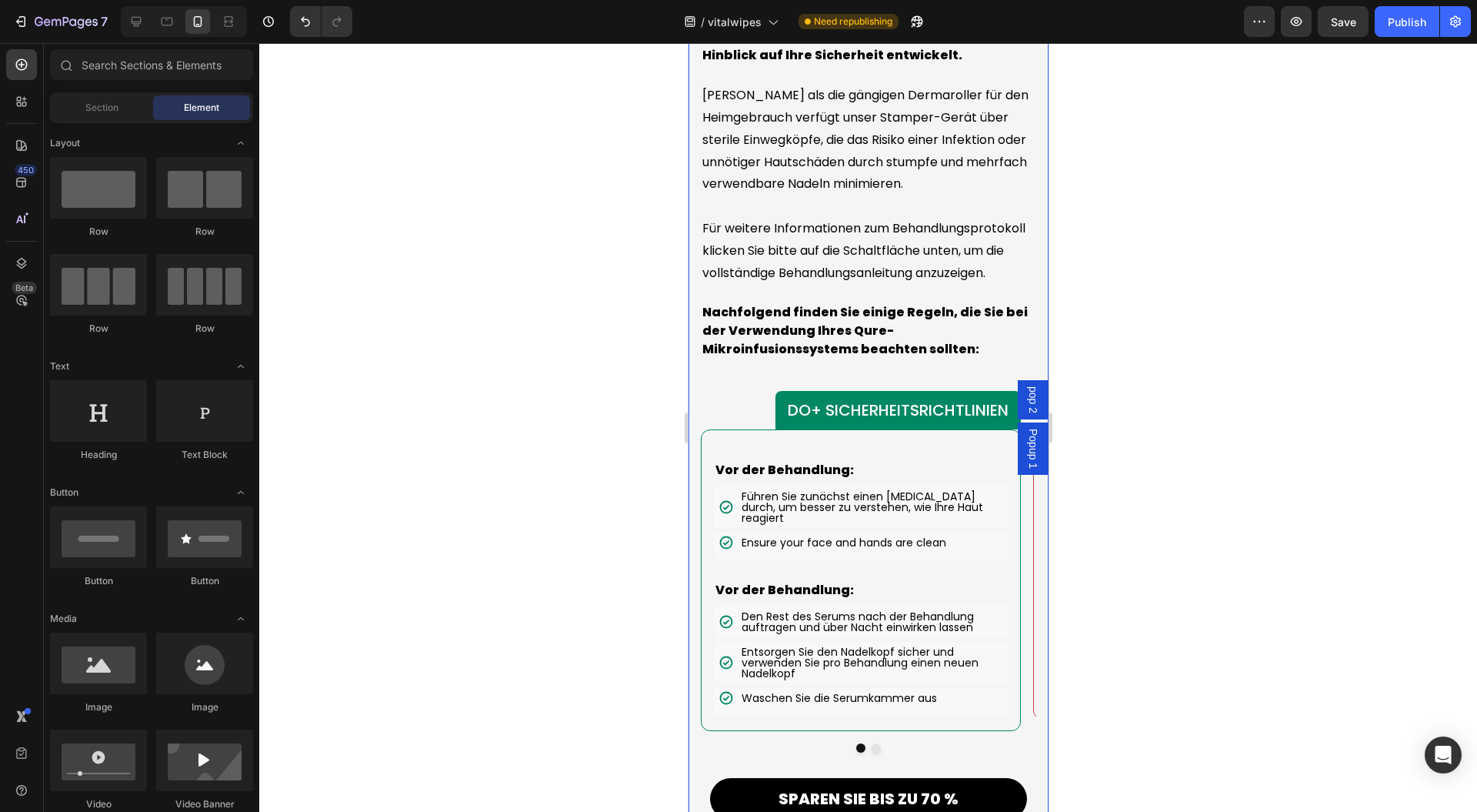
click at [886, 345] on p "Nachfolgend finden Sie einige Regeln, die Sie bei der Verwendung Ihres Qure-Mik…" at bounding box center [868, 330] width 332 height 55
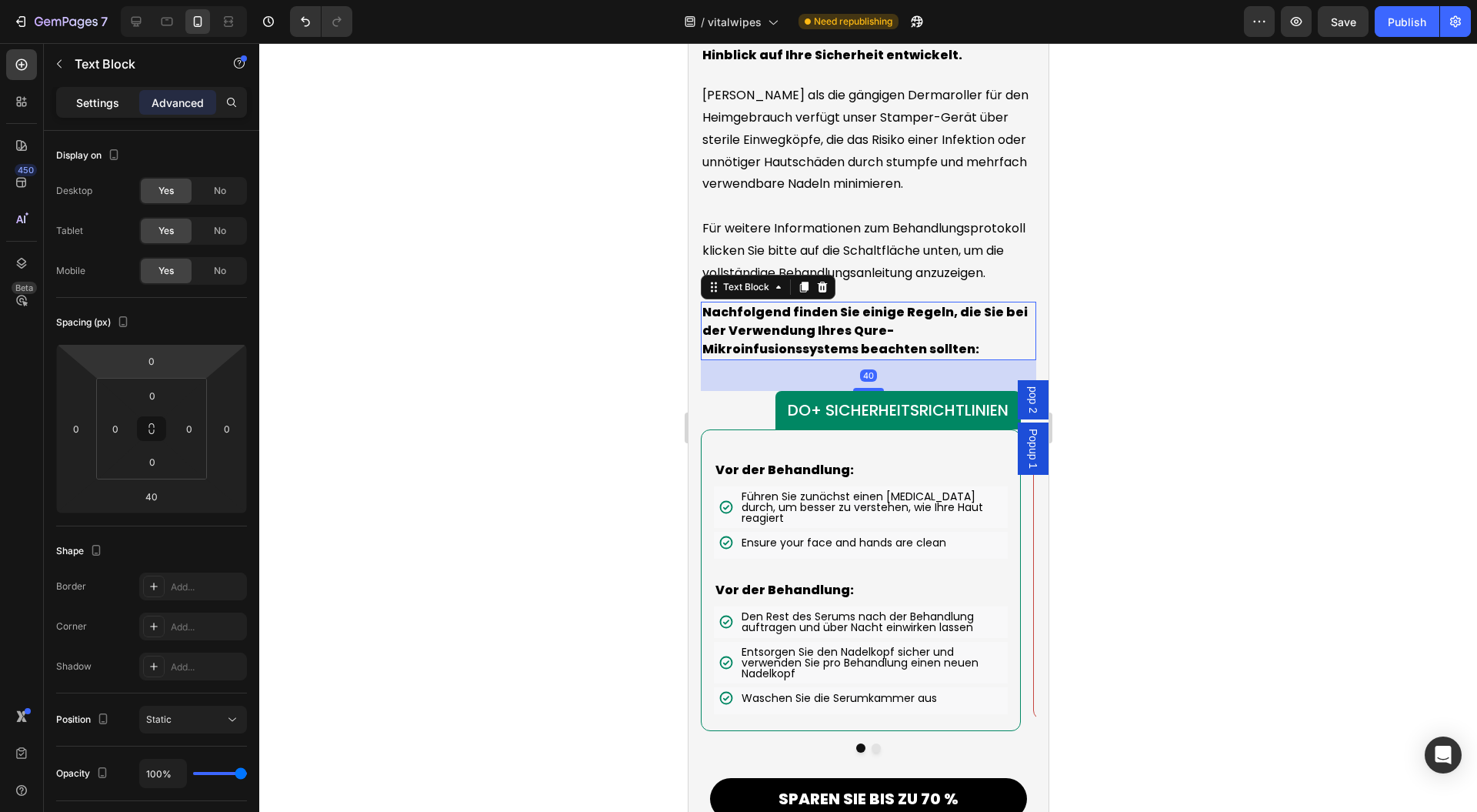
click at [75, 89] on div "Settings Advanced" at bounding box center [151, 102] width 191 height 31
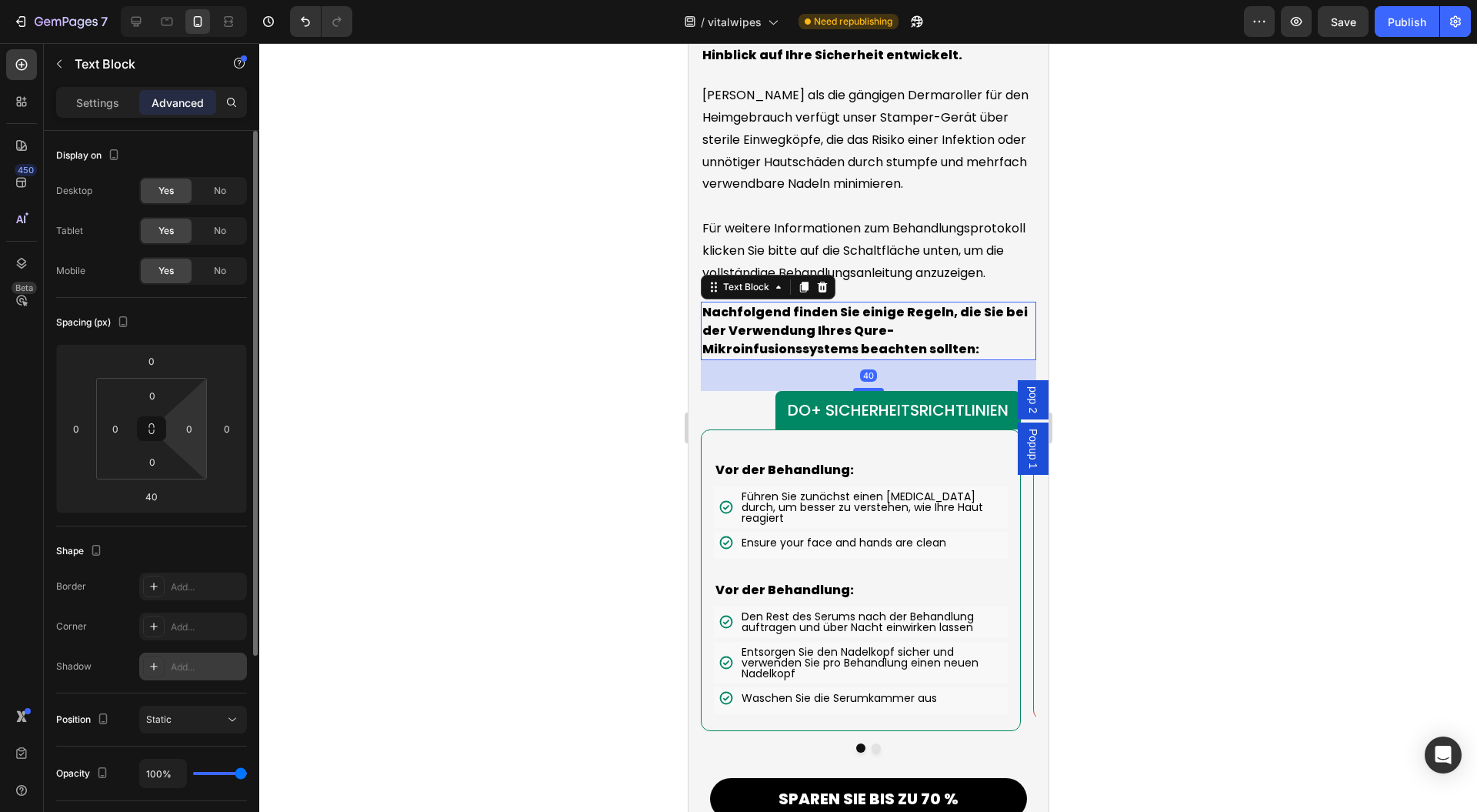
scroll to position [205, 0]
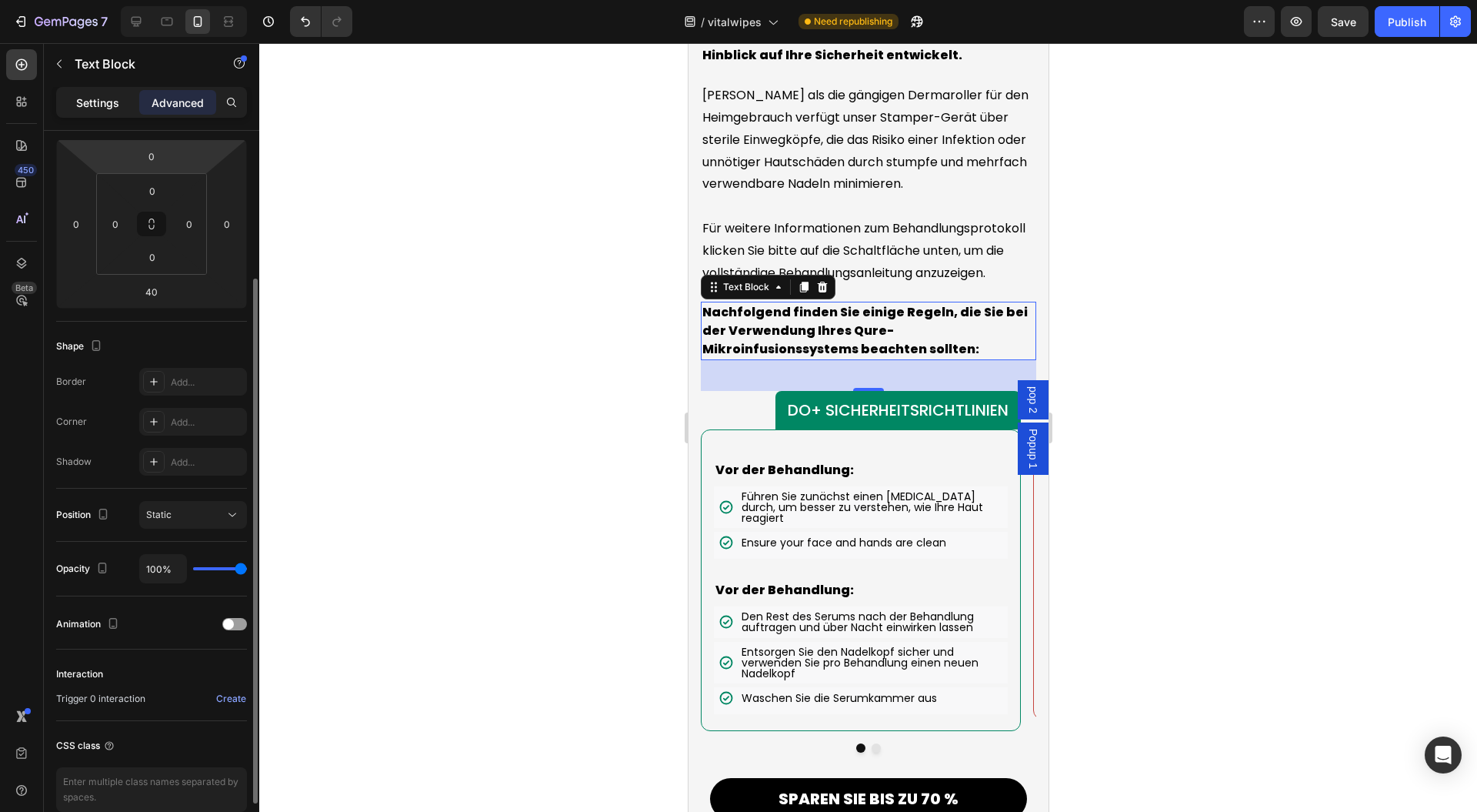
drag, startPoint x: 112, startPoint y: 91, endPoint x: 108, endPoint y: 102, distance: 11.7
click at [111, 91] on div "Settings" at bounding box center [97, 102] width 77 height 25
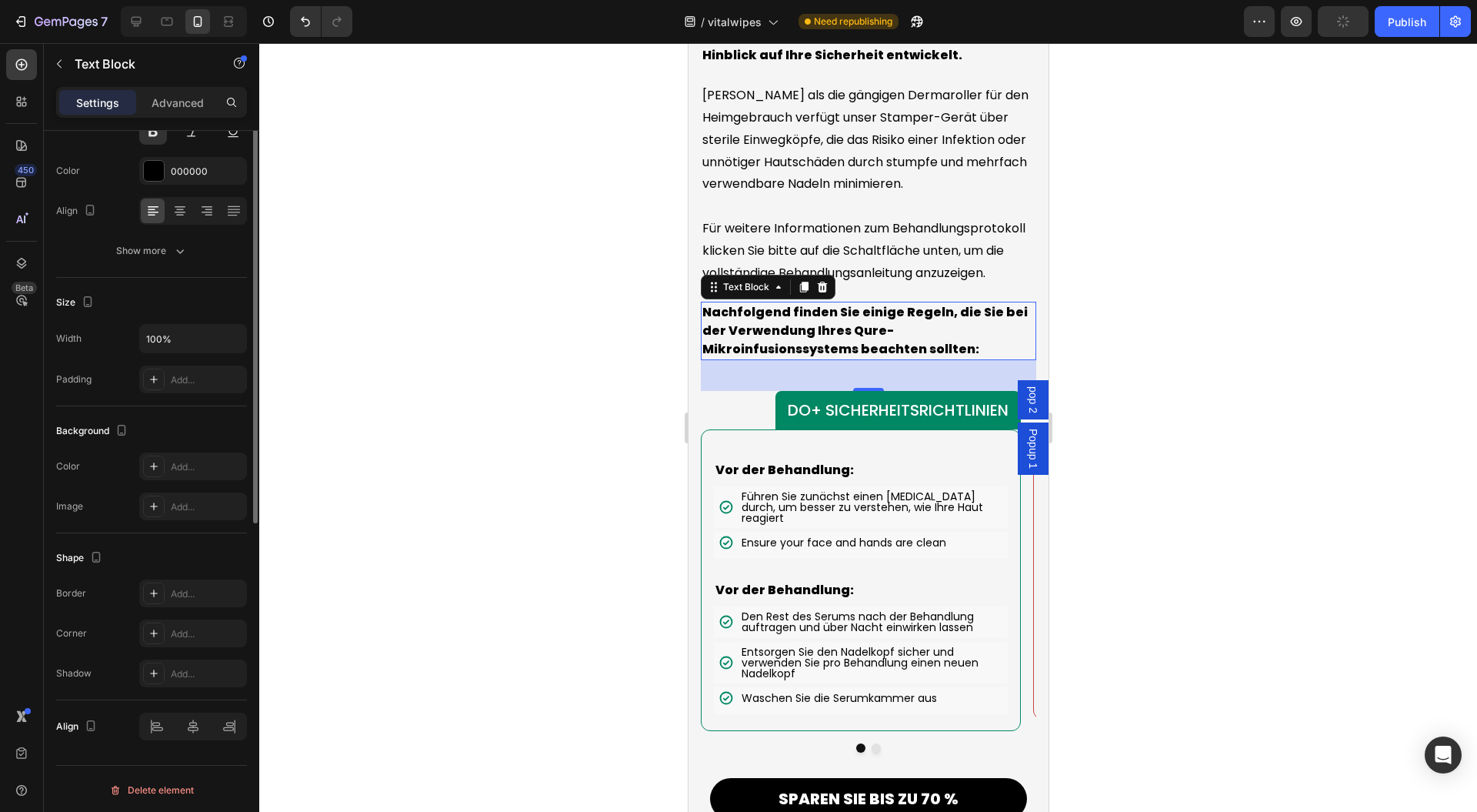
scroll to position [0, 0]
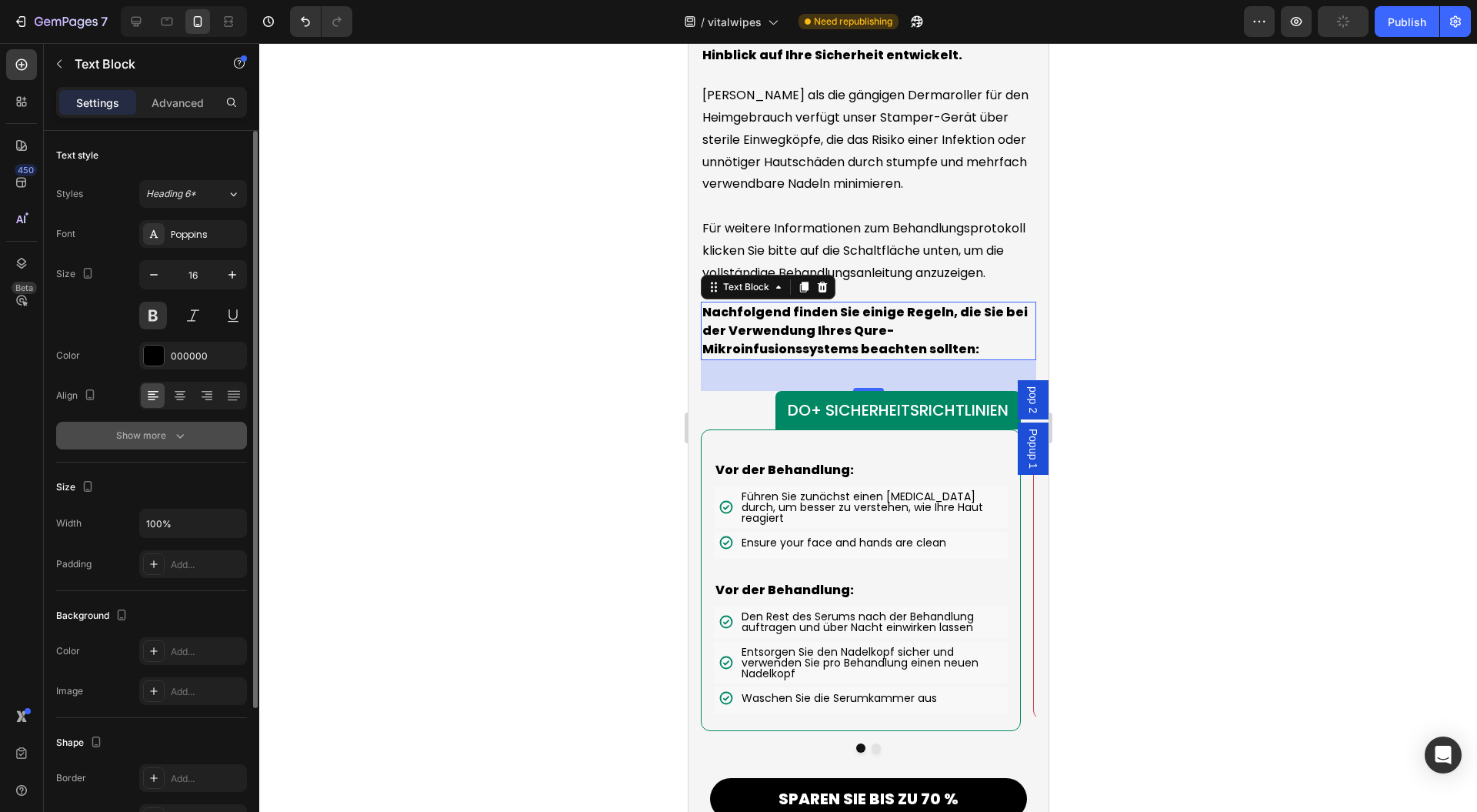
click at [172, 436] on icon "button" at bounding box center [179, 435] width 15 height 15
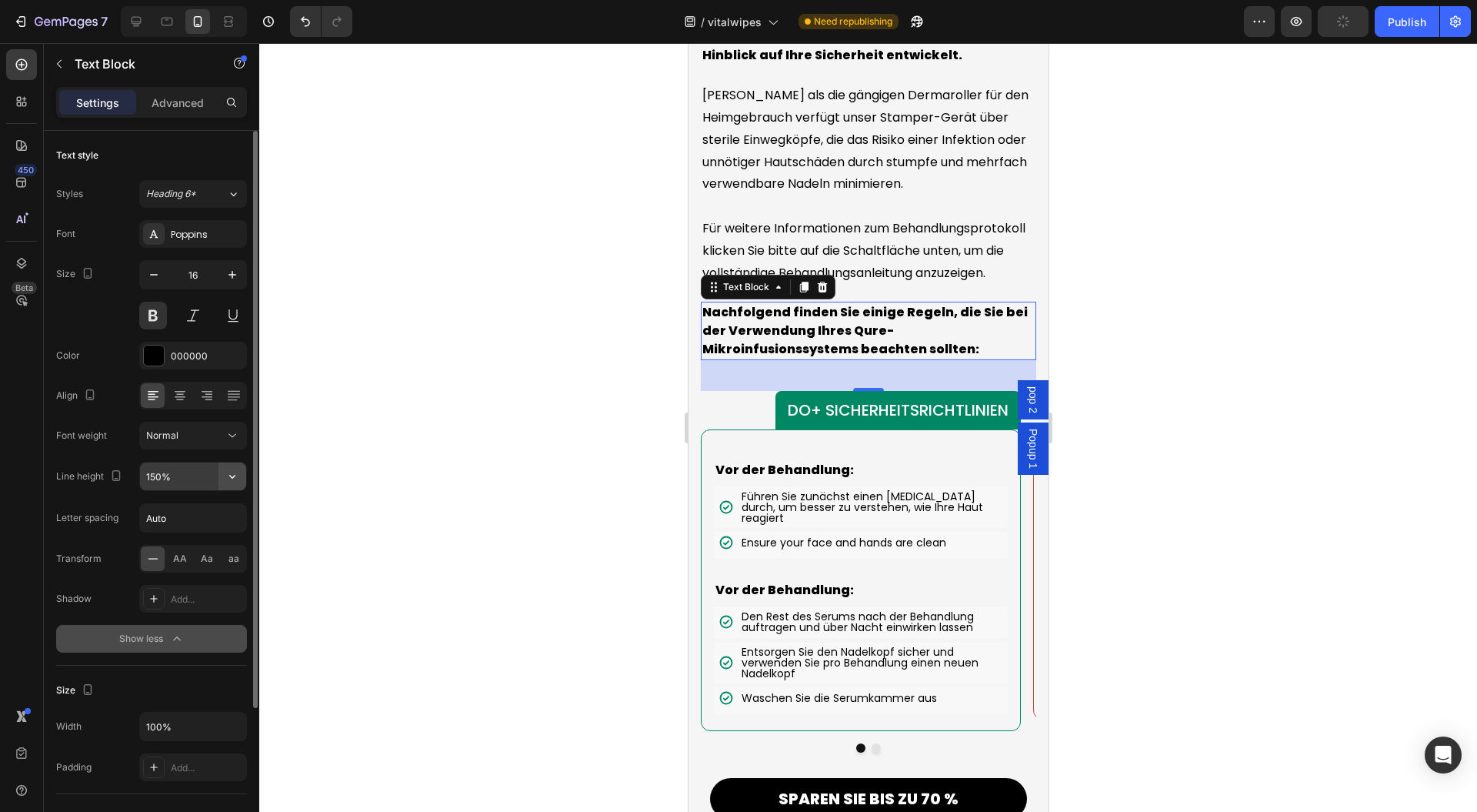
click at [235, 481] on icon "button" at bounding box center [232, 476] width 15 height 15
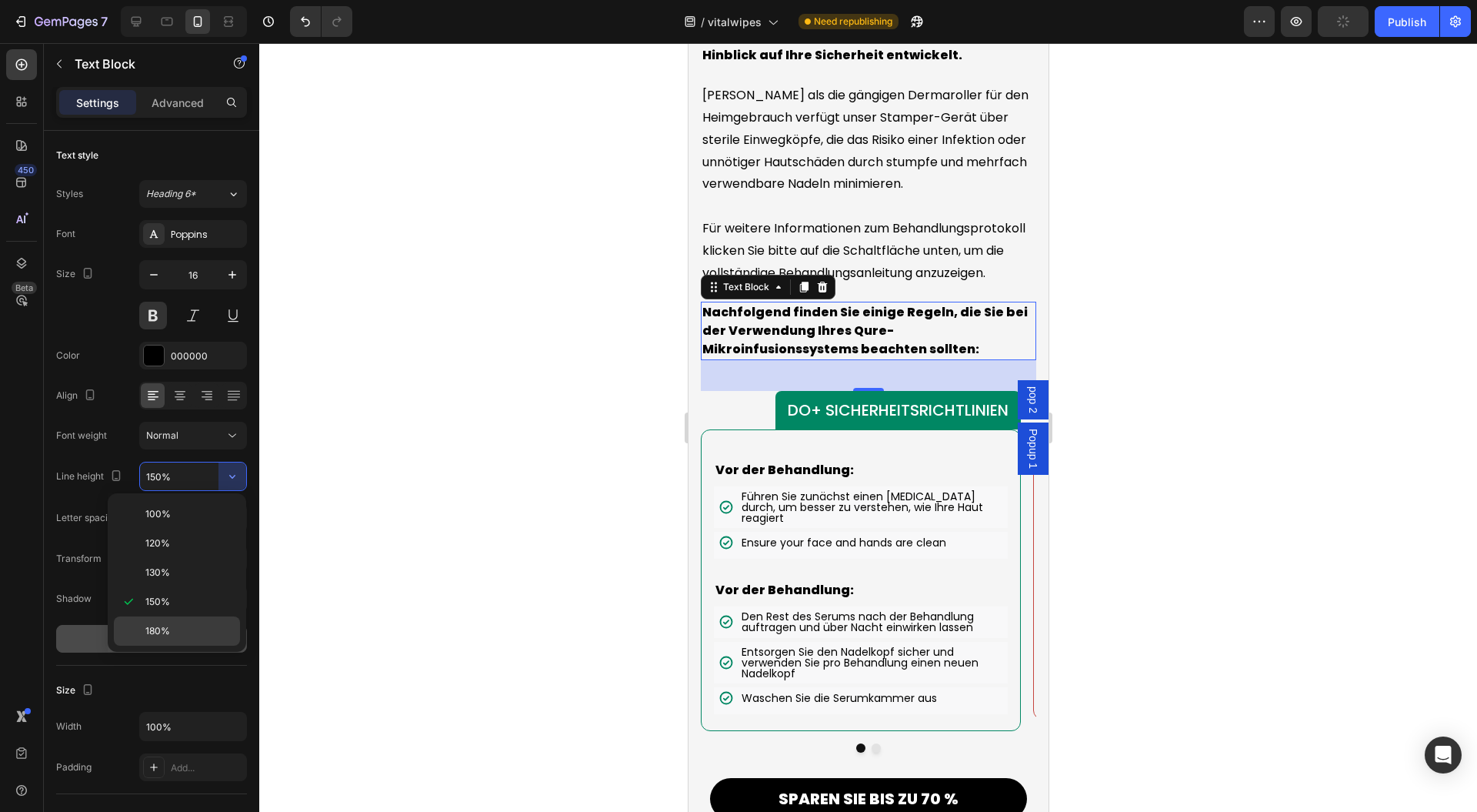
click at [178, 619] on div "180%" at bounding box center [177, 630] width 126 height 29
type input "180%"
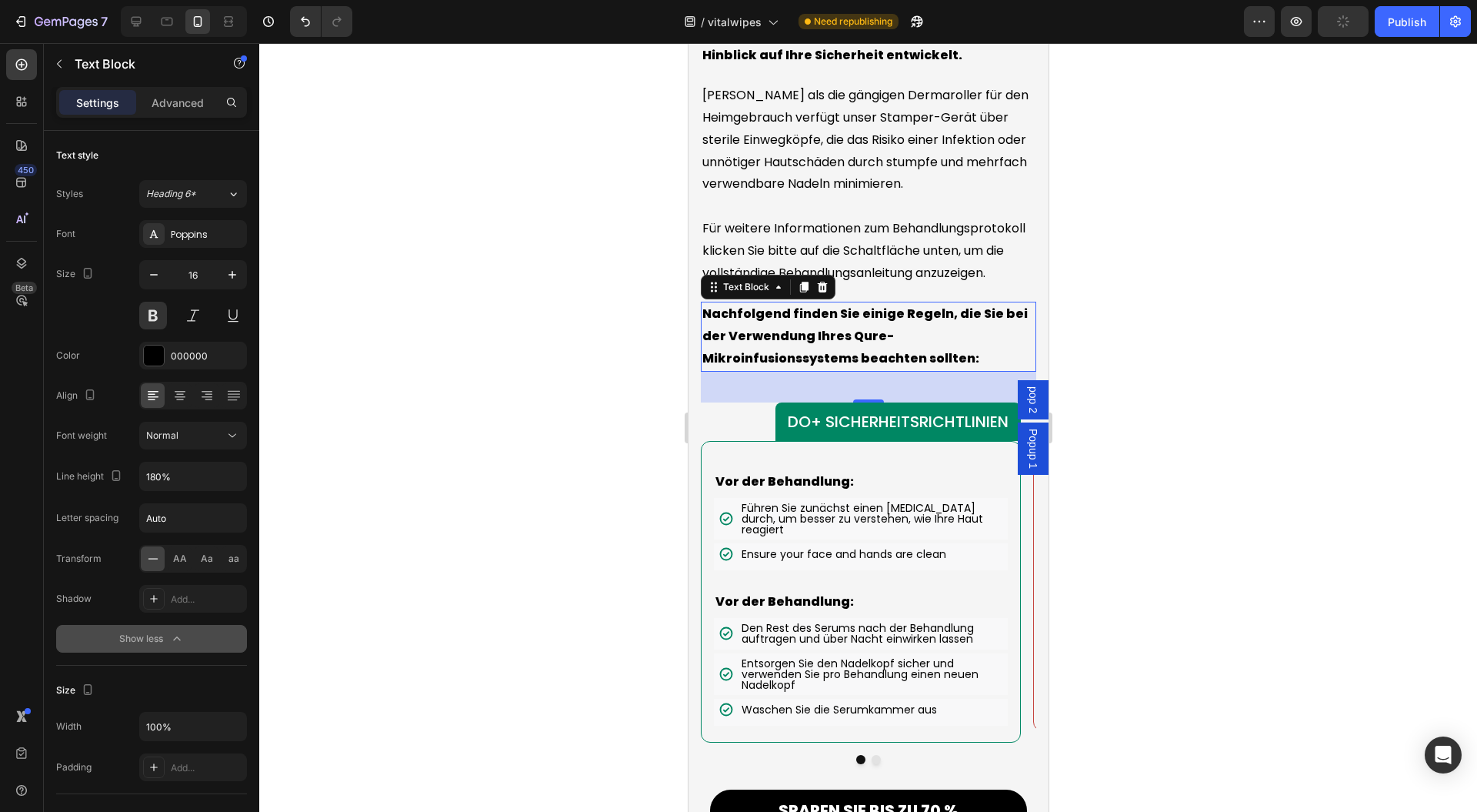
click at [553, 504] on div at bounding box center [868, 427] width 1218 height 769
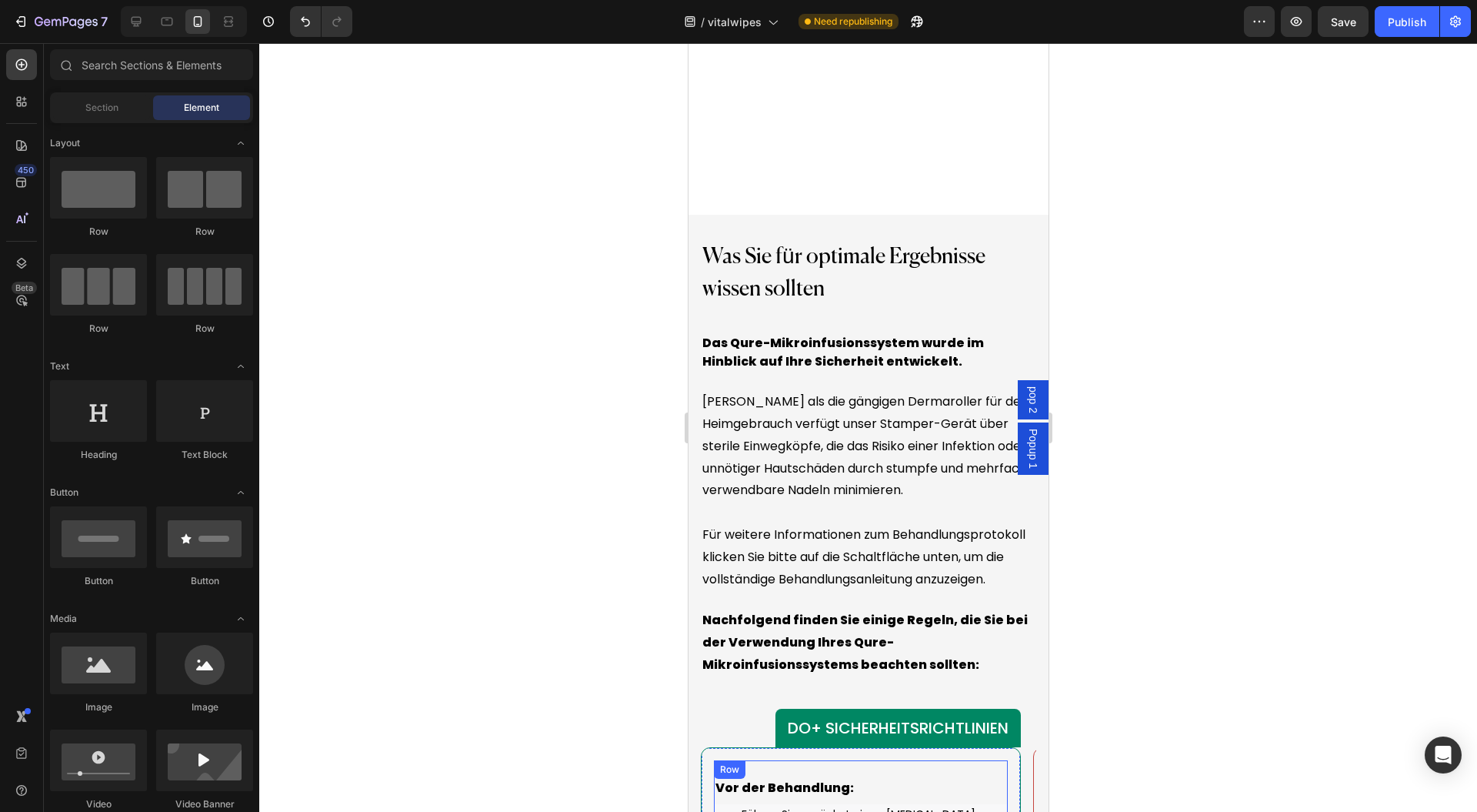
scroll to position [14604, 0]
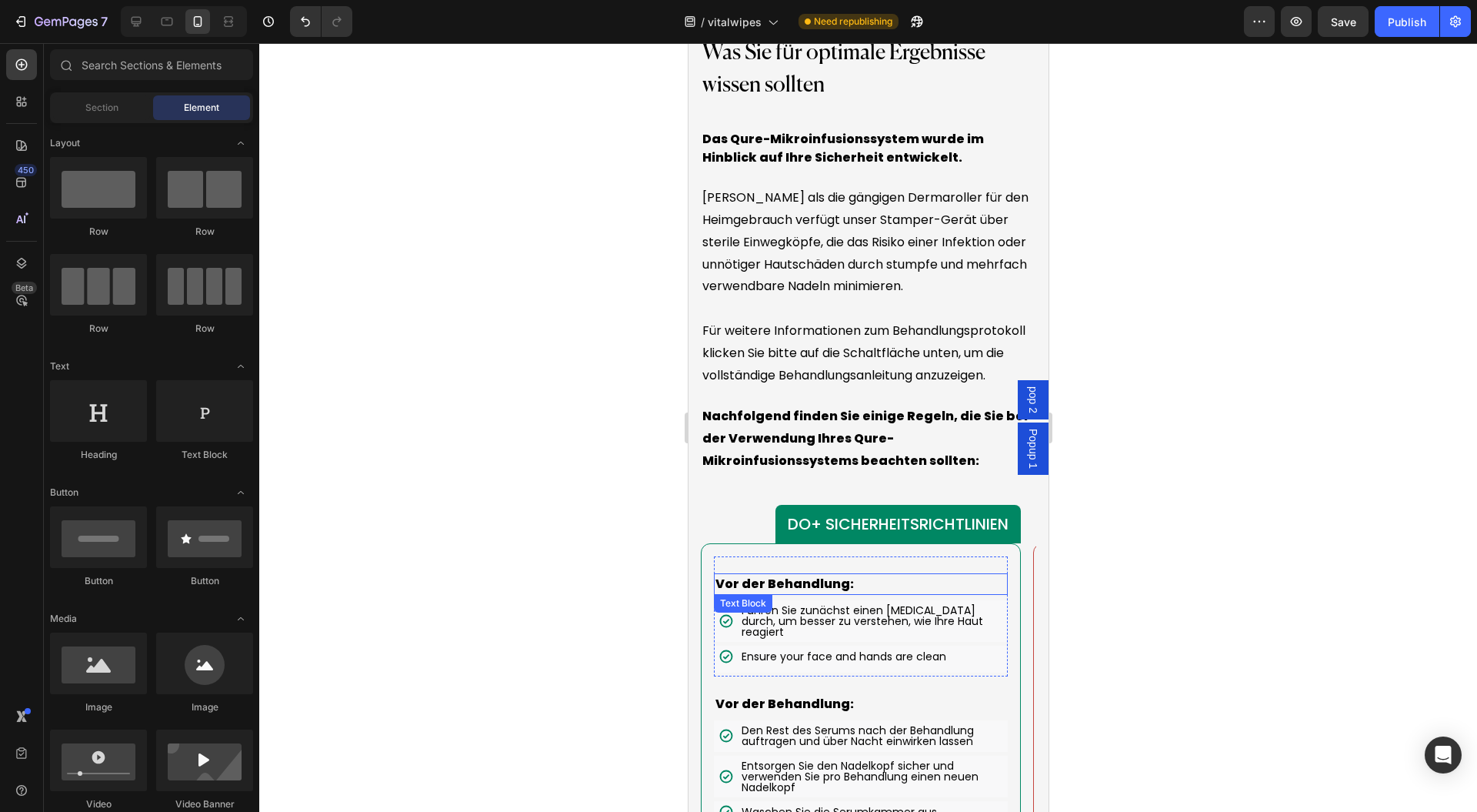
click at [888, 593] on p "Vor der Behandlung:" at bounding box center [860, 584] width 291 height 18
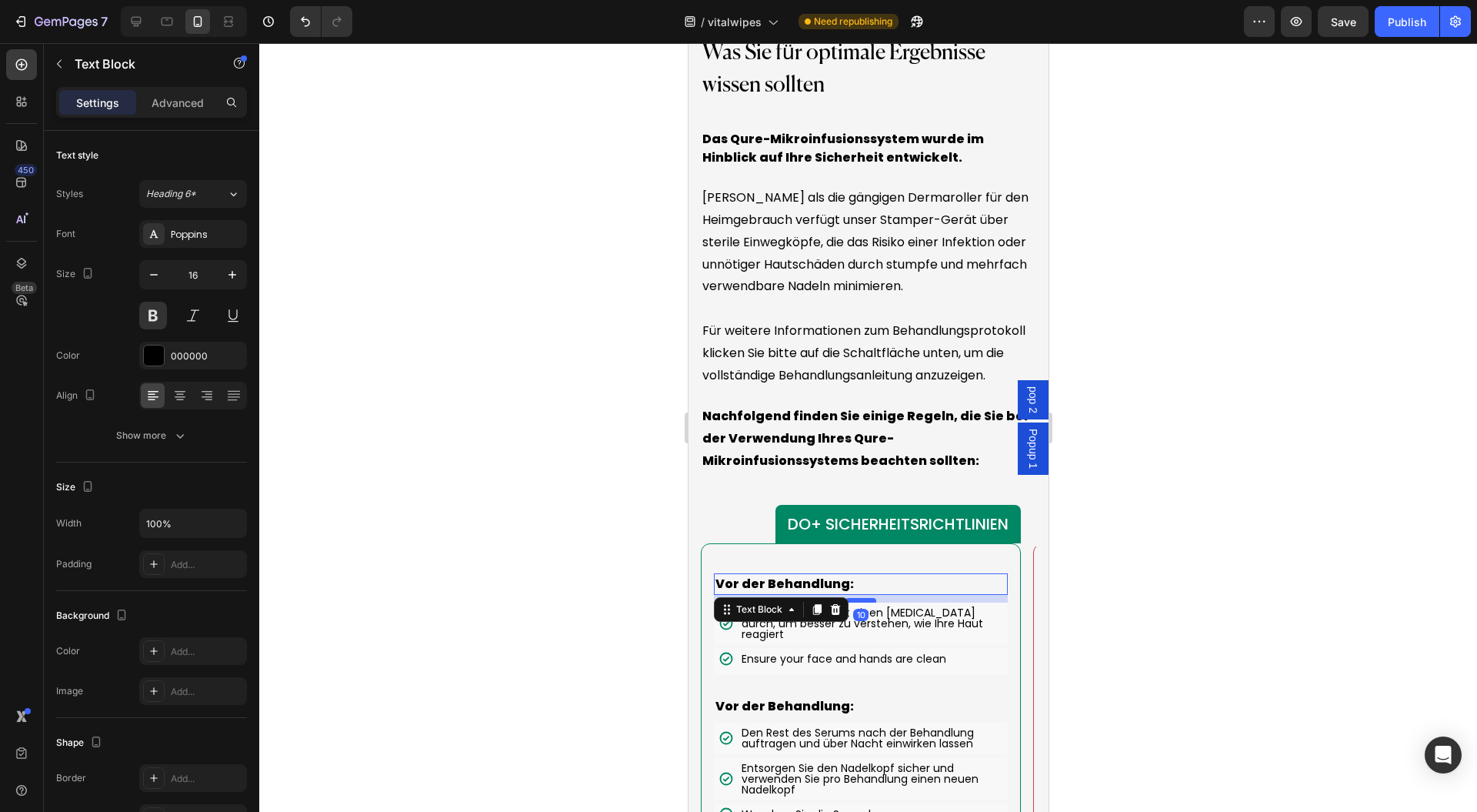
click at [868, 603] on div at bounding box center [860, 600] width 31 height 5
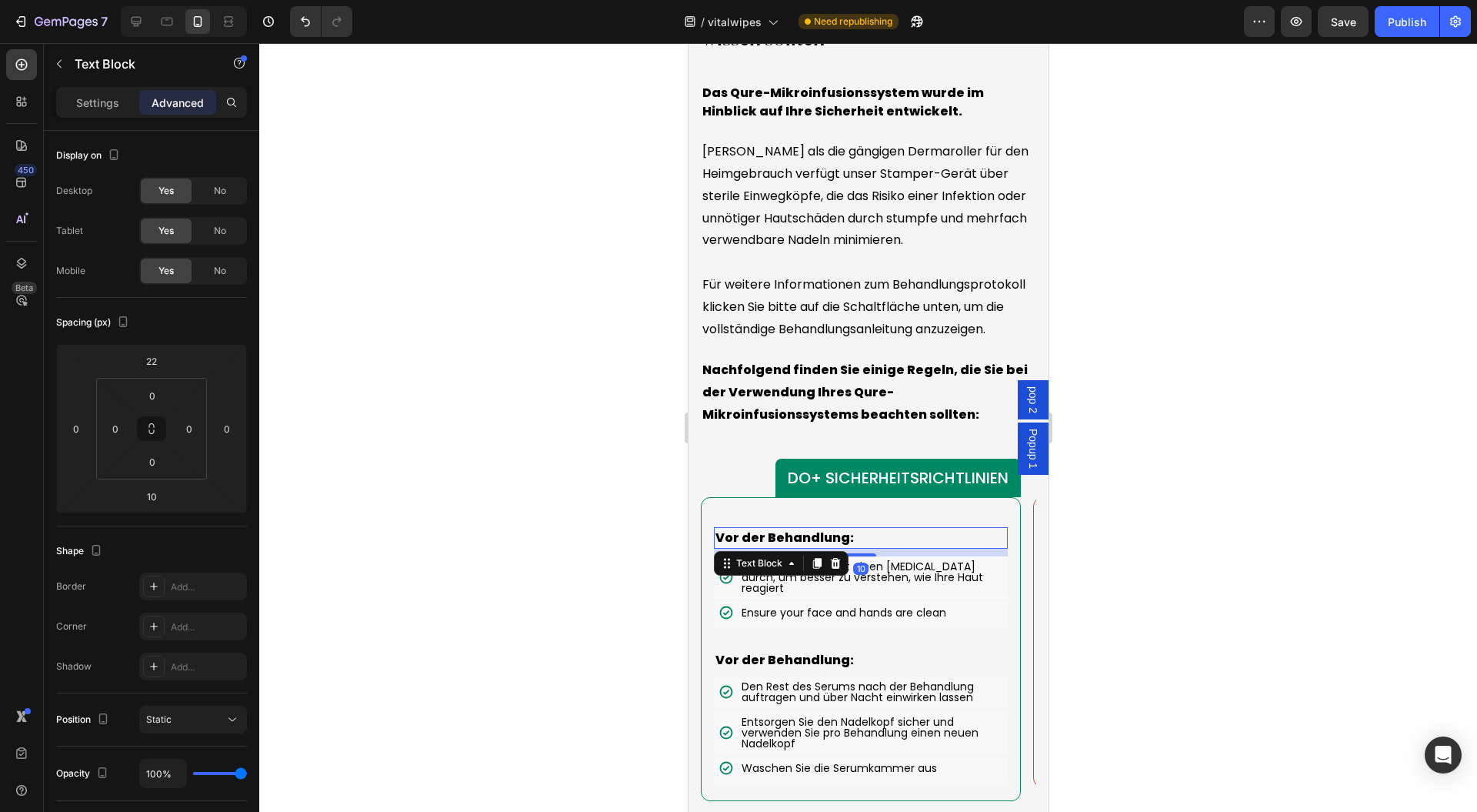
scroll to position [14706, 0]
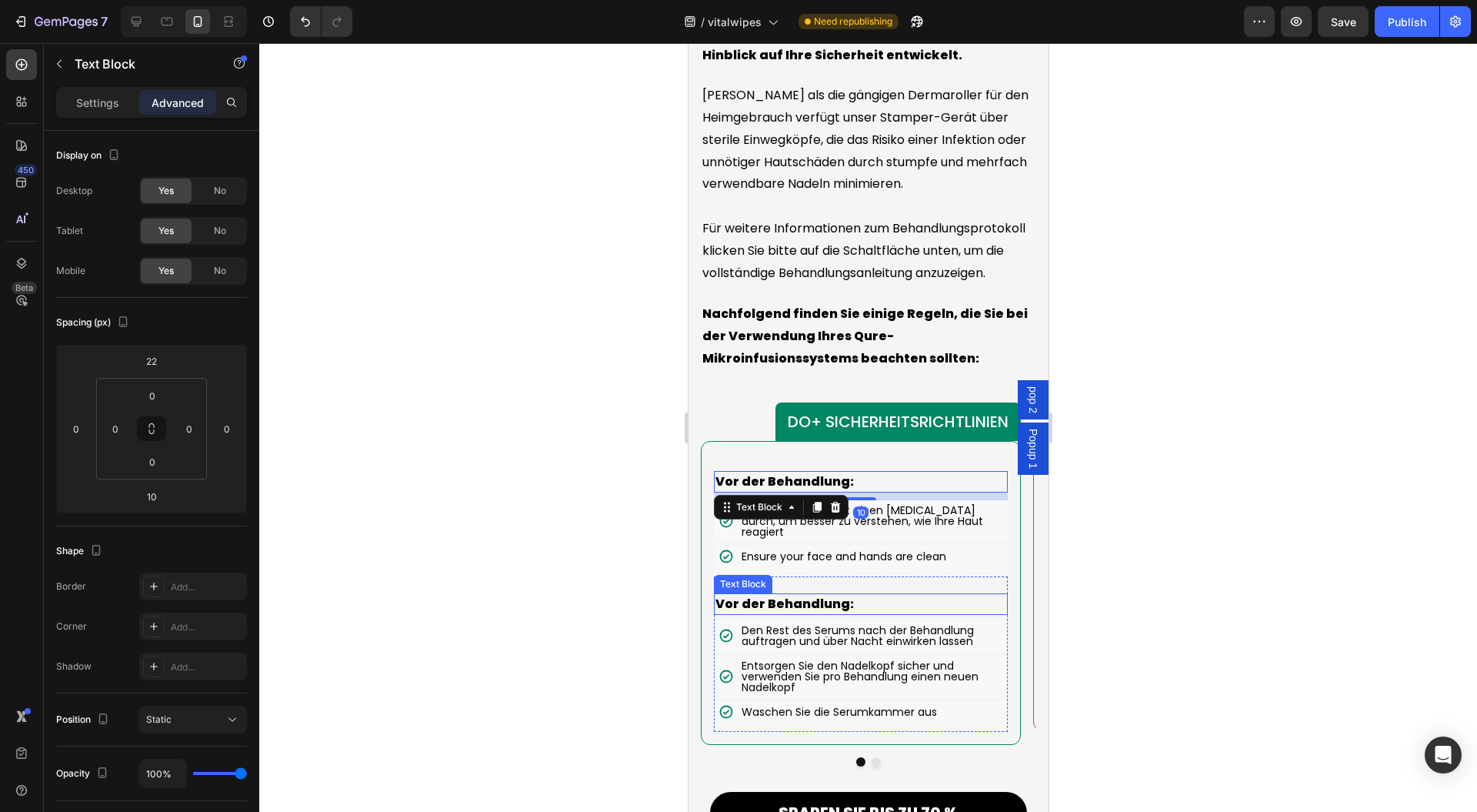
click at [883, 613] on p "Vor der Behandlung:" at bounding box center [860, 604] width 291 height 18
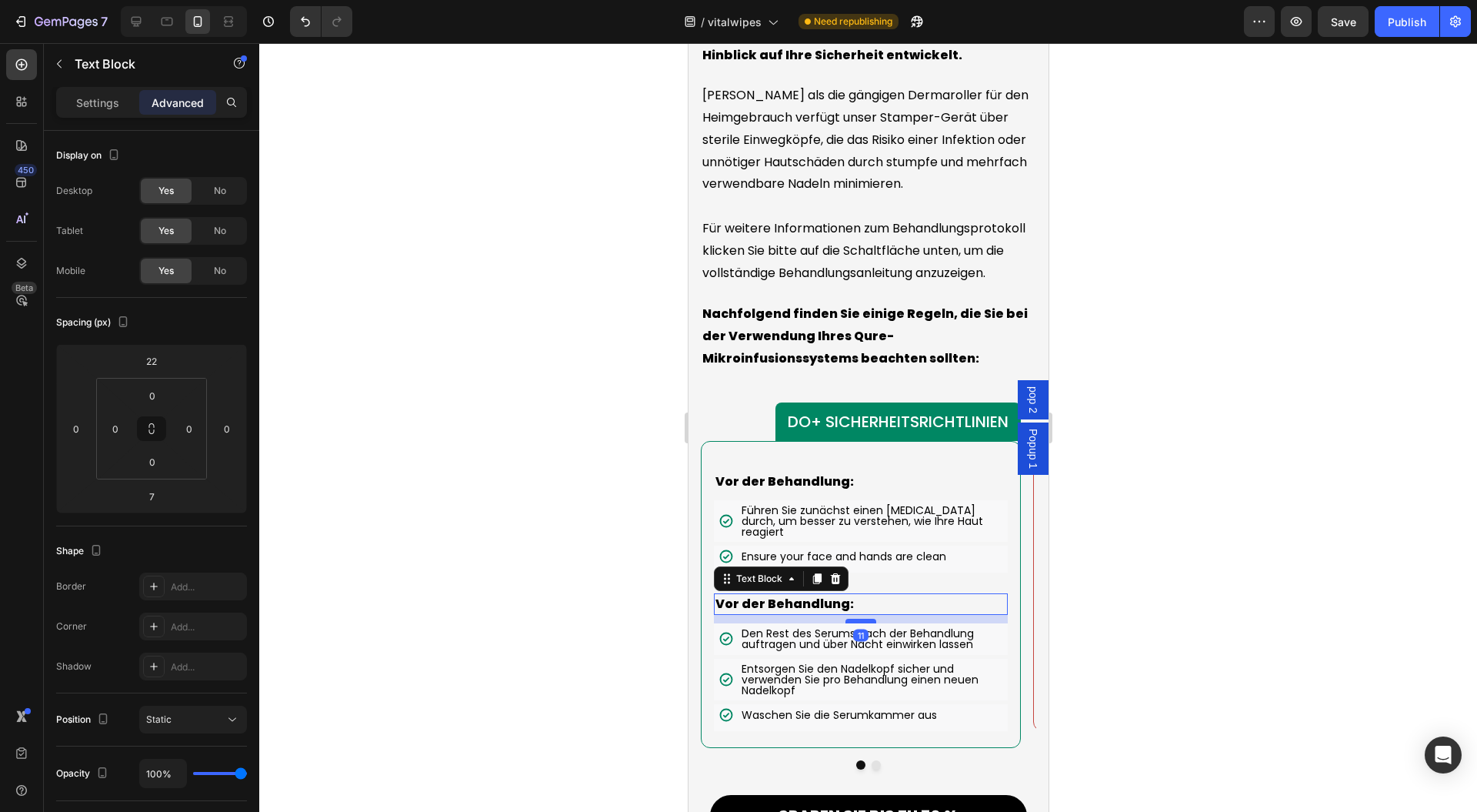
click at [863, 623] on div at bounding box center [860, 621] width 31 height 5
type input "11"
click at [1245, 617] on div at bounding box center [868, 427] width 1218 height 769
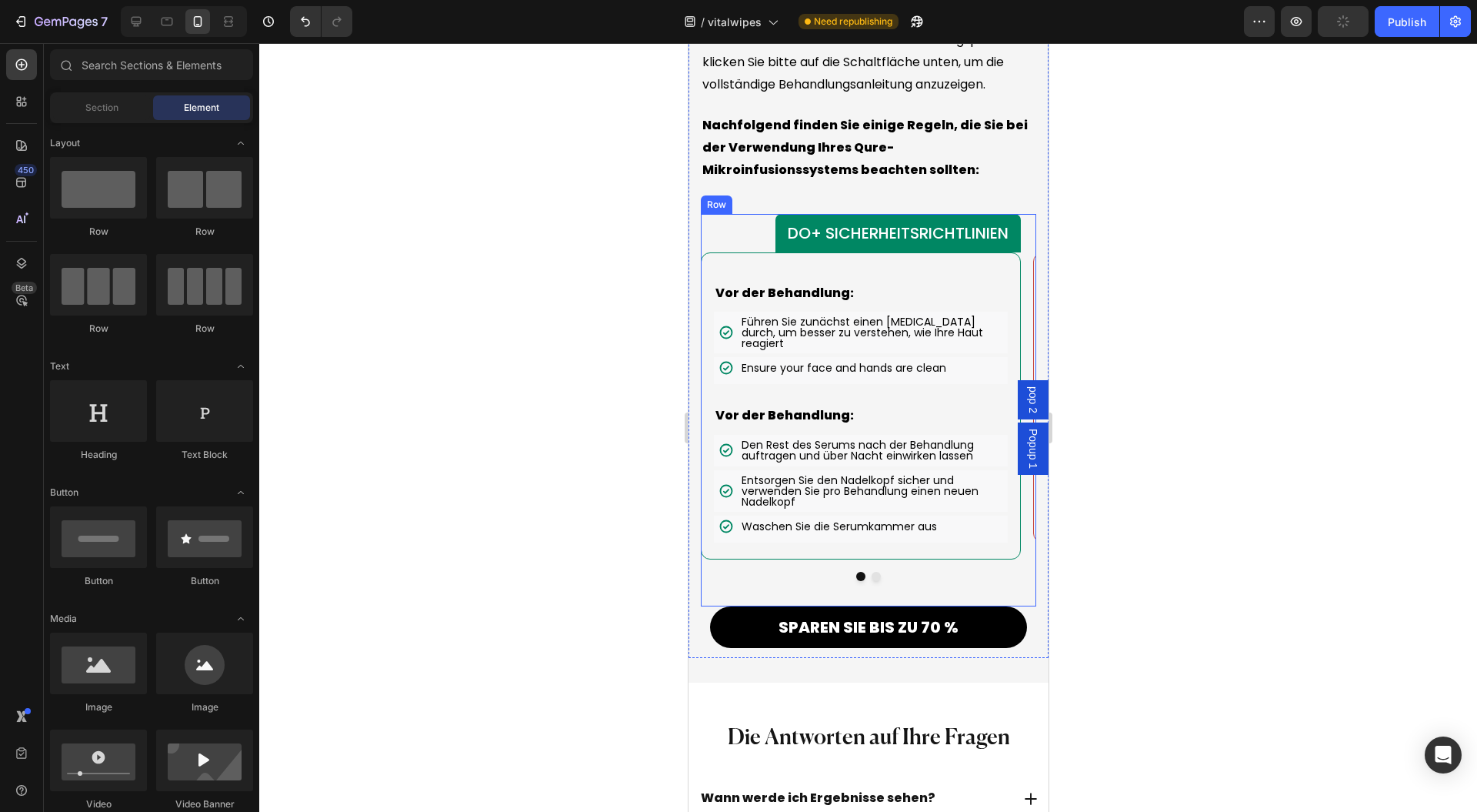
scroll to position [14912, 0]
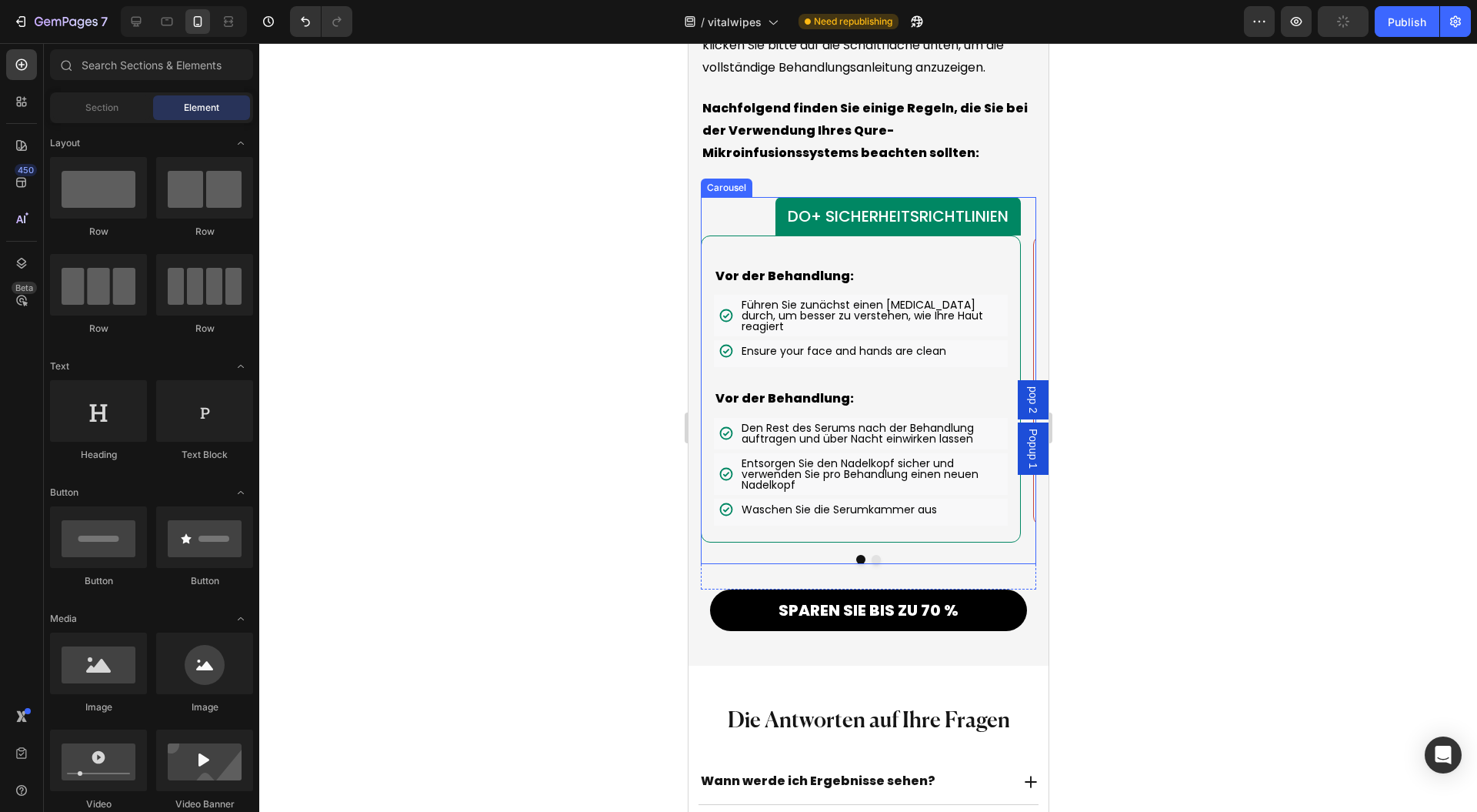
click at [860, 564] on div at bounding box center [868, 559] width 336 height 9
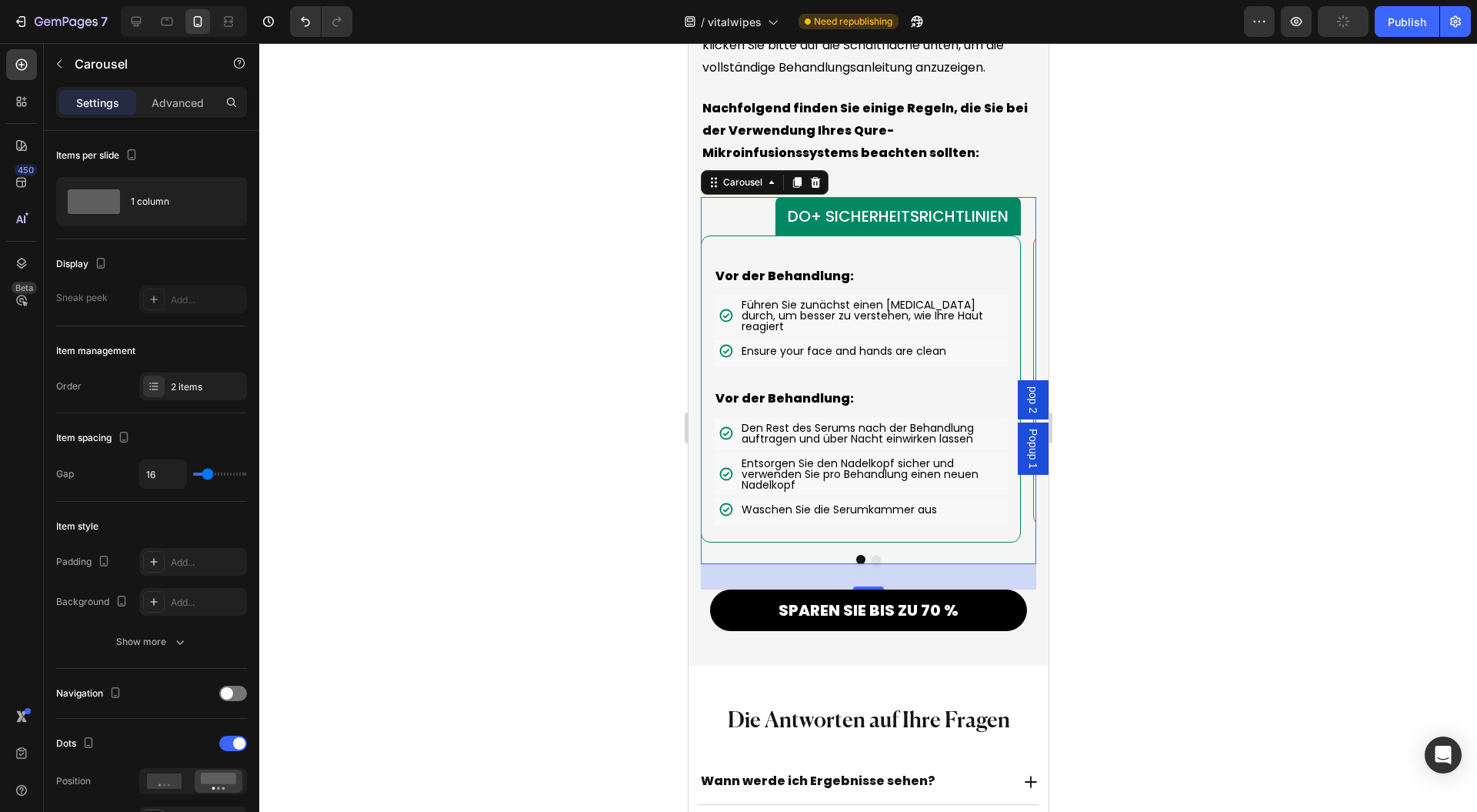
click at [871, 564] on button "Dot" at bounding box center [875, 559] width 9 height 9
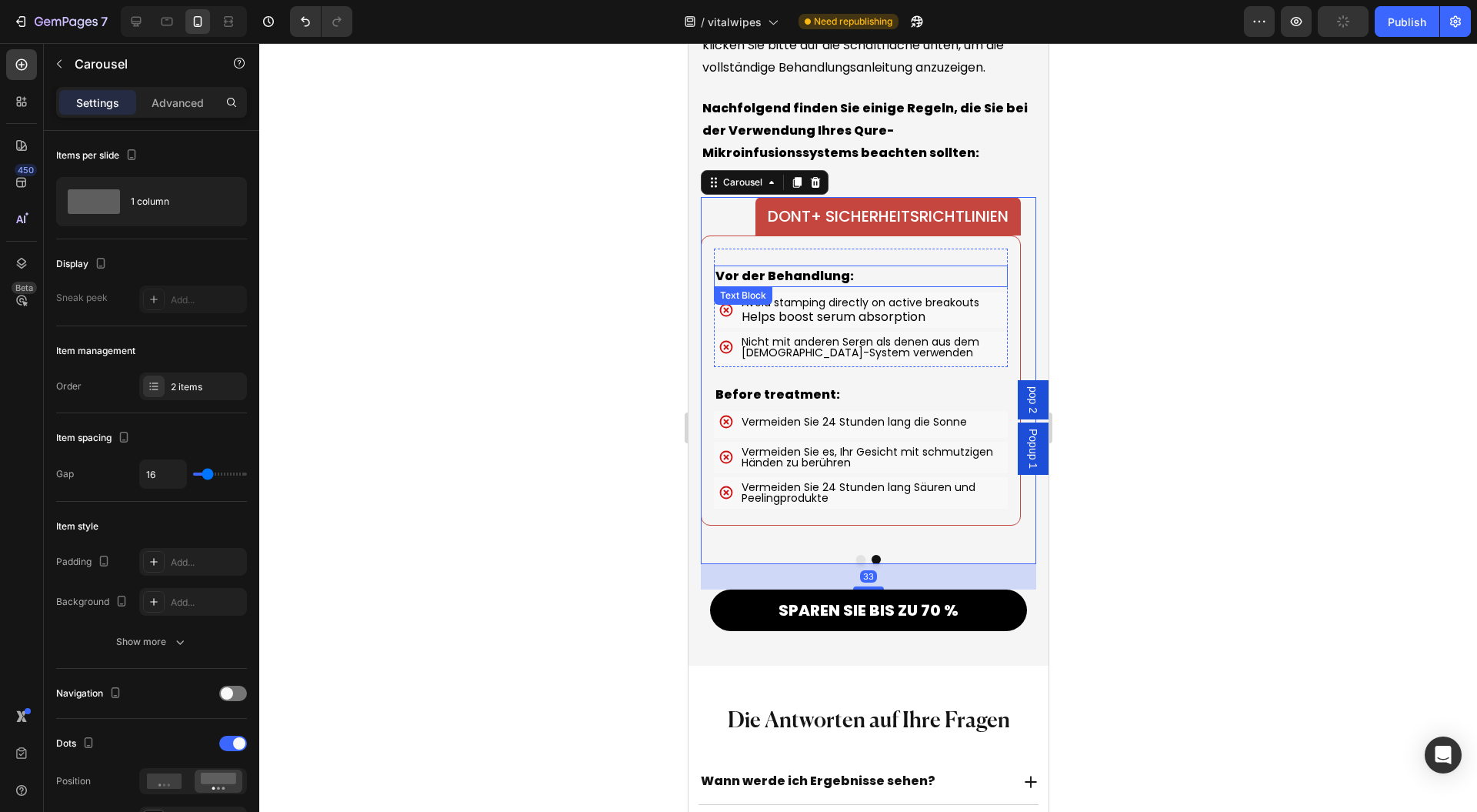
click at [890, 285] on p "Vor der Behandlung:" at bounding box center [860, 276] width 291 height 18
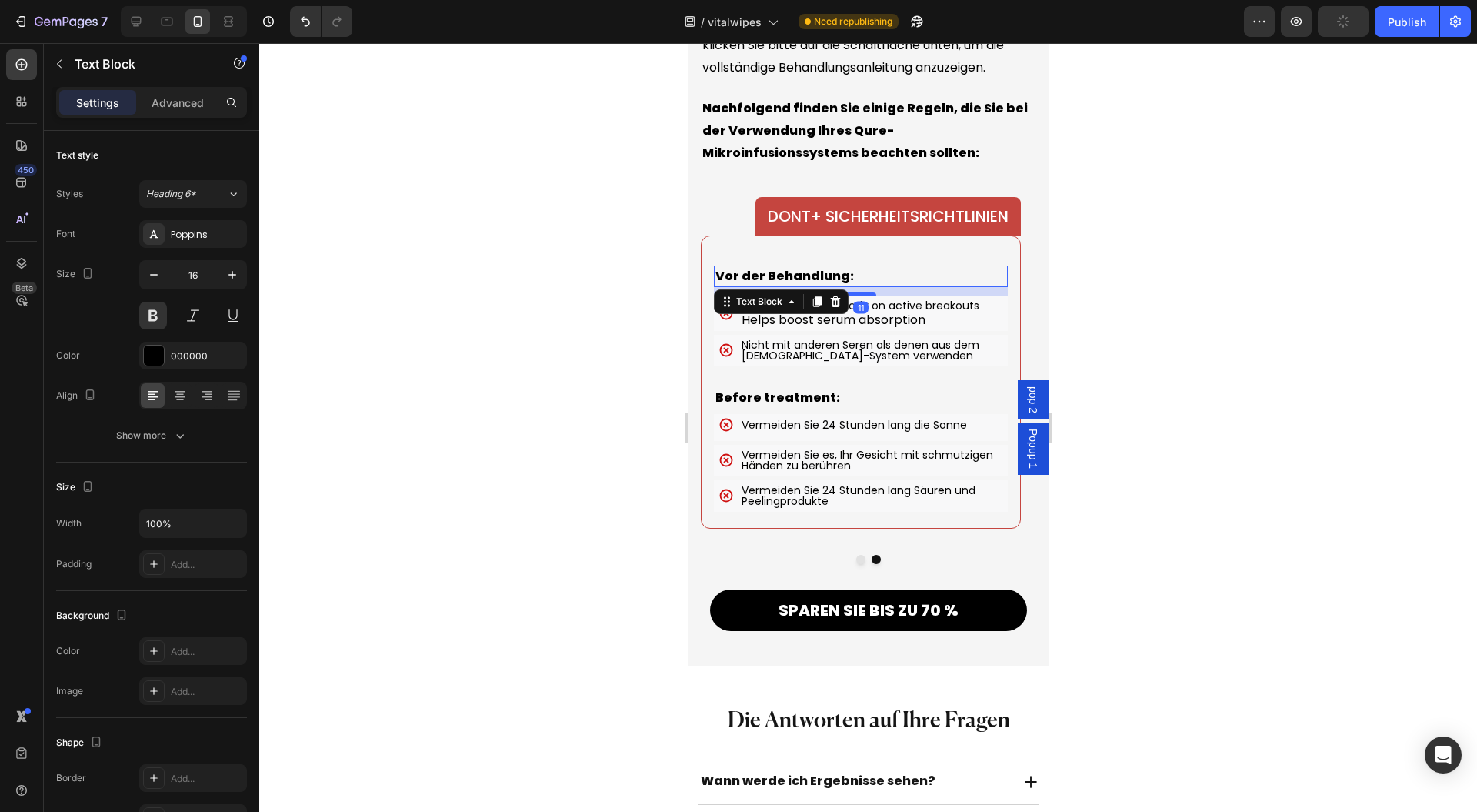
click at [868, 295] on div at bounding box center [860, 293] width 31 height 3
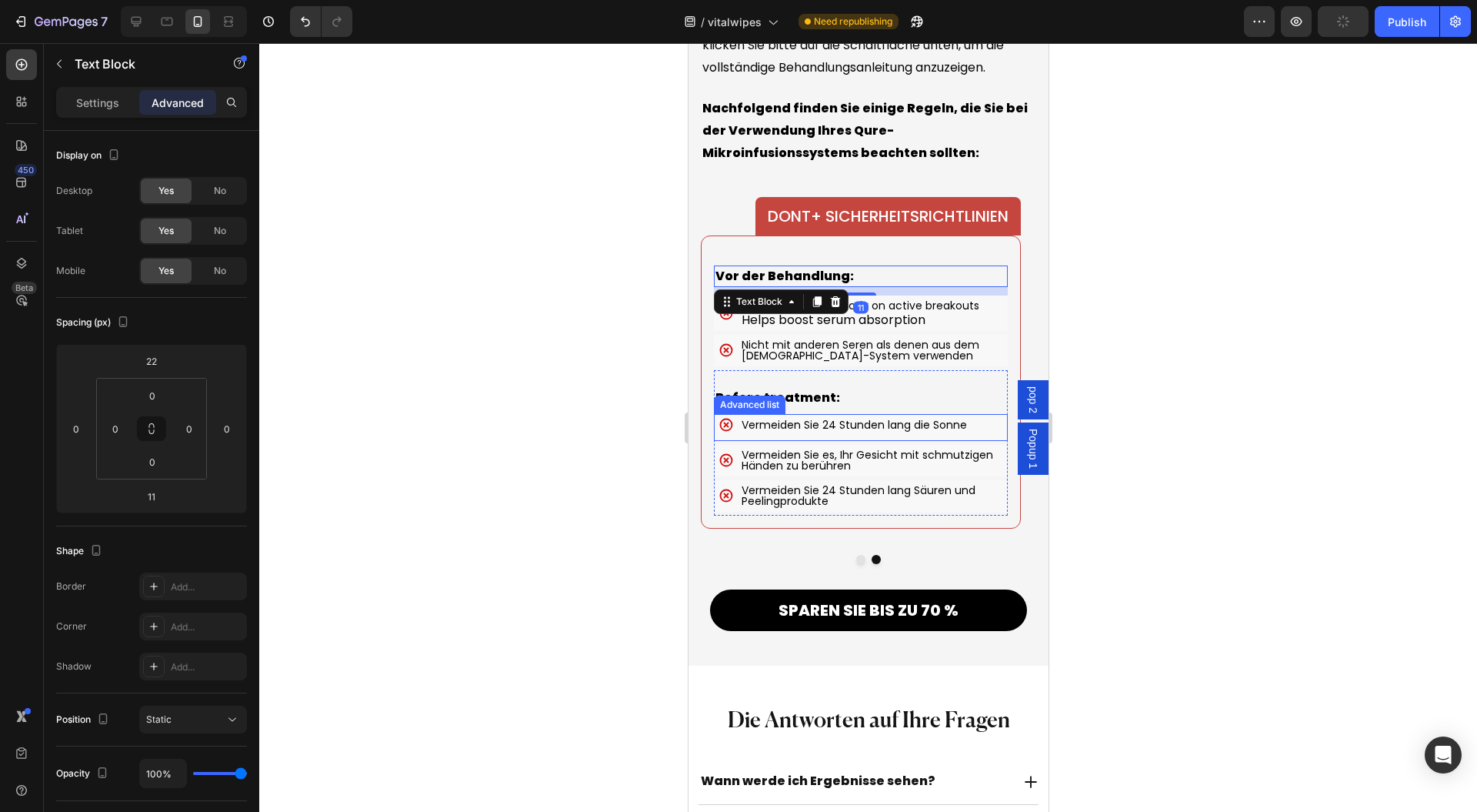
click at [878, 407] on p "Before treatment:" at bounding box center [860, 398] width 291 height 18
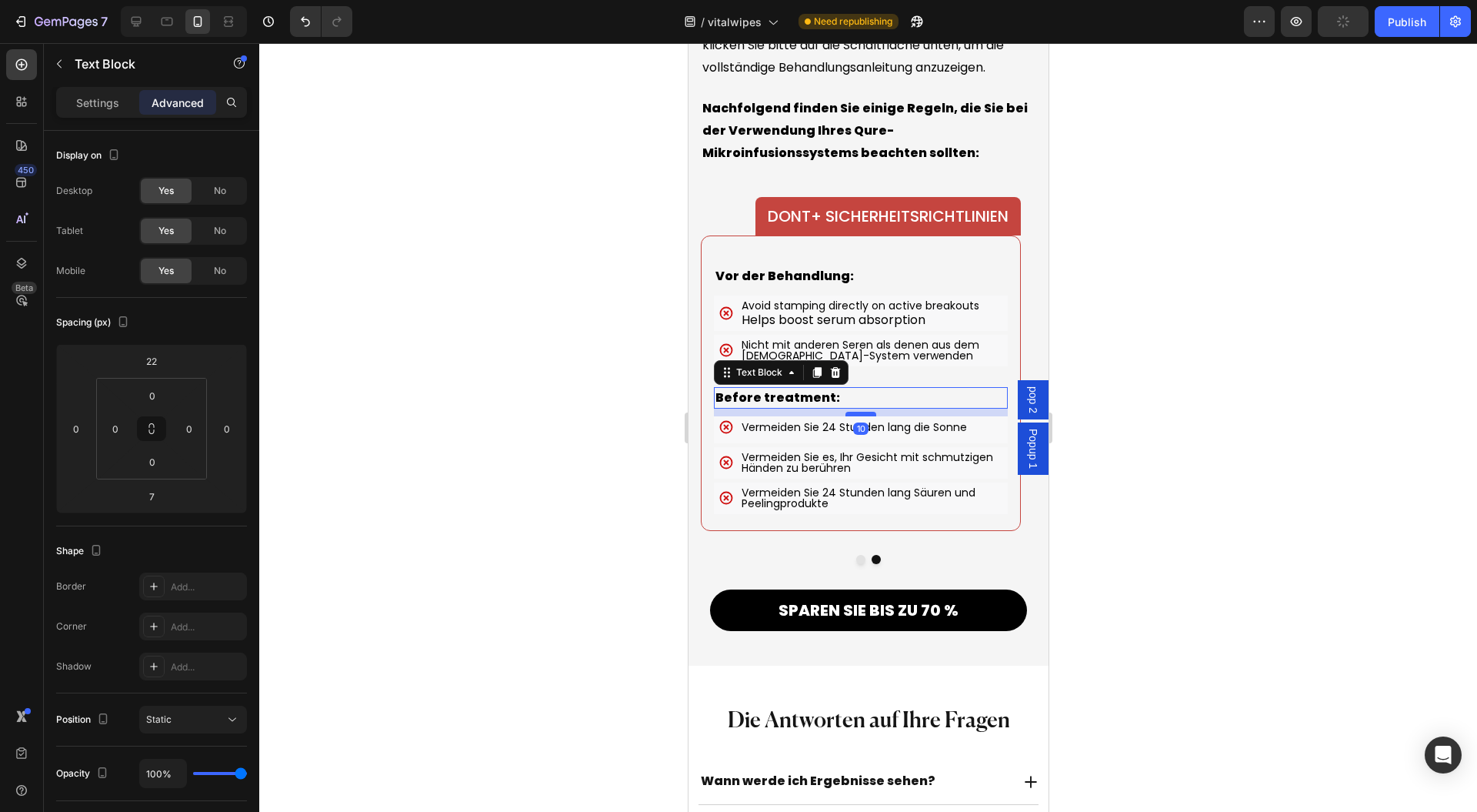
click at [862, 416] on div at bounding box center [860, 414] width 31 height 5
type input "10"
click at [1183, 409] on div at bounding box center [868, 427] width 1218 height 769
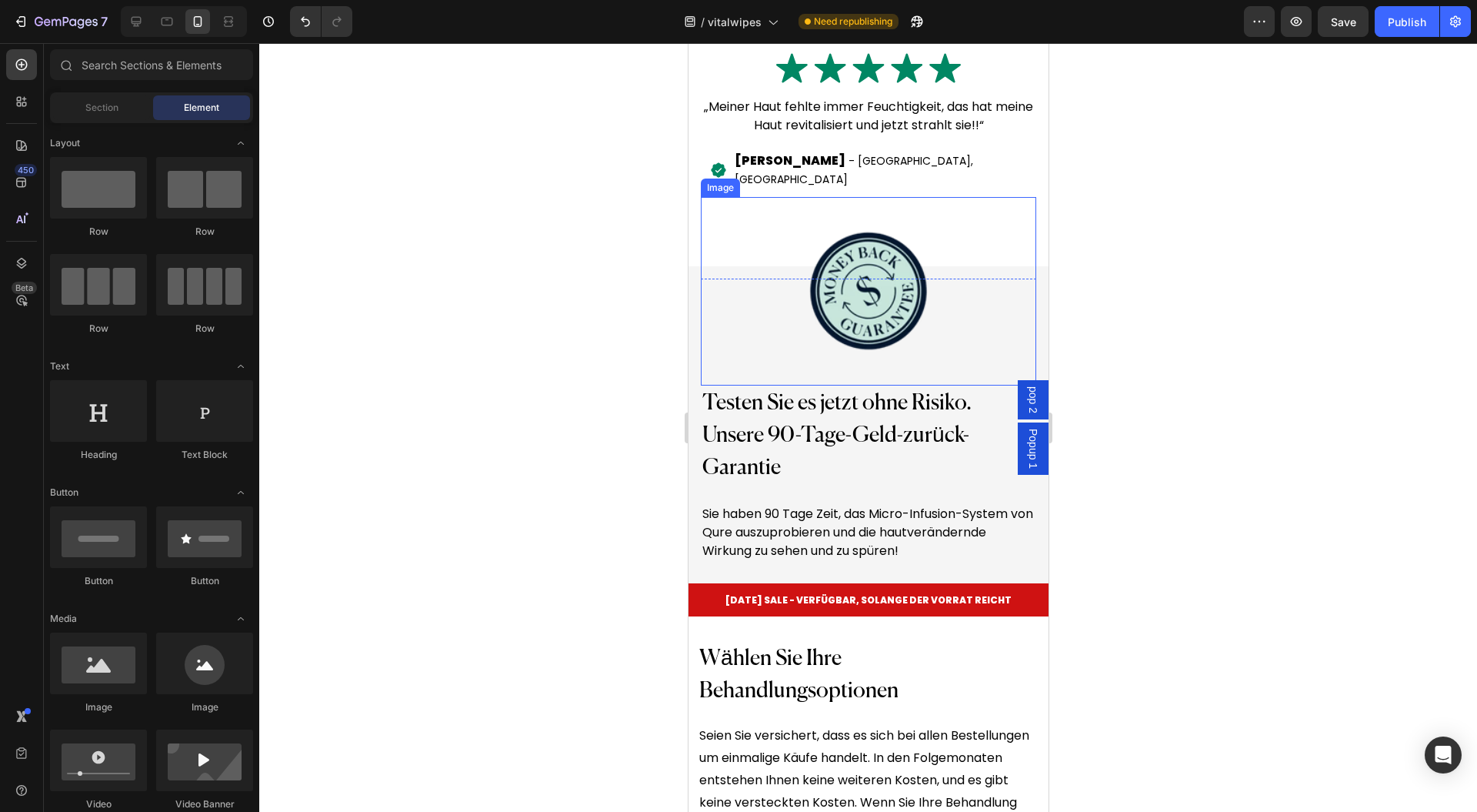
scroll to position [13342, 0]
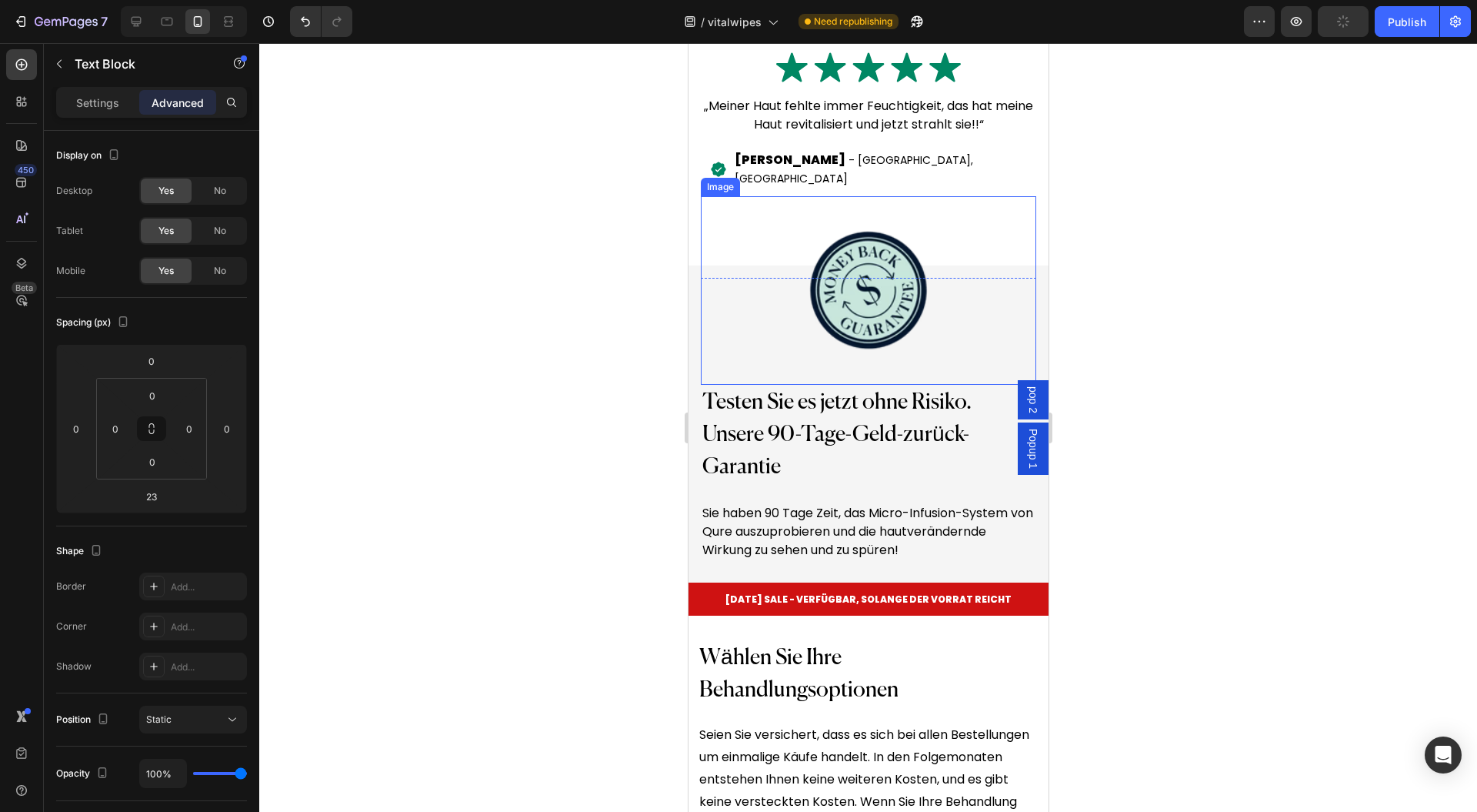
click at [886, 418] on p "Testen Sie es jetzt ohne Risiko. Unsere 90-Tage-Geld-zurück-Garantie" at bounding box center [868, 434] width 332 height 97
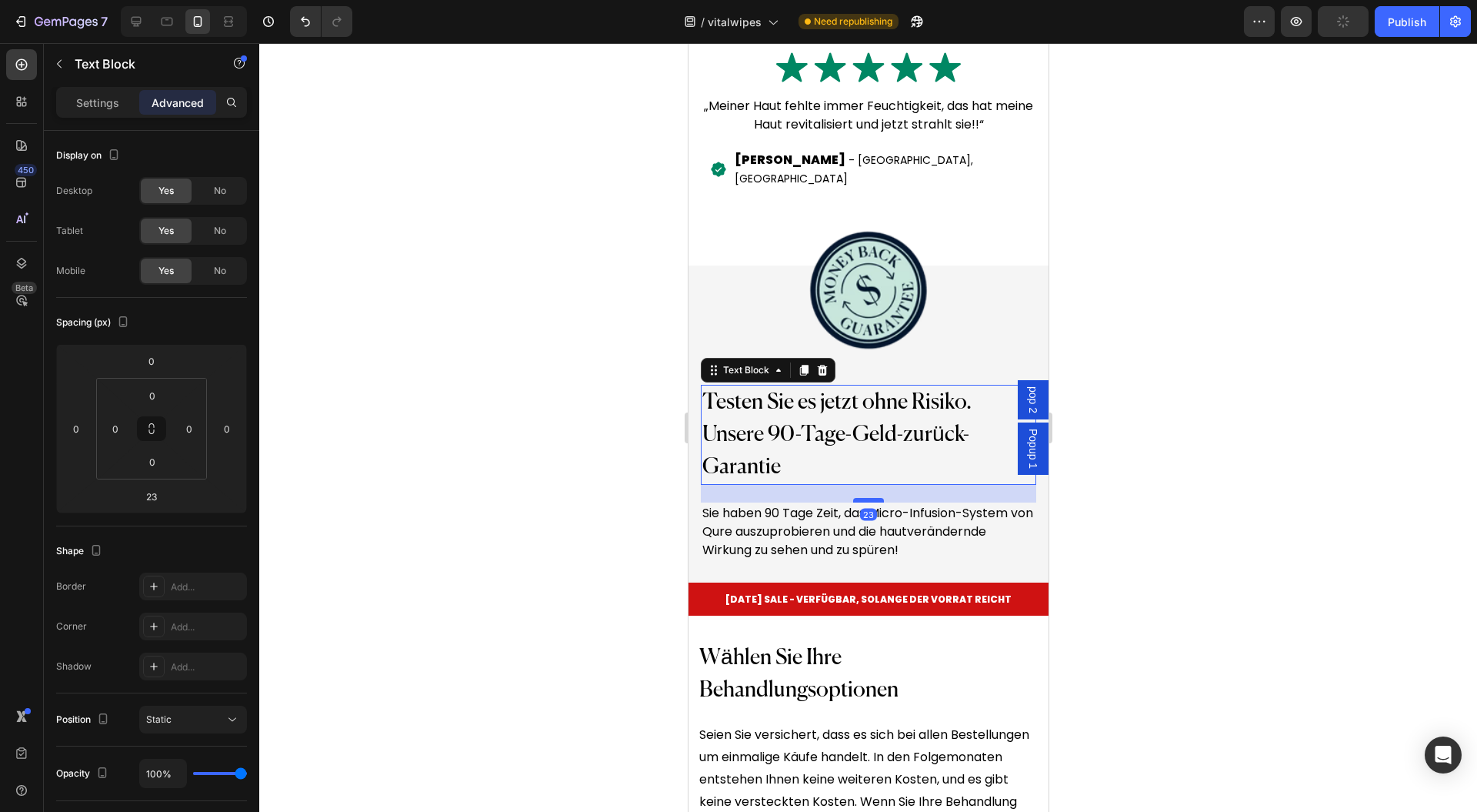
click at [868, 485] on div "23" at bounding box center [868, 485] width 336 height 0
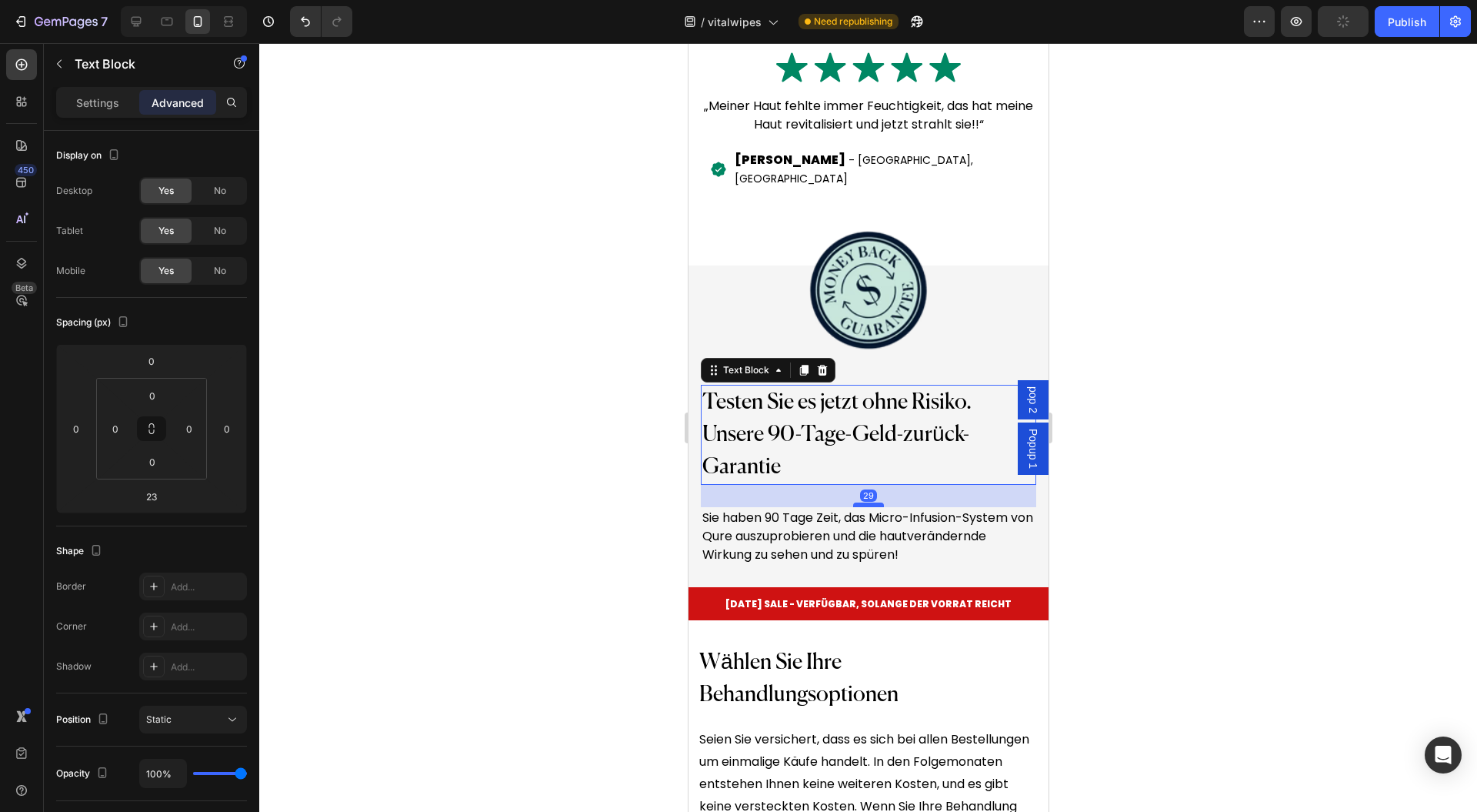
click at [868, 502] on div at bounding box center [868, 504] width 31 height 5
type input "29"
click at [901, 509] on span "Sie haben 90 Tage Zeit, das Micro-Infusion-System von Qure auszuprobieren und d…" at bounding box center [867, 536] width 331 height 55
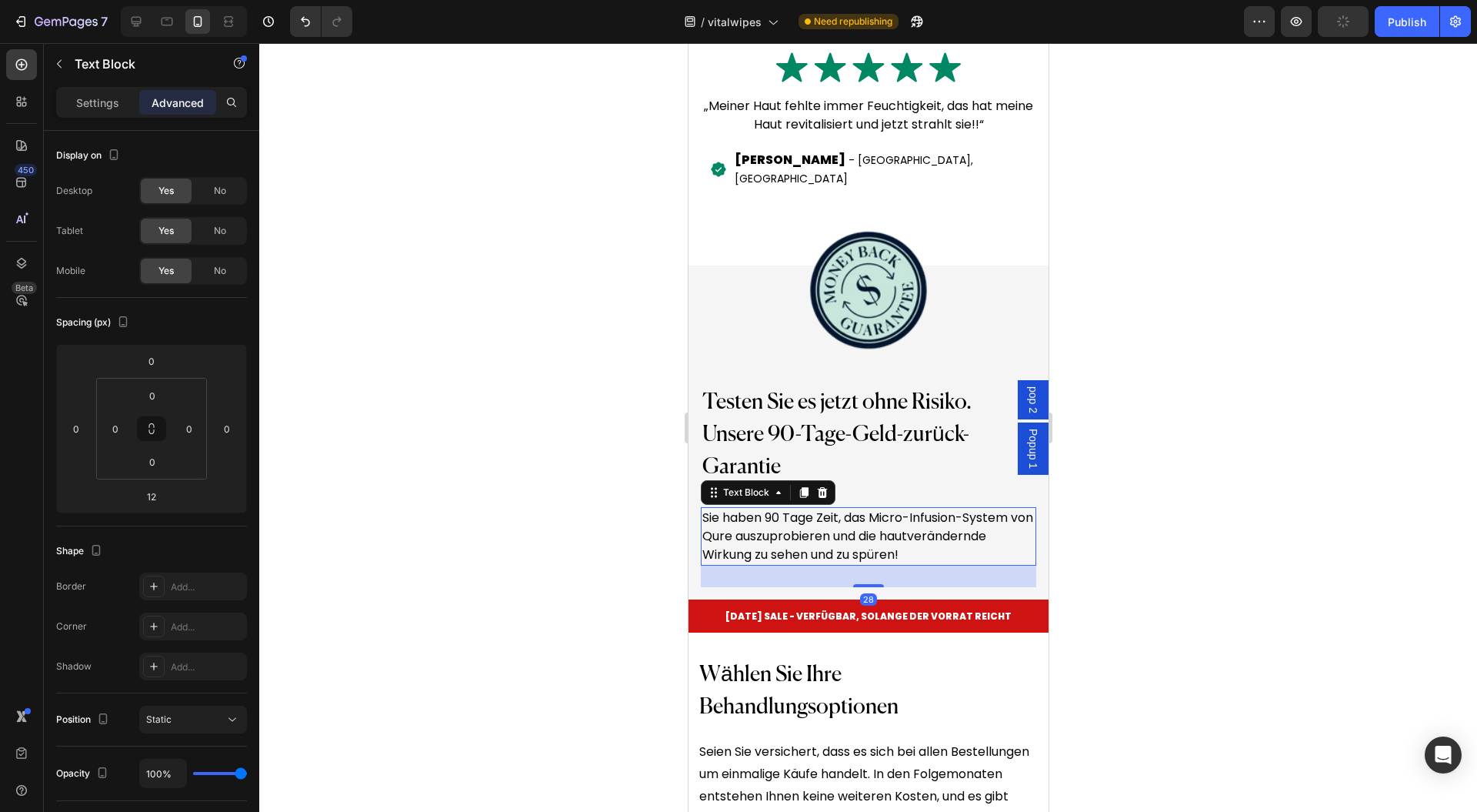
drag, startPoint x: 867, startPoint y: 531, endPoint x: 865, endPoint y: 543, distance: 12.5
click at [865, 584] on div at bounding box center [868, 585] width 31 height 3
type input "28"
click at [1214, 511] on div at bounding box center [868, 427] width 1218 height 769
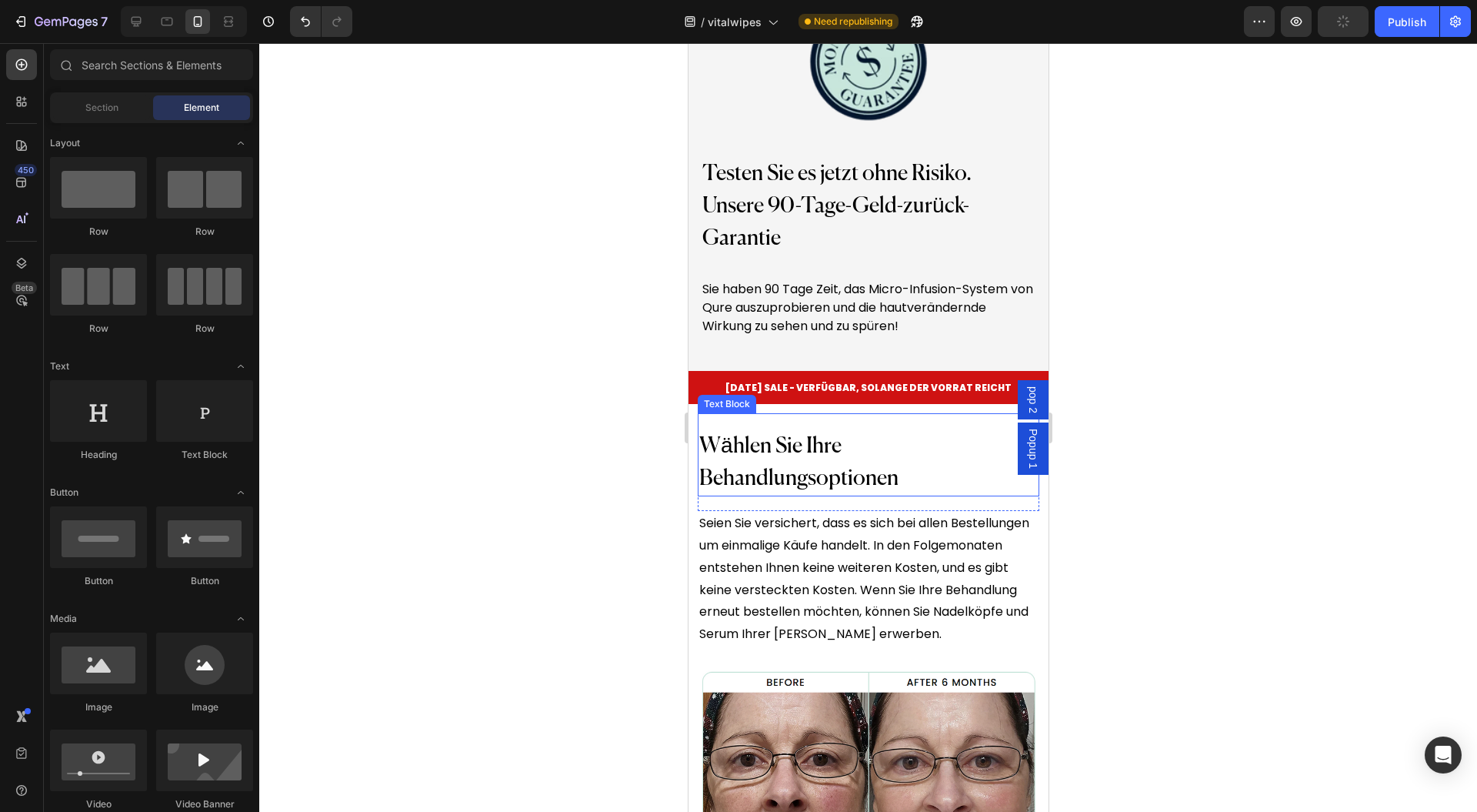
scroll to position [13650, 0]
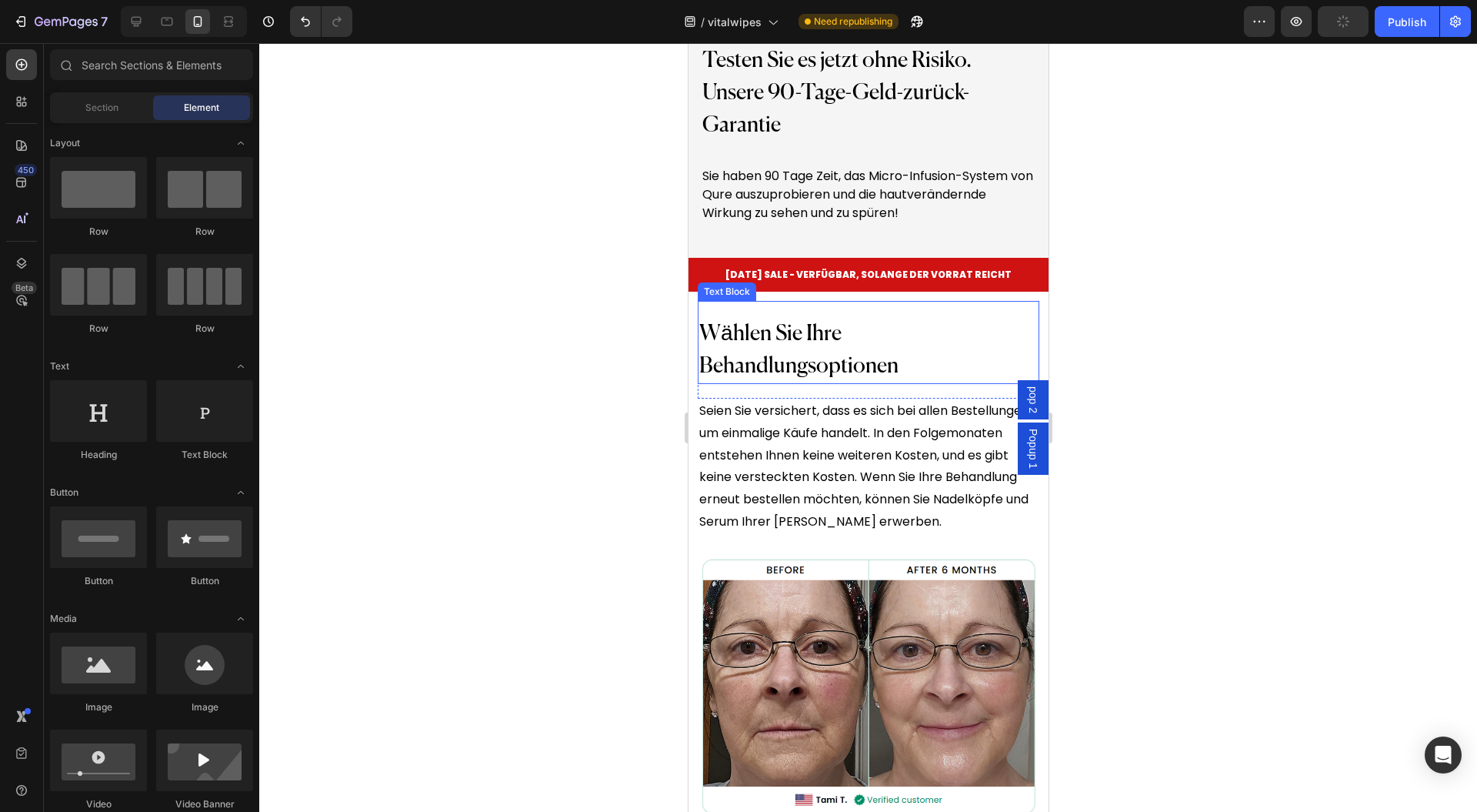
click at [897, 282] on div "LABOR DAY SALE - VERFÜGBAR, SOLANGE DER VORRAT REICHT Heading" at bounding box center [868, 275] width 360 height 34
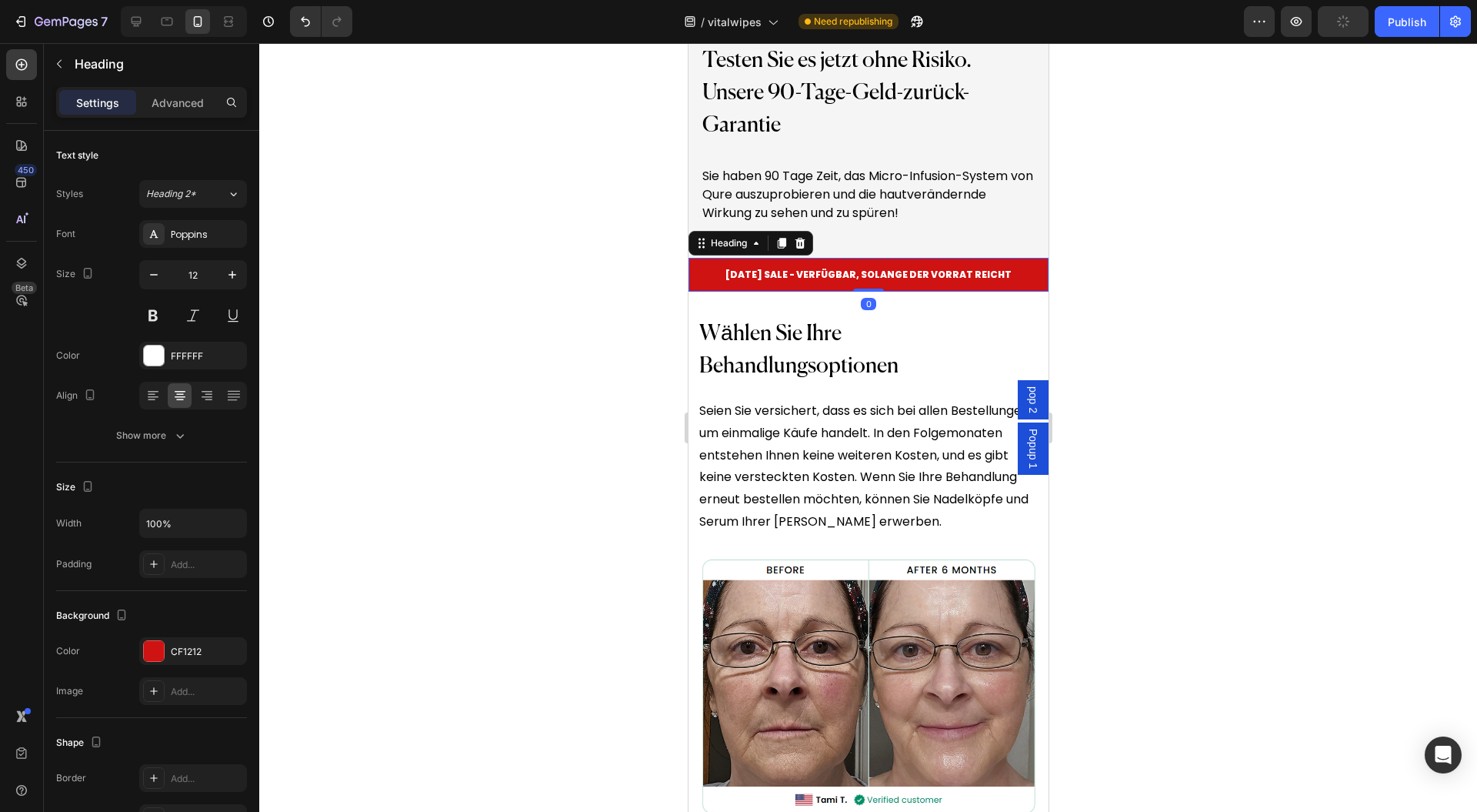
click at [892, 301] on div "Wählen Sie Ihre Behandlungsoptionen Text Block" at bounding box center [868, 342] width 342 height 83
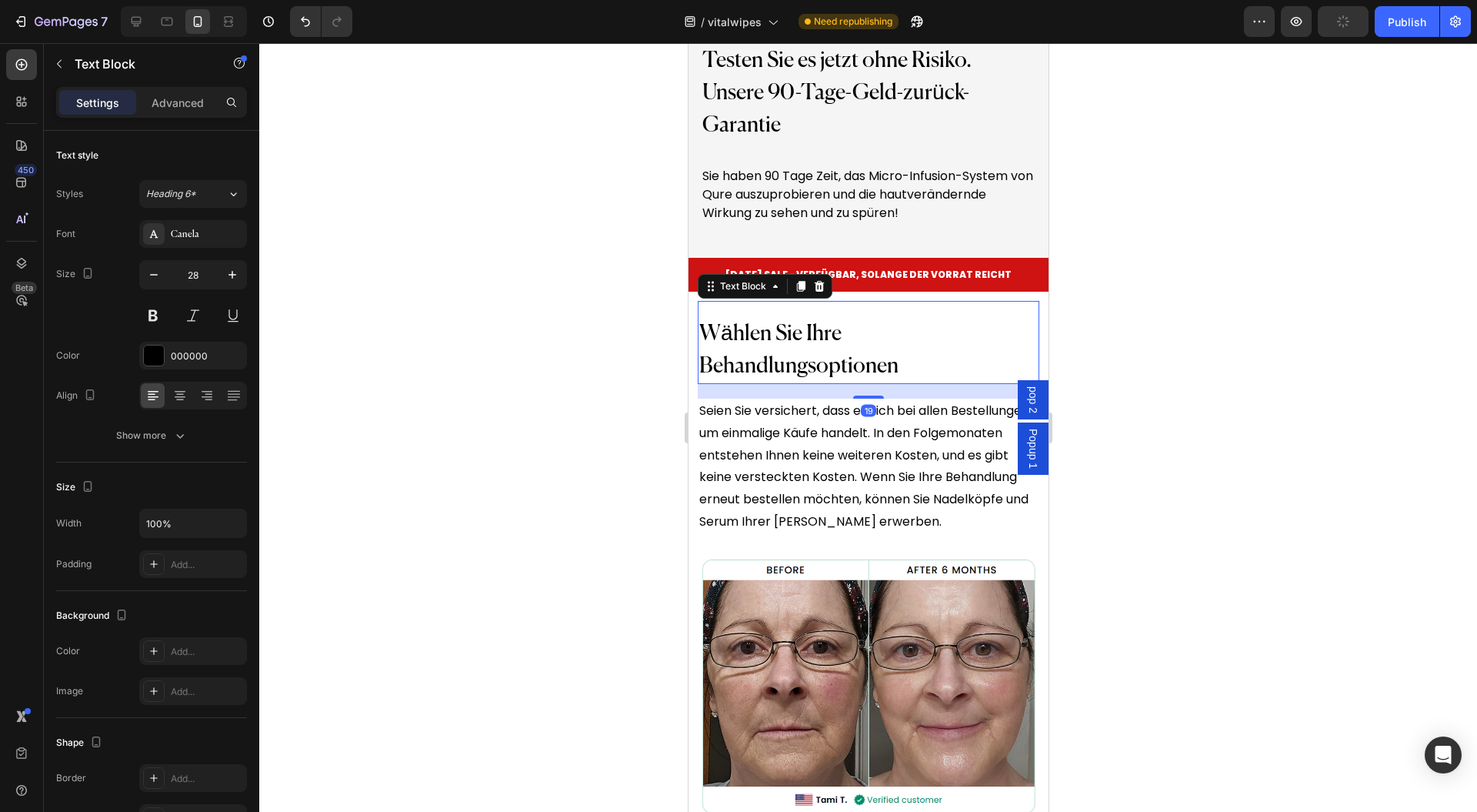
click at [174, 88] on div "Settings Advanced" at bounding box center [151, 102] width 191 height 31
click at [182, 112] on div "Advanced" at bounding box center [177, 102] width 77 height 25
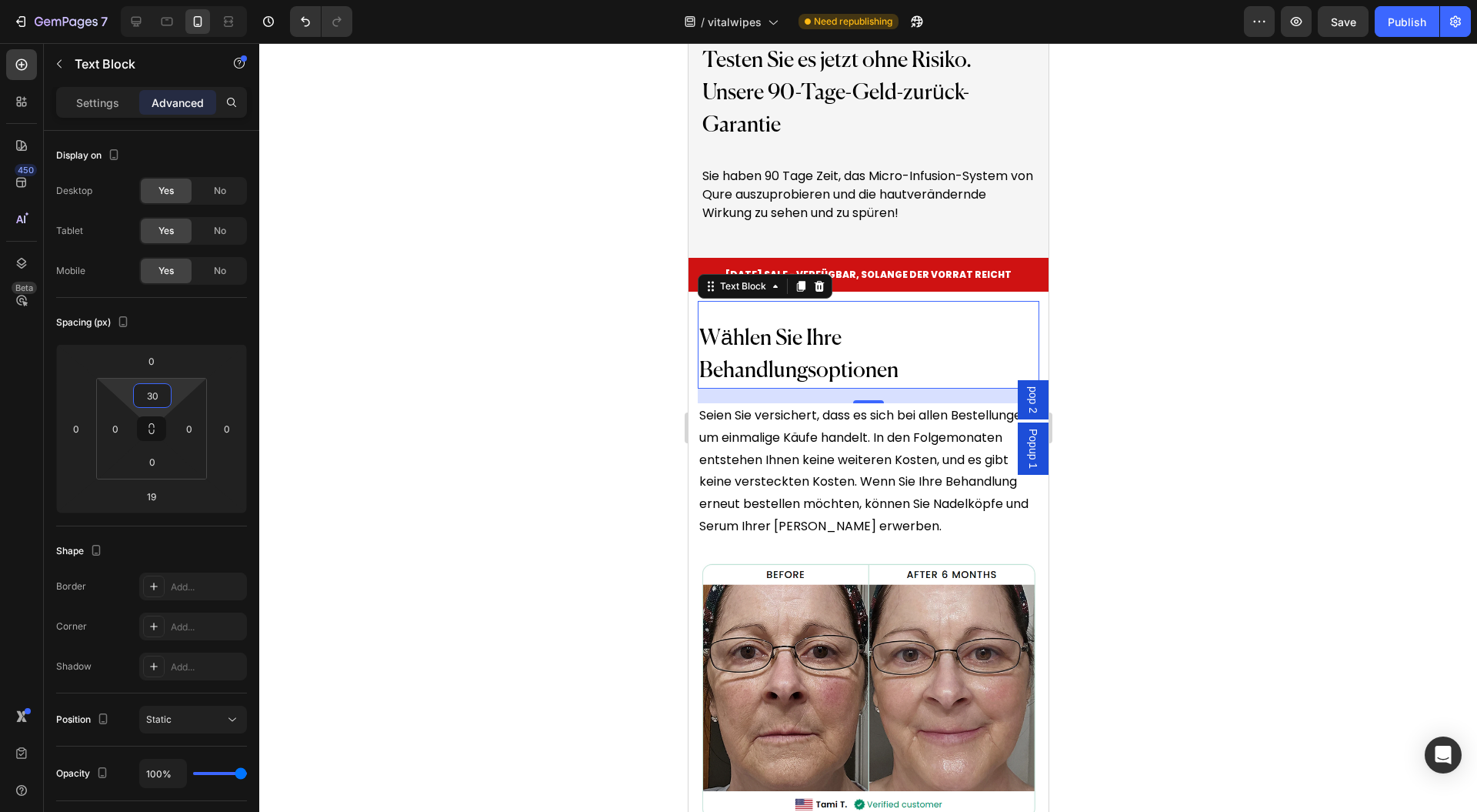
type input "32"
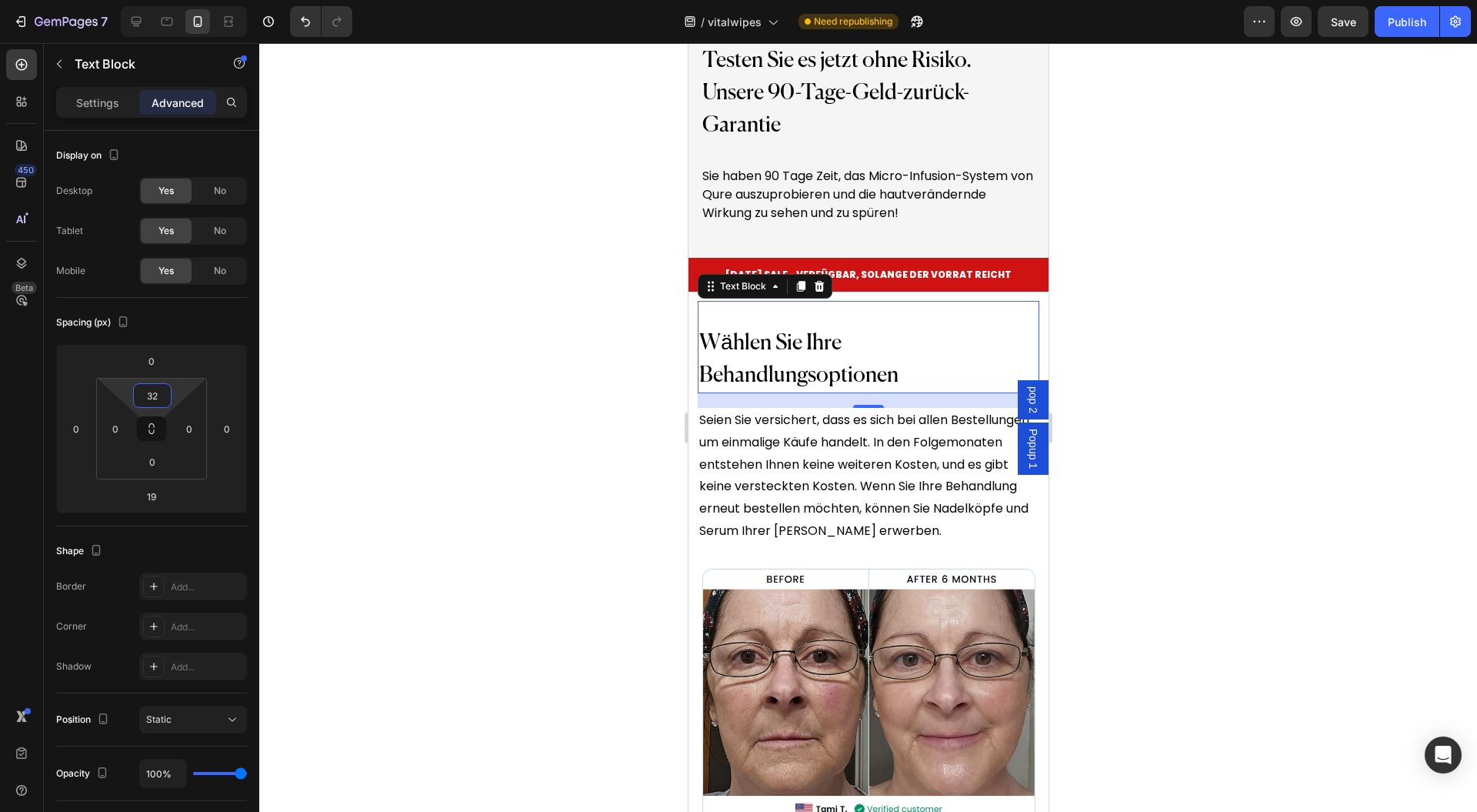
click at [185, 0] on html "7 Version history / vitalwipes Need republishing Preview Save Publish 450 Beta …" at bounding box center [738, 0] width 1477 height 0
click at [499, 343] on div at bounding box center [868, 427] width 1218 height 769
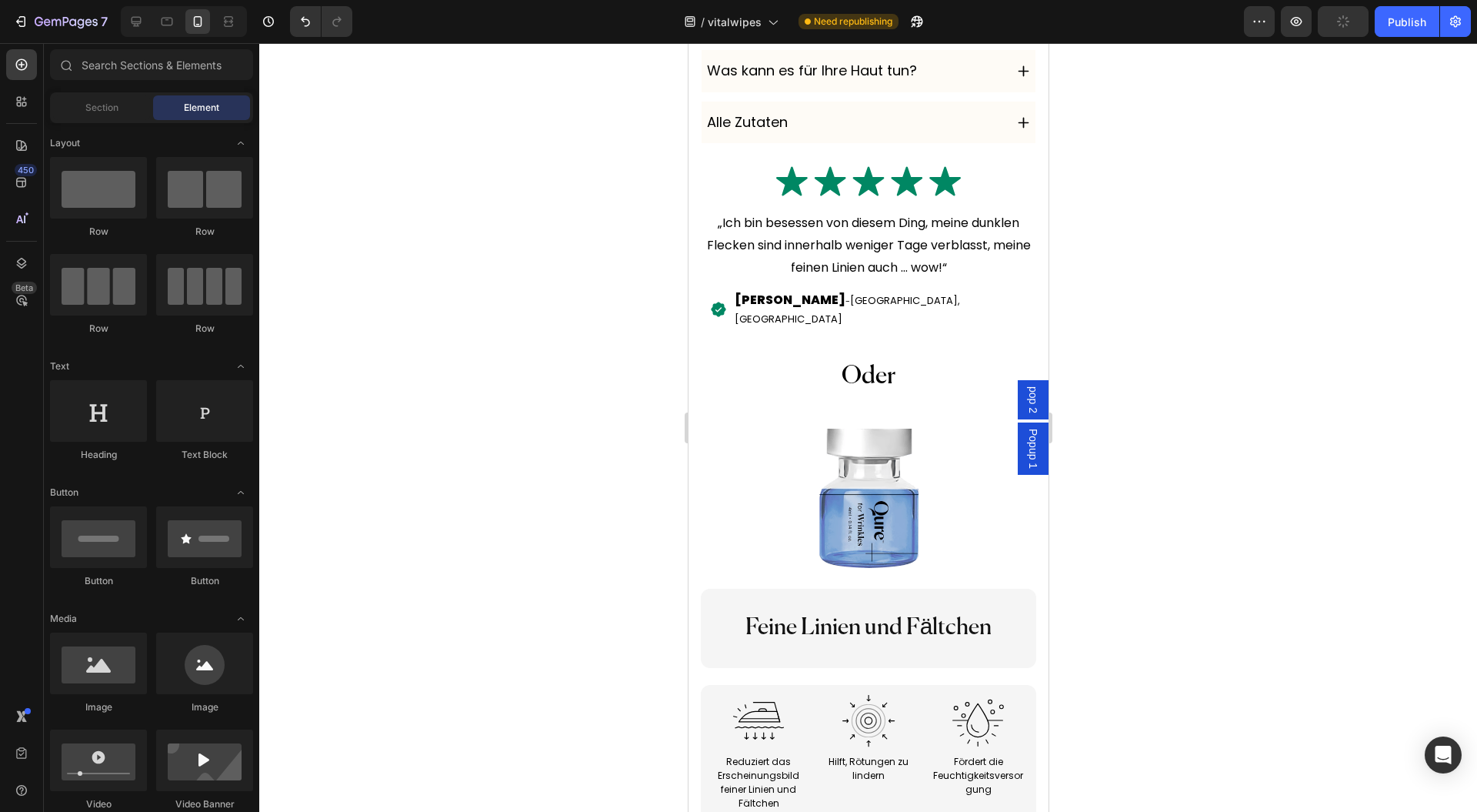
scroll to position [12110, 0]
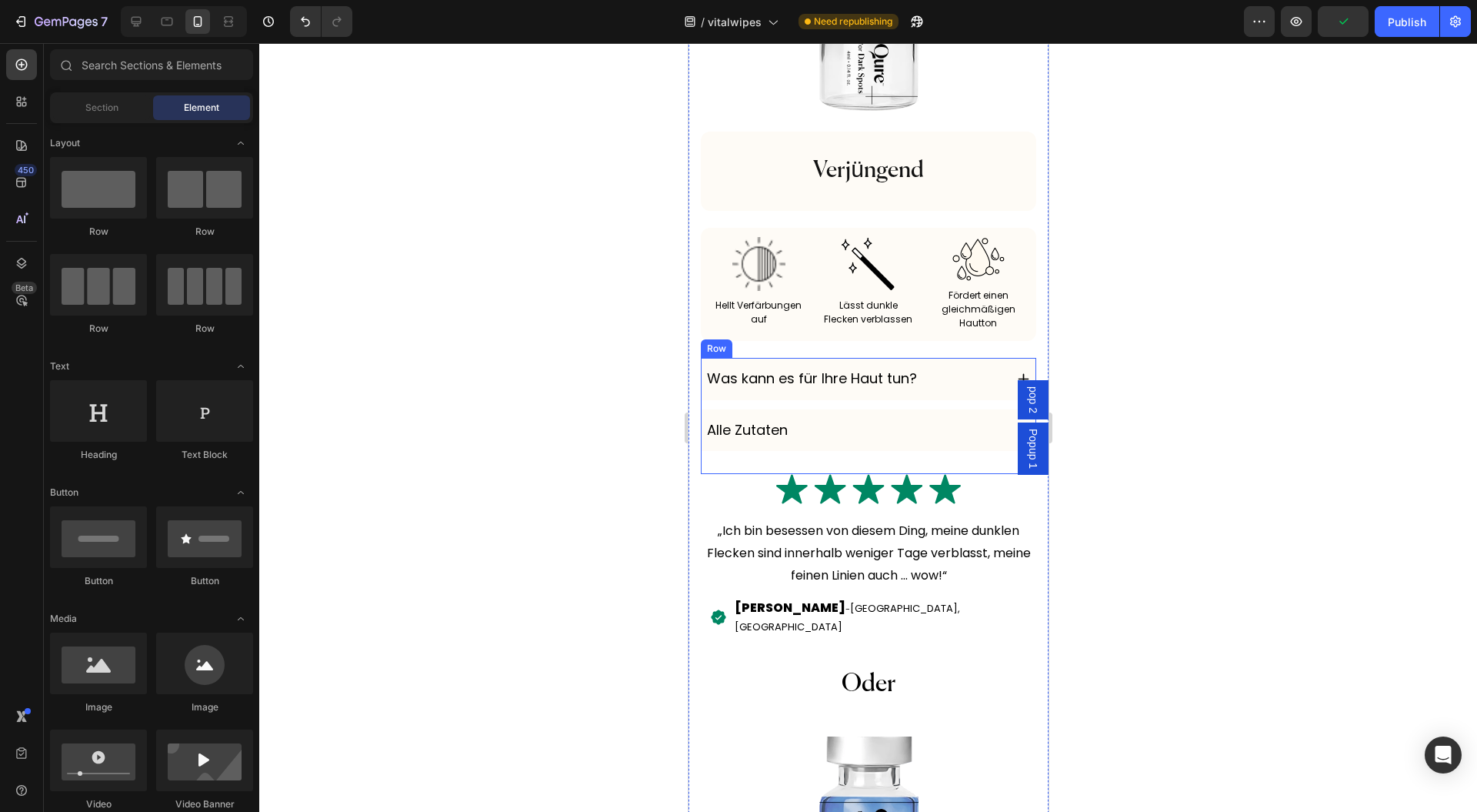
click at [743, 474] on div "Was kann es für Ihre Haut tun? Alle Zutaten Accordion" at bounding box center [868, 416] width 336 height 116
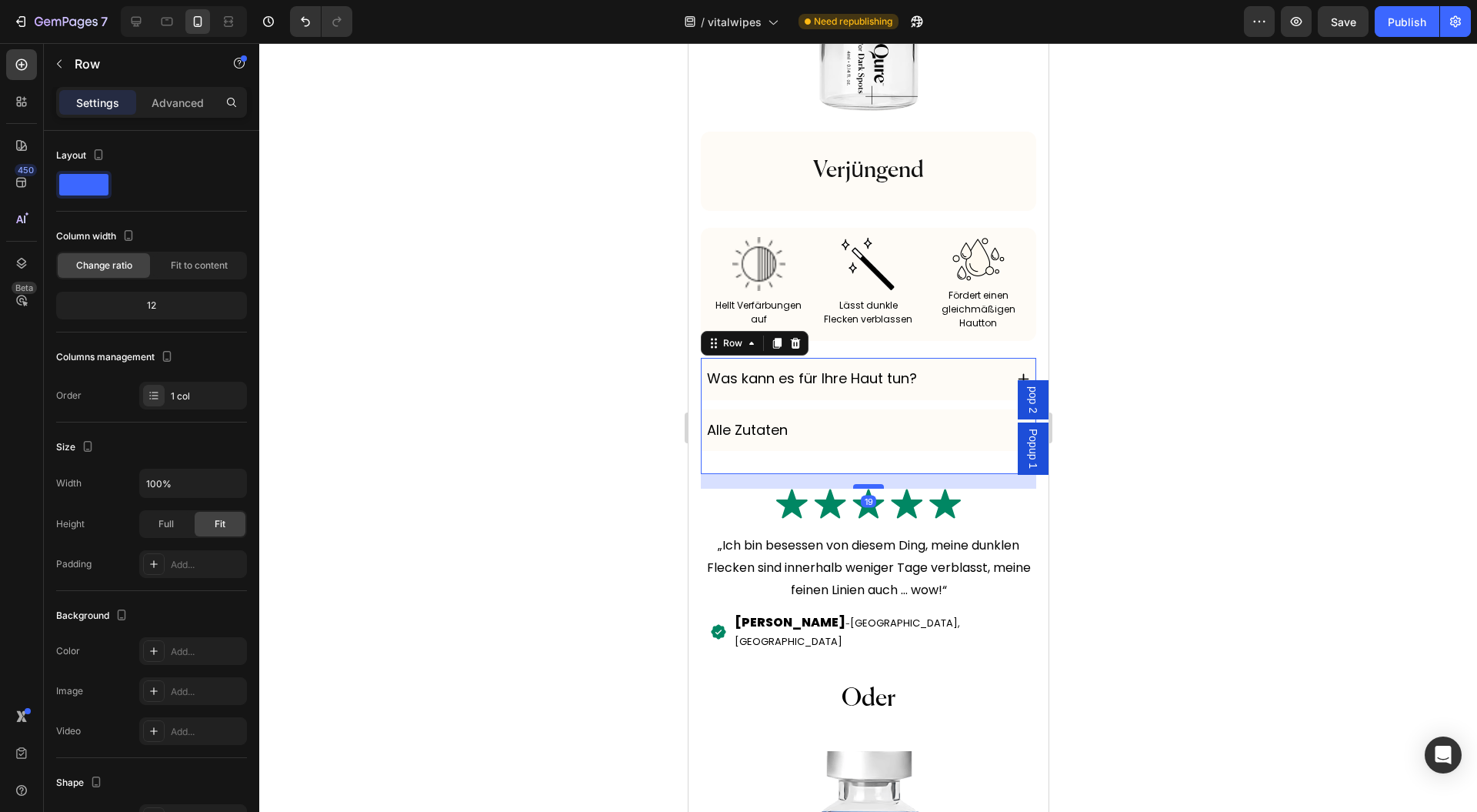
drag, startPoint x: 860, startPoint y: 483, endPoint x: 862, endPoint y: 499, distance: 15.6
click at [862, 489] on div at bounding box center [868, 486] width 31 height 5
click at [1122, 499] on div at bounding box center [868, 427] width 1218 height 769
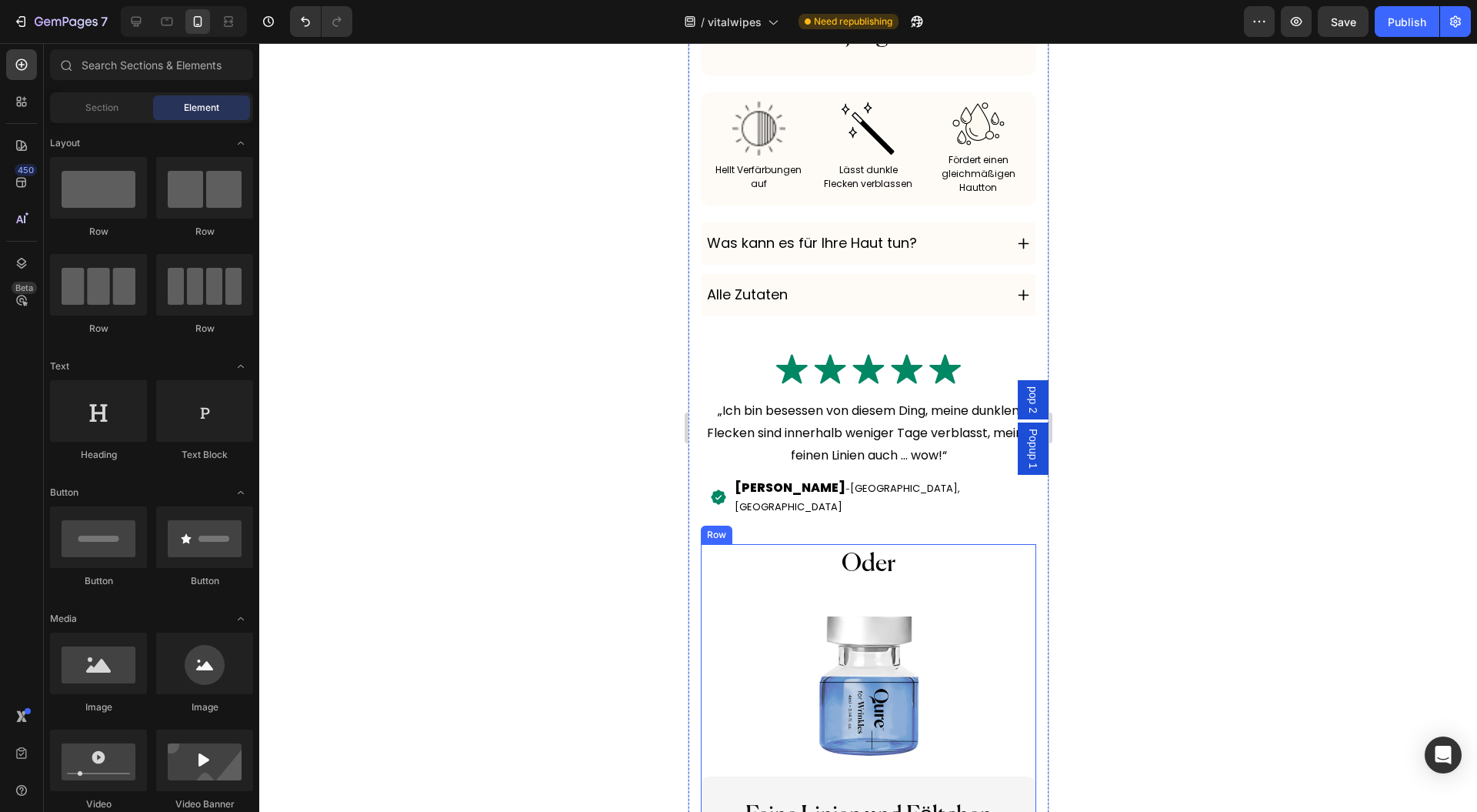
scroll to position [12418, 0]
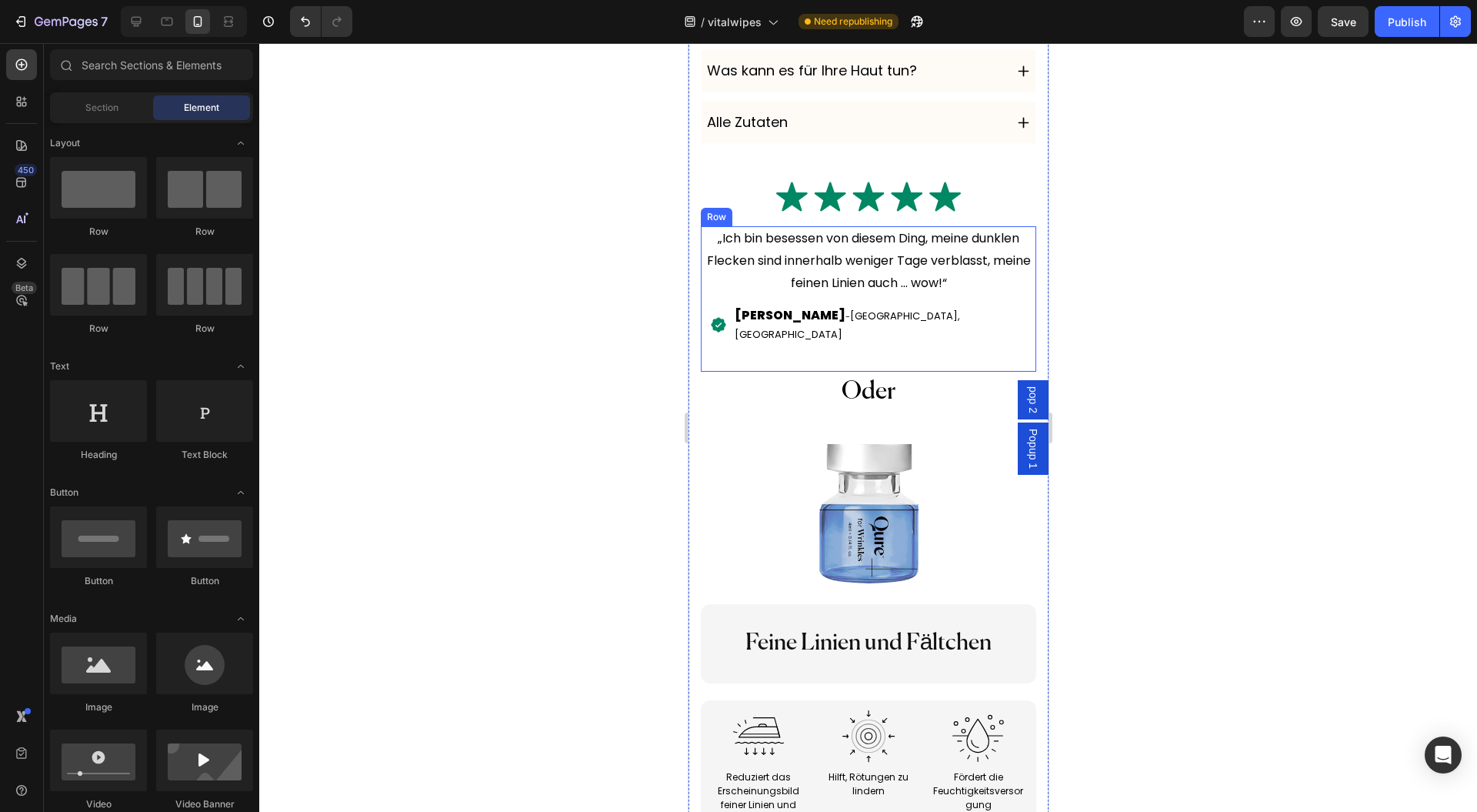
click at [753, 341] on div "„Ich bin besessen von diesem Ding, meine dunklen Flecken sind innerhalb weniger…" at bounding box center [868, 298] width 336 height 145
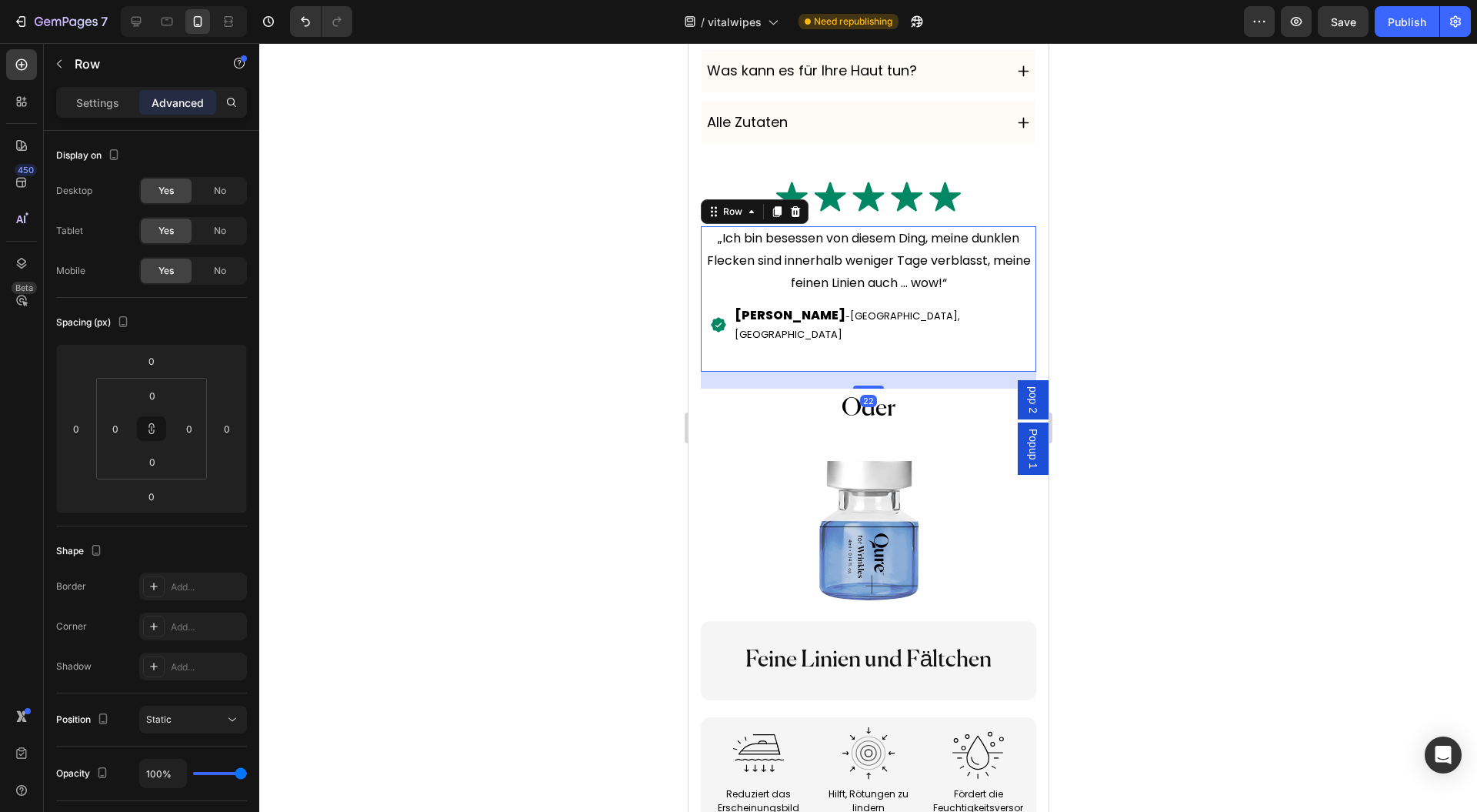
drag, startPoint x: 867, startPoint y: 363, endPoint x: 932, endPoint y: 381, distance: 67.0
click at [866, 386] on div at bounding box center [868, 387] width 31 height 3
type input "27"
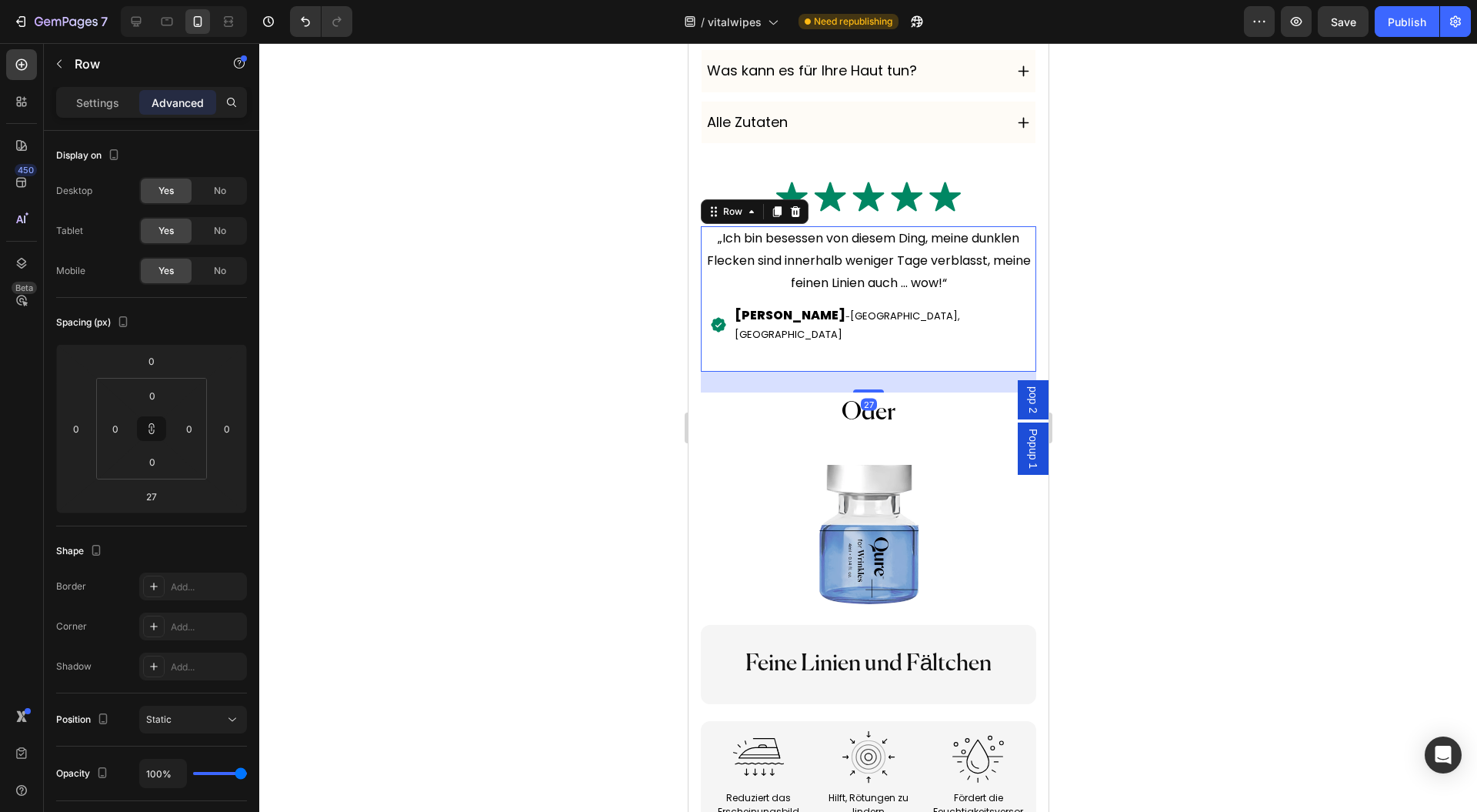
click at [1220, 420] on div at bounding box center [868, 427] width 1218 height 769
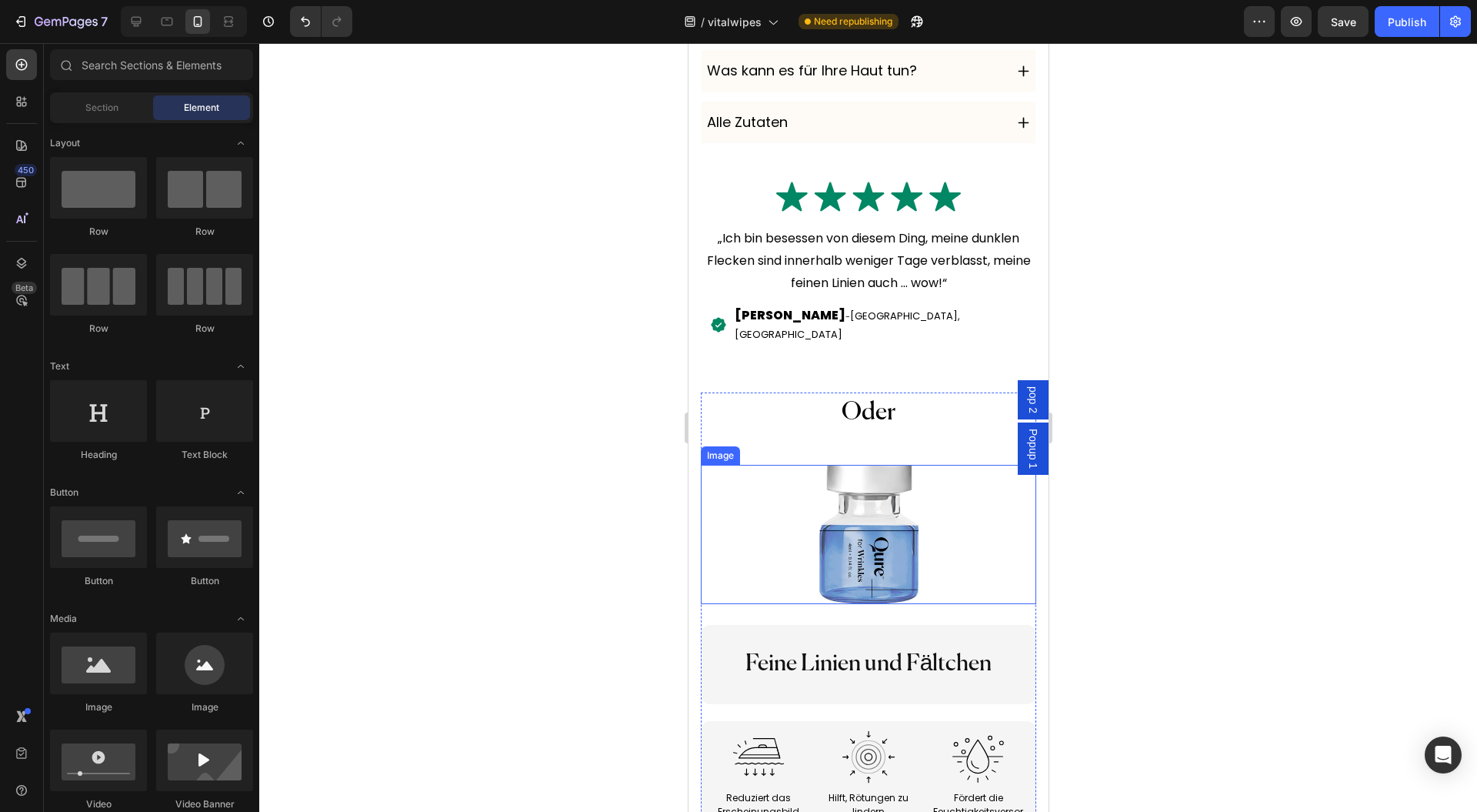
click at [910, 412] on p "Oder" at bounding box center [868, 412] width 332 height 37
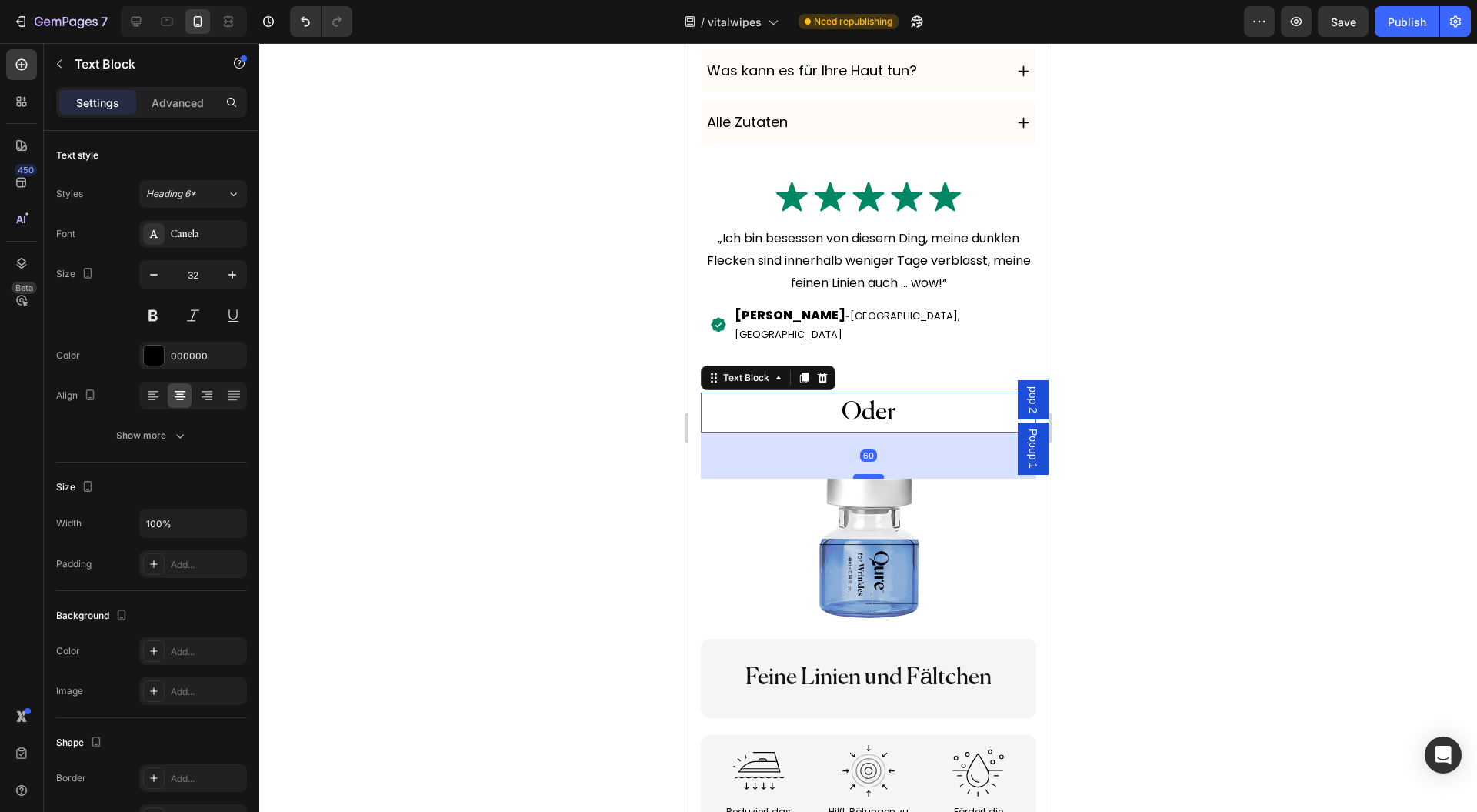
drag, startPoint x: 863, startPoint y: 456, endPoint x: 861, endPoint y: 474, distance: 18.6
click at [861, 474] on div at bounding box center [868, 476] width 31 height 5
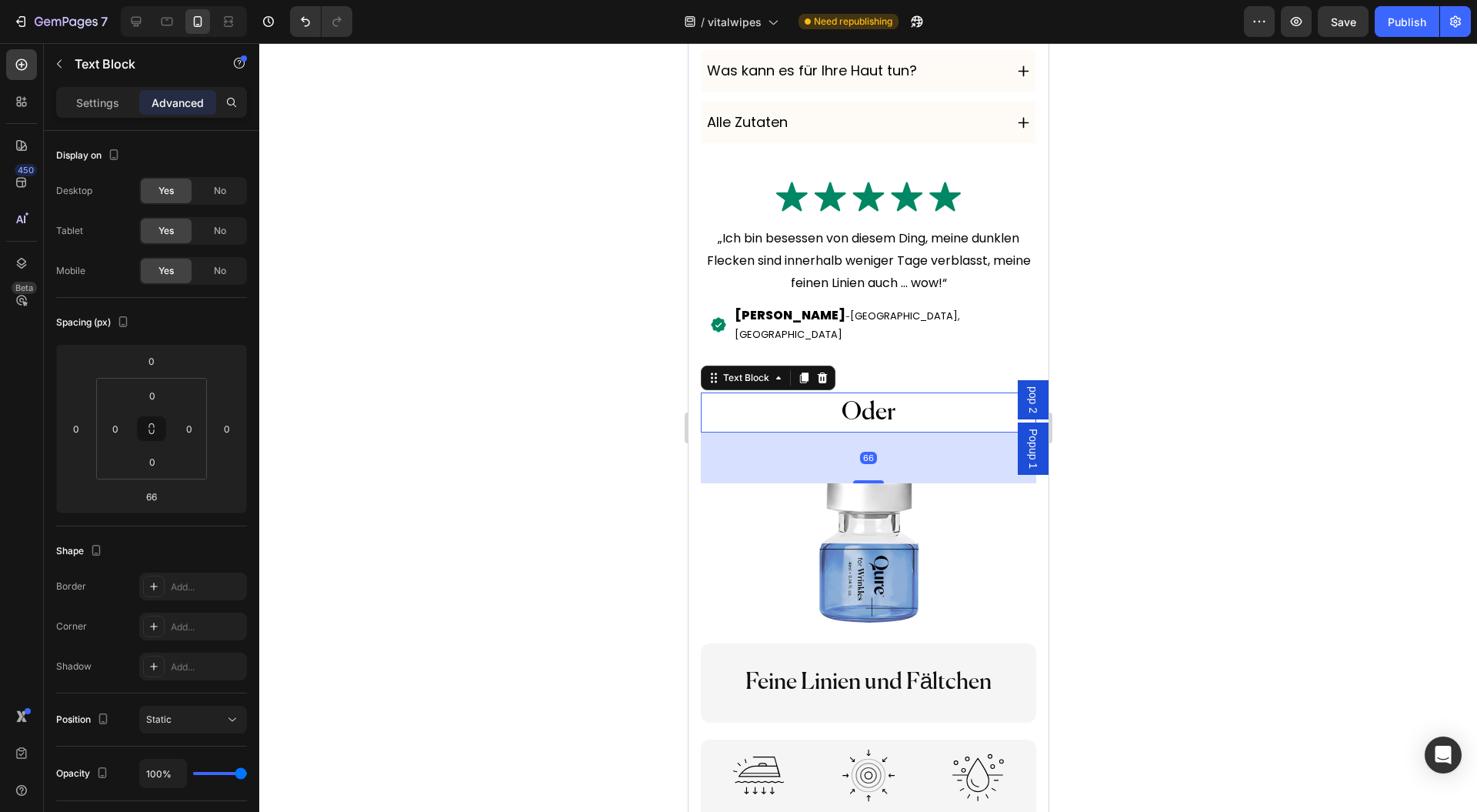
click at [1217, 499] on div at bounding box center [868, 427] width 1218 height 769
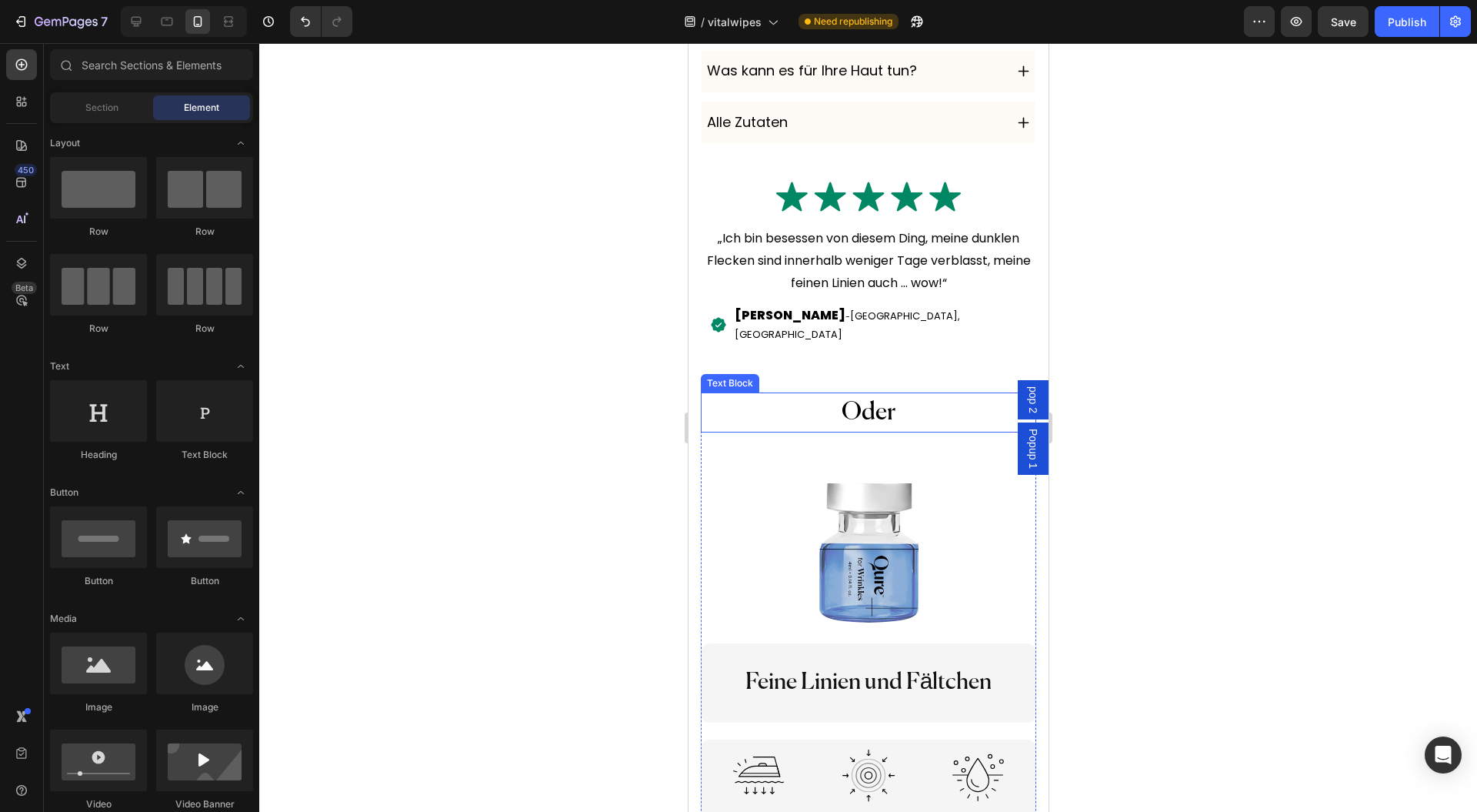
scroll to position [12726, 0]
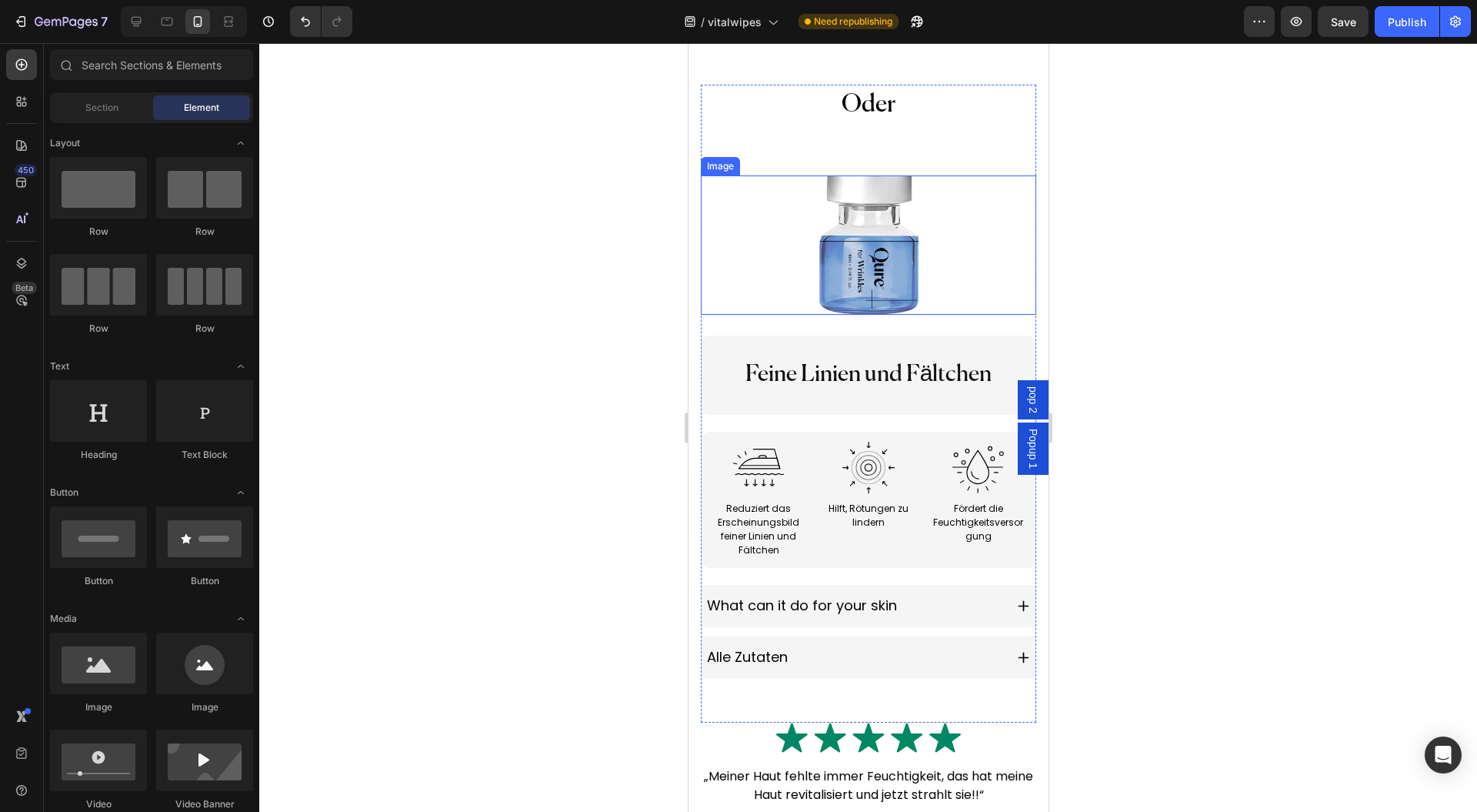
click at [940, 265] on div at bounding box center [868, 244] width 336 height 139
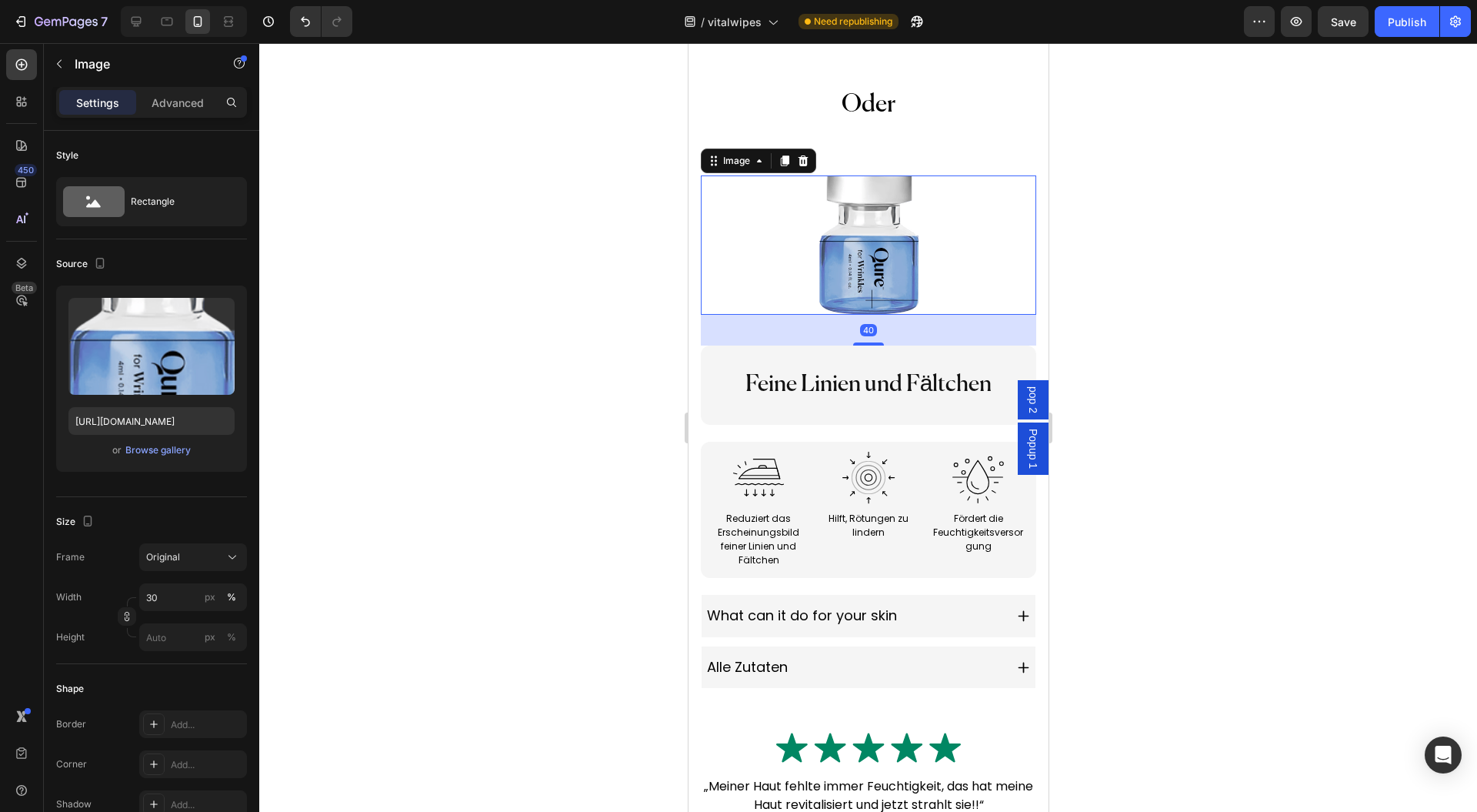
drag, startPoint x: 863, startPoint y: 322, endPoint x: 1023, endPoint y: 332, distance: 160.4
click at [862, 342] on div at bounding box center [868, 343] width 31 height 3
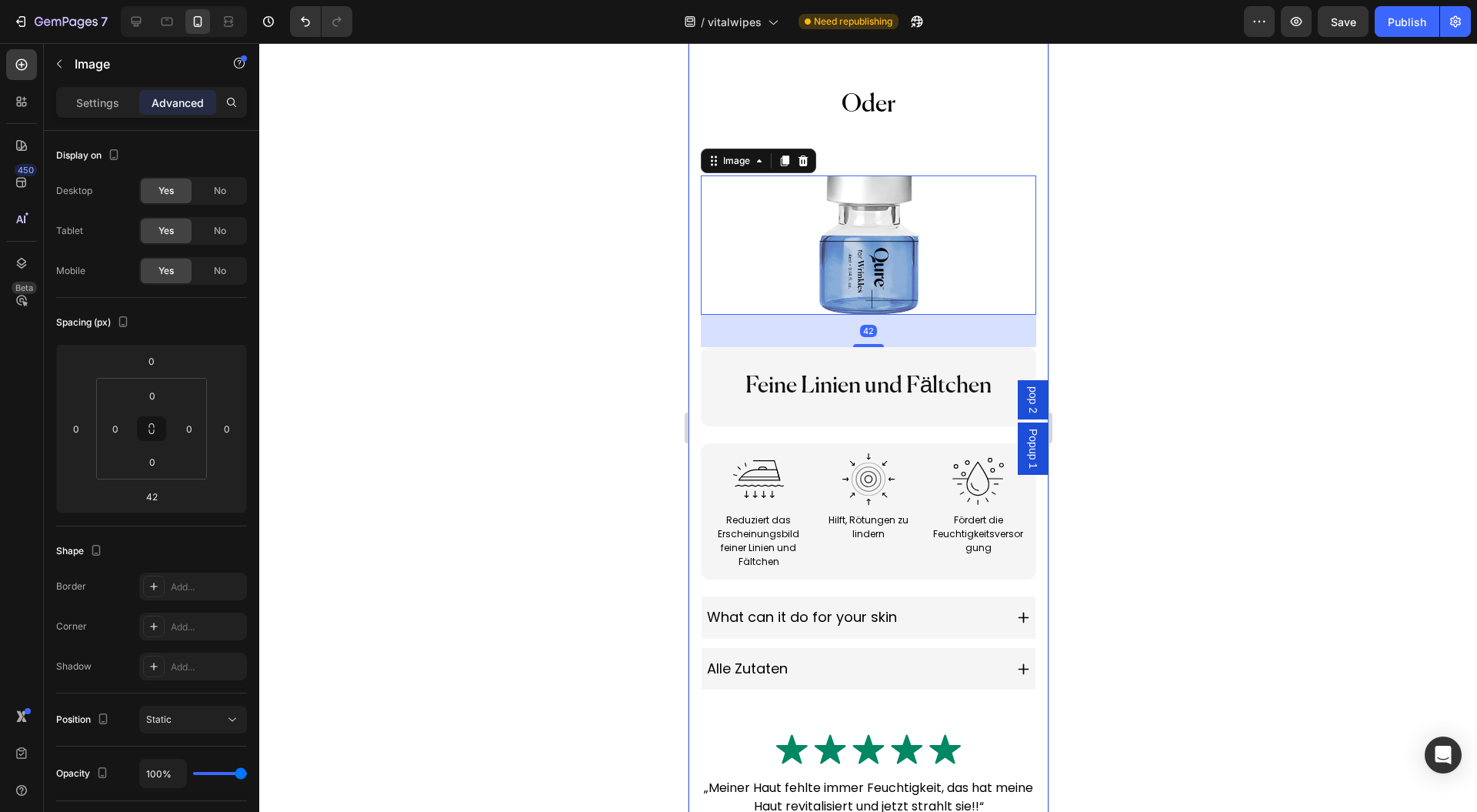
click at [1143, 346] on div at bounding box center [868, 427] width 1218 height 769
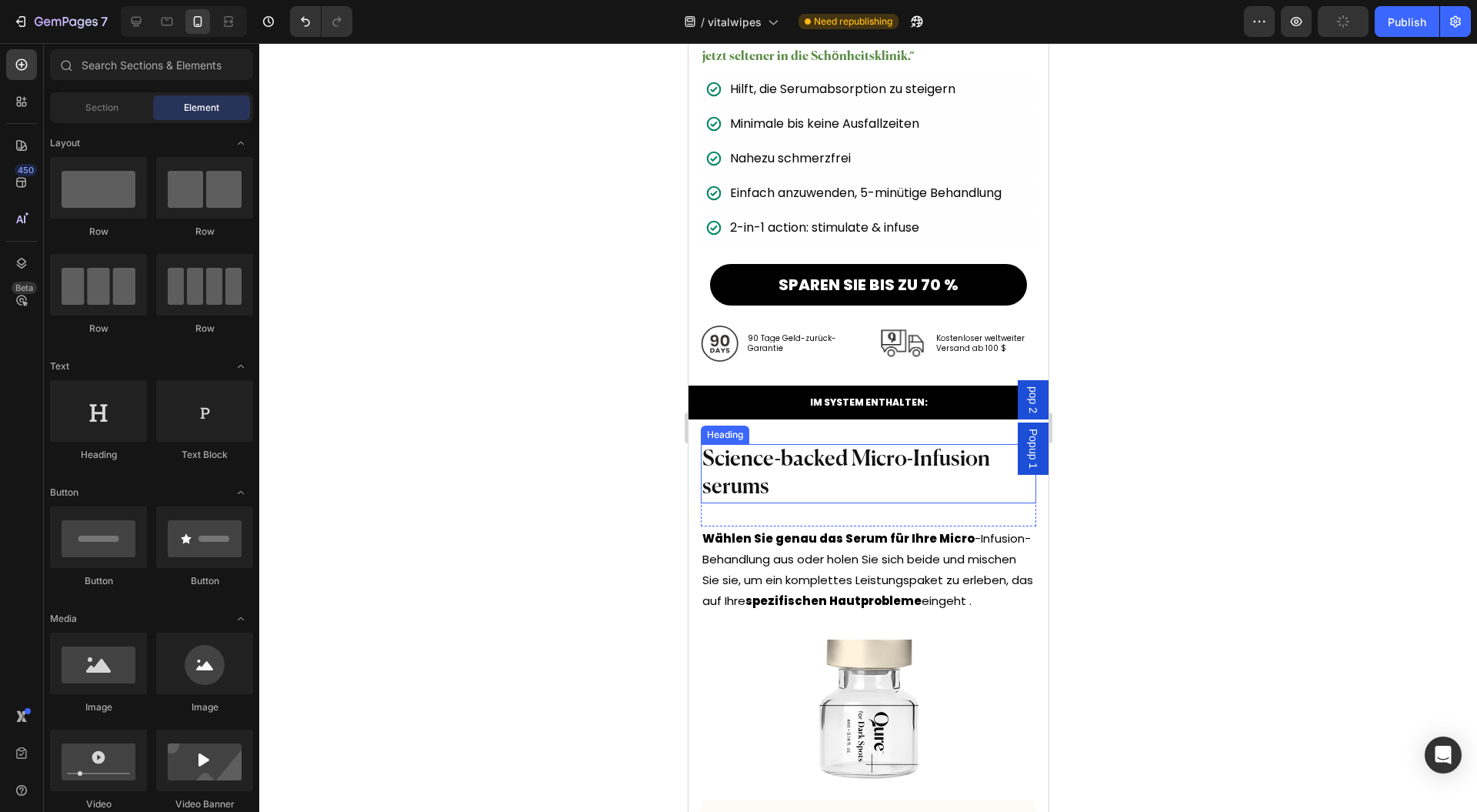
scroll to position [11495, 0]
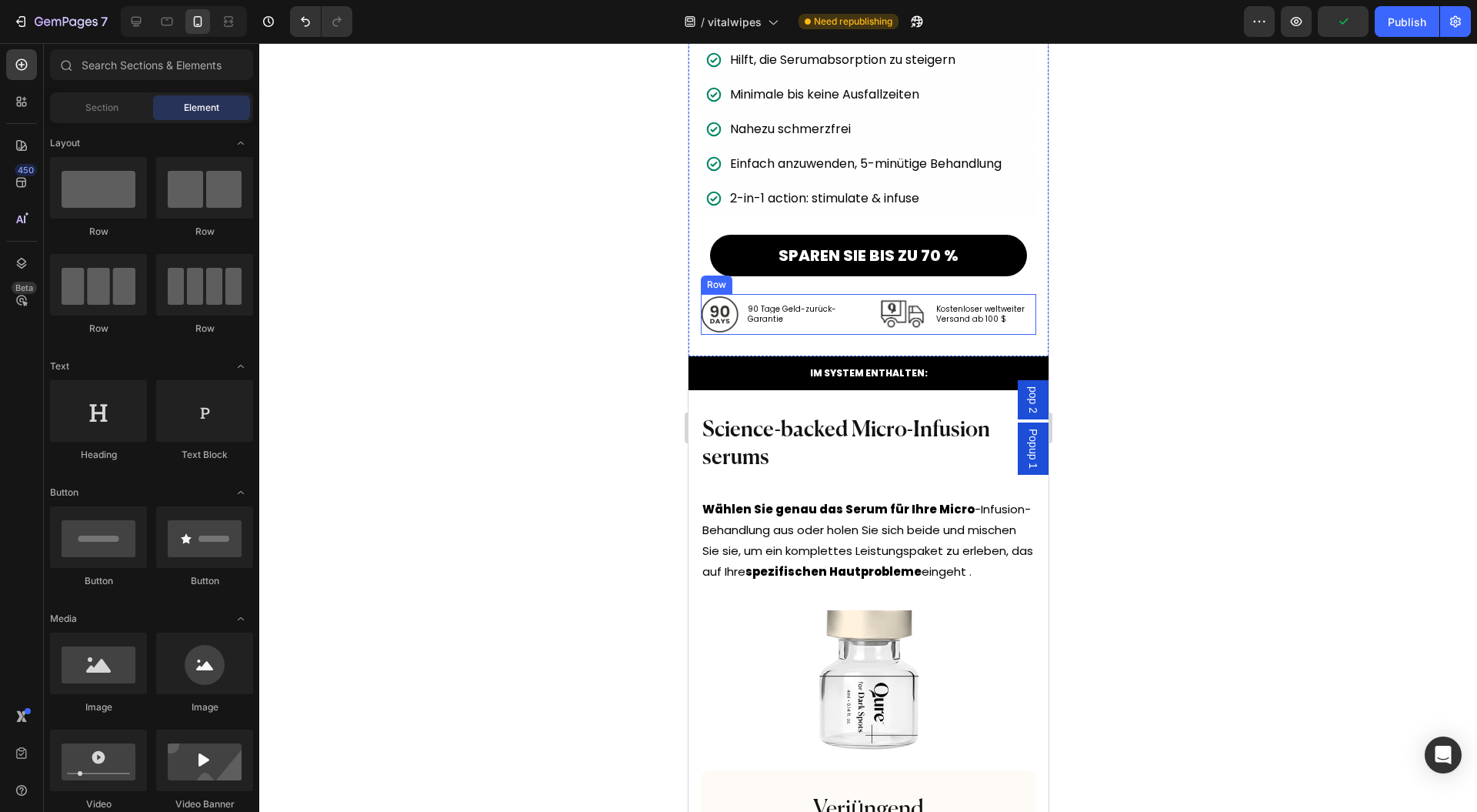
click at [850, 305] on div "90 Tage Geld-zurück-Garantie Text Block" at bounding box center [803, 314] width 115 height 37
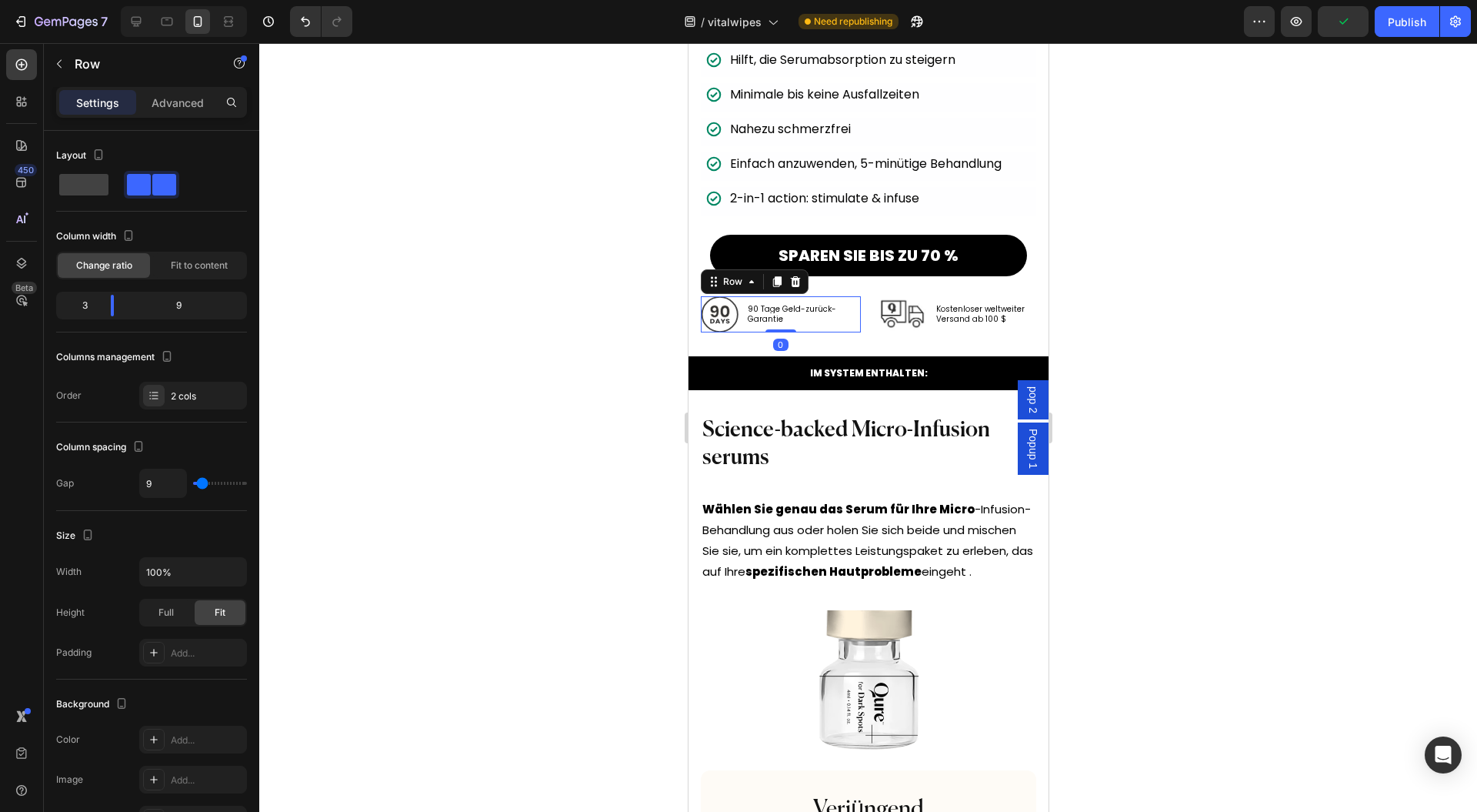
click at [852, 304] on div "Image 90 Tage Geld-zurück-Garantie Text Block Row 0 Image Kostenloser weltweite…" at bounding box center [868, 315] width 336 height 42
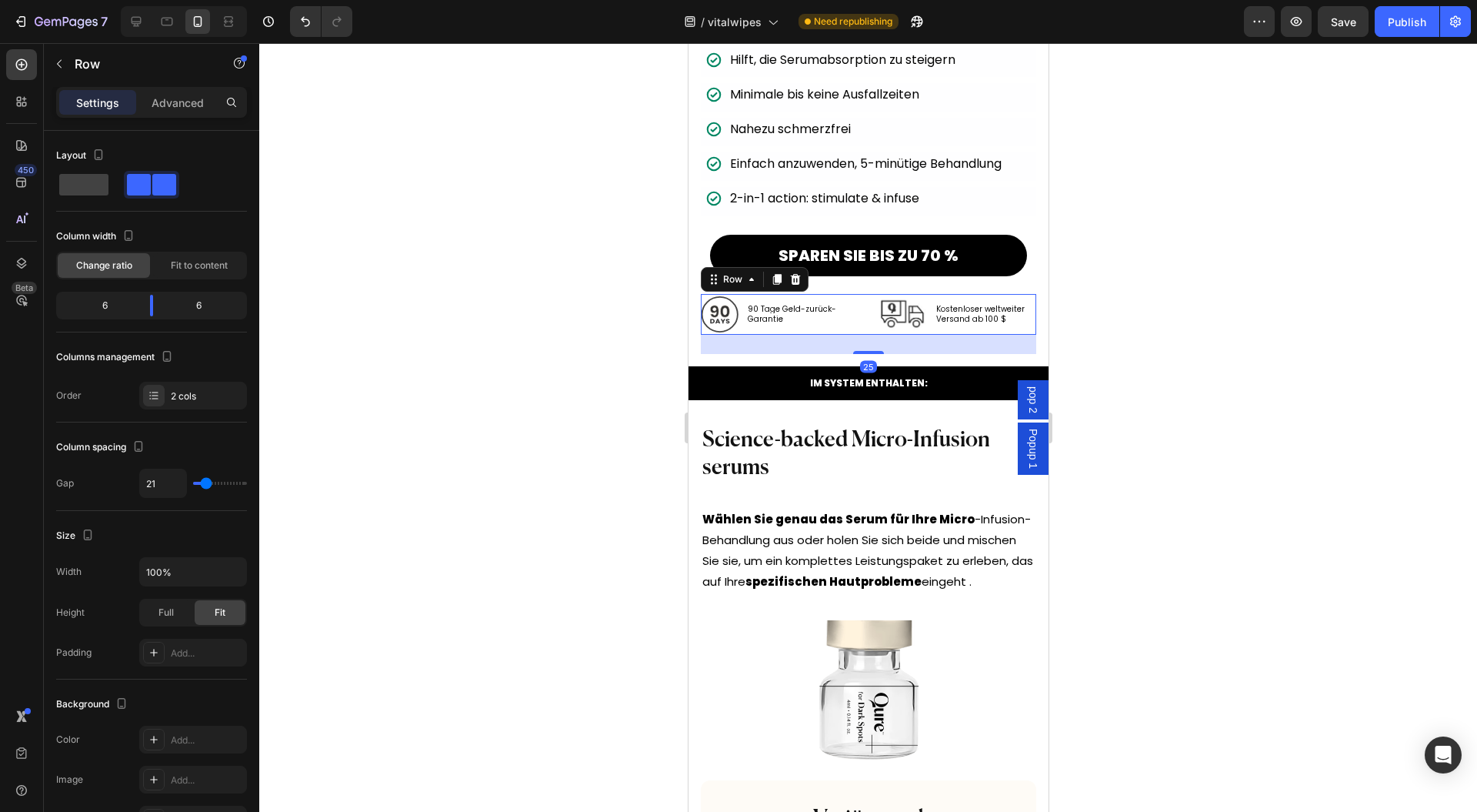
drag, startPoint x: 865, startPoint y: 319, endPoint x: 828, endPoint y: 376, distance: 68.5
click at [866, 351] on div at bounding box center [868, 352] width 31 height 3
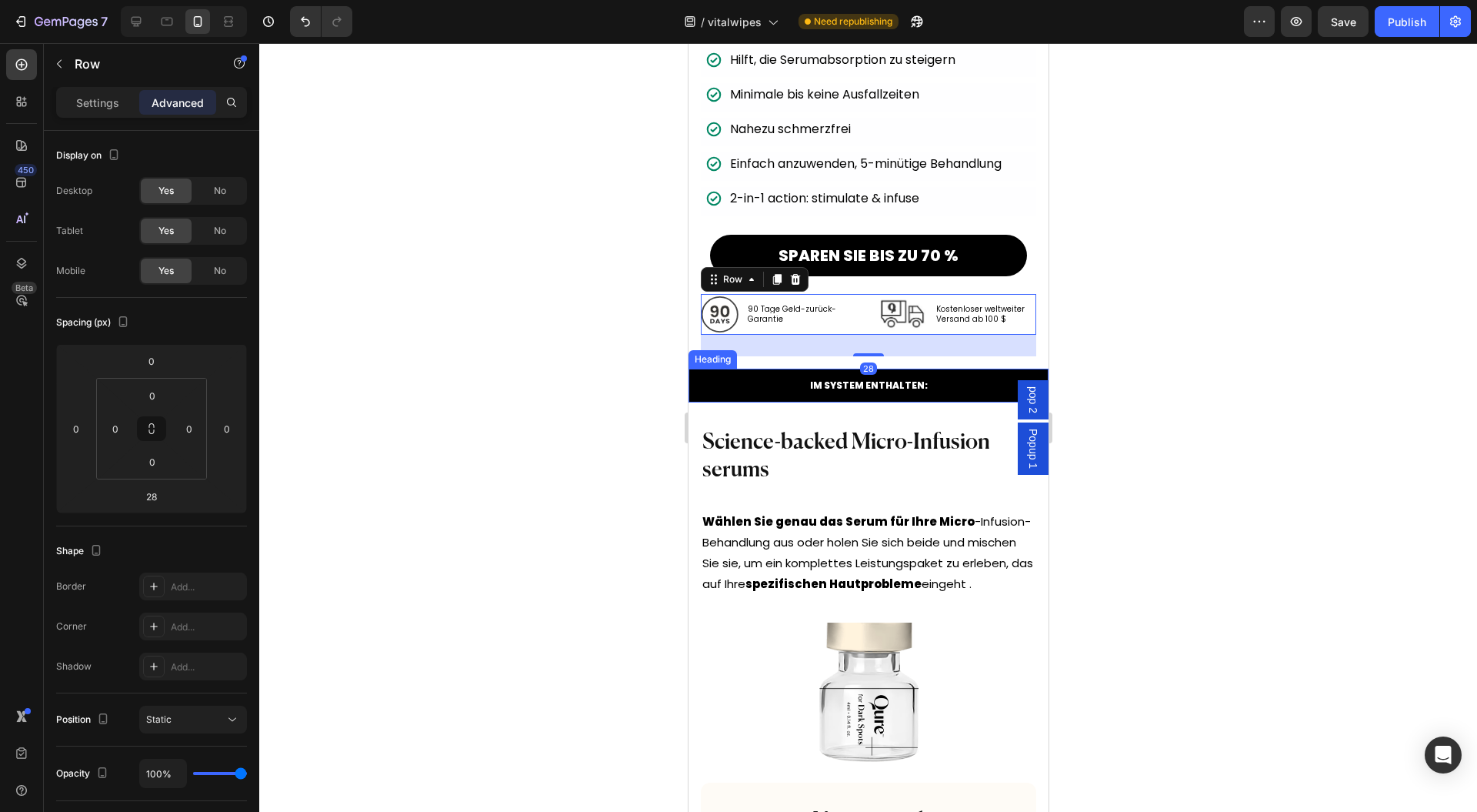
click at [777, 374] on div "IM SYSTEM ENTHALTEN: Heading" at bounding box center [868, 386] width 360 height 34
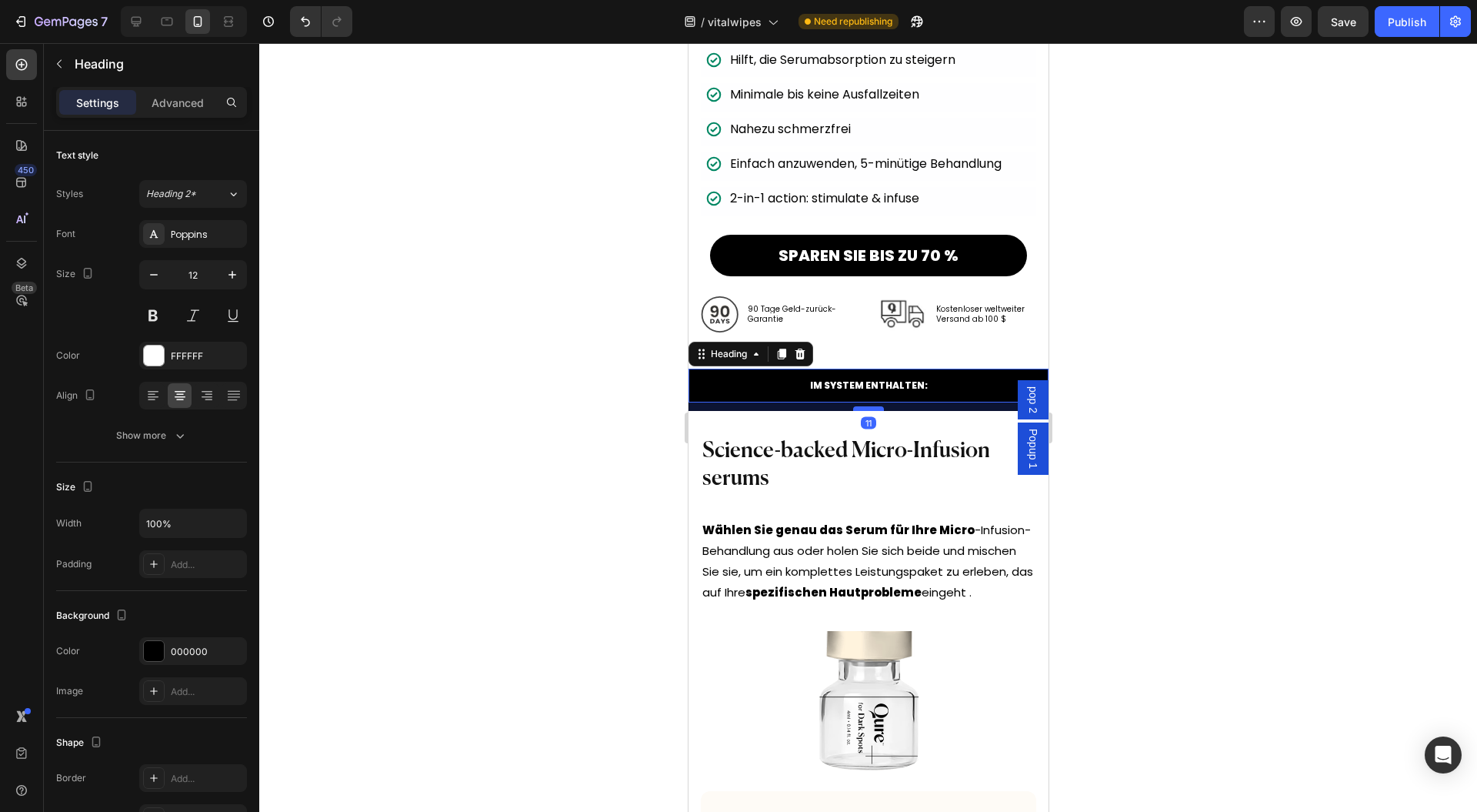
drag, startPoint x: 866, startPoint y: 377, endPoint x: 866, endPoint y: 387, distance: 10.0
click at [866, 406] on div at bounding box center [868, 408] width 31 height 5
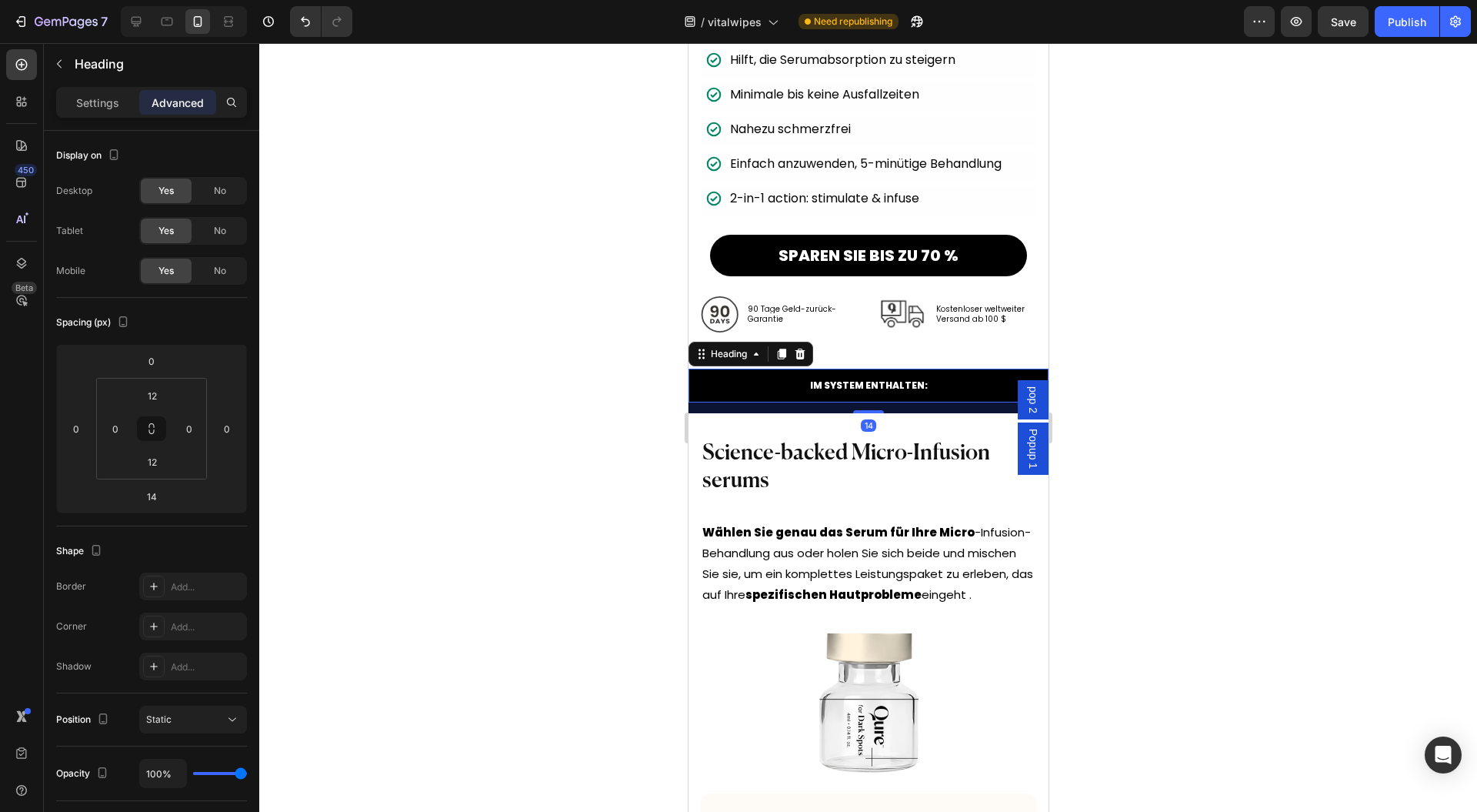
click at [1281, 419] on div at bounding box center [868, 427] width 1218 height 769
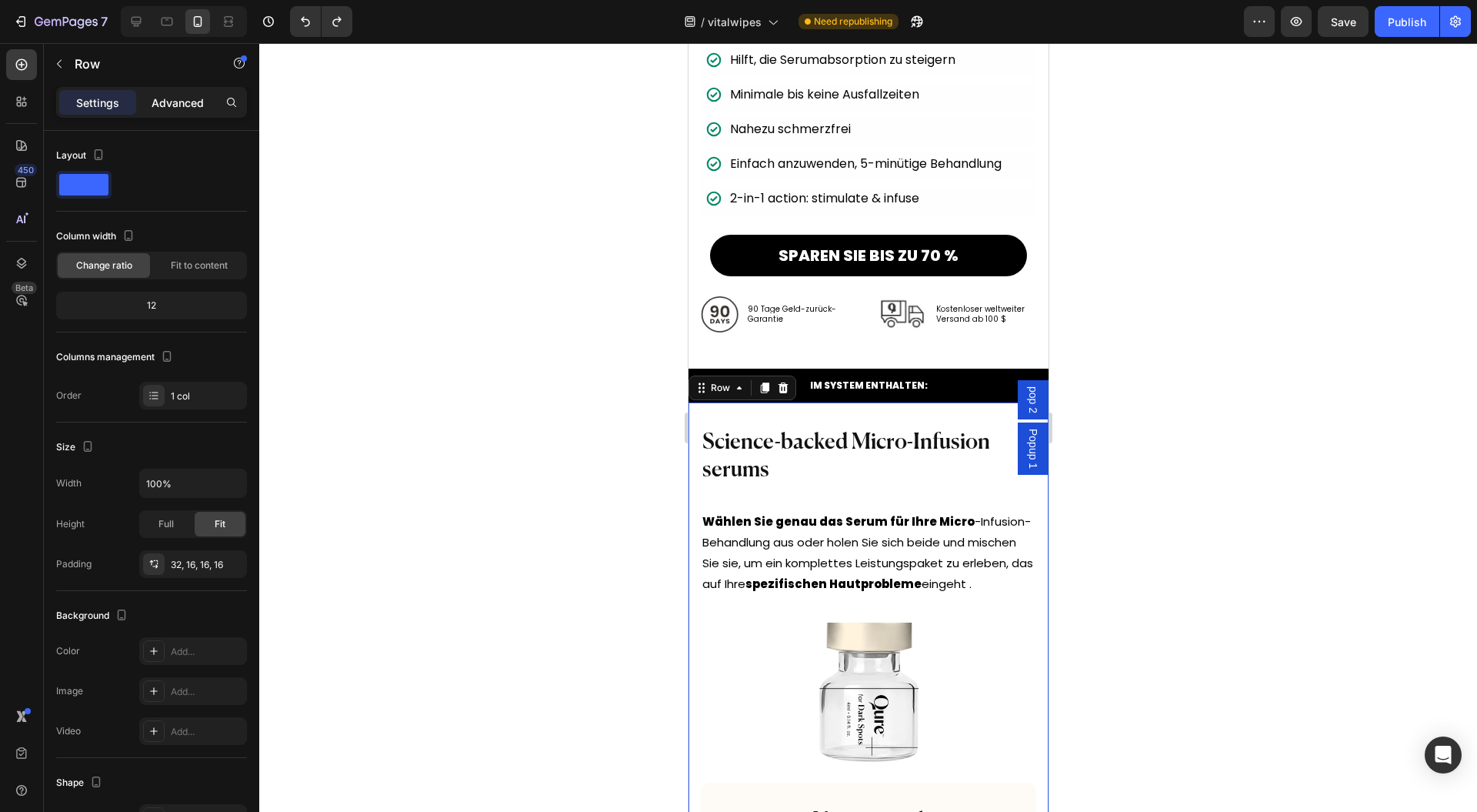
click at [192, 112] on div "Advanced" at bounding box center [177, 102] width 77 height 25
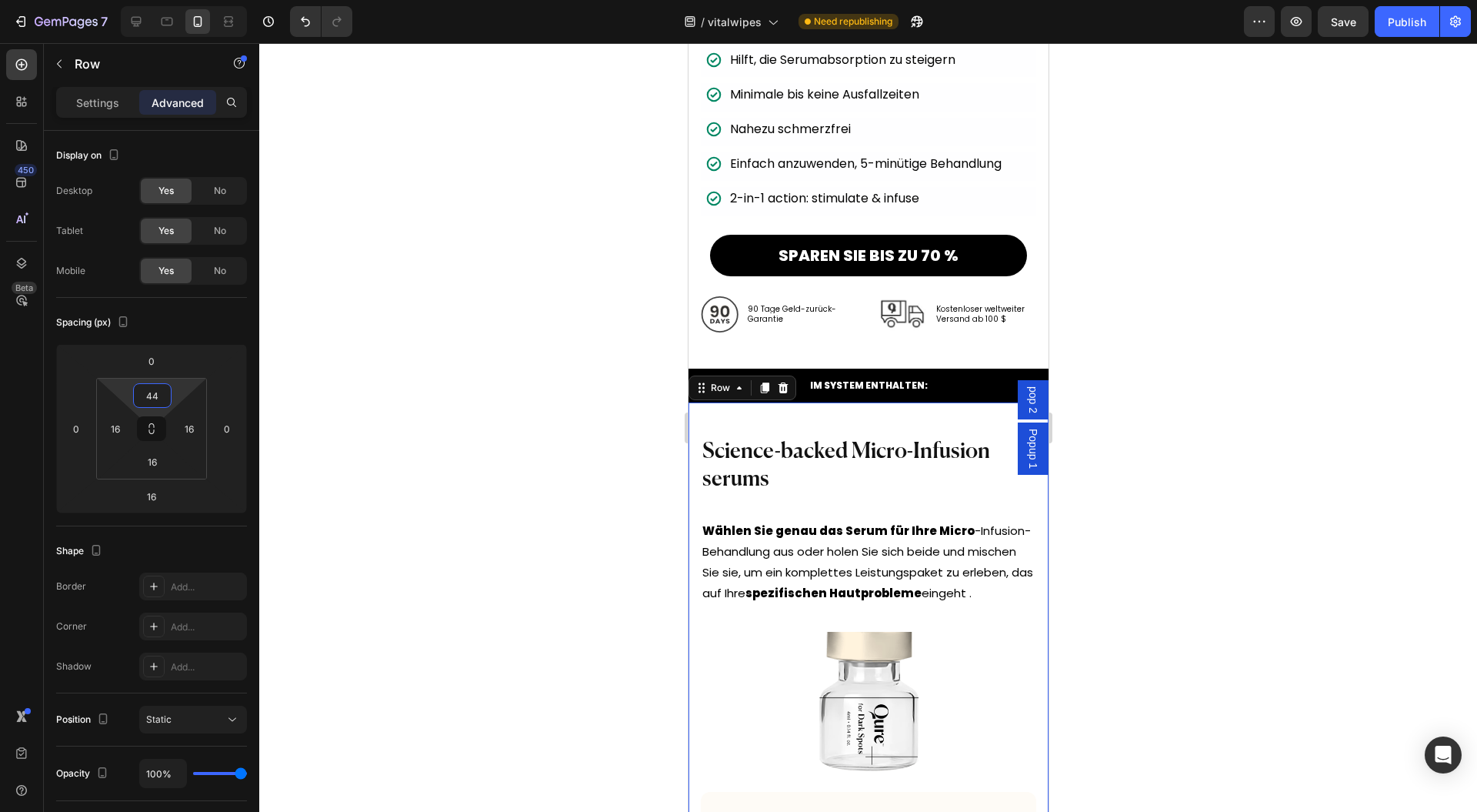
type input "48"
drag, startPoint x: 169, startPoint y: 379, endPoint x: 174, endPoint y: 372, distance: 9.0
click at [174, 0] on html "7 Version history / vitalwipes Need republishing Preview Save Publish 450 Beta …" at bounding box center [738, 0] width 1477 height 0
click at [496, 316] on div at bounding box center [868, 427] width 1218 height 769
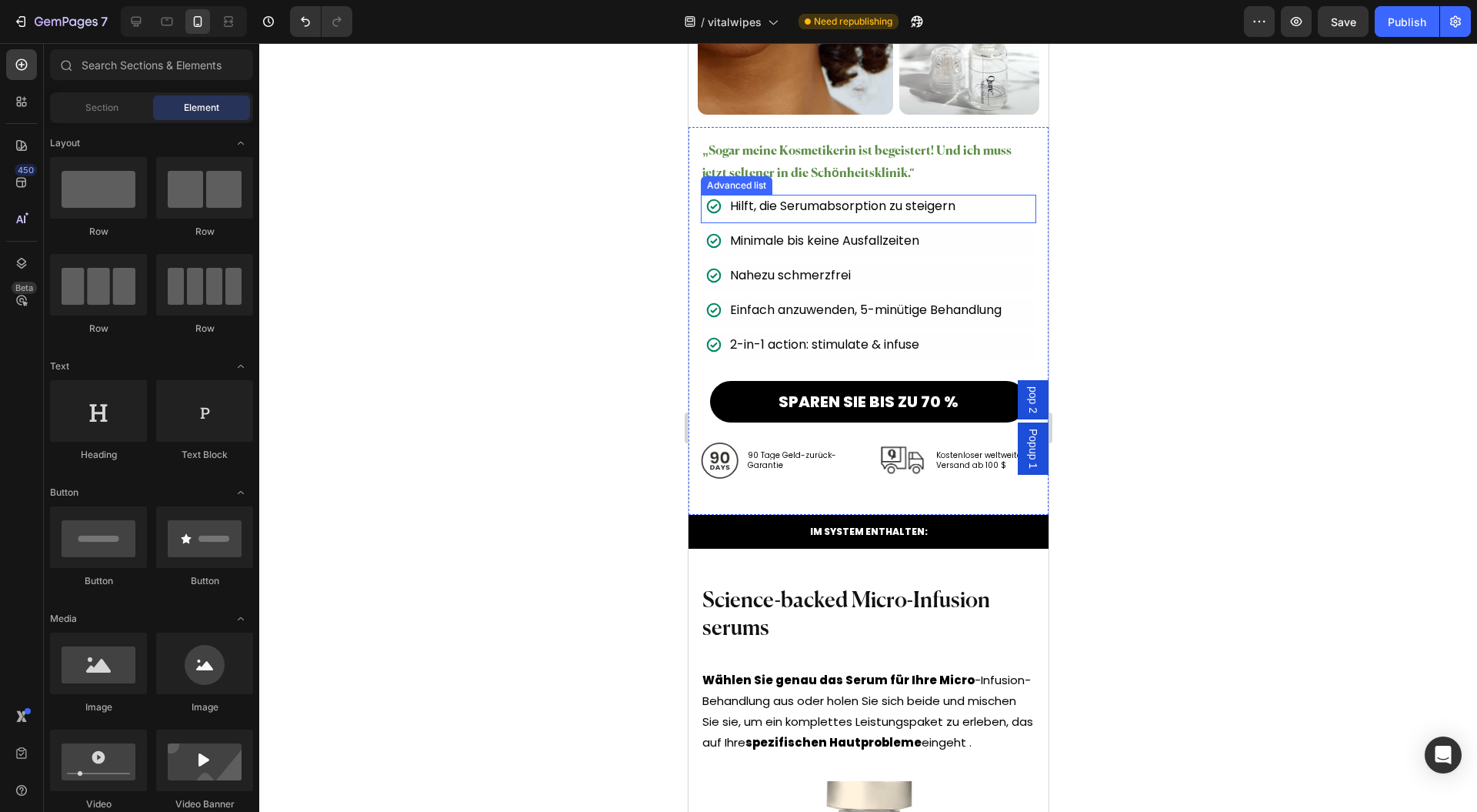
scroll to position [11187, 0]
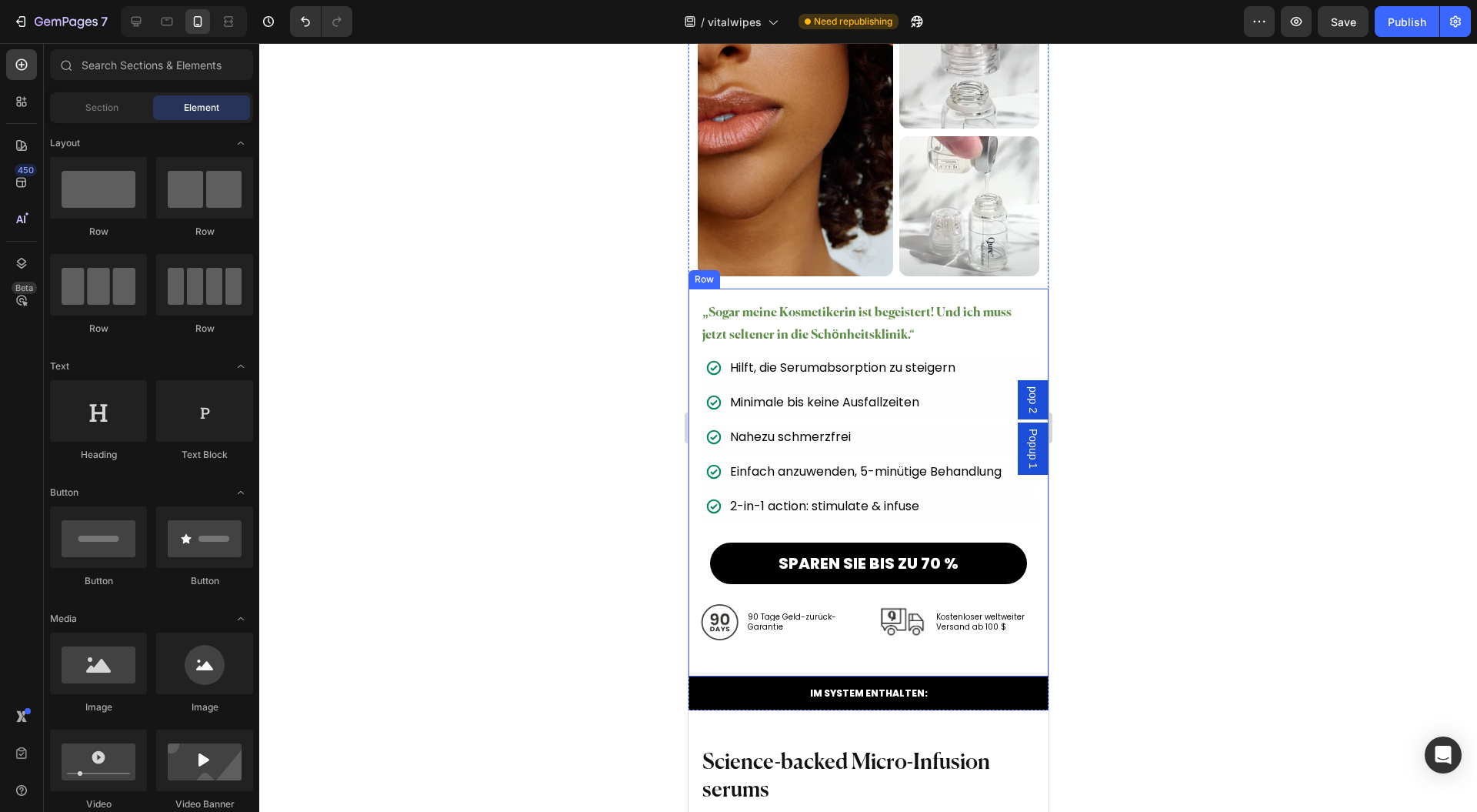
click at [1013, 548] on div "SPAREN SIE BIS ZU 70 % Button" at bounding box center [868, 564] width 336 height 42
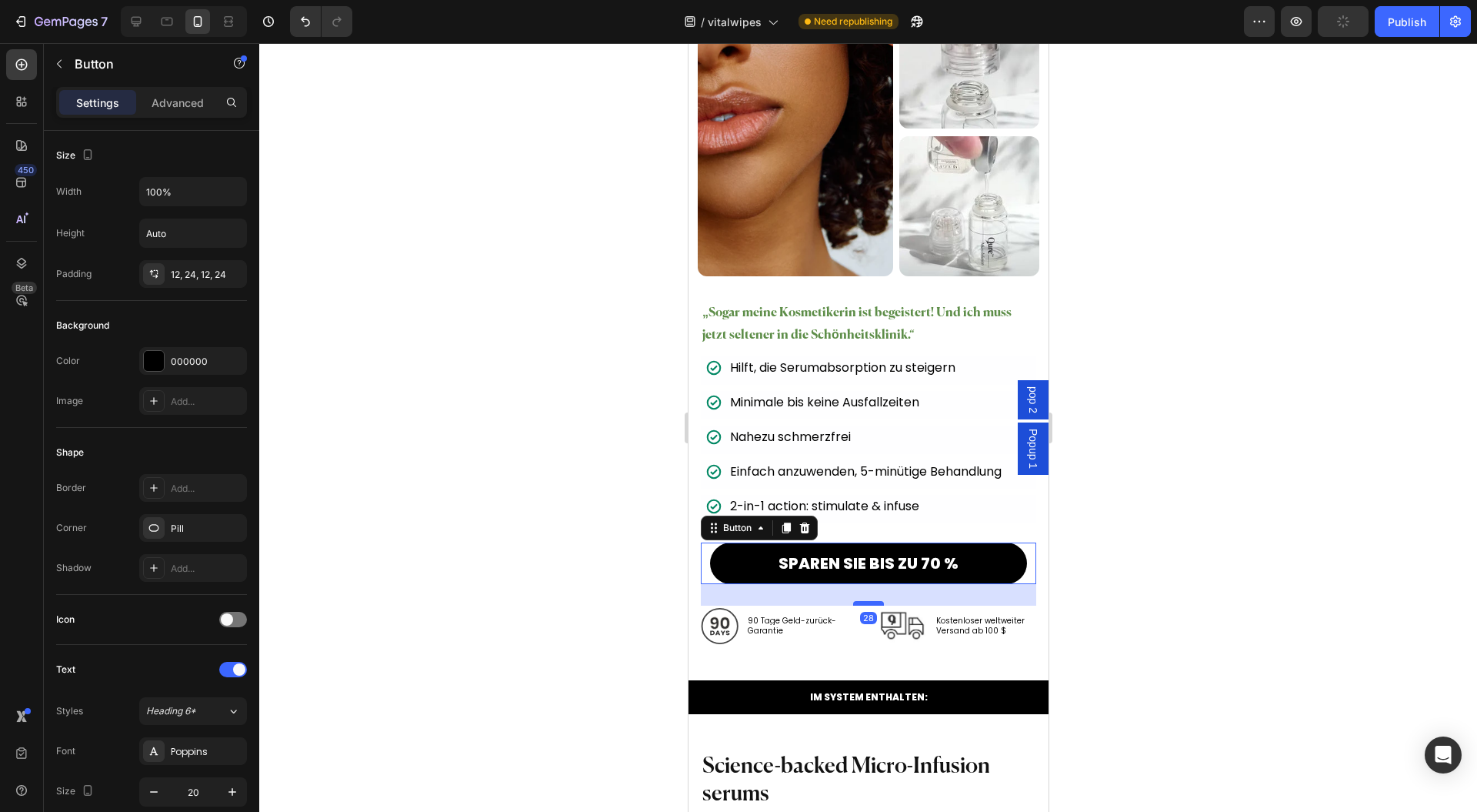
click at [863, 601] on div at bounding box center [868, 603] width 31 height 5
click at [1250, 601] on div at bounding box center [868, 427] width 1218 height 769
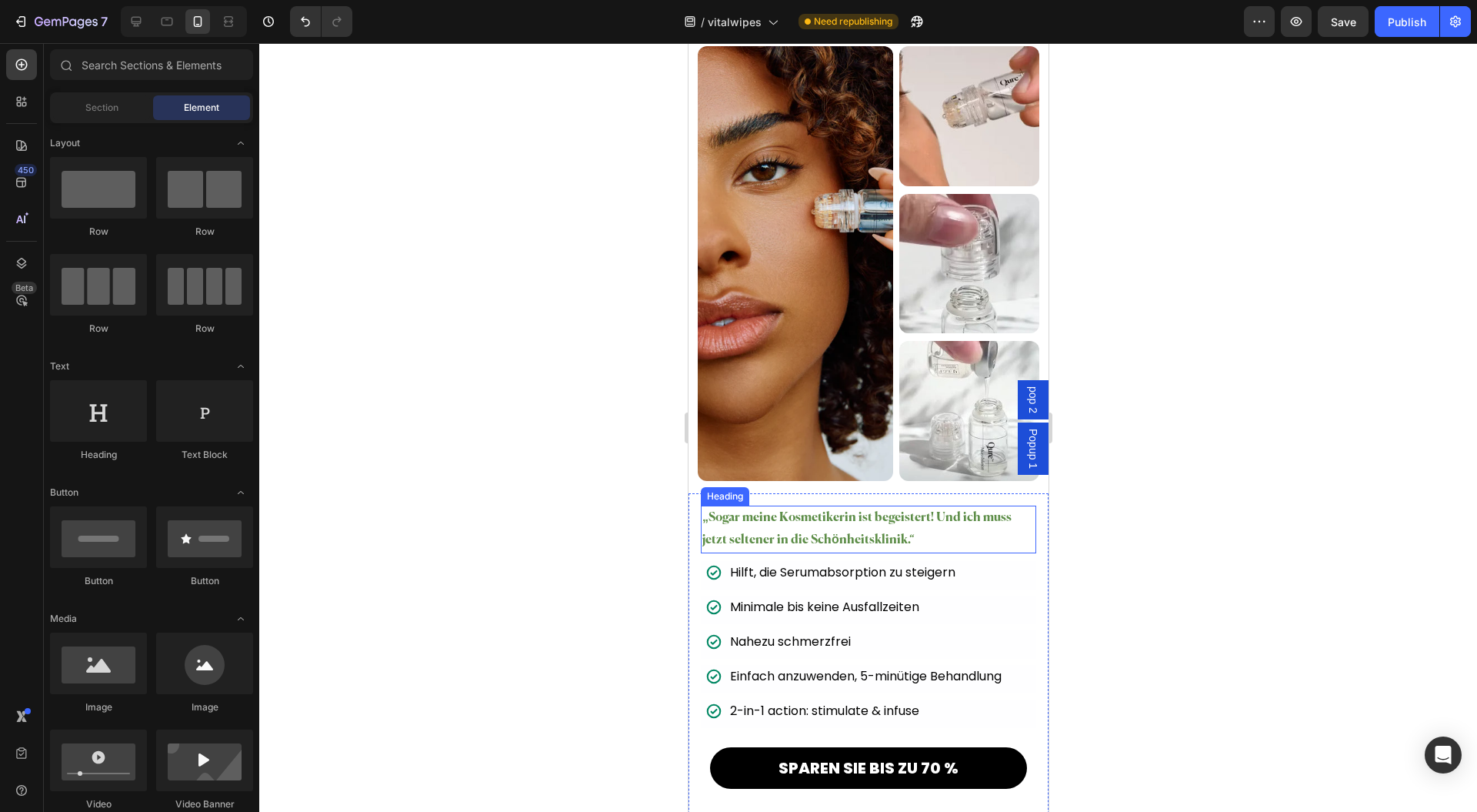
scroll to position [10982, 0]
click at [923, 513] on h2 "„Sogar meine Kosmetikerin ist begeistert! Und ich muss jetzt seltener in die Sc…" at bounding box center [868, 530] width 336 height 48
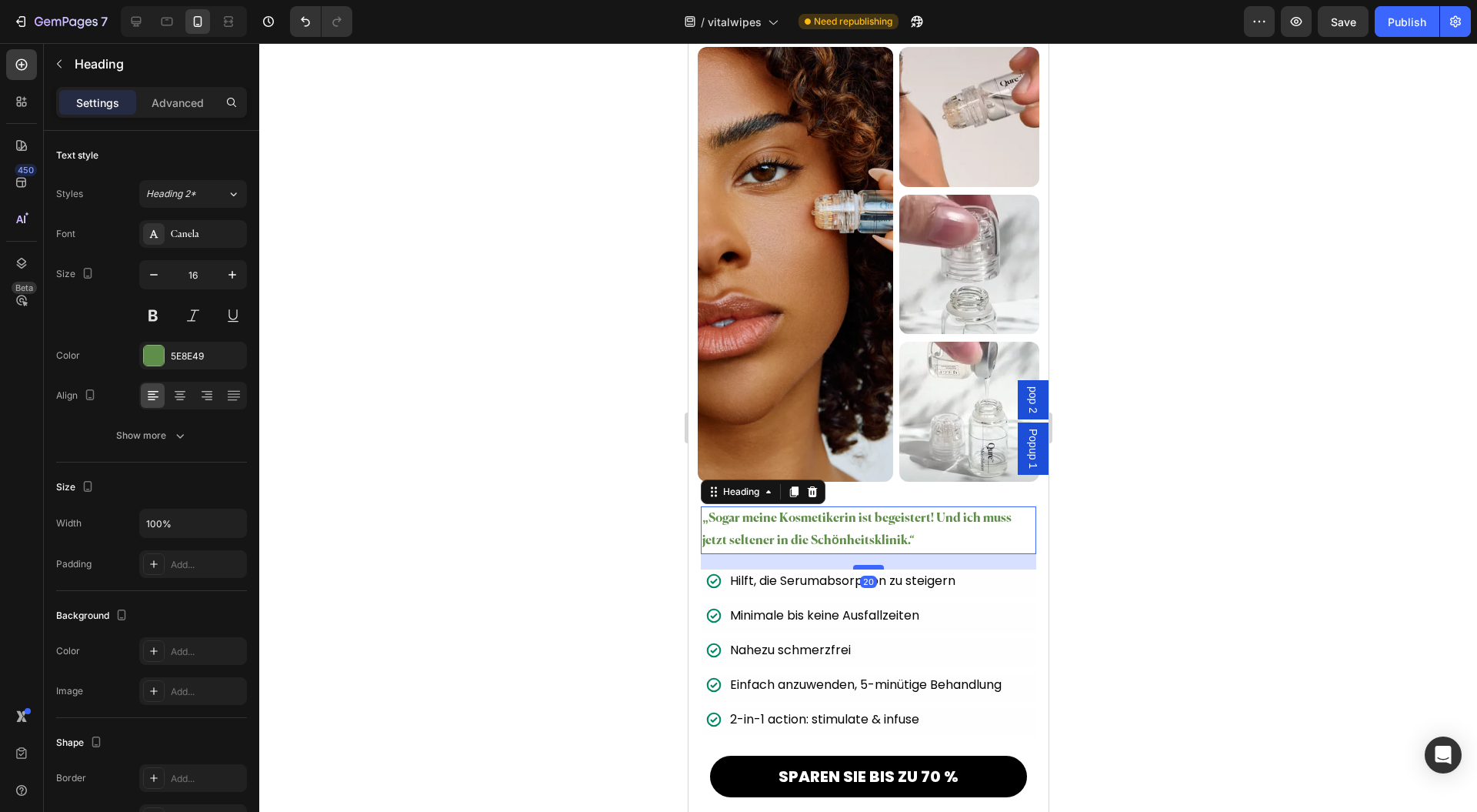
drag, startPoint x: 866, startPoint y: 539, endPoint x: 867, endPoint y: 548, distance: 8.5
click at [867, 565] on div at bounding box center [868, 567] width 31 height 5
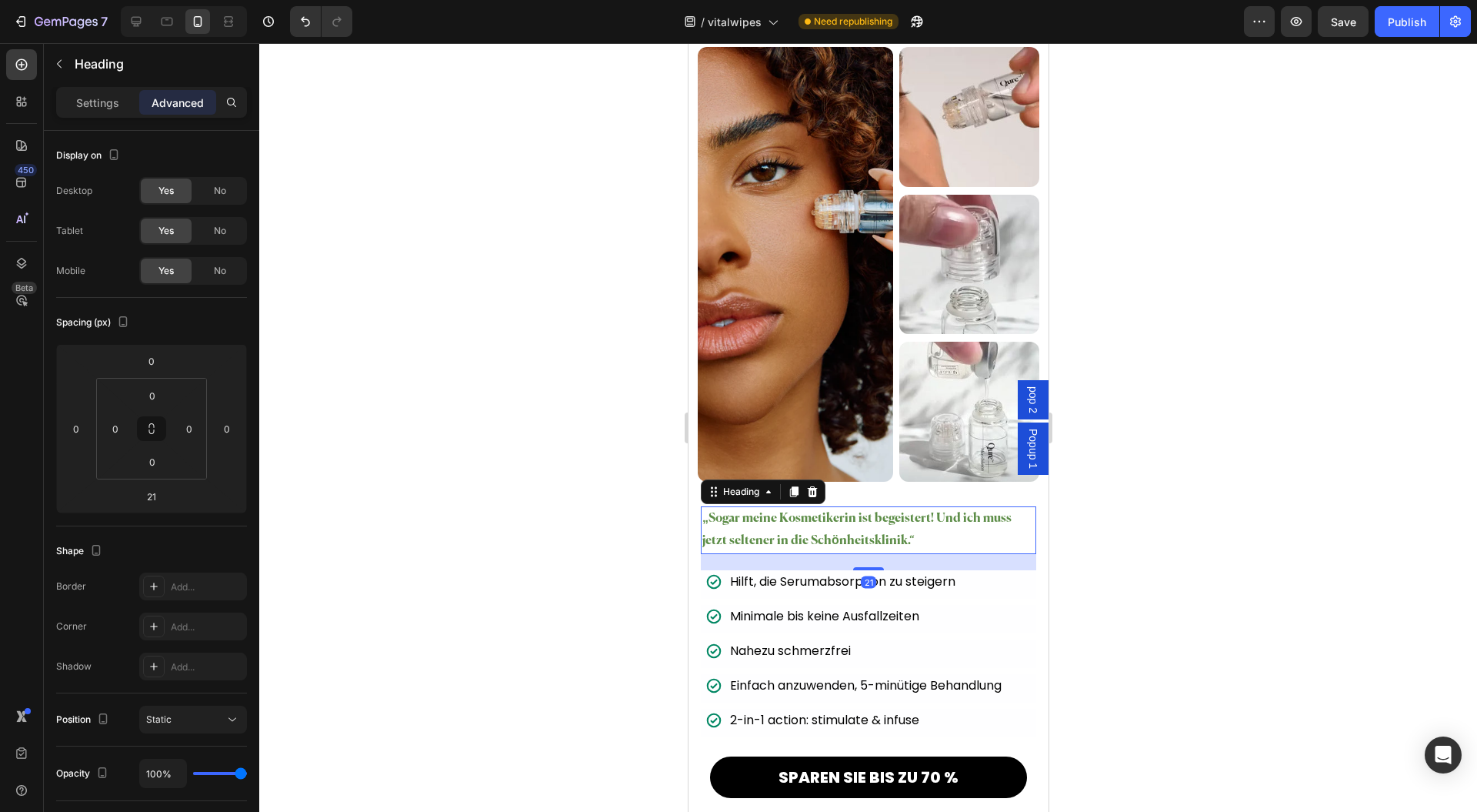
click at [1178, 567] on div at bounding box center [868, 427] width 1218 height 769
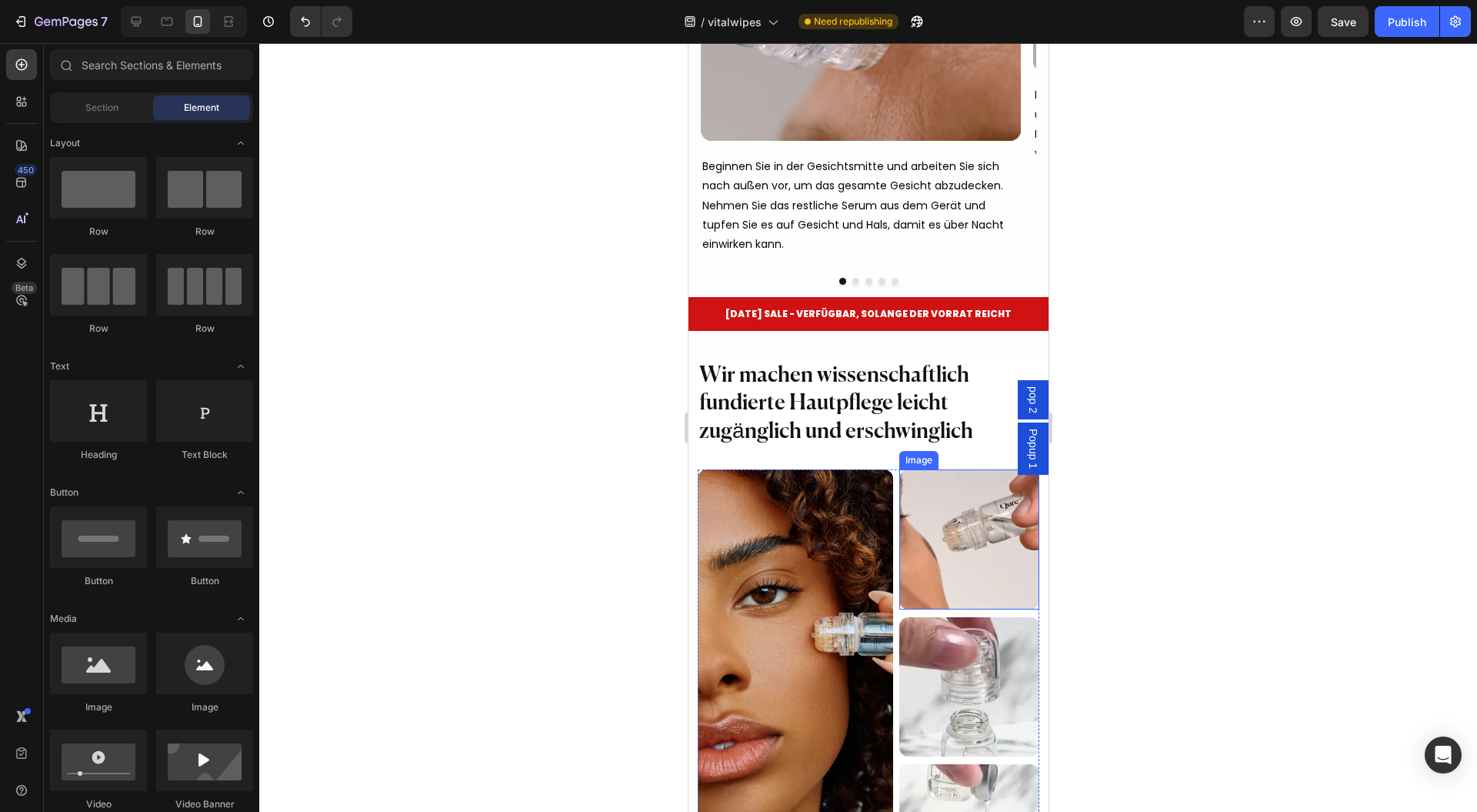
scroll to position [10468, 0]
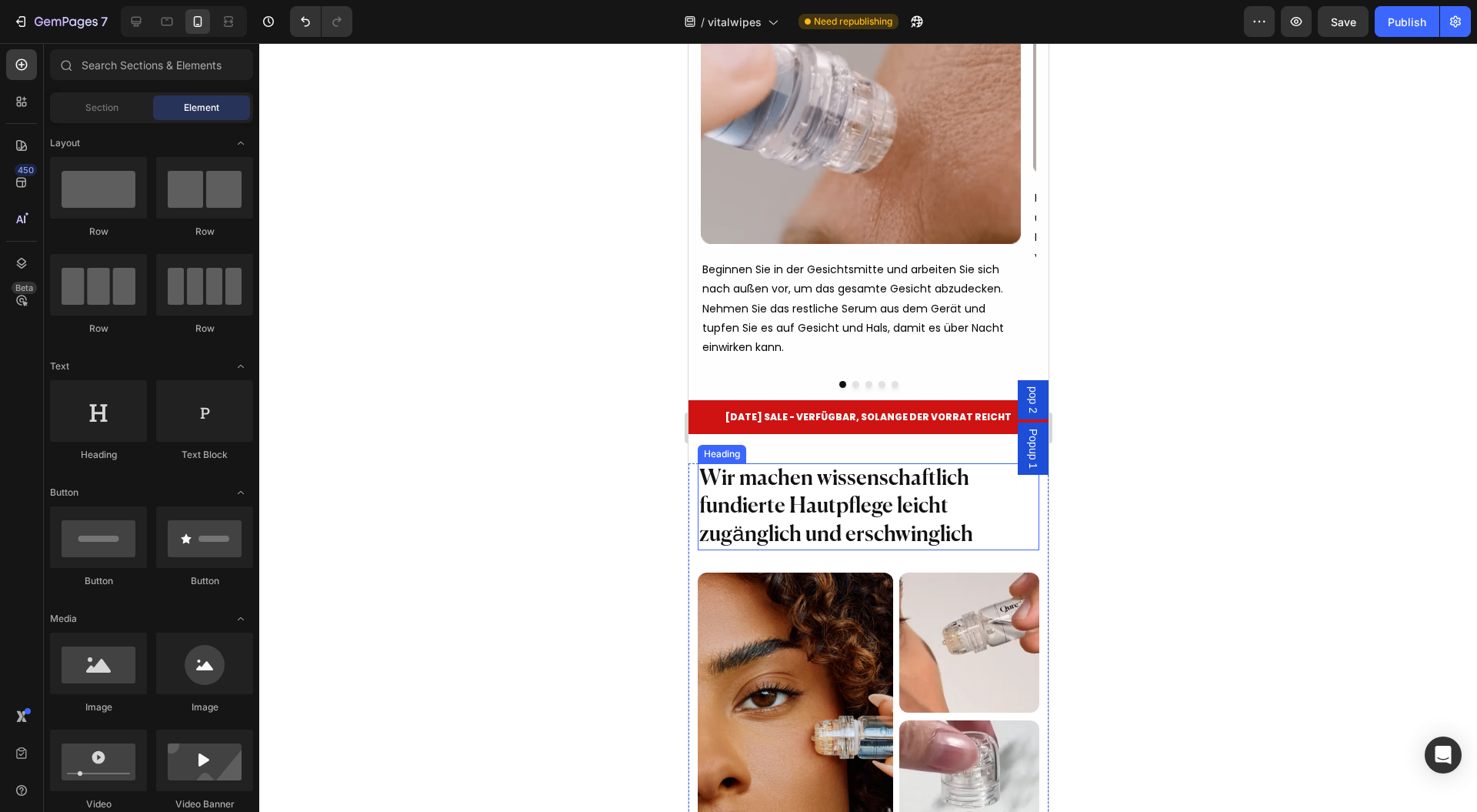
click at [986, 502] on h2 "Wir machen wissenschaftlich fundierte Hautpflege leicht zugänglich und erschwin…" at bounding box center [868, 506] width 342 height 87
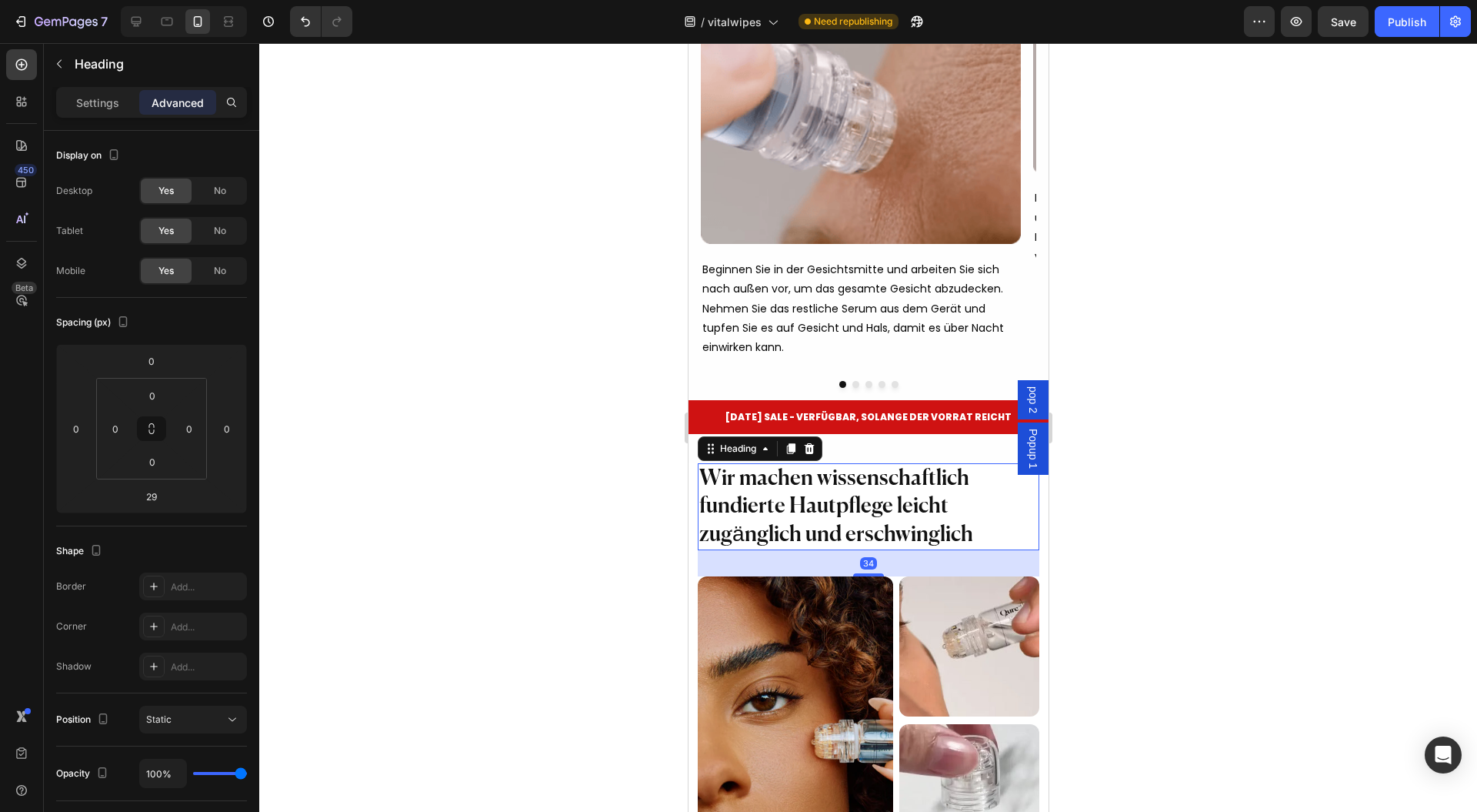
drag, startPoint x: 868, startPoint y: 557, endPoint x: 890, endPoint y: 556, distance: 22.4
click at [868, 573] on div at bounding box center [868, 574] width 31 height 3
type input "35"
click at [1204, 560] on div at bounding box center [868, 427] width 1218 height 769
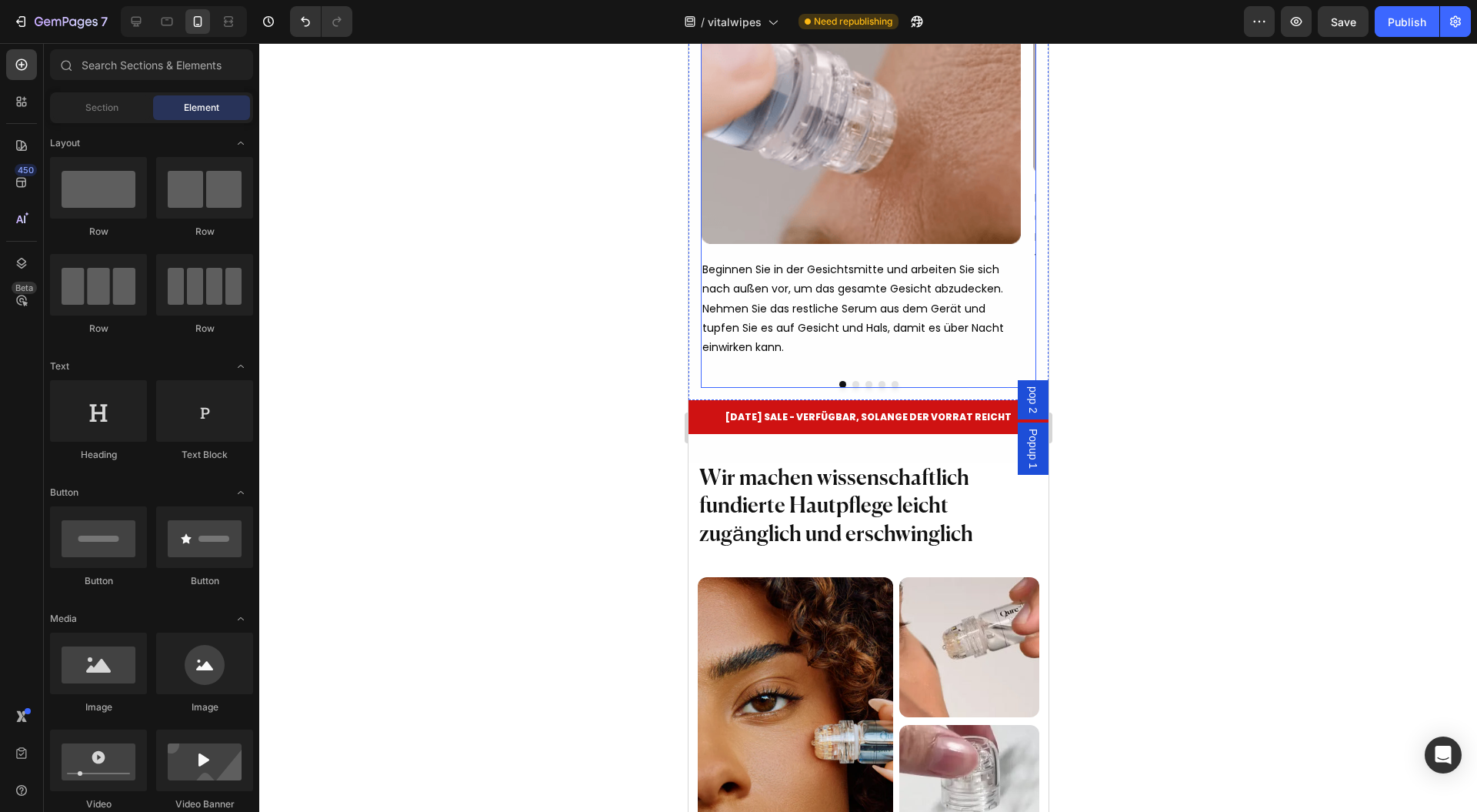
click at [945, 362] on div "Image Row Beginnen Sie in der Gesichtsmitte und arbeiten Sie sich nach außen vo…" at bounding box center [868, 189] width 336 height 397
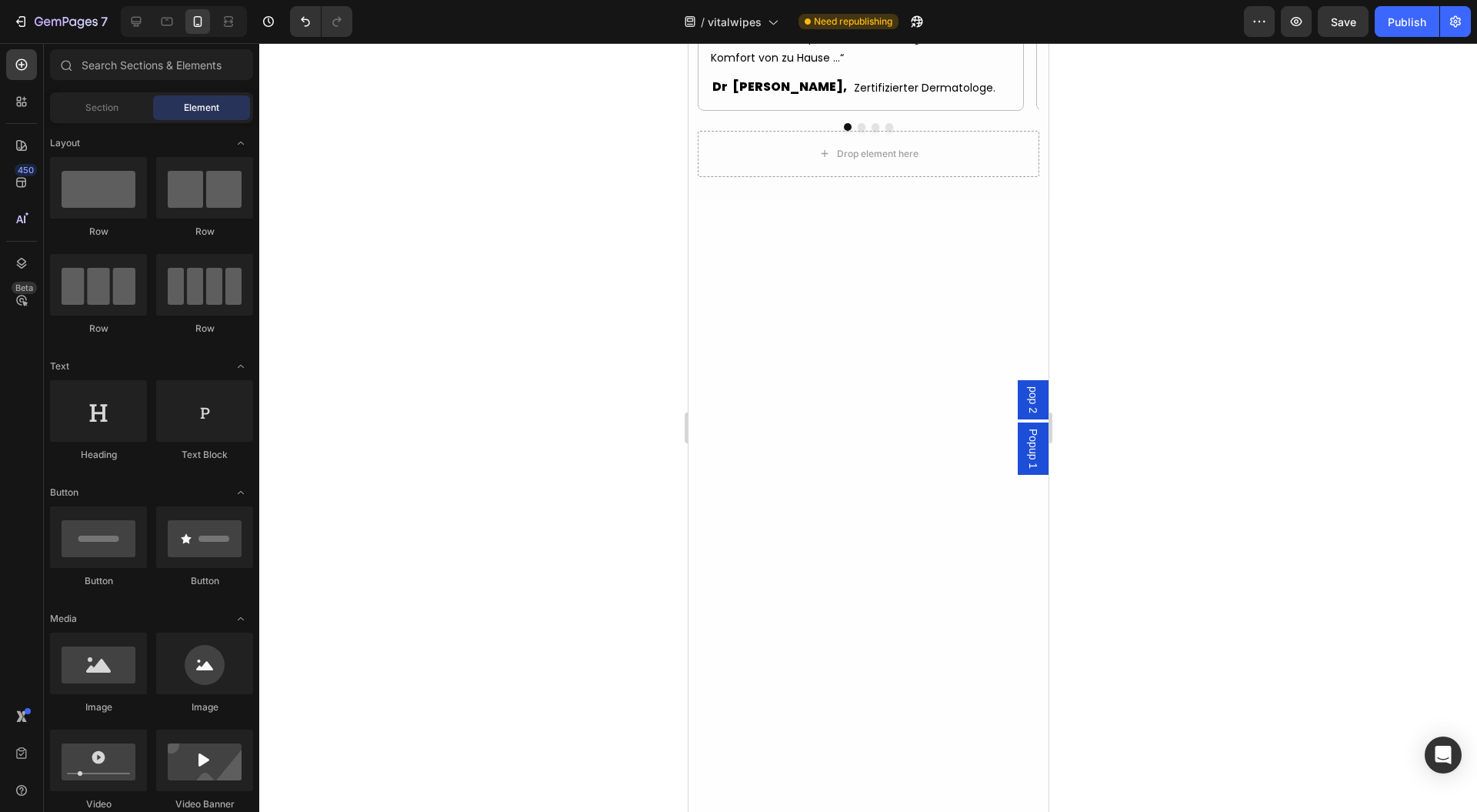
scroll to position [6365, 0]
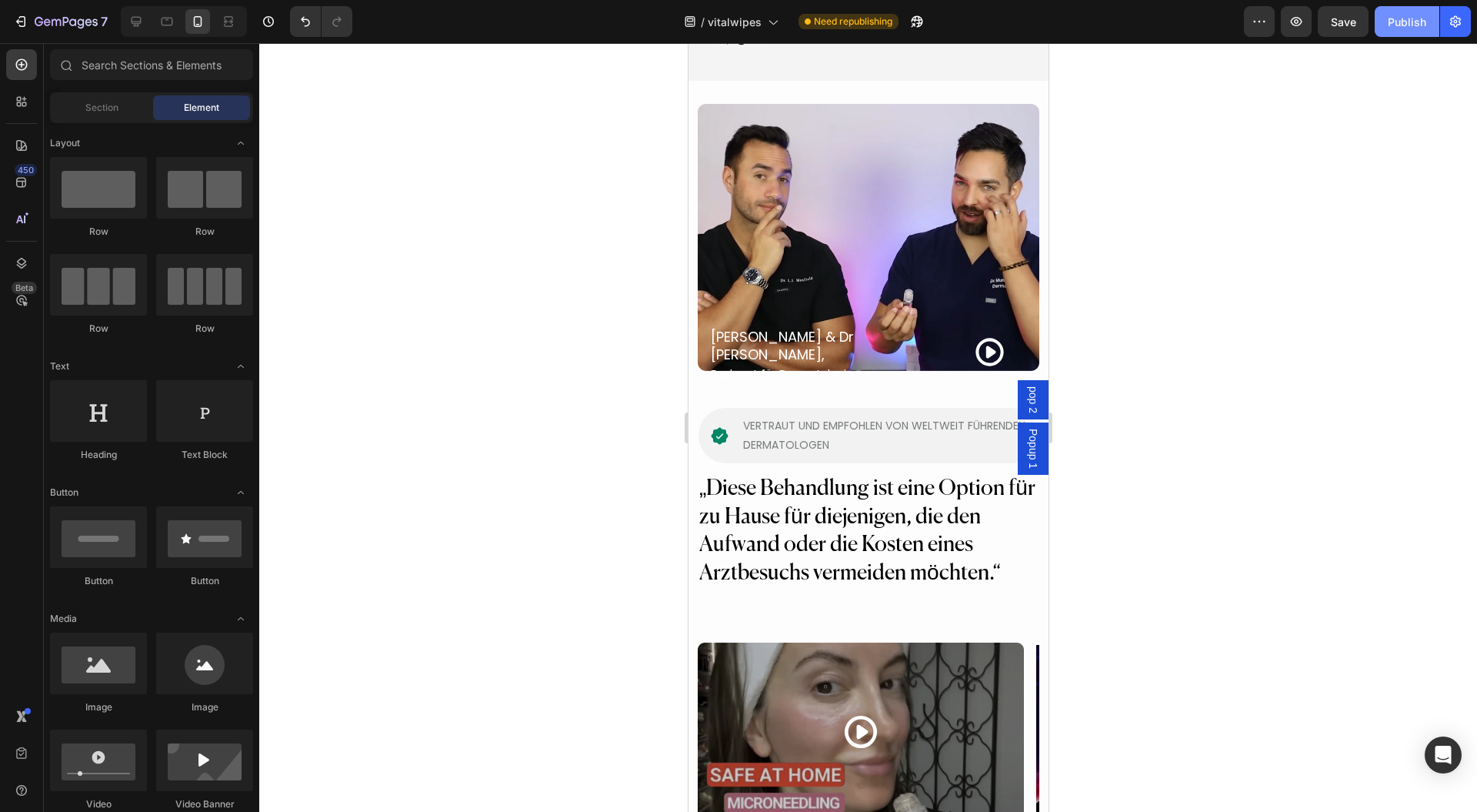
click at [1415, 24] on div "Publish" at bounding box center [1407, 22] width 38 height 16
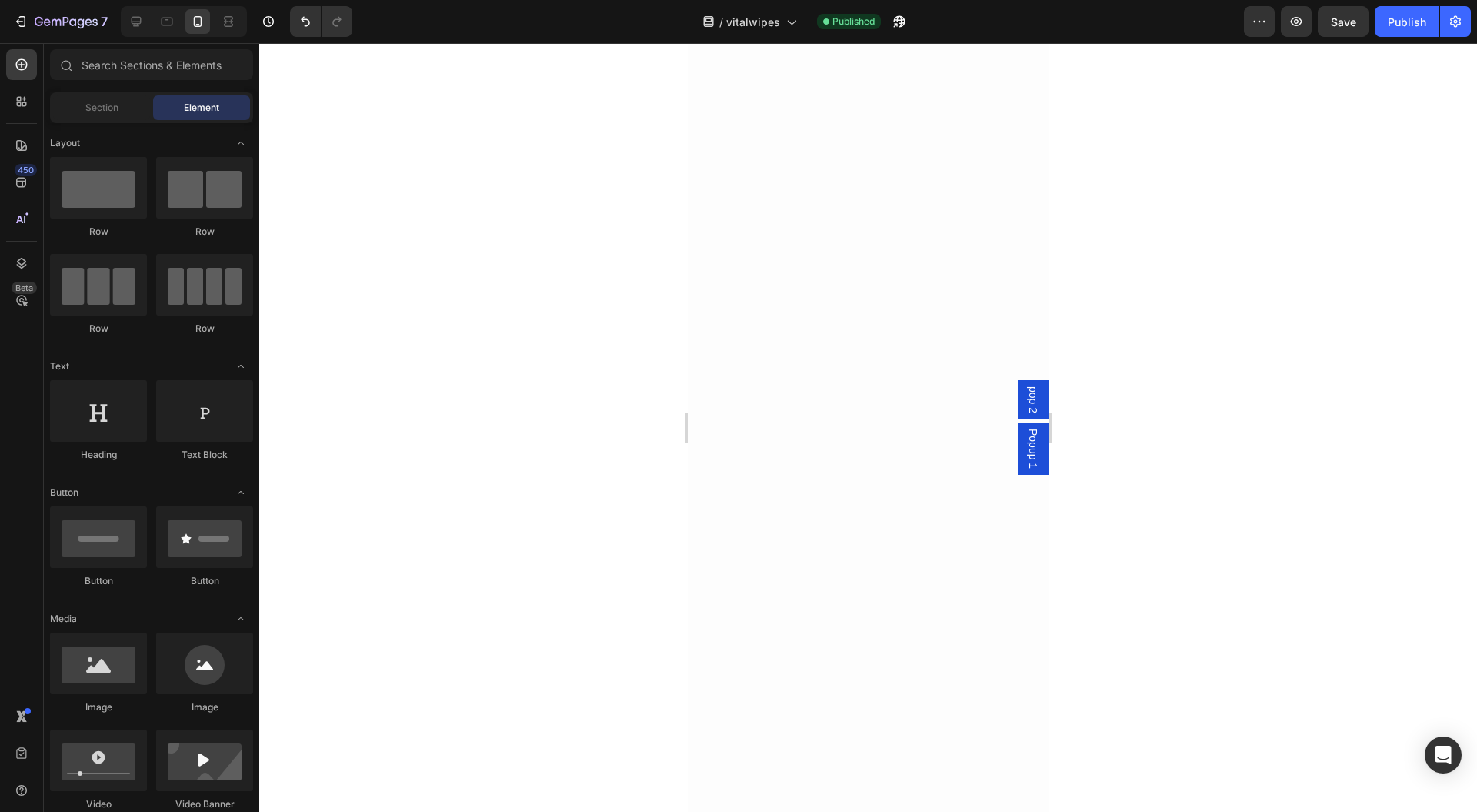
scroll to position [0, 0]
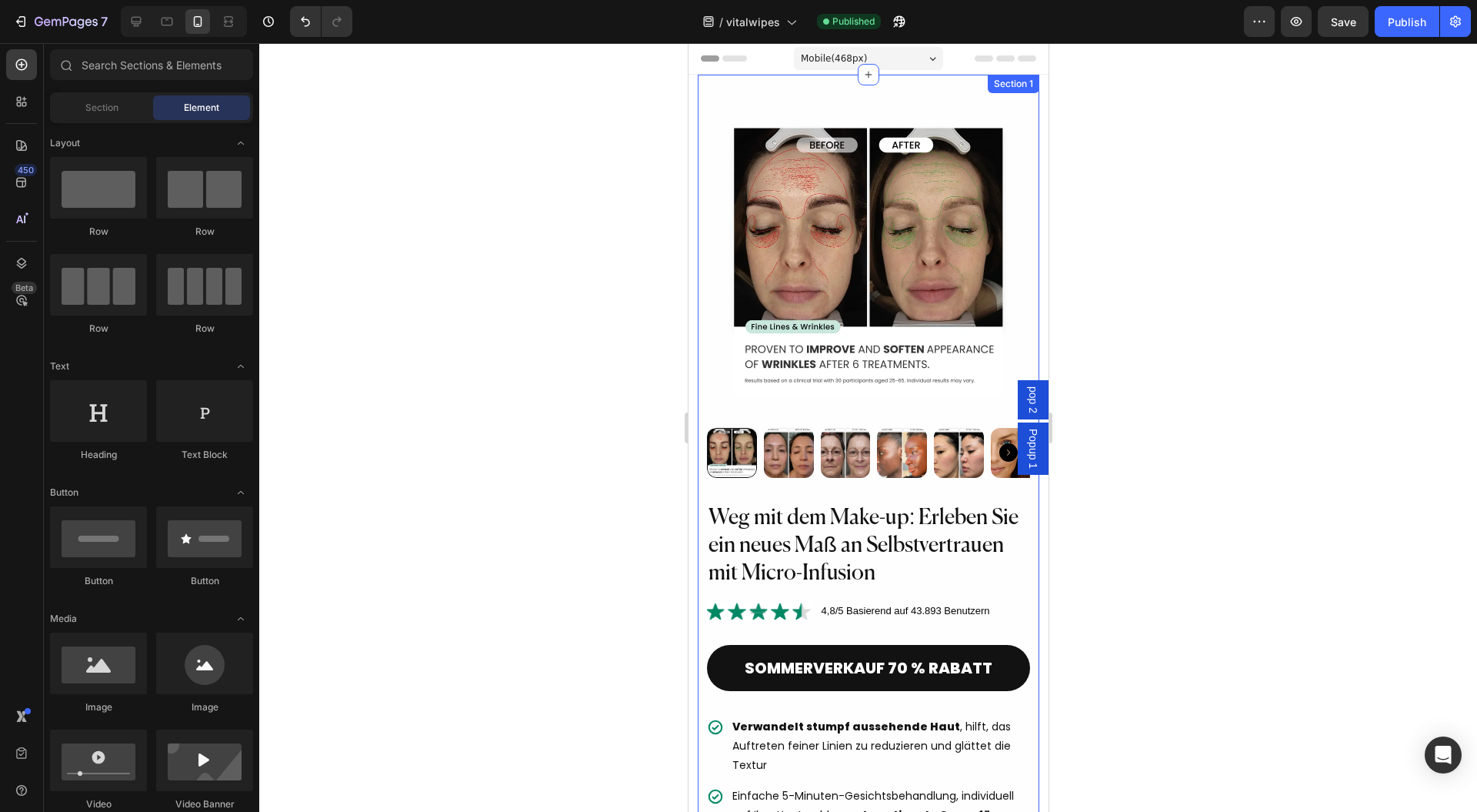
click at [703, 89] on div "Product Images Weg mit dem Make-up: Erleben Sie ein neues Maß an Selbstvertraue…" at bounding box center [868, 655] width 342 height 1160
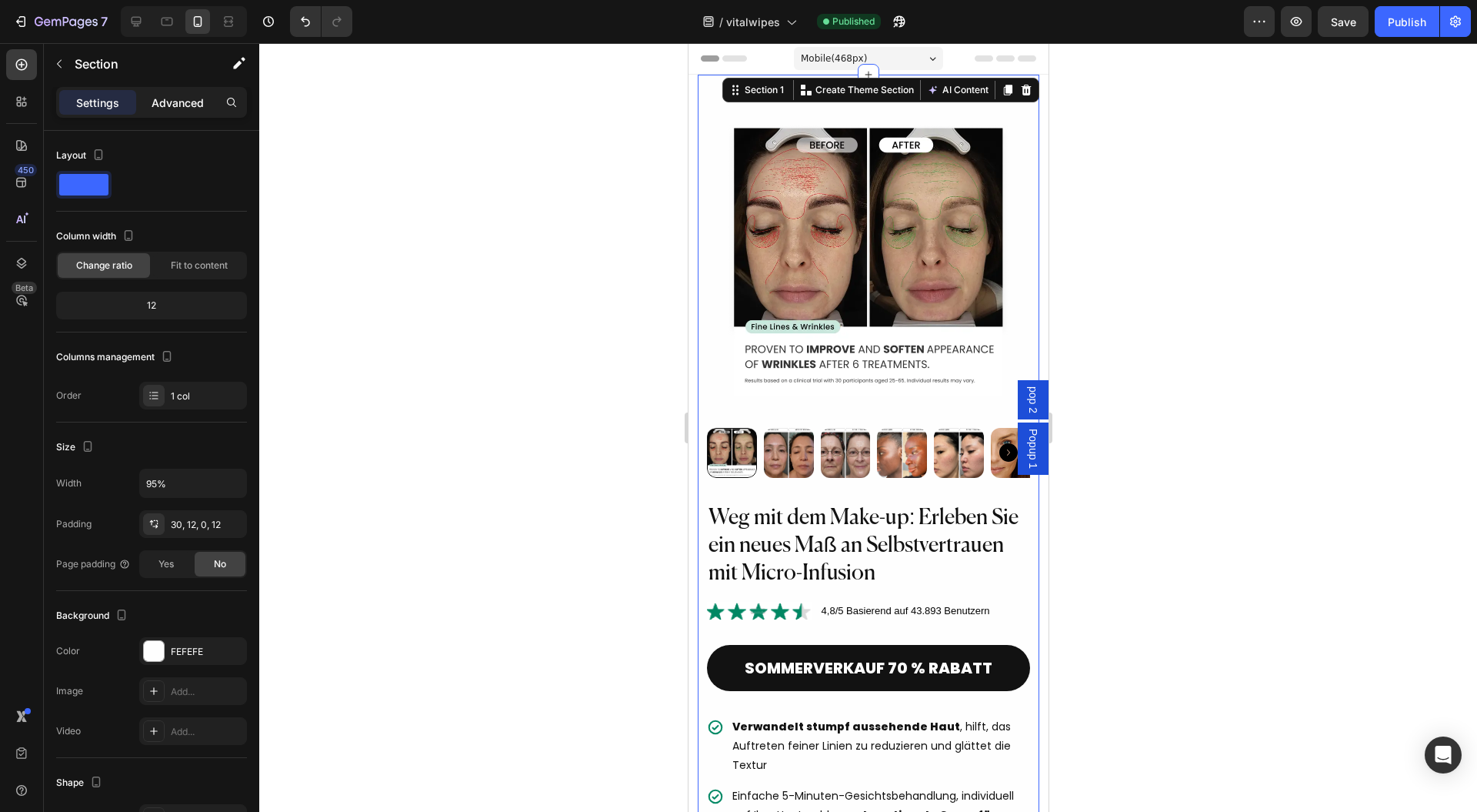
click at [162, 108] on p "Advanced" at bounding box center [178, 103] width 52 height 16
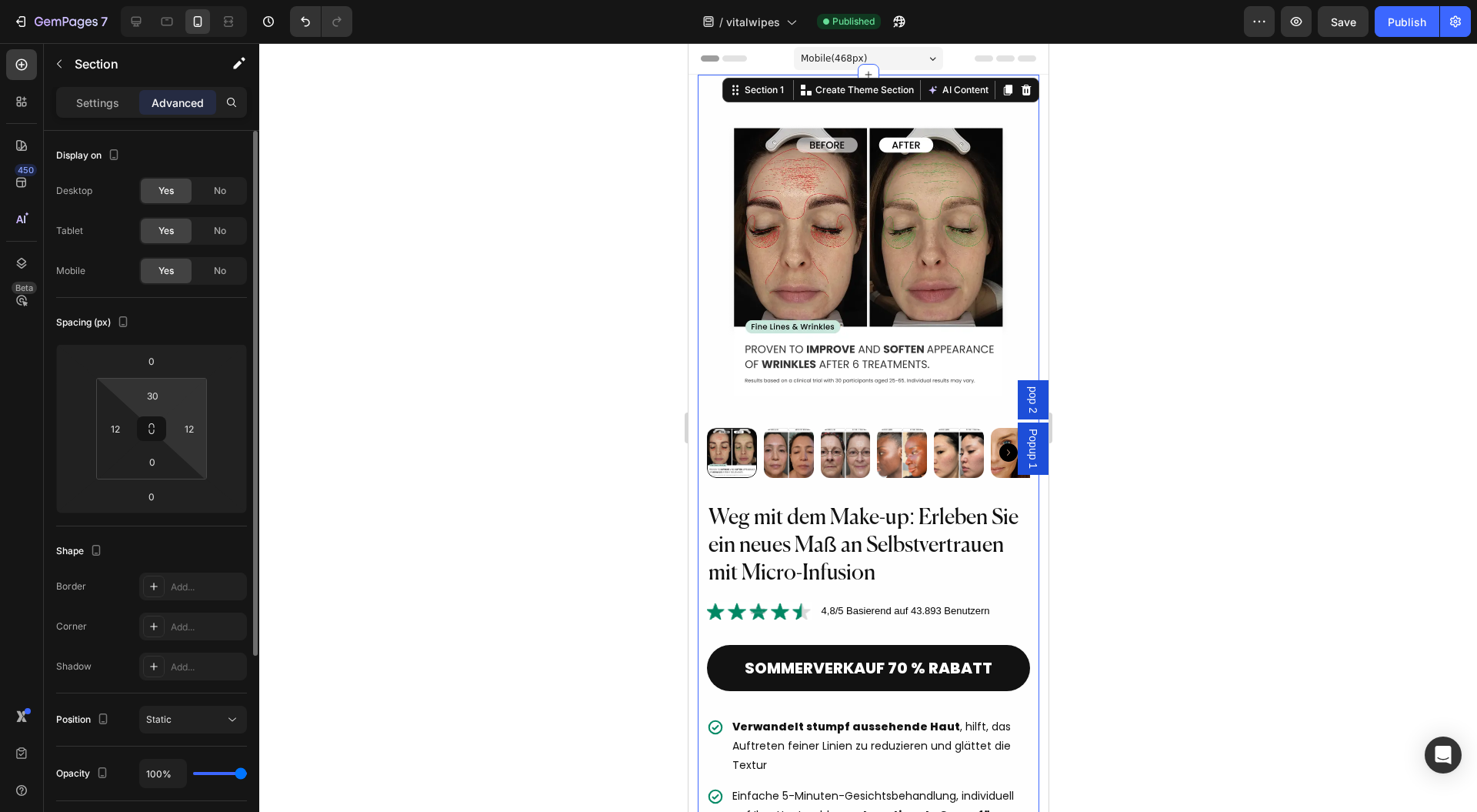
type input "0"
drag, startPoint x: 183, startPoint y: 385, endPoint x: 196, endPoint y: 459, distance: 75.0
click at [194, 0] on html "7 Version history / vitalwipes Published Preview Save Publish 450 Beta Sections…" at bounding box center [738, 0] width 1477 height 0
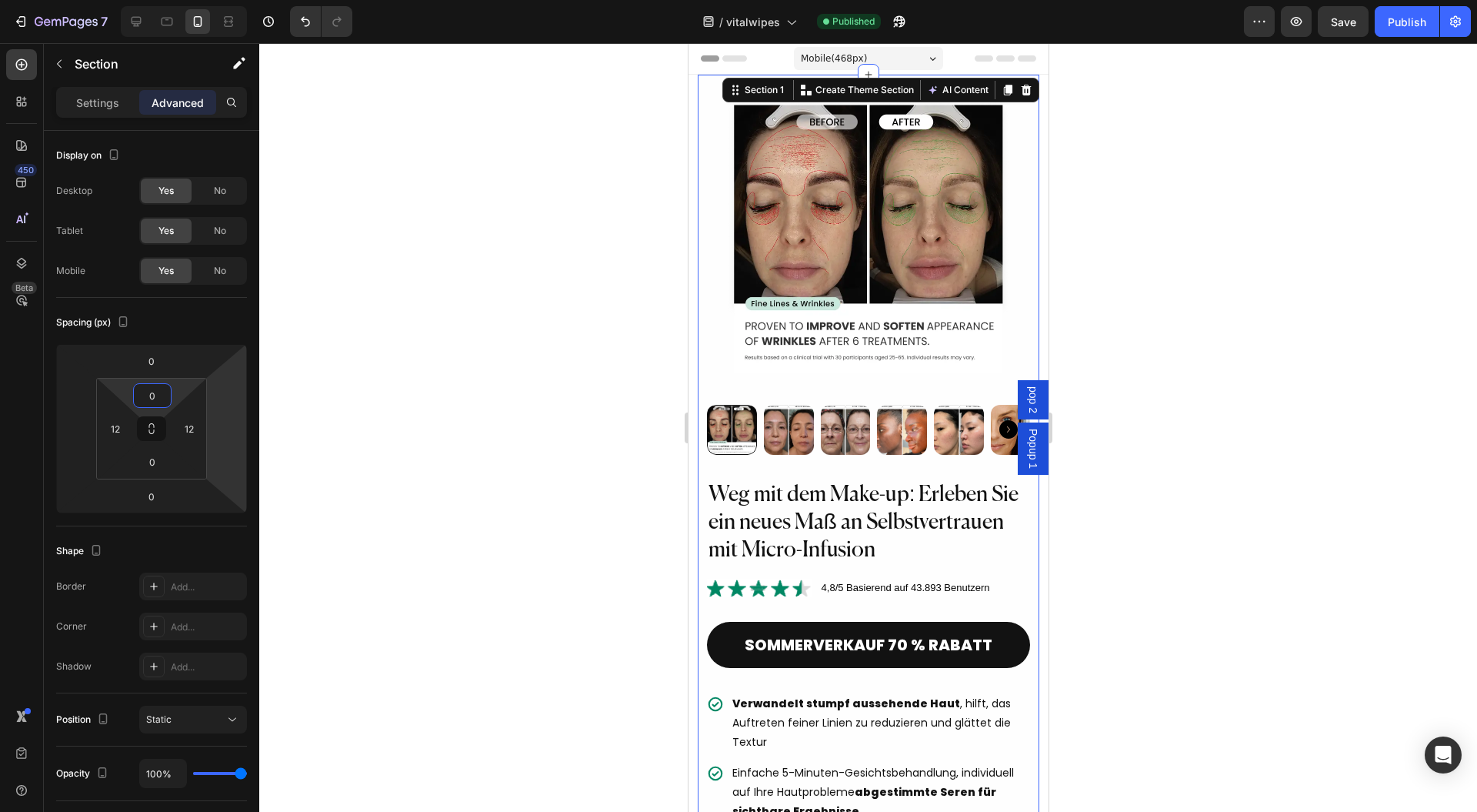
click at [405, 403] on div at bounding box center [868, 427] width 1218 height 769
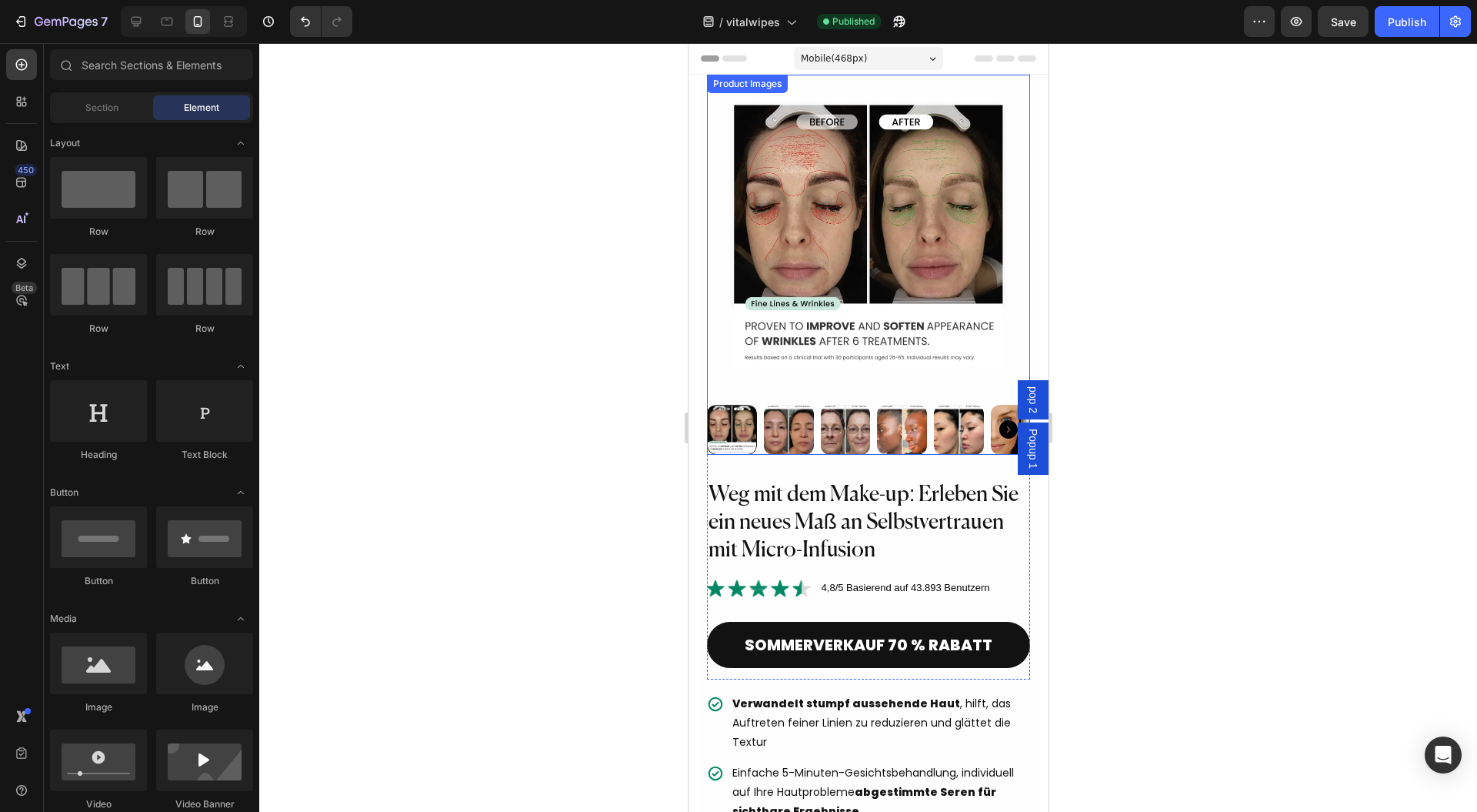
click at [966, 420] on img at bounding box center [958, 430] width 50 height 50
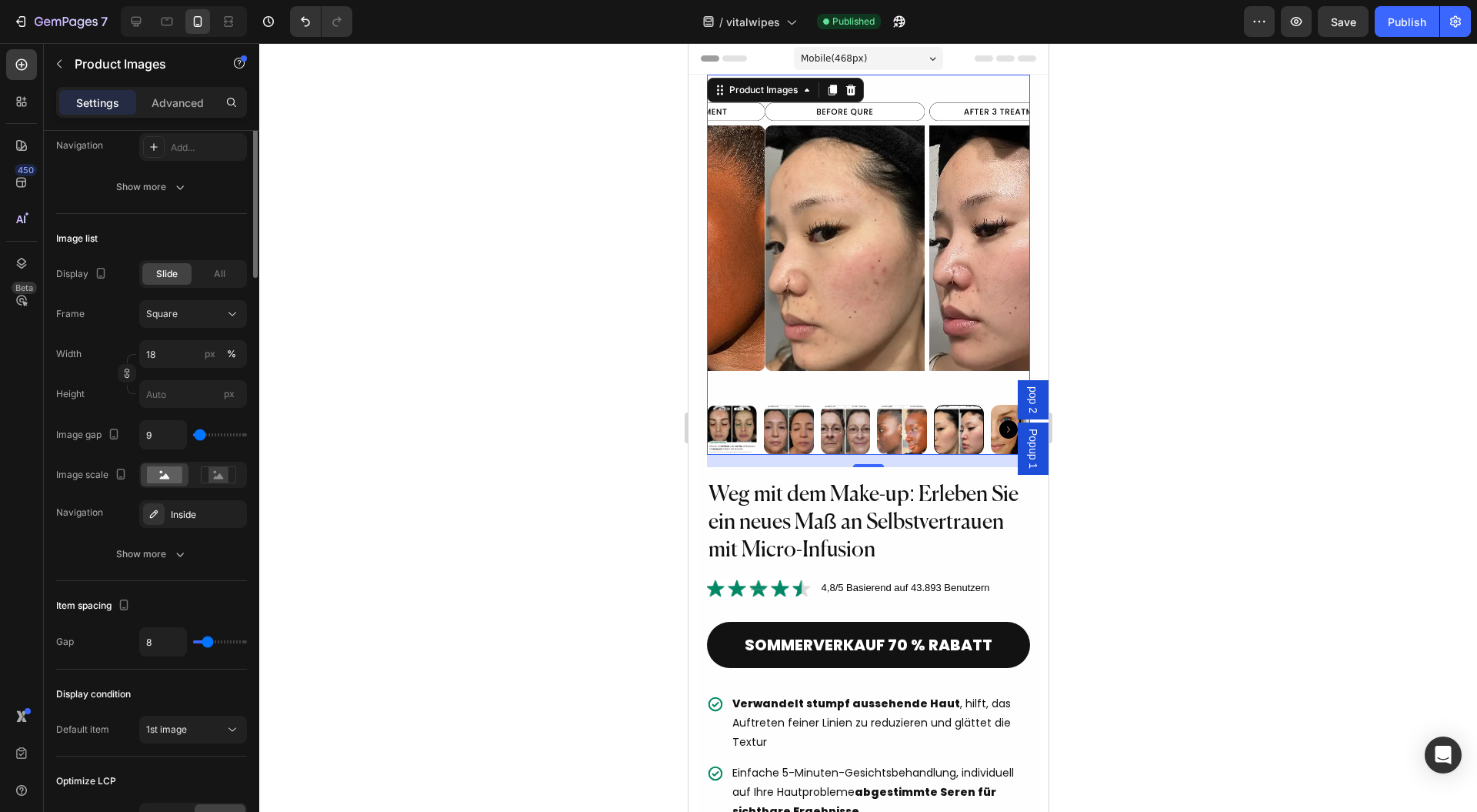
scroll to position [102, 0]
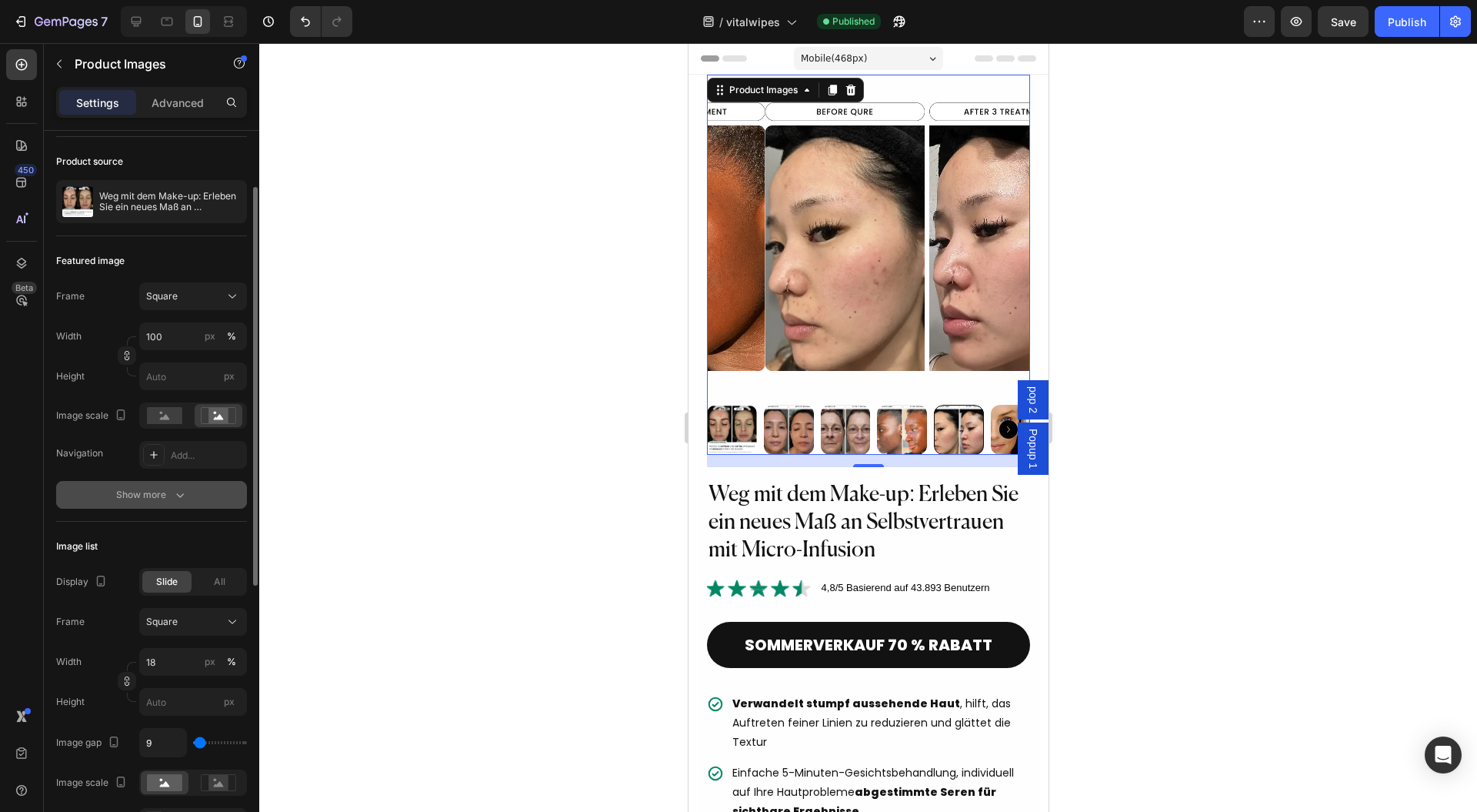
click at [162, 496] on div "Show more" at bounding box center [152, 494] width 72 height 15
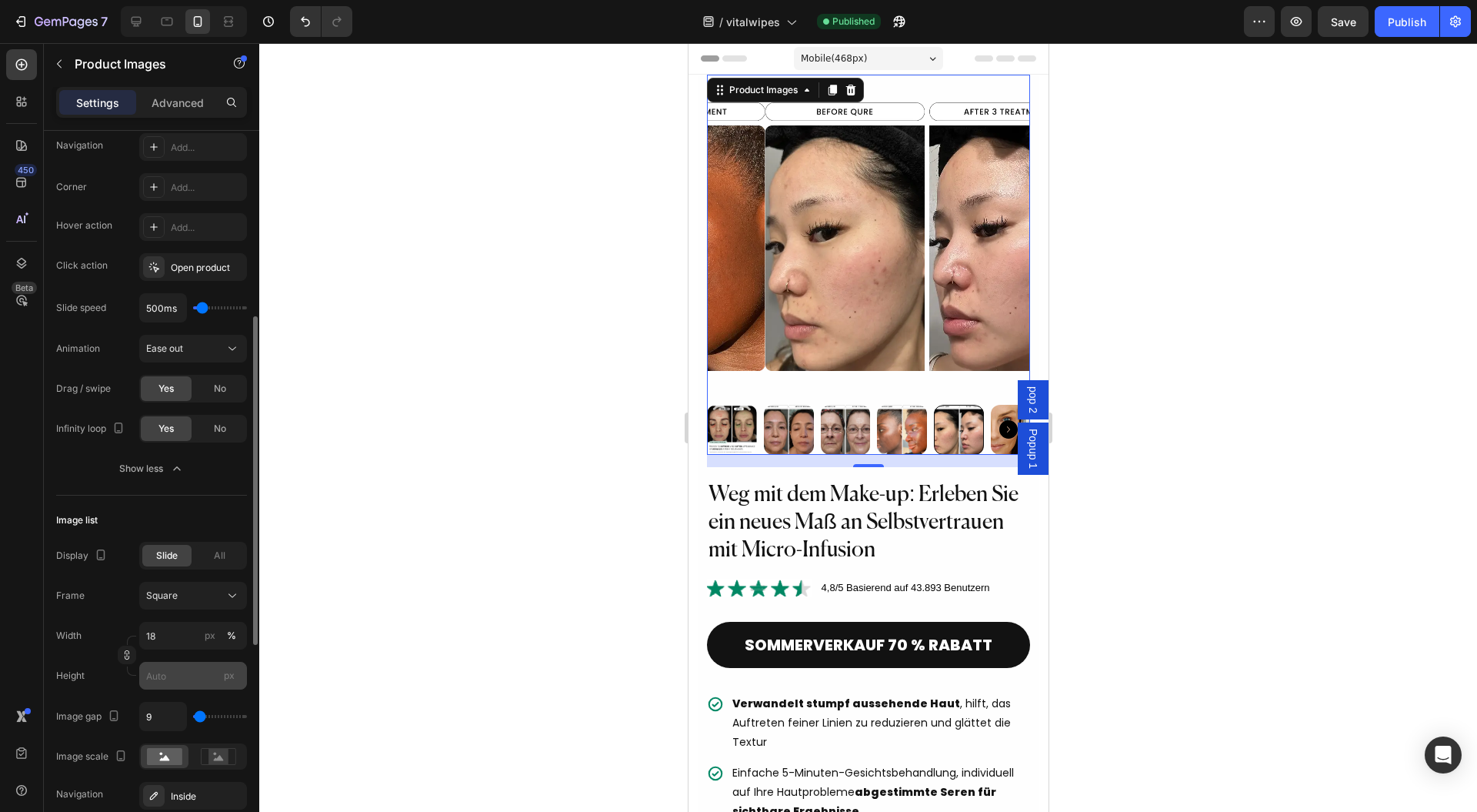
scroll to position [616, 0]
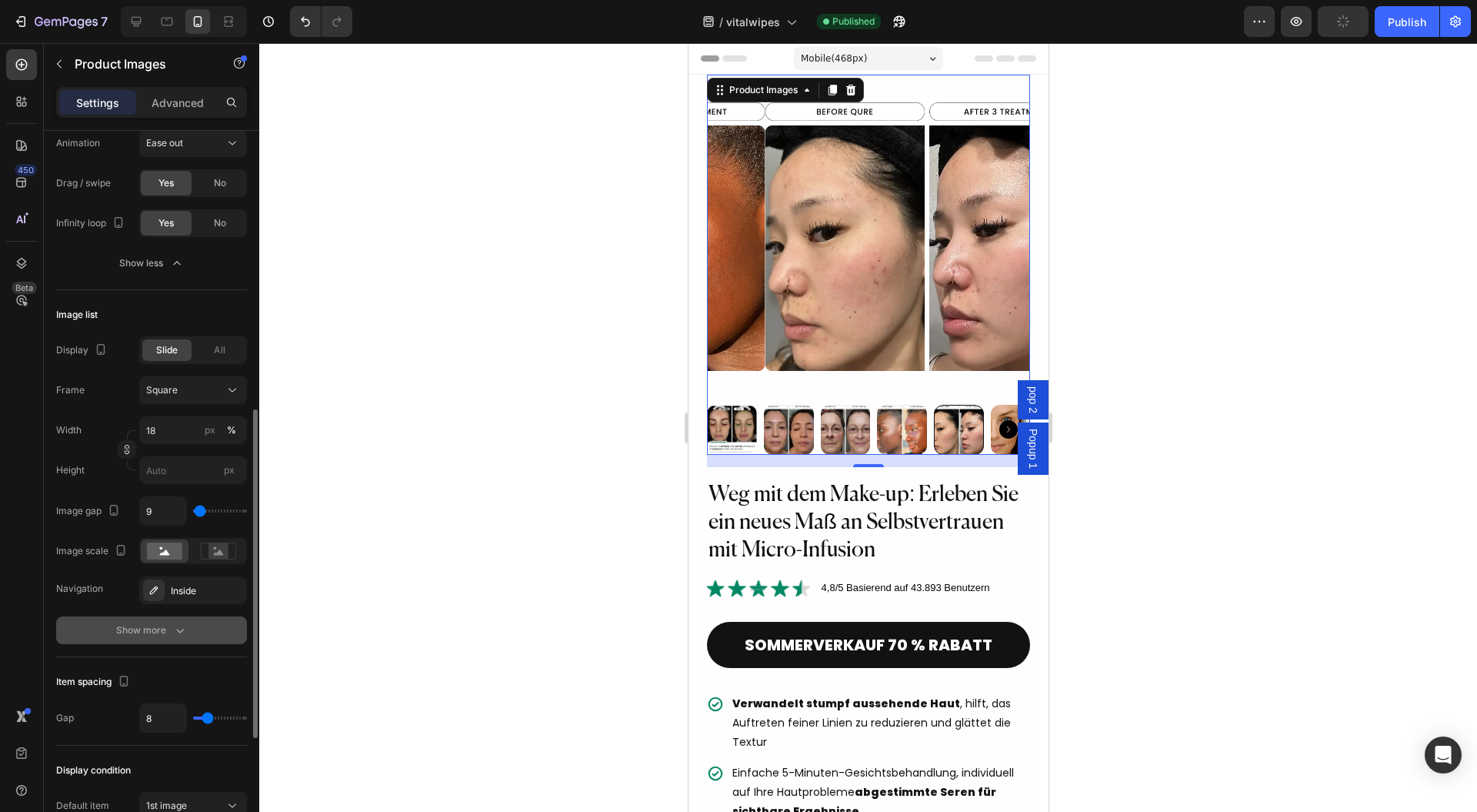
click at [169, 623] on div "Show more" at bounding box center [152, 630] width 72 height 15
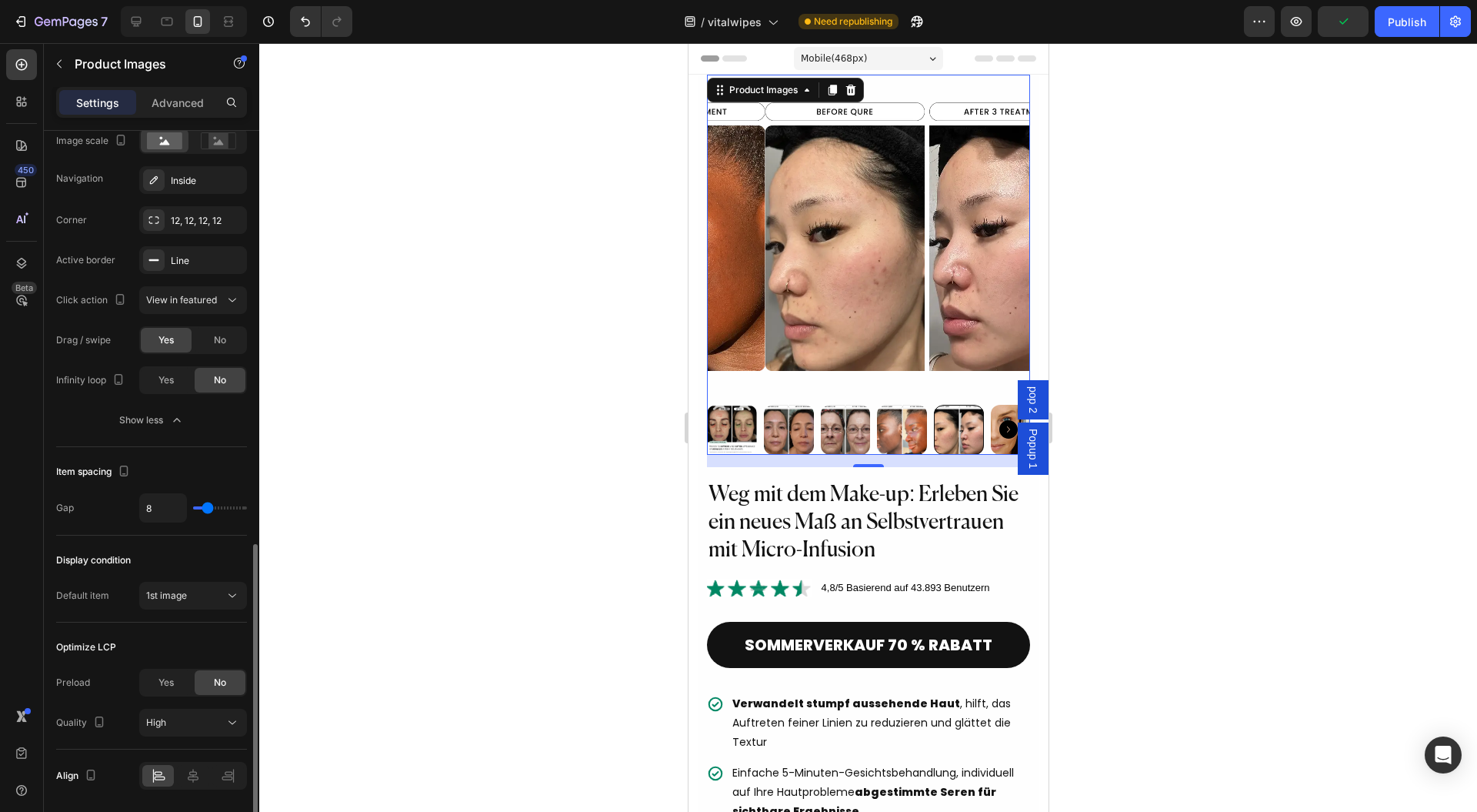
scroll to position [1074, 0]
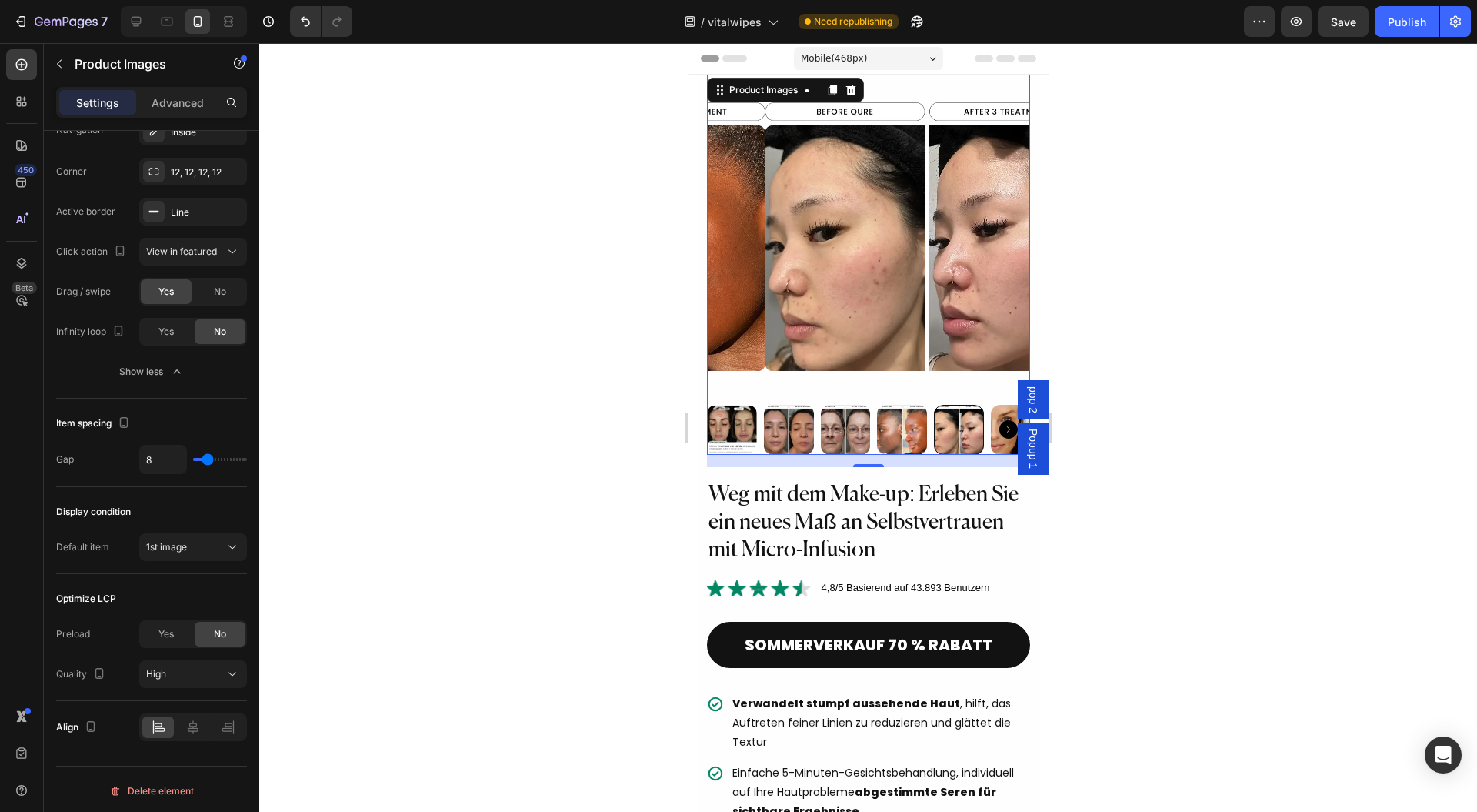
click at [733, 405] on img at bounding box center [731, 430] width 50 height 50
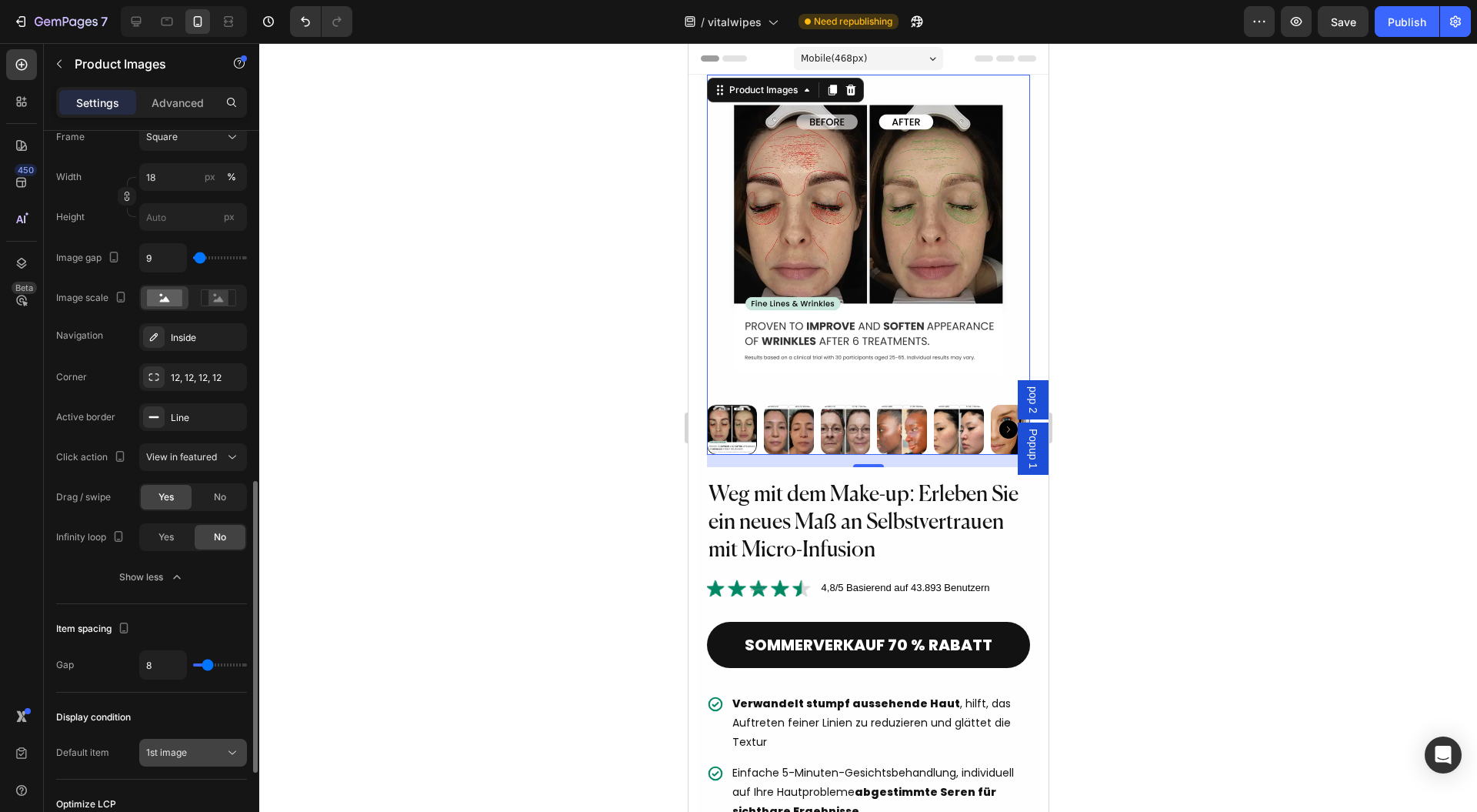
scroll to position [766, 0]
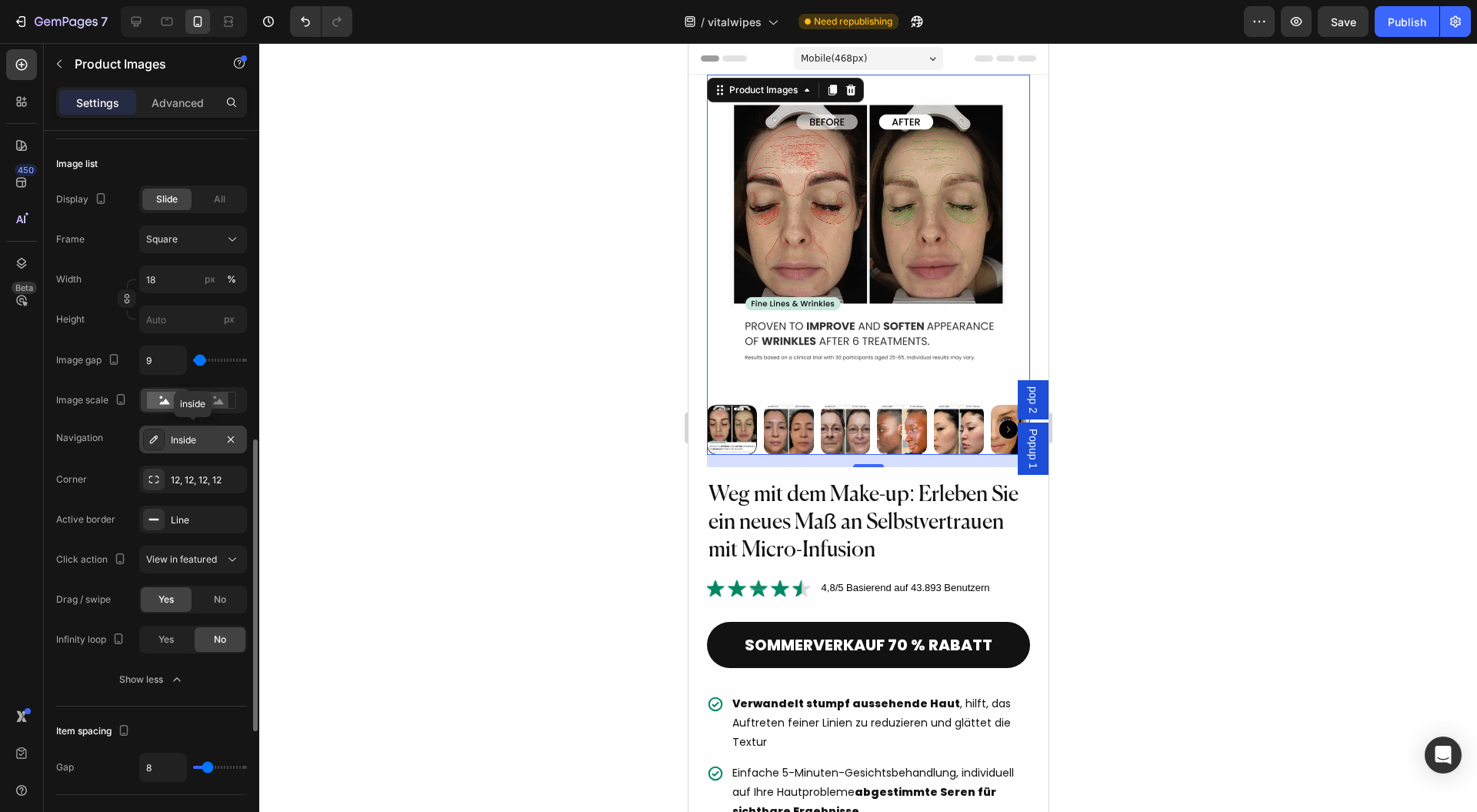
click at [195, 439] on div "Inside" at bounding box center [193, 440] width 45 height 14
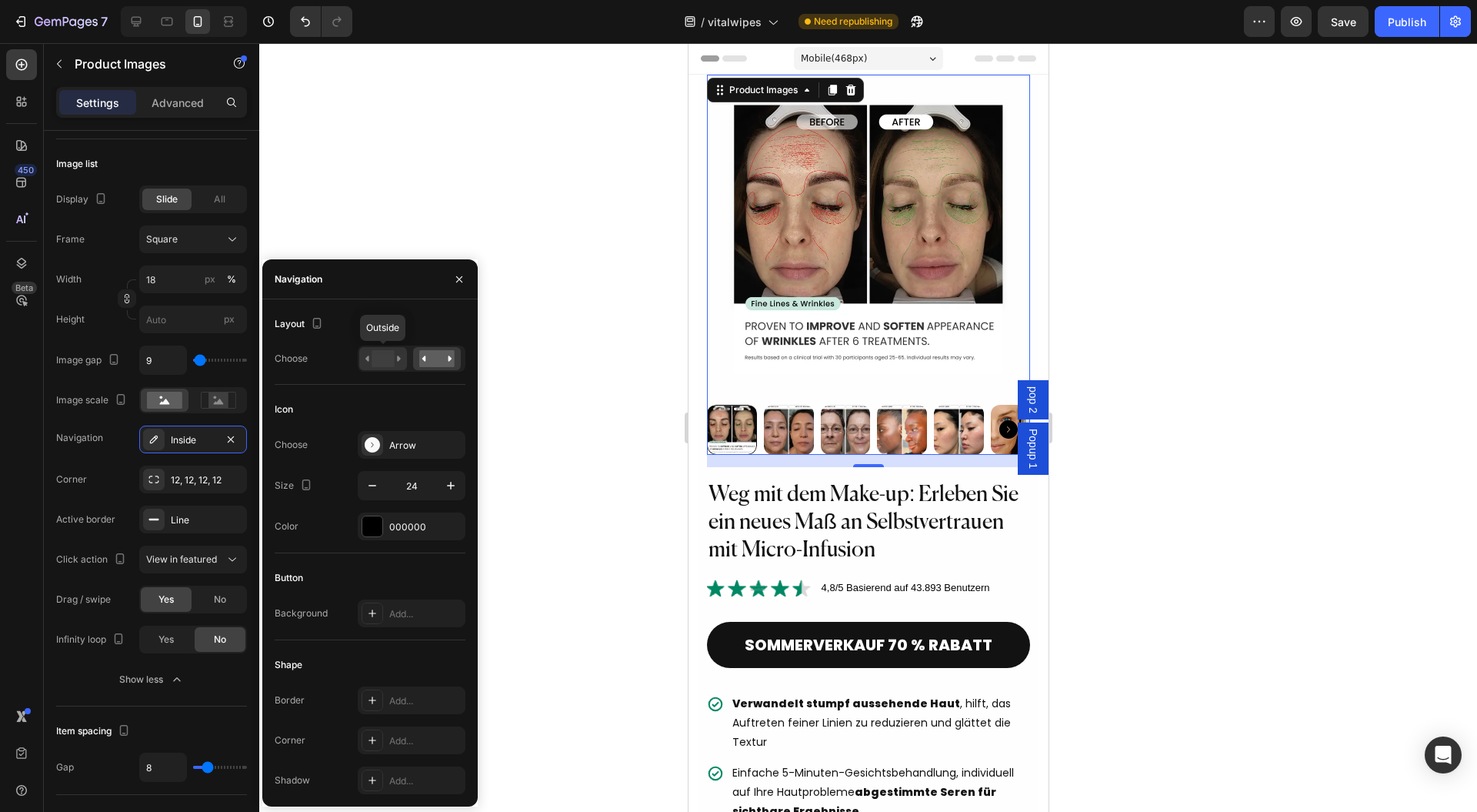
click at [387, 351] on rect at bounding box center [383, 358] width 22 height 17
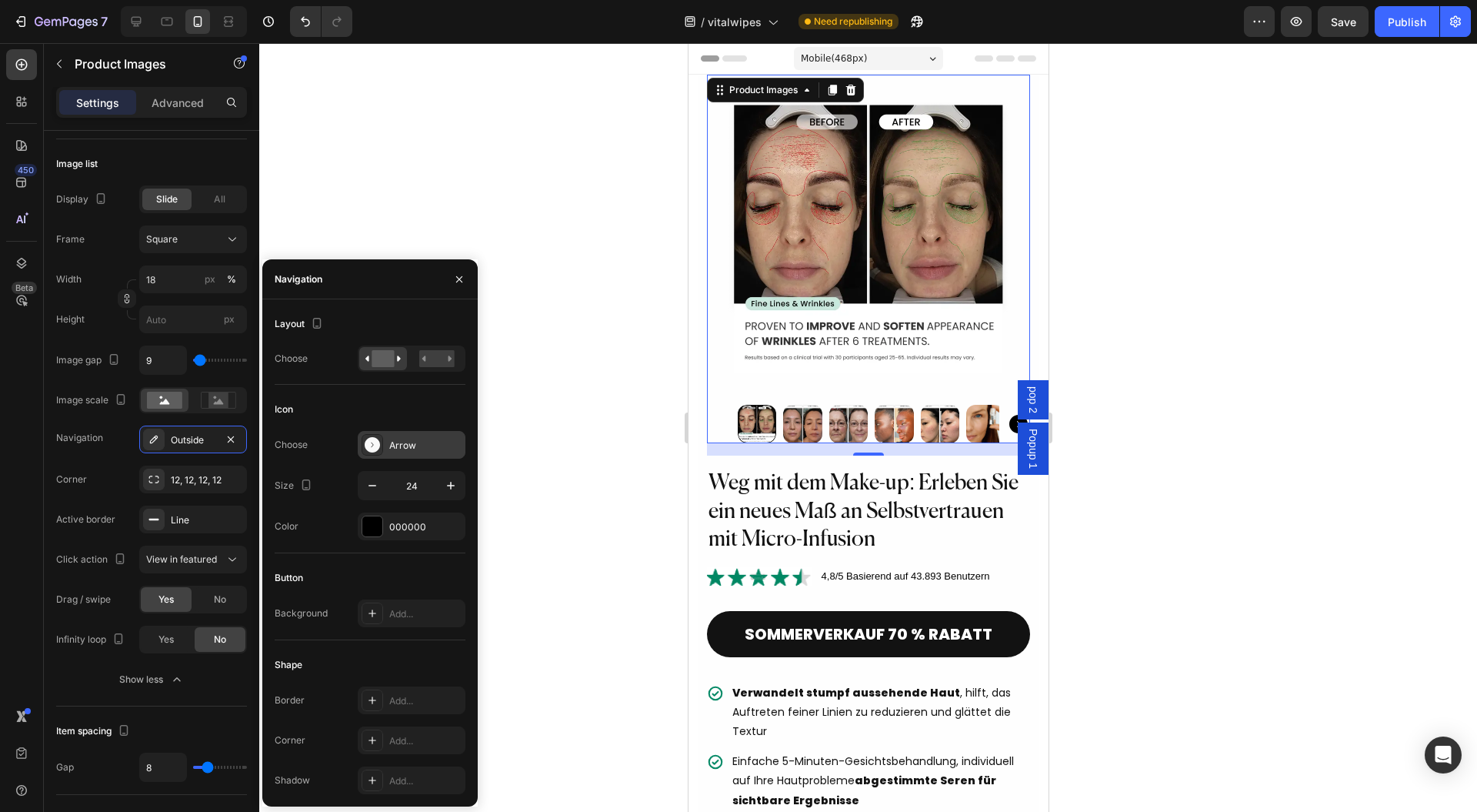
click at [422, 443] on div "Arrow" at bounding box center [425, 446] width 72 height 14
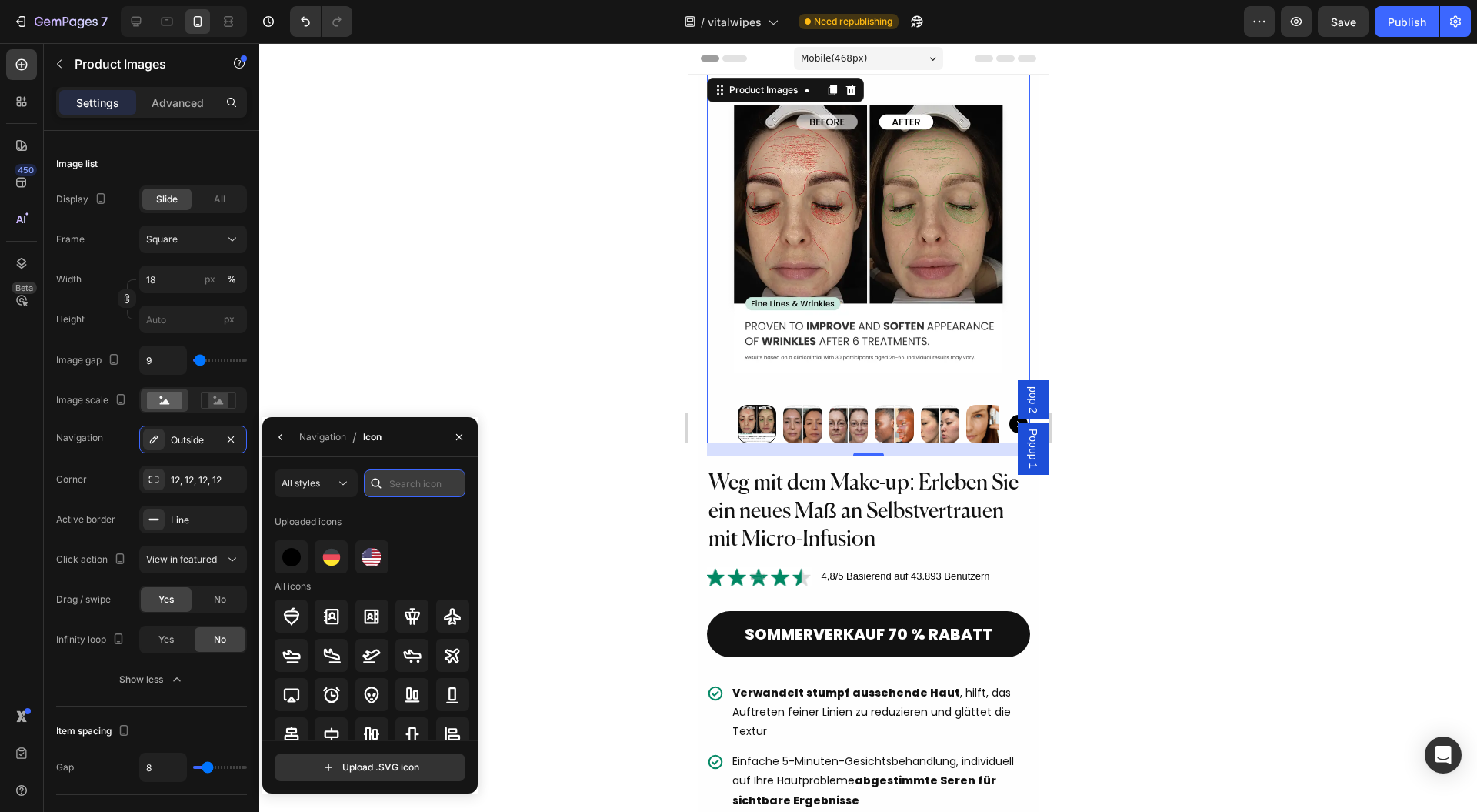
click at [410, 484] on input "text" at bounding box center [415, 483] width 102 height 28
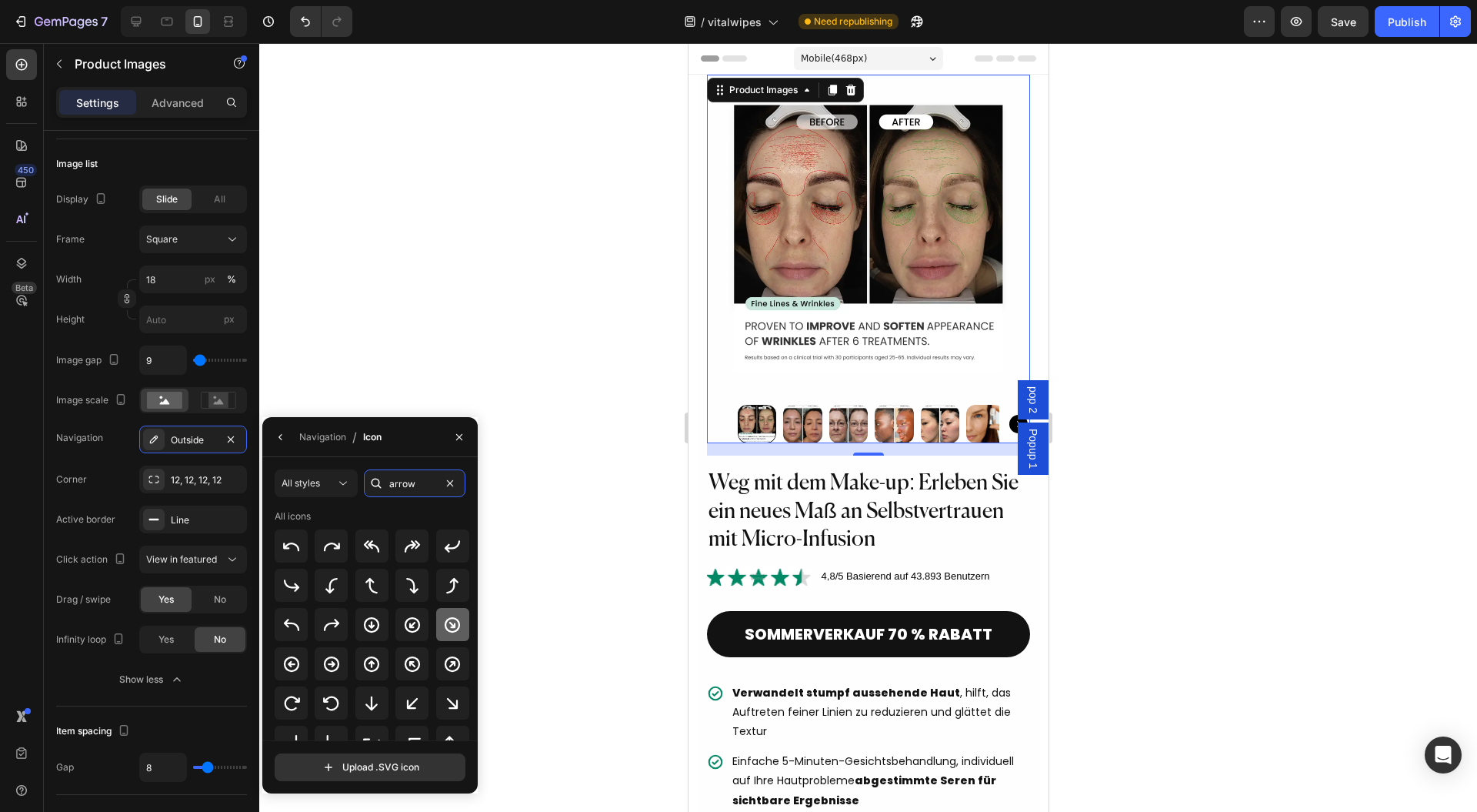
type input "arrow"
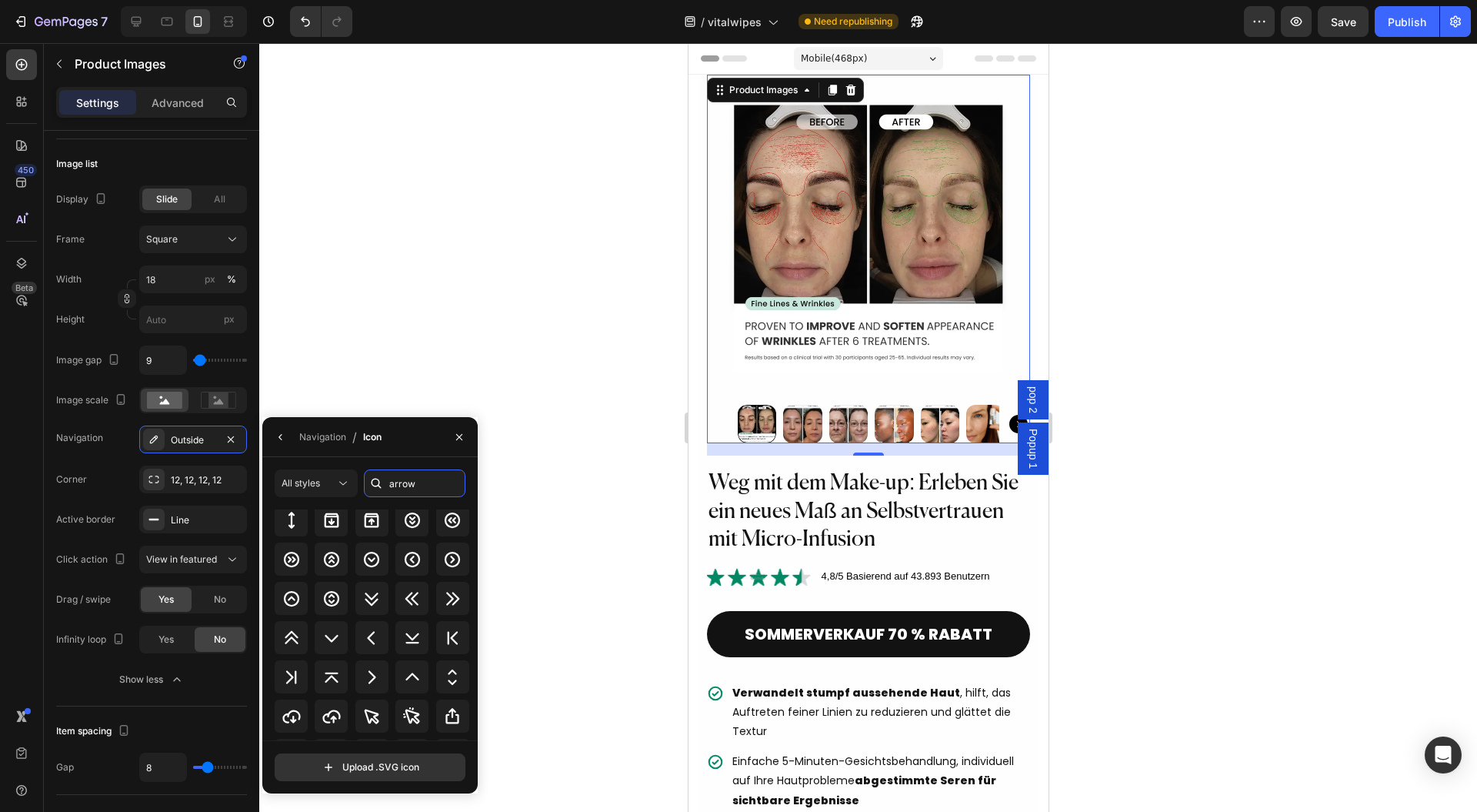
scroll to position [705, 0]
click at [374, 637] on icon at bounding box center [371, 639] width 18 height 18
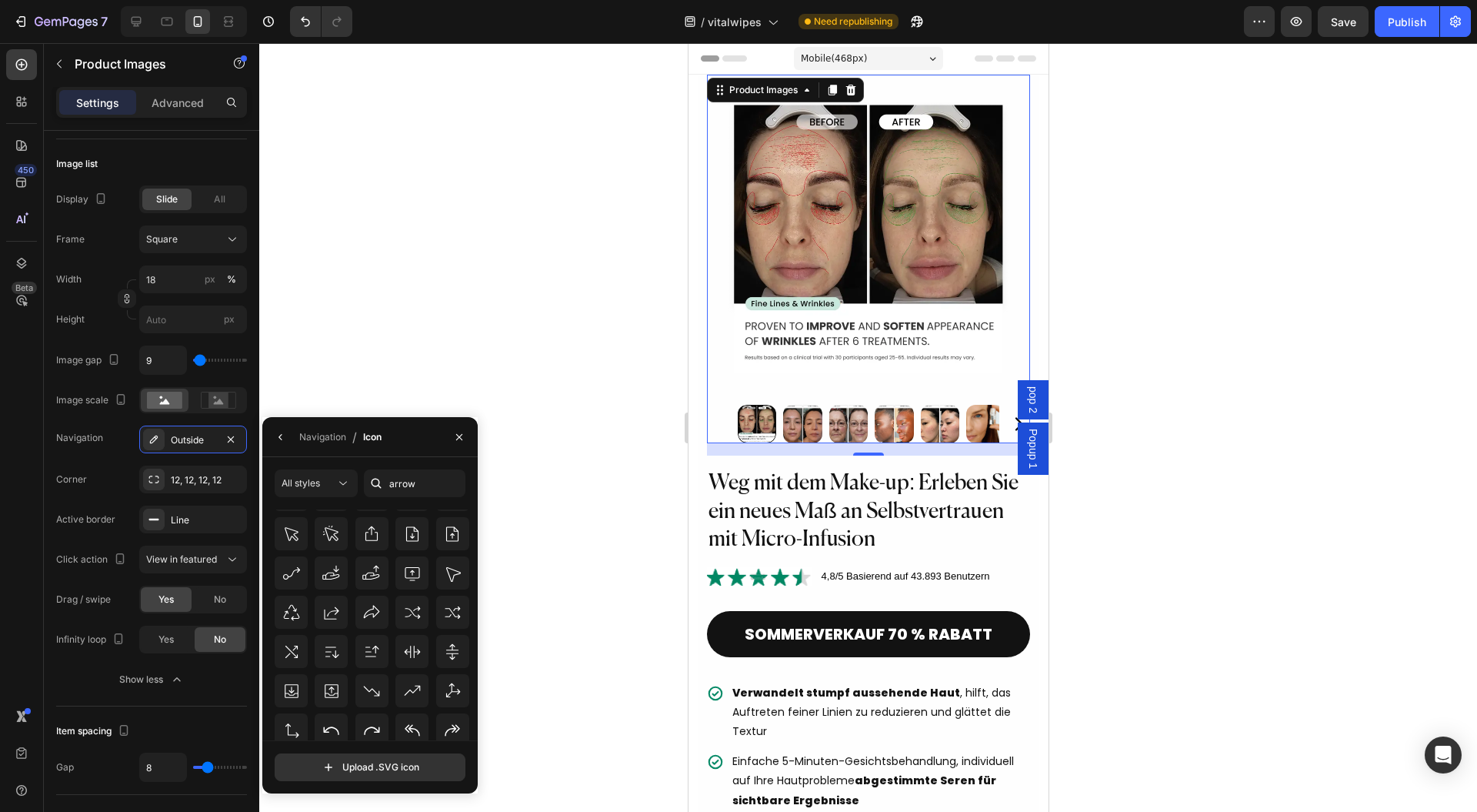
scroll to position [1721, 0]
click at [295, 616] on icon at bounding box center [291, 621] width 18 height 18
click at [314, 444] on div "Navigation" at bounding box center [322, 437] width 47 height 25
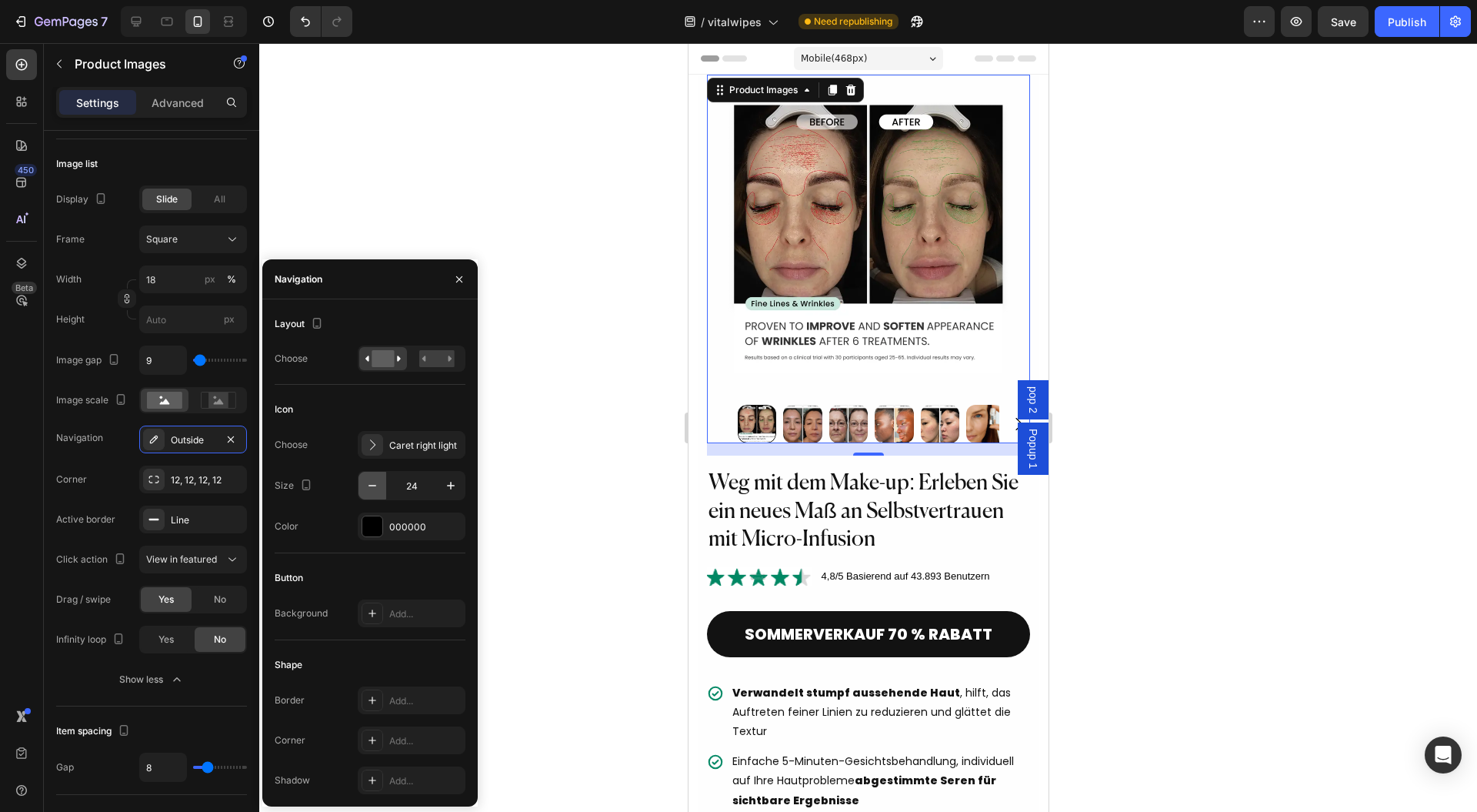
click at [366, 486] on icon "button" at bounding box center [372, 485] width 15 height 15
type input "22"
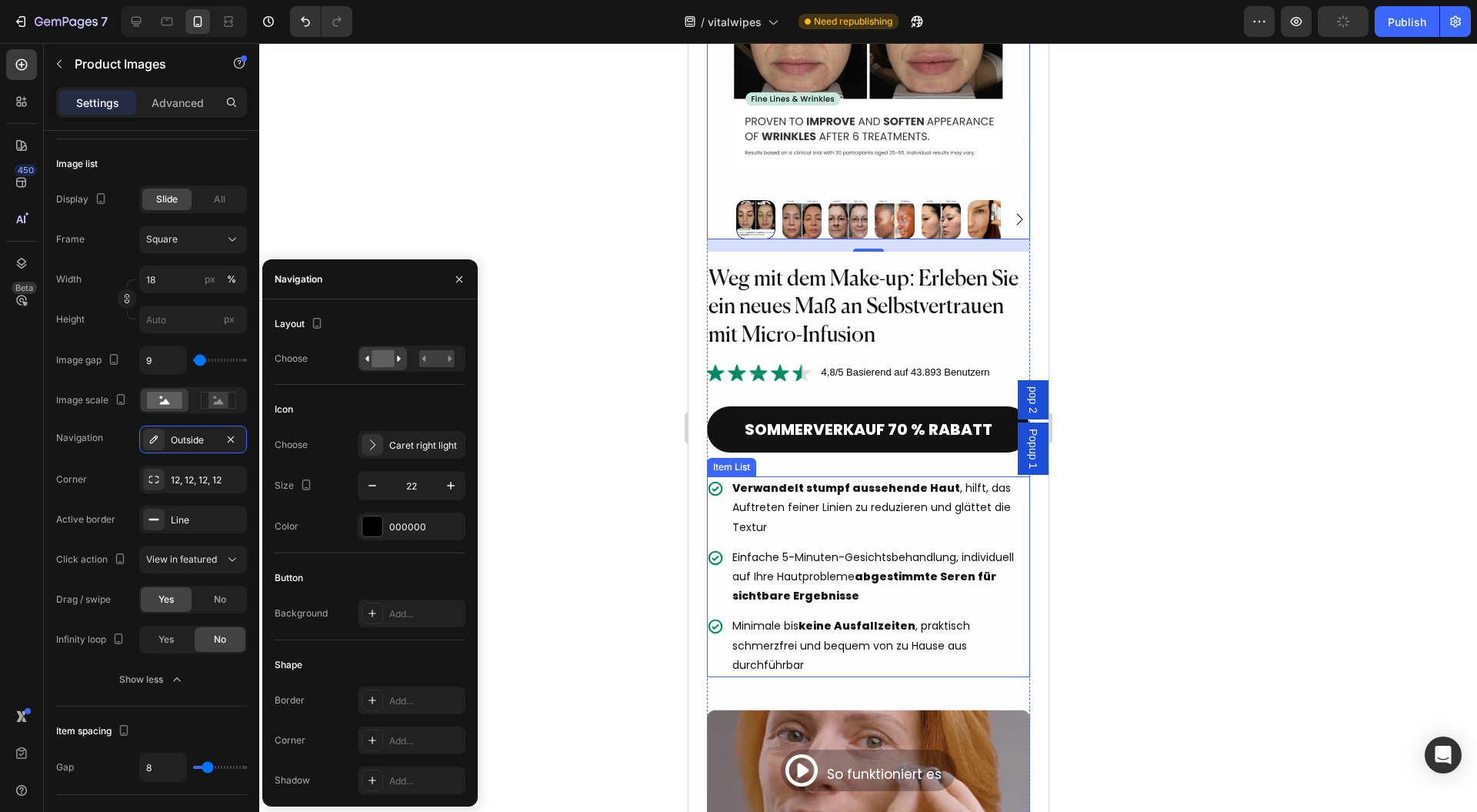
scroll to position [102, 0]
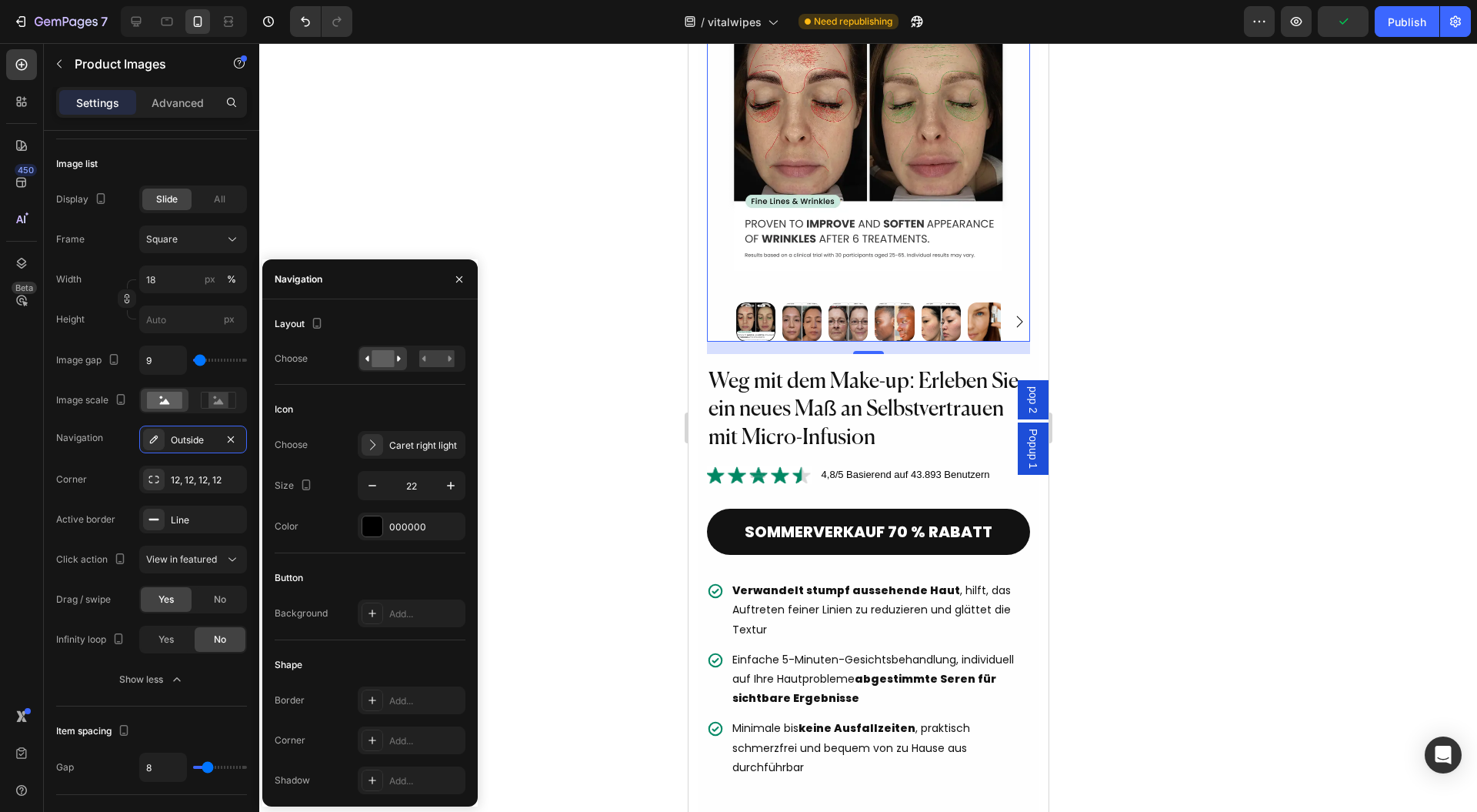
click at [627, 375] on div at bounding box center [868, 427] width 1218 height 769
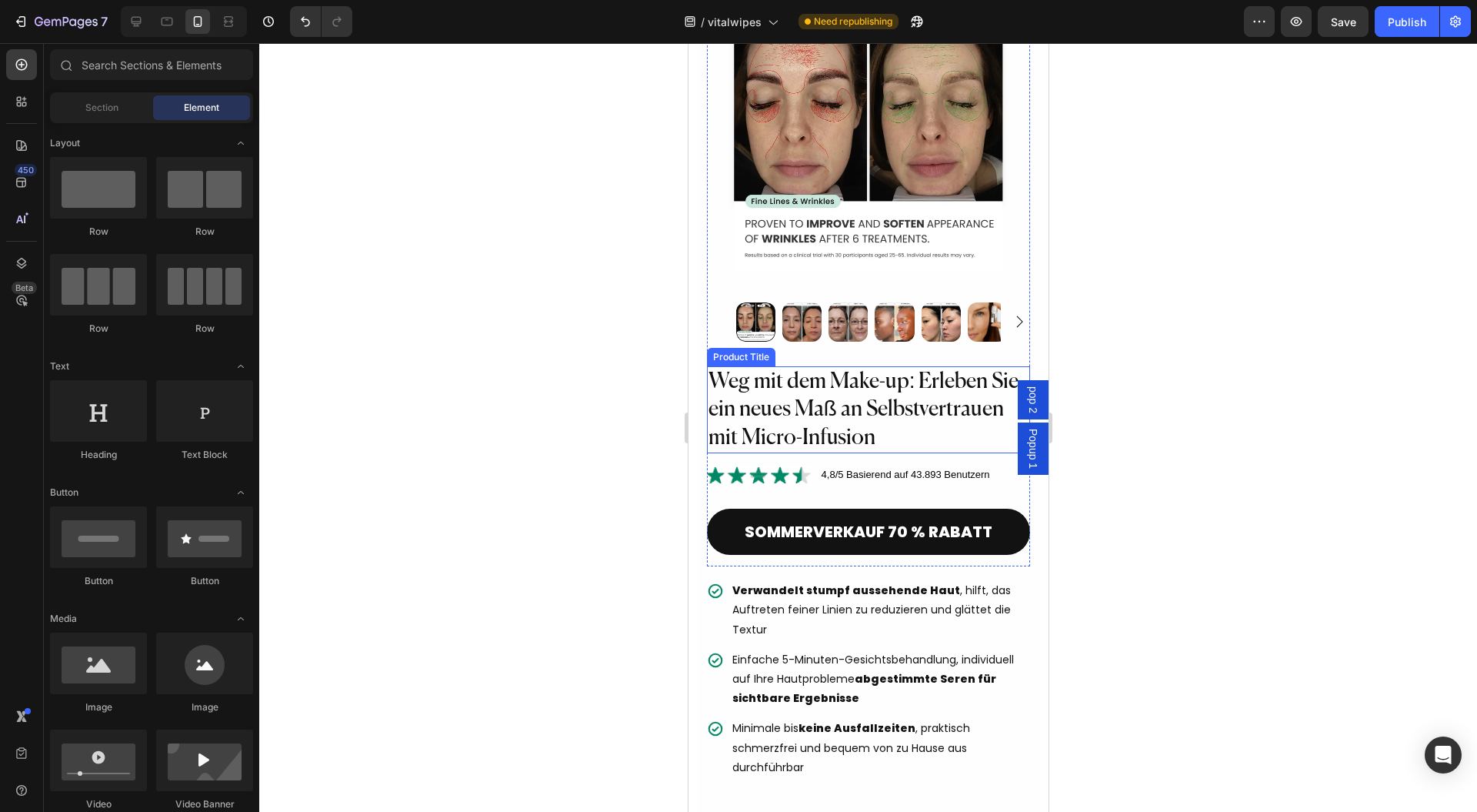
scroll to position [0, 0]
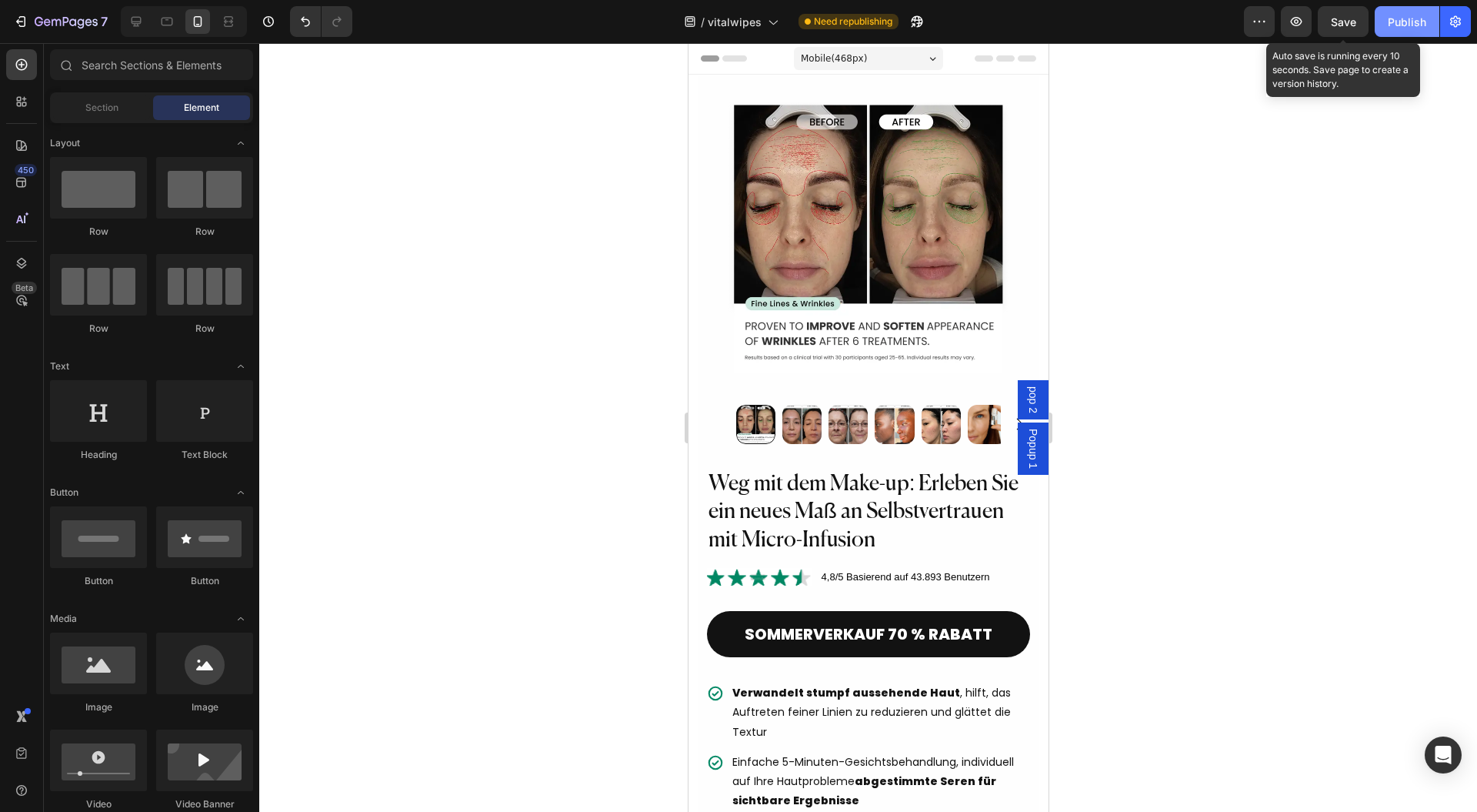
click at [1380, 22] on button "Publish" at bounding box center [1407, 21] width 65 height 31
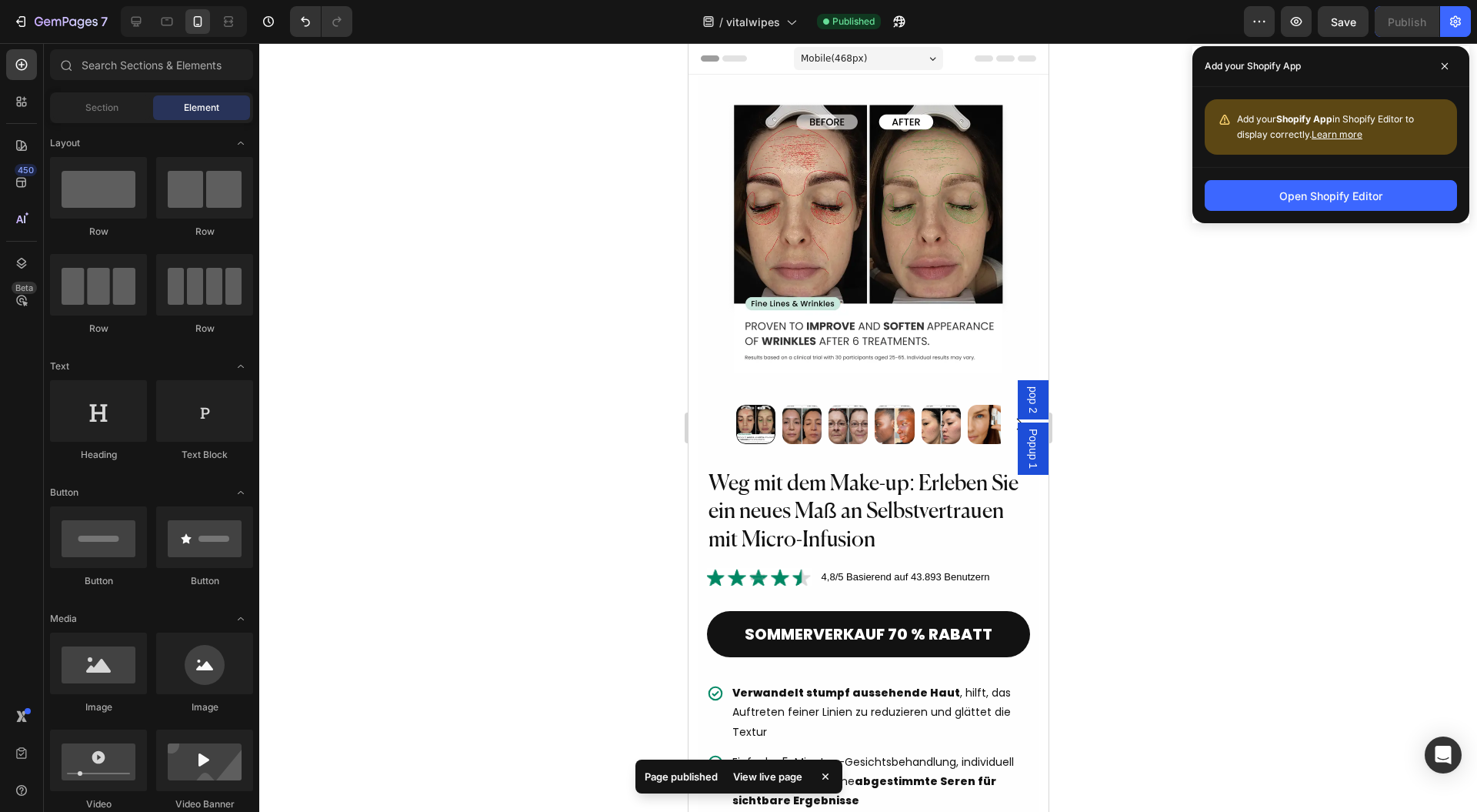
click at [515, 352] on div at bounding box center [868, 427] width 1218 height 769
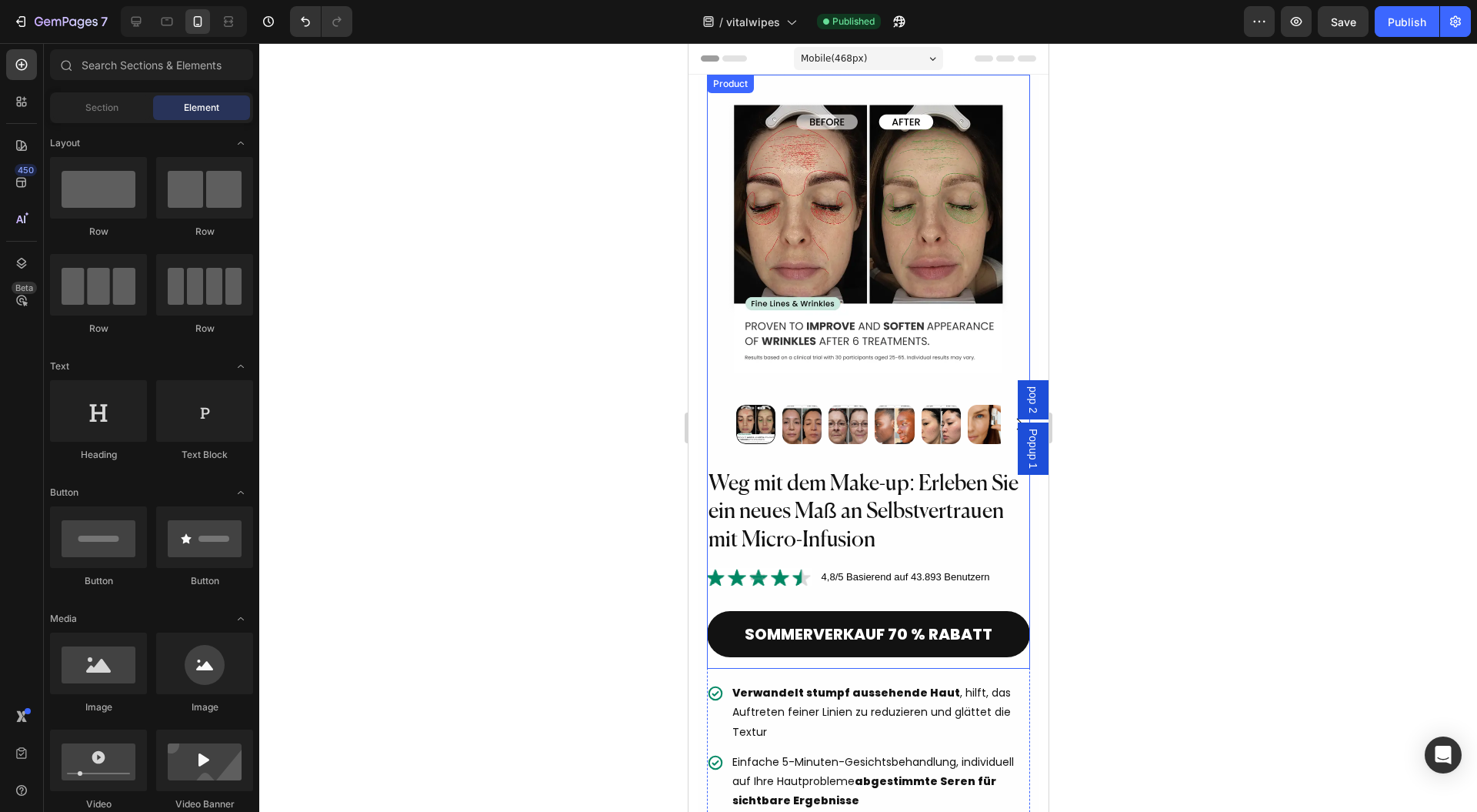
click at [836, 501] on h2 "Weg mit dem Make-up: Erleben Sie ein neues Maß an Selbstvertrauen mit Micro-Inf…" at bounding box center [868, 512] width 324 height 87
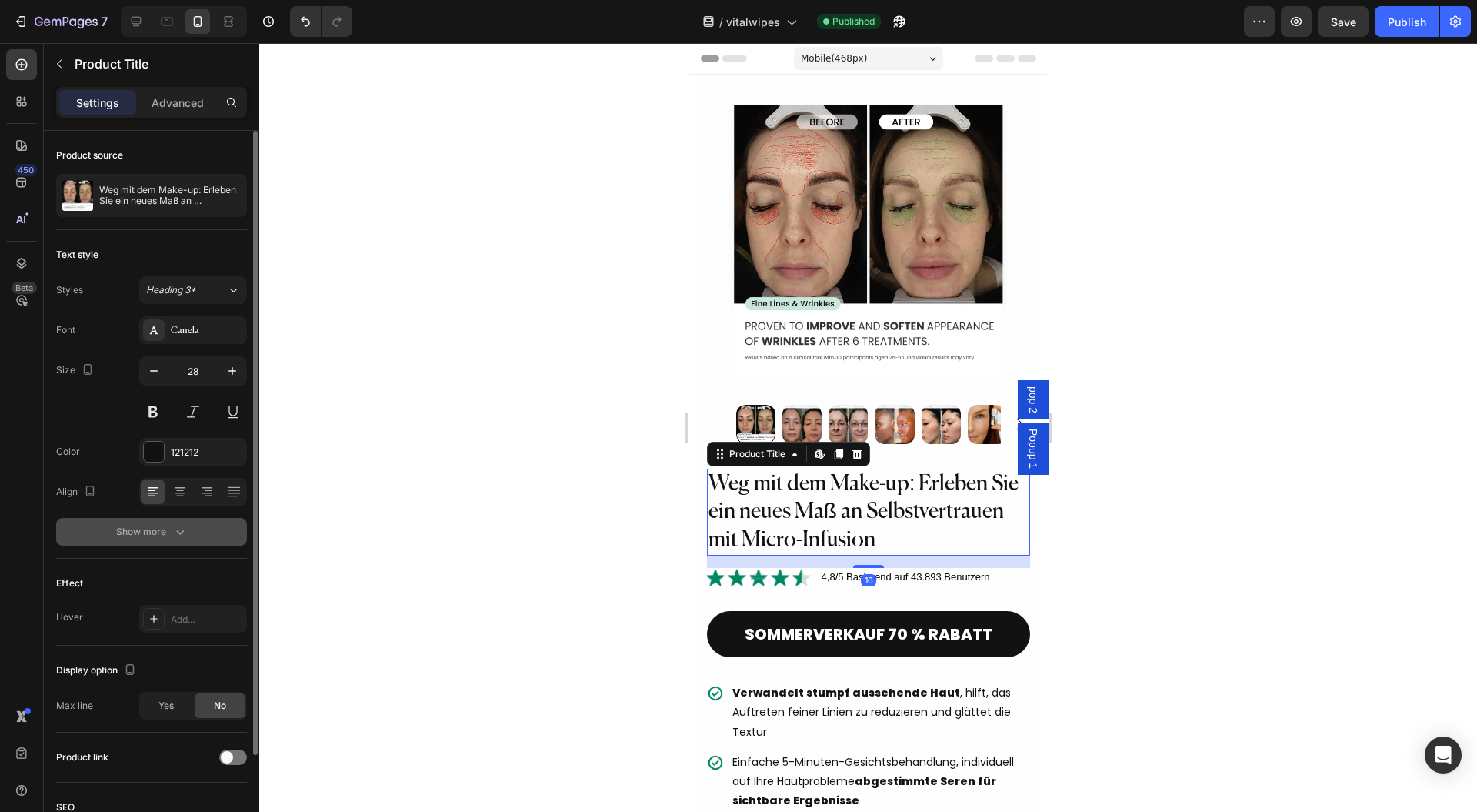
click at [171, 522] on button "Show more" at bounding box center [151, 532] width 191 height 28
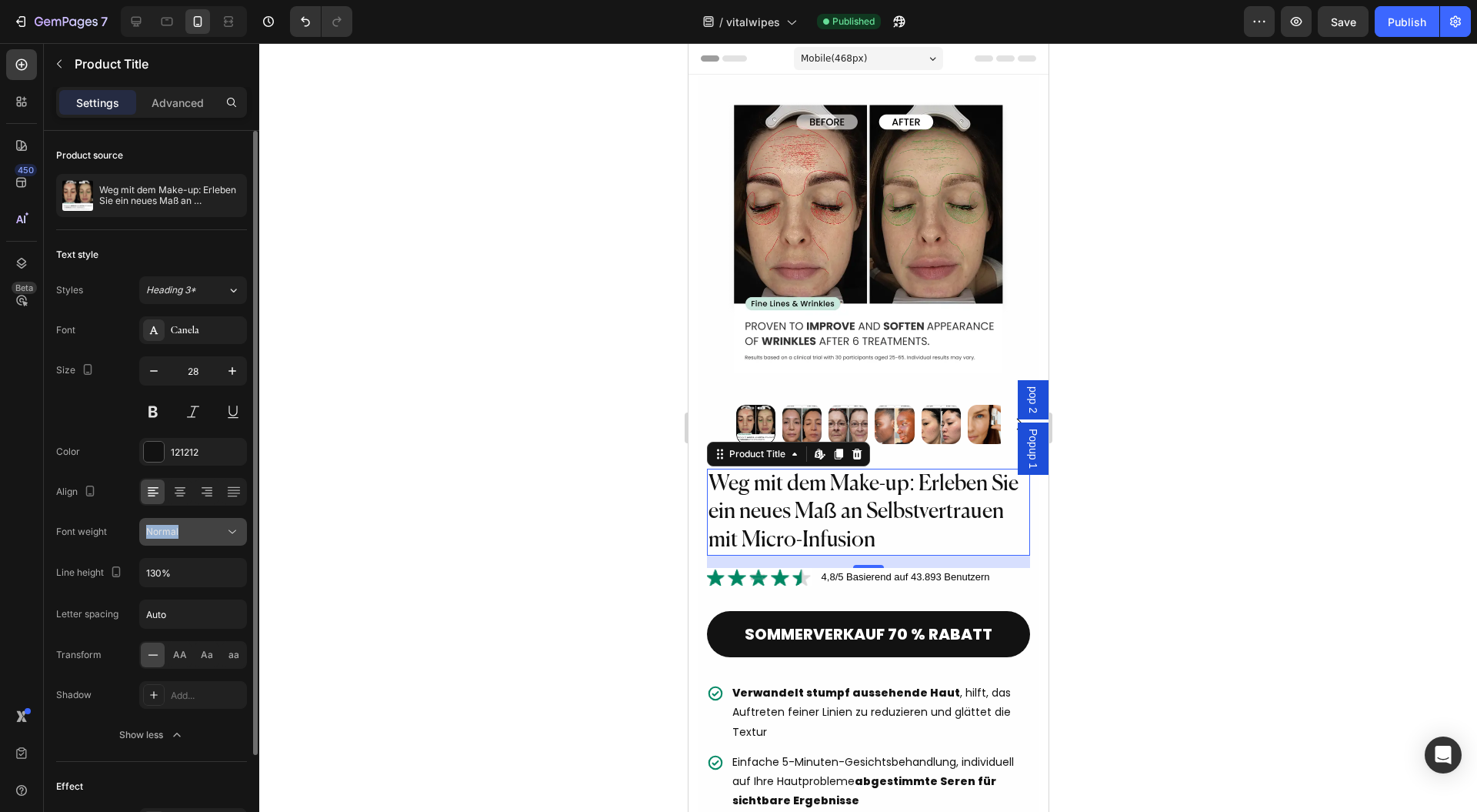
drag, startPoint x: 195, startPoint y: 516, endPoint x: 205, endPoint y: 532, distance: 18.6
click at [201, 525] on div "Font Canela Size 28 Color 121212 Align Font weight Normal Line height 130% Lett…" at bounding box center [151, 532] width 191 height 432
click at [207, 535] on div "Normal" at bounding box center [185, 532] width 78 height 14
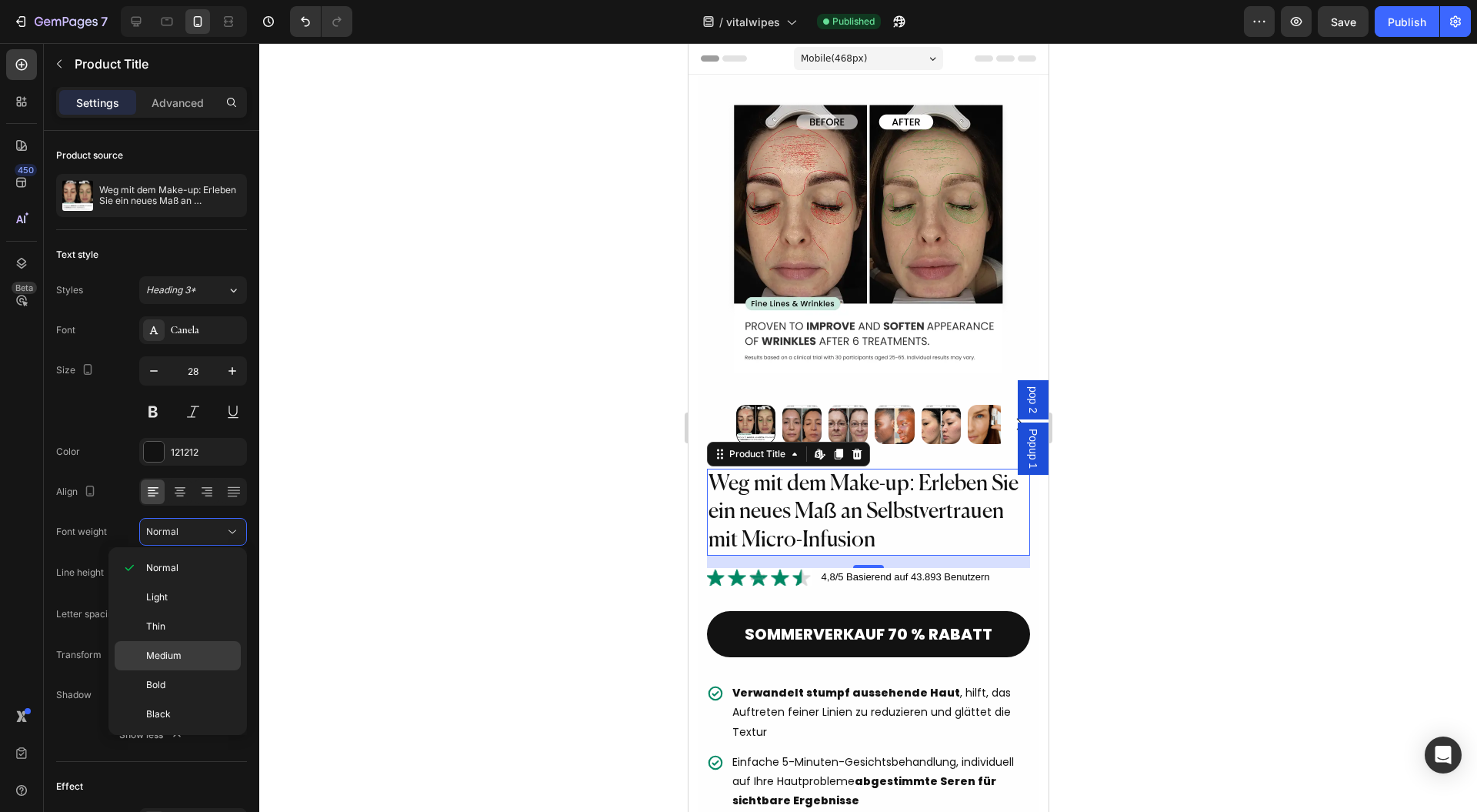
click at [194, 670] on div "Medium" at bounding box center [178, 684] width 126 height 29
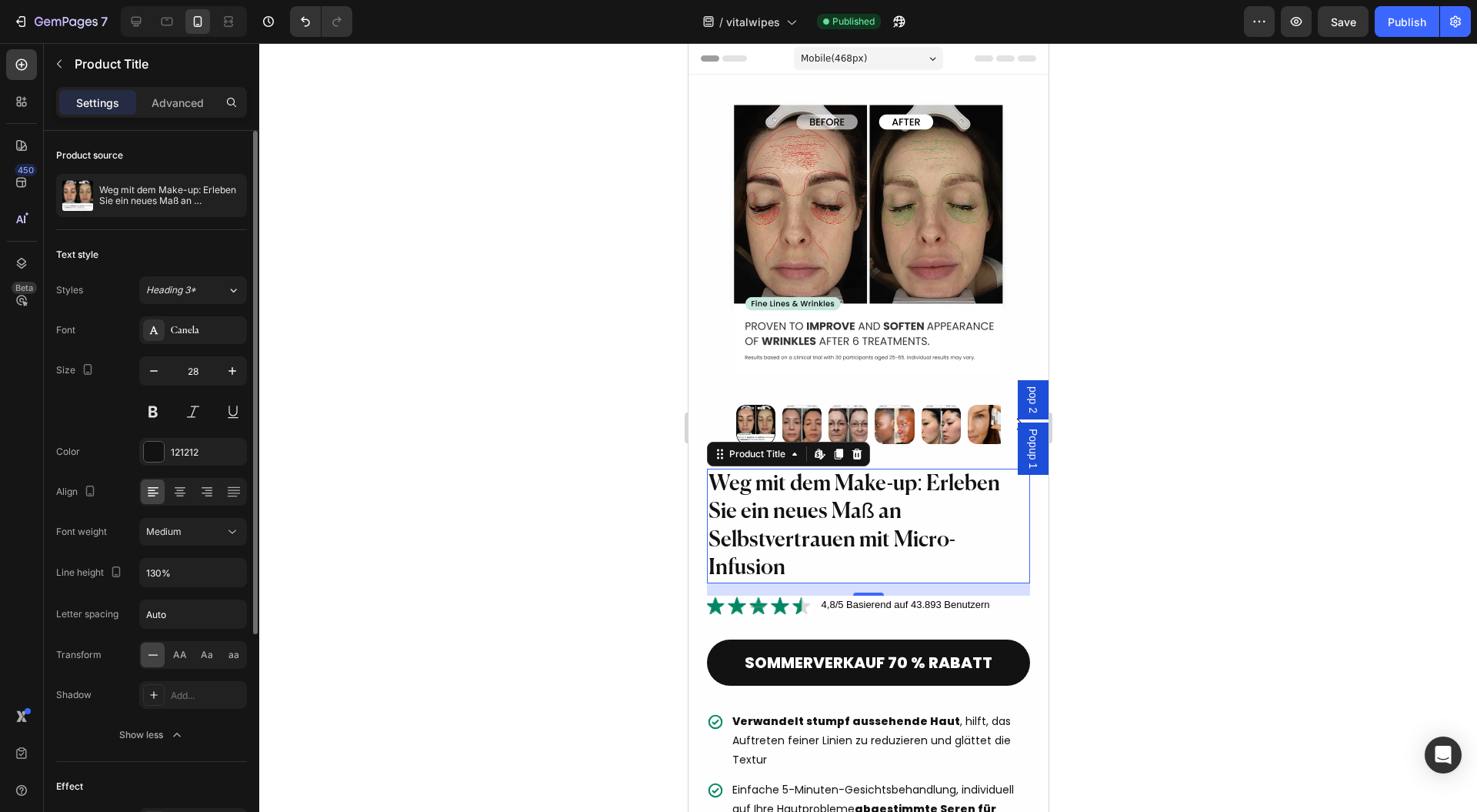
scroll to position [319, 0]
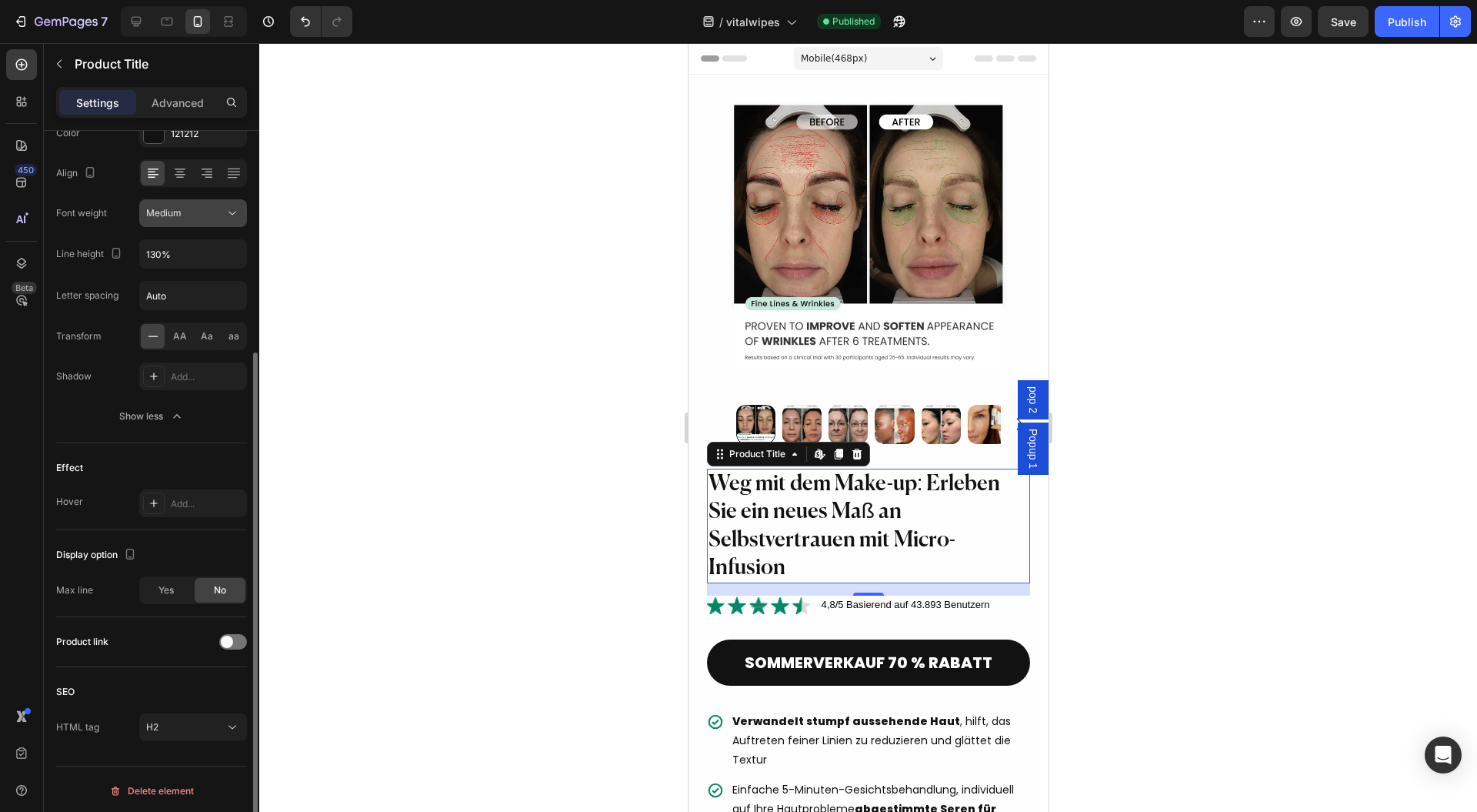
click at [182, 222] on button "Medium" at bounding box center [193, 213] width 108 height 28
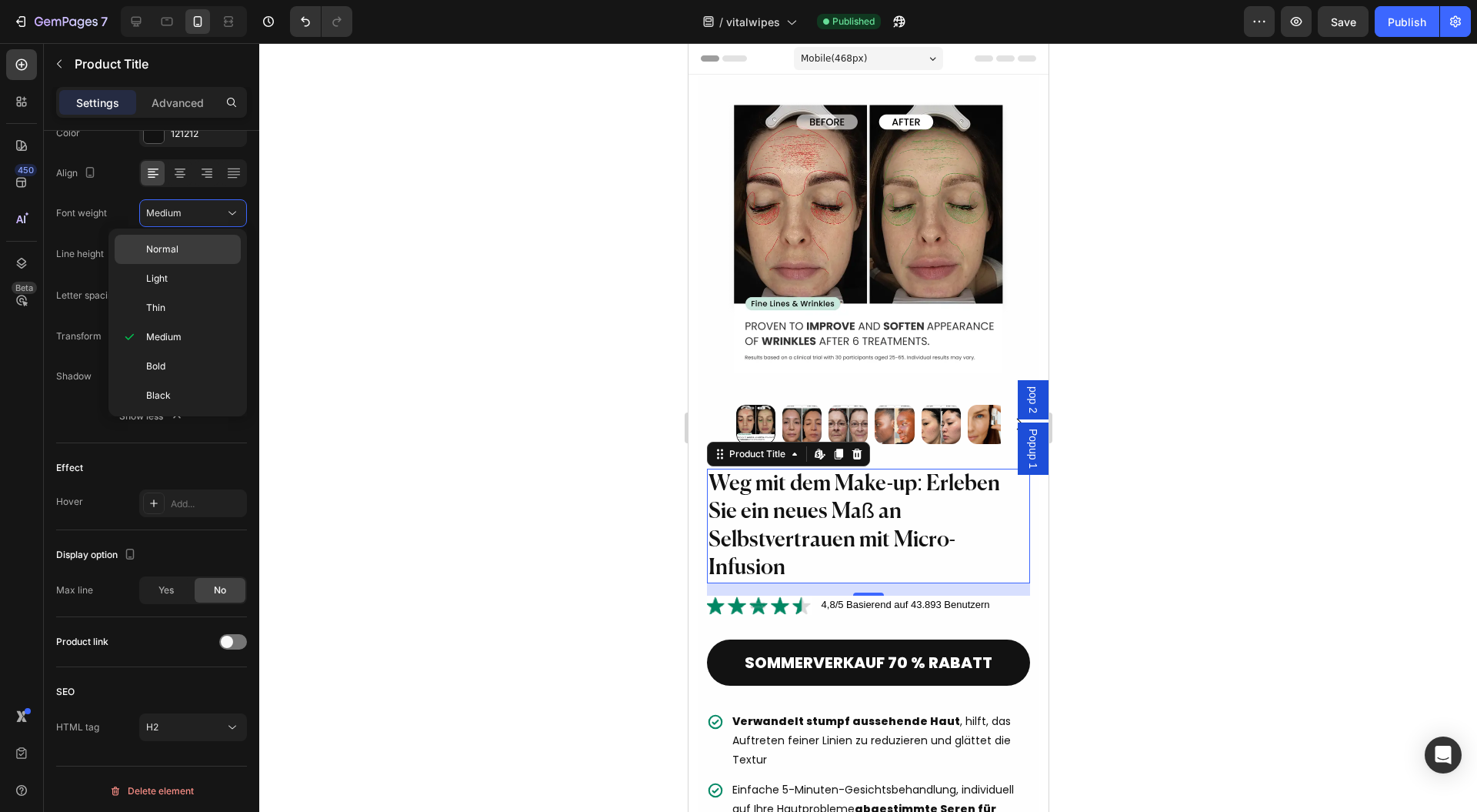
click at [197, 242] on p "Normal" at bounding box center [190, 249] width 88 height 14
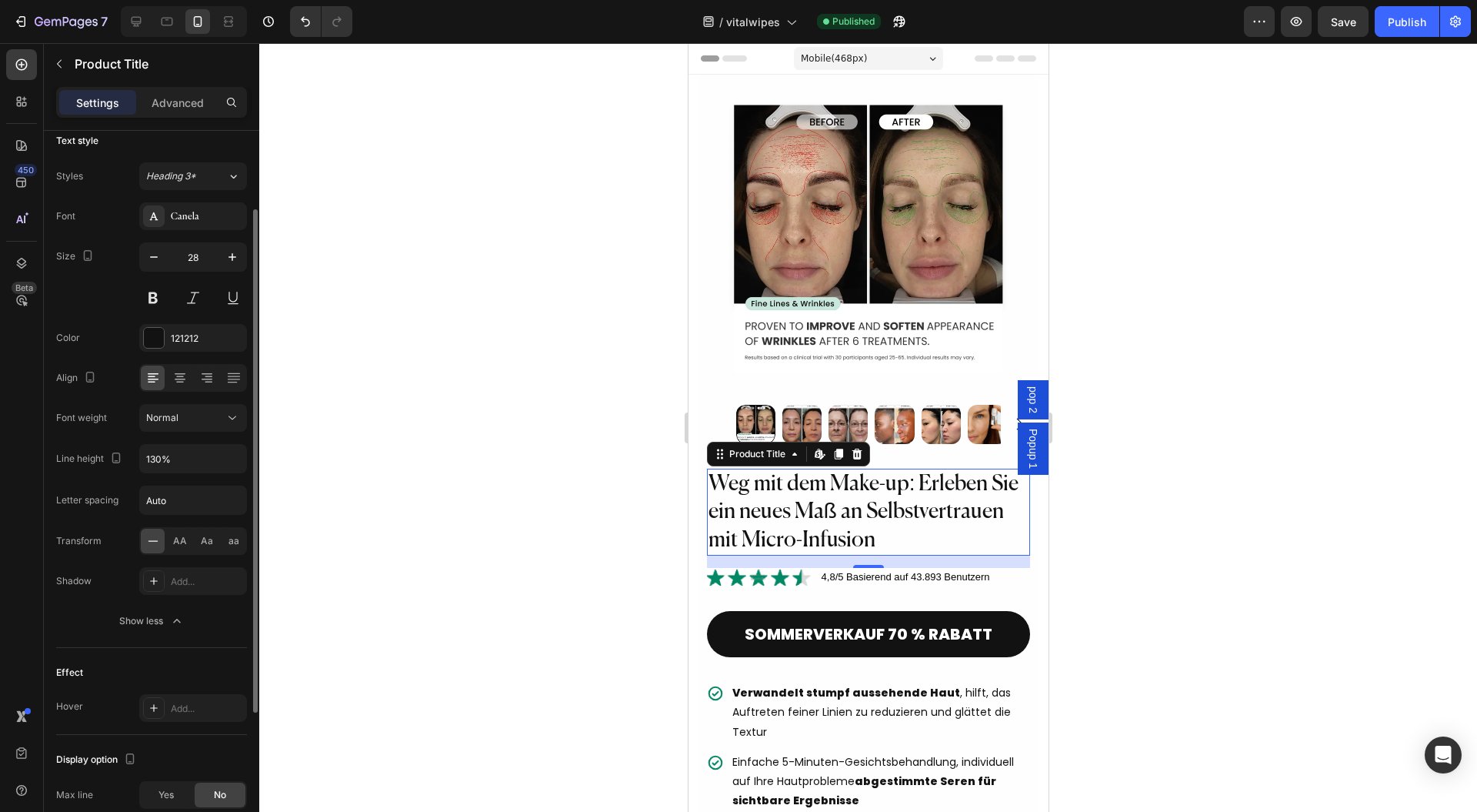
scroll to position [11, 0]
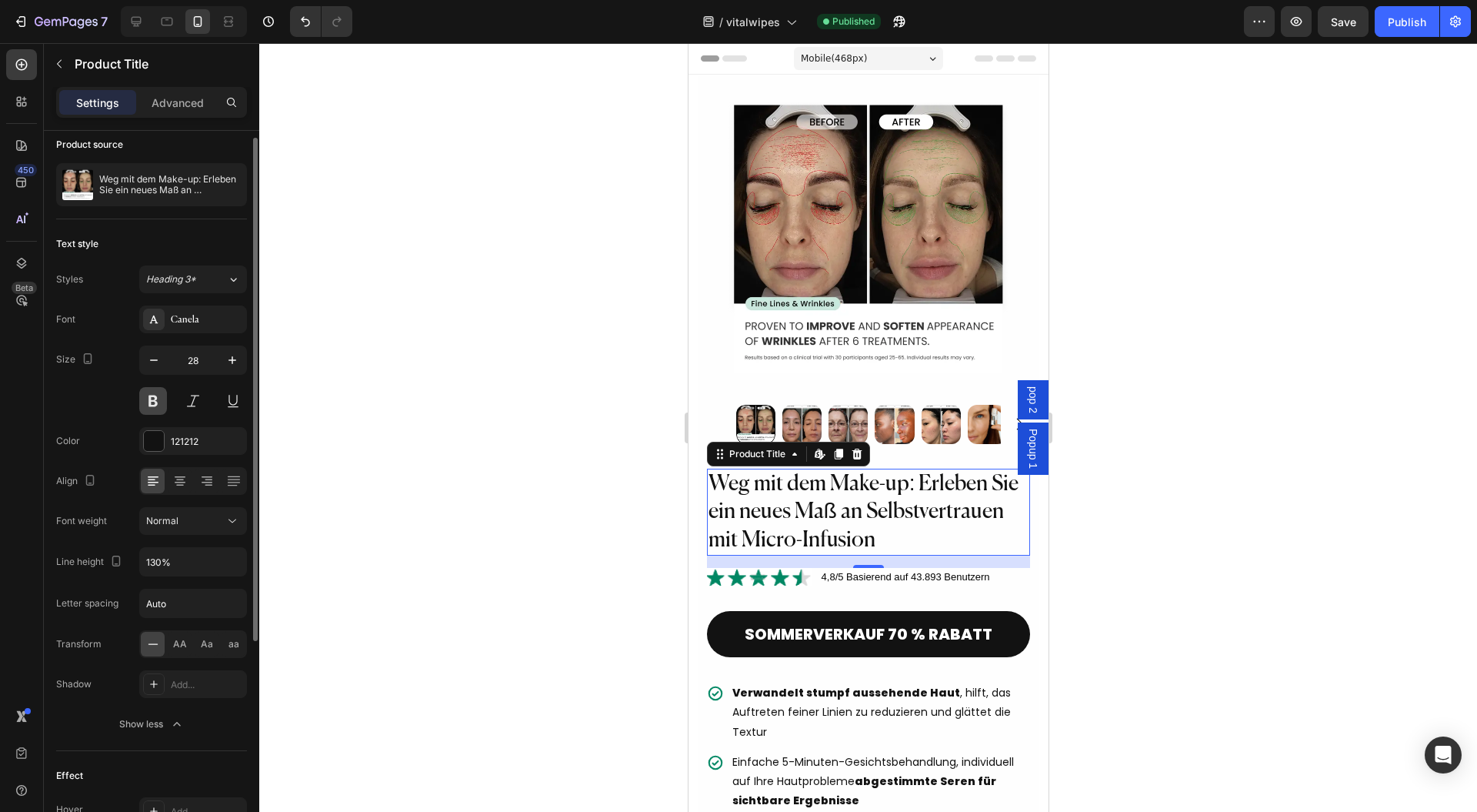
click at [160, 408] on button at bounding box center [153, 401] width 28 height 28
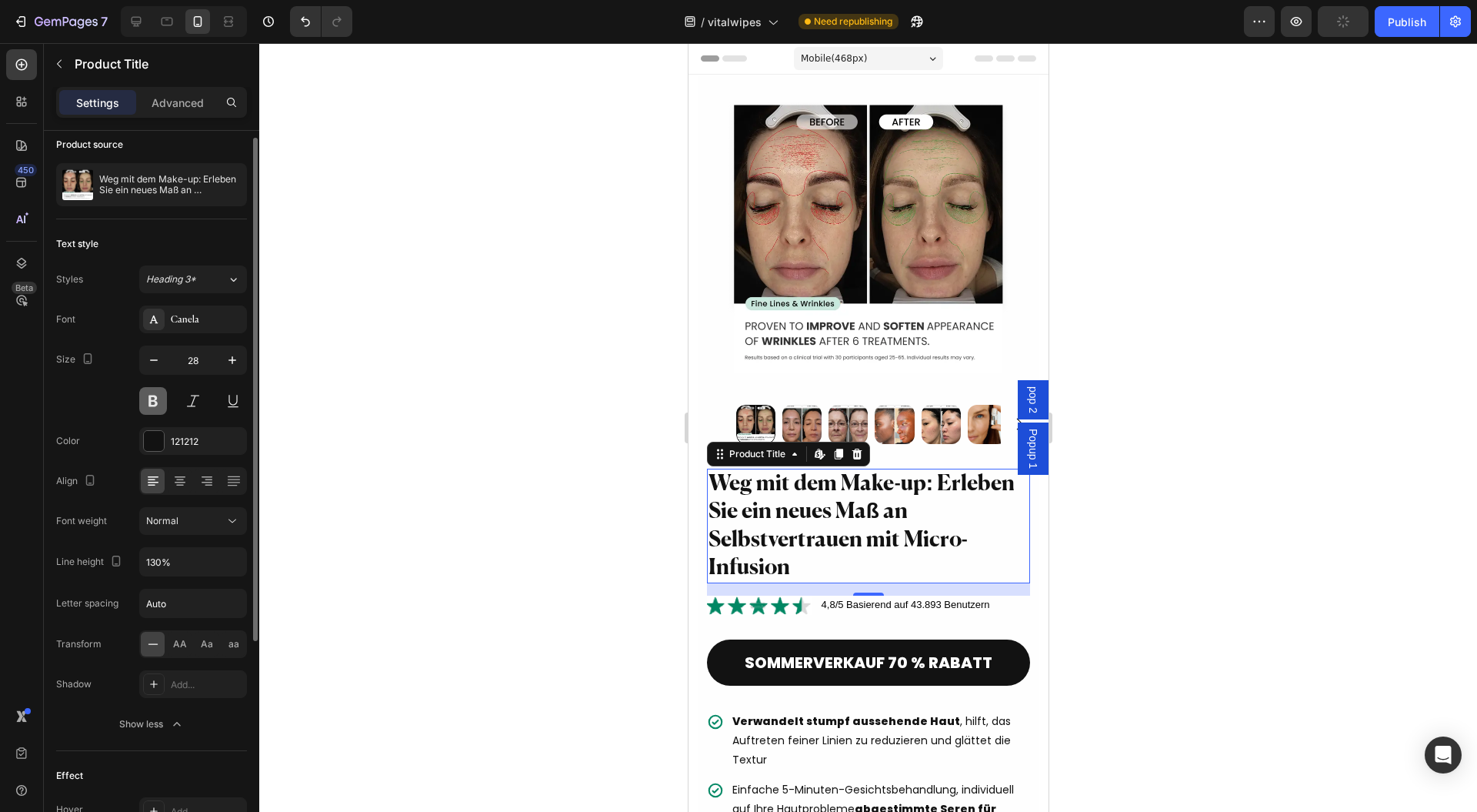
click at [155, 405] on button at bounding box center [153, 401] width 28 height 28
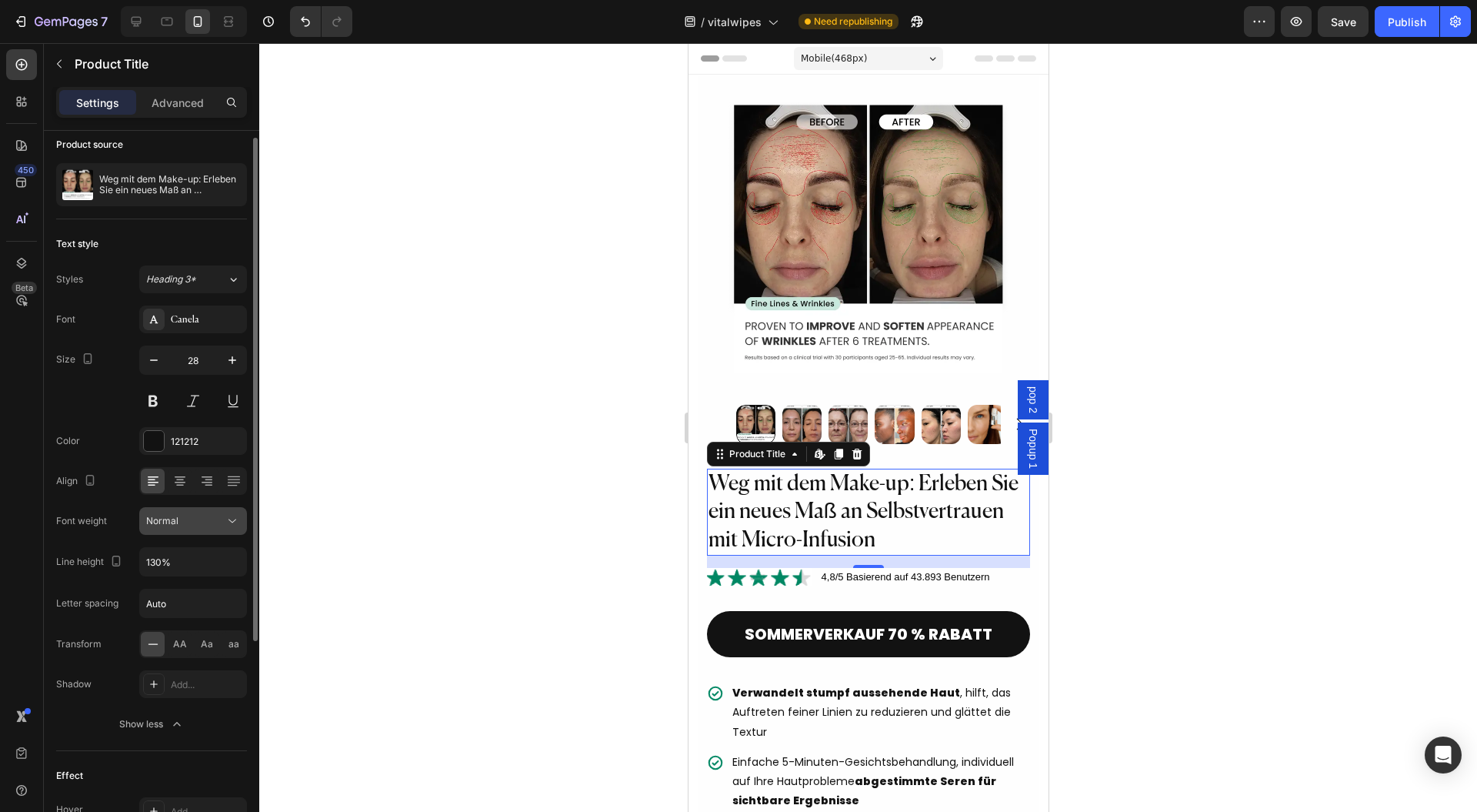
click at [220, 509] on button "Normal" at bounding box center [193, 521] width 108 height 28
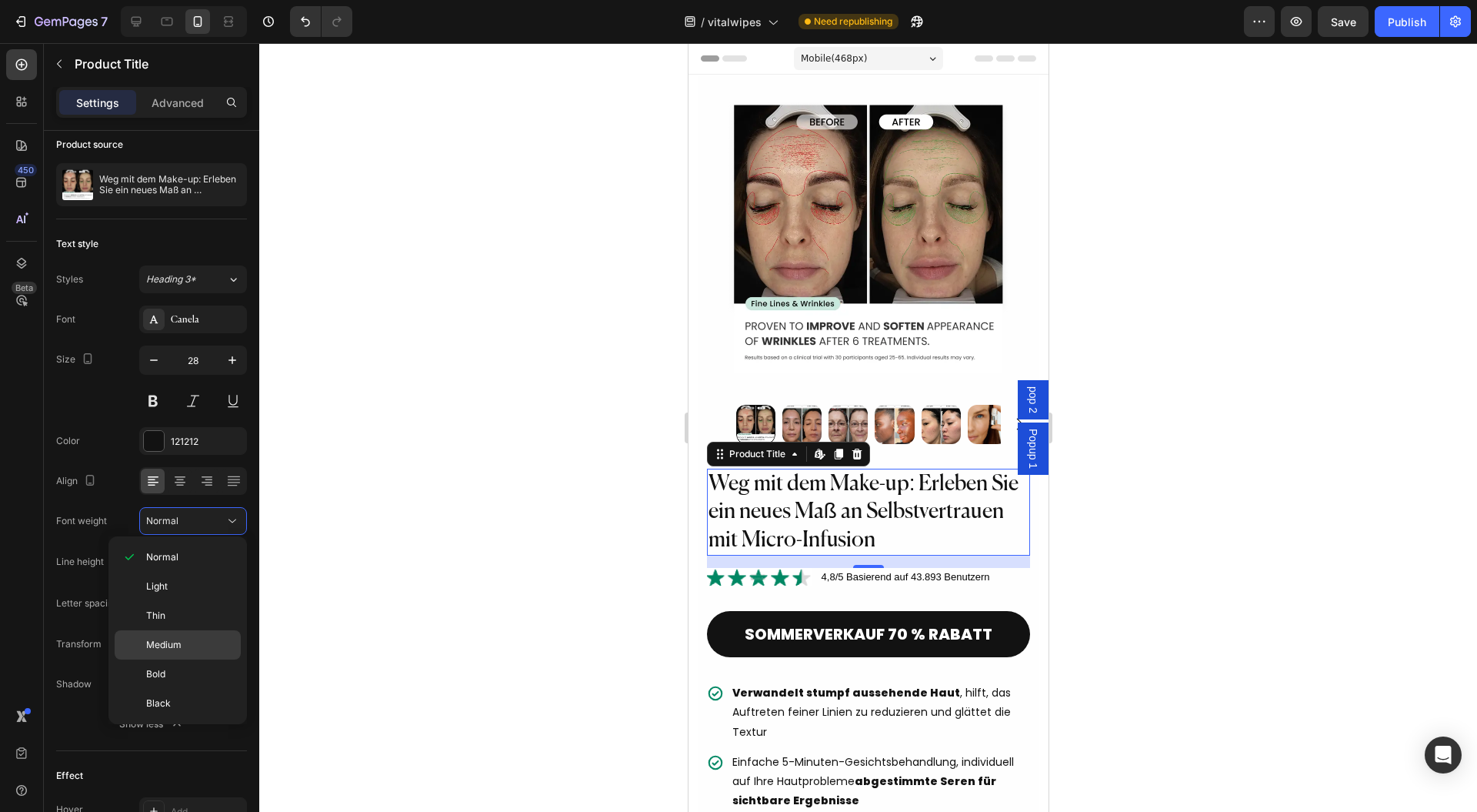
click at [211, 640] on p "Medium" at bounding box center [190, 645] width 88 height 14
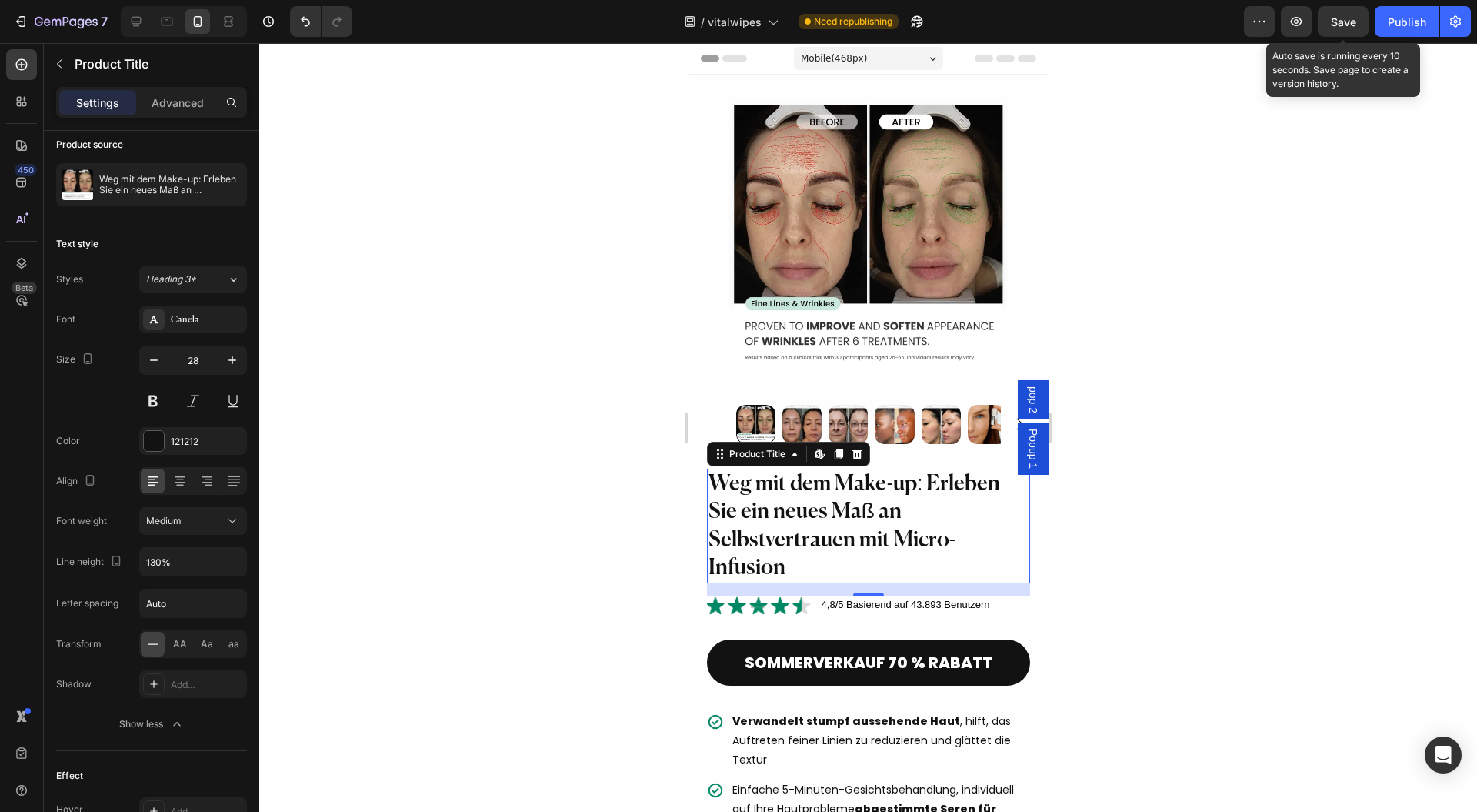
drag, startPoint x: 1398, startPoint y: 12, endPoint x: 1249, endPoint y: 68, distance: 159.2
click at [1399, 12] on button "Publish" at bounding box center [1407, 21] width 65 height 31
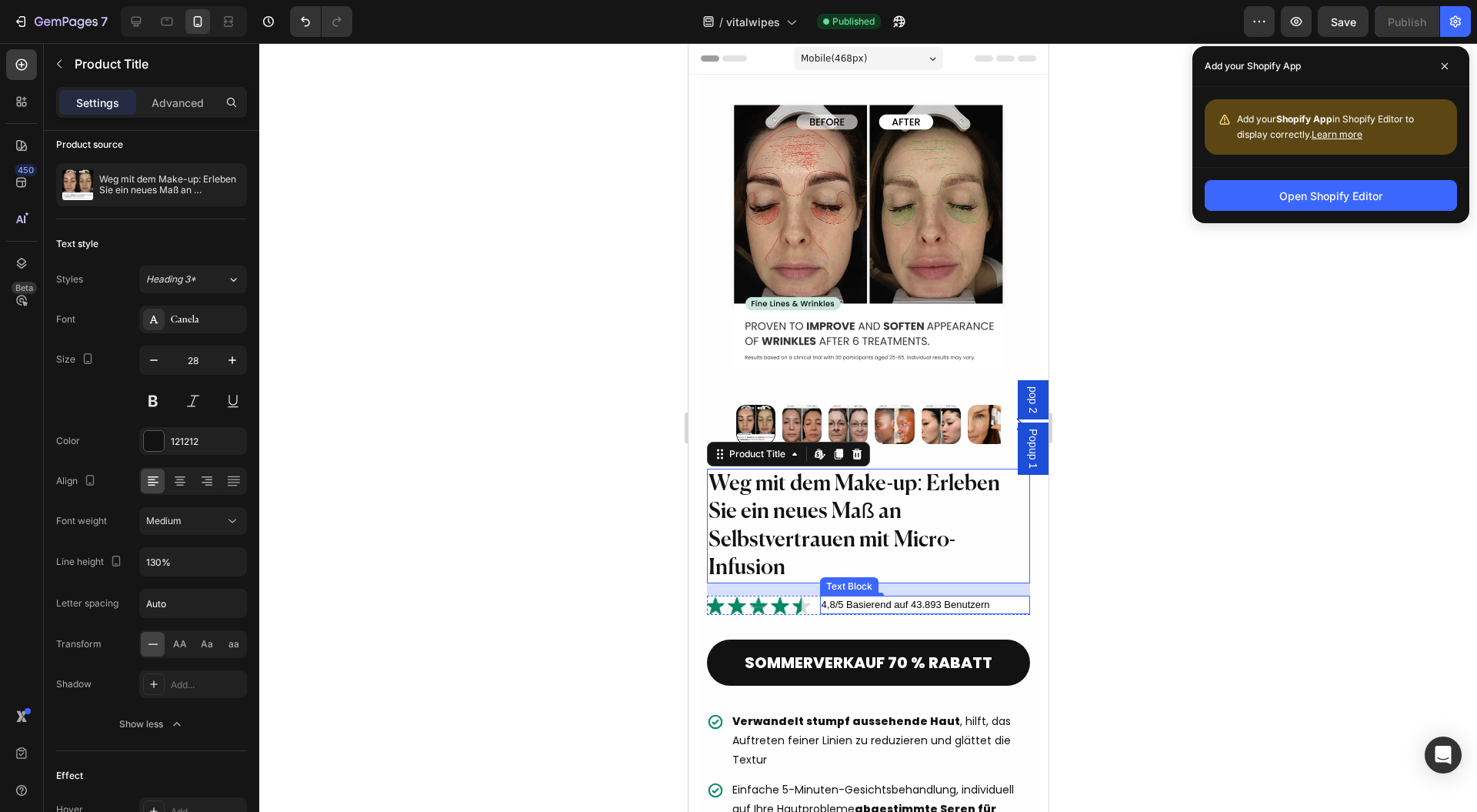
scroll to position [205, 0]
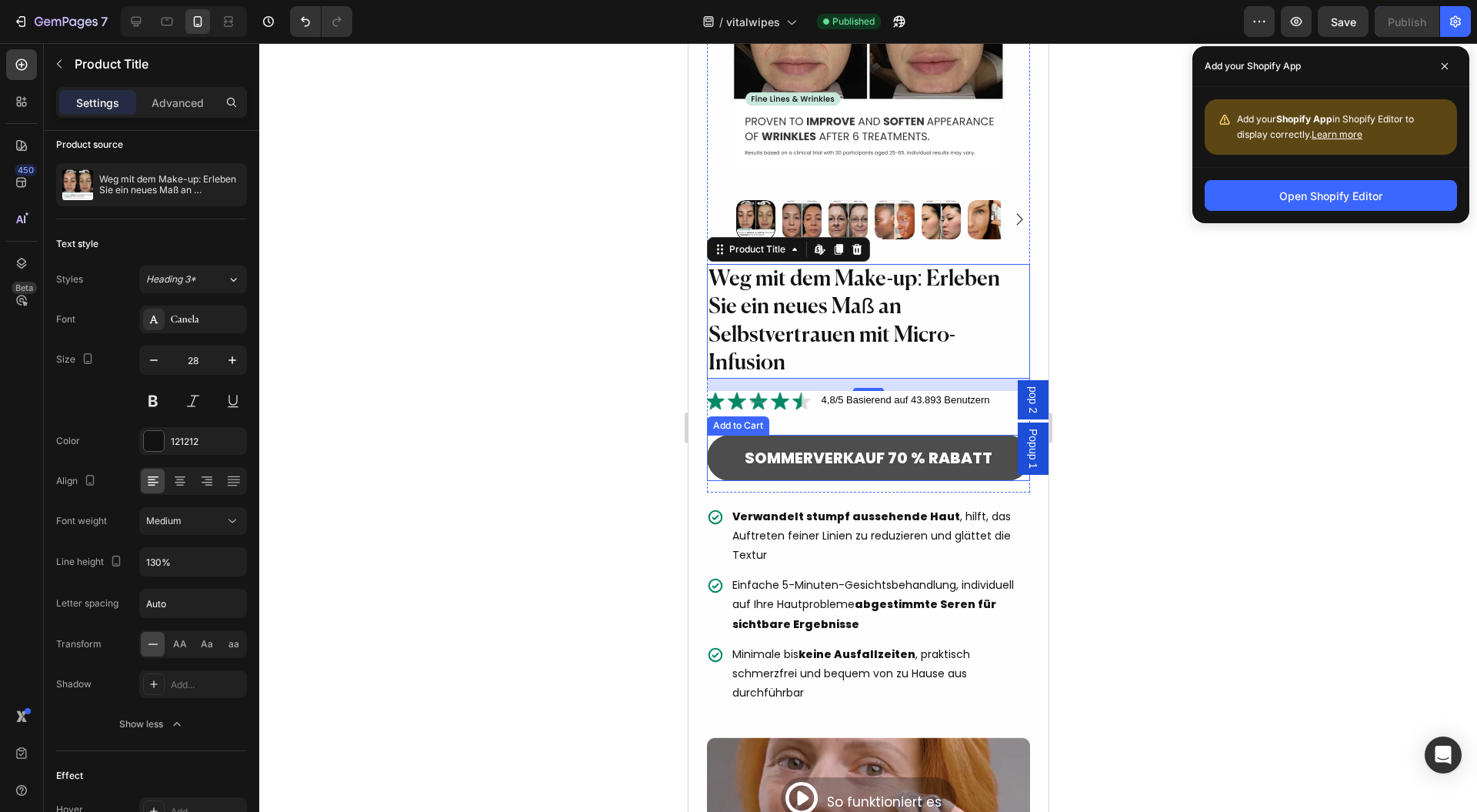
click at [723, 442] on button "SOMMERVERKAUF 70 % RABATT" at bounding box center [868, 458] width 324 height 46
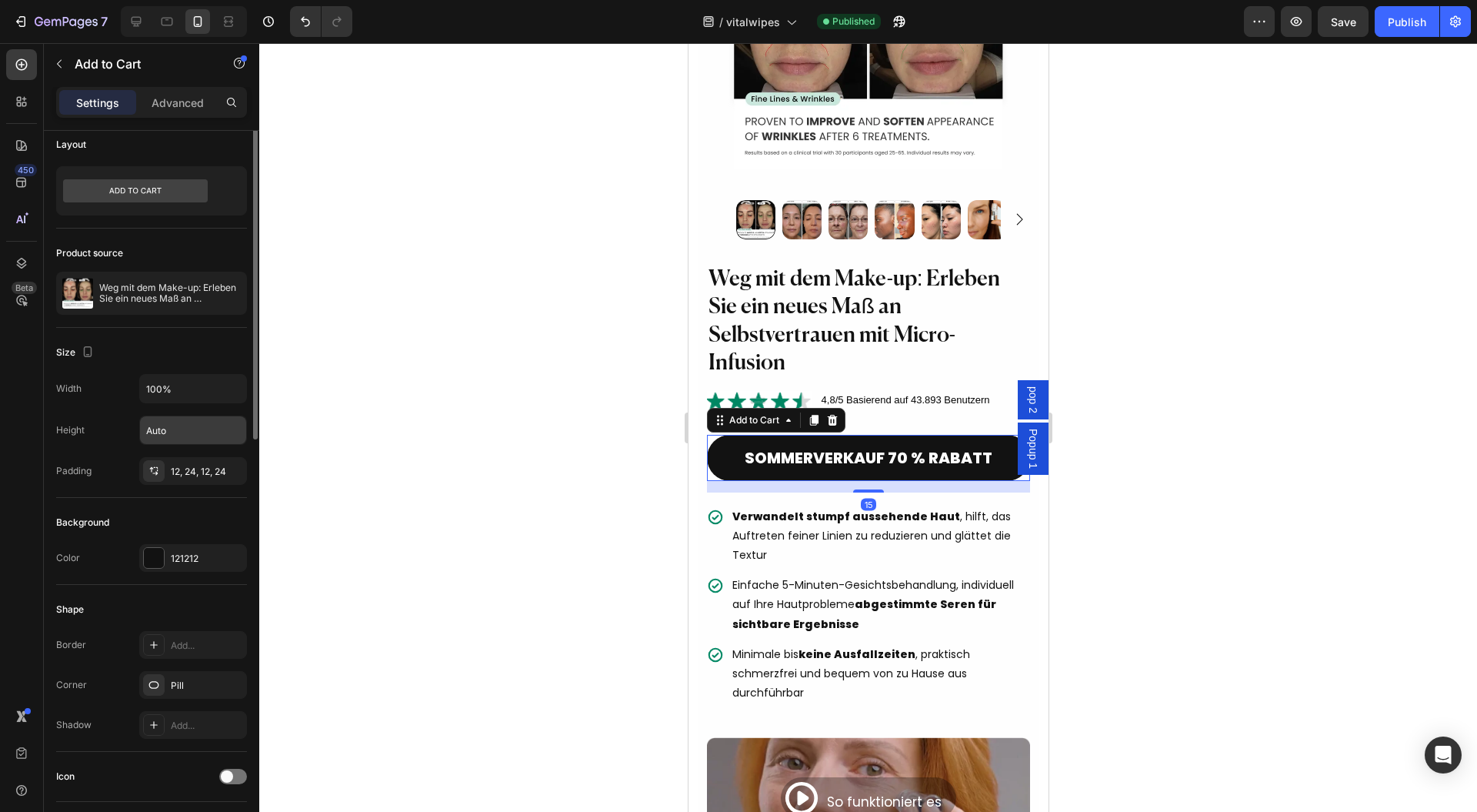
scroll to position [0, 0]
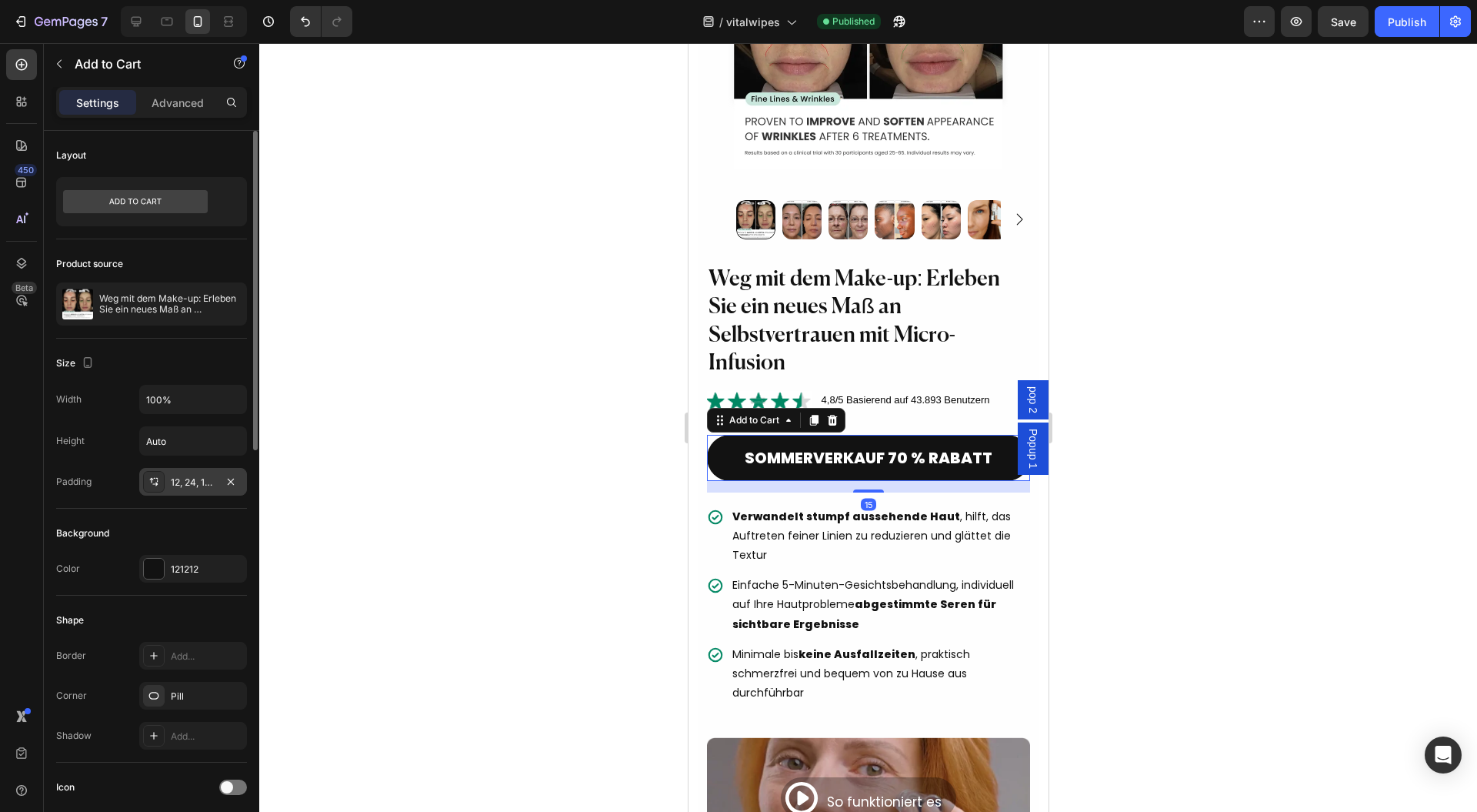
click at [166, 483] on div "12, 24, 12, 24" at bounding box center [193, 482] width 108 height 28
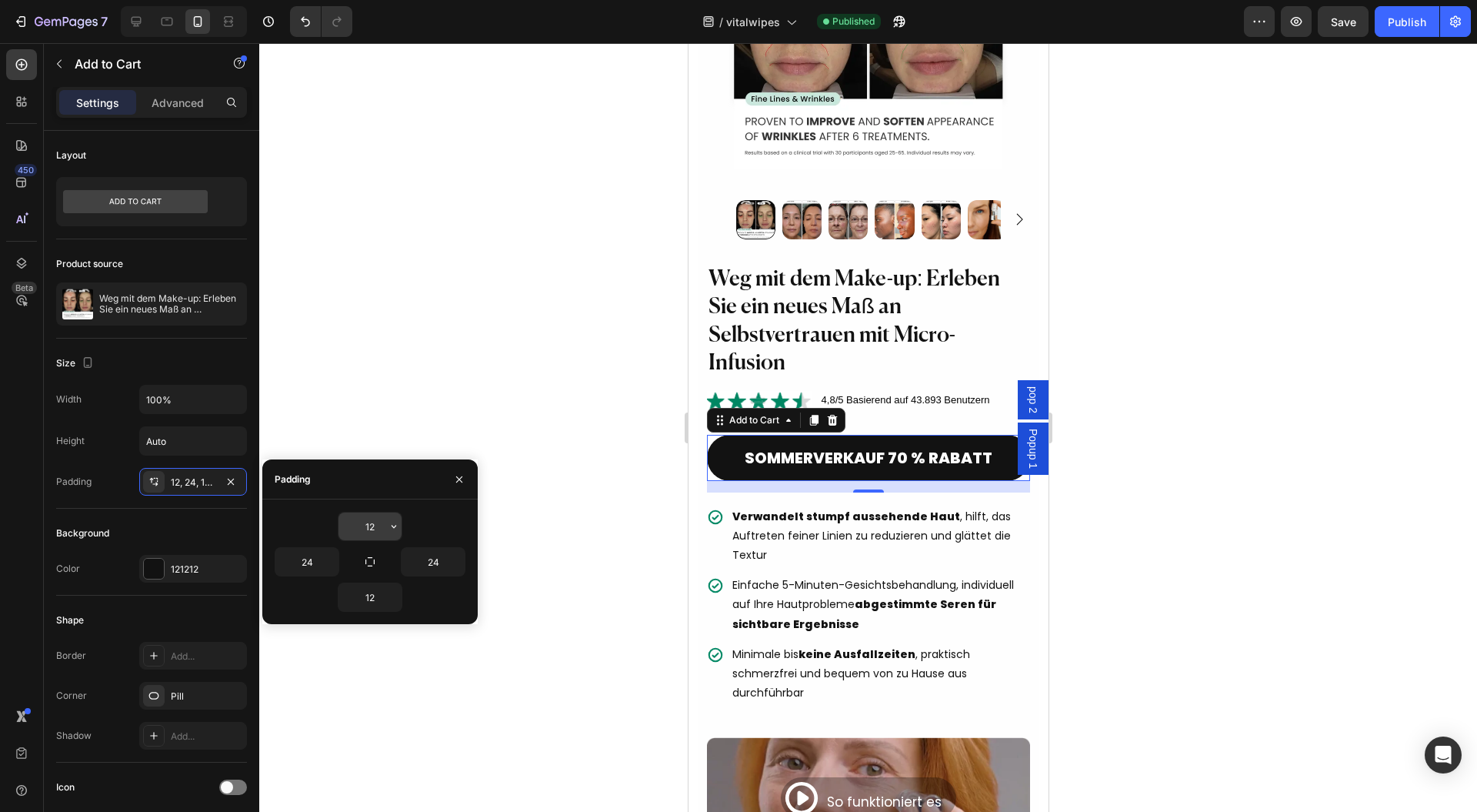
click at [370, 520] on input "12" at bounding box center [370, 526] width 63 height 28
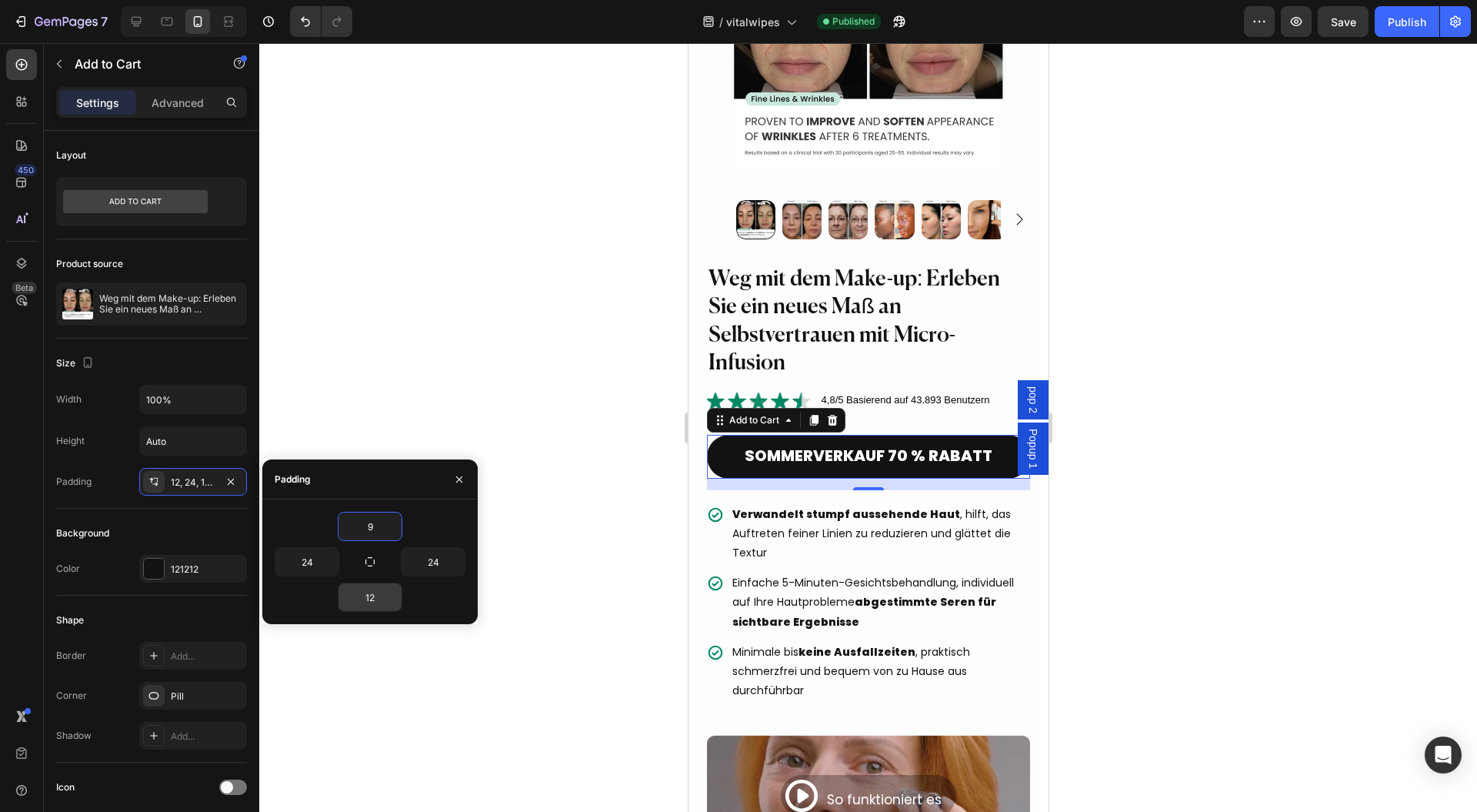
type input "9"
click at [374, 586] on input "12" at bounding box center [370, 597] width 63 height 28
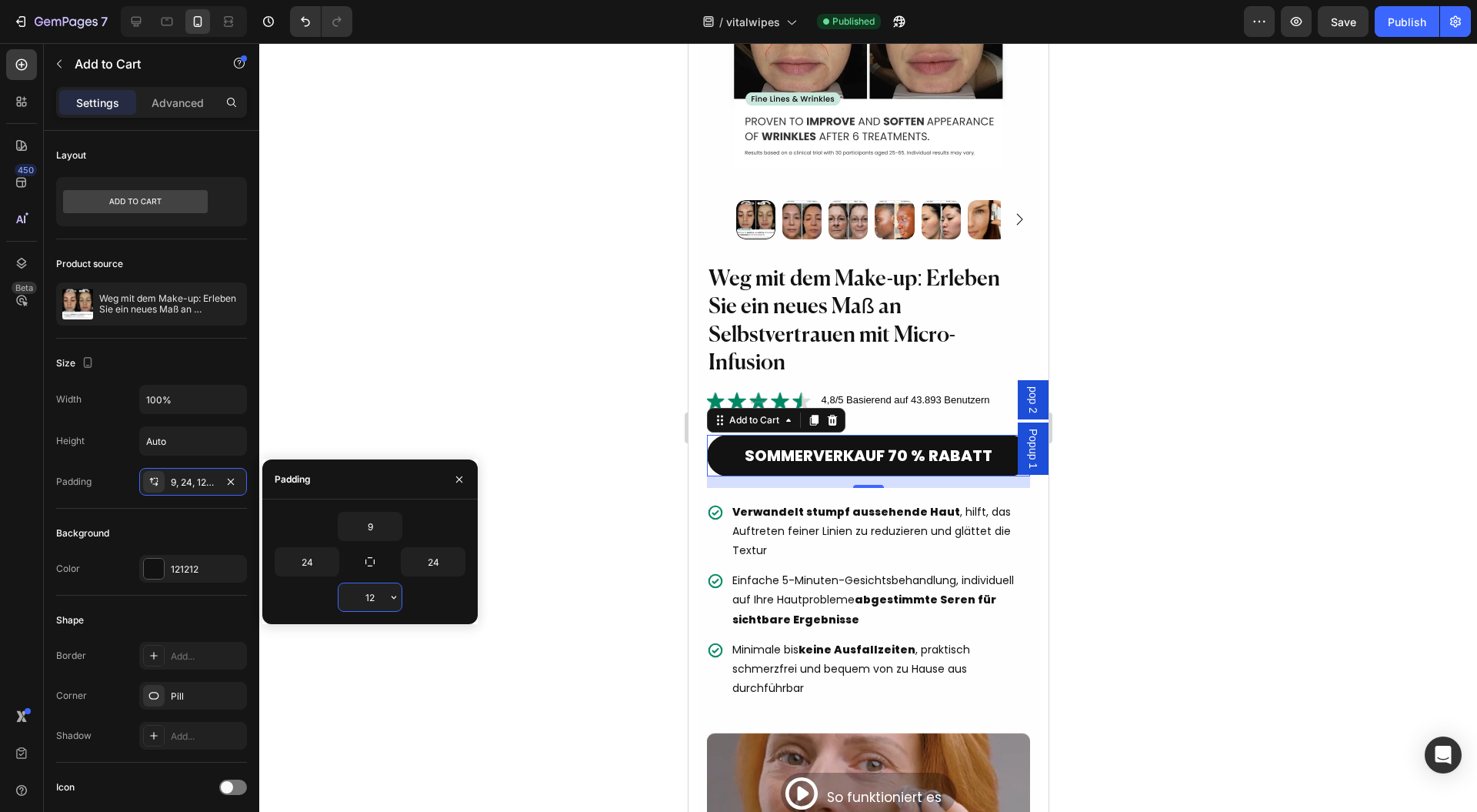
type input "9"
click at [462, 480] on icon "button" at bounding box center [459, 479] width 12 height 12
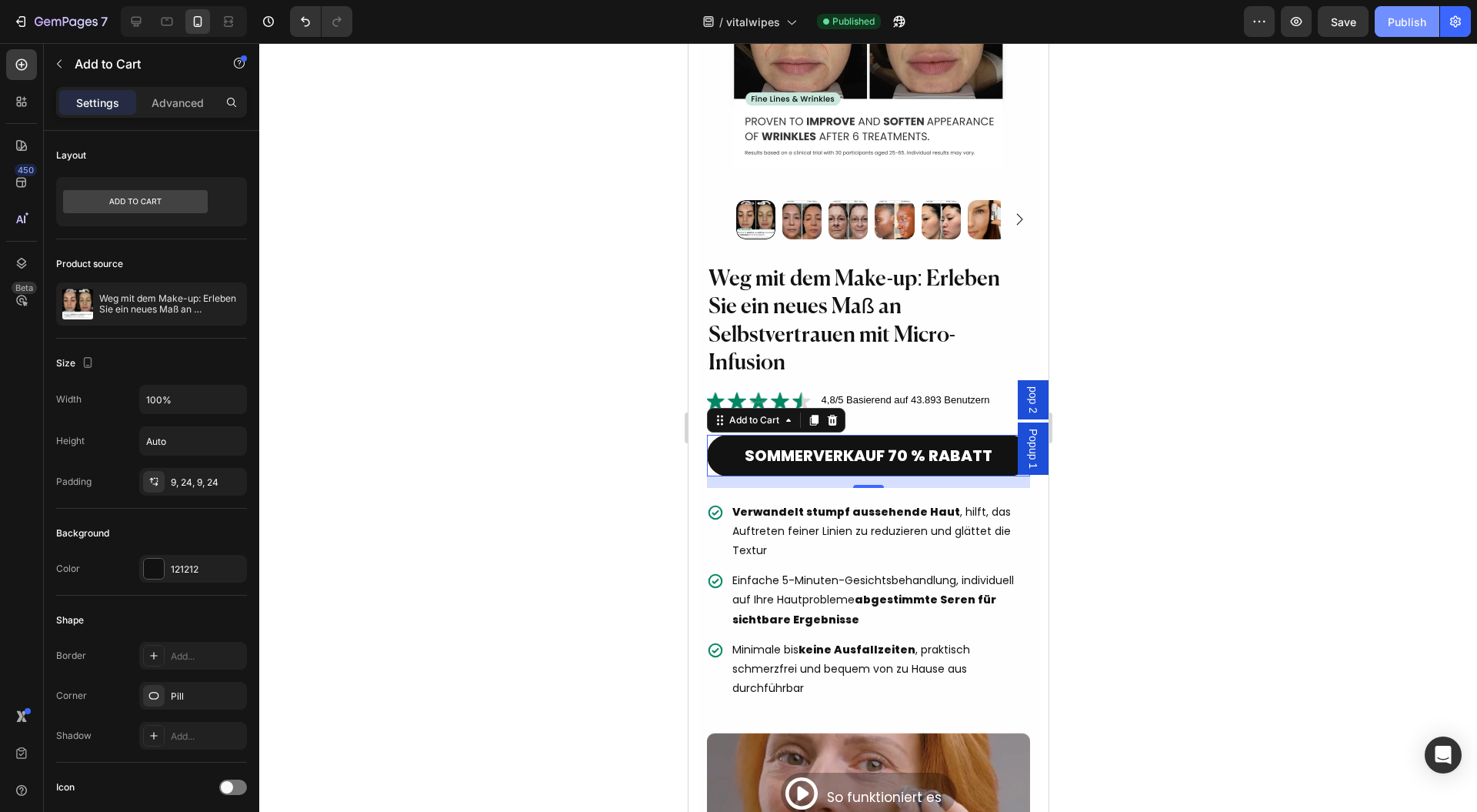
drag, startPoint x: 1394, startPoint y: 28, endPoint x: 1387, endPoint y: 34, distance: 9.3
click at [1395, 28] on div "Publish" at bounding box center [1407, 22] width 38 height 16
click at [1207, 252] on div at bounding box center [868, 427] width 1218 height 769
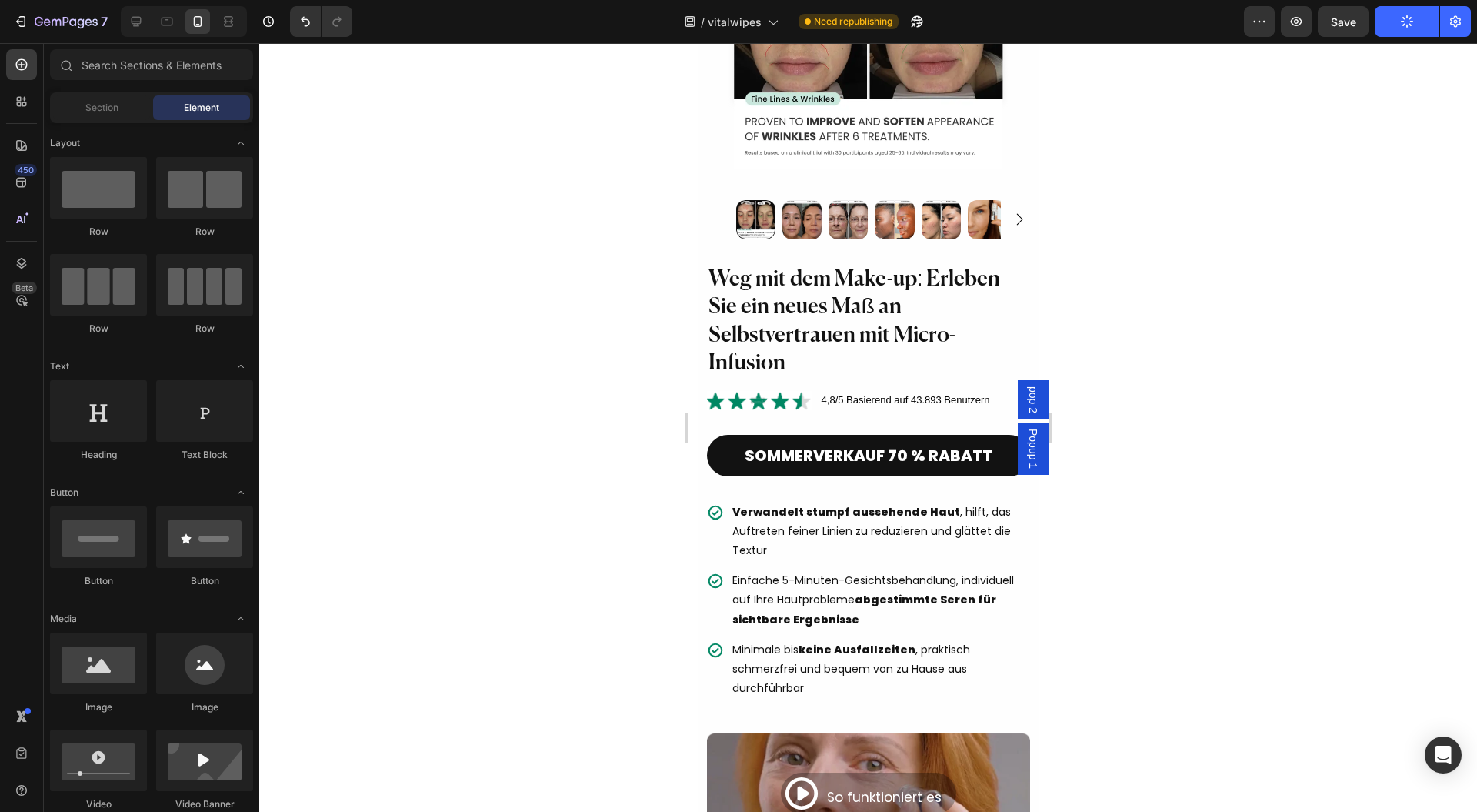
click at [1208, 248] on div at bounding box center [868, 427] width 1218 height 769
click at [1343, 30] on button "Save" at bounding box center [1343, 21] width 51 height 31
click at [437, 481] on div at bounding box center [868, 427] width 1218 height 769
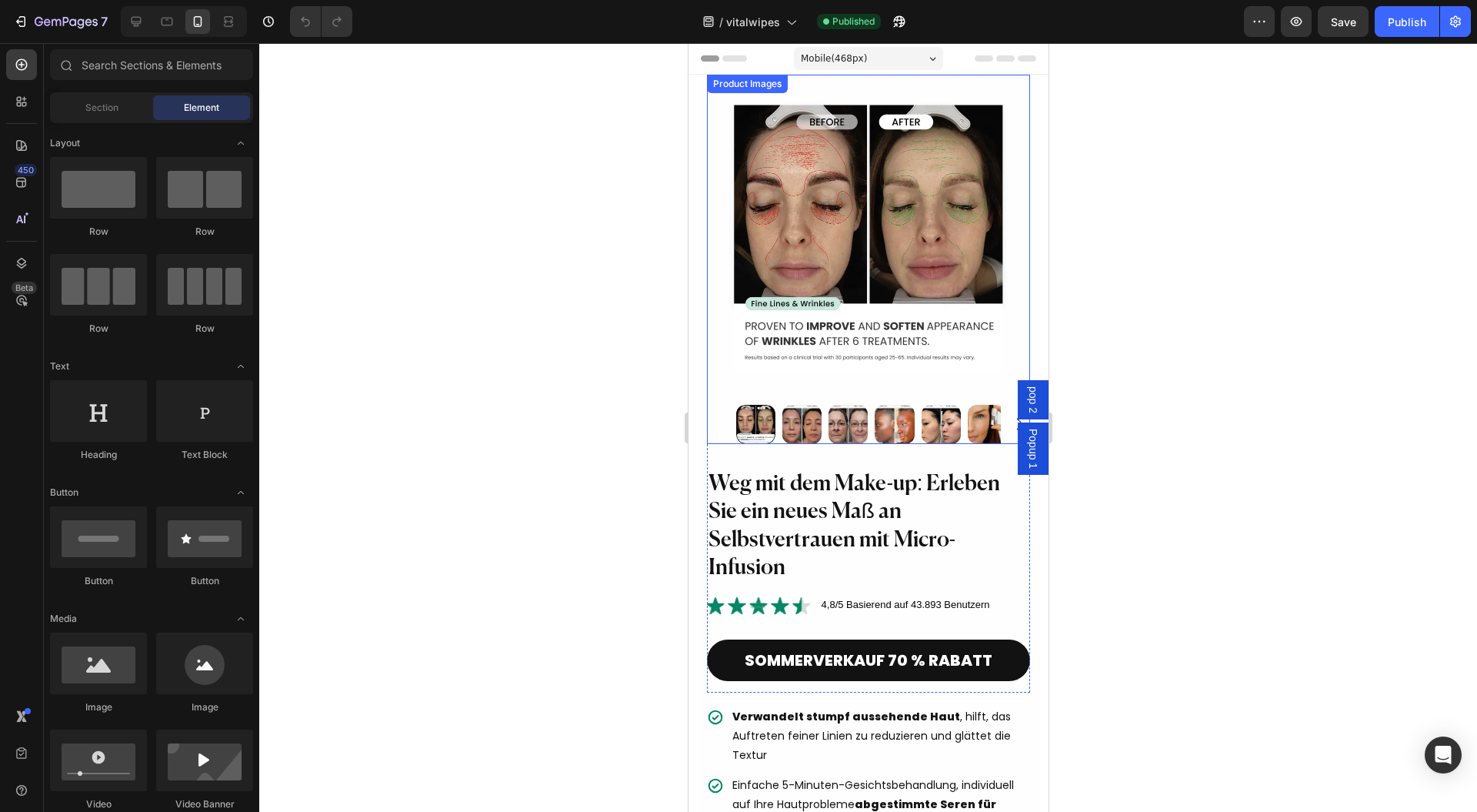
scroll to position [308, 0]
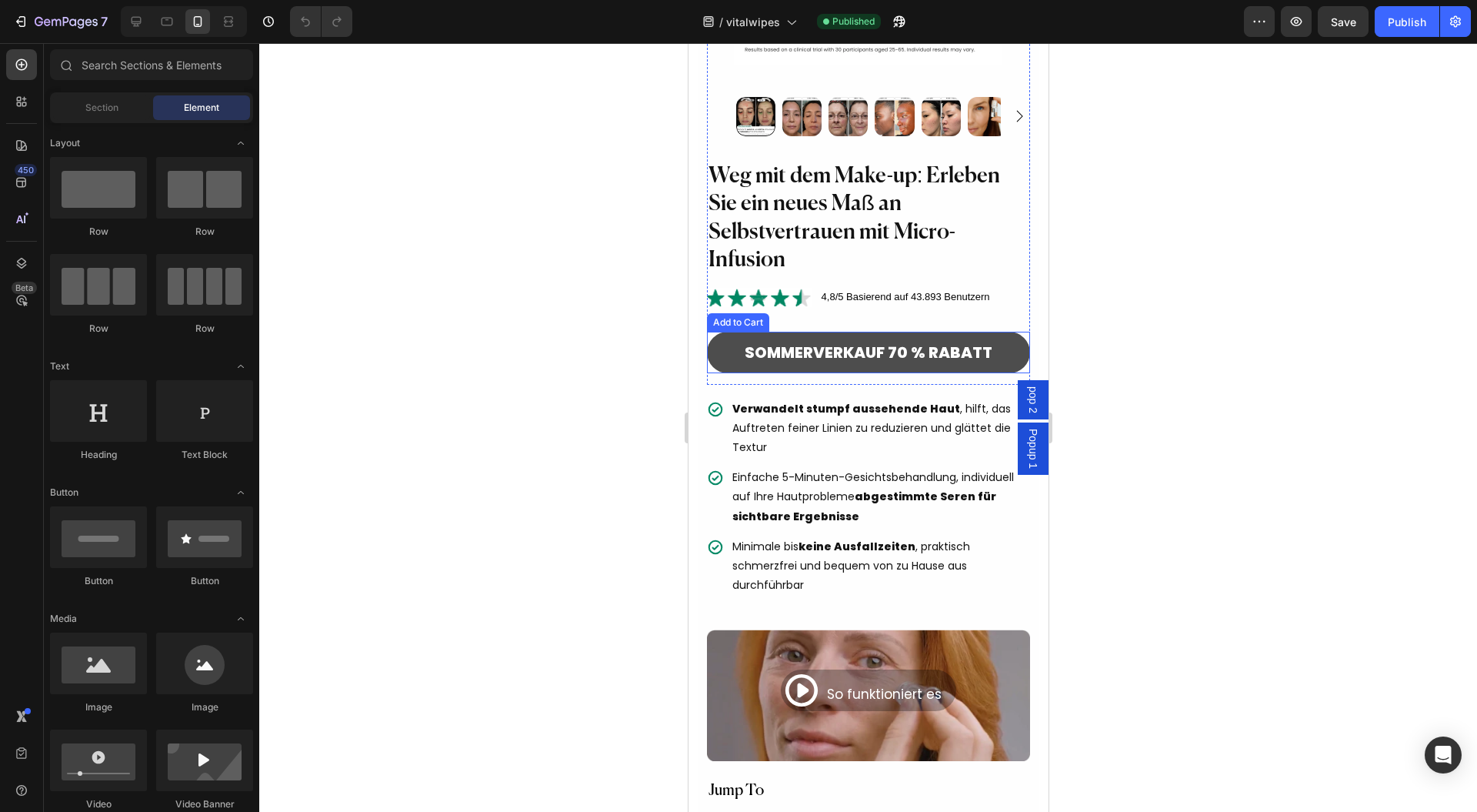
drag, startPoint x: 722, startPoint y: 332, endPoint x: 706, endPoint y: 332, distance: 15.4
click at [722, 332] on button "SOMMERVERKAUF 70 % RABATT" at bounding box center [868, 353] width 324 height 42
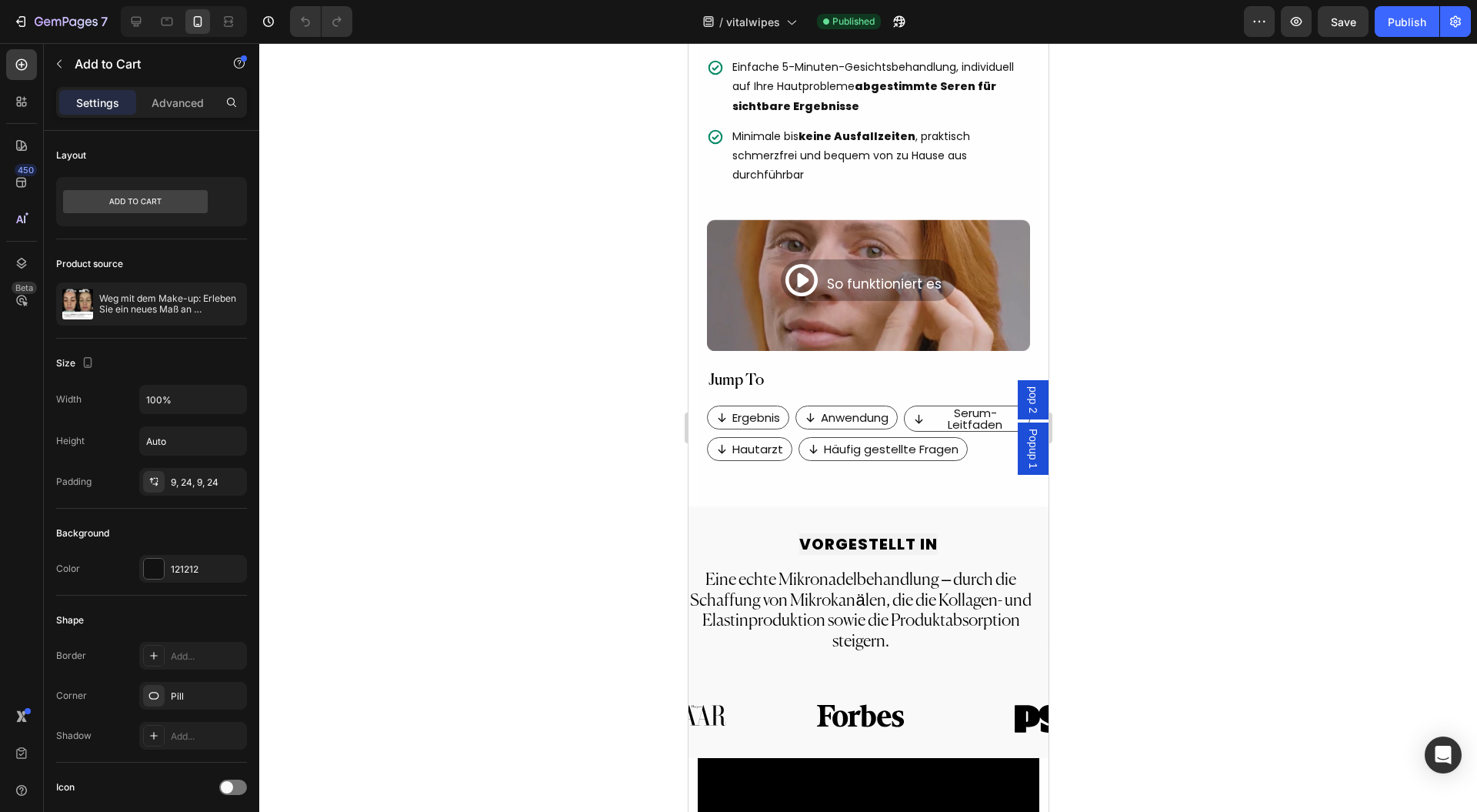
scroll to position [820, 0]
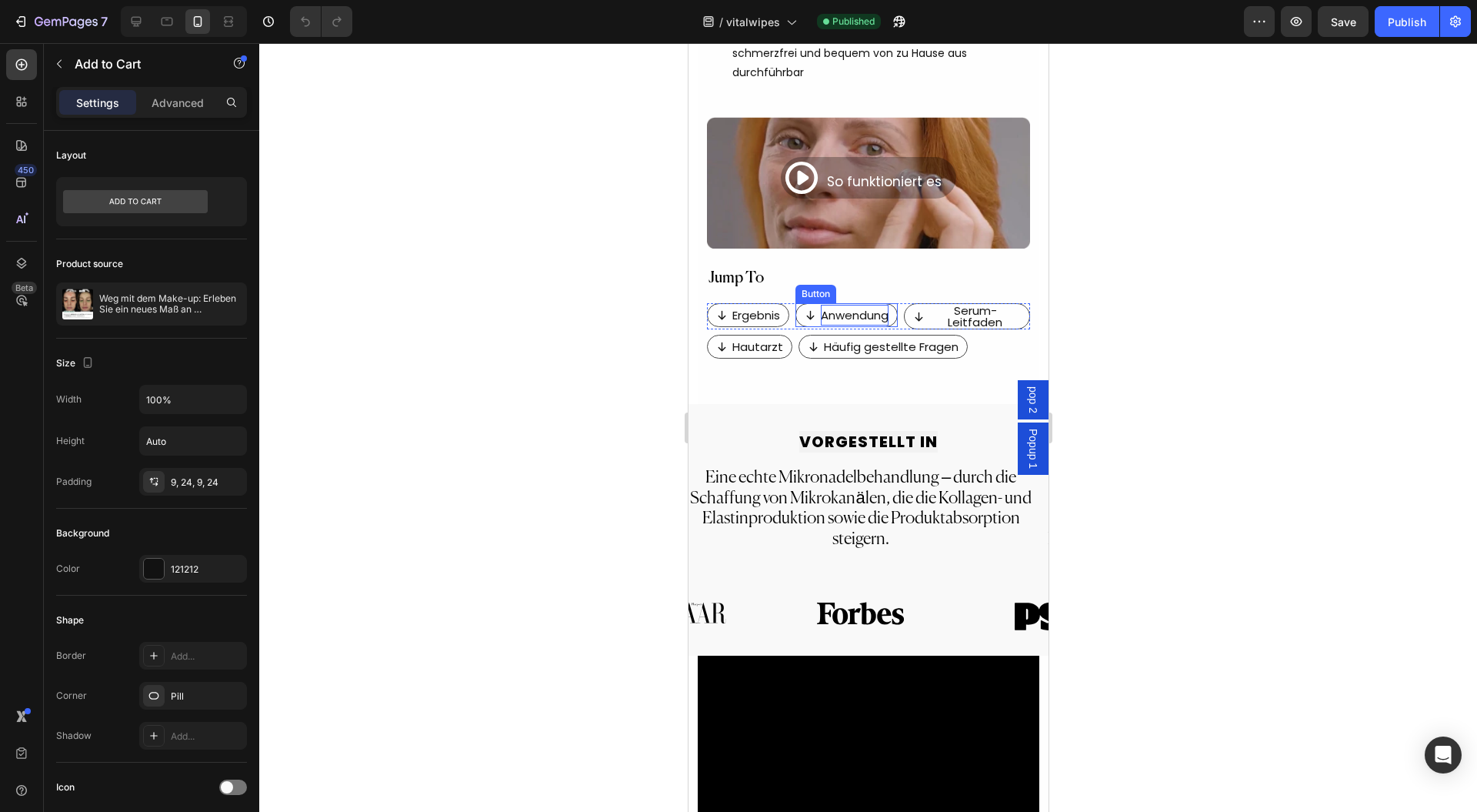
drag, startPoint x: 890, startPoint y: 340, endPoint x: 869, endPoint y: 299, distance: 45.8
click at [869, 305] on p "Anwendung" at bounding box center [854, 315] width 68 height 21
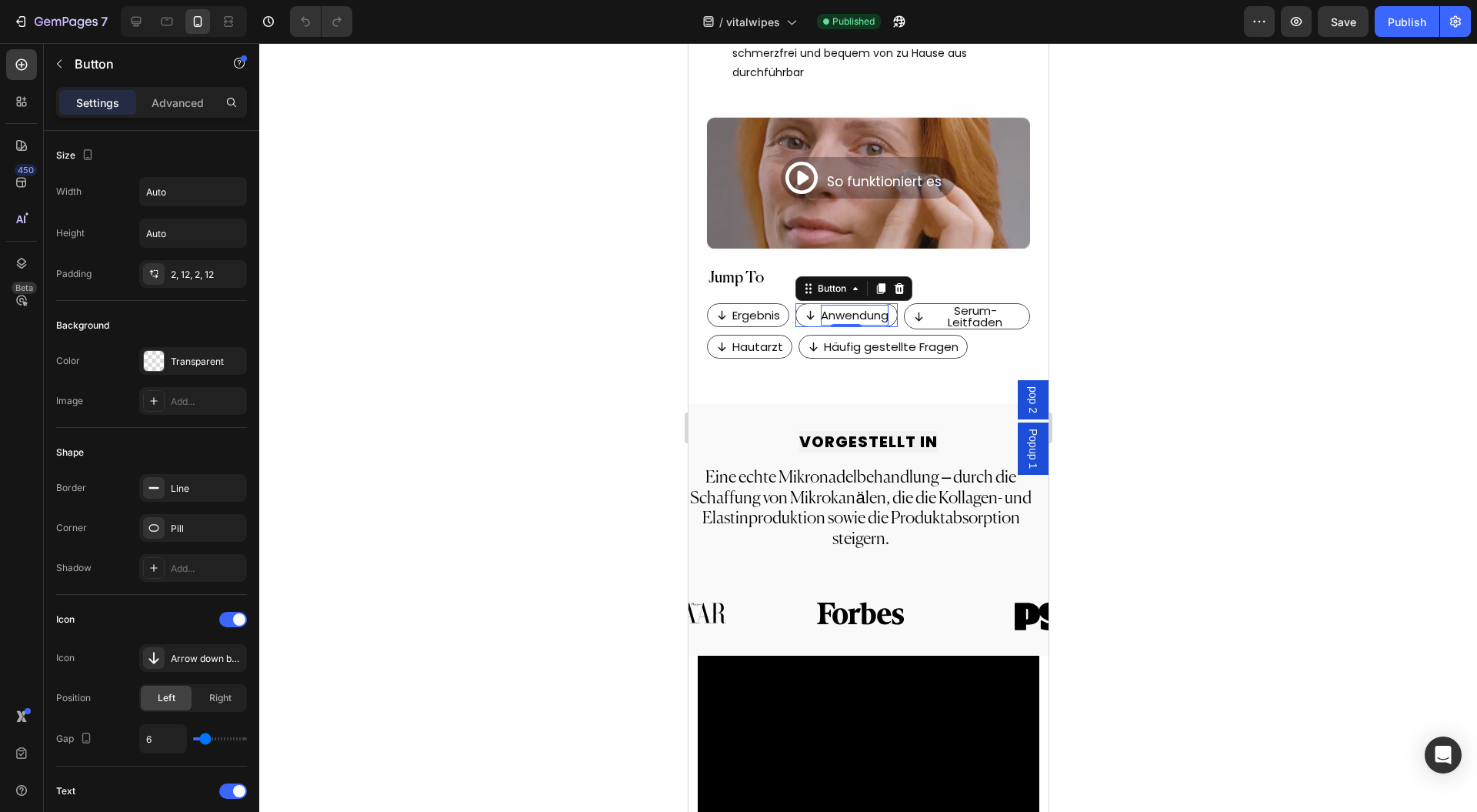
click at [850, 305] on p "Anwendung" at bounding box center [854, 315] width 68 height 21
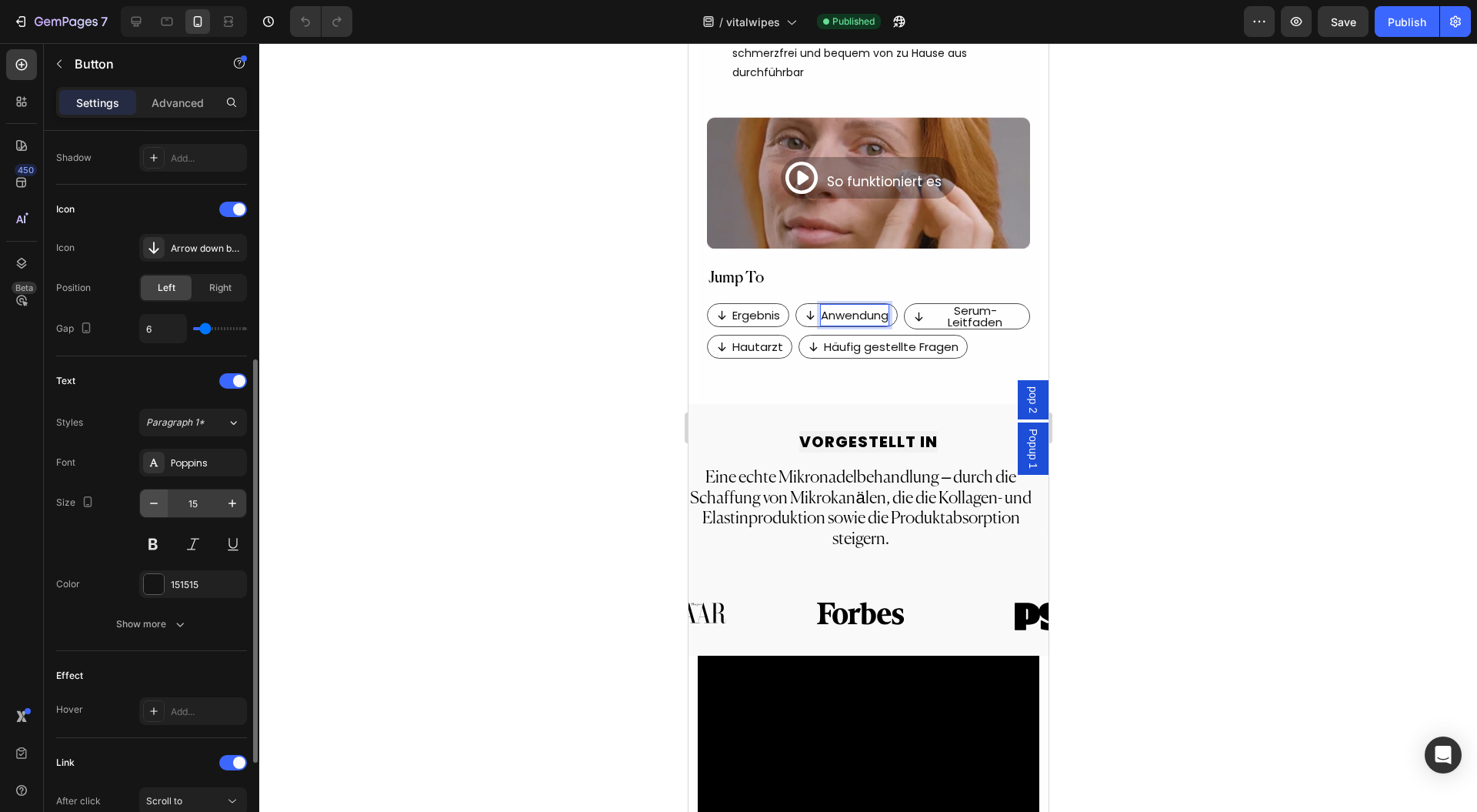
click at [157, 509] on button "button" at bounding box center [154, 503] width 28 height 28
click at [157, 508] on button "button" at bounding box center [154, 503] width 28 height 28
type input "13"
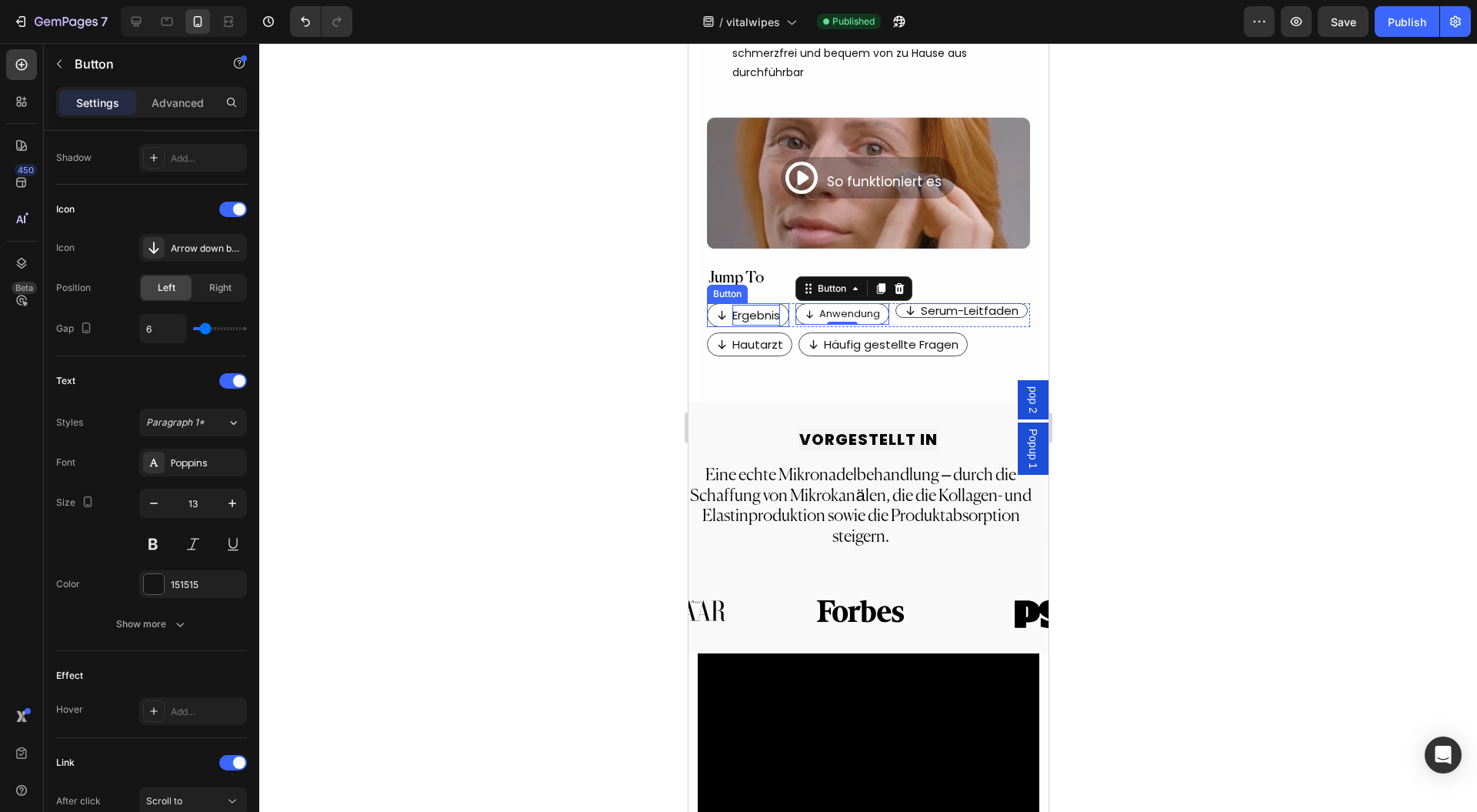
click at [750, 305] on p "Ergebnis" at bounding box center [756, 315] width 48 height 21
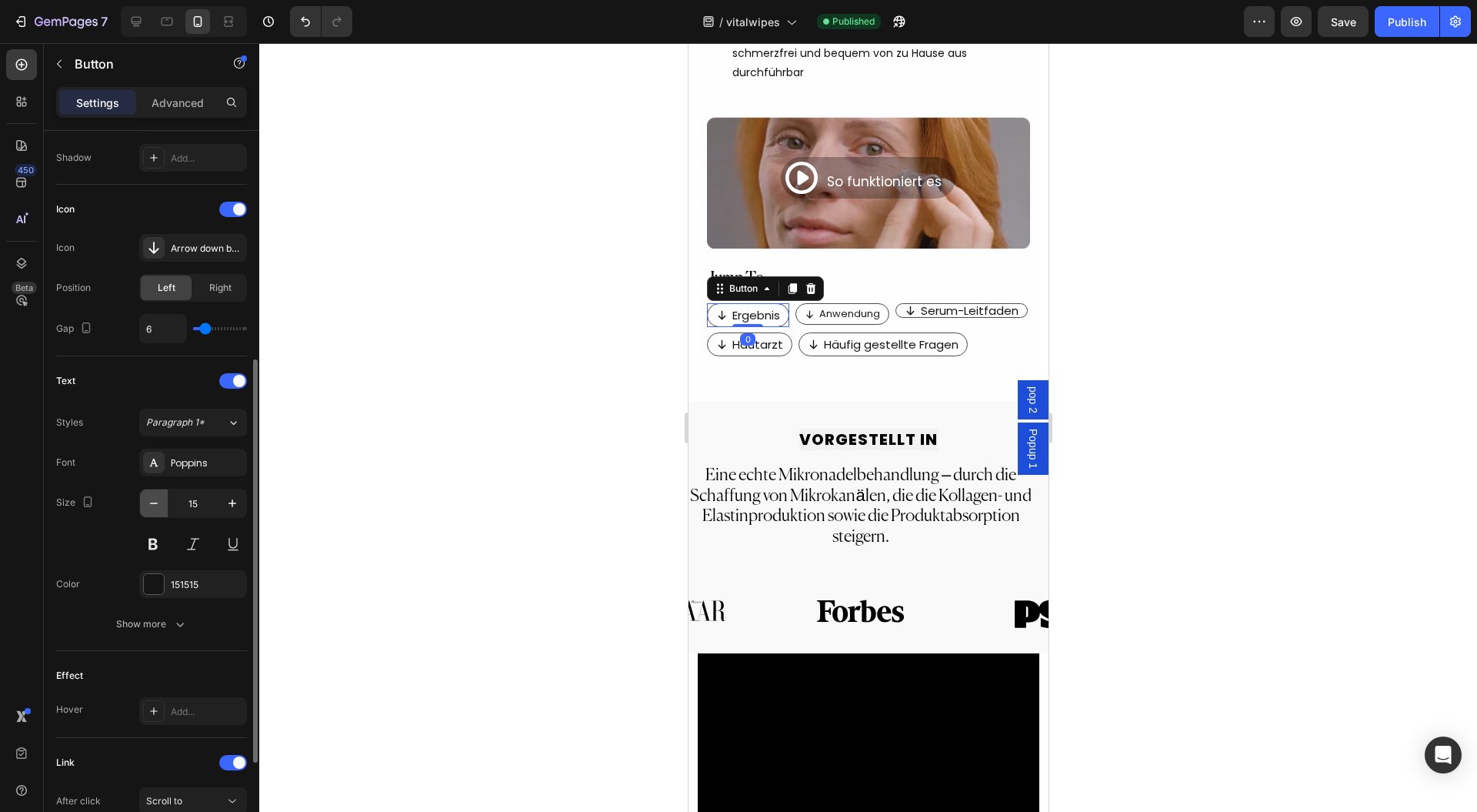
click at [151, 502] on icon "button" at bounding box center [154, 503] width 8 height 2
type input "13"
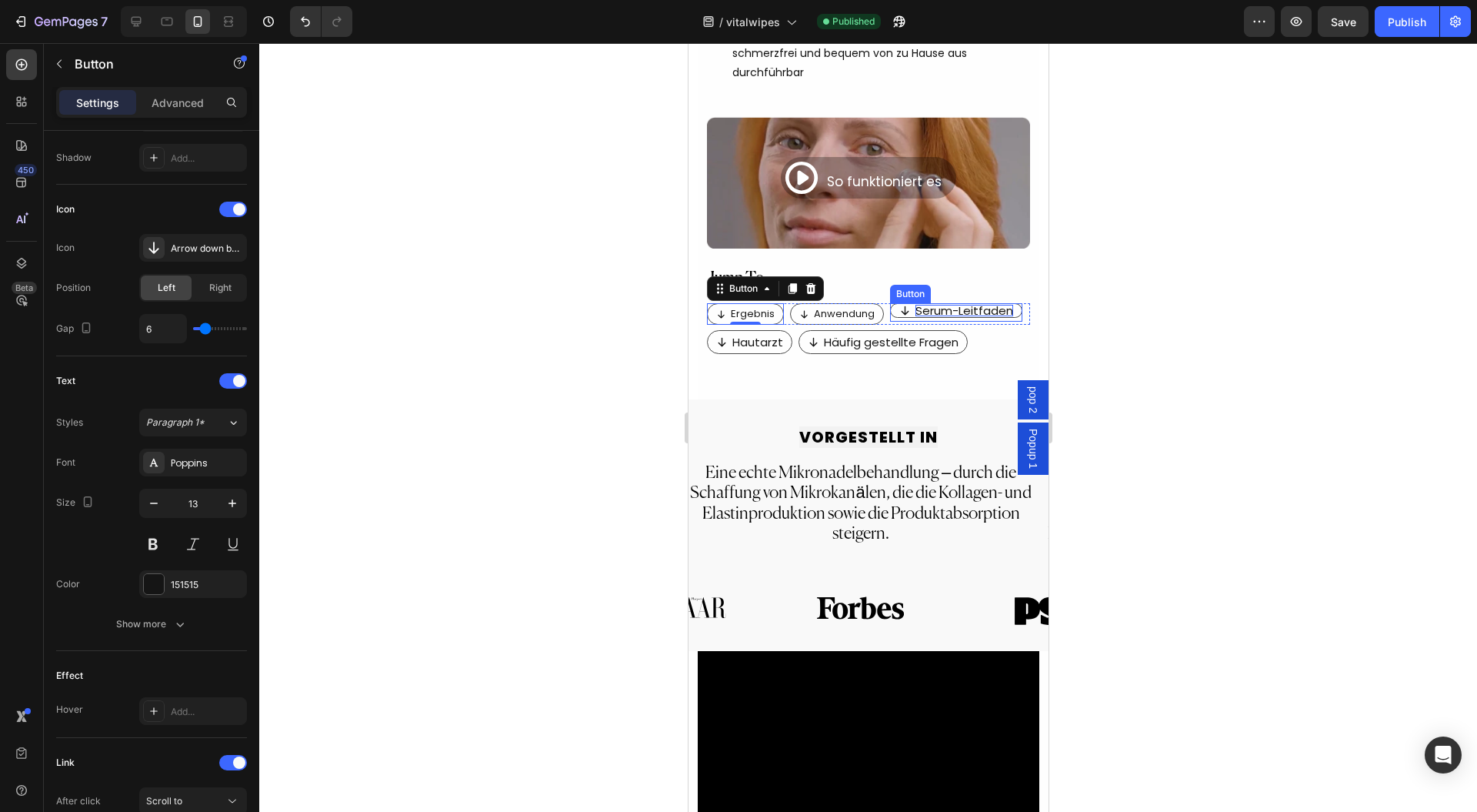
click at [953, 305] on p "Serum-Leitfaden" at bounding box center [964, 311] width 98 height 12
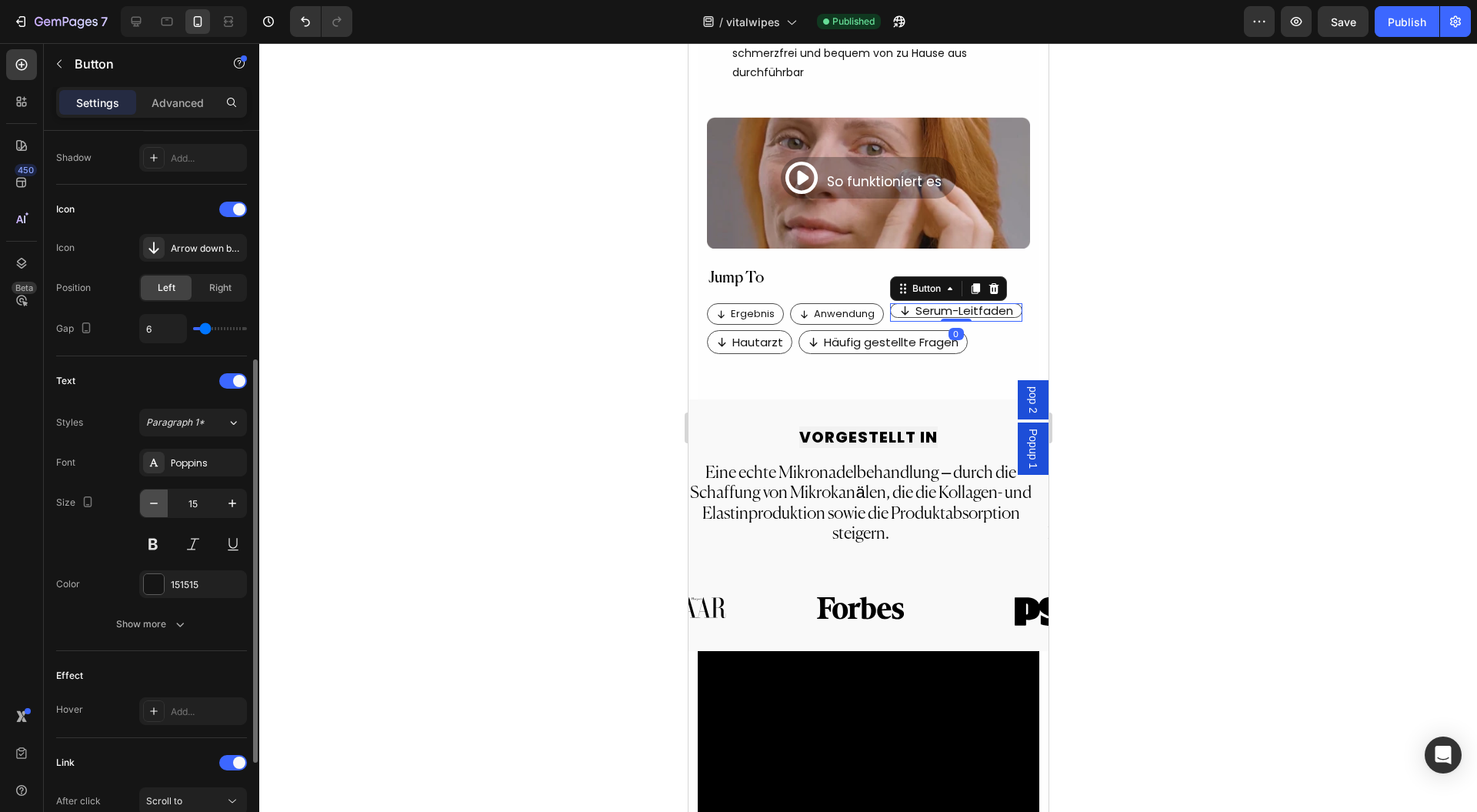
click at [152, 503] on icon "button" at bounding box center [153, 503] width 15 height 15
type input "13"
click at [900, 332] on p "Häufig gestellte Fragen" at bounding box center [890, 342] width 135 height 21
click at [155, 500] on icon "button" at bounding box center [153, 503] width 15 height 15
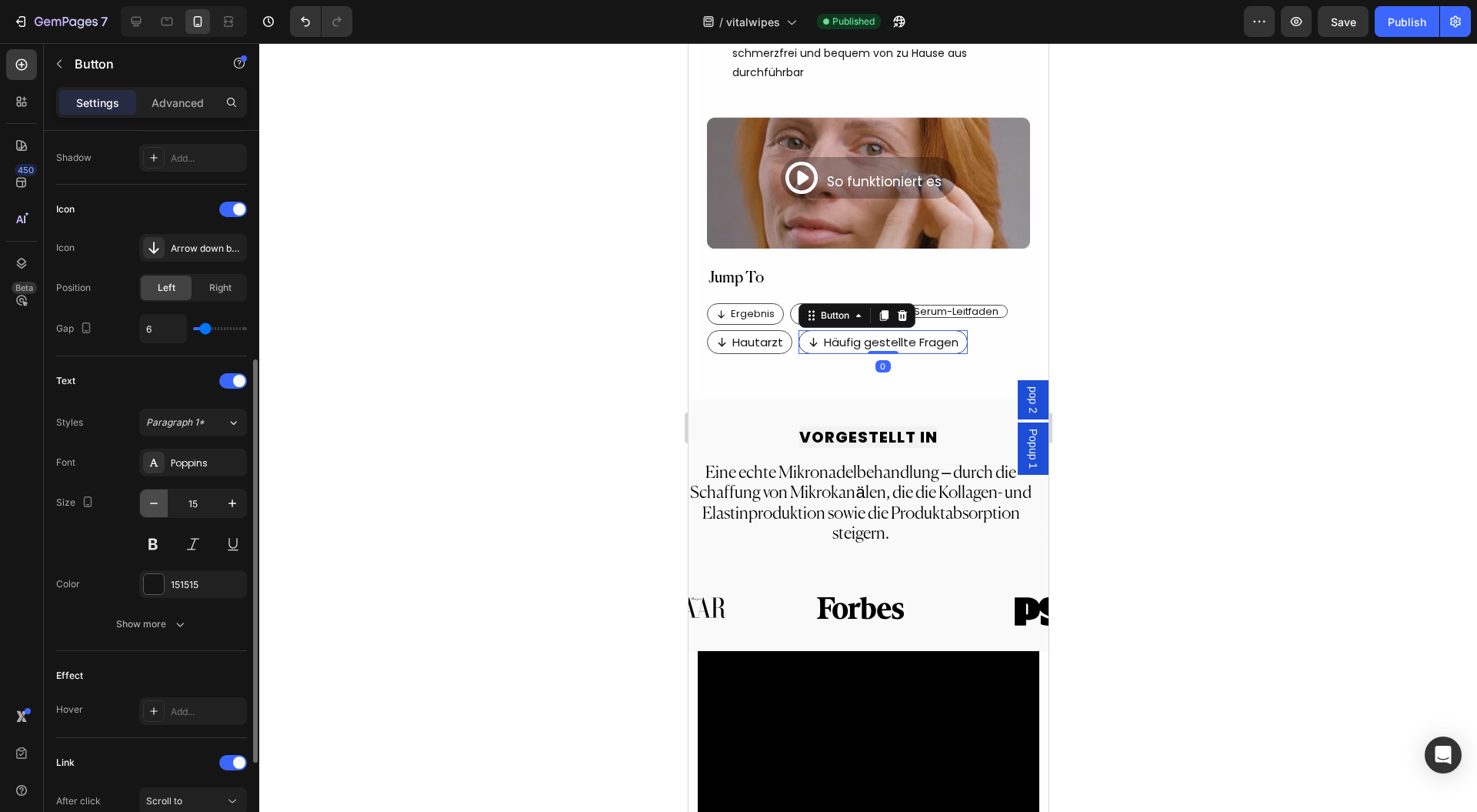
click at [155, 500] on icon "button" at bounding box center [153, 503] width 15 height 15
type input "14"
click at [757, 332] on p "Hautarzt" at bounding box center [757, 342] width 51 height 21
click at [159, 496] on icon "button" at bounding box center [153, 503] width 15 height 15
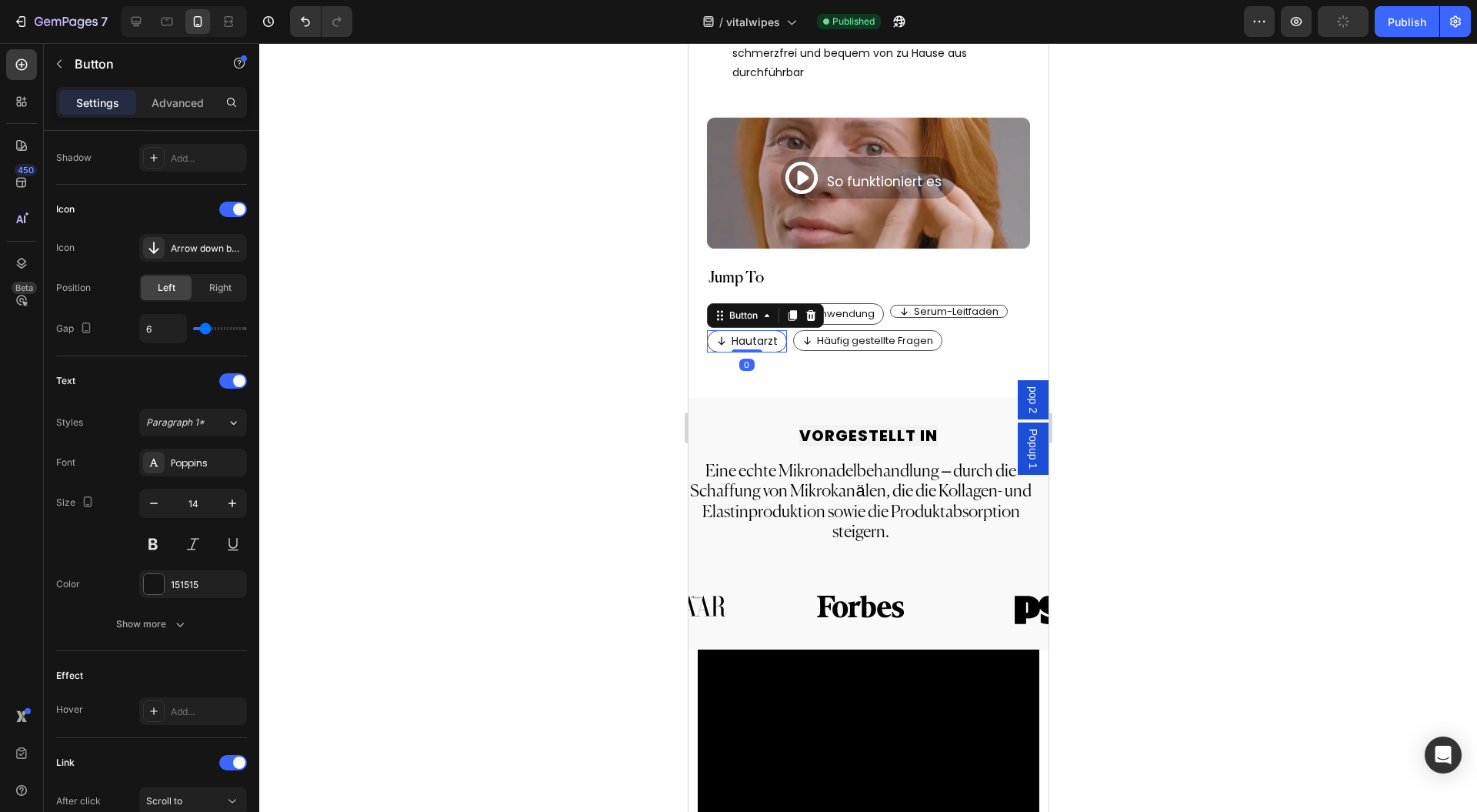
type input "13"
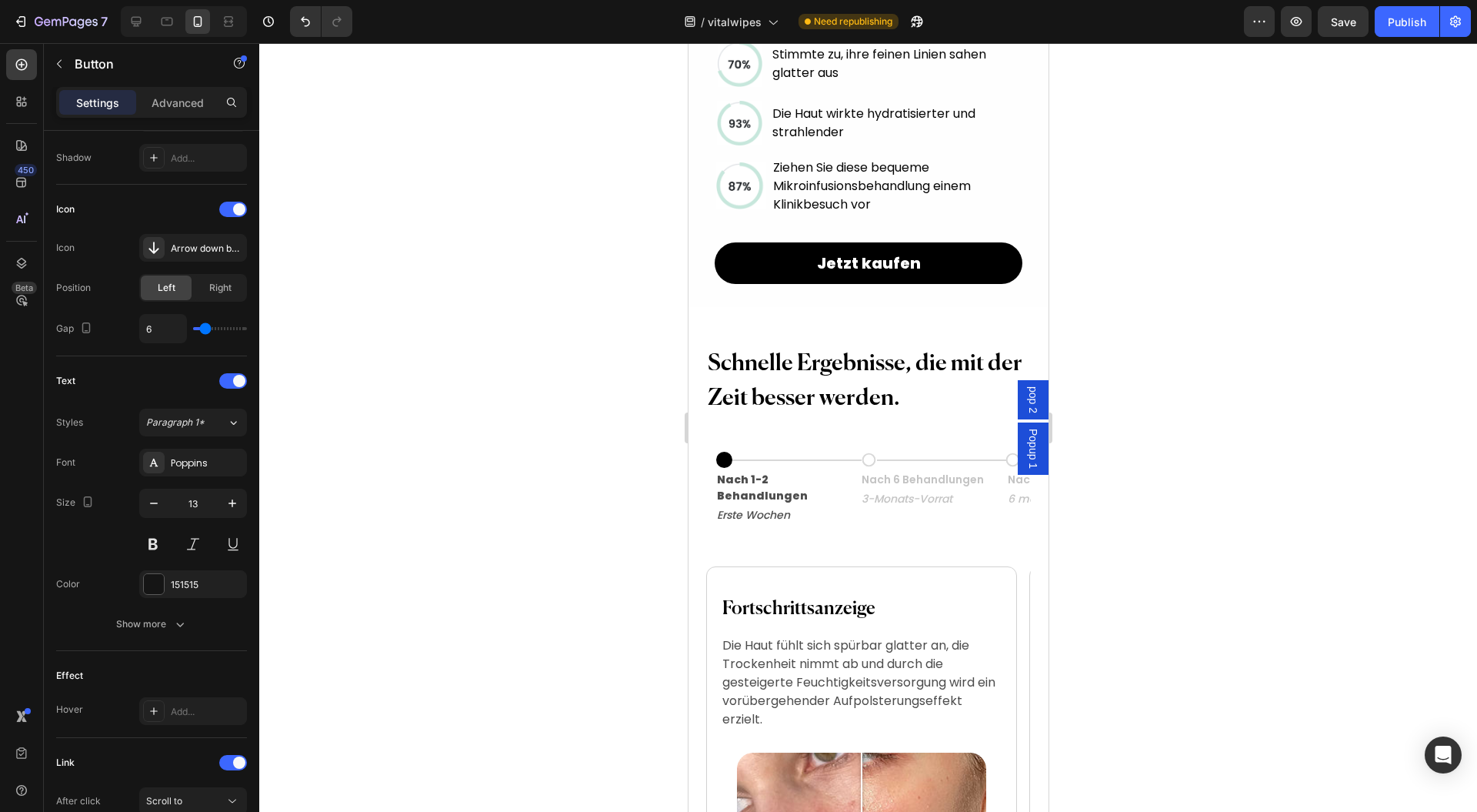
scroll to position [2155, 0]
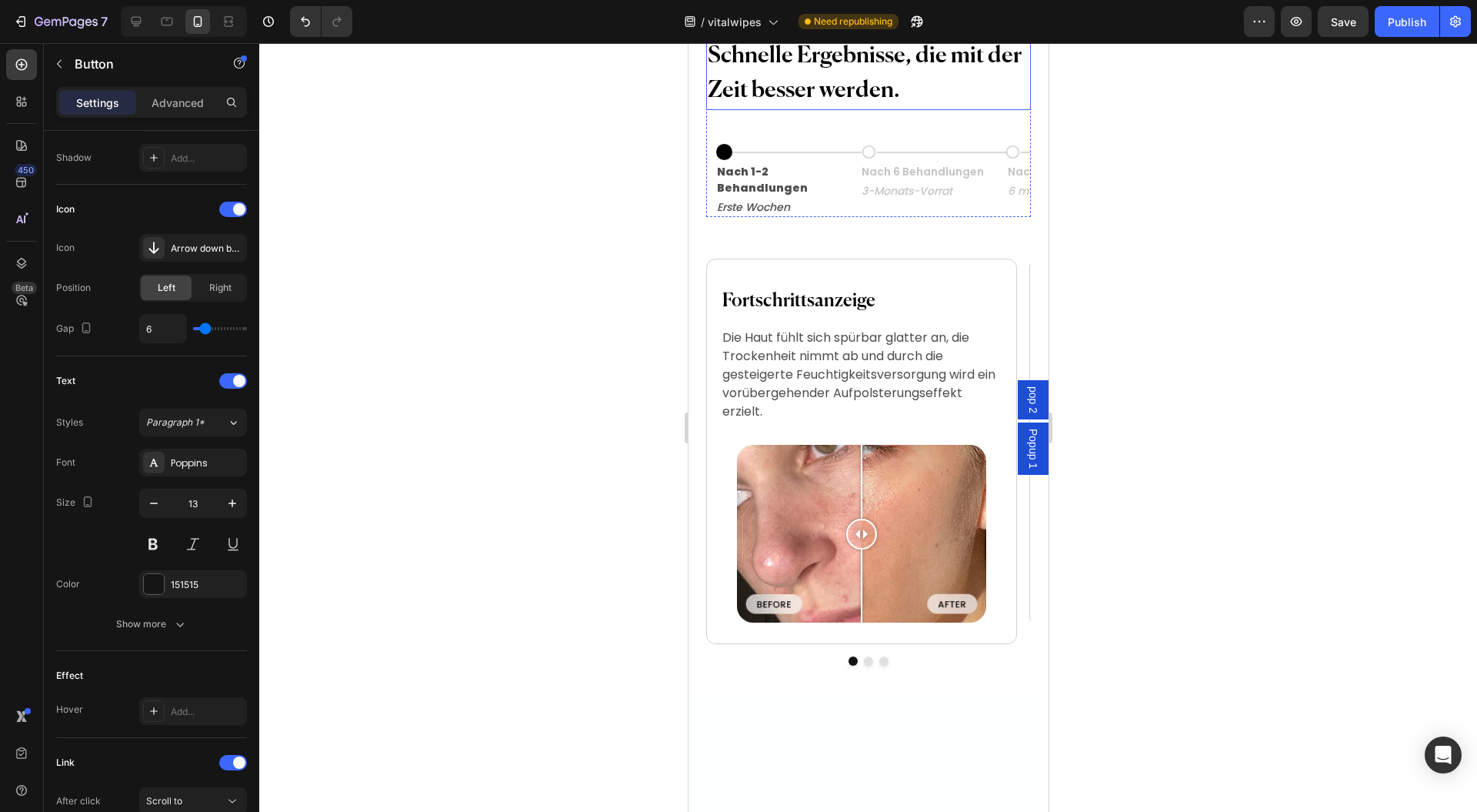
click at [920, 110] on h2 "Schnelle Ergebnisse, die mit der Zeit besser werden." at bounding box center [868, 74] width 324 height 72
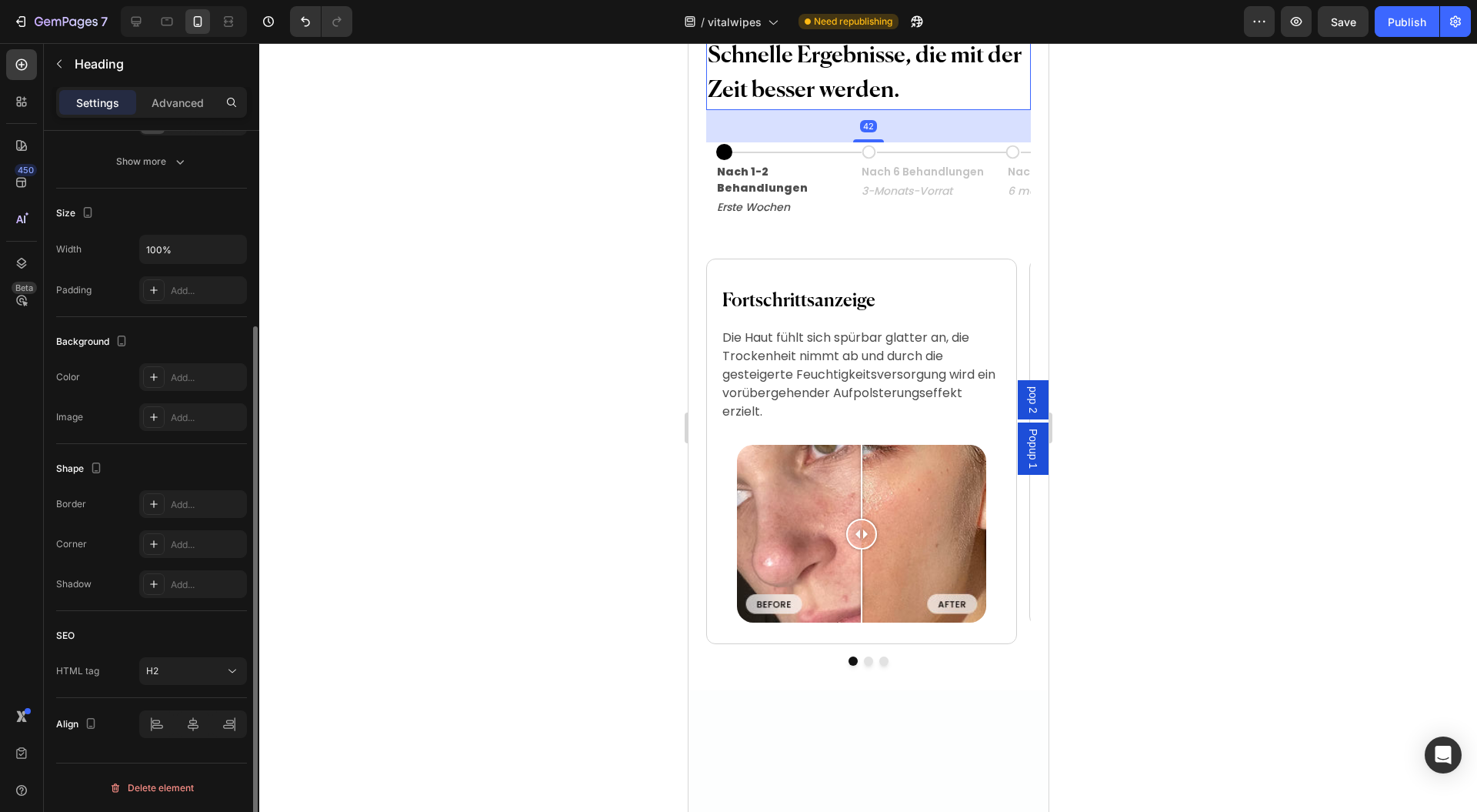
scroll to position [0, 0]
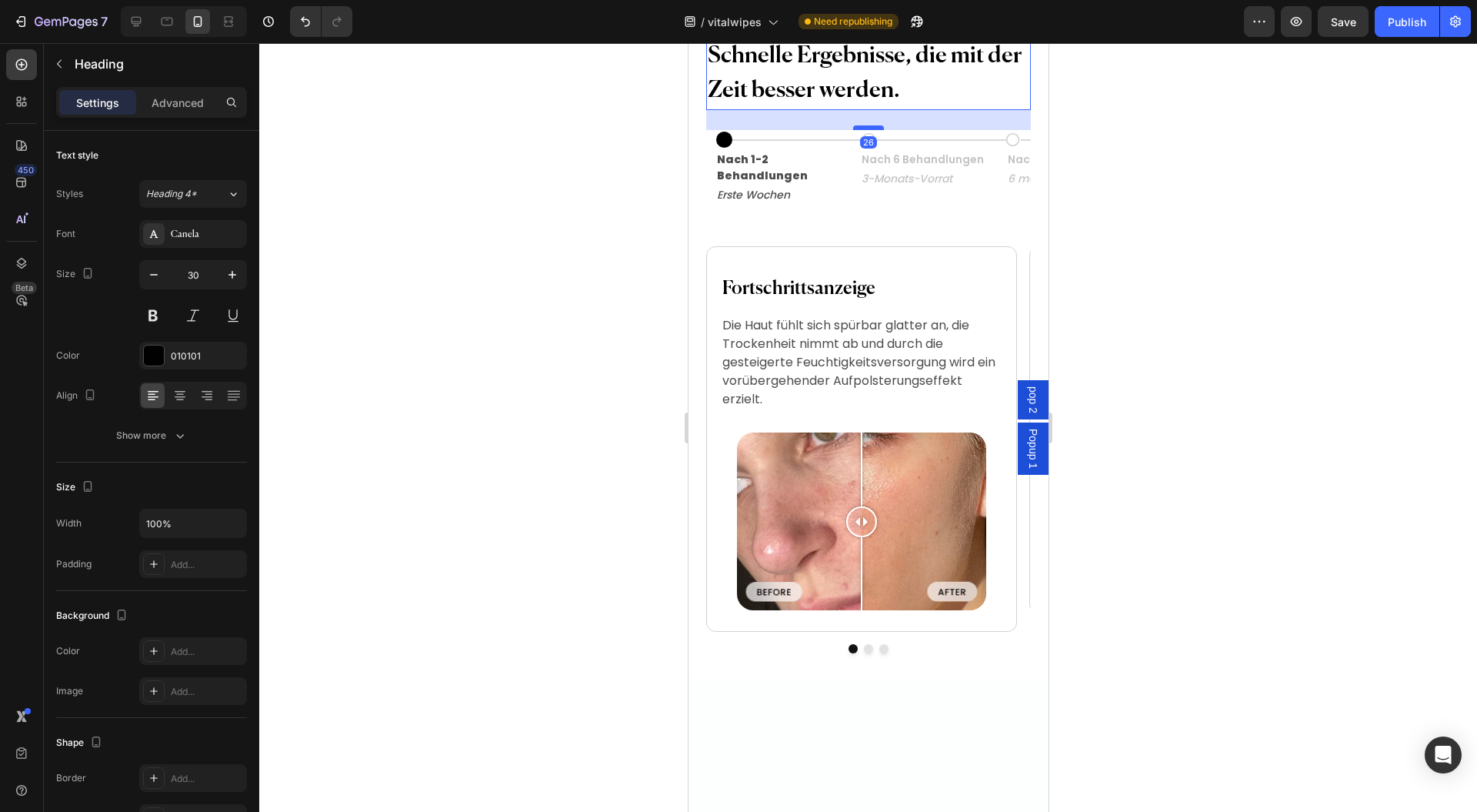
drag, startPoint x: 863, startPoint y: 296, endPoint x: 871, endPoint y: 283, distance: 15.2
click at [871, 130] on div at bounding box center [868, 127] width 31 height 5
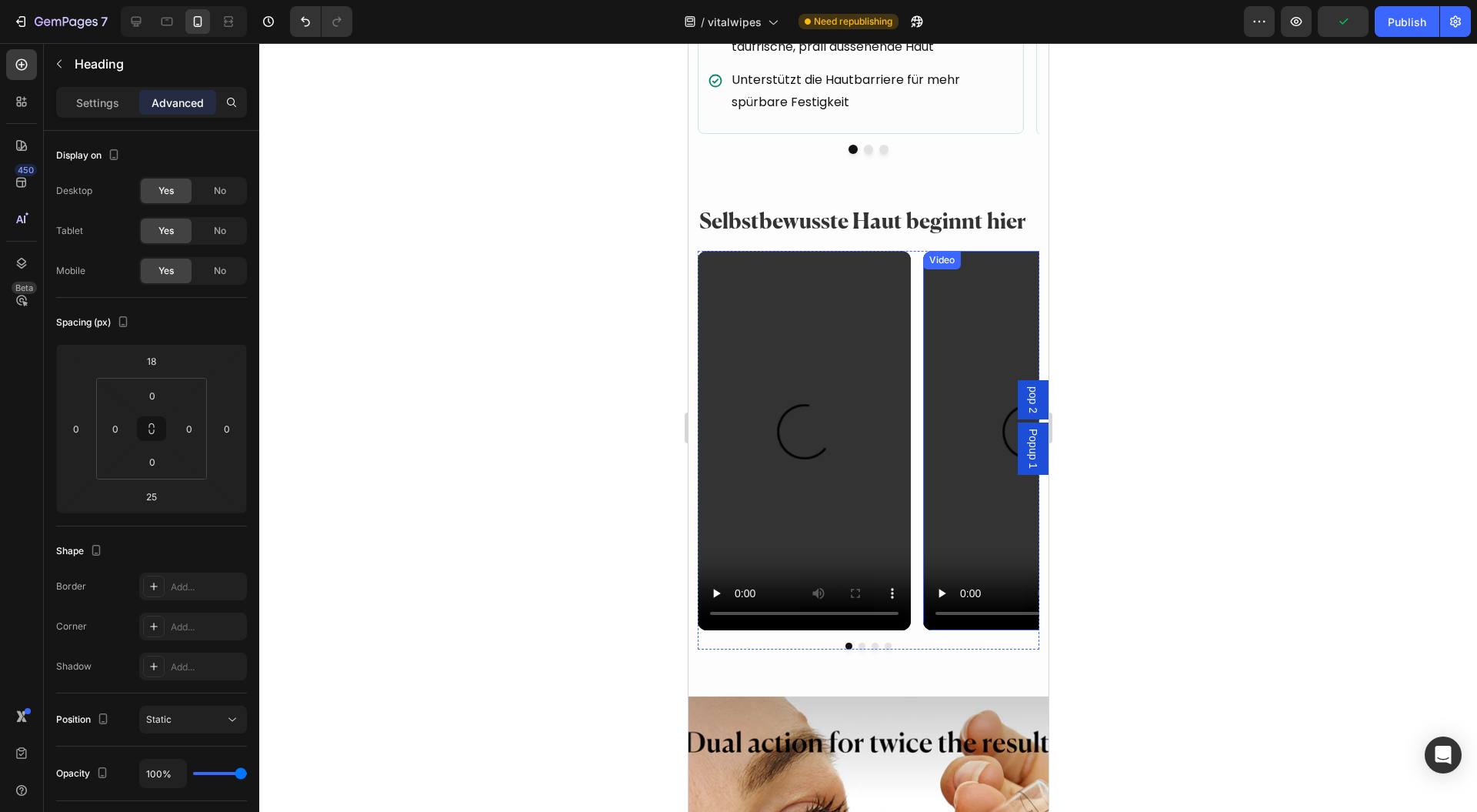
scroll to position [4206, 0]
click at [930, 237] on h2 "Selbstbewusste Haut beginnt hier" at bounding box center [868, 221] width 342 height 35
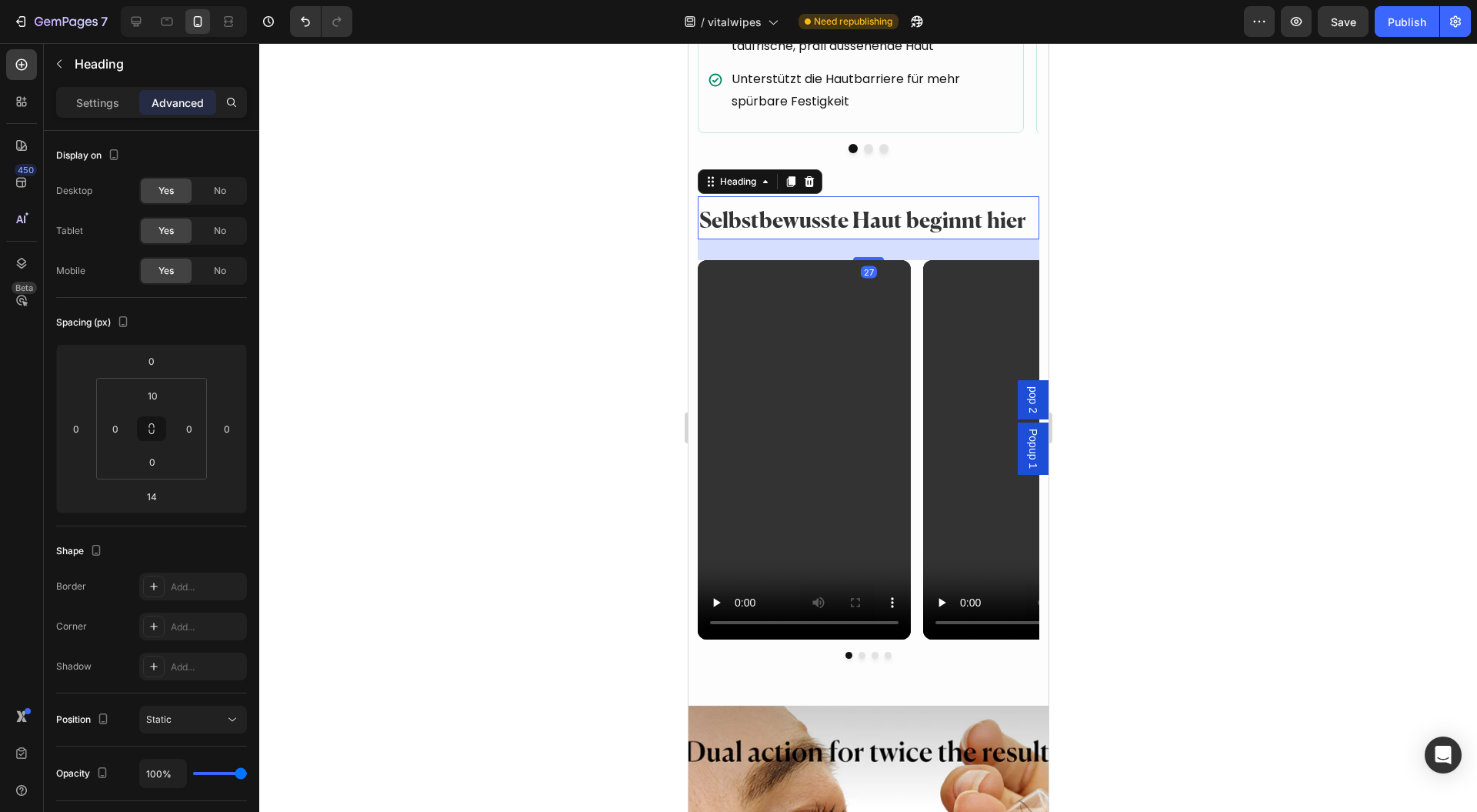
drag, startPoint x: 856, startPoint y: 278, endPoint x: 964, endPoint y: 322, distance: 116.6
click at [856, 260] on div at bounding box center [868, 258] width 31 height 3
type input "29"
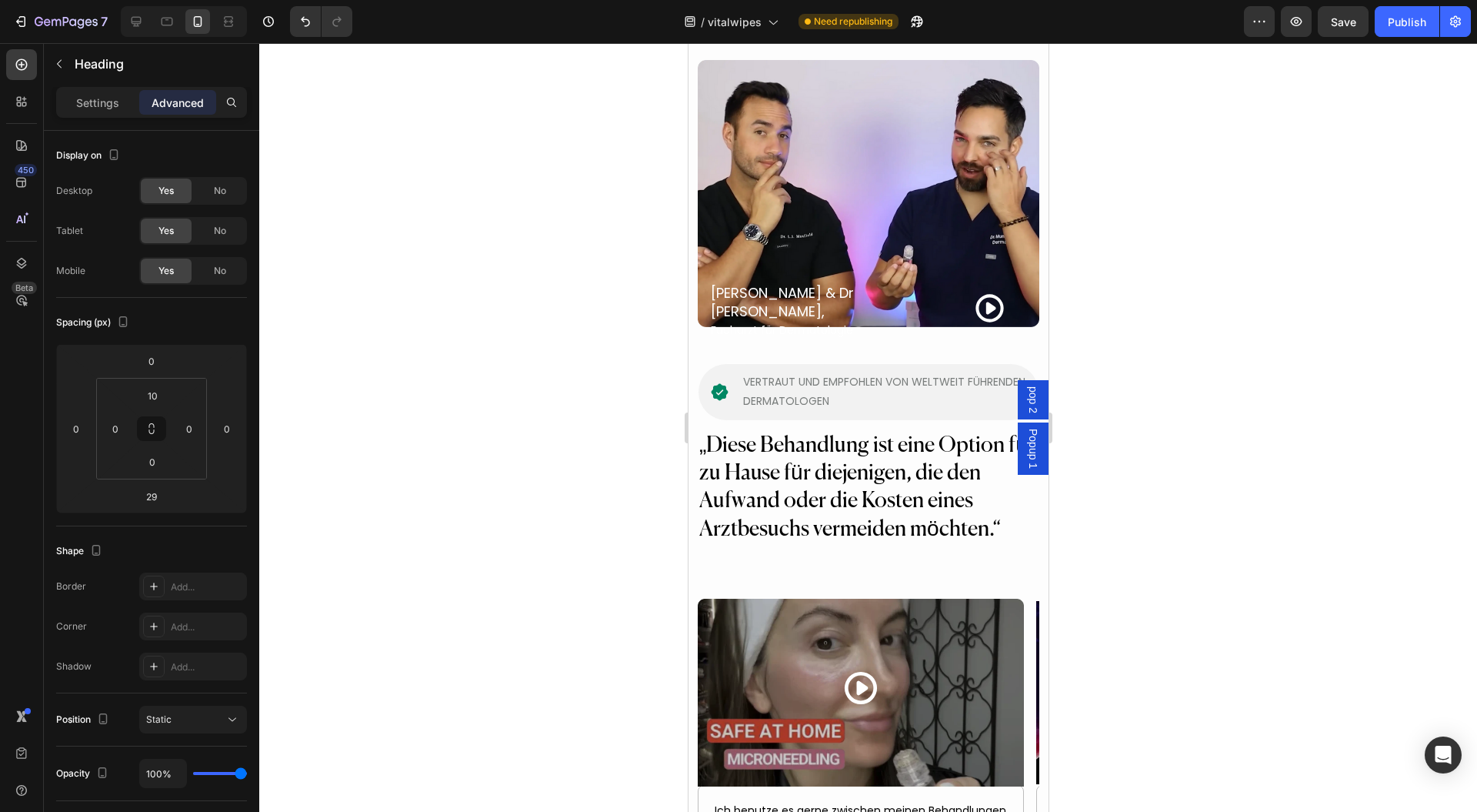
scroll to position [6156, 0]
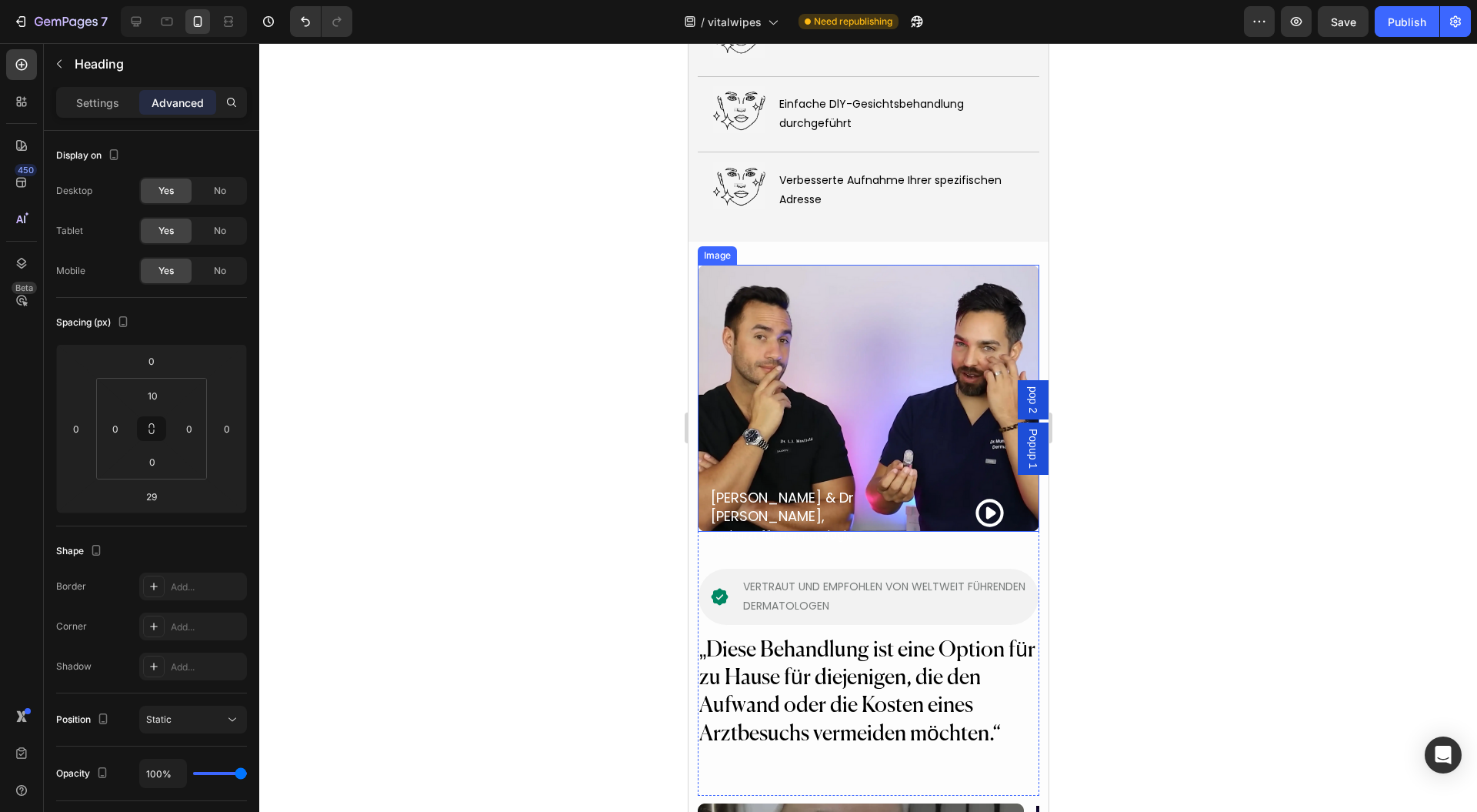
drag, startPoint x: 569, startPoint y: 292, endPoint x: 576, endPoint y: 299, distance: 8.7
click at [569, 292] on div at bounding box center [868, 427] width 1218 height 769
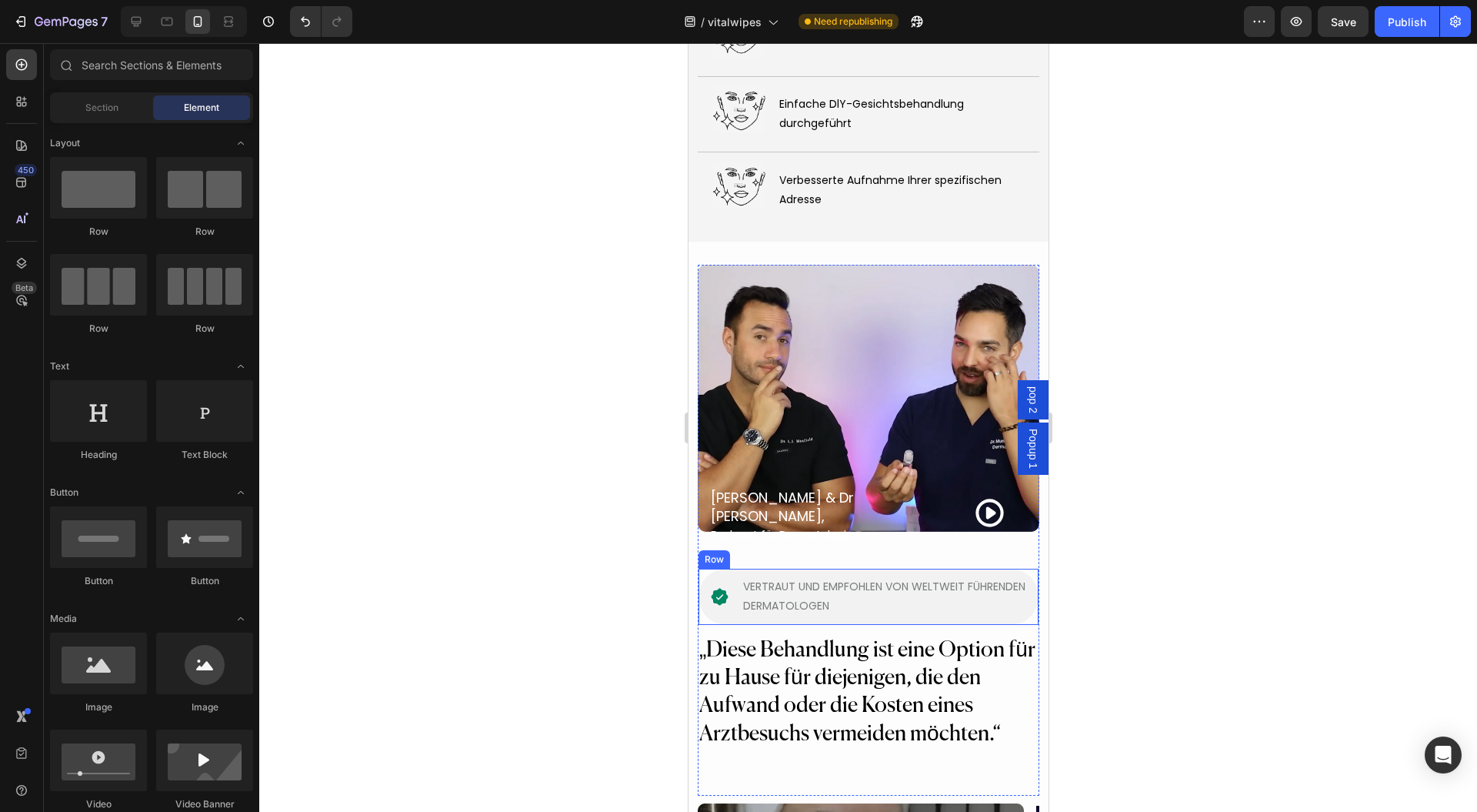
click at [845, 635] on h2 "„Diese Behandlung ist eine Option für zu Hause für diejenigen, die den Aufwand …" at bounding box center [868, 692] width 342 height 115
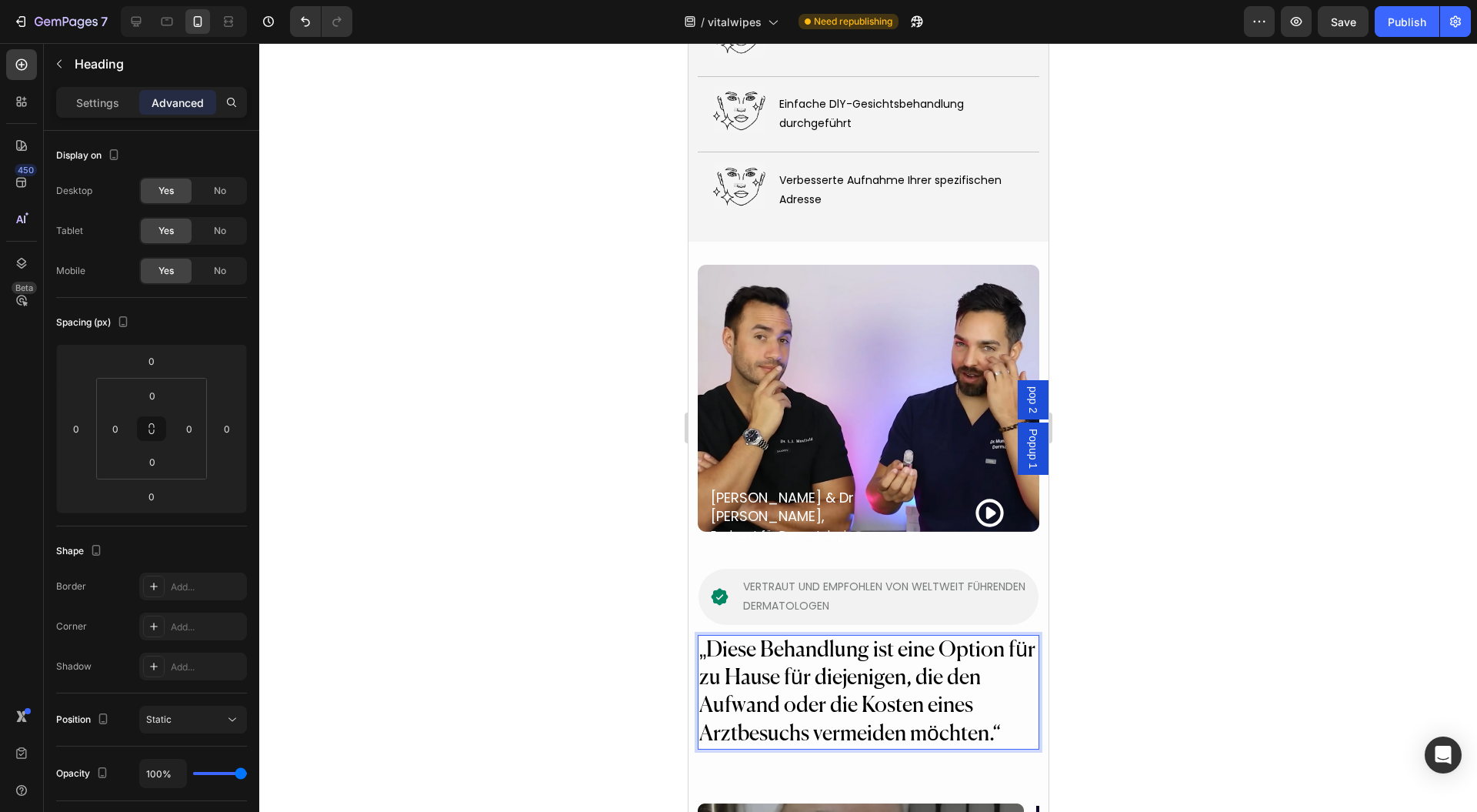
click at [1162, 566] on div at bounding box center [868, 427] width 1218 height 769
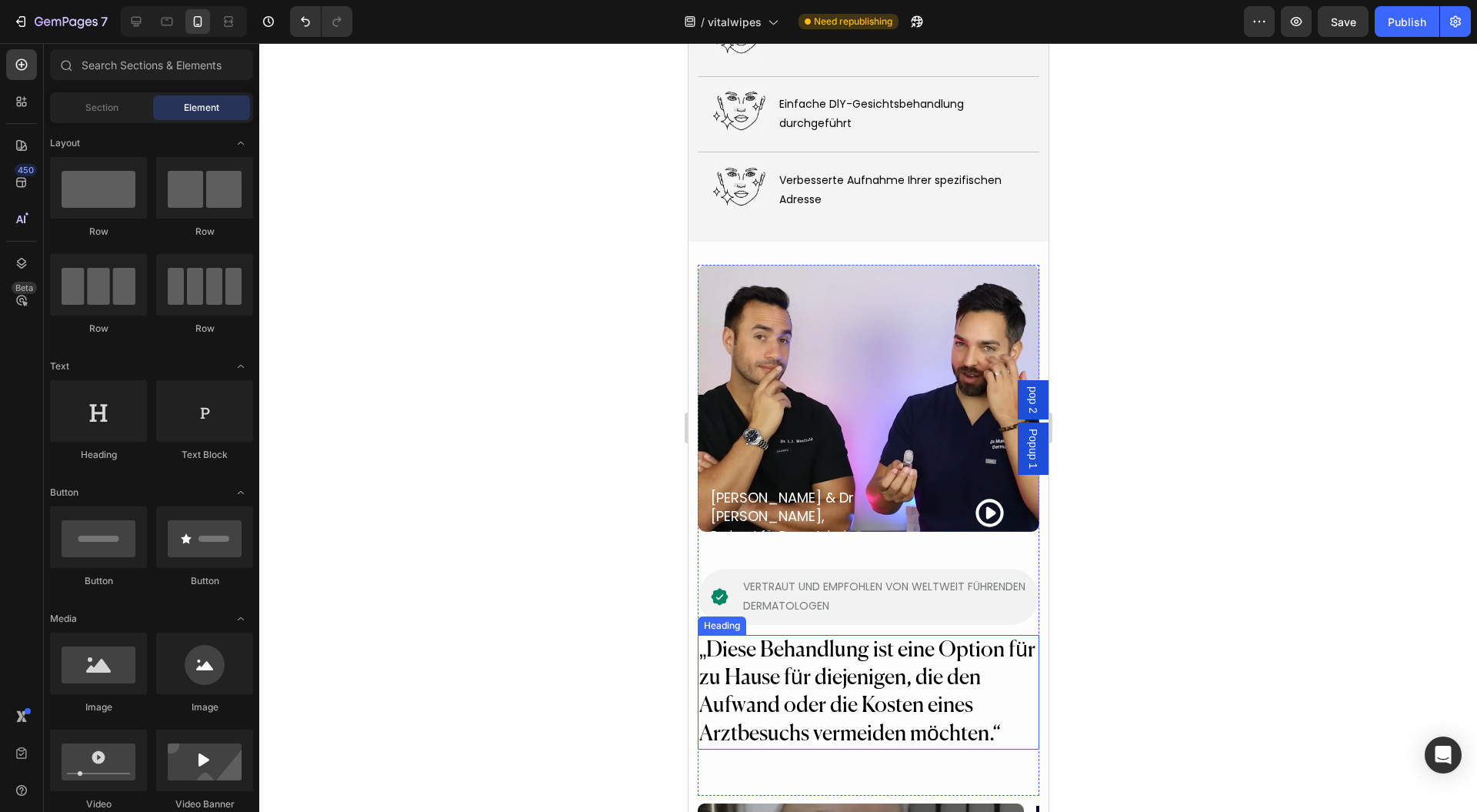
click at [942, 636] on p "„Diese Behandlung ist eine Option für zu Hause für diejenigen, die den Aufwand …" at bounding box center [868, 692] width 339 height 112
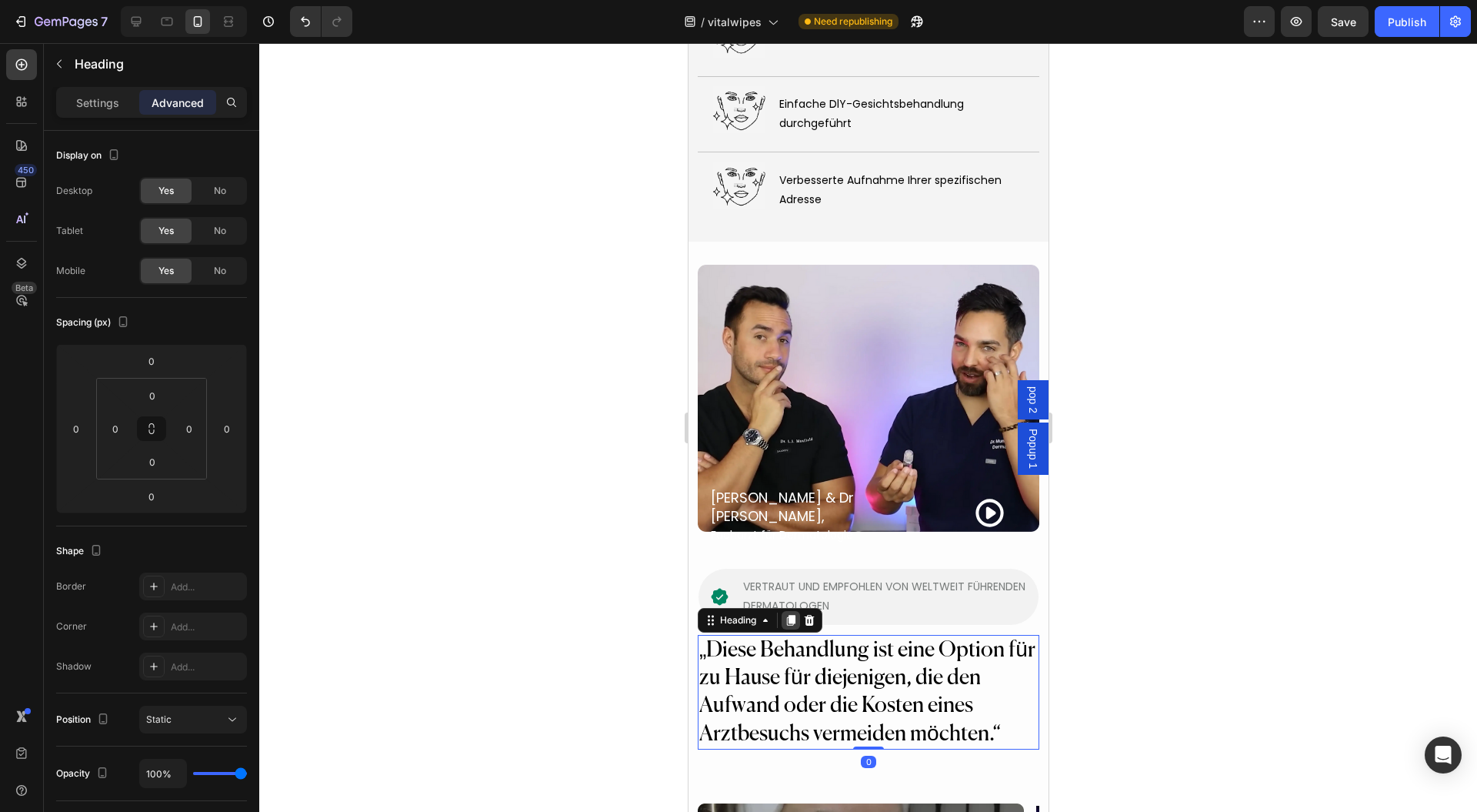
click at [796, 614] on icon at bounding box center [790, 620] width 12 height 12
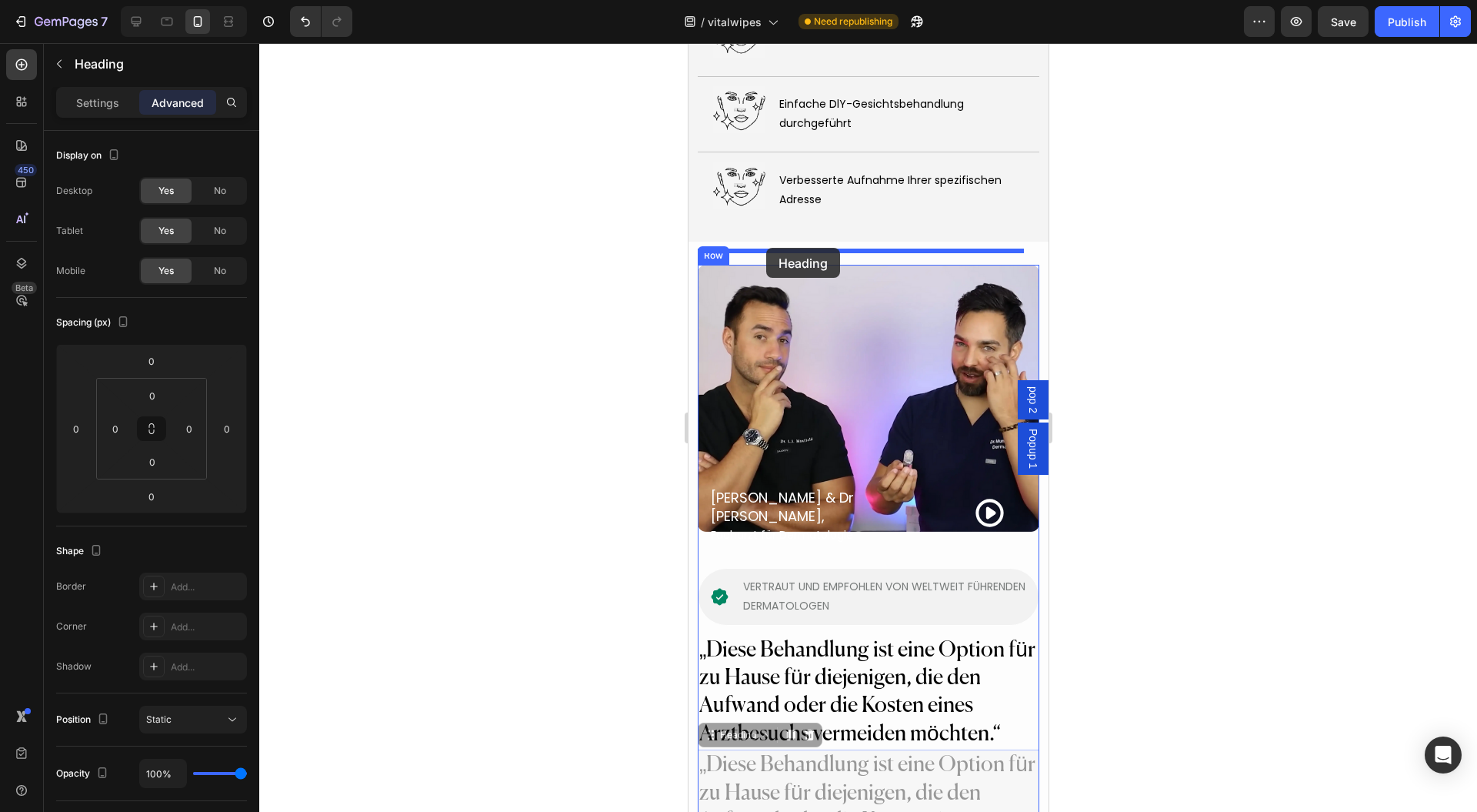
drag, startPoint x: 731, startPoint y: 694, endPoint x: 766, endPoint y: 248, distance: 447.7
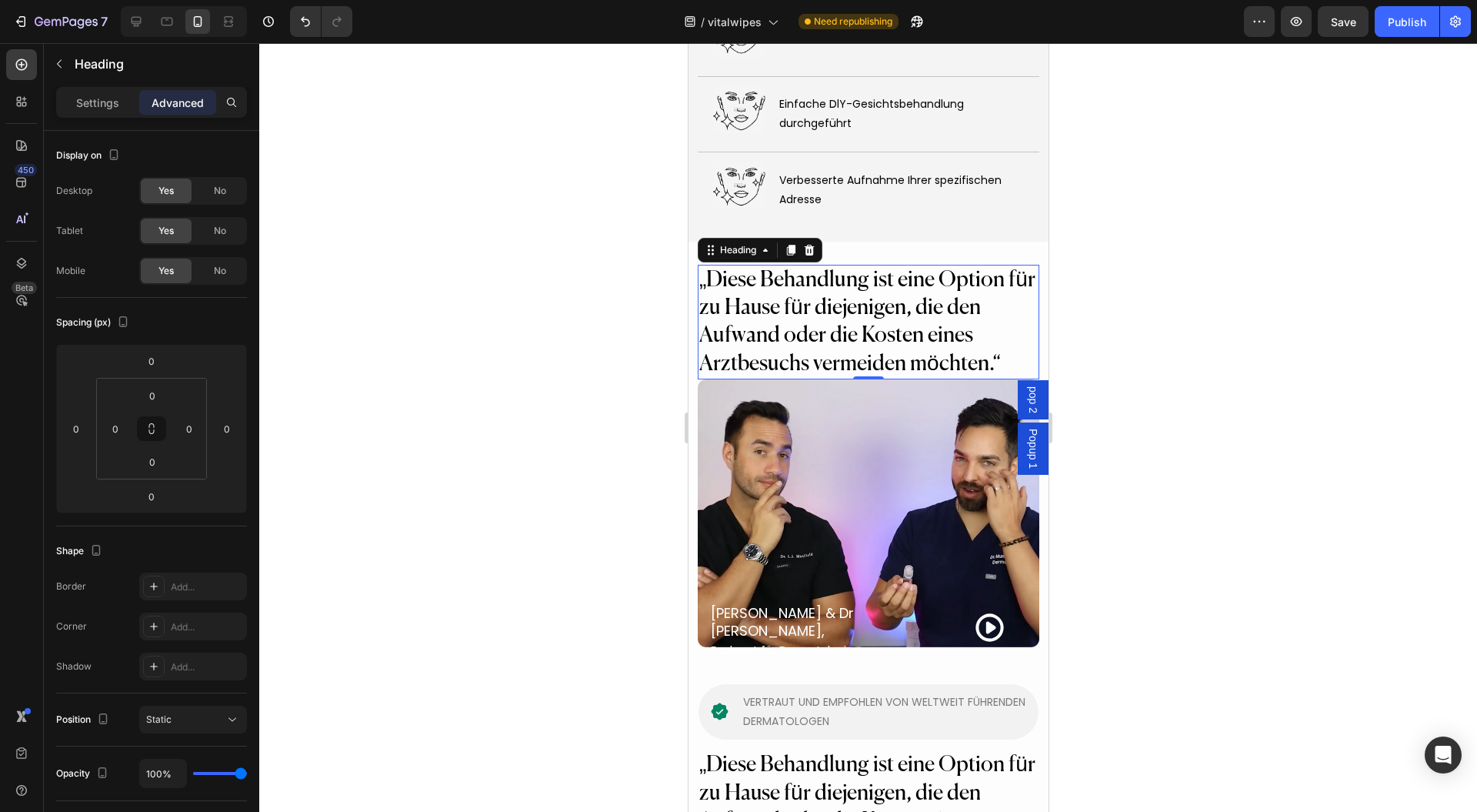
click at [843, 285] on h2 "„Diese Behandlung ist eine Option für zu Hause für diejenigen, die den Aufwand …" at bounding box center [868, 322] width 342 height 115
click at [843, 285] on p "„Diese Behandlung ist eine Option für zu Hause für diejenigen, die den Aufwand …" at bounding box center [868, 322] width 339 height 112
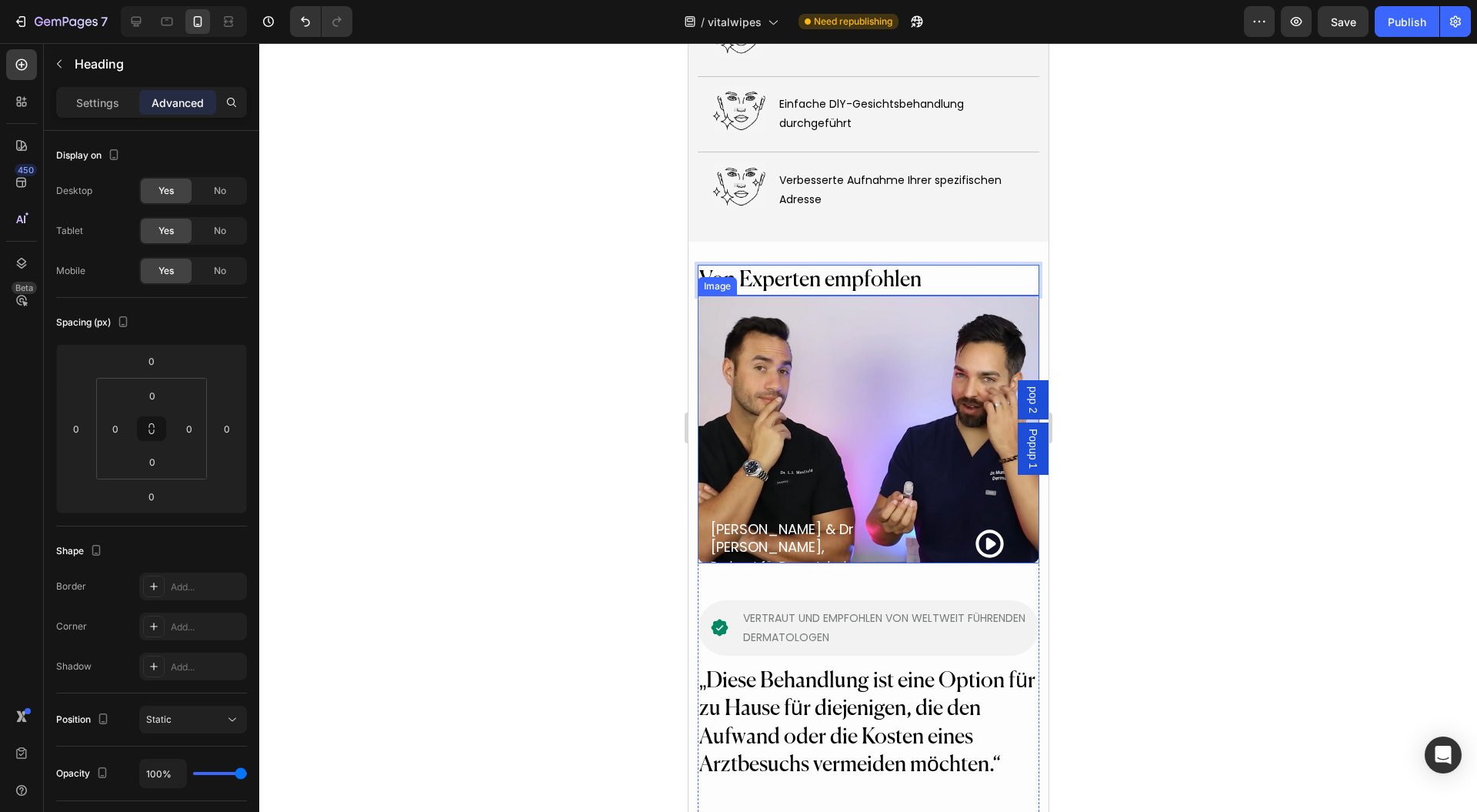
click at [1217, 273] on div at bounding box center [868, 427] width 1218 height 769
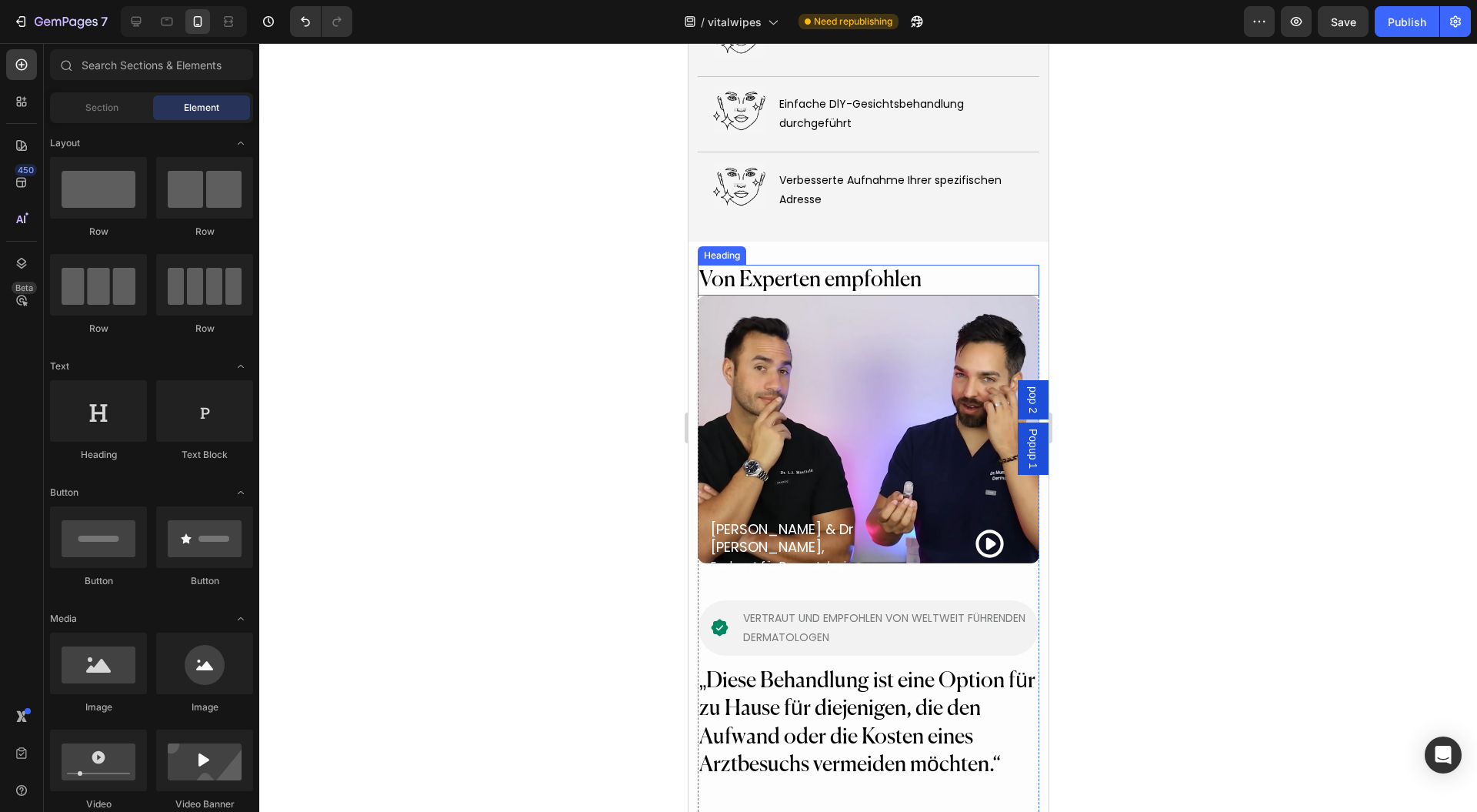
click at [916, 266] on p "Von Experten empfohlen" at bounding box center [868, 280] width 339 height 28
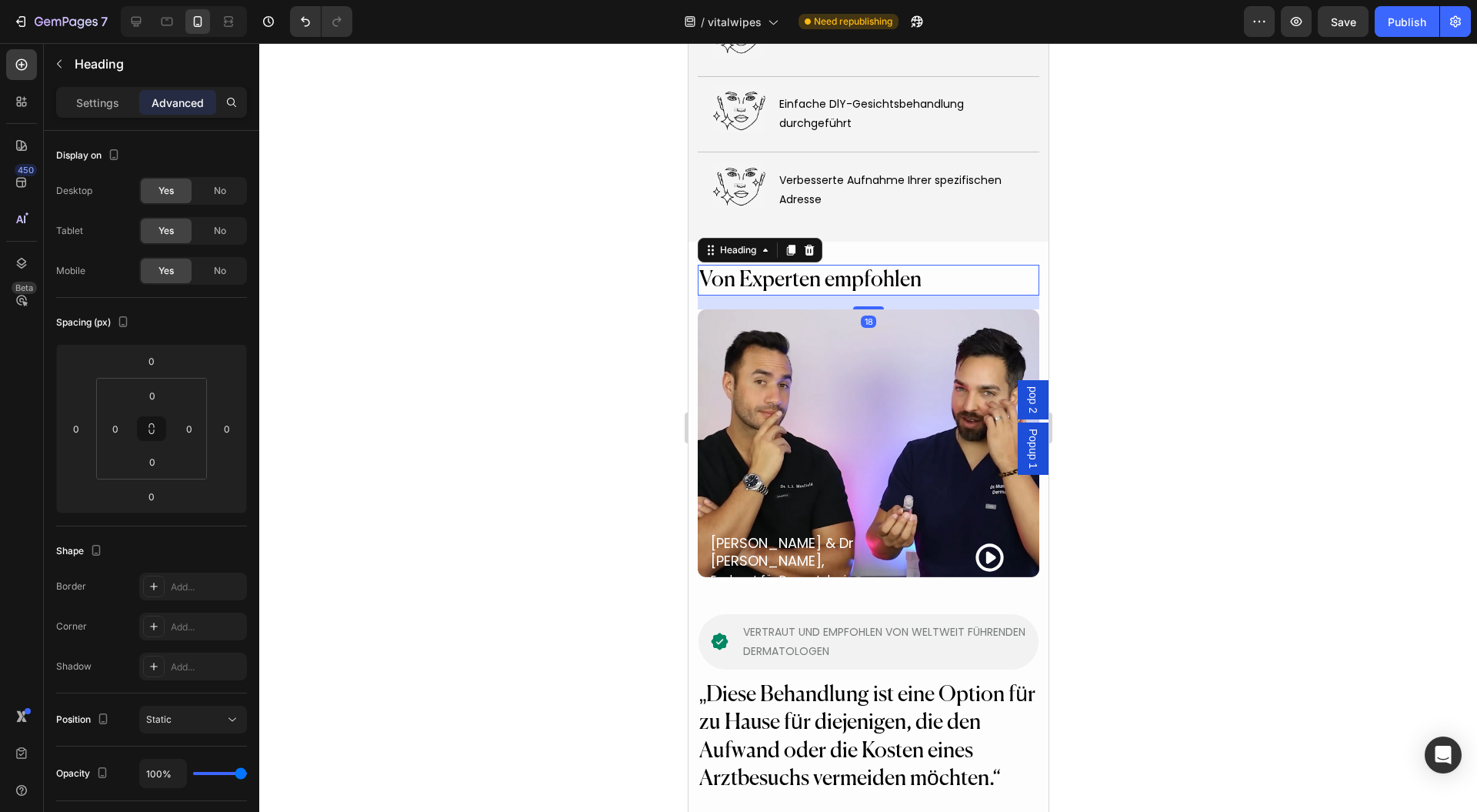
drag, startPoint x: 871, startPoint y: 277, endPoint x: 893, endPoint y: 298, distance: 30.5
click at [874, 295] on div "18" at bounding box center [868, 295] width 342 height 0
type input "23"
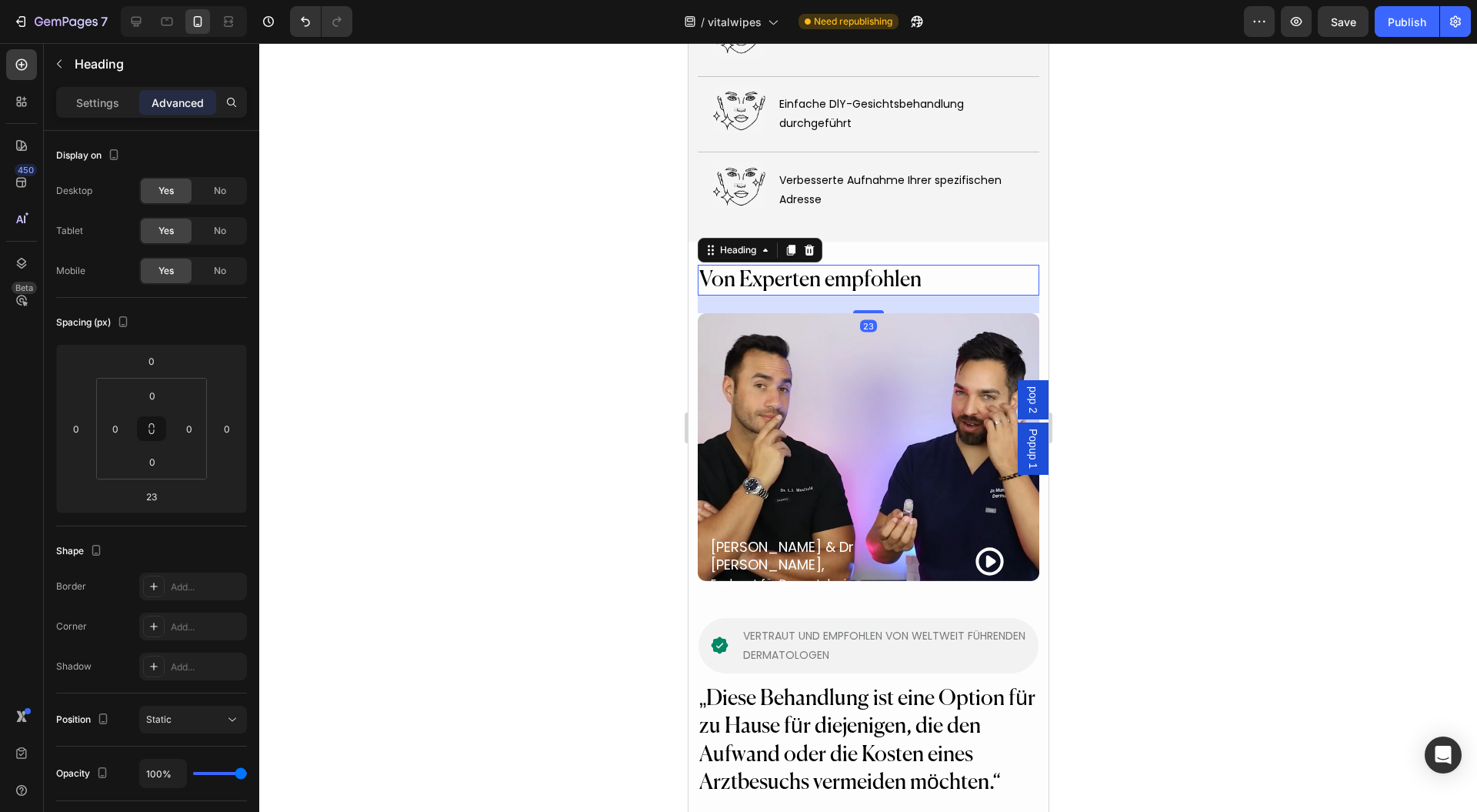
drag, startPoint x: 1161, startPoint y: 328, endPoint x: 1174, endPoint y: 328, distance: 13.1
click at [1171, 330] on div at bounding box center [868, 427] width 1218 height 769
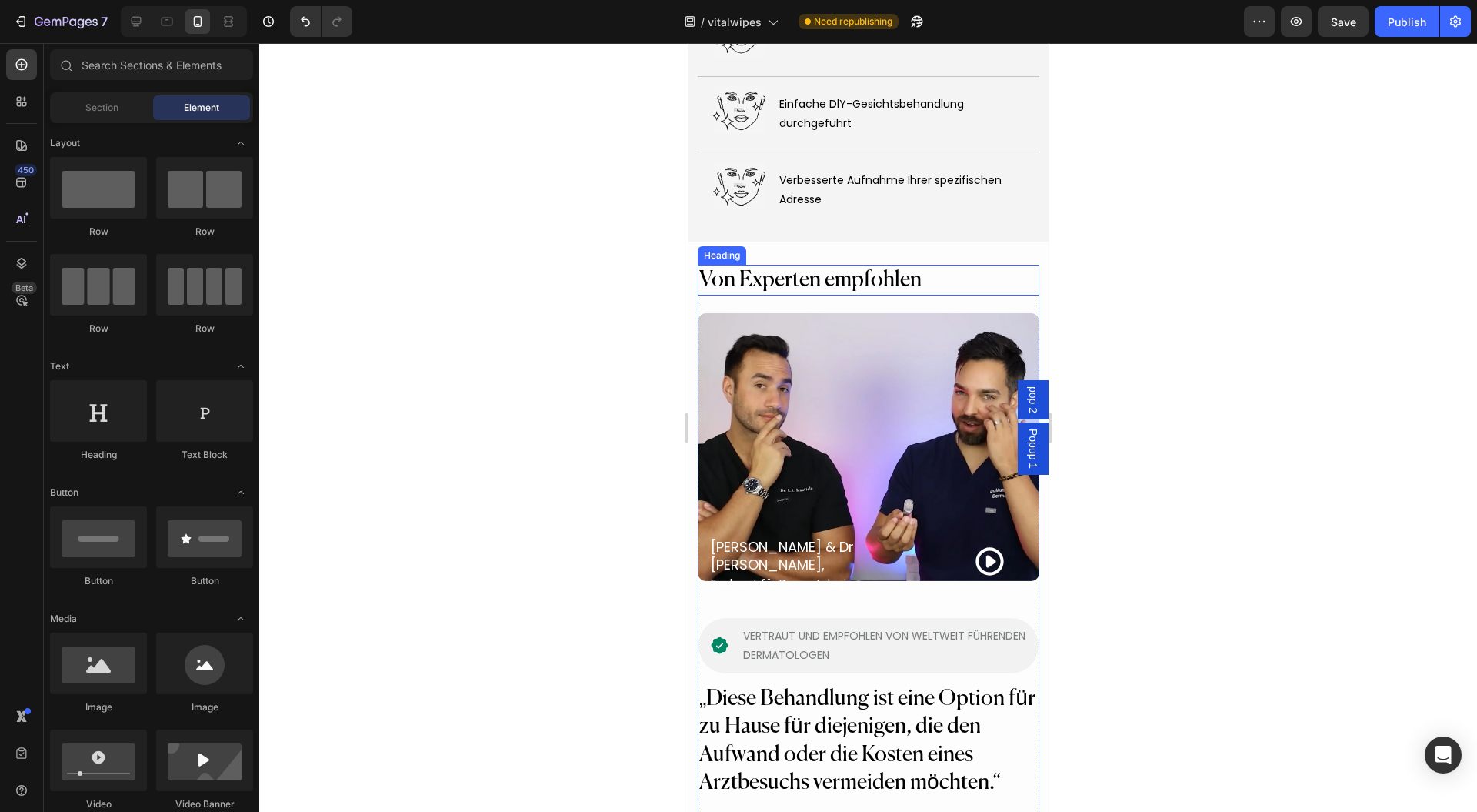
click at [964, 266] on p "Von Experten empfohlen" at bounding box center [868, 280] width 339 height 28
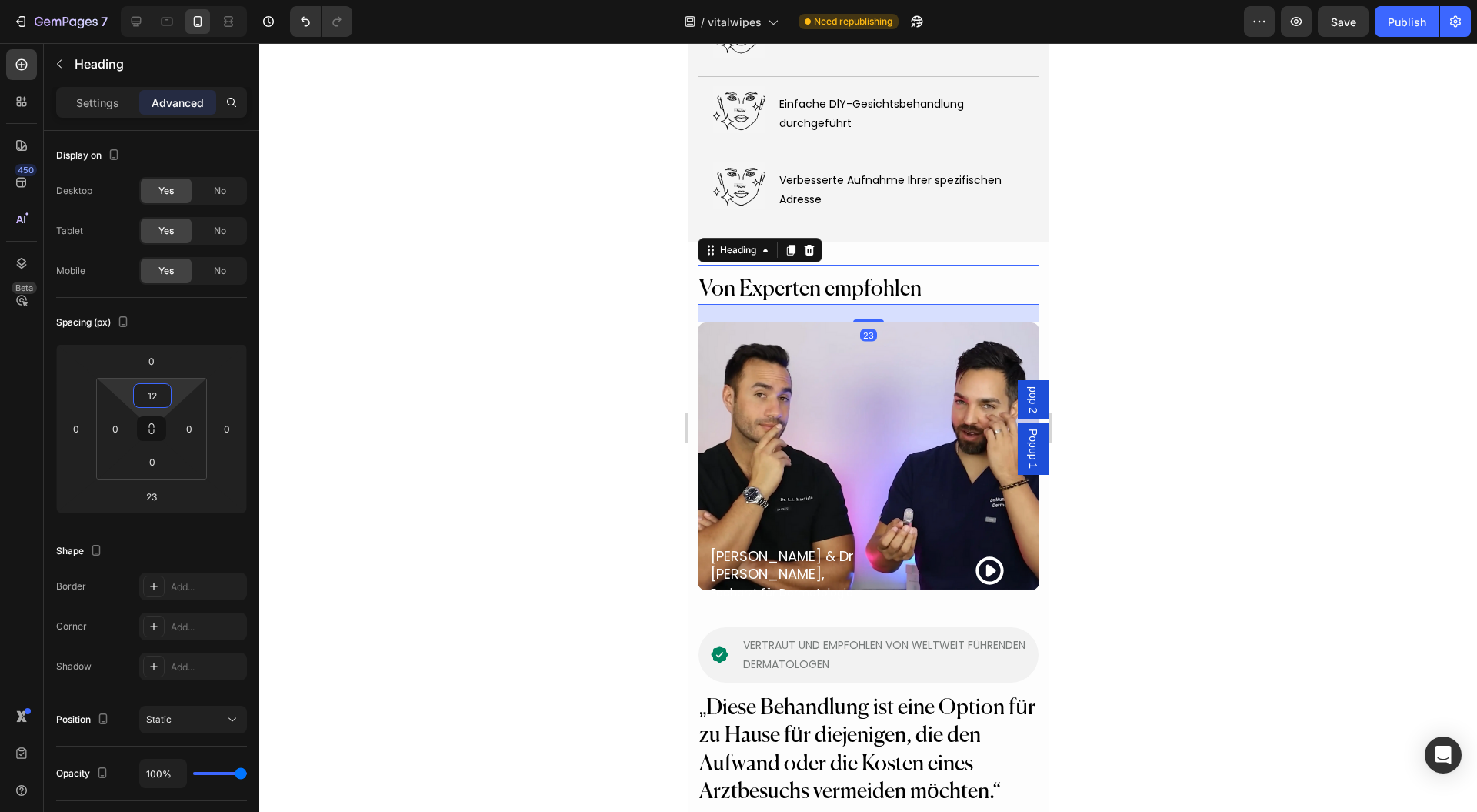
type input "14"
drag, startPoint x: 172, startPoint y: 391, endPoint x: 409, endPoint y: 338, distance: 243.6
click at [182, 0] on html "7 Version history / vitalwipes Need republishing Preview Save Publish 450 Beta …" at bounding box center [738, 0] width 1477 height 0
click at [409, 339] on div at bounding box center [868, 427] width 1218 height 769
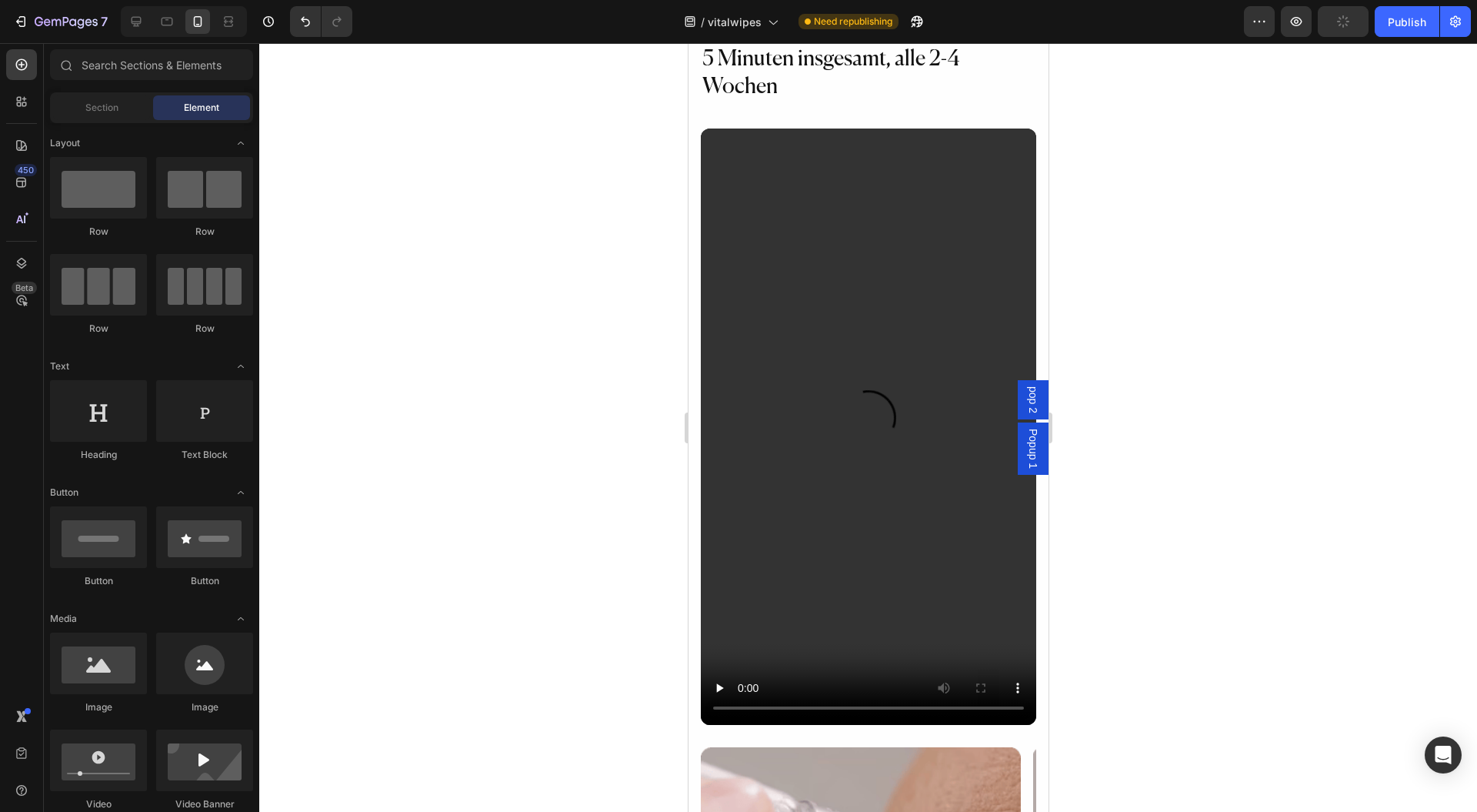
scroll to position [9747, 0]
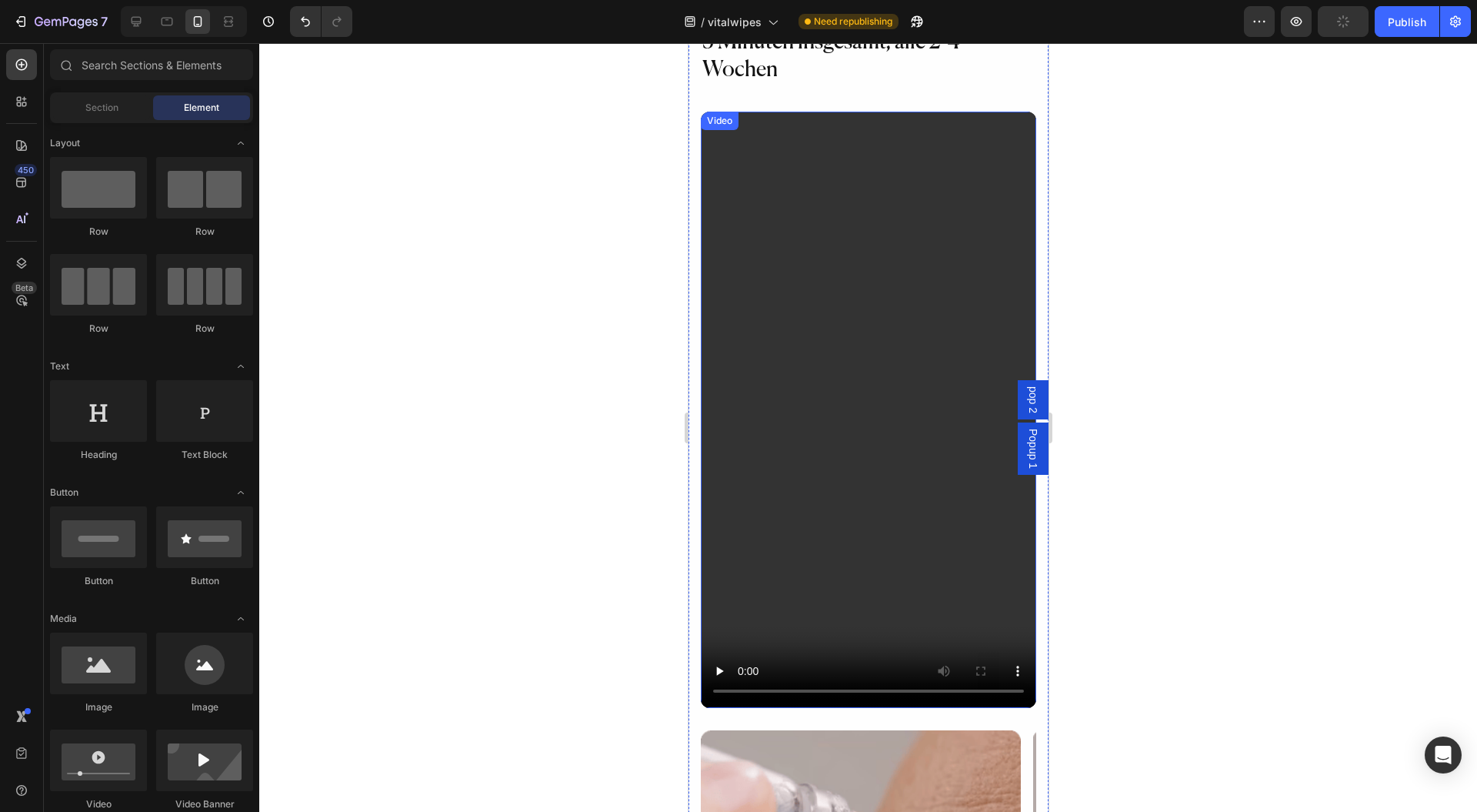
drag, startPoint x: 870, startPoint y: 368, endPoint x: 881, endPoint y: 369, distance: 10.9
click at [877, 369] on video at bounding box center [868, 410] width 336 height 596
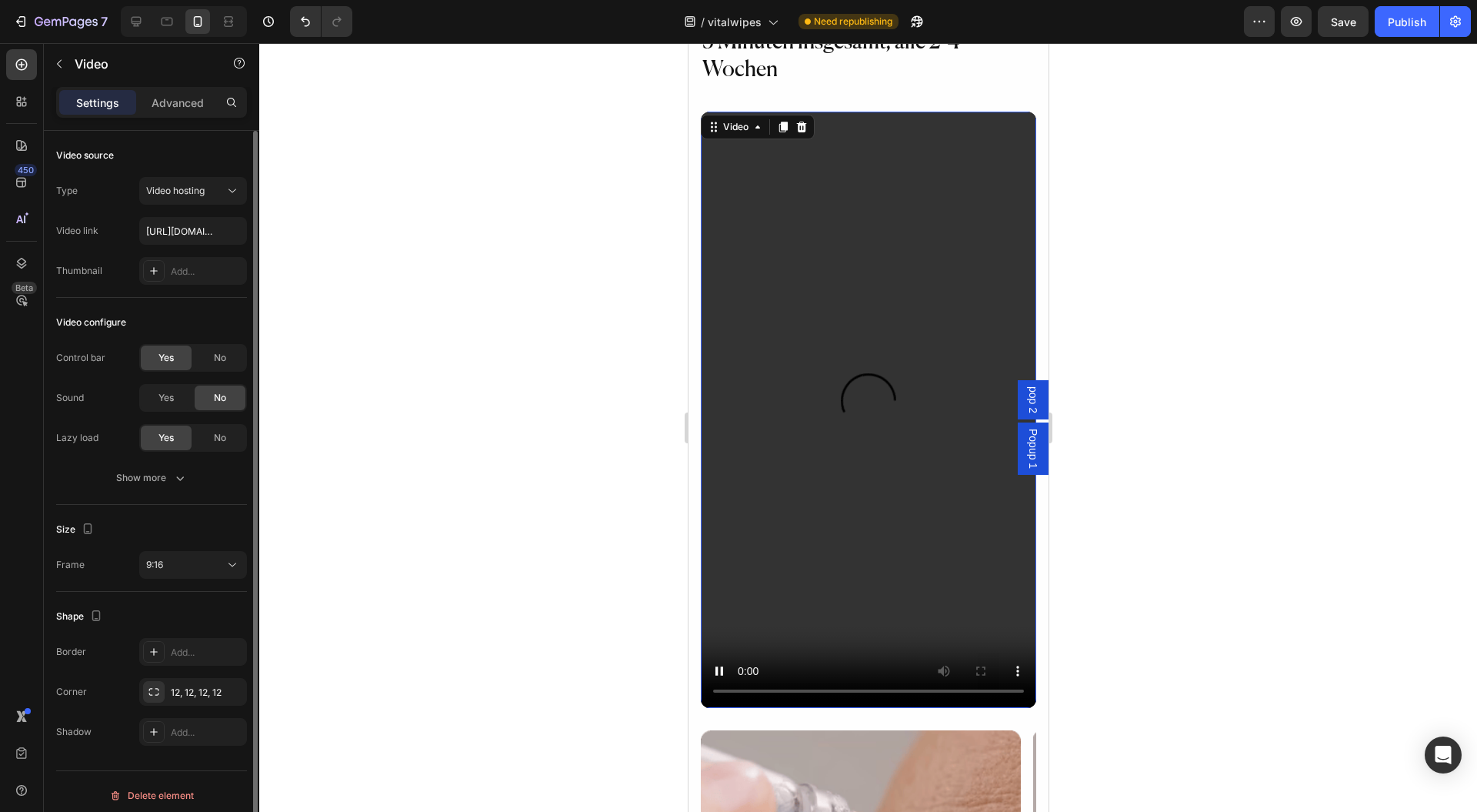
scroll to position [7, 0]
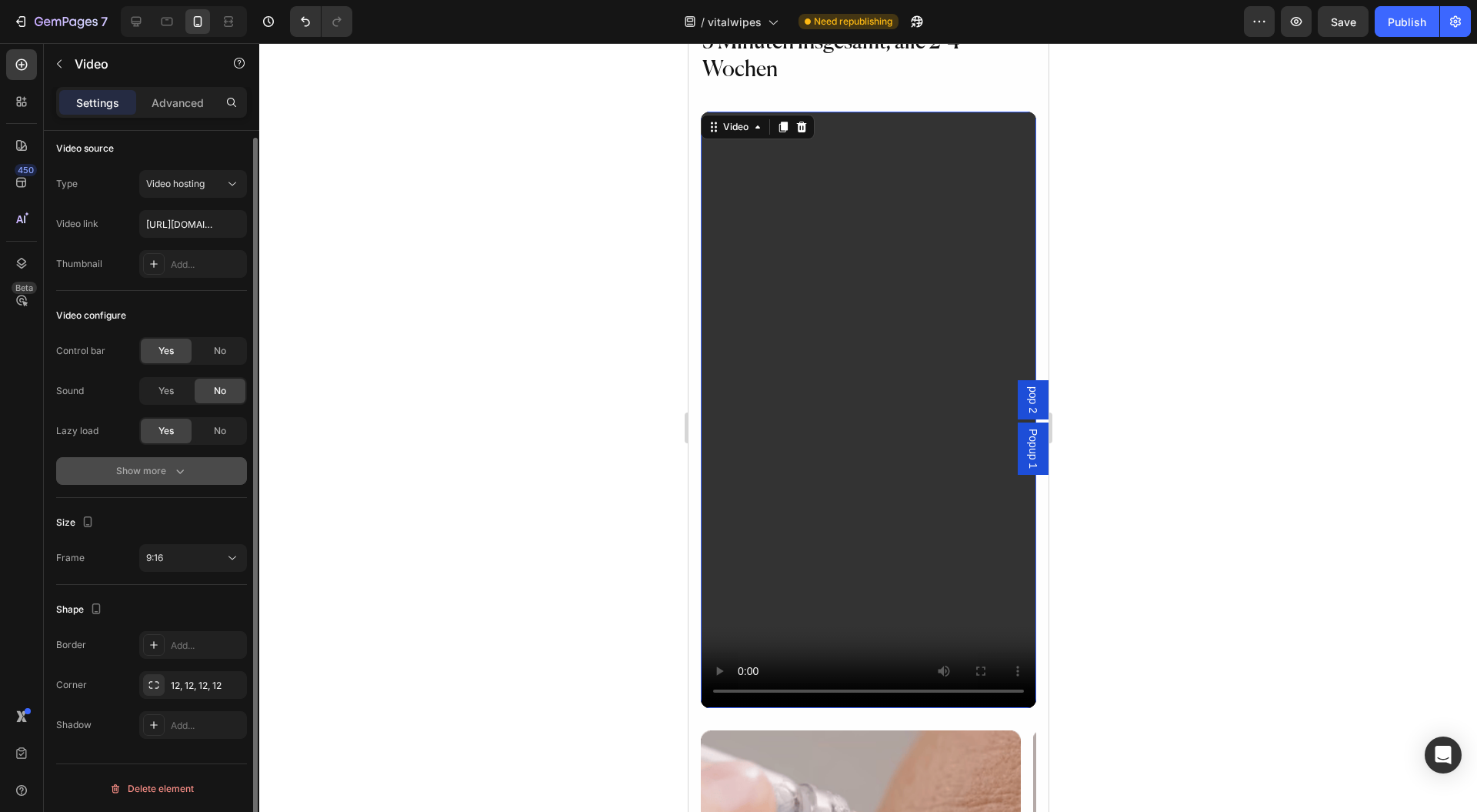
click at [160, 474] on div "Show more" at bounding box center [152, 470] width 72 height 15
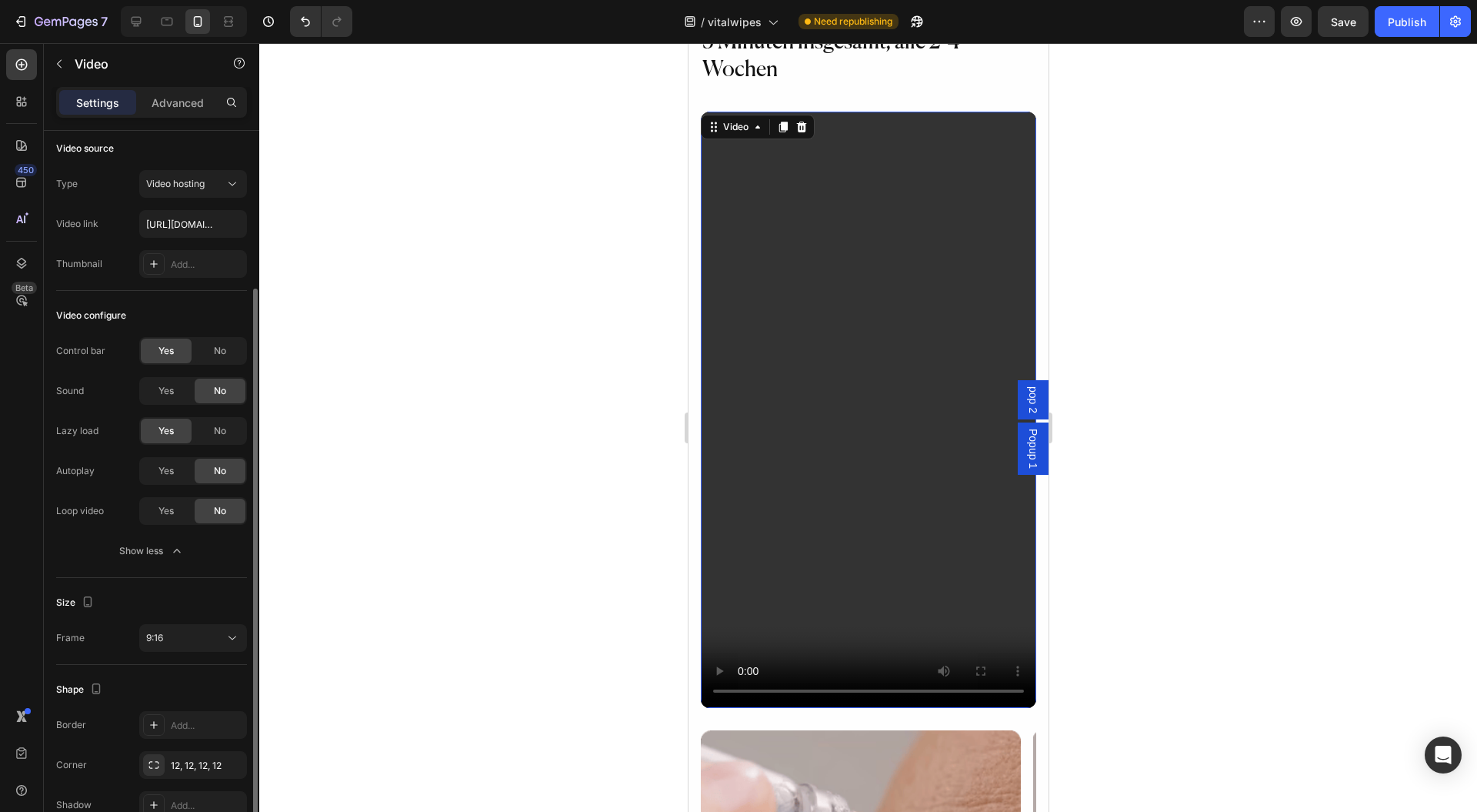
scroll to position [87, 0]
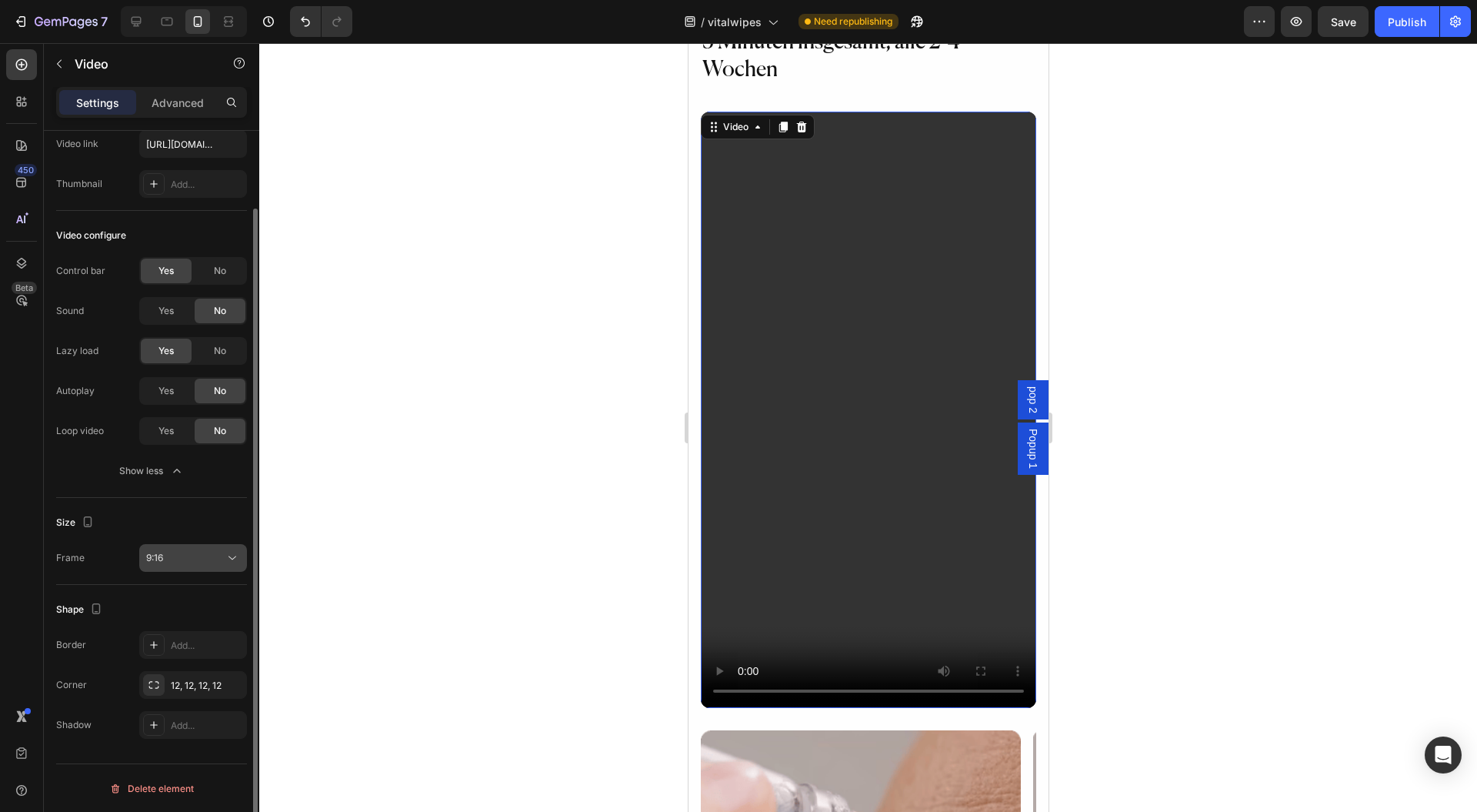
click at [239, 564] on button "9:16" at bounding box center [193, 558] width 108 height 28
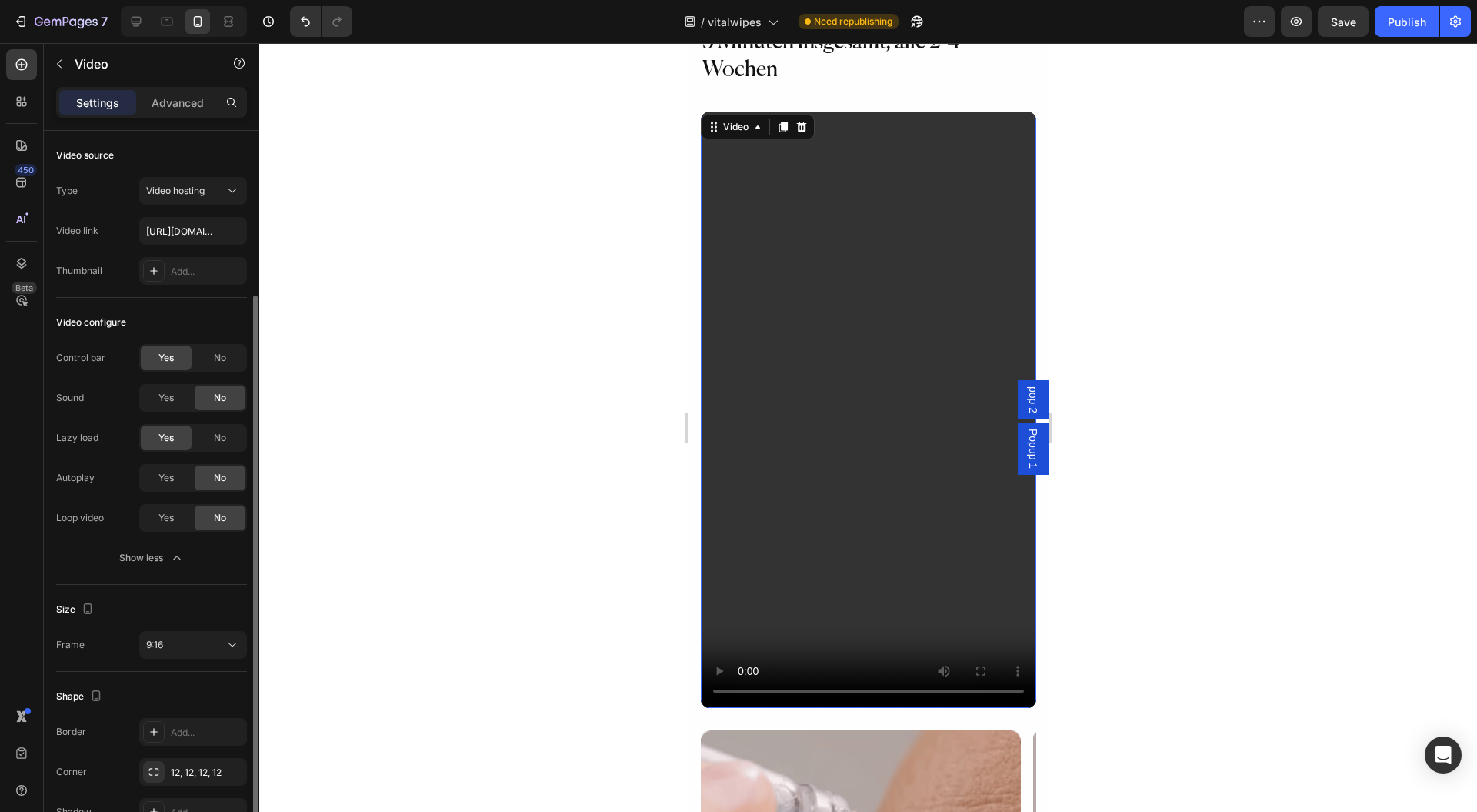
scroll to position [87, 0]
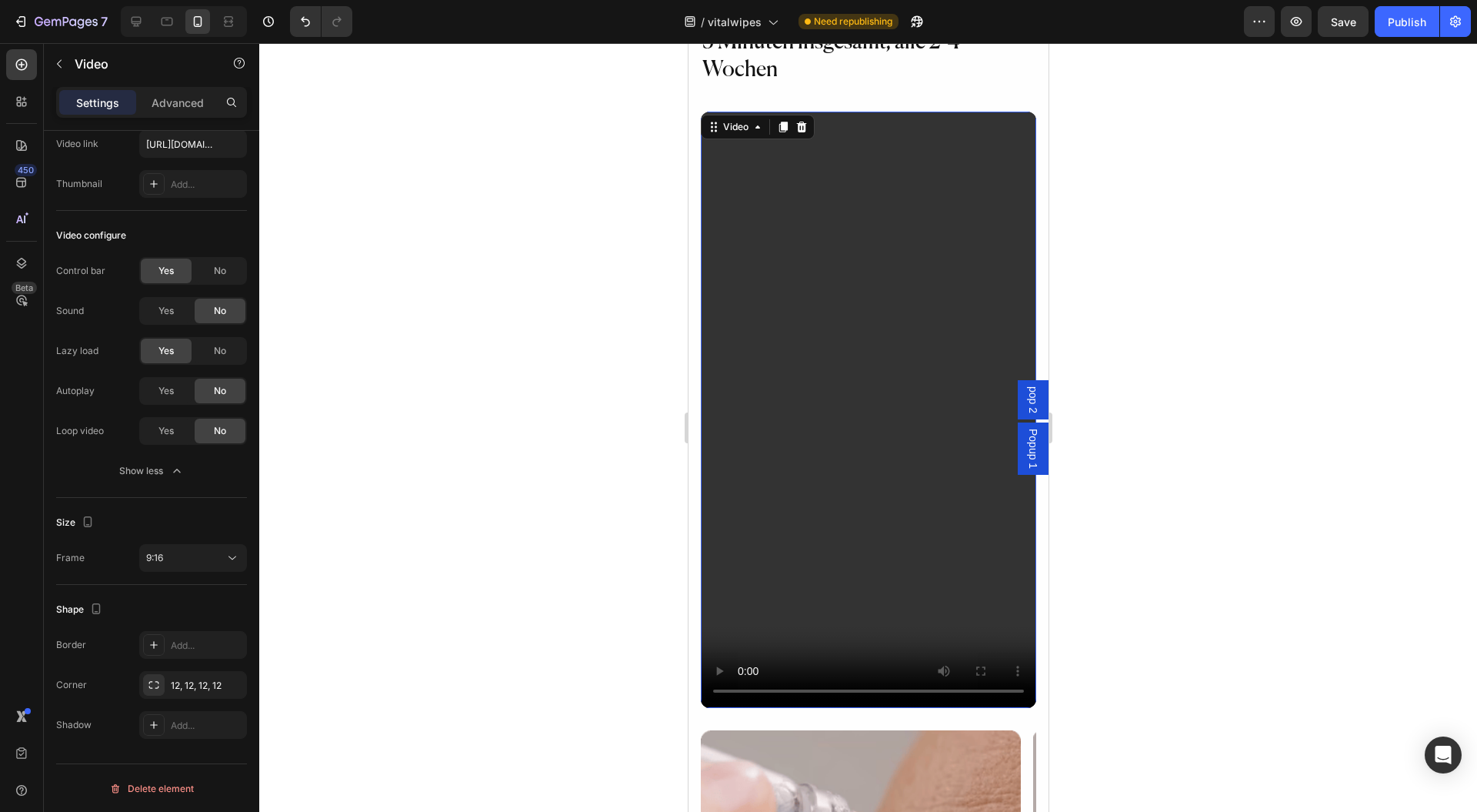
click at [922, 525] on video at bounding box center [868, 410] width 336 height 596
click at [209, 346] on div "No" at bounding box center [220, 351] width 51 height 25
click at [218, 272] on span "No" at bounding box center [220, 271] width 12 height 14
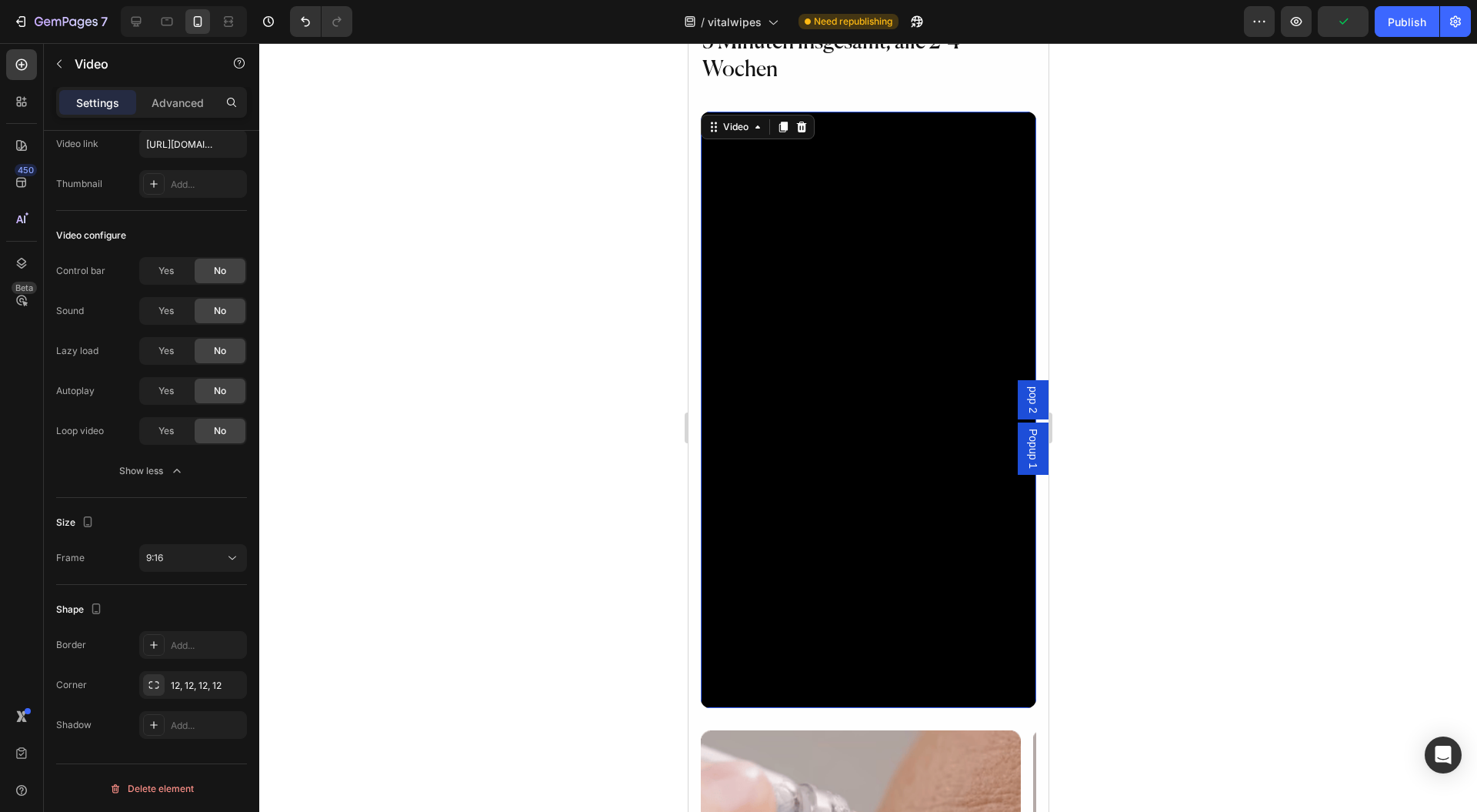
click at [868, 323] on video at bounding box center [868, 410] width 336 height 596
click at [180, 279] on div "Yes" at bounding box center [166, 271] width 51 height 25
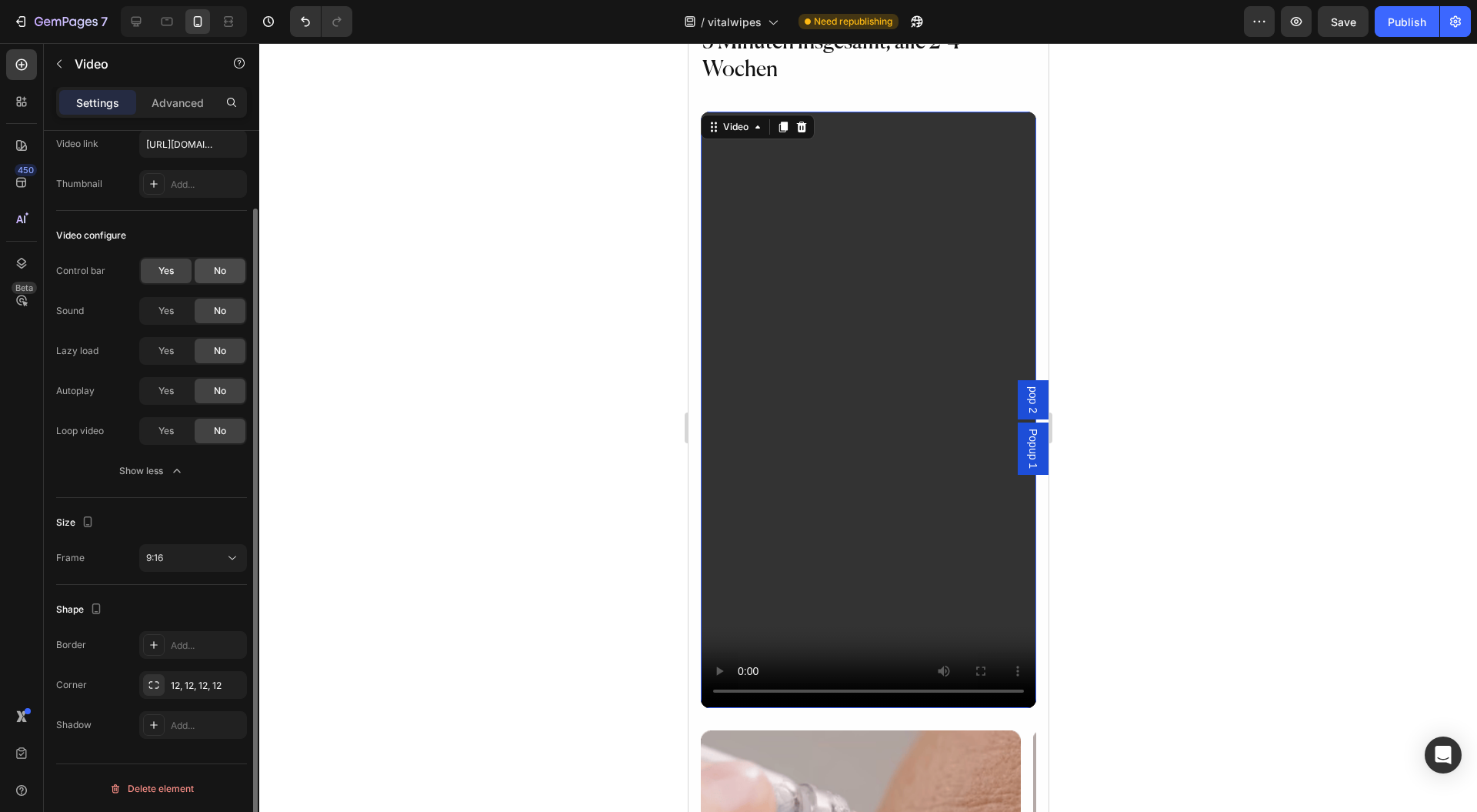
click at [205, 271] on div "No" at bounding box center [220, 271] width 51 height 25
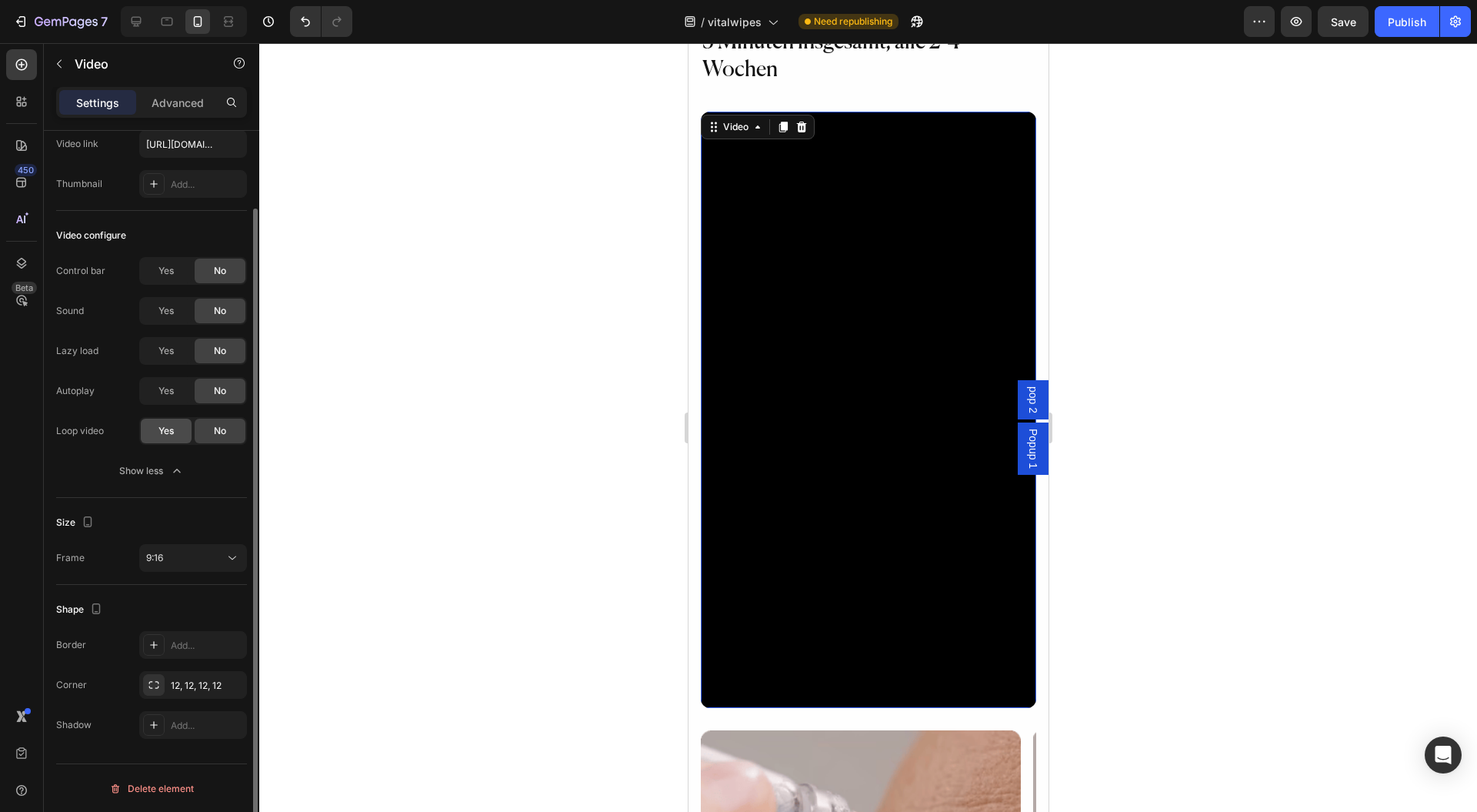
click at [145, 433] on div "Yes" at bounding box center [166, 431] width 51 height 25
click at [223, 429] on span "No" at bounding box center [220, 431] width 12 height 14
click at [205, 489] on div "Video configure Control bar Yes No Sound Yes No Lazy load Yes No Autoplay Yes N…" at bounding box center [151, 354] width 191 height 287
click at [511, 441] on div at bounding box center [868, 427] width 1218 height 769
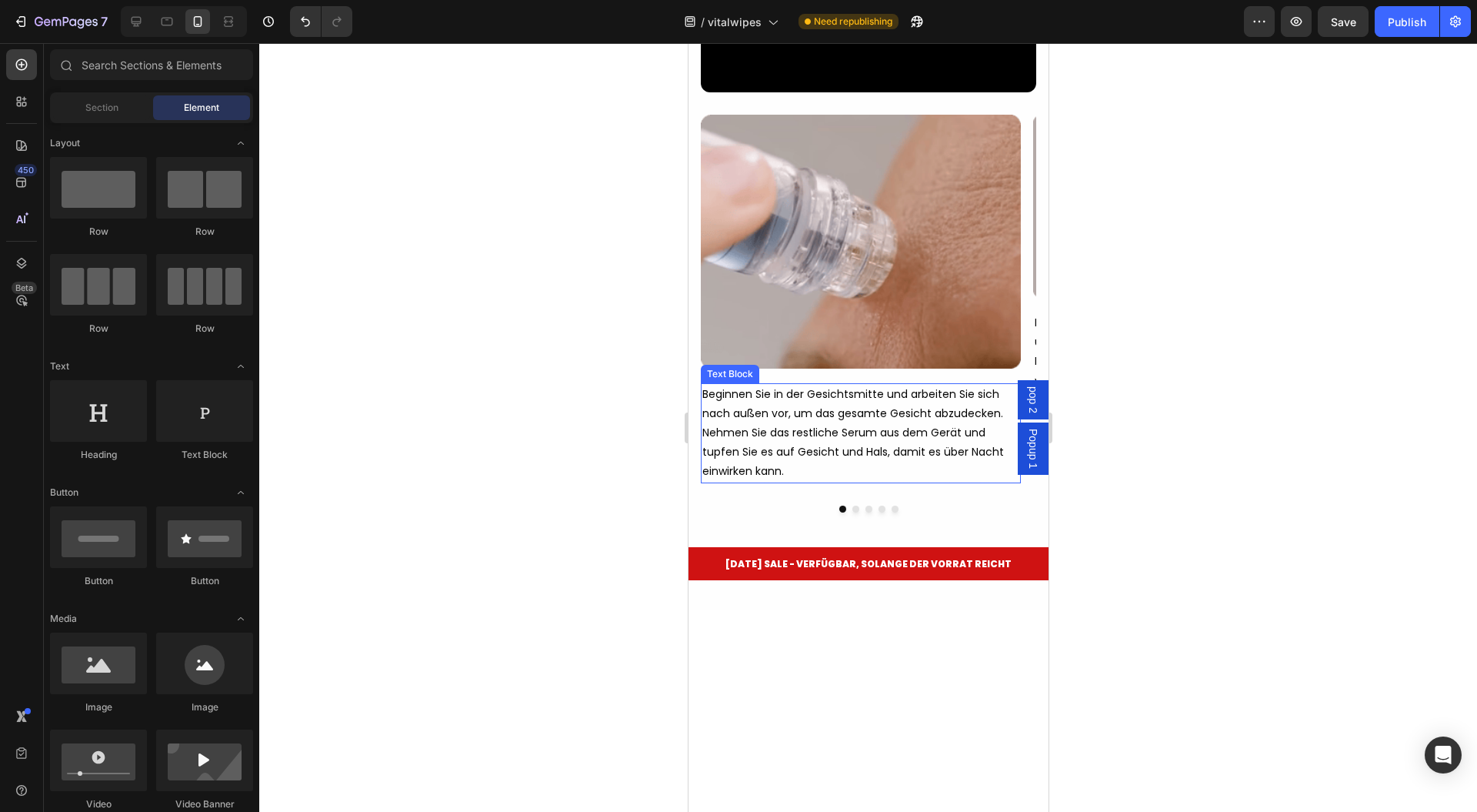
scroll to position [10054, 0]
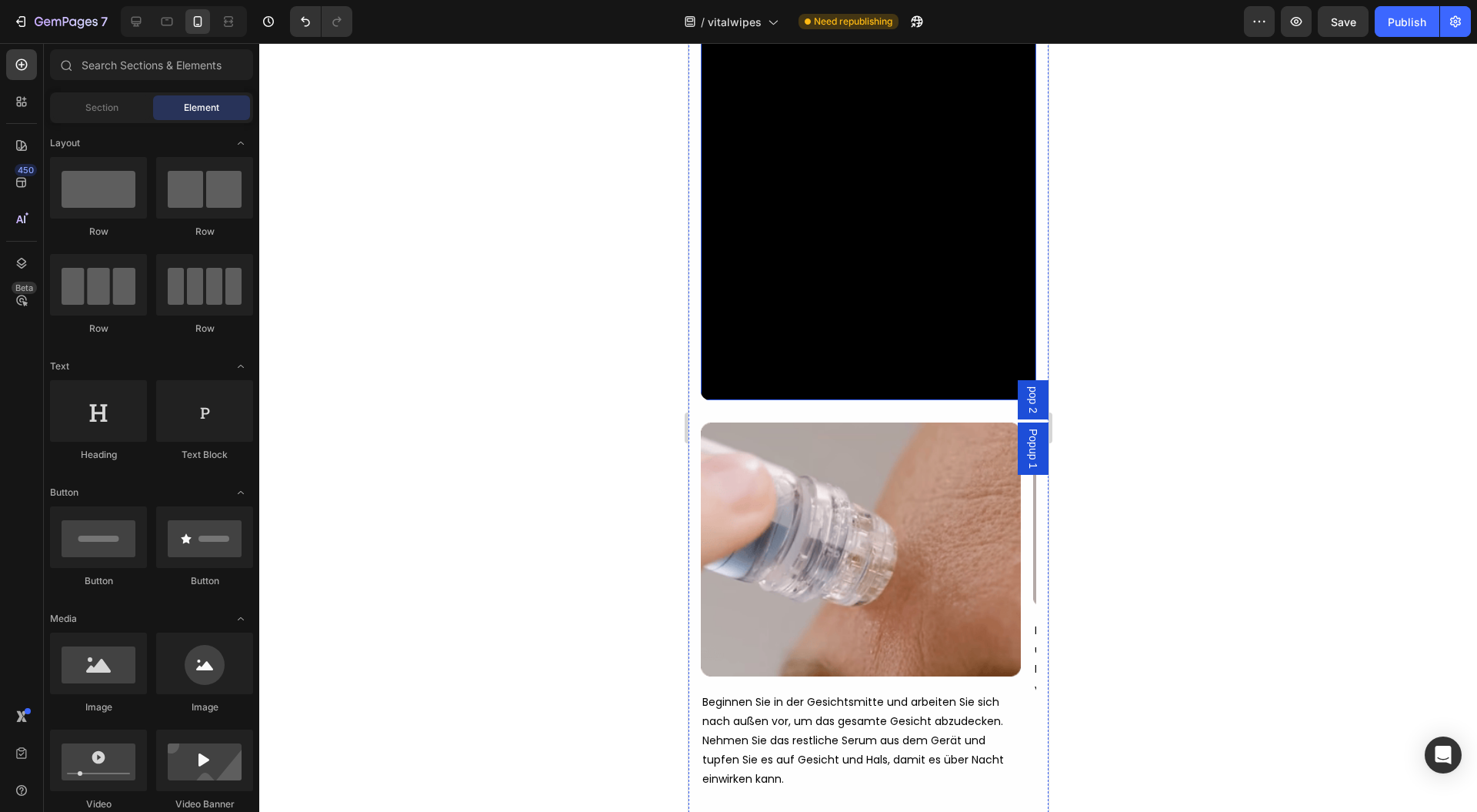
click at [835, 218] on video at bounding box center [868, 102] width 336 height 596
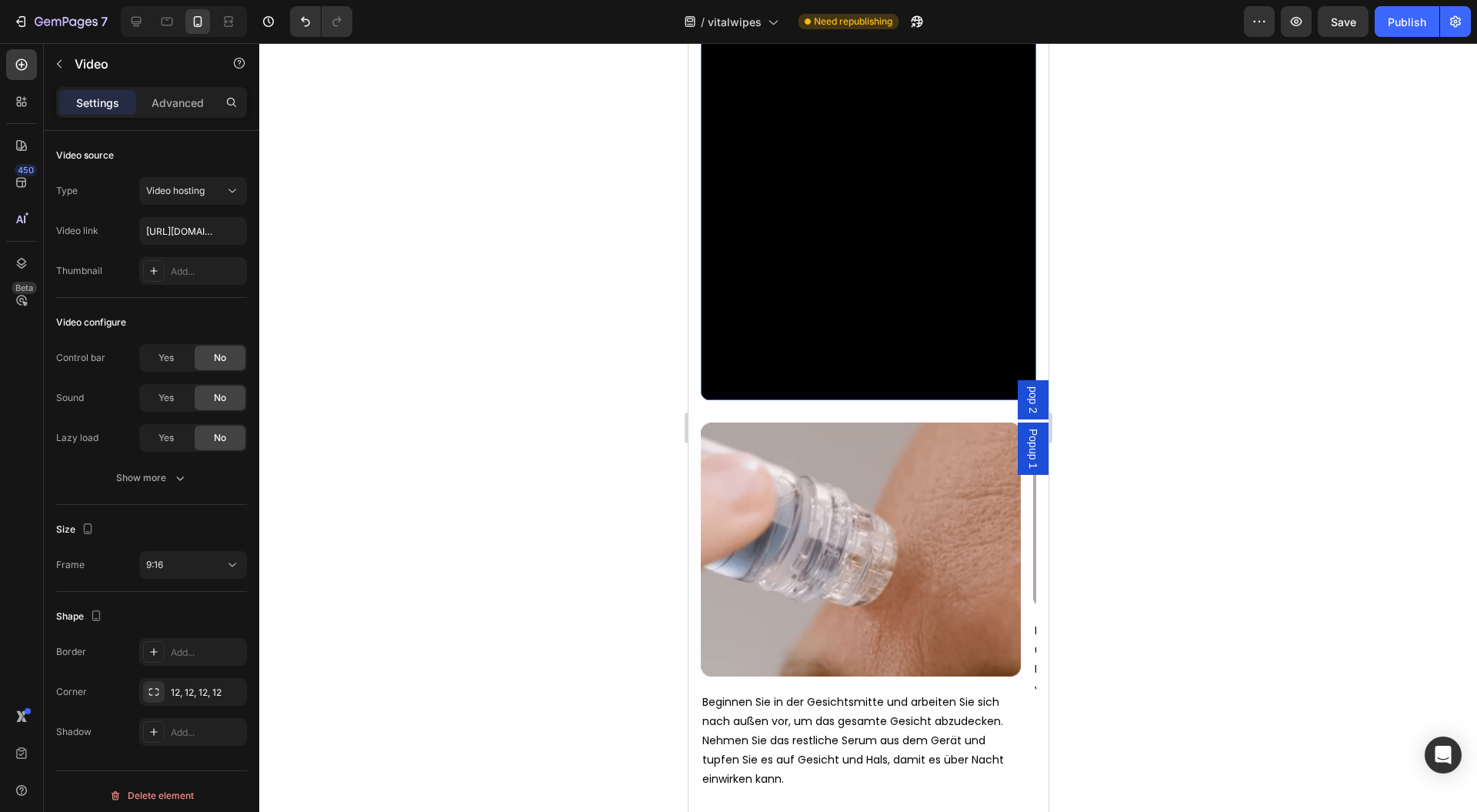
click at [913, 189] on video at bounding box center [868, 102] width 336 height 596
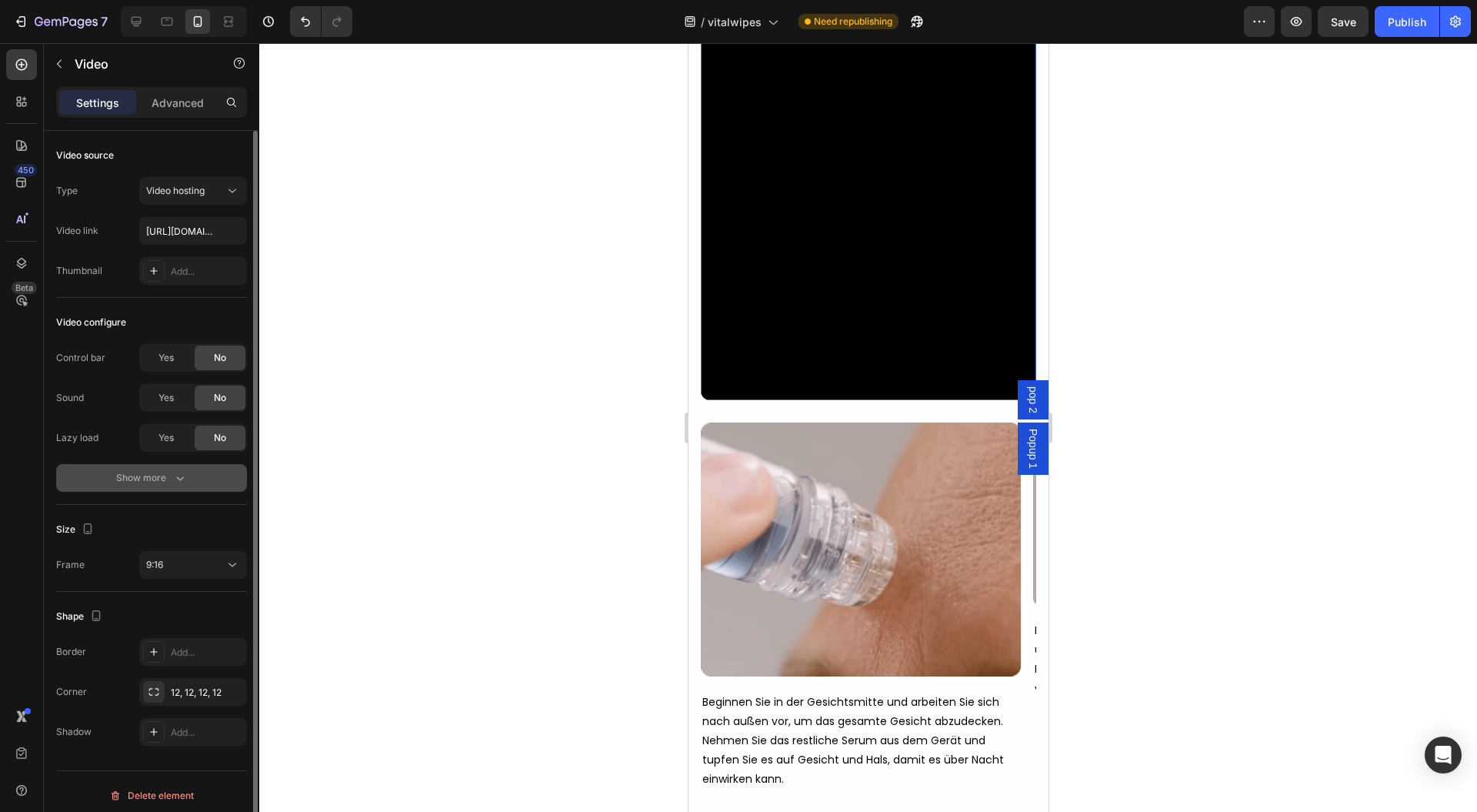
click at [162, 476] on div "Show more" at bounding box center [152, 477] width 72 height 15
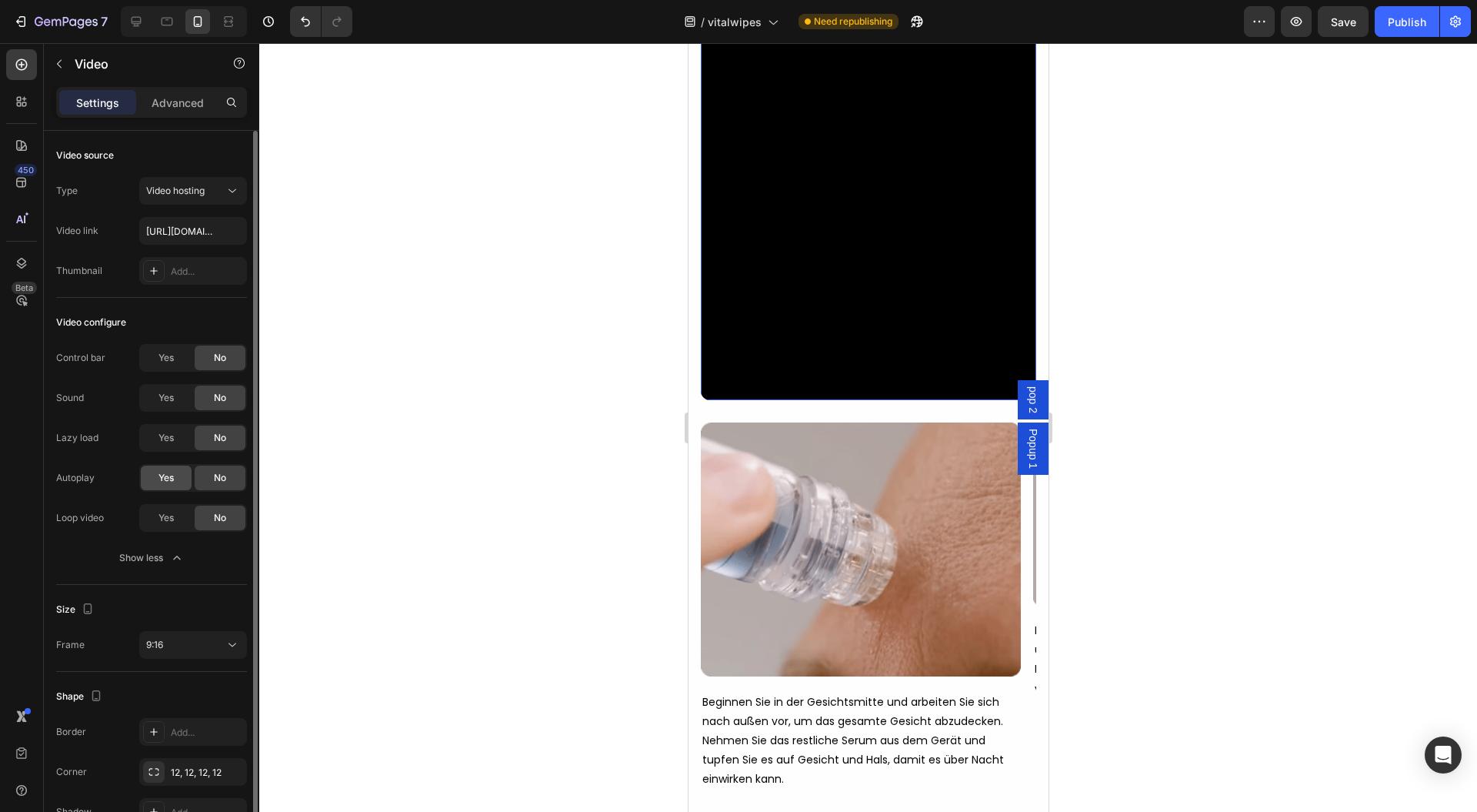
click at [164, 471] on span "Yes" at bounding box center [166, 478] width 15 height 14
click at [206, 474] on div "No" at bounding box center [220, 478] width 51 height 25
click at [169, 348] on div "Yes" at bounding box center [166, 358] width 51 height 25
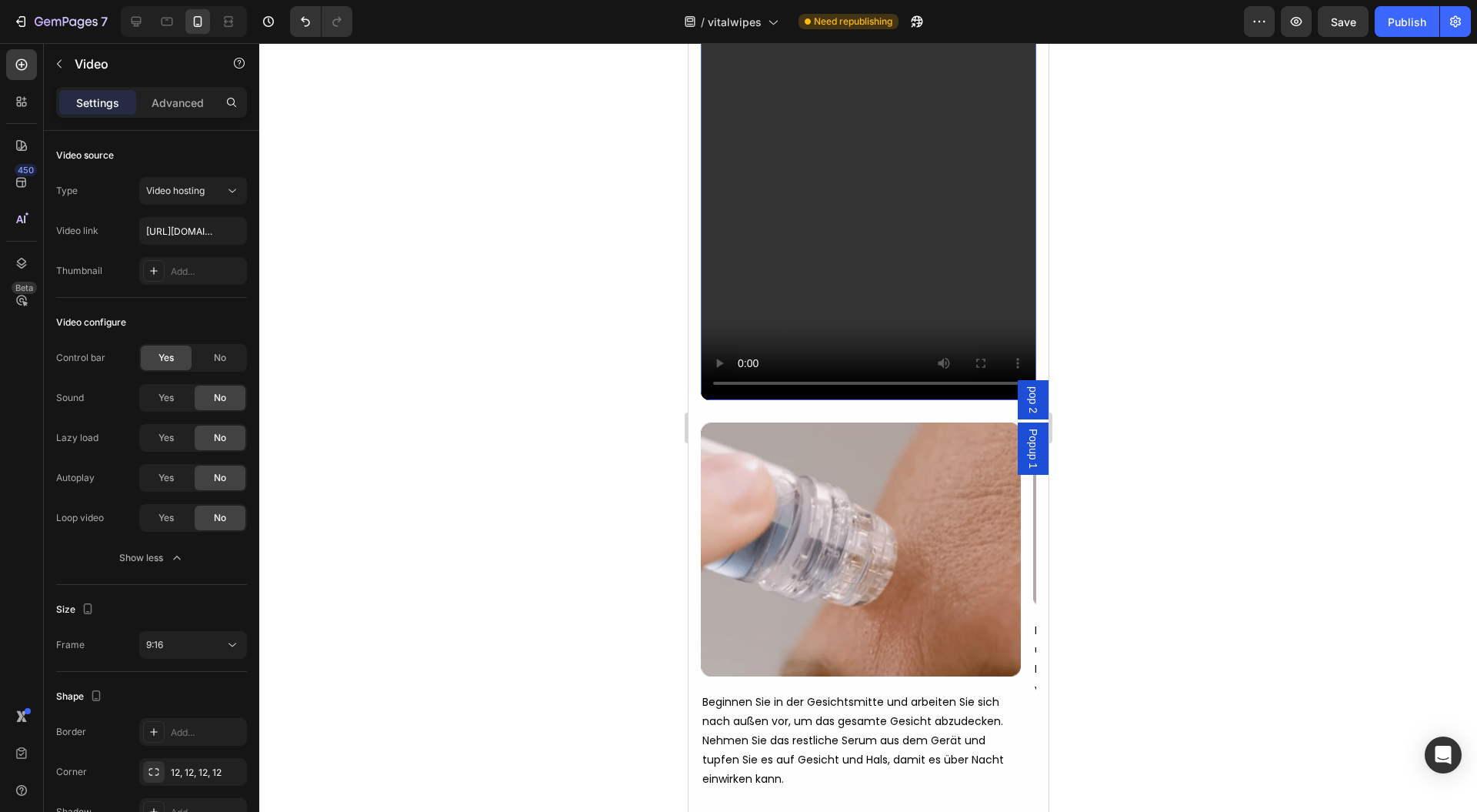
click at [599, 533] on div at bounding box center [868, 427] width 1218 height 769
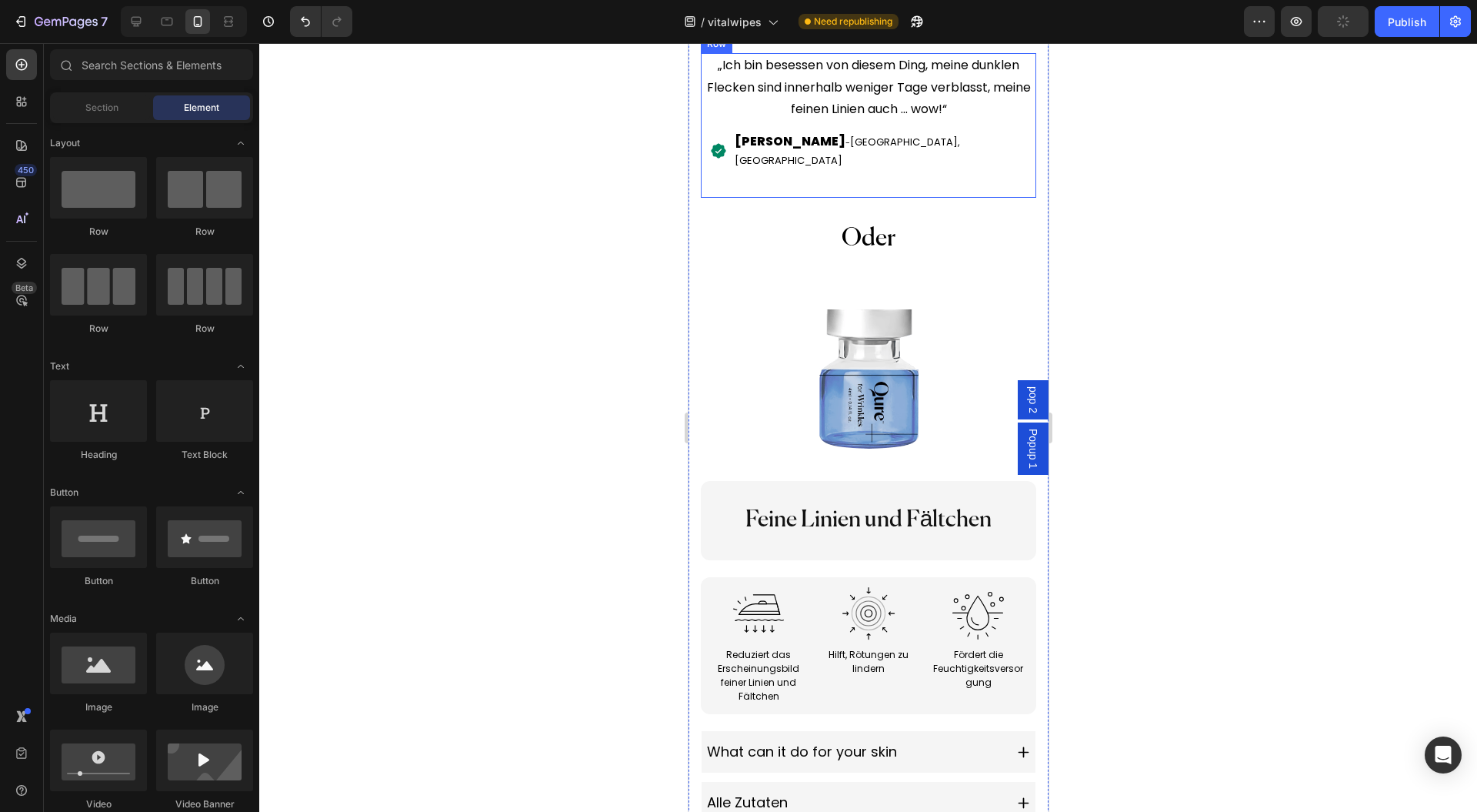
scroll to position [12155, 0]
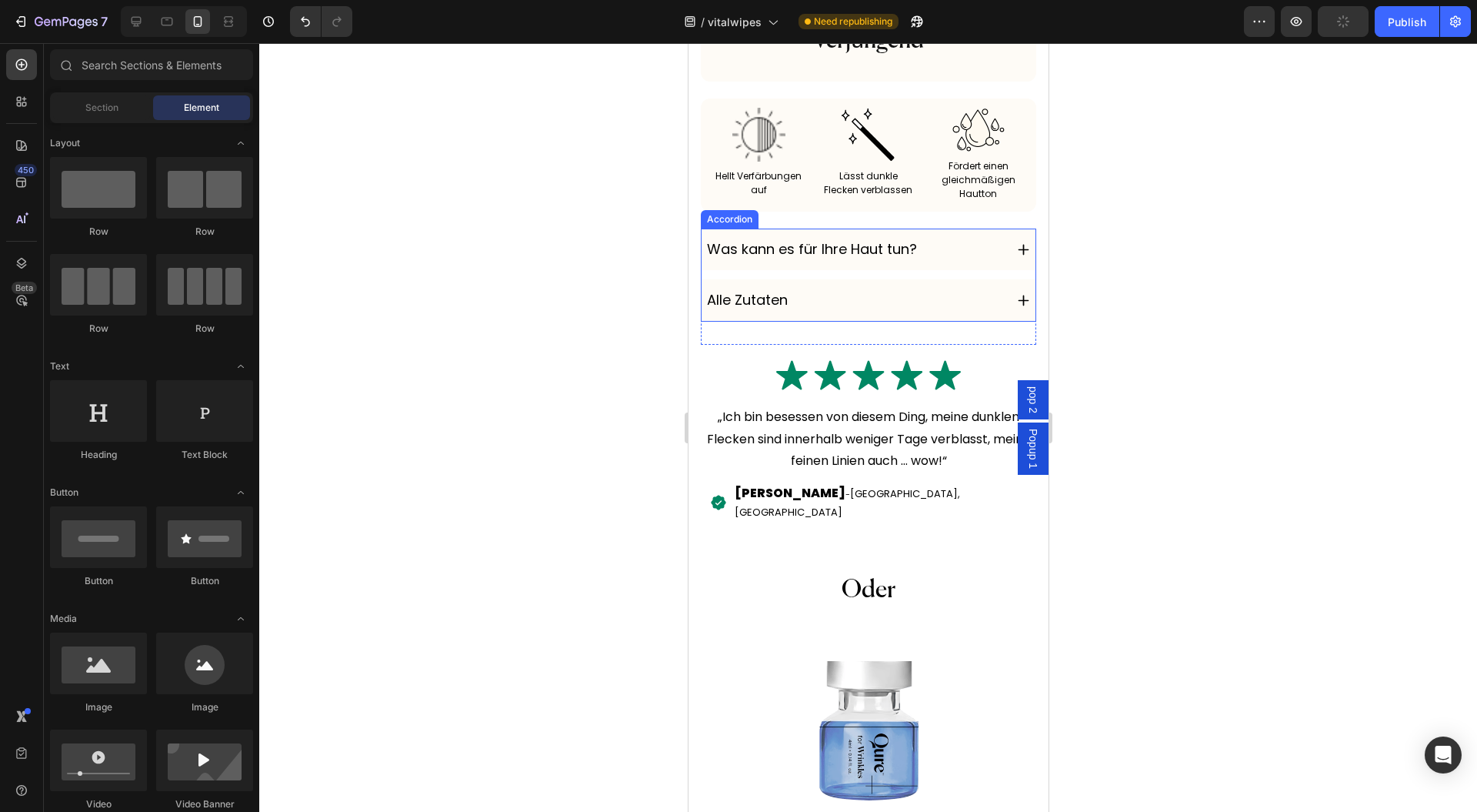
click at [957, 264] on div "Was kann es für Ihre Haut tun?" at bounding box center [853, 249] width 298 height 29
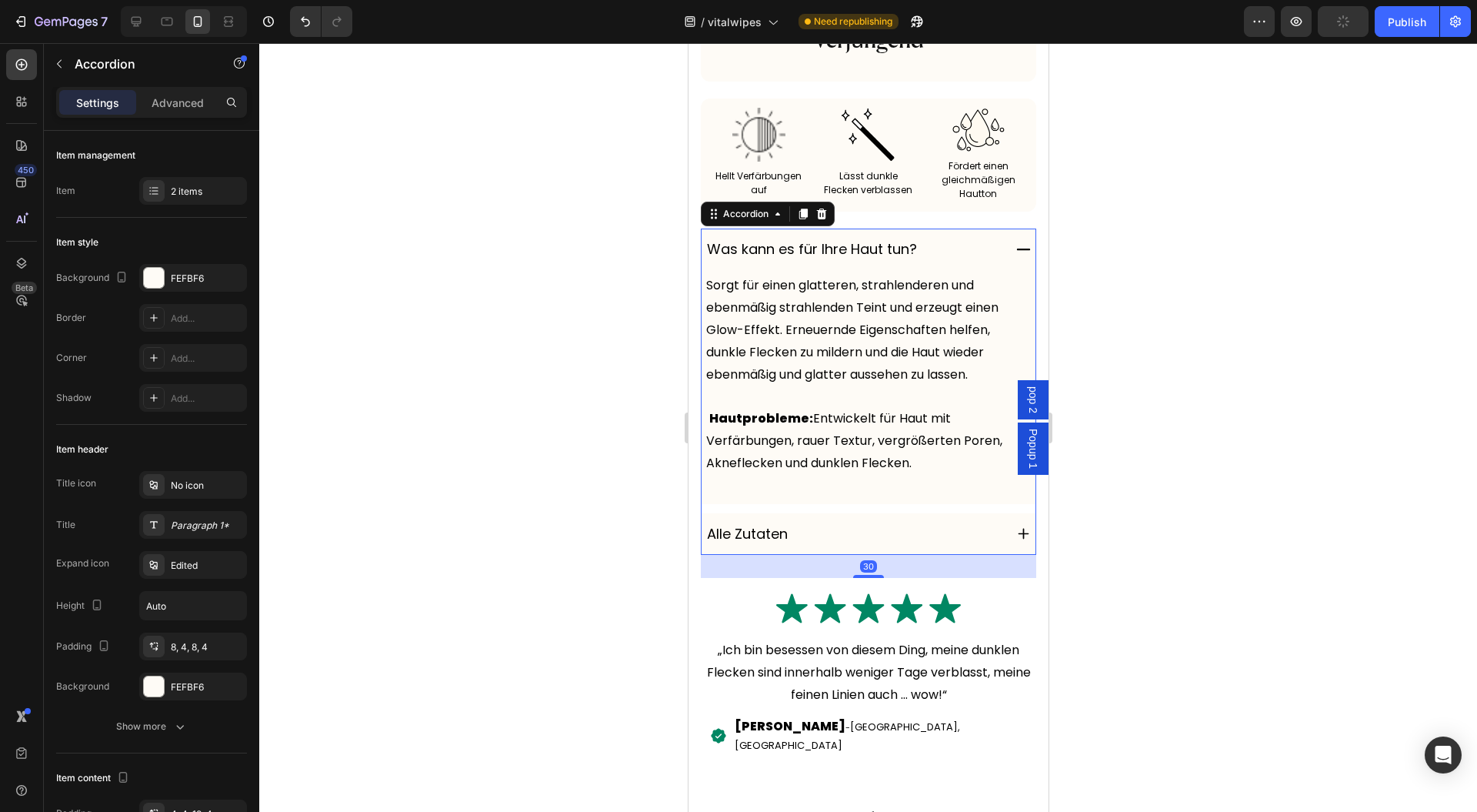
click at [986, 264] on div "Was kann es für Ihre Haut tun?" at bounding box center [853, 249] width 298 height 29
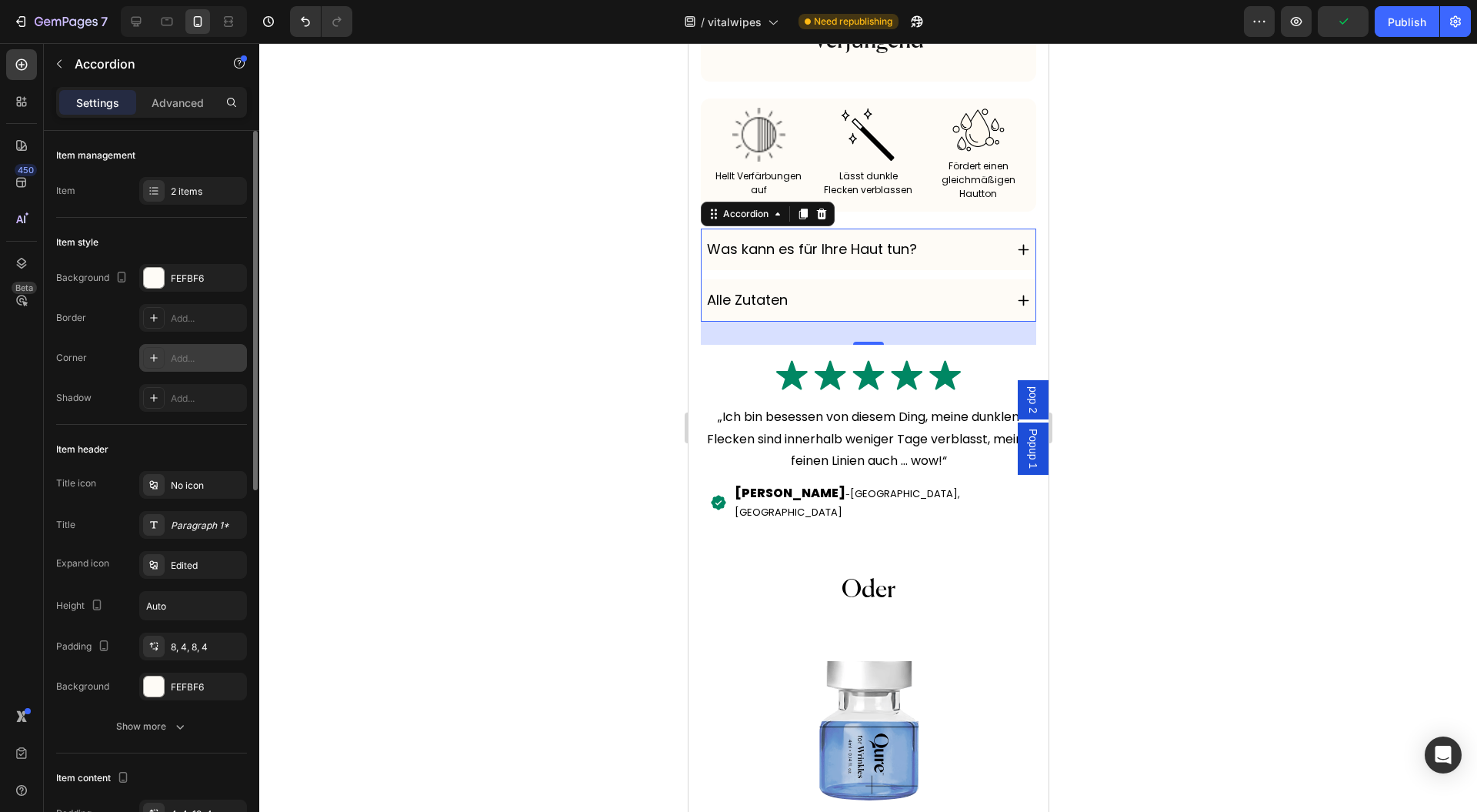
click at [200, 360] on div "Add..." at bounding box center [207, 359] width 72 height 14
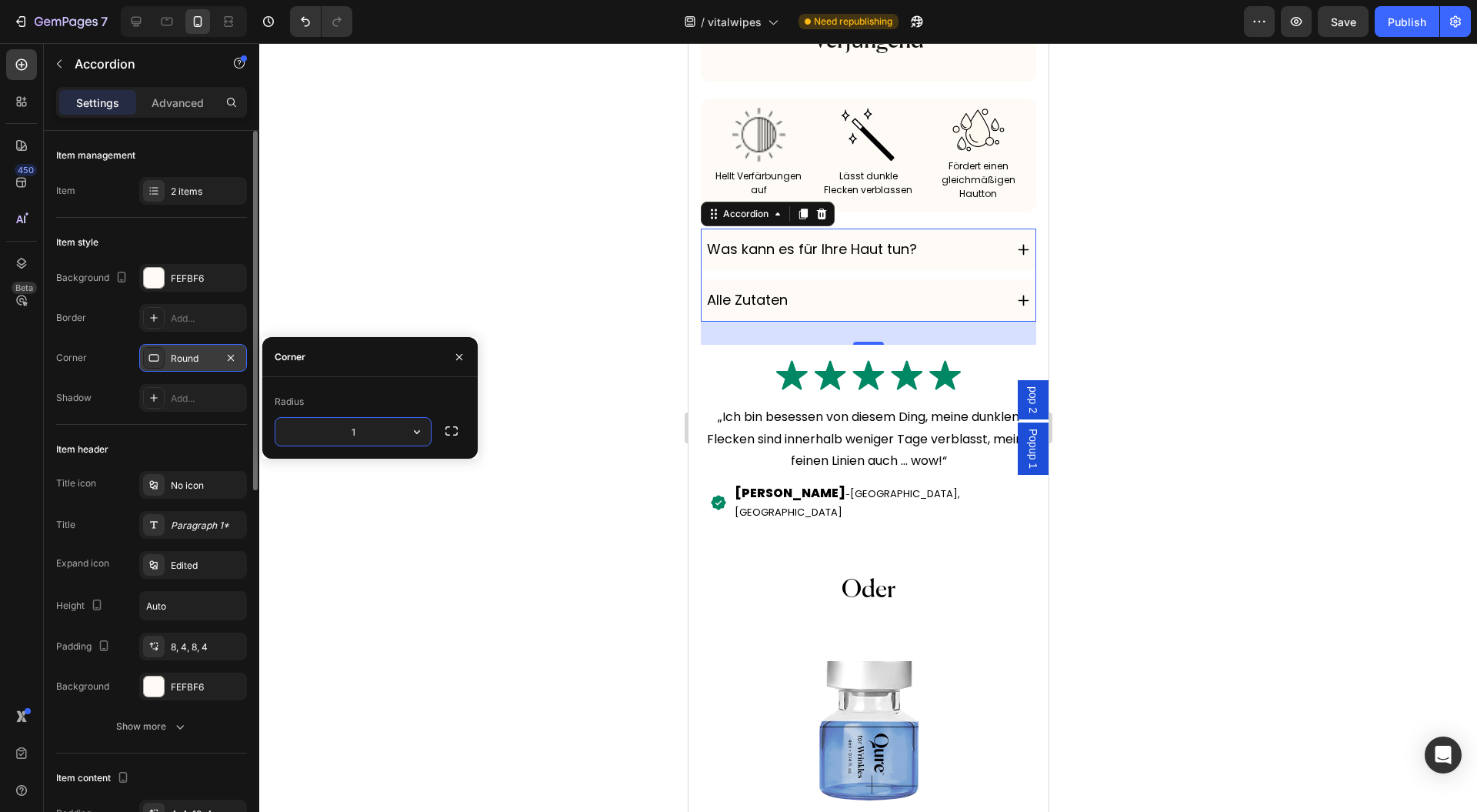
type input "12"
click at [454, 359] on icon "button" at bounding box center [459, 357] width 12 height 12
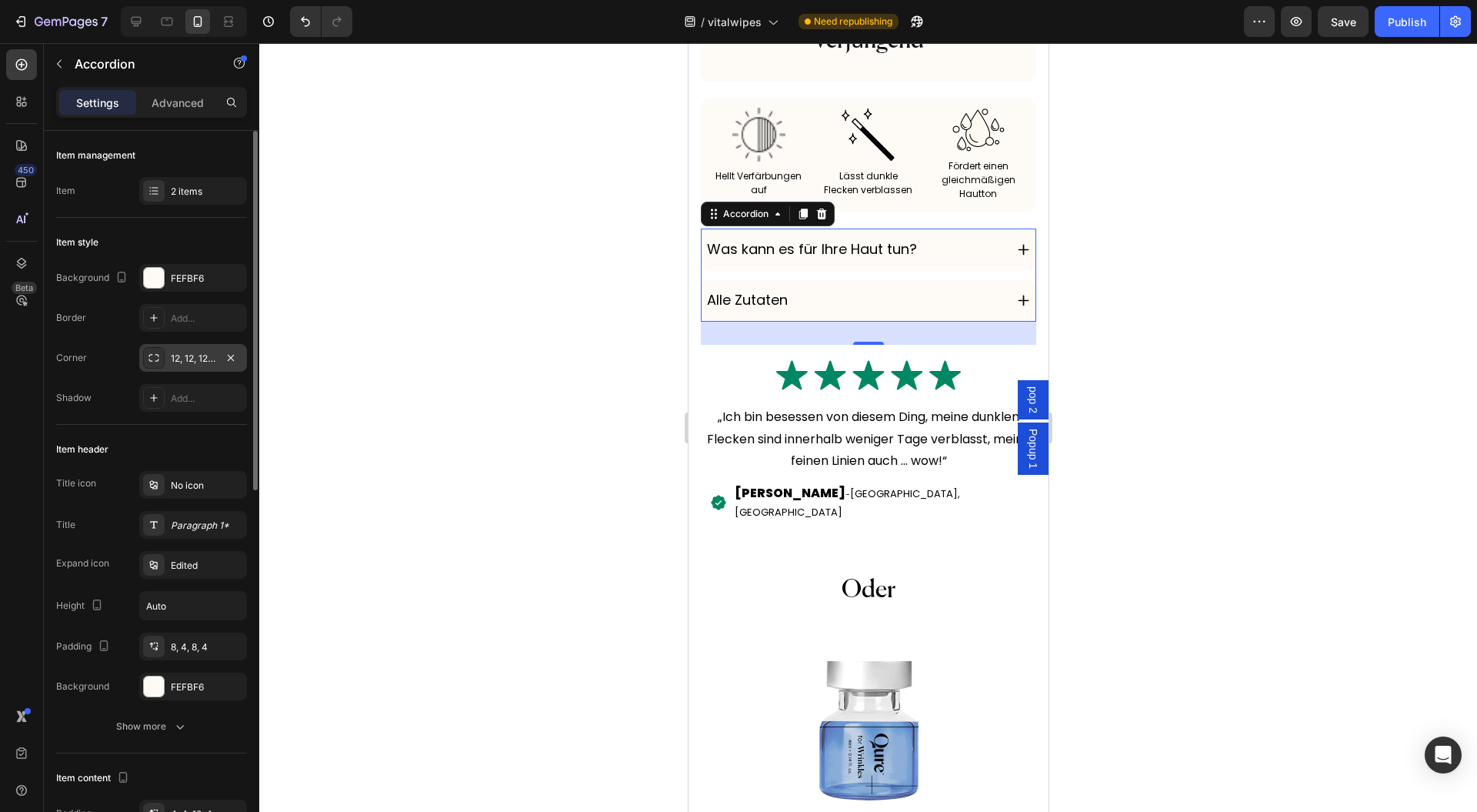
click at [516, 386] on div at bounding box center [868, 427] width 1218 height 769
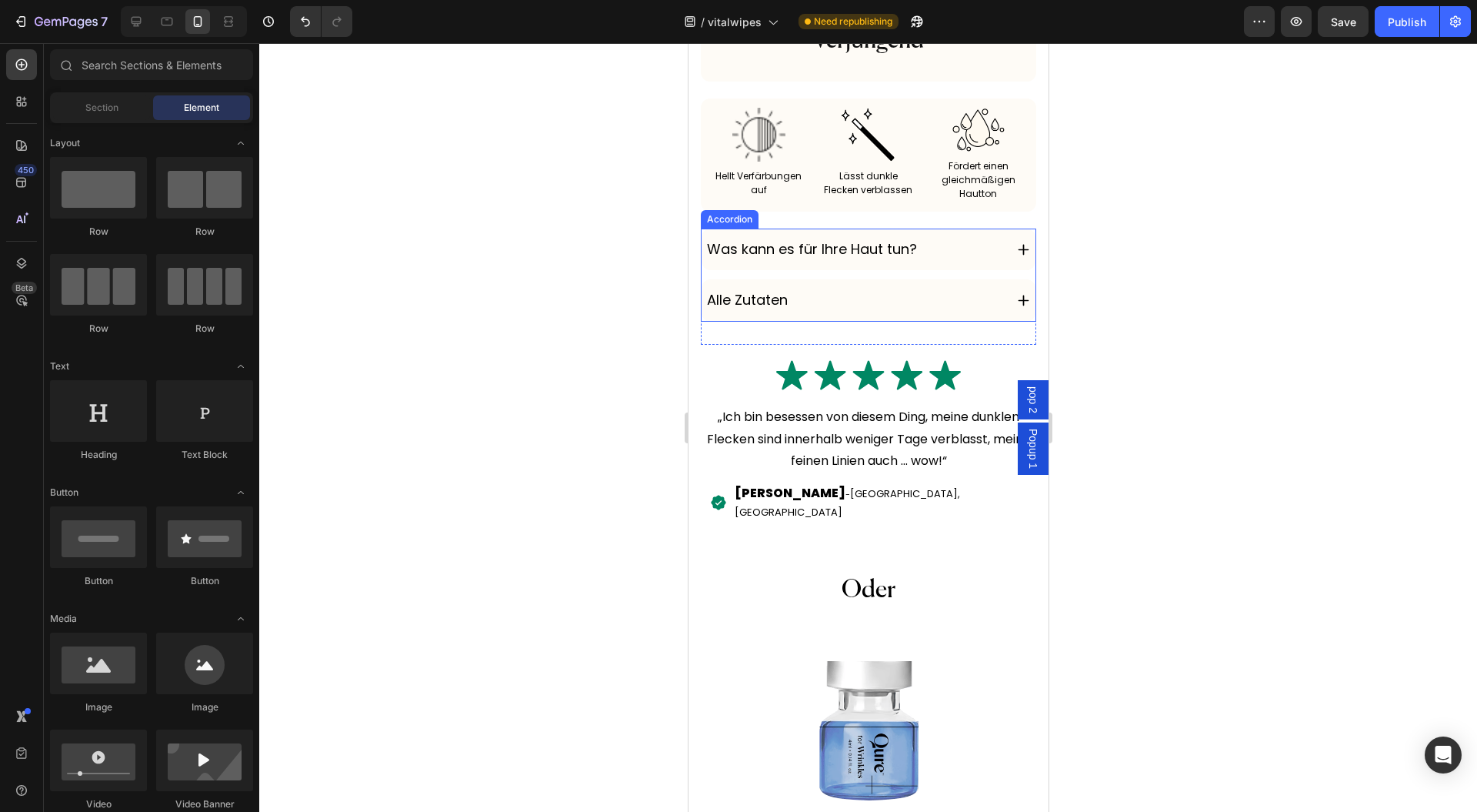
click at [937, 264] on div "Was kann es für Ihre Haut tun?" at bounding box center [853, 249] width 298 height 29
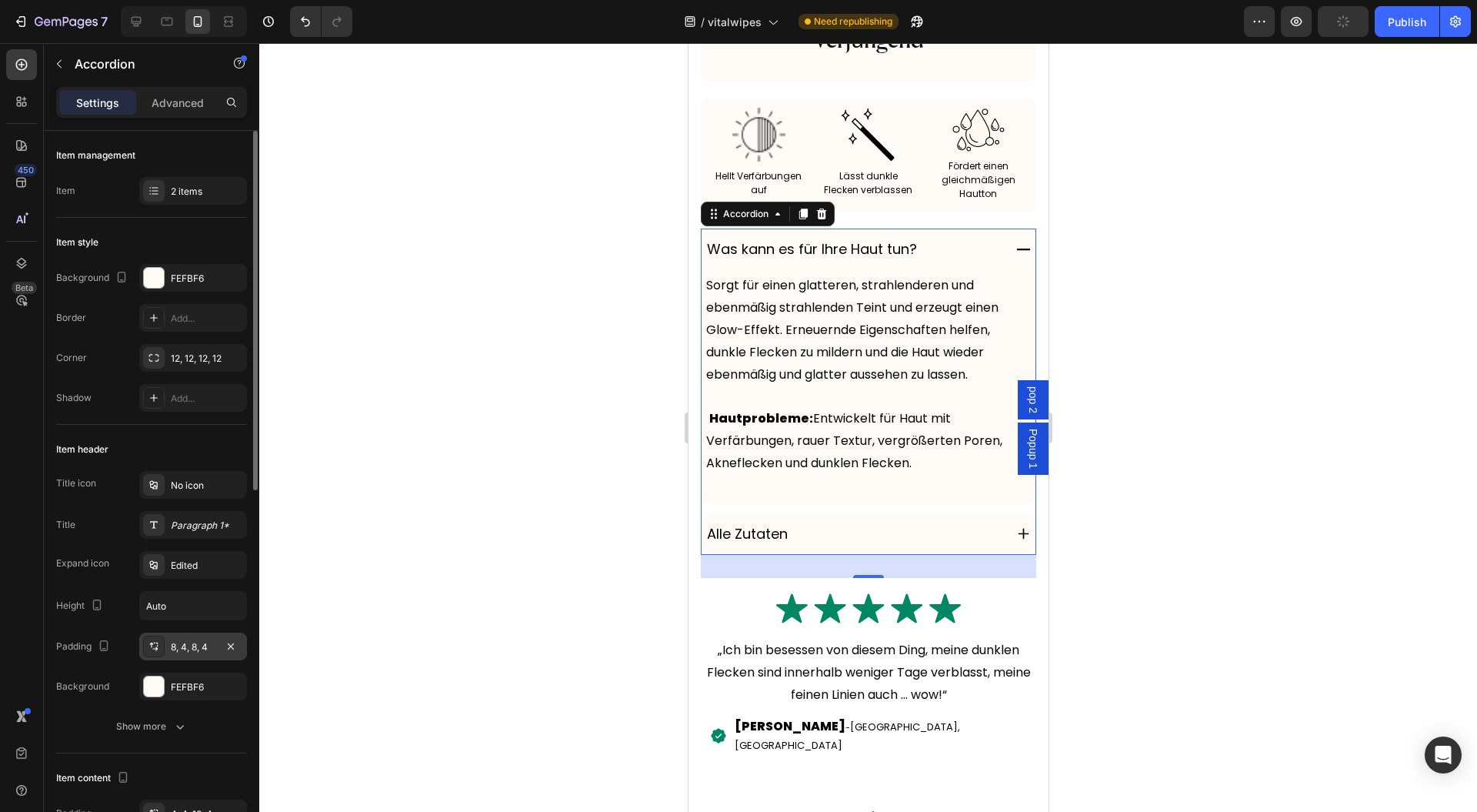
click at [200, 644] on div "8, 4, 8, 4" at bounding box center [193, 647] width 45 height 14
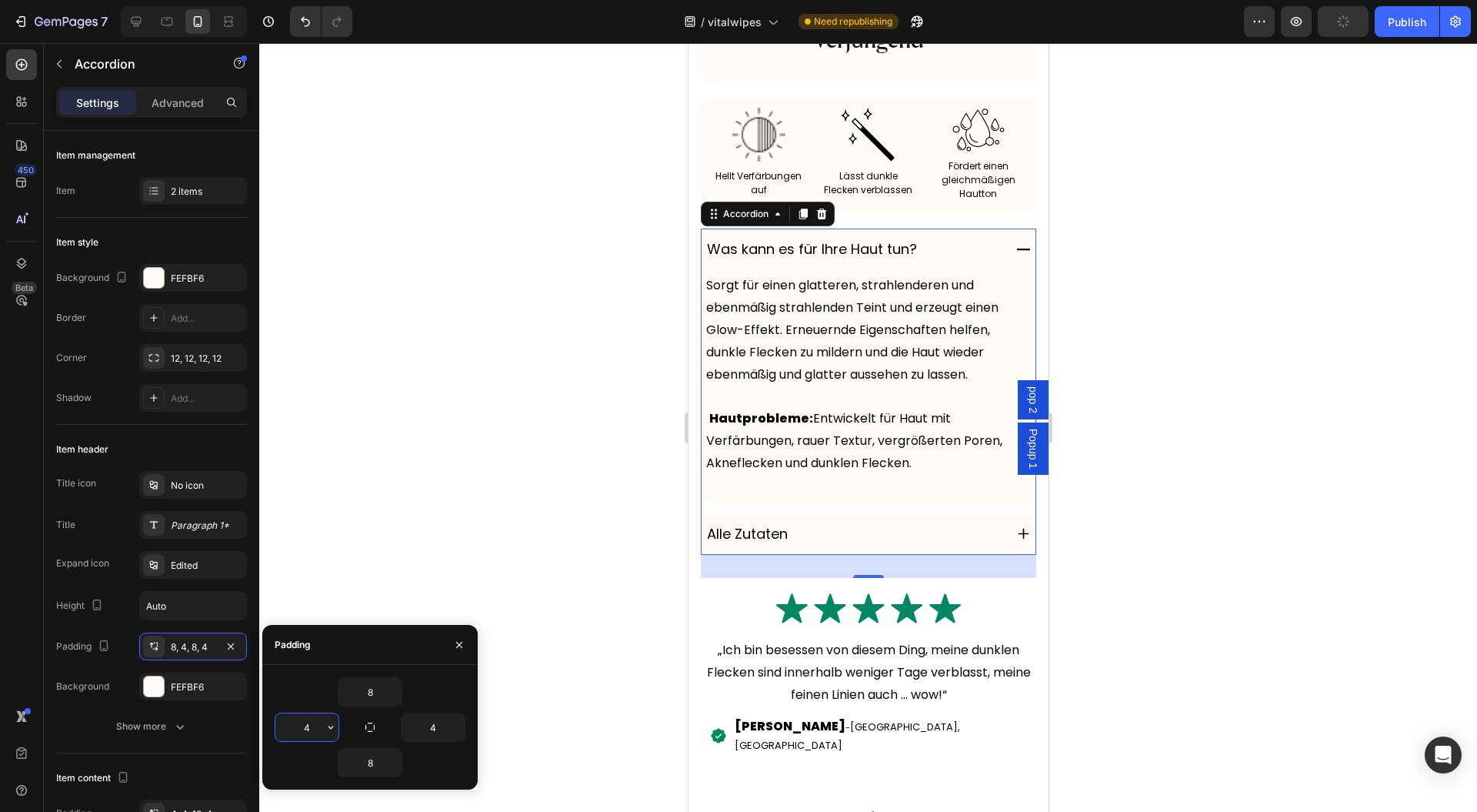
click at [317, 726] on input "4" at bounding box center [306, 727] width 63 height 28
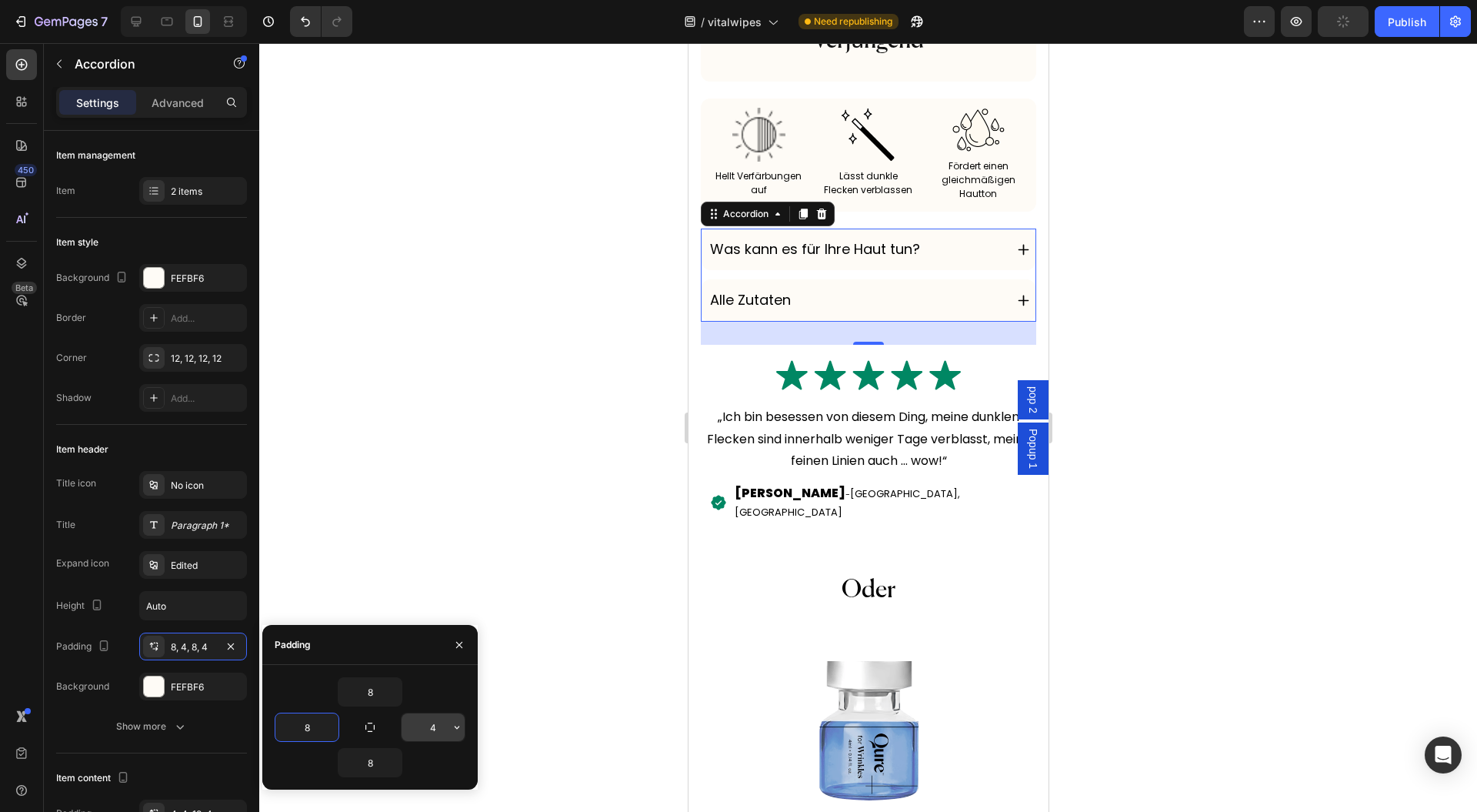
type input "8"
click at [426, 726] on input "4" at bounding box center [433, 727] width 63 height 28
type input "8"
click at [458, 646] on icon "button" at bounding box center [459, 645] width 12 height 12
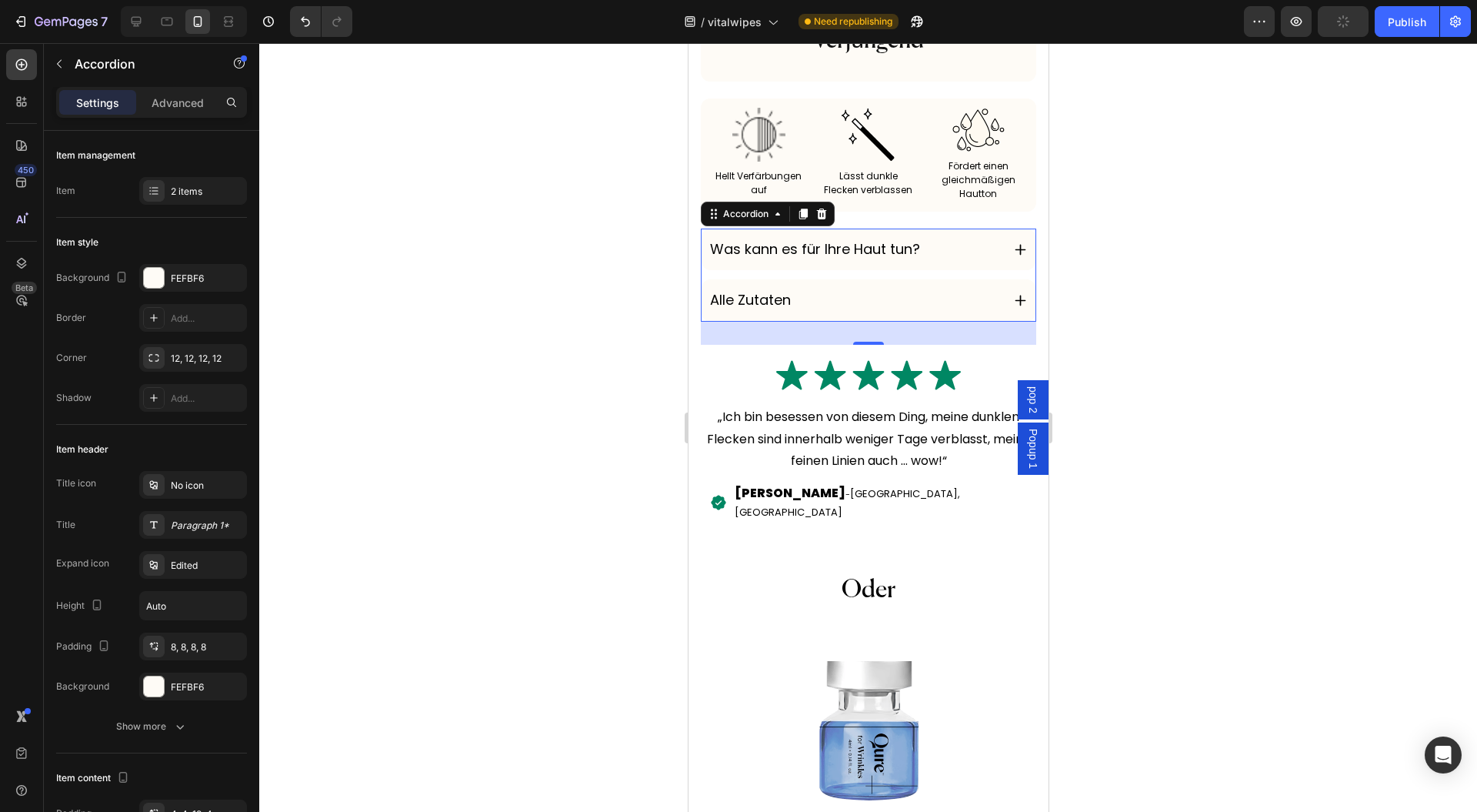
click at [522, 636] on div at bounding box center [868, 427] width 1218 height 769
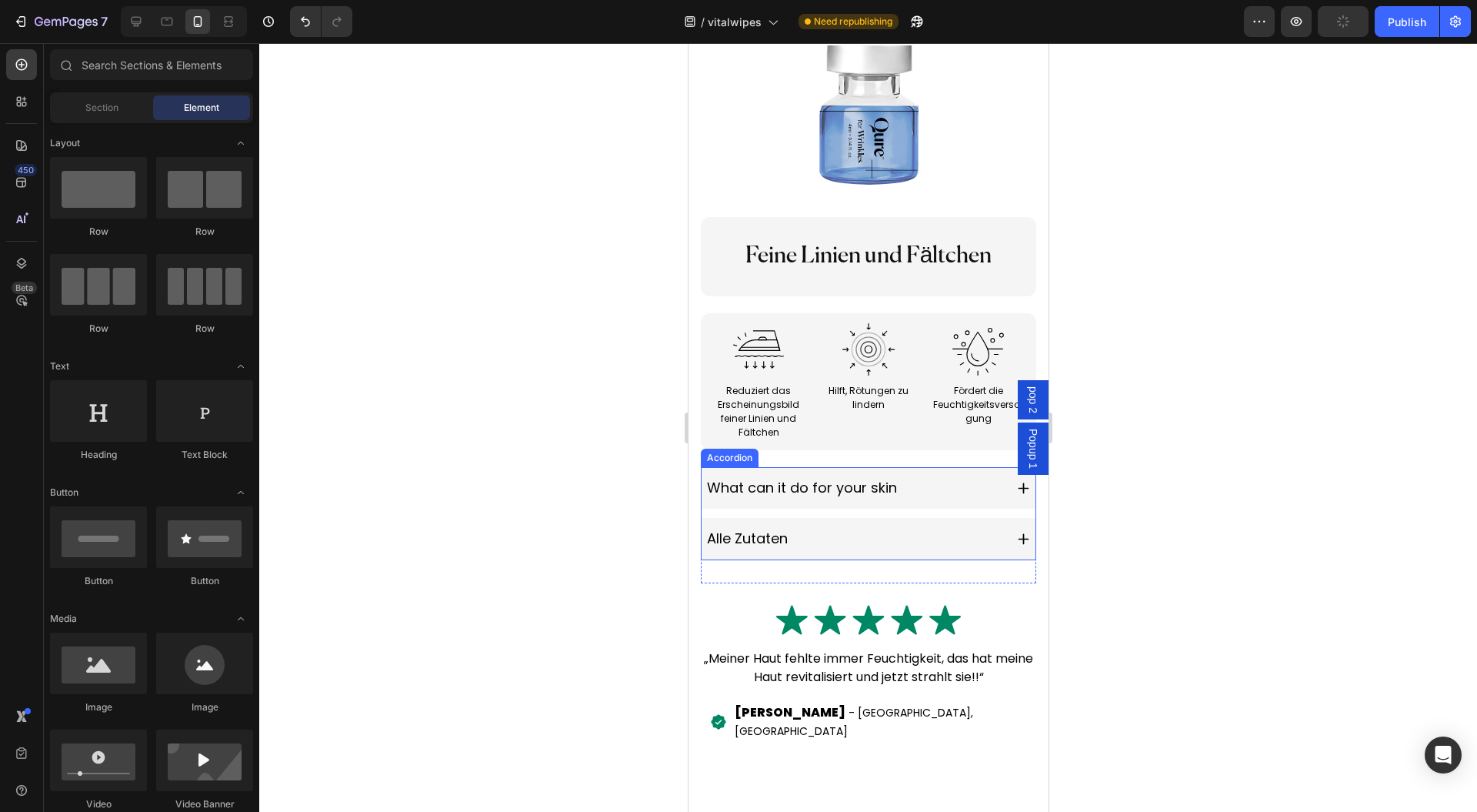
scroll to position [12873, 0]
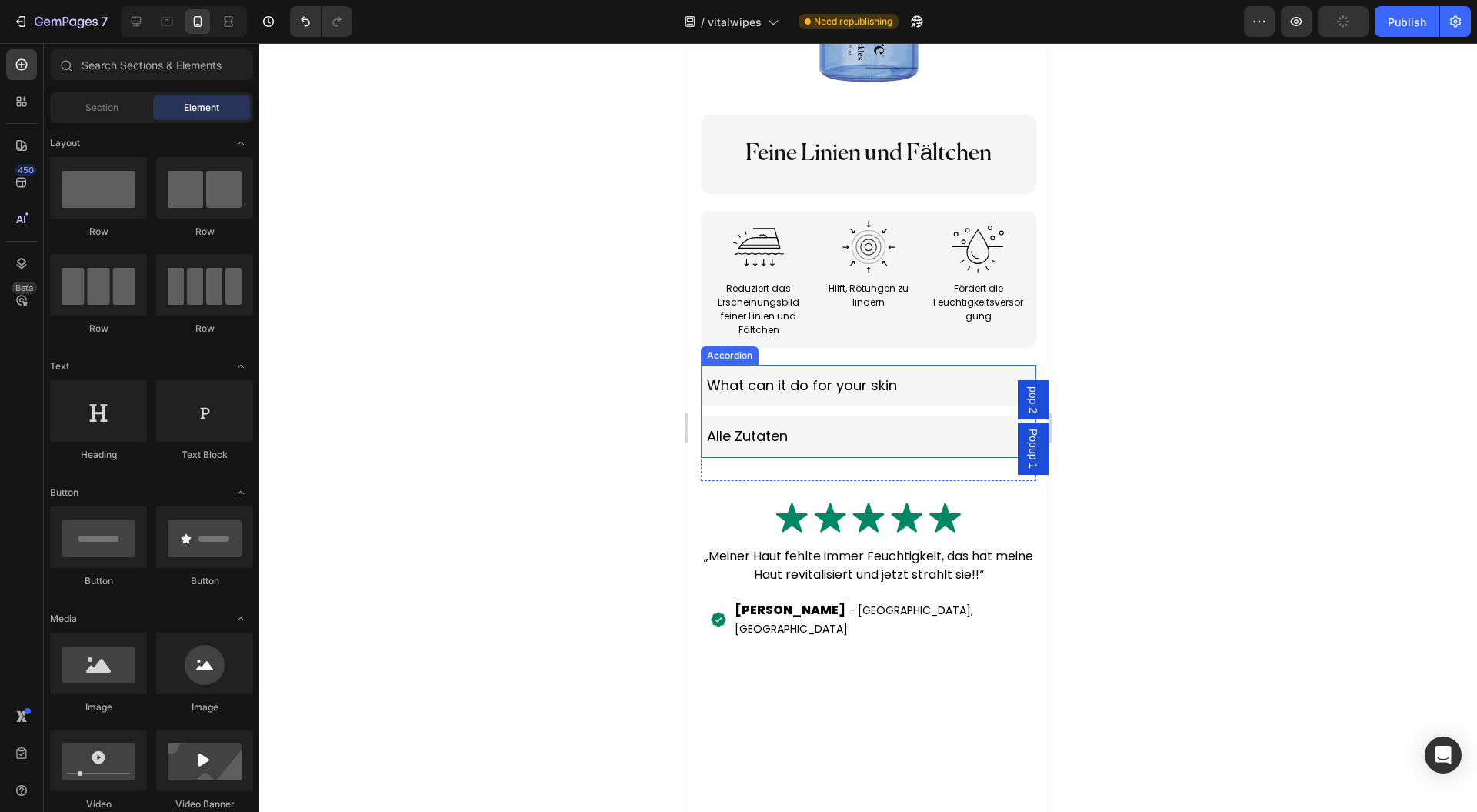
click at [809, 457] on div "Alle Zutaten" at bounding box center [868, 437] width 334 height 42
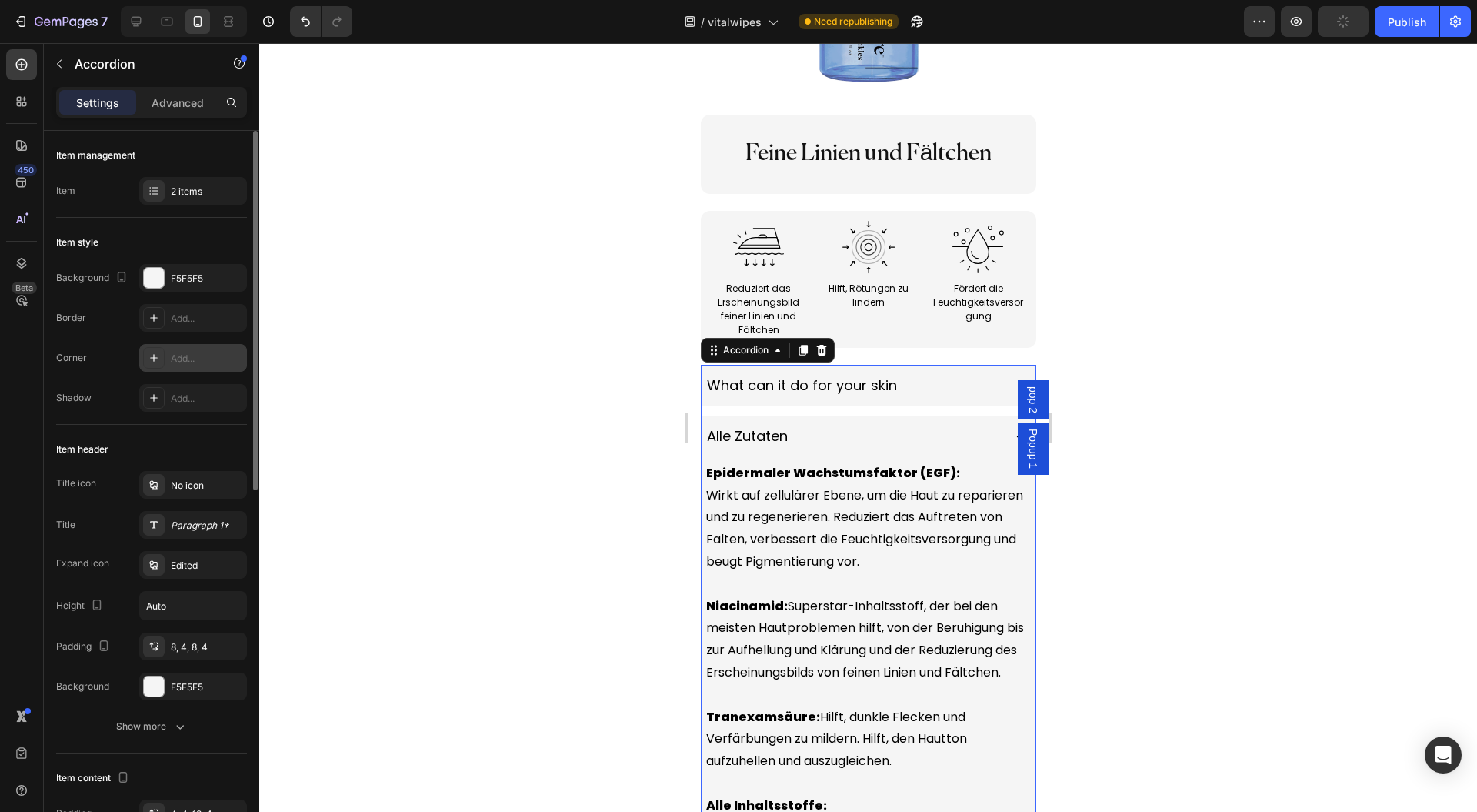
click at [185, 357] on div "Add..." at bounding box center [207, 359] width 72 height 14
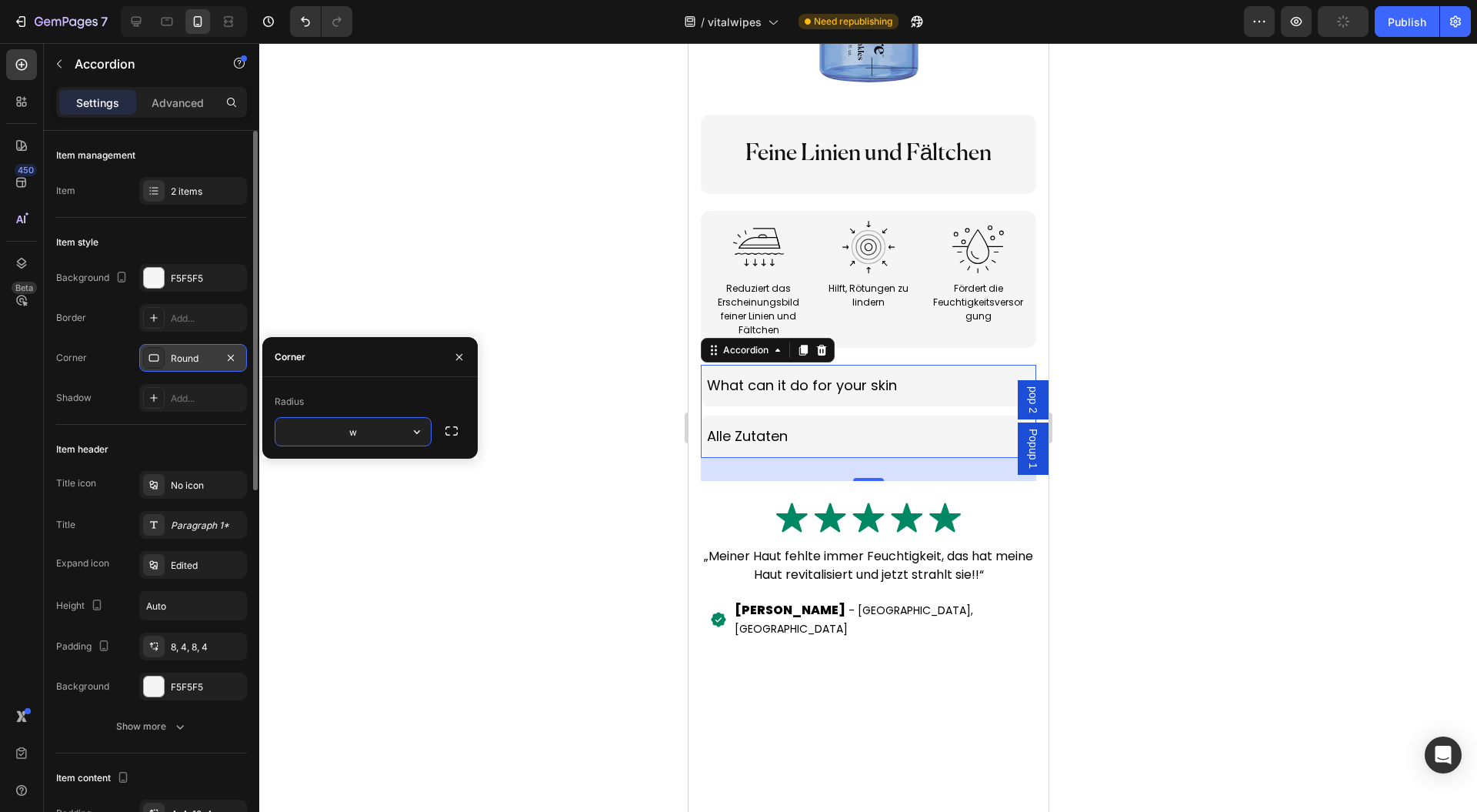
drag, startPoint x: 380, startPoint y: 432, endPoint x: 309, endPoint y: 427, distance: 71.0
click at [309, 427] on input "w" at bounding box center [352, 432] width 155 height 28
type input "12"
click at [184, 642] on div "8, 4, 8, 4" at bounding box center [193, 647] width 45 height 14
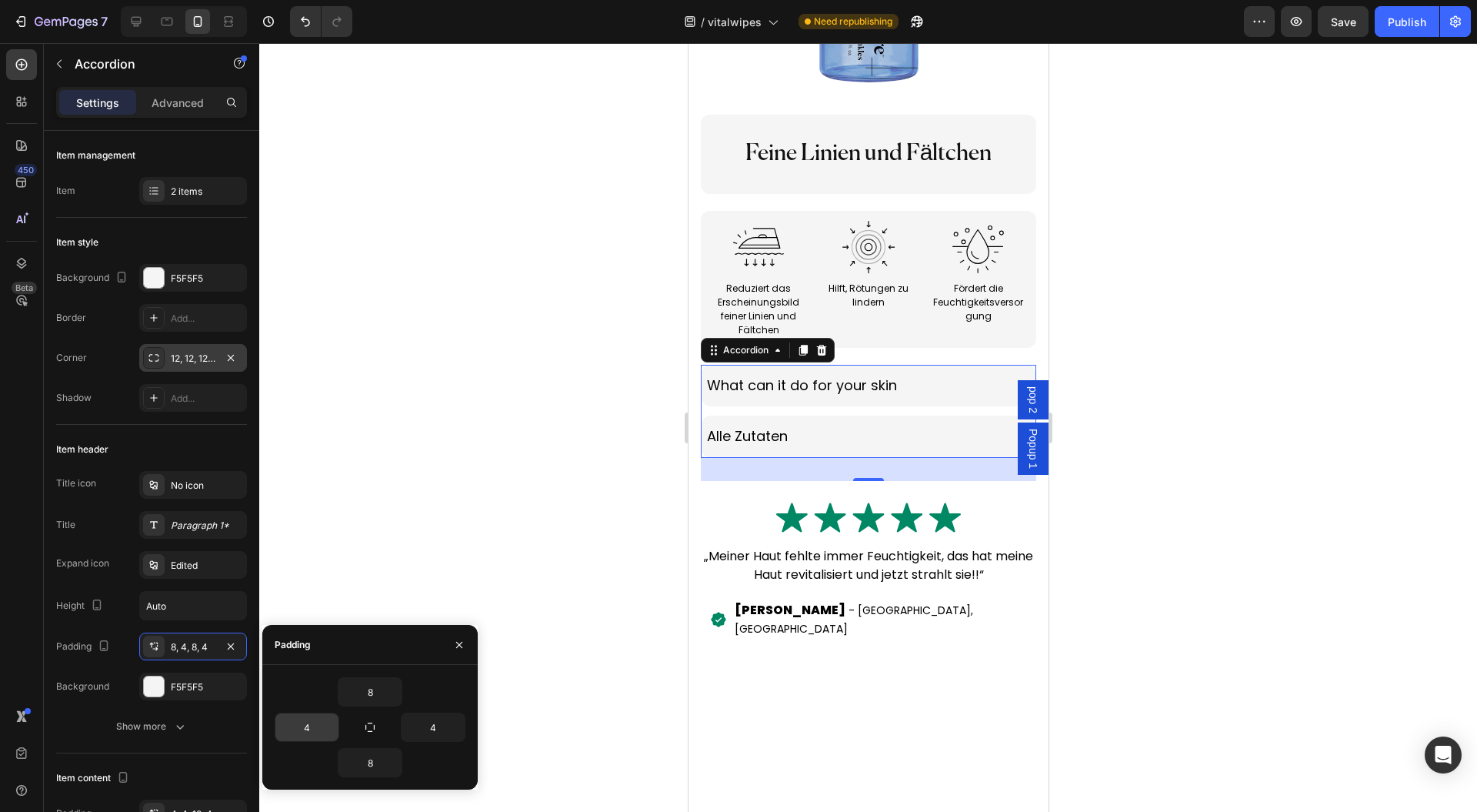
click at [317, 725] on input "4" at bounding box center [306, 727] width 63 height 28
type input "8"
click at [436, 733] on input "4" at bounding box center [433, 727] width 63 height 28
type input "8"
click at [463, 646] on icon "button" at bounding box center [459, 645] width 12 height 12
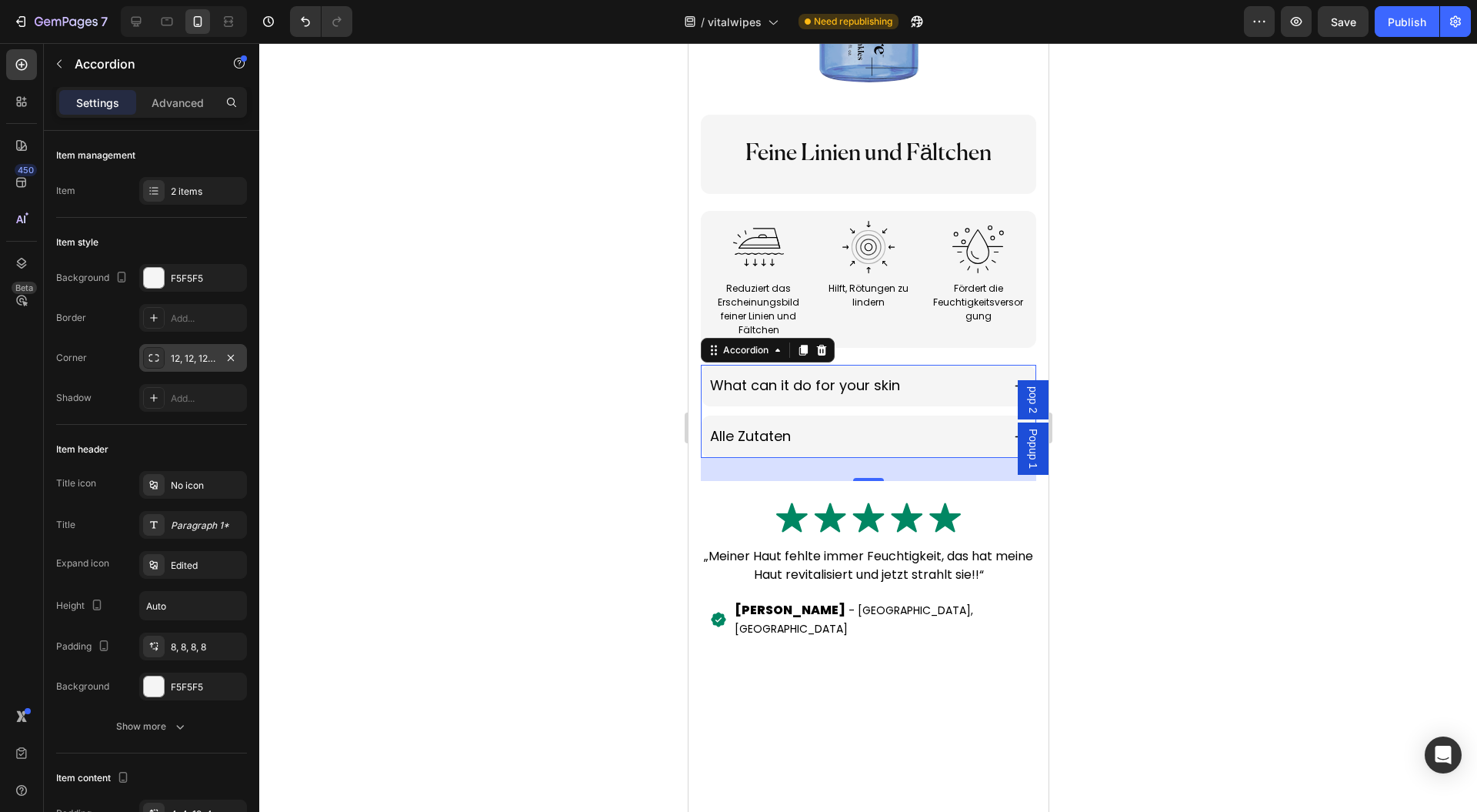
click at [529, 602] on div at bounding box center [868, 427] width 1218 height 769
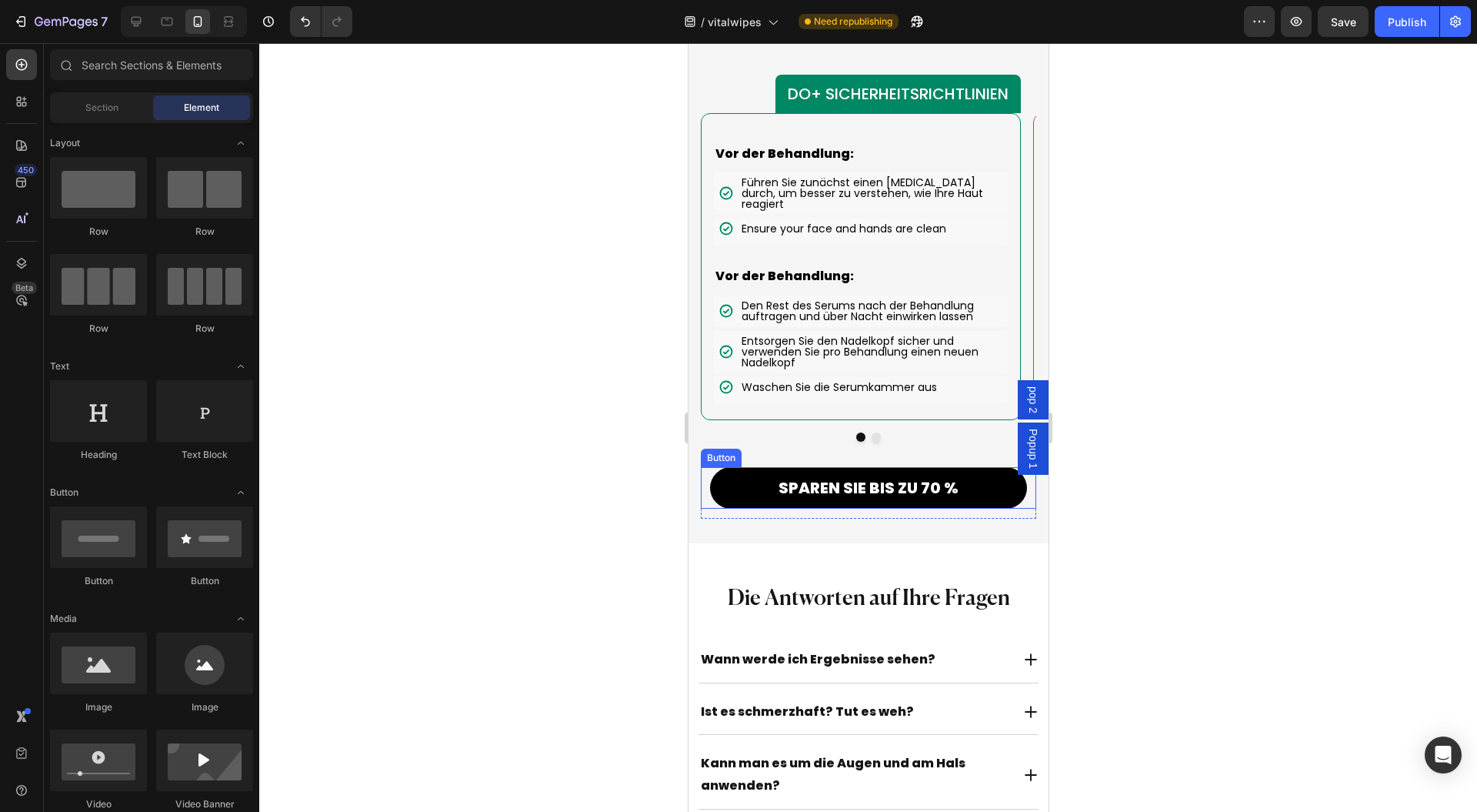
scroll to position [15039, 0]
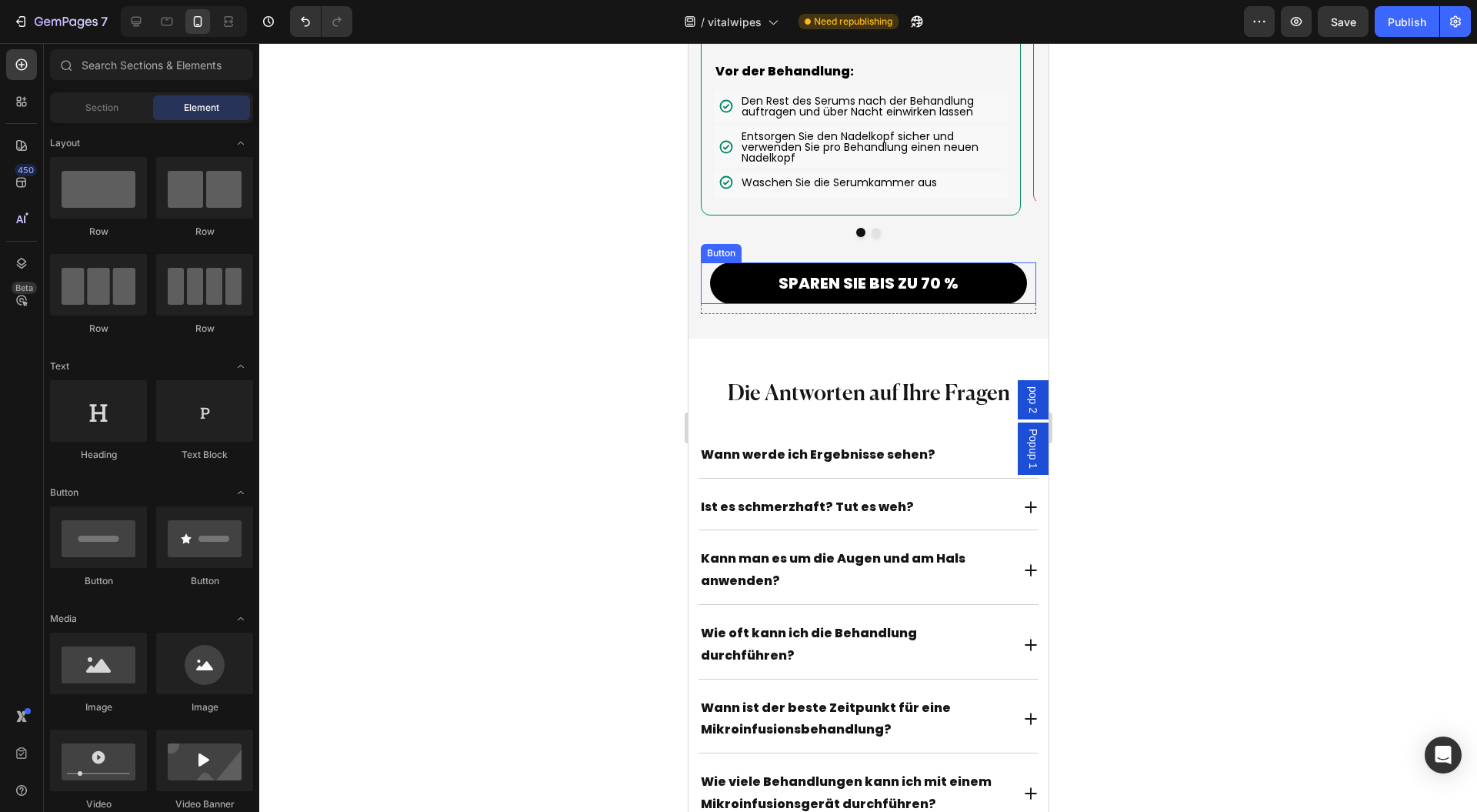
click at [737, 293] on button "SPAREN SIE BIS ZU 70 %" at bounding box center [867, 283] width 317 height 42
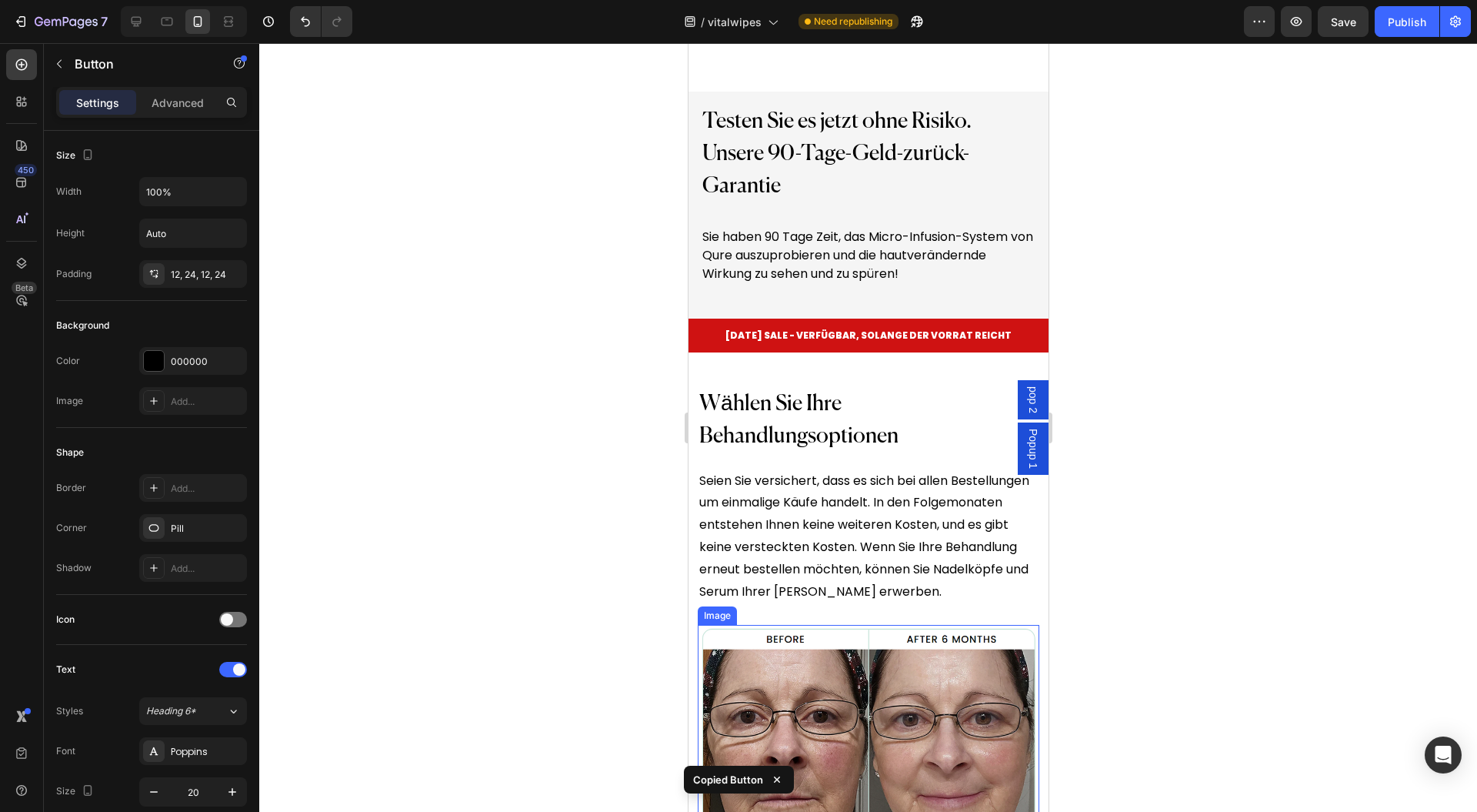
scroll to position [13983, 0]
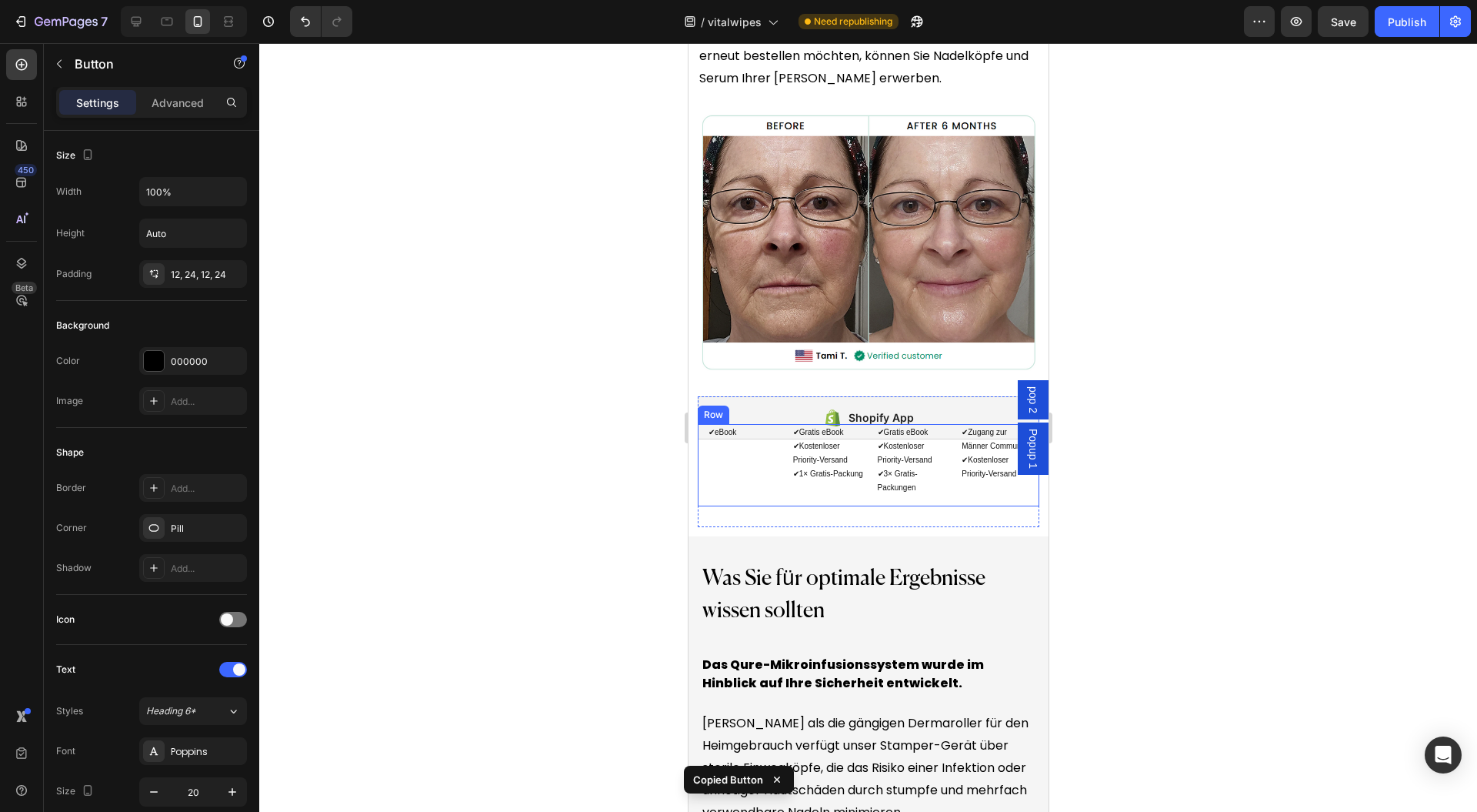
click at [729, 506] on div "✔eBook Text Block" at bounding box center [743, 465] width 75 height 82
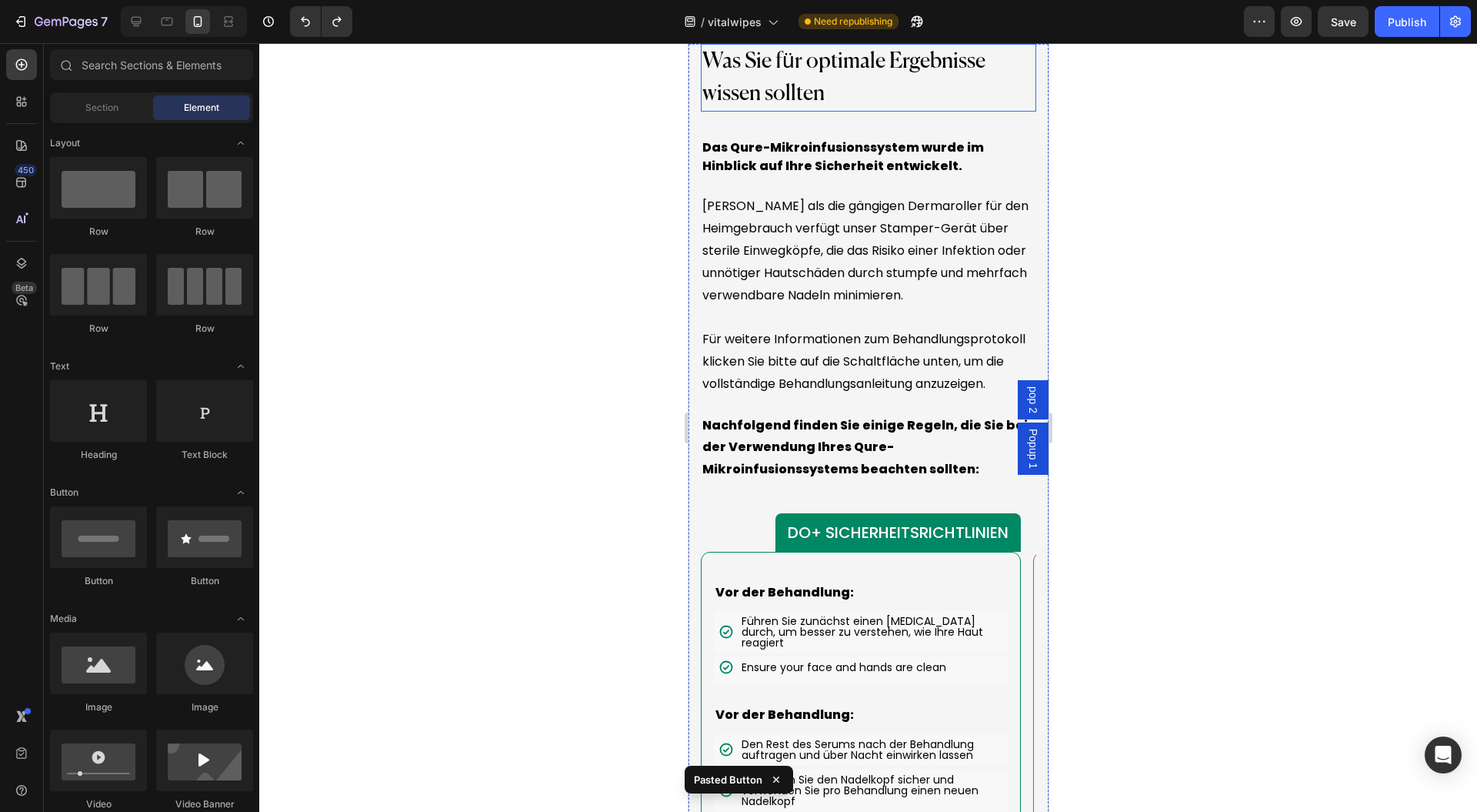
scroll to position [14296, 0]
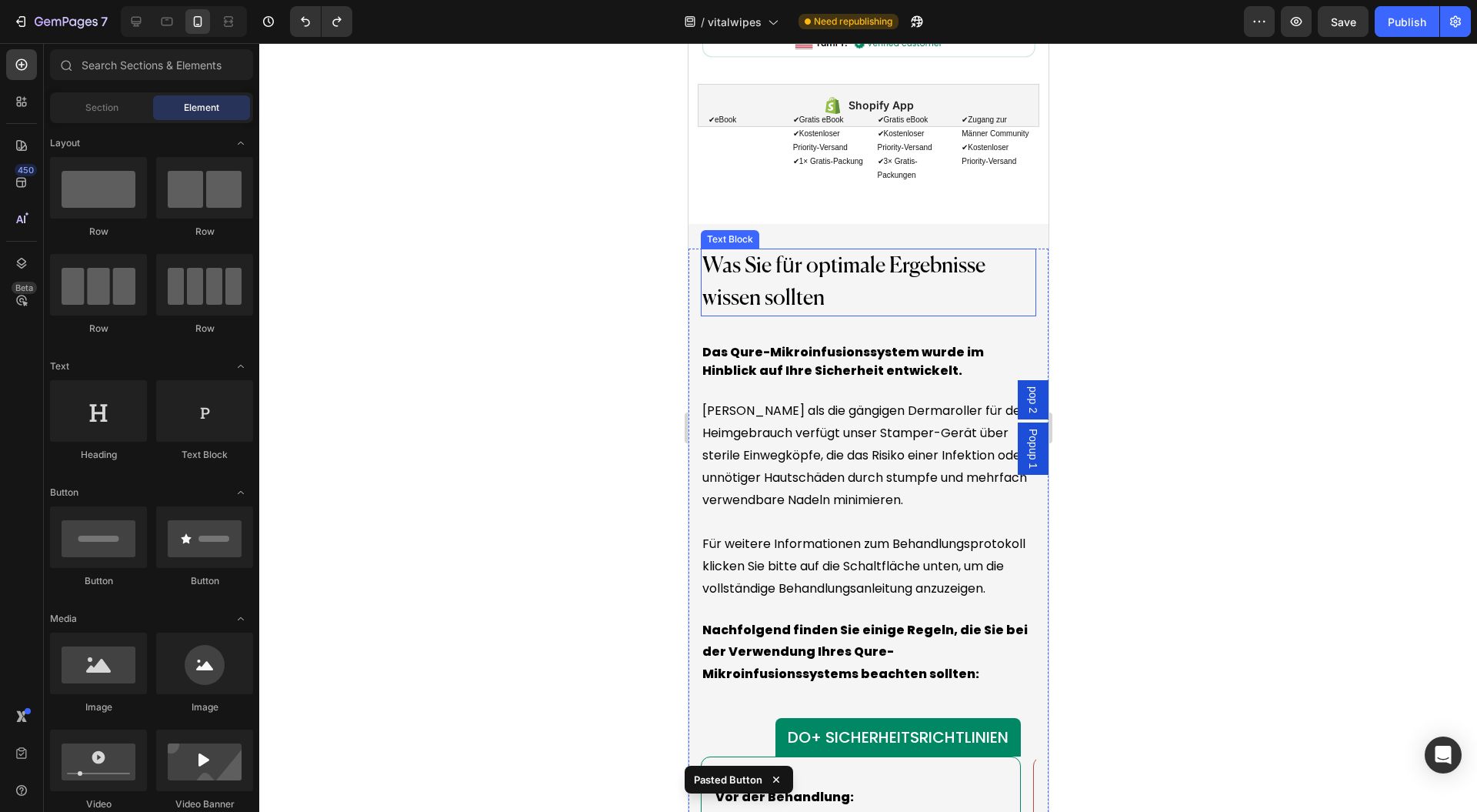
click at [800, 315] on p "Was Sie für optimale Ergebnisse wissen sollten" at bounding box center [868, 282] width 332 height 65
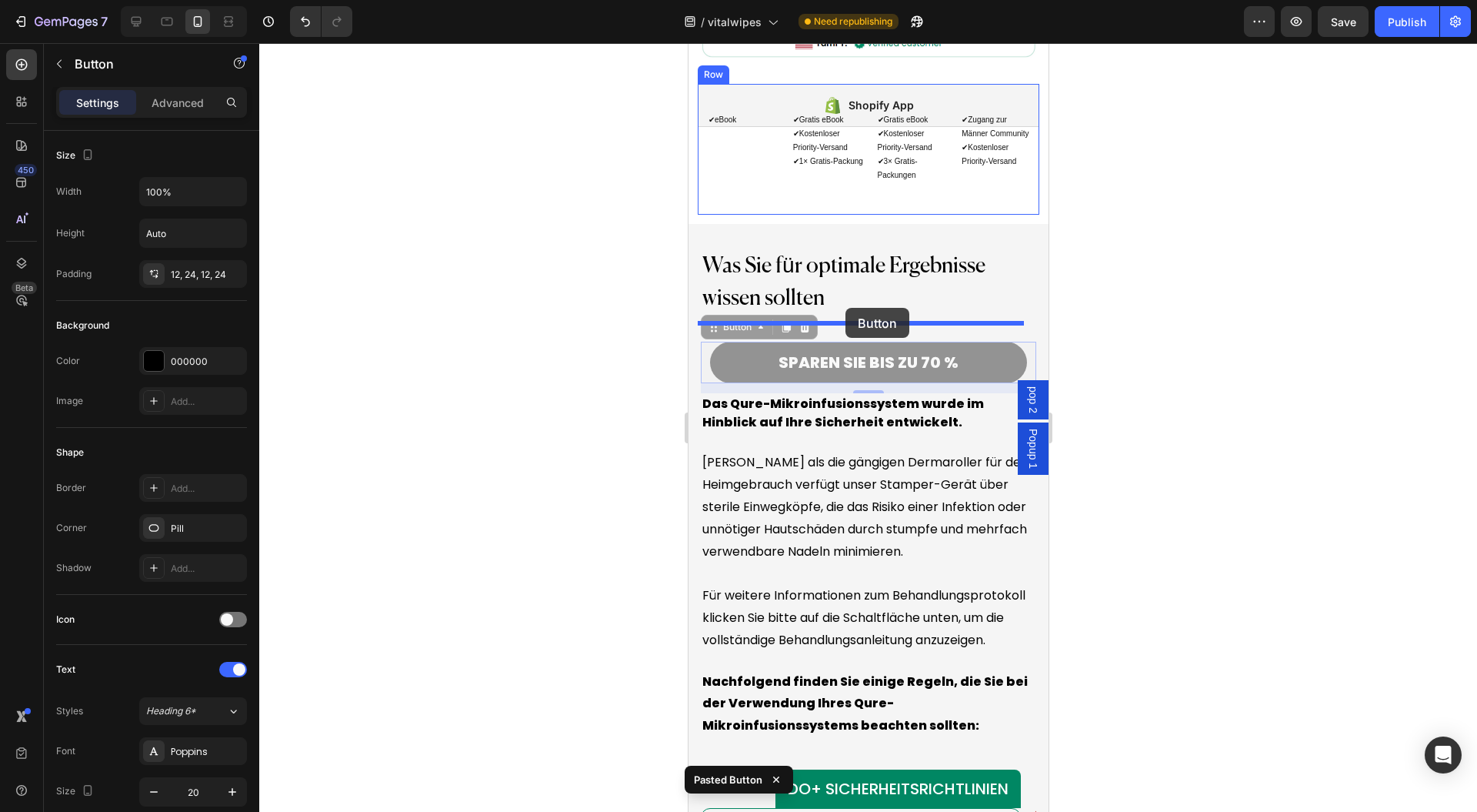
drag, startPoint x: 739, startPoint y: 432, endPoint x: 845, endPoint y: 309, distance: 162.0
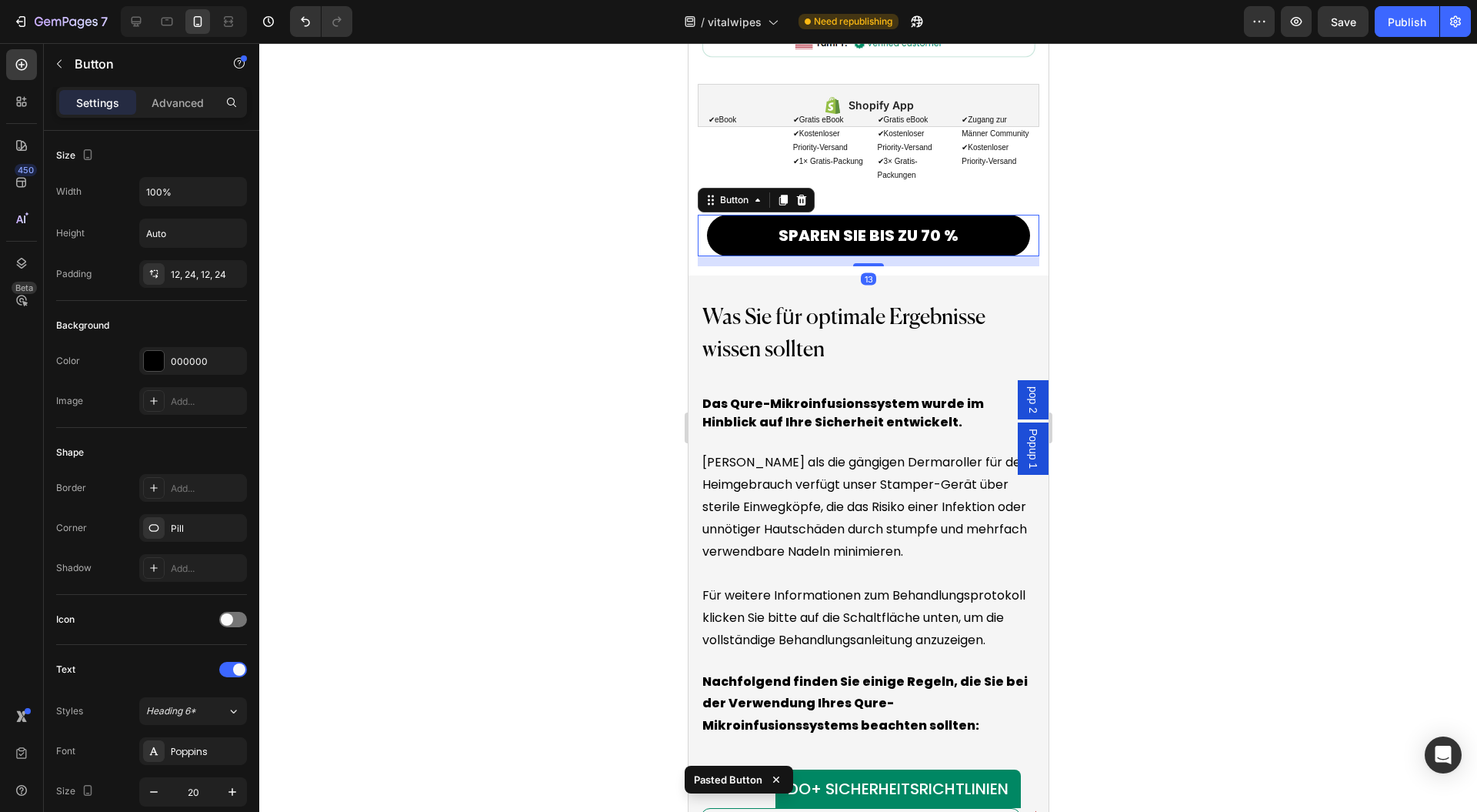
click at [1143, 324] on div at bounding box center [868, 427] width 1218 height 769
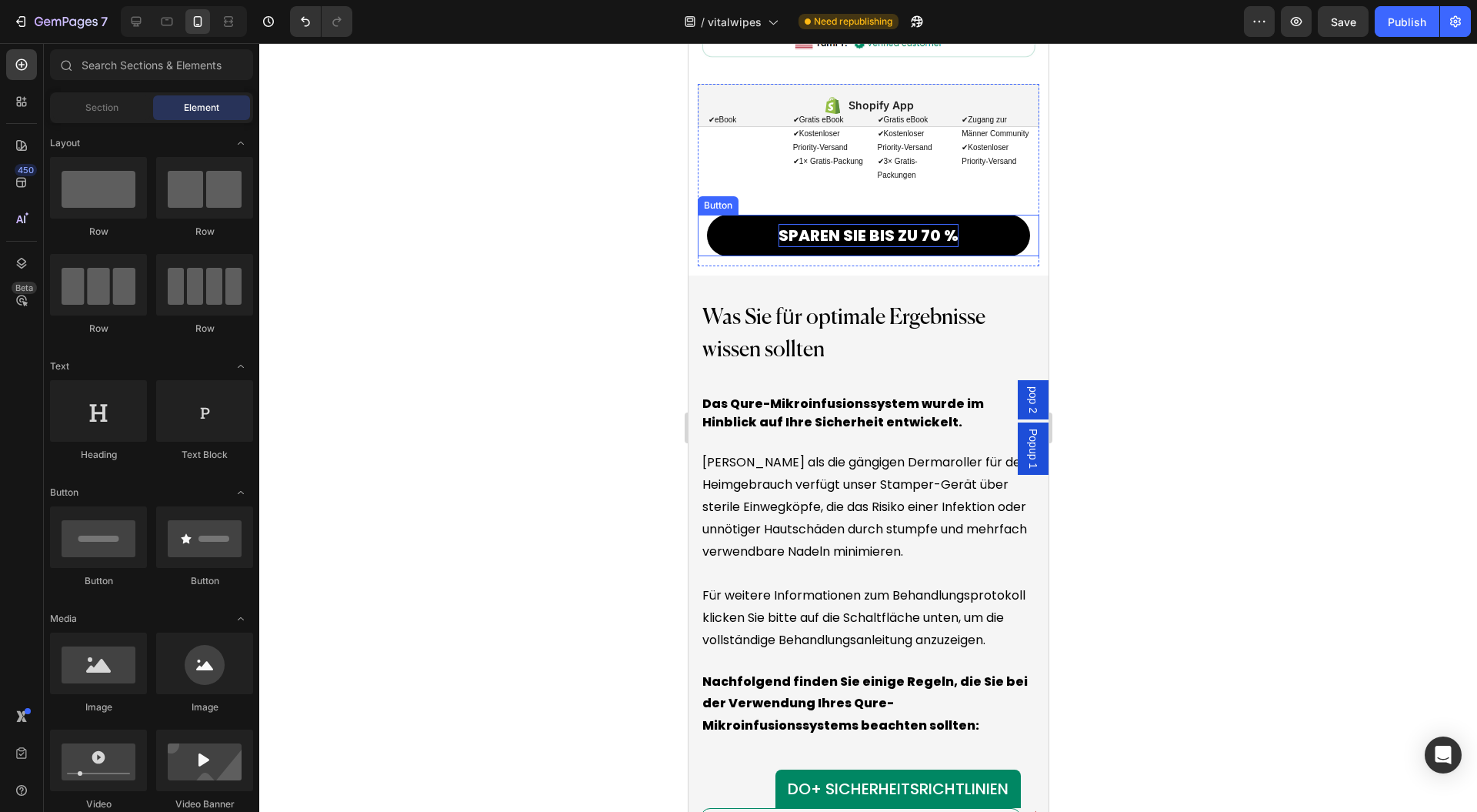
click at [817, 247] on p "SPAREN SIE BIS ZU 70 %" at bounding box center [868, 235] width 180 height 23
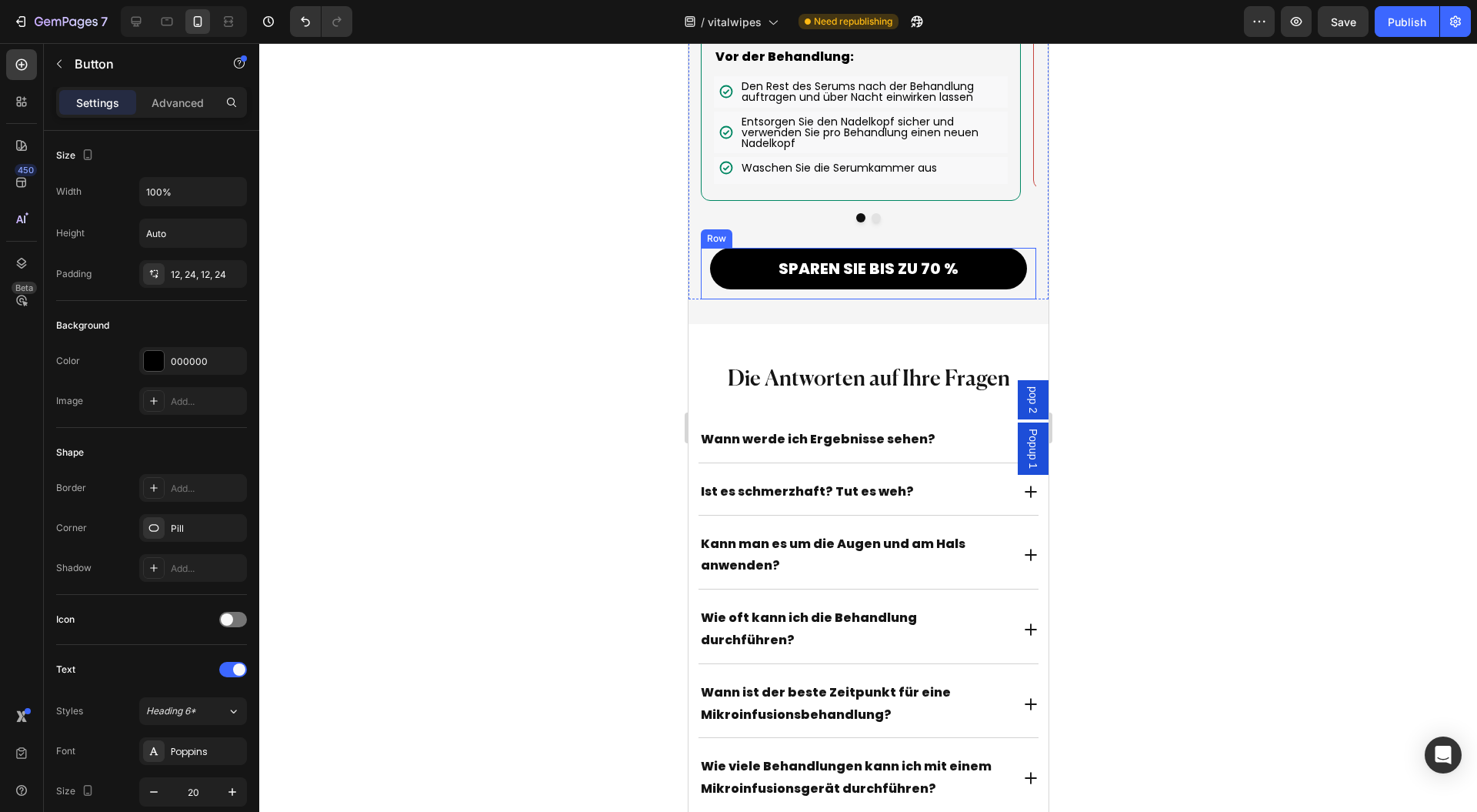
scroll to position [15322, 0]
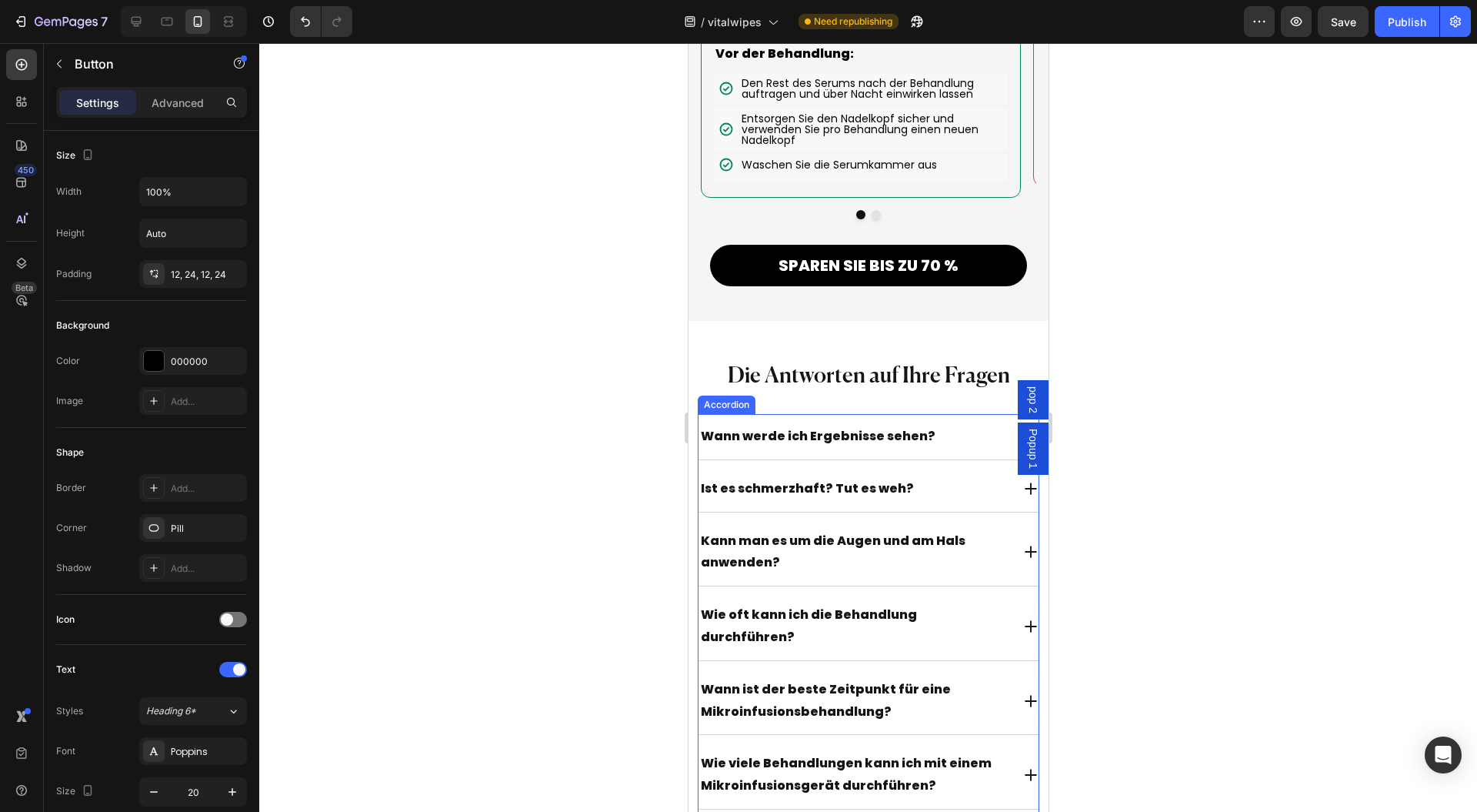
click at [947, 448] on div "Wann werde ich Ergebnisse sehen?" at bounding box center [854, 436] width 313 height 27
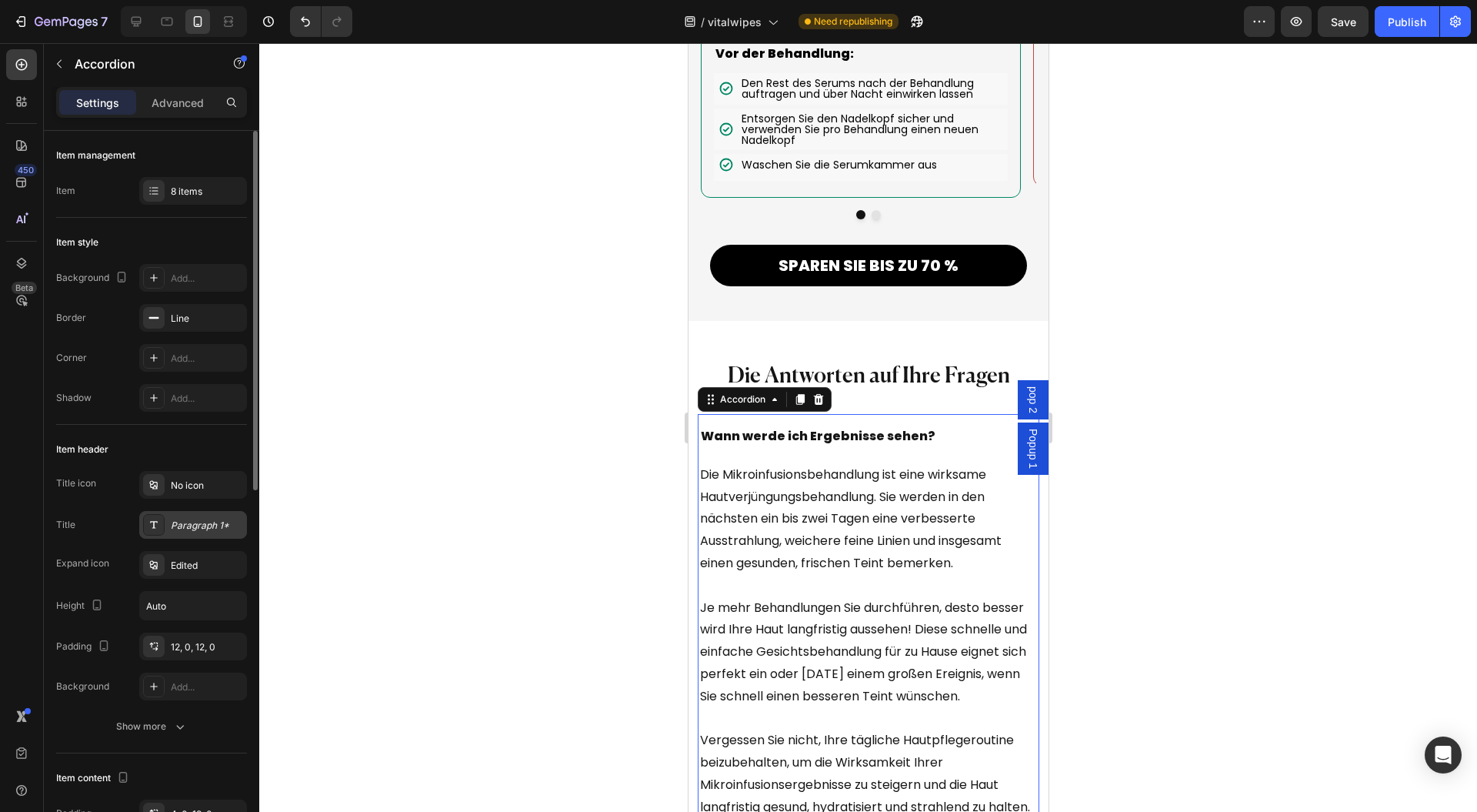
click at [190, 525] on div "Paragraph 1*" at bounding box center [207, 526] width 72 height 14
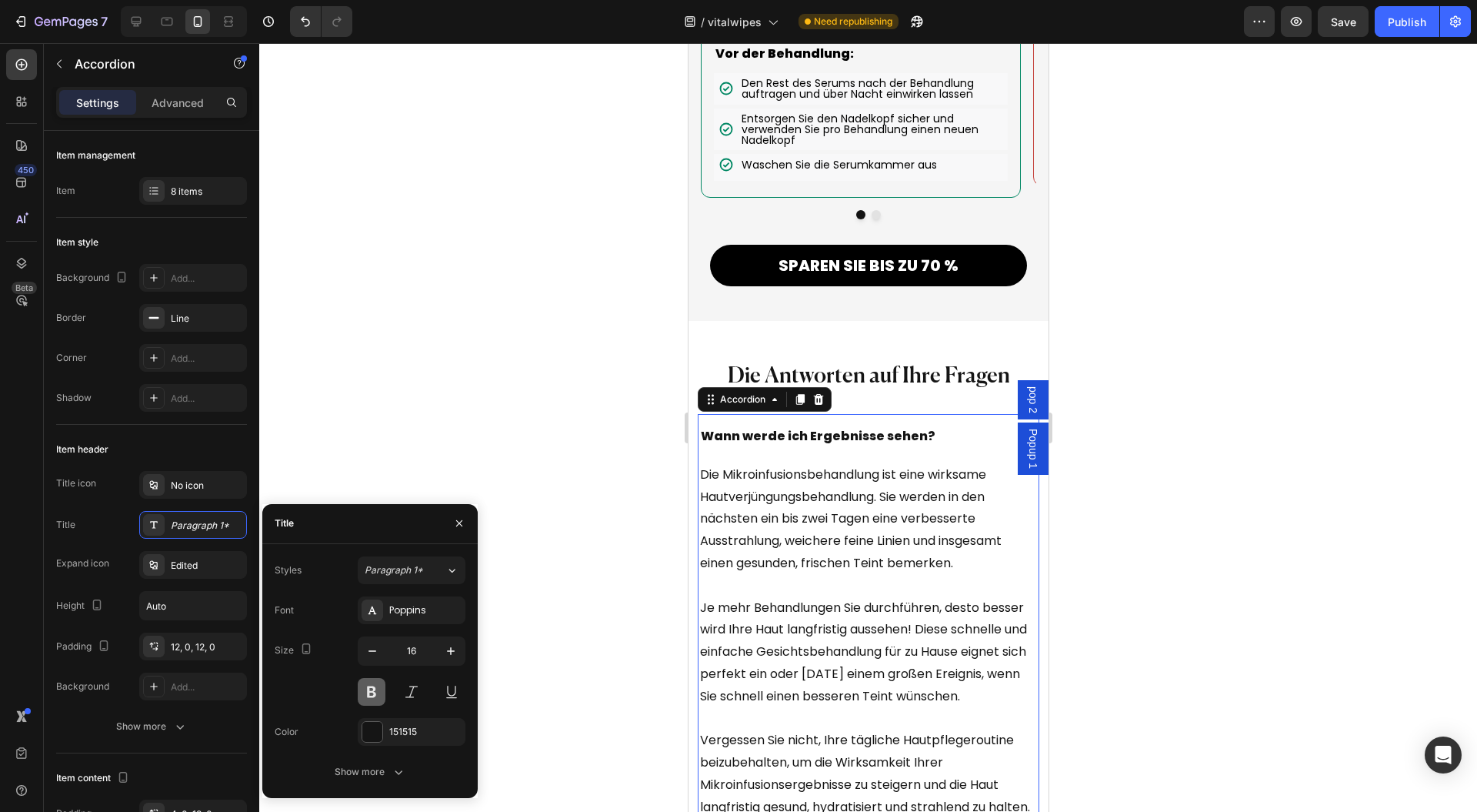
click at [365, 683] on button at bounding box center [372, 692] width 28 height 28
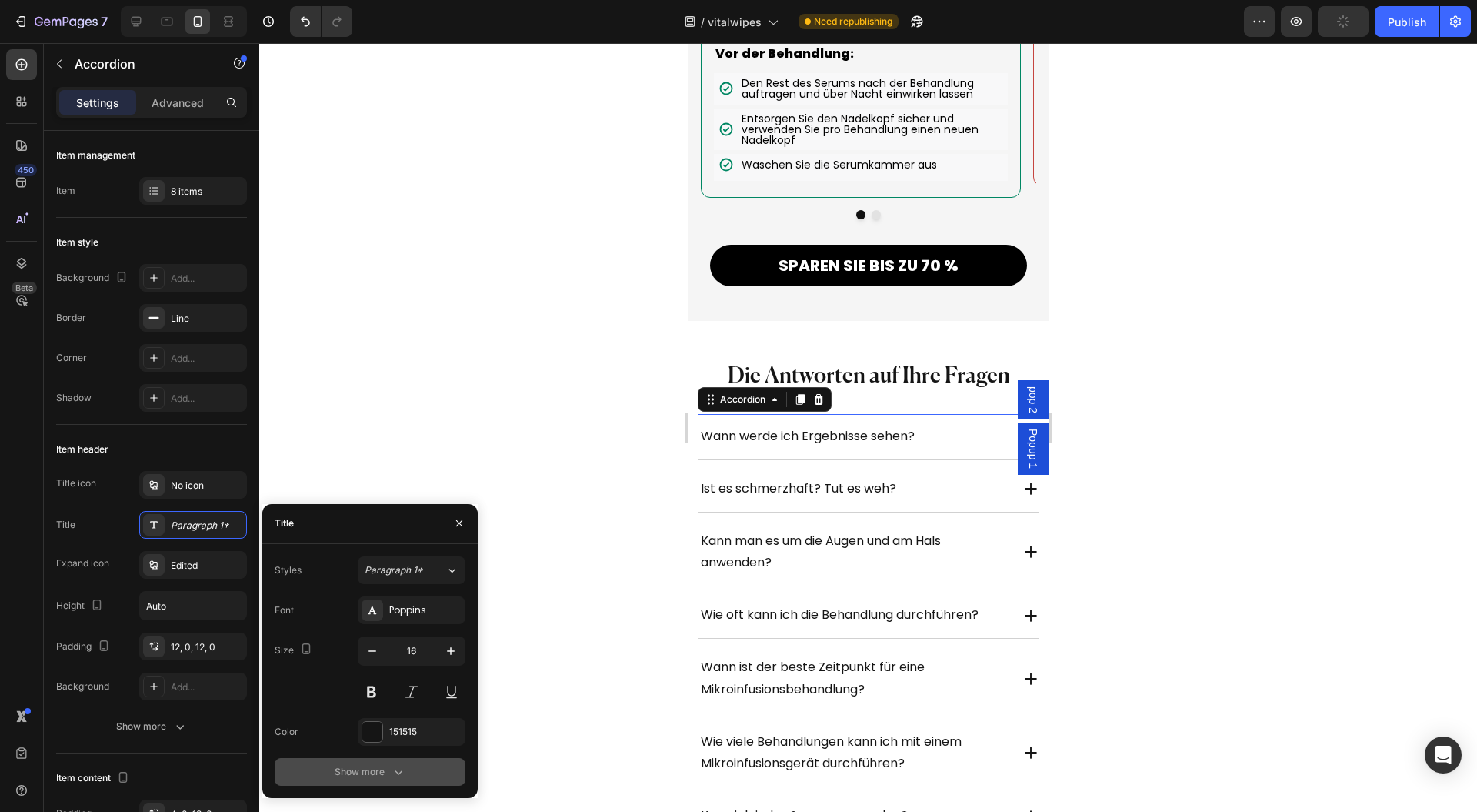
click at [415, 766] on button "Show more" at bounding box center [370, 772] width 191 height 28
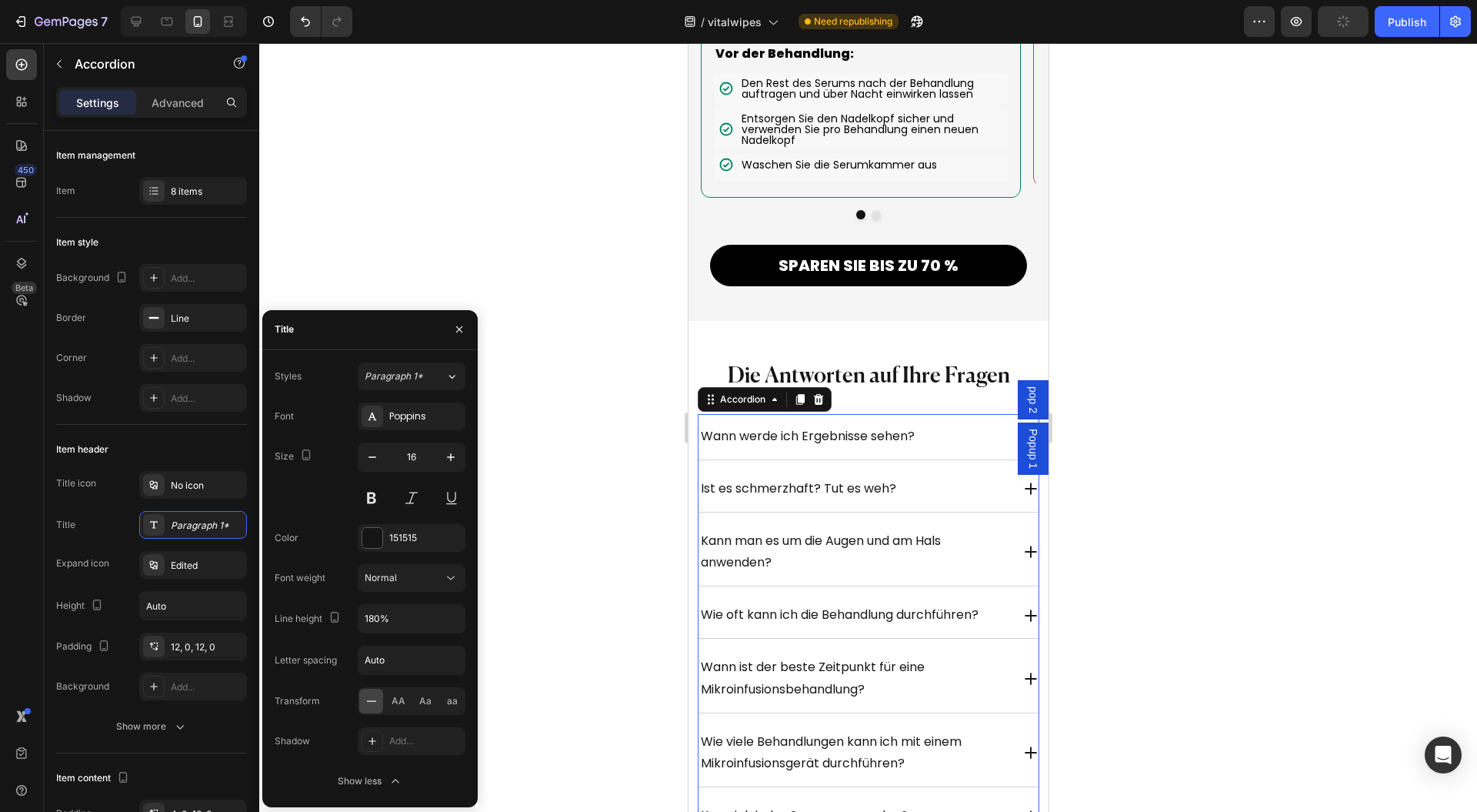
click at [423, 559] on div "Font Poppins Size 16 Color 151515 Font weight Normal Line height 180% Letter sp…" at bounding box center [370, 598] width 191 height 392
click at [430, 573] on div "Normal" at bounding box center [404, 578] width 78 height 14
click at [424, 649] on p "Semi Bold" at bounding box center [406, 647] width 82 height 14
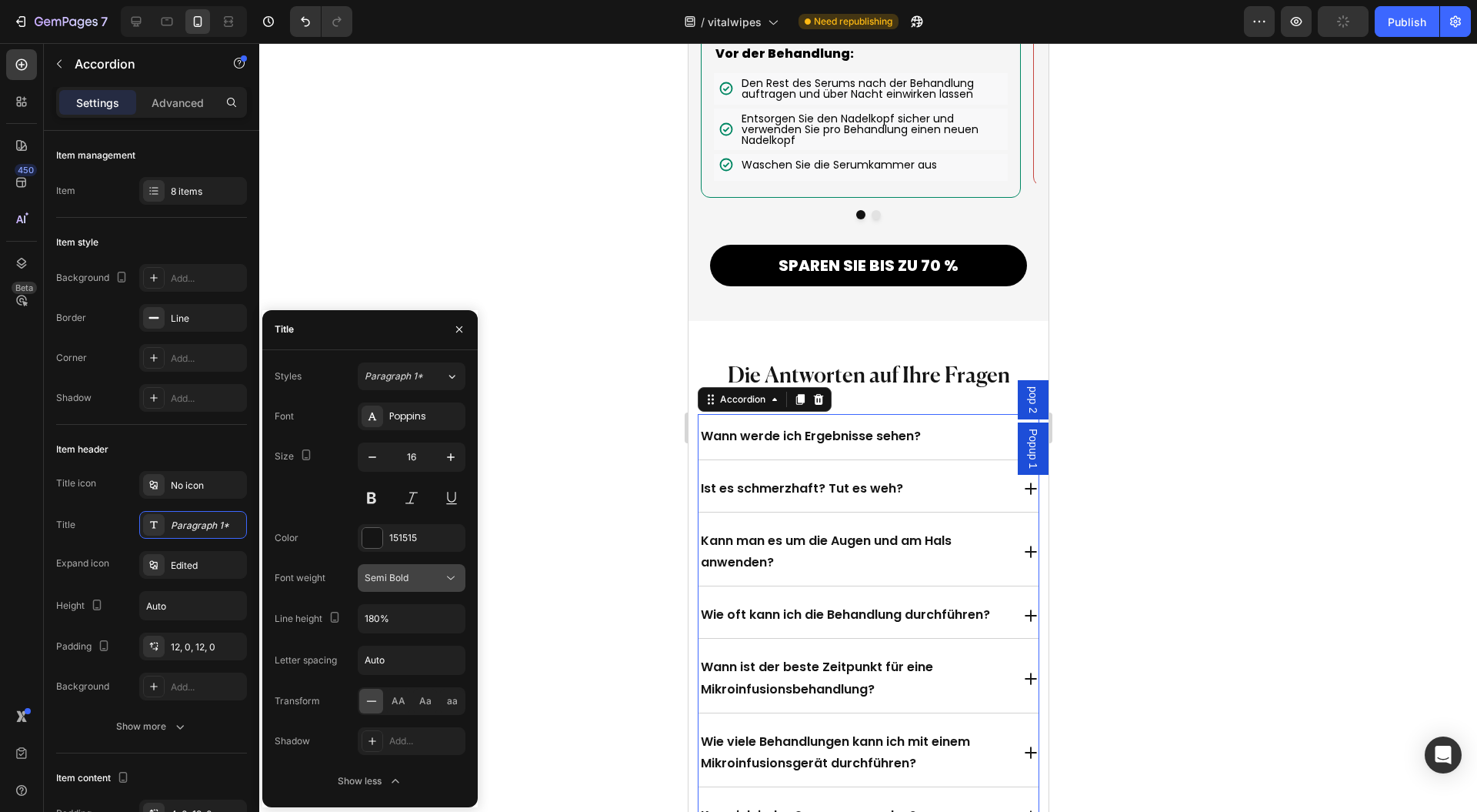
click at [448, 586] on button "Semi Bold" at bounding box center [412, 578] width 108 height 28
click at [417, 613] on p "Medium" at bounding box center [406, 618] width 82 height 14
click at [449, 579] on icon at bounding box center [450, 577] width 15 height 15
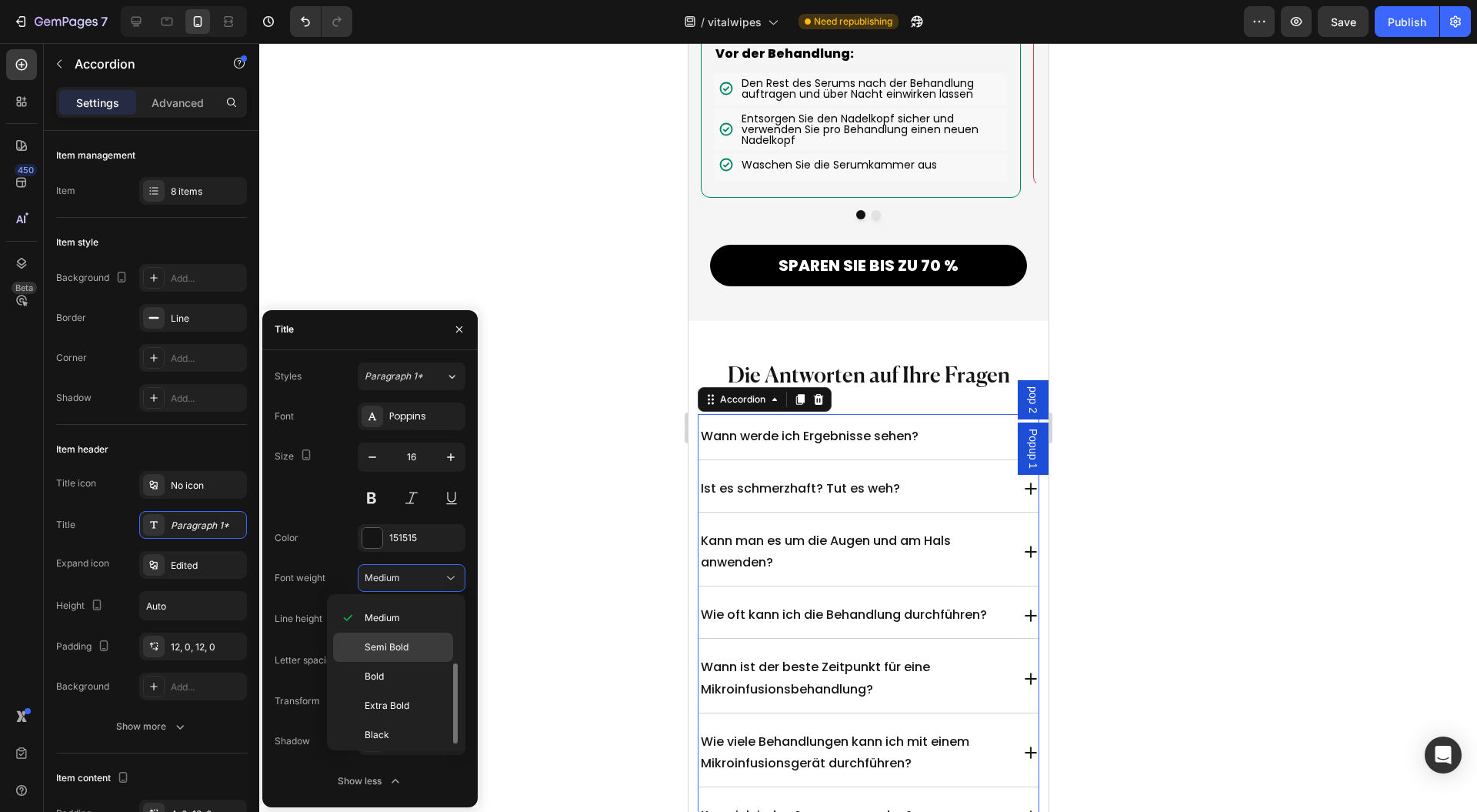
click at [411, 648] on p "Semi Bold" at bounding box center [406, 647] width 82 height 14
drag, startPoint x: 527, startPoint y: 556, endPoint x: 537, endPoint y: 543, distance: 16.5
click at [526, 554] on div at bounding box center [868, 427] width 1218 height 769
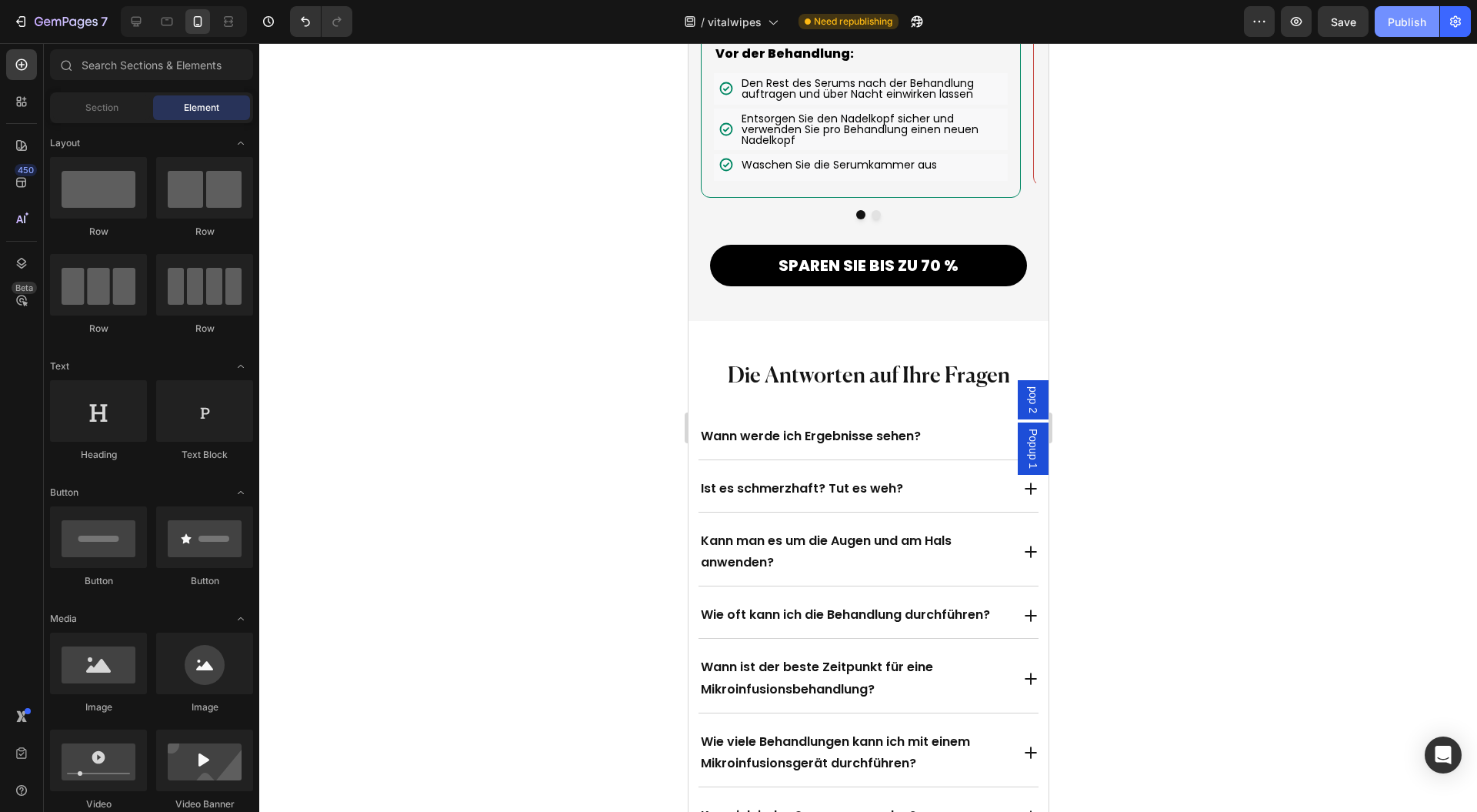
click at [1402, 14] on div "Publish" at bounding box center [1407, 22] width 38 height 16
click at [600, 210] on div at bounding box center [868, 427] width 1218 height 769
